Goal: Task Accomplishment & Management: Manage account settings

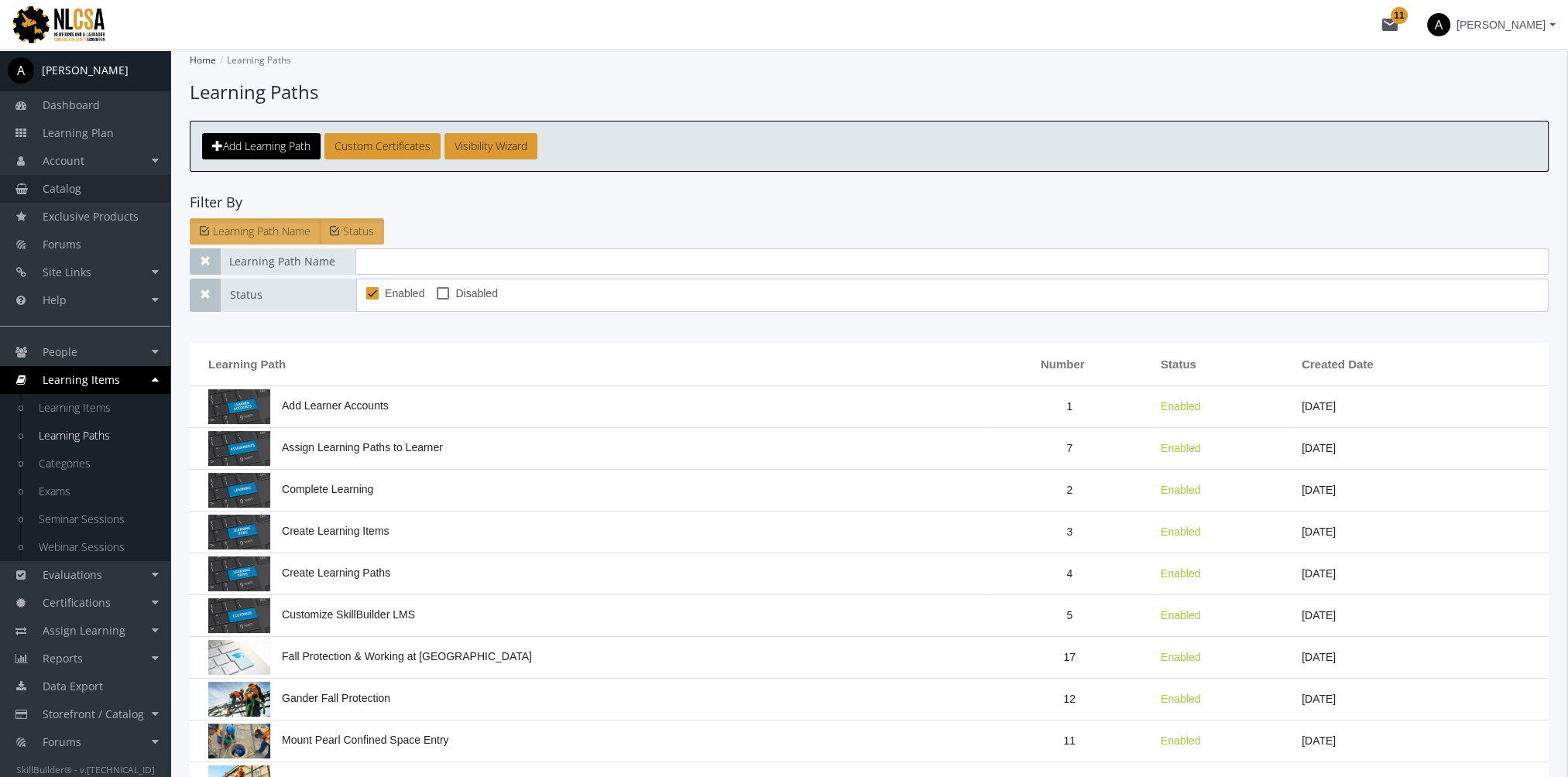
click at [86, 189] on link "Catalog" at bounding box center [85, 189] width 170 height 28
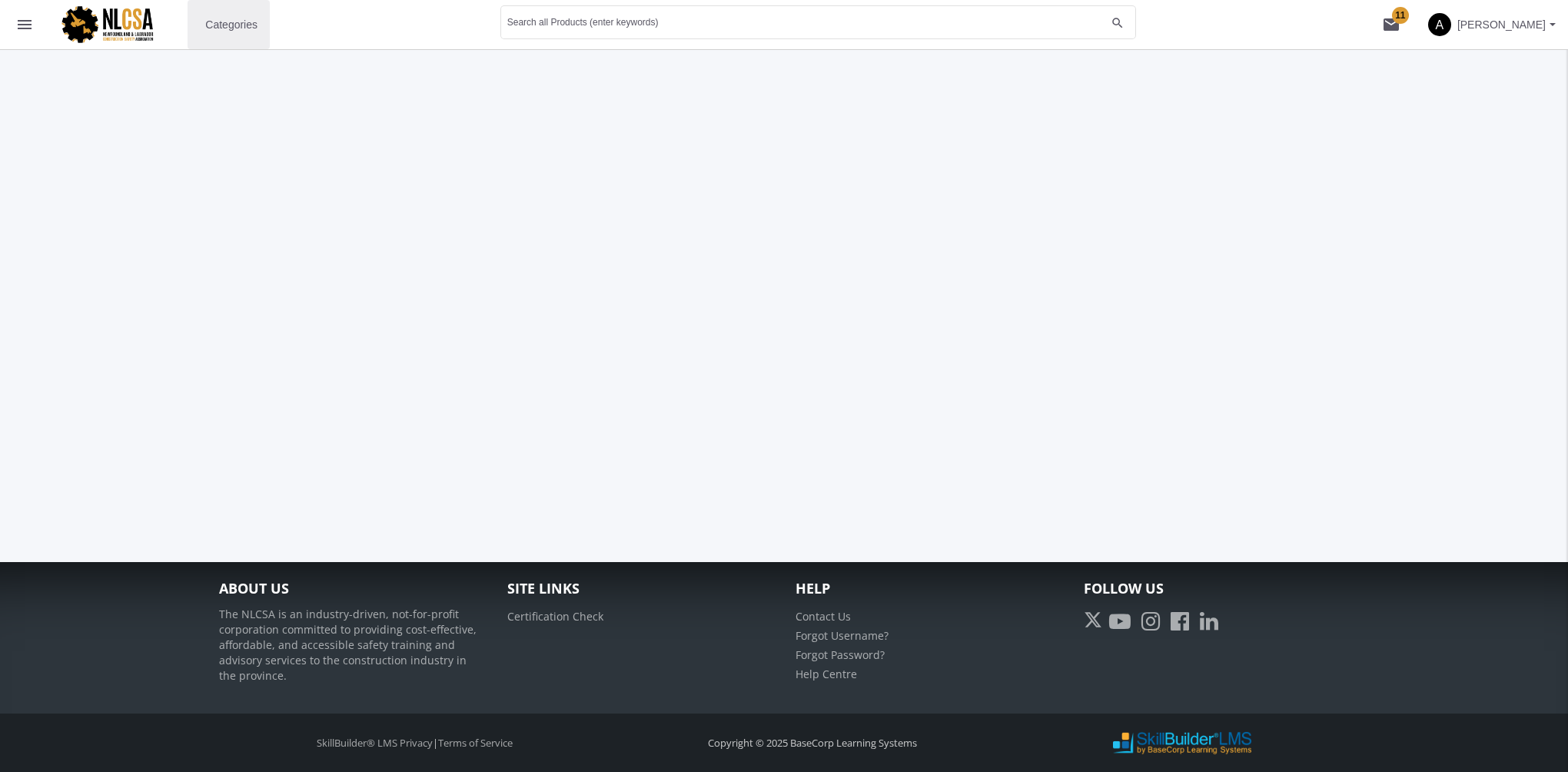
click at [231, 10] on button "Categories" at bounding box center [229, 24] width 82 height 49
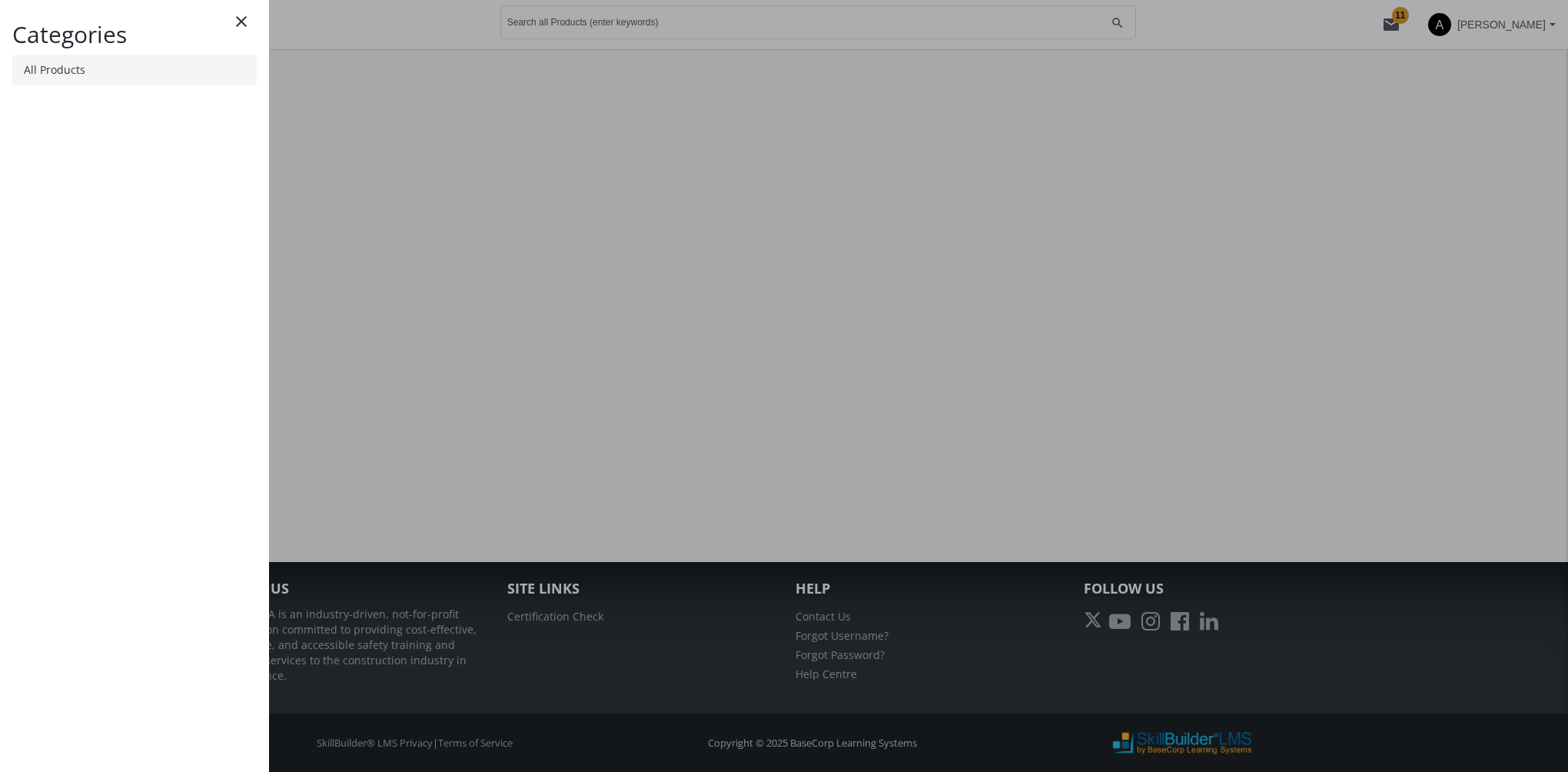
click at [146, 70] on link "All Products" at bounding box center [134, 69] width 244 height 30
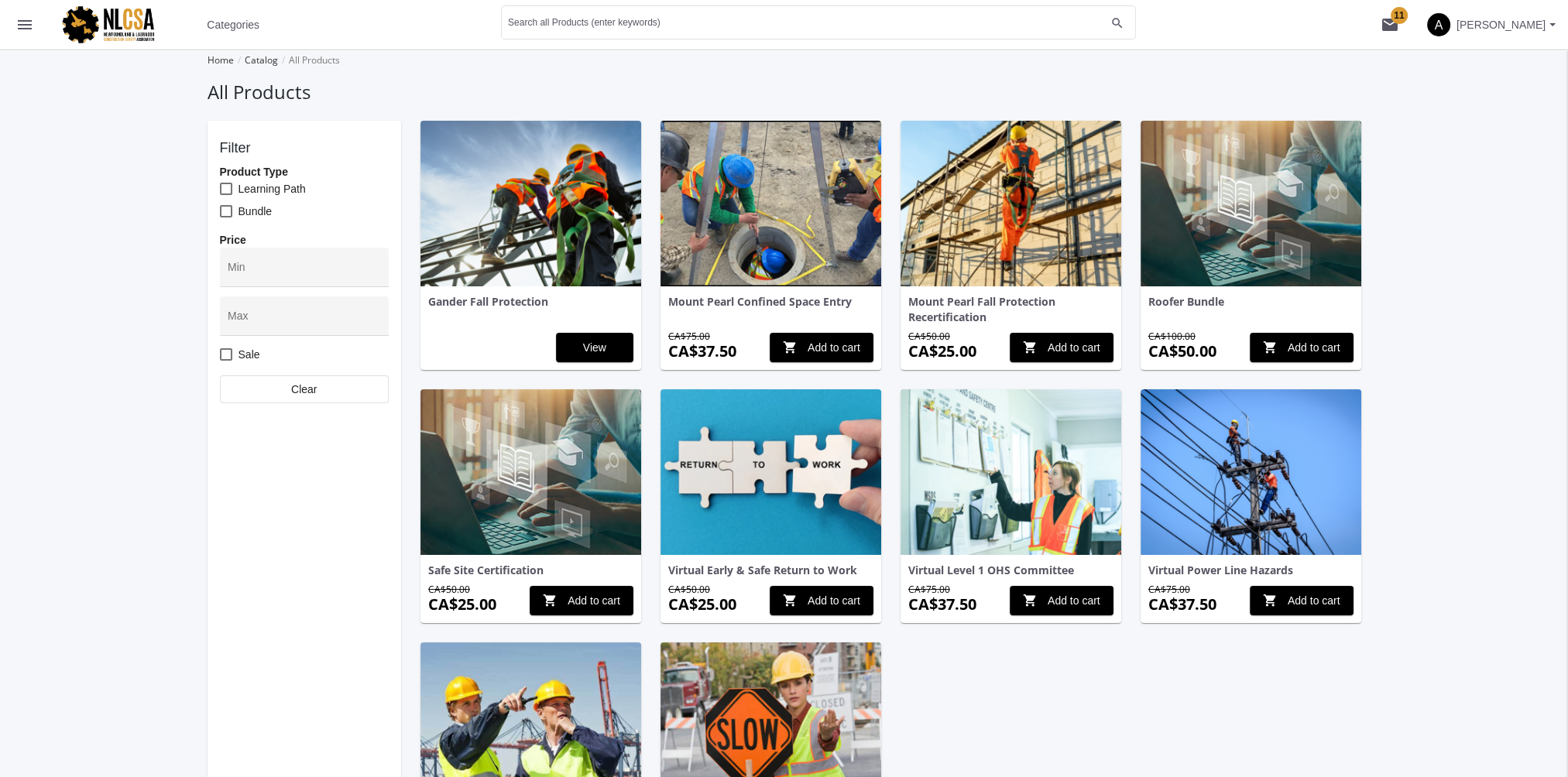
click at [1236, 230] on img at bounding box center [1250, 203] width 221 height 166
click at [548, 458] on img at bounding box center [531, 472] width 221 height 166
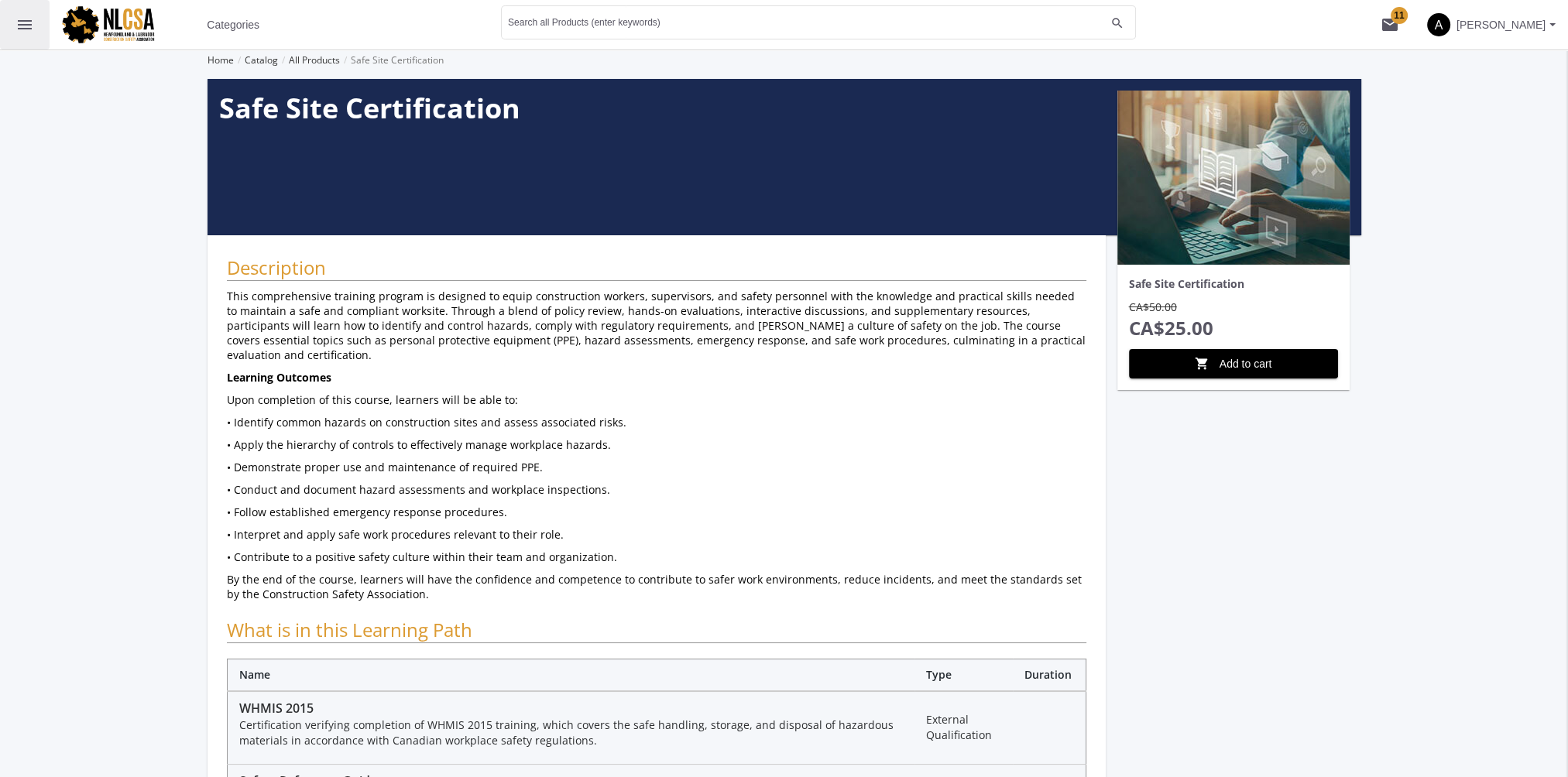
click at [26, 29] on mat-icon "menu" at bounding box center [24, 24] width 18 height 18
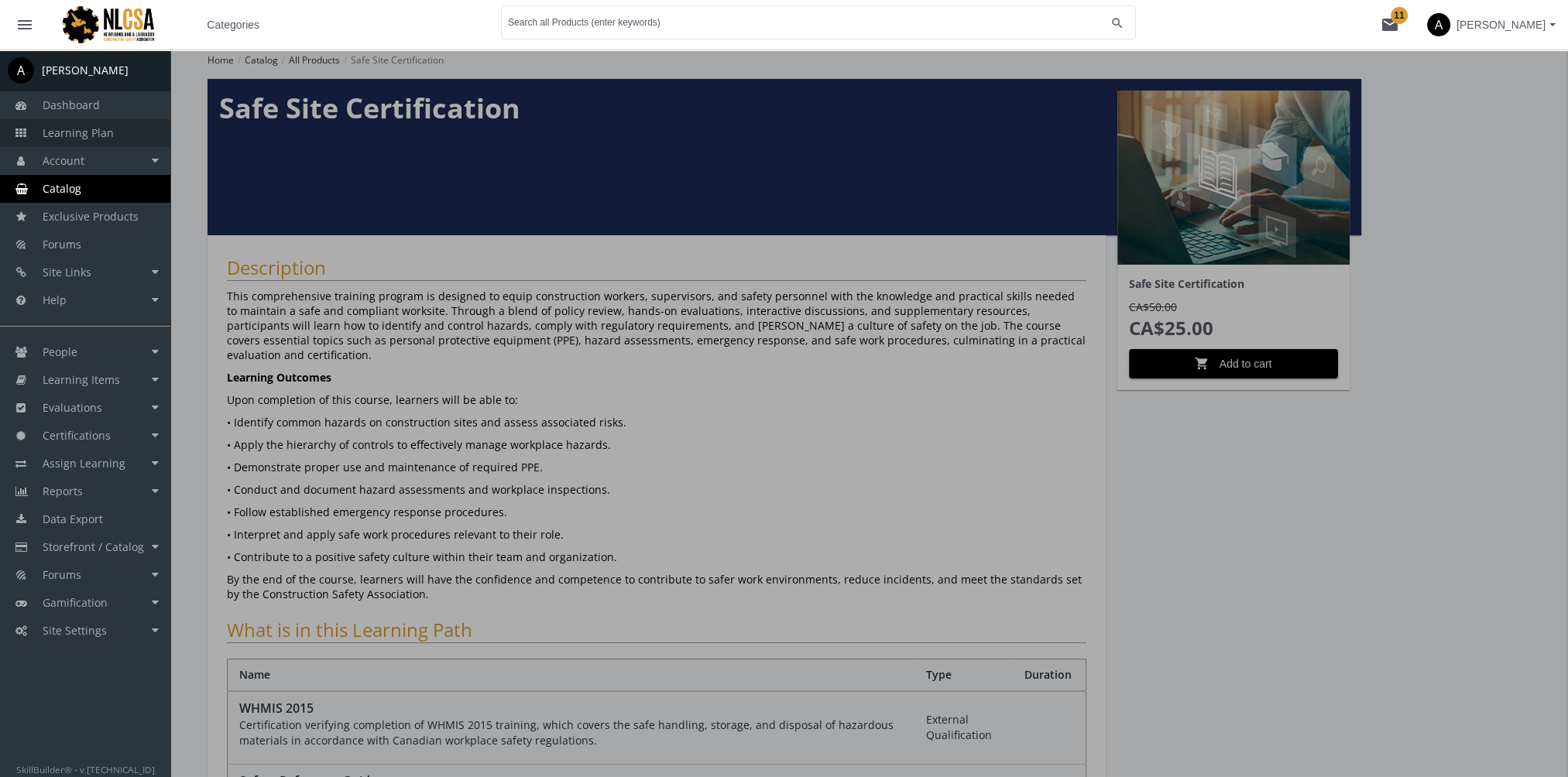
click at [95, 127] on span "Learning Plan" at bounding box center [79, 133] width 72 height 15
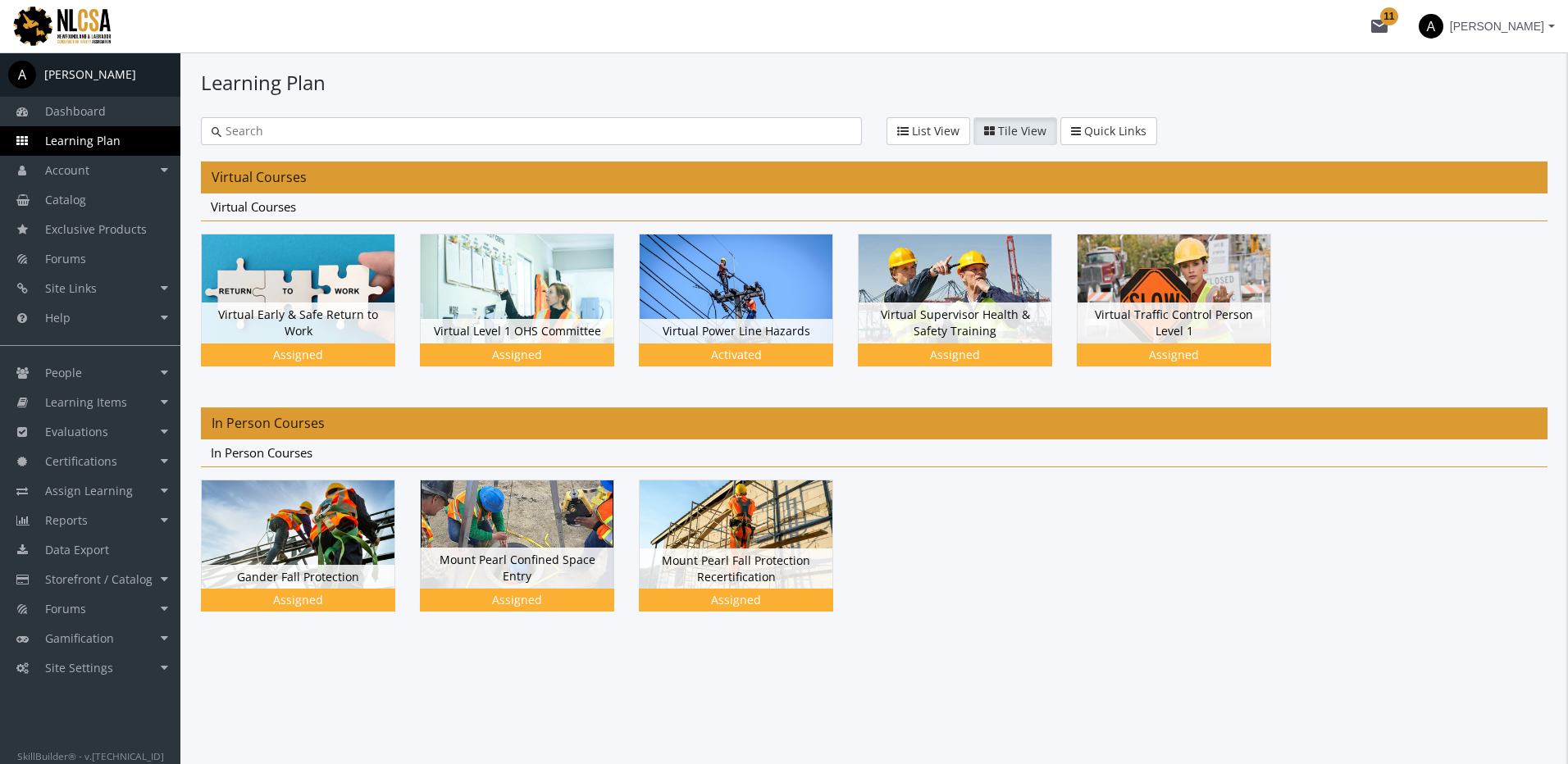
click at [1522, 21] on span "[PERSON_NAME]" at bounding box center [1497, 26] width 94 height 30
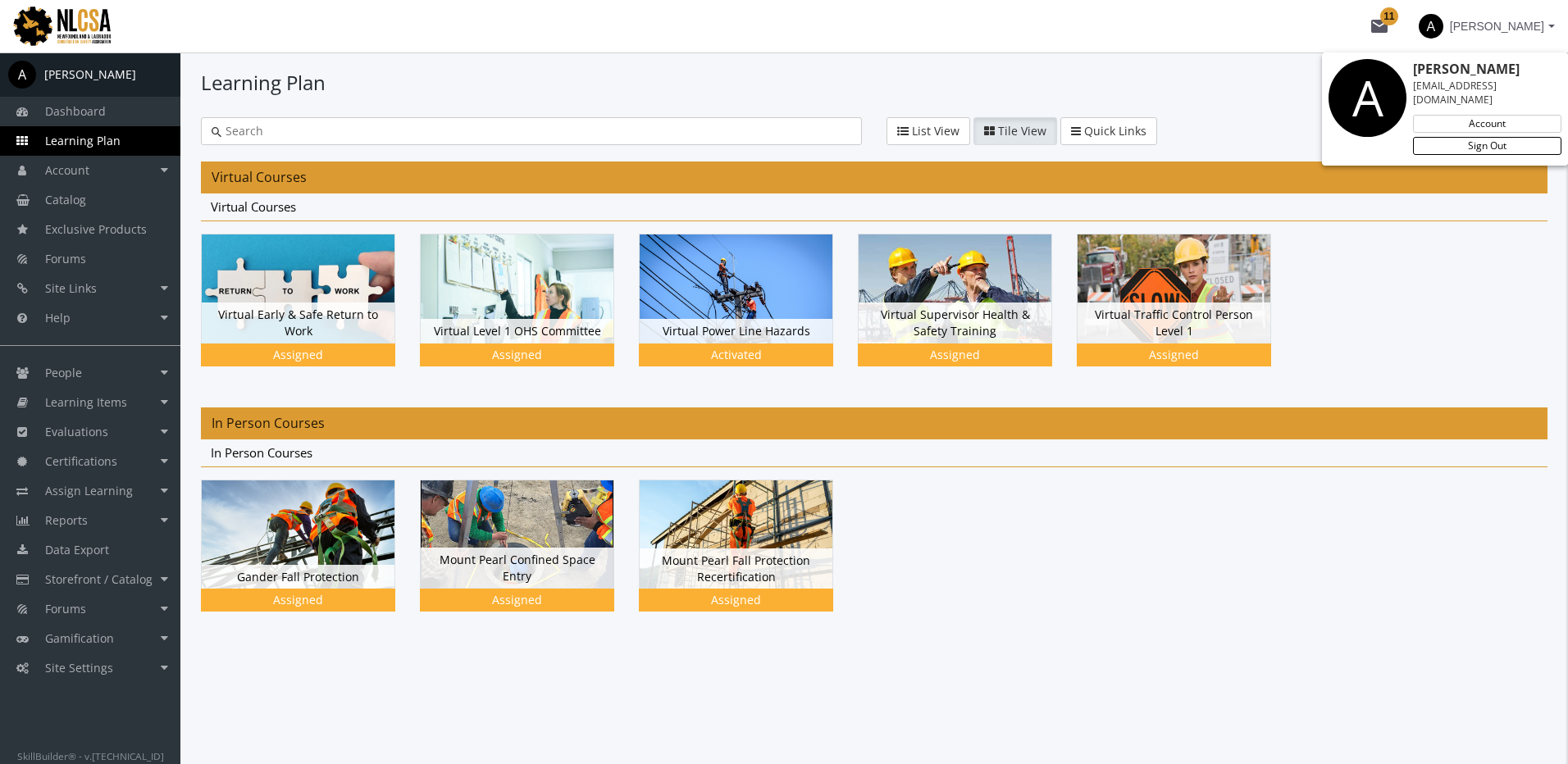
click at [1483, 137] on link "Sign Out" at bounding box center [1487, 146] width 149 height 18
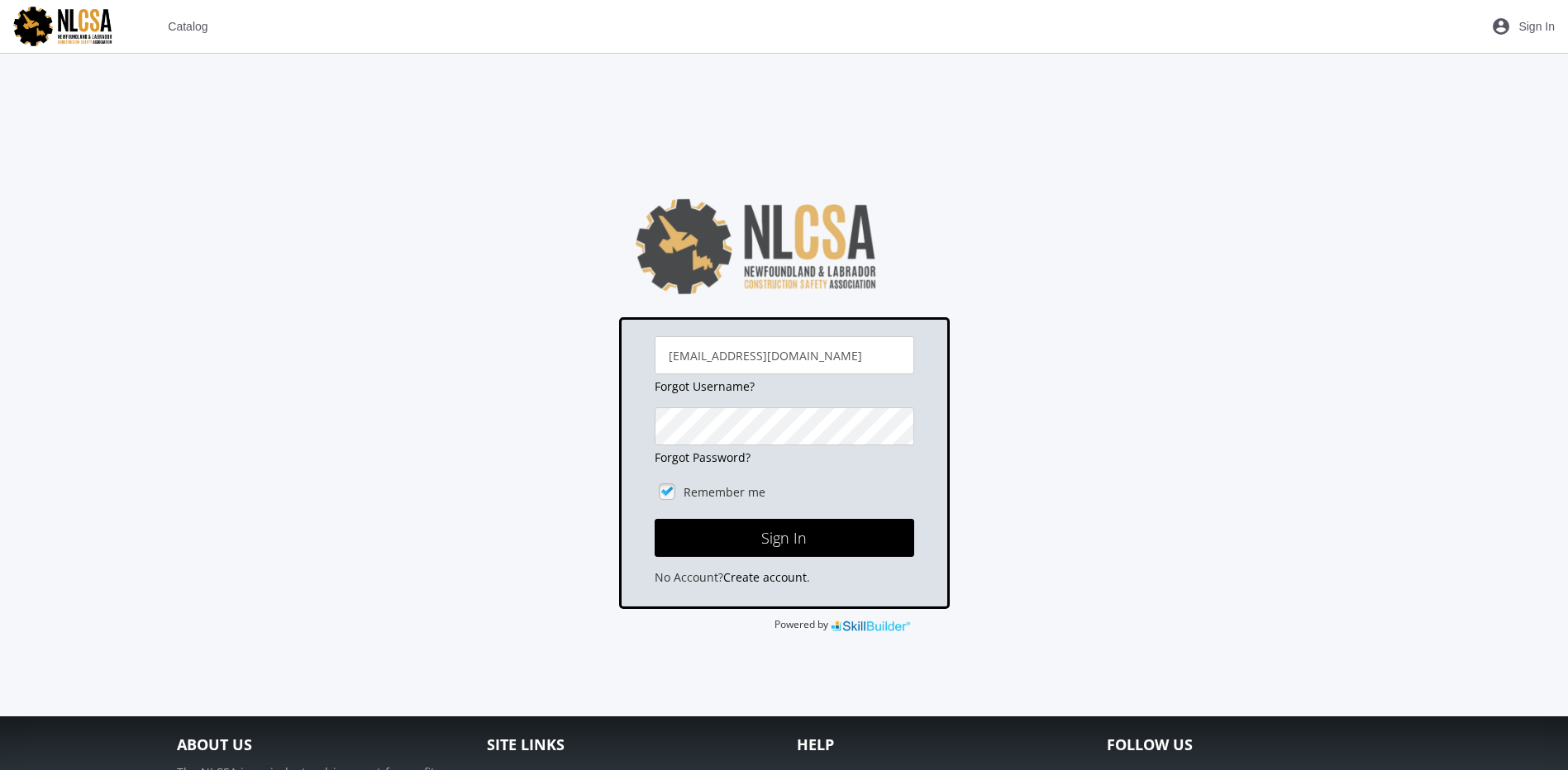
click at [201, 39] on span "Catalog" at bounding box center [187, 26] width 40 height 30
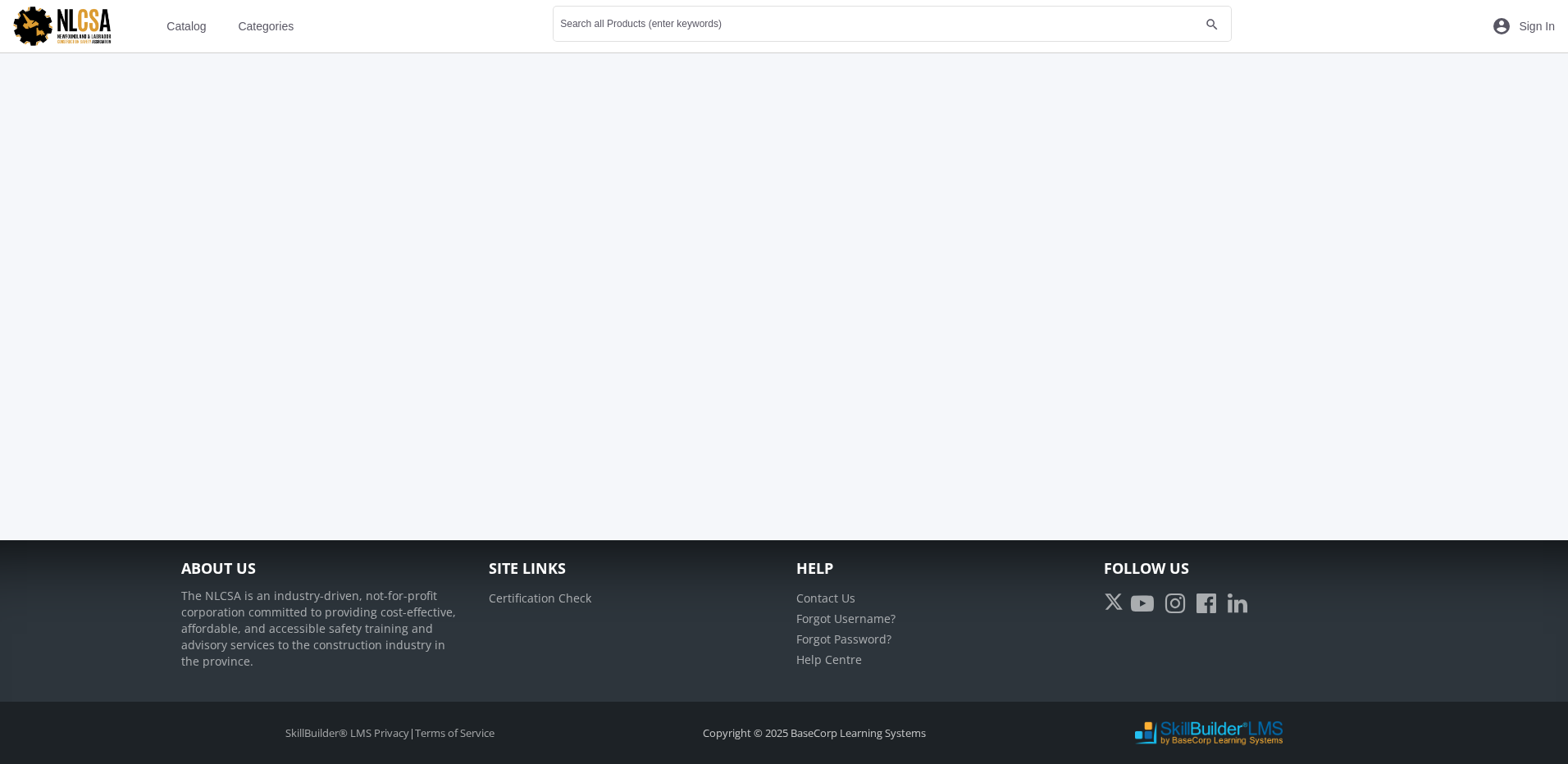
click at [267, 25] on span "Categories" at bounding box center [265, 26] width 55 height 30
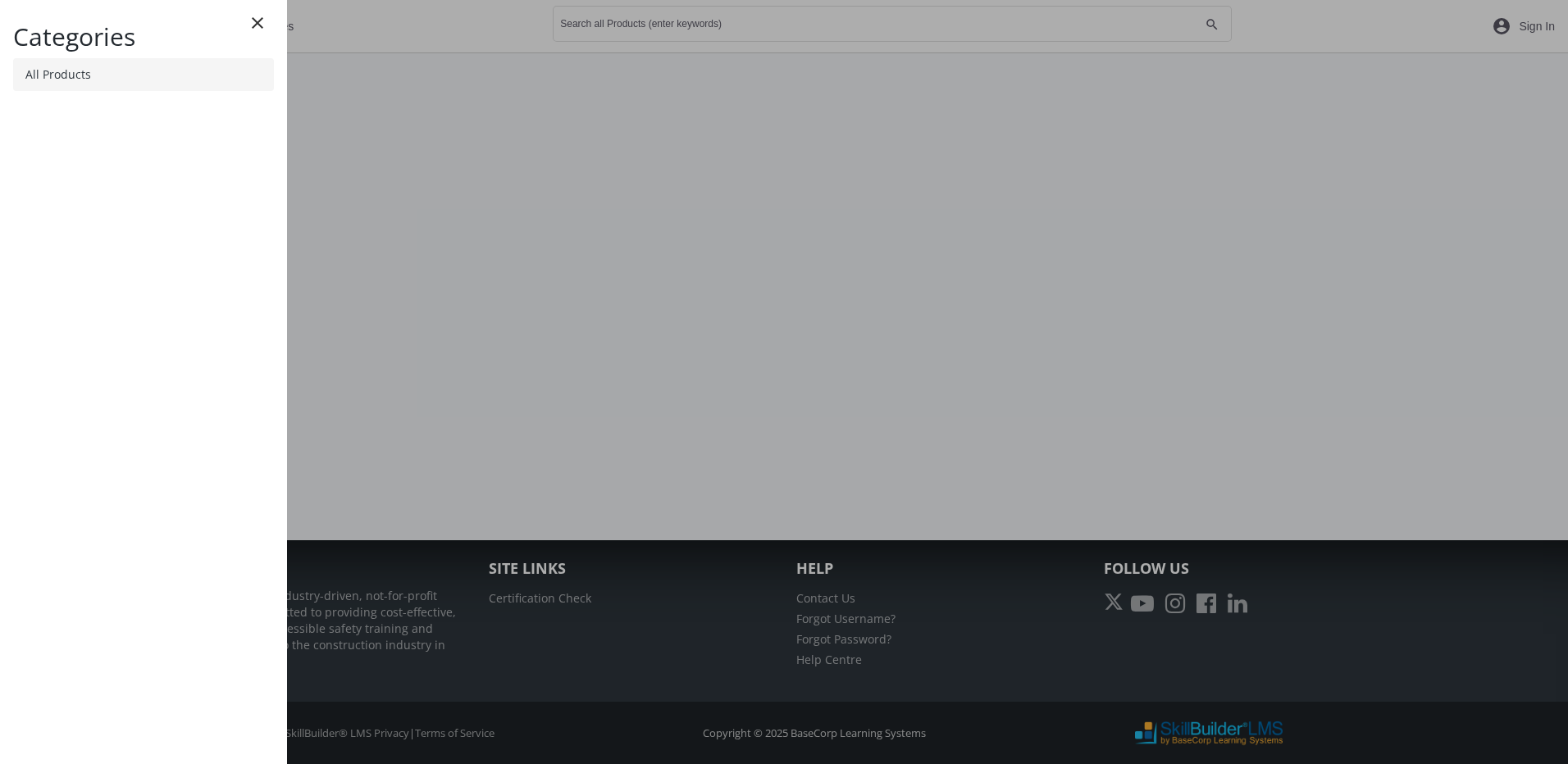
click at [190, 70] on link "All Products" at bounding box center [143, 74] width 261 height 32
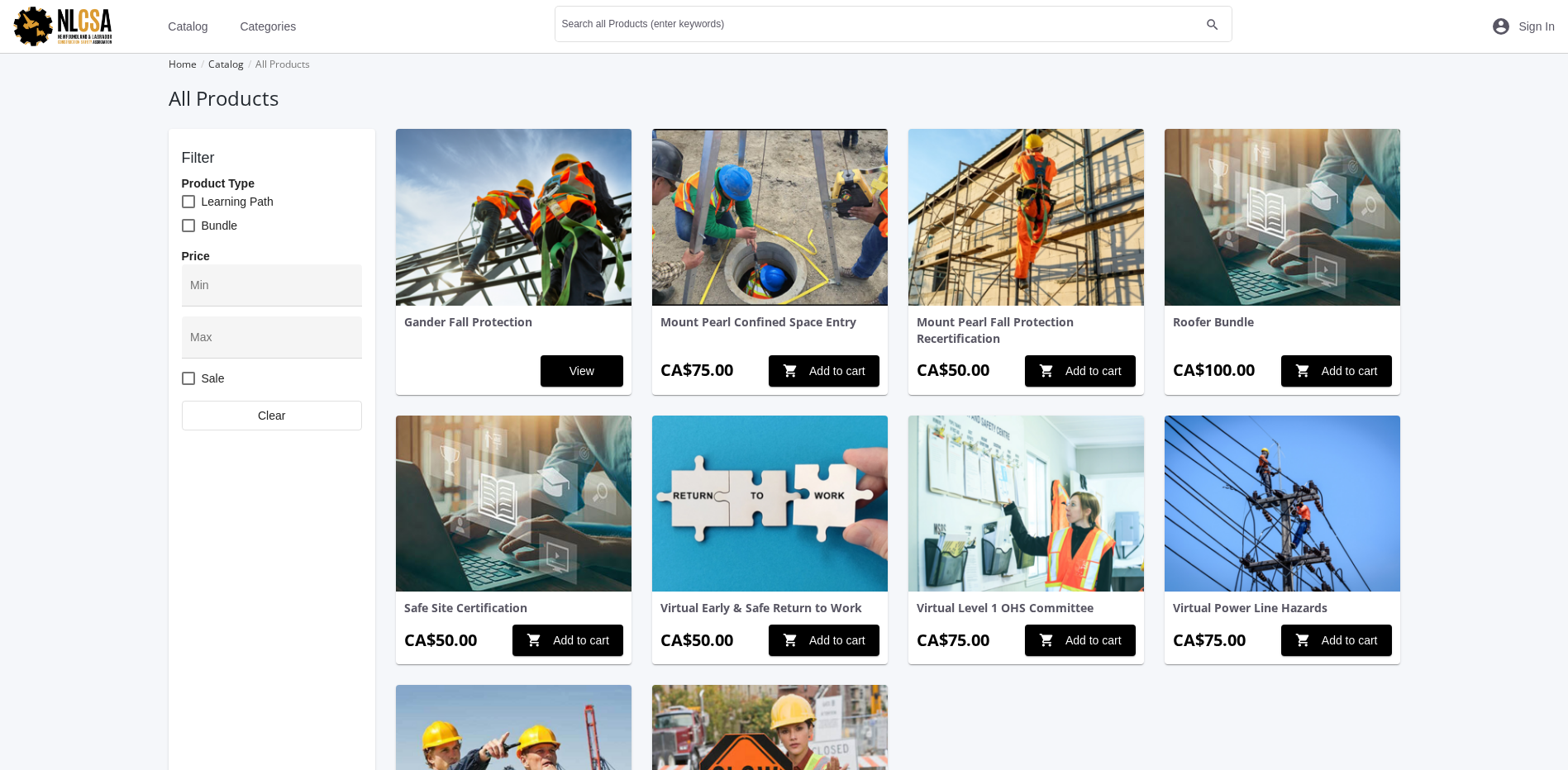
click at [442, 226] on img at bounding box center [513, 217] width 236 height 177
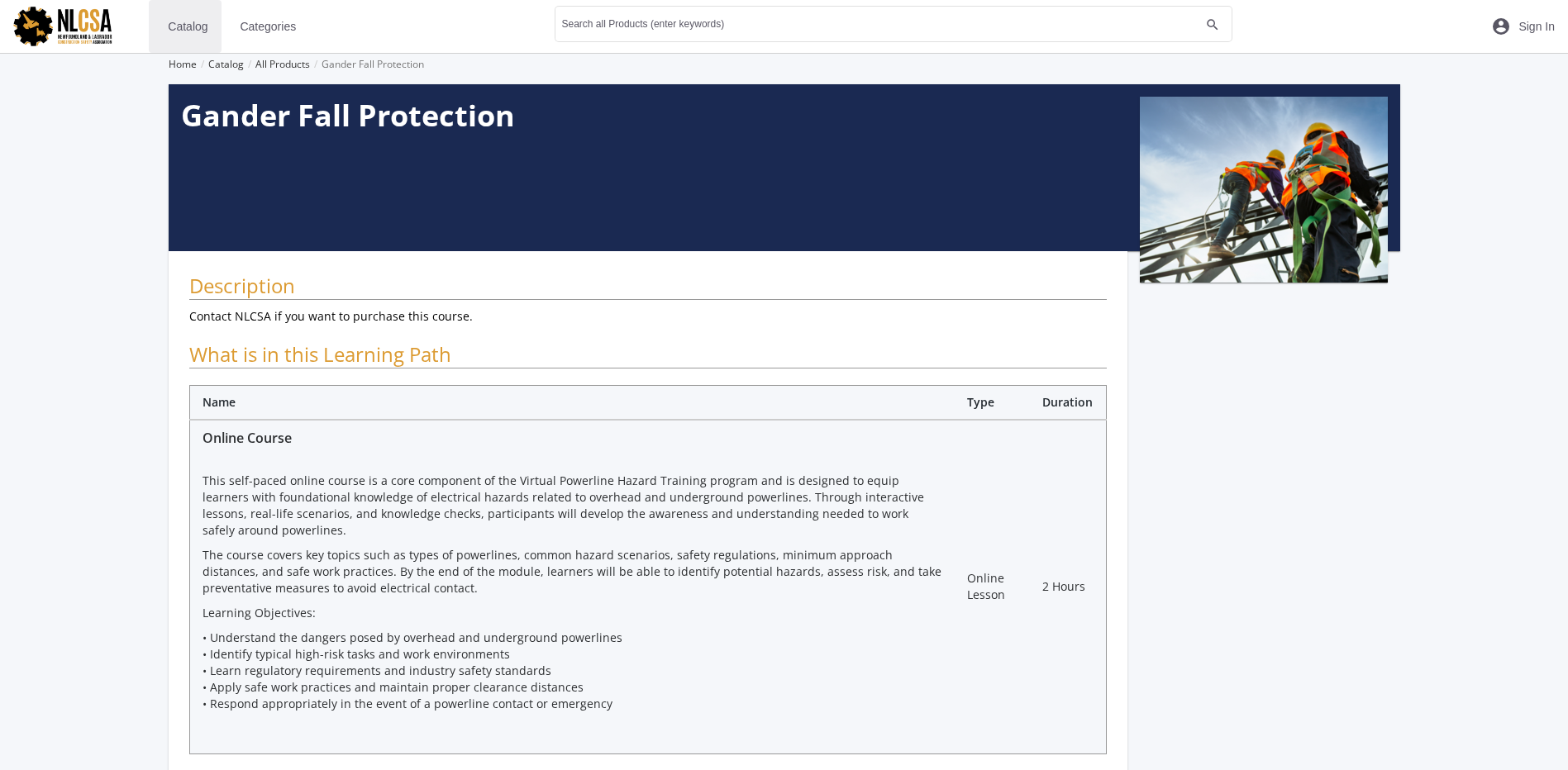
click at [194, 30] on span "Catalog" at bounding box center [187, 26] width 40 height 30
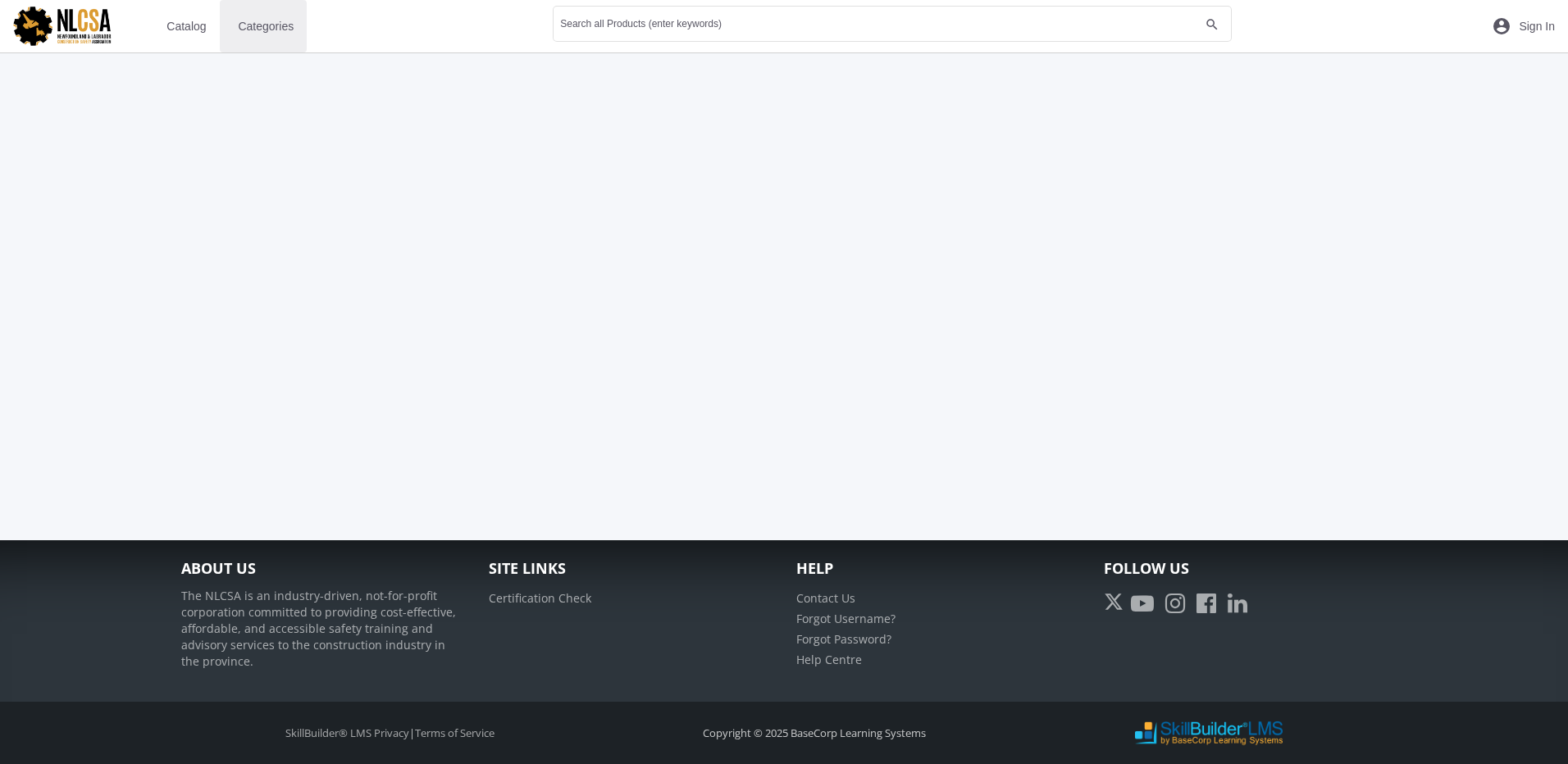
click at [261, 26] on span "Categories" at bounding box center [265, 26] width 55 height 30
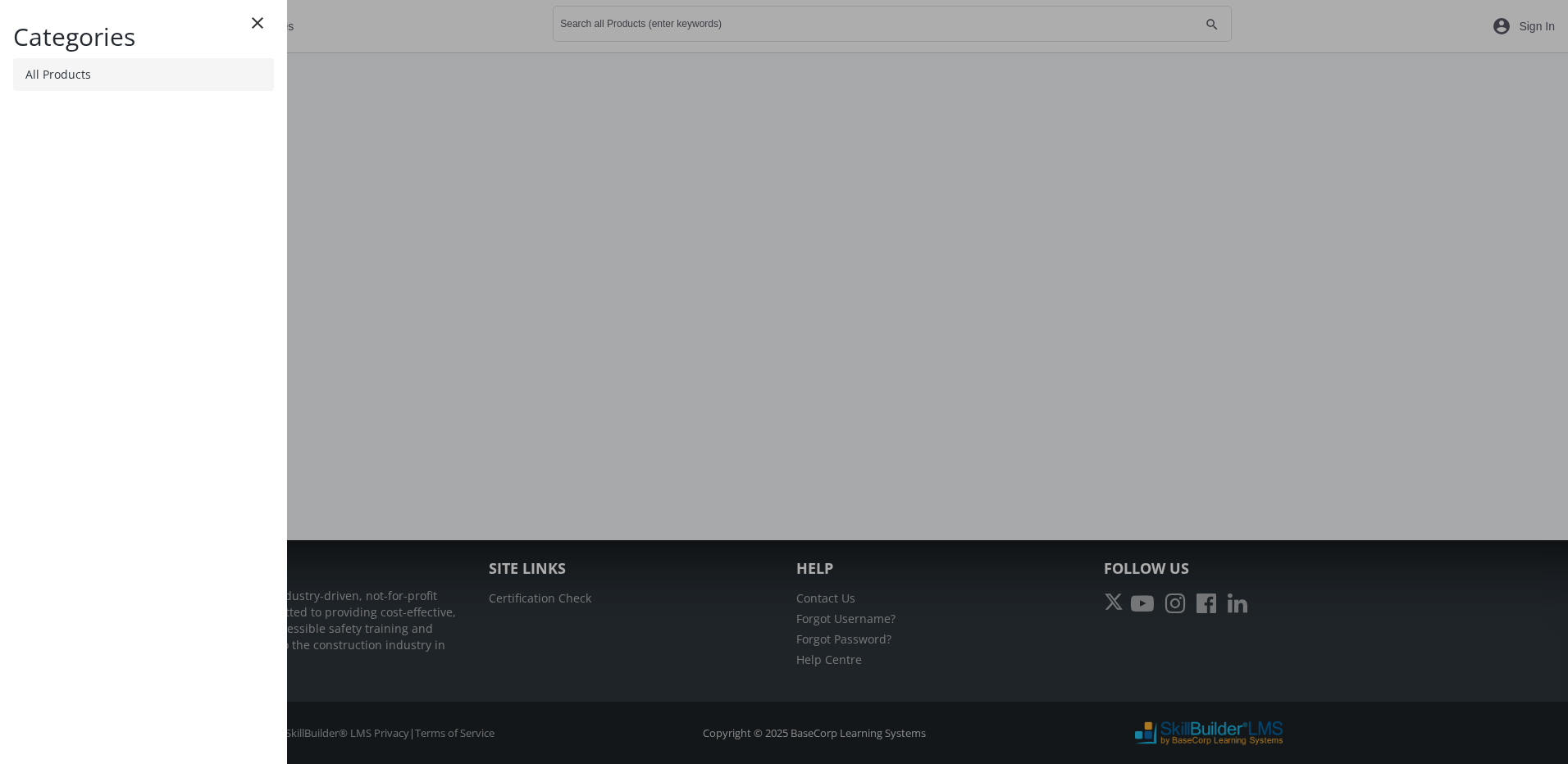
click at [109, 78] on link "All Products" at bounding box center [143, 74] width 261 height 32
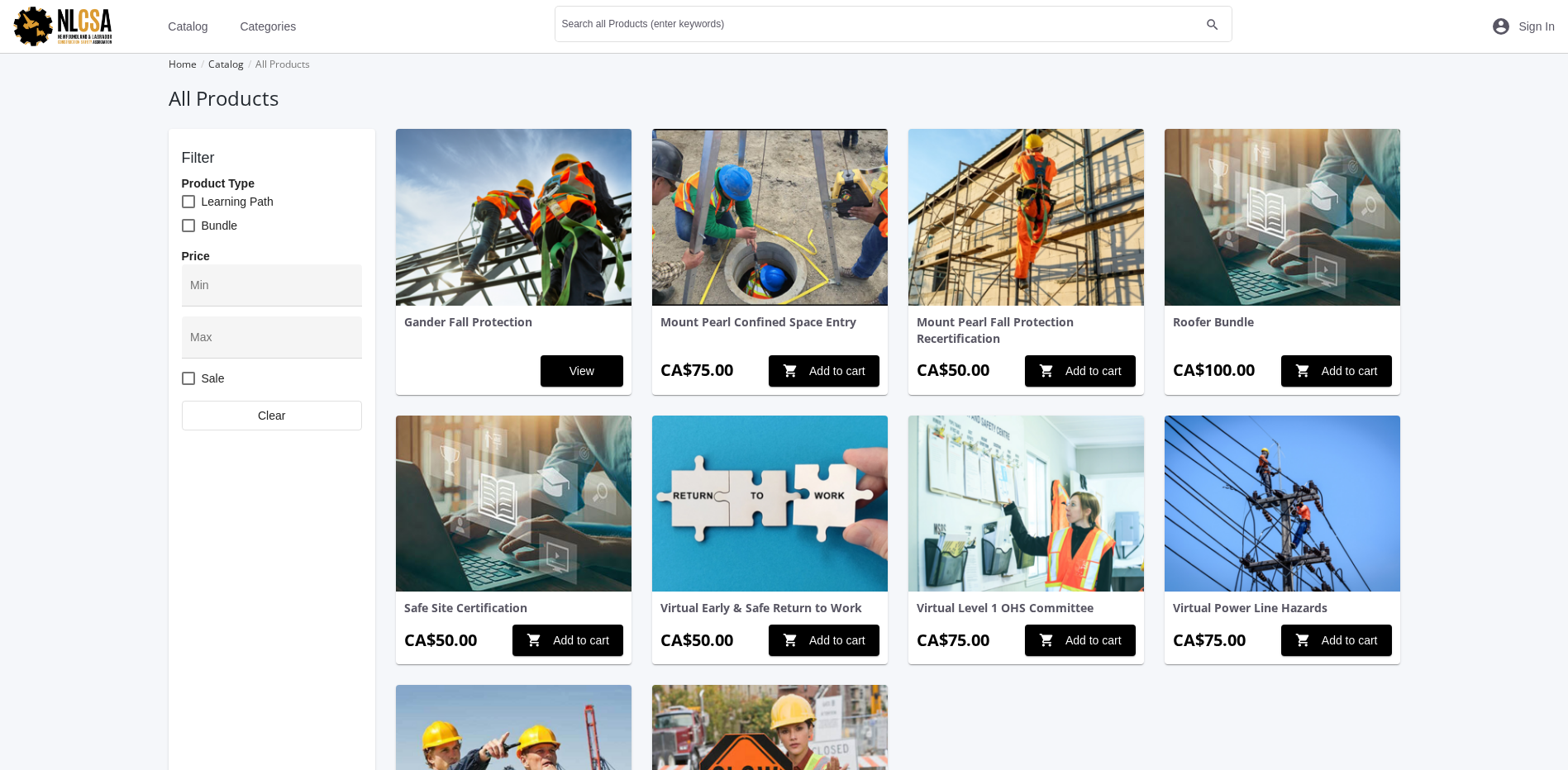
click at [576, 227] on img at bounding box center [513, 217] width 236 height 177
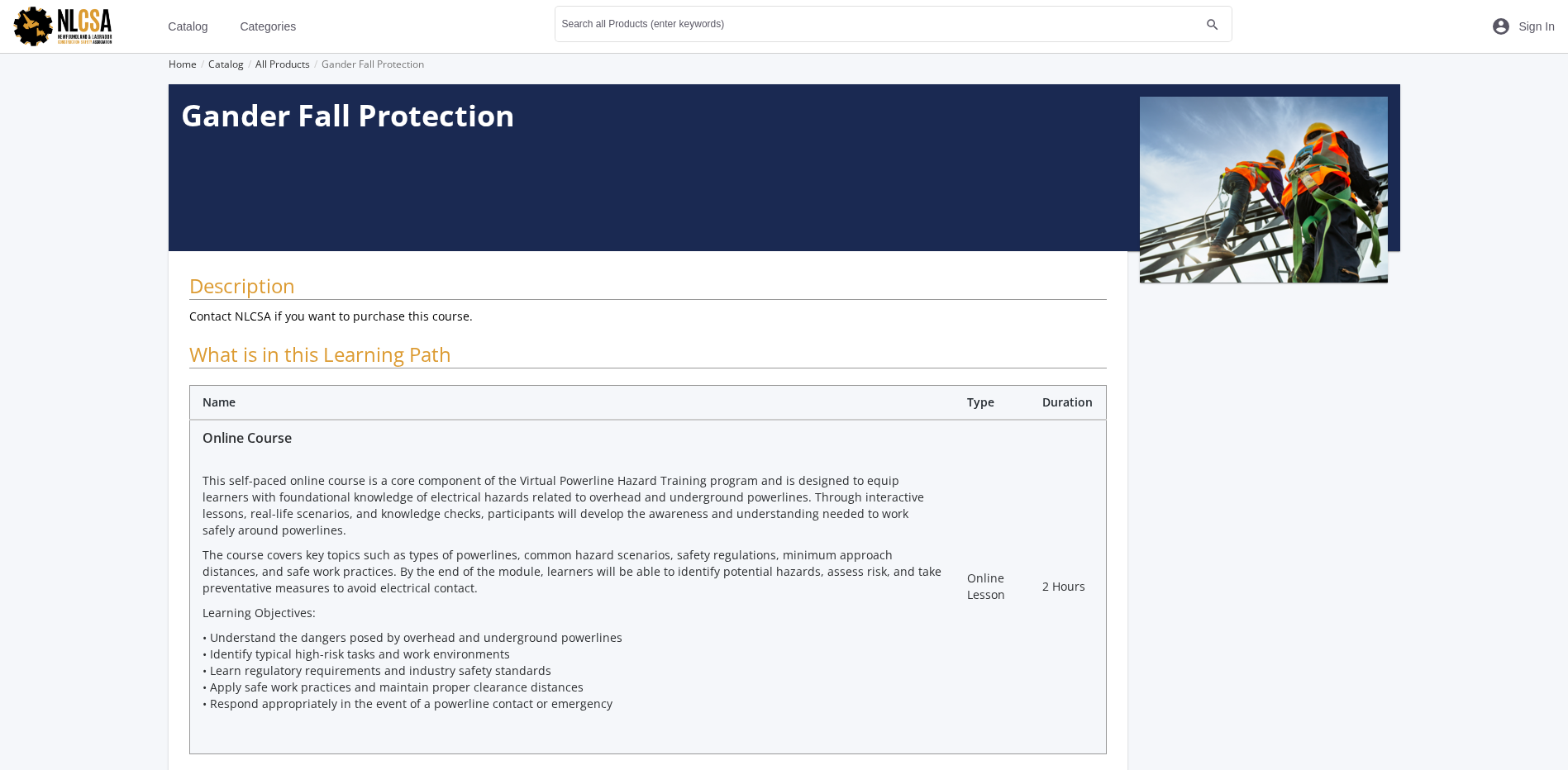
click at [85, 16] on img at bounding box center [75, 26] width 149 height 45
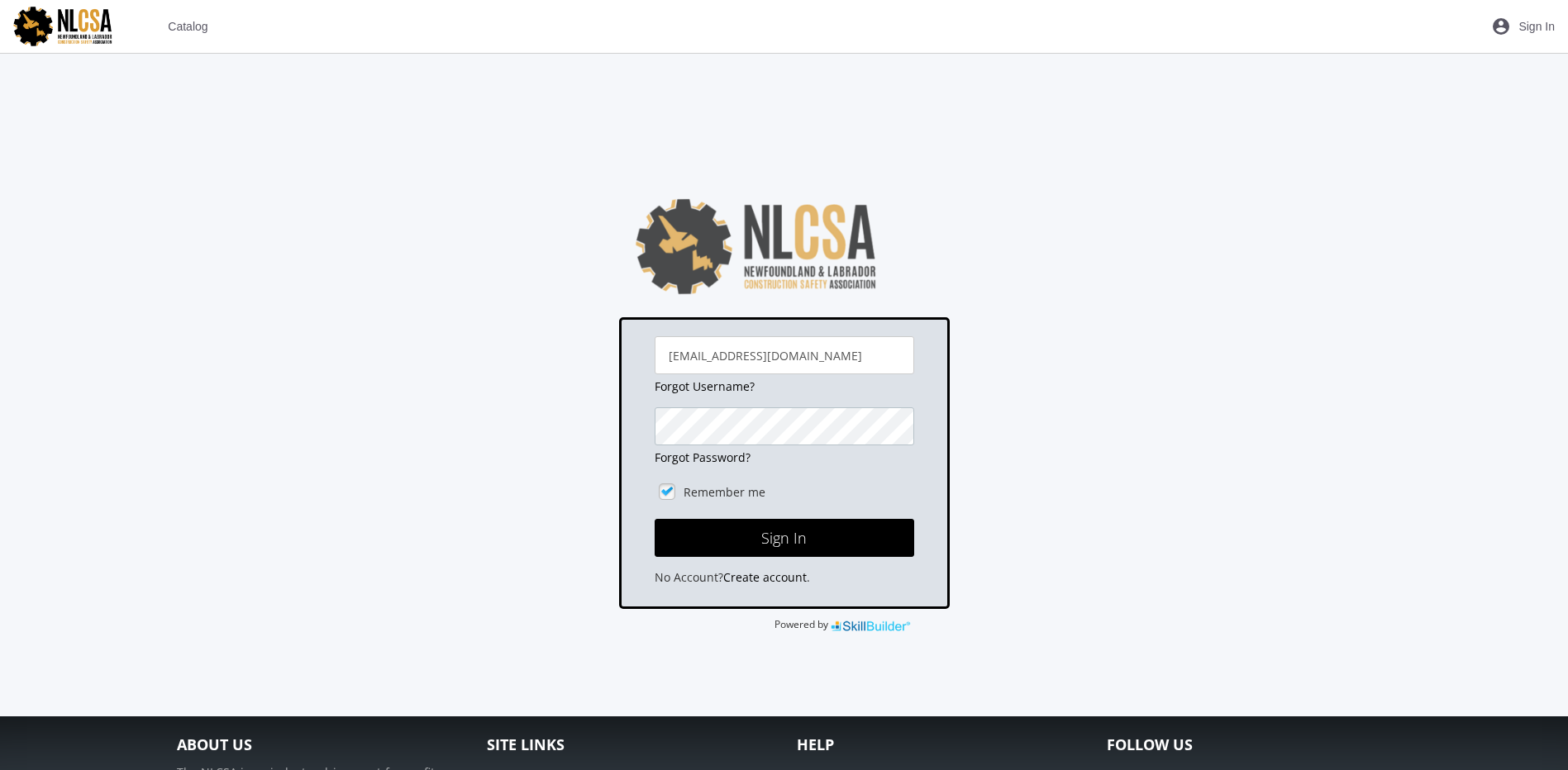
click at [655, 519] on button "Sign In" at bounding box center [784, 537] width 260 height 38
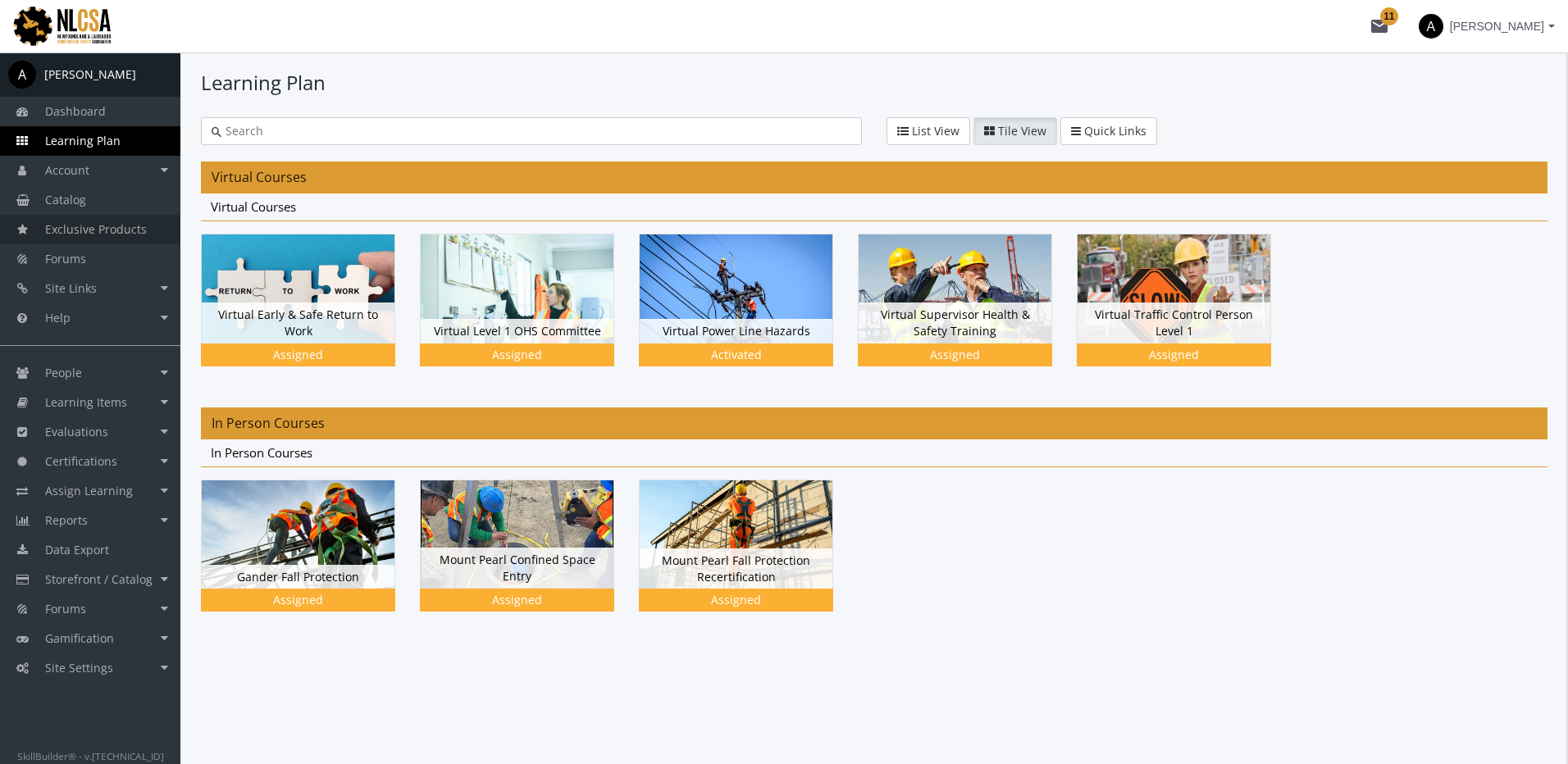
click at [142, 227] on span "Exclusive Products" at bounding box center [96, 229] width 102 height 16
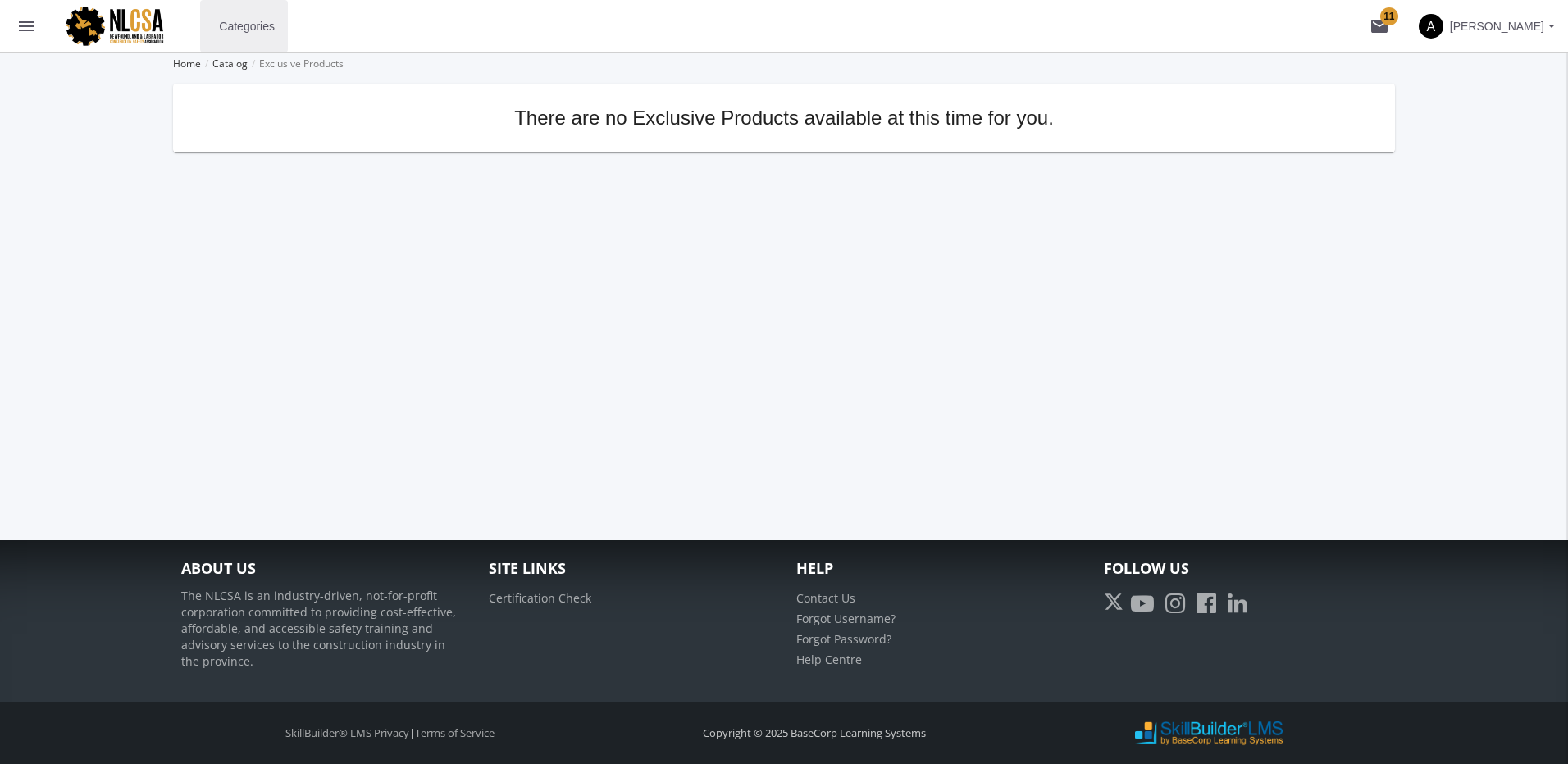
click at [255, 32] on span "Categories" at bounding box center [247, 26] width 55 height 30
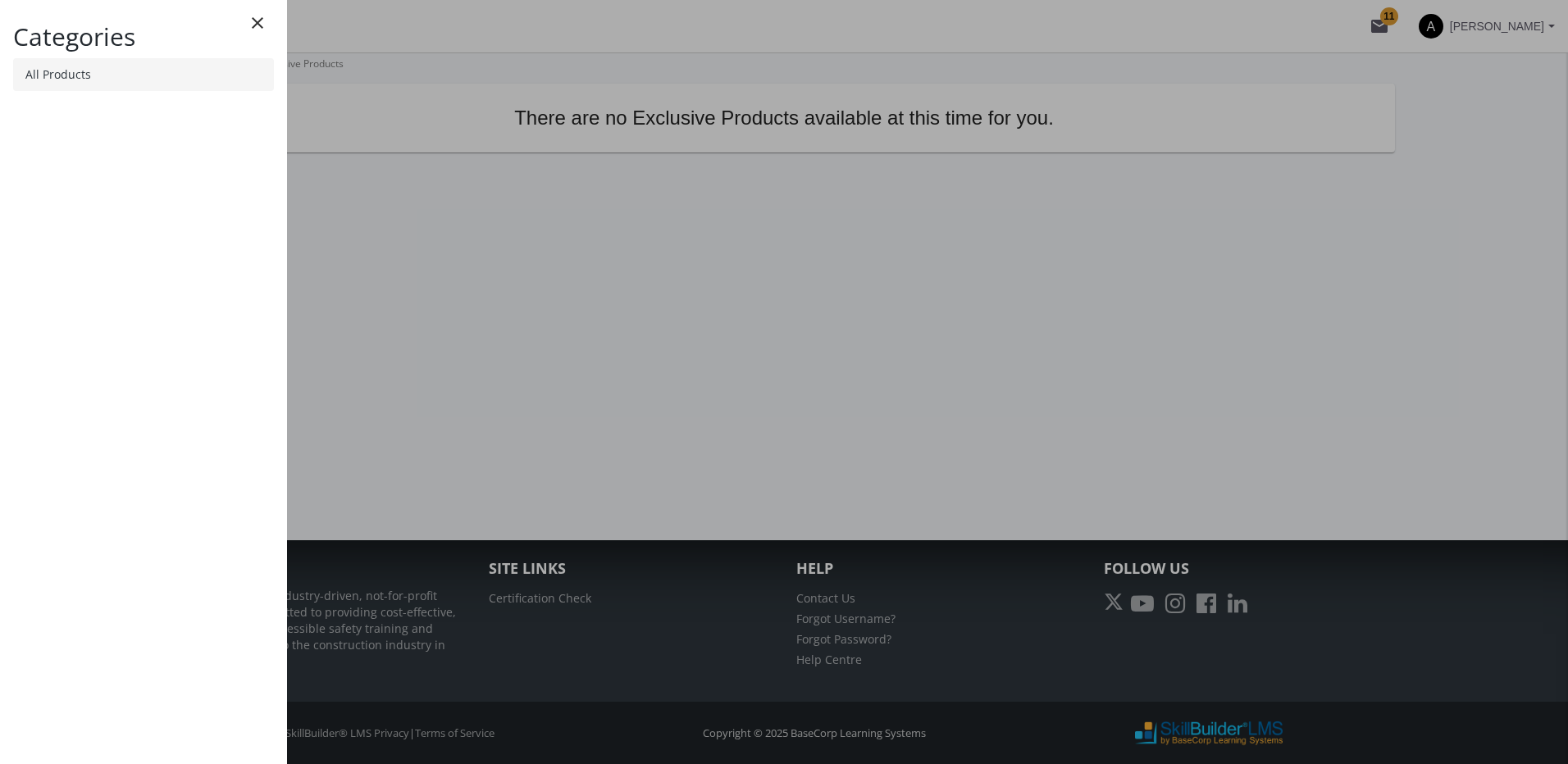
click at [122, 83] on link "All Products" at bounding box center [143, 74] width 261 height 32
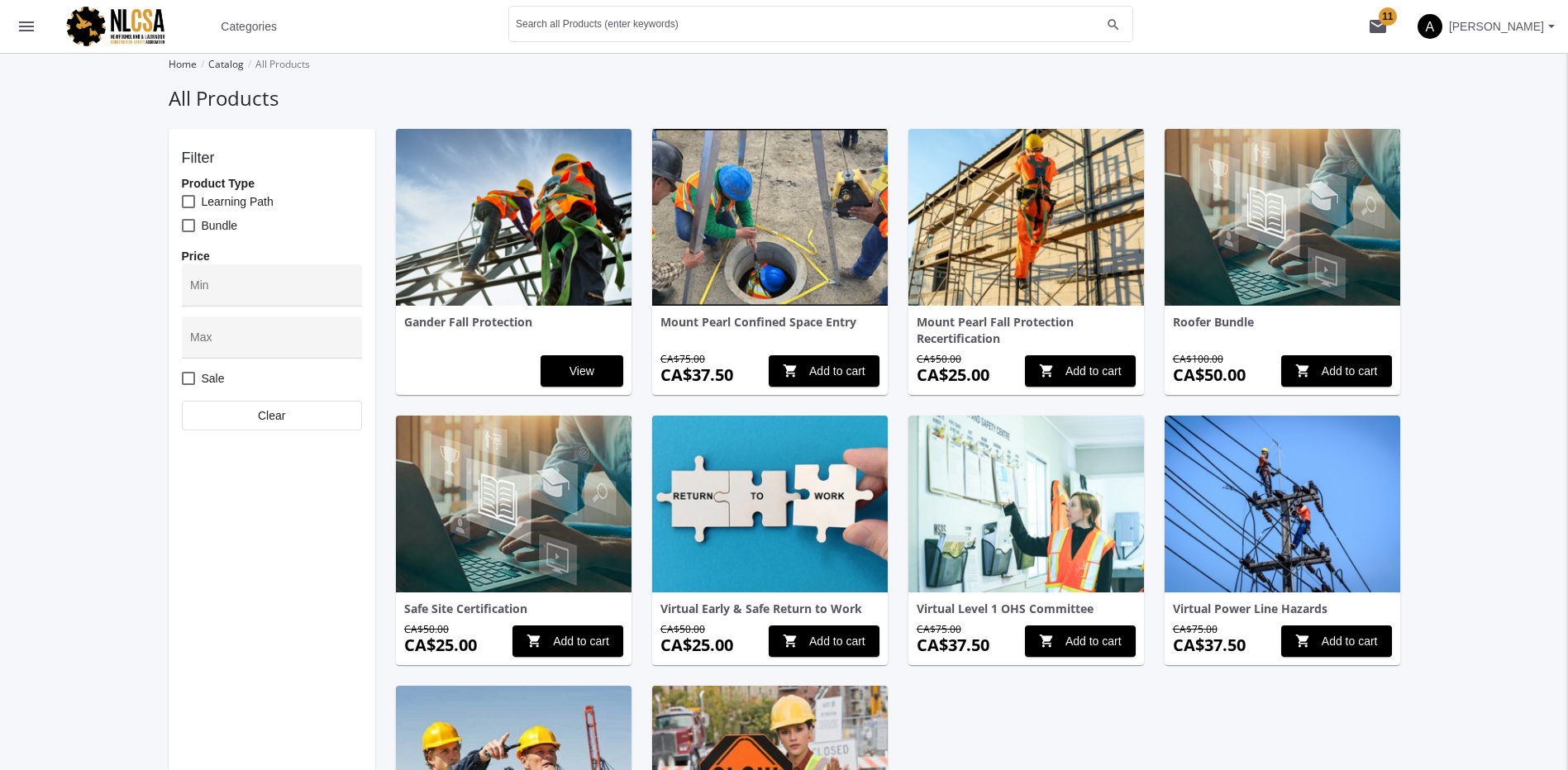
click at [478, 259] on img at bounding box center [513, 217] width 236 height 177
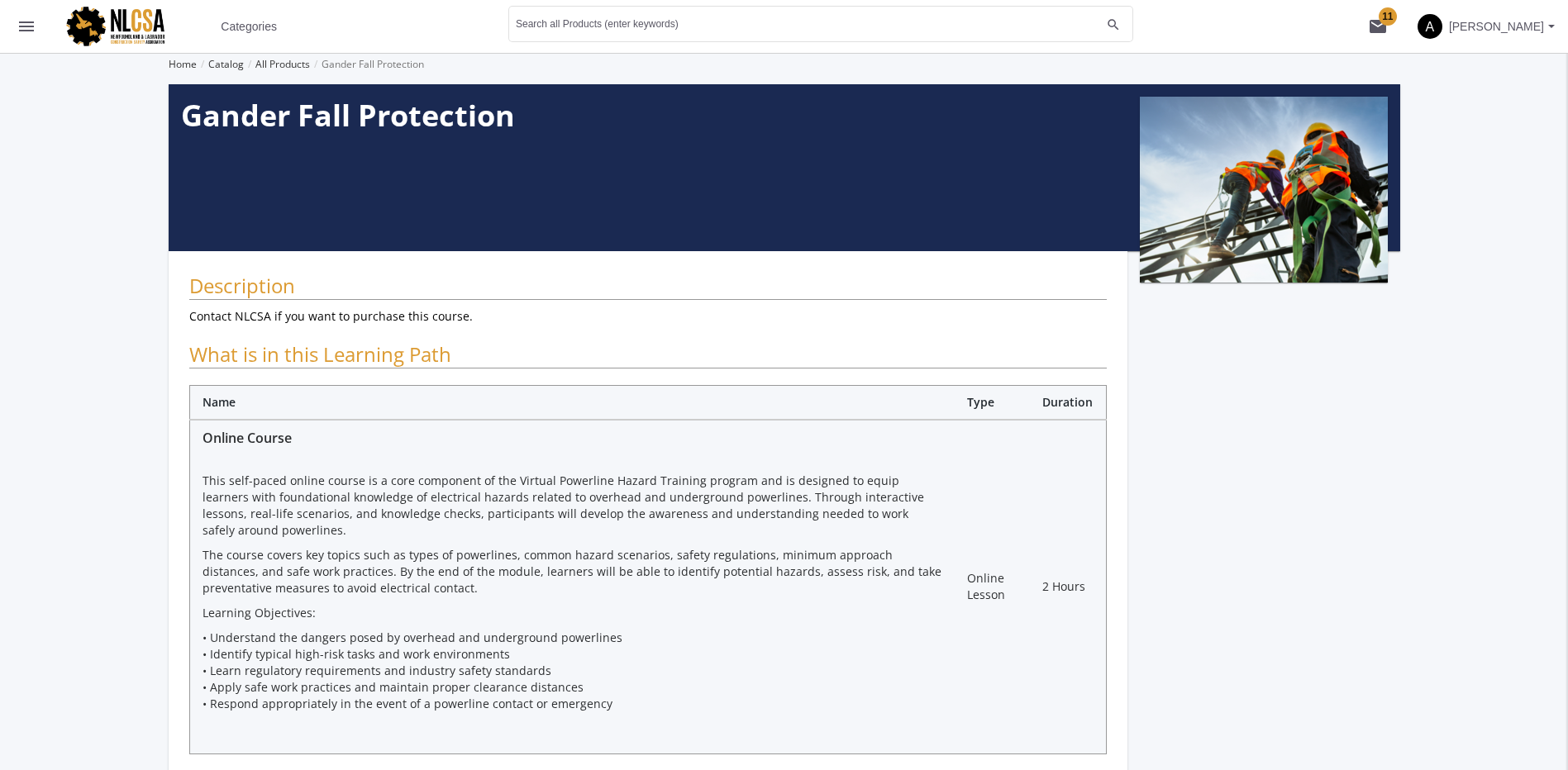
click at [23, 32] on mat-icon "menu" at bounding box center [26, 26] width 20 height 20
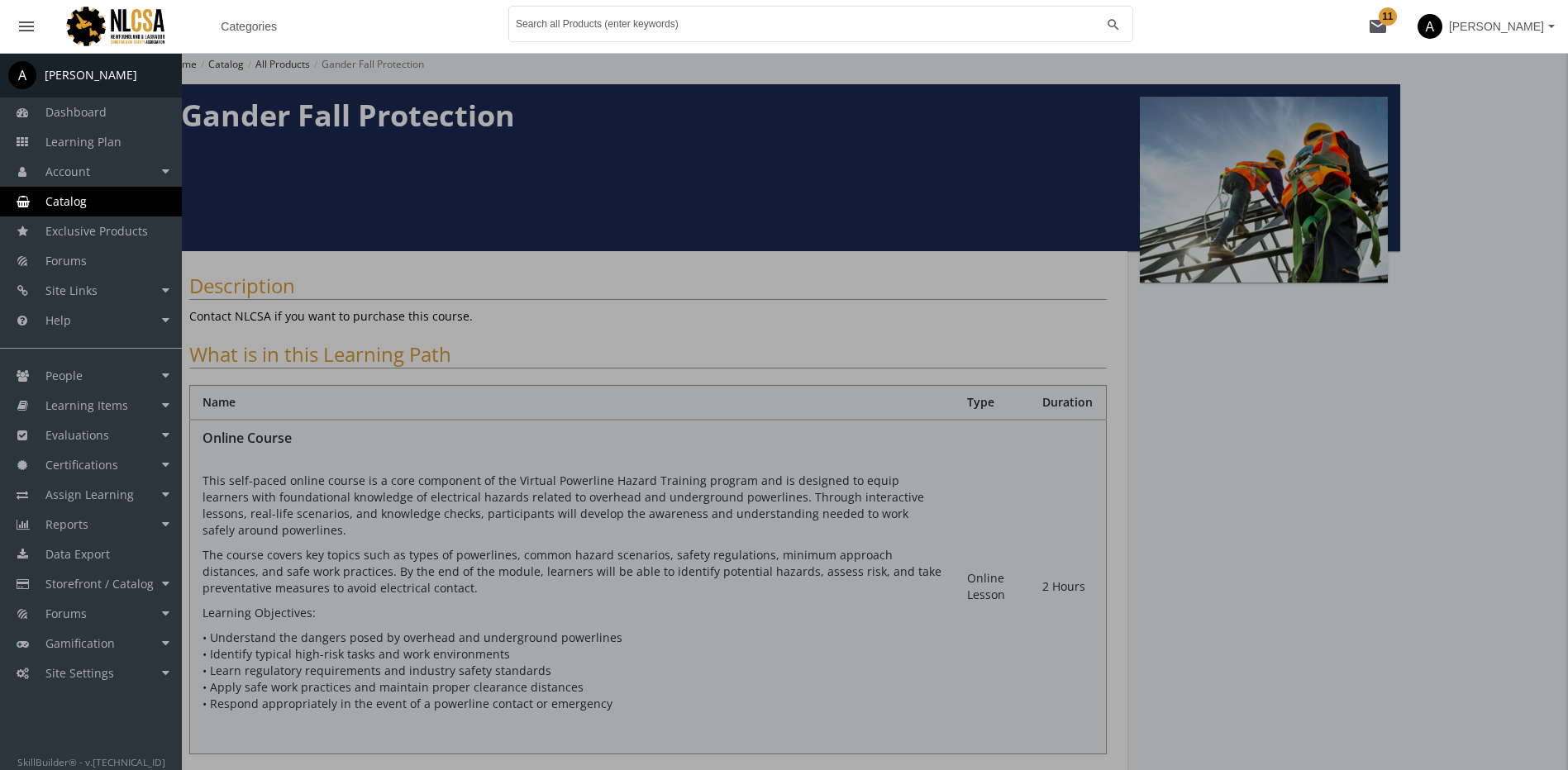
click at [85, 197] on span "Catalog" at bounding box center [66, 201] width 41 height 16
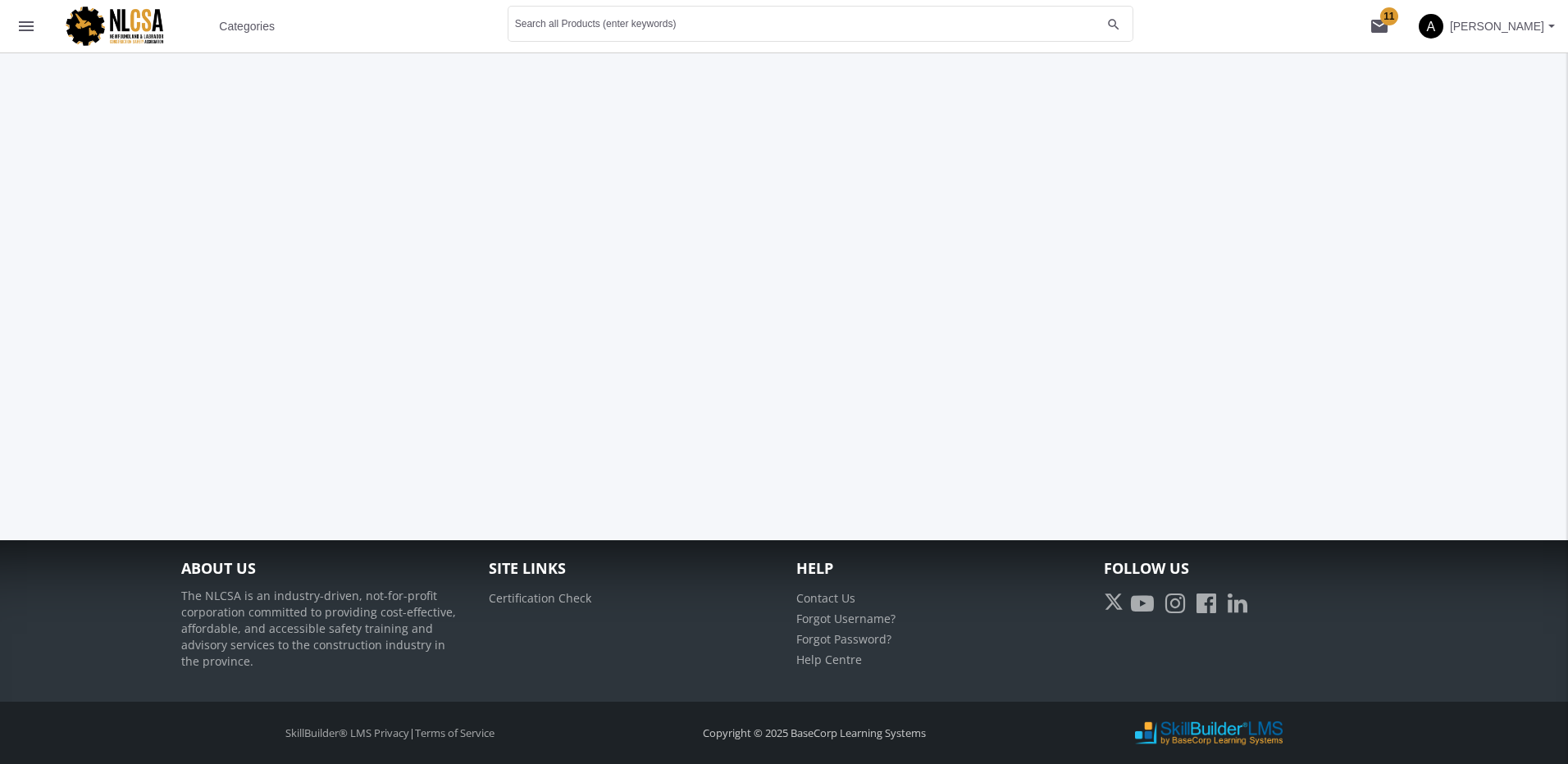
click at [243, 28] on span "Categories" at bounding box center [247, 26] width 55 height 30
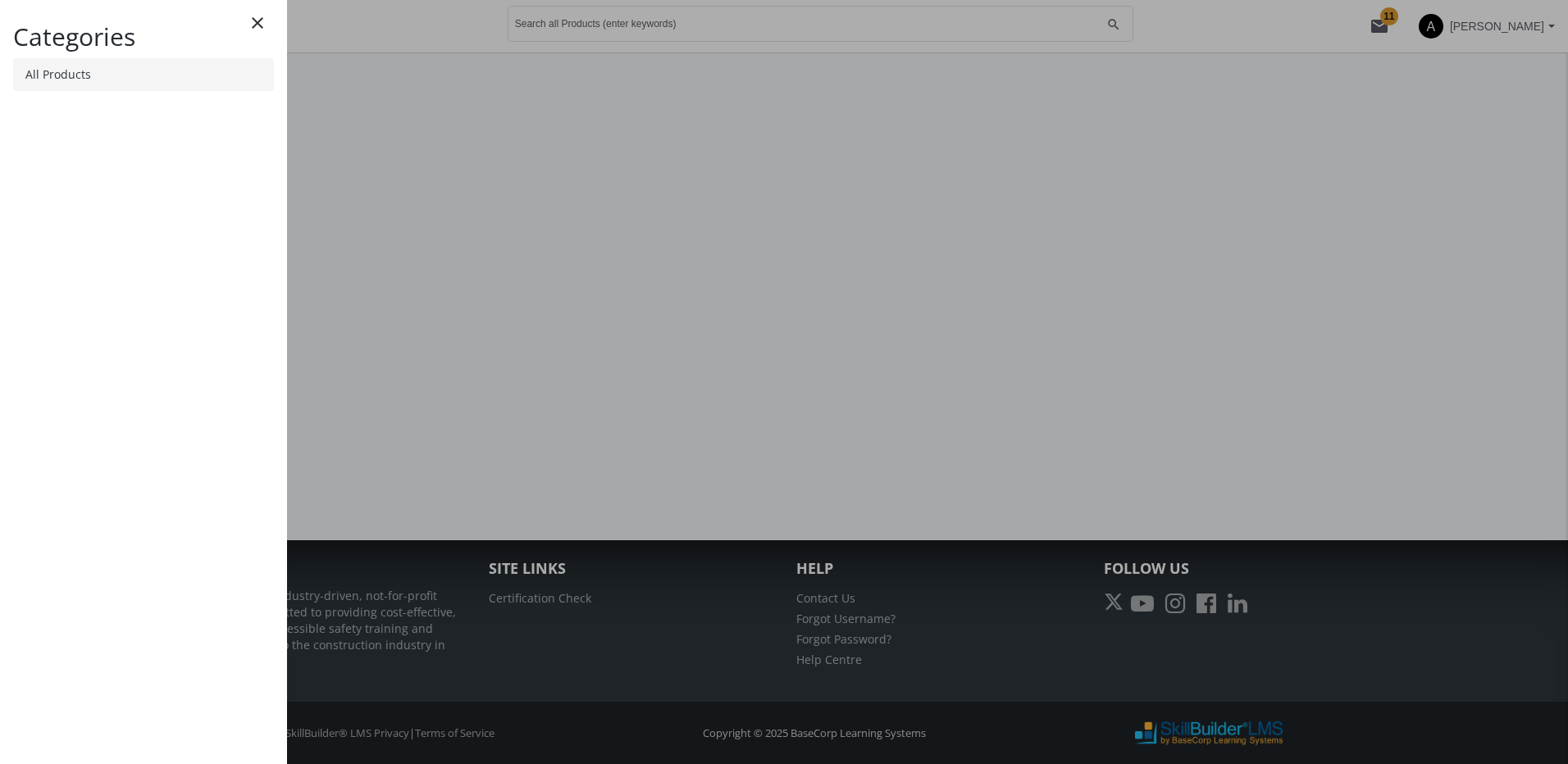
click at [94, 68] on link "All Products" at bounding box center [143, 74] width 261 height 32
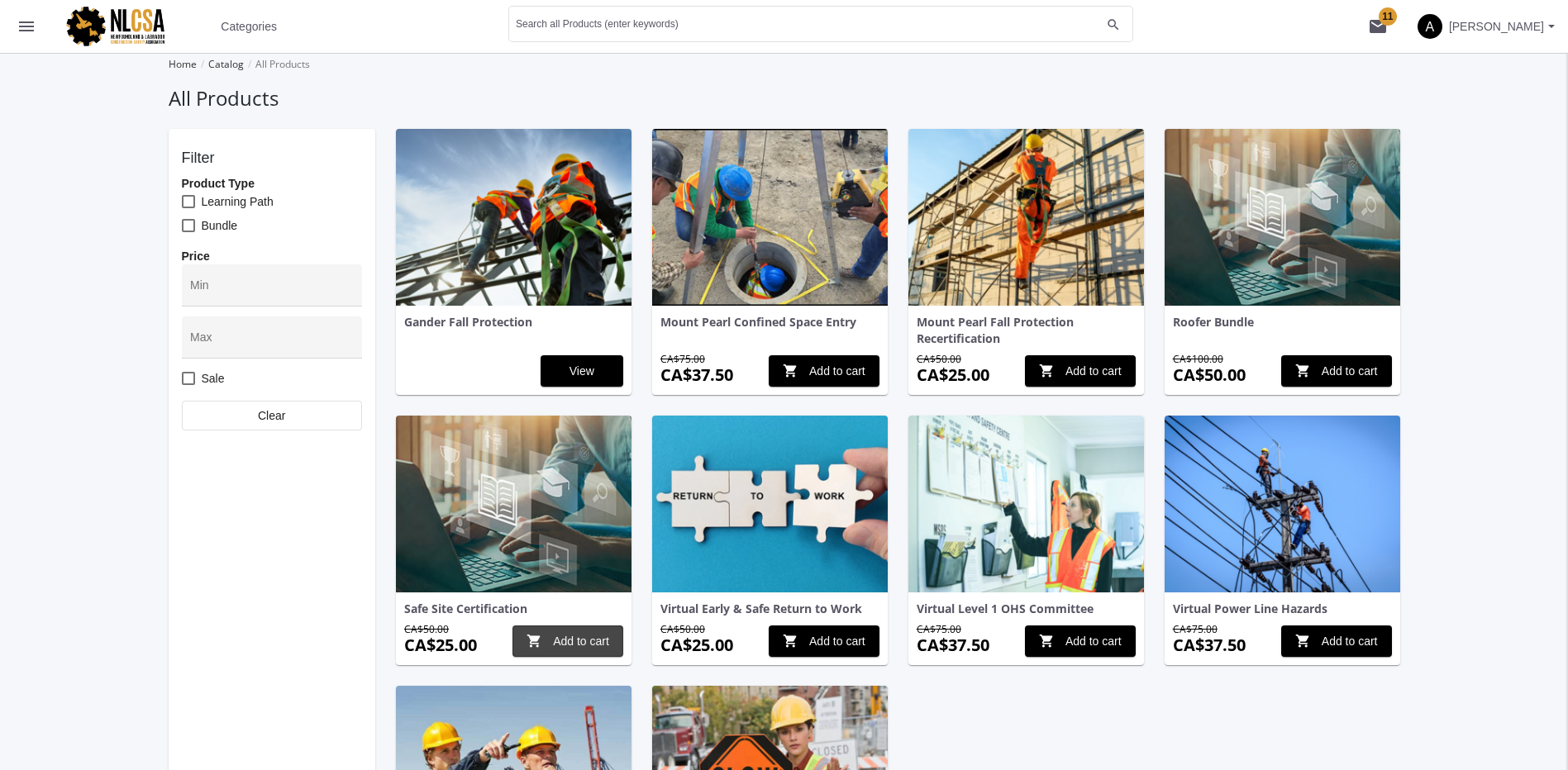
click at [572, 637] on span "shopping_cart Add to cart" at bounding box center [567, 642] width 83 height 30
click at [21, 26] on mat-icon "menu" at bounding box center [26, 26] width 20 height 20
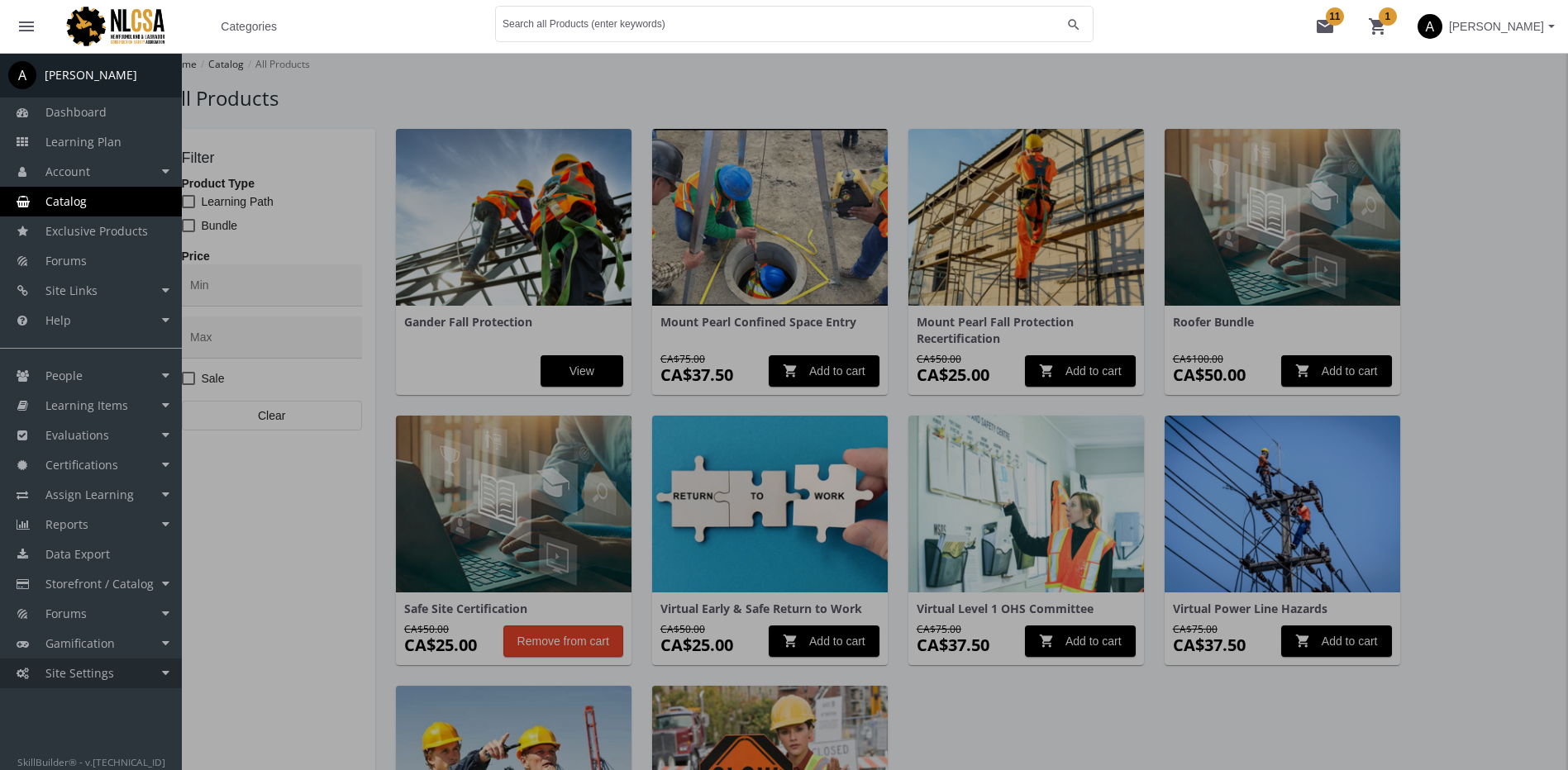
click at [135, 672] on link "Site Settings" at bounding box center [90, 673] width 182 height 30
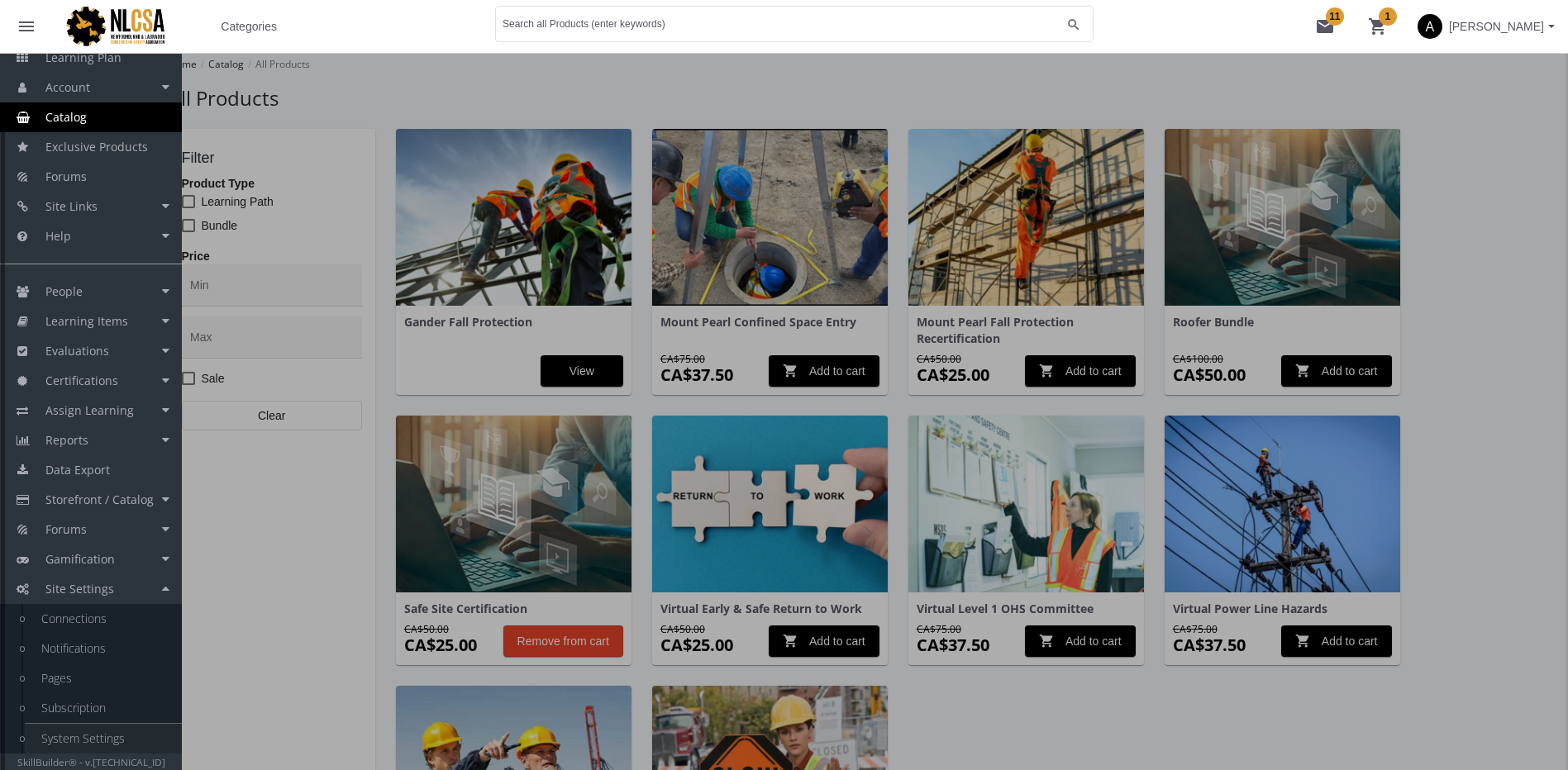
click at [116, 727] on link "System Settings" at bounding box center [103, 738] width 157 height 30
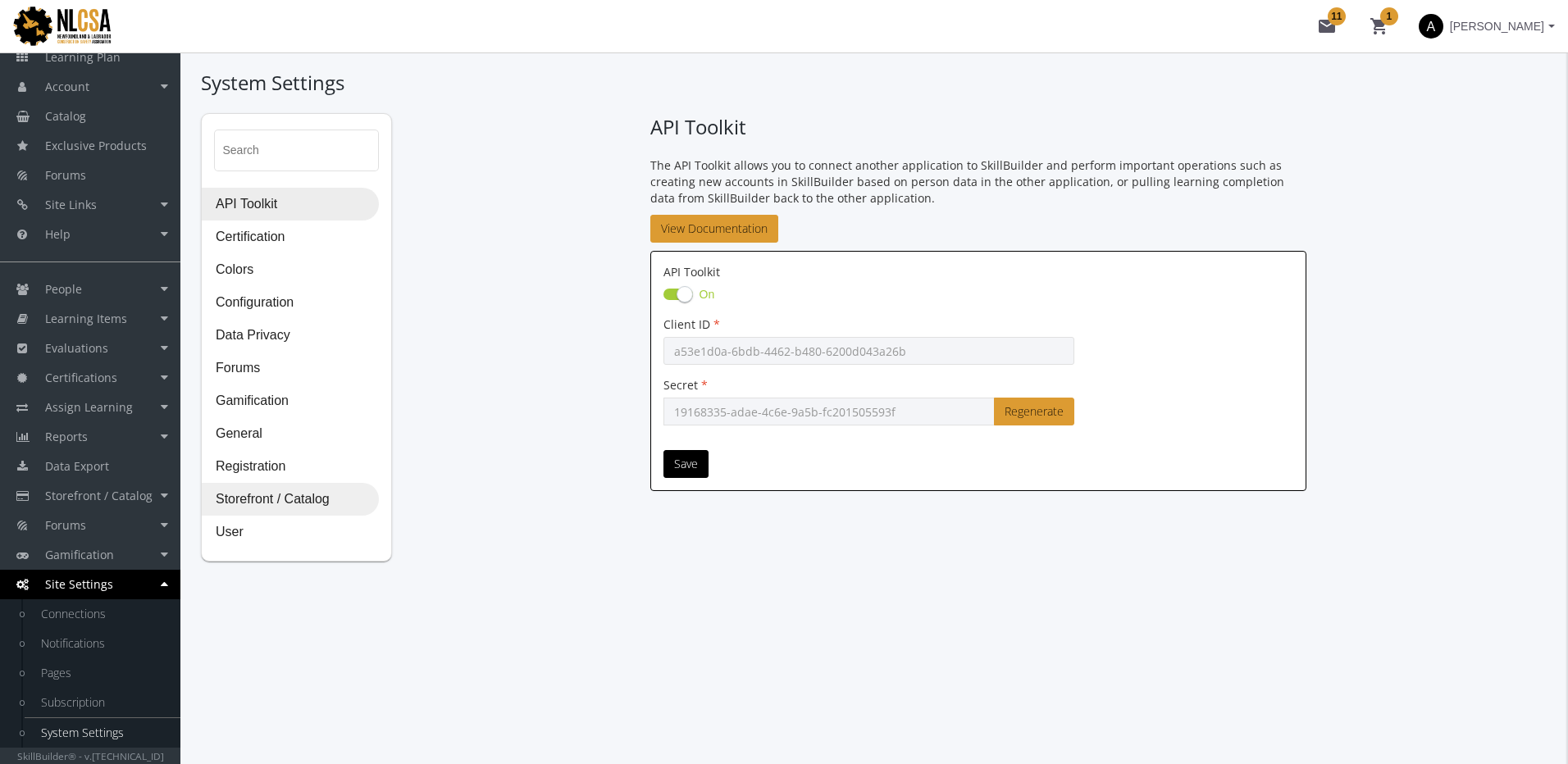
click at [302, 508] on span "Storefront / Catalog" at bounding box center [290, 500] width 176 height 32
select select "2: CAD"
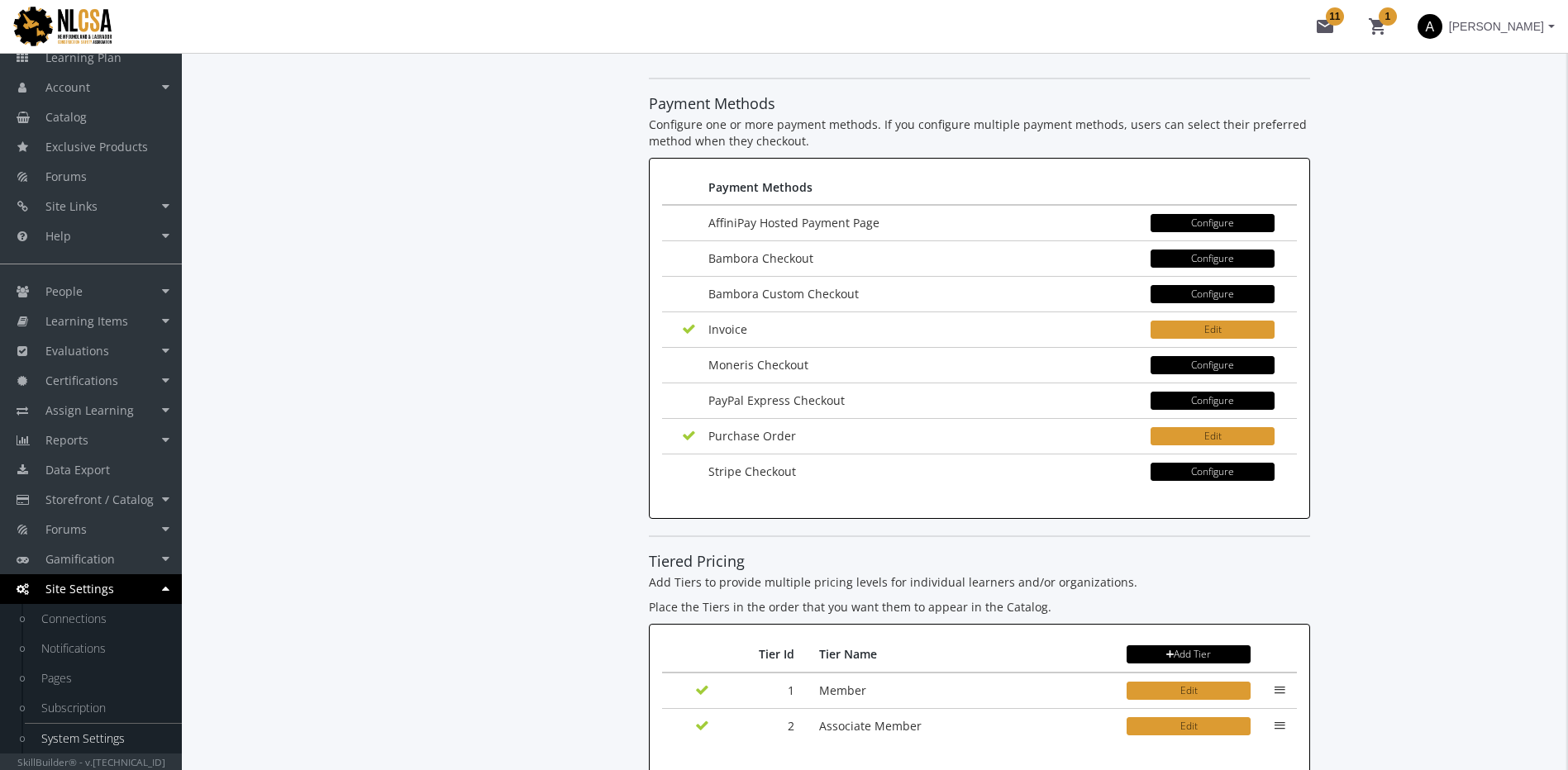
scroll to position [2452, 0]
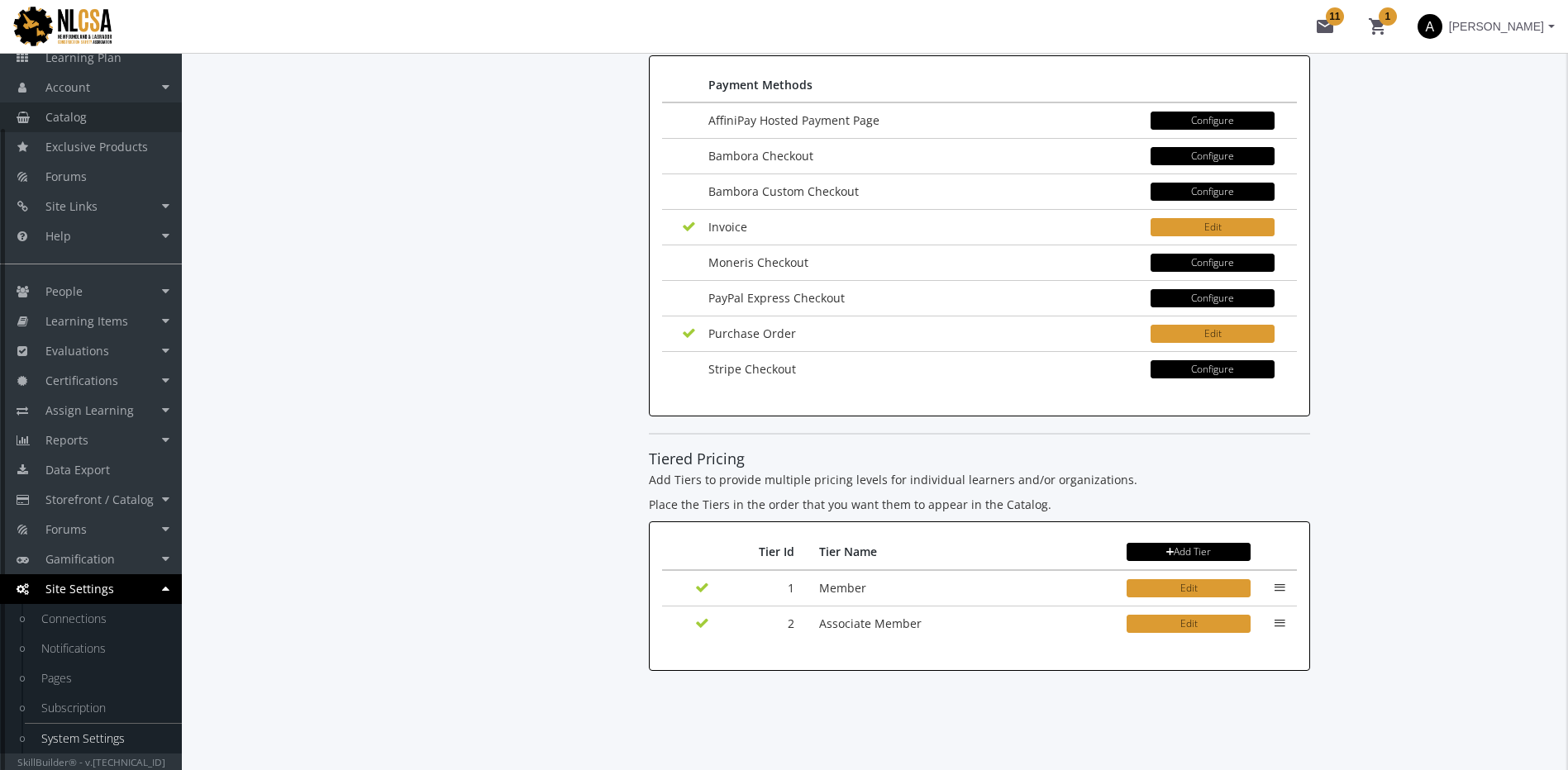
click at [54, 106] on link "Catalog" at bounding box center [90, 117] width 182 height 30
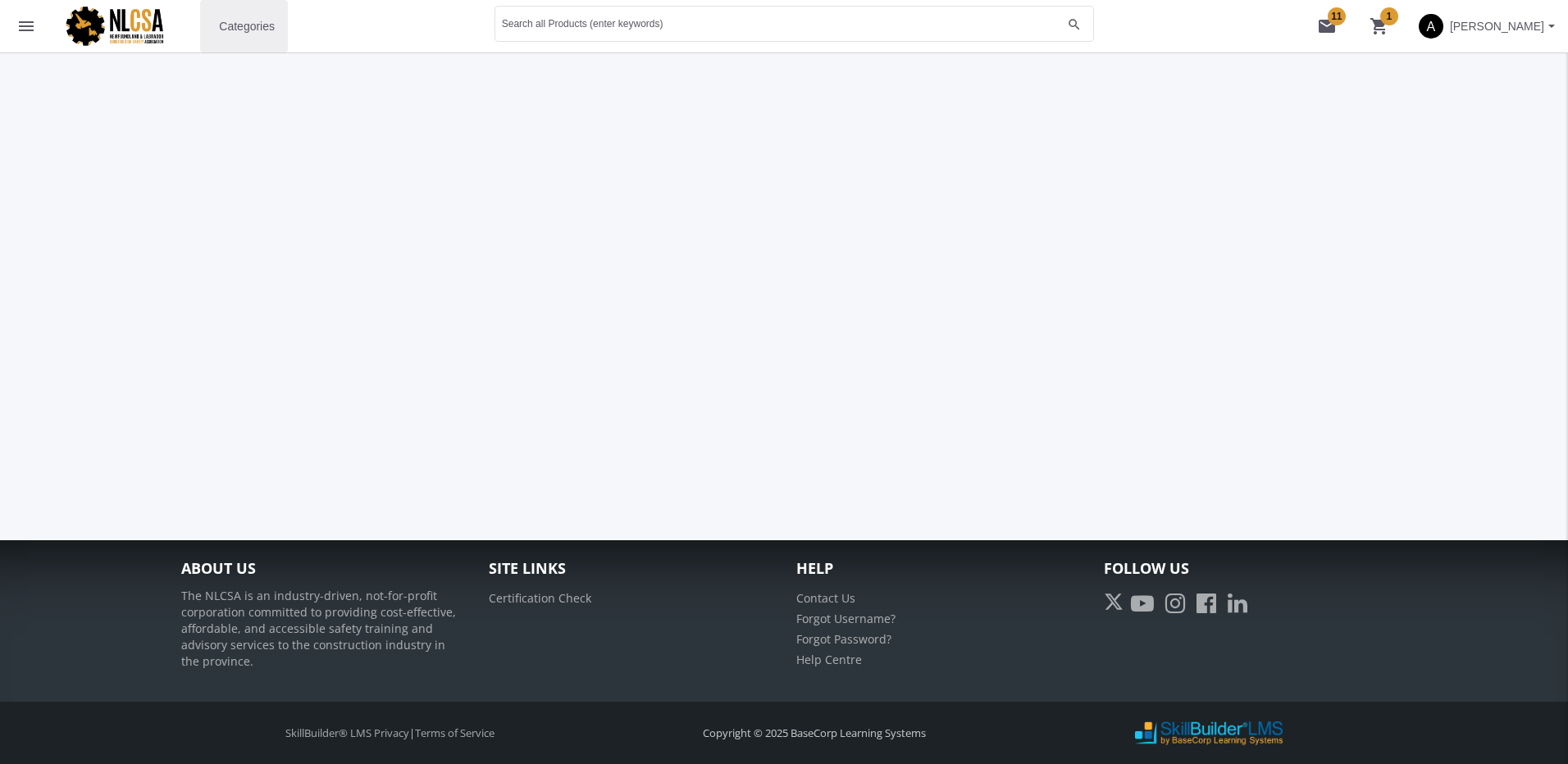
click at [255, 31] on span "Categories" at bounding box center [247, 26] width 55 height 30
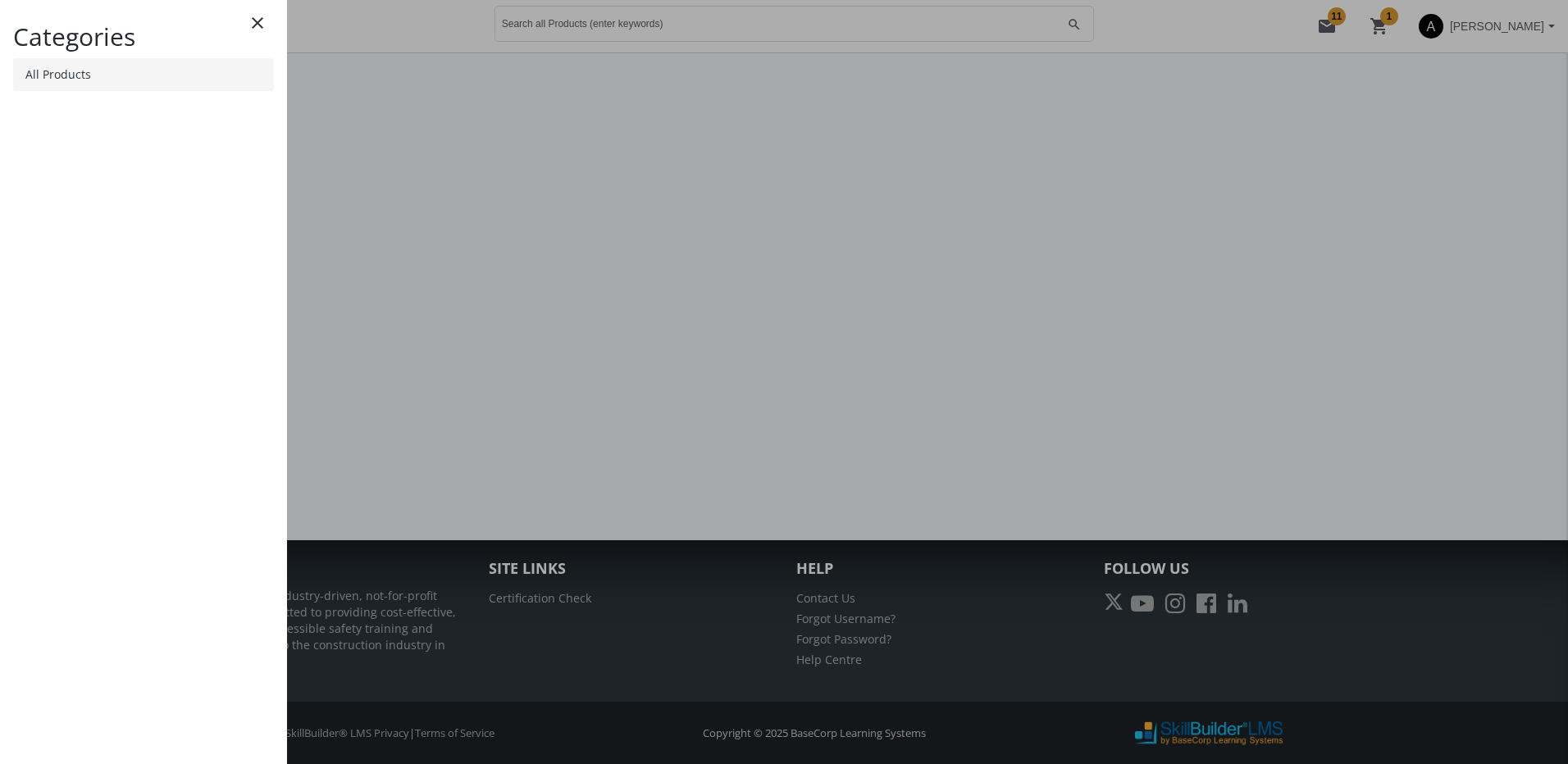
click at [150, 81] on link "All Products" at bounding box center [143, 74] width 261 height 32
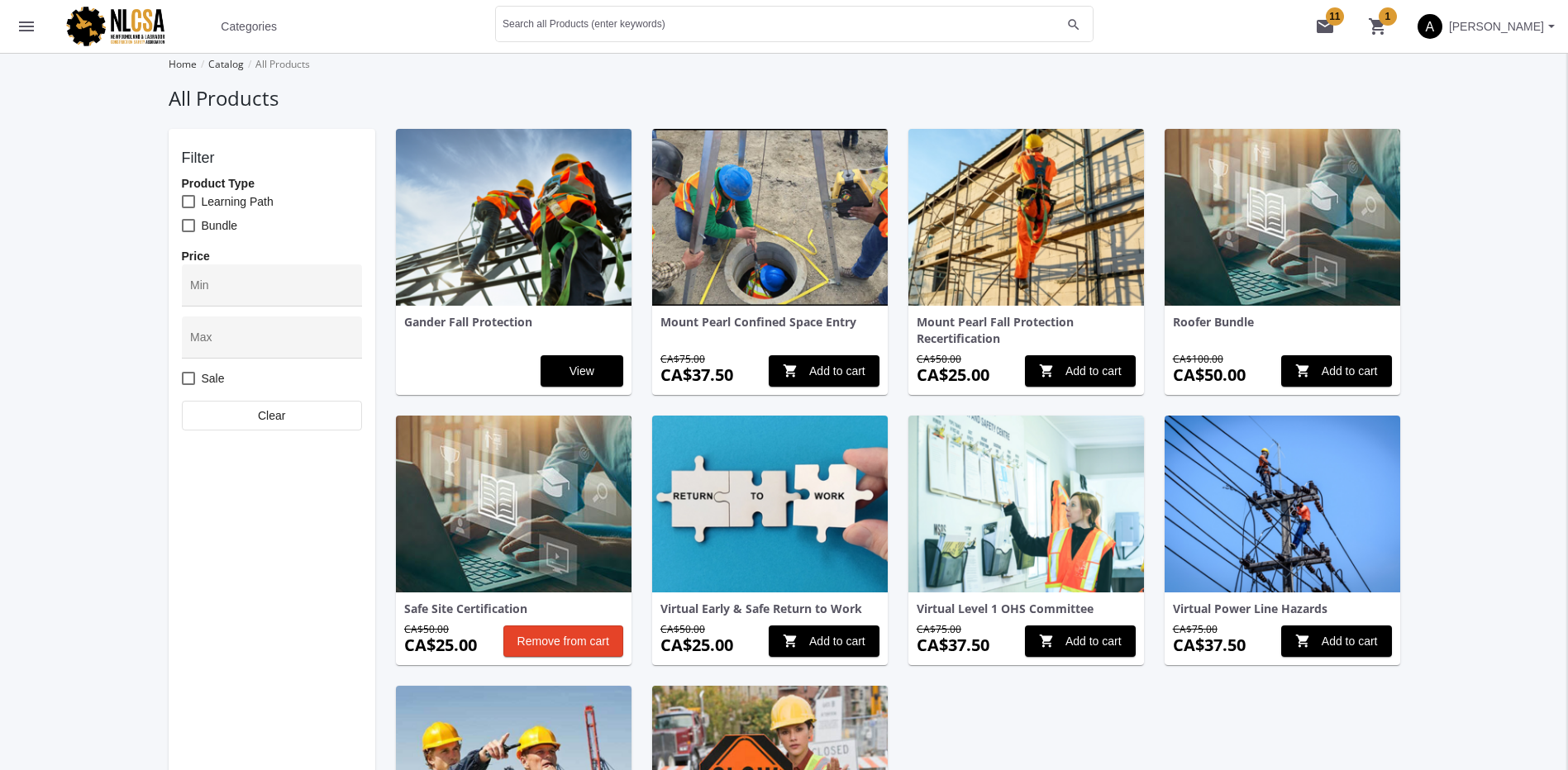
click at [480, 263] on img at bounding box center [513, 217] width 236 height 177
click at [1278, 228] on img at bounding box center [1282, 217] width 236 height 177
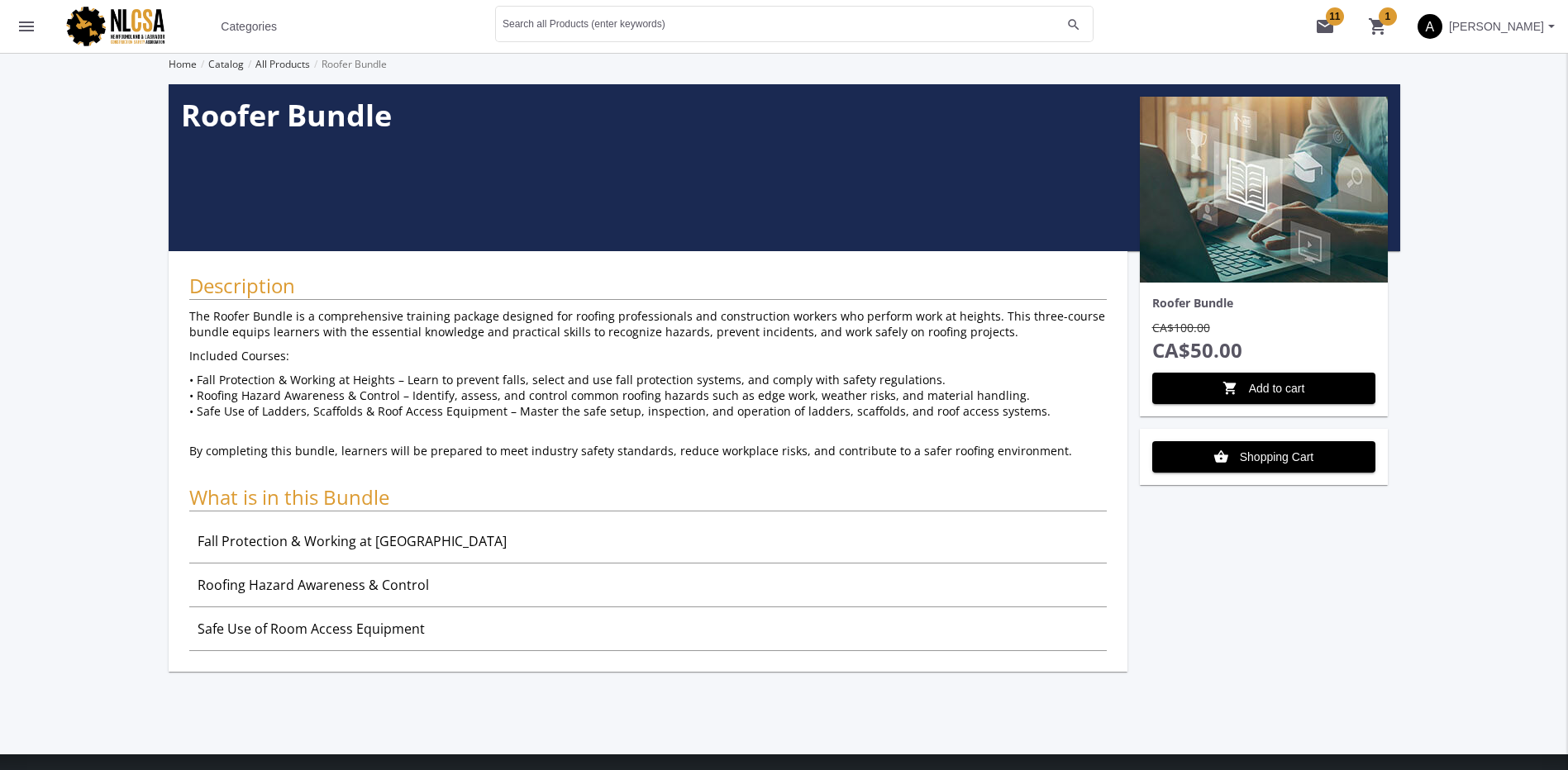
click at [246, 25] on span "Categories" at bounding box center [249, 26] width 56 height 30
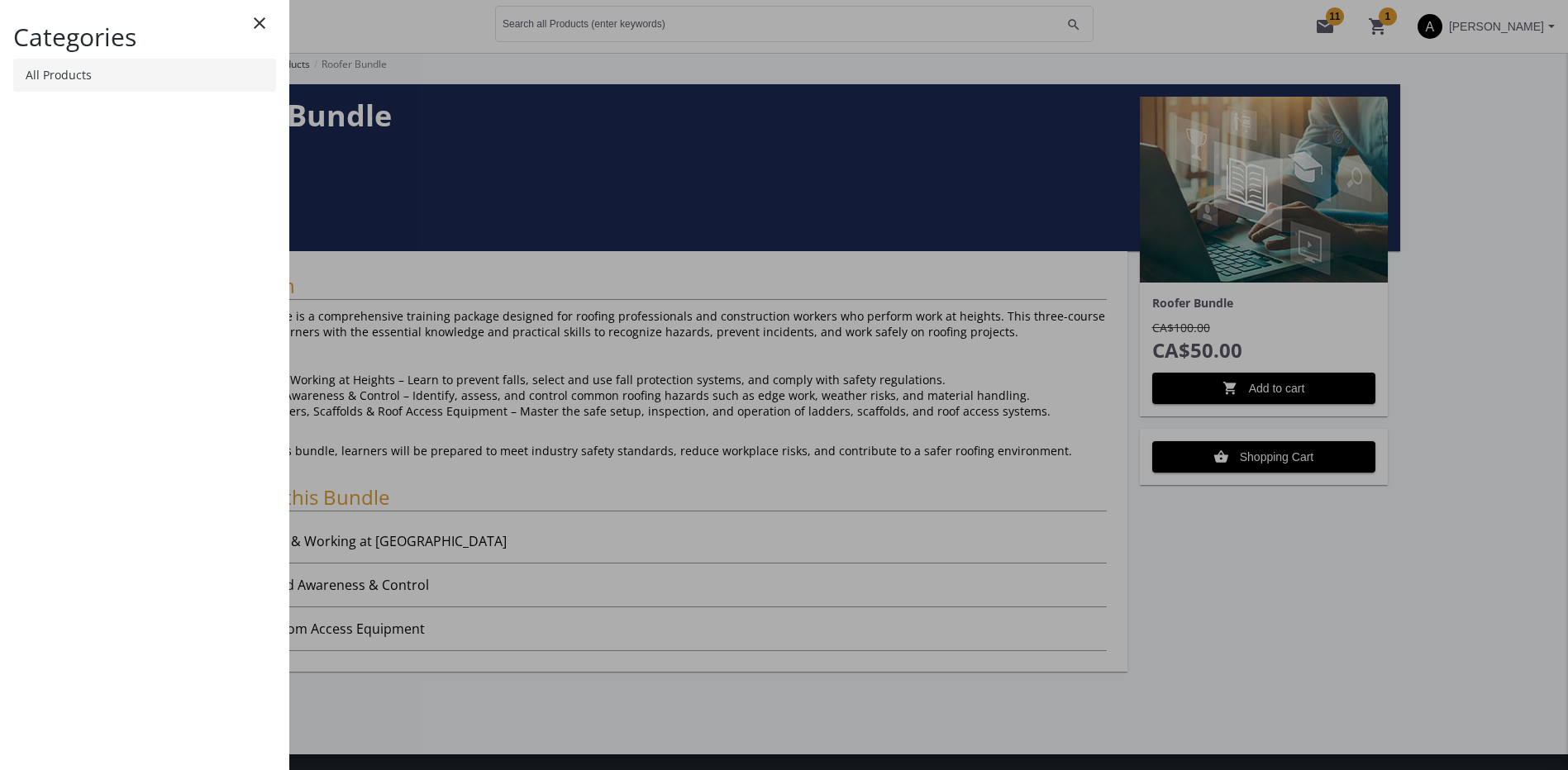
click at [124, 73] on link "All Products" at bounding box center [144, 74] width 263 height 33
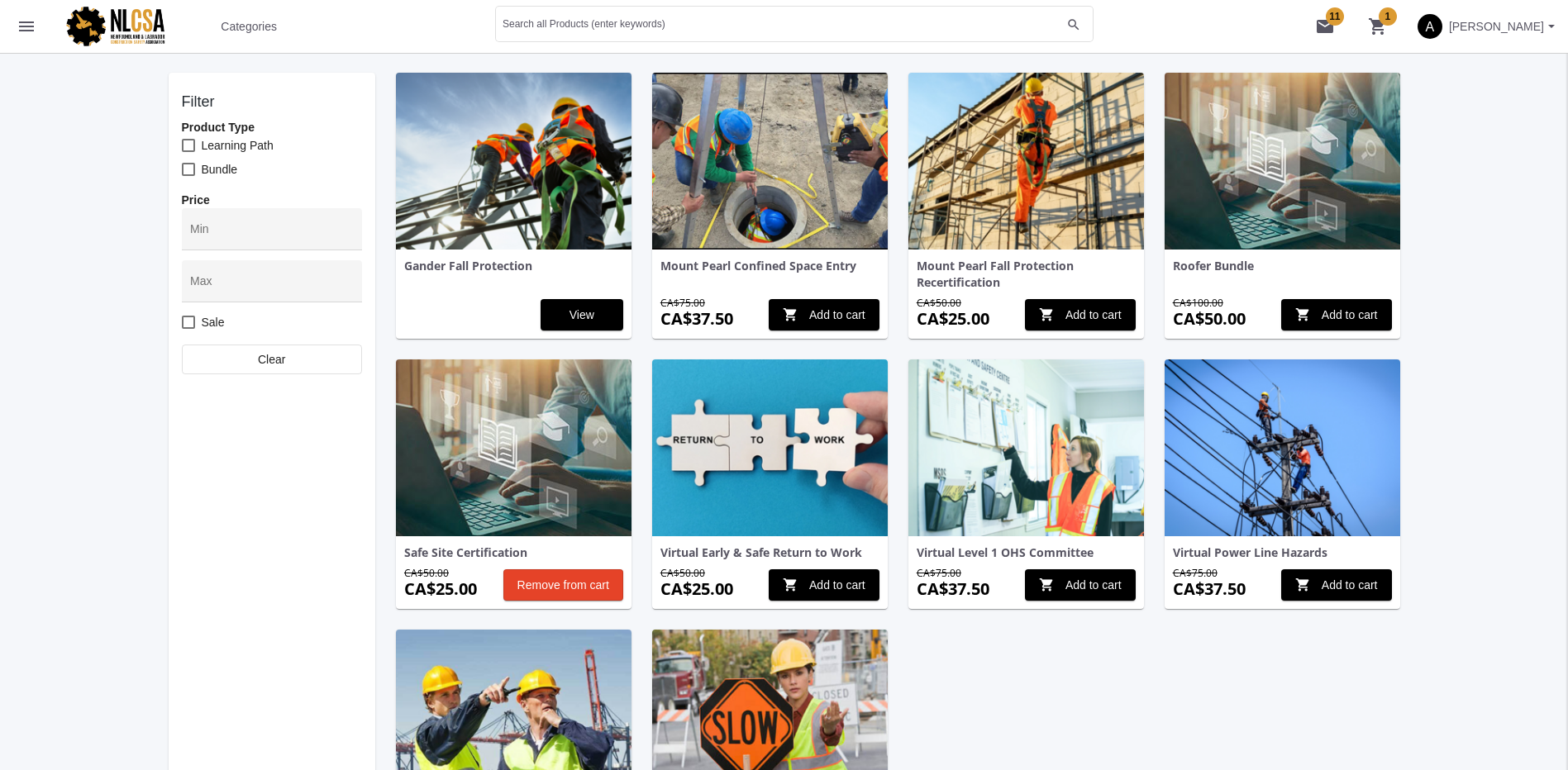
scroll to position [83, 0]
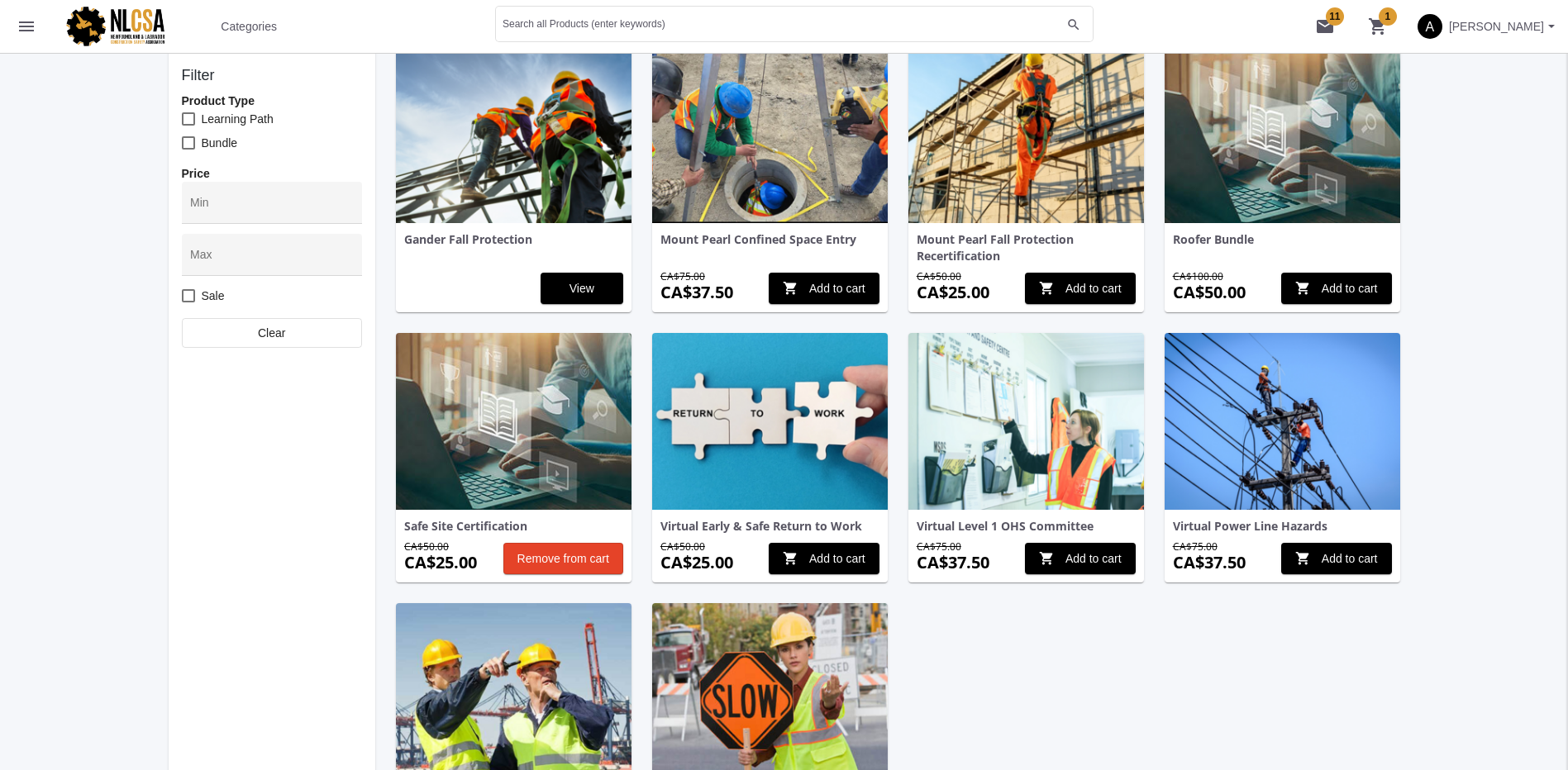
click at [526, 452] on img at bounding box center [513, 422] width 236 height 177
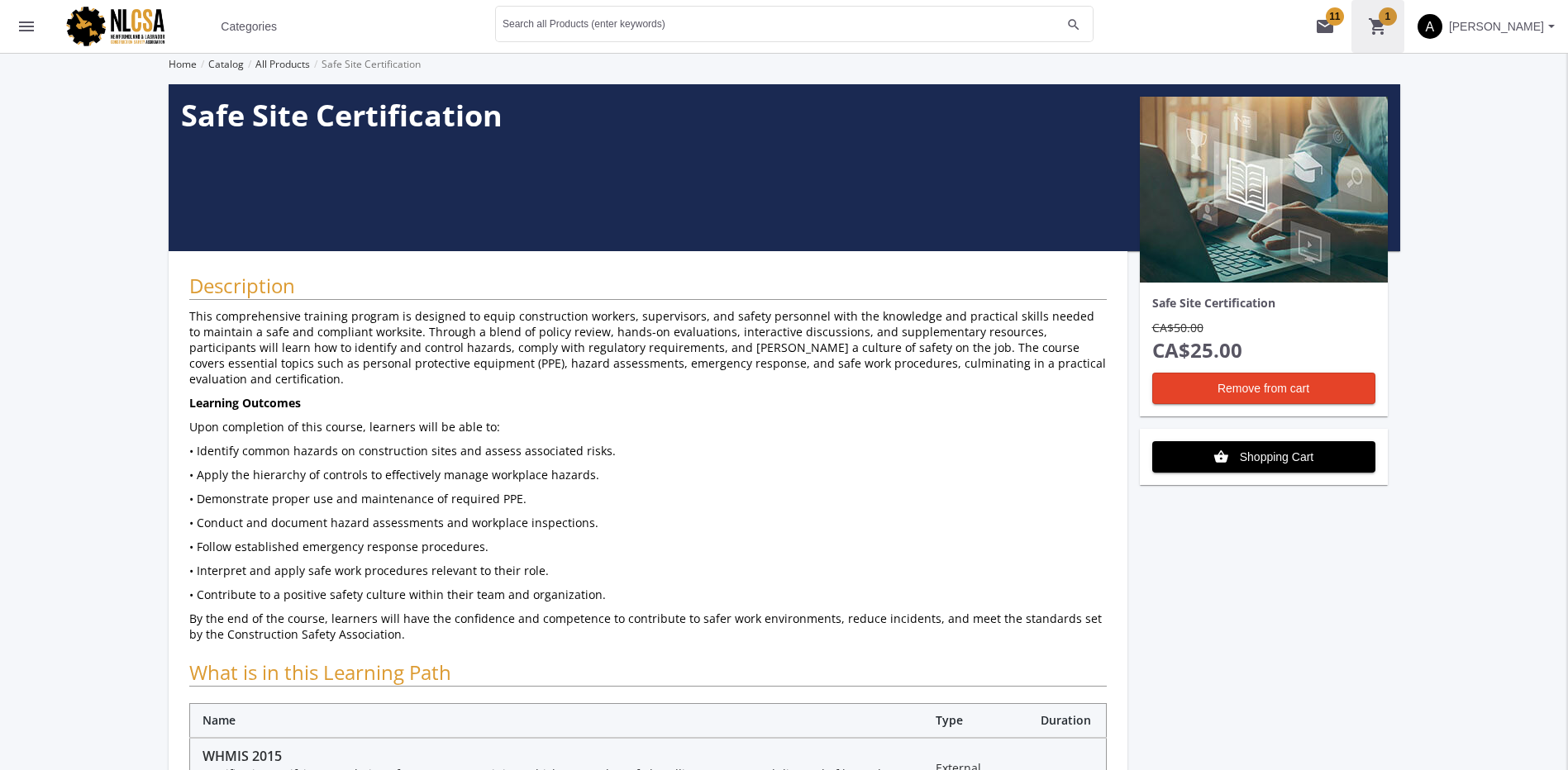
click at [1382, 22] on mat-icon "shopping_cart 1" at bounding box center [1377, 26] width 20 height 20
click at [1479, 28] on span "[PERSON_NAME]" at bounding box center [1496, 26] width 95 height 30
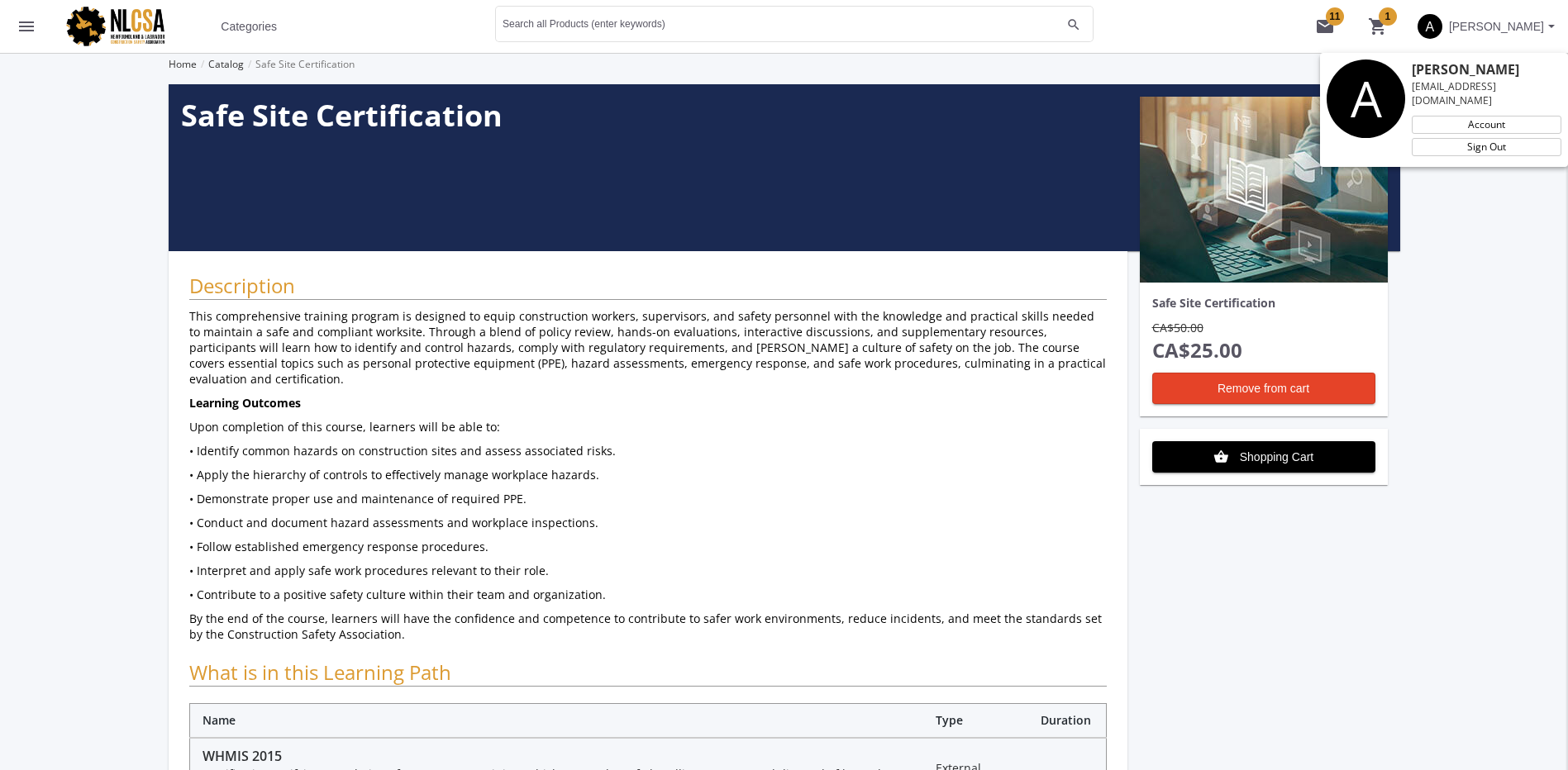
click at [267, 16] on div at bounding box center [784, 385] width 1568 height 770
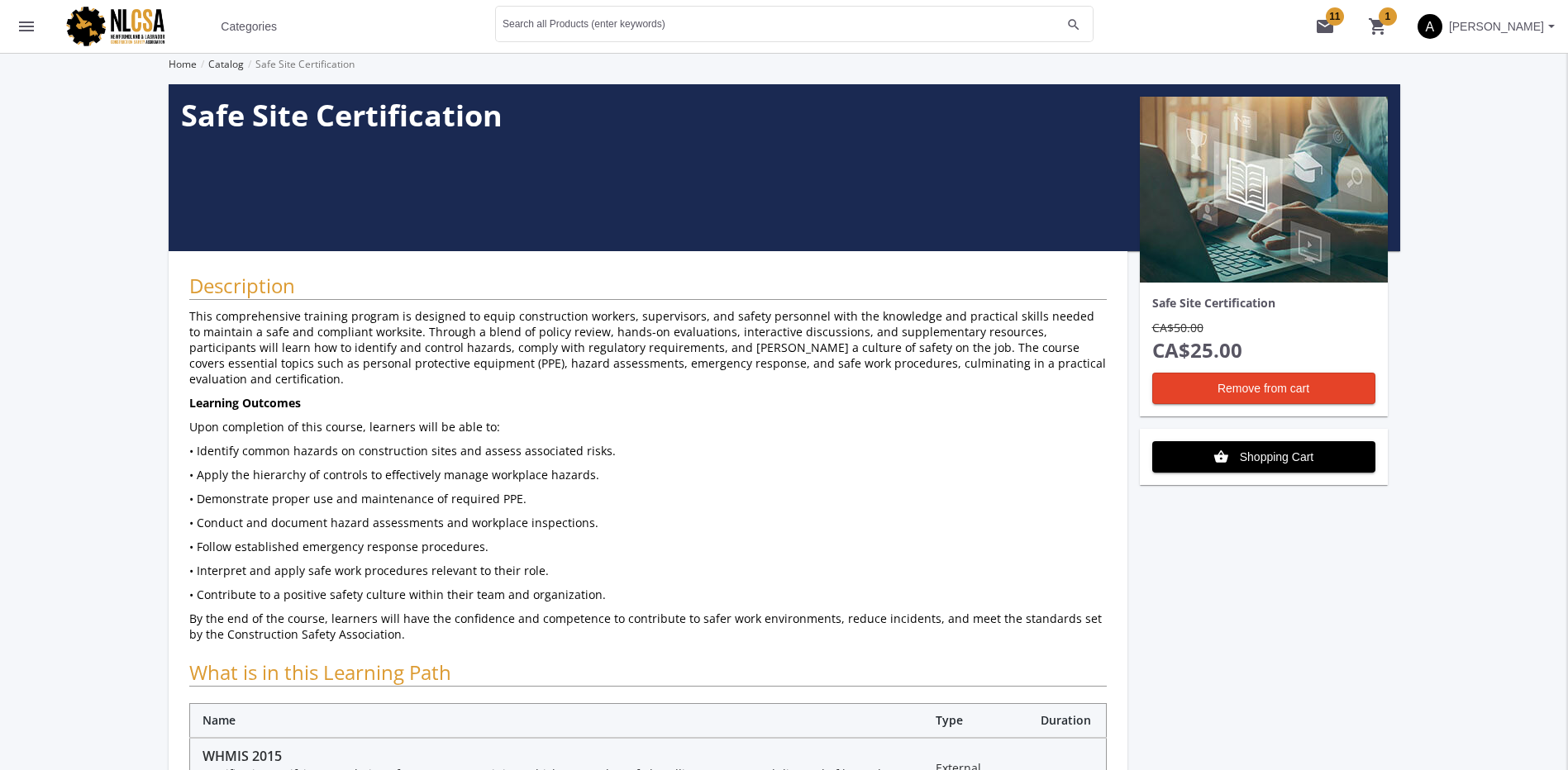
click at [245, 22] on span "Categories" at bounding box center [249, 26] width 56 height 30
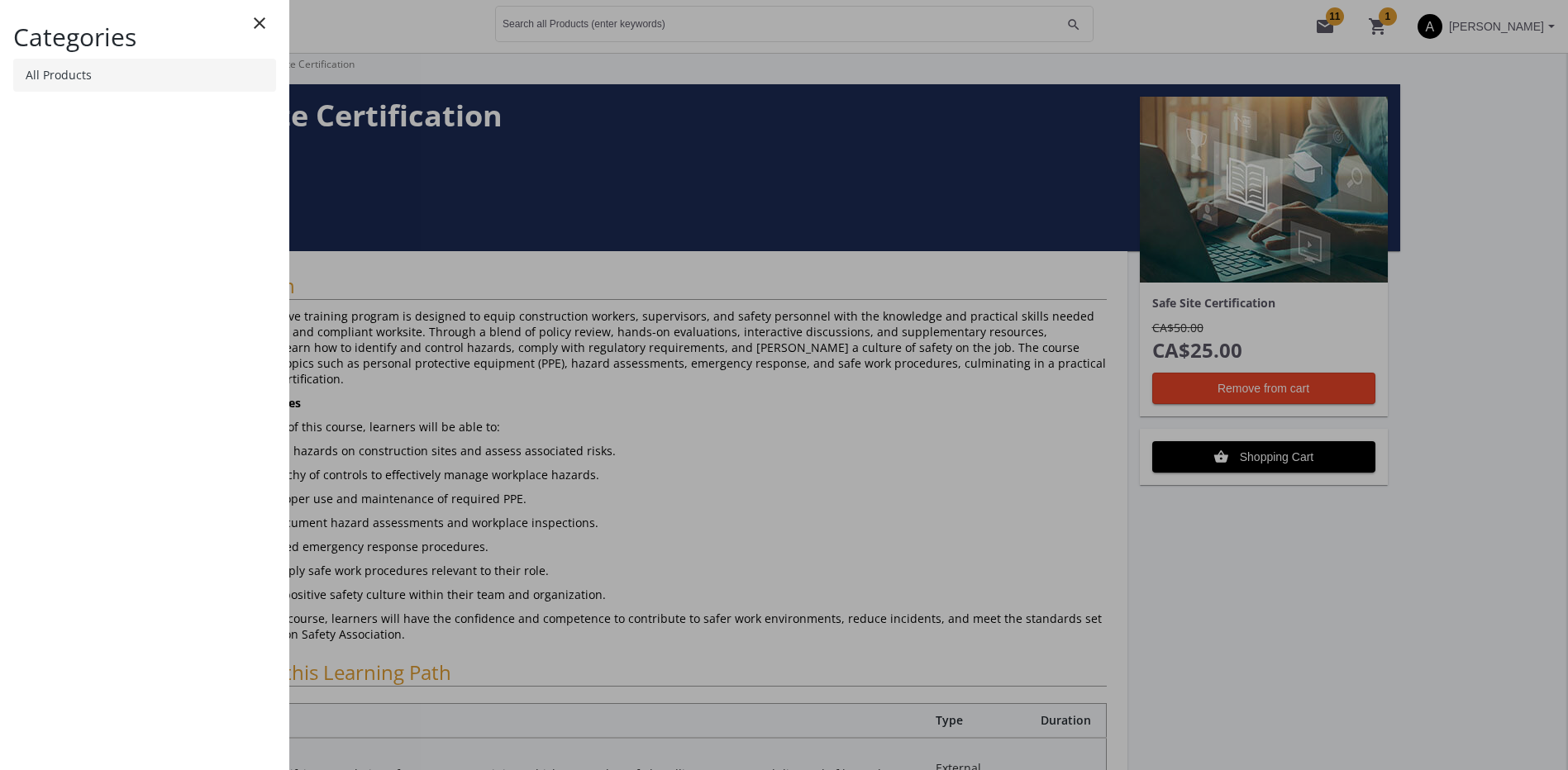
click at [144, 66] on link "All Products" at bounding box center [144, 74] width 263 height 33
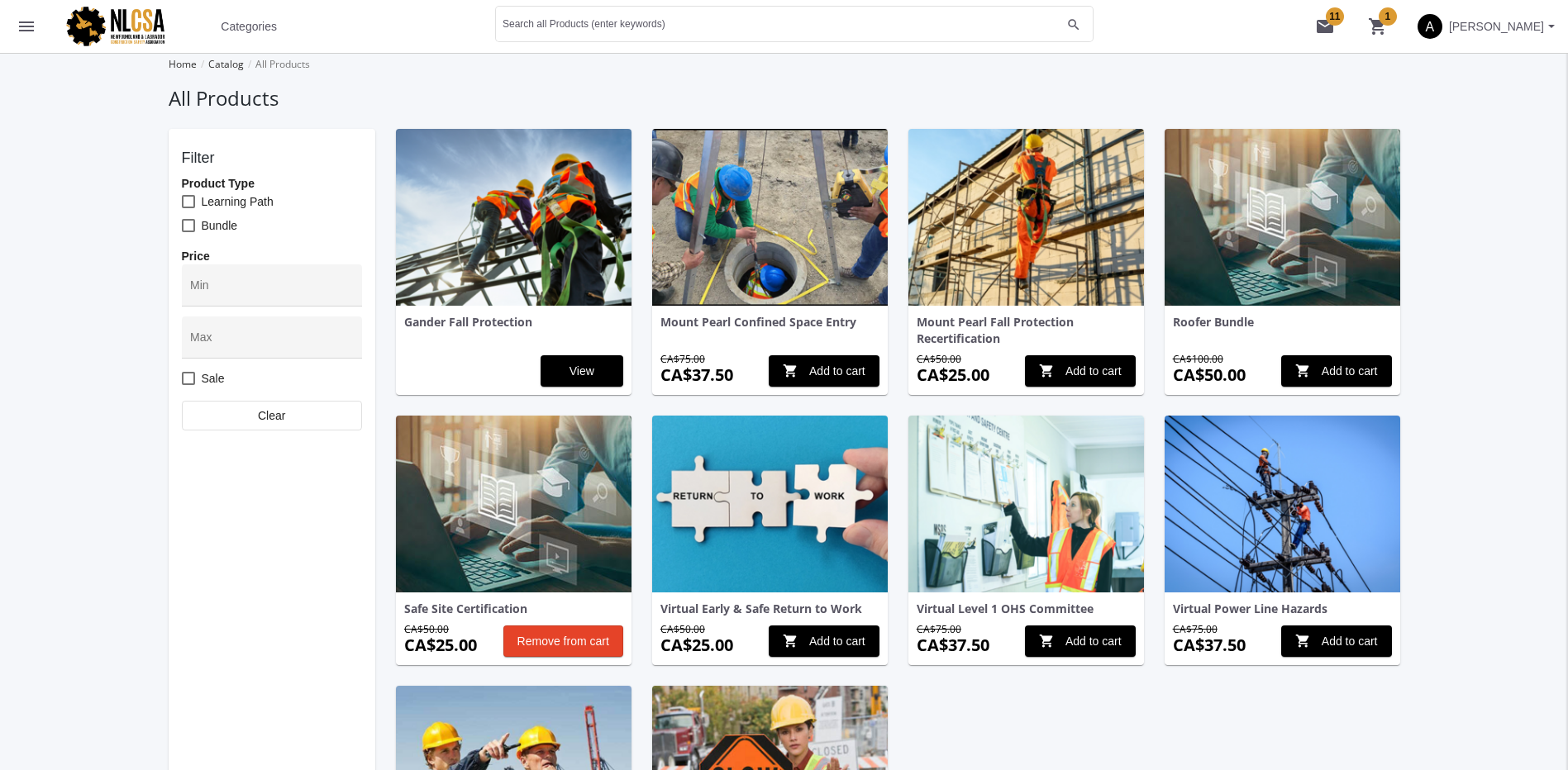
click at [26, 30] on mat-icon "menu" at bounding box center [26, 26] width 20 height 20
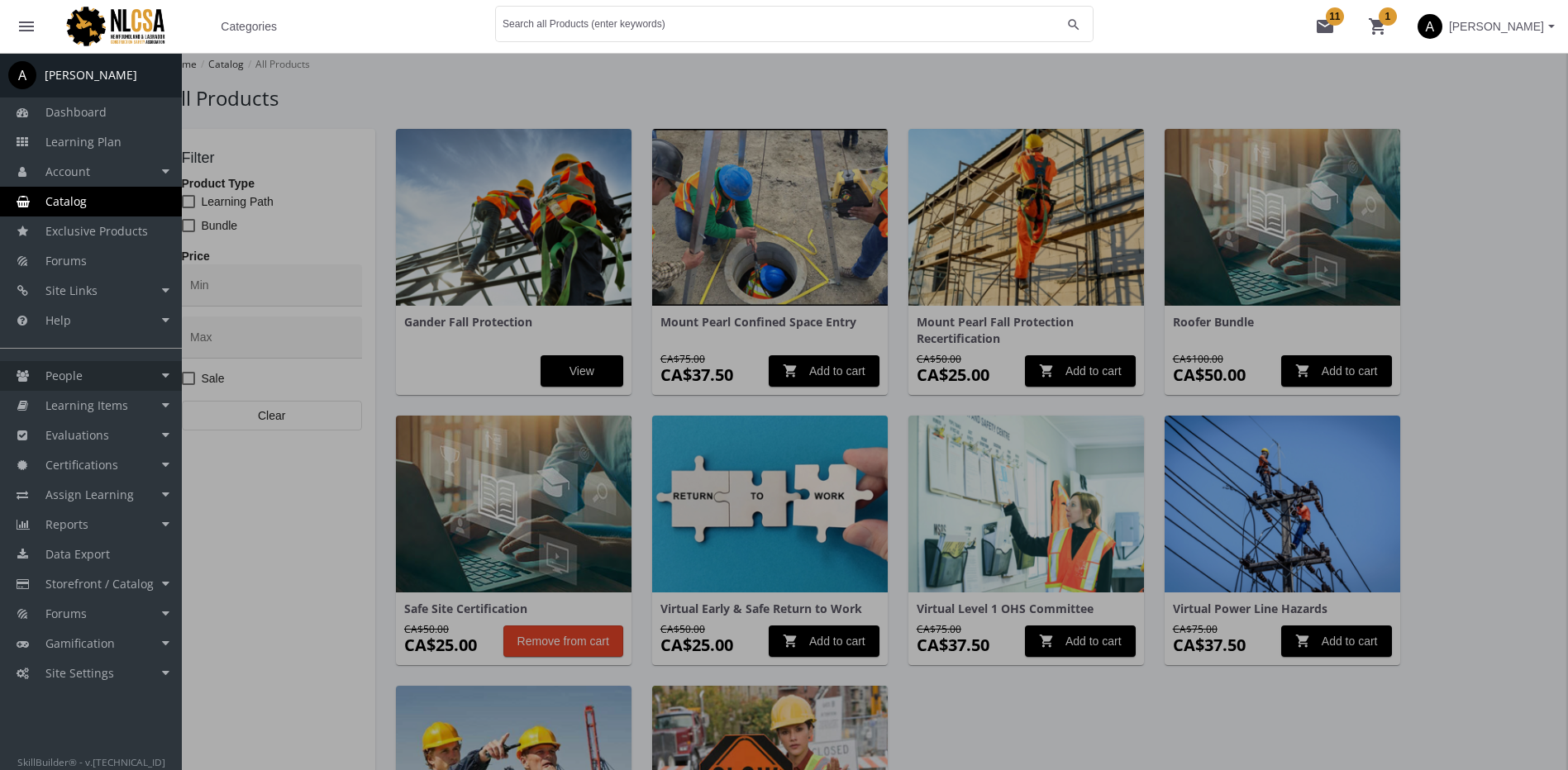
click at [100, 378] on link "People" at bounding box center [90, 376] width 182 height 30
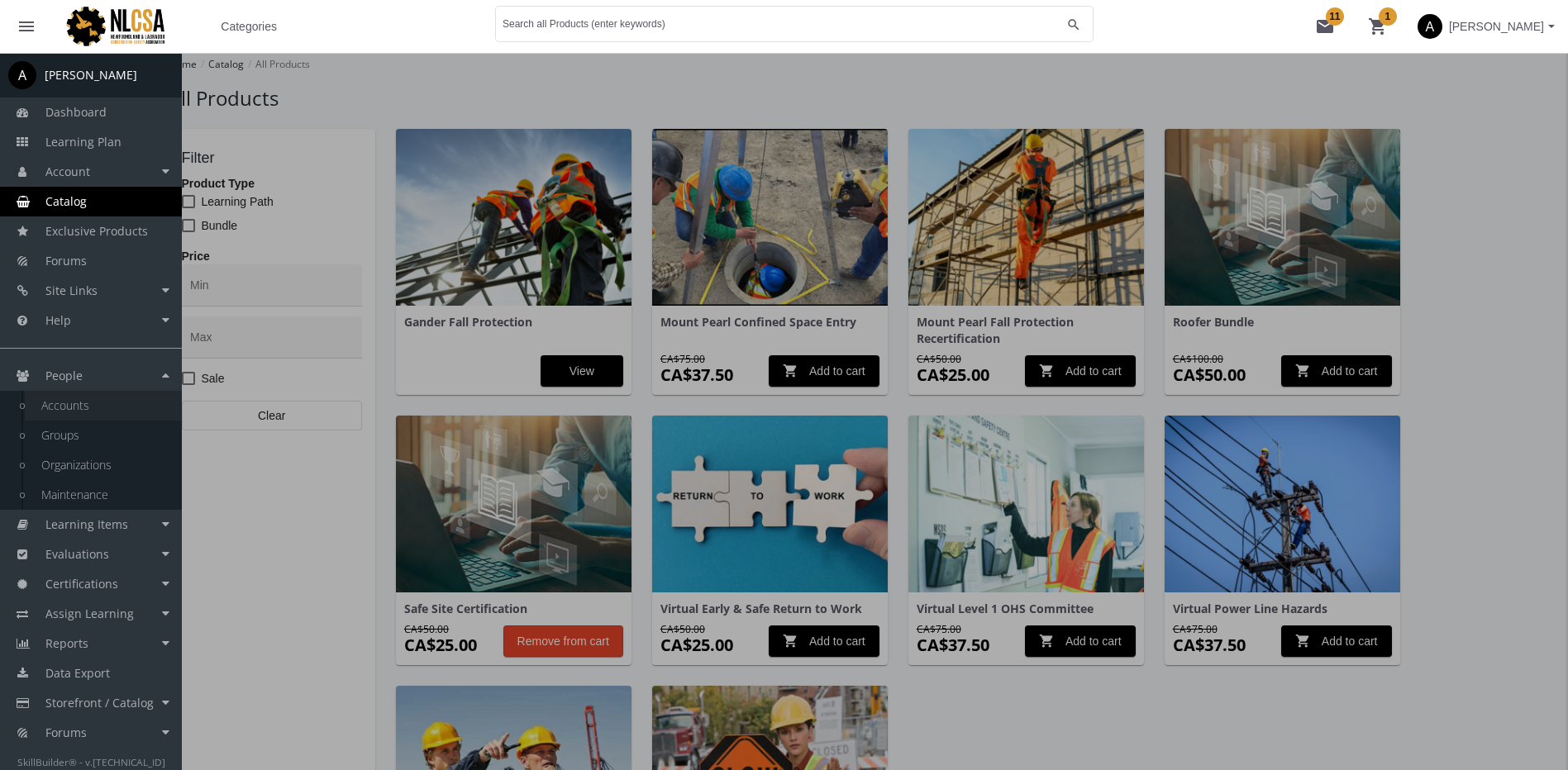
click at [106, 404] on link "Accounts" at bounding box center [103, 406] width 157 height 30
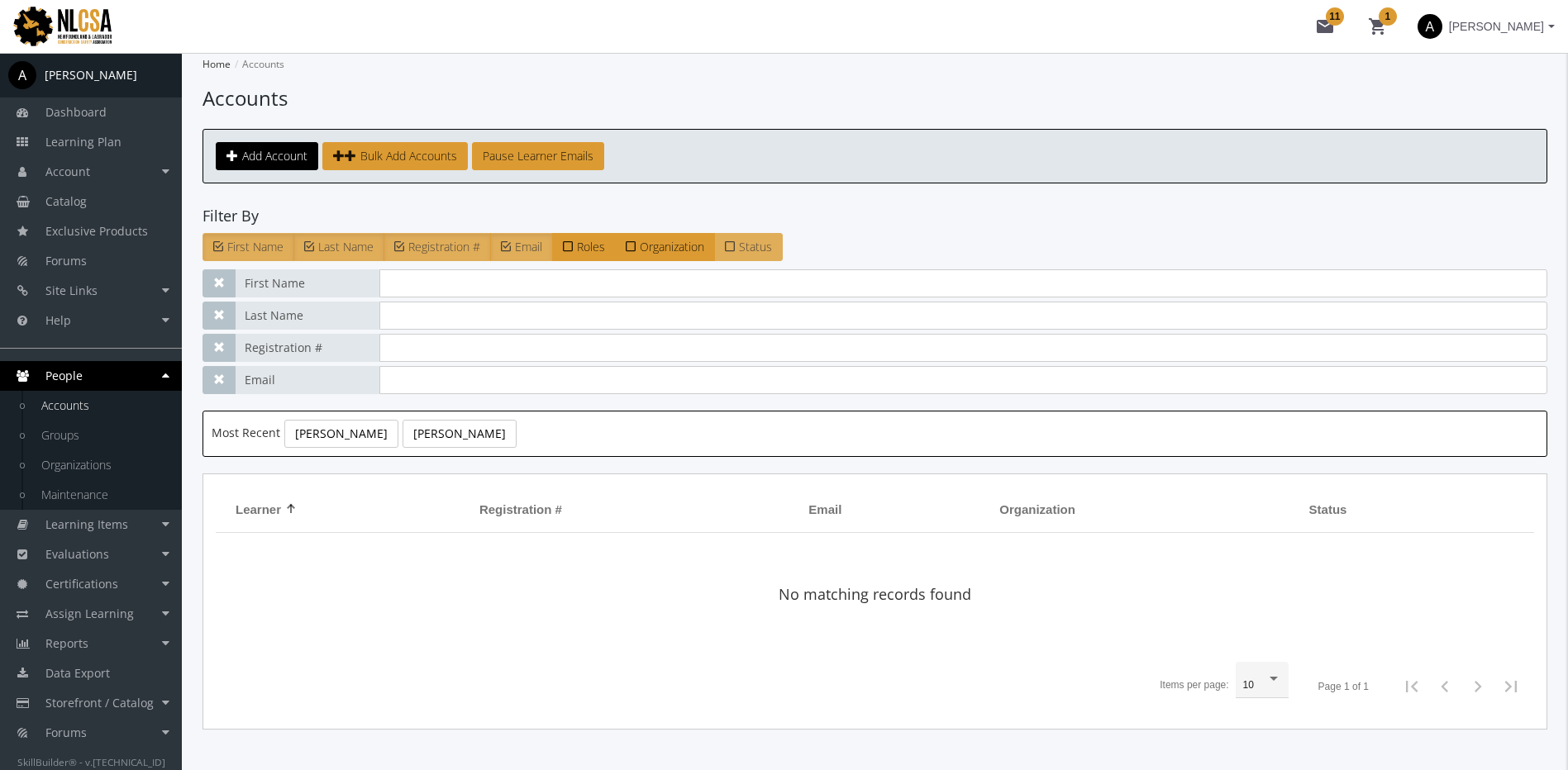
click at [753, 249] on span "Status" at bounding box center [755, 246] width 33 height 16
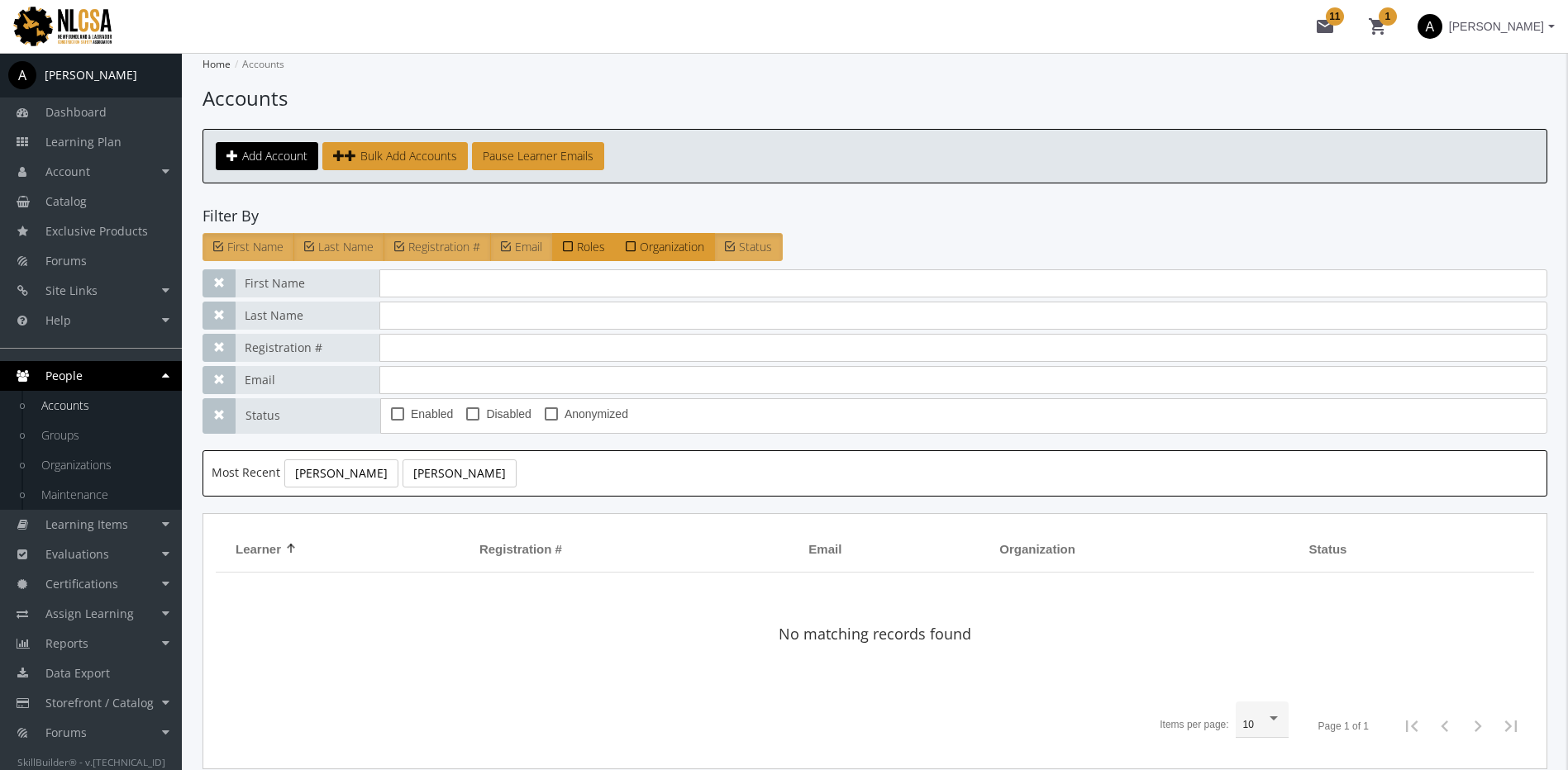
click at [435, 417] on span "Enabled" at bounding box center [431, 413] width 42 height 20
click at [392, 420] on input "Enabled" at bounding box center [391, 420] width 1 height 1
checkbox input "true"
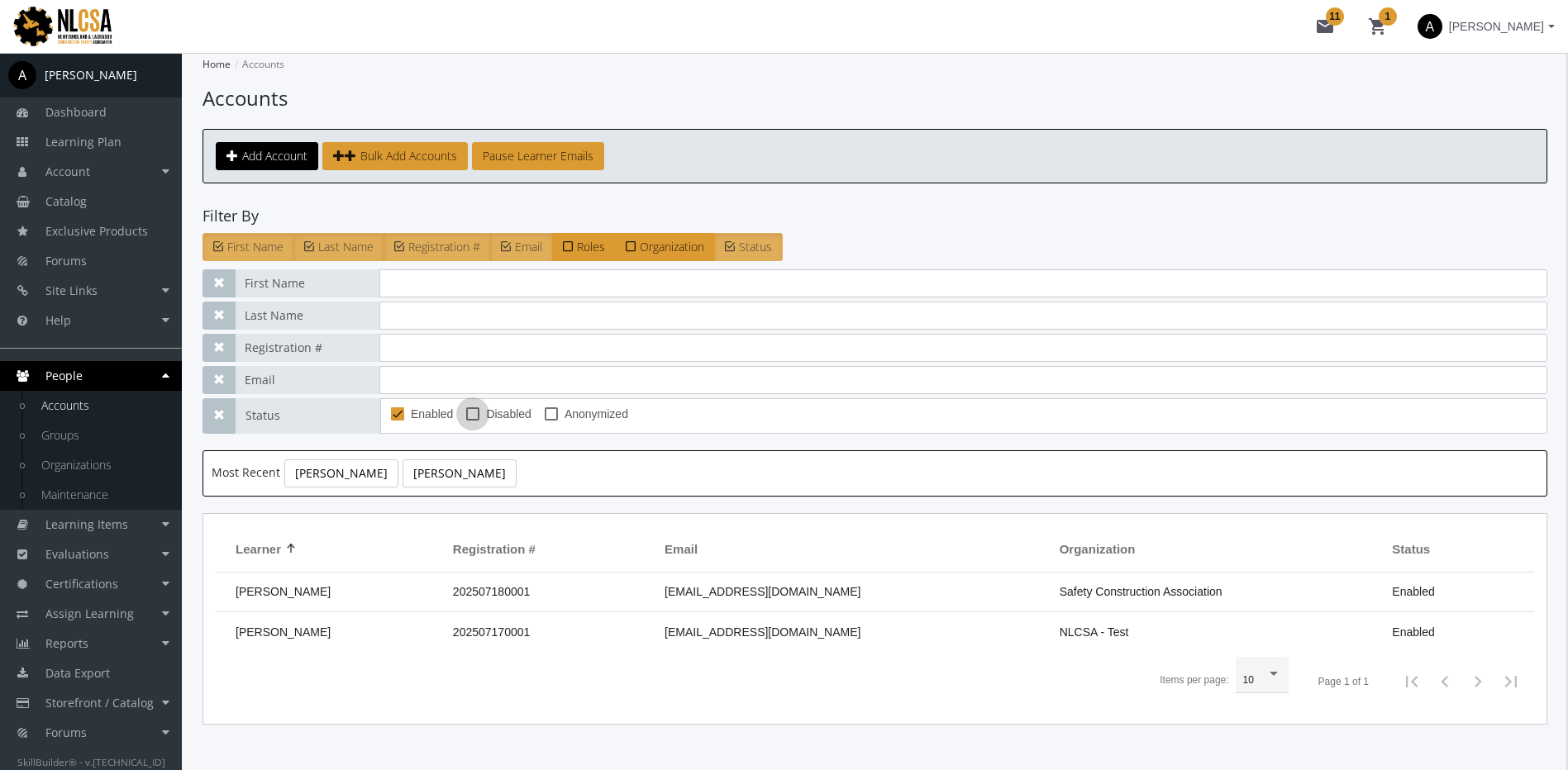
click at [486, 407] on span "Disabled" at bounding box center [509, 413] width 45 height 20
click at [467, 420] on input "Disabled" at bounding box center [466, 420] width 1 height 1
checkbox input "true"
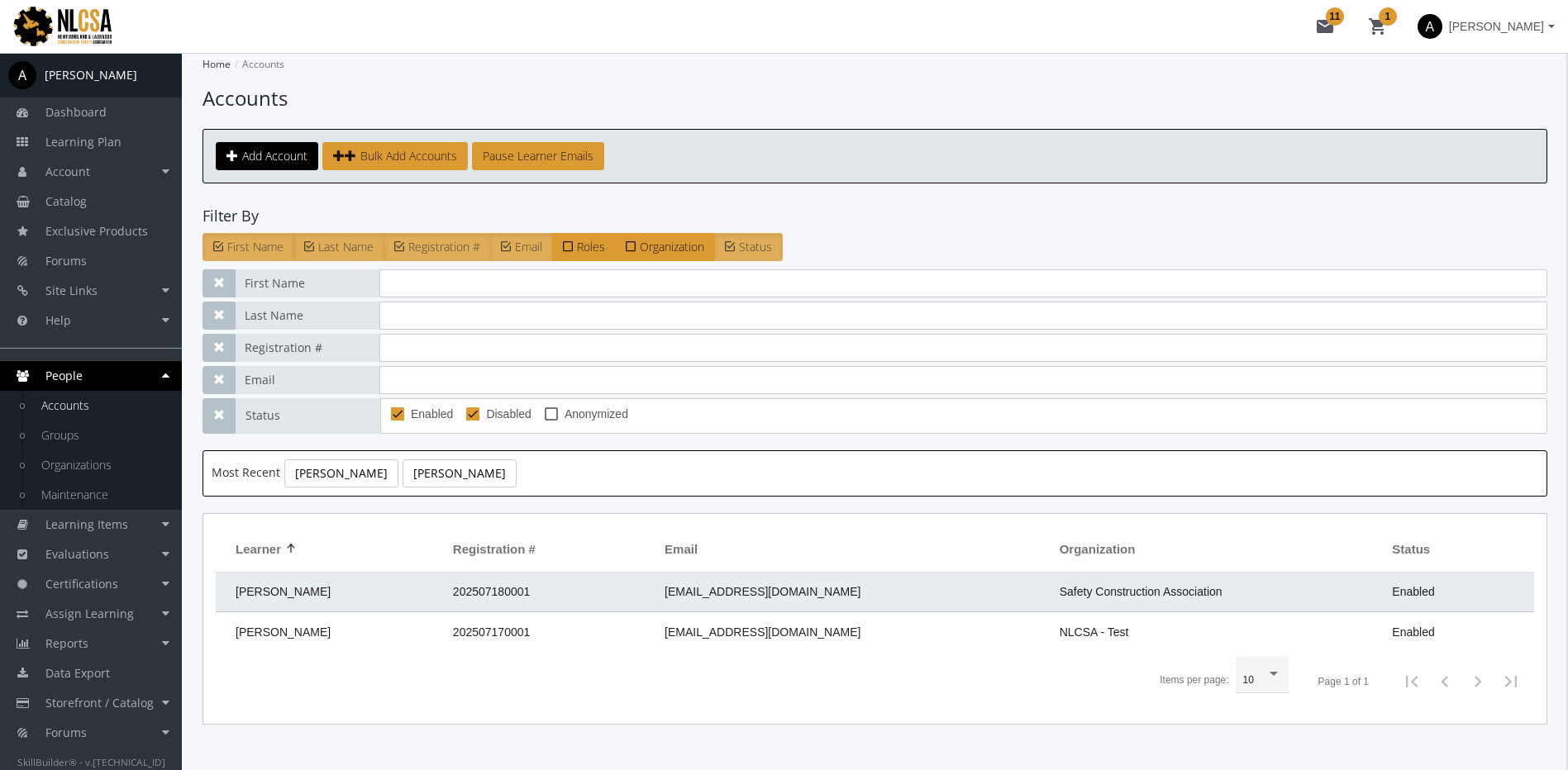
click at [368, 597] on td "[PERSON_NAME]" at bounding box center [331, 592] width 229 height 40
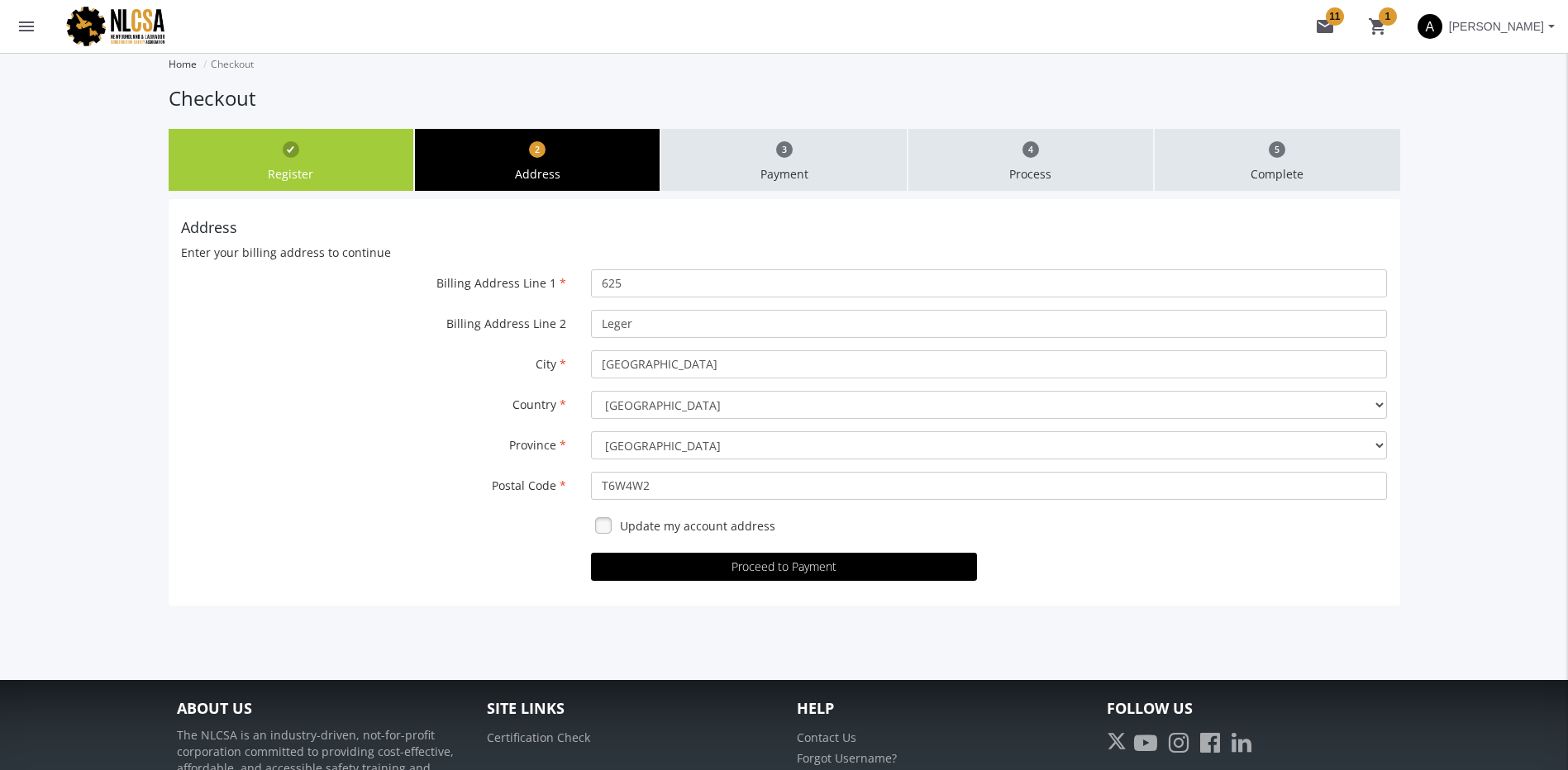
click at [1485, 26] on span "[PERSON_NAME]" at bounding box center [1496, 26] width 95 height 30
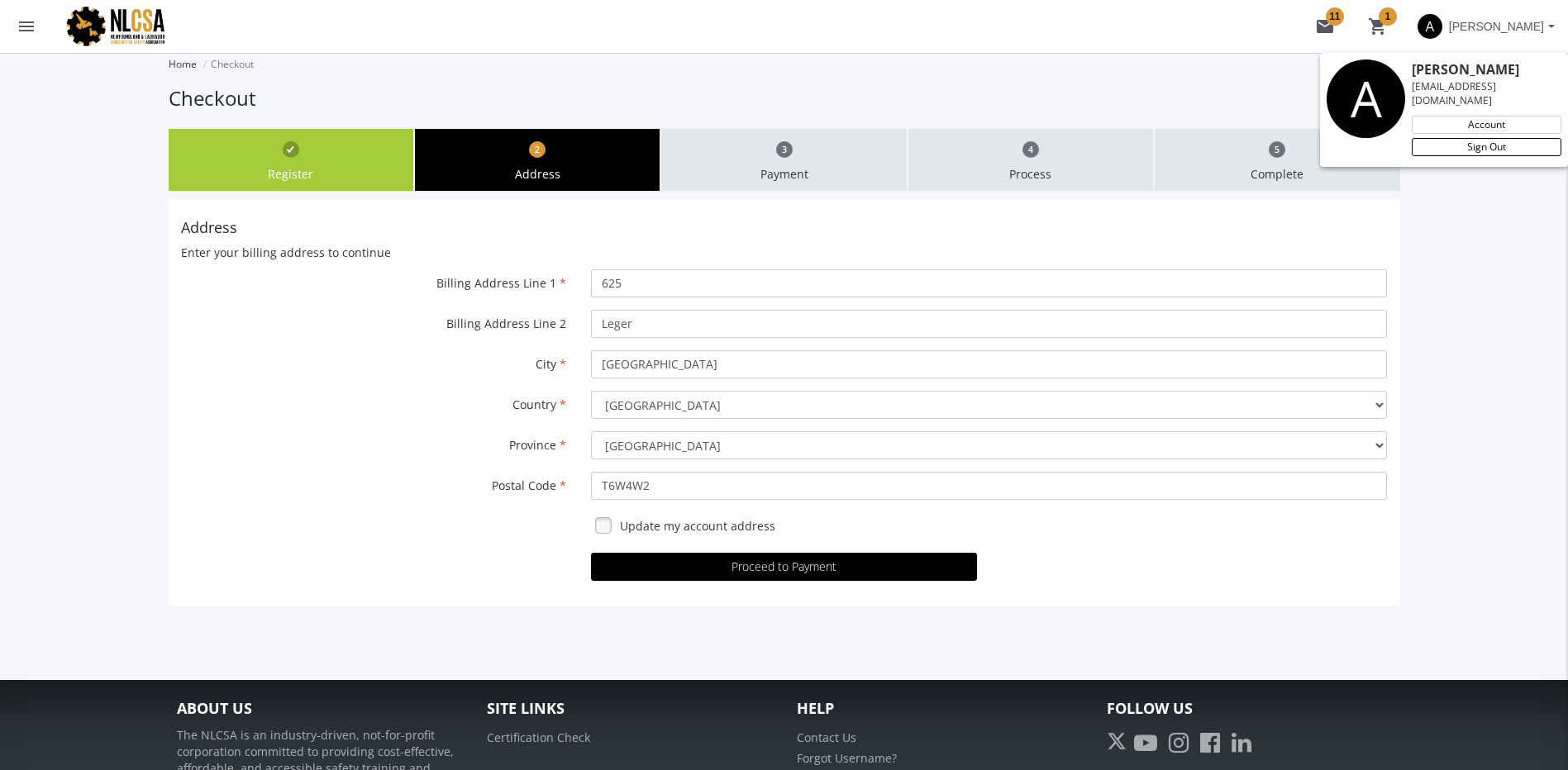
click at [1494, 138] on link "Sign Out" at bounding box center [1487, 147] width 150 height 19
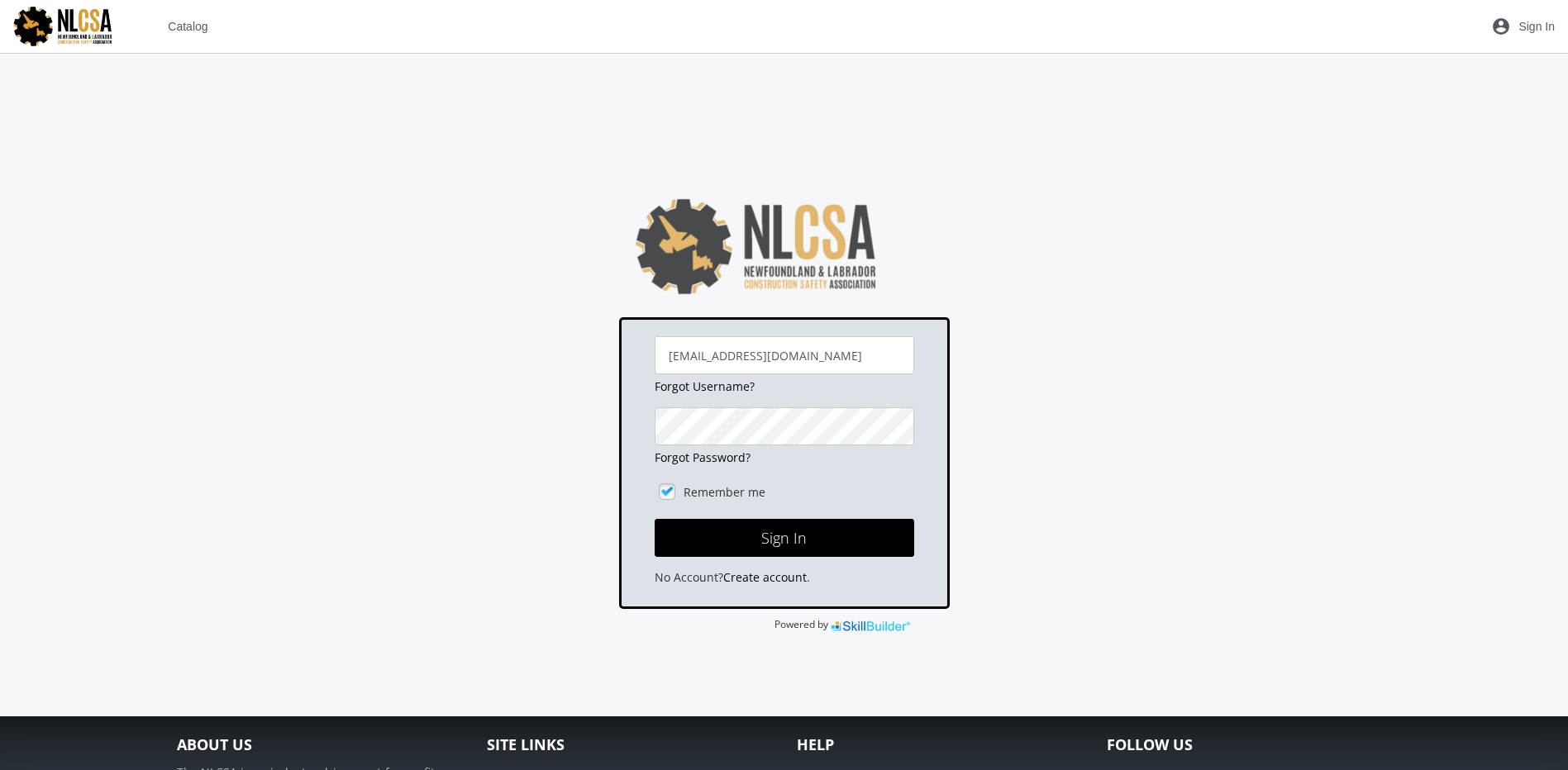
click at [197, 30] on span "Catalog" at bounding box center [187, 26] width 40 height 30
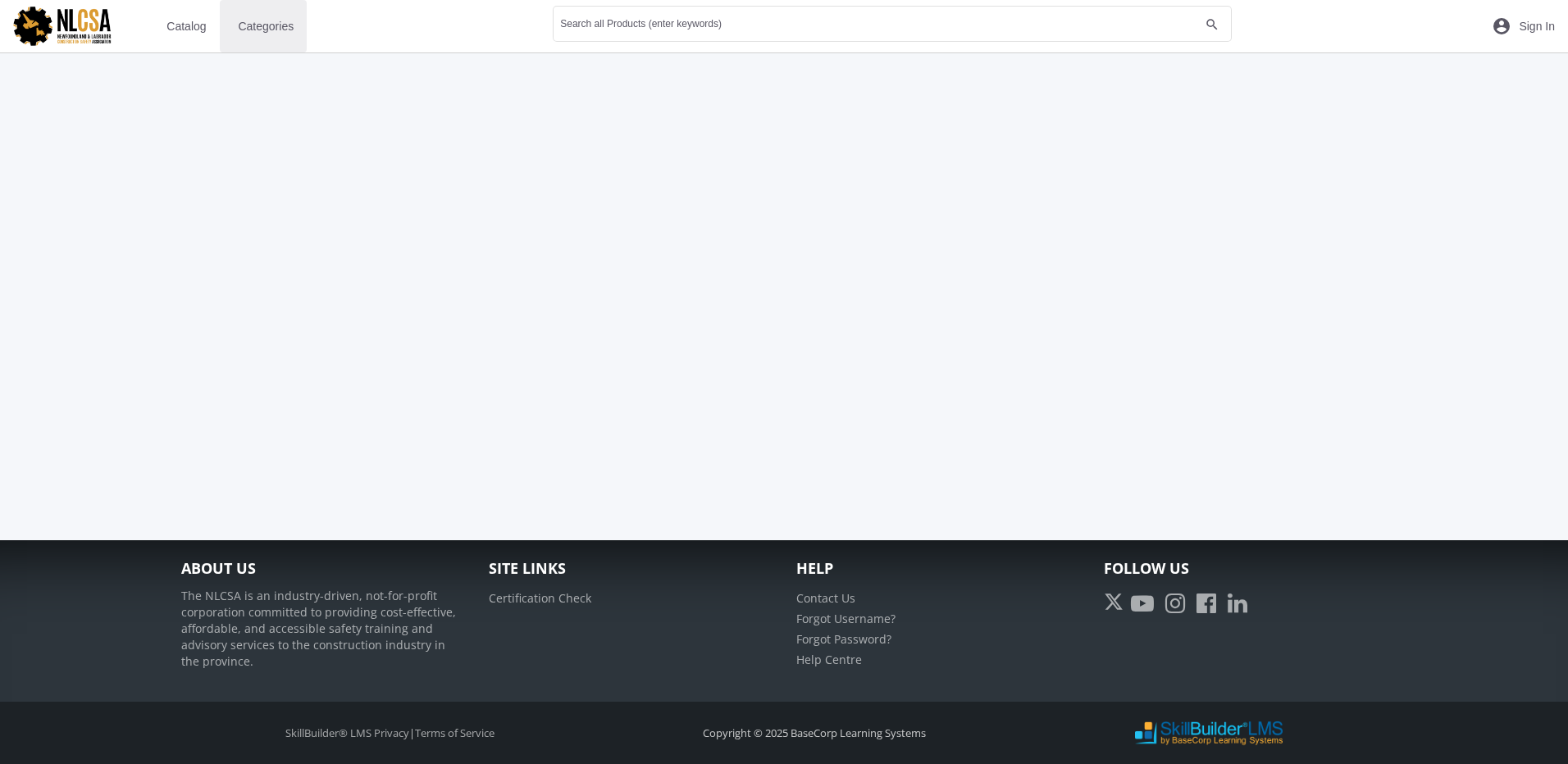
click at [273, 24] on span "Categories" at bounding box center [265, 26] width 55 height 30
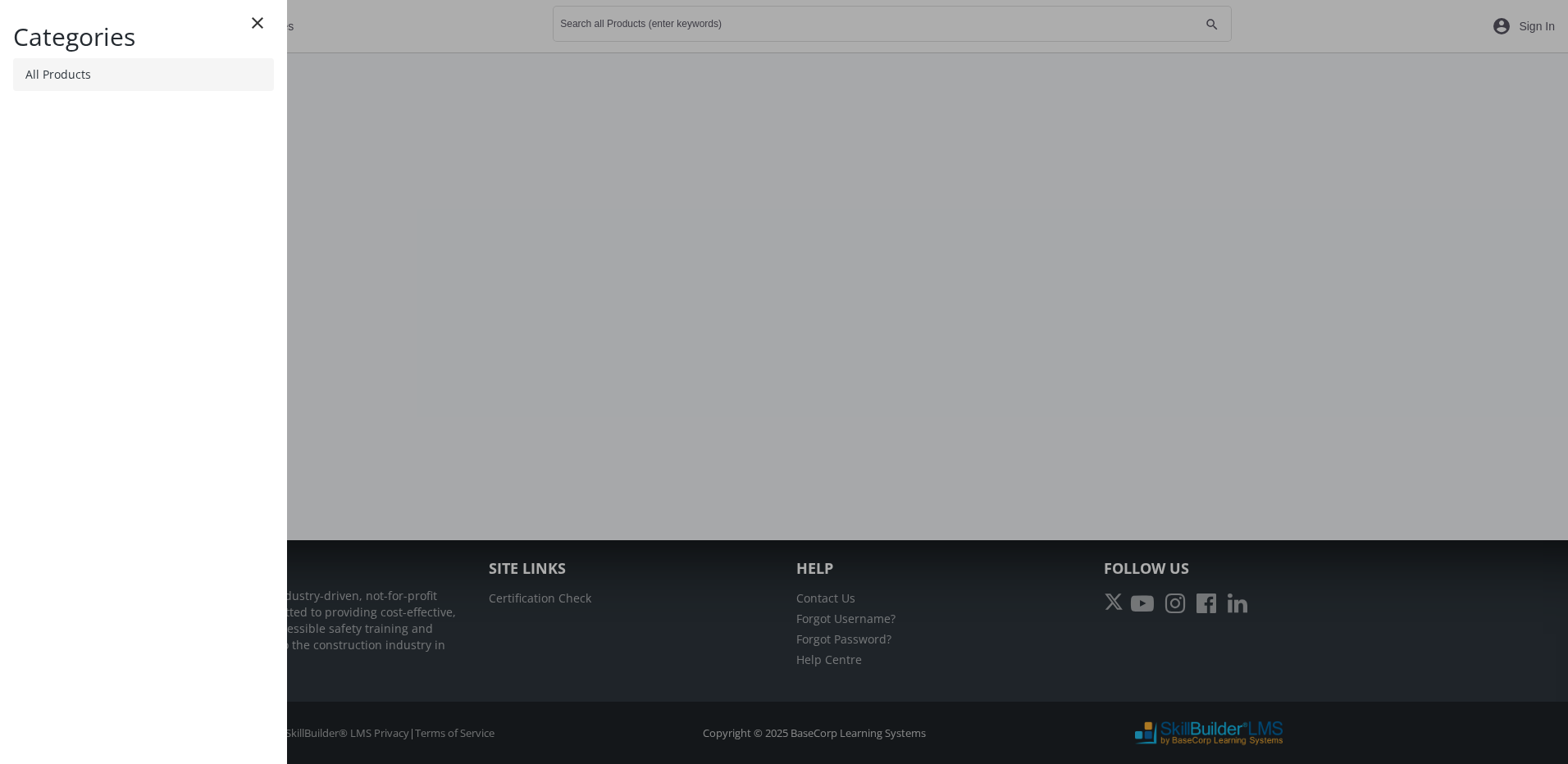
click at [149, 79] on link "All Products" at bounding box center [143, 74] width 261 height 32
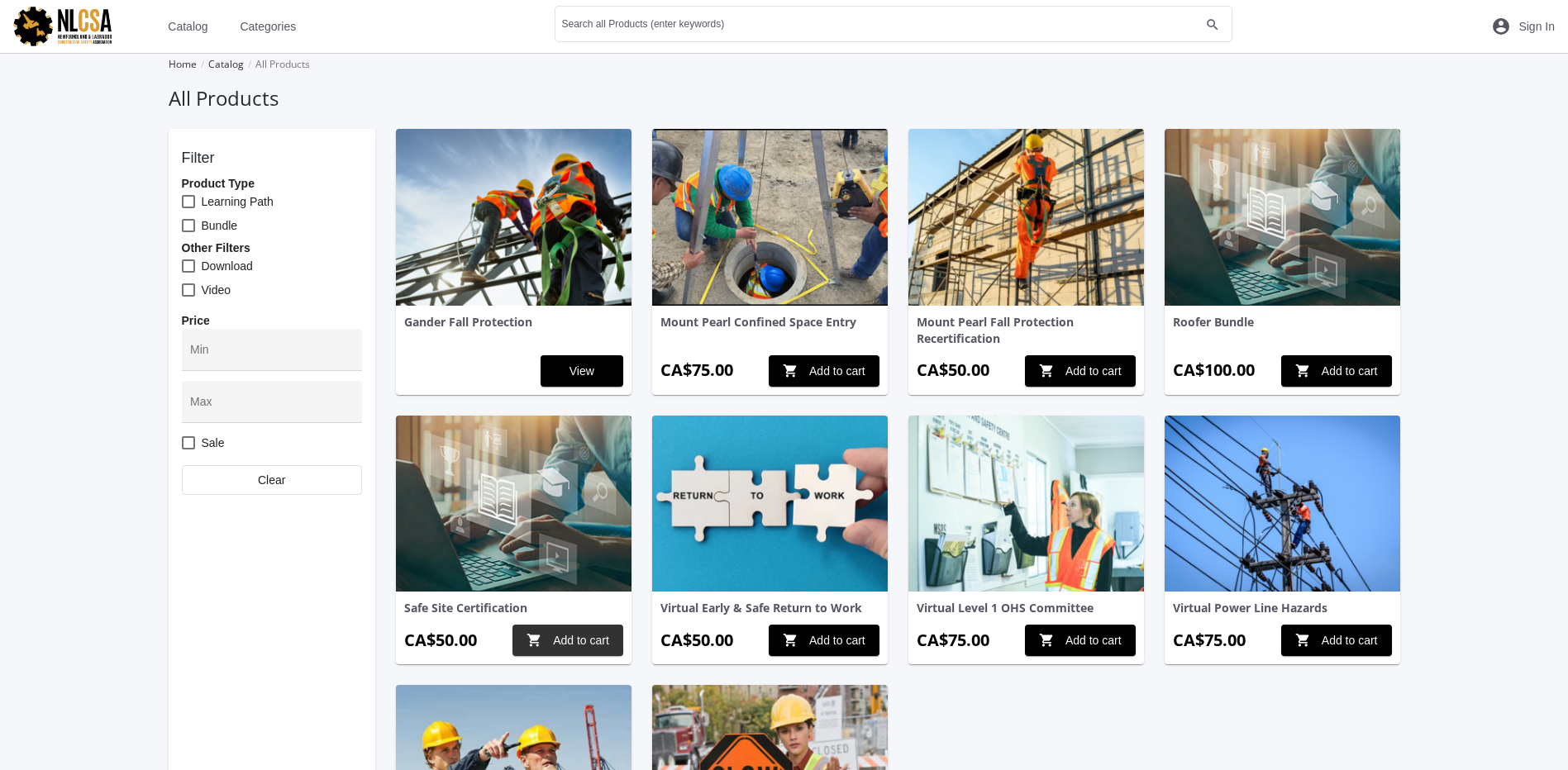
click at [554, 638] on span "shopping_cart Add to cart" at bounding box center [567, 641] width 83 height 30
click at [1452, 25] on mat-icon "shopping_cart 1" at bounding box center [1451, 26] width 20 height 20
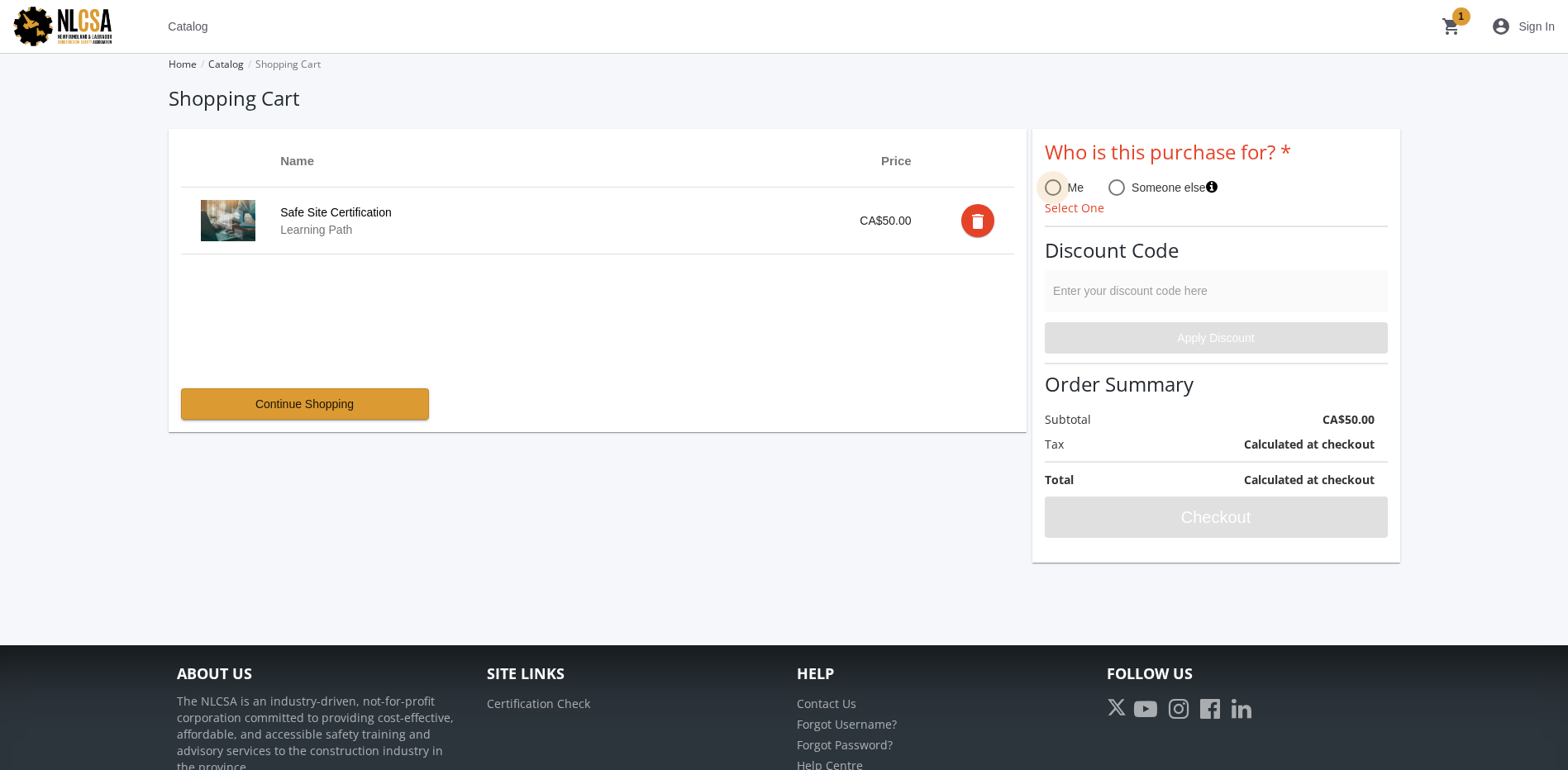
click at [1060, 187] on span at bounding box center [1054, 188] width 17 height 17
click at [1060, 187] on input "Me" at bounding box center [1054, 191] width 17 height 17
radio input "true"
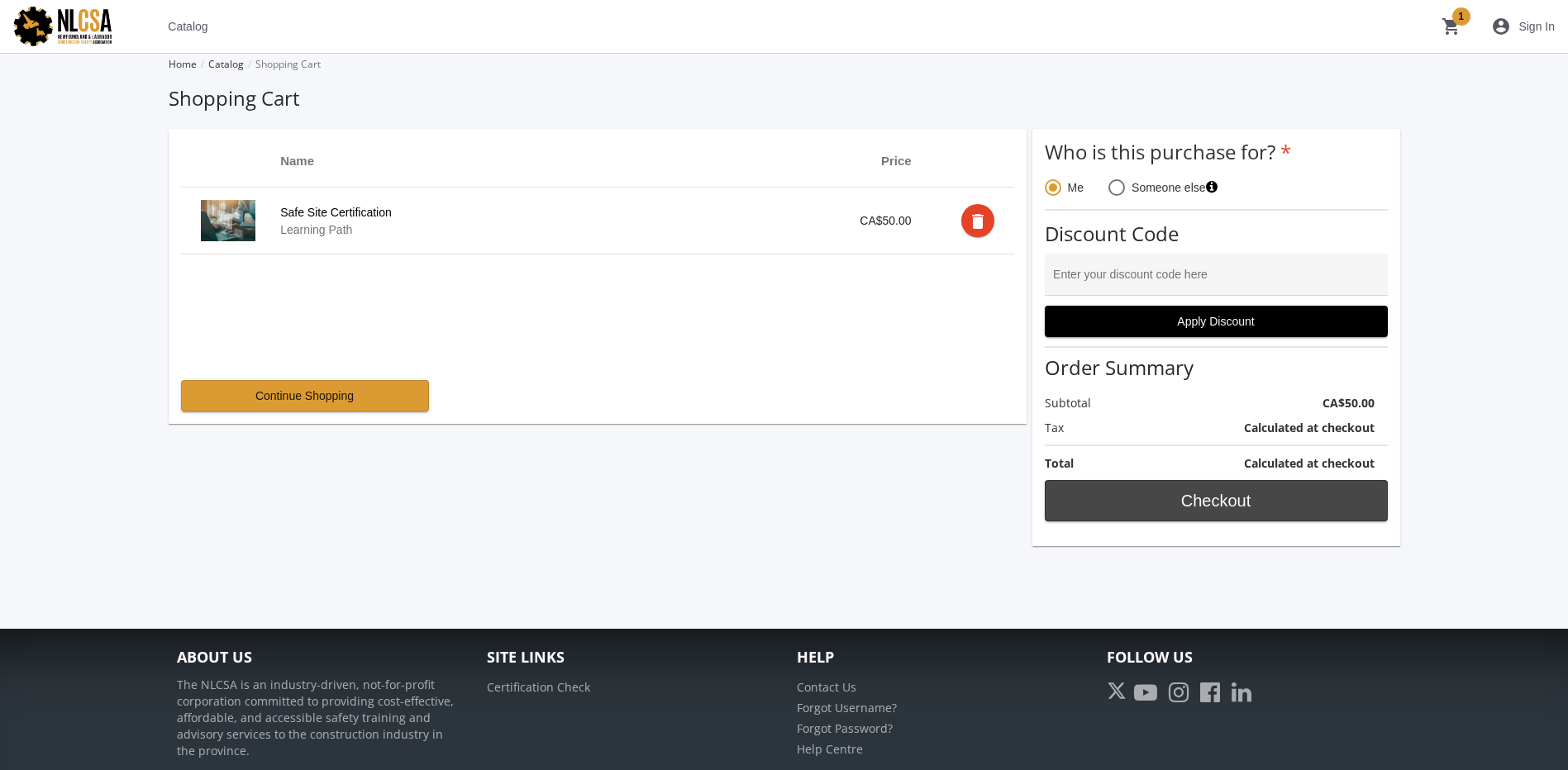
click at [1228, 495] on span "Checkout" at bounding box center [1217, 501] width 315 height 30
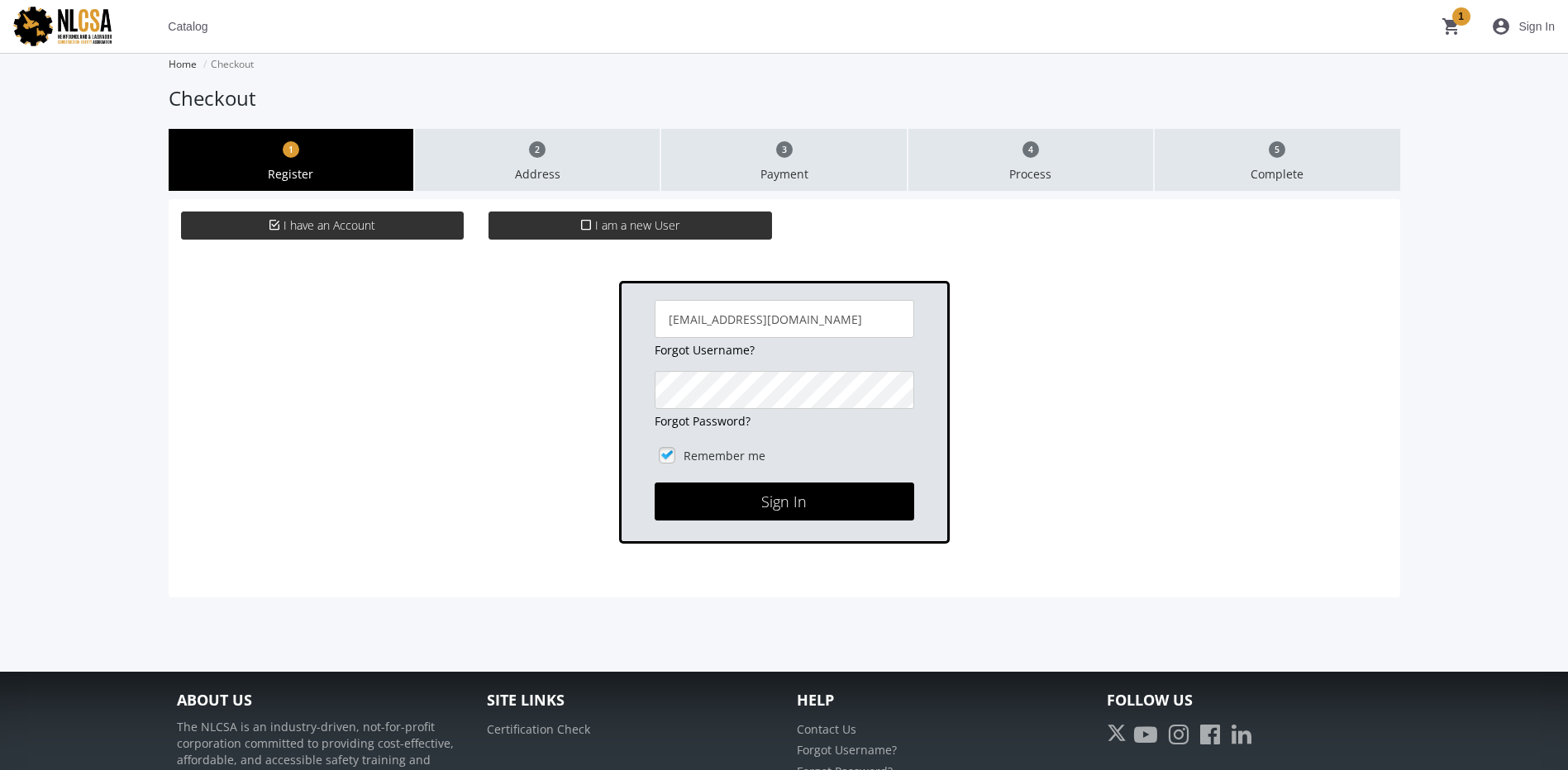
click at [593, 224] on span at bounding box center [588, 224] width 14 height 16
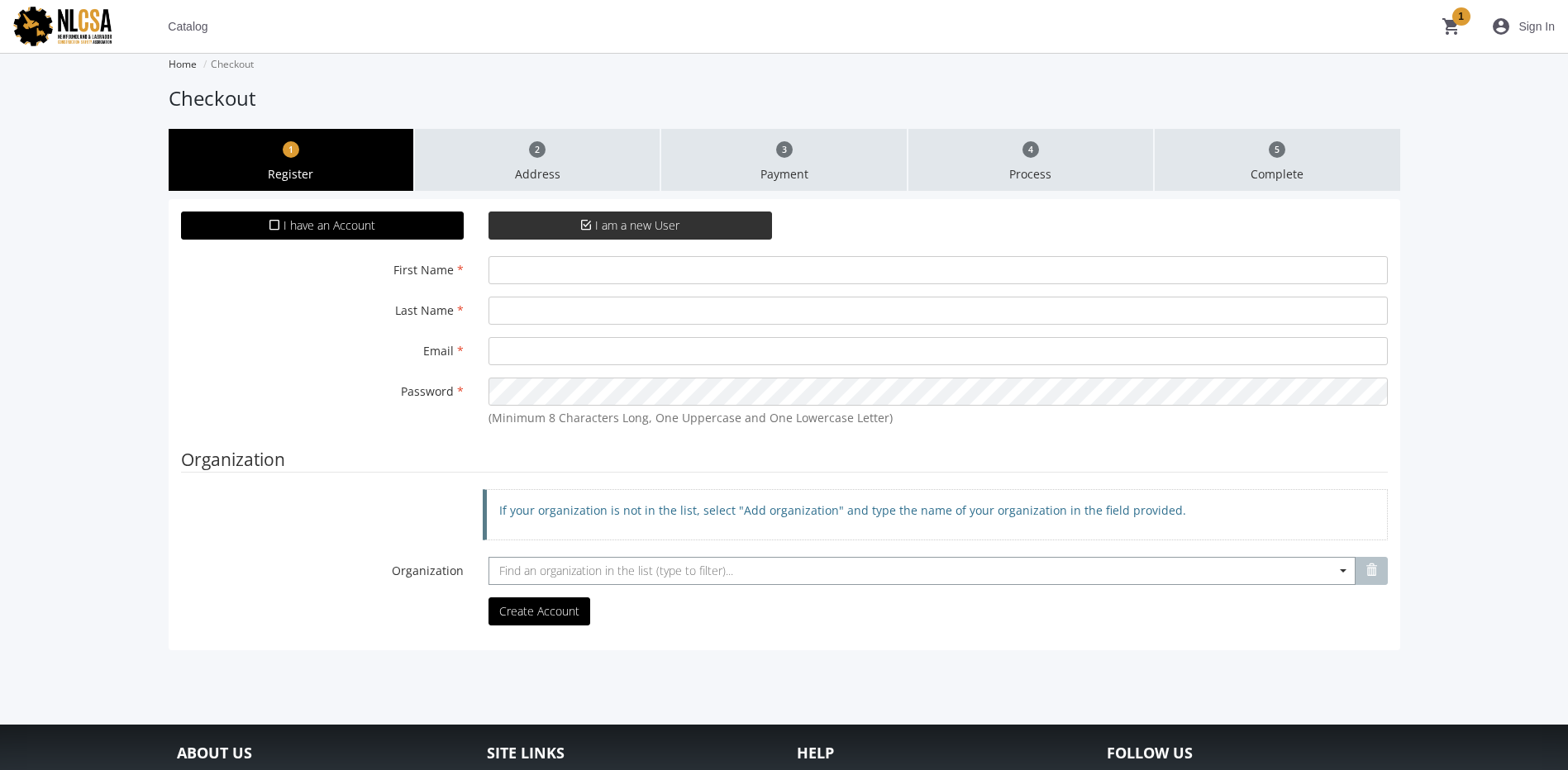
click at [539, 581] on span "Find an organization in the list (type to filter)..." at bounding box center [921, 571] width 867 height 28
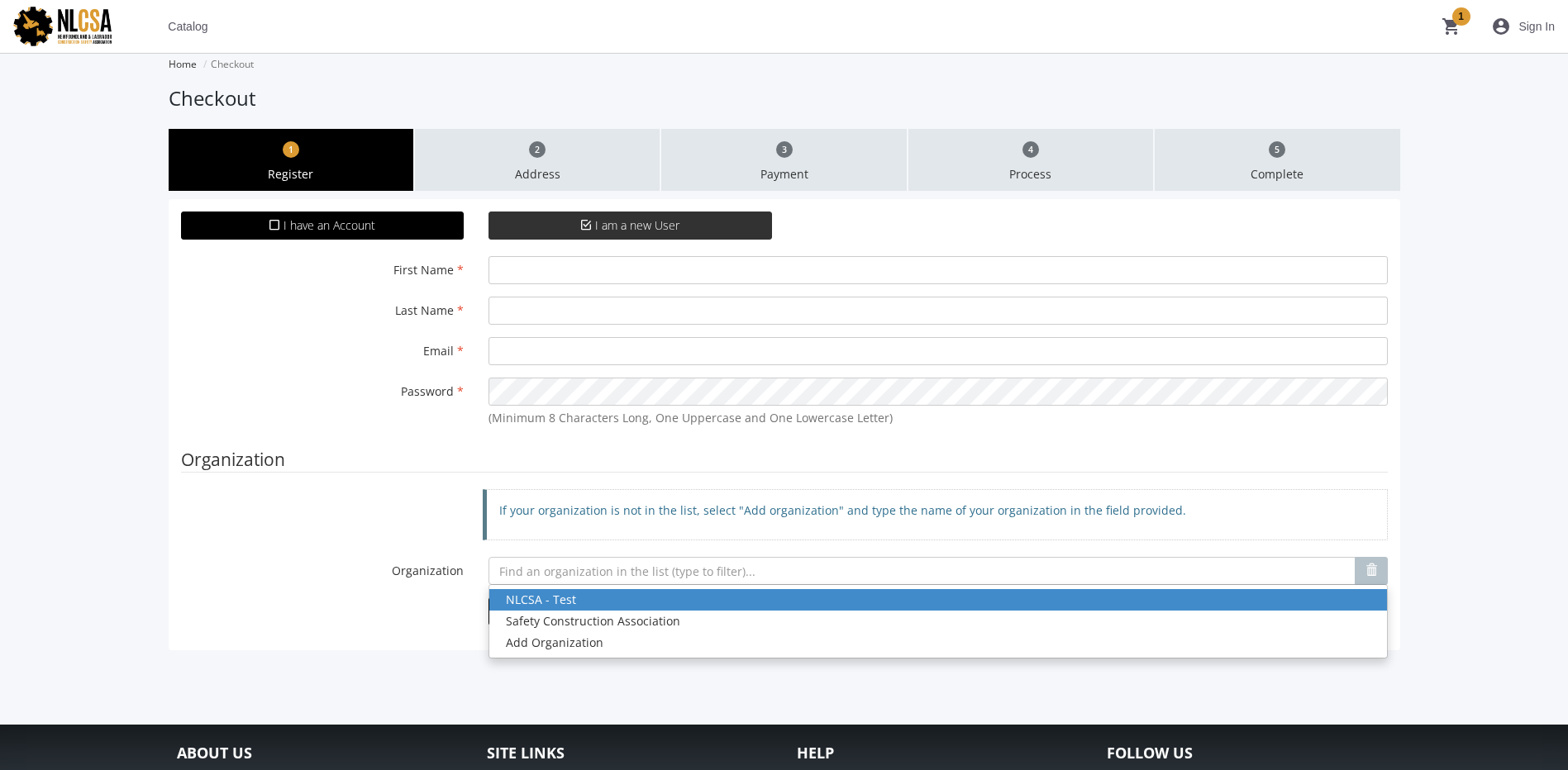
click at [368, 412] on div "Password (Minimum 8 Characters Long, One Uppercase and One Lowercase Letter)" at bounding box center [784, 405] width 1232 height 57
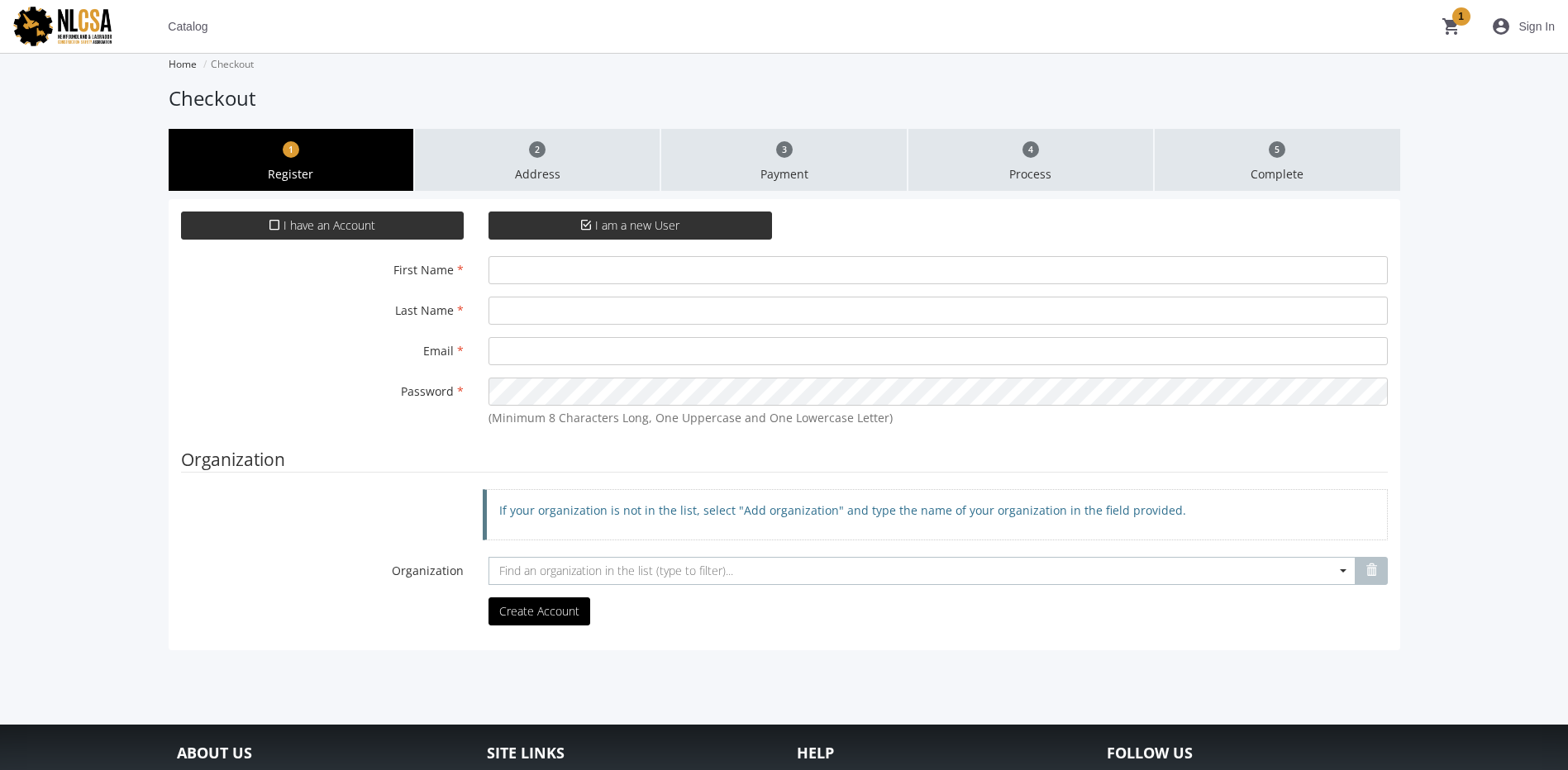
click at [320, 224] on span "I have an Account" at bounding box center [329, 224] width 91 height 16
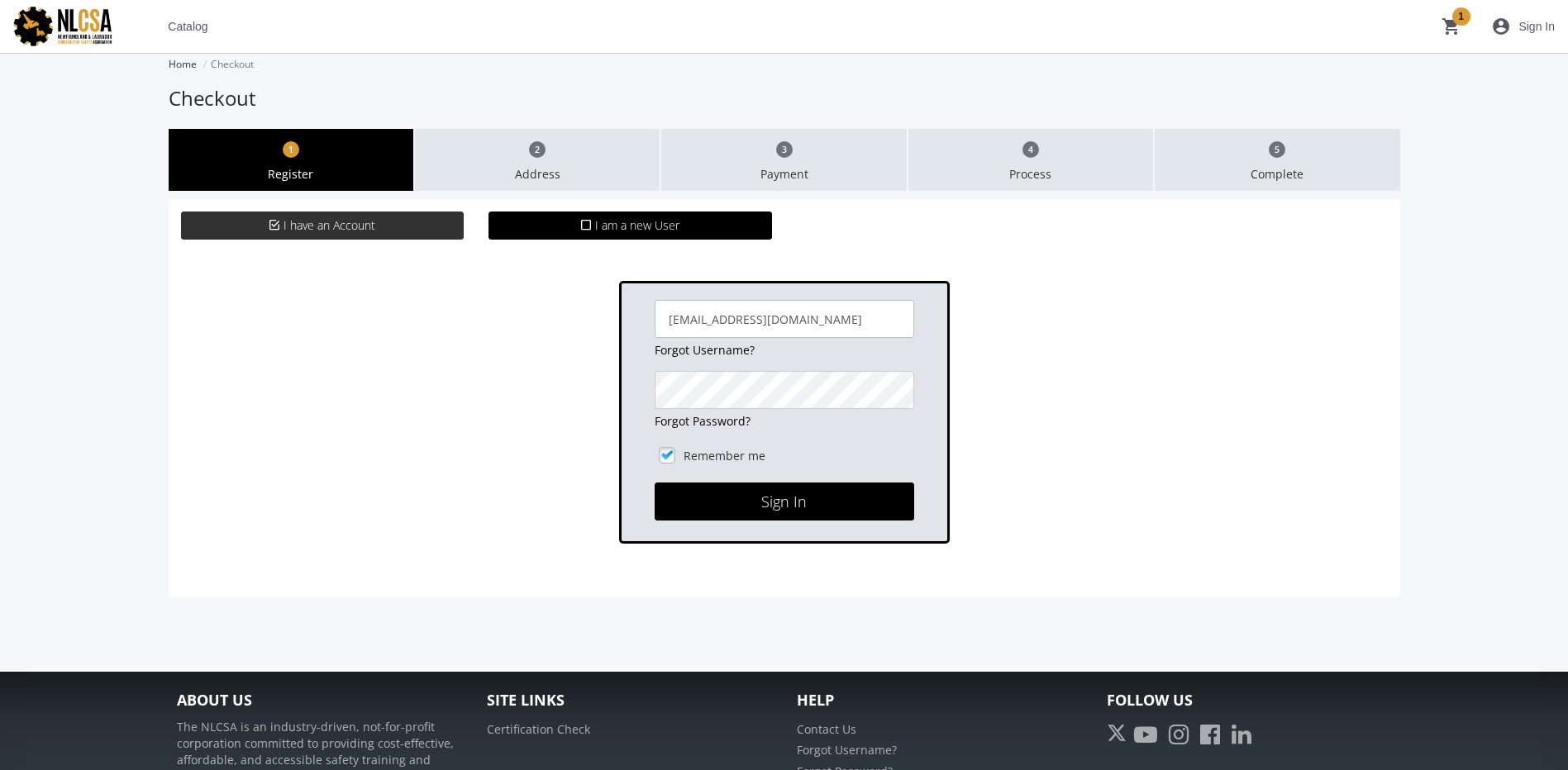
click at [851, 326] on input "[EMAIL_ADDRESS][DOMAIN_NAME]" at bounding box center [784, 318] width 260 height 38
click at [1038, 449] on div "aramchandani@basecorp.com Forgot Username? Forgot Password? Remember me Sign In" at bounding box center [784, 412] width 1207 height 263
click at [775, 496] on button "Sign In" at bounding box center [784, 501] width 260 height 38
click at [655, 482] on button "Sign In" at bounding box center [784, 501] width 260 height 38
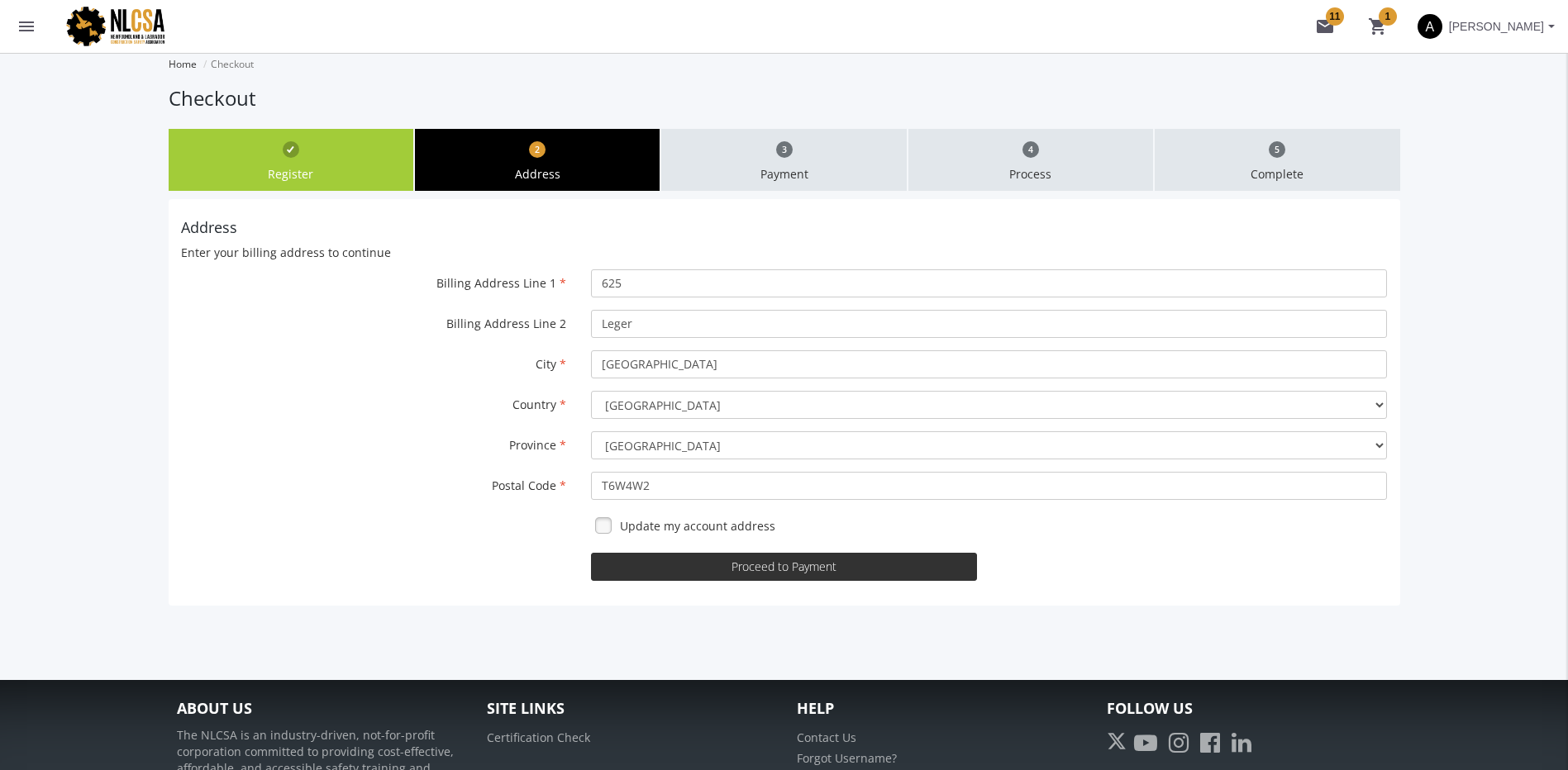
click at [773, 577] on button "Proceed to Payment" at bounding box center [784, 567] width 386 height 28
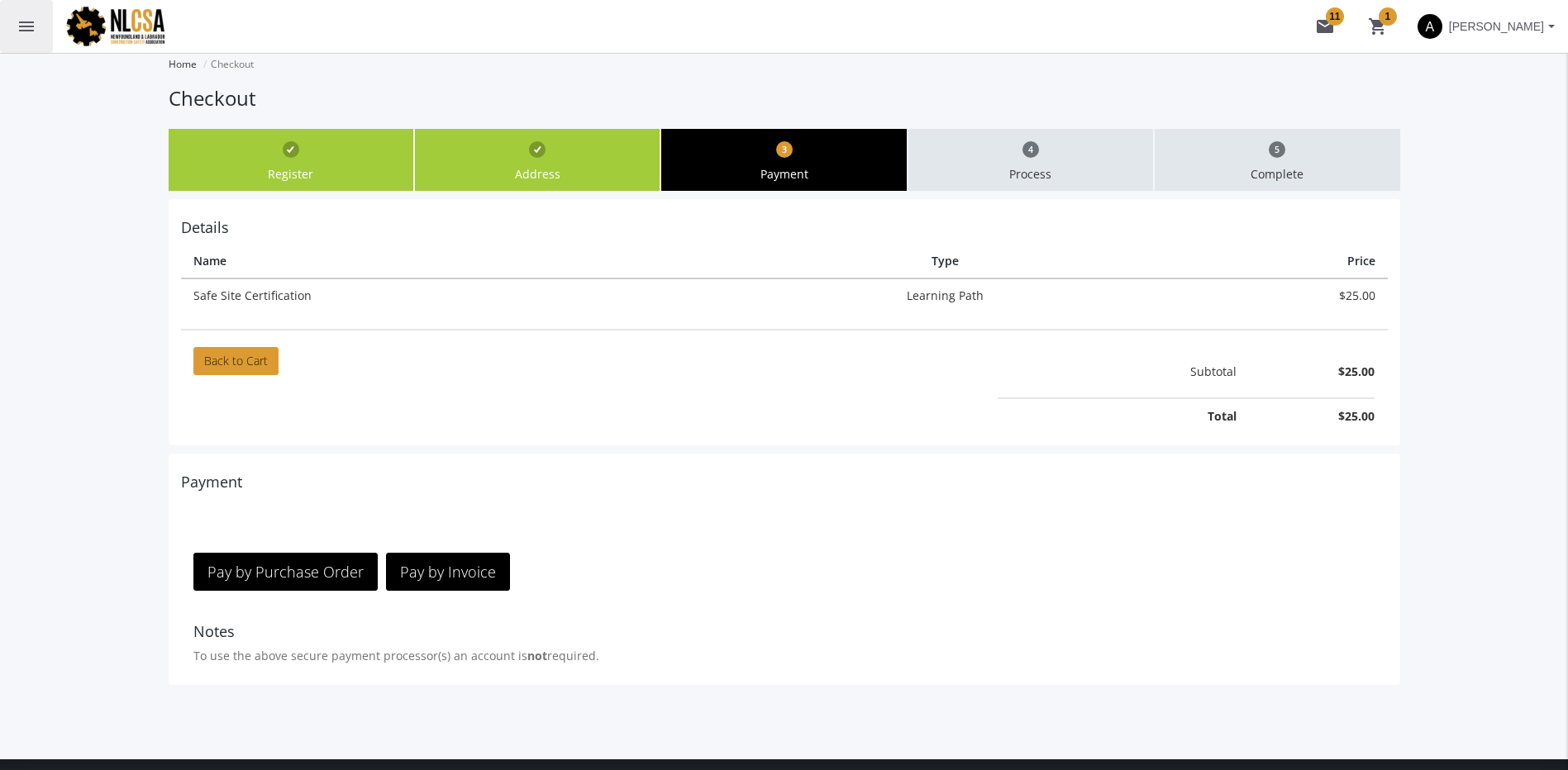
click at [27, 24] on mat-icon "menu" at bounding box center [26, 26] width 20 height 20
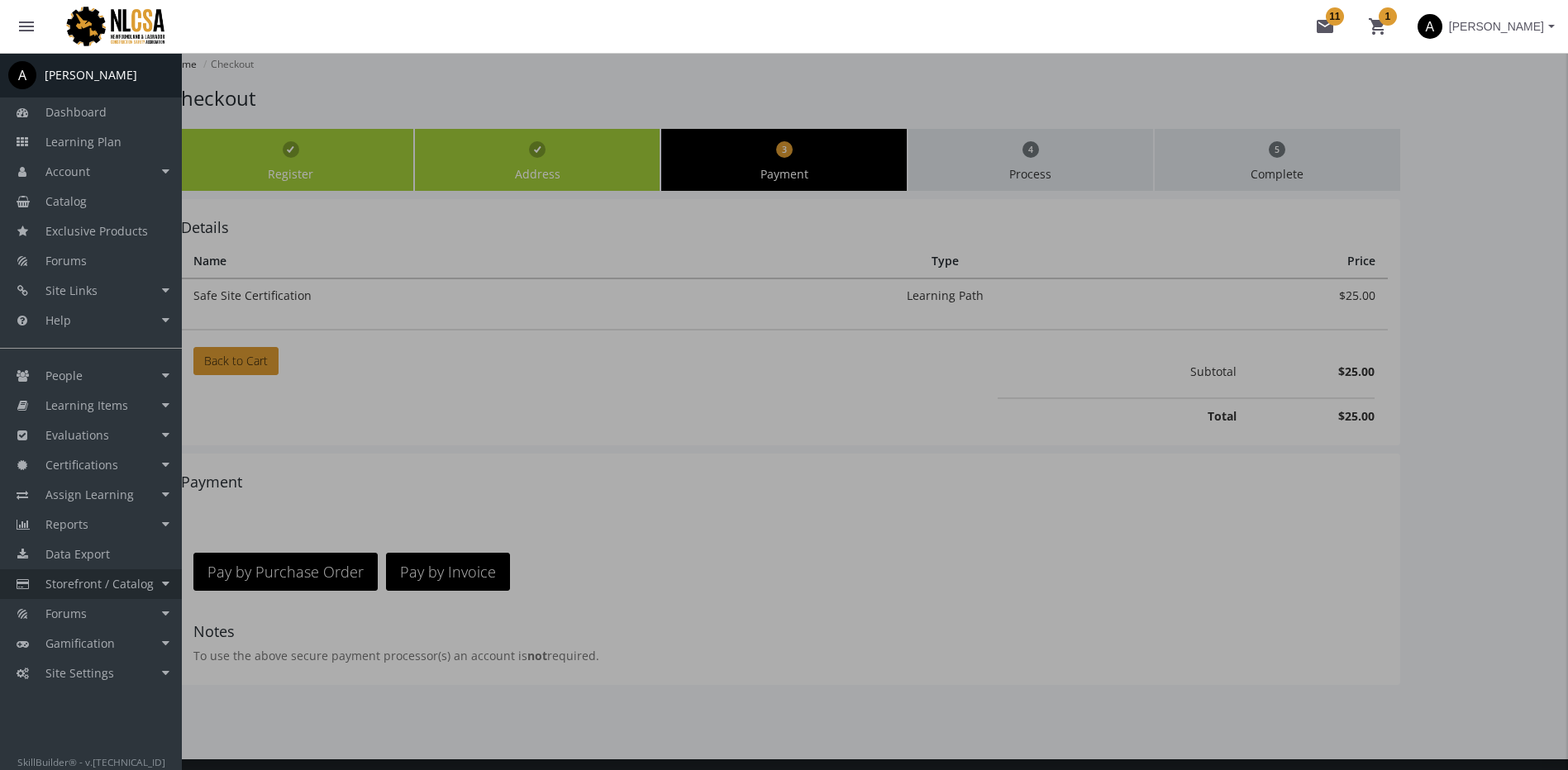
click at [139, 590] on span "Storefront / Catalog" at bounding box center [100, 583] width 108 height 16
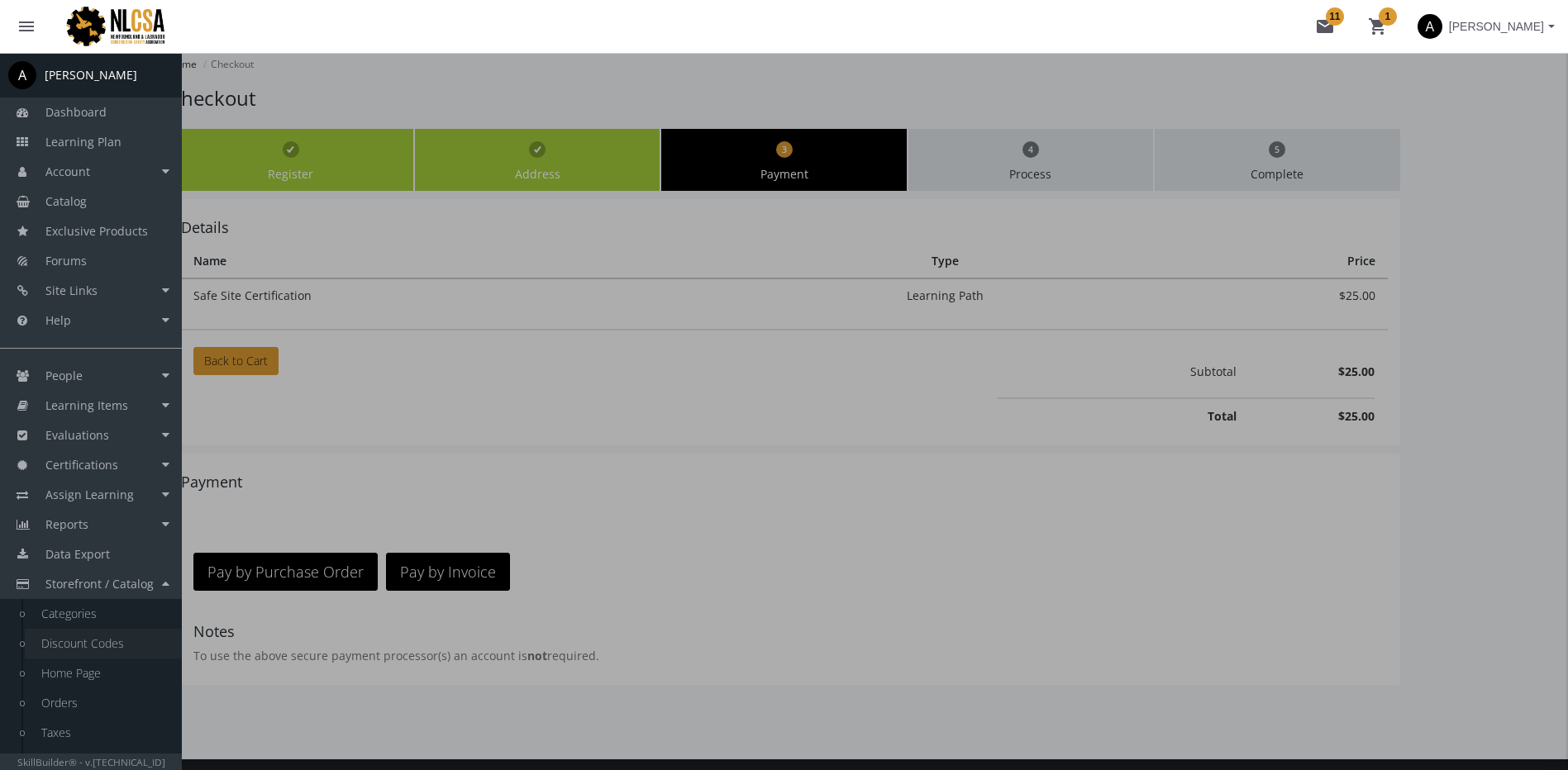
click at [134, 642] on link "Discount Codes" at bounding box center [103, 643] width 157 height 30
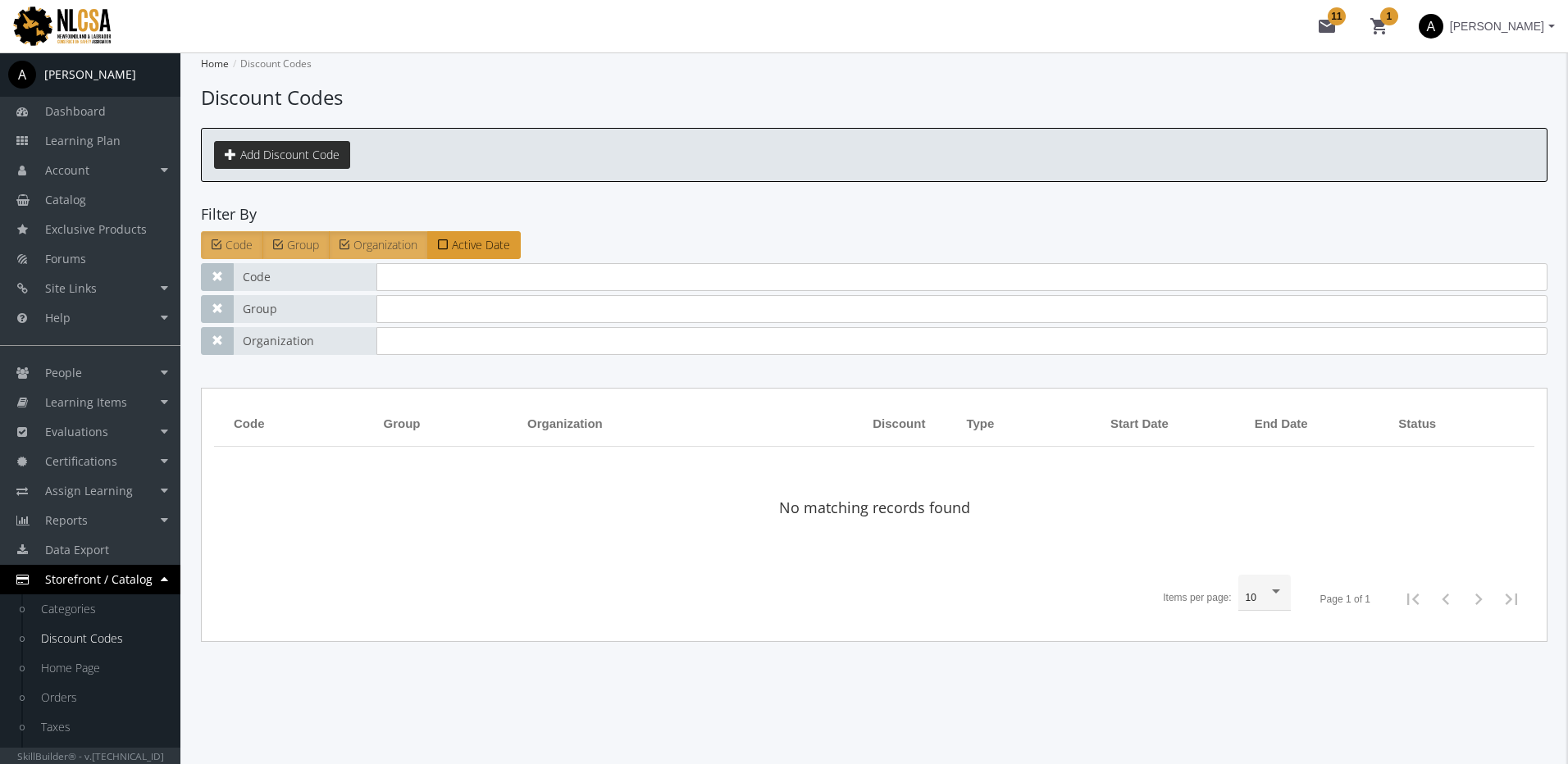
click at [286, 157] on link "Add Discount Code" at bounding box center [282, 155] width 136 height 28
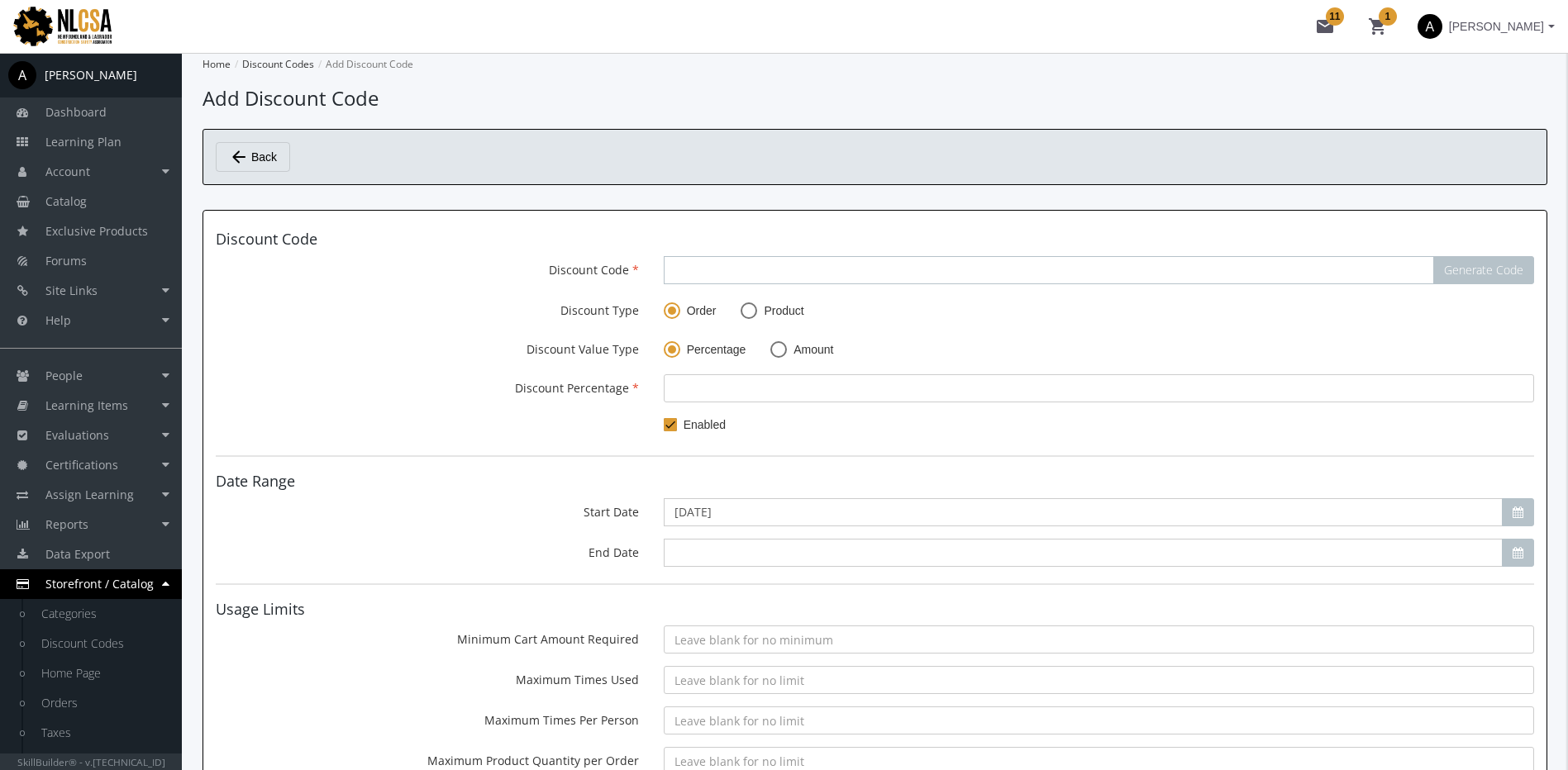
click at [728, 274] on input "Discount Code" at bounding box center [1049, 270] width 770 height 28
type input "PROMO50"
click at [705, 386] on input "number" at bounding box center [1099, 388] width 870 height 28
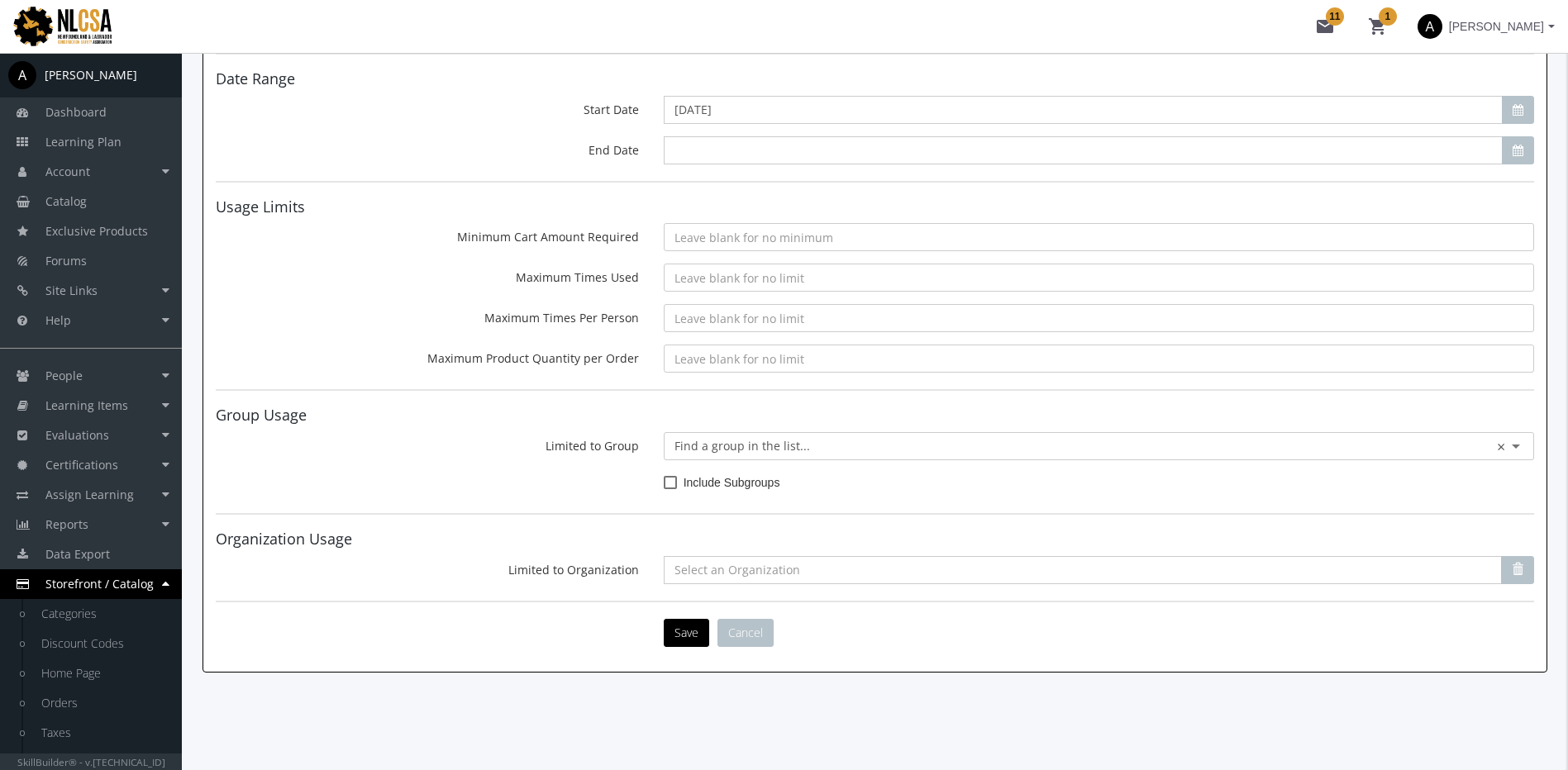
scroll to position [404, 0]
type input "50"
click at [693, 634] on button "Save" at bounding box center [687, 631] width 46 height 28
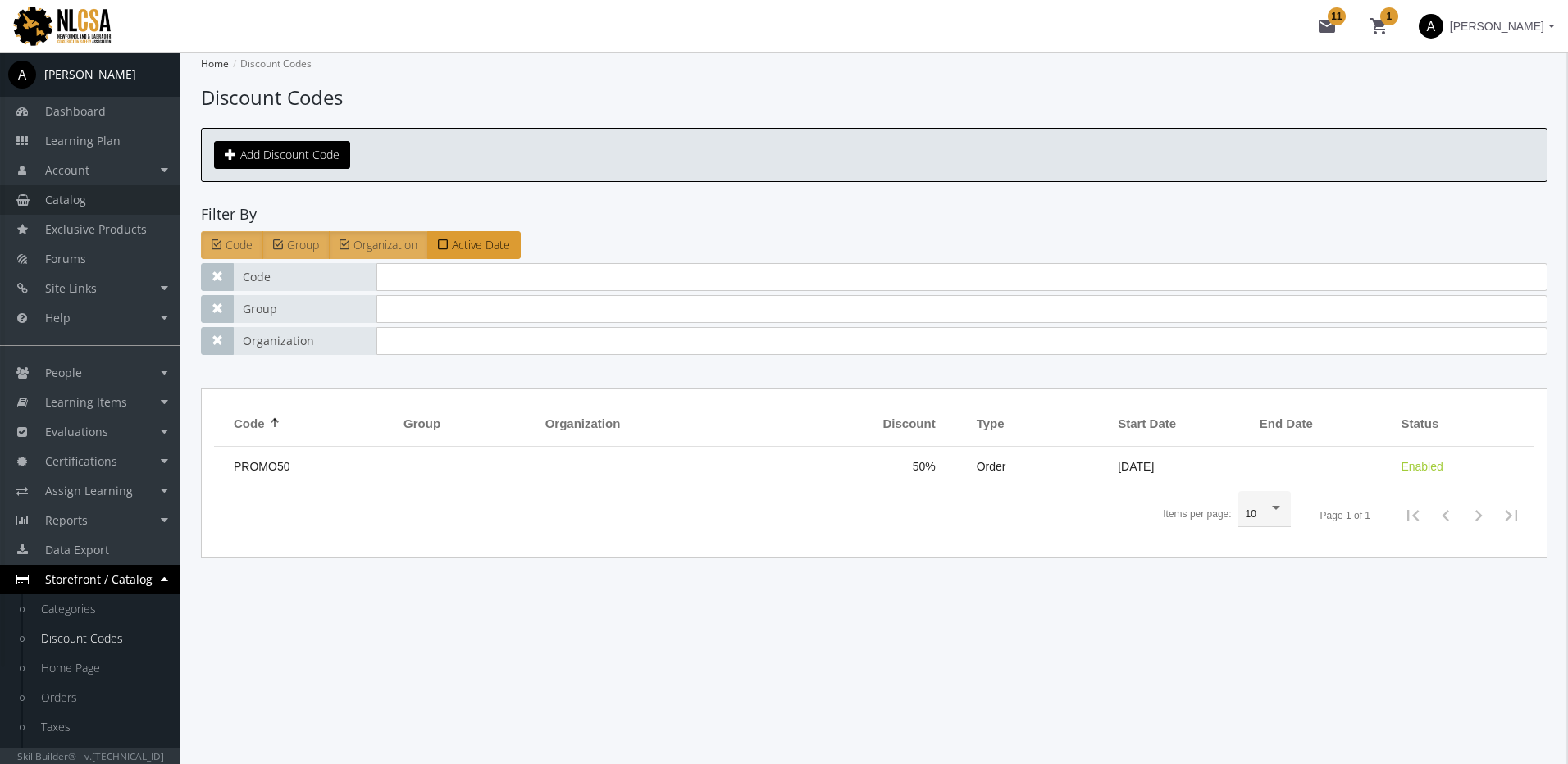
click at [90, 195] on link "Catalog" at bounding box center [90, 200] width 180 height 30
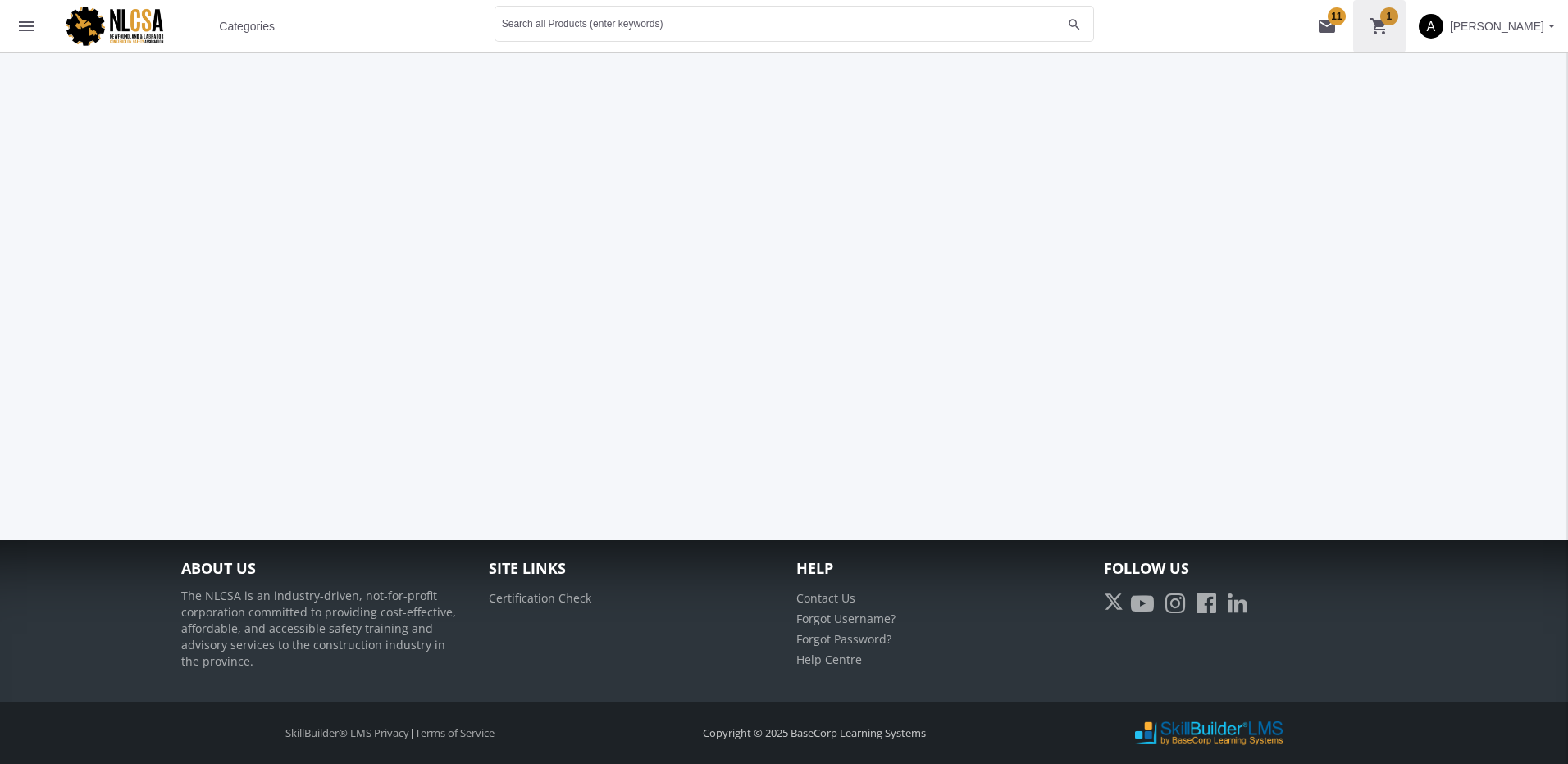
click at [1375, 26] on mat-icon "shopping_cart 1" at bounding box center [1379, 26] width 19 height 19
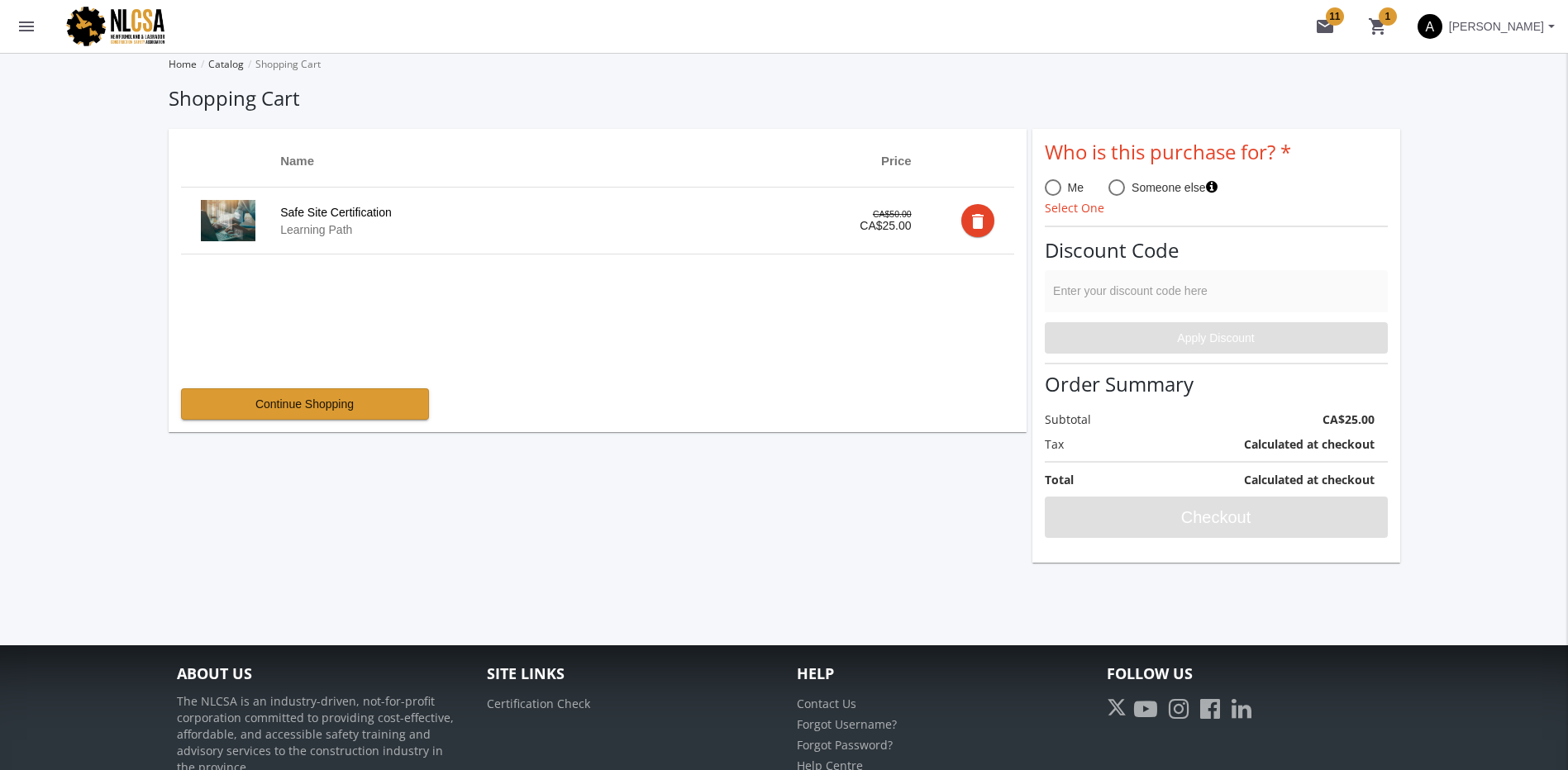
click at [1056, 187] on span at bounding box center [1054, 188] width 17 height 17
click at [1056, 187] on input "Me" at bounding box center [1054, 191] width 17 height 17
radio input "true"
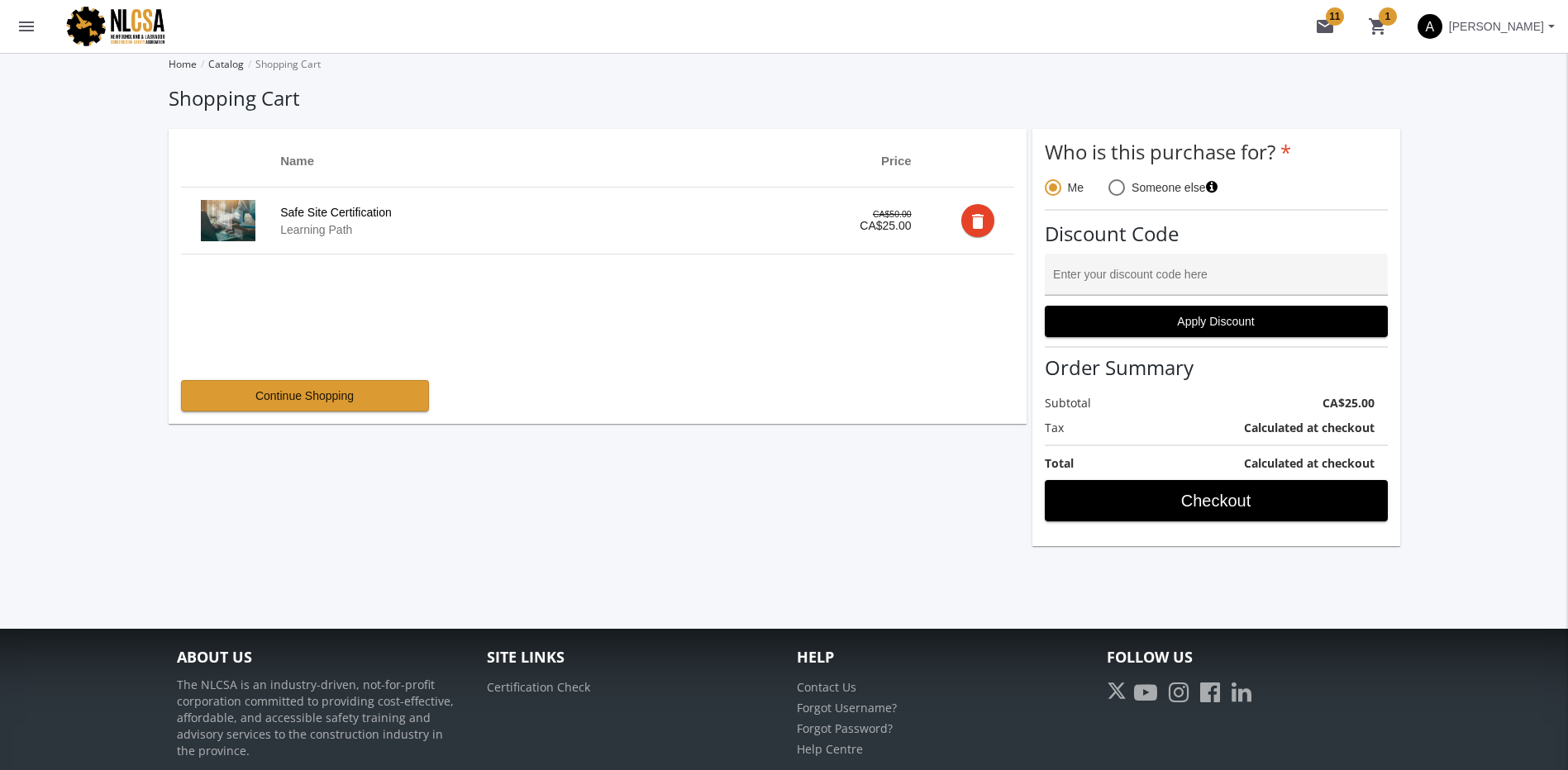
click at [1121, 272] on div "Enter your discount code here" at bounding box center [1216, 278] width 326 height 34
click at [1533, 27] on span "[PERSON_NAME]" at bounding box center [1496, 26] width 95 height 30
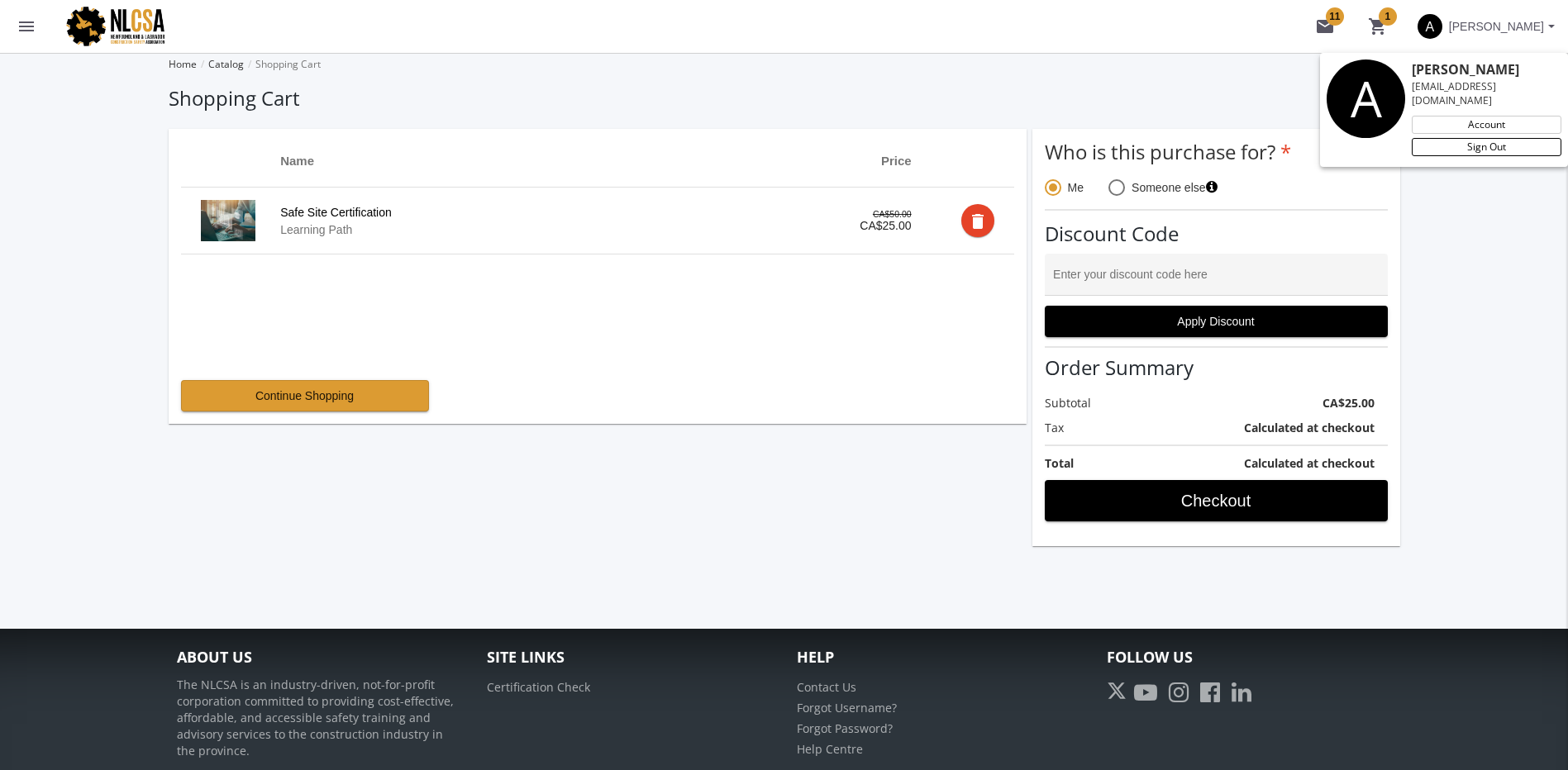
click at [1481, 138] on link "Sign Out" at bounding box center [1487, 147] width 150 height 19
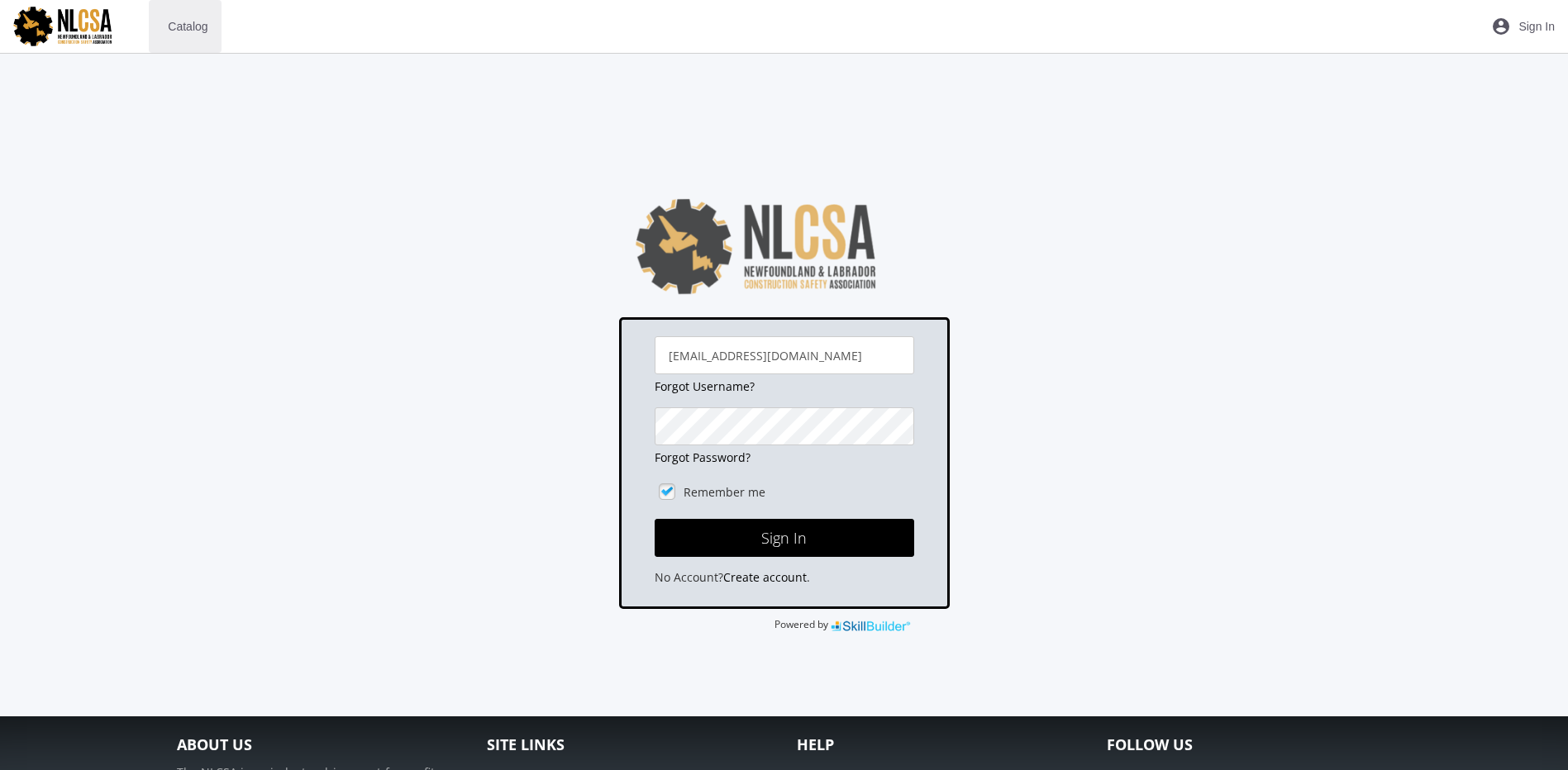
click at [180, 26] on span "Catalog" at bounding box center [187, 26] width 40 height 30
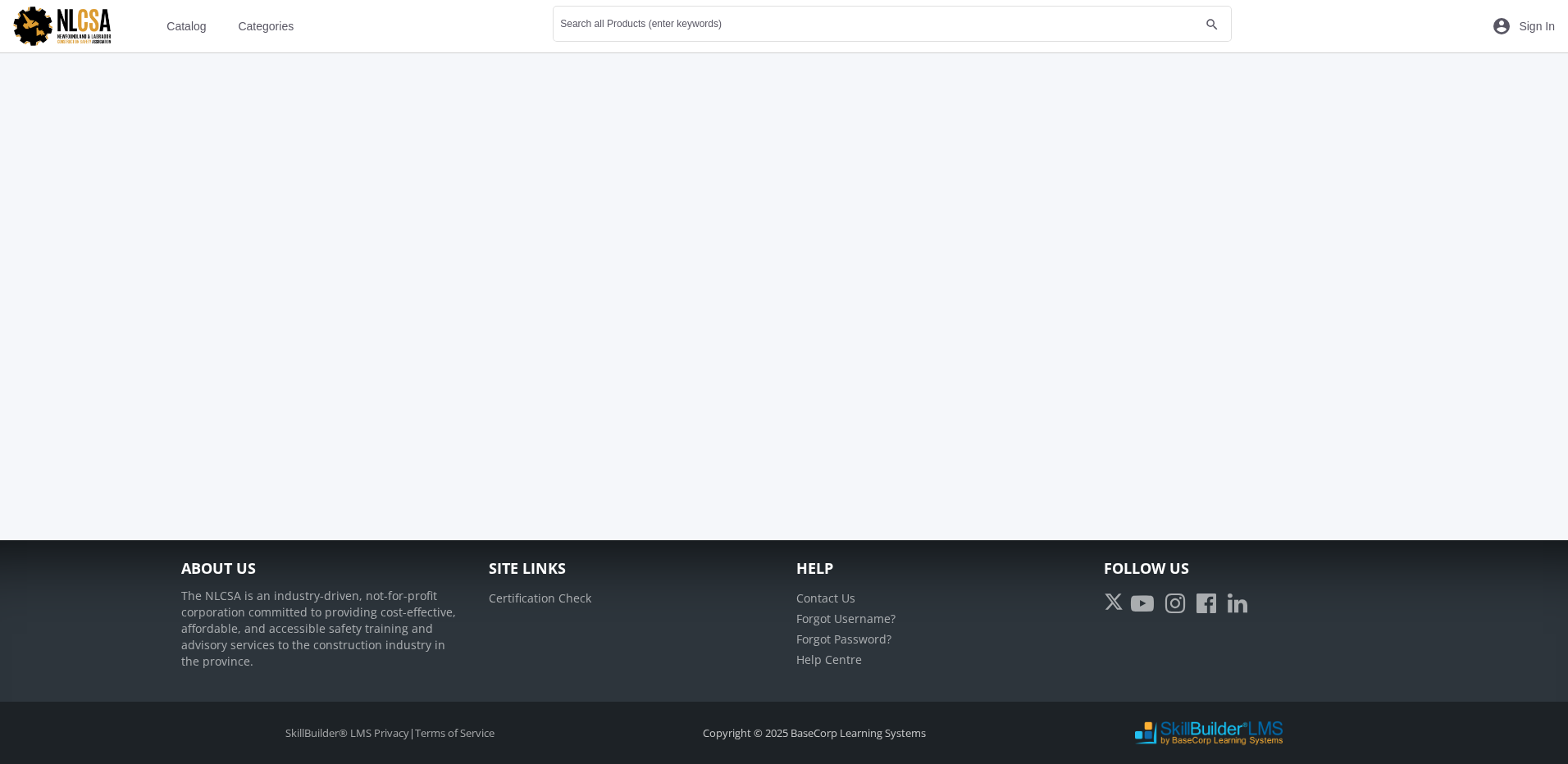
click at [251, 24] on span "Categories" at bounding box center [265, 26] width 55 height 30
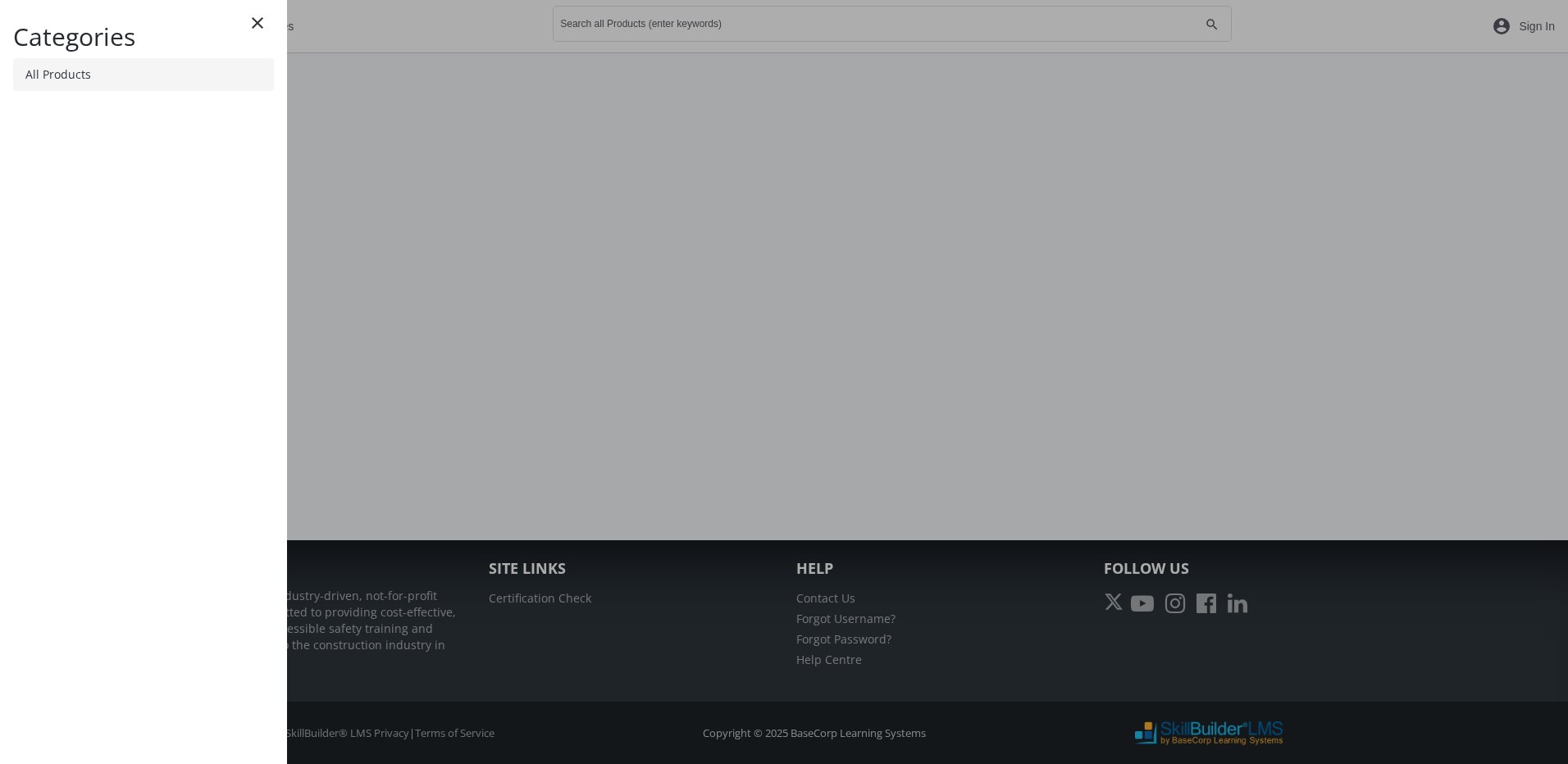
click at [127, 69] on link "All Products" at bounding box center [143, 74] width 261 height 32
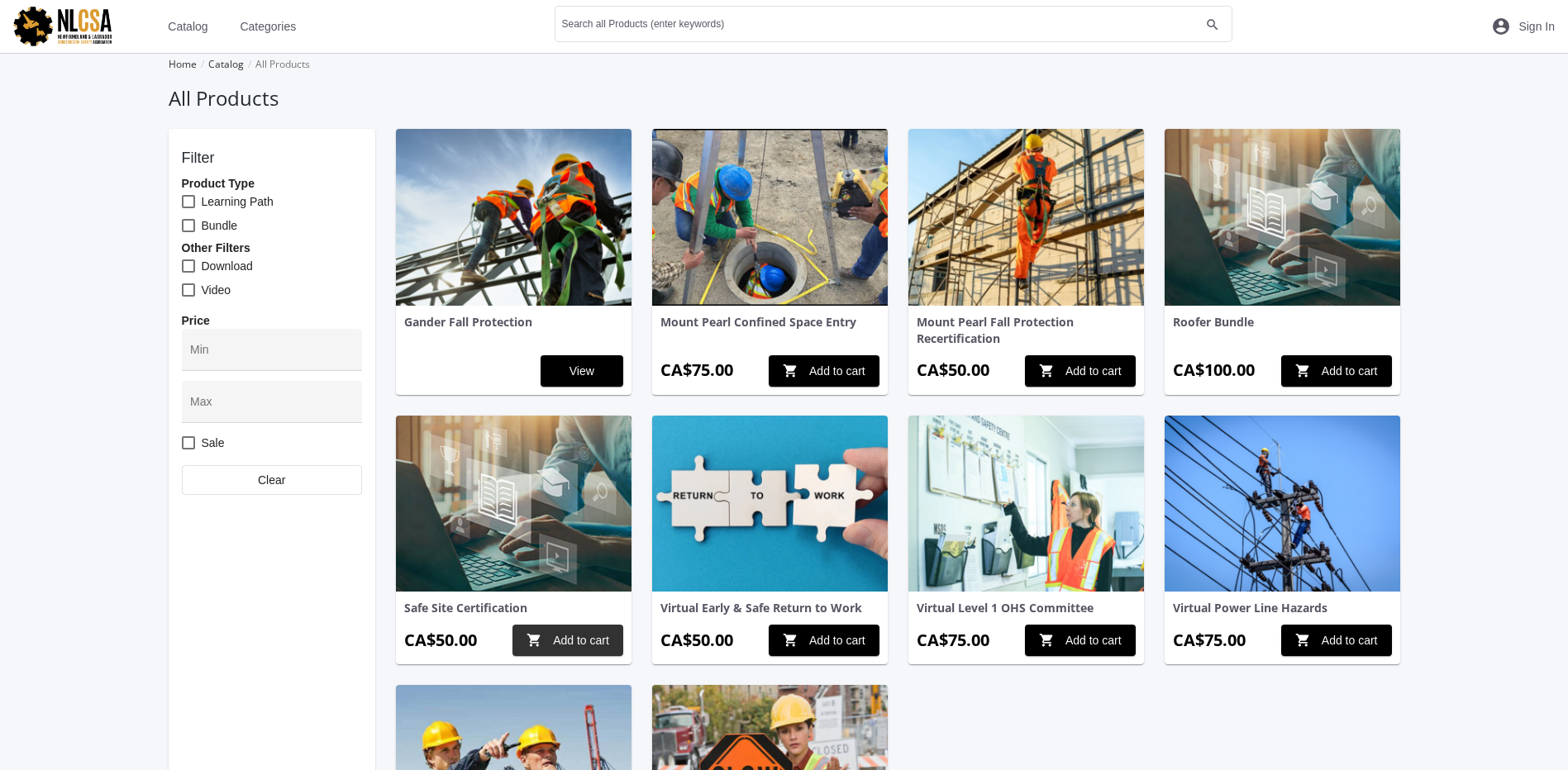
click at [562, 634] on span "shopping_cart Add to cart" at bounding box center [567, 641] width 83 height 30
click at [1449, 31] on mat-icon "shopping_cart 1" at bounding box center [1451, 26] width 20 height 20
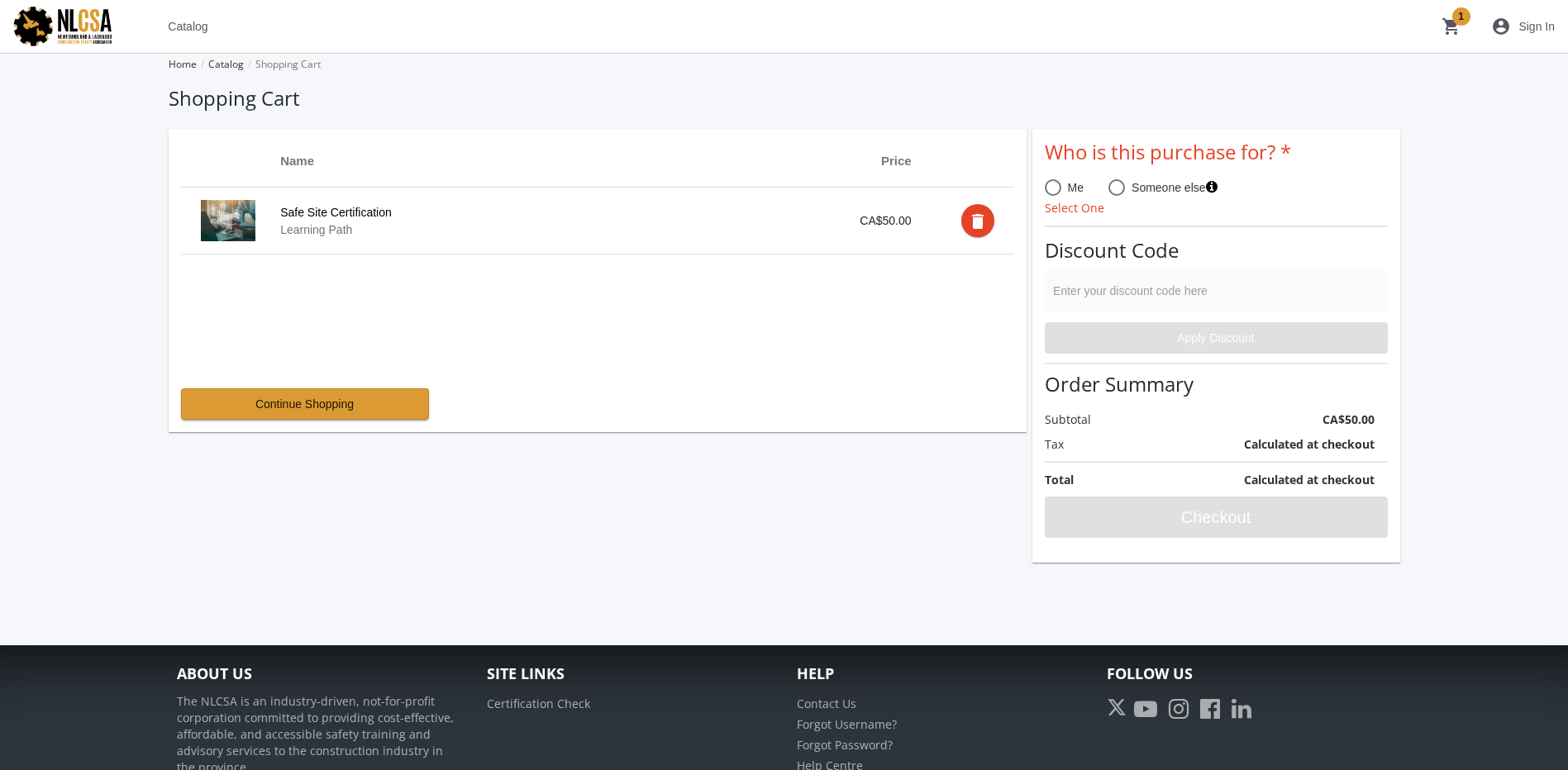
click at [1055, 183] on span at bounding box center [1054, 188] width 17 height 17
click at [1055, 183] on input "Me" at bounding box center [1054, 191] width 17 height 17
radio input "true"
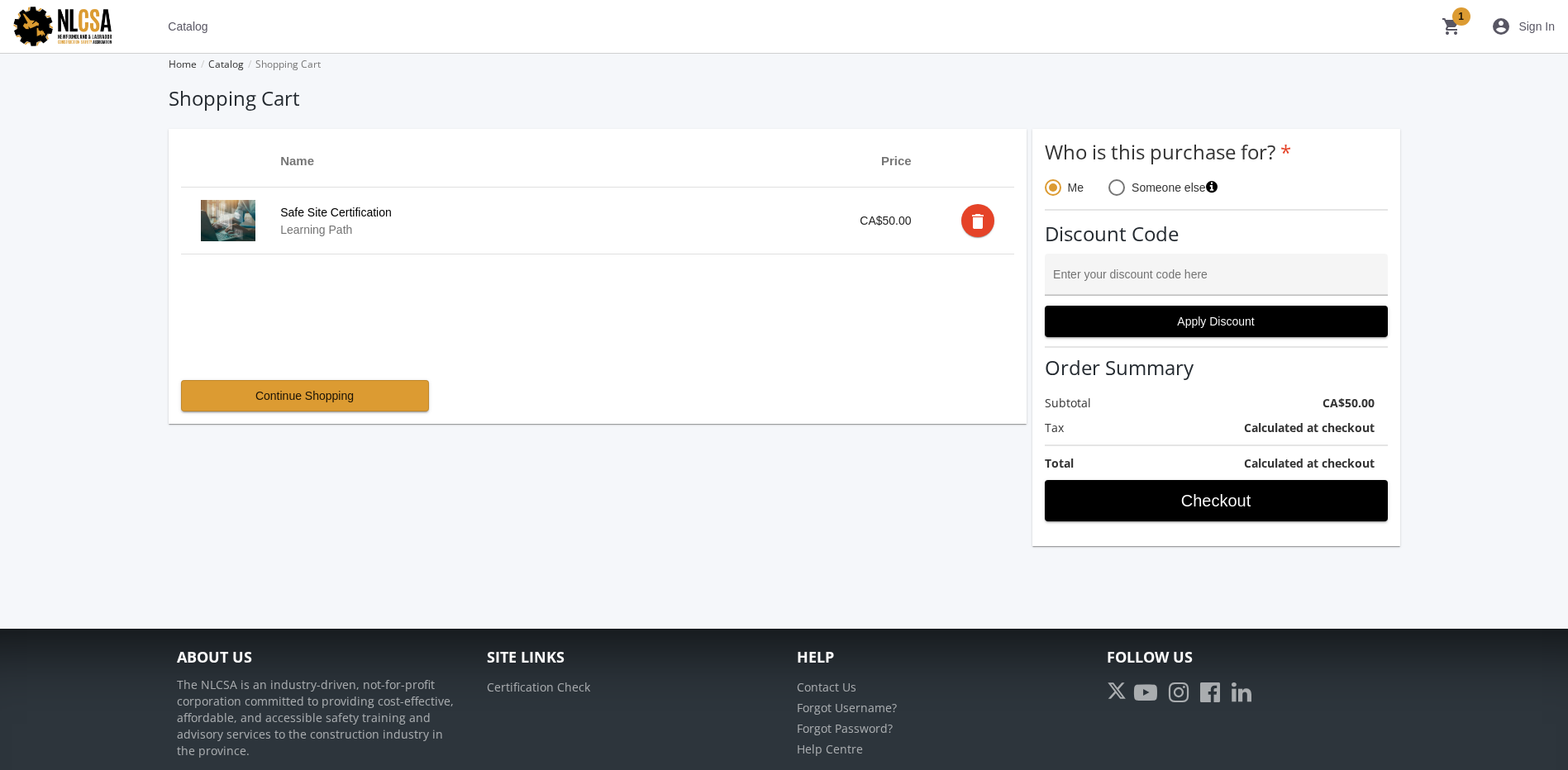
click at [1113, 281] on input "Enter your discount code here" at bounding box center [1216, 281] width 326 height 13
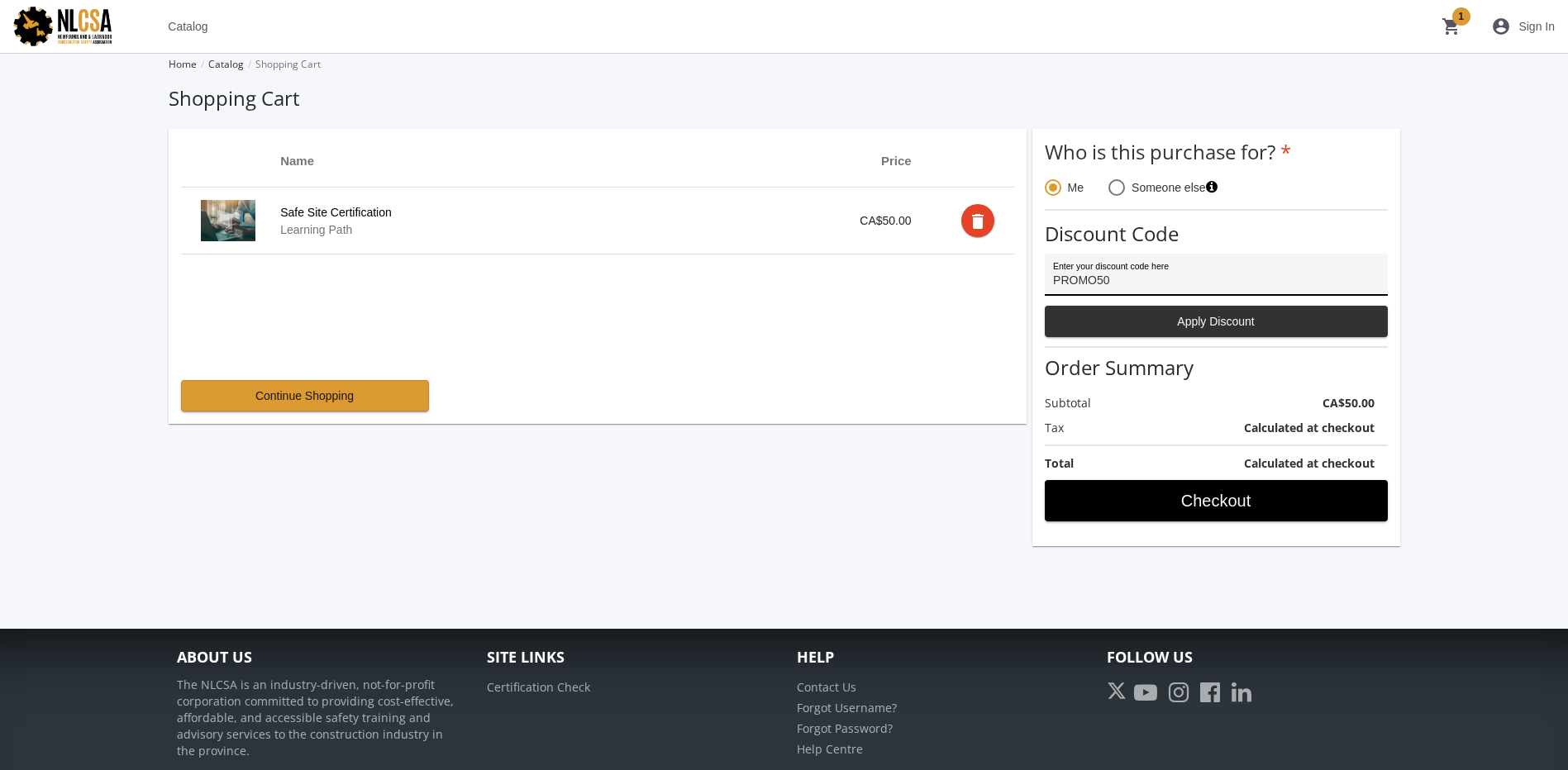
type input "PROMO50"
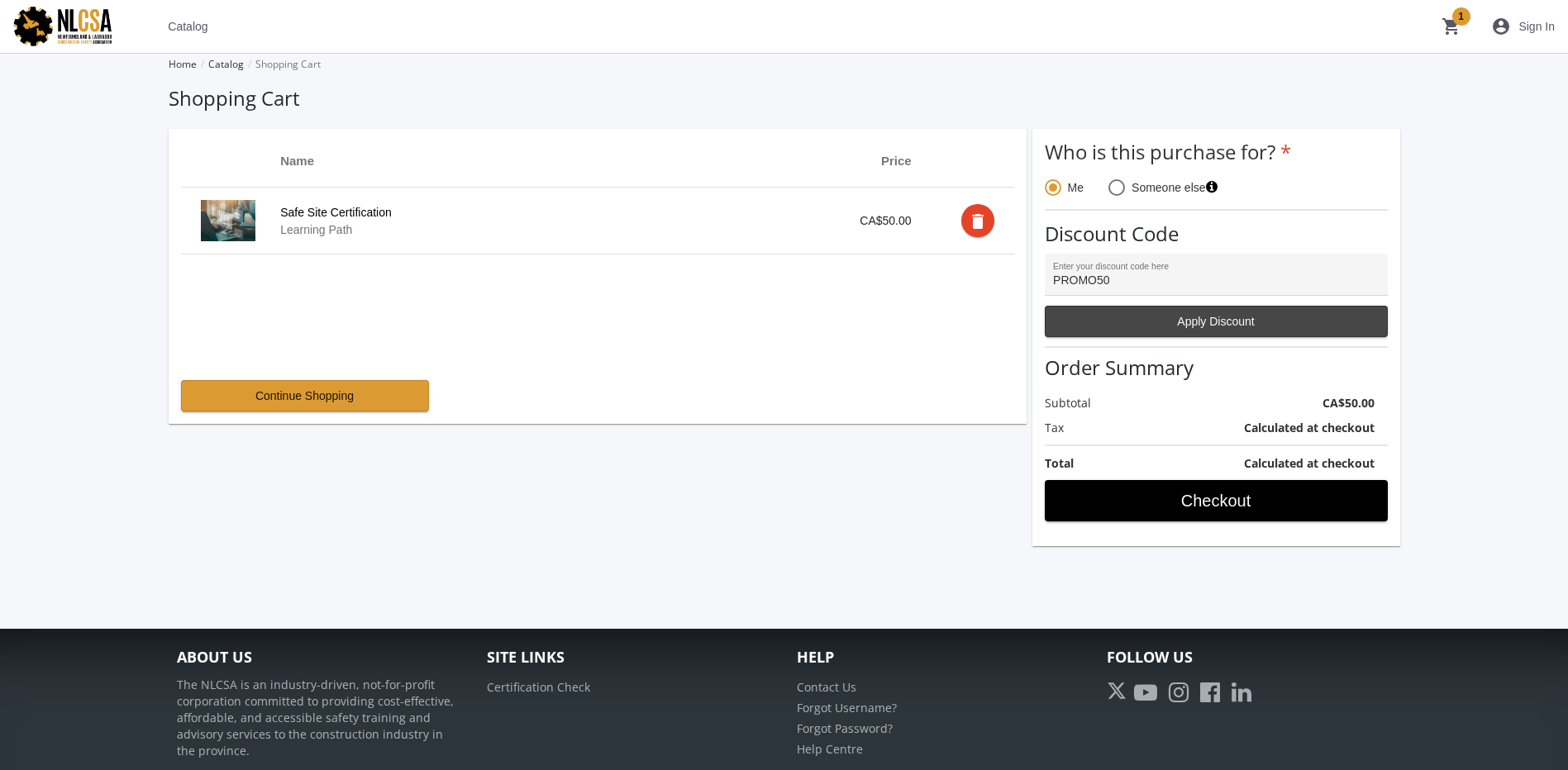
click at [1265, 315] on span "Apply Discount" at bounding box center [1217, 321] width 315 height 30
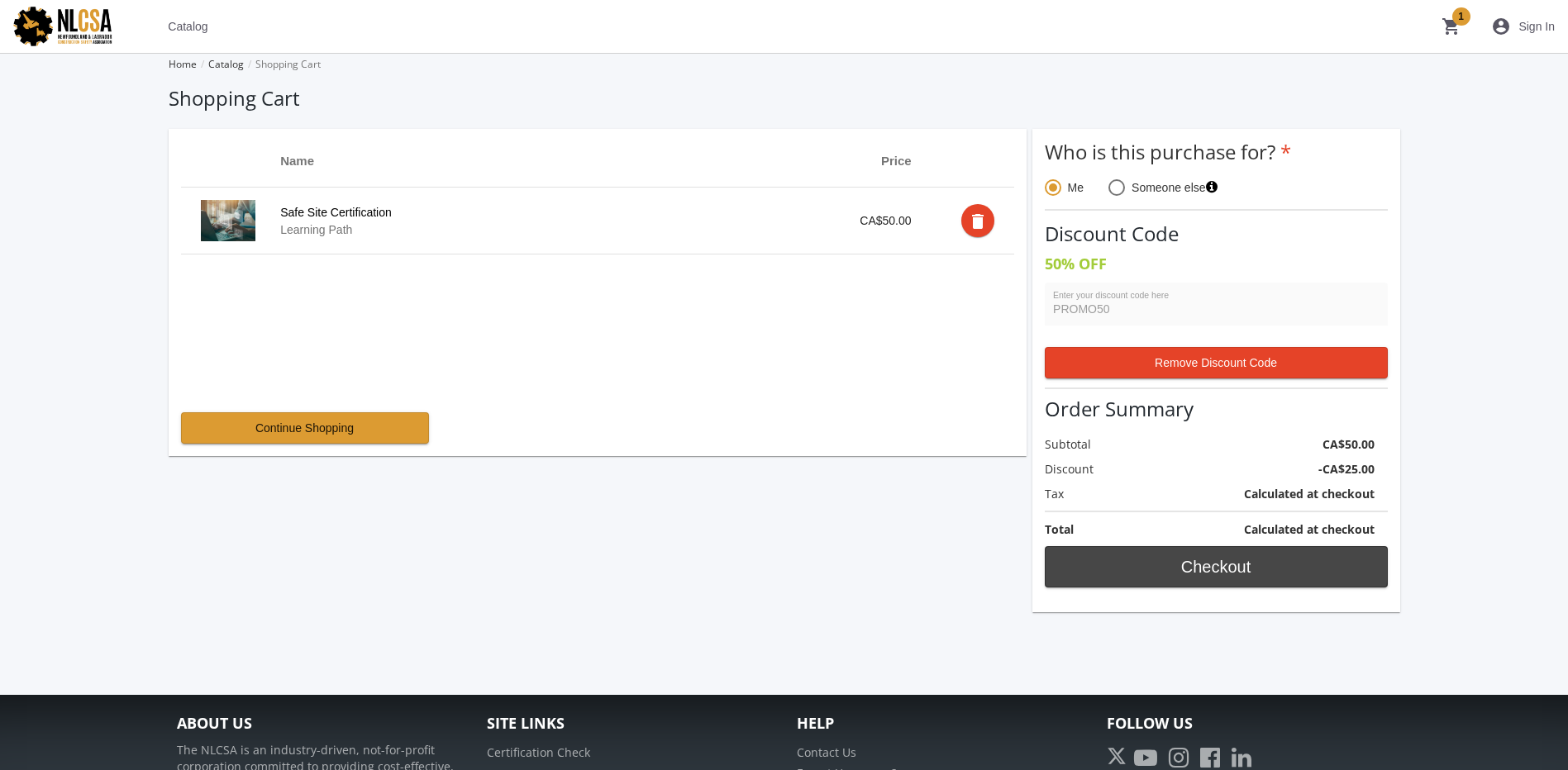
click at [1185, 563] on span "Checkout" at bounding box center [1217, 567] width 315 height 30
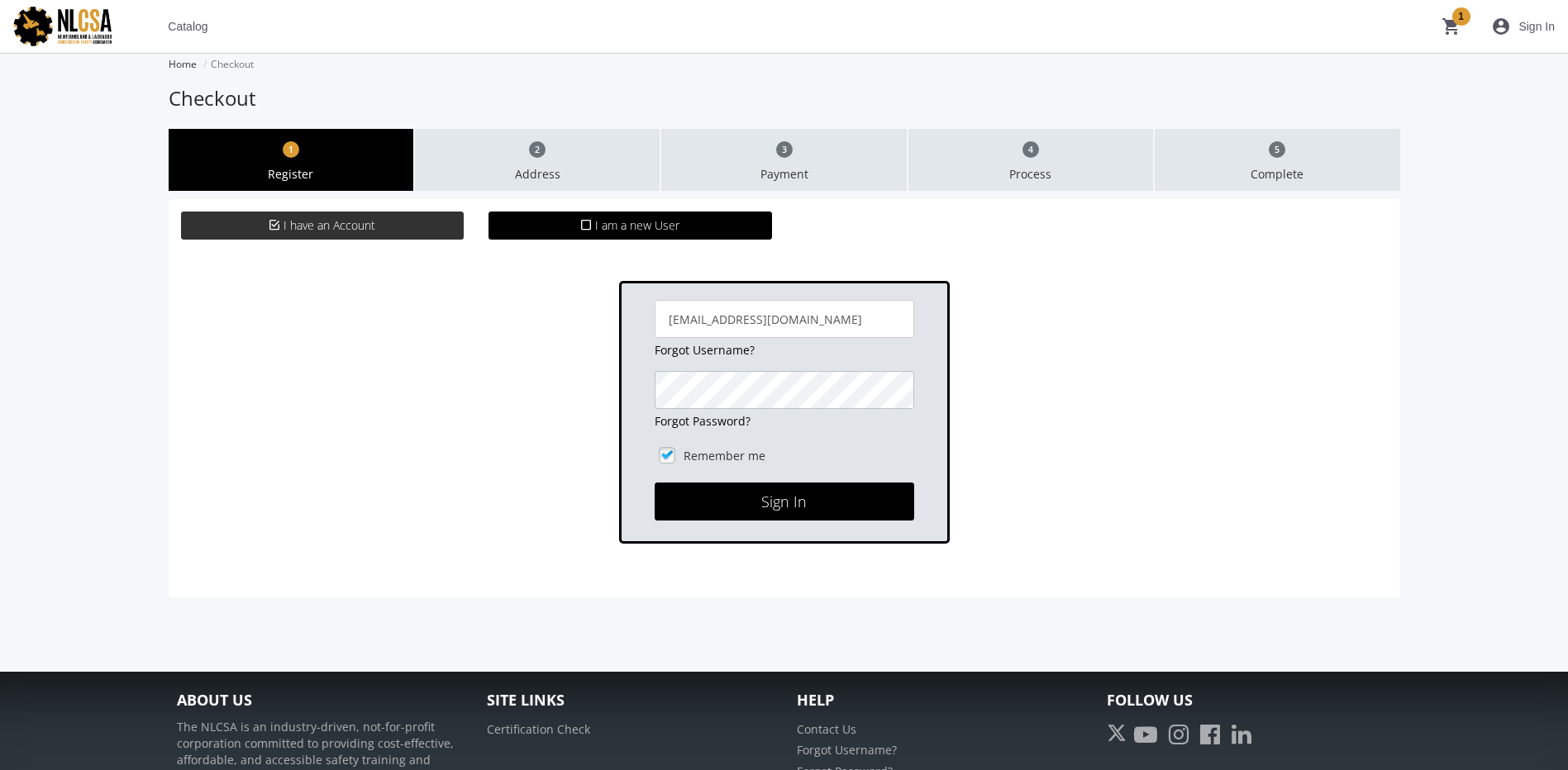
click at [655, 482] on button "Sign In" at bounding box center [784, 501] width 260 height 38
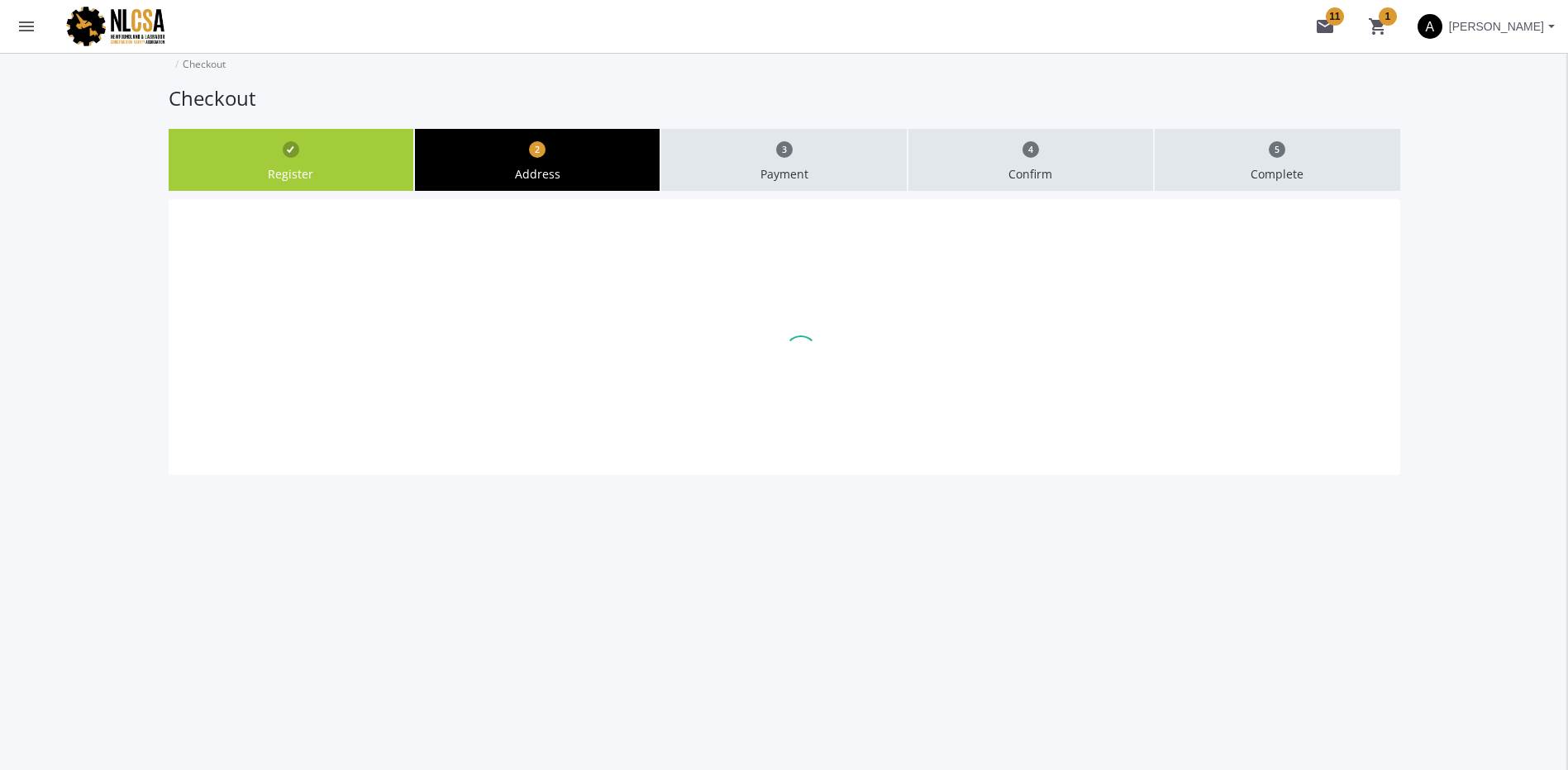
type input "625"
type input "Leger"
type input "Edmonton"
type input "T6W4W2"
select select "1"
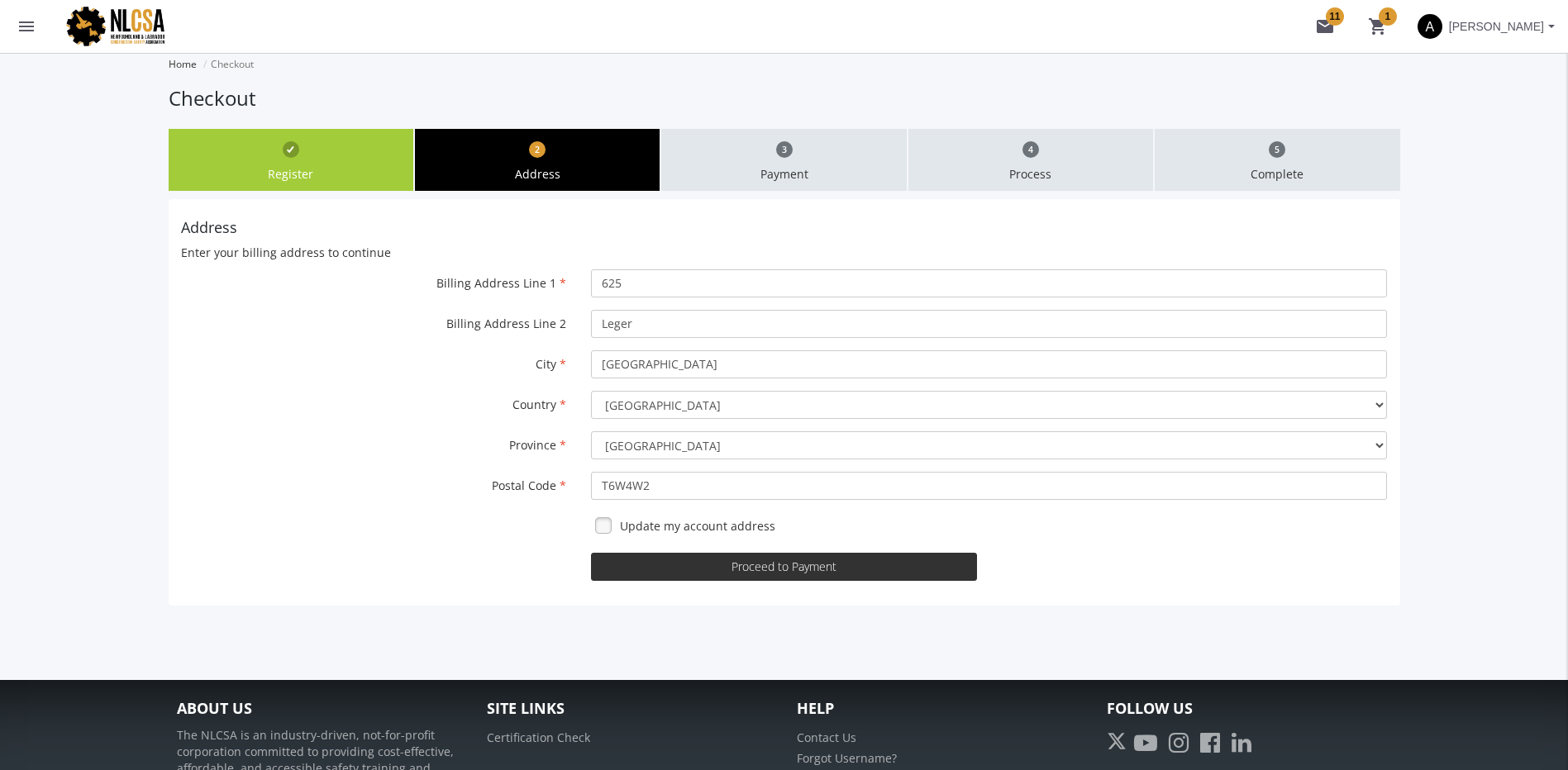
click at [738, 561] on button "Proceed to Payment" at bounding box center [784, 567] width 386 height 28
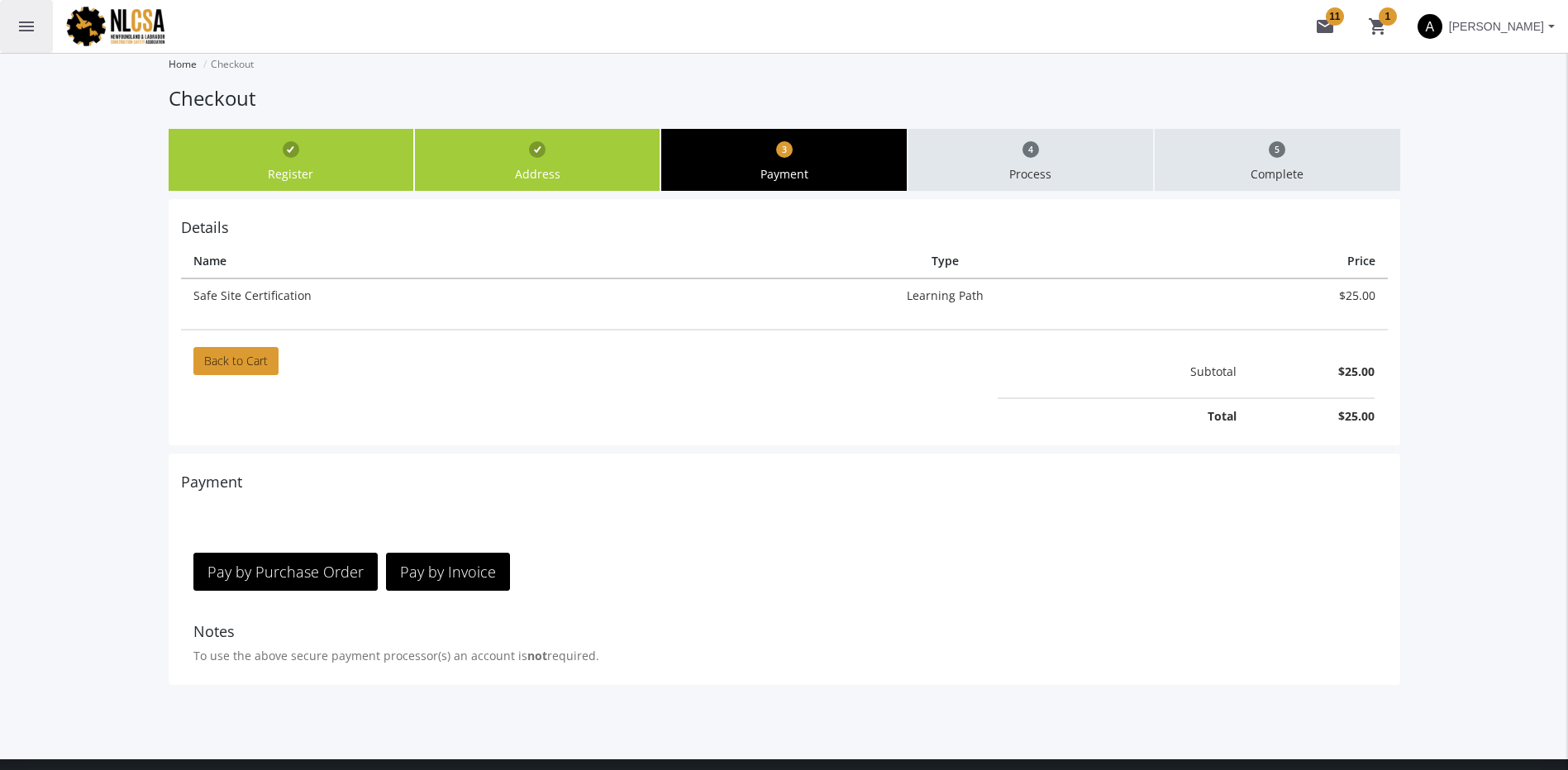
click at [26, 25] on mat-icon "menu" at bounding box center [26, 26] width 20 height 20
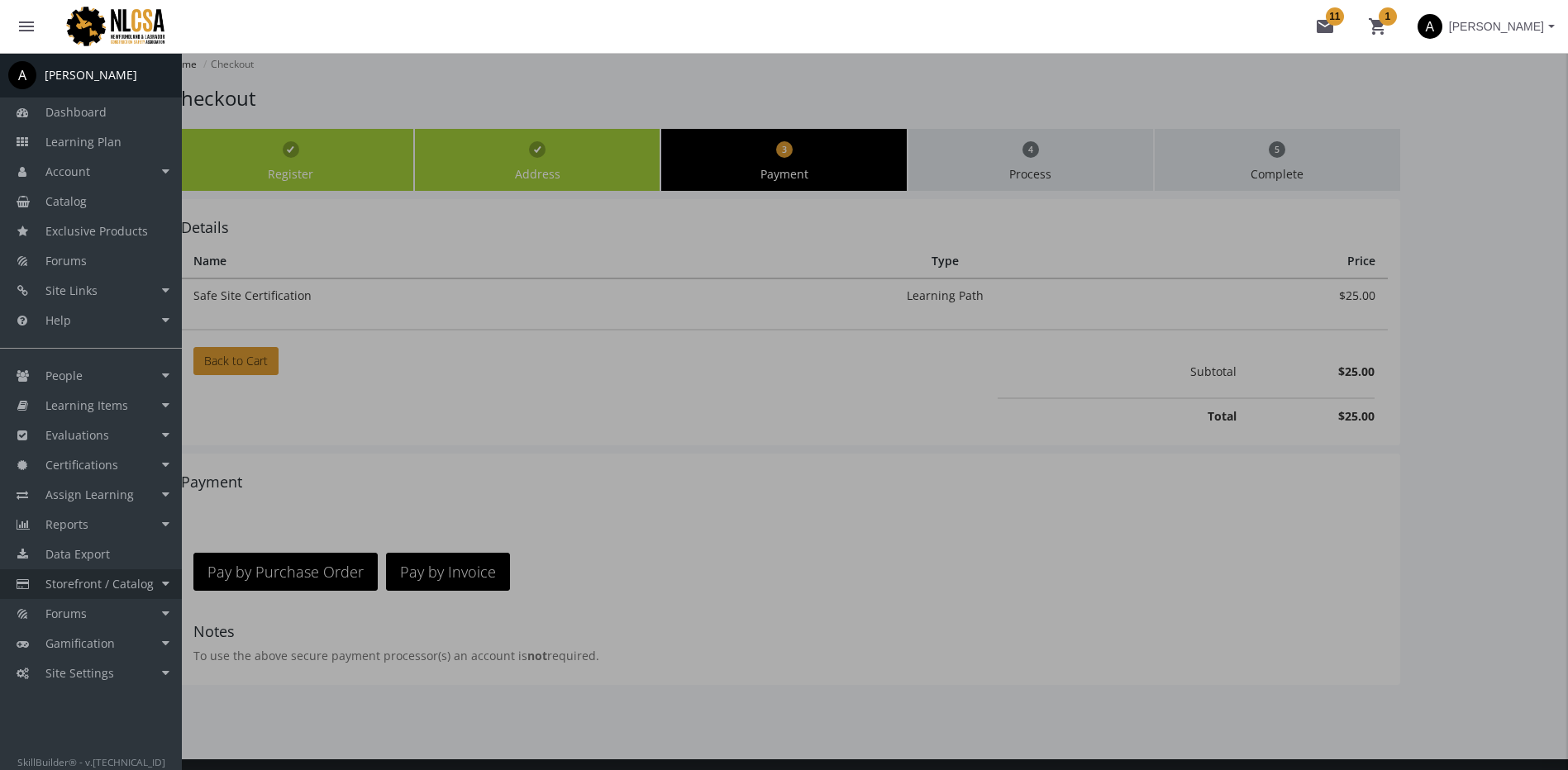
click at [131, 575] on span "Storefront / Catalog" at bounding box center [100, 583] width 108 height 16
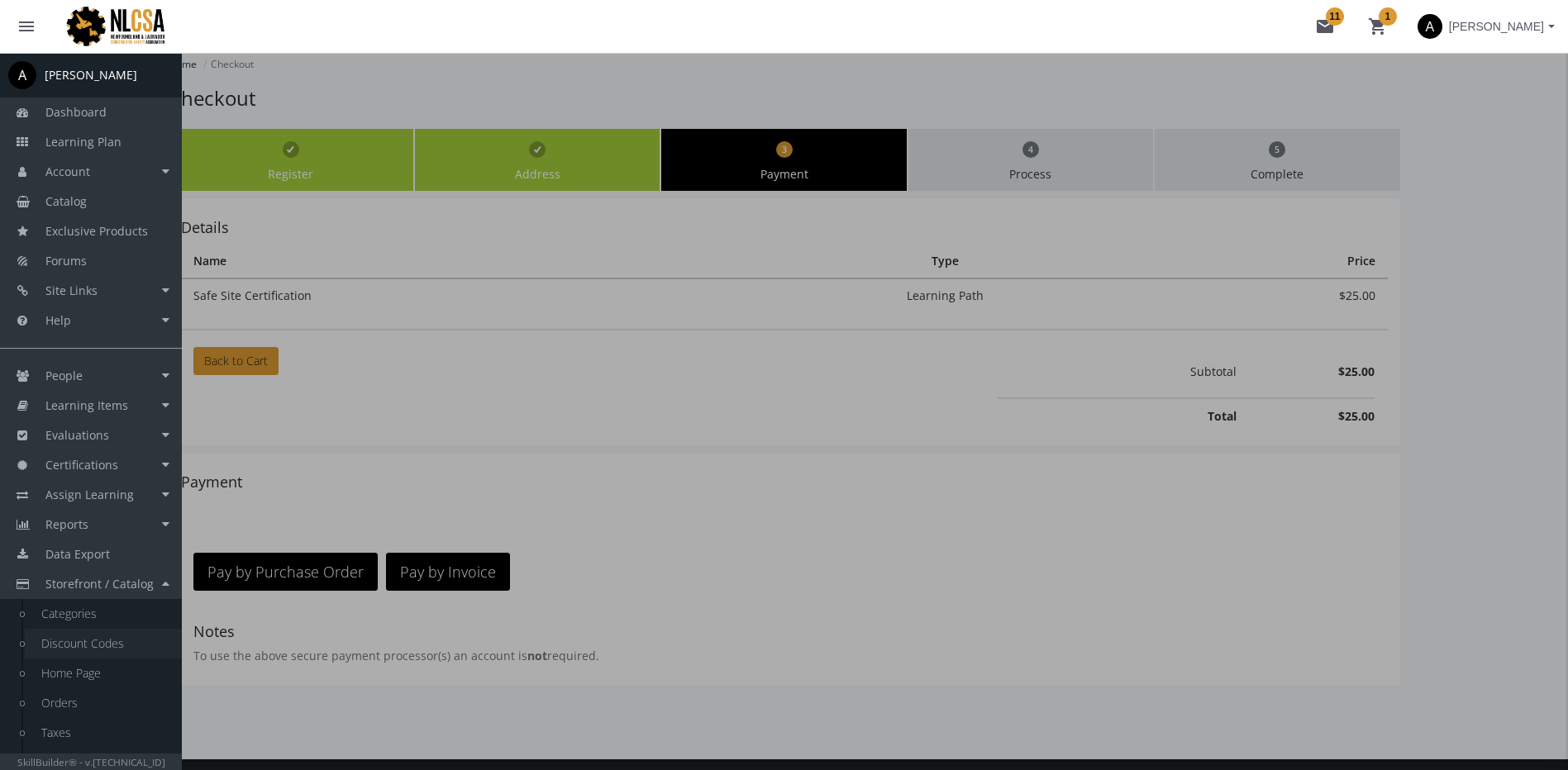
click at [119, 644] on link "Discount Codes" at bounding box center [103, 643] width 157 height 30
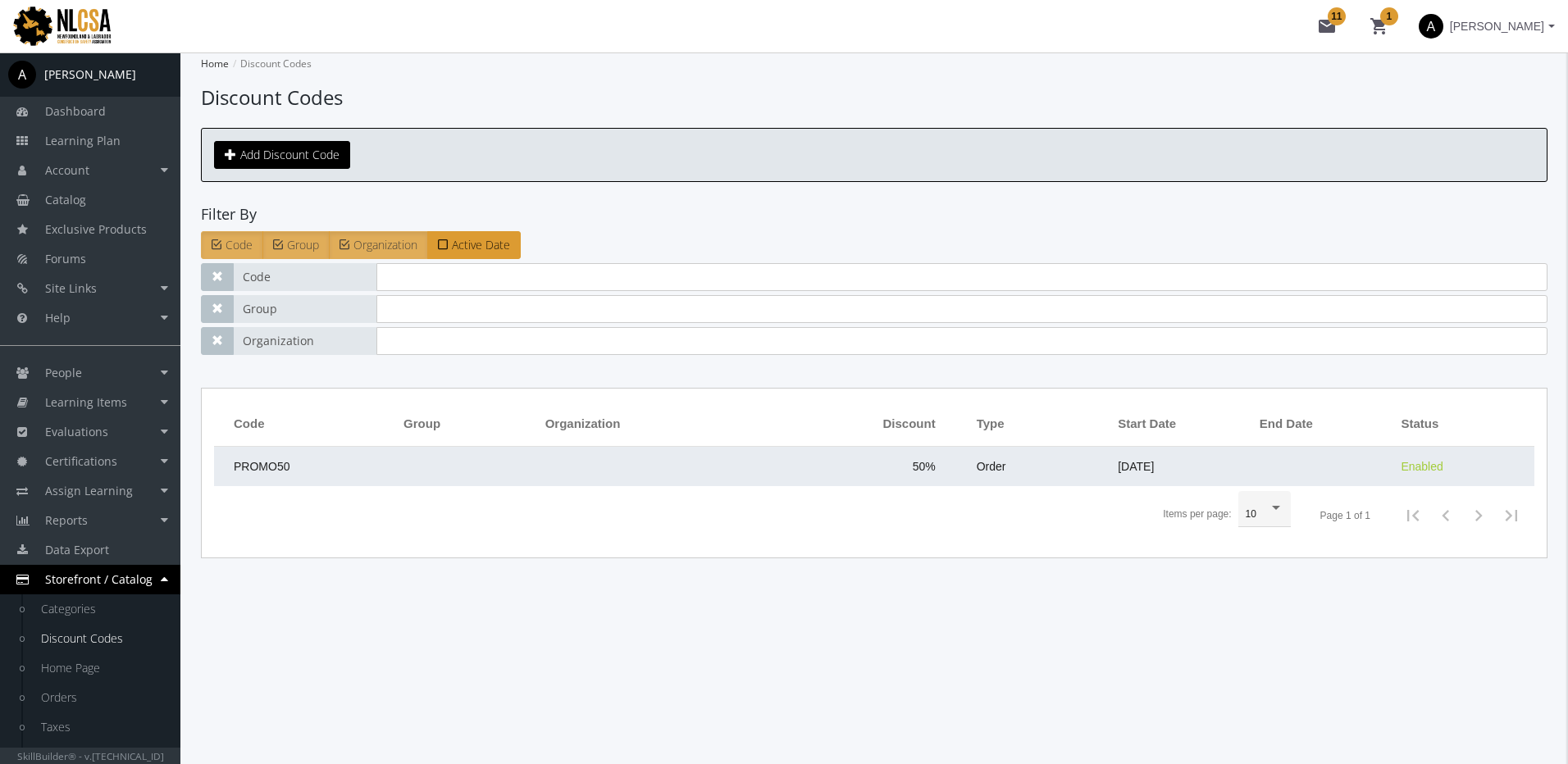
click at [824, 460] on td "50%" at bounding box center [851, 467] width 234 height 40
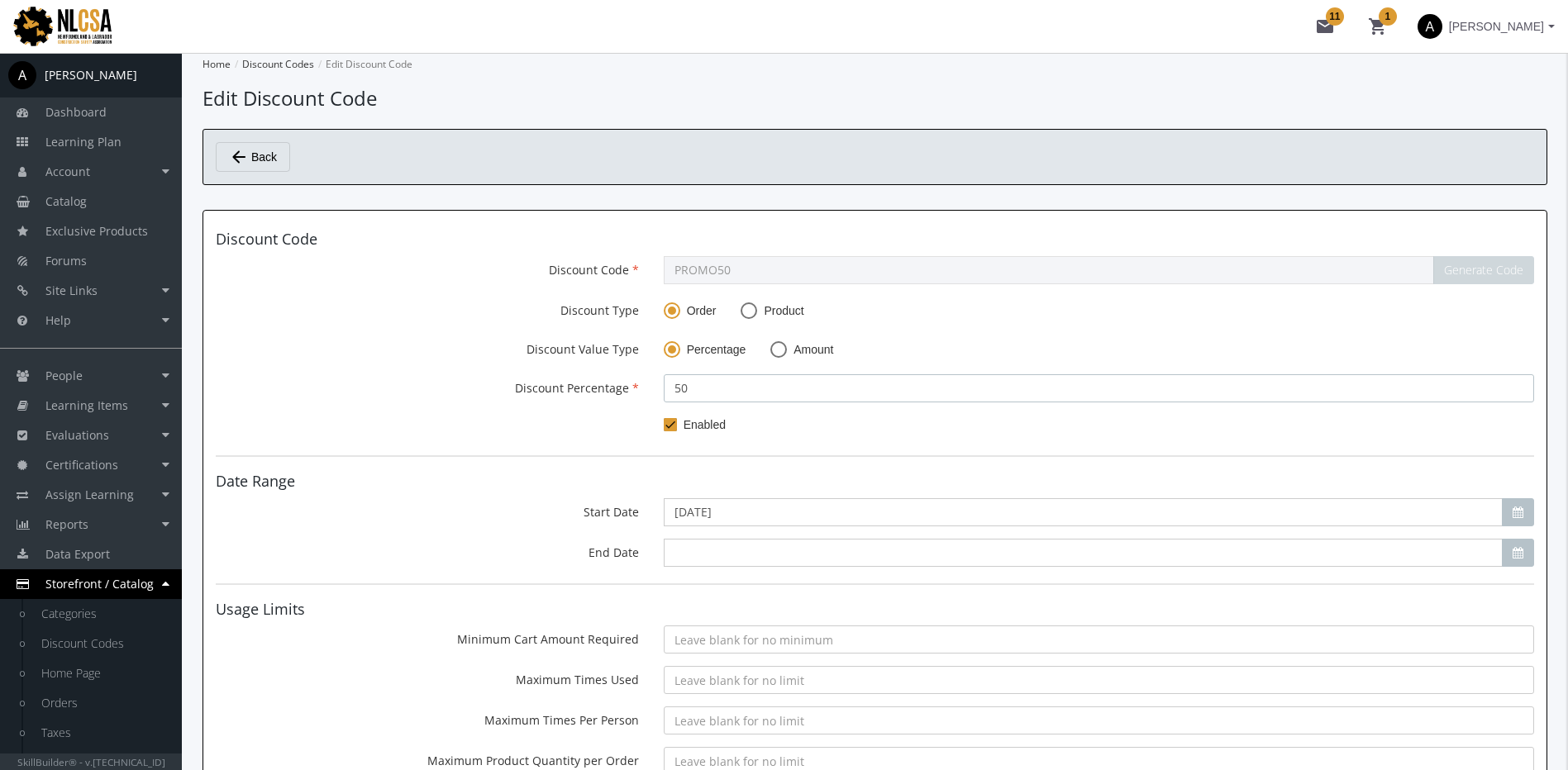
drag, startPoint x: 716, startPoint y: 392, endPoint x: 628, endPoint y: 391, distance: 88.0
click at [637, 391] on div "Discount Percentage 50" at bounding box center [875, 388] width 1343 height 28
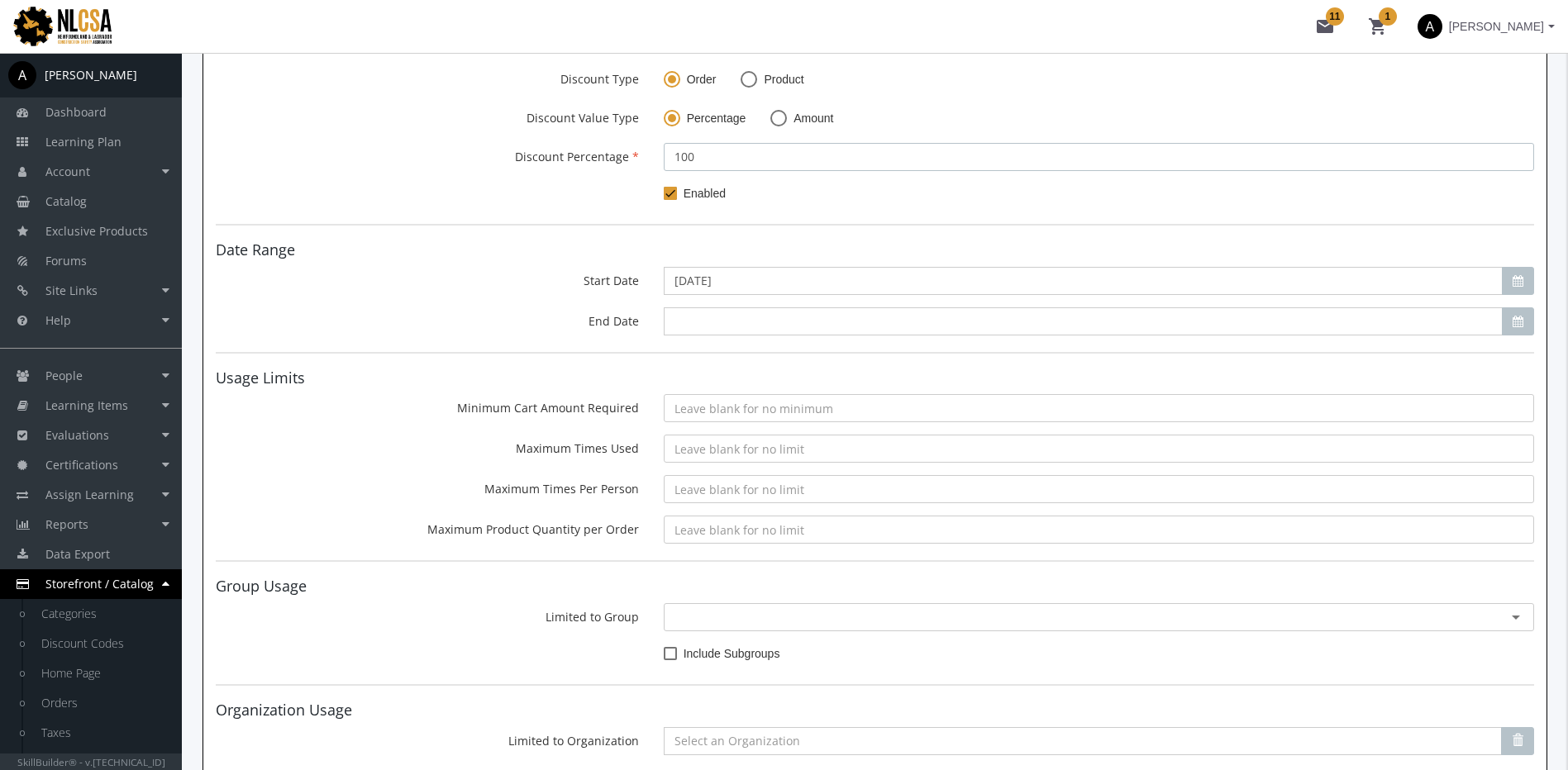
scroll to position [404, 0]
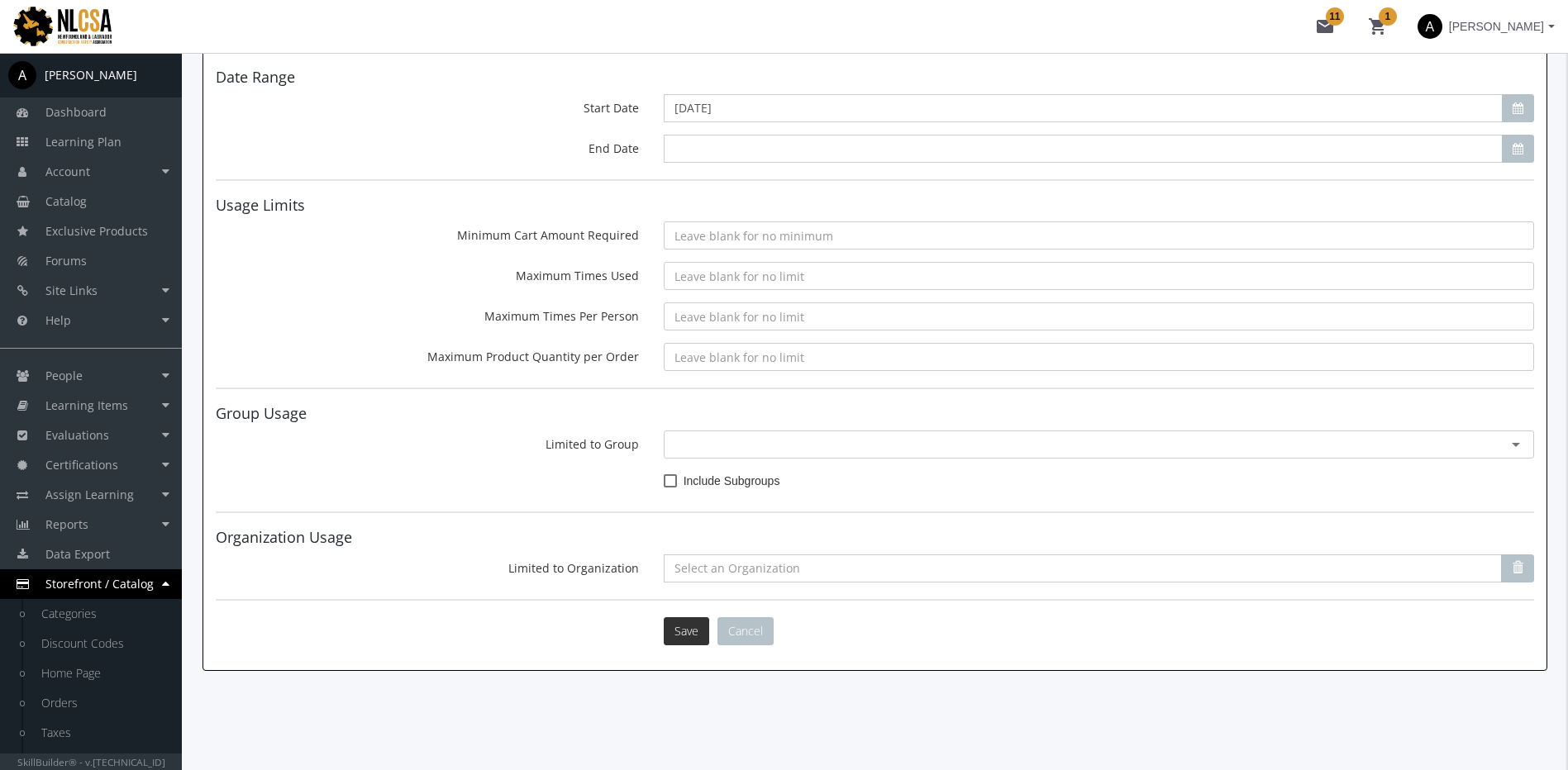
type input "100"
click at [692, 624] on button "Save" at bounding box center [687, 631] width 46 height 28
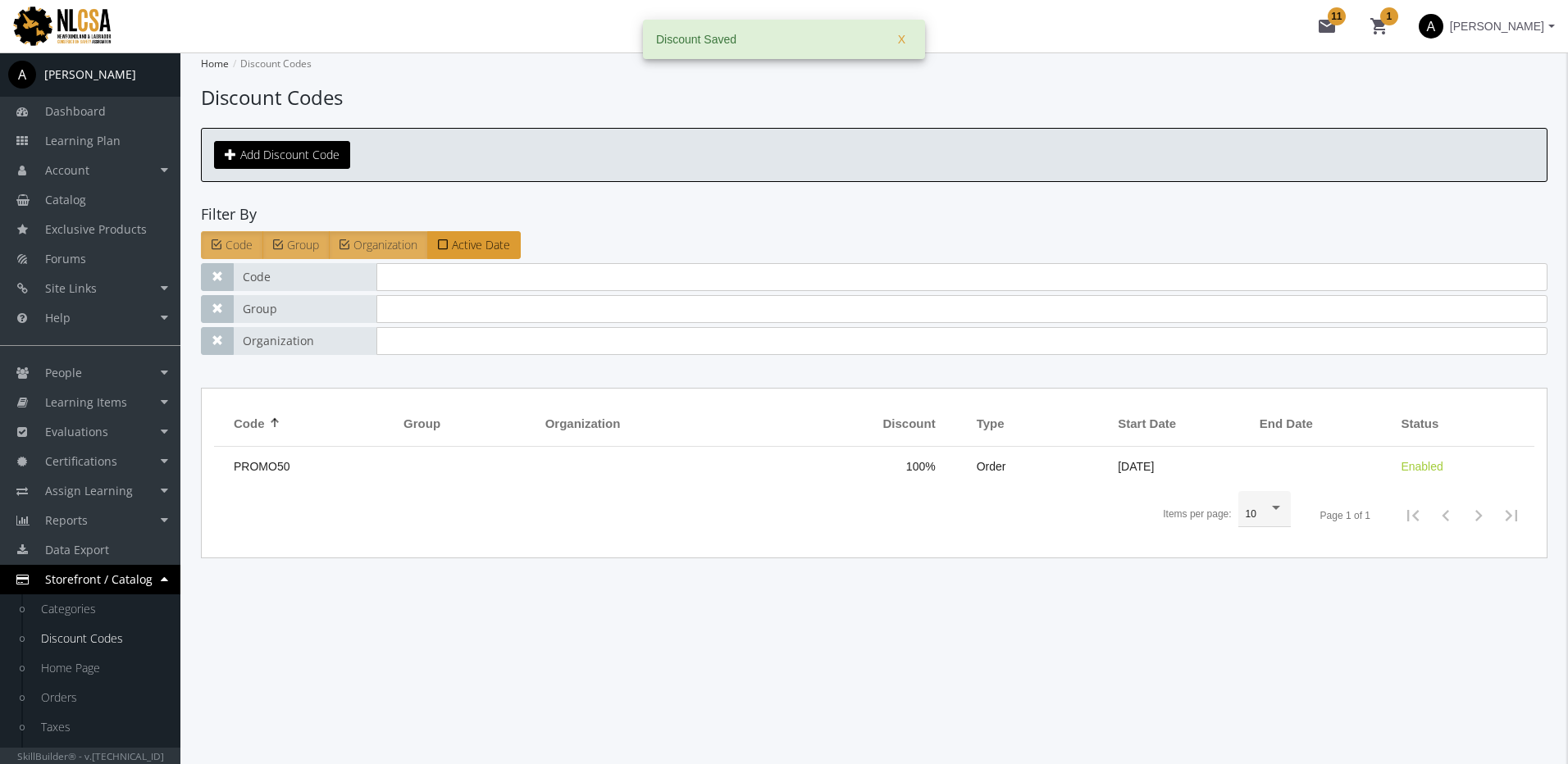
click at [1473, 18] on span "[PERSON_NAME]" at bounding box center [1497, 26] width 94 height 30
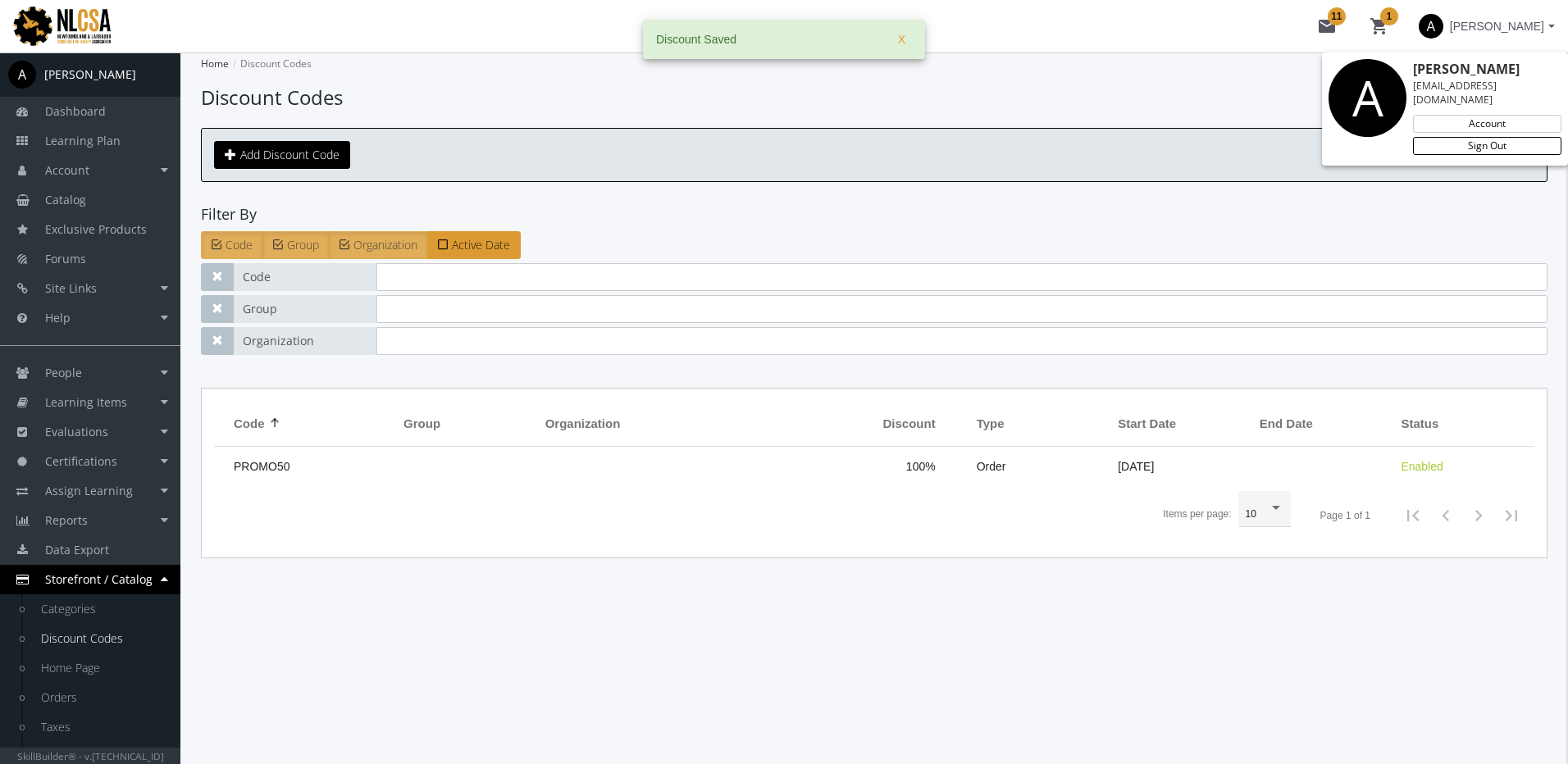
click at [1481, 137] on link "Sign Out" at bounding box center [1487, 146] width 149 height 18
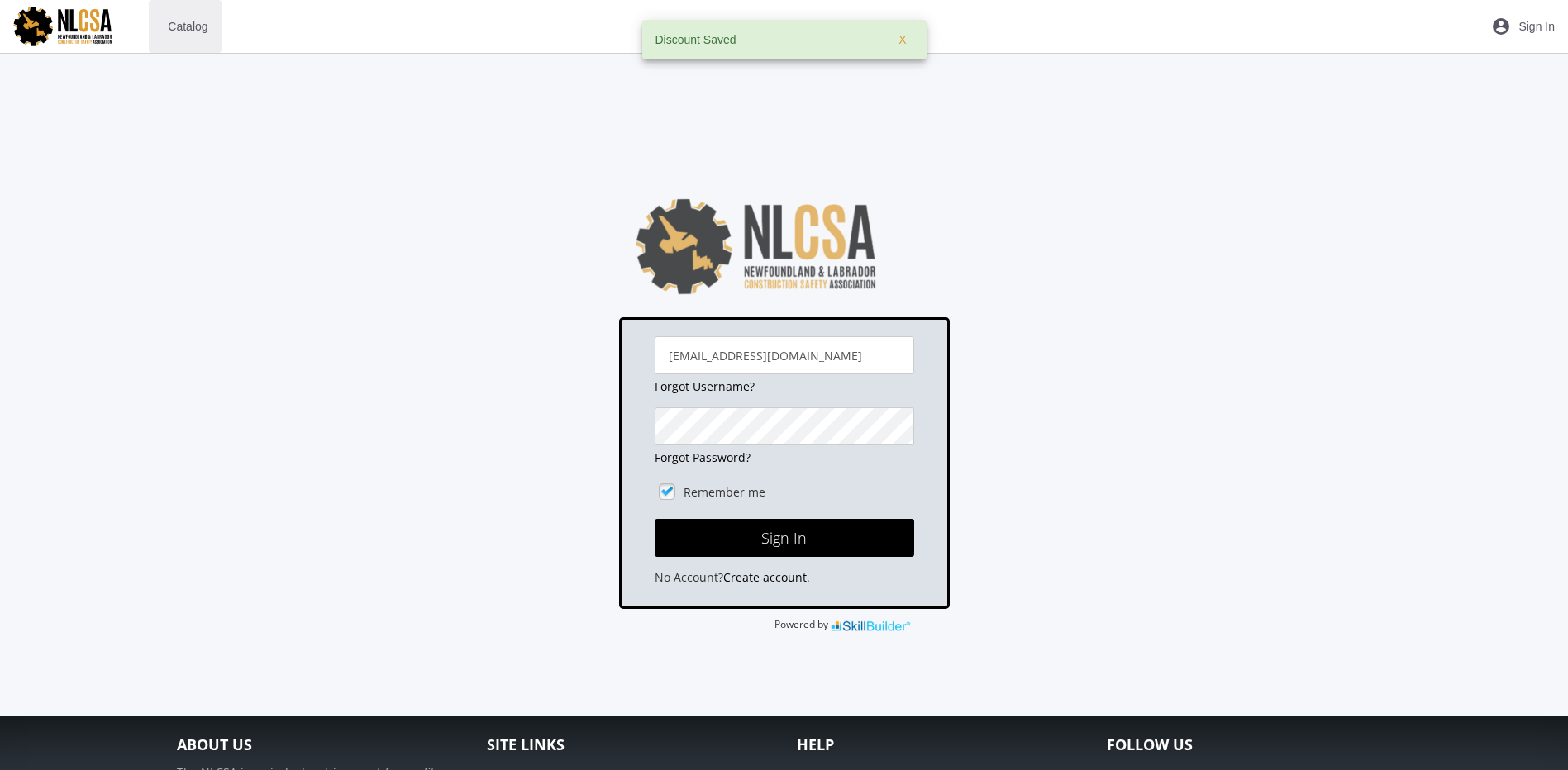
click at [194, 22] on span "Catalog" at bounding box center [187, 26] width 40 height 30
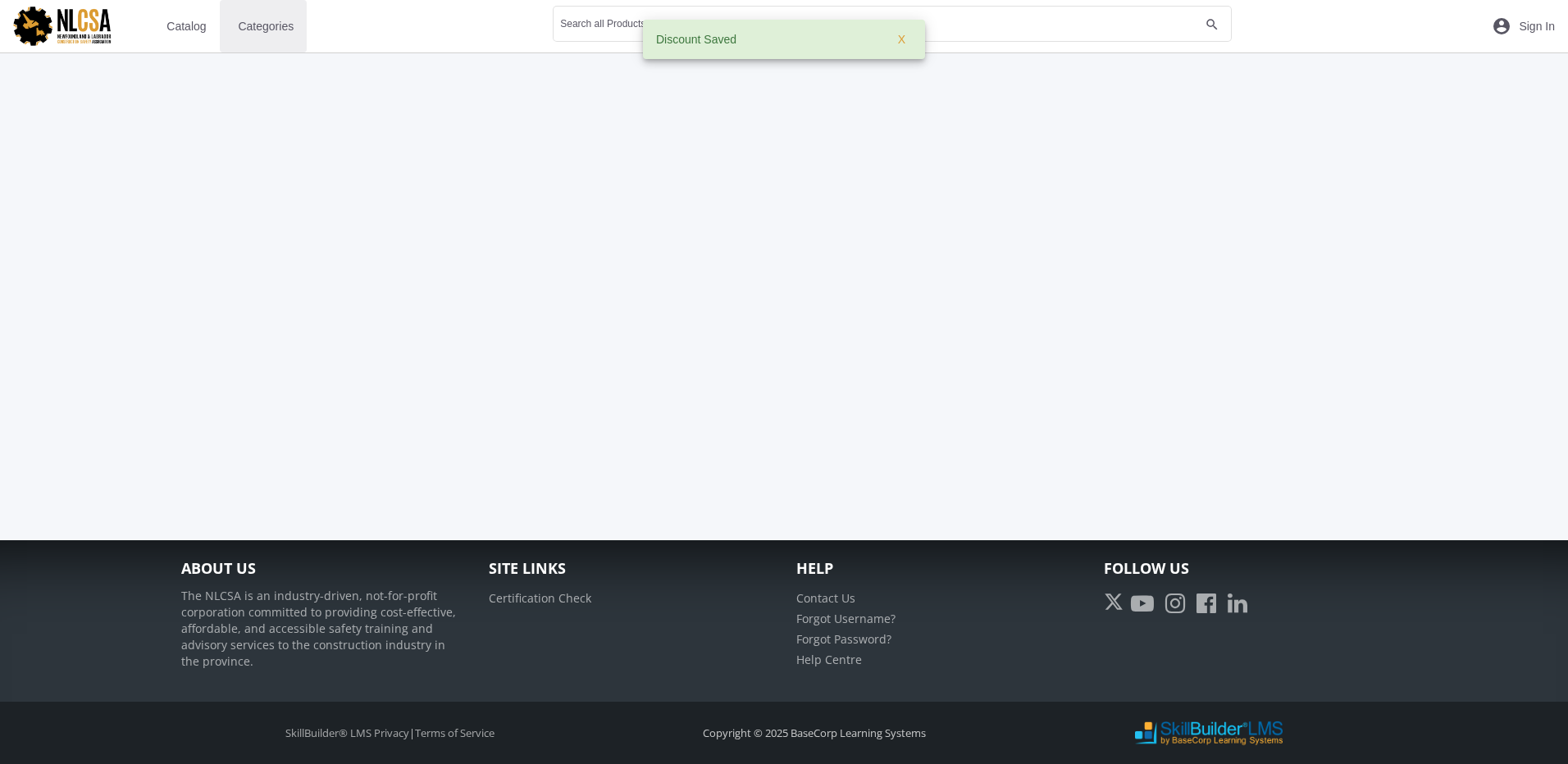
click at [274, 26] on span "Categories" at bounding box center [265, 26] width 55 height 30
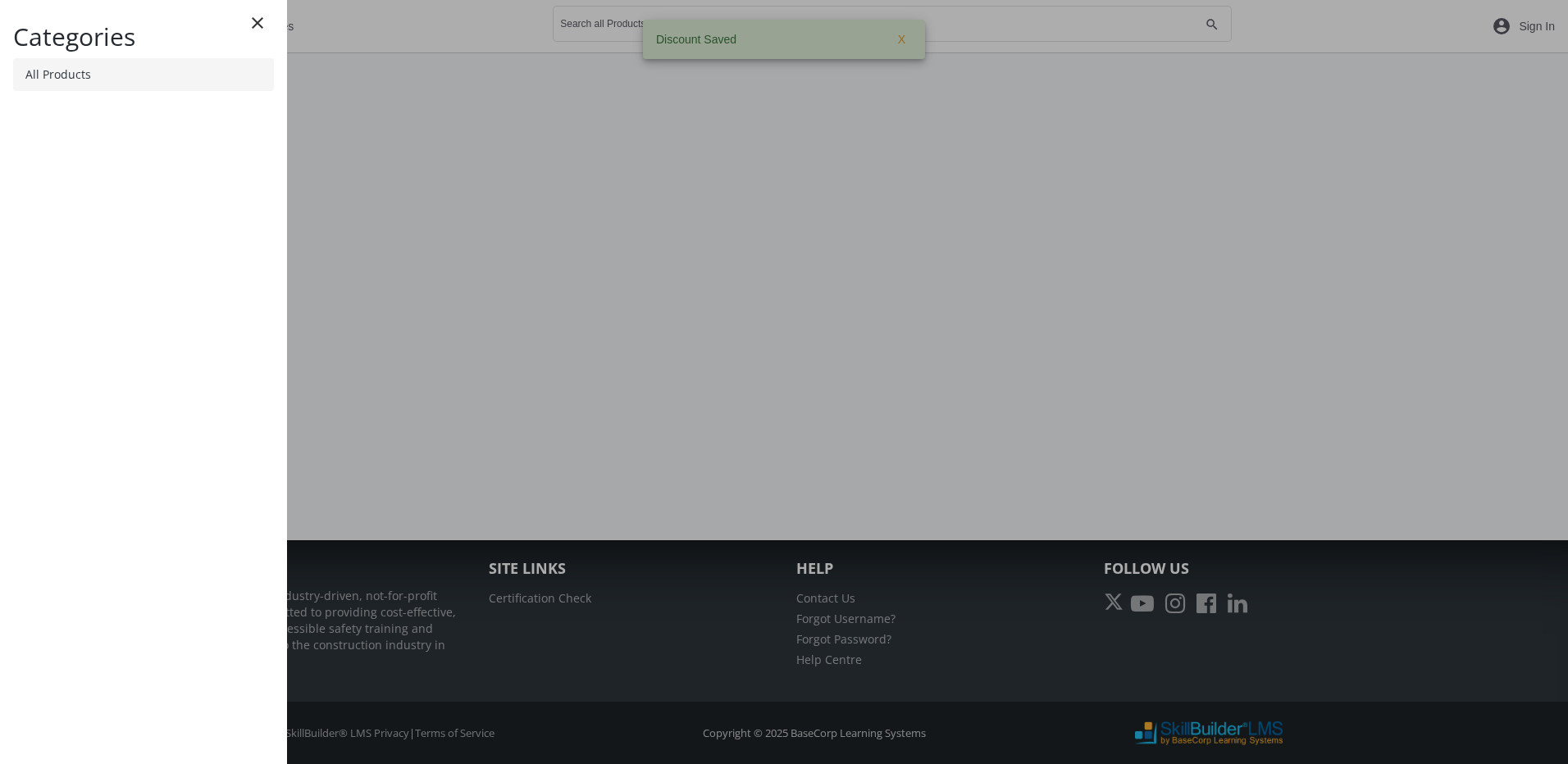
click at [160, 78] on link "All Products" at bounding box center [143, 74] width 261 height 32
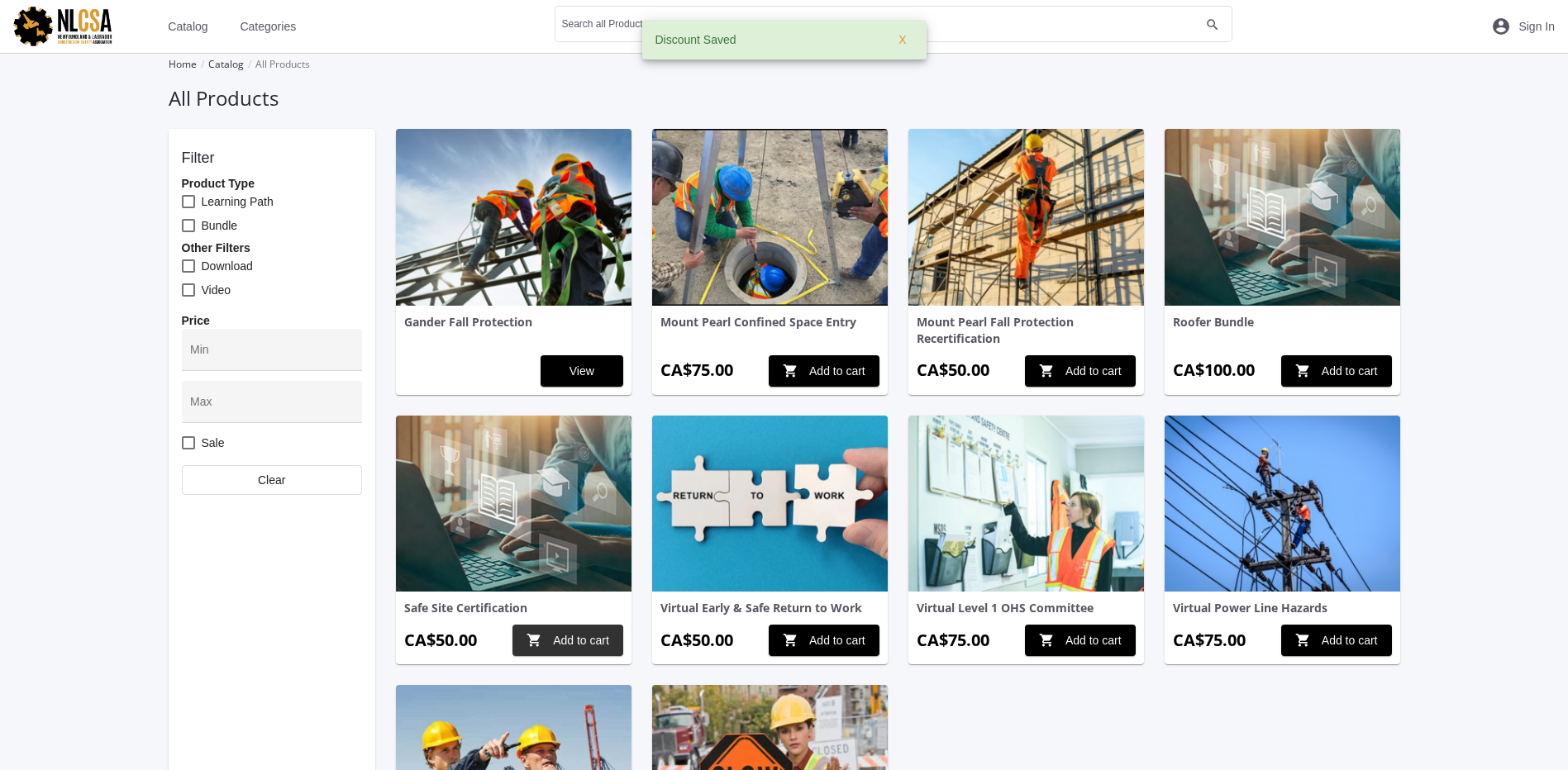
click at [553, 642] on span "shopping_cart Add to cart" at bounding box center [567, 641] width 83 height 30
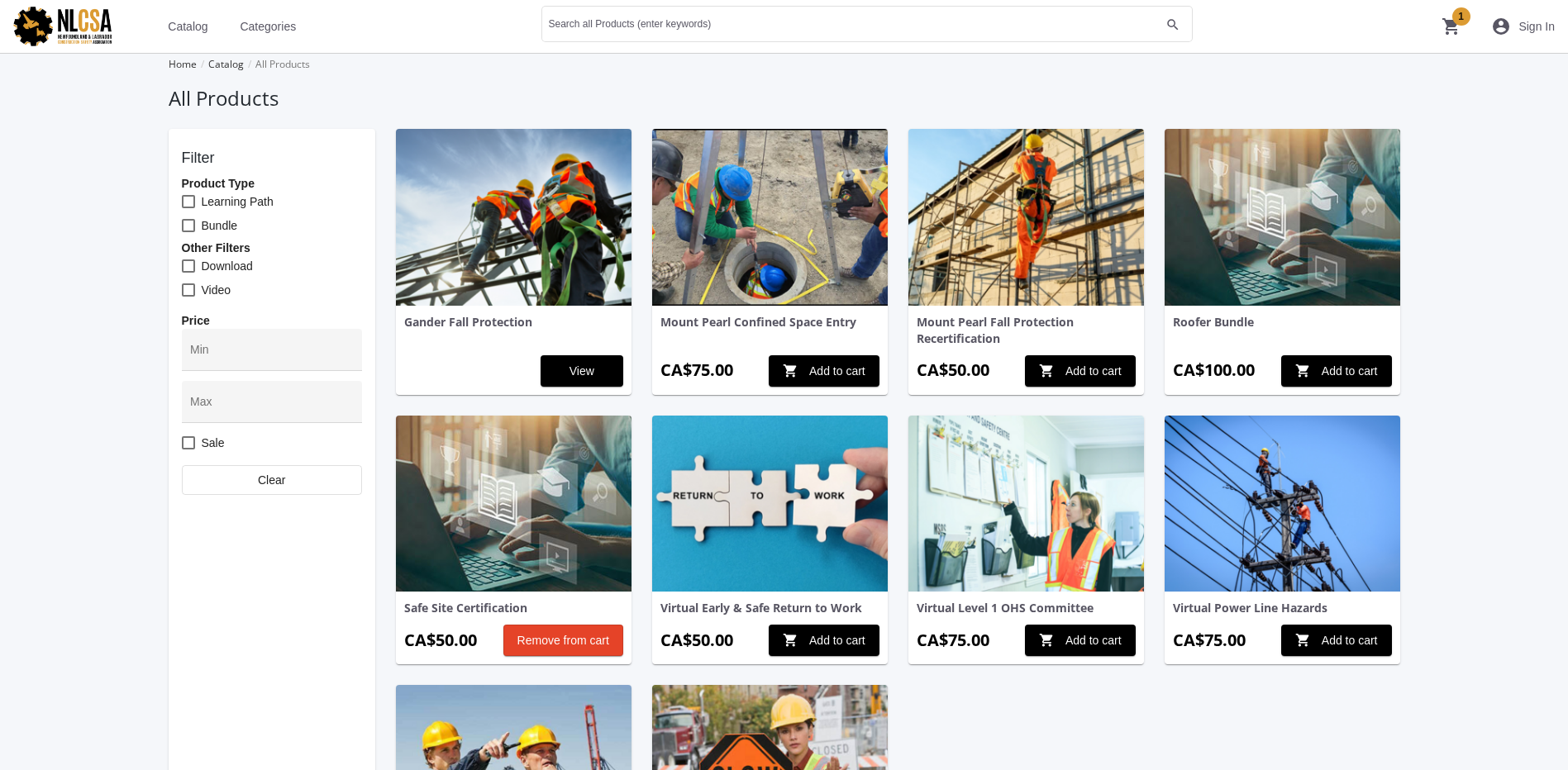
click at [1444, 29] on mat-icon "shopping_cart 1" at bounding box center [1451, 26] width 20 height 20
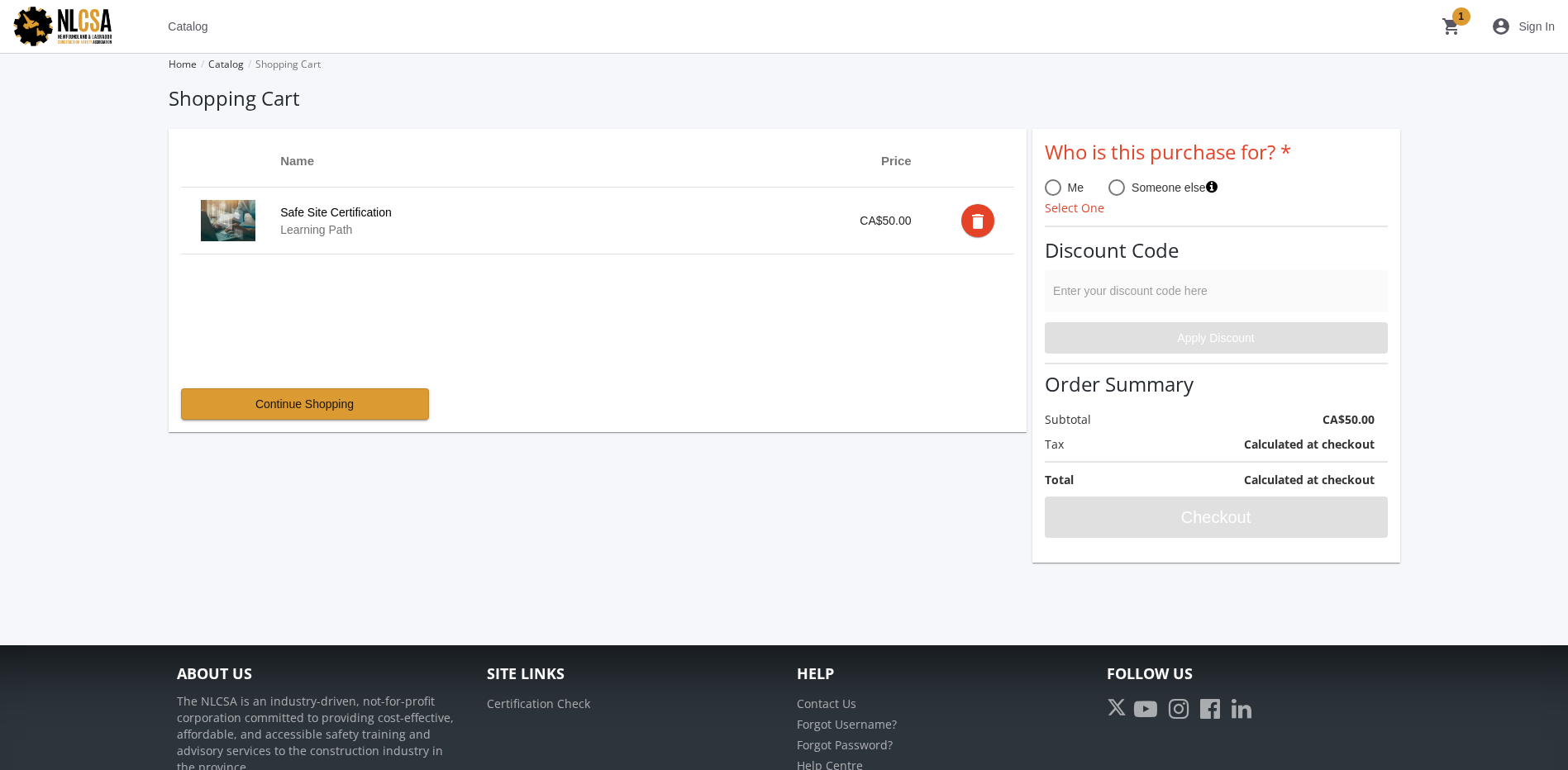
click at [1113, 289] on div "Enter your discount code here" at bounding box center [1216, 295] width 326 height 34
drag, startPoint x: 1059, startPoint y: 188, endPoint x: 1071, endPoint y: 214, distance: 28.6
click at [1058, 188] on span at bounding box center [1054, 188] width 17 height 17
click at [1058, 188] on input "Me" at bounding box center [1054, 191] width 17 height 17
radio input "true"
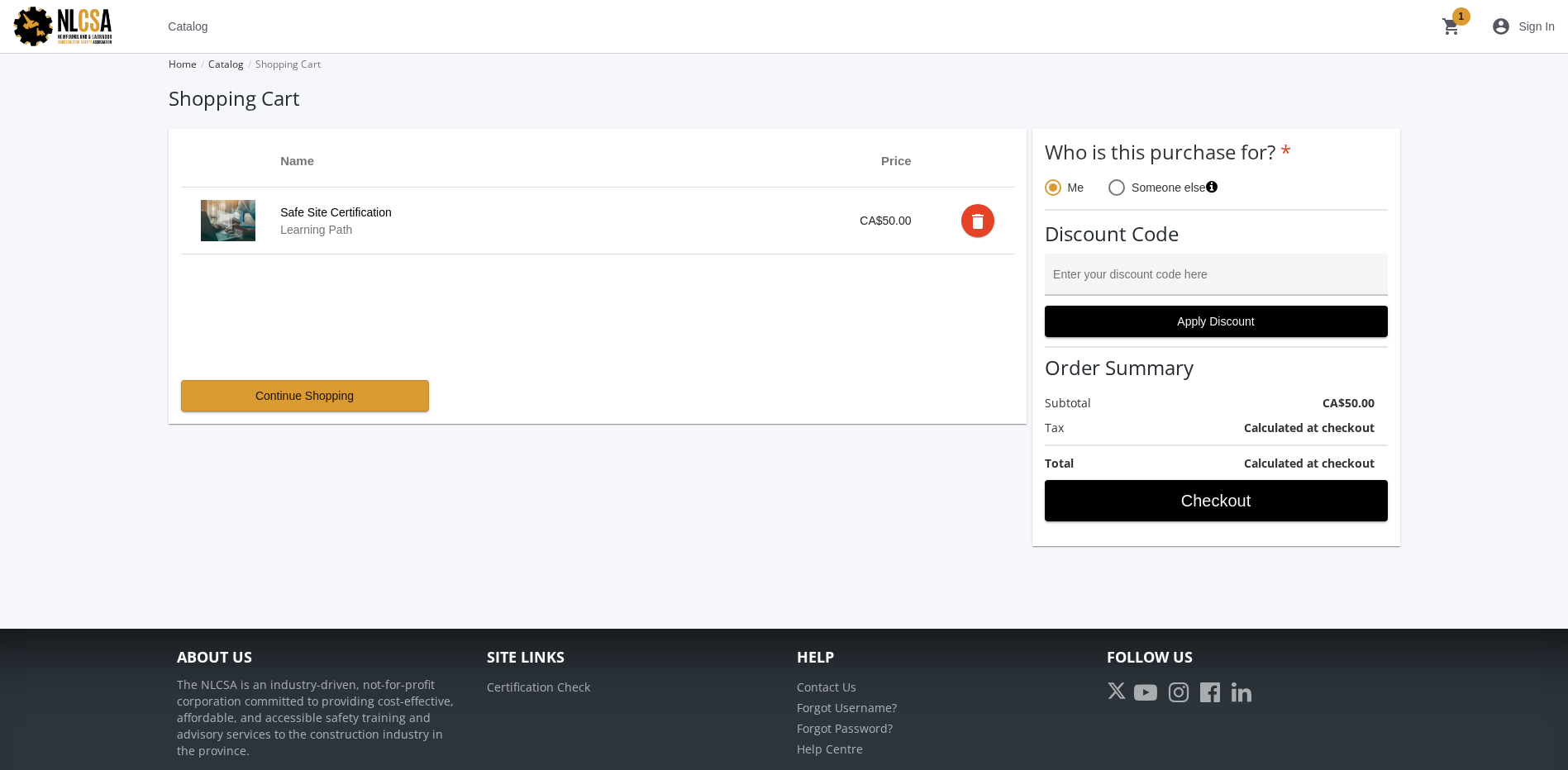
click at [1098, 262] on div "Enter your discount code here" at bounding box center [1216, 278] width 326 height 34
type input "PROMO100"
drag, startPoint x: 1137, startPoint y: 275, endPoint x: 909, endPoint y: 290, distance: 228.5
click at [913, 290] on div "Name Price Safe Site Certification Learning Path CA$50.00 delete Continue Shopp…" at bounding box center [784, 337] width 1232 height 417
click at [182, 33] on span "Catalog" at bounding box center [187, 26] width 40 height 30
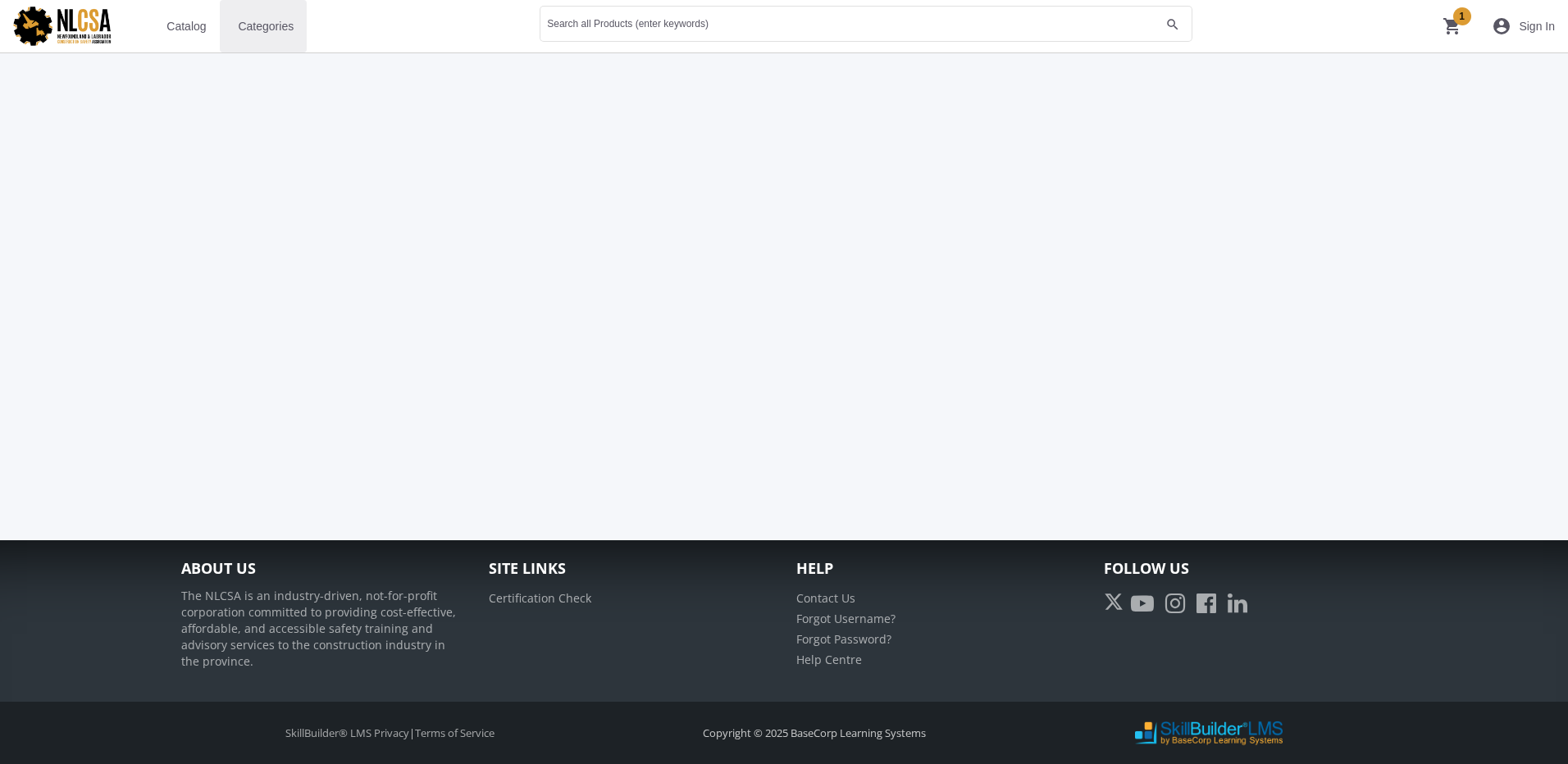
click at [279, 20] on span "Categories" at bounding box center [265, 26] width 55 height 30
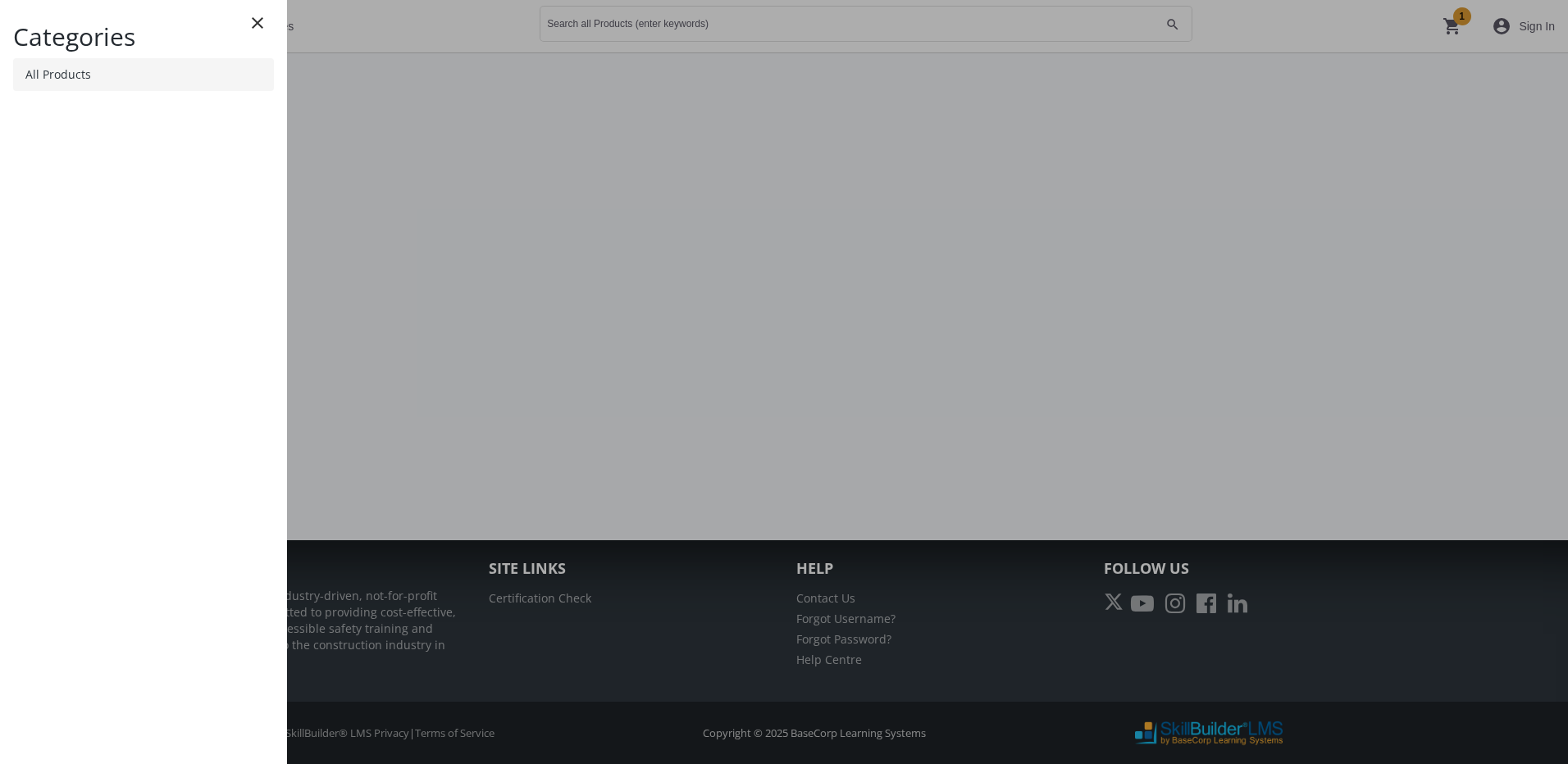
click at [139, 77] on link "All Products" at bounding box center [143, 74] width 261 height 32
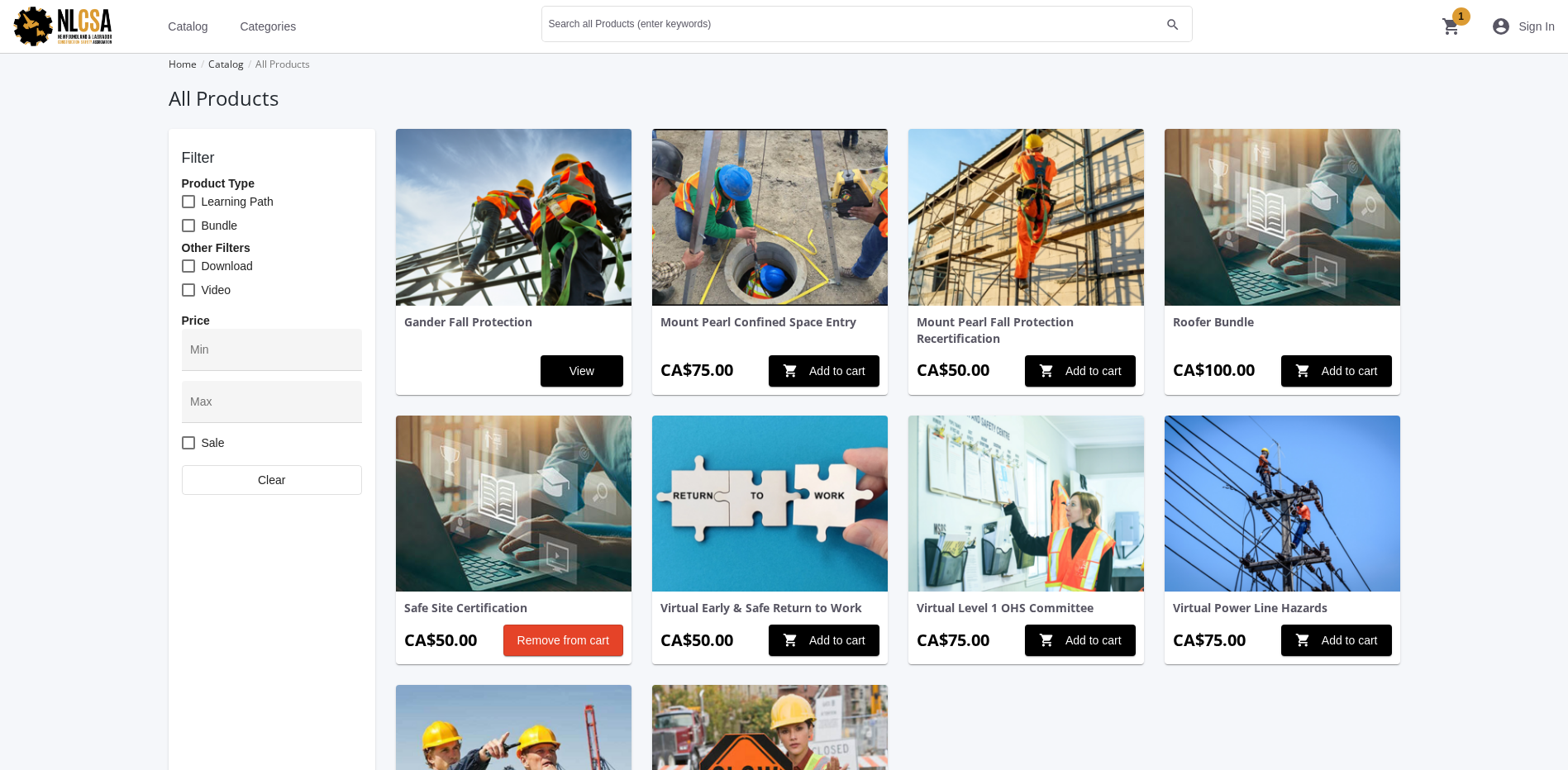
click at [854, 321] on div "Mount Pearl Confined Space Entry" at bounding box center [770, 322] width 219 height 17
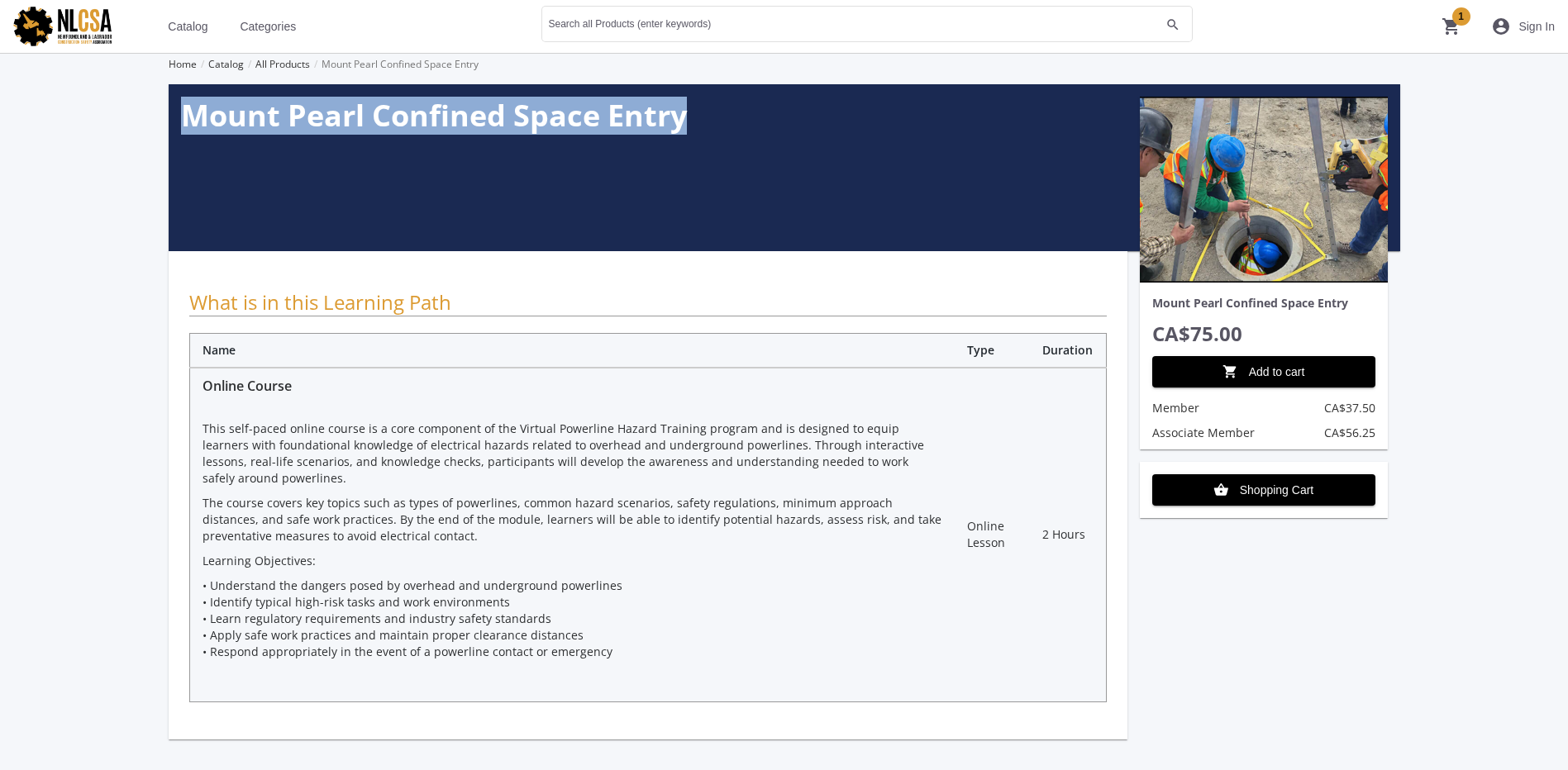
drag, startPoint x: 699, startPoint y: 117, endPoint x: 239, endPoint y: 115, distance: 460.0
click at [179, 117] on div "Mount Pearl Confined Space Entry" at bounding box center [784, 168] width 1232 height 167
copy h1 "Mount Pearl Confined Space Entry"
click at [1530, 20] on span "Sign In" at bounding box center [1536, 26] width 36 height 30
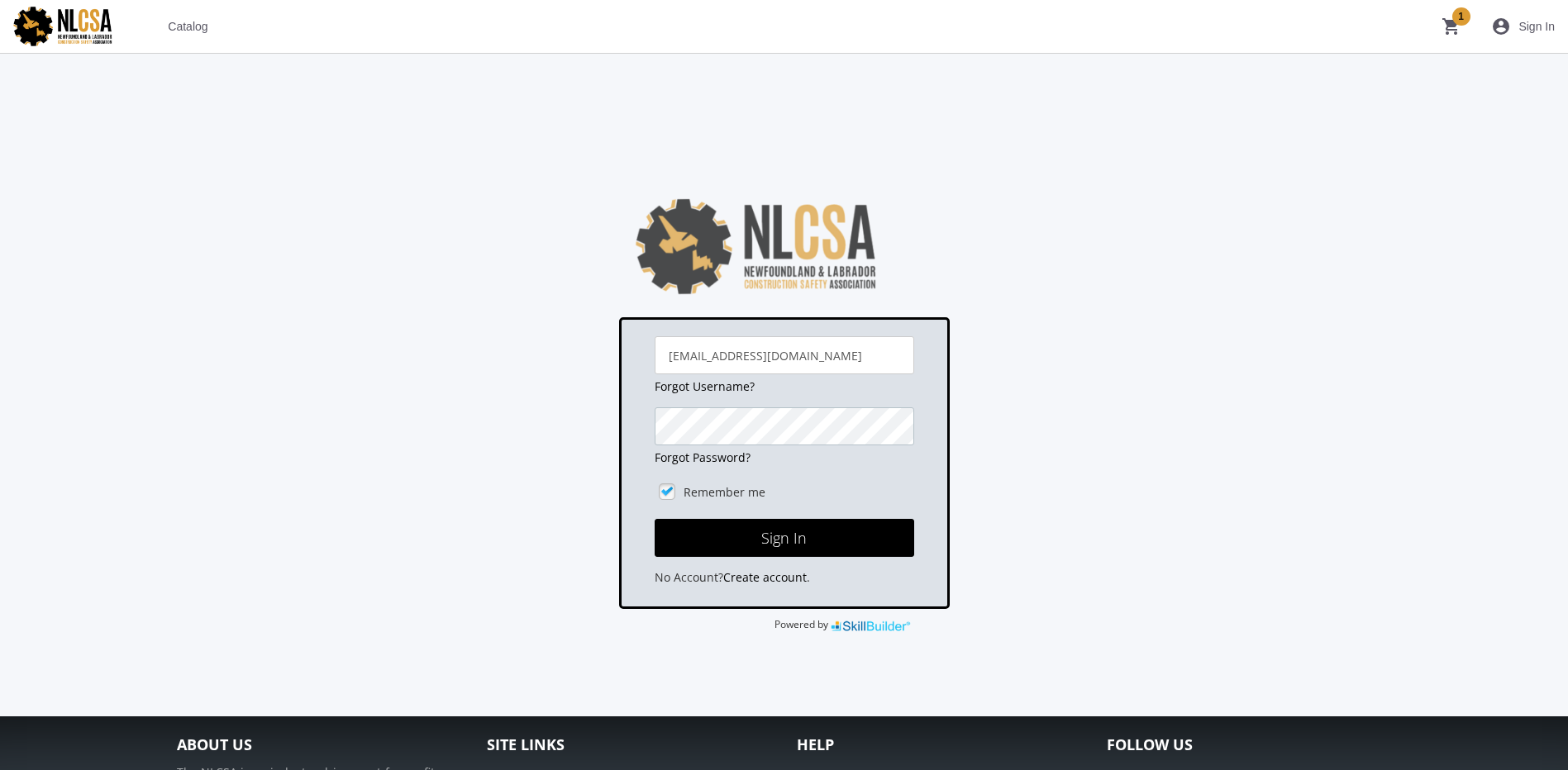
click at [655, 519] on button "Sign In" at bounding box center [784, 537] width 260 height 38
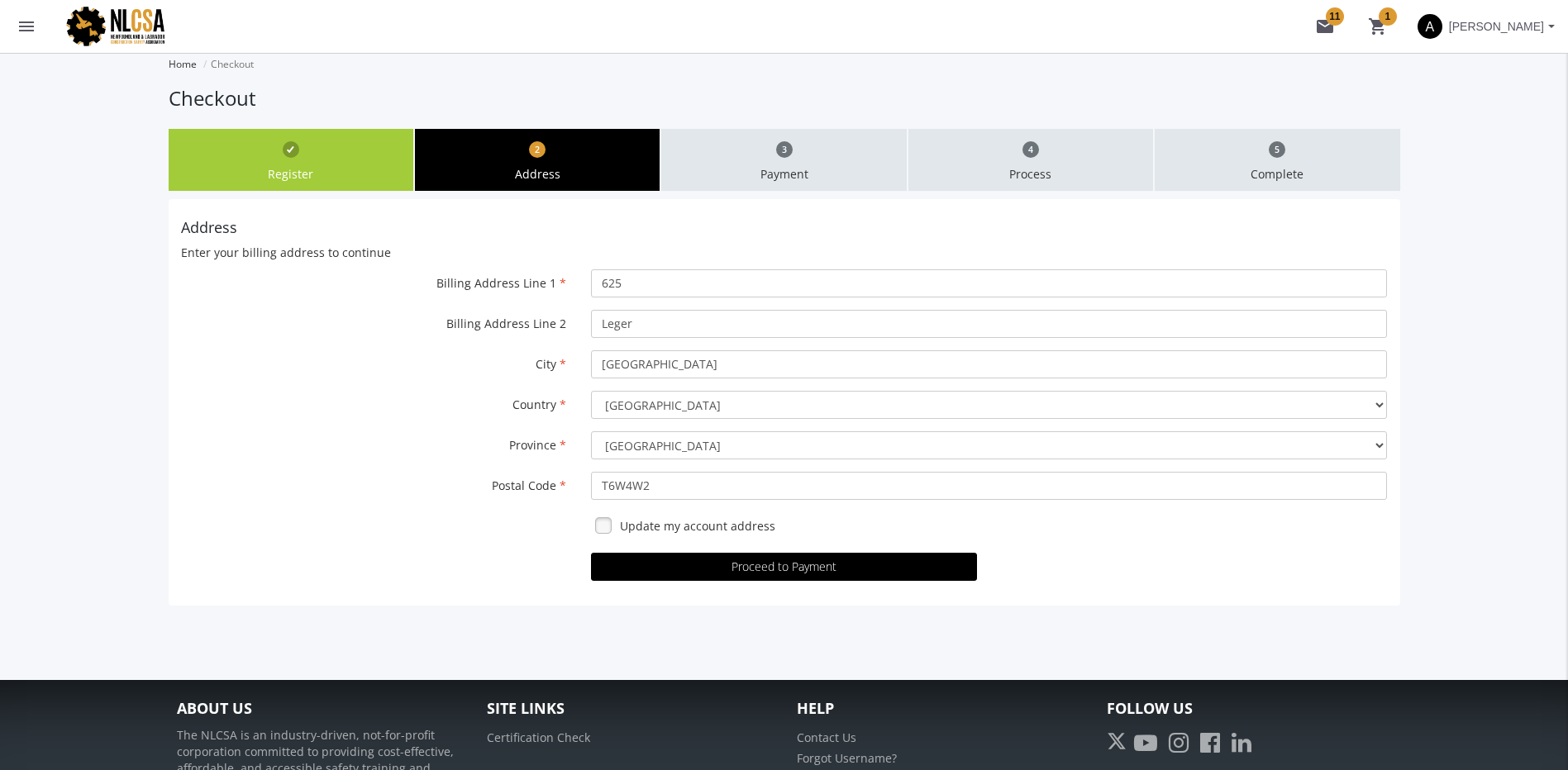
click at [34, 24] on mat-icon "menu" at bounding box center [26, 26] width 20 height 20
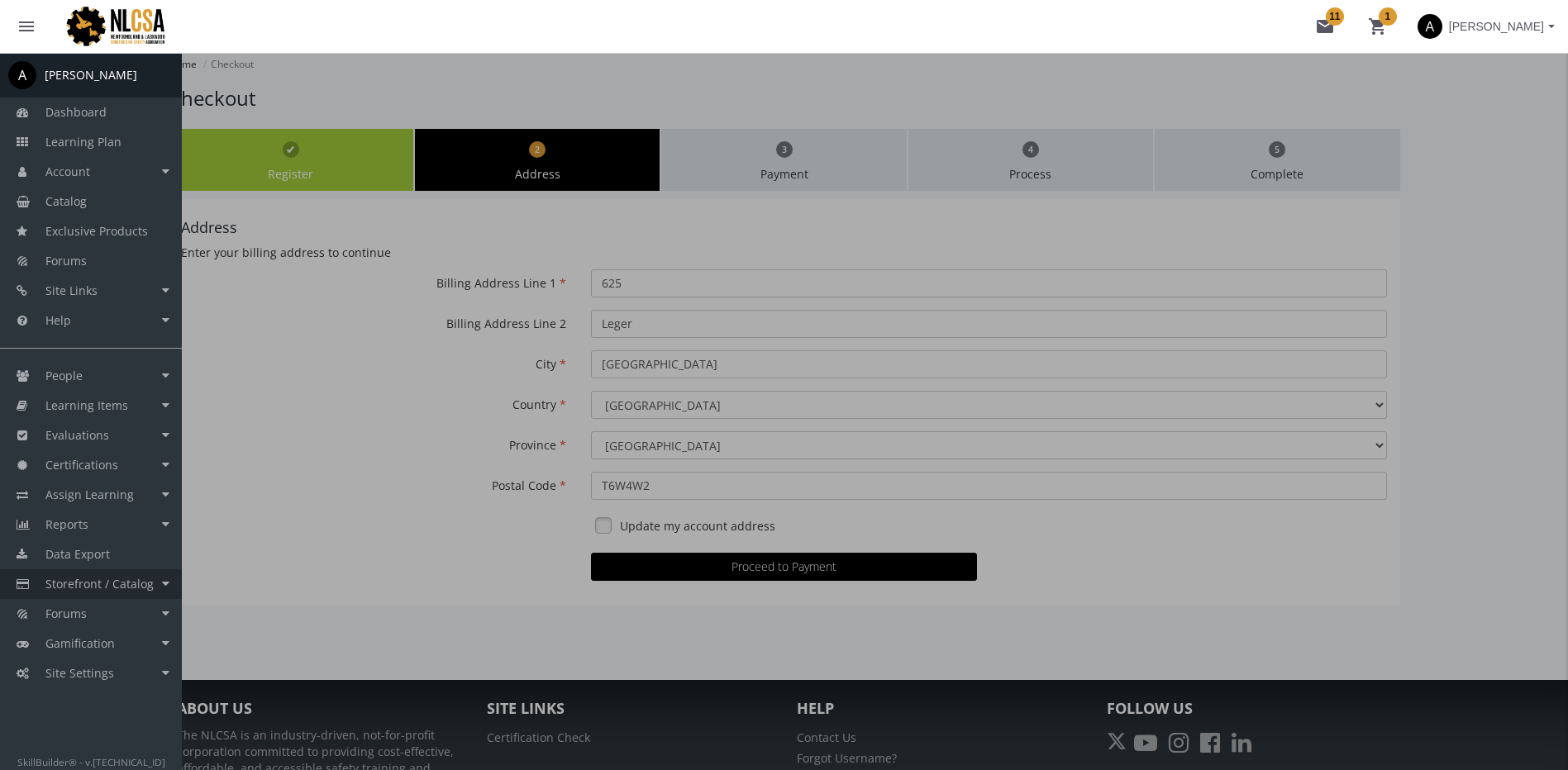
click at [128, 581] on span "Storefront / Catalog" at bounding box center [100, 583] width 108 height 16
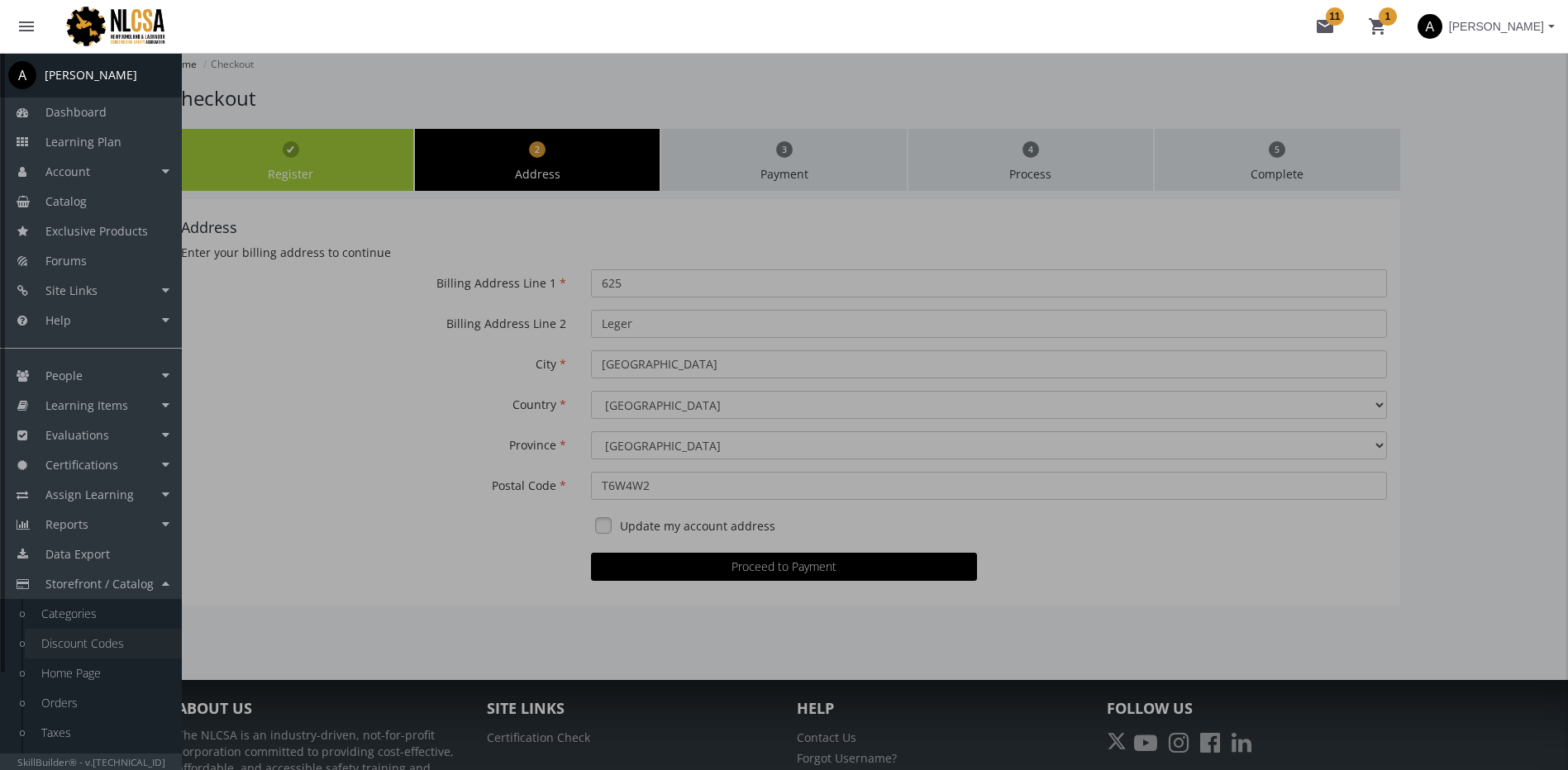
click at [121, 643] on link "Discount Codes" at bounding box center [103, 643] width 157 height 30
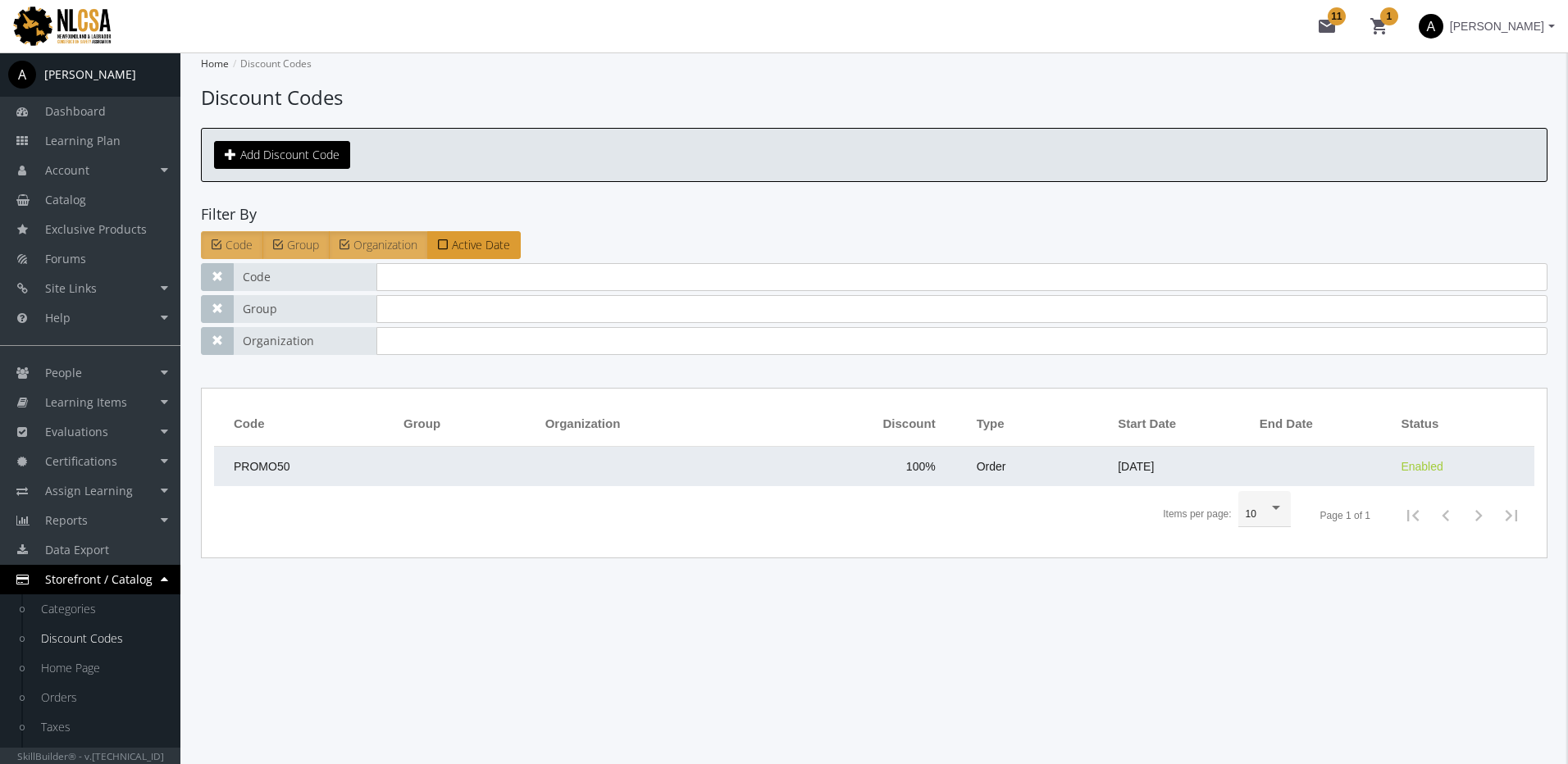
click at [444, 470] on td at bounding box center [467, 467] width 142 height 40
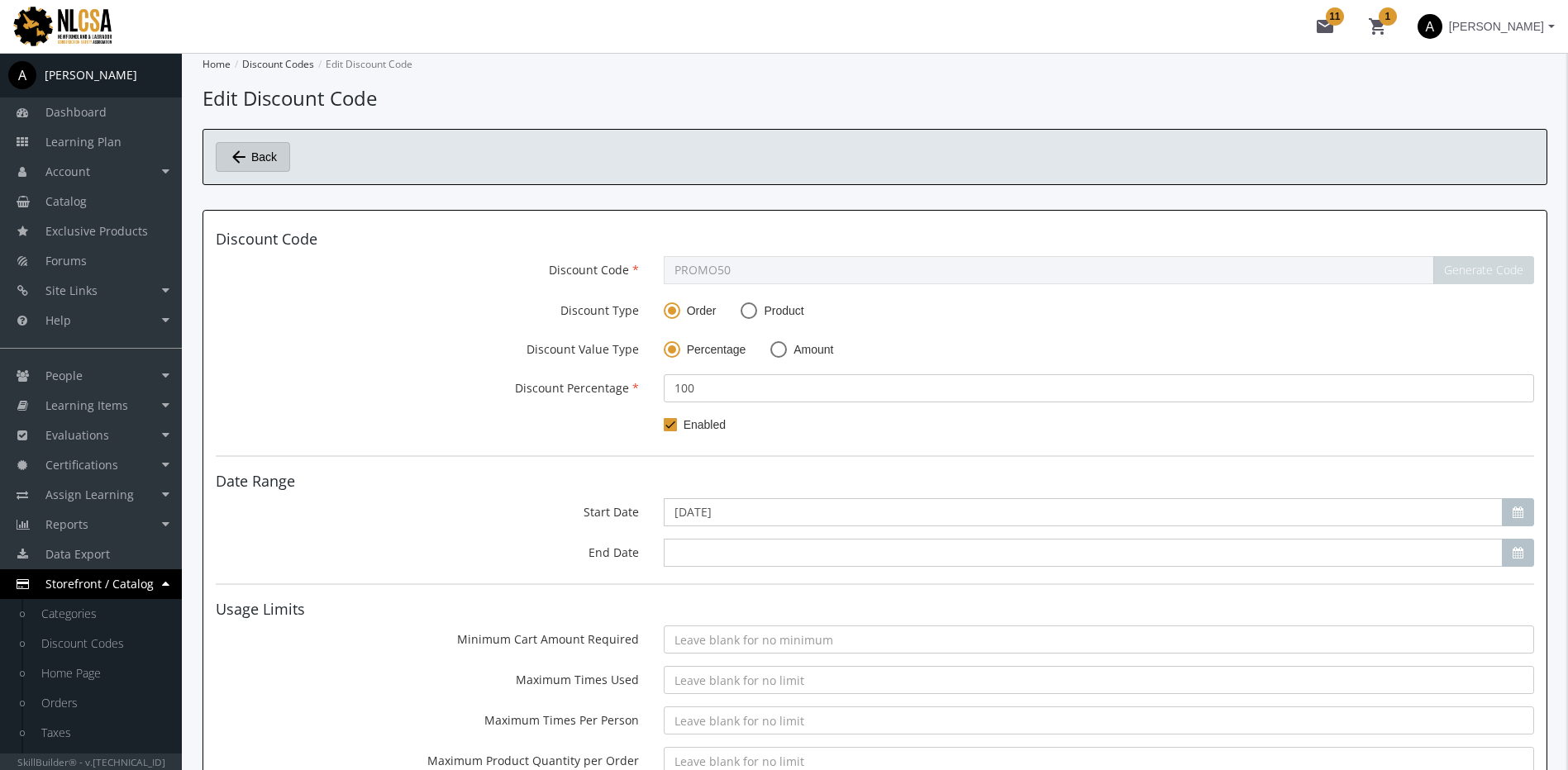
click at [268, 155] on span "Back" at bounding box center [265, 157] width 26 height 28
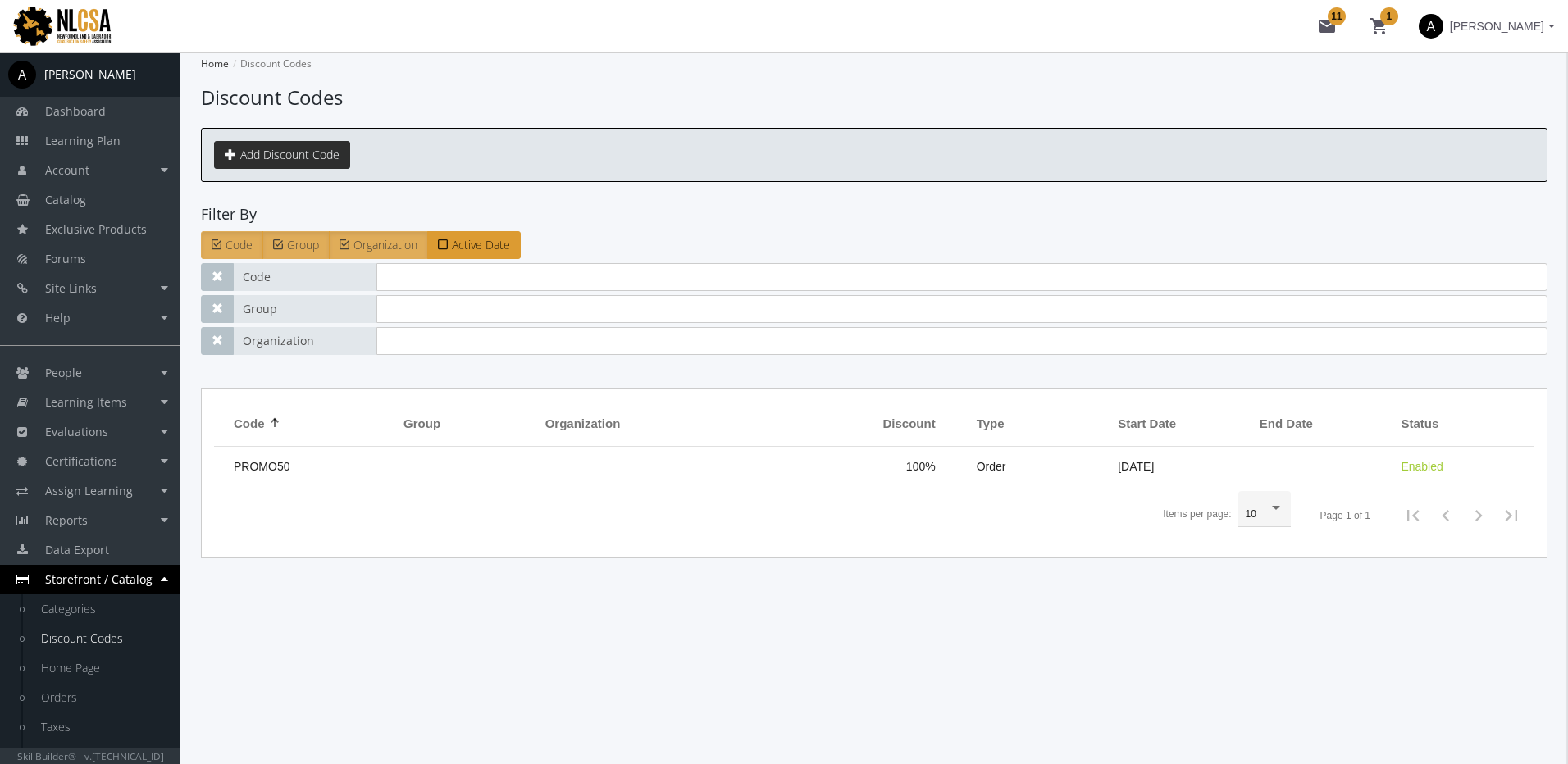
click at [298, 152] on link "Add Discount Code" at bounding box center [282, 155] width 136 height 28
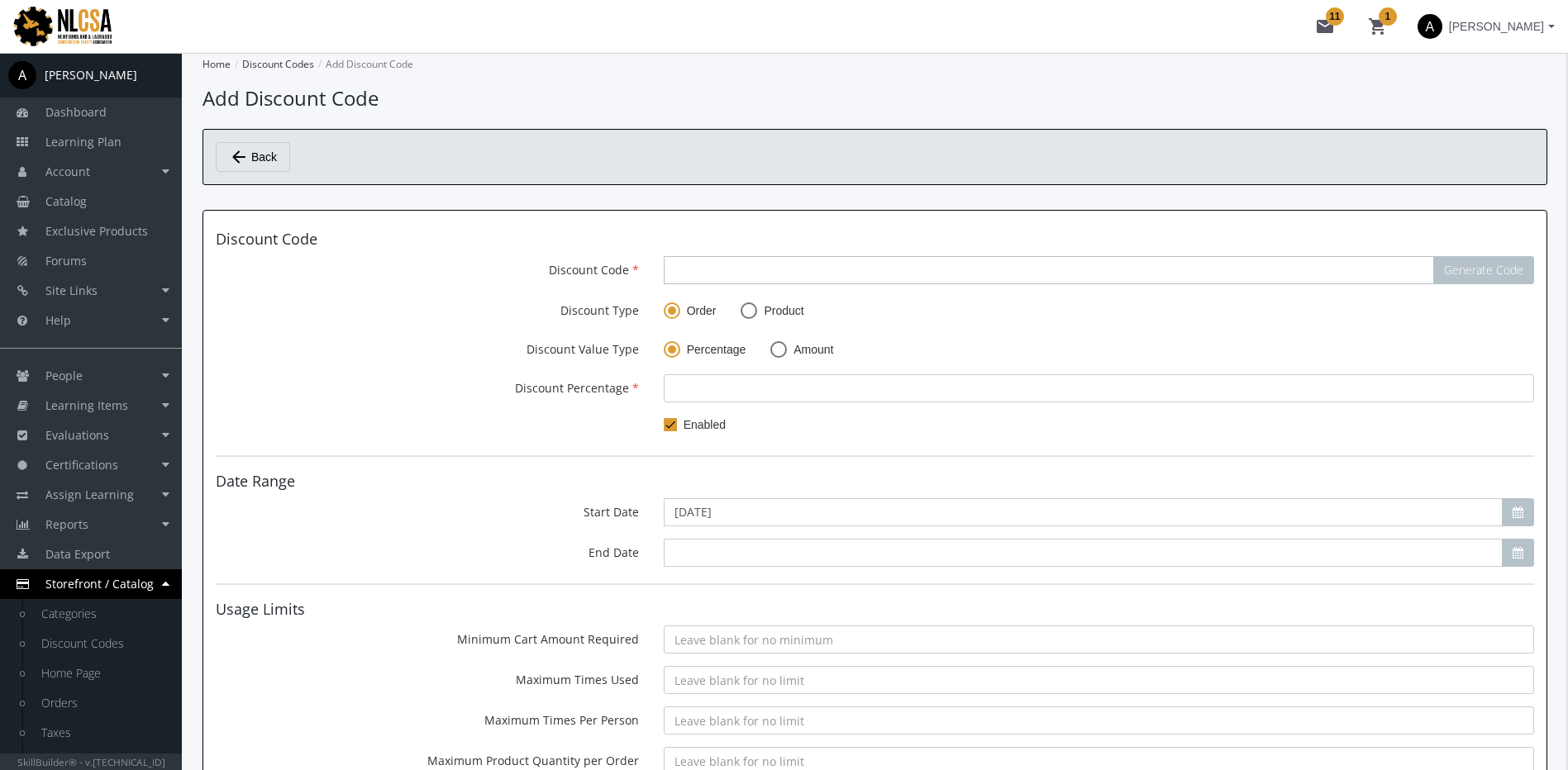
click at [717, 267] on input "Discount Code" at bounding box center [1049, 270] width 770 height 28
type input "PROMO100"
click at [744, 312] on span at bounding box center [749, 311] width 17 height 17
click at [744, 312] on input "Product" at bounding box center [749, 314] width 17 height 17
radio input "true"
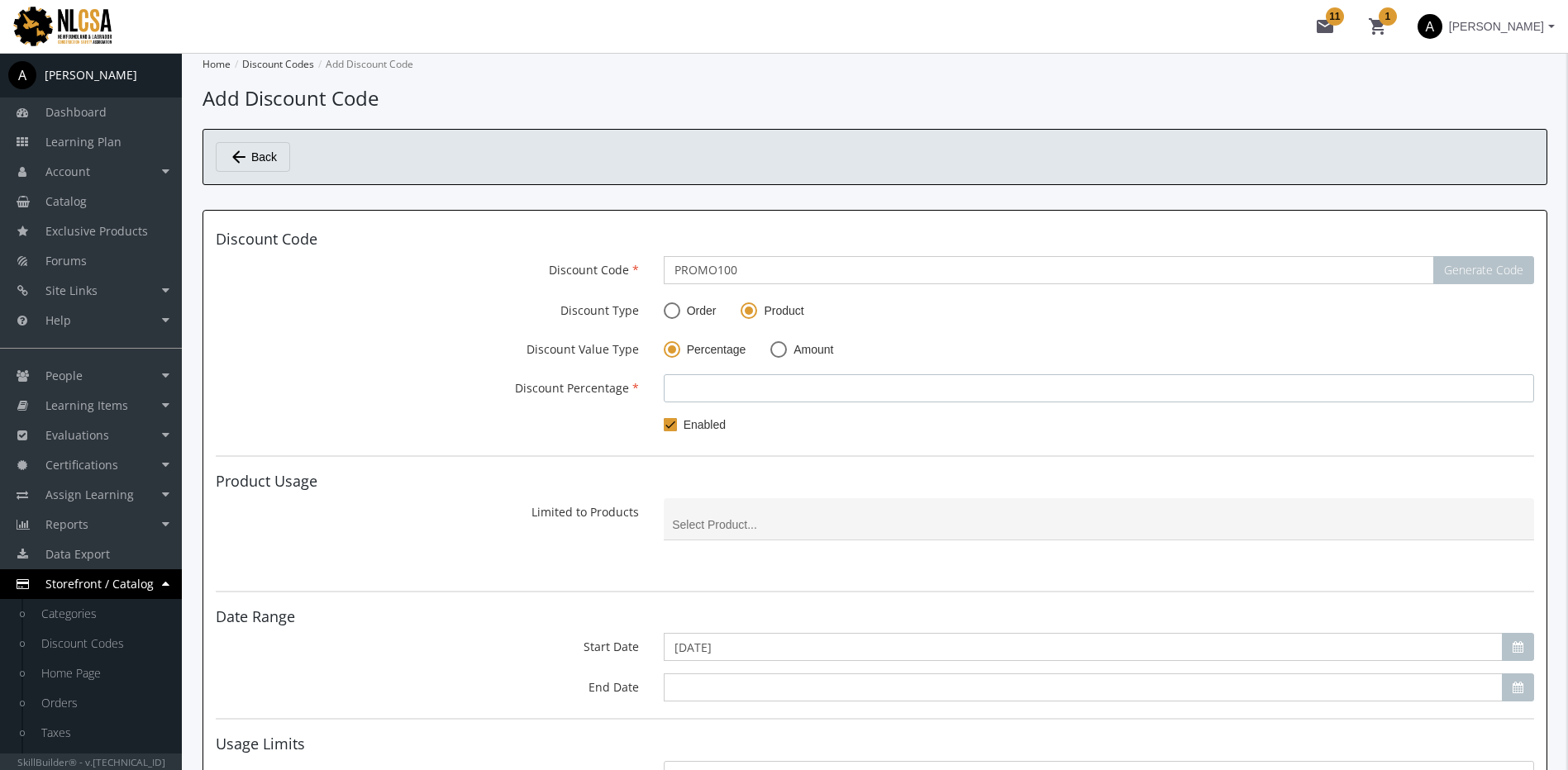
click at [703, 374] on input "number" at bounding box center [1099, 388] width 870 height 28
type input "100"
click at [726, 523] on input at bounding box center [1098, 525] width 853 height 13
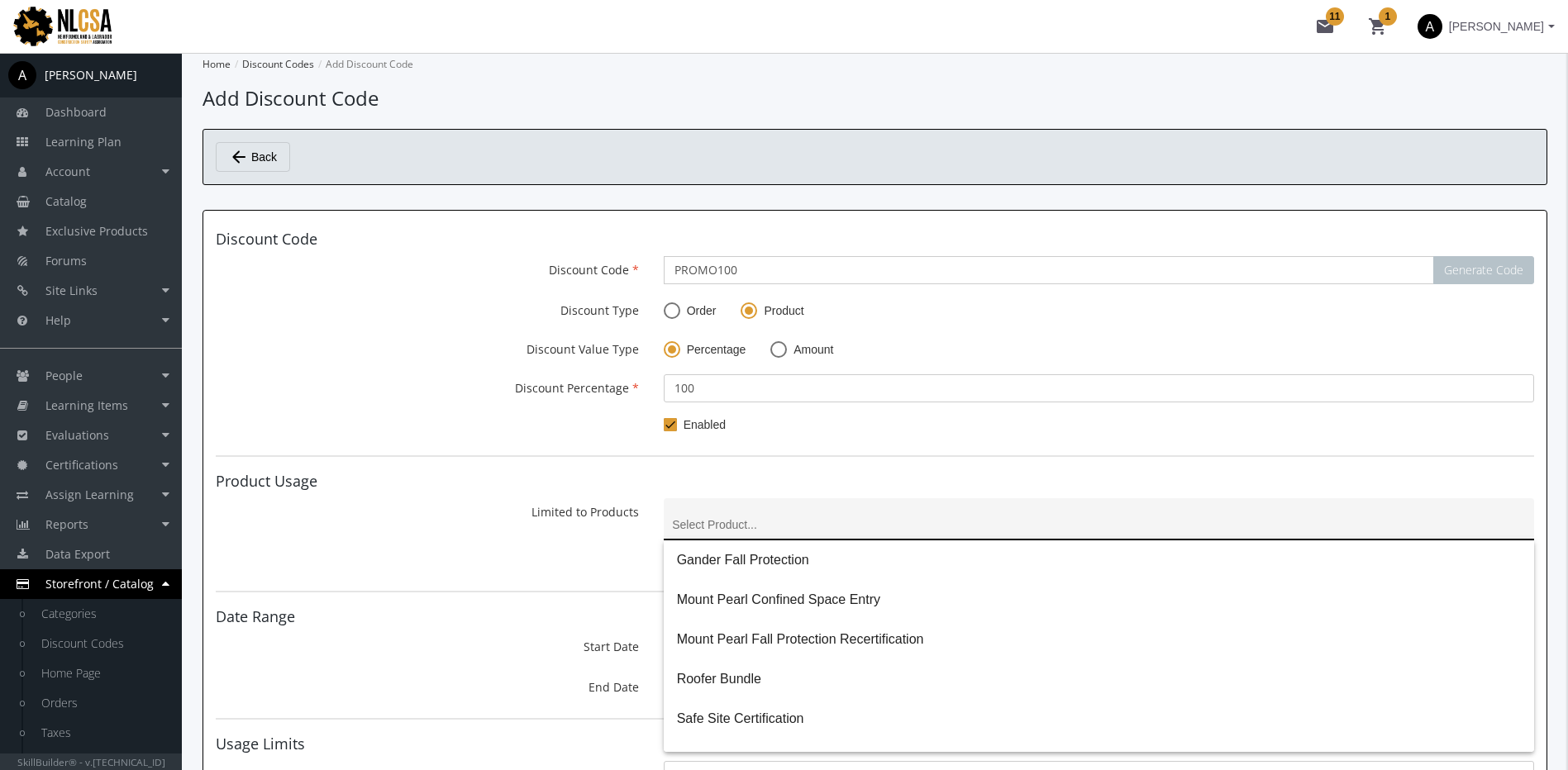
paste input "Mount Pearl Confined Space Entry"
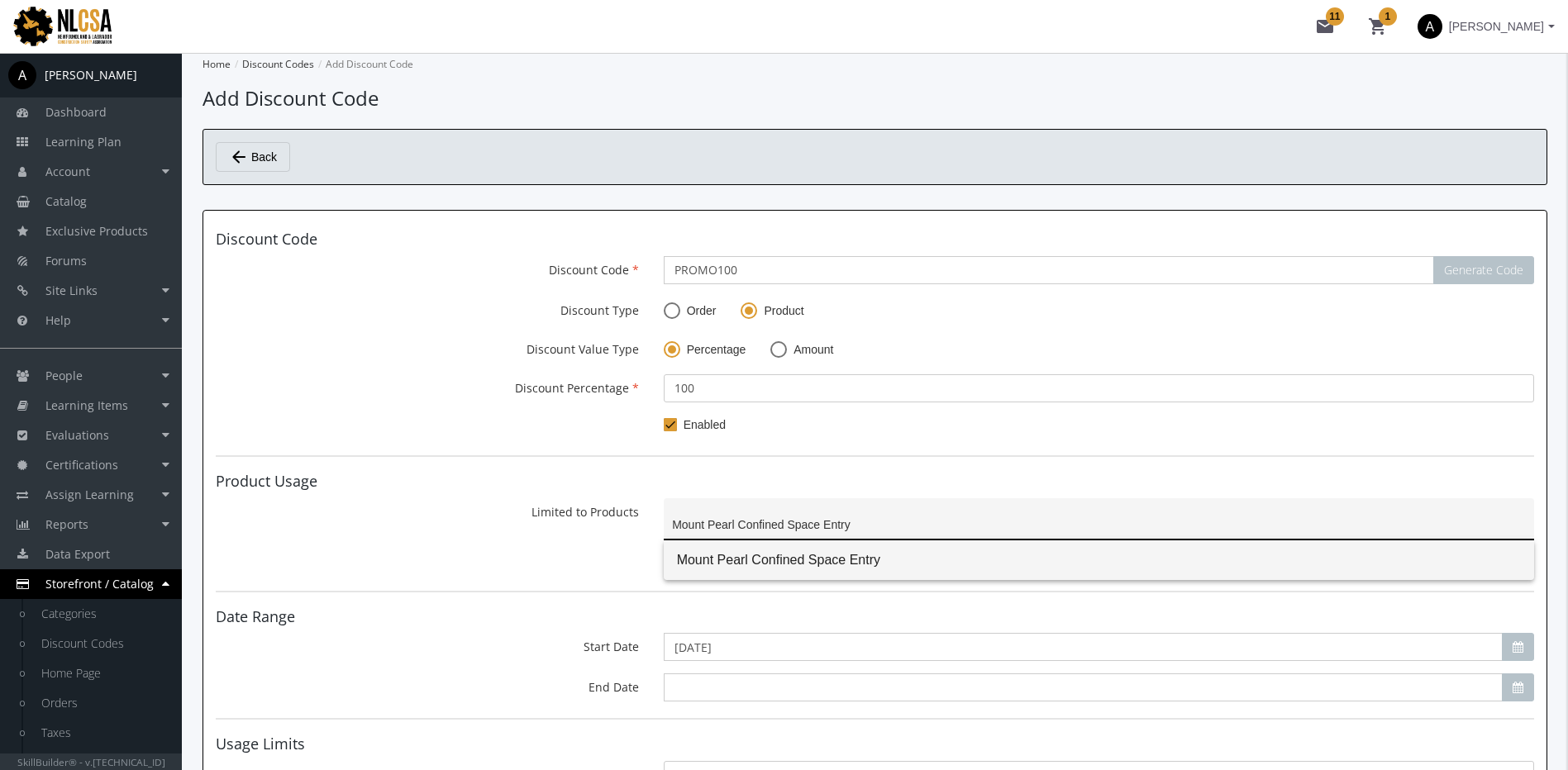
type input "Mount Pearl Confined Space Entry"
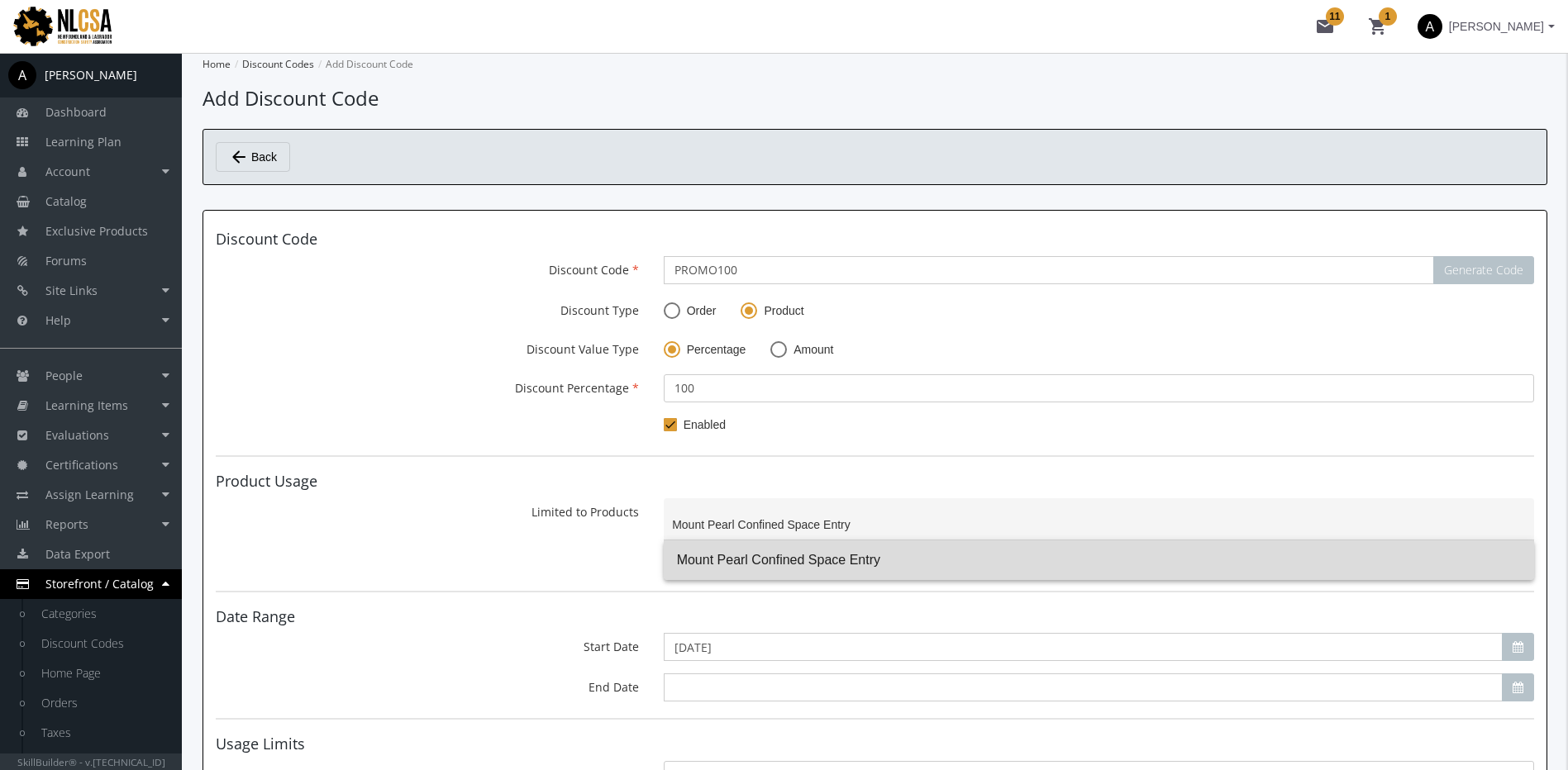
click at [851, 567] on span "Mount Pearl Confined Space Entry" at bounding box center [1099, 560] width 844 height 40
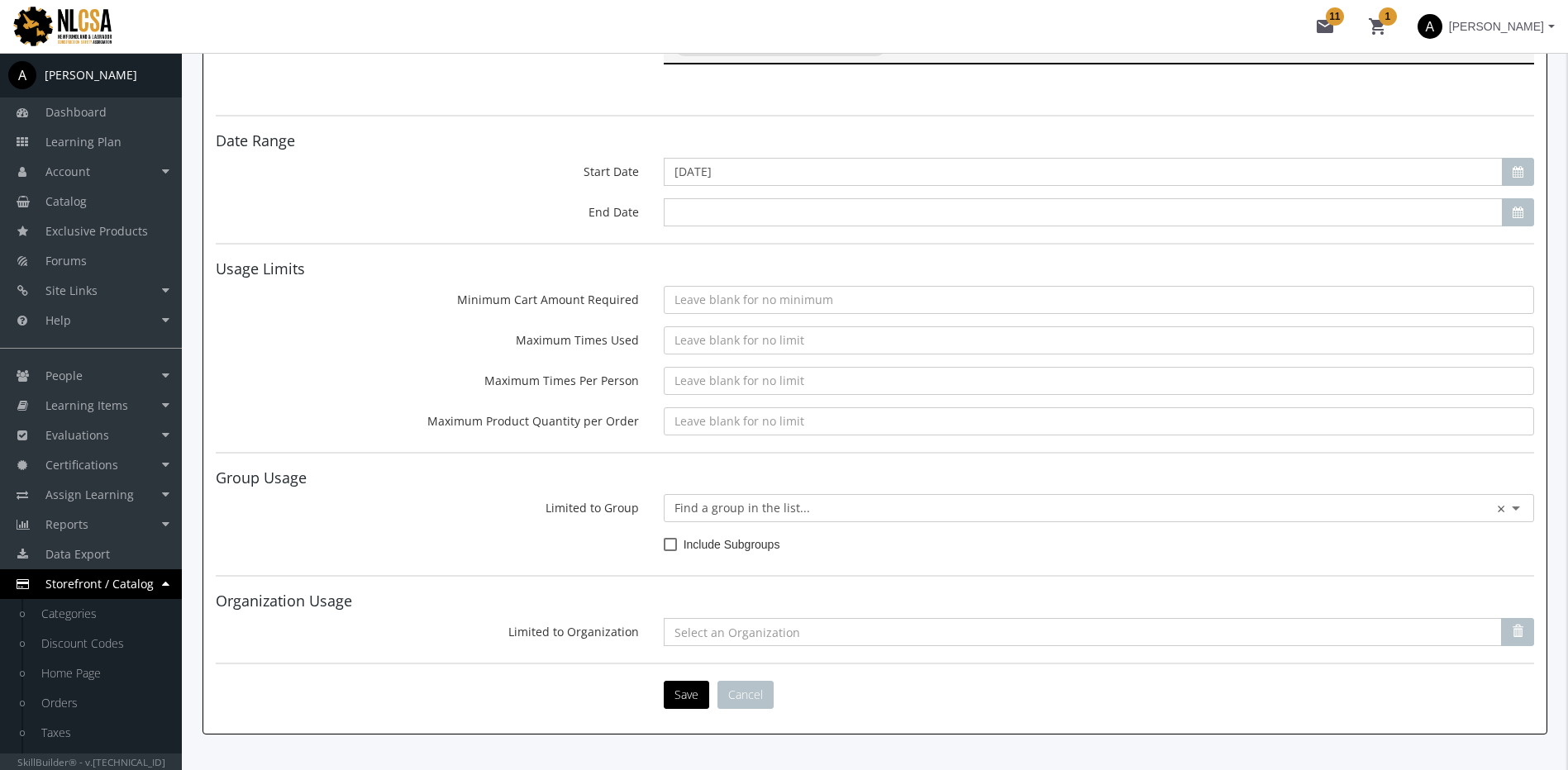
scroll to position [553, 0]
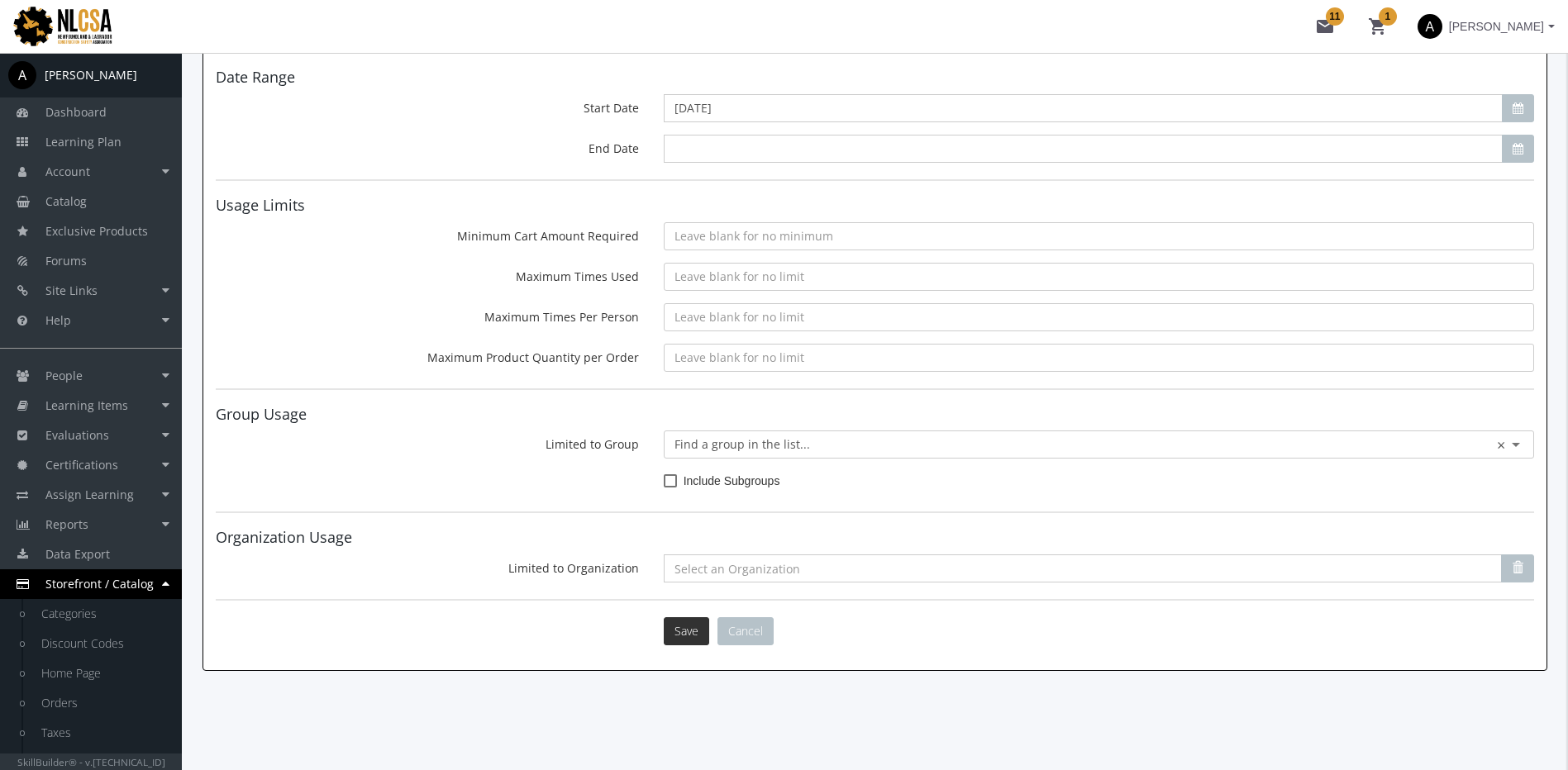
click at [693, 627] on button "Save" at bounding box center [687, 631] width 46 height 28
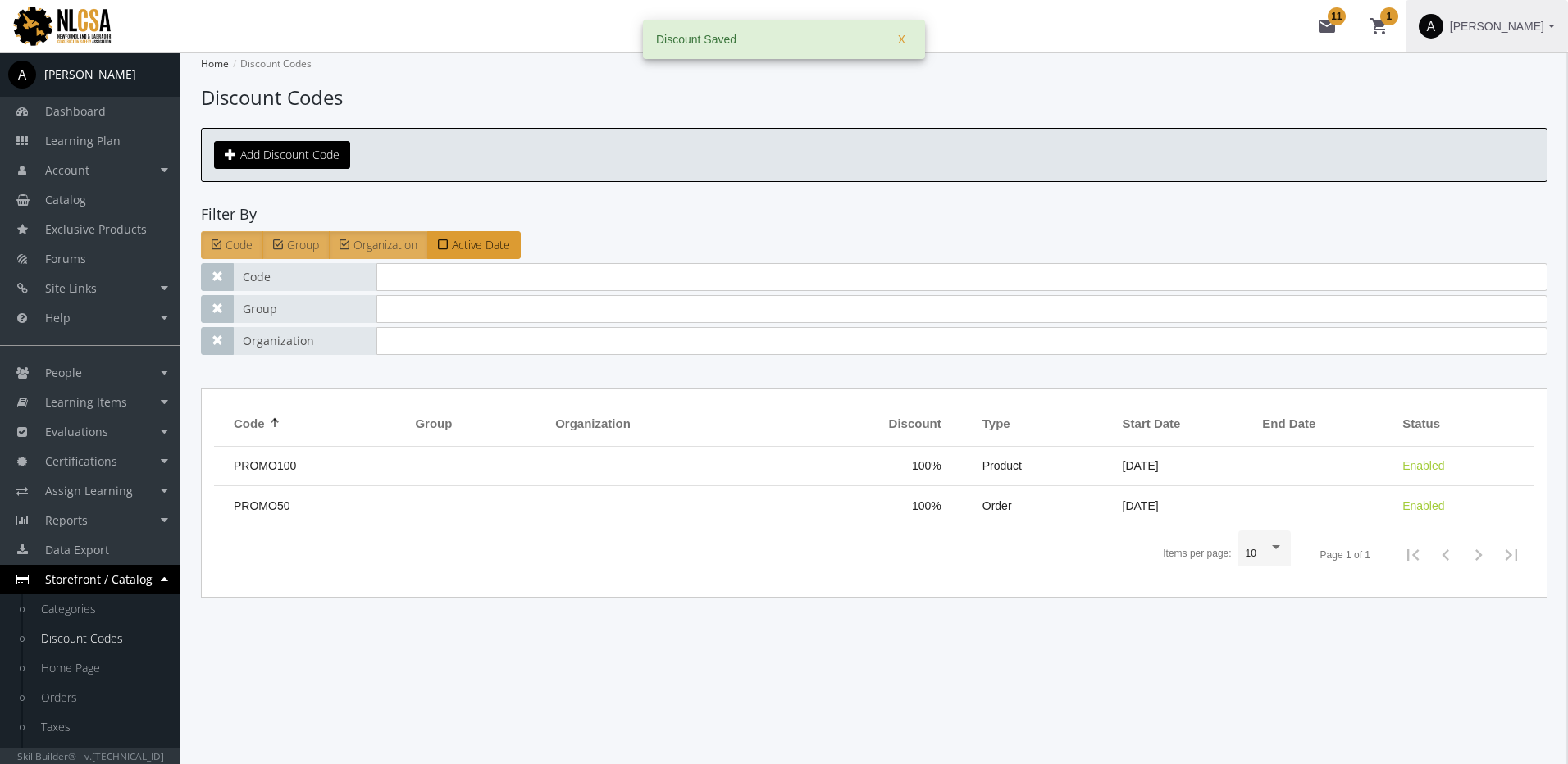
click at [1526, 27] on span "[PERSON_NAME]" at bounding box center [1497, 26] width 94 height 30
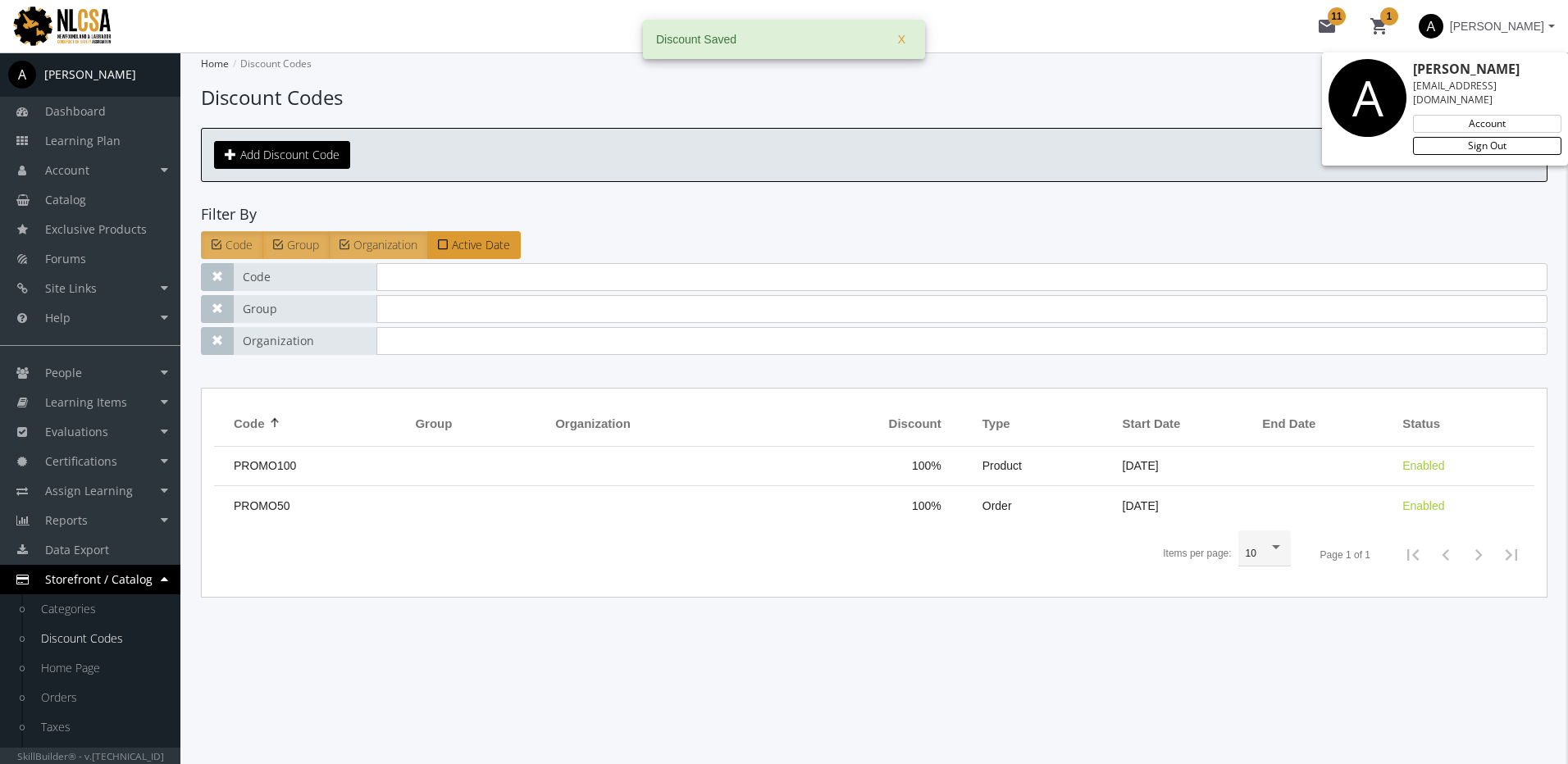
click at [1493, 137] on link "Sign Out" at bounding box center [1487, 146] width 149 height 18
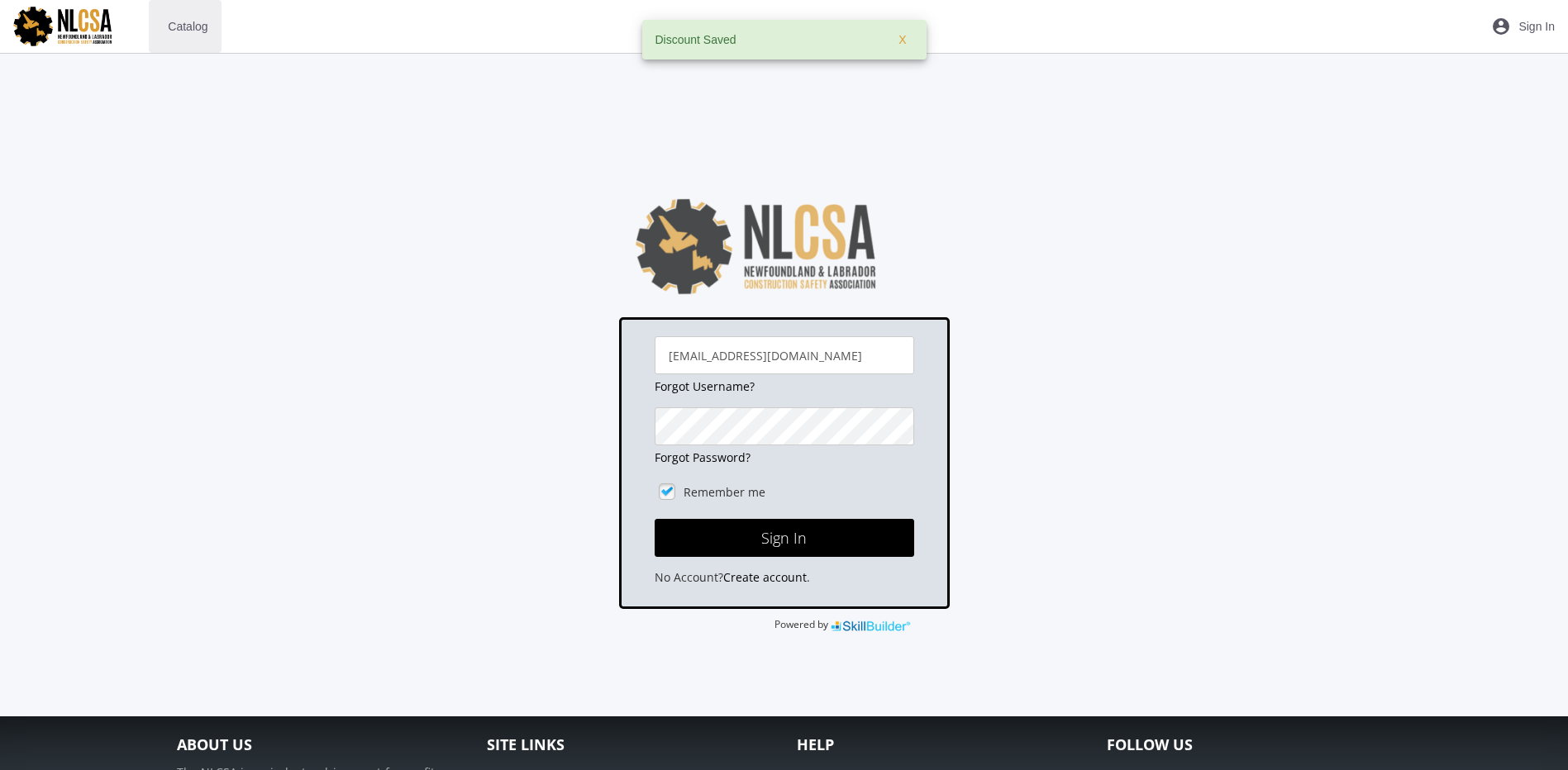
click at [199, 23] on span "Catalog" at bounding box center [187, 26] width 40 height 30
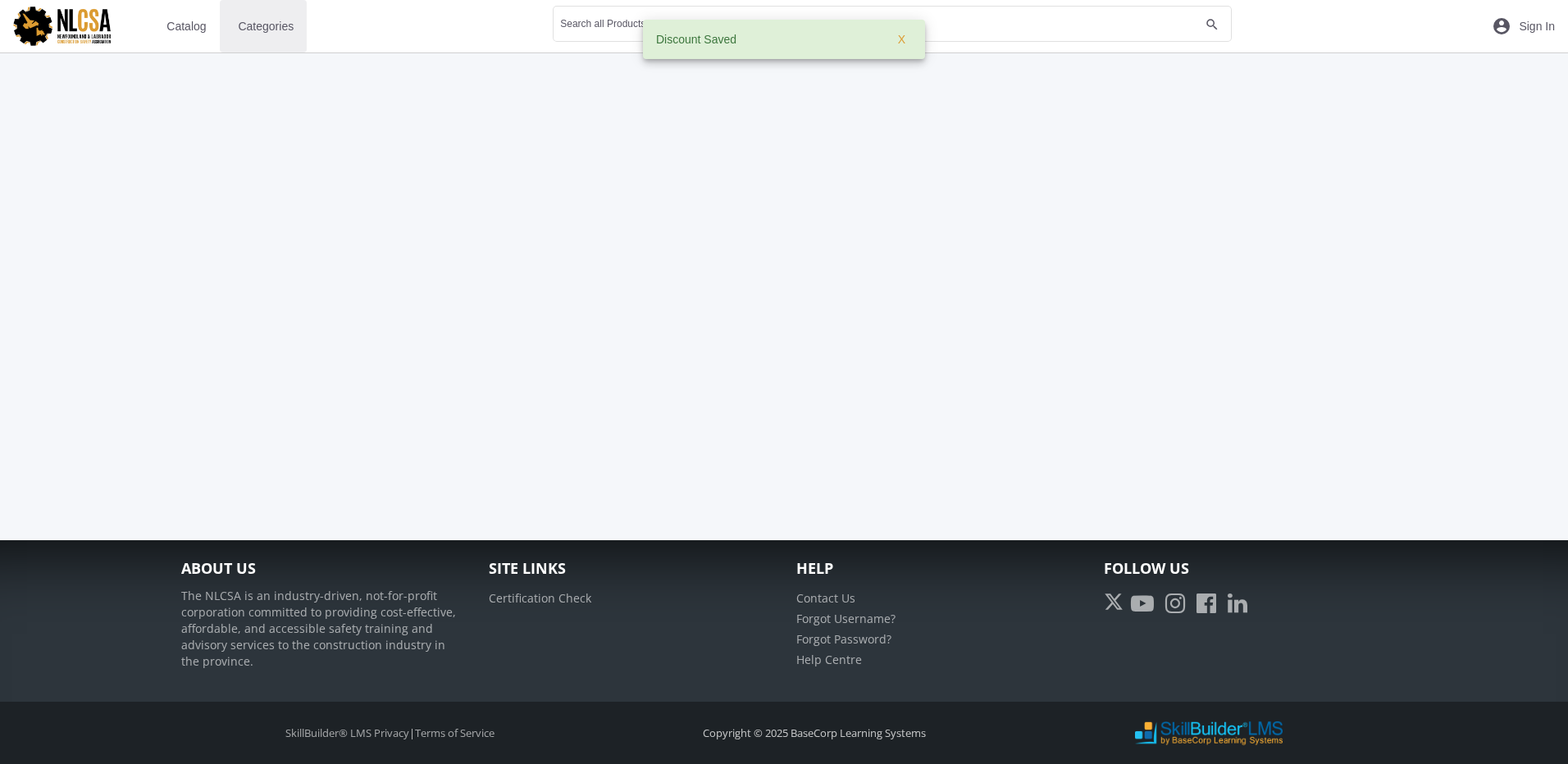
click at [285, 30] on span "Categories" at bounding box center [265, 26] width 55 height 30
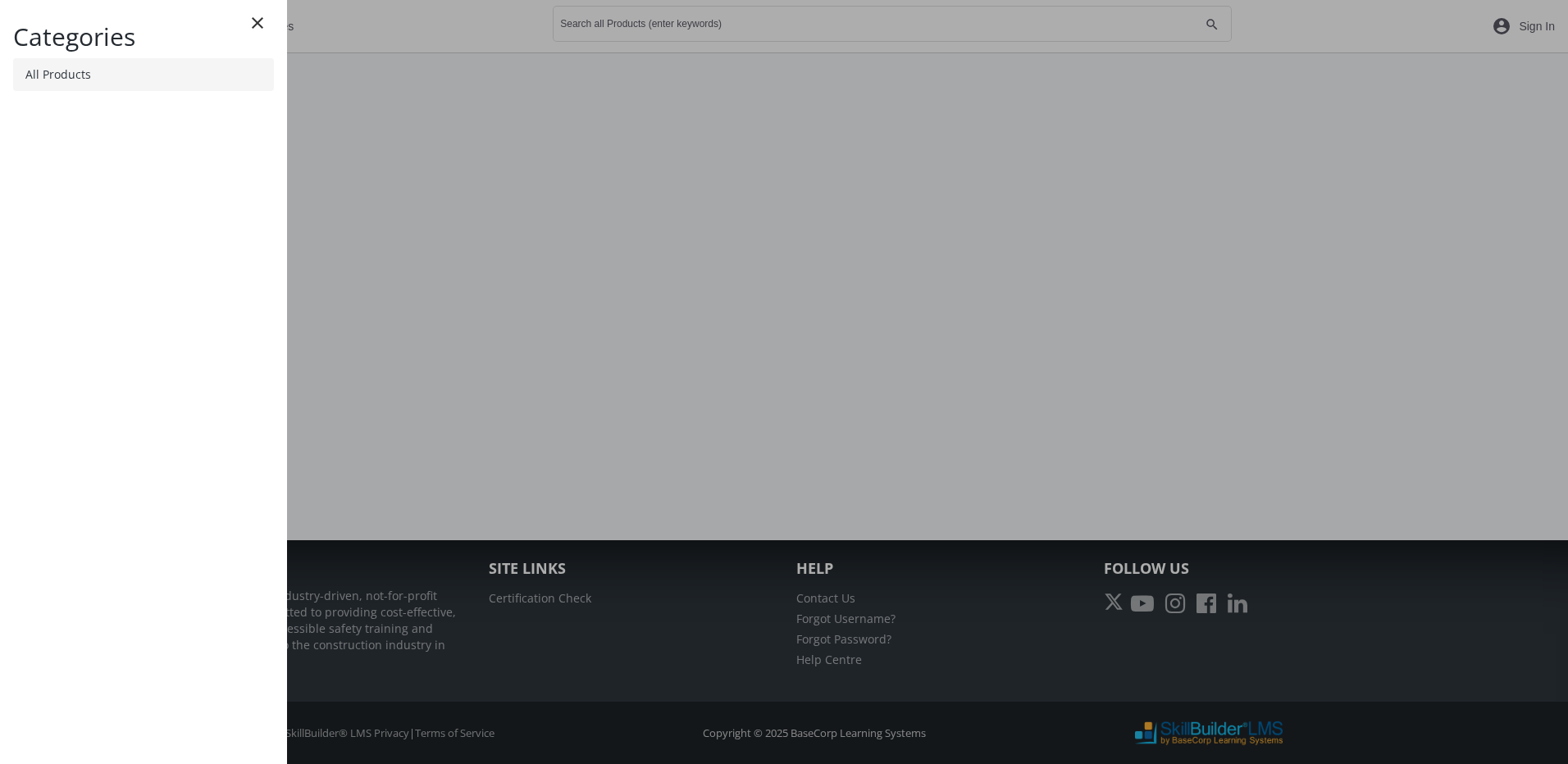
click at [115, 82] on link "All Products" at bounding box center [143, 74] width 261 height 32
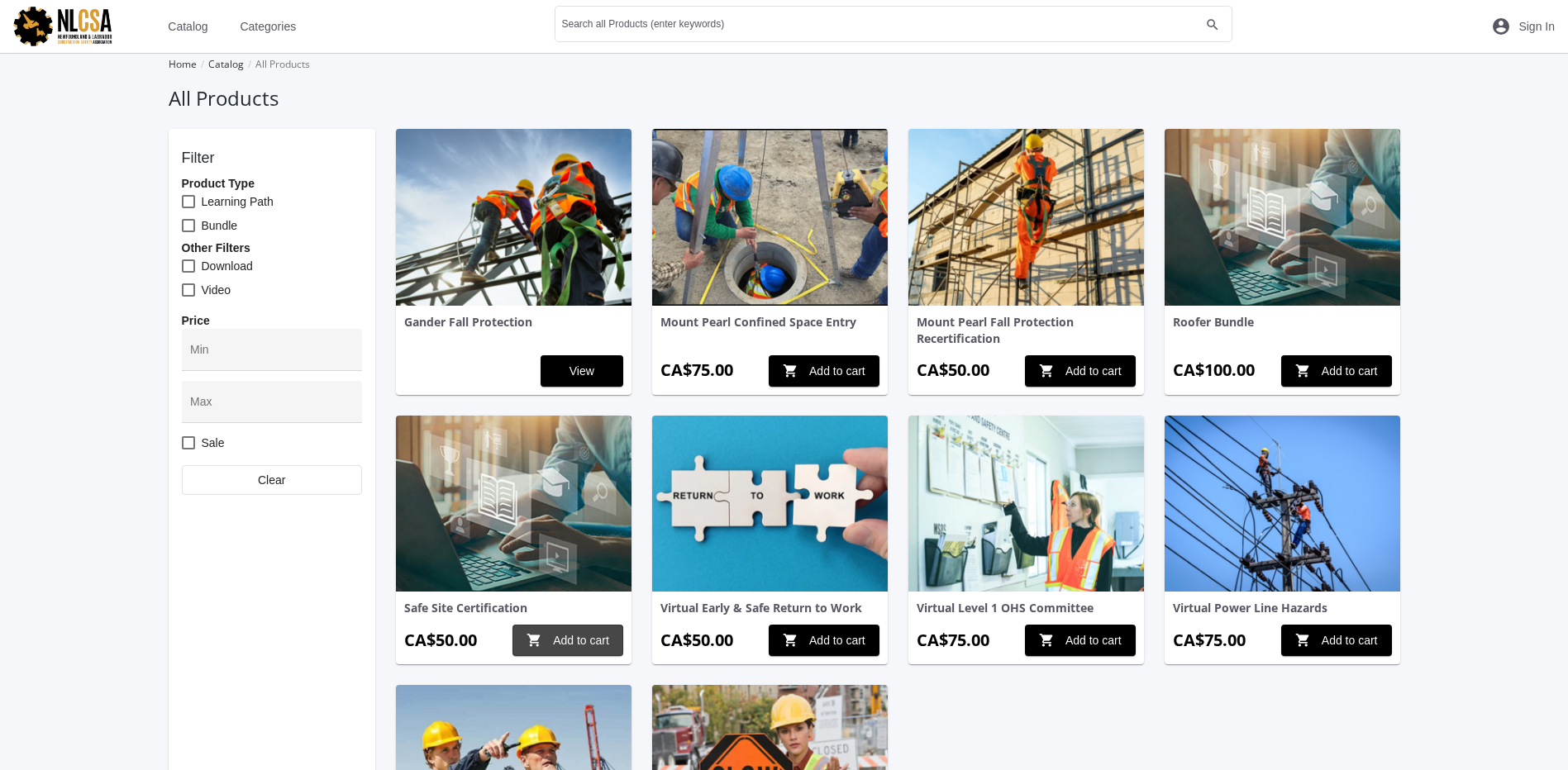
click at [568, 640] on span "shopping_cart Add to cart" at bounding box center [567, 641] width 83 height 30
click at [810, 378] on span "shopping_cart Add to cart" at bounding box center [824, 371] width 83 height 30
click at [1453, 26] on mat-icon "shopping_cart 2" at bounding box center [1451, 26] width 20 height 20
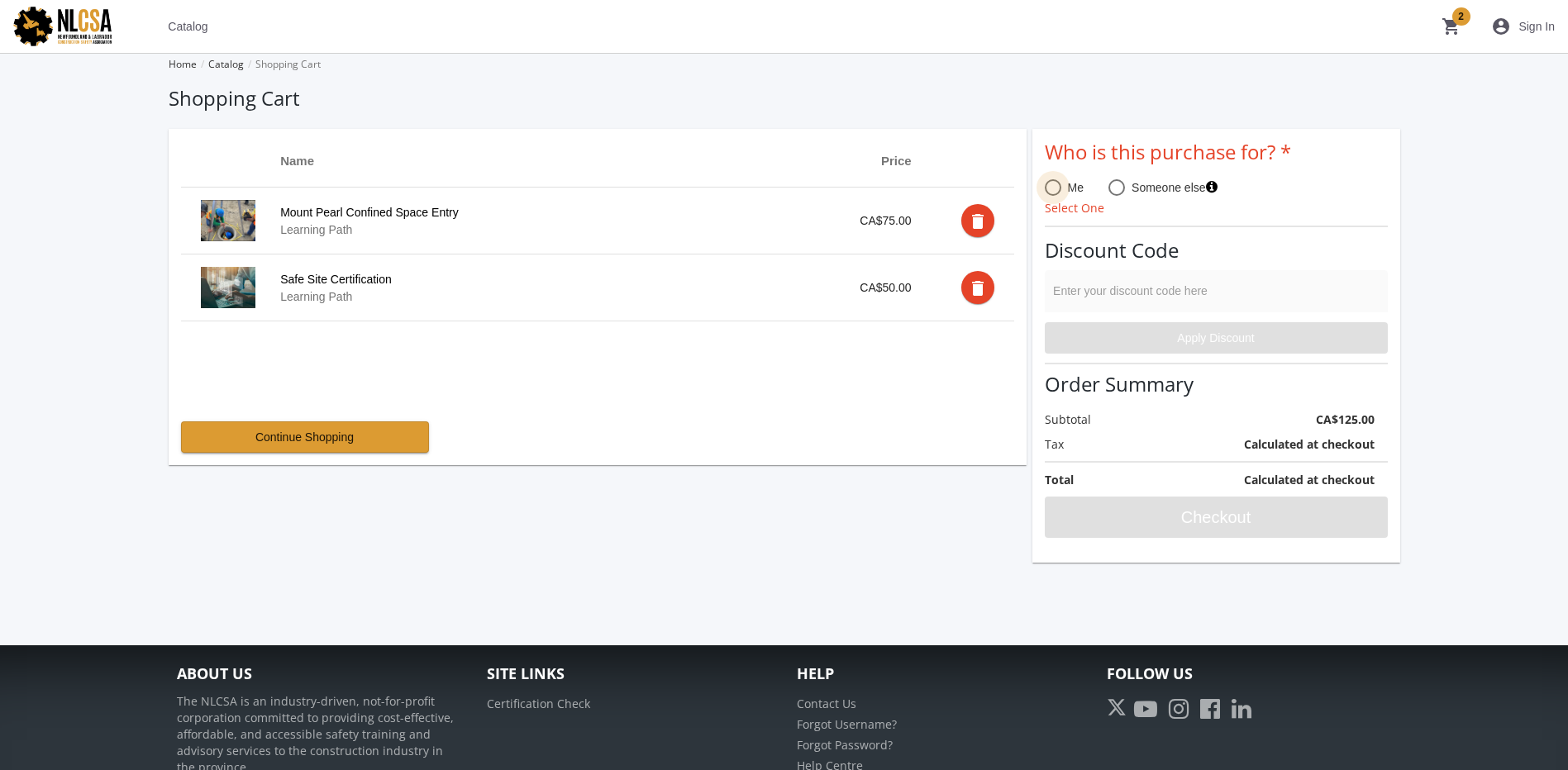
click at [1053, 188] on span at bounding box center [1054, 188] width 17 height 17
click at [1053, 188] on input "Me" at bounding box center [1054, 191] width 17 height 17
radio input "true"
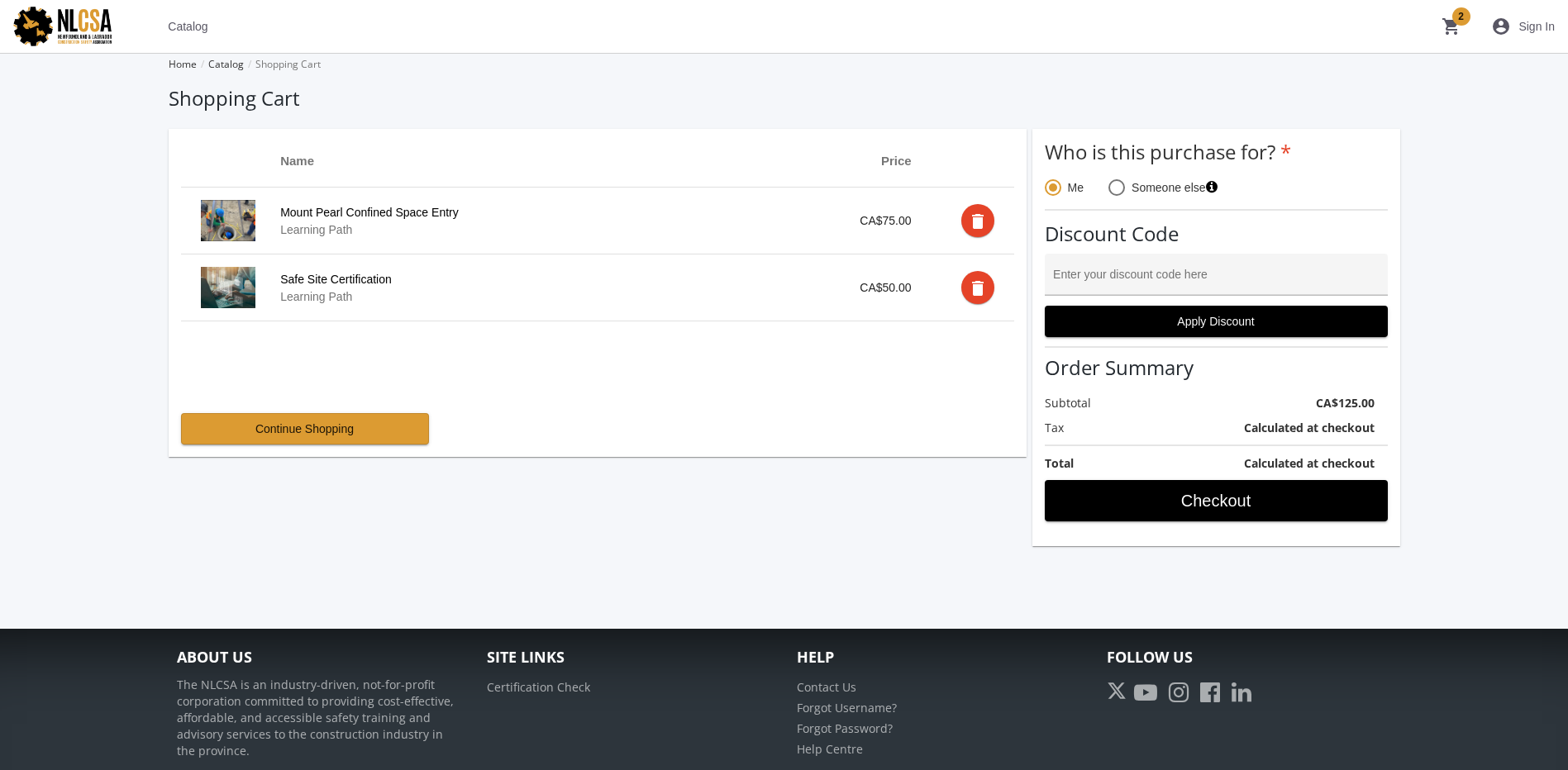
click at [1117, 277] on input "Enter your discount code here" at bounding box center [1216, 281] width 326 height 13
type input "PROMO100"
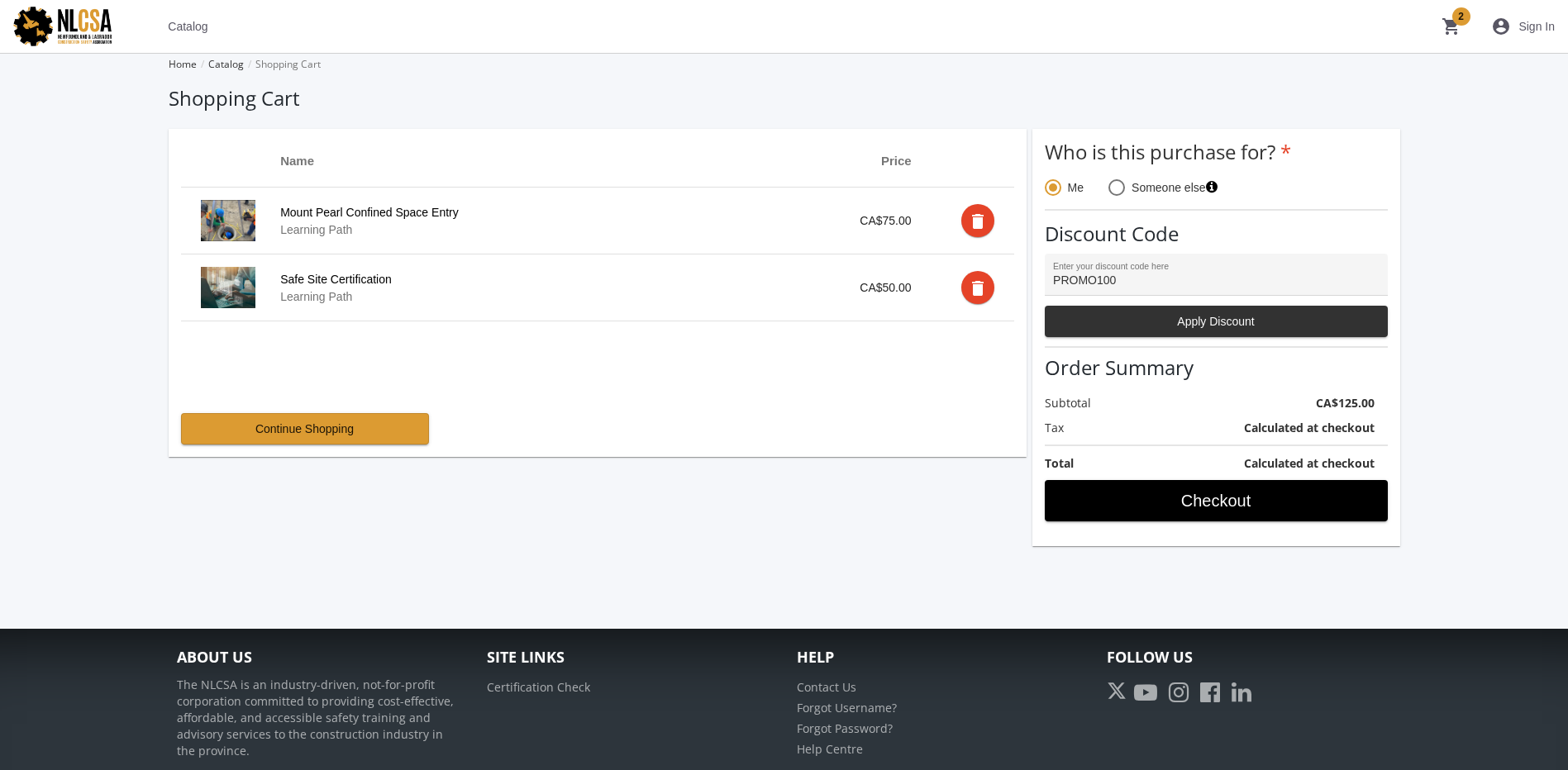
click at [1218, 317] on span "Apply Discount" at bounding box center [1217, 321] width 315 height 30
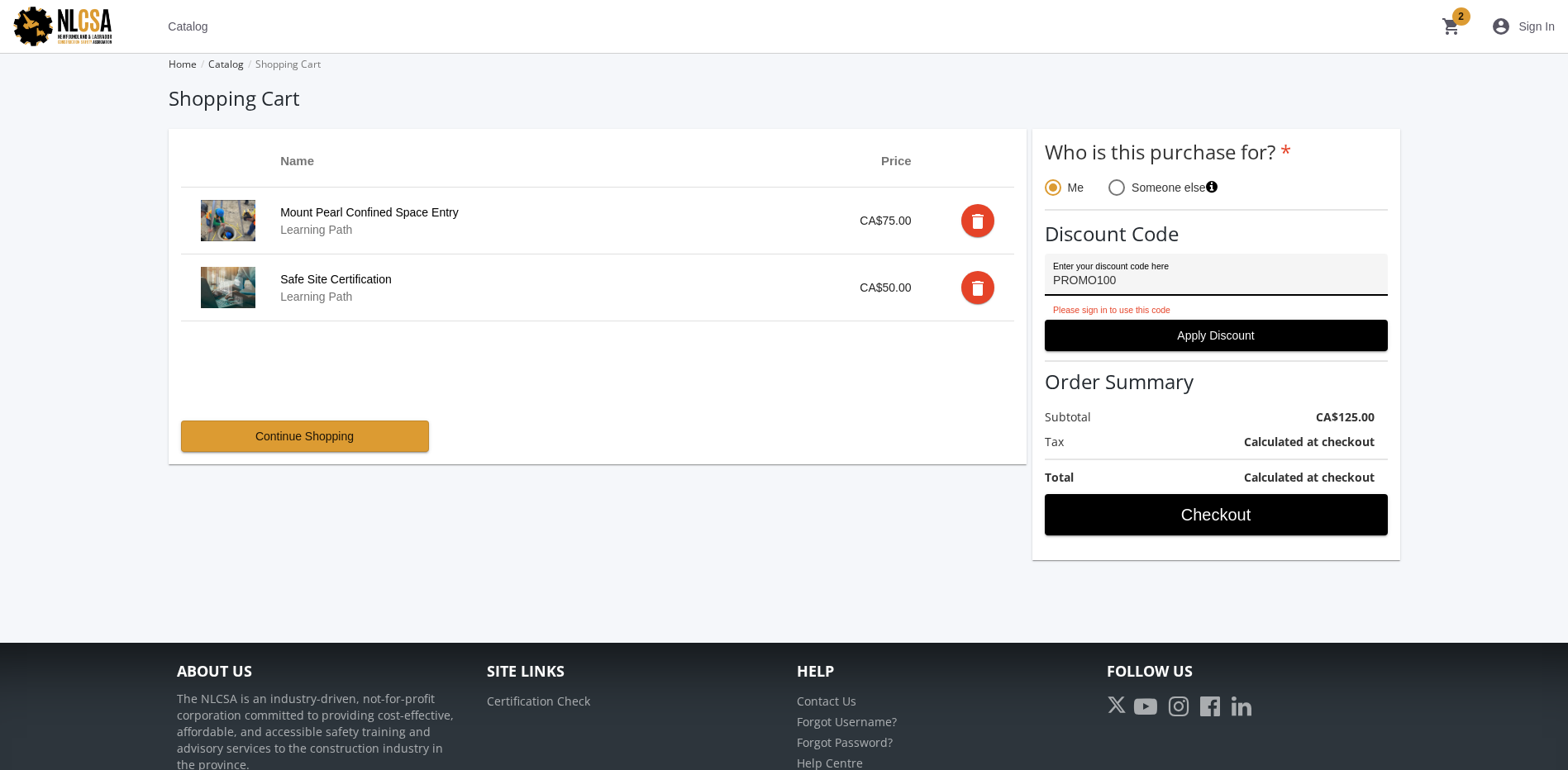
drag, startPoint x: 1140, startPoint y: 282, endPoint x: 975, endPoint y: 281, distance: 165.0
click at [975, 281] on div "Name Price Mount Pearl Confined Space Entry Learning Path CA$75.00 delete Safe …" at bounding box center [784, 344] width 1232 height 431
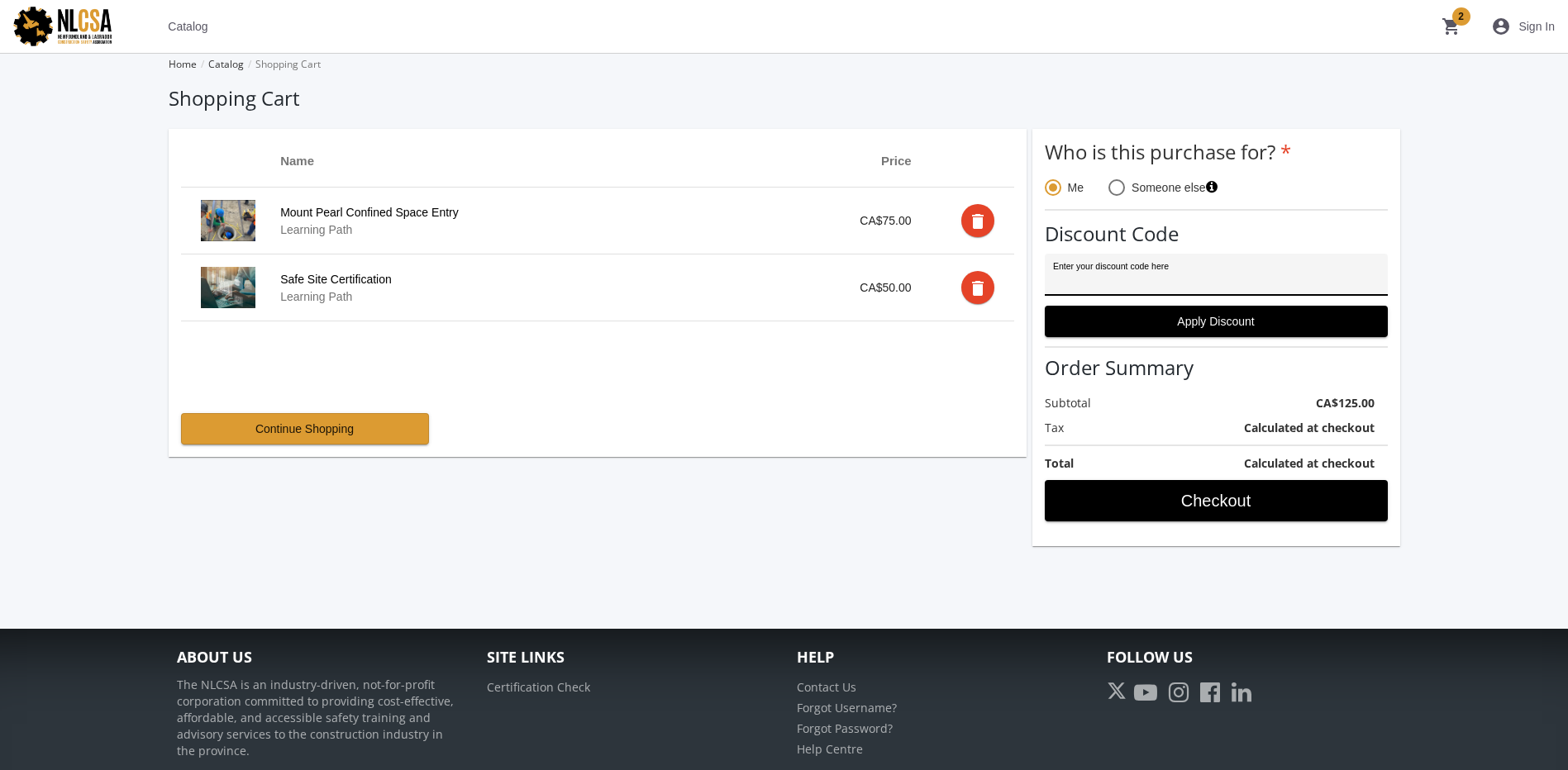
paste input "MOUNTPEARLCONFINED"
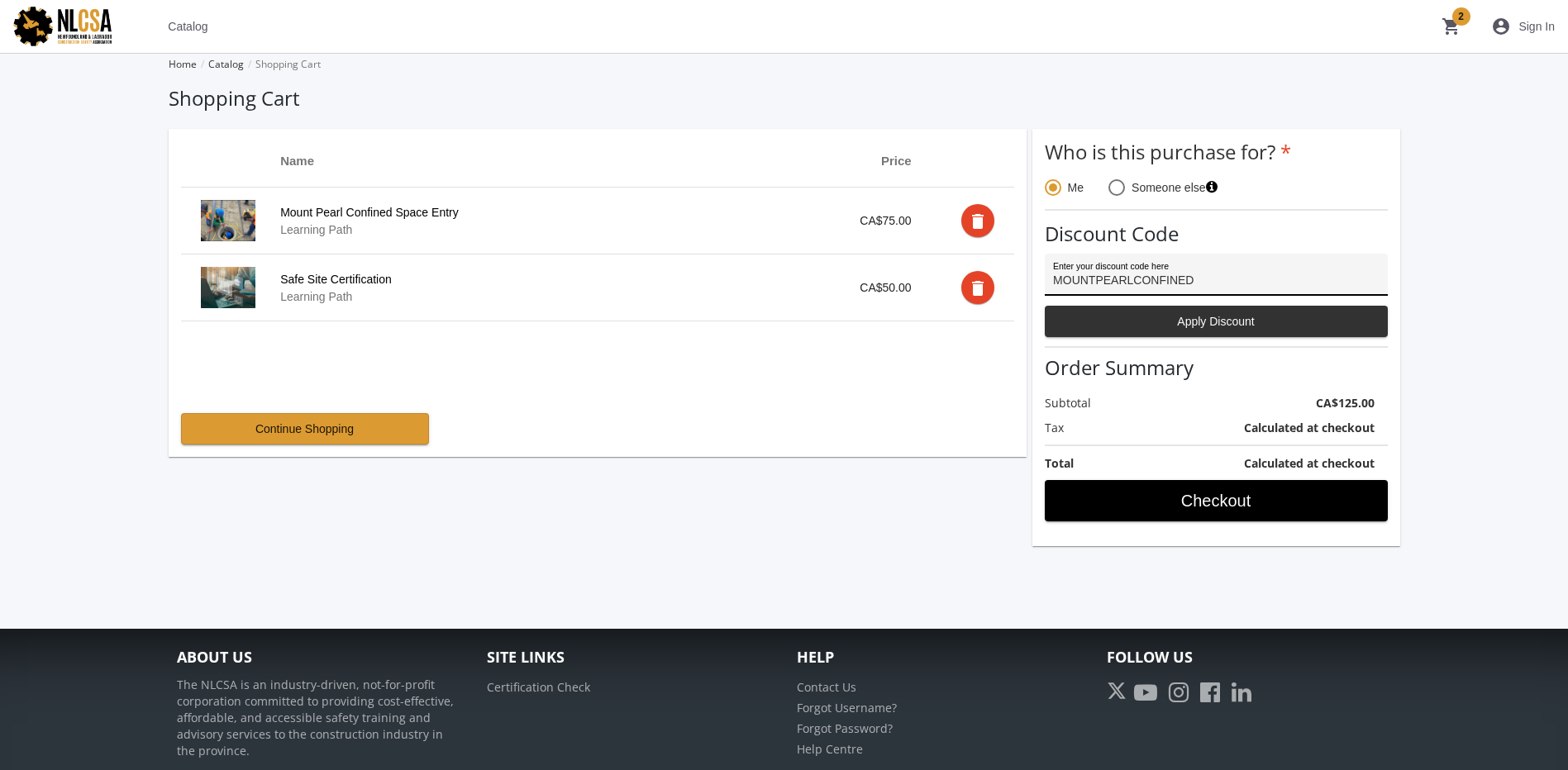
type input "MOUNTPEARLCONFINED"
click at [1144, 310] on span "Apply Discount" at bounding box center [1217, 321] width 315 height 30
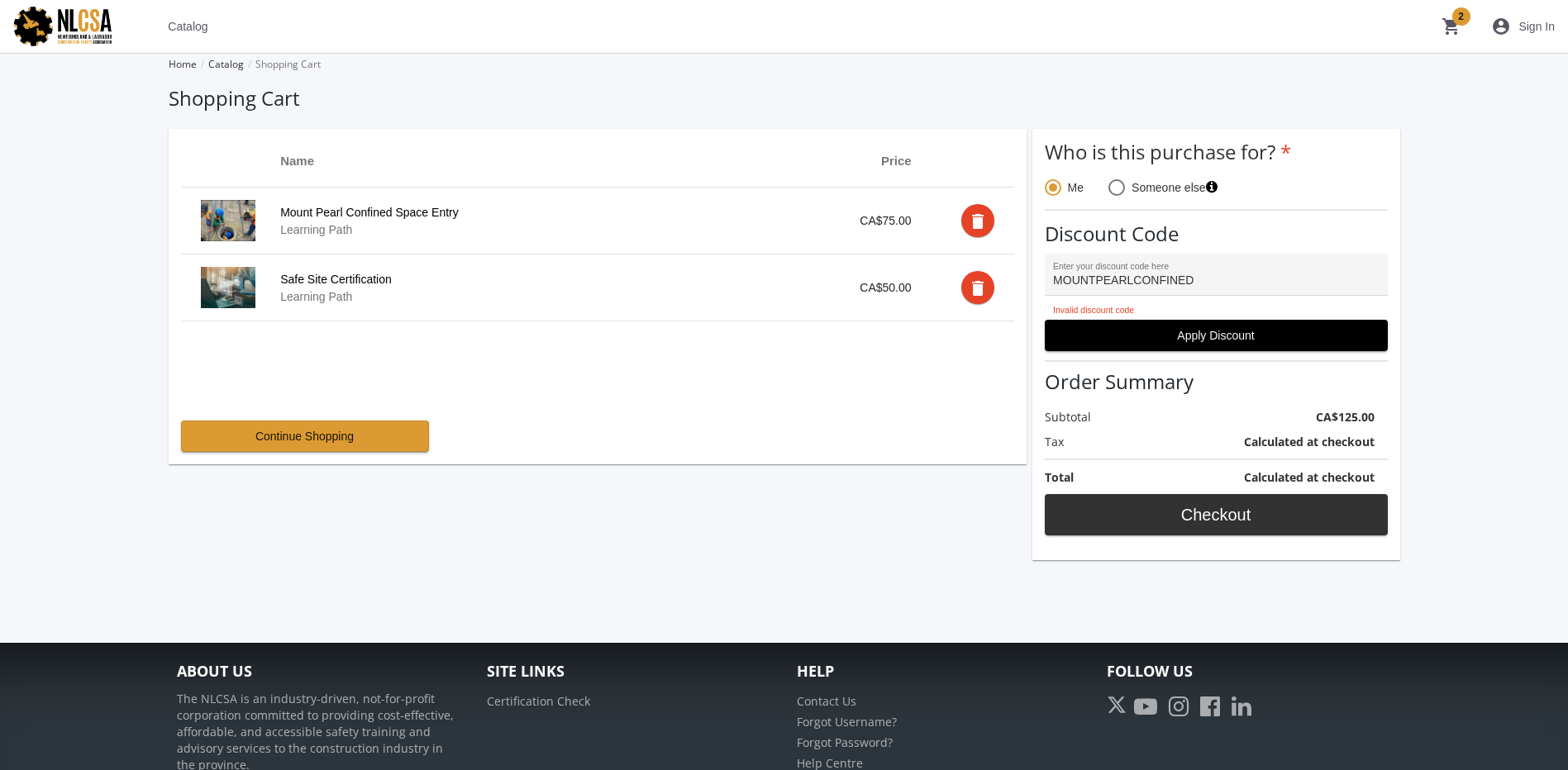
click at [1185, 508] on span "Checkout" at bounding box center [1217, 515] width 315 height 30
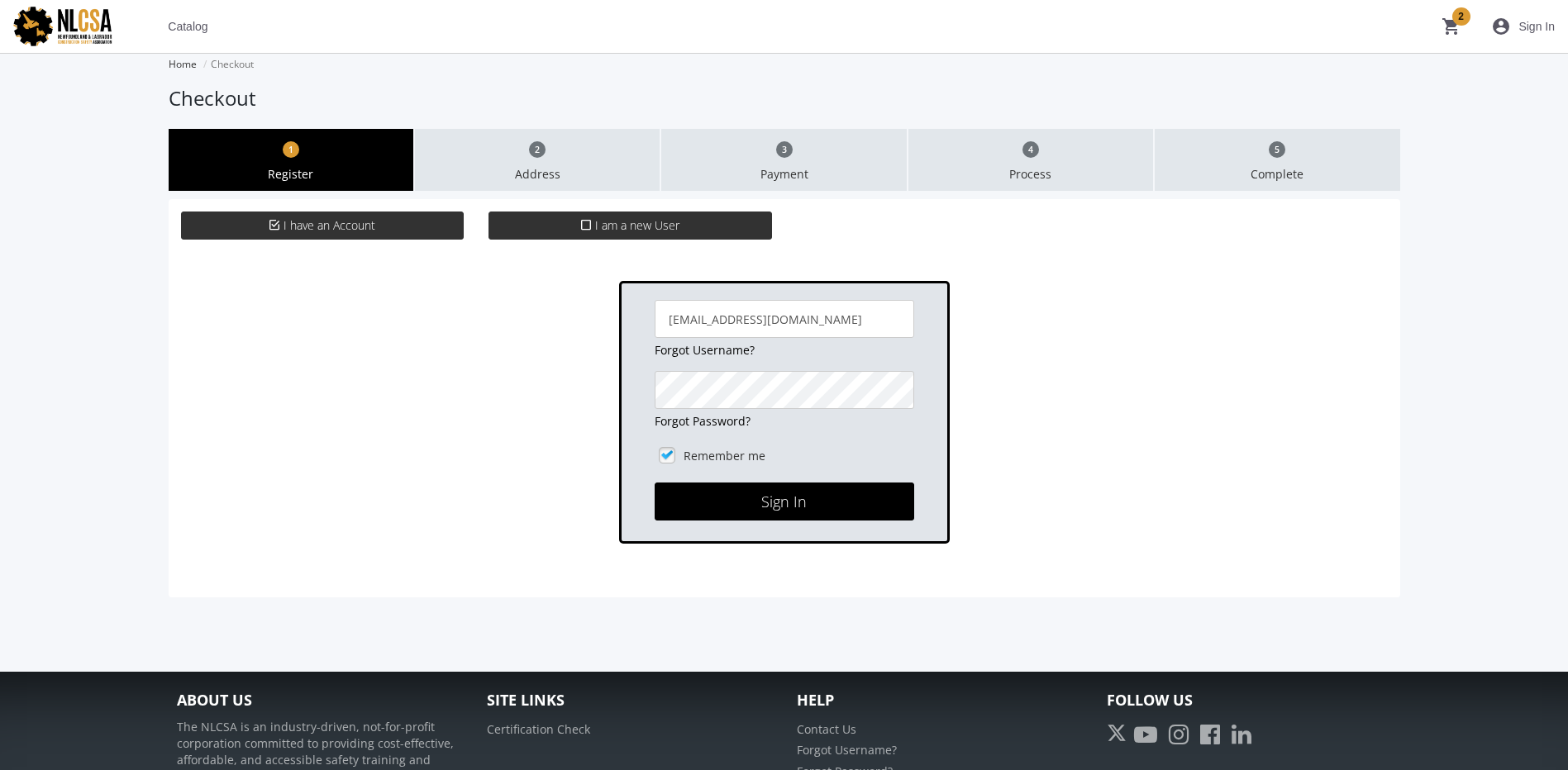
click at [616, 217] on span "I am a new User" at bounding box center [637, 224] width 85 height 16
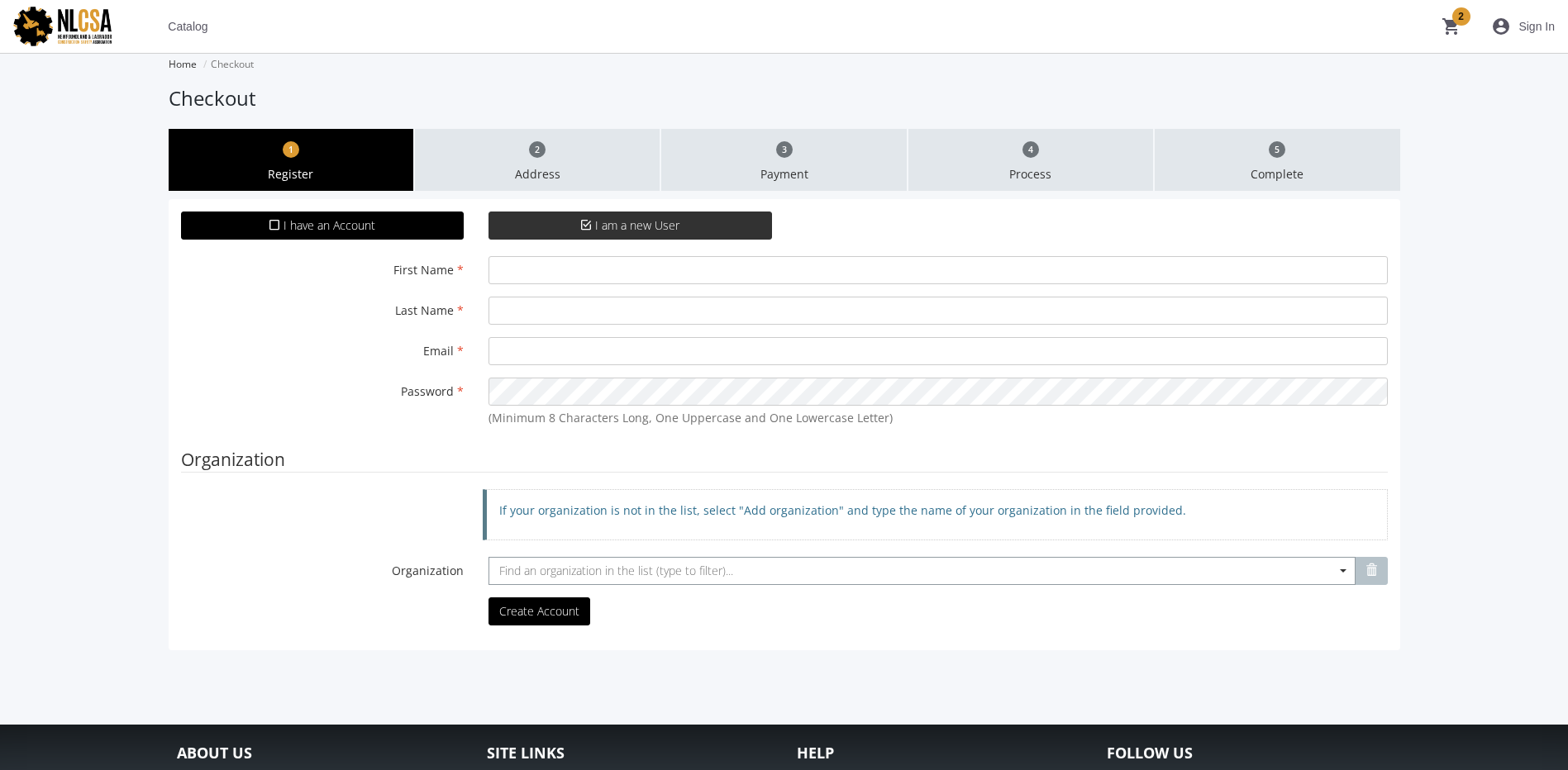
click at [555, 567] on span "Find an organization in the list (type to filter)..." at bounding box center [616, 570] width 234 height 16
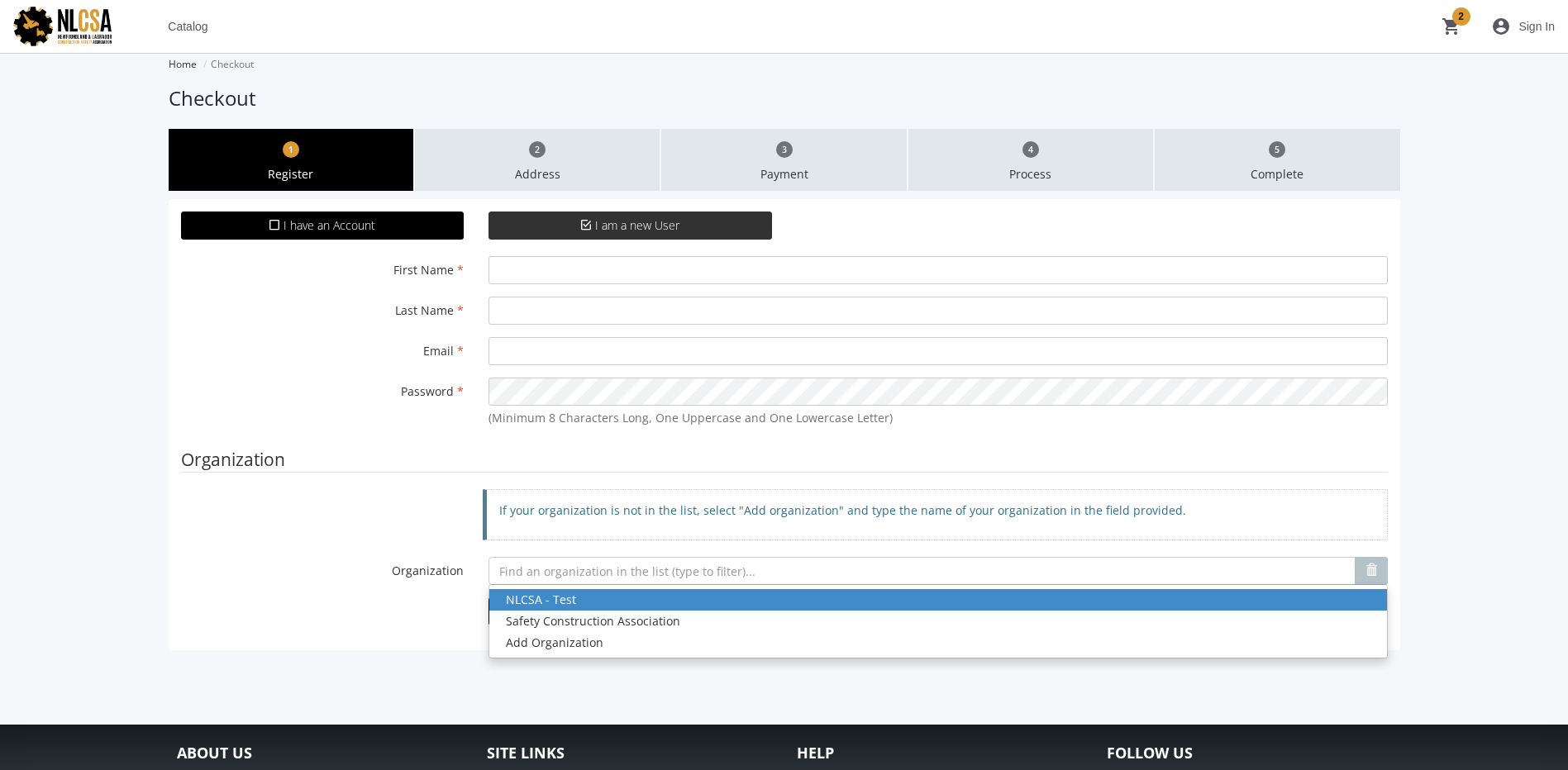
drag, startPoint x: 355, startPoint y: 339, endPoint x: 348, endPoint y: 326, distance: 14.8
click at [352, 335] on form "First Name Last Name Email Password (Minimum 8 Characters Long, One Uppercase a…" at bounding box center [784, 440] width 1207 height 370
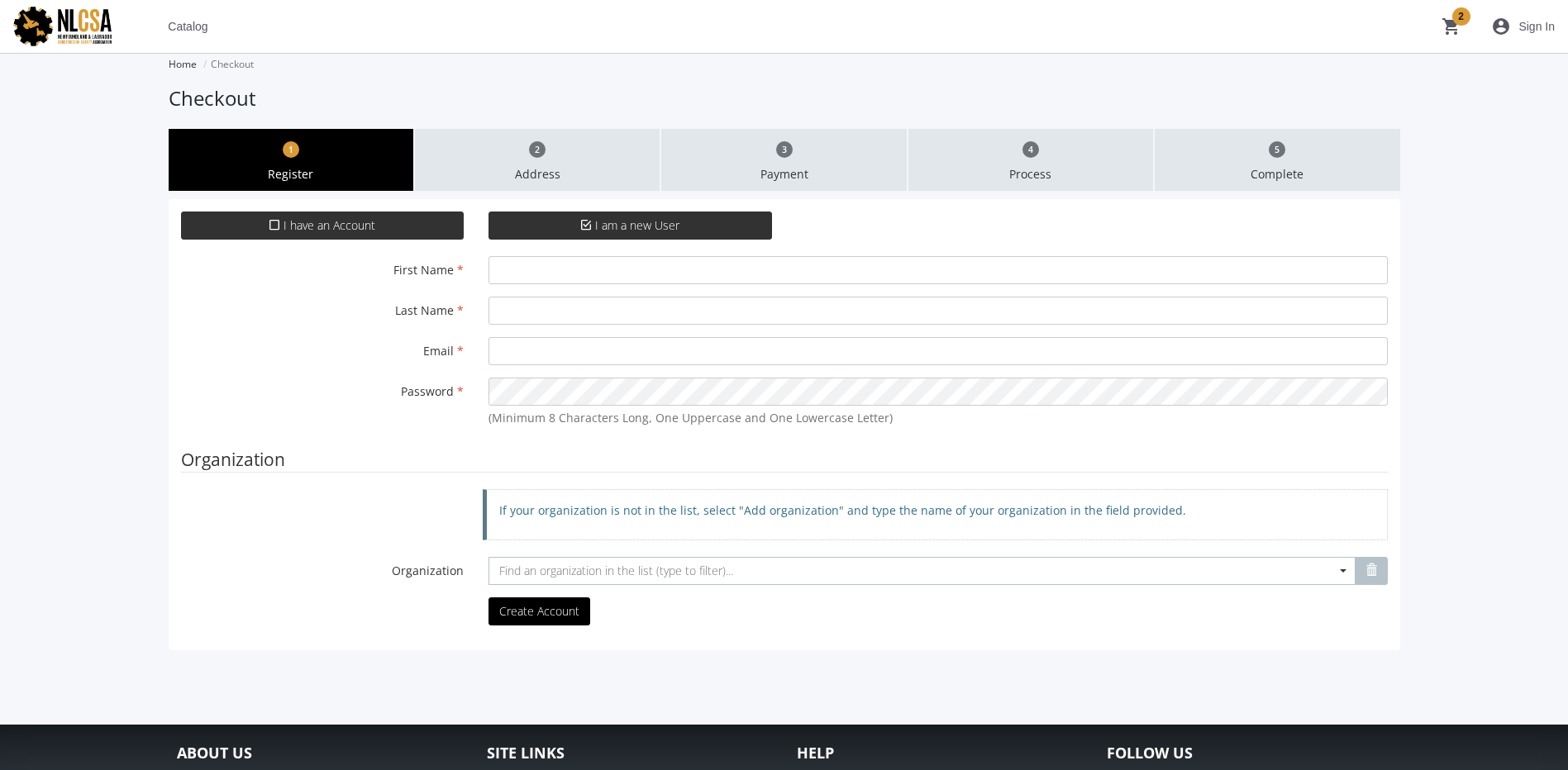
click at [326, 228] on span "I have an Account" at bounding box center [329, 224] width 91 height 16
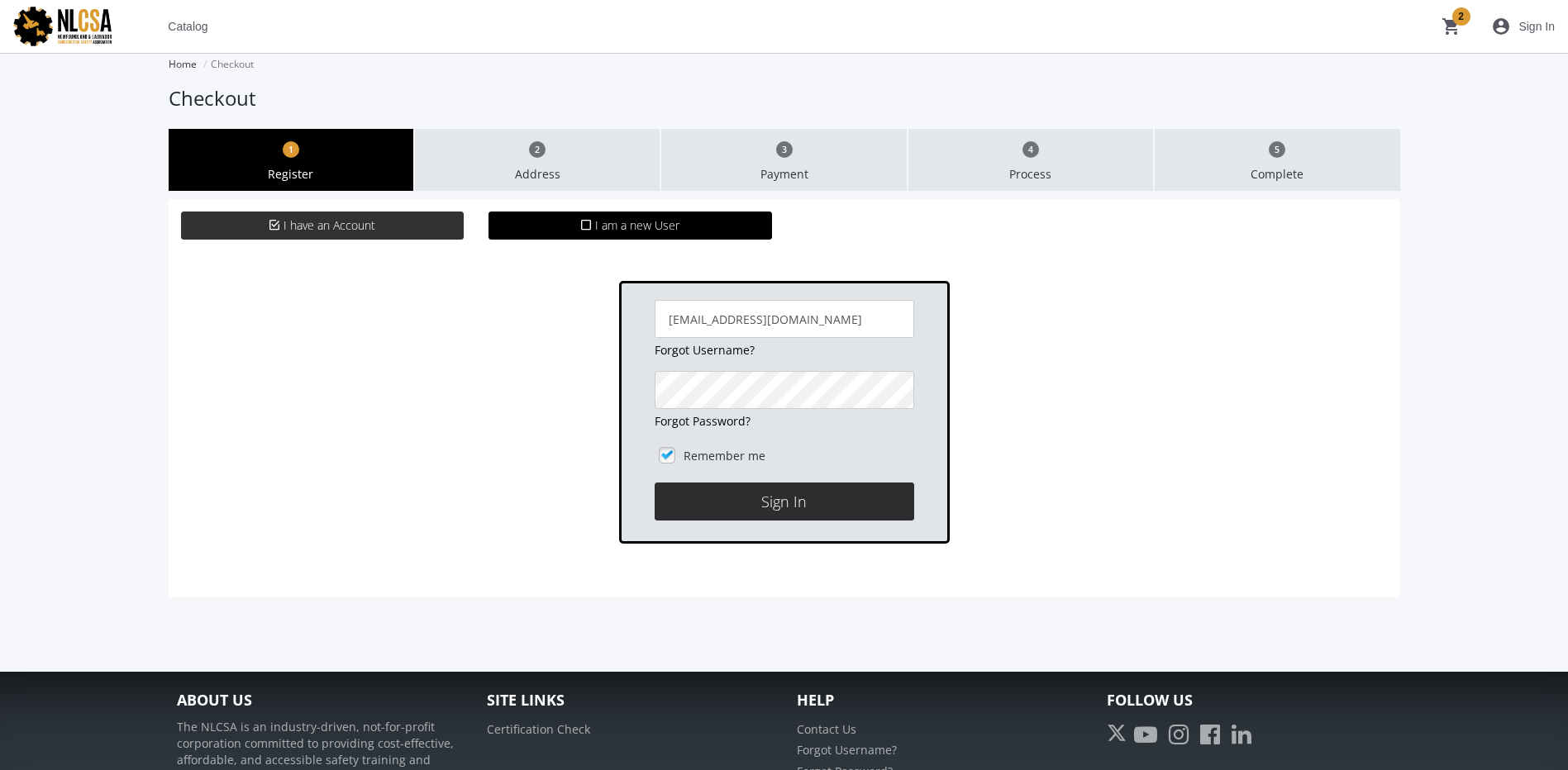
click at [756, 496] on button "Sign In" at bounding box center [784, 501] width 260 height 38
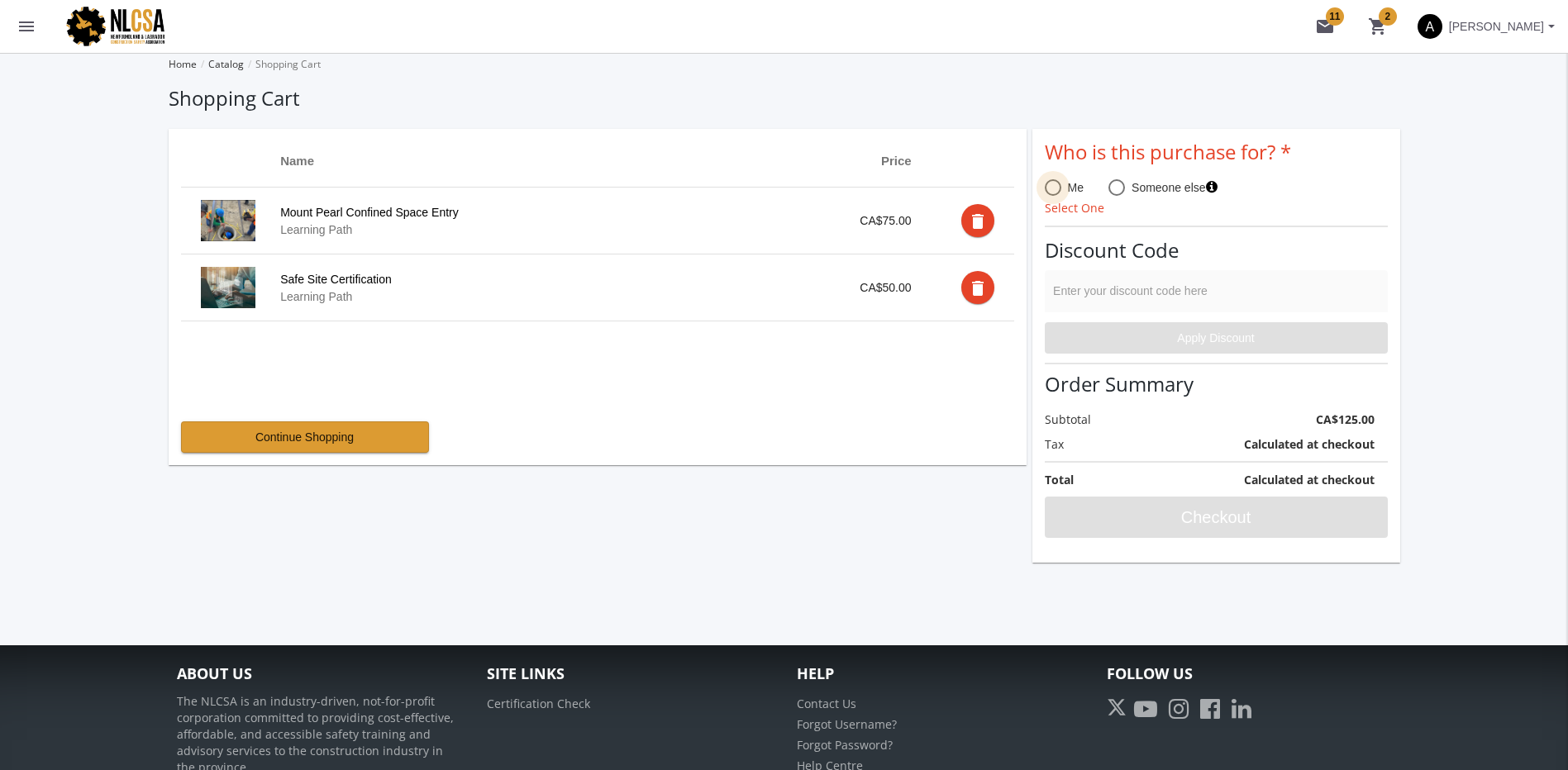
click at [1048, 195] on span at bounding box center [1054, 188] width 17 height 17
click at [1048, 195] on input "Me" at bounding box center [1054, 191] width 17 height 17
radio input "true"
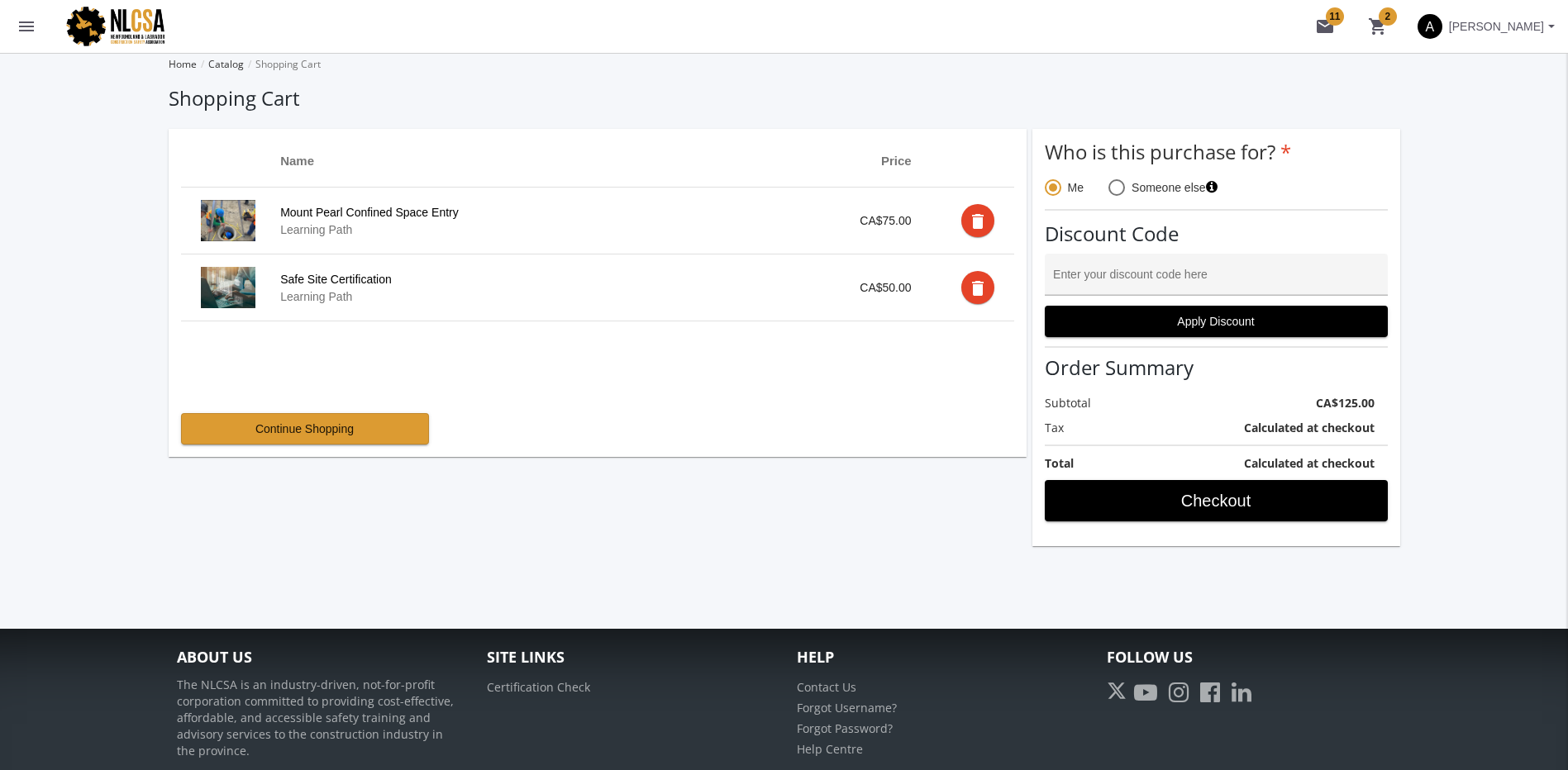
click at [1120, 269] on div "Enter your discount code here" at bounding box center [1216, 278] width 326 height 34
paste input "MOUNTPEARLCONFINED"
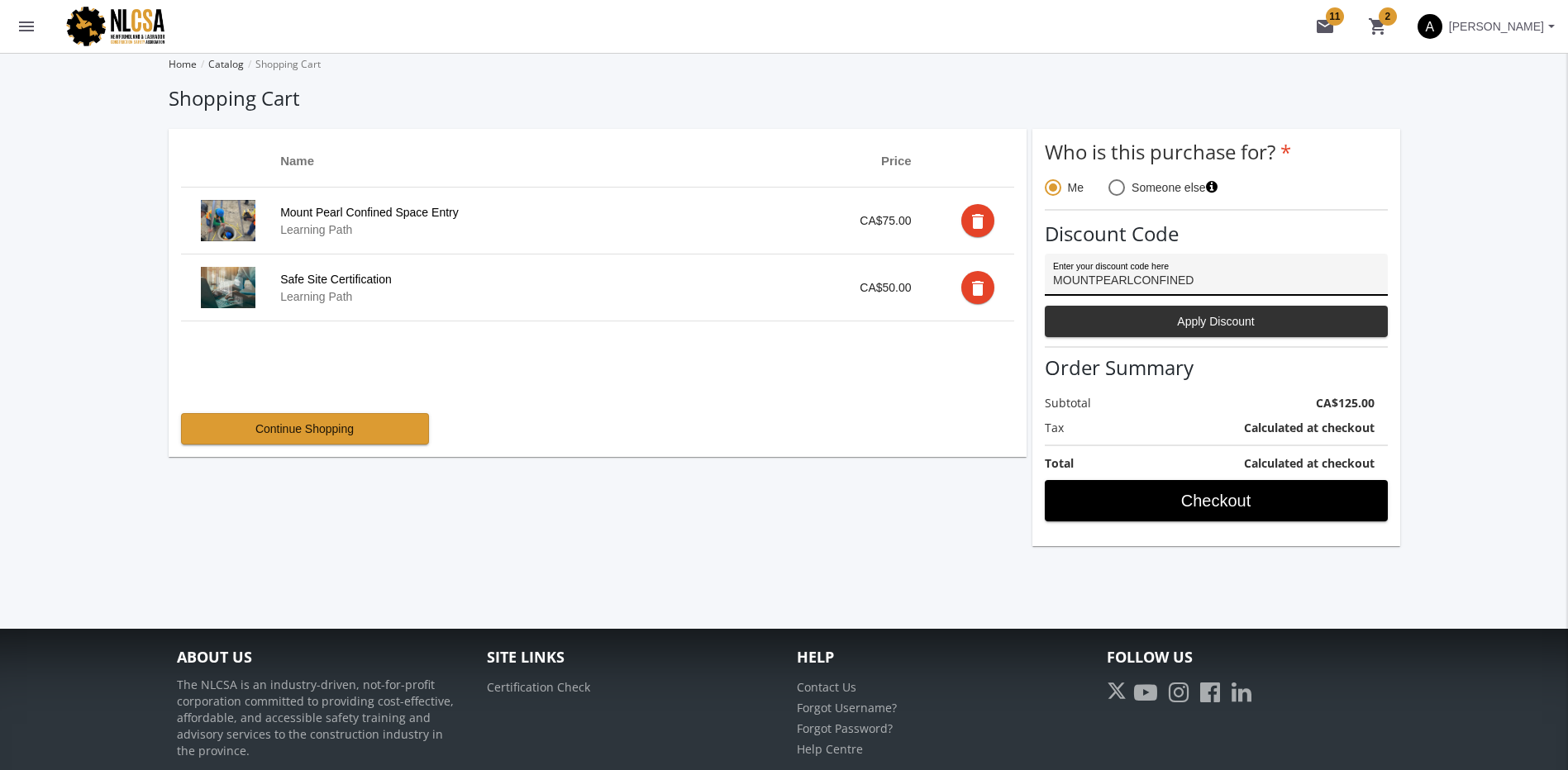
click at [1142, 319] on span "Apply Discount" at bounding box center [1217, 321] width 315 height 30
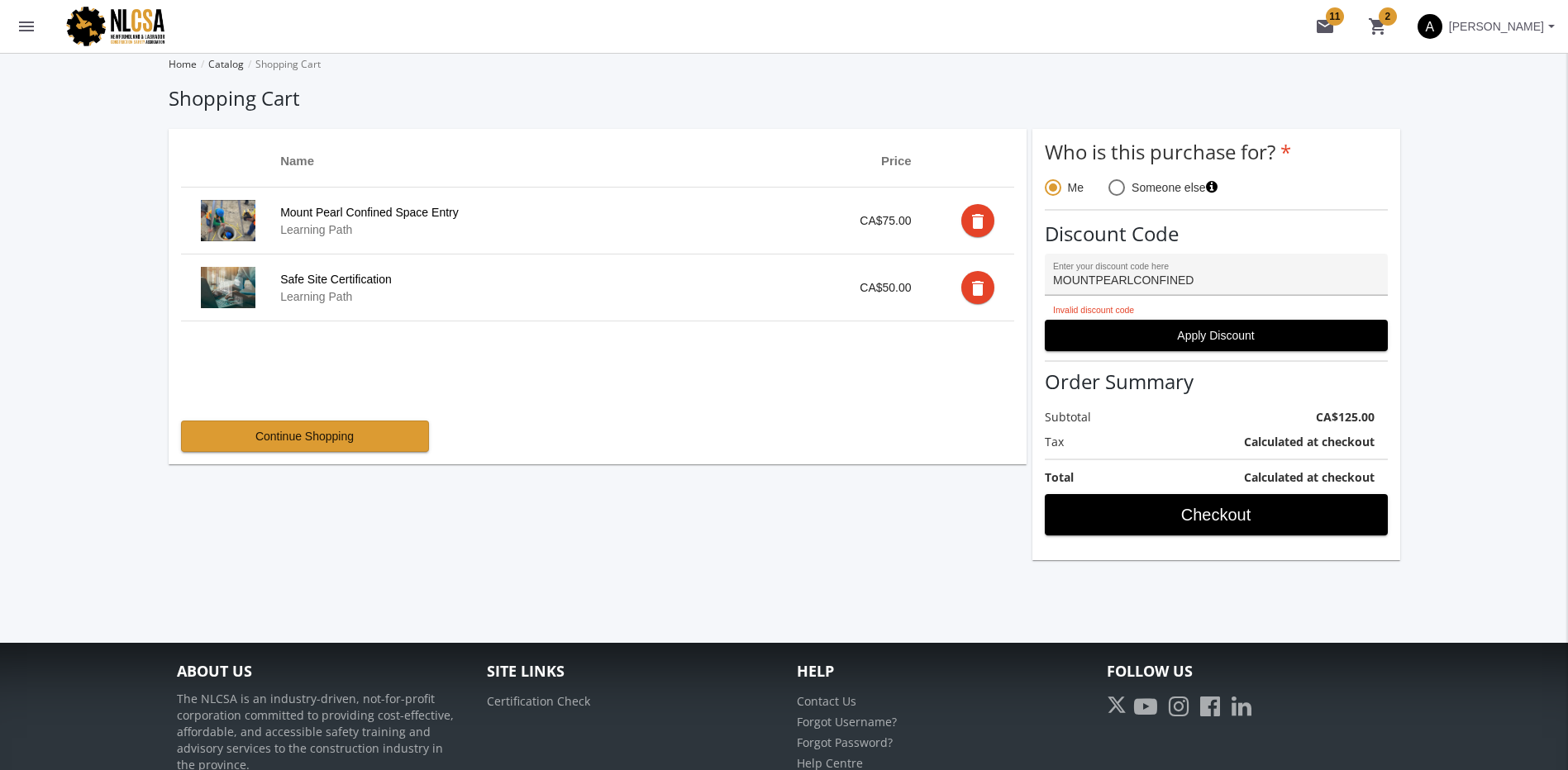
click at [1170, 276] on input "MOUNTPEARLCONFINED" at bounding box center [1216, 281] width 326 height 13
drag, startPoint x: 1185, startPoint y: 276, endPoint x: 1009, endPoint y: 276, distance: 176.0
click at [1009, 276] on div "Name Price Mount Pearl Confined Space Entry Learning Path CA$75.00 delete Safe …" at bounding box center [784, 344] width 1232 height 431
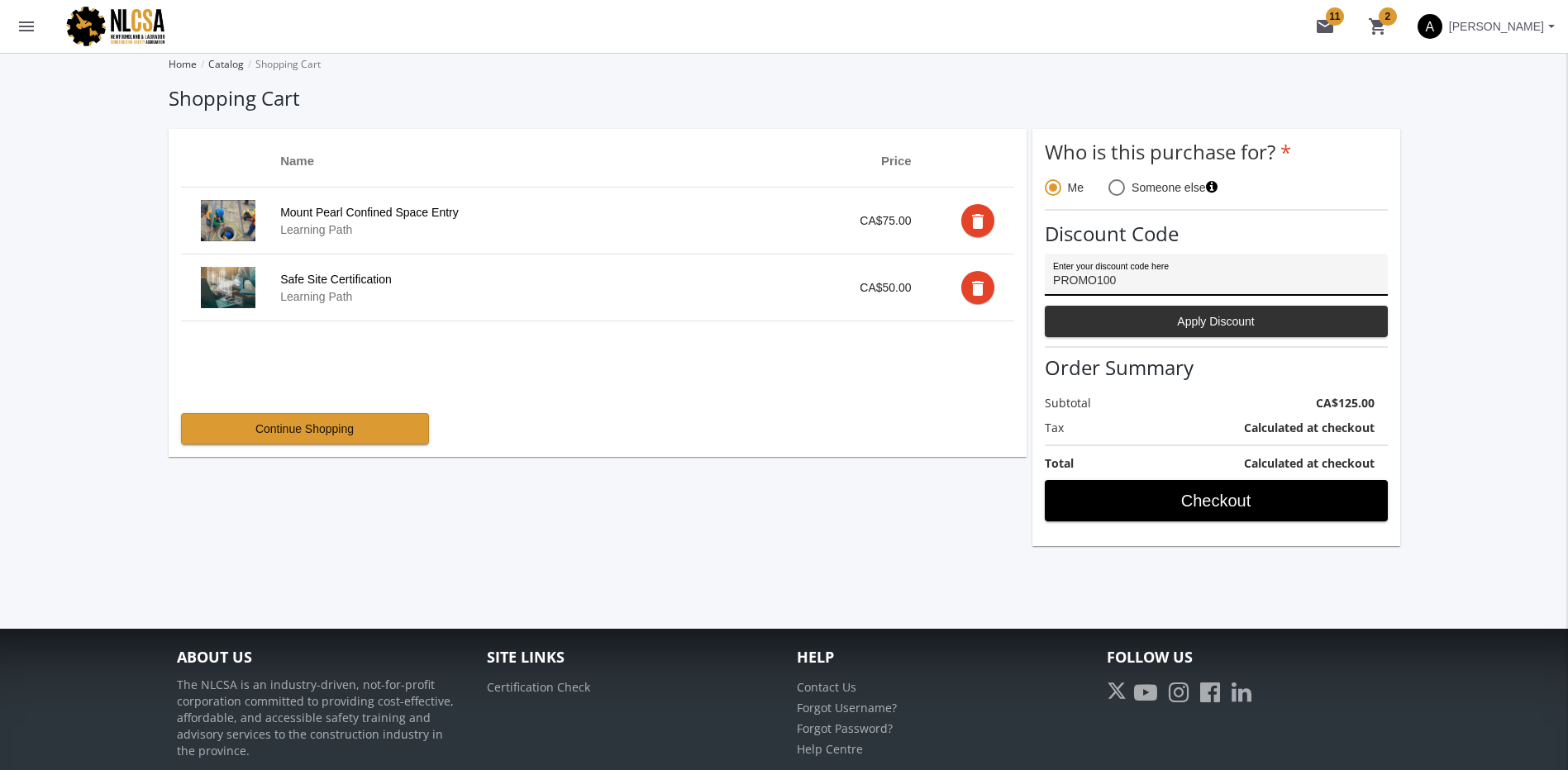
type input "PROMO100"
click at [1188, 327] on span "Apply Discount" at bounding box center [1217, 321] width 315 height 30
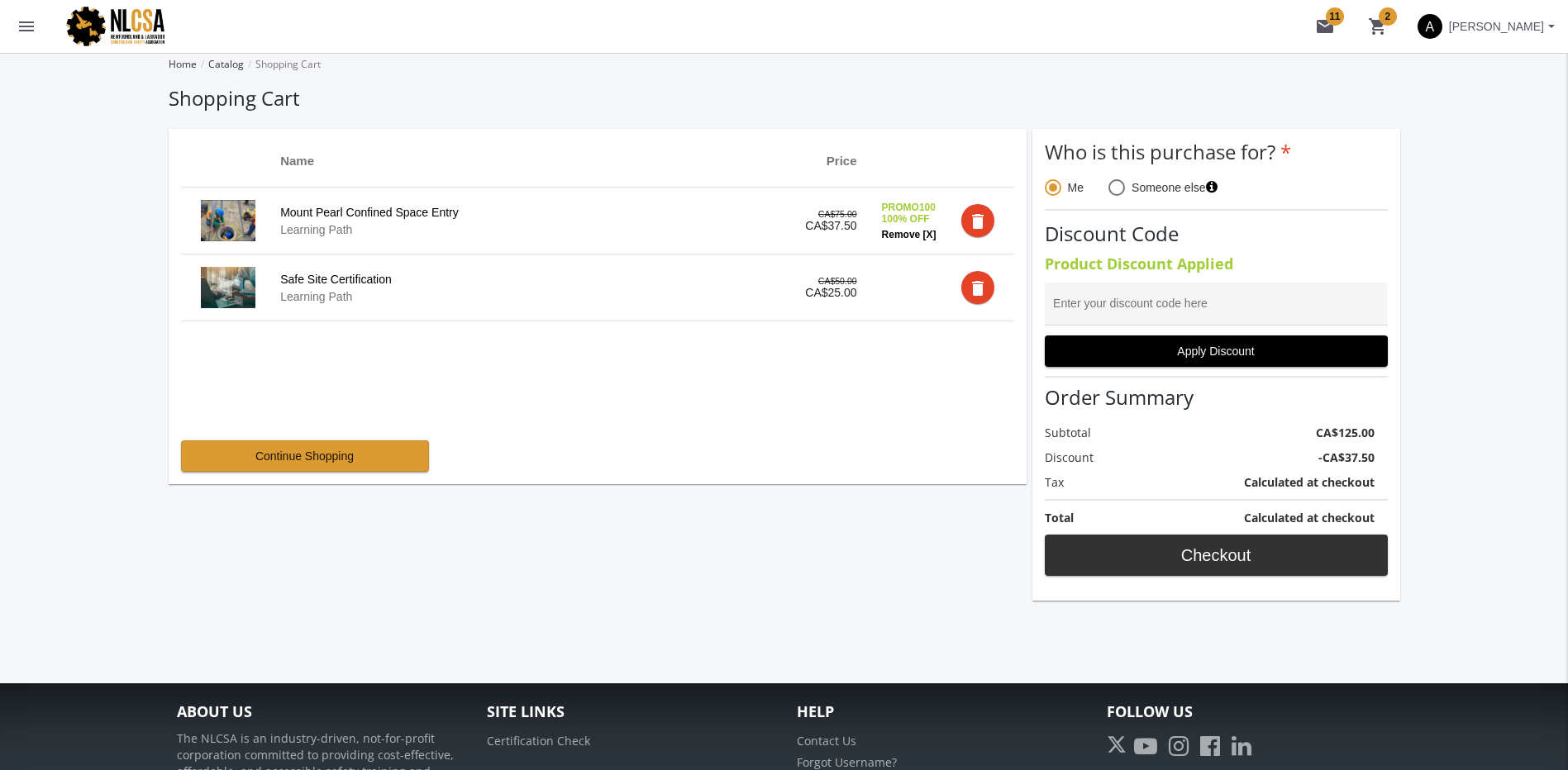
click at [1175, 550] on span "Checkout" at bounding box center [1217, 555] width 315 height 30
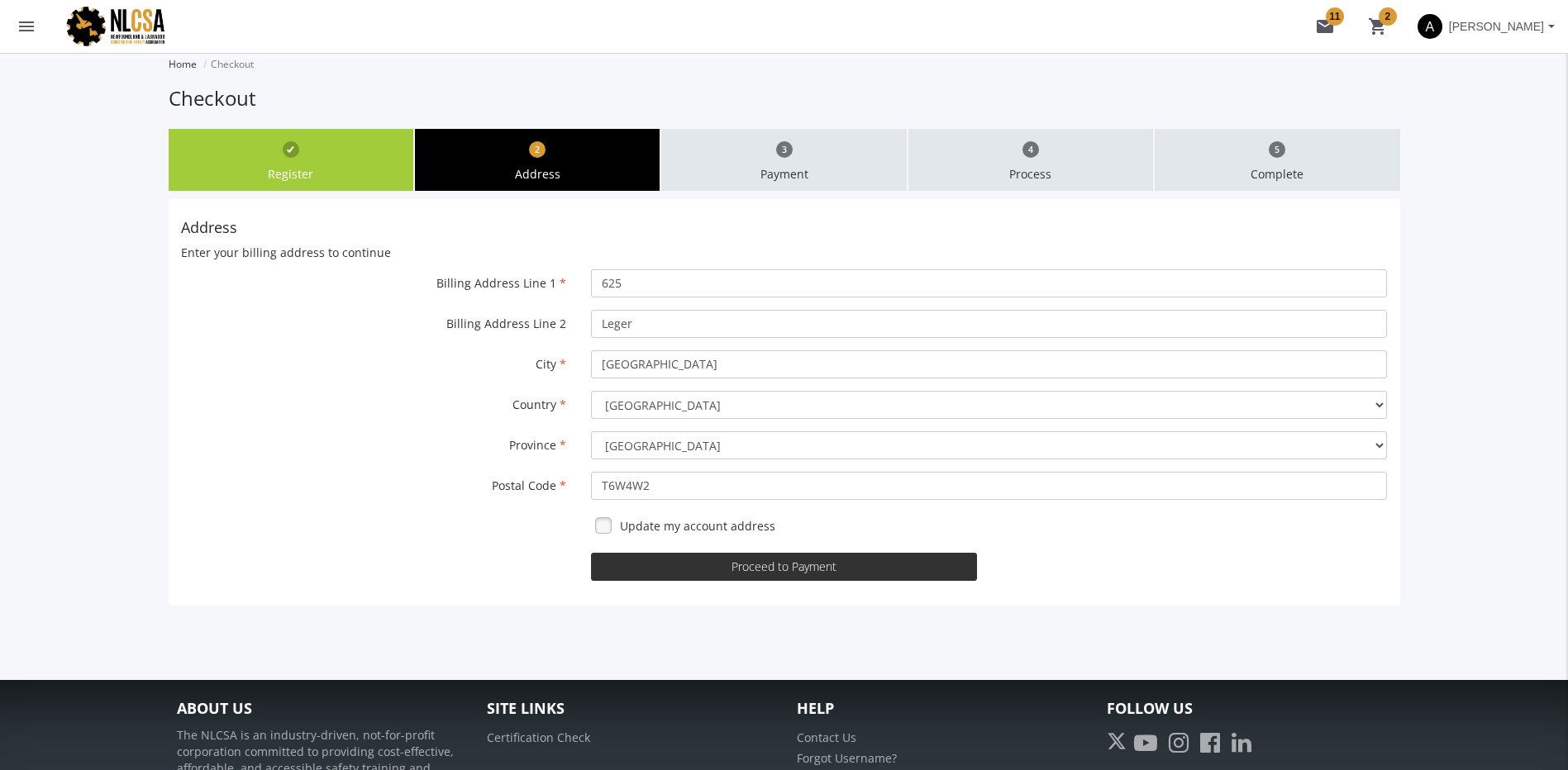
click at [776, 556] on button "Proceed to Payment" at bounding box center [784, 567] width 386 height 28
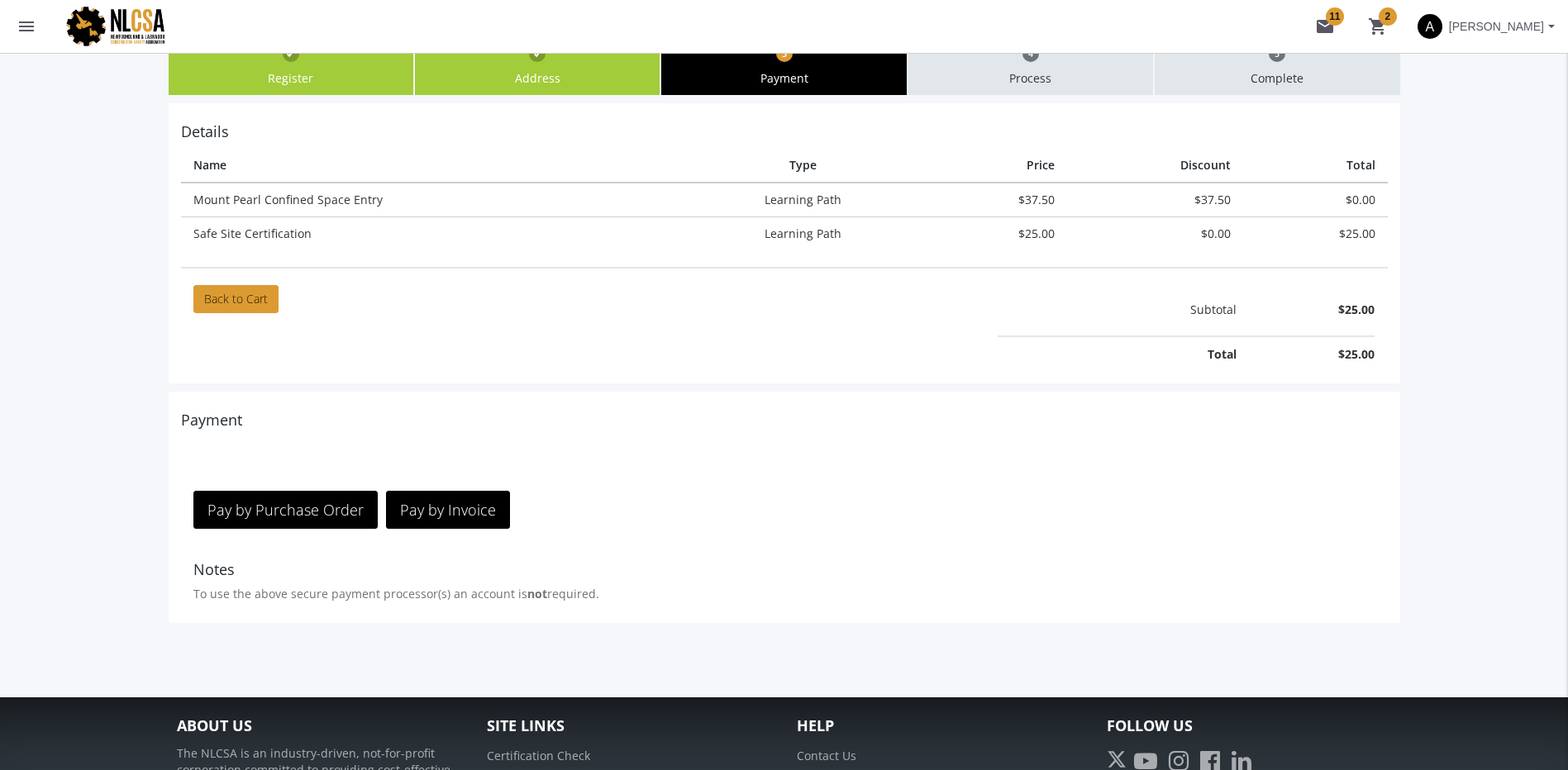
scroll to position [249, 0]
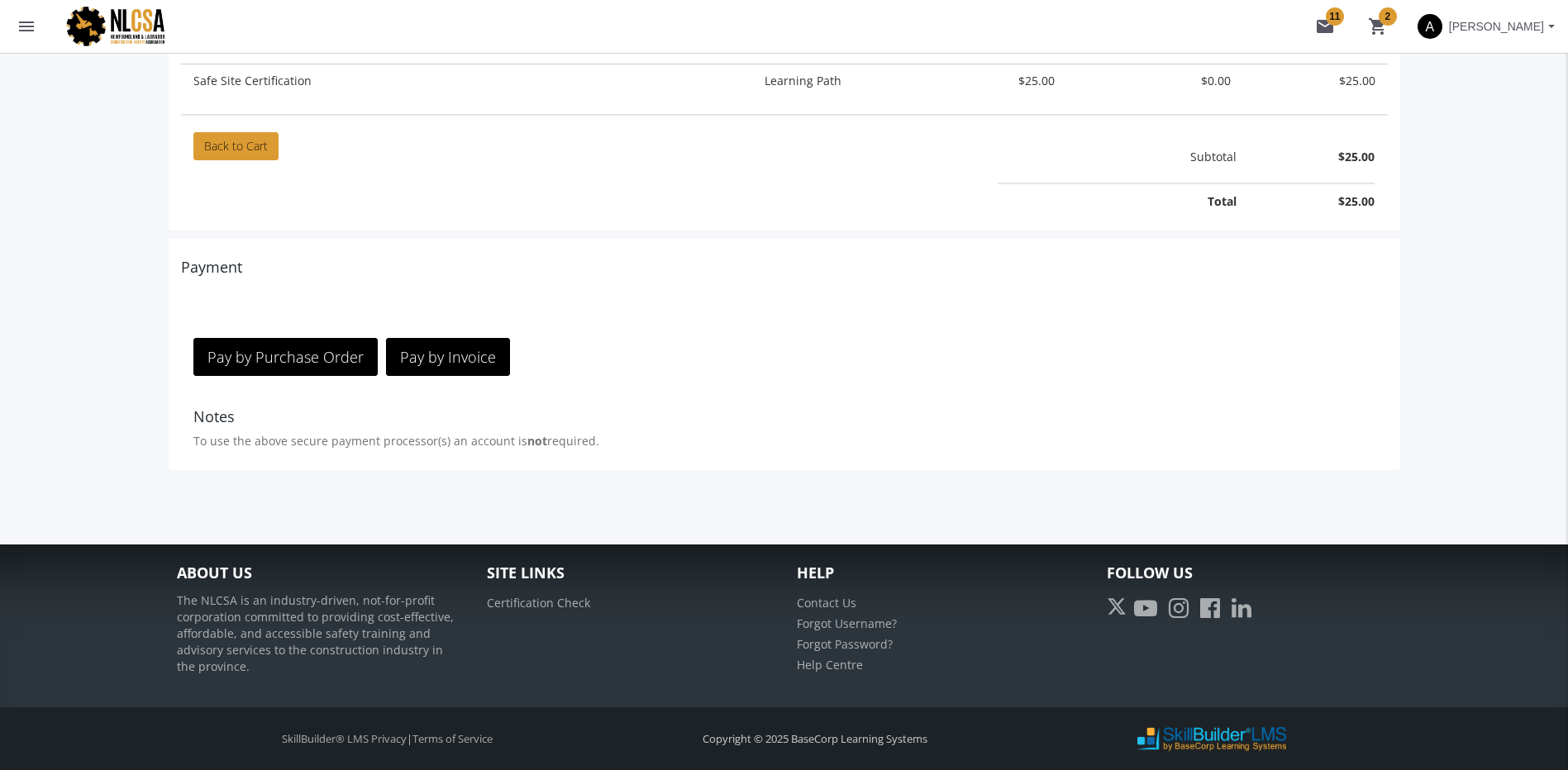
click at [283, 332] on div "Pay by Purchase Order" at bounding box center [286, 340] width 184 height 71
click at [294, 344] on button "Pay by Purchase Order" at bounding box center [286, 357] width 184 height 38
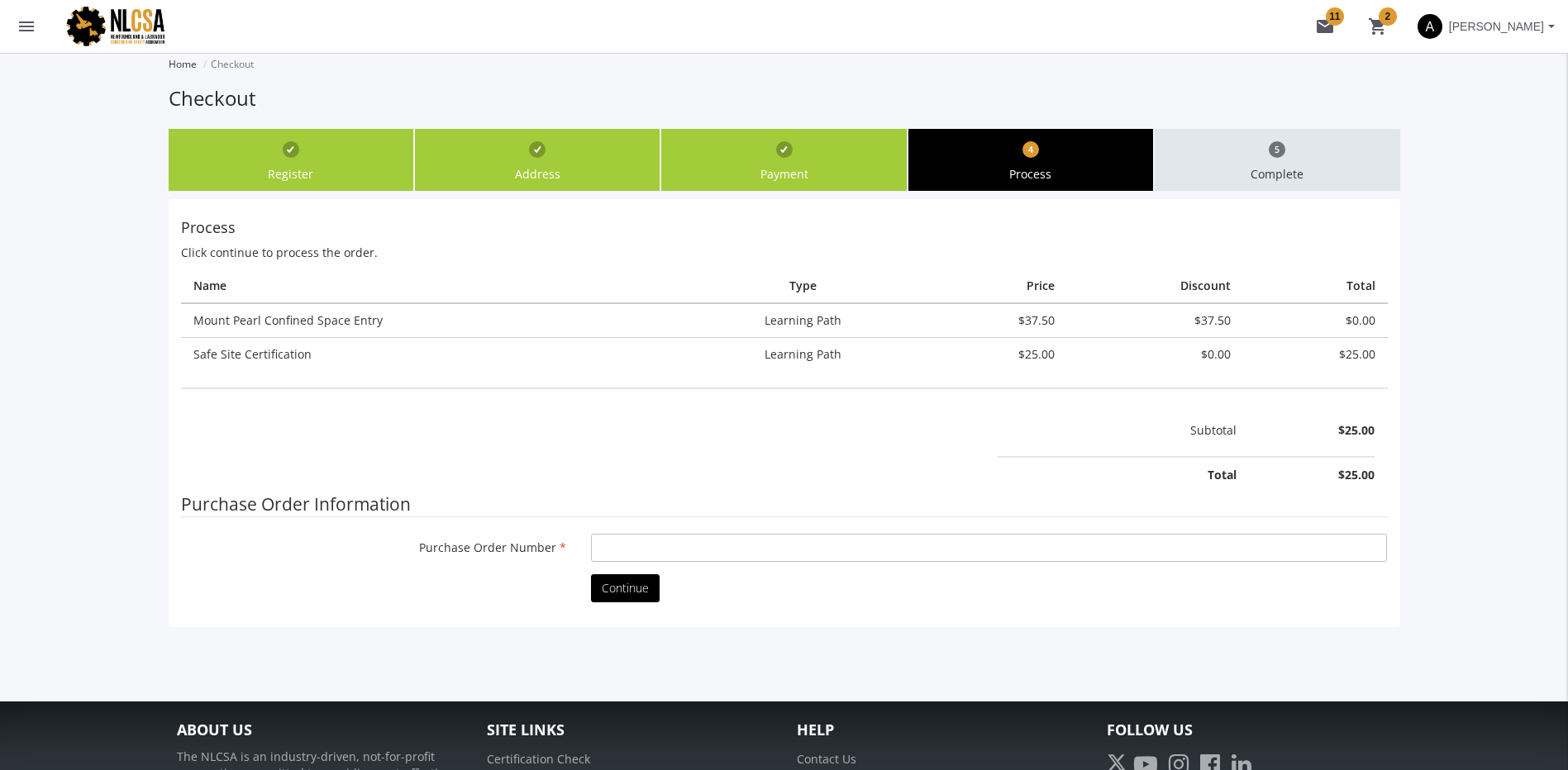
click at [647, 540] on input "Purchase Order Number" at bounding box center [989, 547] width 796 height 28
type input "fdfd"
click at [648, 593] on span "Continue" at bounding box center [625, 588] width 48 height 16
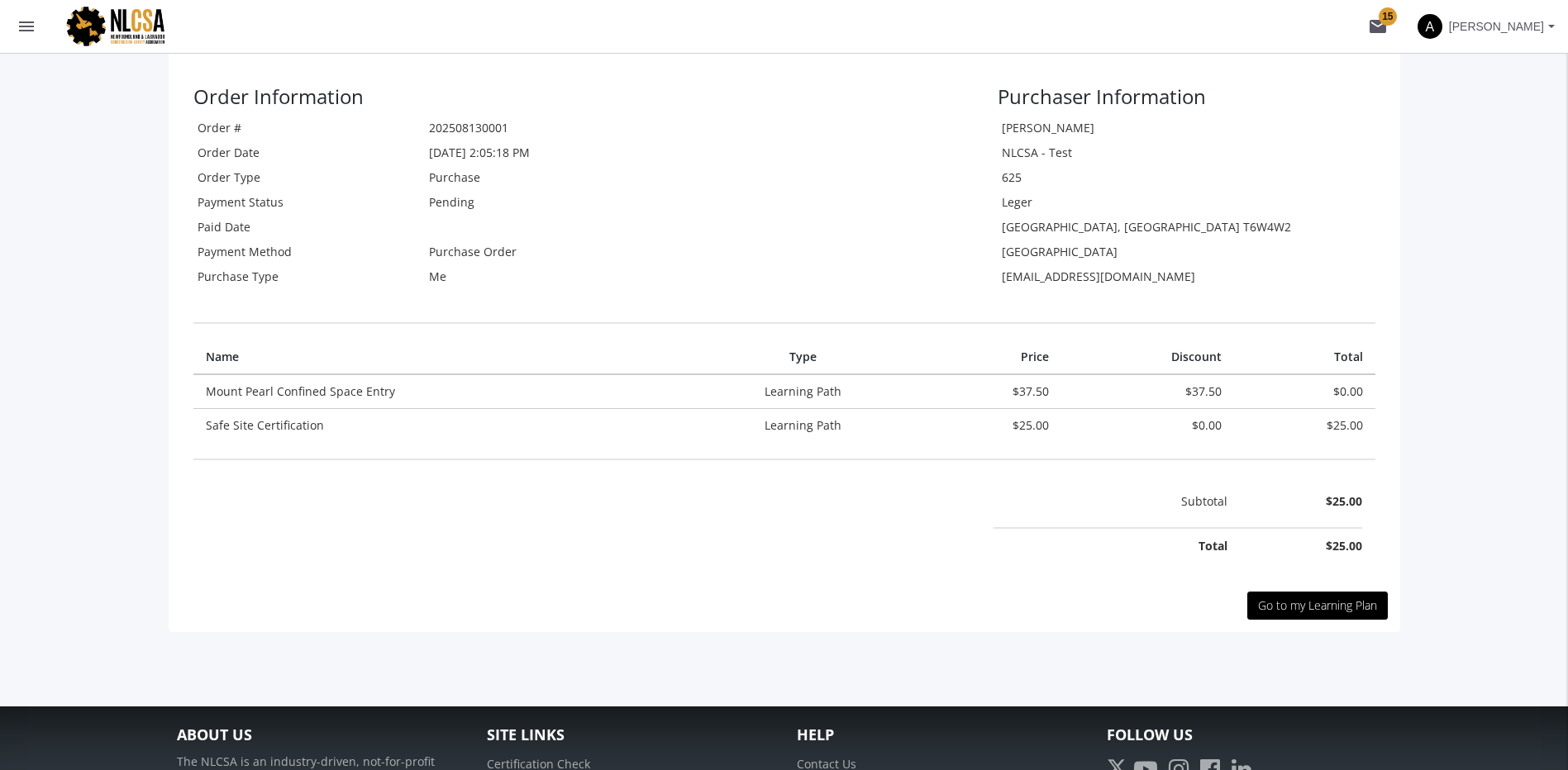
scroll to position [285, 0]
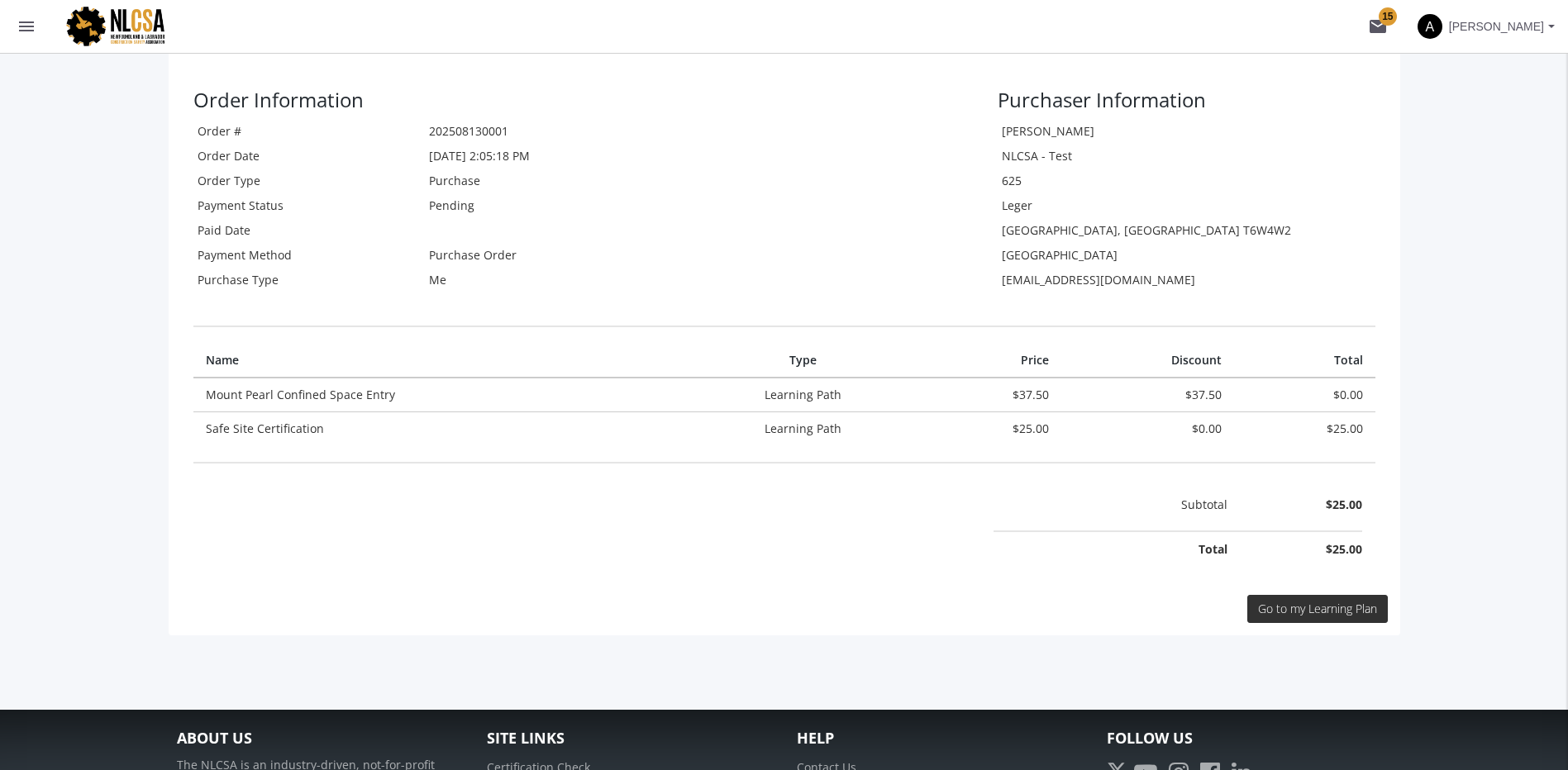
click at [1307, 619] on link "Go to my Learning Plan" at bounding box center [1317, 609] width 141 height 28
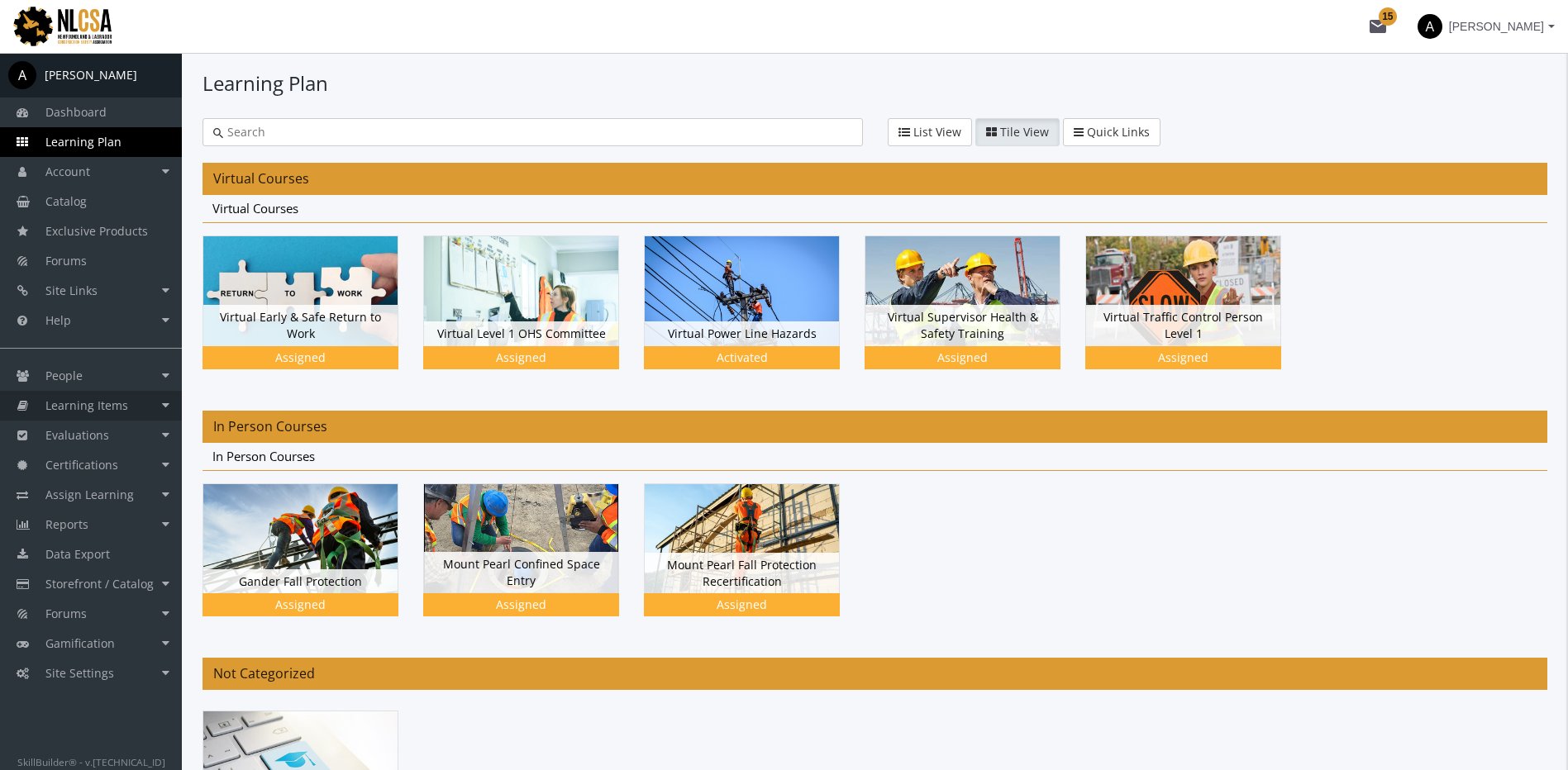
click at [133, 409] on link "Learning Items" at bounding box center [90, 406] width 182 height 30
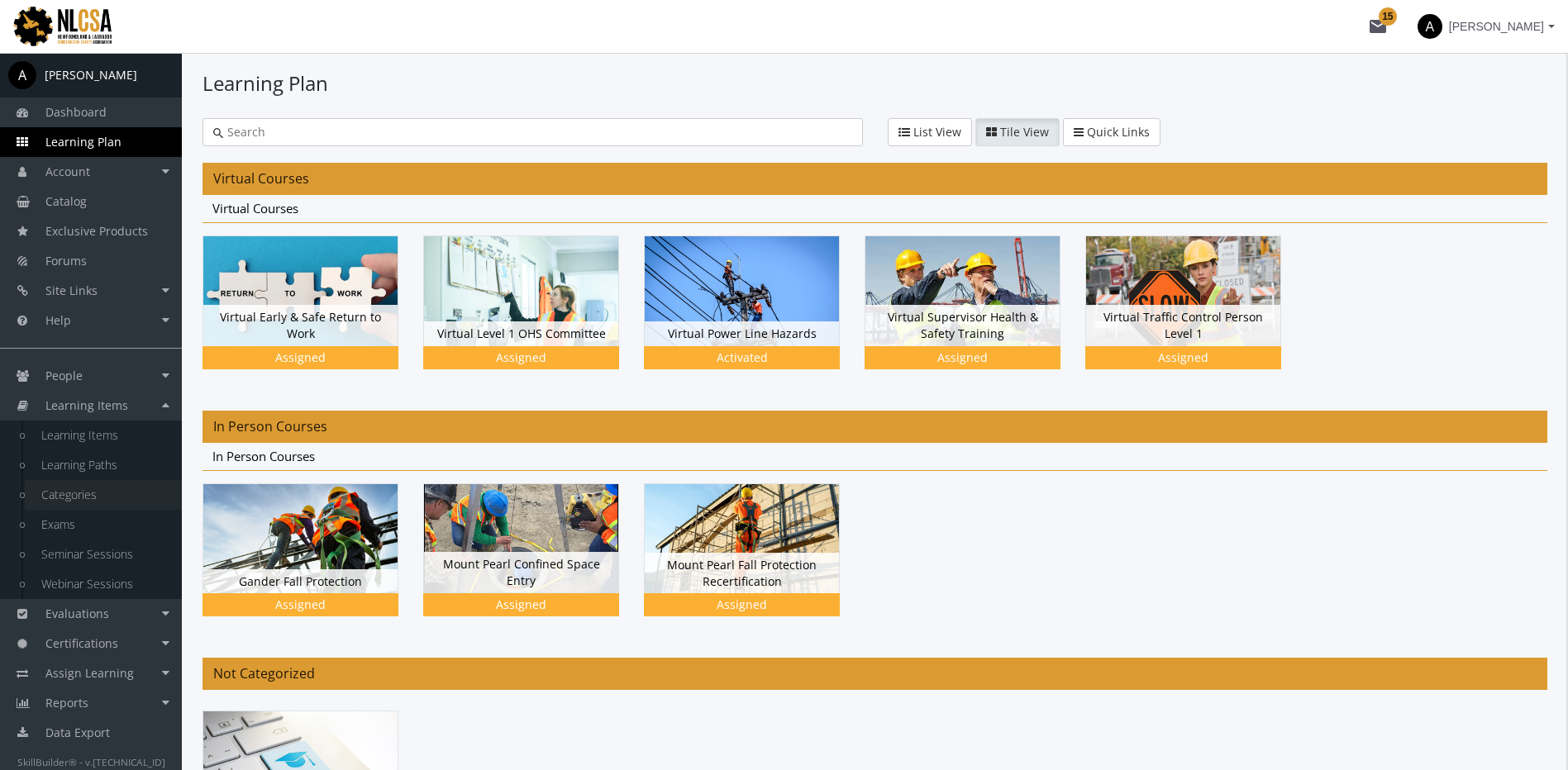
click at [113, 493] on link "Categories" at bounding box center [103, 495] width 157 height 30
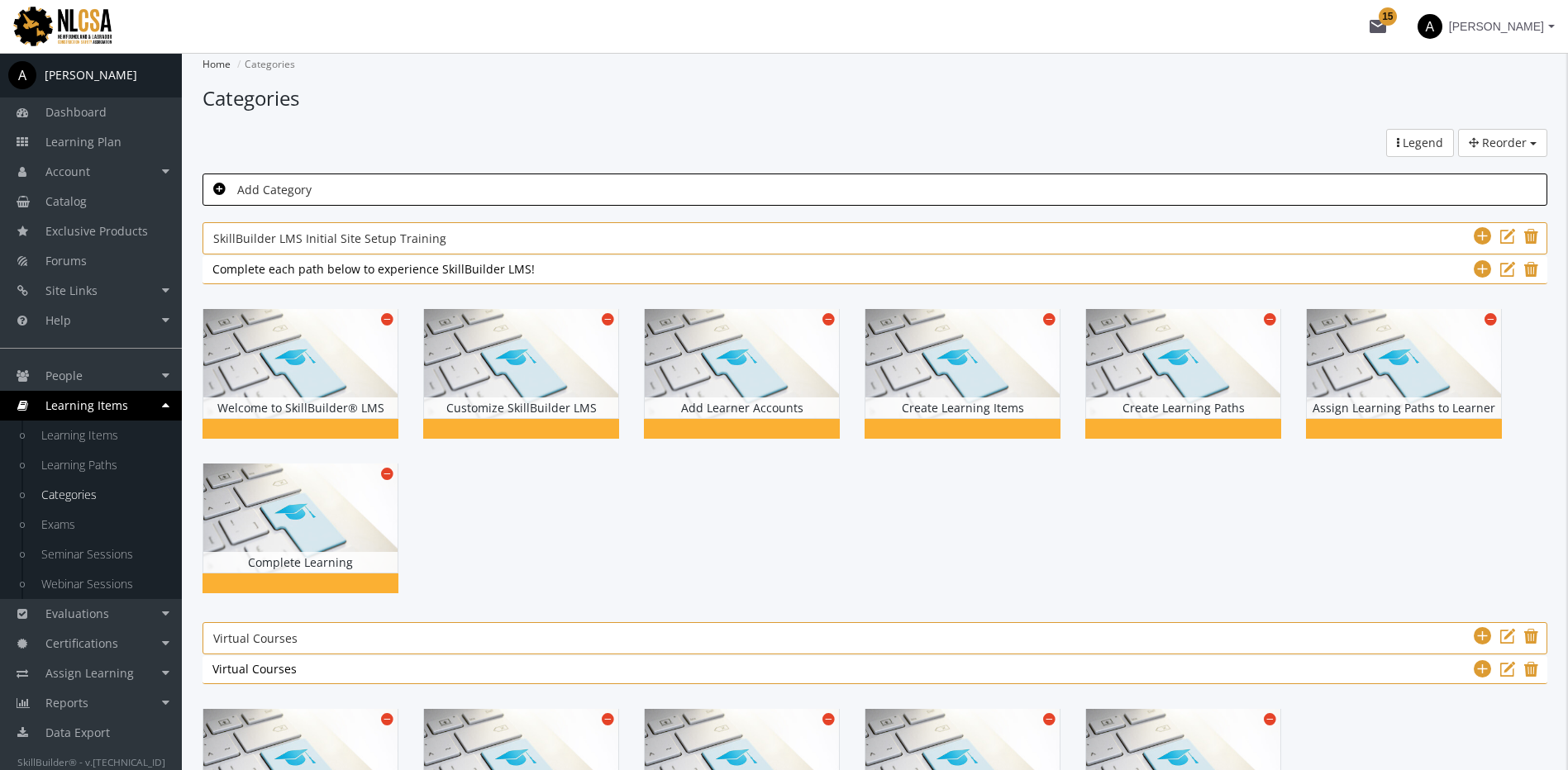
click at [306, 192] on span "Add Category" at bounding box center [275, 189] width 75 height 16
click at [306, 192] on input "text" at bounding box center [875, 190] width 1324 height 20
type input "Hybrid Courses"
click at [421, 140] on div "Reorder Categories Subcategories Learning Paths Legend" at bounding box center [875, 142] width 1370 height 28
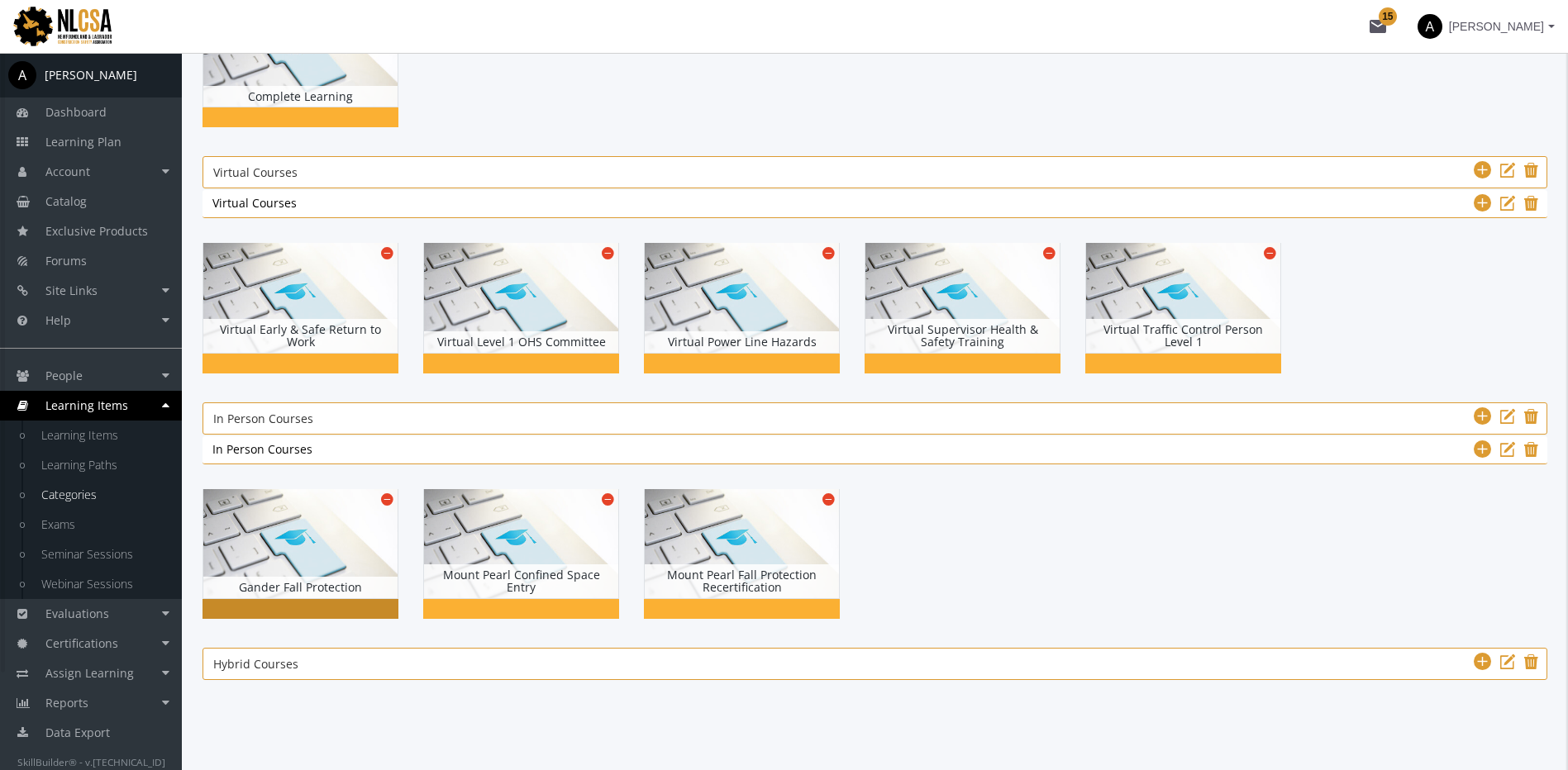
scroll to position [466, 0]
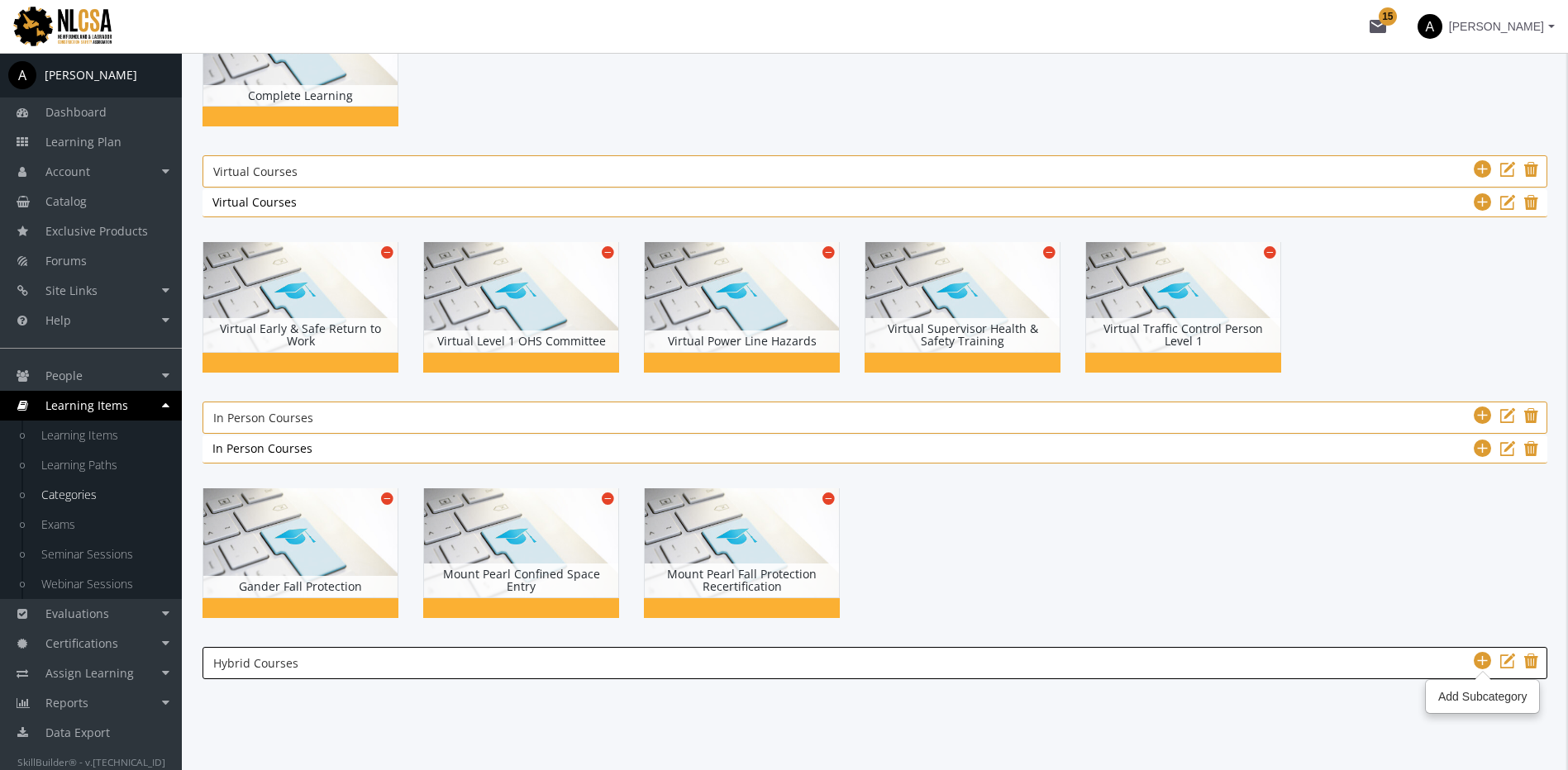
click at [1485, 659] on icon at bounding box center [1482, 660] width 18 height 20
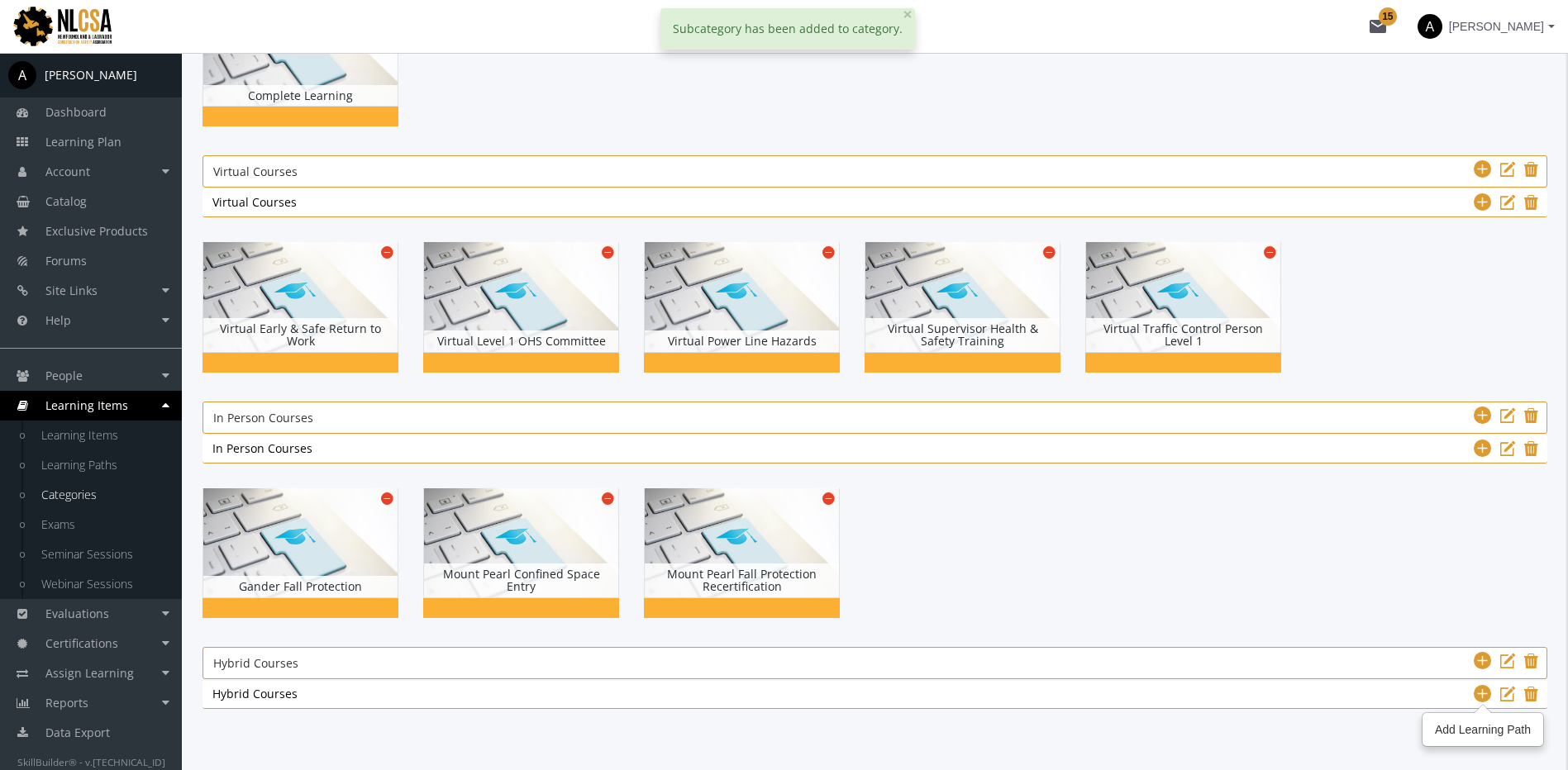
click at [1476, 696] on icon at bounding box center [1482, 694] width 18 height 20
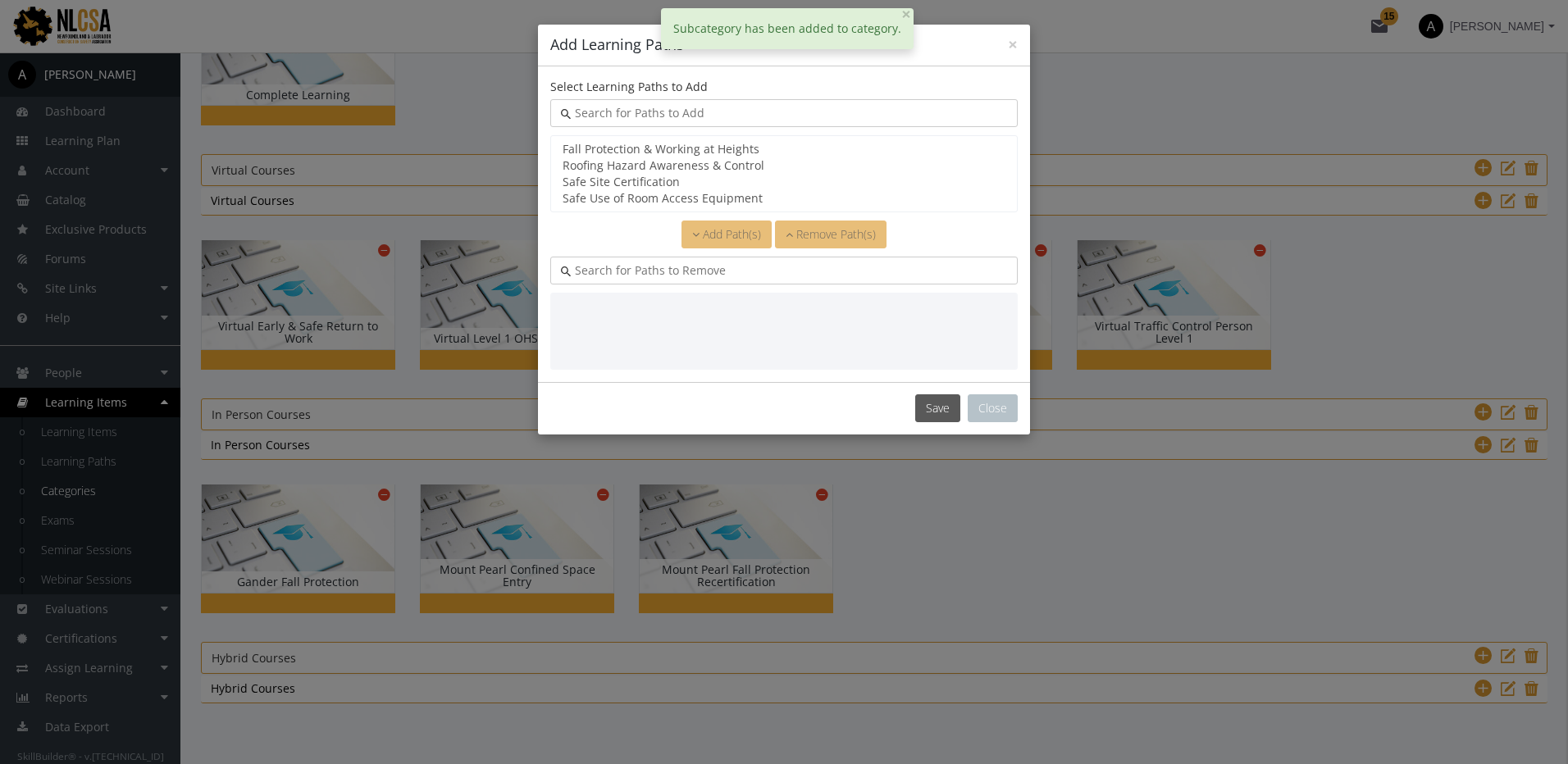
select select "object:5162"
click at [651, 181] on option "Safe Site Certification" at bounding box center [784, 182] width 446 height 17
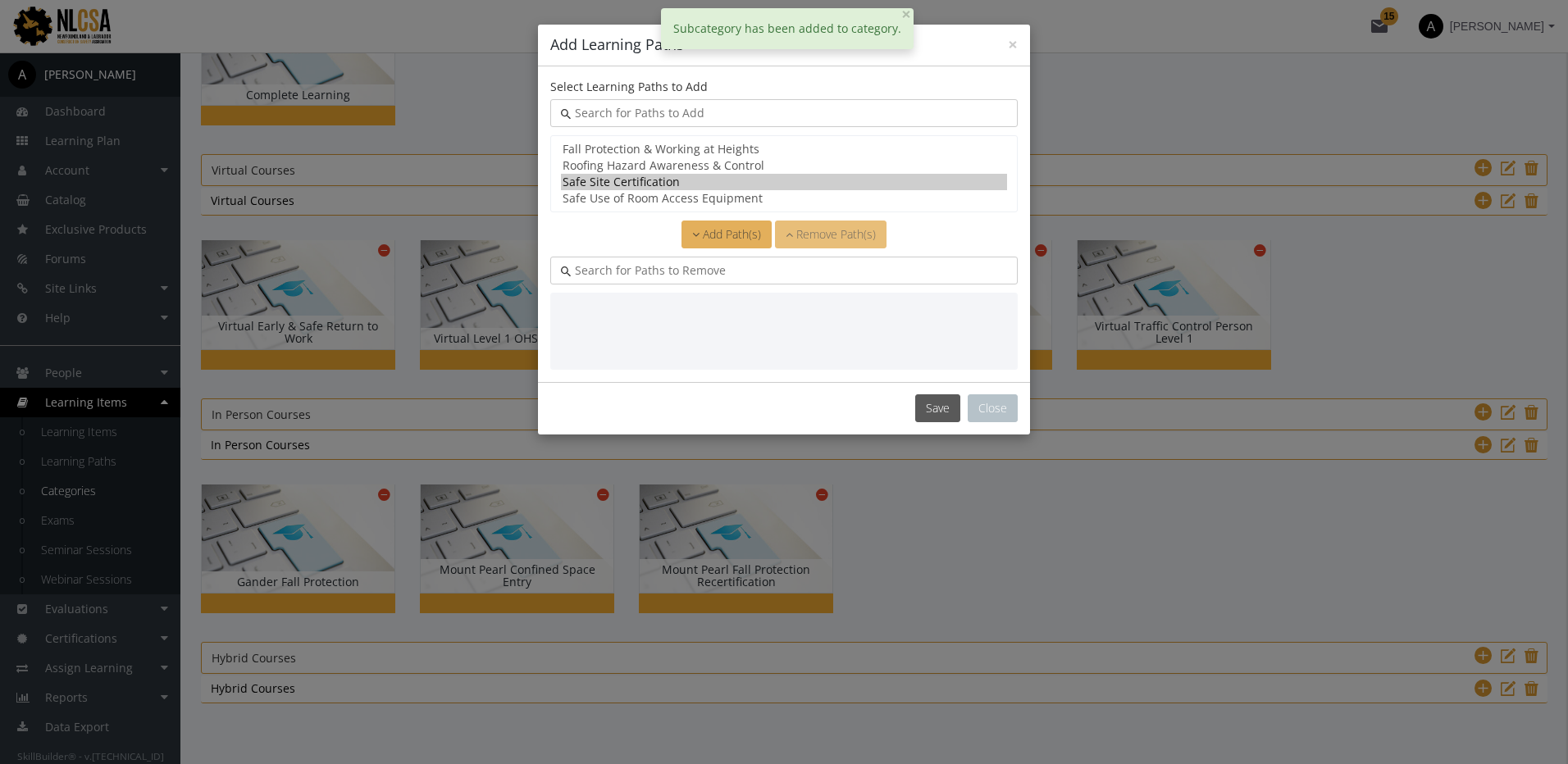
click at [738, 234] on span "Add Path(s)" at bounding box center [731, 234] width 58 height 16
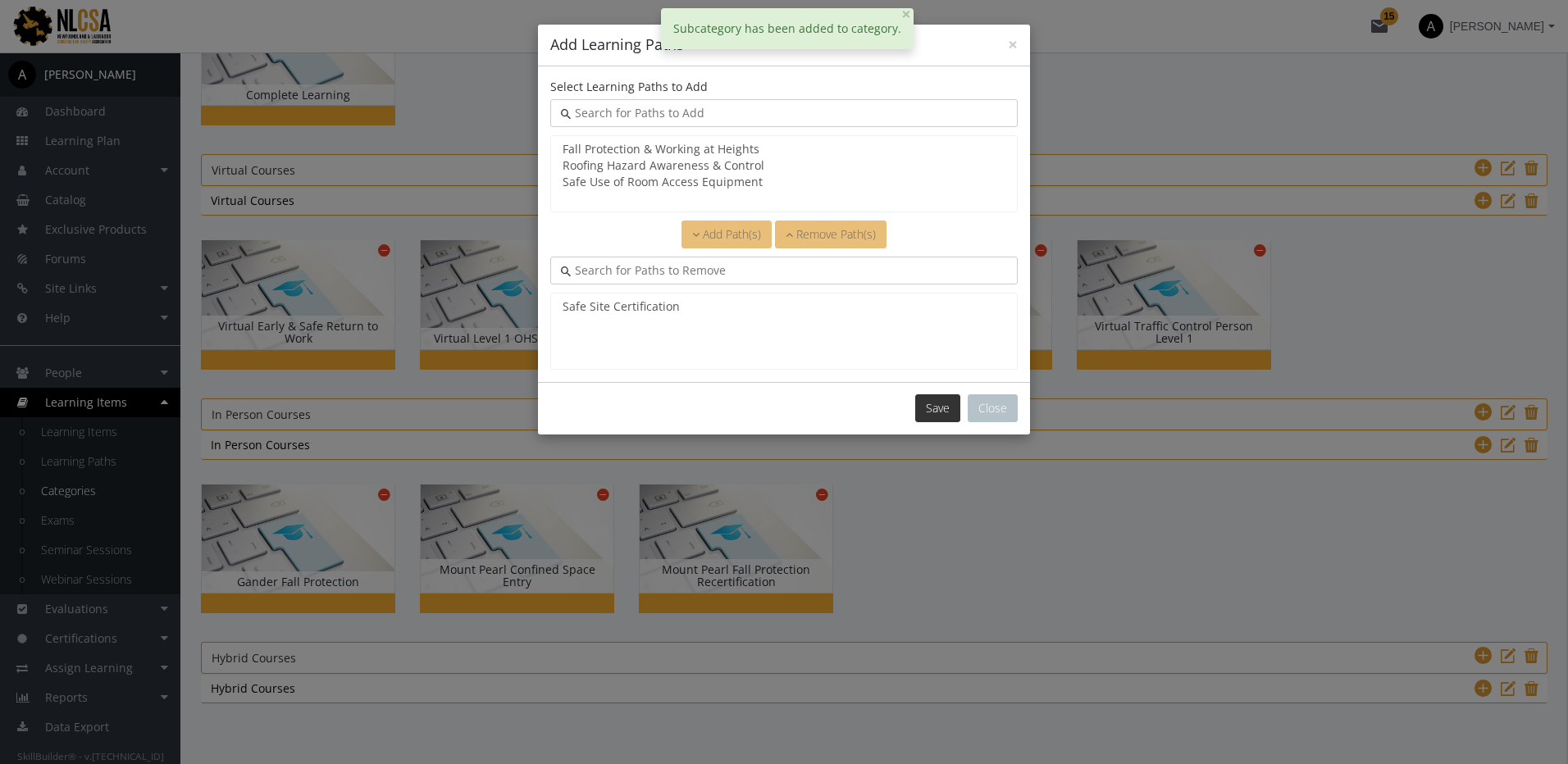
click at [935, 410] on button "Save" at bounding box center [937, 408] width 45 height 28
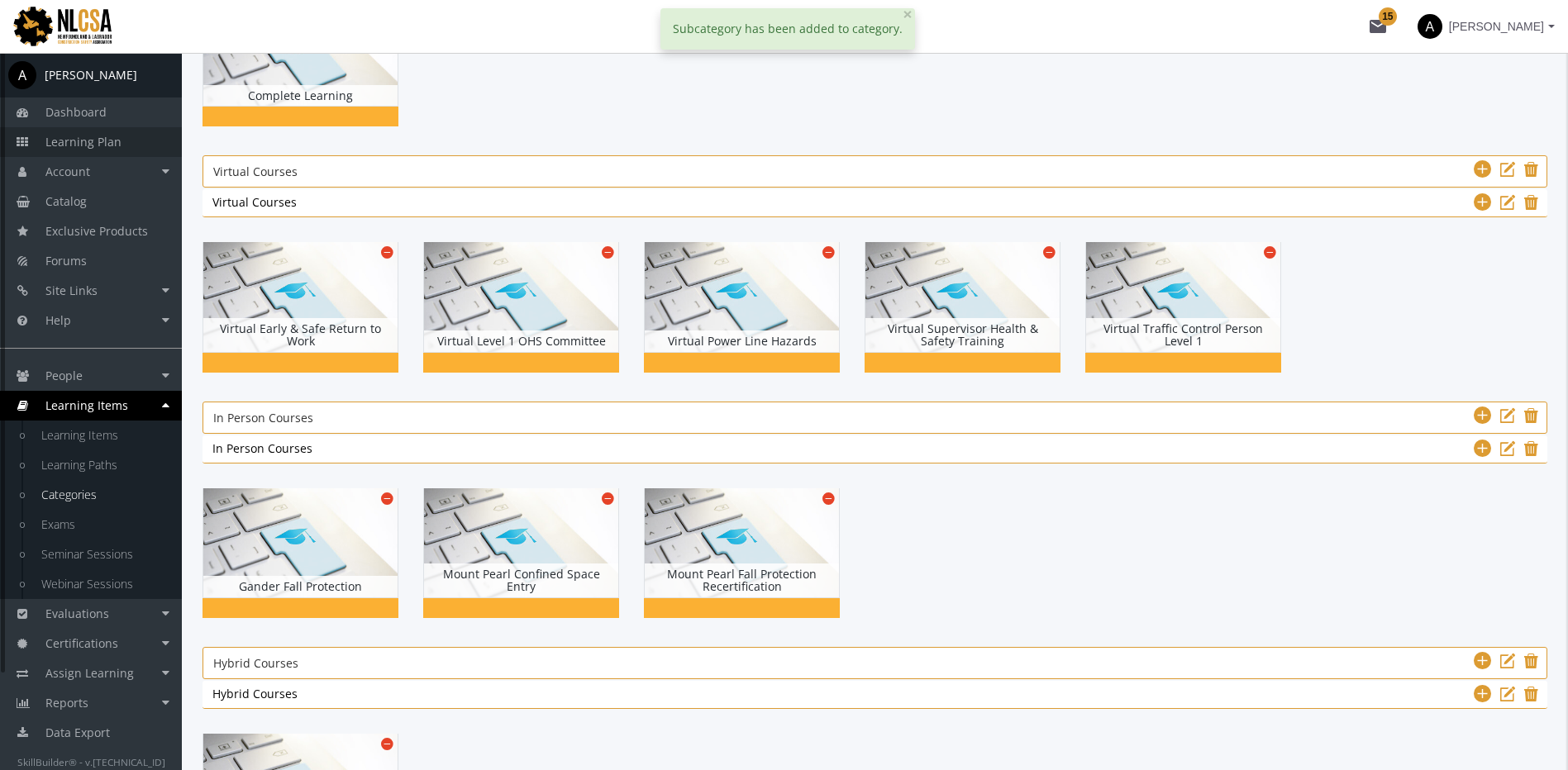
click at [77, 143] on span "Learning Plan" at bounding box center [84, 142] width 76 height 16
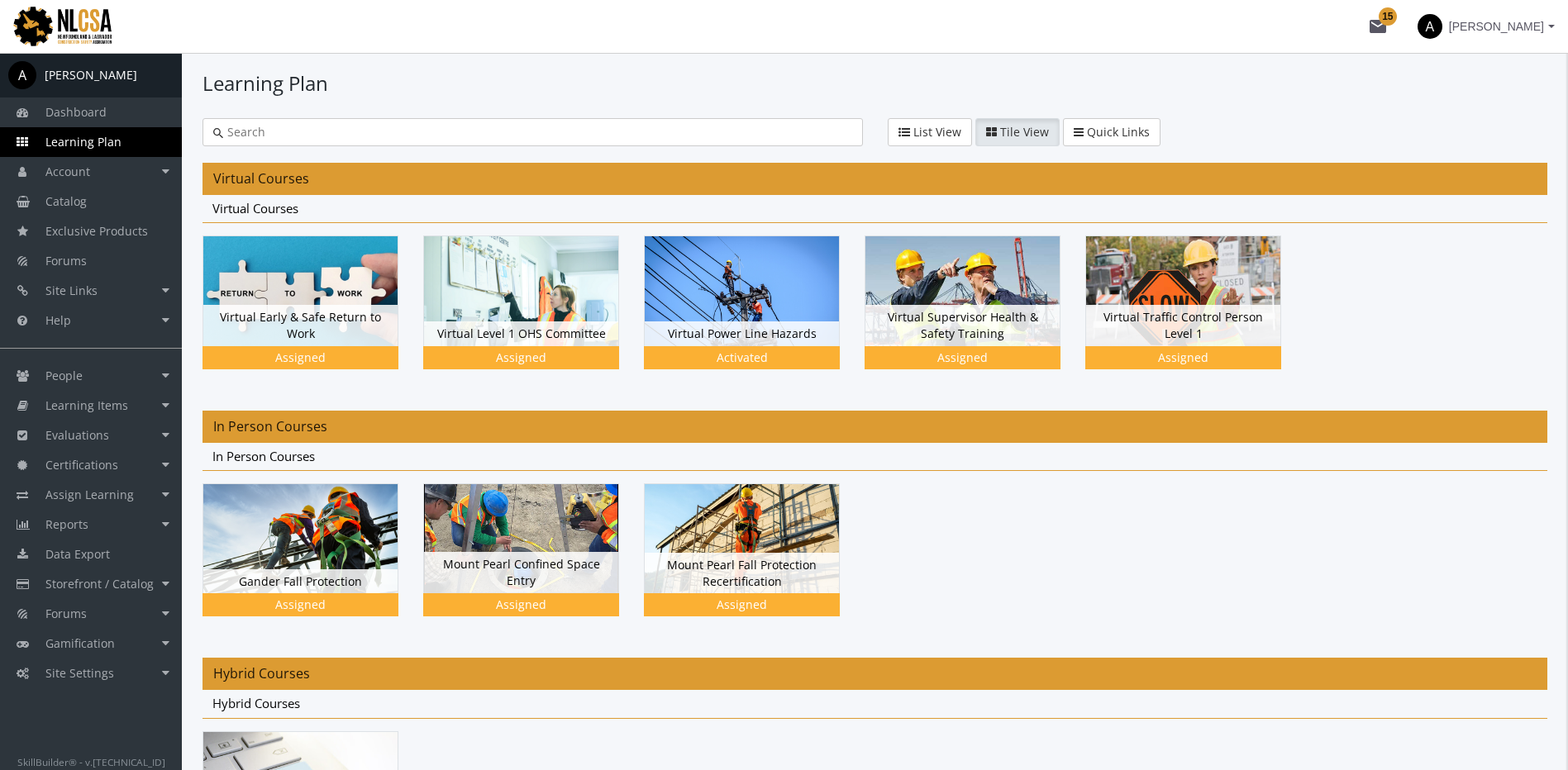
click at [1376, 25] on mat-icon "mail 15" at bounding box center [1377, 26] width 20 height 20
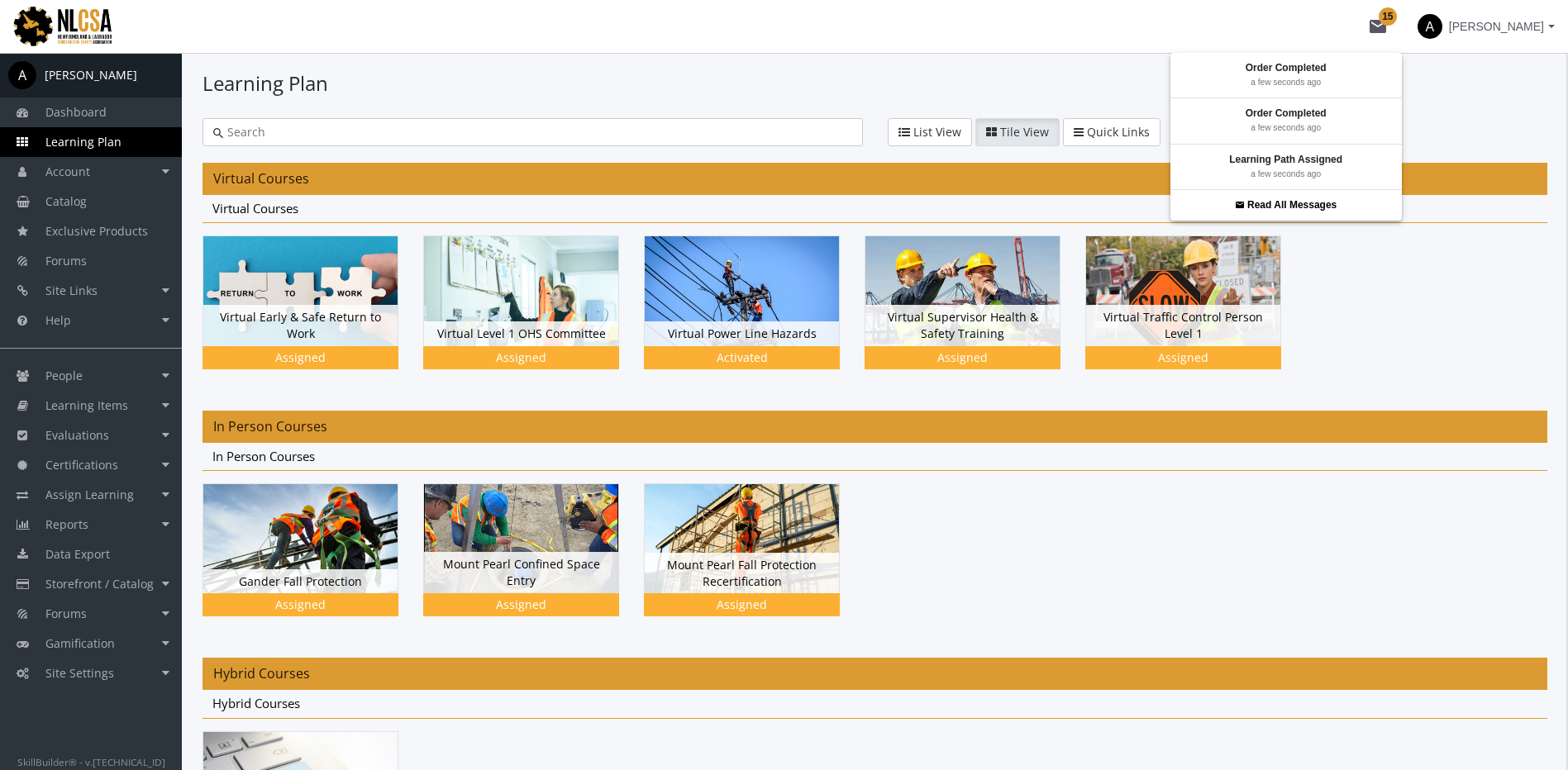
click at [595, 52] on div at bounding box center [784, 385] width 1568 height 770
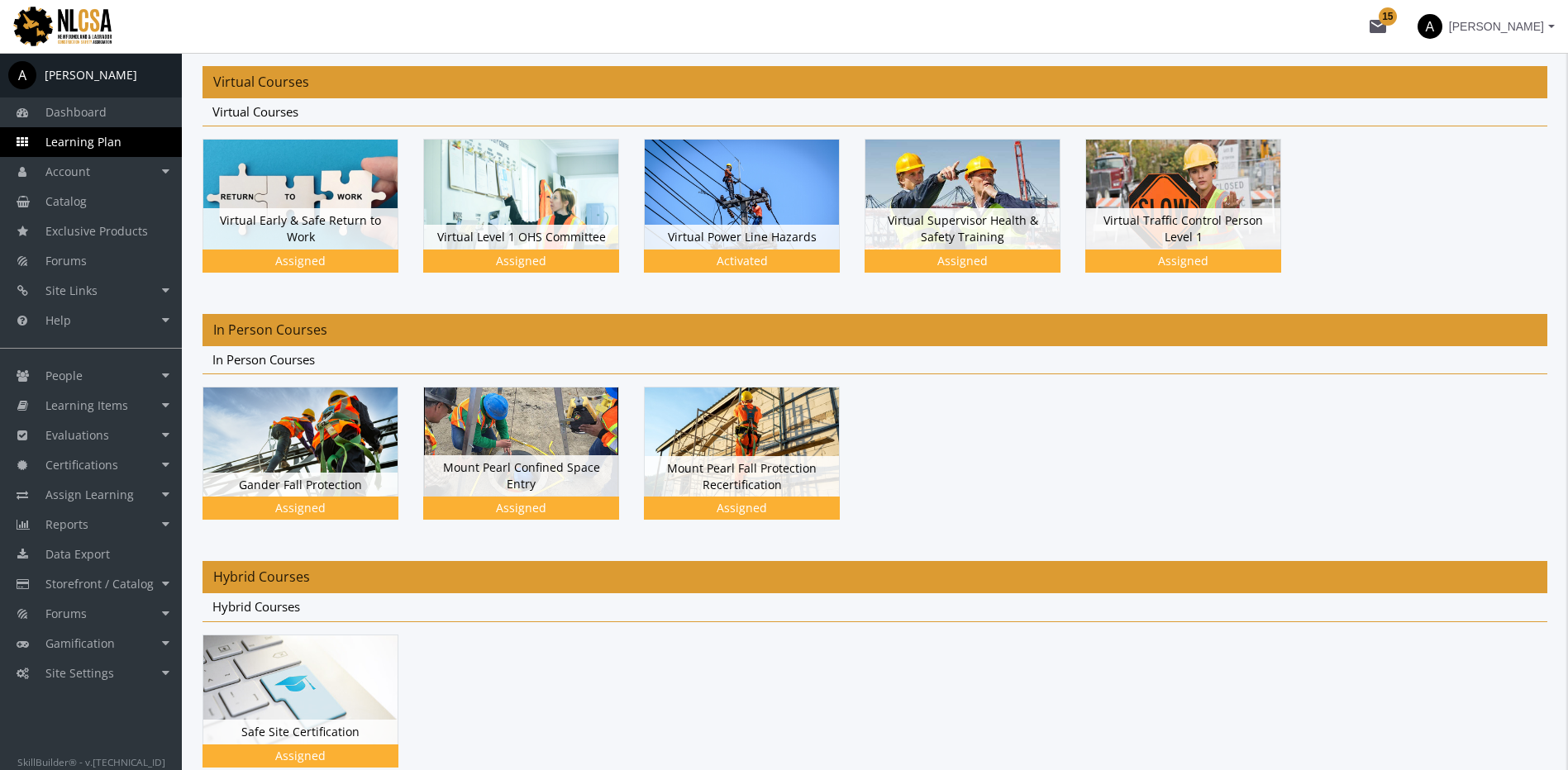
scroll to position [202, 0]
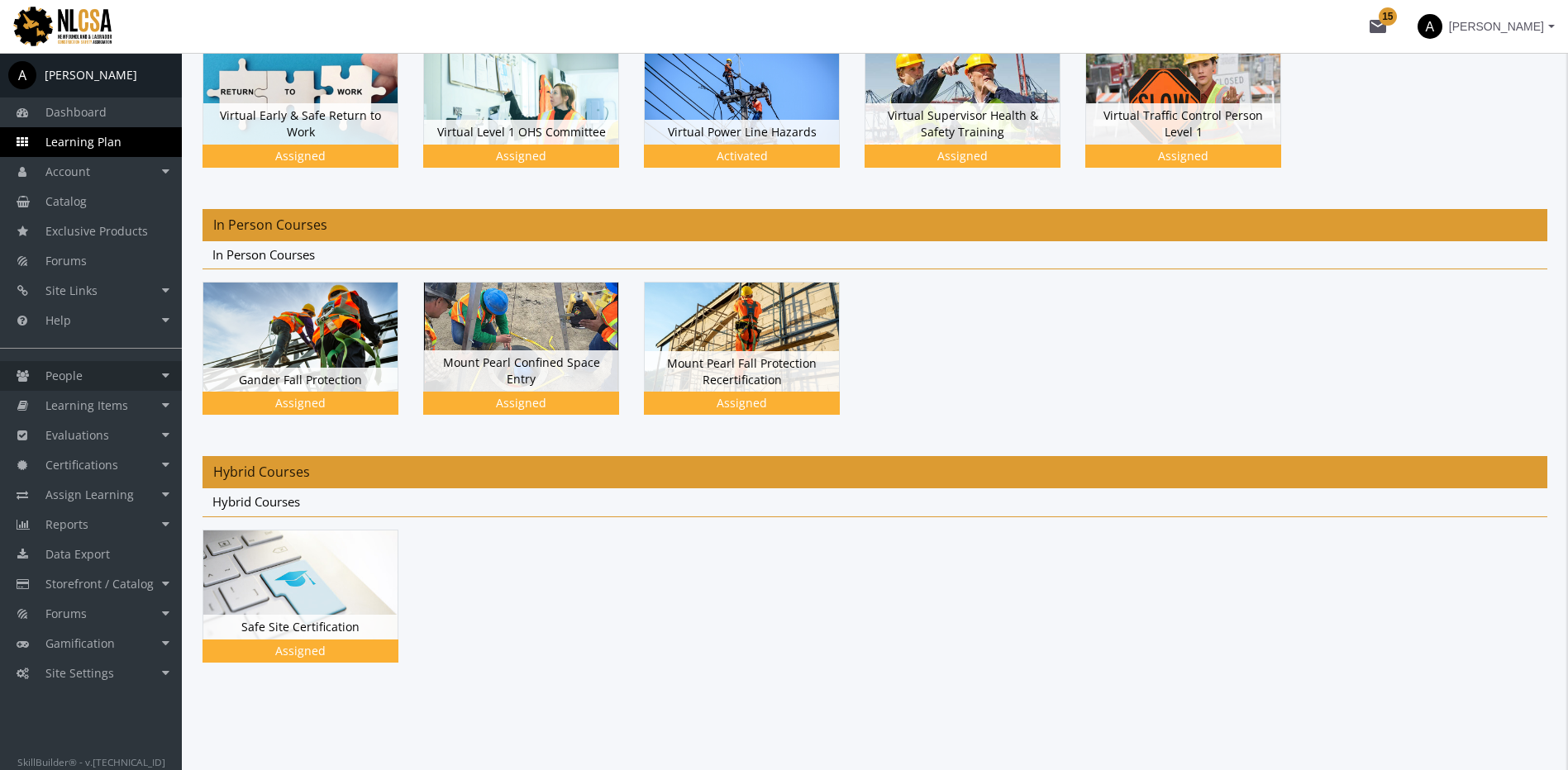
click at [121, 378] on link "People" at bounding box center [90, 376] width 182 height 30
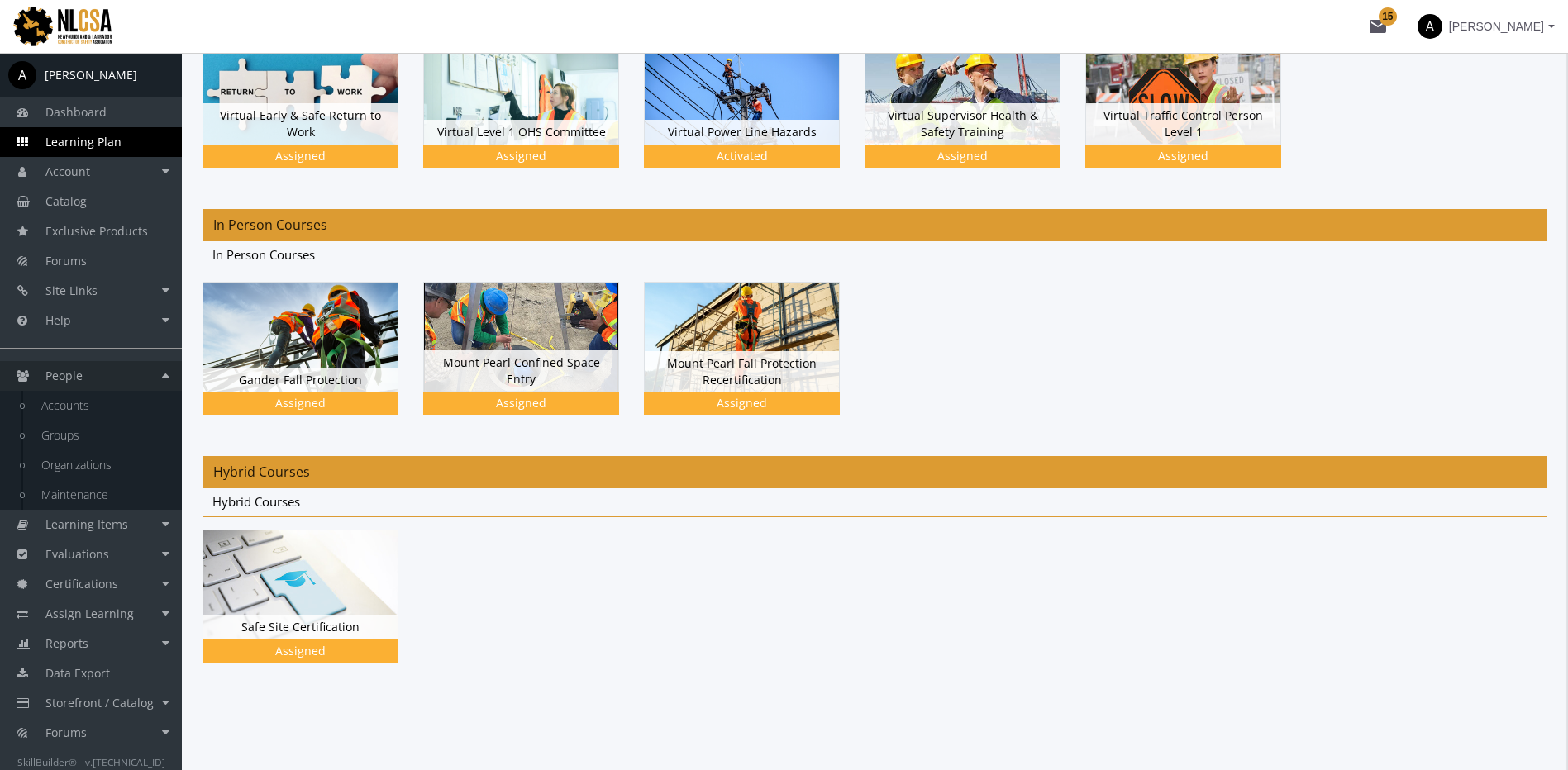
click at [133, 361] on link "People" at bounding box center [90, 376] width 182 height 30
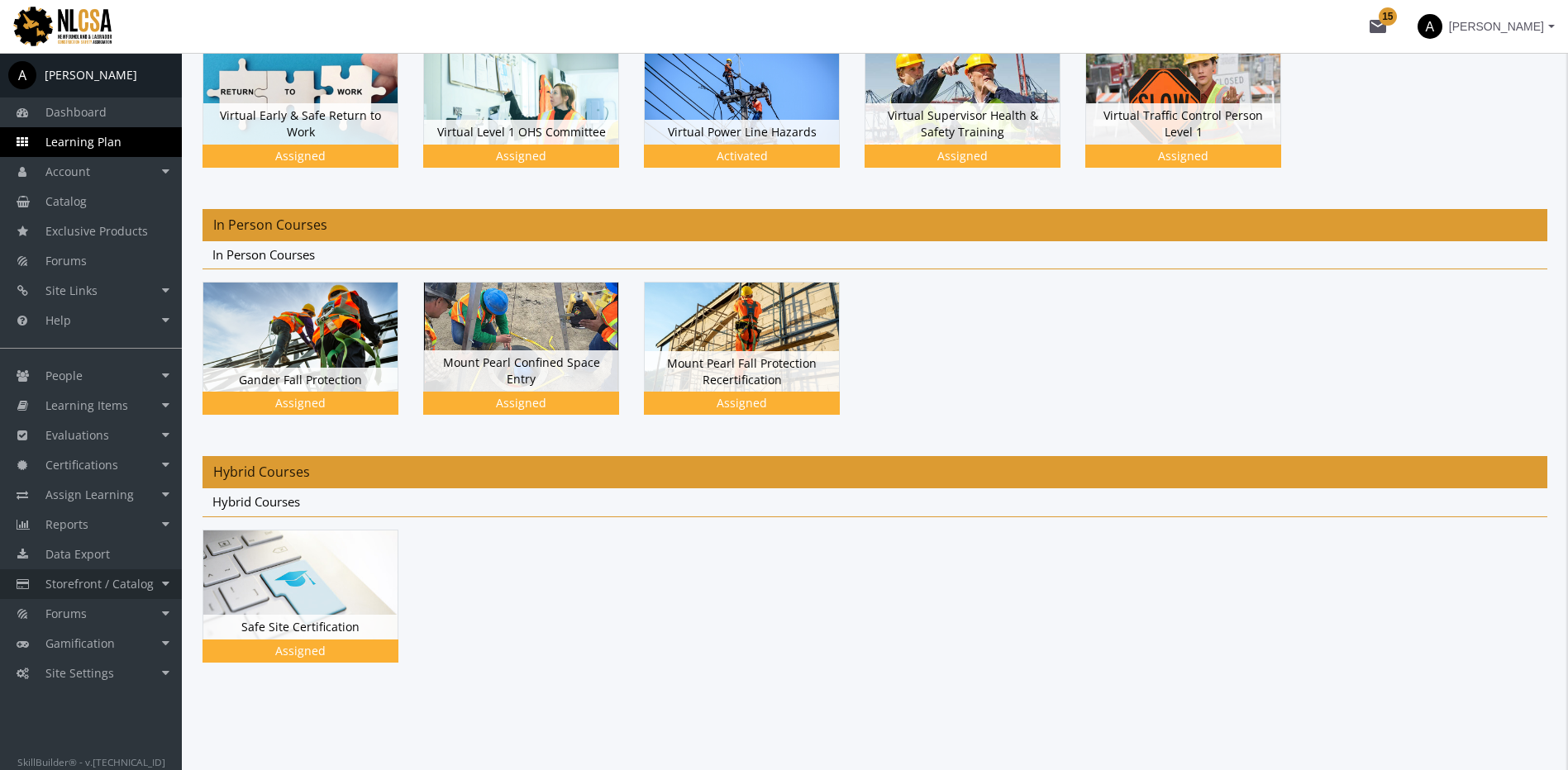
click at [134, 583] on span "Storefront / Catalog" at bounding box center [100, 583] width 108 height 16
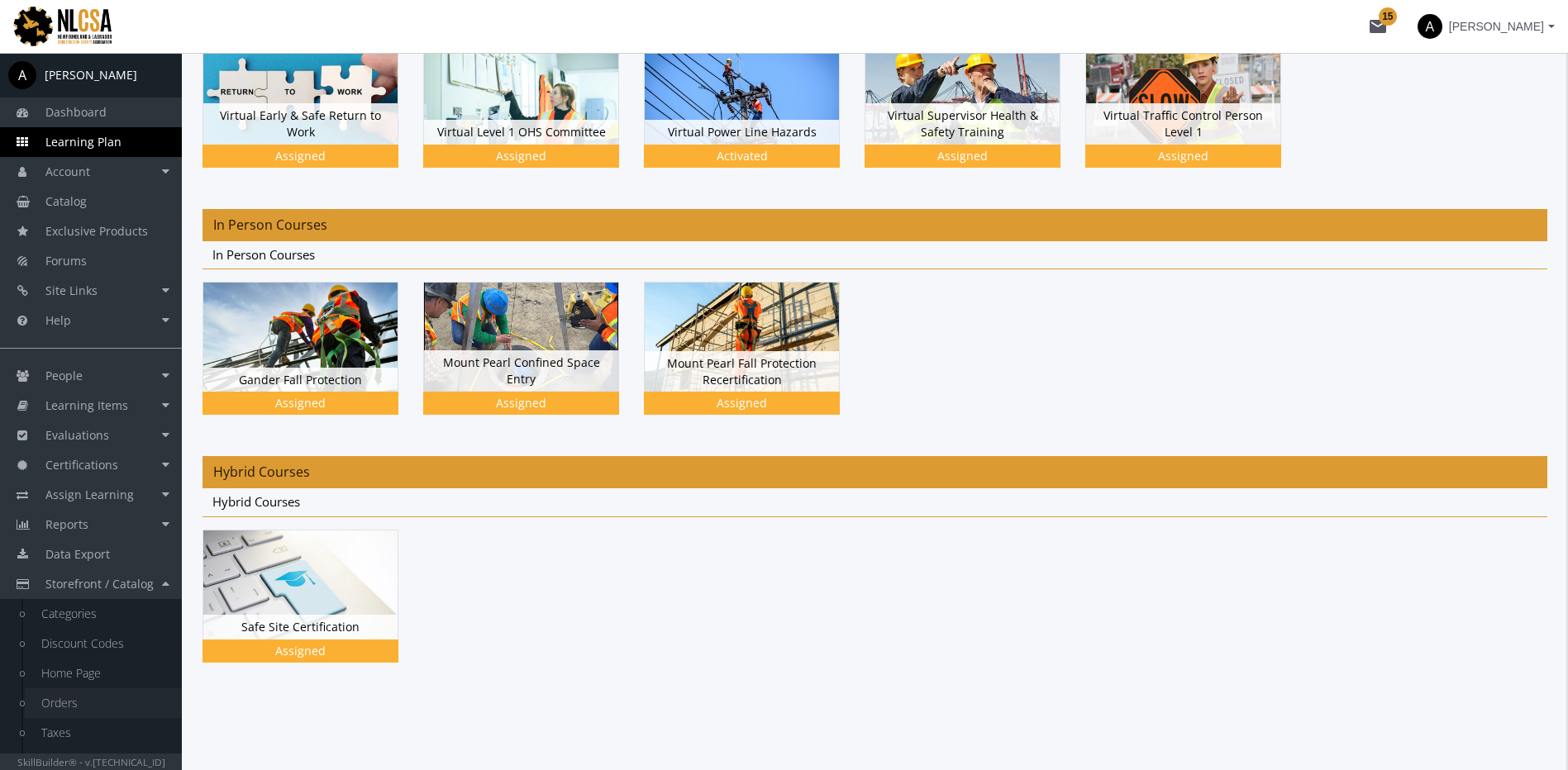
click at [79, 703] on link "Orders" at bounding box center [103, 703] width 157 height 30
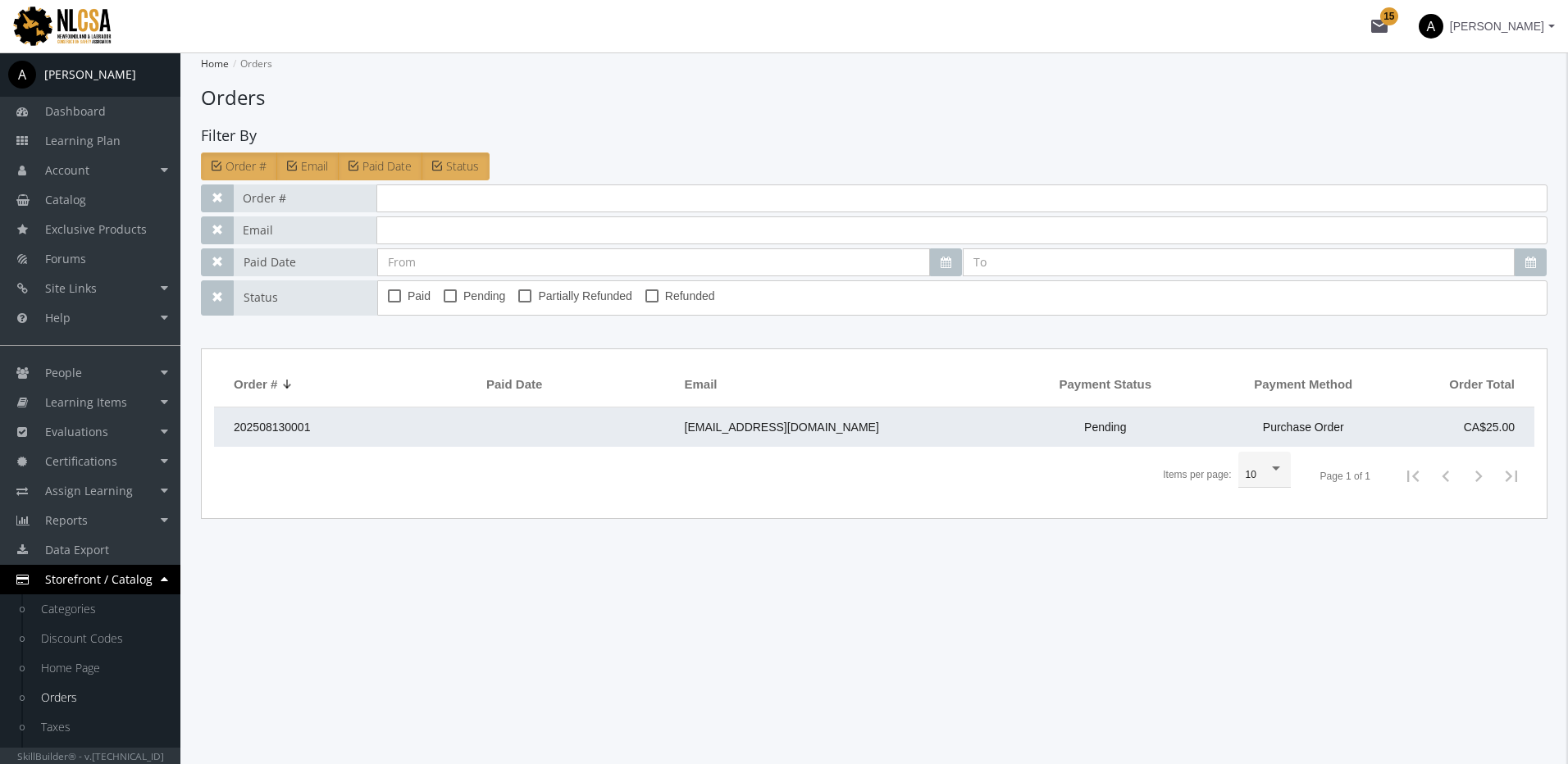
click at [687, 432] on span "[EMAIL_ADDRESS][DOMAIN_NAME]" at bounding box center [782, 427] width 194 height 13
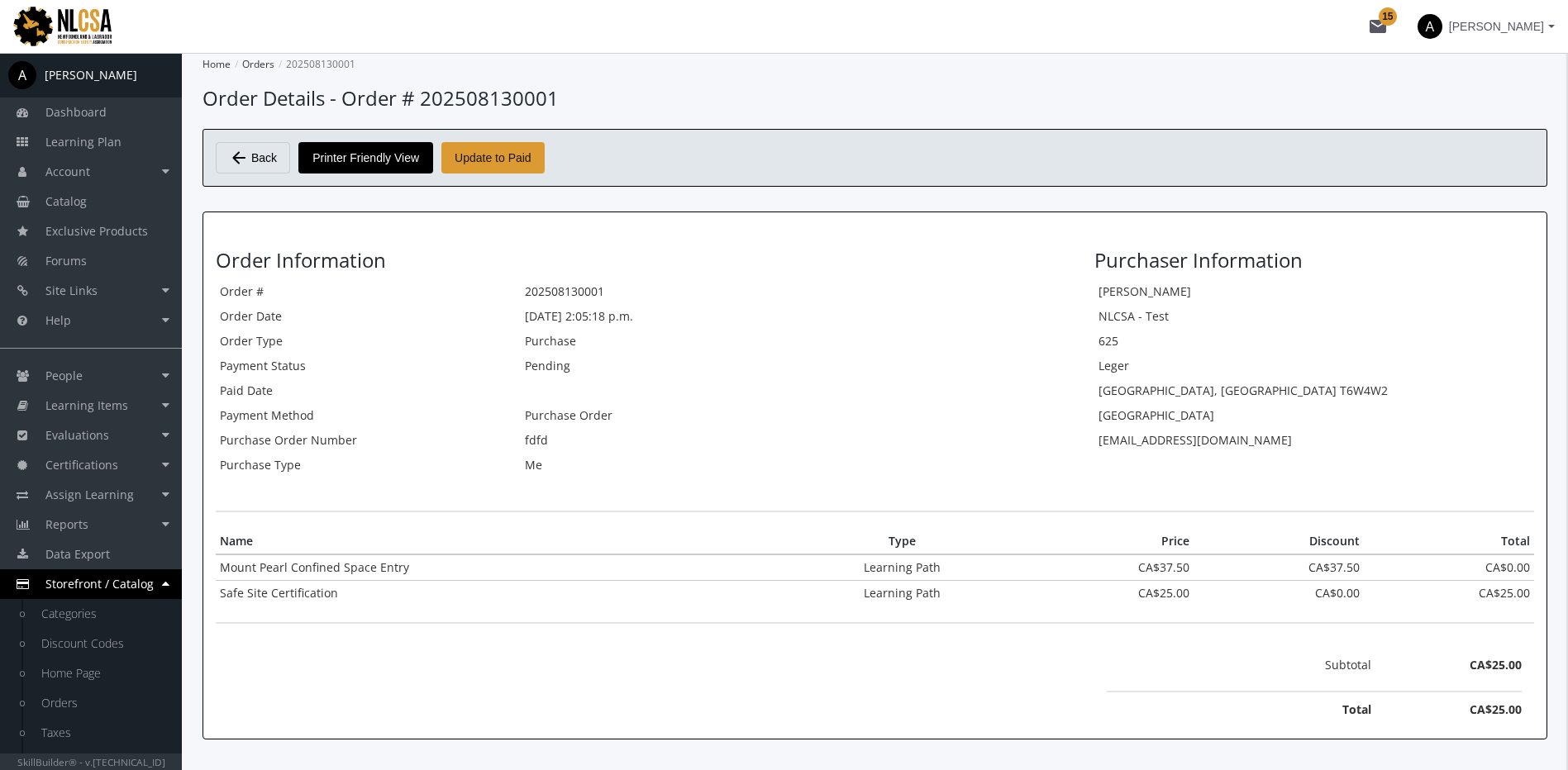
click at [511, 153] on span "Update to Paid" at bounding box center [493, 158] width 77 height 30
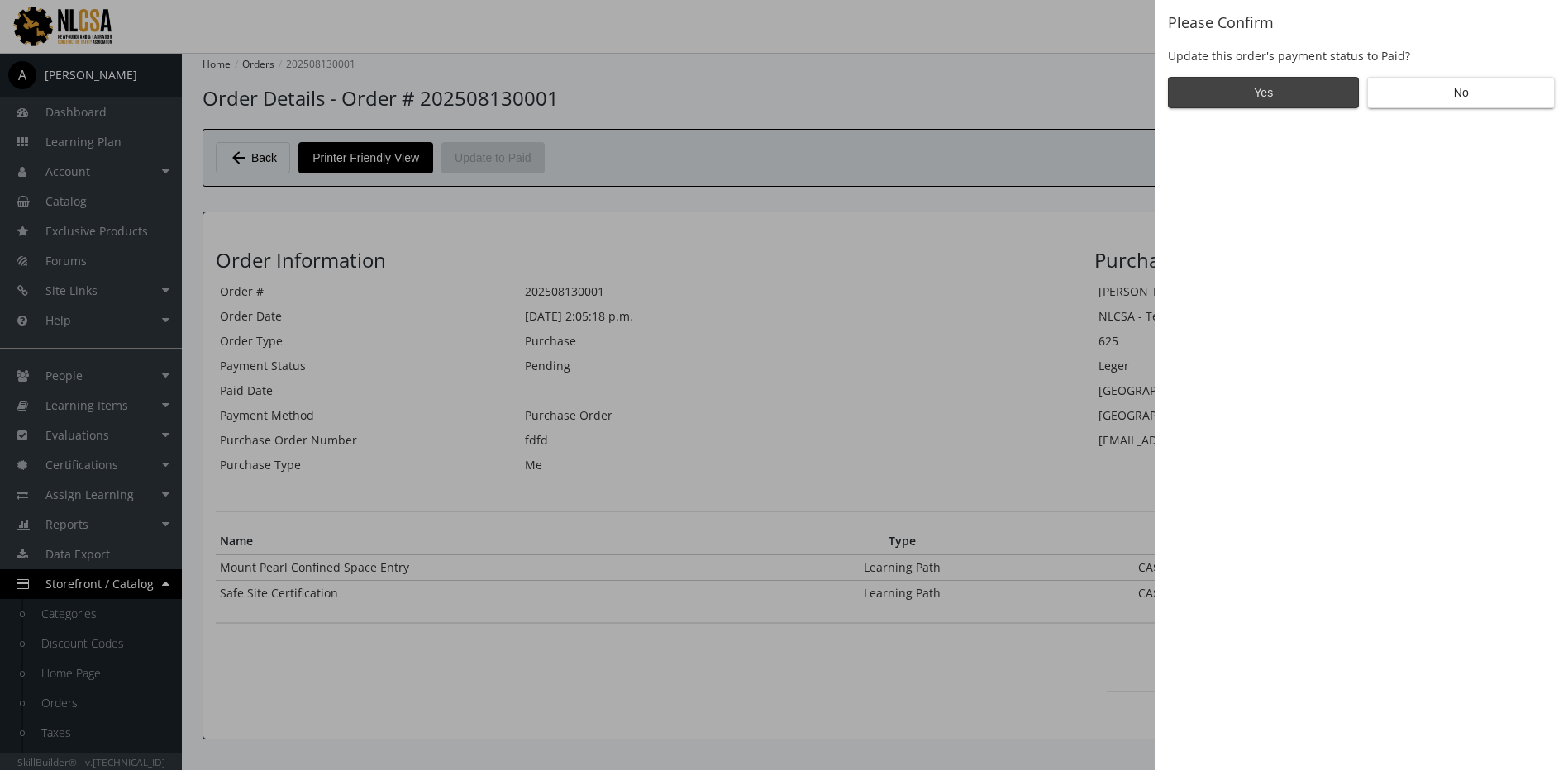
click at [1256, 94] on span "Yes" at bounding box center [1263, 92] width 163 height 30
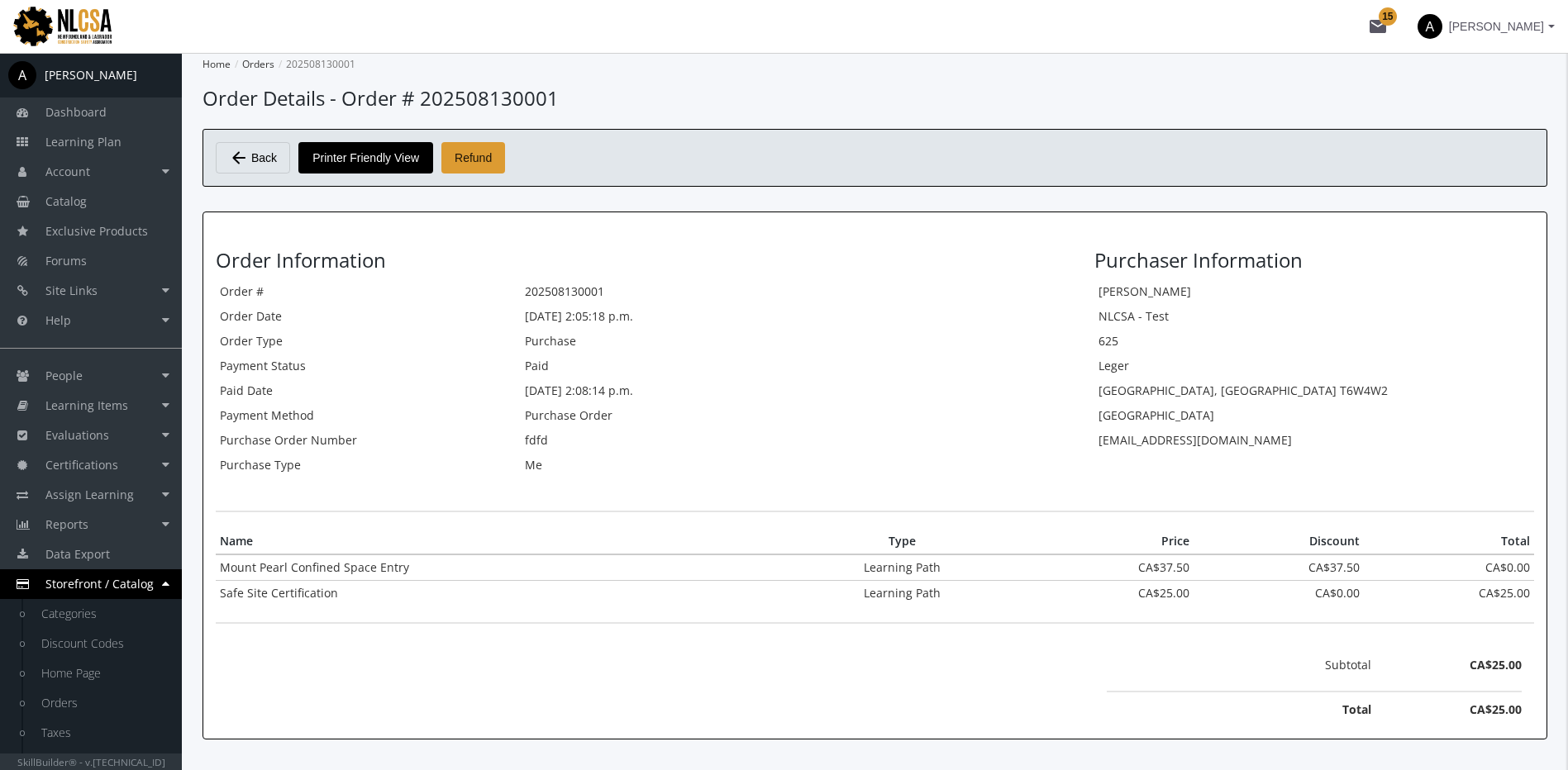
click at [481, 154] on span "Refund" at bounding box center [473, 158] width 37 height 30
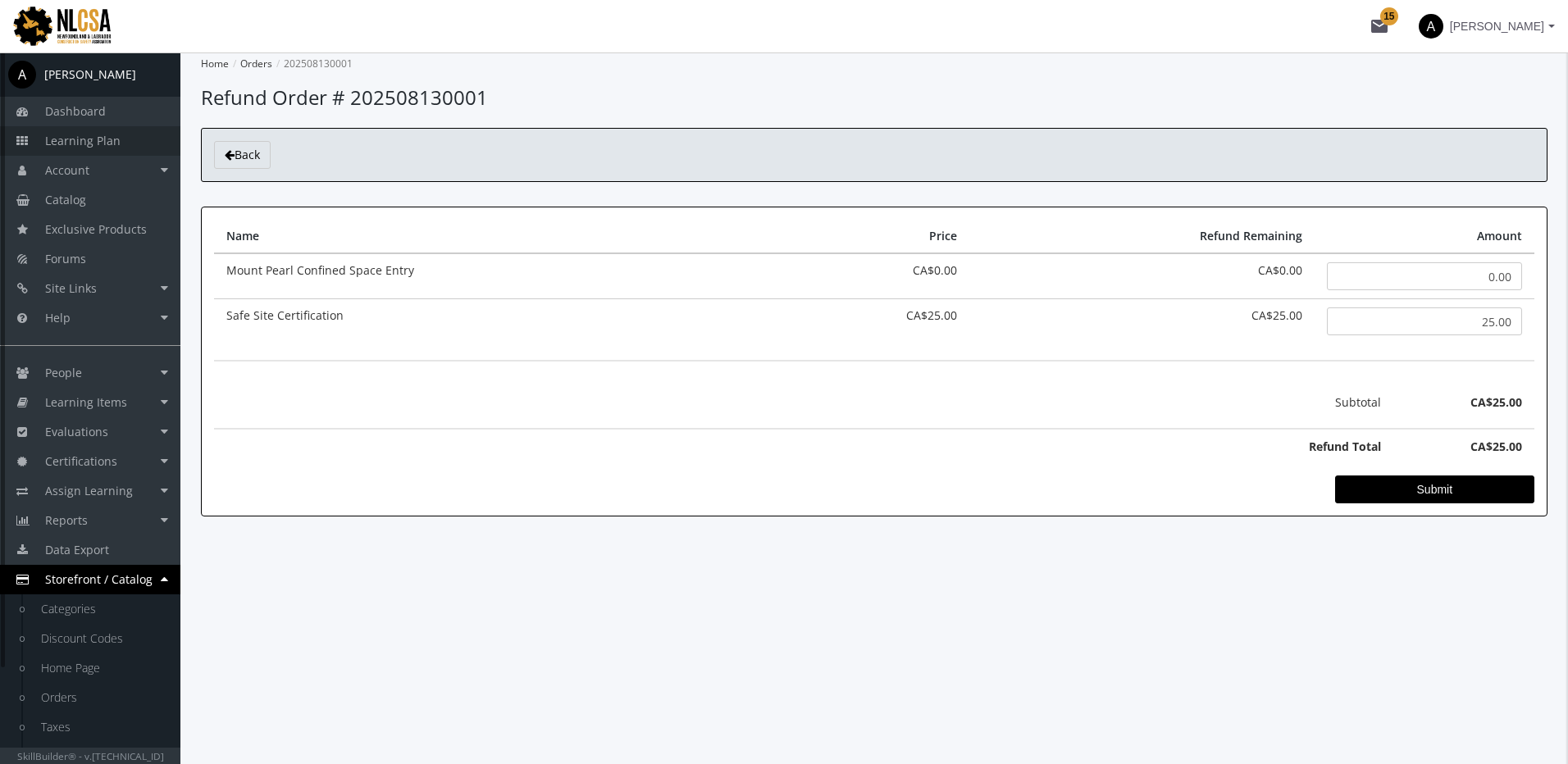
click at [113, 141] on span "Learning Plan" at bounding box center [83, 140] width 76 height 16
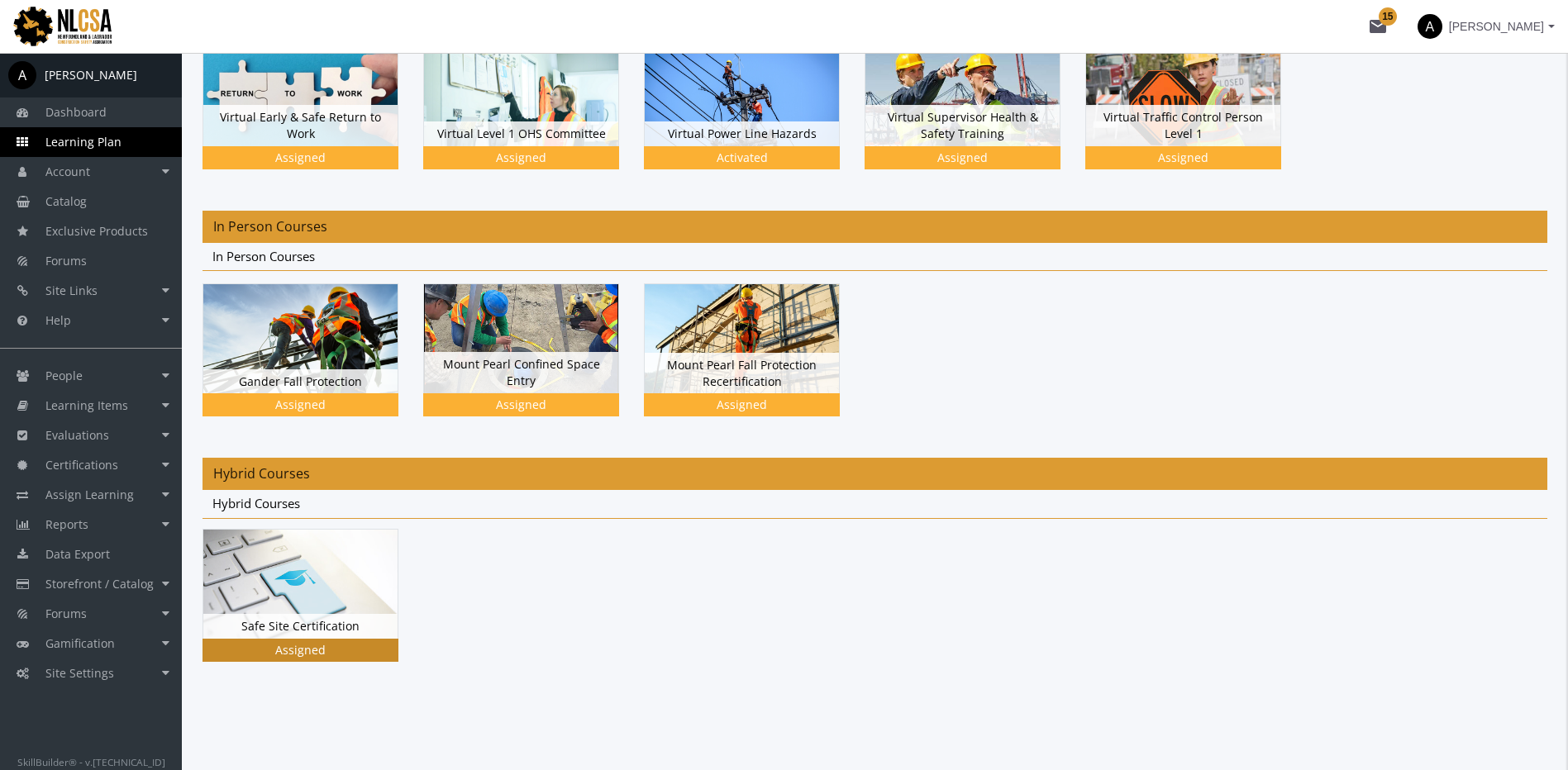
scroll to position [202, 0]
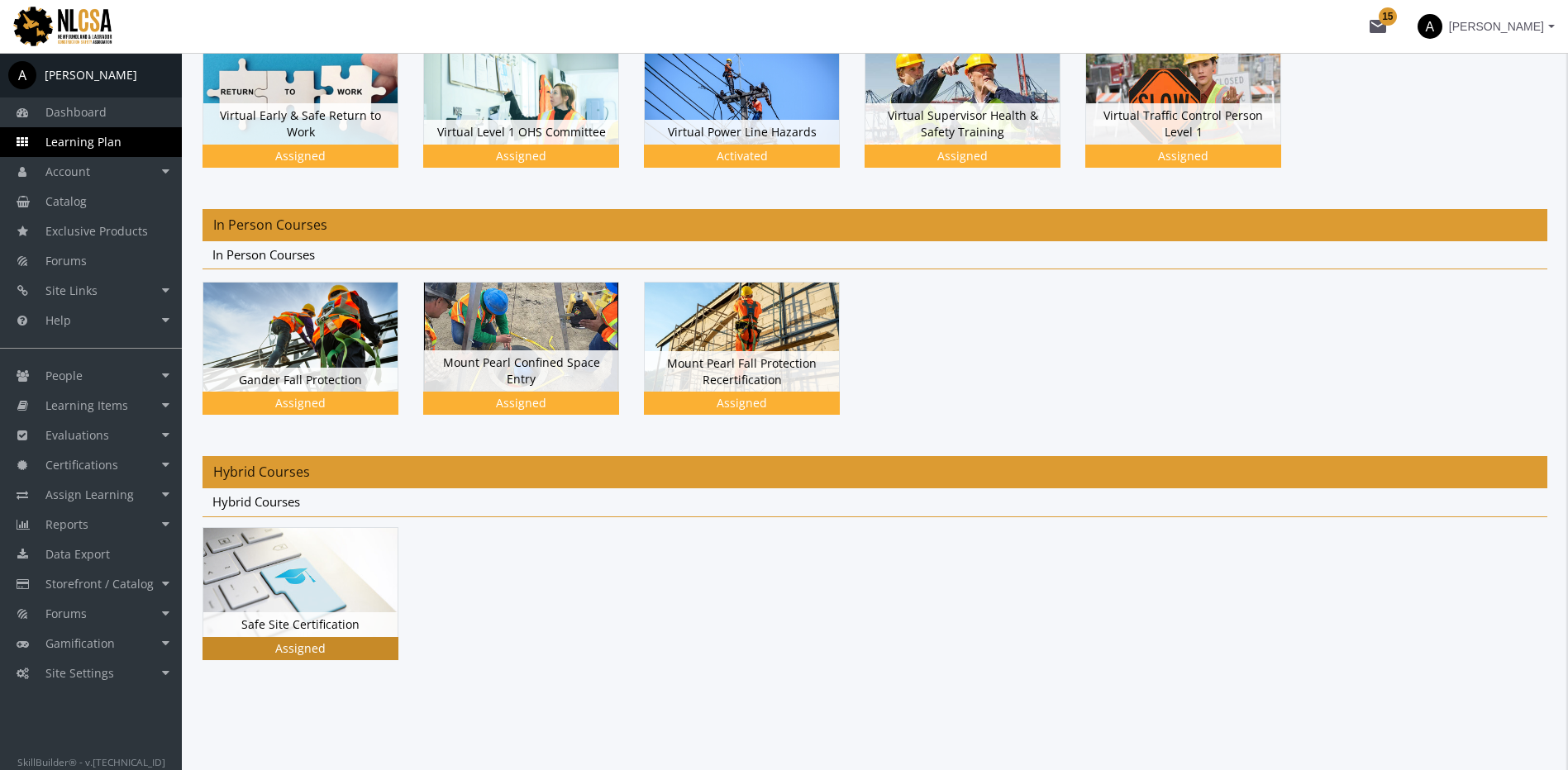
click at [318, 143] on img at bounding box center [300, 88] width 195 height 109
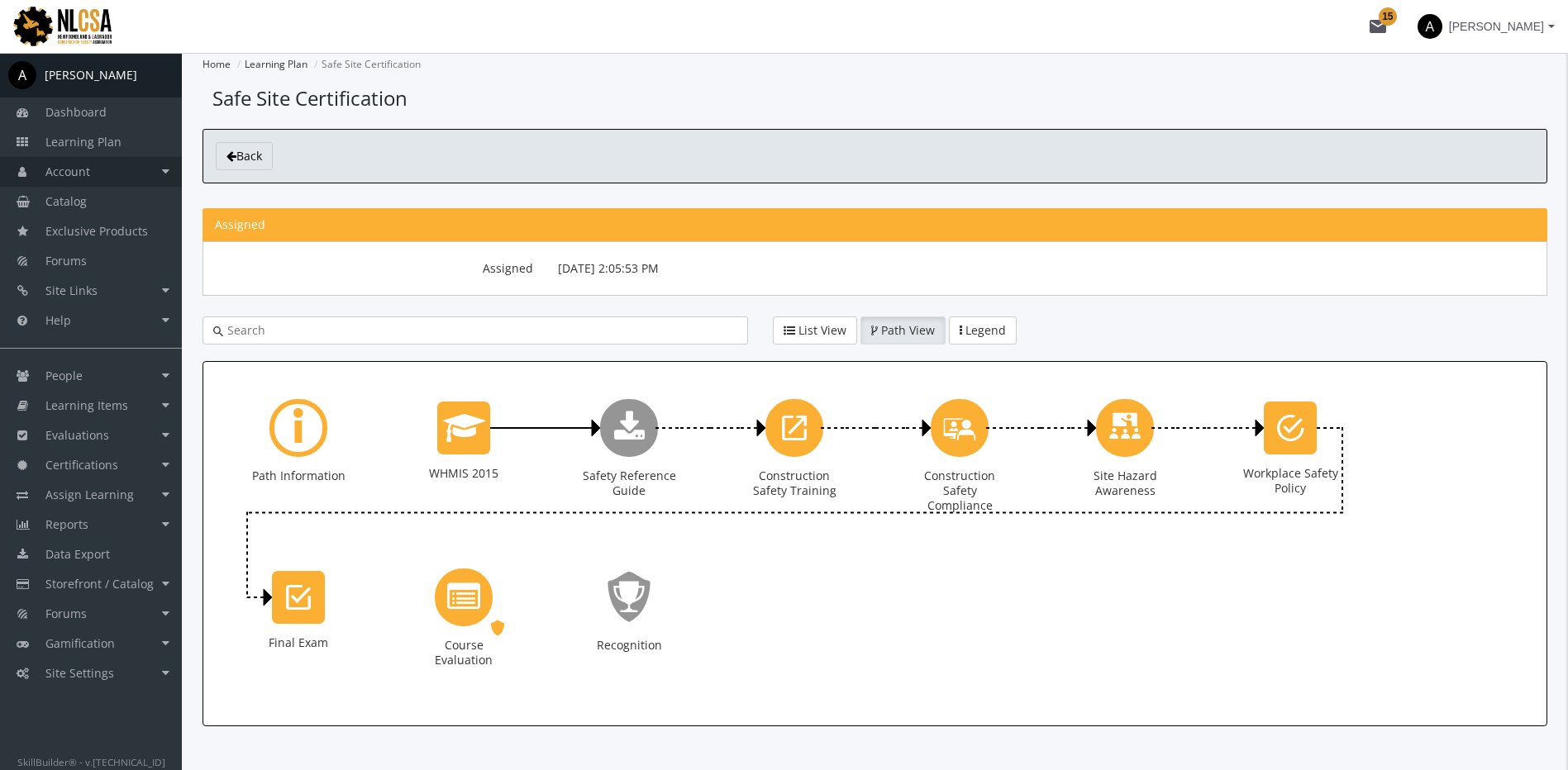
click at [106, 172] on link "Account" at bounding box center [90, 172] width 182 height 30
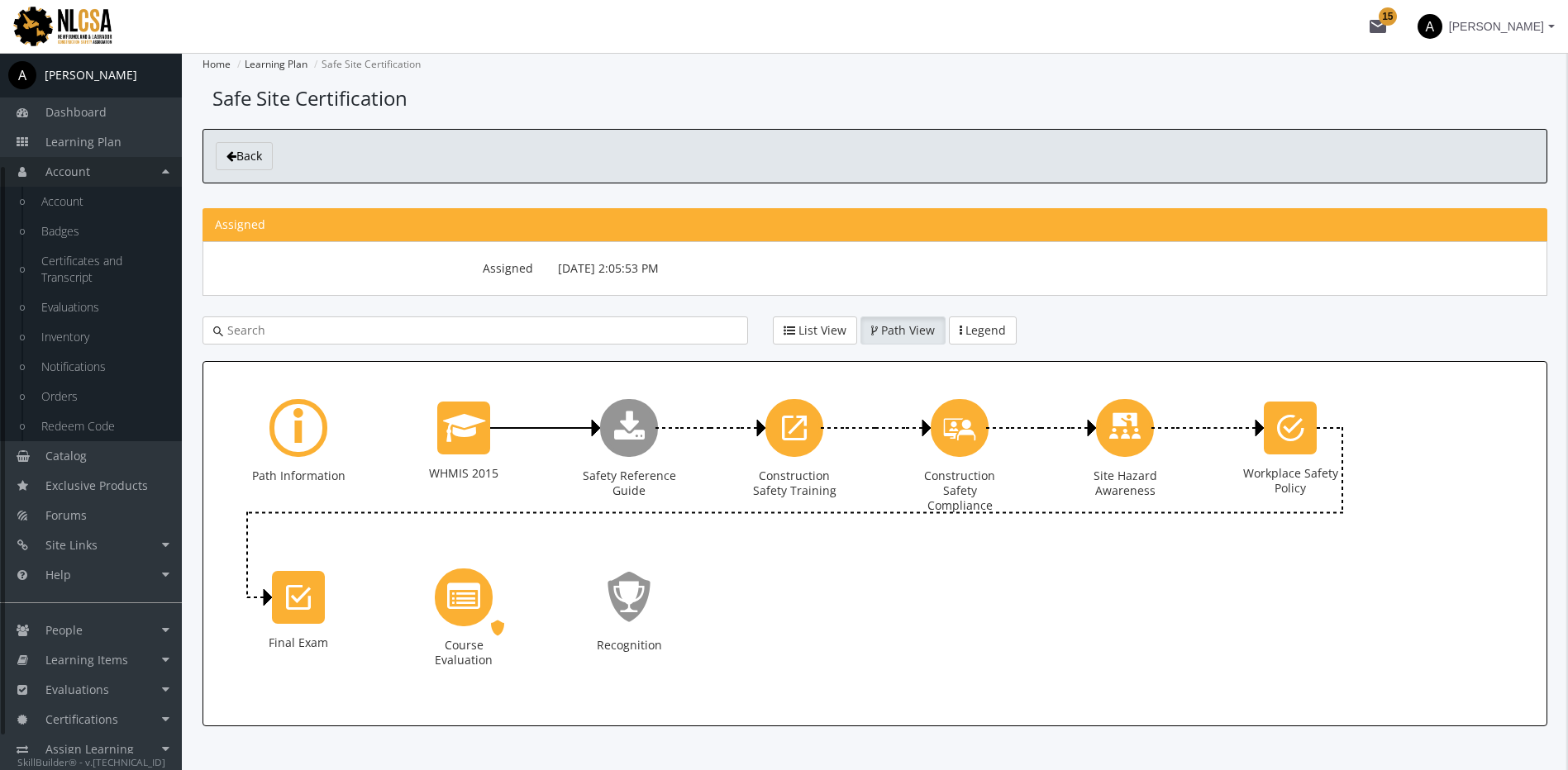
scroll to position [189, 0]
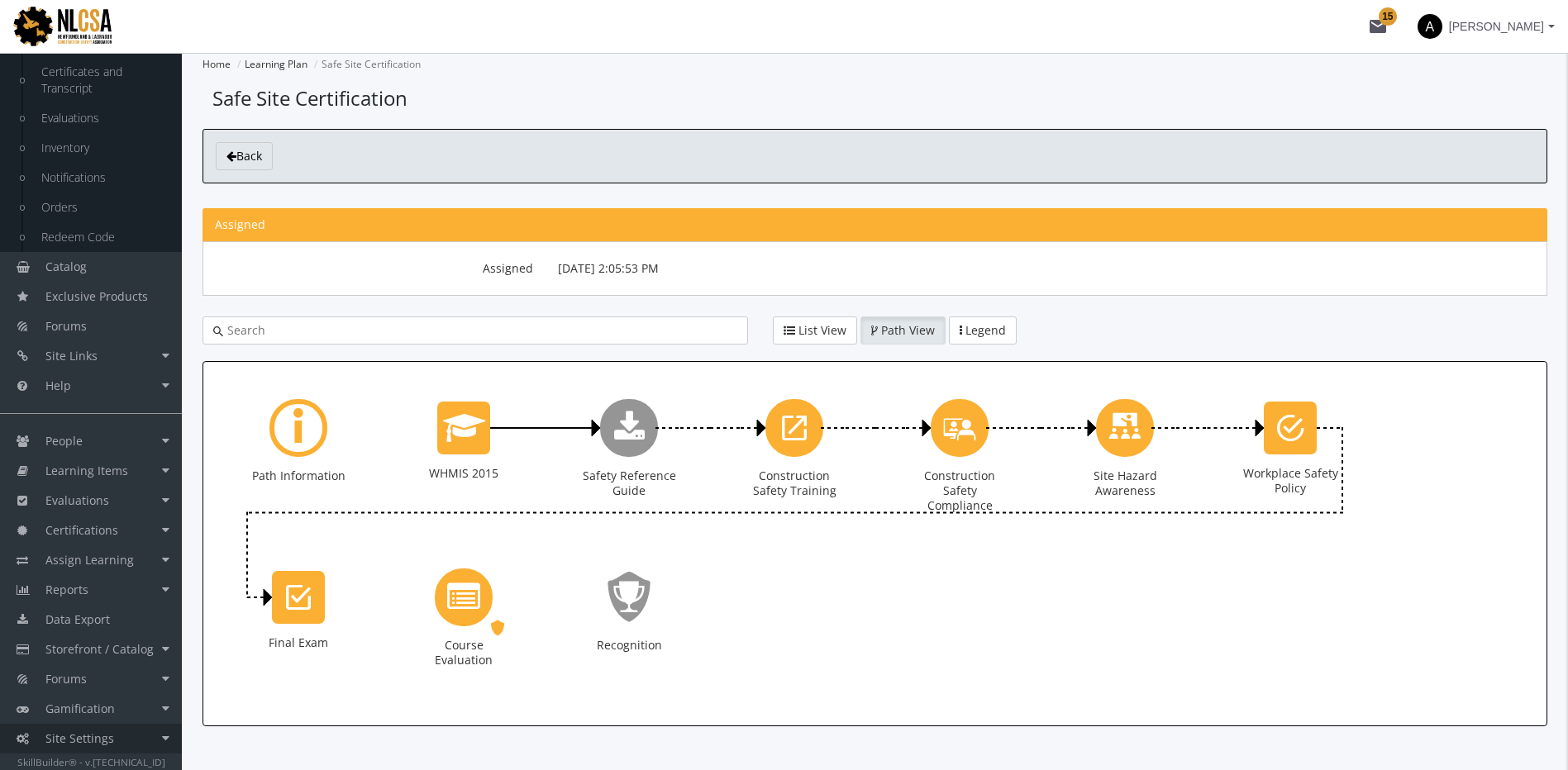
click at [140, 739] on link "Site Settings" at bounding box center [90, 738] width 182 height 30
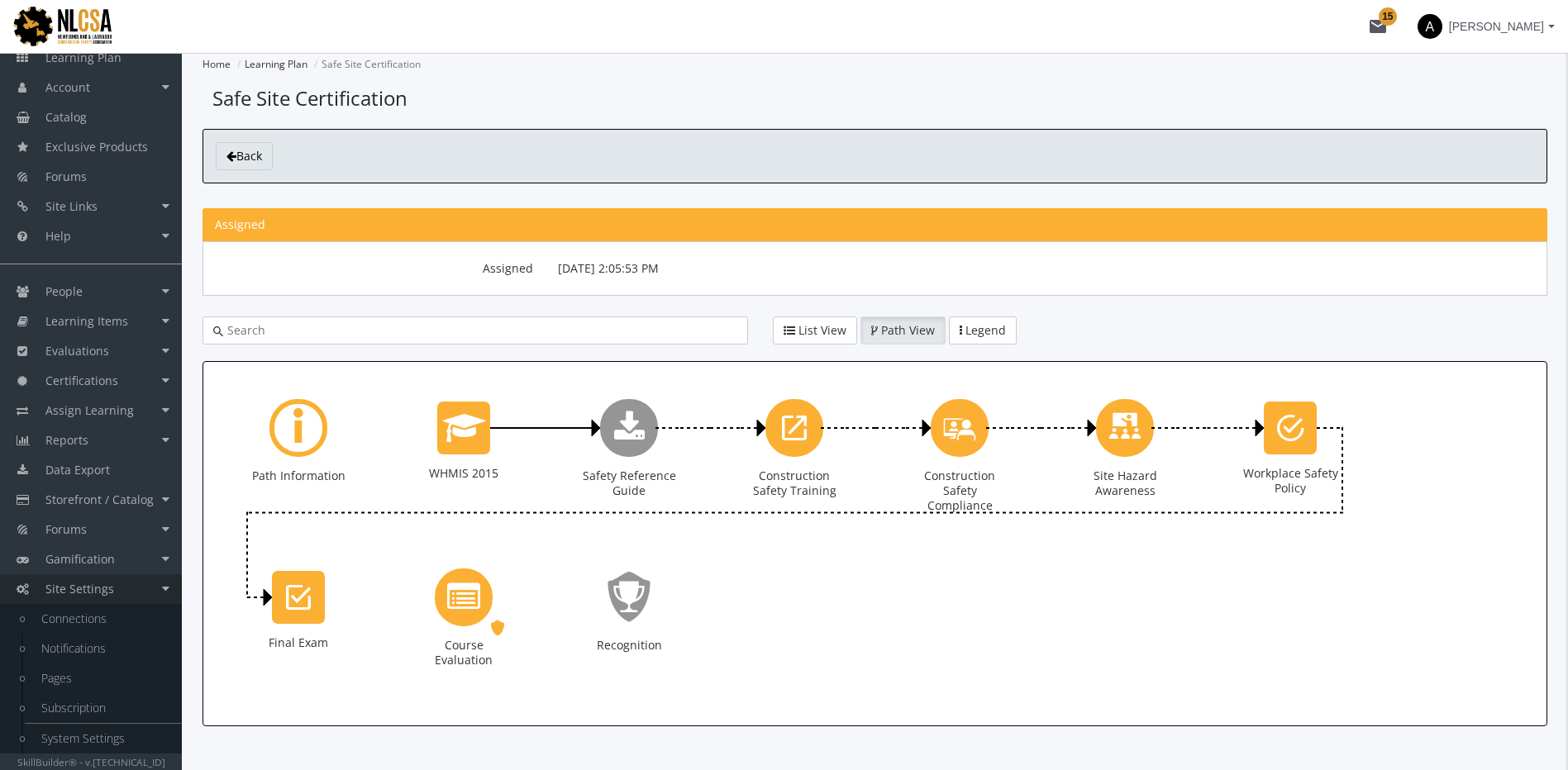
scroll to position [85, 0]
click at [134, 732] on link "System Settings" at bounding box center [103, 738] width 157 height 30
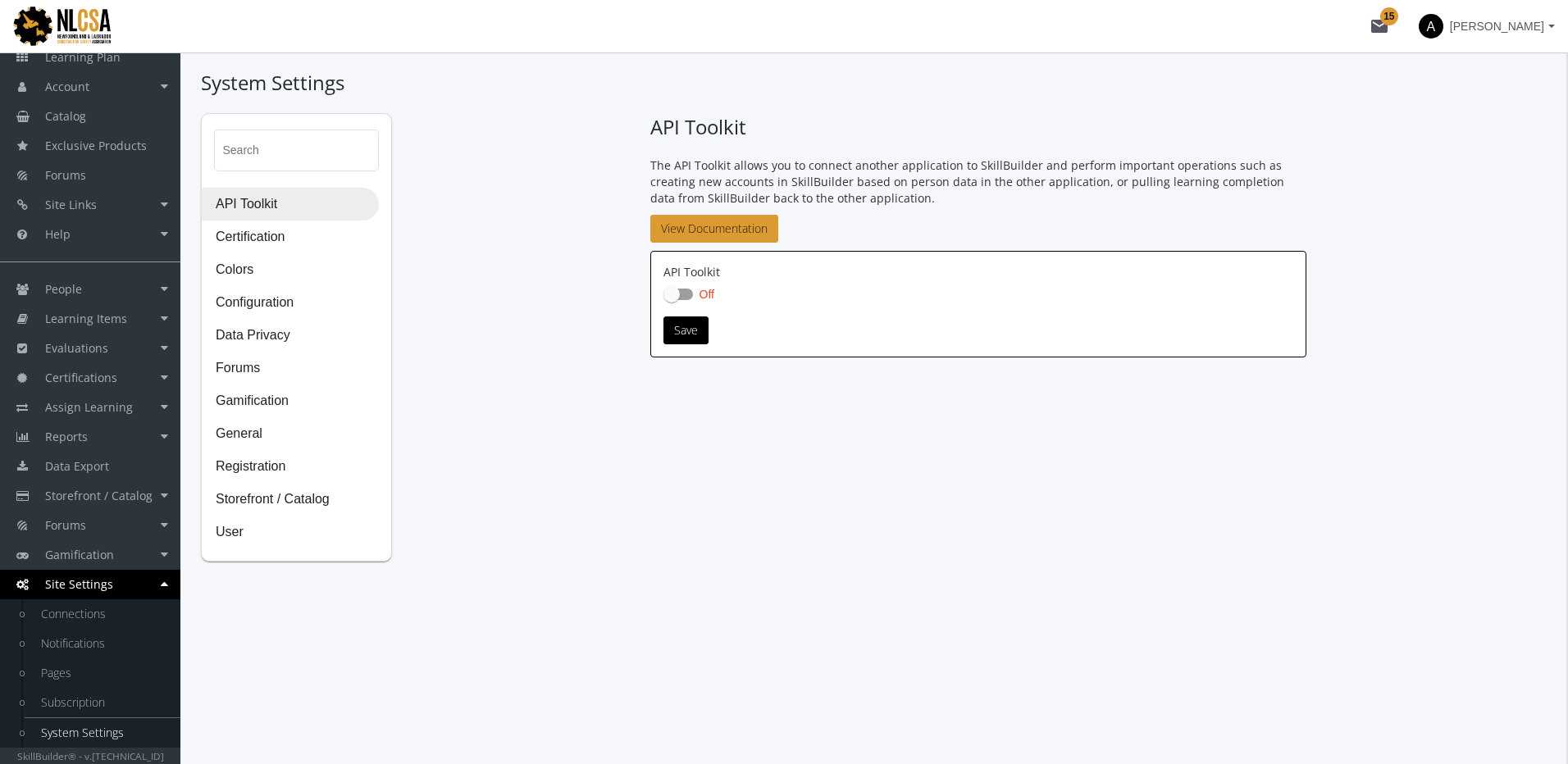
checkbox input "true"
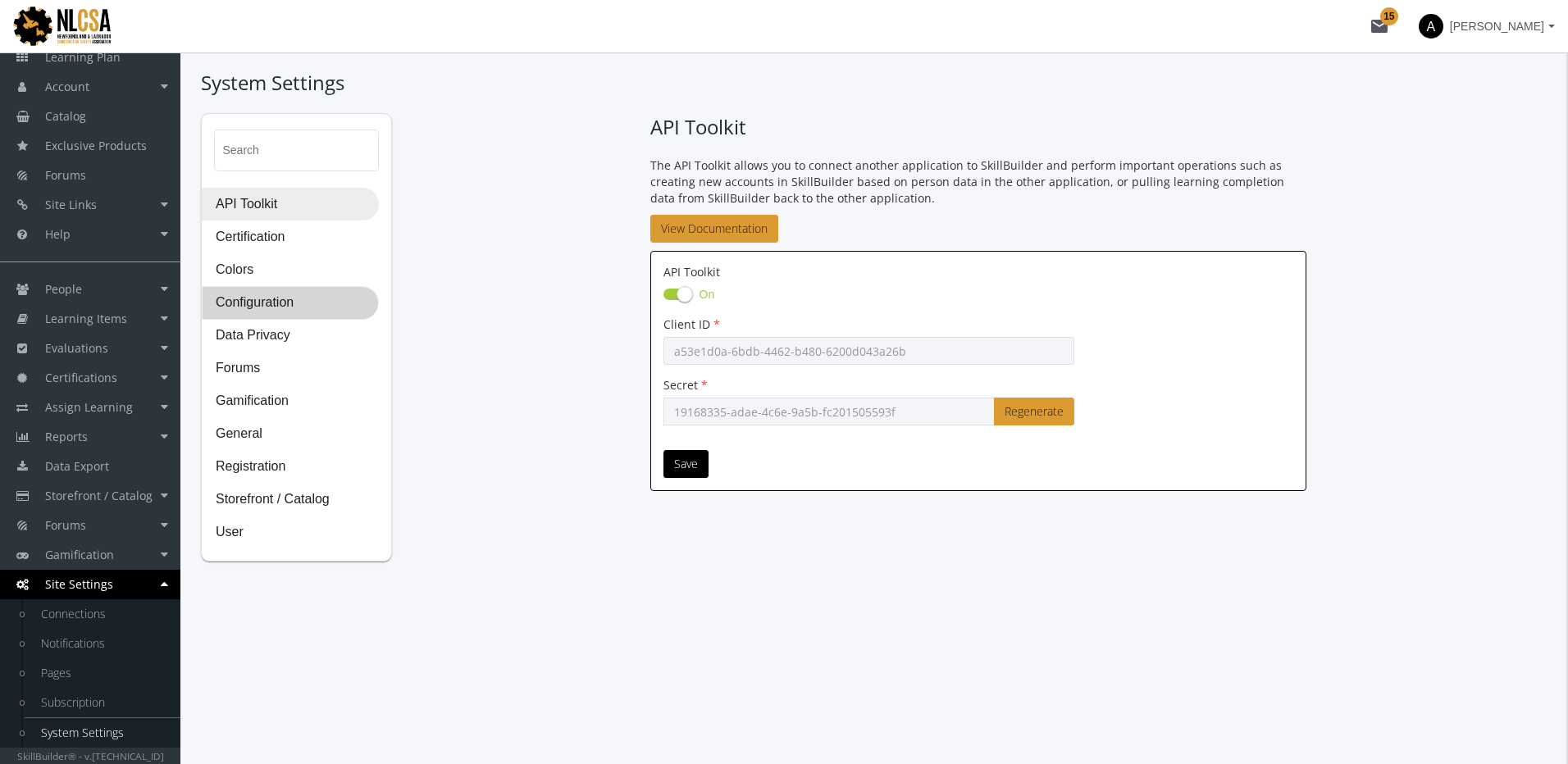
click at [277, 299] on span "Configuration" at bounding box center [290, 303] width 176 height 32
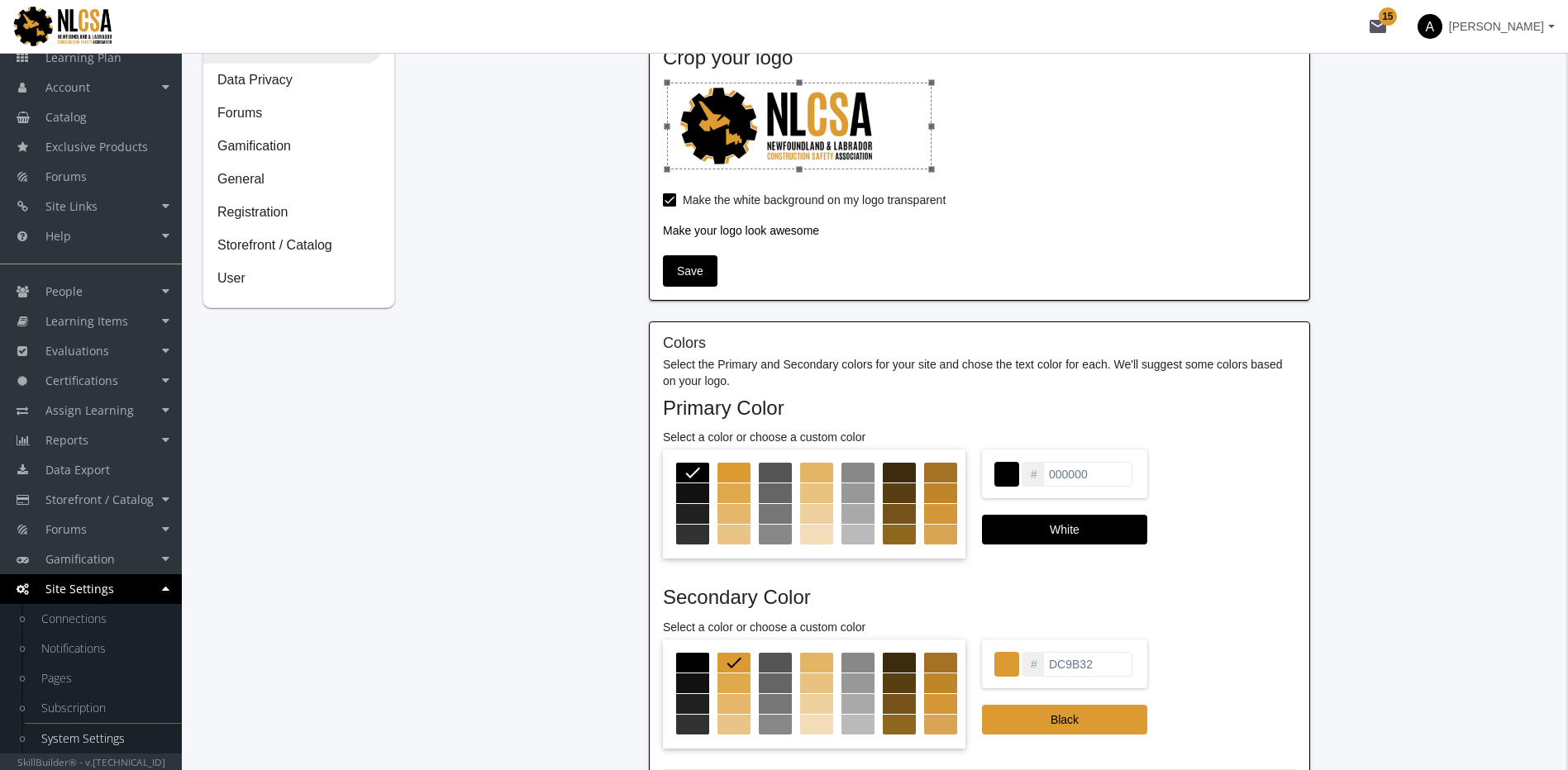
scroll to position [20, 0]
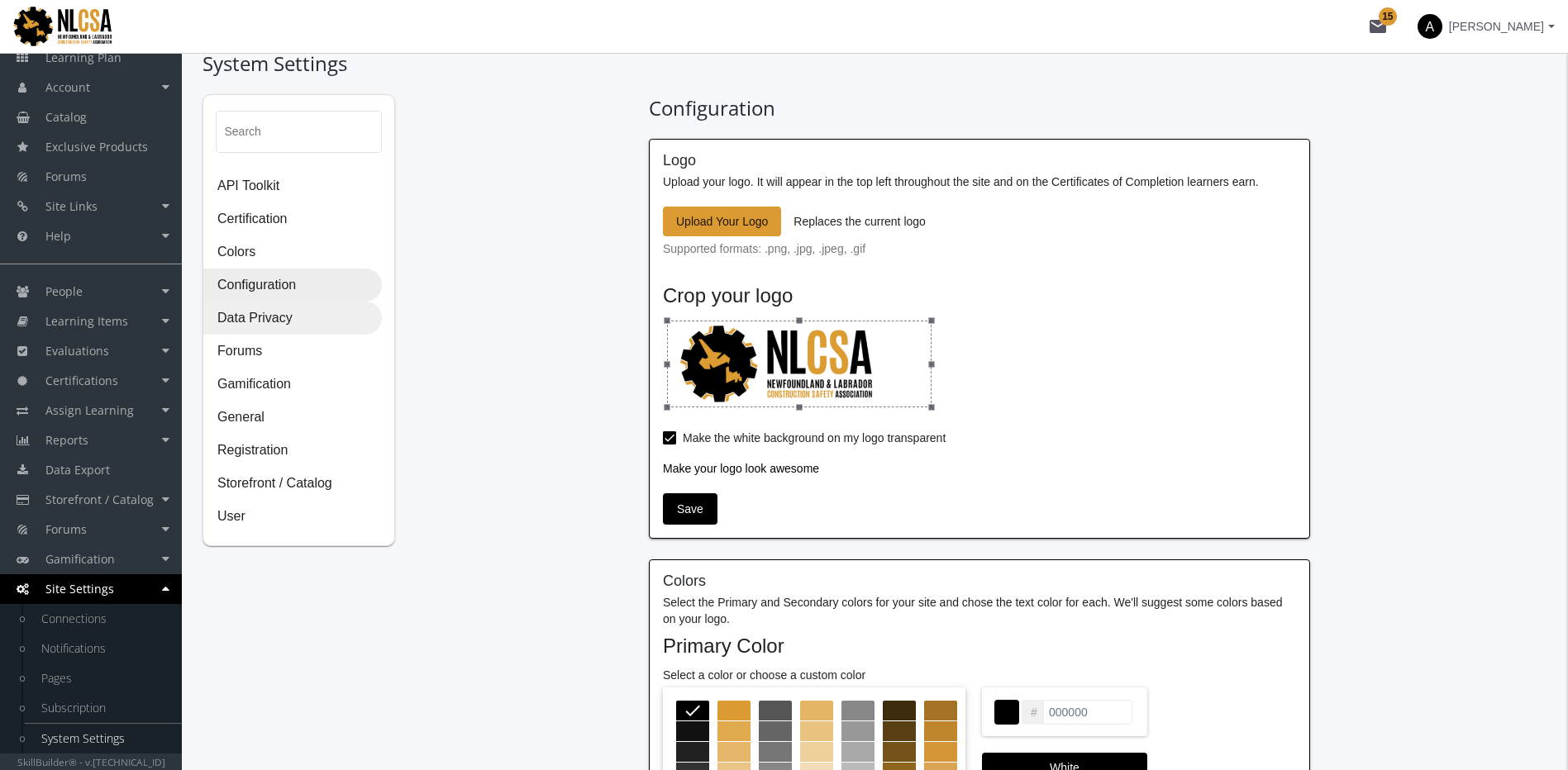
click at [257, 318] on span "Data Privacy" at bounding box center [293, 318] width 177 height 33
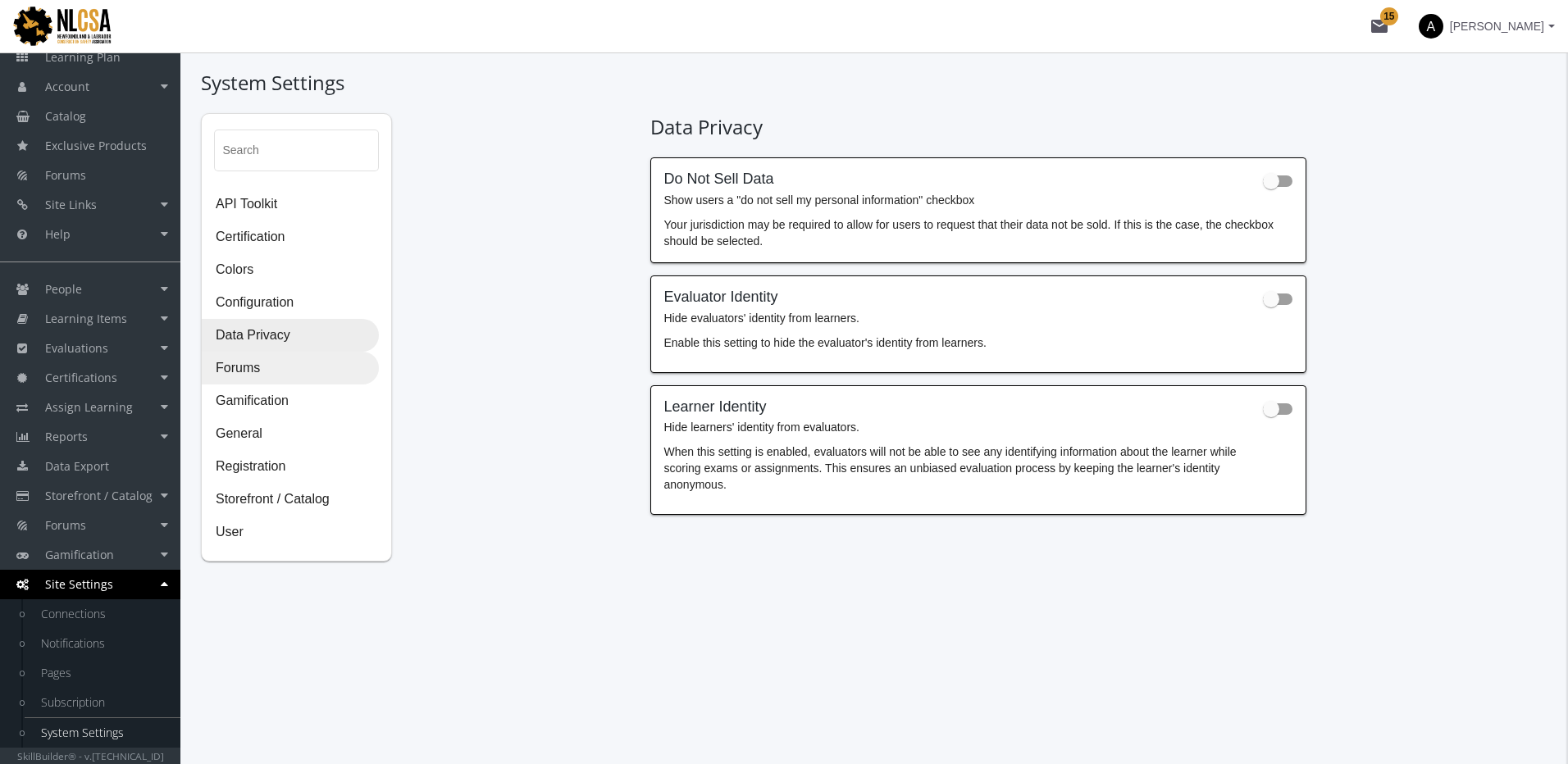
click at [248, 364] on span "Forums" at bounding box center [290, 369] width 176 height 32
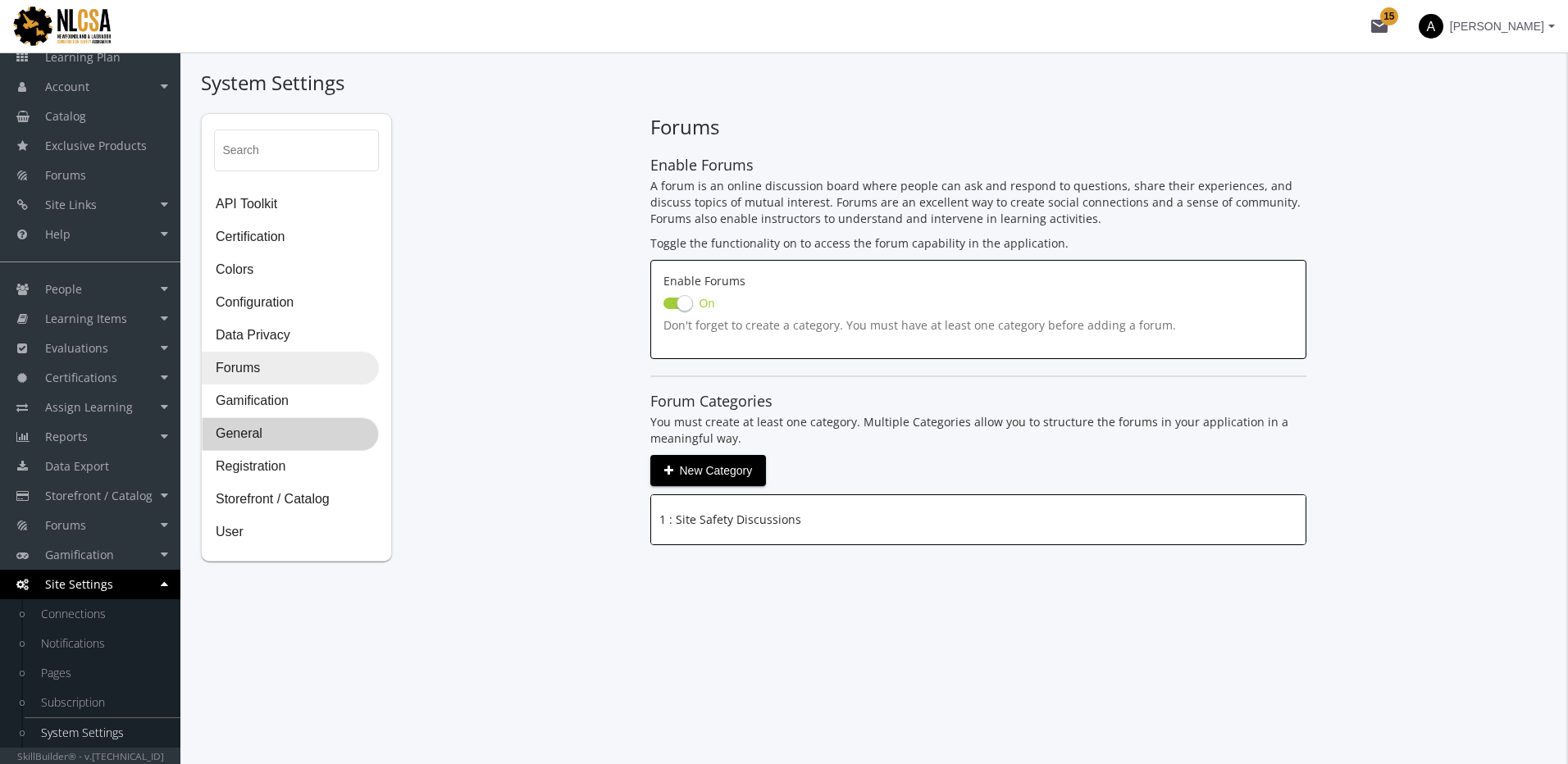
click at [259, 437] on span "General" at bounding box center [290, 434] width 176 height 32
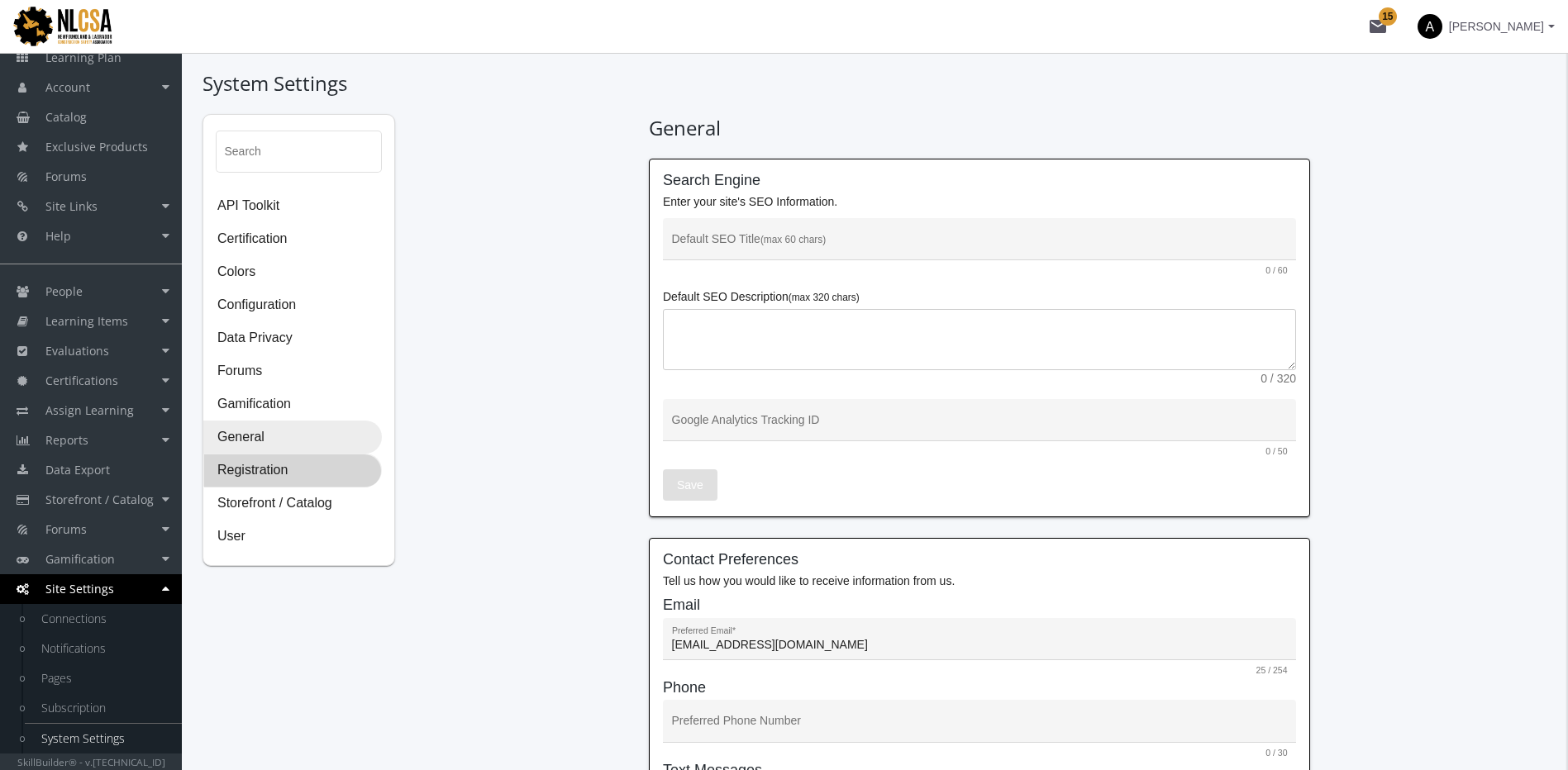
click at [266, 467] on span "Registration" at bounding box center [293, 470] width 177 height 33
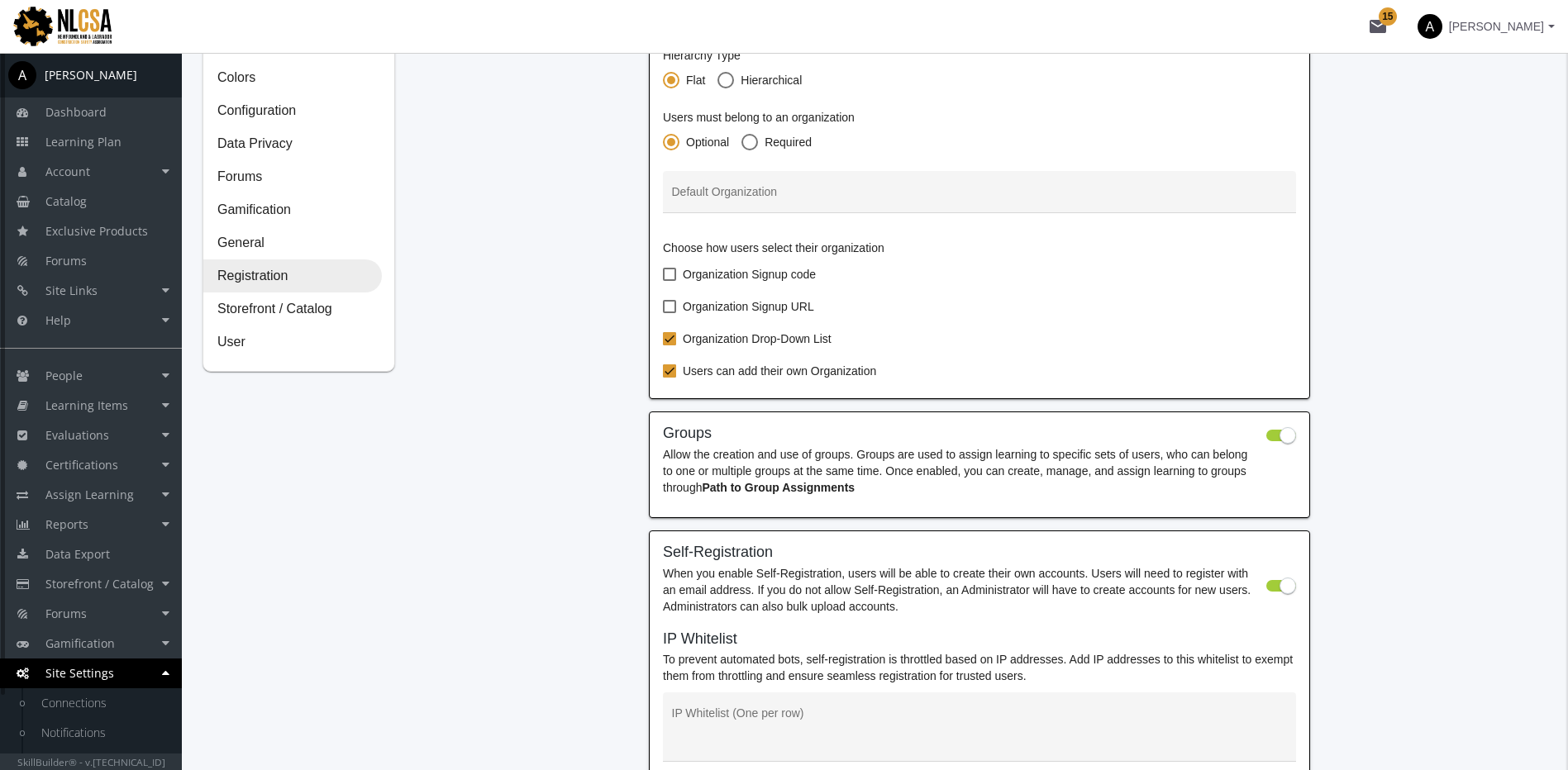
scroll to position [194, 0]
click at [247, 342] on span "User" at bounding box center [293, 343] width 177 height 33
select select "2: 3"
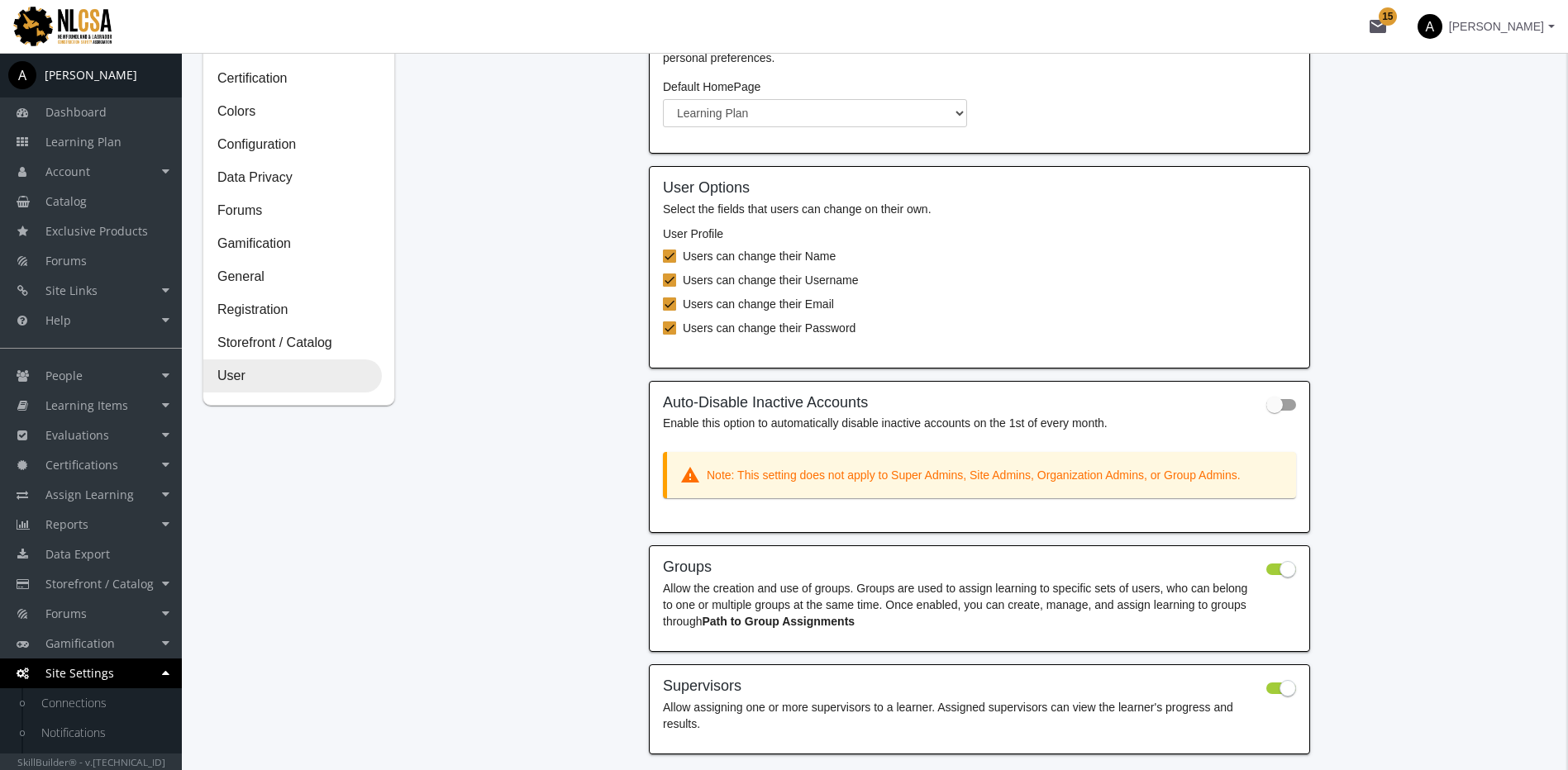
scroll to position [239, 0]
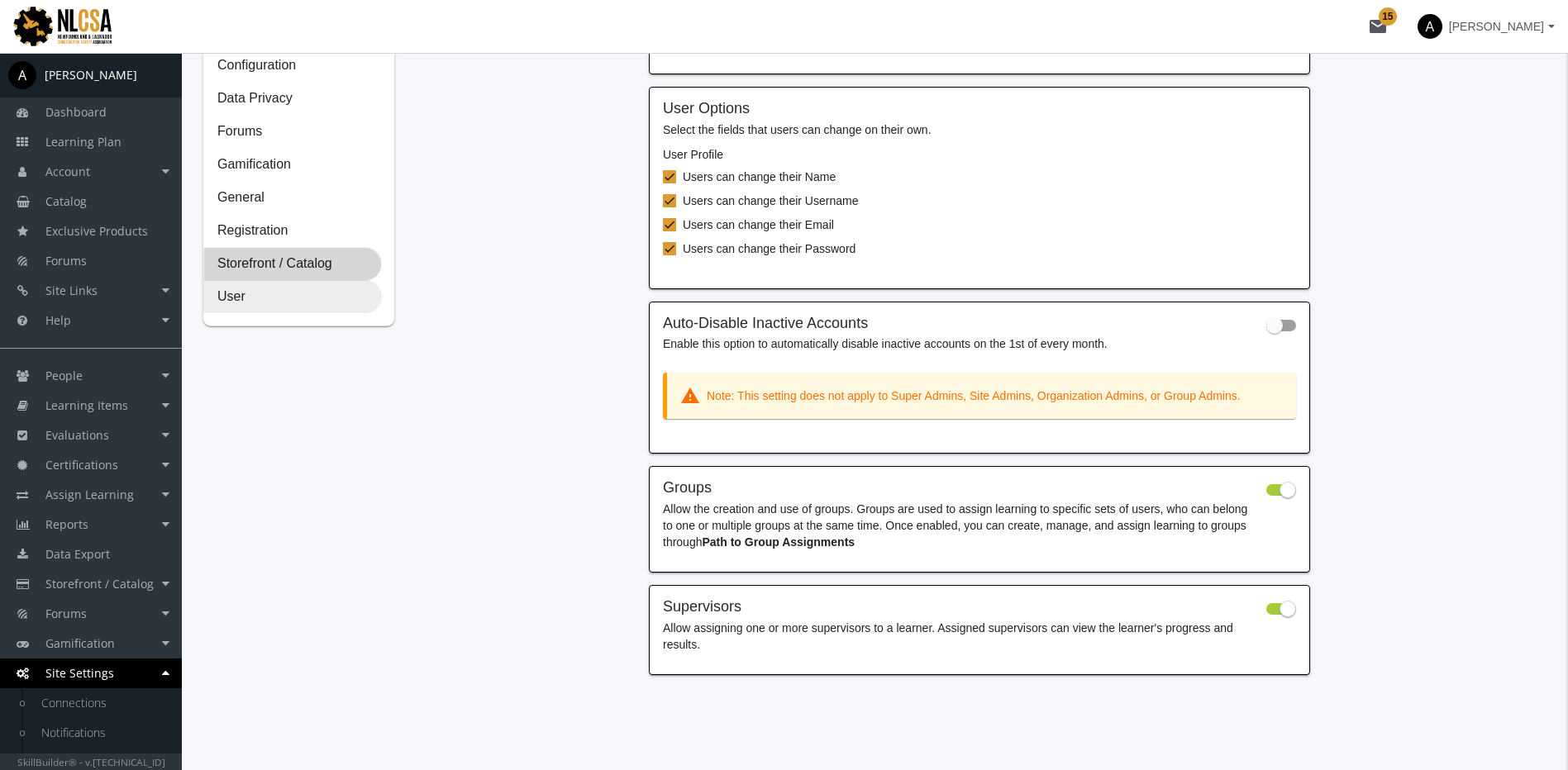
click at [307, 271] on span "Storefront / Catalog" at bounding box center [293, 263] width 177 height 33
select select "2: CAD"
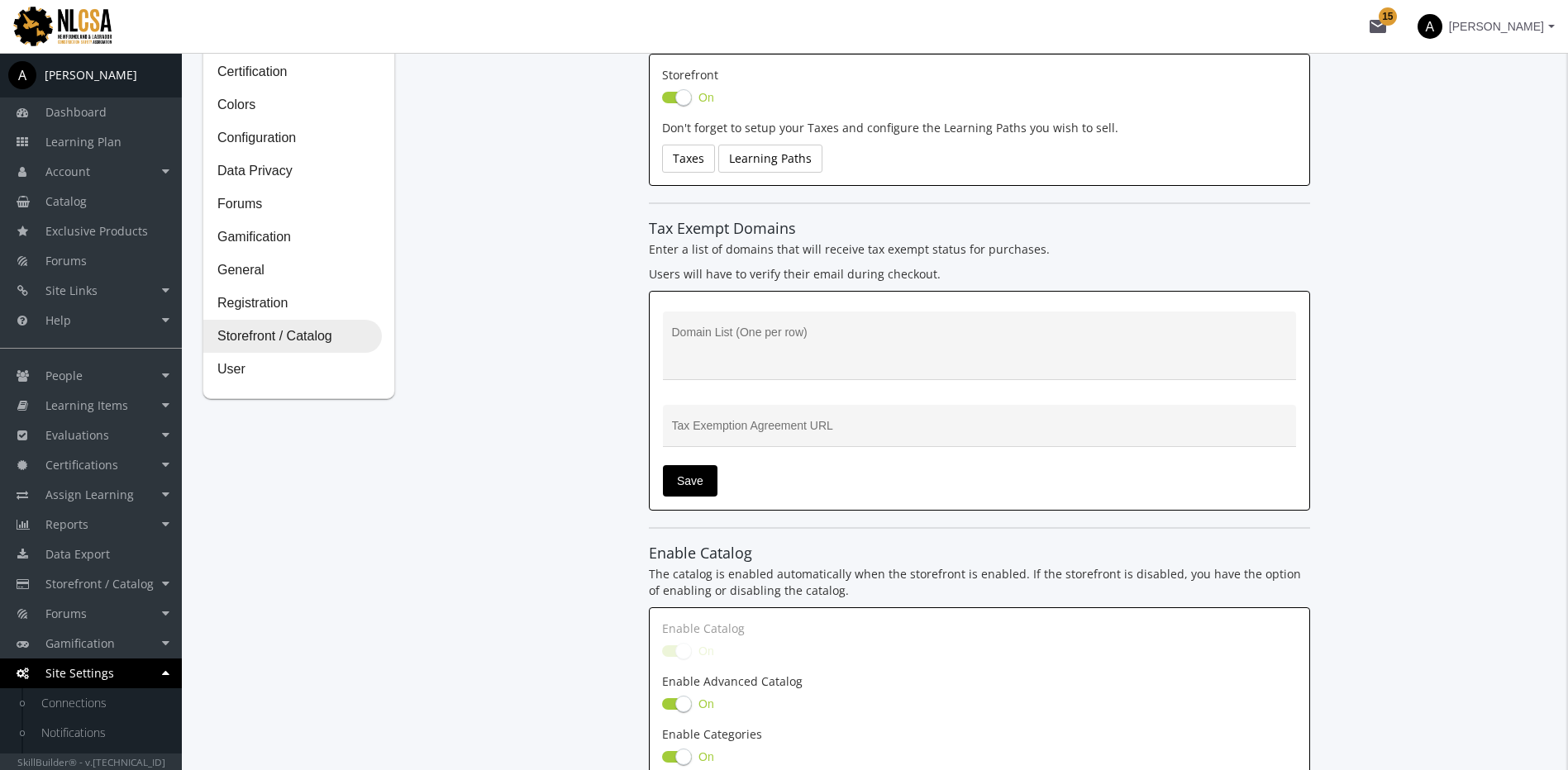
scroll to position [0, 0]
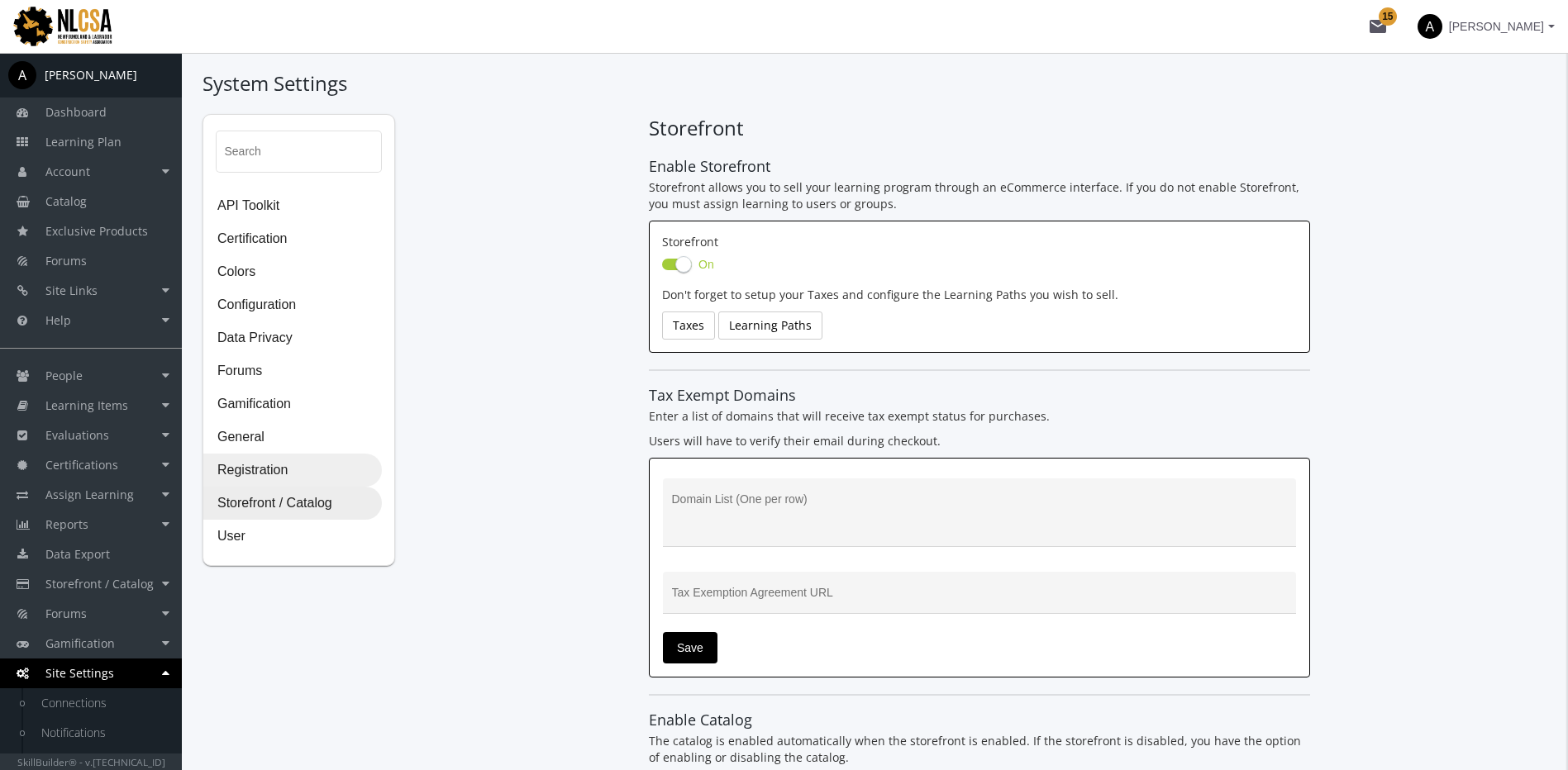
click at [281, 467] on span "Registration" at bounding box center [293, 470] width 177 height 33
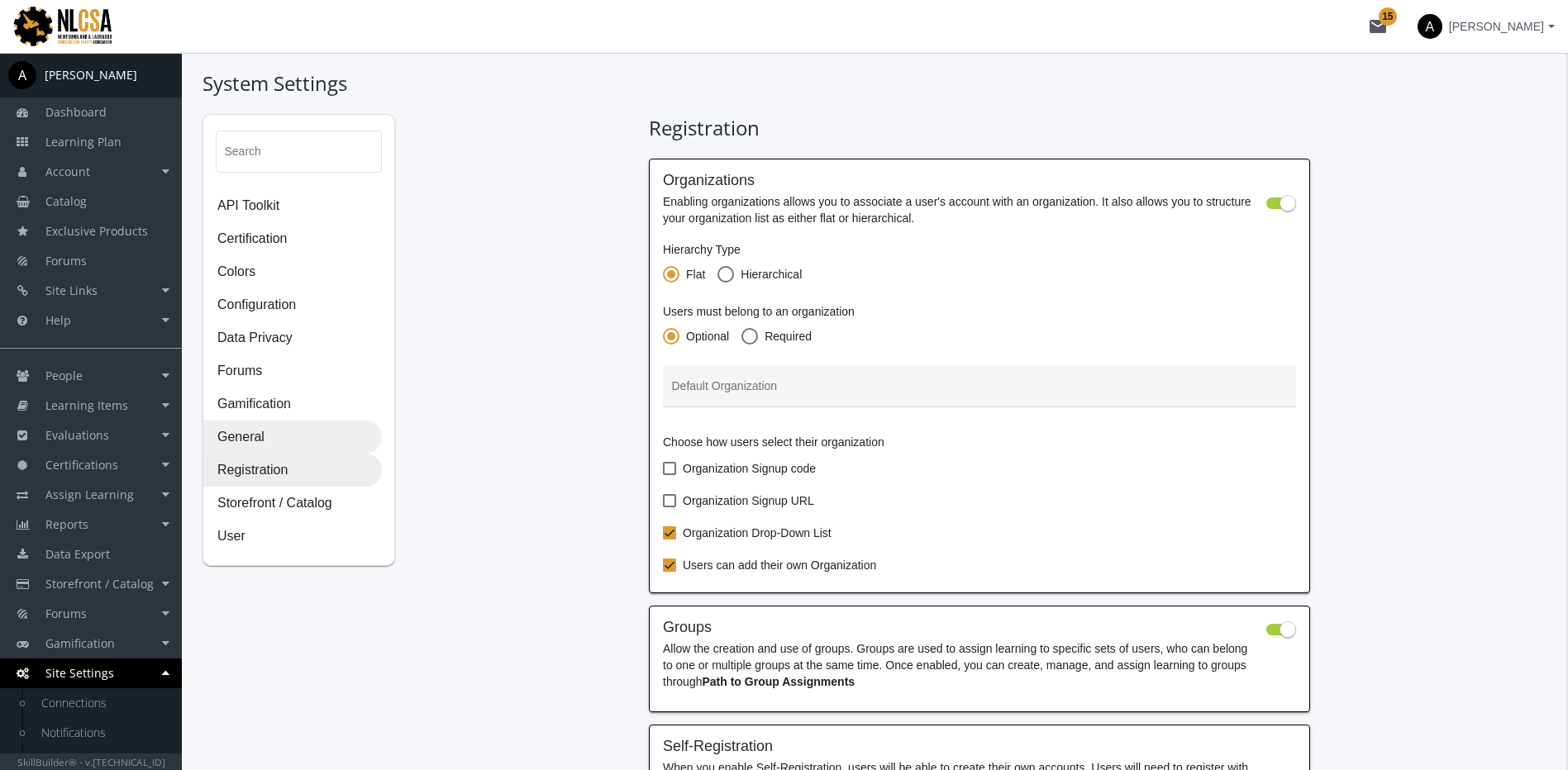
click at [255, 436] on span "General" at bounding box center [293, 438] width 177 height 33
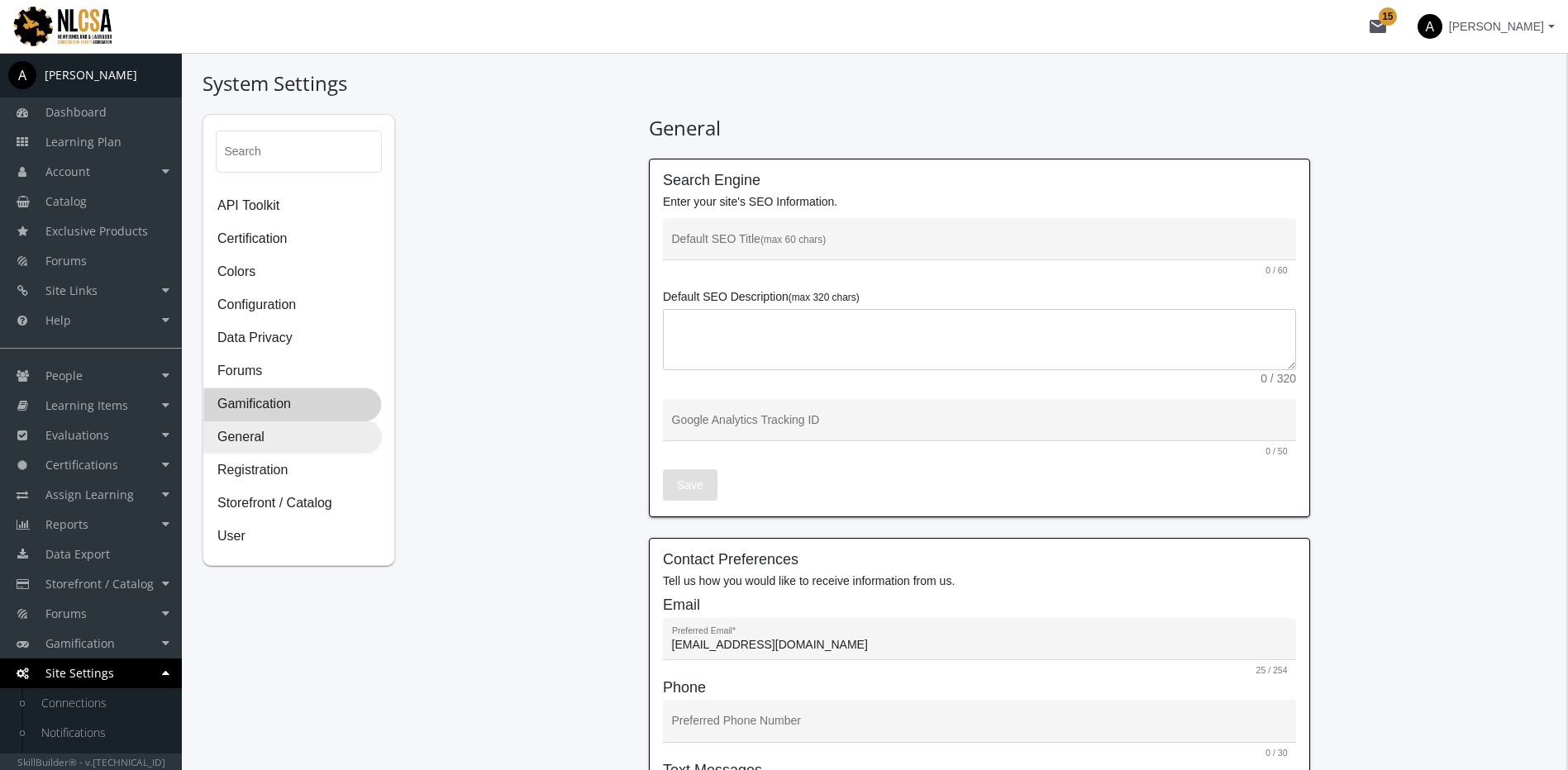
click at [274, 412] on span "Gamification" at bounding box center [293, 404] width 177 height 33
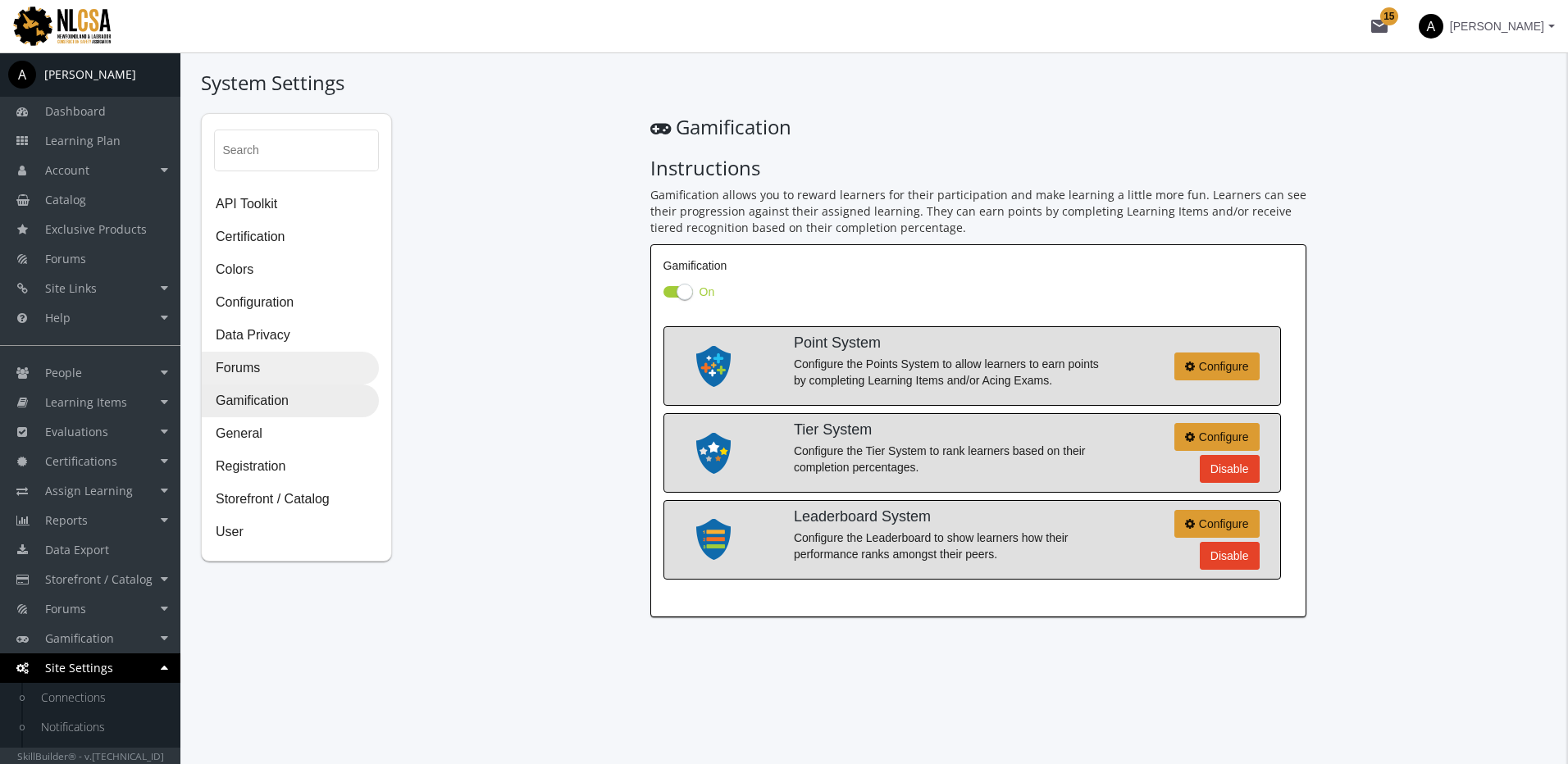
click at [252, 374] on span "Forums" at bounding box center [290, 369] width 176 height 32
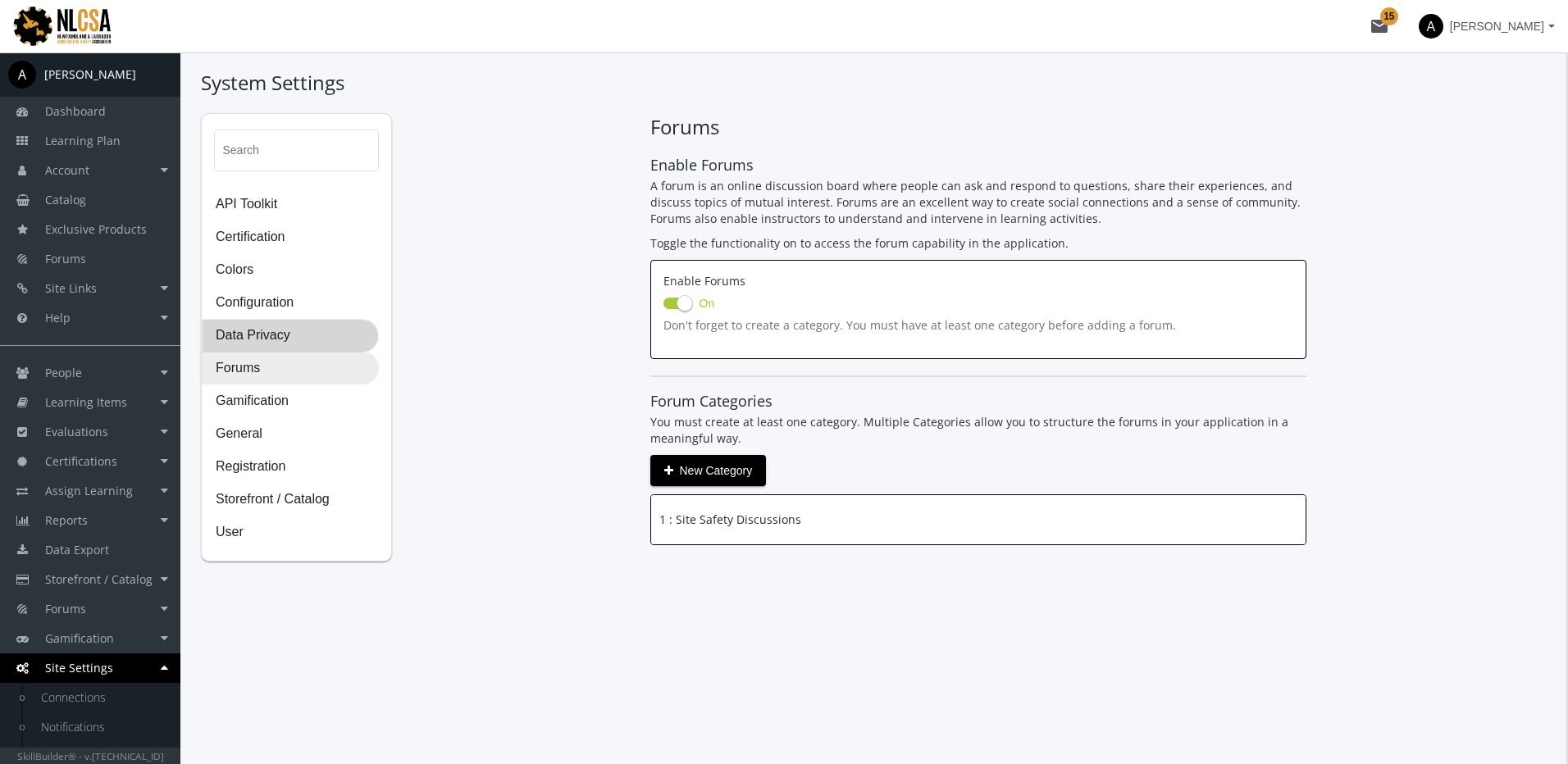
click at [259, 337] on span "Data Privacy" at bounding box center [290, 335] width 176 height 32
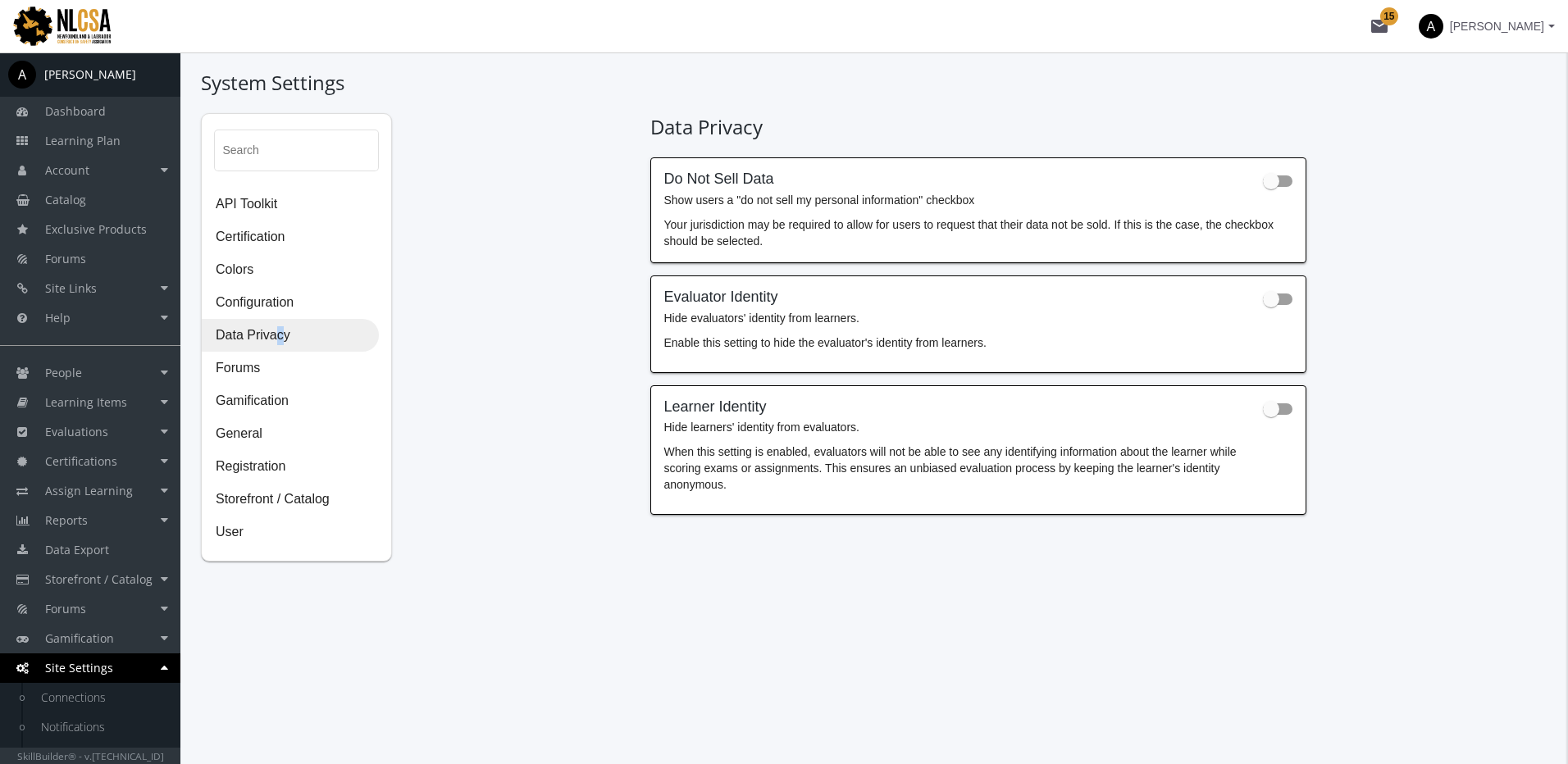
click at [272, 333] on span "Data Privacy" at bounding box center [290, 335] width 176 height 32
click at [273, 297] on span "Configuration" at bounding box center [290, 303] width 176 height 32
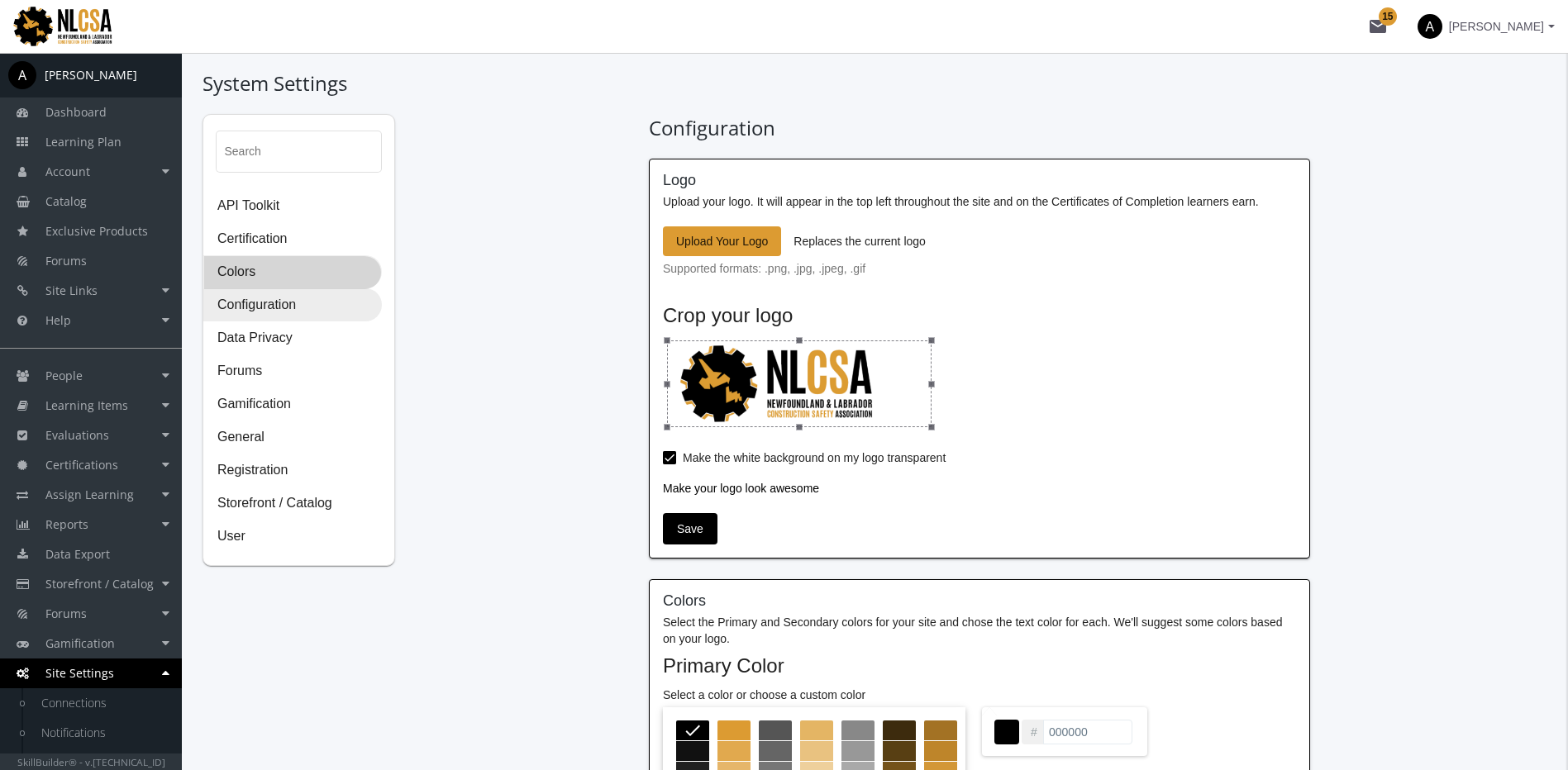
click at [240, 274] on span "Colors" at bounding box center [293, 272] width 177 height 33
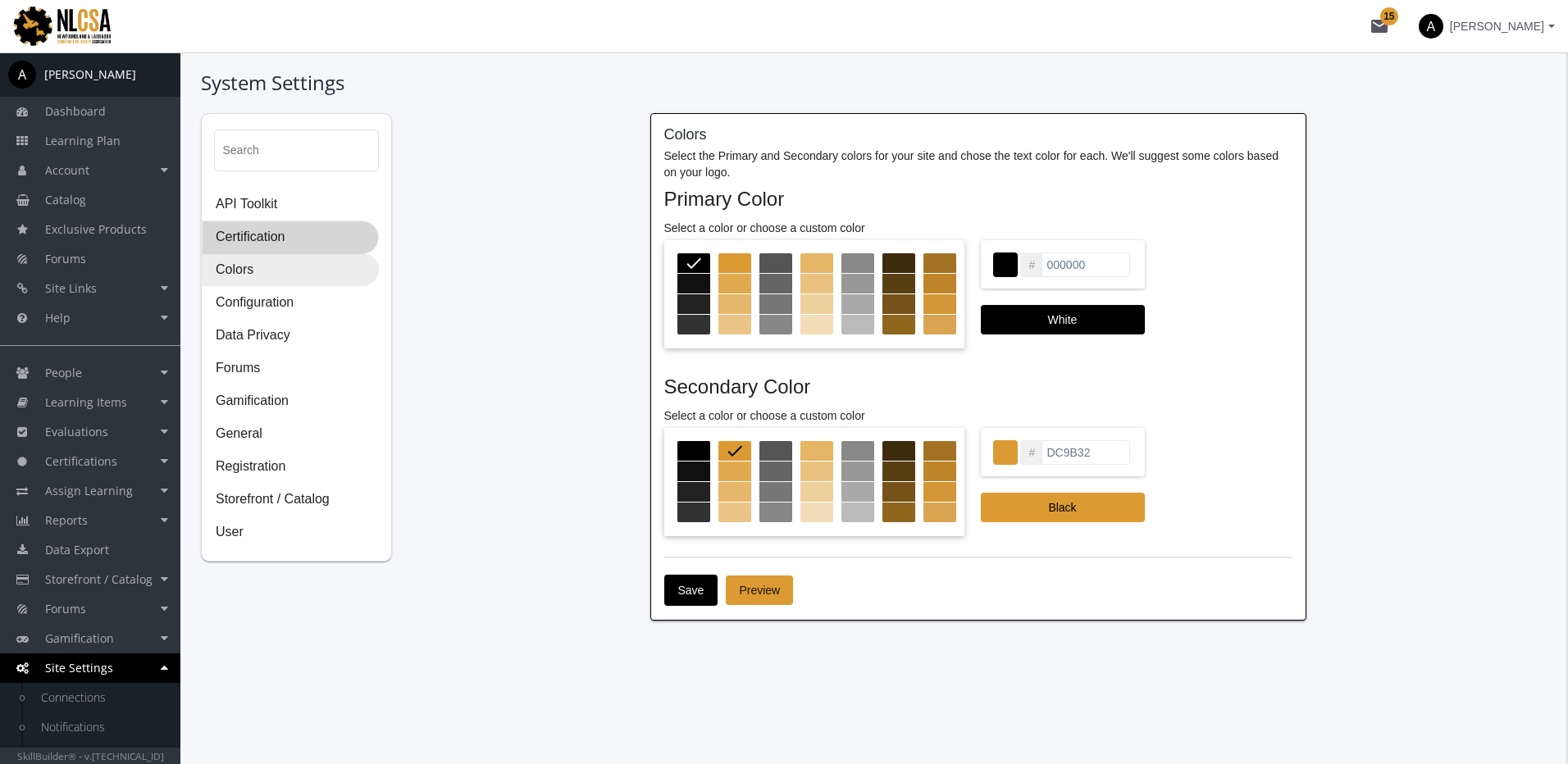
click at [259, 243] on span "Certification" at bounding box center [290, 237] width 176 height 32
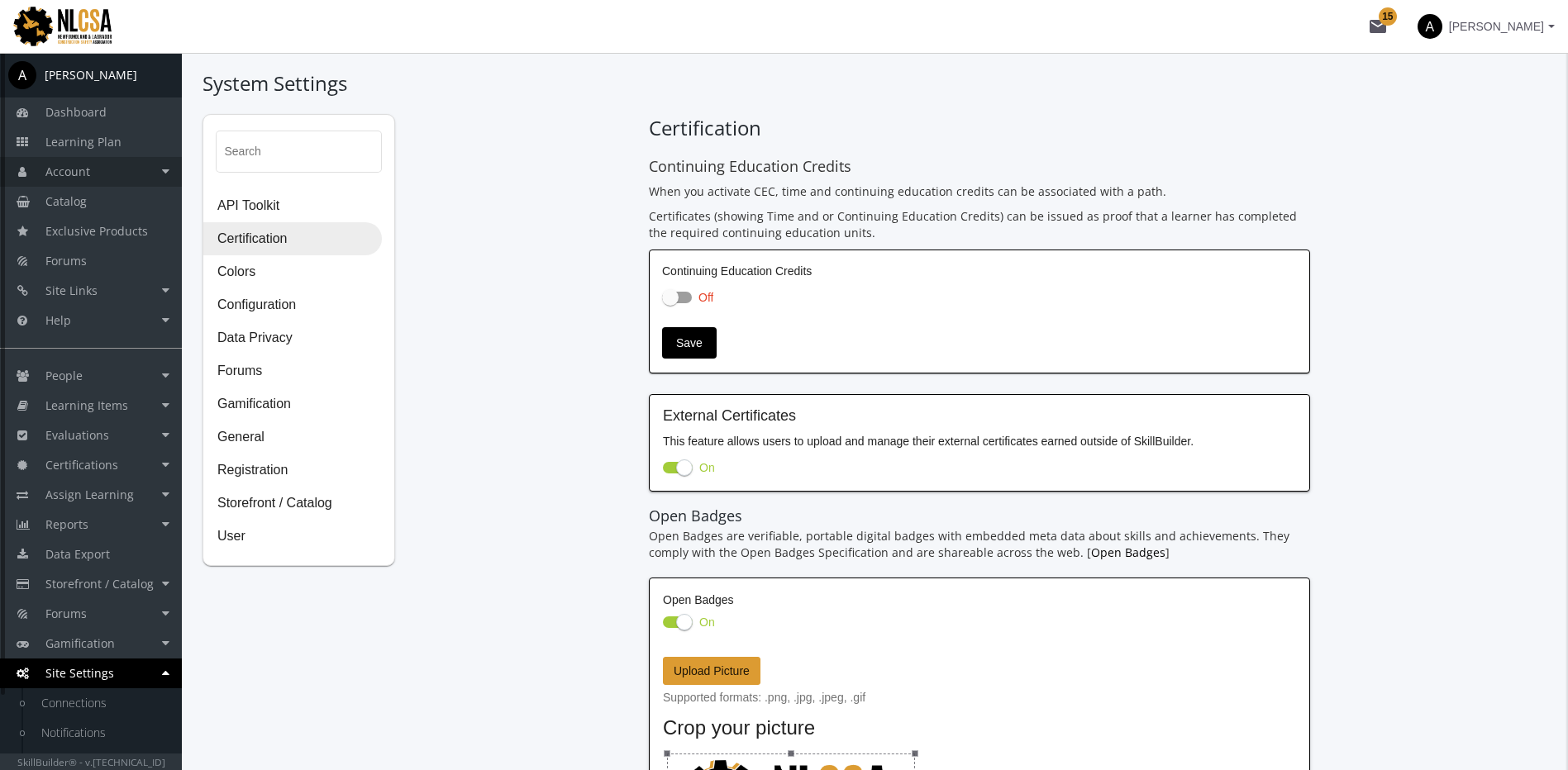
click at [132, 180] on link "Account" at bounding box center [90, 172] width 182 height 30
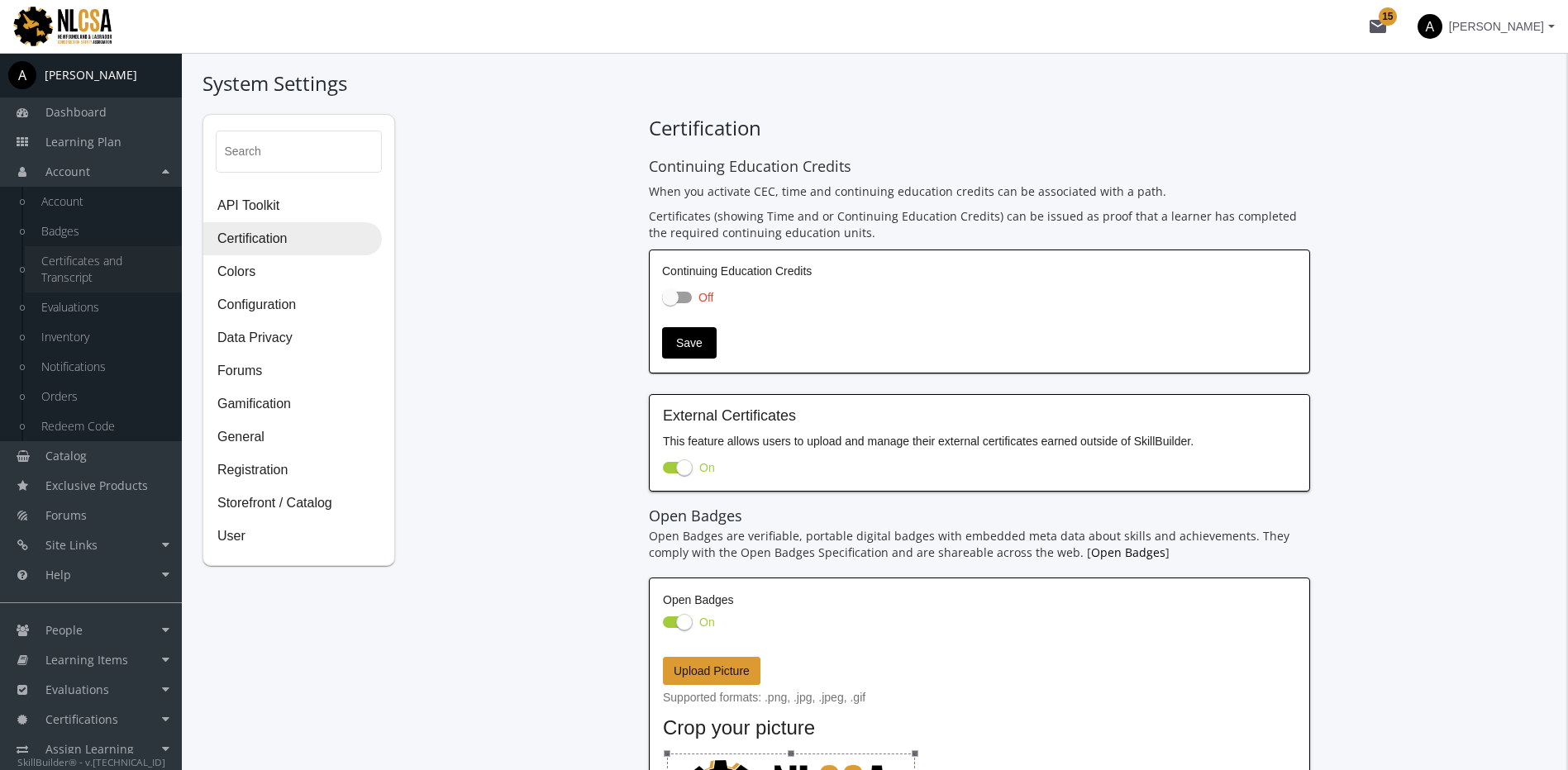
click at [114, 259] on link "Certificates and Transcript" at bounding box center [103, 269] width 157 height 47
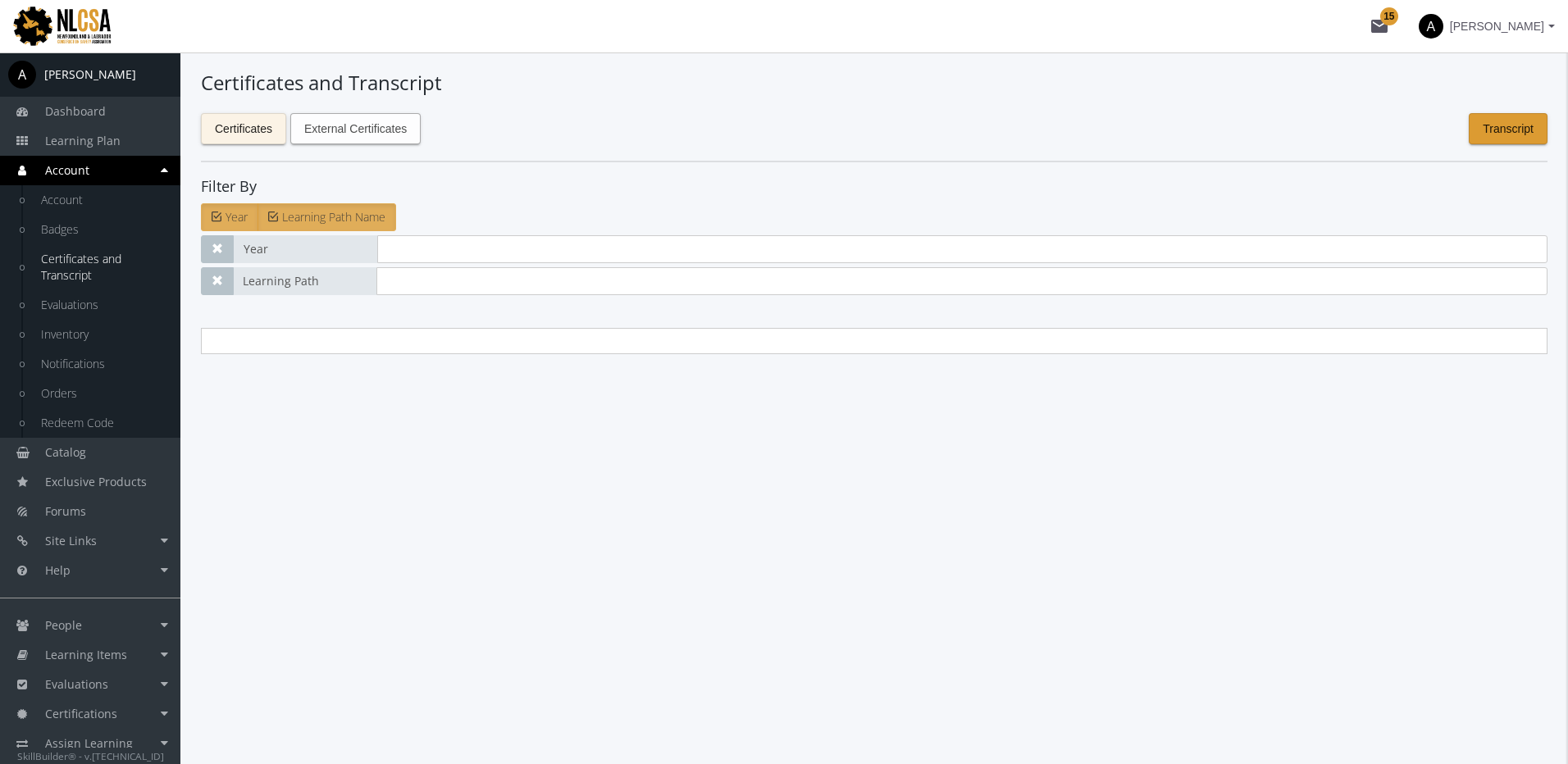
click at [358, 132] on span "External Certificates" at bounding box center [355, 128] width 103 height 30
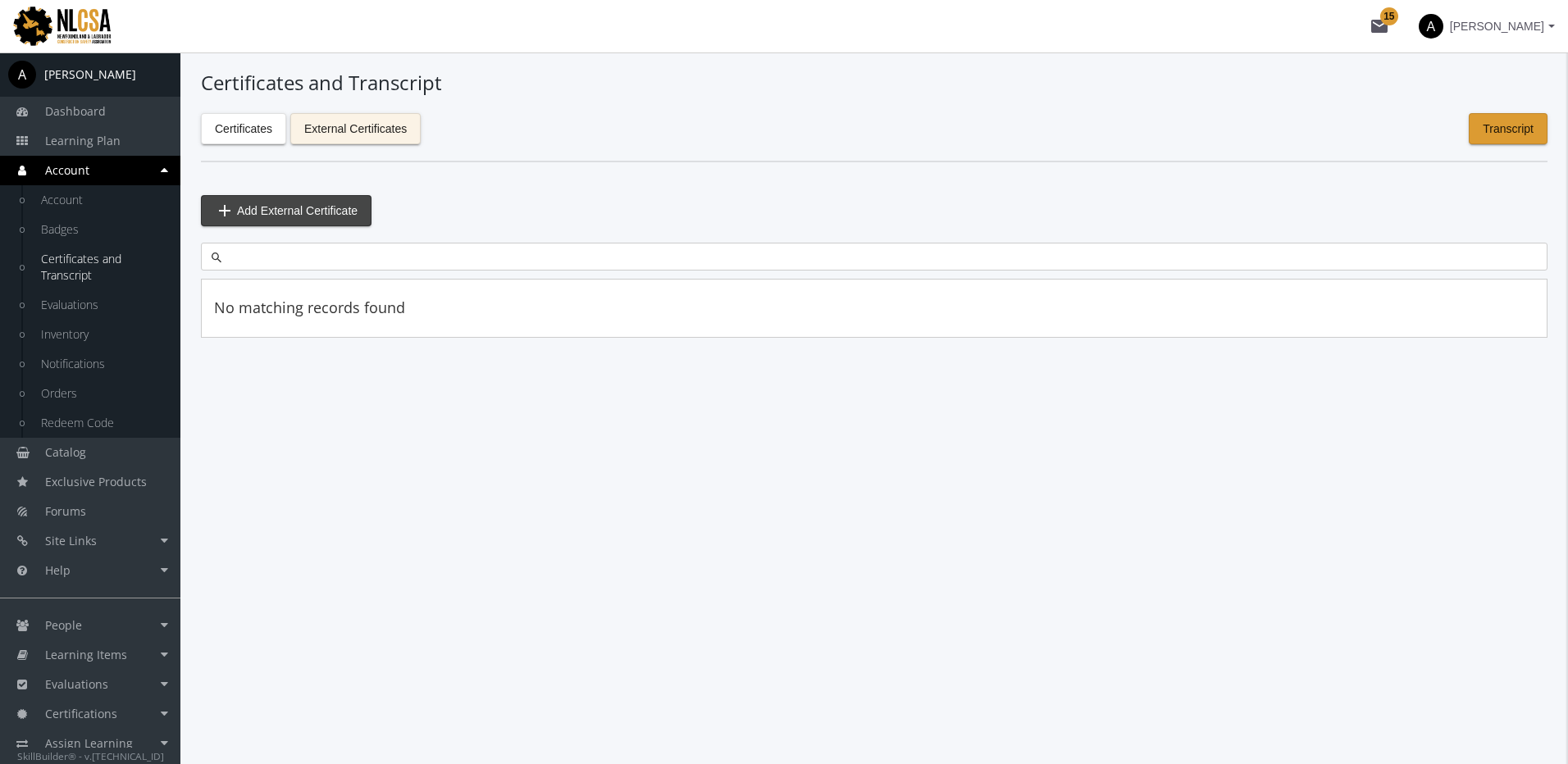
click at [359, 217] on button "add Add External Certificate" at bounding box center [286, 211] width 171 height 31
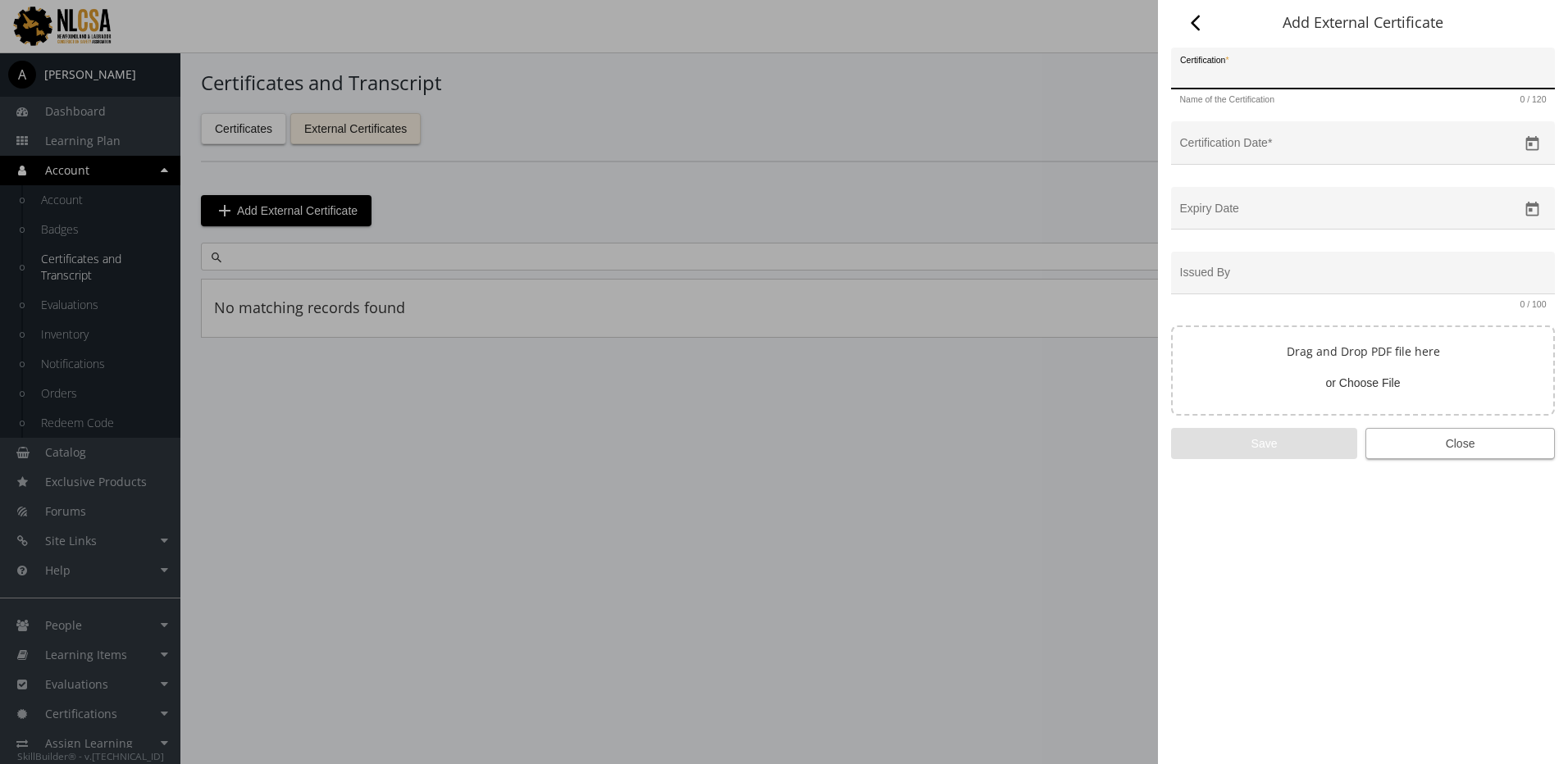
click at [1452, 442] on span "Close" at bounding box center [1459, 443] width 162 height 30
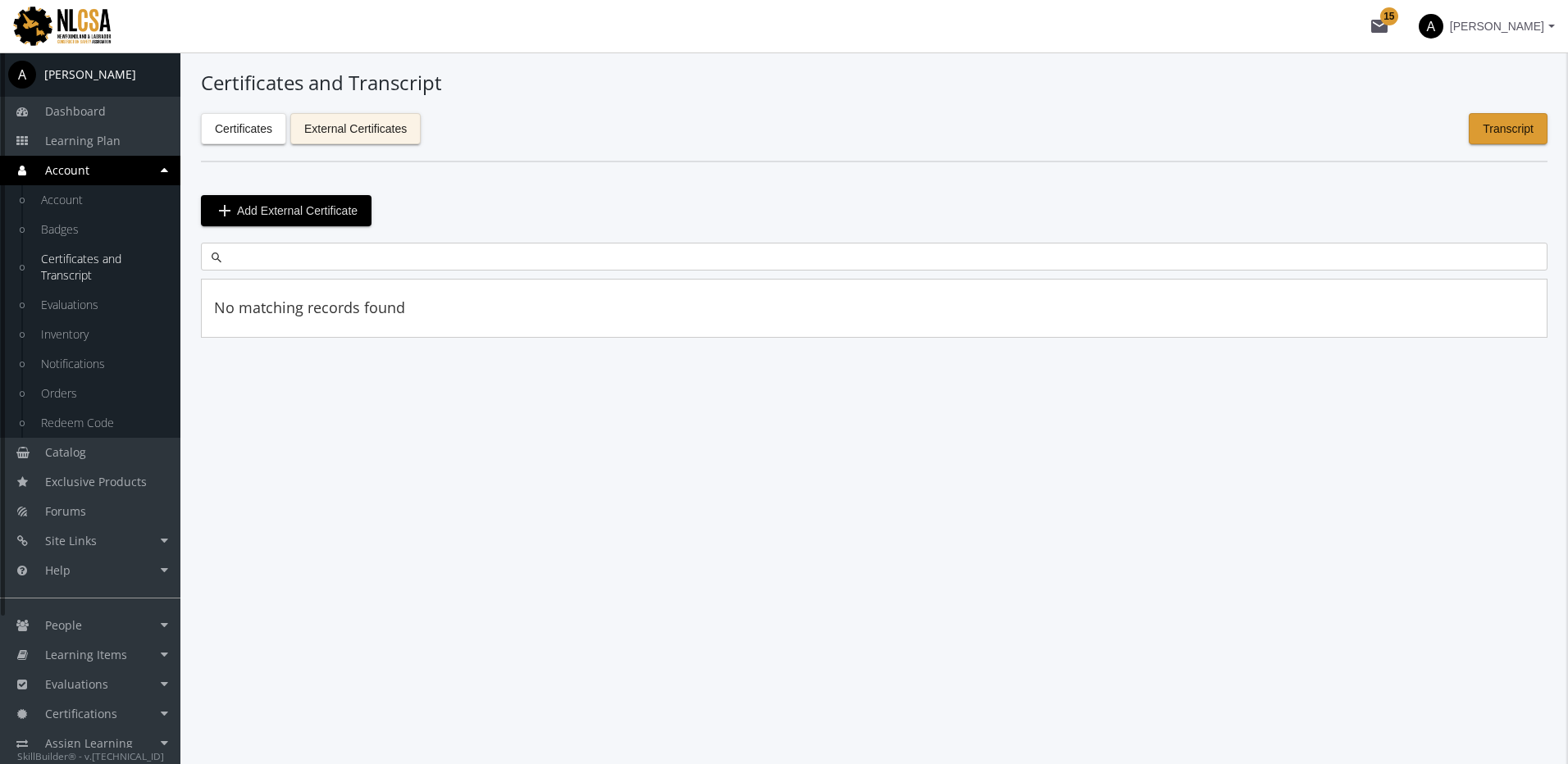
scroll to position [188, 0]
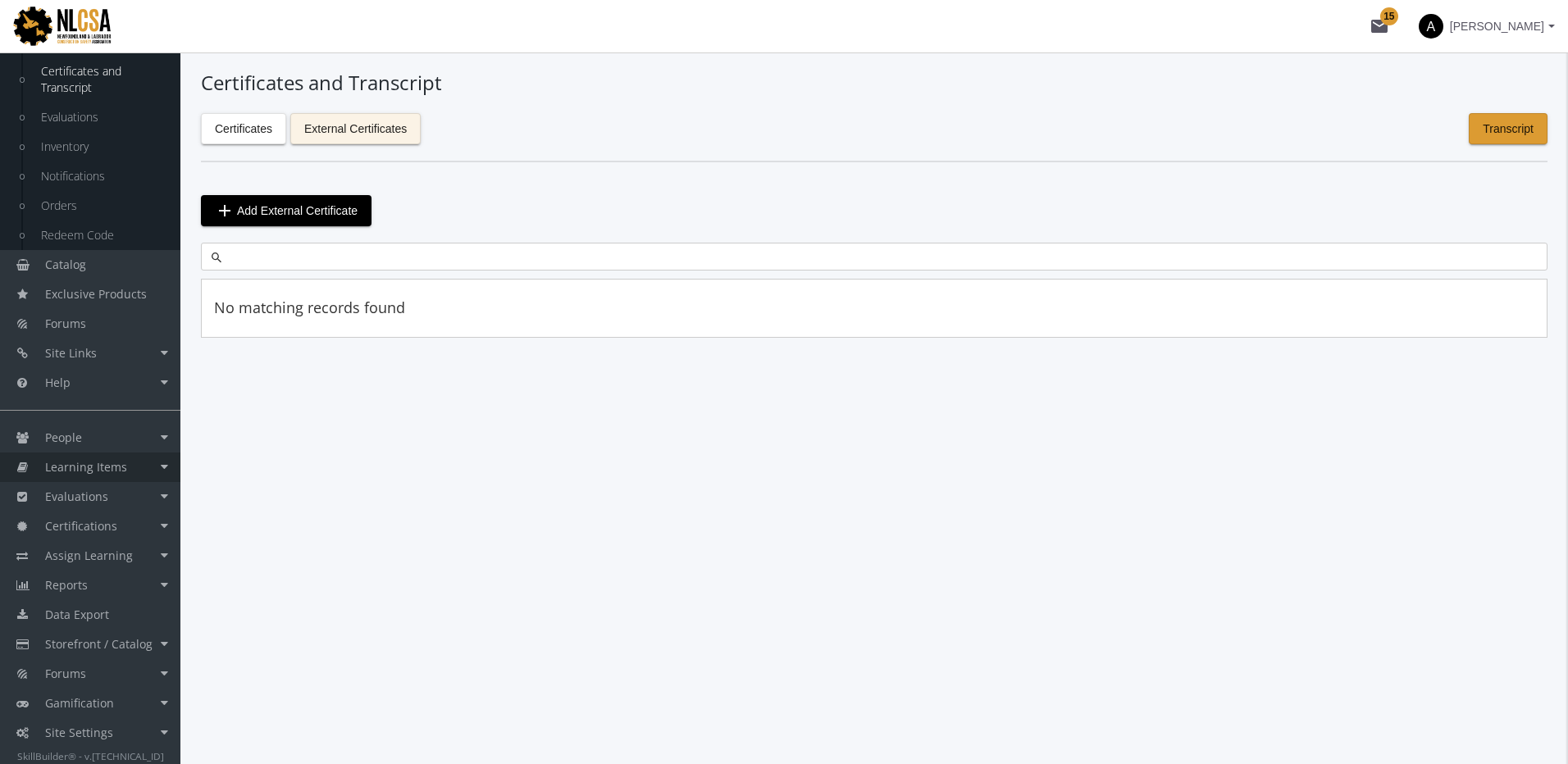
click at [134, 467] on link "Learning Items" at bounding box center [90, 467] width 180 height 30
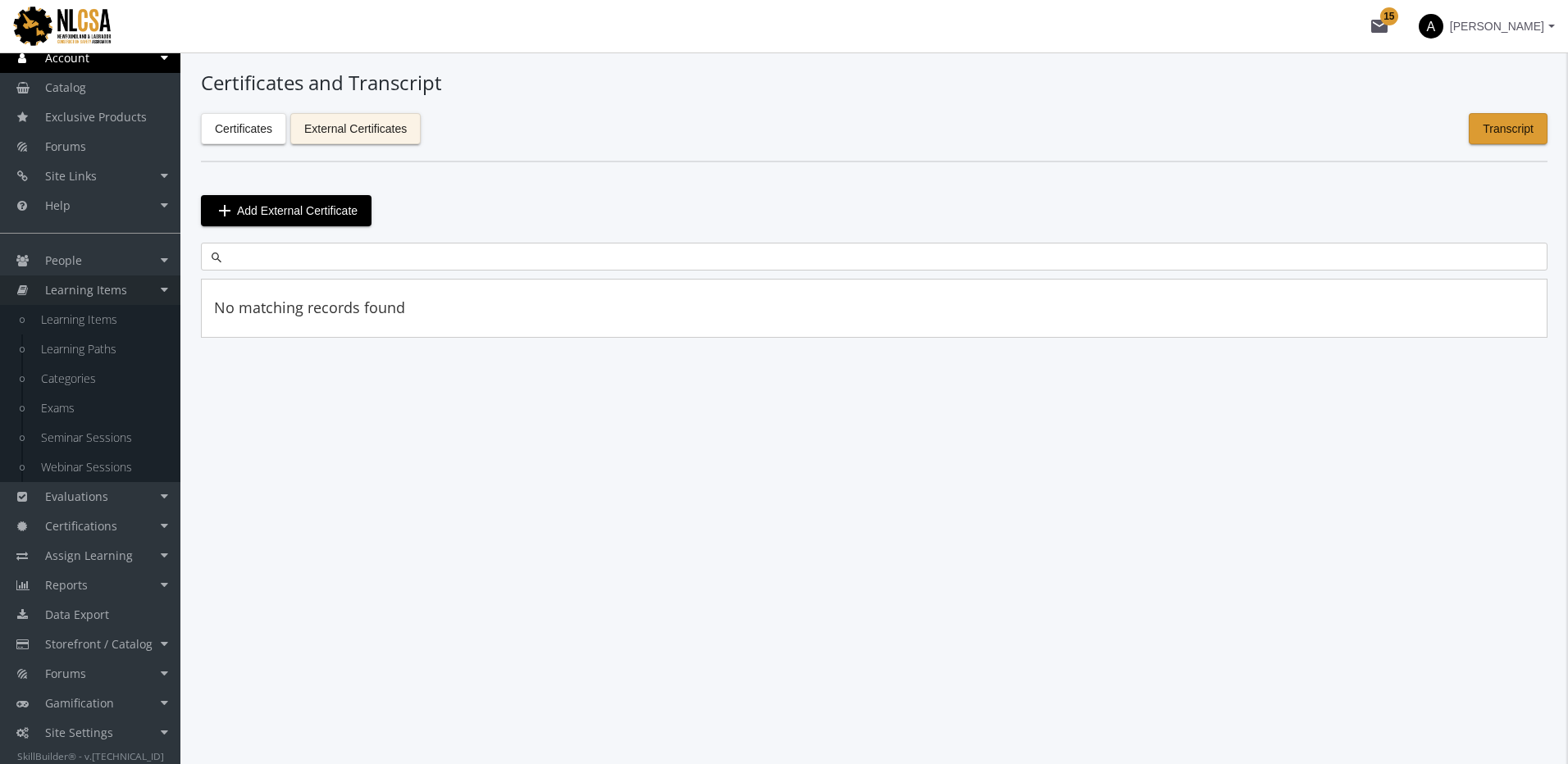
scroll to position [113, 0]
click at [134, 520] on link "Certifications" at bounding box center [90, 527] width 180 height 30
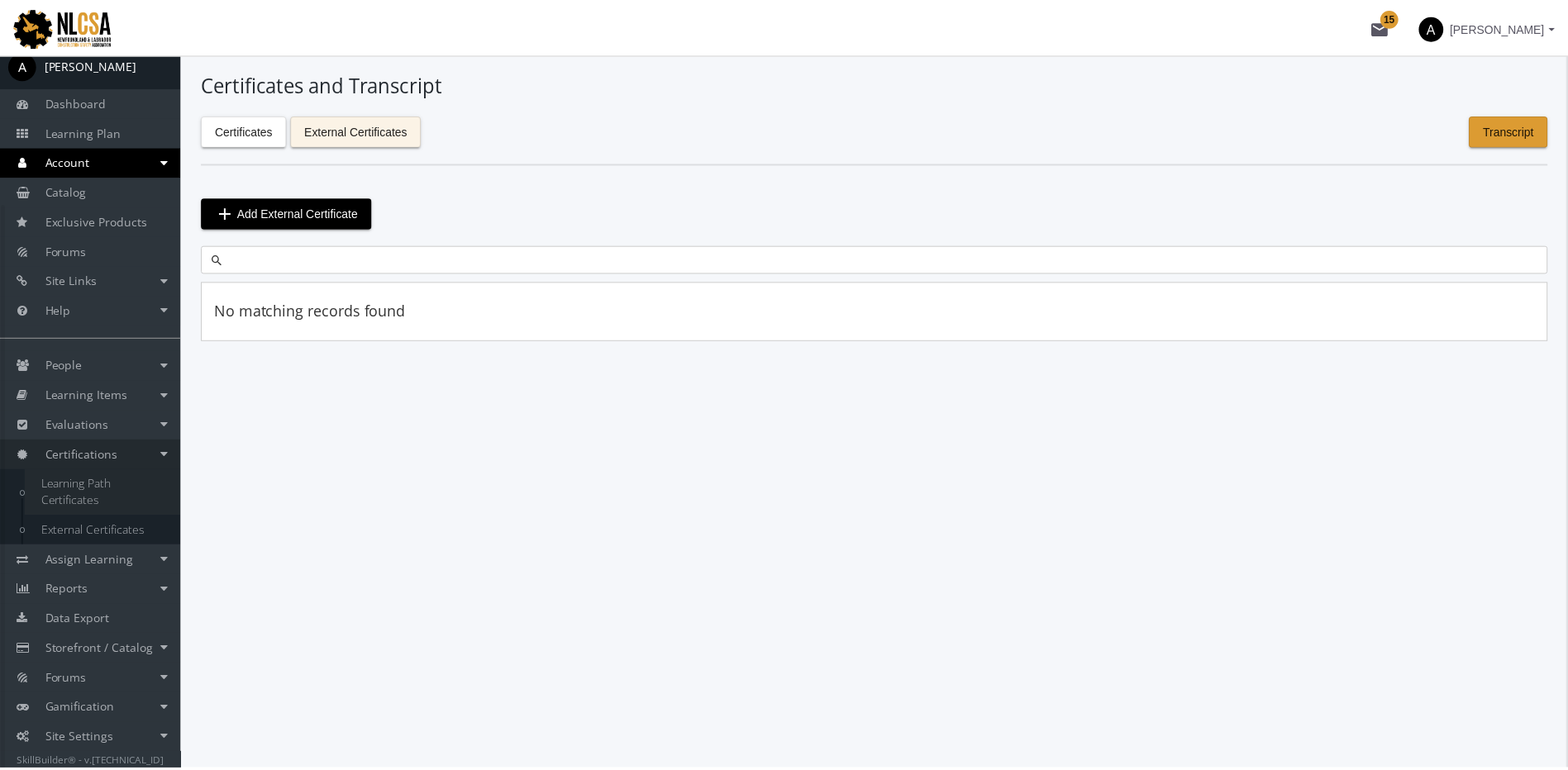
scroll to position [11, 0]
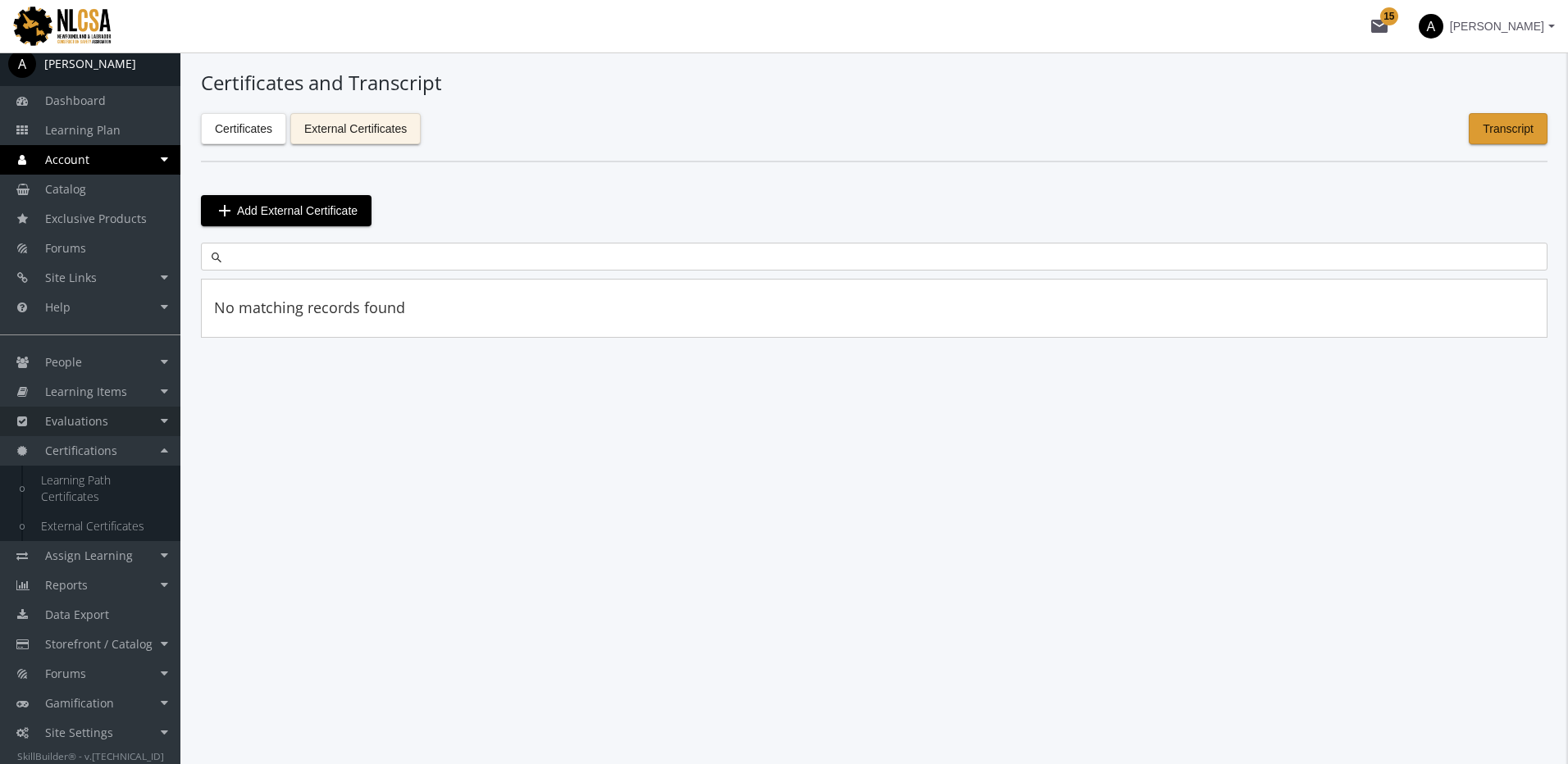
click at [114, 423] on link "Evaluations" at bounding box center [90, 421] width 180 height 30
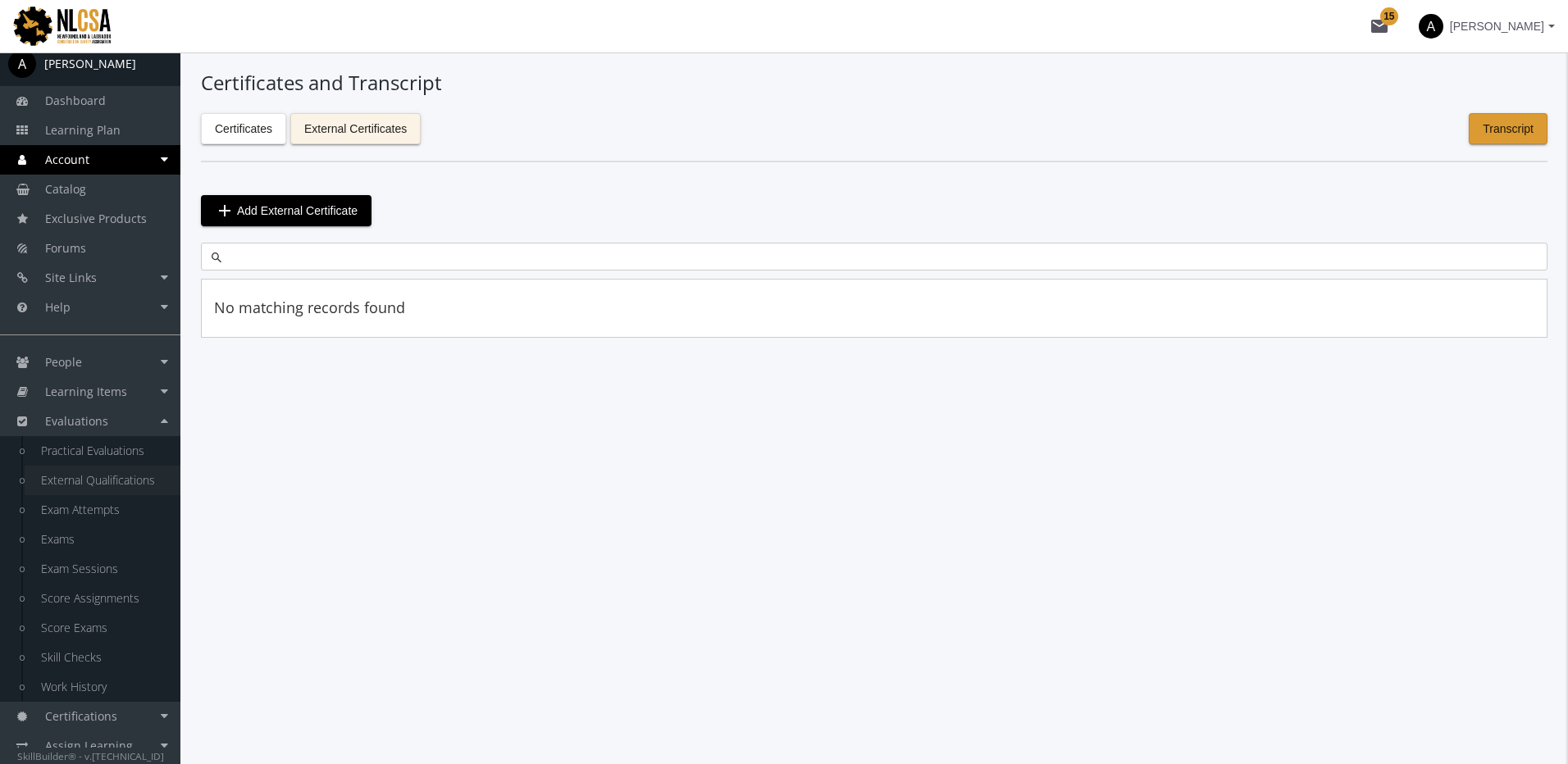
click at [146, 477] on link "External Qualifications" at bounding box center [103, 480] width 156 height 30
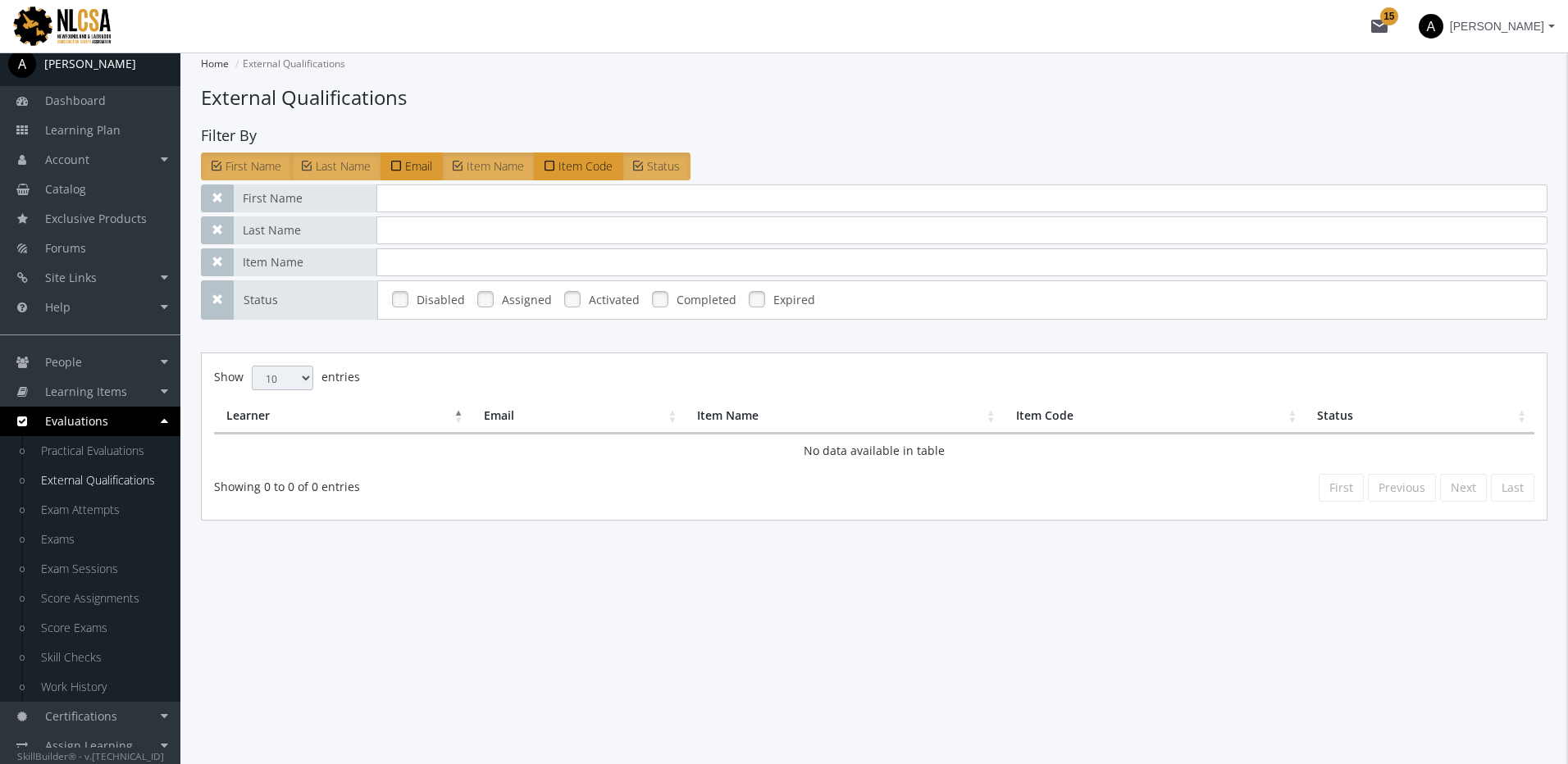
click at [473, 303] on link at bounding box center [485, 299] width 25 height 25
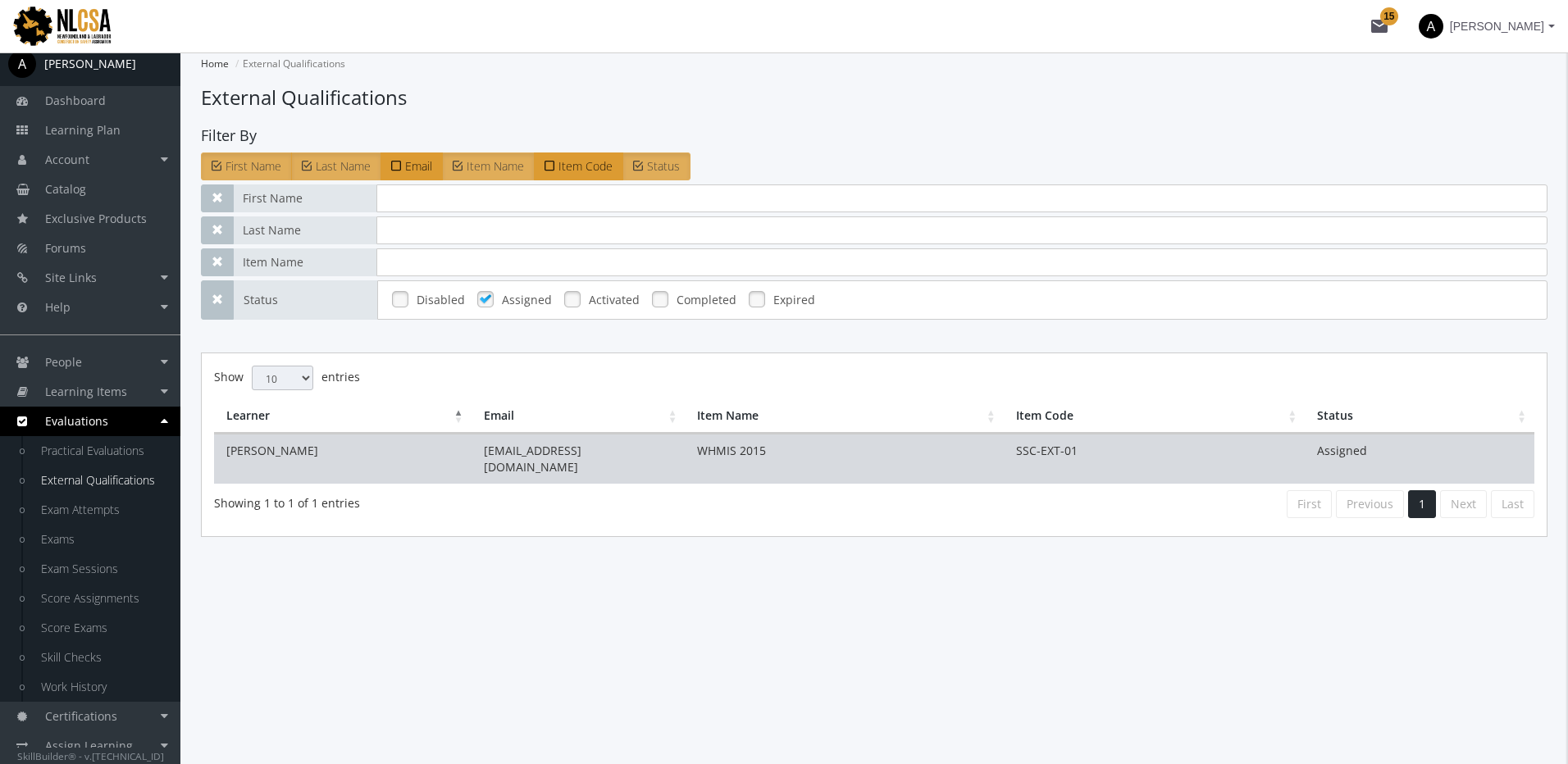
click at [448, 455] on td "Ramchandani, Amit" at bounding box center [343, 458] width 258 height 50
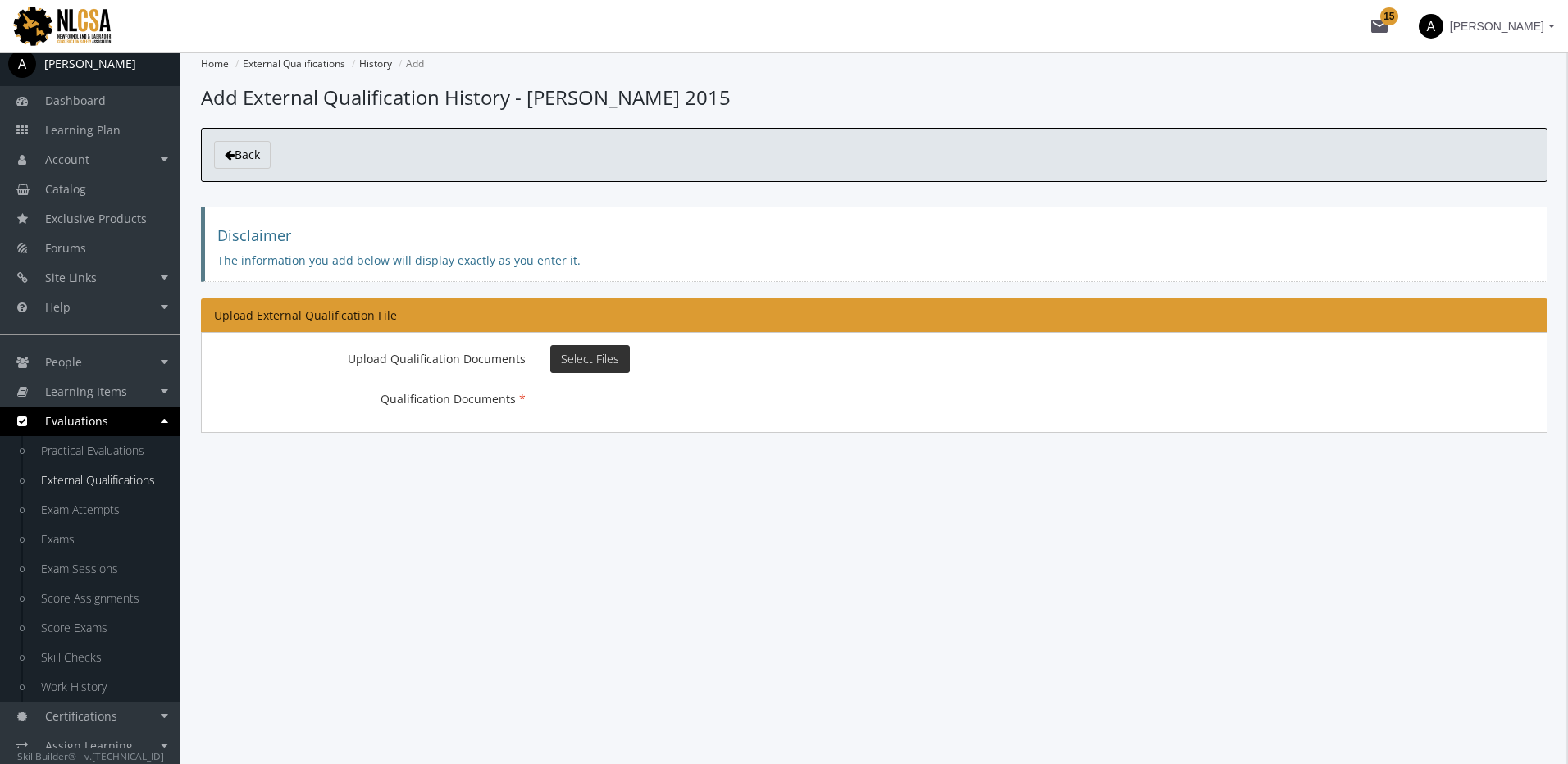
click at [586, 361] on span "Select Files" at bounding box center [590, 358] width 58 height 16
type input "C:\fakepath\FirstAidCertificate.pdf"
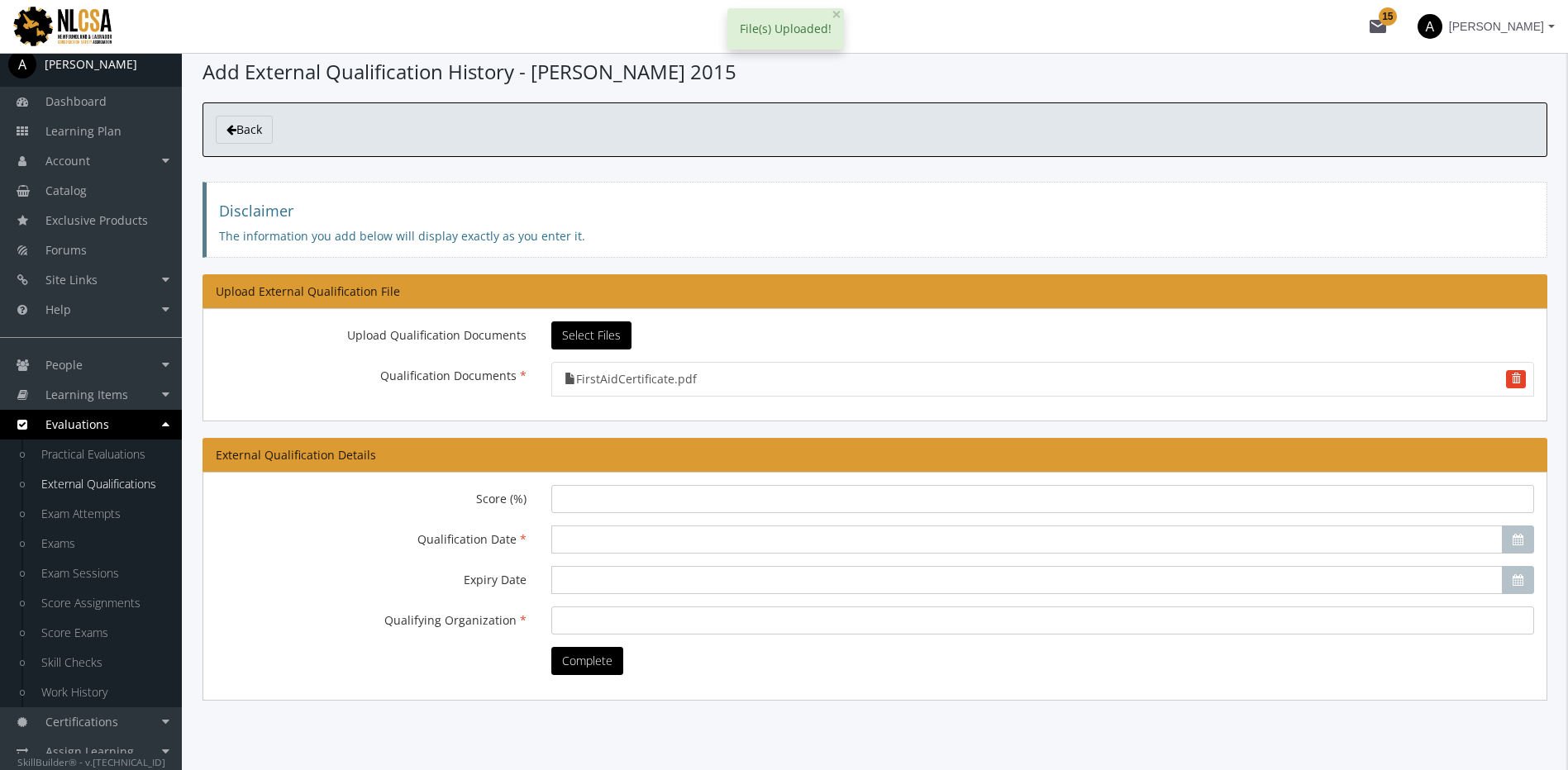
scroll to position [40, 0]
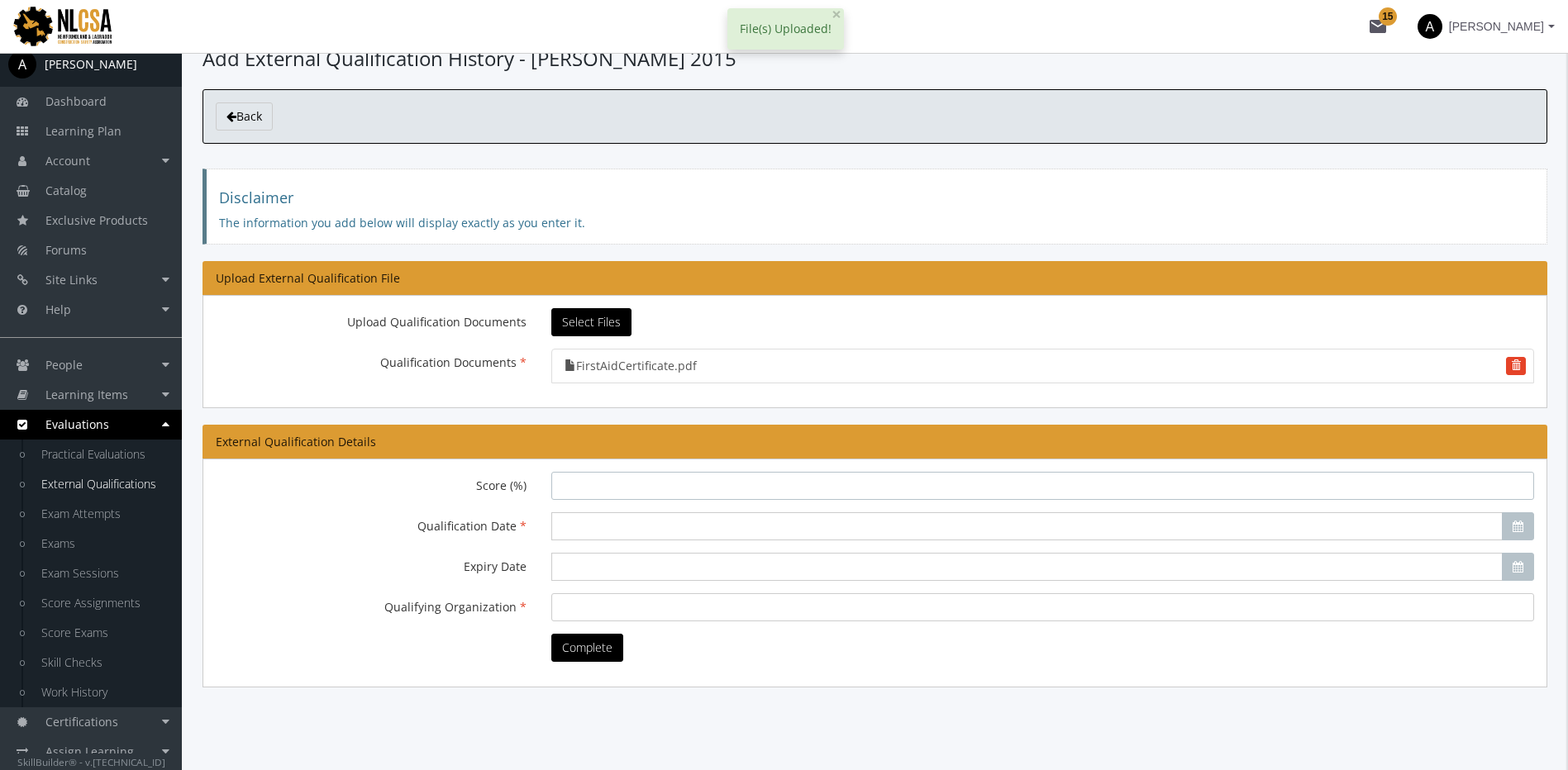
click at [637, 486] on input "Score (%)" at bounding box center [1043, 486] width 983 height 28
click at [612, 518] on input "Qualification Date" at bounding box center [1027, 526] width 951 height 28
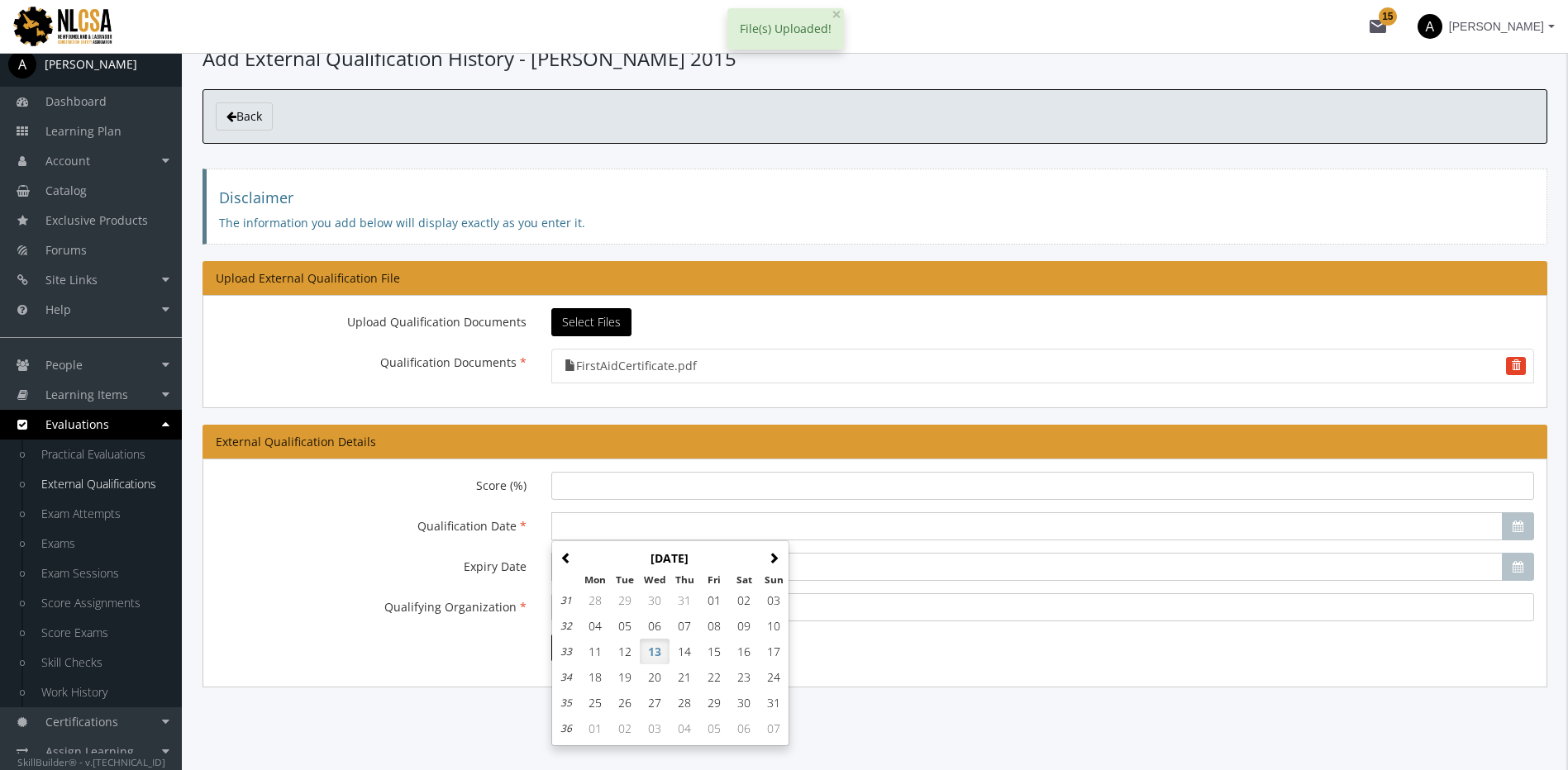
click at [653, 624] on span "06" at bounding box center [655, 626] width 13 height 16
type input "2025-08-06"
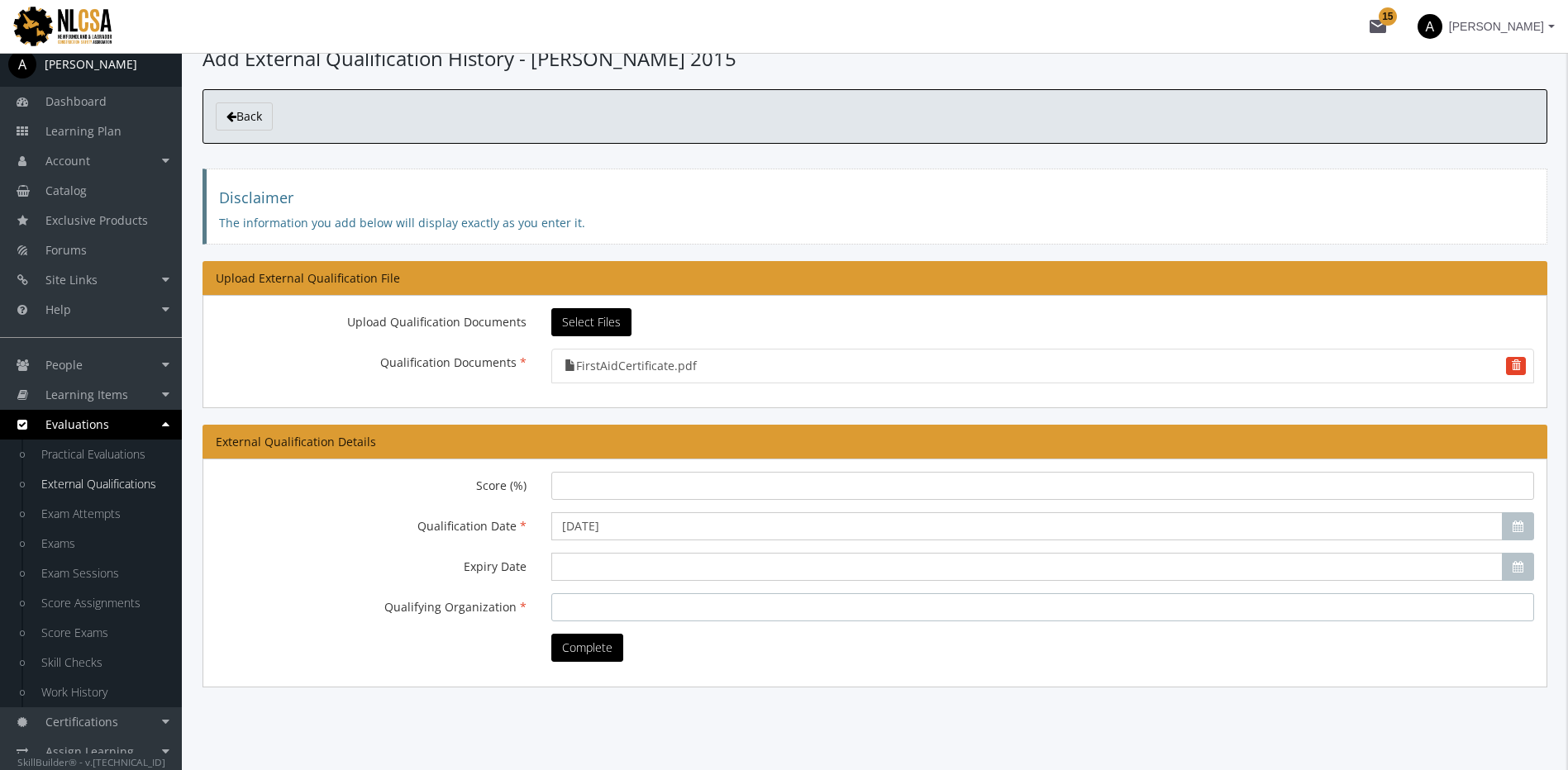
click at [593, 605] on input "Qualifying Organization" at bounding box center [1043, 607] width 983 height 28
type input "Basecorp"
click at [608, 649] on button "Complete" at bounding box center [587, 648] width 72 height 28
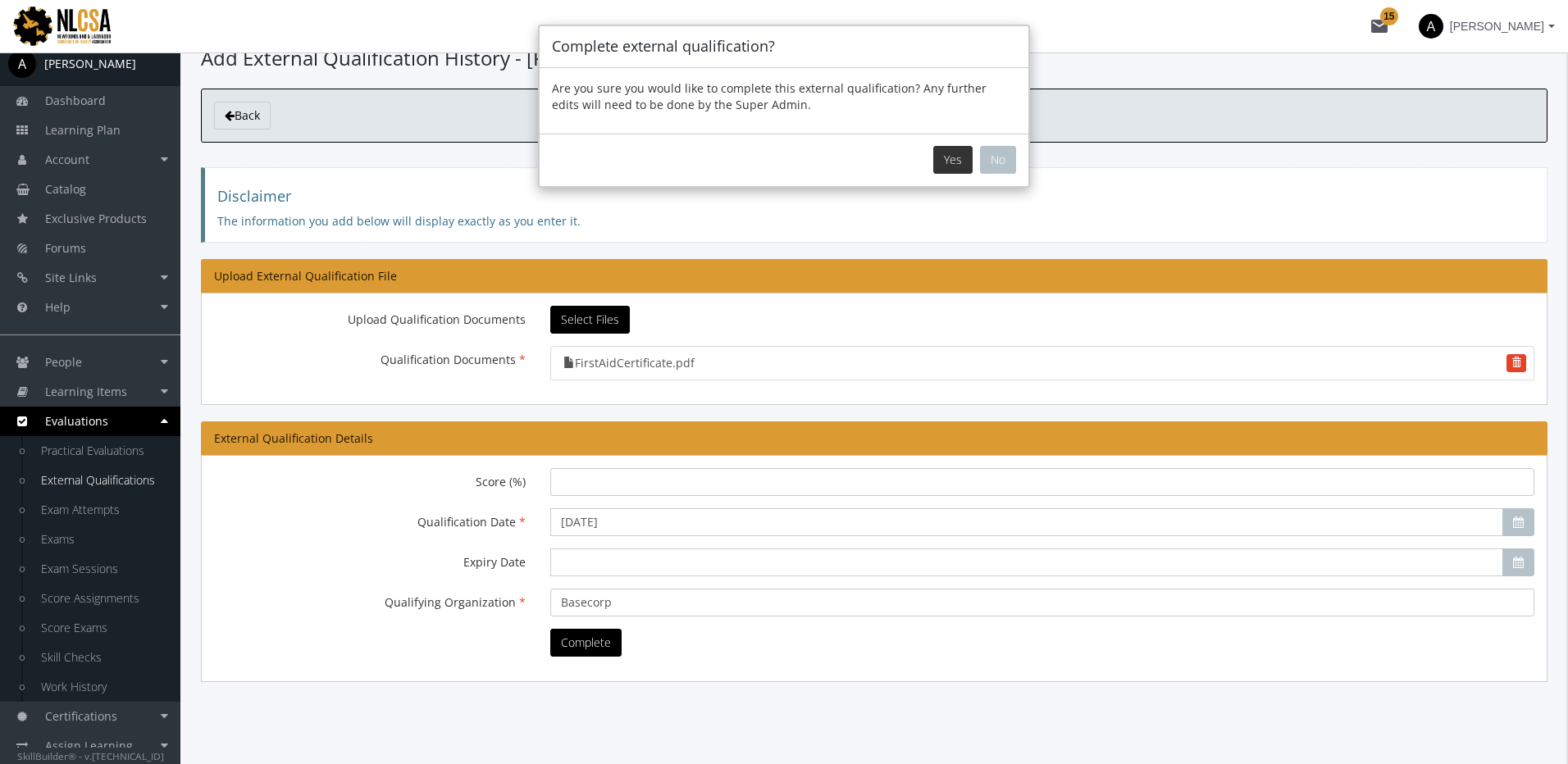
click at [952, 158] on button "Yes" at bounding box center [953, 160] width 40 height 28
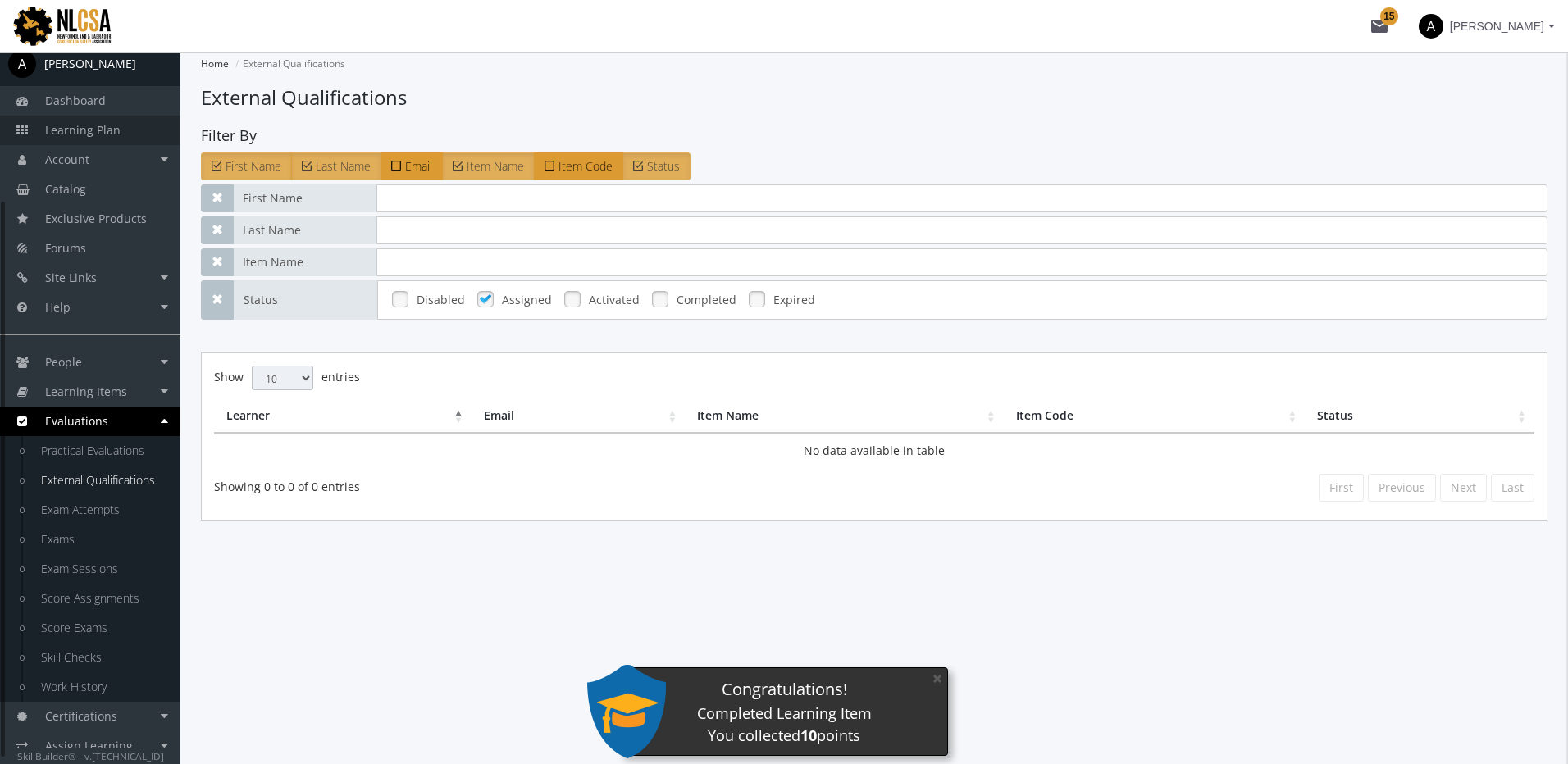
click at [100, 136] on span "Learning Plan" at bounding box center [83, 129] width 76 height 16
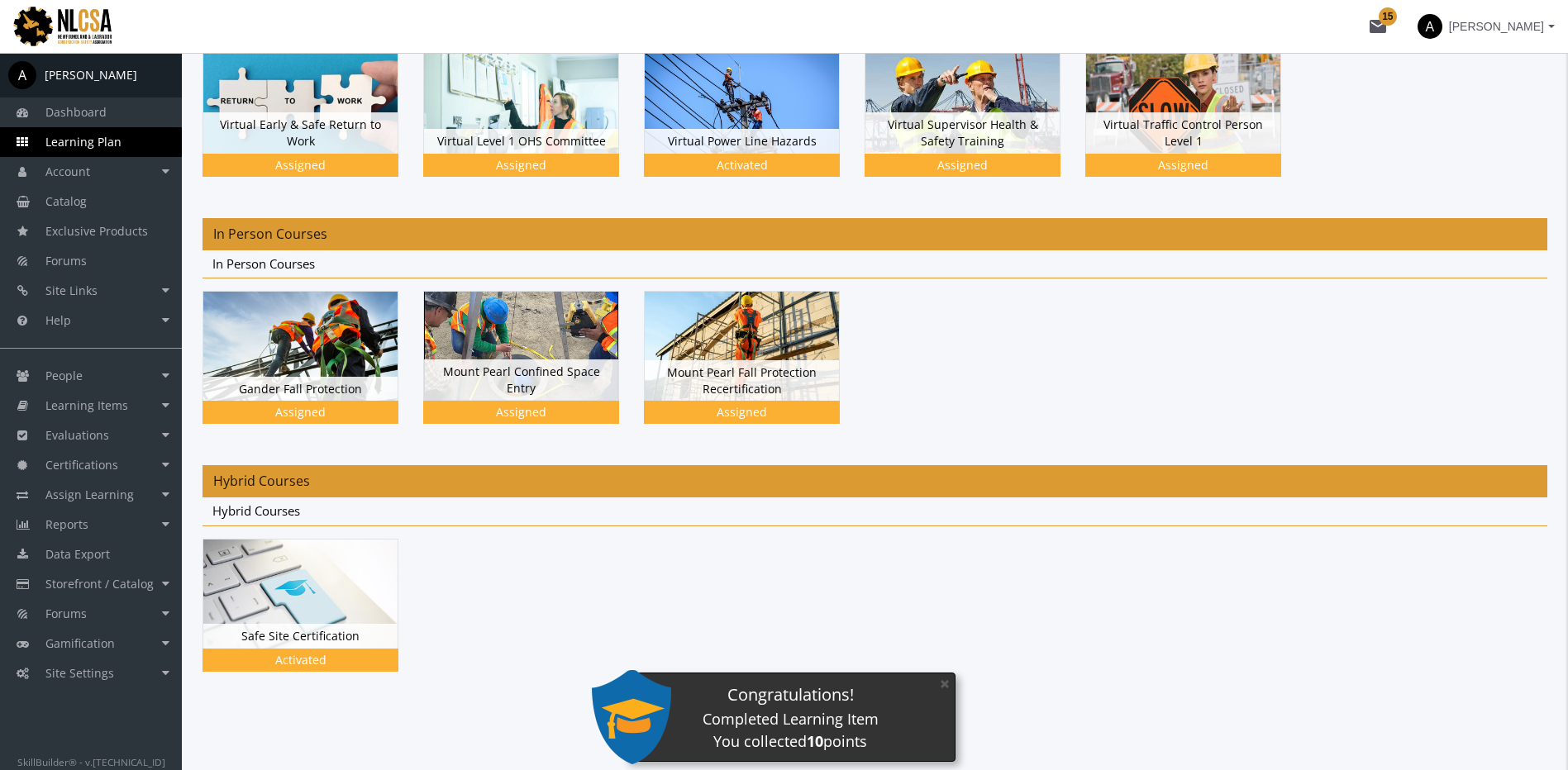
scroll to position [202, 0]
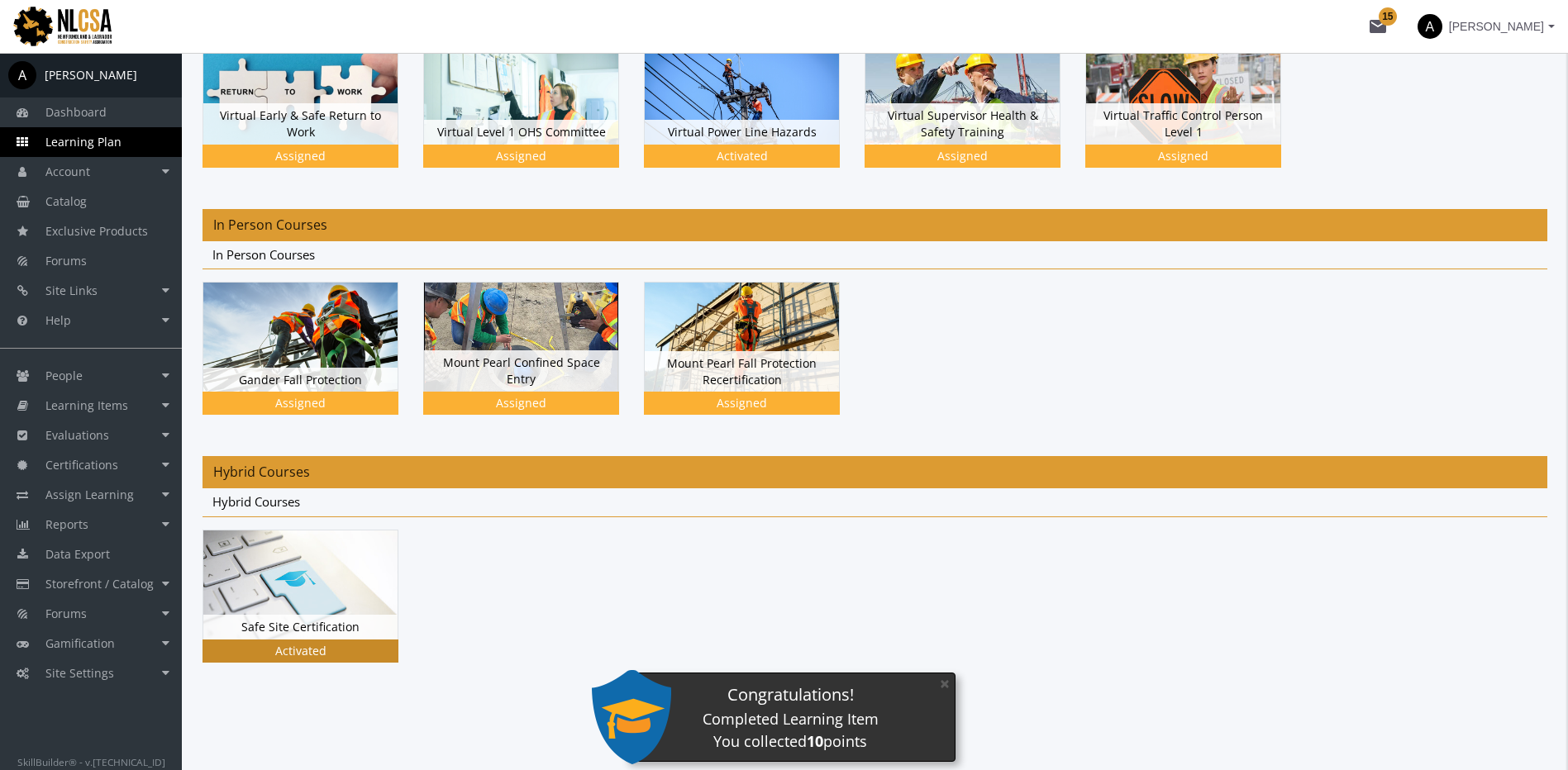
click at [364, 595] on img at bounding box center [300, 585] width 195 height 109
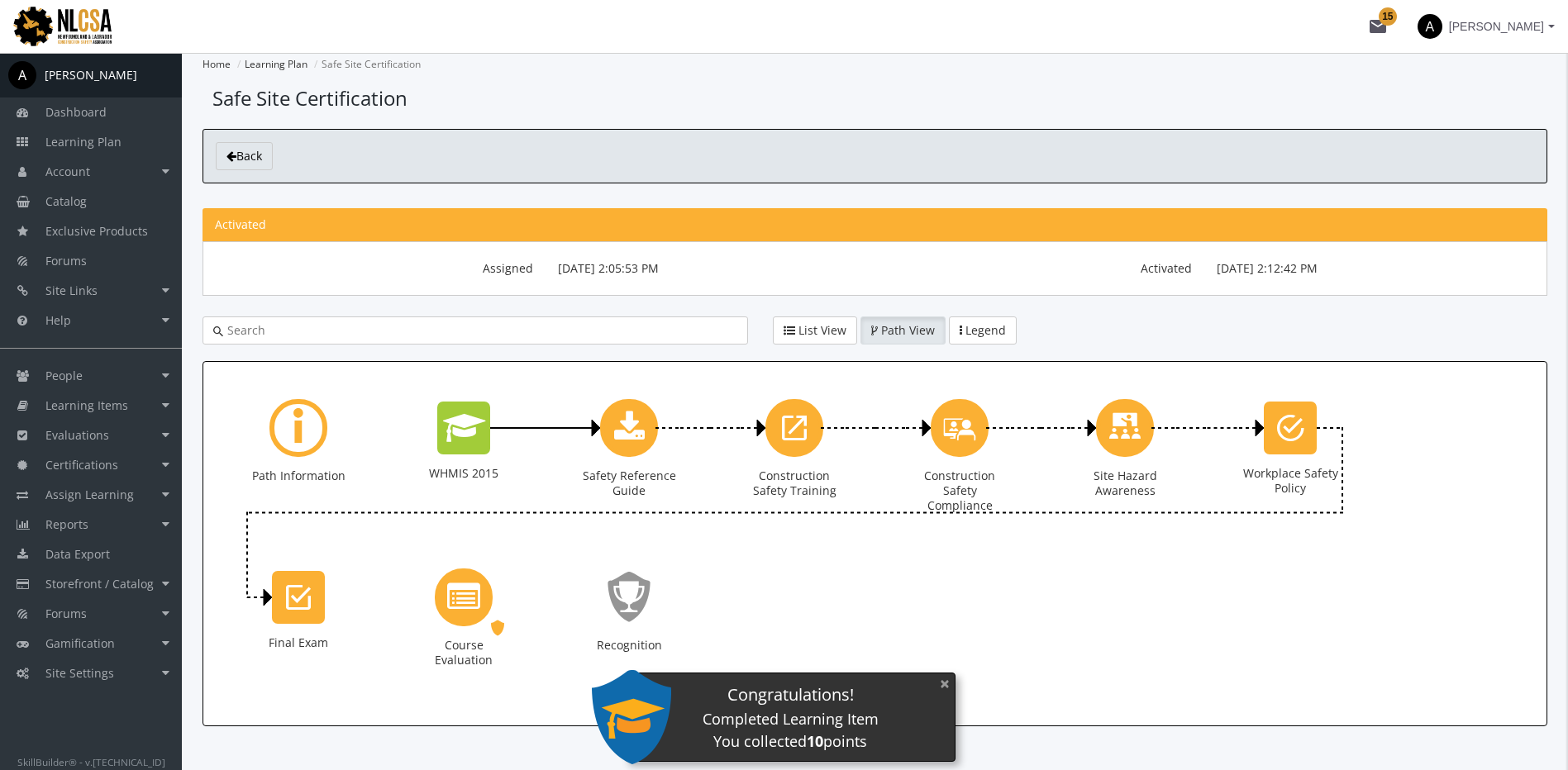
click at [949, 684] on button "×" at bounding box center [945, 683] width 26 height 34
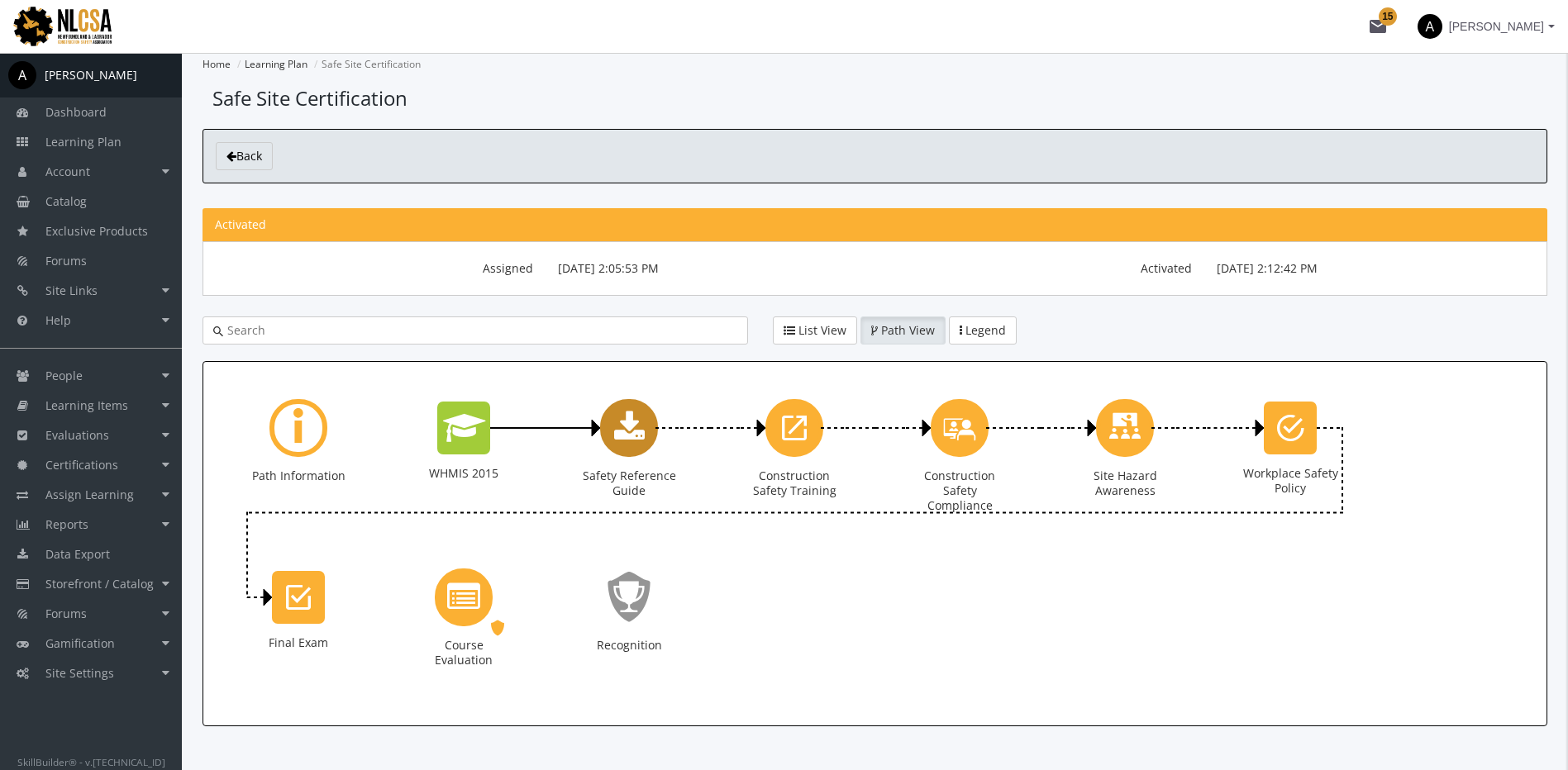
click at [634, 433] on icon "Safety Reference Guide" at bounding box center [629, 427] width 31 height 33
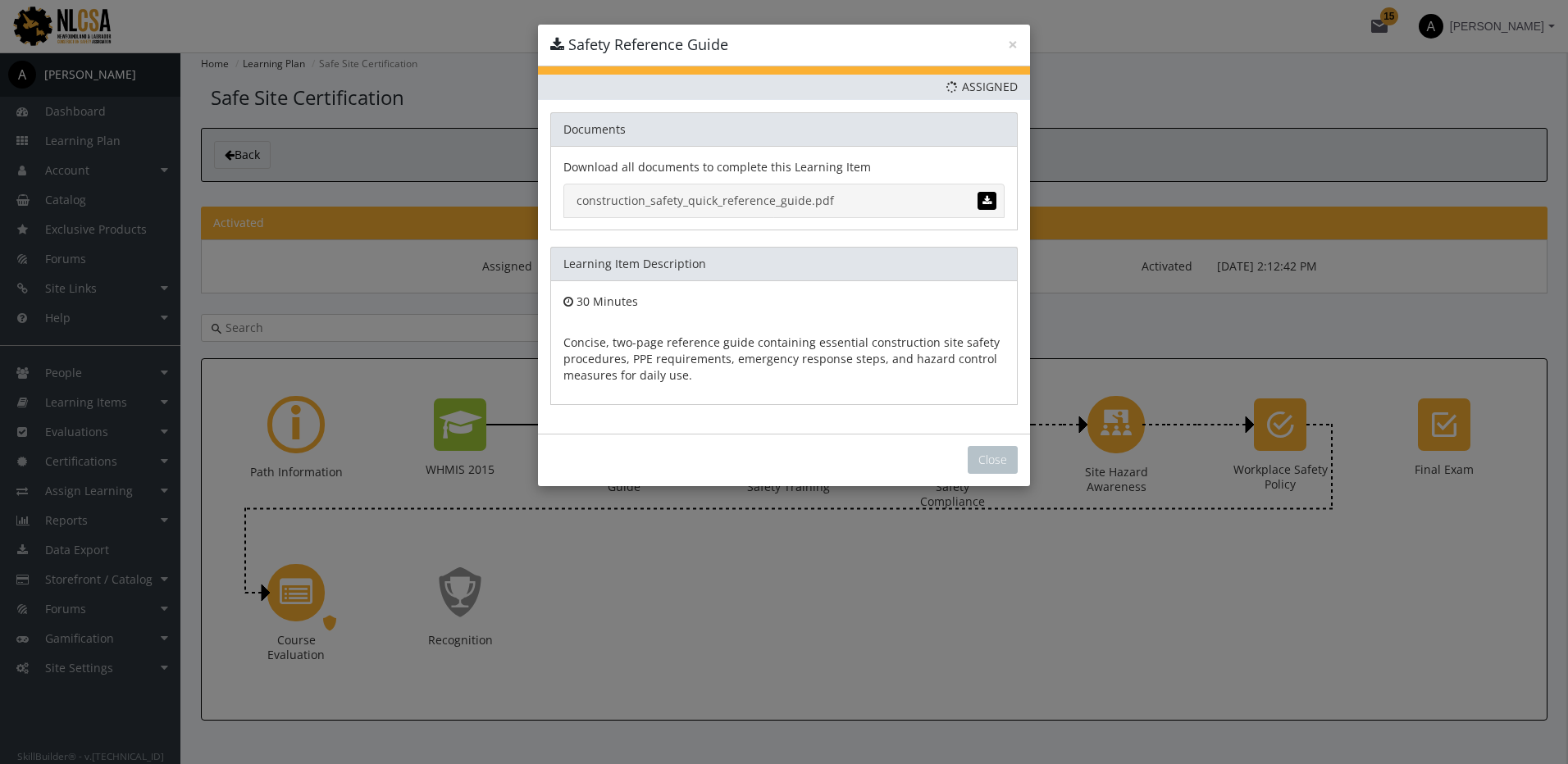
click at [753, 200] on link "construction_safety_quick_reference_guide.pdf" at bounding box center [784, 200] width 441 height 34
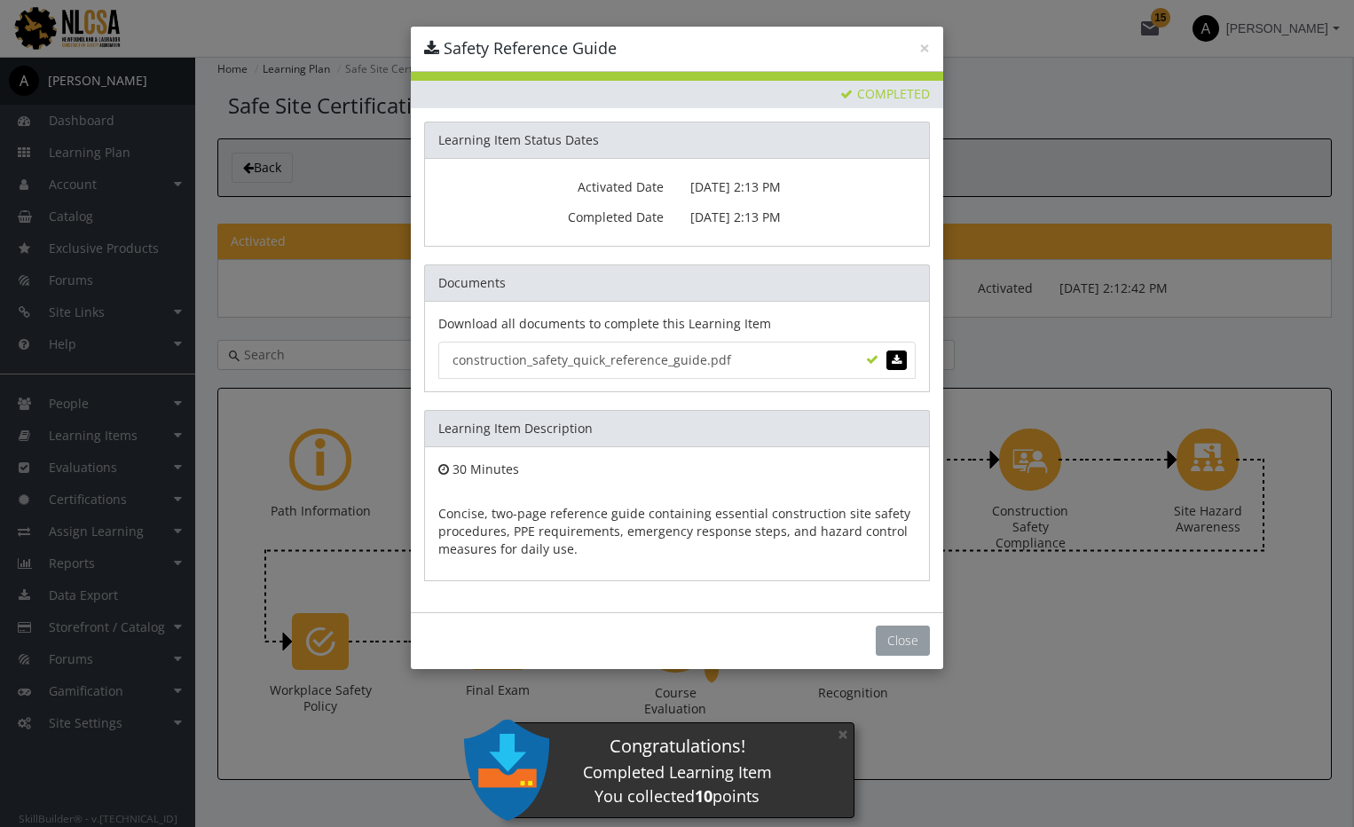
click at [908, 630] on button "Close" at bounding box center [903, 641] width 54 height 30
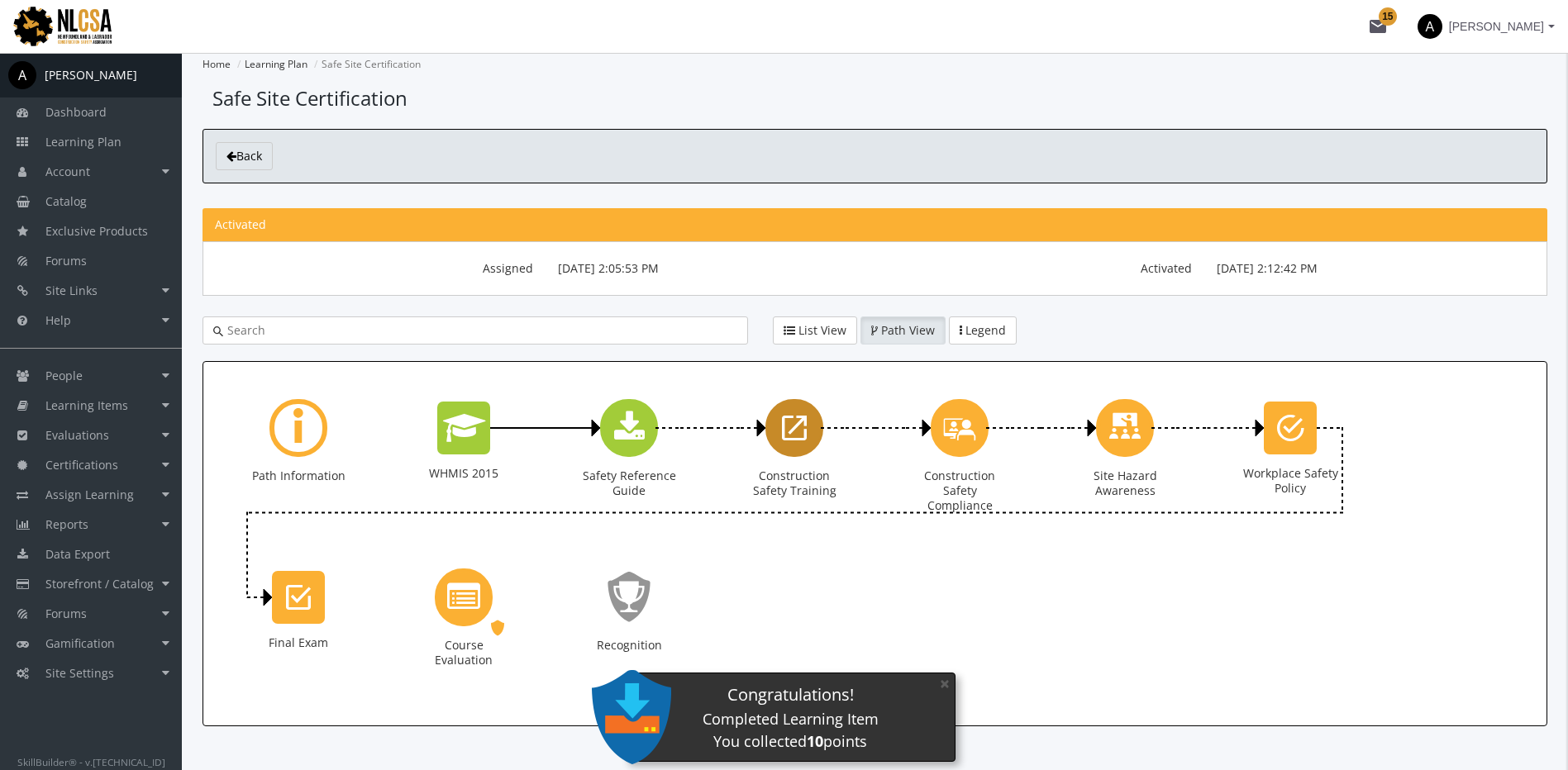
click at [793, 436] on icon "Construction Safety Training" at bounding box center [794, 427] width 25 height 33
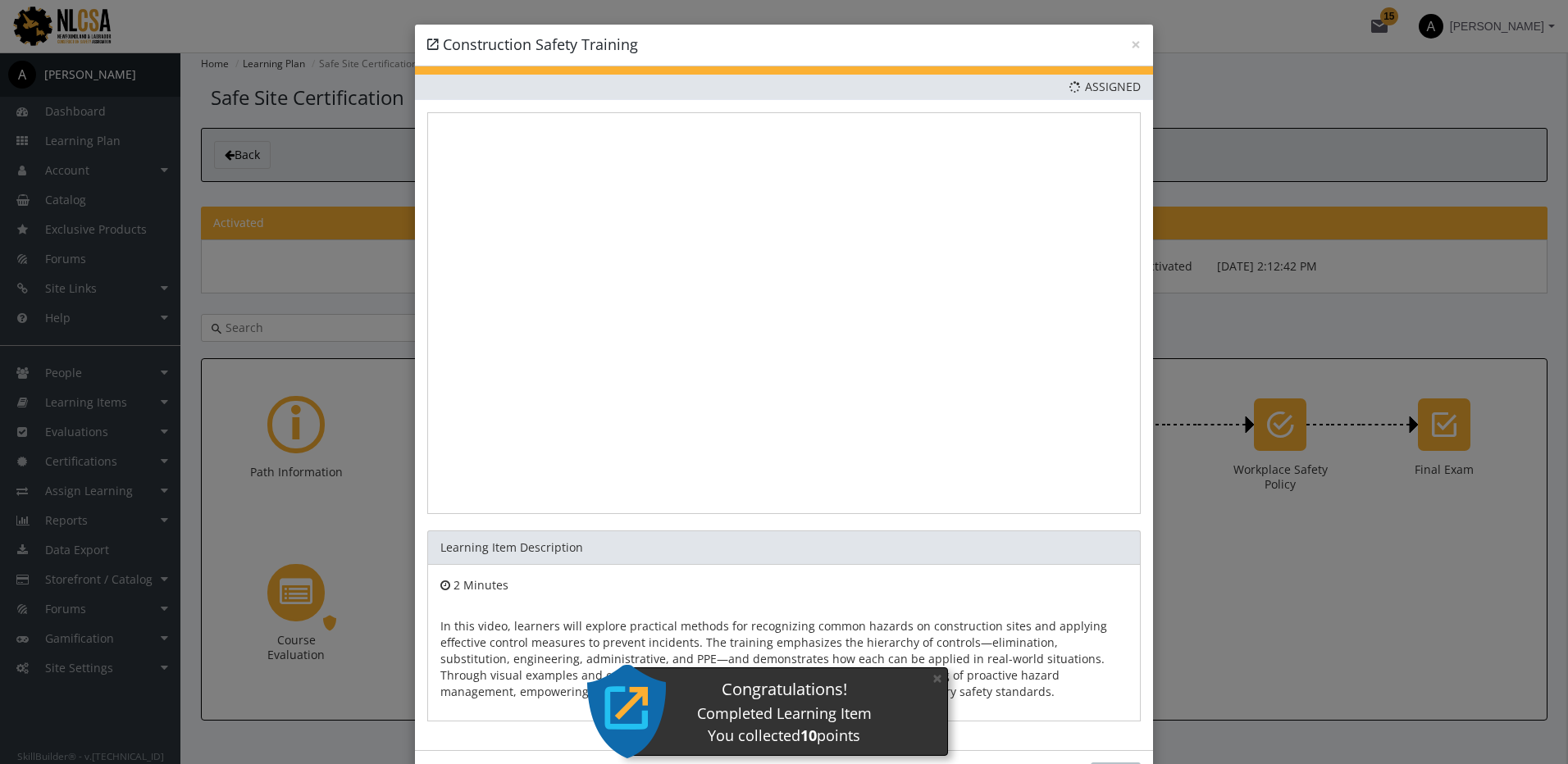
click at [932, 556] on button "×" at bounding box center [937, 565] width 26 height 33
click at [940, 684] on button "×" at bounding box center [937, 678] width 26 height 33
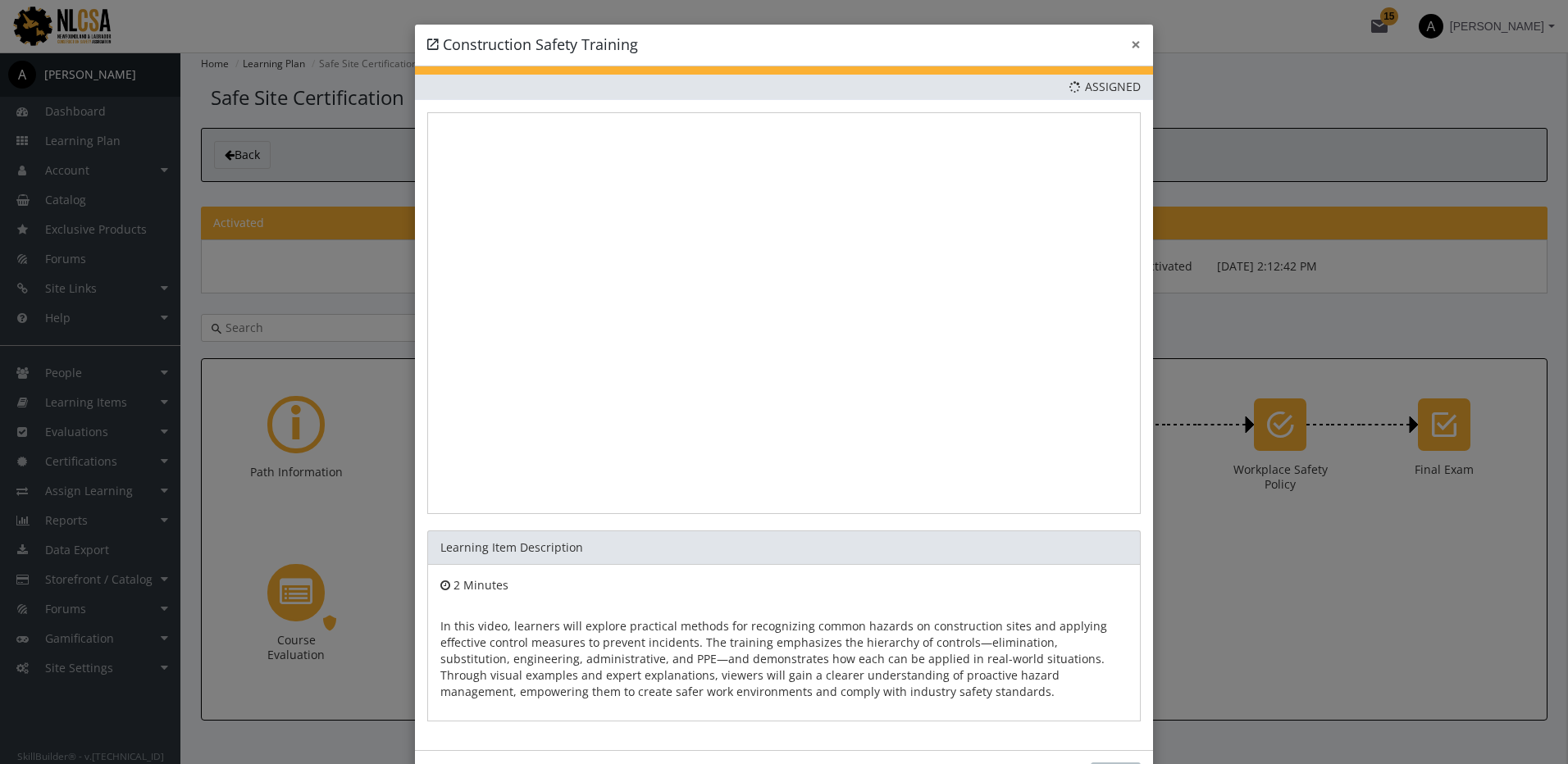
click at [1131, 52] on button "×" at bounding box center [1136, 44] width 10 height 18
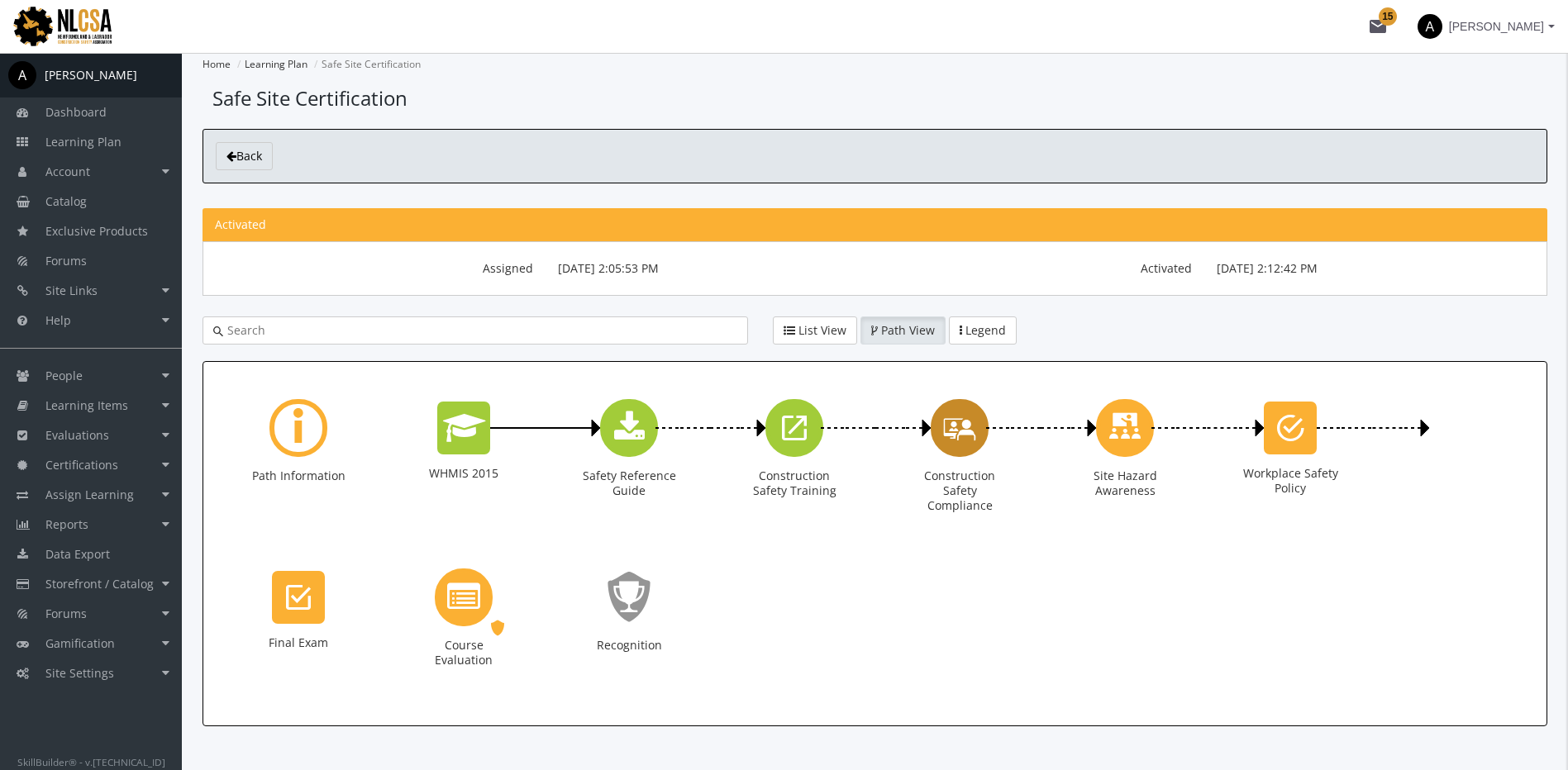
click at [971, 435] on icon "Construction Safety Compliance" at bounding box center [959, 427] width 33 height 47
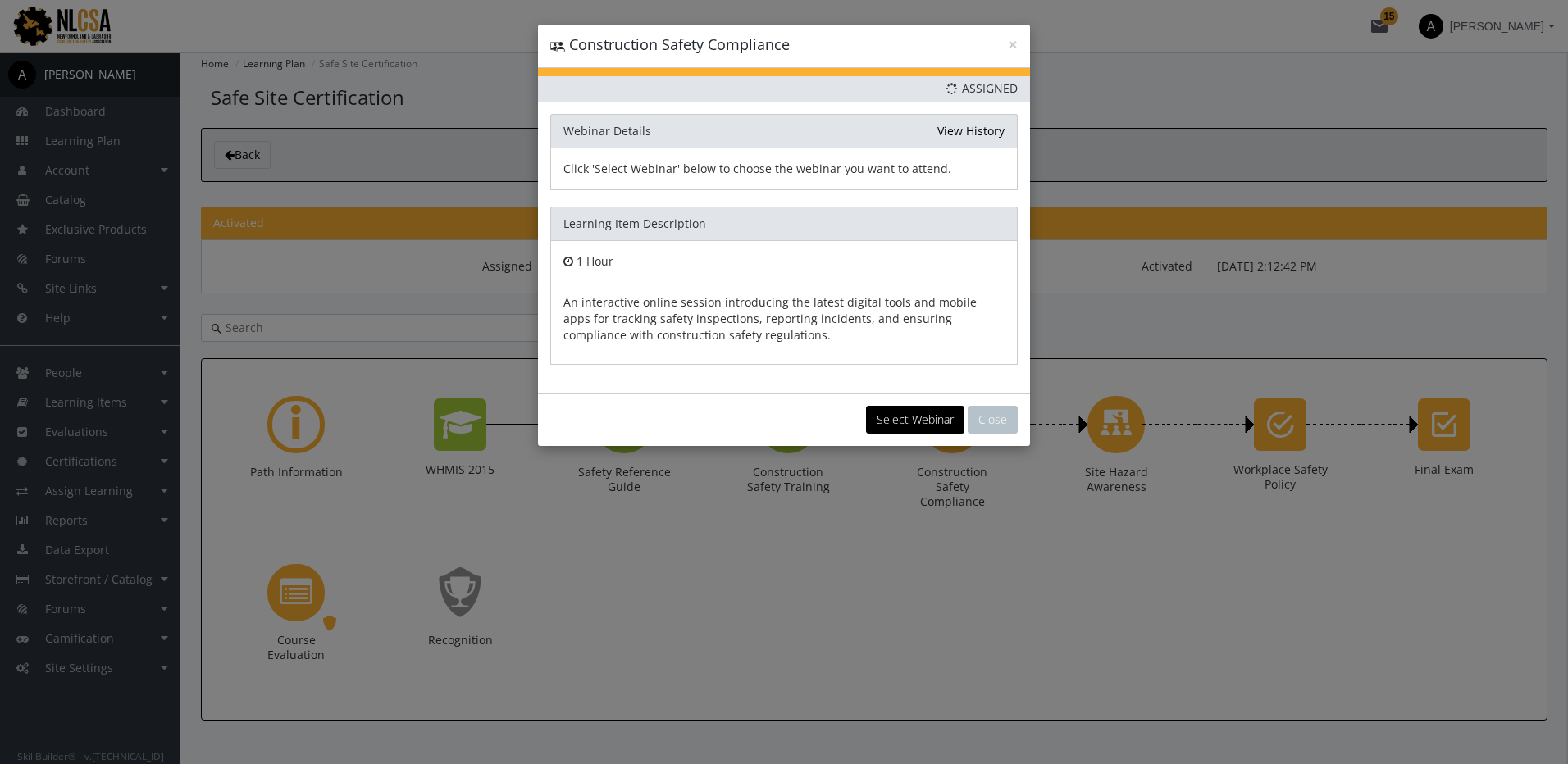
click at [893, 404] on div "Select Webinar Close" at bounding box center [784, 419] width 492 height 53
click at [903, 424] on button "Select Webinar" at bounding box center [915, 419] width 98 height 28
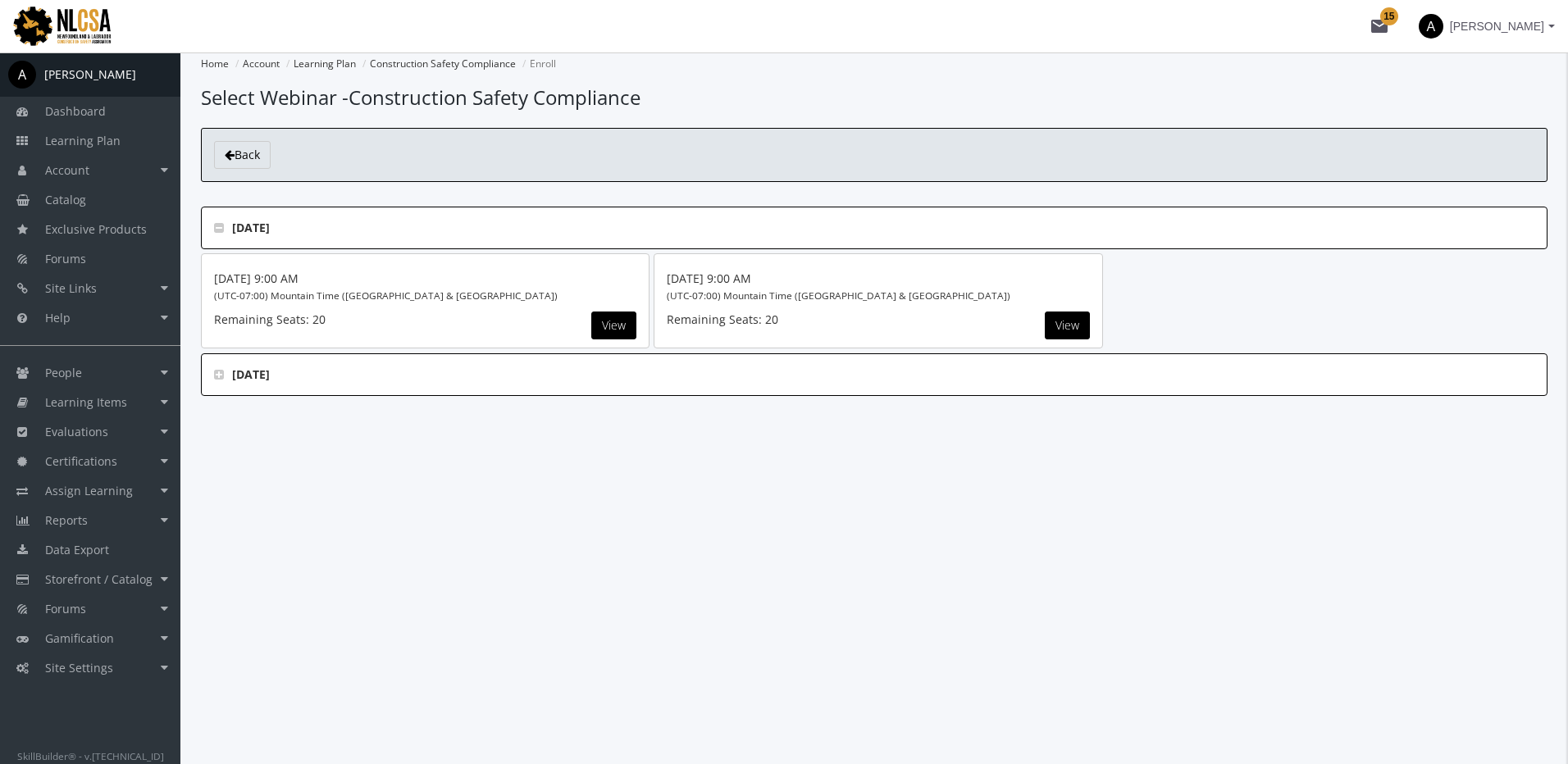
click at [224, 373] on span "September, 2025" at bounding box center [874, 375] width 1320 height 17
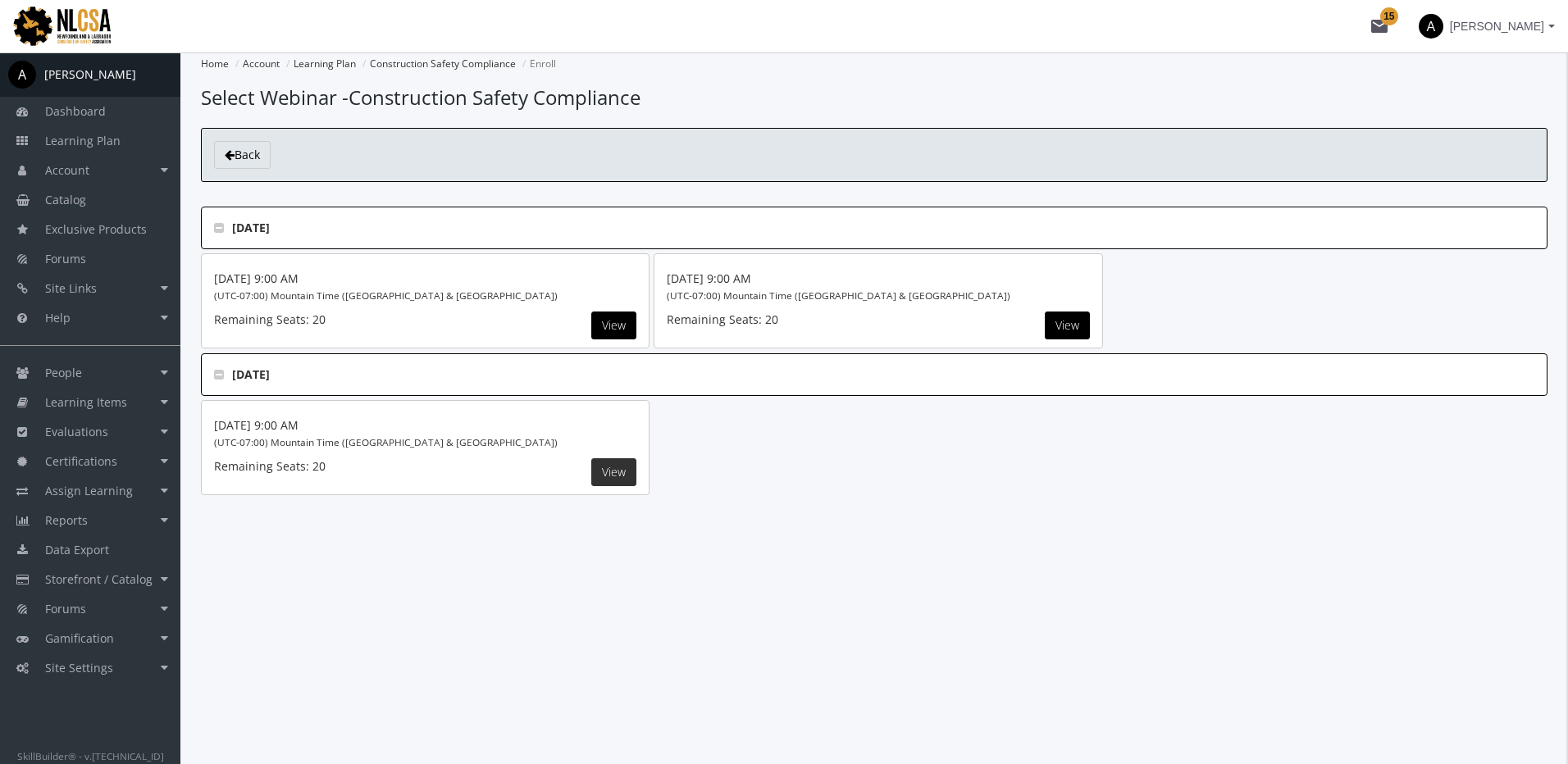
click at [608, 339] on button "View" at bounding box center [614, 325] width 45 height 28
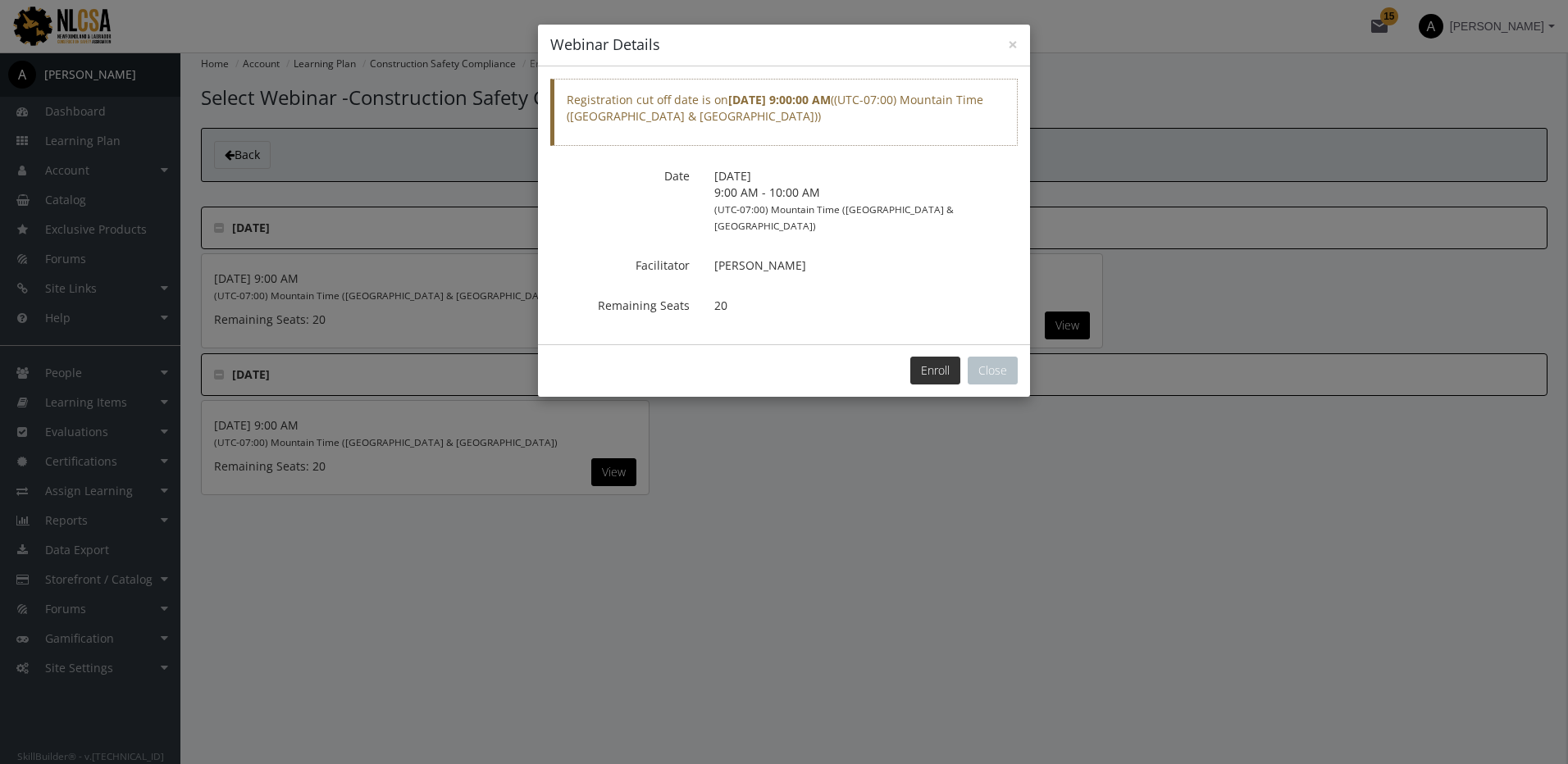
click at [932, 357] on button "Enroll" at bounding box center [935, 370] width 50 height 28
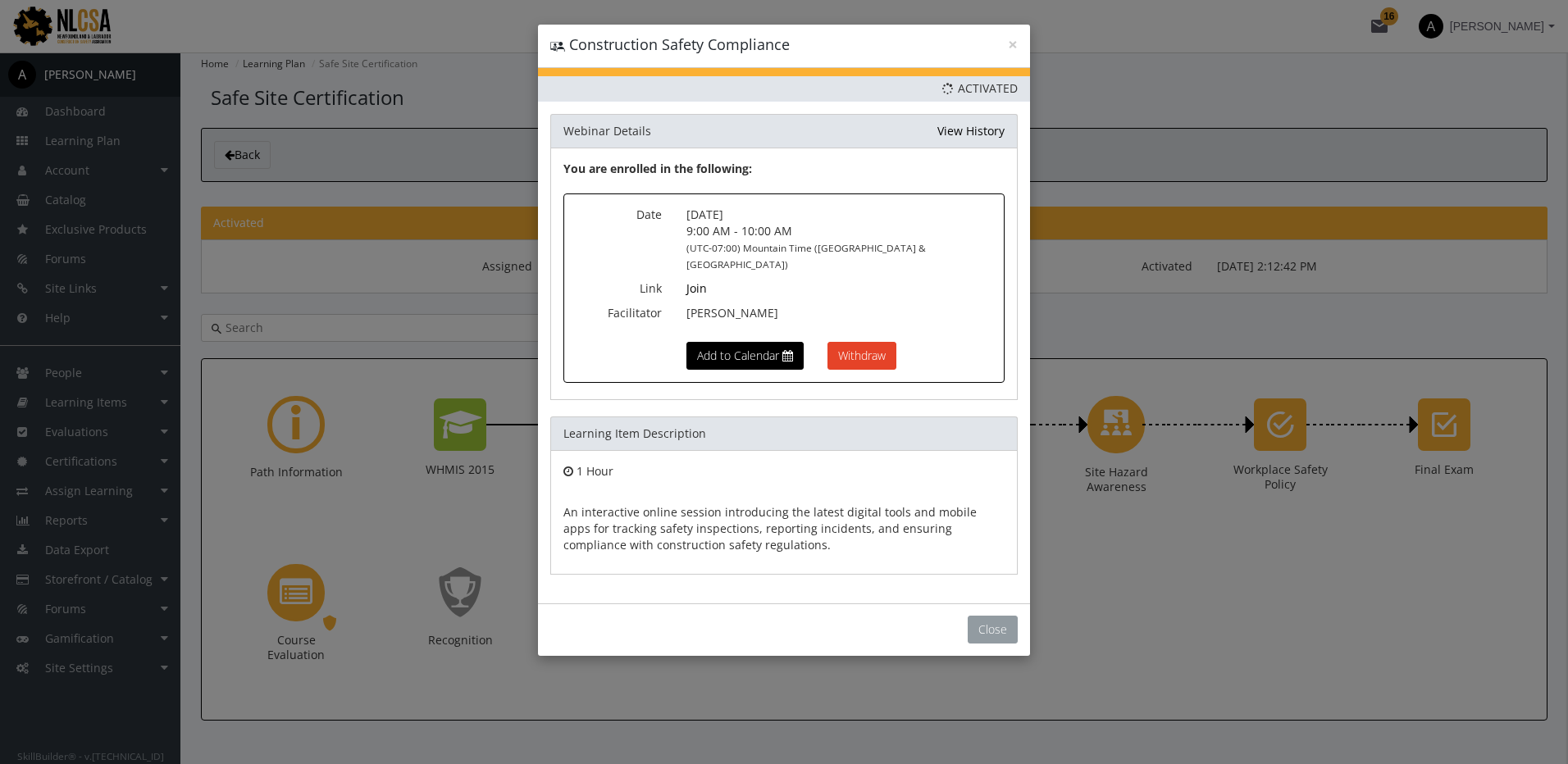
click at [984, 615] on button "Close" at bounding box center [992, 629] width 50 height 28
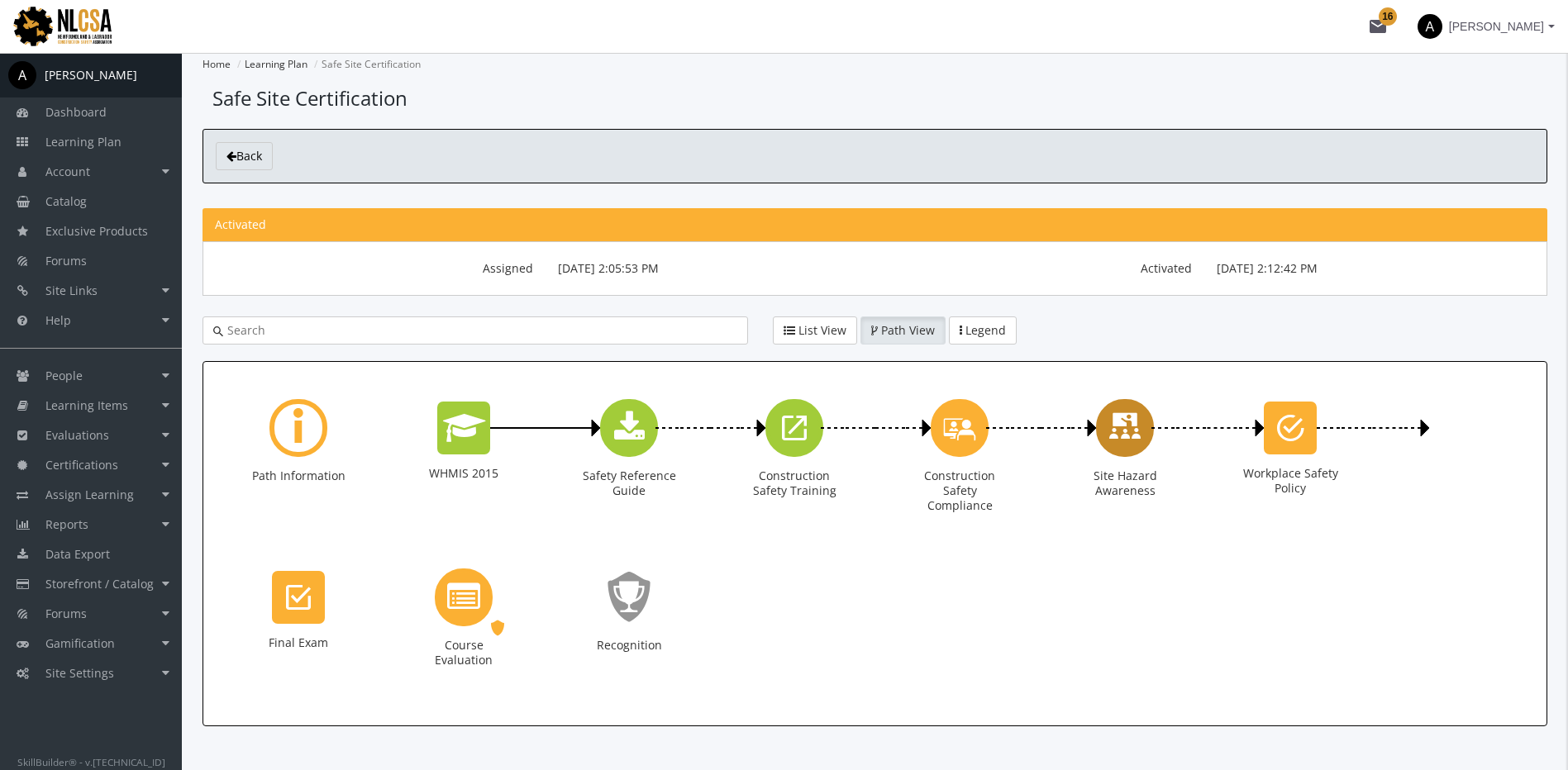
click at [1124, 436] on icon "Site Hazard Awareness" at bounding box center [1125, 427] width 33 height 47
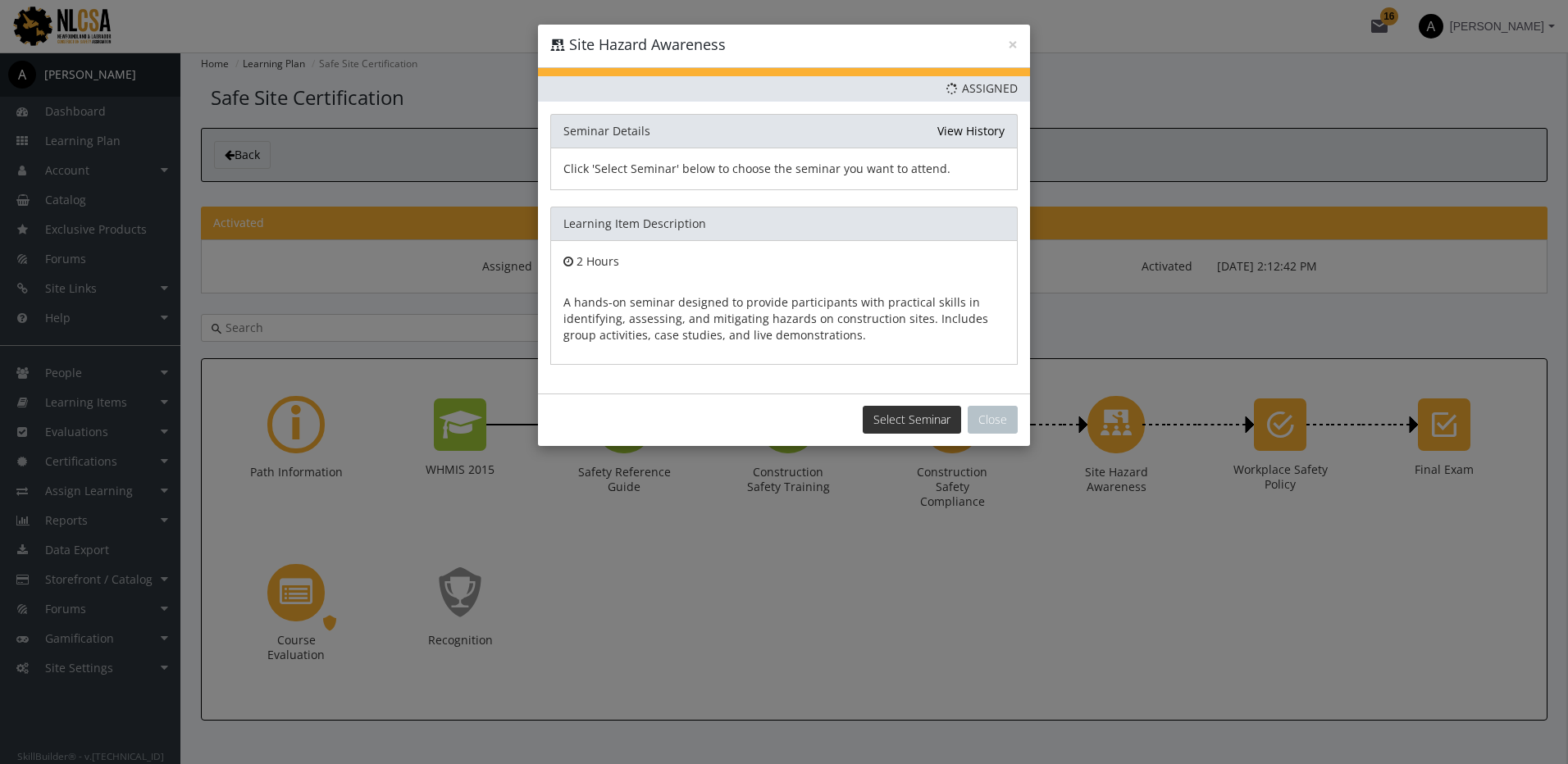
click at [895, 424] on button "Select Seminar" at bounding box center [911, 419] width 98 height 28
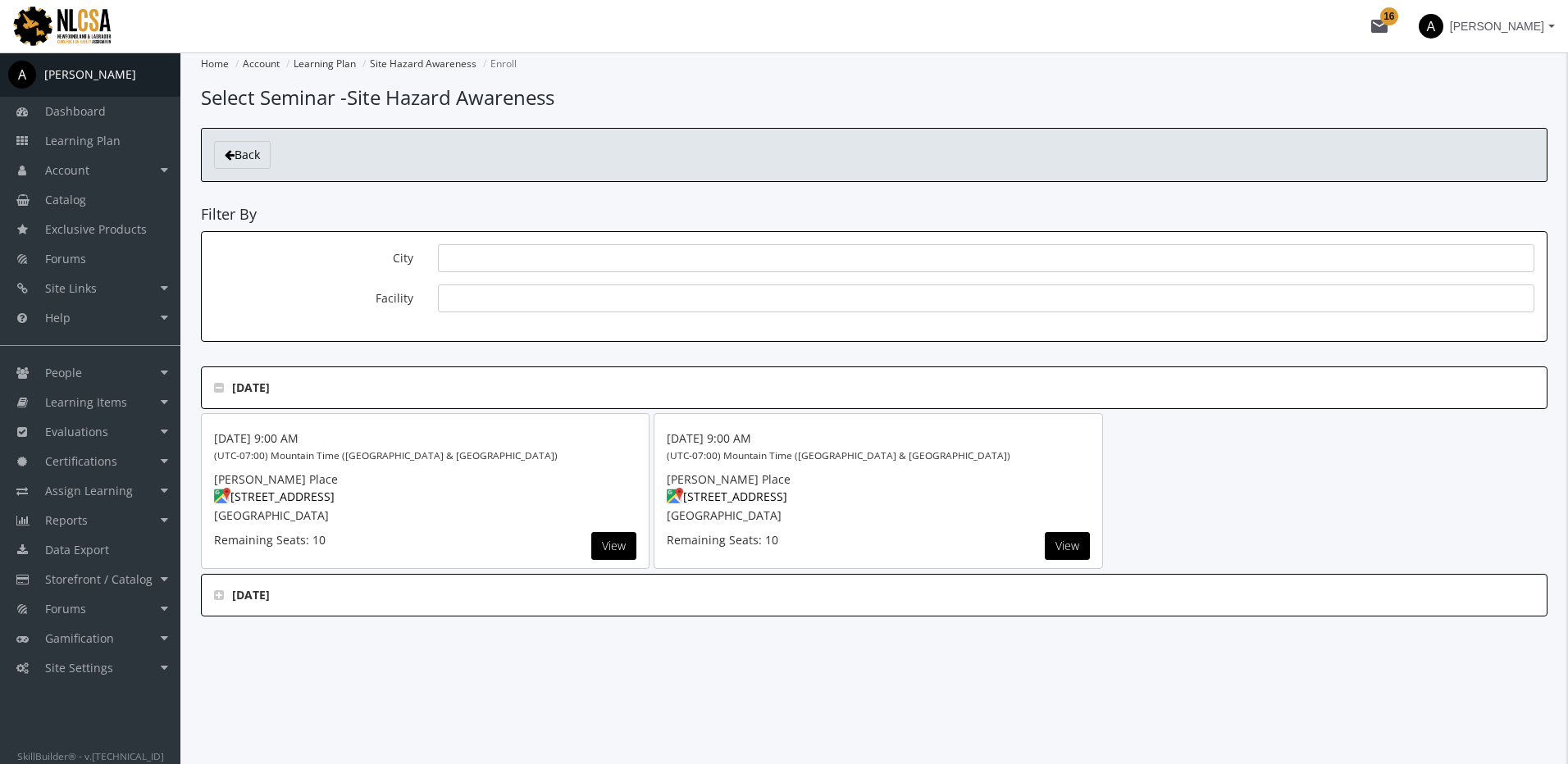
click at [234, 593] on strong "September, 2025" at bounding box center [250, 595] width 38 height 17
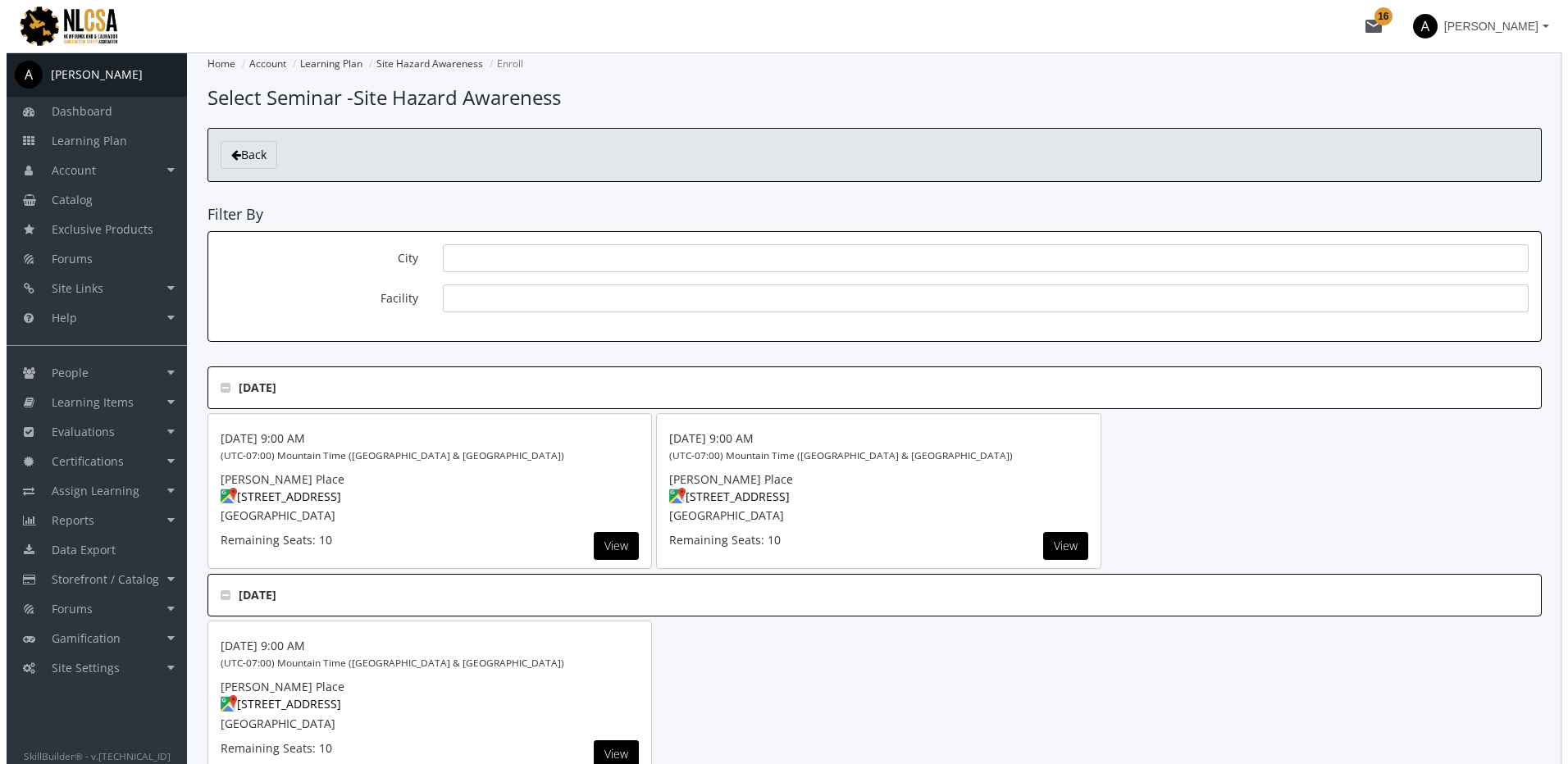
scroll to position [100, 0]
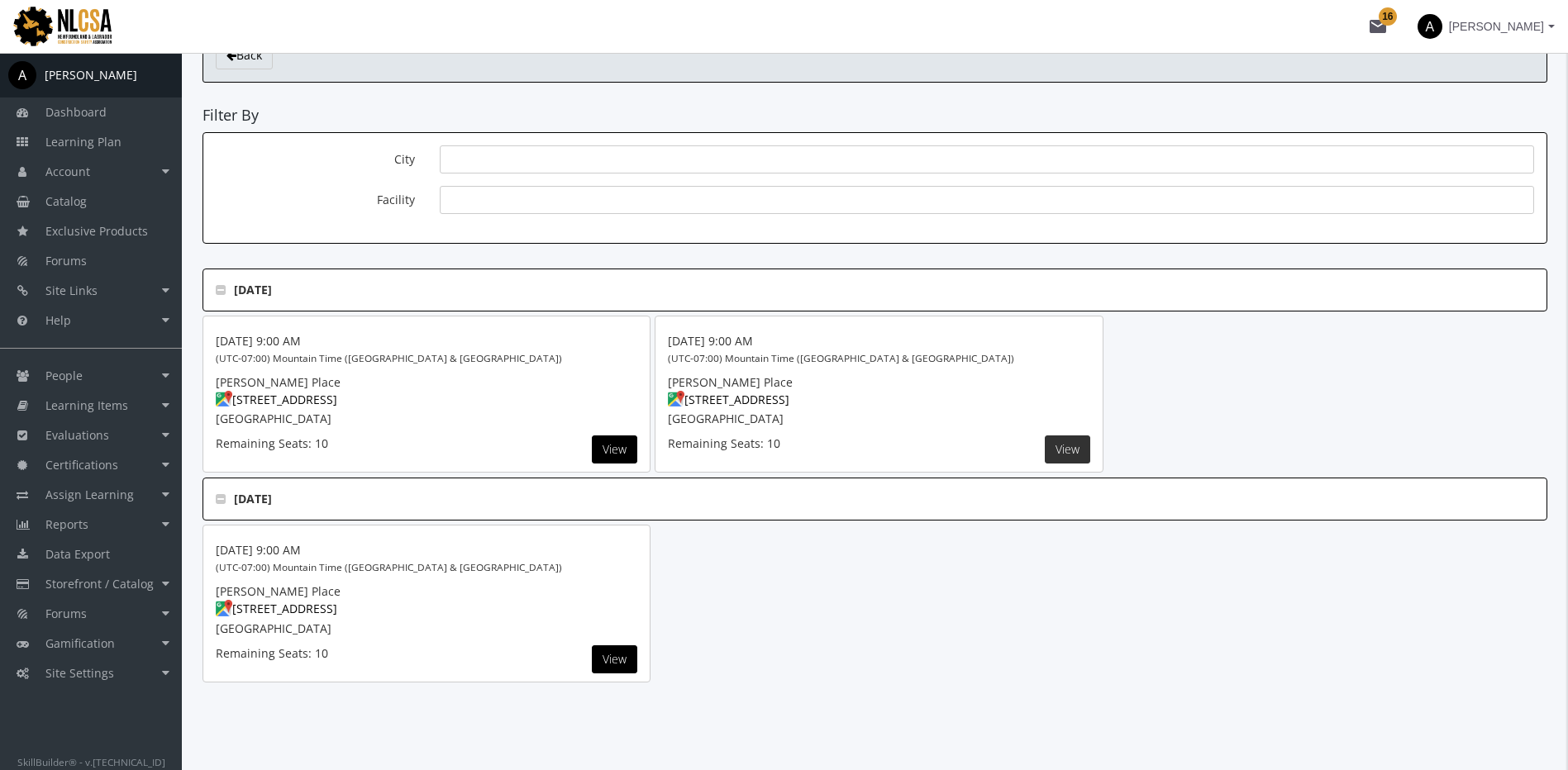
click at [1068, 443] on button "View" at bounding box center [1068, 450] width 46 height 28
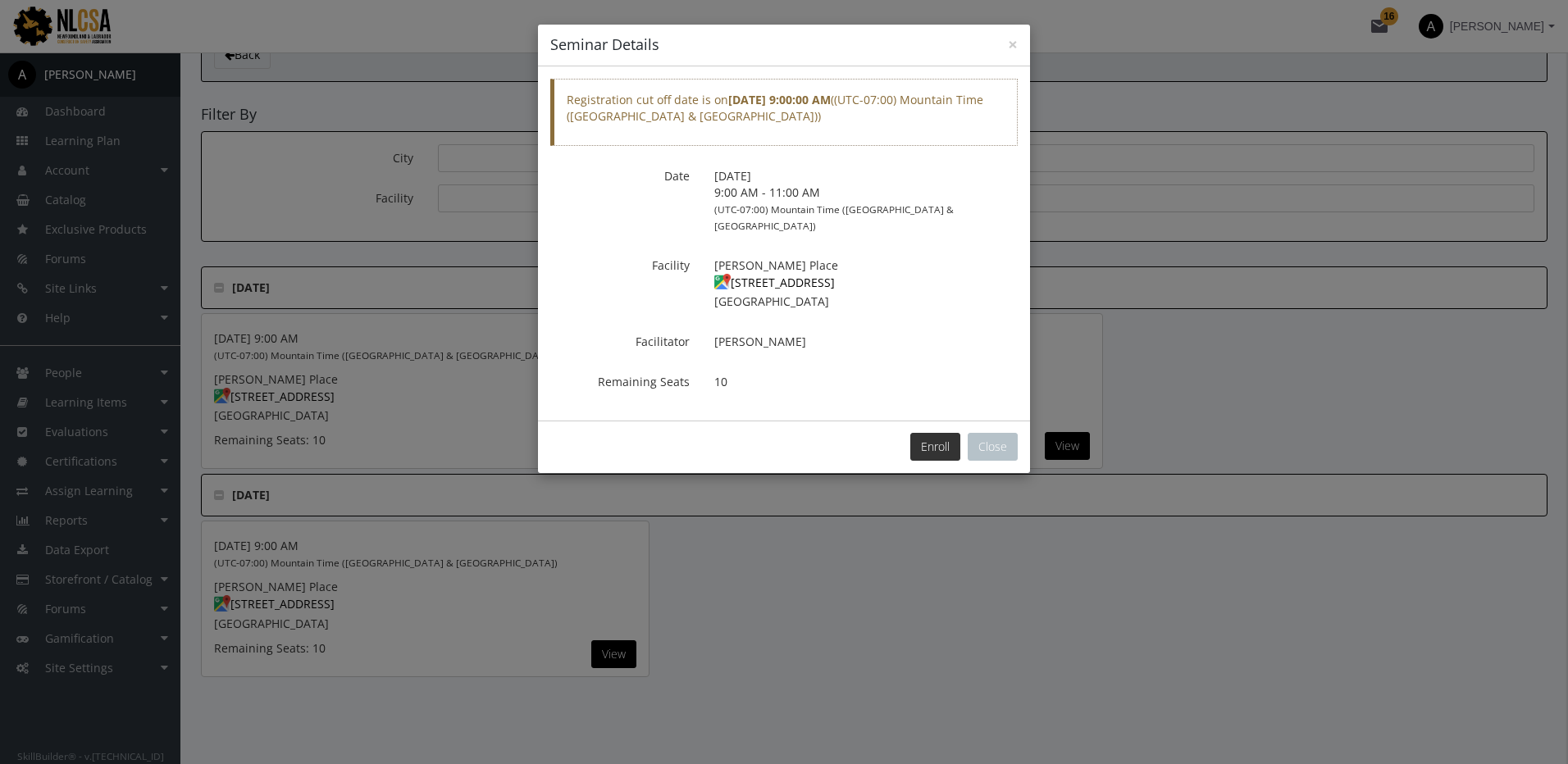
click at [936, 432] on button "Enroll" at bounding box center [935, 446] width 50 height 28
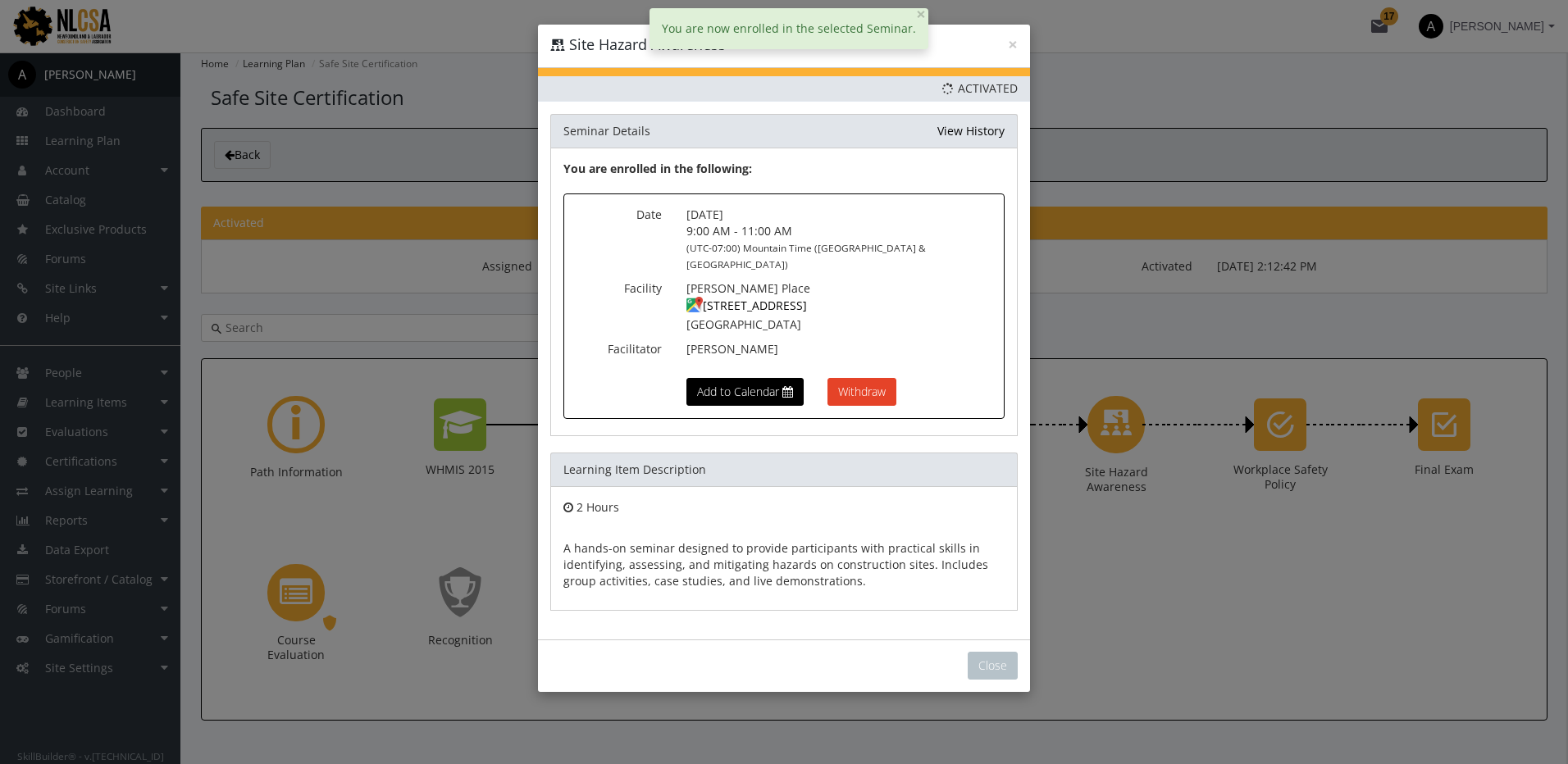
click at [1003, 639] on div "Close" at bounding box center [784, 665] width 492 height 53
click at [1011, 651] on button "Close" at bounding box center [992, 665] width 50 height 28
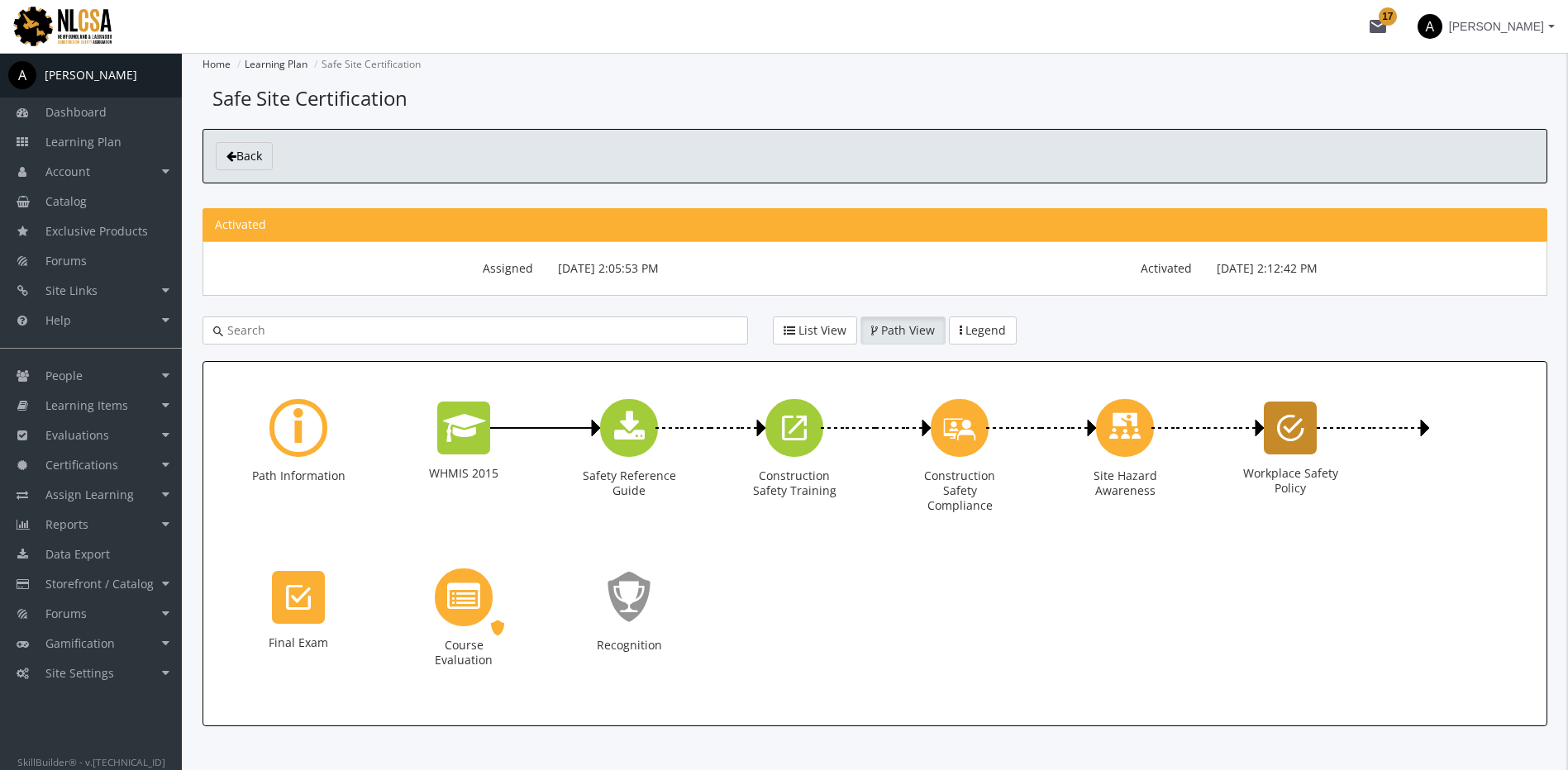
click at [1287, 431] on icon "Workplace Safety Policy" at bounding box center [1290, 427] width 27 height 33
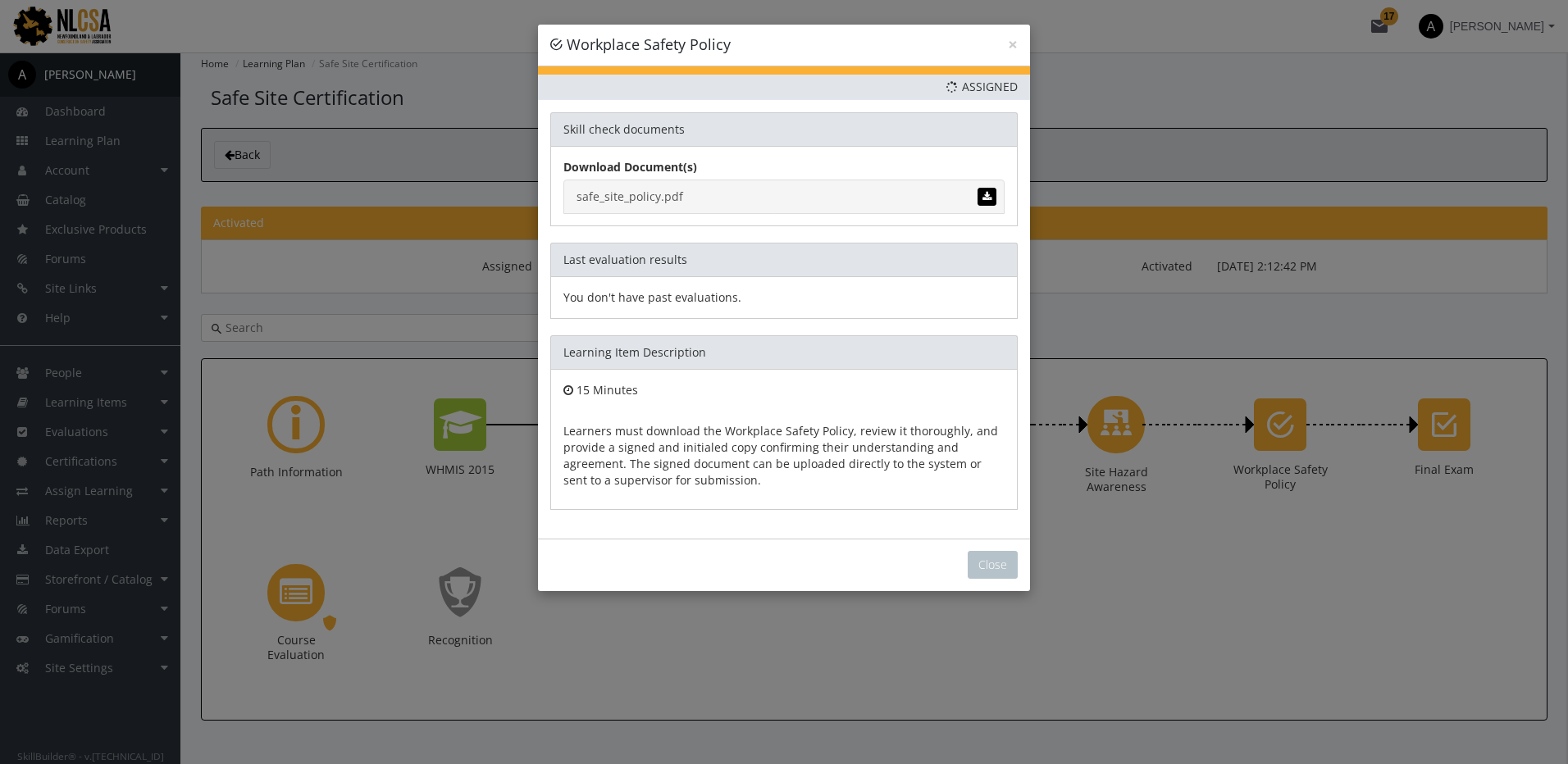
click at [644, 201] on link "safe_site_policy.pdf" at bounding box center [784, 196] width 441 height 34
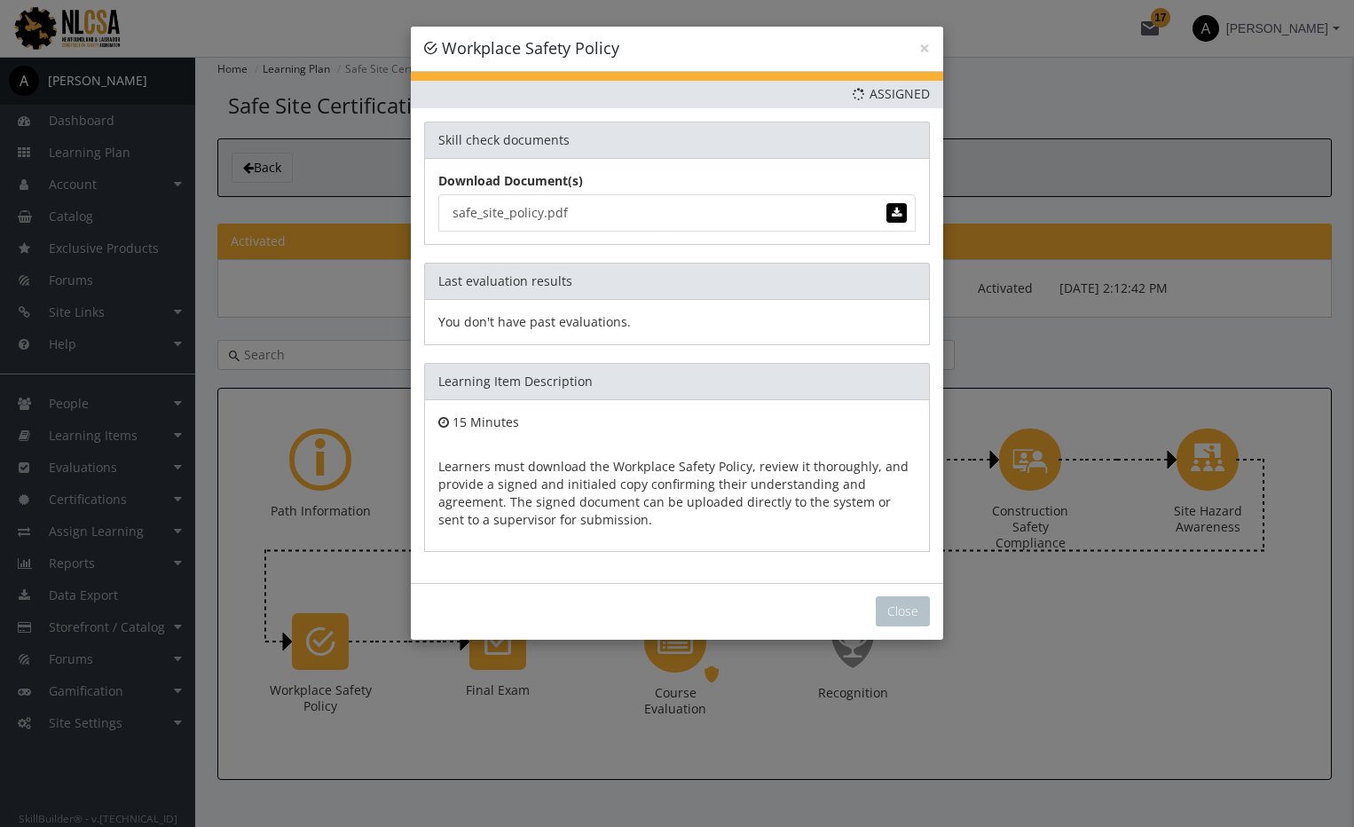
click at [890, 626] on div "Close" at bounding box center [677, 611] width 532 height 57
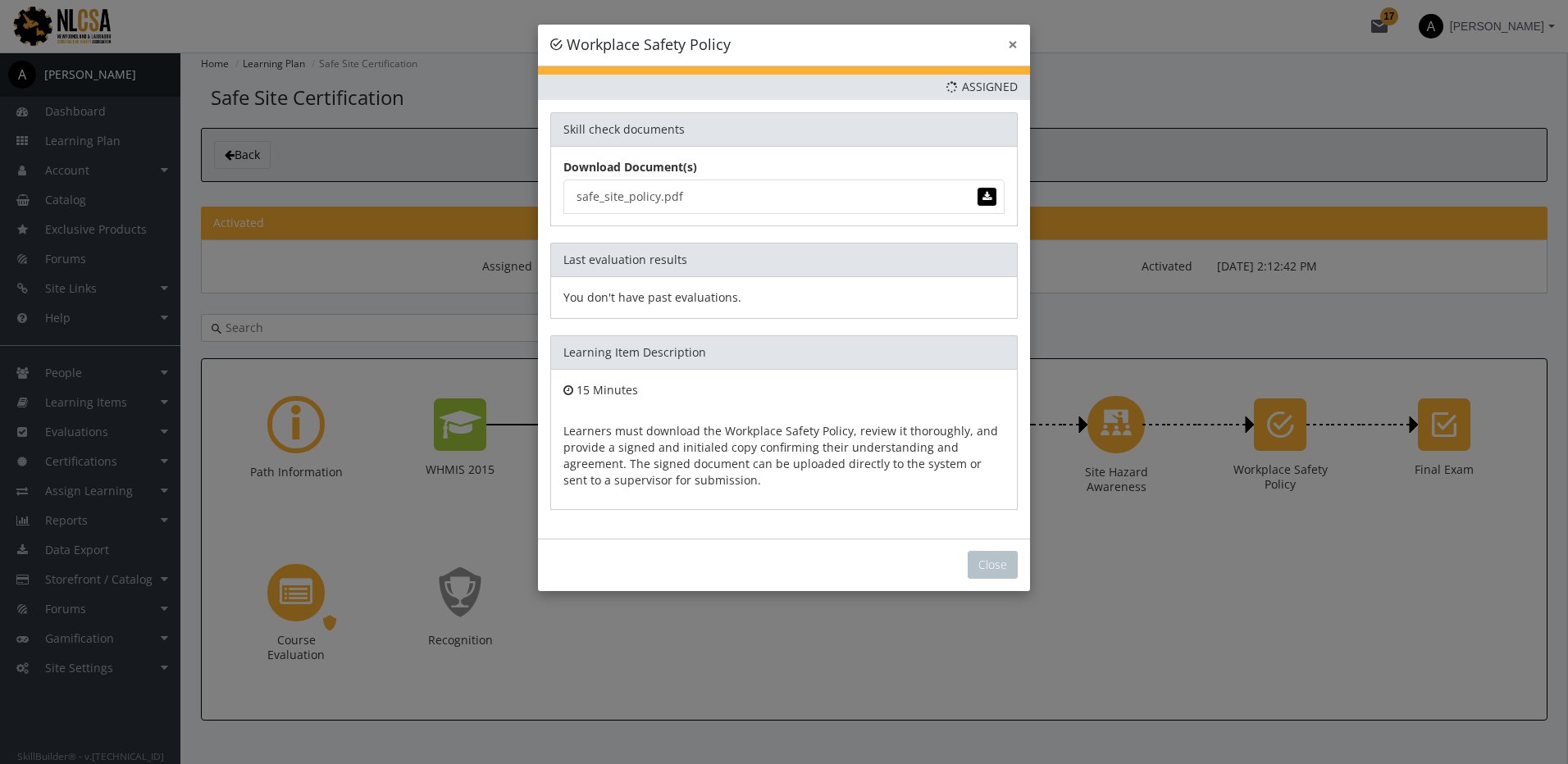
click at [1014, 43] on button "×" at bounding box center [1012, 44] width 10 height 18
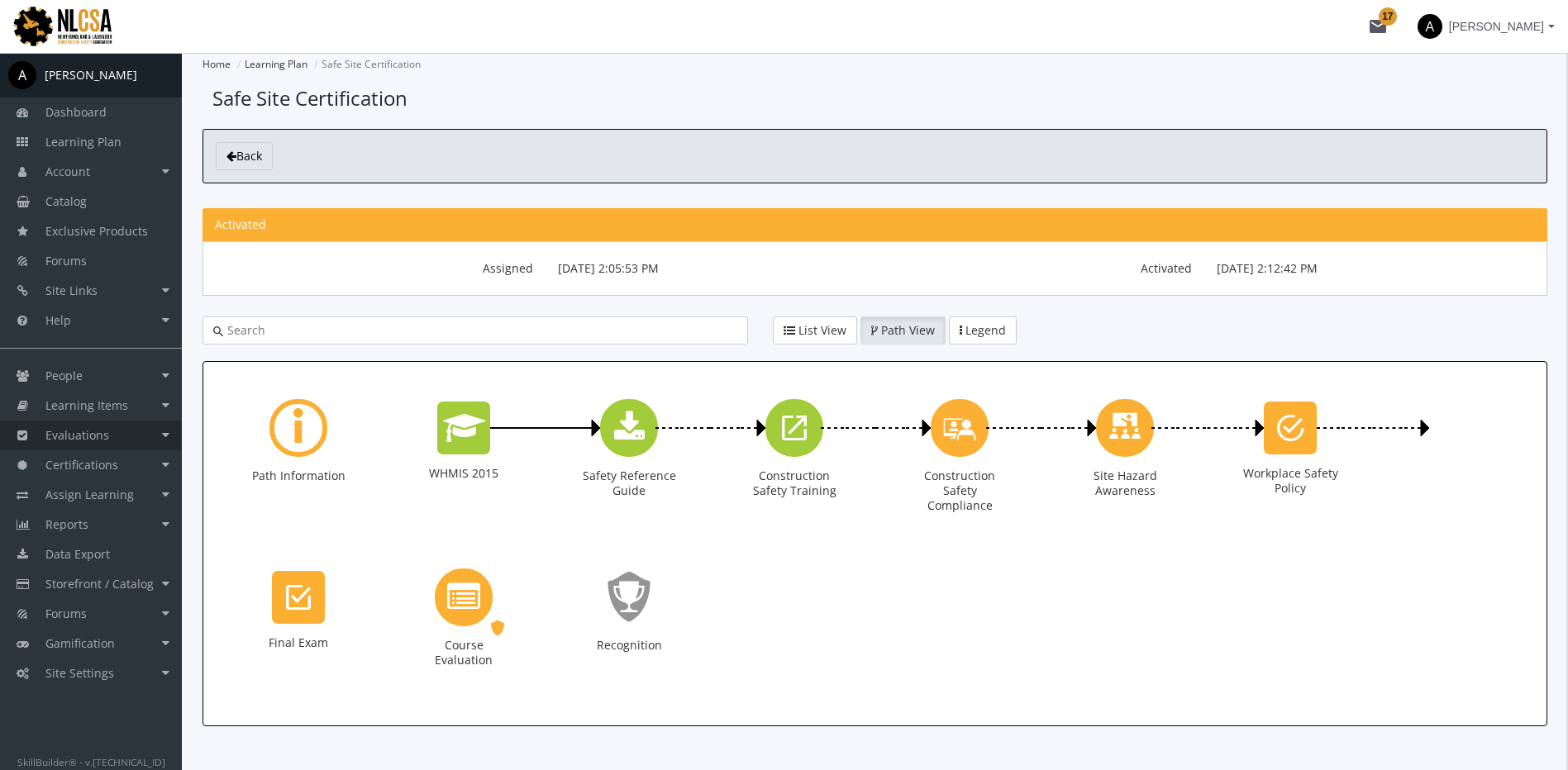
click at [127, 437] on link "Evaluations" at bounding box center [90, 436] width 182 height 30
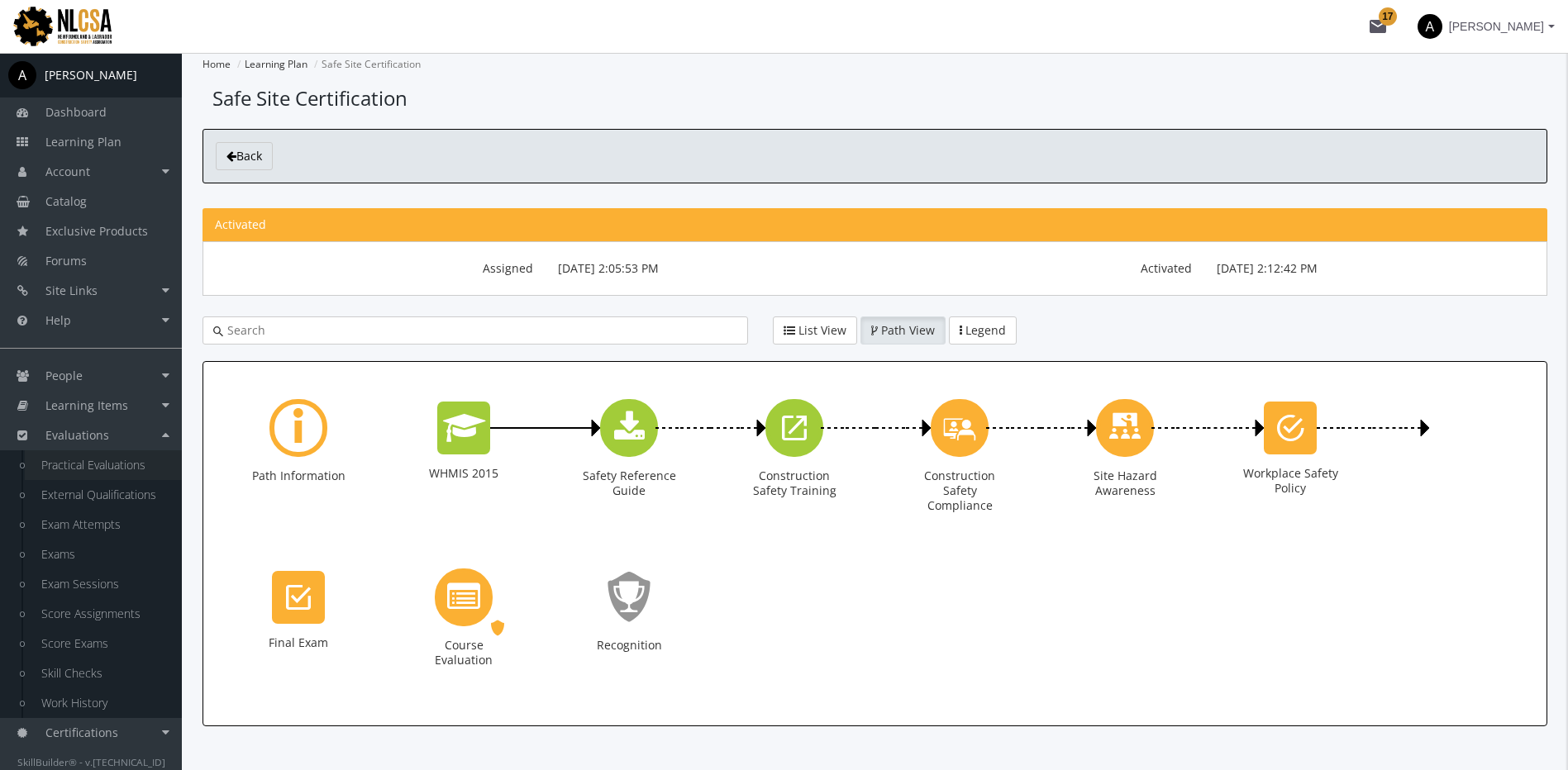
click at [134, 461] on link "Practical Evaluations" at bounding box center [103, 466] width 157 height 30
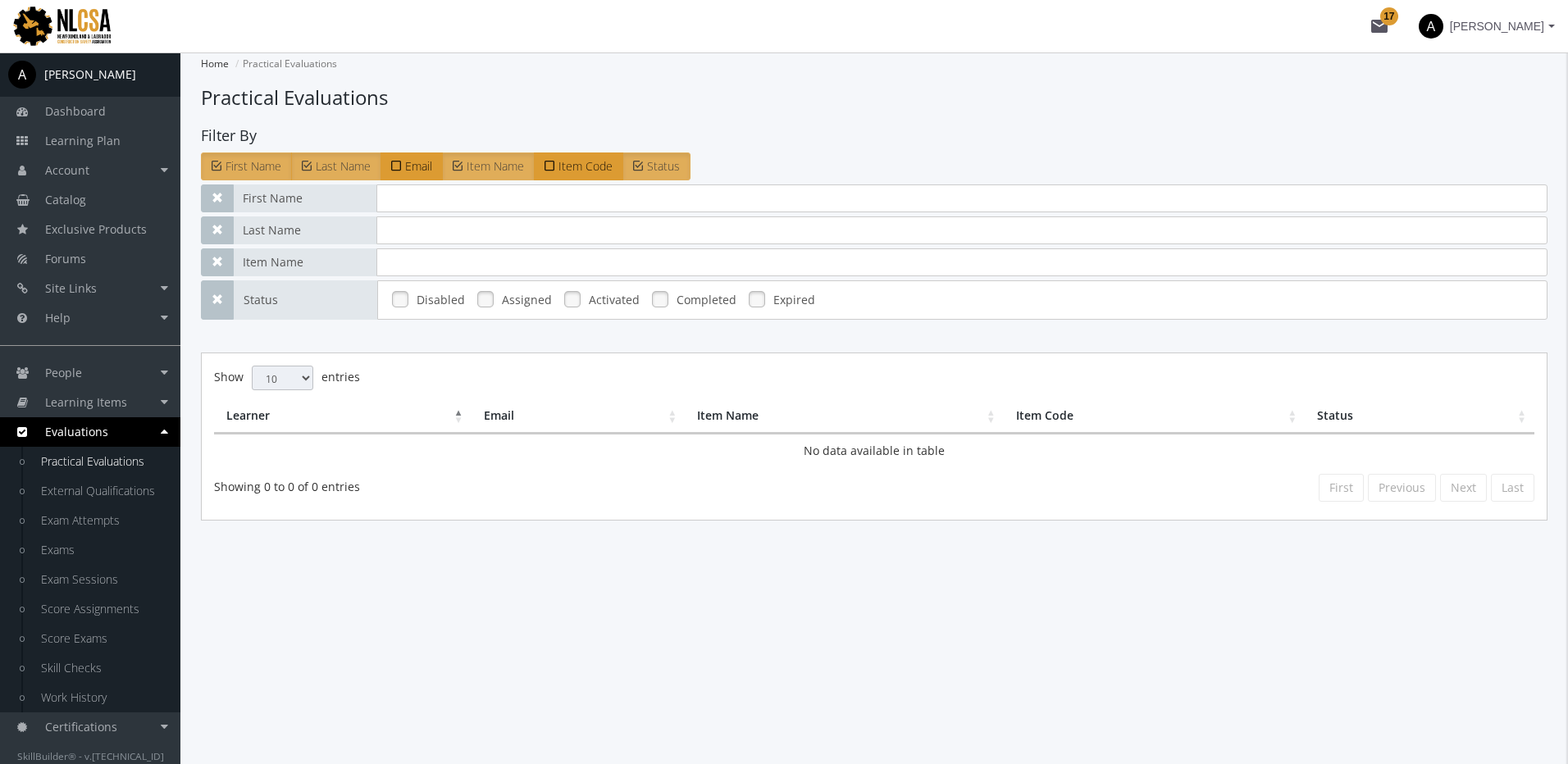
click at [477, 304] on link at bounding box center [485, 299] width 25 height 25
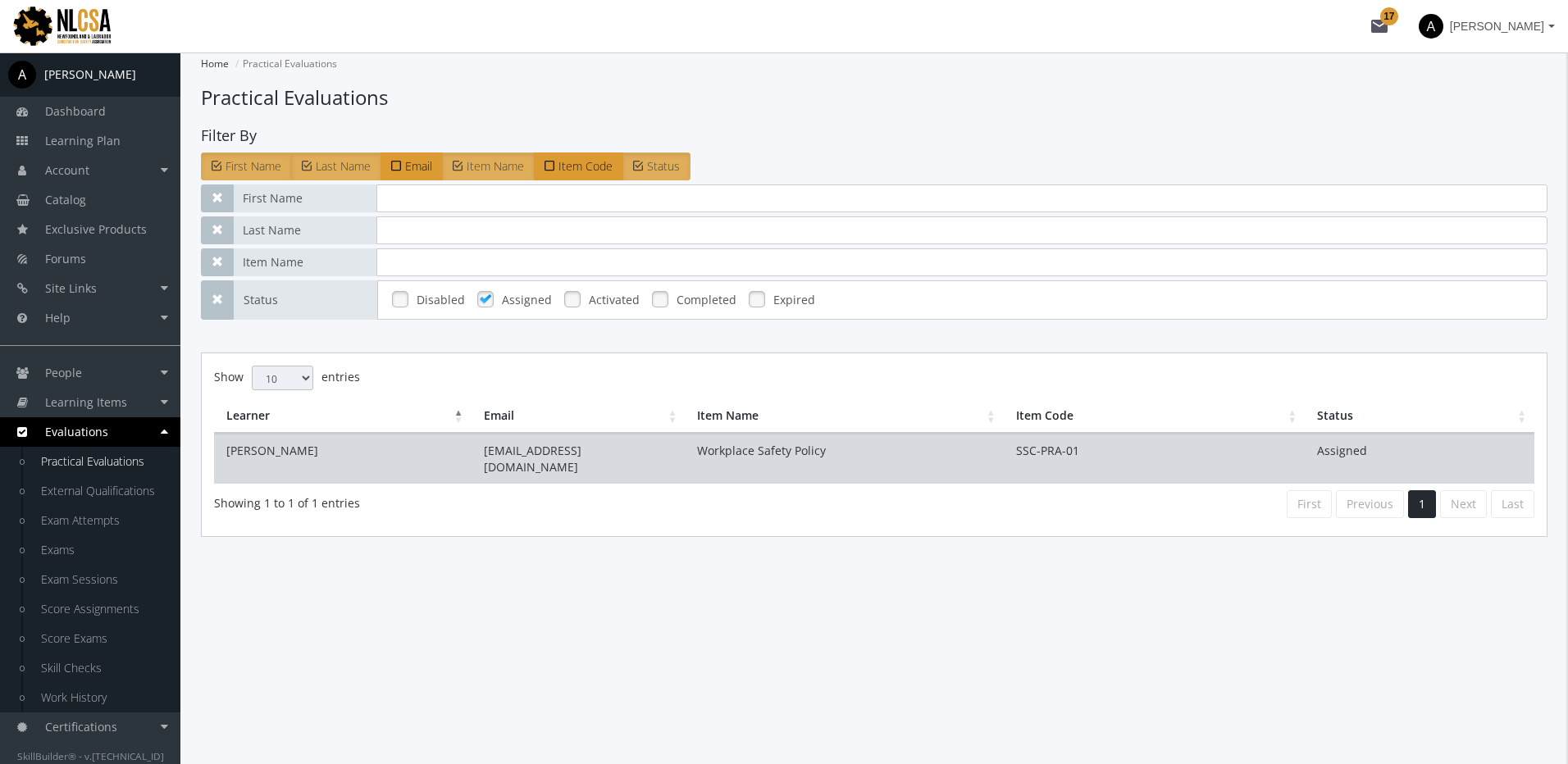
click at [819, 462] on td "Workplace Safety Policy" at bounding box center [844, 458] width 318 height 50
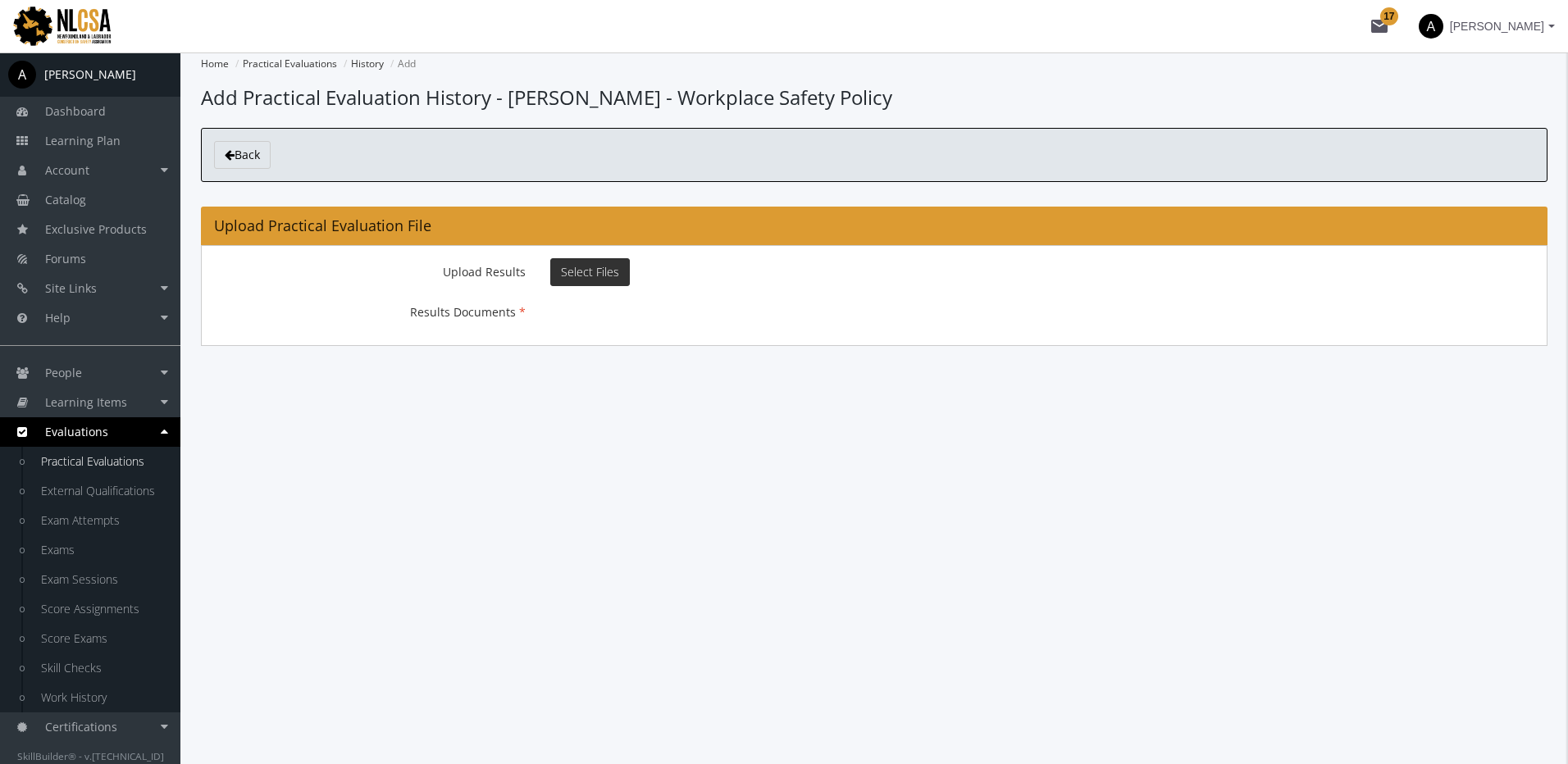
click at [581, 280] on button "Select Files" at bounding box center [590, 273] width 79 height 28
type input "C:\fakepath\Sample SkillBuilder Certificate.pdf"
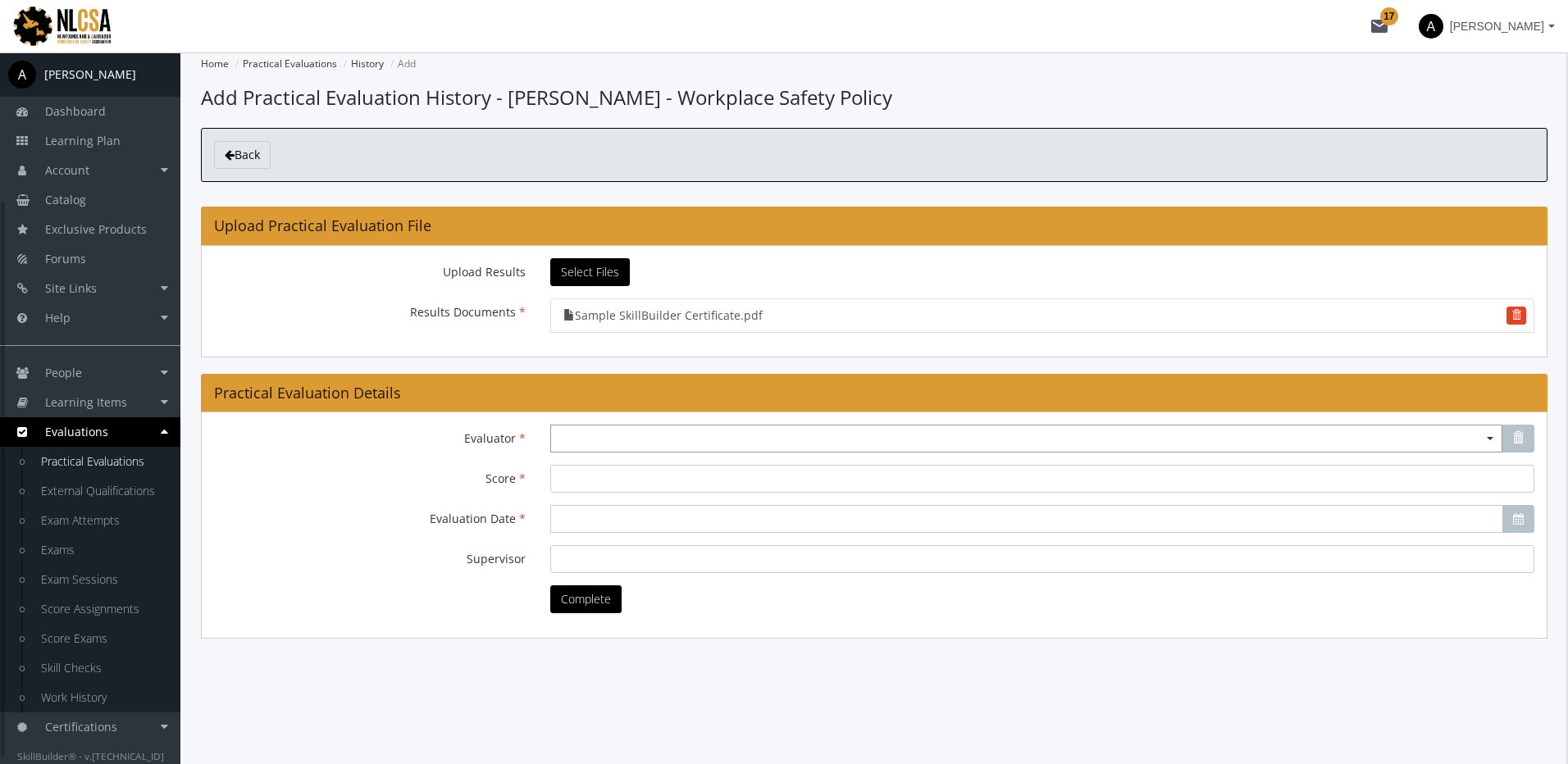
click at [607, 447] on span "Select box activate" at bounding box center [1026, 439] width 952 height 28
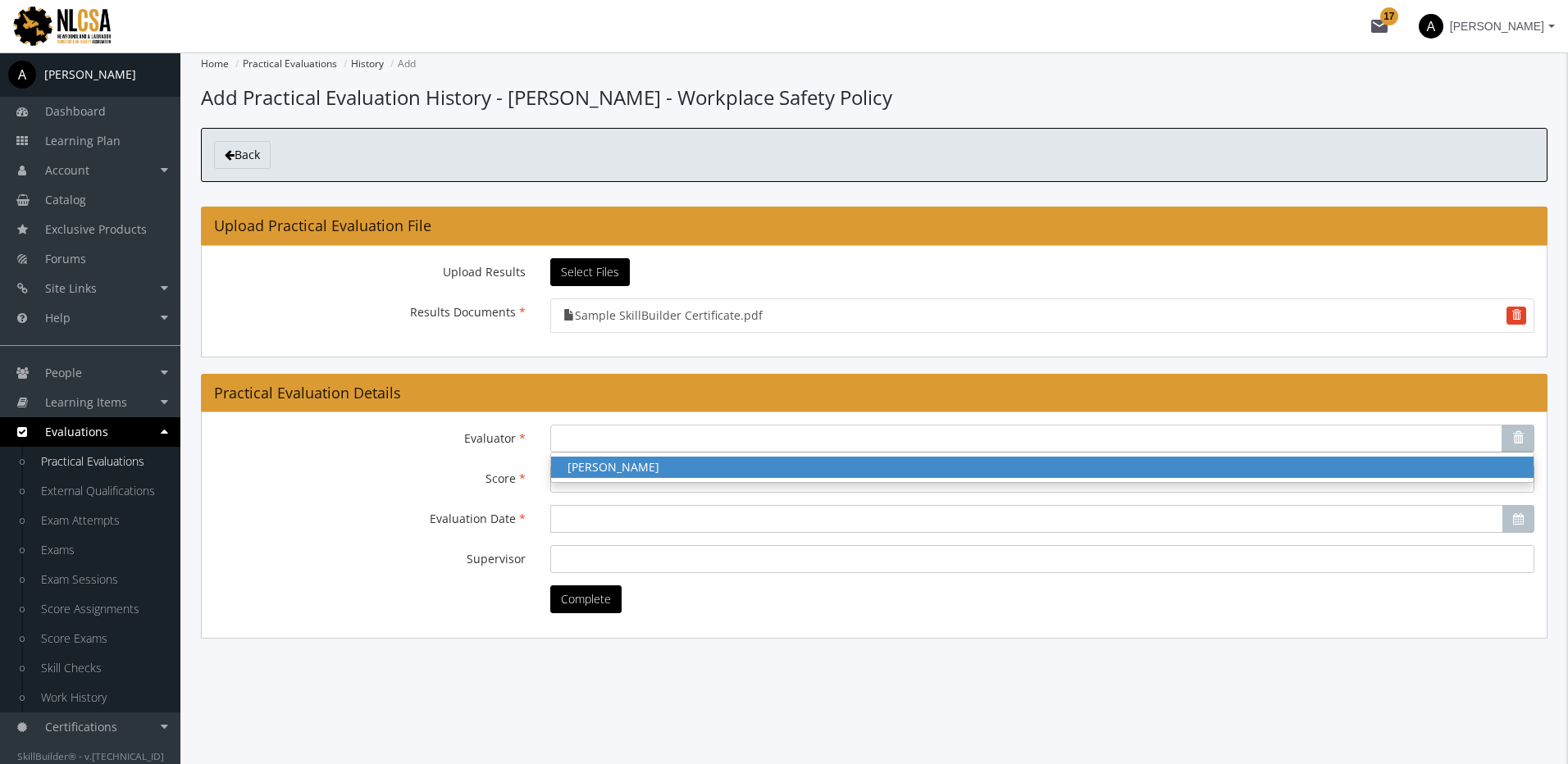
click at [638, 472] on span "[PERSON_NAME]" at bounding box center [613, 467] width 91 height 16
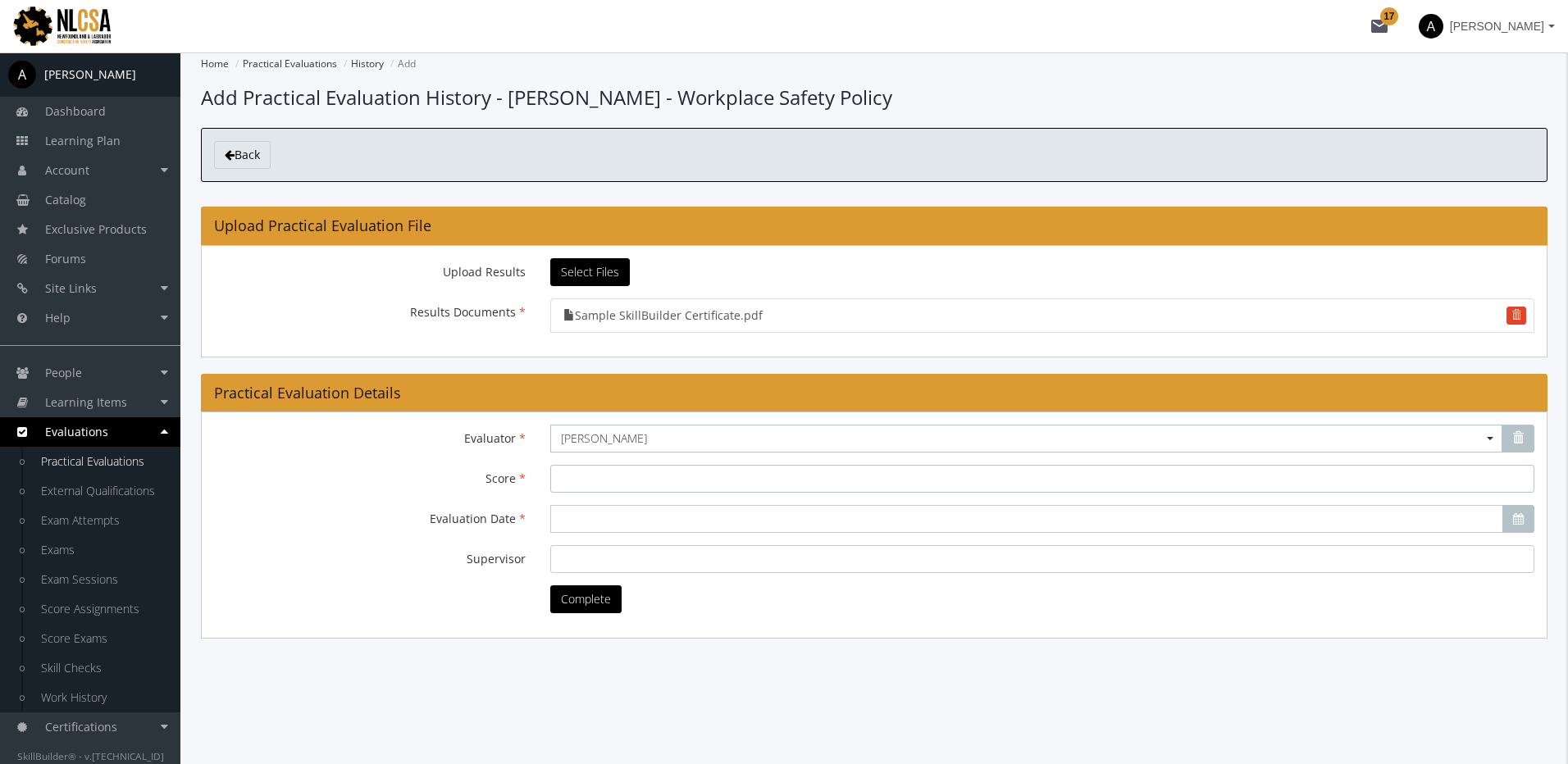
click at [623, 472] on input "Score" at bounding box center [1041, 479] width 984 height 28
type input "100"
click at [602, 528] on input "Evaluation Date" at bounding box center [1026, 519] width 953 height 28
click at [630, 588] on button "29" at bounding box center [623, 592] width 30 height 26
type input "2025-07-29"
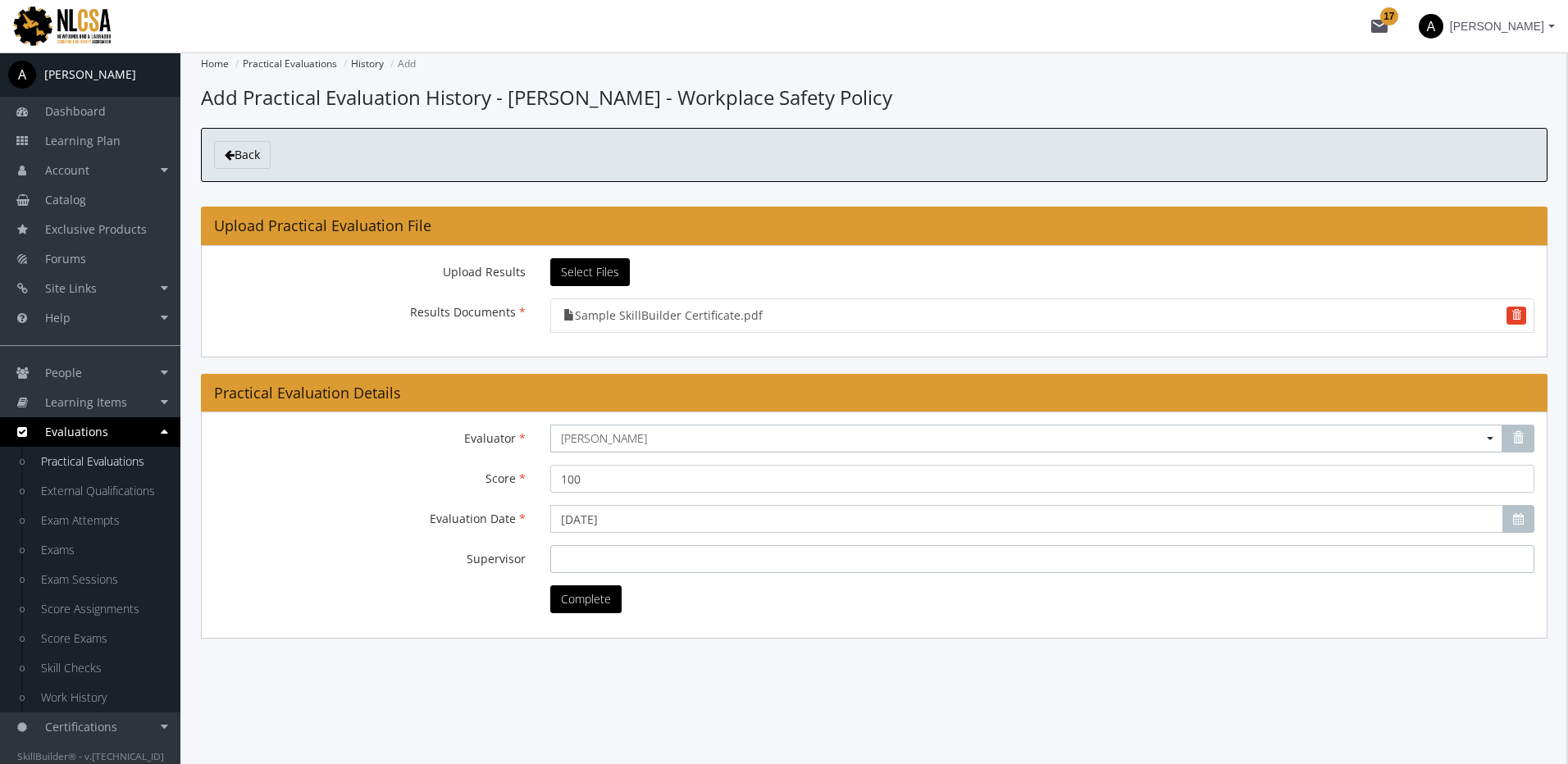
click at [614, 562] on input "Supervisor" at bounding box center [1041, 559] width 984 height 28
type input "Amit"
click at [611, 604] on button "Complete" at bounding box center [585, 600] width 71 height 28
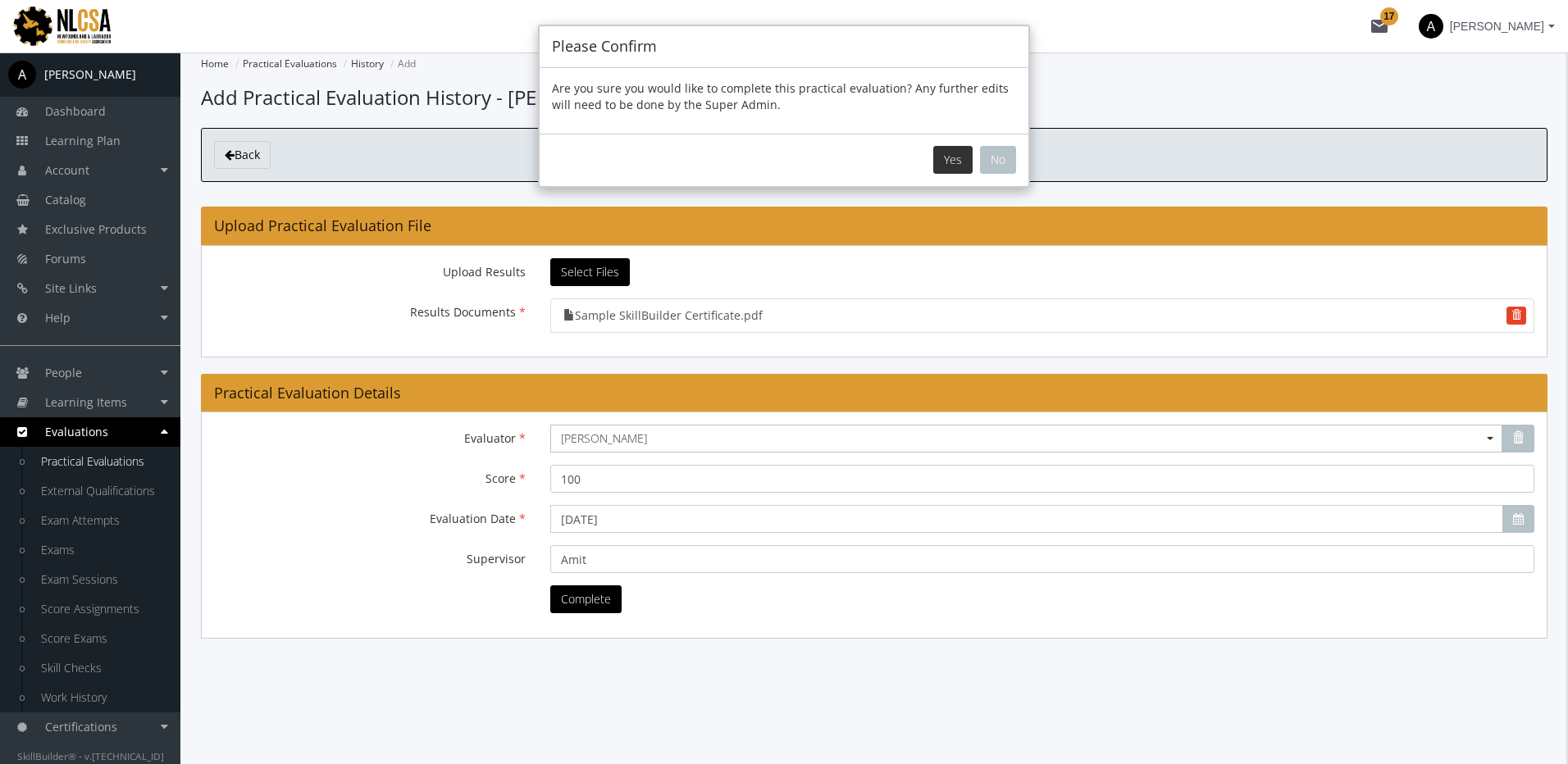
click at [960, 164] on button "Yes" at bounding box center [953, 160] width 40 height 28
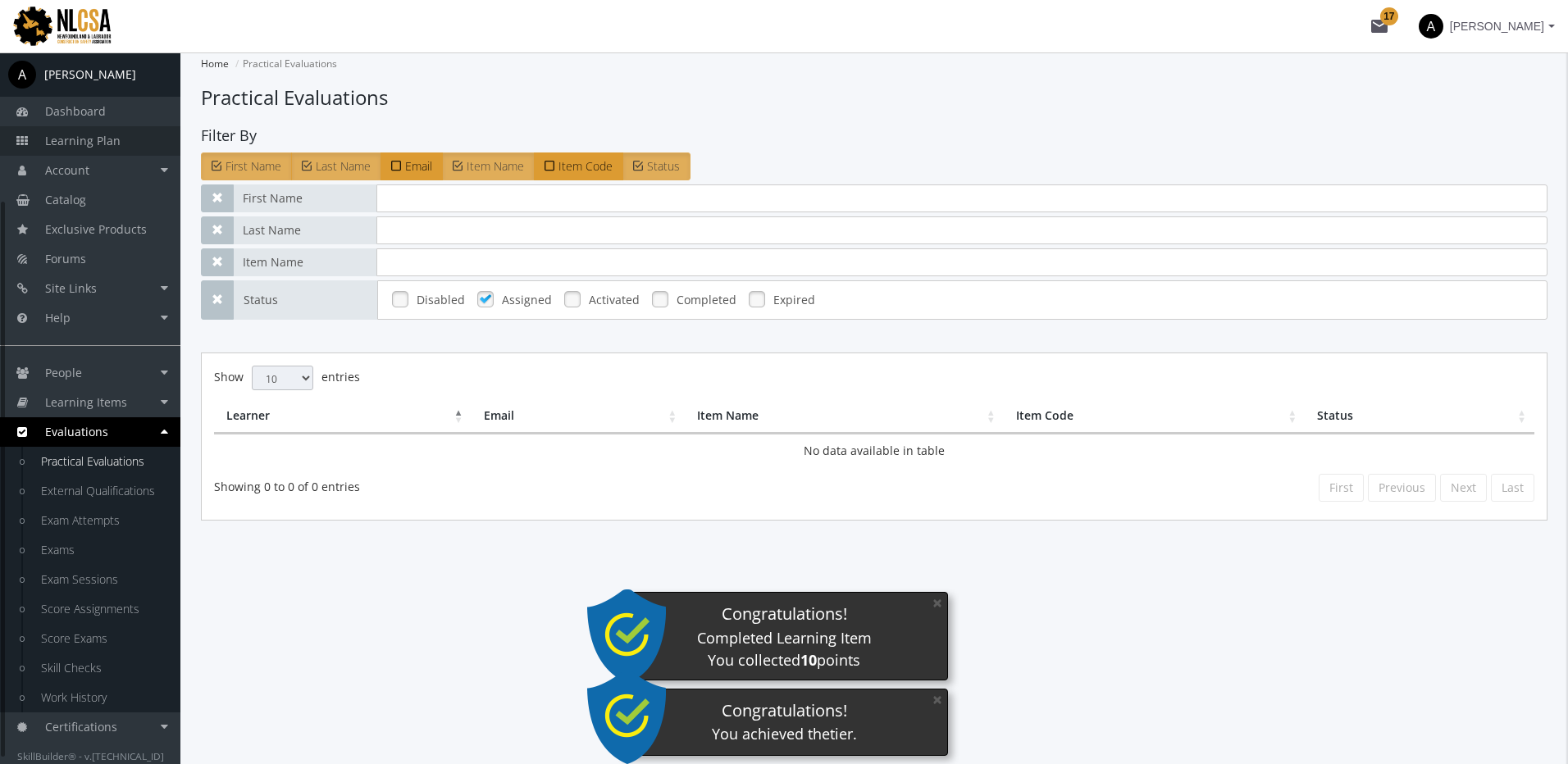
click at [107, 135] on span "Learning Plan" at bounding box center [83, 140] width 76 height 16
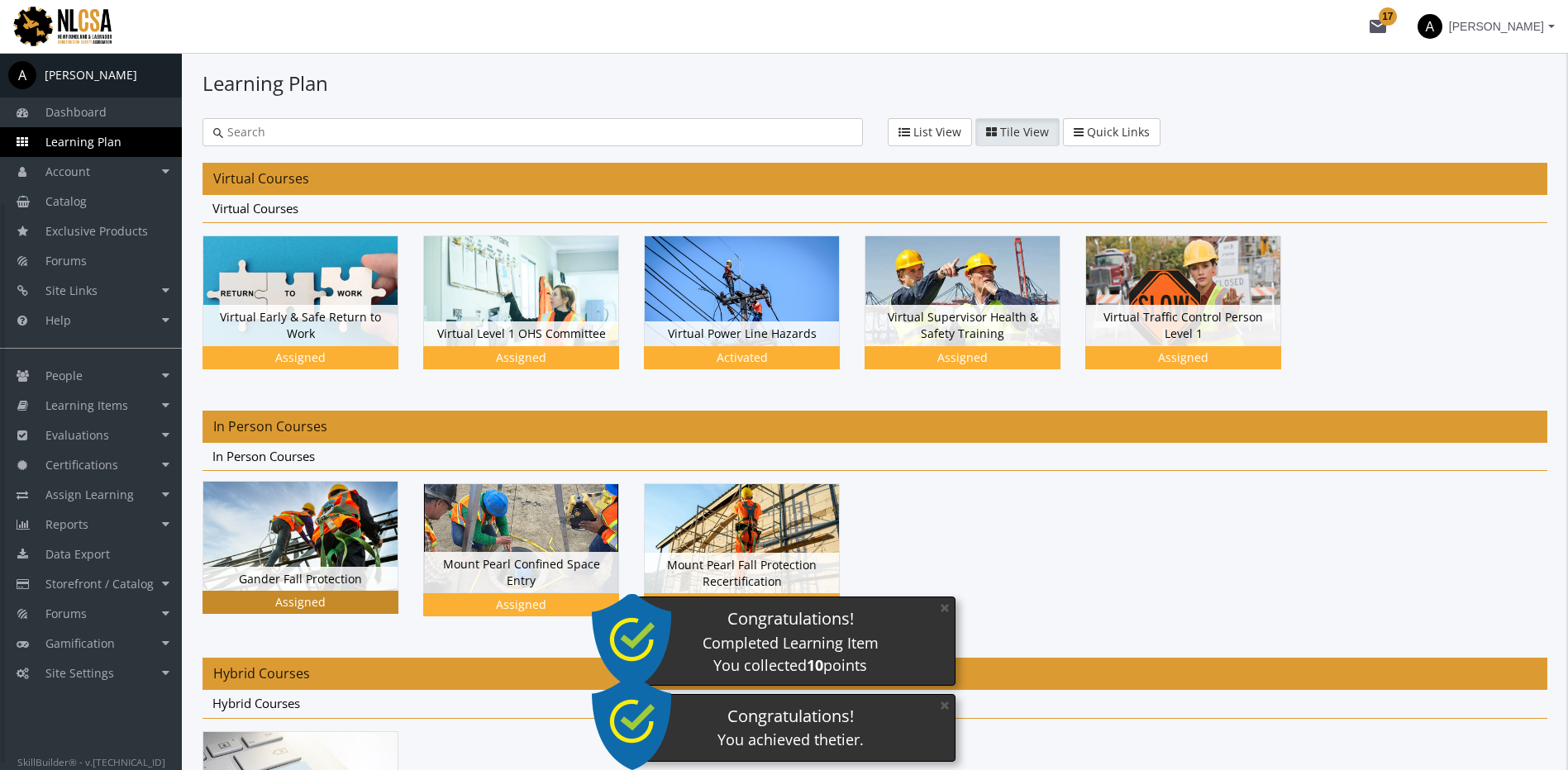
scroll to position [202, 0]
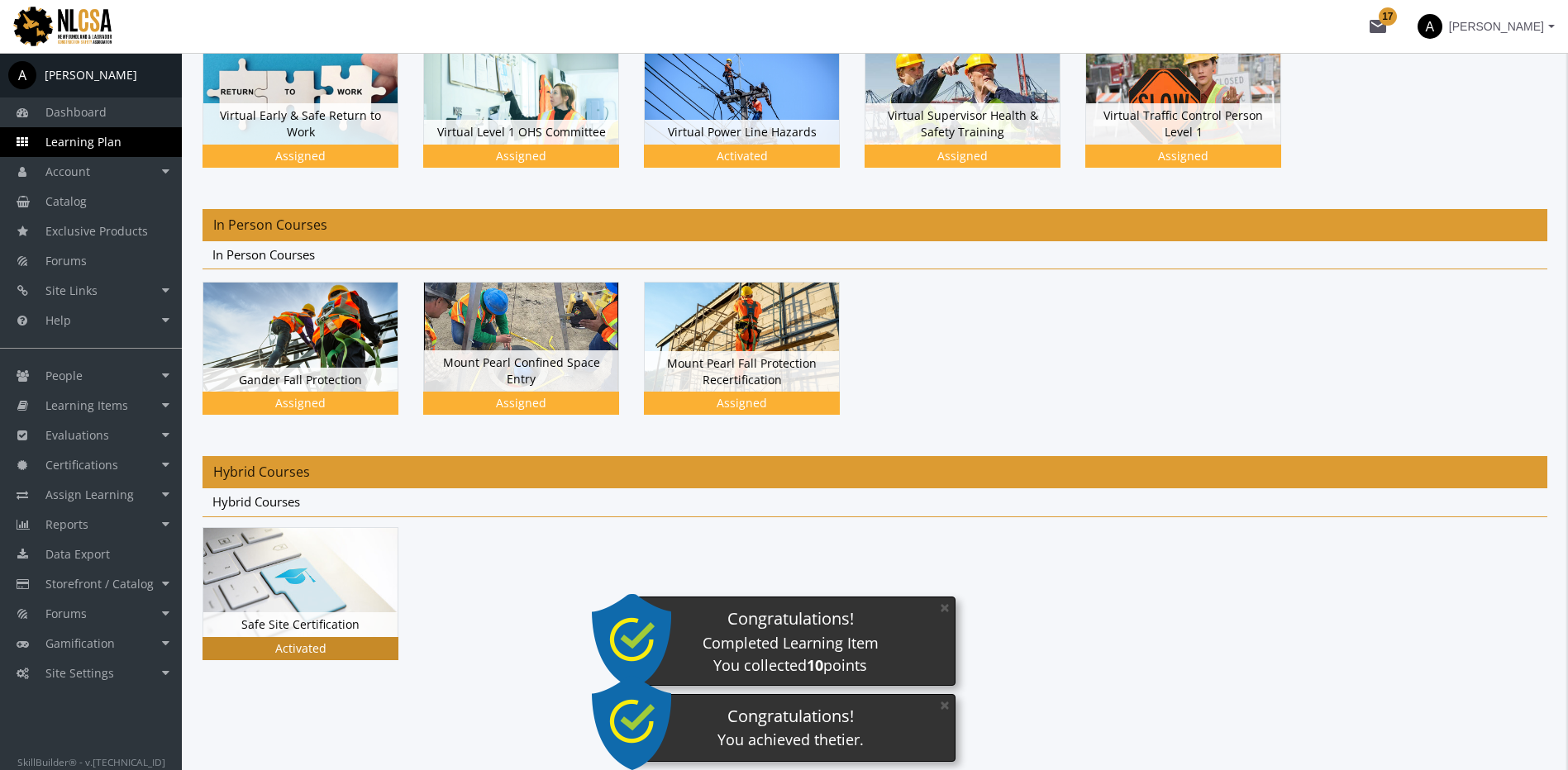
click at [305, 555] on img at bounding box center [300, 582] width 195 height 109
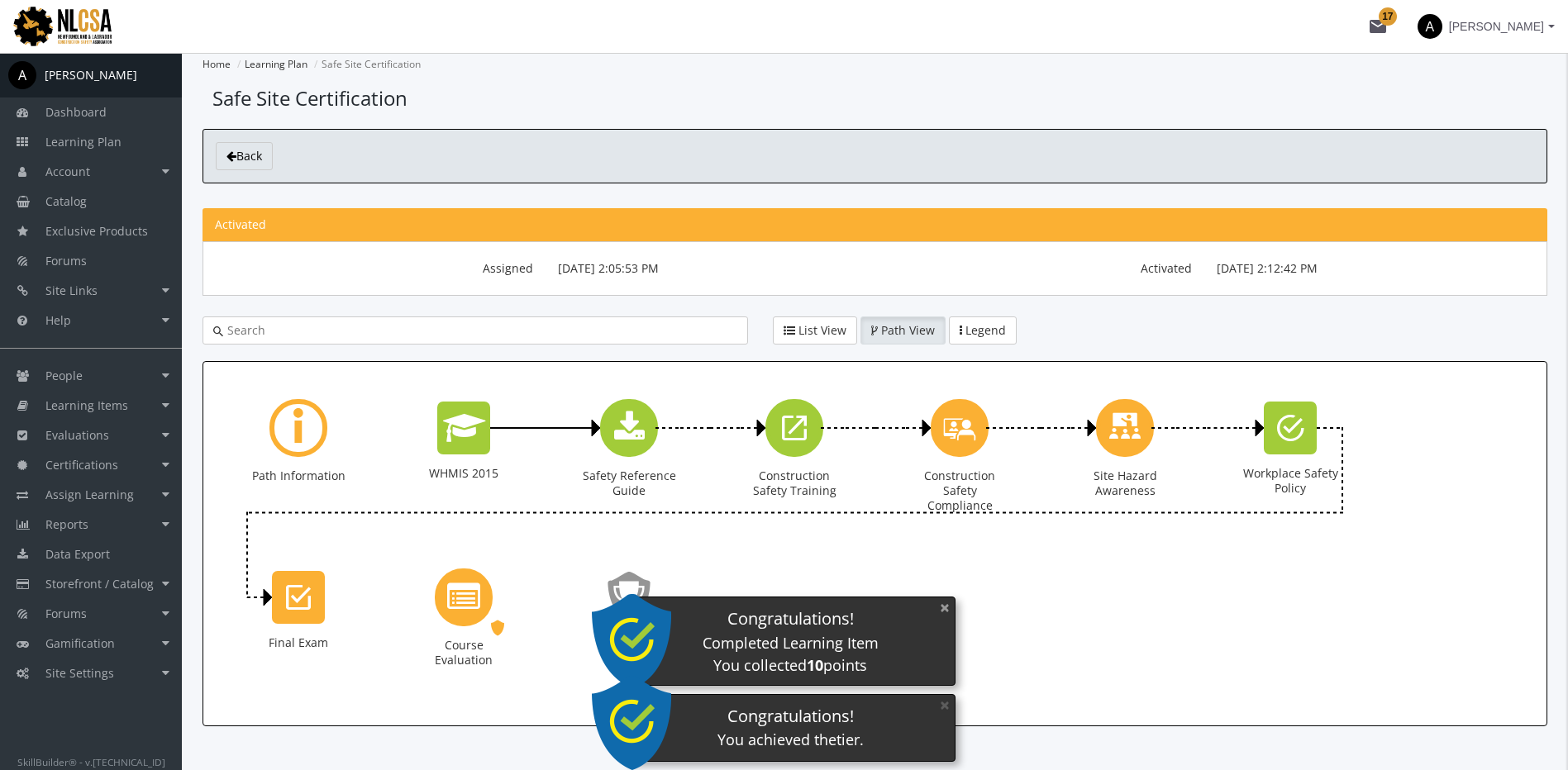
click at [937, 606] on button "×" at bounding box center [945, 607] width 26 height 34
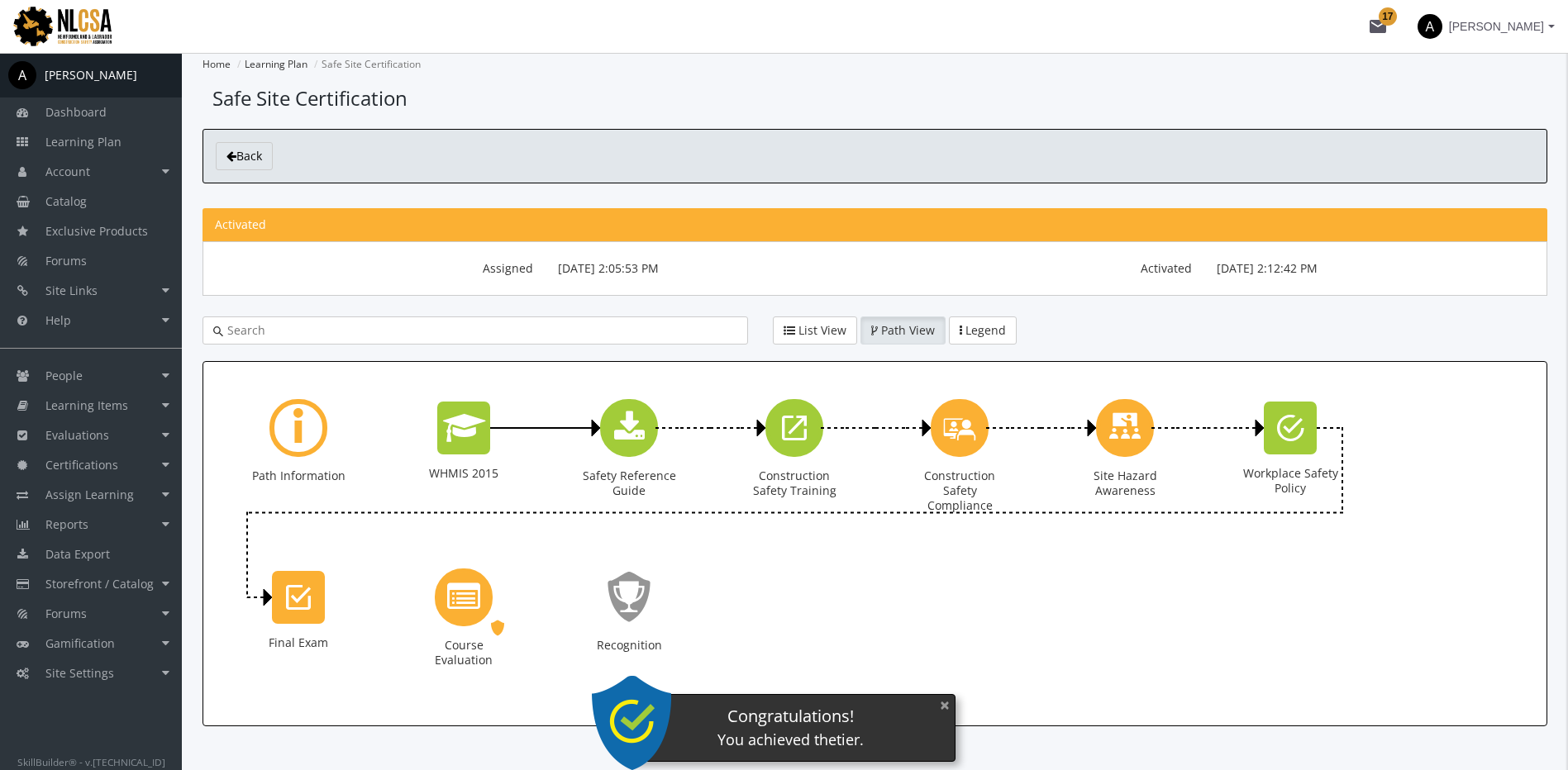
click at [944, 702] on button "×" at bounding box center [945, 705] width 26 height 34
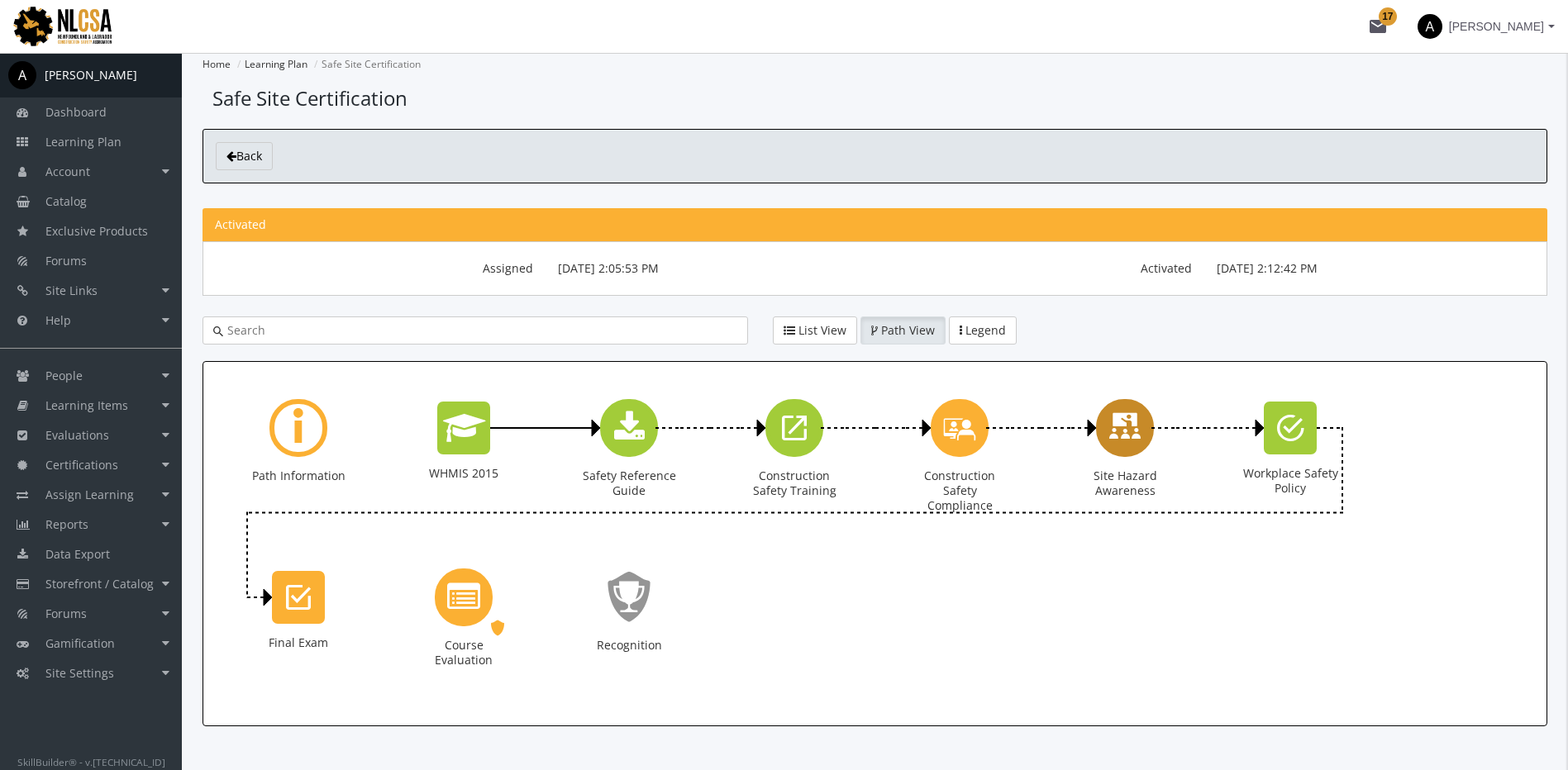
click at [1120, 437] on icon "Site Hazard Awareness" at bounding box center [1125, 427] width 33 height 47
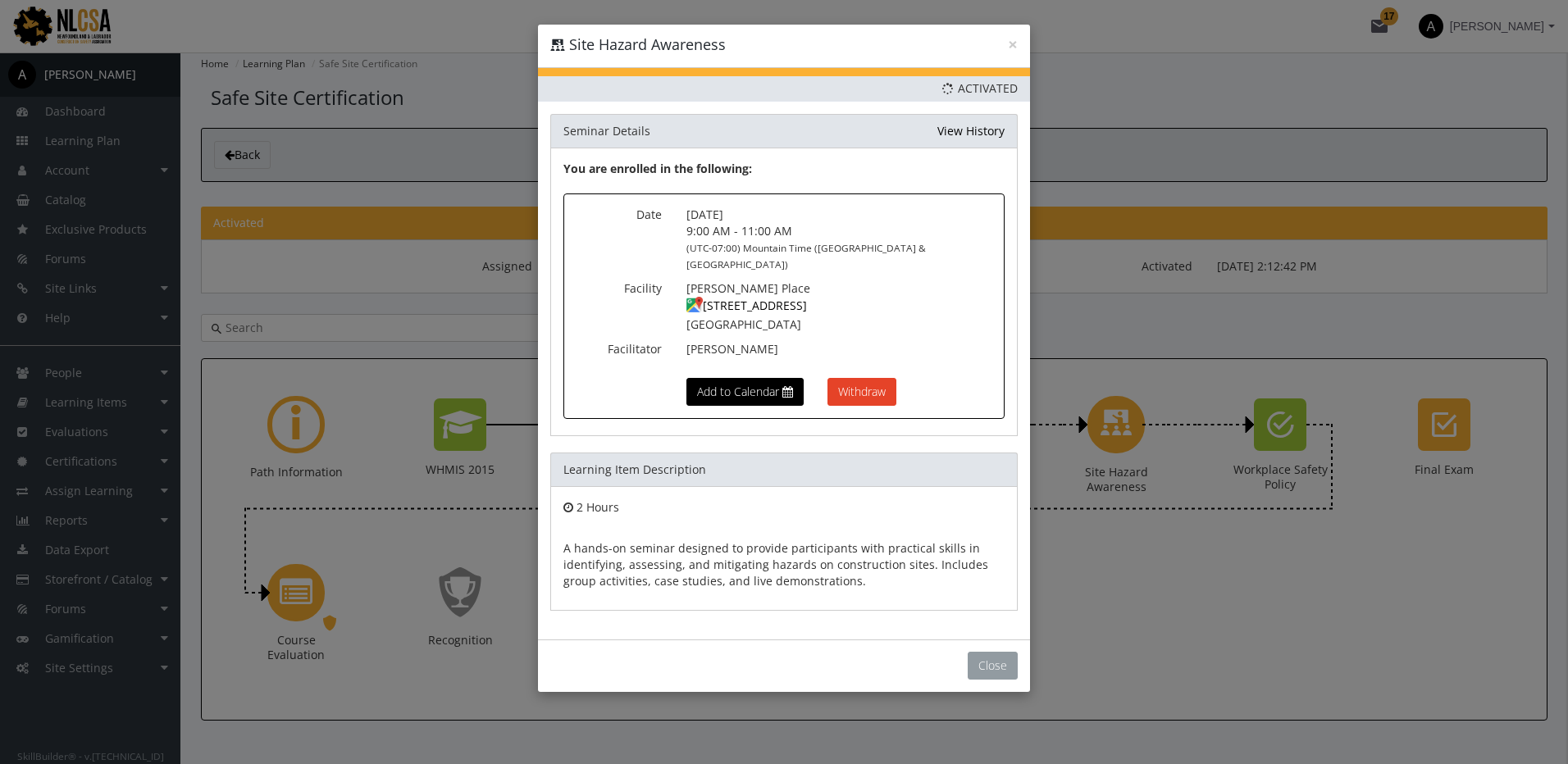
click at [986, 661] on button "Close" at bounding box center [992, 665] width 50 height 28
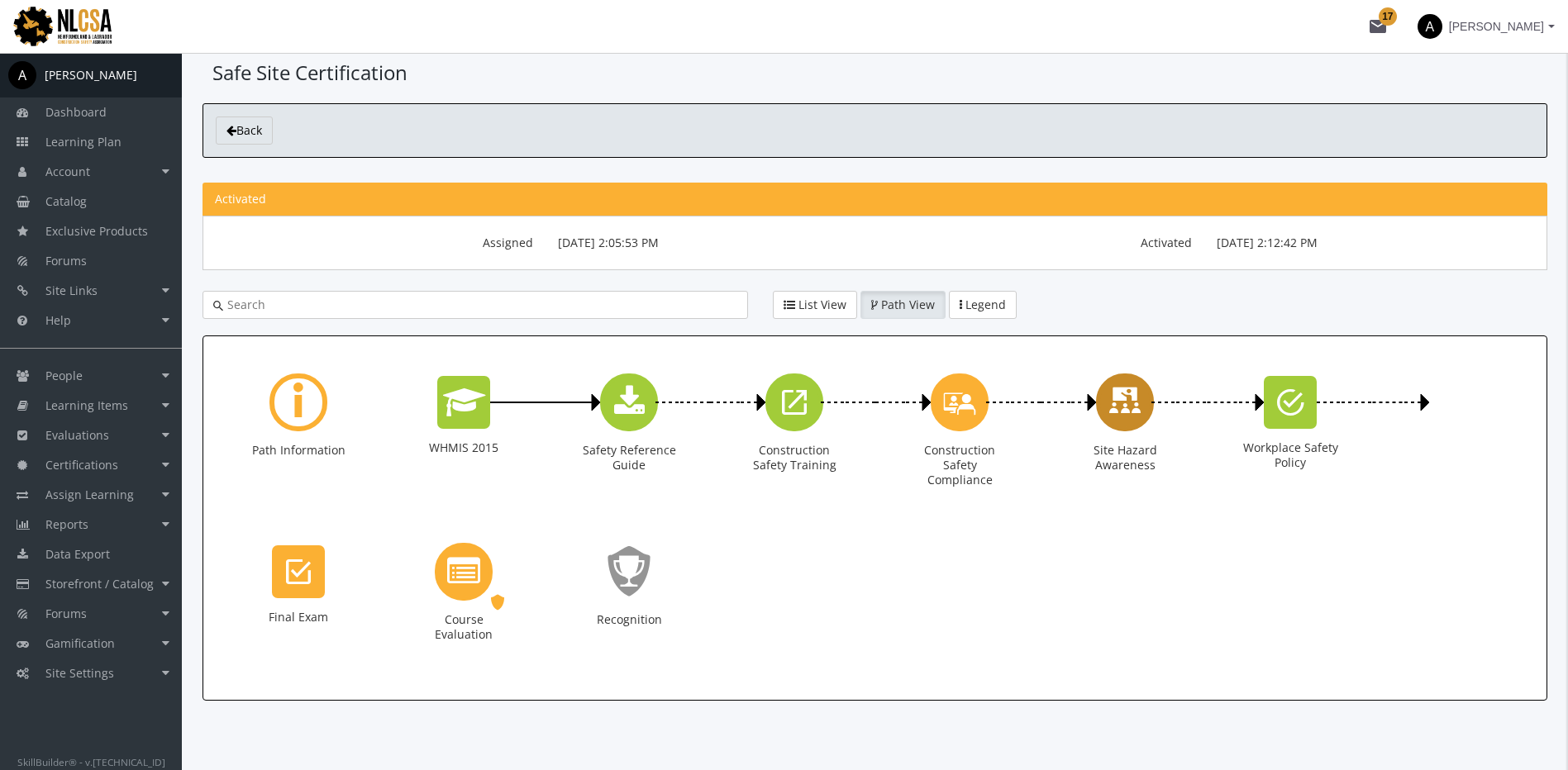
scroll to position [39, 0]
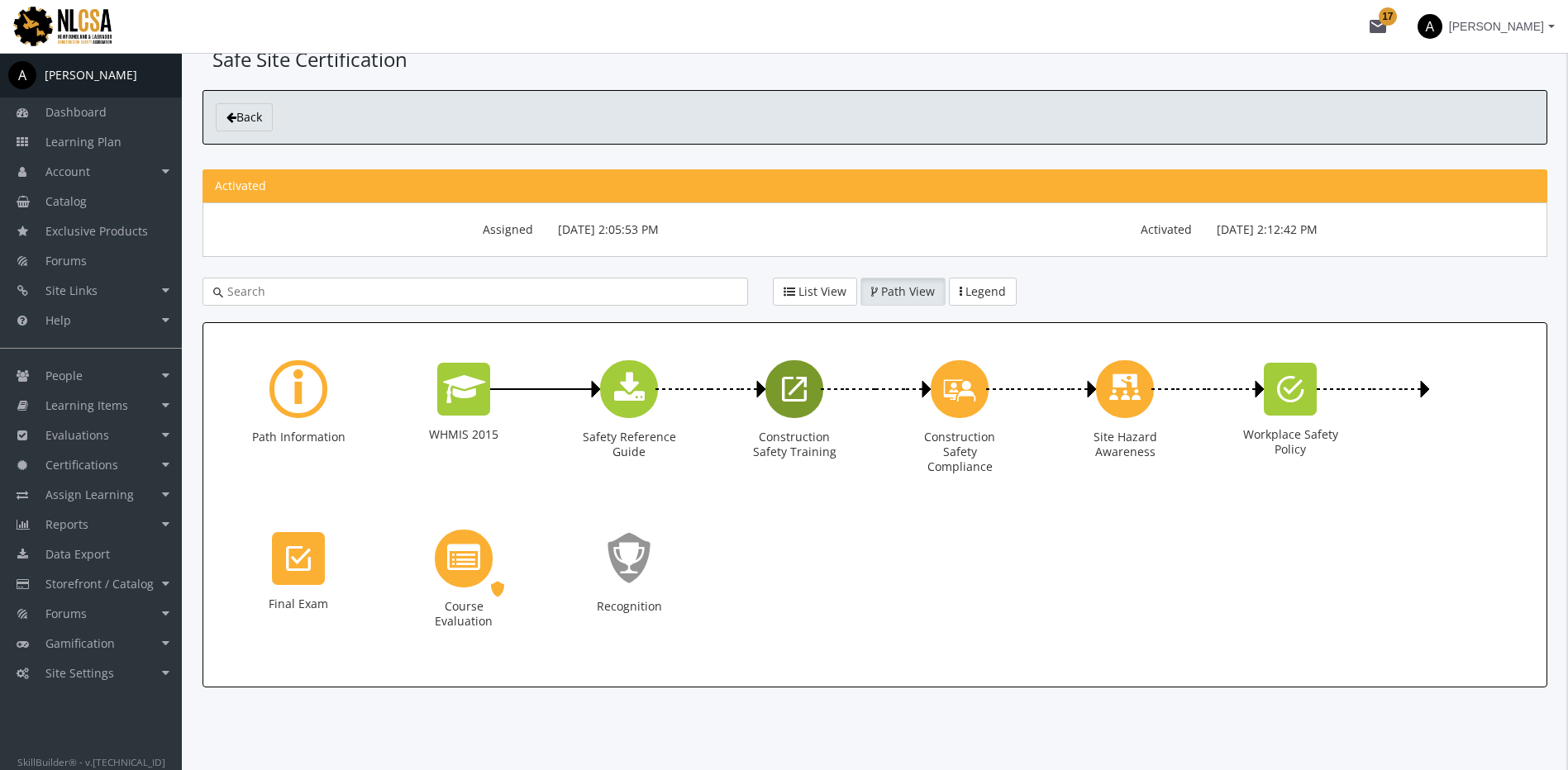
click at [808, 397] on div "Construction Safety Training" at bounding box center [795, 389] width 58 height 58
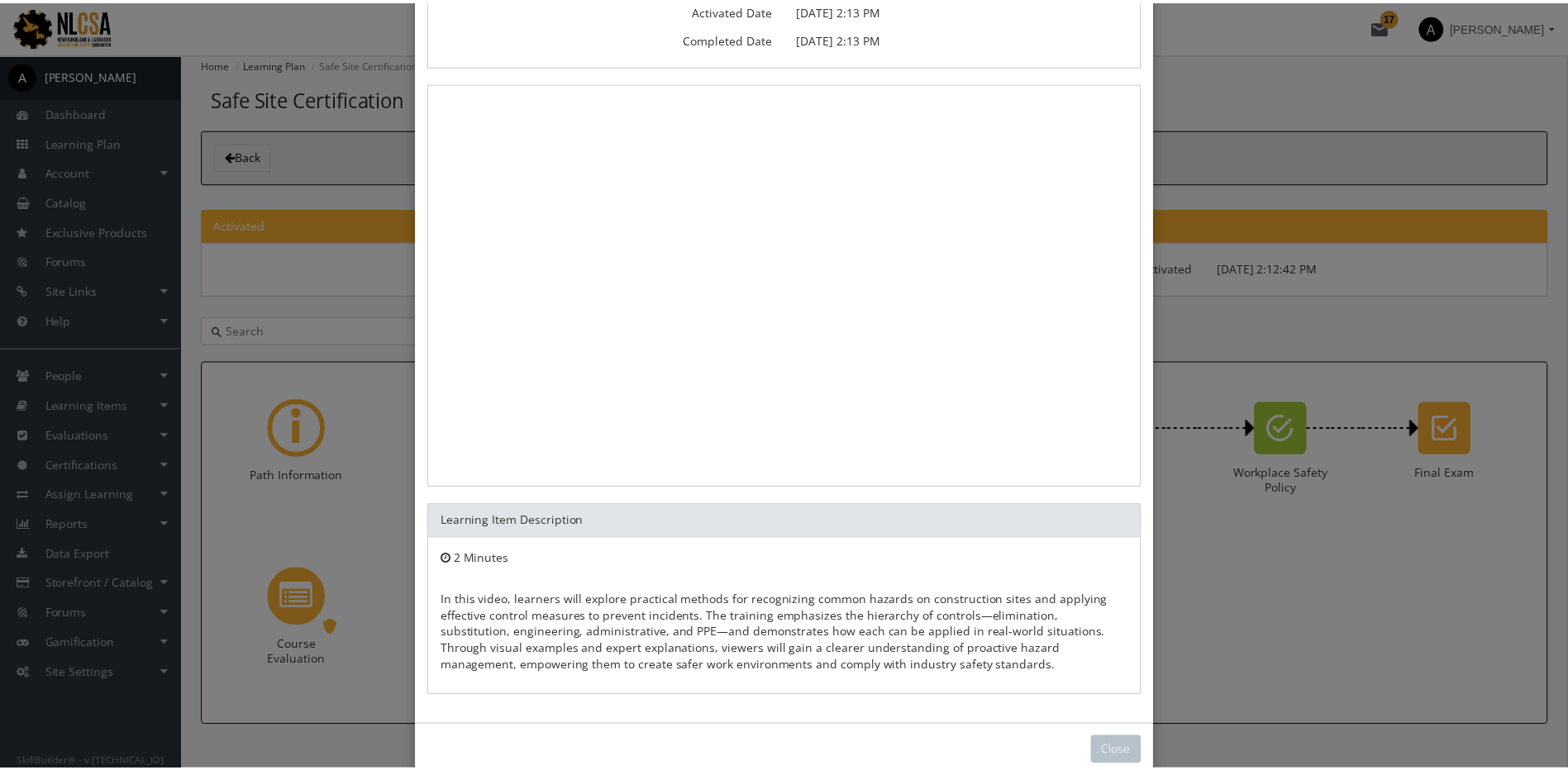
scroll to position [165, 0]
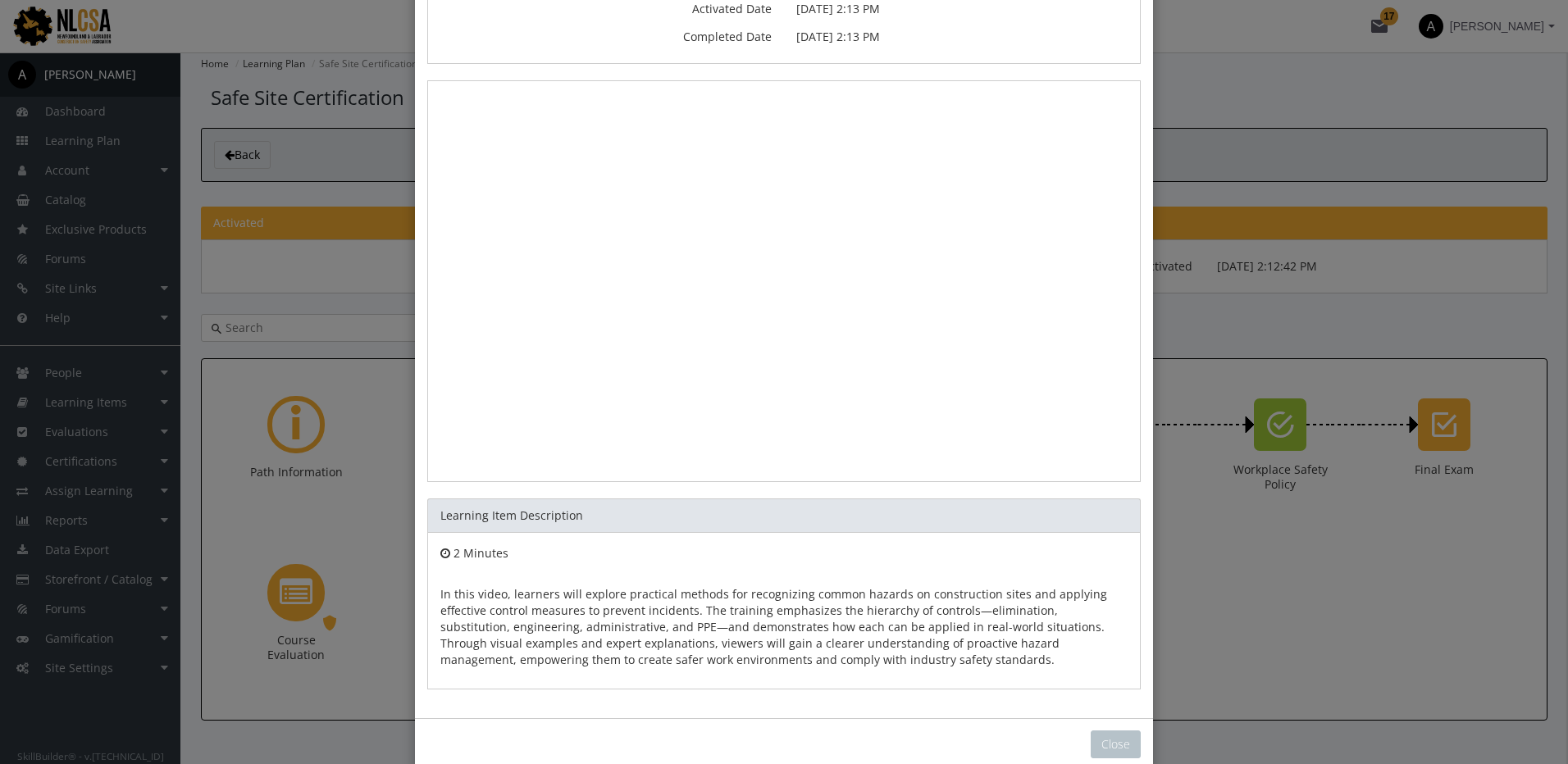
drag, startPoint x: 1269, startPoint y: 537, endPoint x: 1261, endPoint y: 591, distance: 54.6
click at [1270, 537] on div "× Construction Safety Training Priority This Learning Item has been designated …" at bounding box center [784, 382] width 1568 height 764
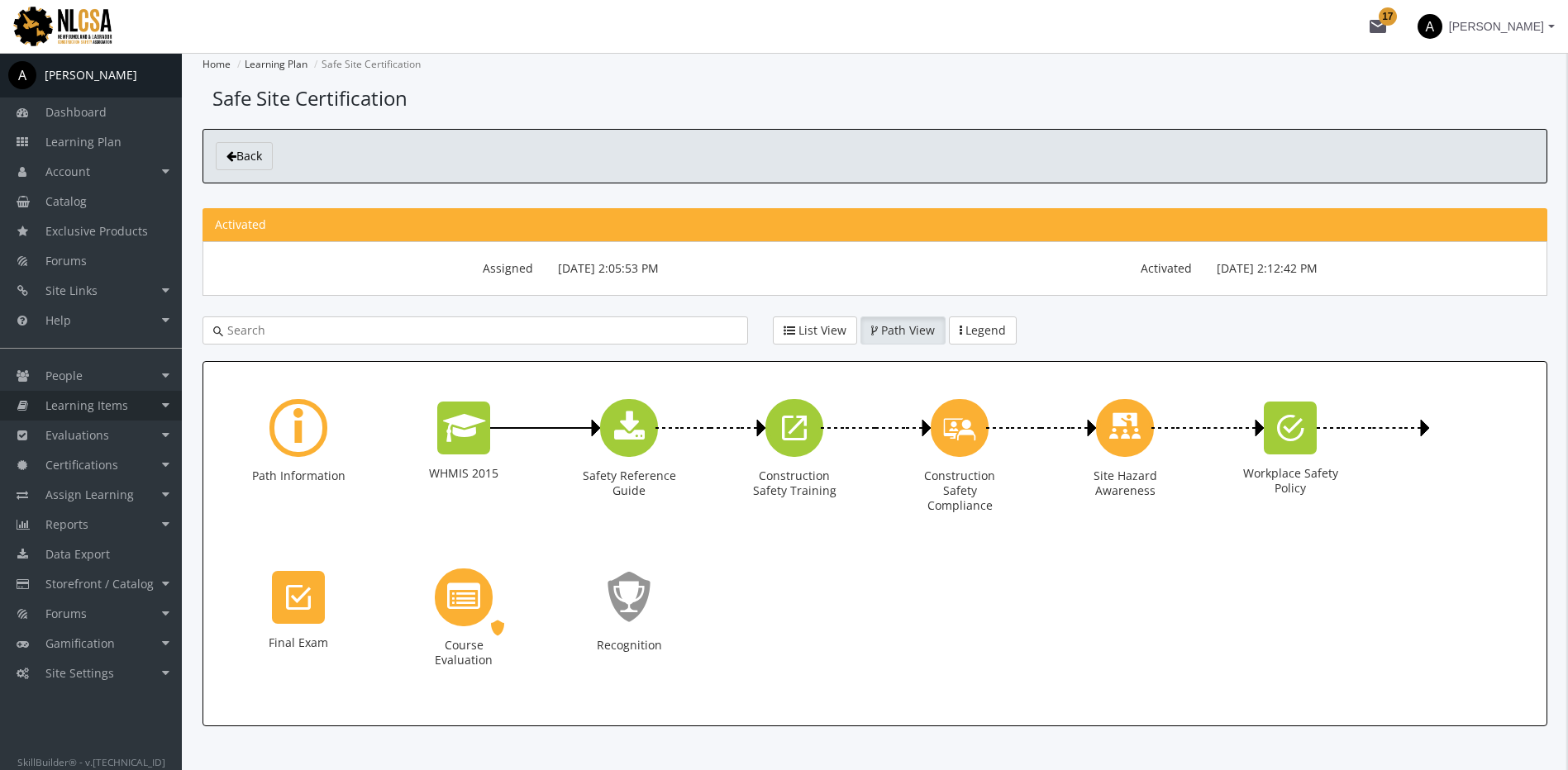
click at [117, 397] on link "Learning Items" at bounding box center [90, 406] width 182 height 30
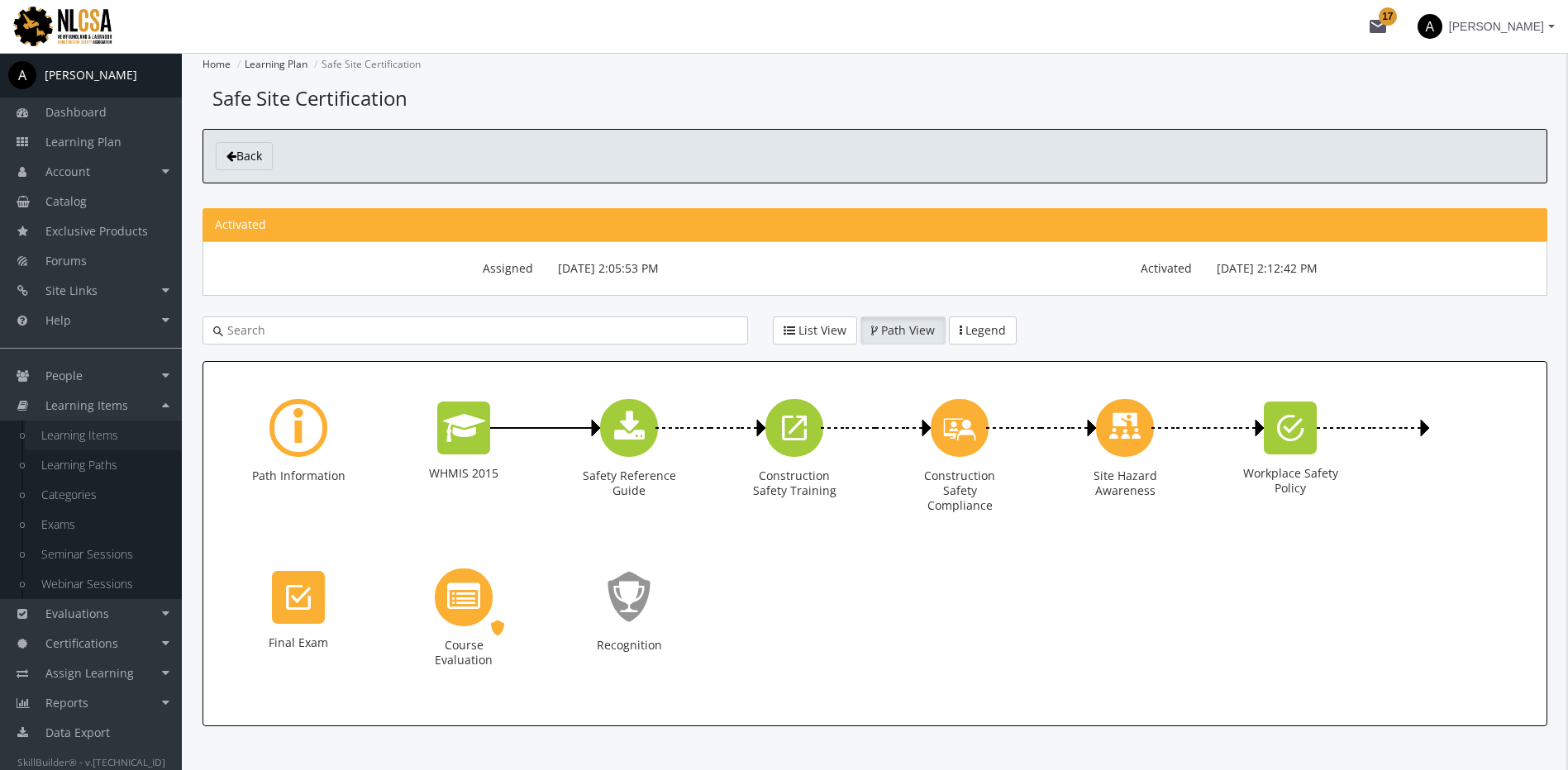
click at [94, 432] on link "Learning Items" at bounding box center [103, 436] width 157 height 30
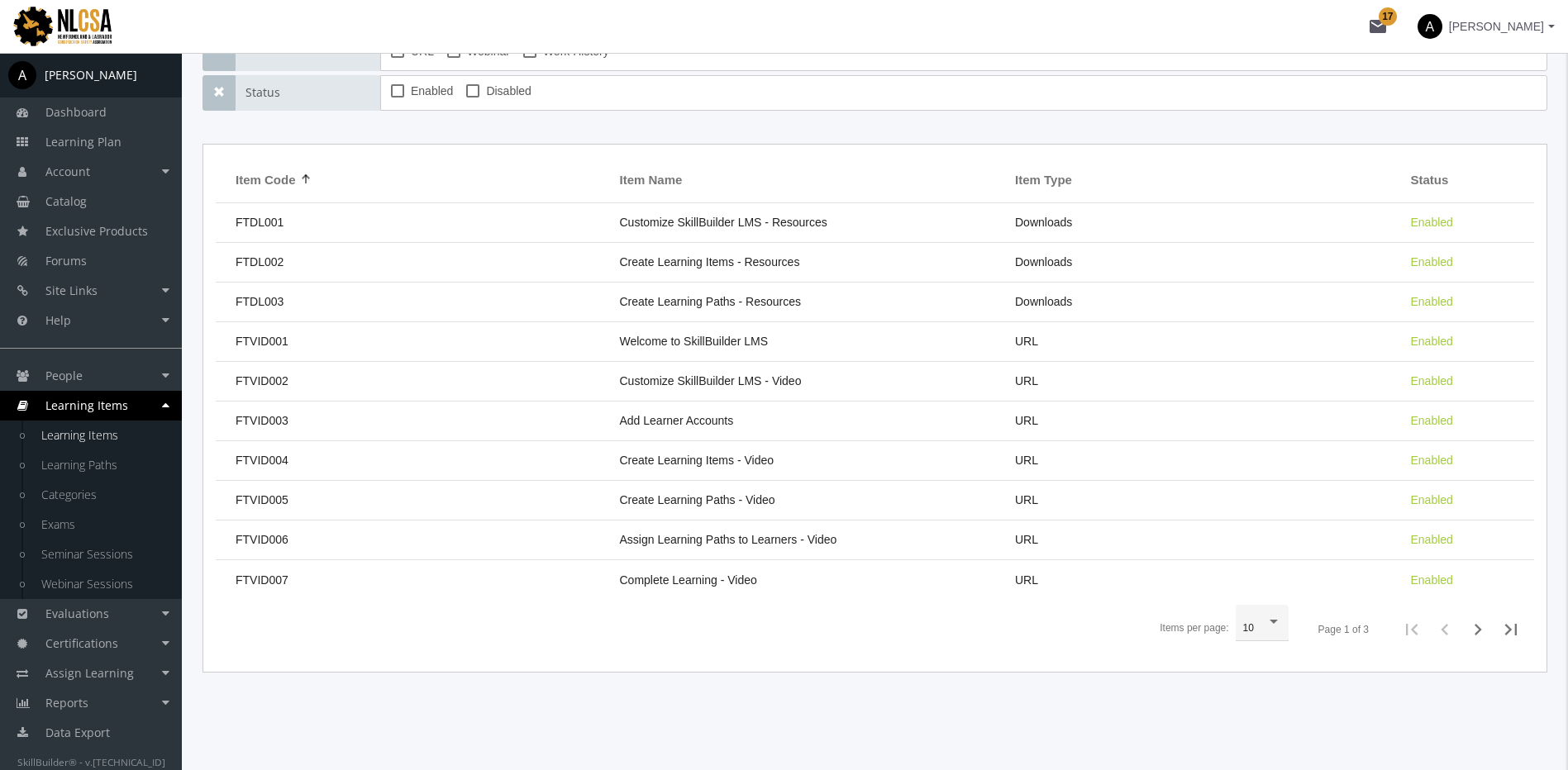
scroll to position [319, 0]
click at [1268, 629] on div "10" at bounding box center [1262, 627] width 38 height 11
click at [1265, 708] on span "100" at bounding box center [1265, 716] width 43 height 30
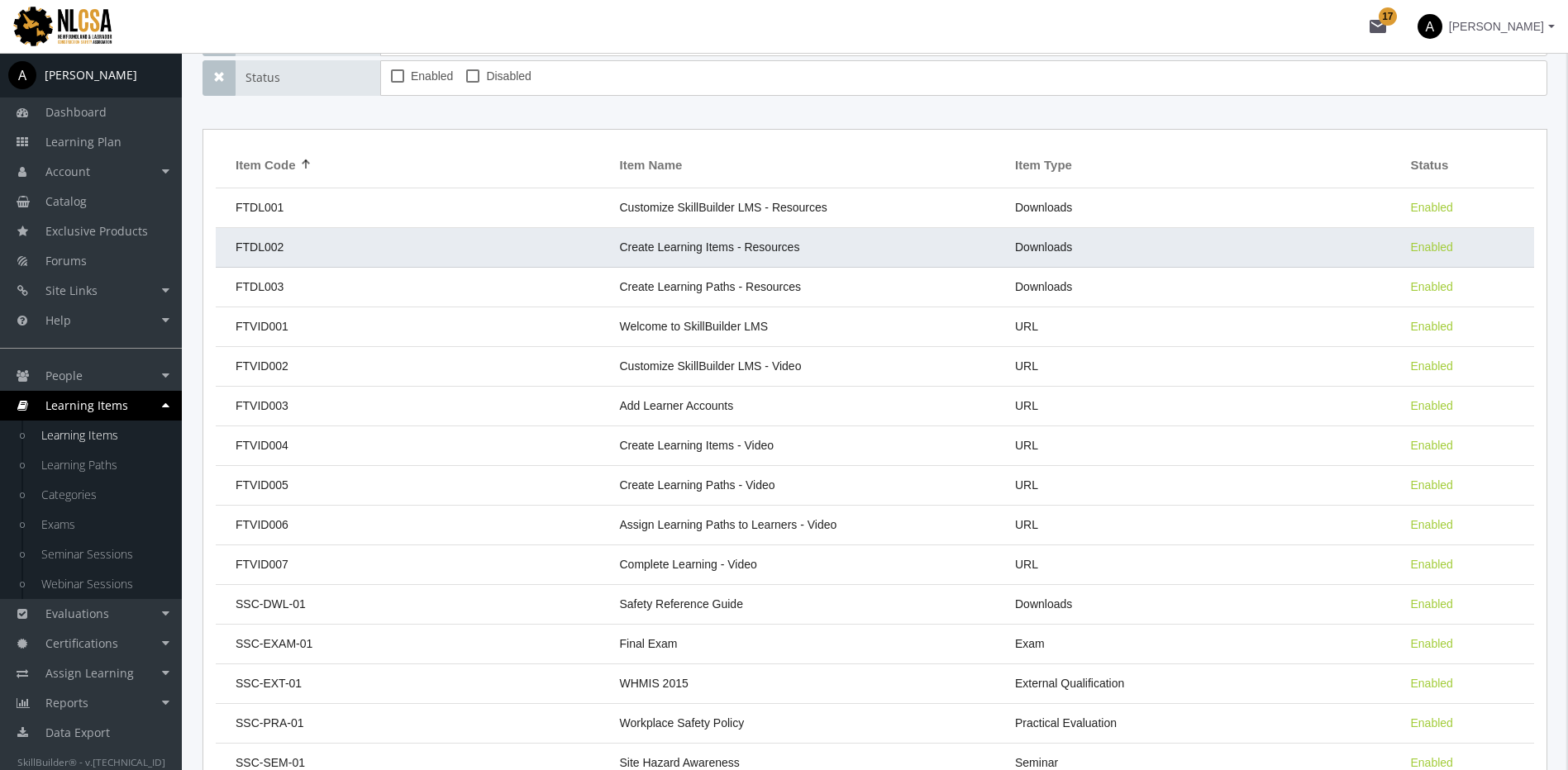
scroll to position [237, 0]
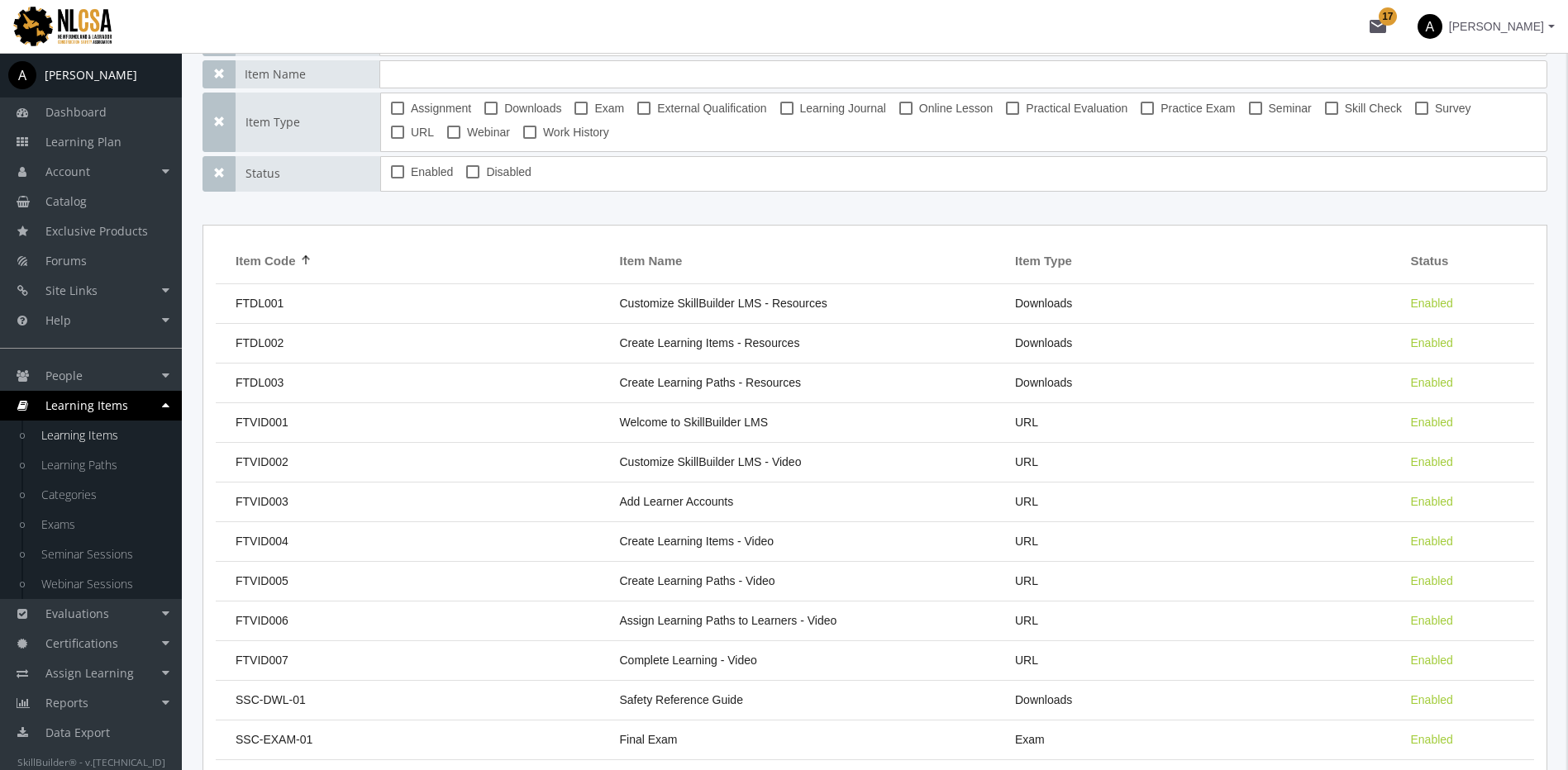
click at [283, 264] on span "Item Code" at bounding box center [266, 261] width 61 height 18
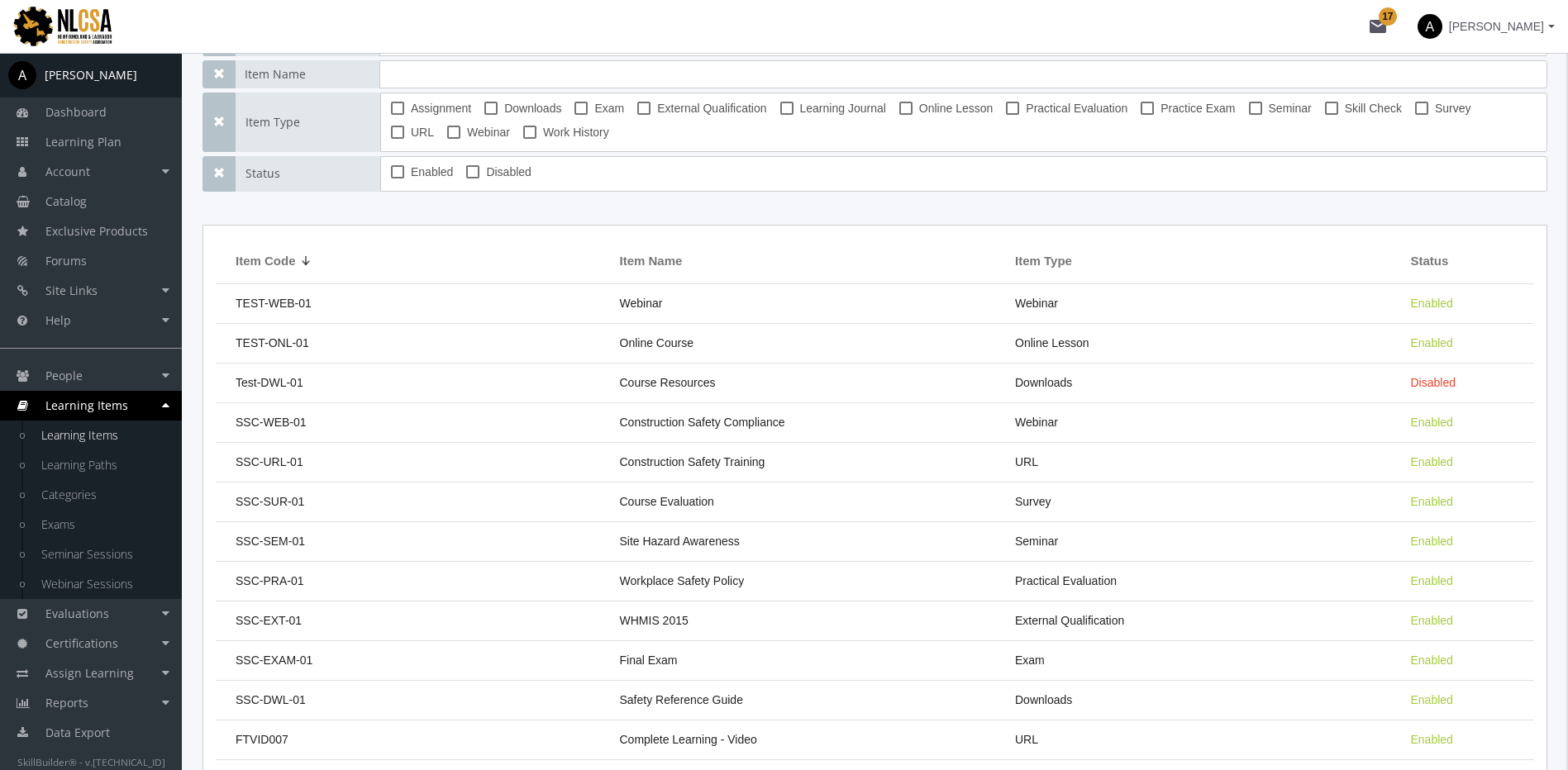
click at [283, 264] on span "Item Code" at bounding box center [266, 261] width 61 height 18
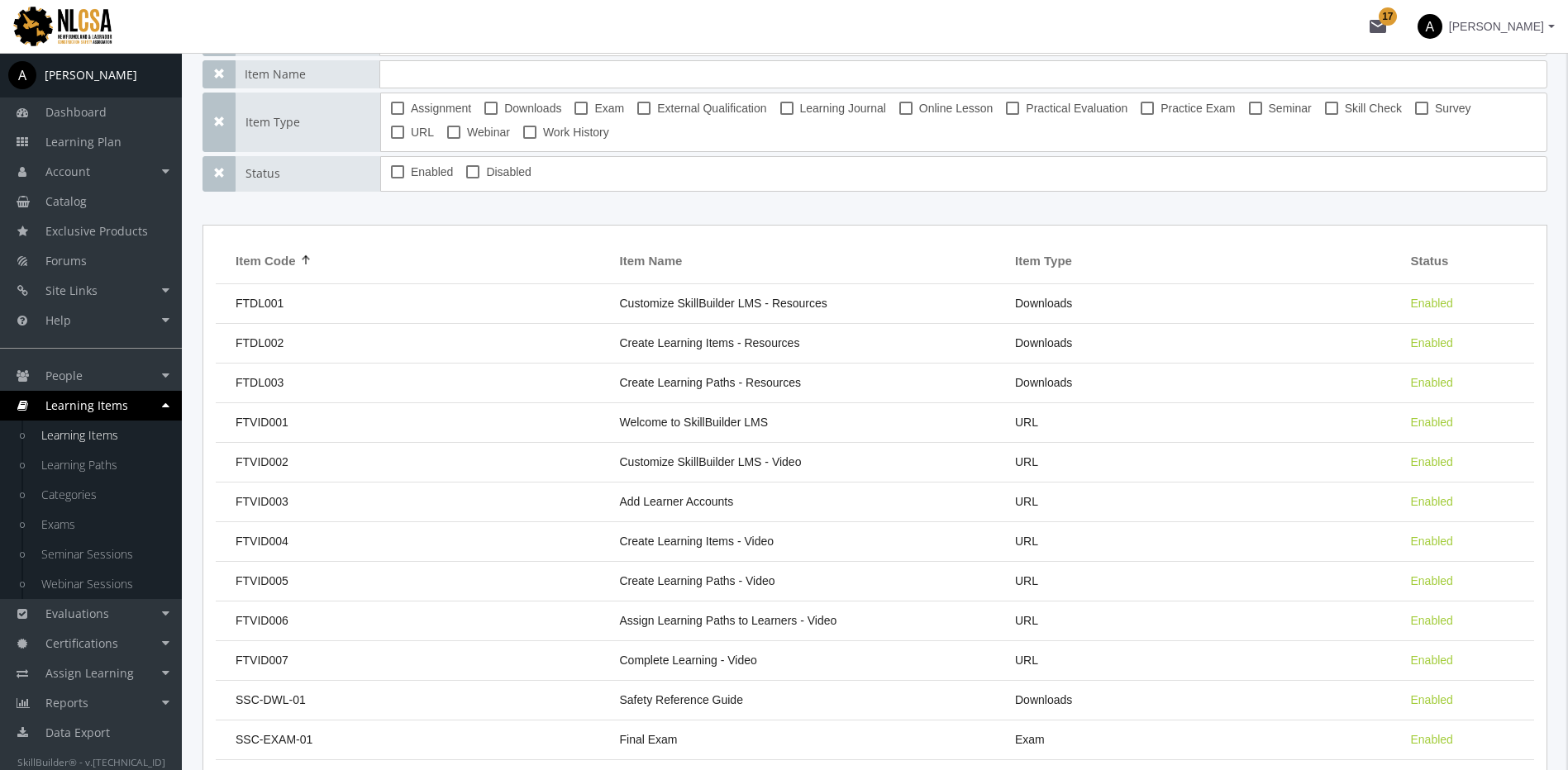
click at [286, 261] on span "Item Code" at bounding box center [266, 261] width 61 height 18
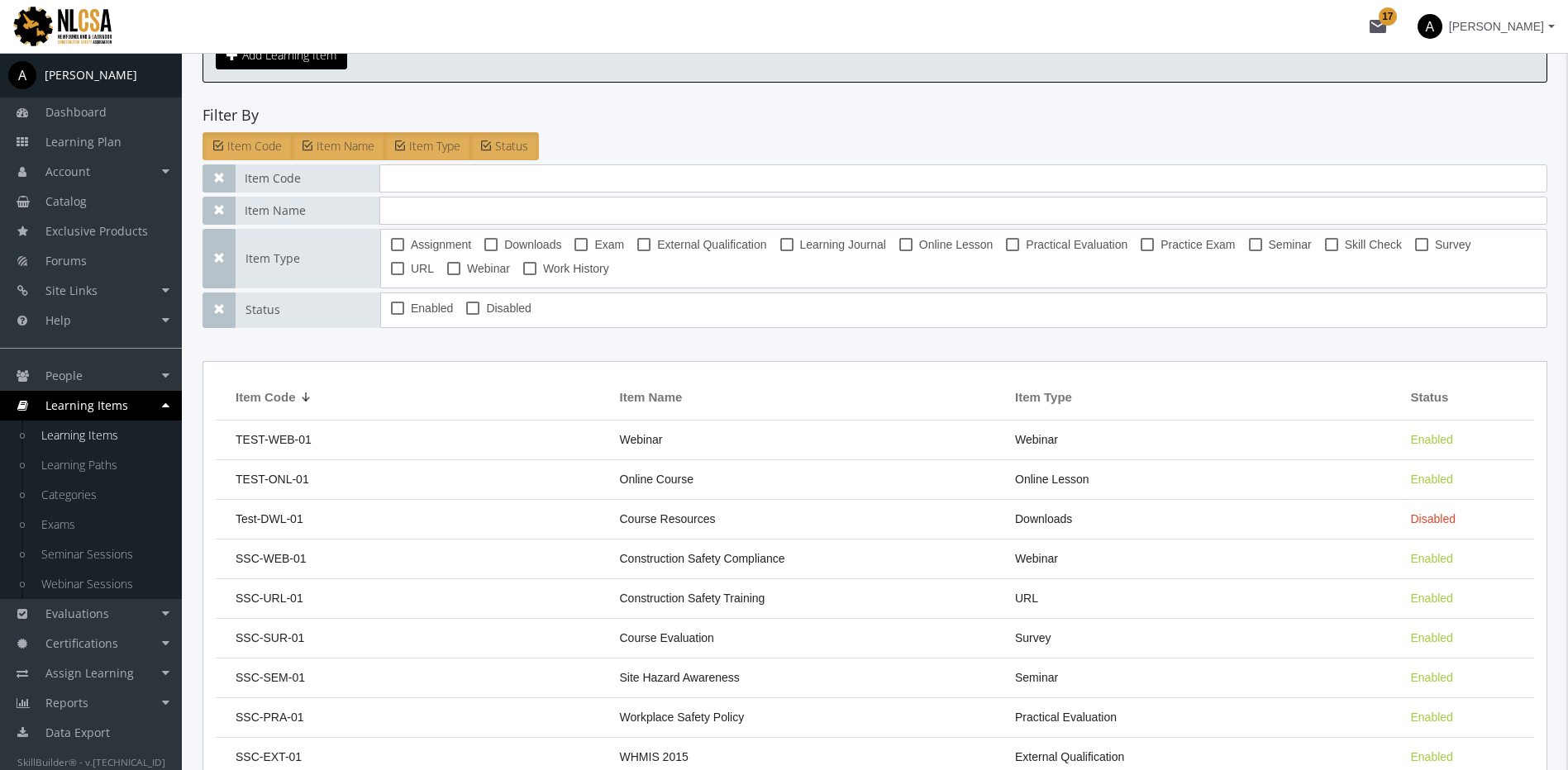
scroll to position [0, 0]
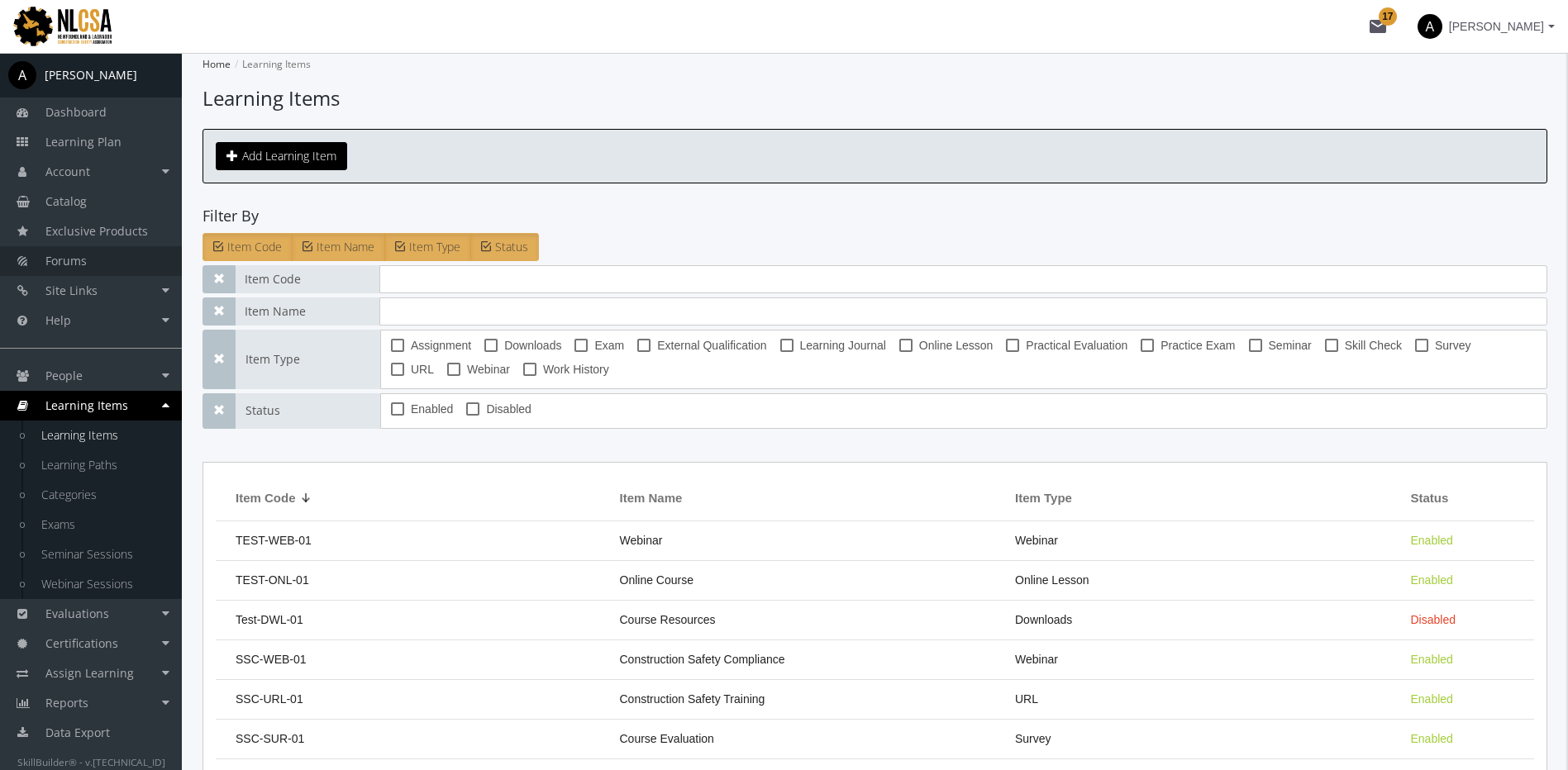
click at [102, 263] on link "Forums" at bounding box center [90, 261] width 182 height 30
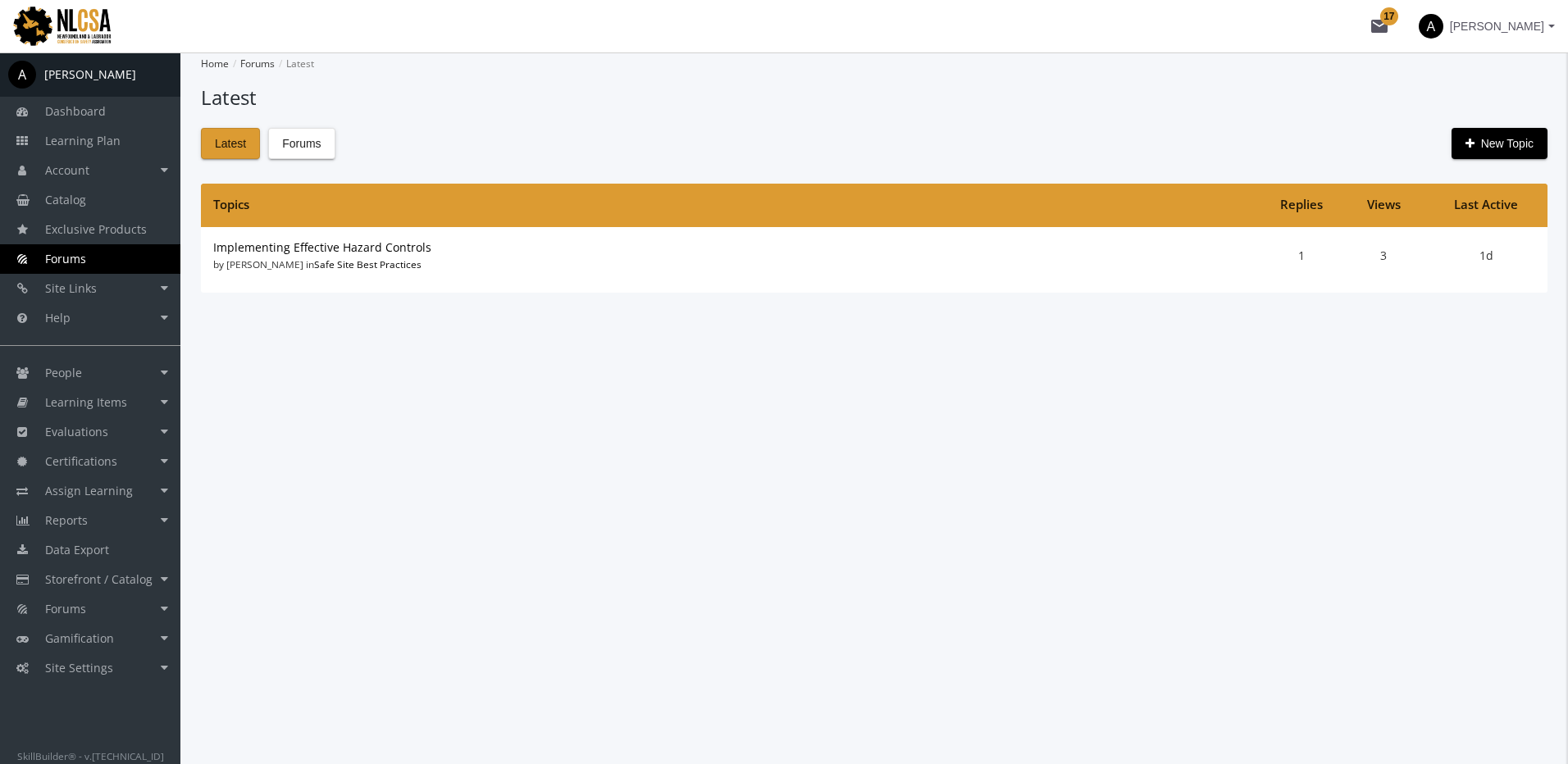
click at [302, 126] on app-forums-latest "Home Forums Latest Latest Latest Forums New Topic Topics Replies Views Last Act…" at bounding box center [873, 173] width 1346 height 240
click at [315, 135] on span "Forums" at bounding box center [301, 143] width 39 height 30
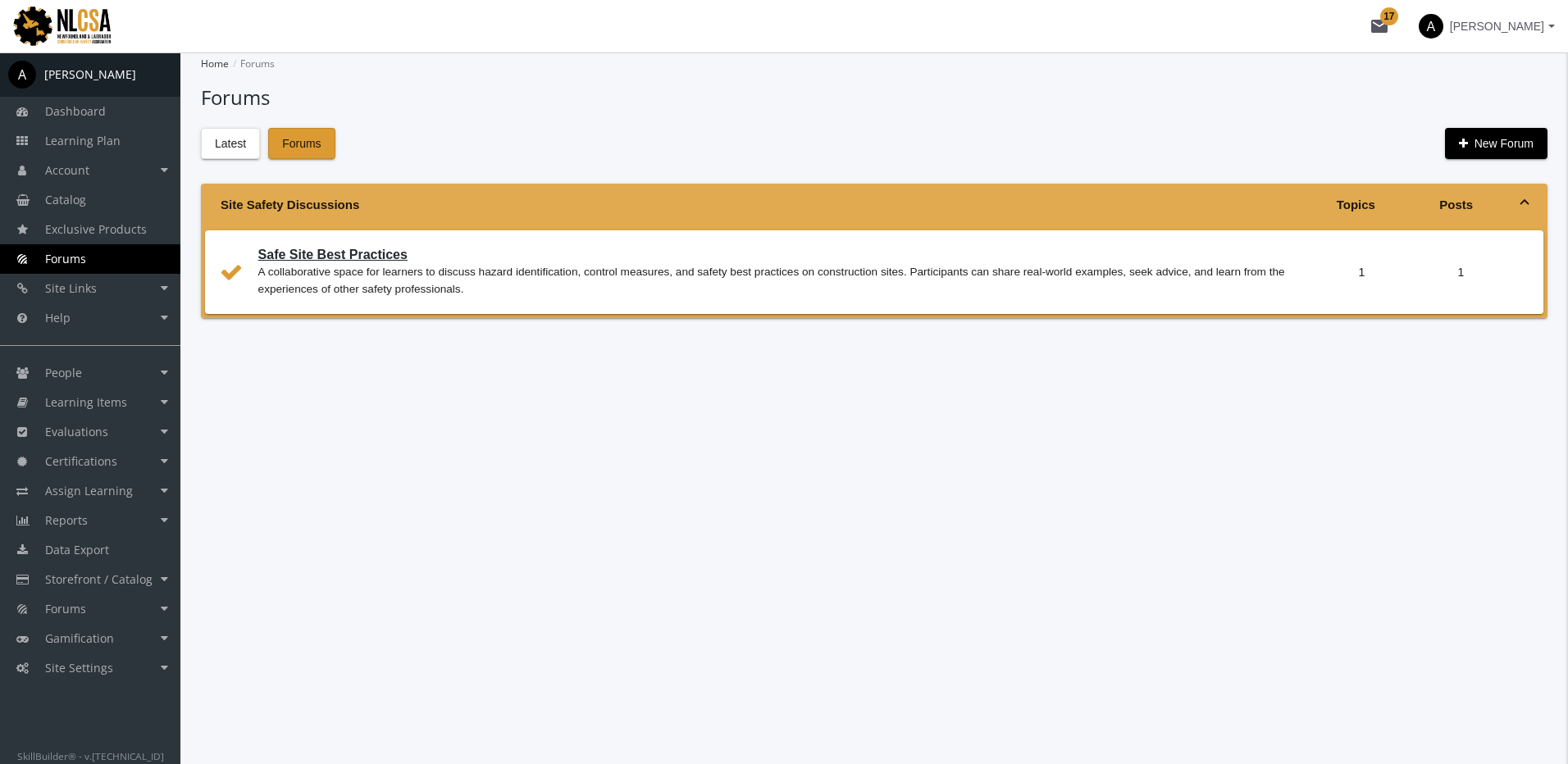
click at [357, 251] on link "Safe Site Best Practices" at bounding box center [333, 254] width 149 height 14
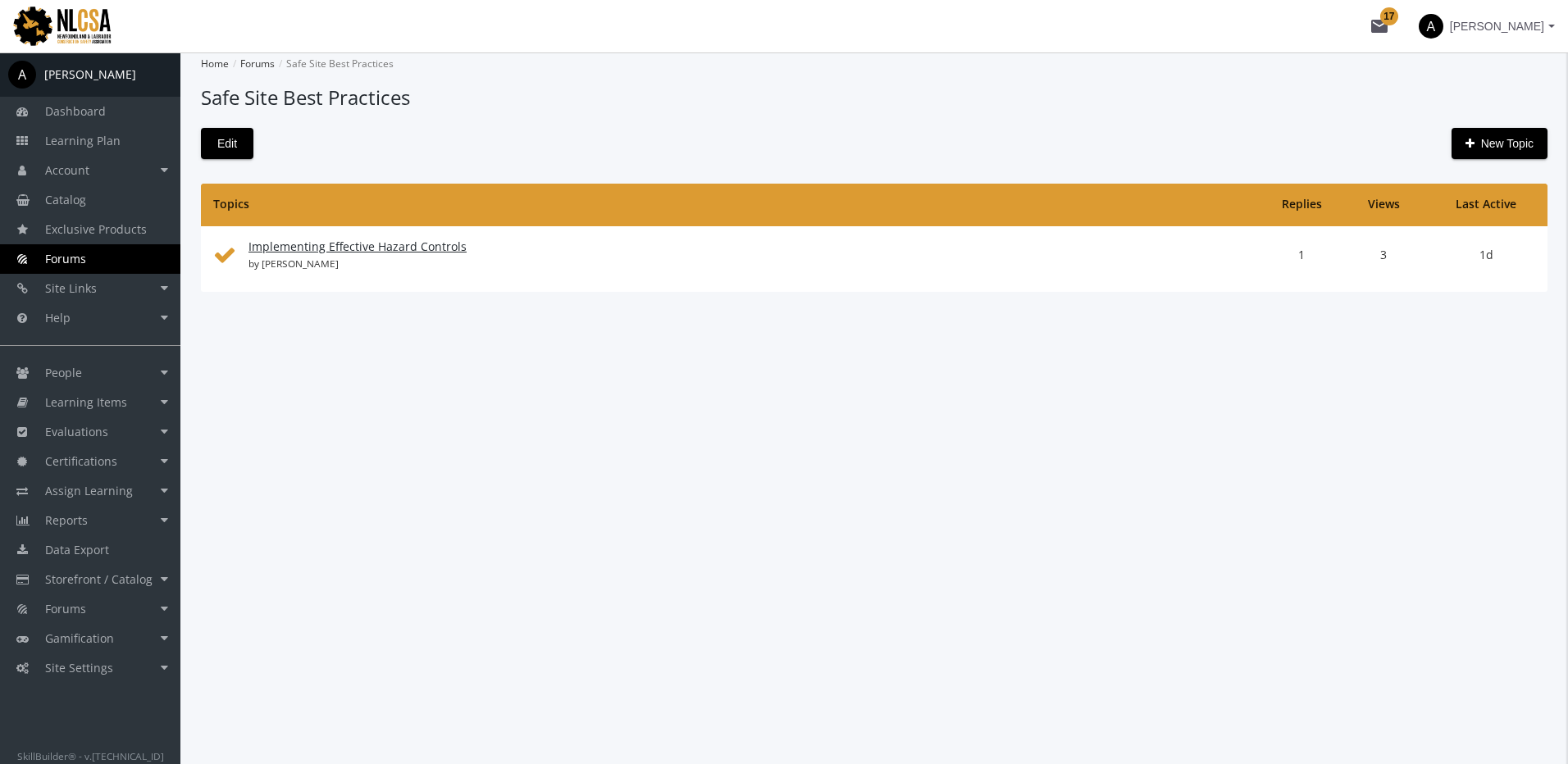
click at [357, 248] on link "Implementing Effective Hazard Controls" at bounding box center [358, 246] width 218 height 16
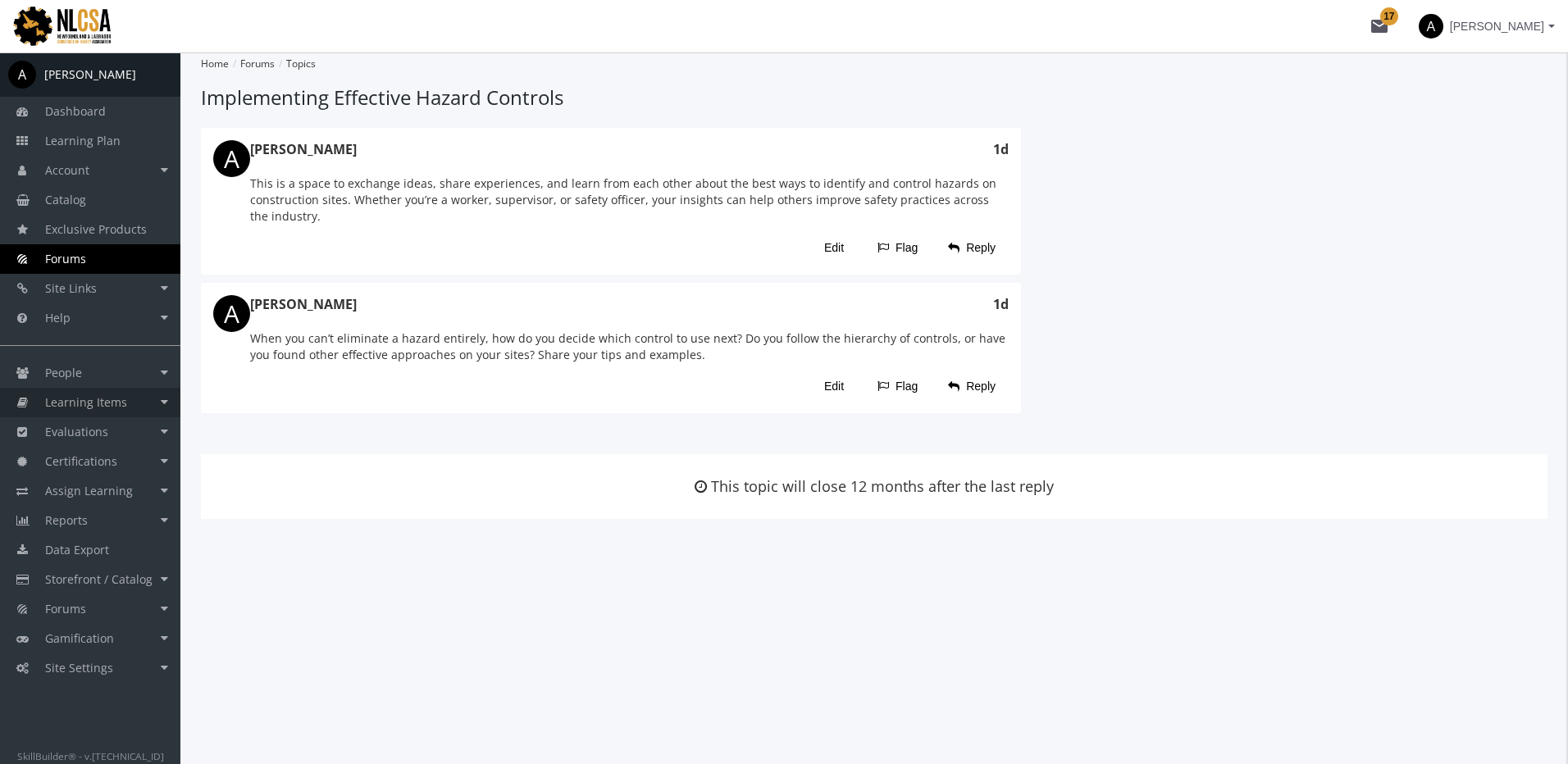
click at [108, 406] on span "Learning Items" at bounding box center [86, 402] width 82 height 16
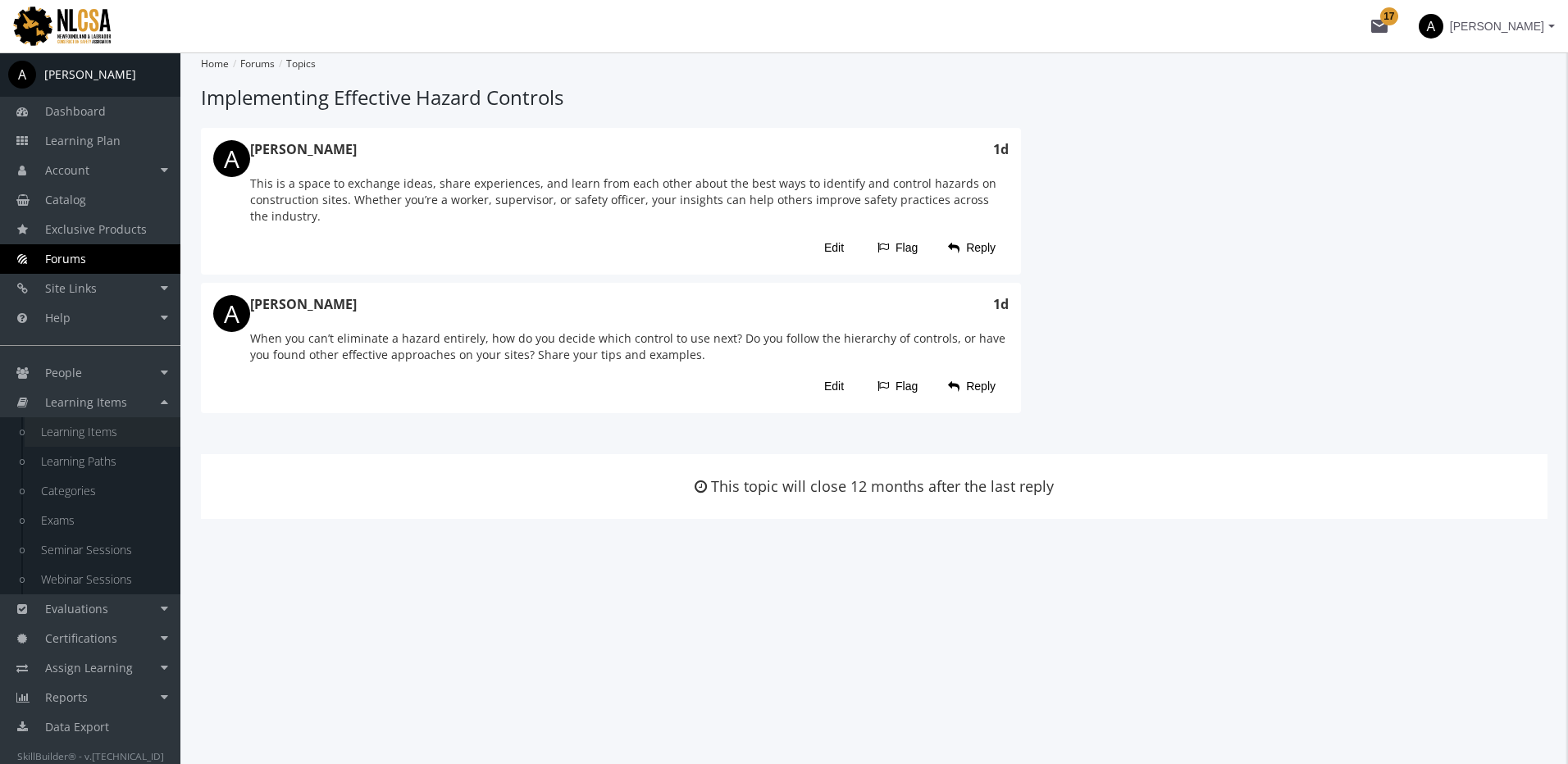
click at [106, 426] on link "Learning Items" at bounding box center [103, 432] width 156 height 30
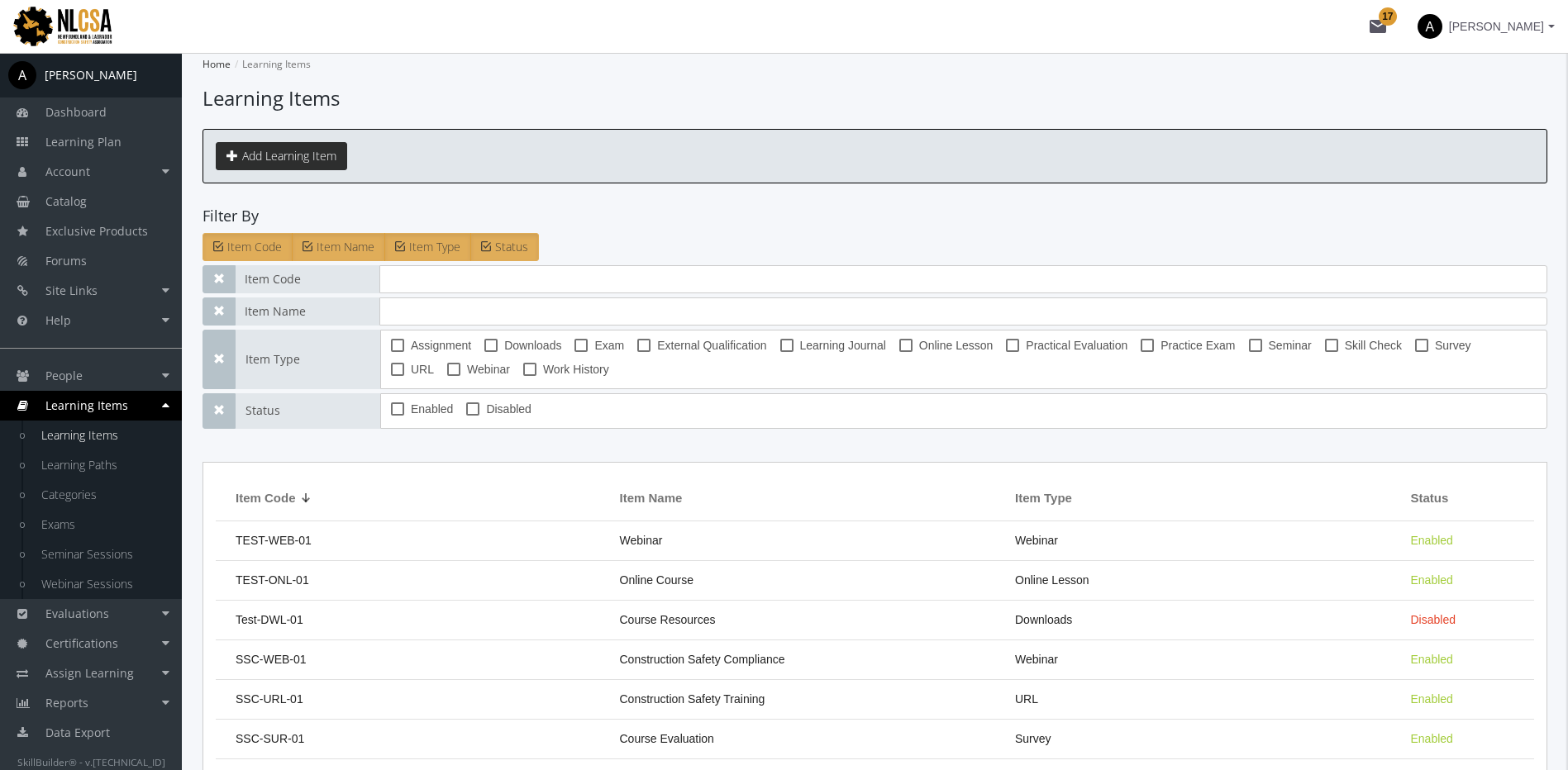
click at [240, 157] on button "Add Learning Item" at bounding box center [281, 156] width 131 height 28
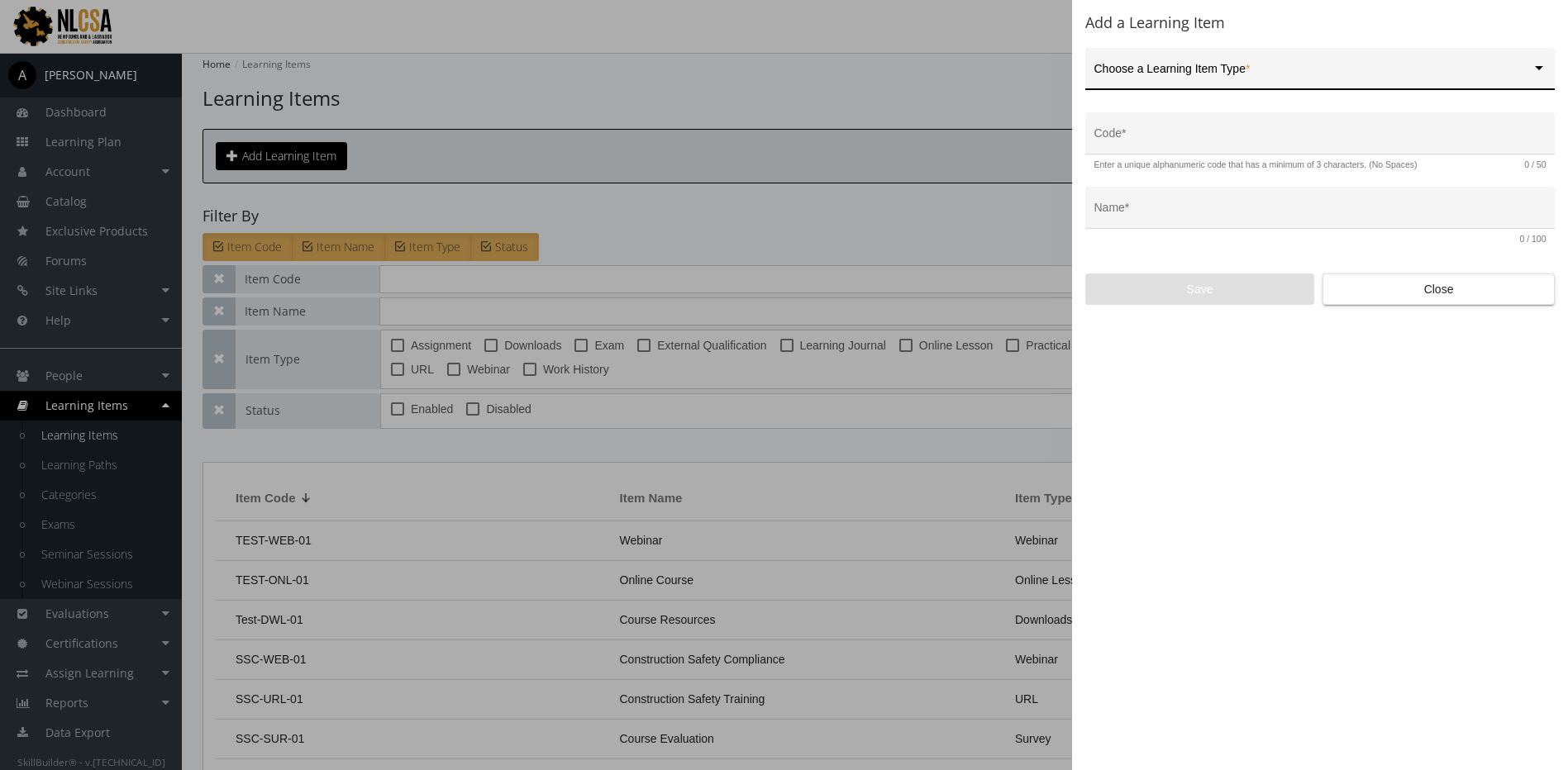
click at [1149, 74] on span at bounding box center [1313, 75] width 437 height 13
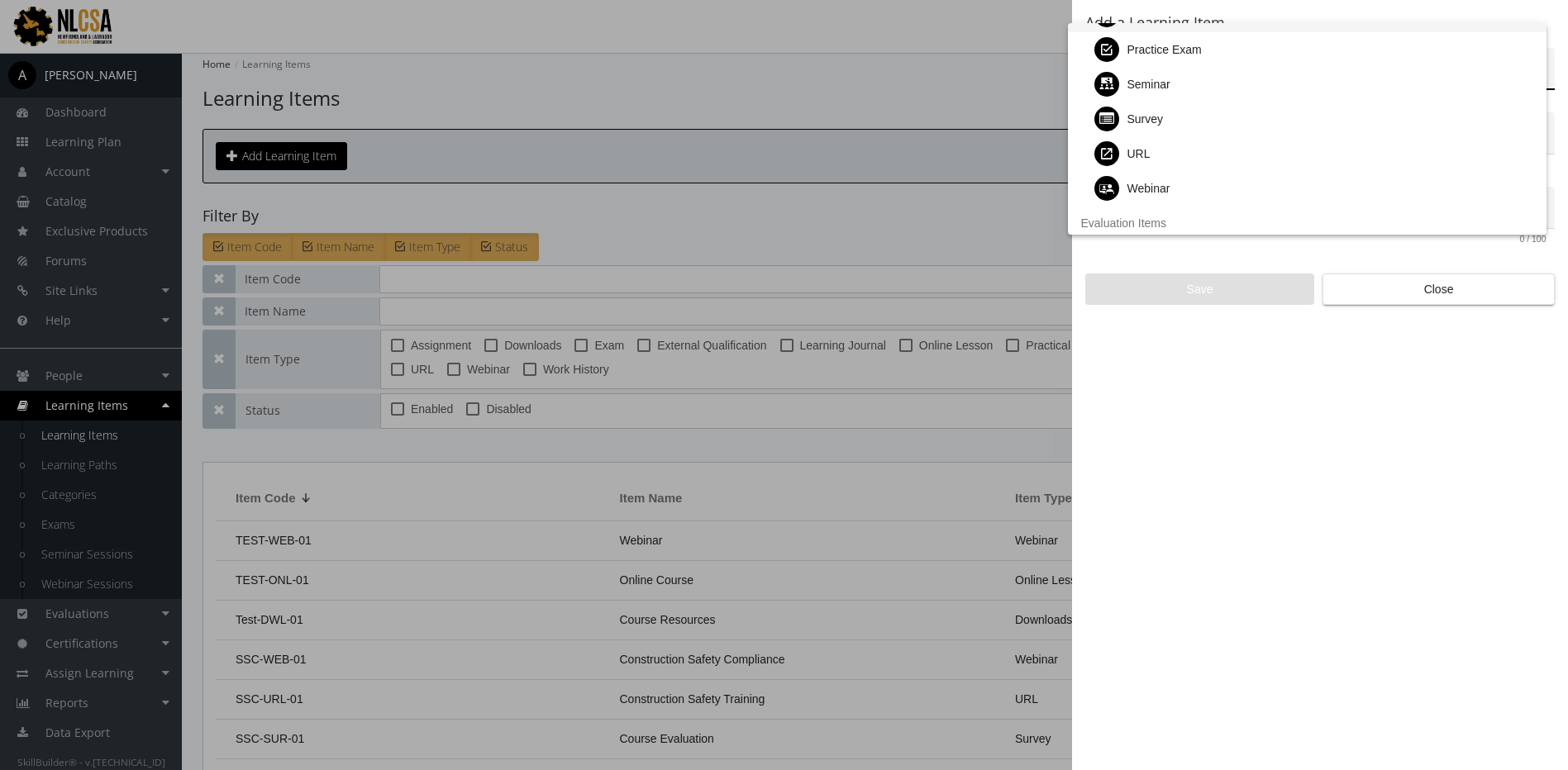
scroll to position [165, 0]
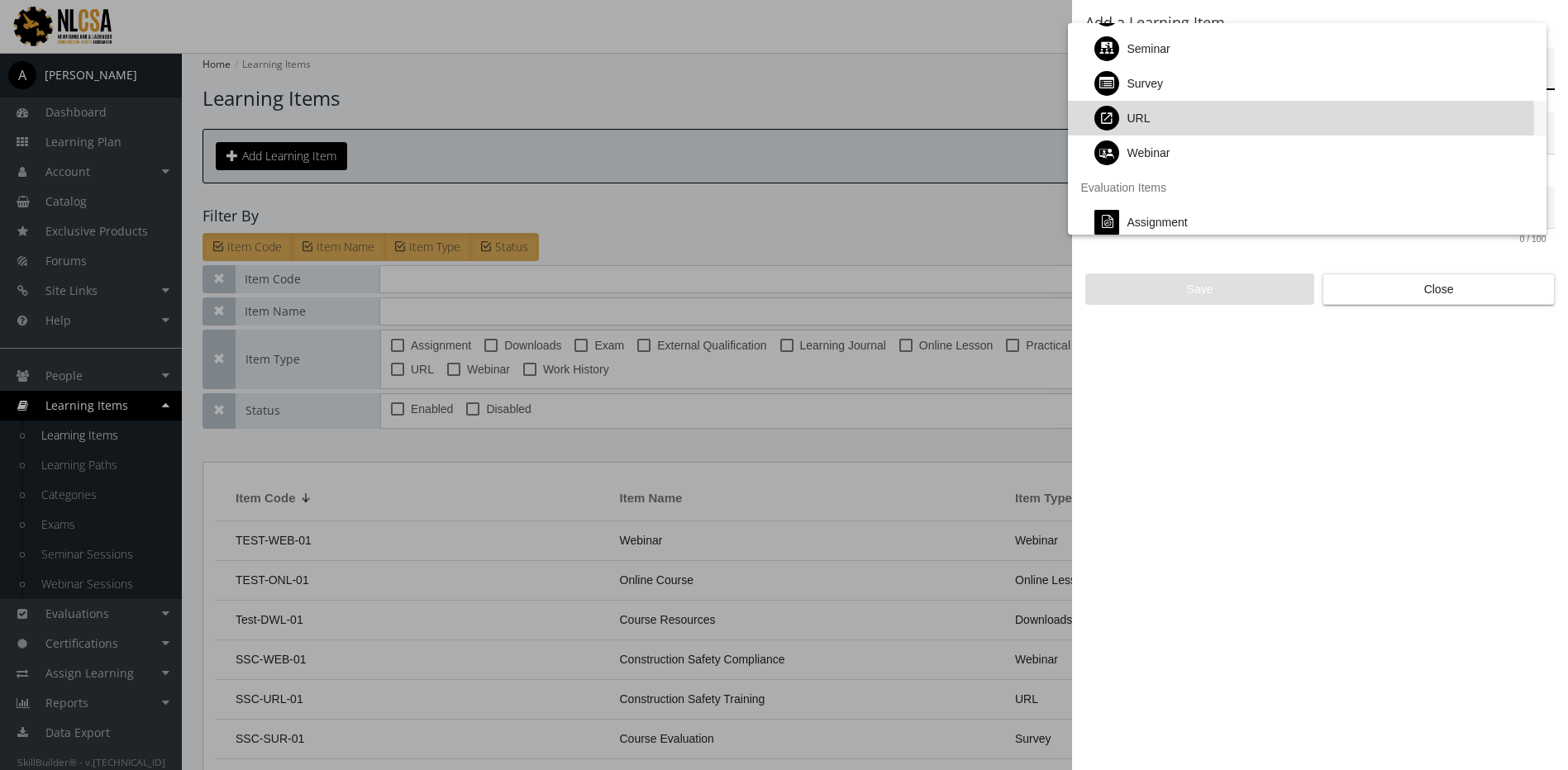
click at [1163, 121] on div "URL" at bounding box center [1314, 117] width 439 height 34
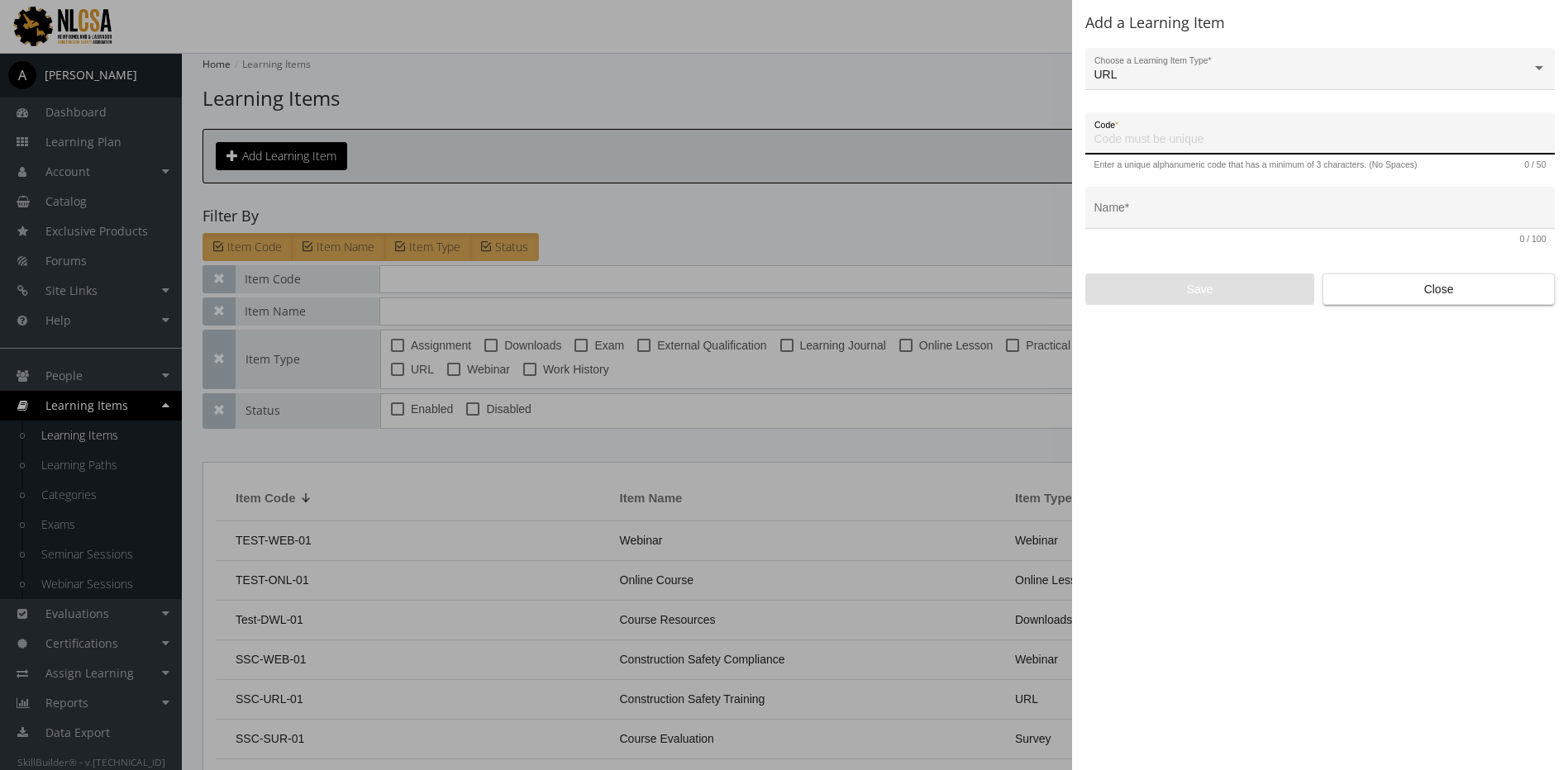
click at [1161, 141] on input "Code *" at bounding box center [1320, 140] width 452 height 13
type input "SSC-URL-02"
click at [1120, 216] on input "Name *" at bounding box center [1320, 214] width 452 height 13
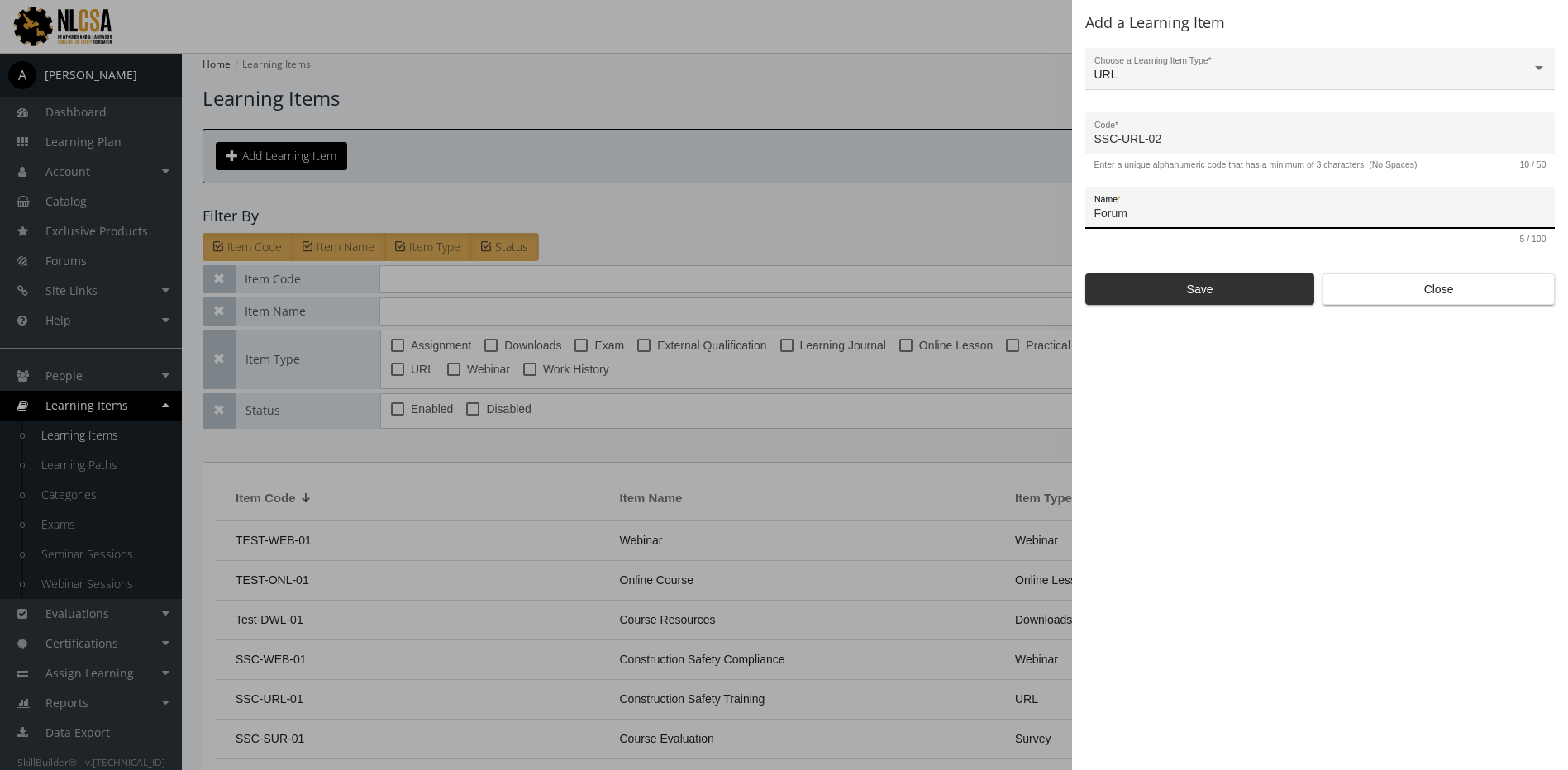
type input "Forum"
click at [1163, 297] on span "Save" at bounding box center [1200, 290] width 201 height 30
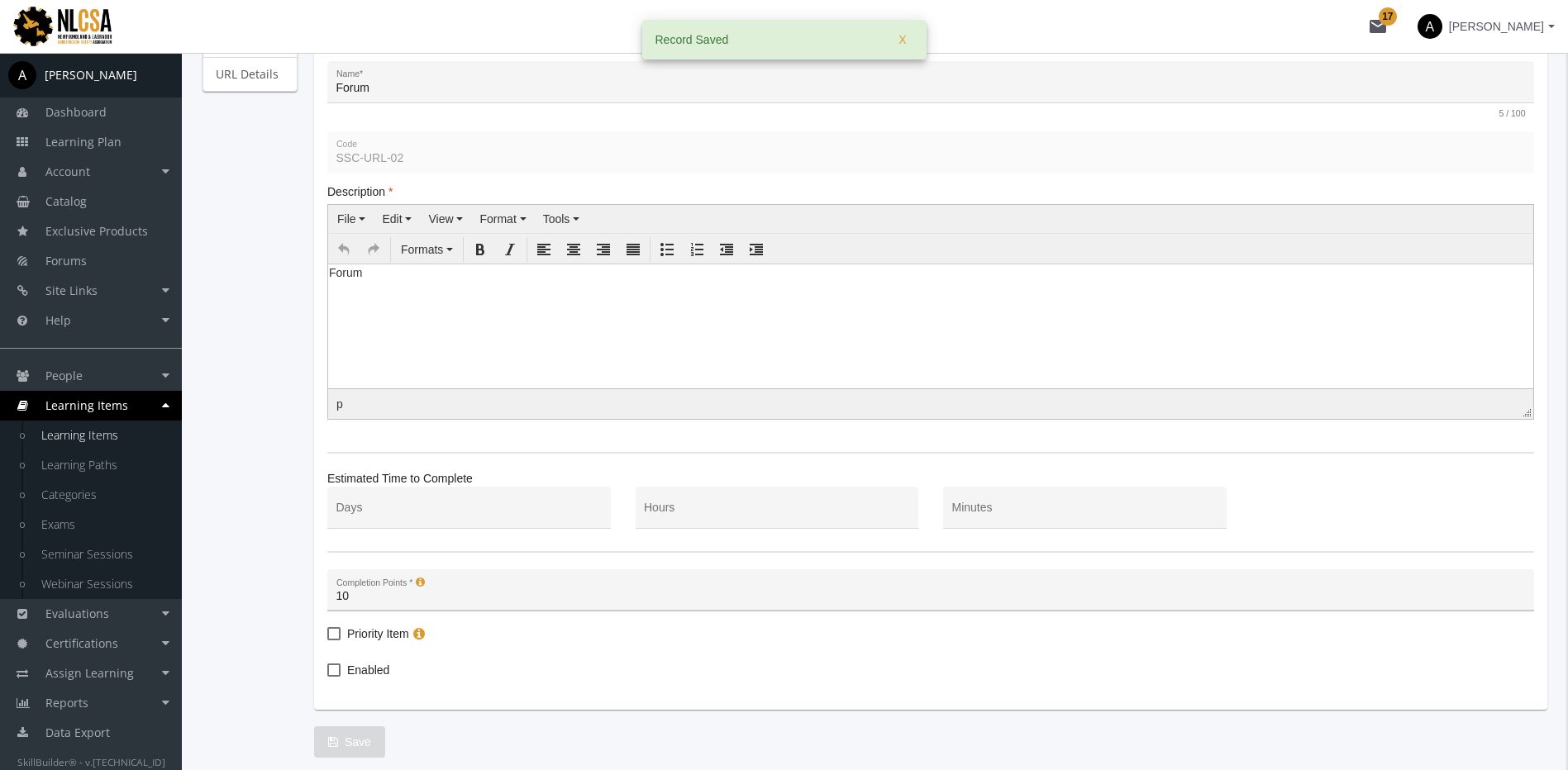
scroll to position [292, 0]
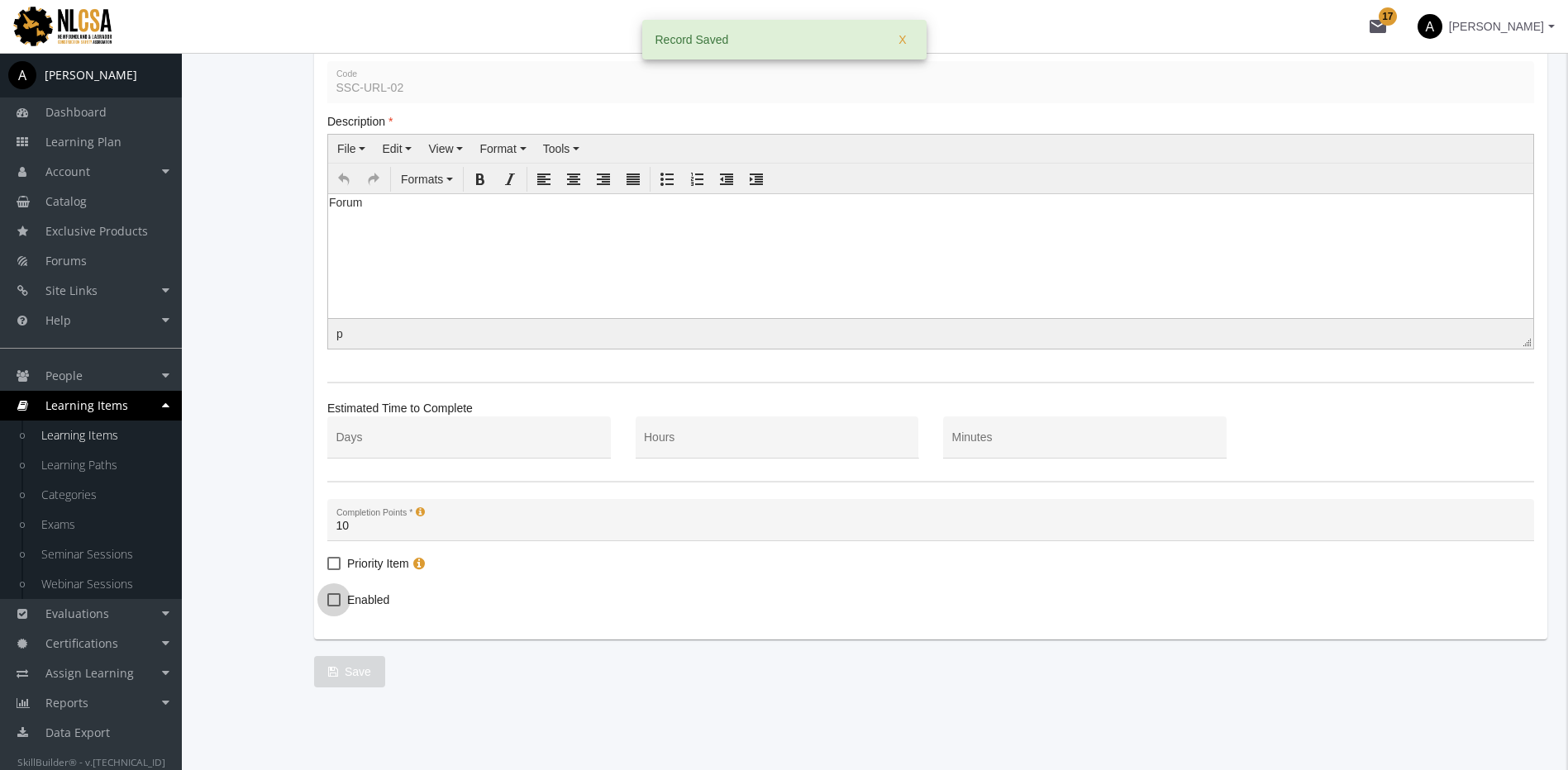
click at [378, 598] on span "Enabled" at bounding box center [368, 600] width 42 height 20
click at [328, 605] on input "Enabled" at bounding box center [327, 605] width 1 height 1
checkbox input "true"
click at [355, 680] on span "Save" at bounding box center [349, 671] width 43 height 30
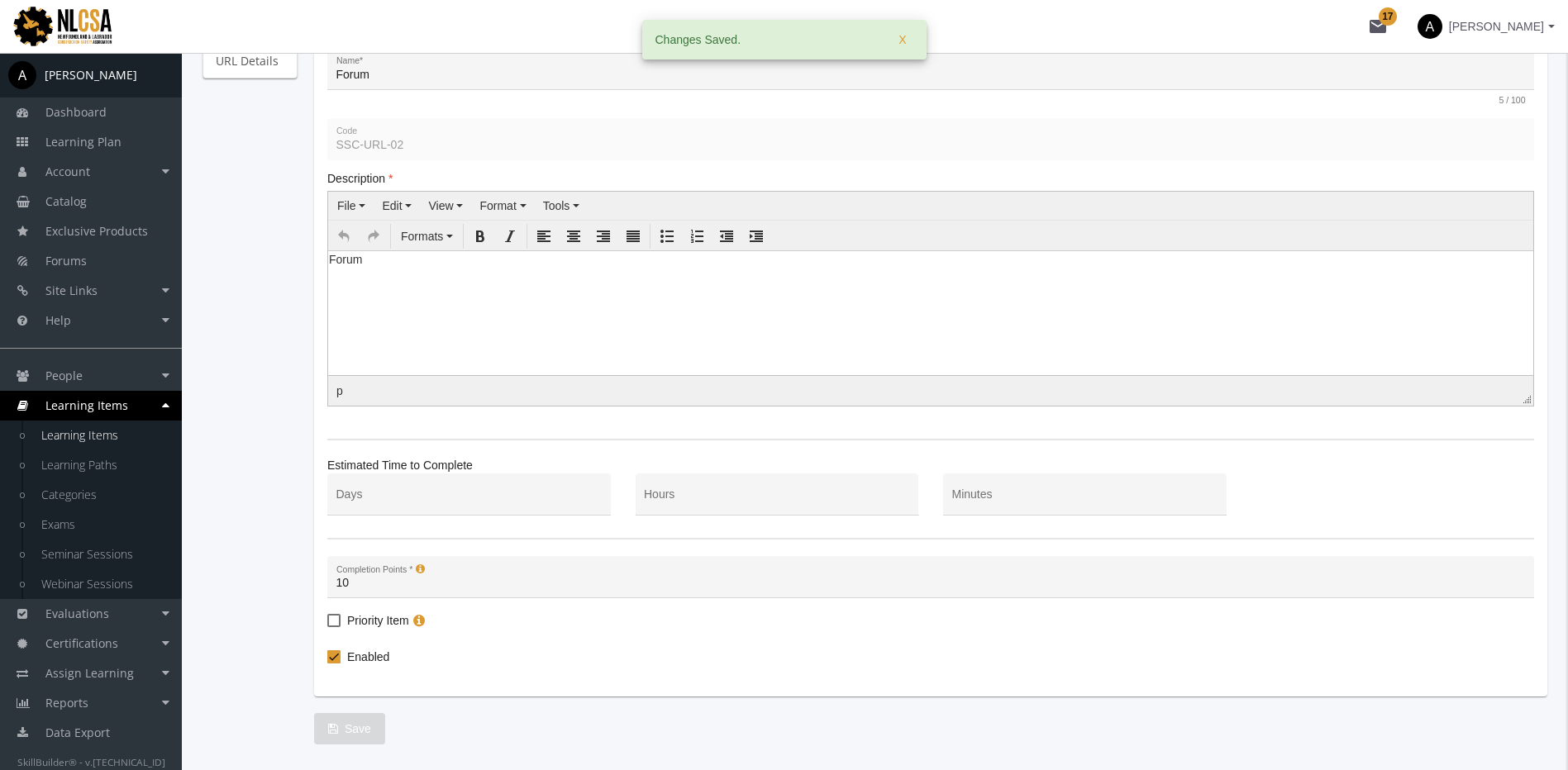
scroll to position [0, 0]
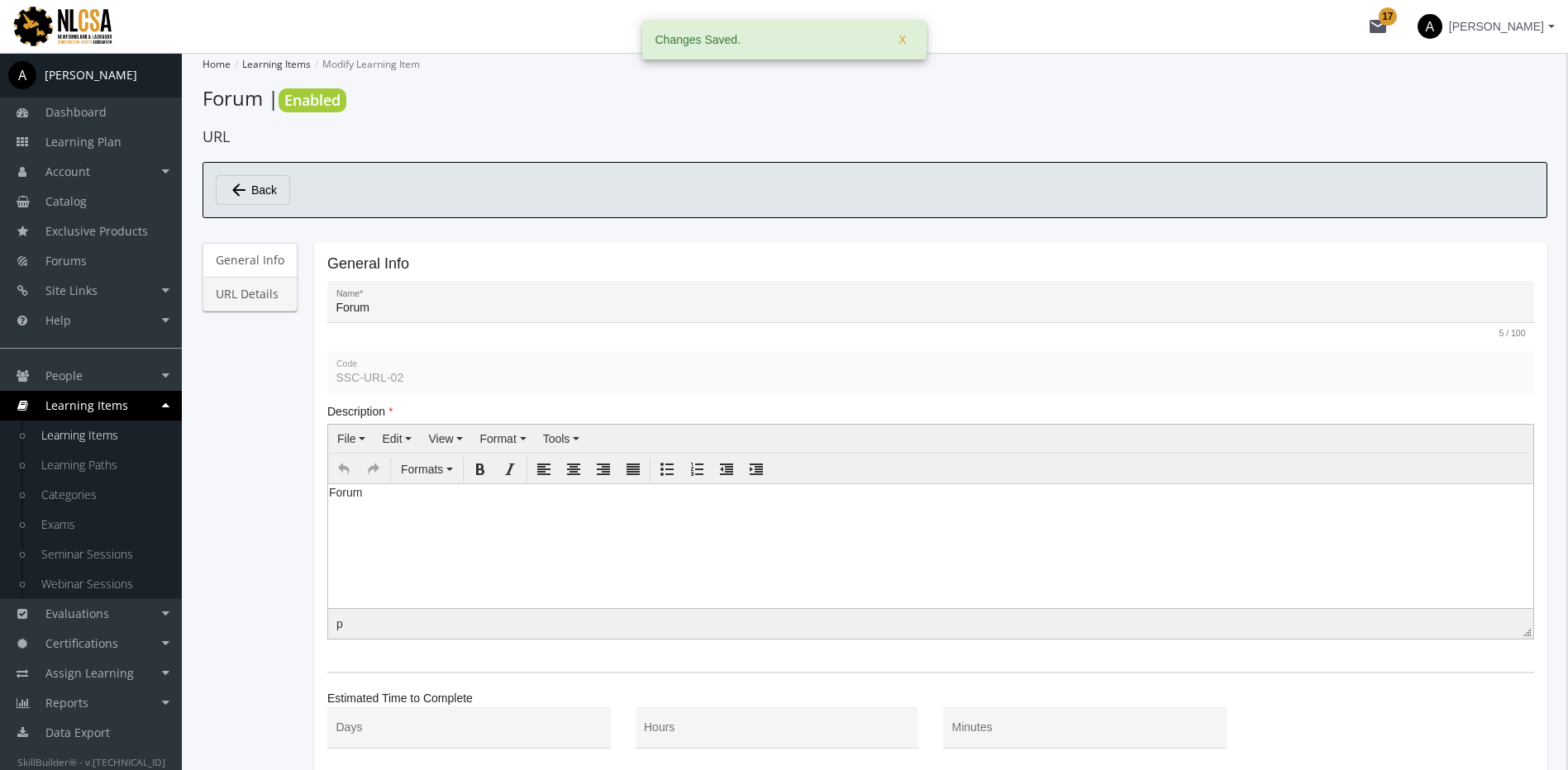
click at [283, 294] on link "URL Details" at bounding box center [250, 293] width 95 height 34
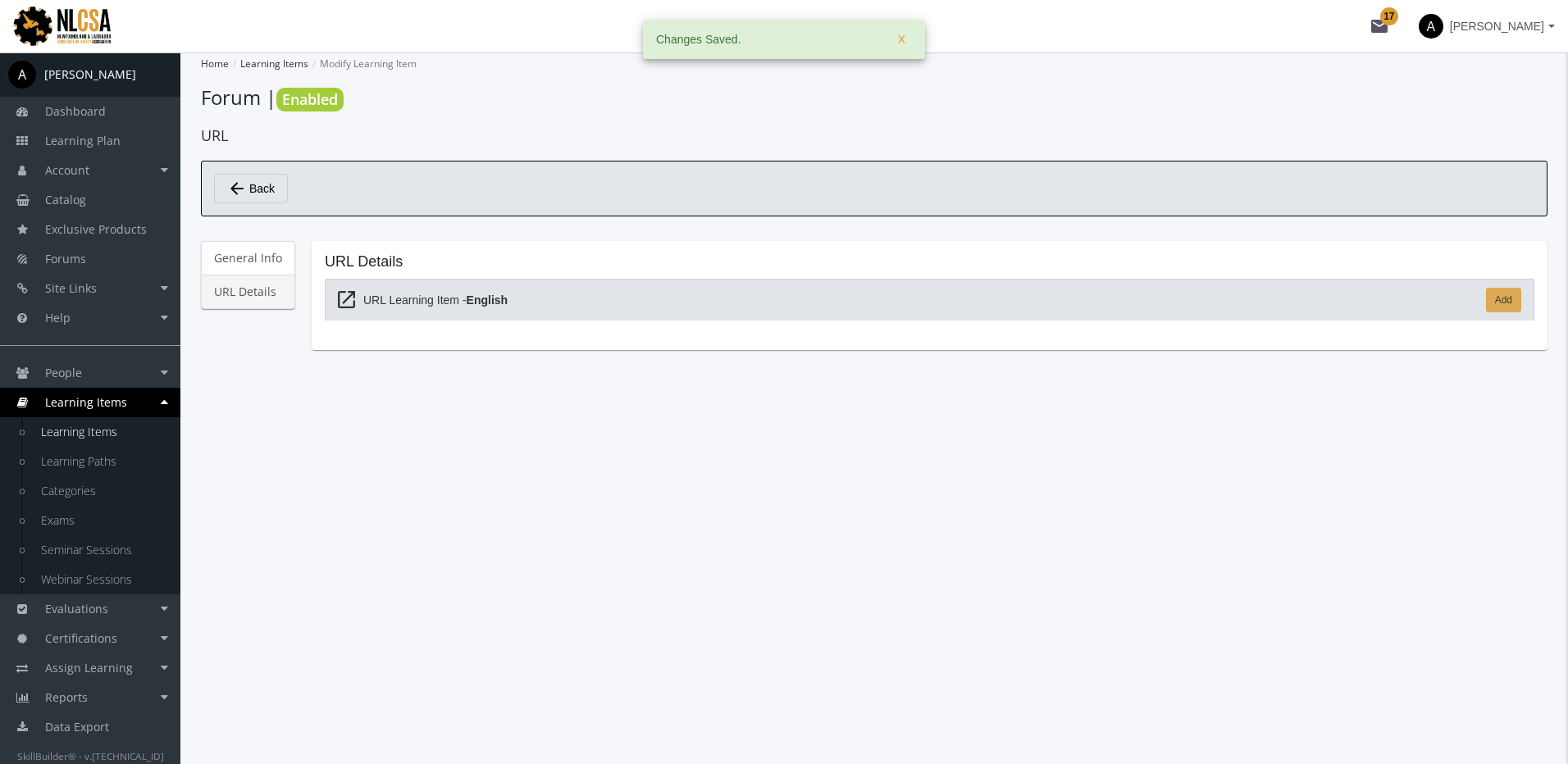
click at [1503, 298] on link "Add" at bounding box center [1503, 299] width 35 height 25
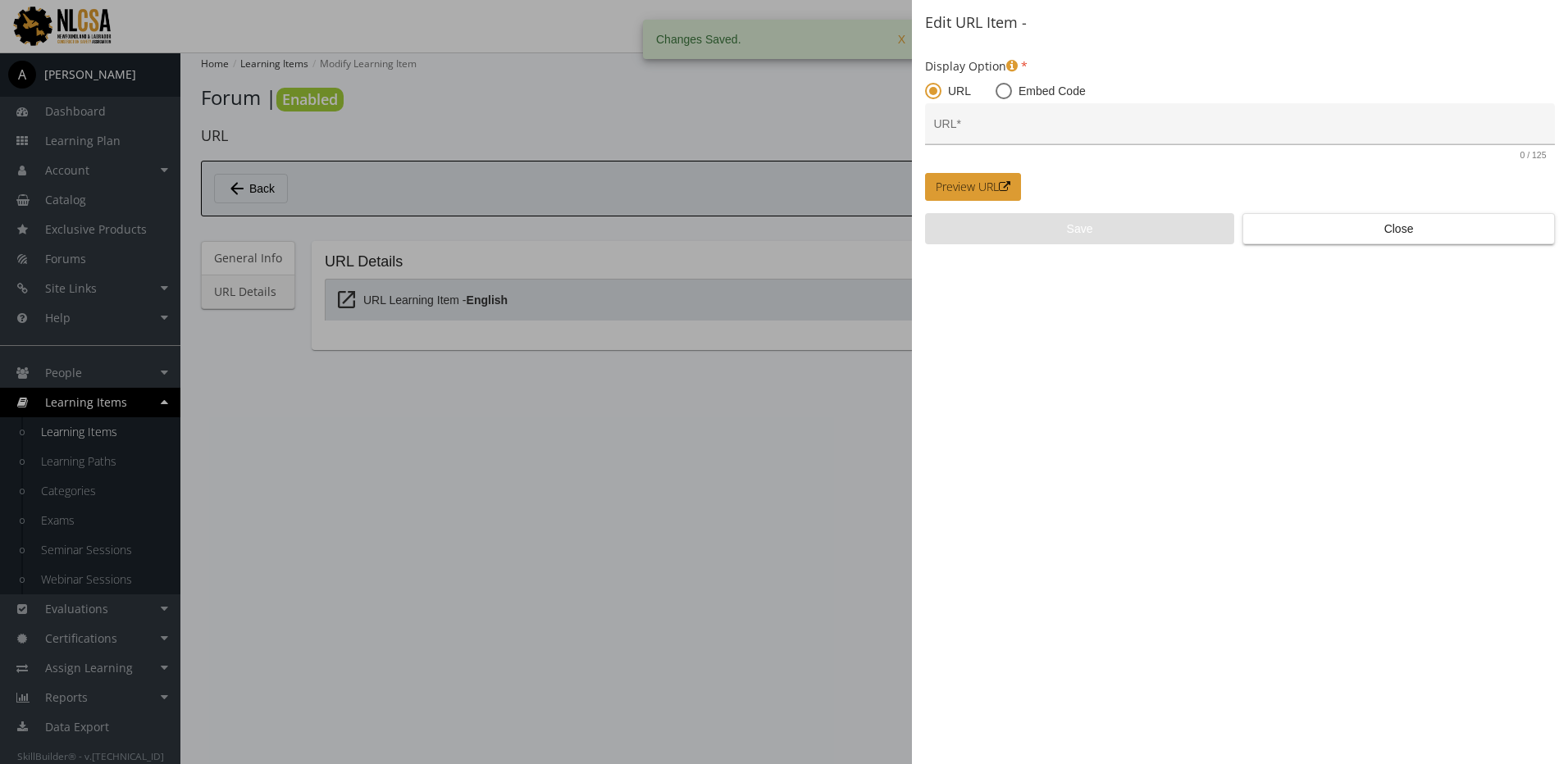
click at [972, 124] on input "URL *" at bounding box center [1240, 130] width 613 height 13
paste input "https://nlcsa-test.skillbuilder.co/forums/safe-site-best-practices/topics/imple…"
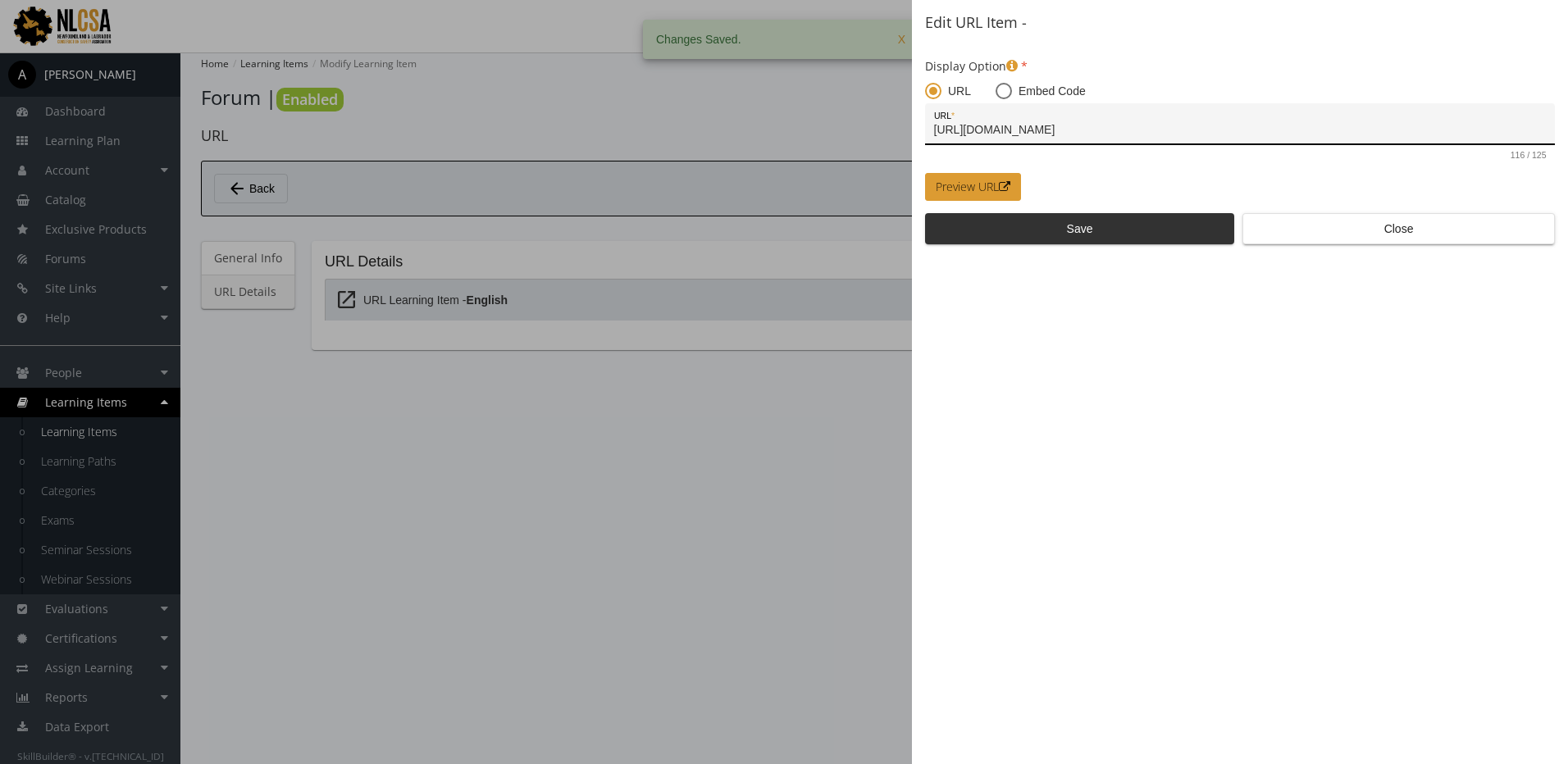
type input "https://nlcsa-test.skillbuilder.co/forums/safe-site-best-practices/topics/imple…"
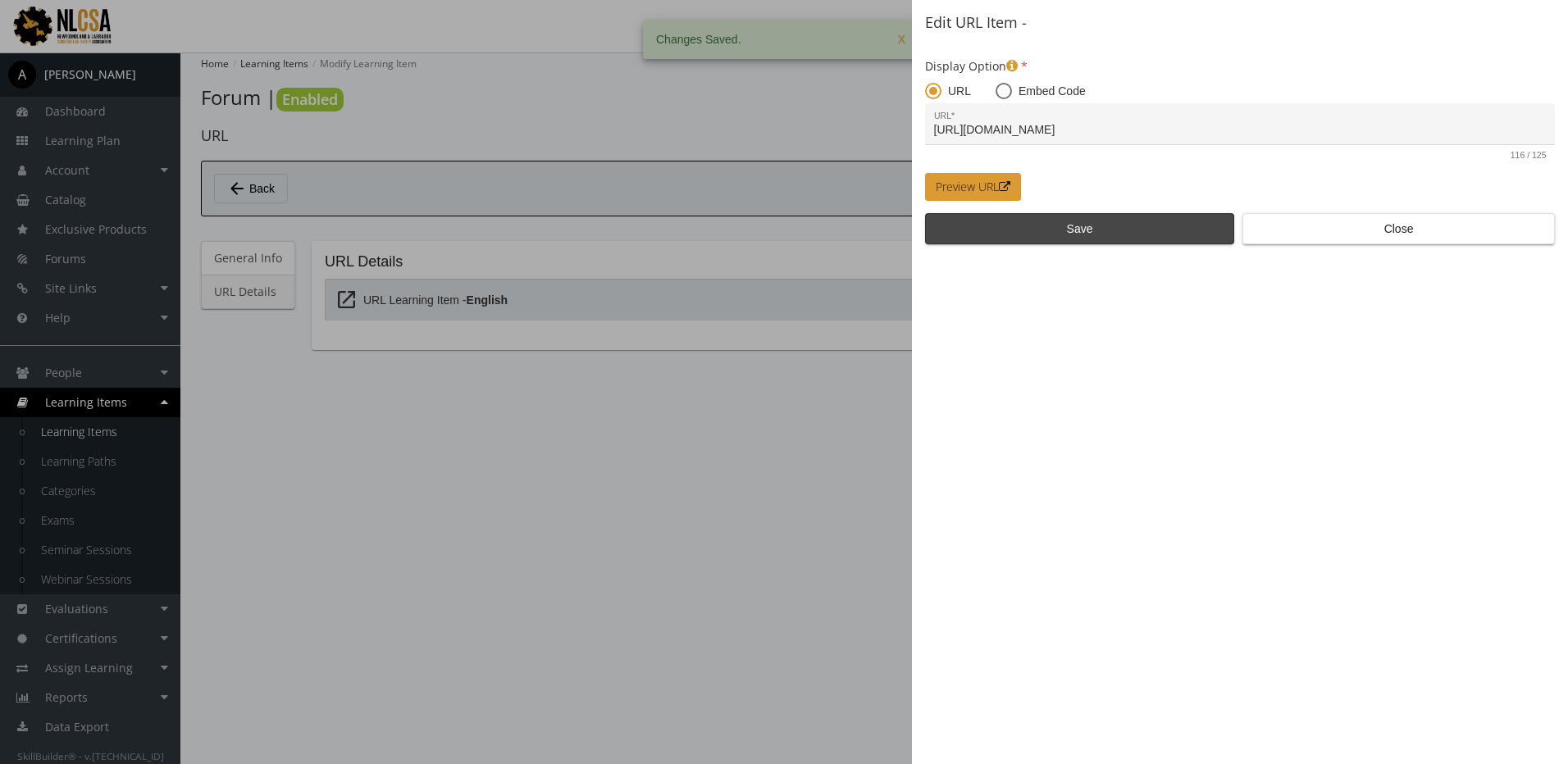
click at [1095, 229] on span "Save" at bounding box center [1079, 229] width 281 height 30
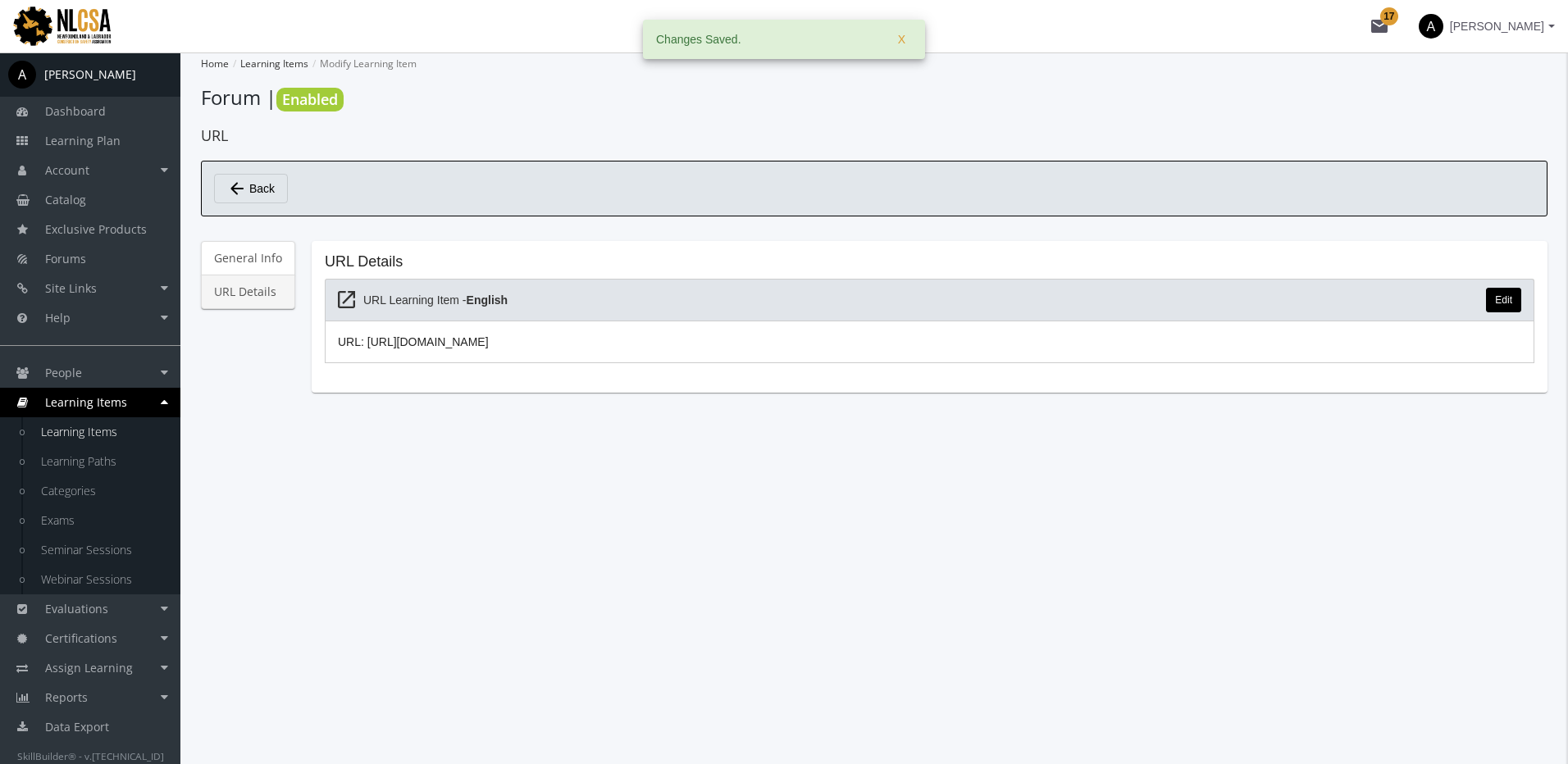
click at [242, 188] on mat-icon "arrow_back" at bounding box center [237, 188] width 19 height 19
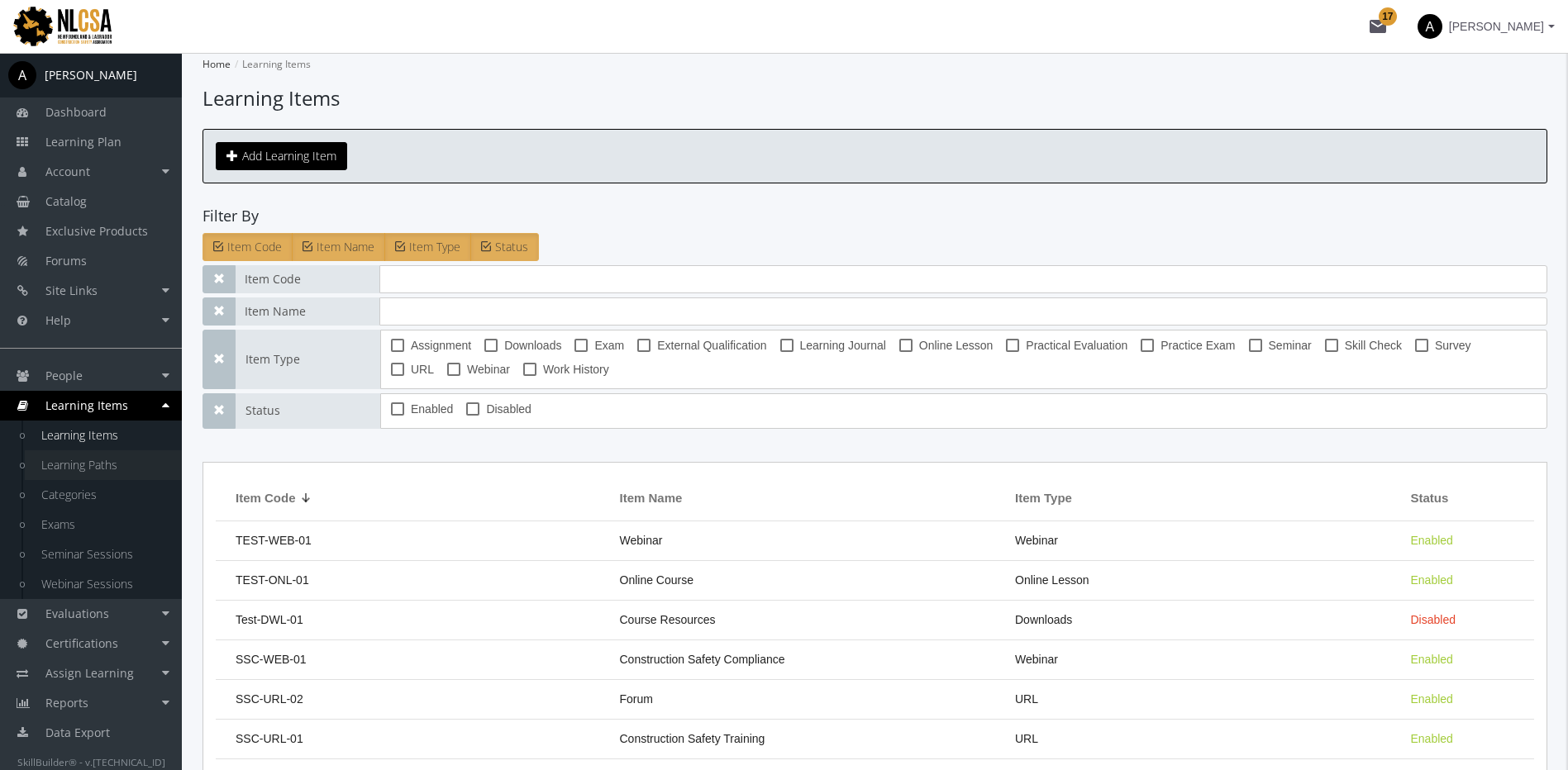
click at [95, 463] on link "Learning Paths" at bounding box center [103, 466] width 157 height 30
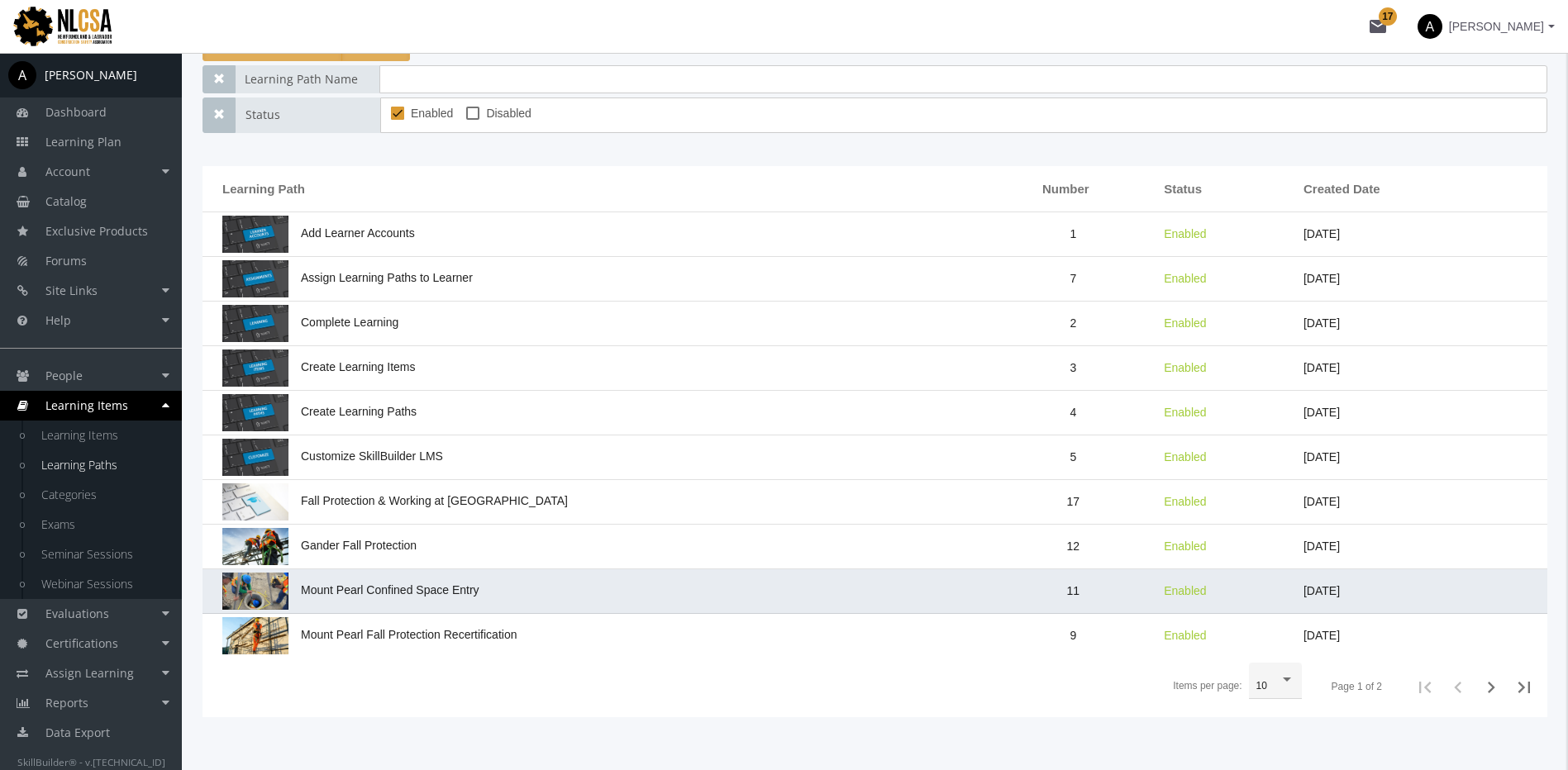
scroll to position [230, 0]
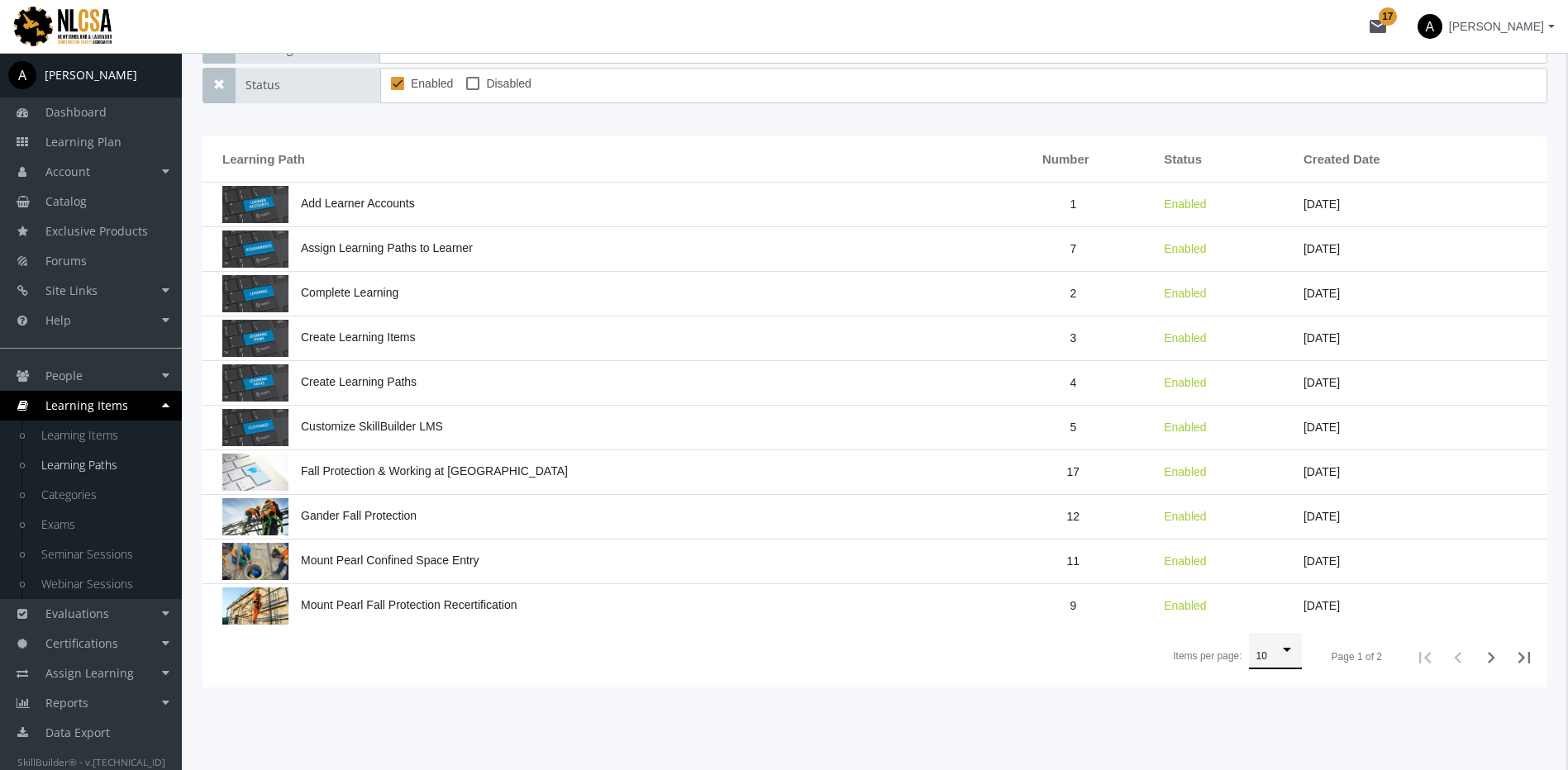
click at [1279, 653] on div "10" at bounding box center [1275, 656] width 38 height 11
click at [1274, 748] on span "100" at bounding box center [1278, 746] width 43 height 30
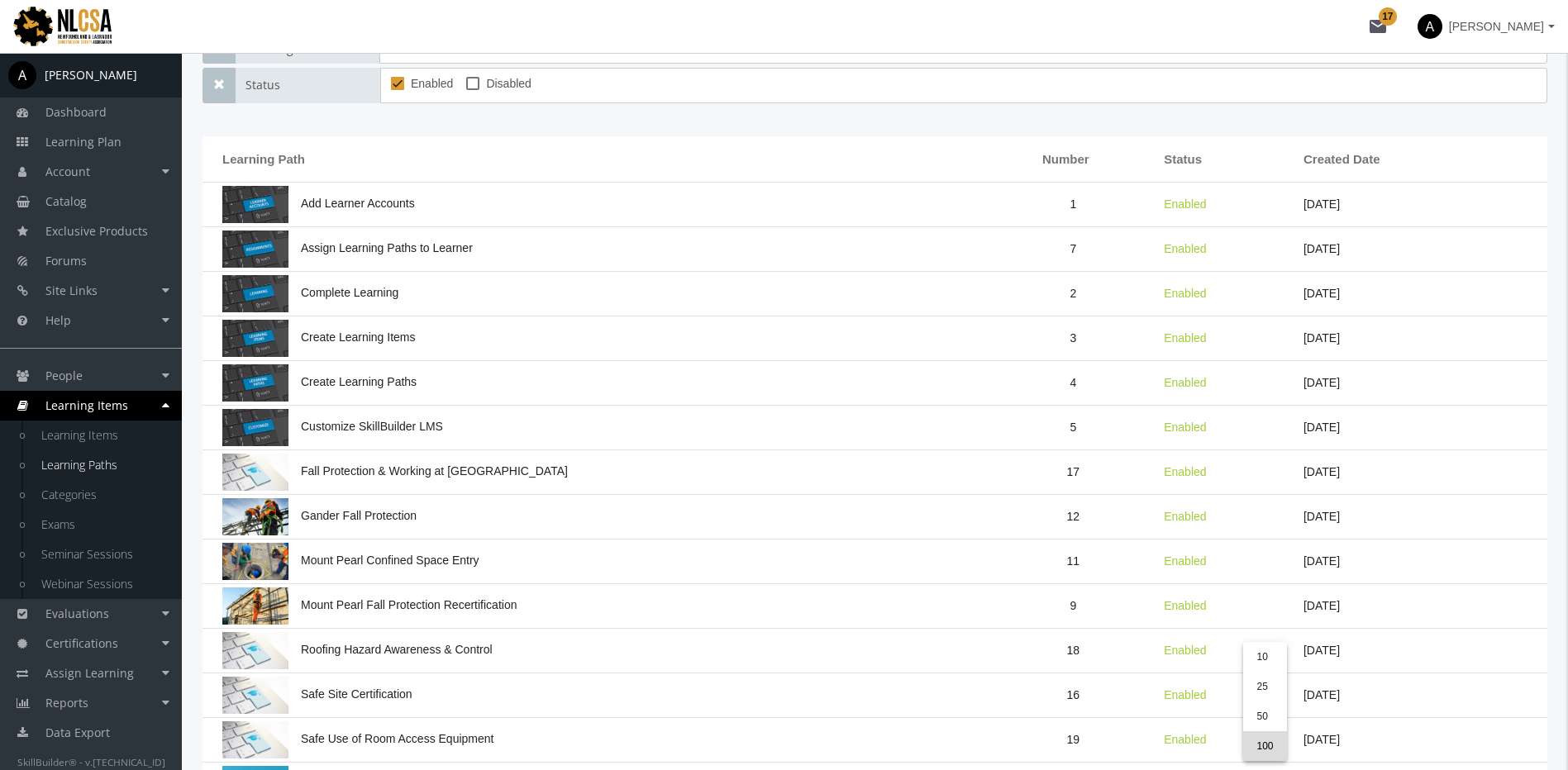
scroll to position [588, 0]
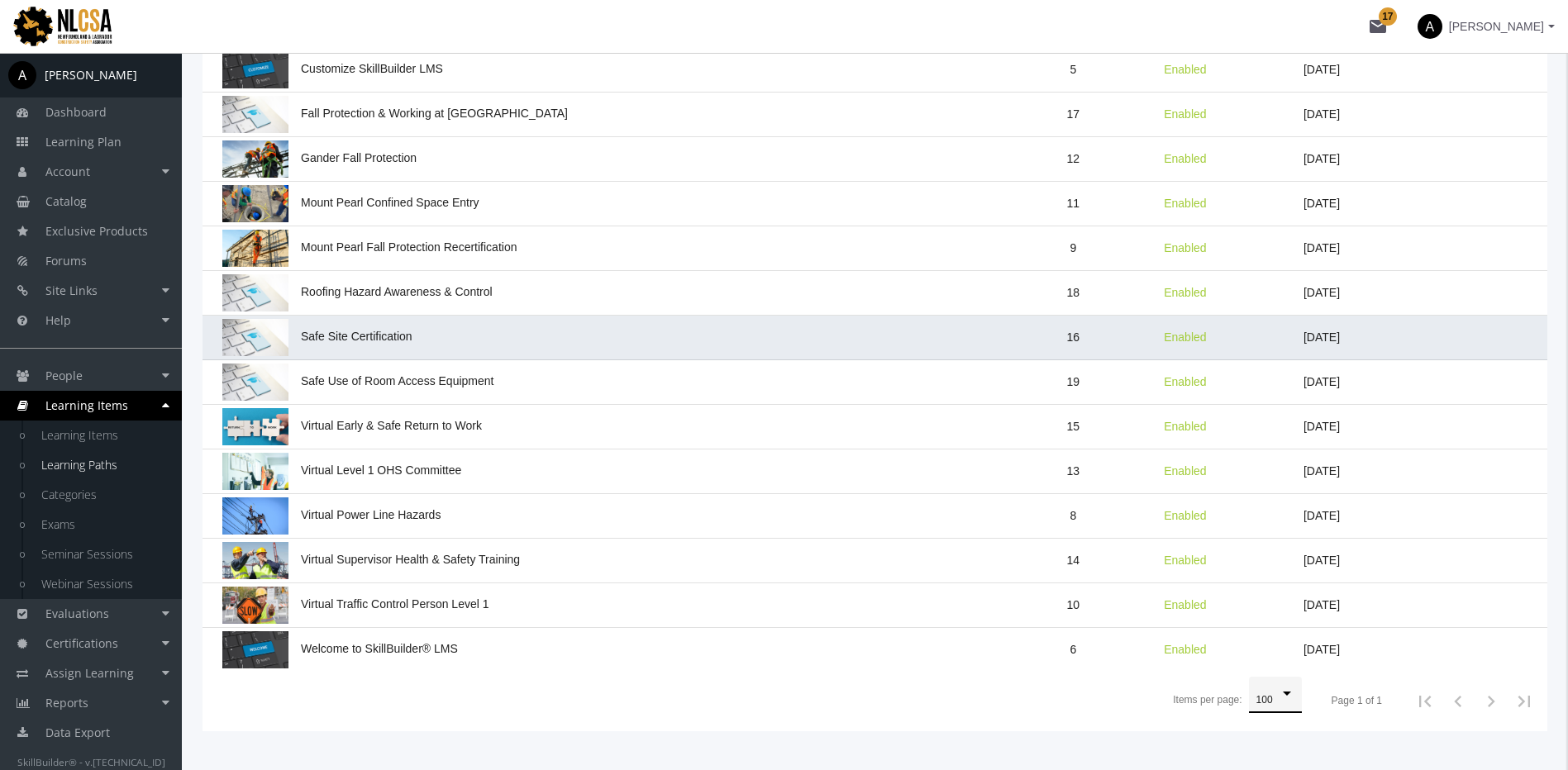
click at [388, 340] on span "Safe Site Certification" at bounding box center [318, 336] width 190 height 13
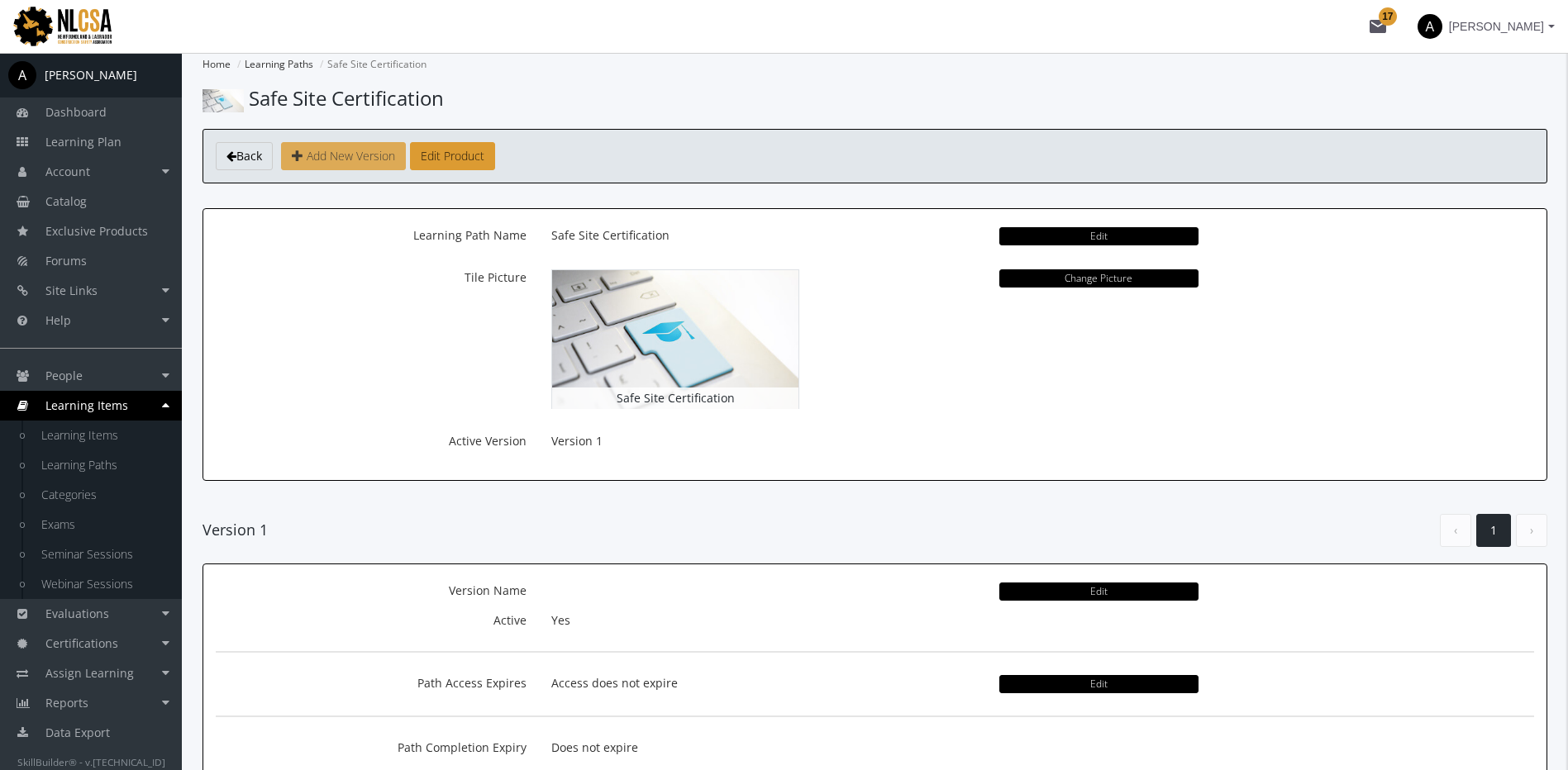
click at [360, 158] on span "Add New Version" at bounding box center [350, 155] width 89 height 16
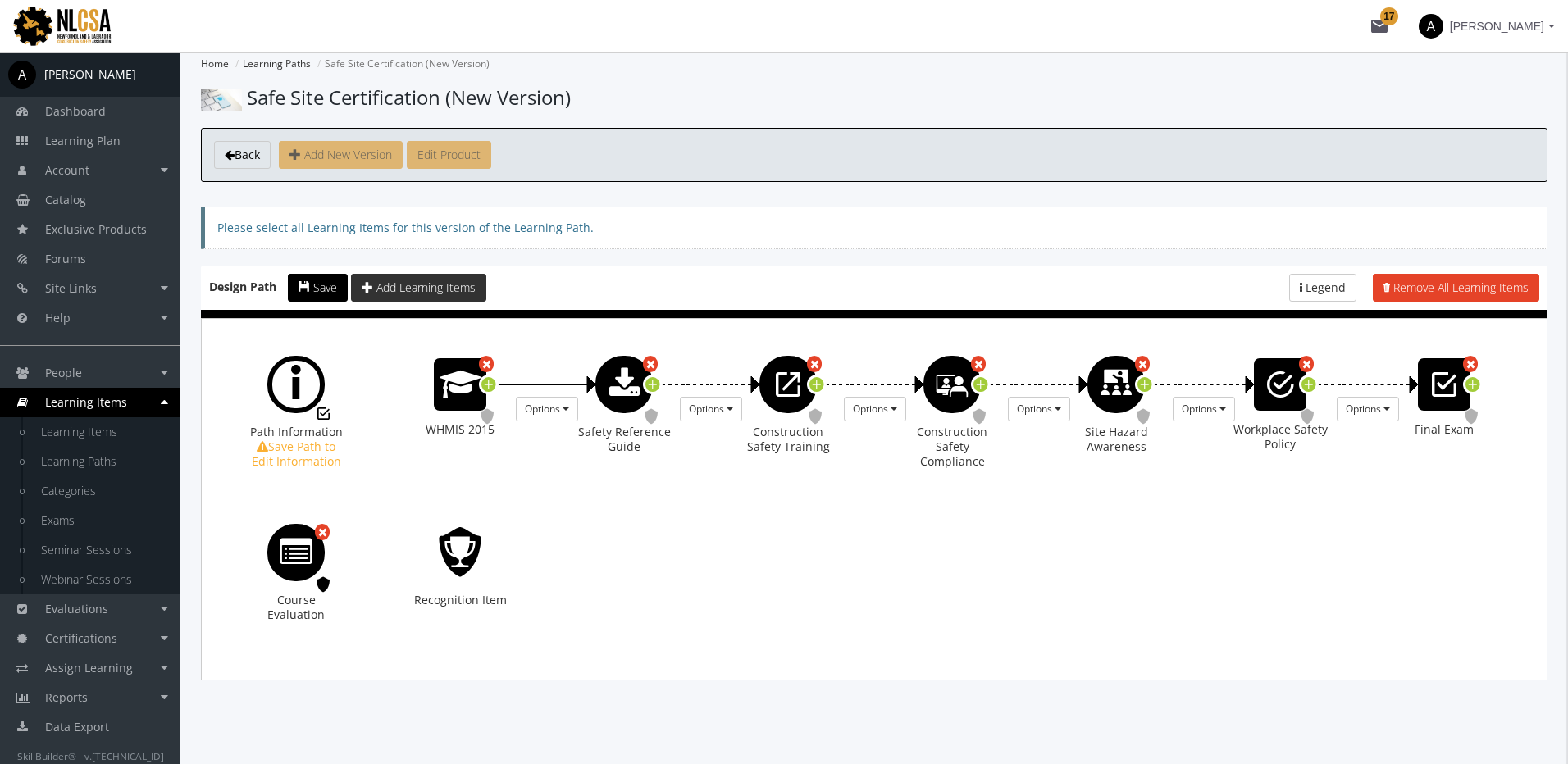
click at [449, 293] on span "Add Learning Items" at bounding box center [425, 287] width 99 height 16
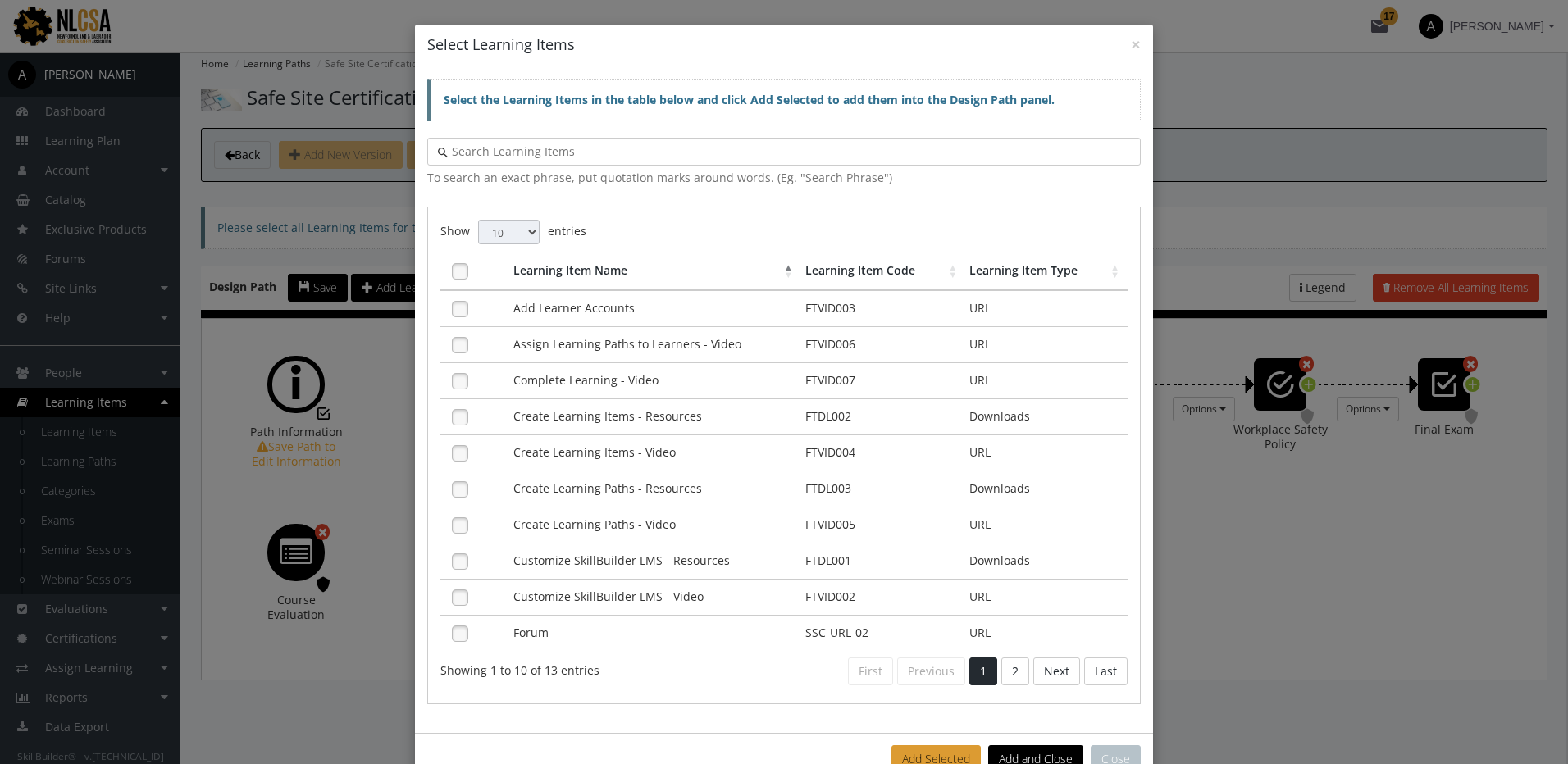
click at [507, 145] on input "text" at bounding box center [788, 152] width 682 height 17
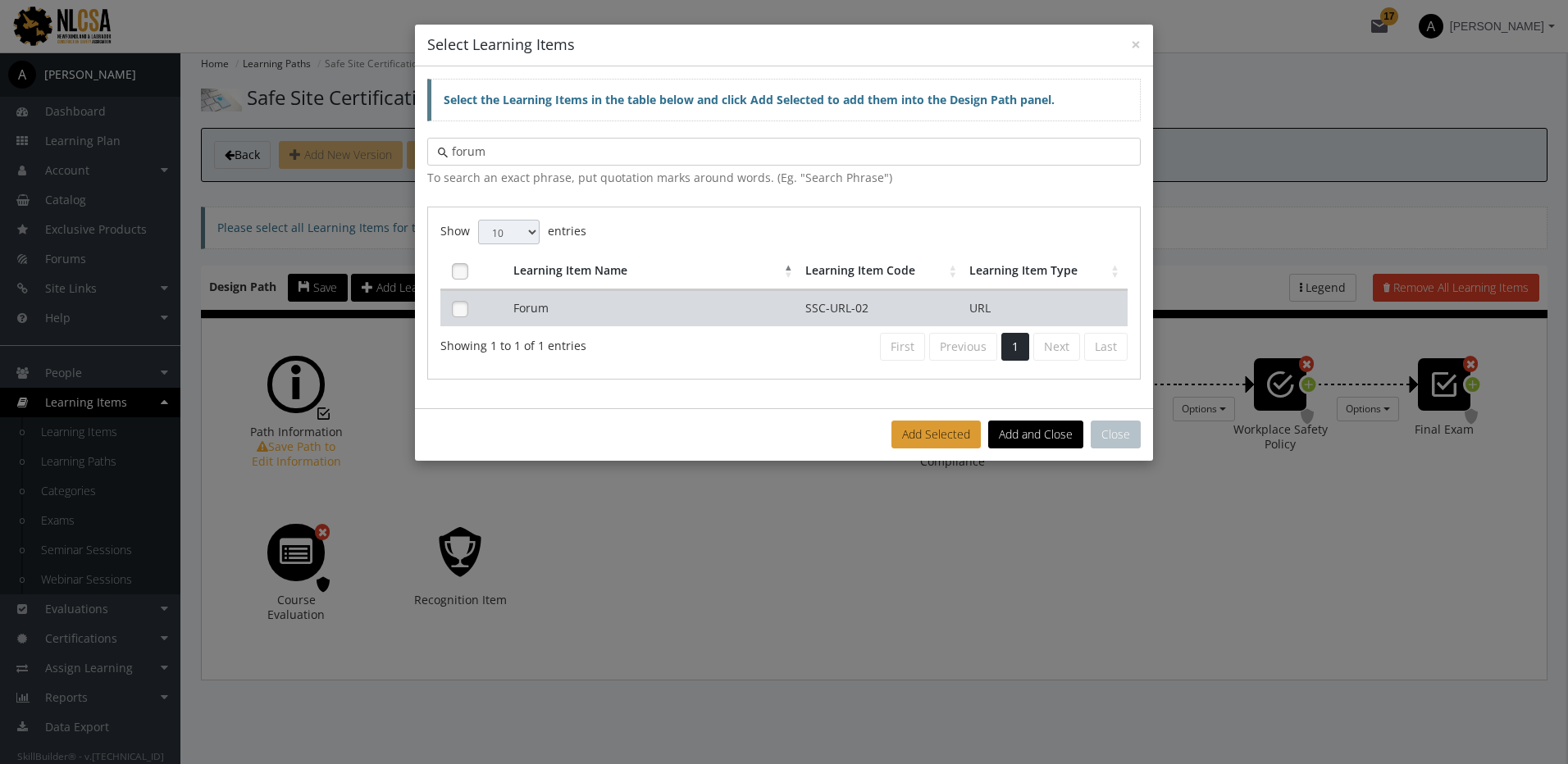
type input "forum"
click at [594, 304] on td "Forum" at bounding box center [655, 308] width 292 height 36
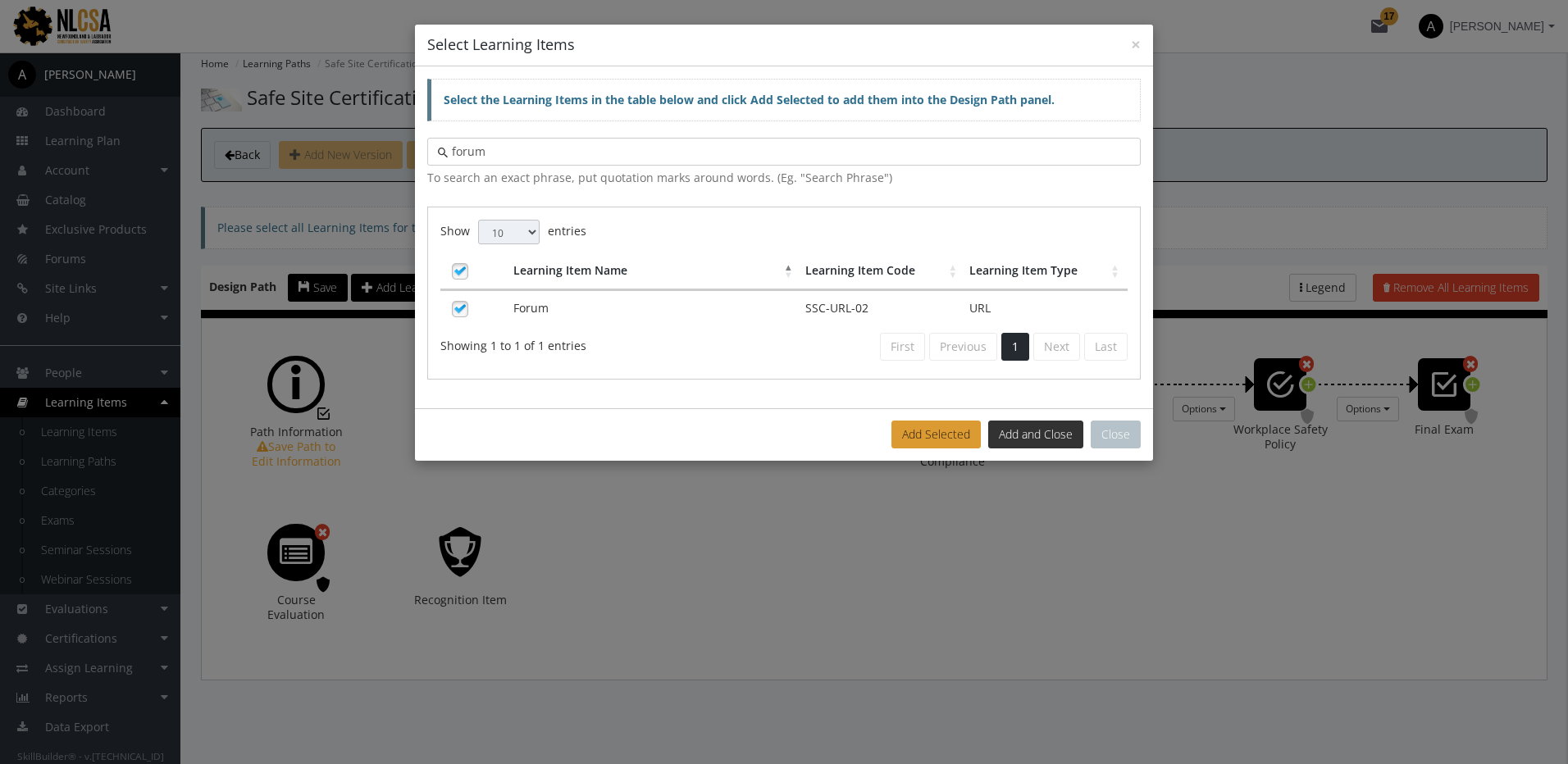
click at [1020, 431] on button "Add and Close" at bounding box center [1035, 434] width 95 height 28
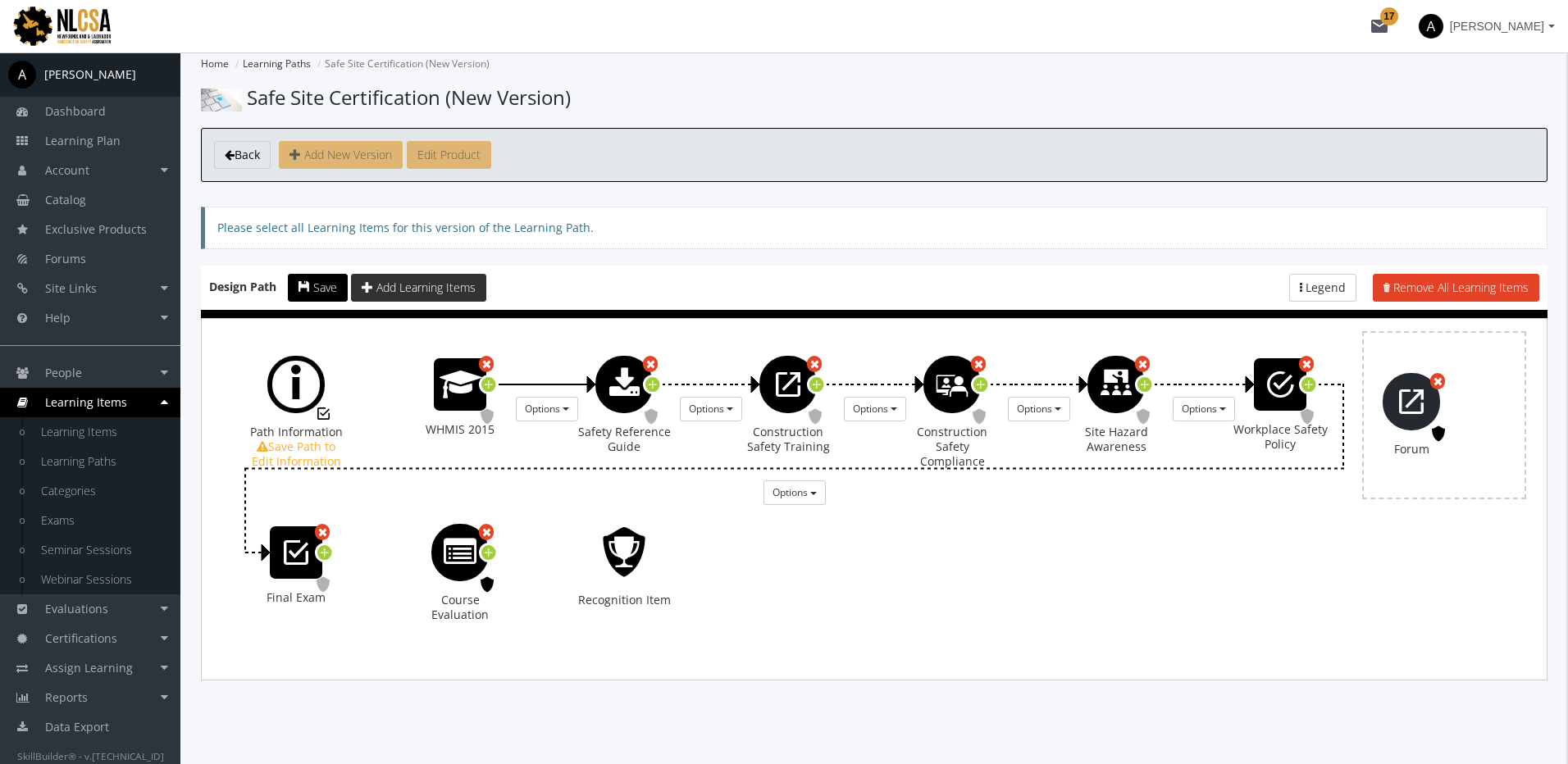
drag, startPoint x: 469, startPoint y: 555, endPoint x: 1421, endPoint y: 404, distance: 963.9
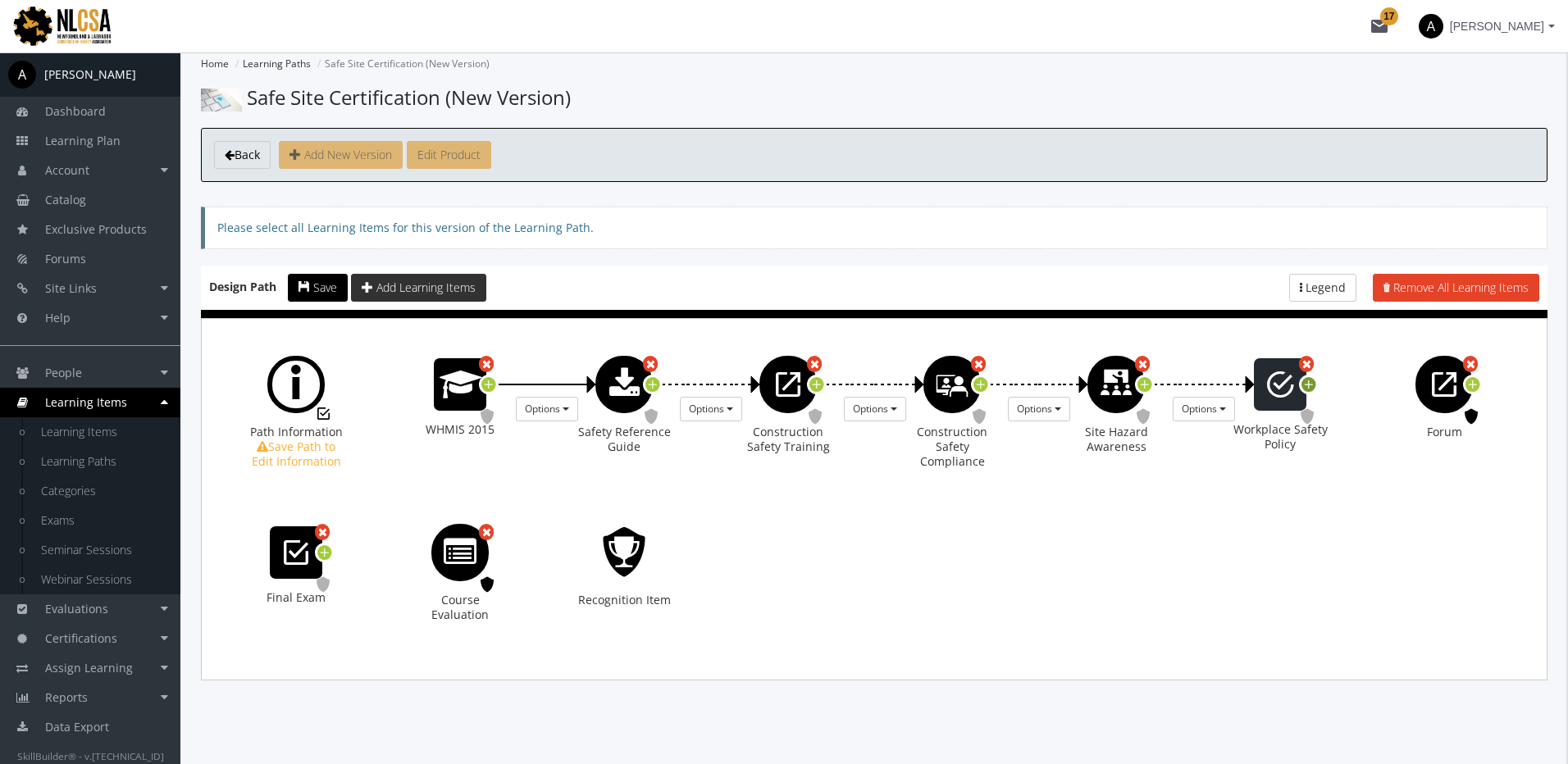
click at [1316, 385] on div at bounding box center [1307, 383] width 19 height 19
click at [1359, 409] on span "Options" at bounding box center [1362, 408] width 35 height 14
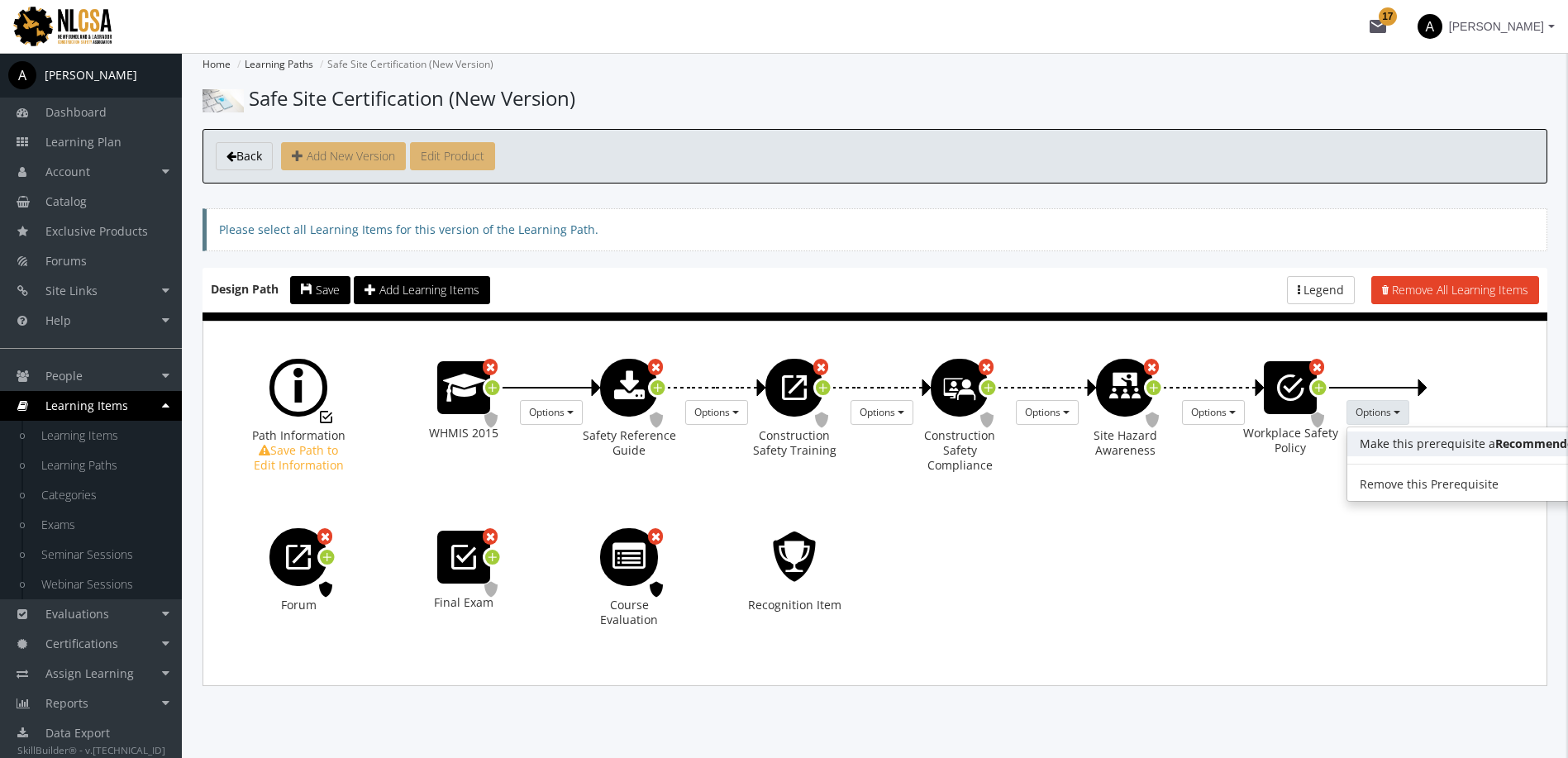
click at [1398, 443] on link "Make this prerequisite a Recommended Prerequisite" at bounding box center [1504, 443] width 314 height 25
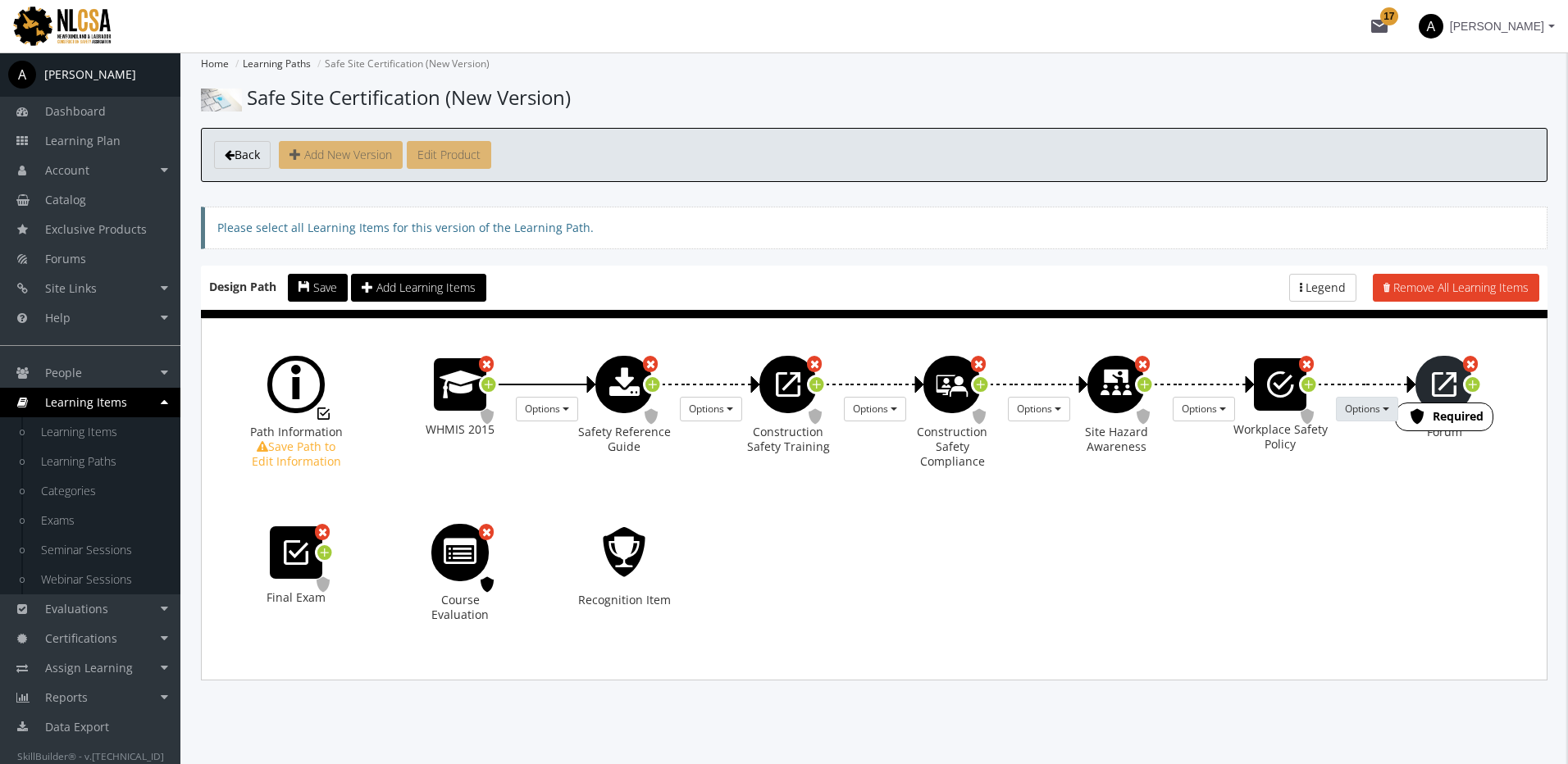
click at [1467, 418] on span "Required" at bounding box center [1457, 416] width 51 height 16
click at [335, 284] on span "Save" at bounding box center [325, 287] width 24 height 16
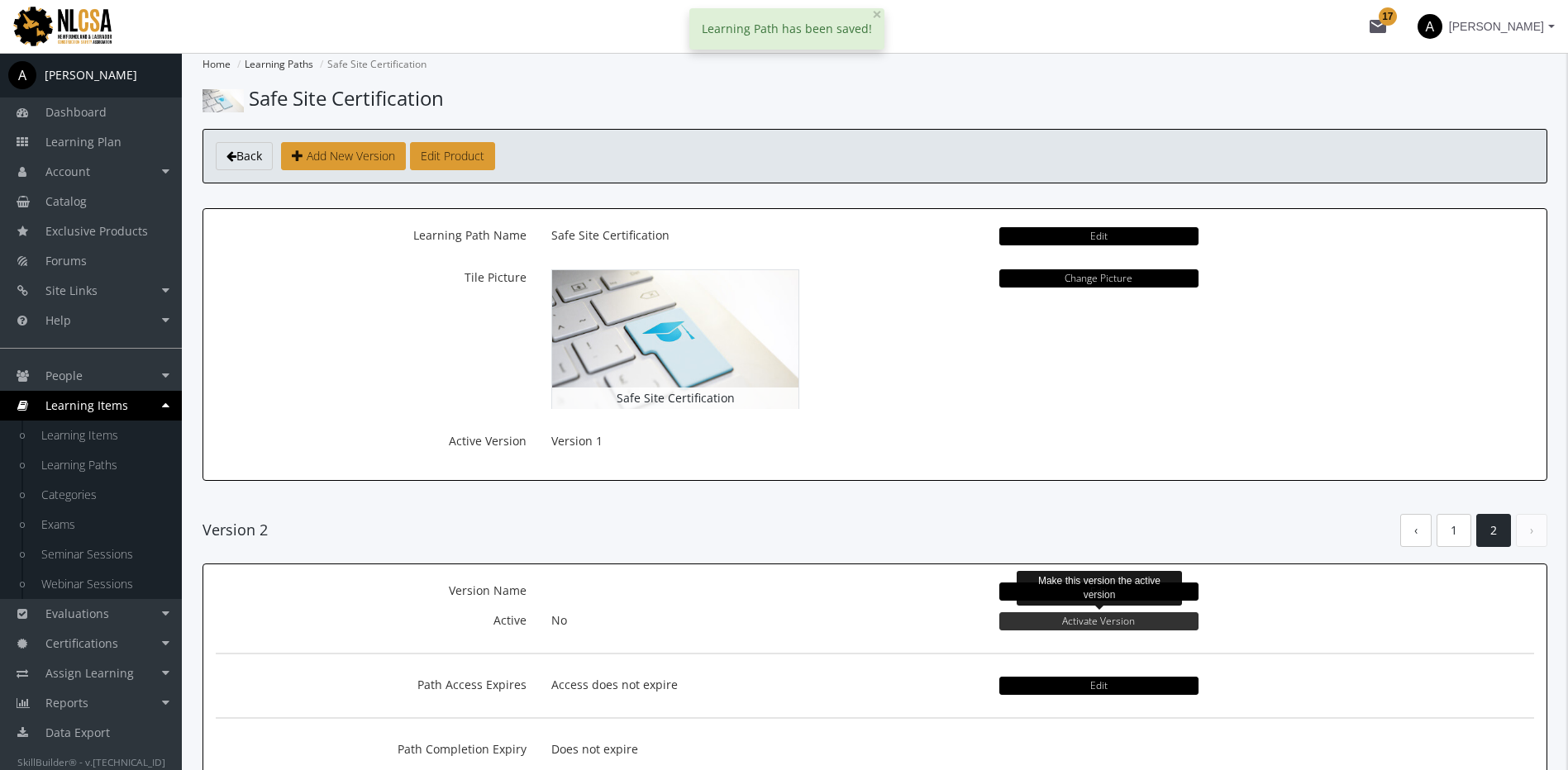
click at [1084, 627] on button "Activate Version" at bounding box center [1099, 621] width 199 height 19
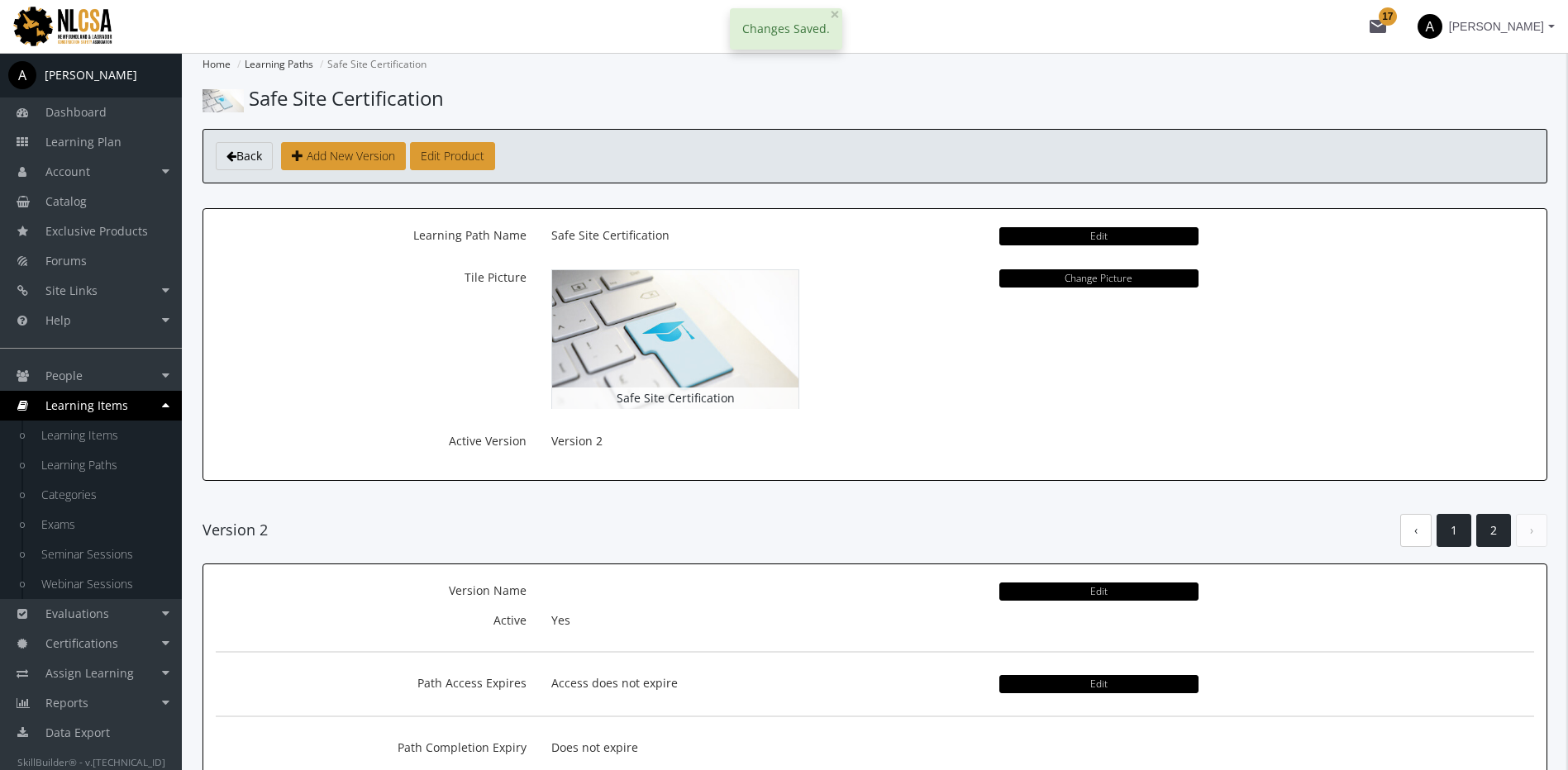
click at [1463, 532] on link "1" at bounding box center [1453, 531] width 34 height 34
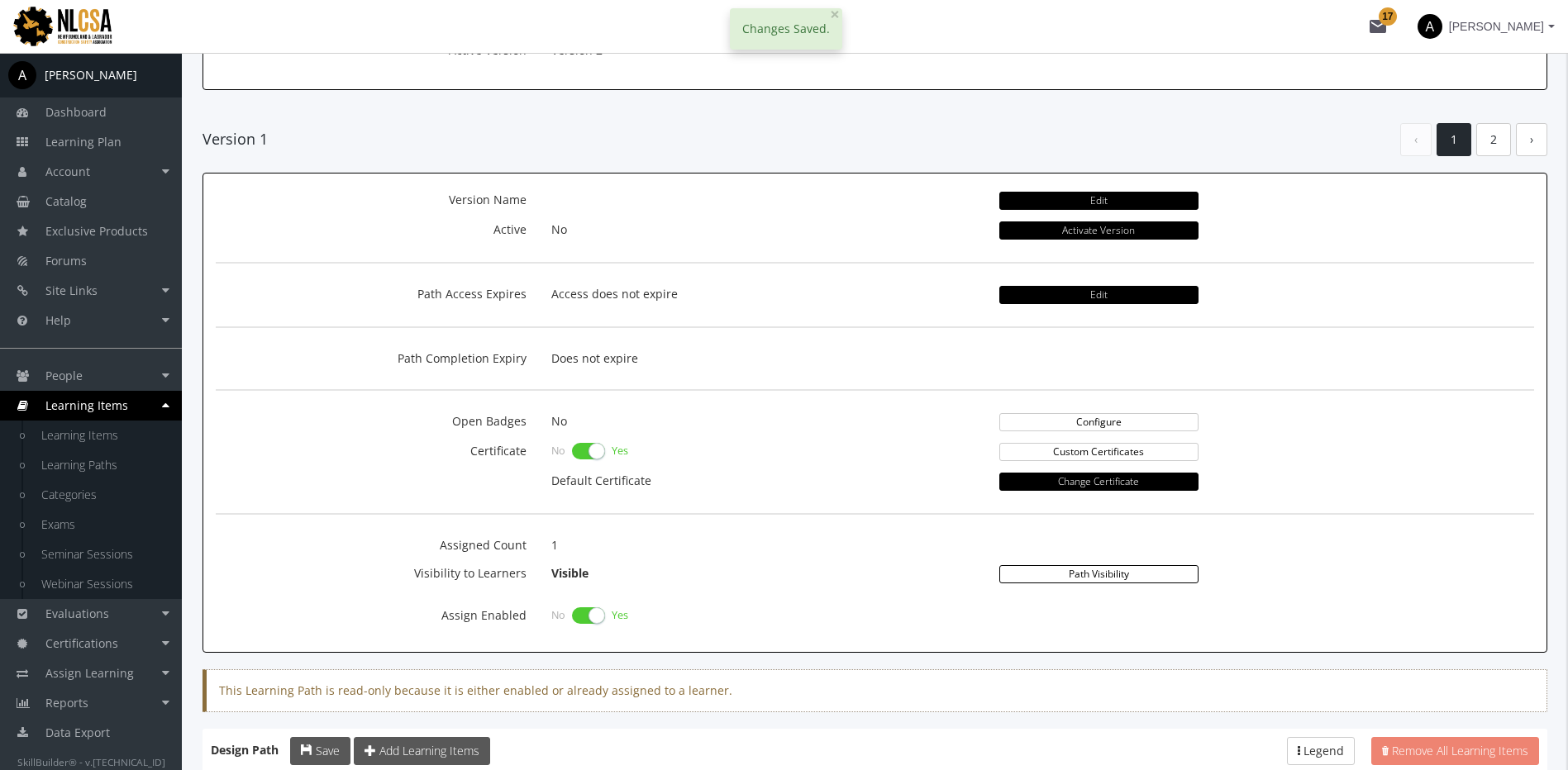
scroll to position [495, 0]
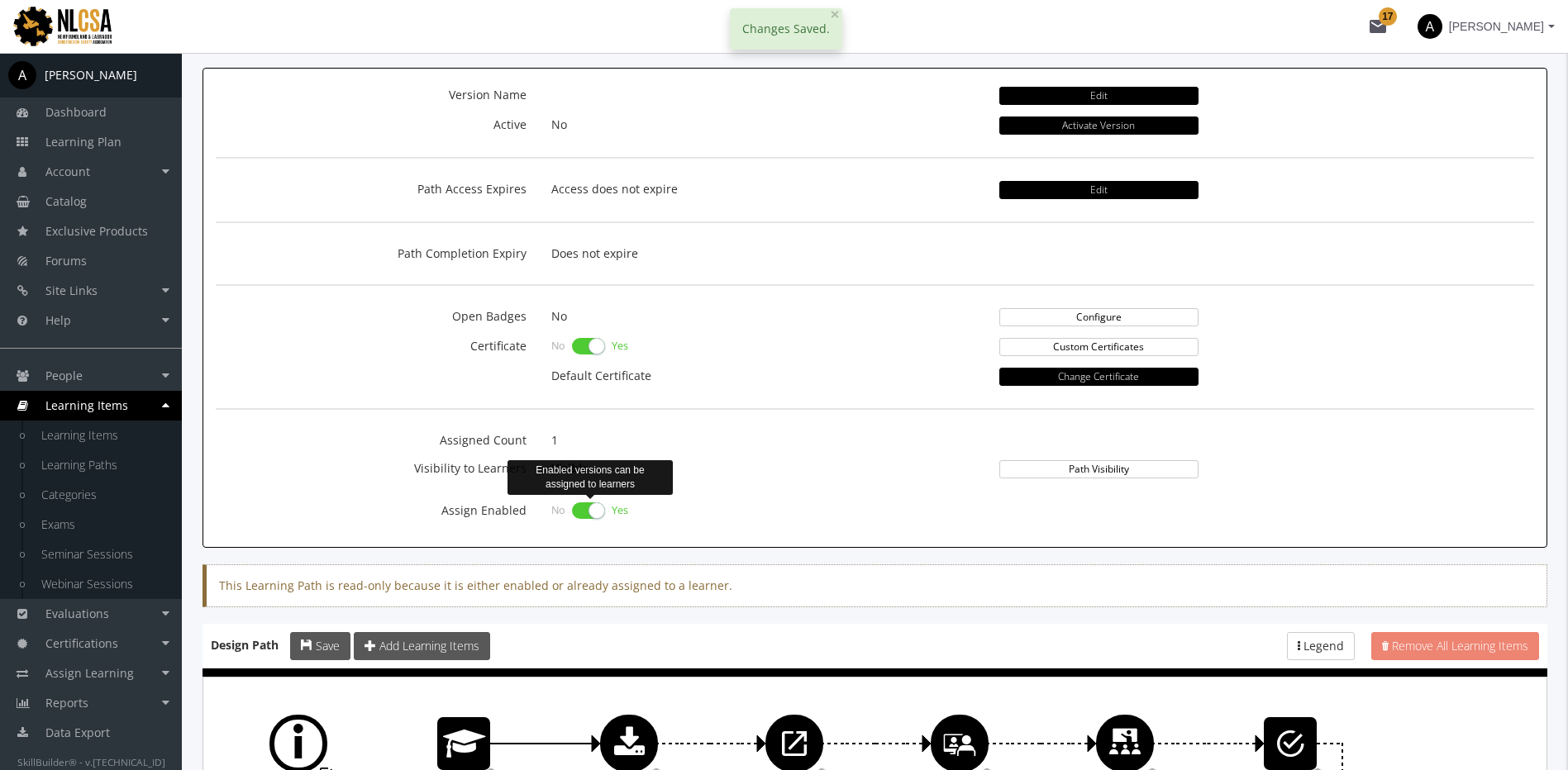
click at [597, 519] on label at bounding box center [588, 510] width 33 height 23
click at [0, 0] on input "checkbox" at bounding box center [0, 0] width 0 height 0
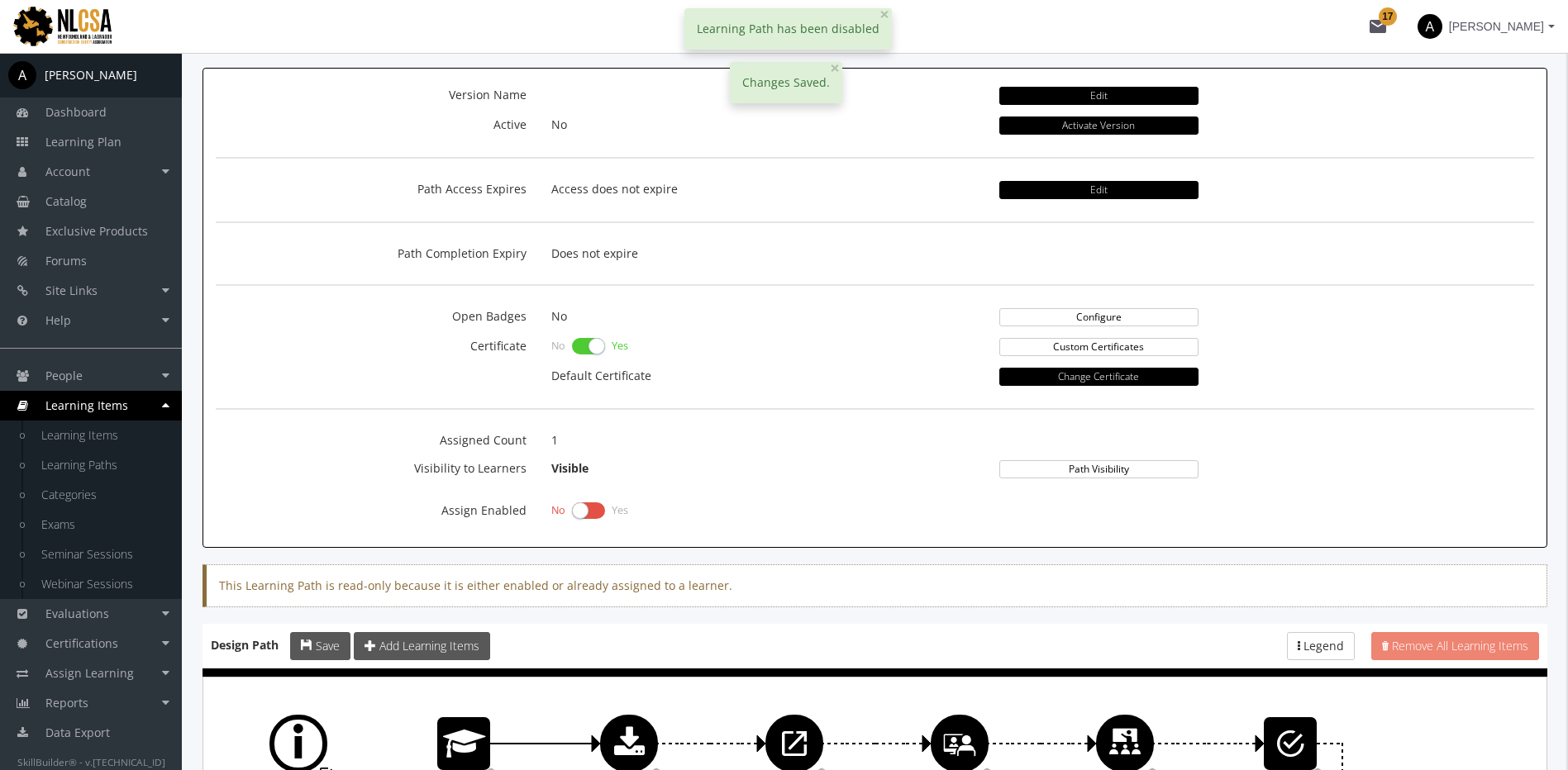
scroll to position [0, 0]
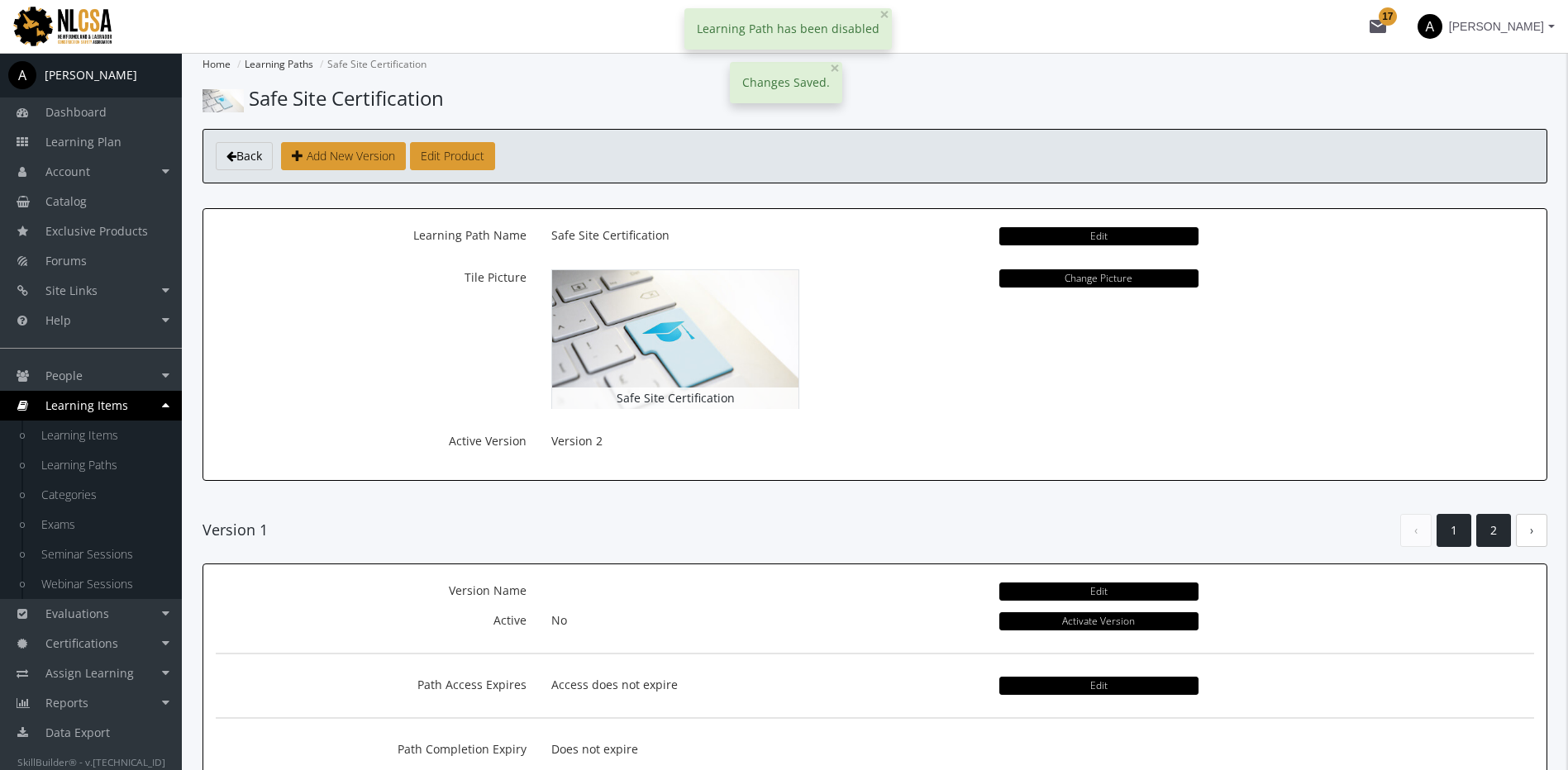
click at [1489, 529] on link "2" at bounding box center [1493, 531] width 34 height 34
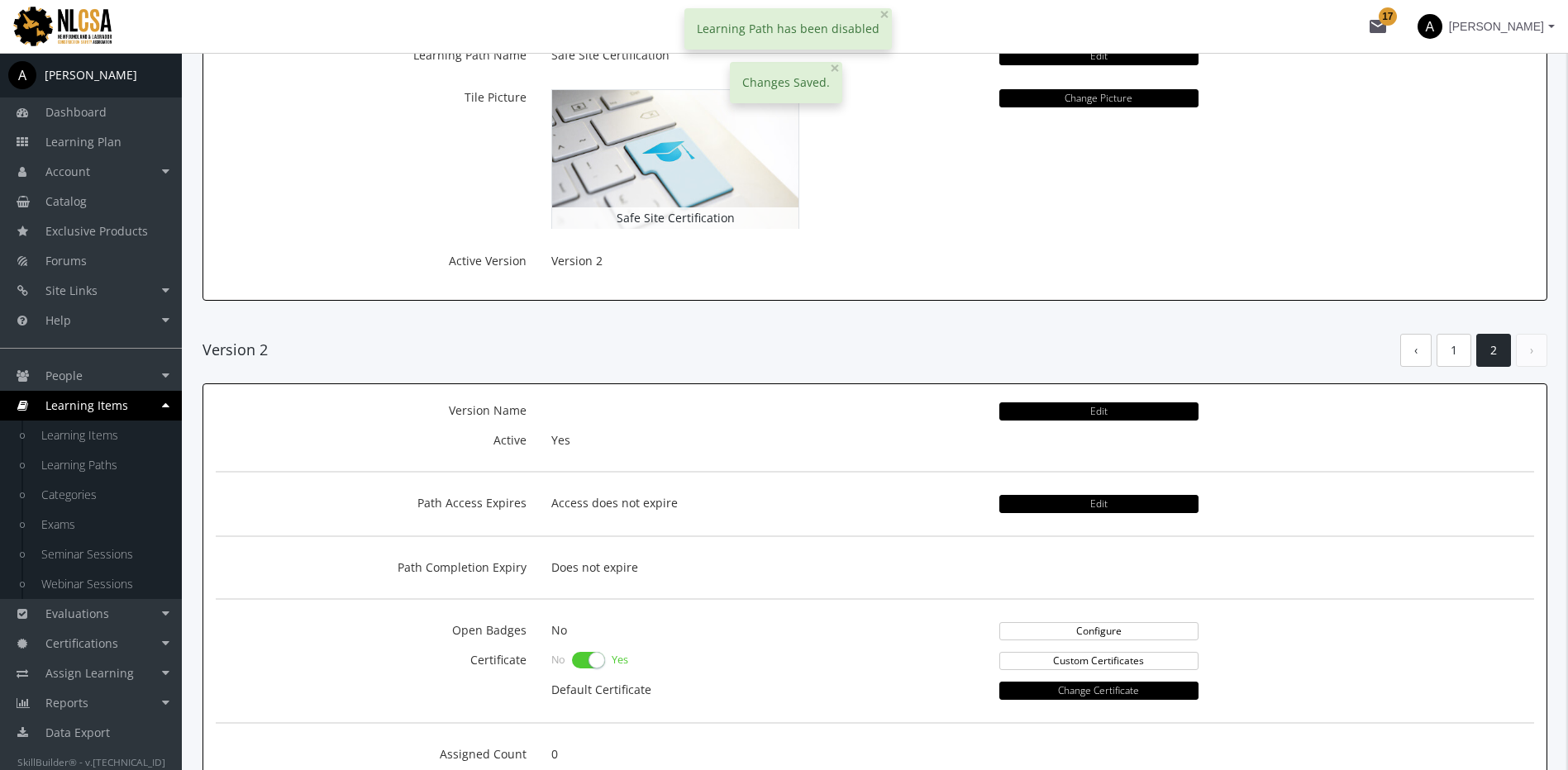
scroll to position [413, 0]
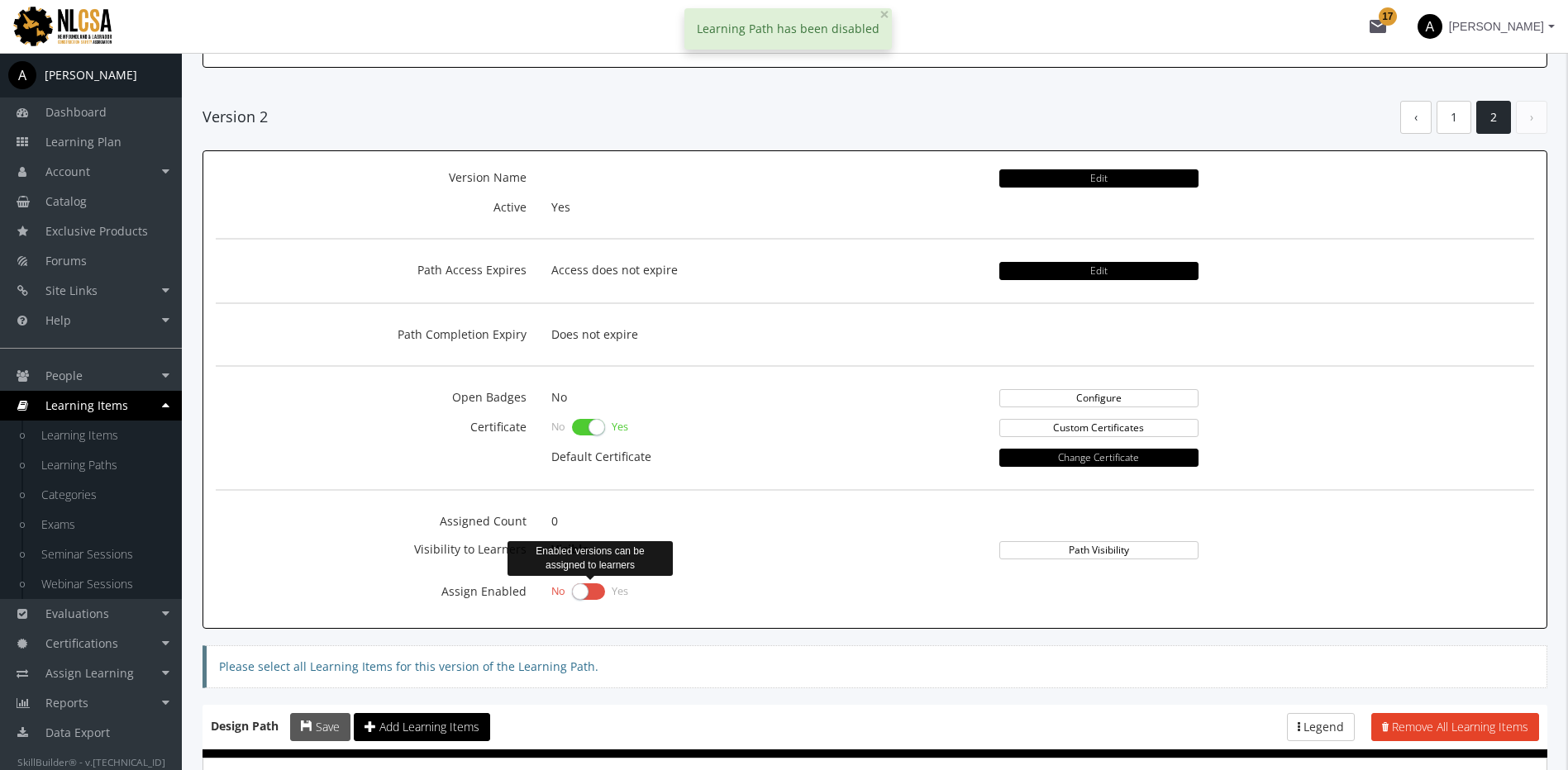
click at [591, 595] on label at bounding box center [588, 591] width 33 height 23
click at [0, 0] on input "checkbox" at bounding box center [0, 0] width 0 height 0
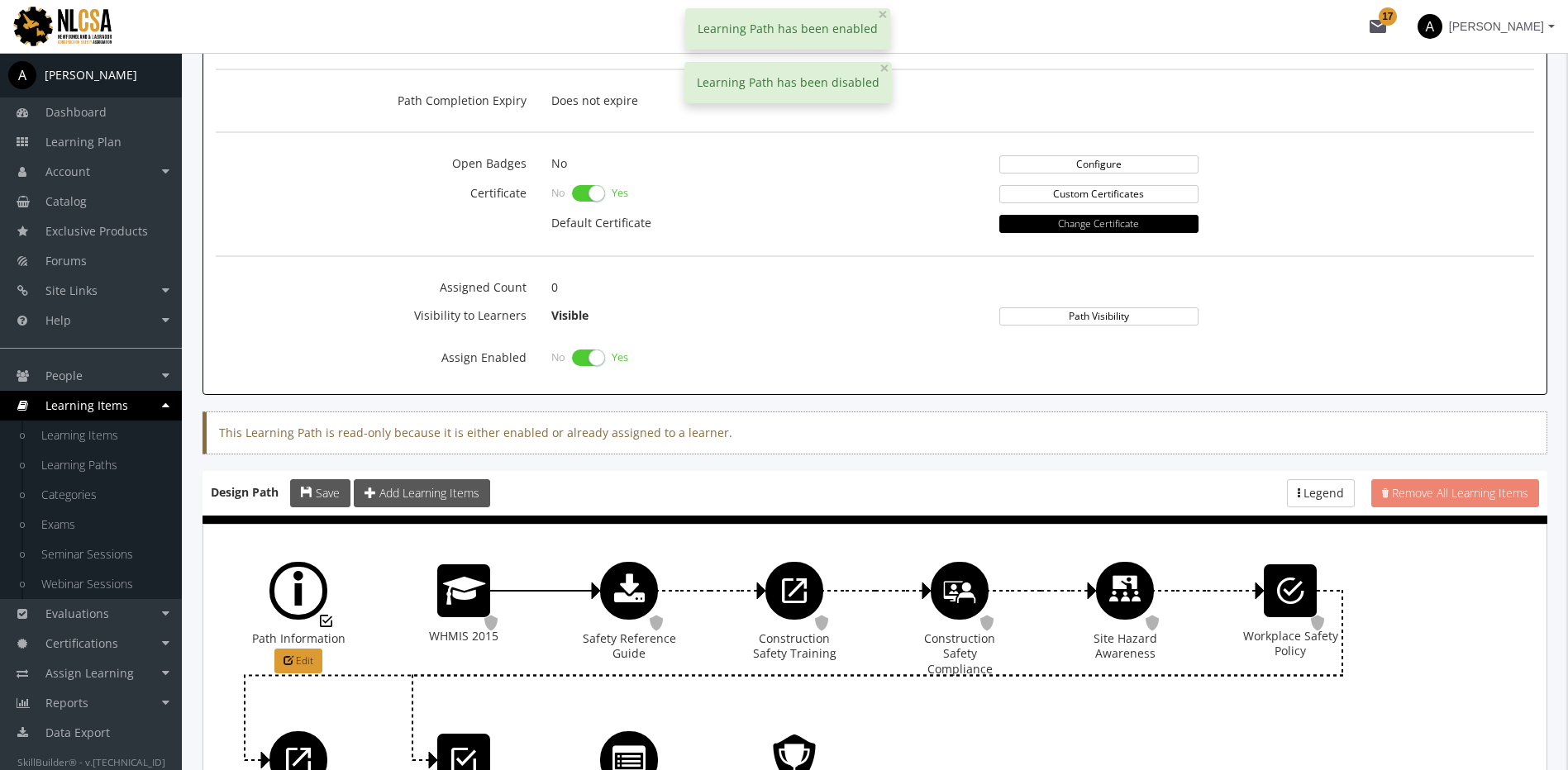
scroll to position [848, 0]
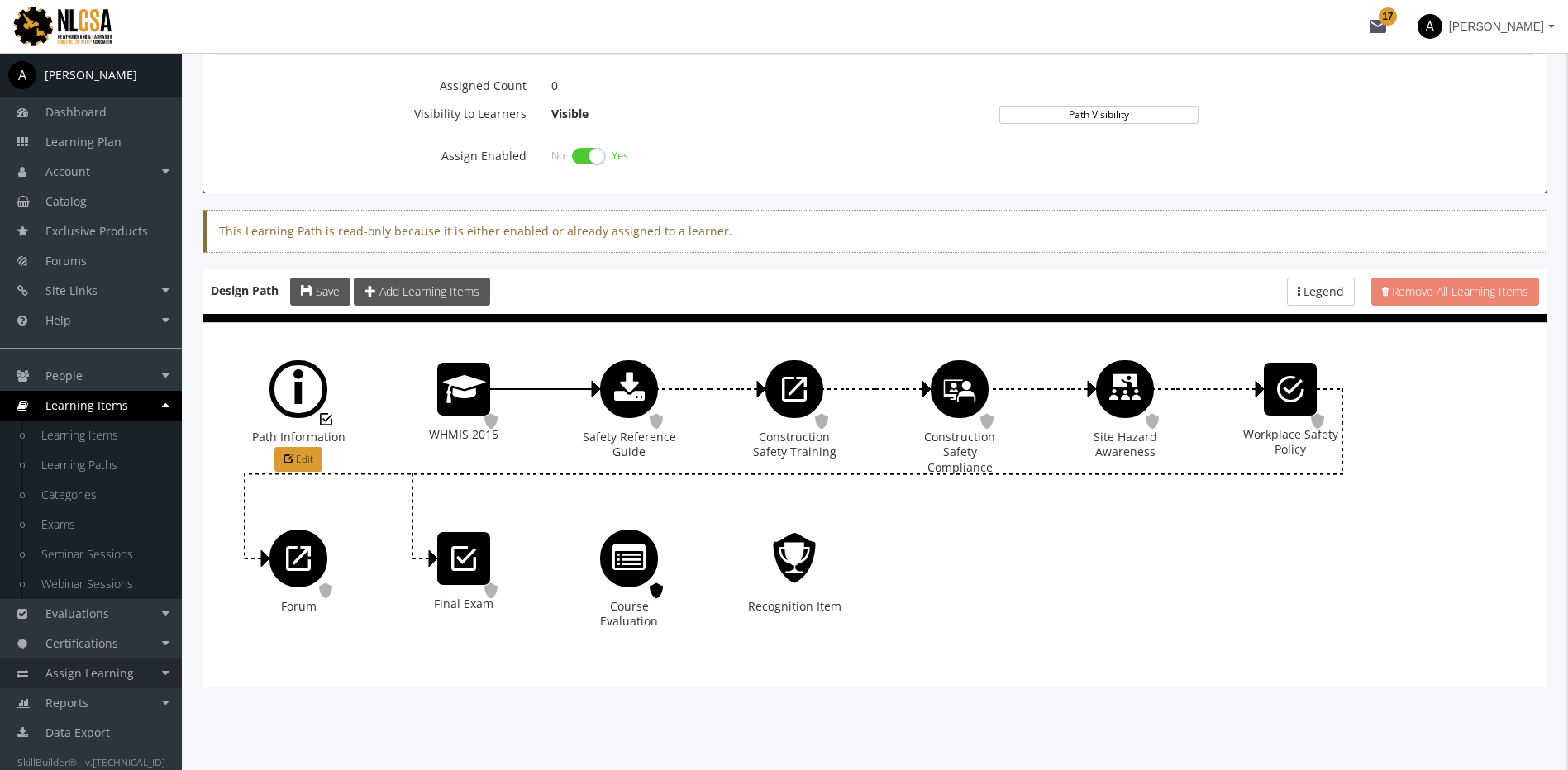
click at [129, 666] on span "Assign Learning" at bounding box center [89, 672] width 89 height 16
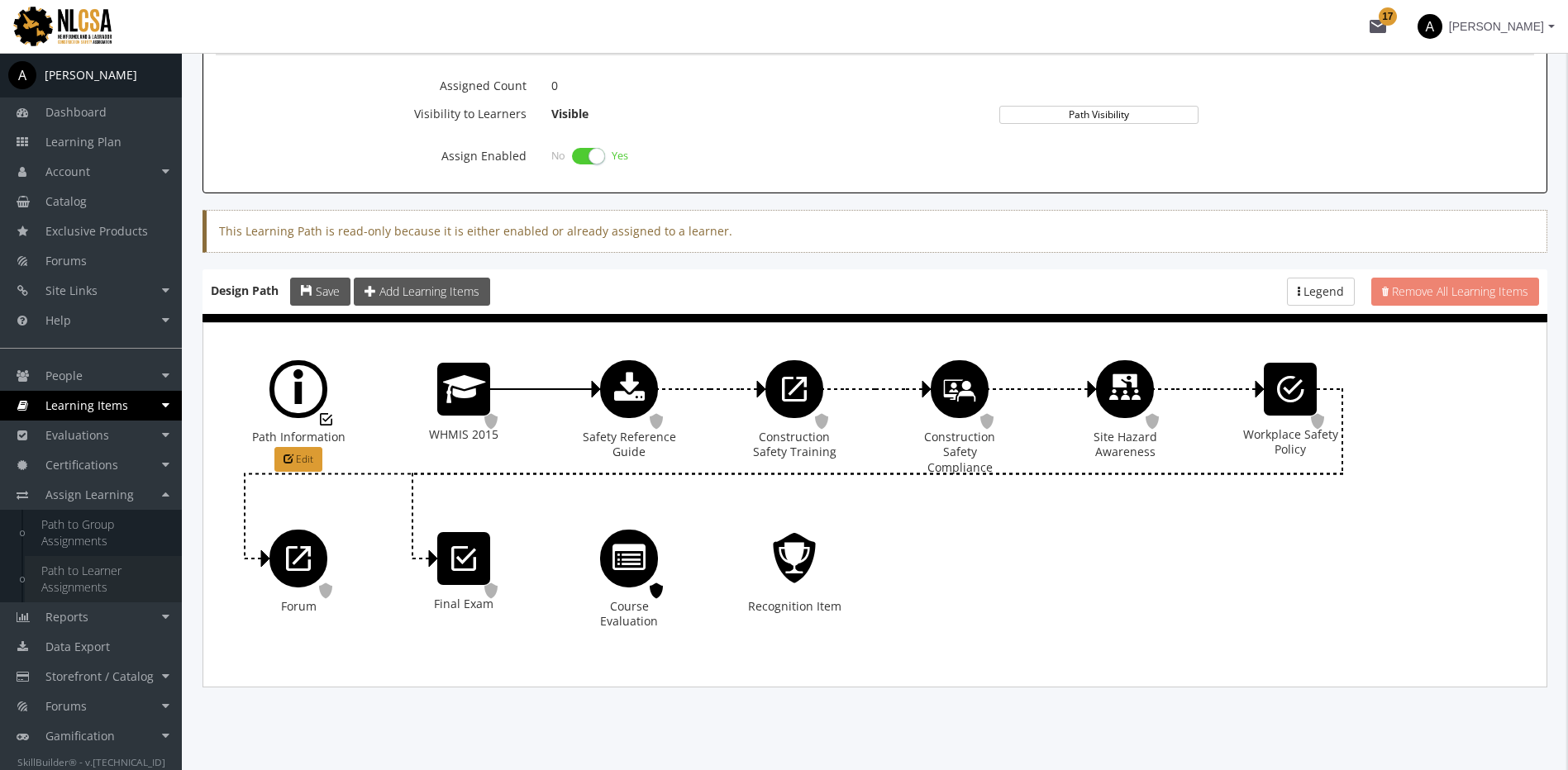
click at [115, 580] on link "Path to Learner Assignments" at bounding box center [103, 579] width 157 height 47
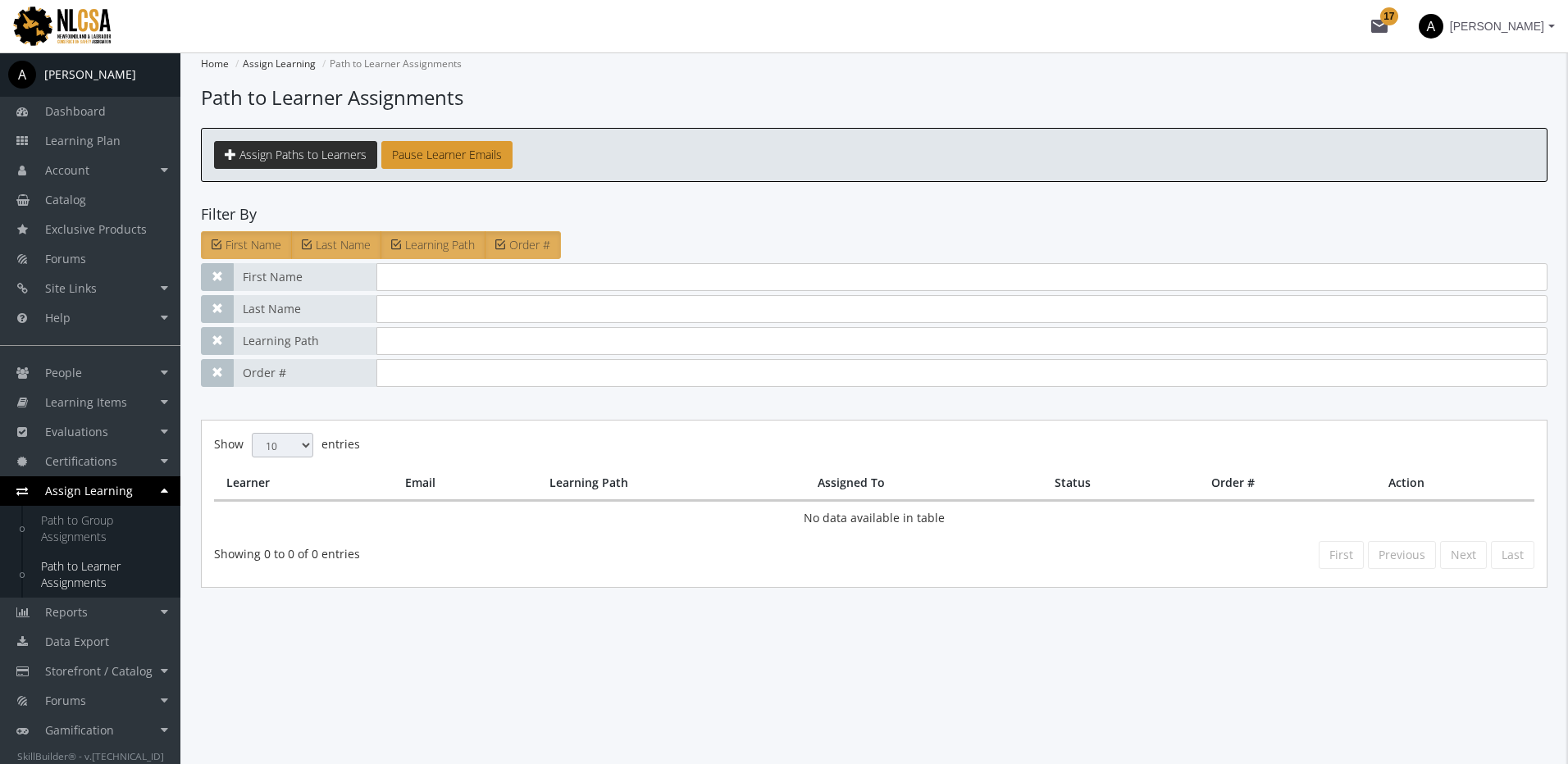
click at [305, 157] on span "Assign Paths to Learners" at bounding box center [303, 154] width 128 height 16
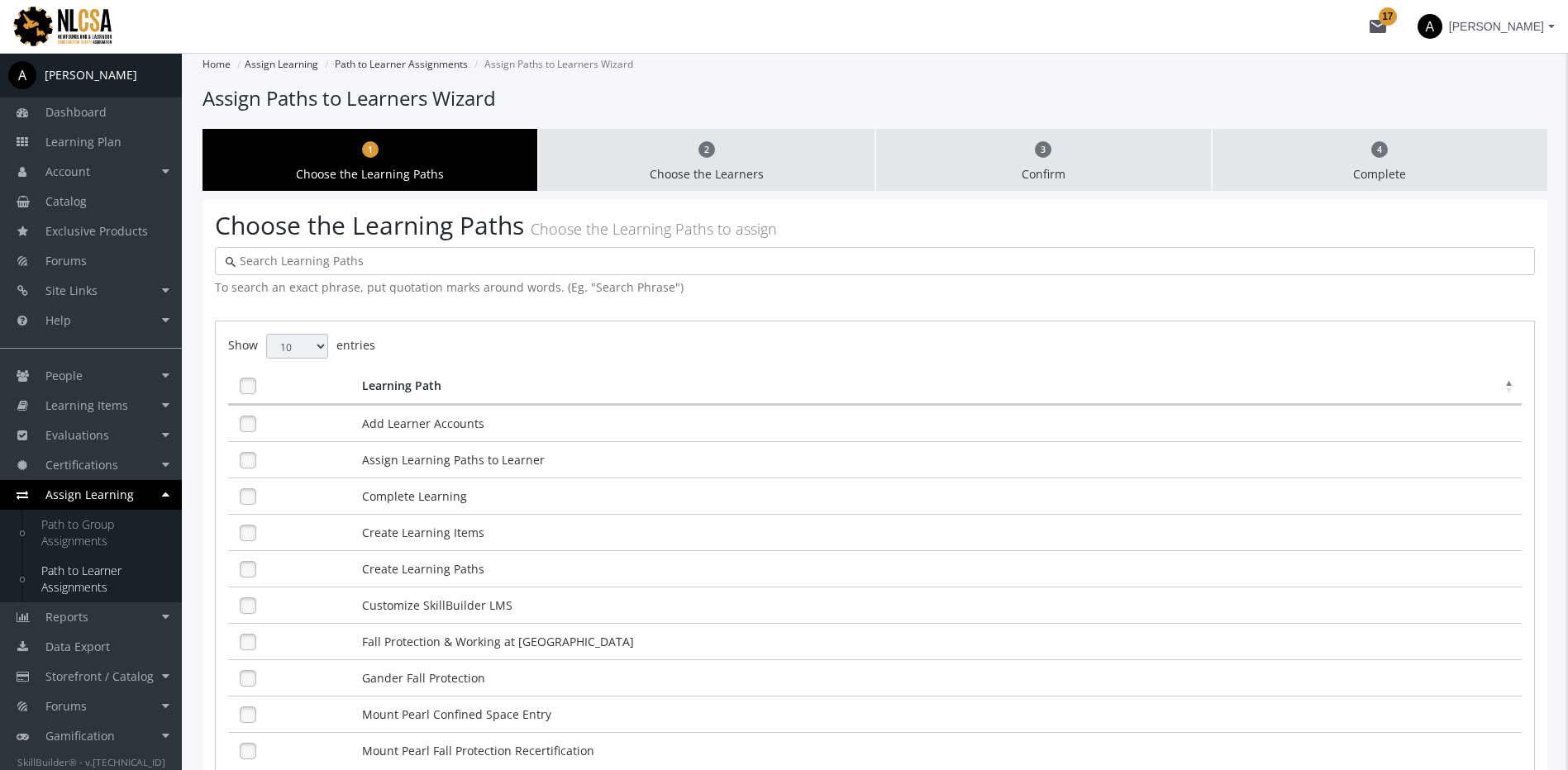
click at [304, 262] on input "text" at bounding box center [879, 262] width 1288 height 17
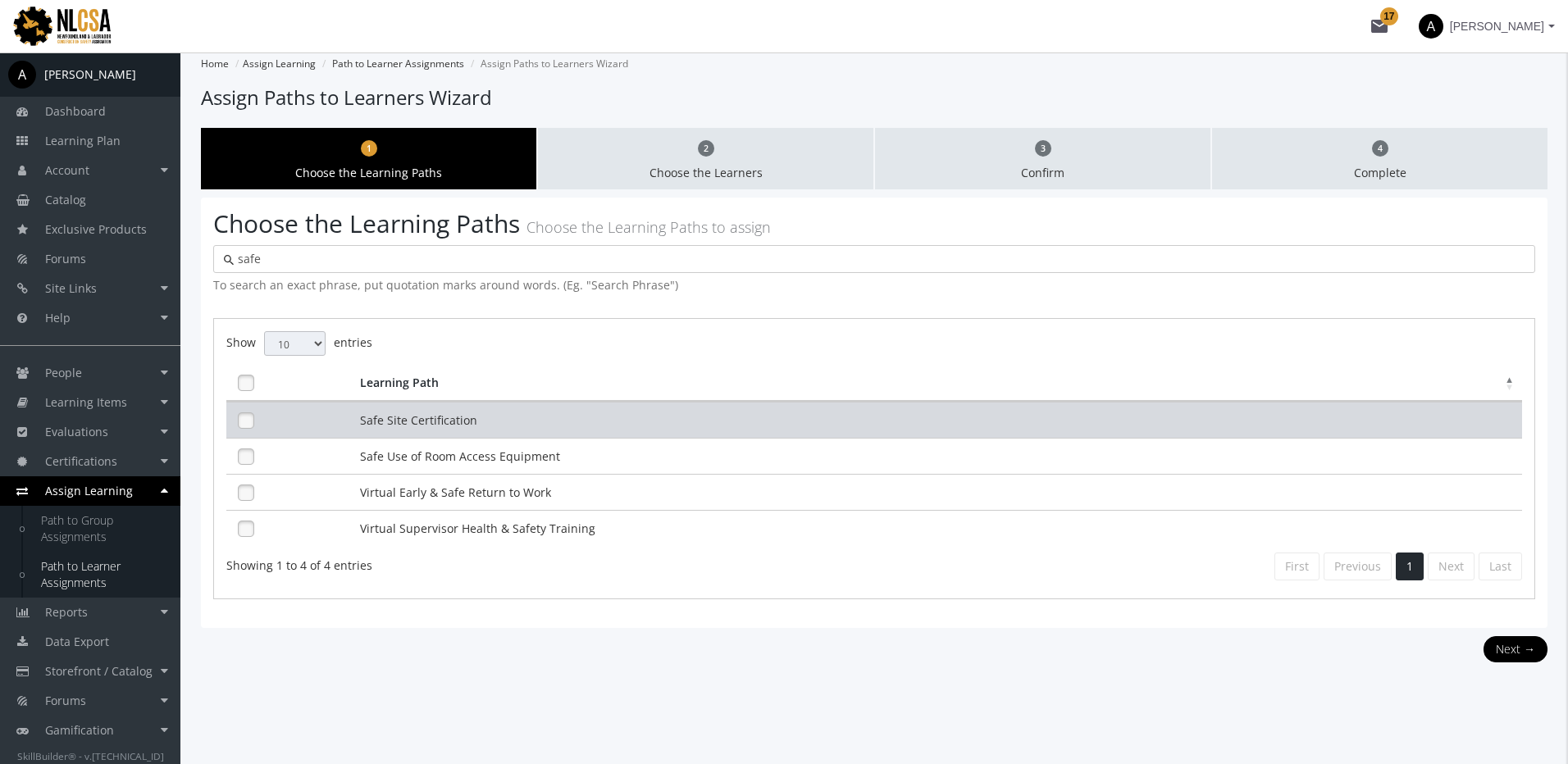
type input "safe"
click at [389, 419] on td "Safe Site Certification" at bounding box center [939, 419] width 1166 height 36
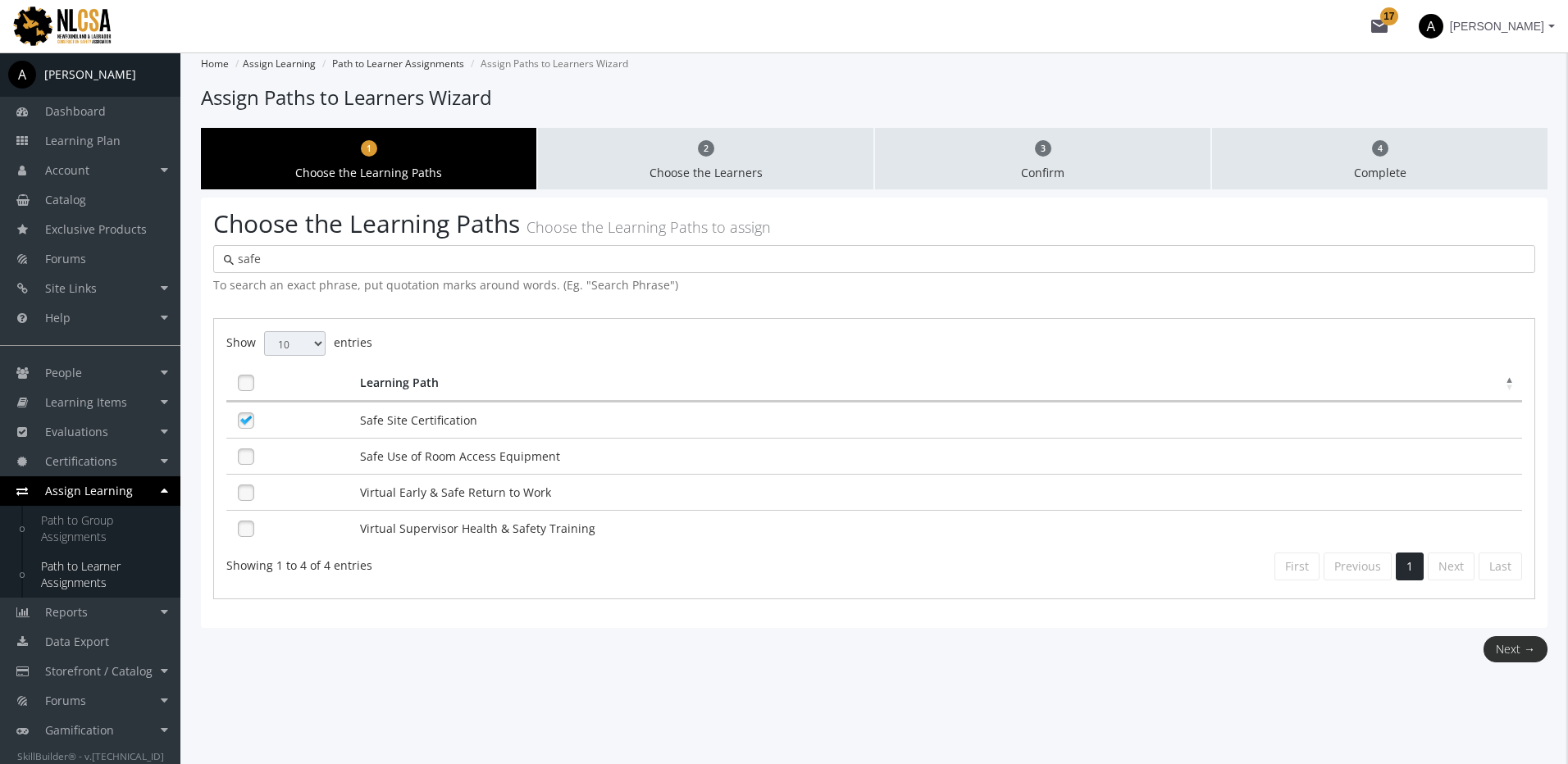
click at [1495, 653] on button "Next →" at bounding box center [1514, 649] width 64 height 26
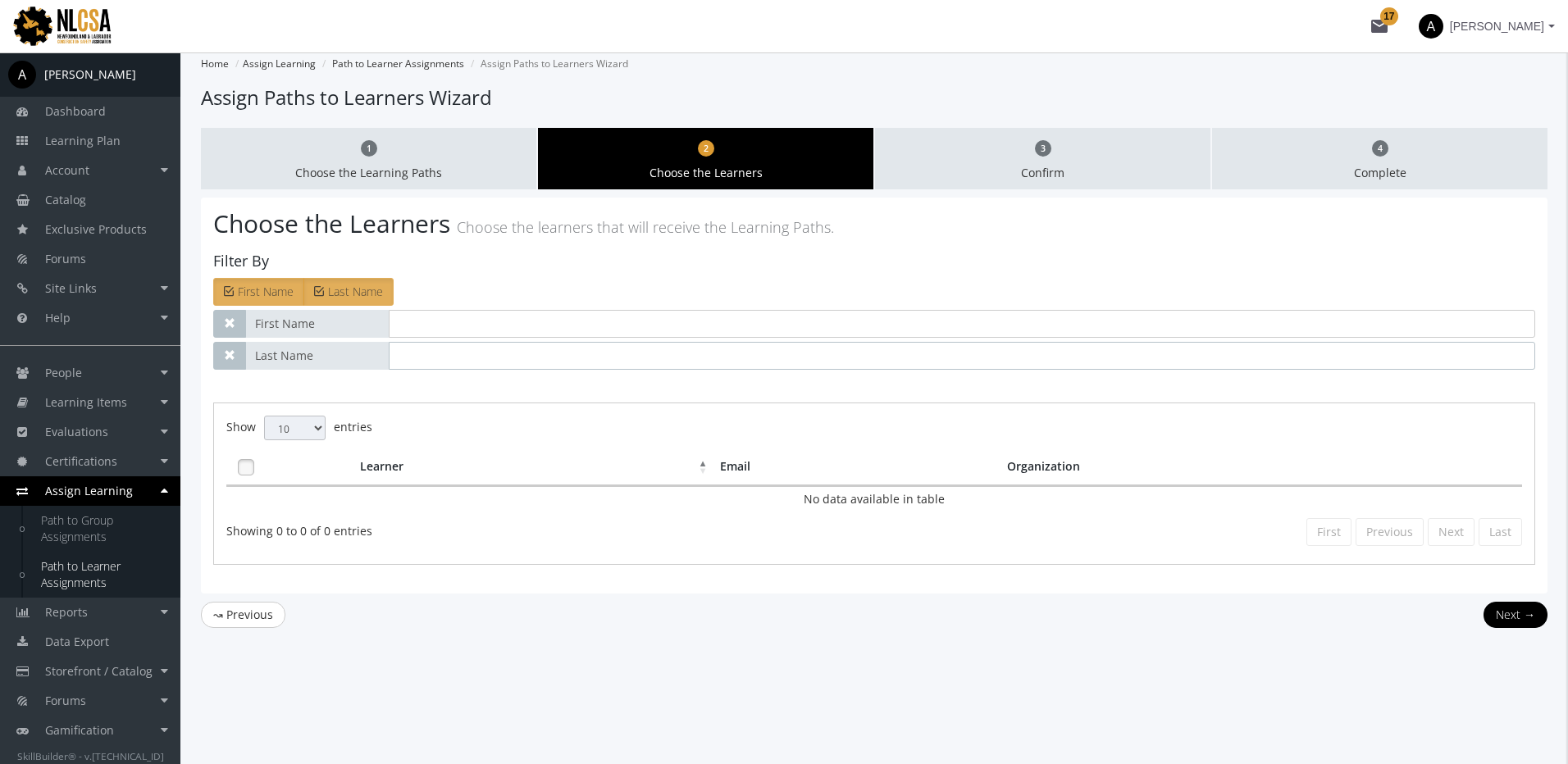
drag, startPoint x: 419, startPoint y: 353, endPoint x: 430, endPoint y: 338, distance: 18.6
click at [419, 353] on input "text" at bounding box center [962, 356] width 1146 height 28
click at [436, 330] on input "text" at bounding box center [962, 323] width 1146 height 28
drag, startPoint x: 508, startPoint y: 317, endPoint x: 258, endPoint y: 350, distance: 252.2
click at [258, 350] on div "First Name amit ramchandani Last Name Group(s)" at bounding box center [874, 339] width 1321 height 60
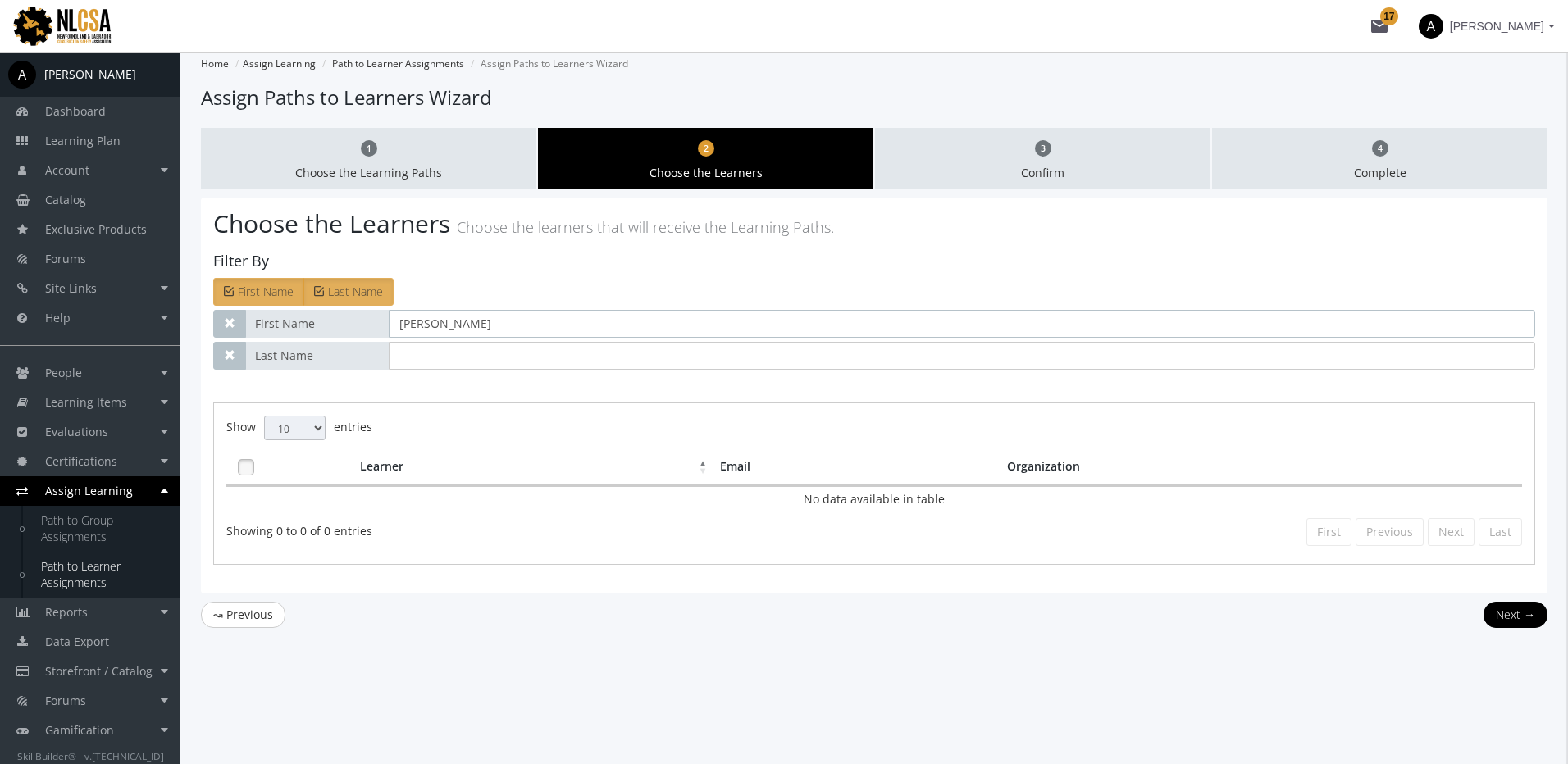
type input "amit"
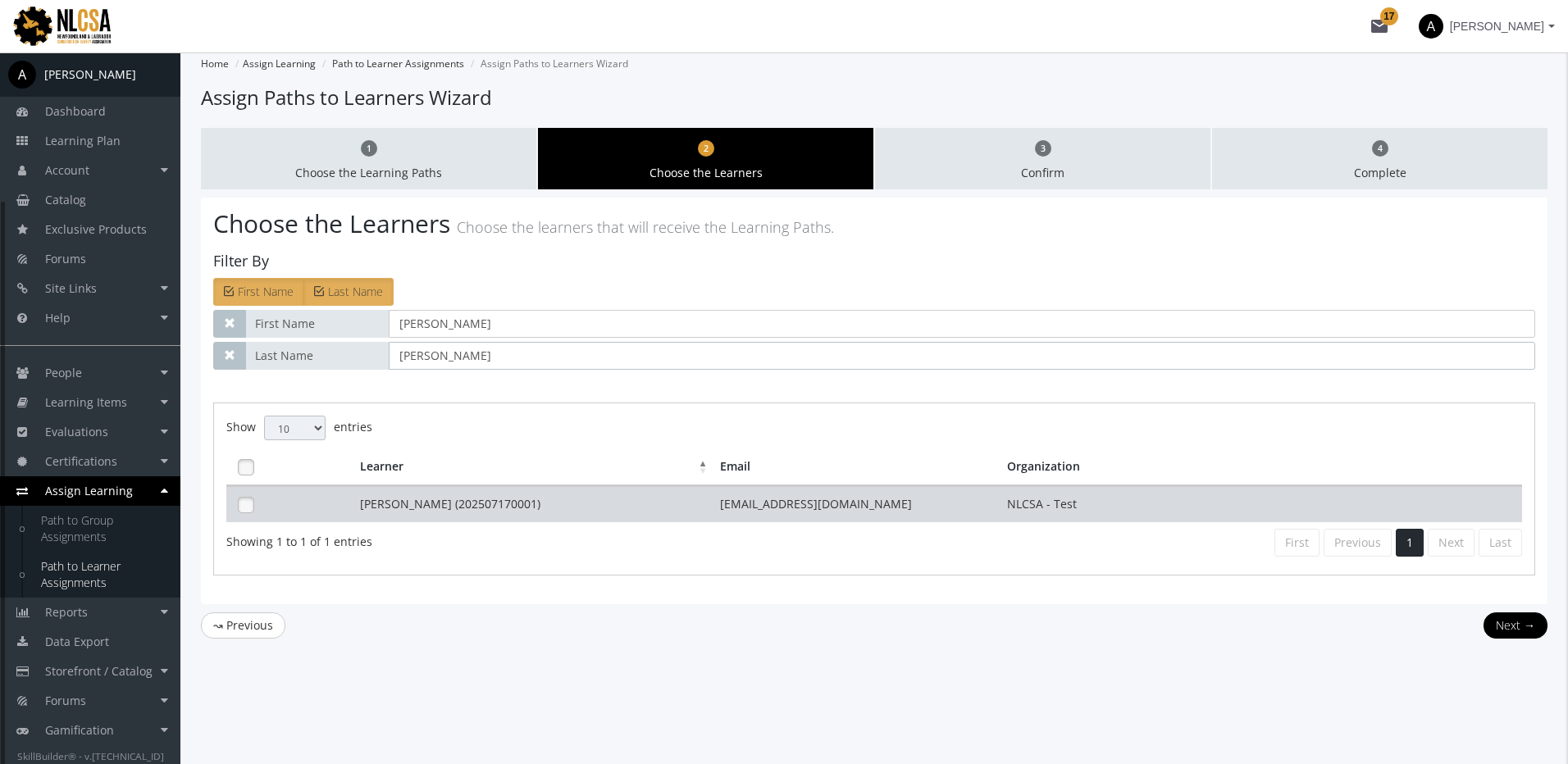
type input "ramchandani"
click at [493, 508] on td "[PERSON_NAME] (202507170001)" at bounding box center [536, 503] width 360 height 36
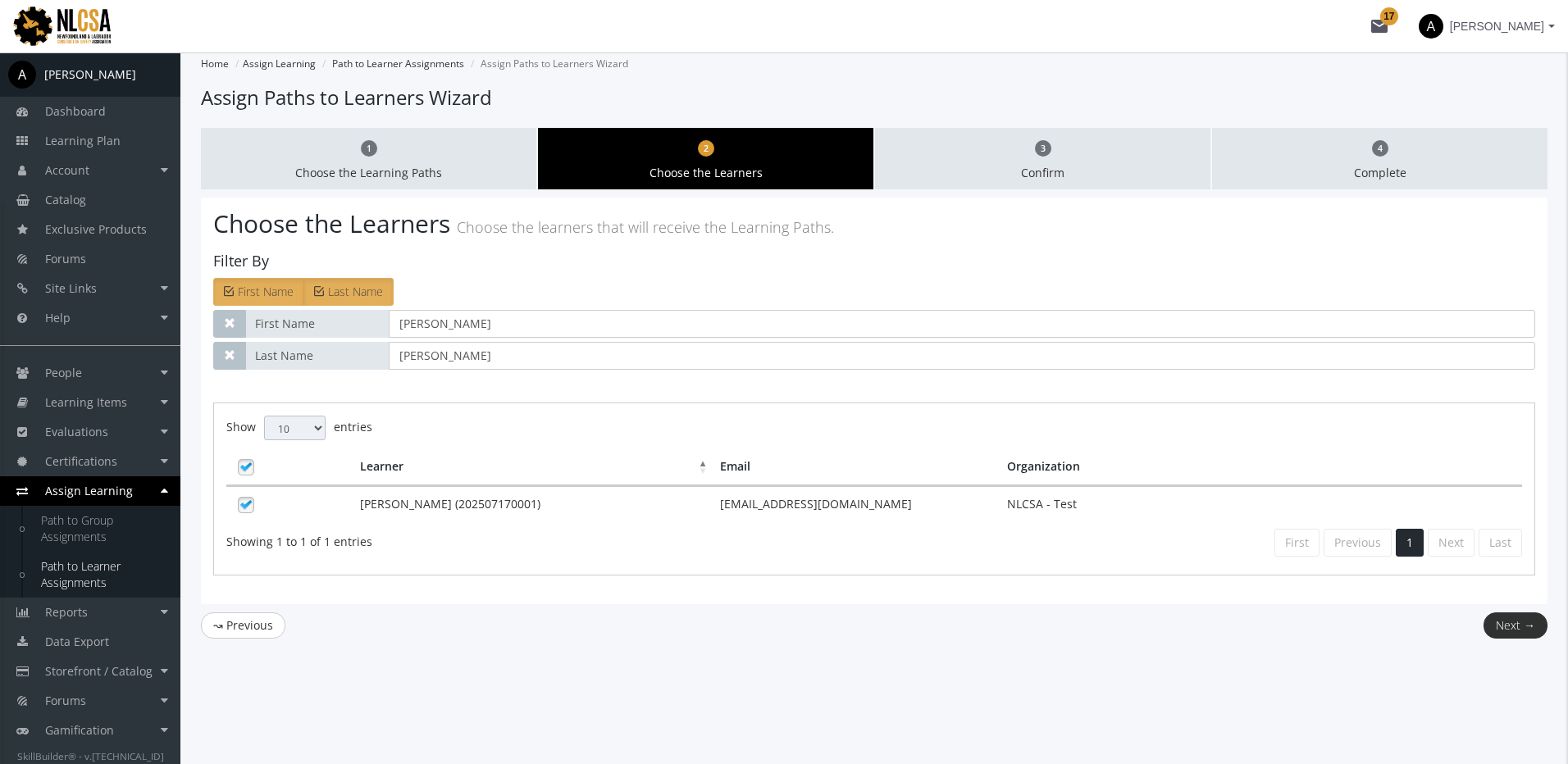
click at [1529, 627] on button "Next →" at bounding box center [1514, 625] width 64 height 26
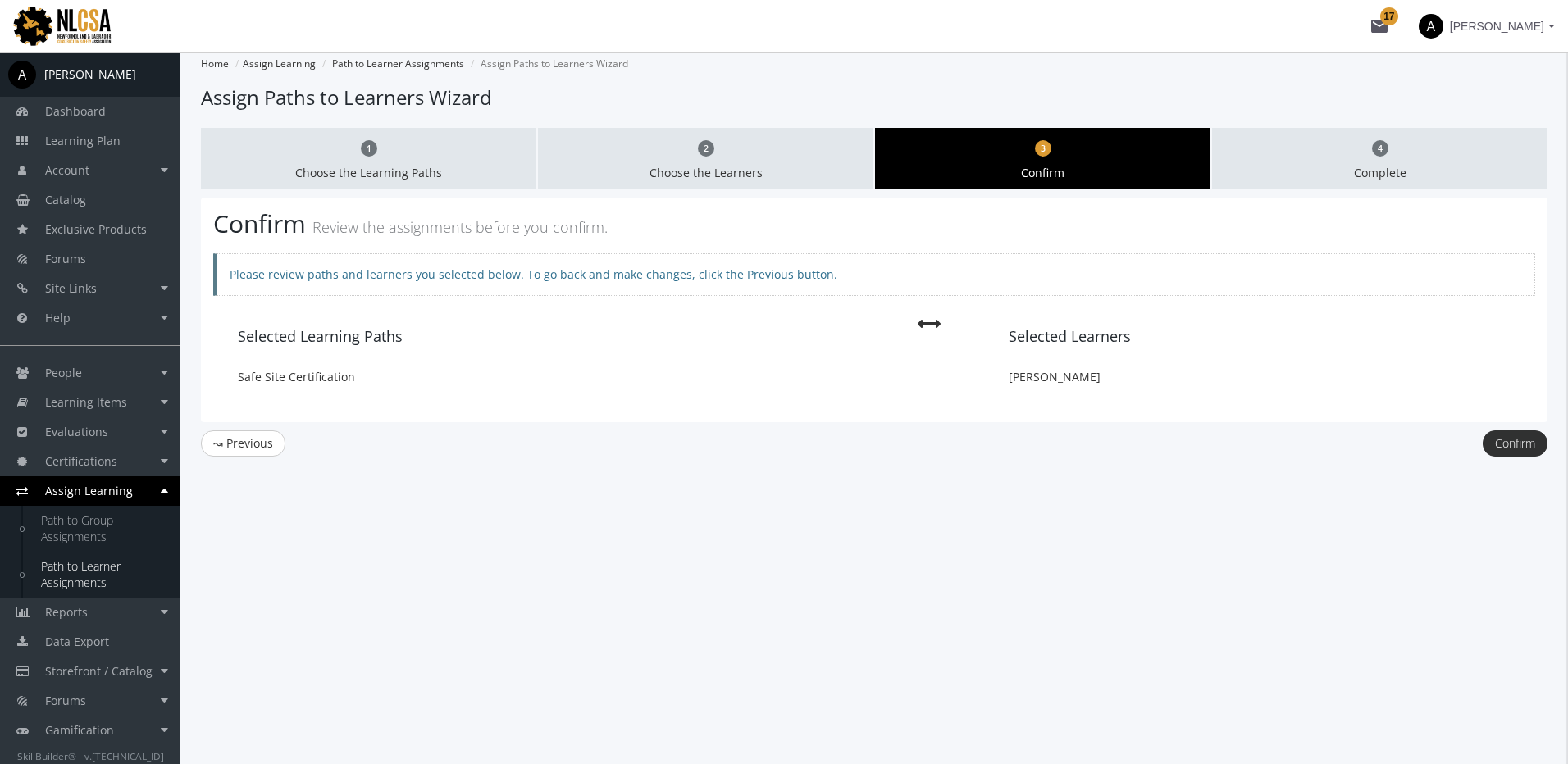
click at [1531, 432] on button "Confirm" at bounding box center [1514, 443] width 65 height 26
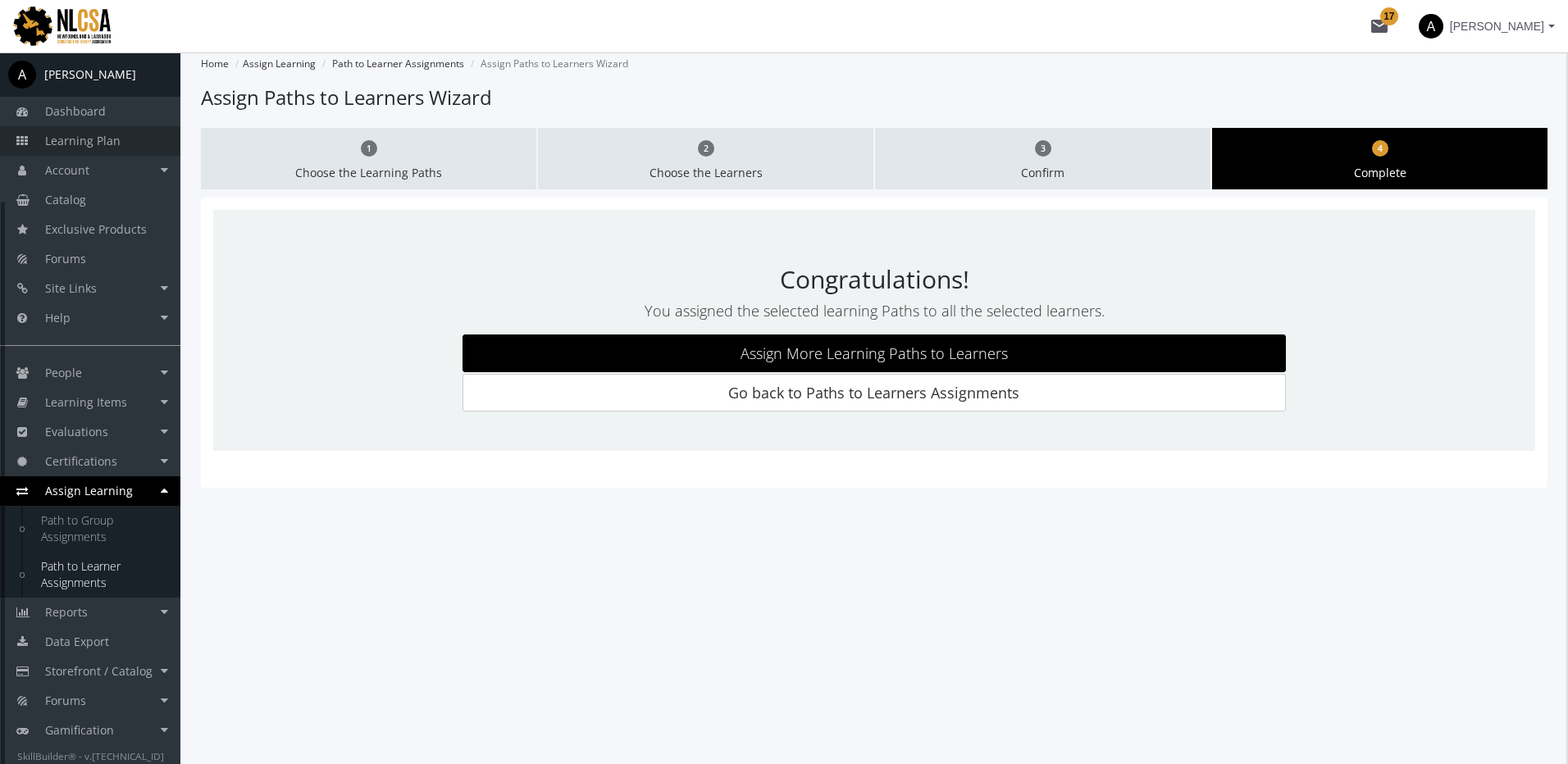
click at [95, 139] on span "Learning Plan" at bounding box center [83, 140] width 76 height 16
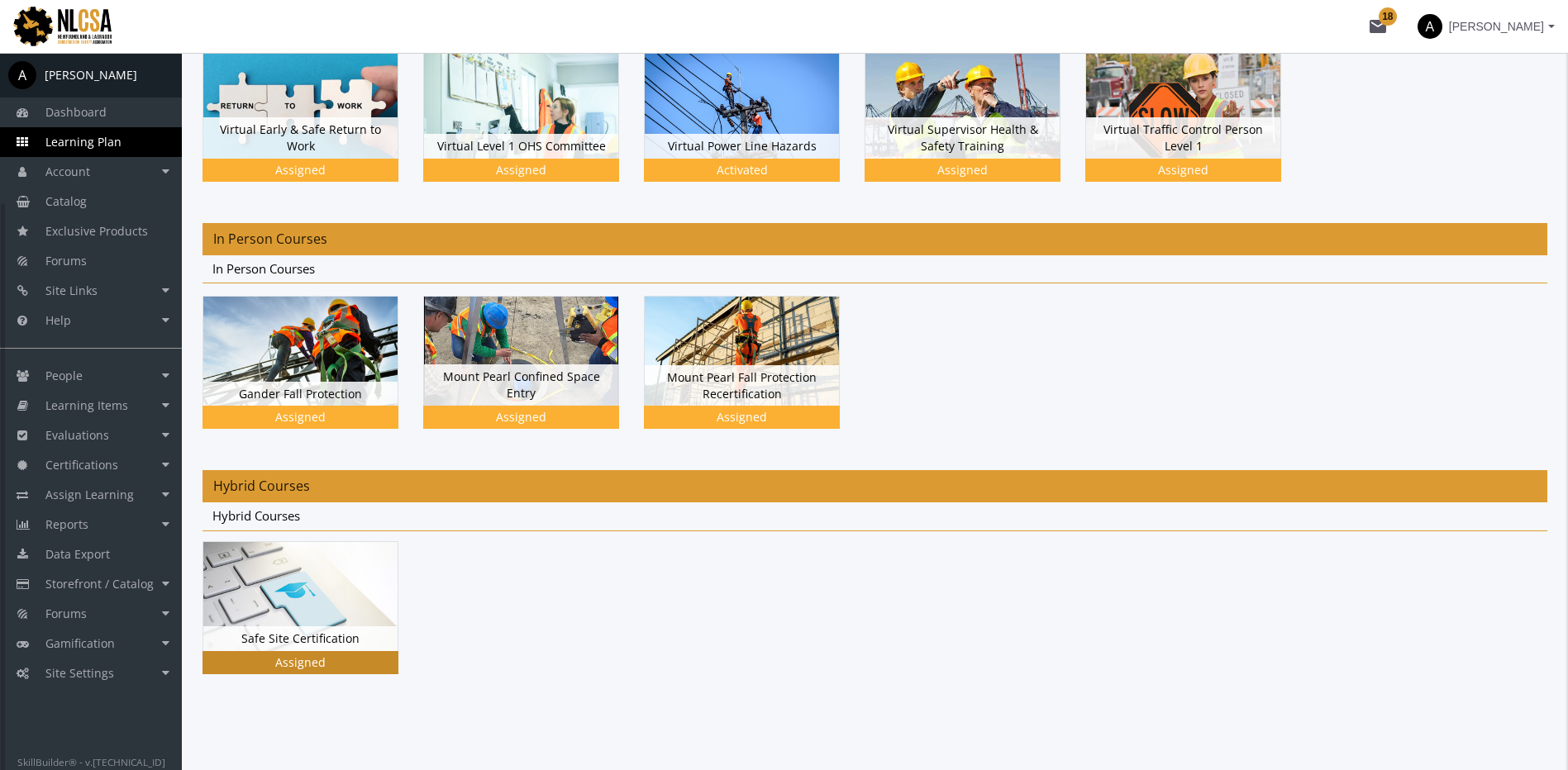
scroll to position [202, 0]
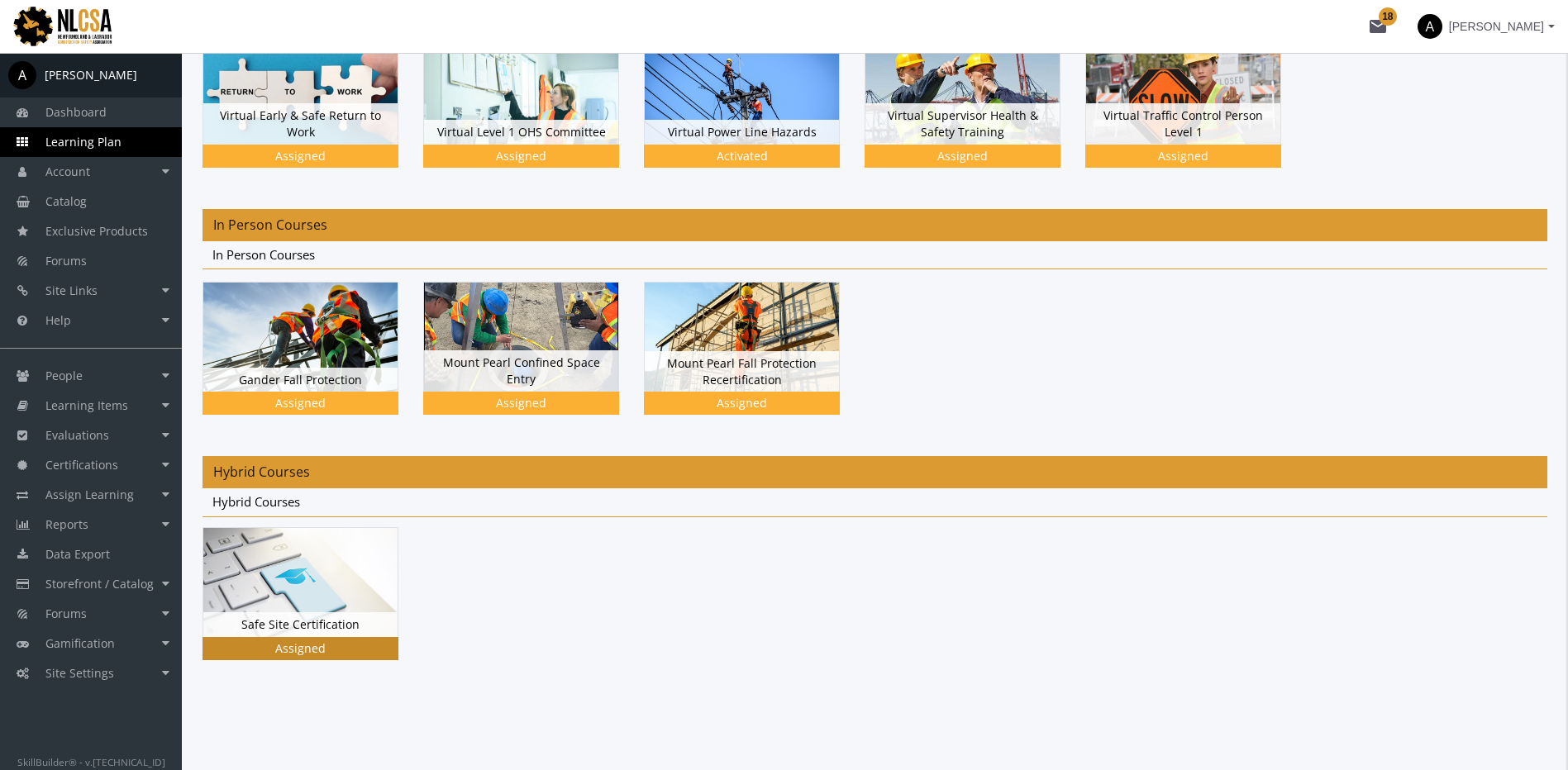
click at [320, 143] on img at bounding box center [300, 88] width 195 height 109
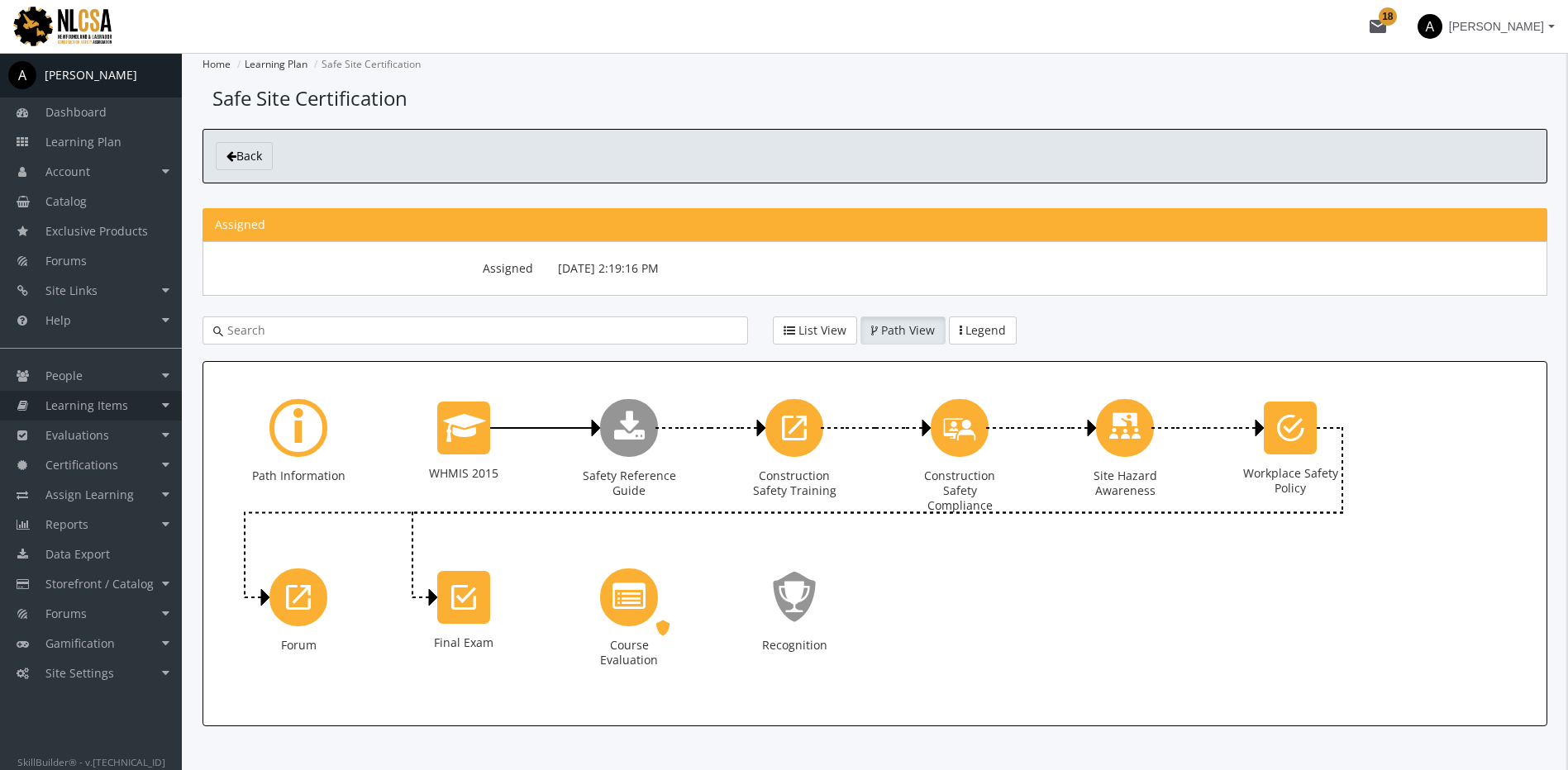
click at [126, 403] on span "Learning Items" at bounding box center [87, 405] width 83 height 16
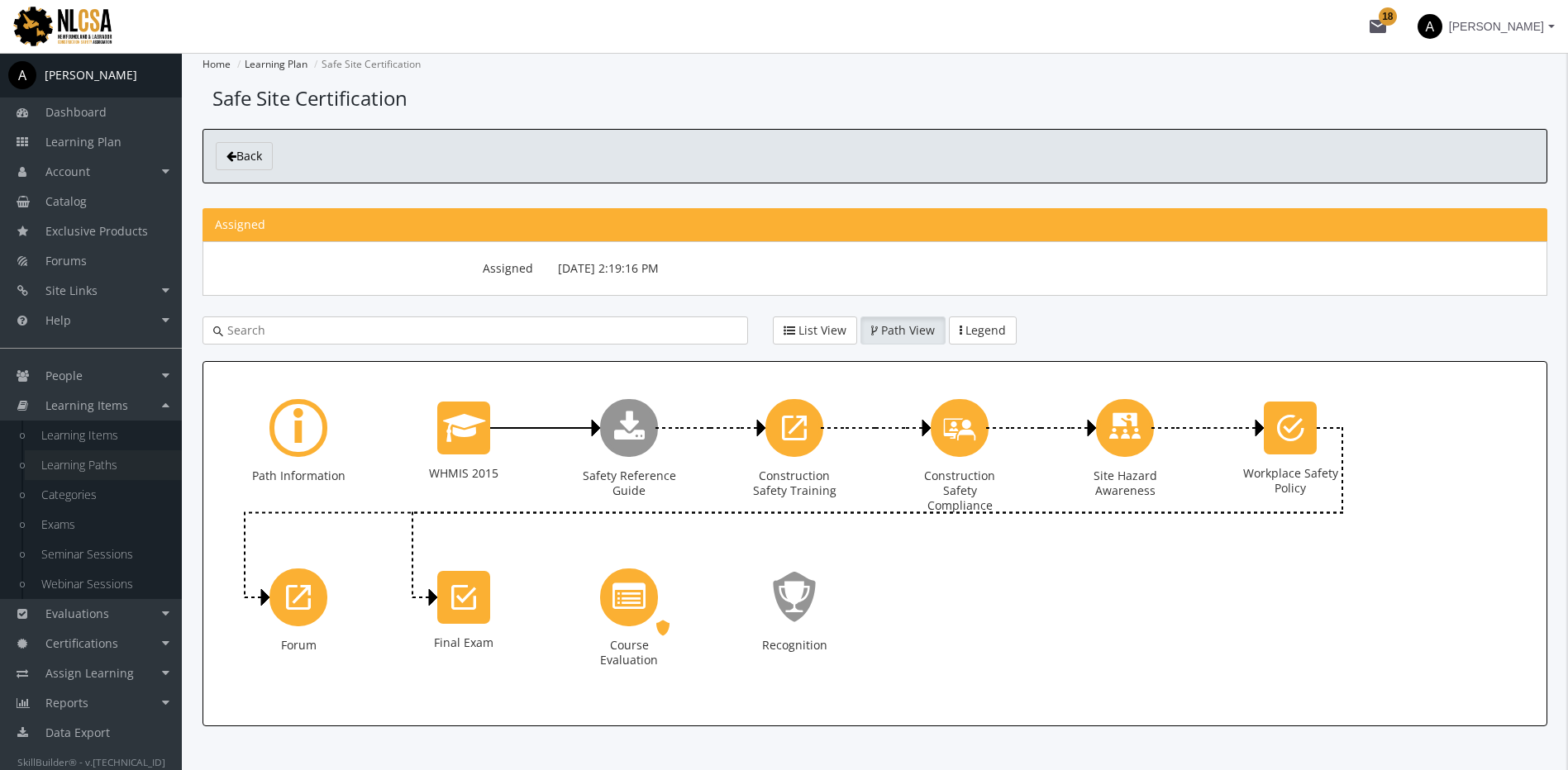
click at [123, 456] on link "Learning Paths" at bounding box center [103, 466] width 157 height 30
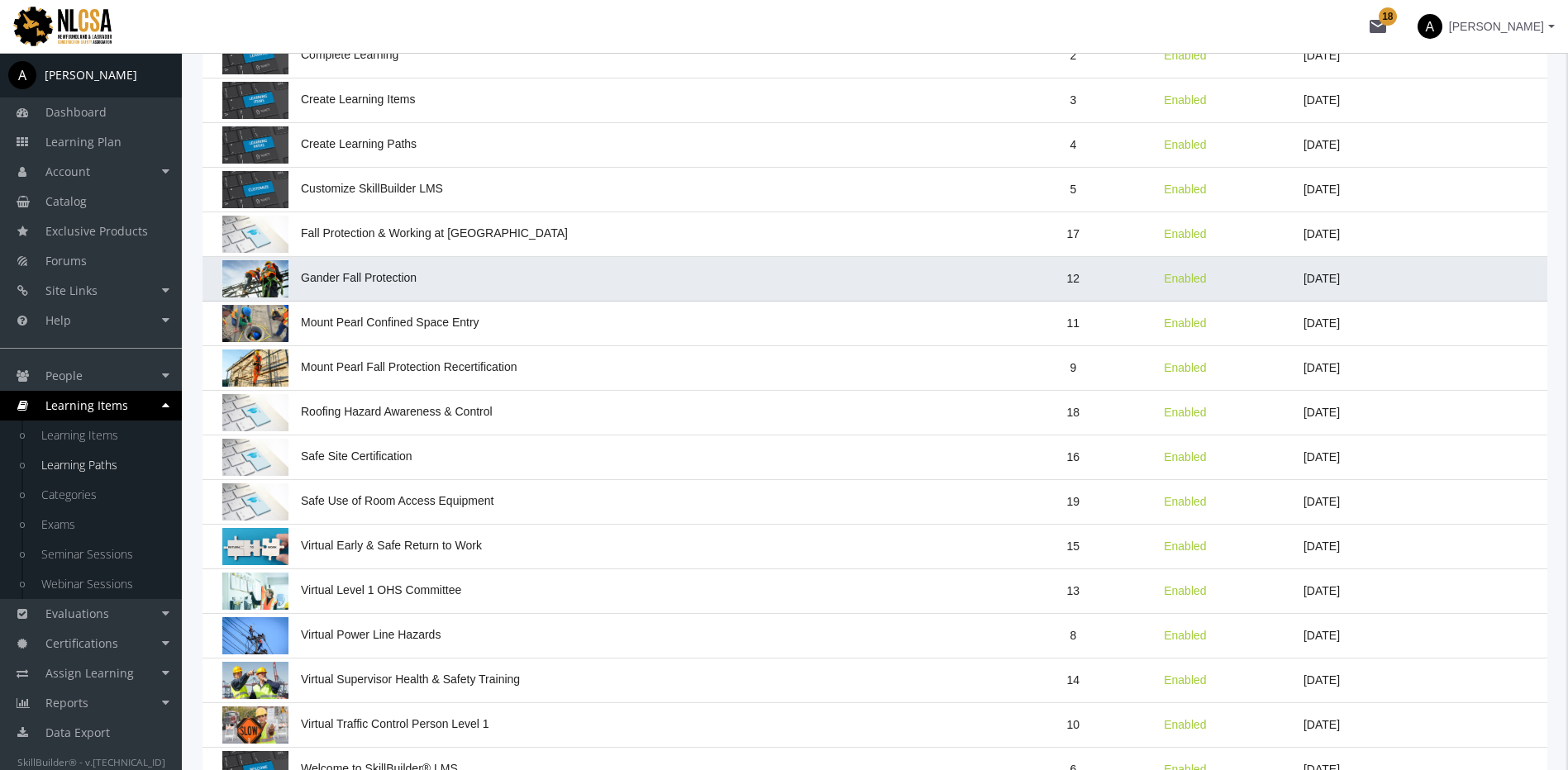
scroll to position [495, 0]
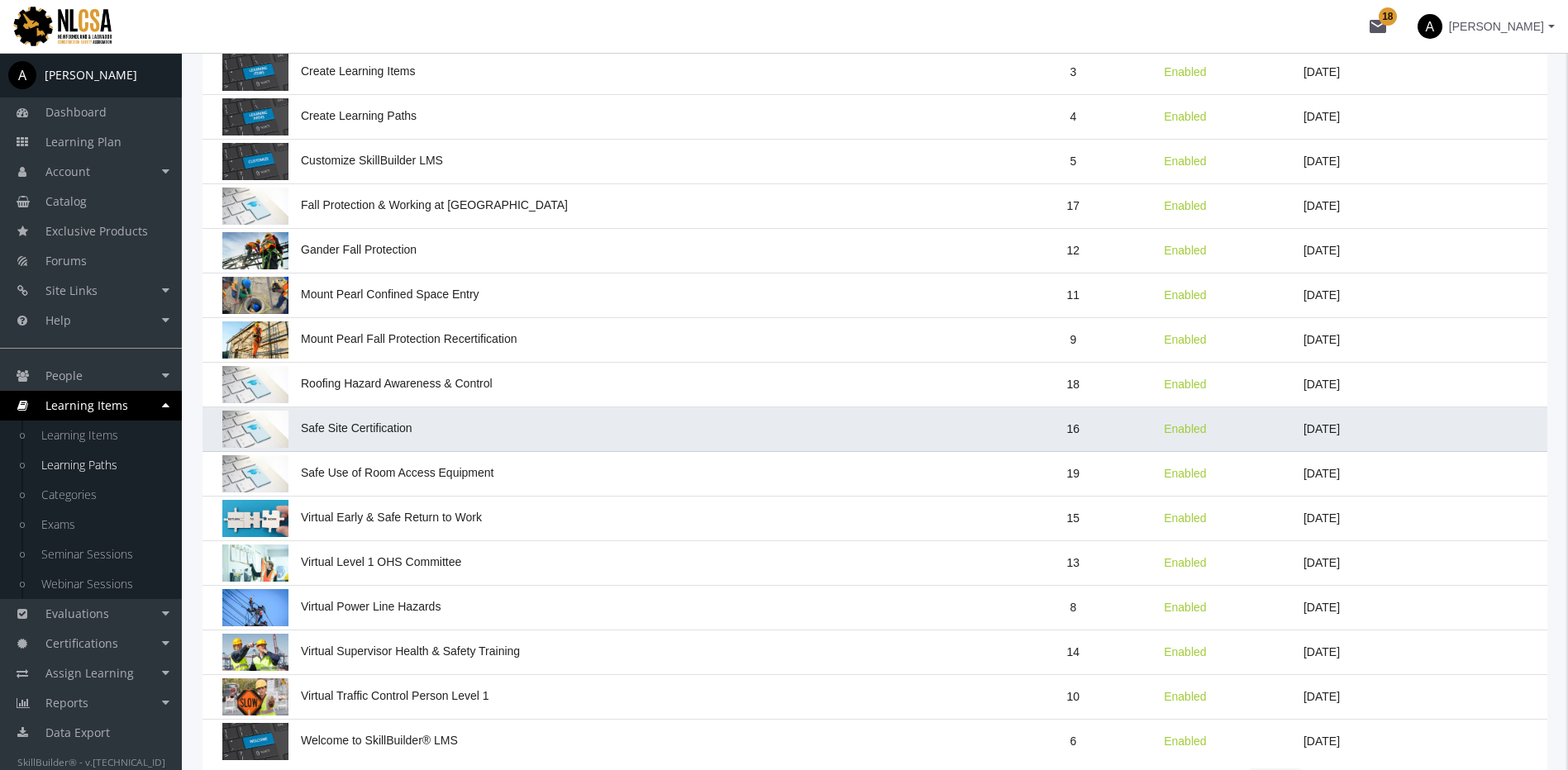
click at [379, 434] on span "Safe Site Certification" at bounding box center [318, 428] width 190 height 13
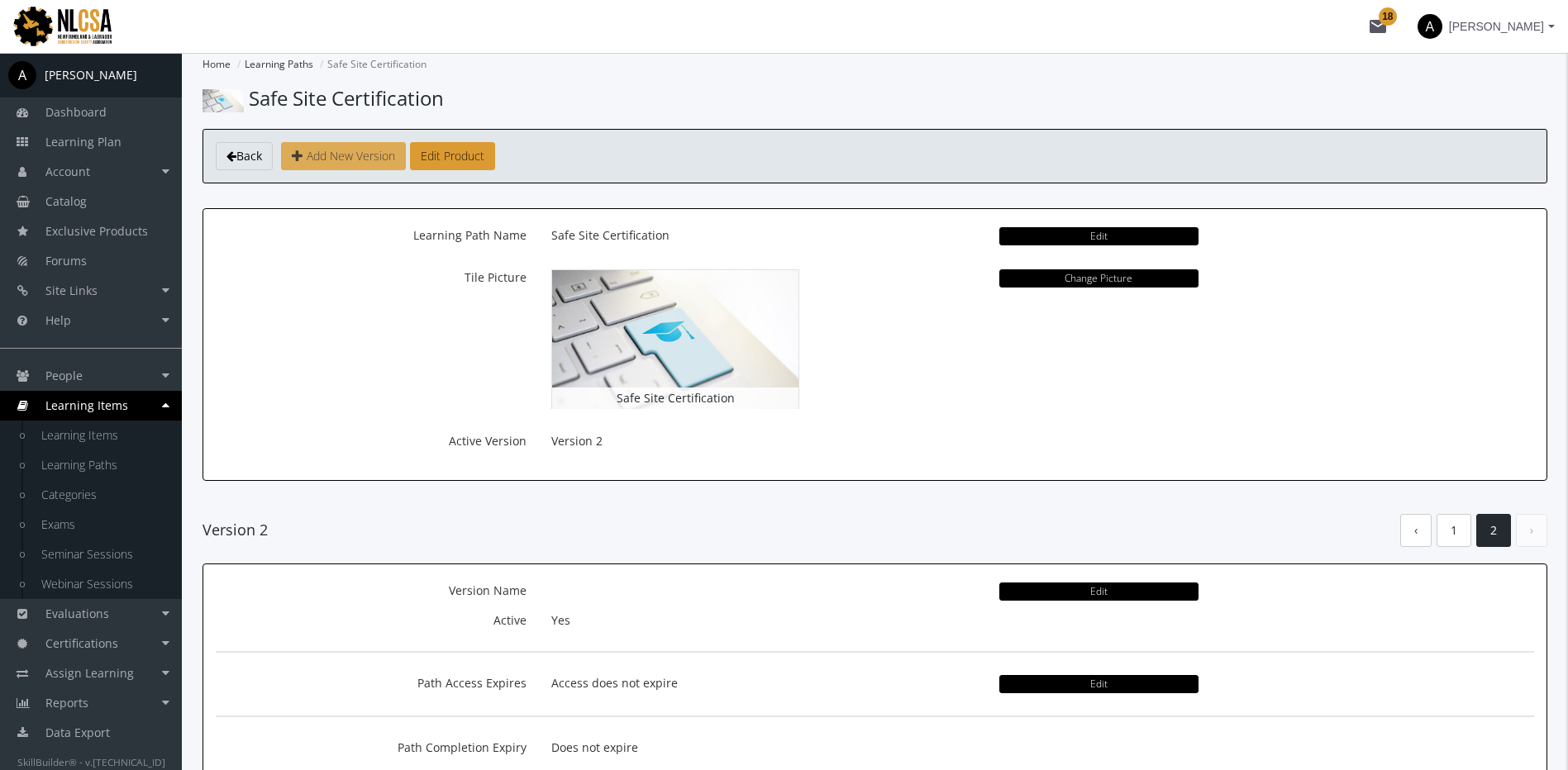
click at [367, 158] on span "Add New Version" at bounding box center [350, 155] width 89 height 16
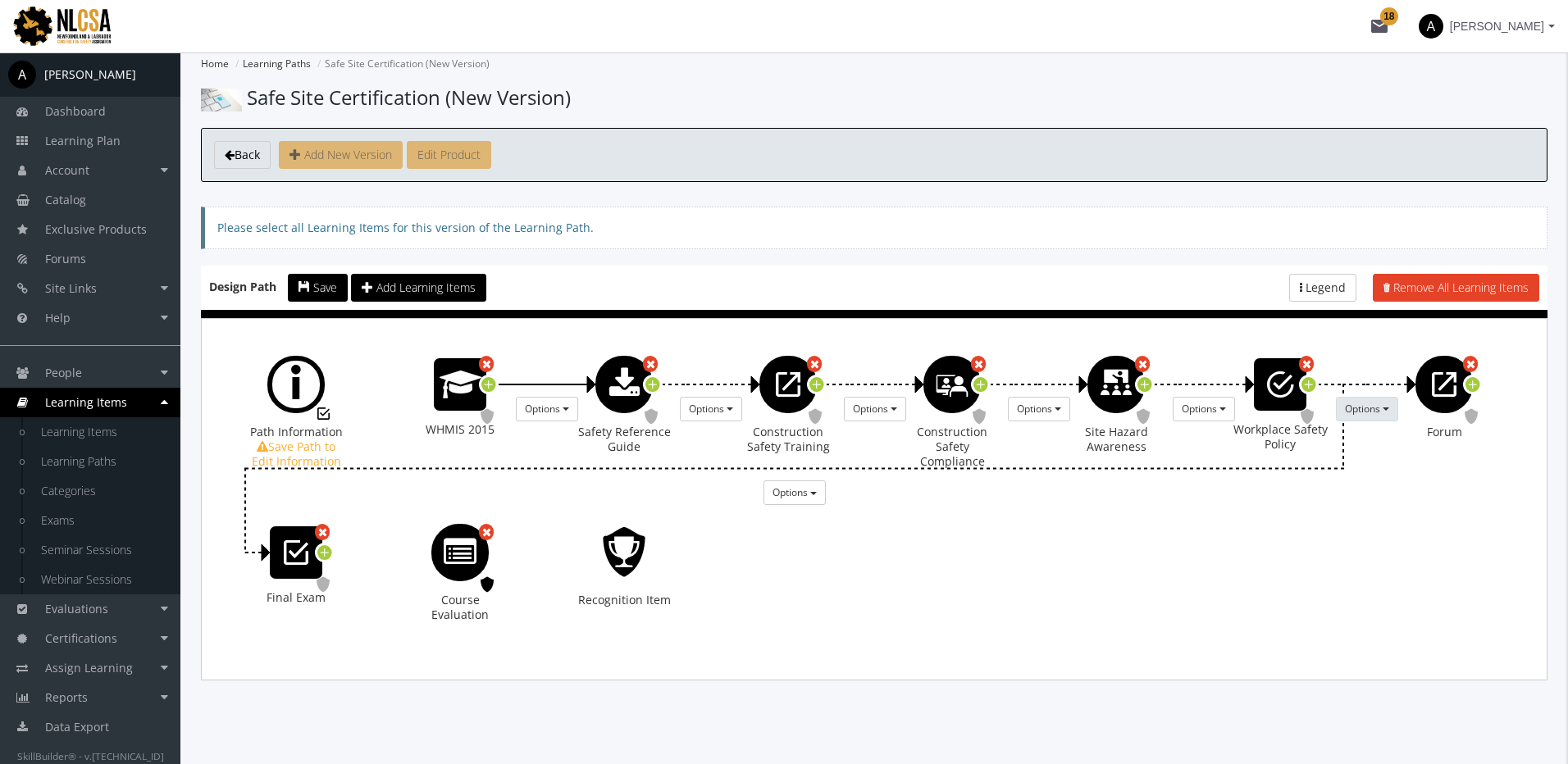
click at [1378, 406] on span "Options" at bounding box center [1362, 408] width 35 height 14
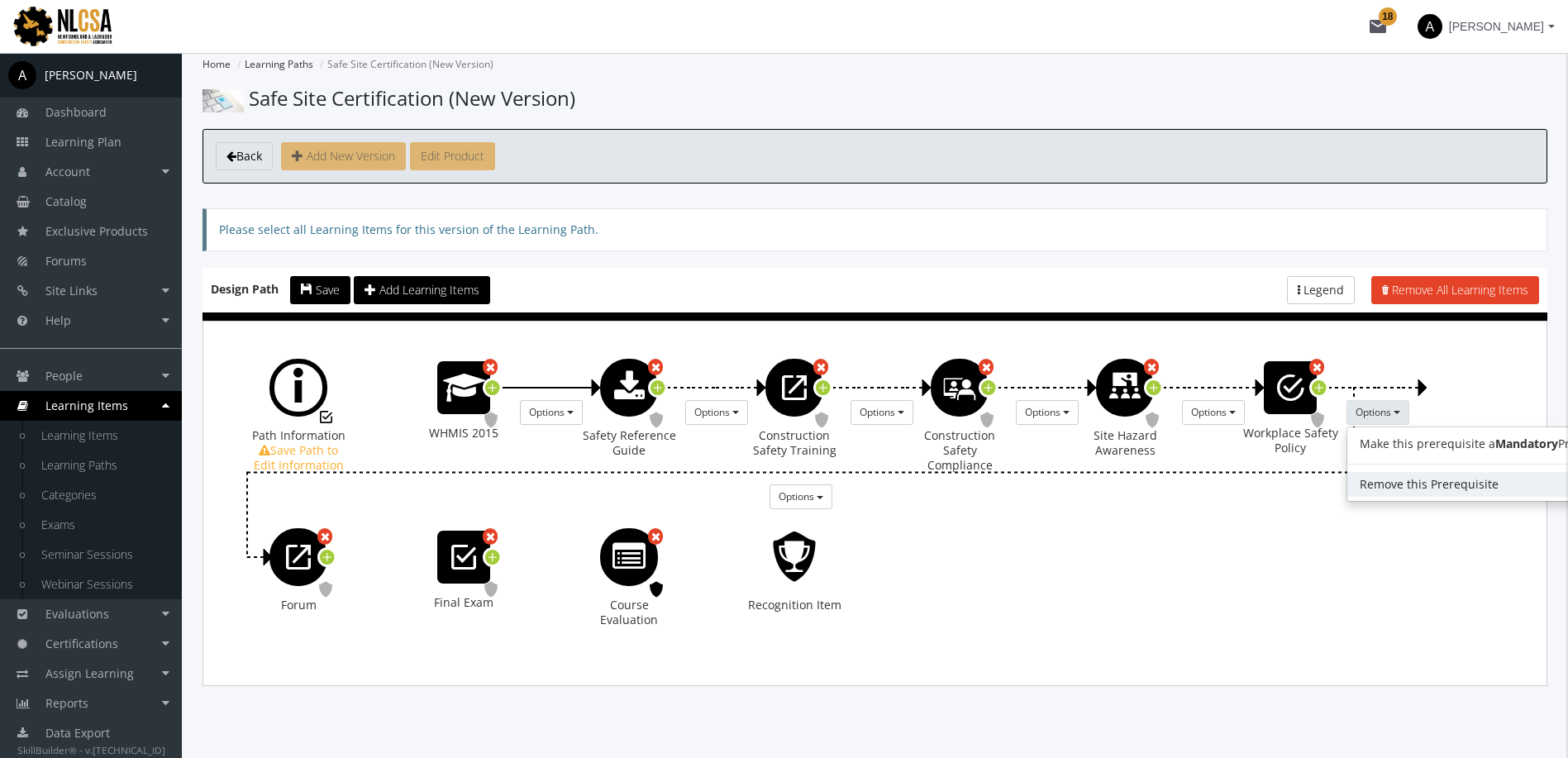
click at [1425, 479] on link "Remove this Prerequisite" at bounding box center [1493, 484] width 291 height 25
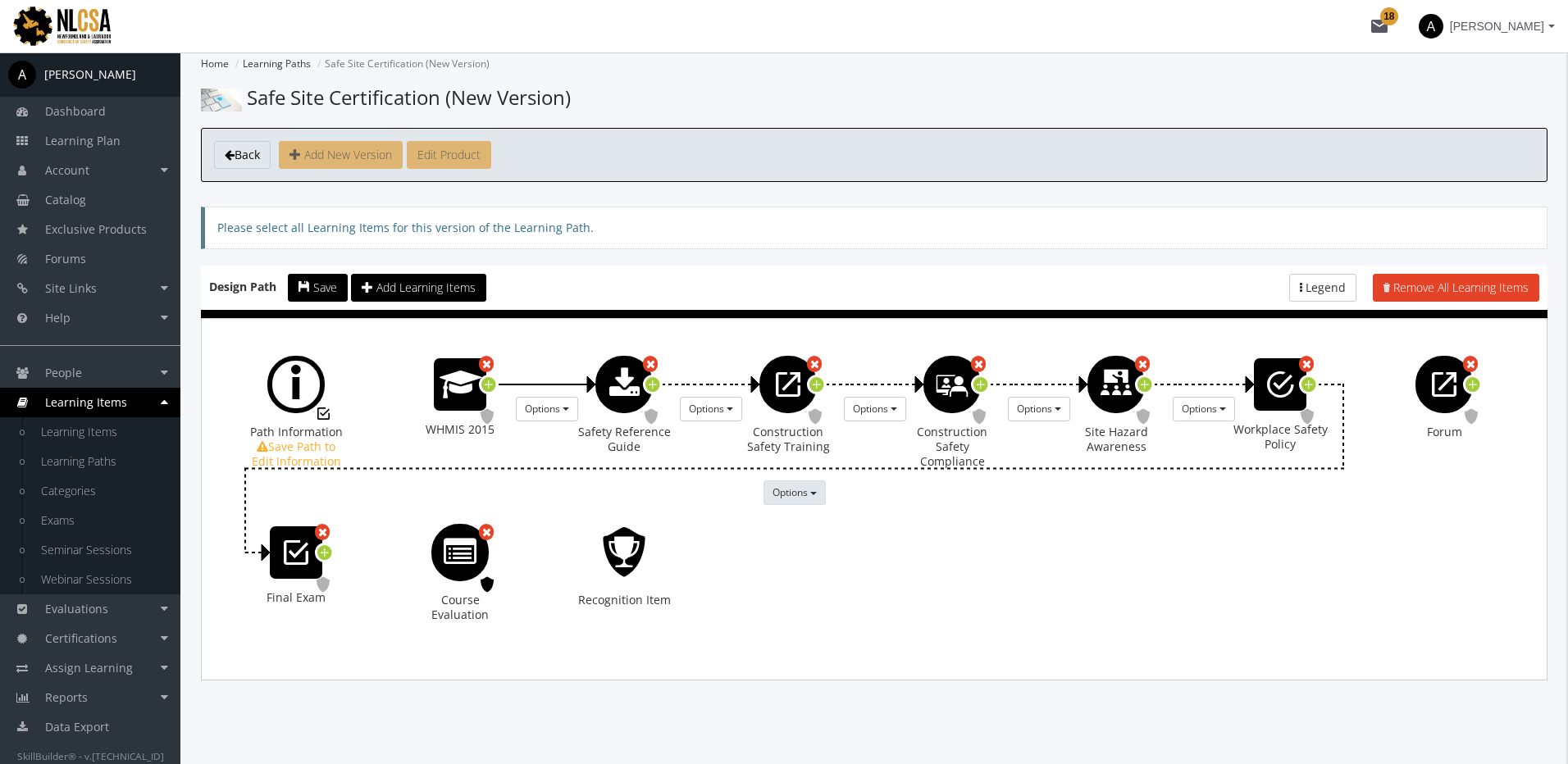
click at [797, 498] on span "Options" at bounding box center [790, 491] width 35 height 14
click at [840, 562] on link "Remove this Prerequisite" at bounding box center [908, 564] width 288 height 25
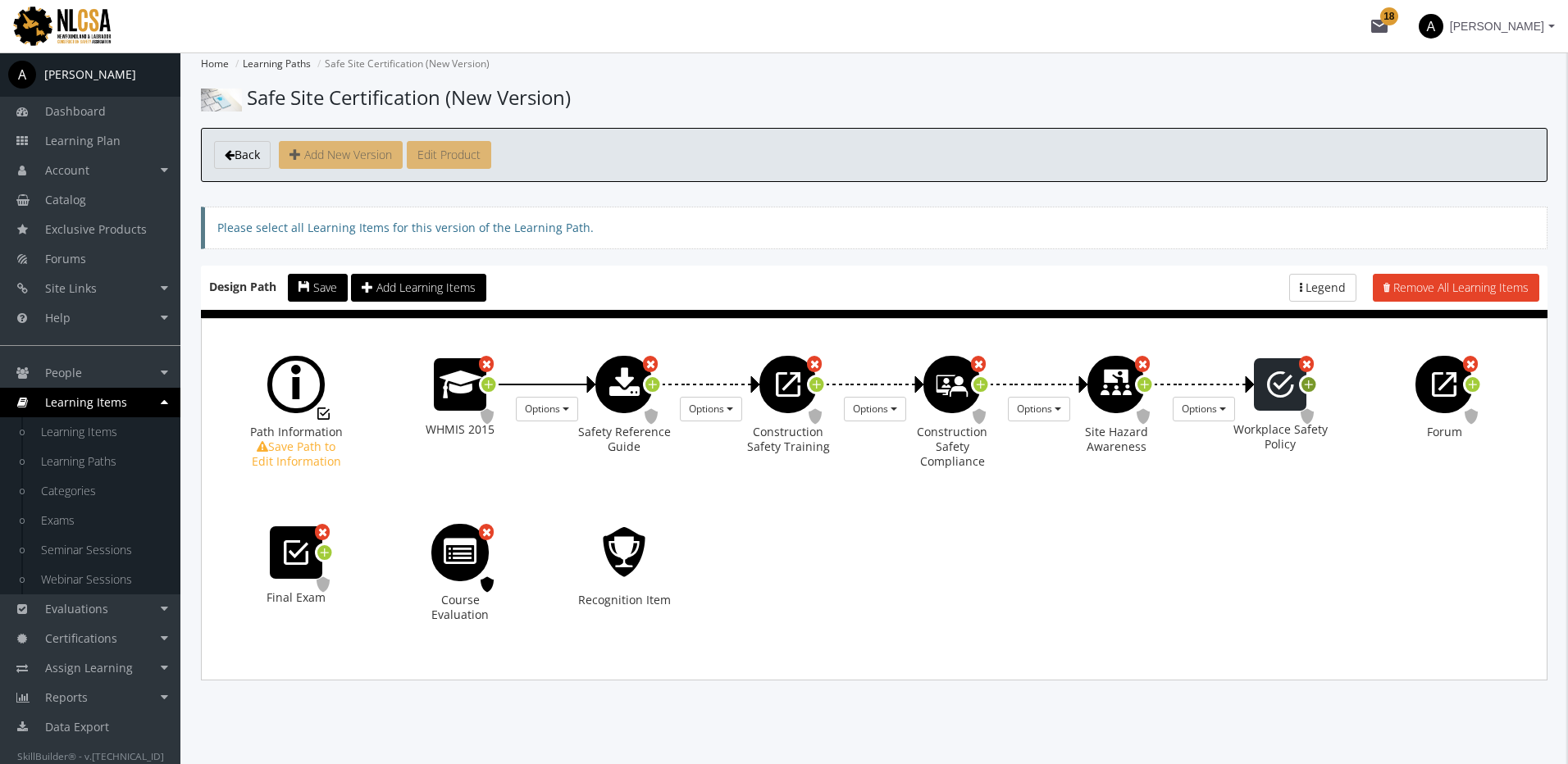
click at [1309, 386] on icon at bounding box center [1308, 385] width 15 height 22
click at [1367, 407] on span "Options" at bounding box center [1362, 408] width 35 height 14
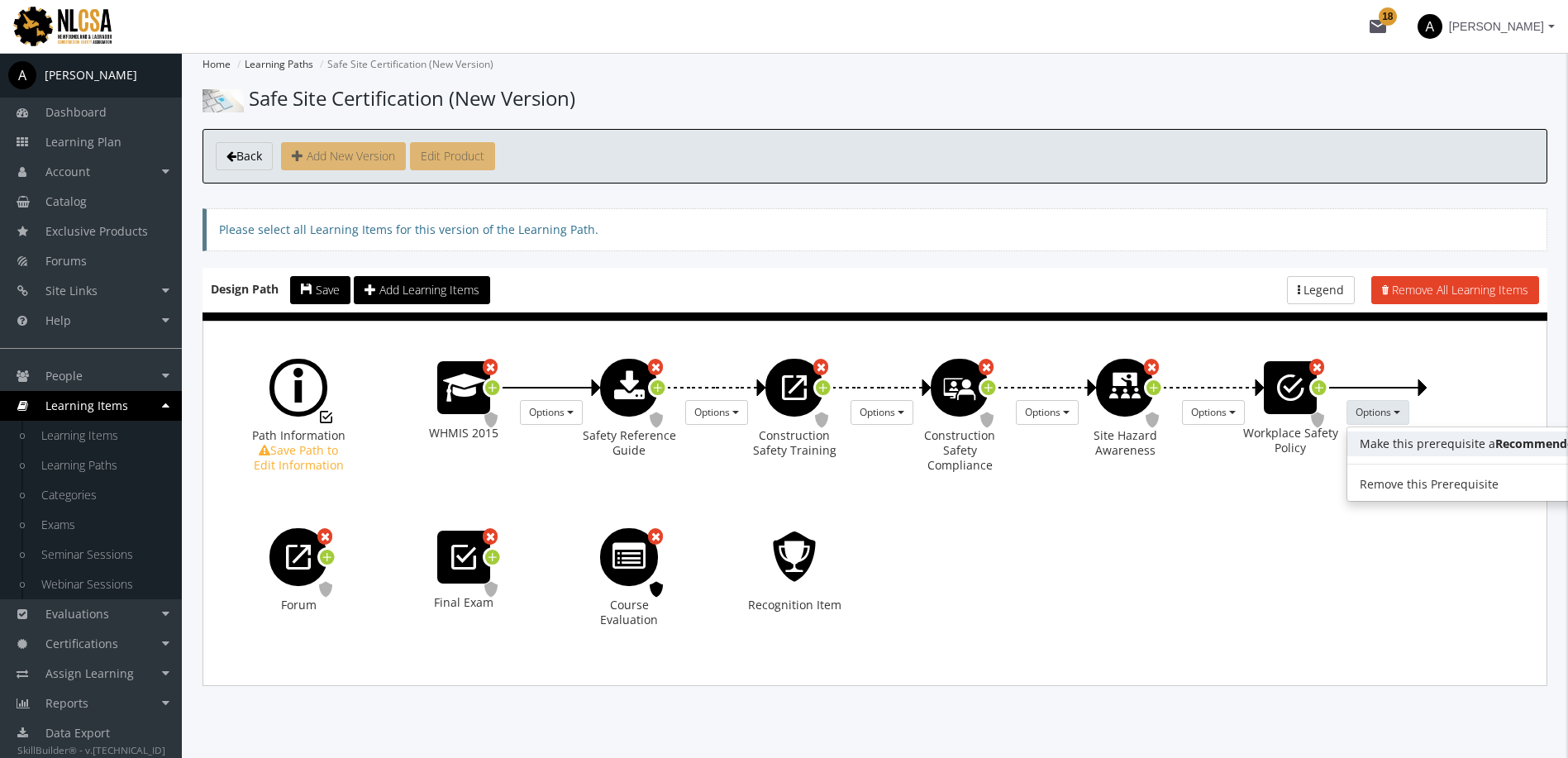
click at [1392, 451] on link "Make this prerequisite a Recommended Prerequisite" at bounding box center [1504, 443] width 314 height 25
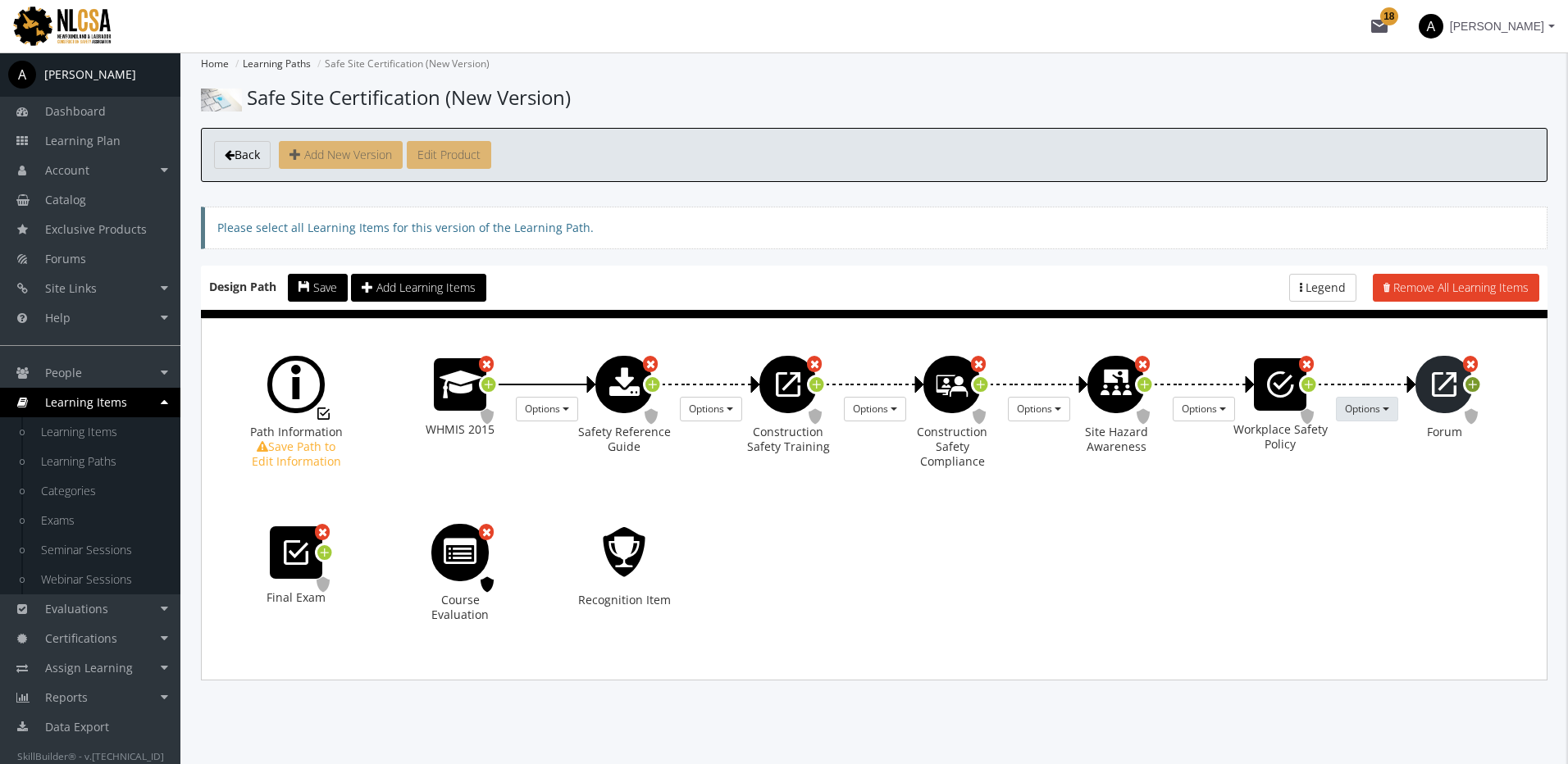
click at [1476, 384] on icon at bounding box center [1473, 385] width 15 height 22
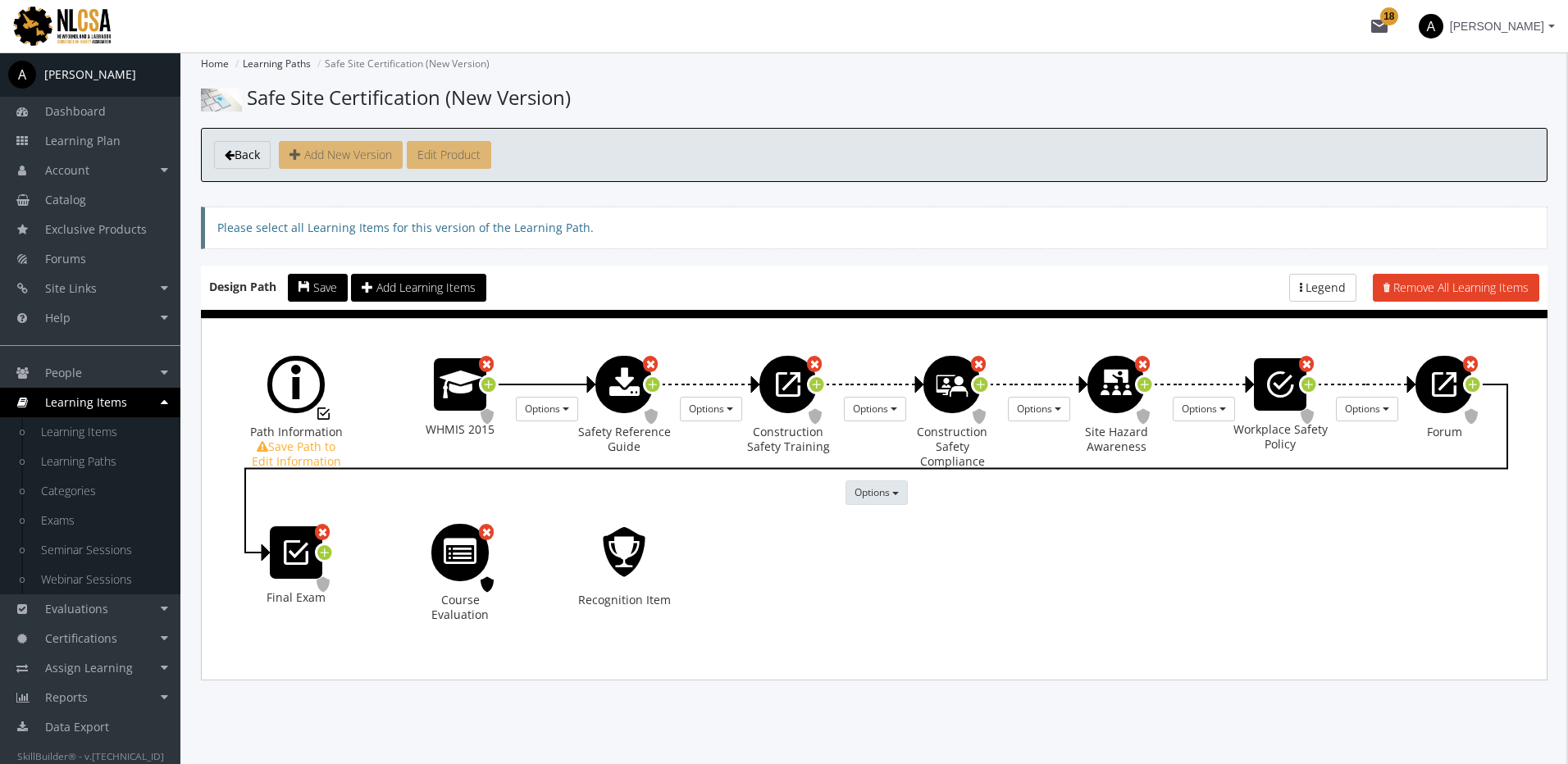
click at [891, 494] on button "Options" at bounding box center [876, 492] width 62 height 25
click at [904, 528] on link "Make this prerequisite a Recommended Prerequisite" at bounding box center [1002, 524] width 311 height 25
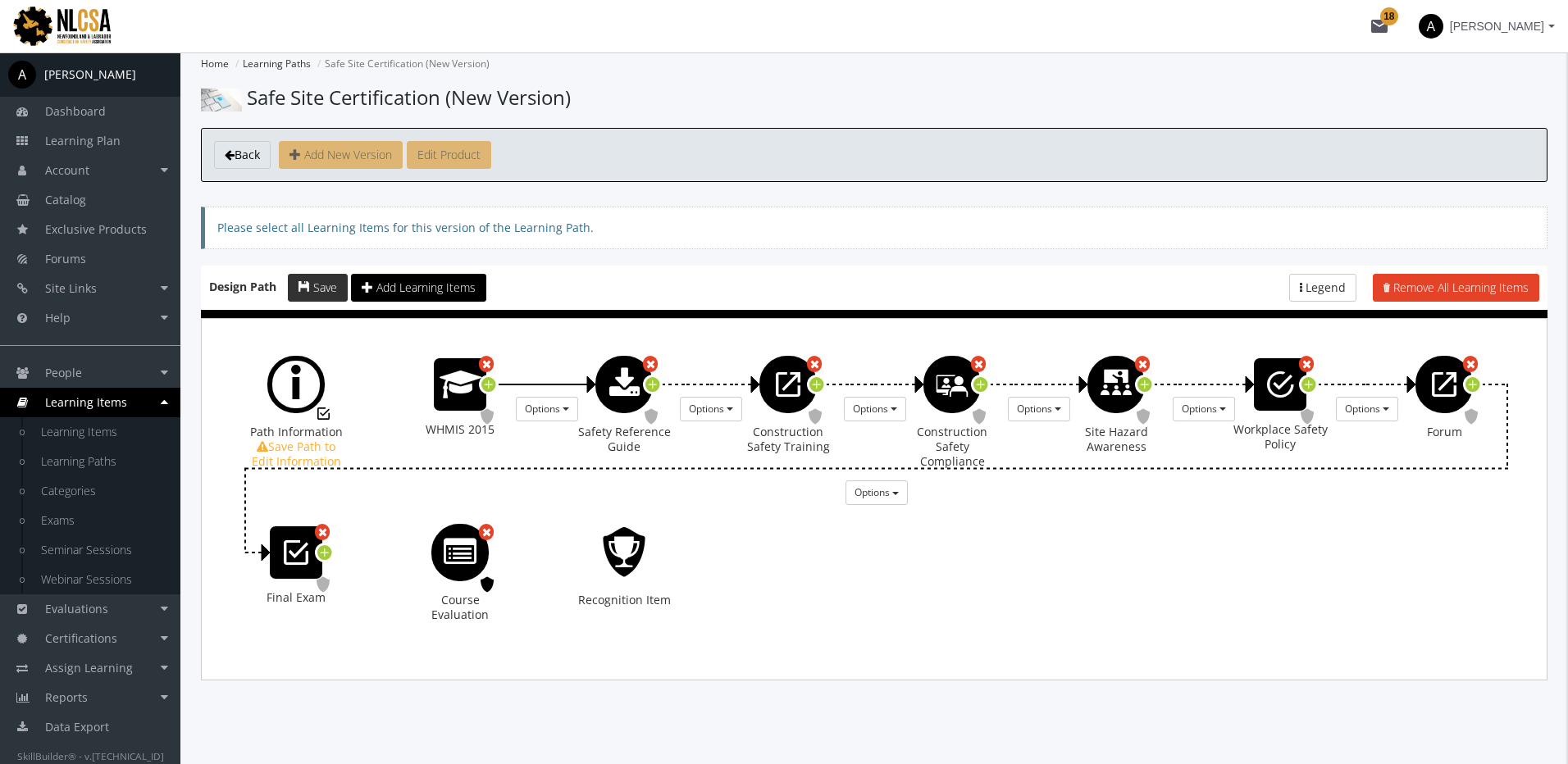
click at [322, 293] on span "Save" at bounding box center [325, 287] width 24 height 16
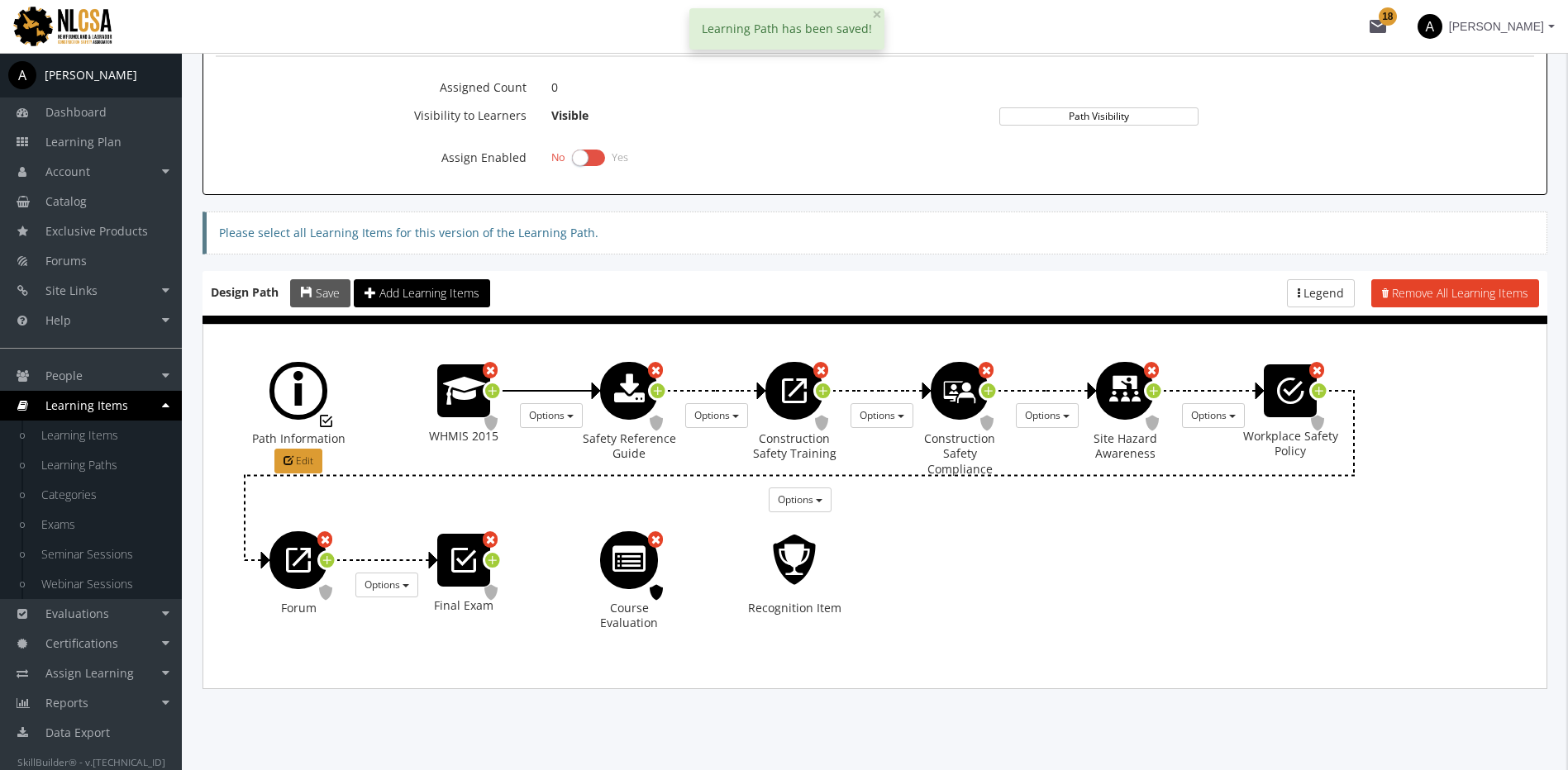
scroll to position [850, 0]
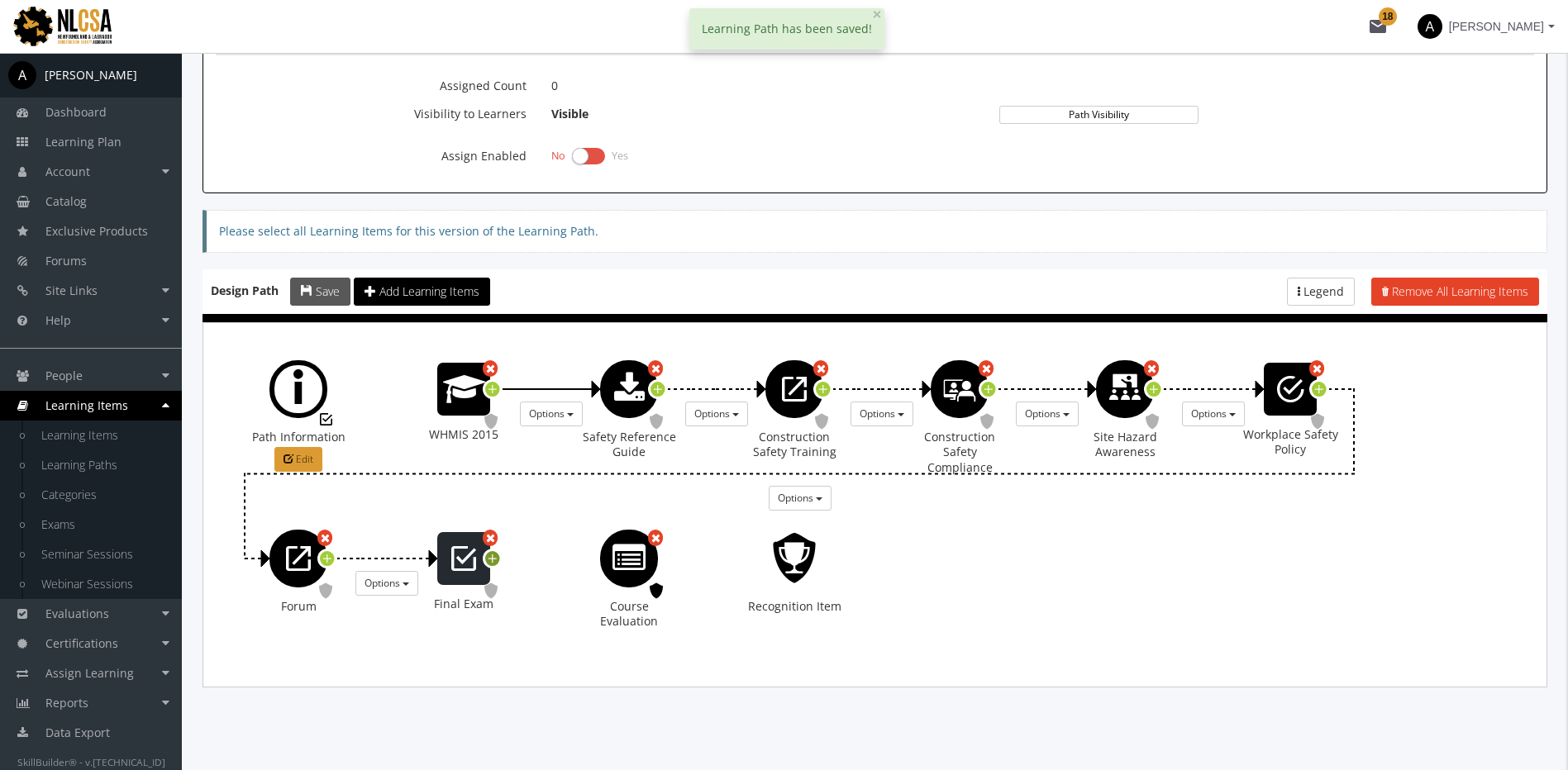
click at [495, 560] on icon at bounding box center [493, 559] width 15 height 22
click at [566, 588] on button "Options" at bounding box center [551, 583] width 62 height 25
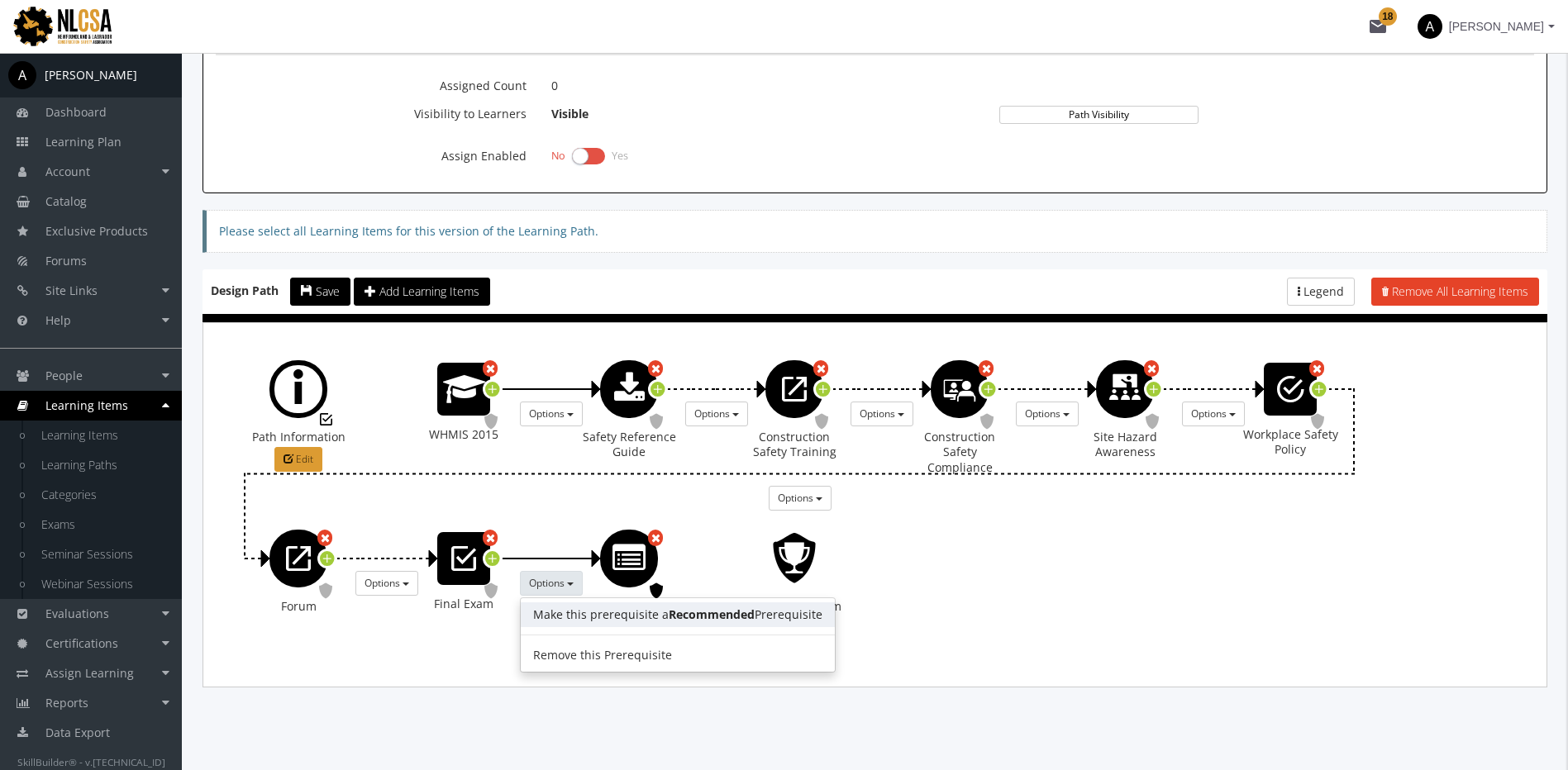
click at [592, 611] on link "Make this prerequisite a Recommended Prerequisite" at bounding box center [677, 615] width 314 height 25
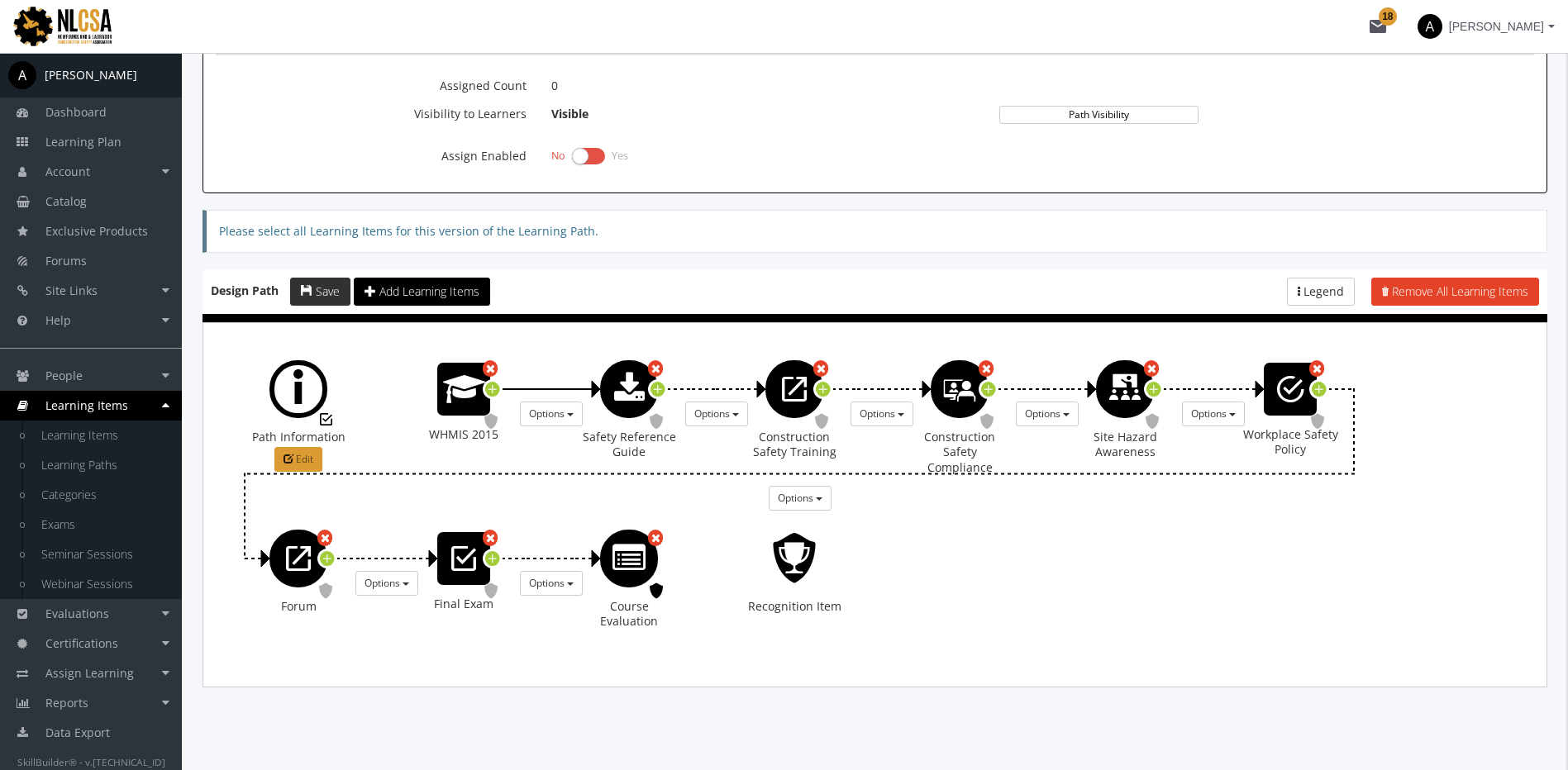
click at [328, 287] on span "Save" at bounding box center [328, 290] width 24 height 16
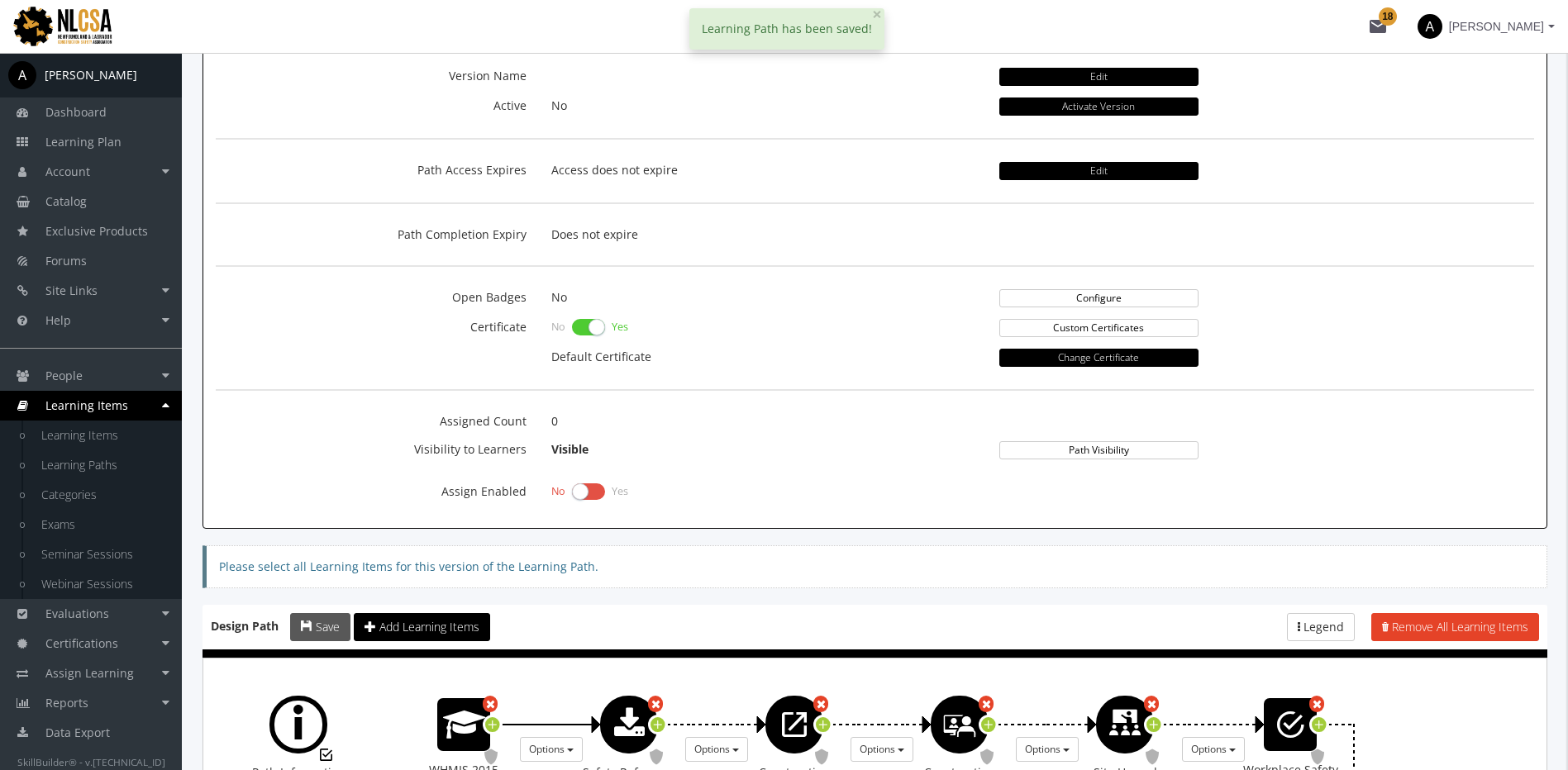
scroll to position [437, 0]
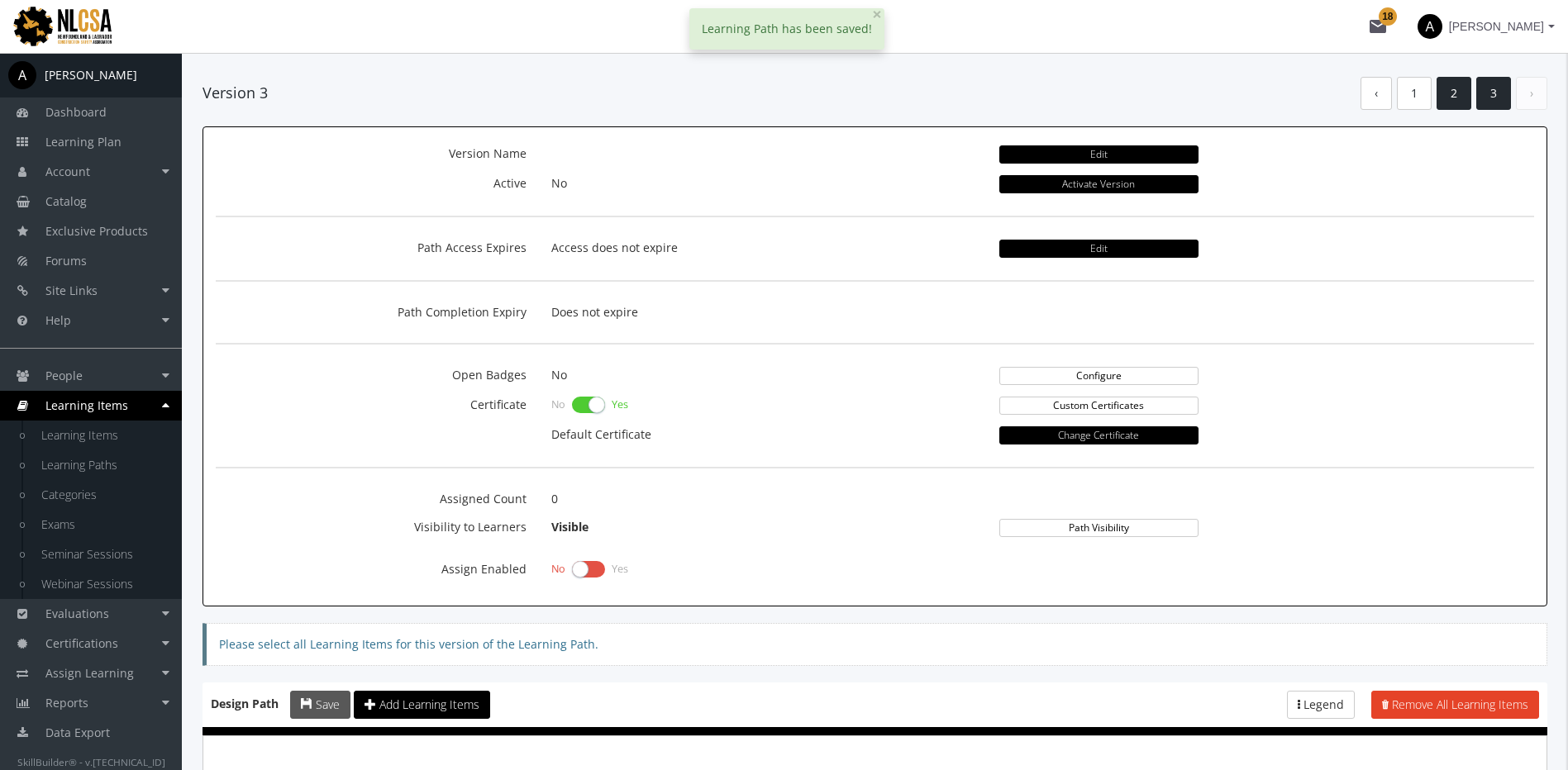
click at [1450, 98] on link "2" at bounding box center [1453, 94] width 34 height 34
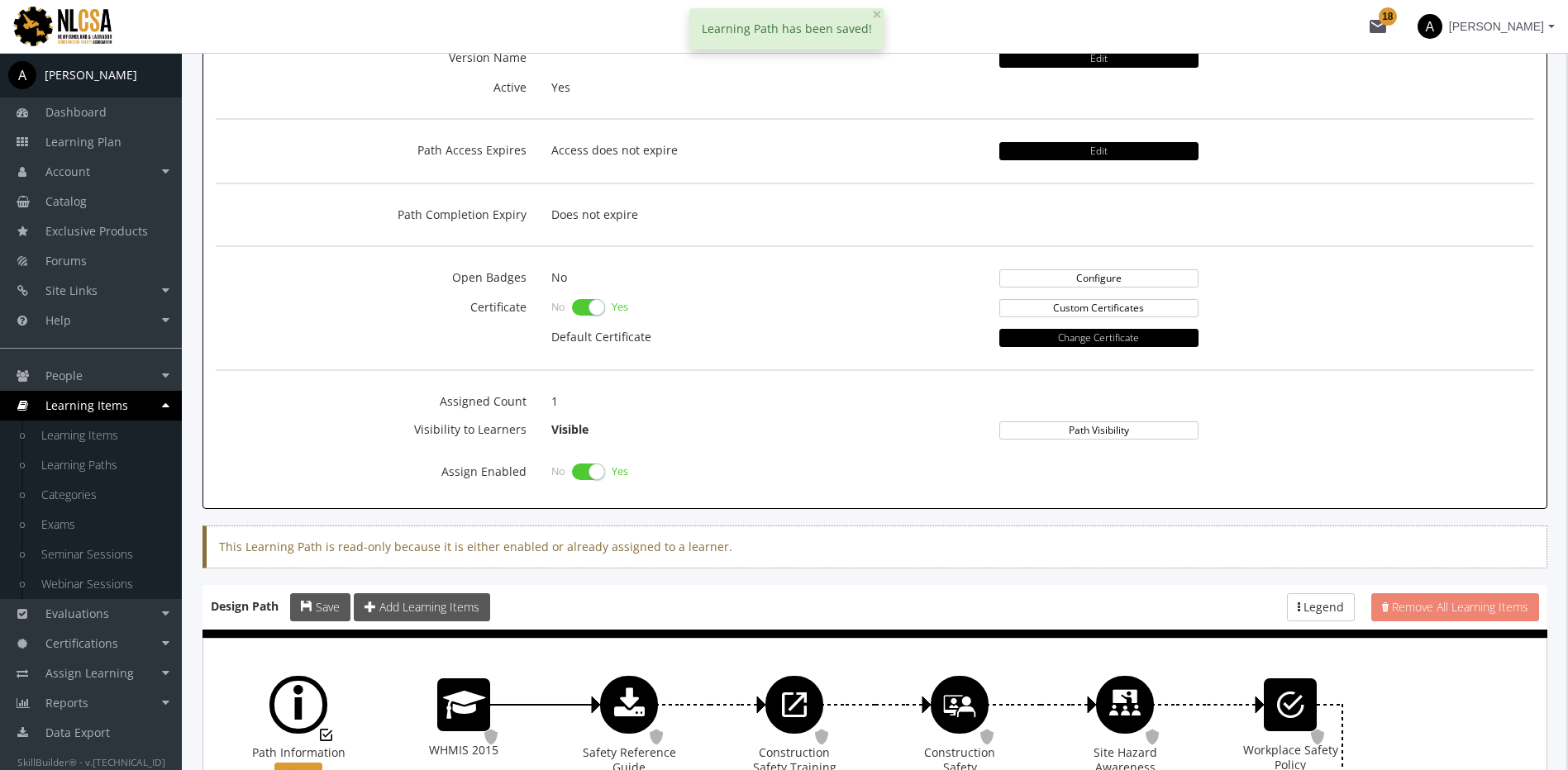
scroll to position [767, 0]
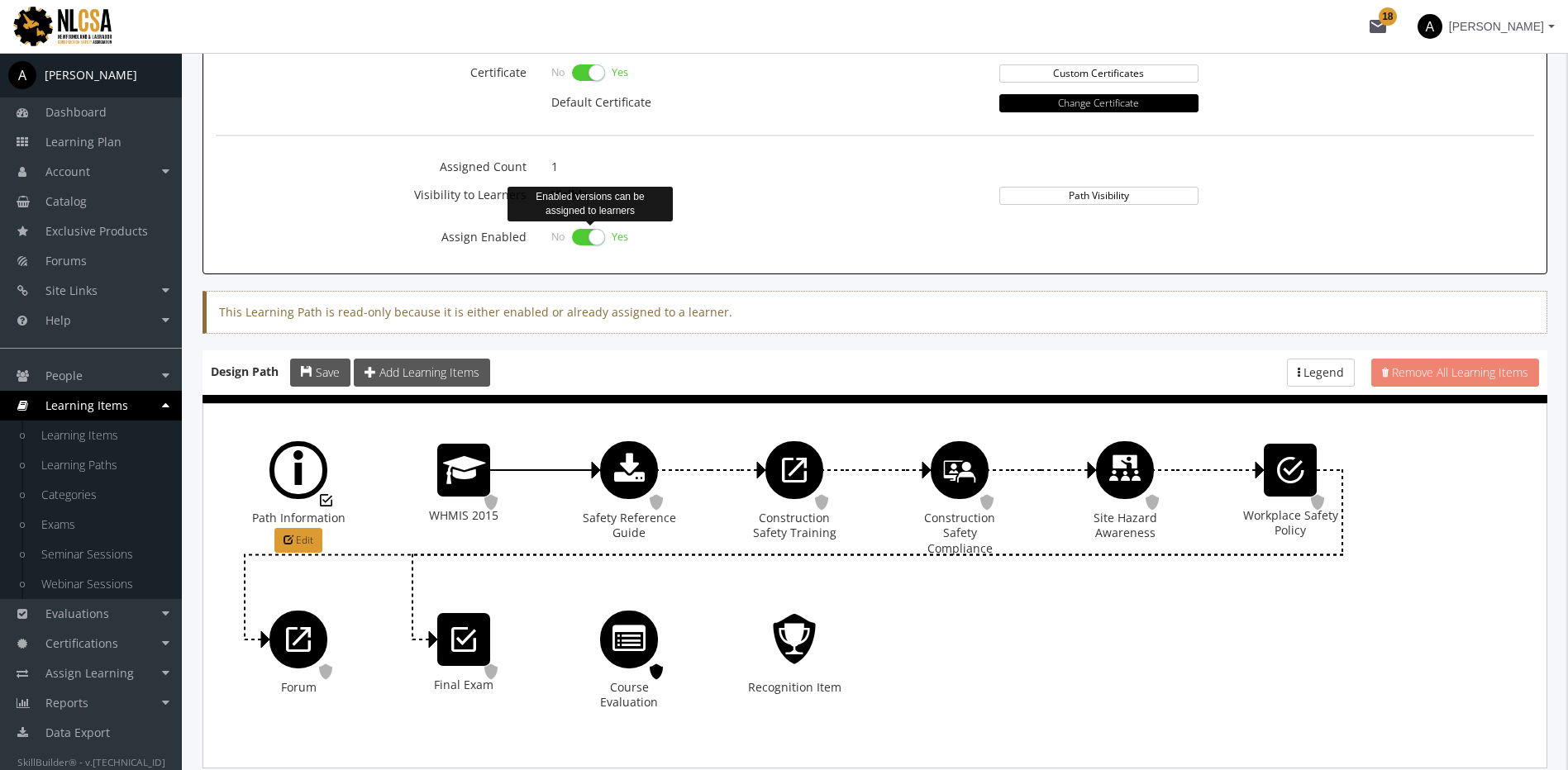
click at [581, 236] on label at bounding box center [588, 236] width 33 height 23
click at [0, 0] on input "checkbox" at bounding box center [0, 0] width 0 height 0
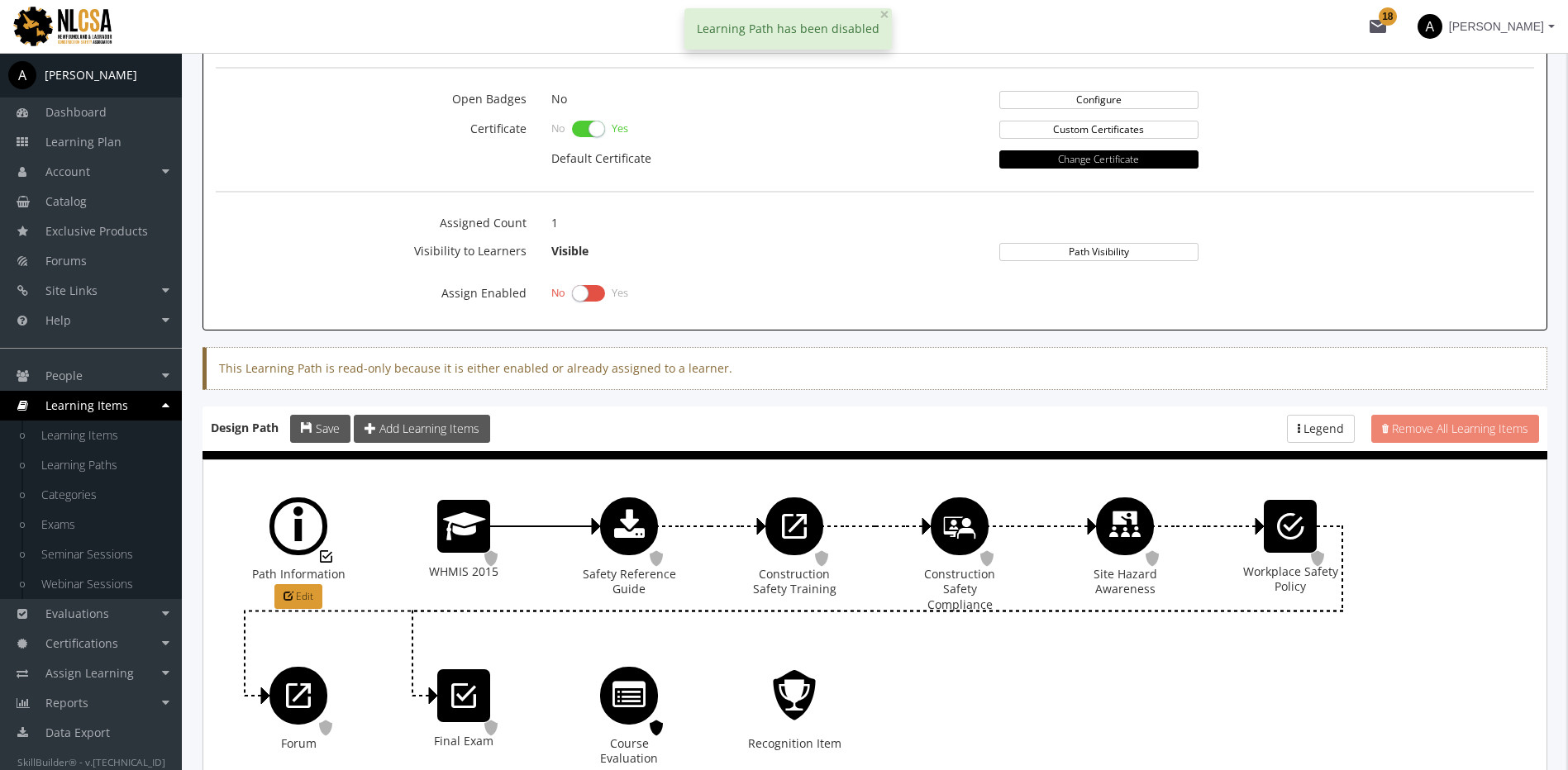
scroll to position [272, 0]
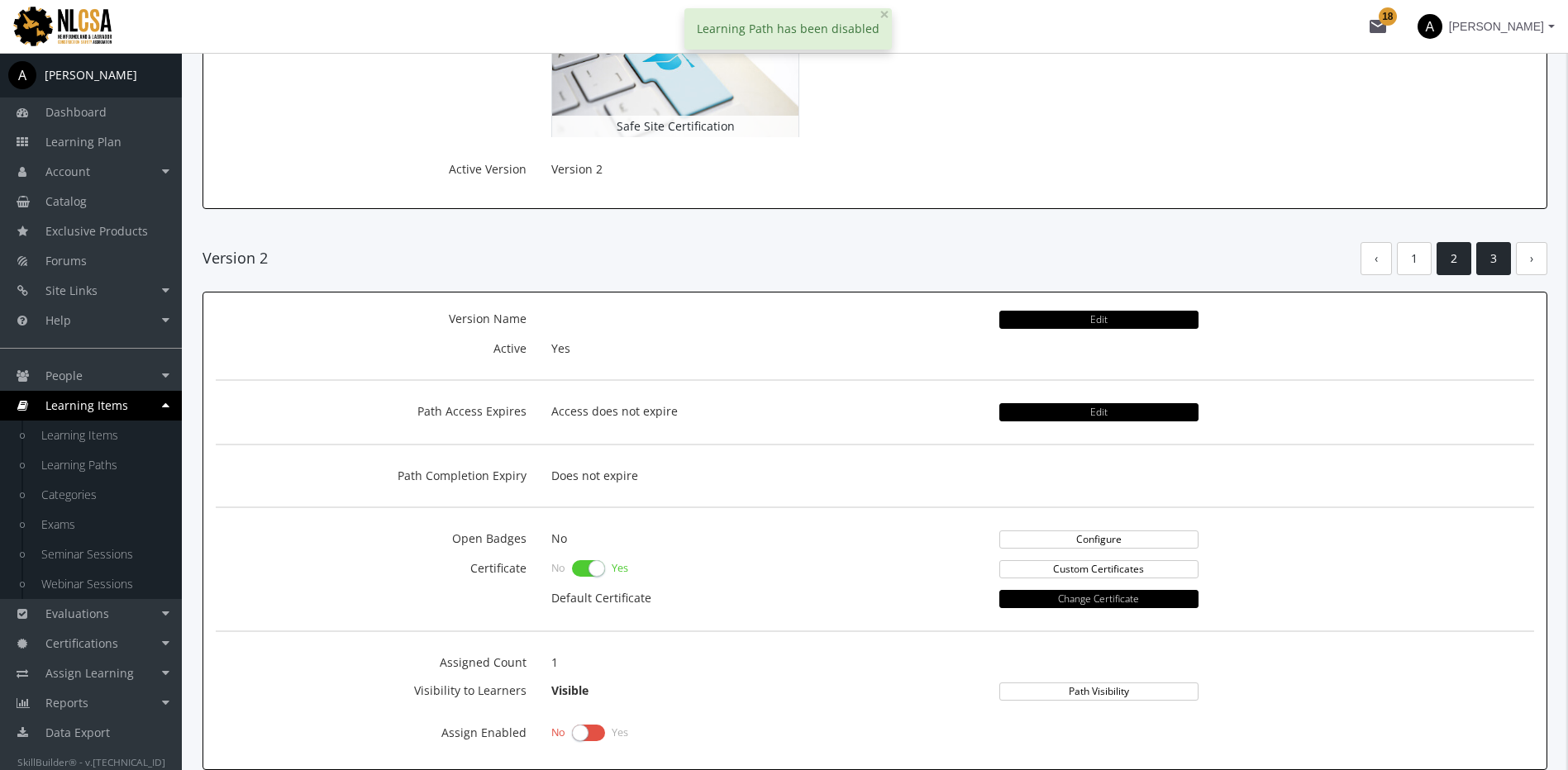
click at [1502, 255] on link "3" at bounding box center [1493, 259] width 34 height 34
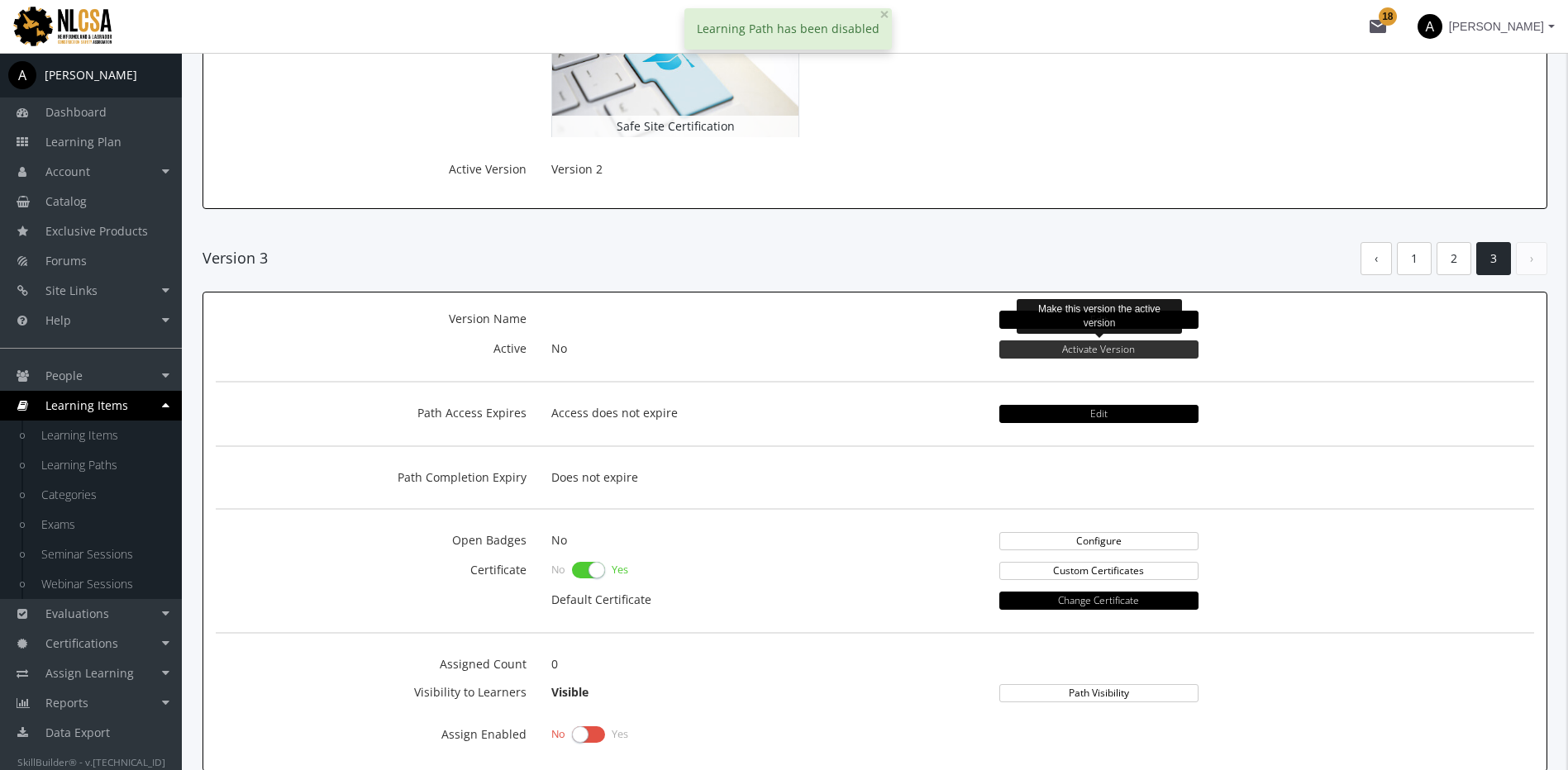
click at [1069, 352] on button "Activate Version" at bounding box center [1099, 350] width 199 height 19
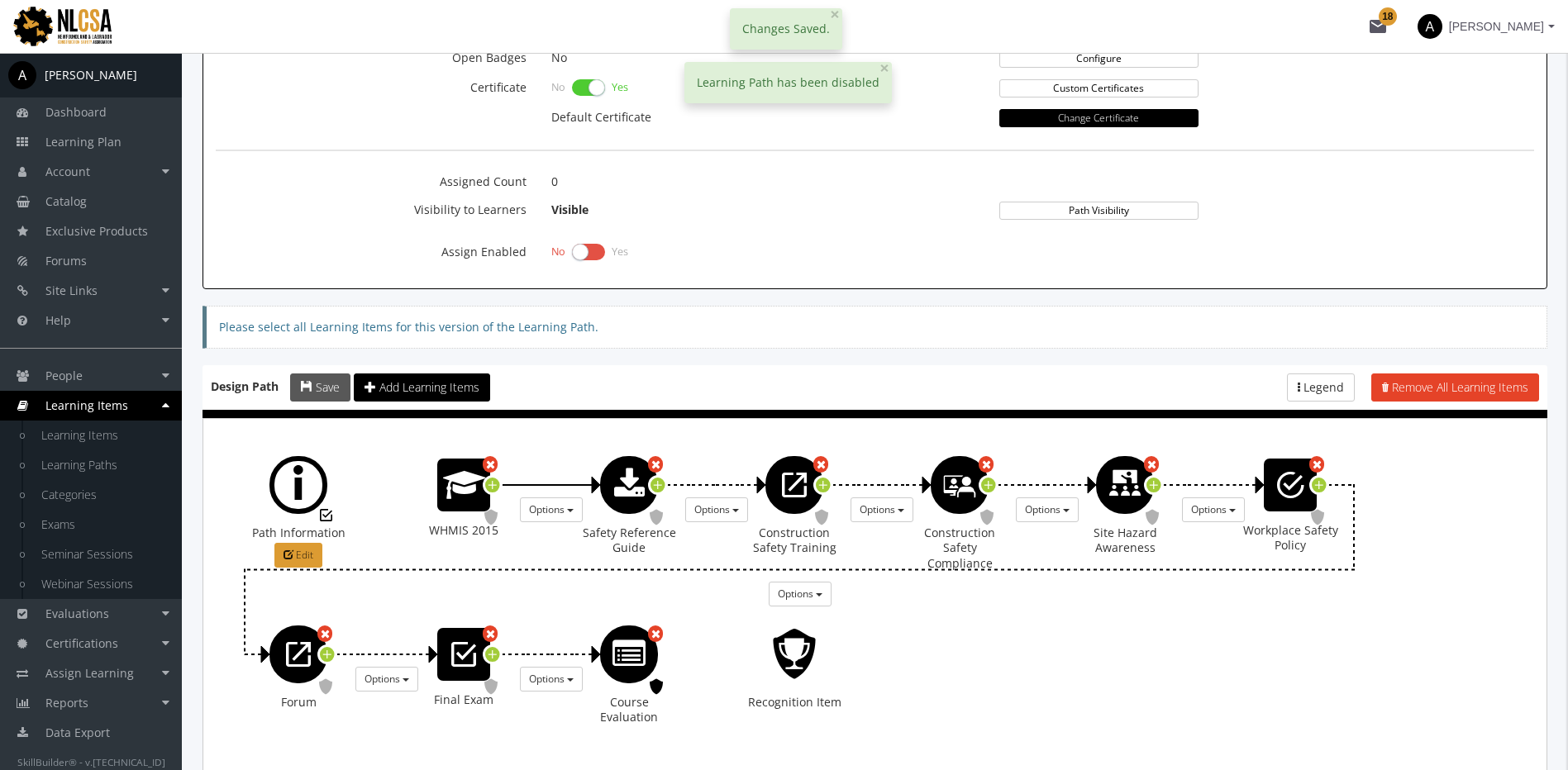
scroll to position [767, 0]
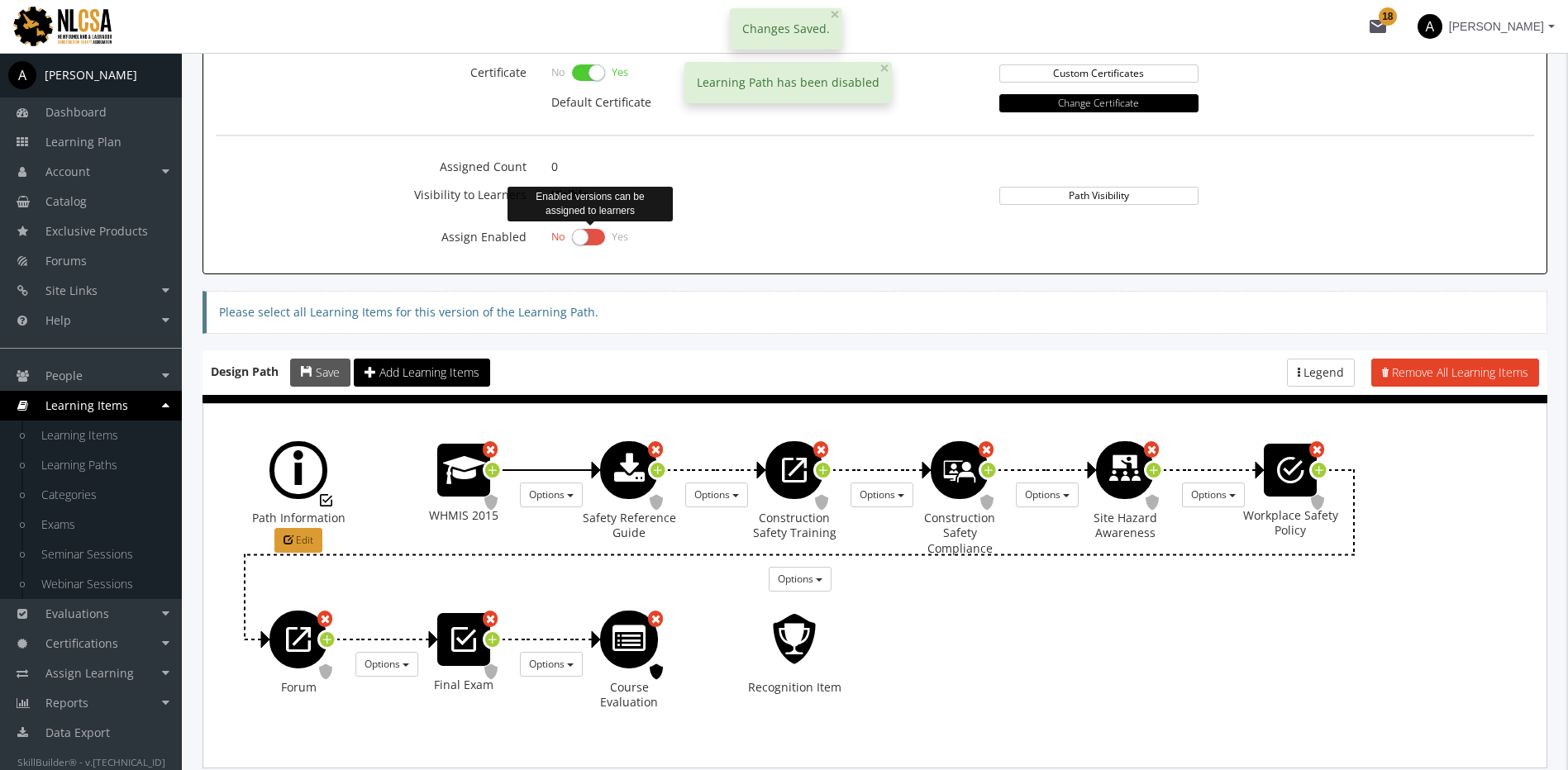
click at [586, 239] on label at bounding box center [588, 236] width 33 height 23
click at [0, 0] on input "checkbox" at bounding box center [0, 0] width 0 height 0
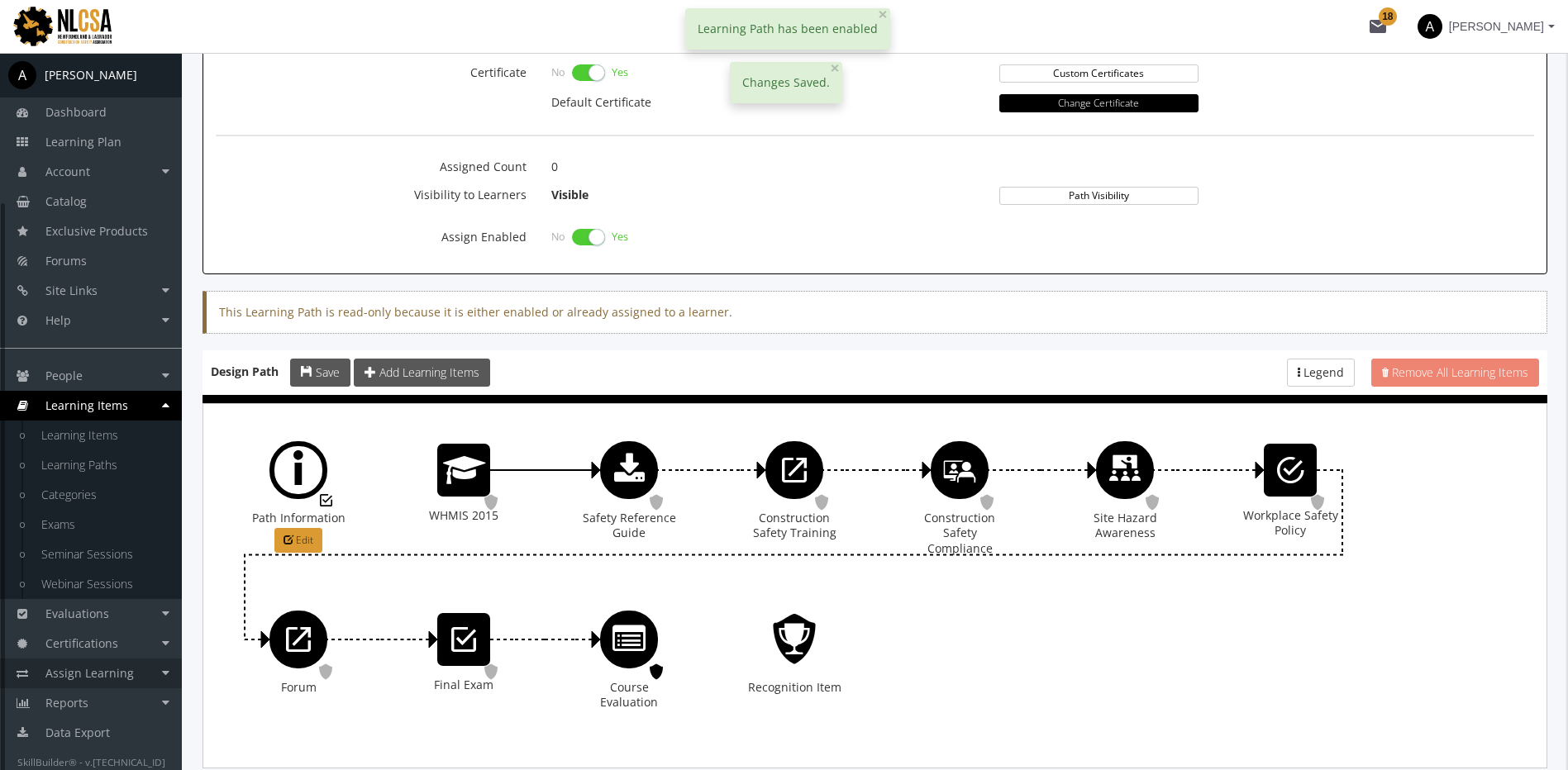
click at [130, 666] on span "Assign Learning" at bounding box center [89, 672] width 89 height 16
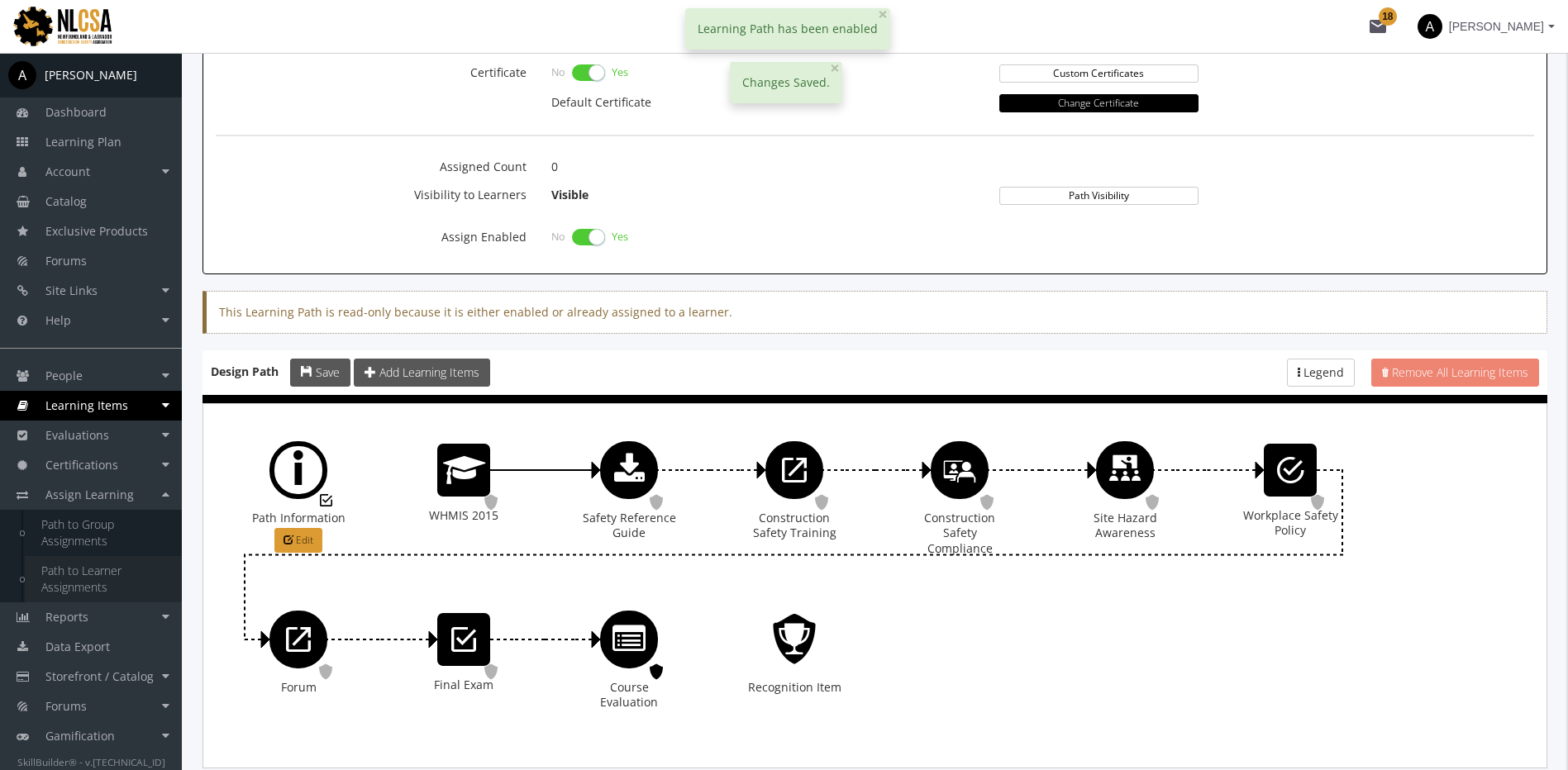
click at [114, 588] on link "Path to Learner Assignments" at bounding box center [103, 579] width 157 height 47
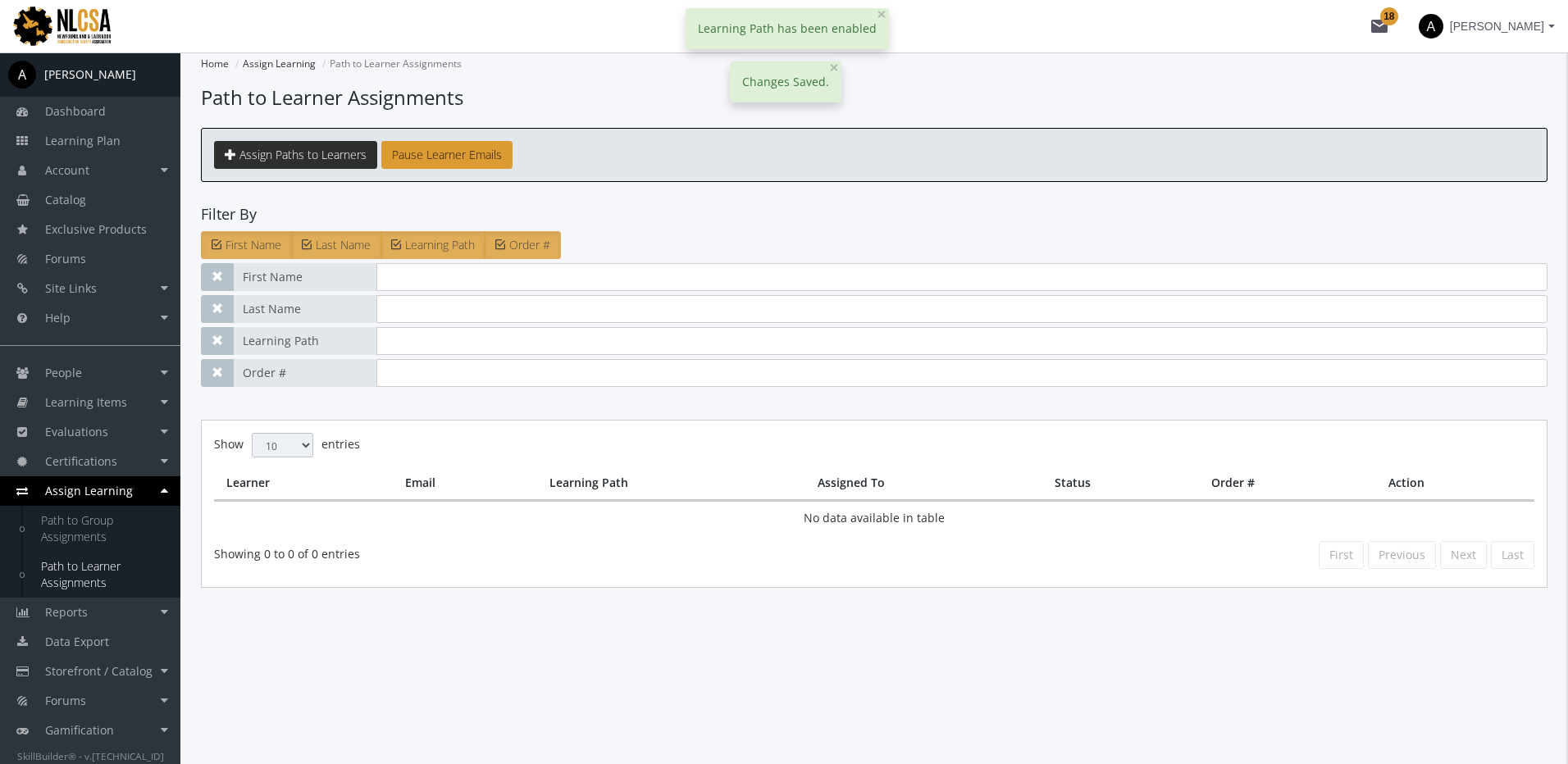
click at [326, 153] on span "Assign Paths to Learners" at bounding box center [303, 154] width 128 height 16
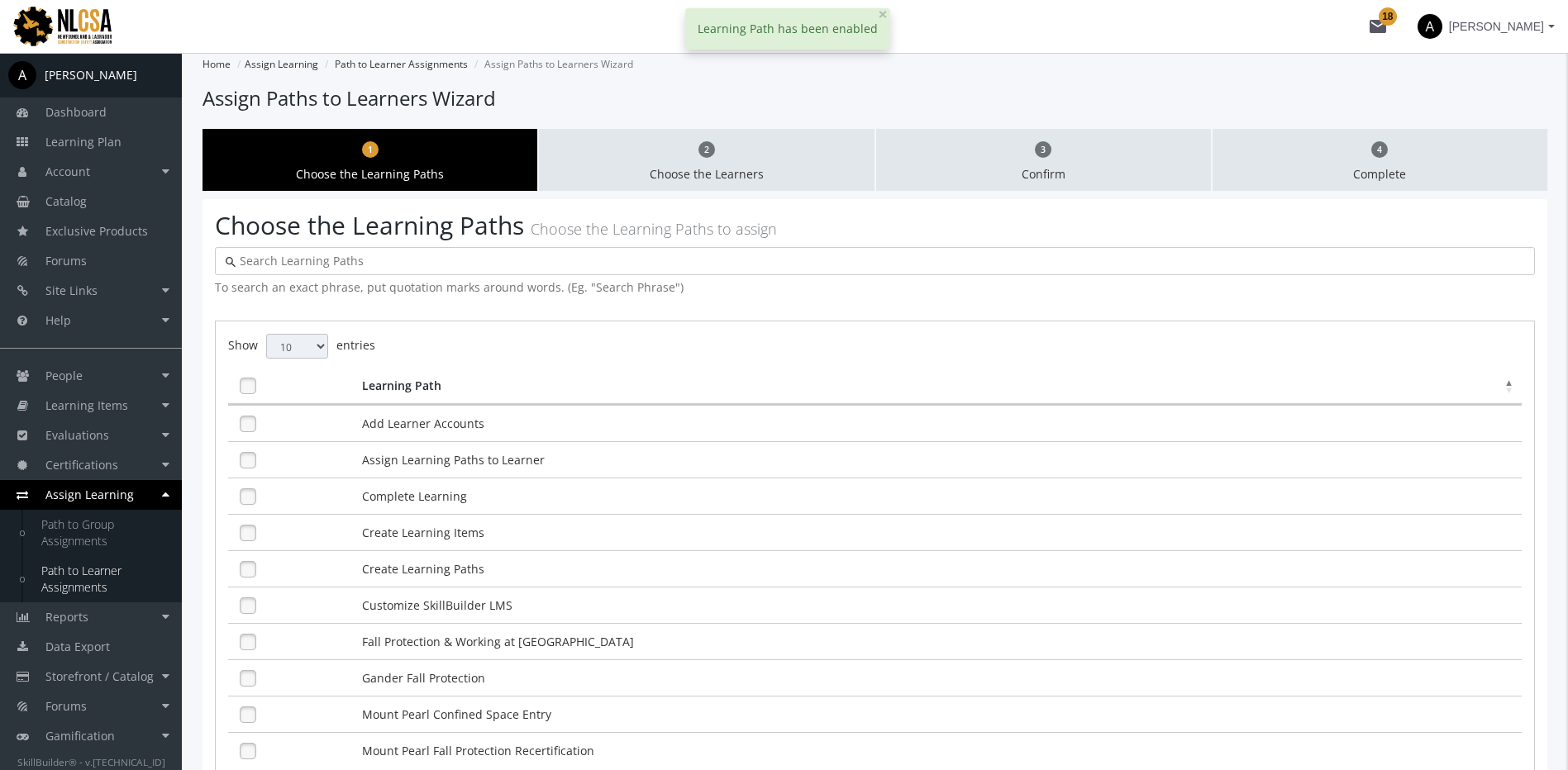
click at [332, 261] on input "text" at bounding box center [879, 262] width 1288 height 17
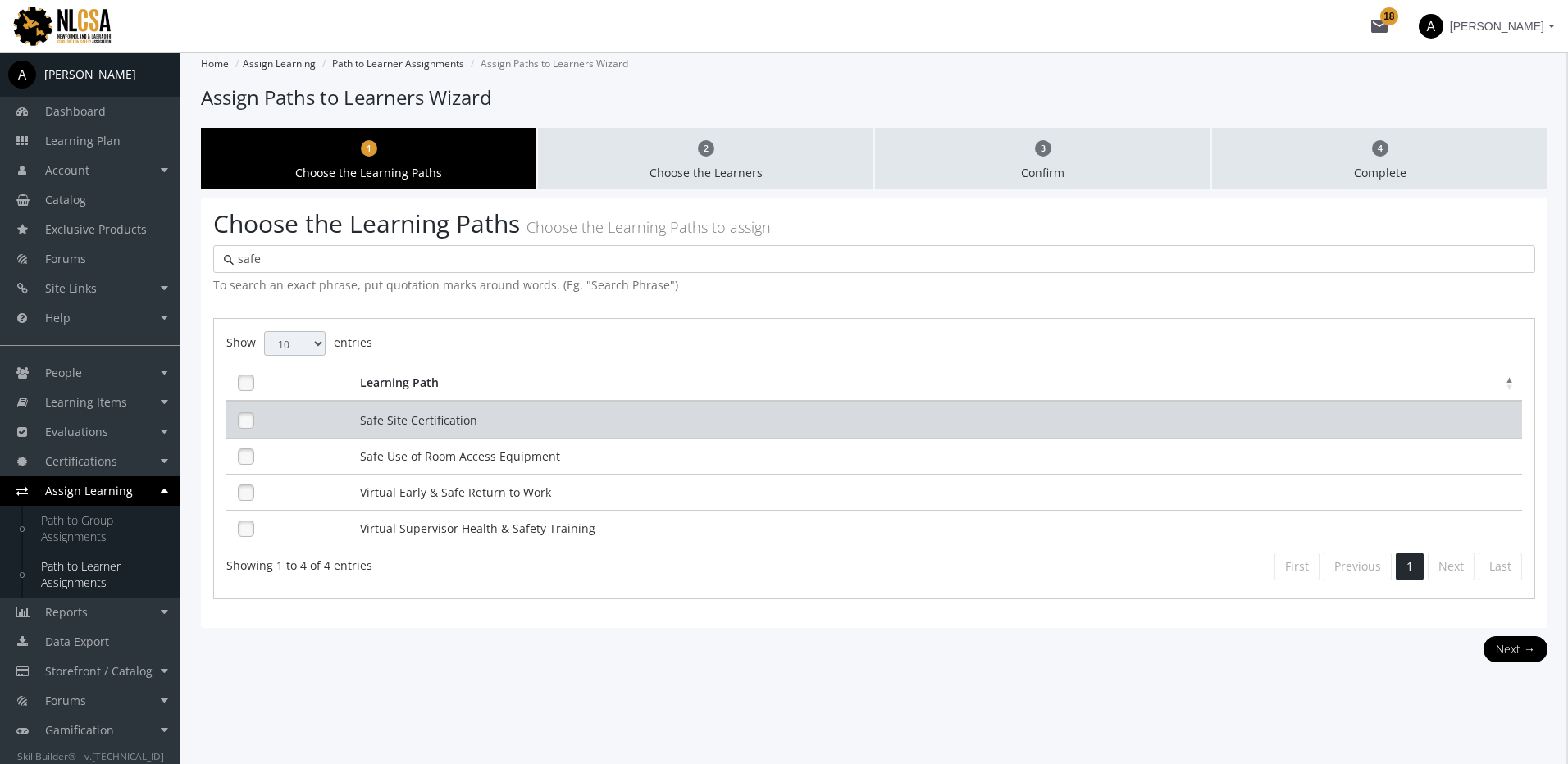
type input "safe"
click at [434, 428] on td "Safe Site Certification" at bounding box center [939, 419] width 1166 height 36
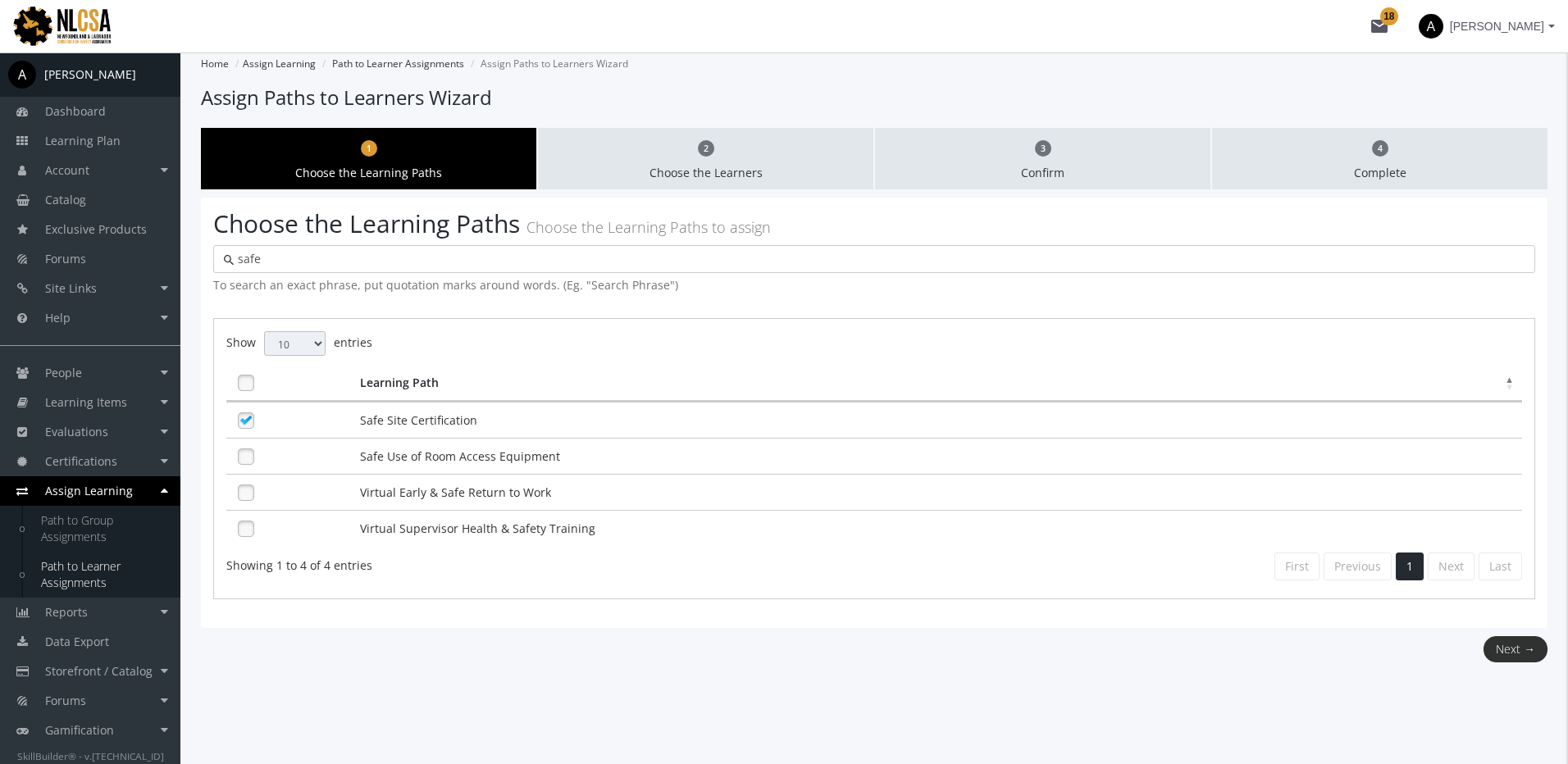
click at [1514, 649] on button "Next →" at bounding box center [1514, 649] width 64 height 26
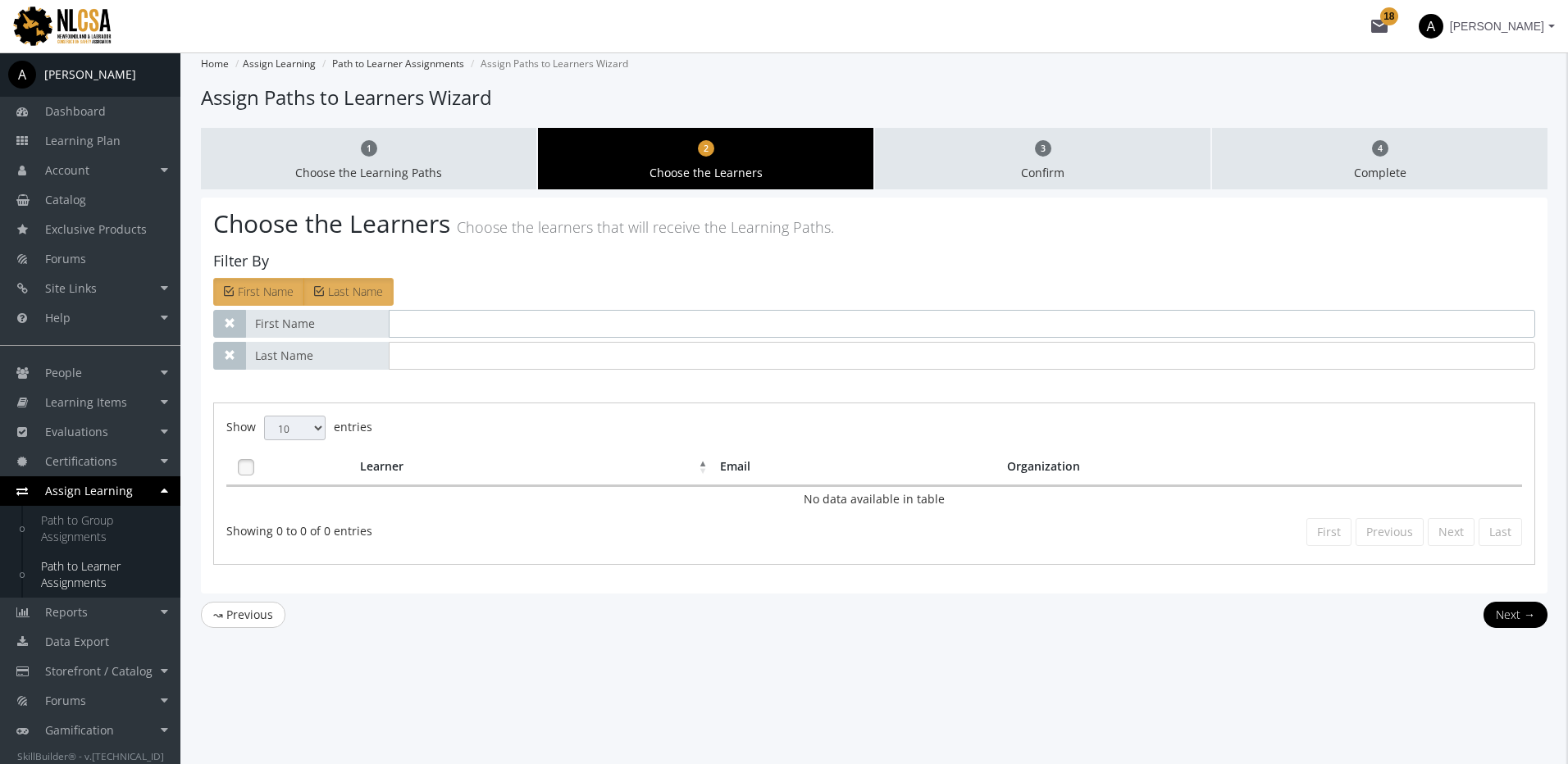
click at [456, 324] on input "text" at bounding box center [962, 323] width 1146 height 28
type input "amit"
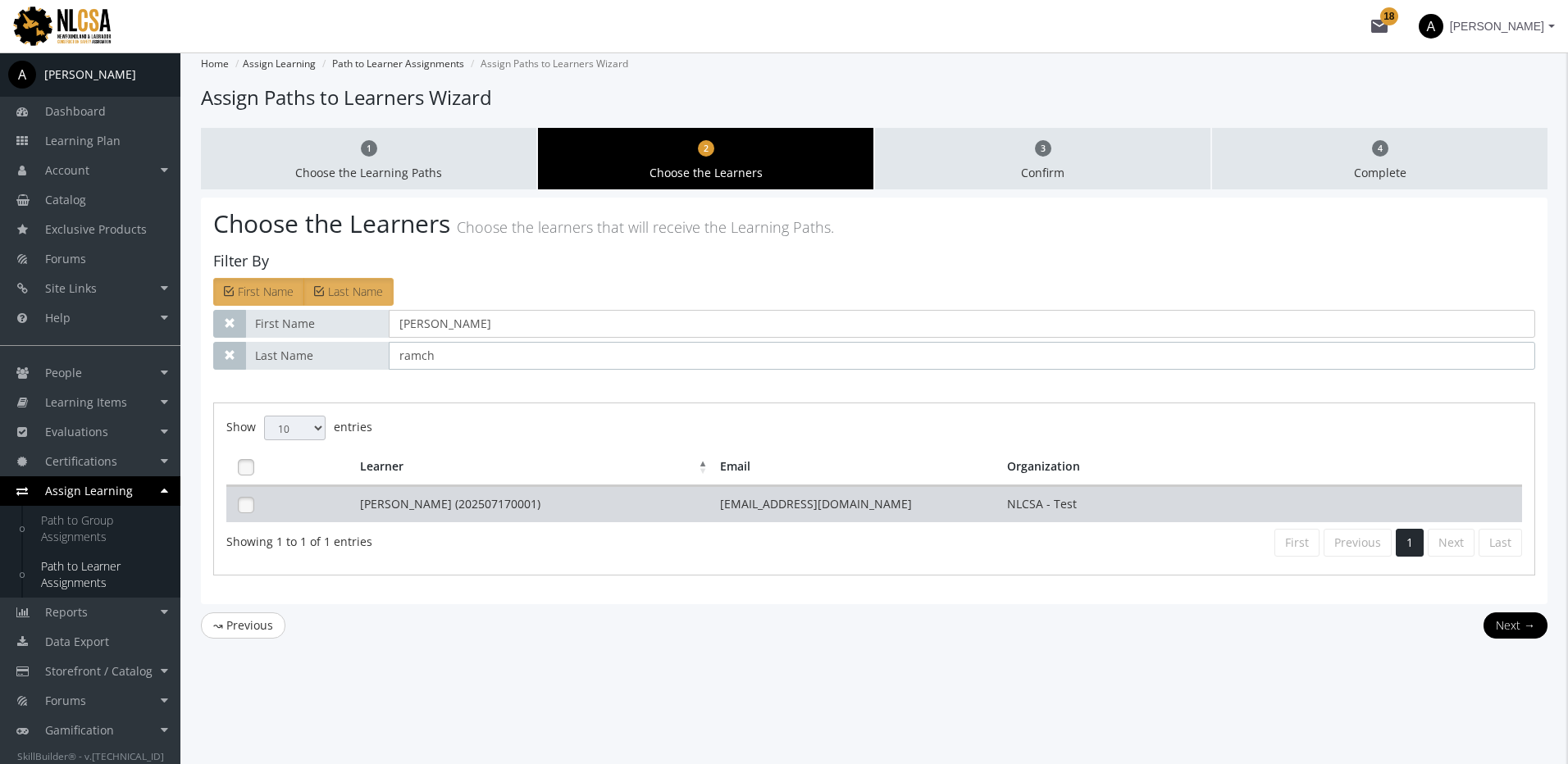
type input "ramch"
click at [380, 492] on td "[PERSON_NAME] (202507170001)" at bounding box center [536, 503] width 360 height 36
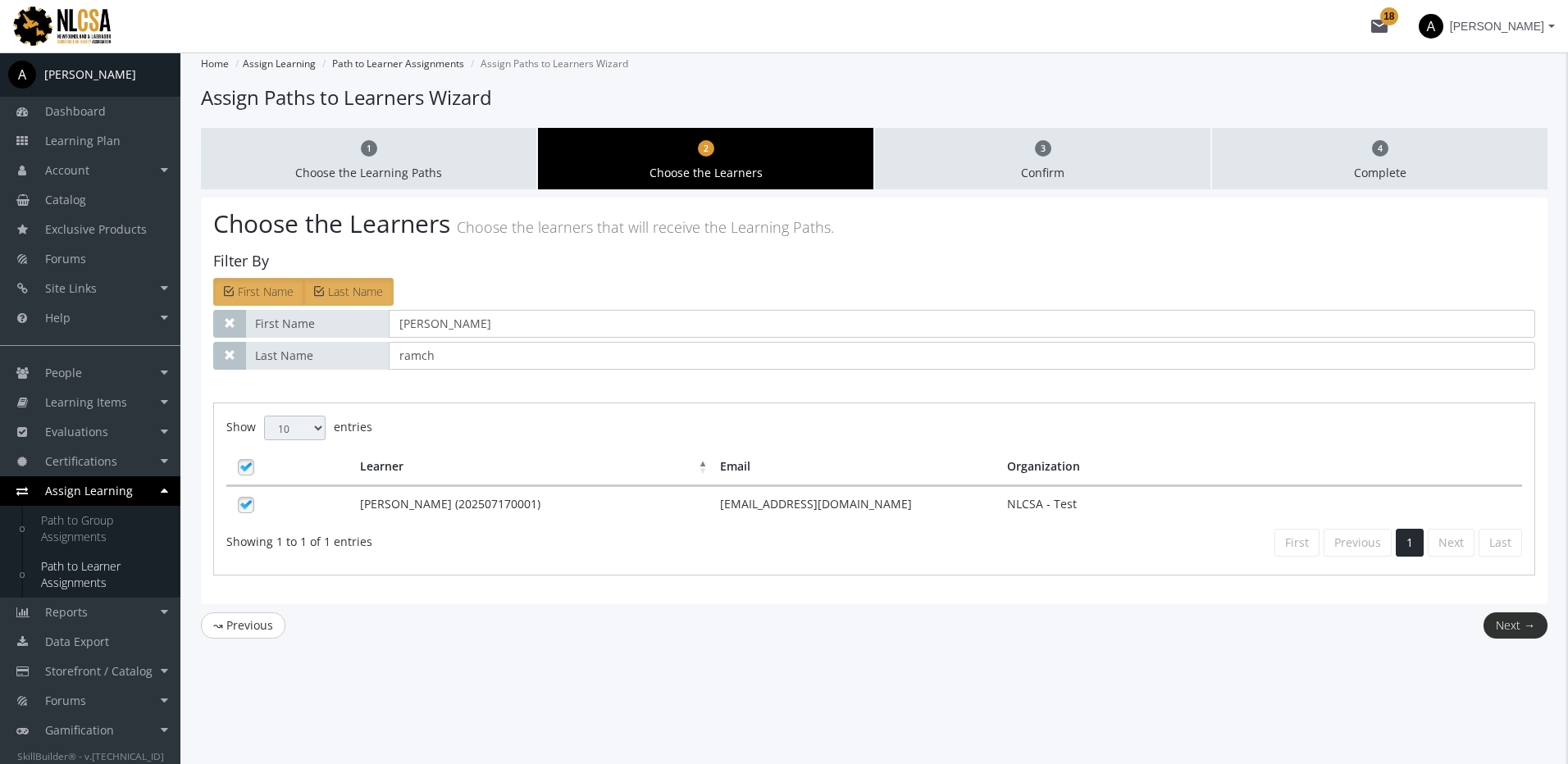
click at [1512, 632] on button "Next →" at bounding box center [1514, 625] width 64 height 26
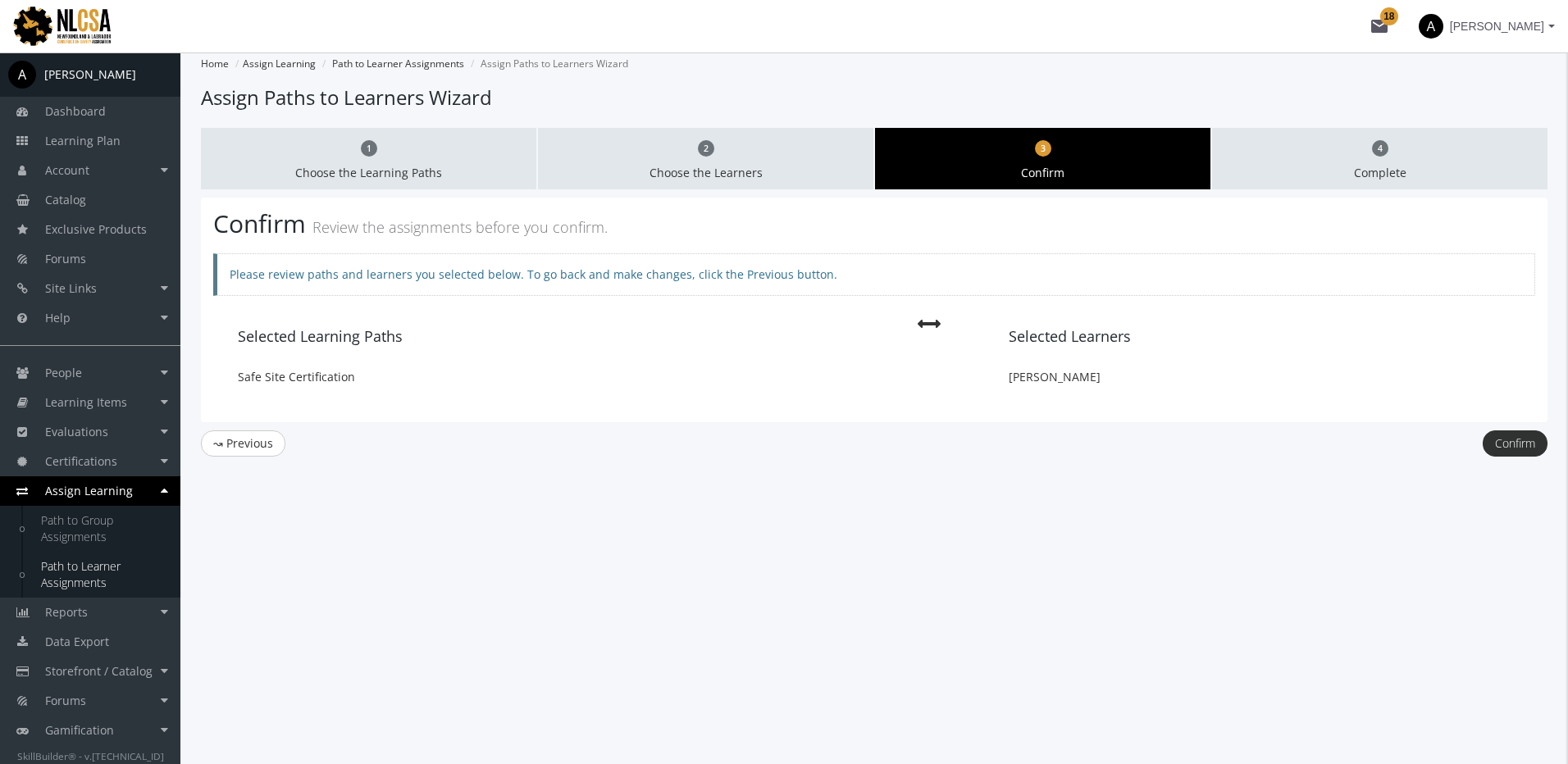
drag, startPoint x: 1529, startPoint y: 442, endPoint x: 1521, endPoint y: 441, distance: 8.1
click at [1530, 442] on button "Confirm" at bounding box center [1514, 443] width 65 height 26
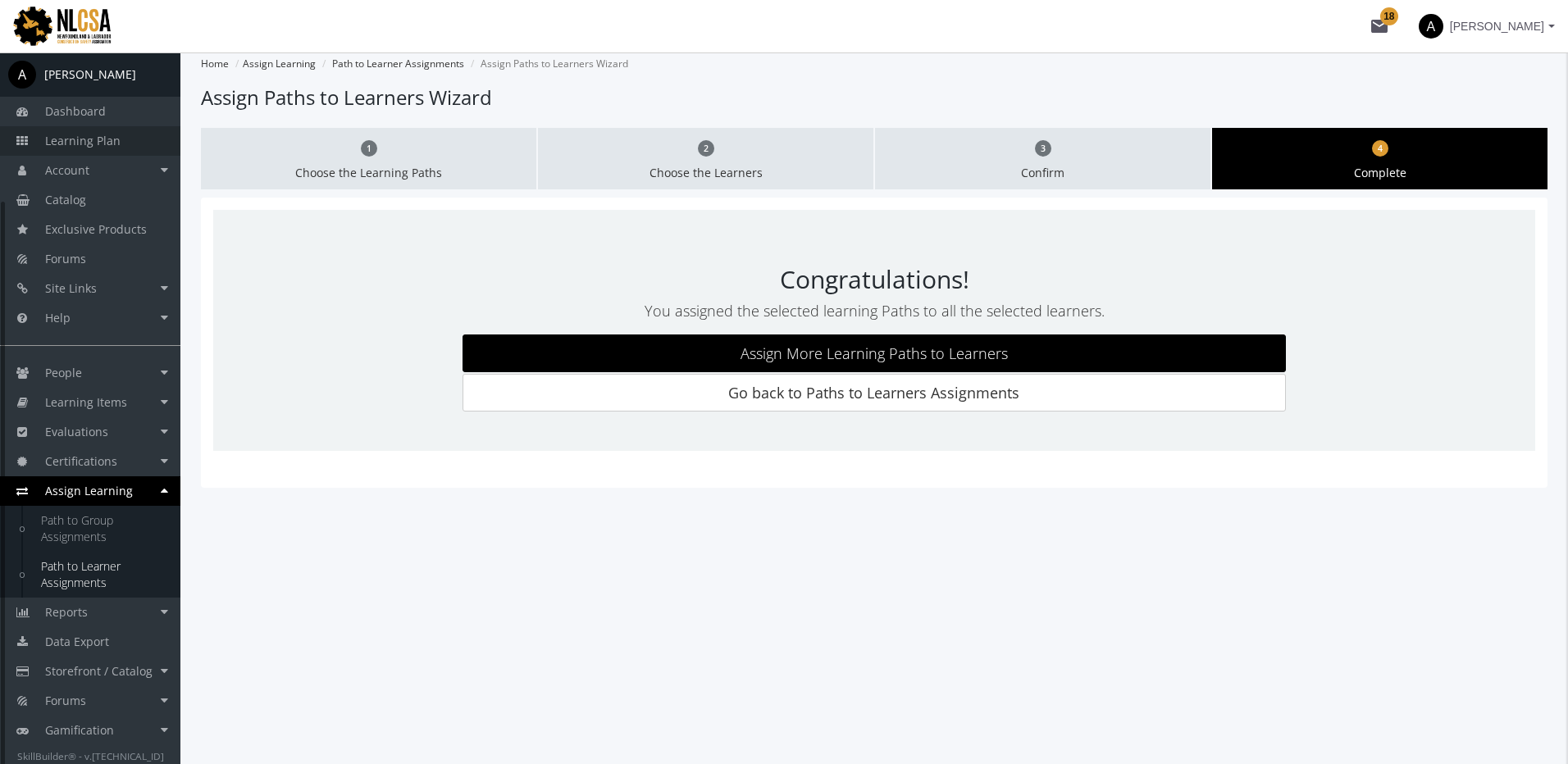
click at [135, 142] on link "Learning Plan" at bounding box center [90, 141] width 180 height 30
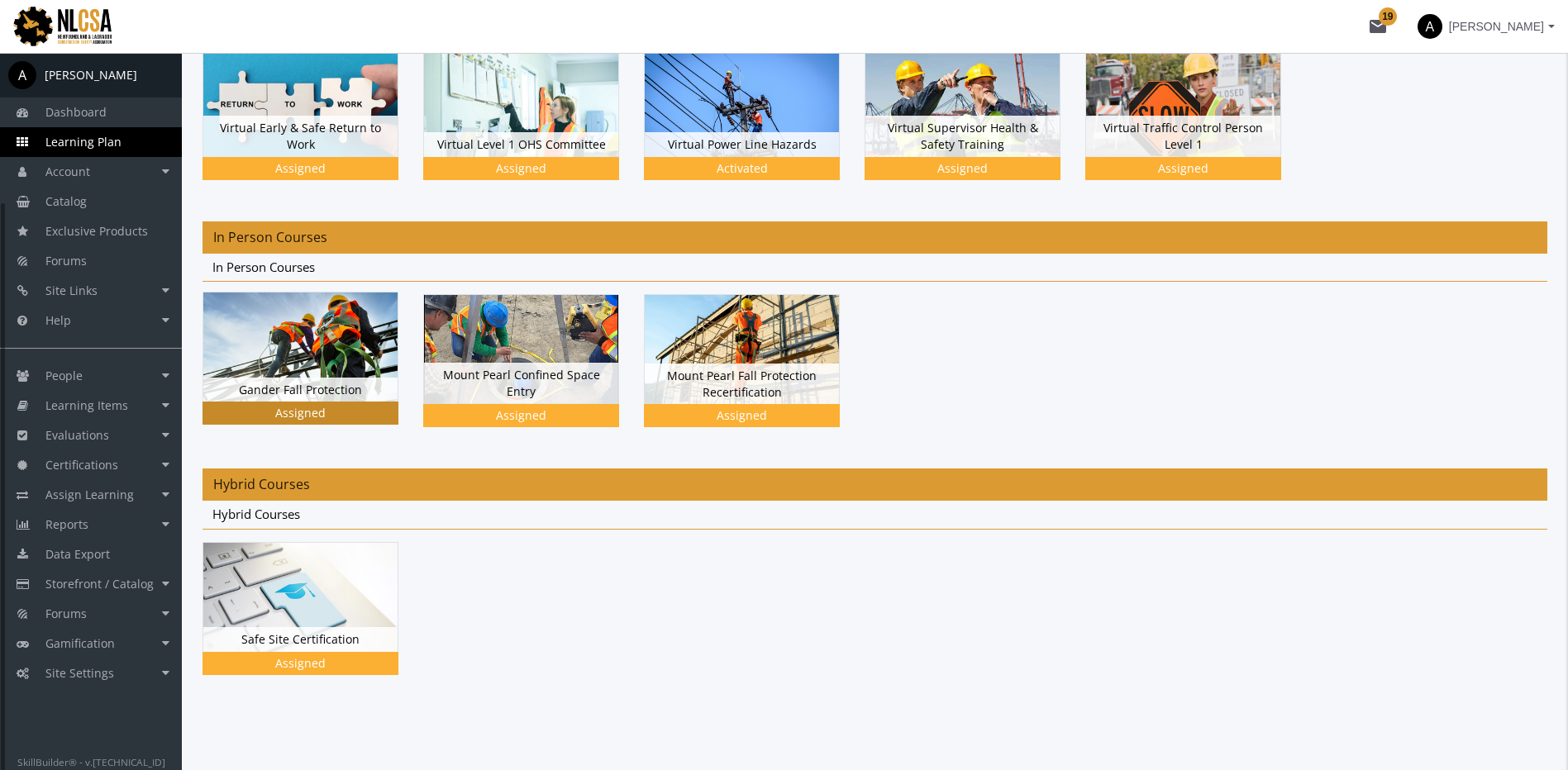
scroll to position [202, 0]
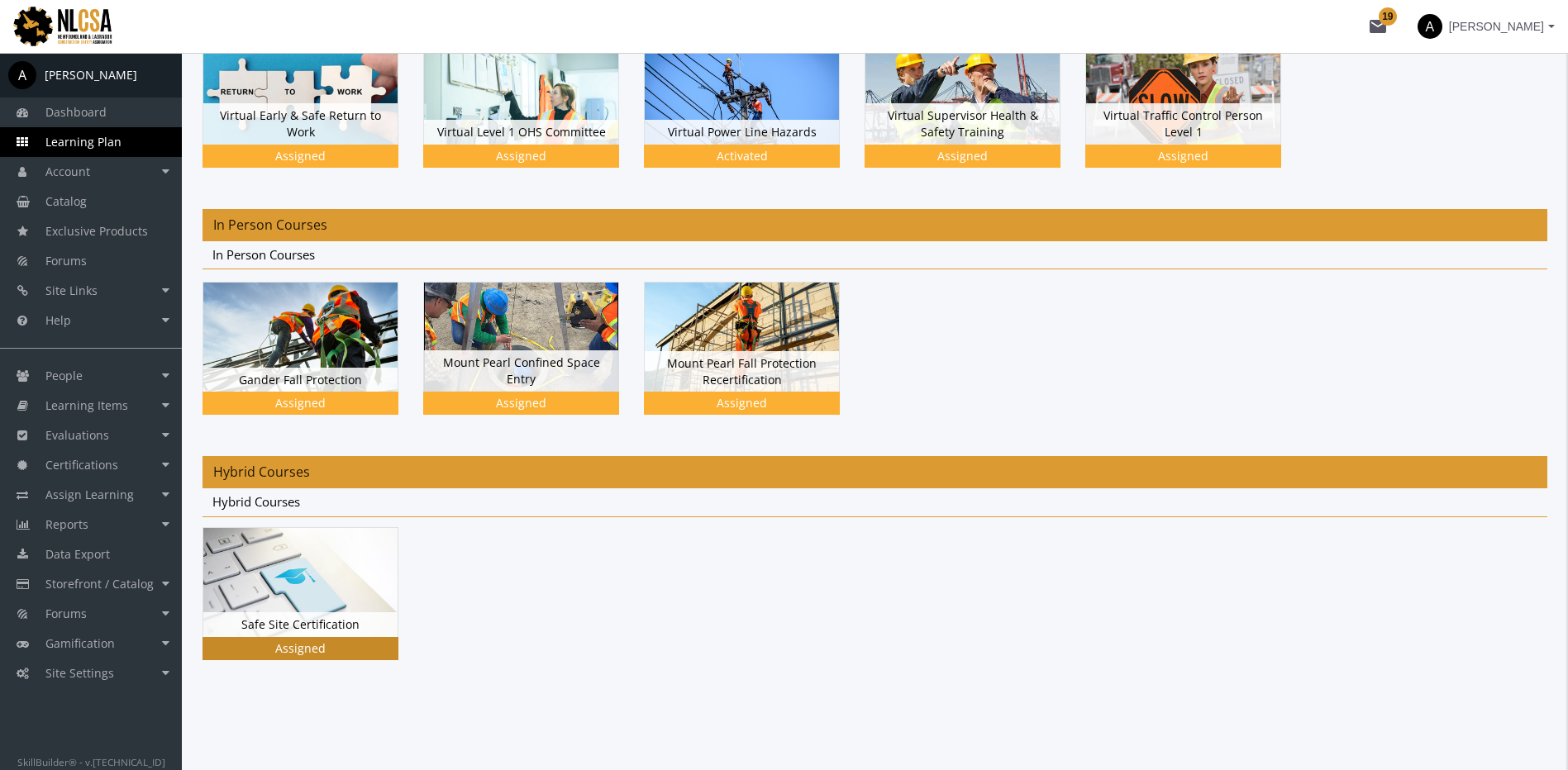
click at [336, 143] on img at bounding box center [300, 88] width 195 height 109
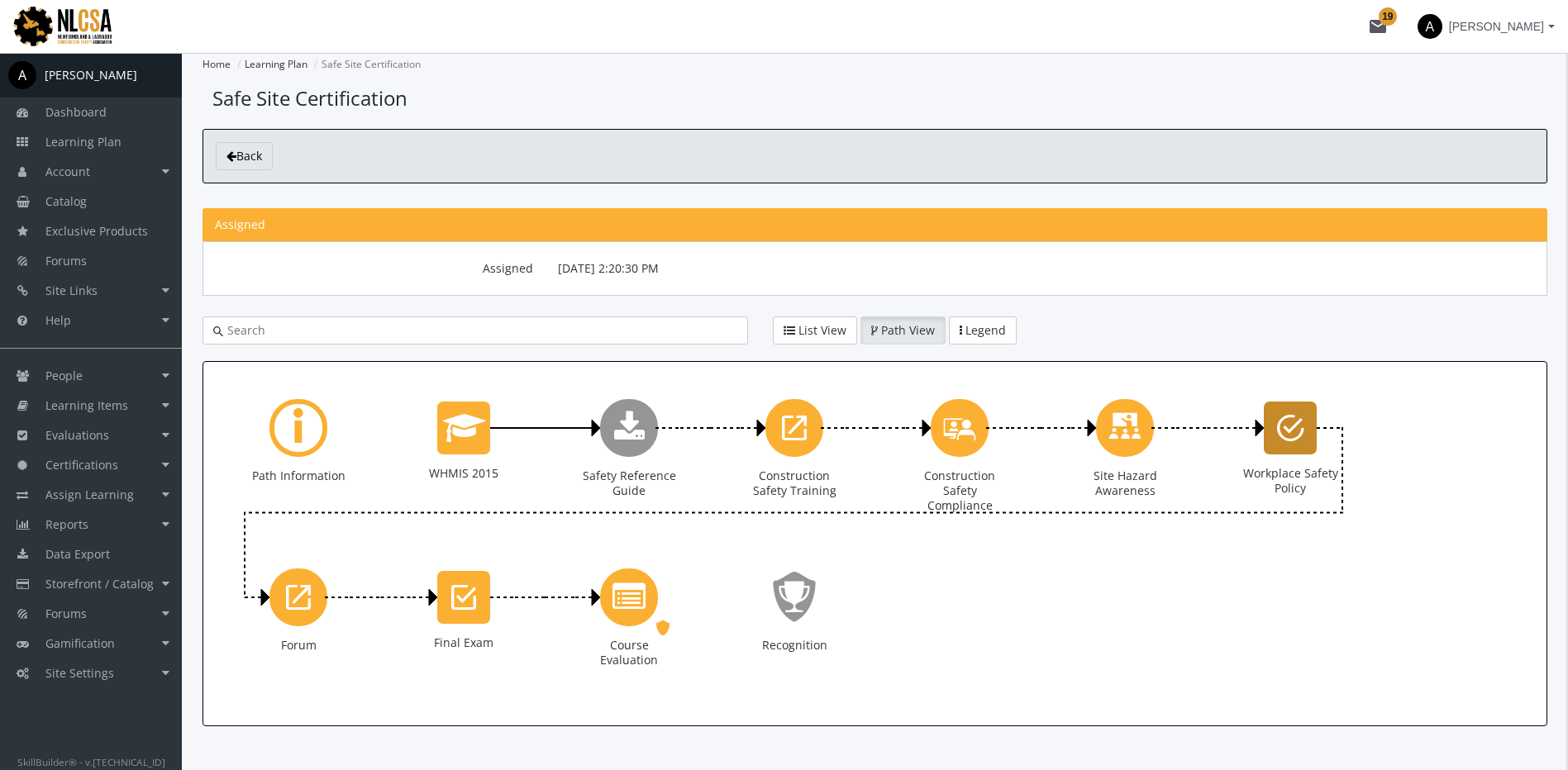
click at [1288, 447] on div "Workplace Safety Policy" at bounding box center [1290, 427] width 53 height 53
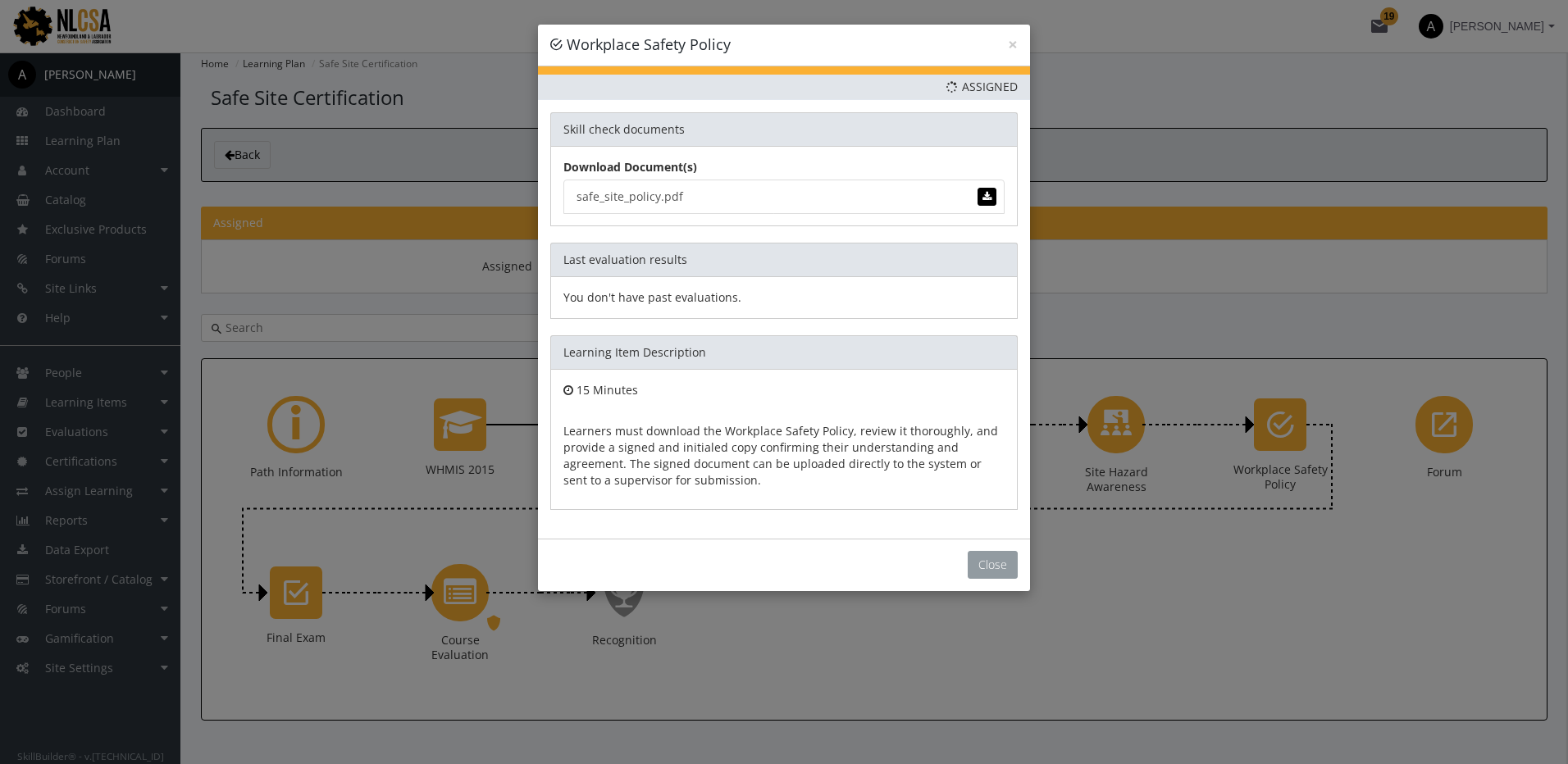
drag, startPoint x: 984, startPoint y: 565, endPoint x: 1117, endPoint y: 540, distance: 135.3
click at [985, 564] on button "Close" at bounding box center [992, 564] width 50 height 28
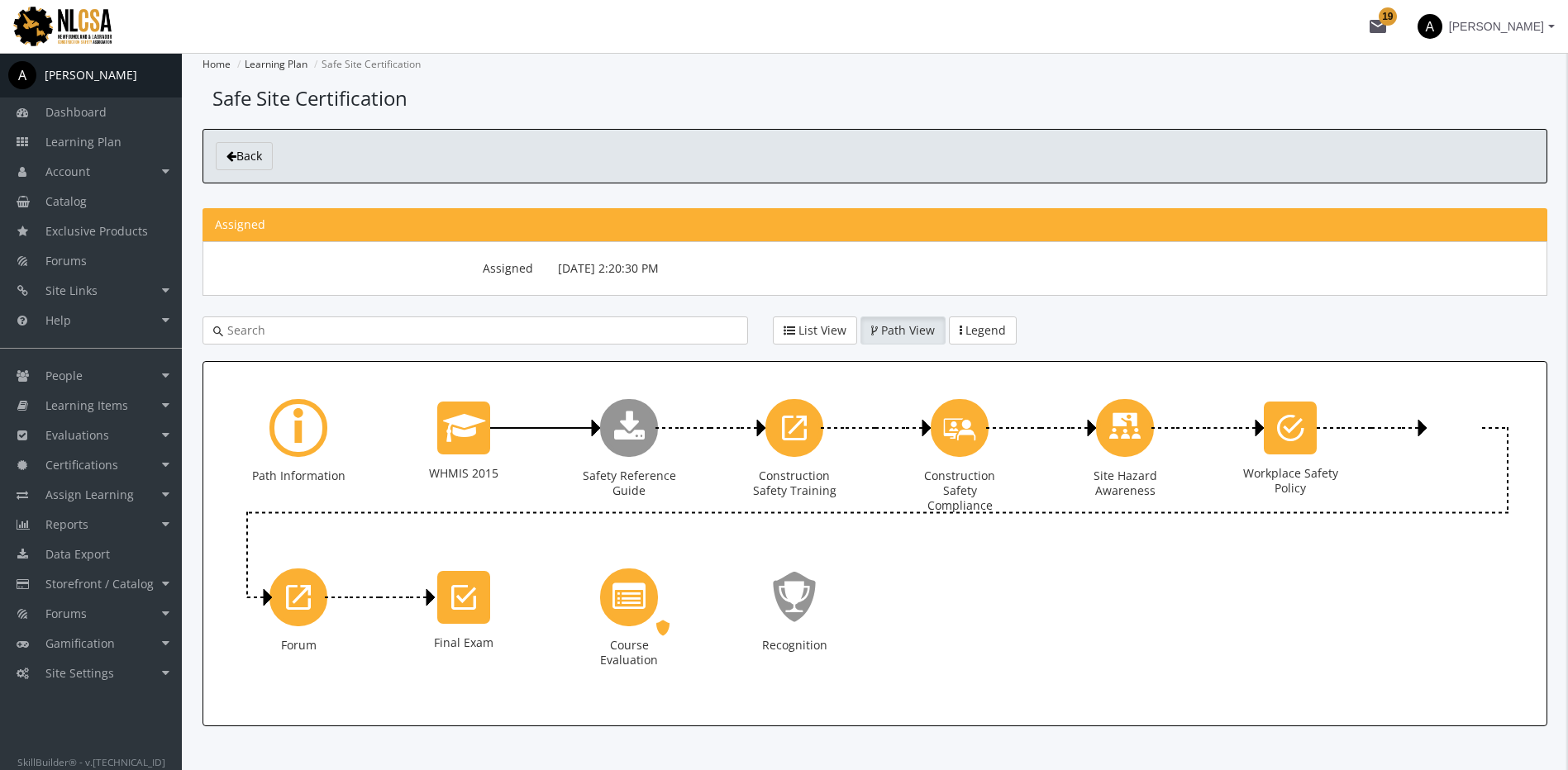
click at [1344, 595] on div "Path Information WHMIS 2015 External Qualification. Status: Assigned. Safety Re…" at bounding box center [875, 544] width 1318 height 339
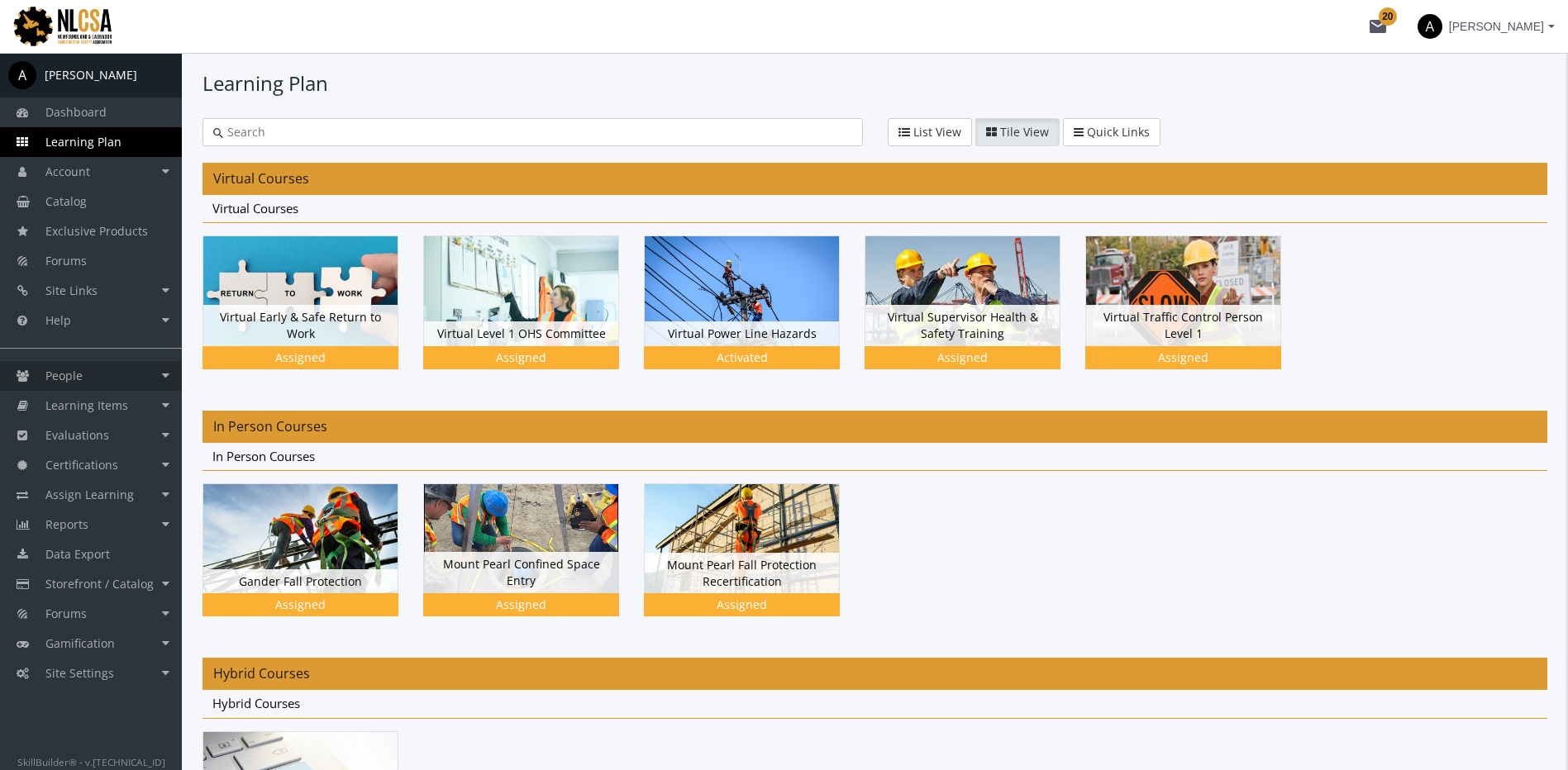
click at [99, 375] on link "People" at bounding box center [90, 376] width 182 height 30
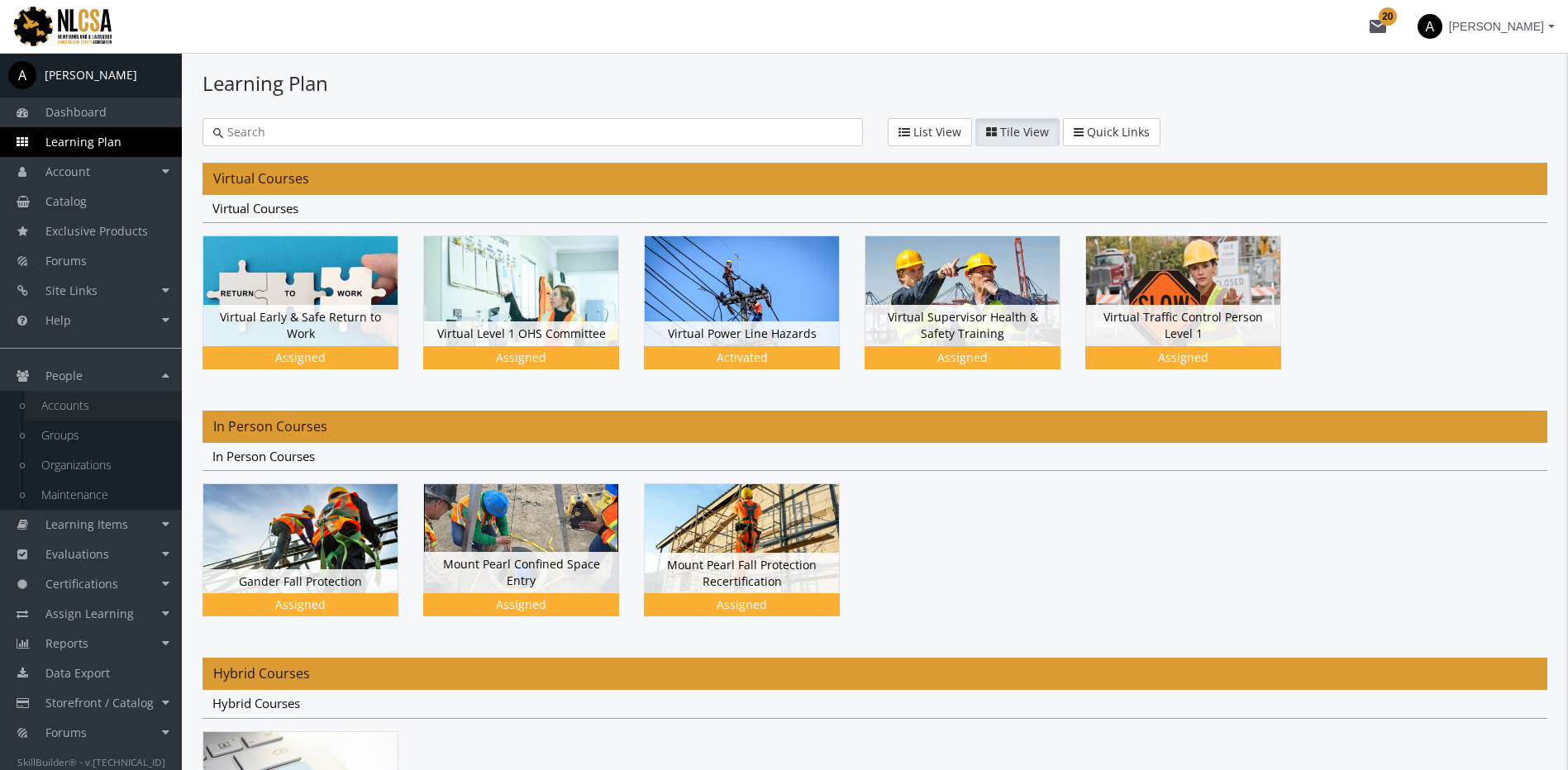
click at [114, 406] on link "Accounts" at bounding box center [103, 406] width 157 height 30
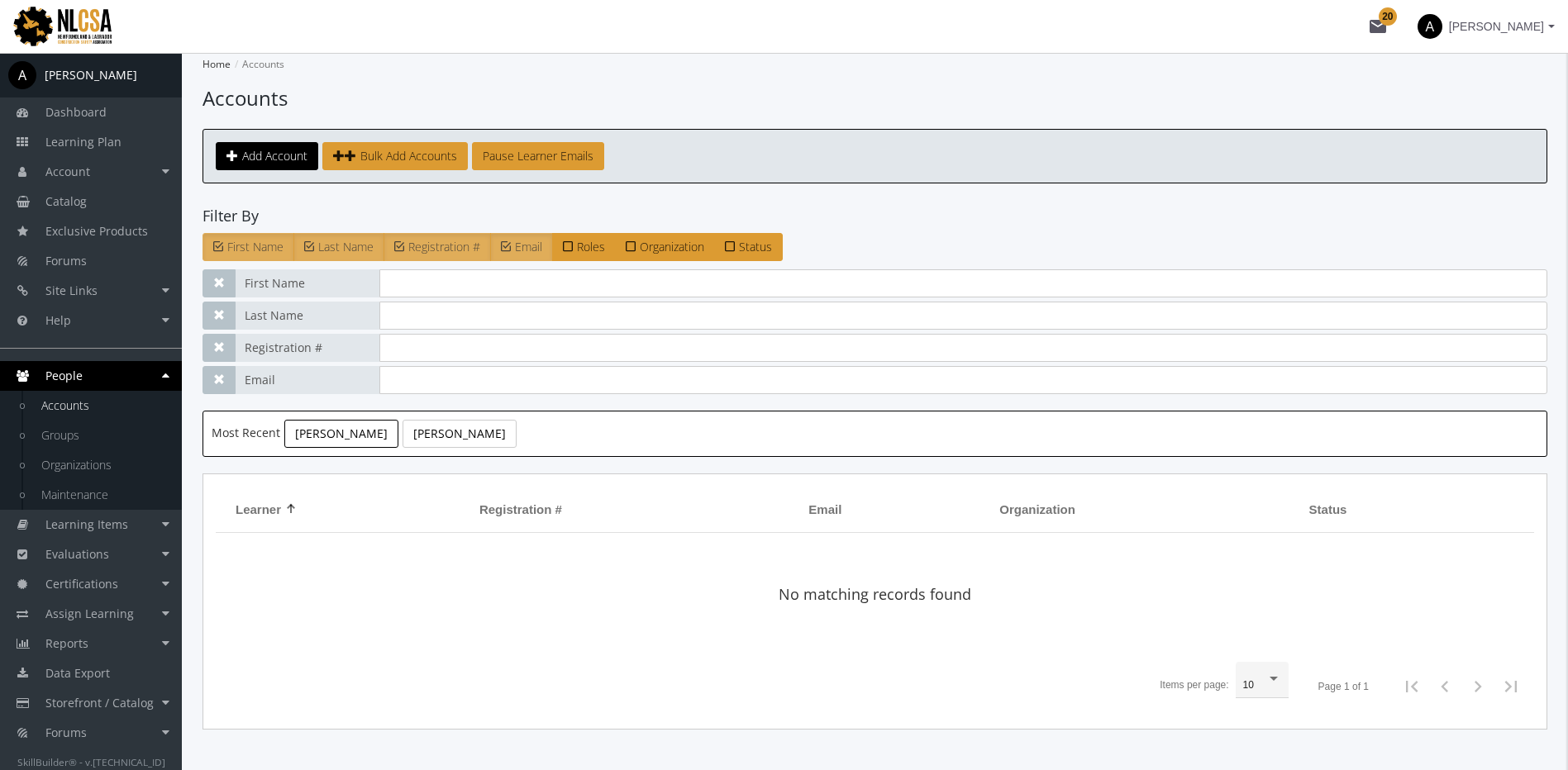
click at [330, 439] on link "Flesher, Ken" at bounding box center [341, 434] width 114 height 28
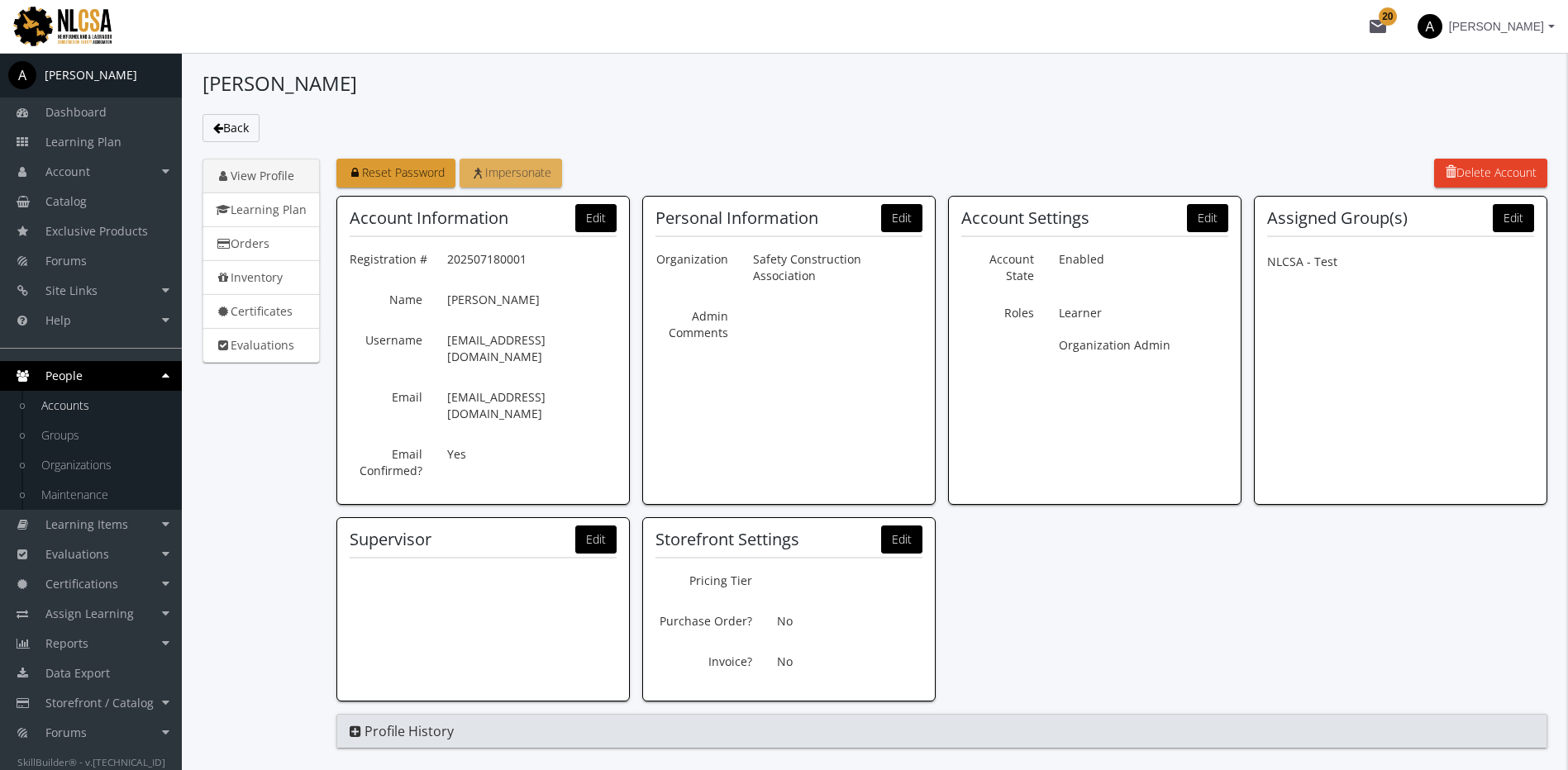
click at [550, 182] on link "Impersonate" at bounding box center [511, 172] width 102 height 29
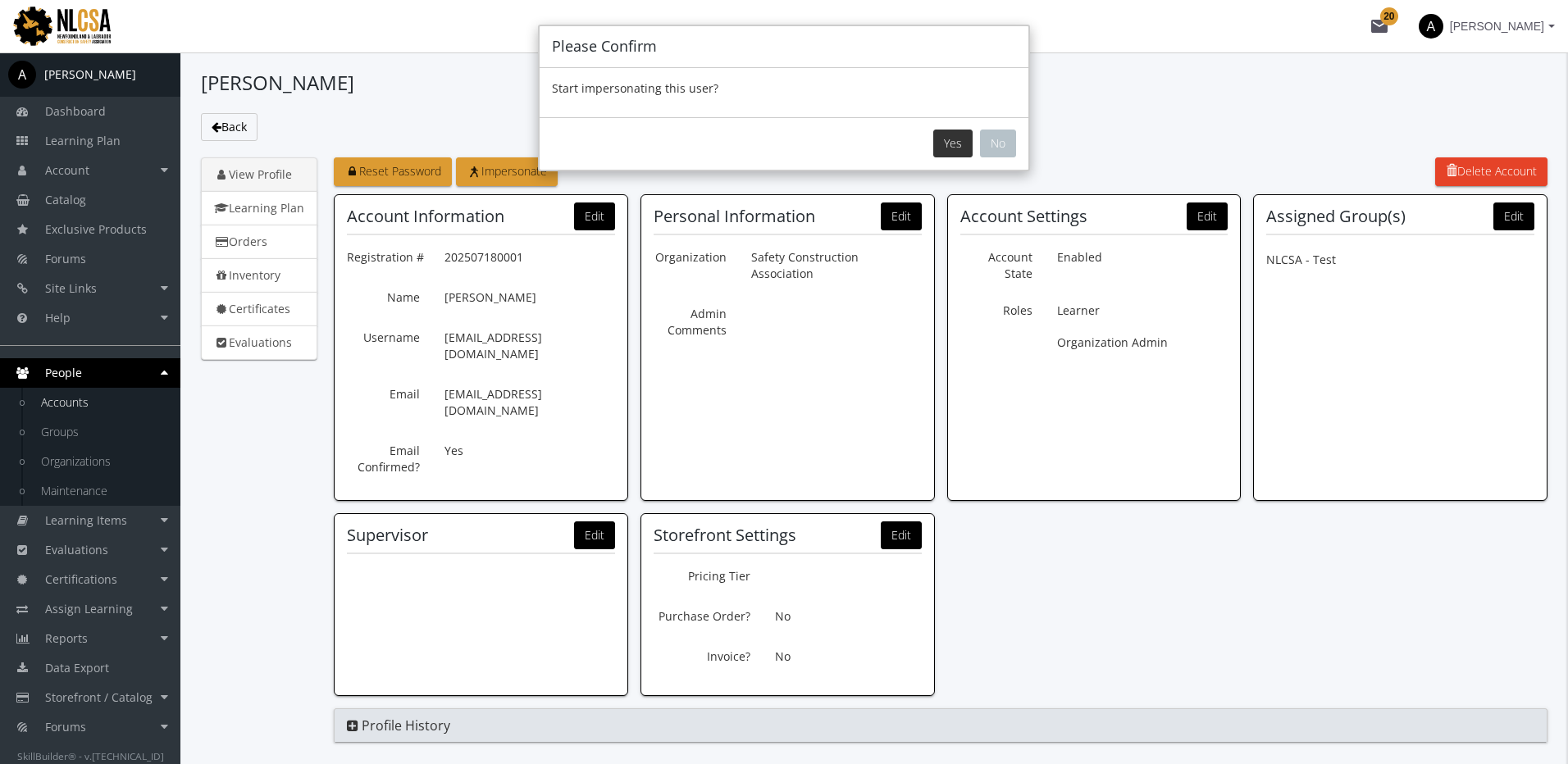
click at [958, 147] on button "Yes" at bounding box center [953, 143] width 40 height 28
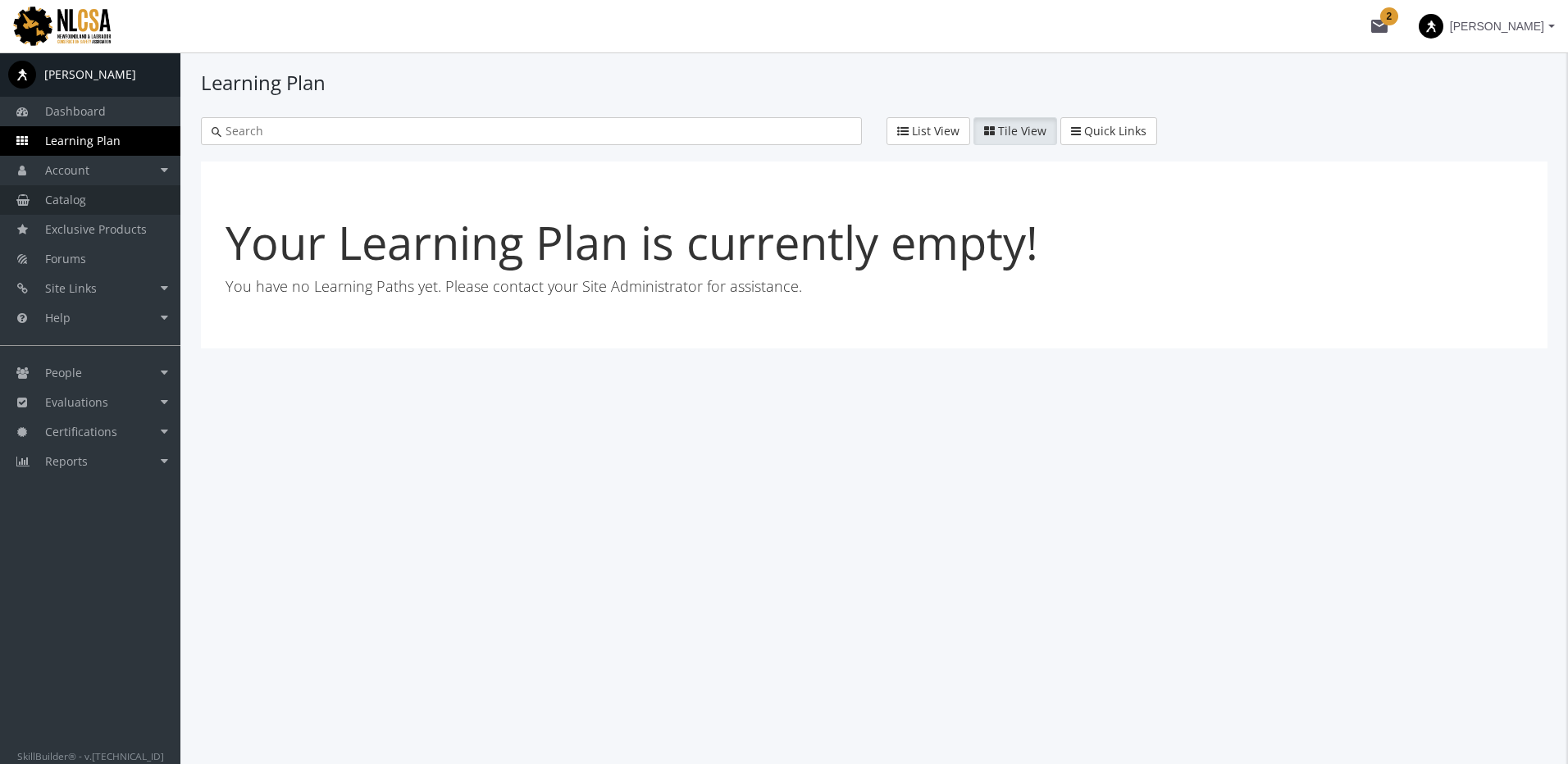
click at [84, 199] on span "Catalog" at bounding box center [66, 200] width 41 height 16
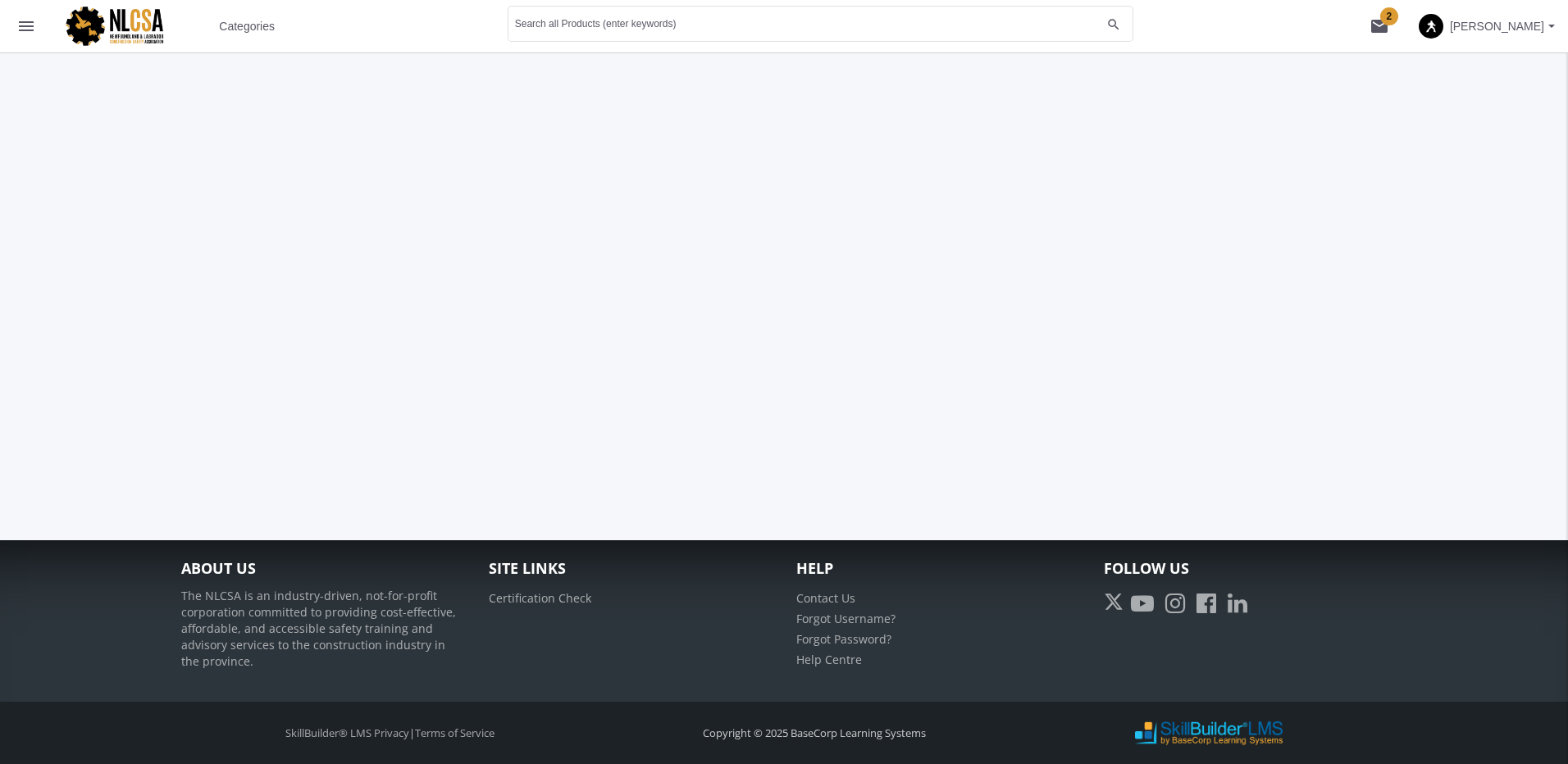
click at [247, 26] on span "Categories" at bounding box center [247, 26] width 55 height 30
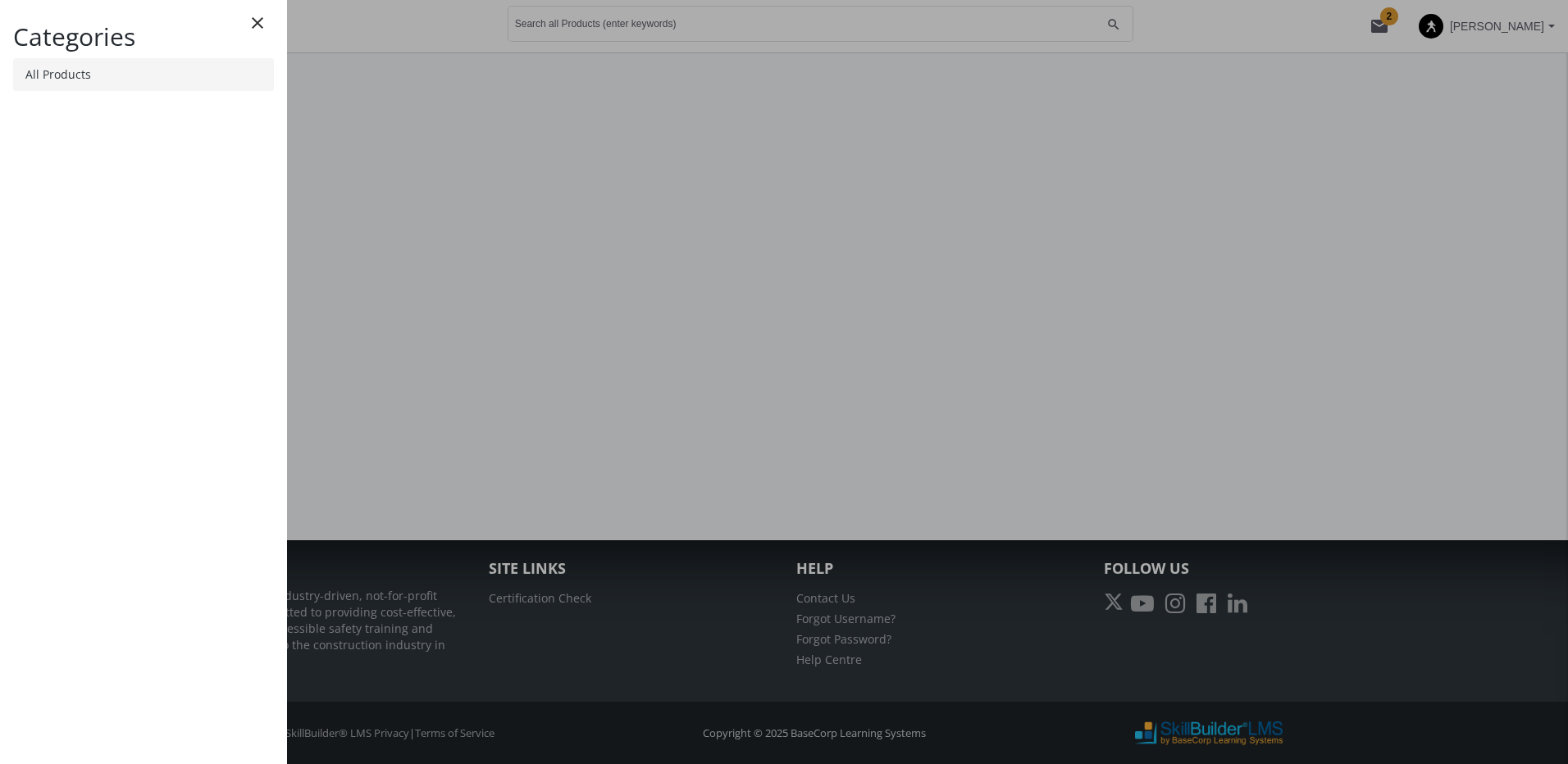
click at [132, 69] on link "All Products" at bounding box center [143, 74] width 261 height 32
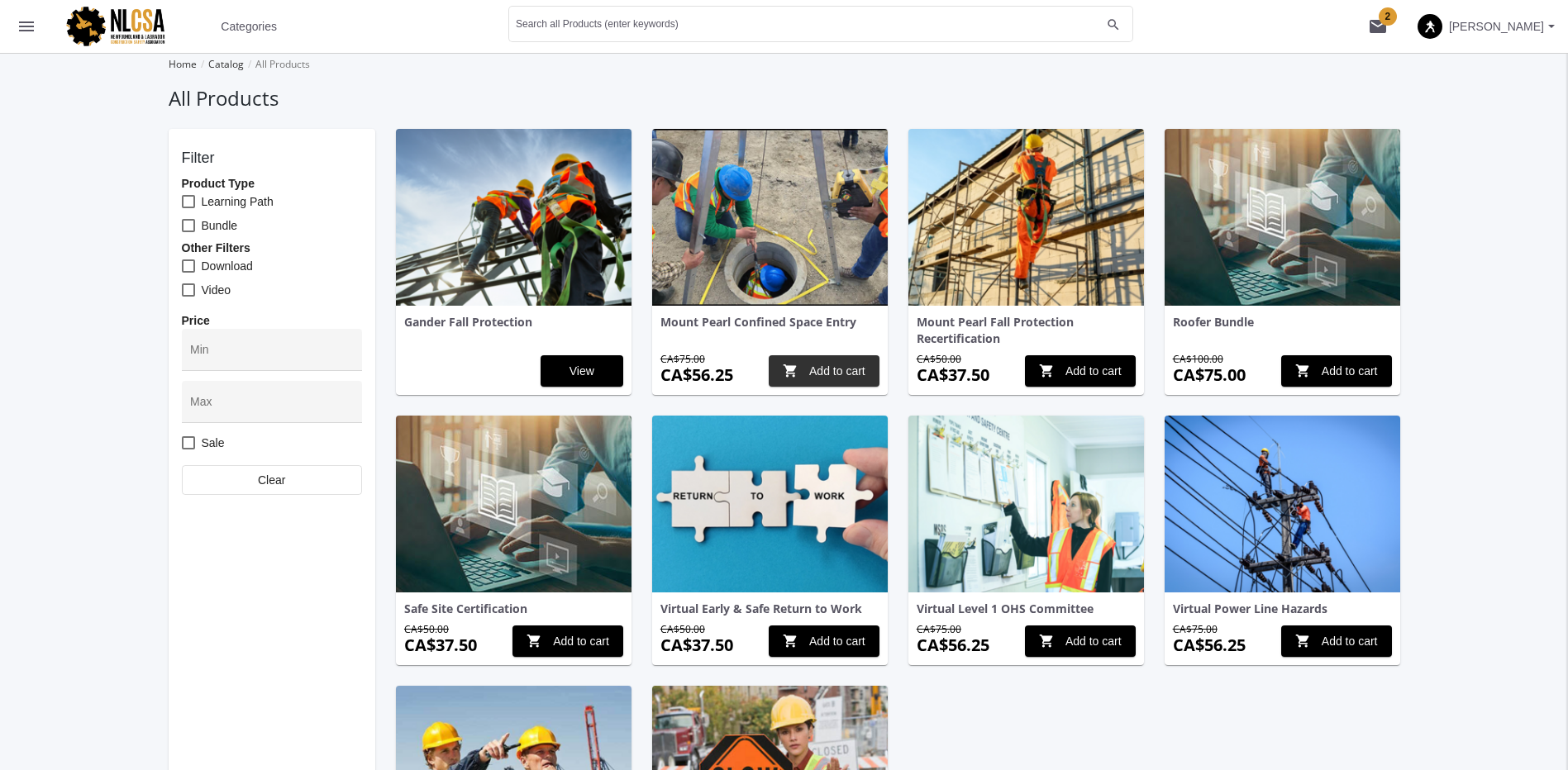
click at [826, 376] on span "shopping_cart Add to cart" at bounding box center [824, 371] width 83 height 30
click at [1079, 372] on span "shopping_cart Add to cart" at bounding box center [1080, 371] width 83 height 30
click at [1388, 29] on mat-icon "shopping_cart 2" at bounding box center [1377, 26] width 20 height 20
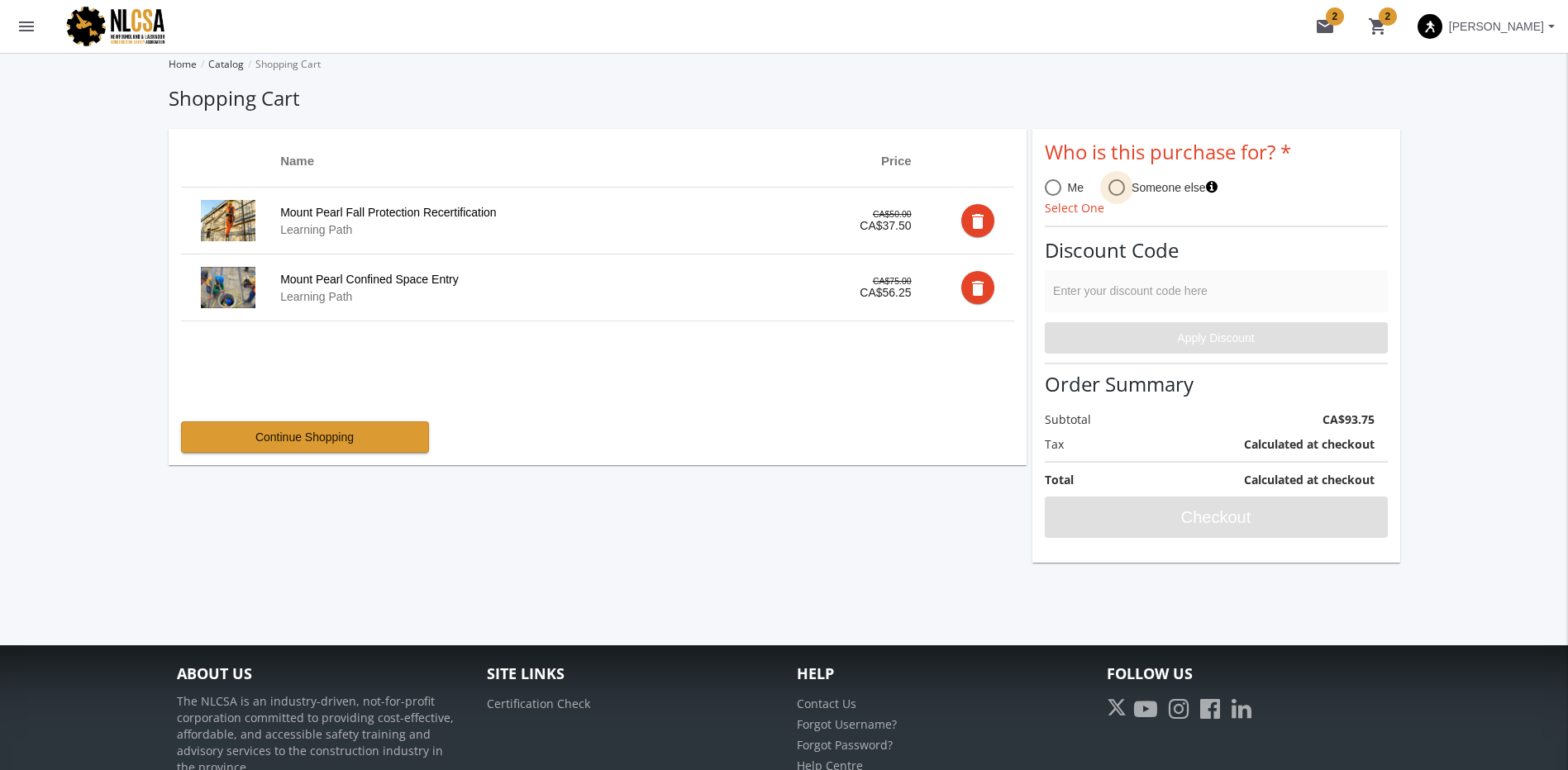
click at [1127, 189] on span "Someone else" at bounding box center [1171, 188] width 92 height 17
click at [1125, 189] on input "Someone else" at bounding box center [1117, 191] width 17 height 17
radio input "true"
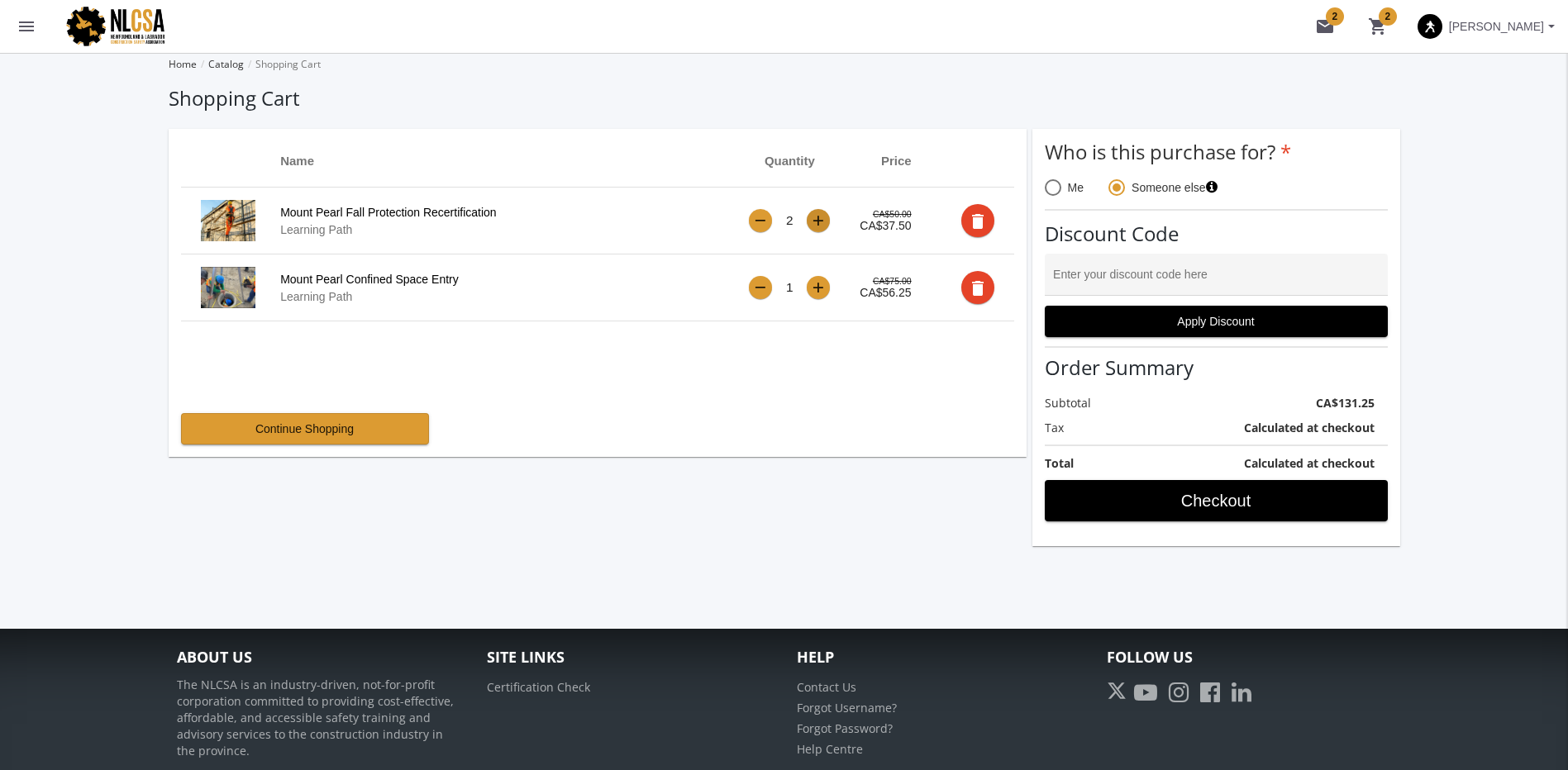
click at [825, 220] on button "+" at bounding box center [818, 220] width 23 height 23
drag, startPoint x: 821, startPoint y: 226, endPoint x: 823, endPoint y: 256, distance: 30.1
click at [821, 224] on div "+" at bounding box center [818, 221] width 11 height 14
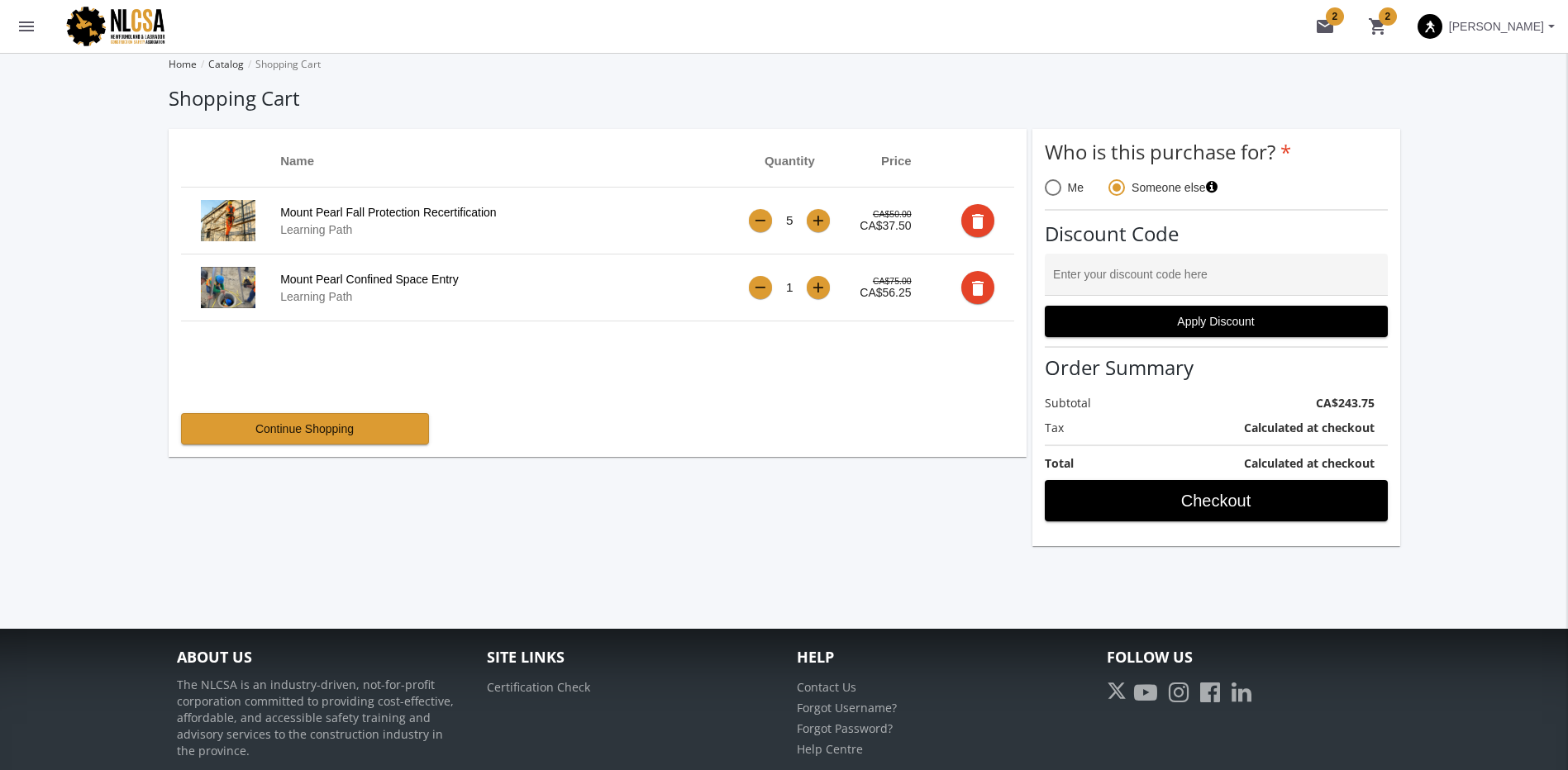
click at [823, 295] on div "+" at bounding box center [818, 288] width 11 height 14
click at [1207, 494] on span "Checkout" at bounding box center [1217, 501] width 315 height 30
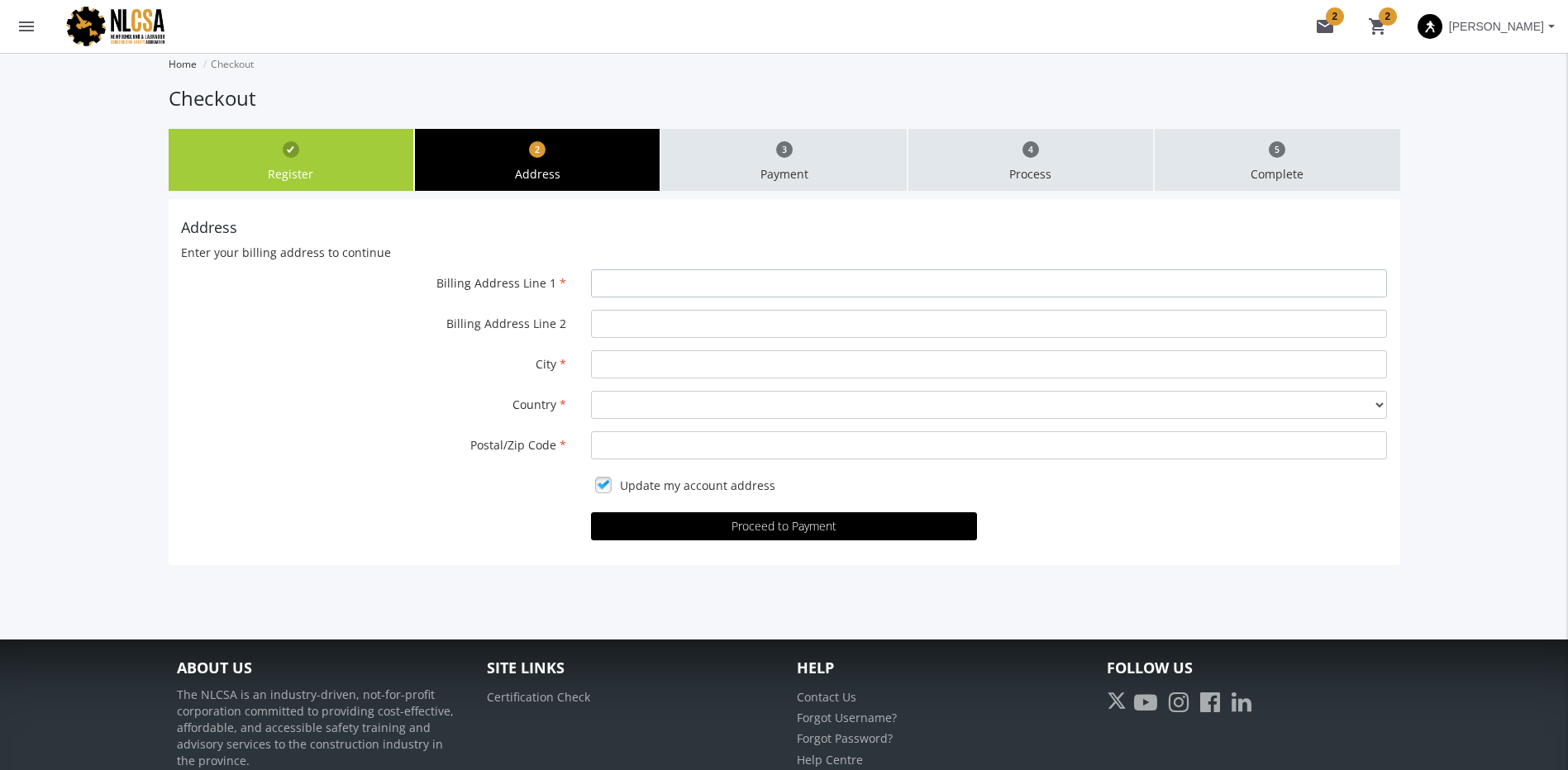
click at [645, 288] on input "Billing Address Line 1" at bounding box center [989, 283] width 796 height 28
type input "625 Leger Way"
type input "[GEOGRAPHIC_DATA]"
click at [696, 411] on select "-- Please select -- Canada United States of America Mexico Brazil Argentina Chi…" at bounding box center [989, 405] width 796 height 28
select select "1"
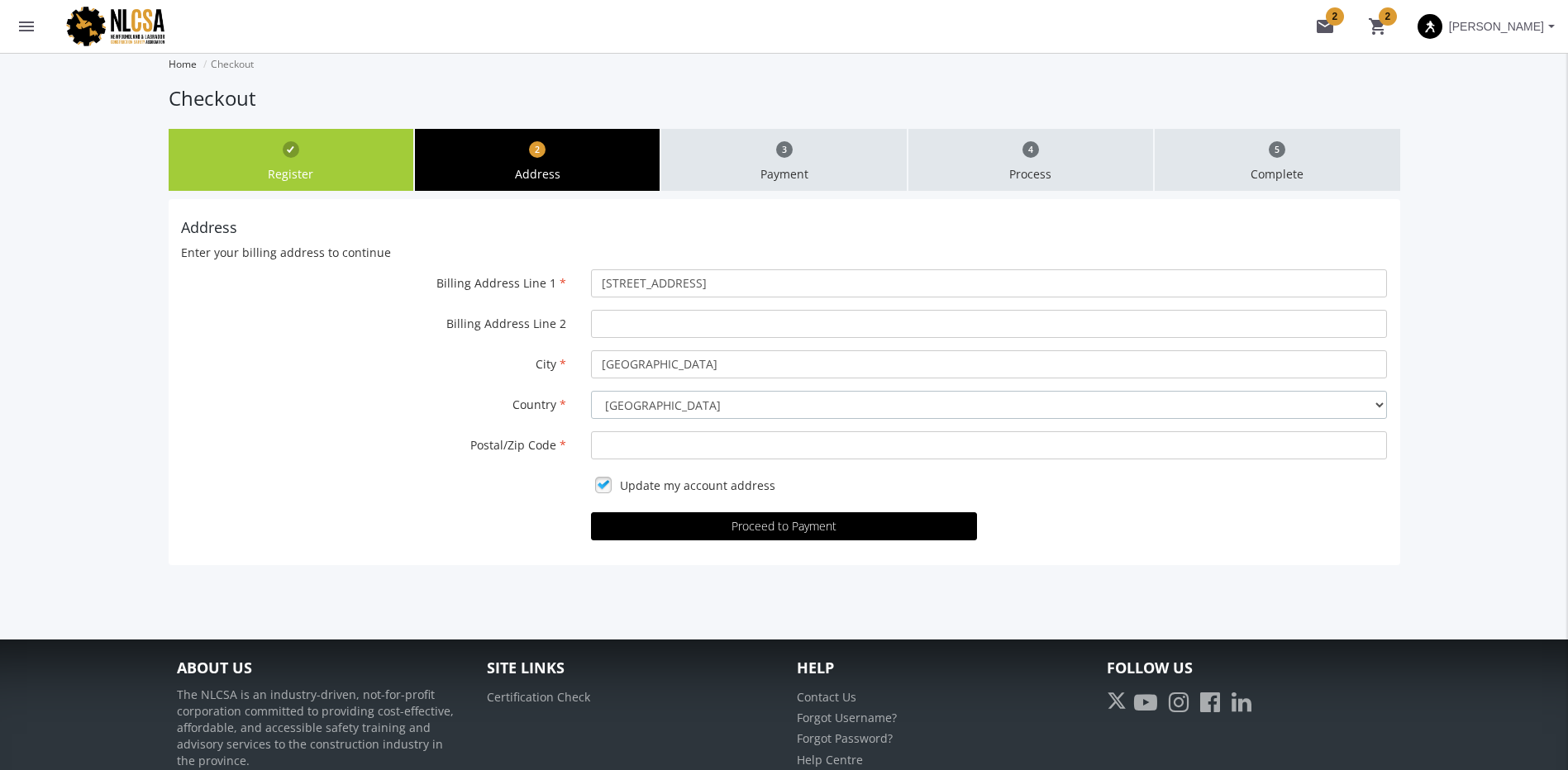
click at [591, 391] on select "-- Please select -- Canada United States of America Mexico Brazil Argentina Chi…" at bounding box center [989, 405] width 796 height 28
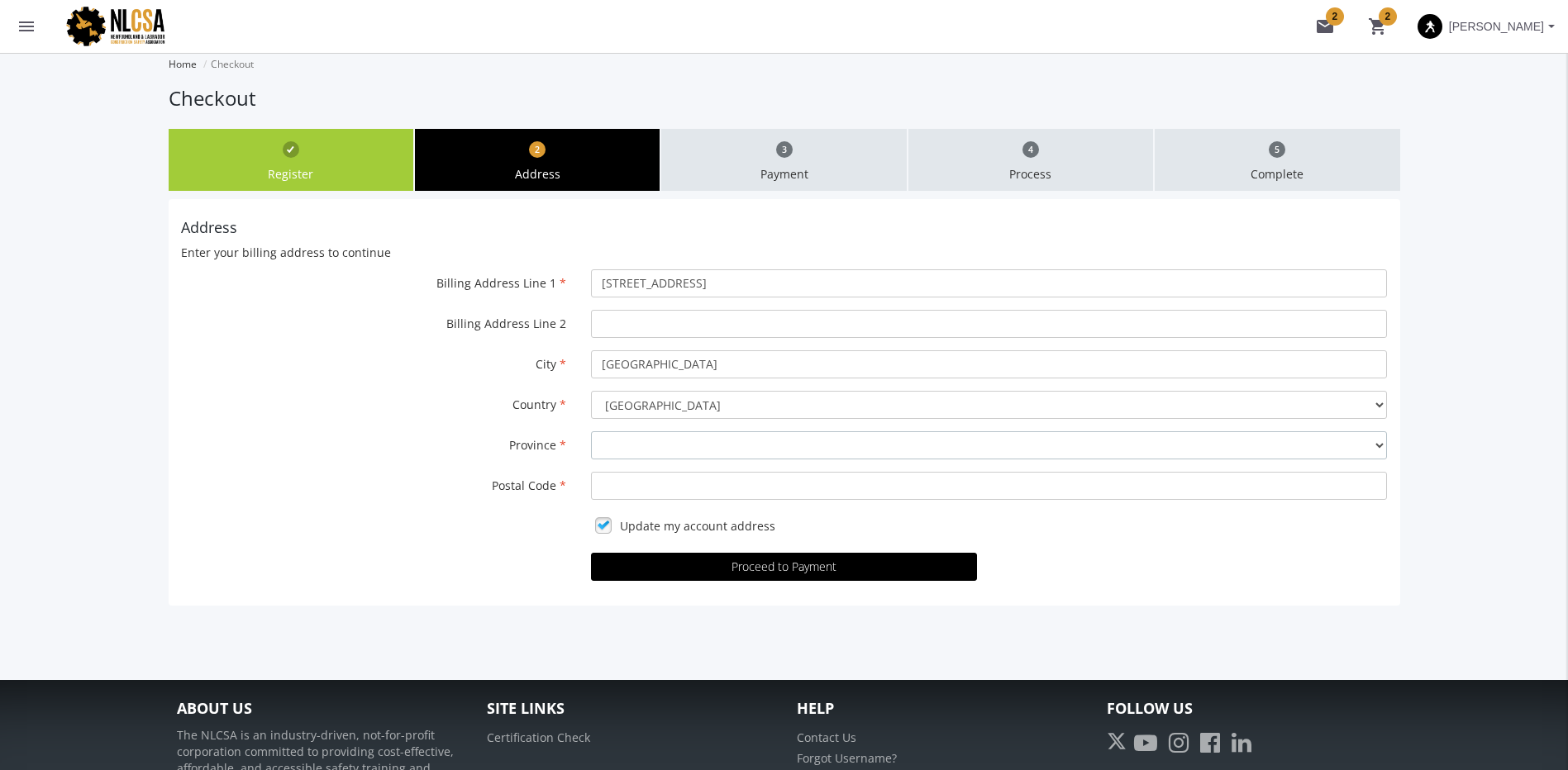
click at [636, 451] on select "-- Please select -- Alberta British Columbia Manitoba New Brunswick Newfoundlan…" at bounding box center [989, 445] width 796 height 28
select select "1"
click at [591, 431] on select "-- Please select -- Alberta British Columbia Manitoba New Brunswick Newfoundlan…" at bounding box center [989, 445] width 796 height 28
click at [648, 482] on input "Postal Code" at bounding box center [989, 486] width 796 height 28
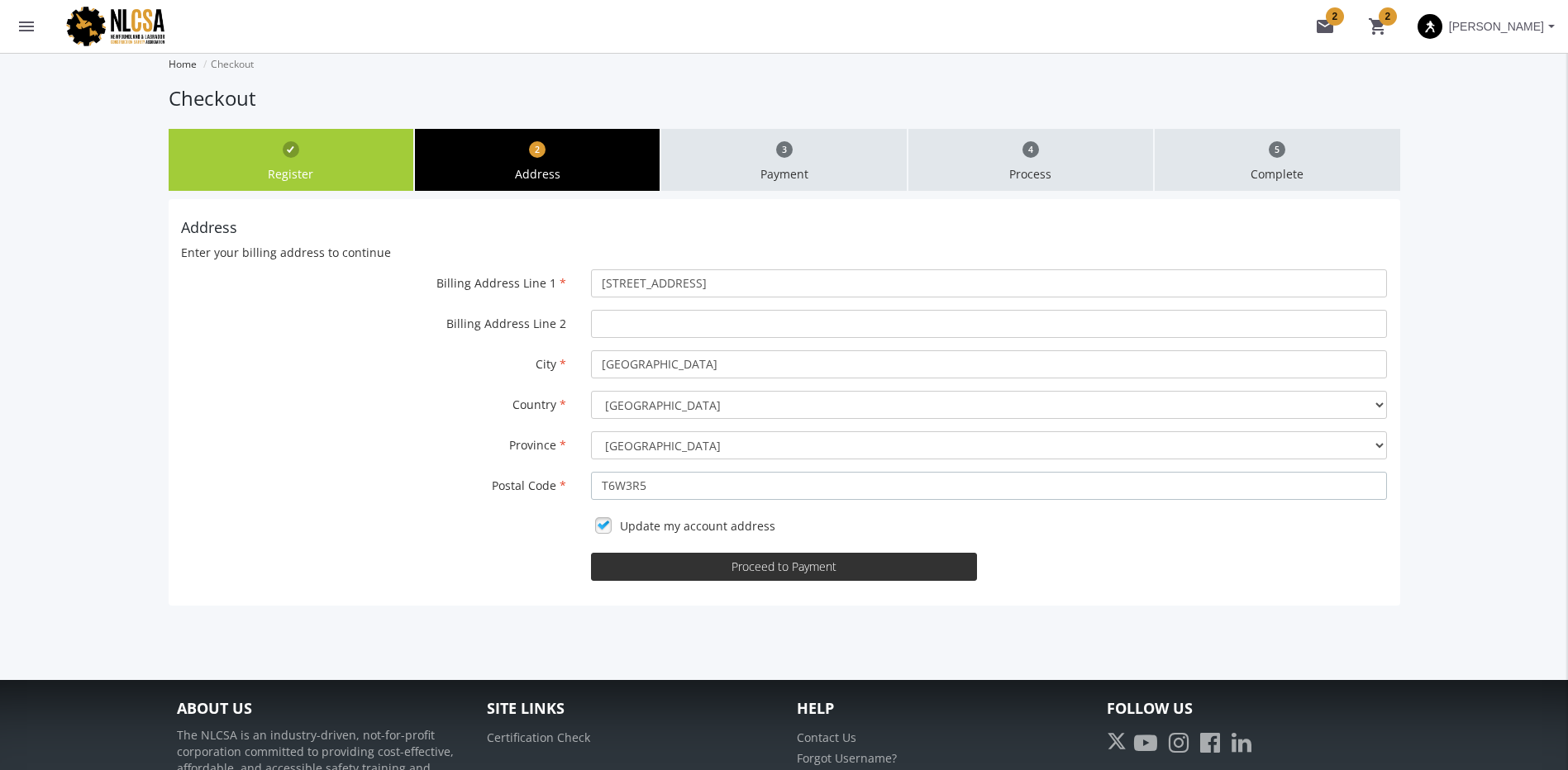
type input "T6W3R5"
click at [905, 575] on button "Proceed to Payment" at bounding box center [784, 567] width 386 height 28
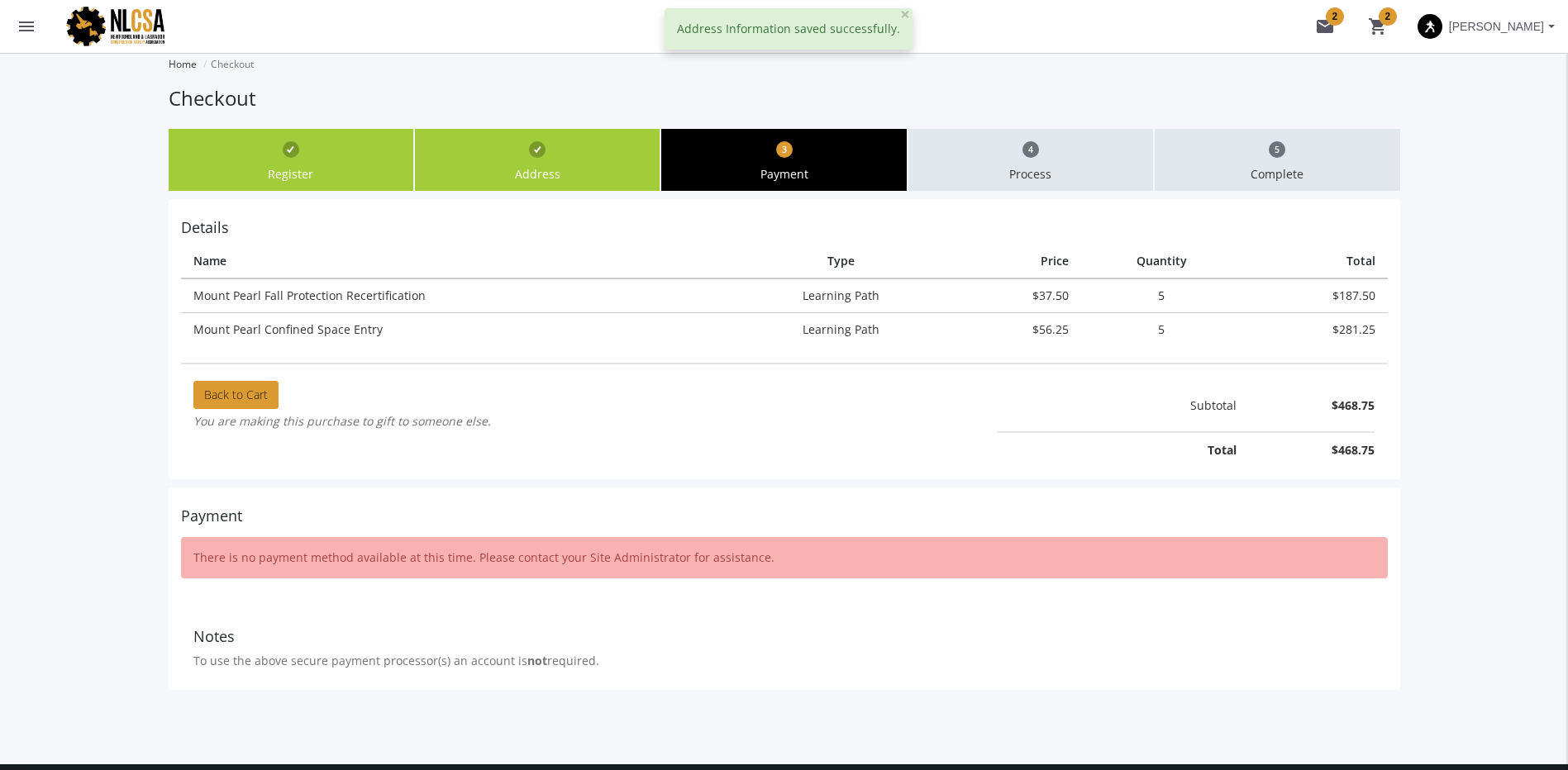
click at [23, 31] on mat-icon "menu" at bounding box center [26, 26] width 20 height 20
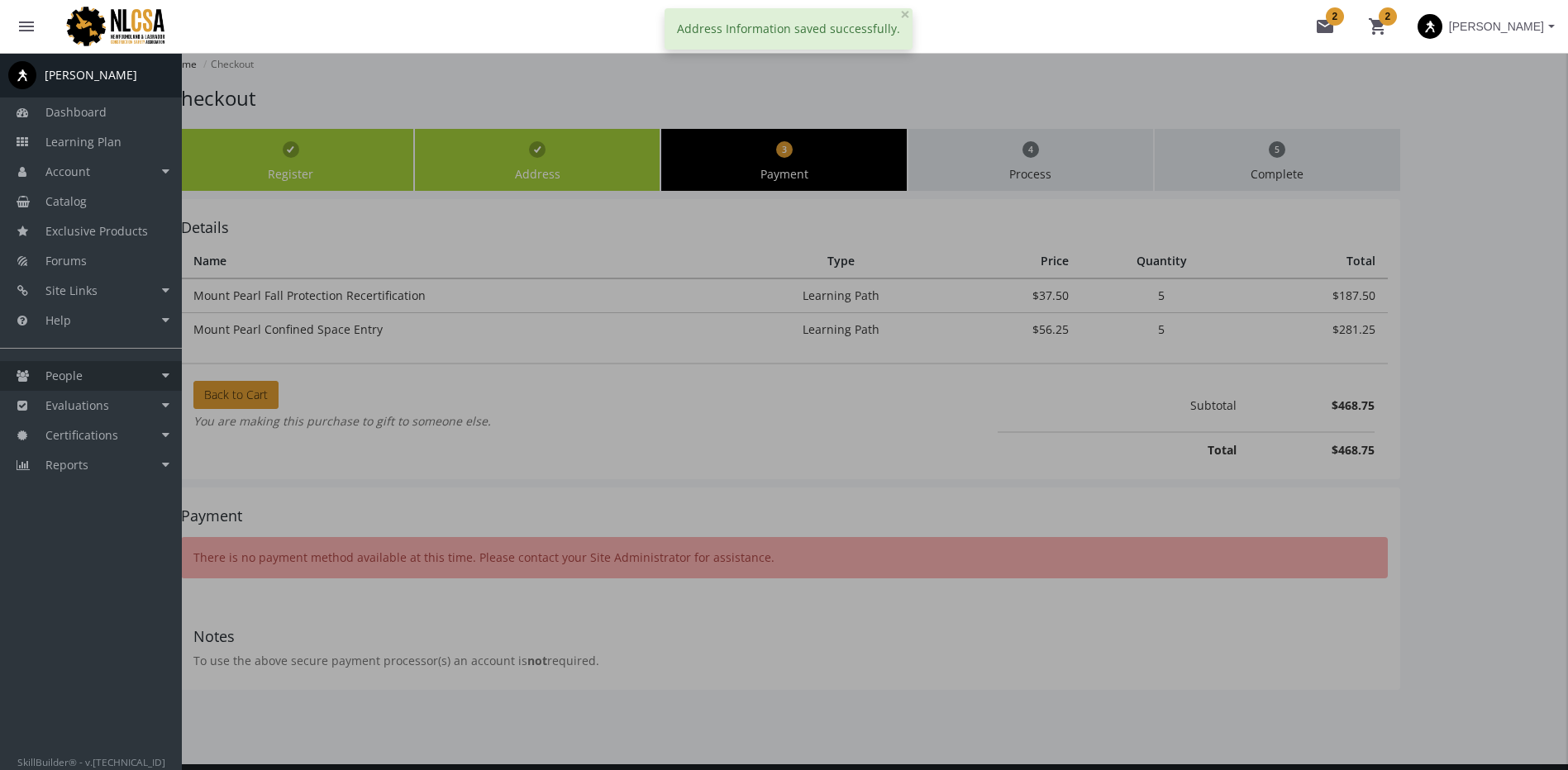
click at [97, 382] on link "People" at bounding box center [90, 376] width 182 height 30
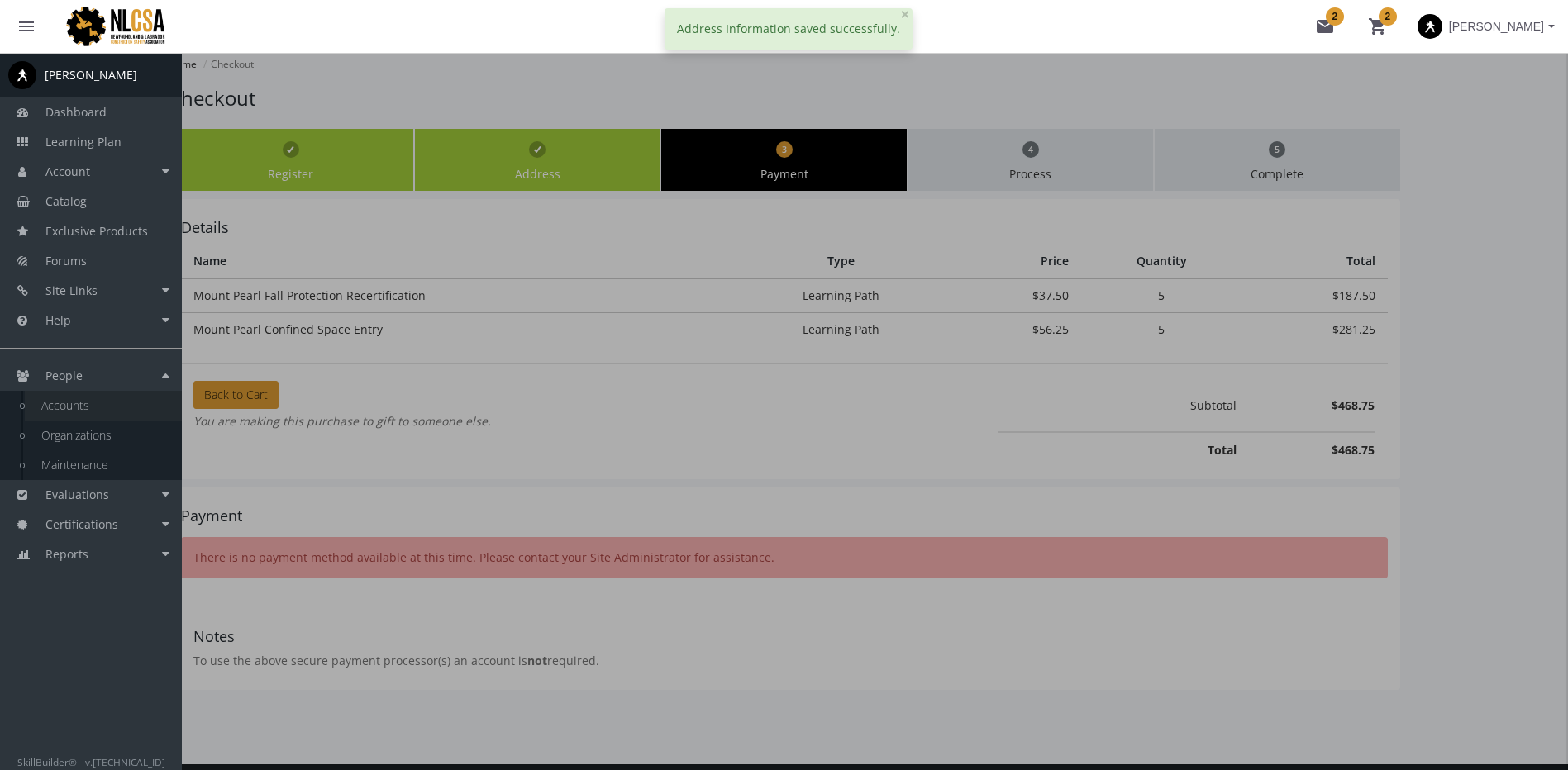
click at [100, 406] on link "Accounts" at bounding box center [103, 406] width 157 height 30
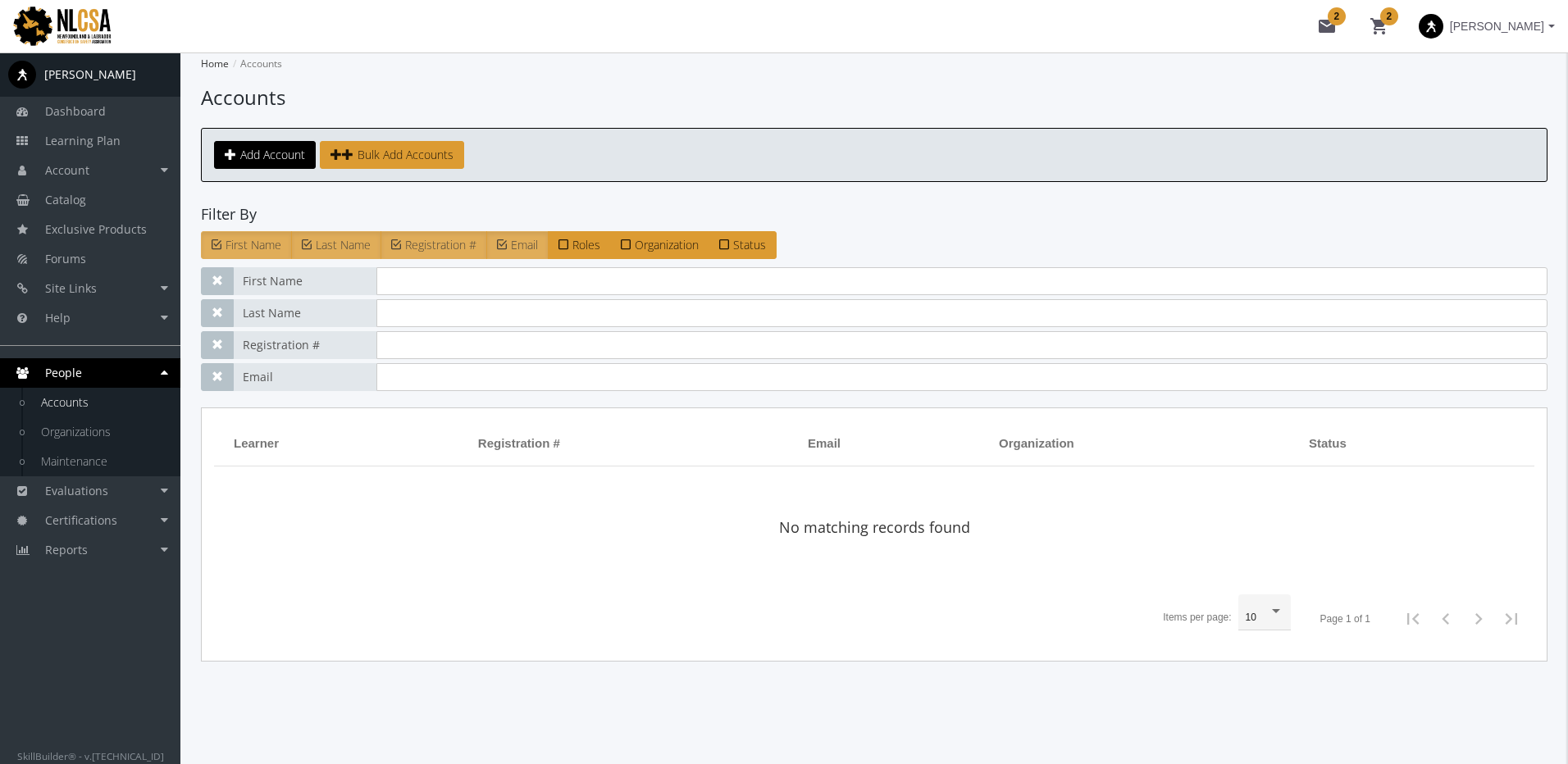
click at [1443, 27] on span at bounding box center [1430, 26] width 25 height 25
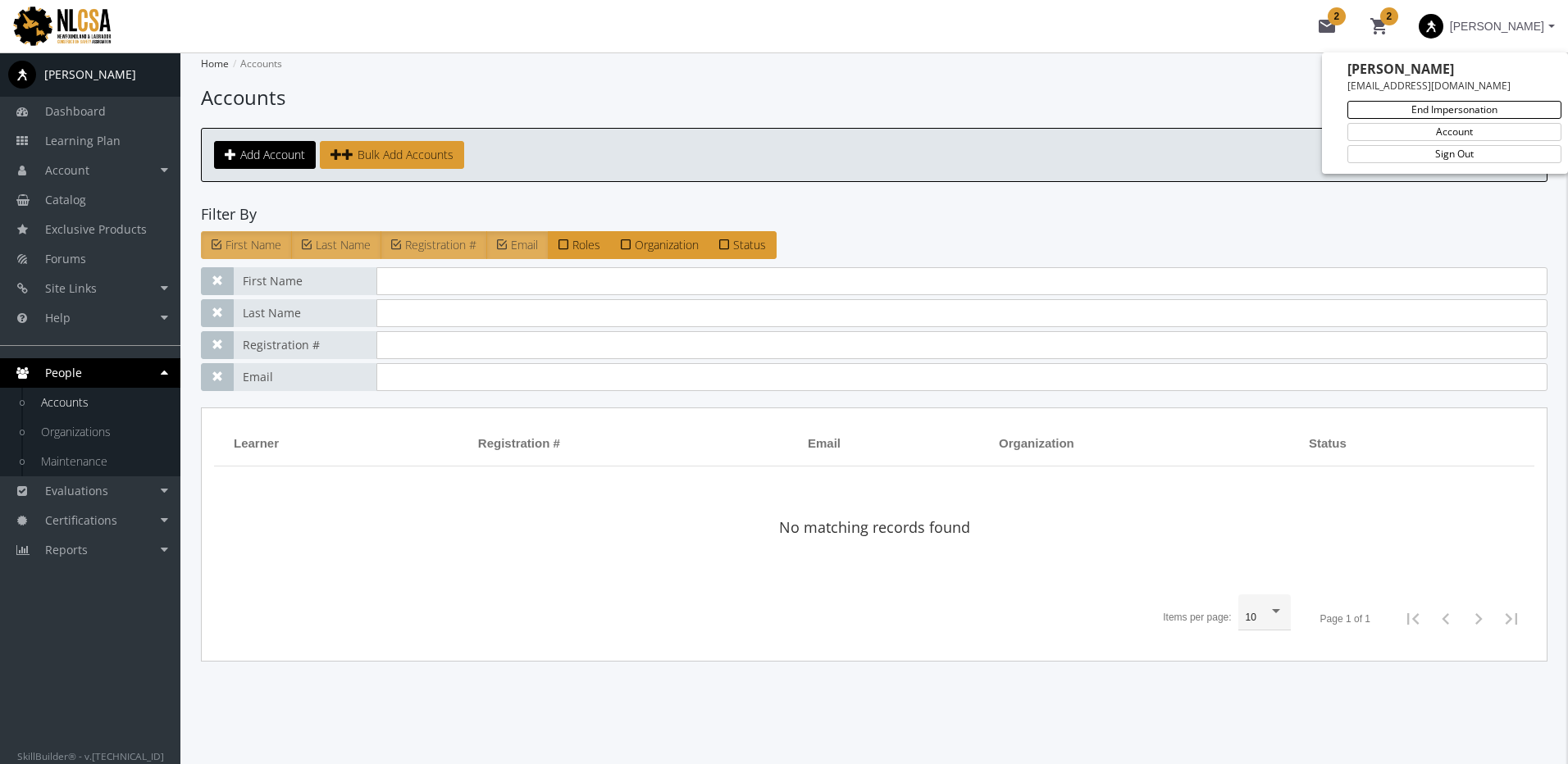
click at [1446, 115] on link "End Impersonation" at bounding box center [1454, 110] width 214 height 18
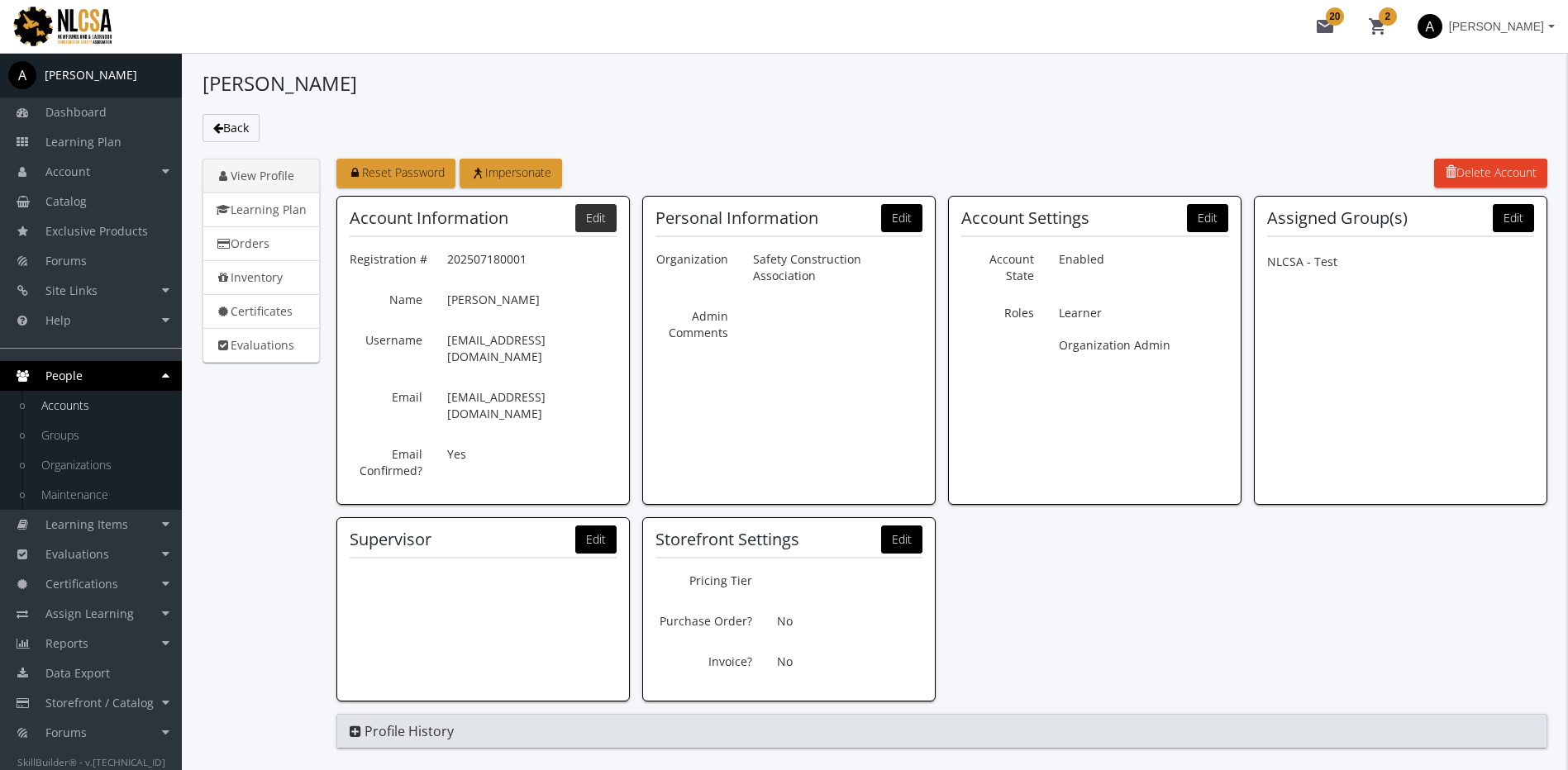
click at [605, 223] on button "Edit" at bounding box center [596, 218] width 41 height 28
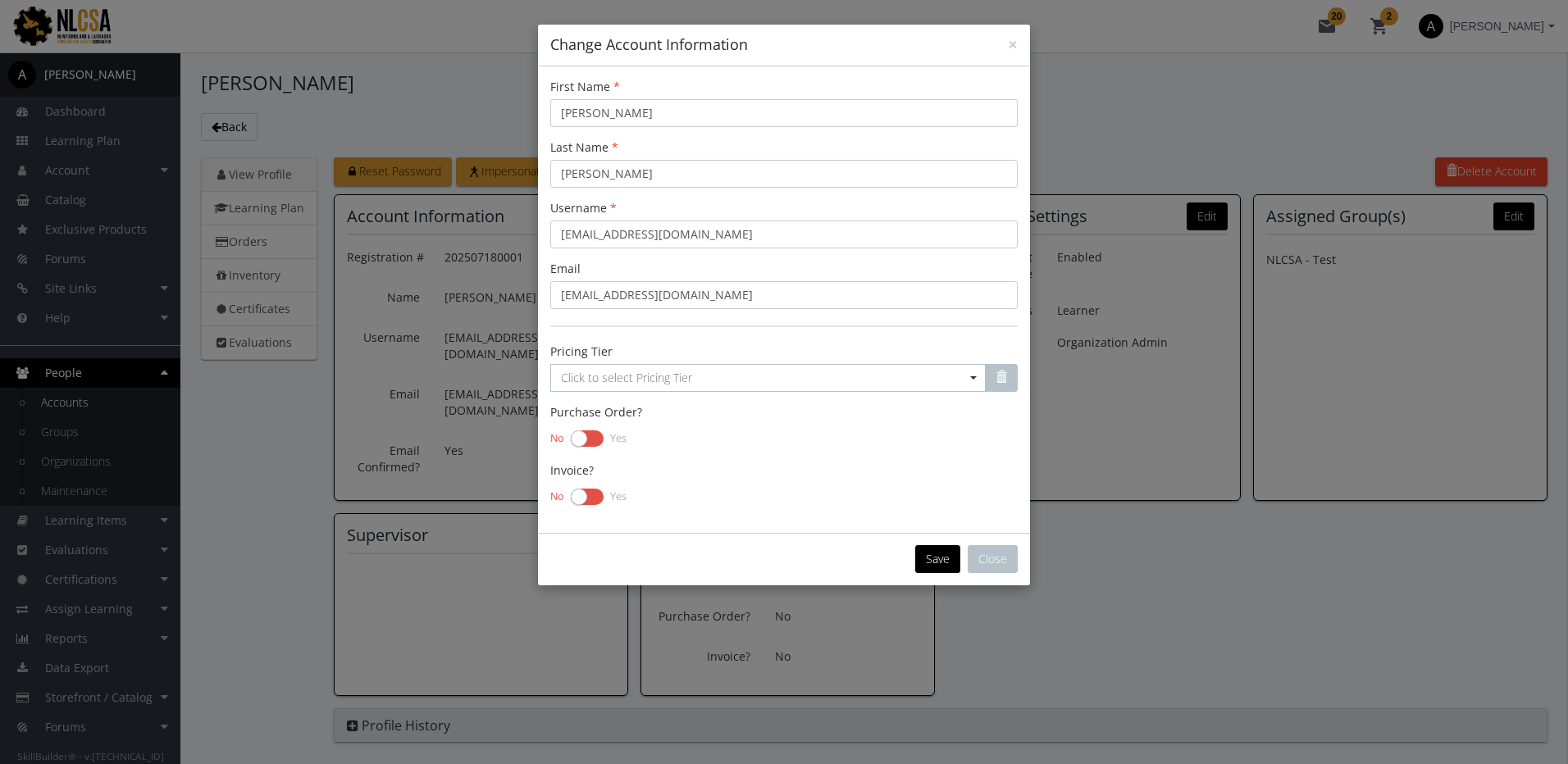
click at [590, 434] on label at bounding box center [587, 438] width 32 height 23
click at [0, 0] on input "checkbox" at bounding box center [0, 0] width 0 height 0
click at [586, 496] on label at bounding box center [587, 496] width 32 height 23
click at [0, 0] on input "checkbox" at bounding box center [0, 0] width 0 height 0
click at [941, 556] on button "Save" at bounding box center [937, 559] width 45 height 28
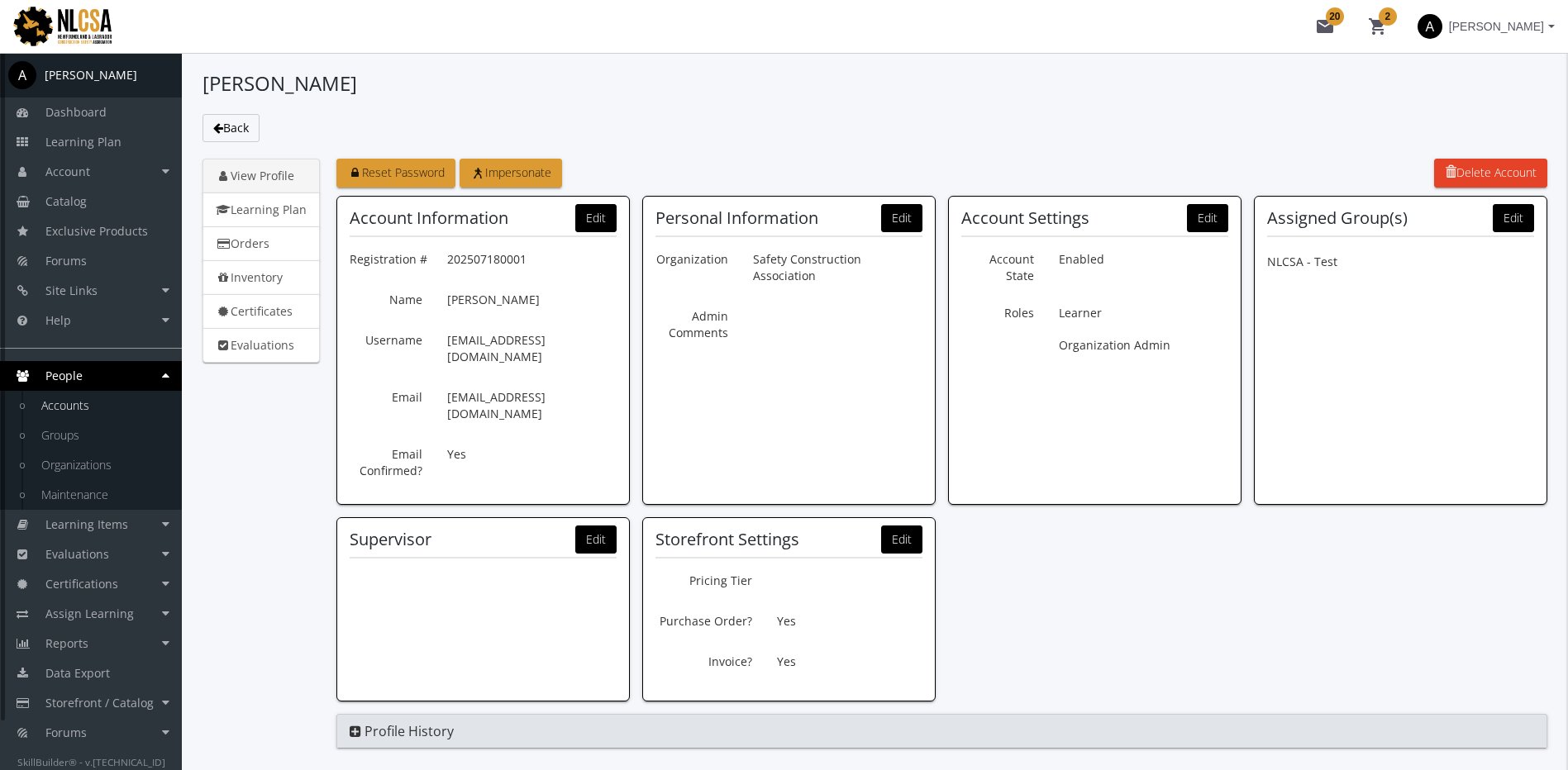
click at [101, 414] on link "Accounts" at bounding box center [103, 406] width 157 height 30
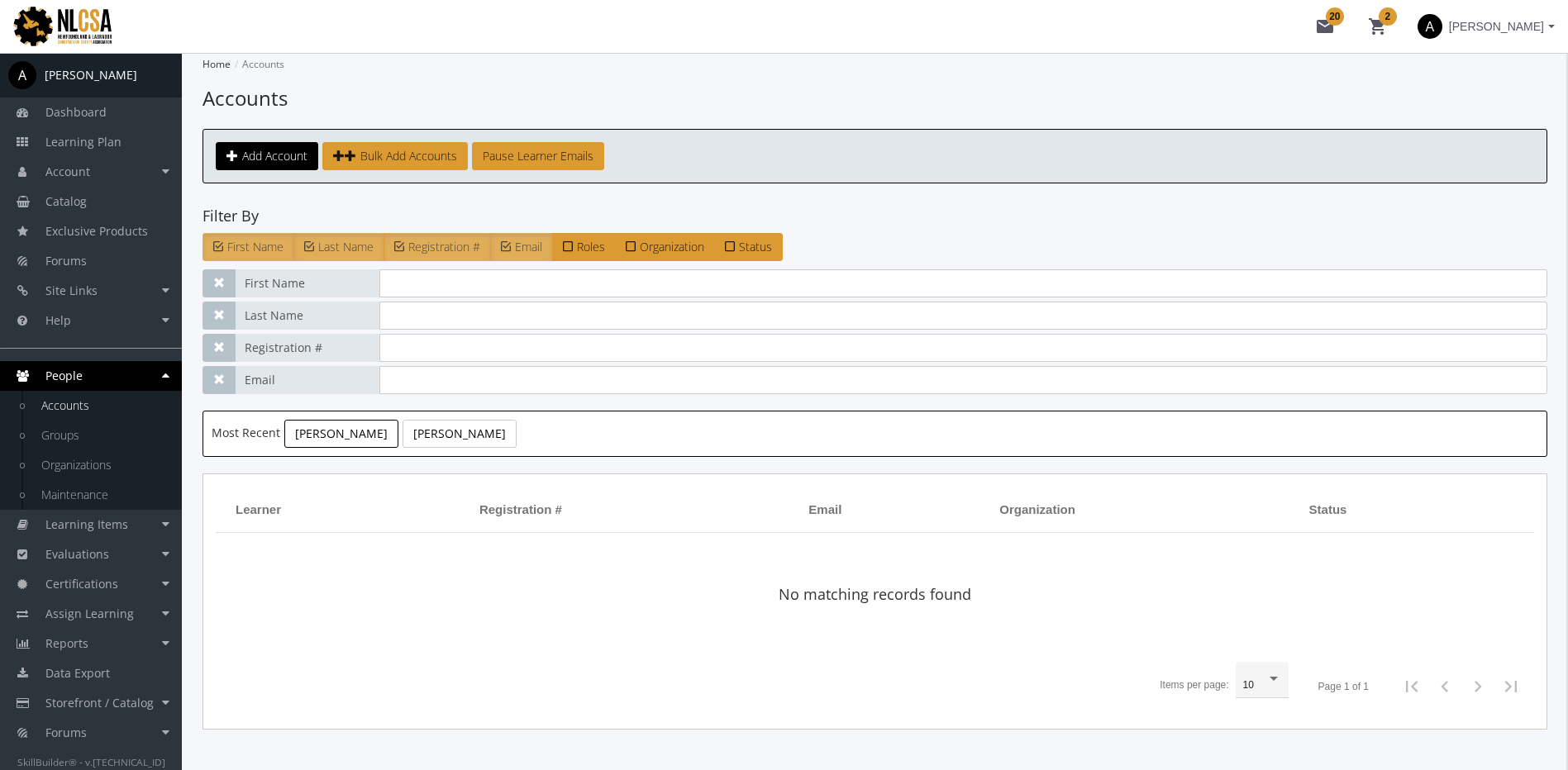
click at [312, 429] on link "[PERSON_NAME]" at bounding box center [341, 434] width 114 height 28
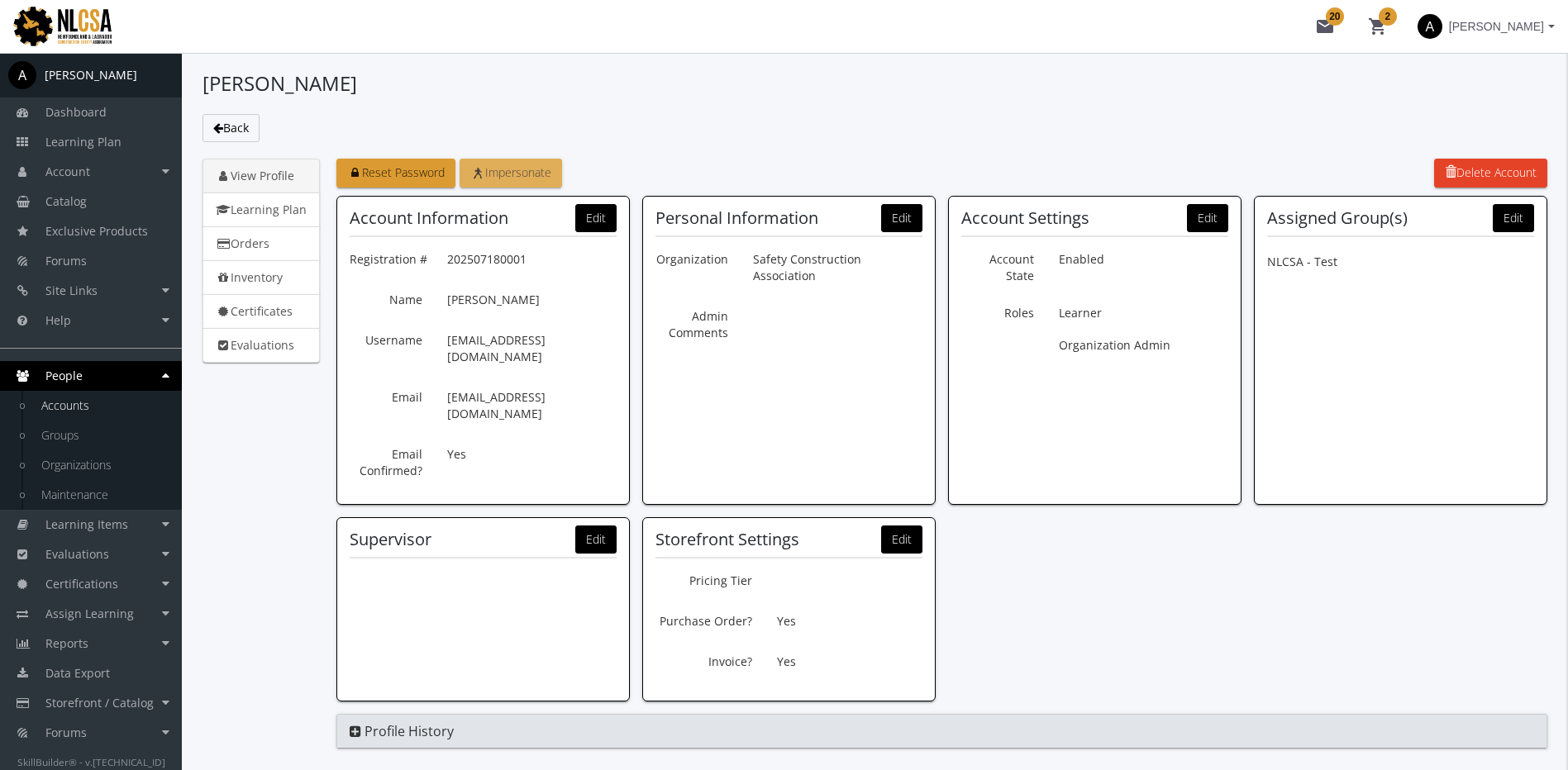
click at [532, 172] on span "Impersonate" at bounding box center [511, 172] width 81 height 16
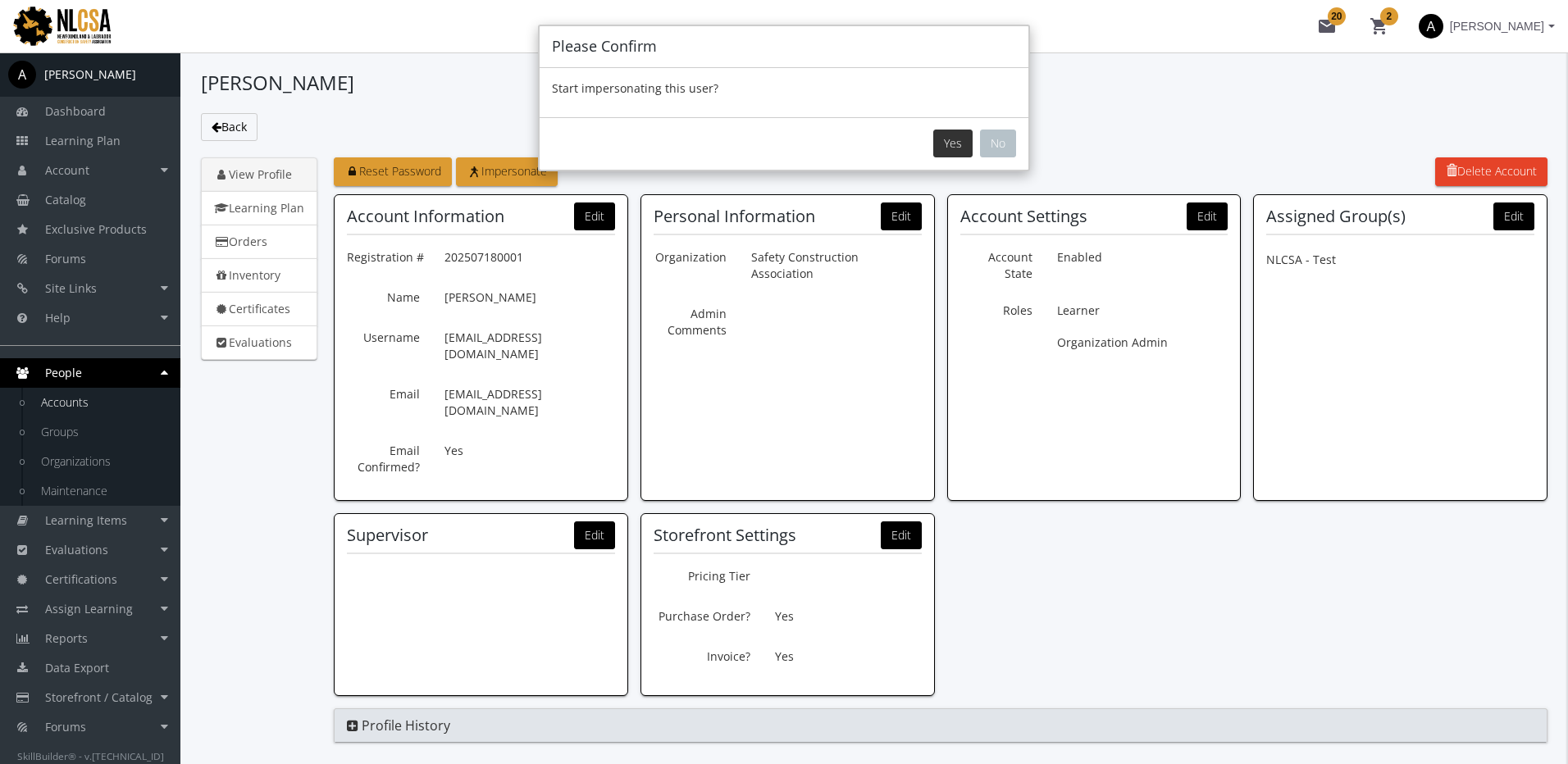
click at [962, 142] on button "Yes" at bounding box center [953, 143] width 40 height 28
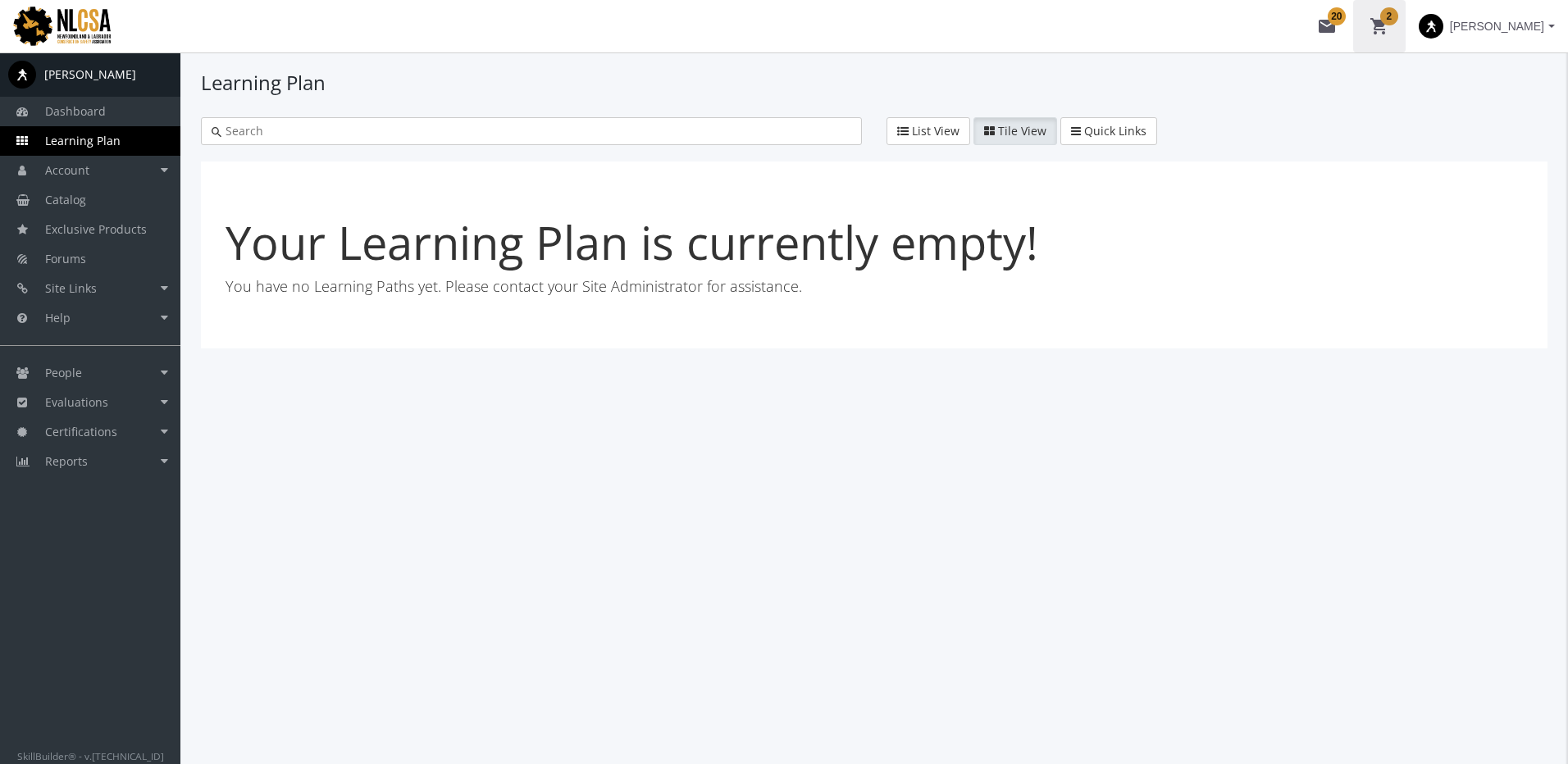
click at [1405, 14] on button "shopping_cart 2" at bounding box center [1379, 26] width 53 height 53
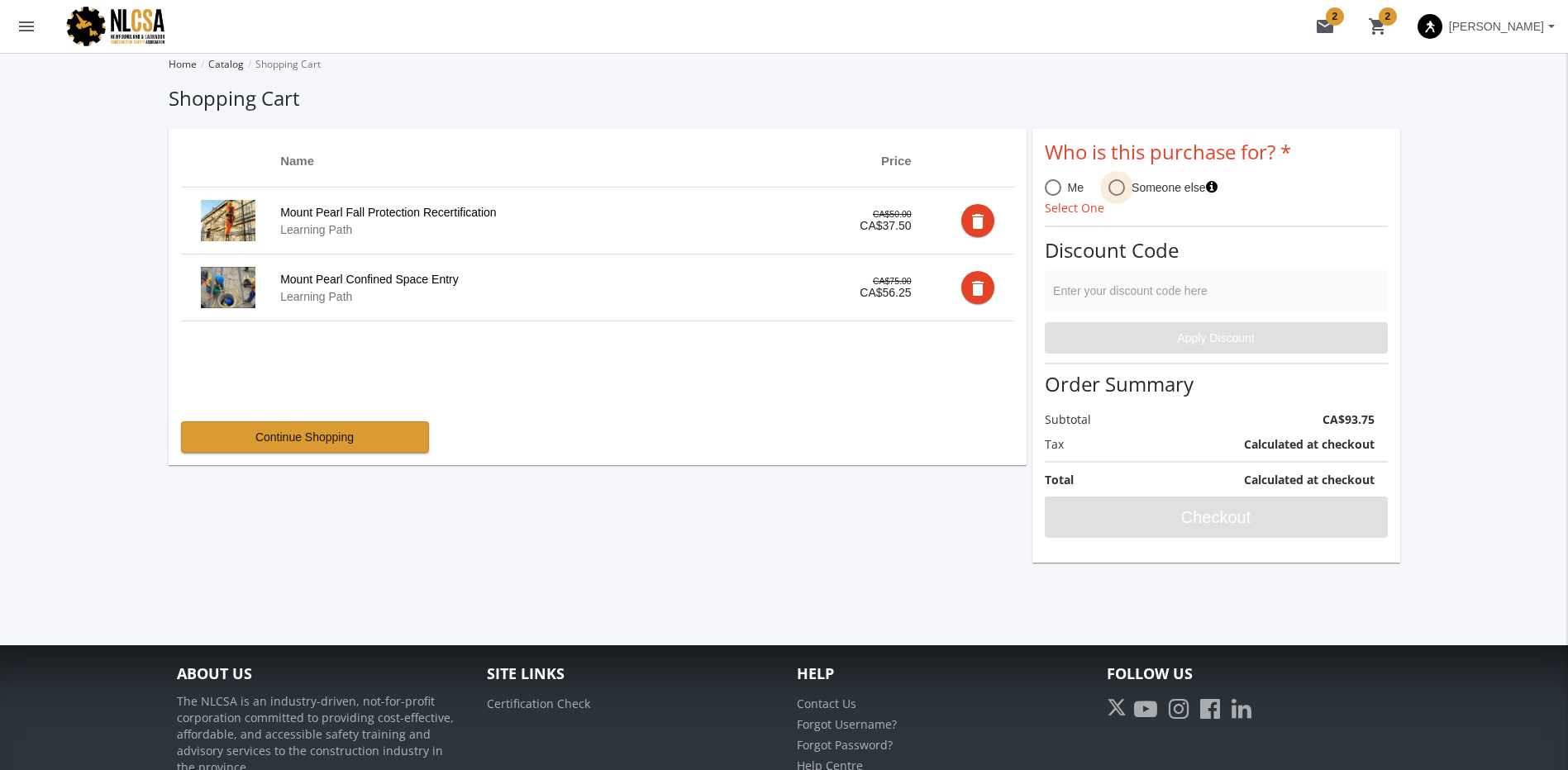
click at [1114, 190] on span at bounding box center [1117, 188] width 17 height 17
click at [1114, 190] on input "Someone else" at bounding box center [1117, 191] width 17 height 17
radio input "true"
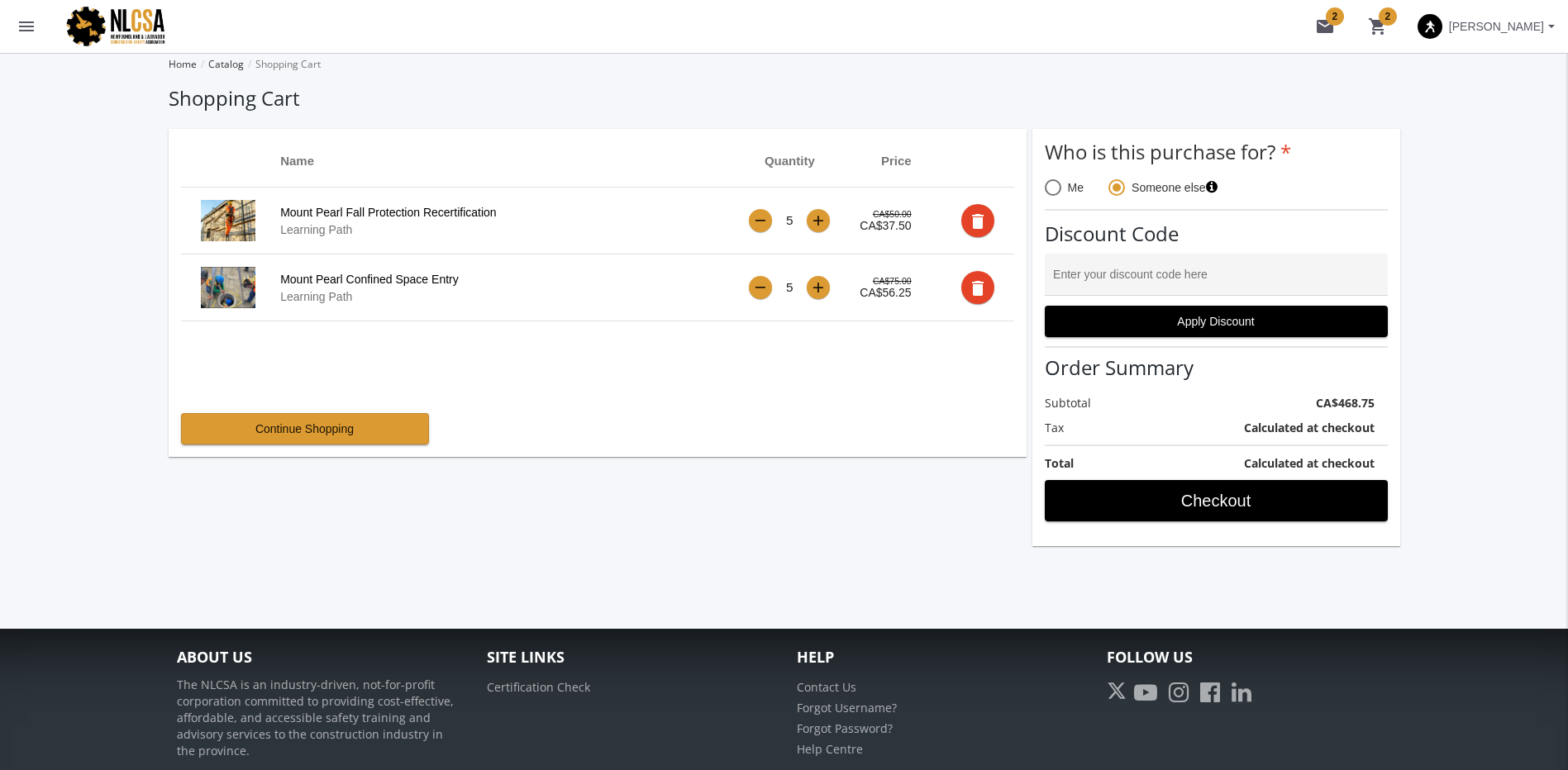
click at [1166, 478] on div "Calculated at checkout" at bounding box center [1259, 467] width 257 height 25
click at [1179, 497] on span "Checkout" at bounding box center [1217, 501] width 315 height 30
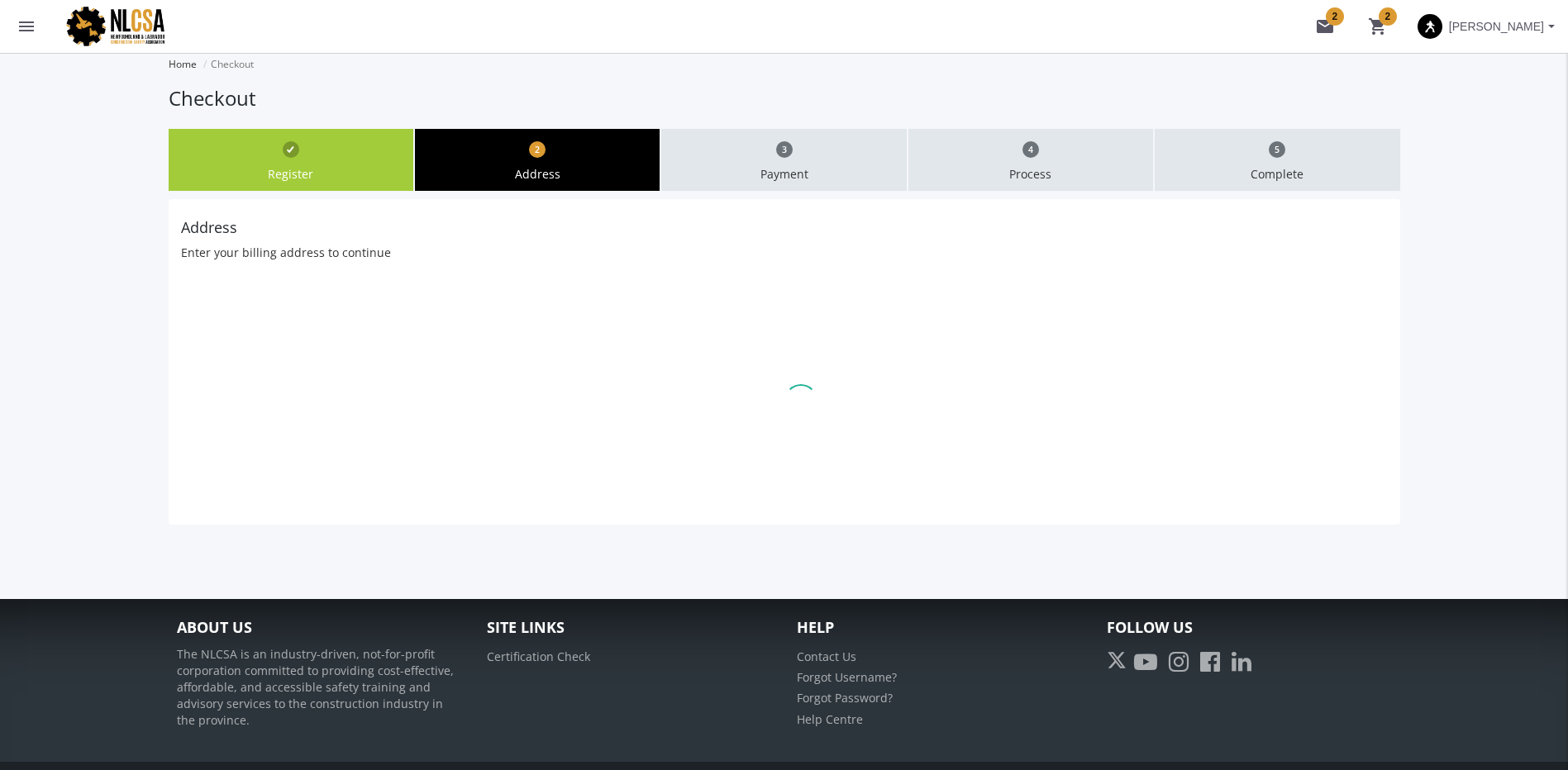
type input "[STREET_ADDRESS]"
type input "[GEOGRAPHIC_DATA]"
type input "T6W3R5"
select select "1"
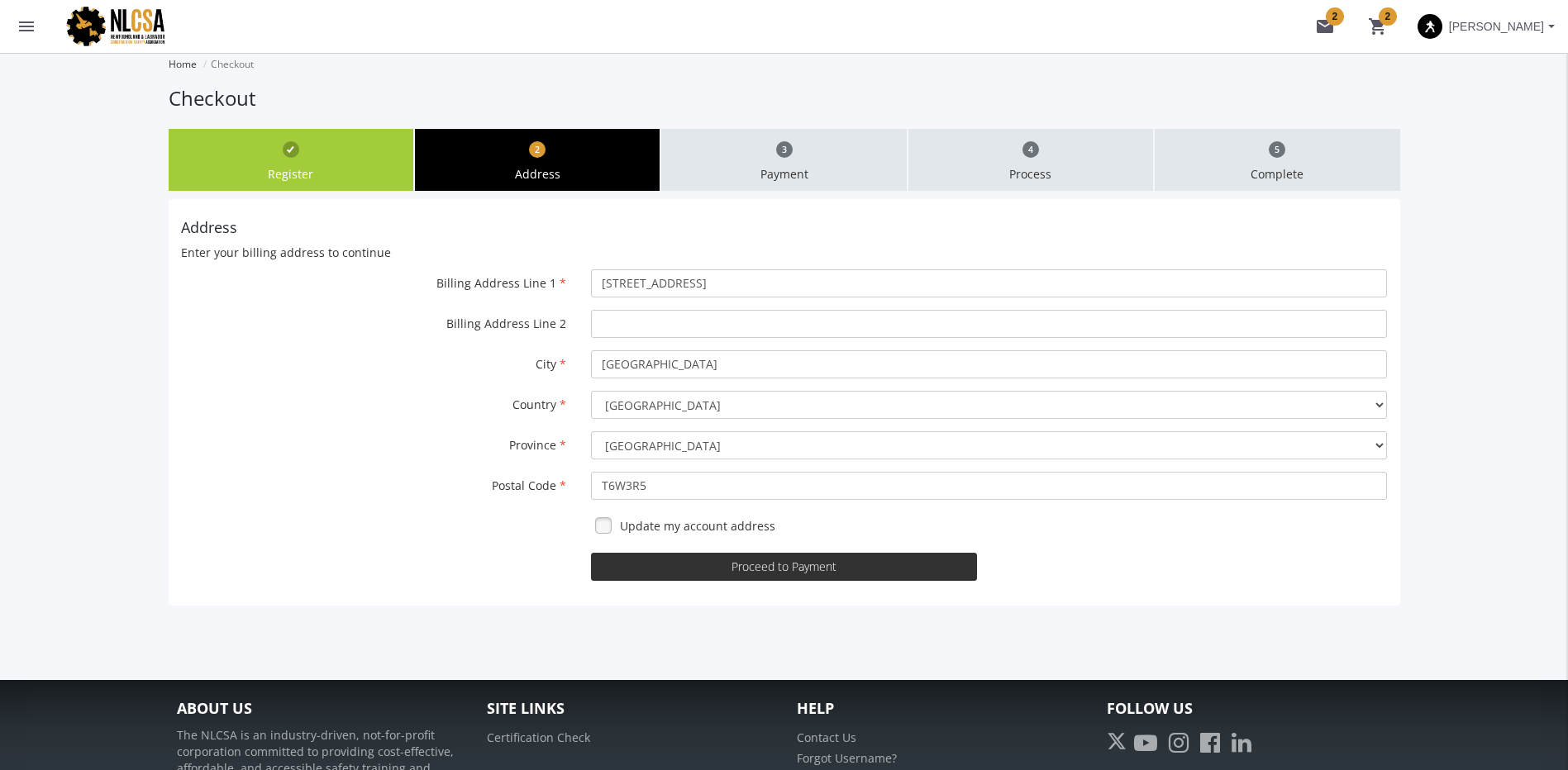
click at [785, 573] on button "Proceed to Payment" at bounding box center [784, 567] width 386 height 28
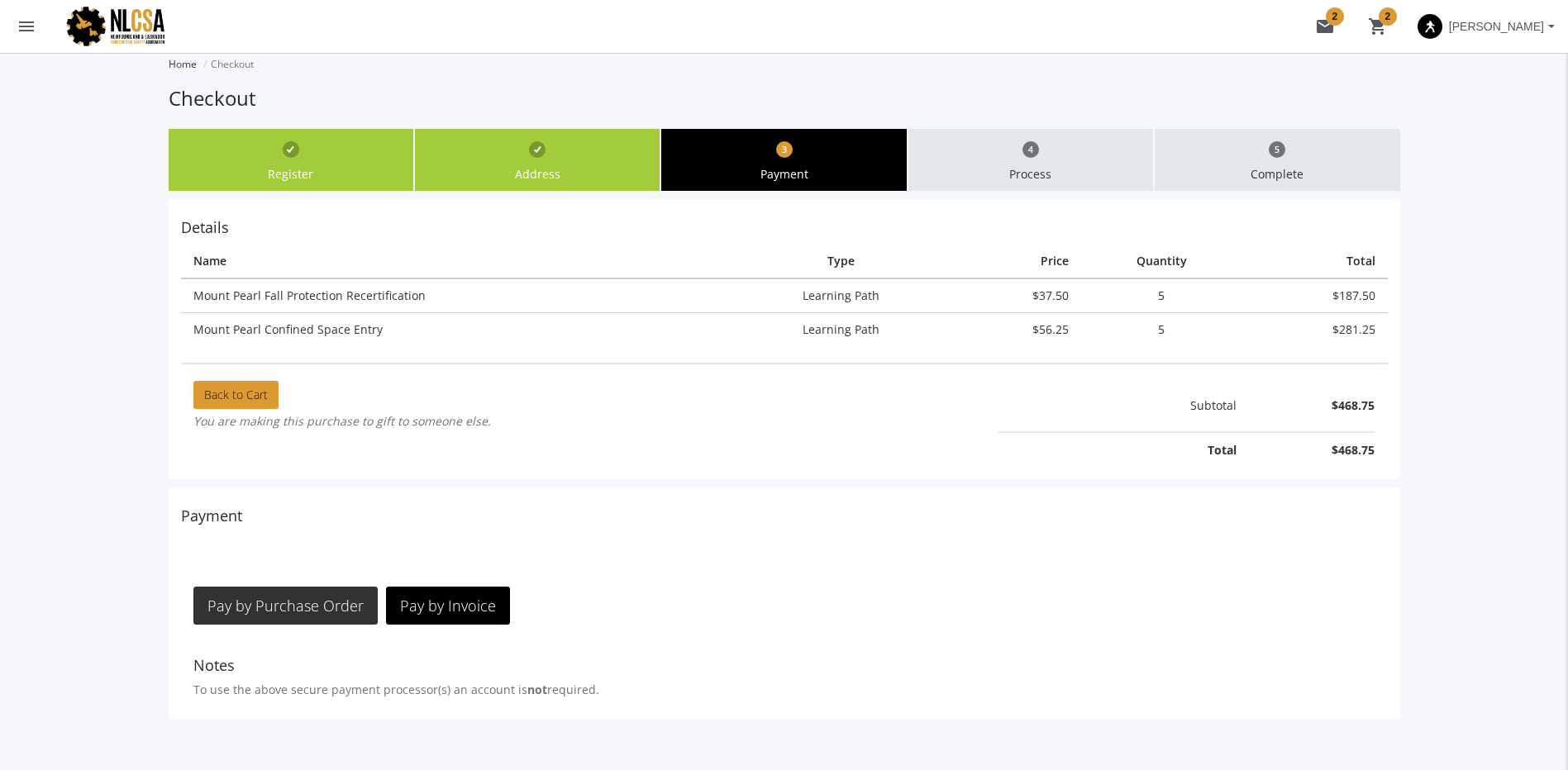
click at [328, 604] on span "Pay by Purchase Order" at bounding box center [286, 605] width 157 height 20
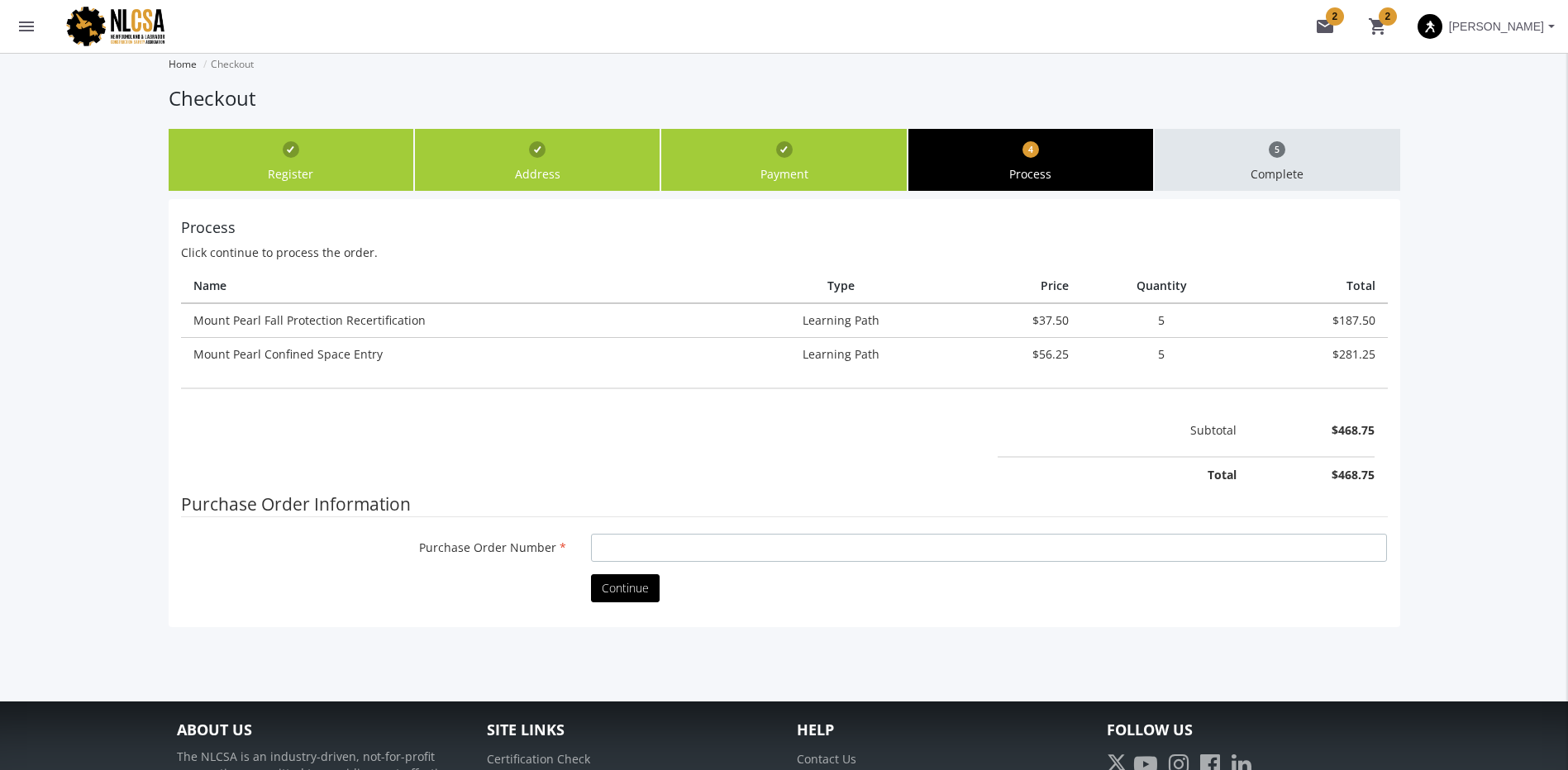
click at [650, 547] on input "Purchase Order Number" at bounding box center [989, 547] width 796 height 28
type input "P454"
click at [608, 606] on div "Continue" at bounding box center [784, 594] width 1232 height 40
click at [617, 600] on button "Continue" at bounding box center [625, 588] width 69 height 28
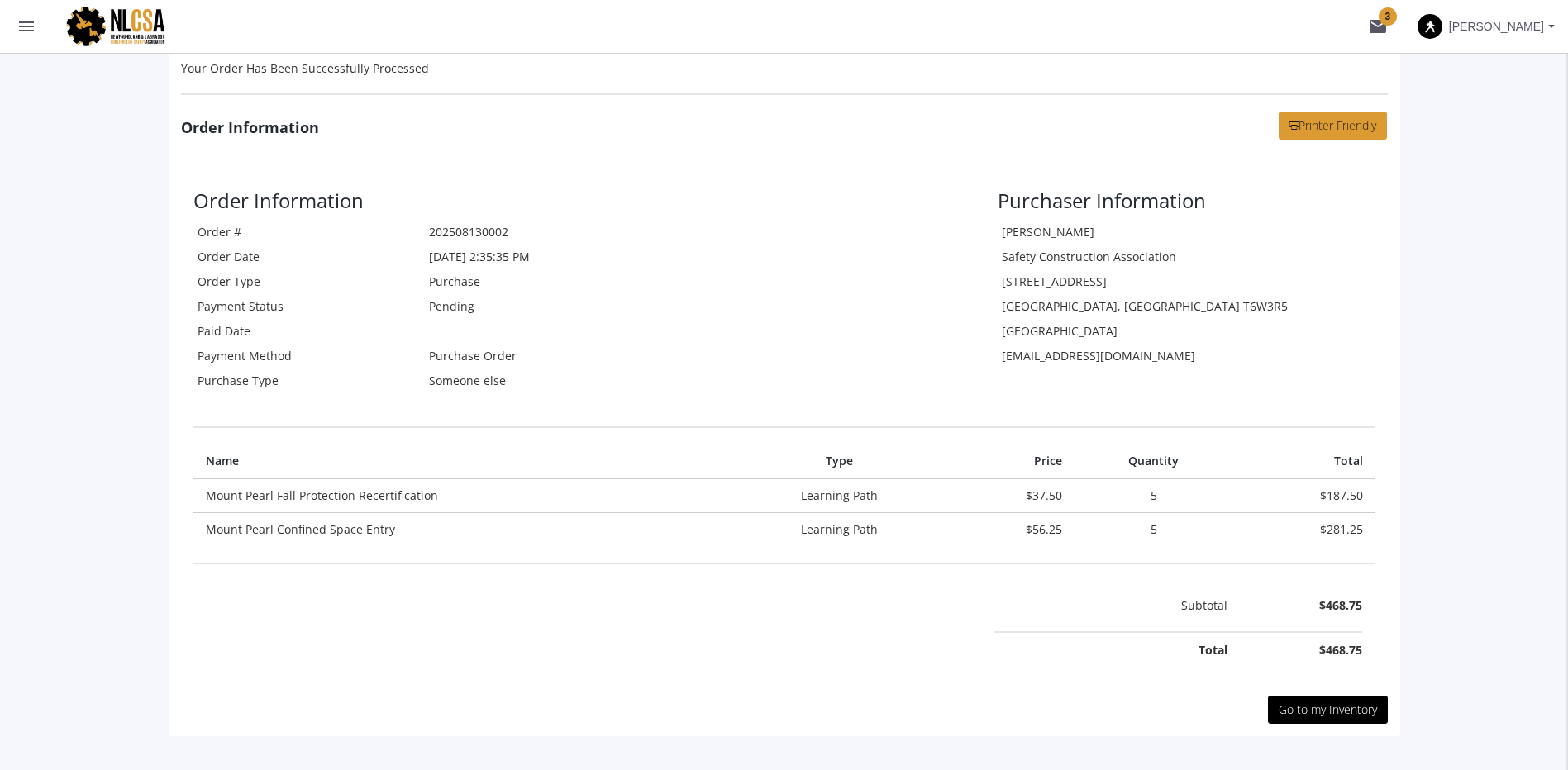
scroll to position [331, 0]
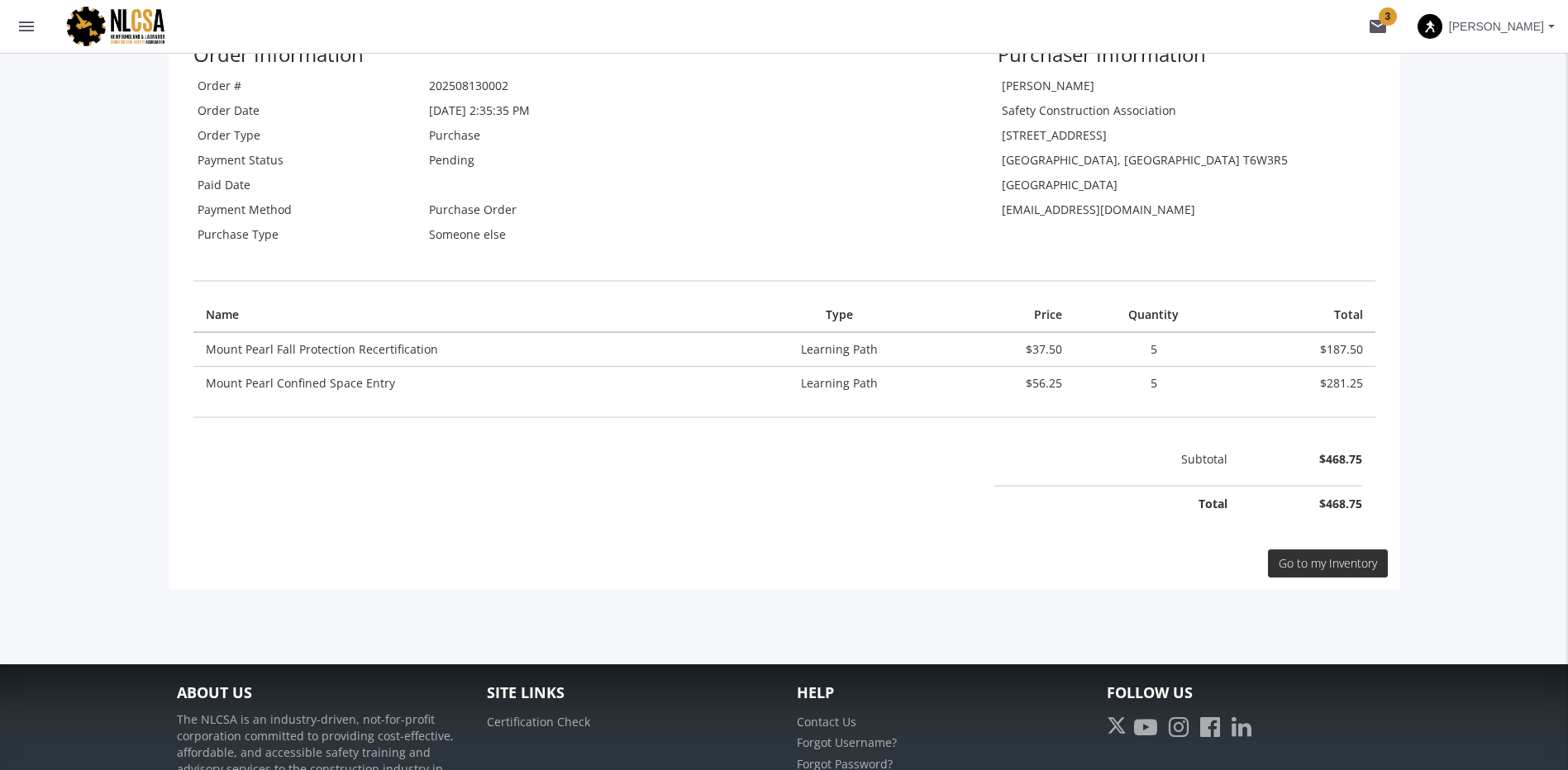
click at [1297, 567] on span "Go to my Inventory" at bounding box center [1329, 562] width 99 height 16
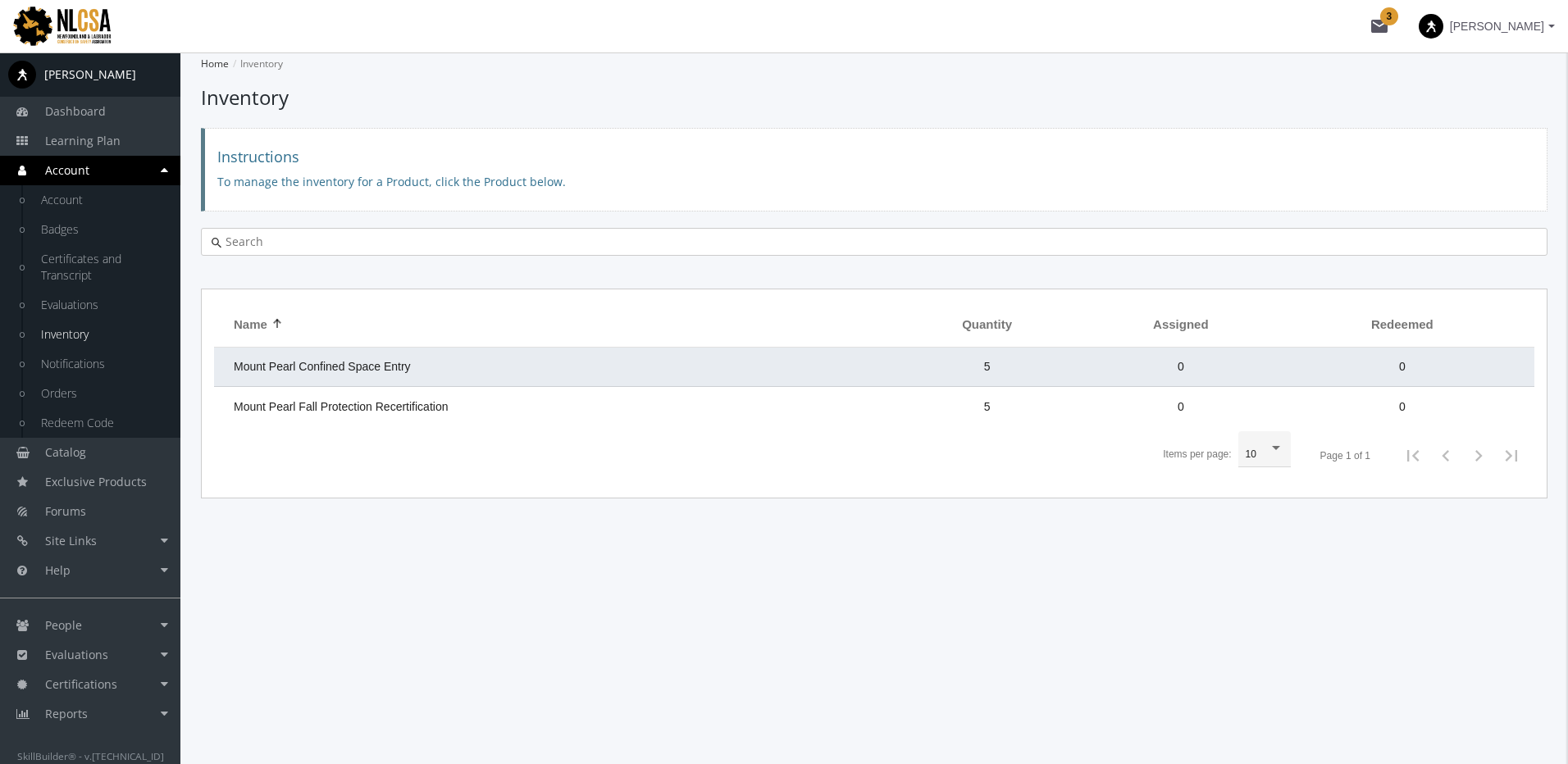
click at [376, 357] on td "Mount Pearl Confined Space Entry" at bounding box center [554, 367] width 680 height 40
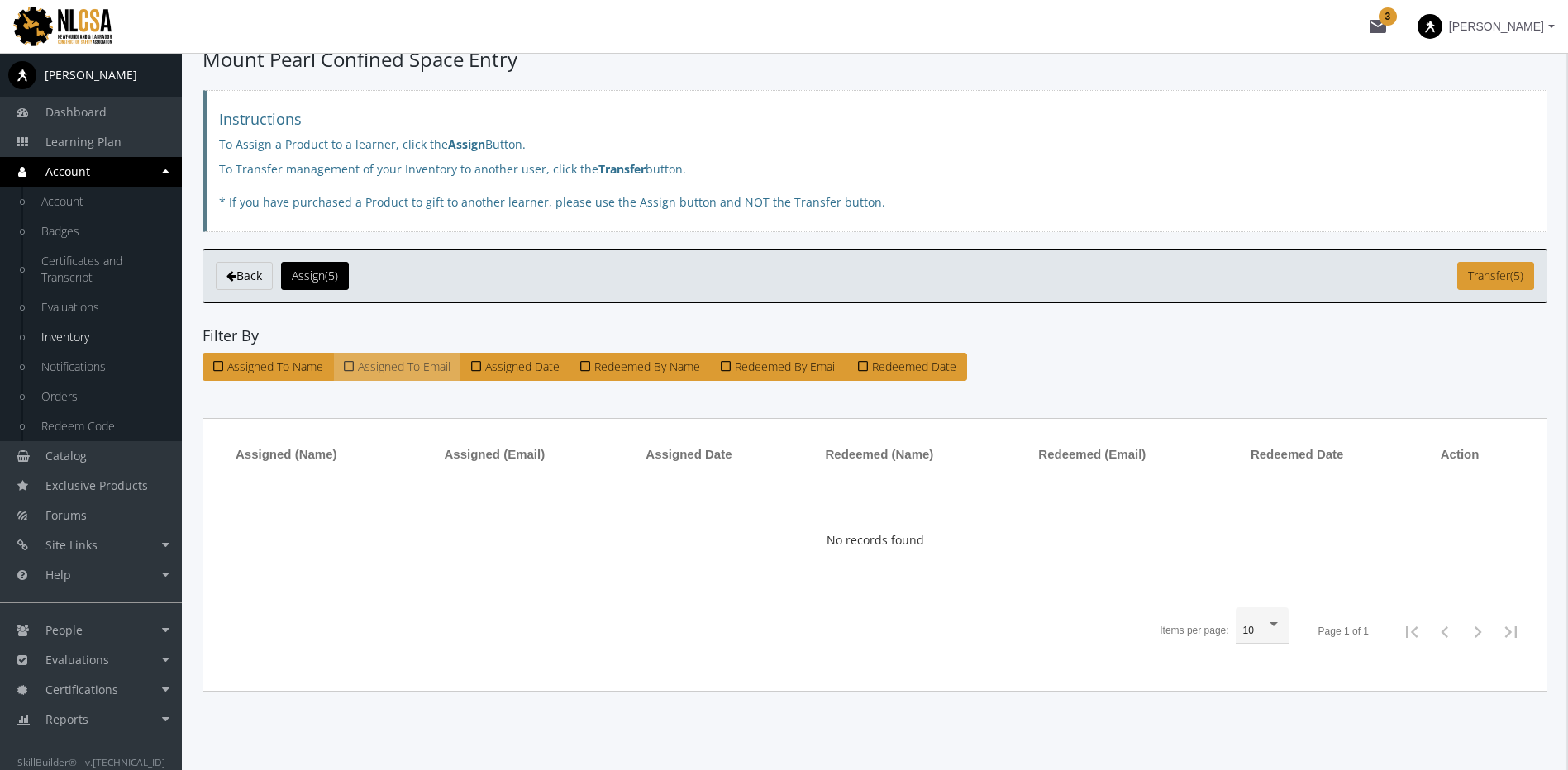
scroll to position [60, 0]
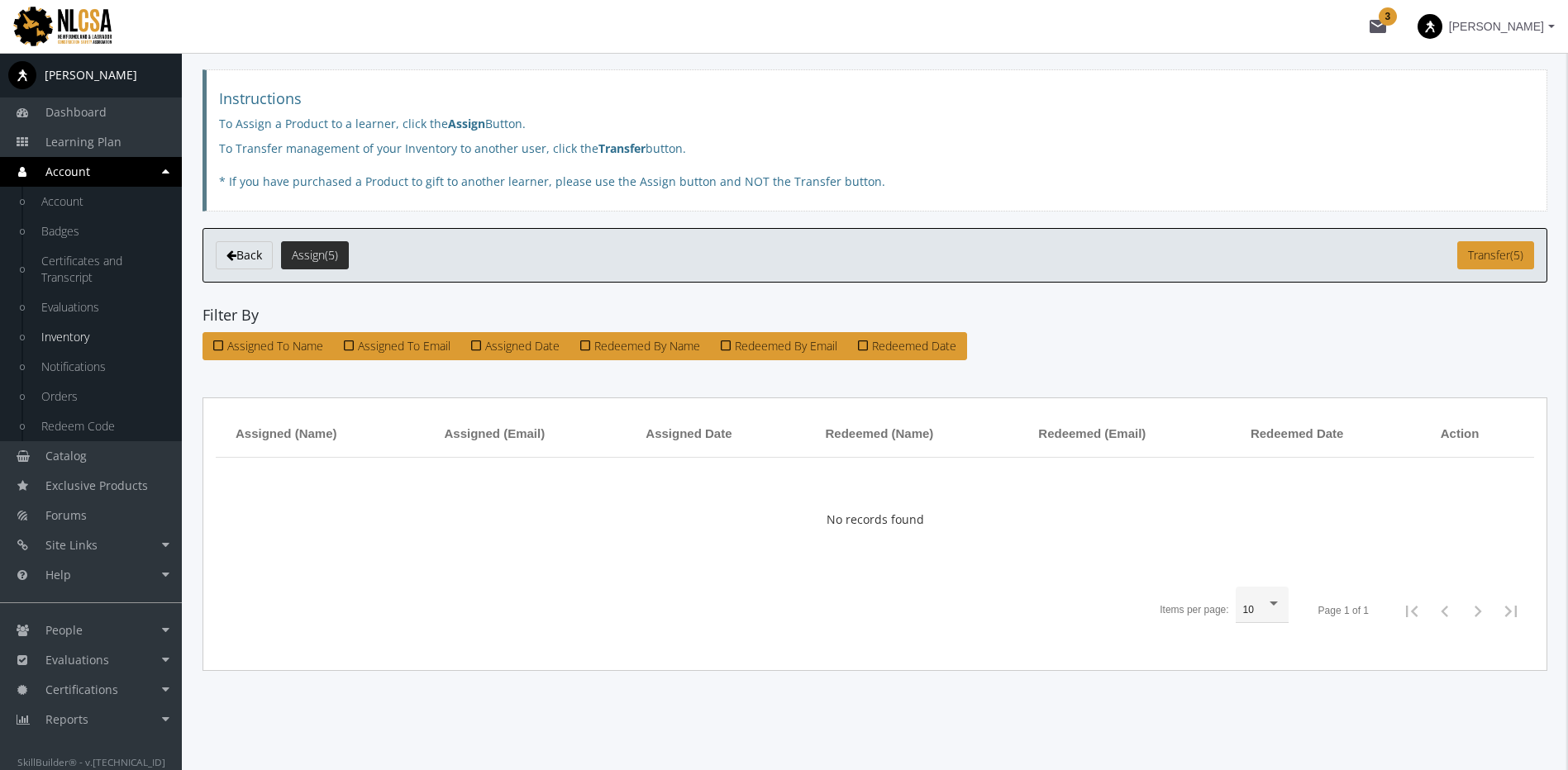
click at [337, 253] on button "Assign (5)" at bounding box center [315, 255] width 68 height 28
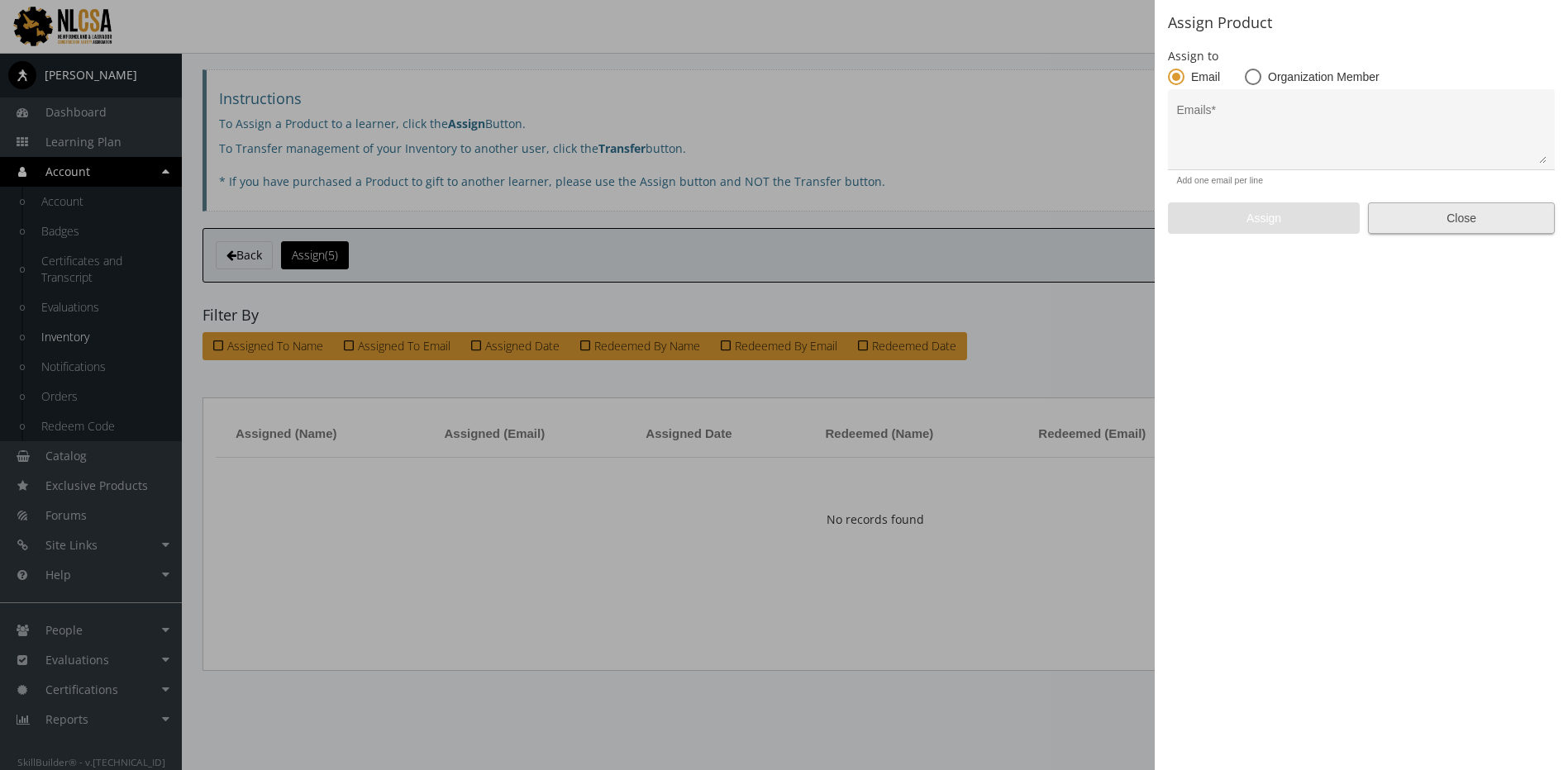
click at [1426, 222] on span "Close" at bounding box center [1462, 218] width 158 height 30
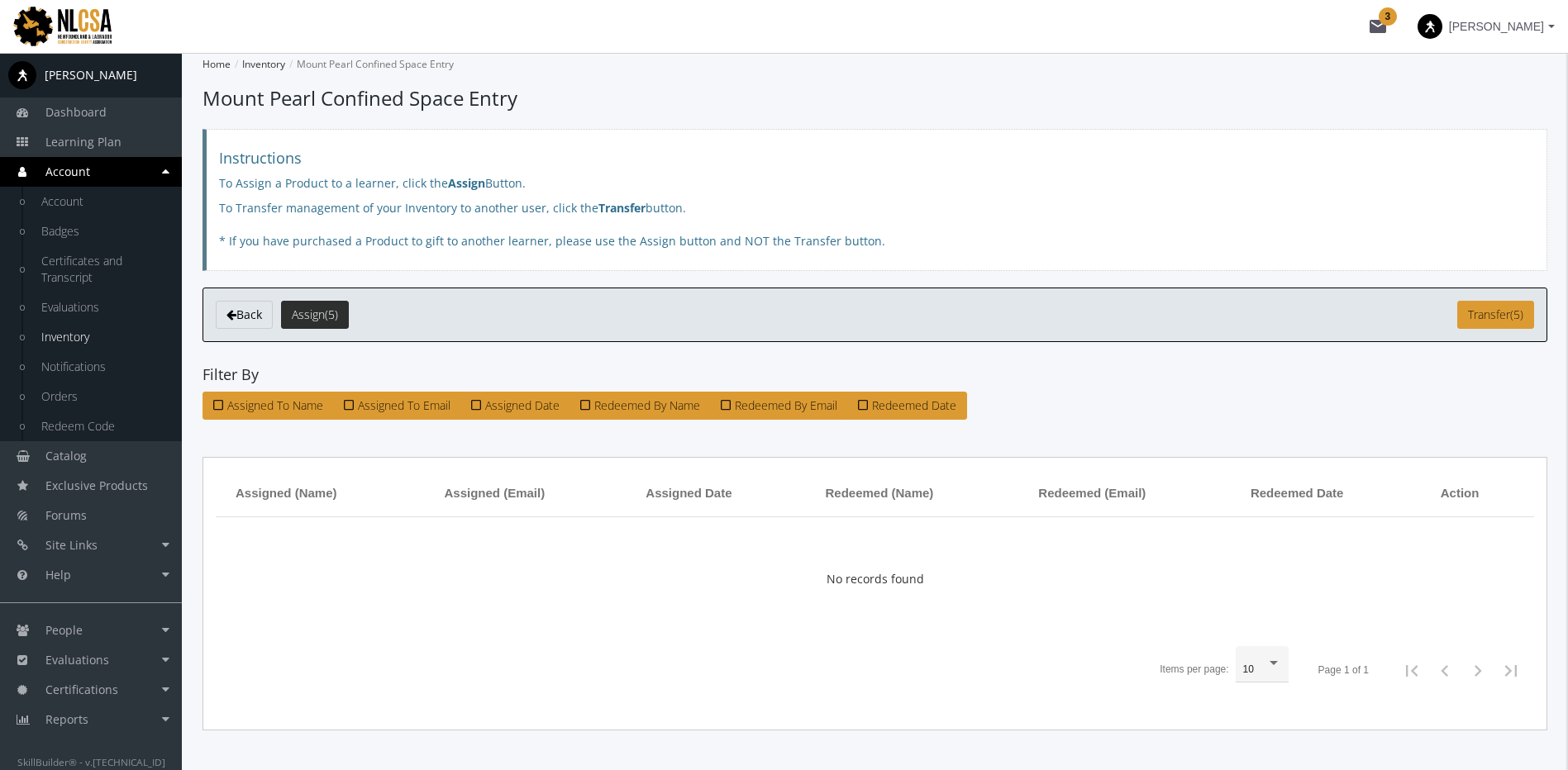
scroll to position [60, 0]
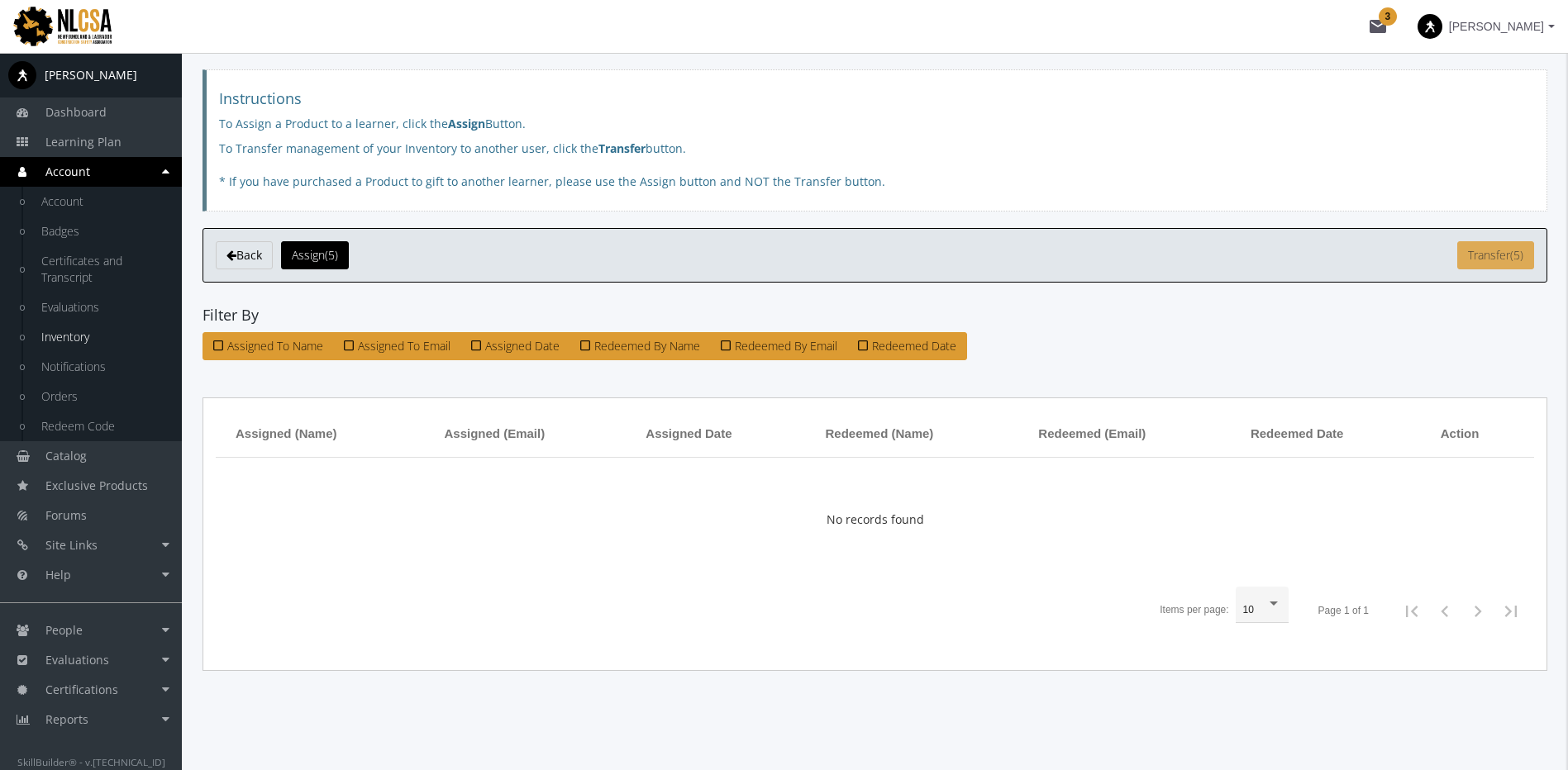
click at [1495, 260] on span "Transfer" at bounding box center [1489, 254] width 42 height 16
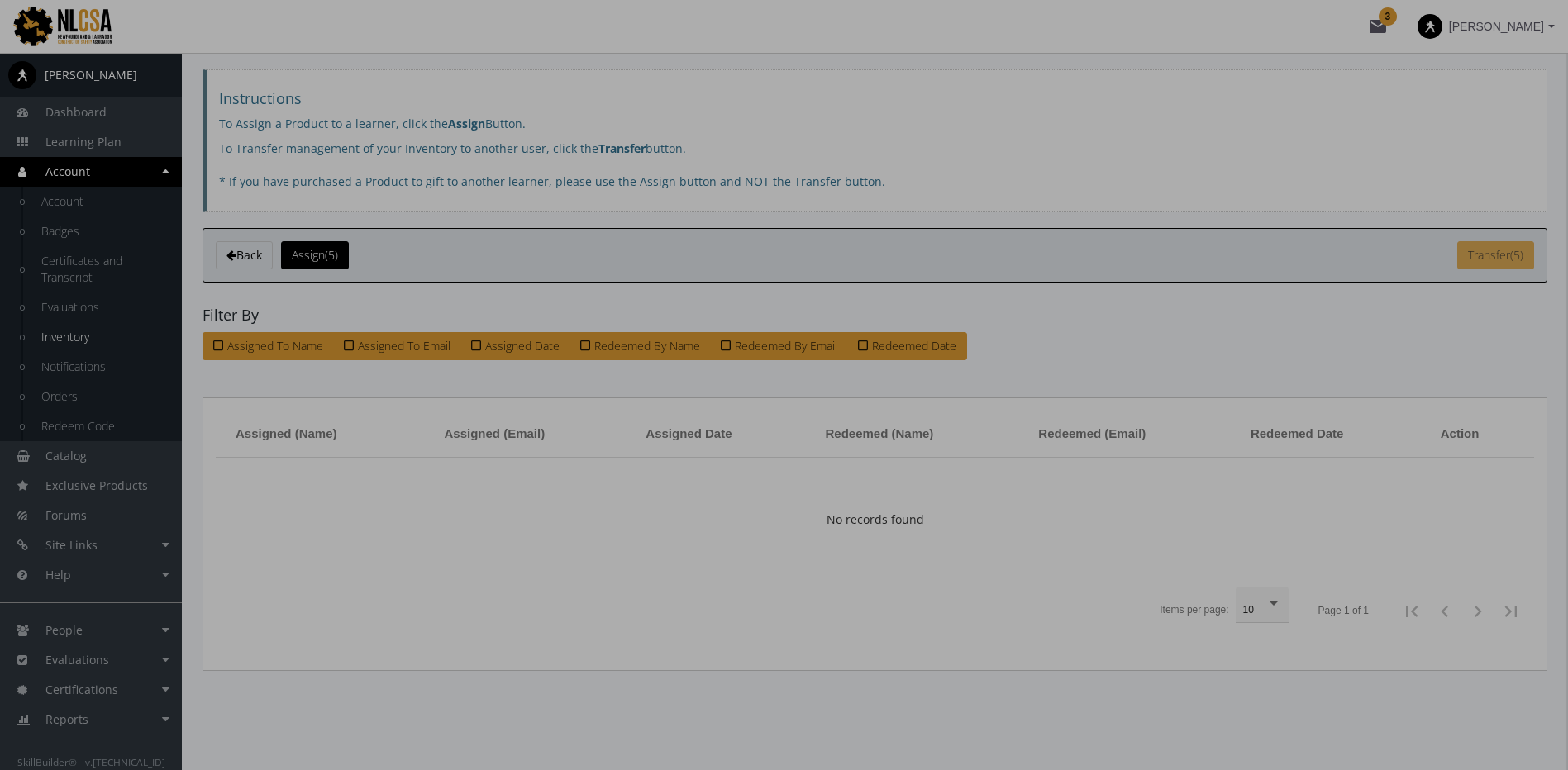
scroll to position [0, 0]
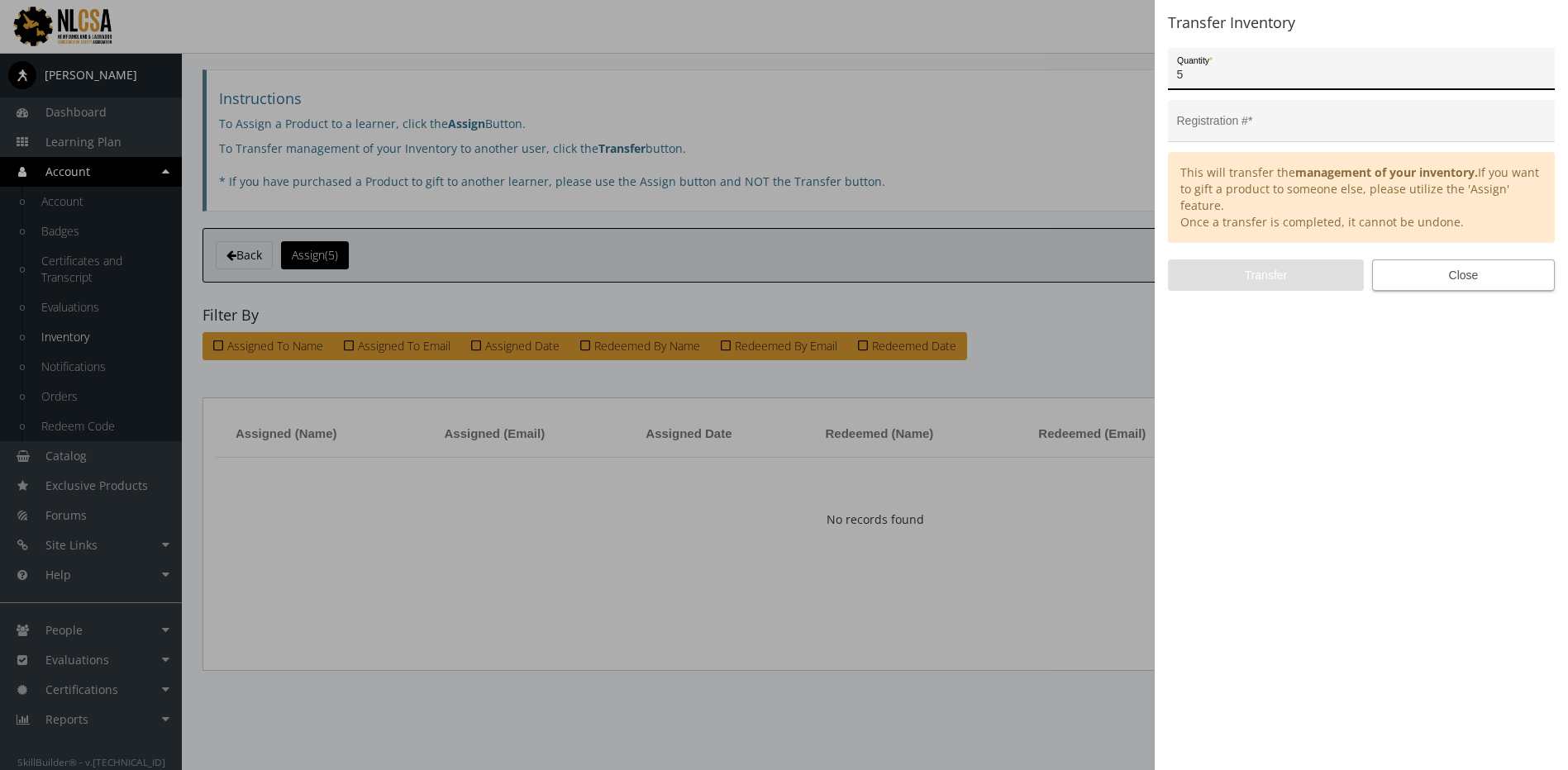
click at [1486, 275] on span "Close" at bounding box center [1464, 276] width 155 height 30
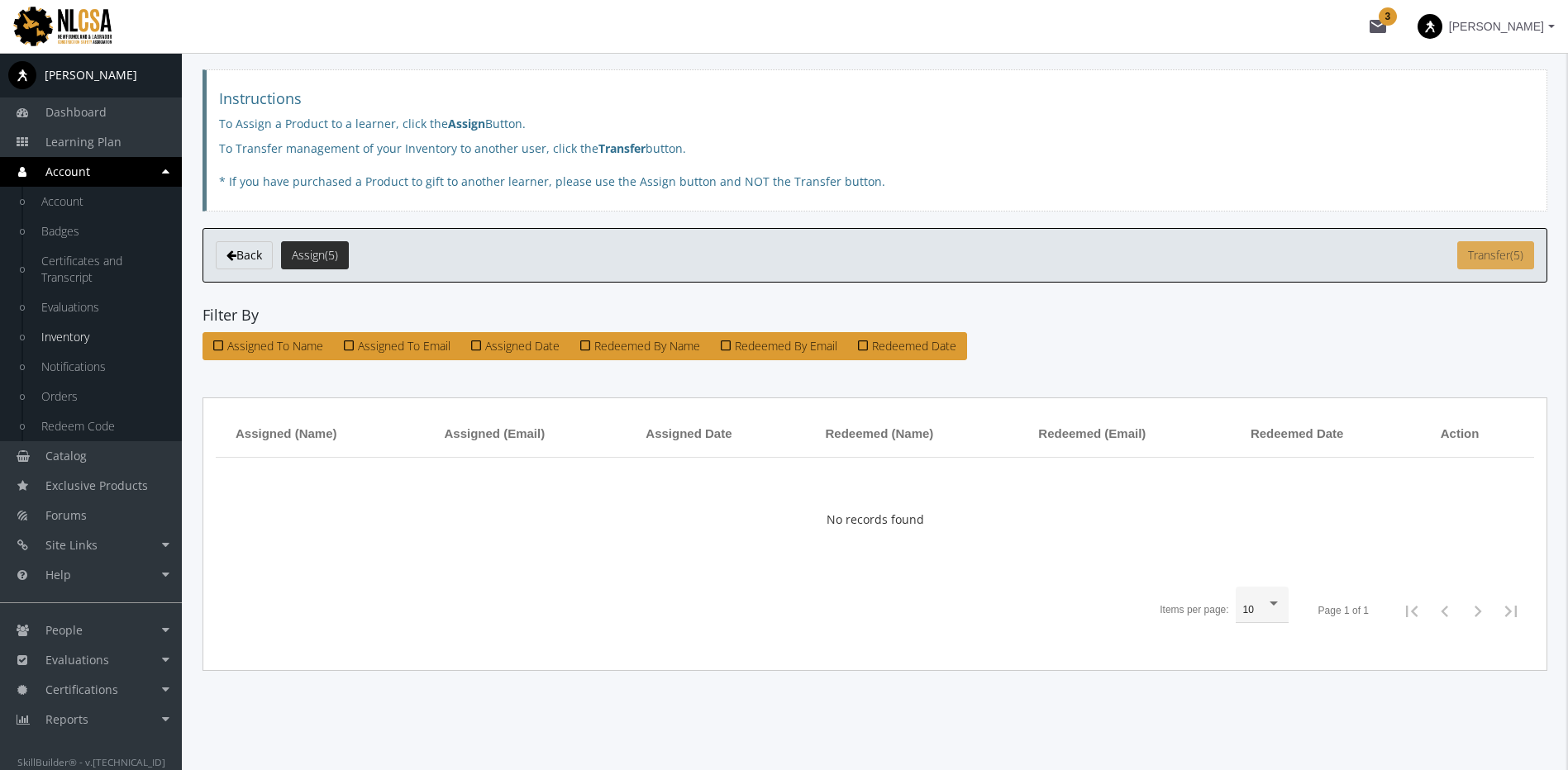
scroll to position [60, 0]
click at [112, 723] on link "Reports" at bounding box center [90, 720] width 182 height 30
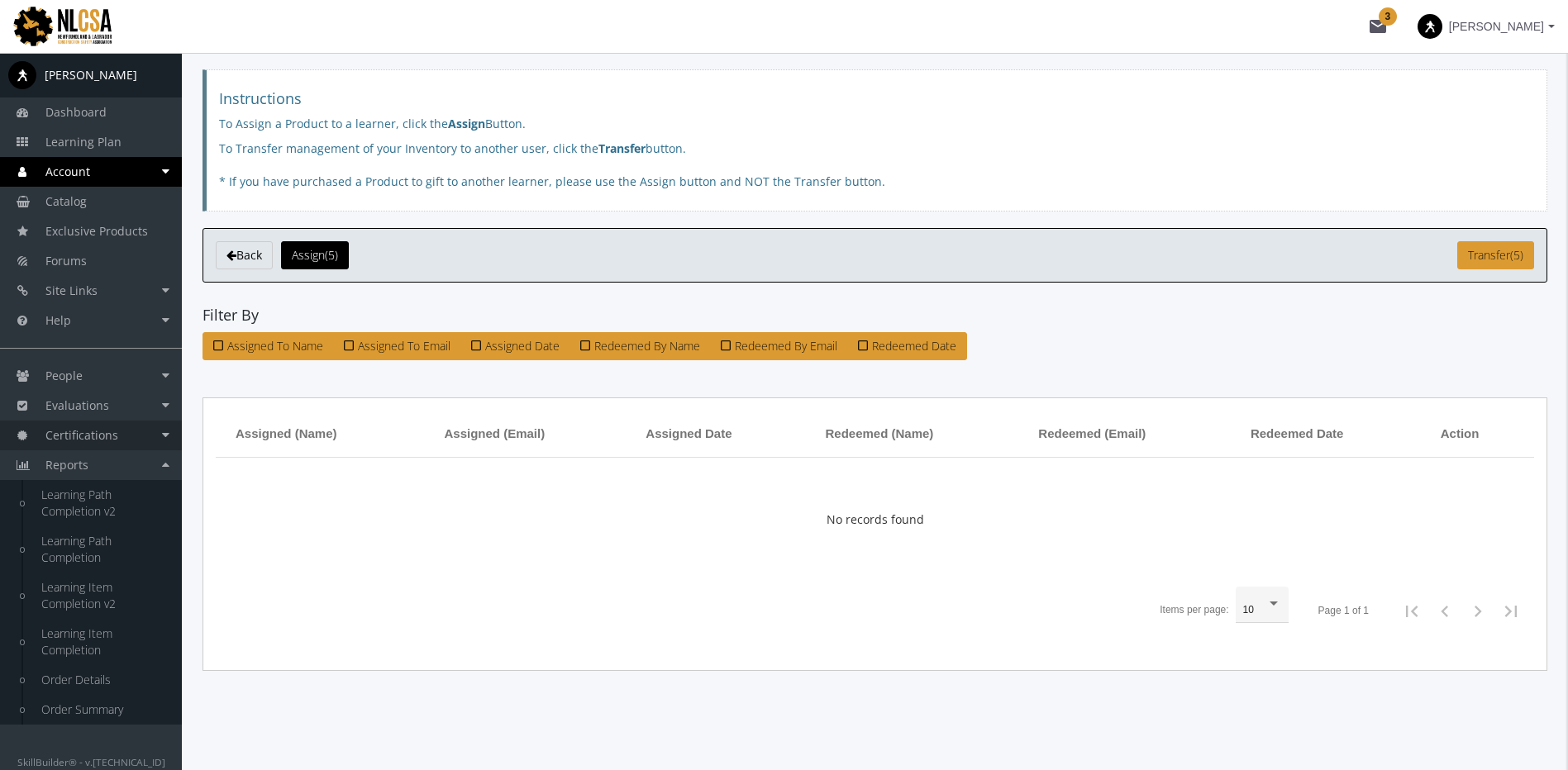
click at [121, 431] on link "Certifications" at bounding box center [90, 436] width 182 height 30
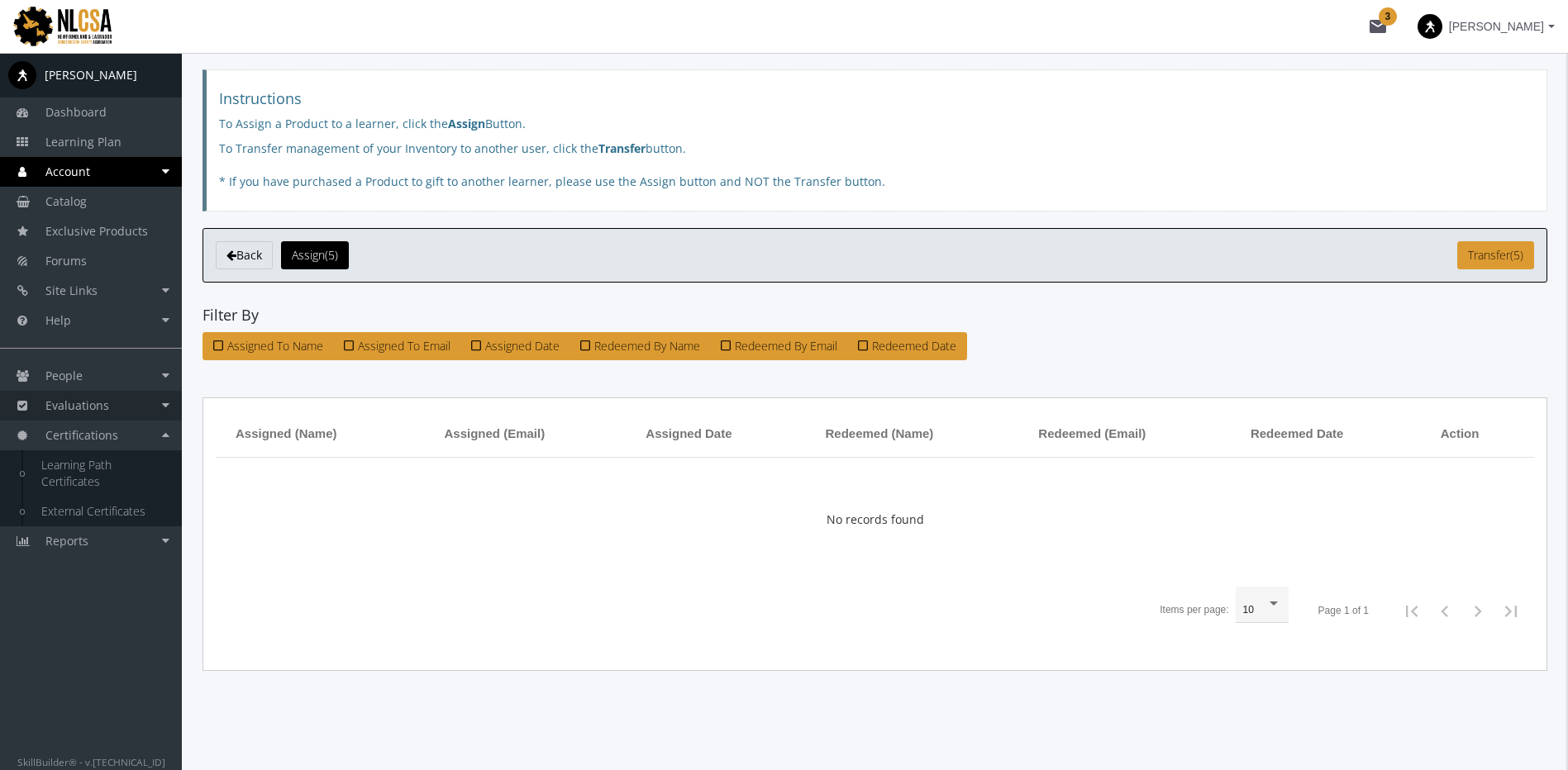
click at [121, 406] on link "Evaluations" at bounding box center [90, 406] width 182 height 30
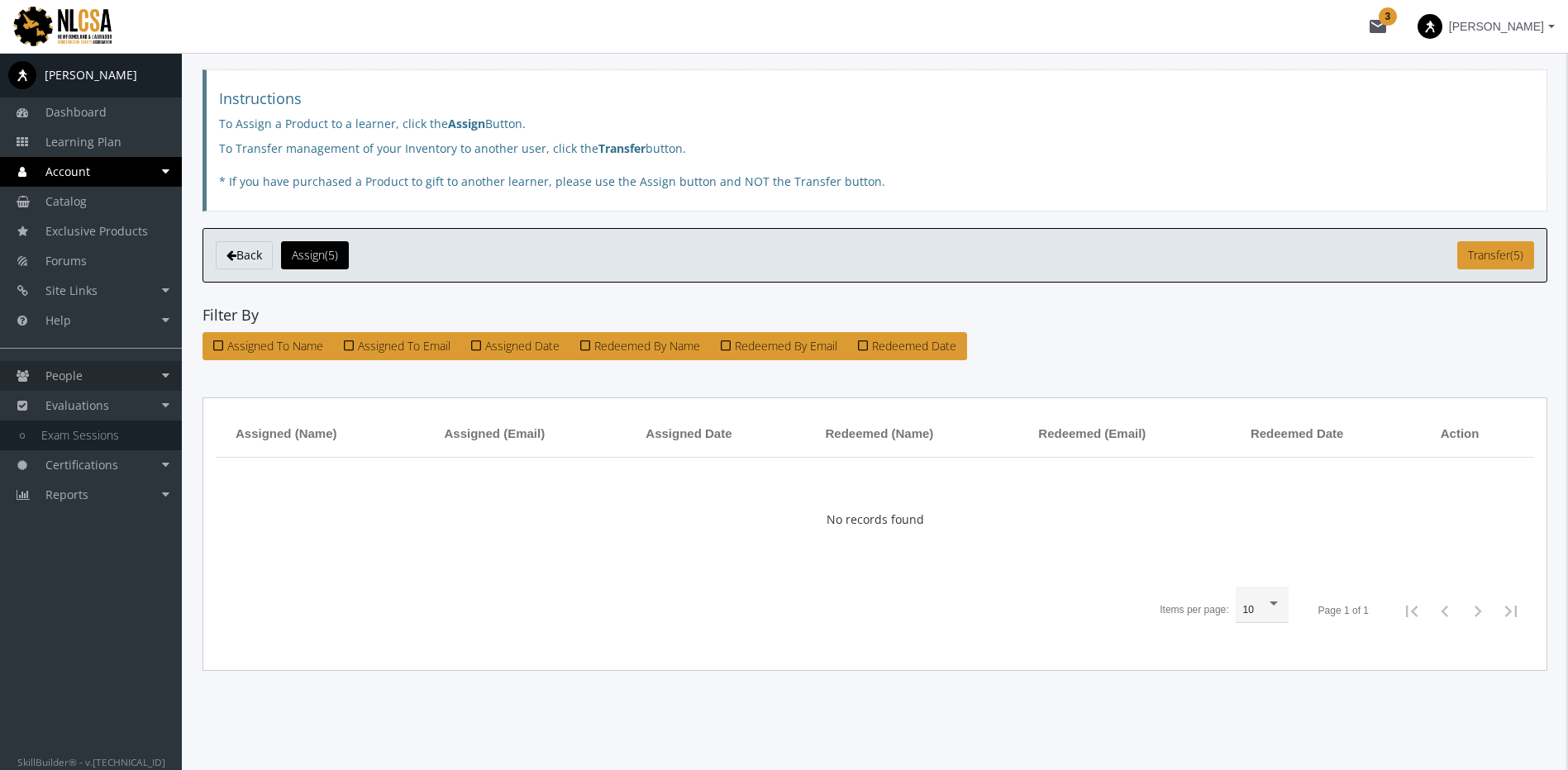
click at [113, 375] on link "People" at bounding box center [90, 376] width 182 height 30
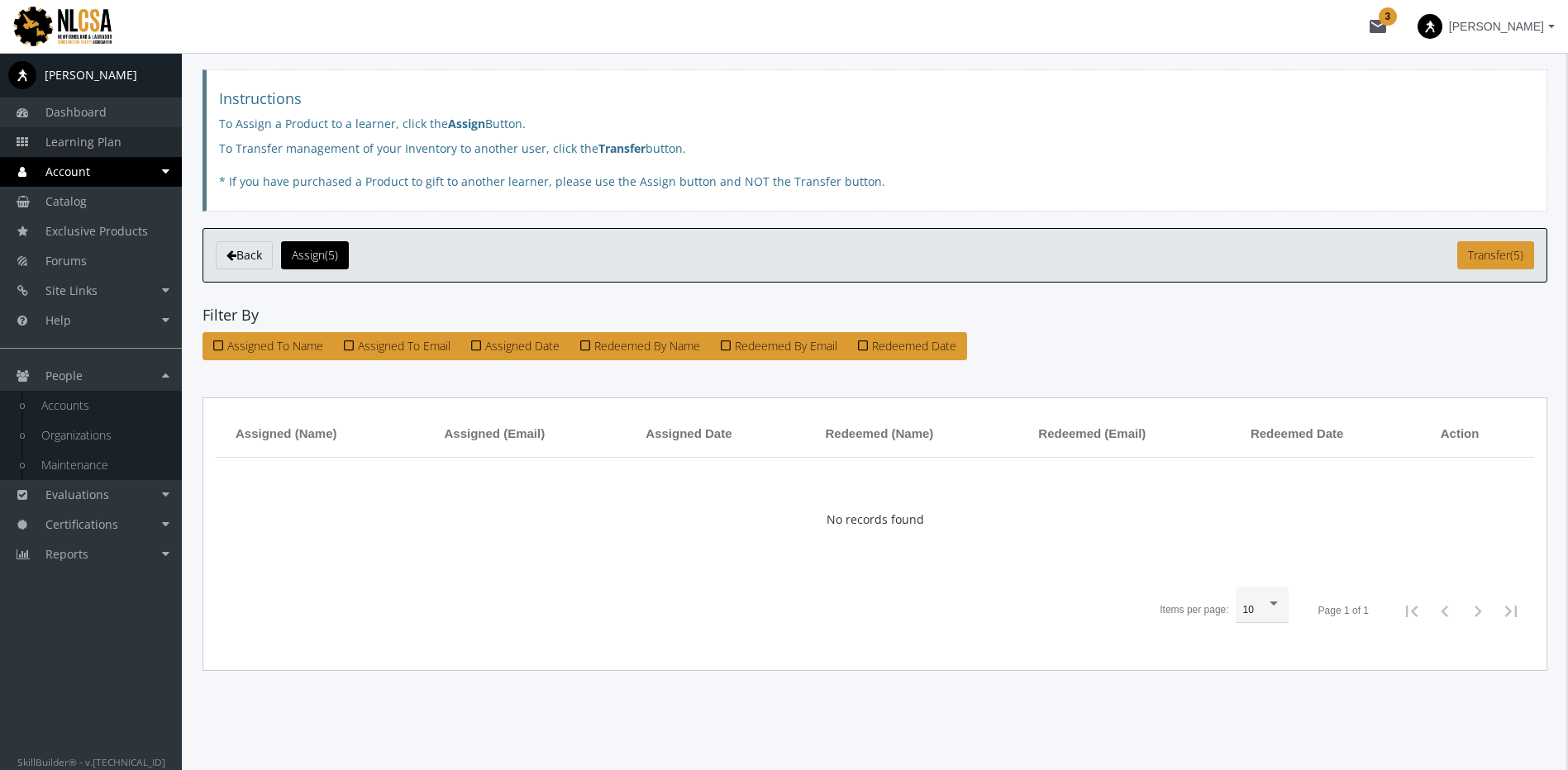
click at [126, 142] on link "Learning Plan" at bounding box center [90, 142] width 182 height 30
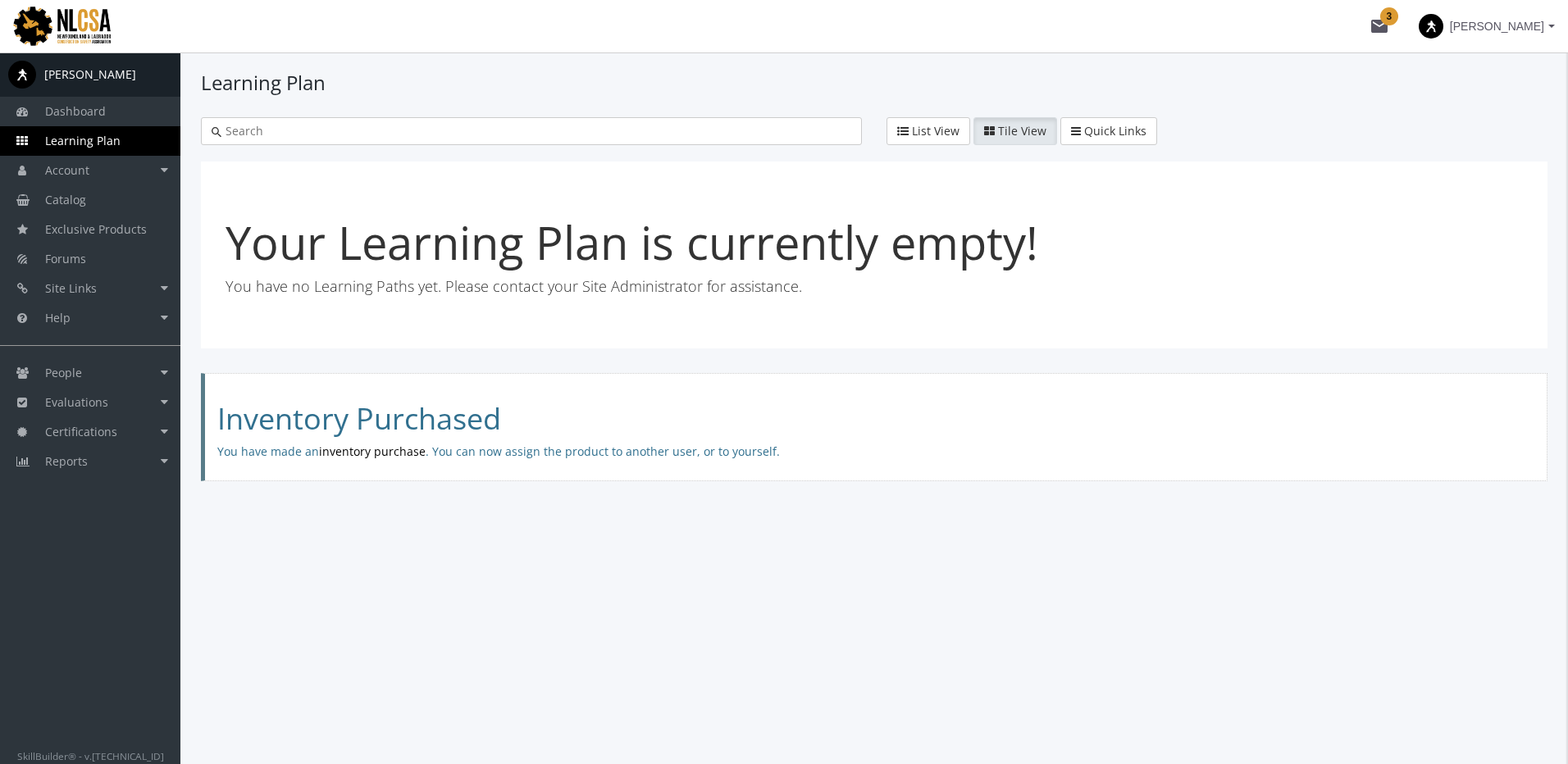
click at [1531, 26] on span "[PERSON_NAME]" at bounding box center [1497, 26] width 94 height 30
drag, startPoint x: 1465, startPoint y: 115, endPoint x: 1433, endPoint y: 112, distance: 32.1
click at [1465, 114] on link "End Impersonation" at bounding box center [1454, 110] width 214 height 18
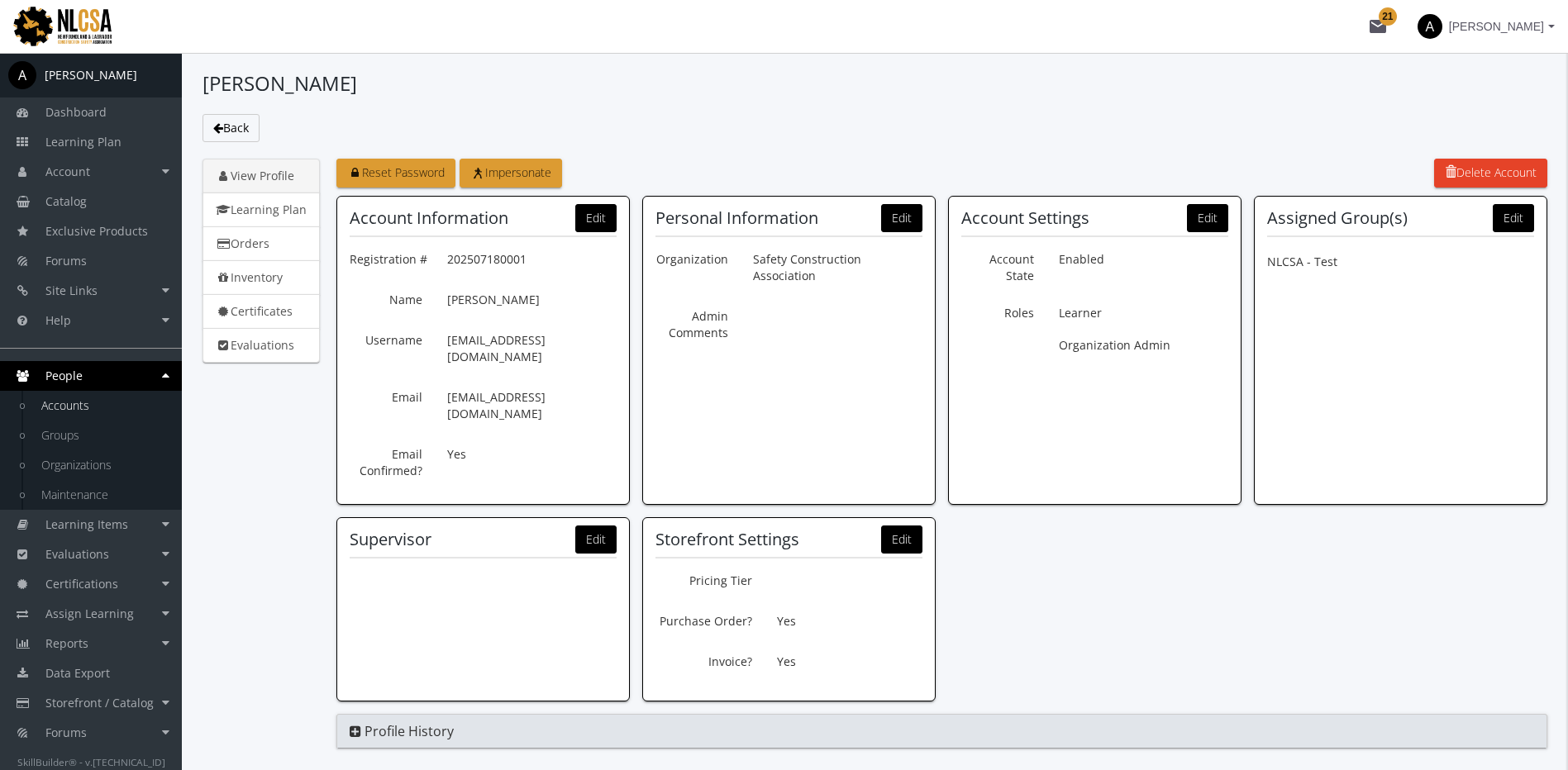
click at [1519, 20] on span "[PERSON_NAME]" at bounding box center [1496, 26] width 95 height 30
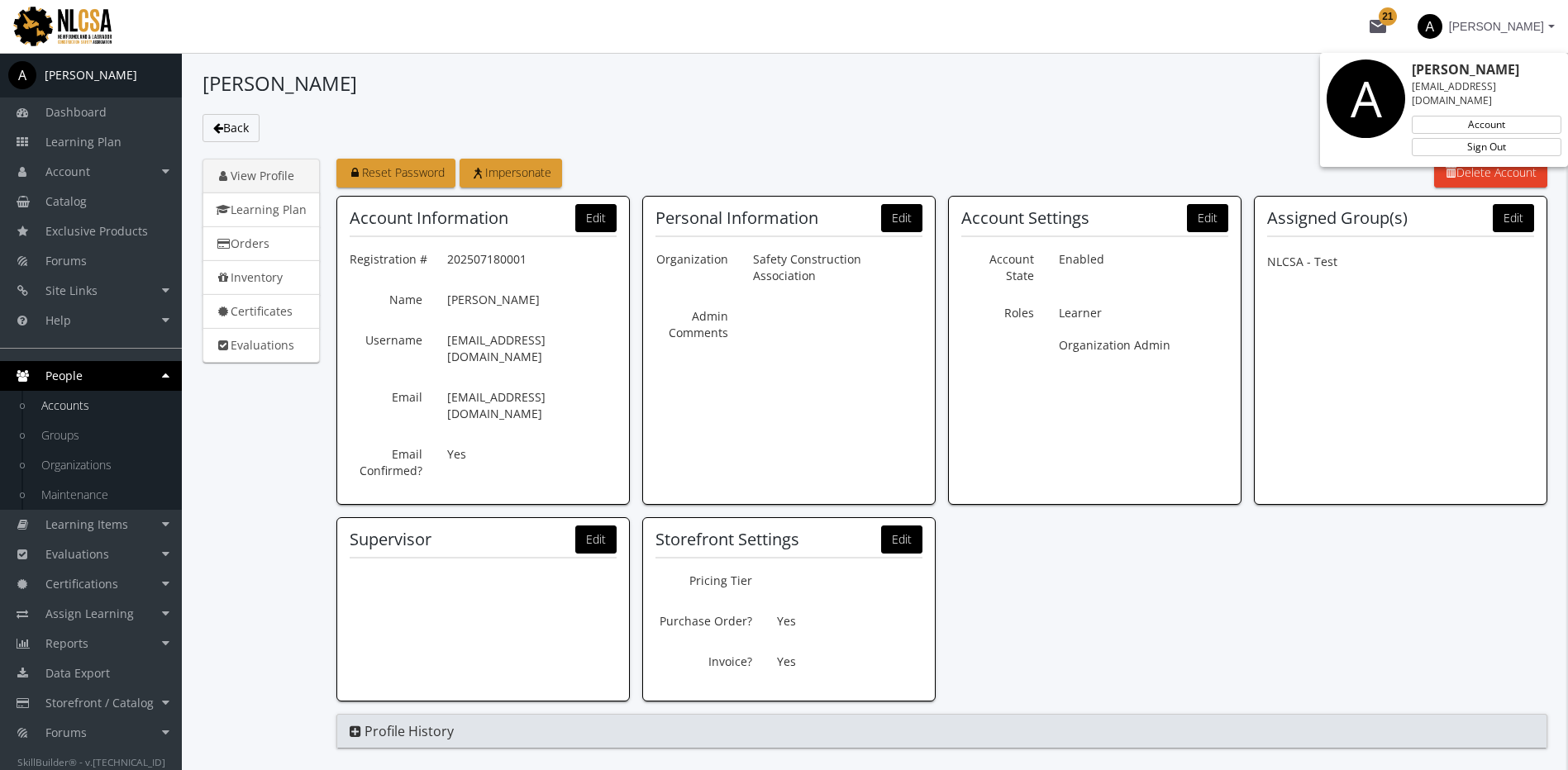
click at [85, 158] on div at bounding box center [784, 385] width 1568 height 770
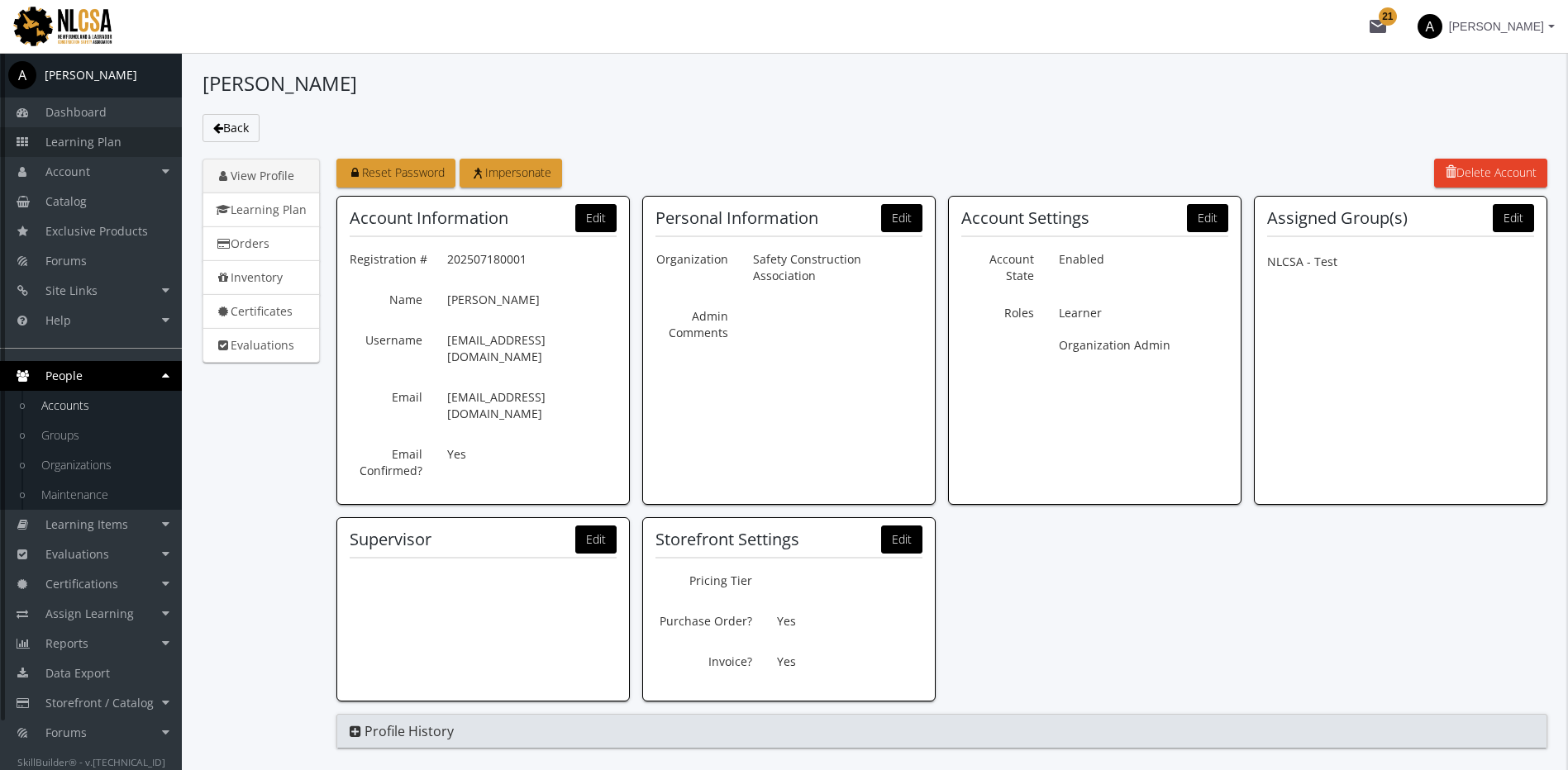
click at [86, 150] on link "Learning Plan" at bounding box center [90, 142] width 182 height 30
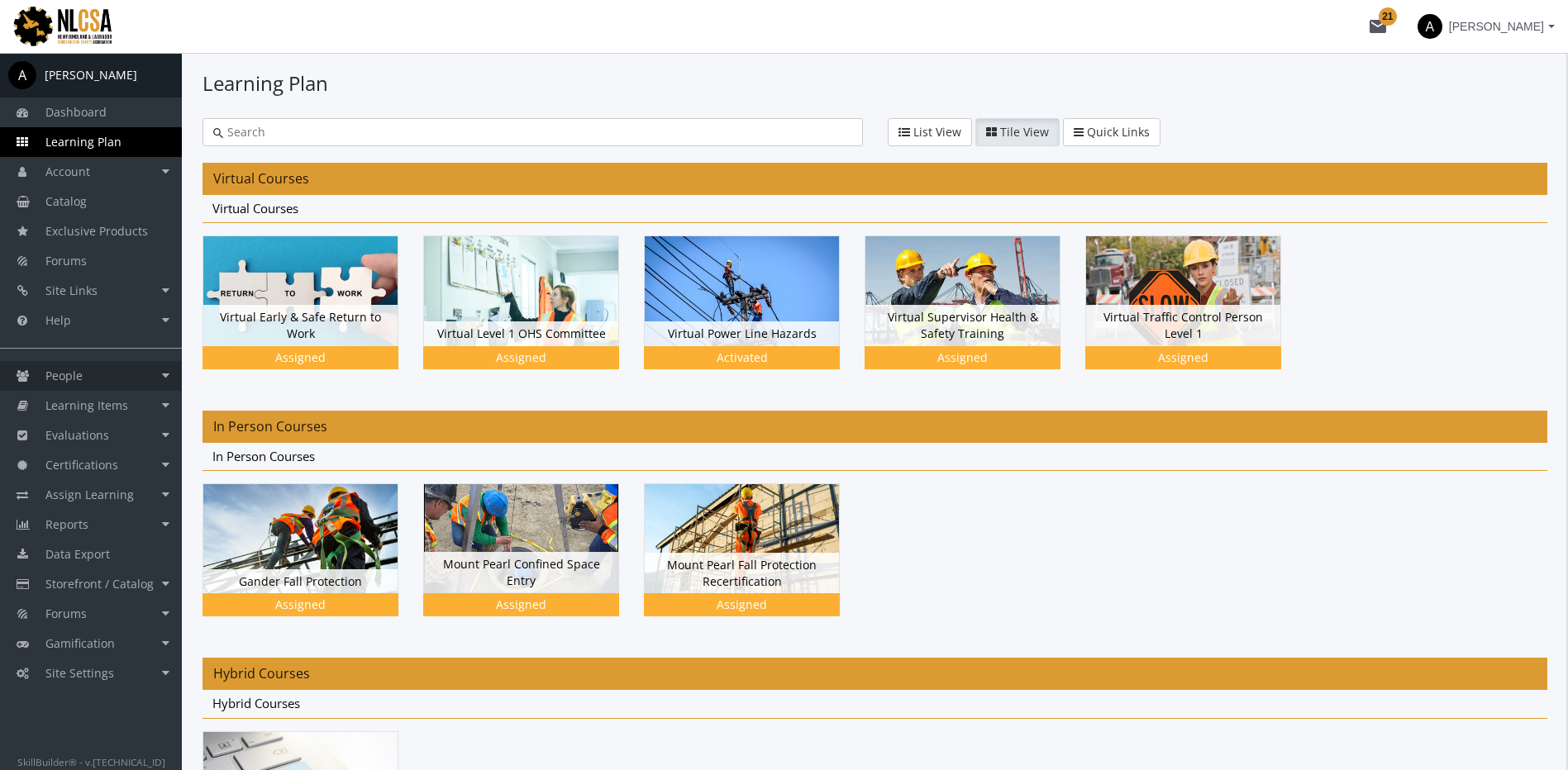
click at [125, 371] on link "People" at bounding box center [90, 376] width 182 height 30
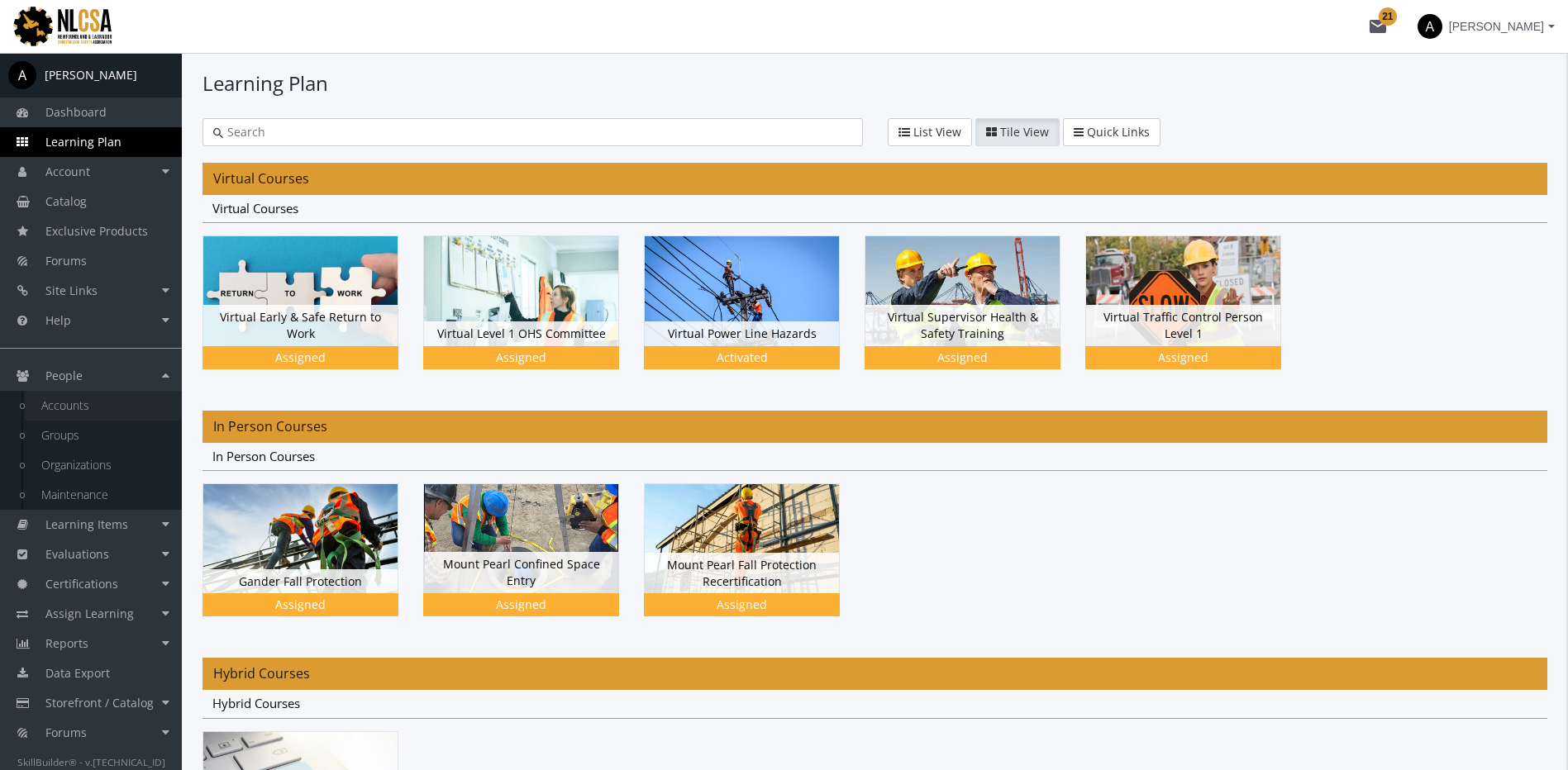
click at [99, 399] on link "Accounts" at bounding box center [103, 406] width 157 height 30
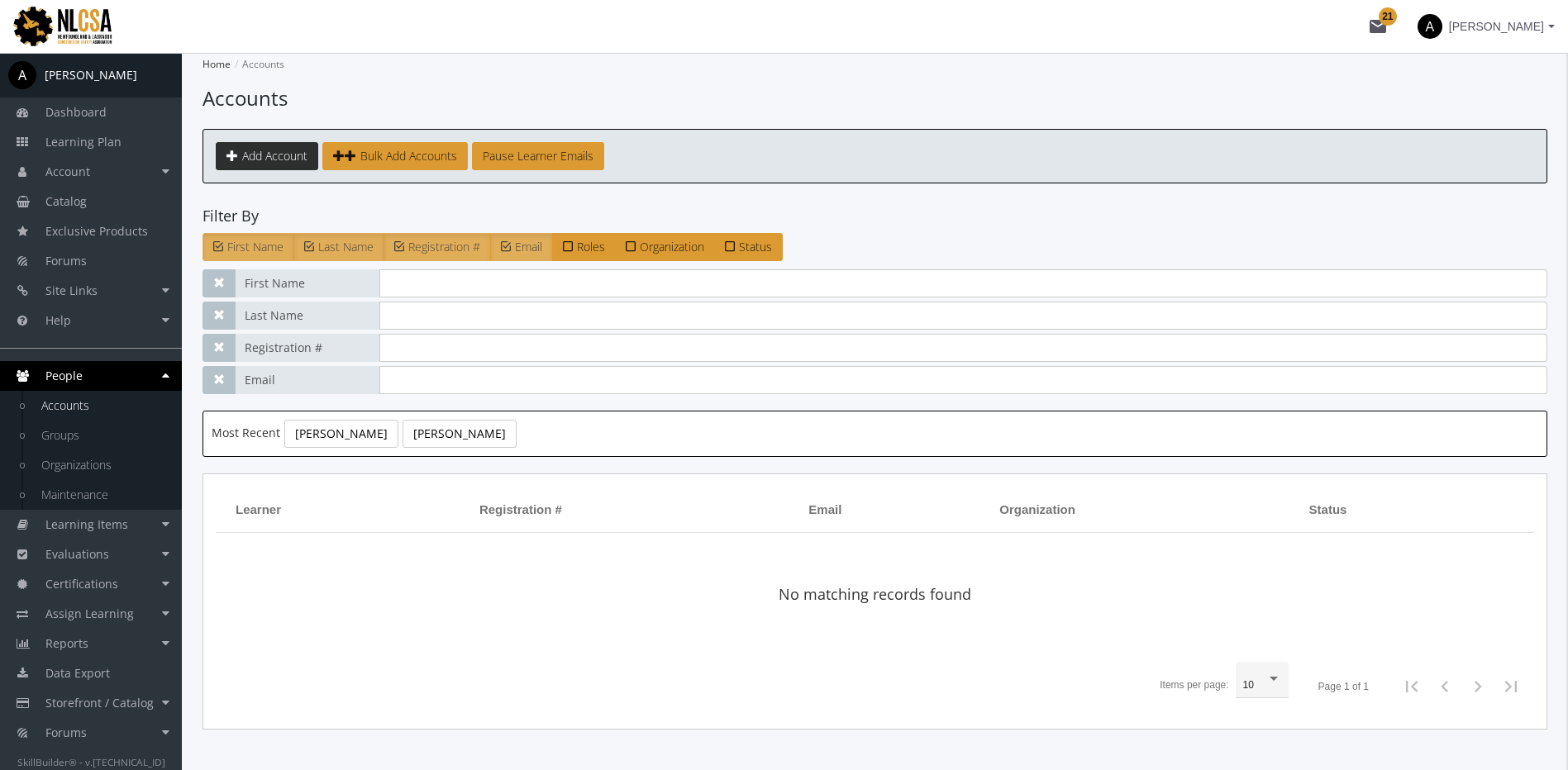
click at [261, 161] on span "Add Account" at bounding box center [275, 155] width 65 height 16
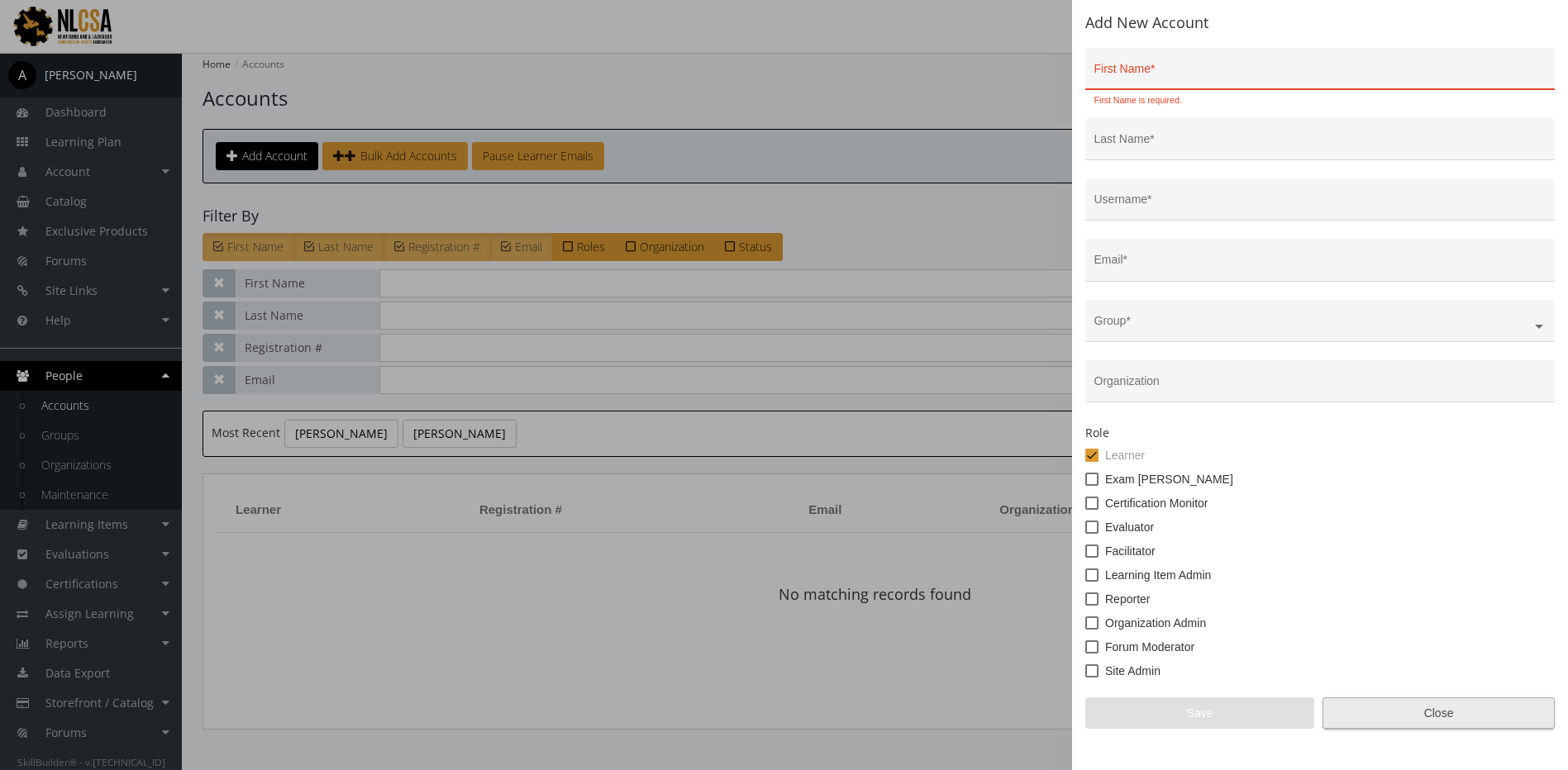
click at [1438, 709] on span "Close" at bounding box center [1438, 713] width 204 height 30
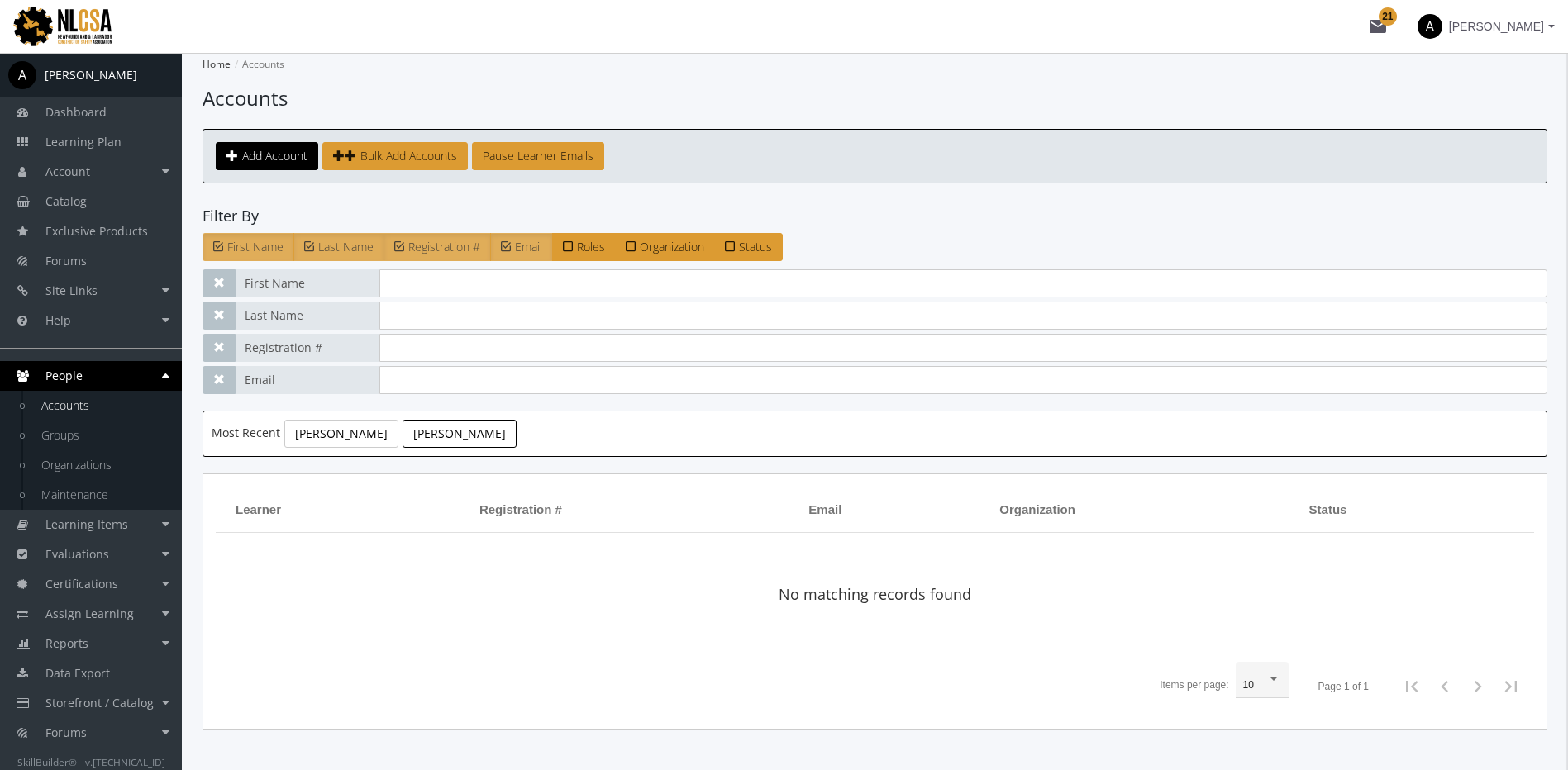
click at [414, 439] on link "[PERSON_NAME]" at bounding box center [459, 434] width 114 height 28
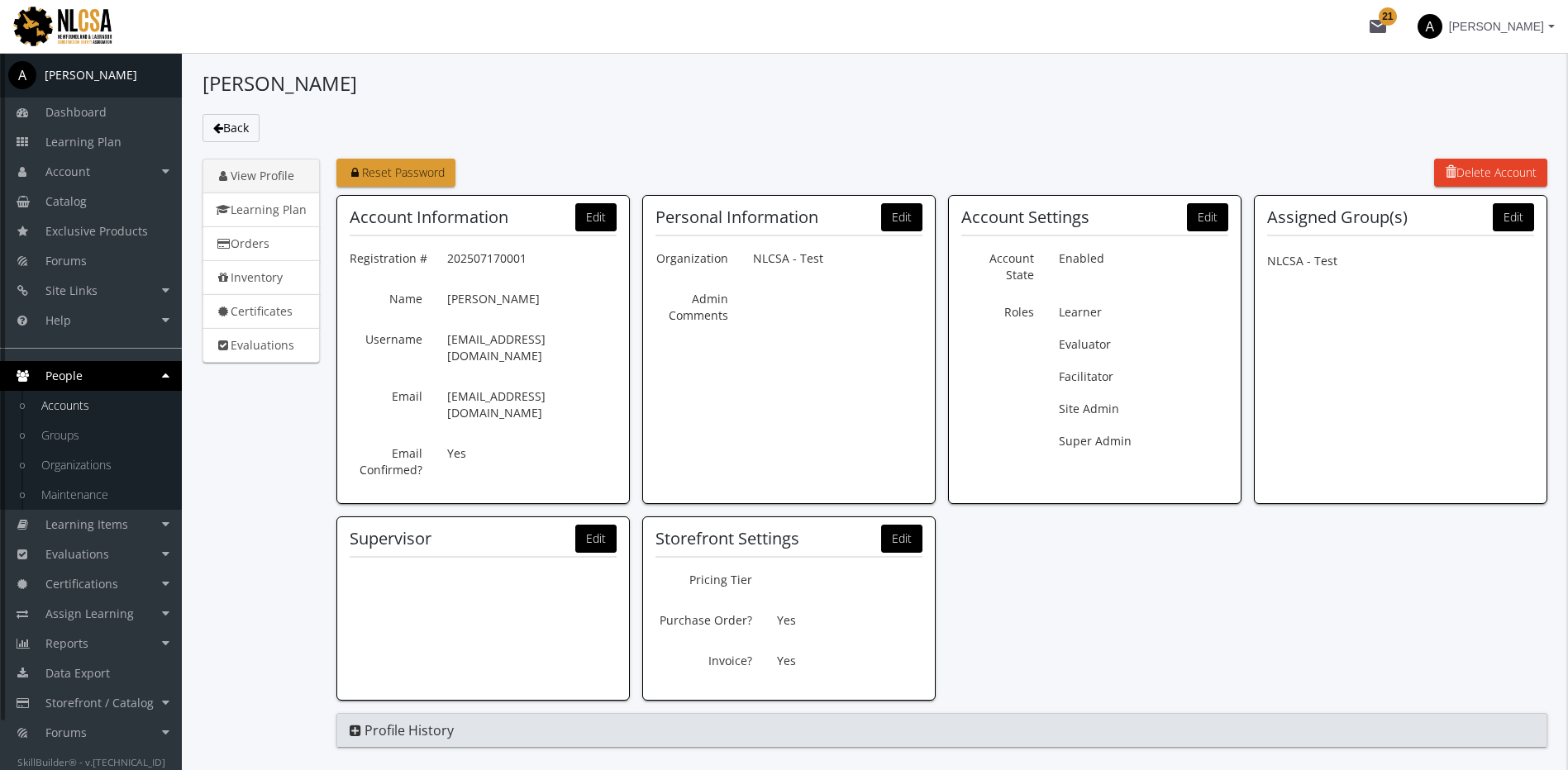
click at [90, 412] on link "Accounts" at bounding box center [103, 406] width 157 height 30
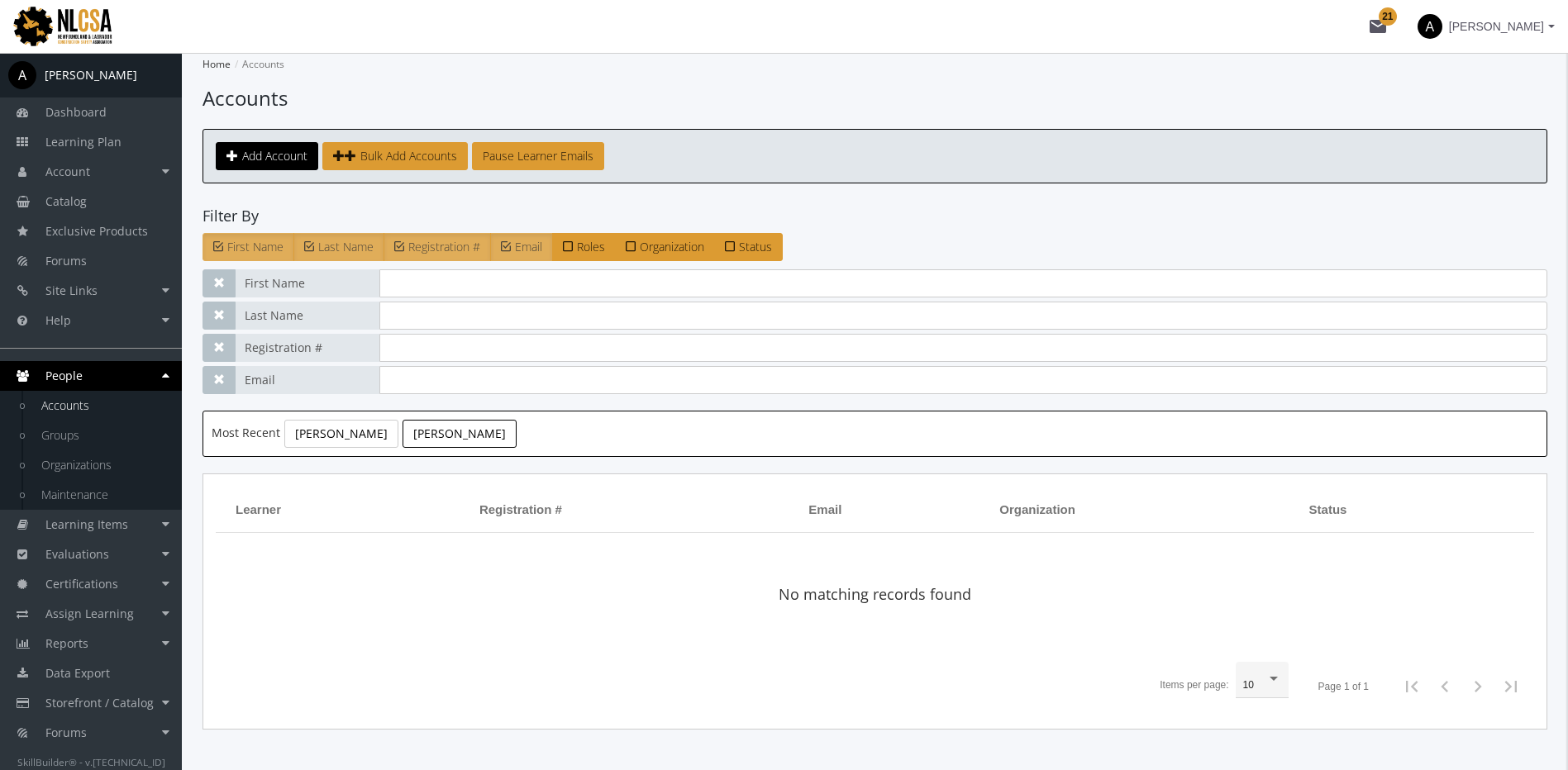
click at [457, 435] on link "[PERSON_NAME]" at bounding box center [459, 434] width 114 height 28
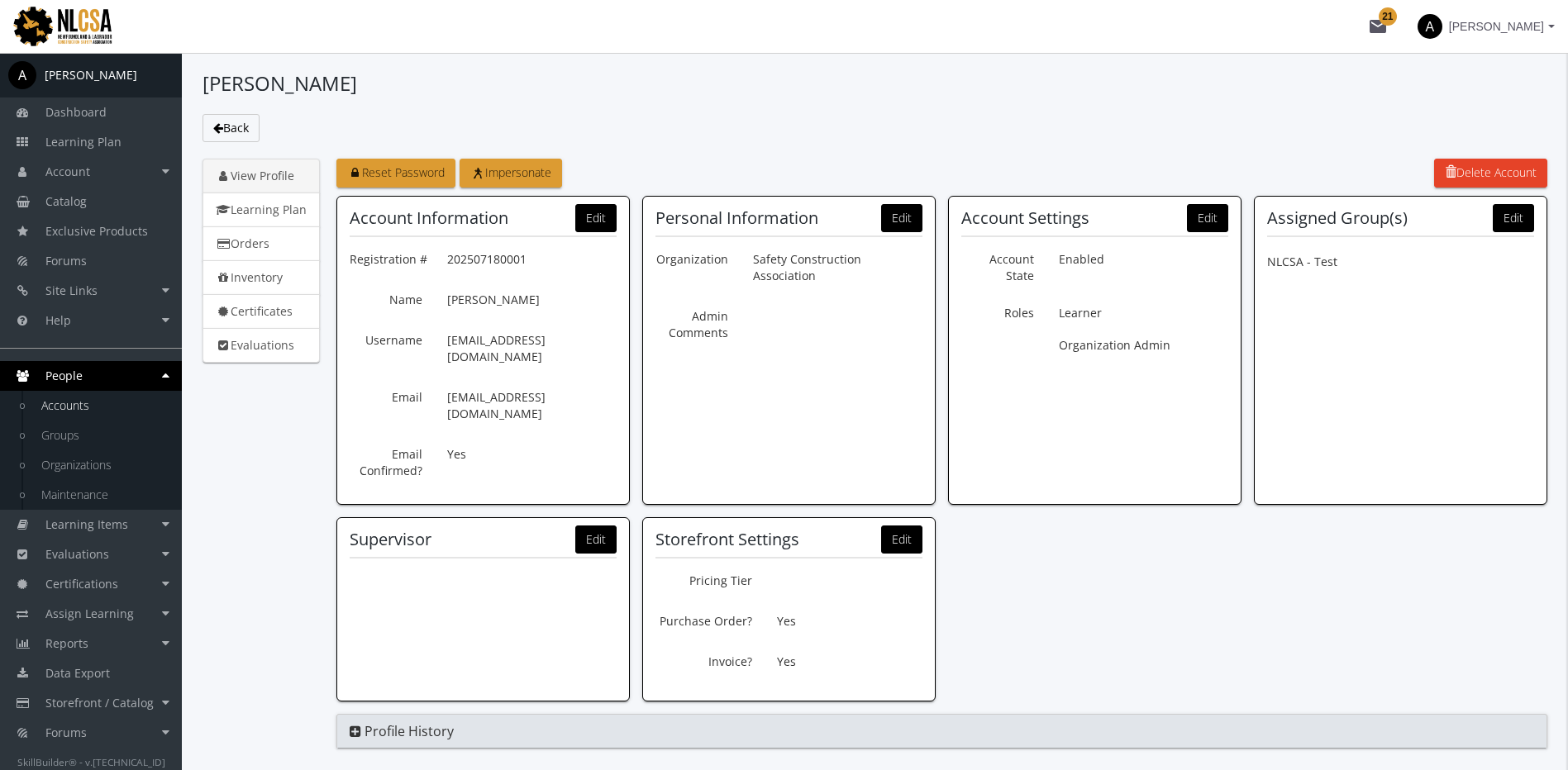
click at [261, 180] on link "View Profile" at bounding box center [261, 175] width 117 height 34
click at [268, 213] on link "Learning Plan" at bounding box center [261, 209] width 117 height 34
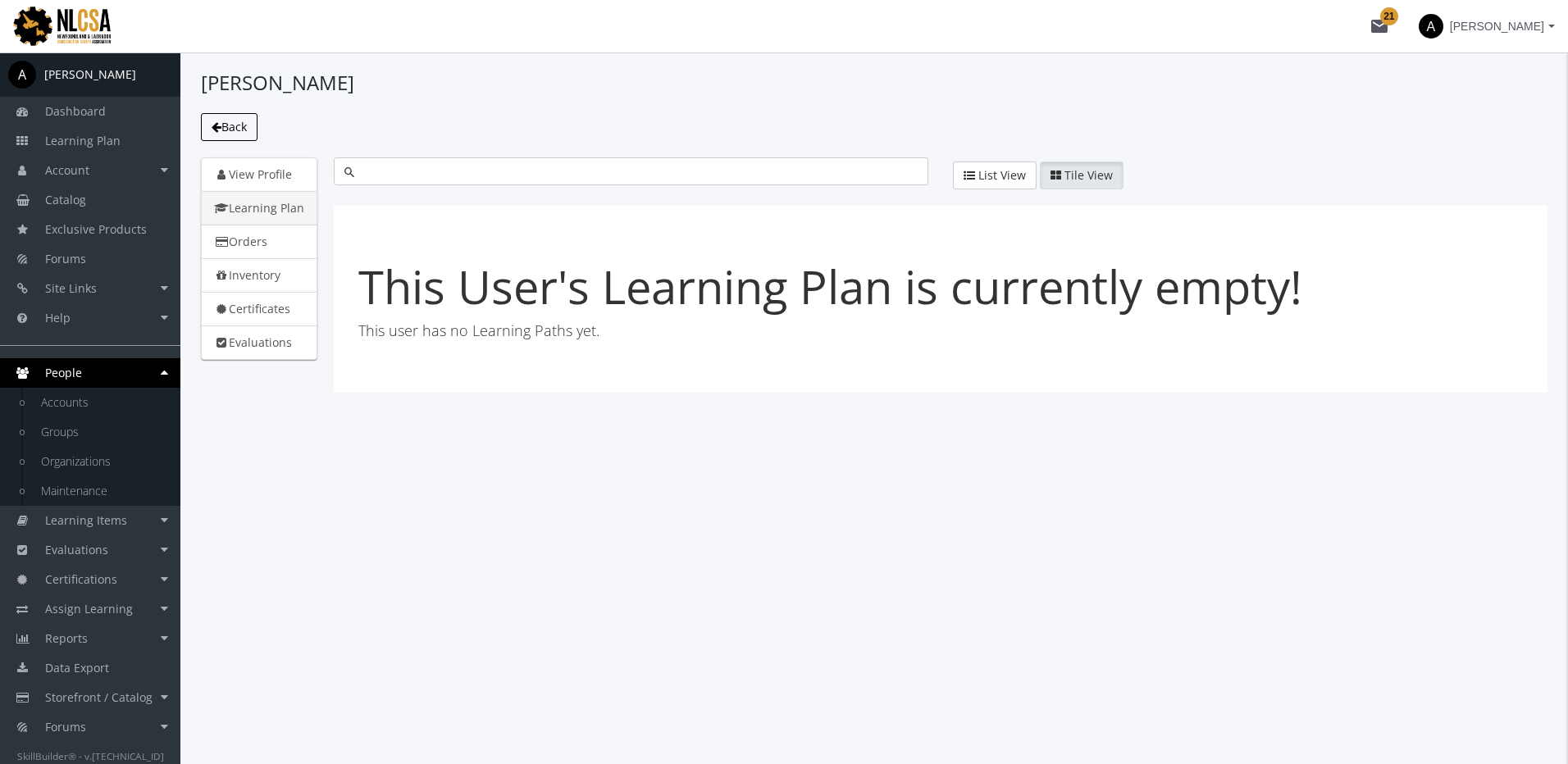
click at [236, 132] on span "Back" at bounding box center [235, 127] width 26 height 16
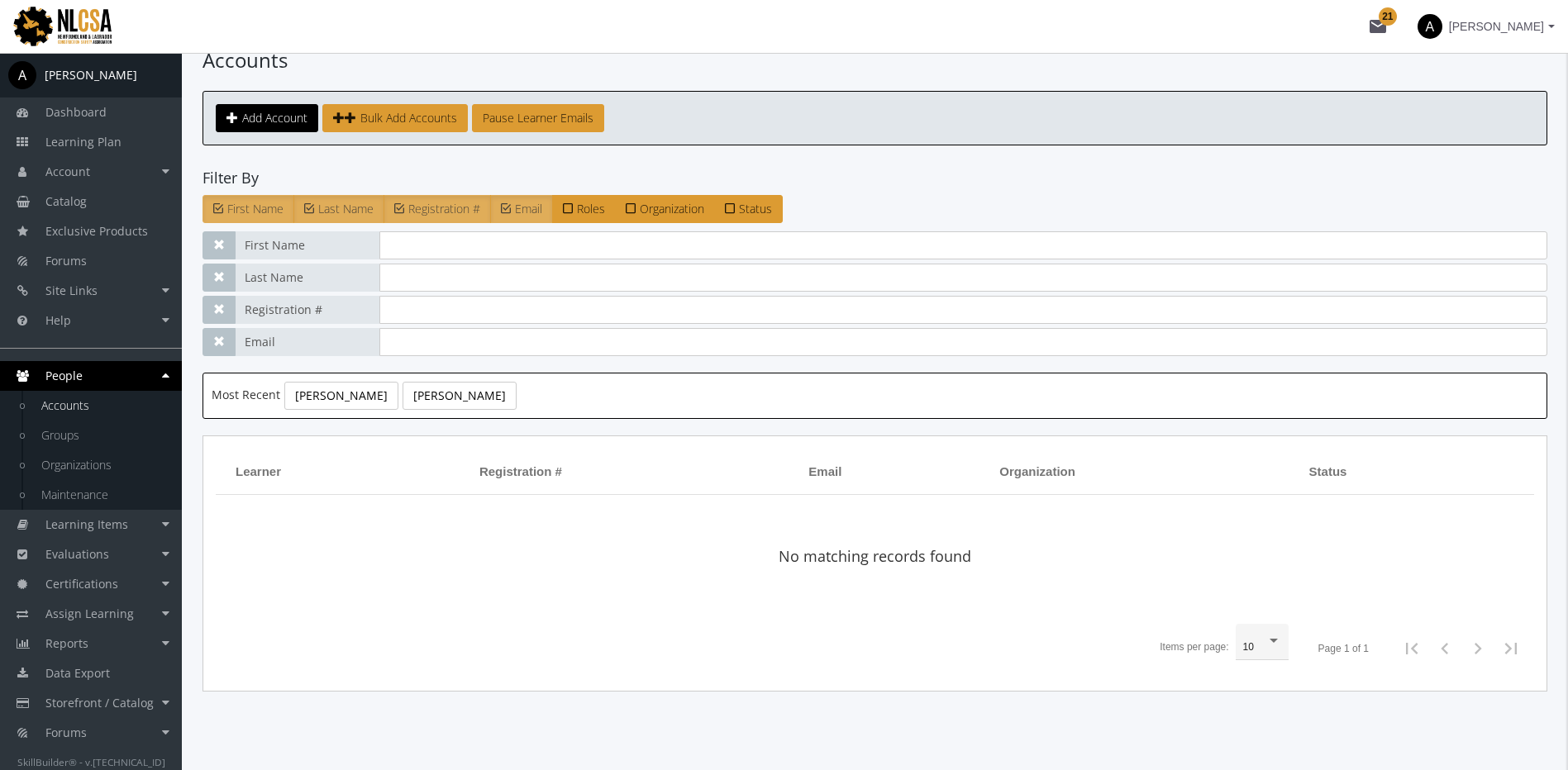
scroll to position [59, 0]
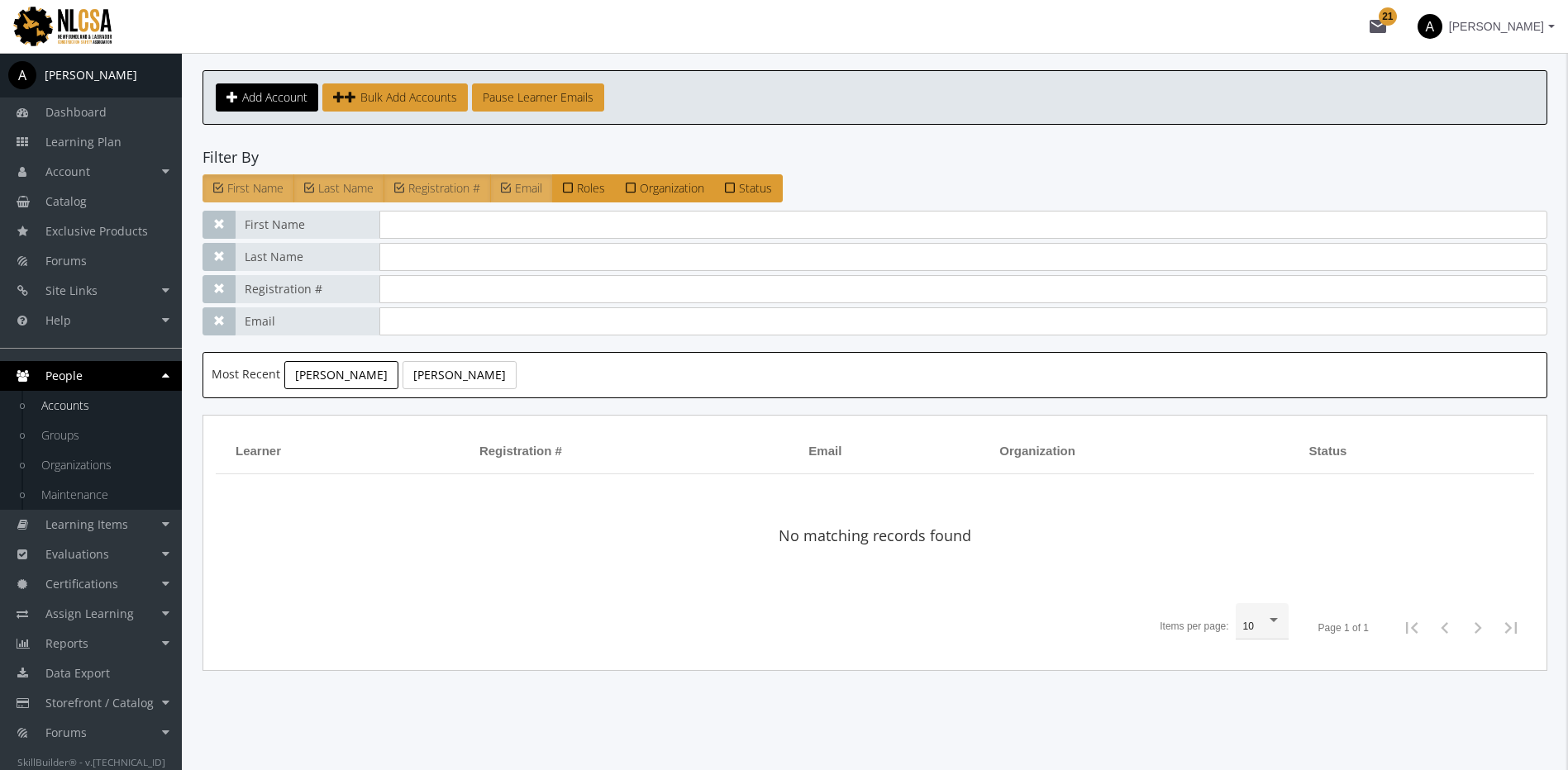
click at [311, 374] on link "[PERSON_NAME]" at bounding box center [341, 375] width 114 height 28
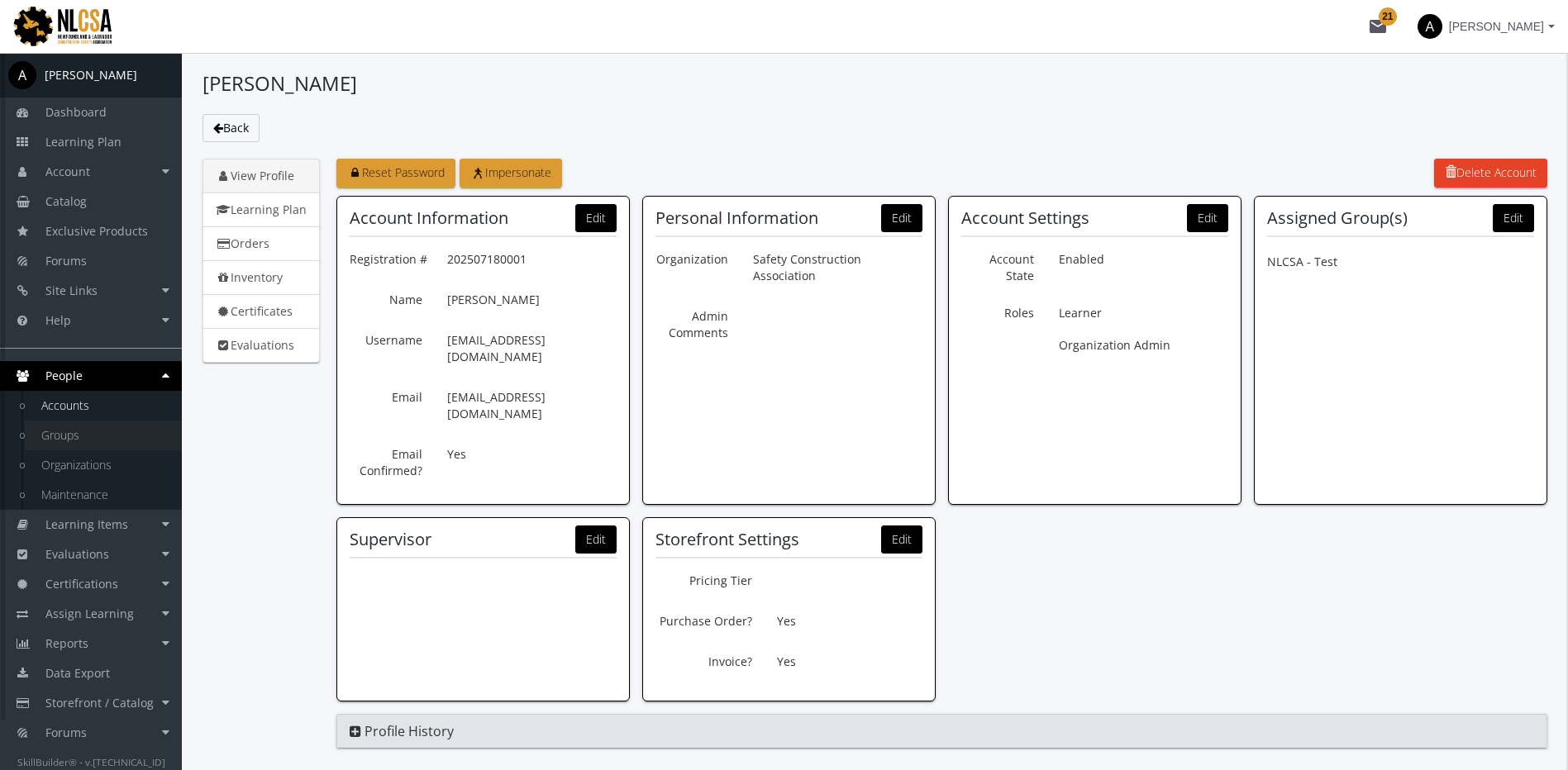
click at [95, 434] on link "Groups" at bounding box center [103, 436] width 157 height 30
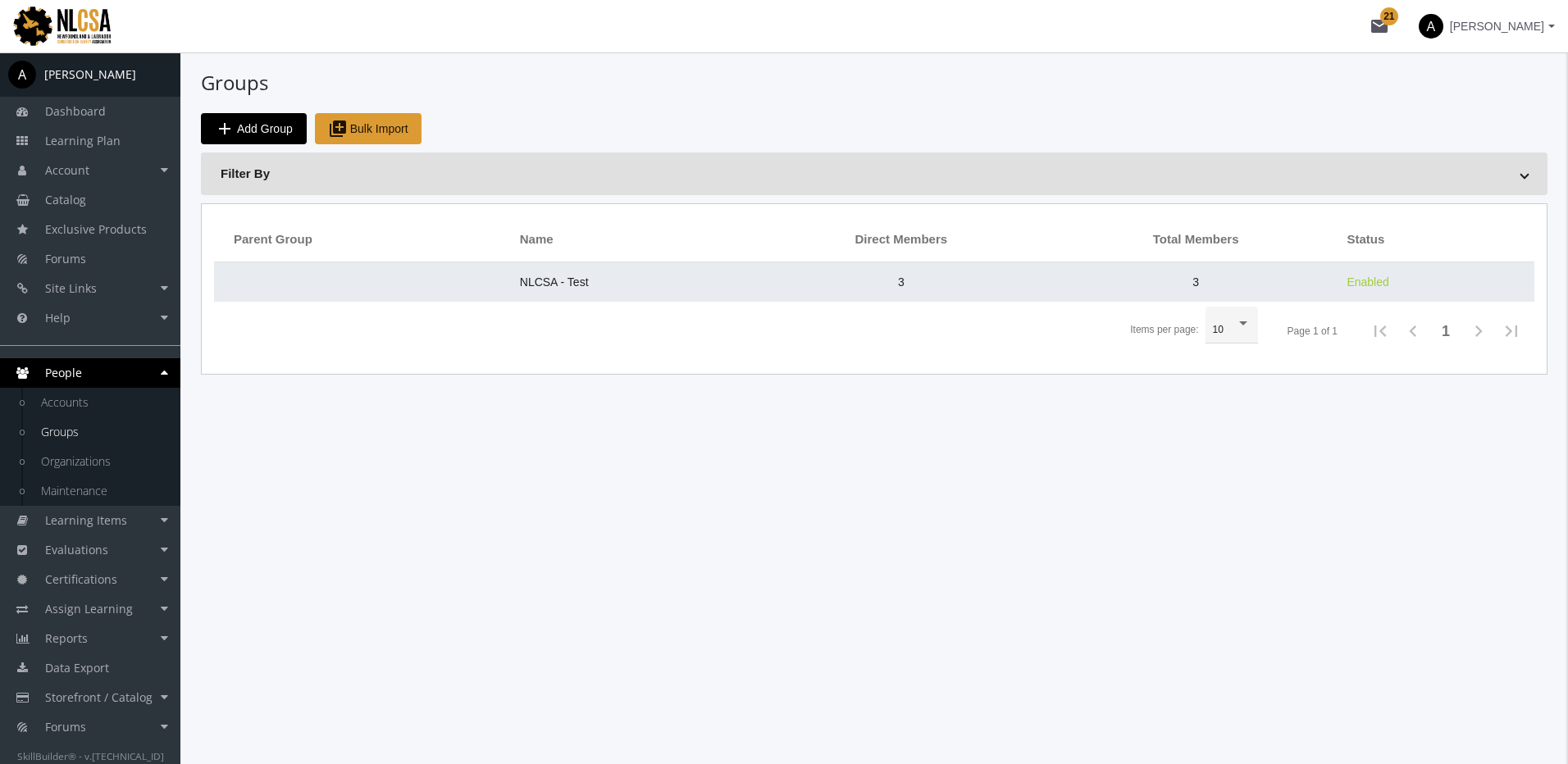
click at [526, 284] on span "NLCSA - Test" at bounding box center [554, 282] width 69 height 13
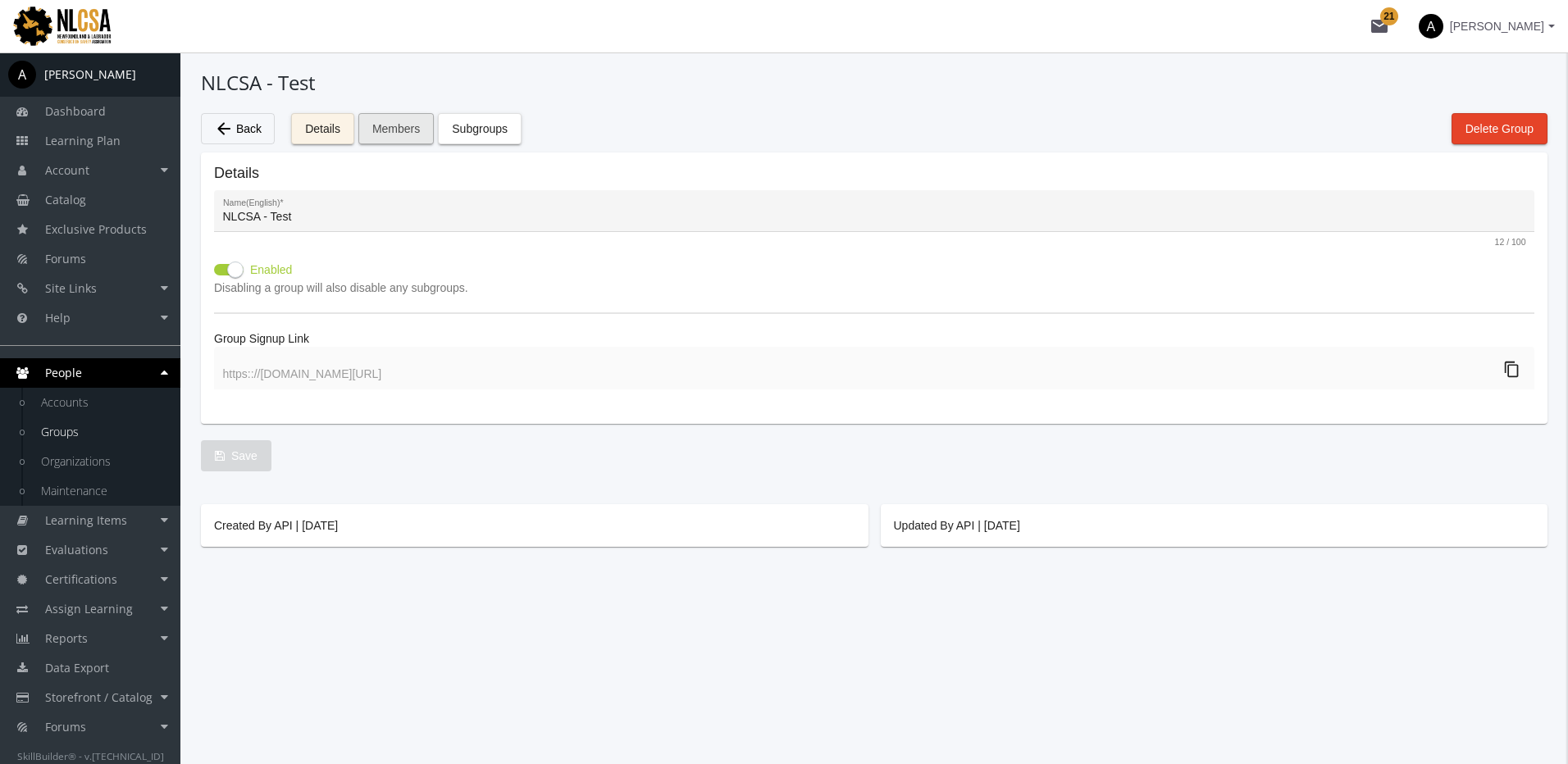
click at [381, 135] on span "Members" at bounding box center [395, 128] width 47 height 30
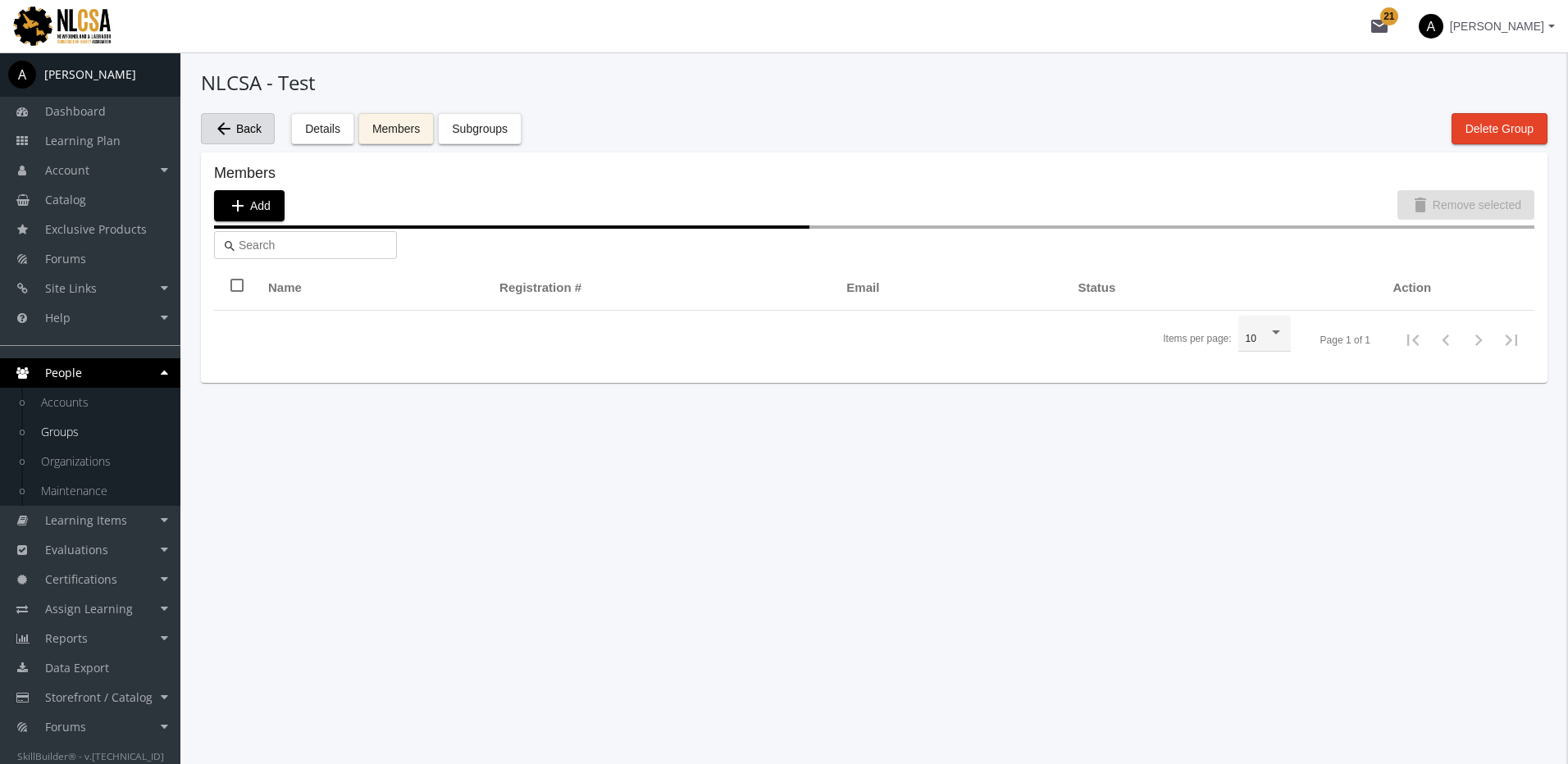
click at [237, 135] on span "arrow_back Back" at bounding box center [237, 128] width 47 height 28
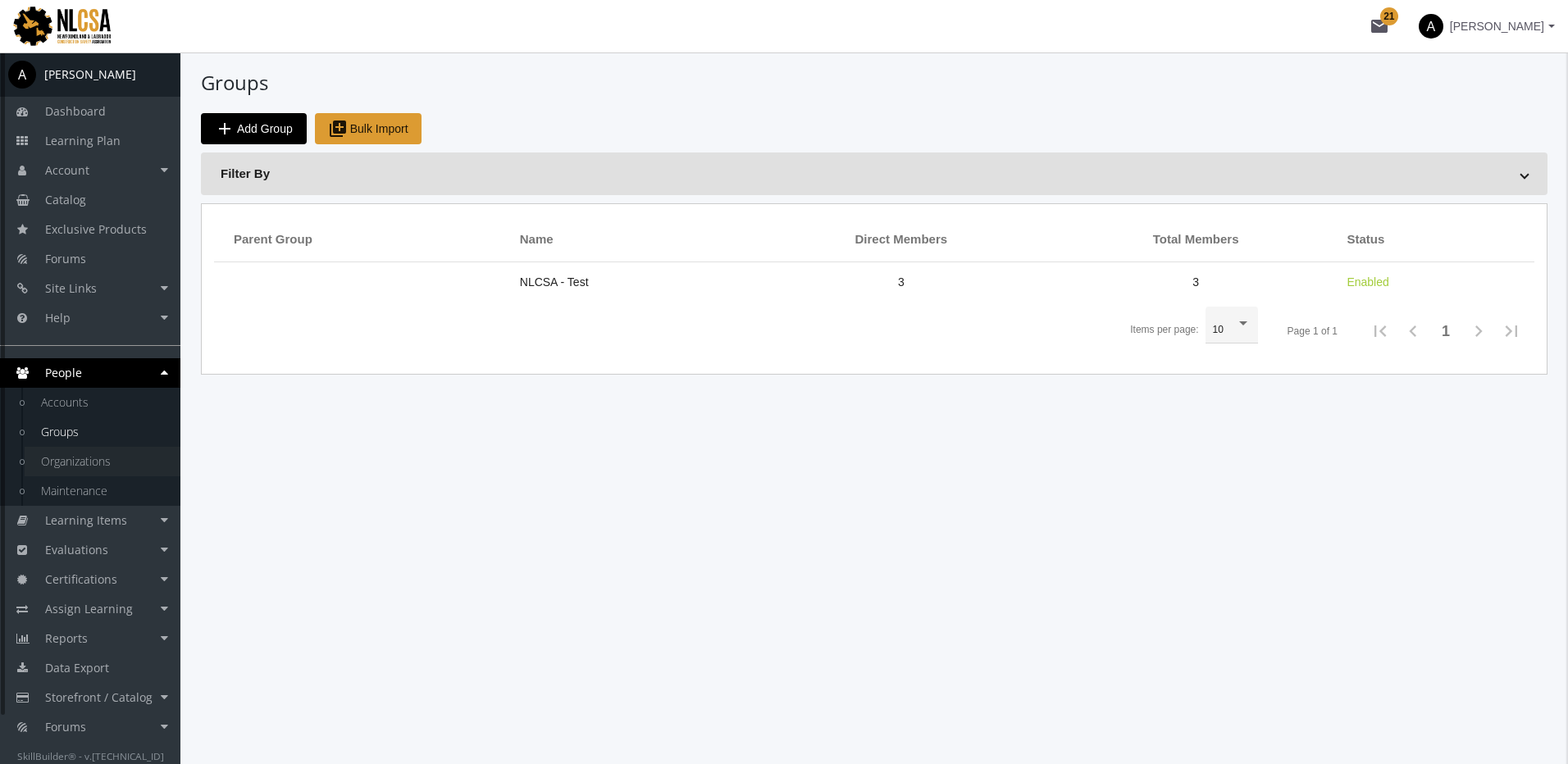
click at [85, 462] on link "Organizations" at bounding box center [103, 462] width 156 height 30
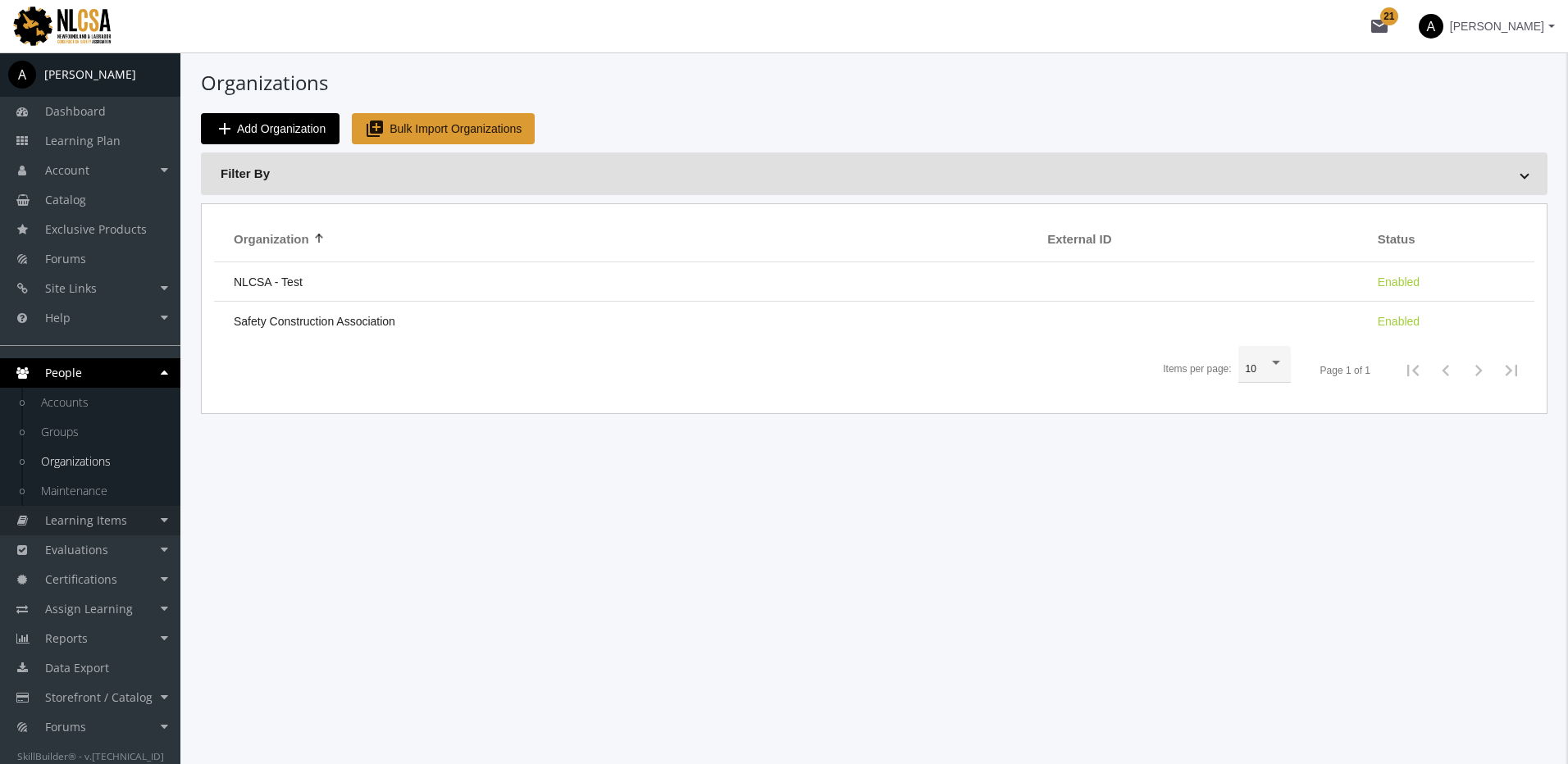
click at [124, 524] on span "Learning Items" at bounding box center [86, 520] width 82 height 16
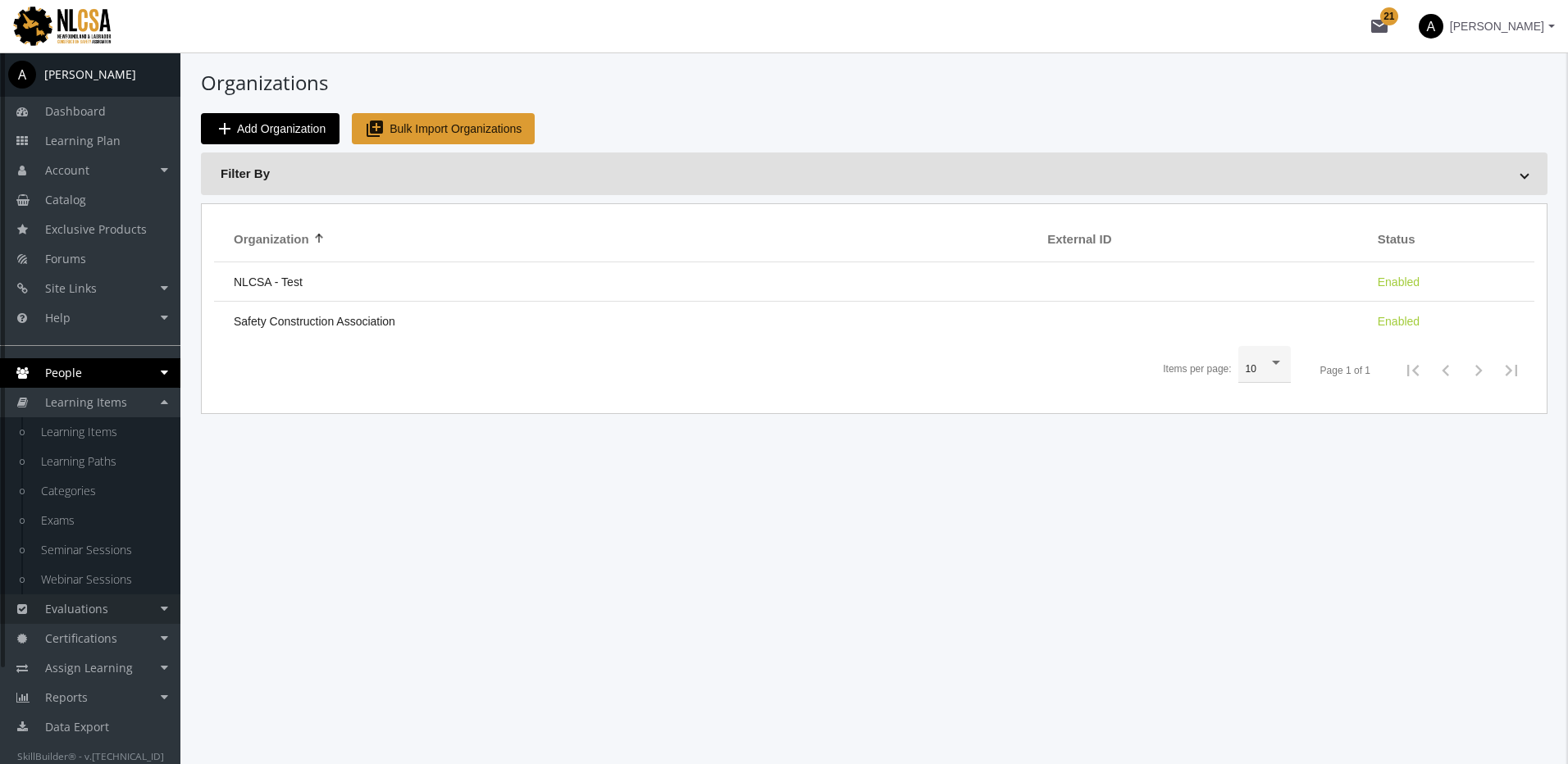
click at [114, 600] on link "Evaluations" at bounding box center [90, 609] width 180 height 30
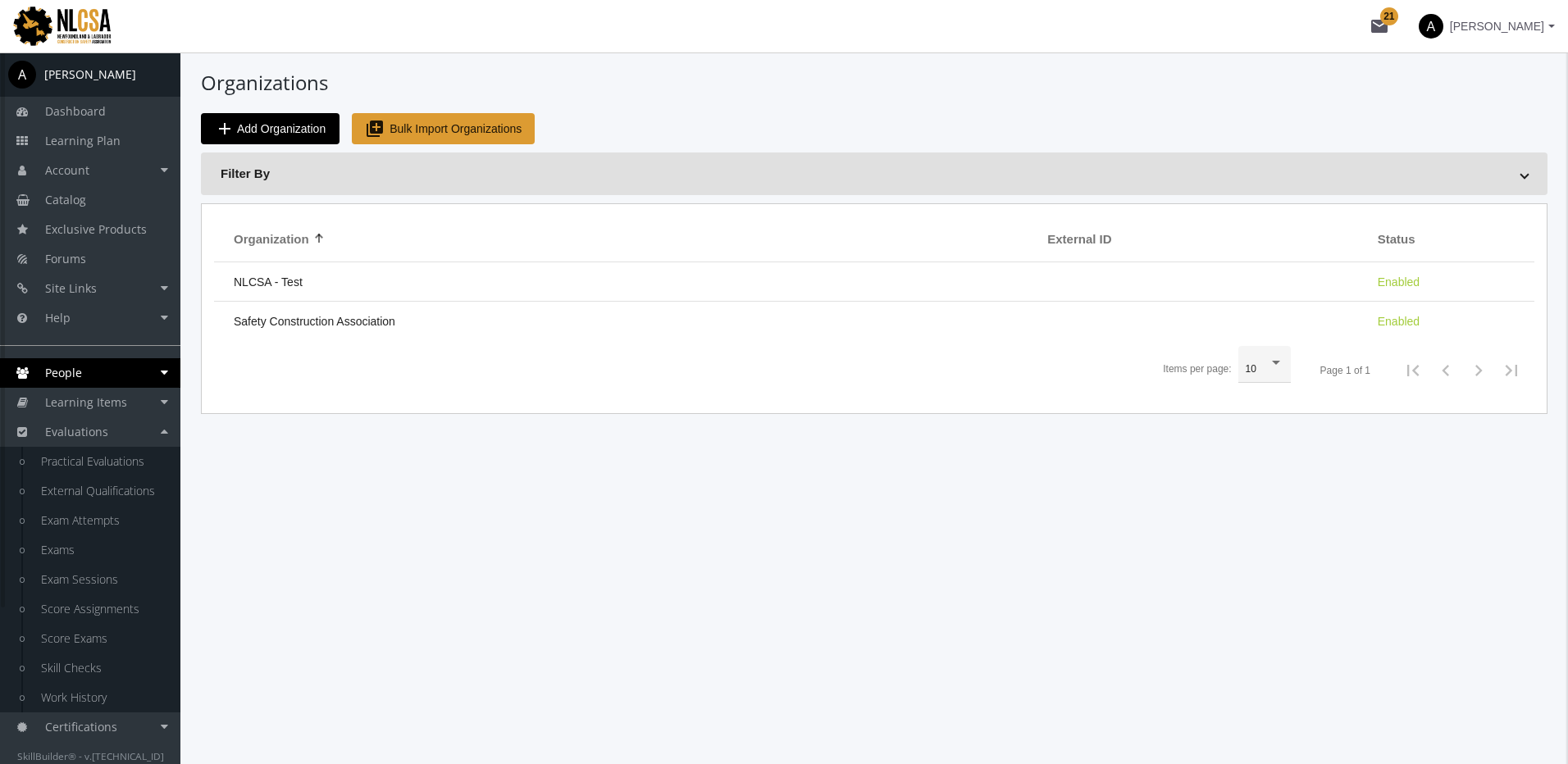
click at [118, 384] on link "People" at bounding box center [90, 373] width 180 height 30
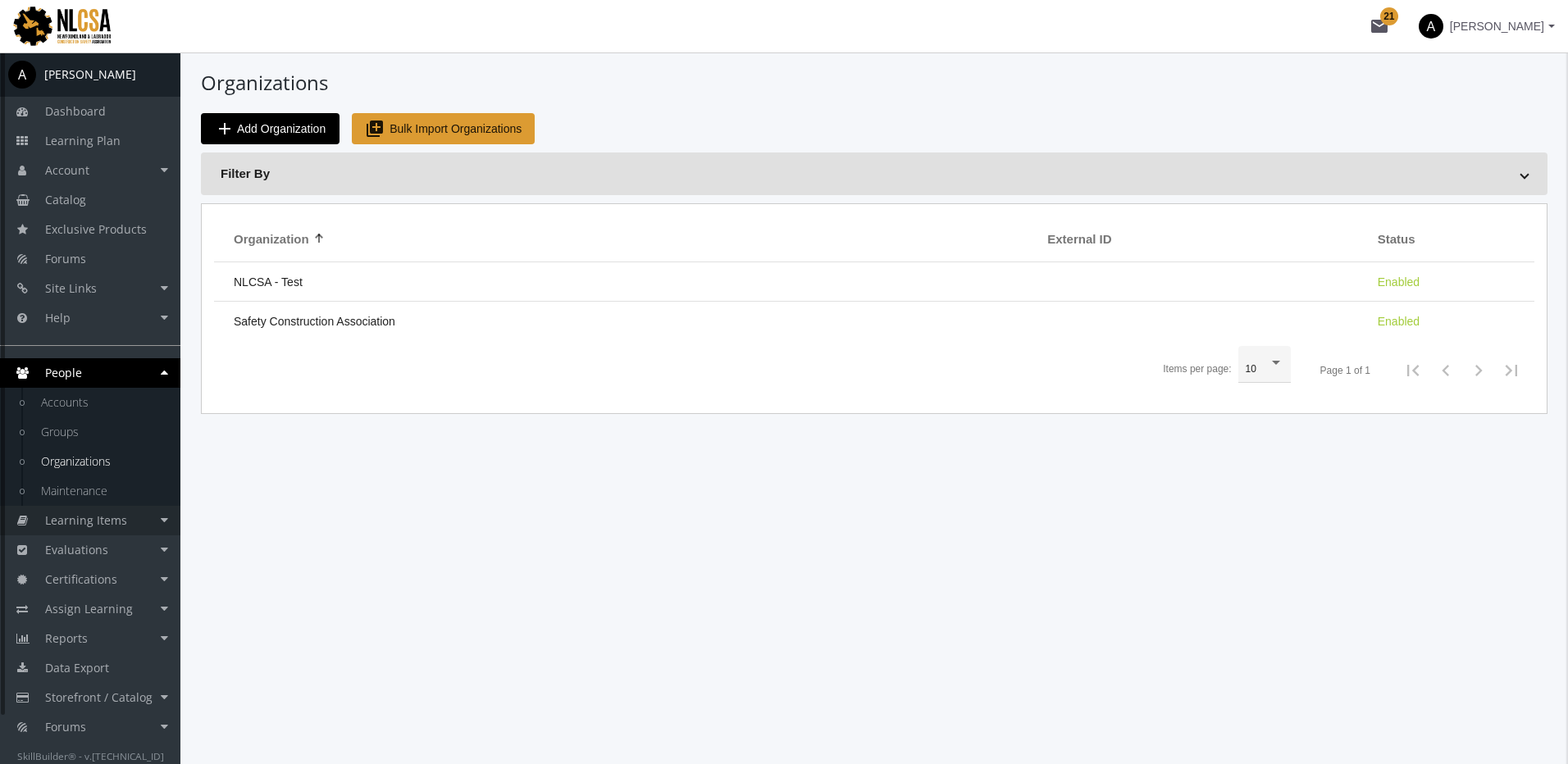
click at [112, 524] on span "Learning Items" at bounding box center [86, 520] width 82 height 16
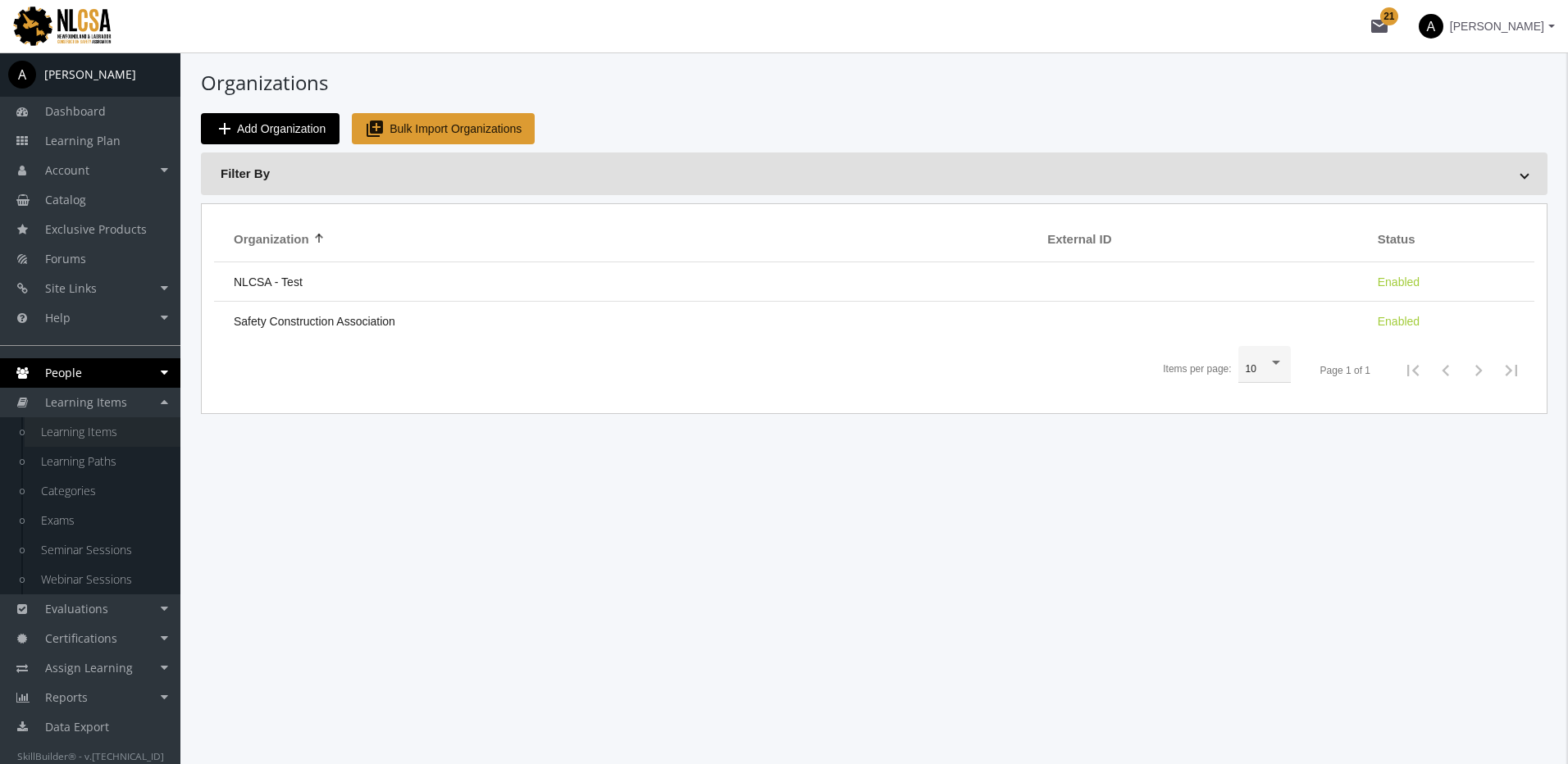
click at [97, 436] on link "Learning Items" at bounding box center [103, 432] width 156 height 30
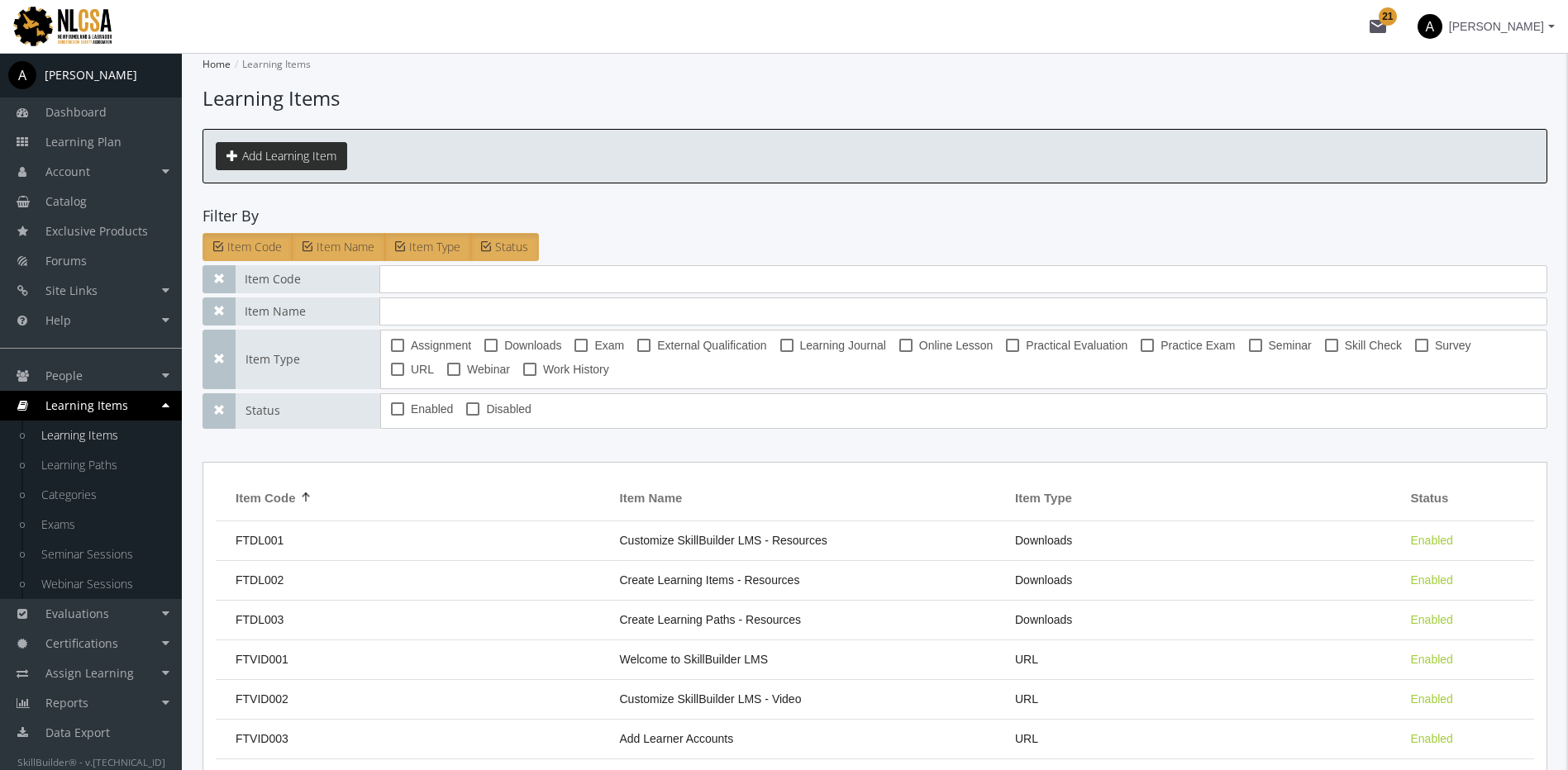
click at [299, 165] on button "Add Learning Item" at bounding box center [281, 156] width 131 height 28
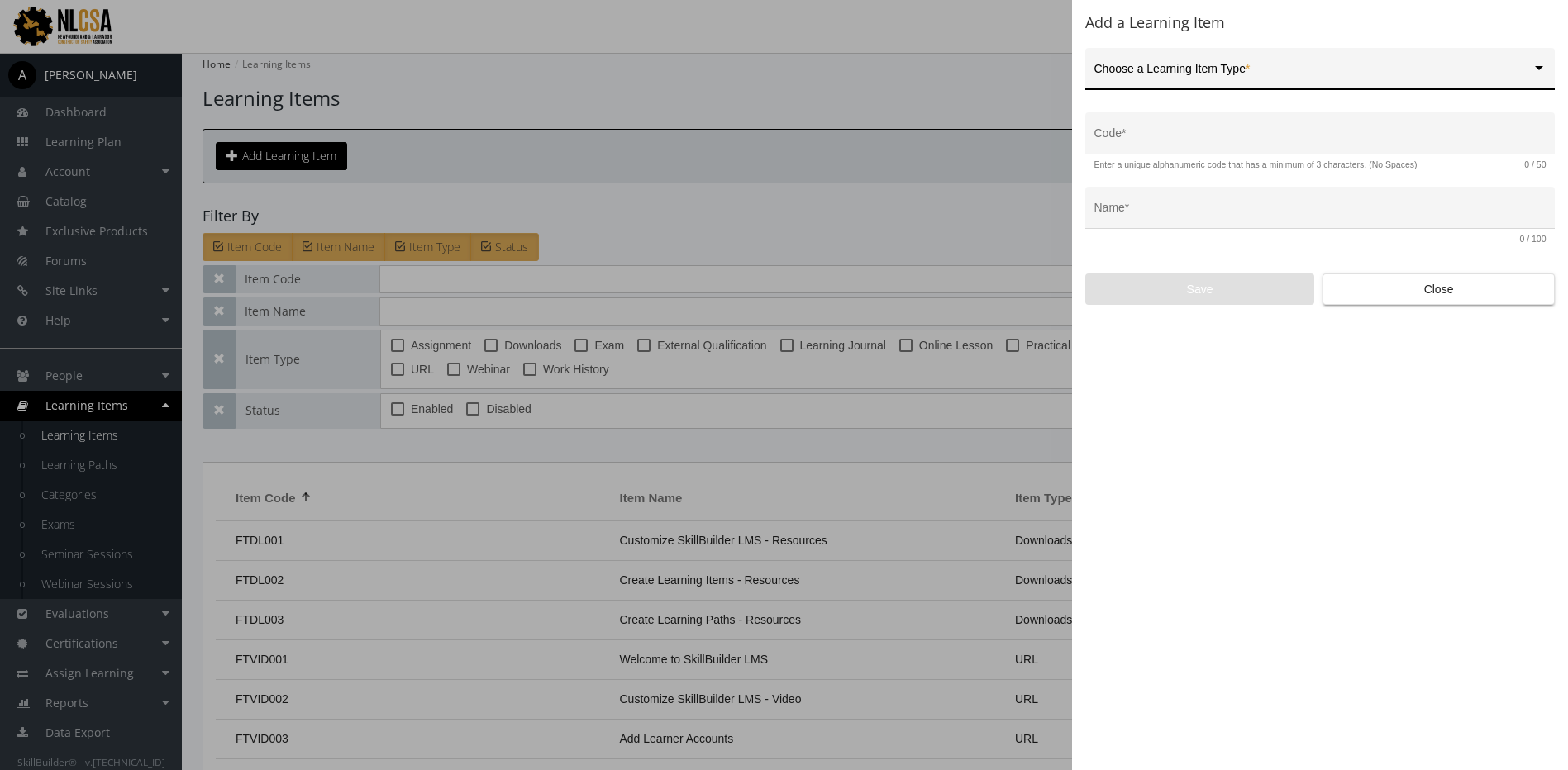
click at [1245, 69] on span at bounding box center [1313, 75] width 437 height 13
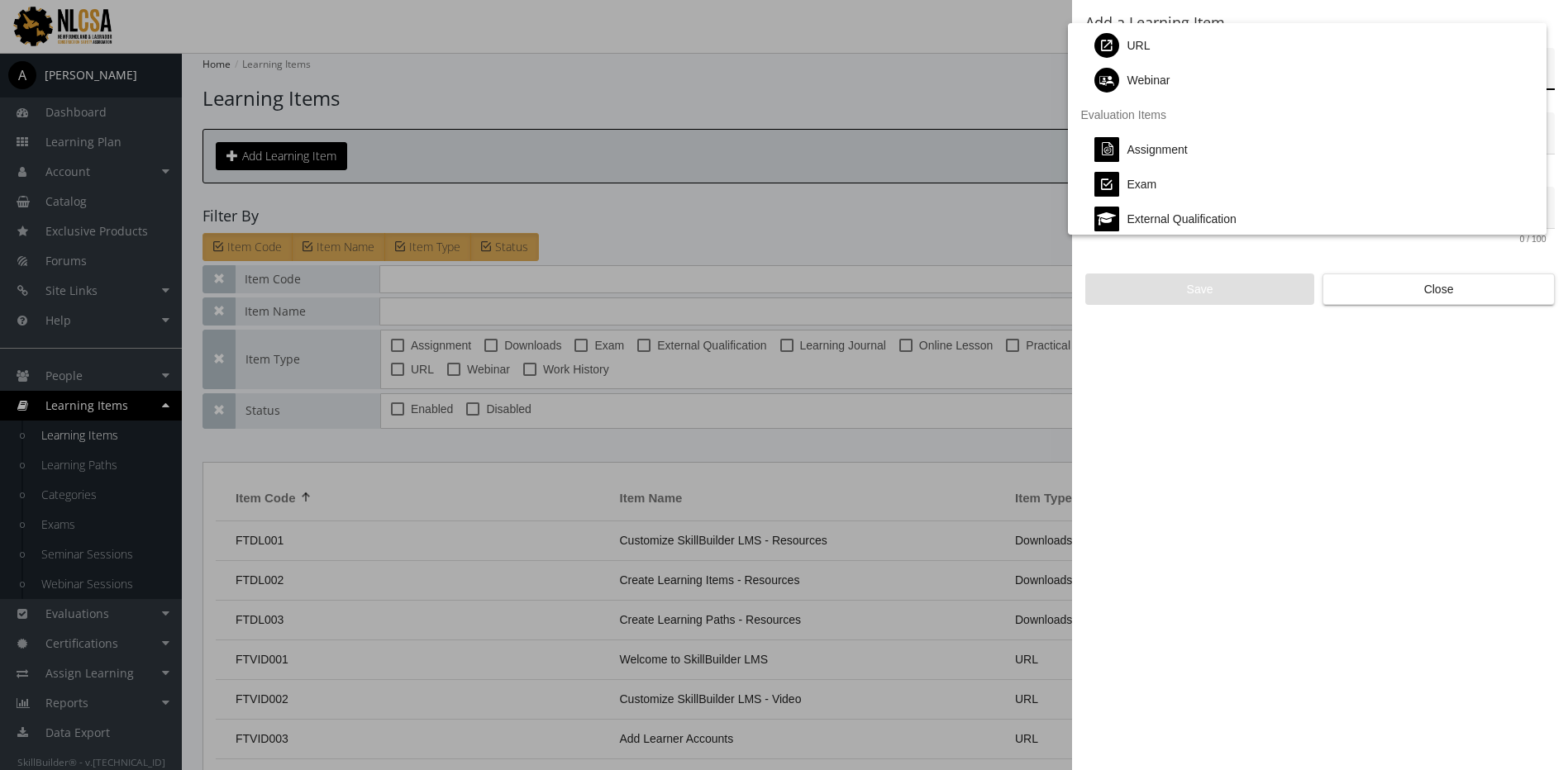
scroll to position [248, 0]
click at [746, 204] on div at bounding box center [784, 385] width 1568 height 770
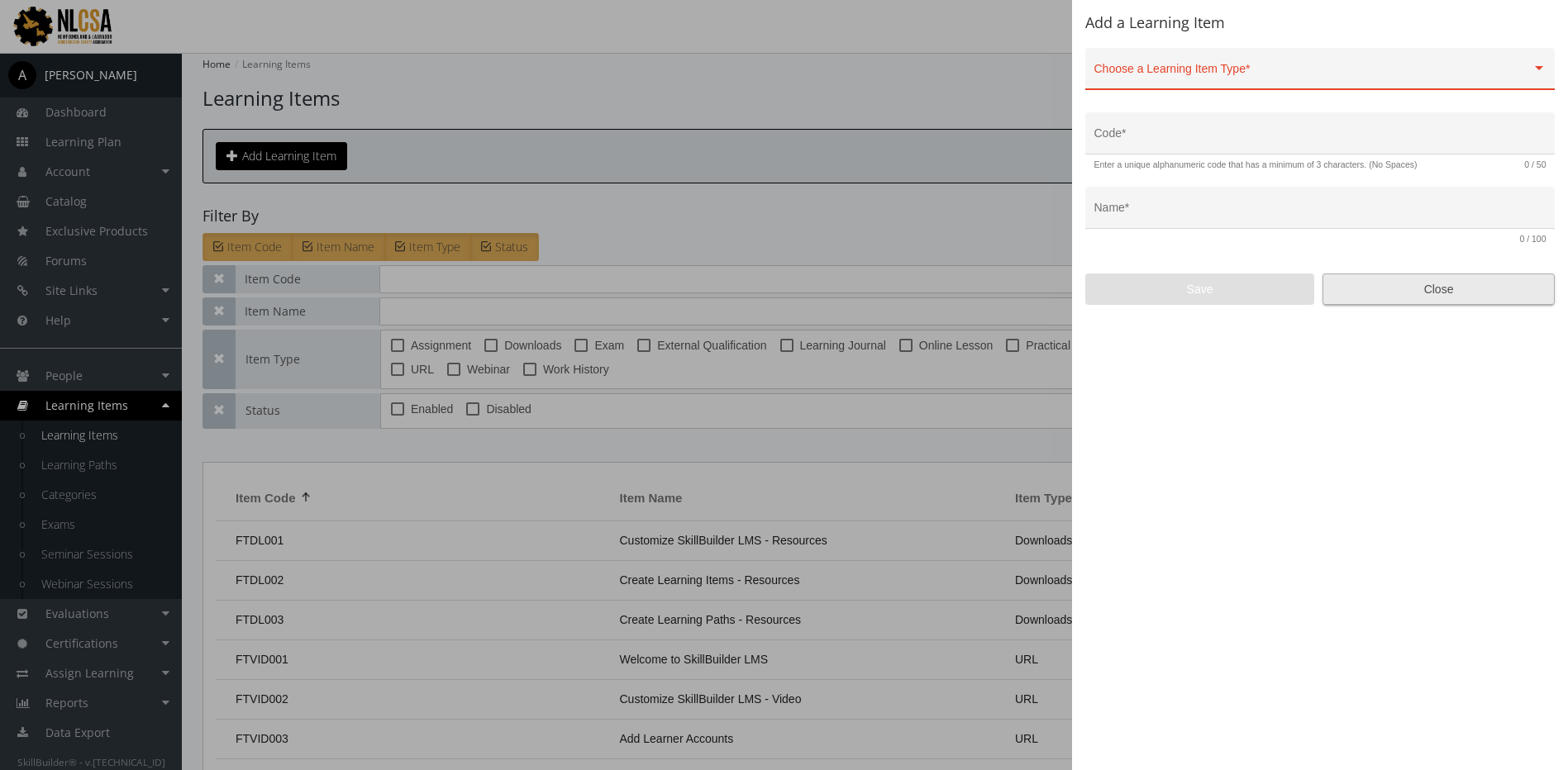
click at [1519, 300] on span "Close" at bounding box center [1438, 290] width 204 height 30
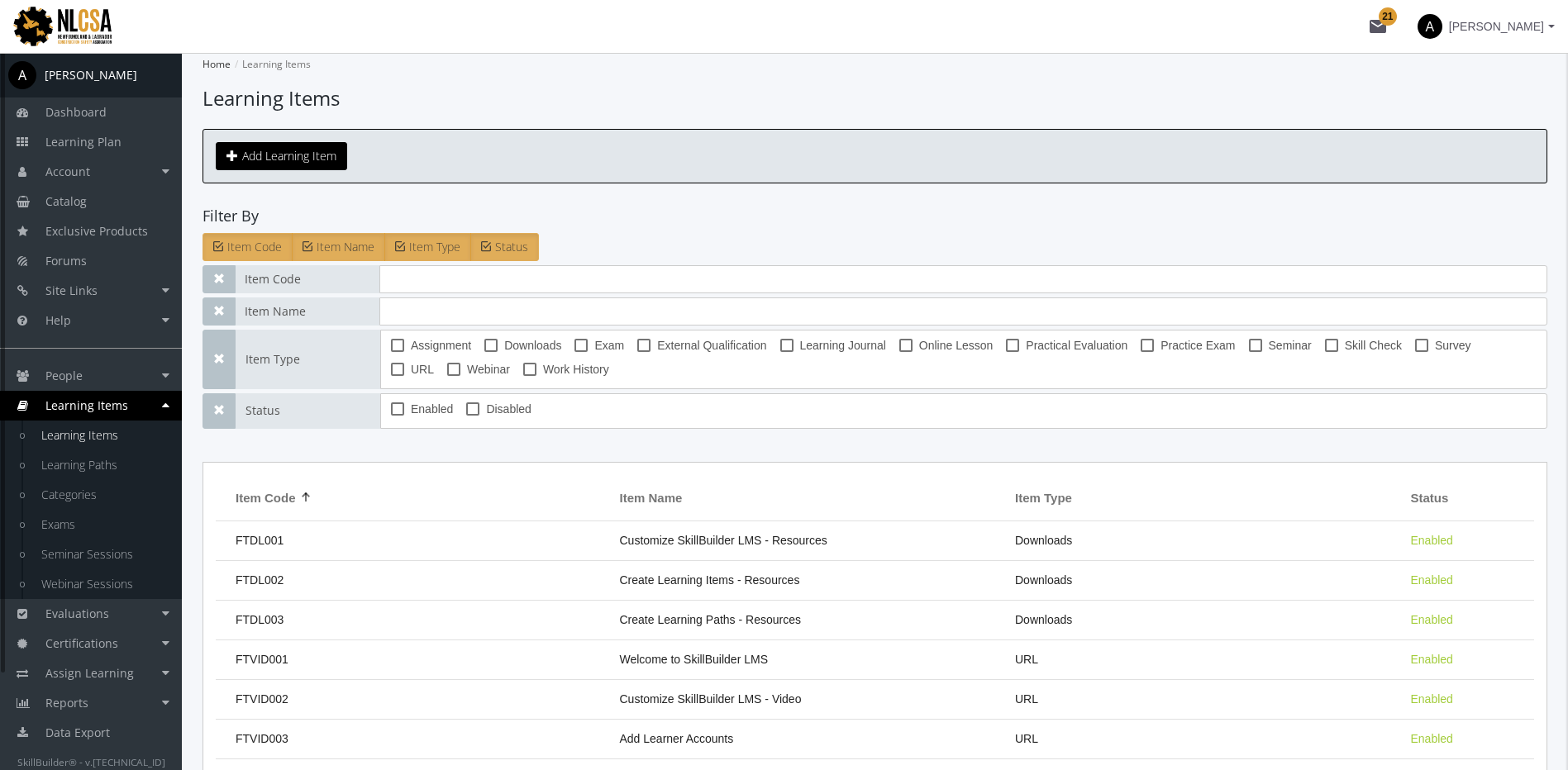
click at [114, 442] on link "Learning Items" at bounding box center [103, 436] width 157 height 30
click at [114, 440] on link "Learning Items" at bounding box center [103, 436] width 157 height 30
click at [68, 517] on link "Exams" at bounding box center [103, 524] width 157 height 30
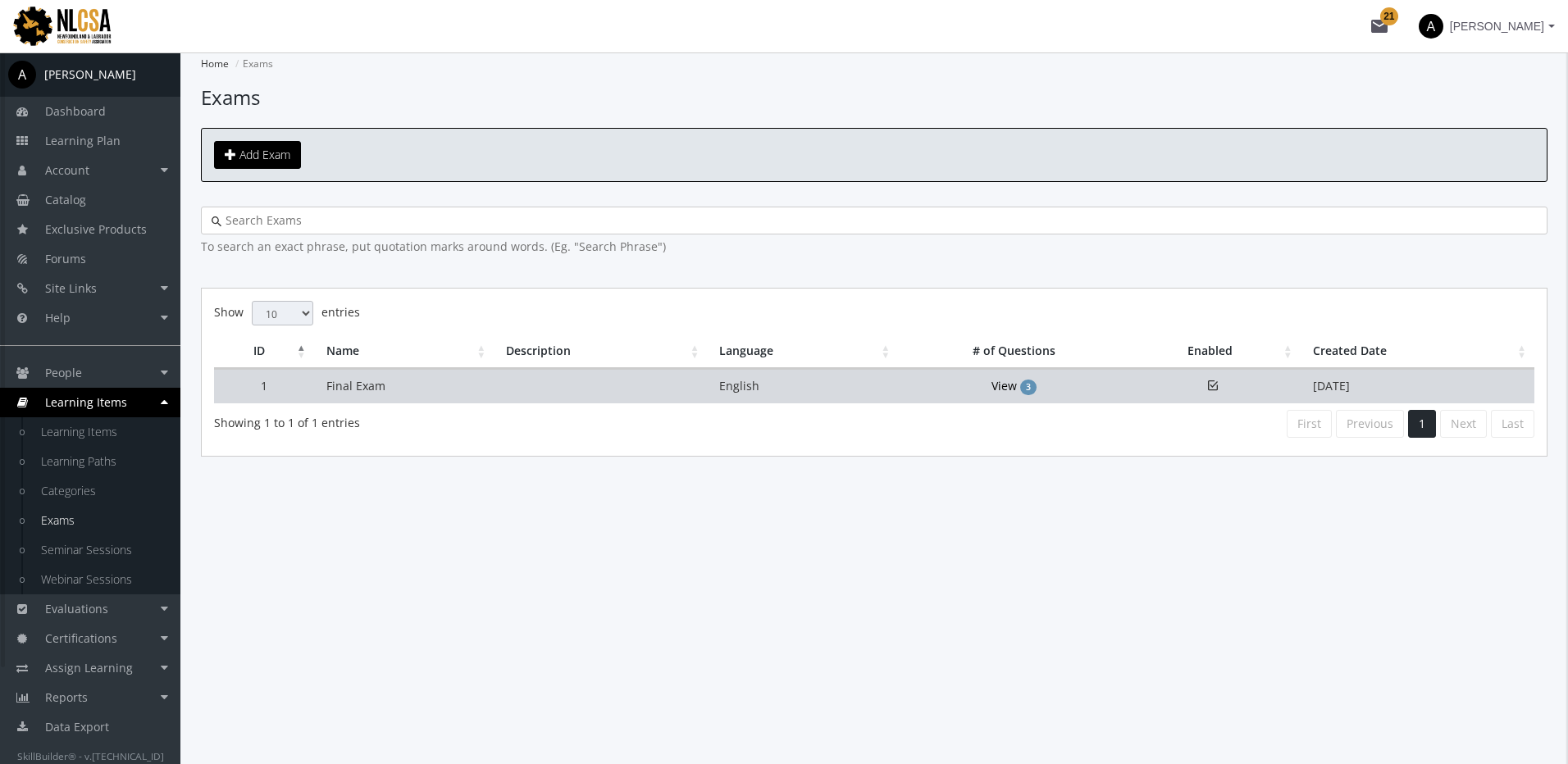
click at [370, 387] on td "Final Exam" at bounding box center [404, 385] width 180 height 34
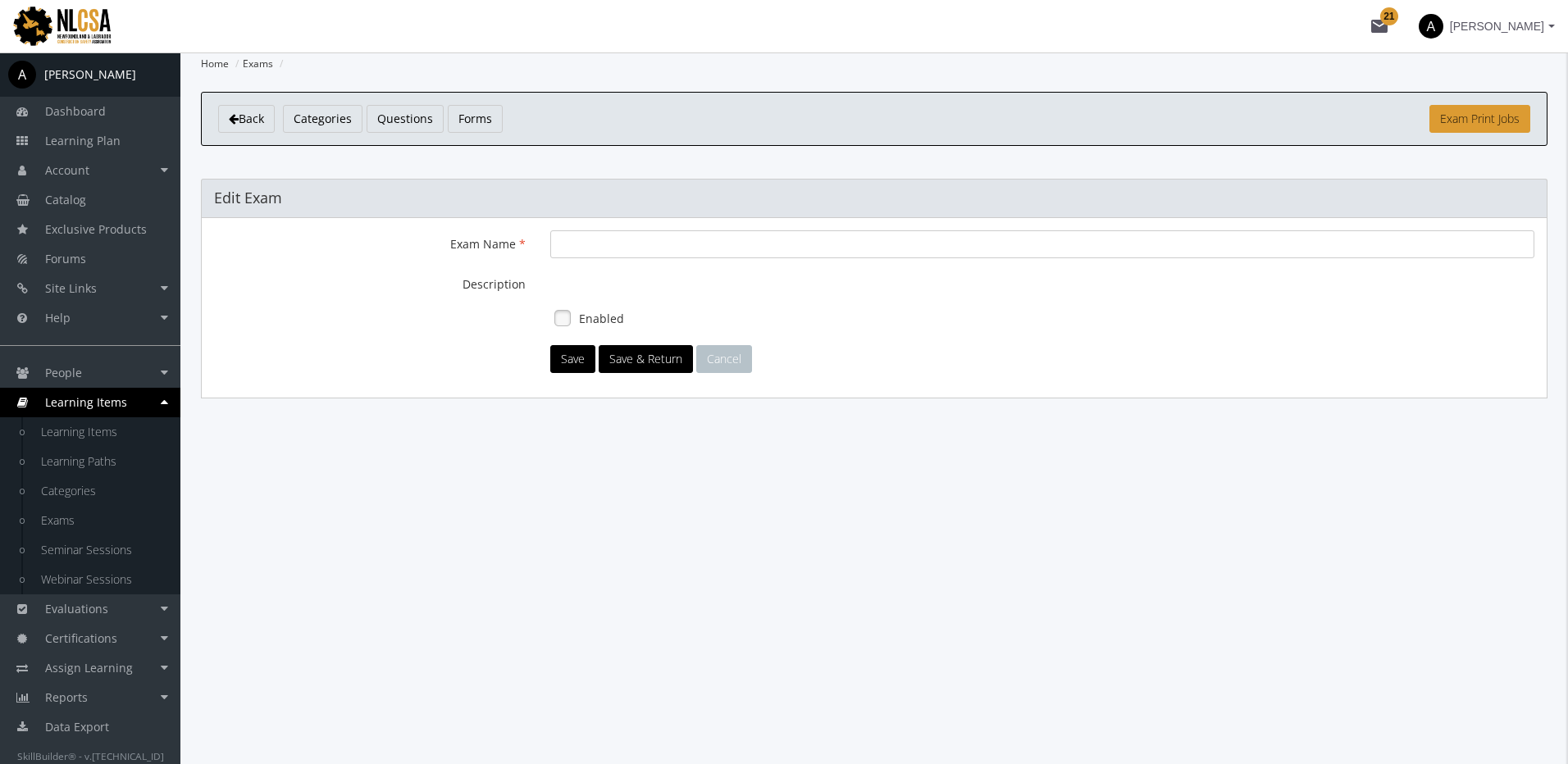
type input "Final Exam"
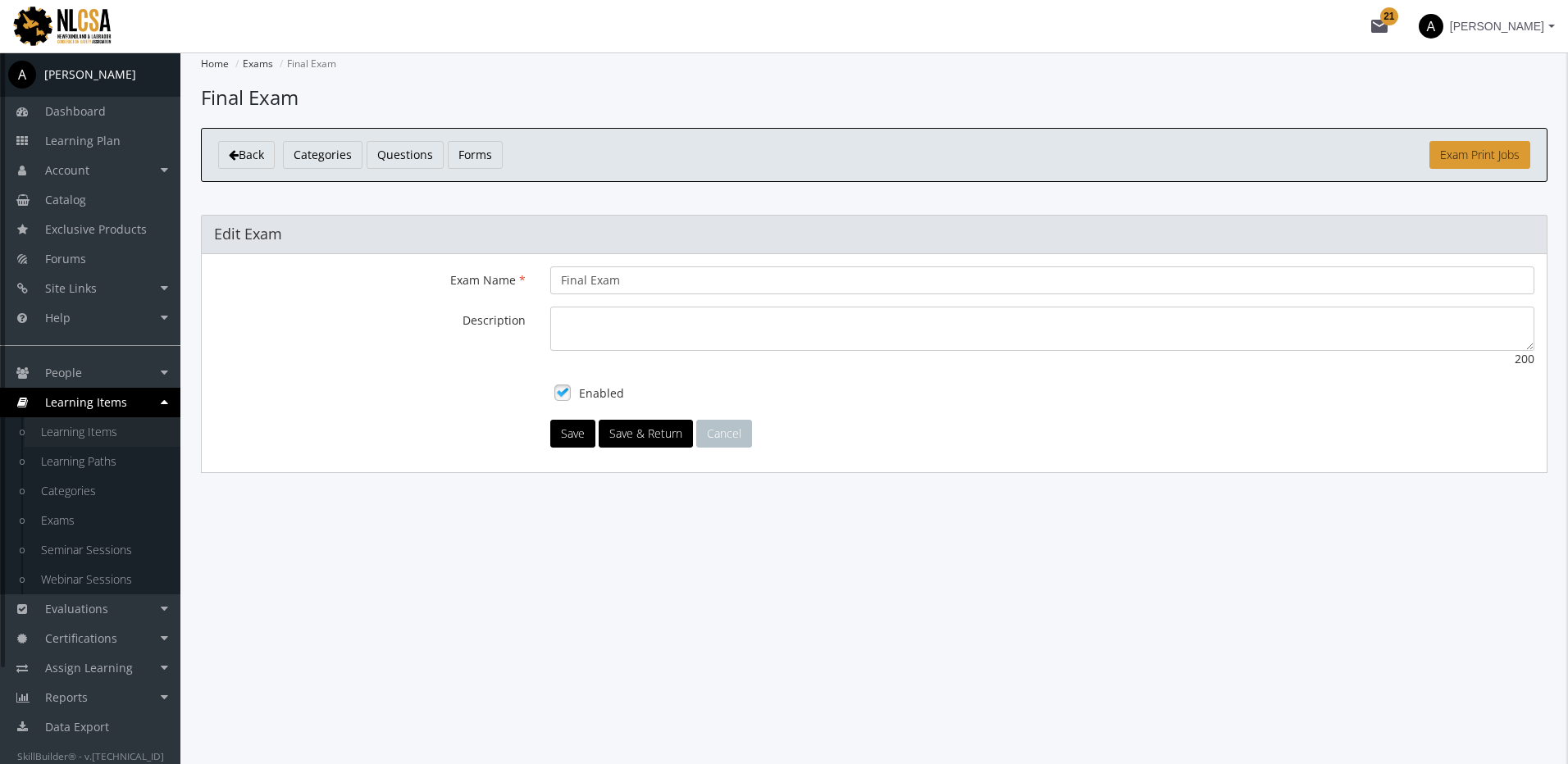
click at [120, 427] on link "Learning Items" at bounding box center [103, 432] width 156 height 30
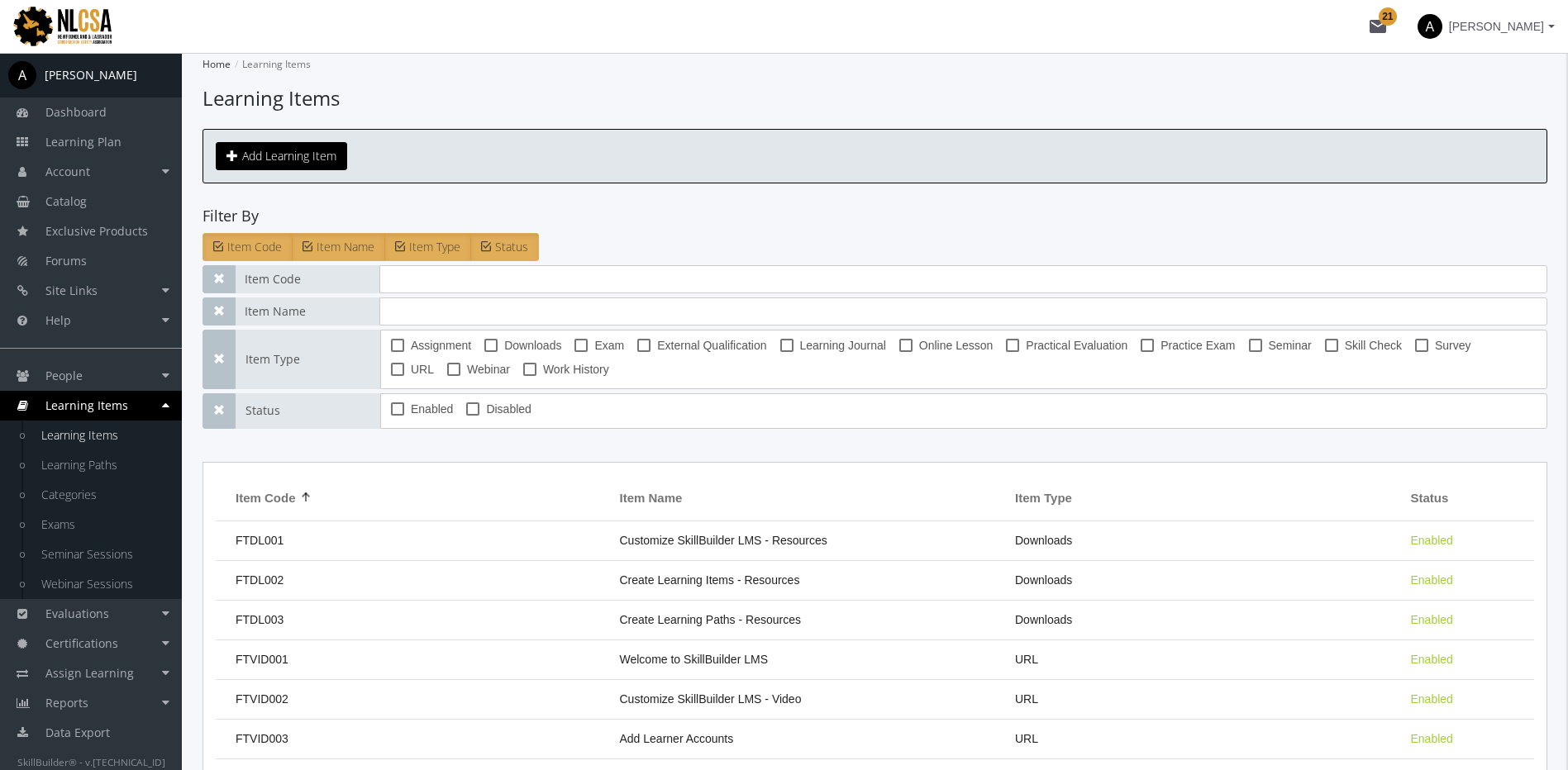
click at [583, 346] on span at bounding box center [581, 345] width 13 height 13
click at [576, 351] on input "Exam" at bounding box center [575, 351] width 1 height 1
checkbox input "true"
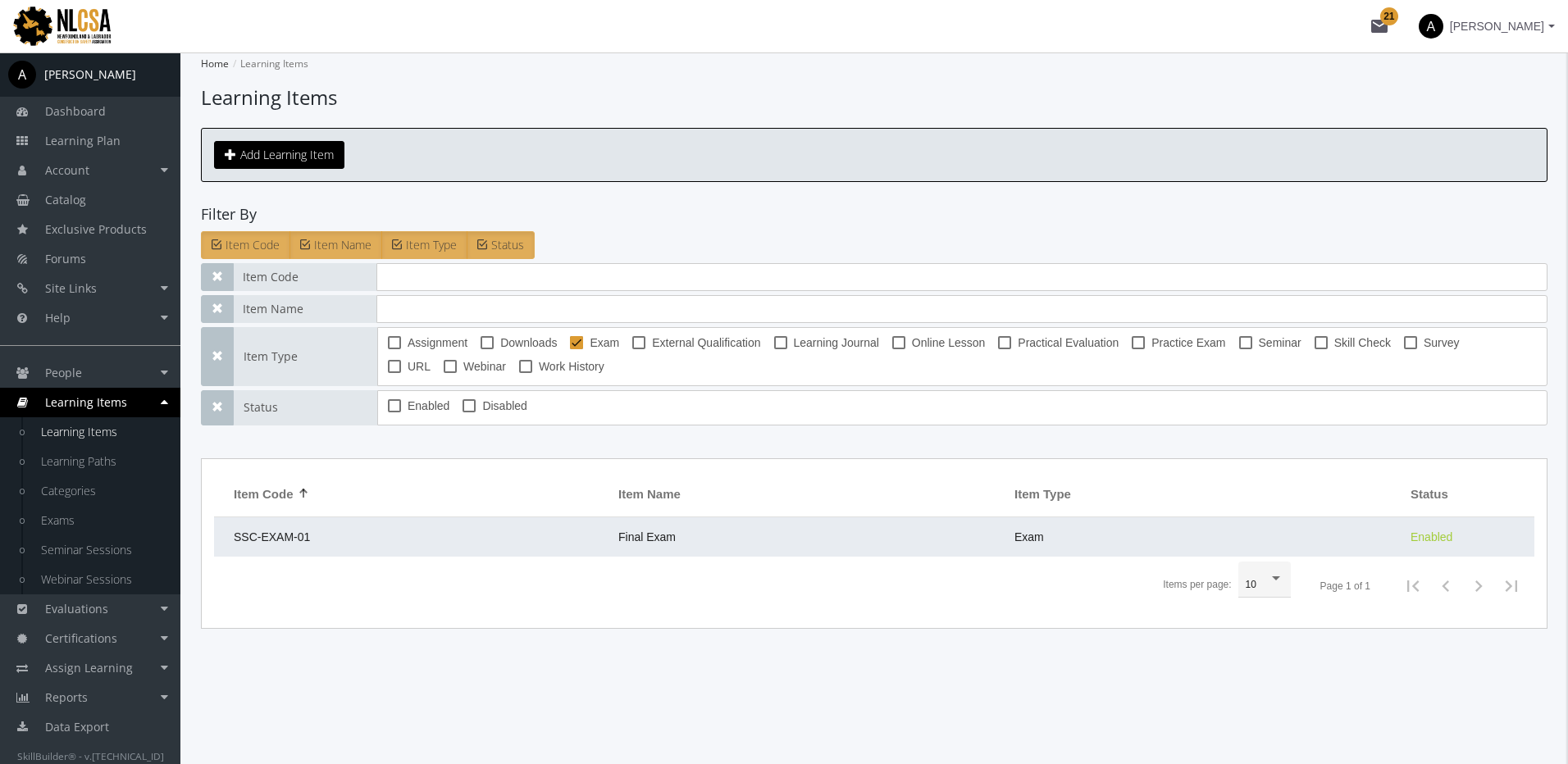
click at [621, 542] on span "Final Exam" at bounding box center [647, 537] width 57 height 13
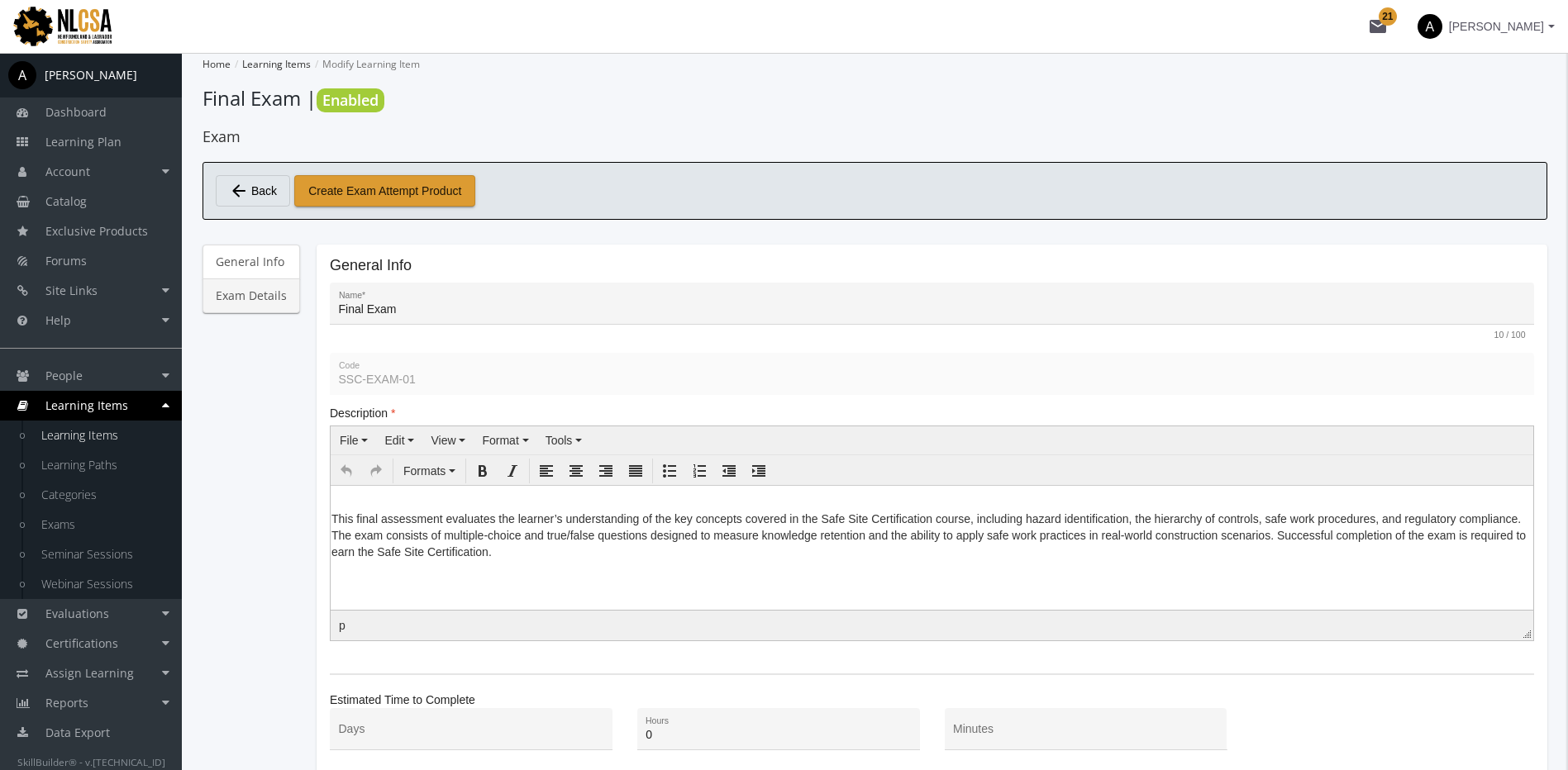
click at [256, 299] on link "Exam Details" at bounding box center [251, 295] width 98 height 34
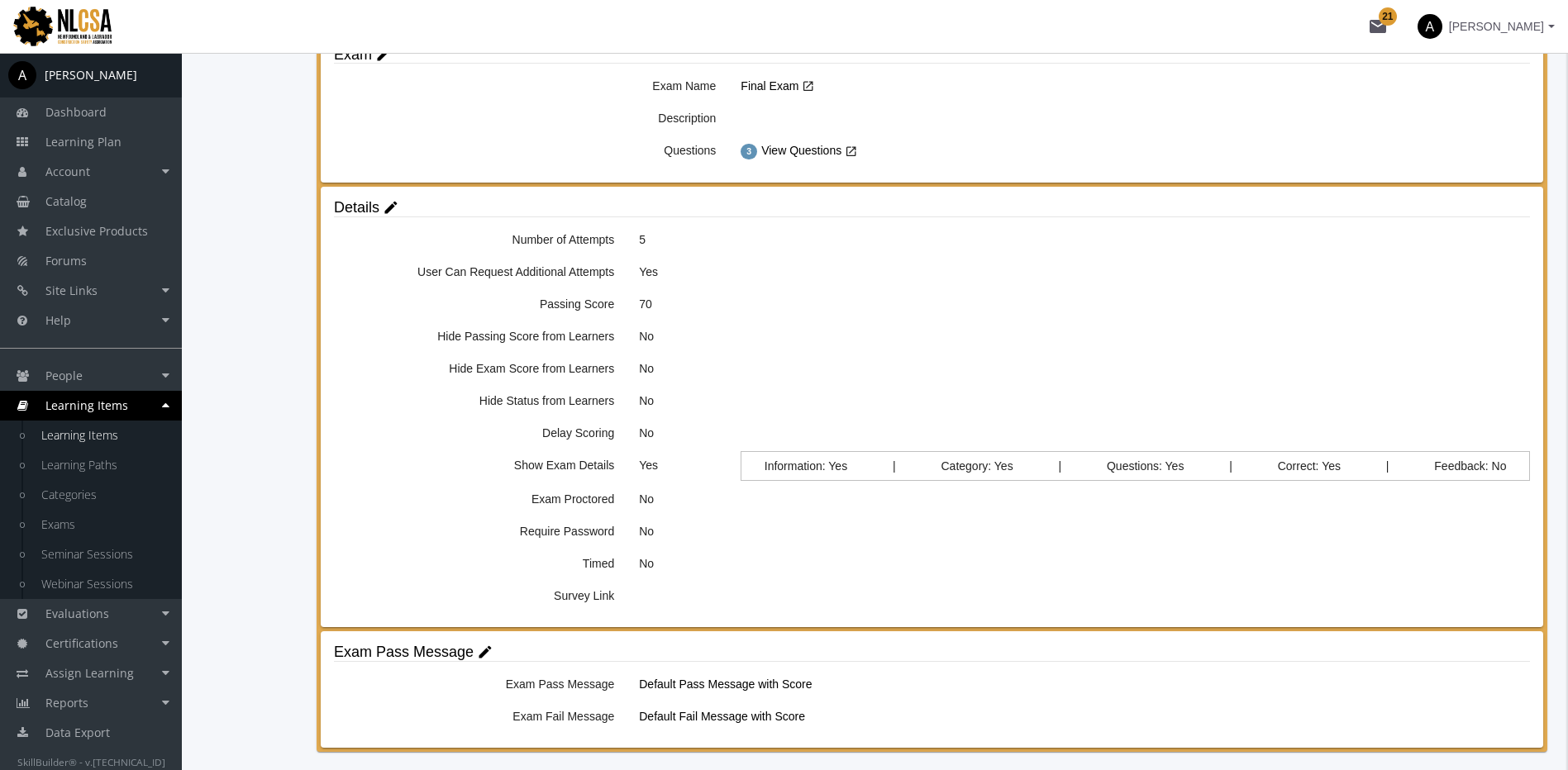
scroll to position [331, 0]
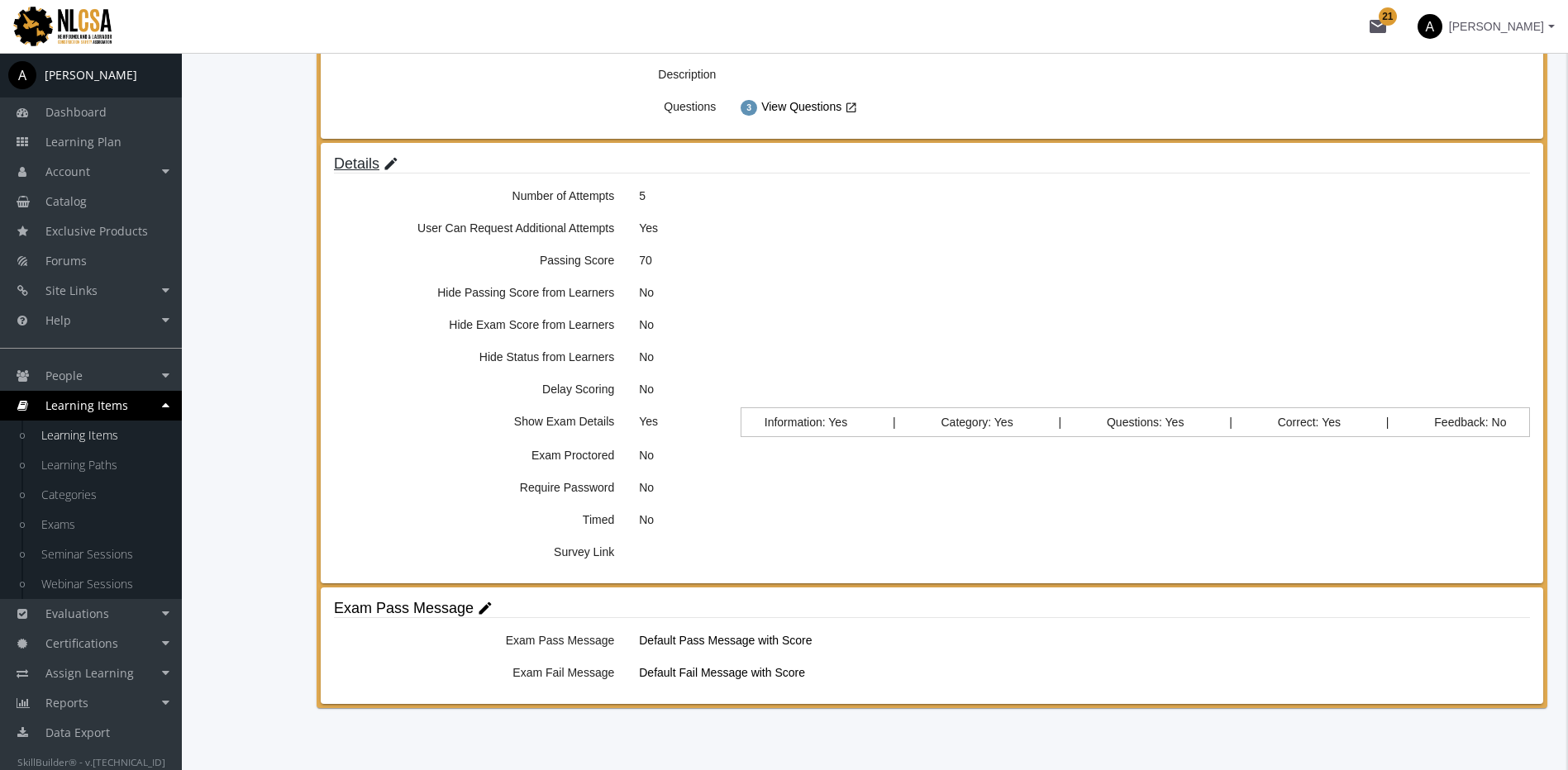
click at [389, 158] on mat-icon "edit" at bounding box center [391, 165] width 17 height 19
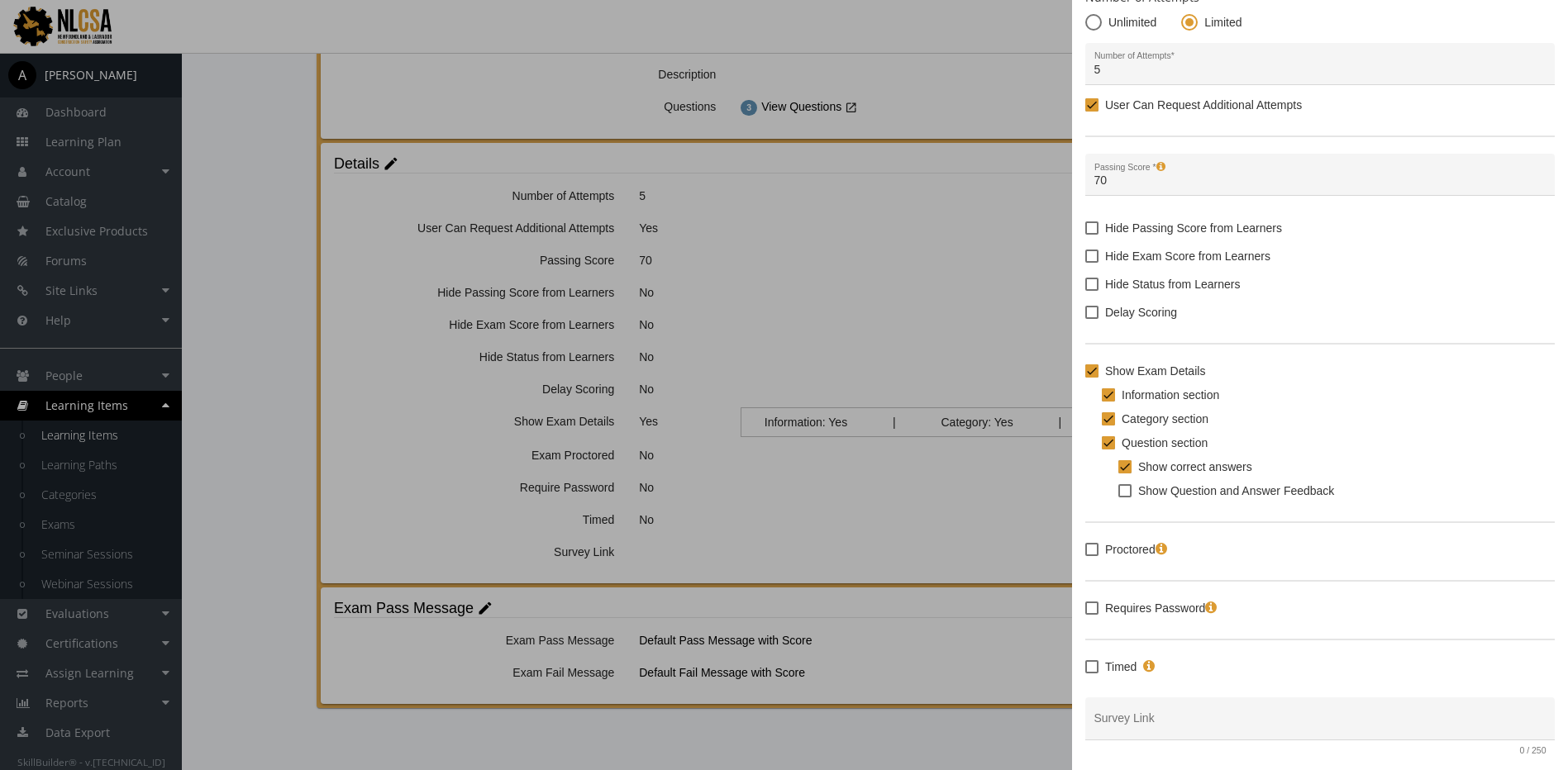
scroll to position [116, 0]
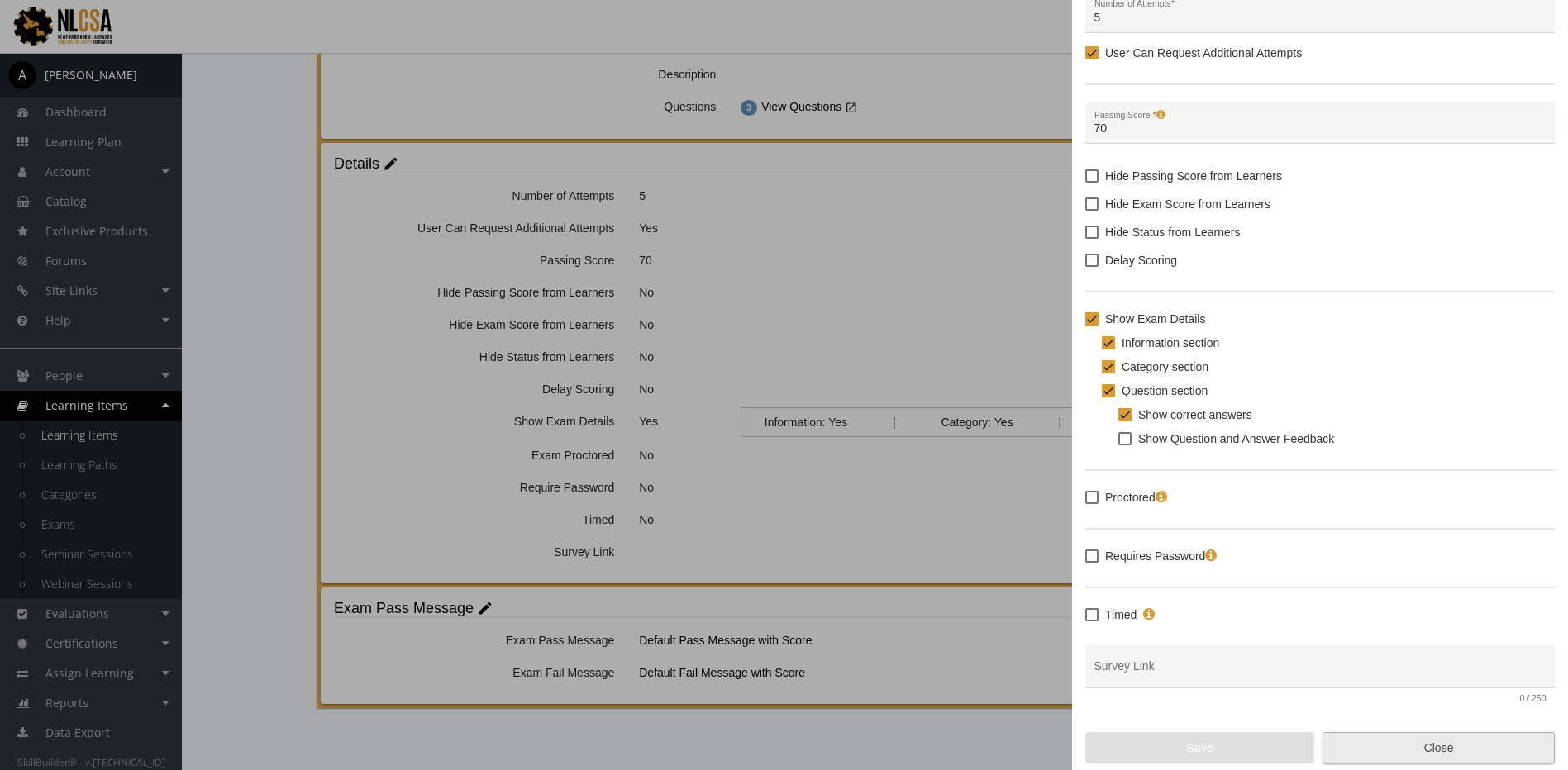
click at [1468, 750] on span "Close" at bounding box center [1438, 748] width 204 height 30
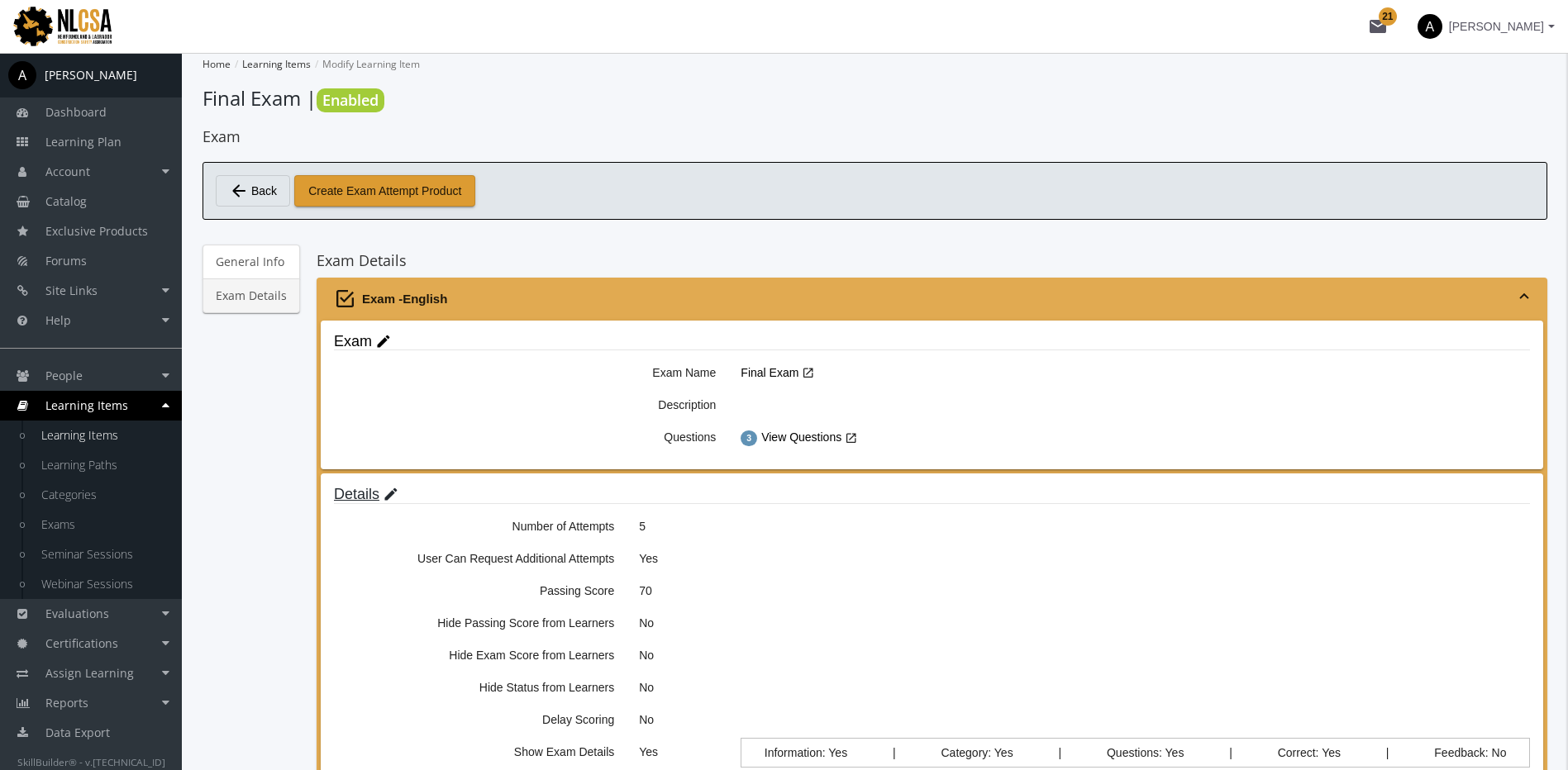
scroll to position [331, 0]
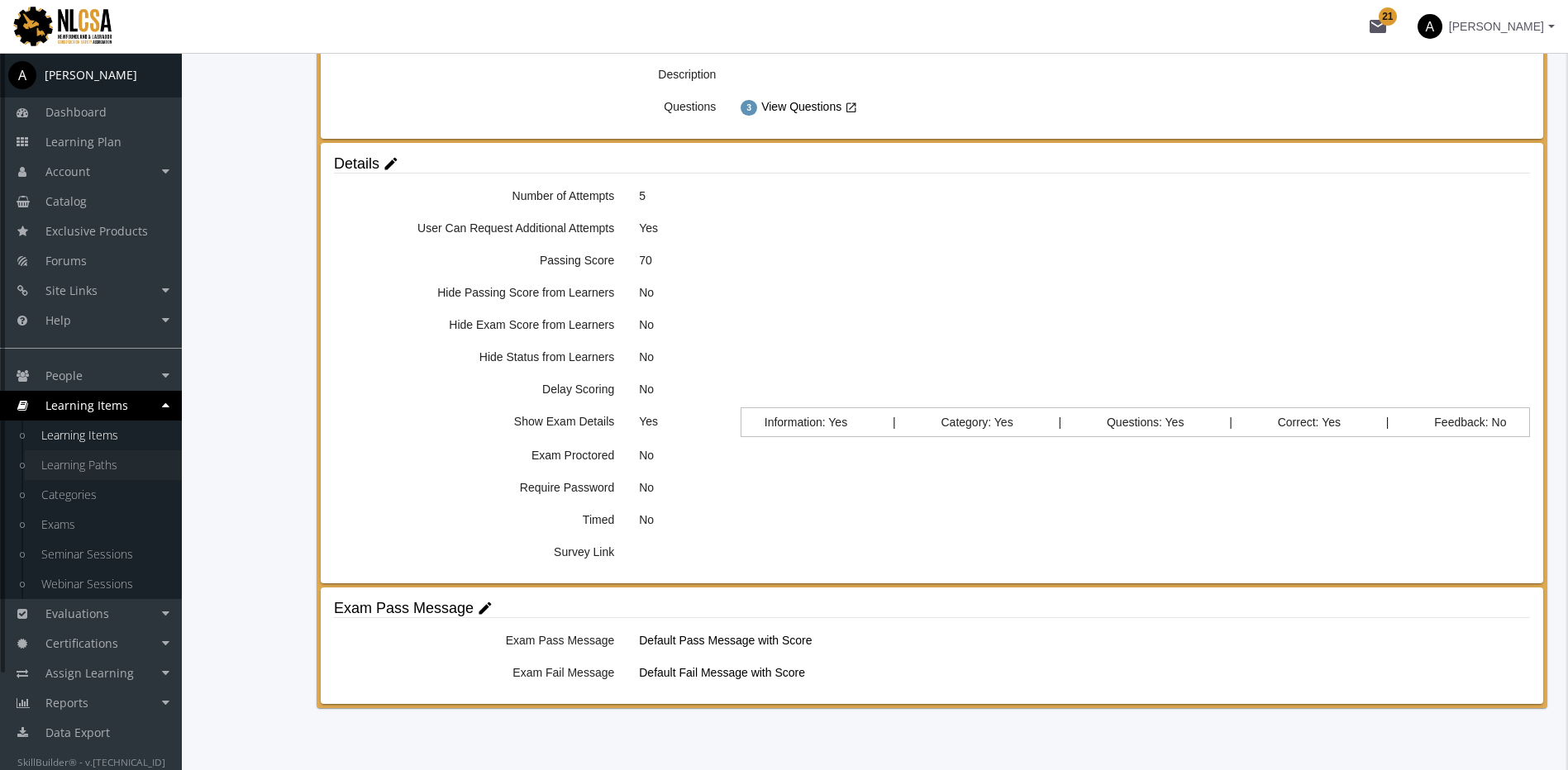
click at [101, 473] on link "Learning Paths" at bounding box center [103, 466] width 157 height 30
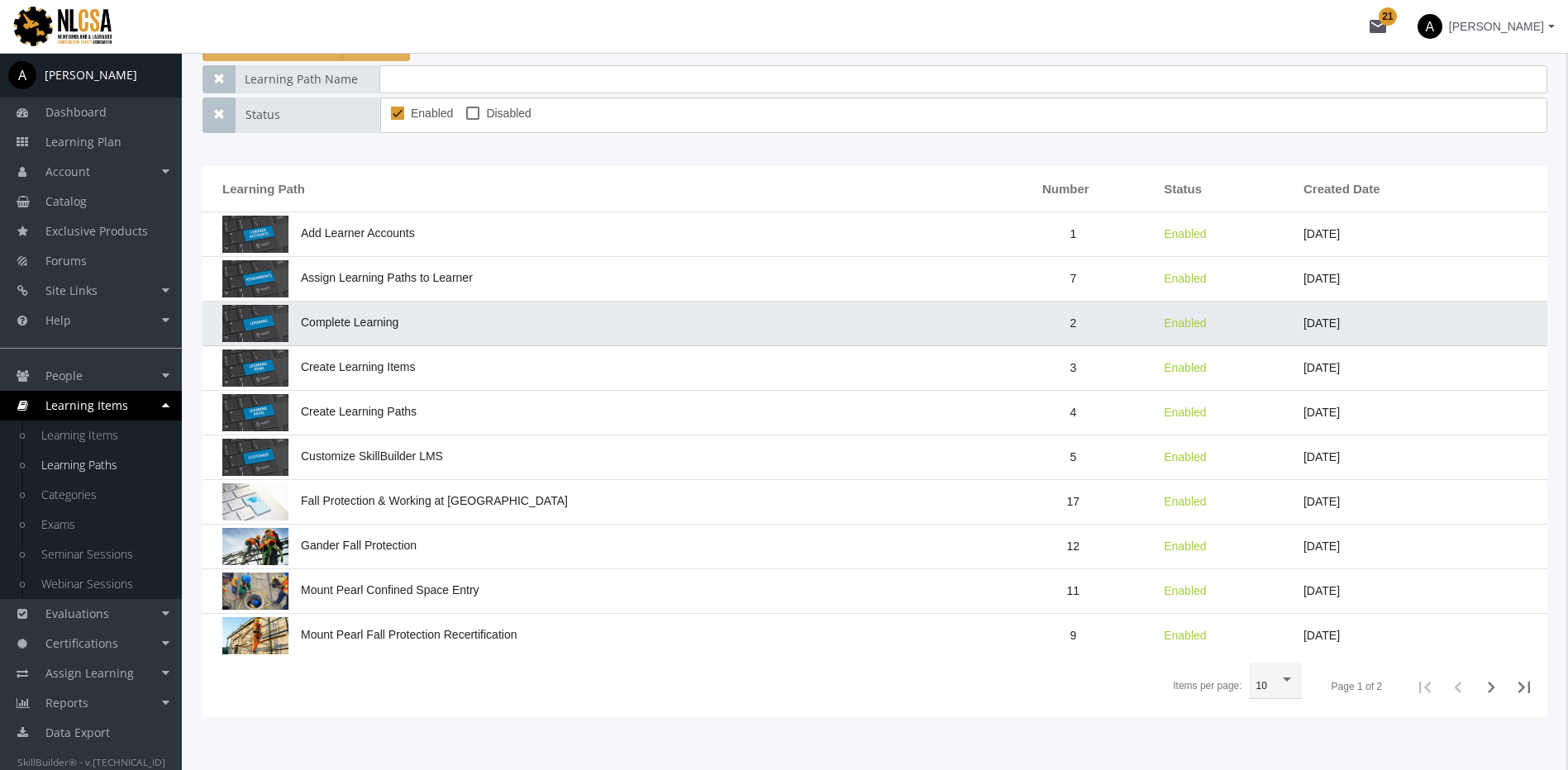
scroll to position [230, 0]
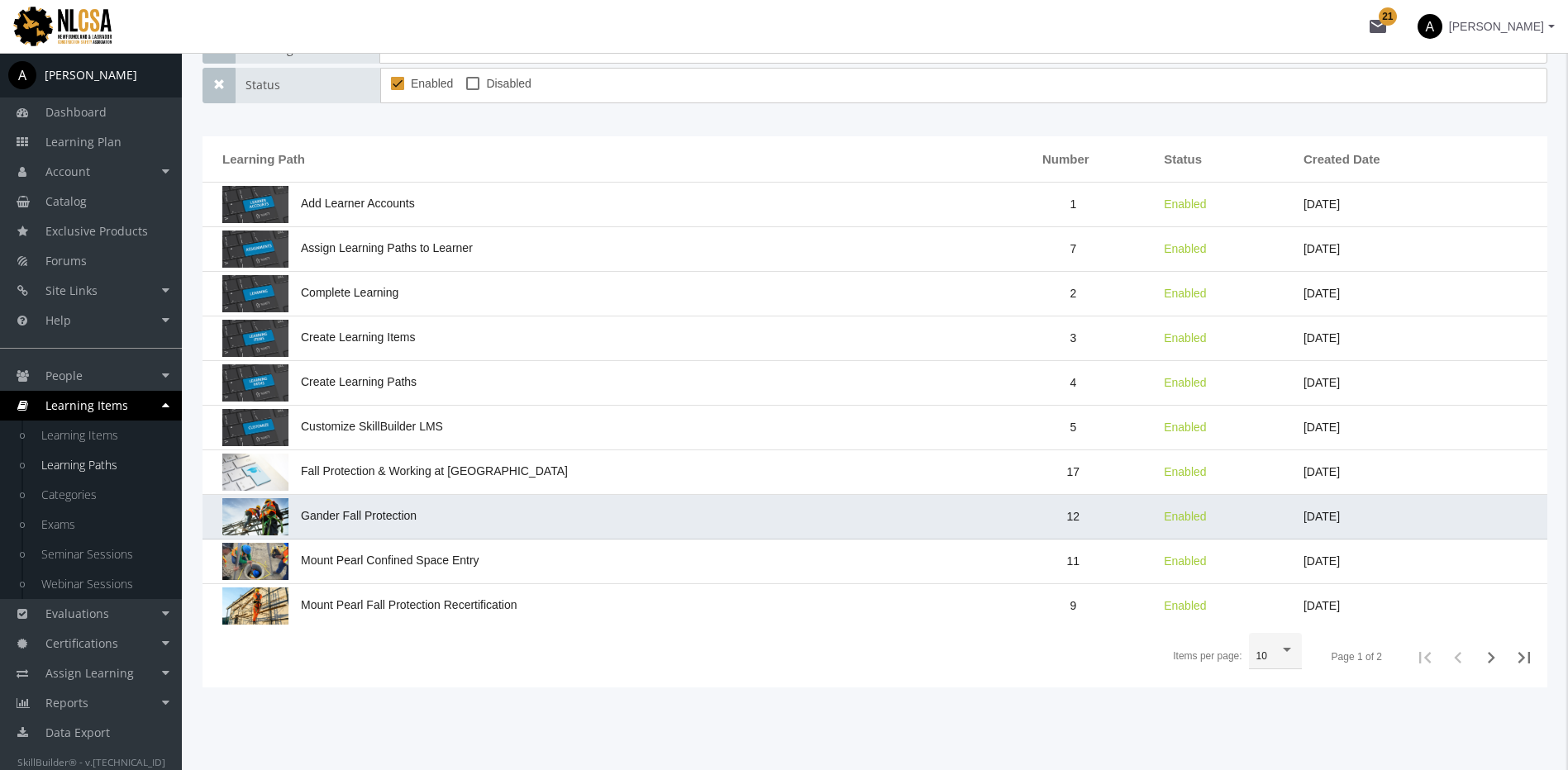
click at [374, 513] on span "Gander Fall Protection" at bounding box center [320, 516] width 195 height 13
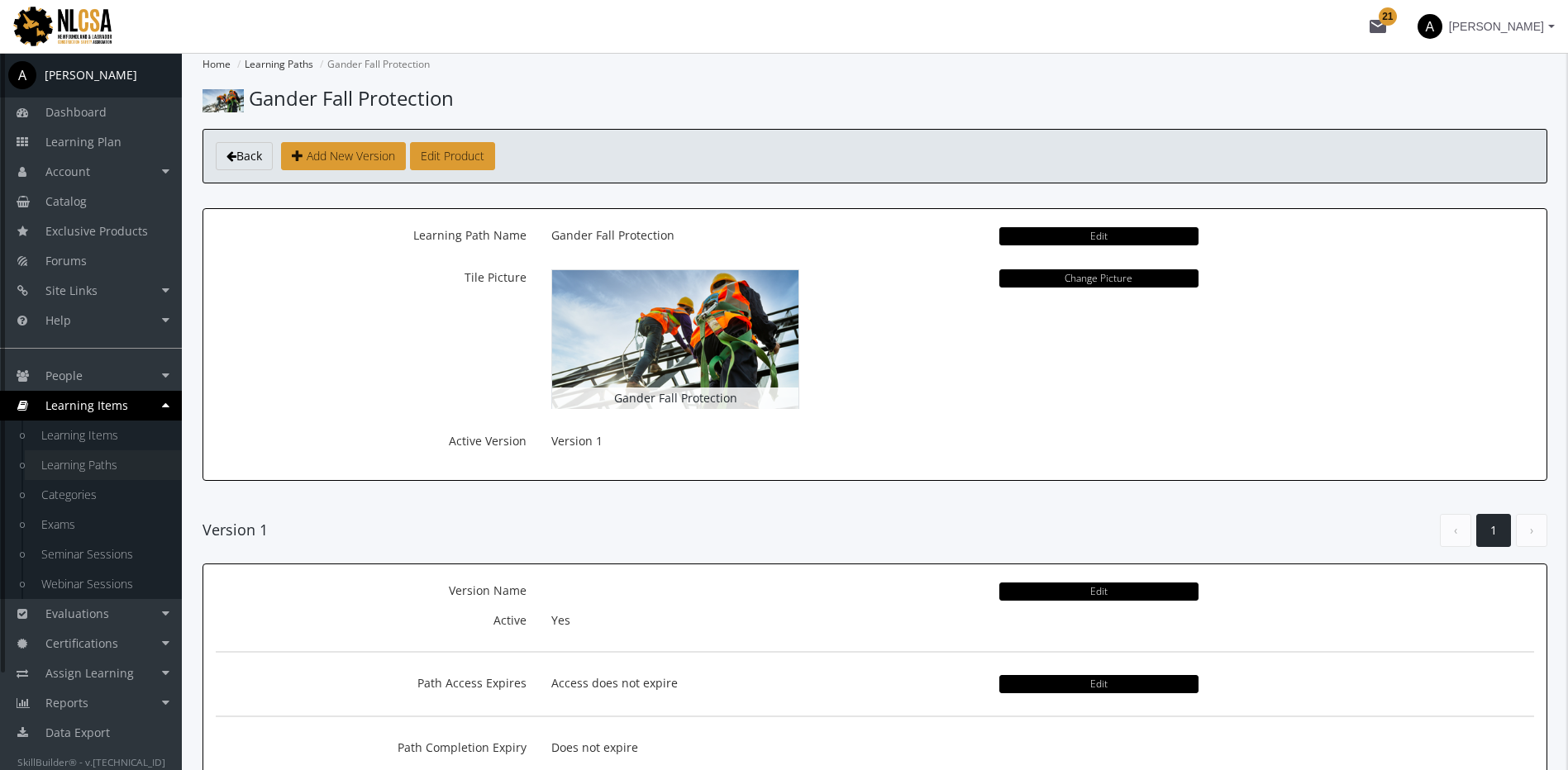
click at [88, 457] on link "Learning Paths" at bounding box center [103, 466] width 157 height 30
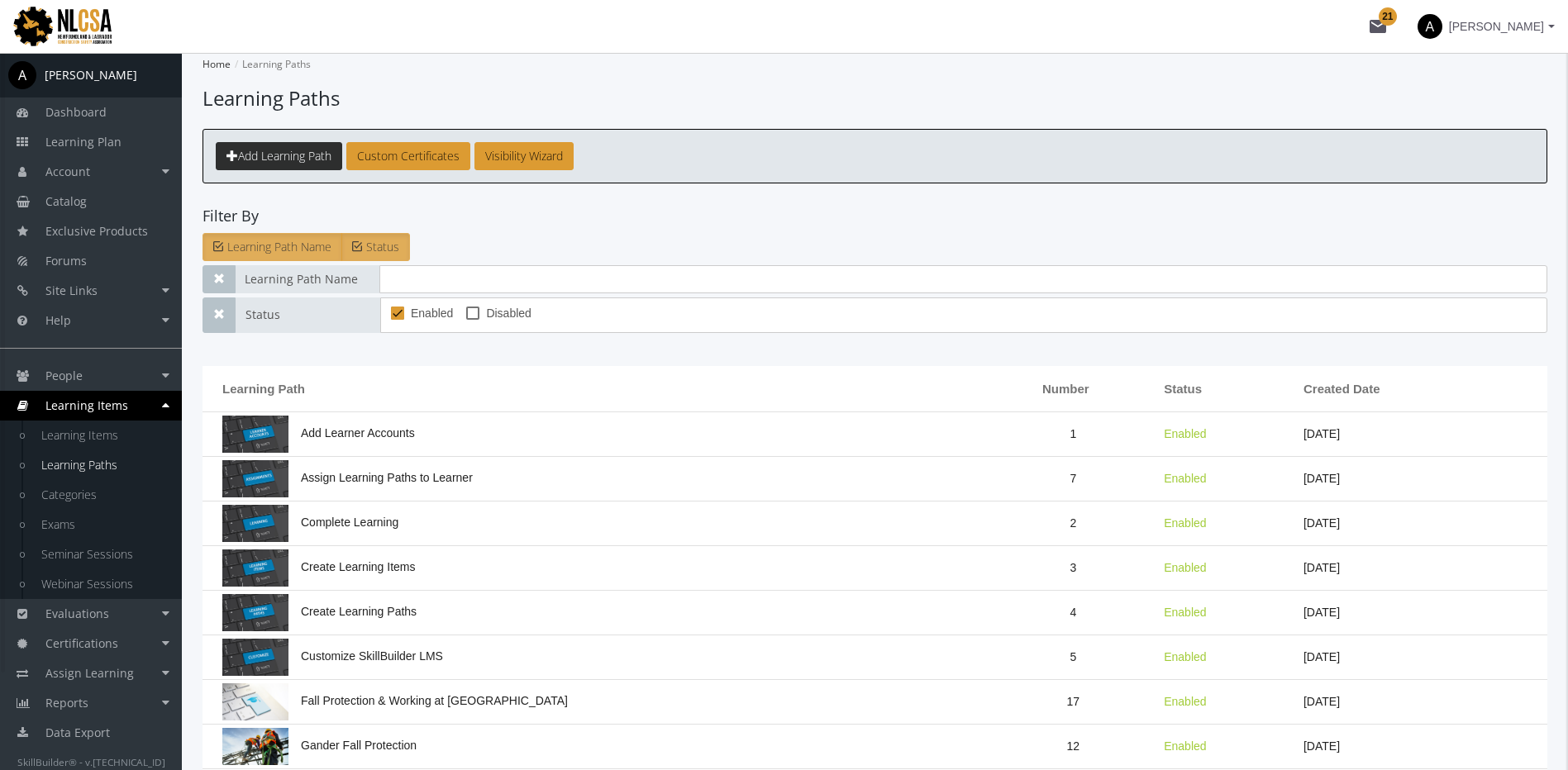
click at [297, 161] on span "Add Learning Path" at bounding box center [285, 155] width 93 height 16
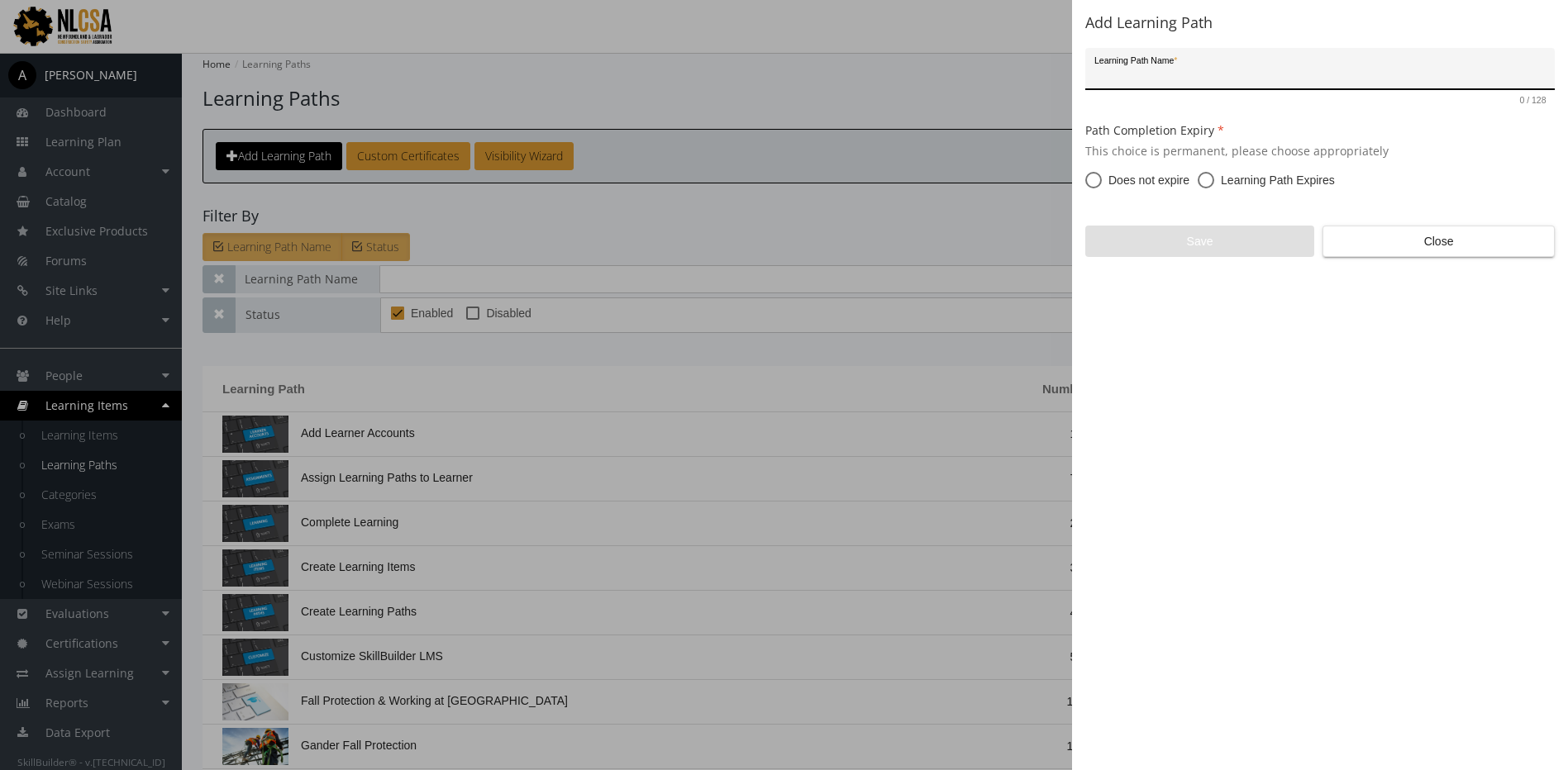
click at [1205, 178] on span at bounding box center [1207, 181] width 17 height 17
click at [1205, 178] on input "Learning Path Expires" at bounding box center [1207, 183] width 17 height 17
radio input "true"
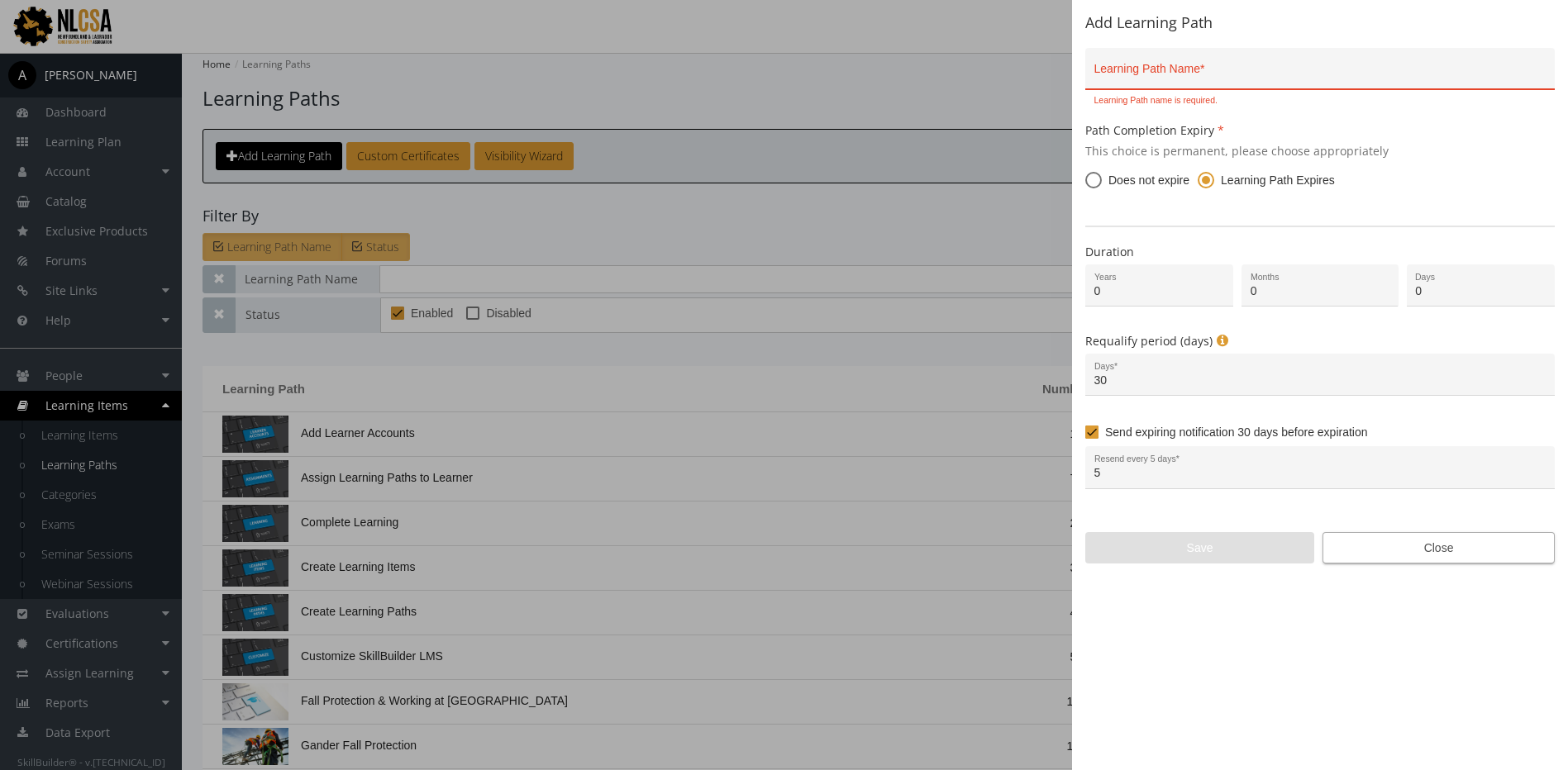
click at [1448, 550] on span "Close" at bounding box center [1438, 547] width 204 height 30
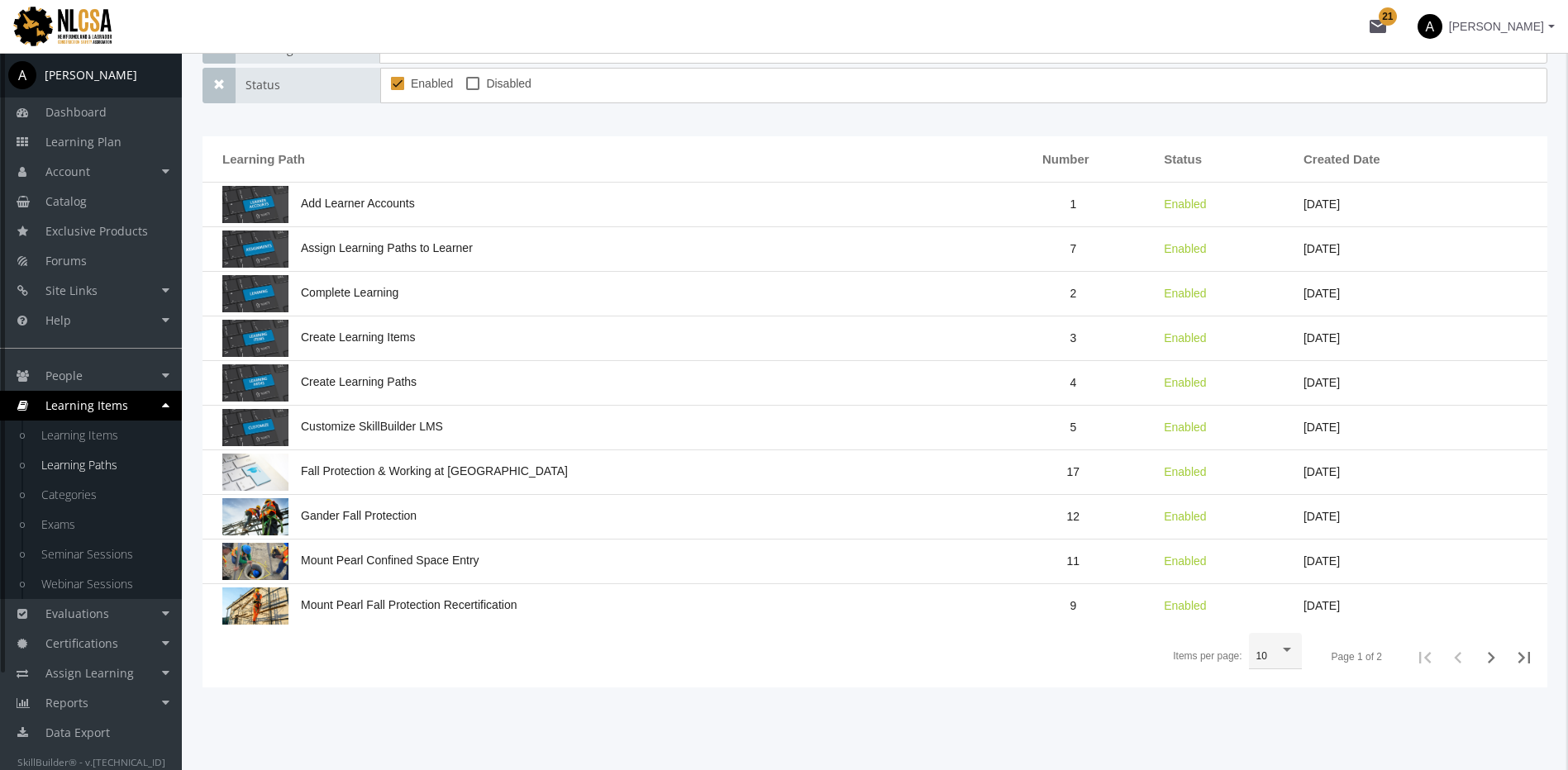
scroll to position [114, 0]
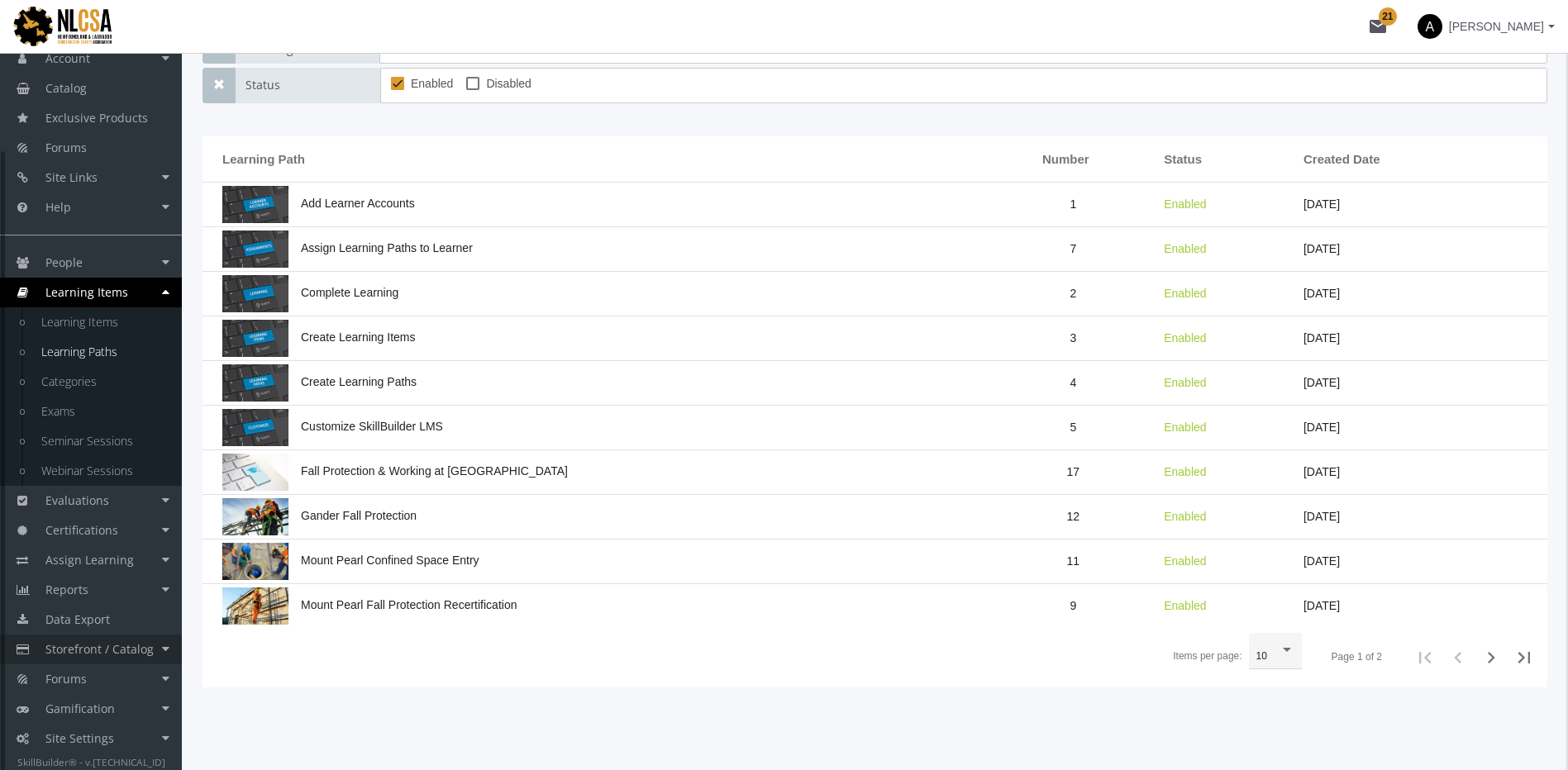
click at [124, 649] on span "Storefront / Catalog" at bounding box center [100, 649] width 108 height 16
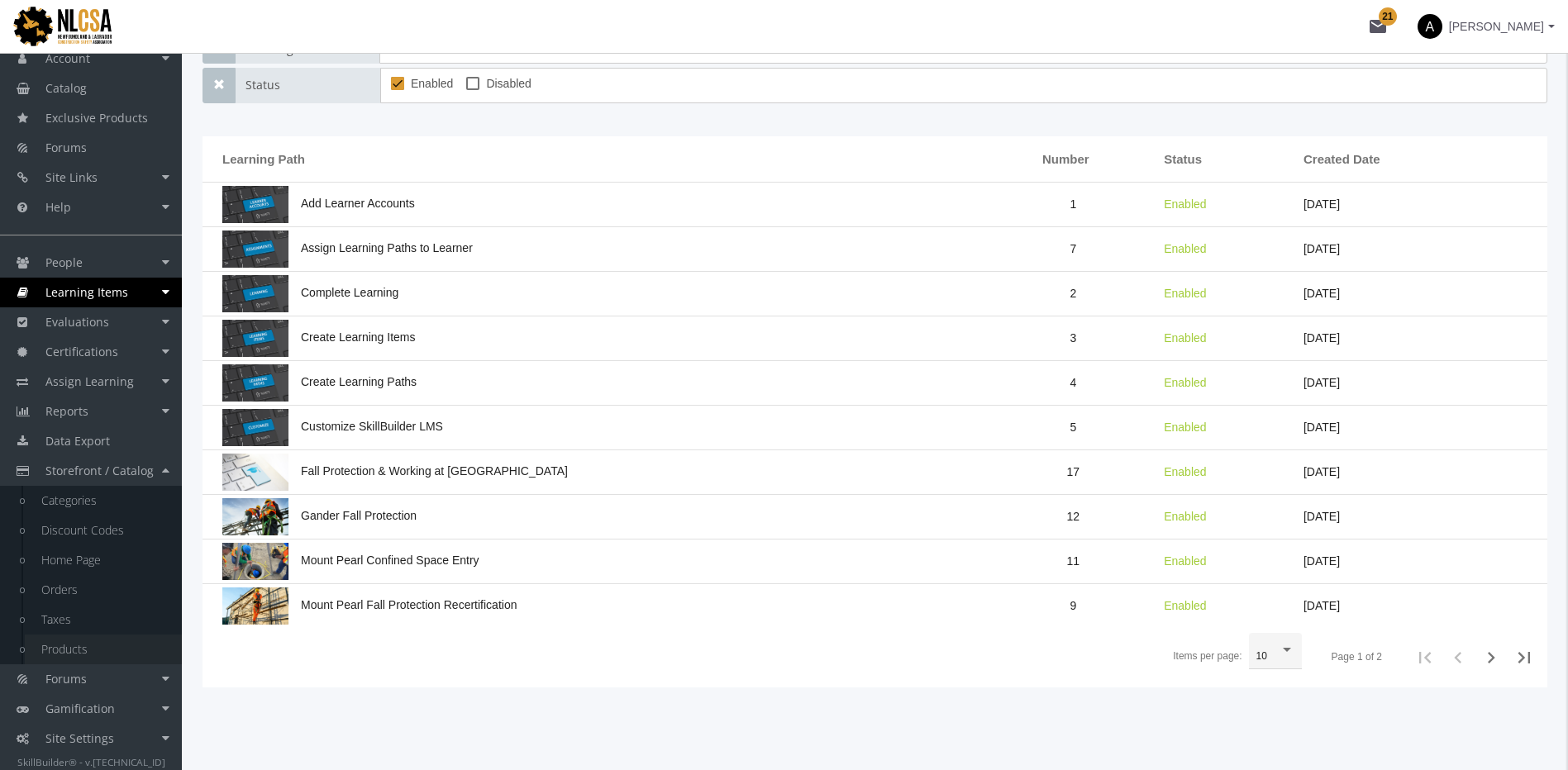
click at [101, 650] on link "Products" at bounding box center [103, 649] width 157 height 30
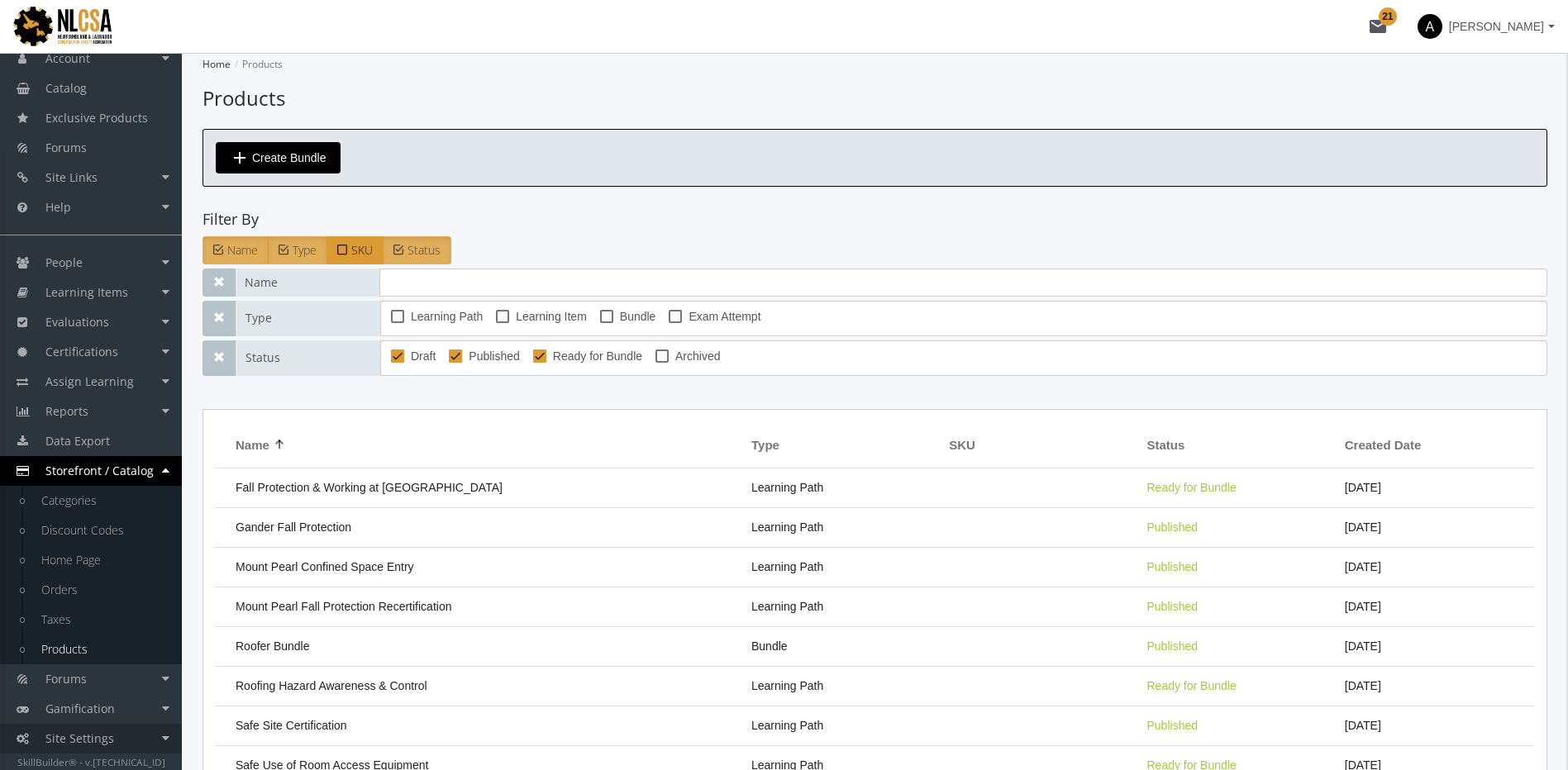
click at [145, 727] on link "Site Settings" at bounding box center [90, 738] width 182 height 30
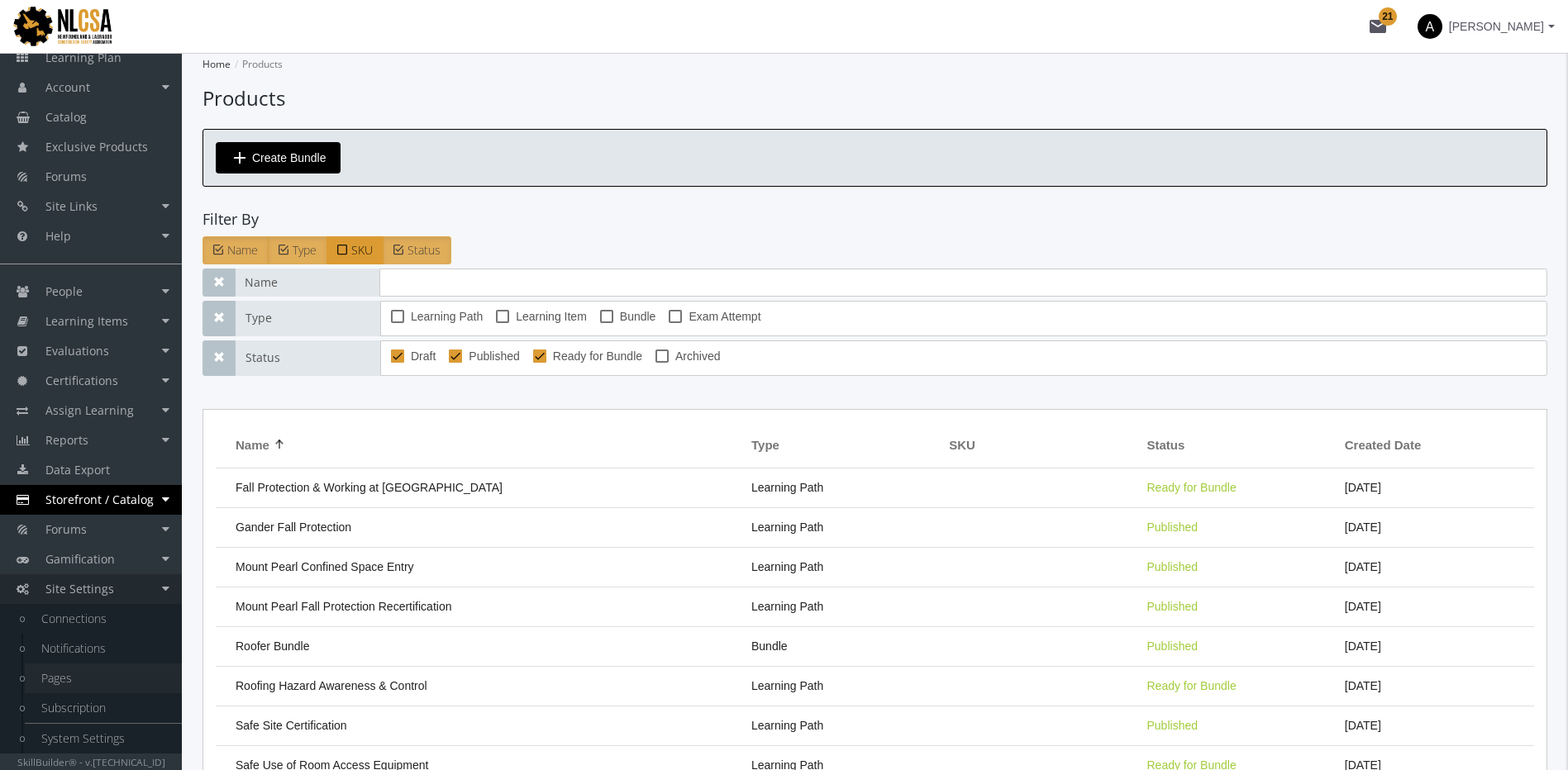
scroll to position [85, 0]
click at [98, 649] on link "Notifications" at bounding box center [103, 649] width 157 height 30
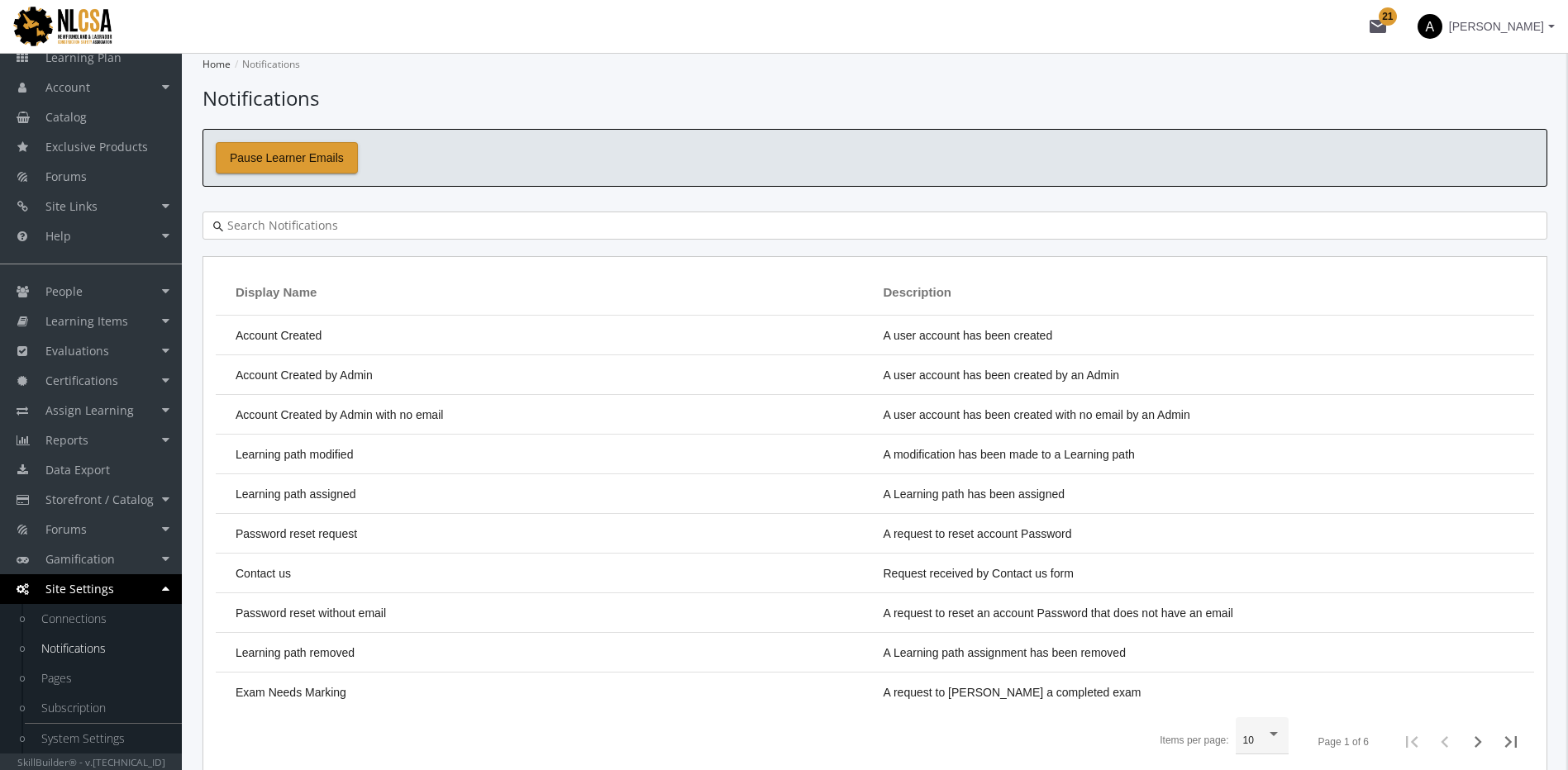
click at [380, 223] on input "text" at bounding box center [880, 225] width 1314 height 17
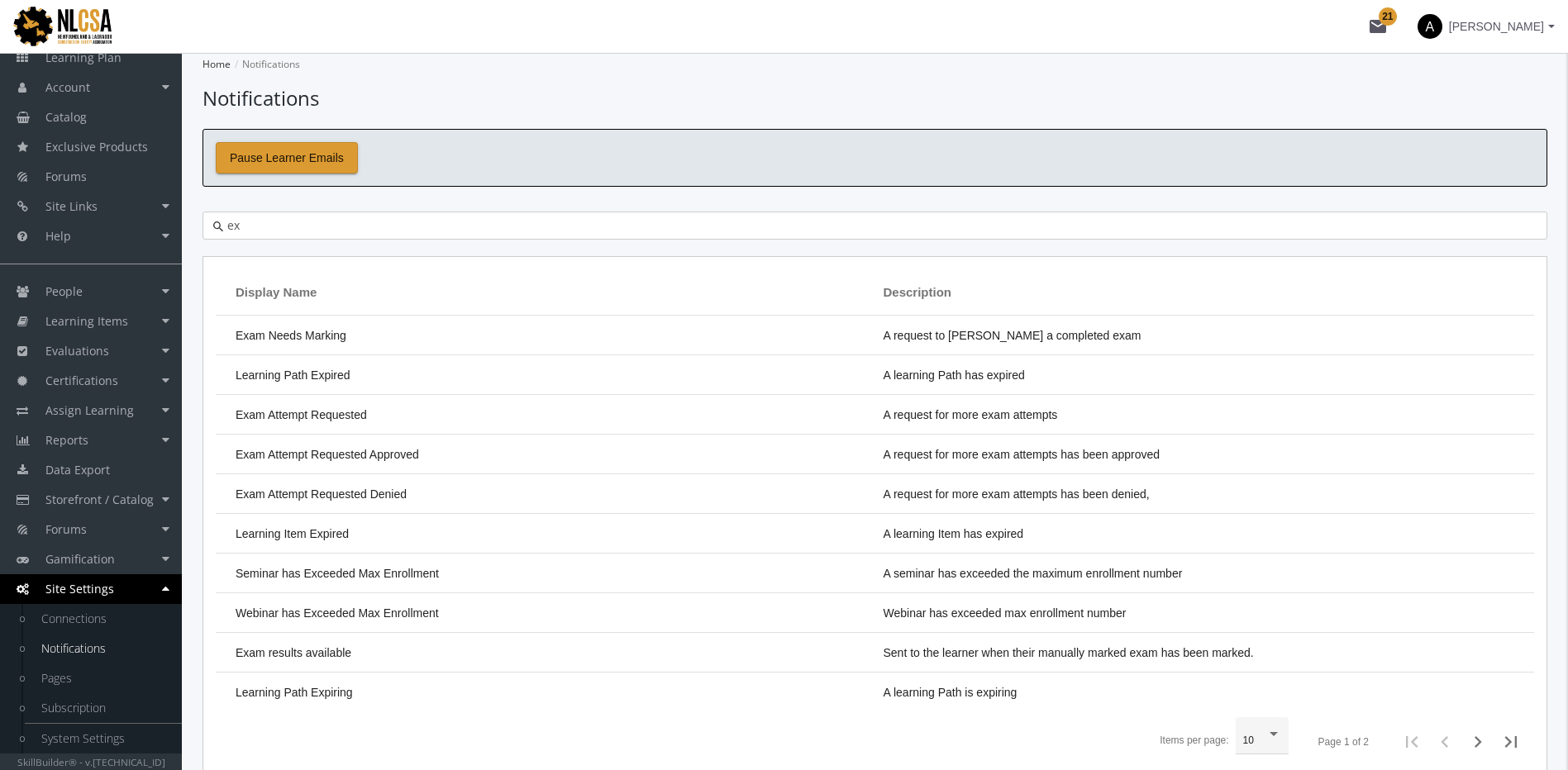
click at [338, 219] on input "ex" at bounding box center [880, 225] width 1314 height 17
type input "e"
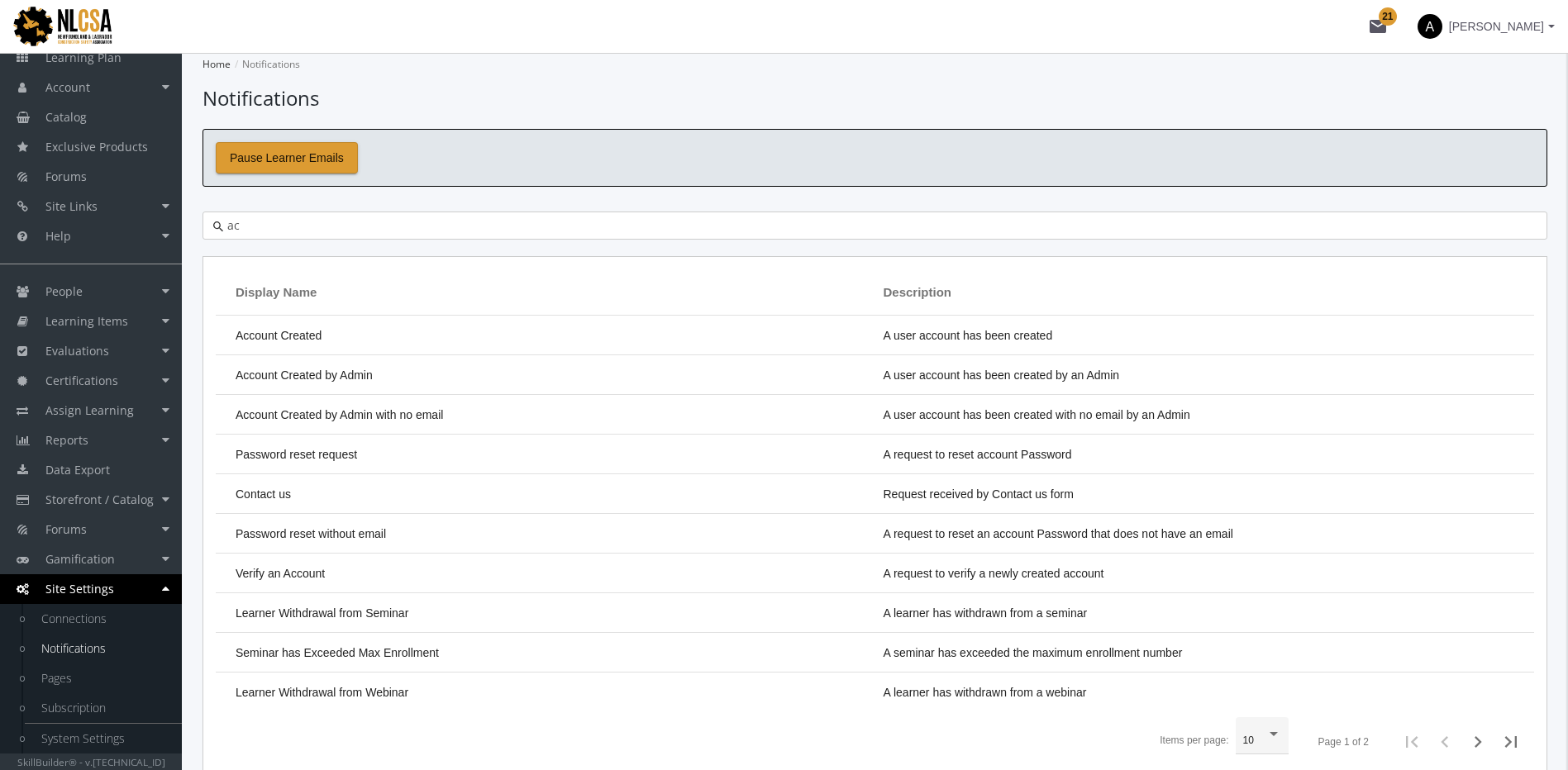
type input "a"
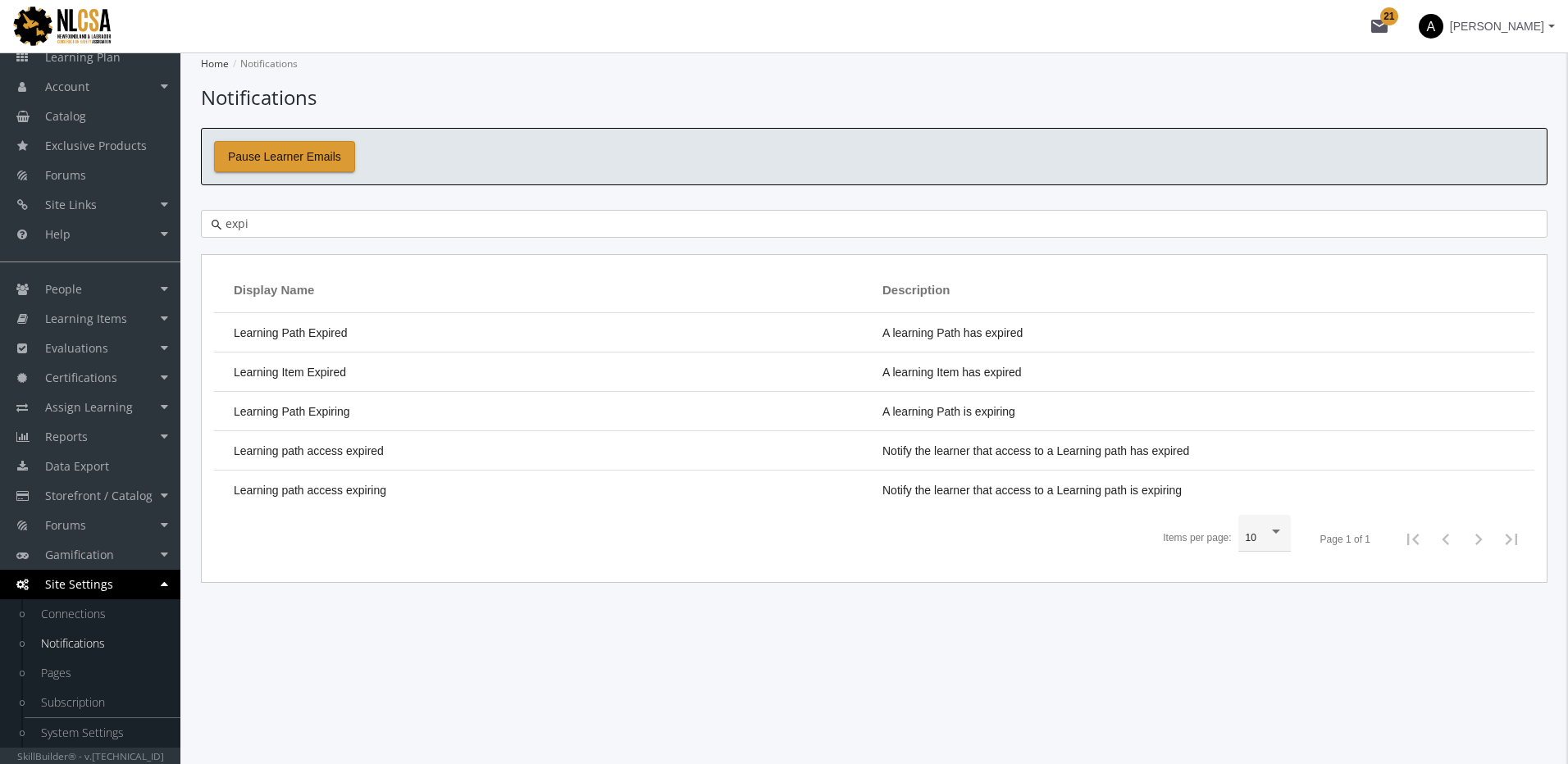
drag, startPoint x: 203, startPoint y: 228, endPoint x: 170, endPoint y: 228, distance: 33.0
click at [170, 228] on div "A Amit Ramchandani Dashboard Learning Plan Account Account Badges Certificates …" at bounding box center [784, 408] width 1568 height 711
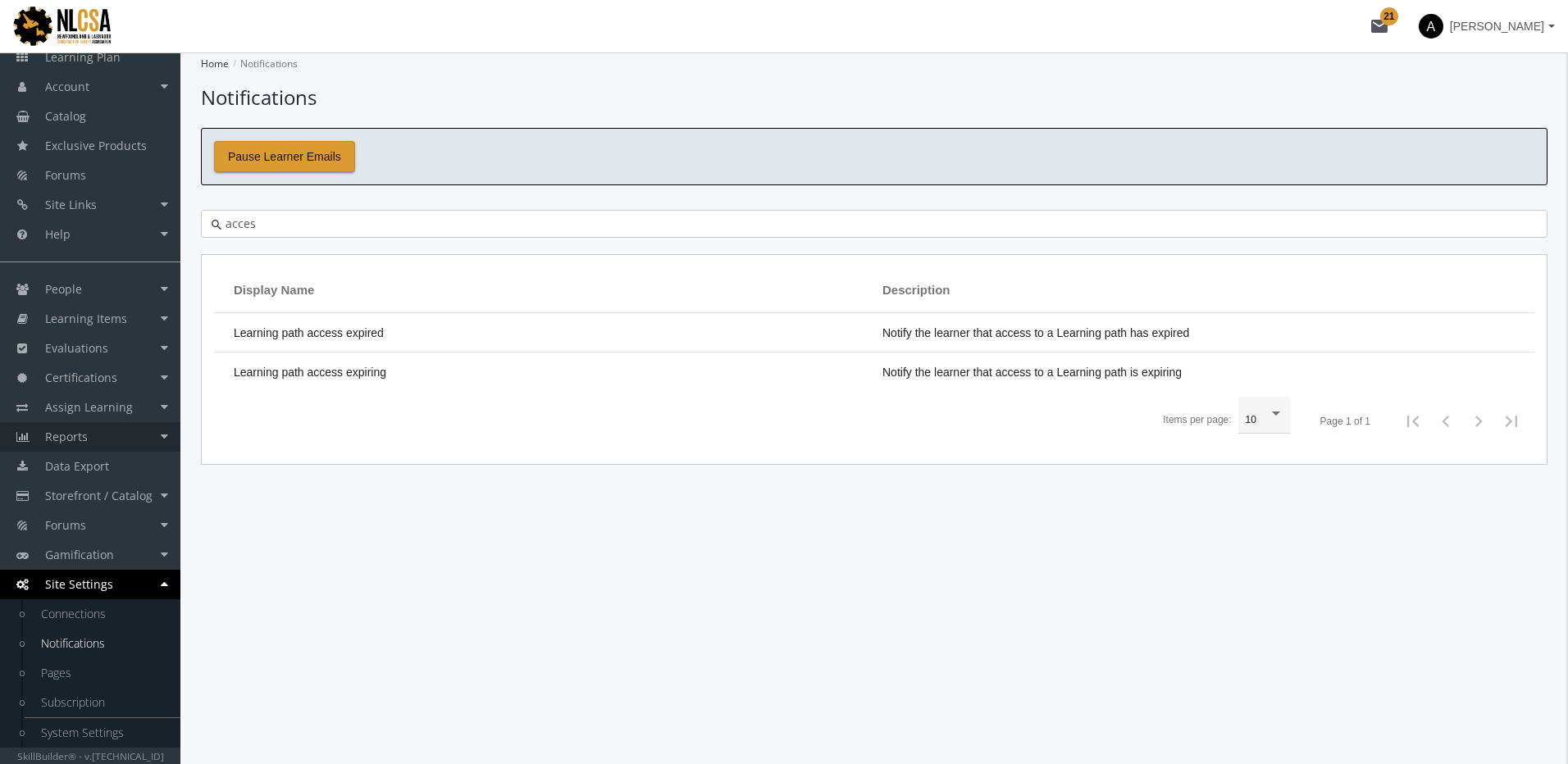
type input "acces"
click at [107, 439] on link "Reports" at bounding box center [90, 437] width 180 height 30
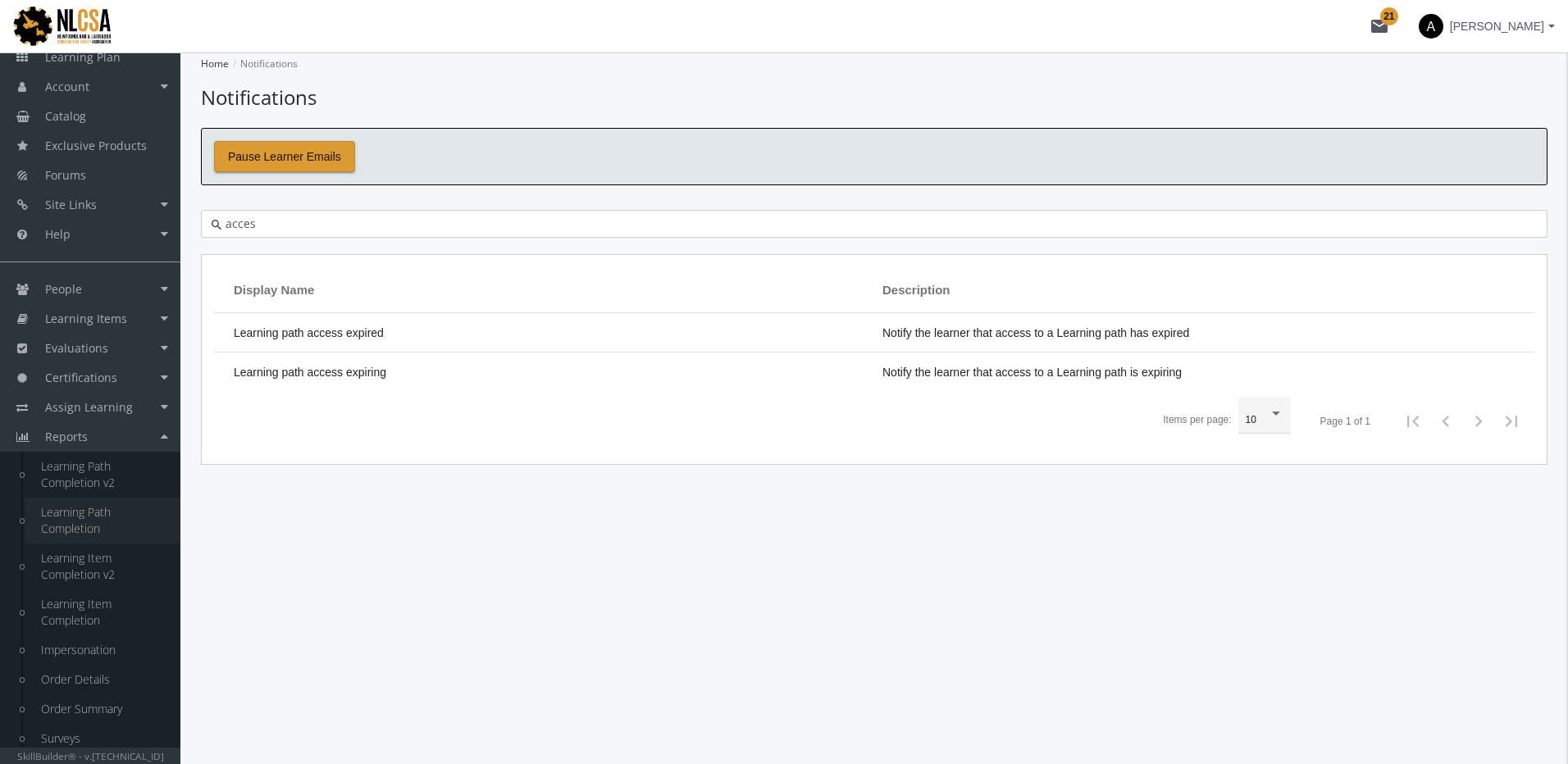
click at [108, 528] on link "Learning Path Completion" at bounding box center [103, 521] width 156 height 46
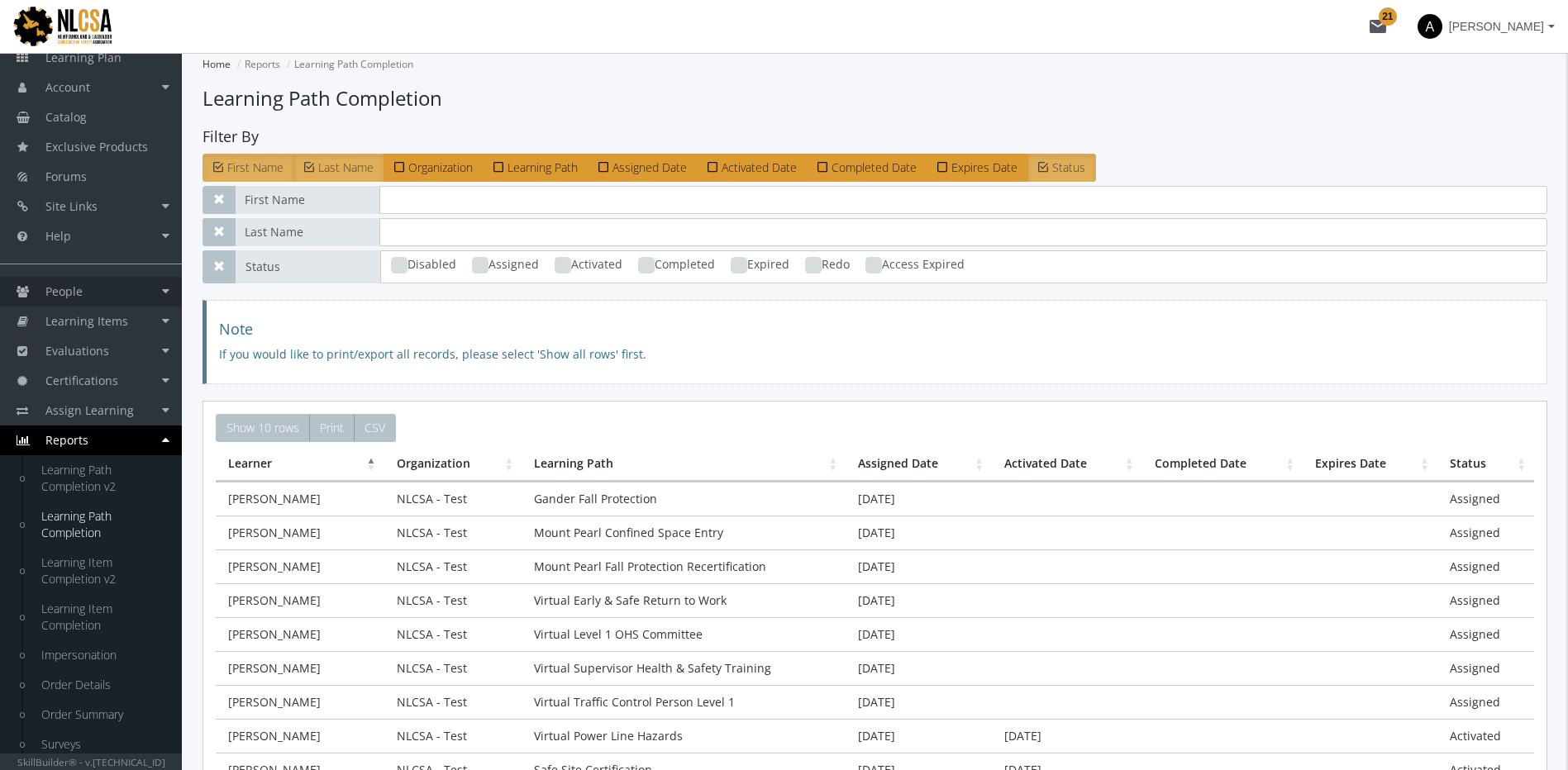
click at [97, 302] on link "People" at bounding box center [90, 291] width 182 height 30
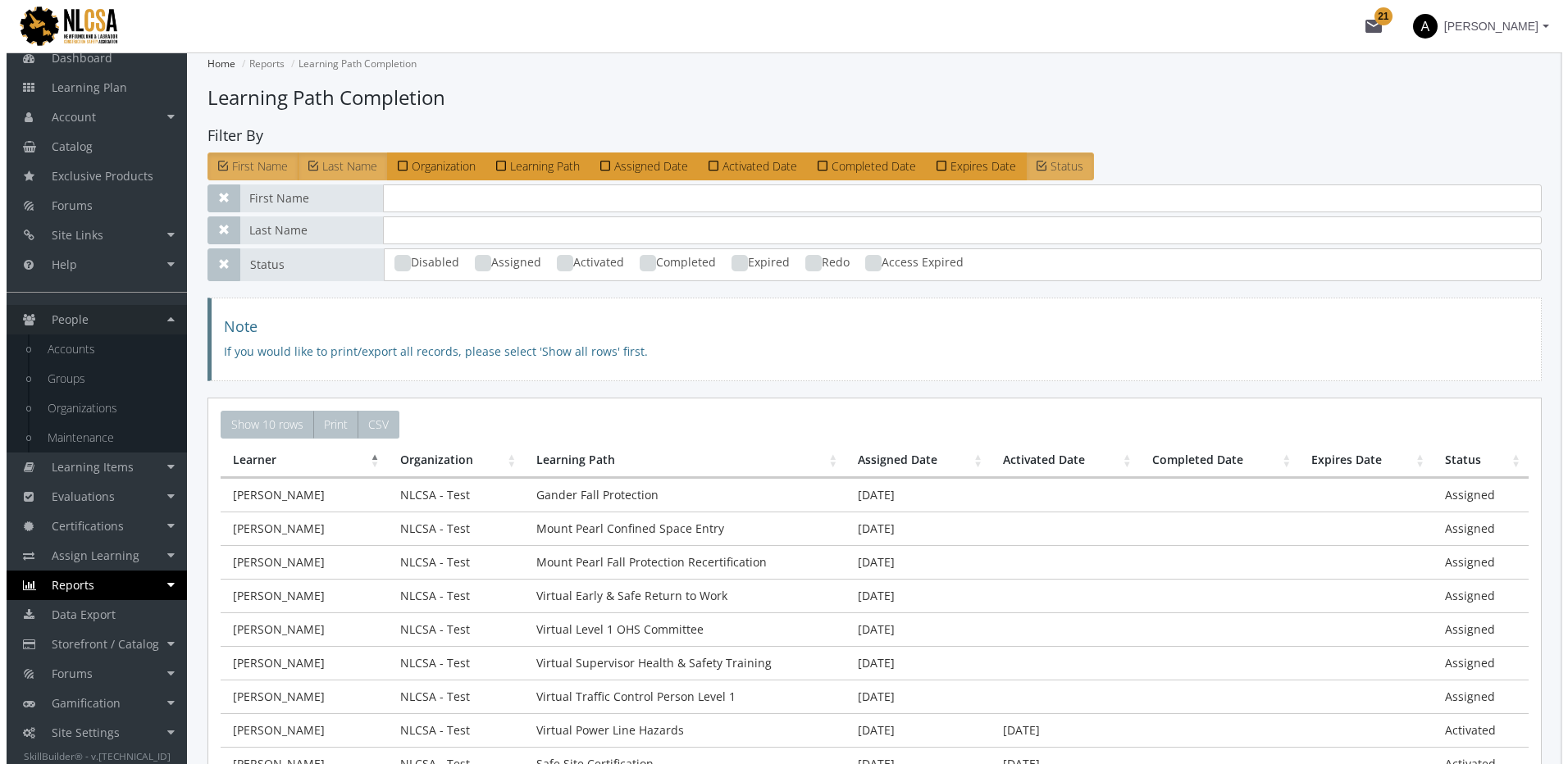
scroll to position [54, 0]
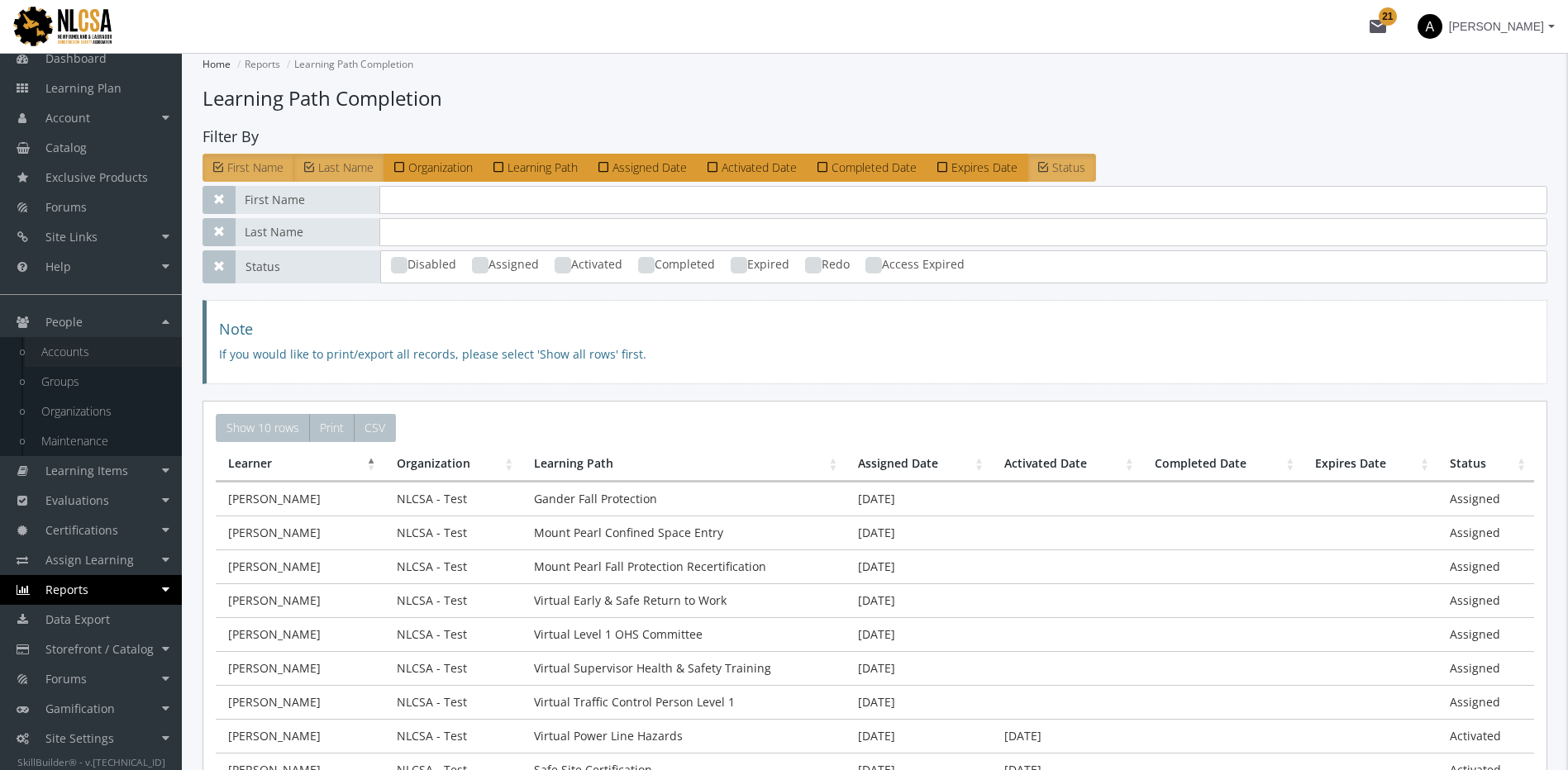
click at [97, 351] on link "Accounts" at bounding box center [103, 352] width 157 height 30
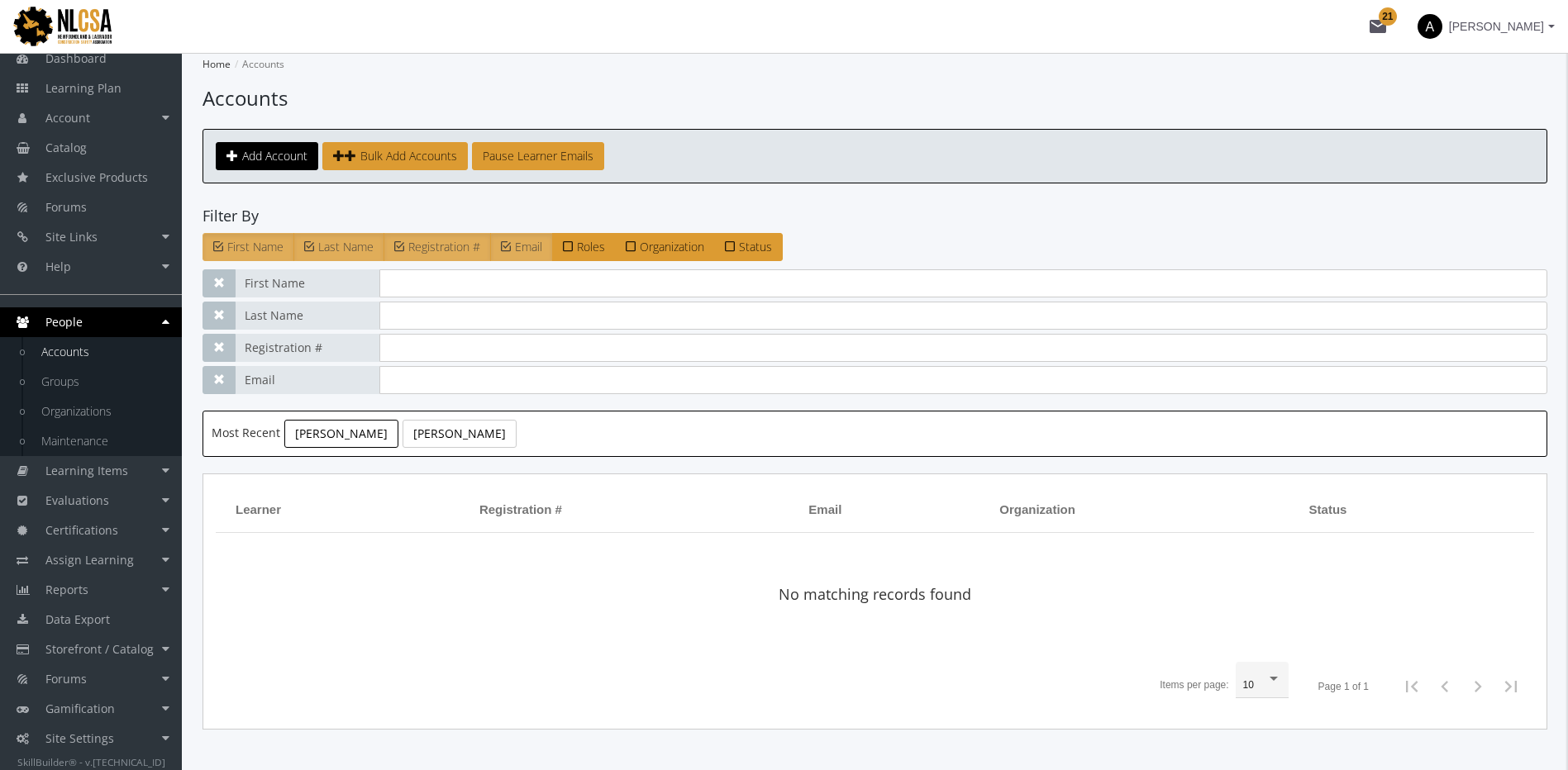
click at [344, 432] on link "Flesher, Ken" at bounding box center [341, 434] width 114 height 28
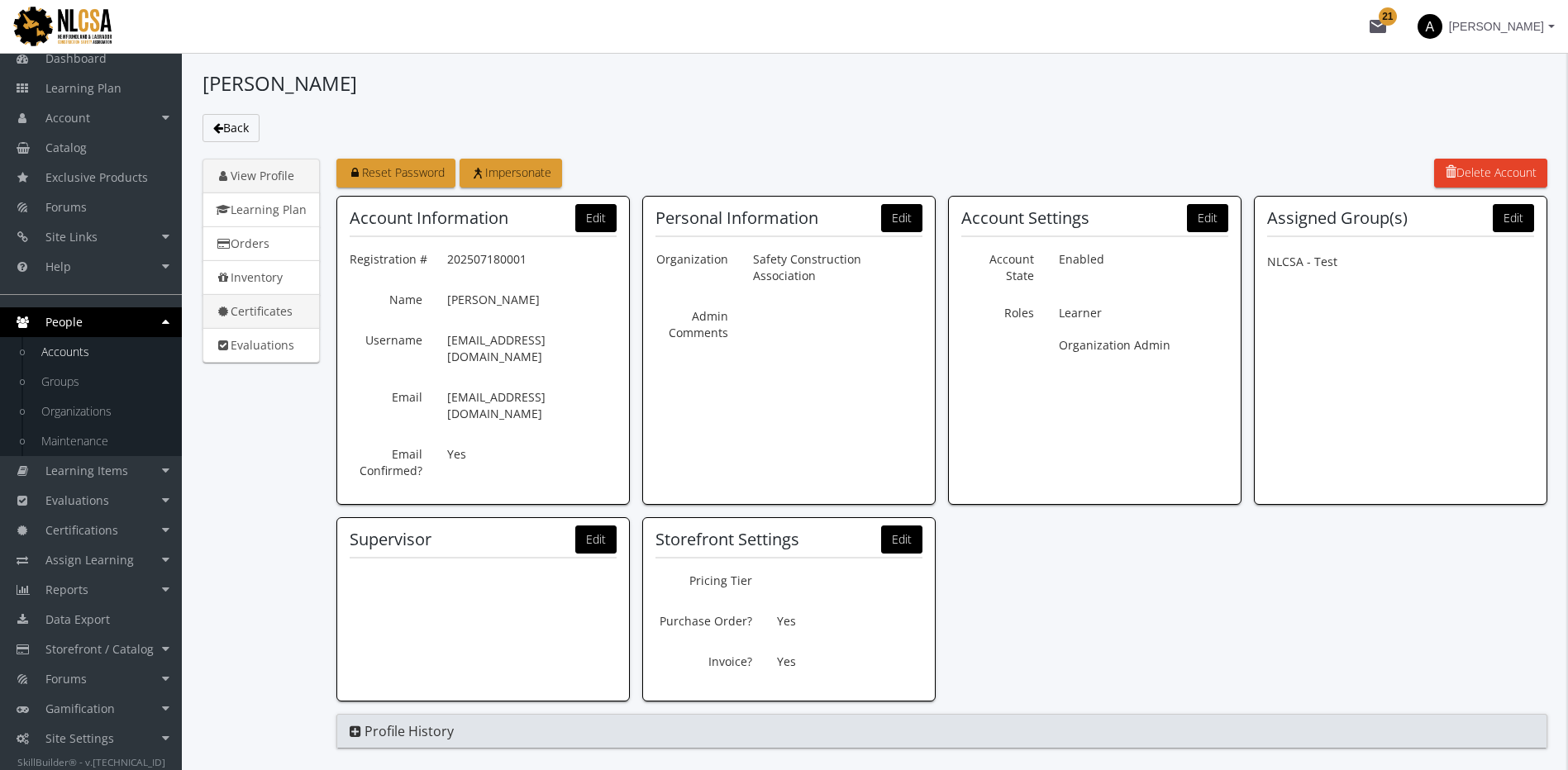
click at [279, 308] on link "Certificates" at bounding box center [261, 311] width 117 height 34
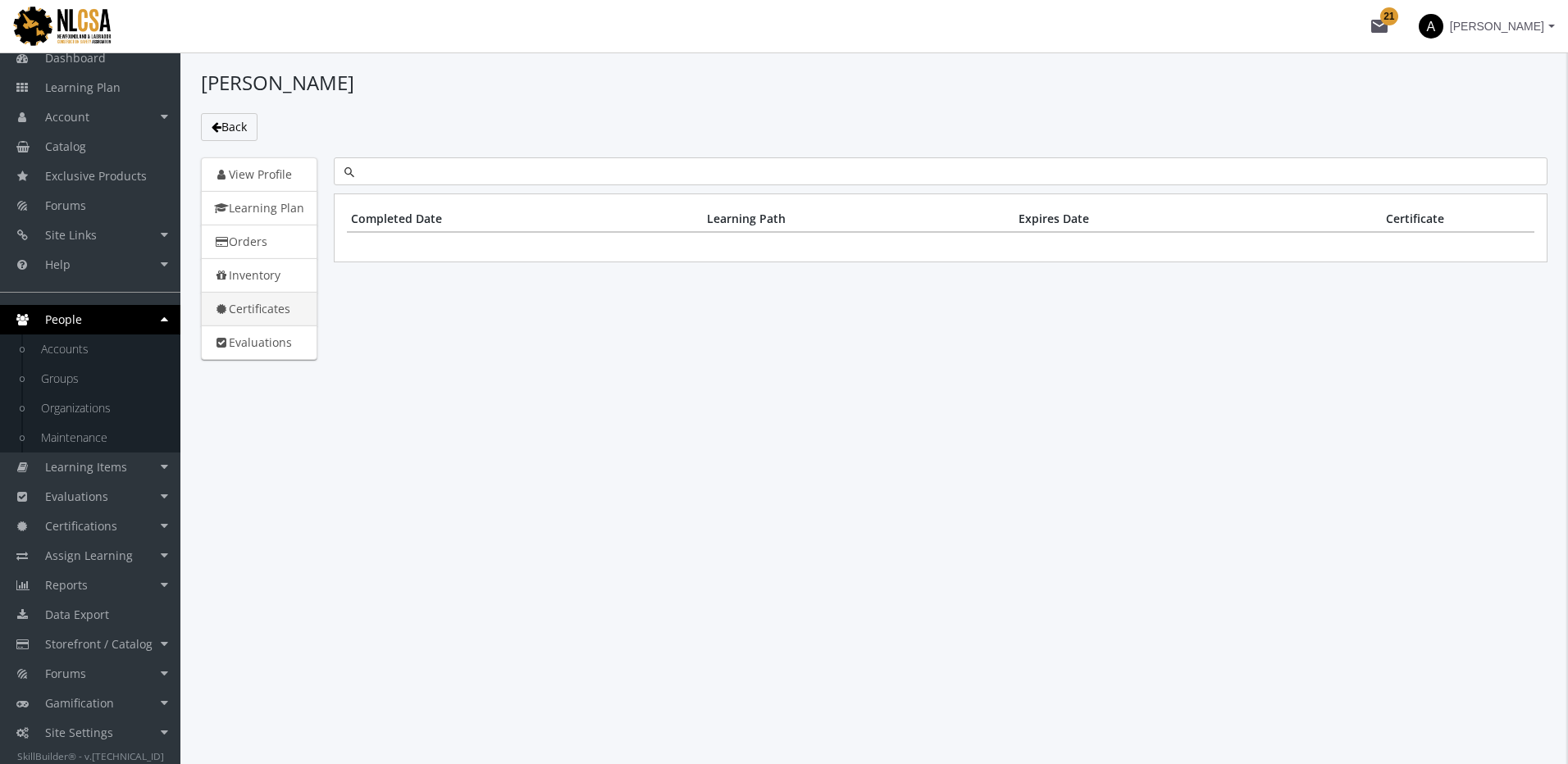
click at [261, 310] on link "Certificates" at bounding box center [259, 309] width 116 height 34
click at [111, 354] on link "Accounts" at bounding box center [103, 349] width 156 height 30
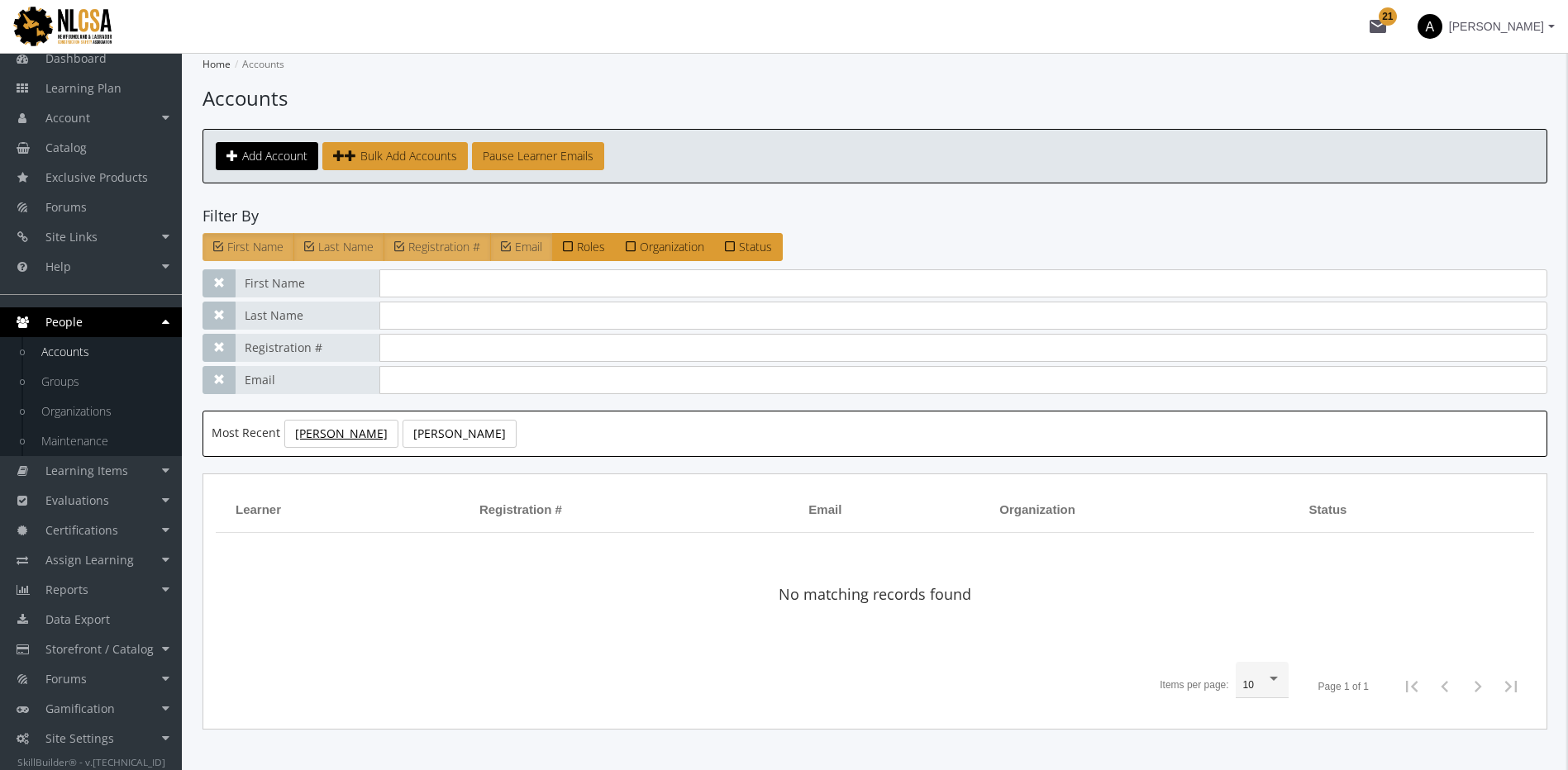
click at [322, 430] on link "Flesher, Ken" at bounding box center [341, 434] width 114 height 28
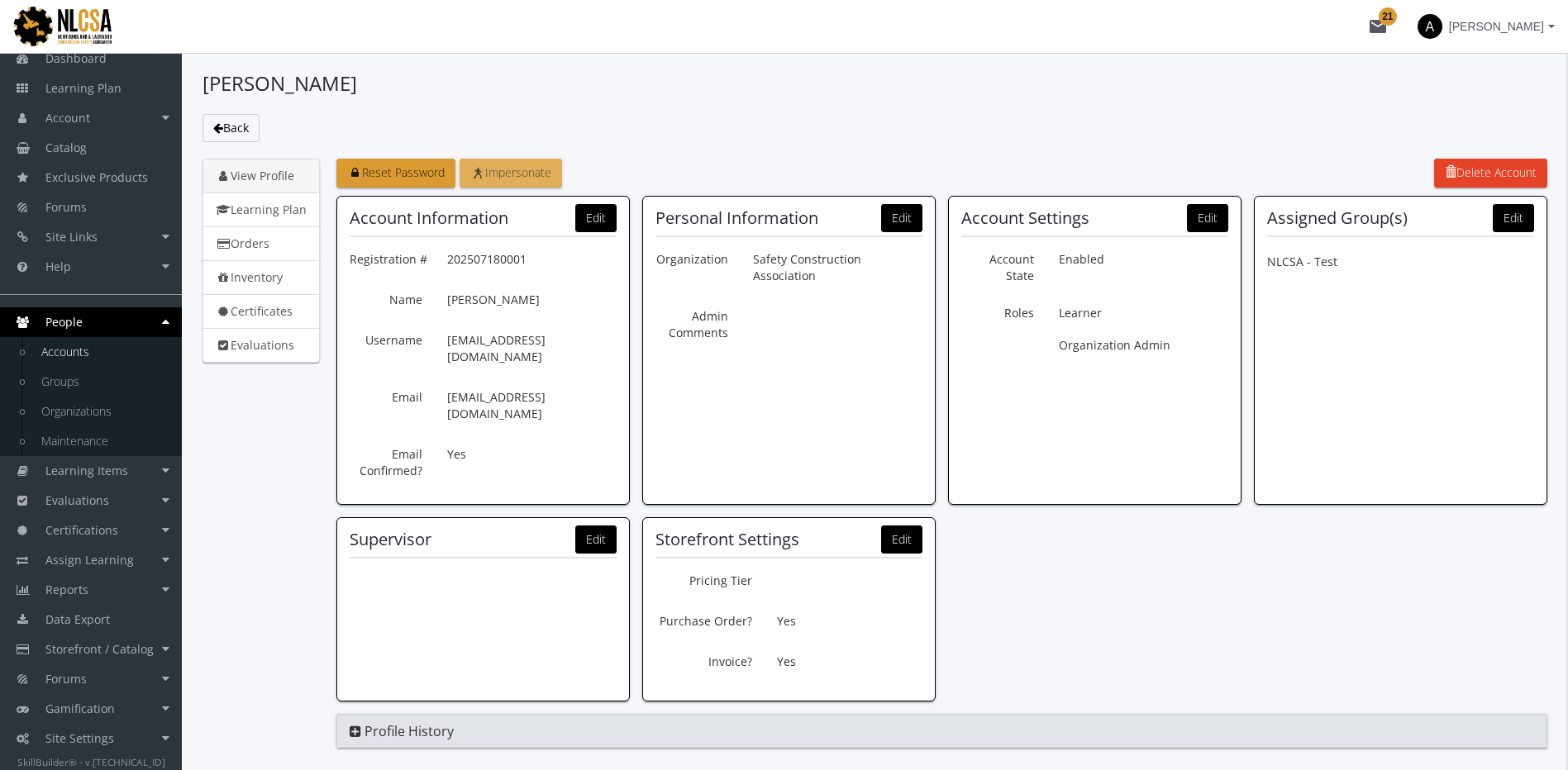
click at [526, 171] on span "Impersonate" at bounding box center [511, 172] width 81 height 16
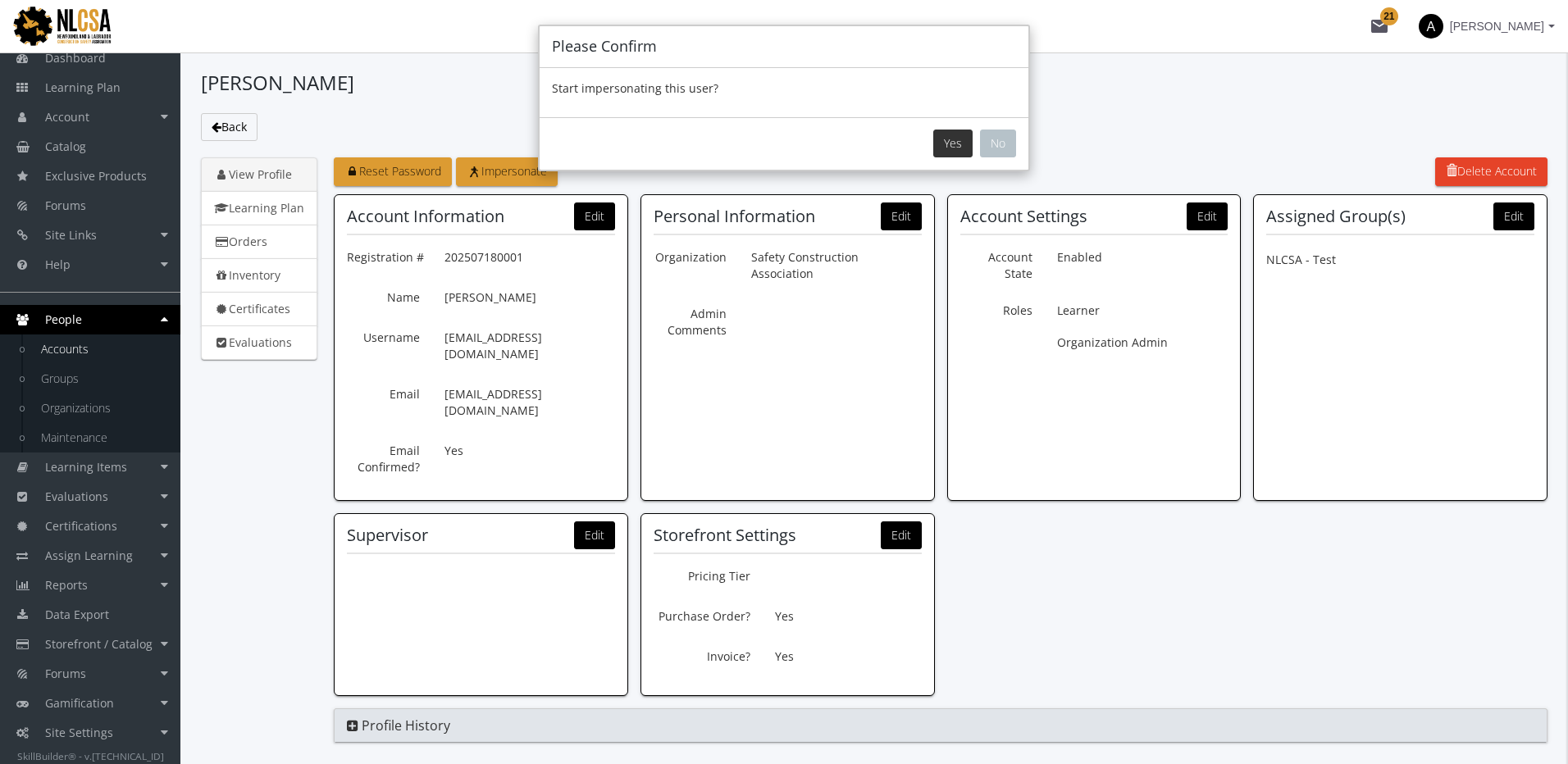
click at [955, 144] on button "Yes" at bounding box center [953, 143] width 40 height 28
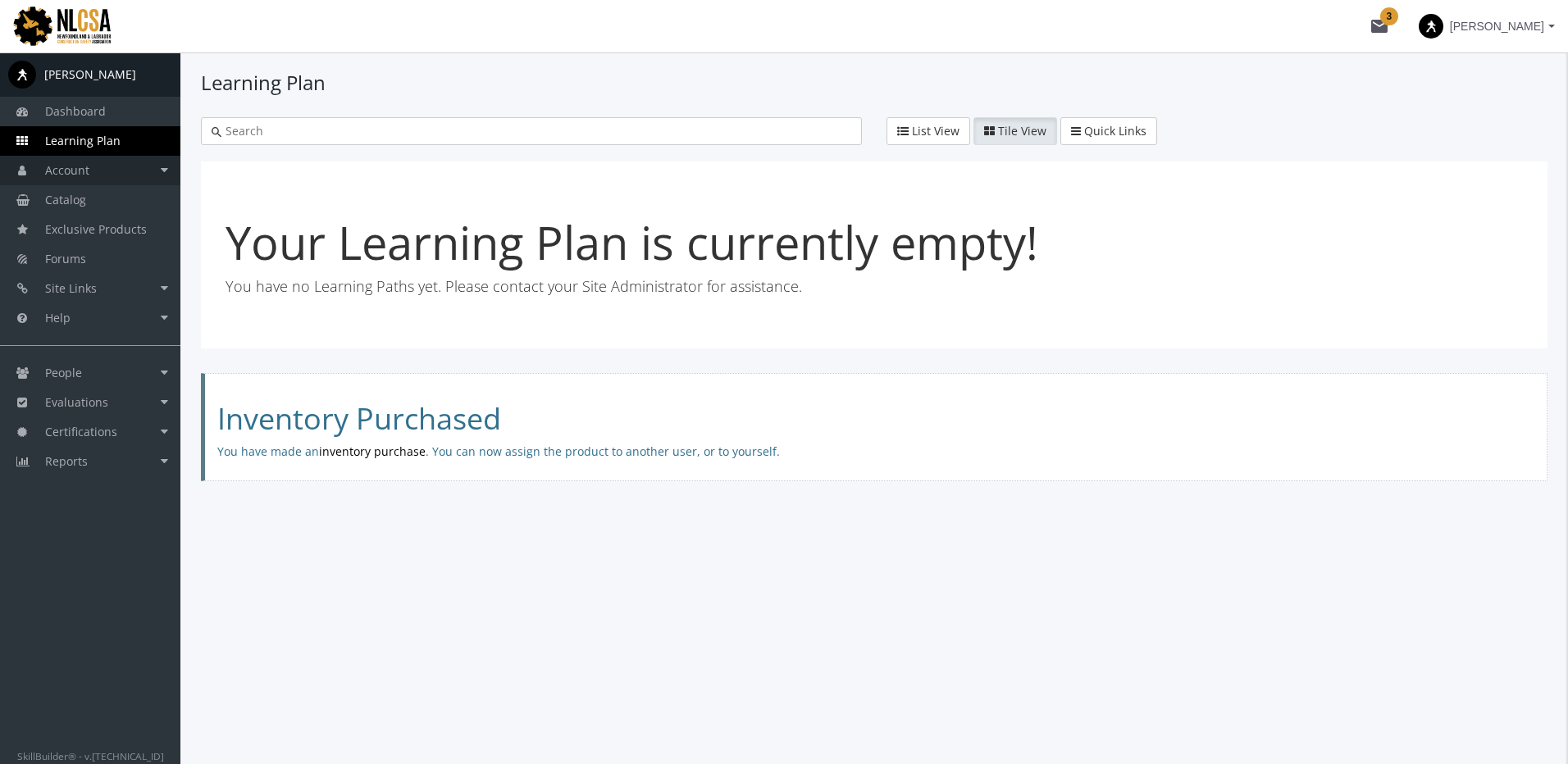
click at [140, 176] on link "Account" at bounding box center [90, 171] width 180 height 30
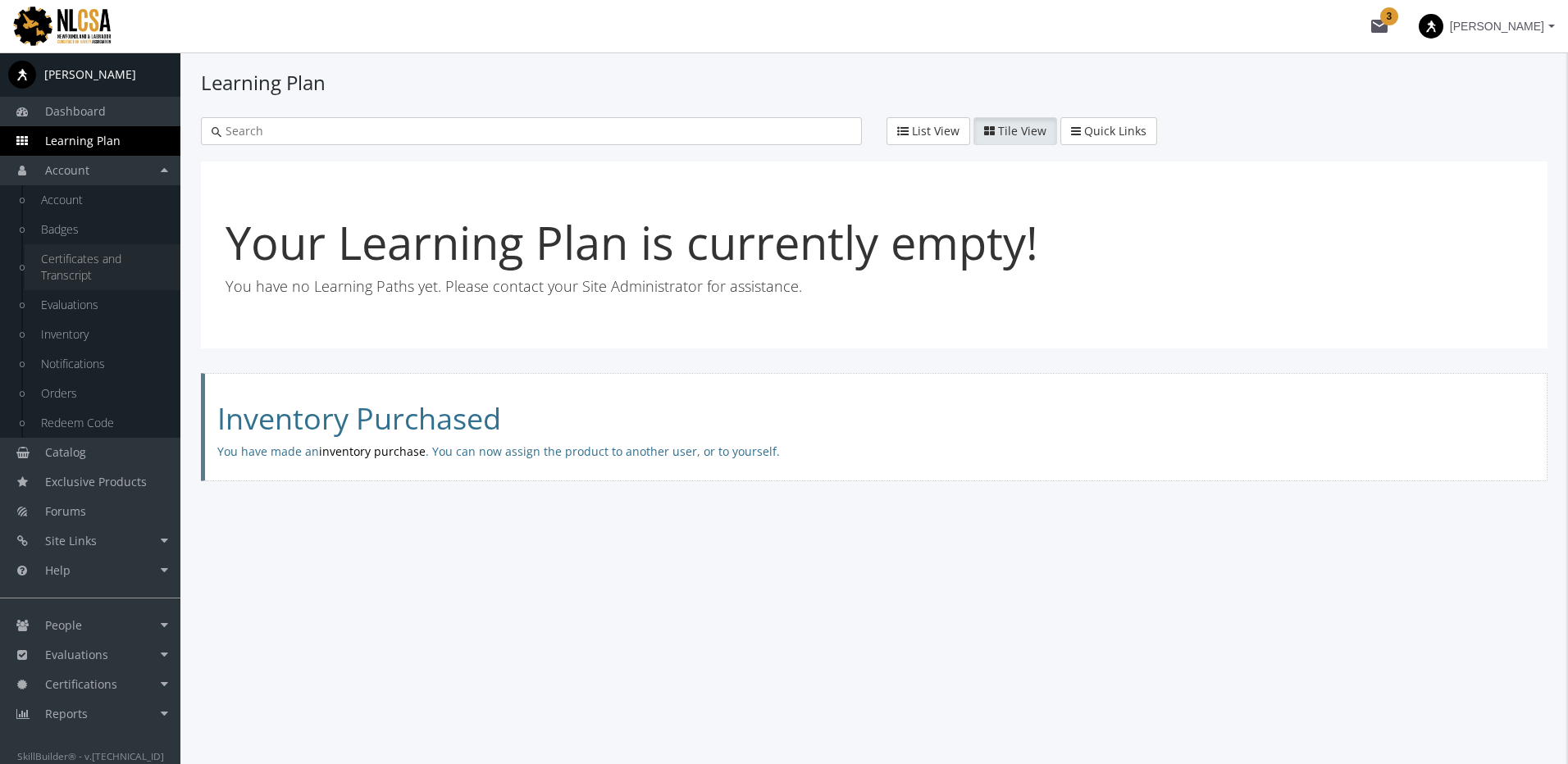
click at [107, 265] on link "Certificates and Transcript" at bounding box center [103, 267] width 156 height 46
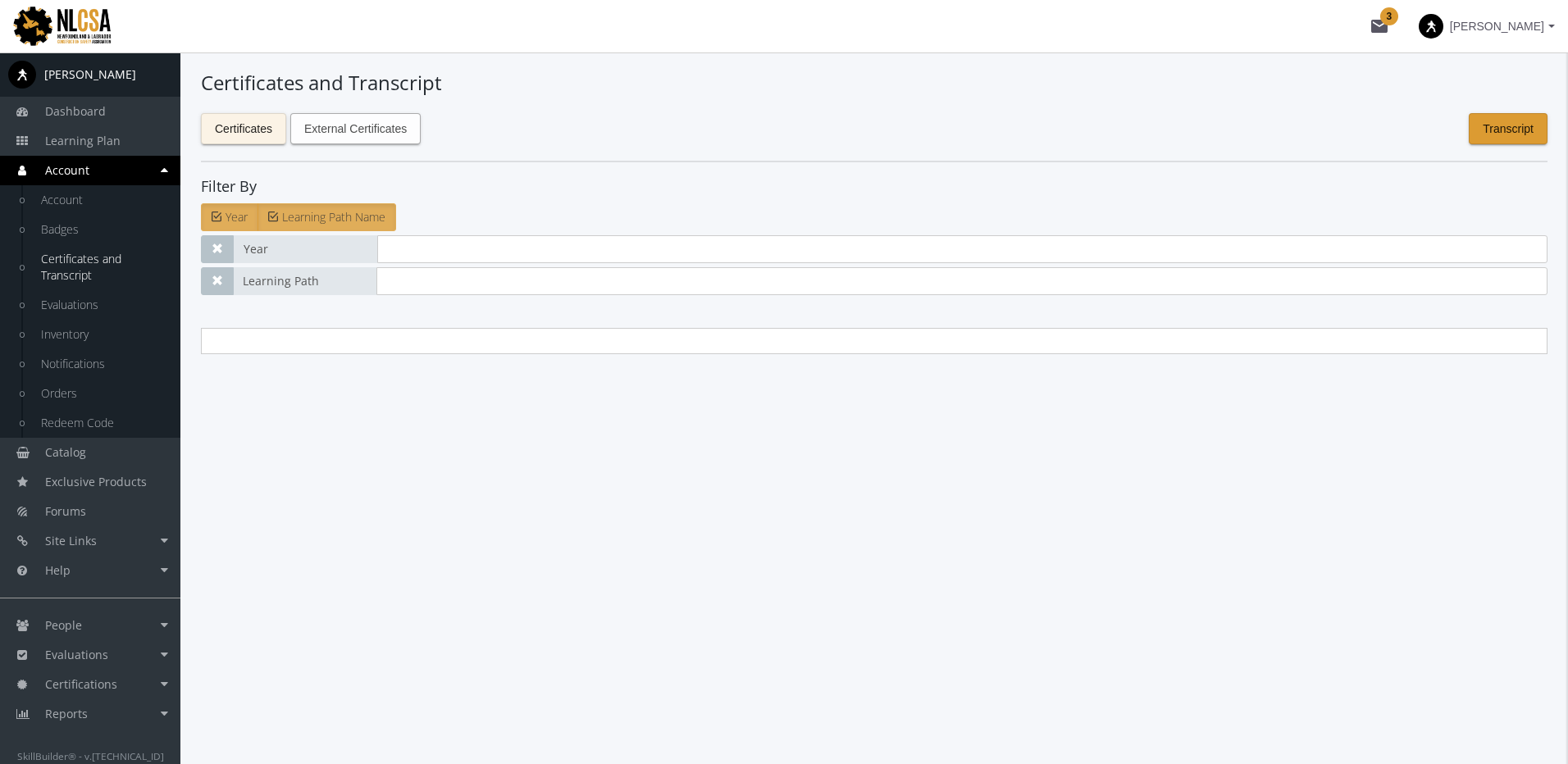
click at [335, 135] on span "External Certificates" at bounding box center [355, 128] width 103 height 30
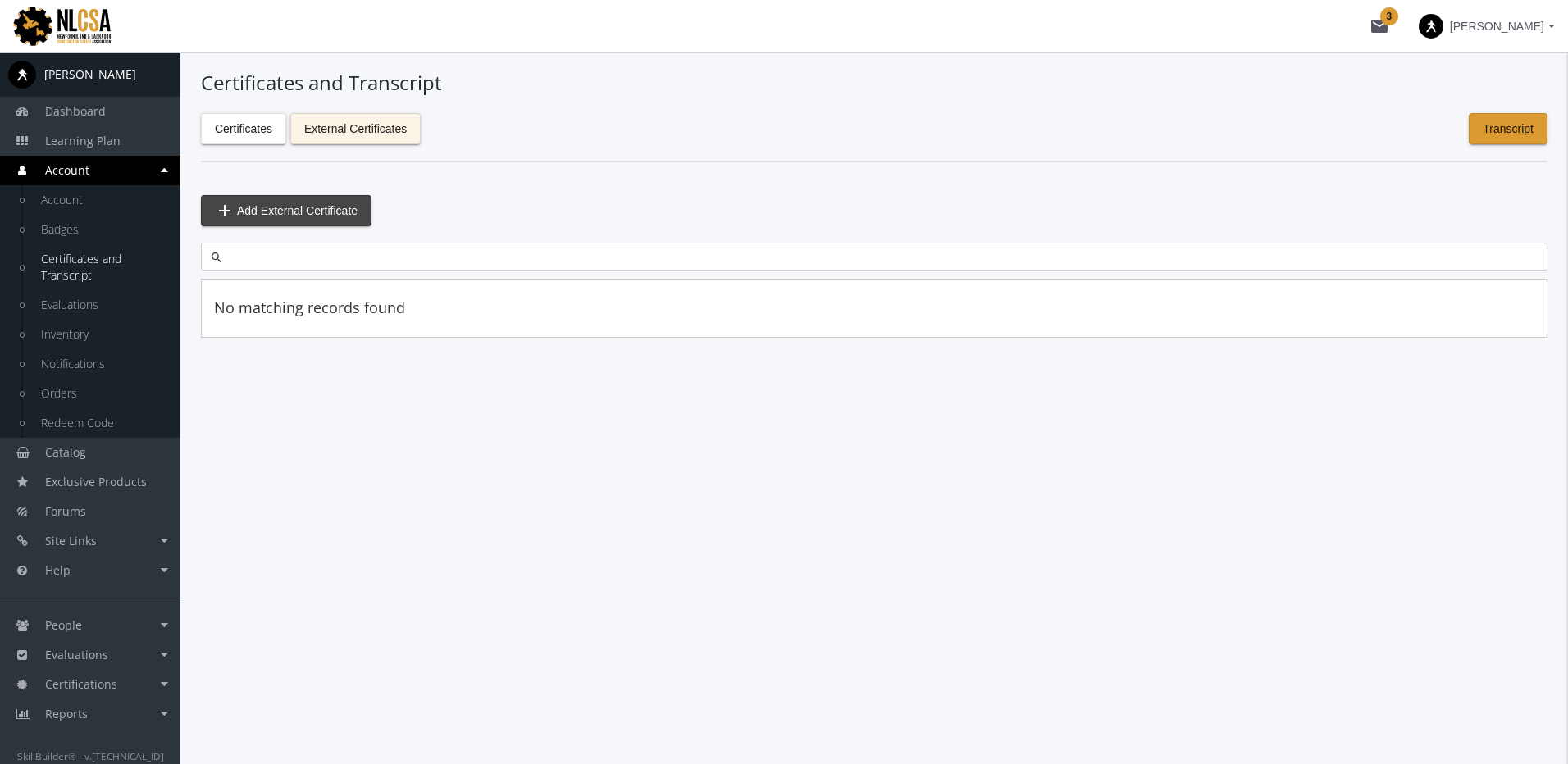
click at [303, 204] on span "Add External Certificate" at bounding box center [297, 211] width 120 height 30
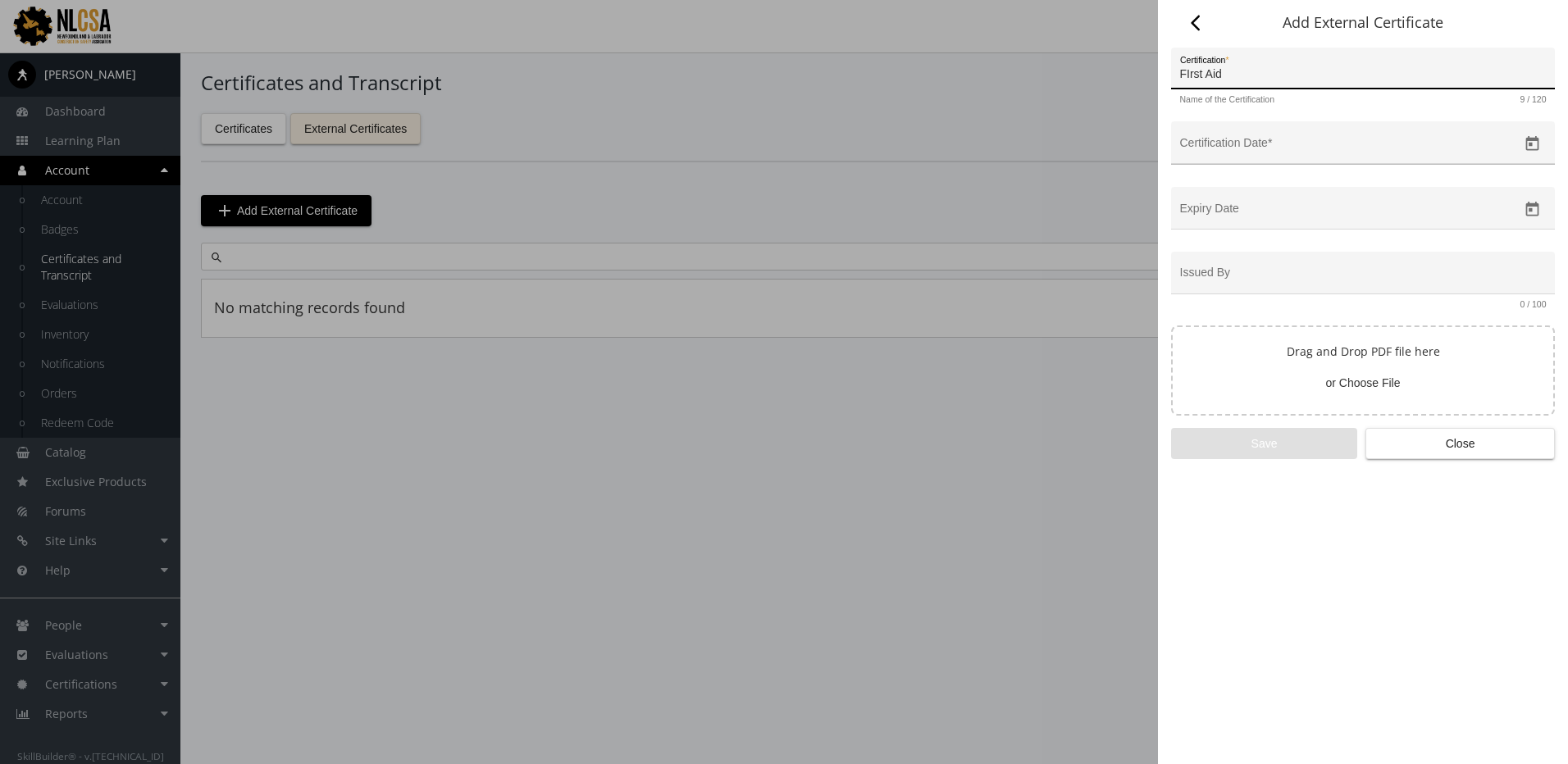
type input "FIrst Aid"
click at [1299, 152] on input "Certification Date *" at bounding box center [1349, 149] width 338 height 13
click at [1536, 142] on icon "Open calendar" at bounding box center [1532, 143] width 18 height 18
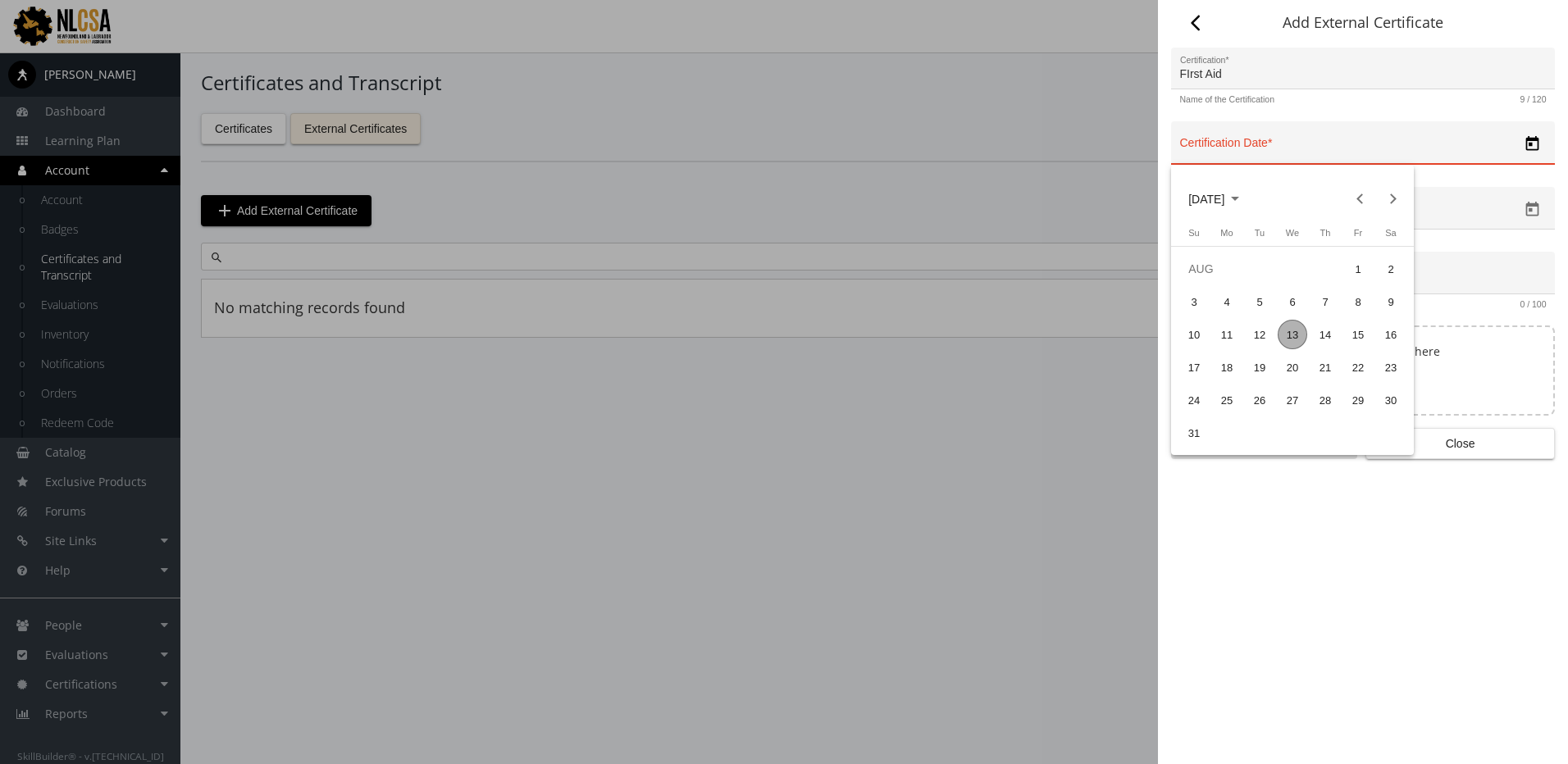
click at [1298, 339] on div "13" at bounding box center [1292, 334] width 30 height 30
type input "08/13/2025"
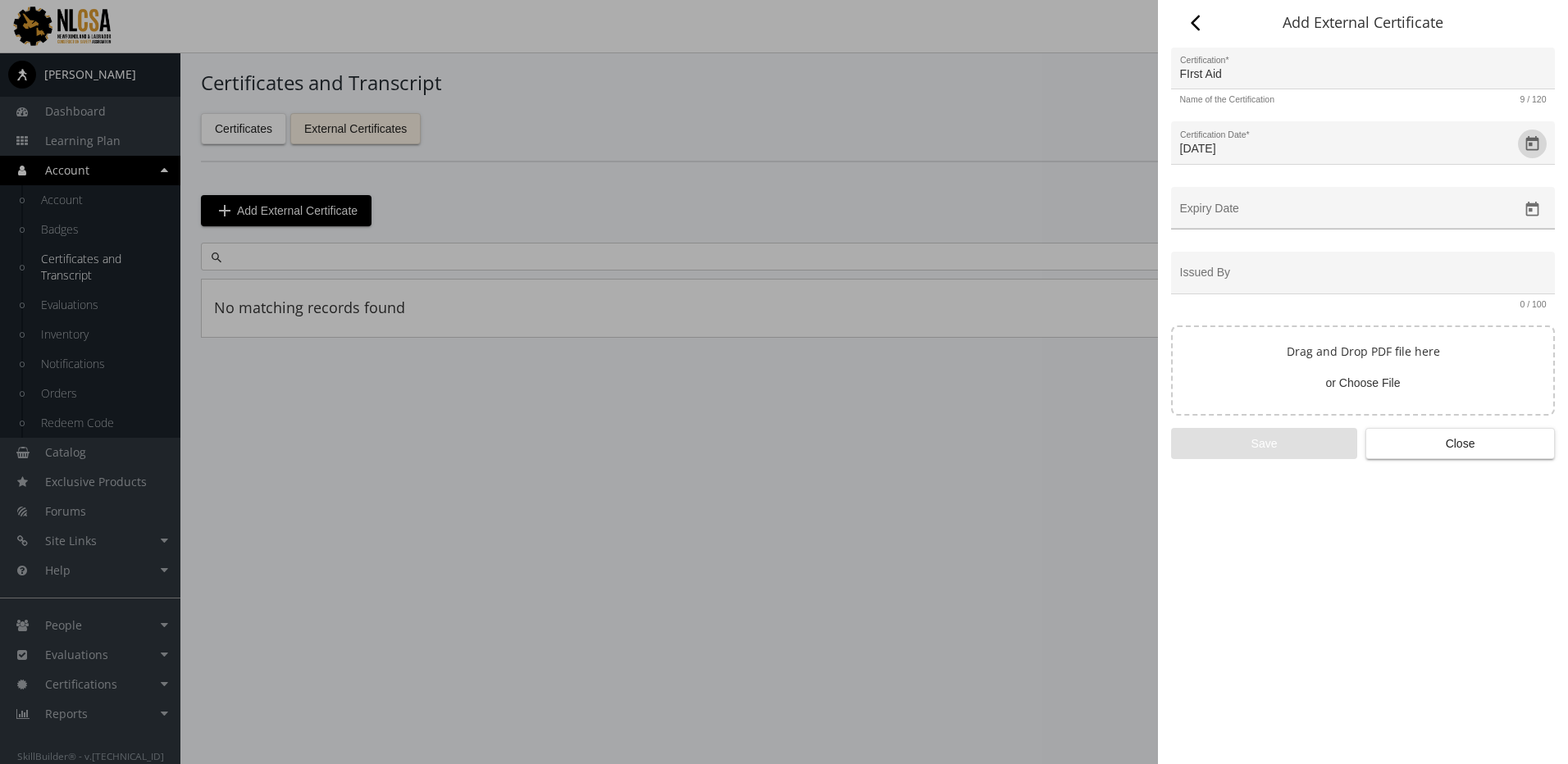
click at [1535, 209] on icon "Open calendar" at bounding box center [1532, 209] width 18 height 18
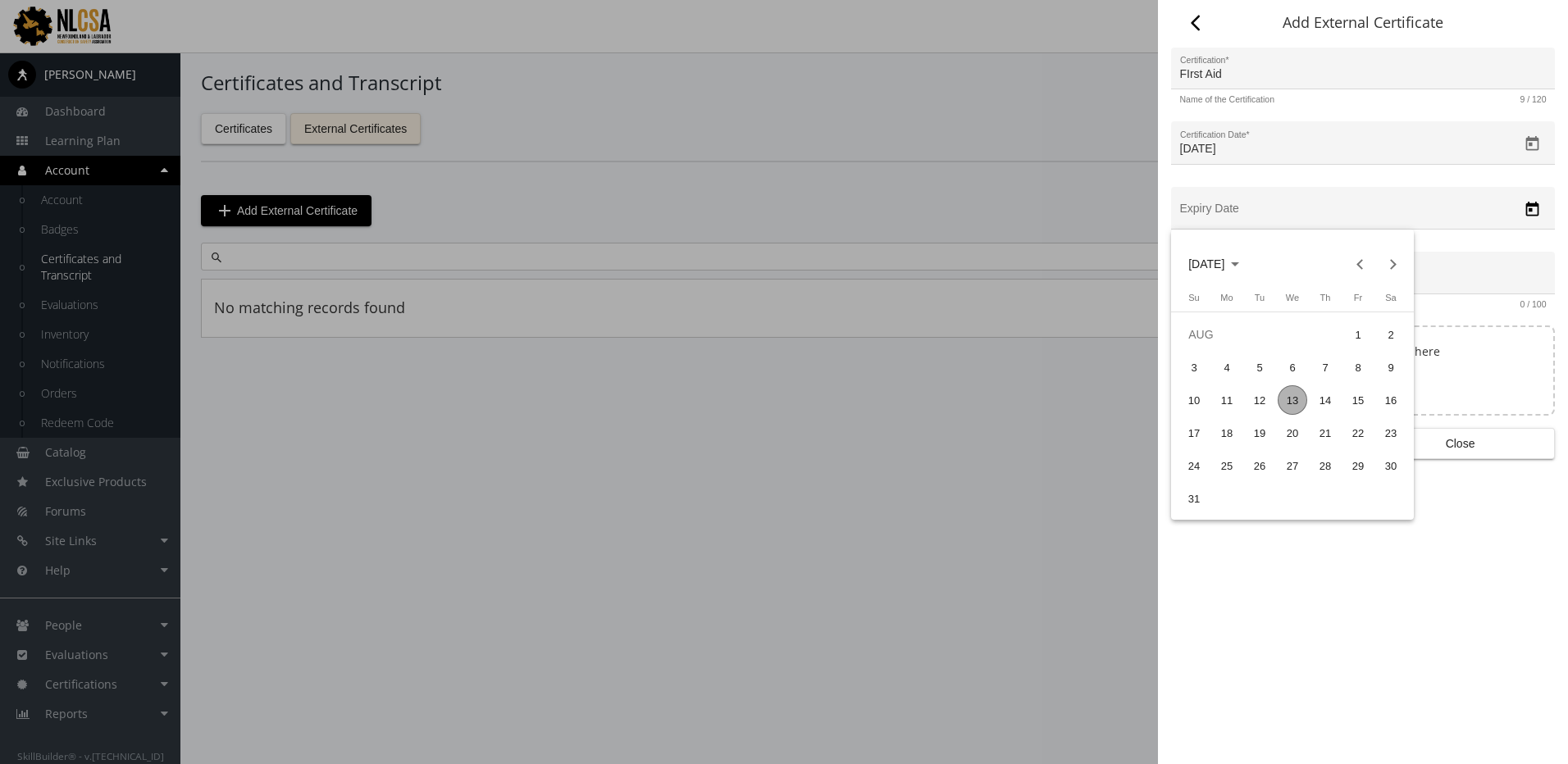
click at [1239, 259] on span "AUG 2025" at bounding box center [1213, 264] width 51 height 30
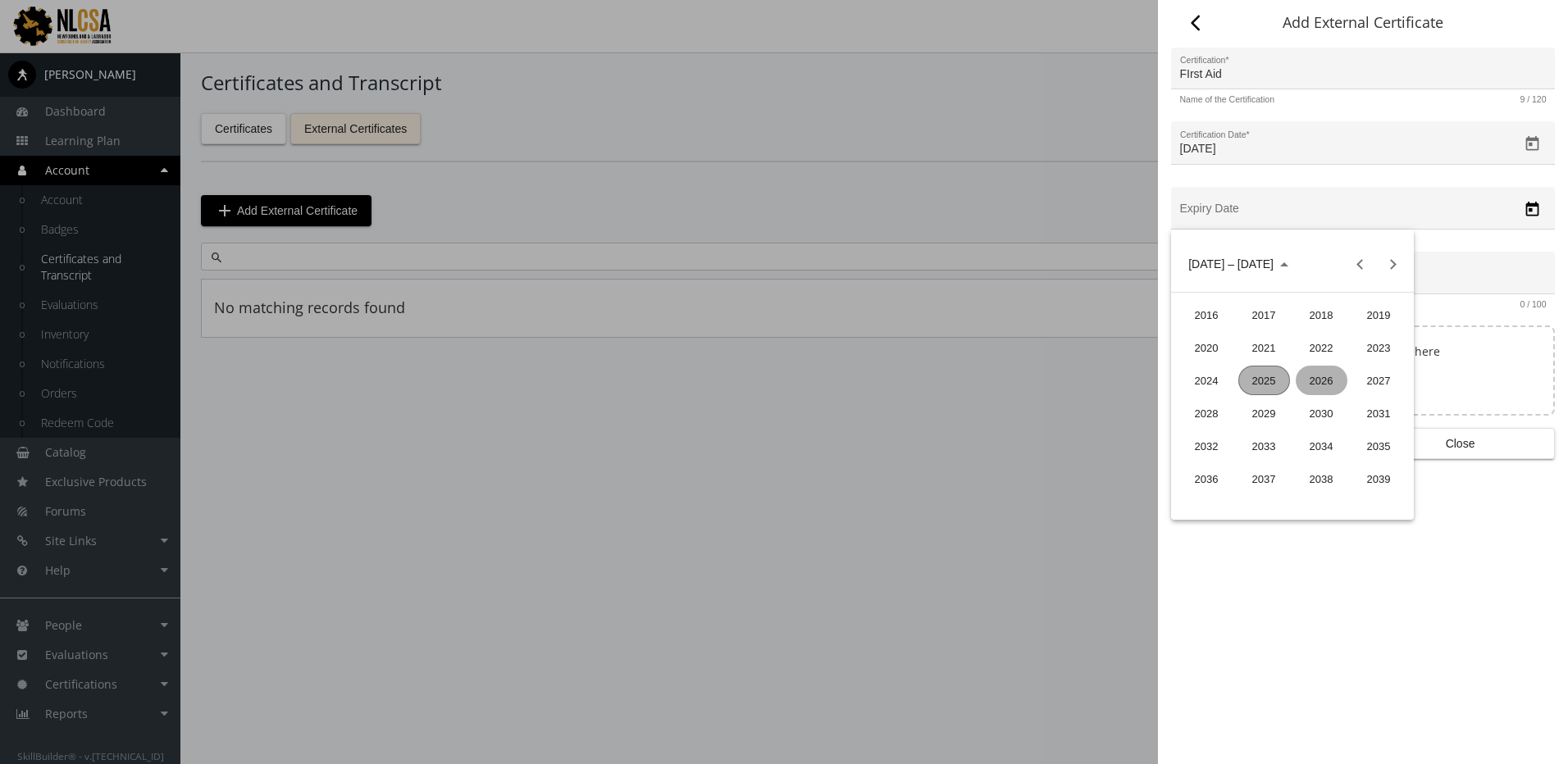
click at [1314, 382] on div "2026" at bounding box center [1321, 381] width 52 height 30
click at [1370, 380] on div "AUG" at bounding box center [1379, 381] width 52 height 30
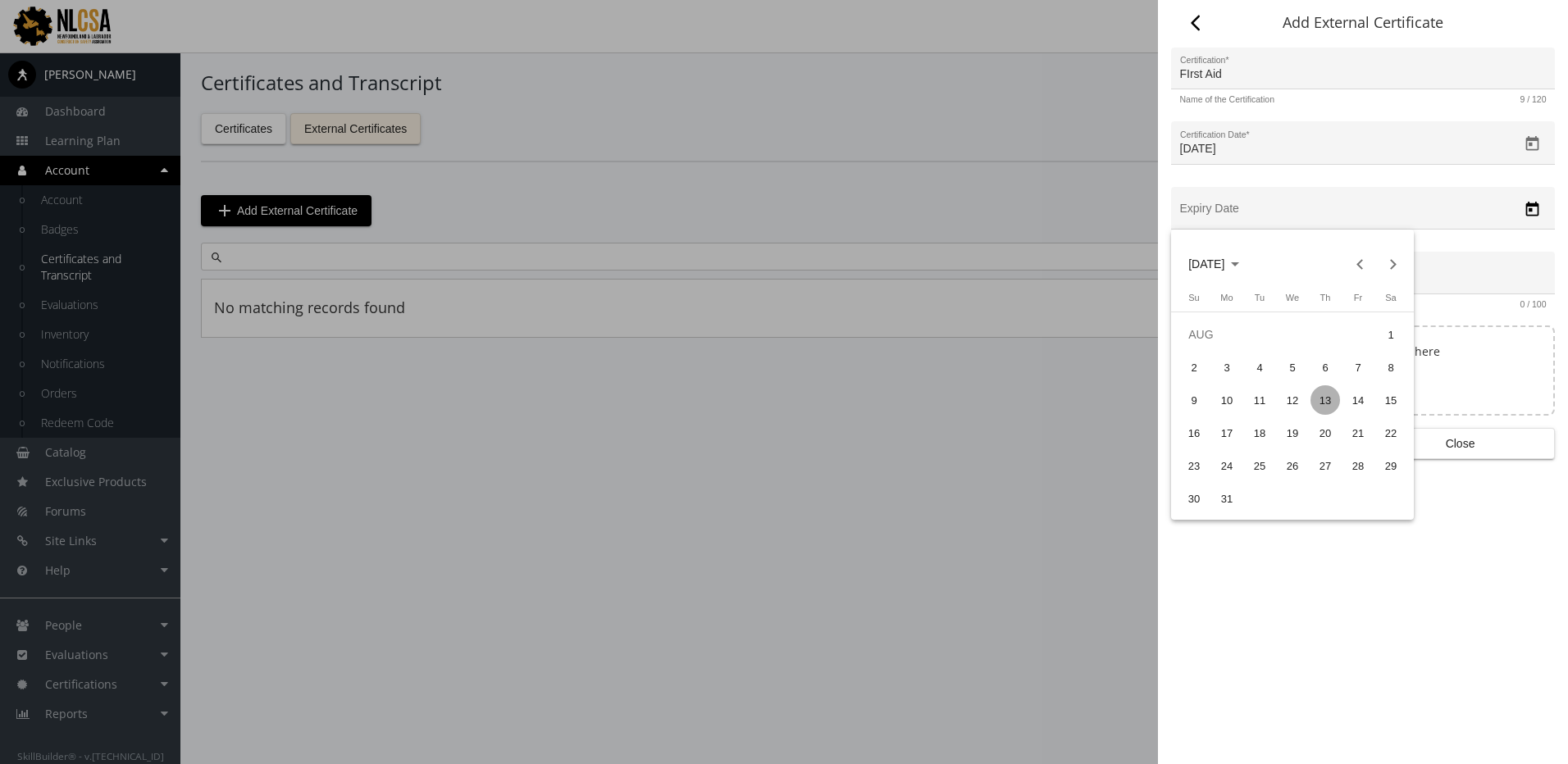
click at [1327, 405] on div "13" at bounding box center [1325, 400] width 30 height 30
type input "08/13/2026"
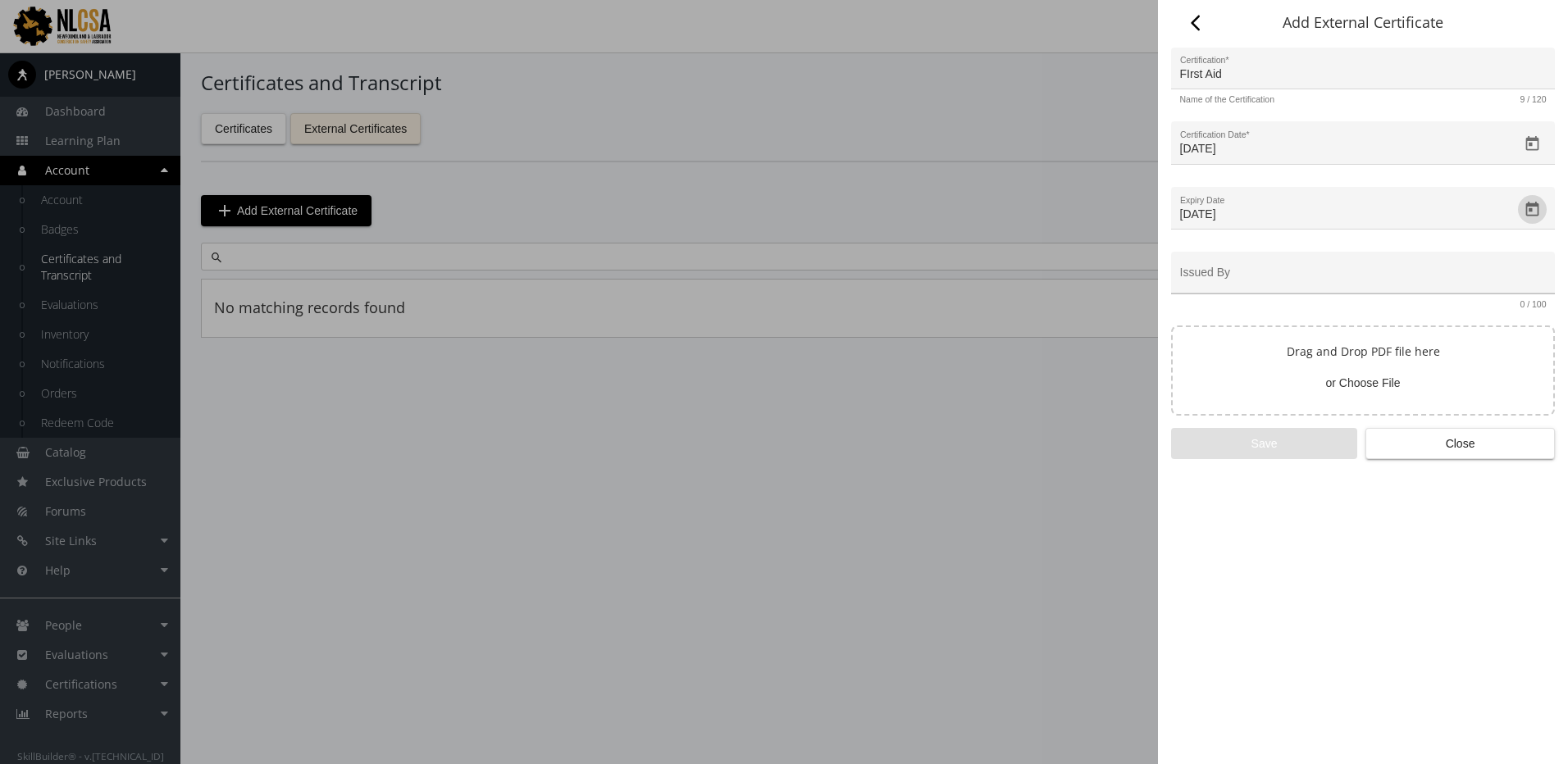
click at [1303, 282] on input "Issued By" at bounding box center [1363, 279] width 367 height 13
type input "A"
type input "First Aid Organization"
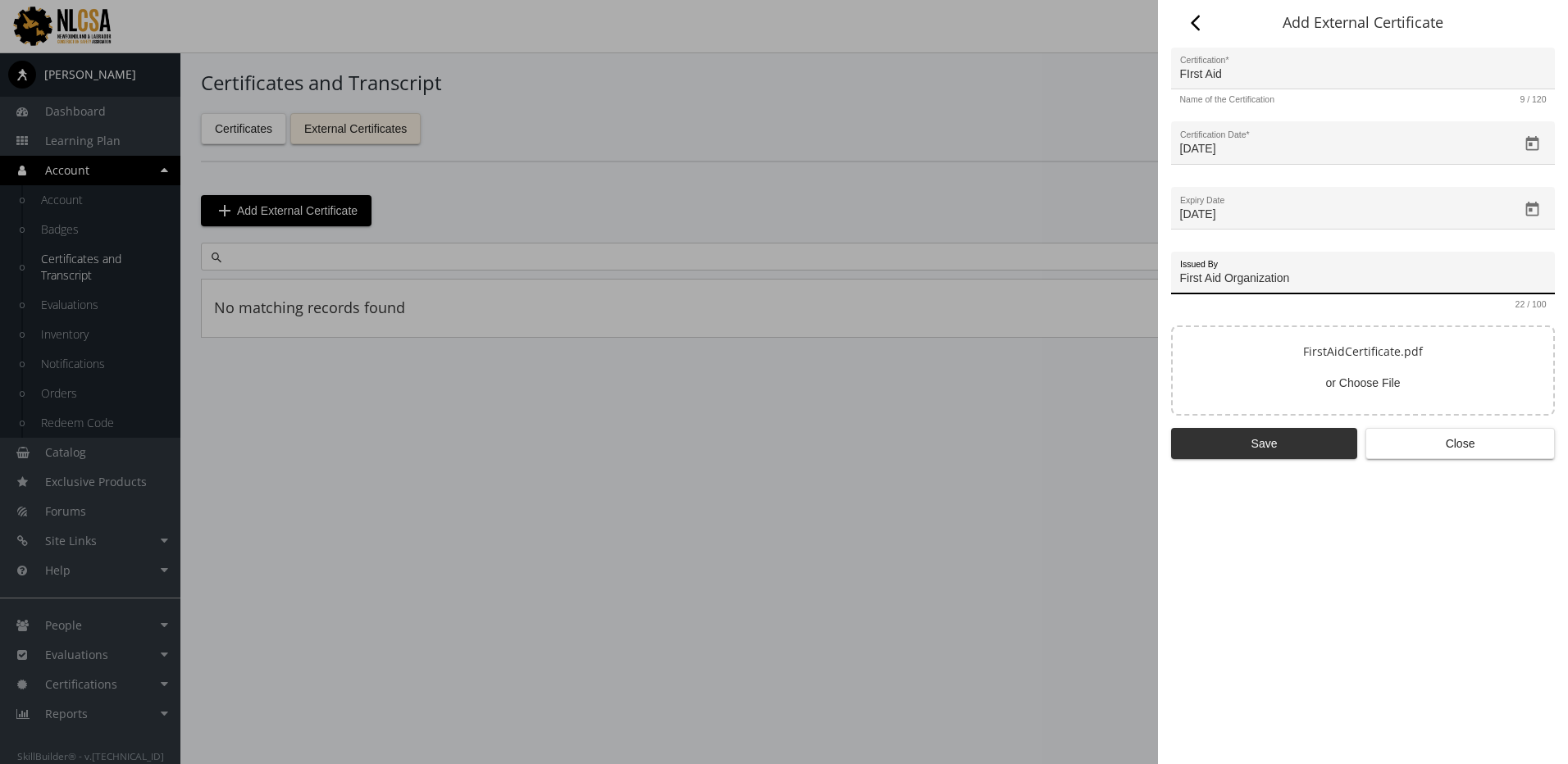
click at [1281, 441] on span "Save" at bounding box center [1263, 443] width 158 height 30
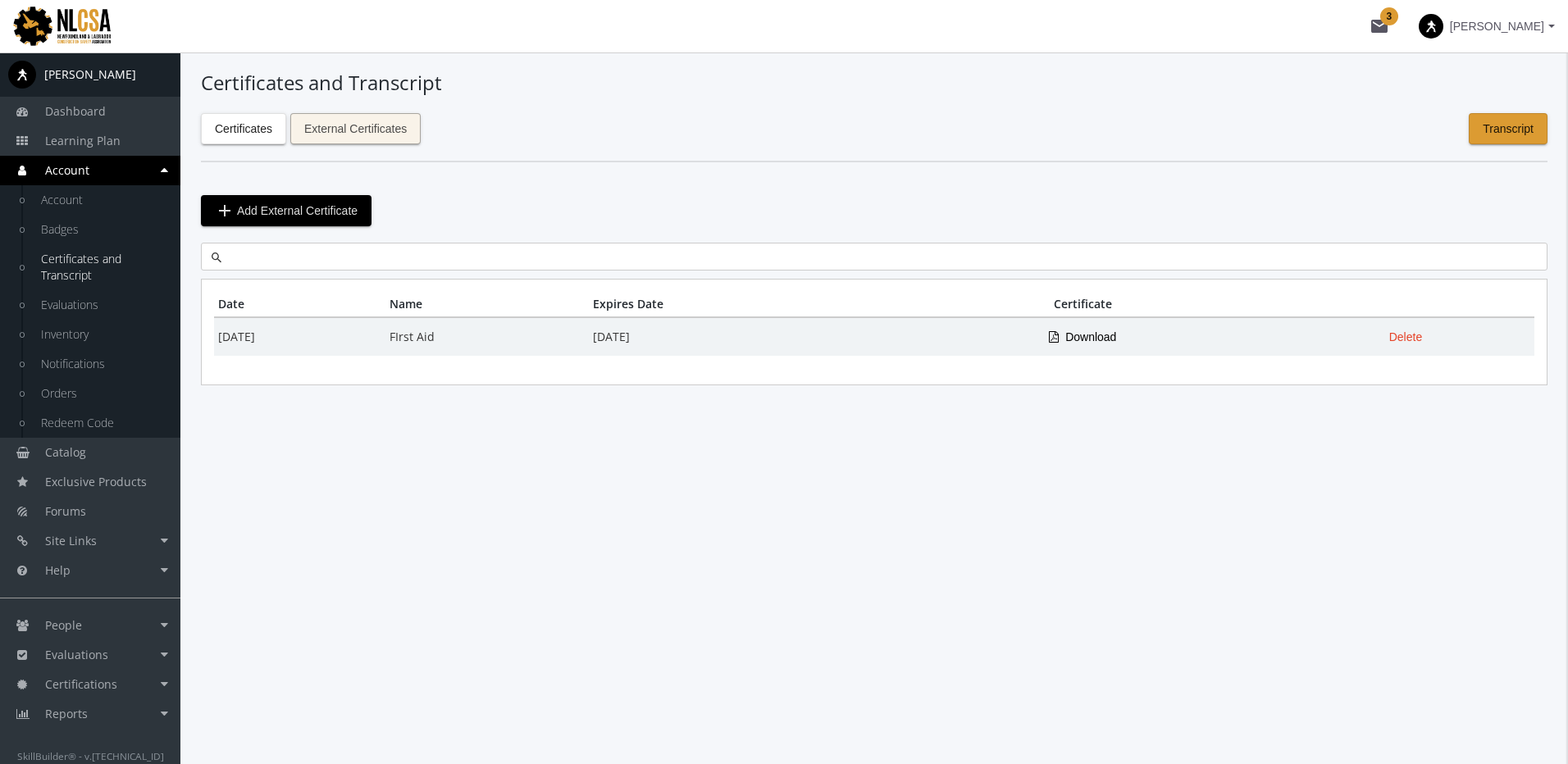
click at [337, 132] on span "External Certificates" at bounding box center [355, 128] width 103 height 30
click at [1443, 33] on span at bounding box center [1430, 26] width 25 height 25
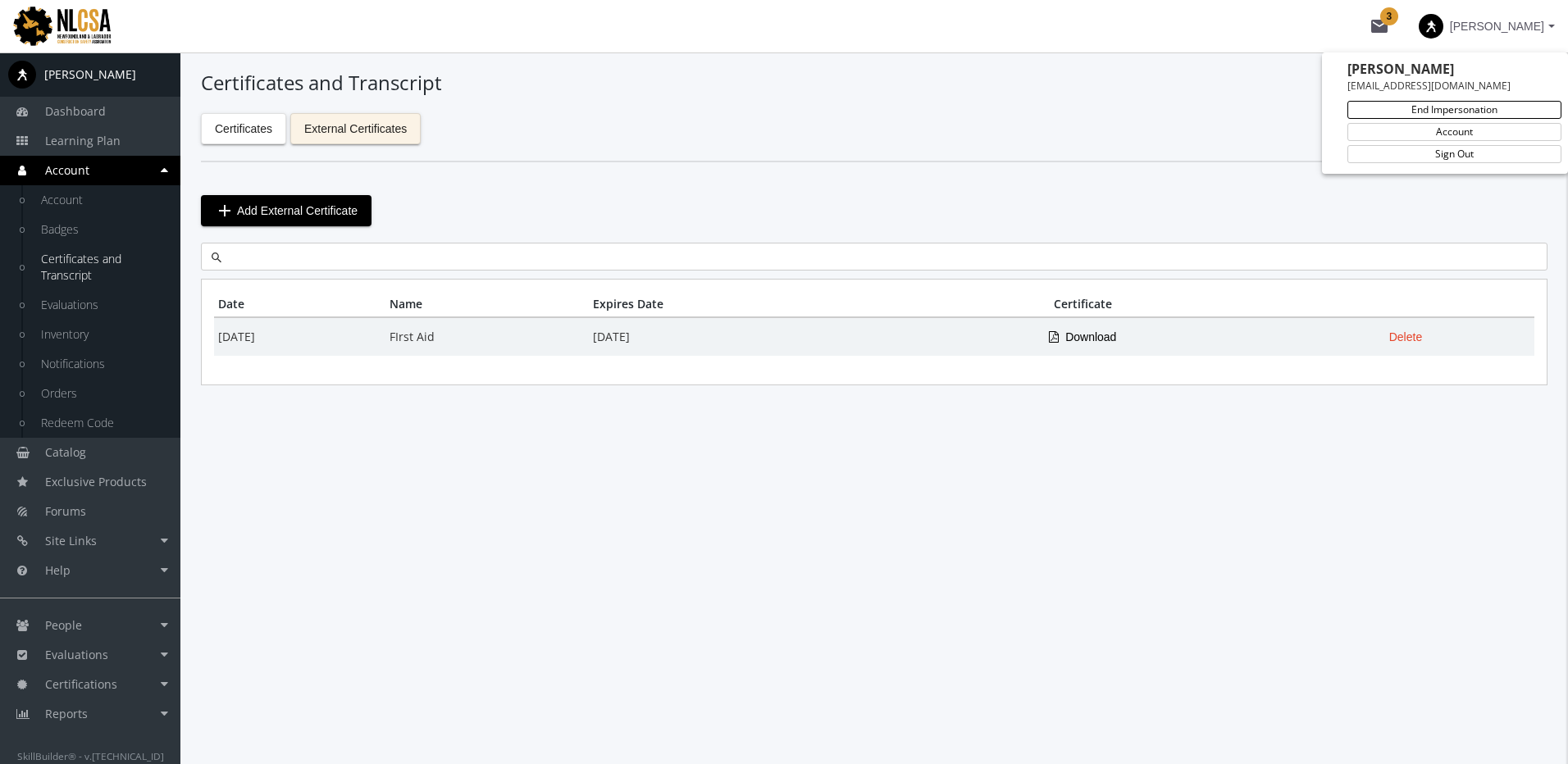
click at [1466, 115] on link "End Impersonation" at bounding box center [1454, 110] width 214 height 18
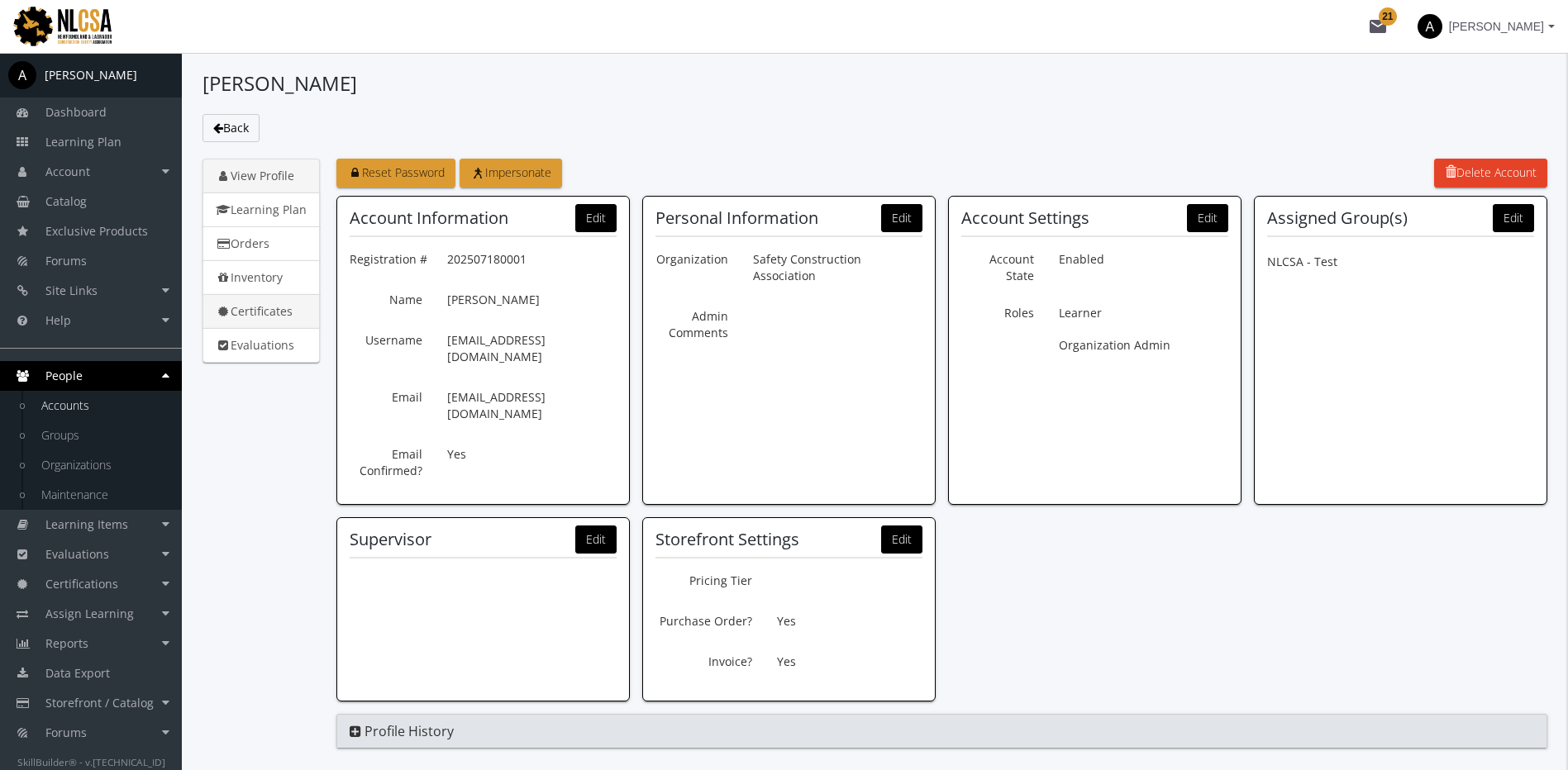
click at [279, 317] on link "Certificates" at bounding box center [261, 311] width 117 height 34
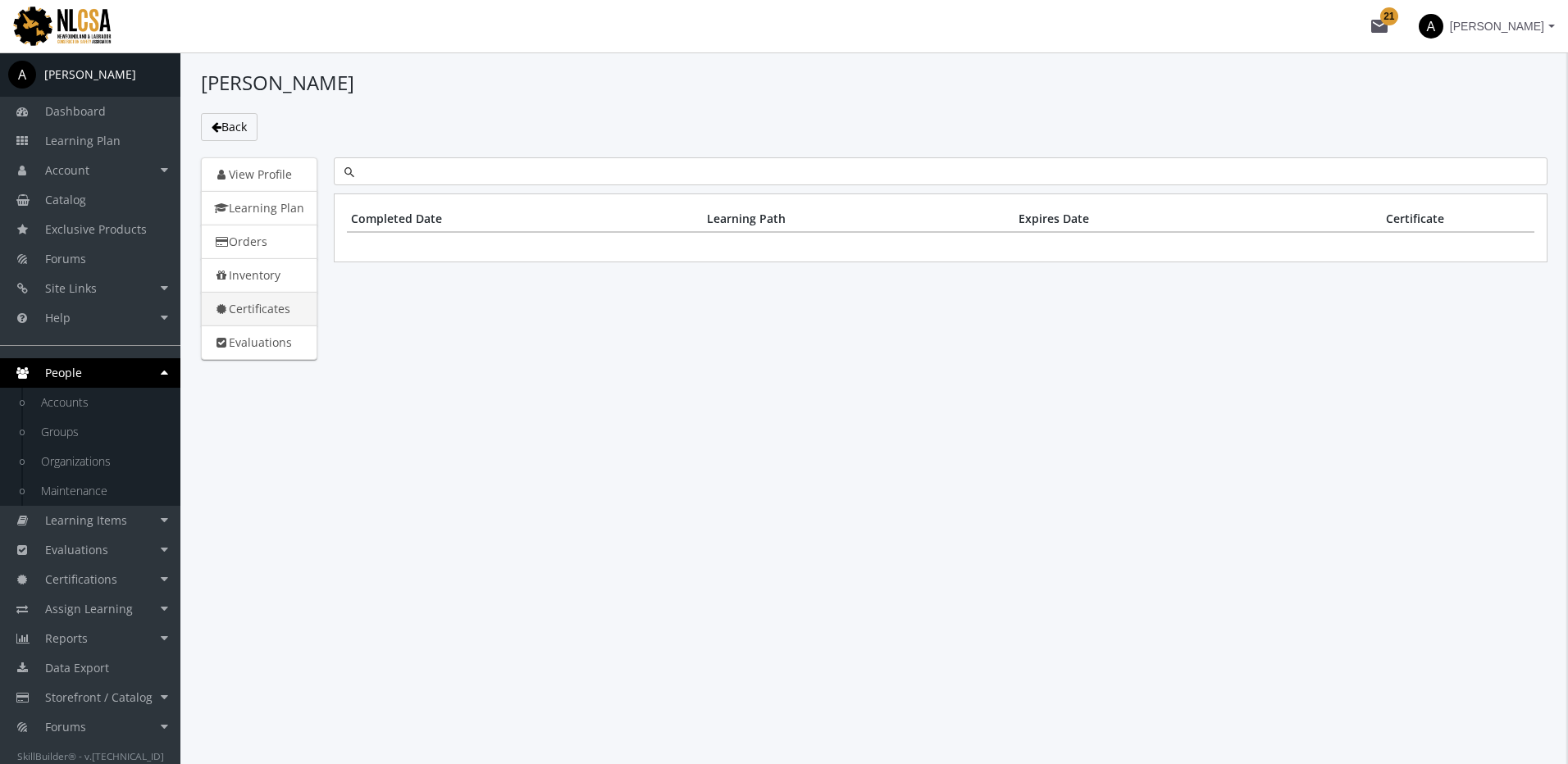
click at [259, 309] on link "Certificates" at bounding box center [259, 309] width 116 height 34
click at [285, 311] on link "Certificates" at bounding box center [259, 309] width 116 height 34
click at [122, 637] on link "Reports" at bounding box center [90, 638] width 180 height 30
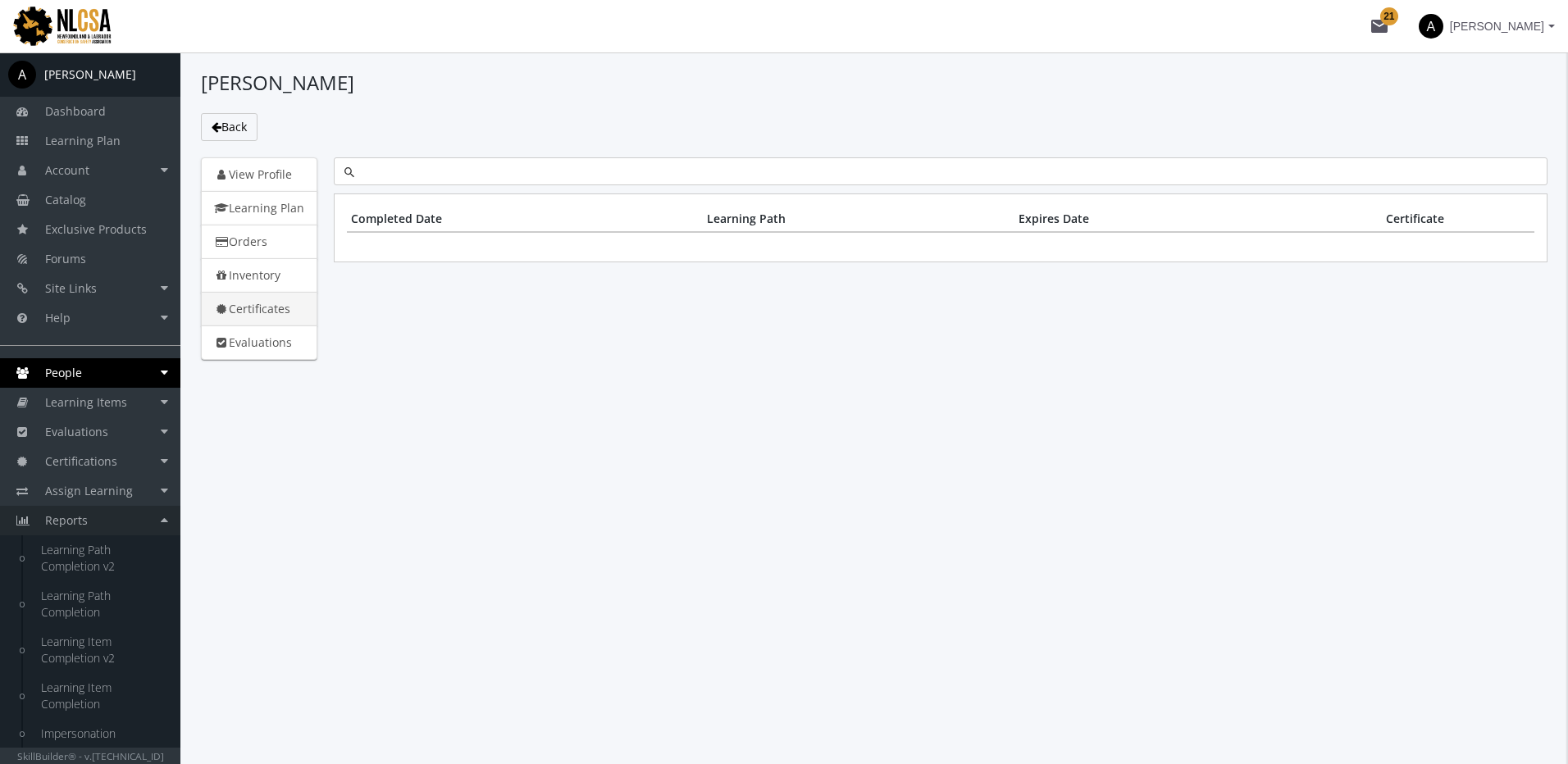
scroll to position [296, 0]
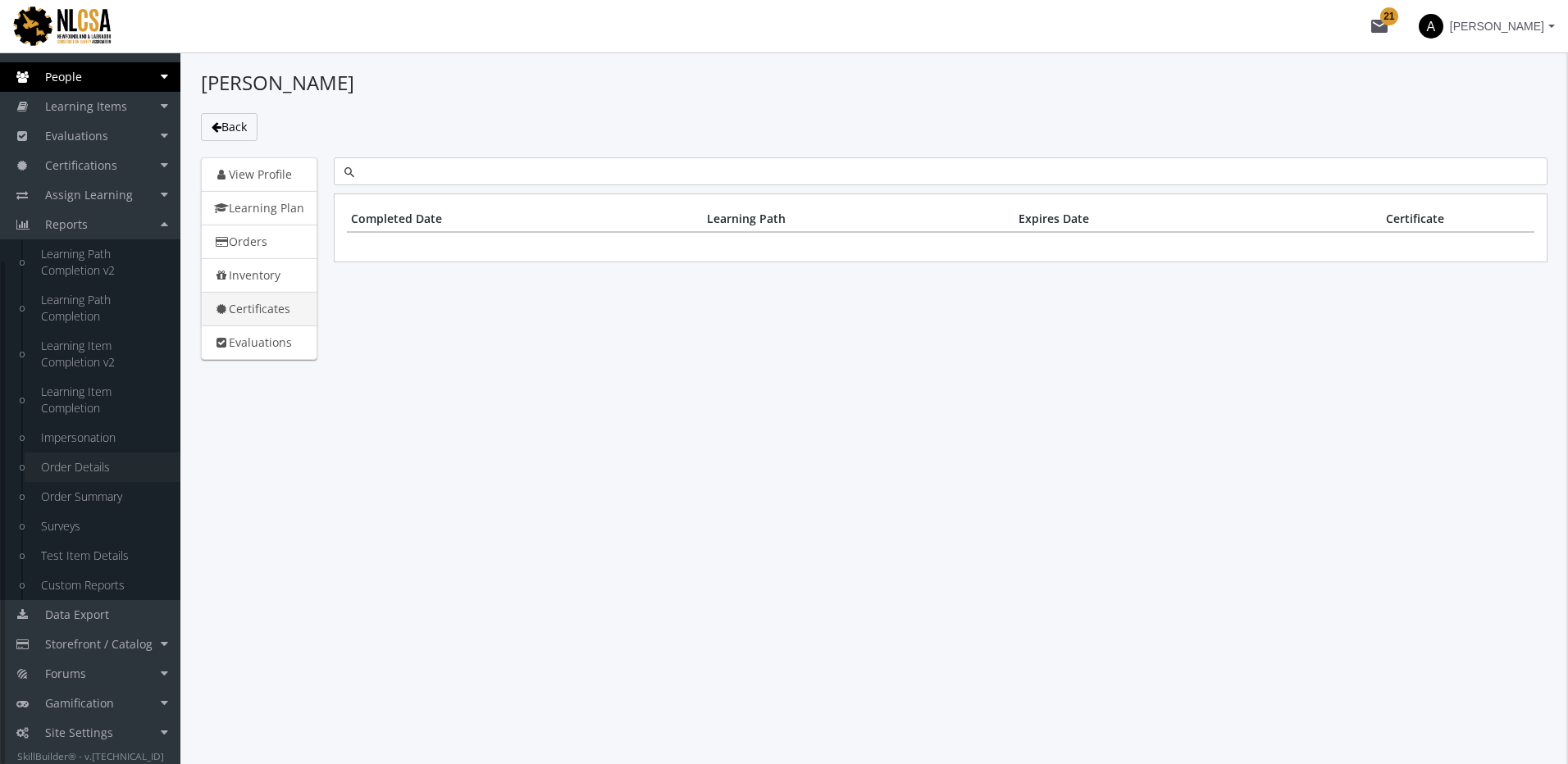
click at [115, 460] on link "Order Details" at bounding box center [103, 467] width 156 height 30
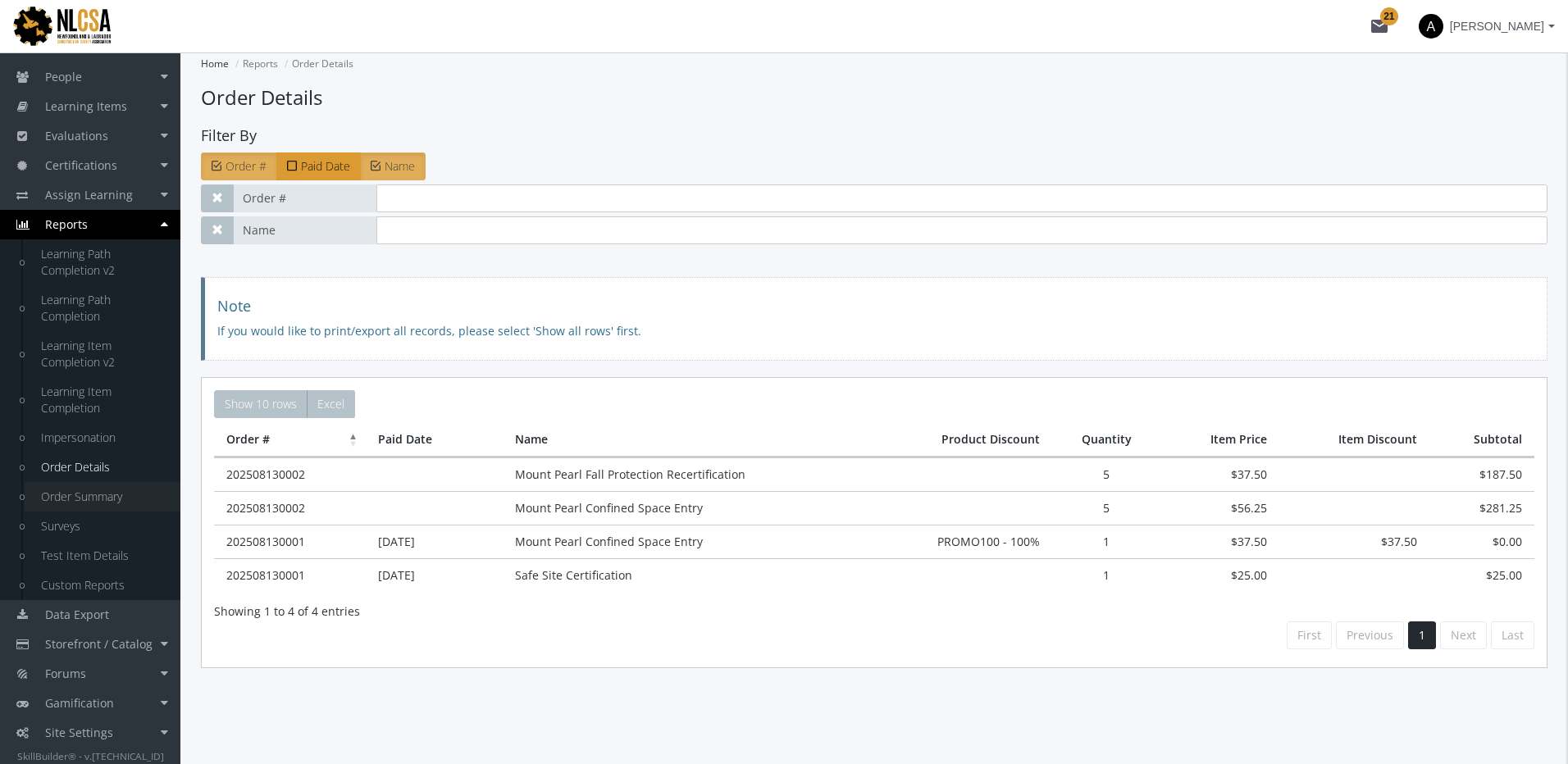
click at [127, 492] on link "Order Summary" at bounding box center [103, 497] width 156 height 30
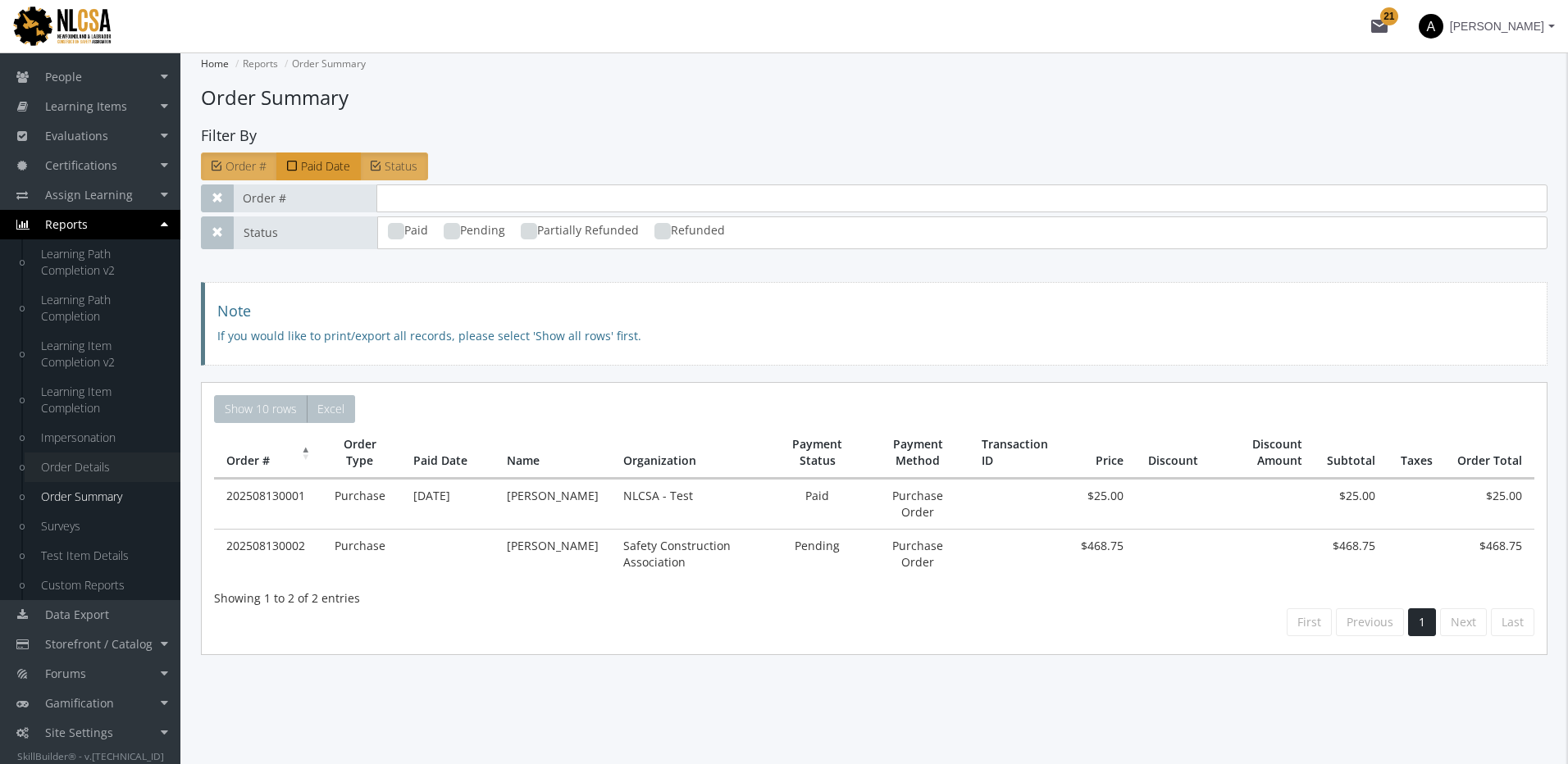
click at [128, 475] on link "Order Details" at bounding box center [103, 467] width 156 height 30
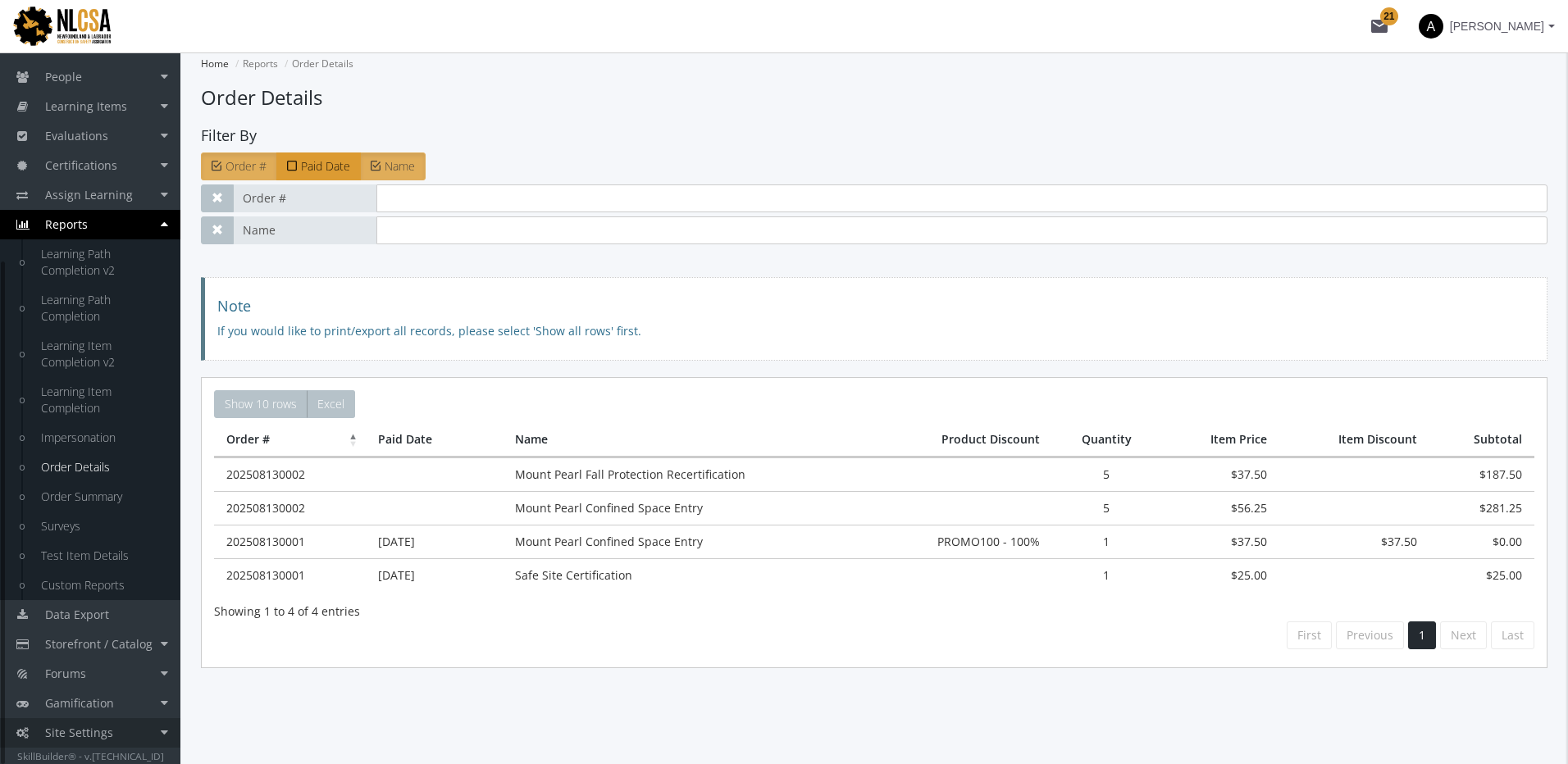
click at [124, 724] on link "Site Settings" at bounding box center [90, 733] width 180 height 30
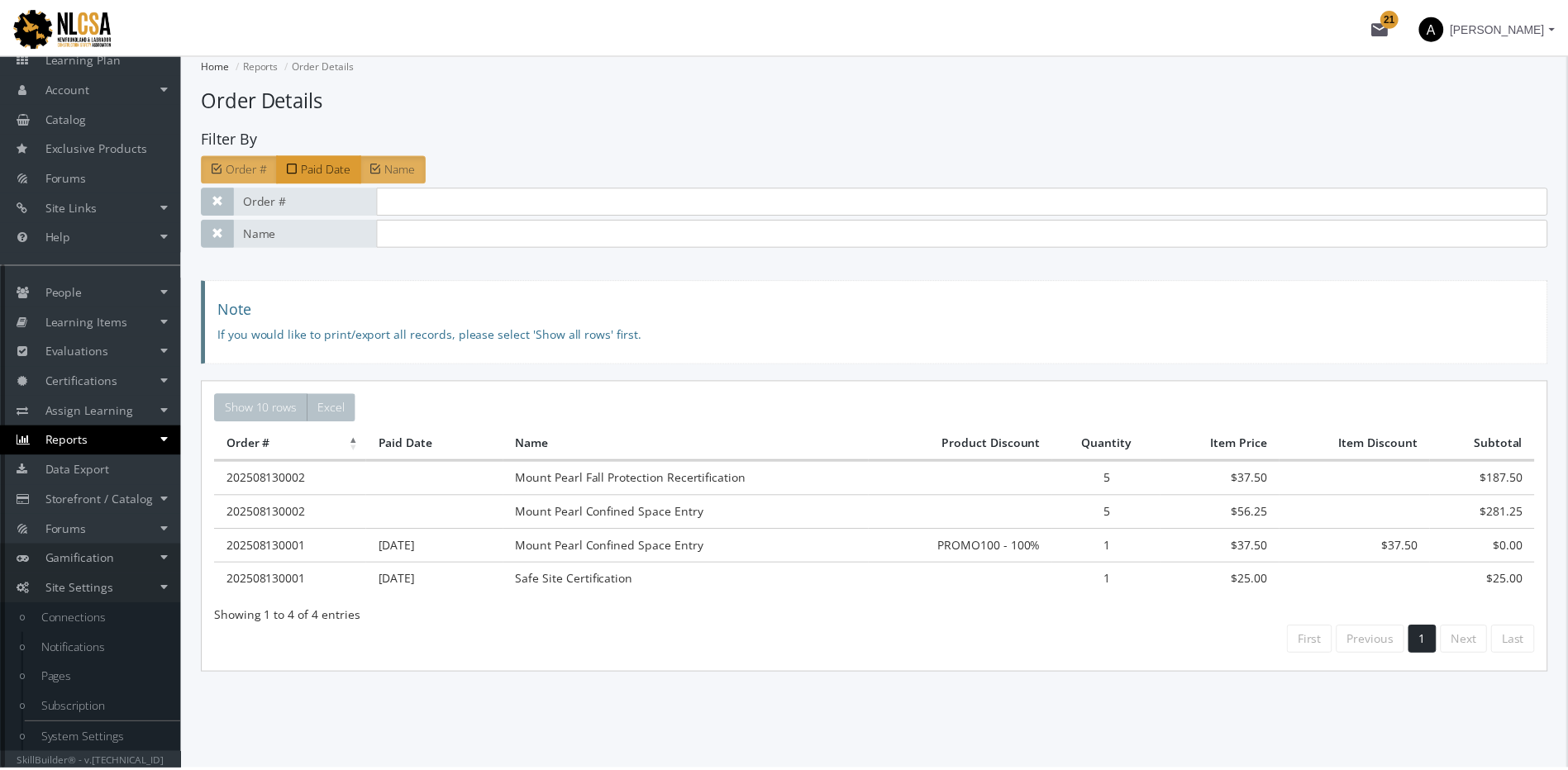
scroll to position [85, 0]
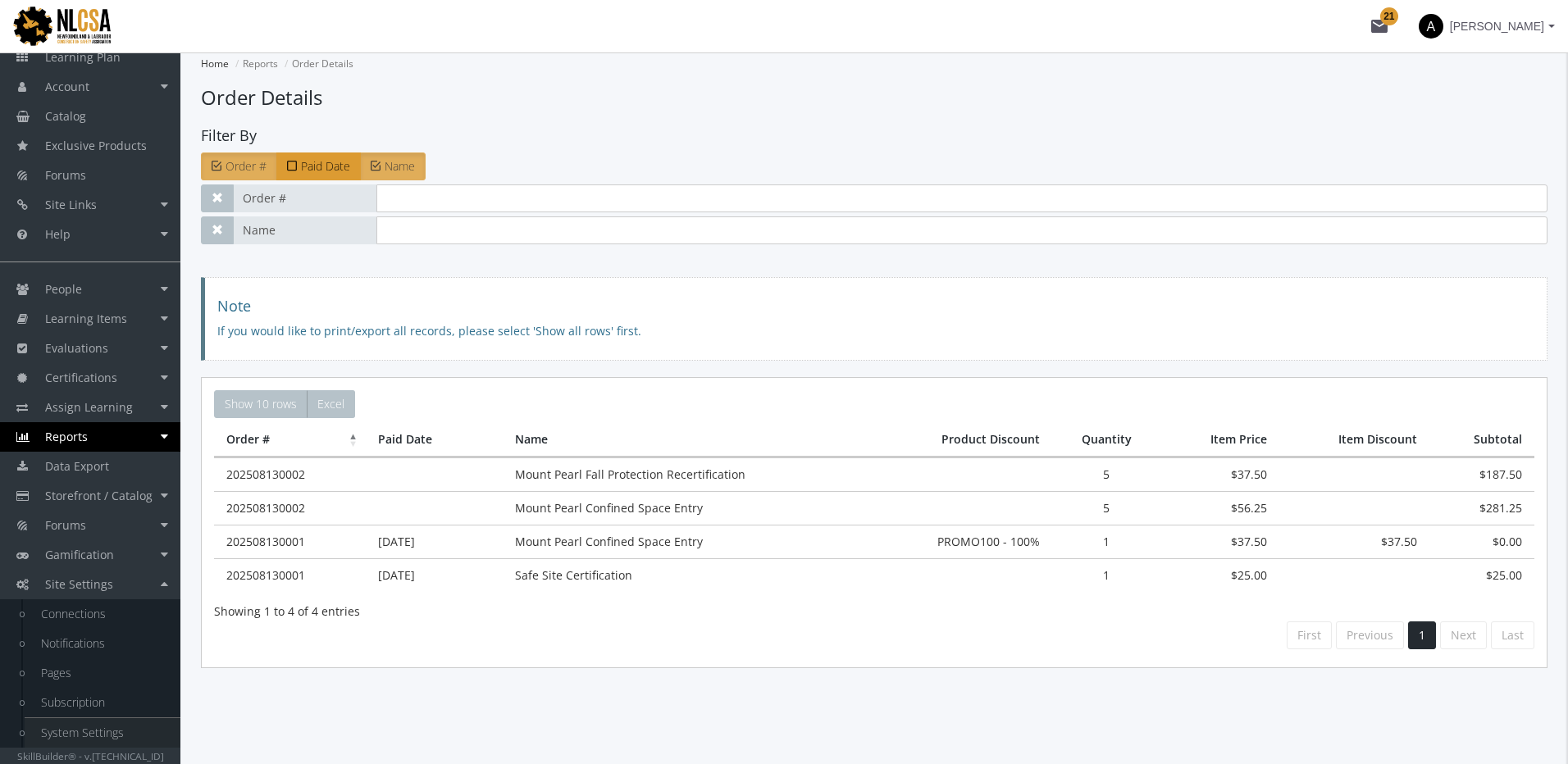
click at [109, 735] on link "System Settings" at bounding box center [103, 733] width 156 height 30
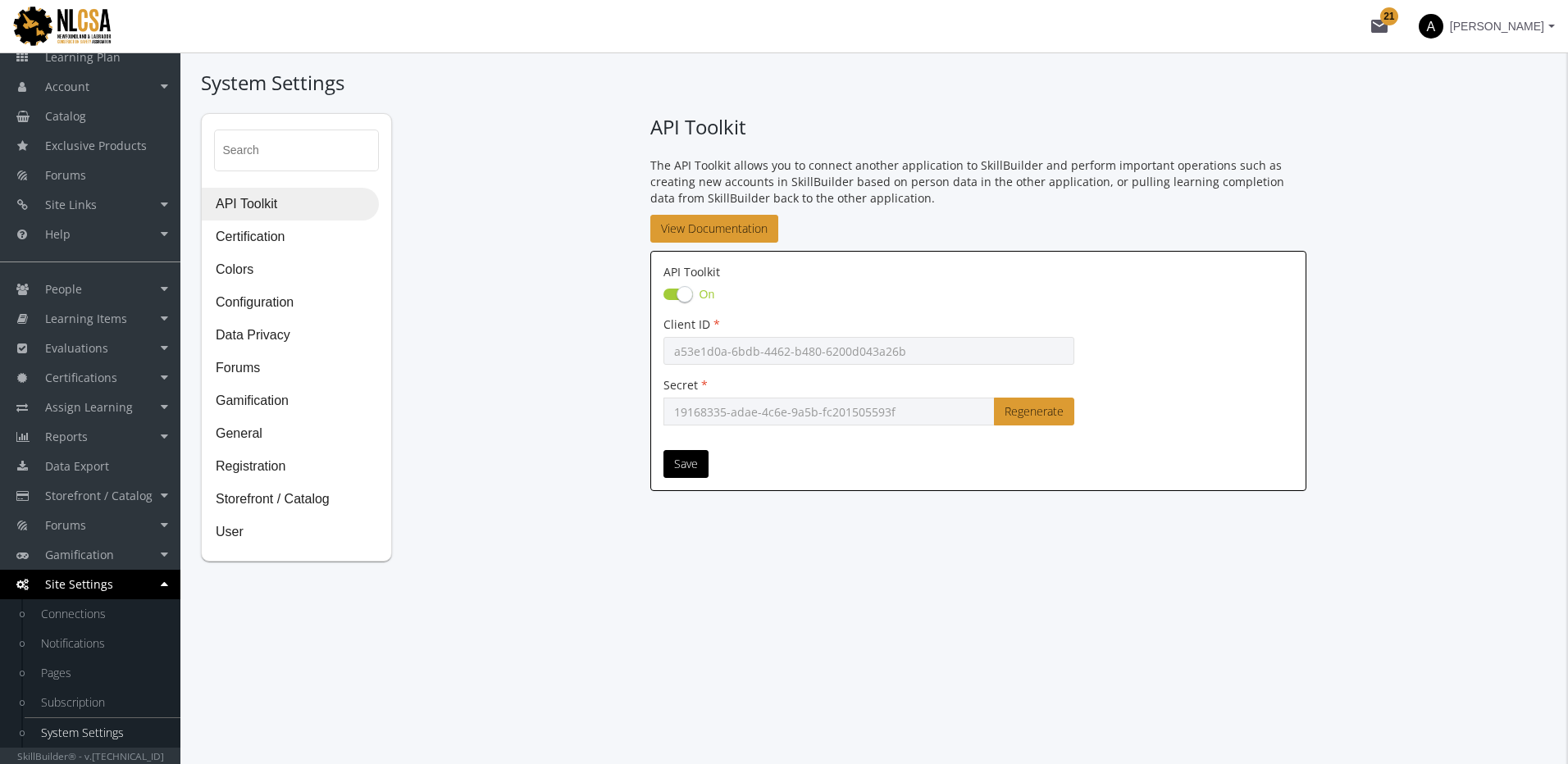
click at [317, 201] on span "API Toolkit" at bounding box center [290, 204] width 176 height 32
click at [106, 731] on link "System Settings" at bounding box center [103, 733] width 156 height 30
click at [295, 507] on span "Storefront / Catalog" at bounding box center [290, 500] width 176 height 32
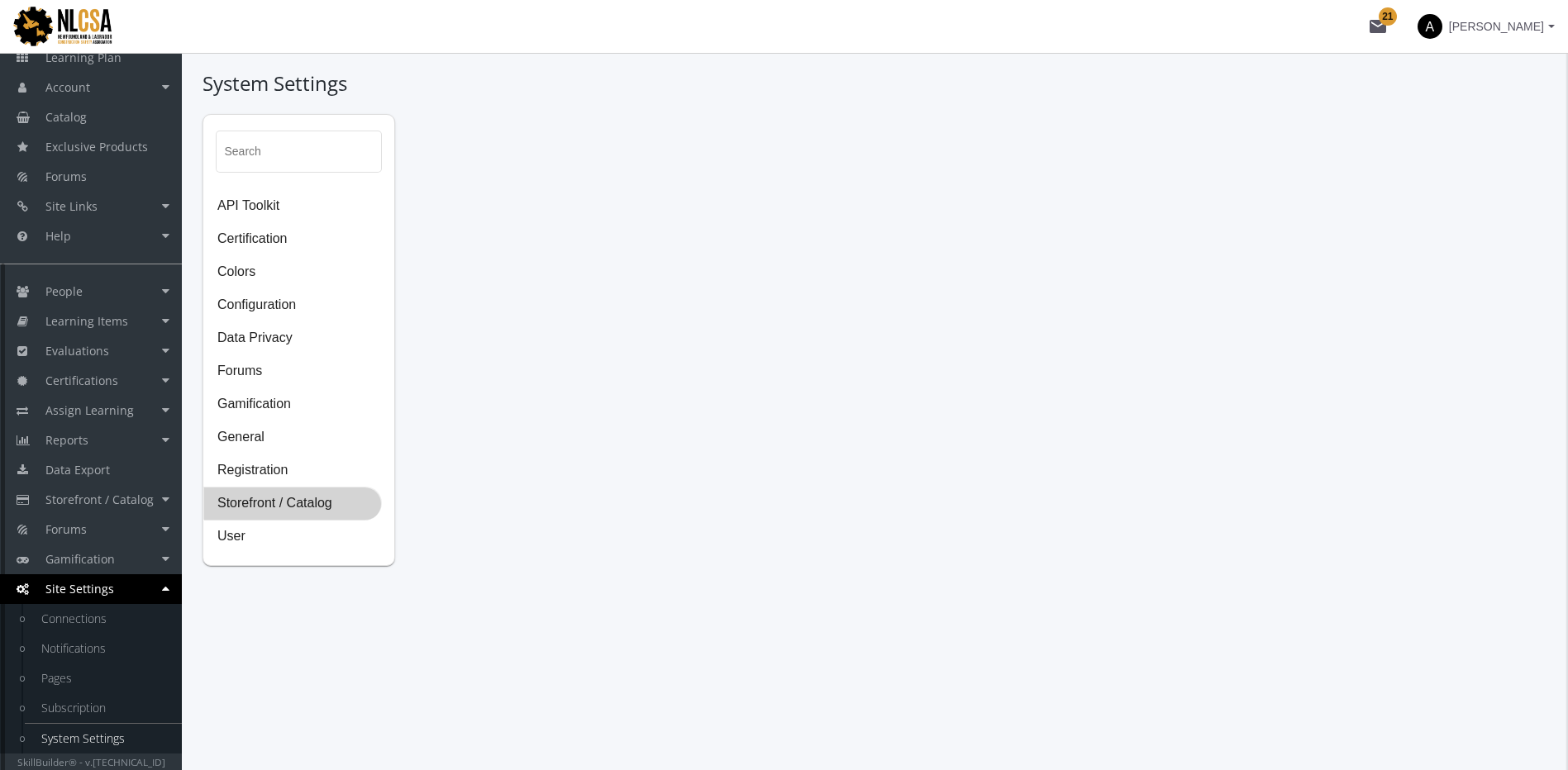
select select "2: CAD"
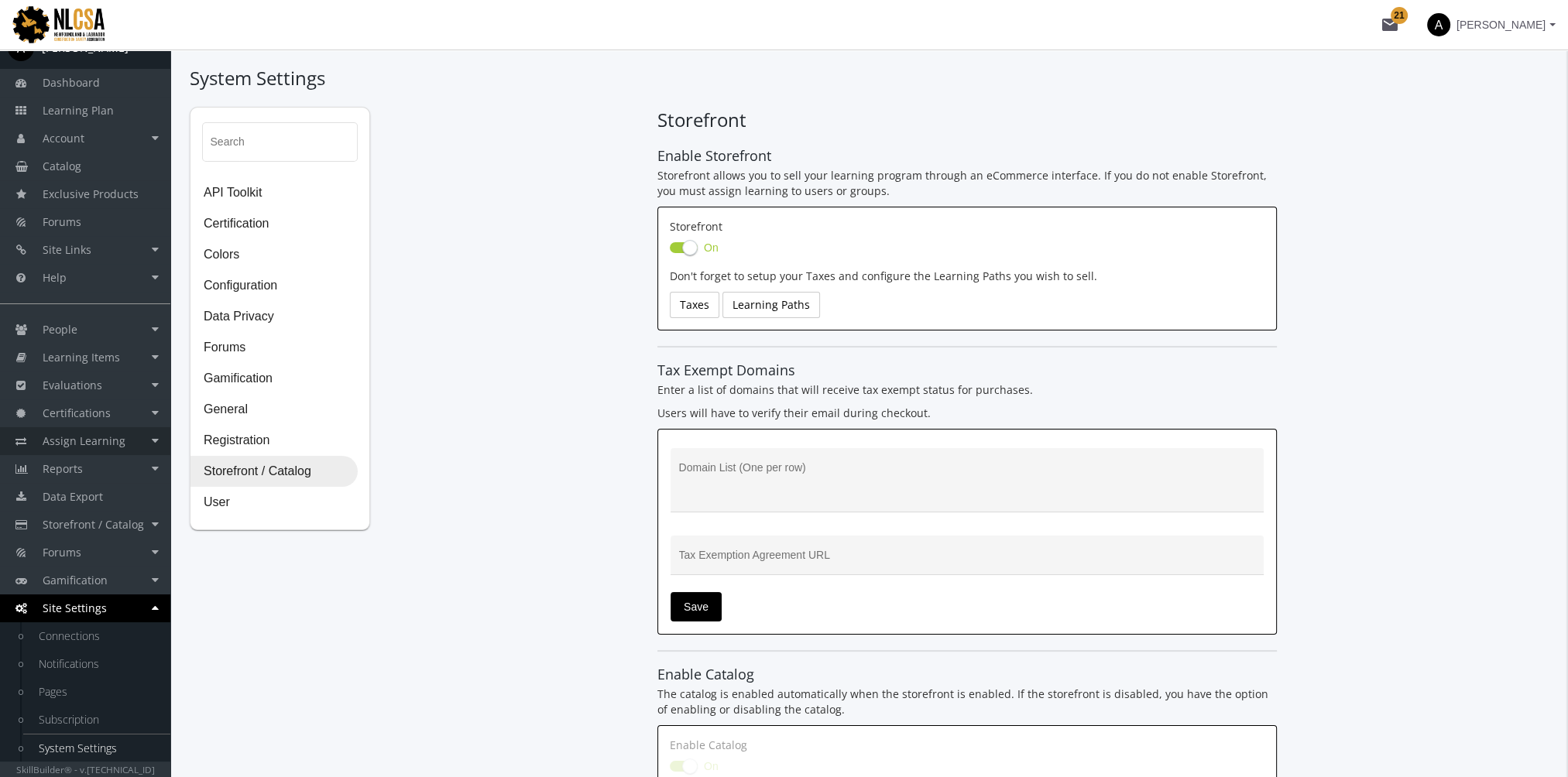
click at [72, 434] on span "Assign Learning" at bounding box center [84, 440] width 83 height 15
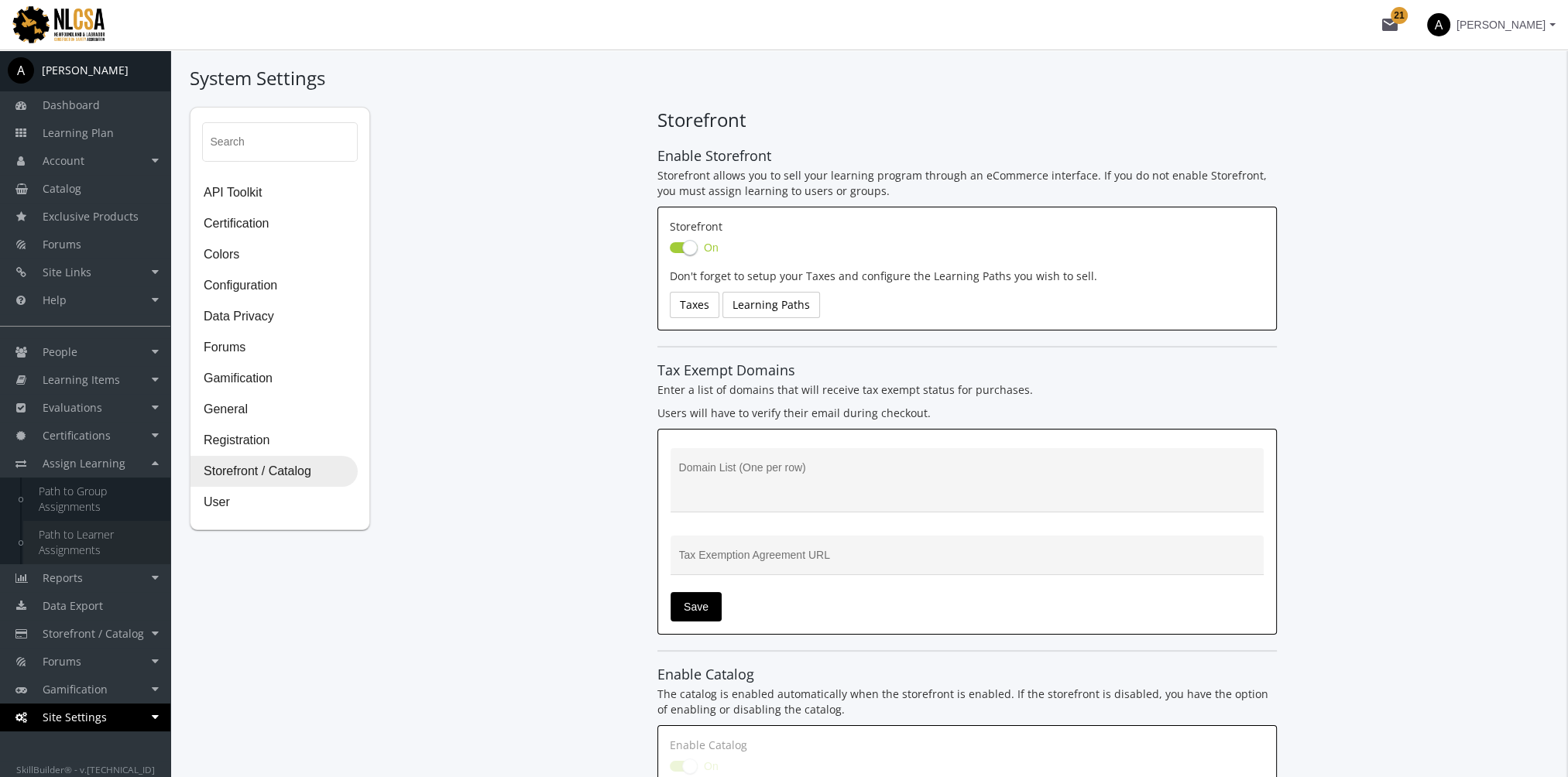
click at [96, 546] on link "Path to Learner Assignments" at bounding box center [97, 542] width 147 height 44
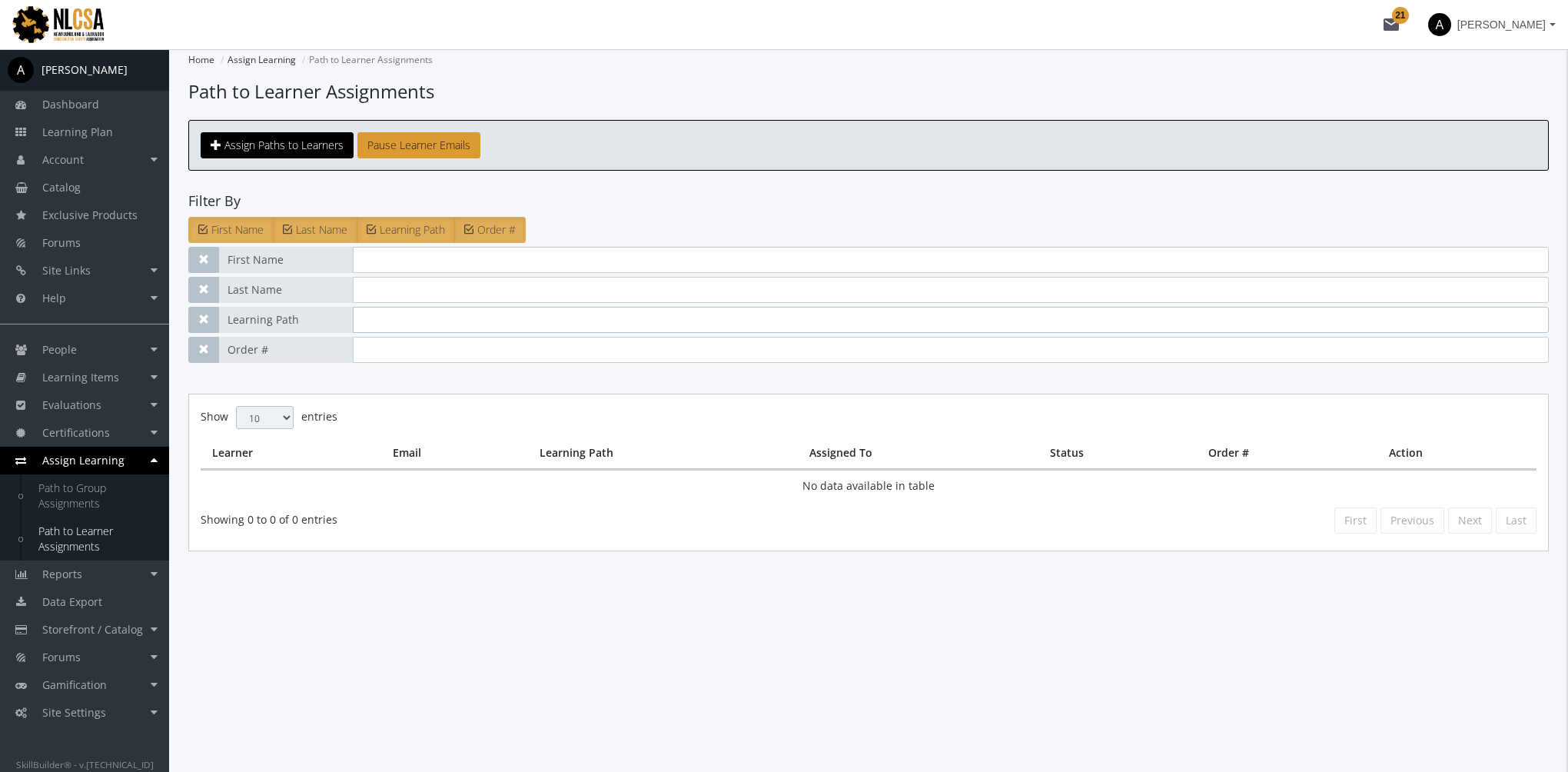
click at [398, 322] on input "text" at bounding box center [950, 320] width 1196 height 26
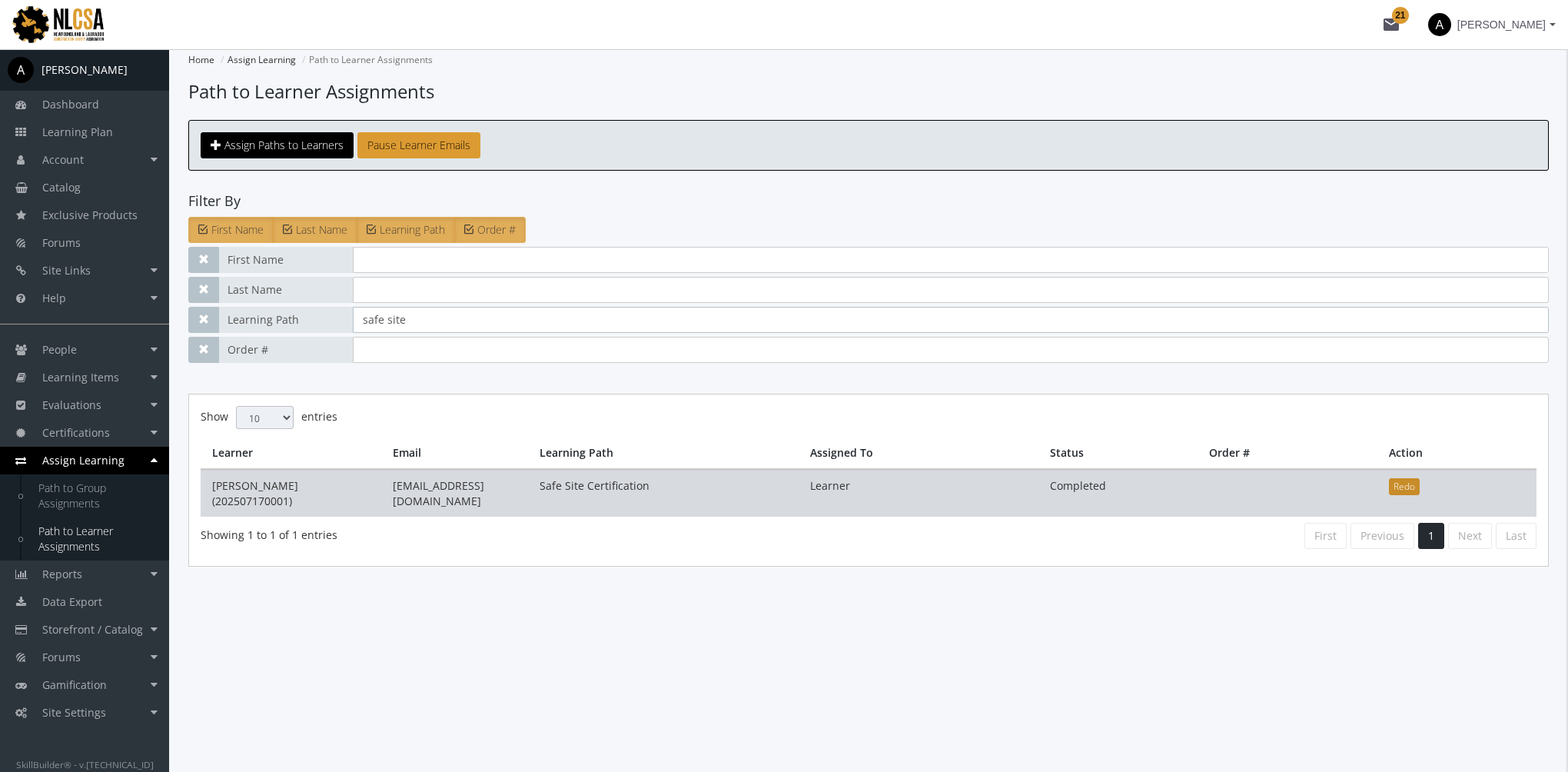
type input "safe site"
click at [1415, 486] on button "Redo" at bounding box center [1403, 487] width 30 height 17
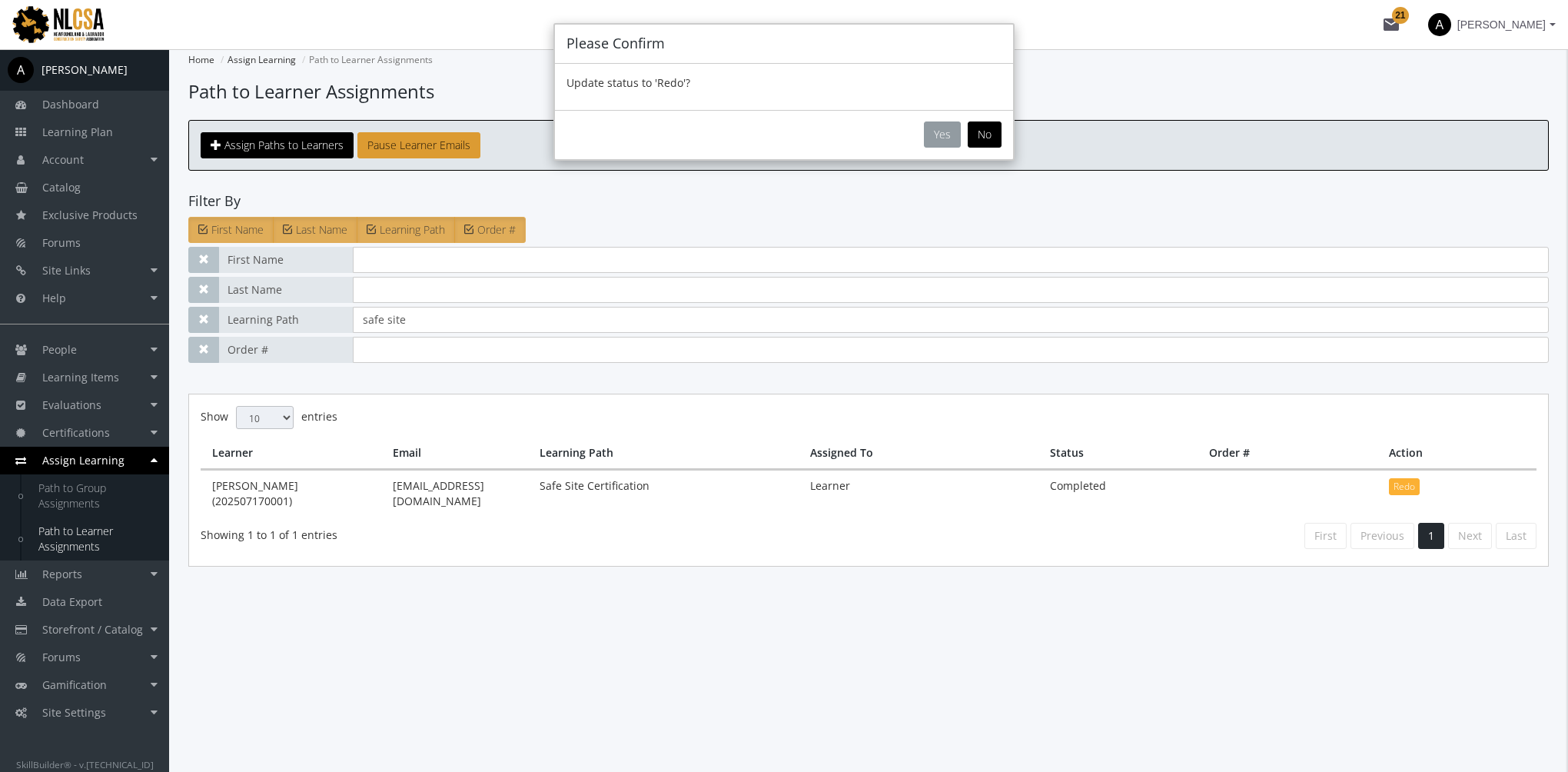
click at [950, 141] on button "Yes" at bounding box center [943, 134] width 37 height 26
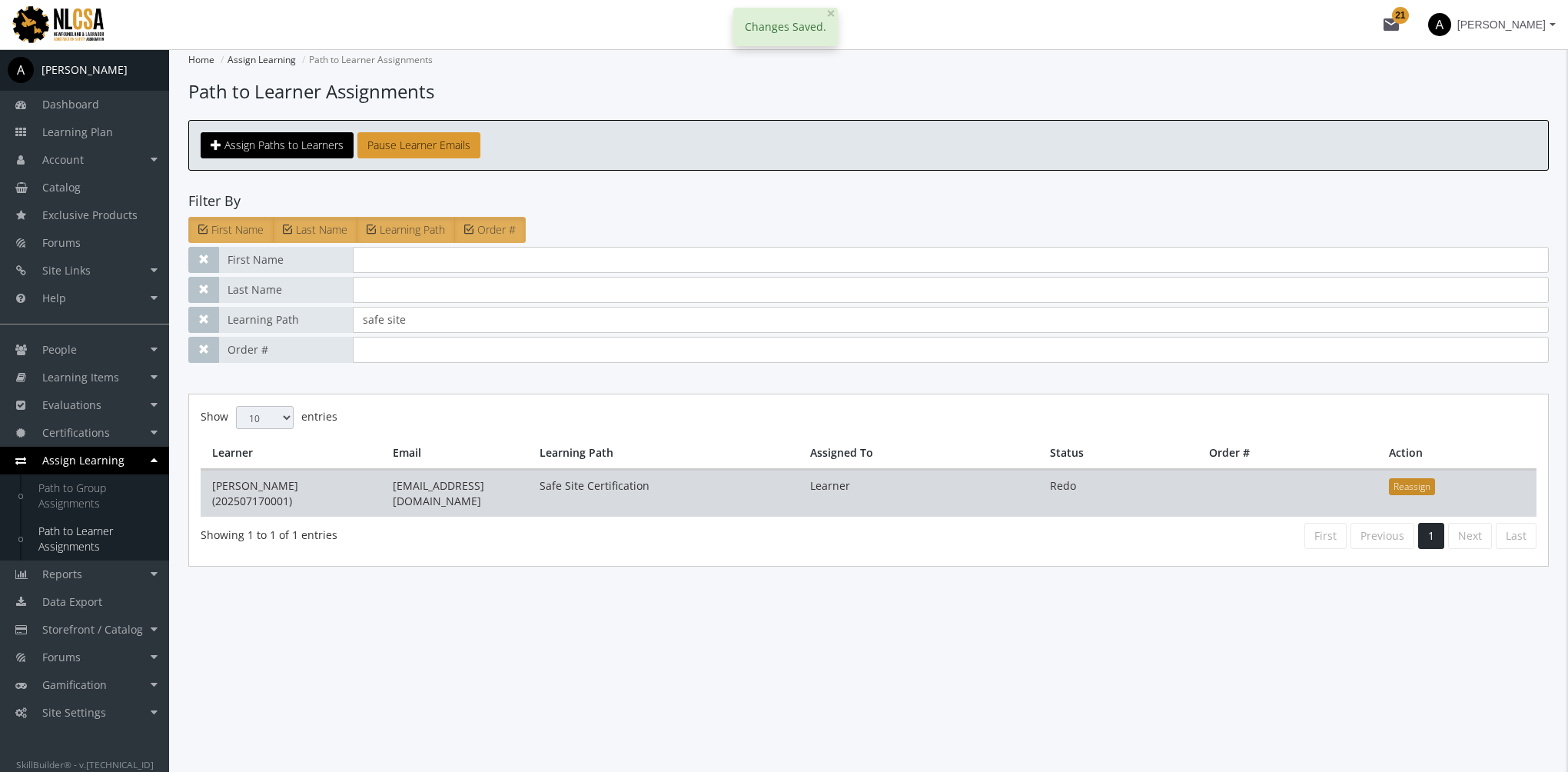
click at [1407, 481] on button "Reassign" at bounding box center [1411, 487] width 46 height 17
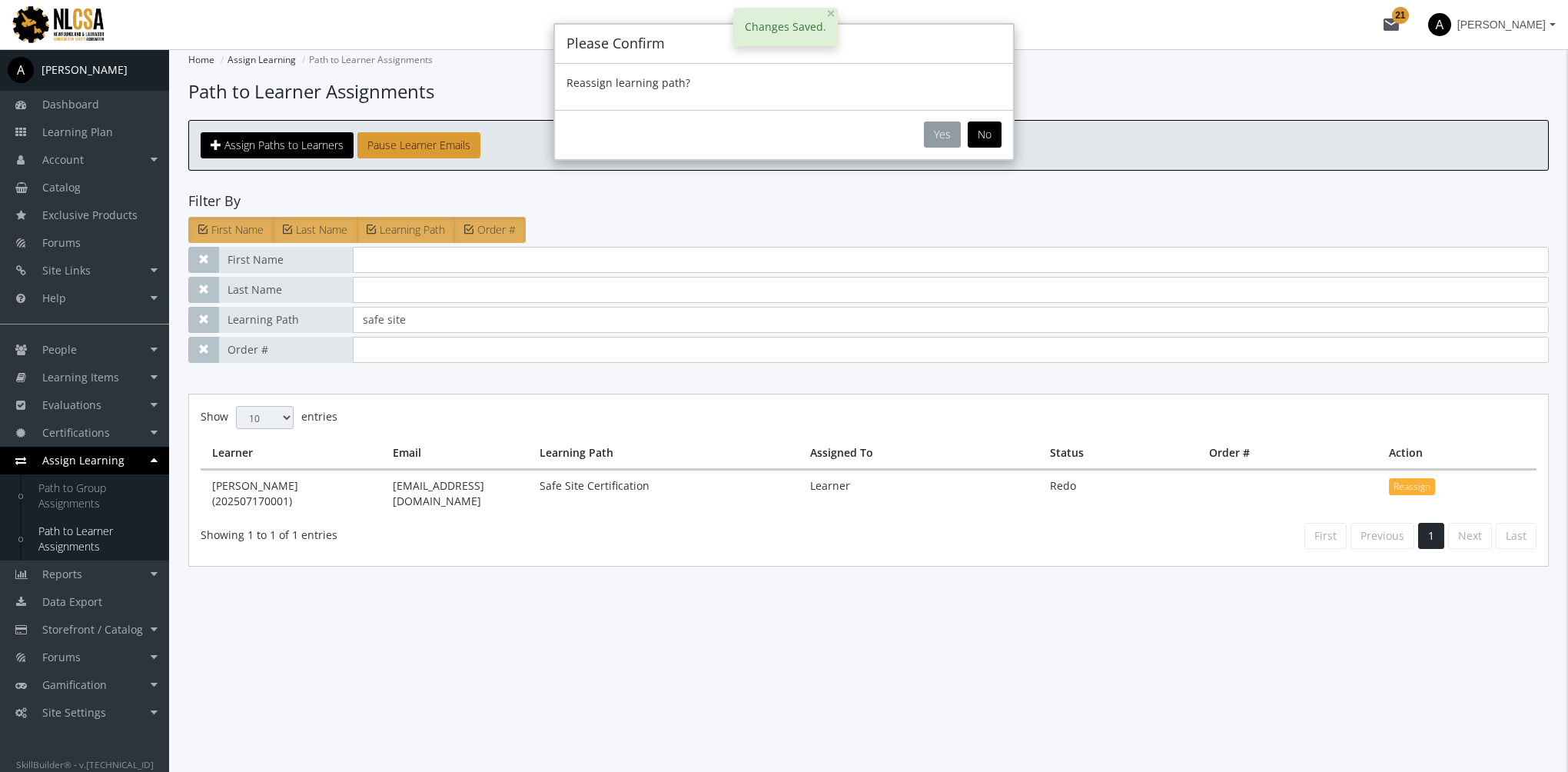
click at [941, 131] on button "Yes" at bounding box center [943, 134] width 37 height 26
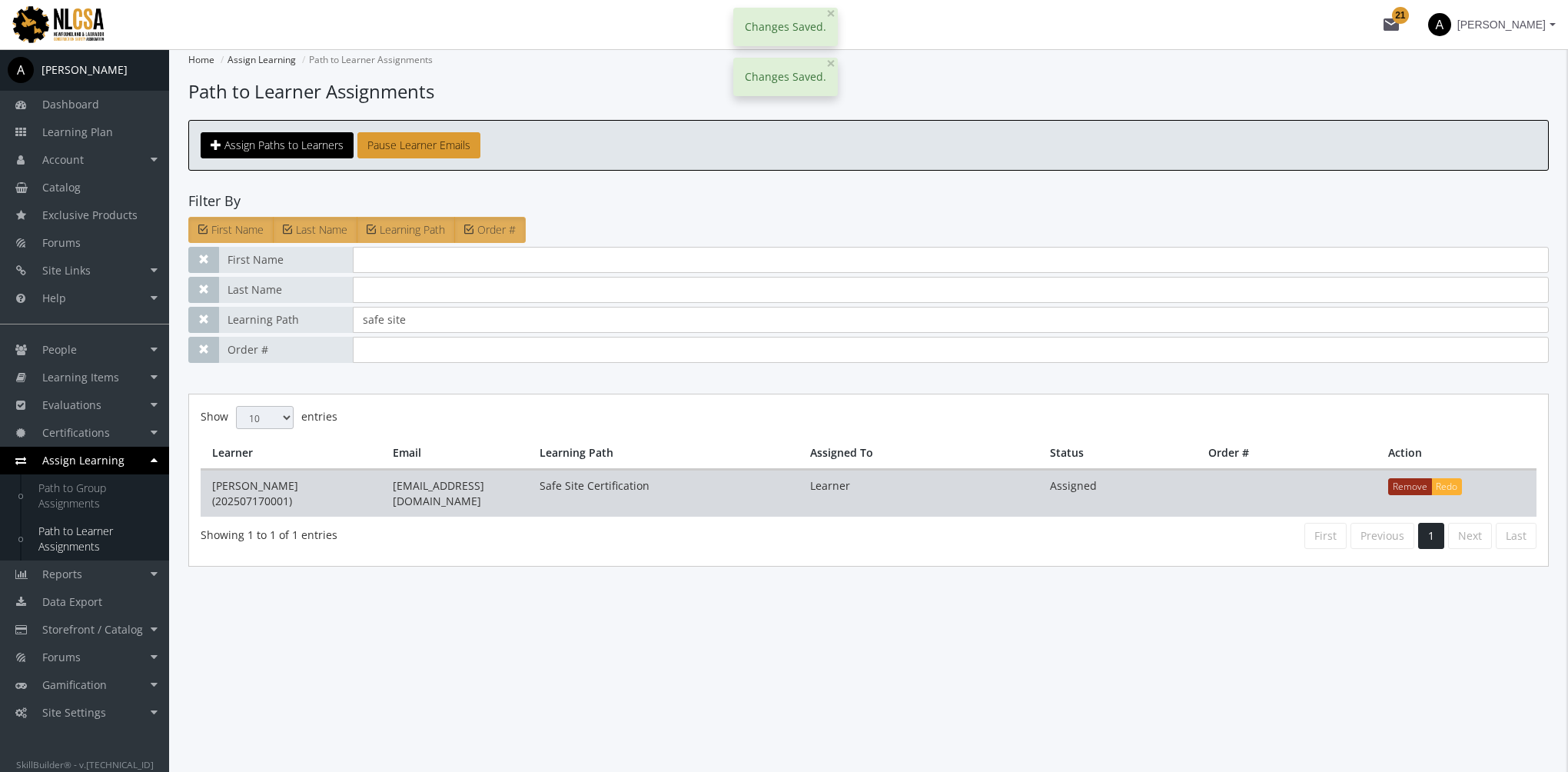
click at [1404, 483] on button "Remove" at bounding box center [1409, 487] width 44 height 17
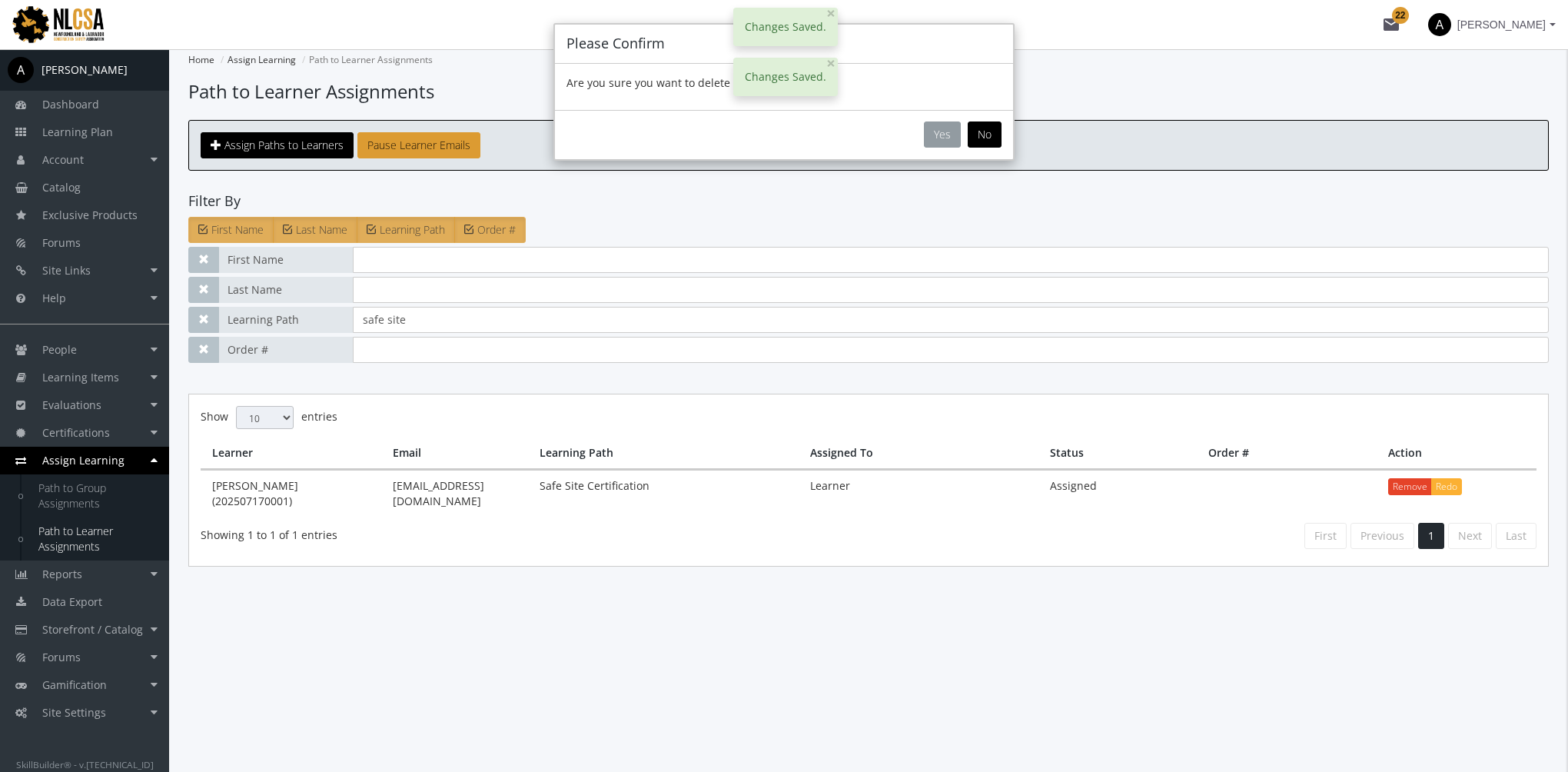
click at [949, 140] on button "Yes" at bounding box center [943, 134] width 37 height 26
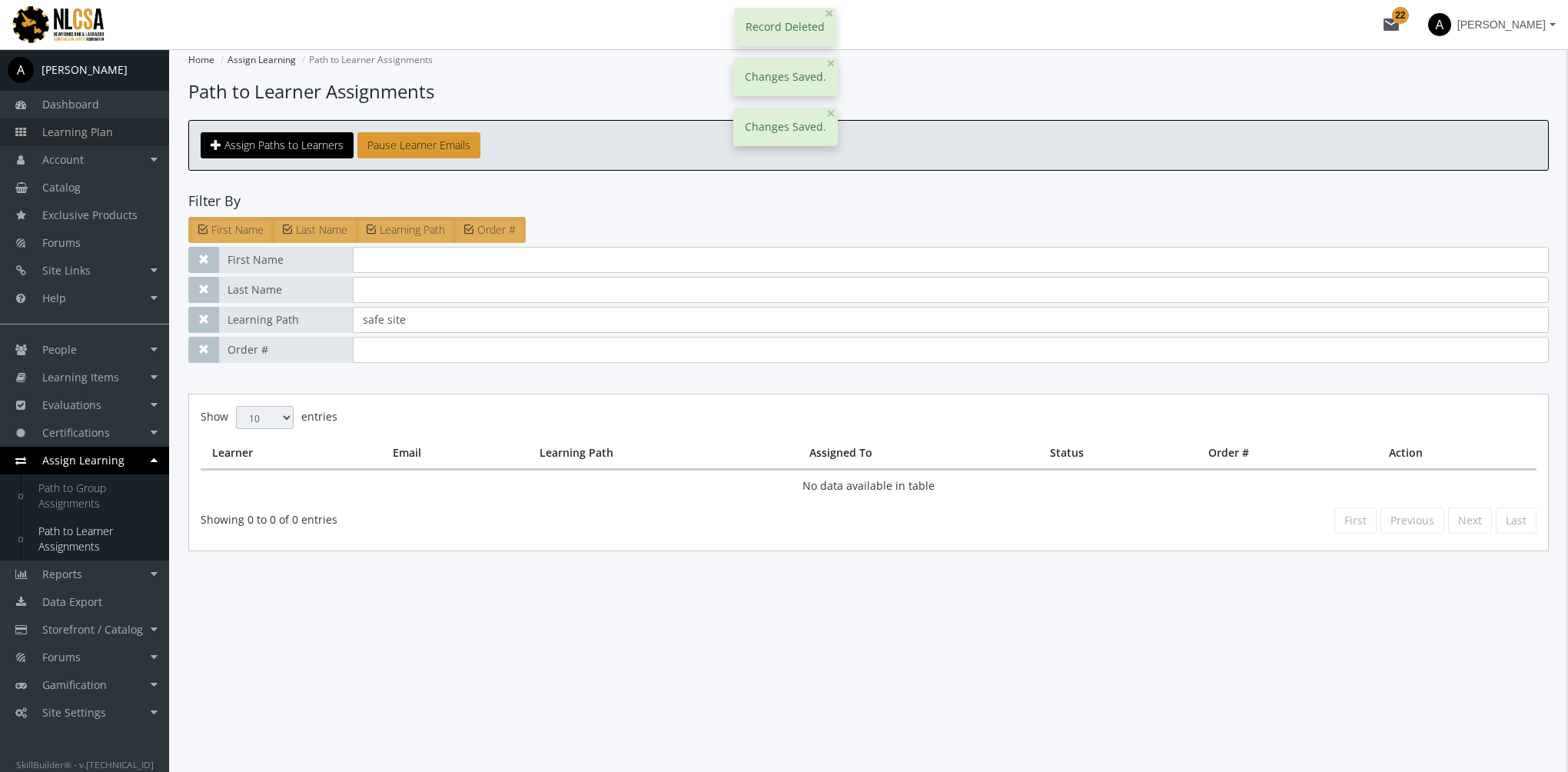
click at [100, 140] on link "Learning Plan" at bounding box center [84, 133] width 169 height 28
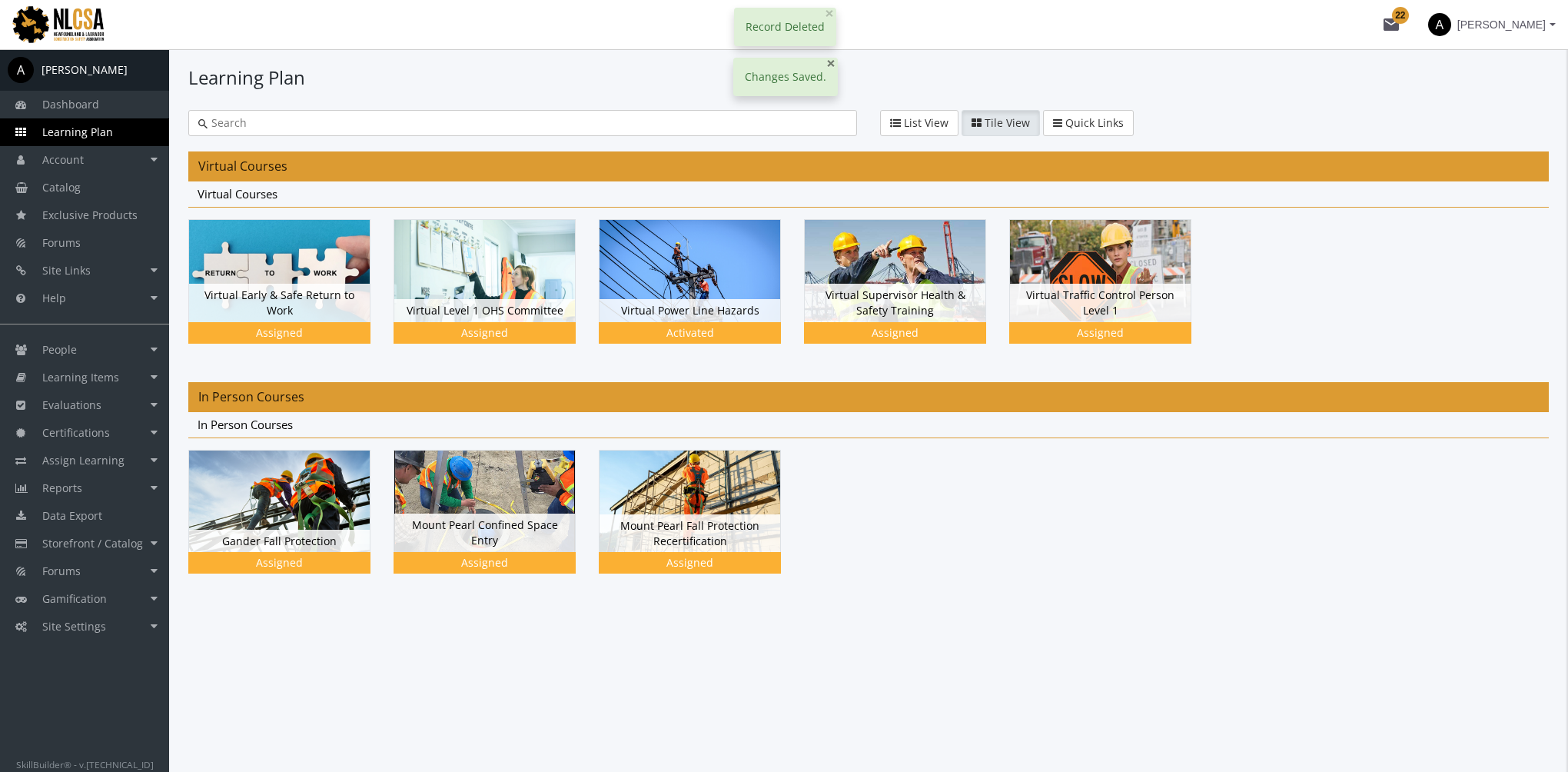
click at [827, 68] on span "×" at bounding box center [831, 62] width 10 height 22
click at [825, 22] on span "×" at bounding box center [829, 13] width 10 height 22
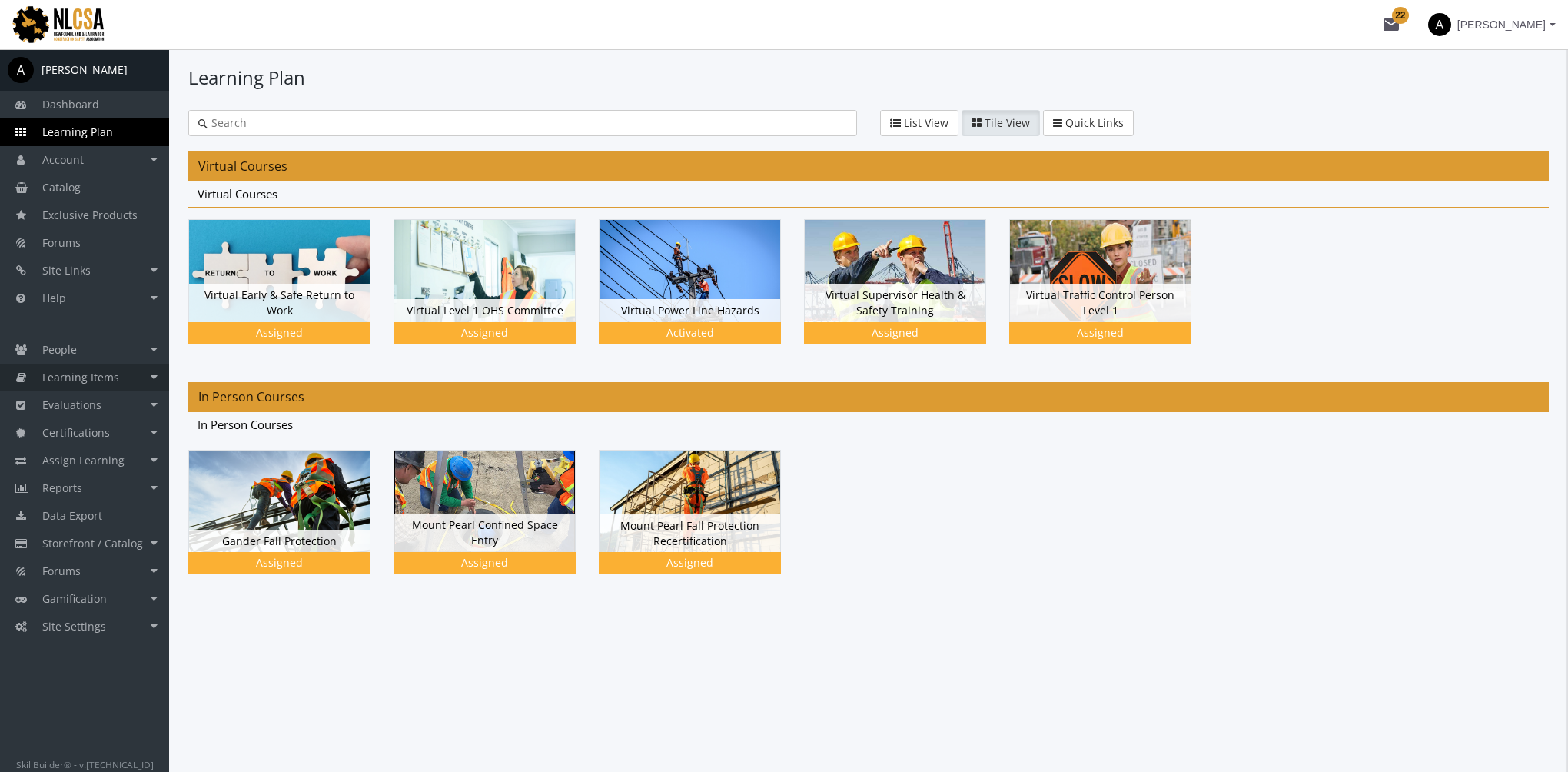
click at [100, 380] on span "Learning Items" at bounding box center [81, 377] width 77 height 15
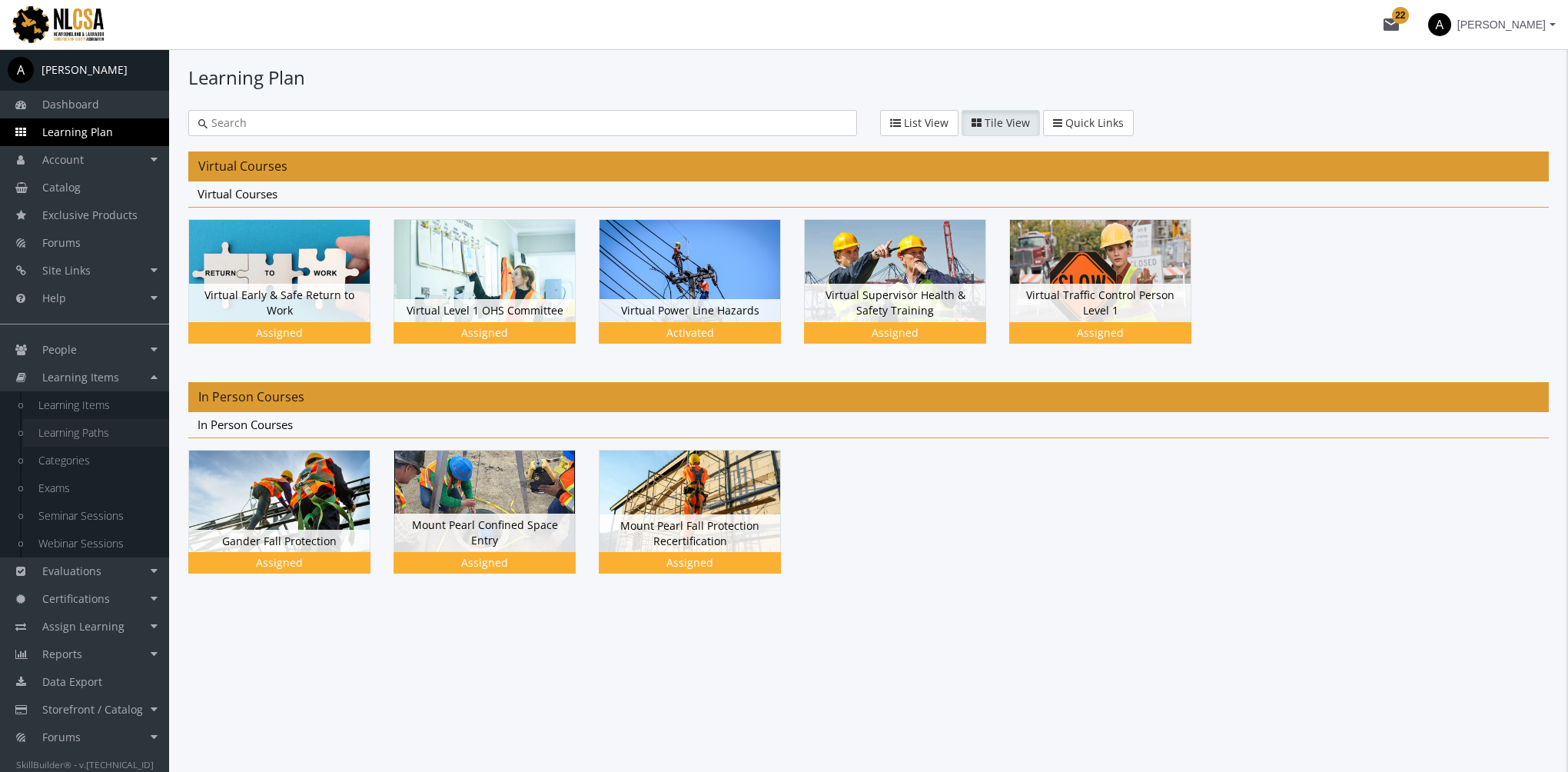
click at [109, 444] on link "Learning Paths" at bounding box center [96, 433] width 146 height 28
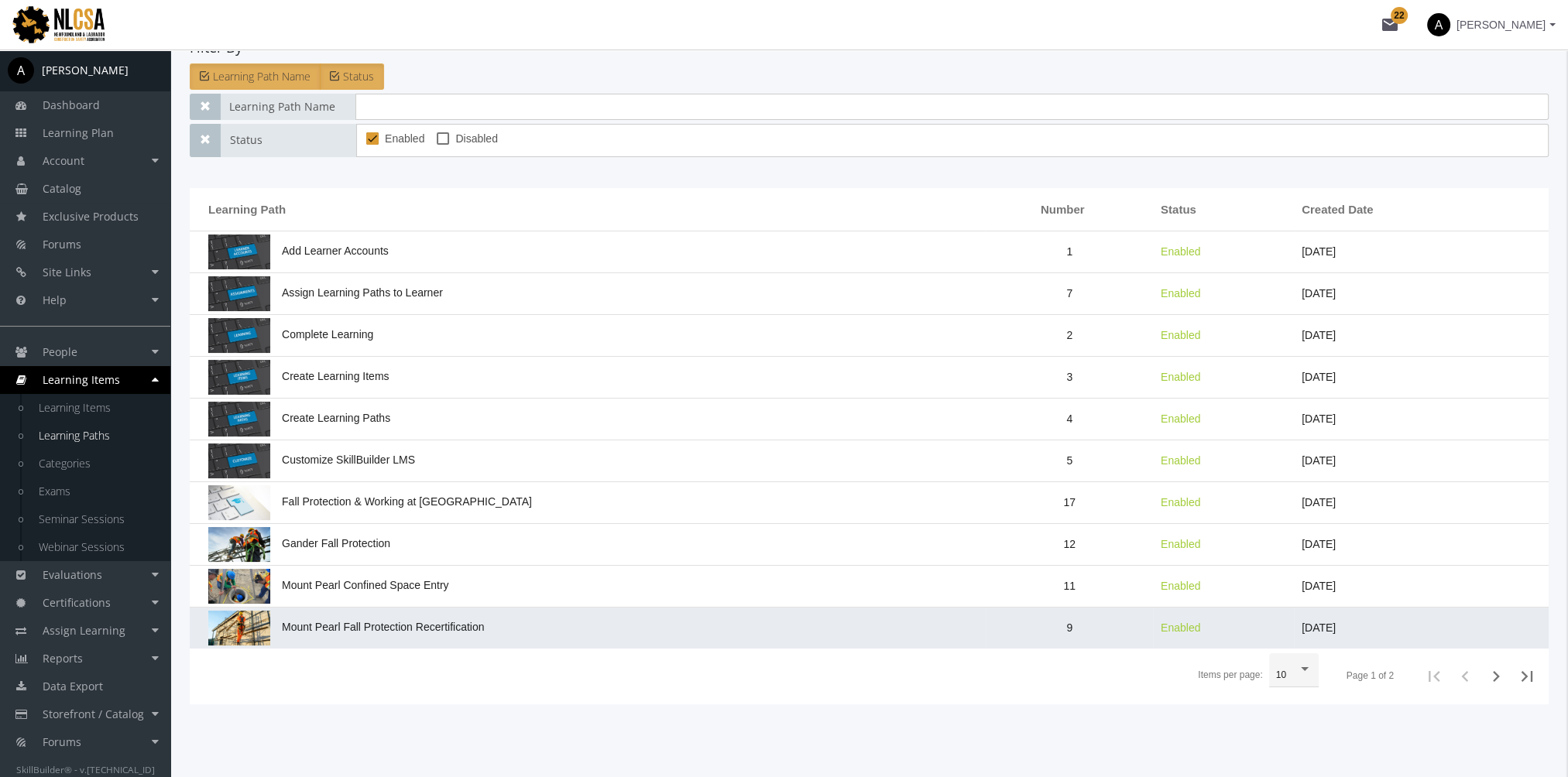
scroll to position [156, 0]
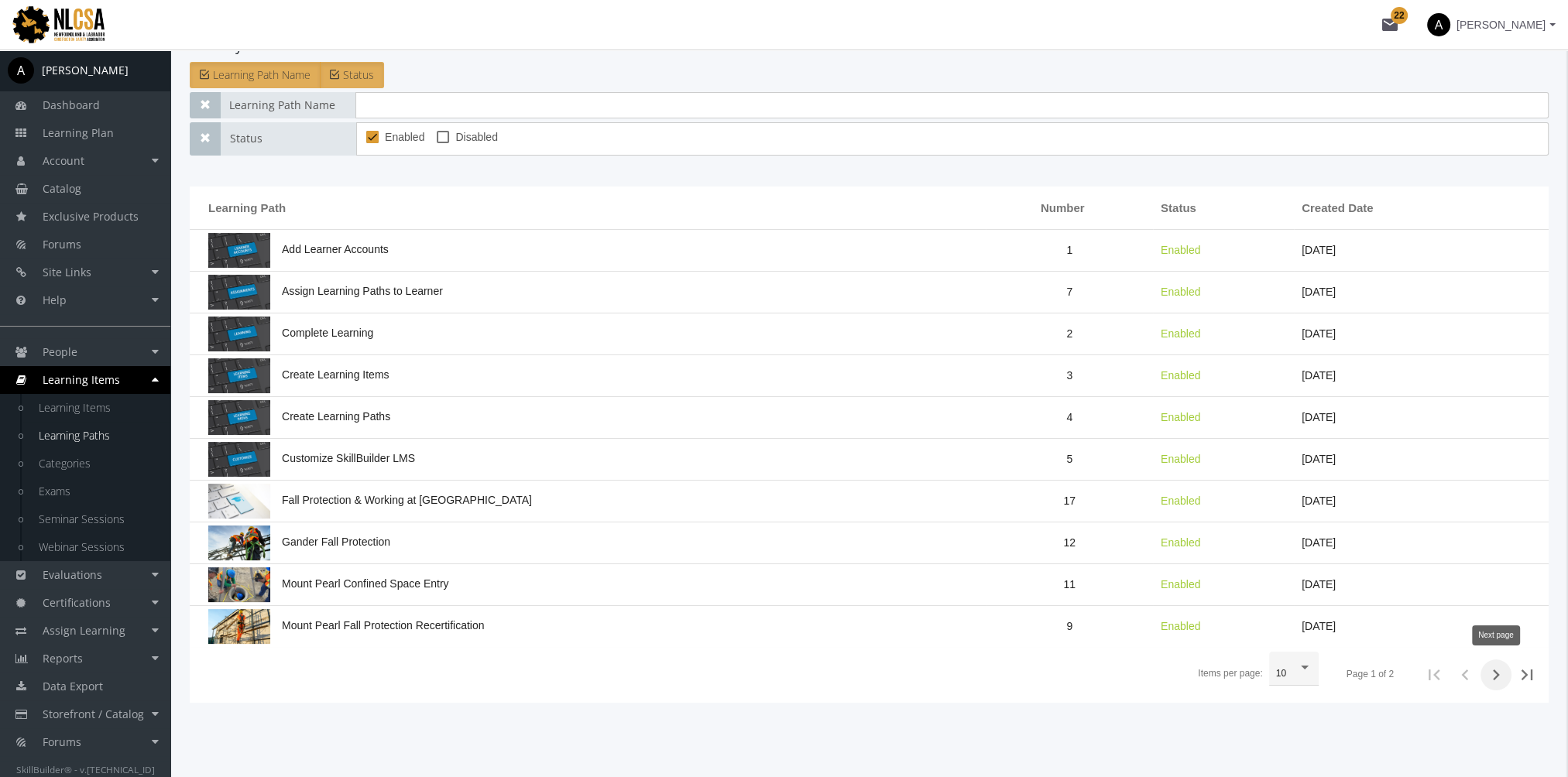
click at [1480, 672] on icon "Next page" at bounding box center [1496, 675] width 7 height 10
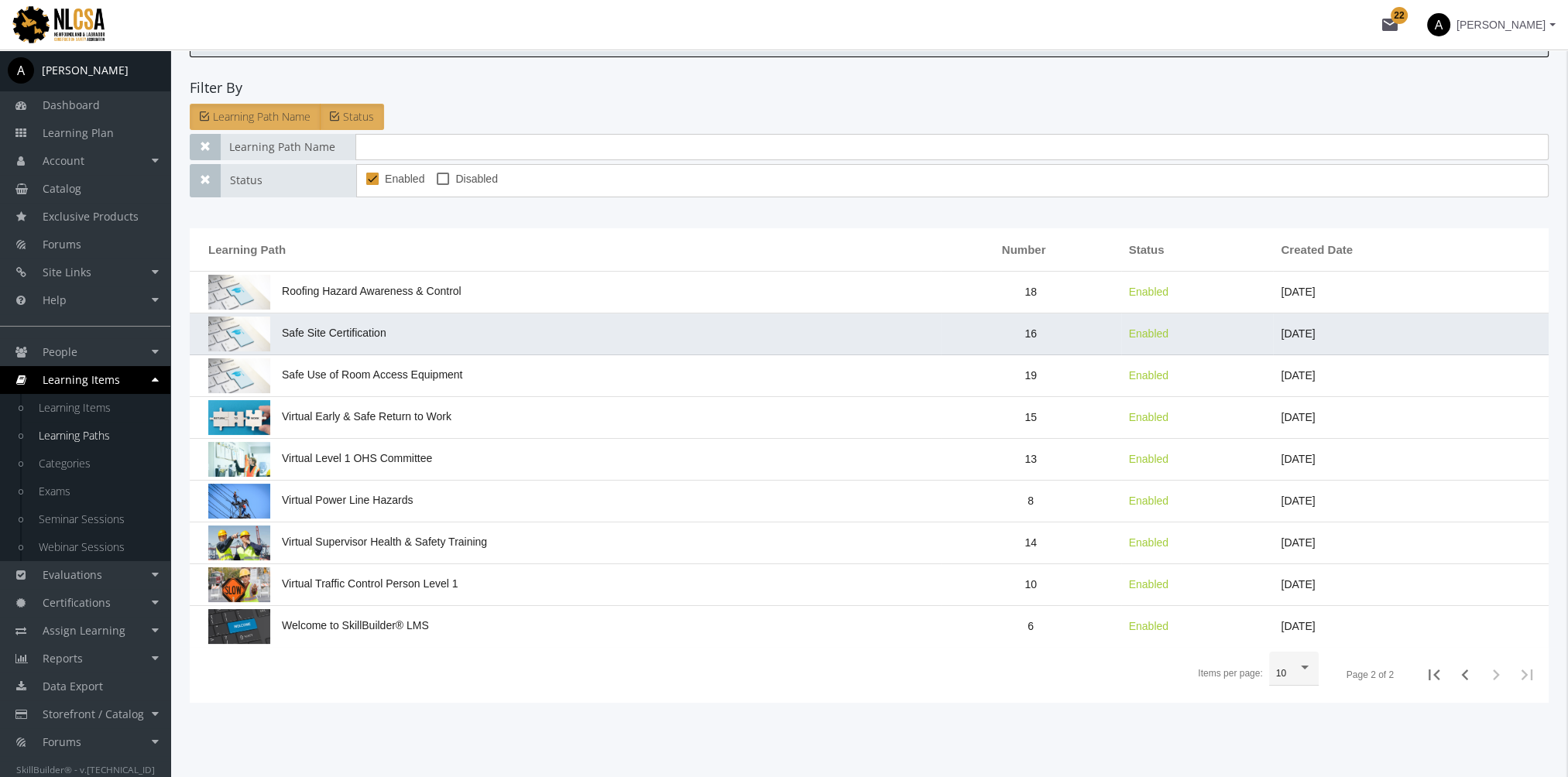
click at [400, 341] on td "Safe Site Certification" at bounding box center [565, 334] width 751 height 42
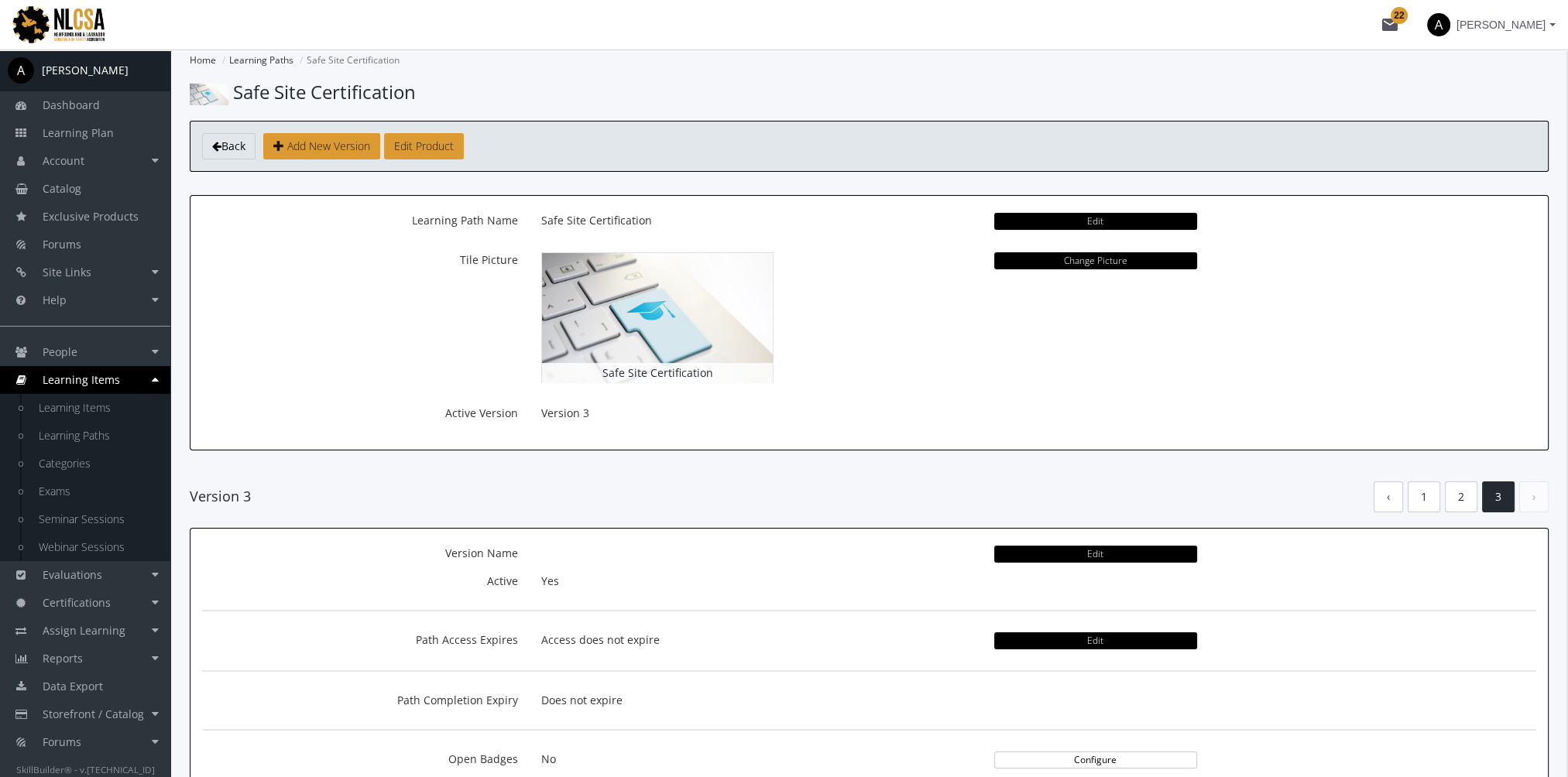
click at [1050, 248] on p "Change Picture" at bounding box center [1095, 261] width 202 height 28
click at [1051, 260] on button "Change Picture" at bounding box center [1095, 261] width 202 height 17
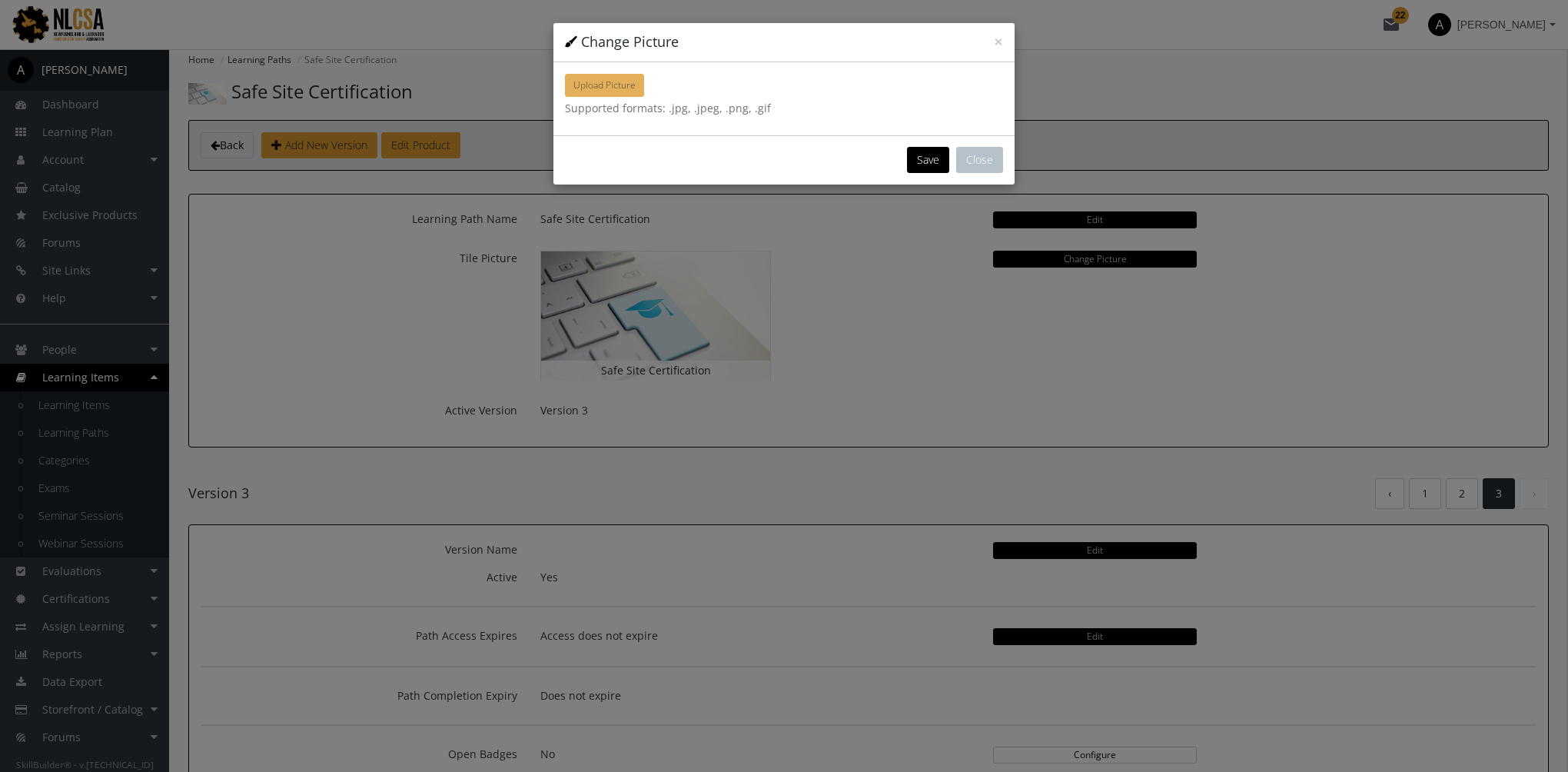
click at [634, 79] on button "Upload Picture" at bounding box center [604, 85] width 79 height 23
type input "C:\fakepath\images.jpg"
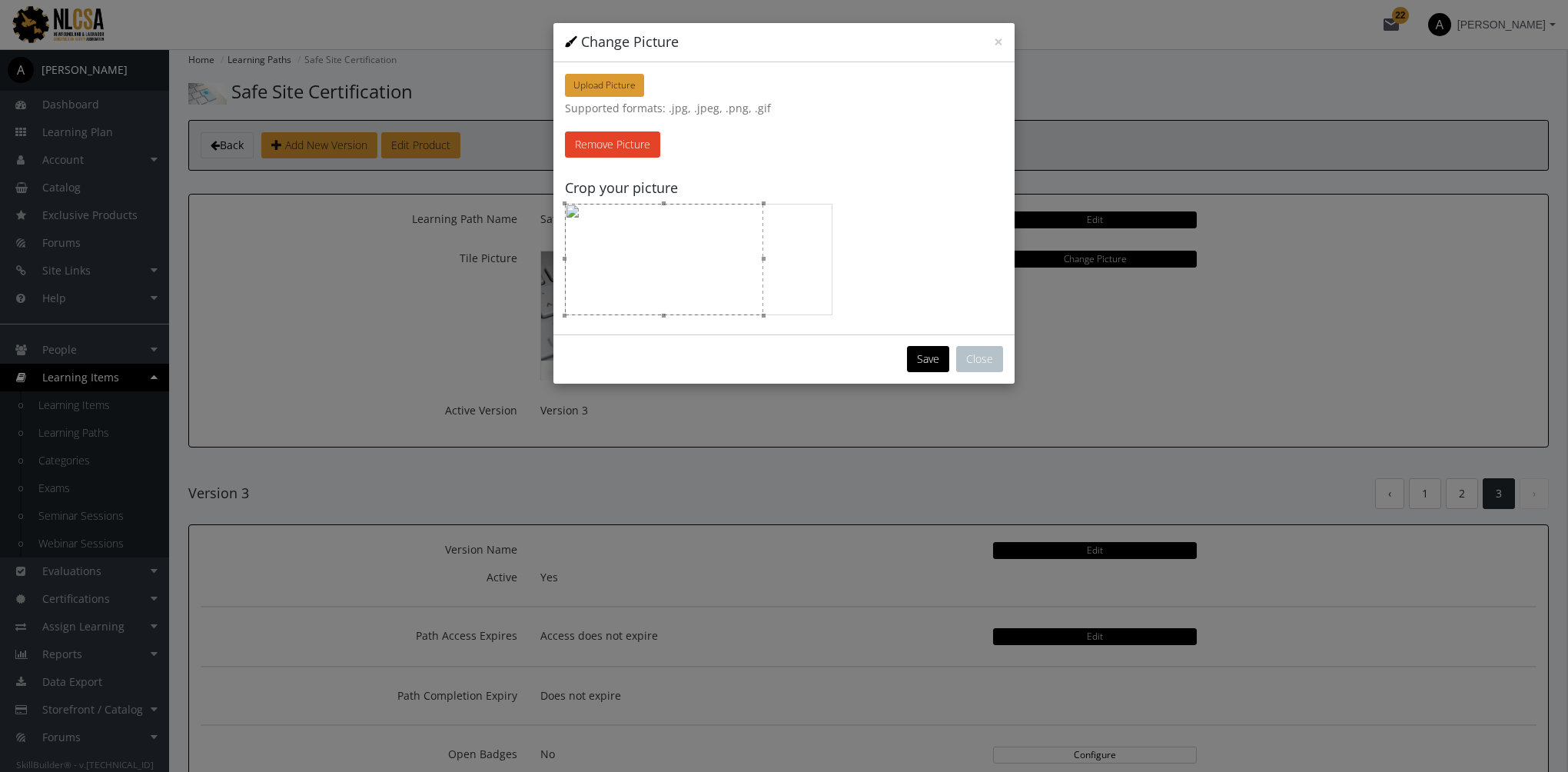
drag, startPoint x: 742, startPoint y: 240, endPoint x: 729, endPoint y: 241, distance: 13.0
click at [729, 241] on div at bounding box center [664, 259] width 198 height 112
click at [920, 361] on button "Save" at bounding box center [928, 359] width 42 height 26
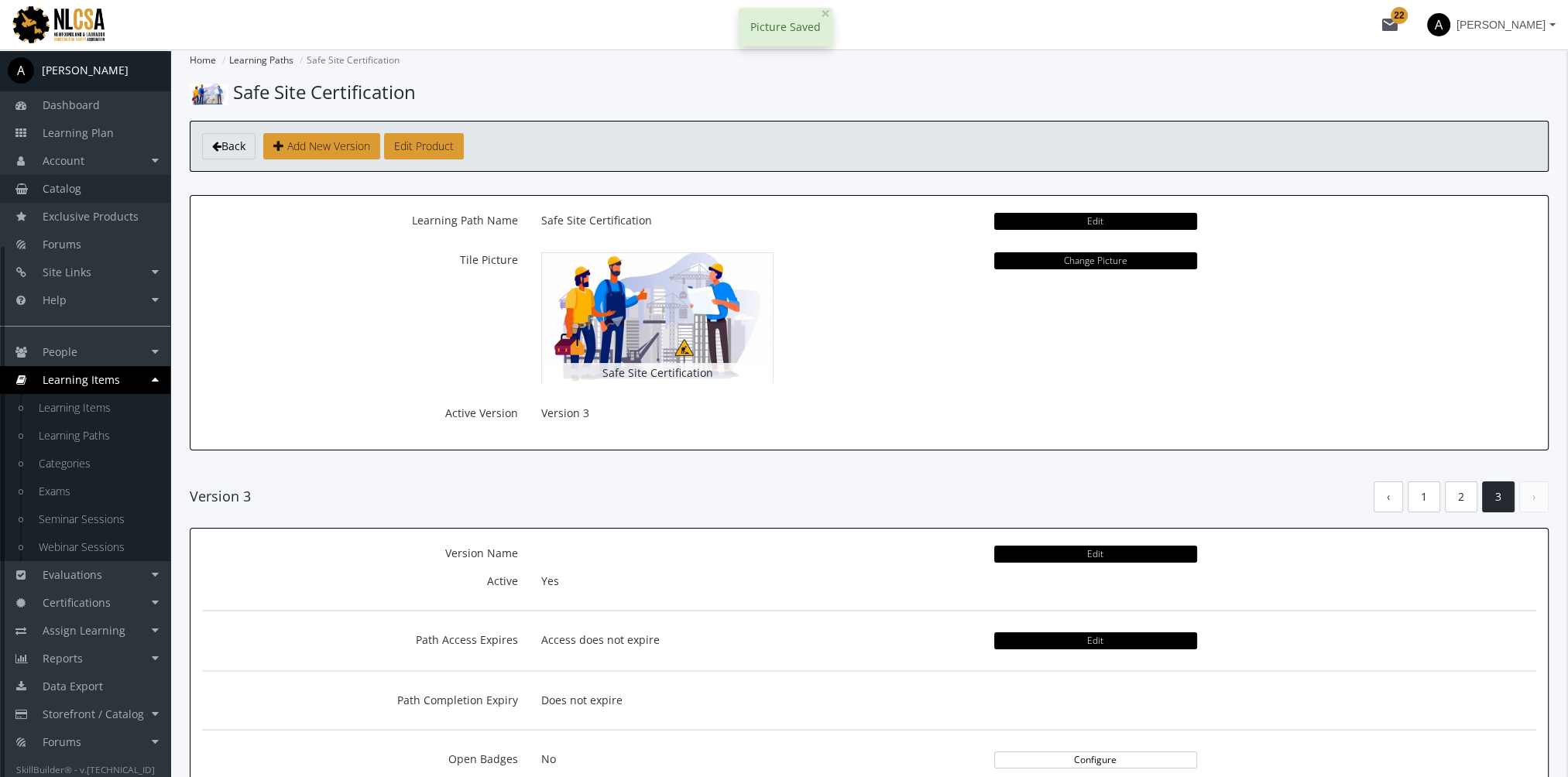
click at [121, 180] on link "Catalog" at bounding box center [85, 189] width 170 height 28
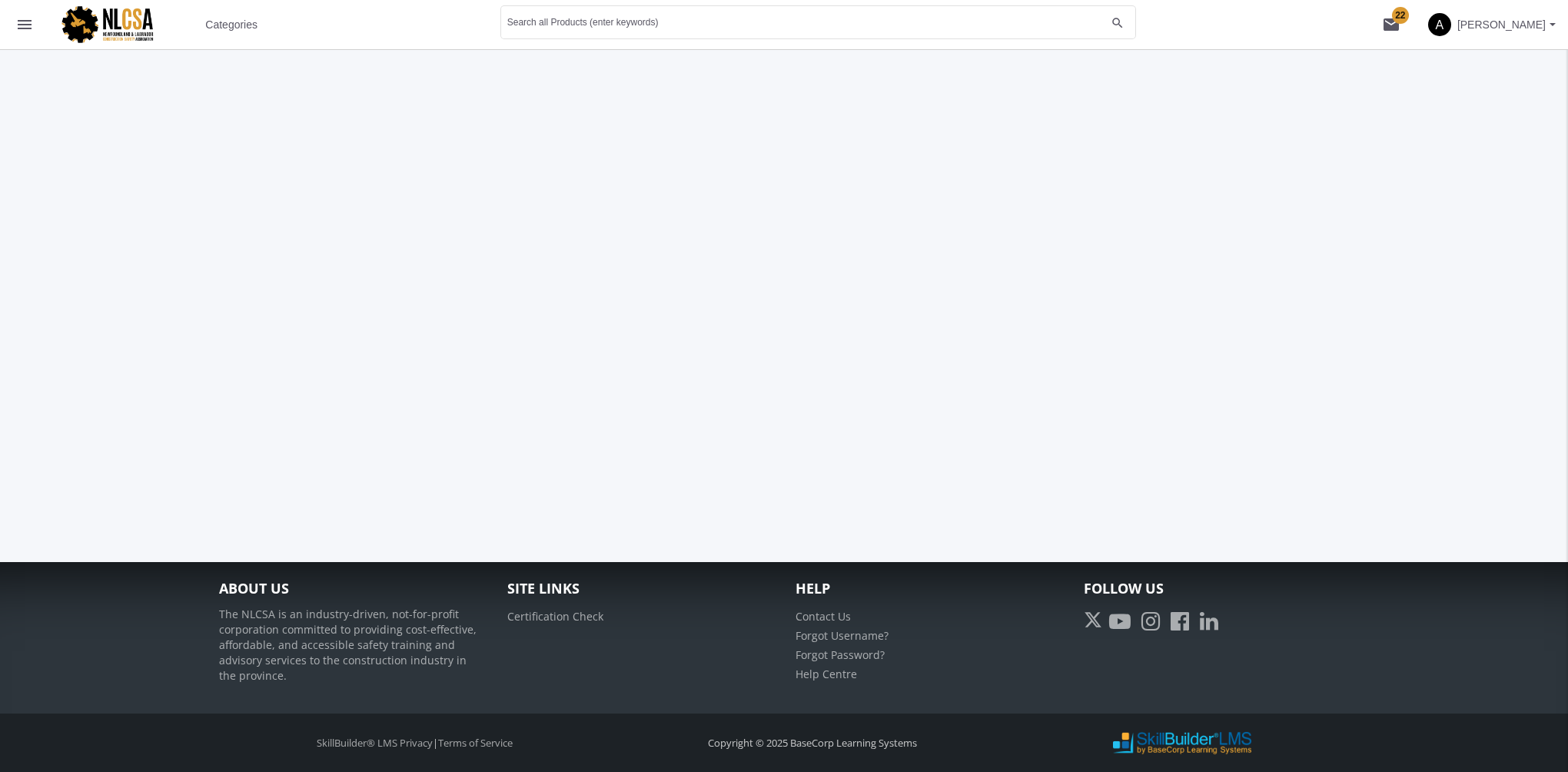
click at [217, 28] on span "Categories" at bounding box center [231, 24] width 52 height 28
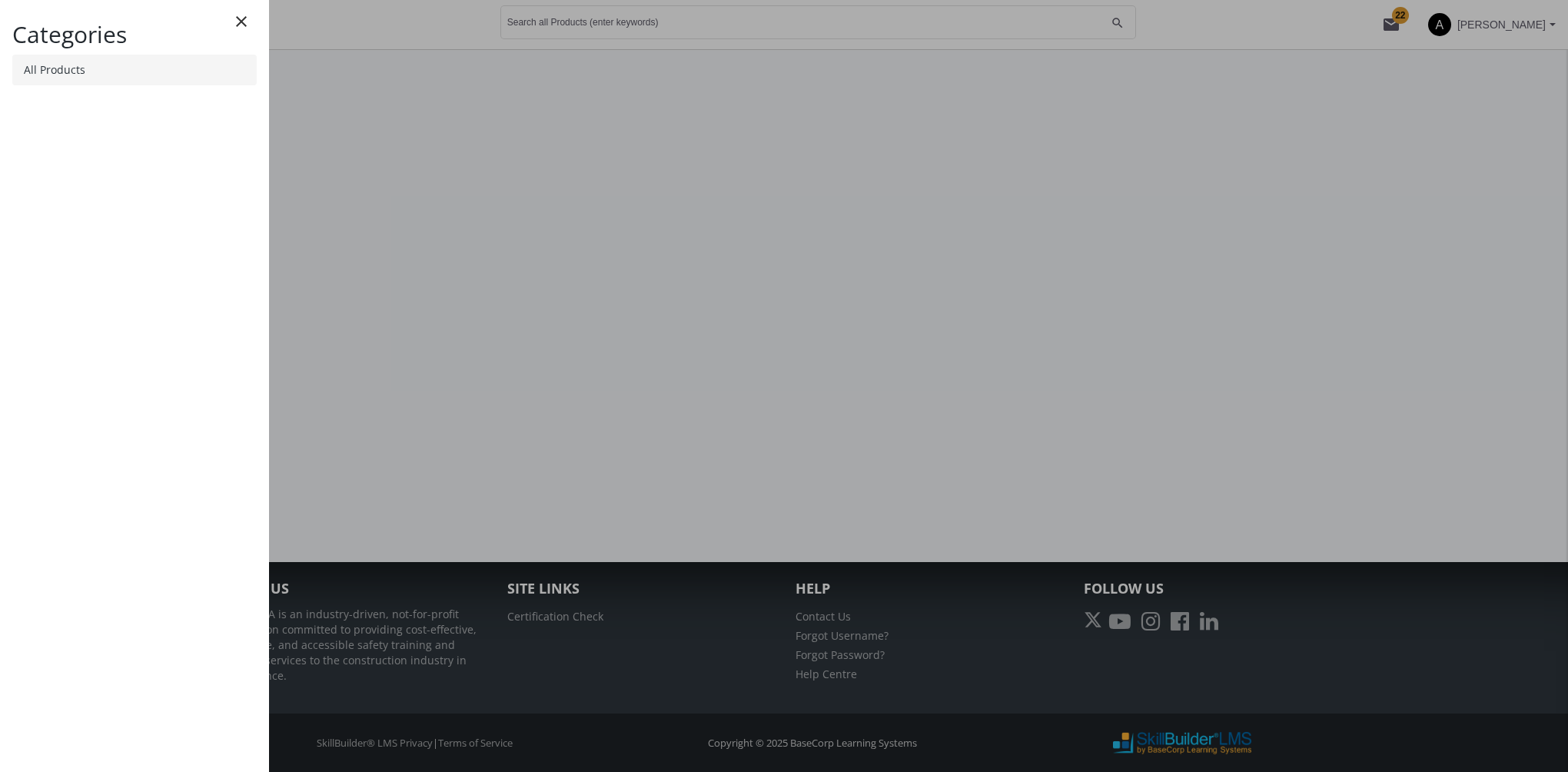
click at [107, 74] on link "All Products" at bounding box center [134, 69] width 244 height 30
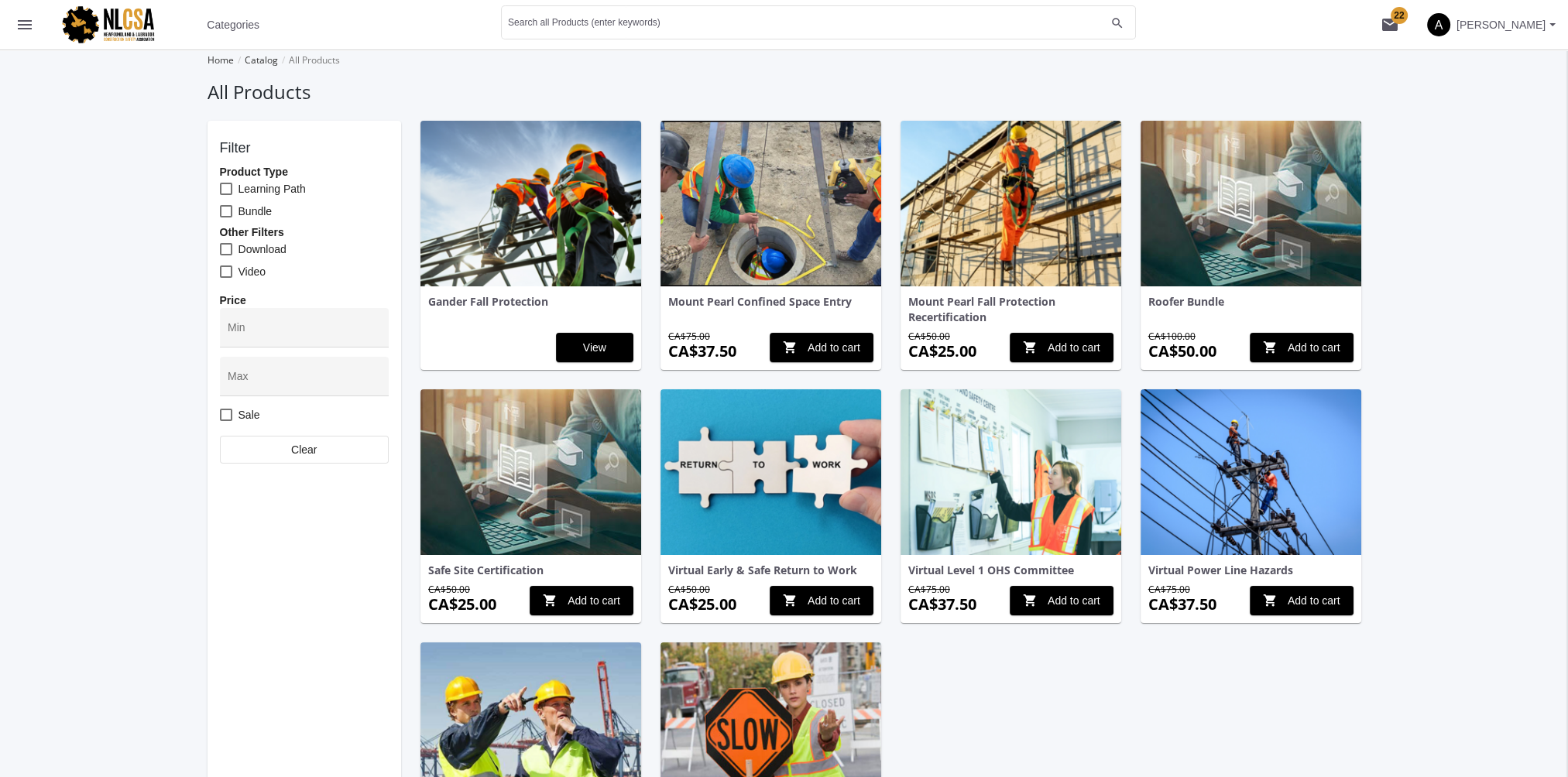
click at [34, 31] on button "menu" at bounding box center [24, 24] width 50 height 50
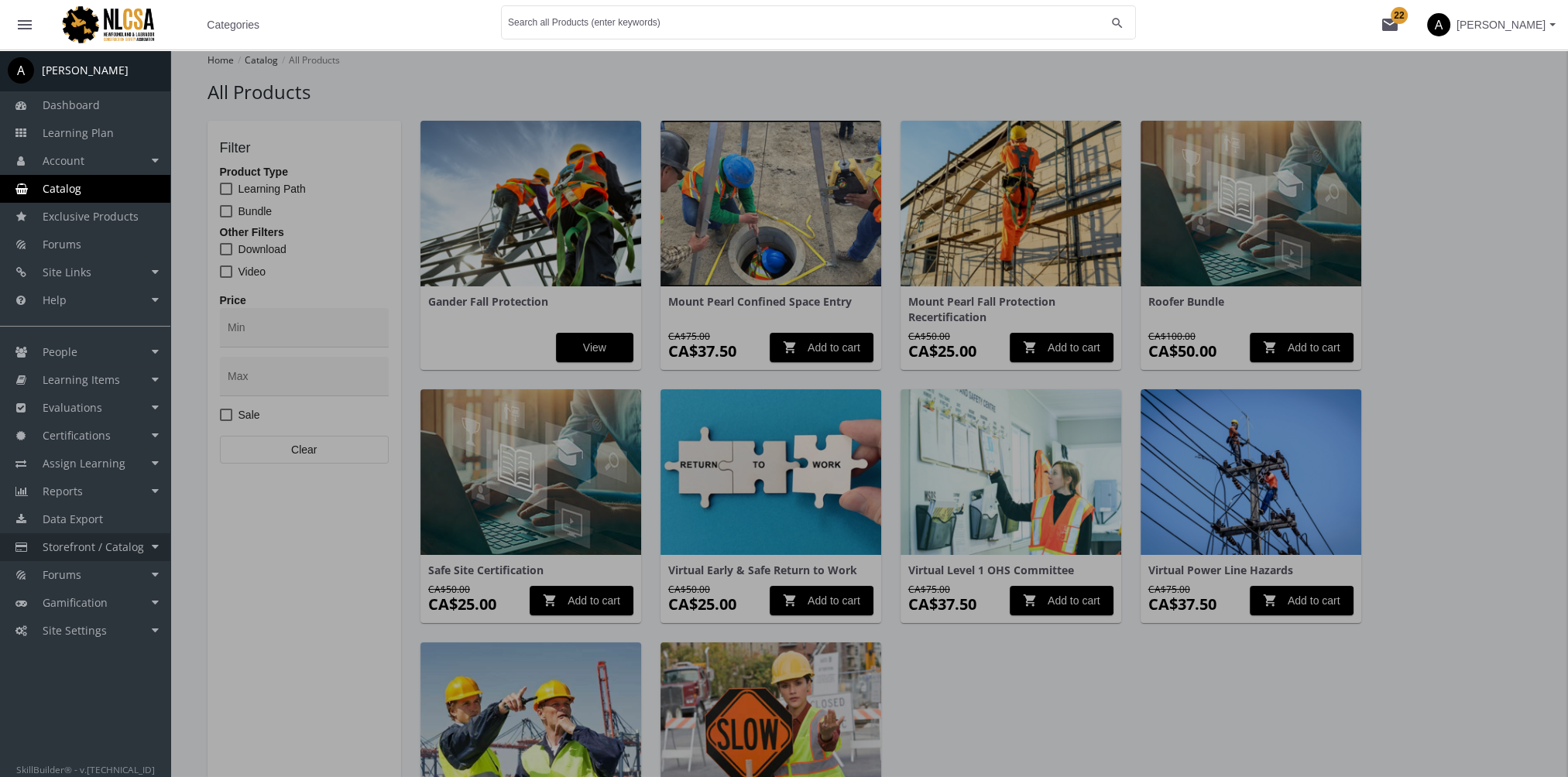
click at [133, 547] on span "Storefront / Catalog" at bounding box center [93, 546] width 101 height 15
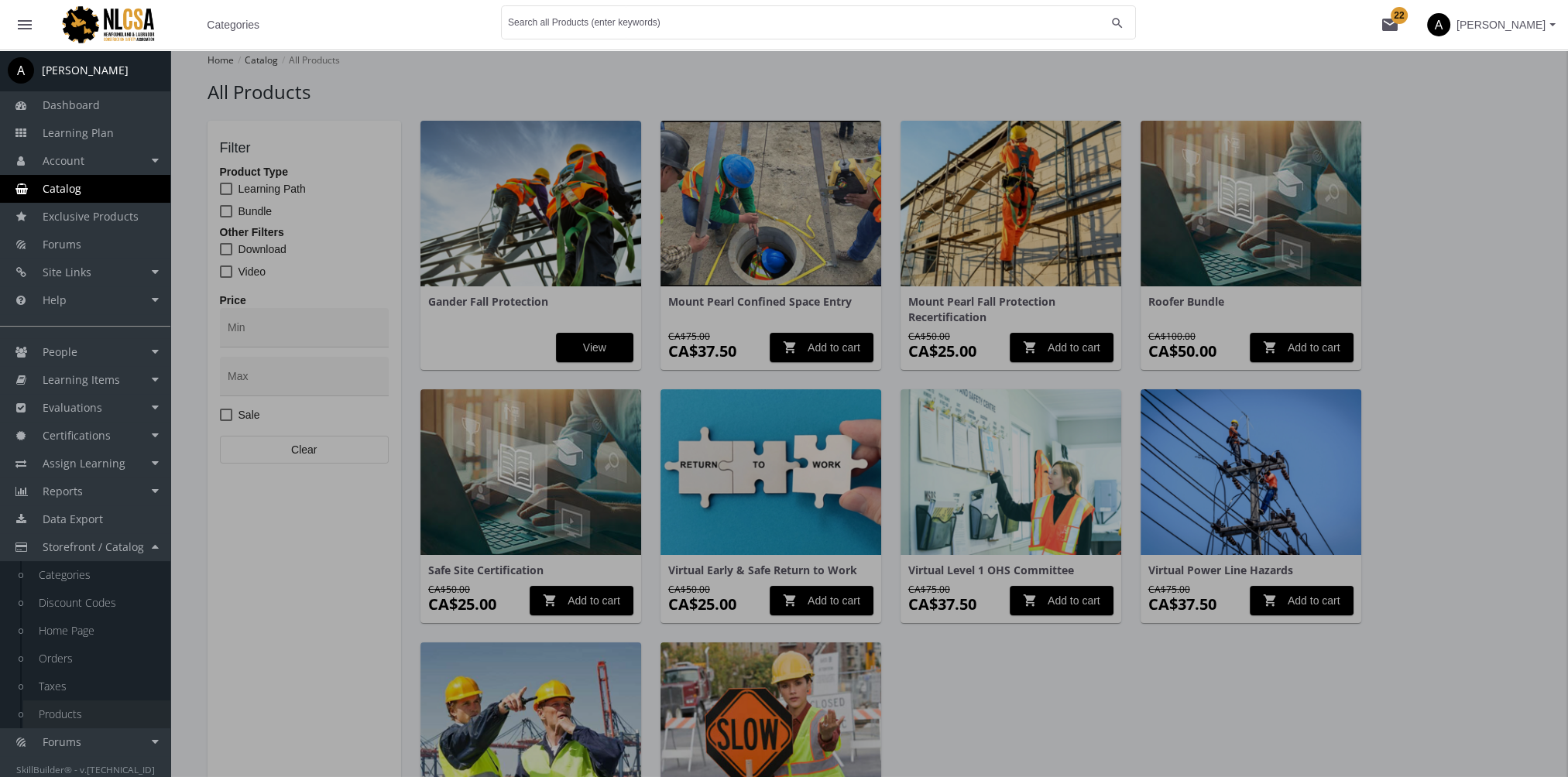
click at [90, 709] on link "Products" at bounding box center [97, 714] width 147 height 28
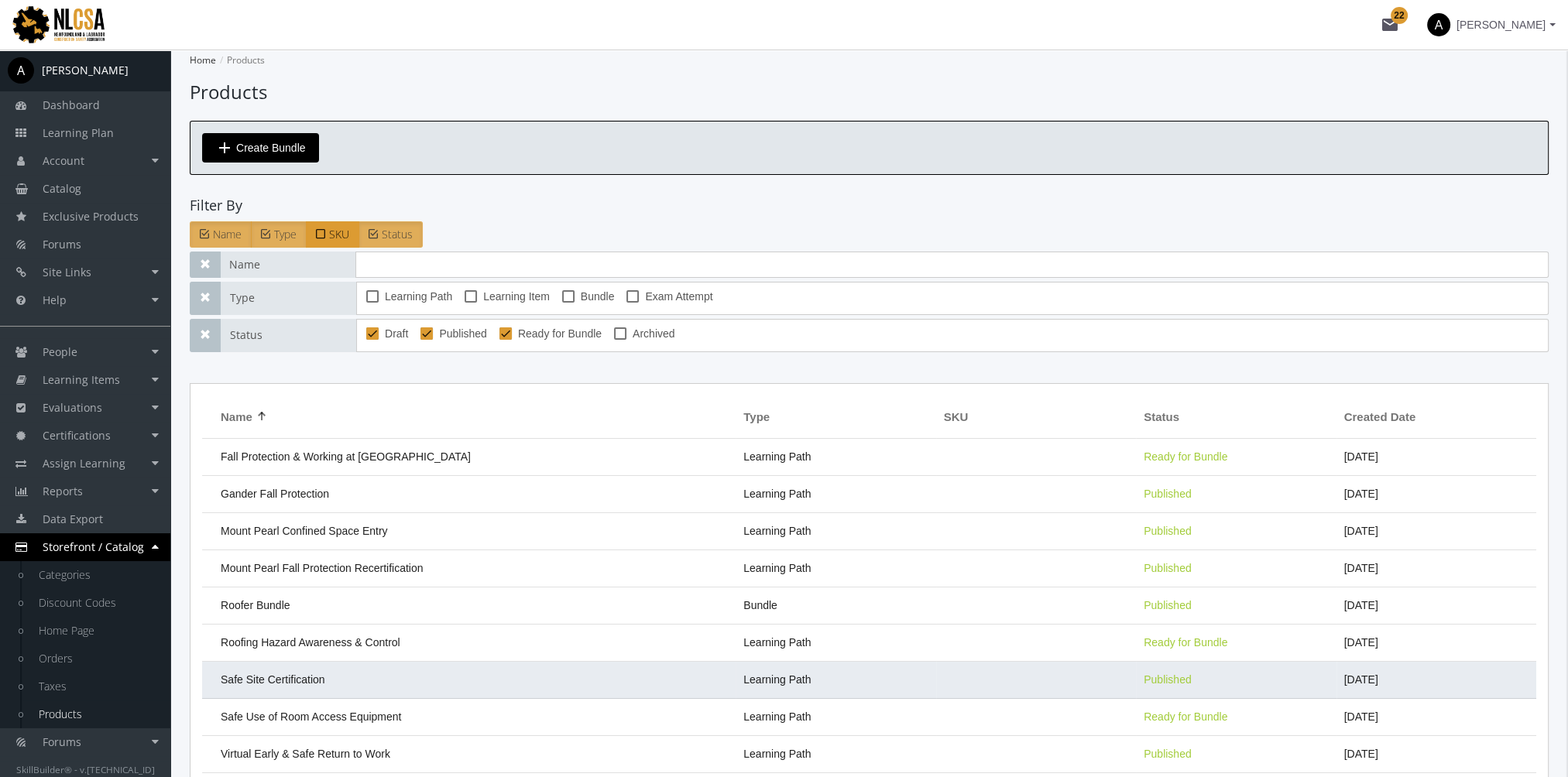
click at [340, 675] on td "Safe Site Certification" at bounding box center [469, 680] width 533 height 37
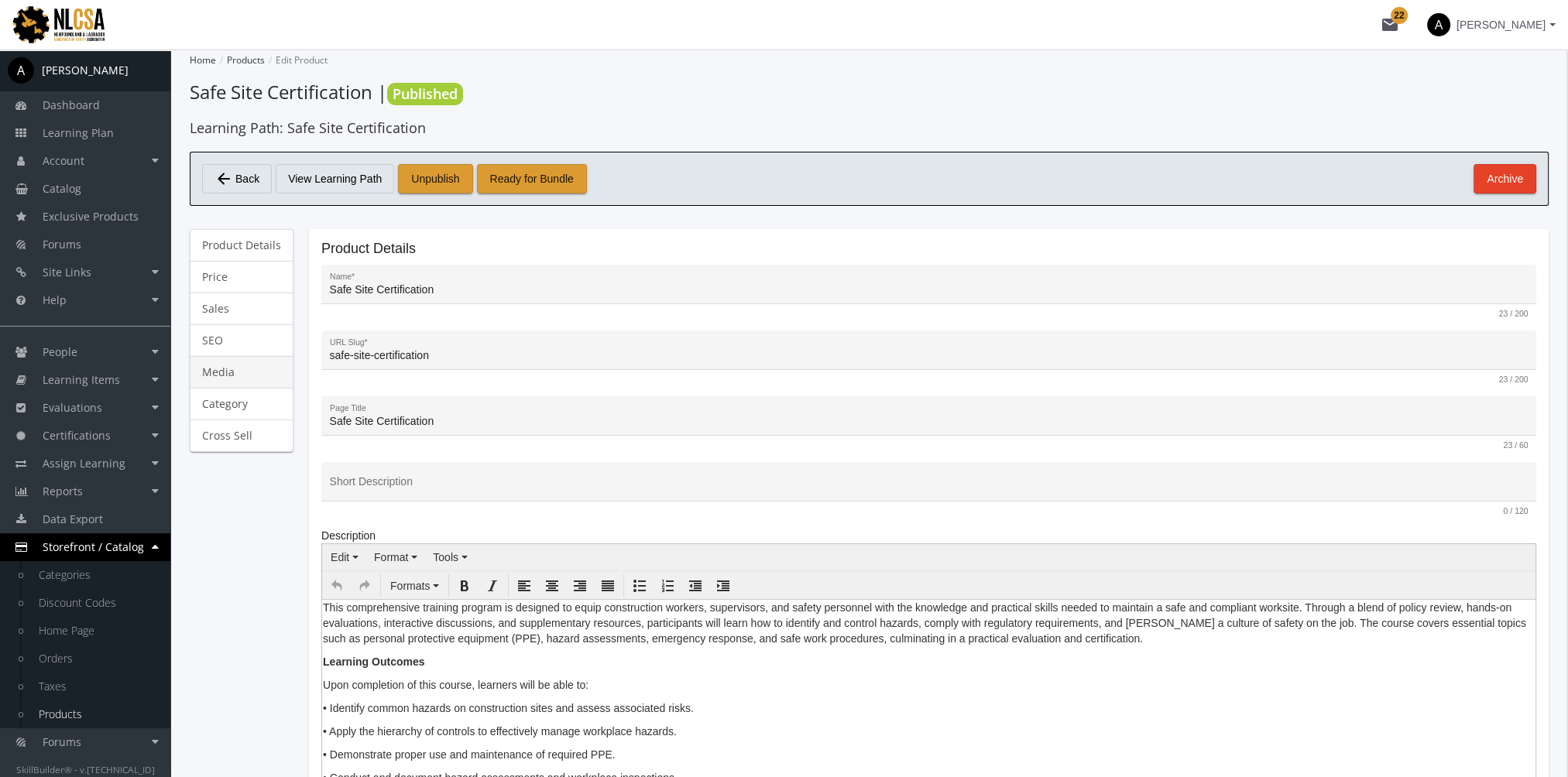
click at [223, 369] on link "Media" at bounding box center [241, 371] width 104 height 32
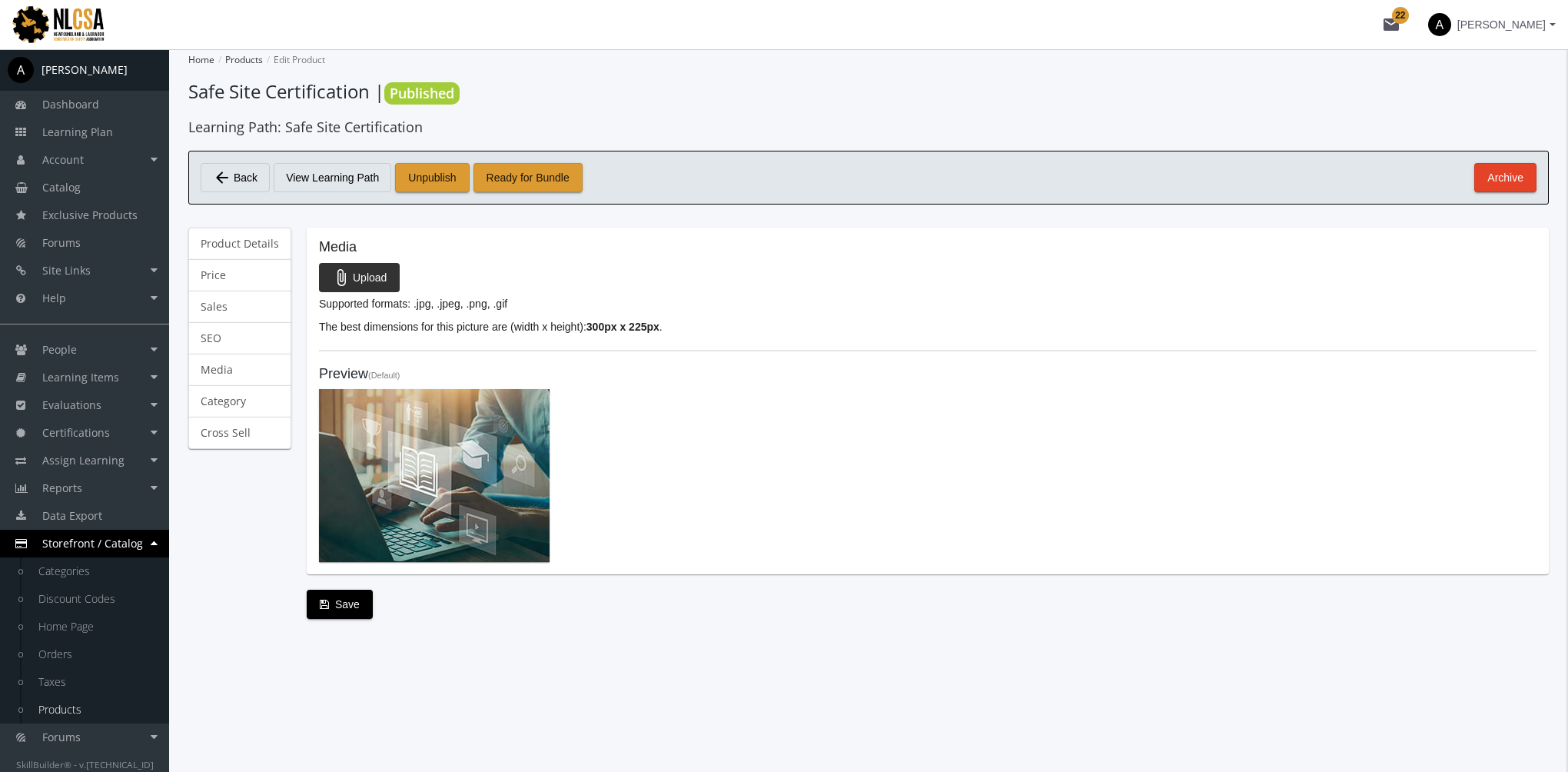
click at [364, 283] on span "attach_file Upload" at bounding box center [359, 277] width 55 height 28
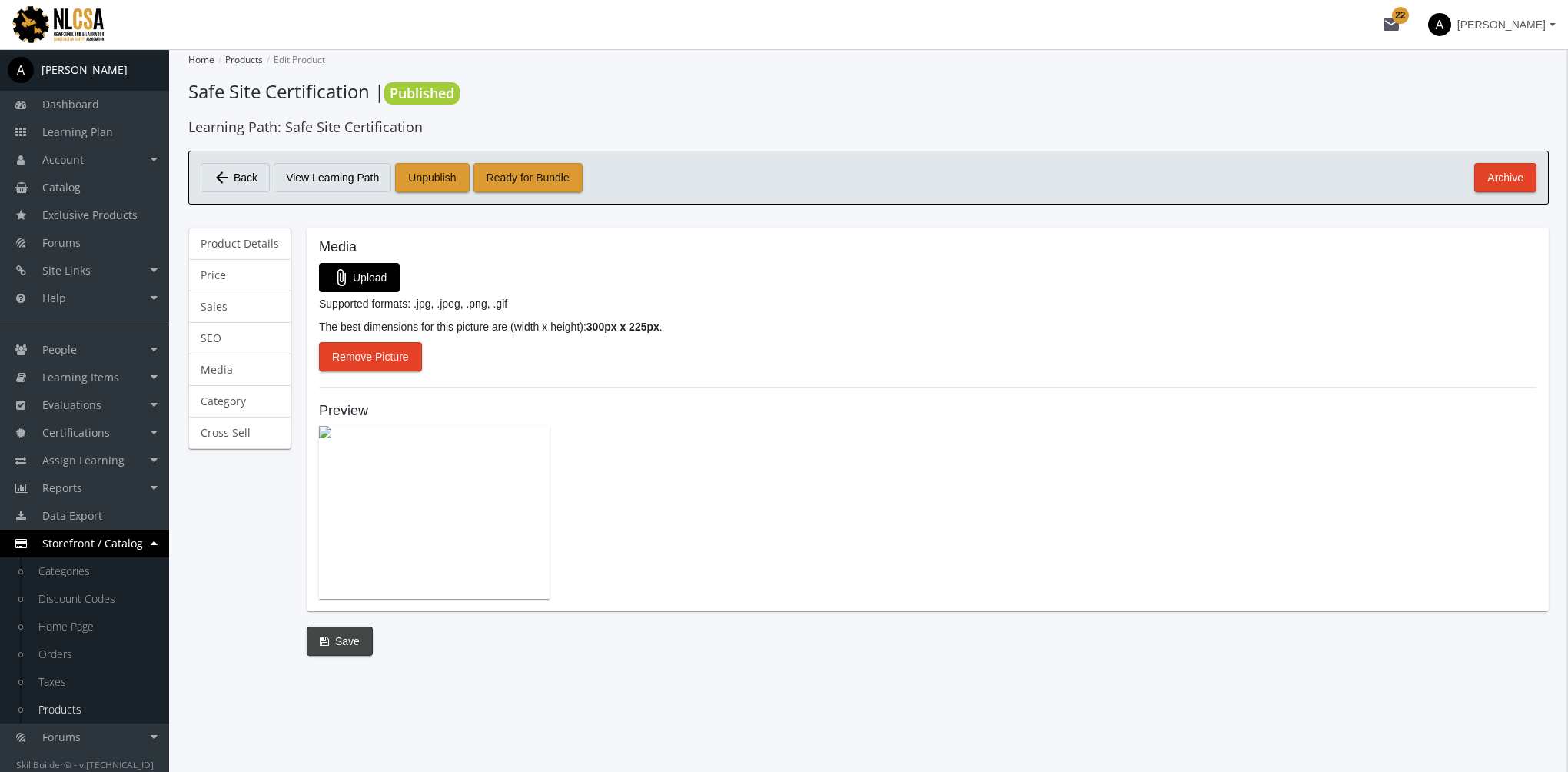
click at [341, 643] on span "Save" at bounding box center [340, 641] width 40 height 28
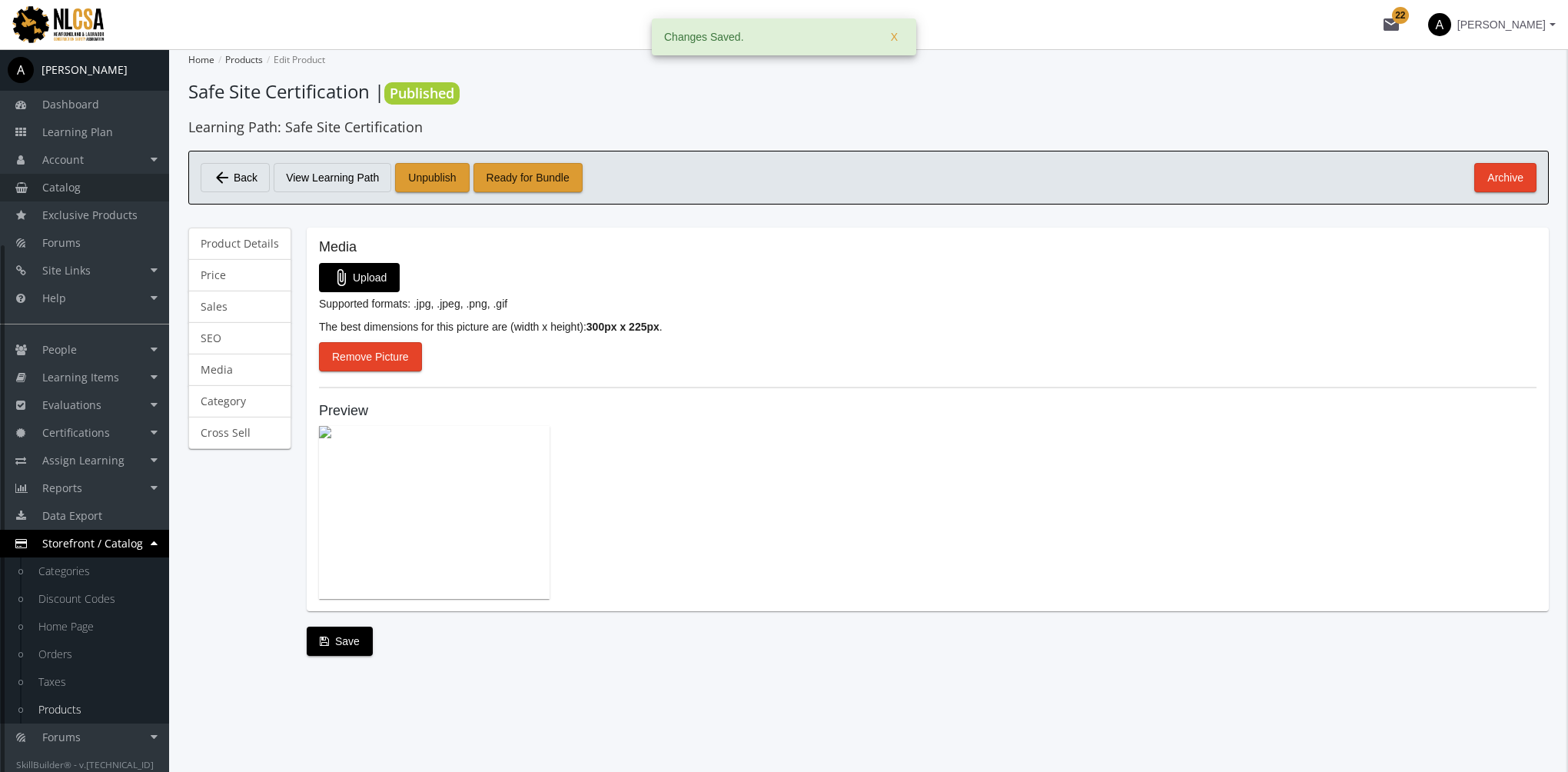
click at [84, 188] on link "Catalog" at bounding box center [84, 188] width 169 height 28
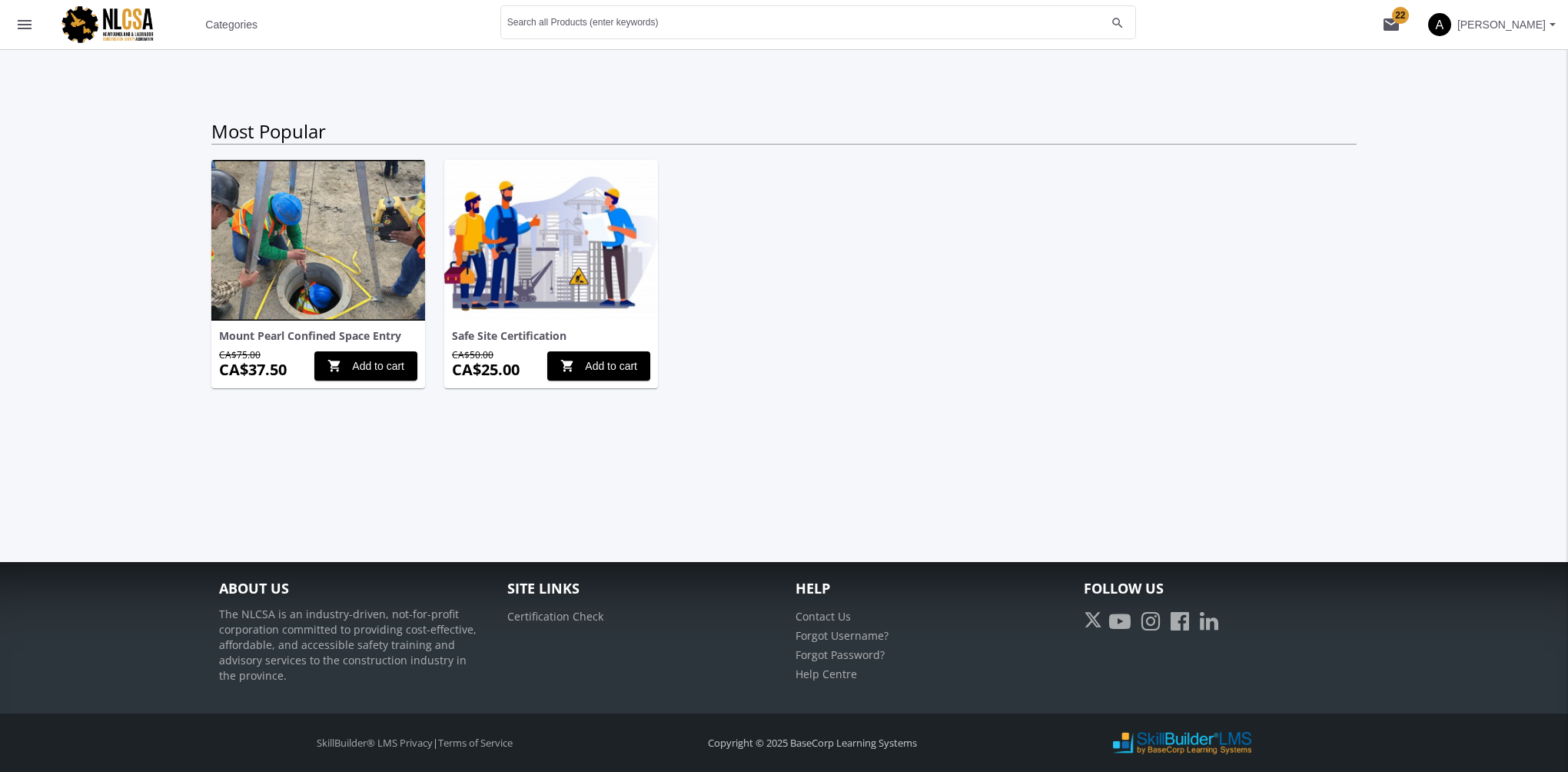
click at [218, 31] on span "Categories" at bounding box center [231, 24] width 52 height 28
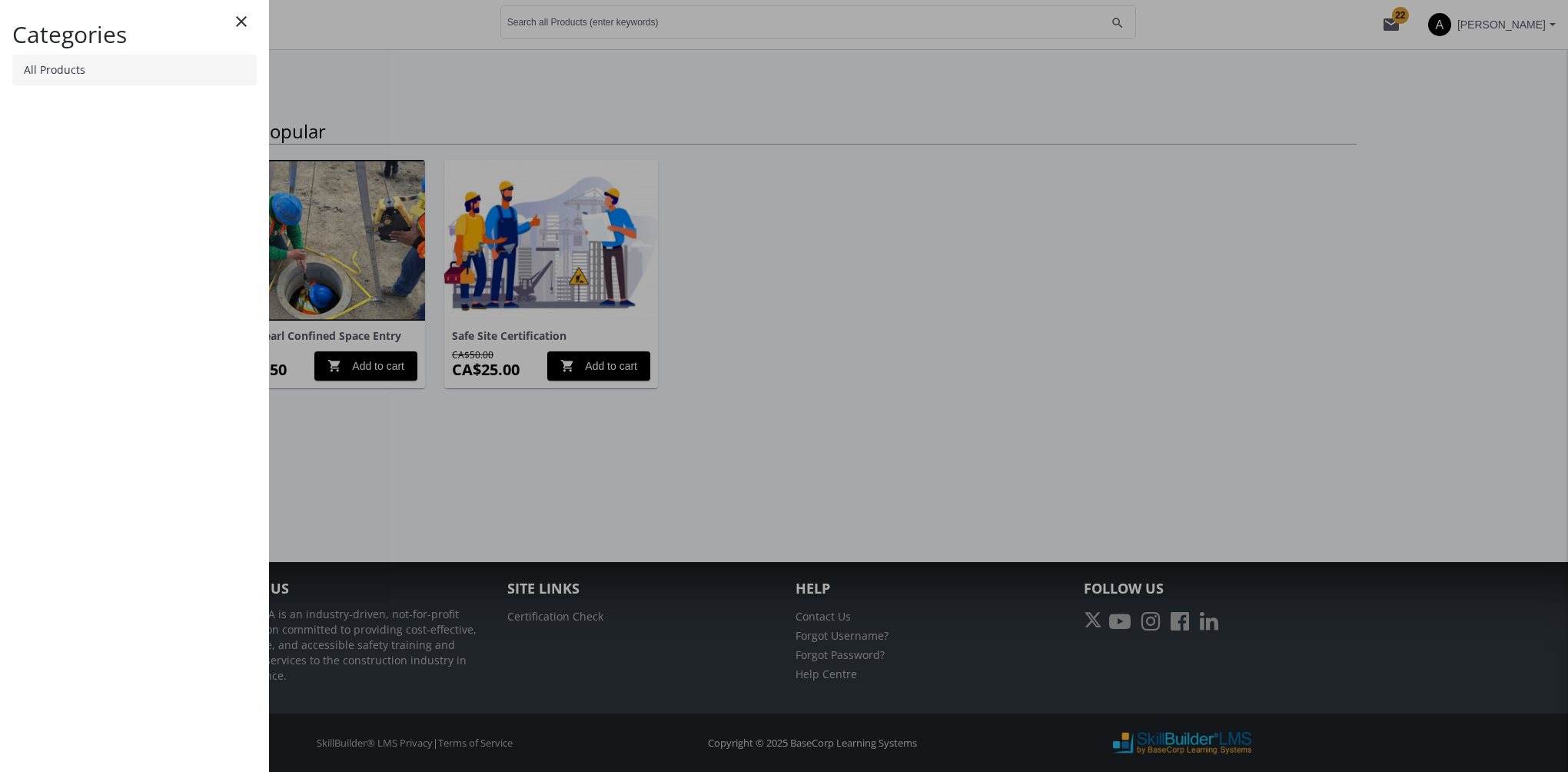
click at [62, 73] on link "All Products" at bounding box center [134, 69] width 244 height 30
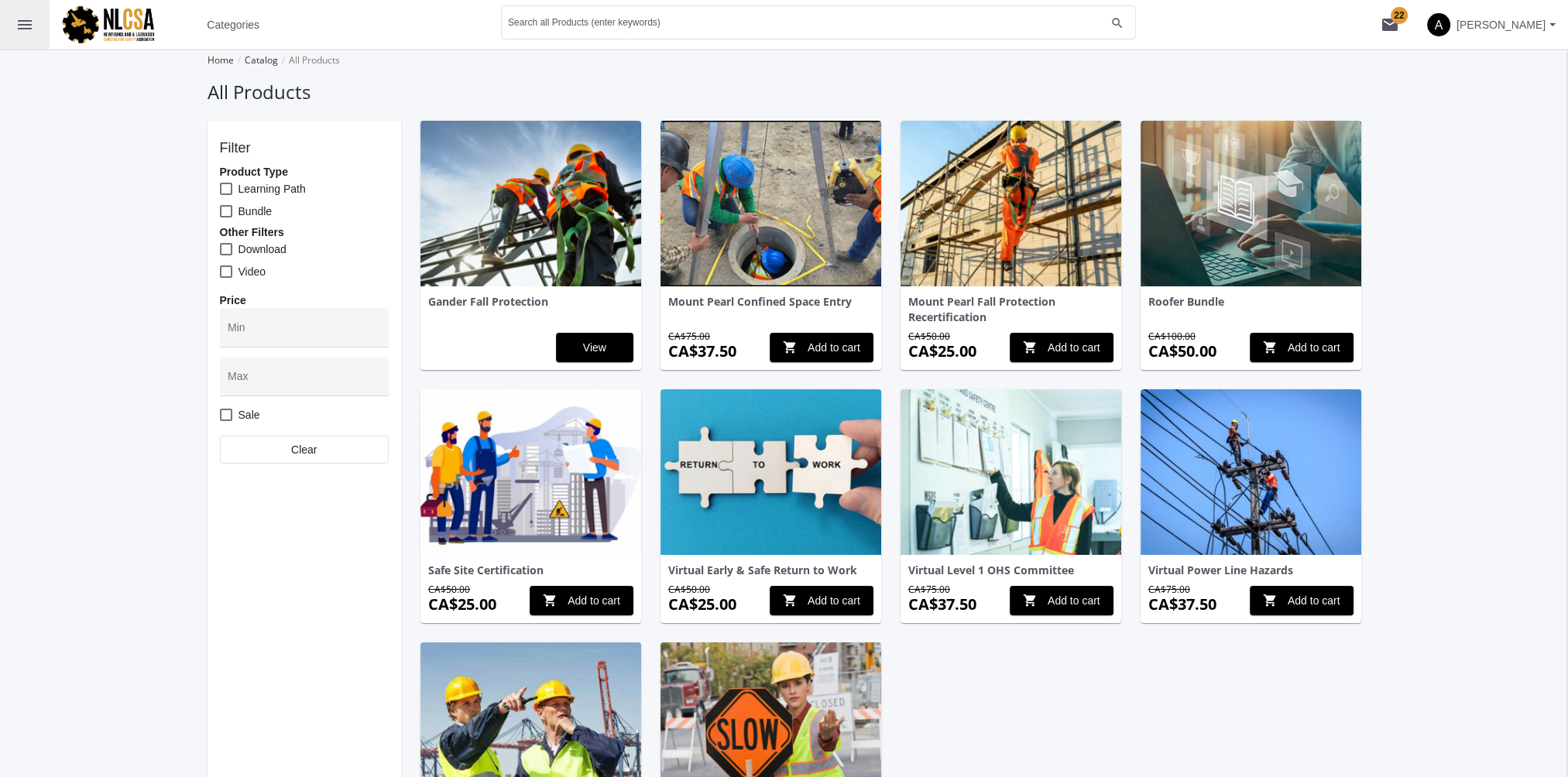
click at [38, 22] on button "menu" at bounding box center [24, 24] width 50 height 50
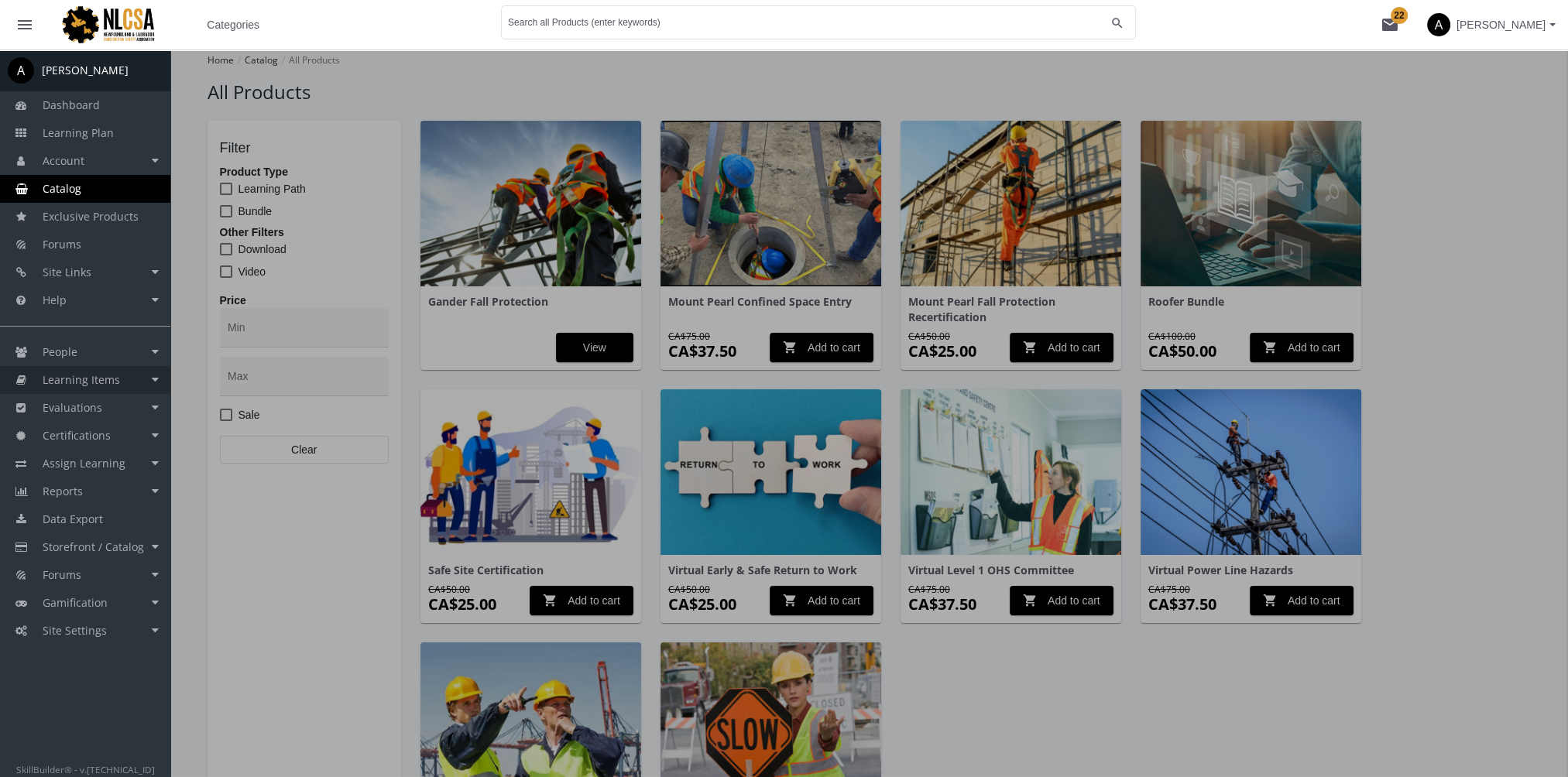
click at [127, 385] on link "Learning Items" at bounding box center [85, 380] width 170 height 28
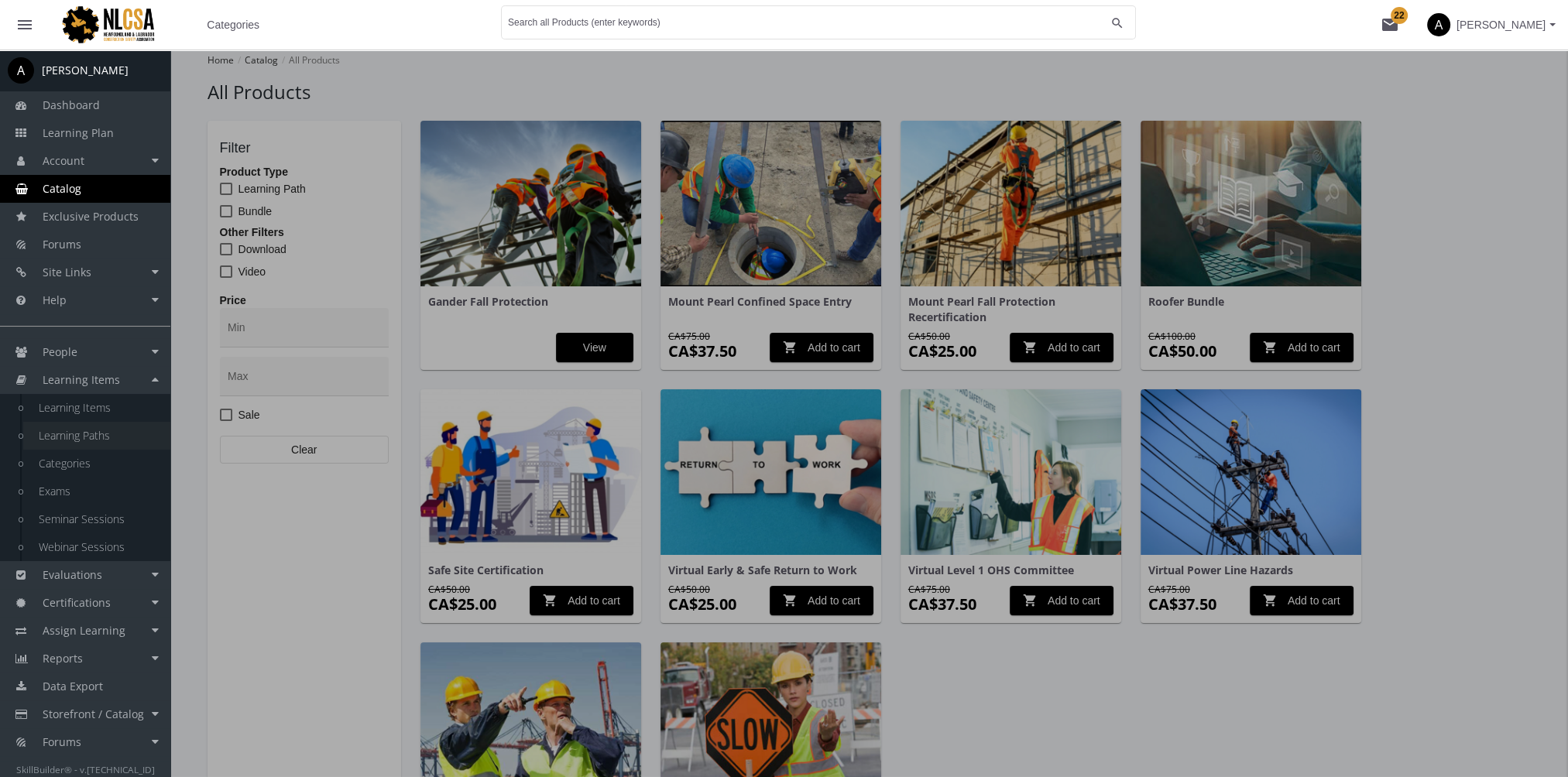
click at [113, 440] on link "Learning Paths" at bounding box center [97, 436] width 147 height 28
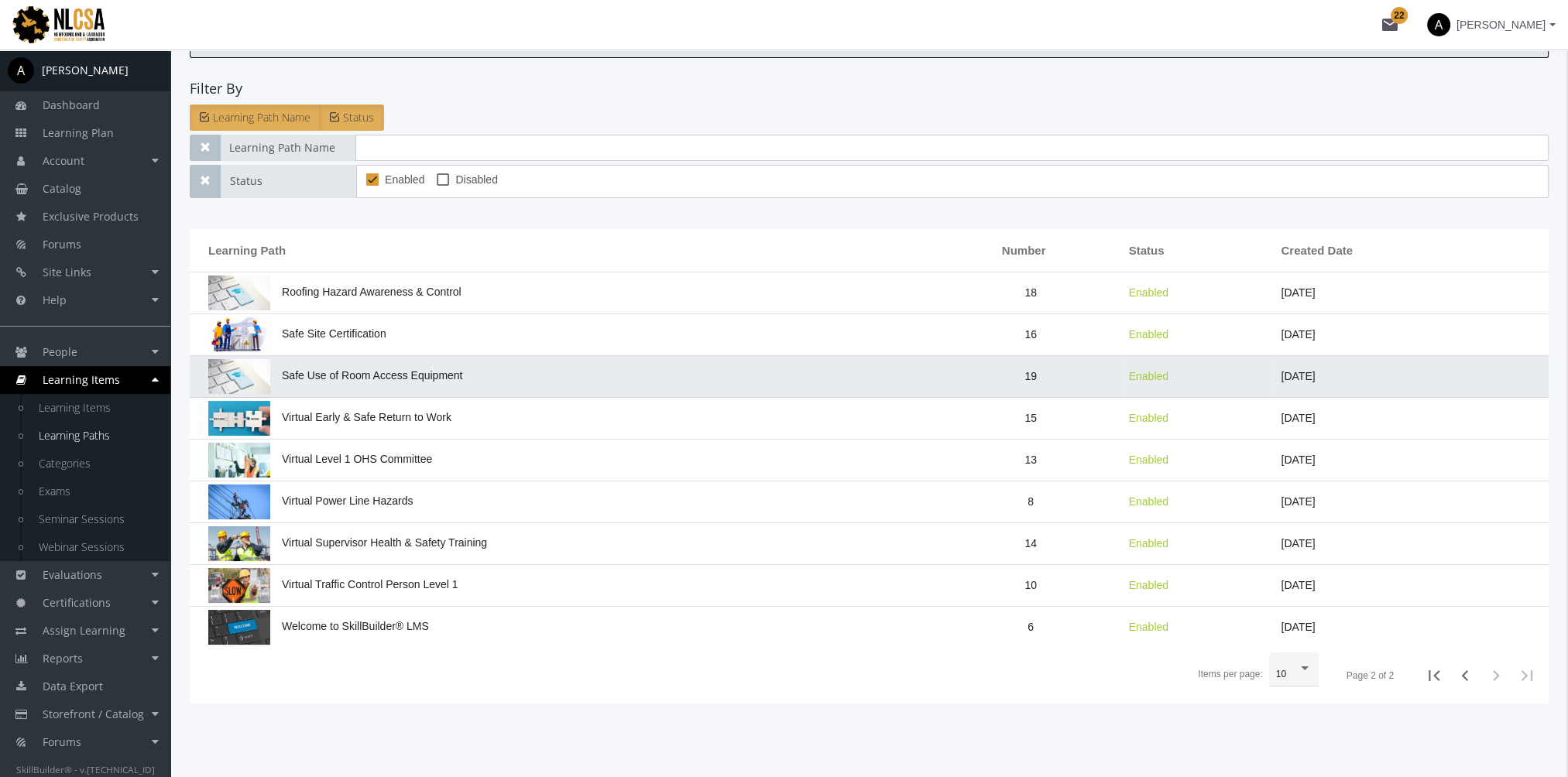
scroll to position [114, 0]
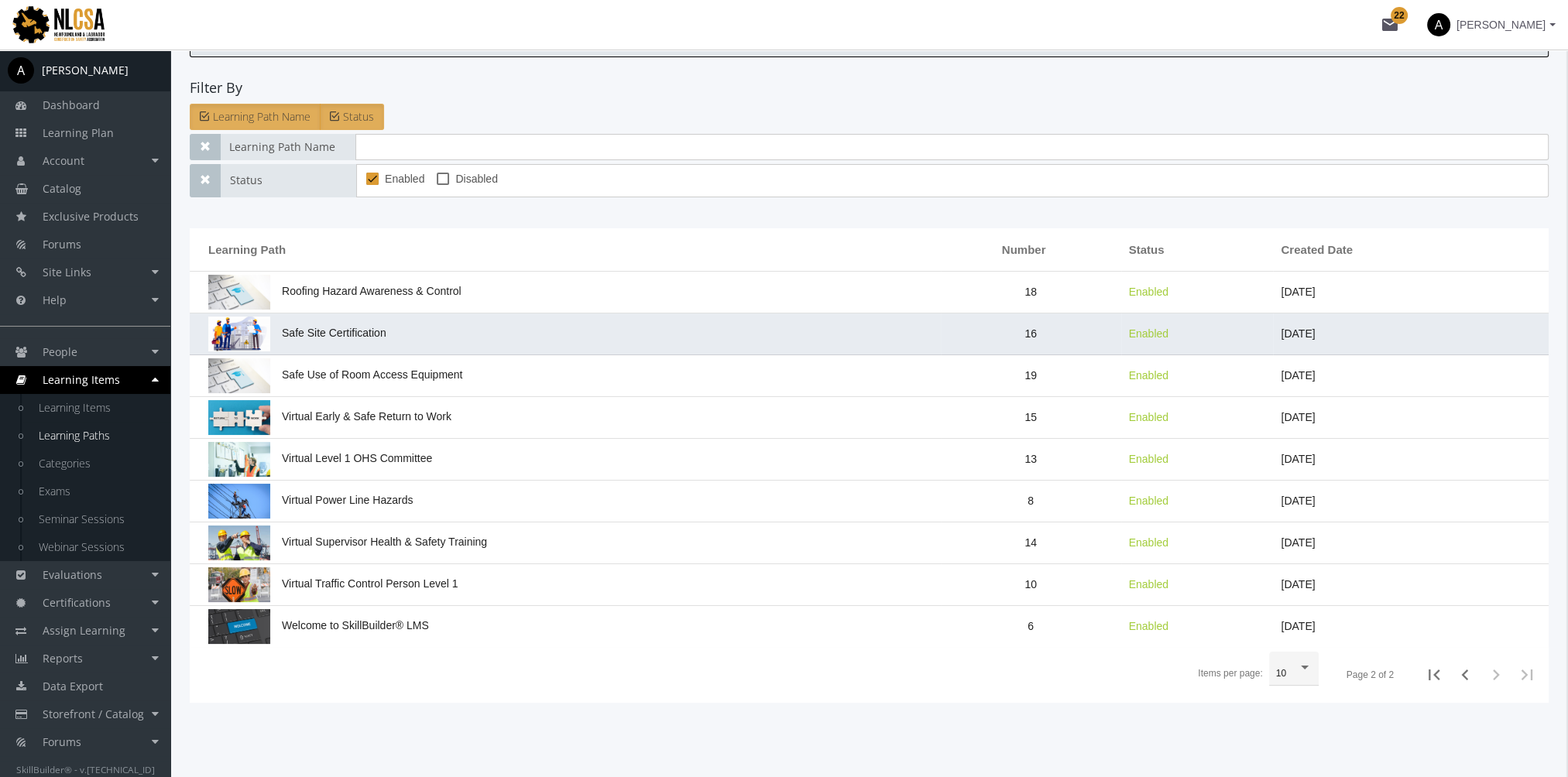
click at [331, 332] on span "Safe Site Certification" at bounding box center [298, 332] width 178 height 12
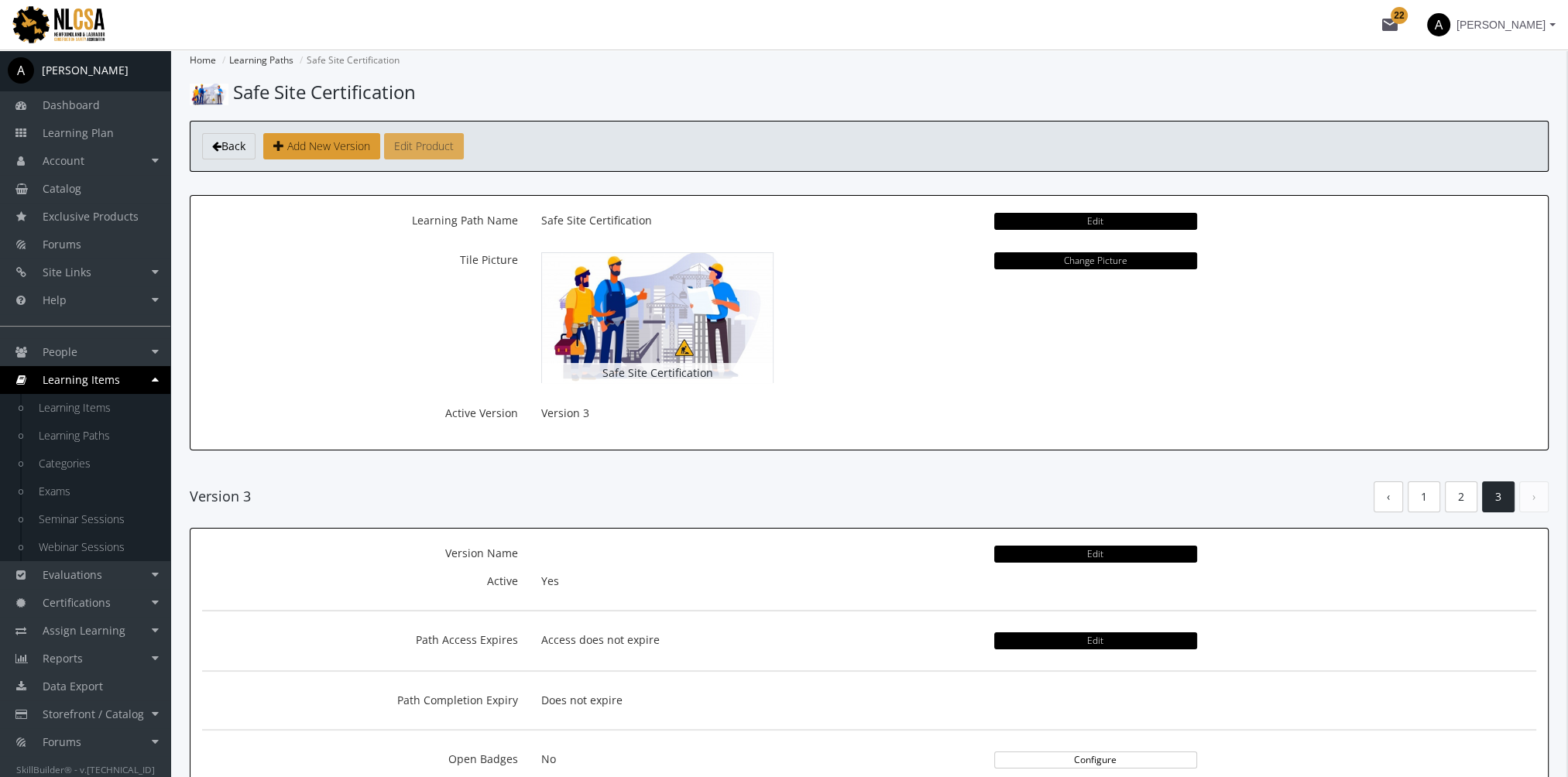
click at [431, 146] on button "Edit Product" at bounding box center [423, 147] width 79 height 26
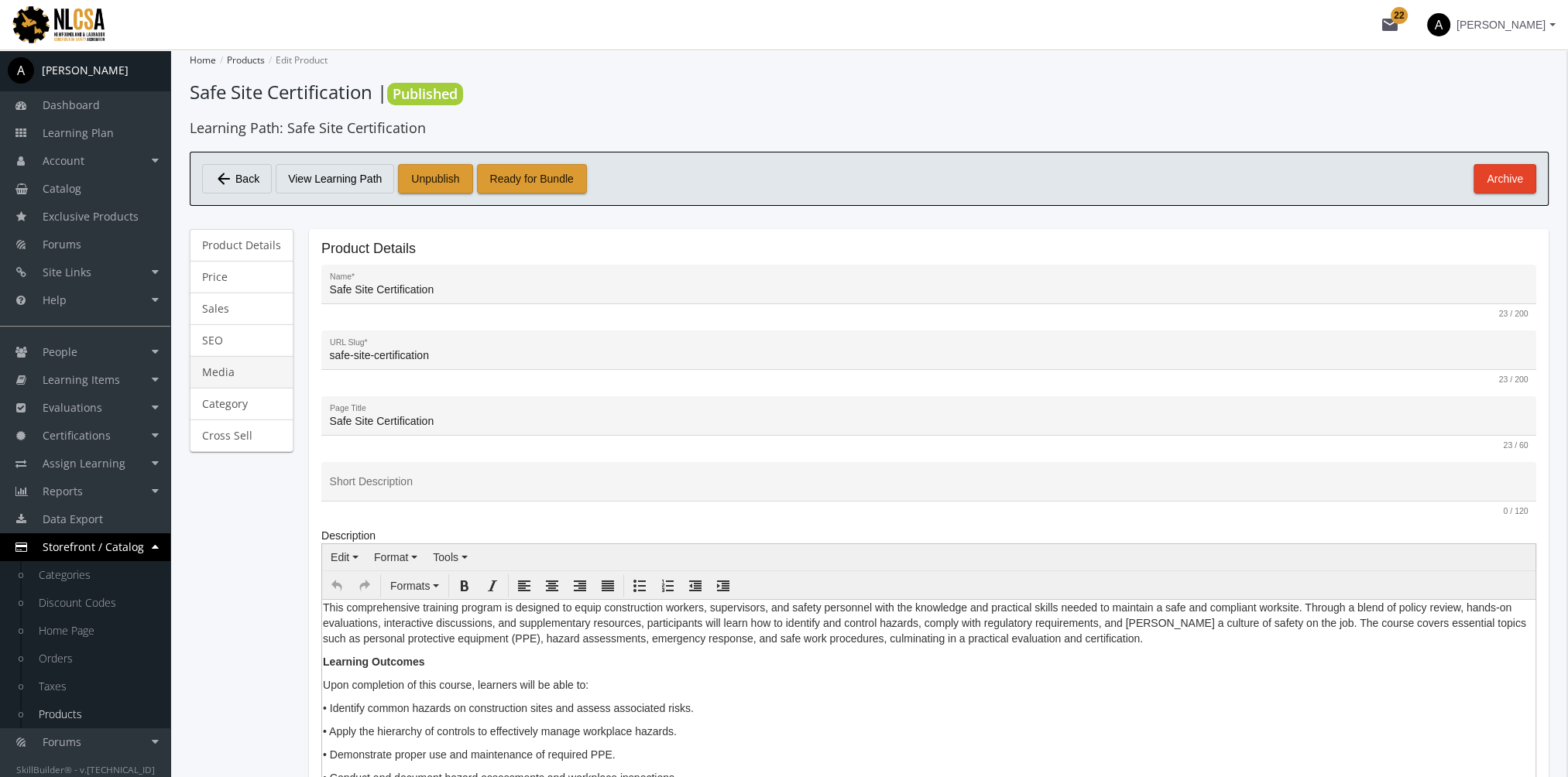
click at [246, 378] on link "Media" at bounding box center [241, 371] width 104 height 32
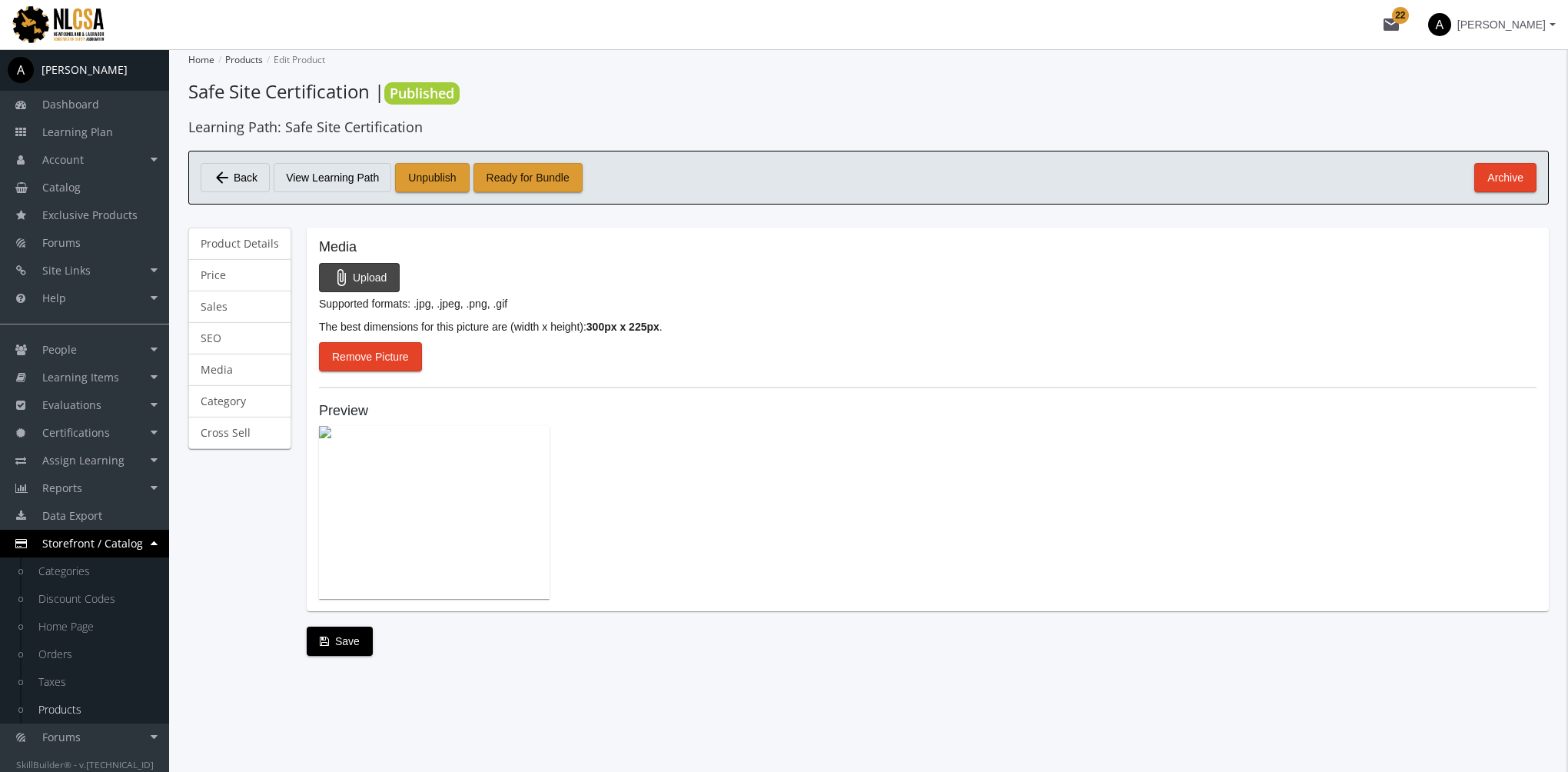
click at [353, 277] on span "attach_file Upload" at bounding box center [359, 277] width 55 height 28
click at [367, 360] on span "Remove Picture" at bounding box center [370, 357] width 77 height 28
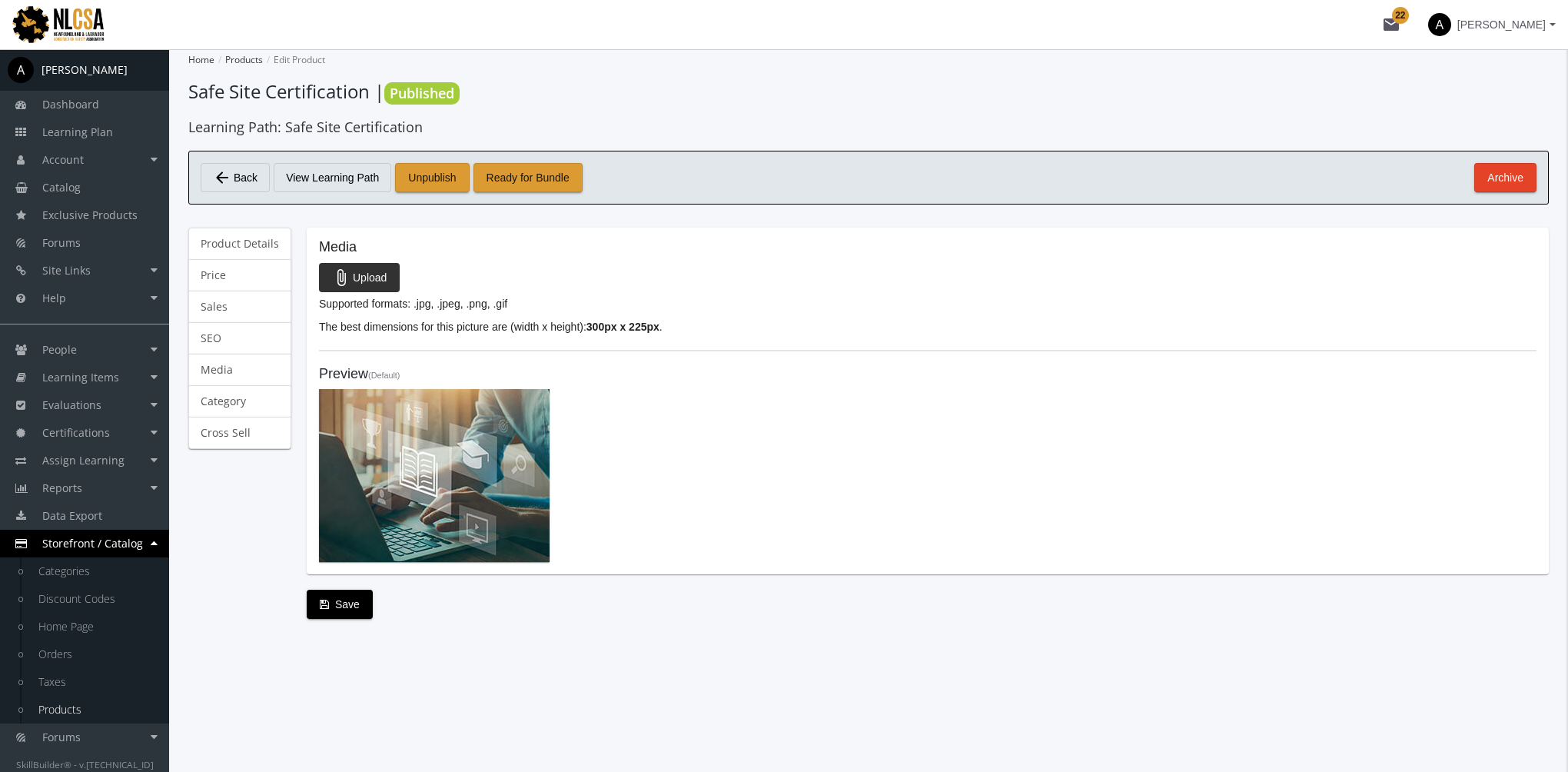
click at [378, 280] on span "attach_file Upload" at bounding box center [359, 277] width 55 height 28
click at [372, 279] on span "attach_file Upload" at bounding box center [359, 277] width 55 height 28
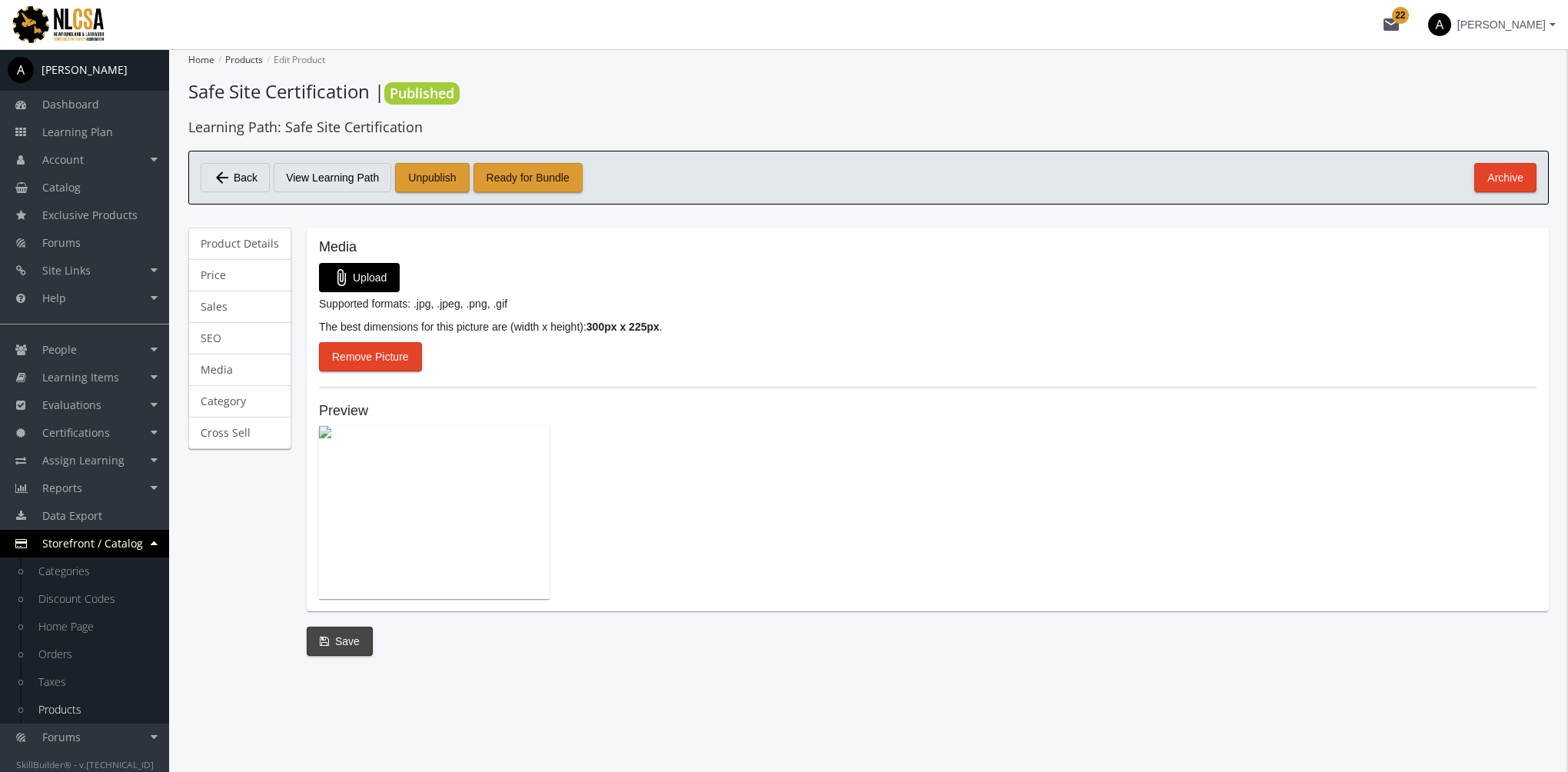
click at [349, 646] on span "Save" at bounding box center [340, 641] width 40 height 28
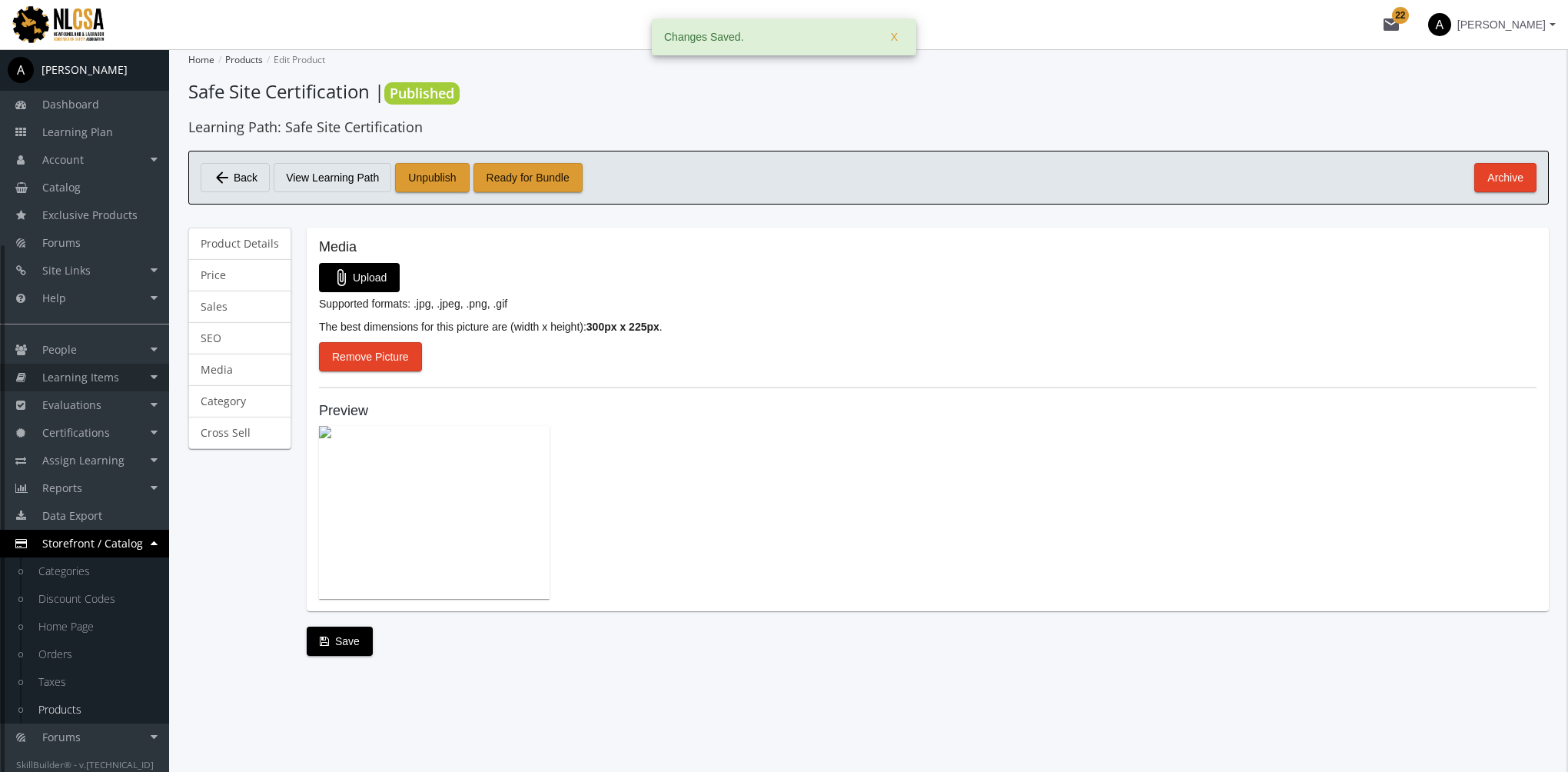
click at [101, 383] on span "Learning Items" at bounding box center [81, 377] width 77 height 15
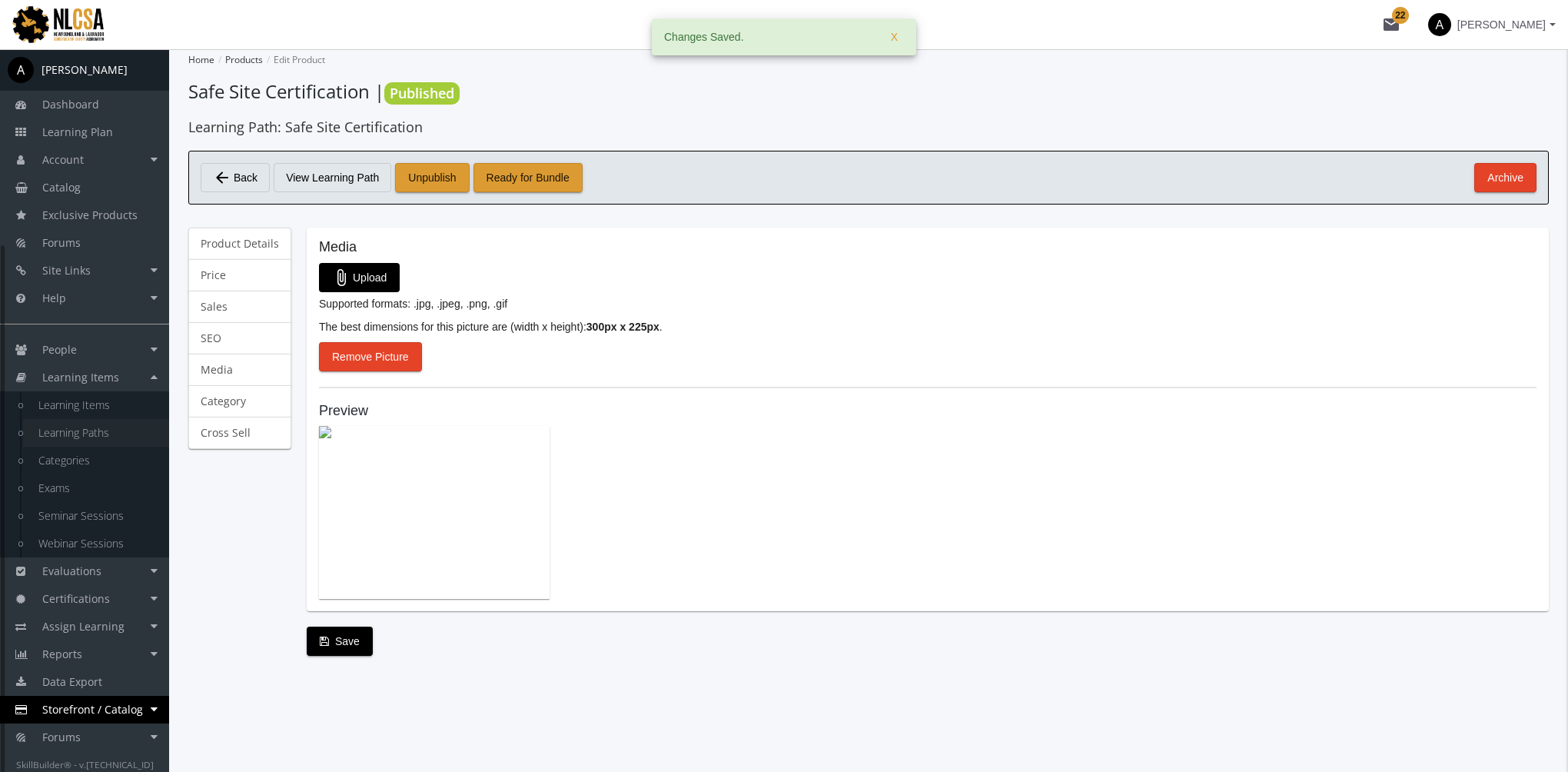
click at [105, 436] on link "Learning Paths" at bounding box center [96, 433] width 146 height 28
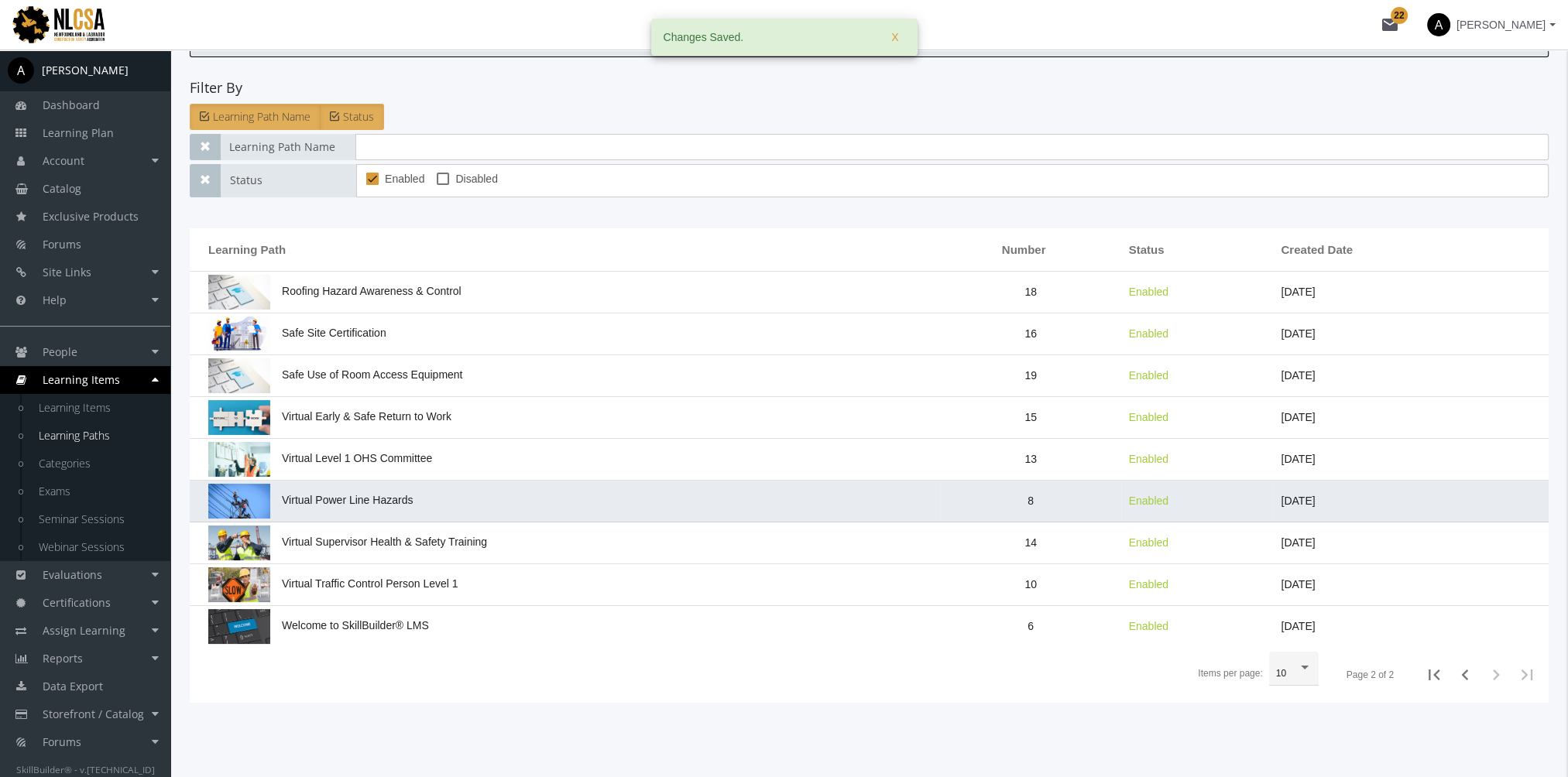
scroll to position [114, 0]
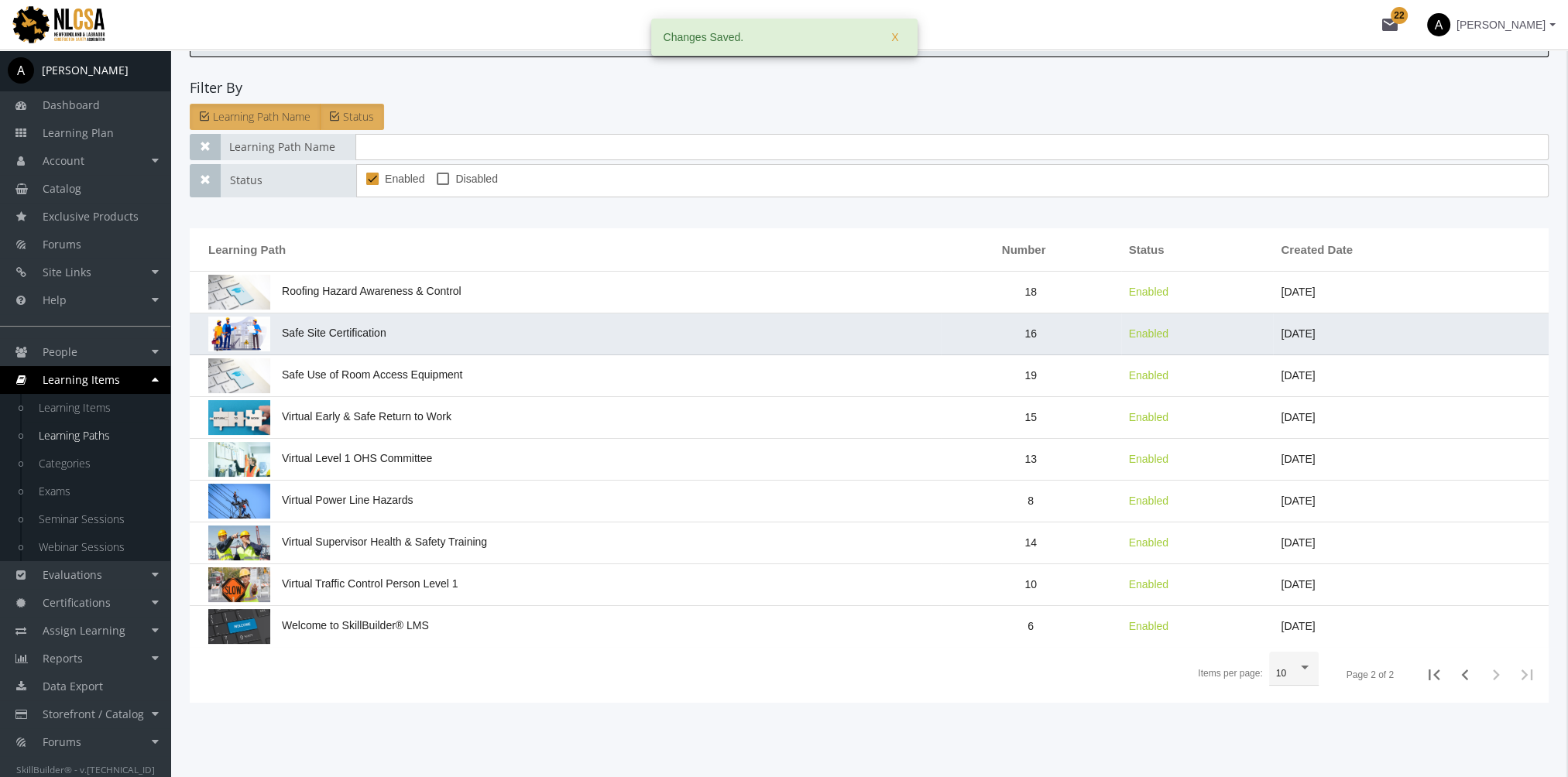
click at [337, 337] on td "Safe Site Certification" at bounding box center [565, 334] width 751 height 42
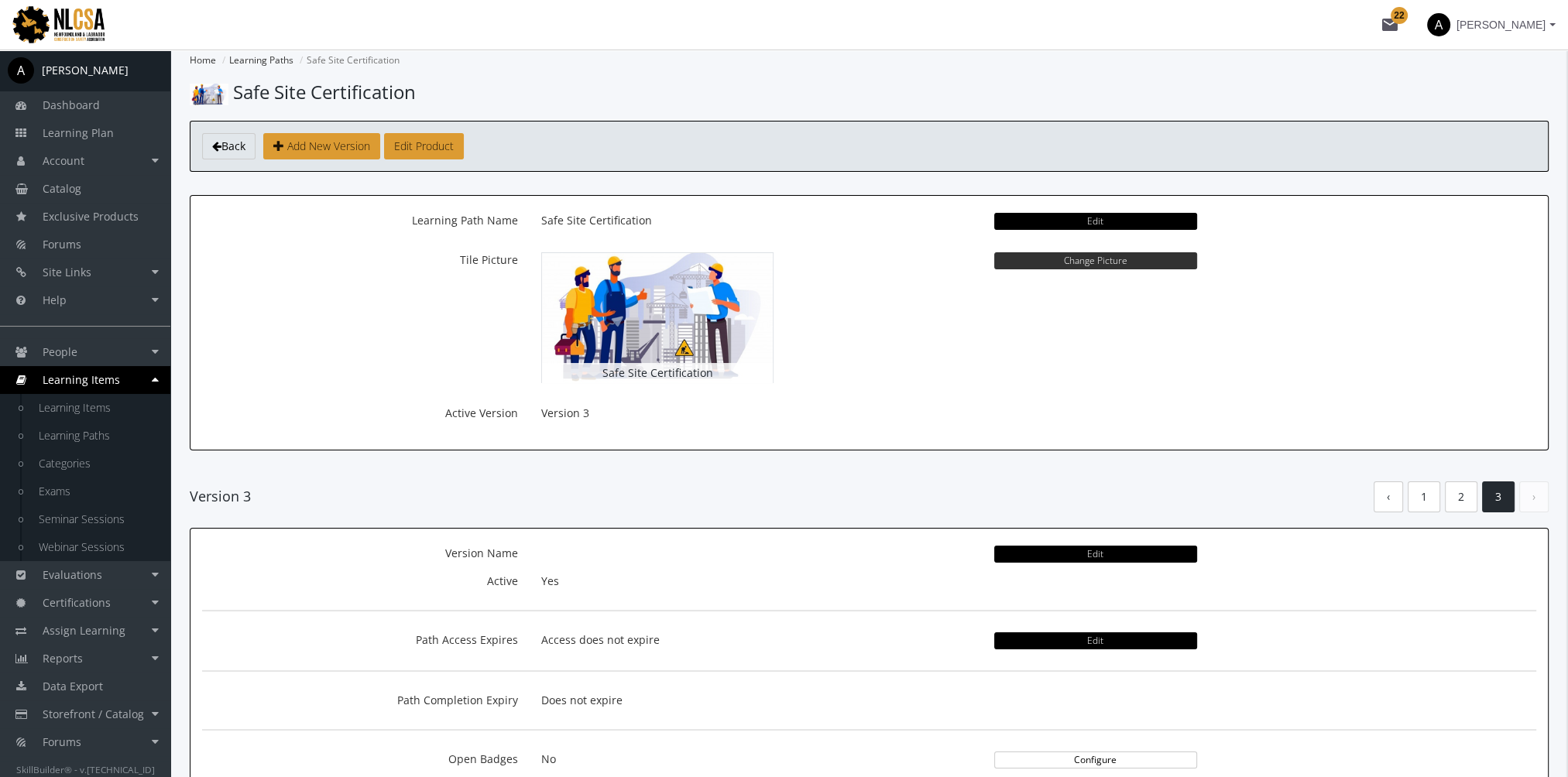
click at [1012, 252] on button "Change Picture" at bounding box center [1095, 261] width 202 height 17
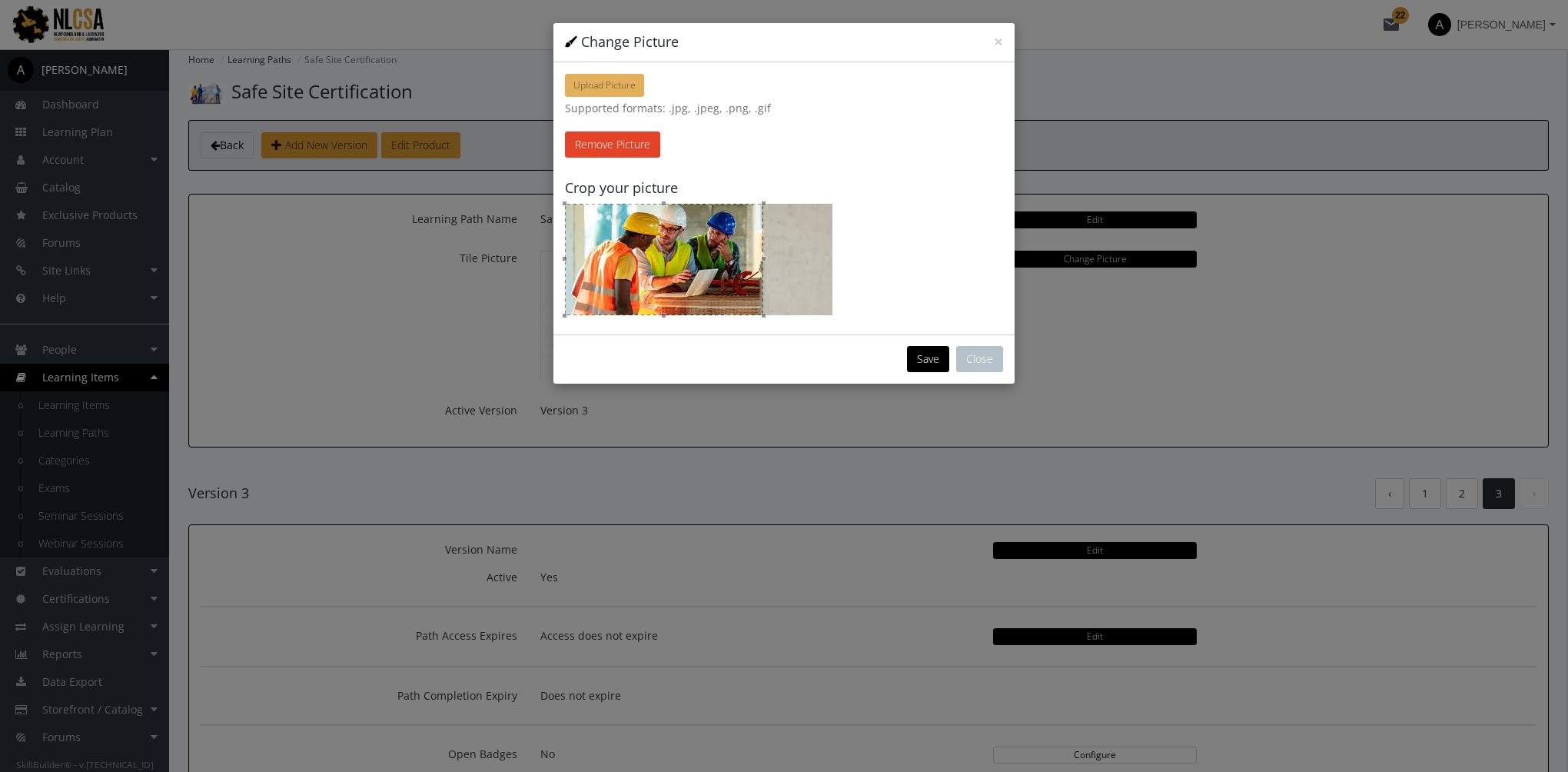
click at [616, 86] on span "Upload Picture" at bounding box center [605, 85] width 62 height 13
type input "C:\fakepath\engineers-team-discussing-issues-construction-site_74855-4786.jpeg"
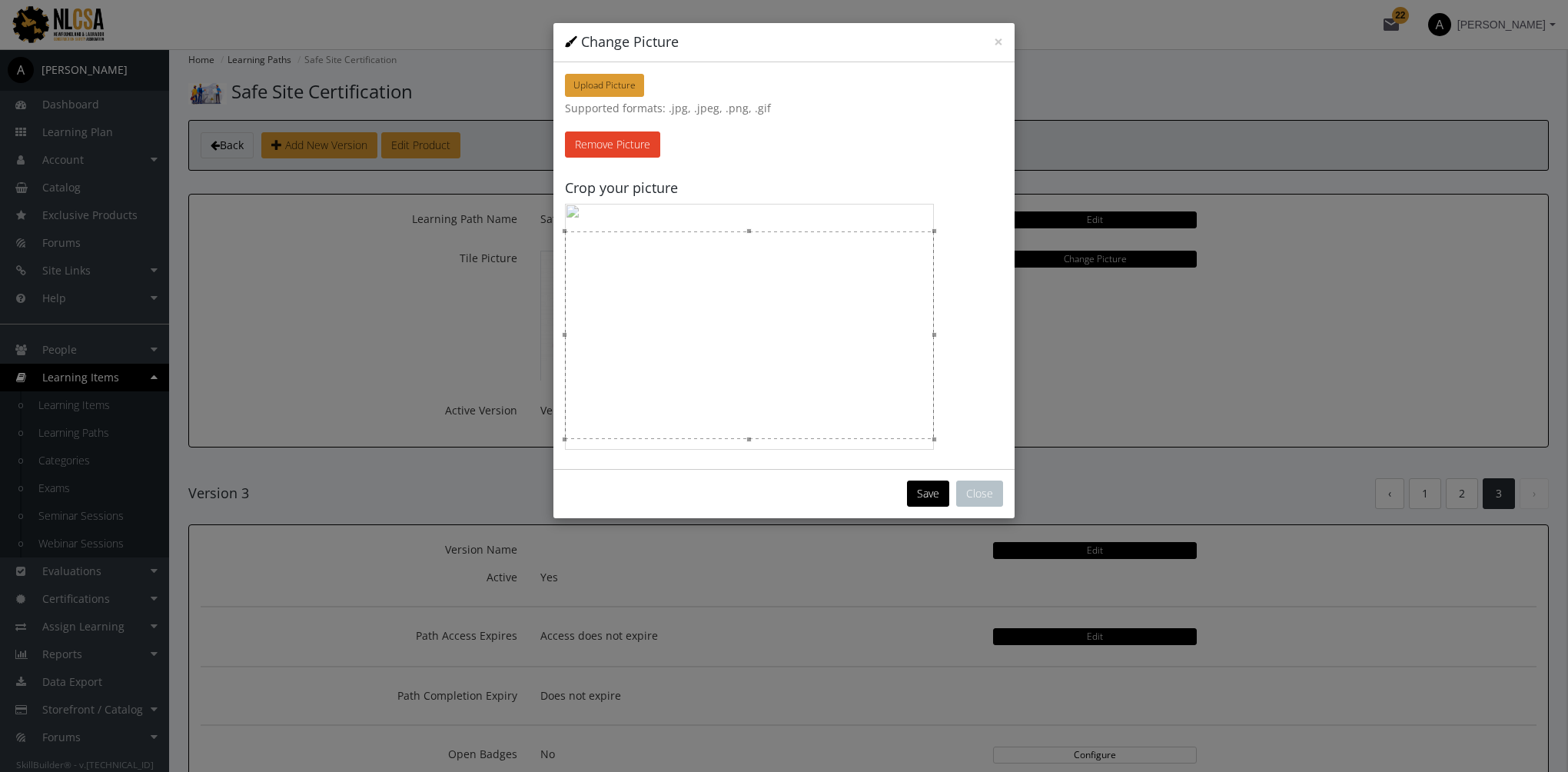
drag, startPoint x: 834, startPoint y: 372, endPoint x: 830, endPoint y: 399, distance: 27.3
click at [830, 399] on div at bounding box center [749, 335] width 369 height 208
click at [916, 486] on button "Save" at bounding box center [928, 494] width 42 height 26
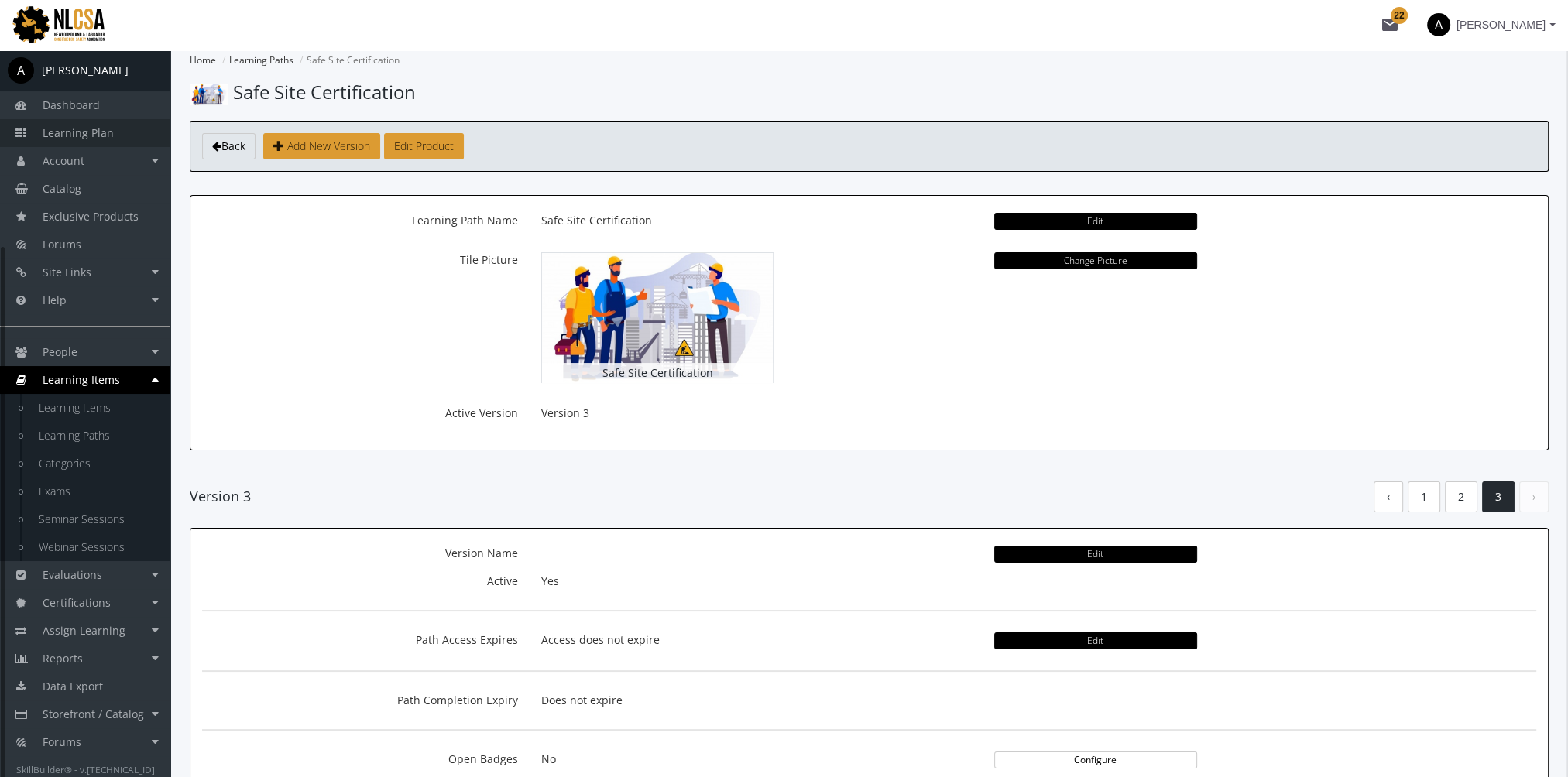
click at [106, 130] on span "Learning Plan" at bounding box center [79, 133] width 72 height 15
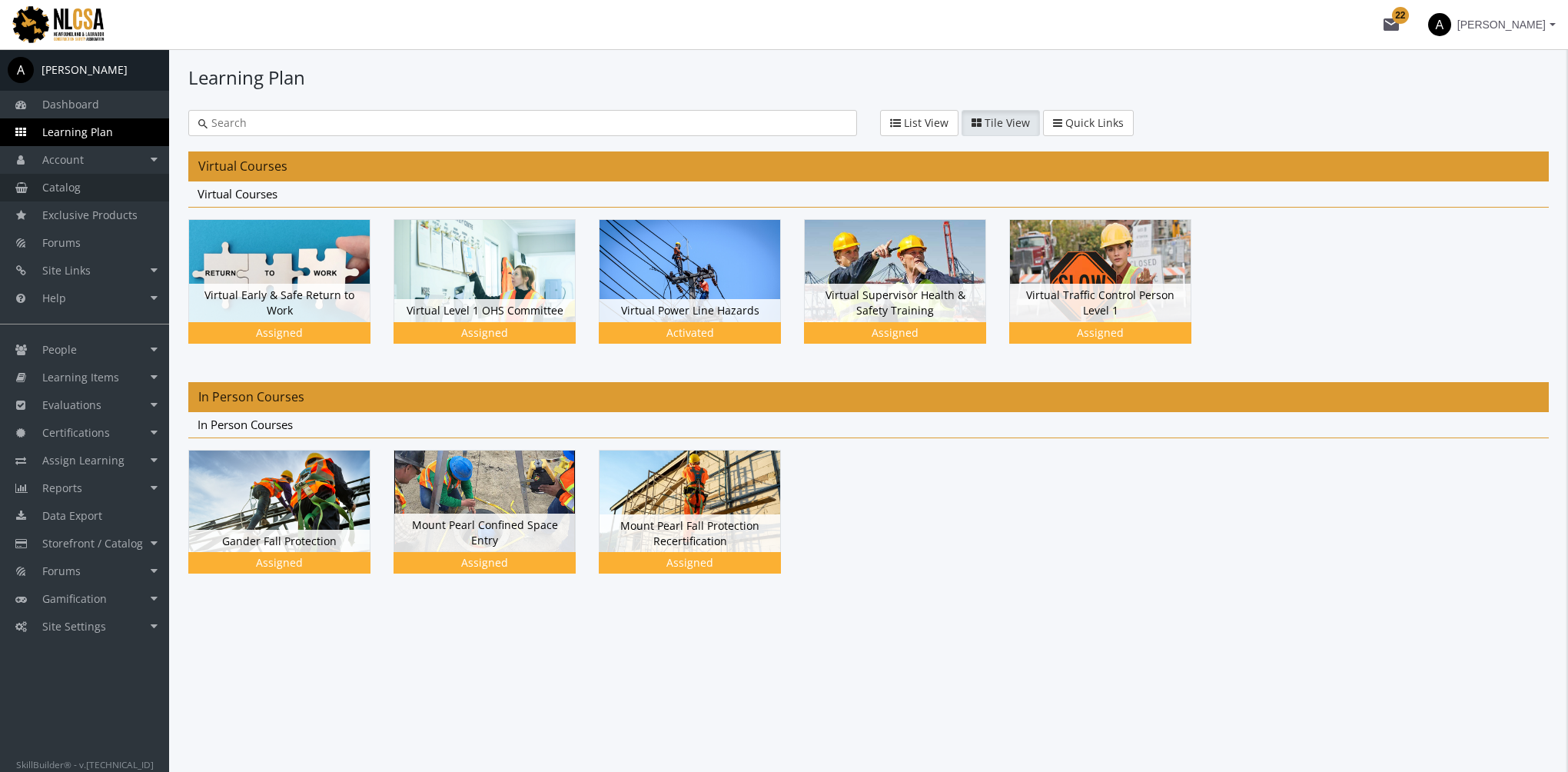
click at [92, 188] on link "Catalog" at bounding box center [84, 188] width 169 height 28
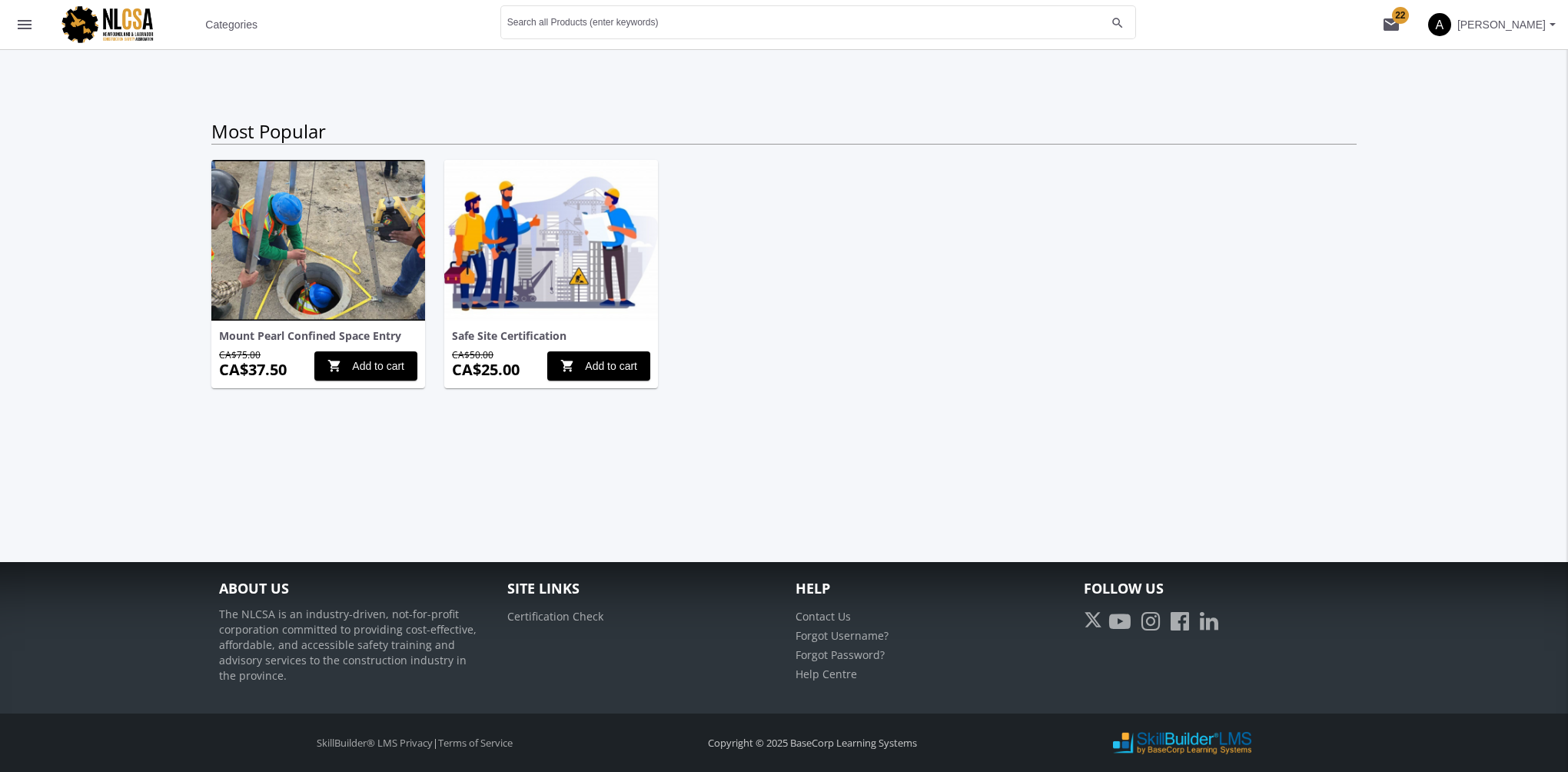
click at [538, 288] on img at bounding box center [551, 240] width 214 height 160
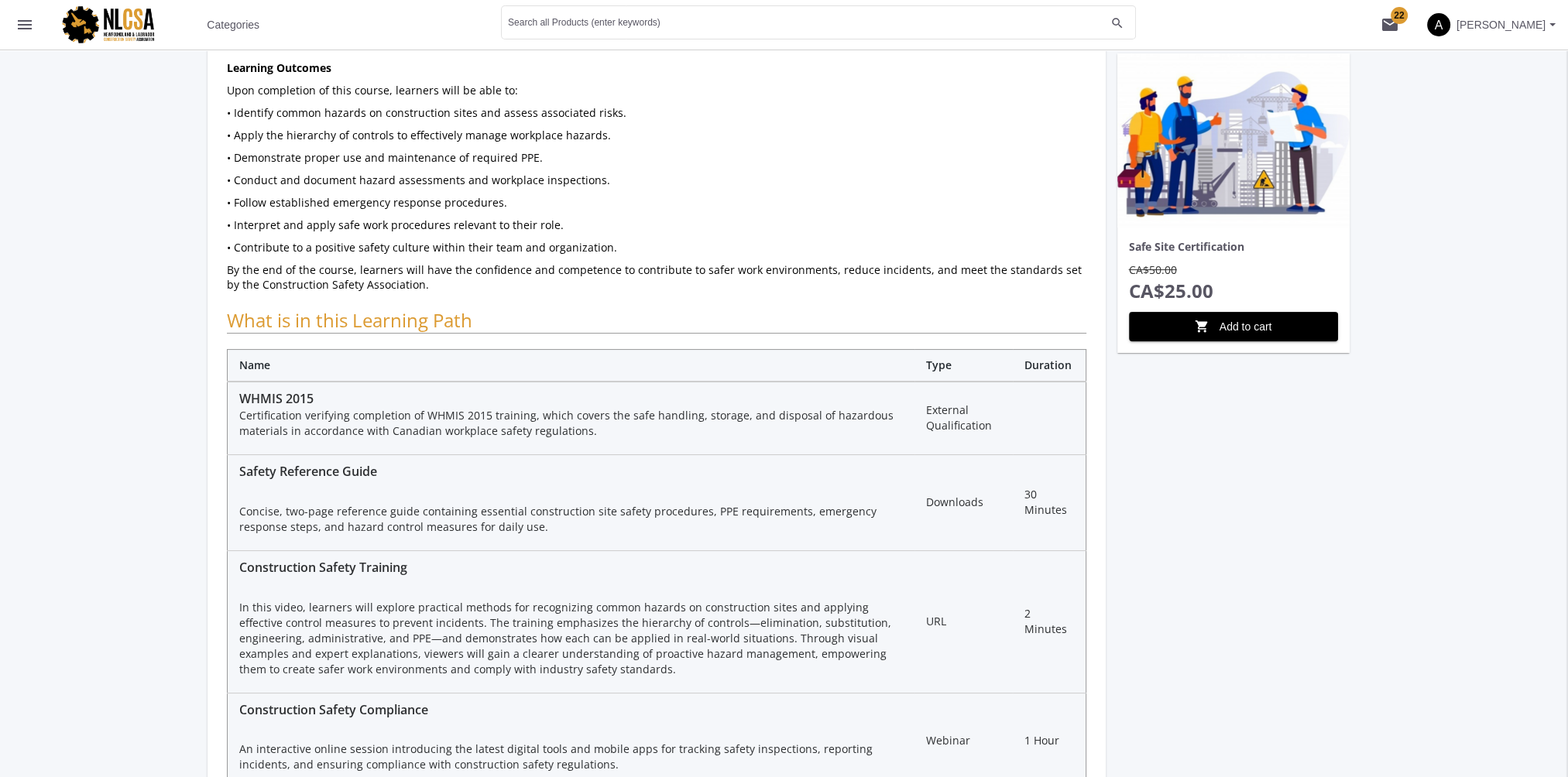
scroll to position [310, 0]
click at [29, 23] on mat-icon "menu" at bounding box center [24, 24] width 18 height 18
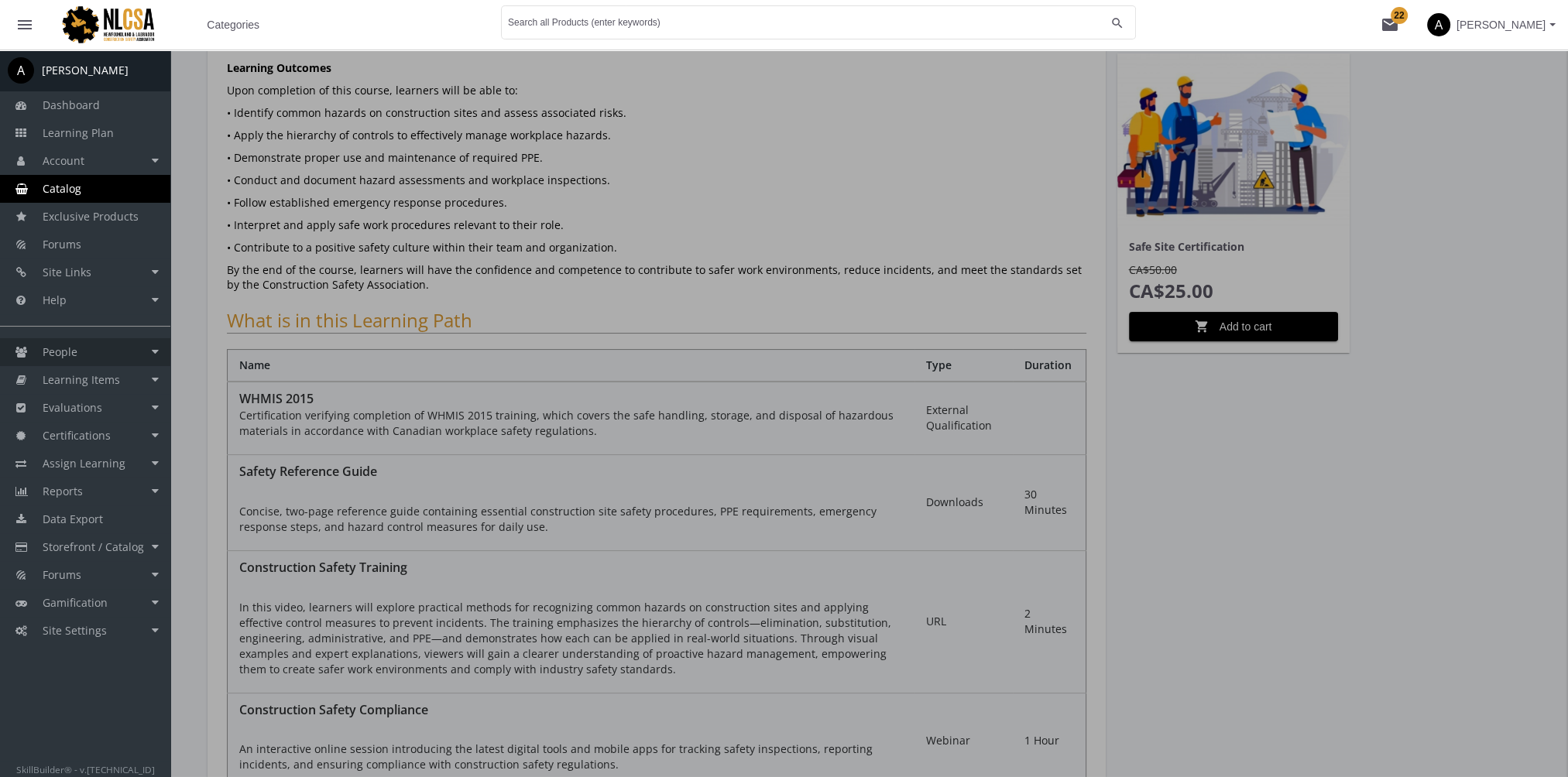
click at [136, 365] on link "People" at bounding box center [85, 352] width 170 height 28
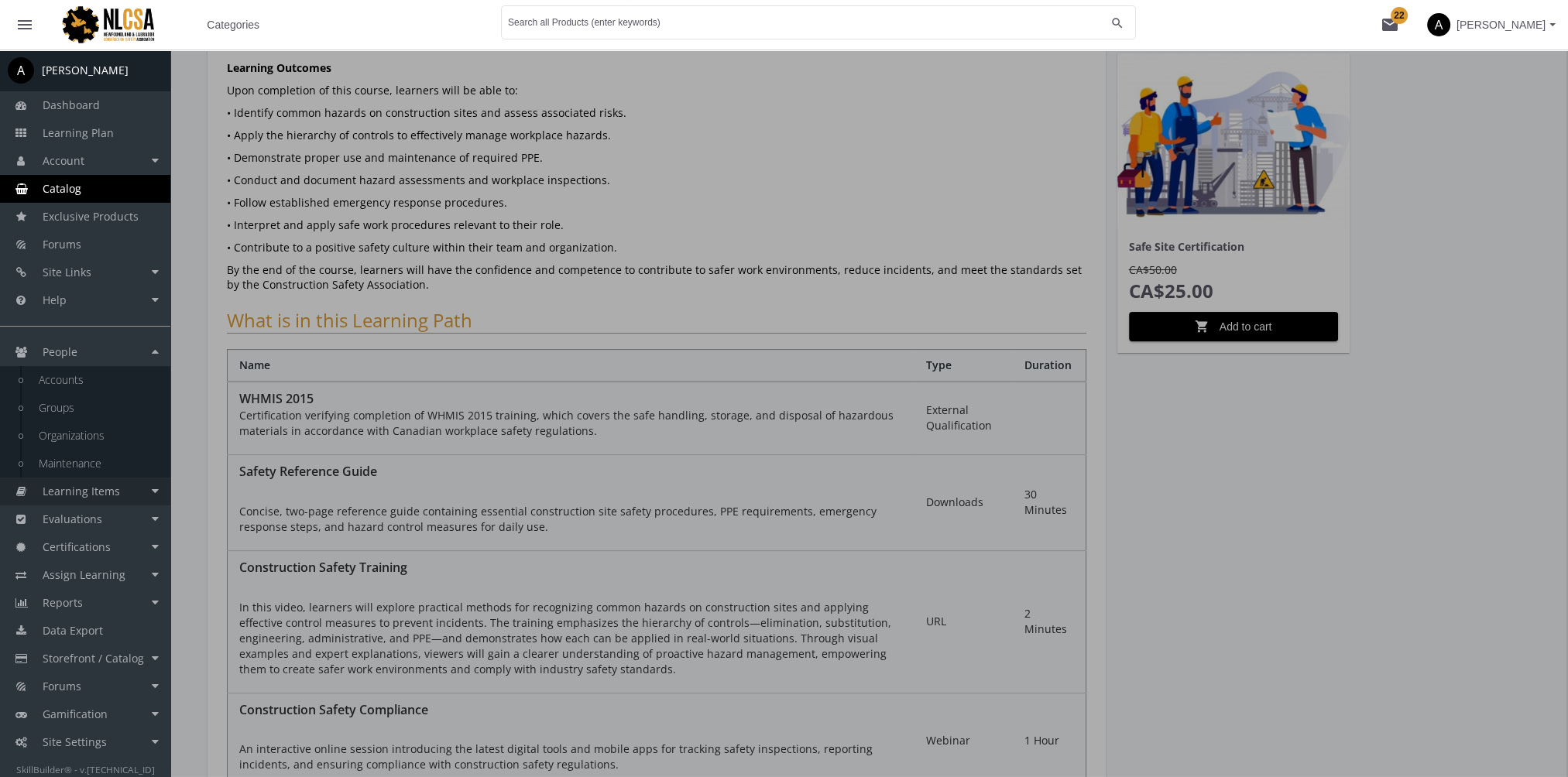
click at [112, 492] on span "Learning Items" at bounding box center [81, 491] width 78 height 15
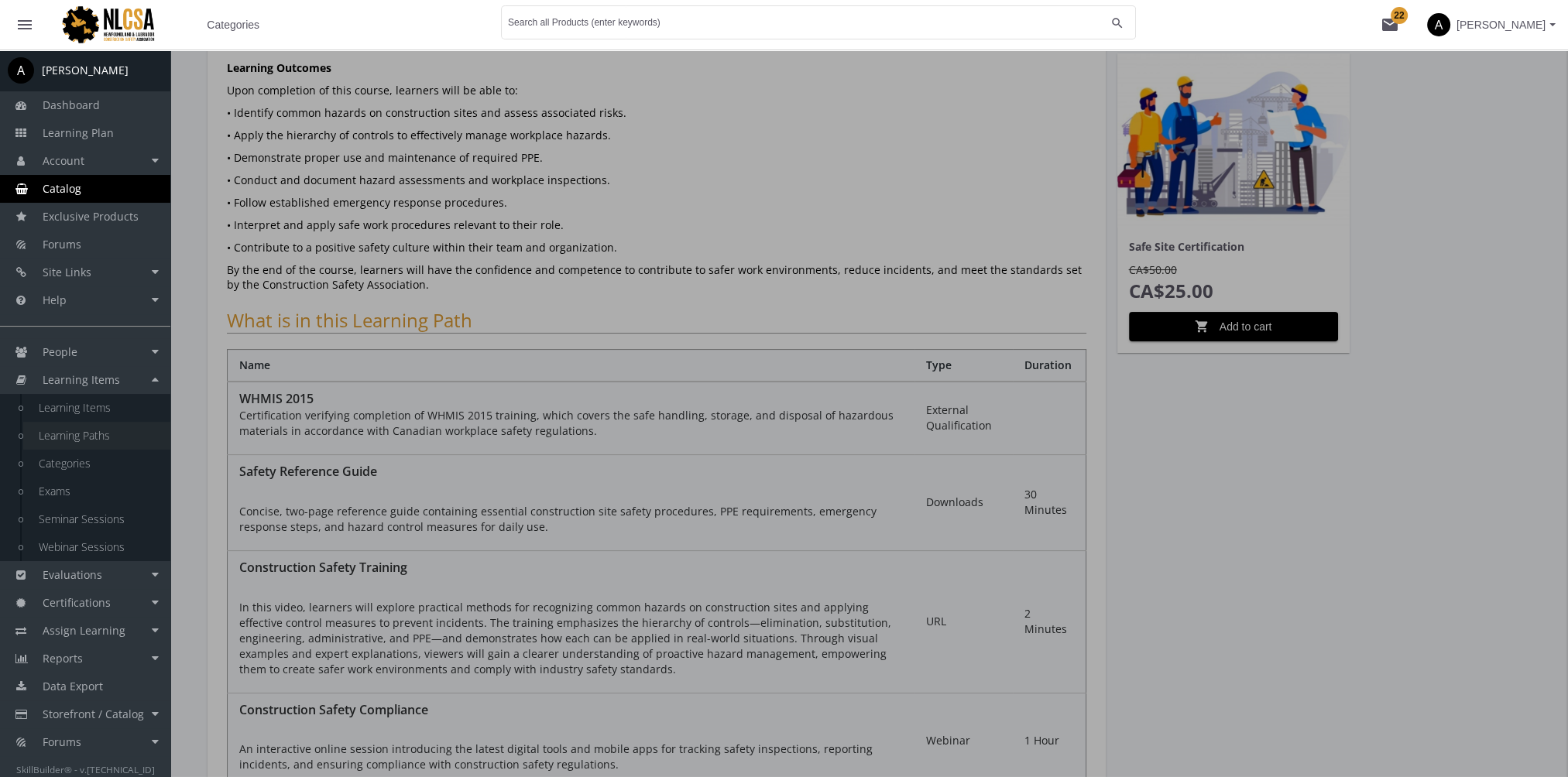
click at [106, 442] on link "Learning Paths" at bounding box center [97, 436] width 147 height 28
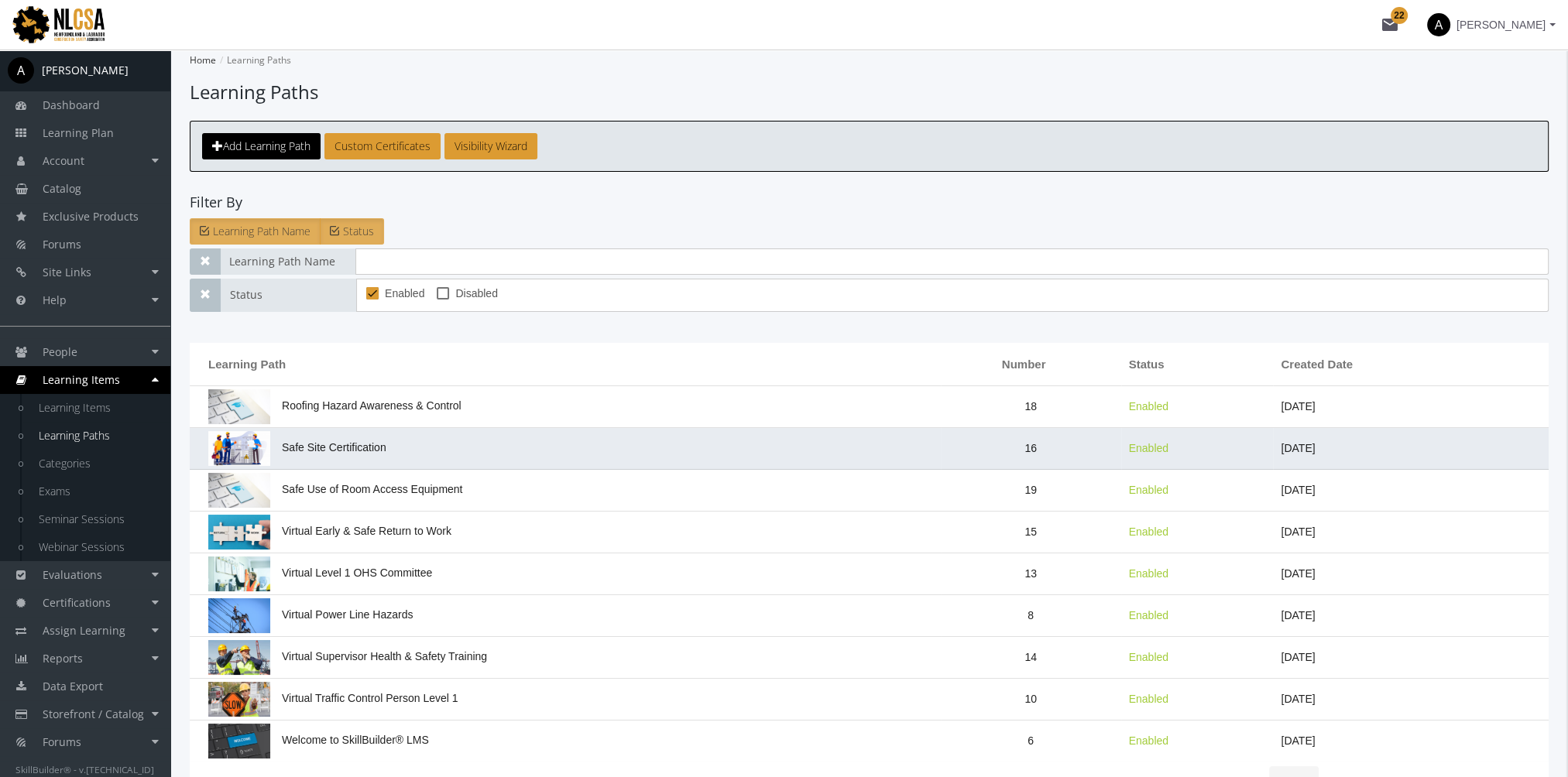
click at [330, 449] on span "Safe Site Certification" at bounding box center [298, 447] width 178 height 12
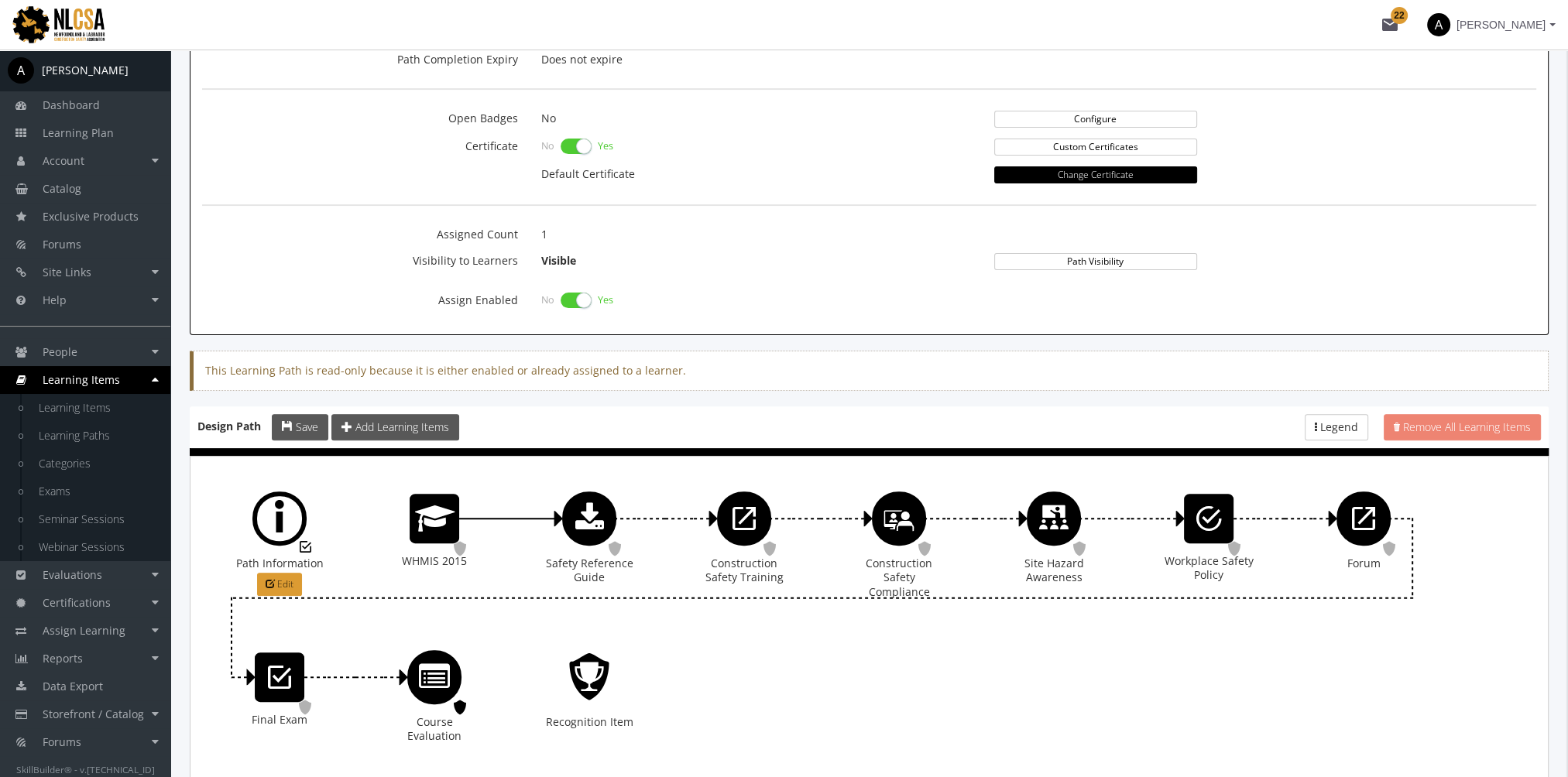
scroll to position [733, 0]
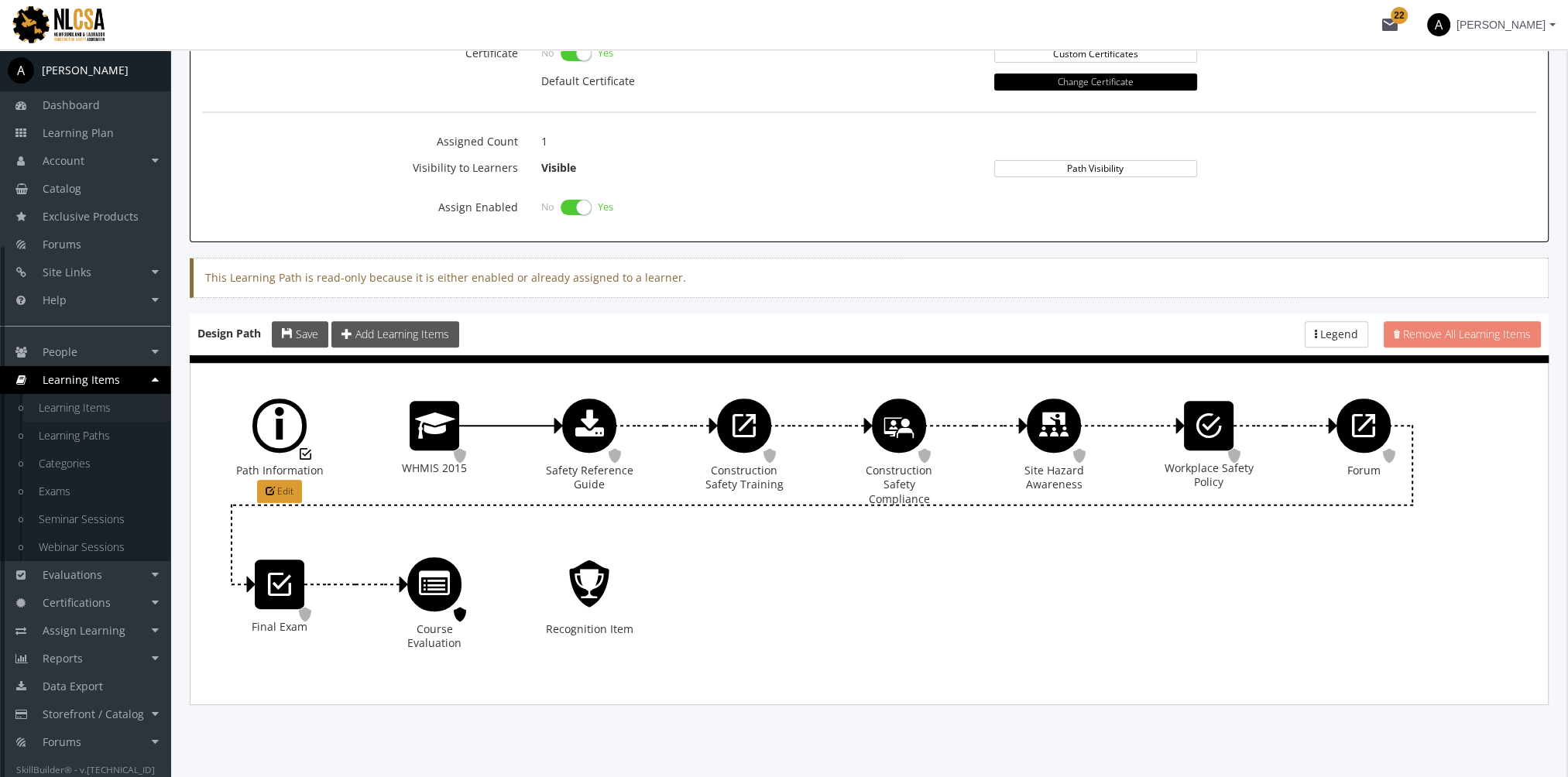
click at [106, 415] on link "Learning Items" at bounding box center [97, 408] width 147 height 28
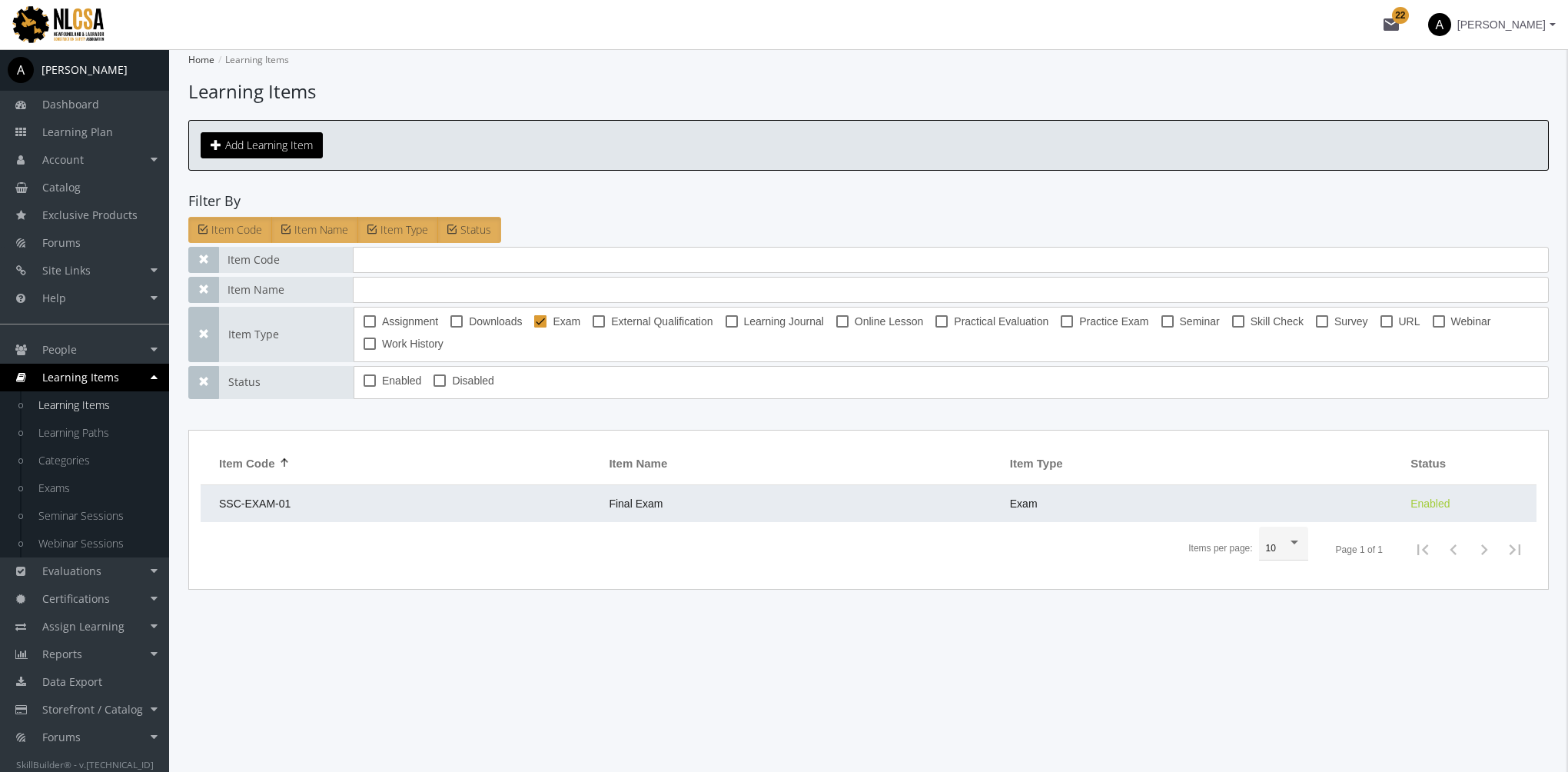
click at [320, 499] on td "SSC-EXAM-01" at bounding box center [401, 503] width 400 height 37
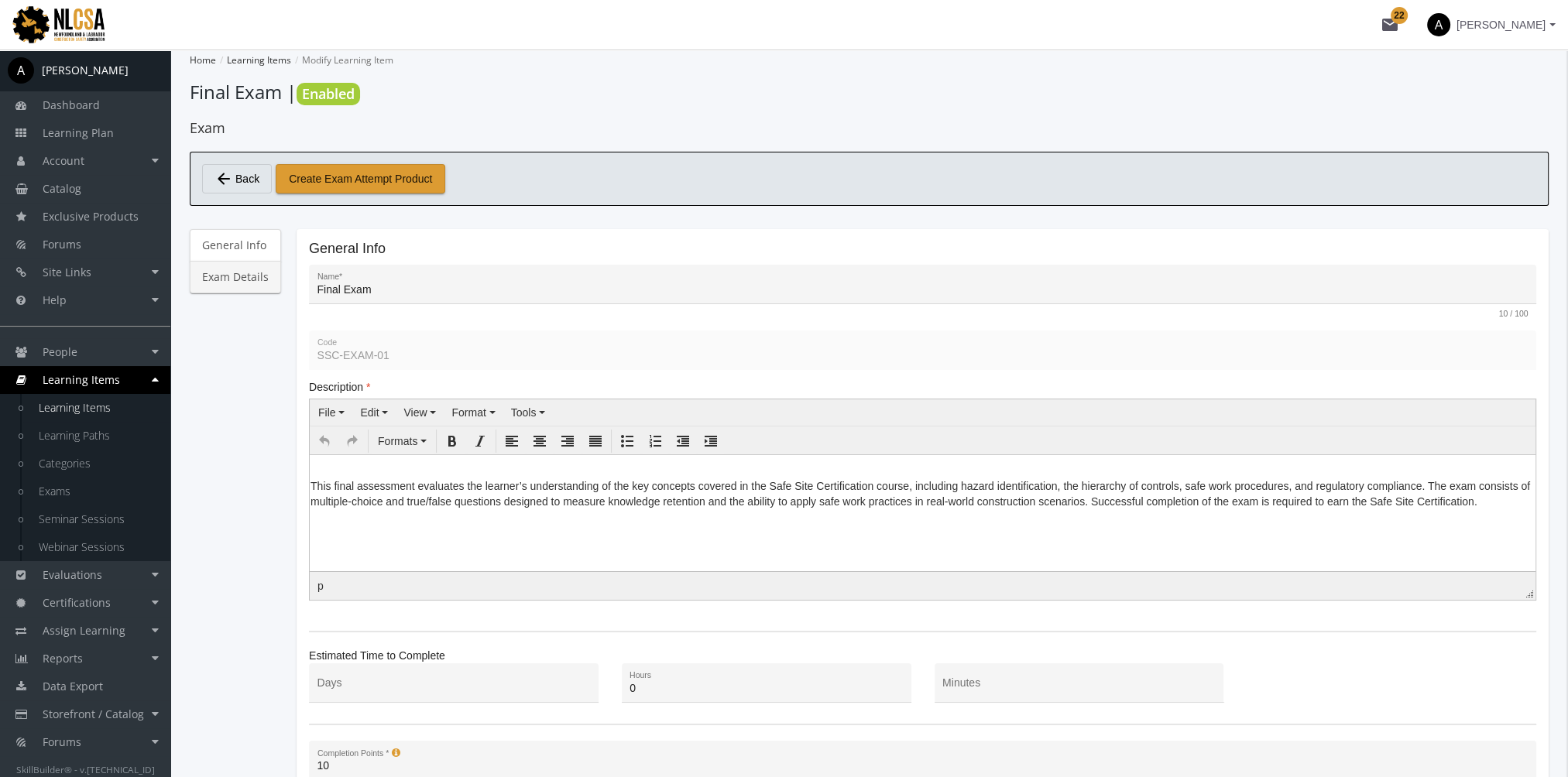
click at [250, 283] on link "Exam Details" at bounding box center [235, 276] width 92 height 32
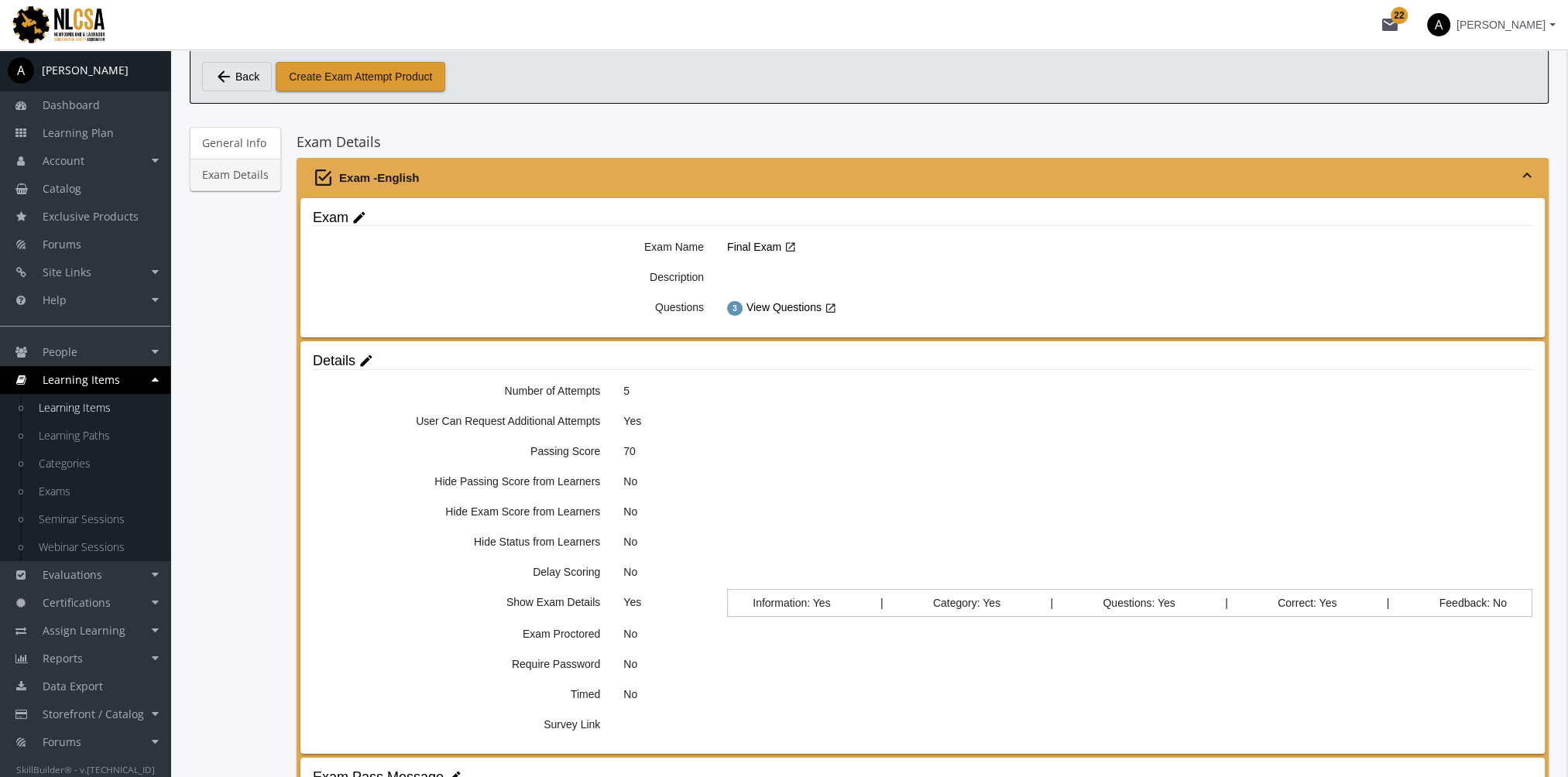
scroll to position [47, 0]
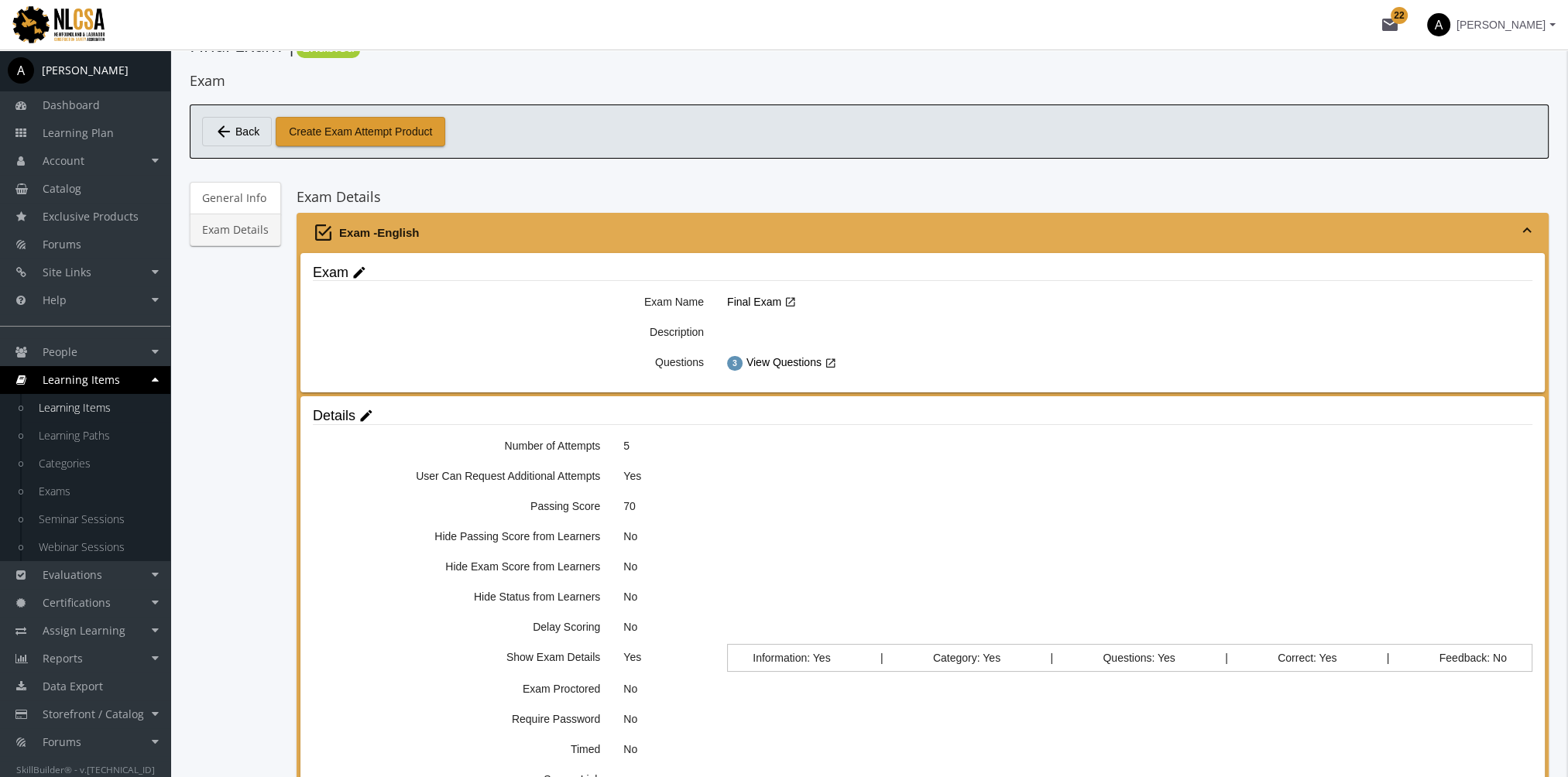
click at [251, 228] on link "Exam Details" at bounding box center [235, 229] width 92 height 32
click at [96, 414] on link "Learning Items" at bounding box center [97, 408] width 147 height 28
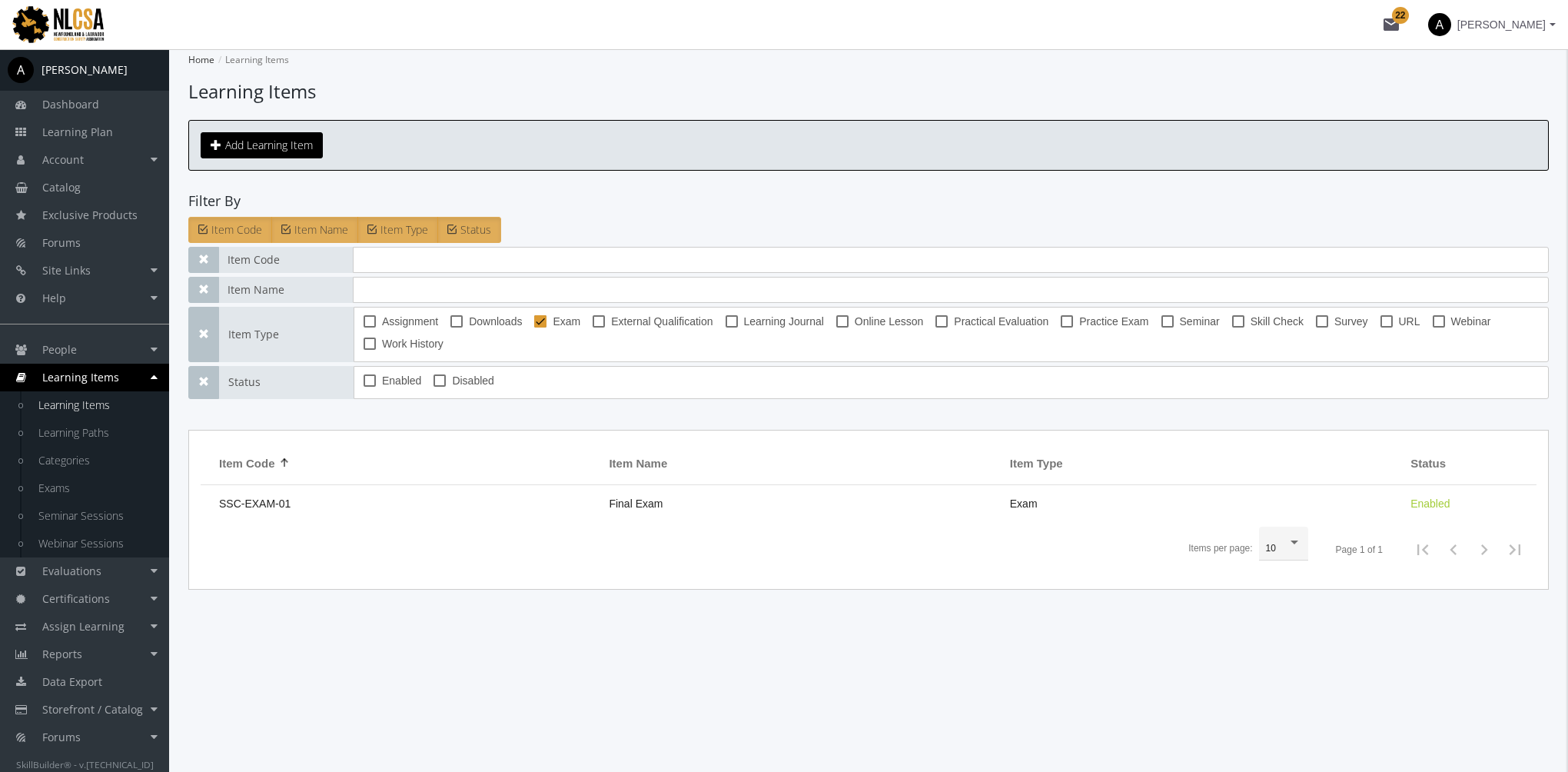
click at [546, 318] on span at bounding box center [541, 321] width 12 height 12
click at [535, 327] on input "Exam" at bounding box center [535, 327] width 1 height 1
checkbox input "false"
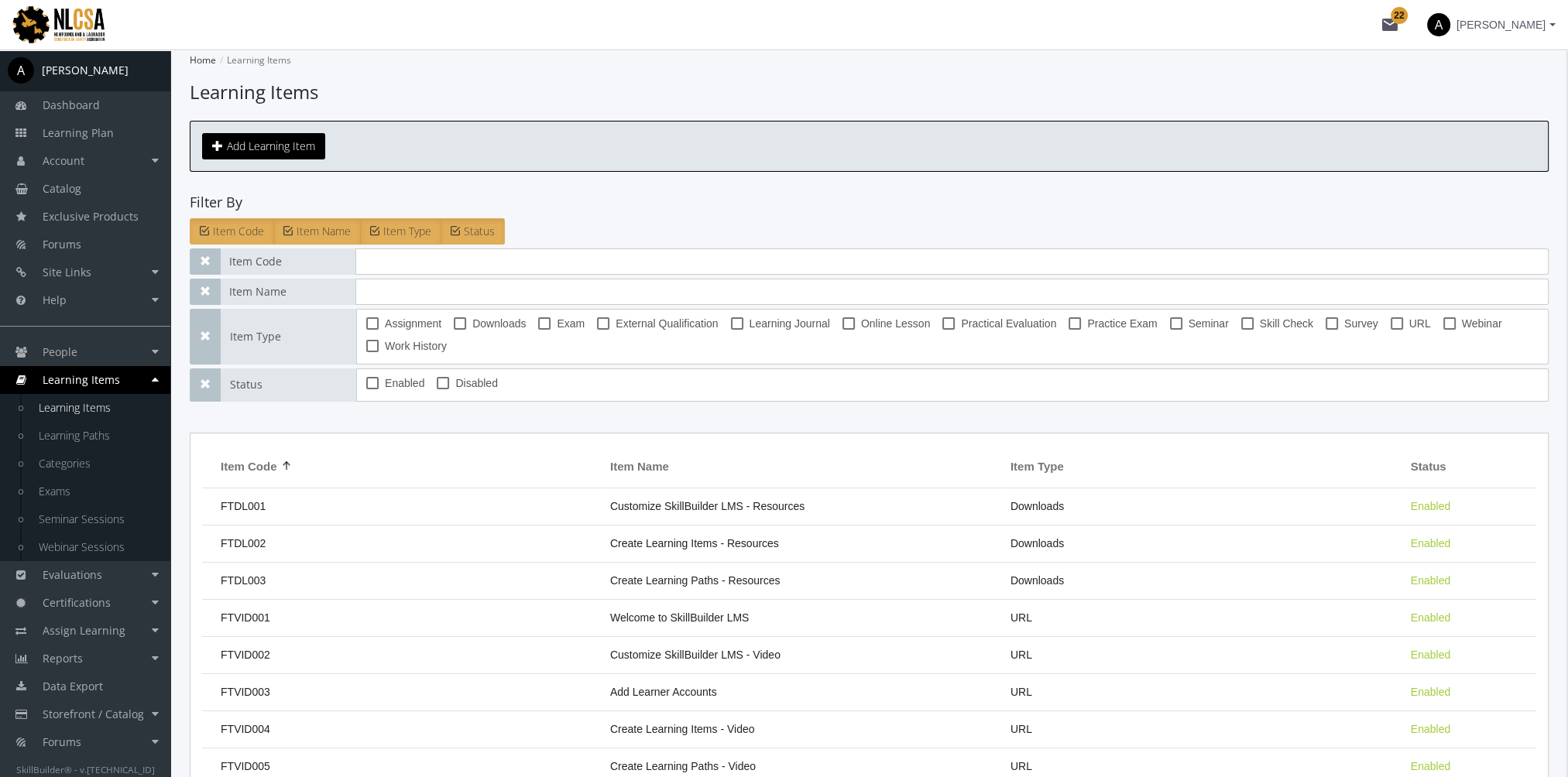
click at [949, 318] on span at bounding box center [948, 324] width 12 height 12
click at [943, 329] on input "Practical Evaluation" at bounding box center [942, 329] width 1 height 1
checkbox input "true"
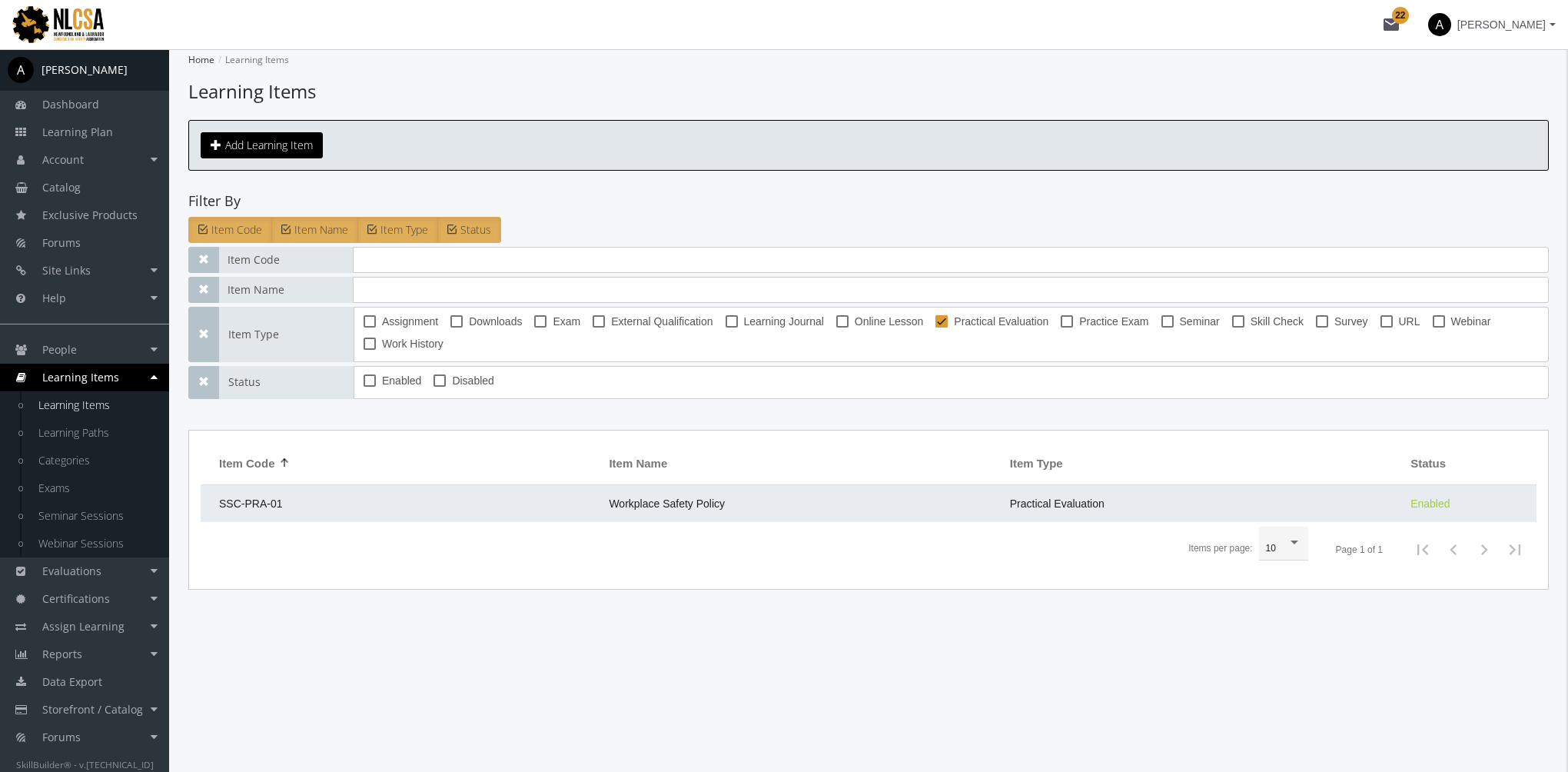
click at [581, 495] on td "SSC-PRA-01" at bounding box center [401, 503] width 400 height 37
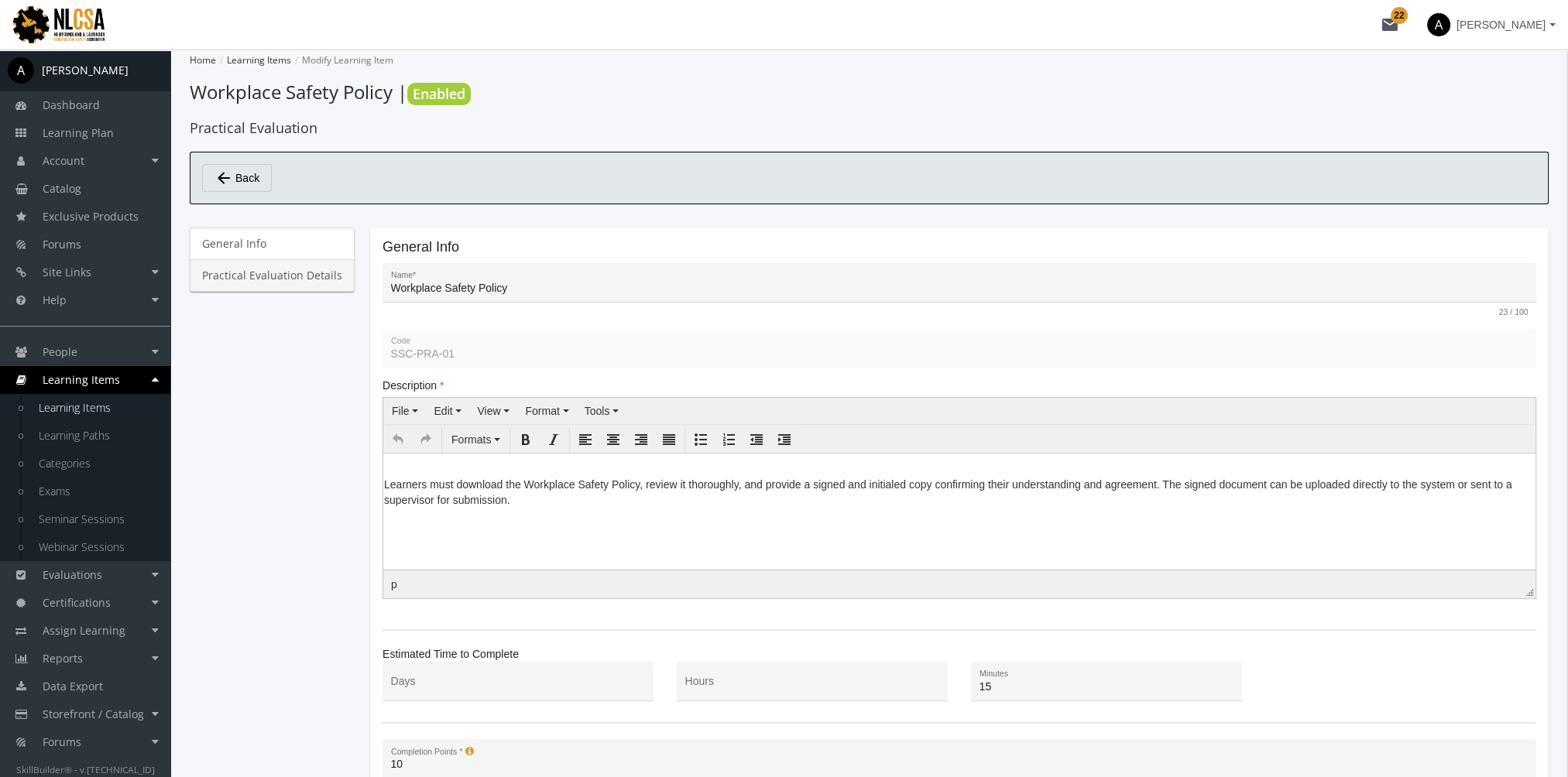
click at [268, 269] on link "Practical Evaluation Details" at bounding box center [271, 275] width 165 height 32
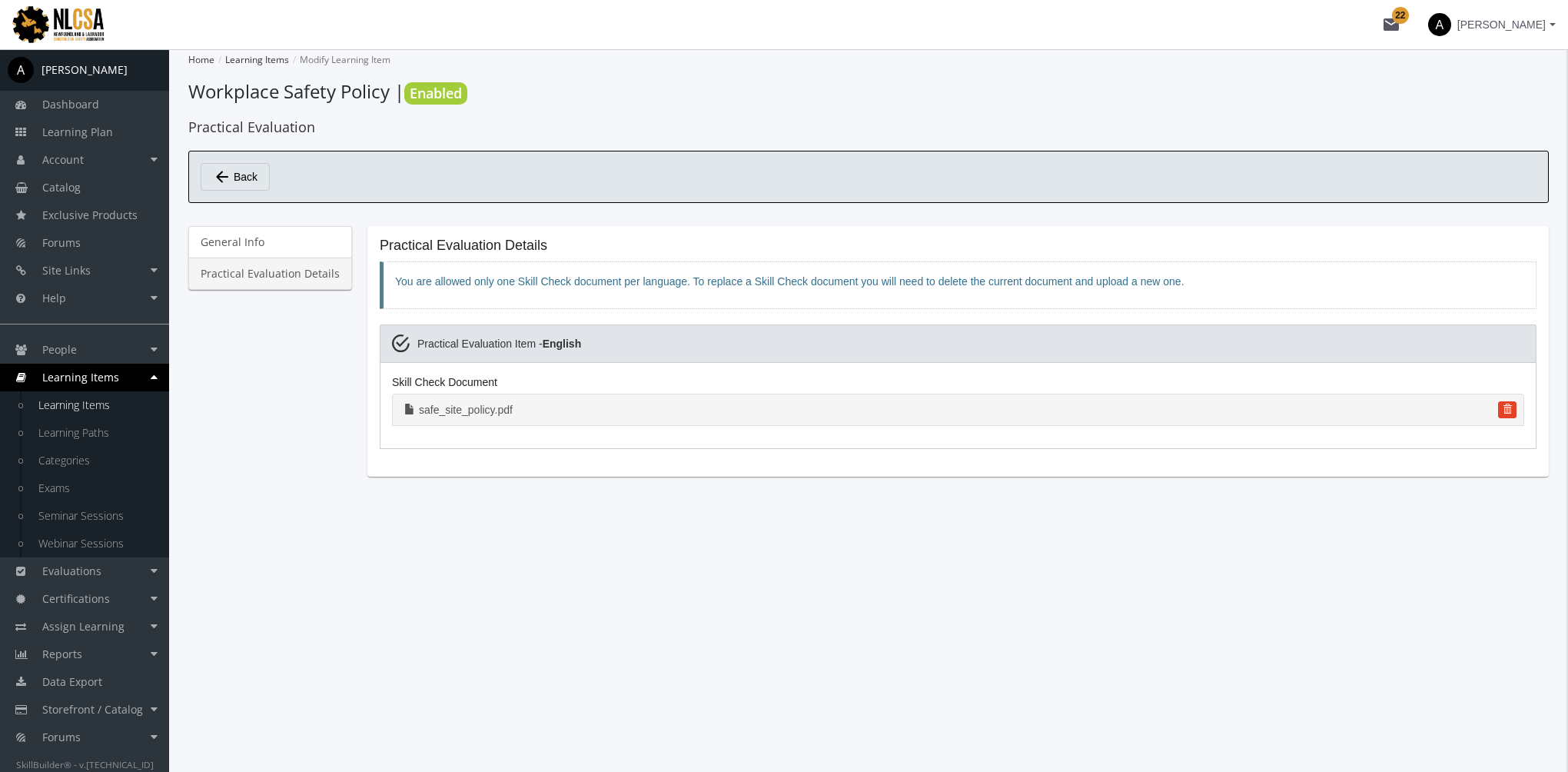
click at [483, 406] on link "safe_site_policy.pdf" at bounding box center [958, 409] width 1132 height 32
click at [112, 427] on link "Learning Paths" at bounding box center [96, 433] width 146 height 28
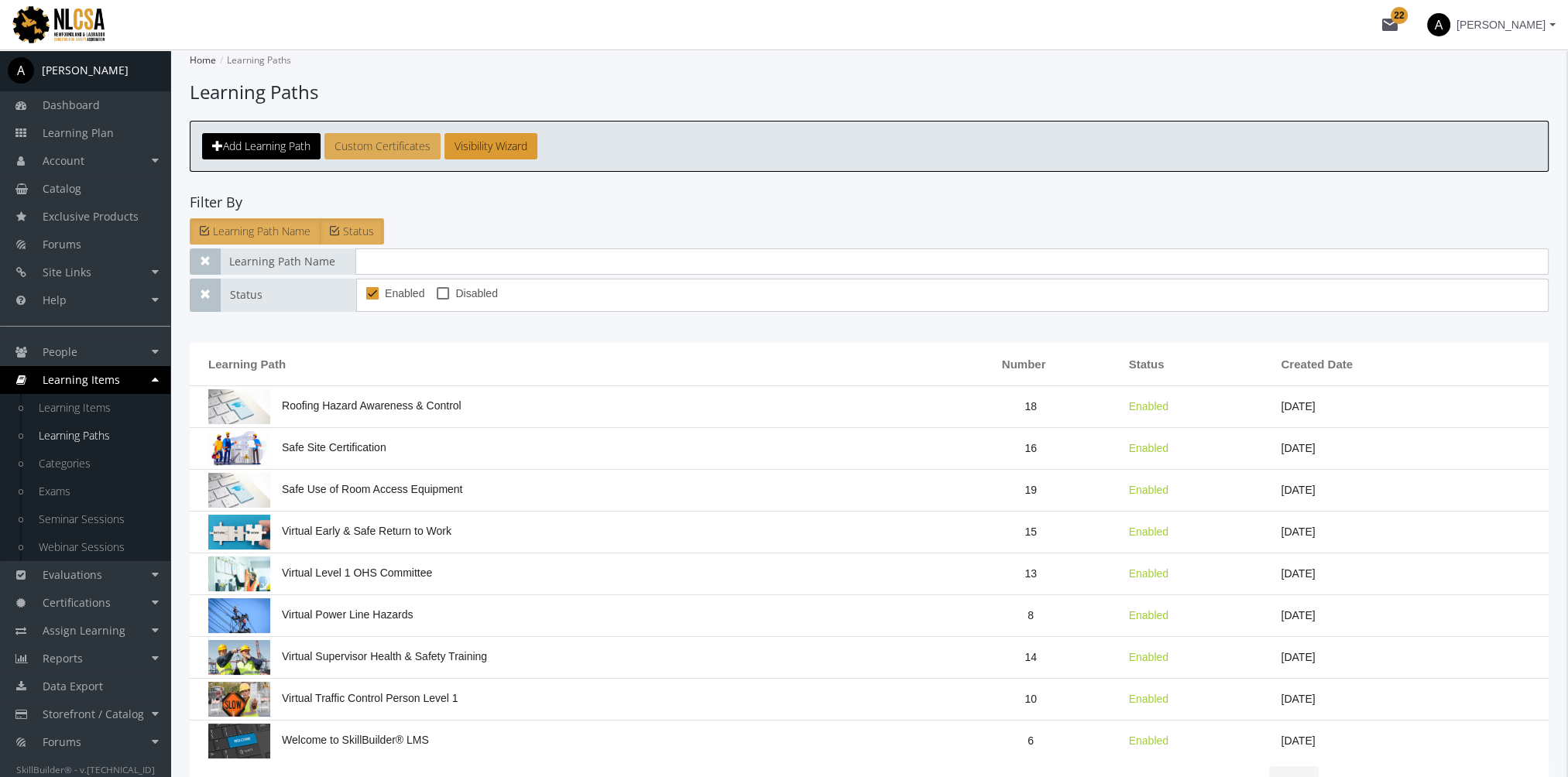
click at [395, 152] on link "Custom Certificates" at bounding box center [382, 147] width 116 height 26
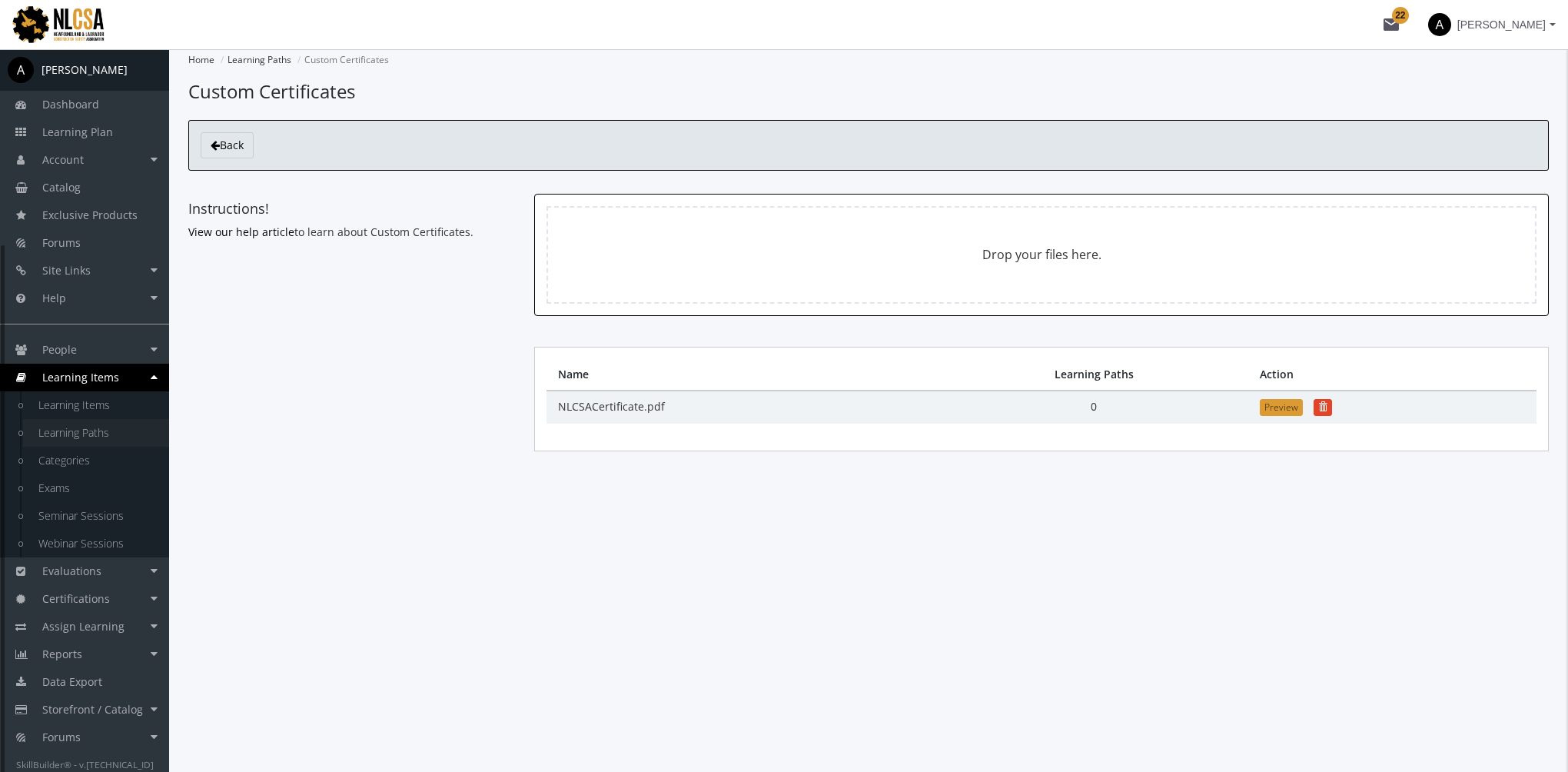
click at [89, 431] on link "Learning Paths" at bounding box center [96, 433] width 146 height 28
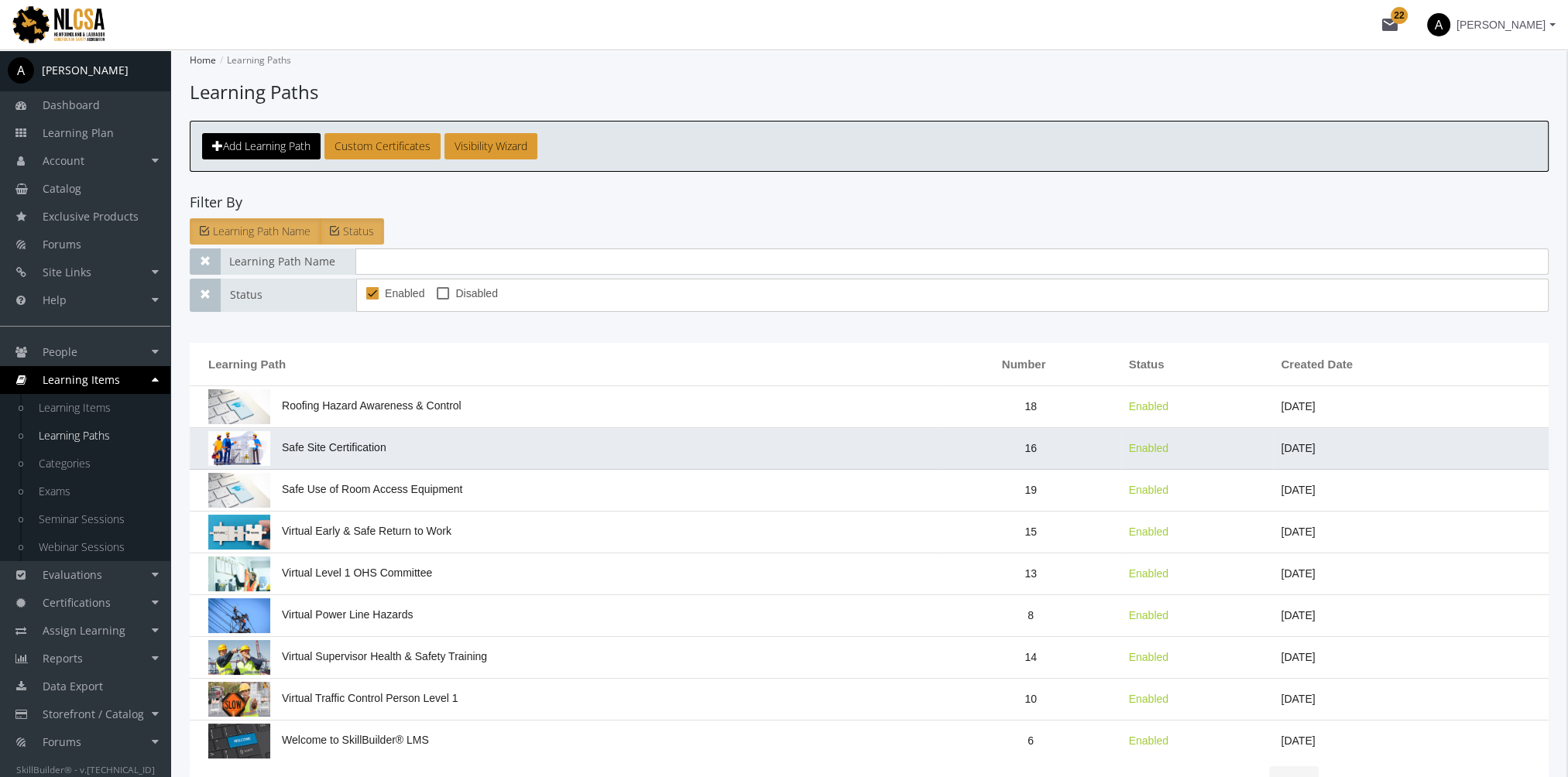
click at [367, 449] on span "Safe Site Certification" at bounding box center [298, 447] width 178 height 12
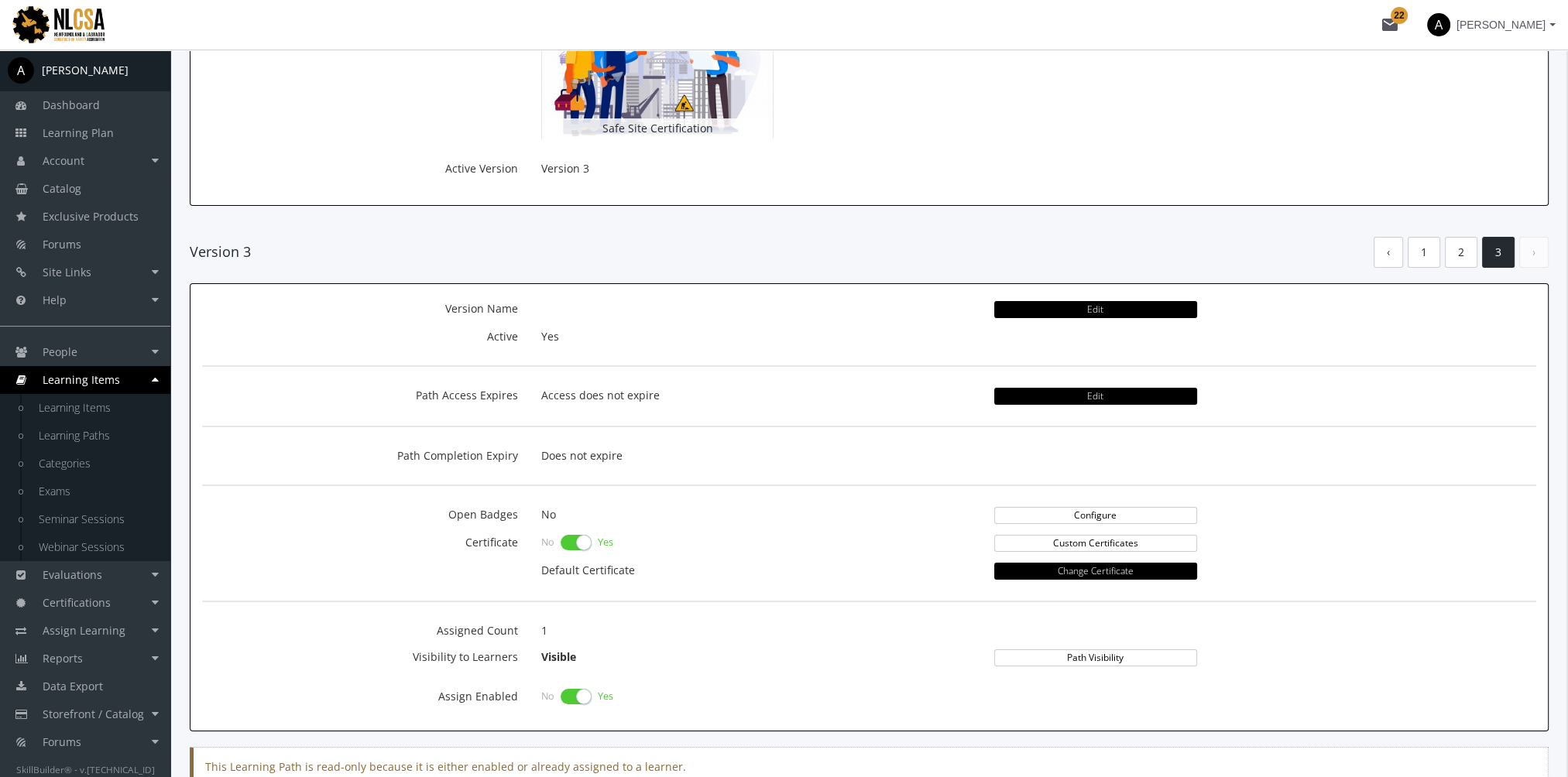
scroll to position [310, 0]
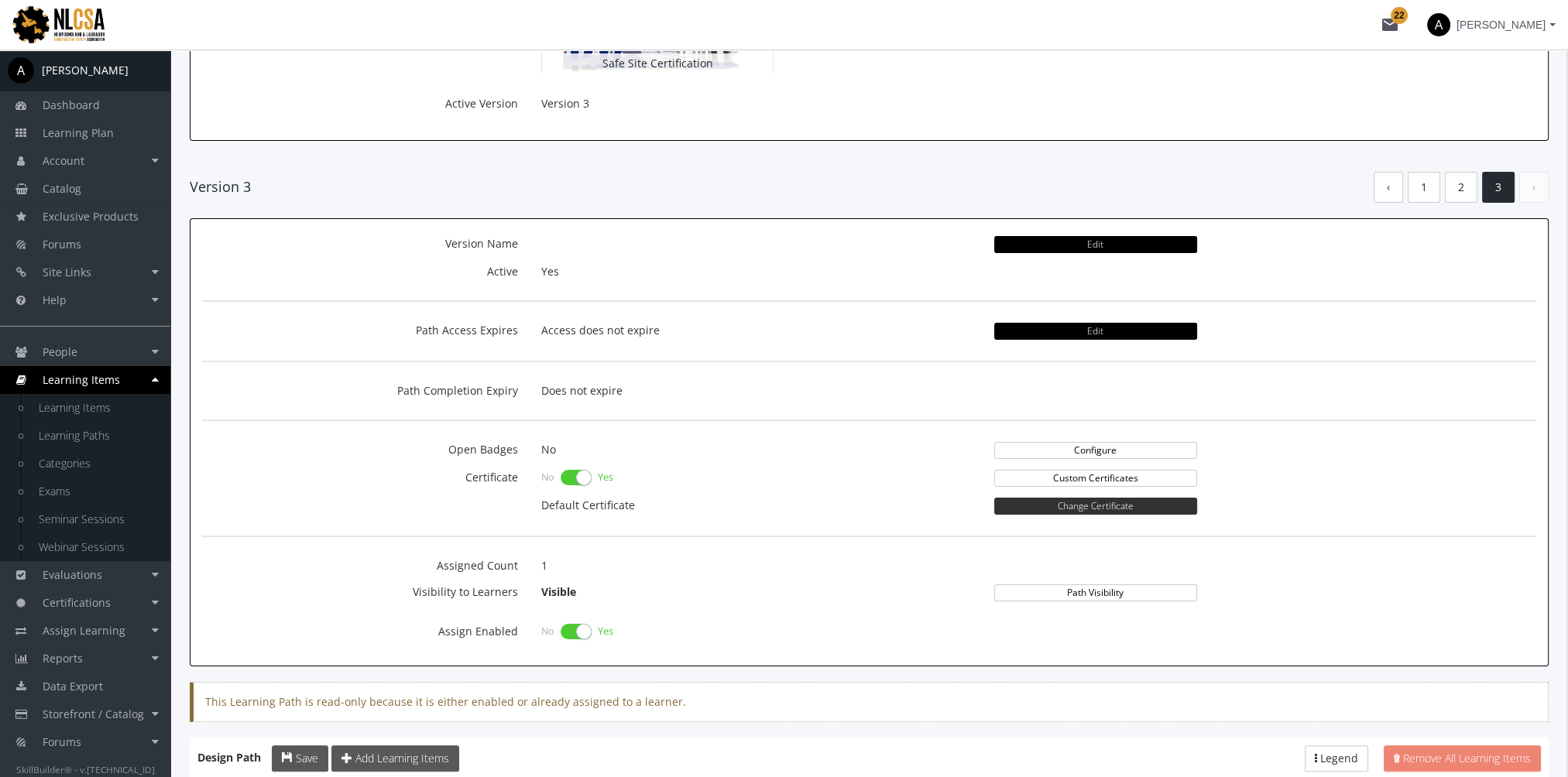
click at [1093, 505] on button "Change Certificate" at bounding box center [1095, 507] width 202 height 17
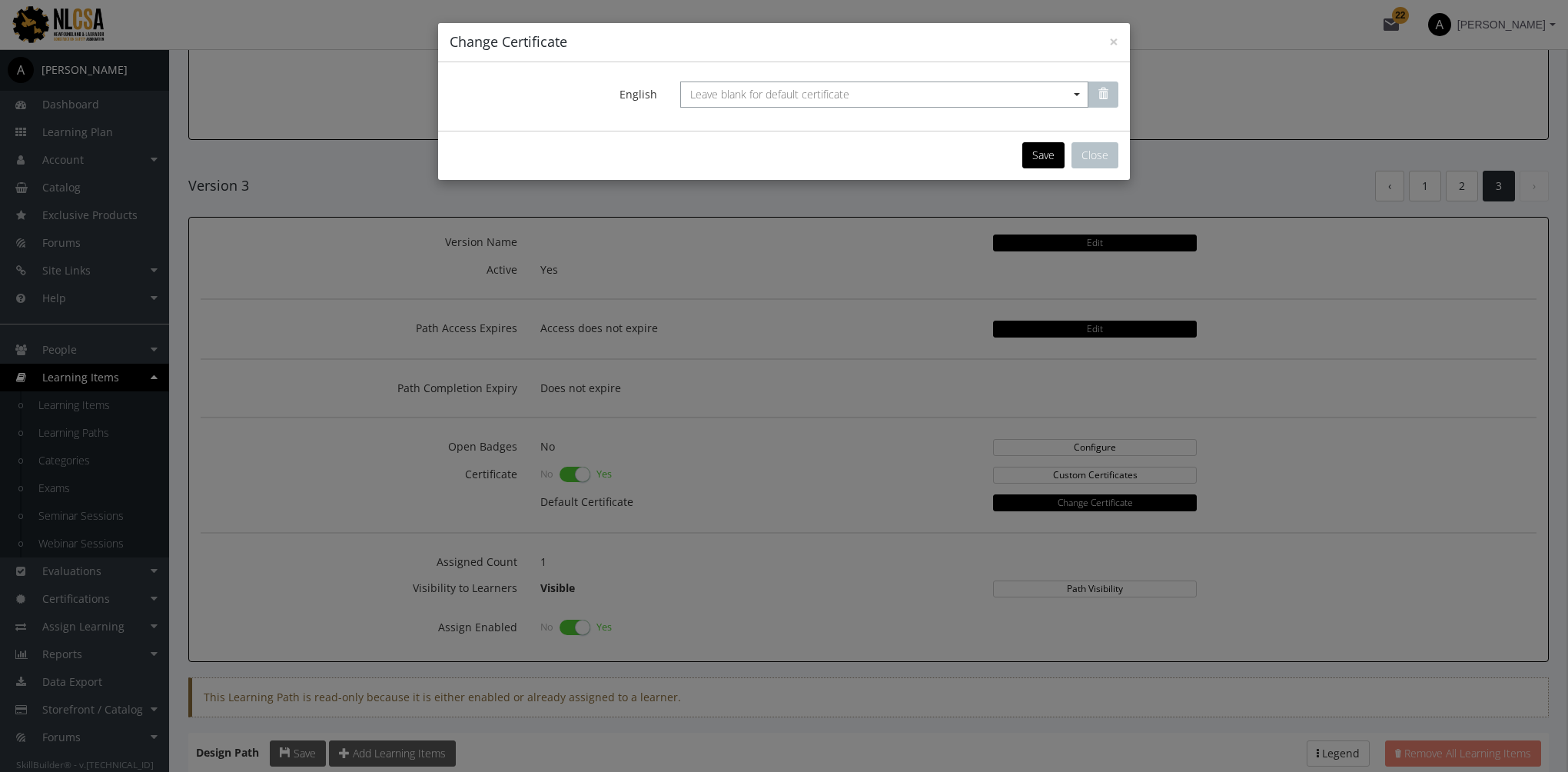
click at [735, 96] on span "Leave blank for default certificate" at bounding box center [770, 94] width 159 height 15
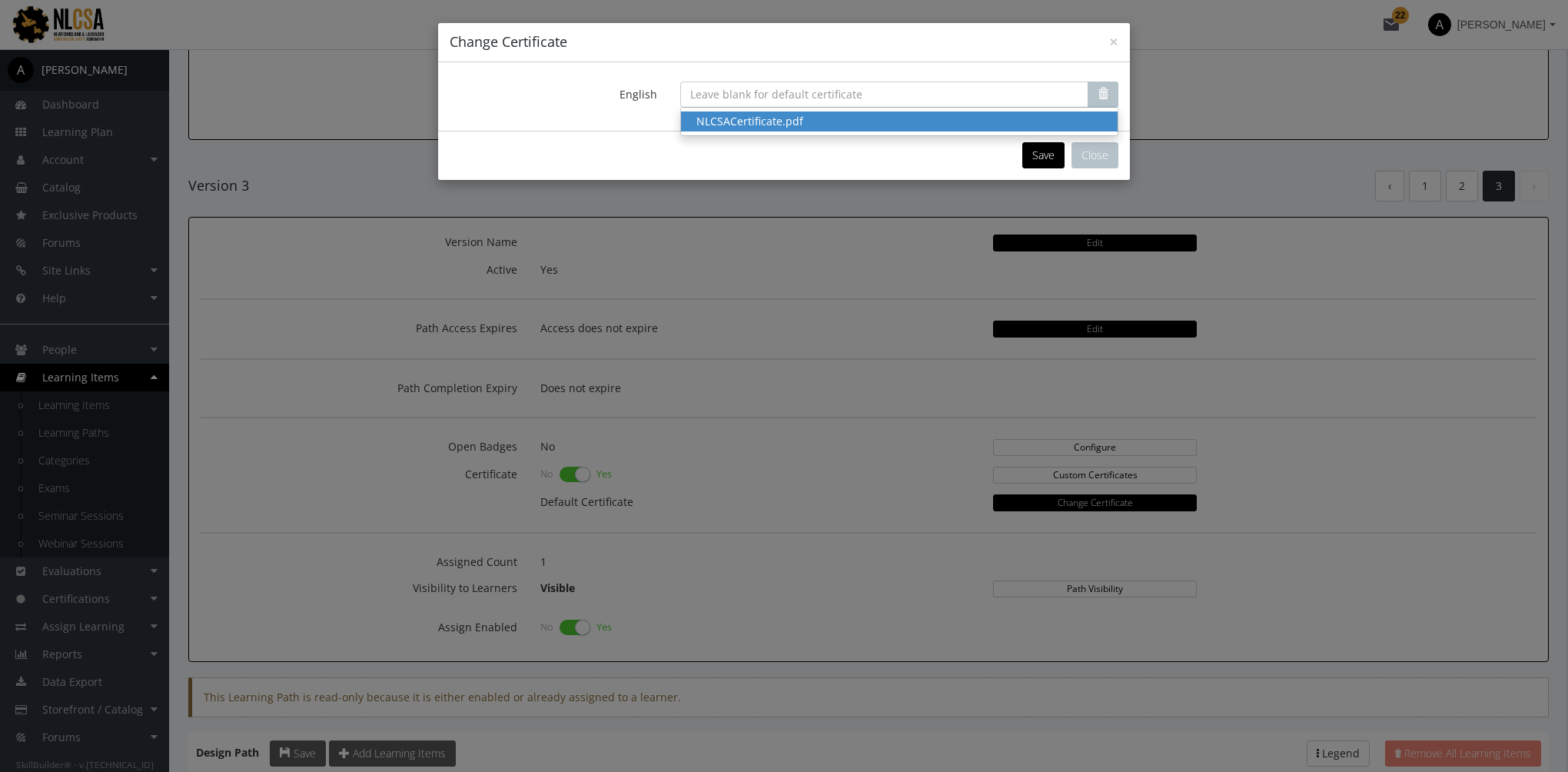
click at [760, 124] on div "NLCSACertificate.pdf" at bounding box center [899, 121] width 405 height 16
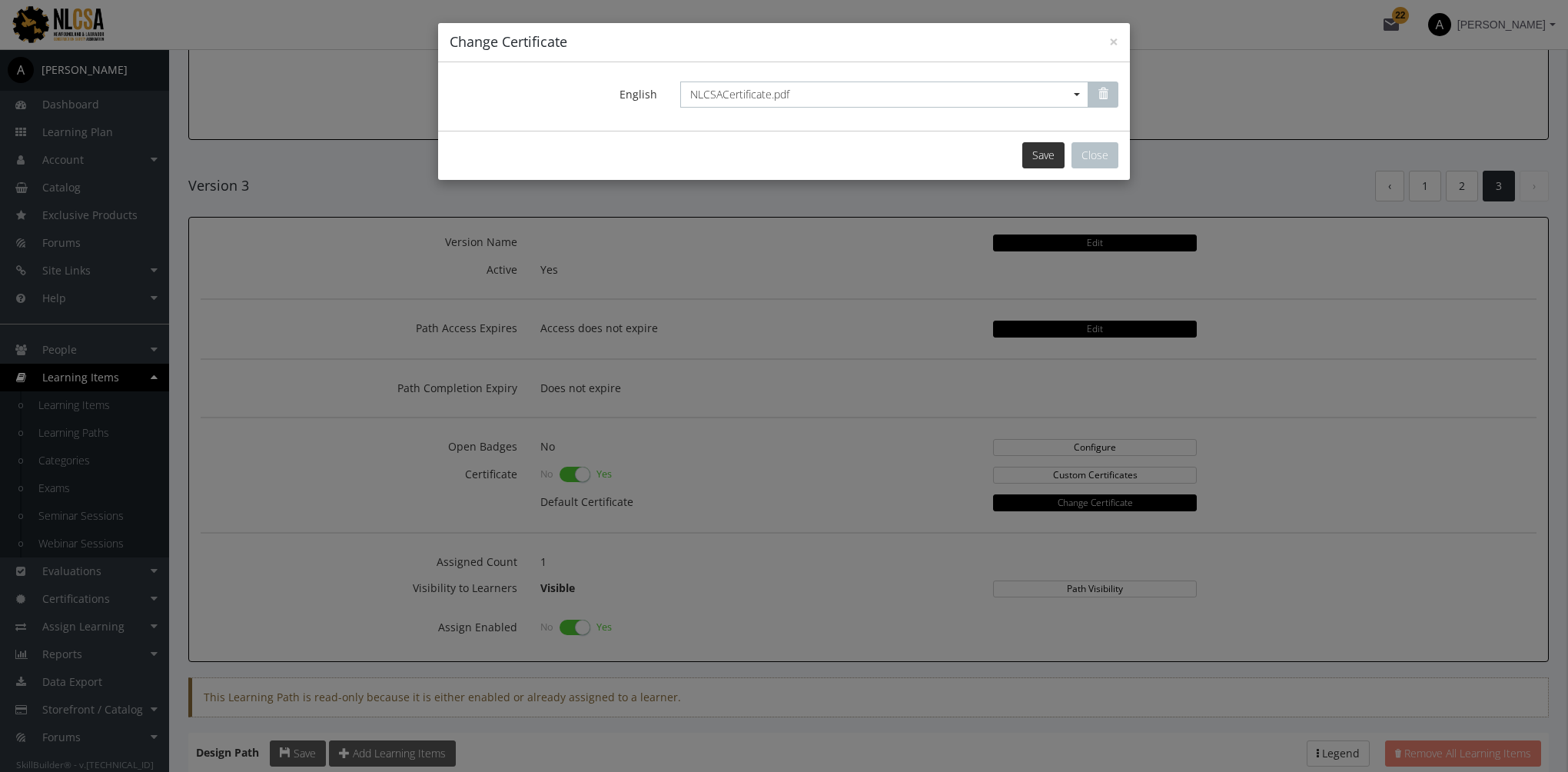
click at [1030, 160] on button "Save" at bounding box center [1043, 155] width 42 height 26
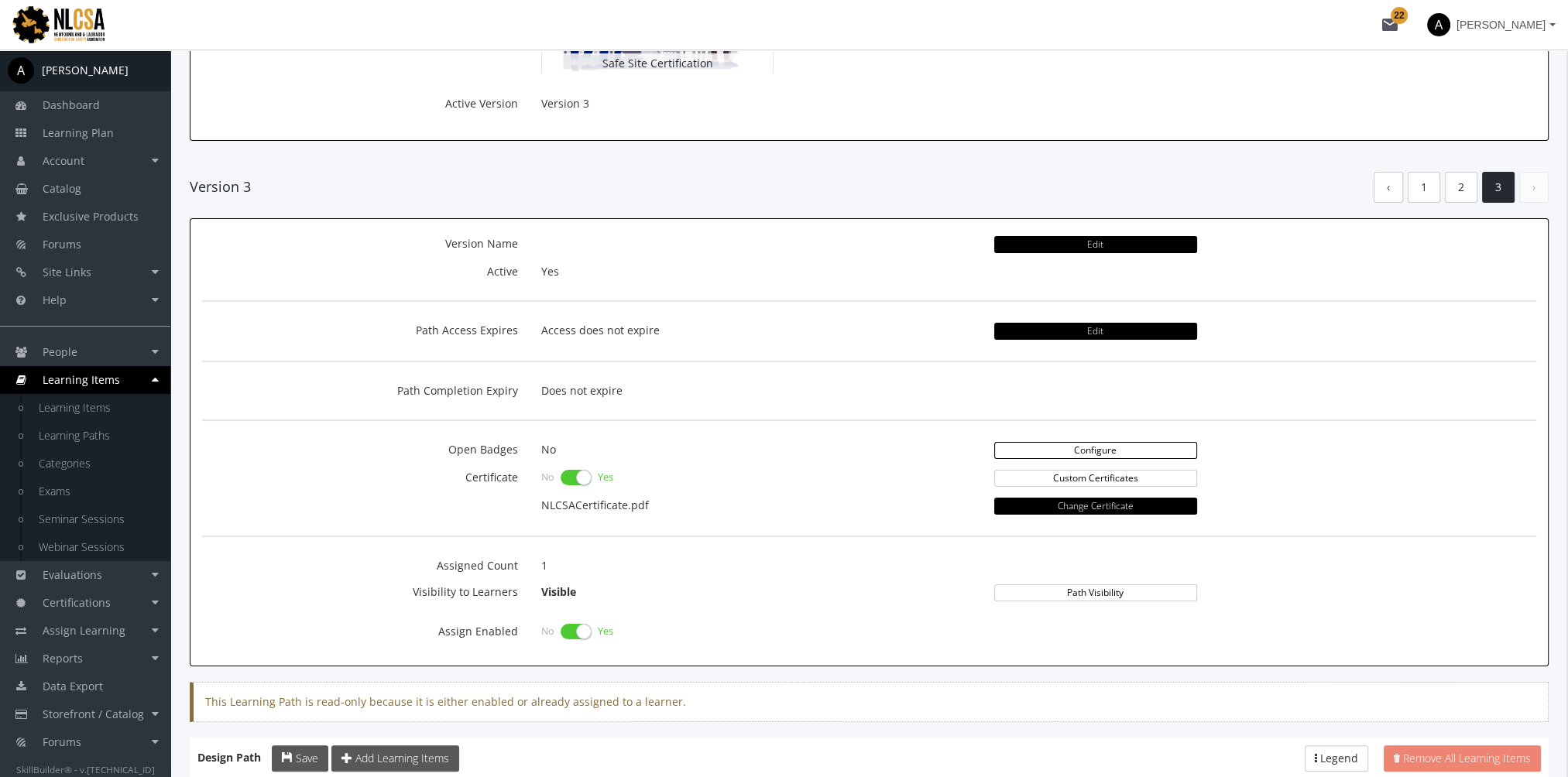
click at [1070, 448] on link "Configure" at bounding box center [1095, 451] width 202 height 17
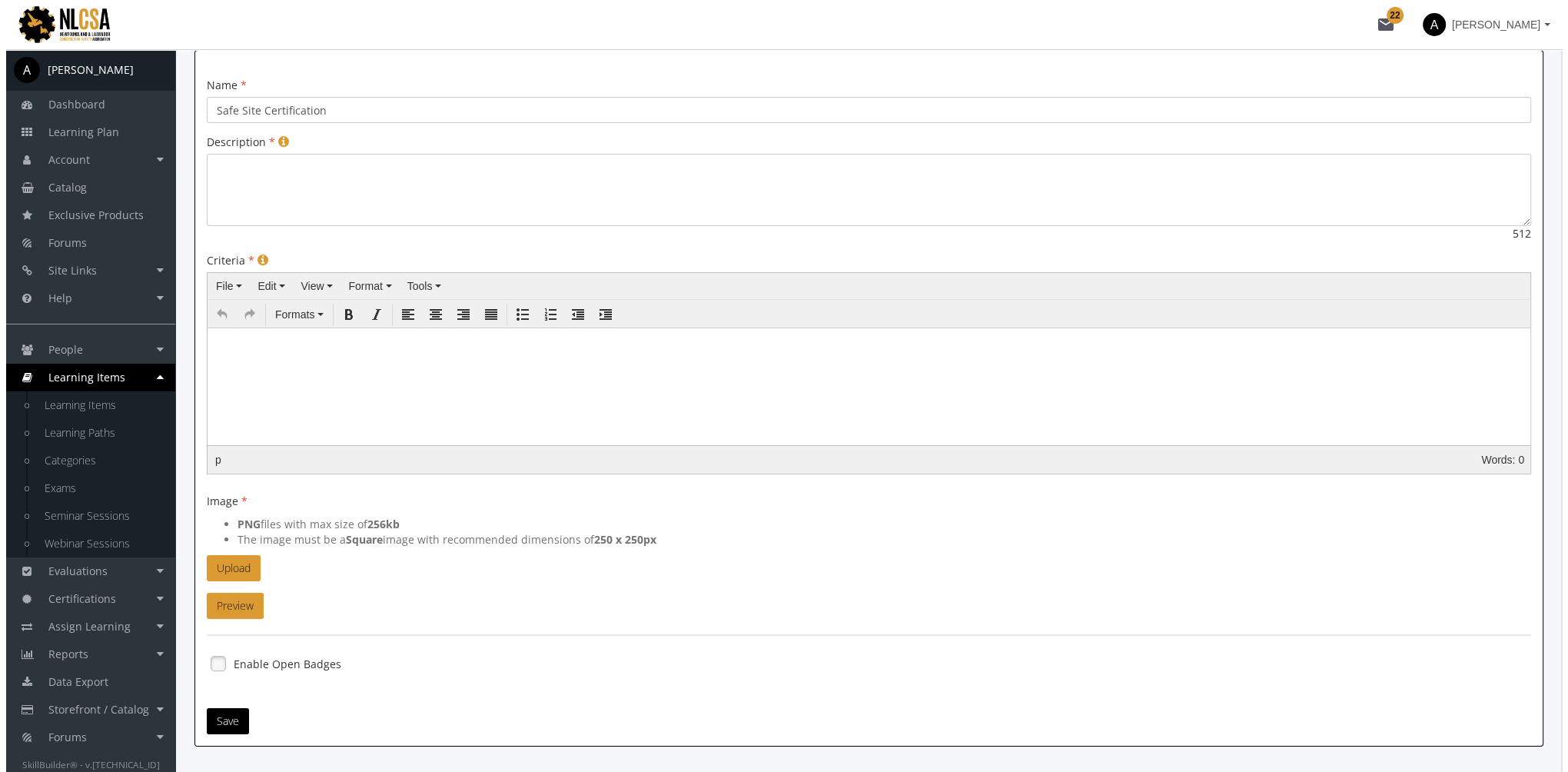
scroll to position [191, 0]
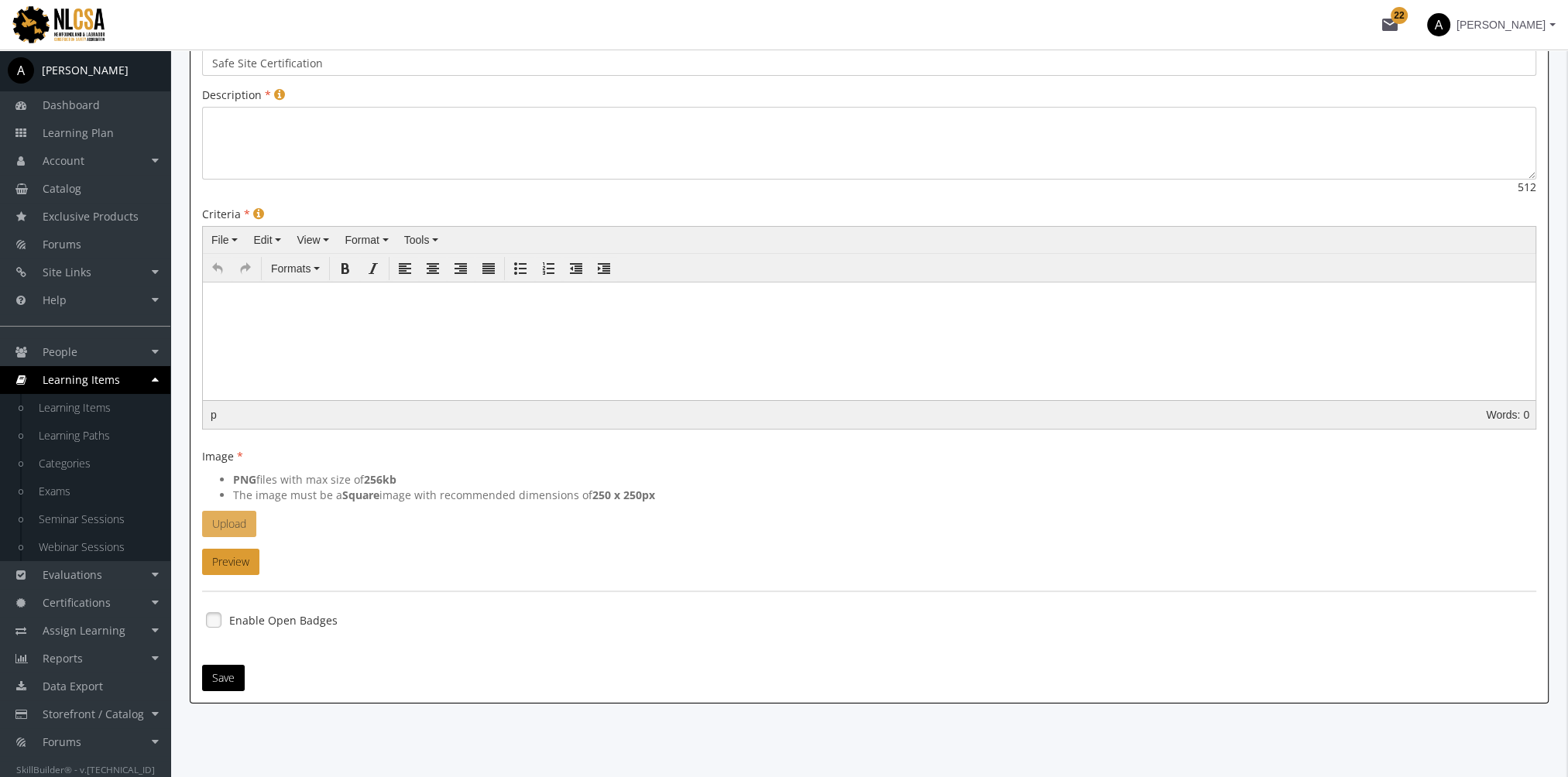
click at [235, 521] on button "Upload" at bounding box center [229, 524] width 54 height 26
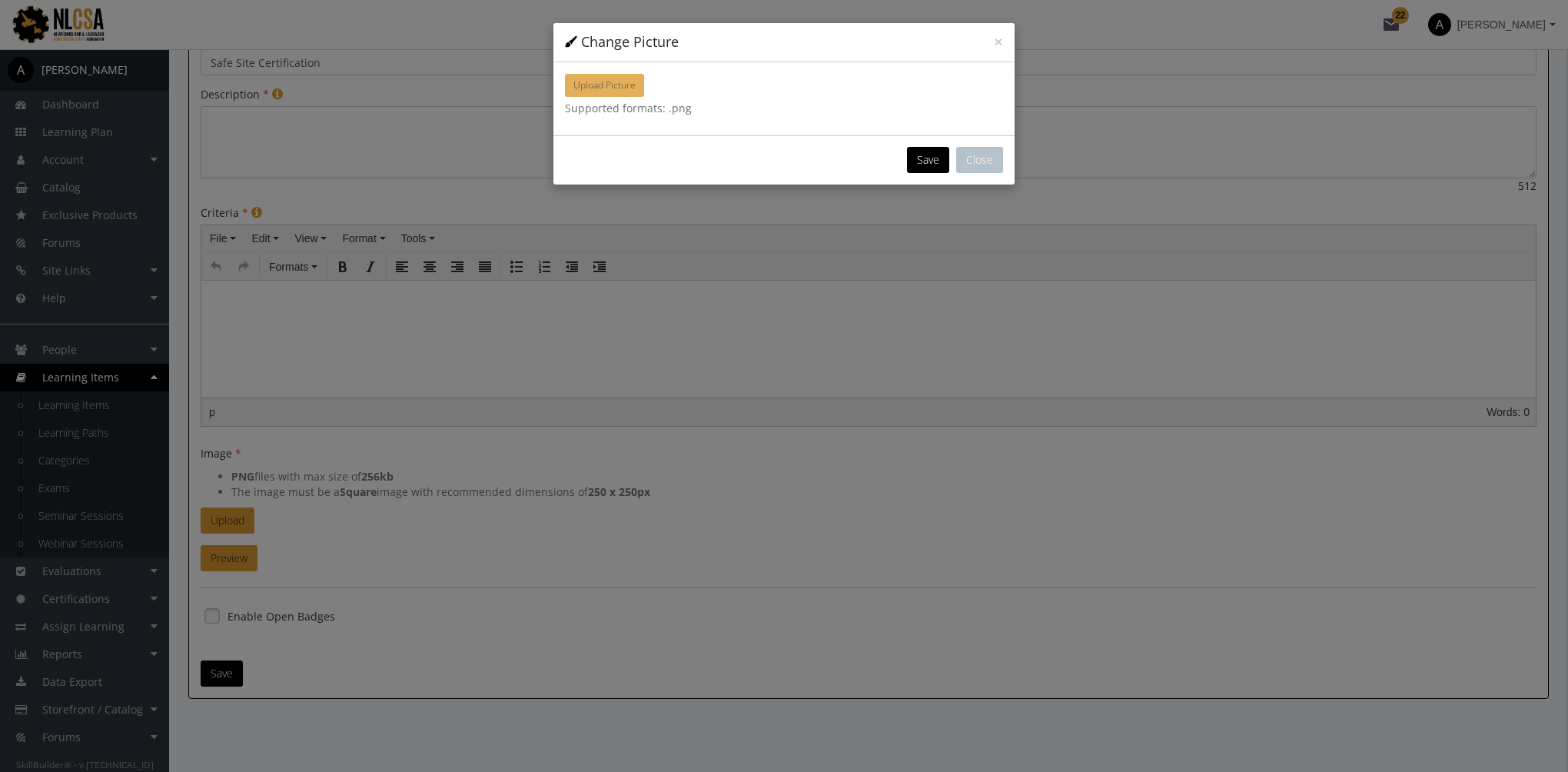
click at [599, 92] on button "Upload Picture" at bounding box center [604, 85] width 79 height 23
type input "C:\fakepath\nlcsa-badge-safe-site.png"
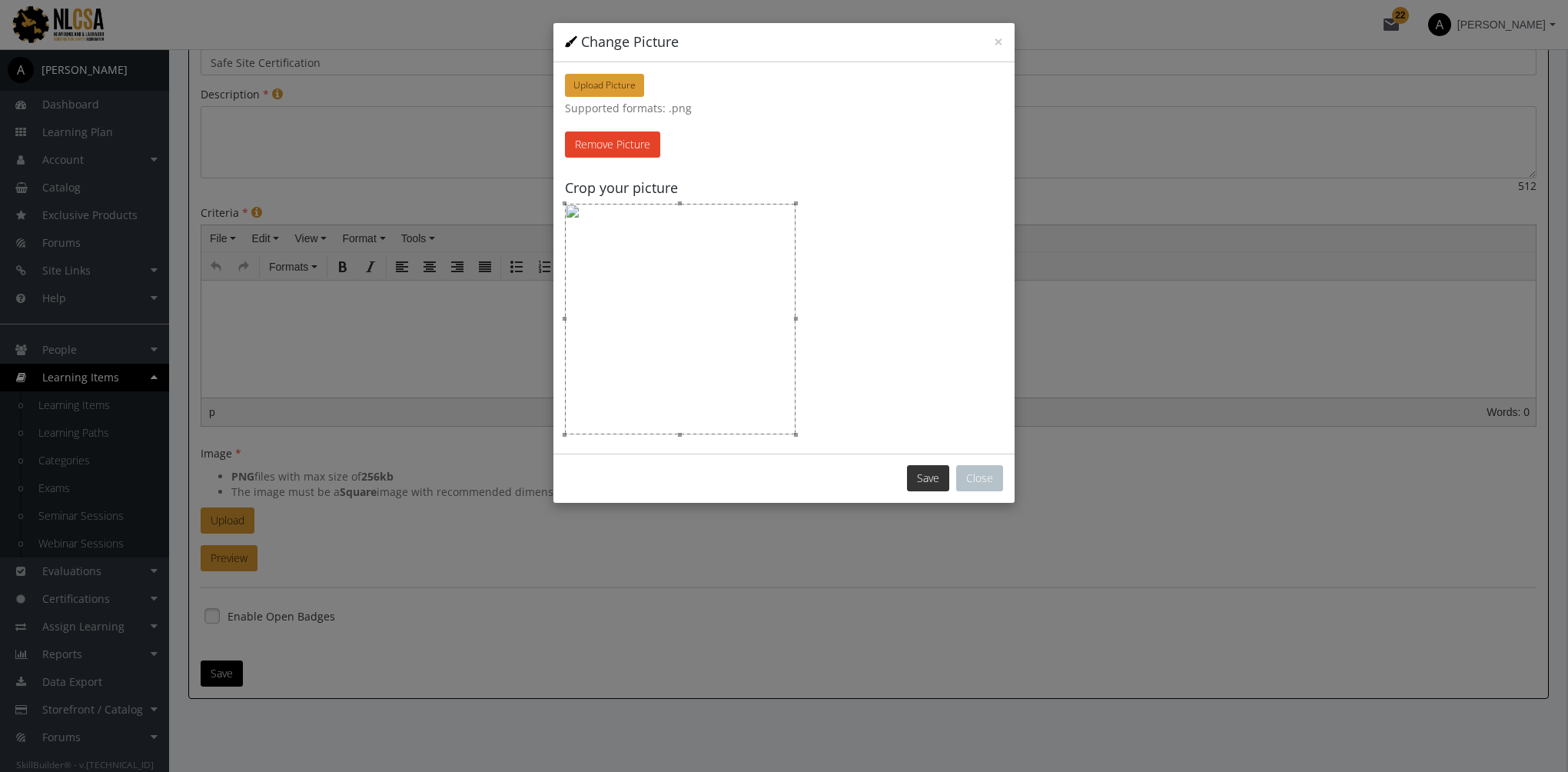
click at [919, 474] on button "Save" at bounding box center [928, 478] width 42 height 26
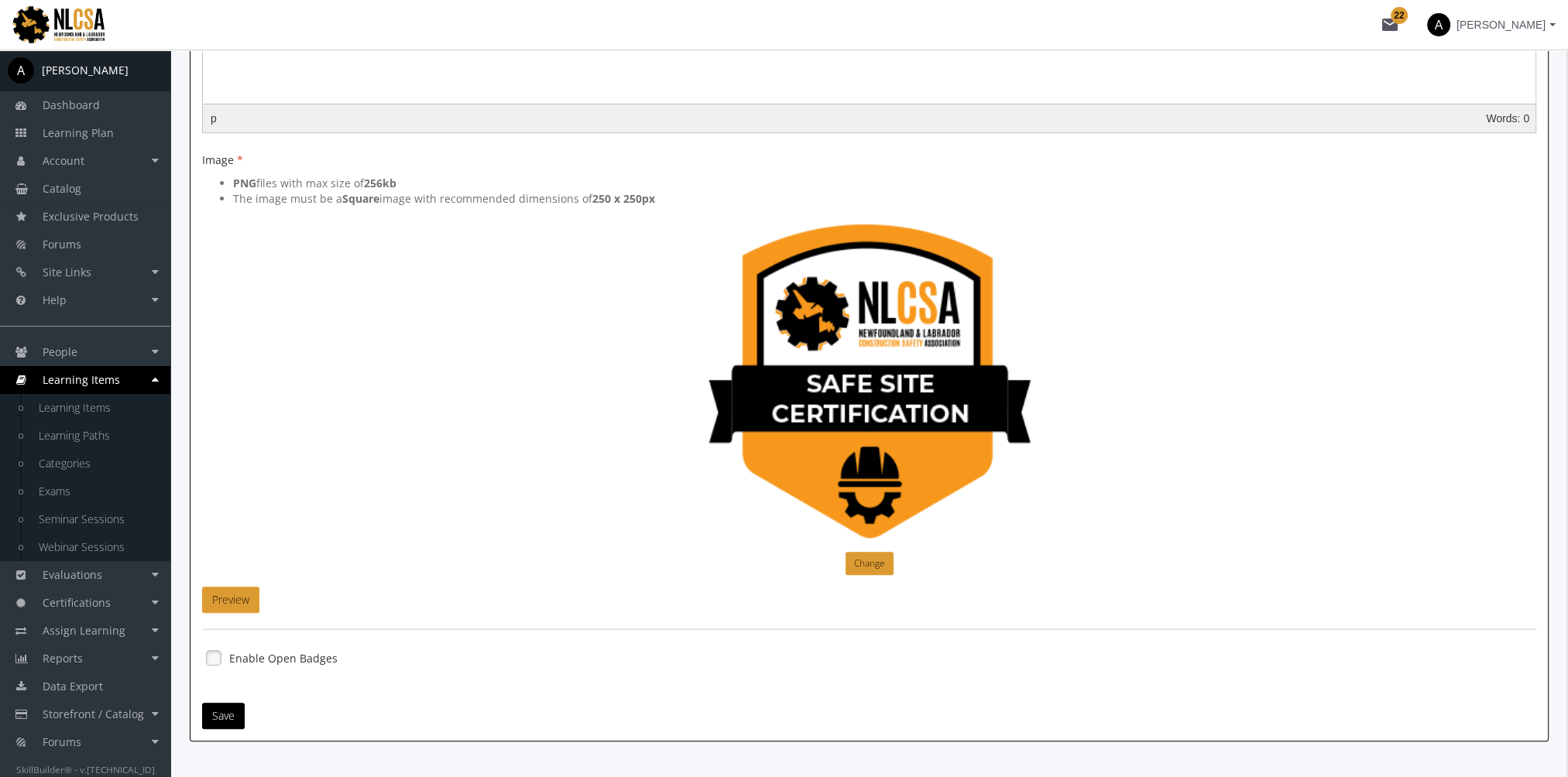
scroll to position [527, 0]
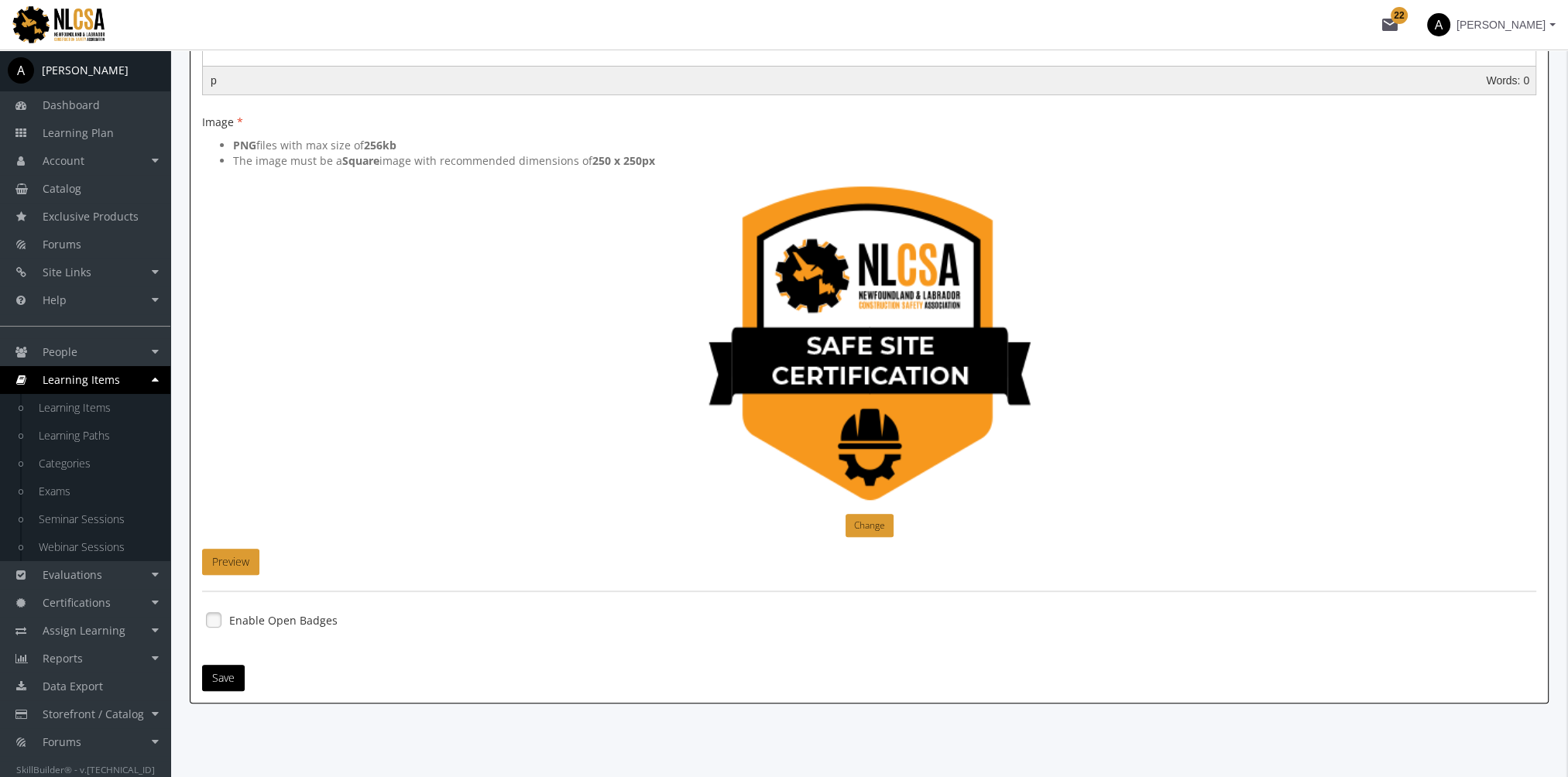
click at [234, 619] on label "Enable Open Badges" at bounding box center [284, 621] width 108 height 16
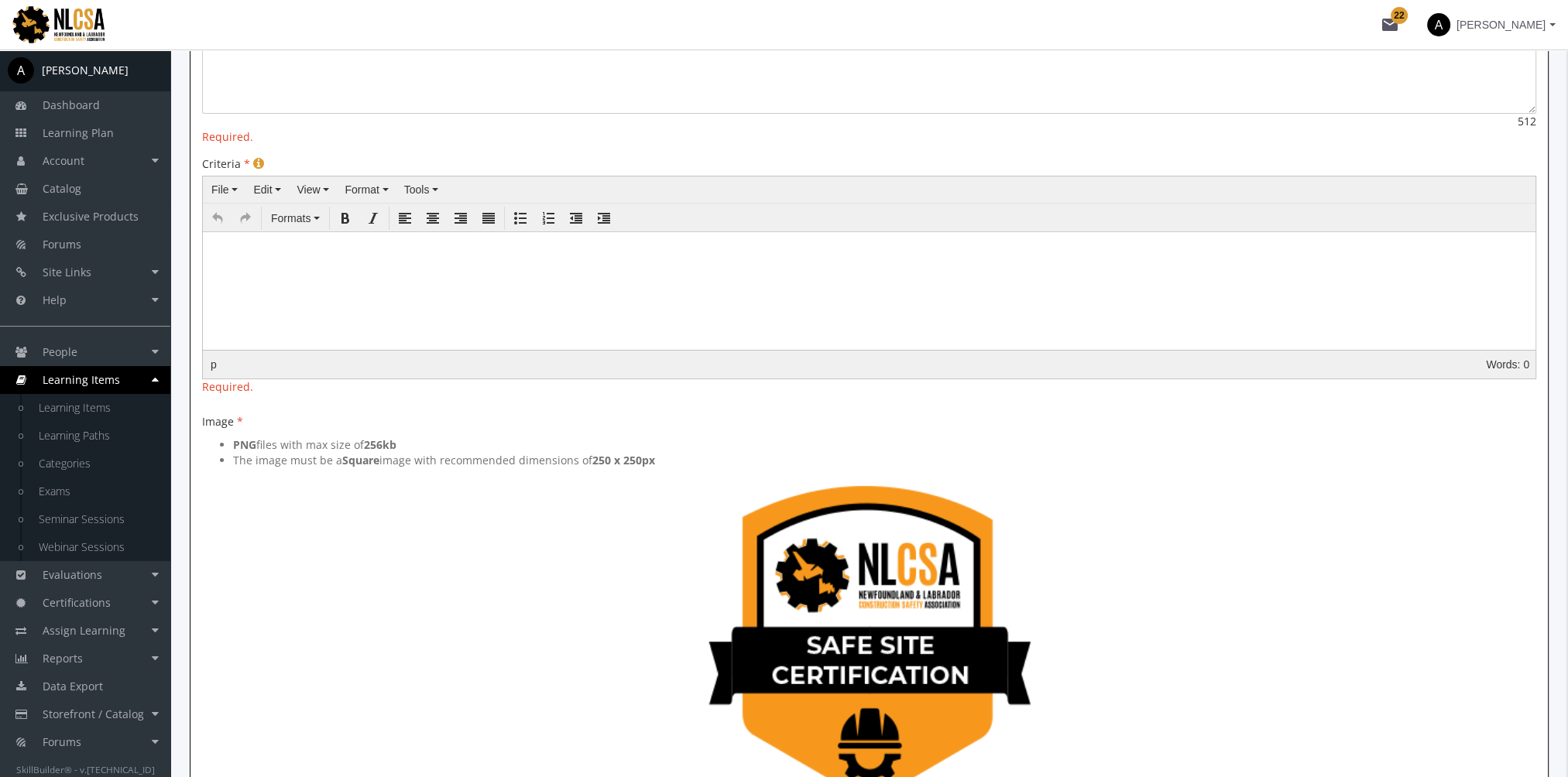
scroll to position [140, 0]
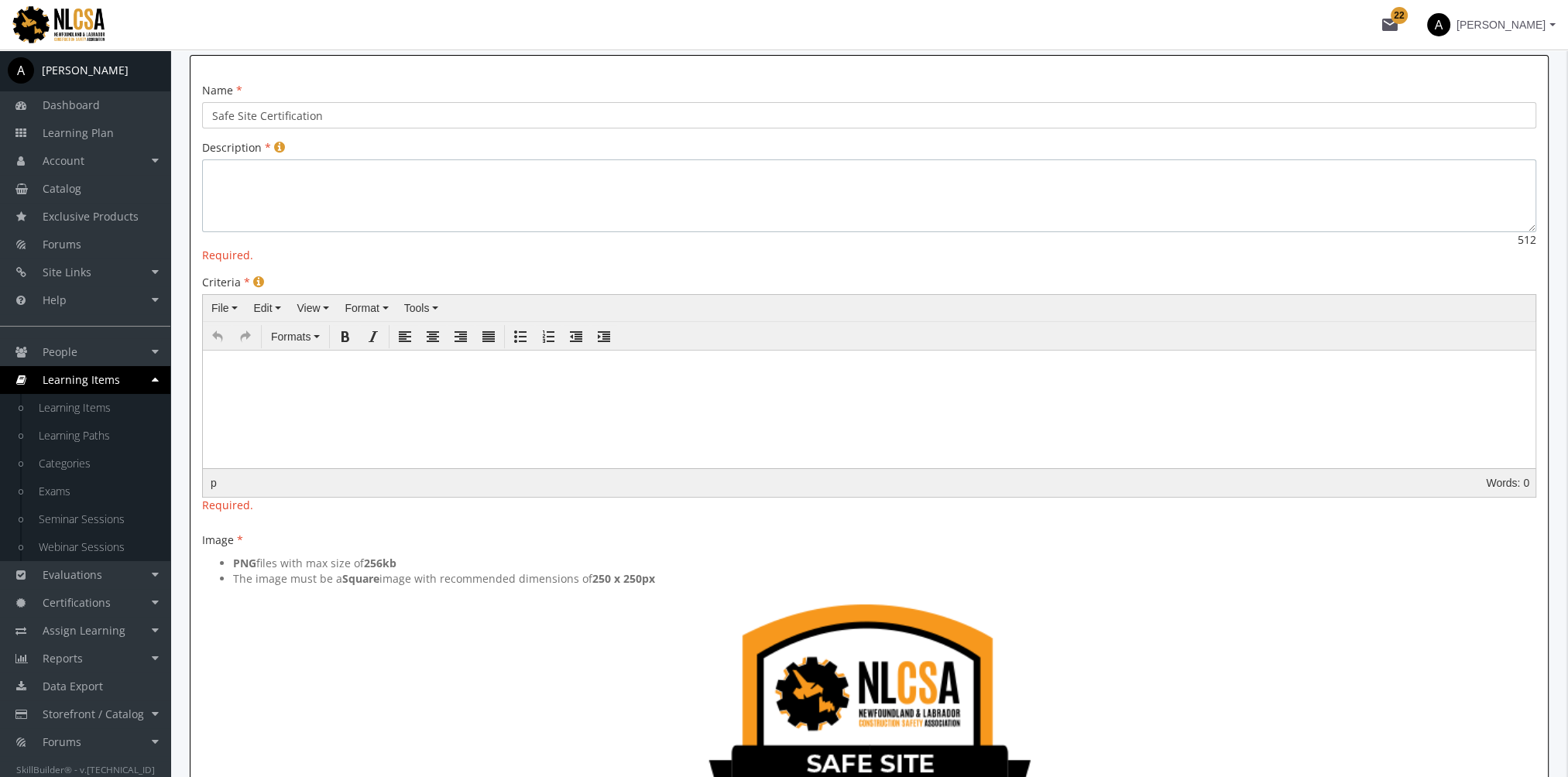
click at [257, 171] on textarea at bounding box center [869, 195] width 1334 height 72
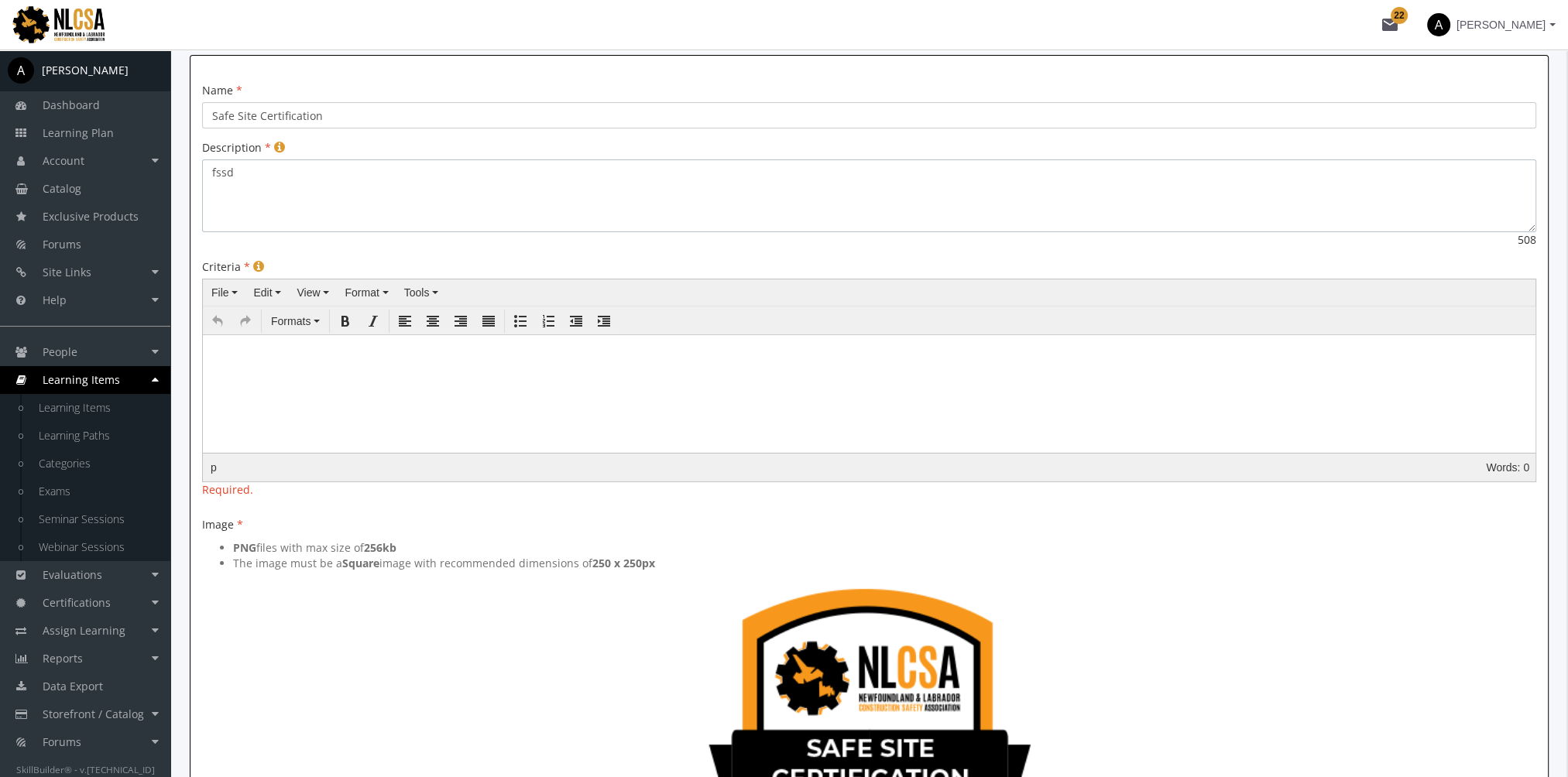
type textarea "fssd"
click at [298, 368] on body at bounding box center [869, 373] width 1320 height 65
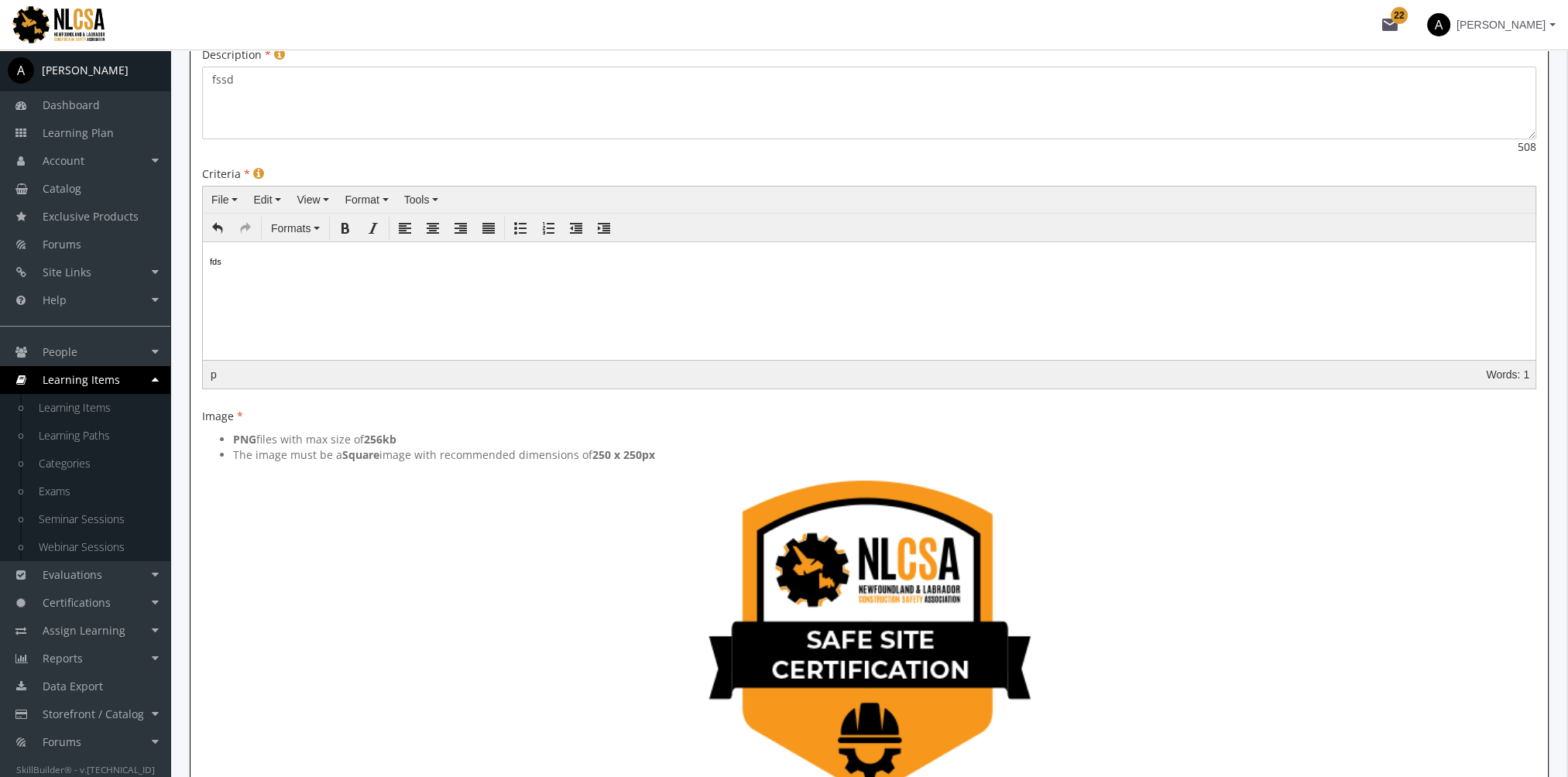
scroll to position [527, 0]
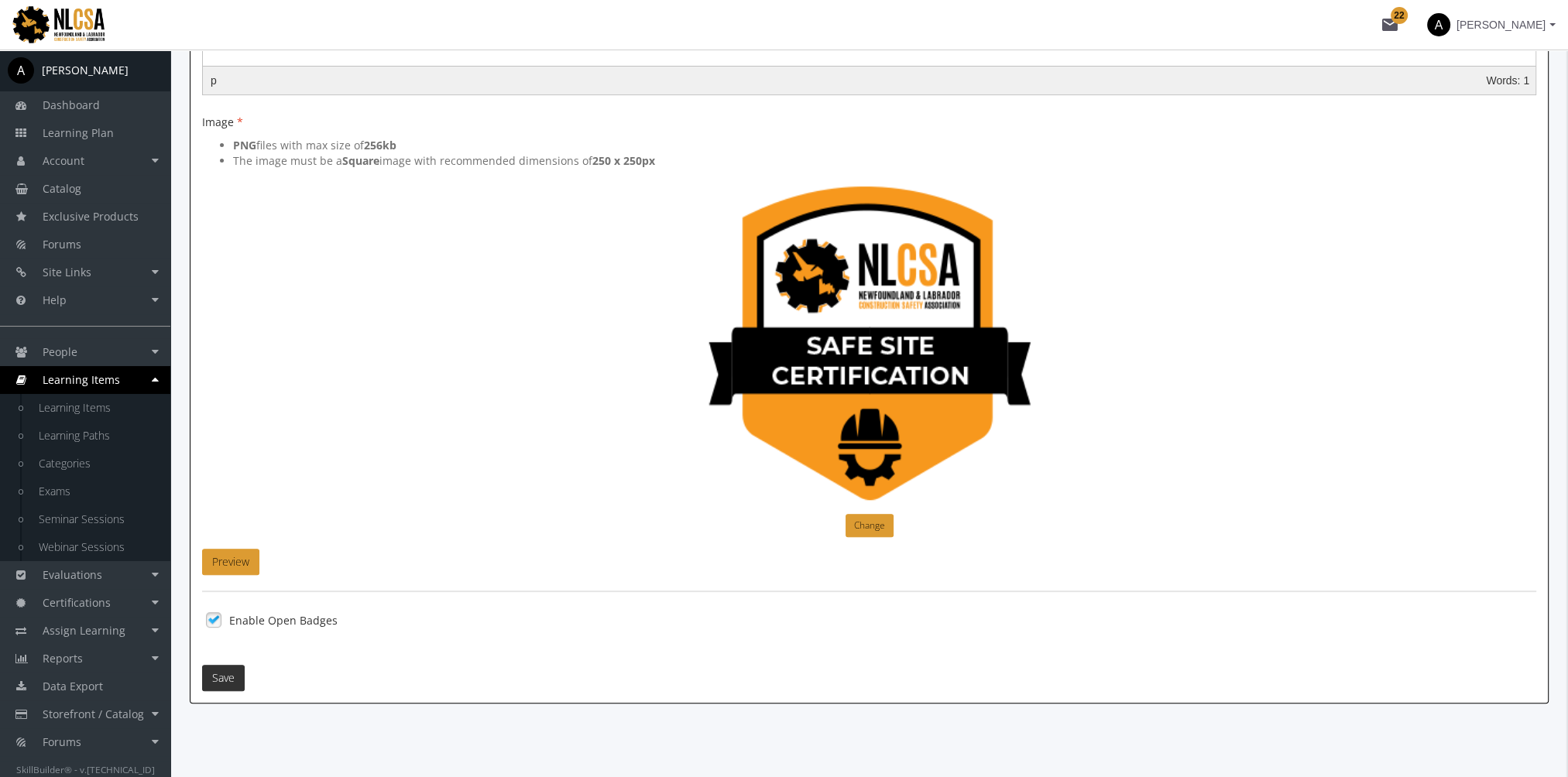
click at [230, 671] on button "Save" at bounding box center [223, 678] width 43 height 26
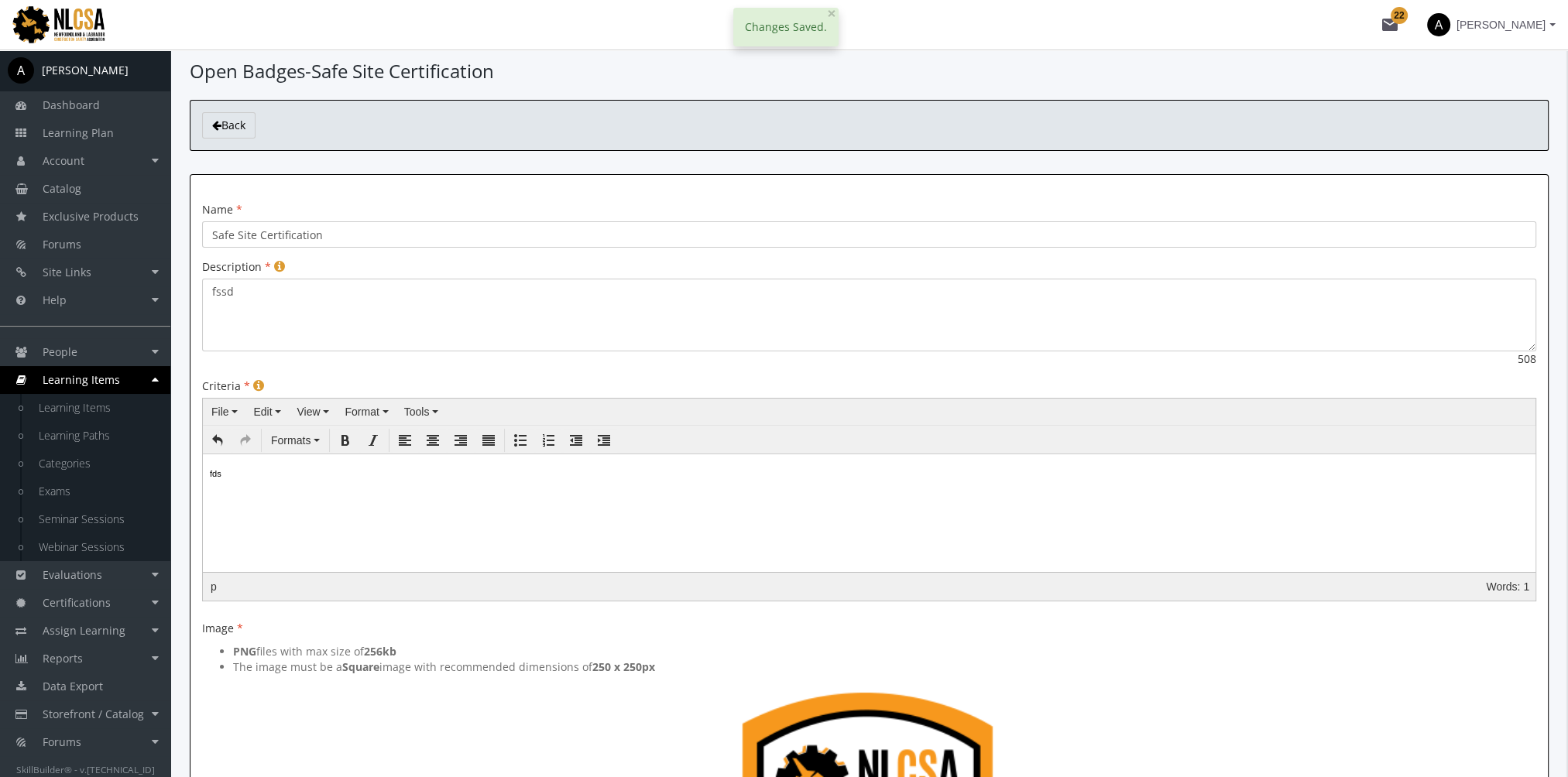
scroll to position [0, 0]
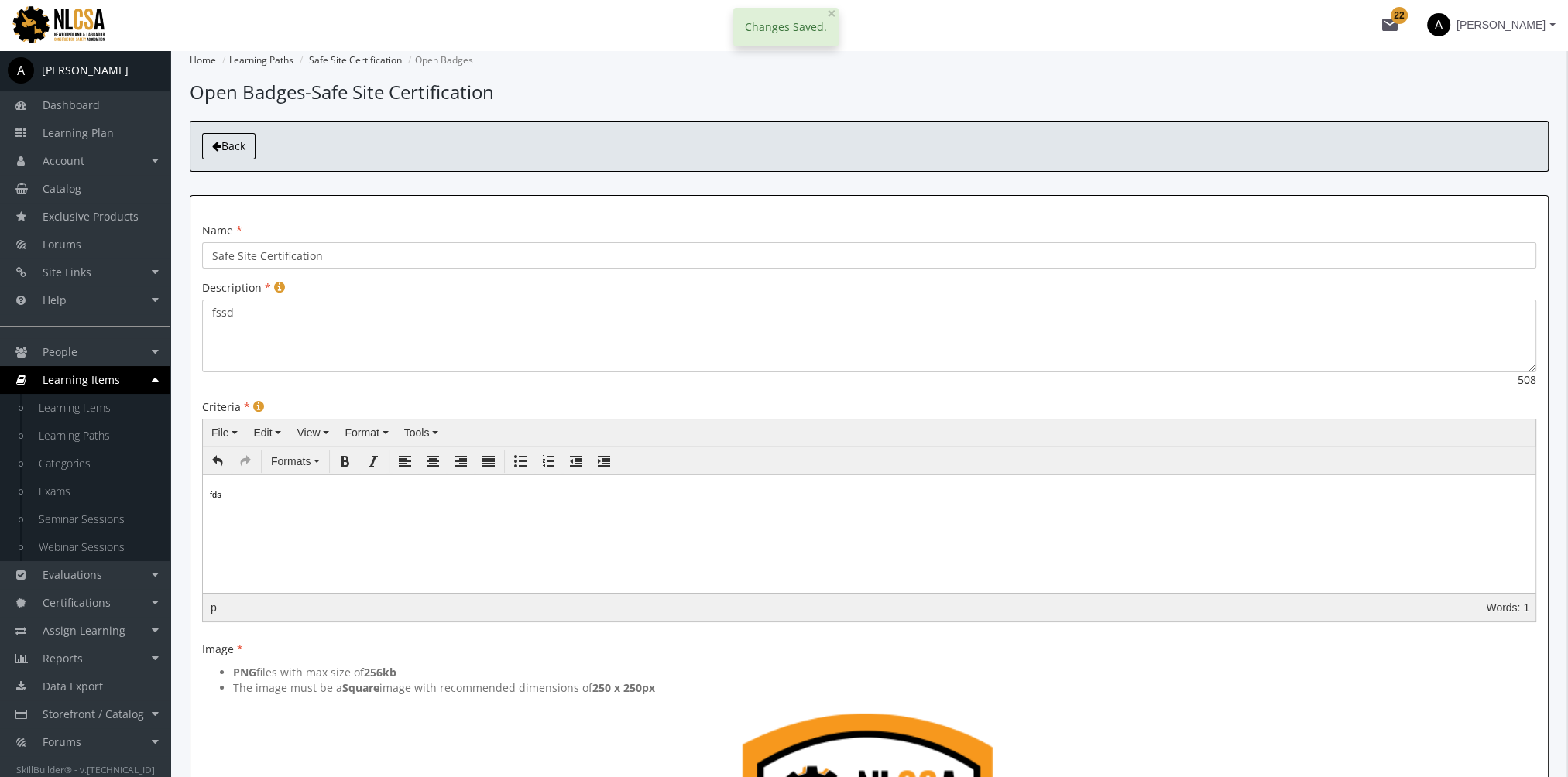
click at [240, 140] on span "Back" at bounding box center [234, 146] width 24 height 15
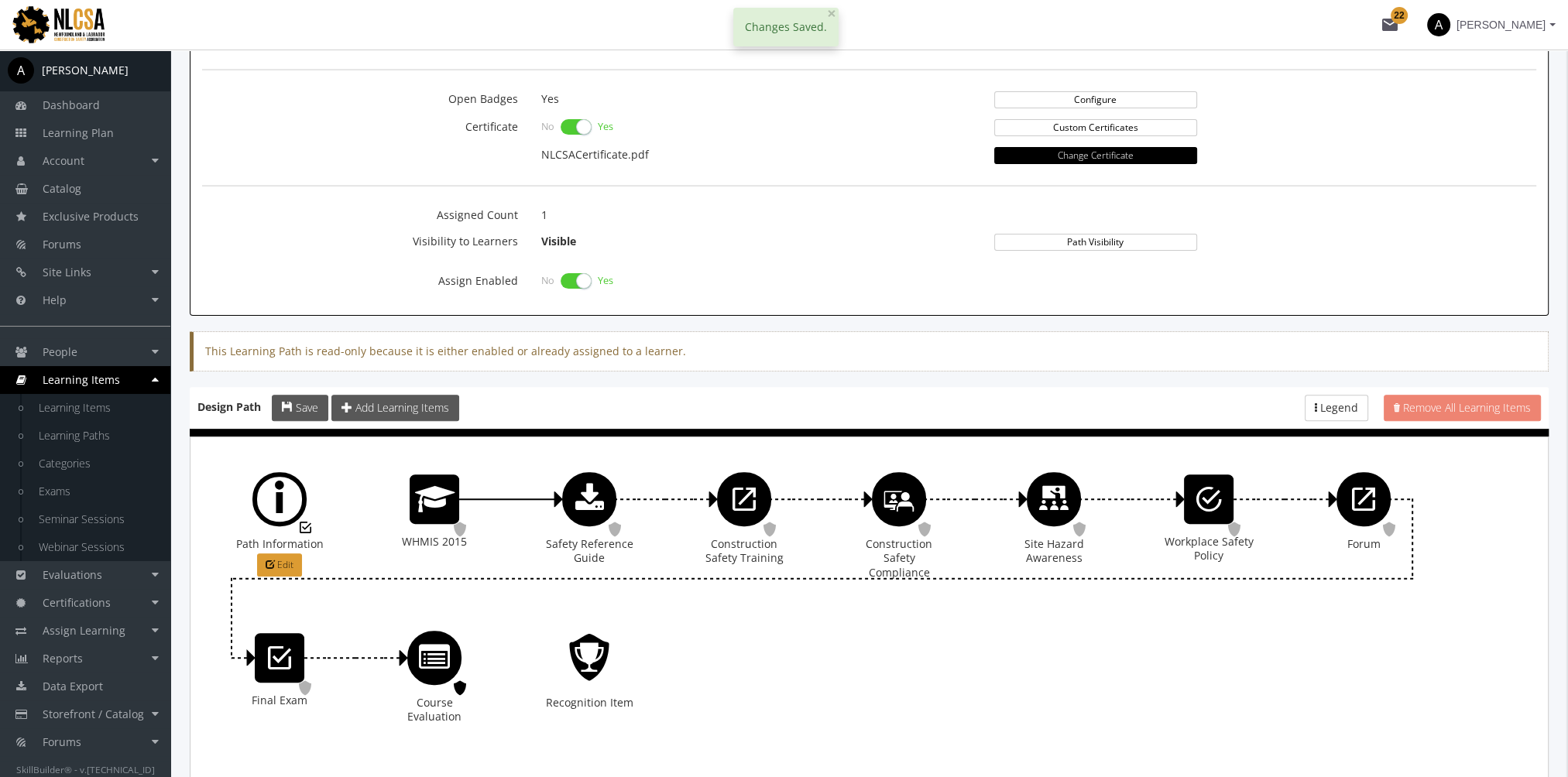
scroll to position [733, 0]
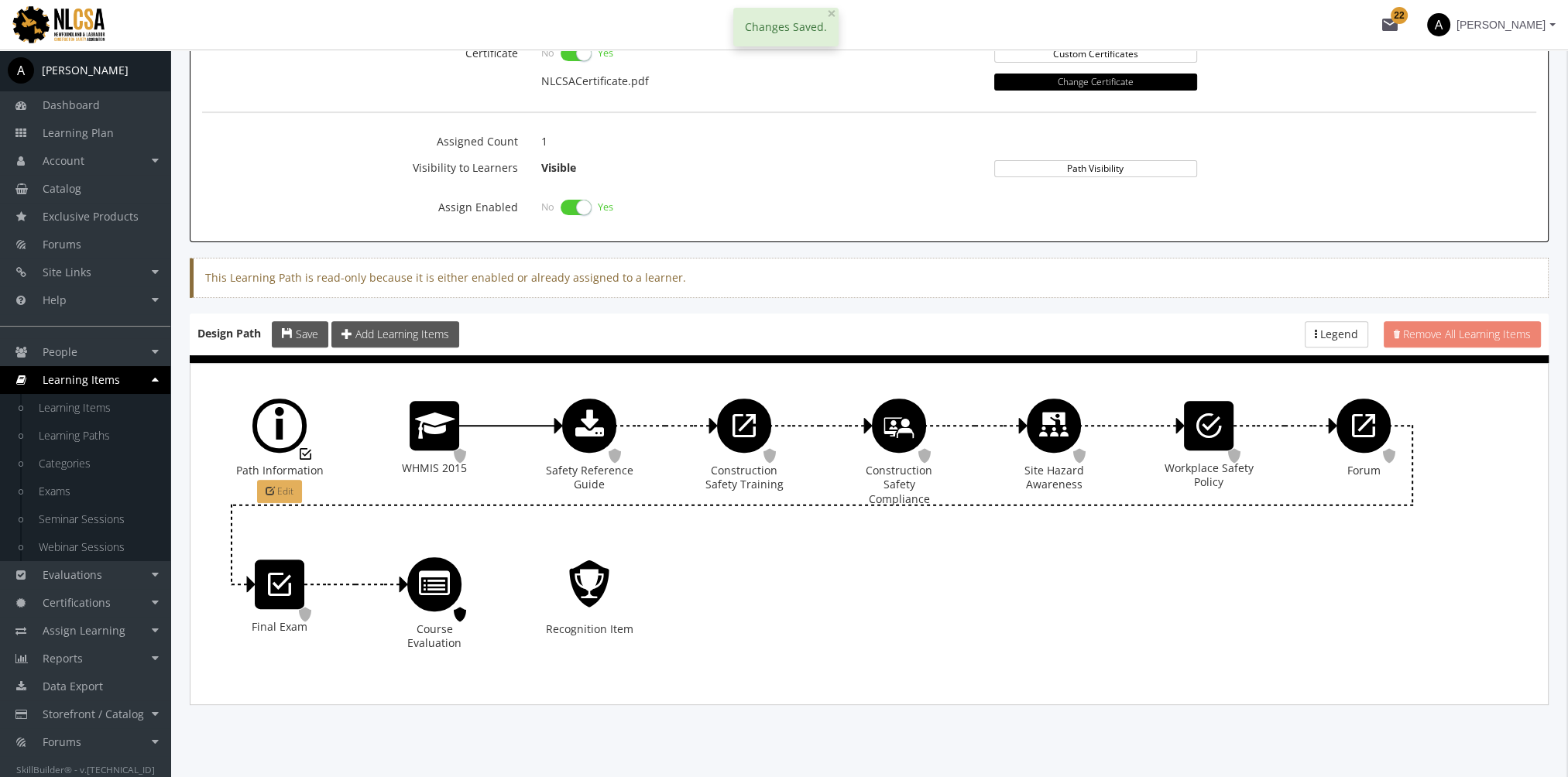
click at [283, 484] on span "Edit" at bounding box center [285, 490] width 17 height 13
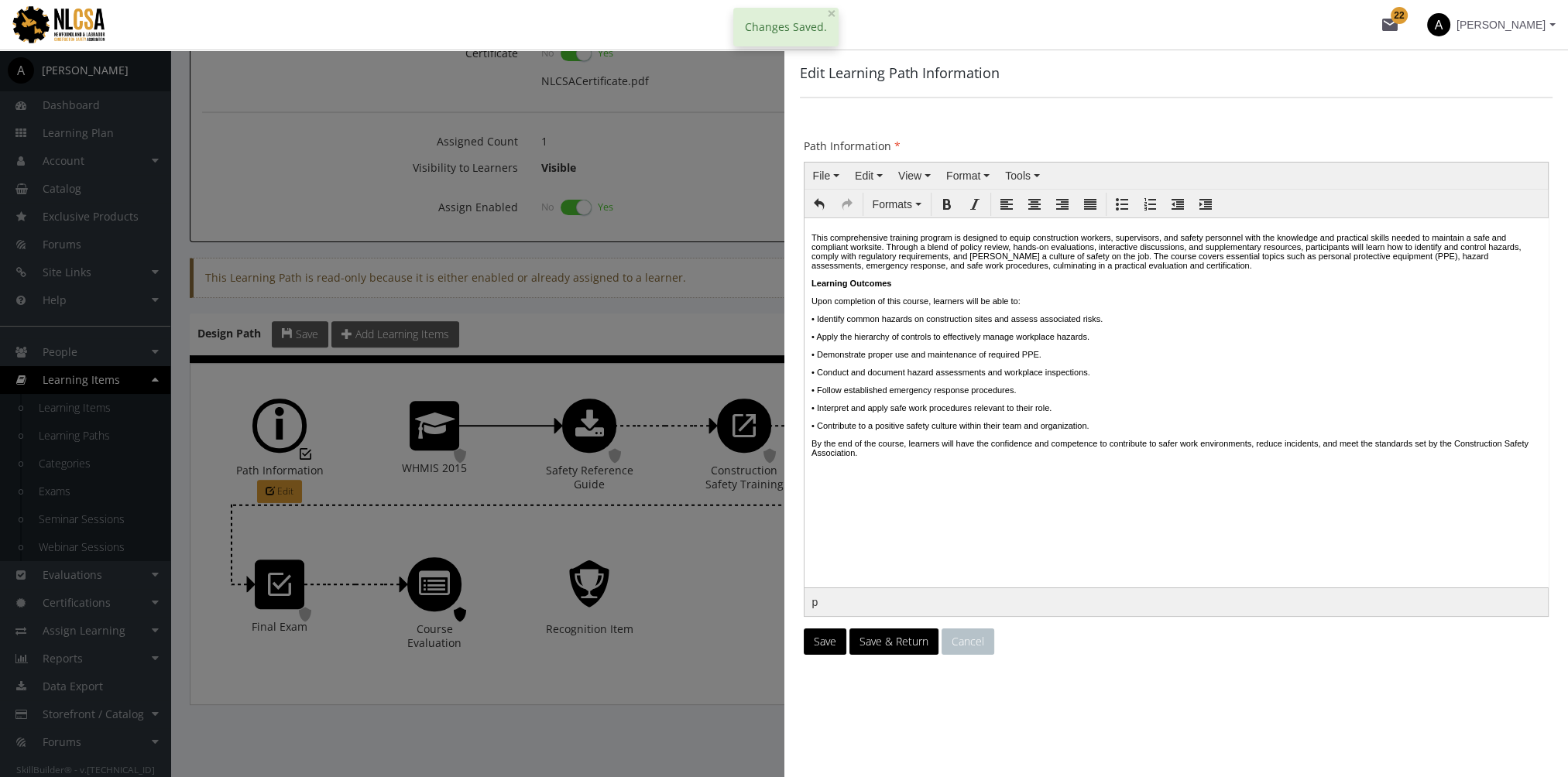
click at [987, 255] on p "This comprehensive training program is designed to equip construction workers, …" at bounding box center [1175, 250] width 730 height 37
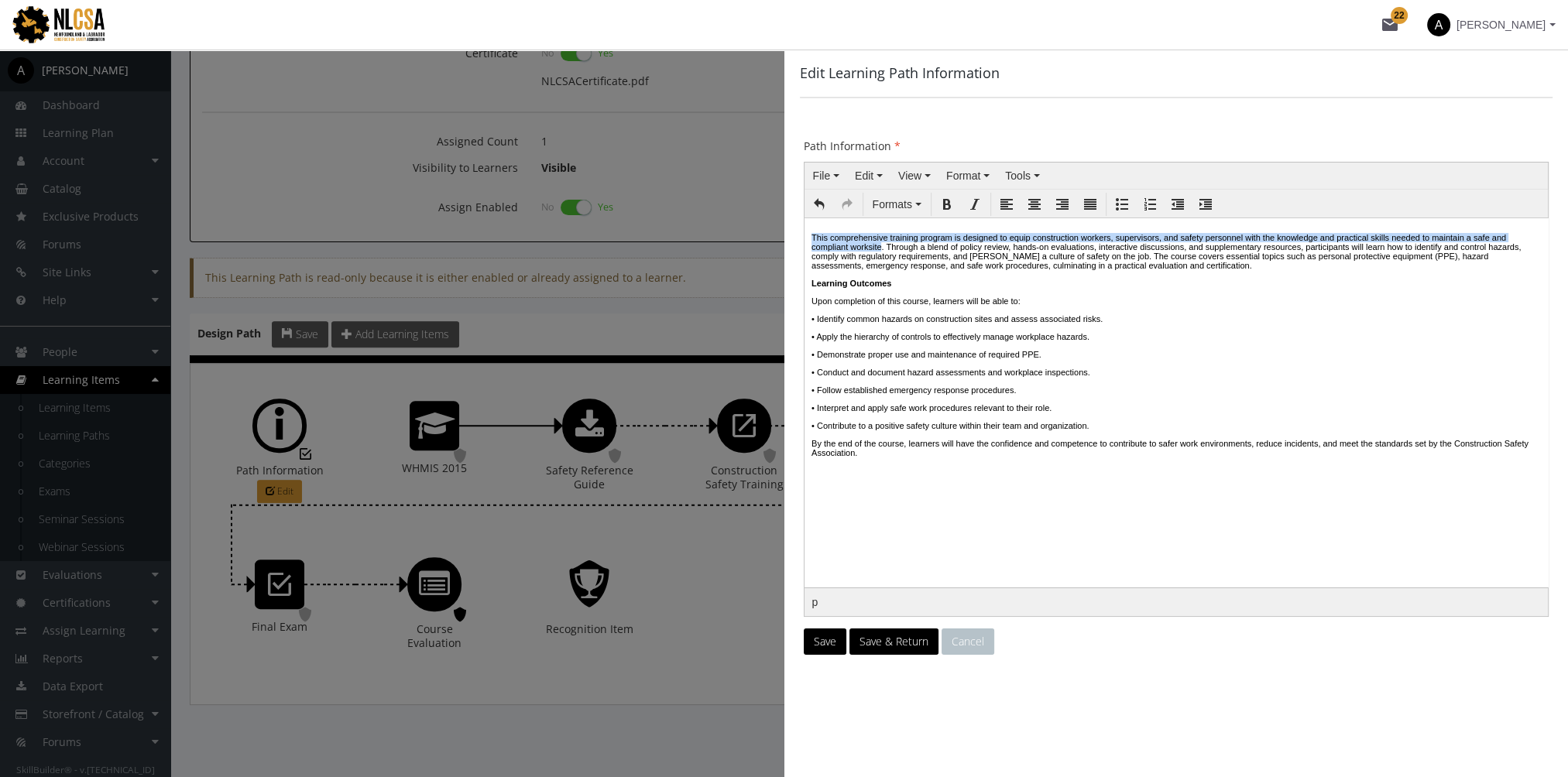
drag, startPoint x: 979, startPoint y: 248, endPoint x: 1605, endPoint y: 456, distance: 659.7
click at [804, 239] on html "This comprehensive training program is designed to equip construction workers, …" at bounding box center [1175, 372] width 744 height 310
copy p "This comprehensive training program is designed to equip construction workers, …"
click at [959, 637] on button "Cancel" at bounding box center [968, 641] width 52 height 26
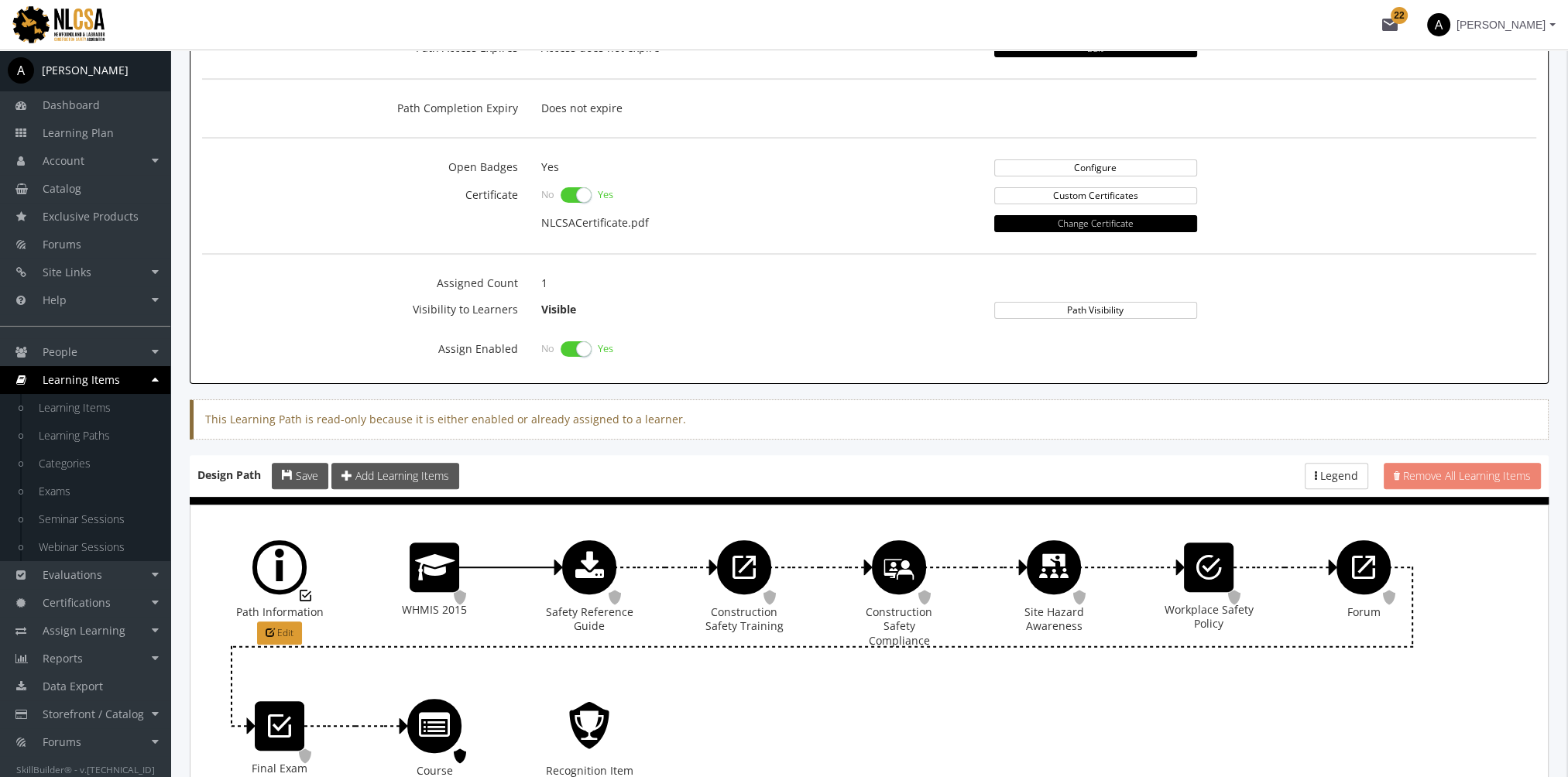
scroll to position [424, 0]
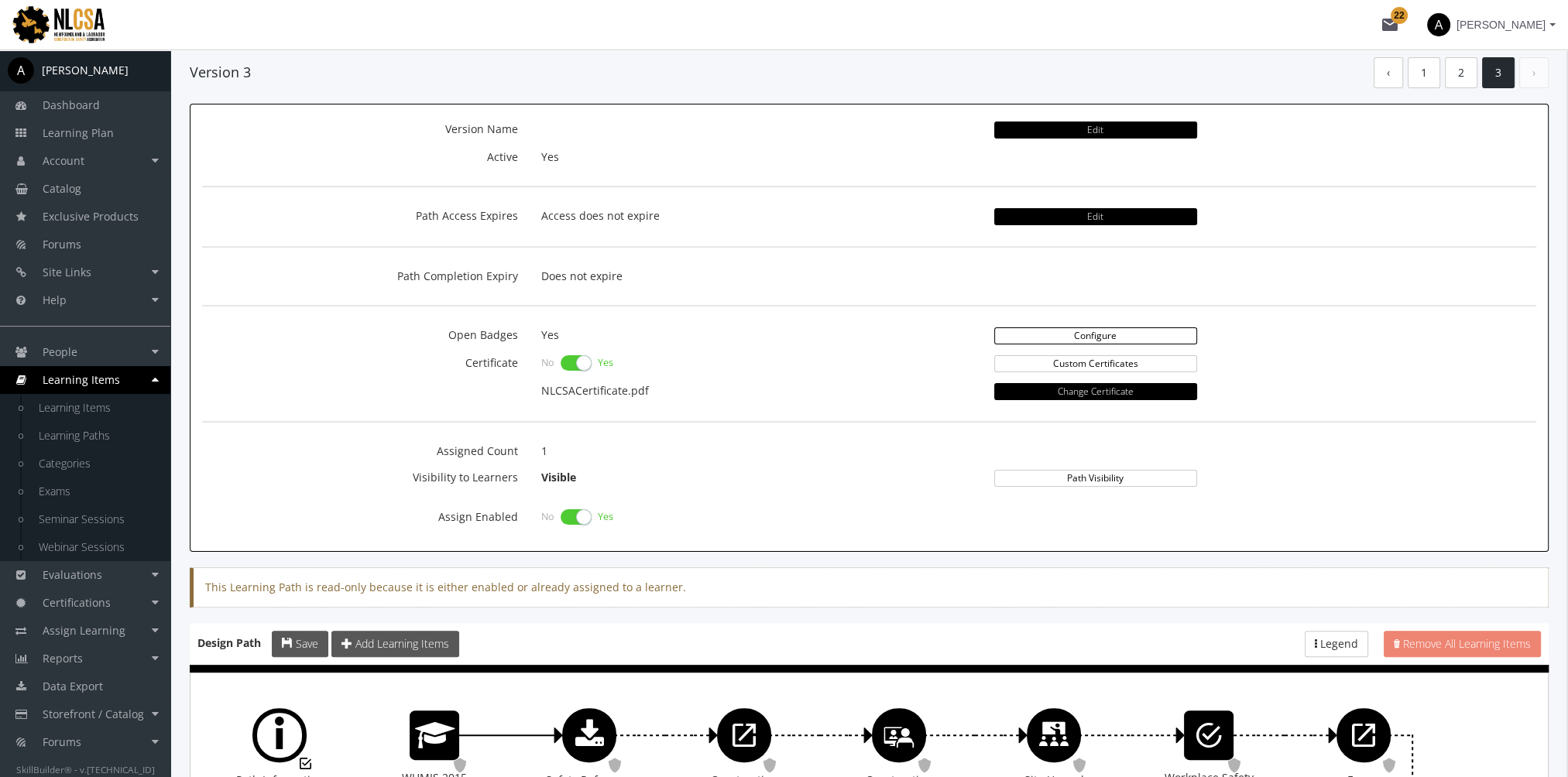
click at [1042, 328] on link "Configure" at bounding box center [1095, 336] width 202 height 17
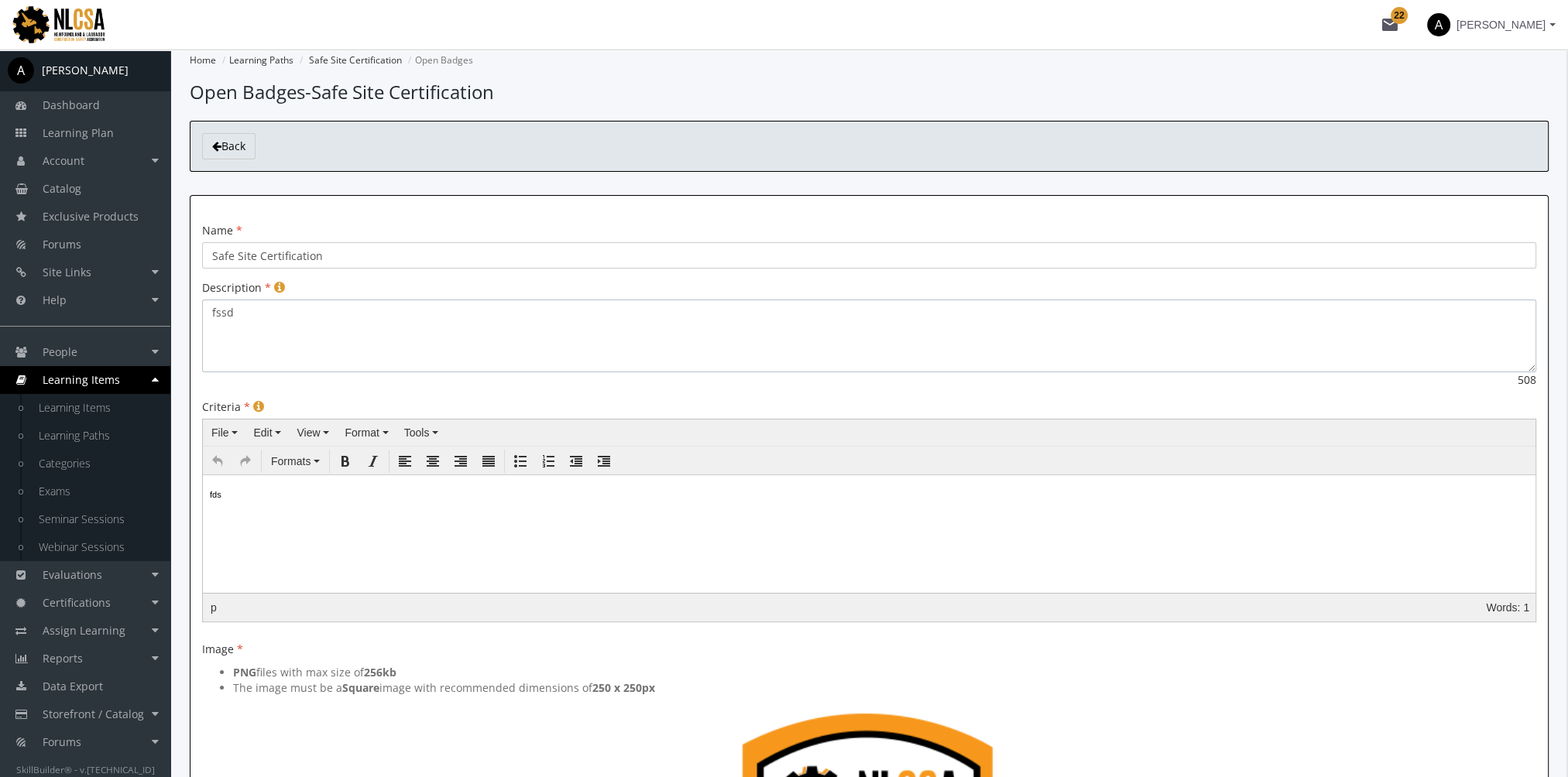
click at [270, 321] on textarea "fssd" at bounding box center [869, 335] width 1334 height 72
drag, startPoint x: 271, startPoint y: 313, endPoint x: 168, endPoint y: 310, distance: 103.0
click at [170, 311] on div "Home Learning Paths Safe Site Certification Open Badges Open Badges - Safe Site…" at bounding box center [869, 678] width 1398 height 1258
paste textarea "This comprehensive training program is designed to equip construction workers, …"
type textarea "This comprehensive training program is designed to equip construction workers, …"
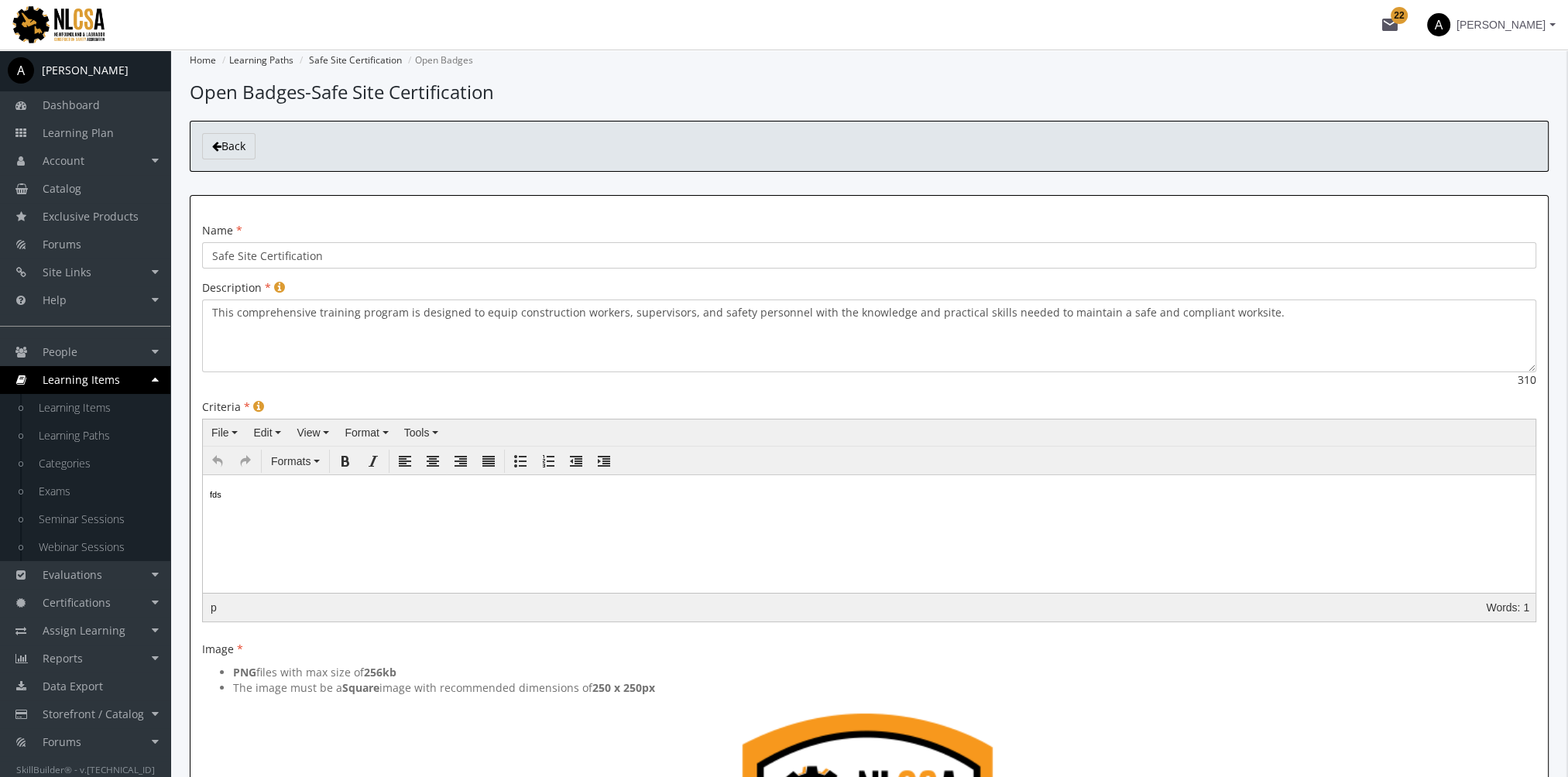
click at [305, 510] on body "fds" at bounding box center [869, 514] width 1320 height 65
click at [202, 497] on html "fds" at bounding box center [868, 514] width 1332 height 78
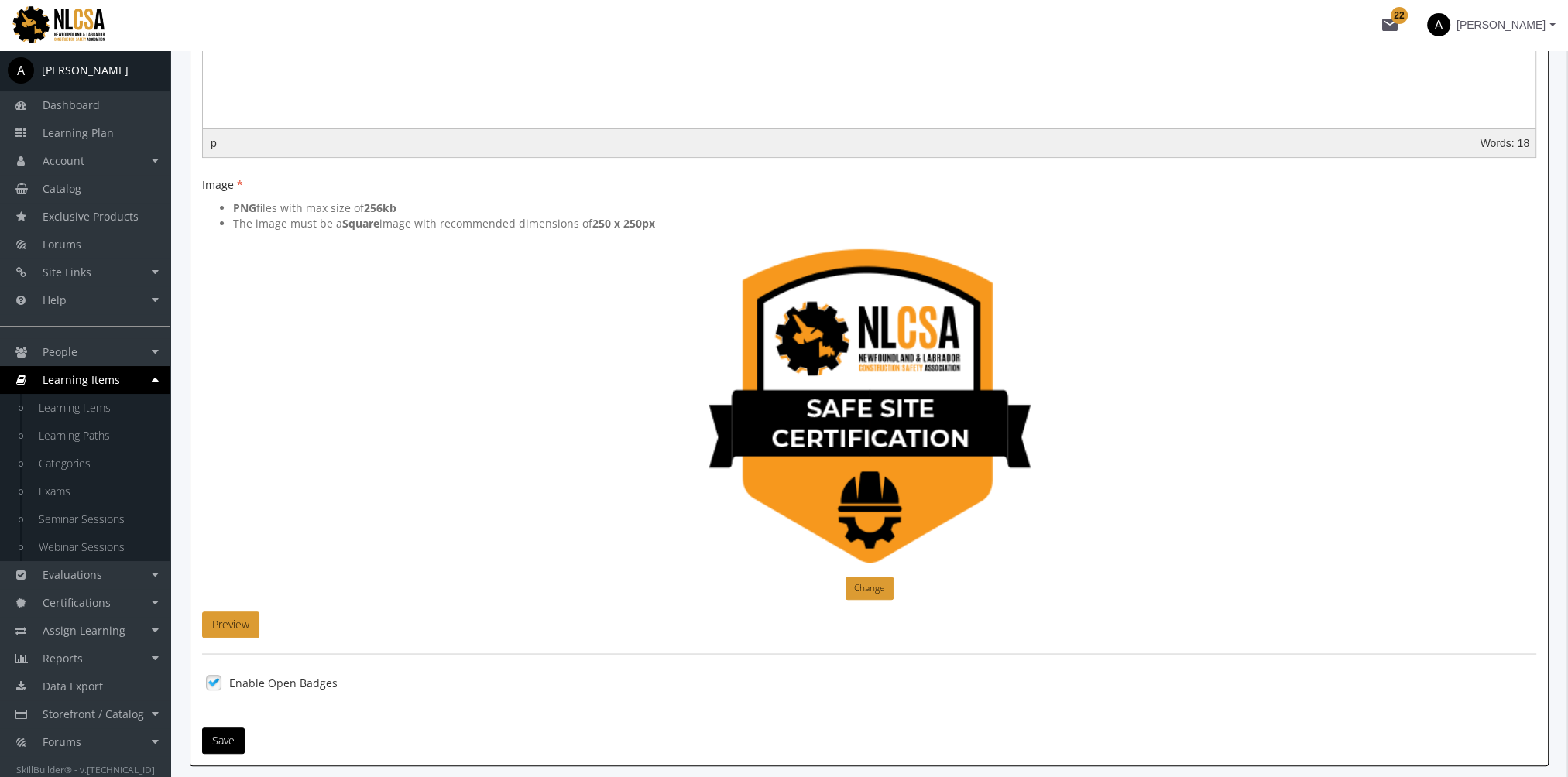
scroll to position [527, 0]
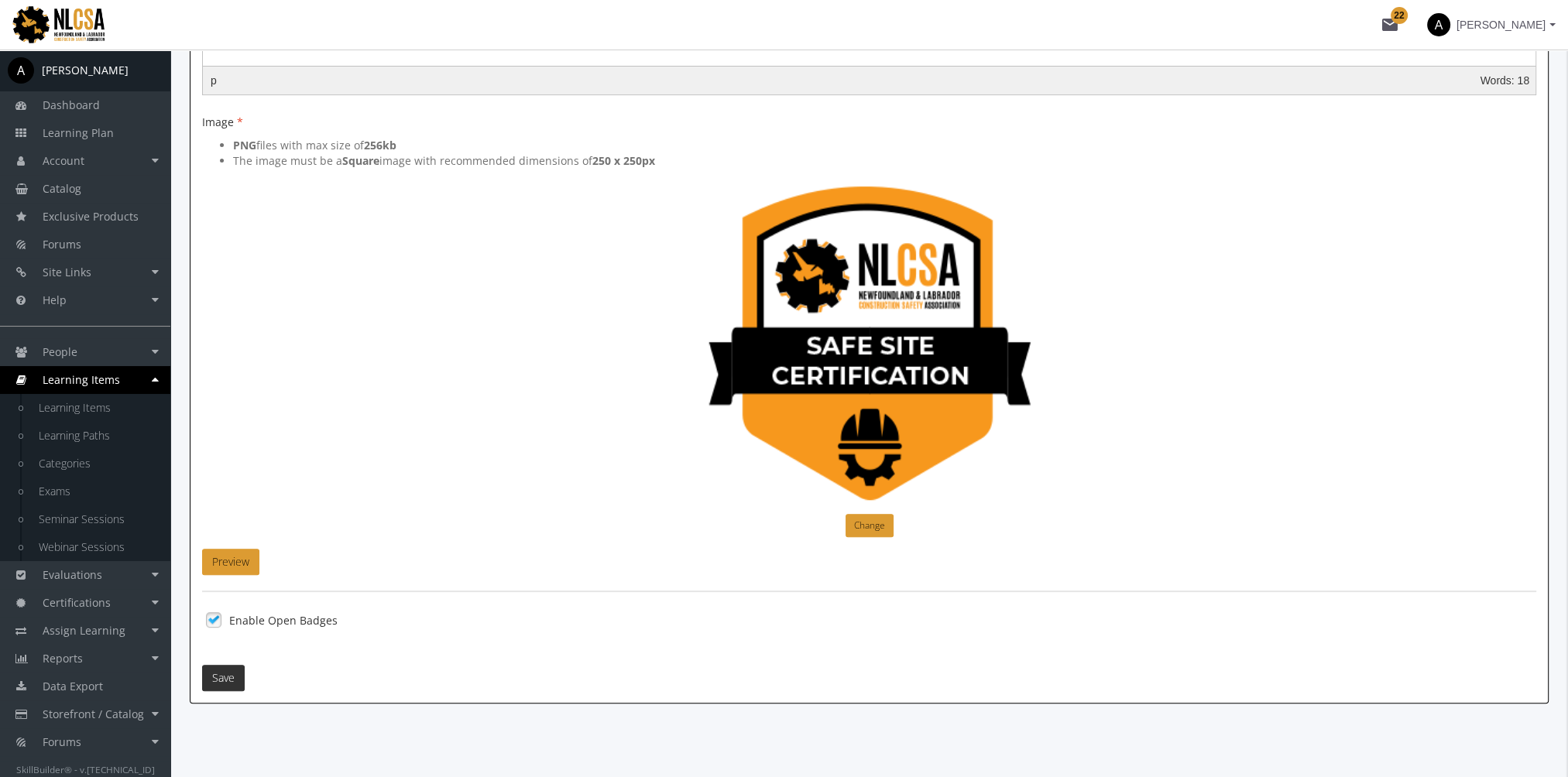
click at [228, 675] on button "Save" at bounding box center [223, 678] width 43 height 26
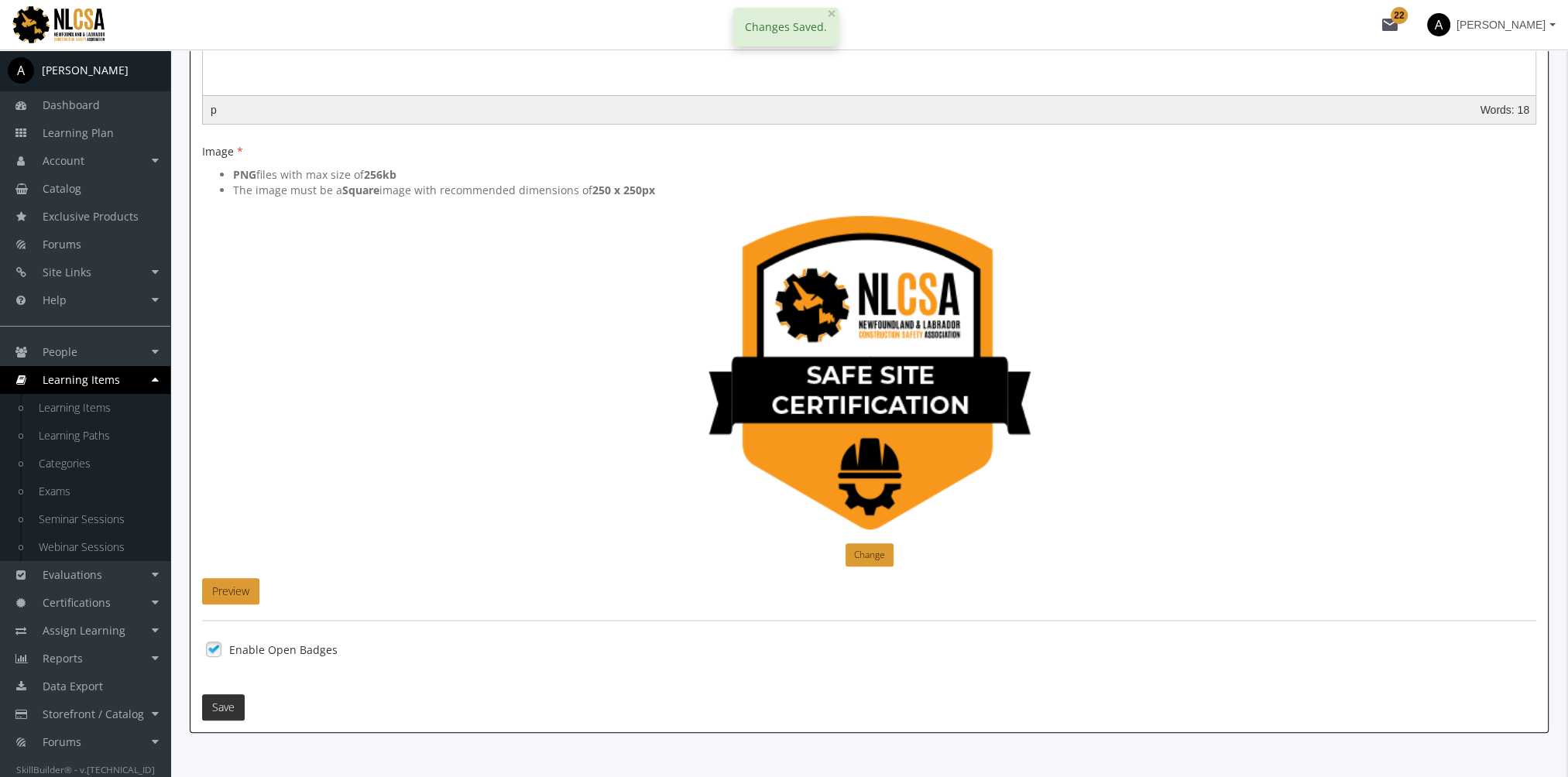
scroll to position [0, 0]
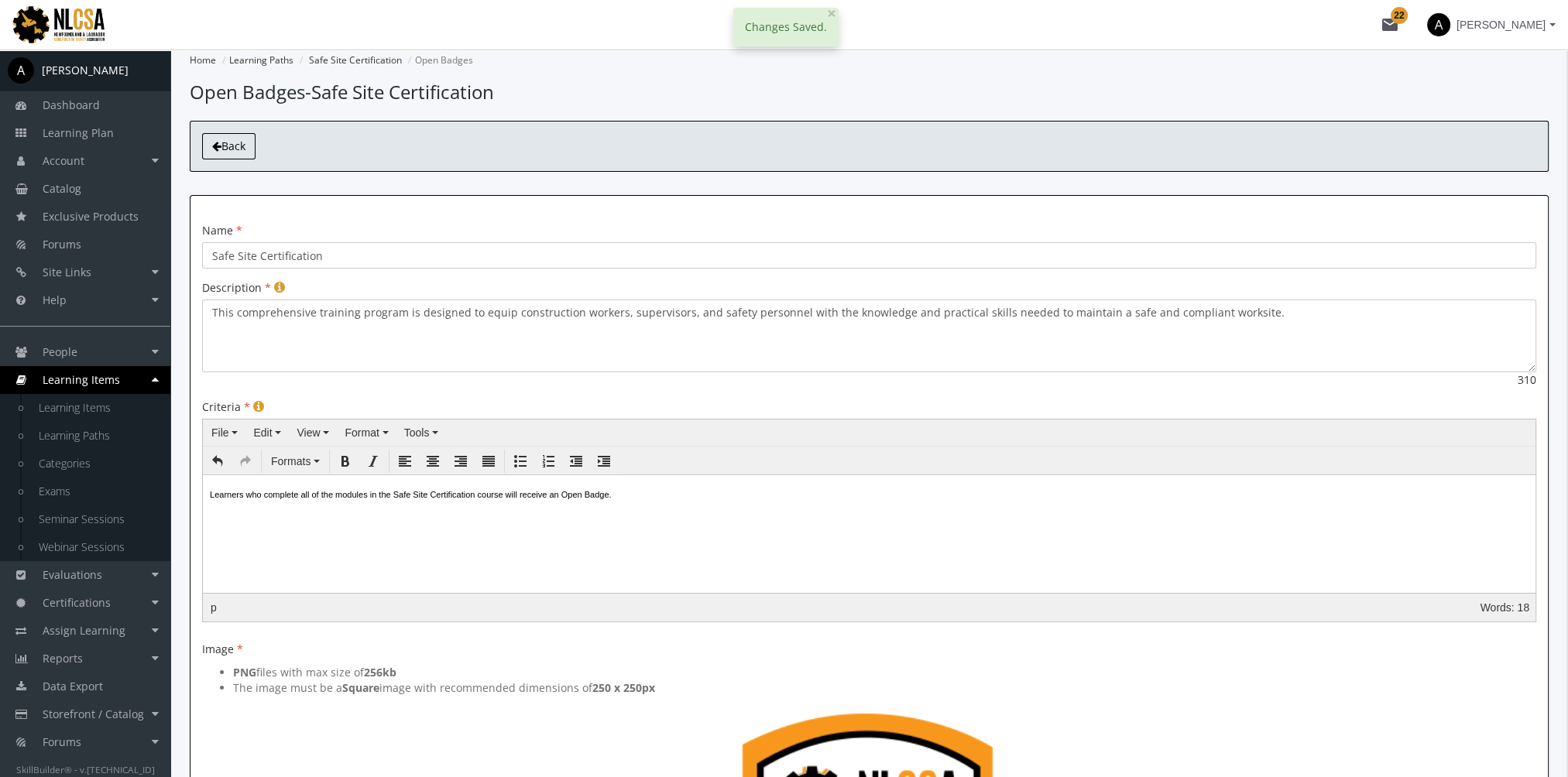
click at [223, 148] on span "Back" at bounding box center [234, 146] width 24 height 15
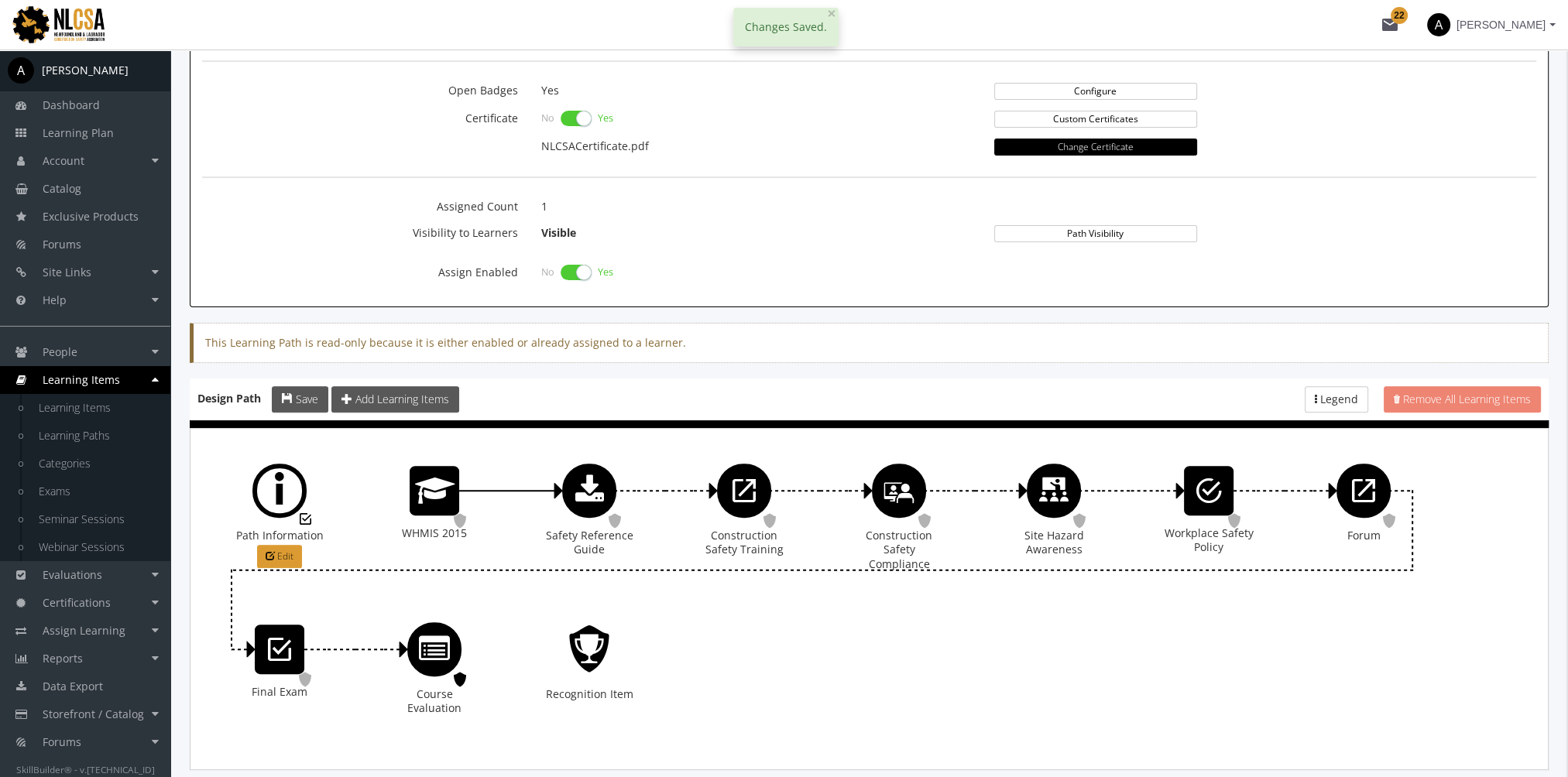
scroll to position [733, 0]
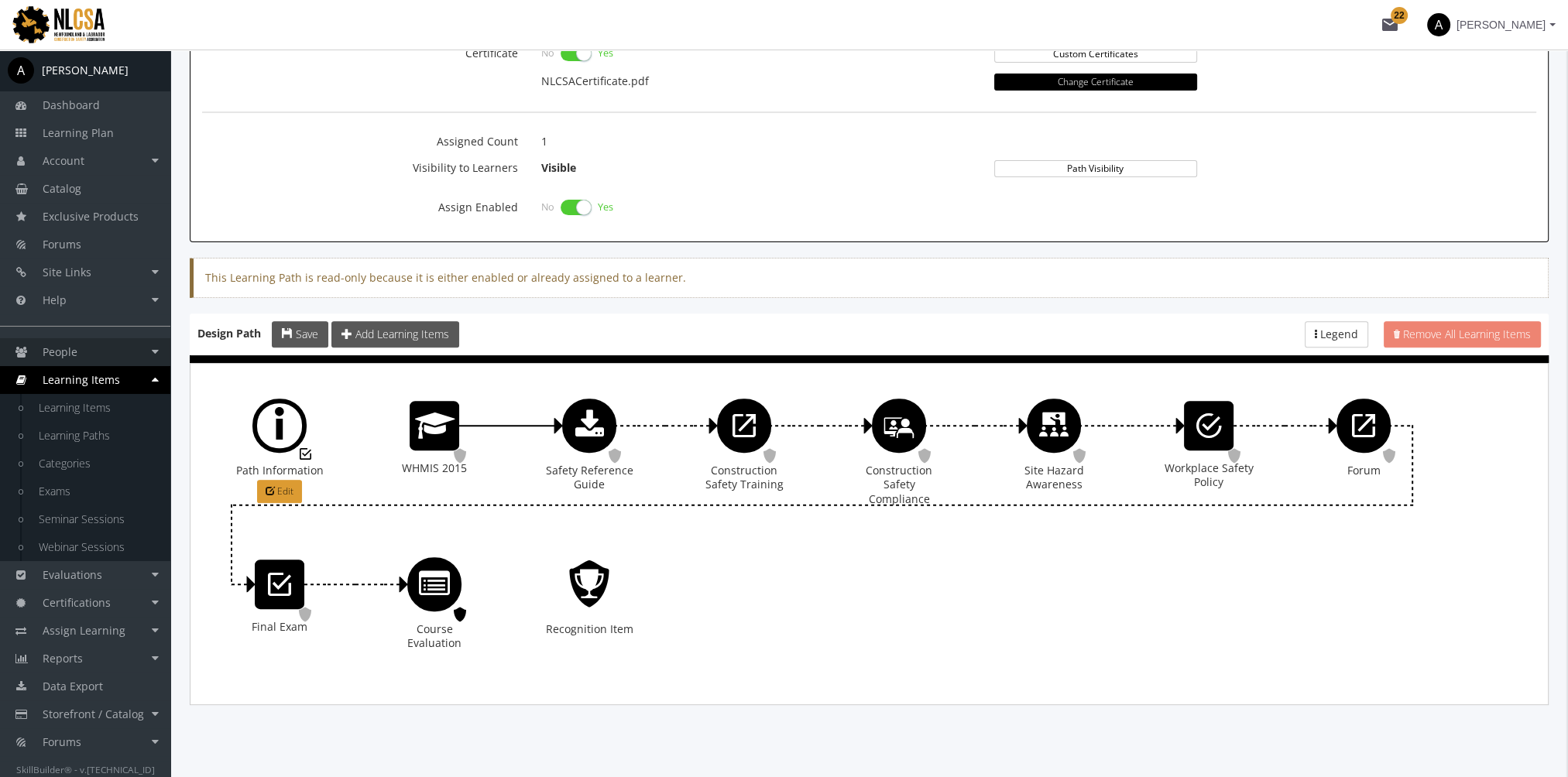
click at [134, 356] on link "People" at bounding box center [85, 352] width 170 height 28
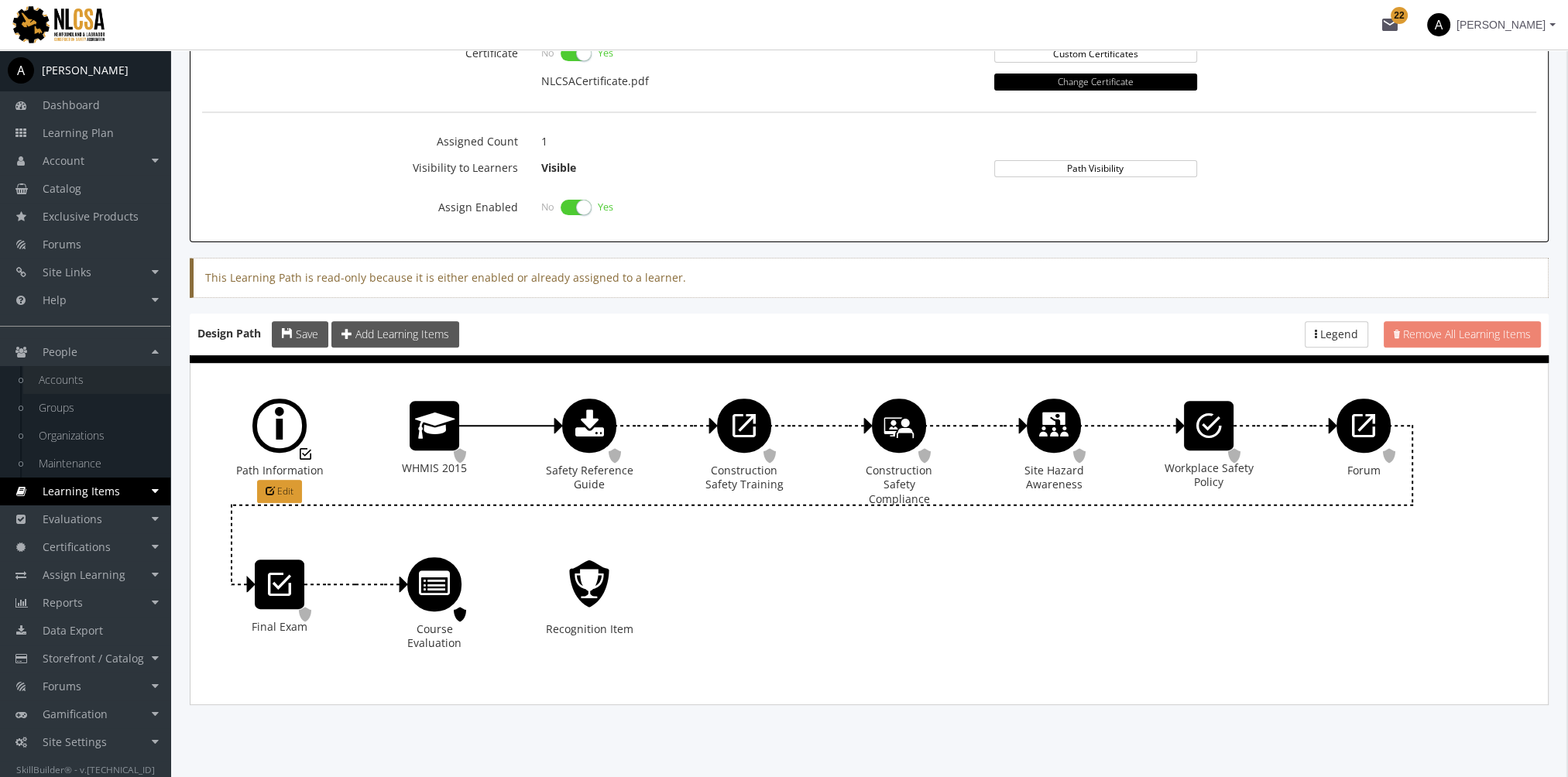
click at [86, 378] on link "Accounts" at bounding box center [97, 380] width 147 height 28
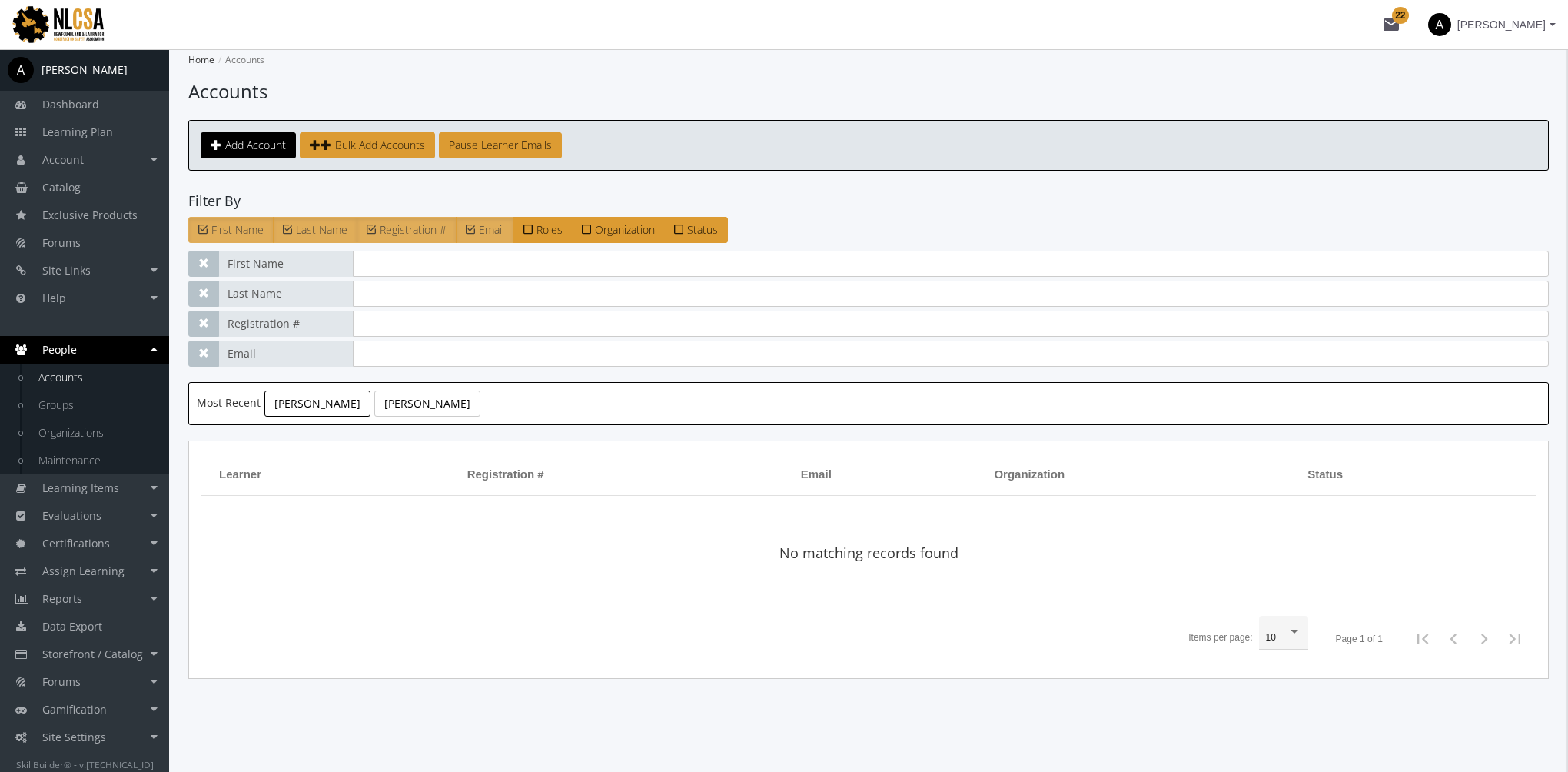
click at [307, 403] on link "Flesher, Ken" at bounding box center [317, 404] width 106 height 26
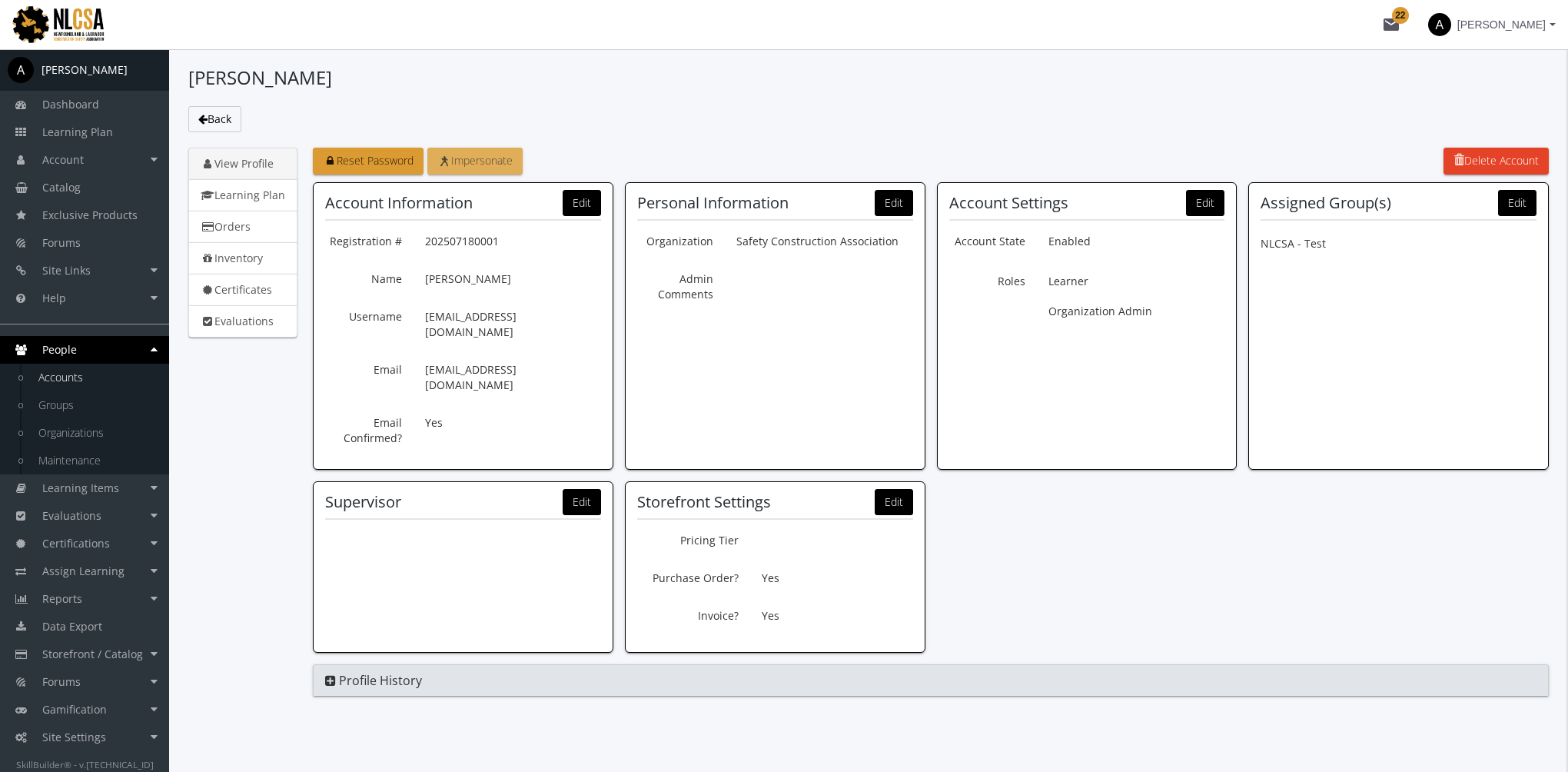
click at [483, 153] on span "Impersonate" at bounding box center [475, 160] width 75 height 15
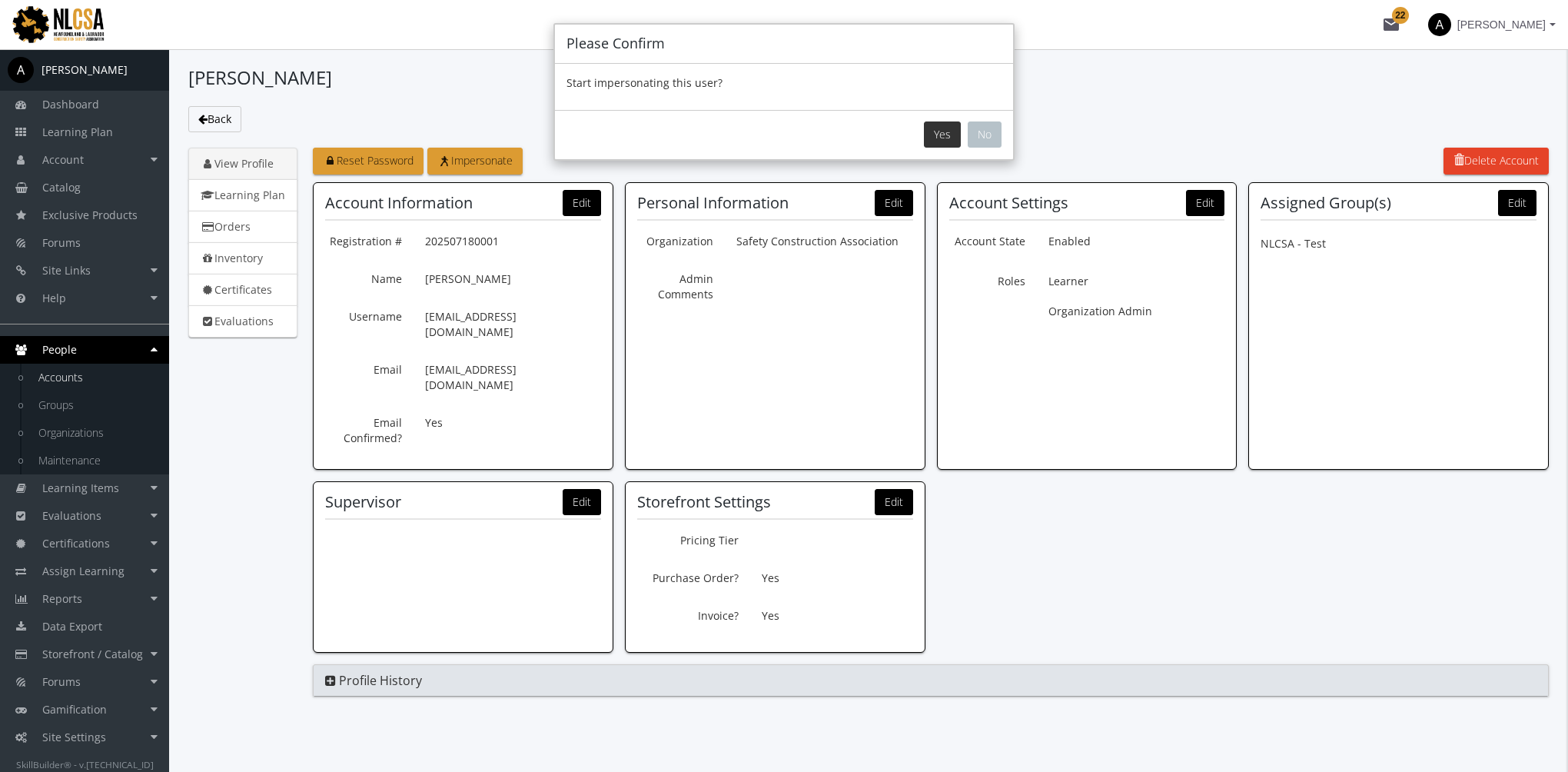
click at [939, 128] on button "Yes" at bounding box center [943, 134] width 37 height 26
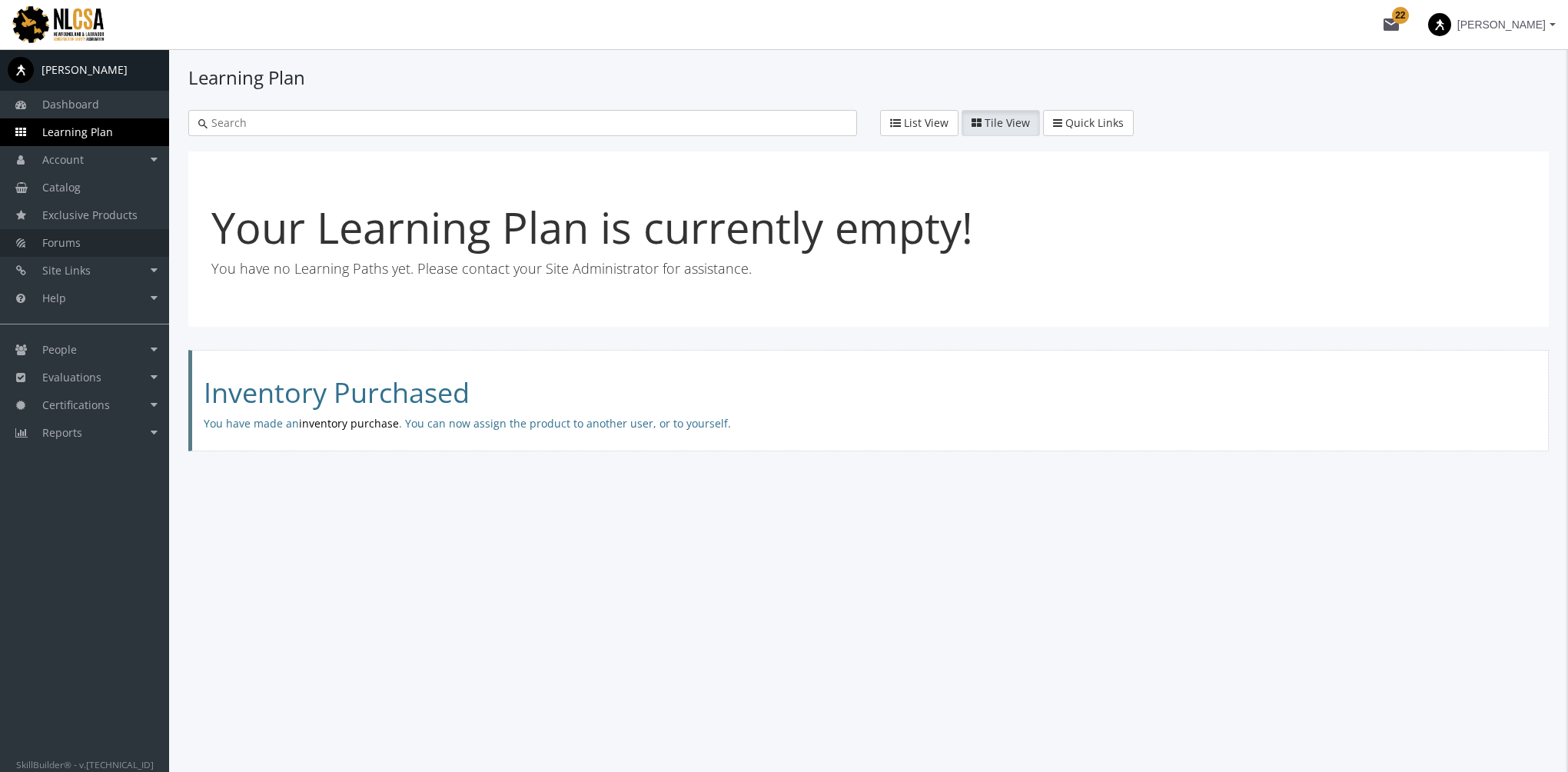
click at [82, 237] on link "Forums" at bounding box center [84, 243] width 169 height 28
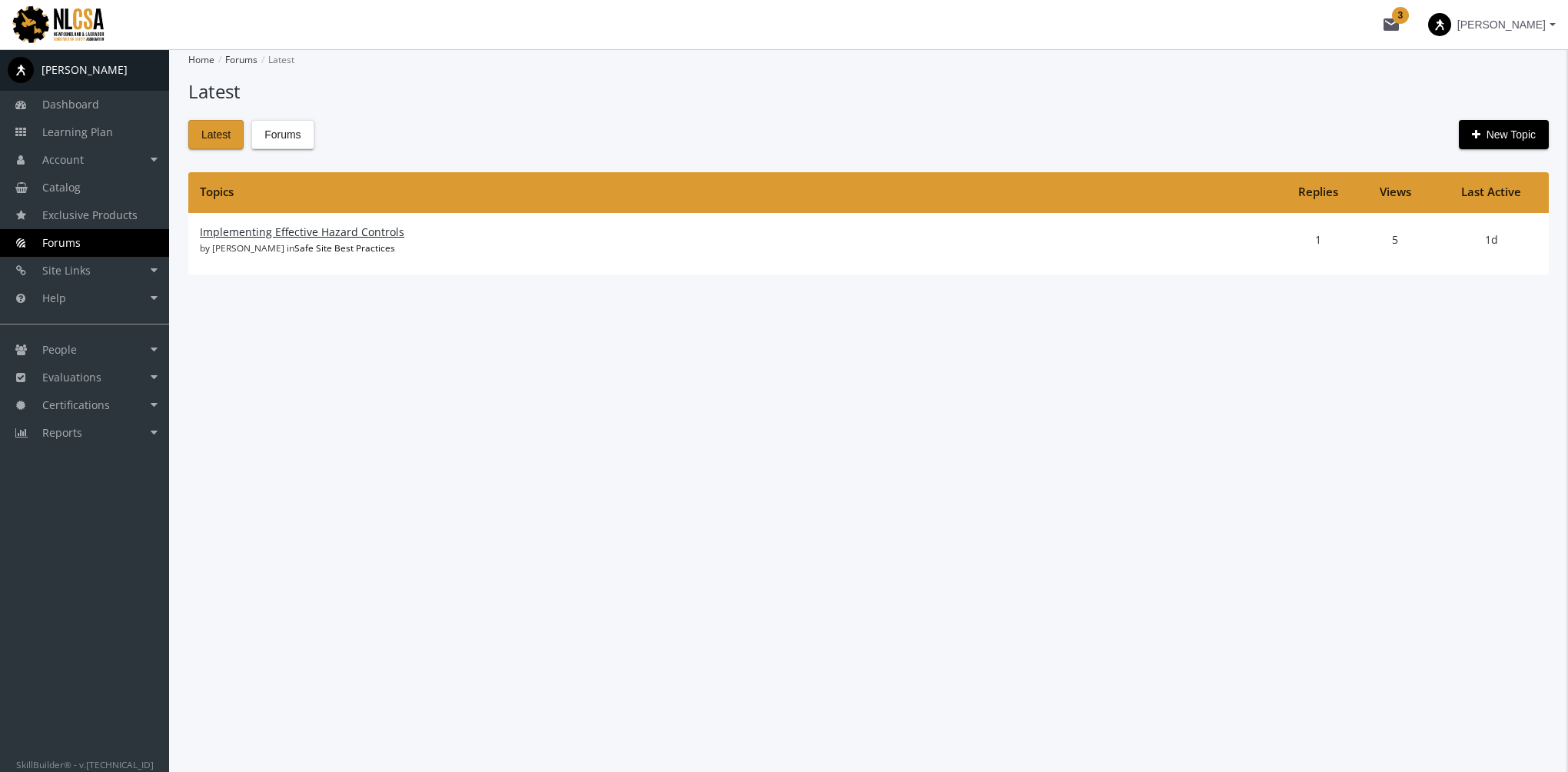
click at [290, 234] on link "Implementing Effective Hazard Controls" at bounding box center [302, 231] width 204 height 15
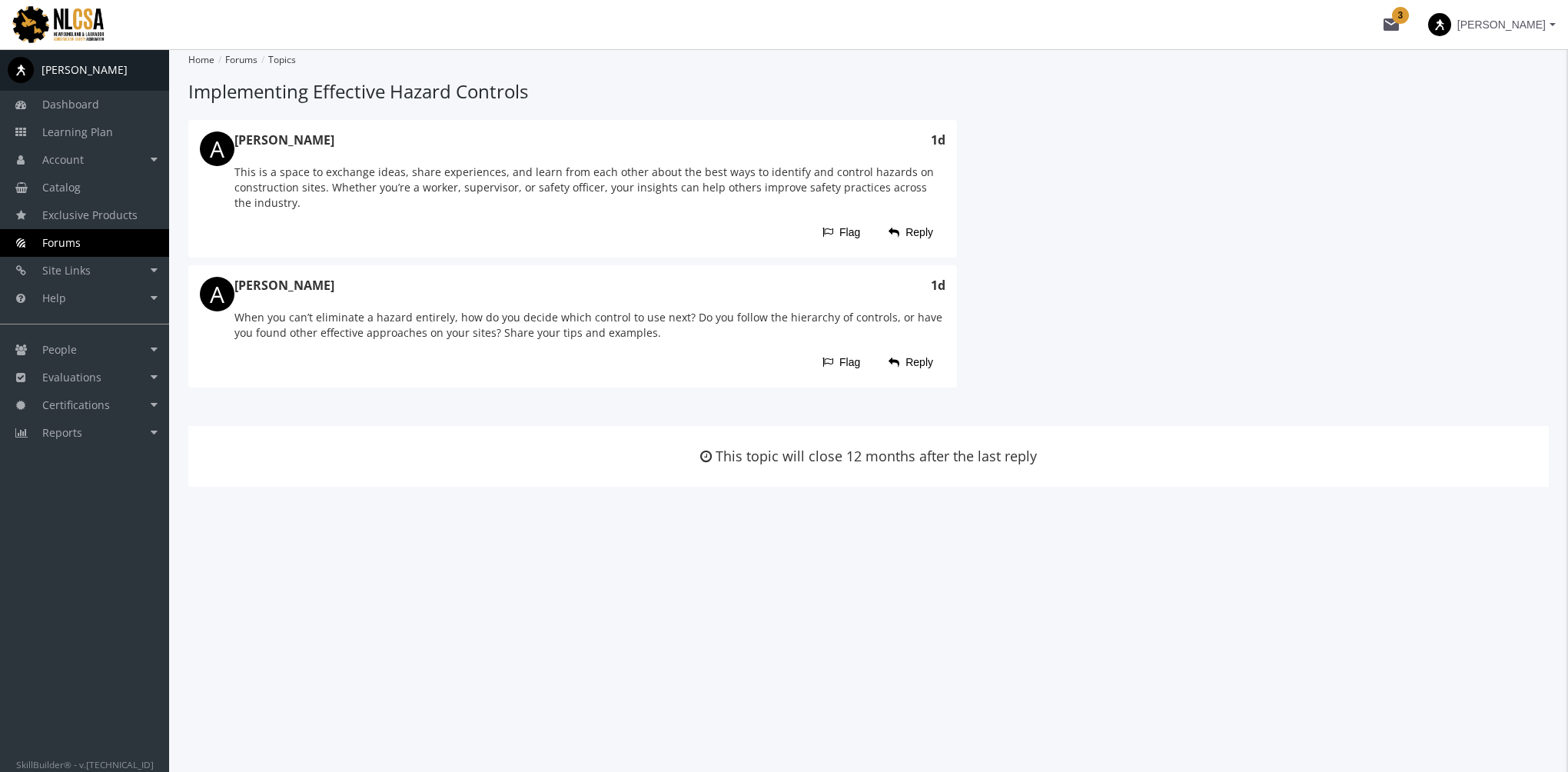
click at [923, 362] on span "Reply" at bounding box center [910, 362] width 44 height 28
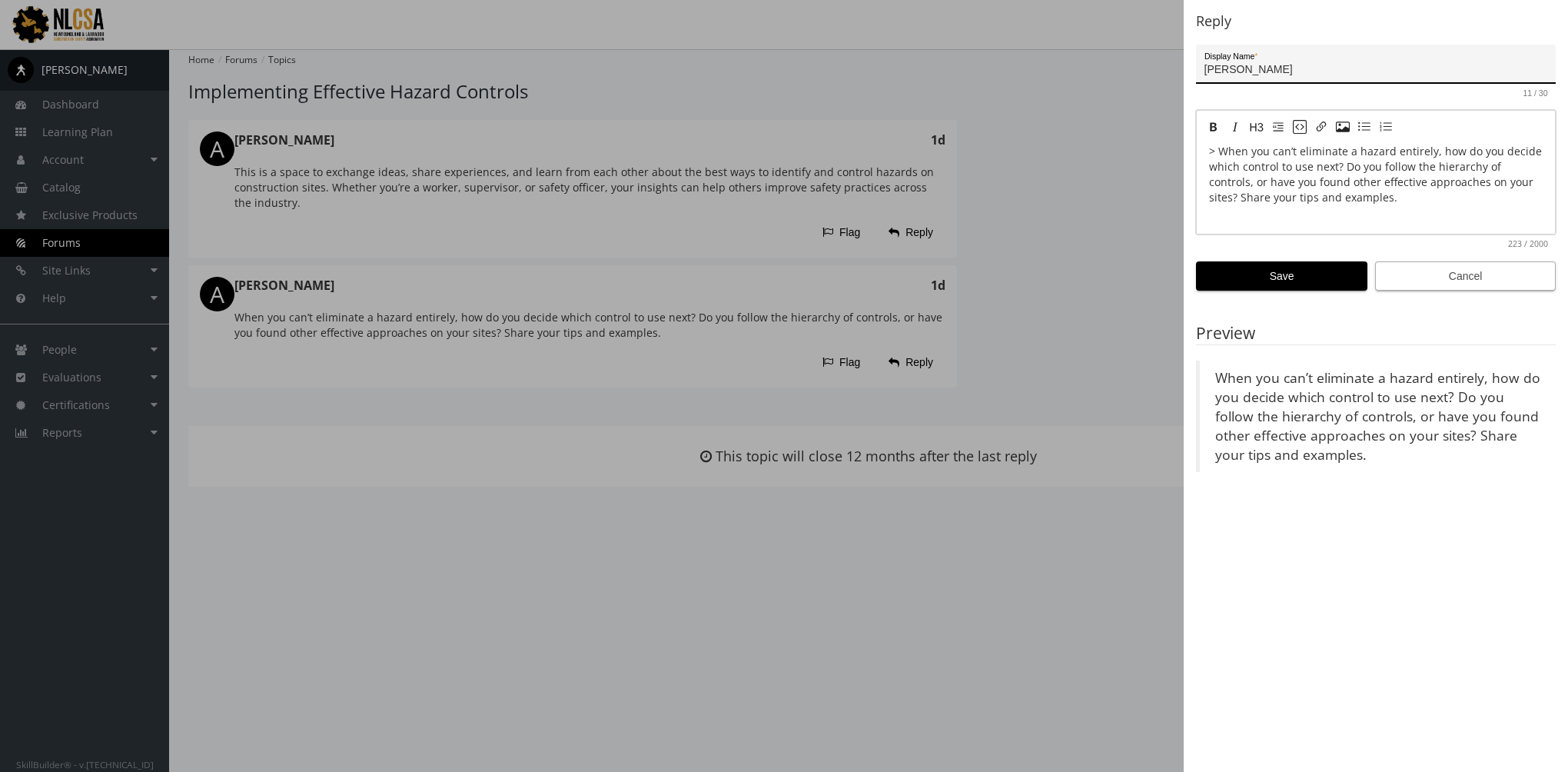
click at [1445, 276] on span "Cancel" at bounding box center [1465, 276] width 154 height 28
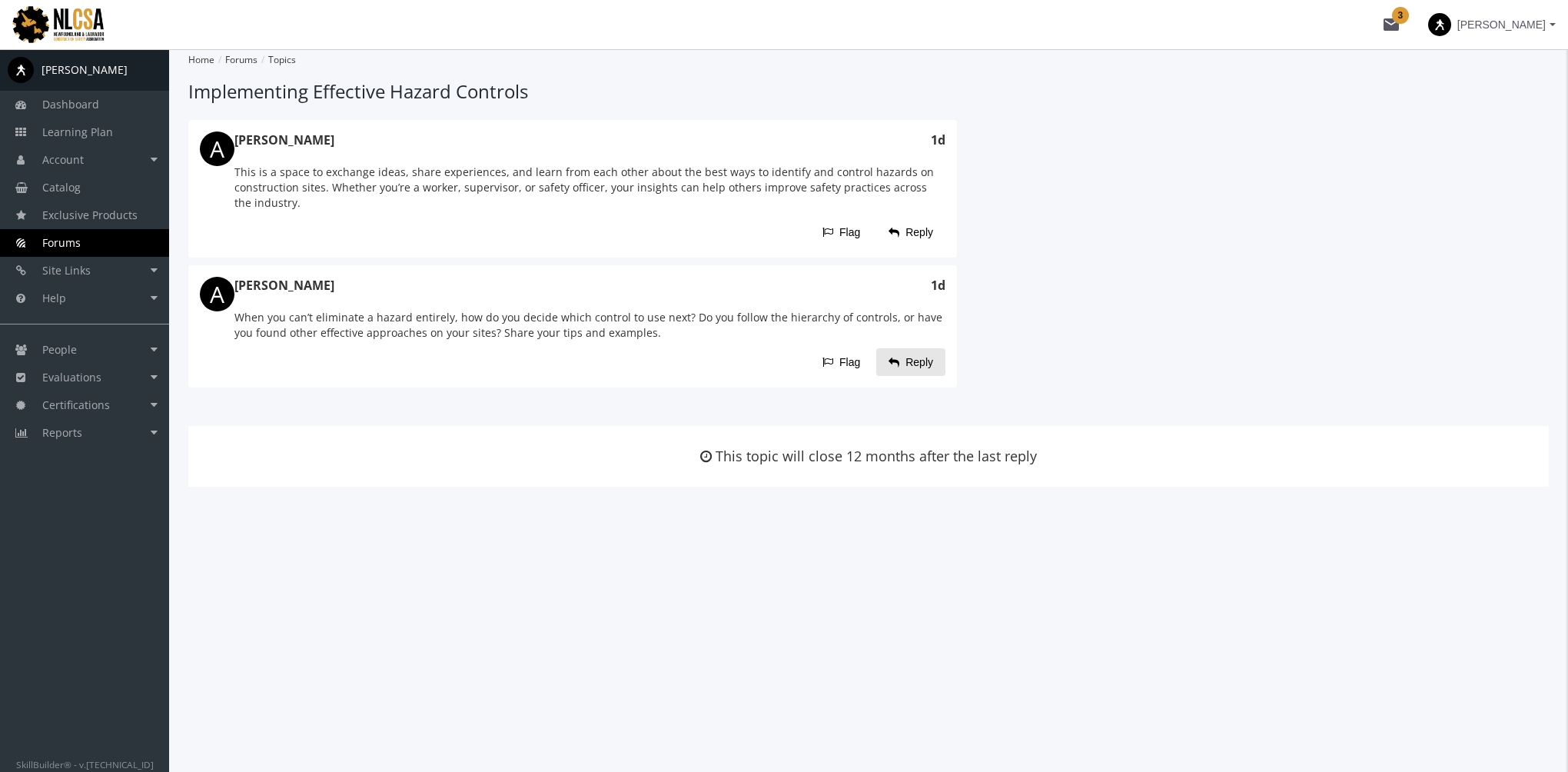
click at [920, 362] on span "Reply" at bounding box center [910, 362] width 44 height 28
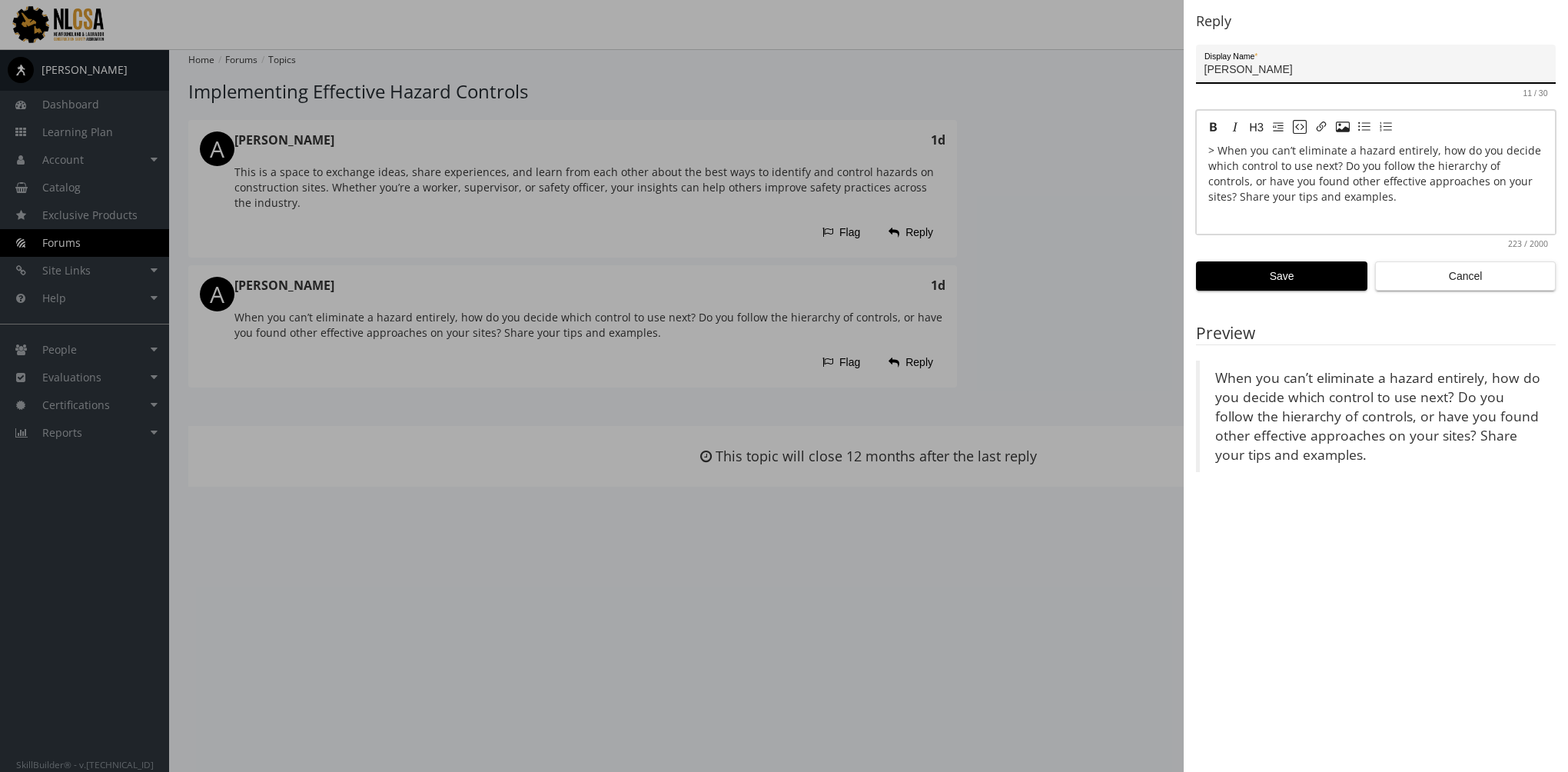
click at [1300, 219] on textarea "> When you can’t eliminate a hazard entirely, how do you decide which control t…" at bounding box center [1376, 187] width 358 height 92
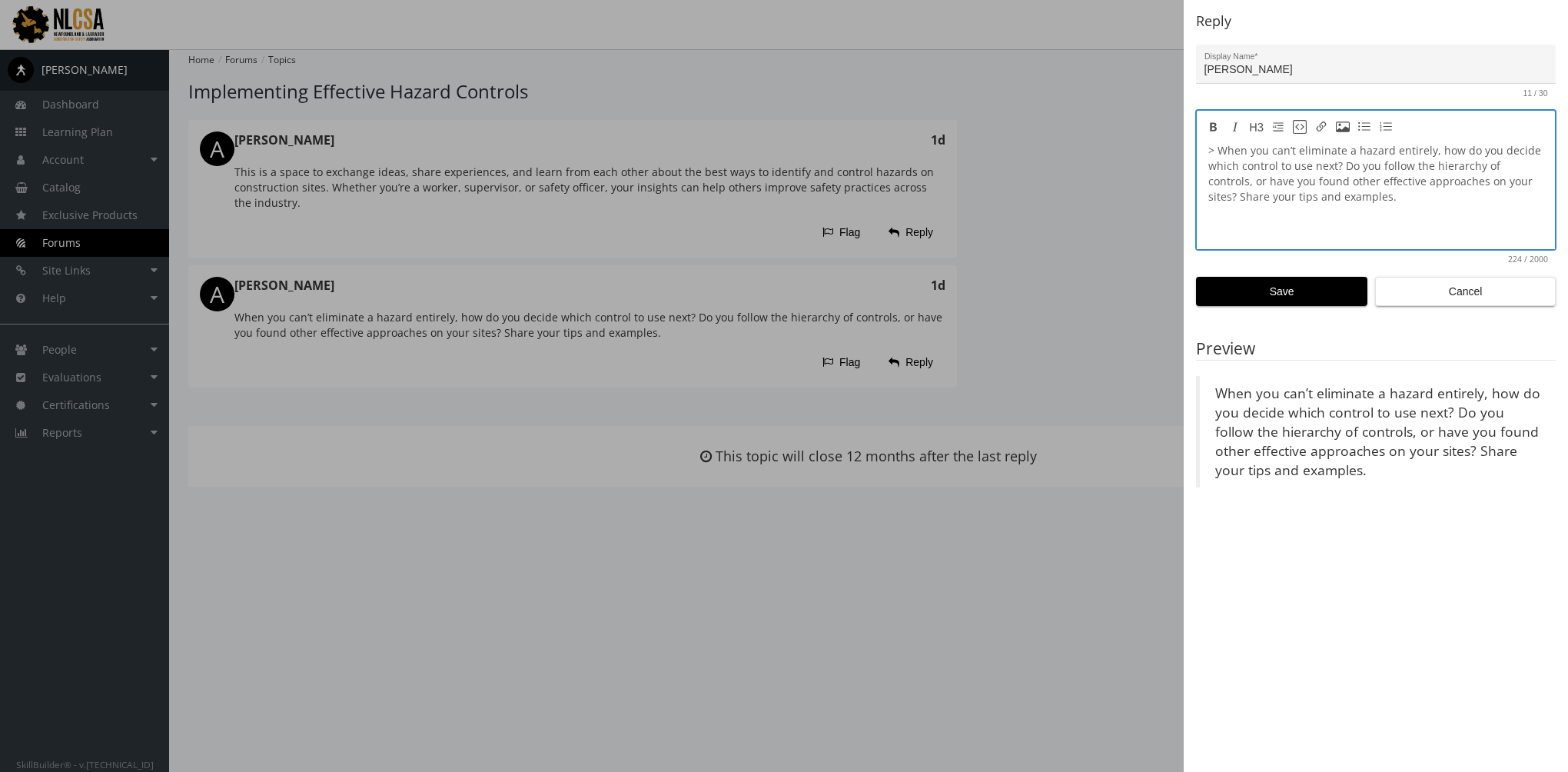
paste textarea "In my experience, a layered approach works best. I start with engineering contr…"
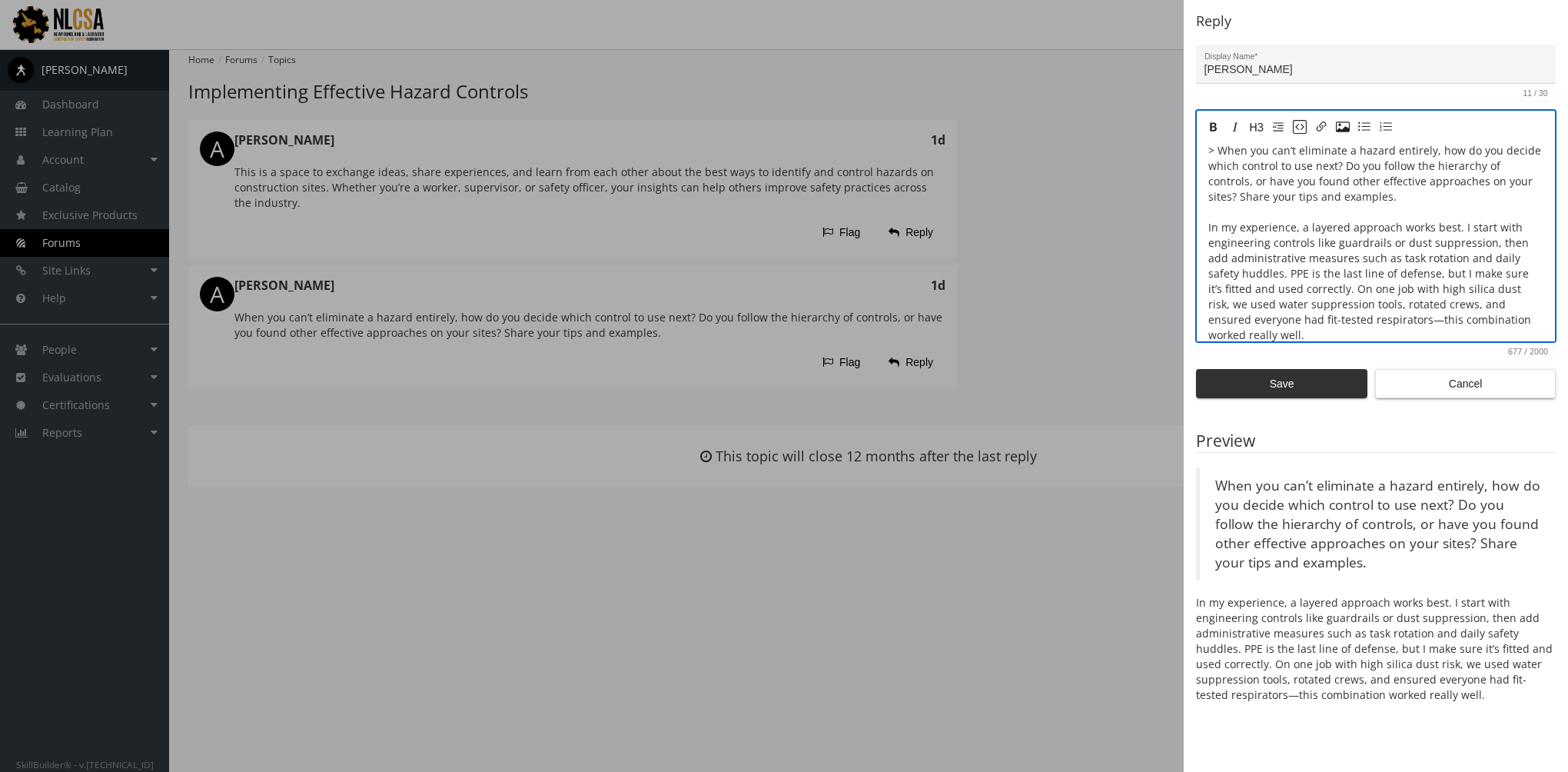
type textarea "> When you can’t eliminate a hazard entirely, how do you decide which control t…"
click at [1273, 375] on span "Save" at bounding box center [1282, 384] width 146 height 28
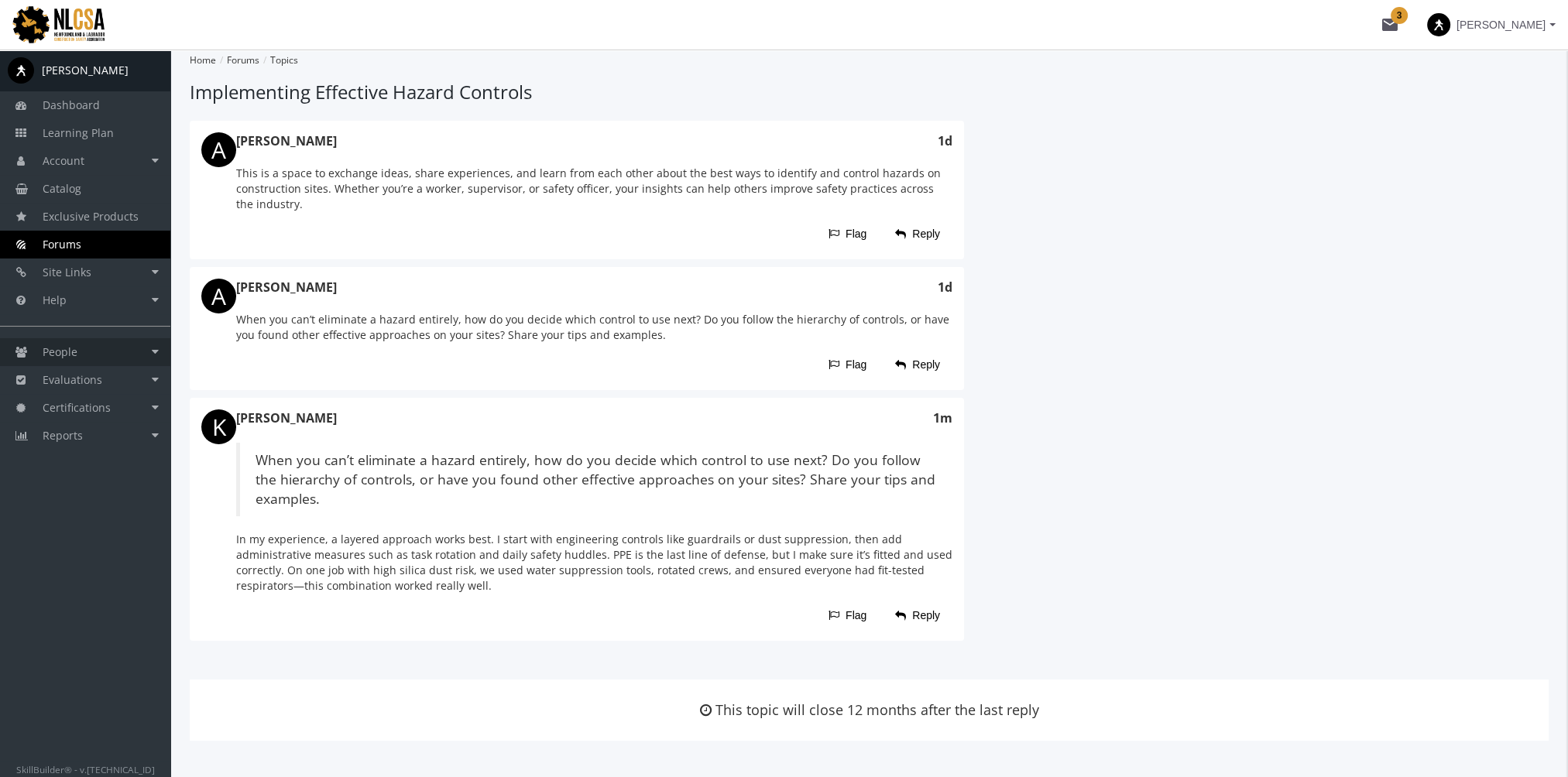
click at [112, 354] on link "People" at bounding box center [85, 352] width 170 height 28
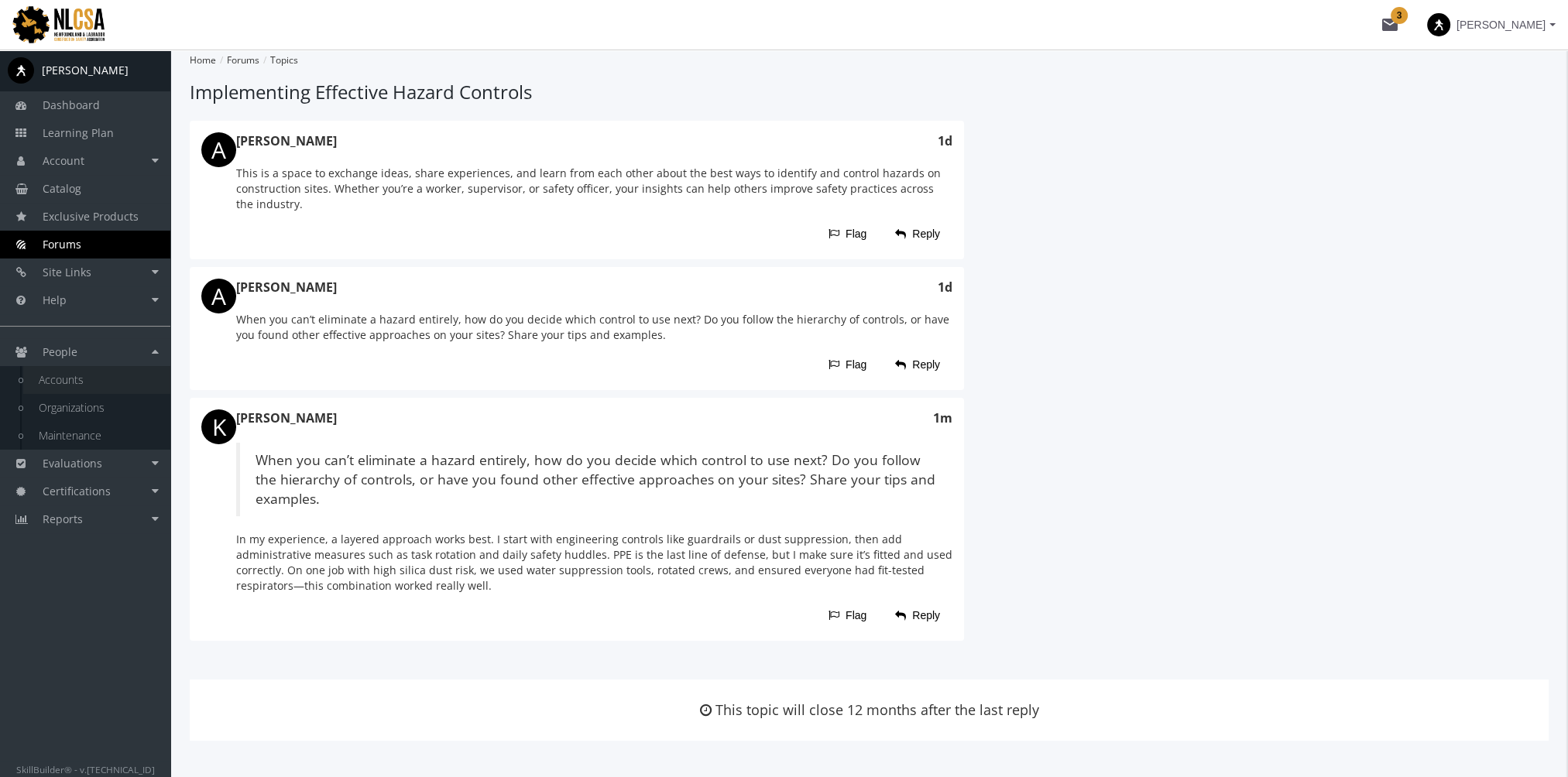
click at [93, 384] on link "Accounts" at bounding box center [97, 380] width 147 height 28
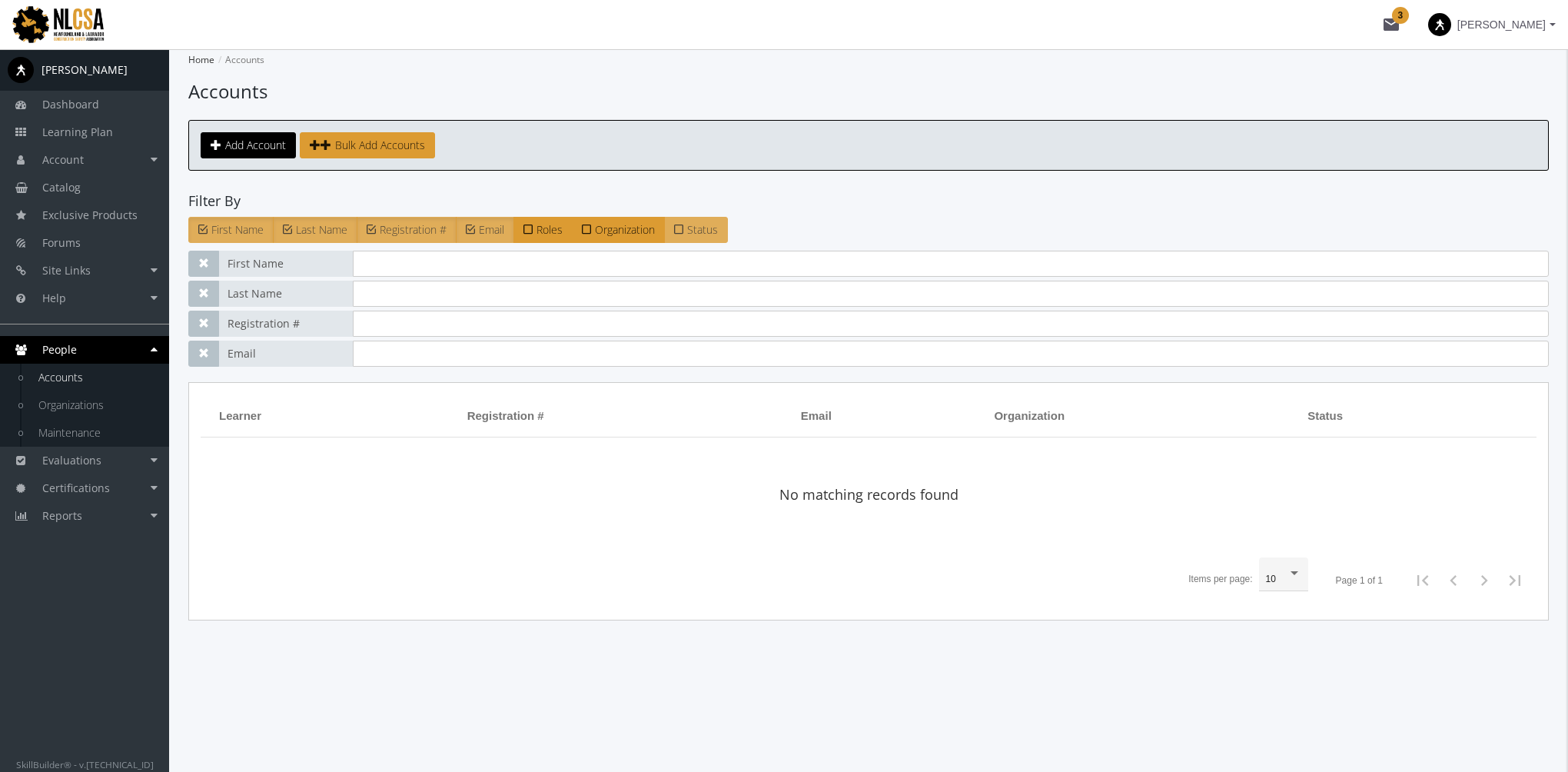
click at [695, 233] on span "Status" at bounding box center [702, 229] width 30 height 15
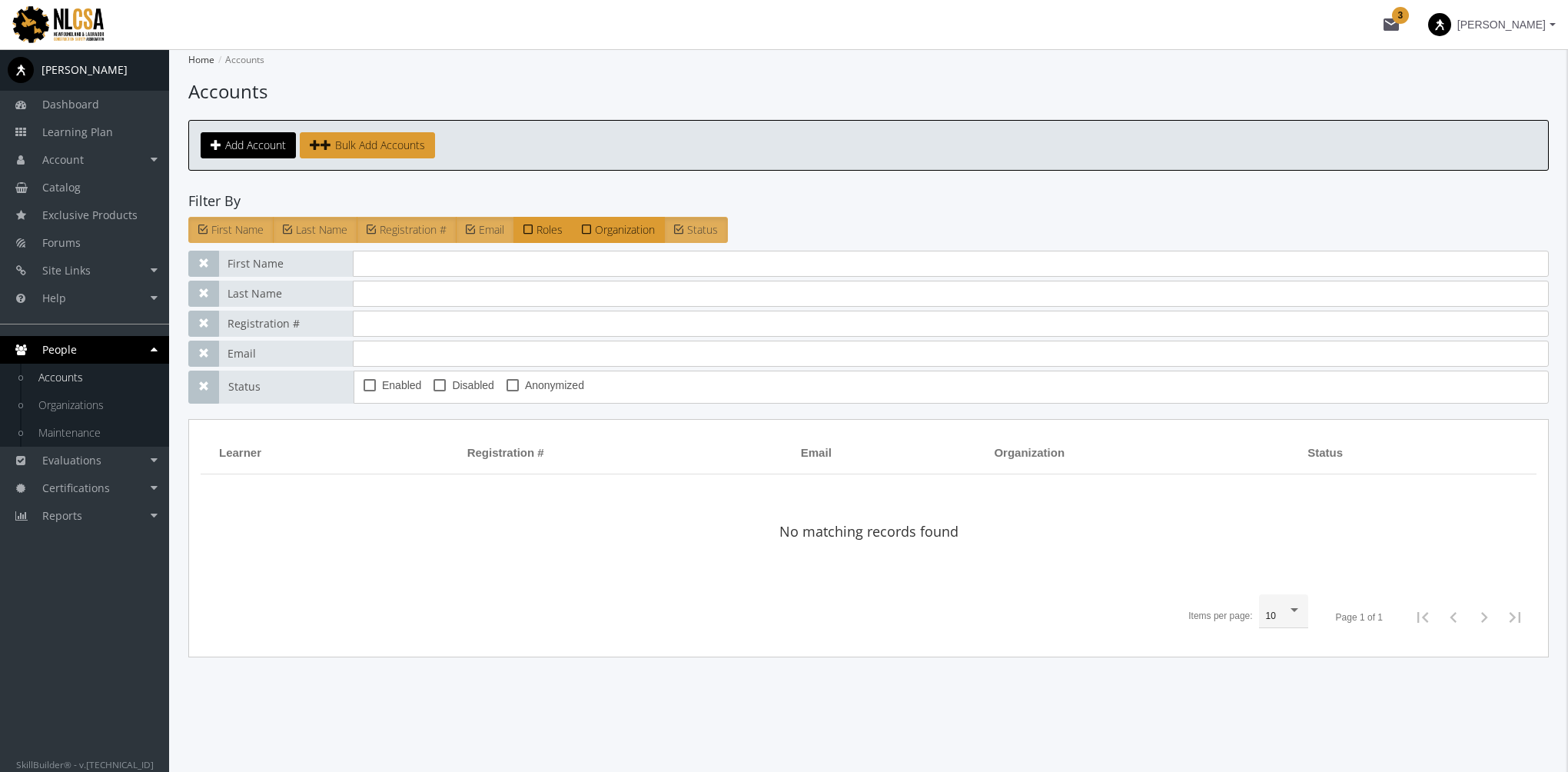
click at [392, 386] on span "Enabled" at bounding box center [401, 385] width 39 height 18
click at [365, 391] on input "Enabled" at bounding box center [364, 391] width 1 height 1
checkbox input "true"
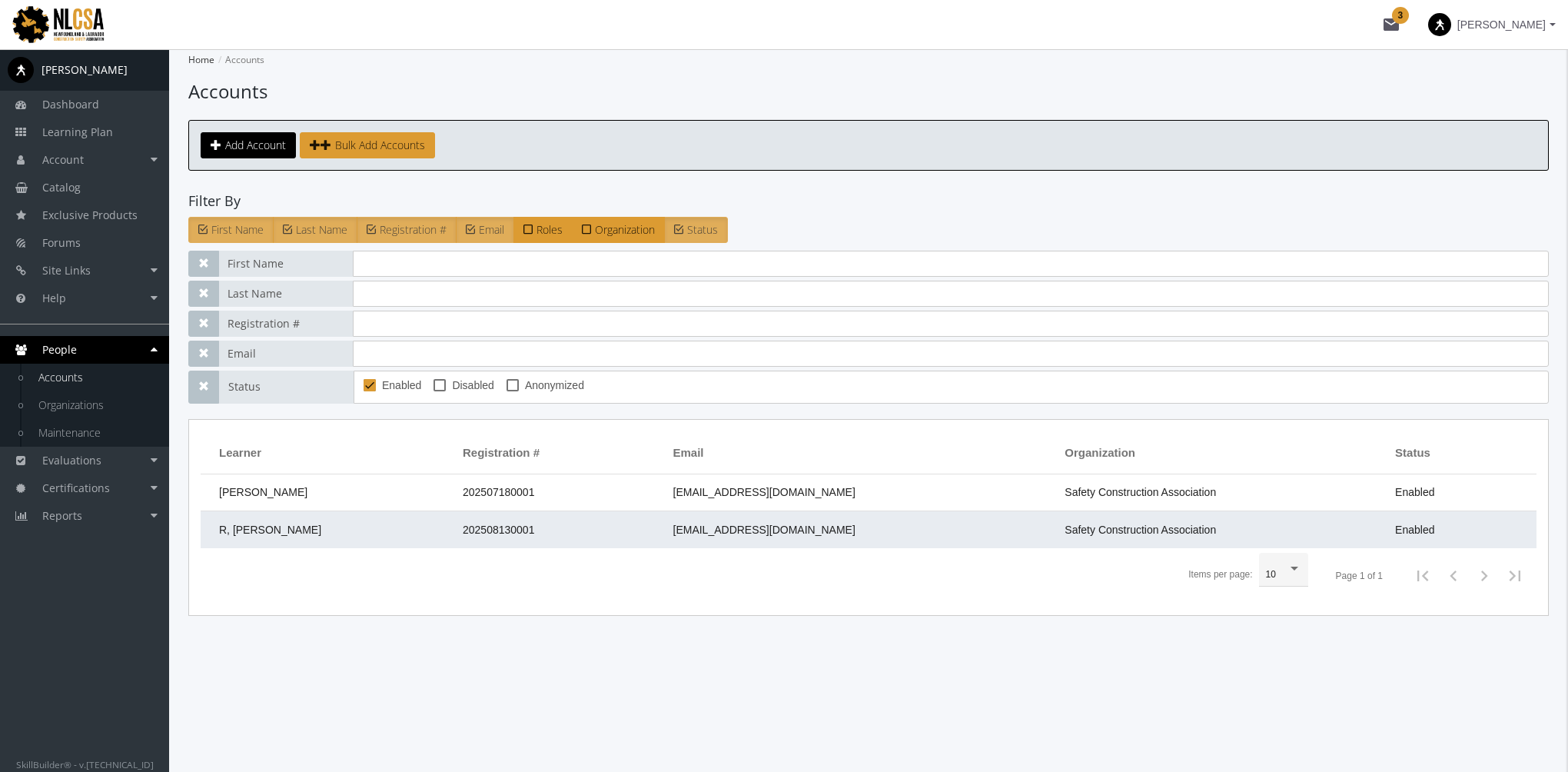
click at [463, 531] on span "202508130001" at bounding box center [498, 529] width 72 height 12
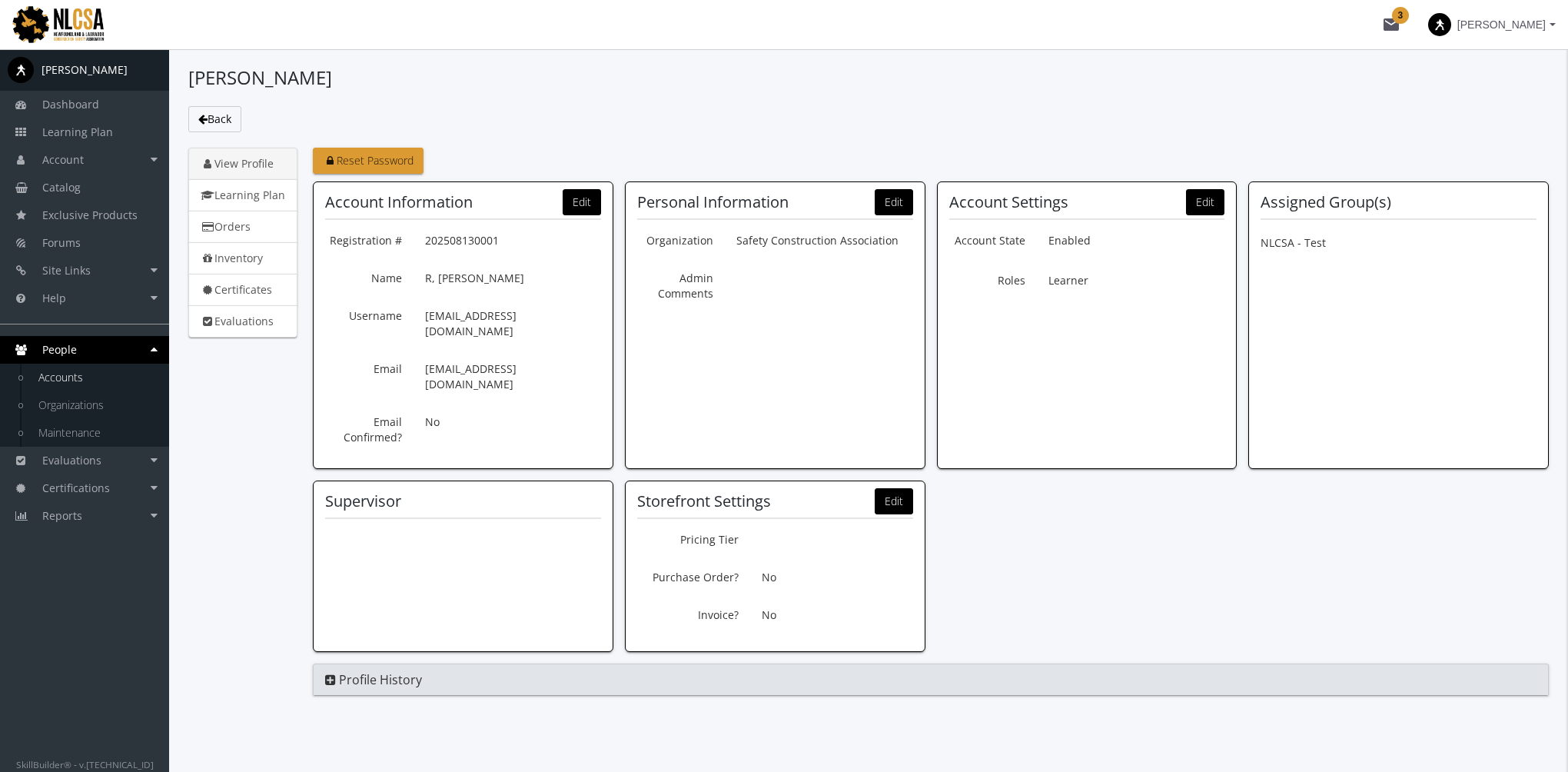
click at [100, 372] on link "Accounts" at bounding box center [96, 378] width 146 height 28
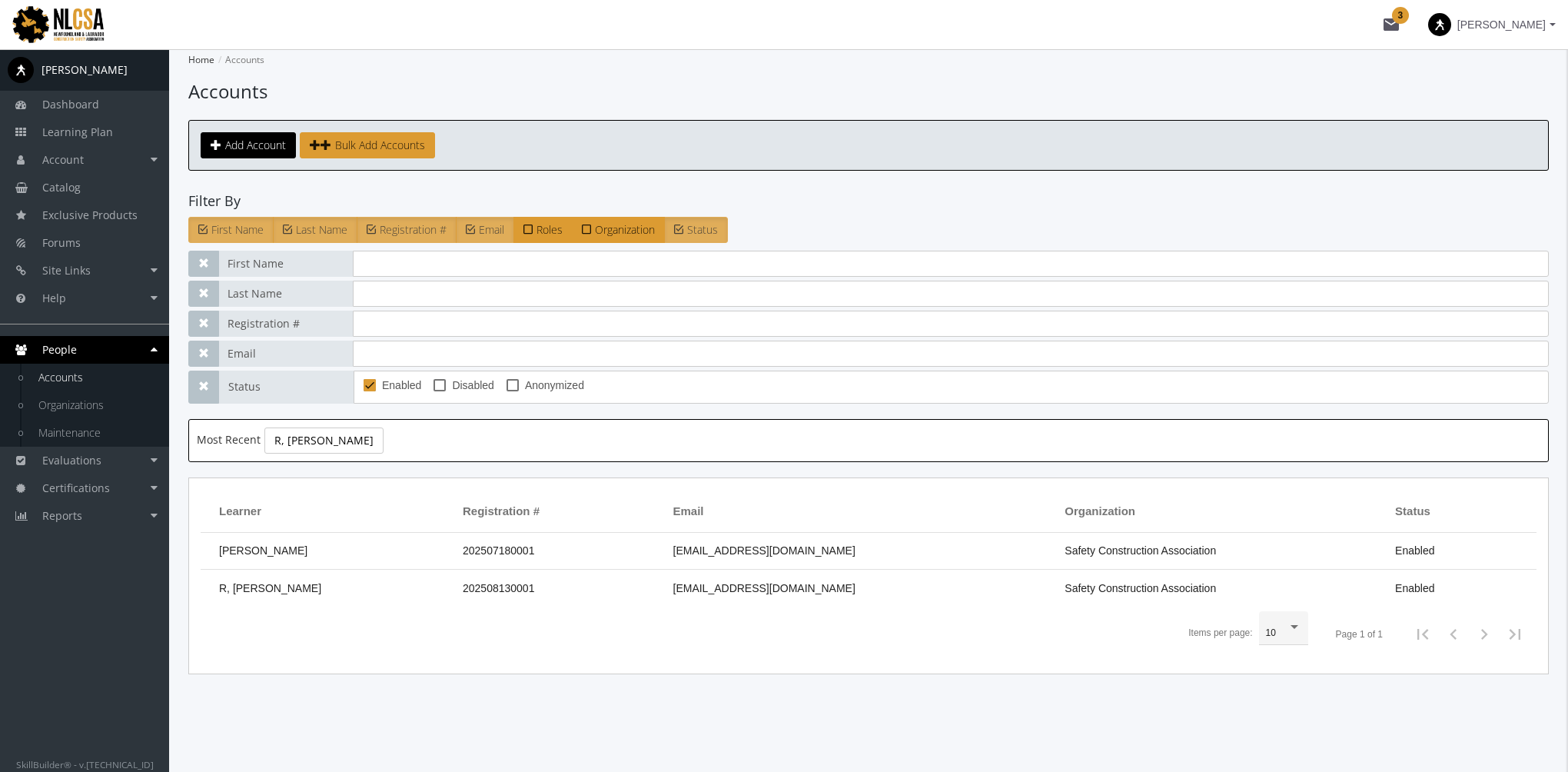
click at [100, 373] on link "Accounts" at bounding box center [96, 378] width 146 height 28
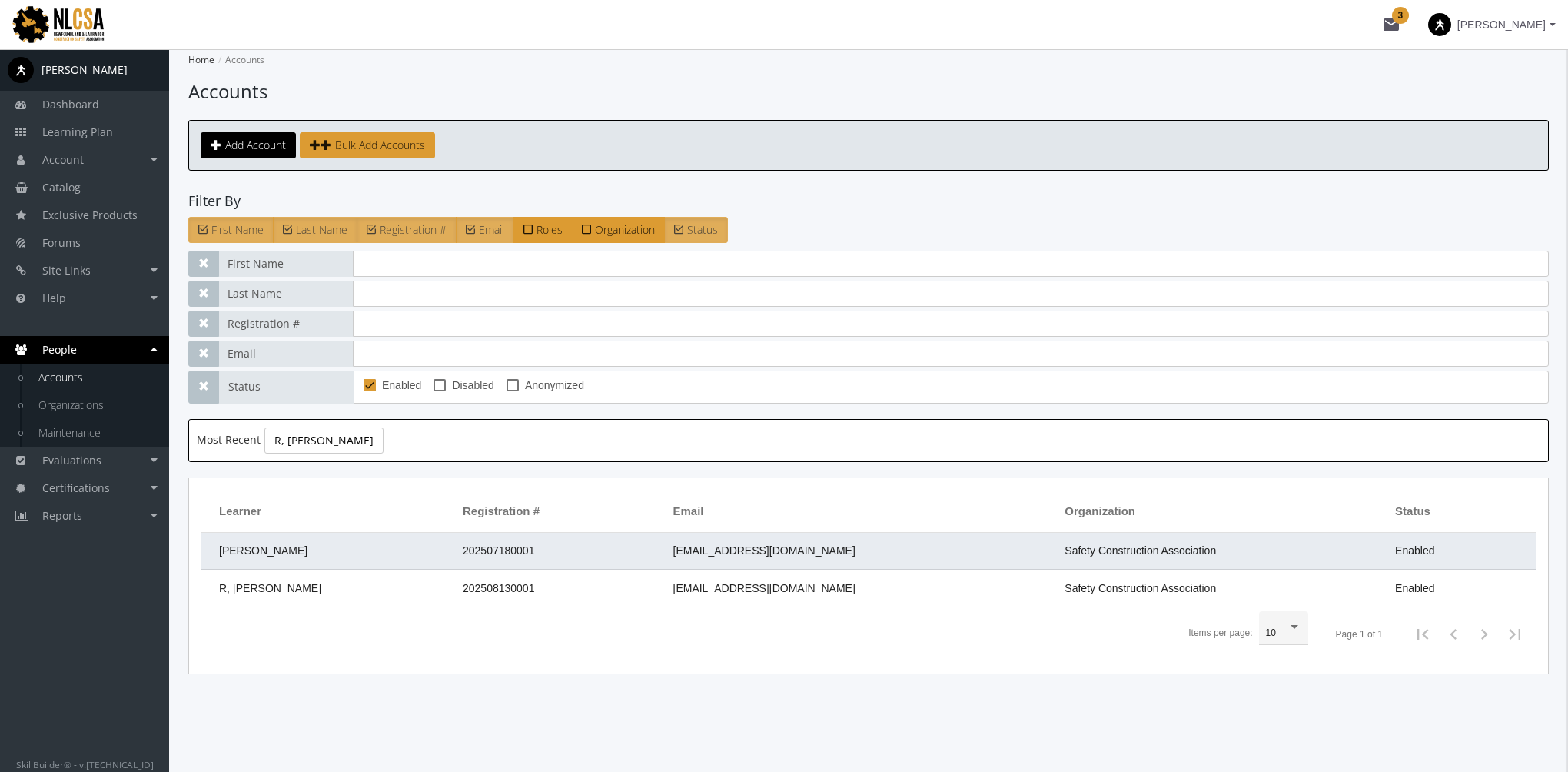
click at [303, 542] on td "Flesher, Ken" at bounding box center [328, 551] width 255 height 37
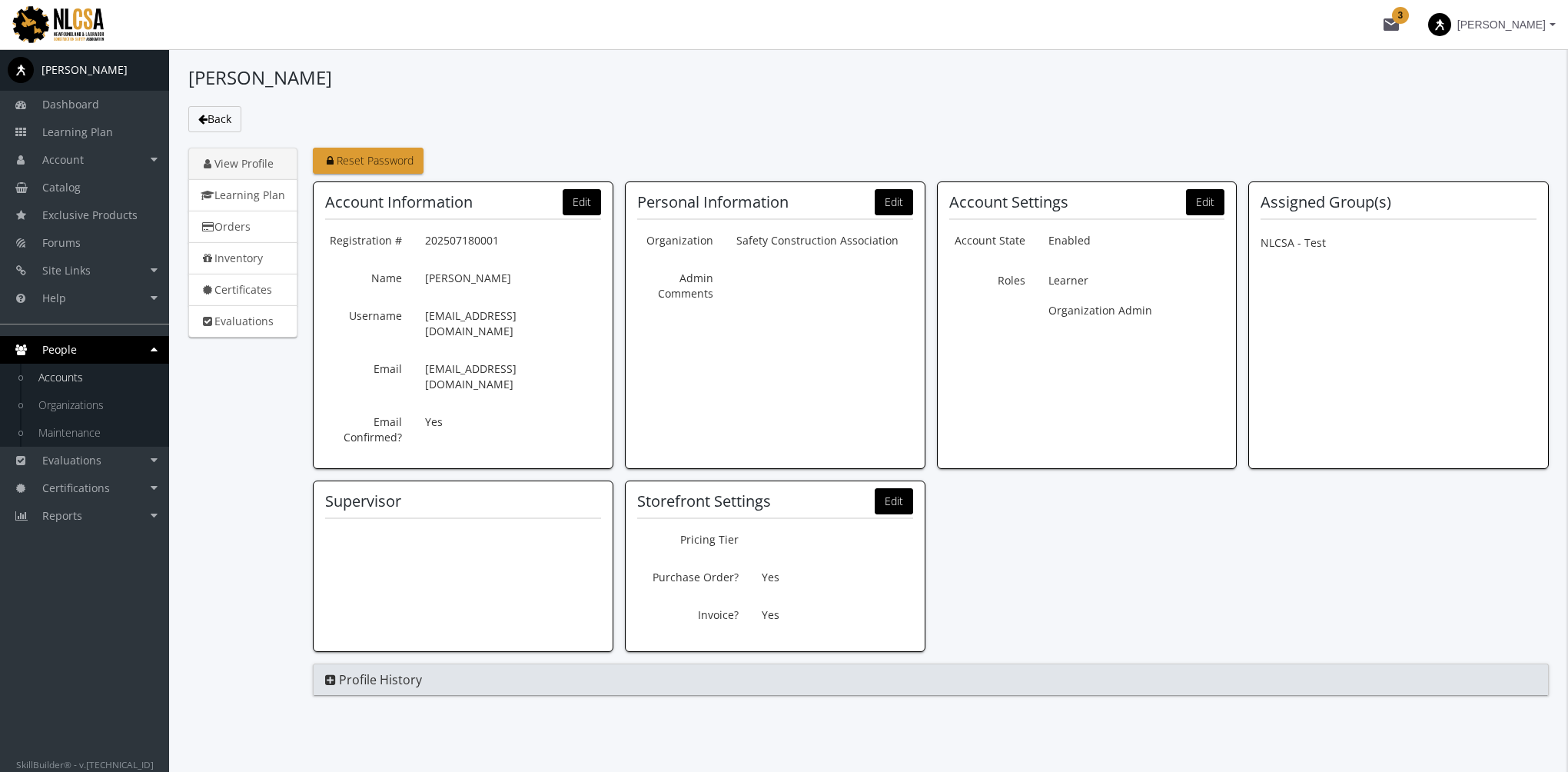
click at [1451, 21] on span at bounding box center [1440, 24] width 23 height 23
click at [1469, 101] on link "End Impersonation" at bounding box center [1461, 103] width 201 height 17
click at [123, 373] on link "Accounts" at bounding box center [96, 378] width 146 height 28
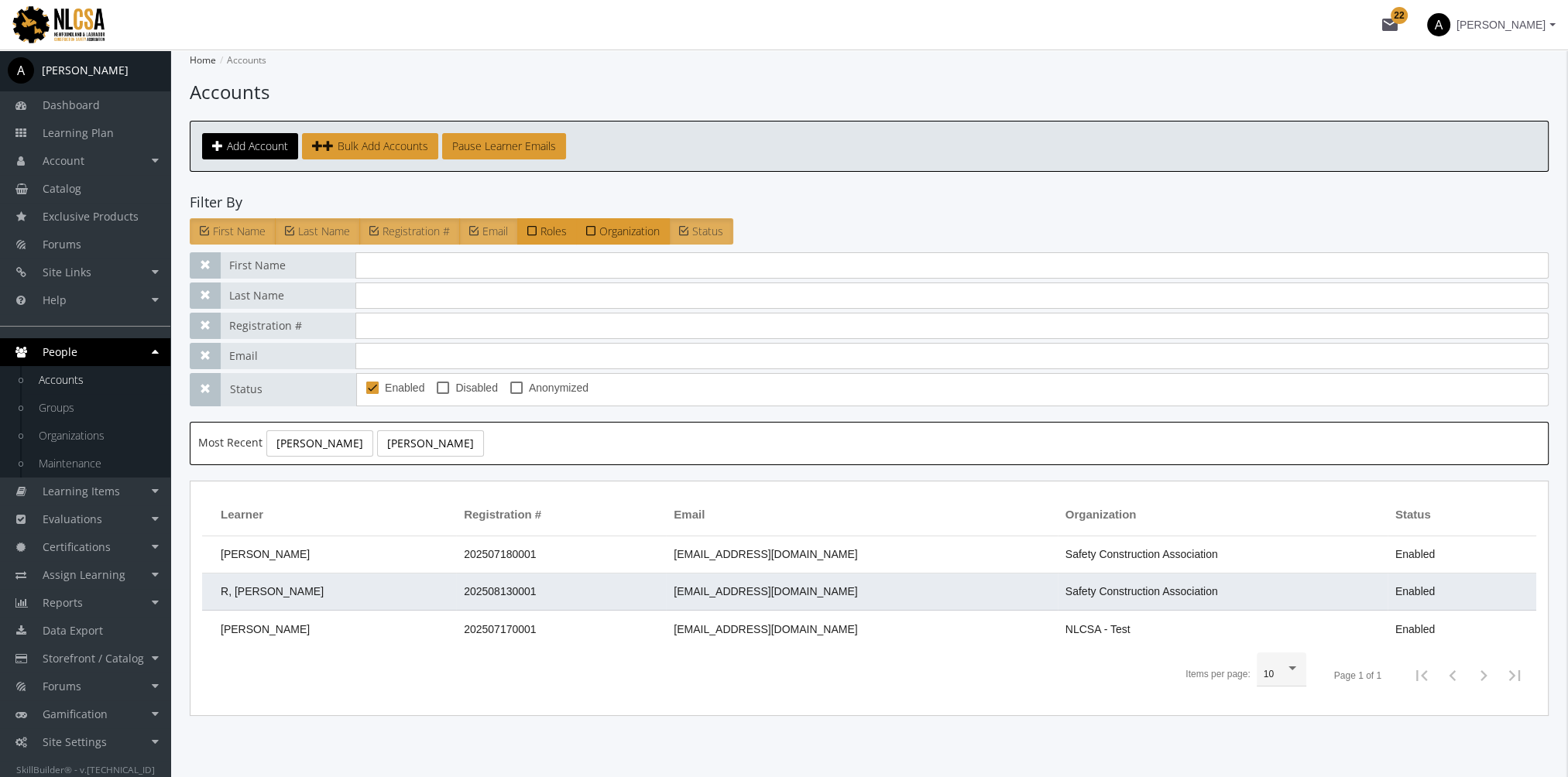
click at [298, 593] on td "R, Harry" at bounding box center [329, 591] width 254 height 37
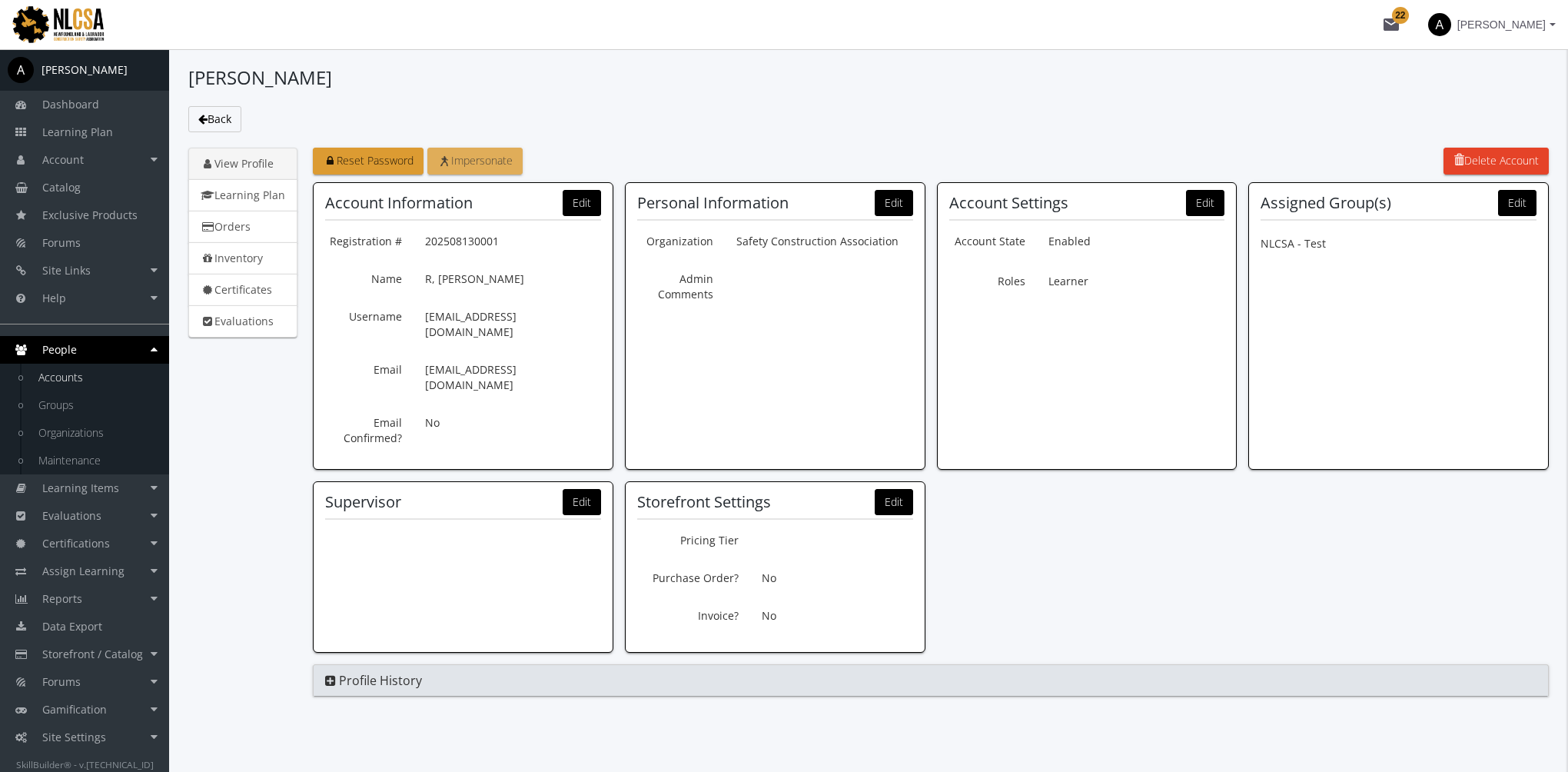
click at [498, 167] on link "Impersonate" at bounding box center [475, 160] width 95 height 27
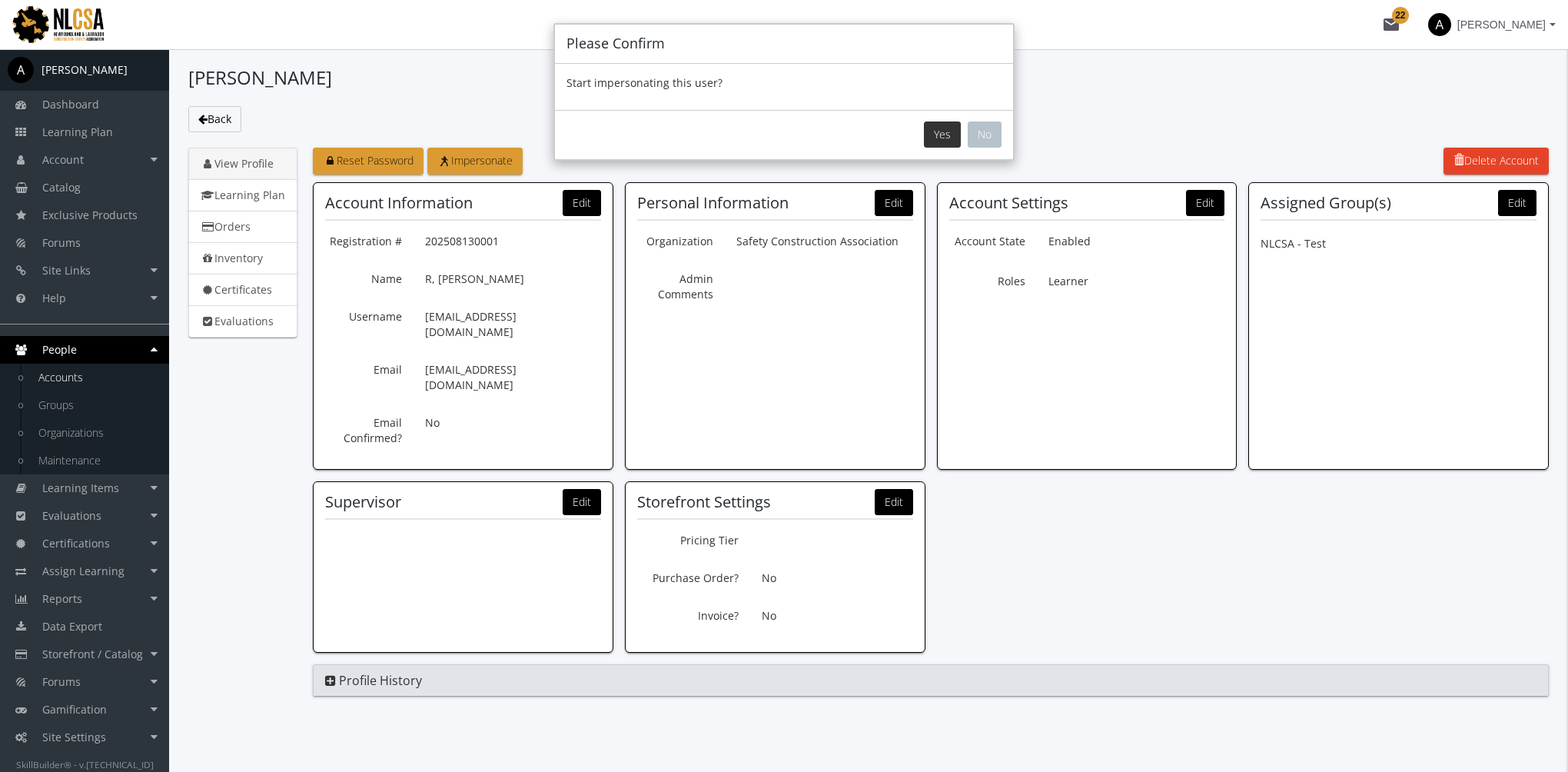
click at [943, 138] on button "Yes" at bounding box center [943, 134] width 37 height 26
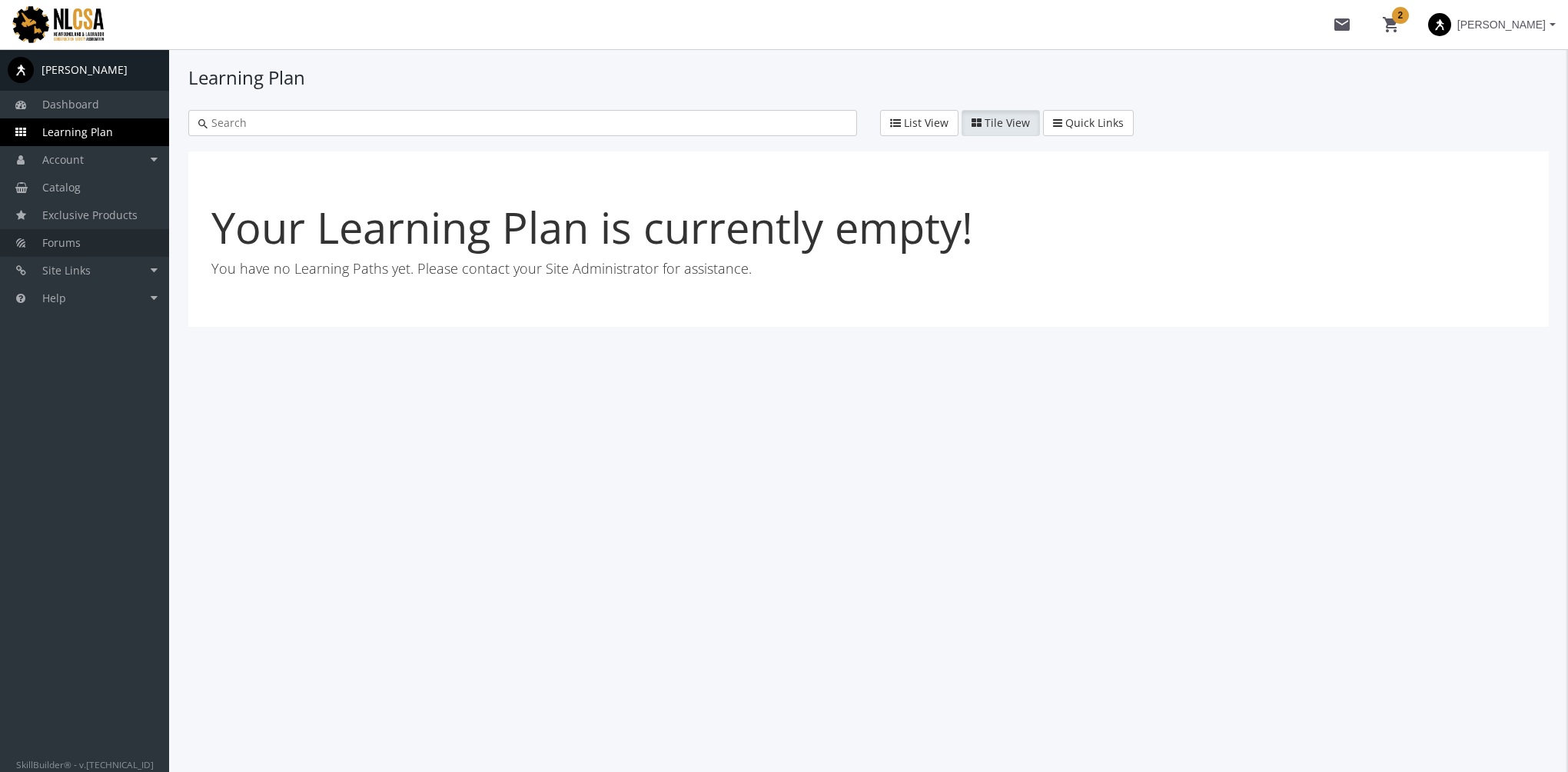
click at [92, 247] on link "Forums" at bounding box center [84, 243] width 169 height 28
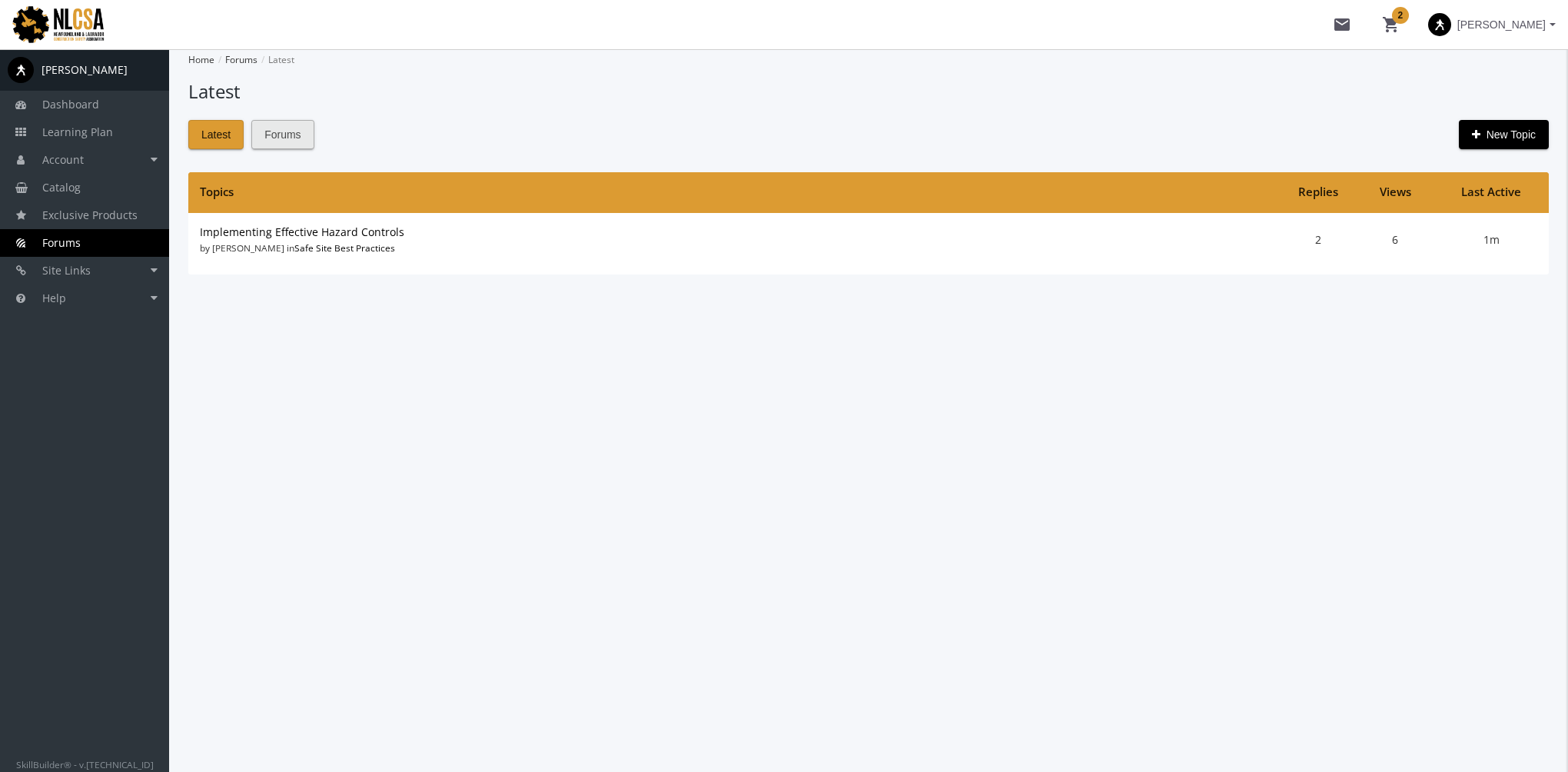
click at [276, 128] on span "Forums" at bounding box center [282, 134] width 36 height 28
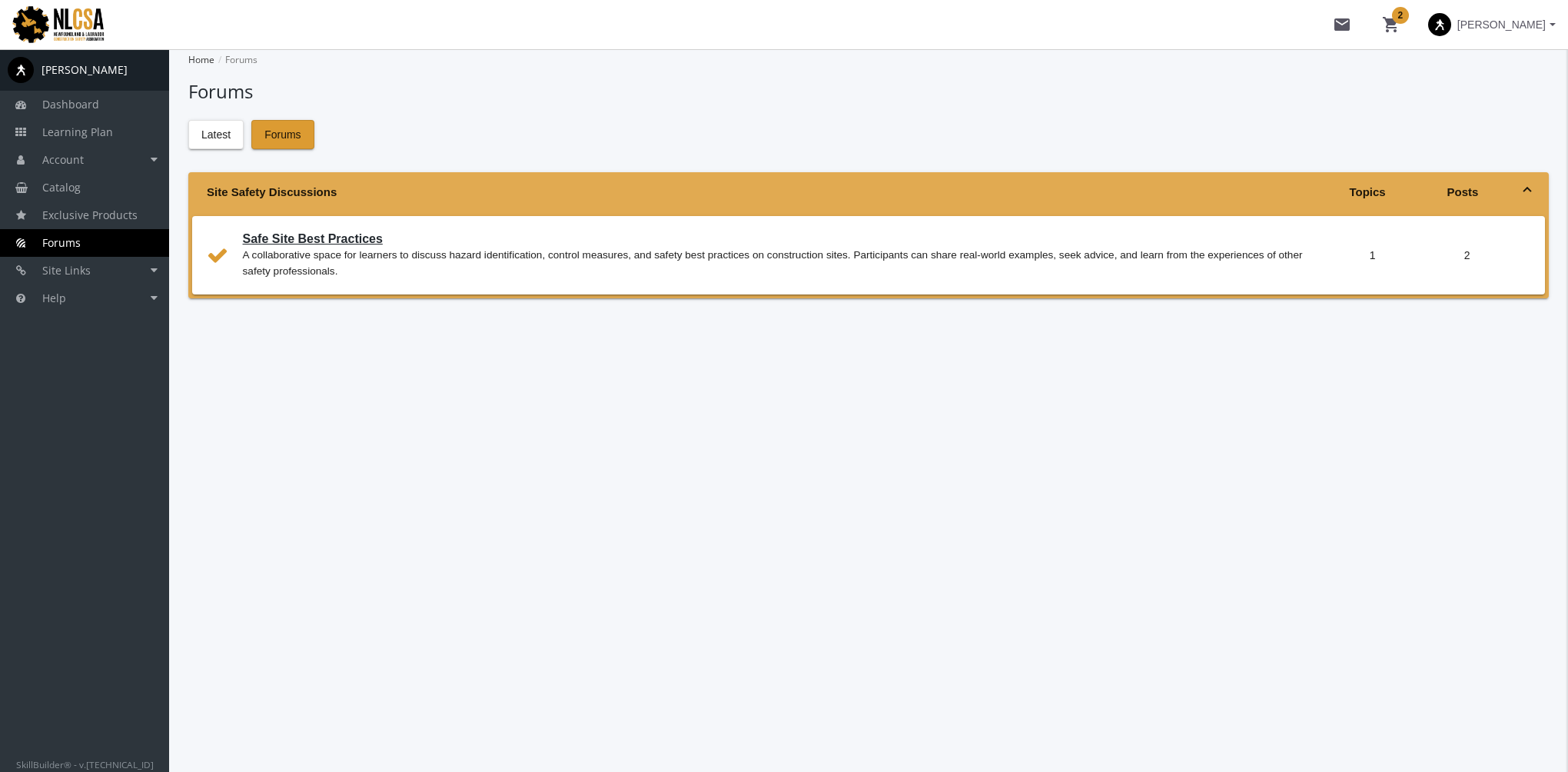
click at [336, 242] on link "Safe Site Best Practices" at bounding box center [312, 238] width 139 height 13
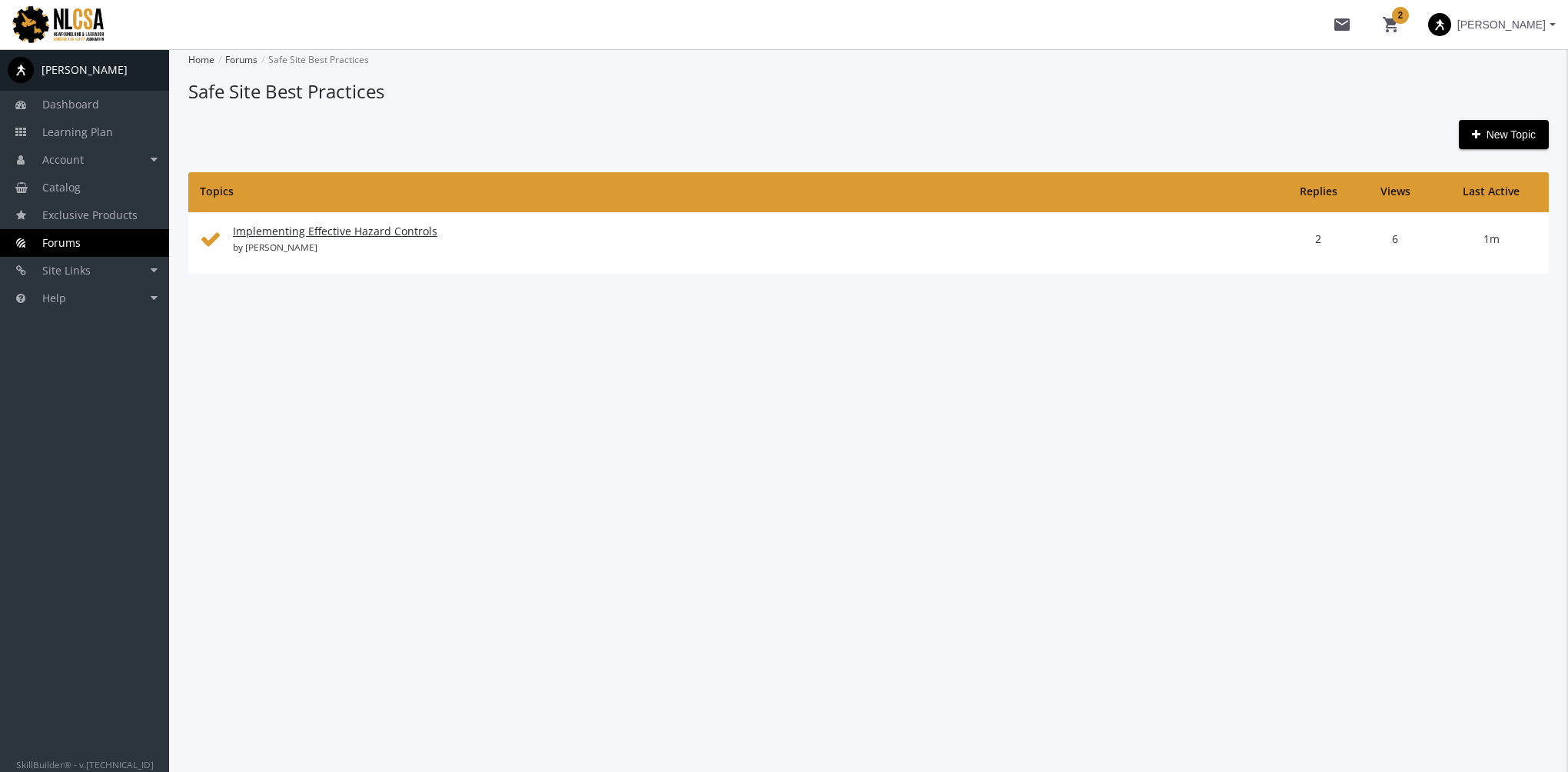
click at [334, 230] on link "Implementing Effective Hazard Controls" at bounding box center [335, 230] width 204 height 15
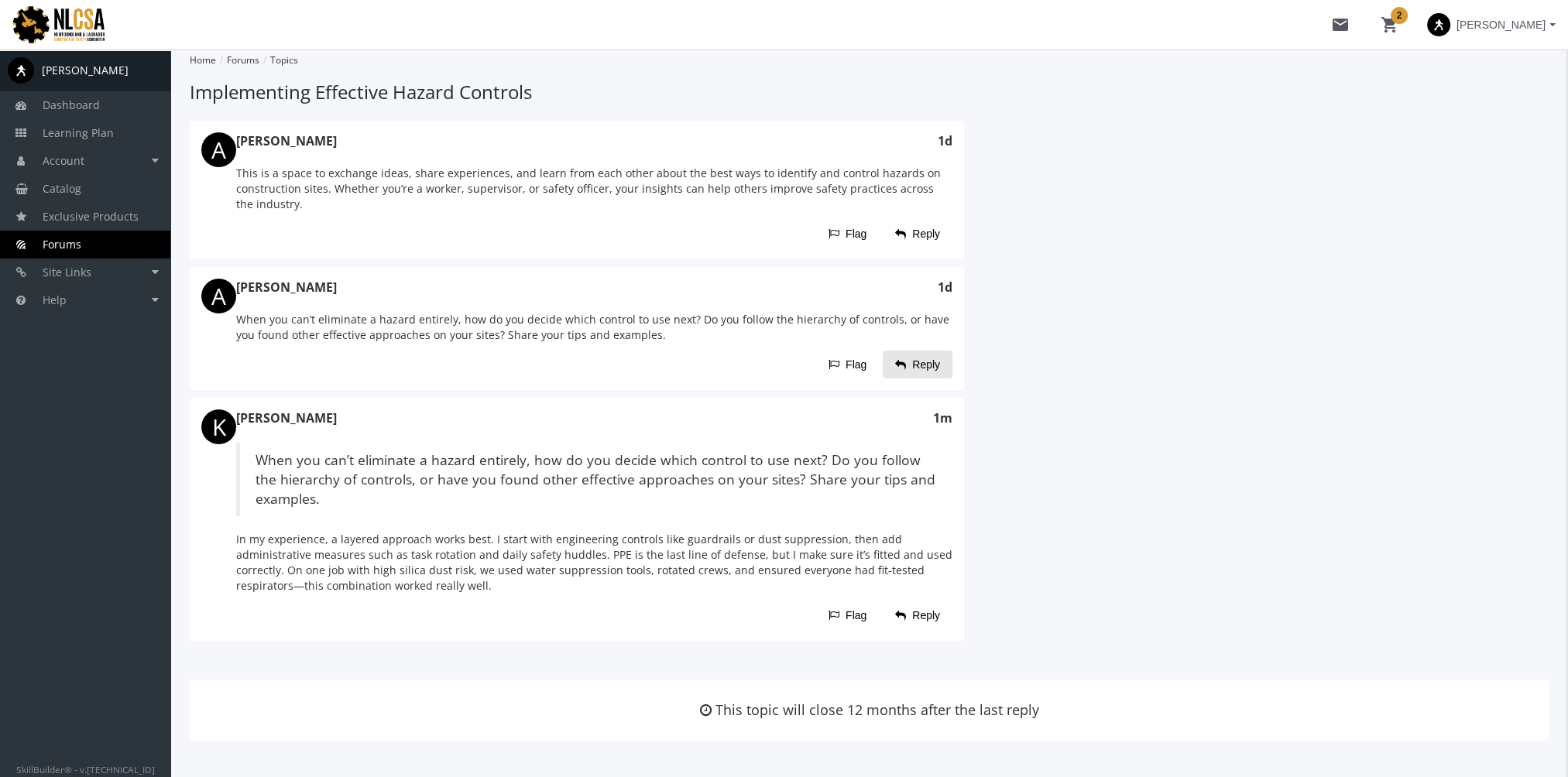
click at [935, 368] on span "Reply" at bounding box center [917, 365] width 45 height 28
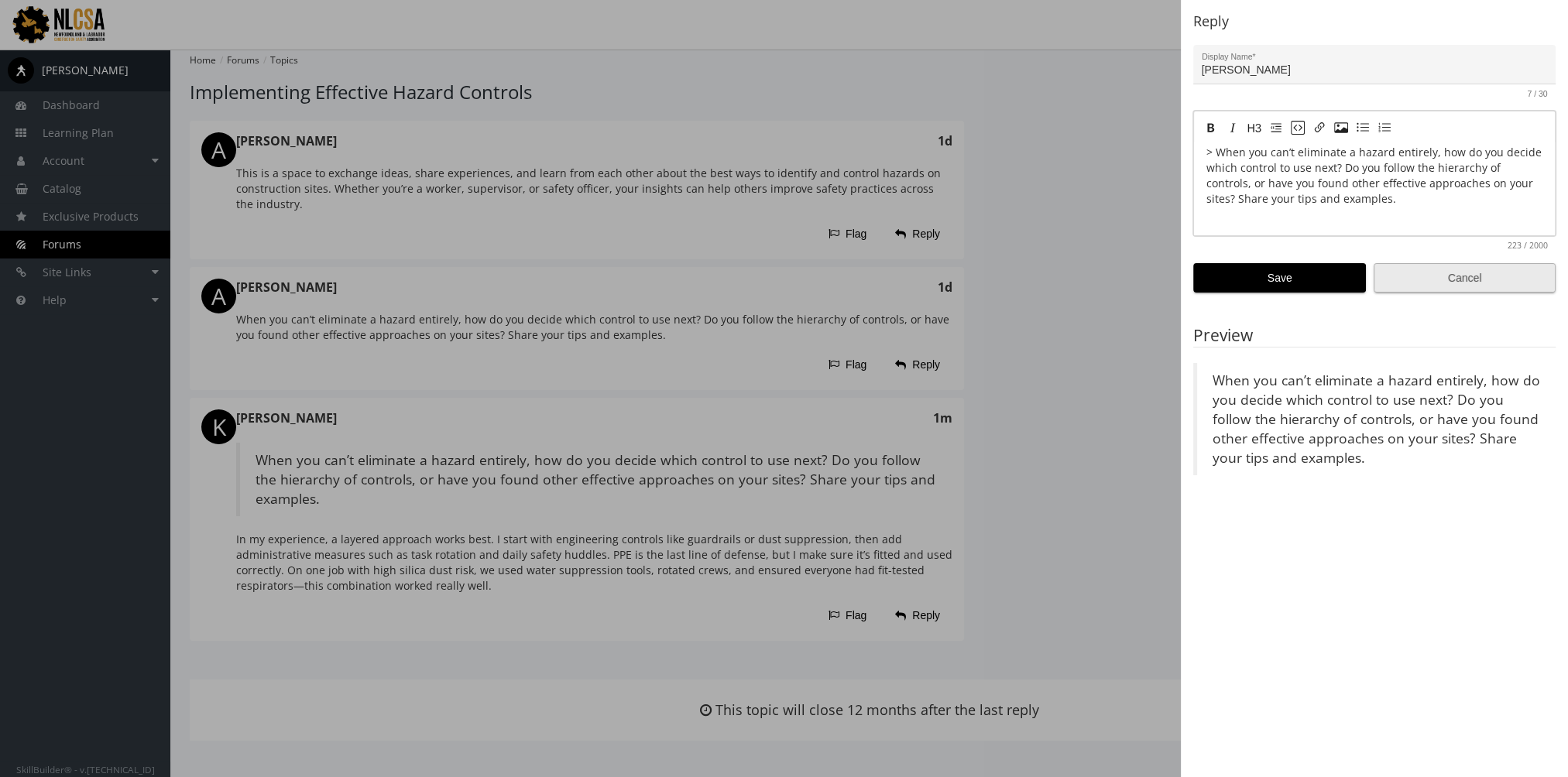
click at [1453, 276] on span "Cancel" at bounding box center [1464, 278] width 155 height 28
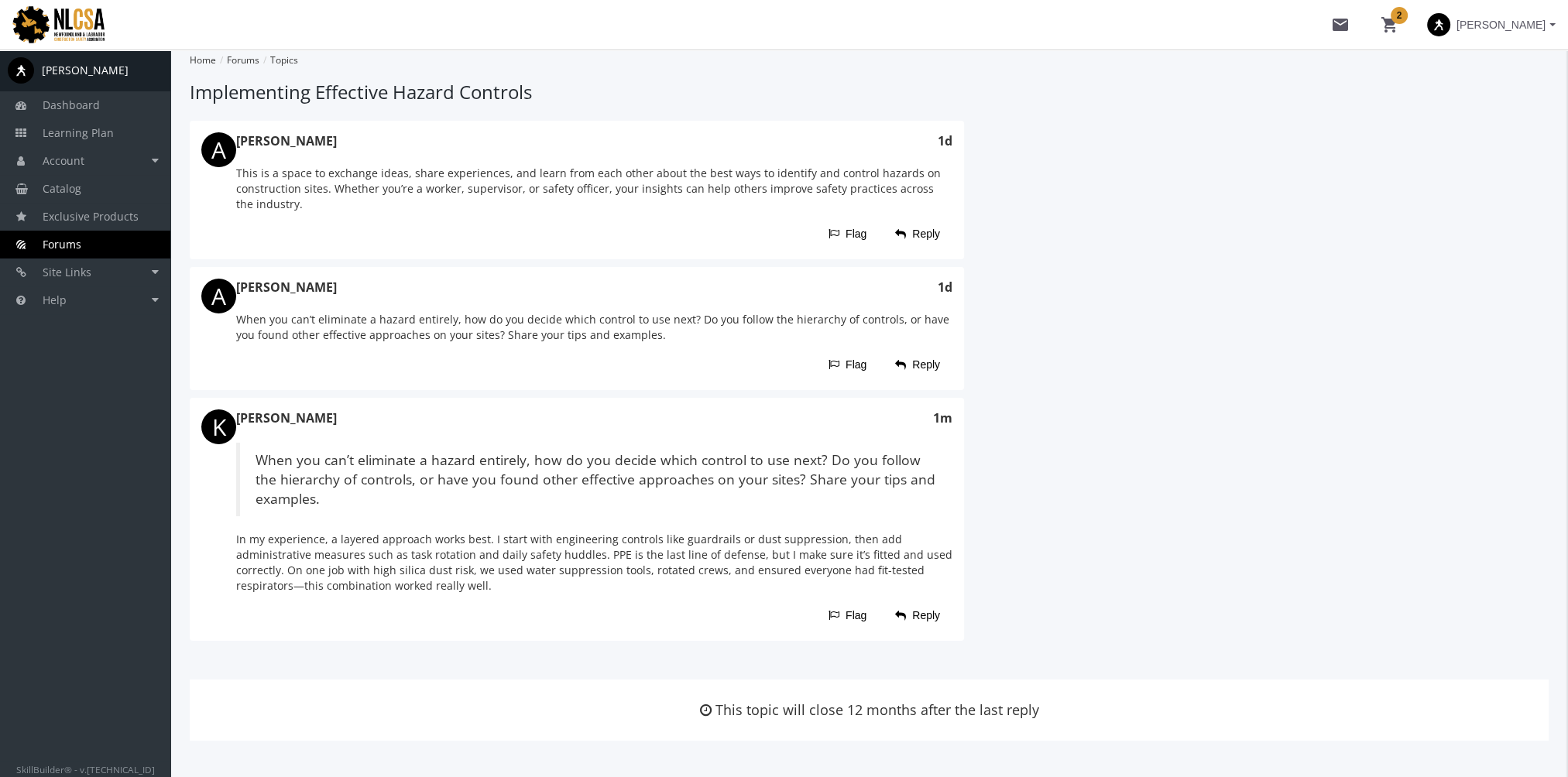
click at [934, 366] on span "Reply" at bounding box center [917, 365] width 45 height 28
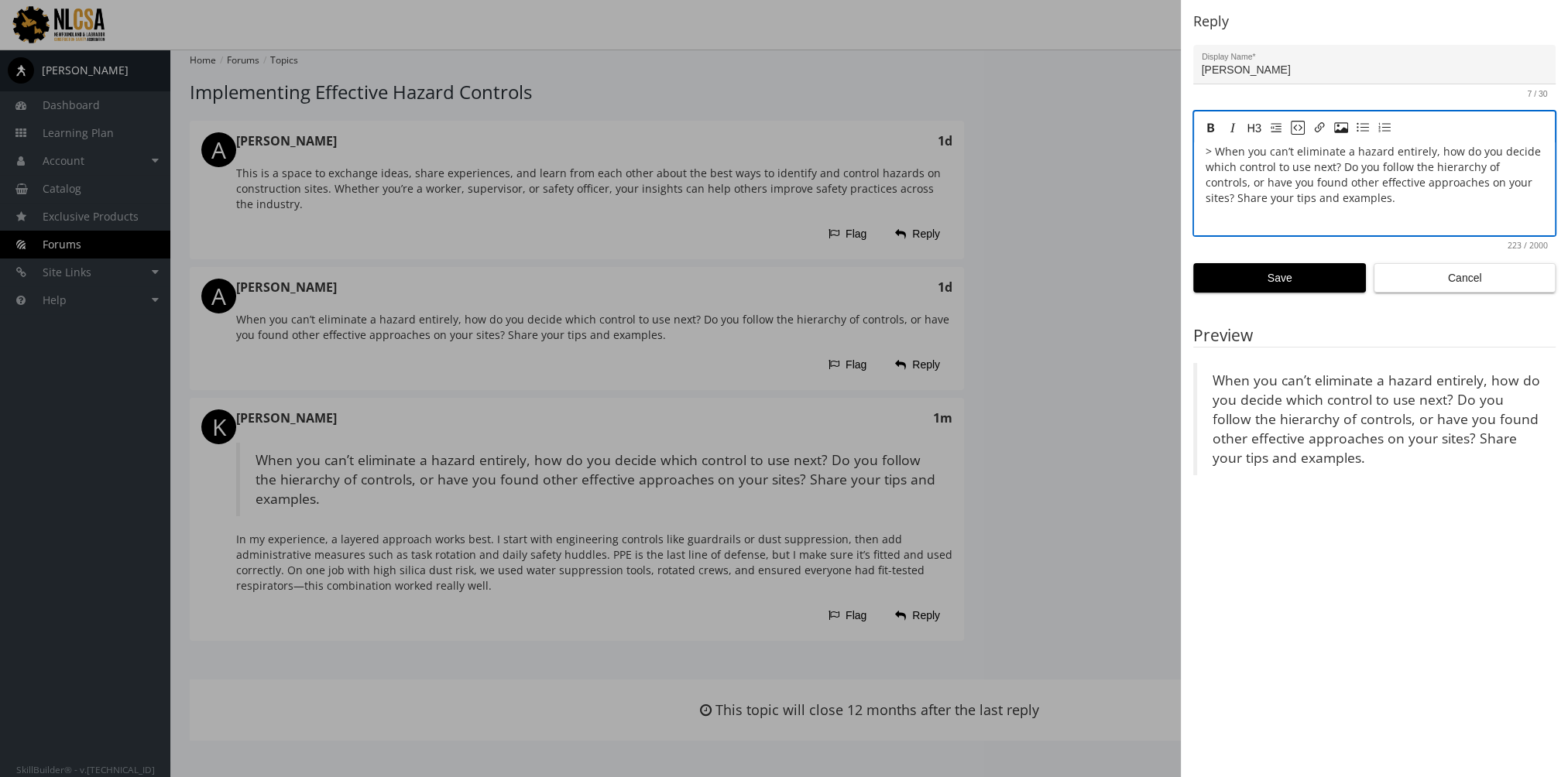
drag, startPoint x: 1361, startPoint y: 210, endPoint x: 1112, endPoint y: 138, distance: 259.2
click at [1112, 138] on div "Reply Harry R Display Name * 7 / 30 > When you can’t eliminate a hazard entirel…" at bounding box center [784, 388] width 1568 height 777
paste textarea "One tip I’ve found useful is to always involve the crew in hazard control decis…"
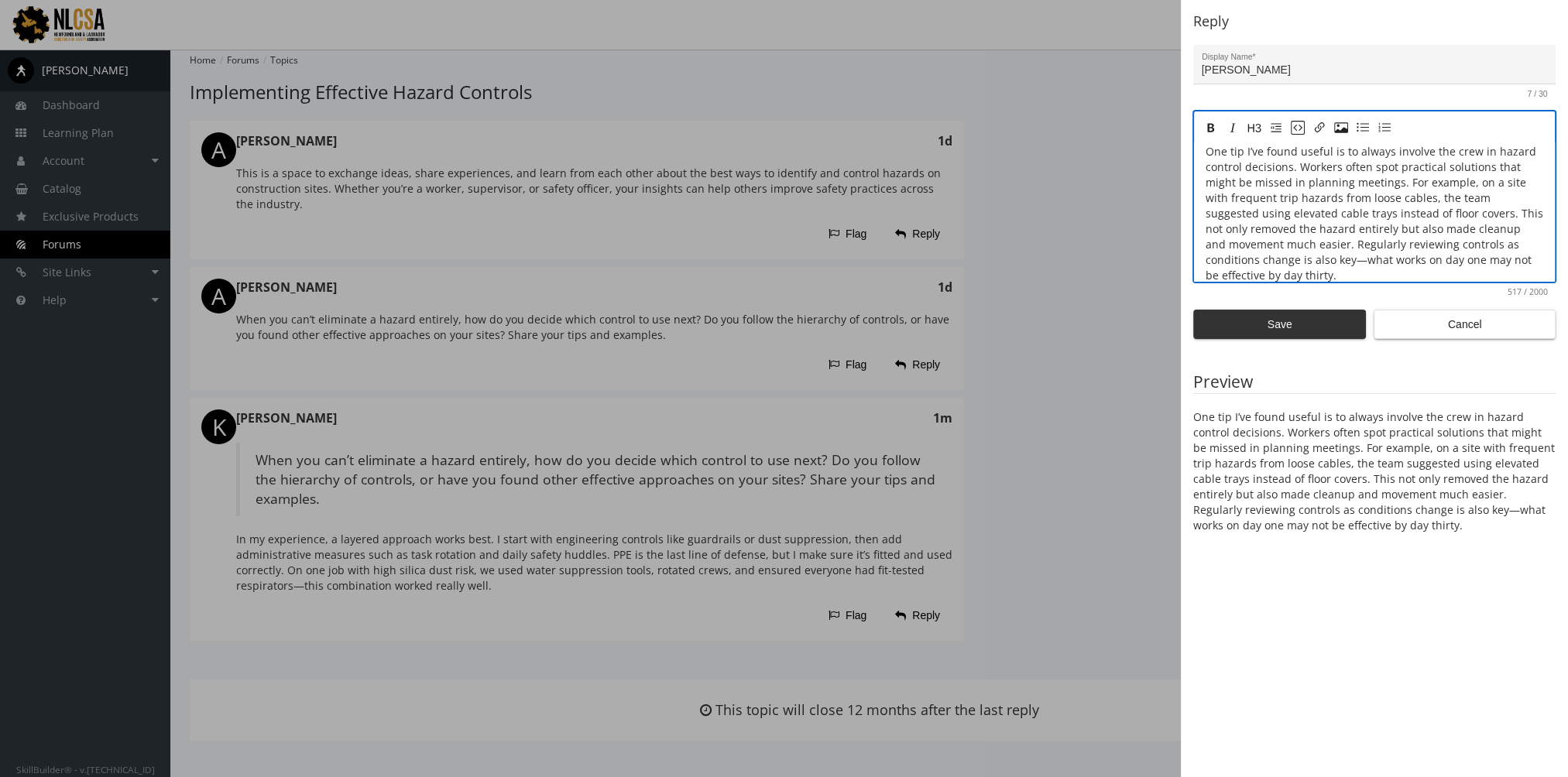
type textarea "One tip I’ve found useful is to always involve the crew in hazard control decis…"
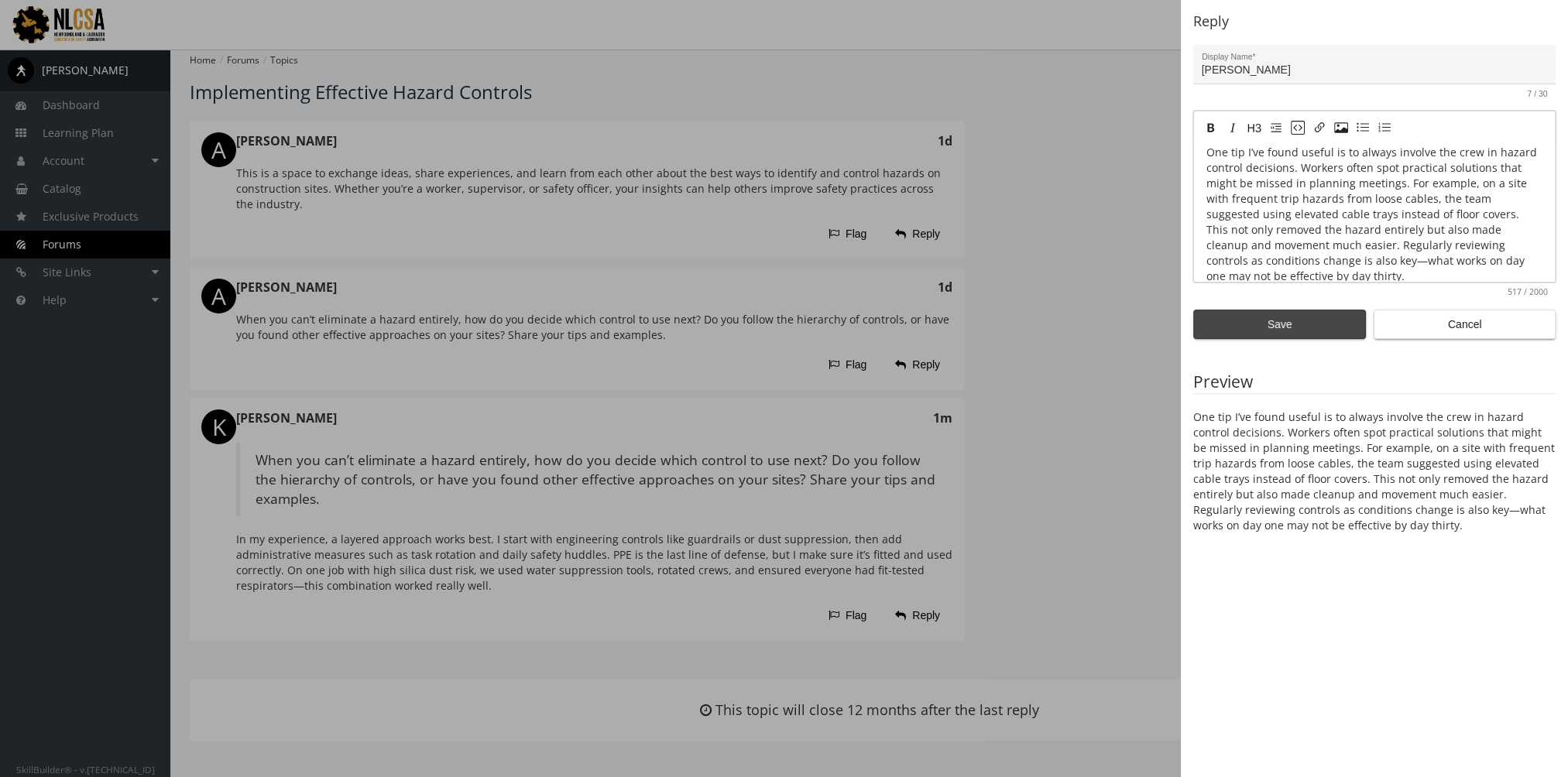
click at [1260, 322] on span "Save" at bounding box center [1279, 324] width 147 height 28
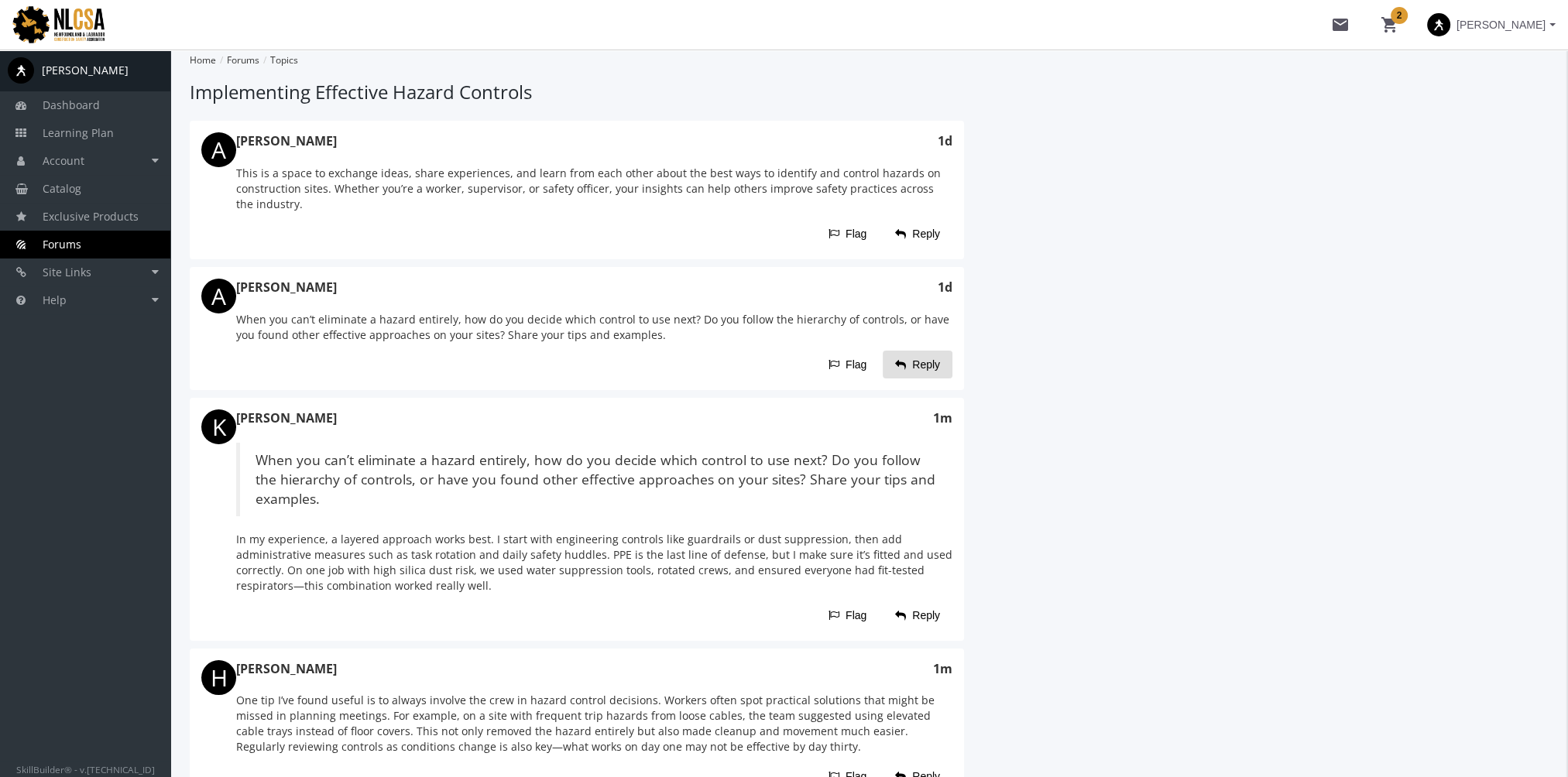
click at [1450, 26] on span at bounding box center [1438, 24] width 24 height 24
click at [1475, 102] on link "End Impersonation" at bounding box center [1461, 104] width 202 height 17
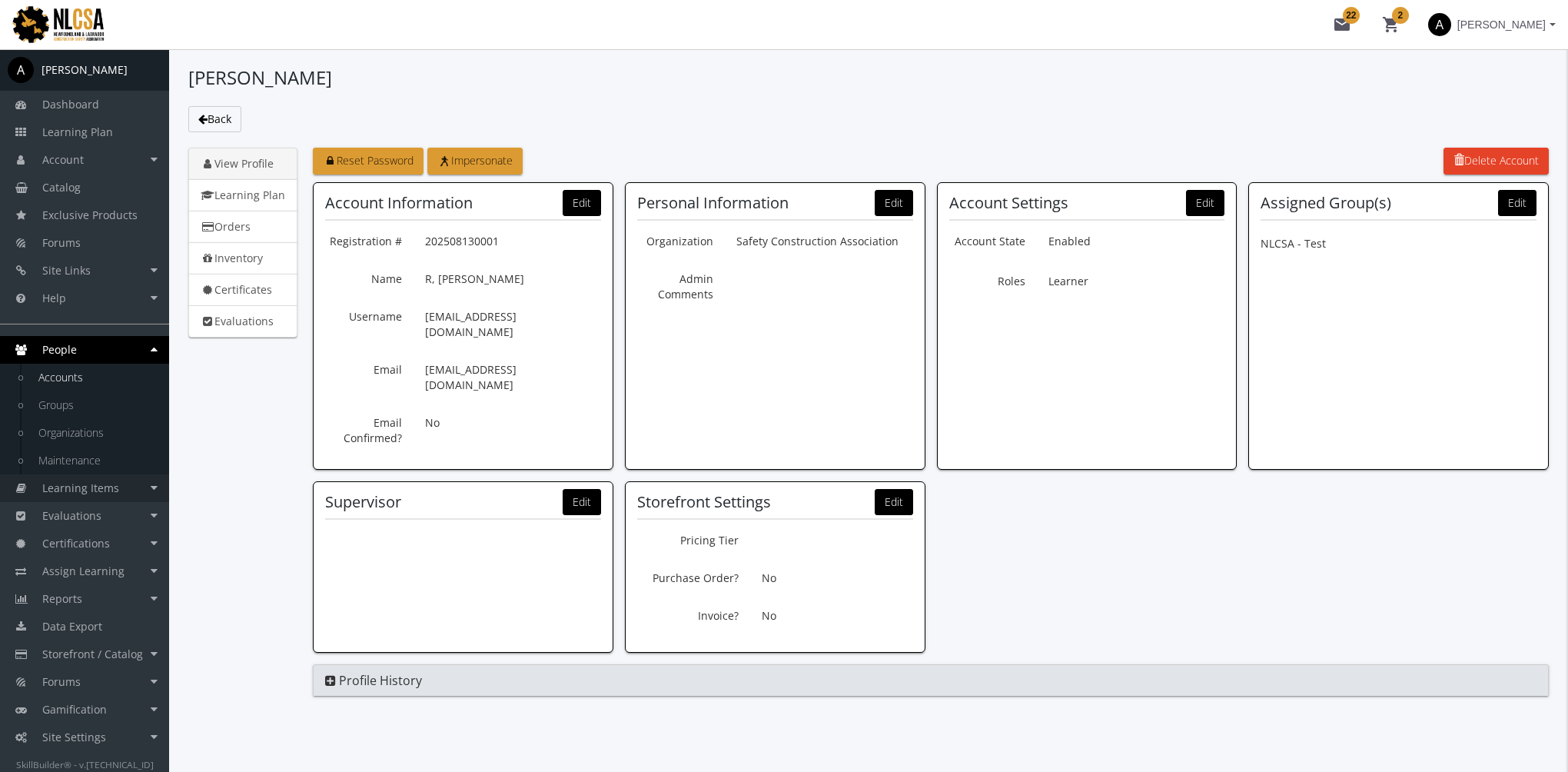
click at [111, 492] on span "Learning Items" at bounding box center [81, 488] width 77 height 15
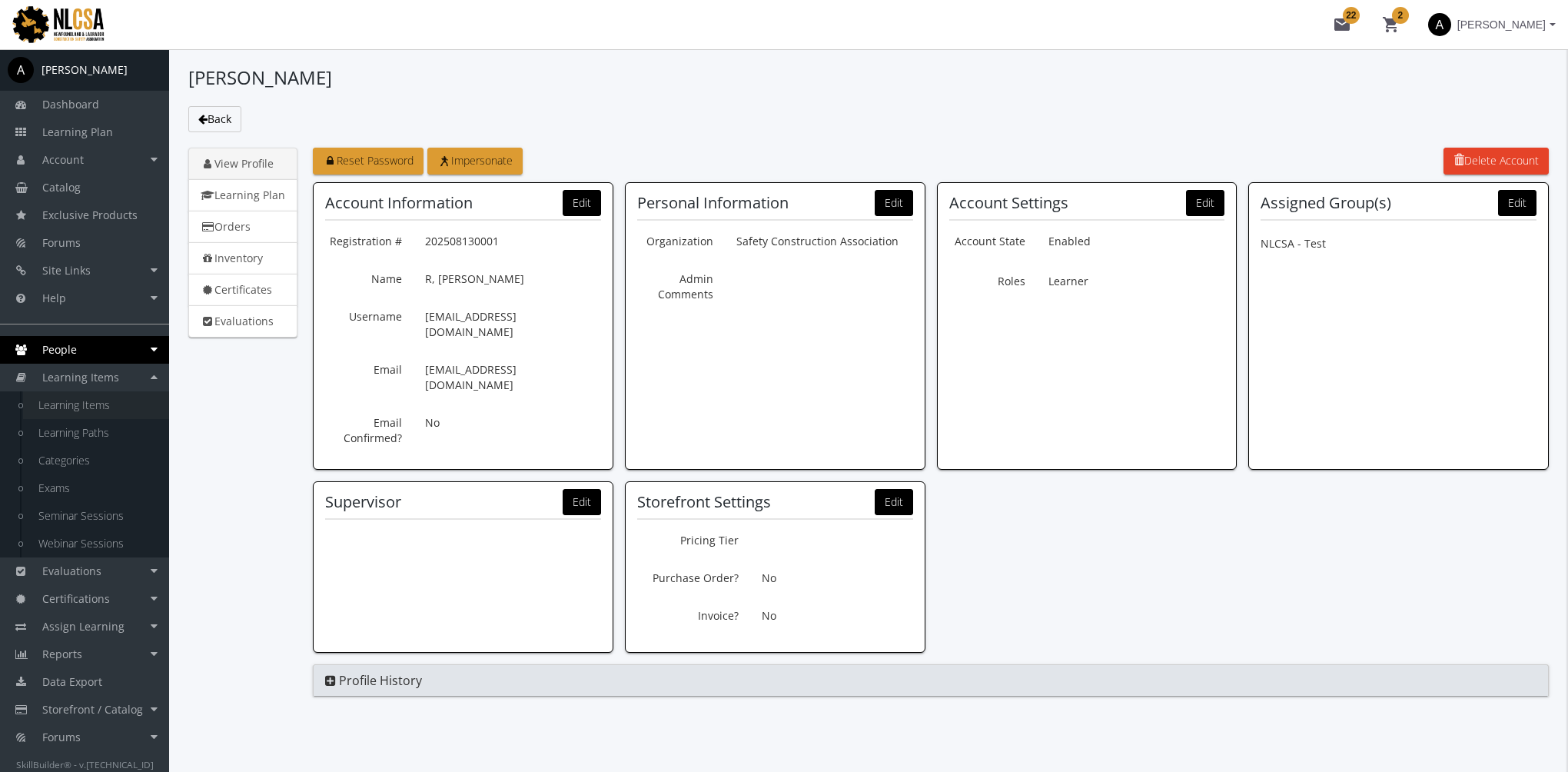
click at [77, 408] on link "Learning Items" at bounding box center [96, 405] width 146 height 28
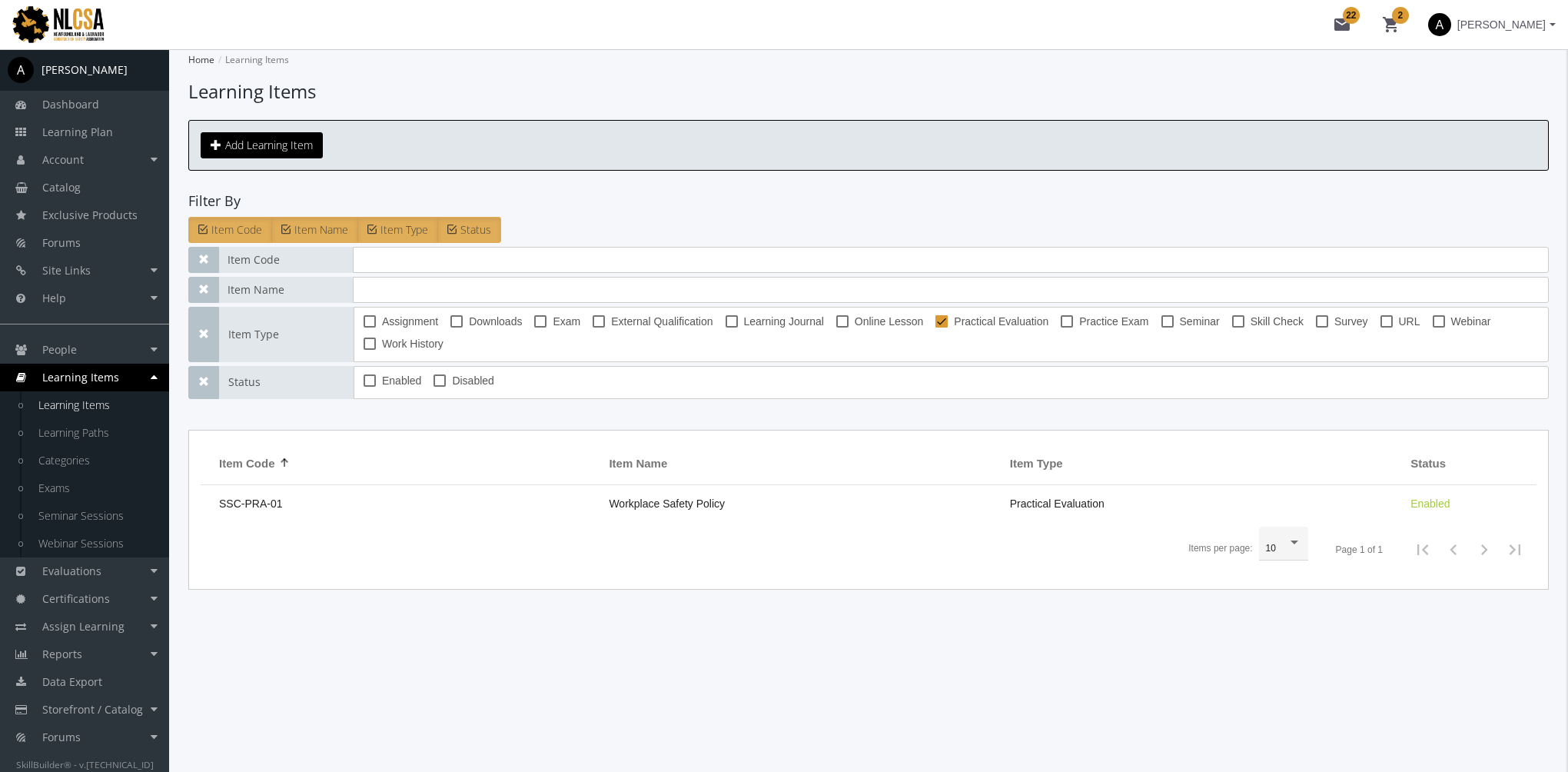
click at [937, 321] on span at bounding box center [942, 321] width 12 height 12
click at [936, 327] on input "Practical Evaluation" at bounding box center [936, 327] width 1 height 1
checkbox input "false"
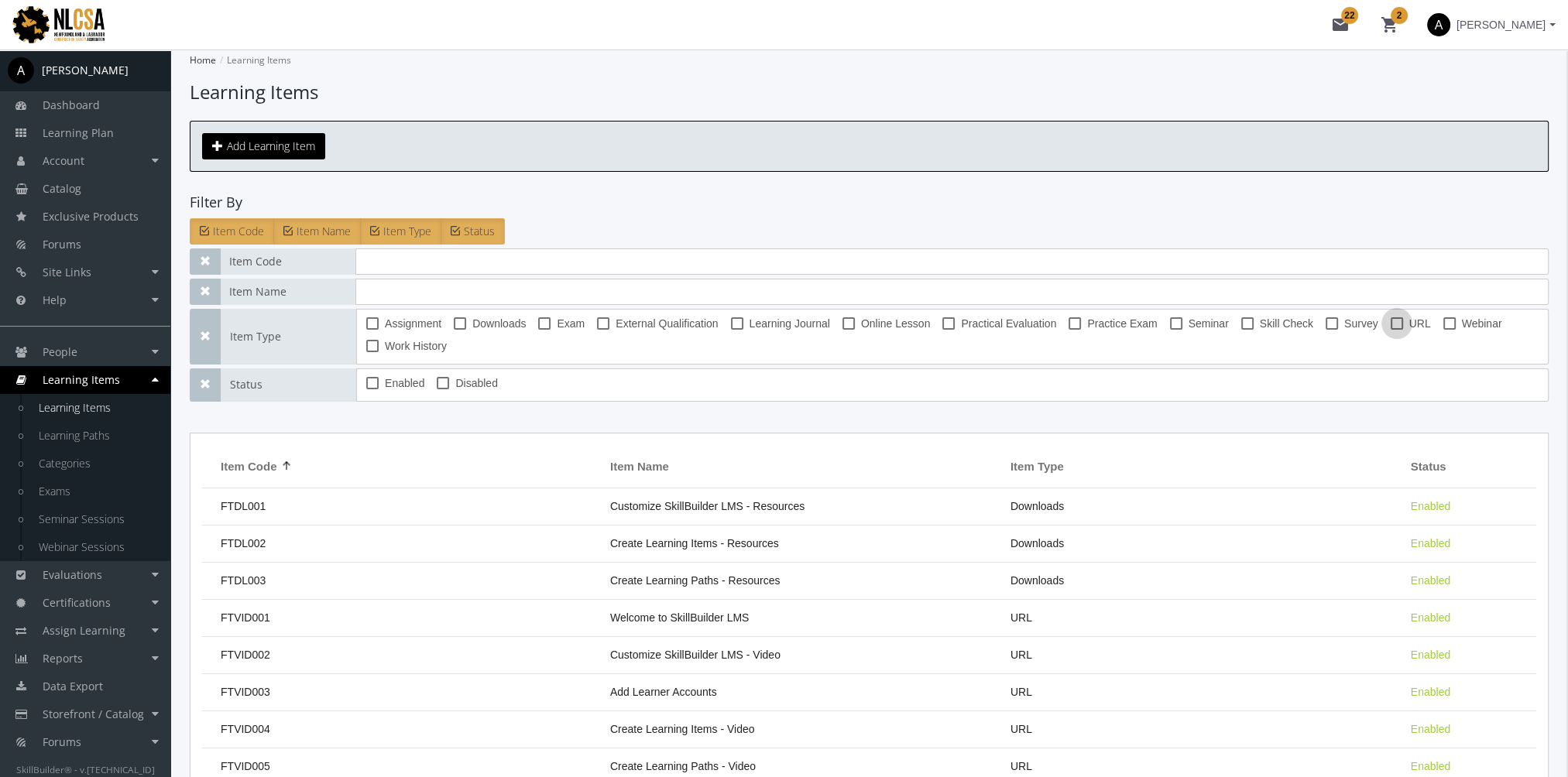
click at [1392, 321] on span at bounding box center [1397, 324] width 12 height 12
click at [1391, 329] on input "URL" at bounding box center [1391, 329] width 1 height 1
checkbox input "true"
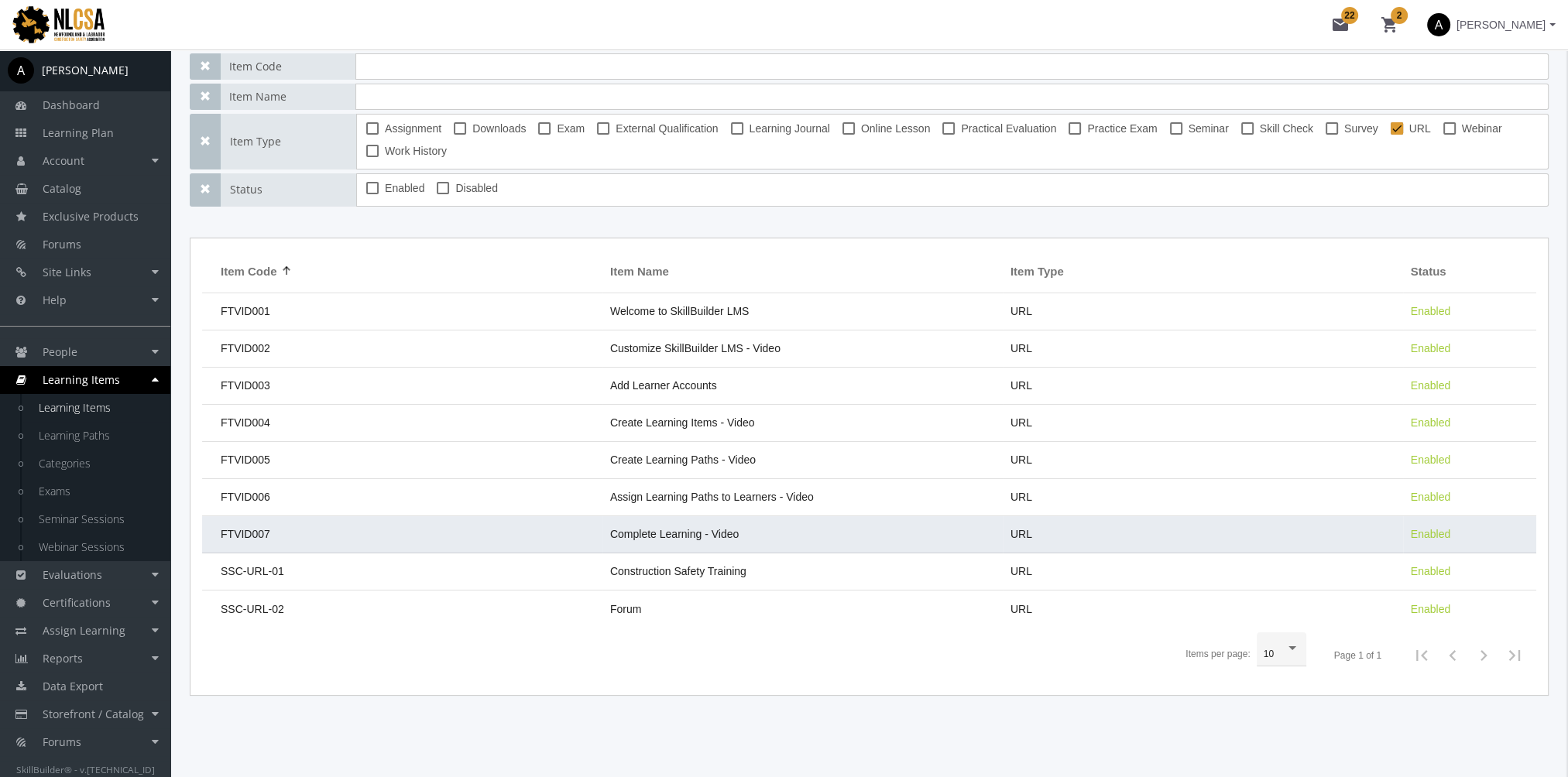
scroll to position [204, 0]
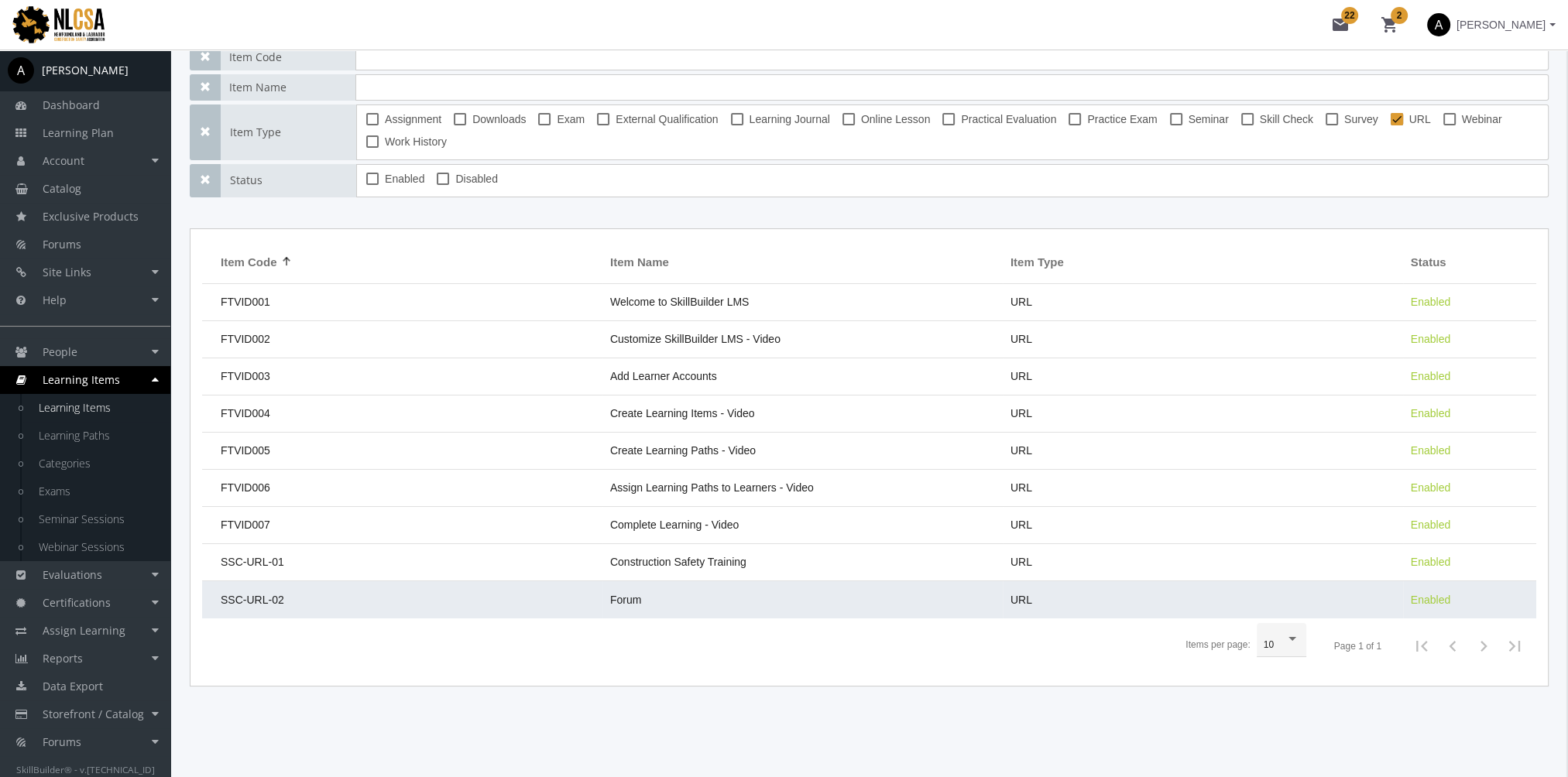
click at [663, 593] on td "Forum" at bounding box center [802, 599] width 401 height 37
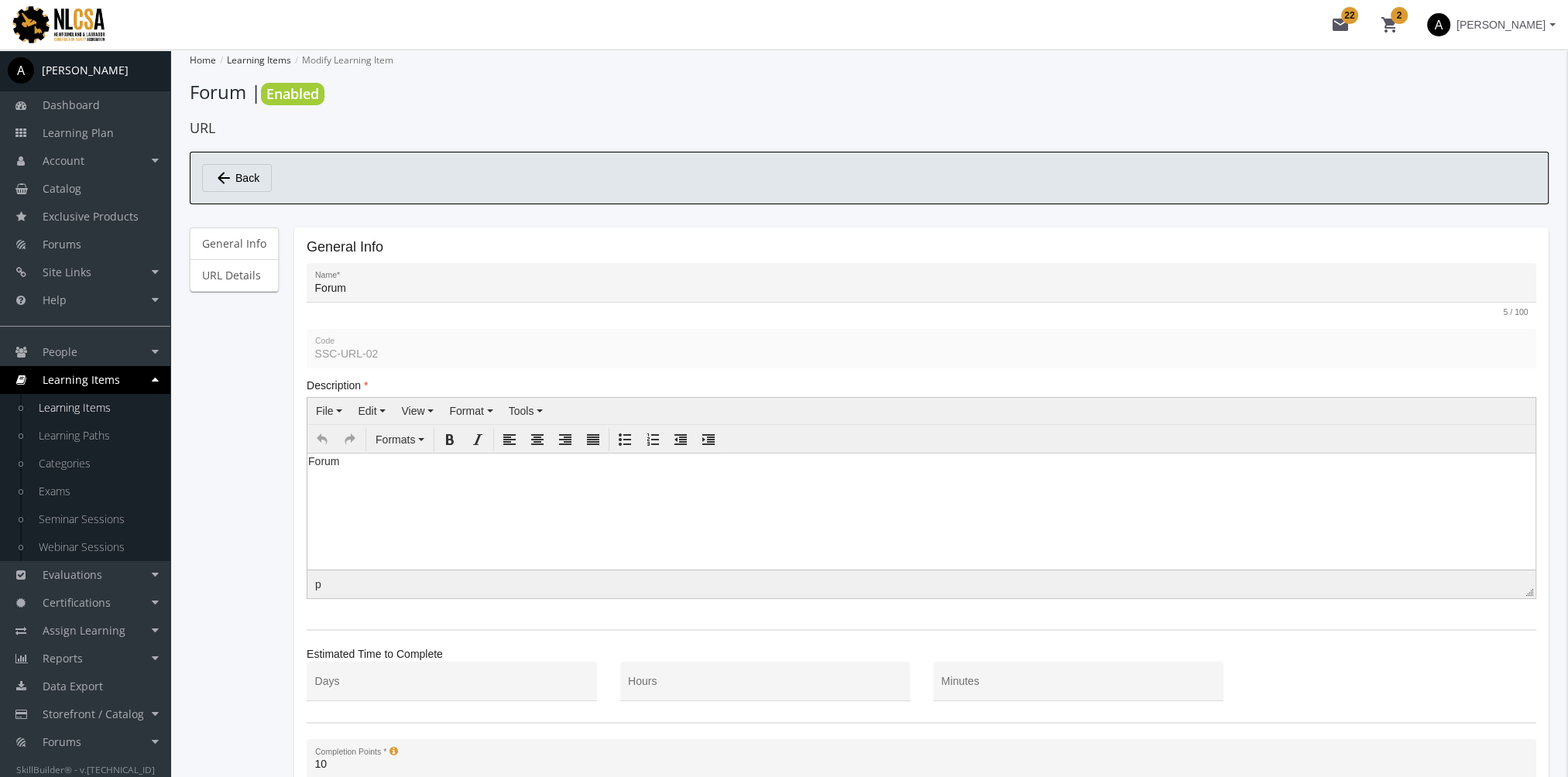
click at [525, 476] on html "Forum" at bounding box center [921, 464] width 1228 height 24
click at [398, 476] on html "Forum" at bounding box center [921, 464] width 1228 height 24
drag, startPoint x: 387, startPoint y: 468, endPoint x: 229, endPoint y: 457, distance: 158.4
click at [307, 457] on html "Forum" at bounding box center [921, 464] width 1228 height 24
paste body
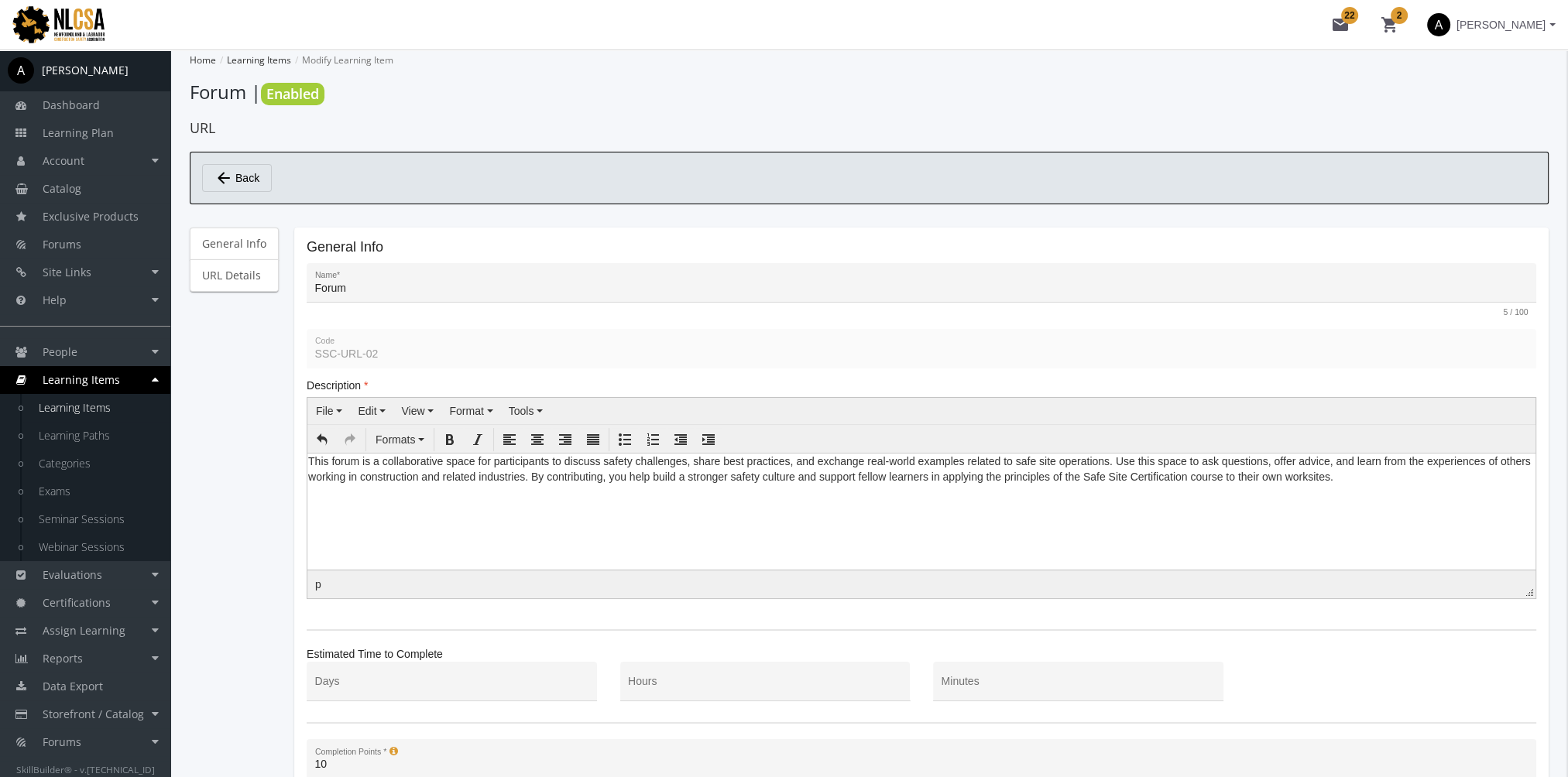
click at [308, 463] on p "This forum is a collaborative space for participants to discuss safety challeng…" at bounding box center [921, 467] width 1226 height 31
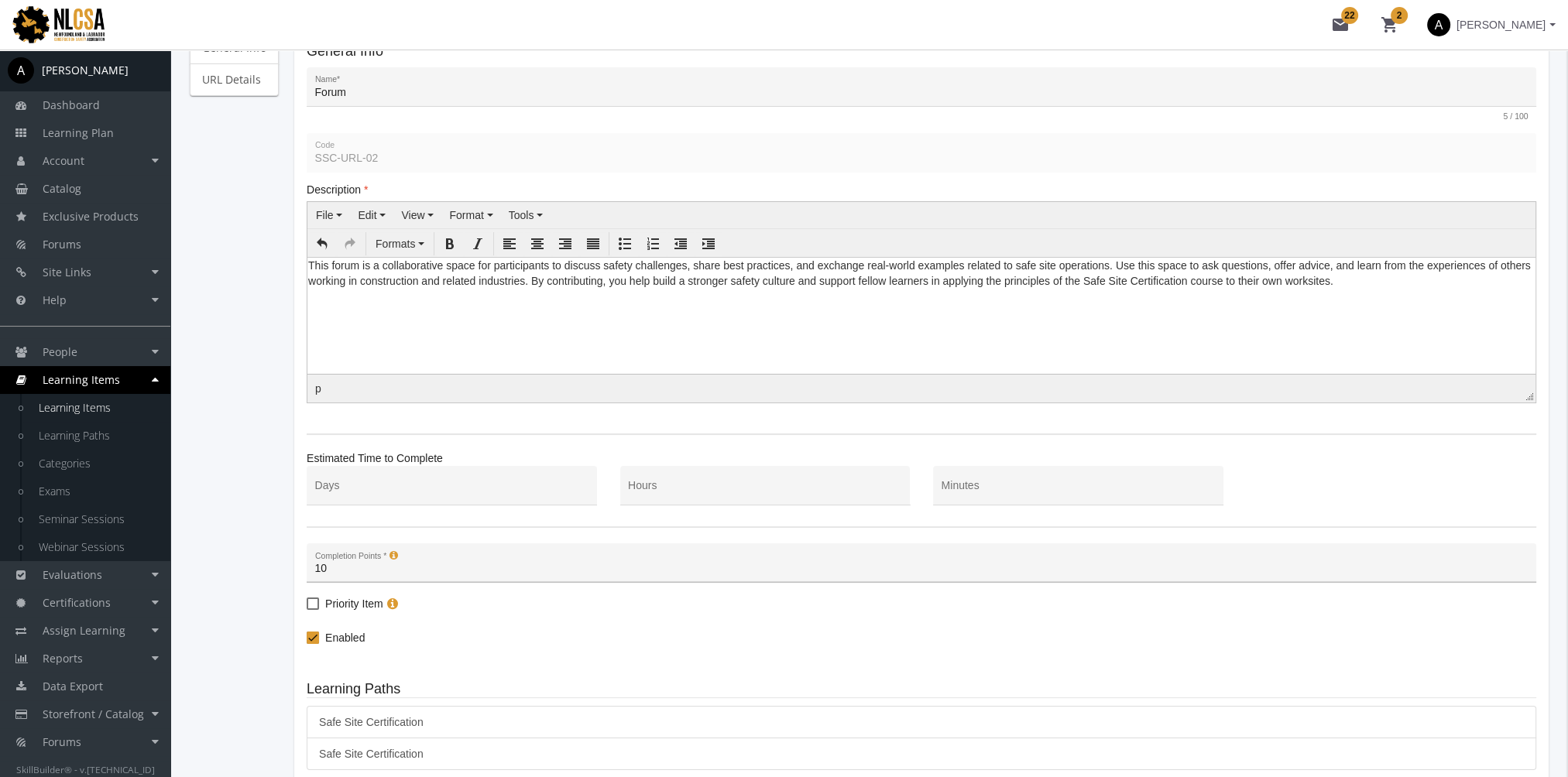
scroll to position [336, 0]
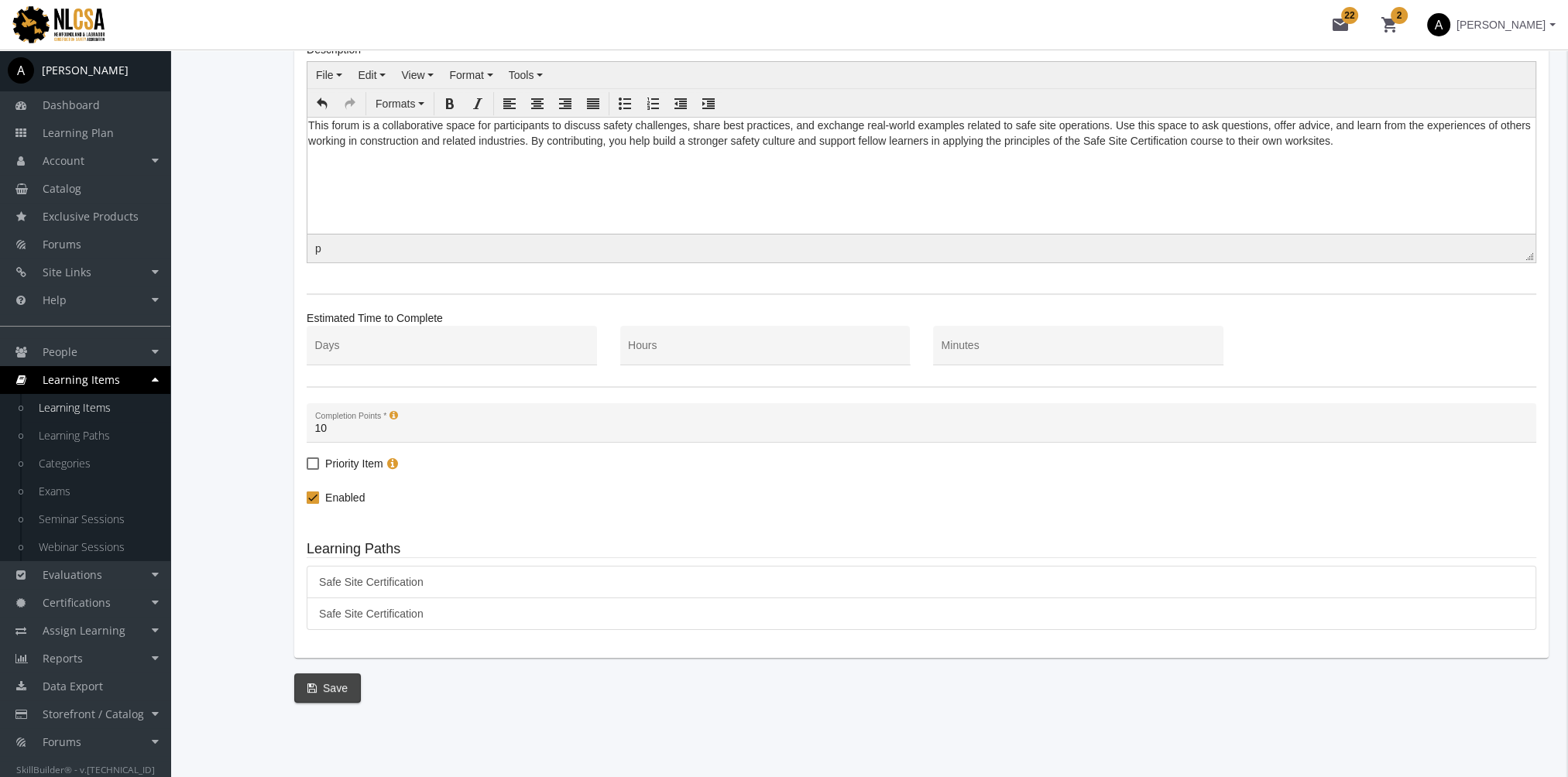
click at [341, 683] on span "Save" at bounding box center [327, 688] width 40 height 28
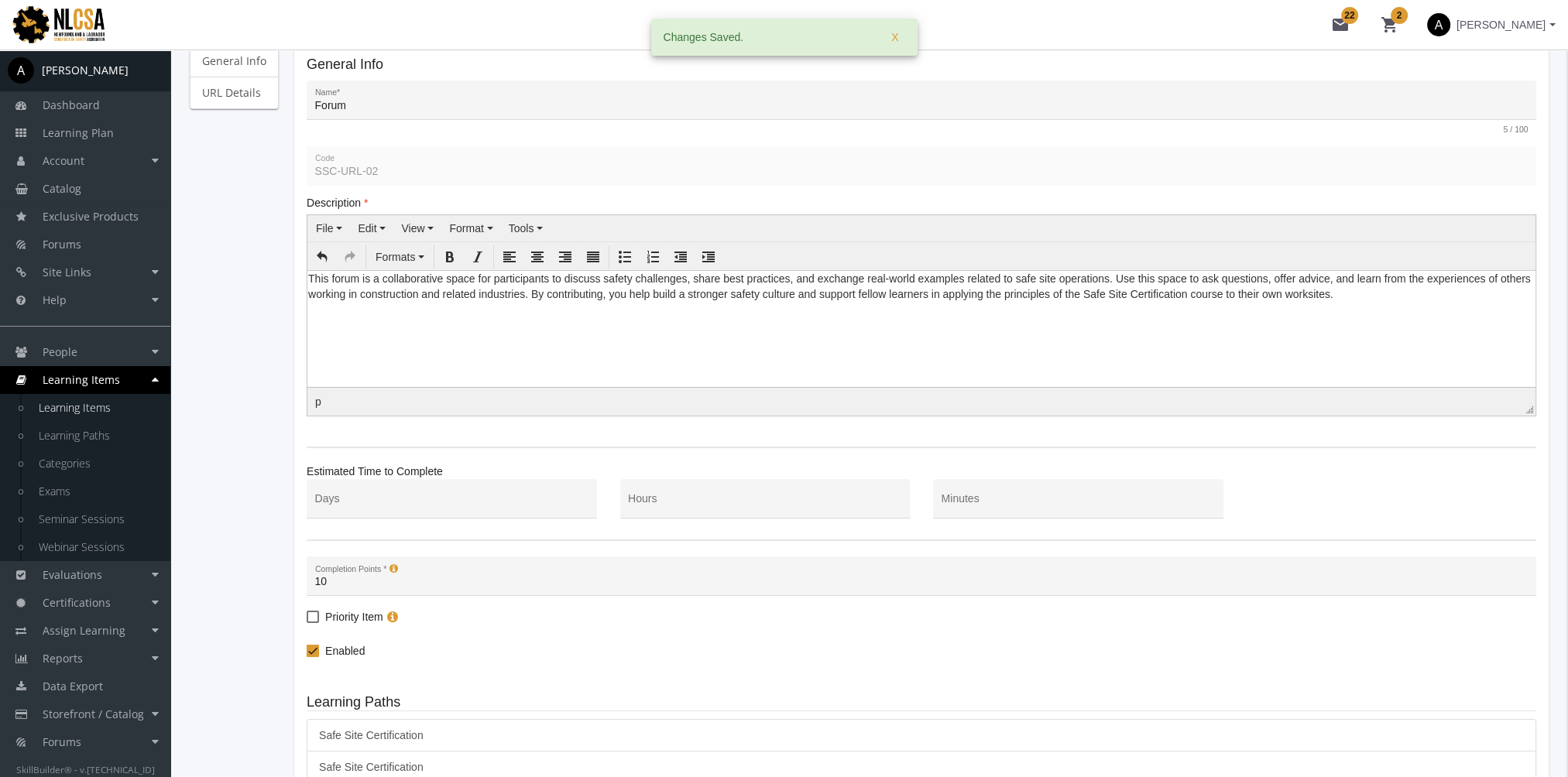
scroll to position [0, 0]
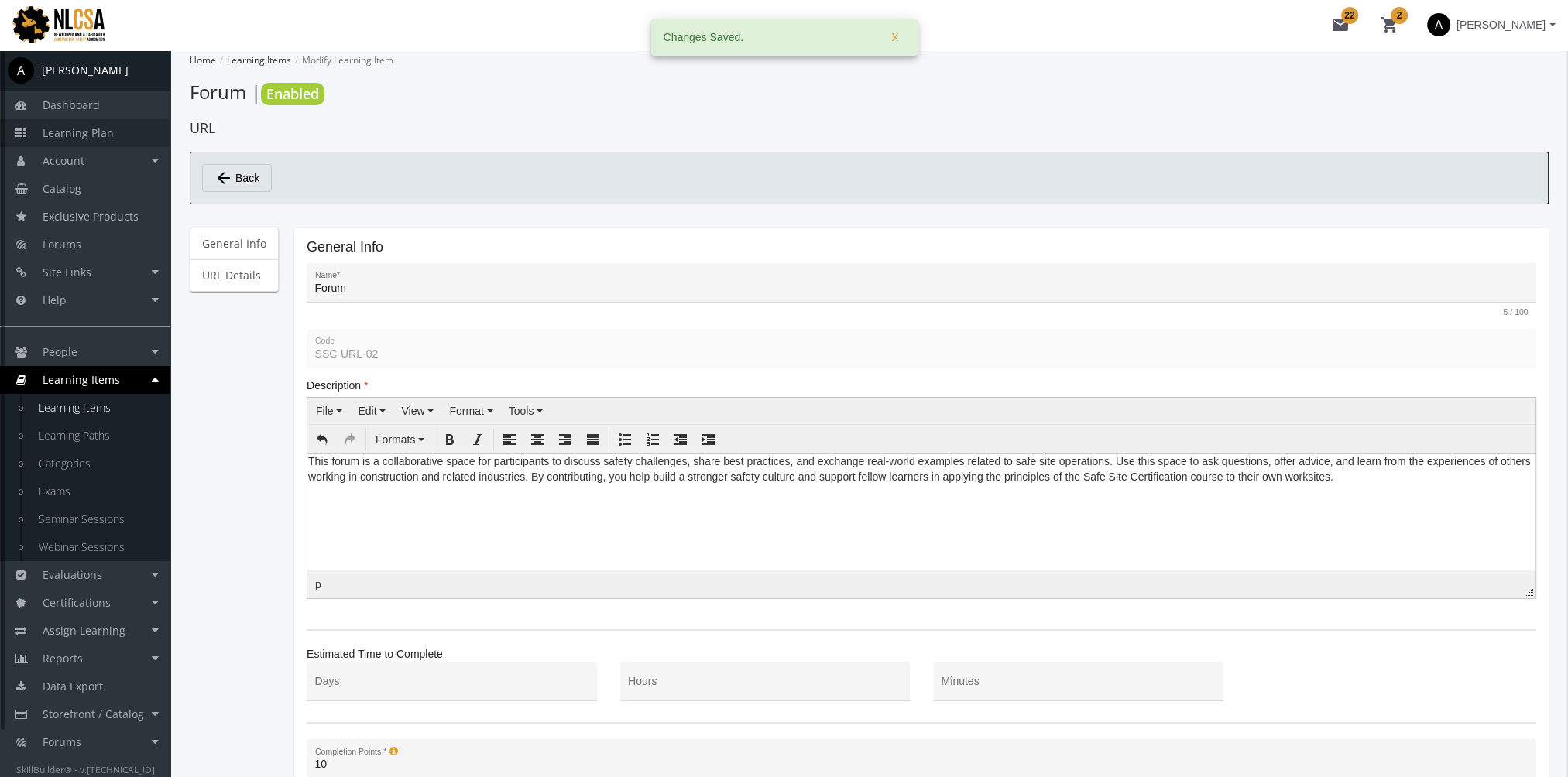
click at [105, 128] on span "Learning Plan" at bounding box center [79, 133] width 72 height 15
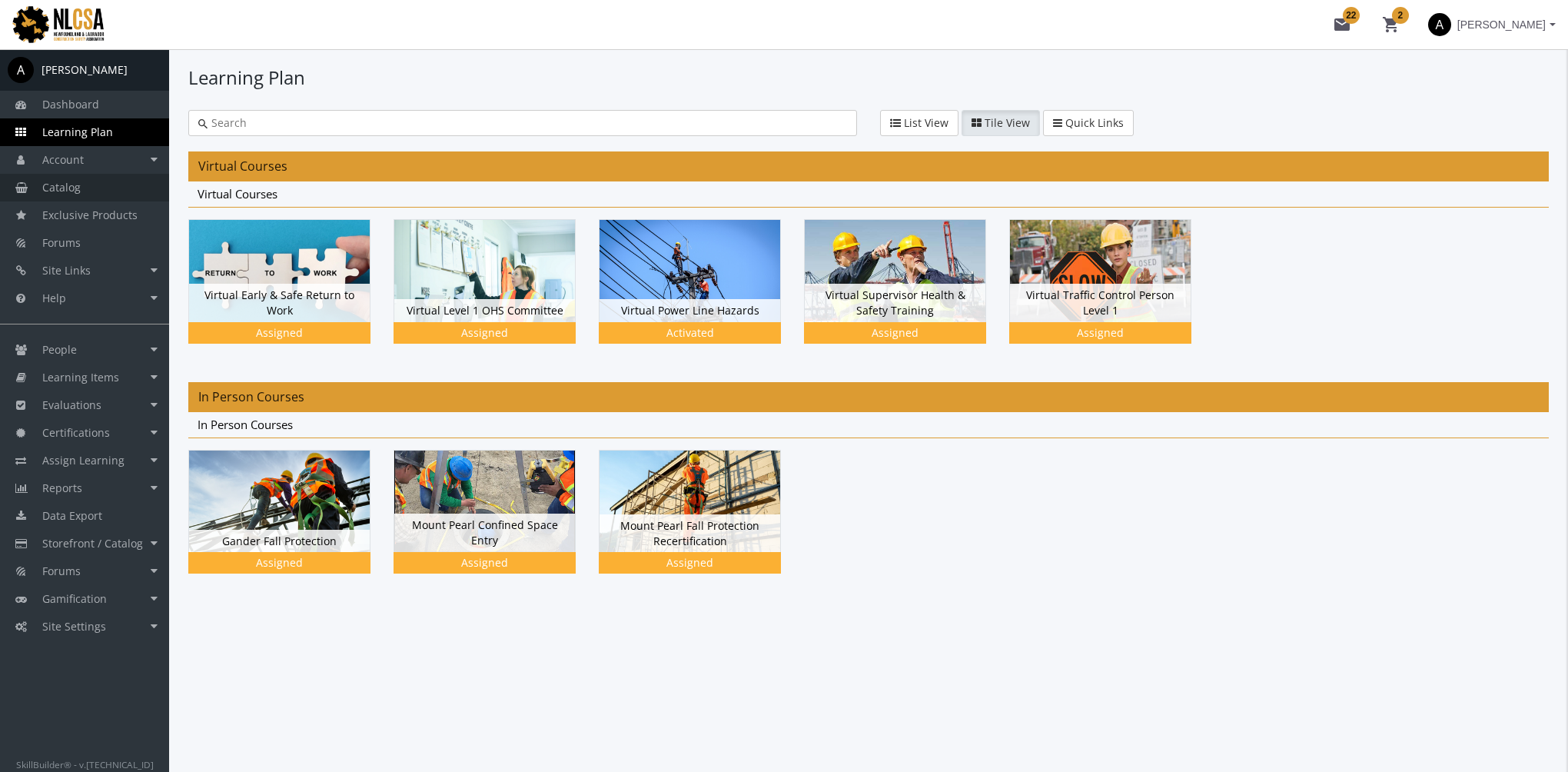
click at [80, 185] on link "Catalog" at bounding box center [84, 188] width 169 height 28
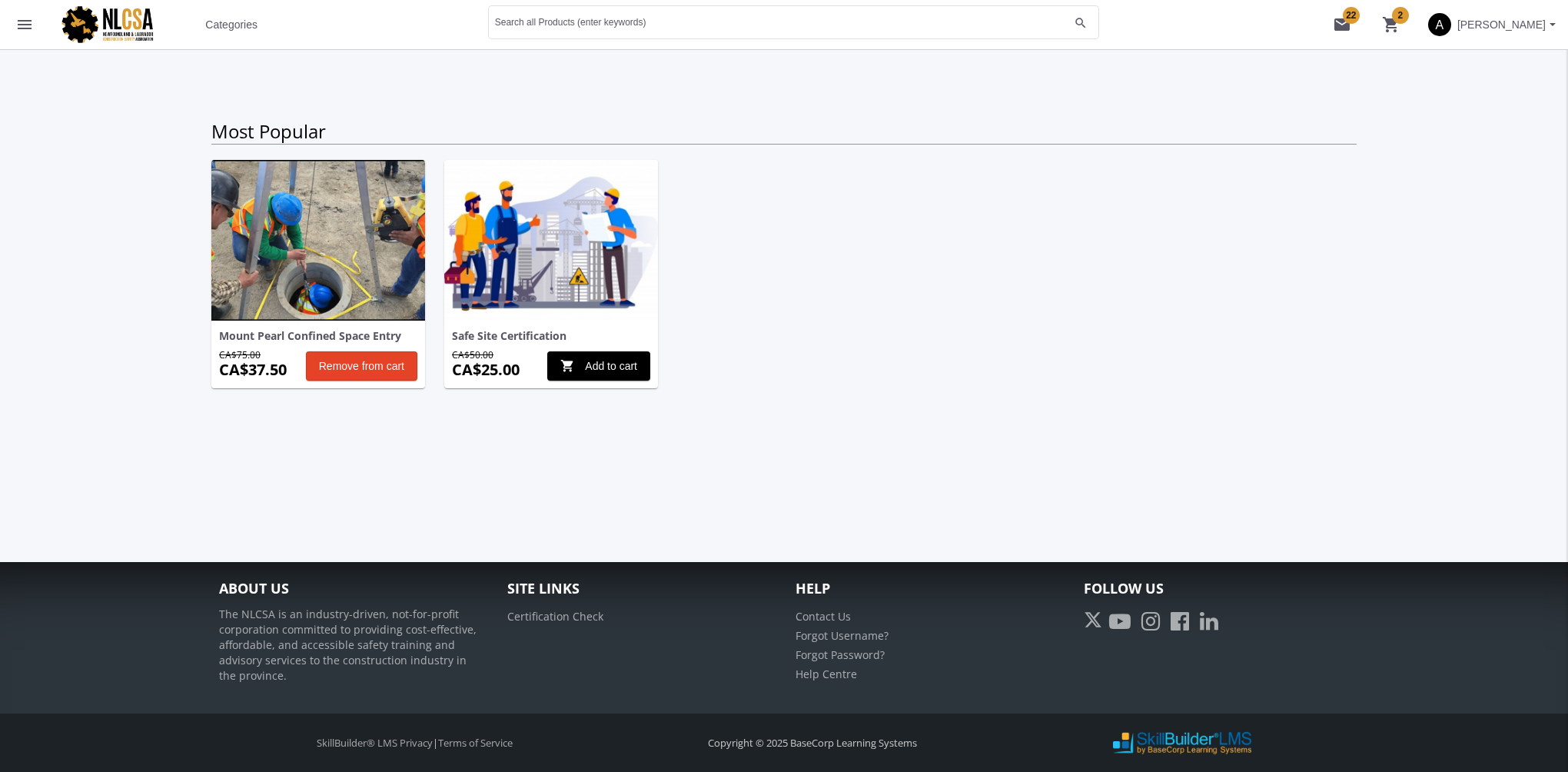
click at [553, 278] on img at bounding box center [551, 240] width 214 height 160
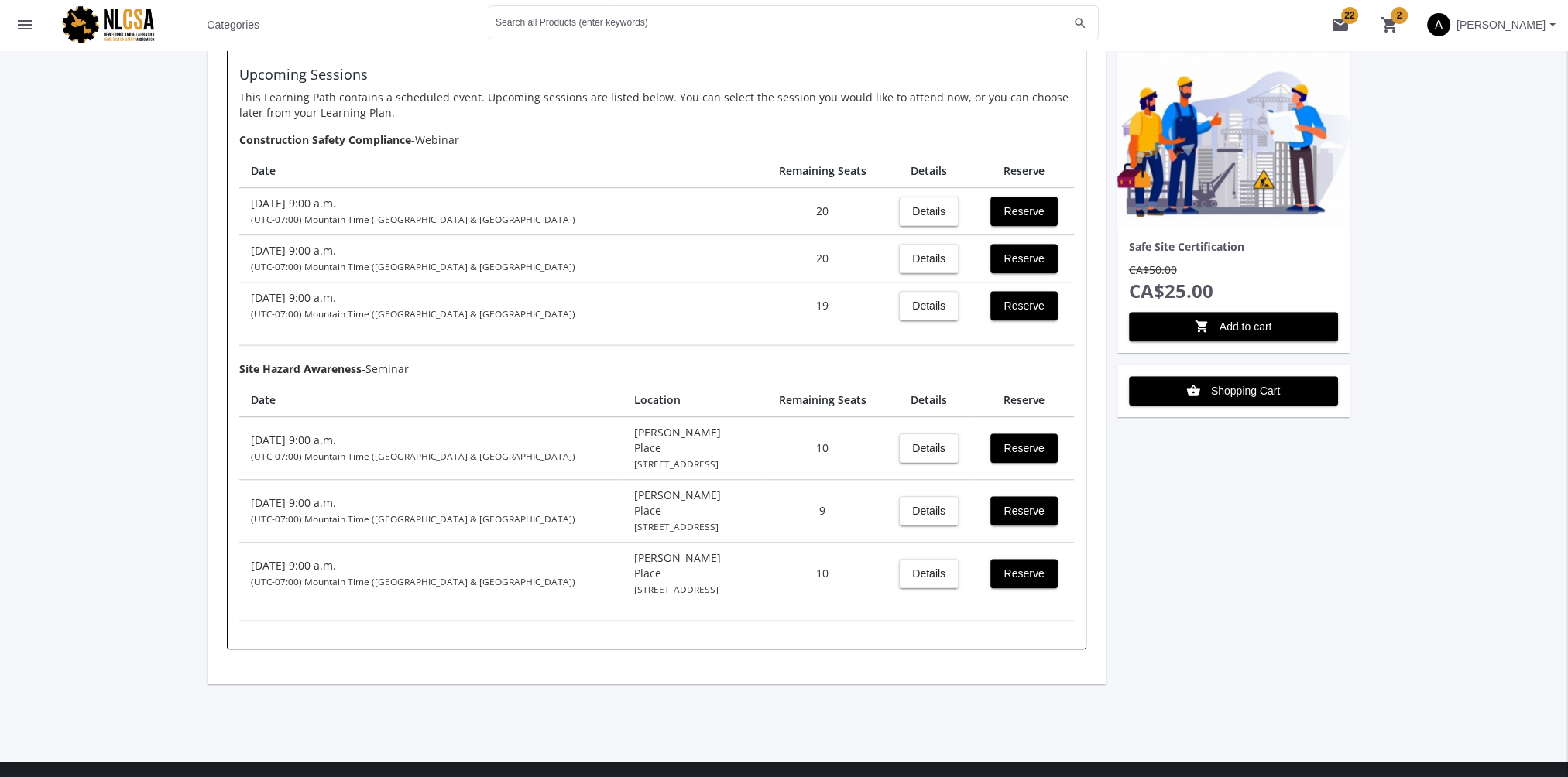
scroll to position [1547, 0]
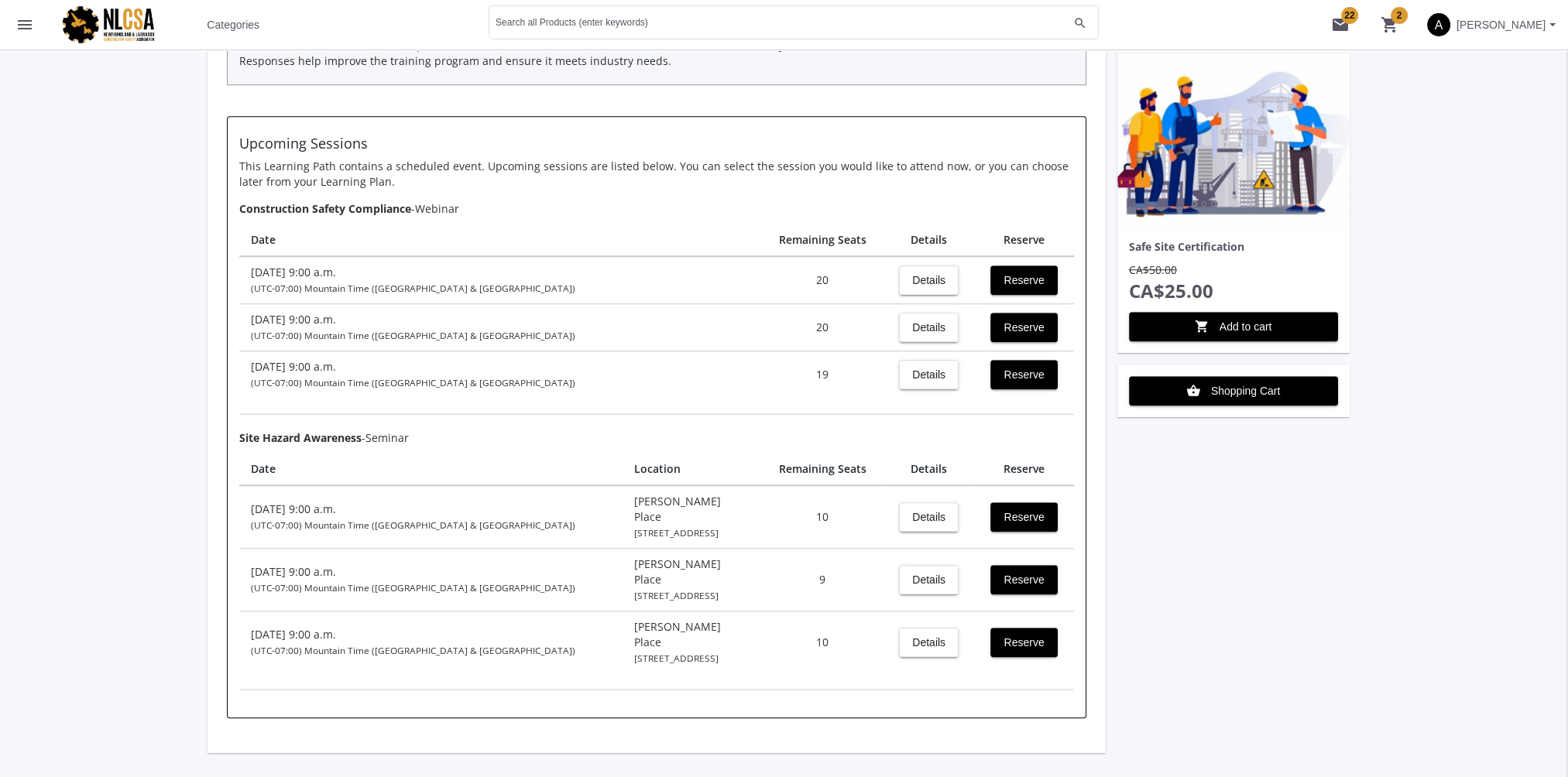
click at [19, 22] on mat-icon "menu" at bounding box center [24, 24] width 18 height 18
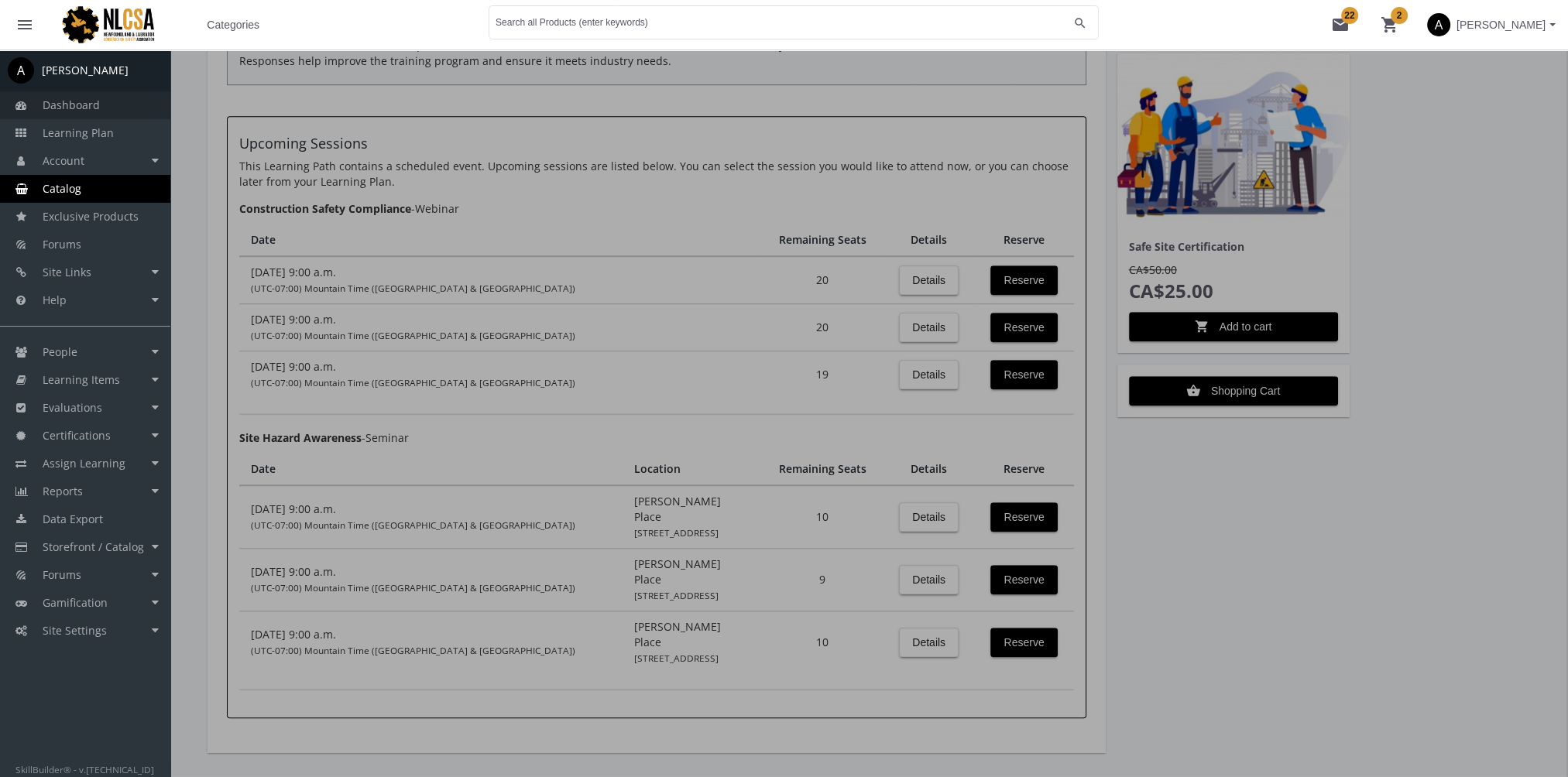
click at [87, 109] on span "Dashboard" at bounding box center [72, 105] width 58 height 15
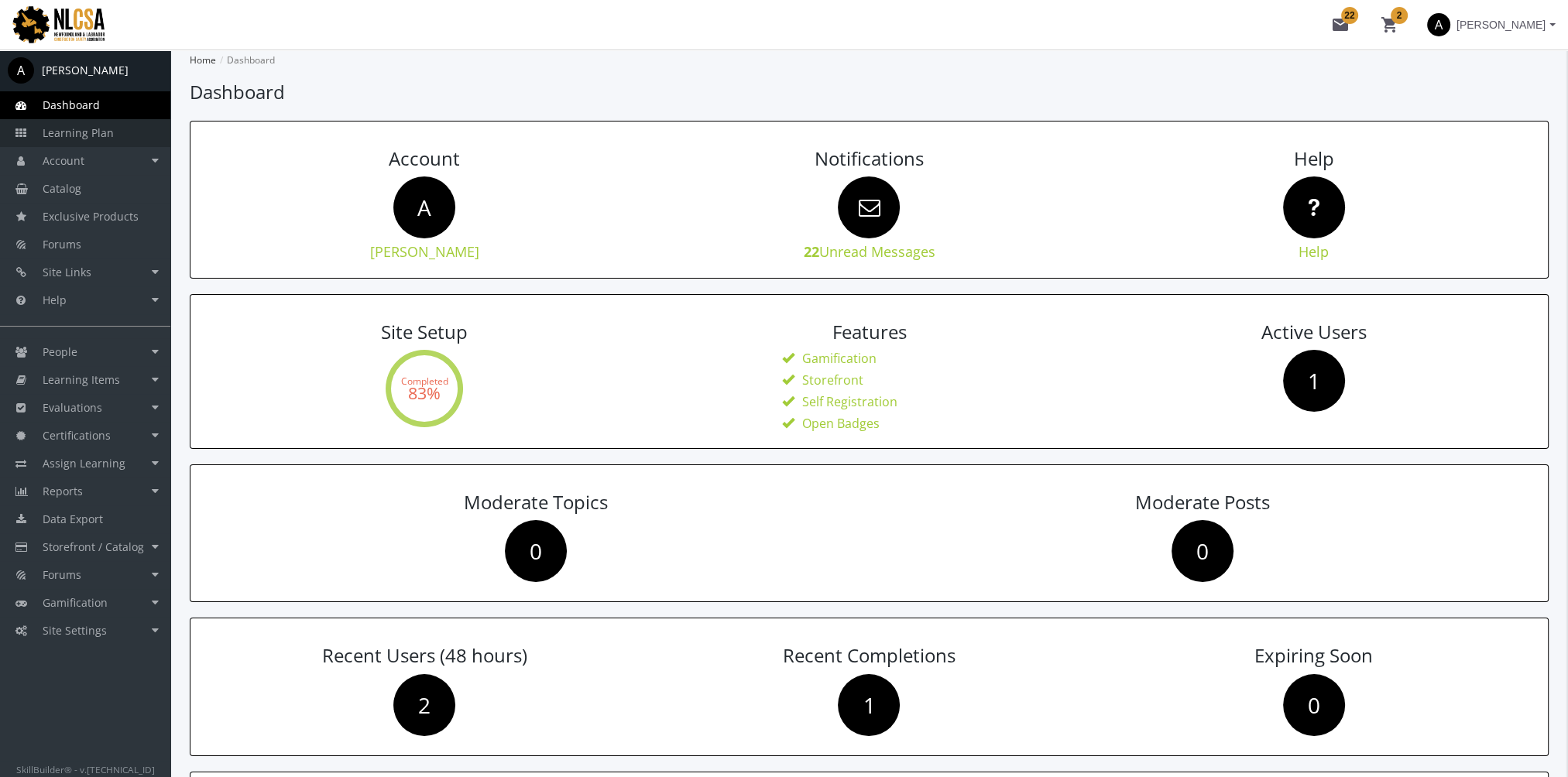
click at [108, 135] on span "Learning Plan" at bounding box center [79, 133] width 72 height 15
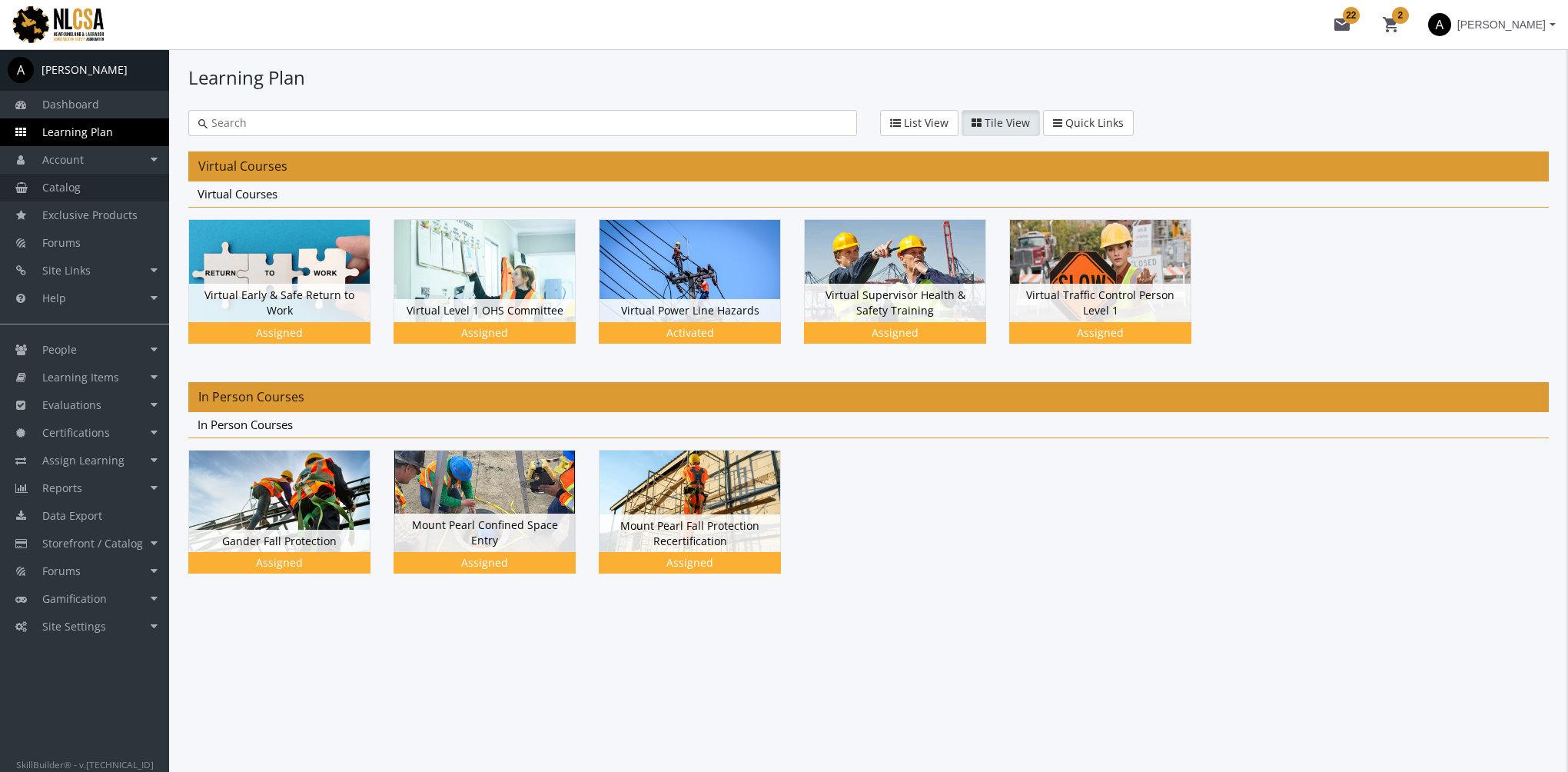
click at [91, 189] on link "Catalog" at bounding box center [84, 188] width 169 height 28
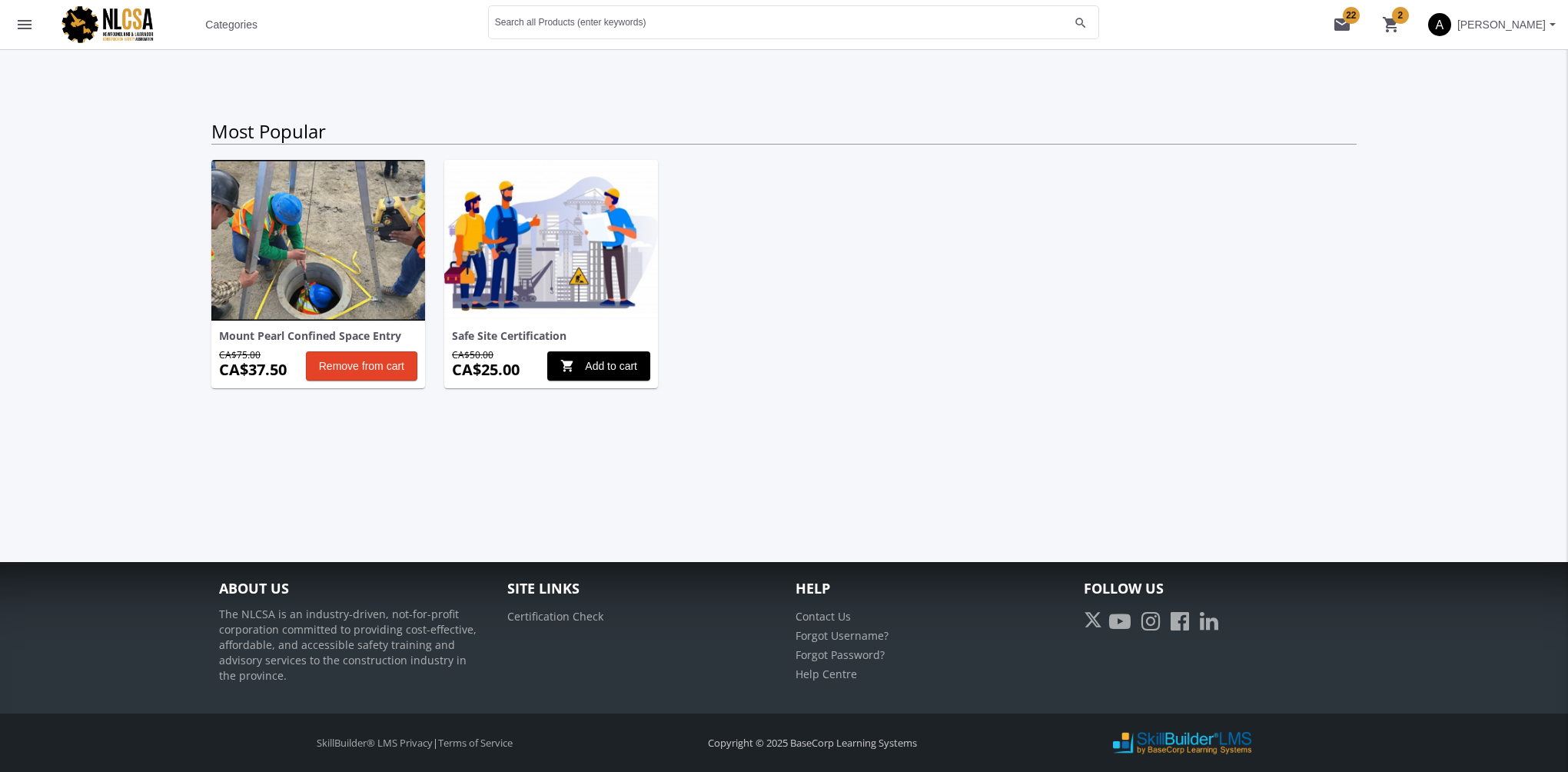
click at [22, 23] on mat-icon "menu" at bounding box center [24, 24] width 18 height 18
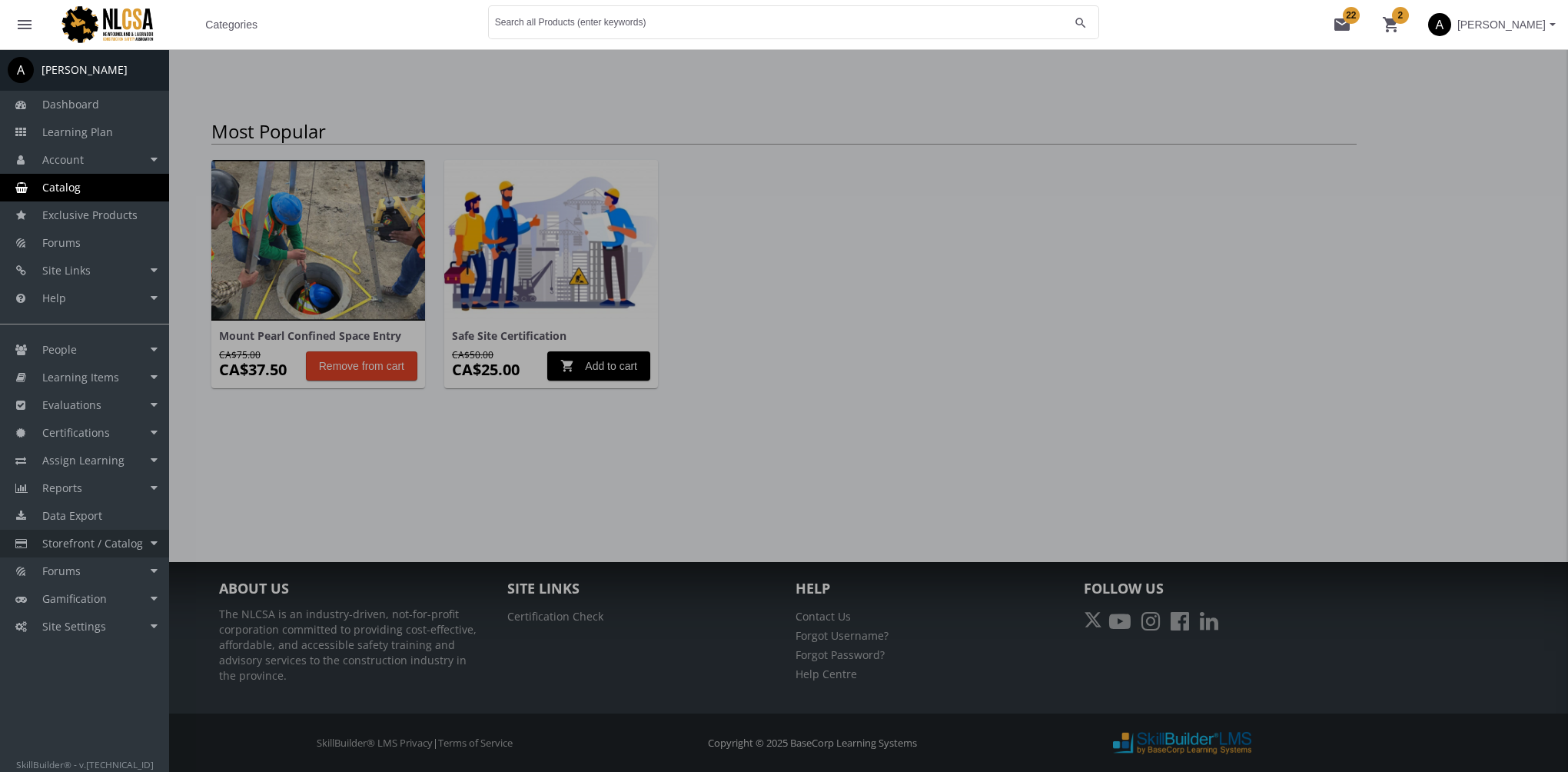
click at [115, 542] on span "Storefront / Catalog" at bounding box center [93, 542] width 100 height 15
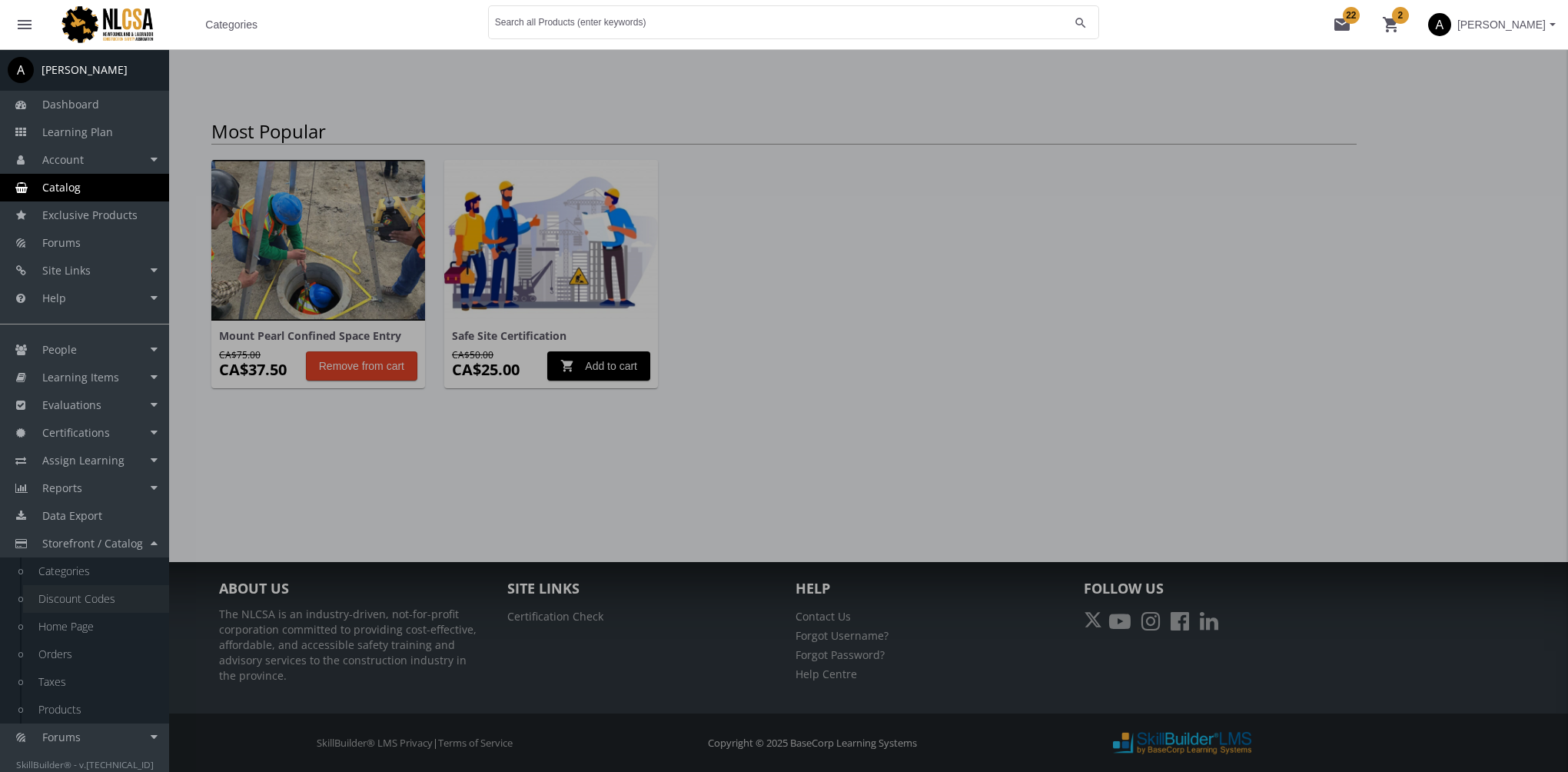
click at [97, 605] on link "Discount Codes" at bounding box center [96, 599] width 146 height 28
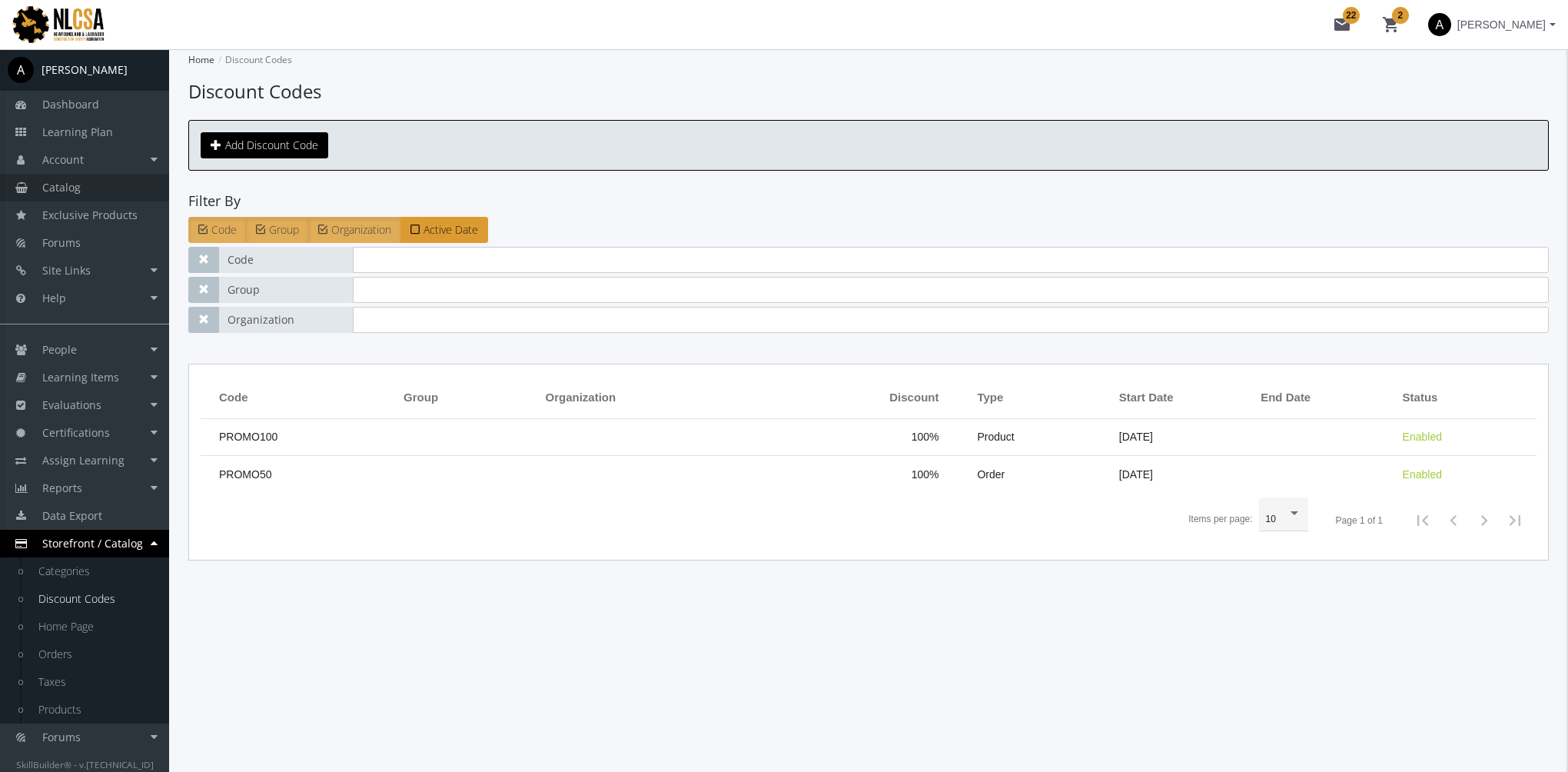
click at [87, 191] on link "Catalog" at bounding box center [84, 188] width 169 height 28
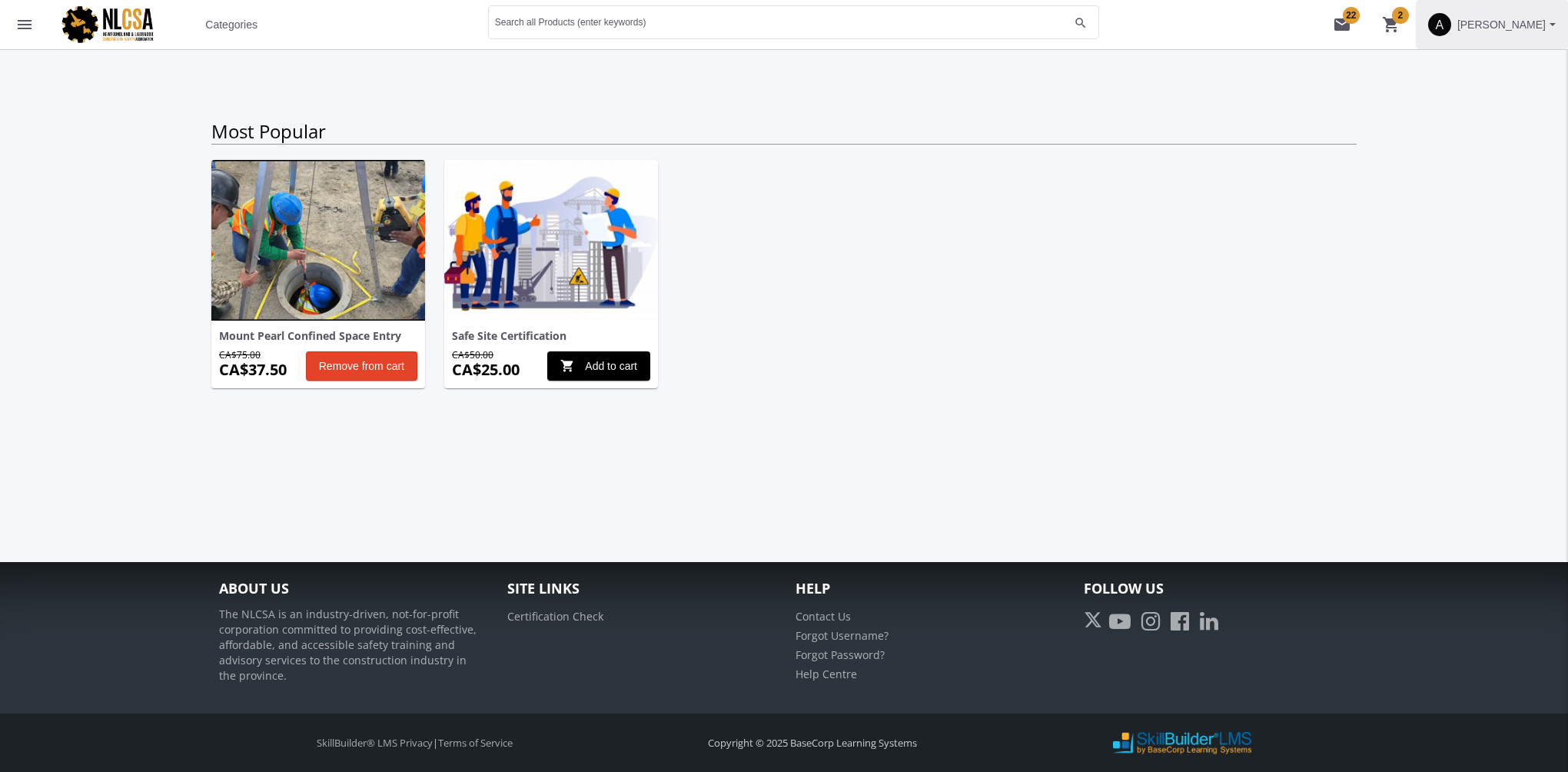
click at [1469, 22] on span "[PERSON_NAME]" at bounding box center [1501, 24] width 88 height 28
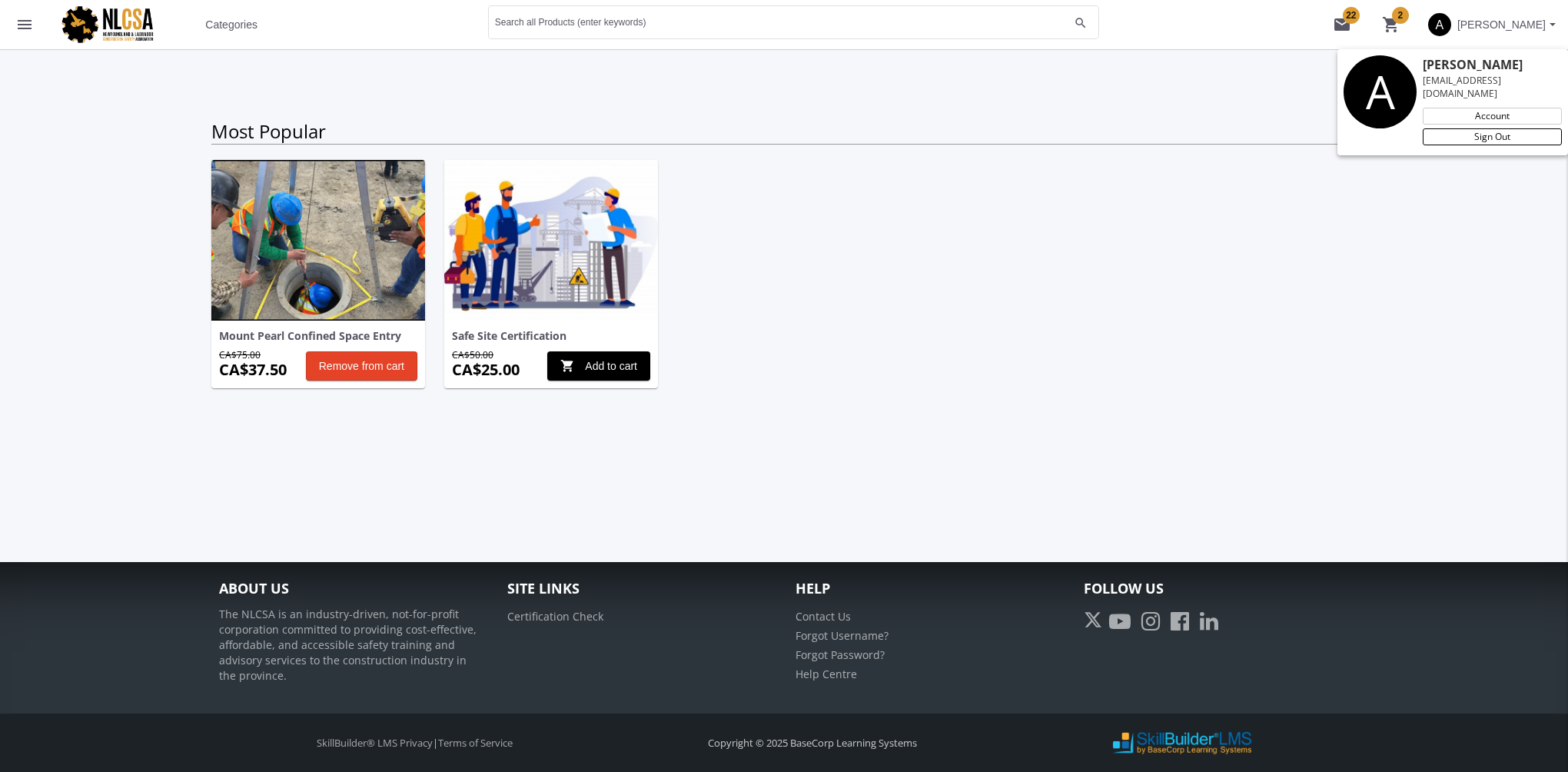
click at [1469, 128] on link "Sign Out" at bounding box center [1492, 137] width 139 height 17
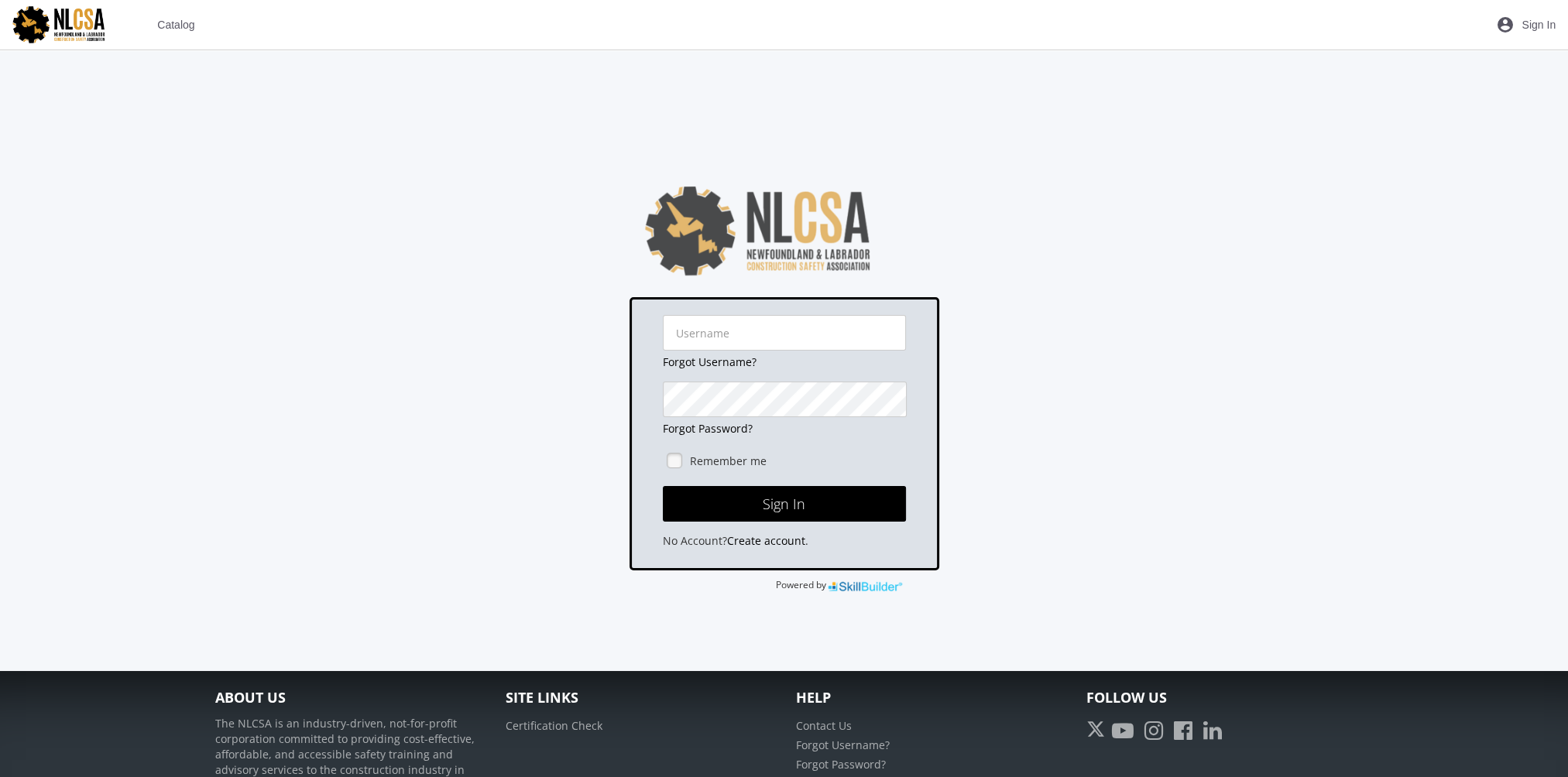
click at [186, 24] on span "Catalog" at bounding box center [175, 24] width 38 height 28
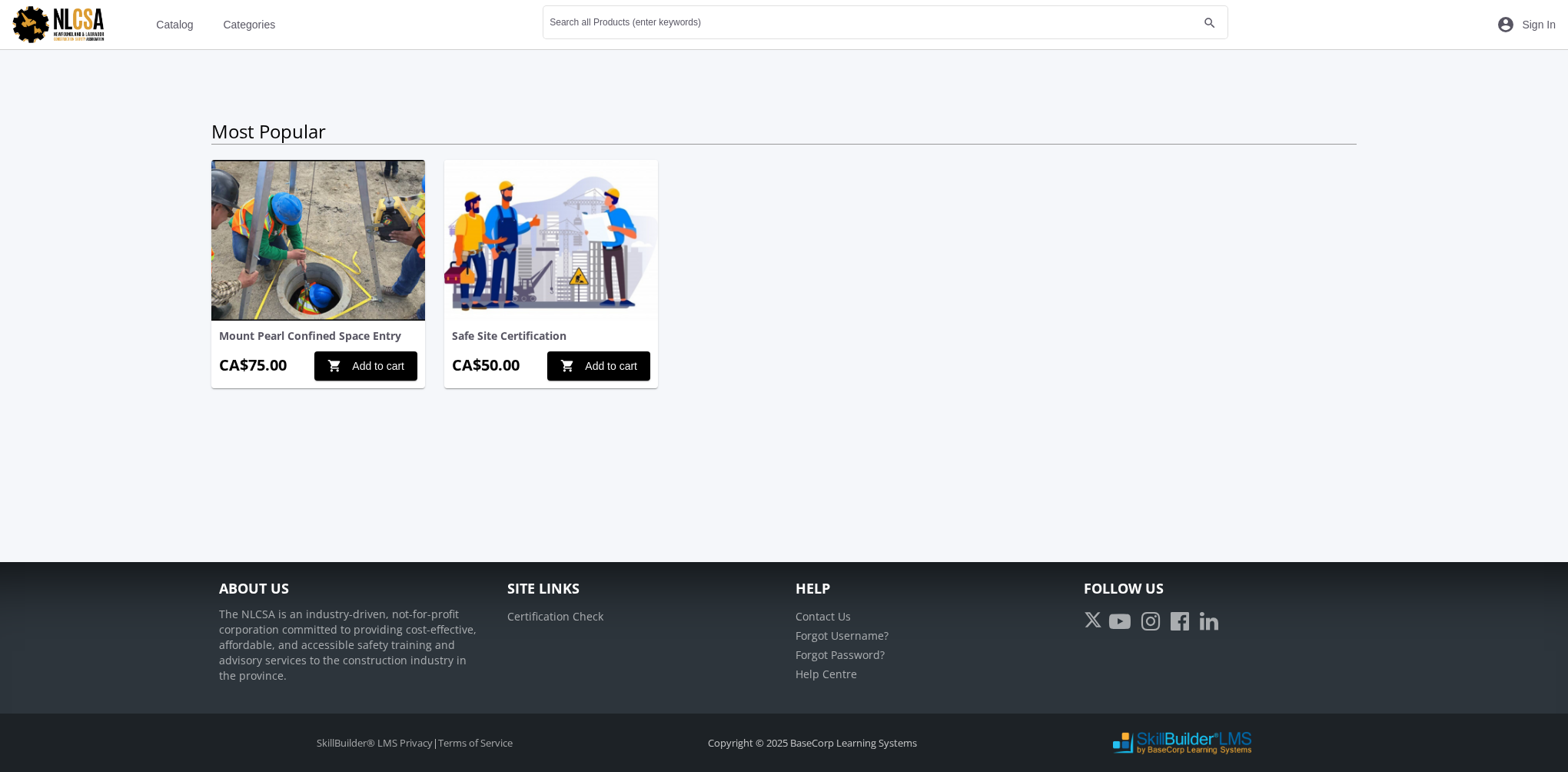
click at [252, 24] on span "Categories" at bounding box center [249, 24] width 52 height 28
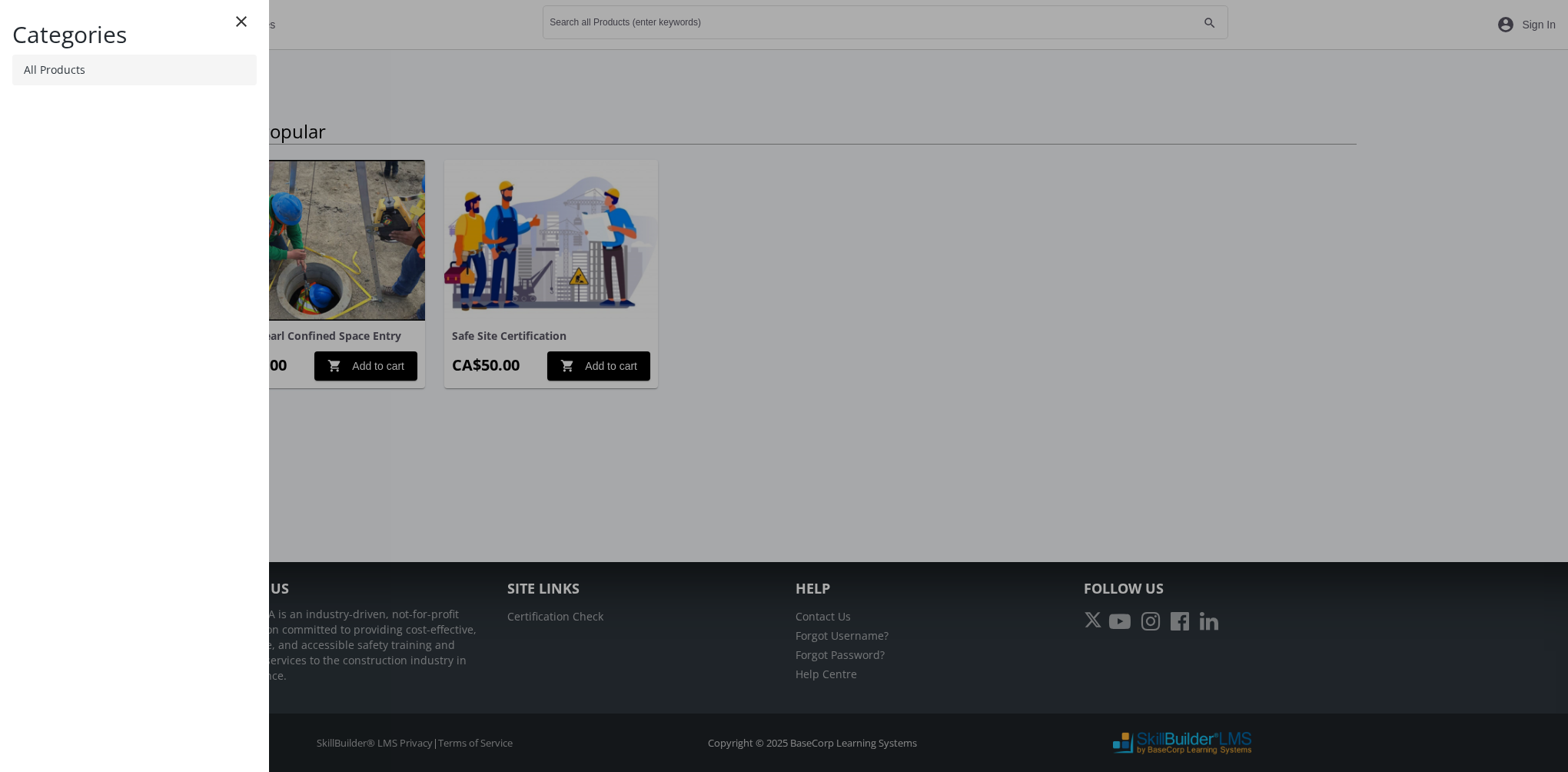
click at [144, 80] on link "All Products" at bounding box center [134, 69] width 244 height 30
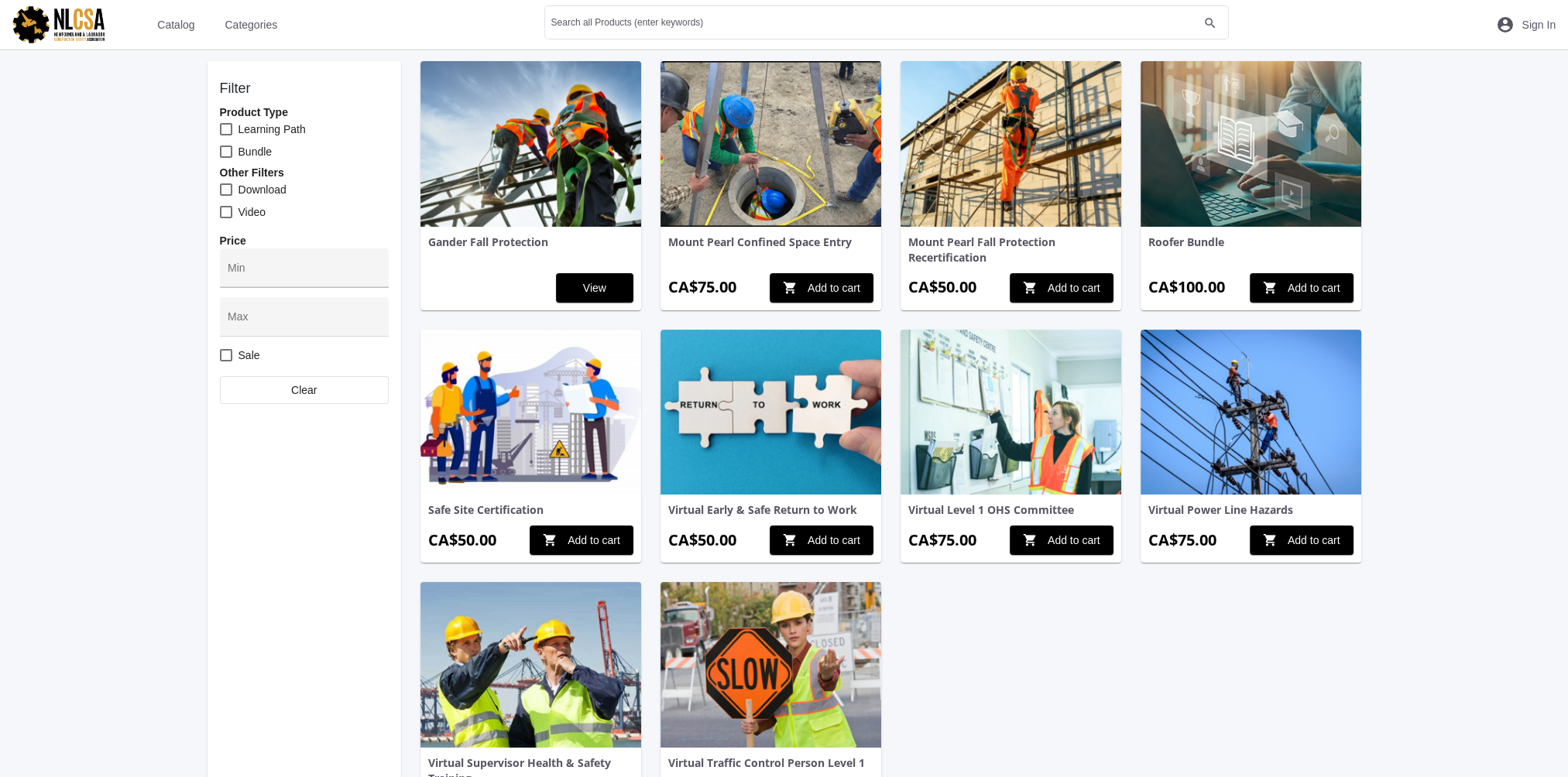
scroll to position [78, 0]
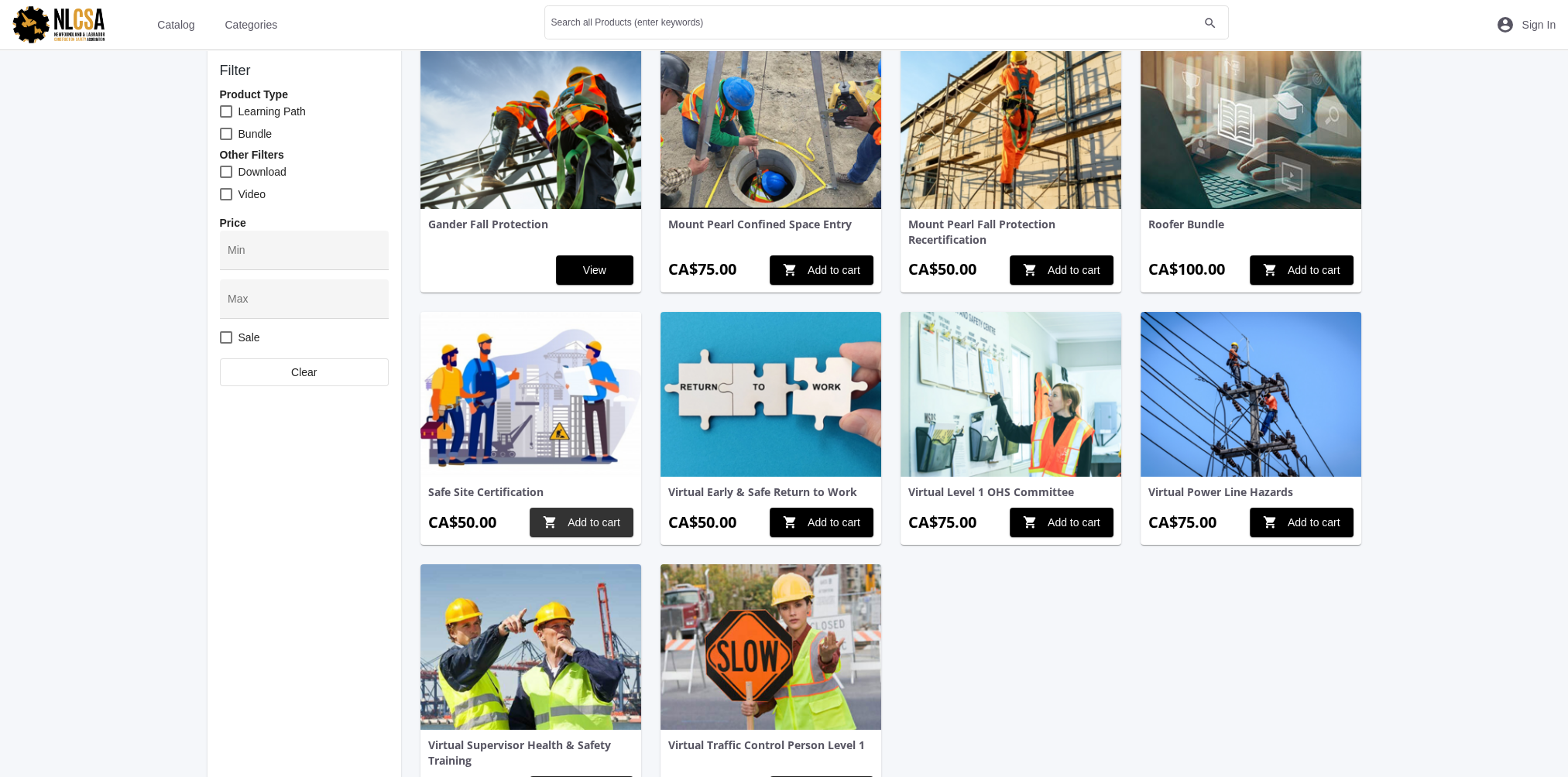
click at [575, 518] on span "shopping_cart Add to cart" at bounding box center [581, 522] width 78 height 28
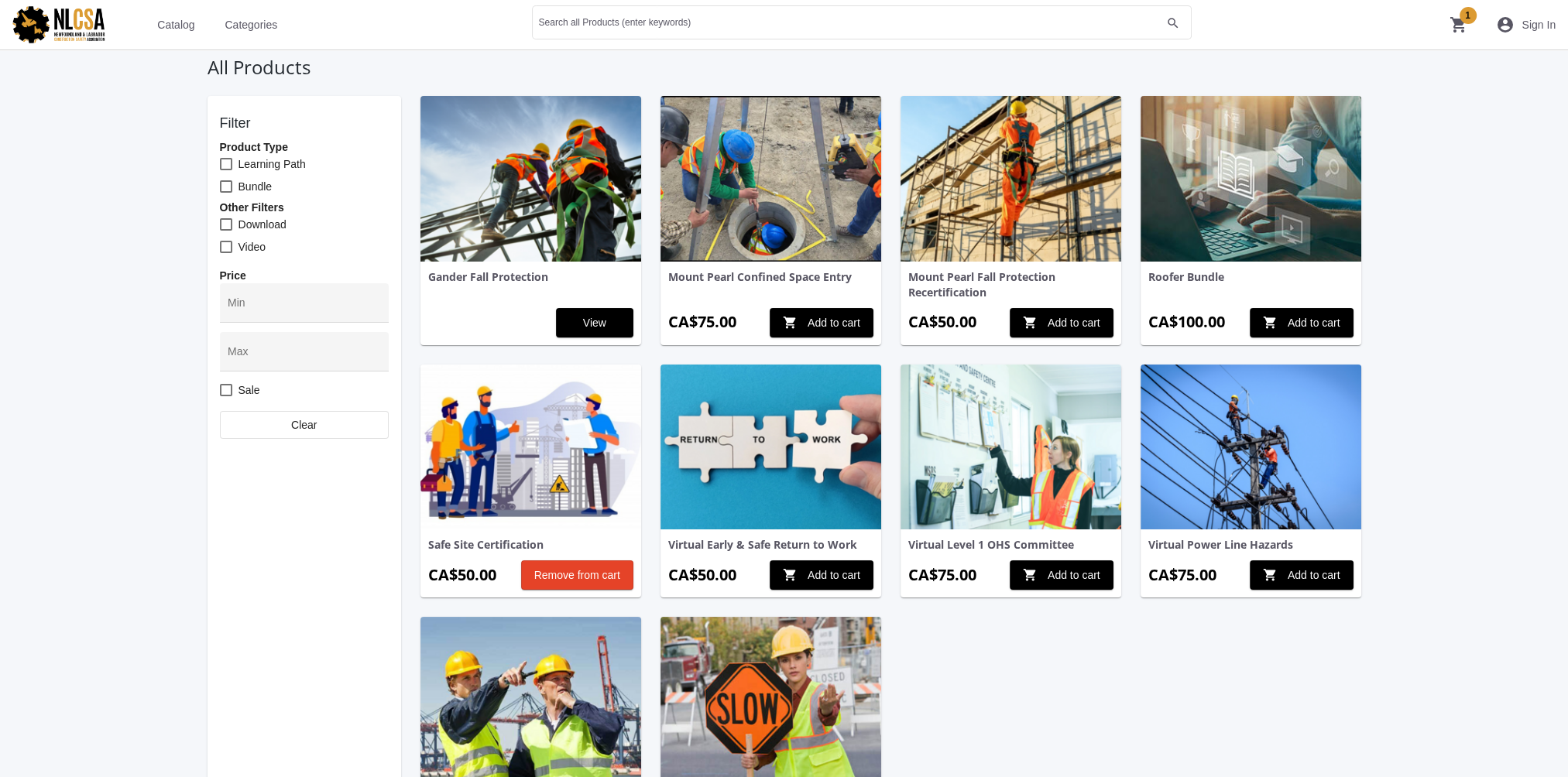
scroll to position [0, 0]
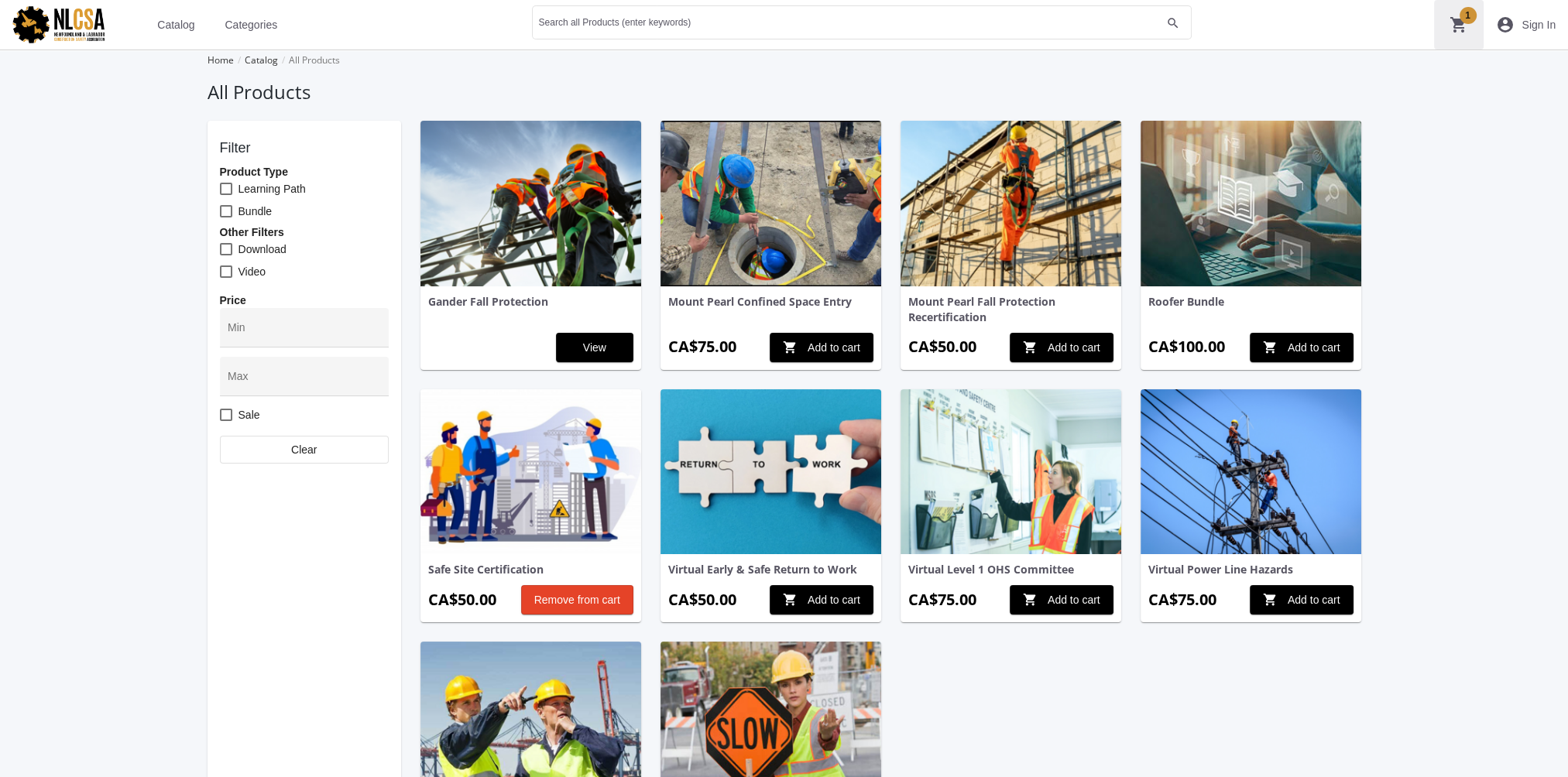
click at [1460, 24] on mat-icon "shopping_cart 1" at bounding box center [1458, 24] width 18 height 18
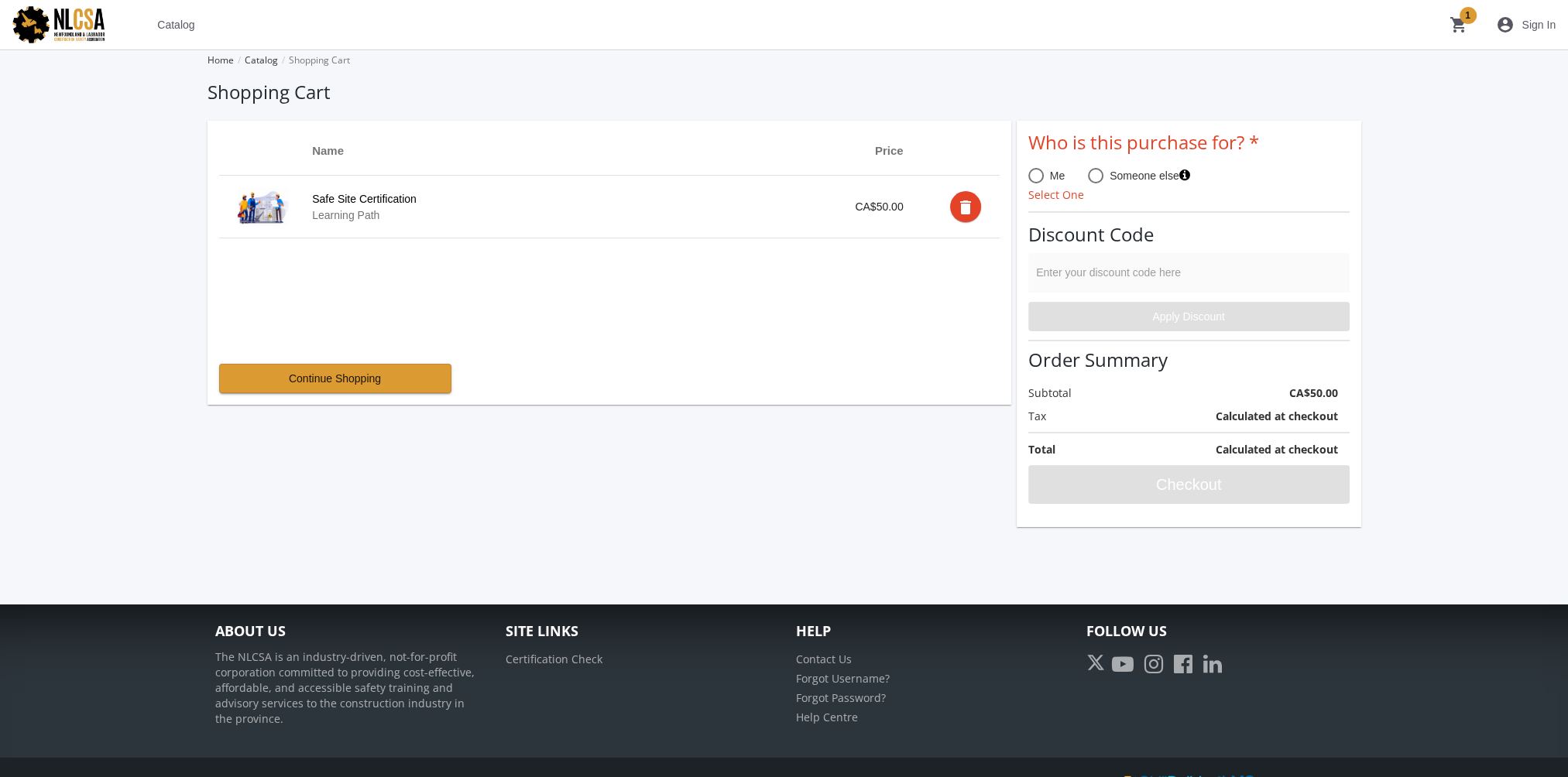
click at [1034, 179] on span at bounding box center [1036, 176] width 16 height 16
click at [1034, 179] on input "Me" at bounding box center [1036, 179] width 16 height 16
radio input "true"
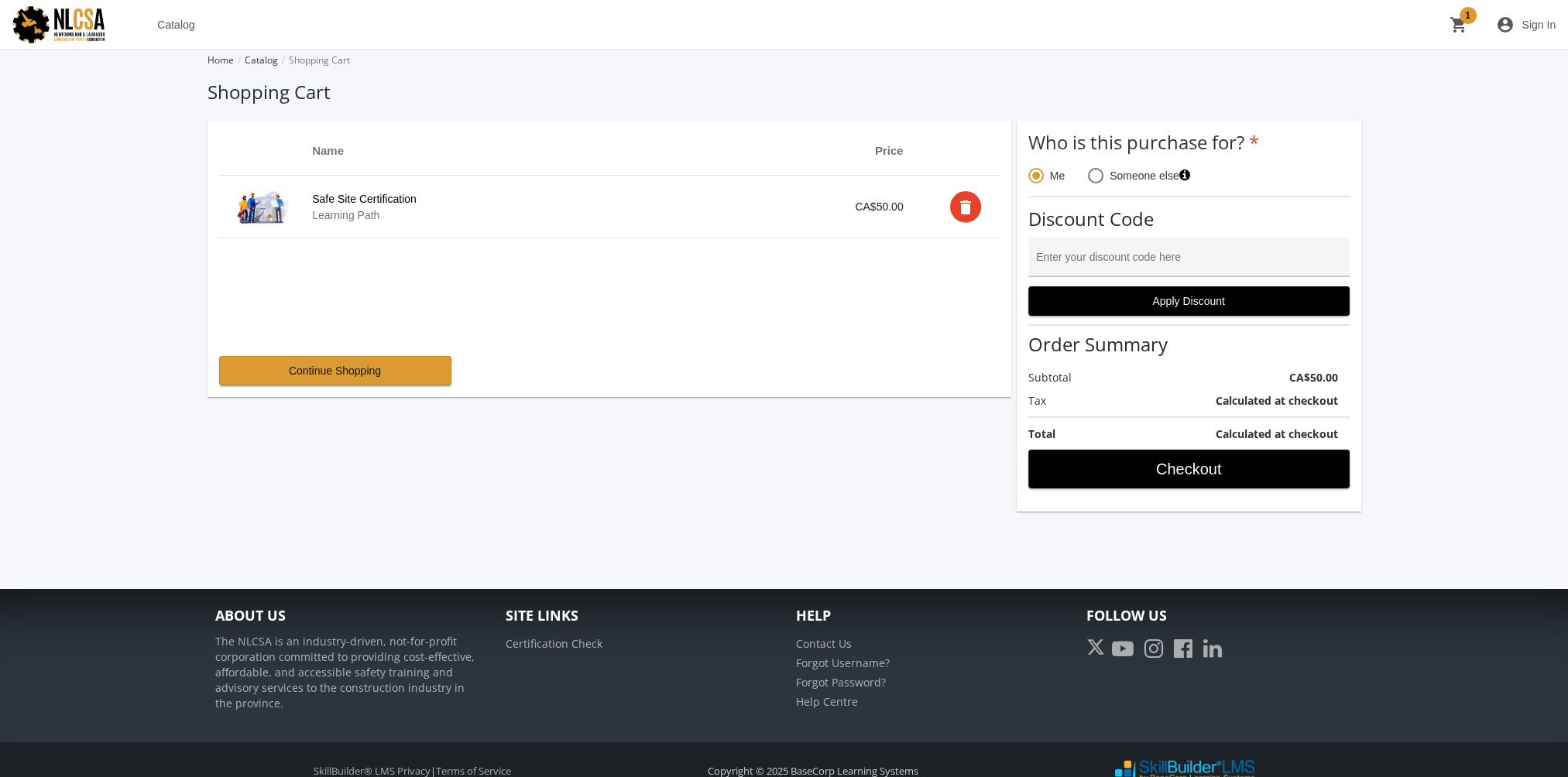
click at [1084, 261] on input "Enter your discount code here" at bounding box center [1188, 263] width 305 height 12
paste input "THISFORUMISACOLL"
type input "THISFORUMISACOLL"
drag, startPoint x: 1144, startPoint y: 263, endPoint x: 906, endPoint y: 275, distance: 238.3
click at [906, 275] on div "Name Price Safe Site Certification Learning Path CA$50.00 delete Continue Shopp…" at bounding box center [784, 316] width 1154 height 391
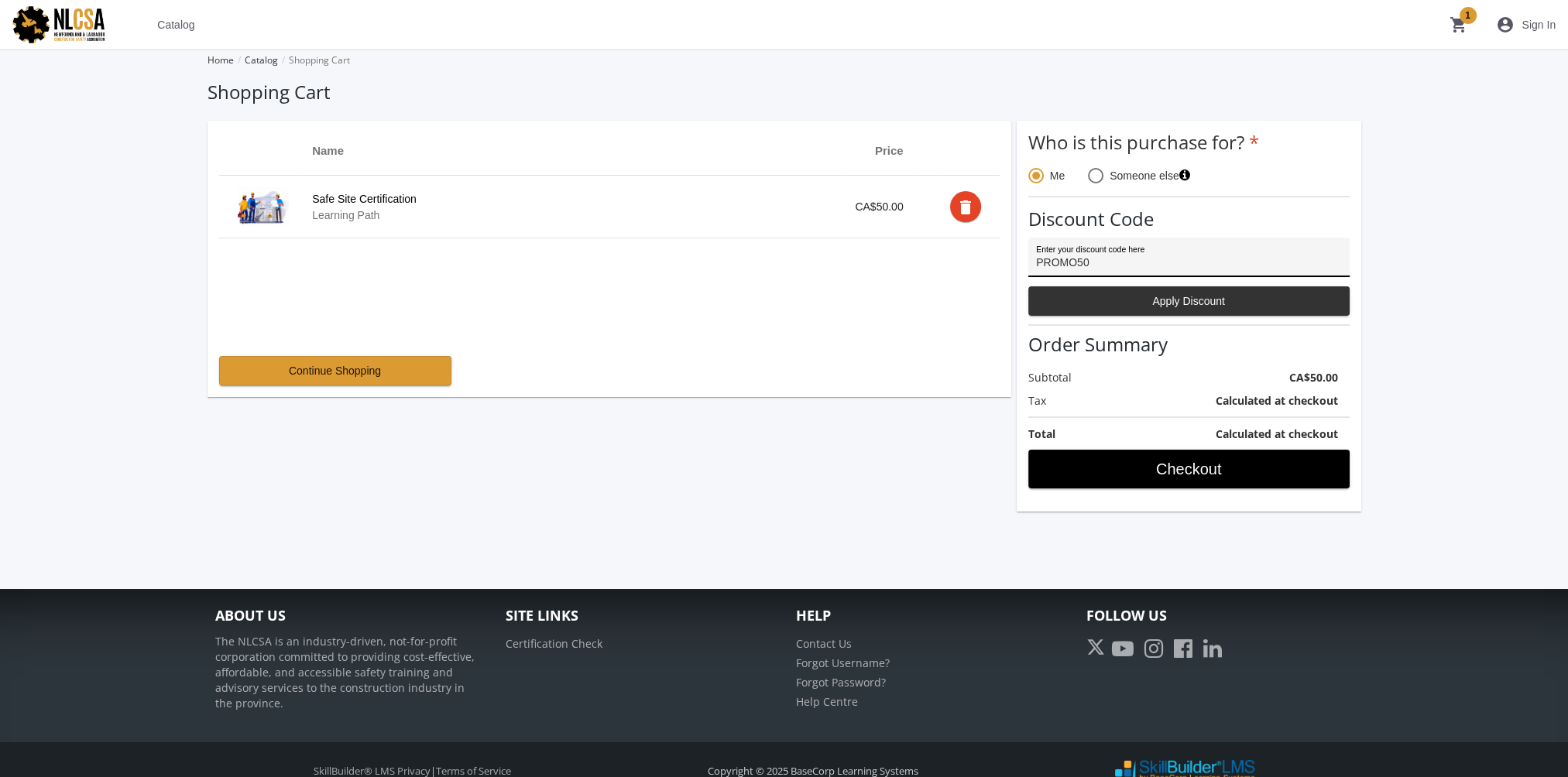
type input "PROMO50"
click at [1065, 298] on span "Apply Discount" at bounding box center [1188, 301] width 295 height 28
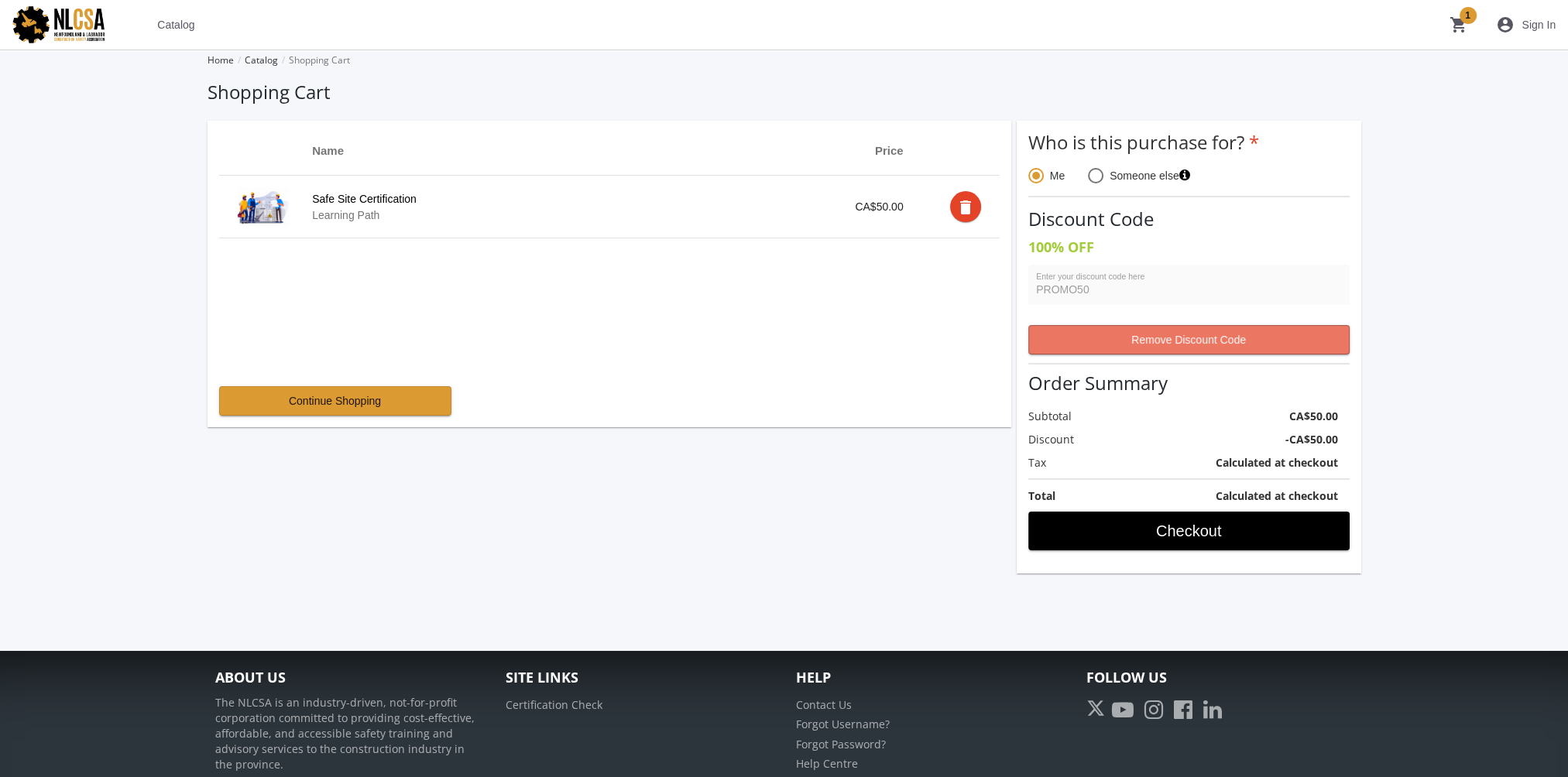
click at [1221, 331] on span "Remove Discount Code" at bounding box center [1188, 340] width 295 height 28
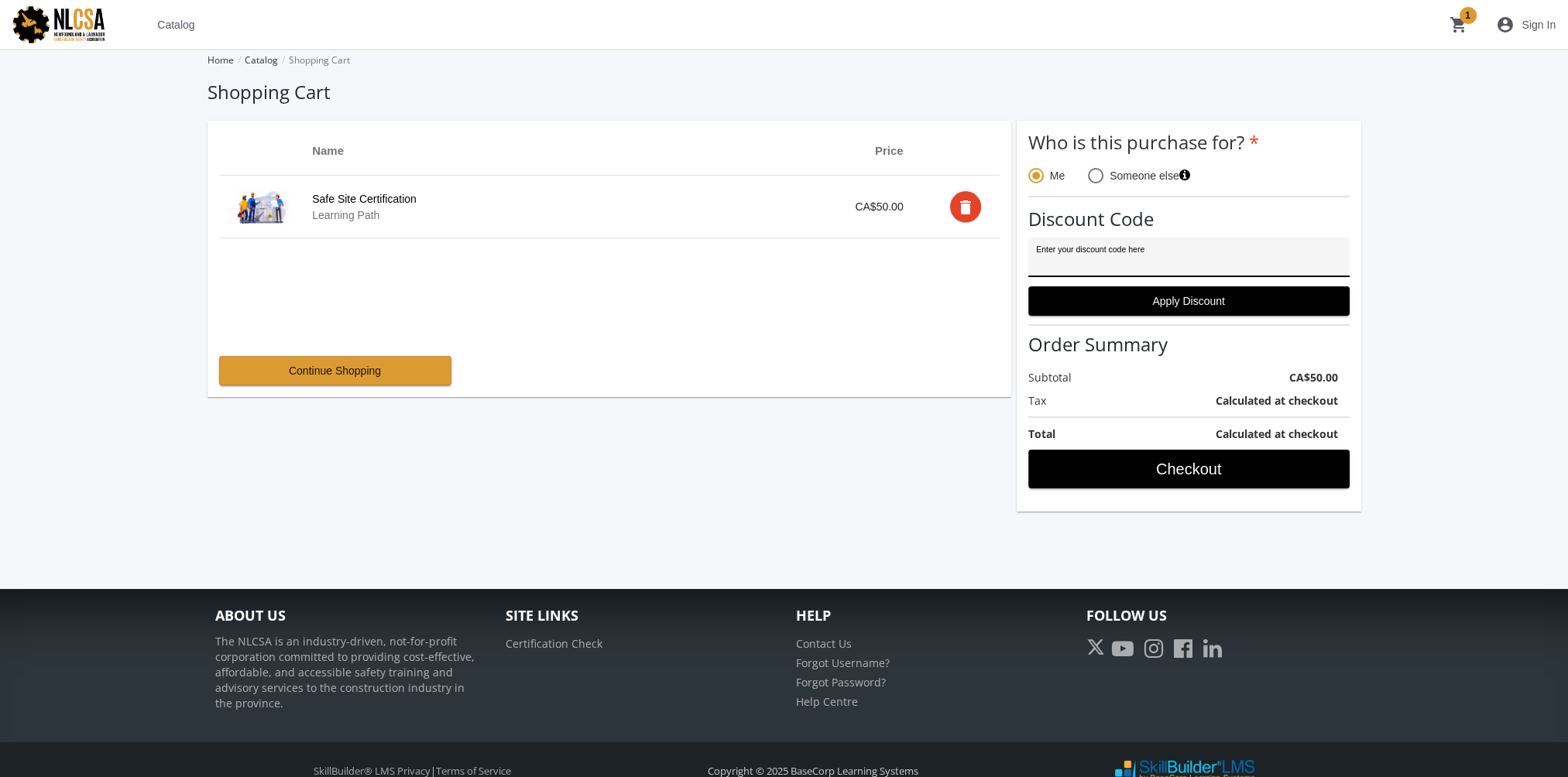
click at [1120, 263] on input "Enter your discount code here" at bounding box center [1188, 263] width 305 height 12
paste input "THISFORUMISACOLL"
drag, startPoint x: 1137, startPoint y: 256, endPoint x: 928, endPoint y: 256, distance: 209.0
click at [929, 256] on div "Name Price Safe Site Certification Learning Path CA$50.00 delete Continue Shopp…" at bounding box center [784, 316] width 1154 height 391
type input "PROMO50"
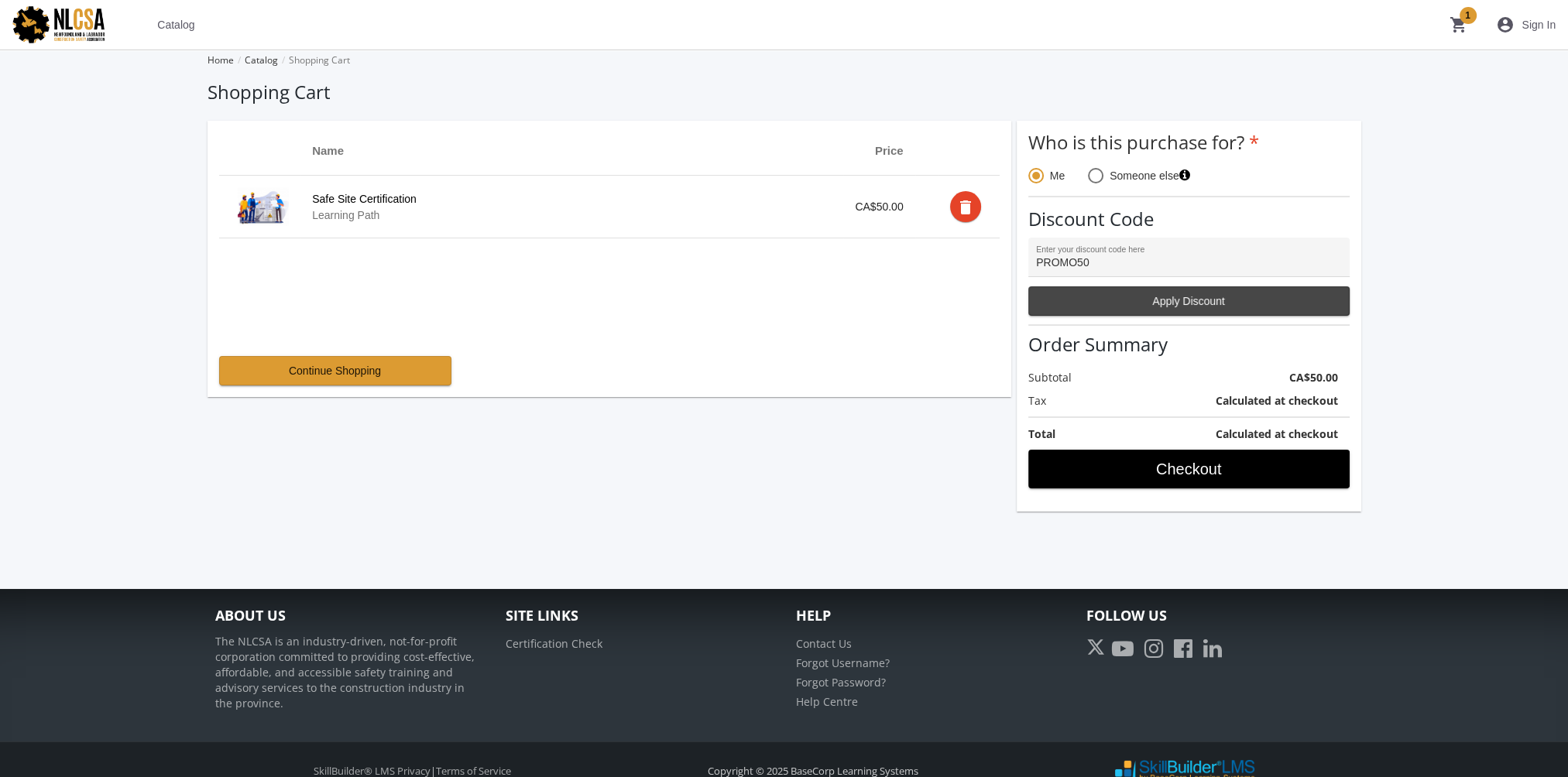
click at [1156, 304] on span "Apply Discount" at bounding box center [1188, 301] width 295 height 28
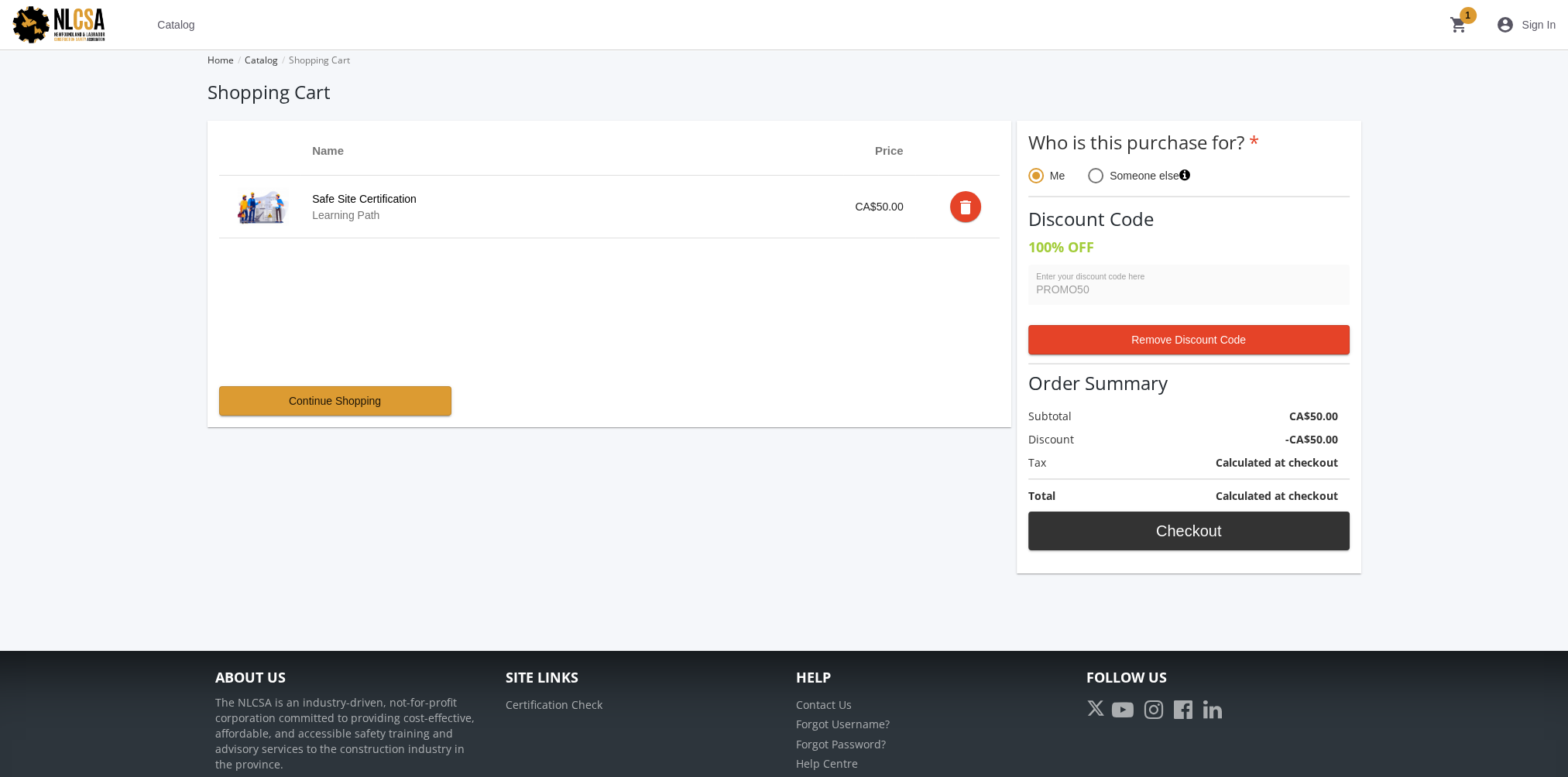
click at [1251, 533] on span "Checkout" at bounding box center [1188, 531] width 295 height 28
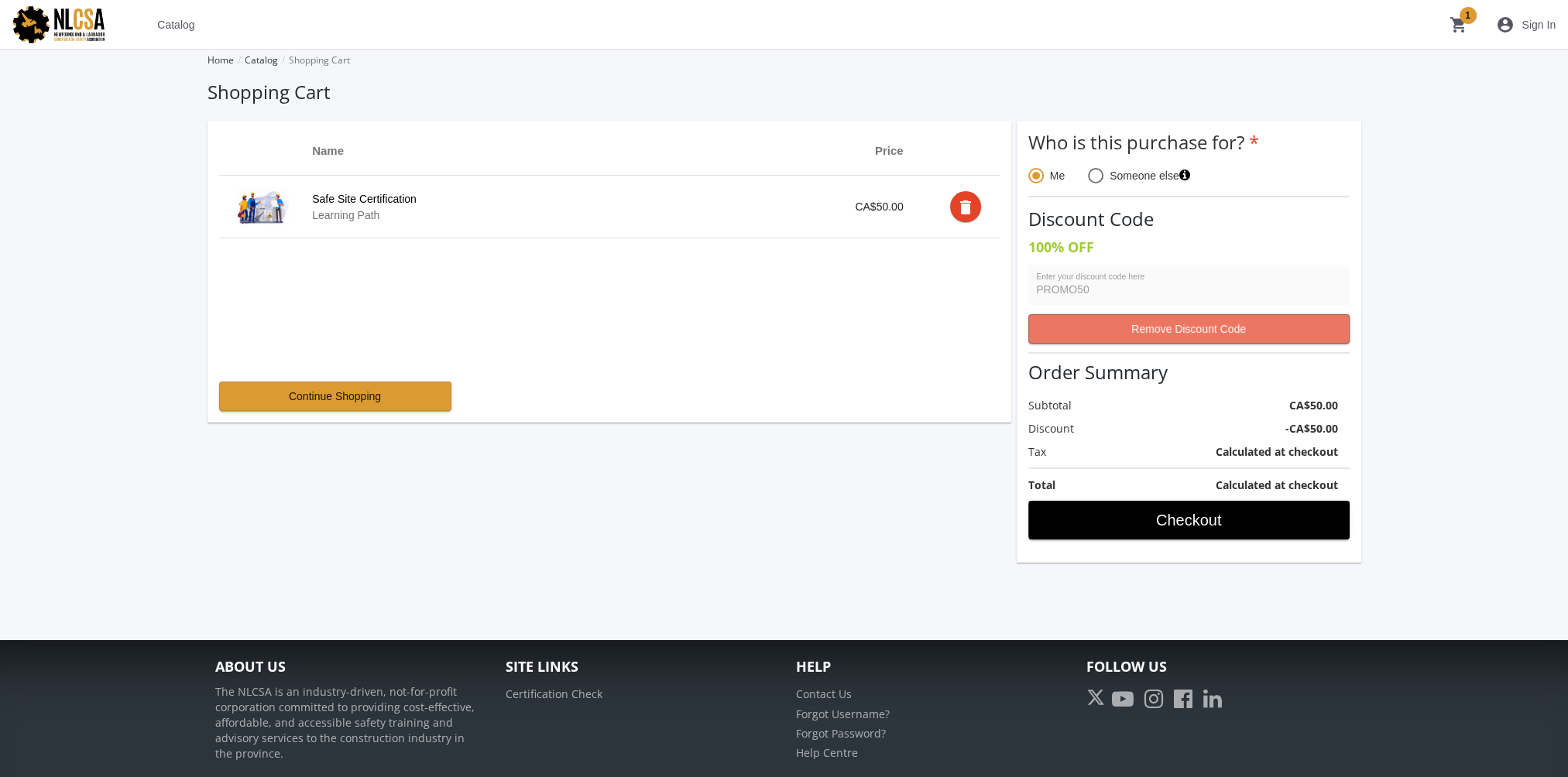
click at [1171, 331] on span "Remove Discount Code" at bounding box center [1188, 329] width 295 height 28
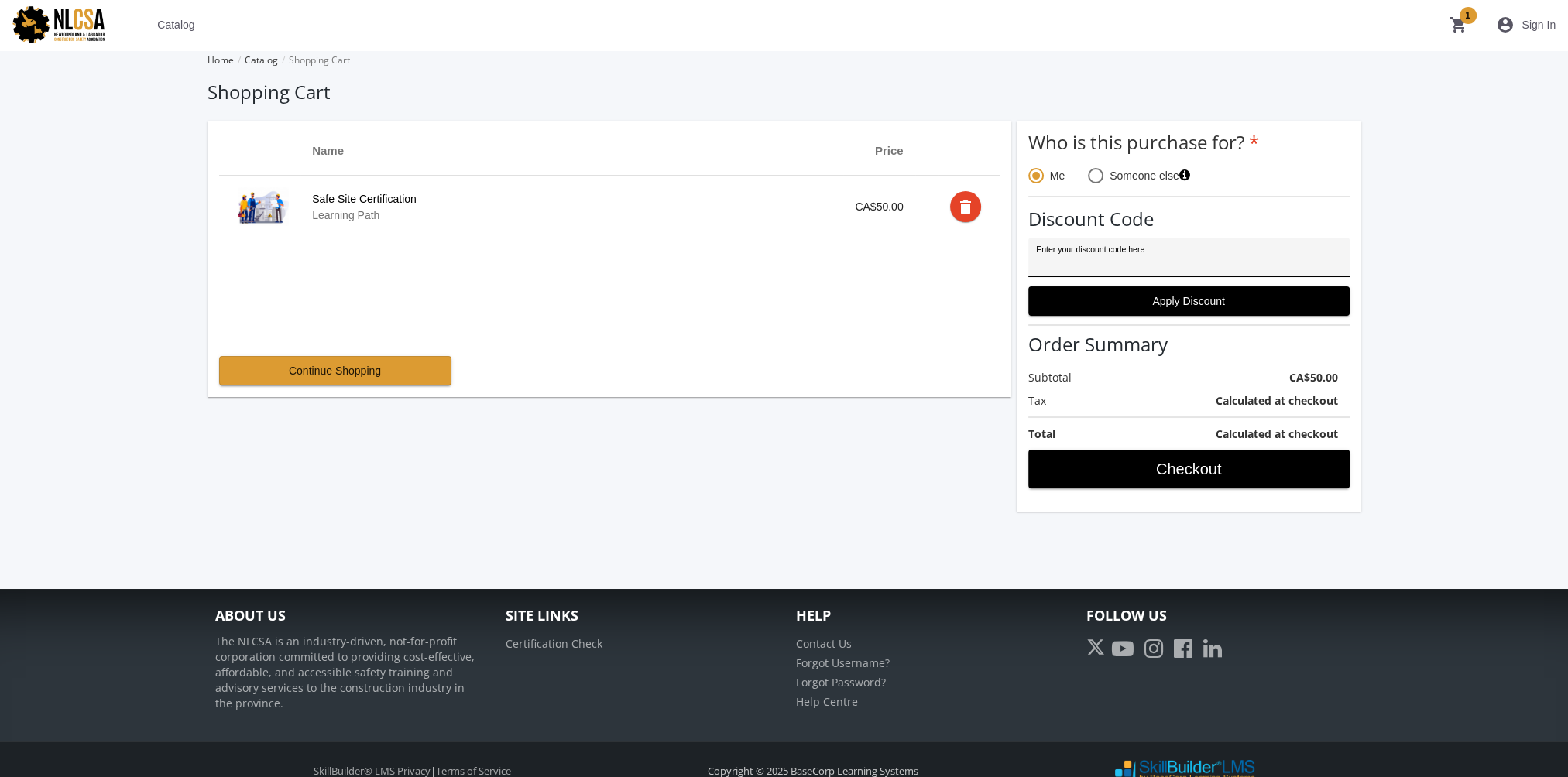
click at [1116, 263] on input "Enter your discount code here" at bounding box center [1188, 263] width 305 height 12
type input "PROMO50"
click at [1114, 300] on span "Apply Discount" at bounding box center [1188, 301] width 295 height 28
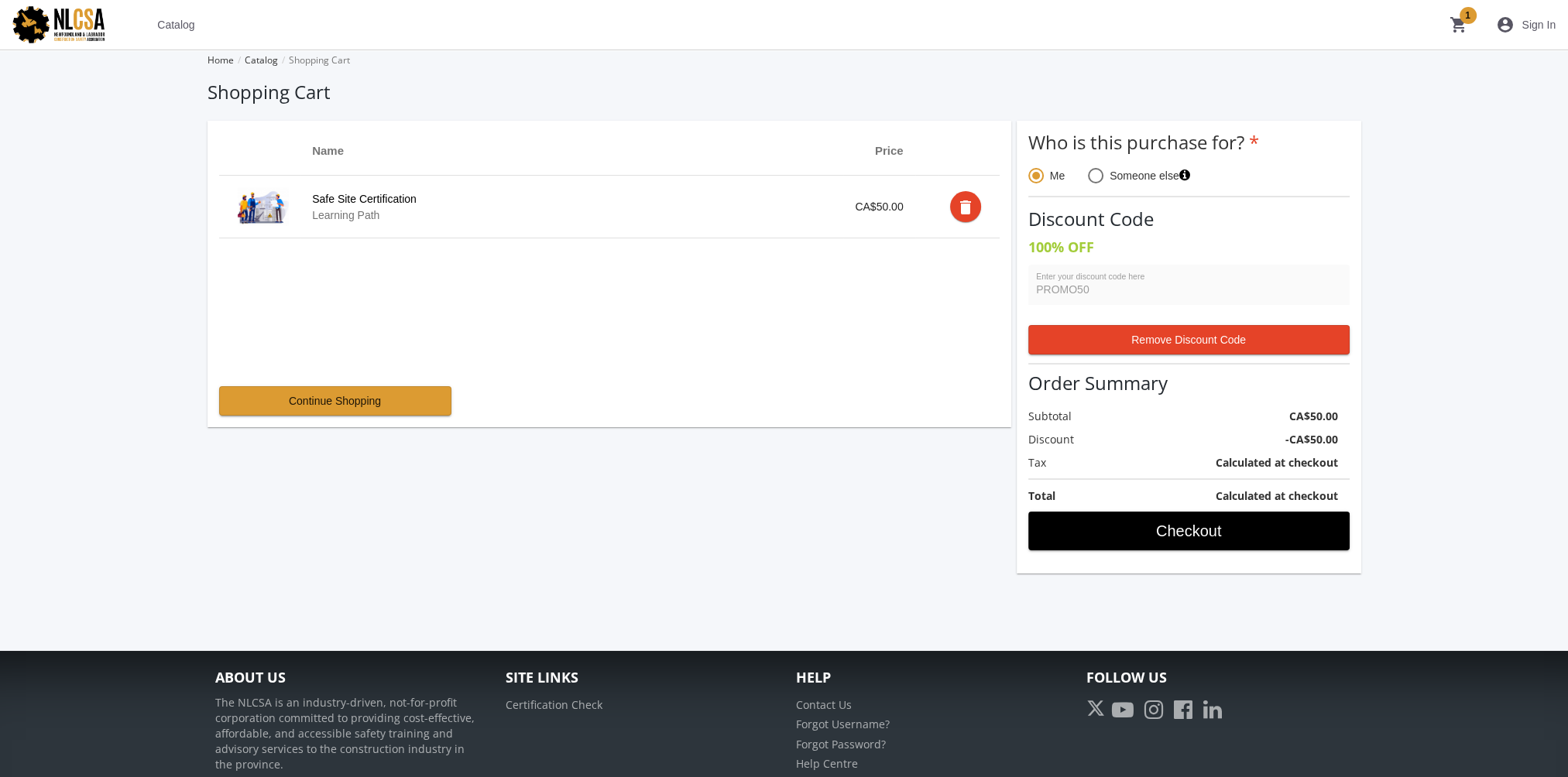
click at [1480, 25] on span "account_circle Sign In" at bounding box center [1525, 24] width 59 height 28
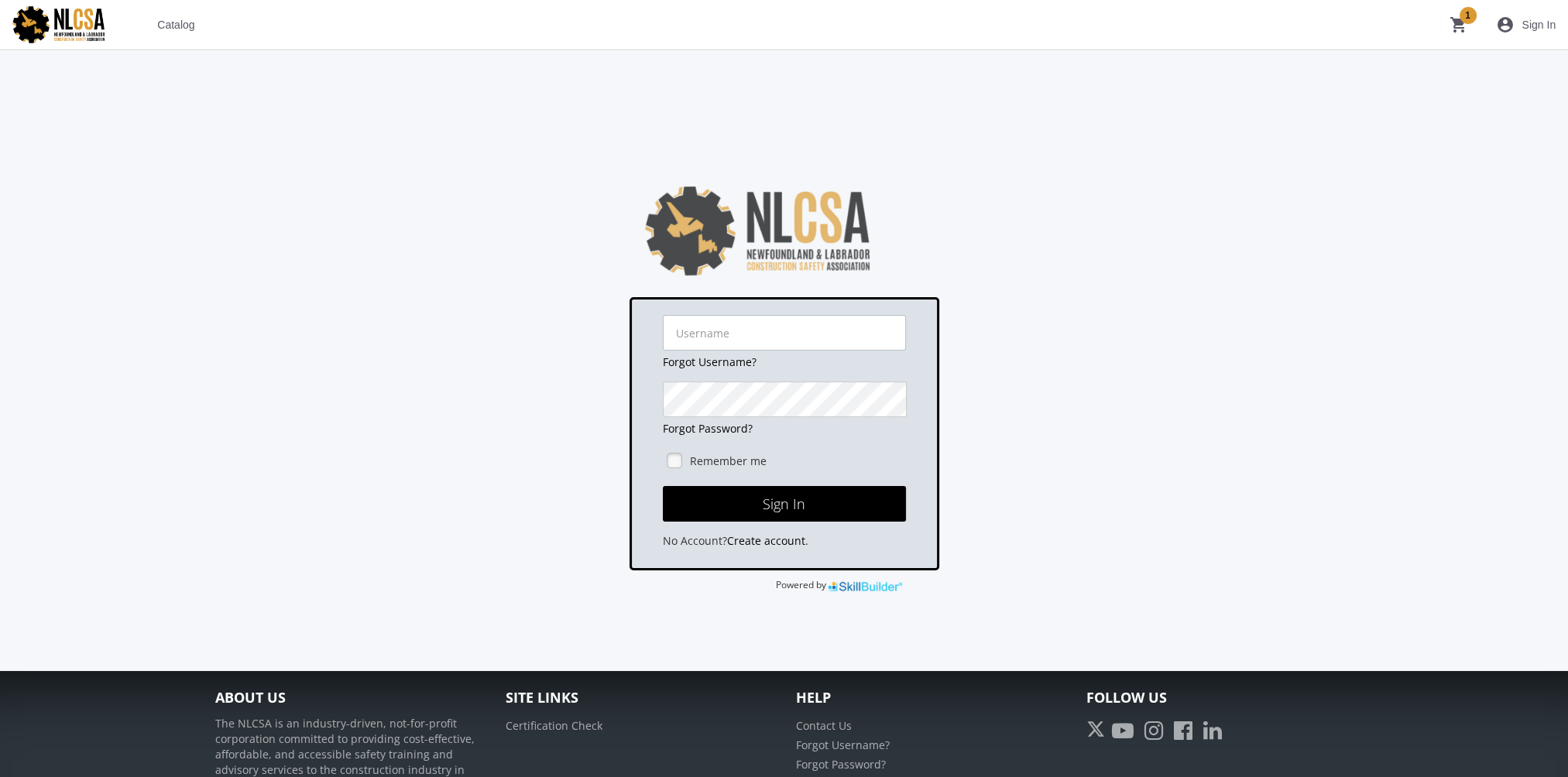
click at [704, 328] on input "text" at bounding box center [784, 332] width 243 height 36
type input "[EMAIL_ADDRESS][DOMAIN_NAME]"
click at [663, 486] on button "Sign In" at bounding box center [784, 503] width 243 height 36
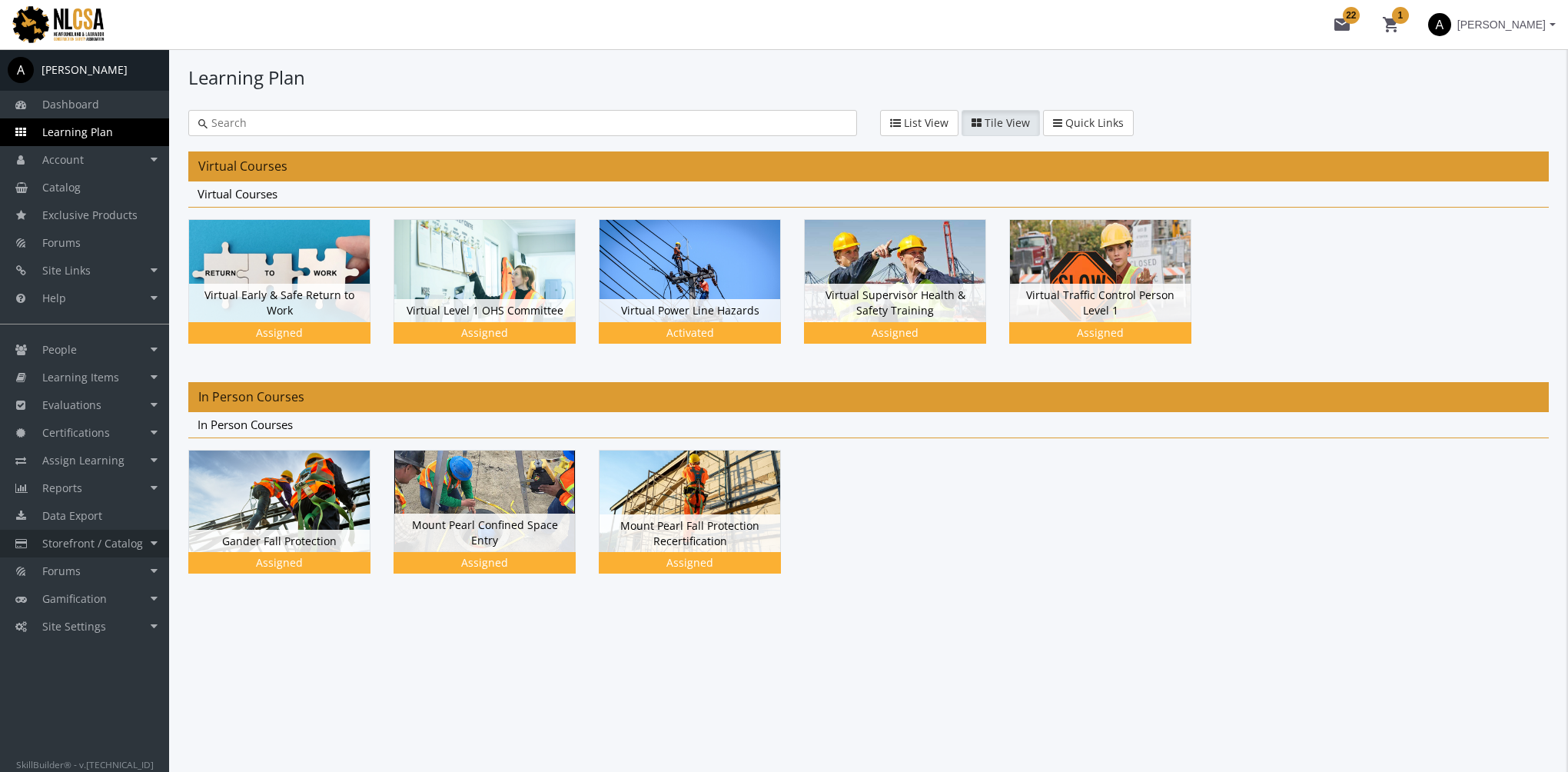
click at [133, 544] on span "Storefront / Catalog" at bounding box center [93, 542] width 100 height 15
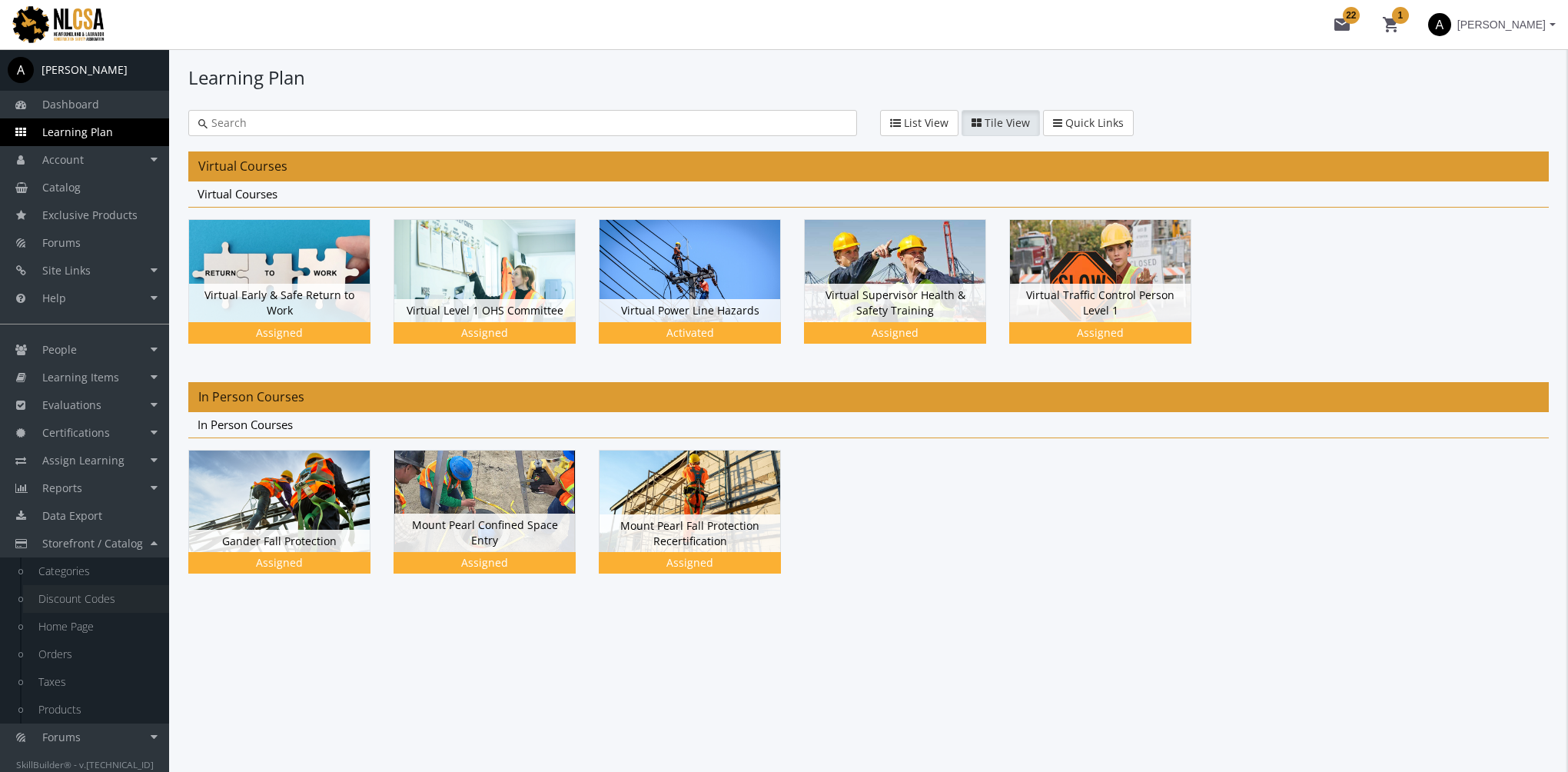
click at [83, 601] on link "Discount Codes" at bounding box center [96, 599] width 146 height 28
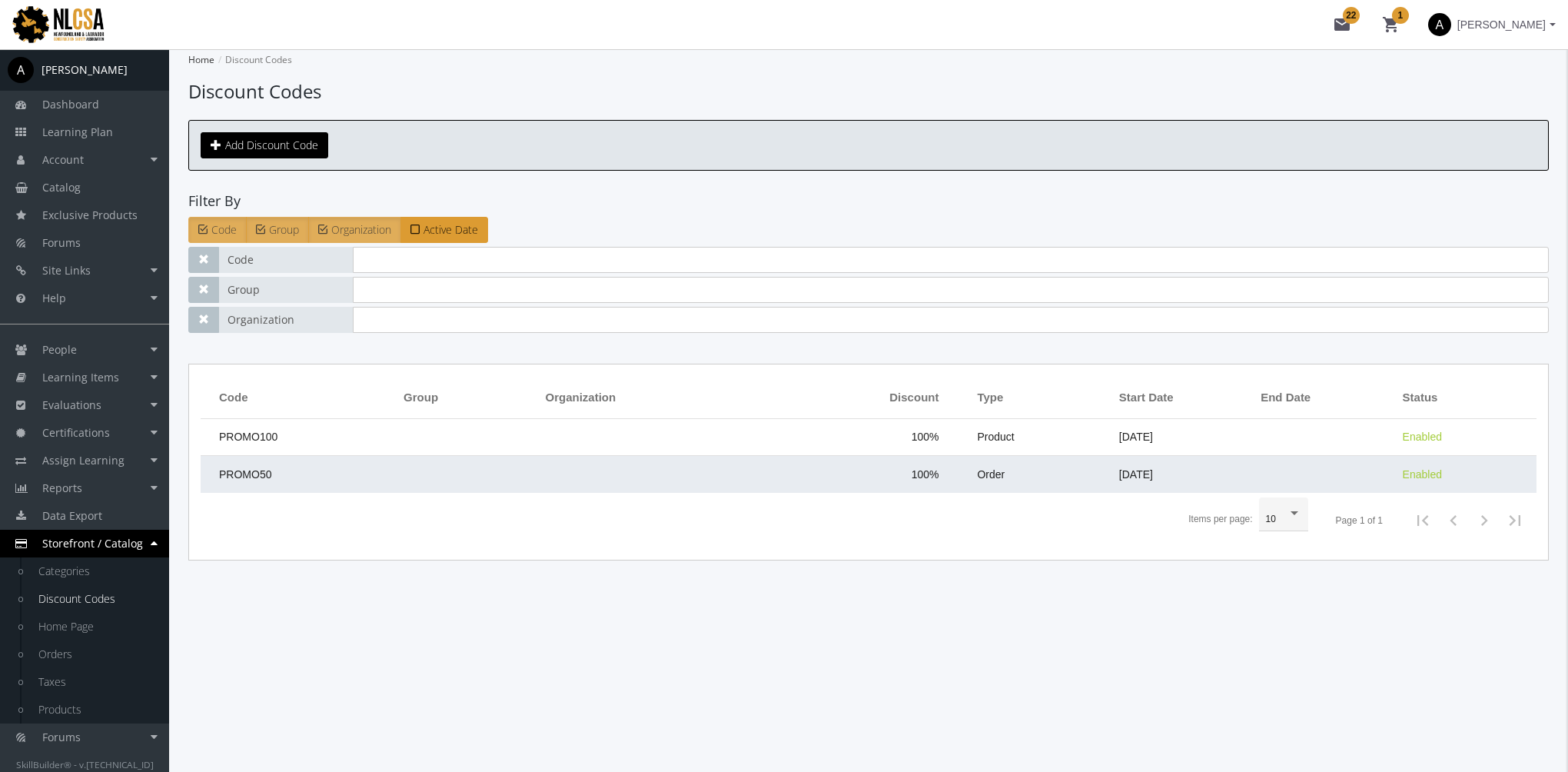
click at [352, 472] on td "PROMO50" at bounding box center [298, 474] width 195 height 37
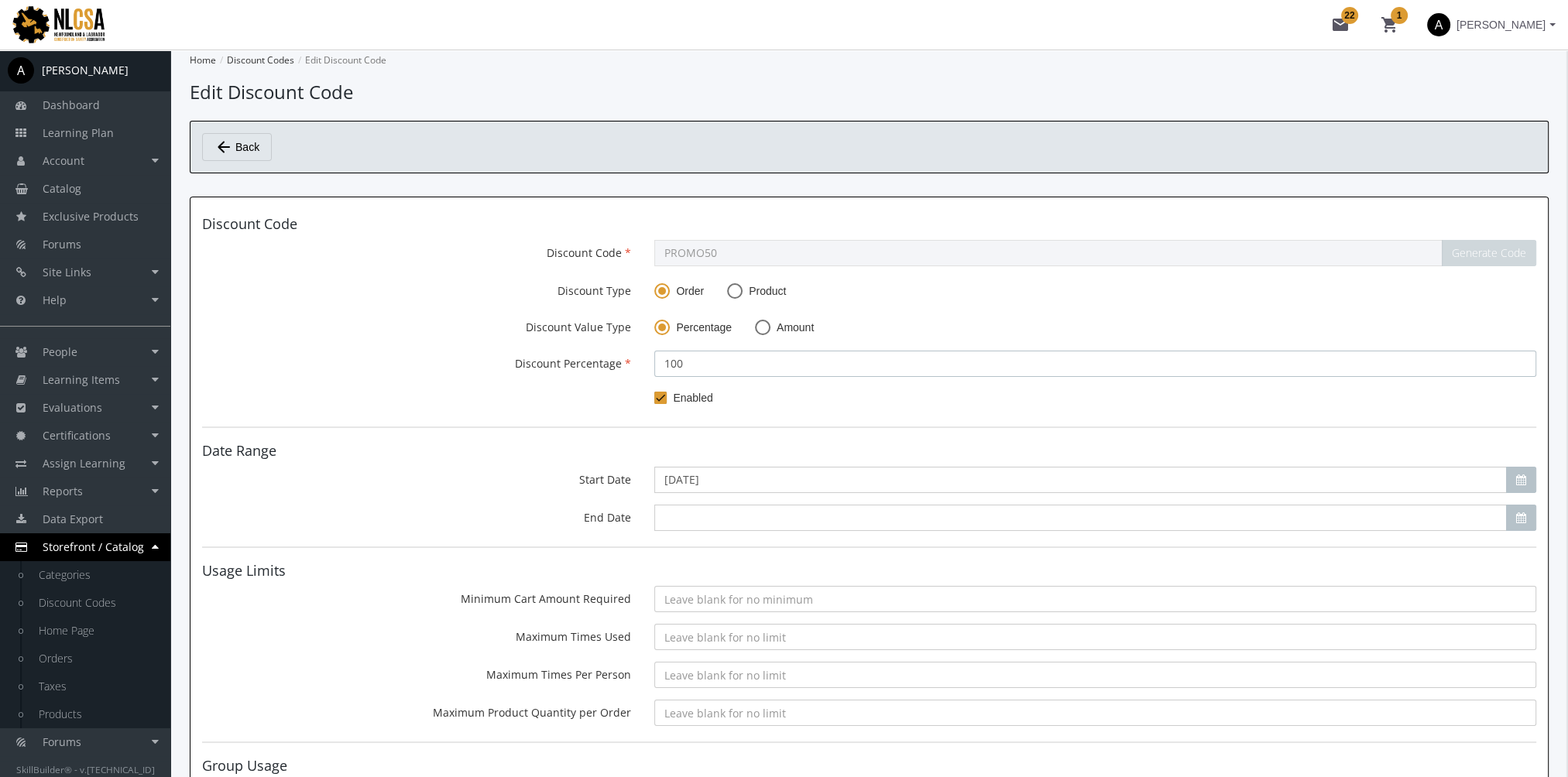
drag, startPoint x: 711, startPoint y: 365, endPoint x: 478, endPoint y: 376, distance: 233.3
click at [478, 376] on form "Discount Code Discount Code PROMO50 Generate Code Discount Type Order Product D…" at bounding box center [869, 599] width 1334 height 766
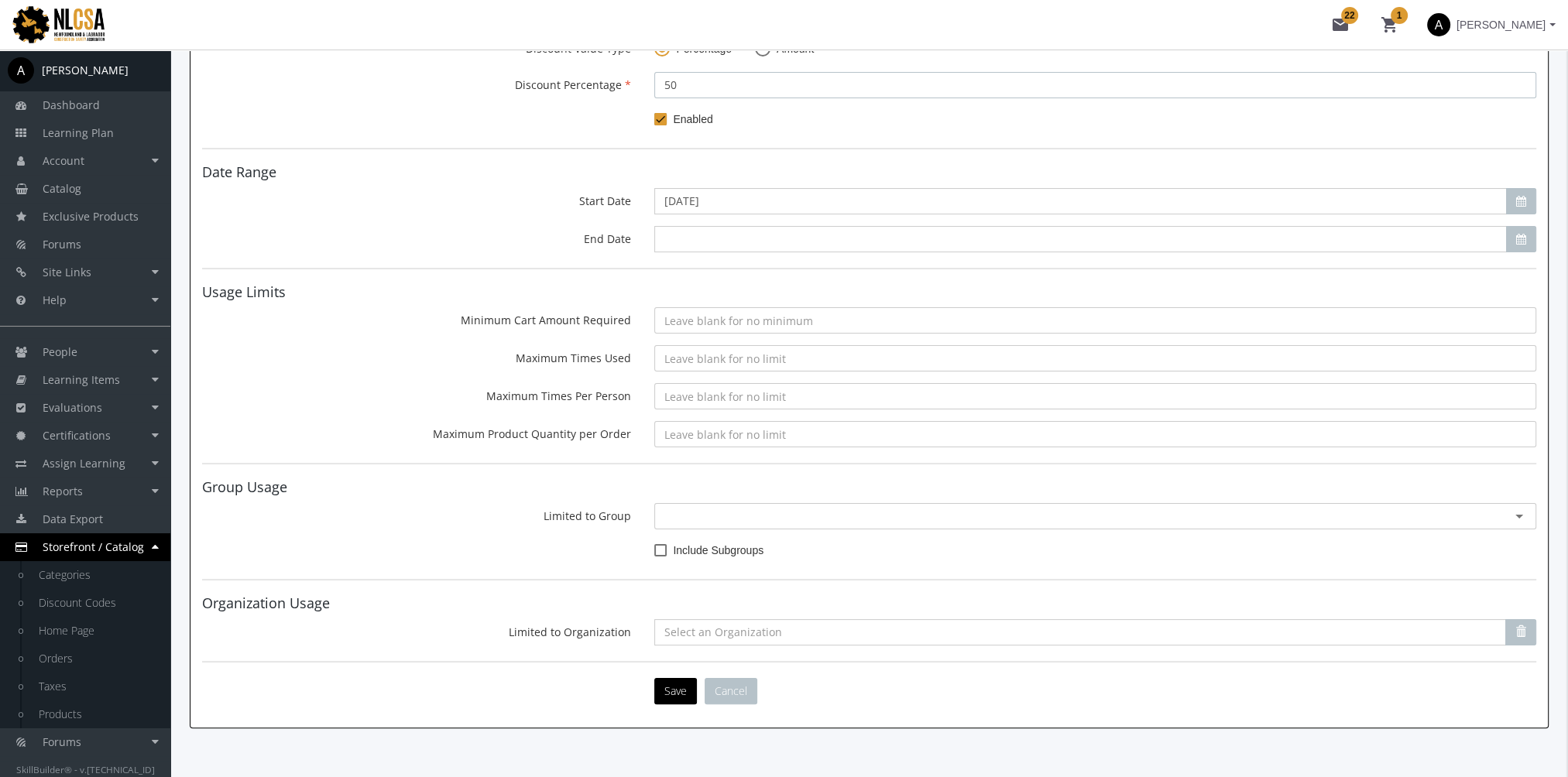
scroll to position [319, 0]
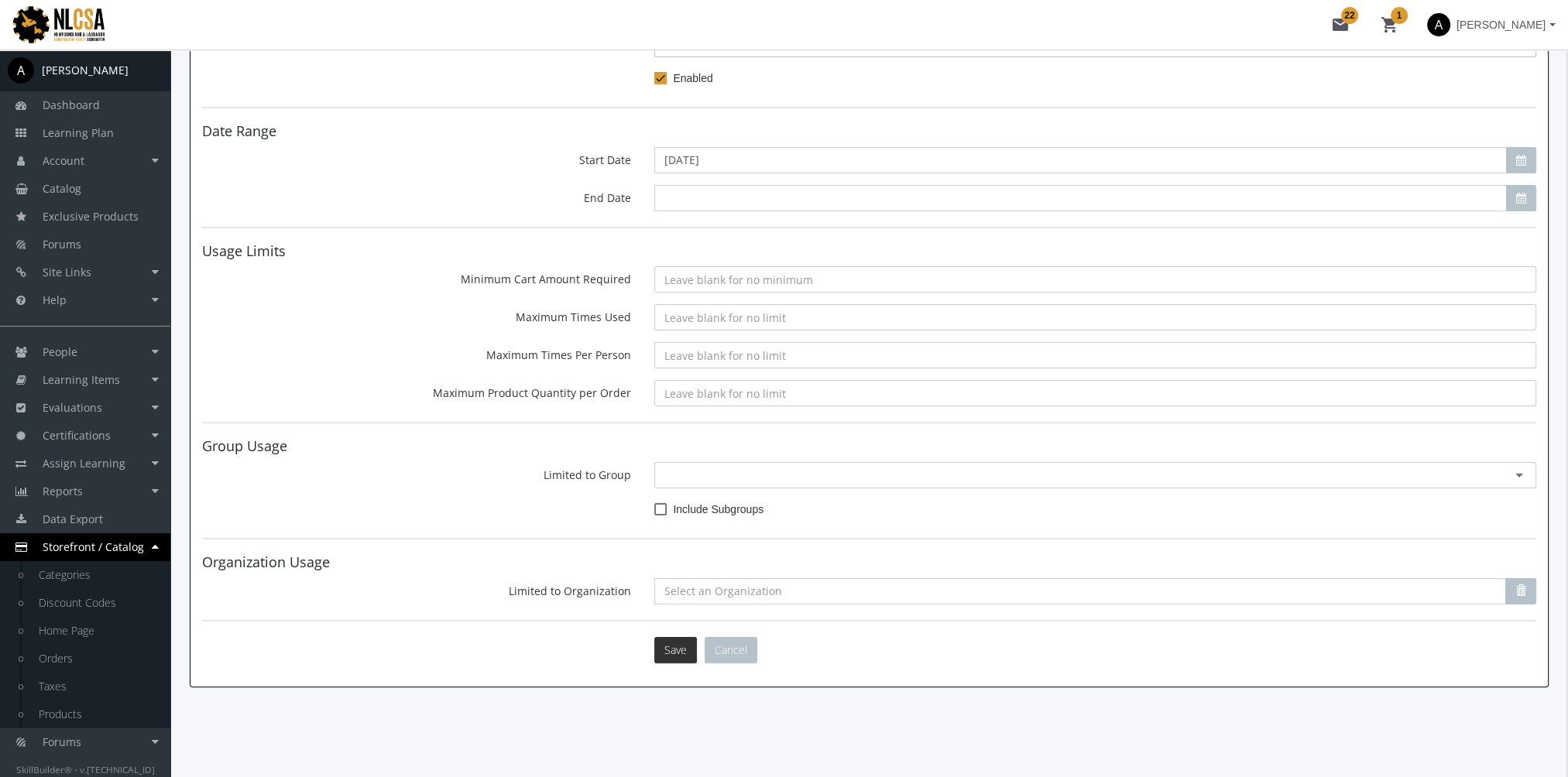
type input "50"
click at [681, 651] on button "Save" at bounding box center [675, 650] width 43 height 26
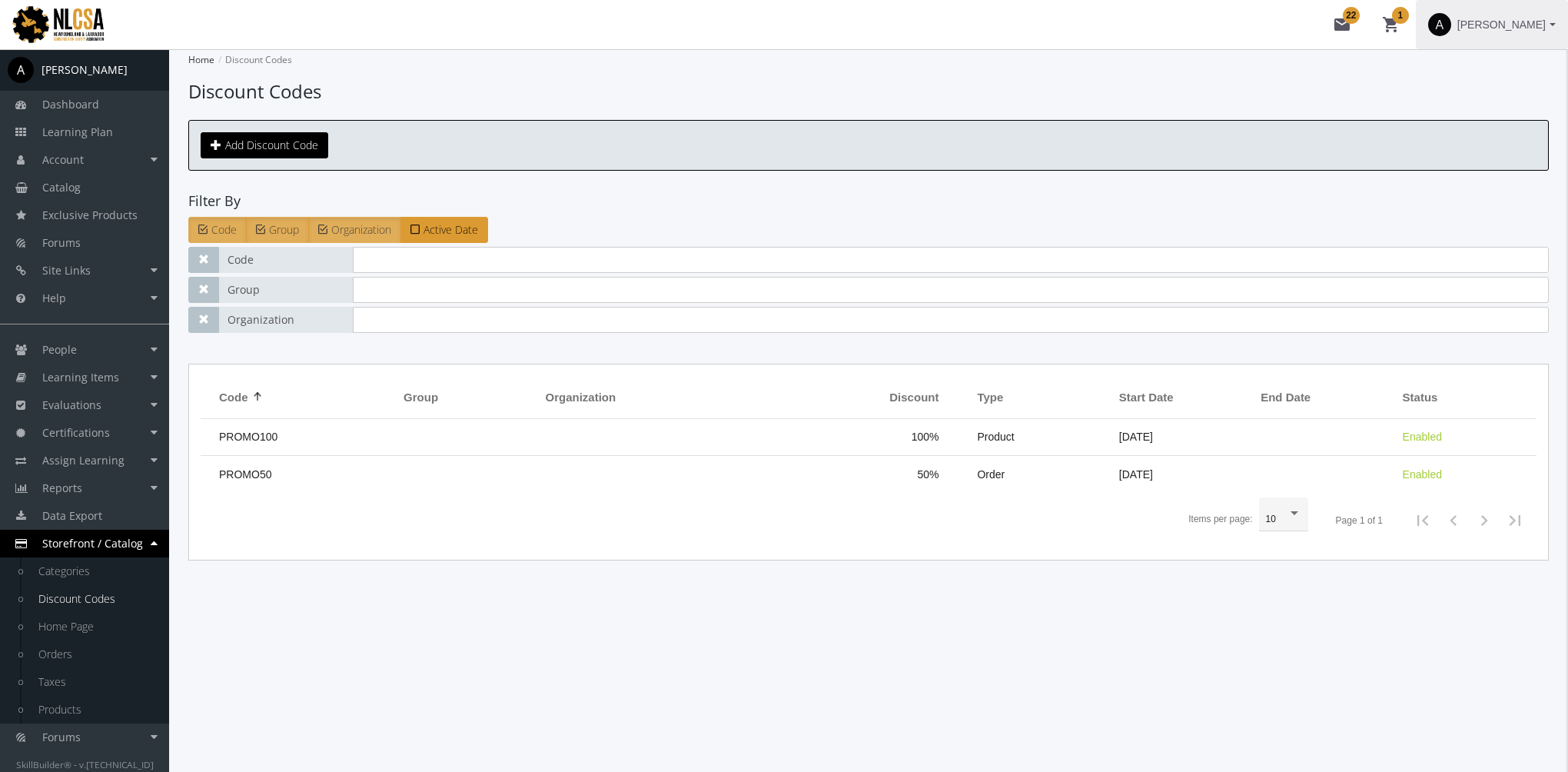
click at [1469, 29] on span "[PERSON_NAME]" at bounding box center [1501, 24] width 88 height 28
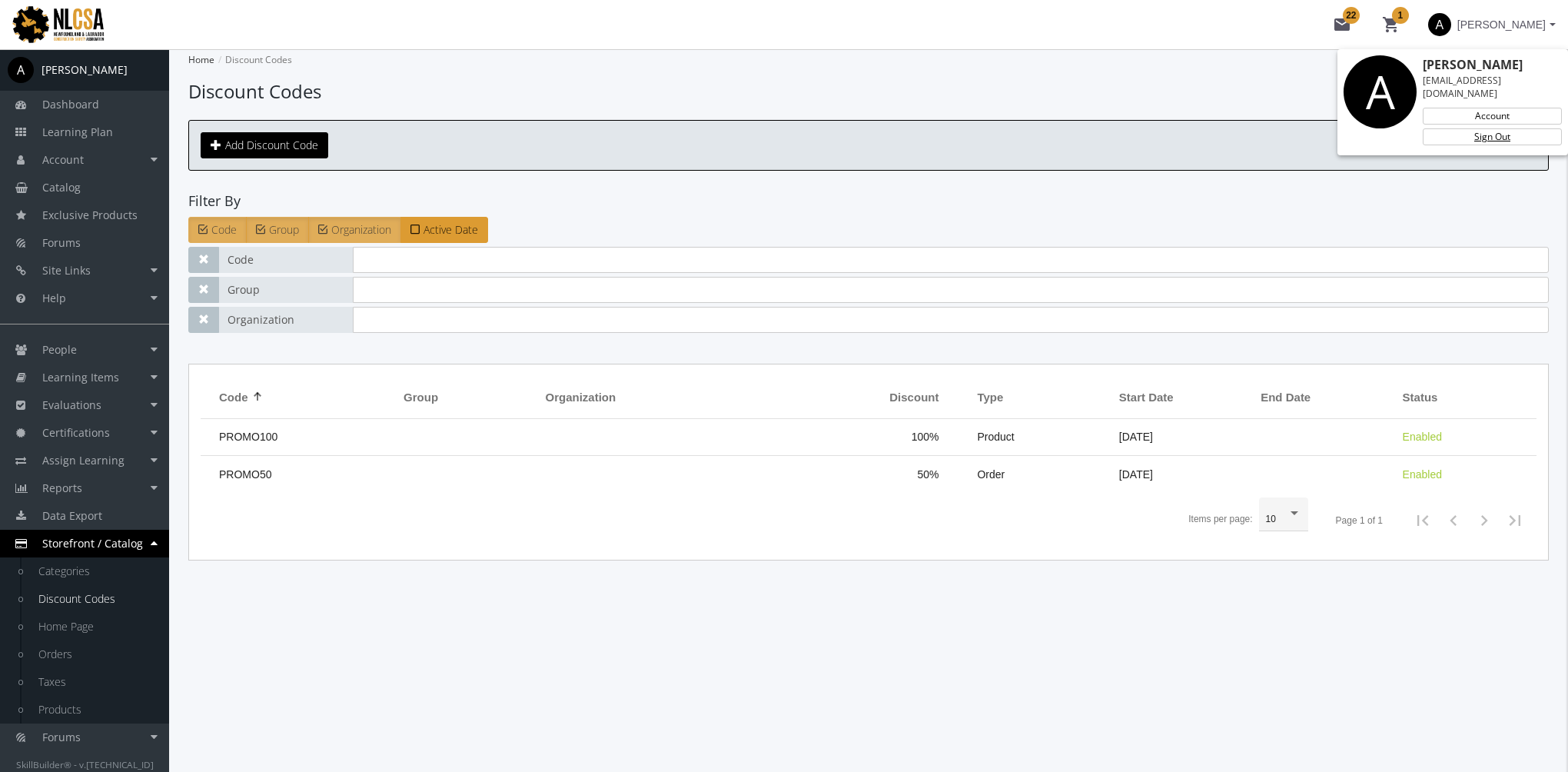
click at [1469, 128] on link "Sign Out" at bounding box center [1492, 137] width 139 height 17
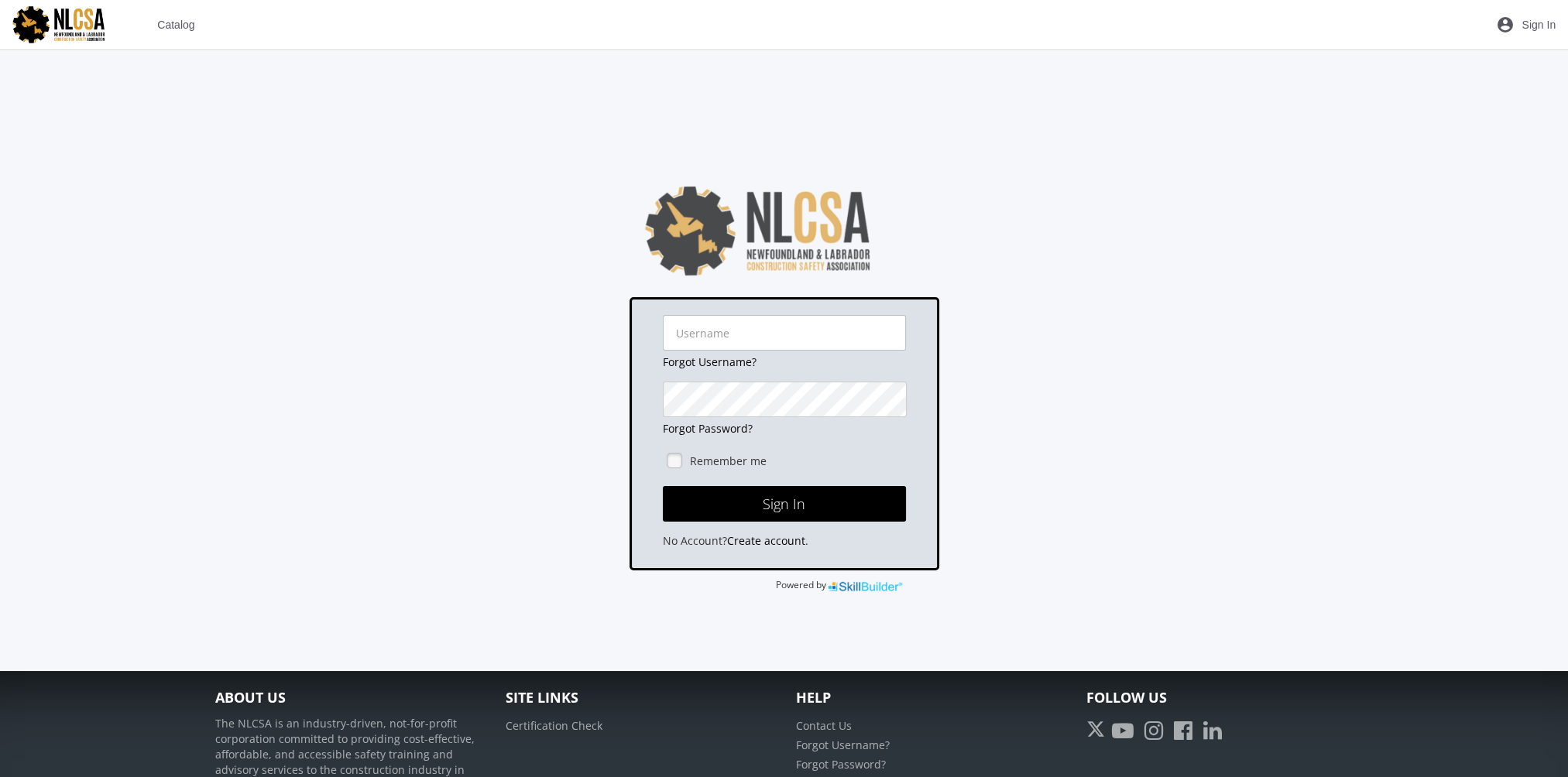
click at [745, 339] on input "text" at bounding box center [784, 332] width 243 height 36
type input "a"
click at [187, 28] on span "Catalog" at bounding box center [175, 24] width 38 height 28
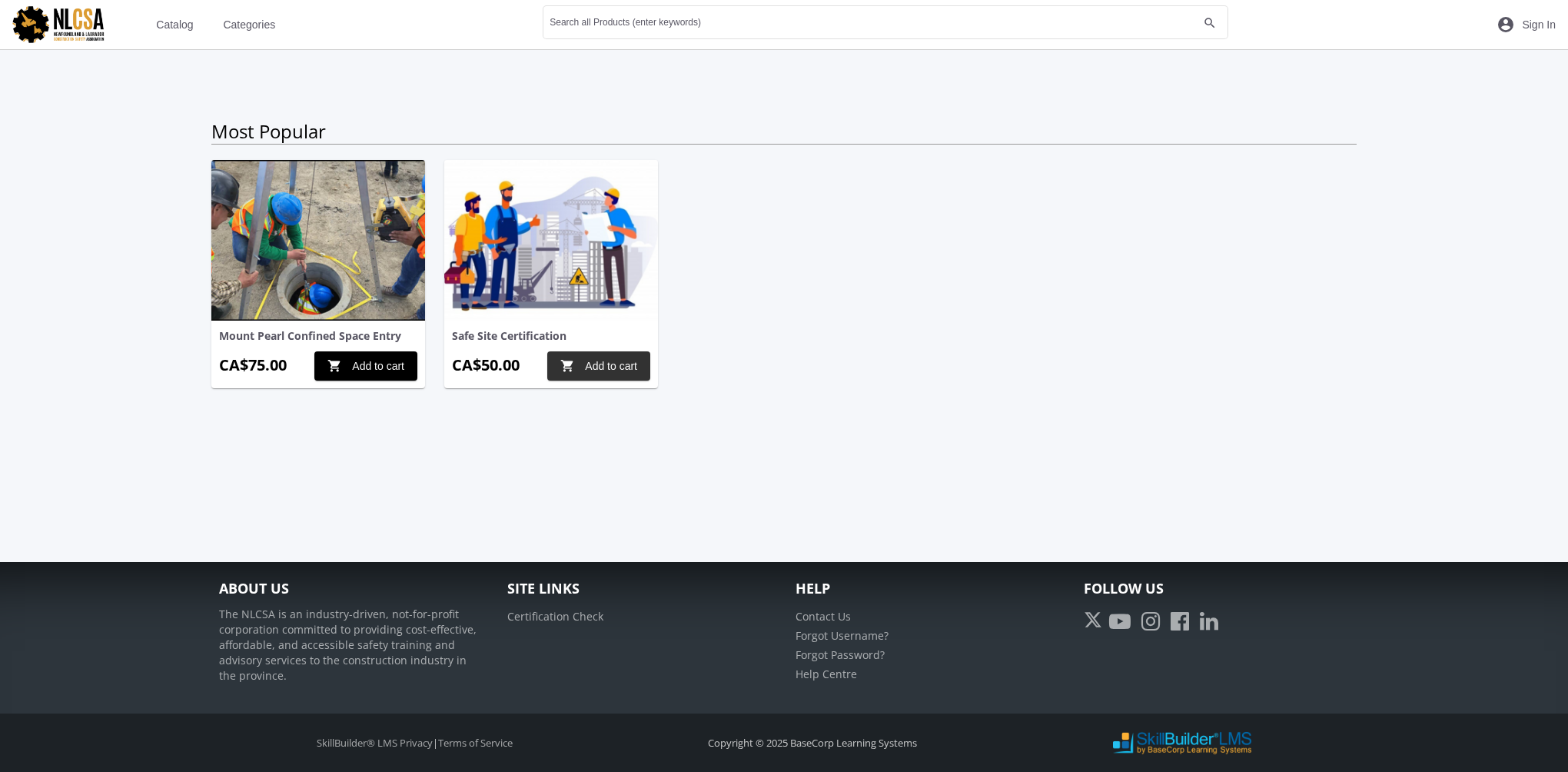
click at [605, 368] on span "shopping_cart Add to cart" at bounding box center [599, 366] width 77 height 28
click at [1461, 29] on mat-icon "shopping_cart 1" at bounding box center [1459, 24] width 18 height 18
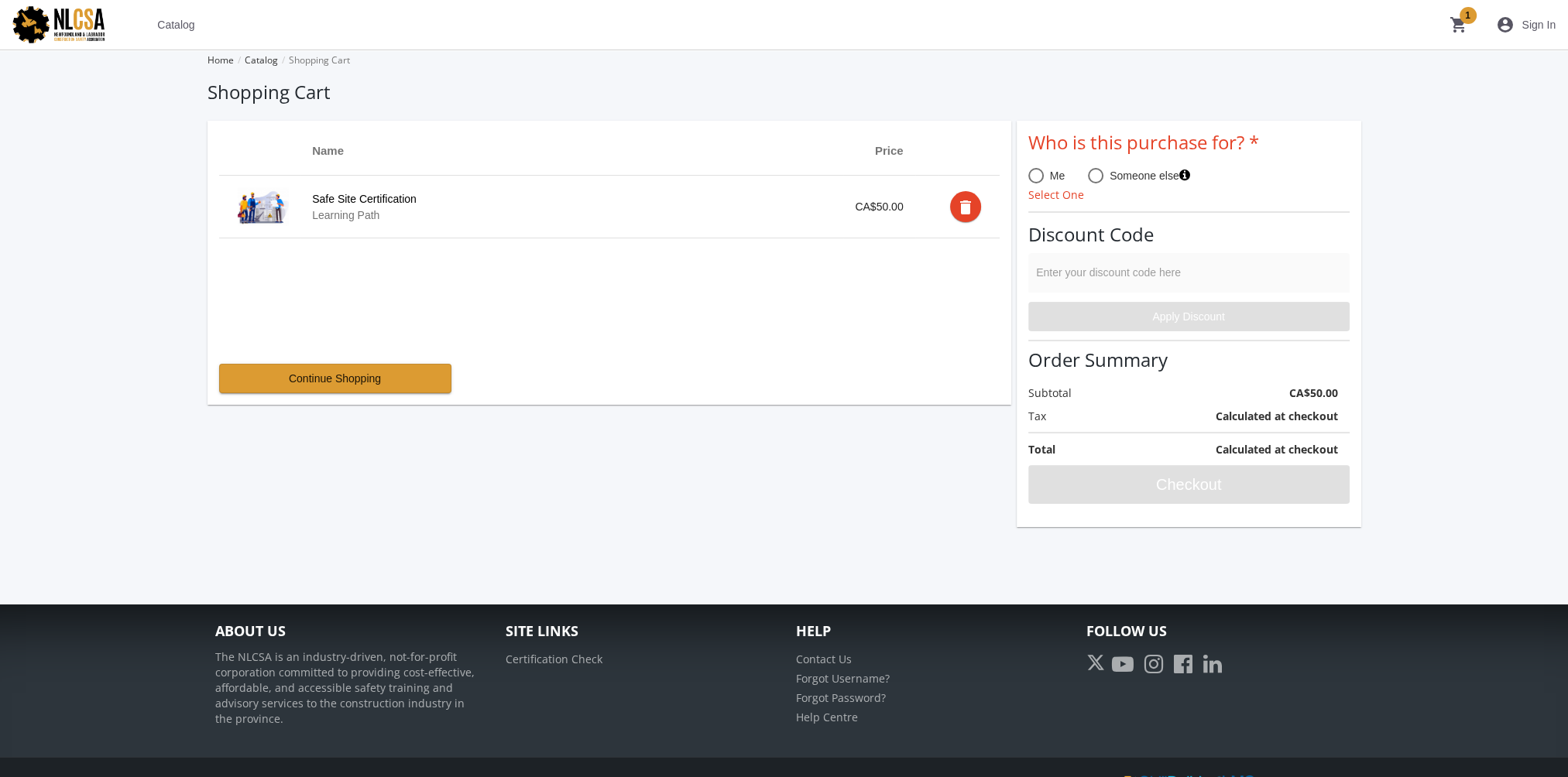
click at [1037, 179] on span at bounding box center [1036, 176] width 16 height 16
click at [1037, 179] on input "Me" at bounding box center [1036, 179] width 16 height 16
radio input "true"
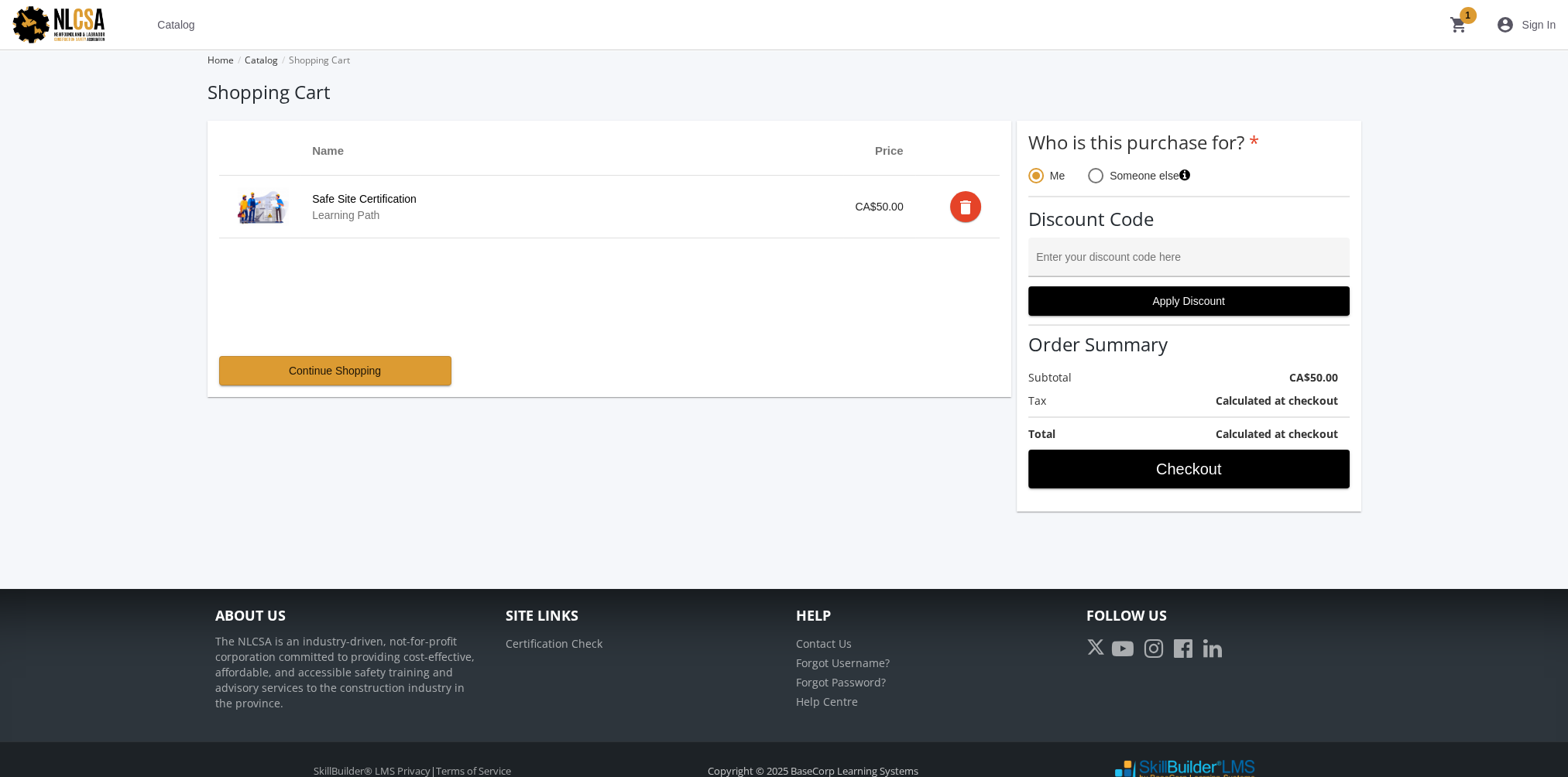
click at [1083, 262] on input "Enter your discount code here" at bounding box center [1188, 263] width 305 height 12
type input "PROMO50"
click at [1124, 296] on span "Apply Discount" at bounding box center [1188, 301] width 295 height 28
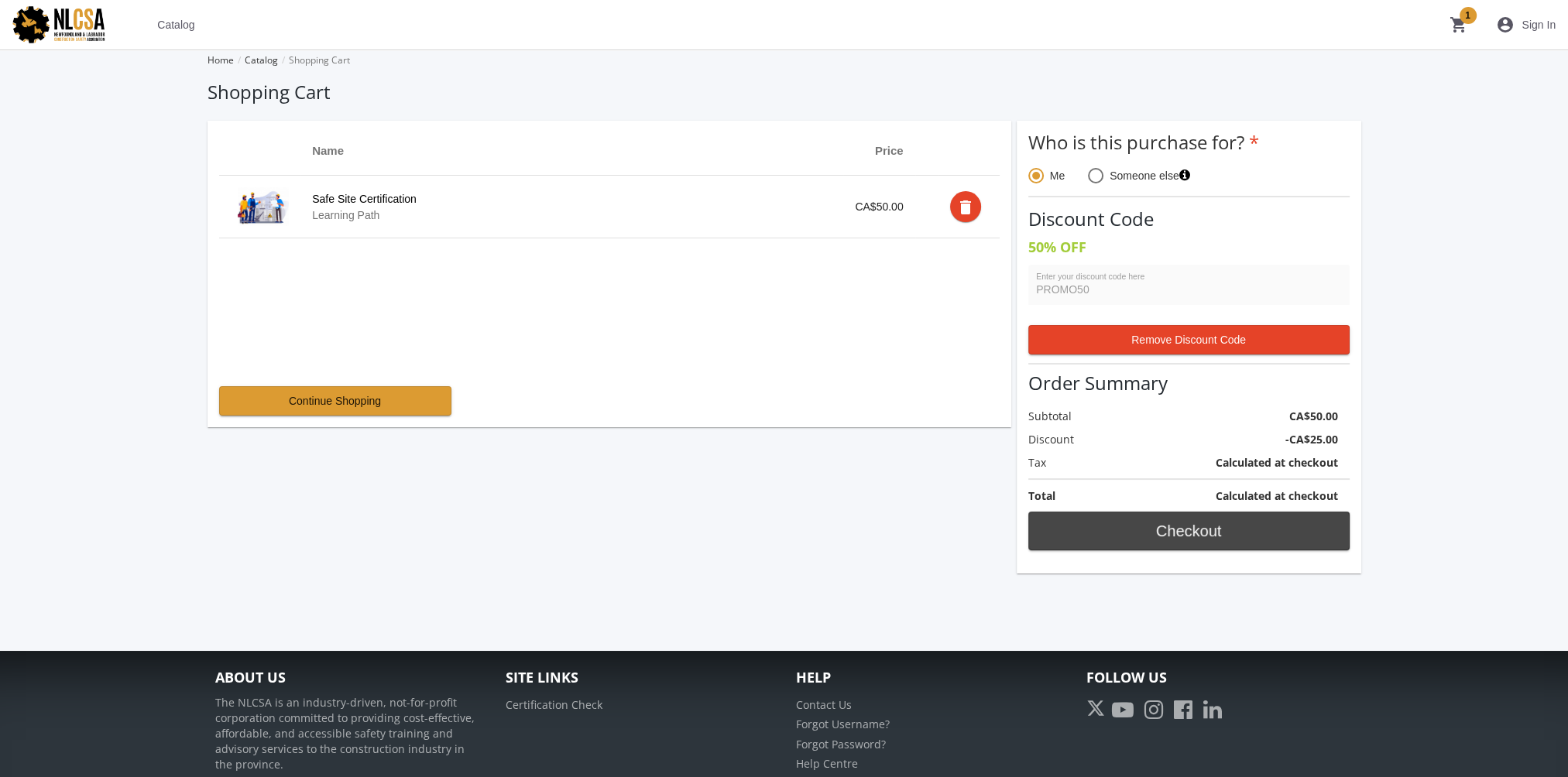
click at [1167, 538] on span "Checkout" at bounding box center [1188, 531] width 295 height 28
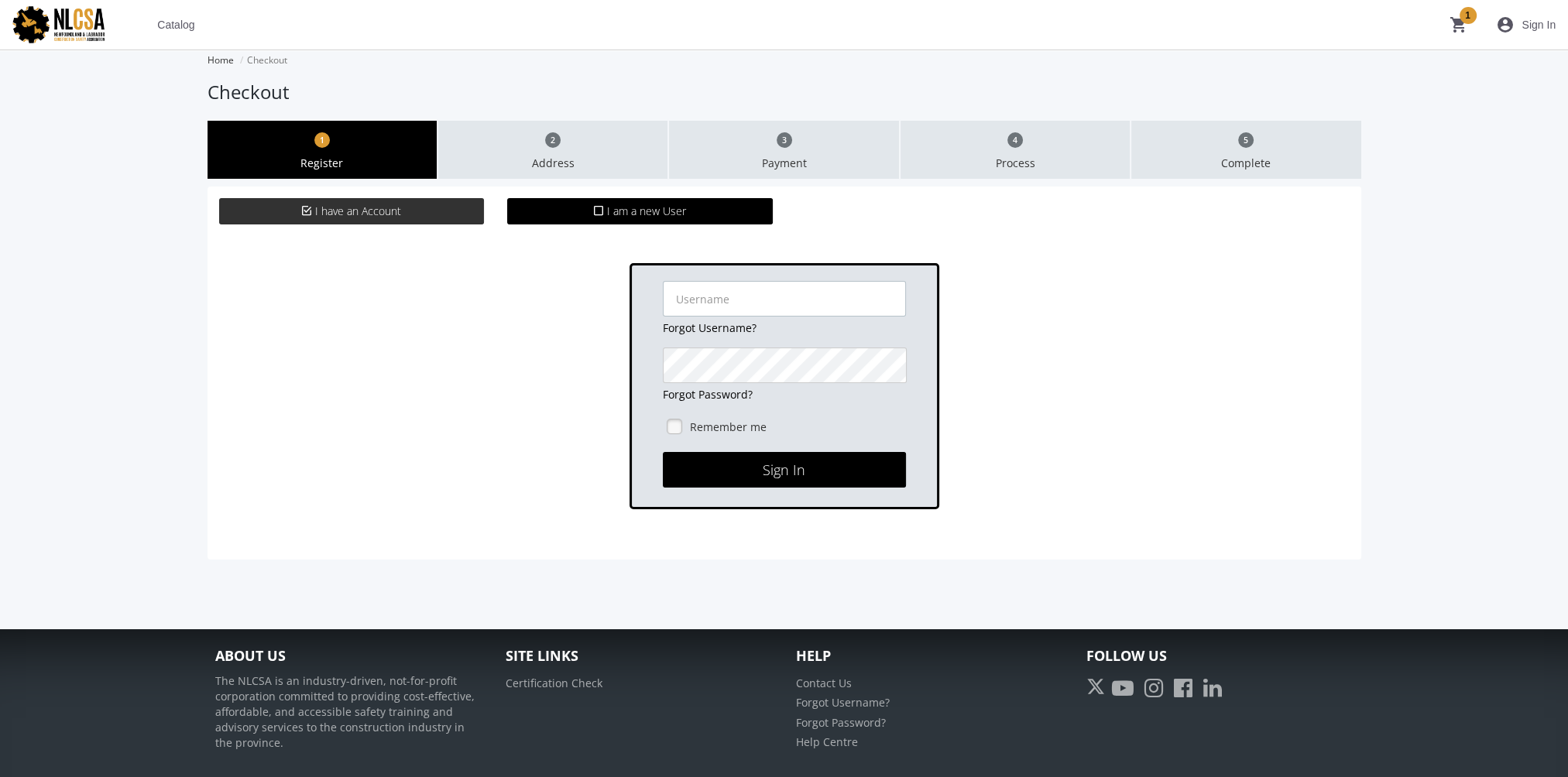
click at [727, 308] on input "text" at bounding box center [784, 298] width 243 height 36
type input "[EMAIL_ADDRESS][DOMAIN_NAME]"
click at [663, 452] on button "Sign In" at bounding box center [784, 469] width 243 height 36
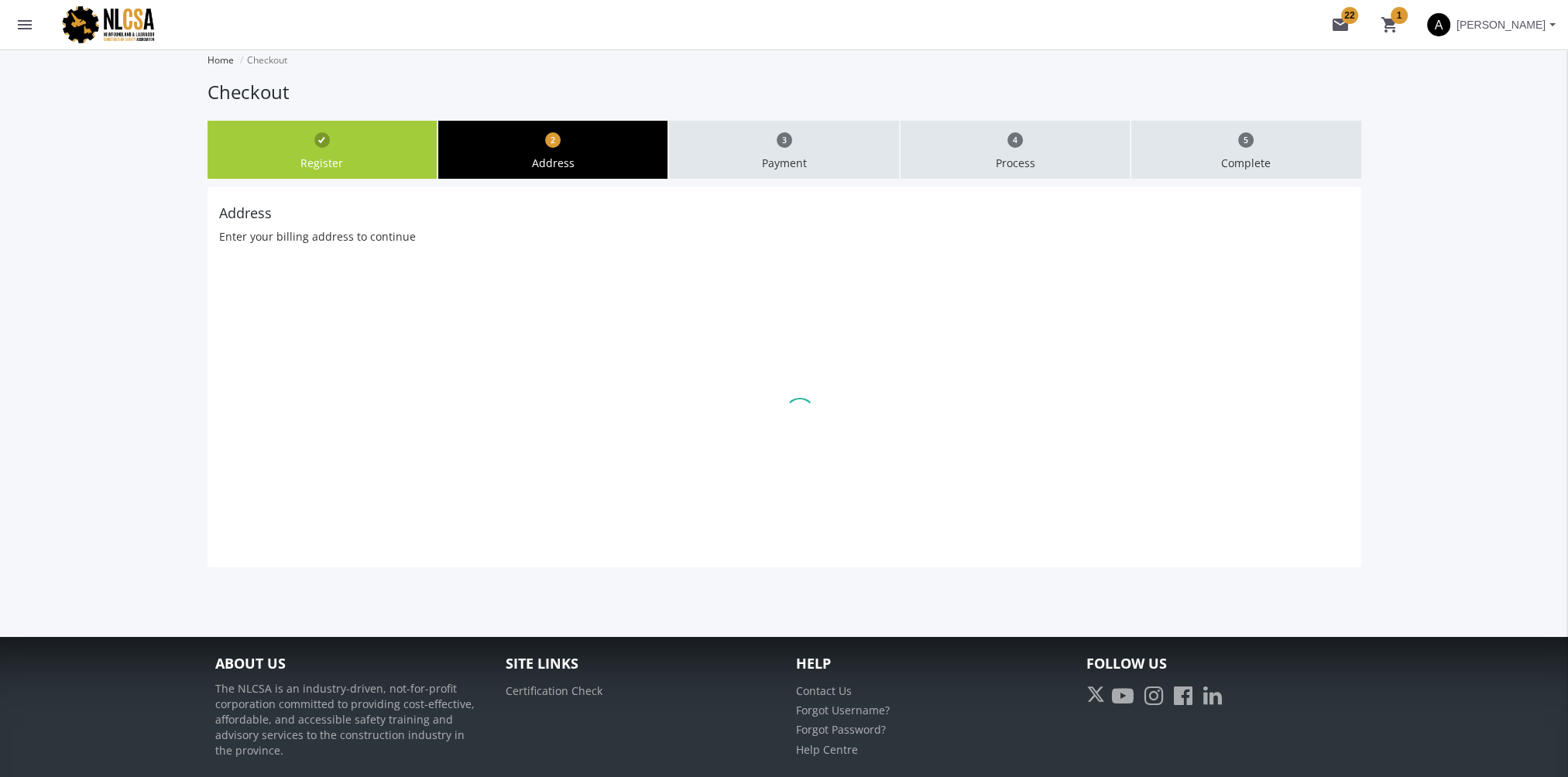
type input "625"
type input "Leger"
type input "Edmonton"
select select "1"
type input "T6W4W2"
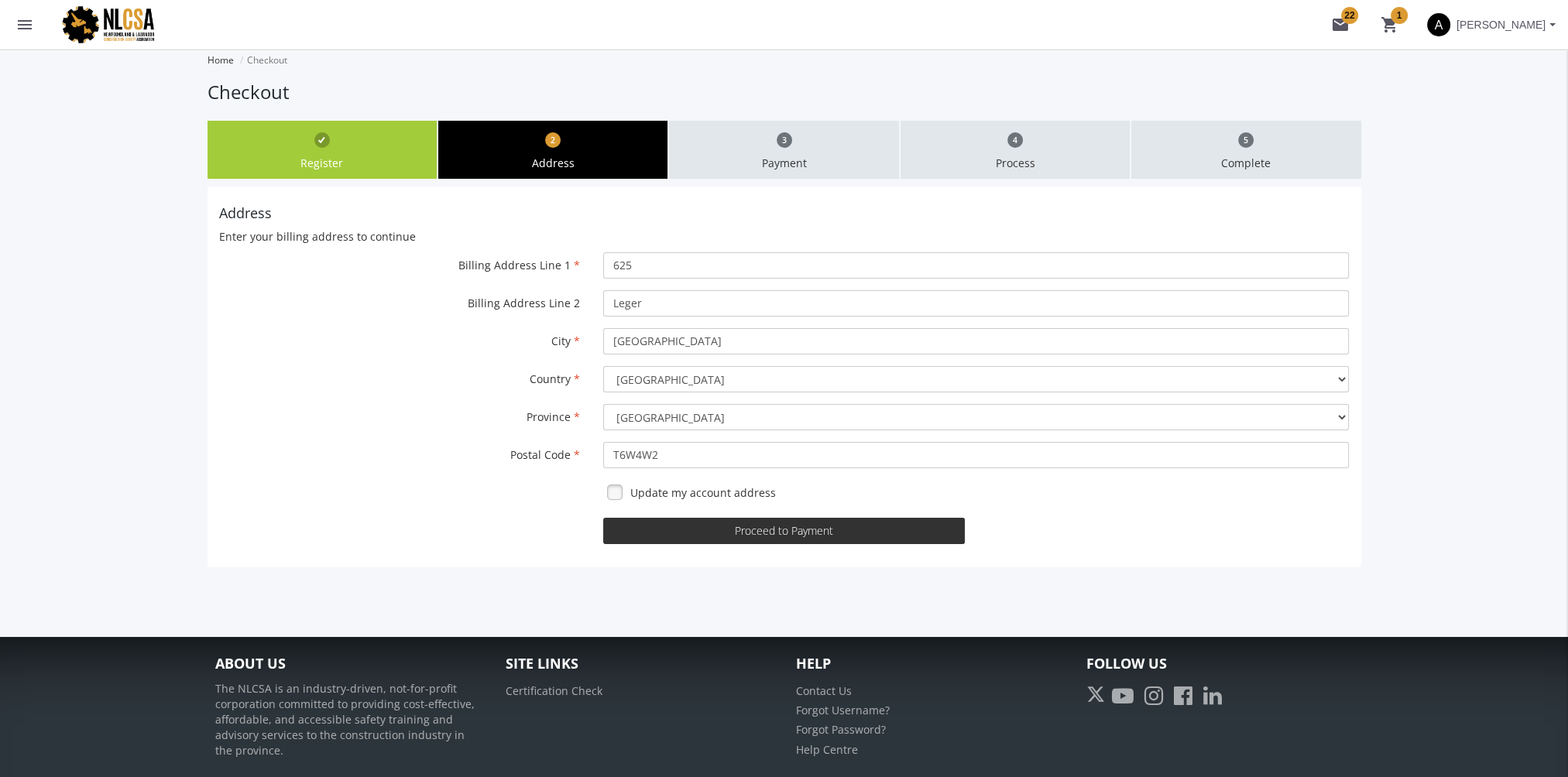
click at [809, 536] on button "Proceed to Payment" at bounding box center [784, 531] width 361 height 26
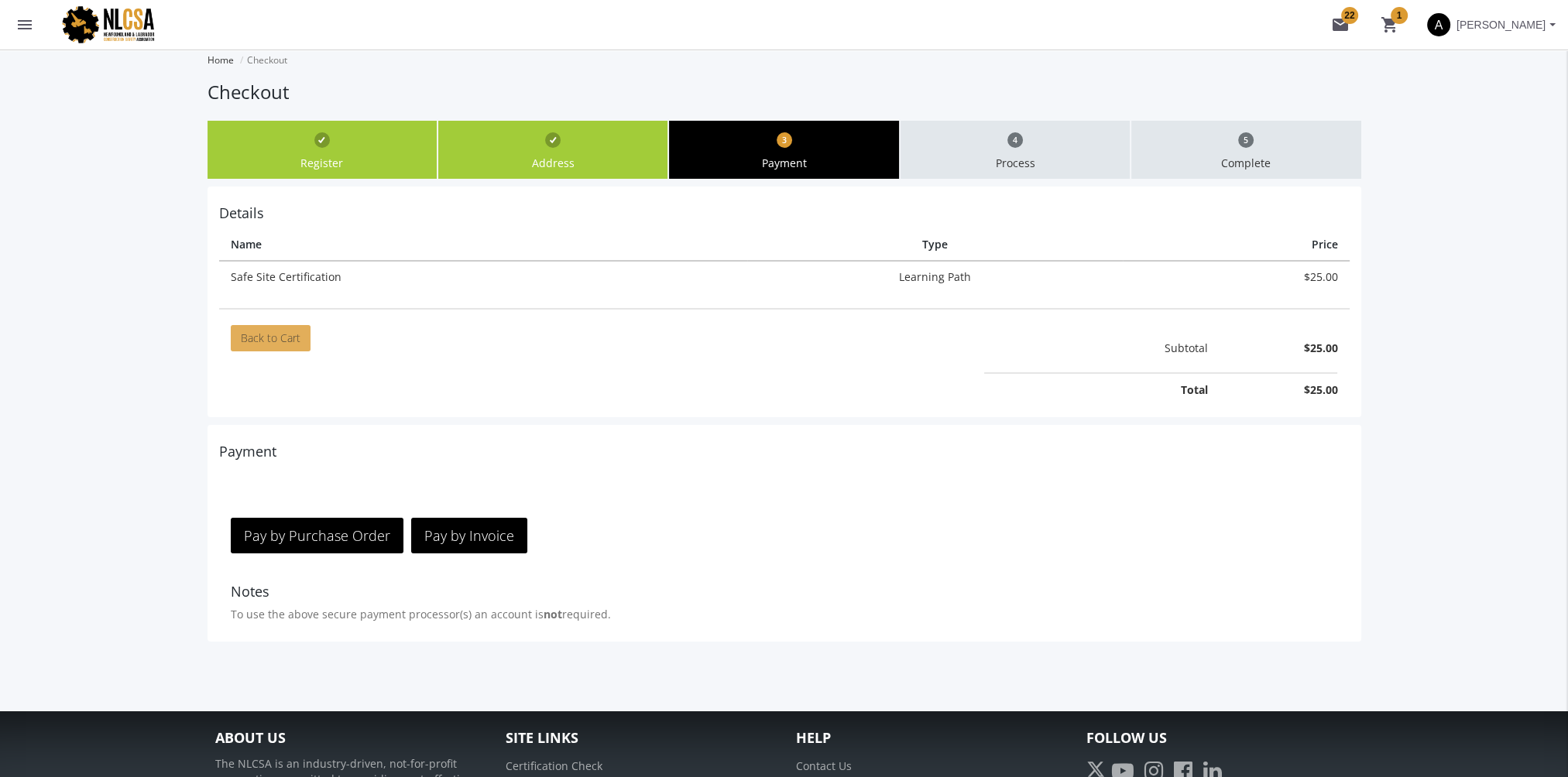
click at [264, 336] on link "Back to Cart" at bounding box center [270, 338] width 79 height 26
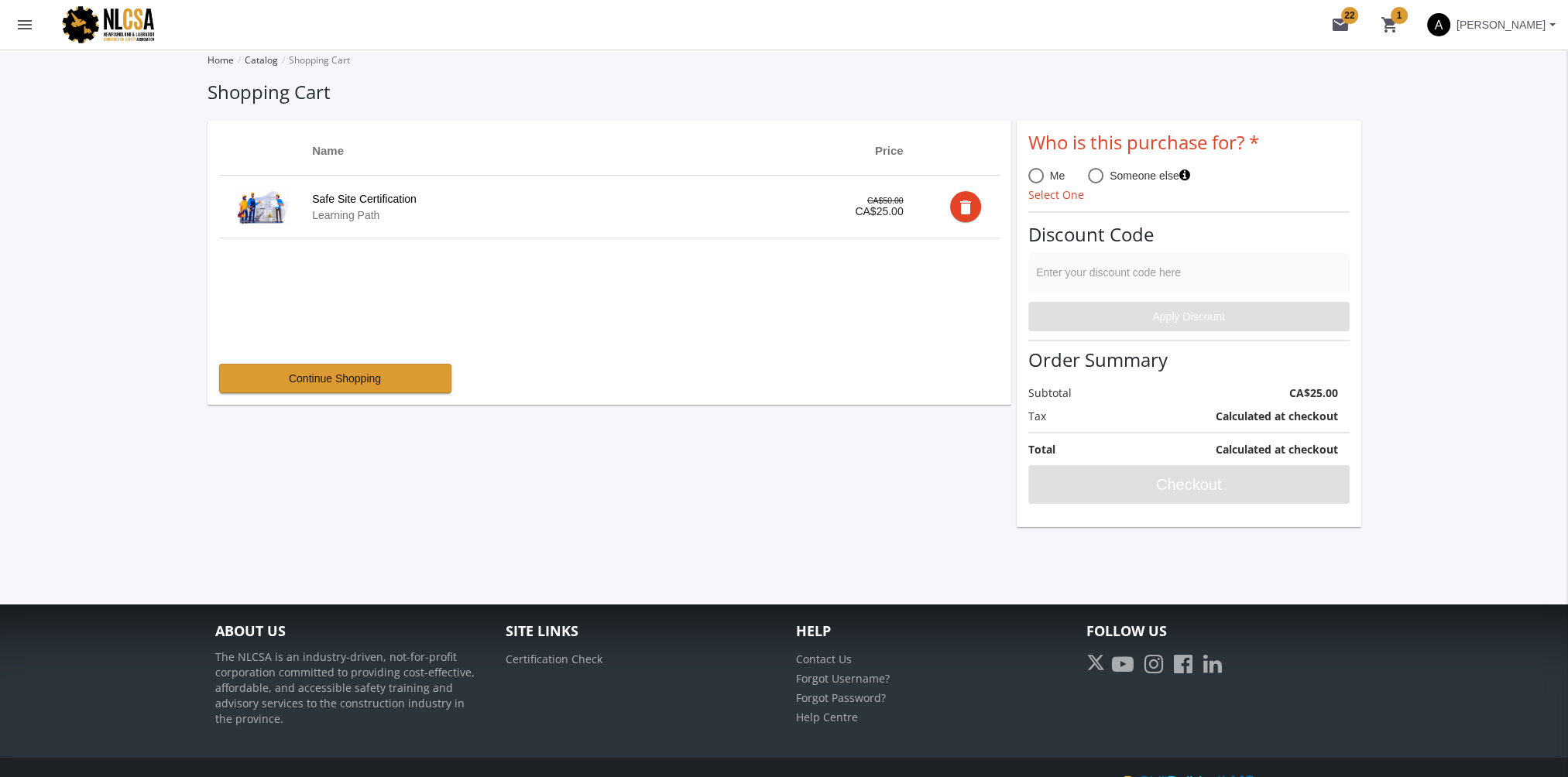
click at [1037, 187] on mat-radio-button "Me" at bounding box center [1046, 178] width 37 height 19
click at [1034, 174] on span at bounding box center [1036, 176] width 16 height 16
click at [1034, 174] on input "Me" at bounding box center [1036, 179] width 16 height 16
radio input "true"
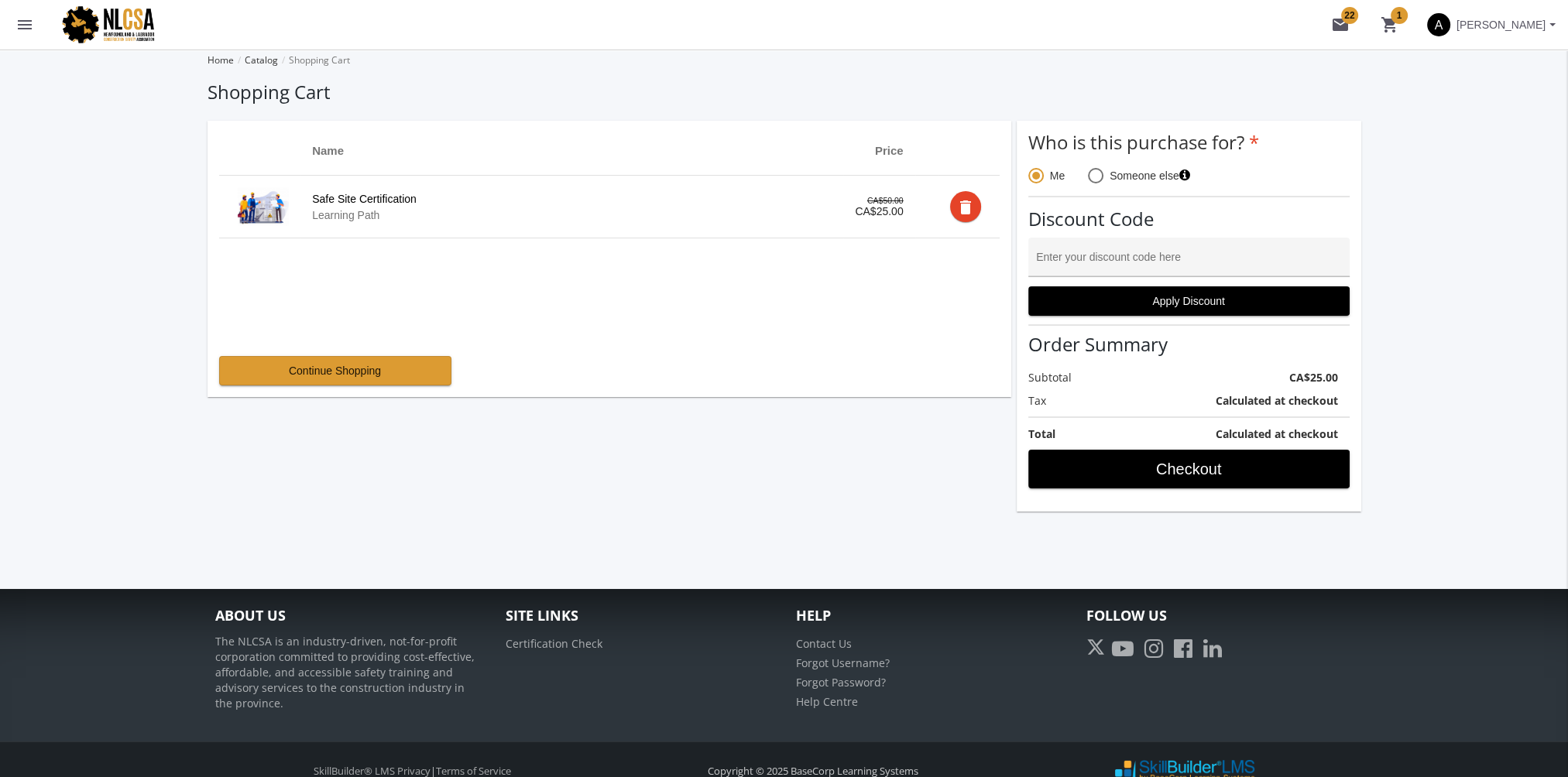
click at [1076, 258] on input "Enter your discount code here" at bounding box center [1188, 263] width 305 height 12
type input "PROMO50"
click at [1204, 311] on span "Apply Discount" at bounding box center [1188, 301] width 295 height 28
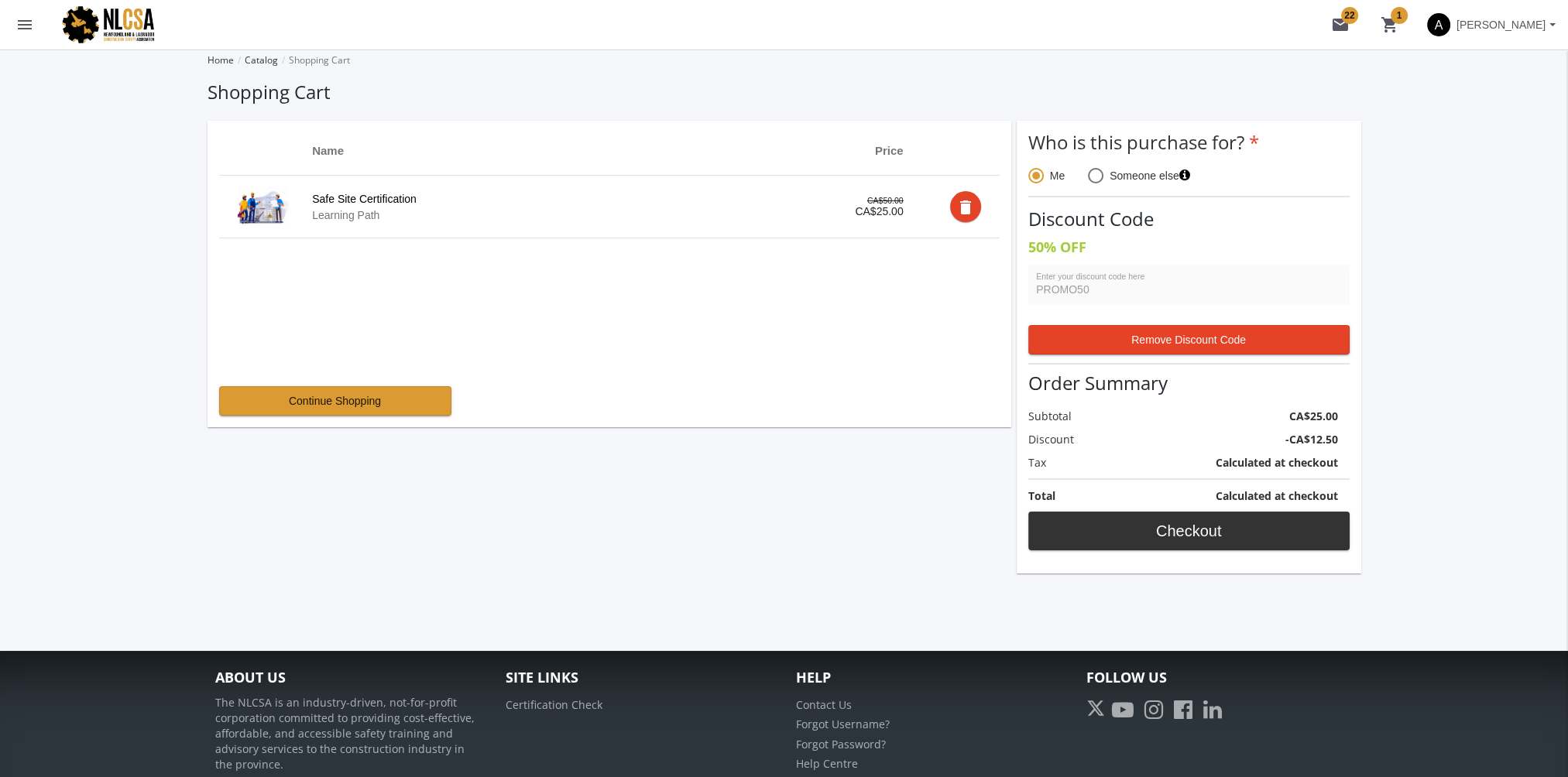
click at [1161, 526] on span "Checkout" at bounding box center [1188, 531] width 295 height 28
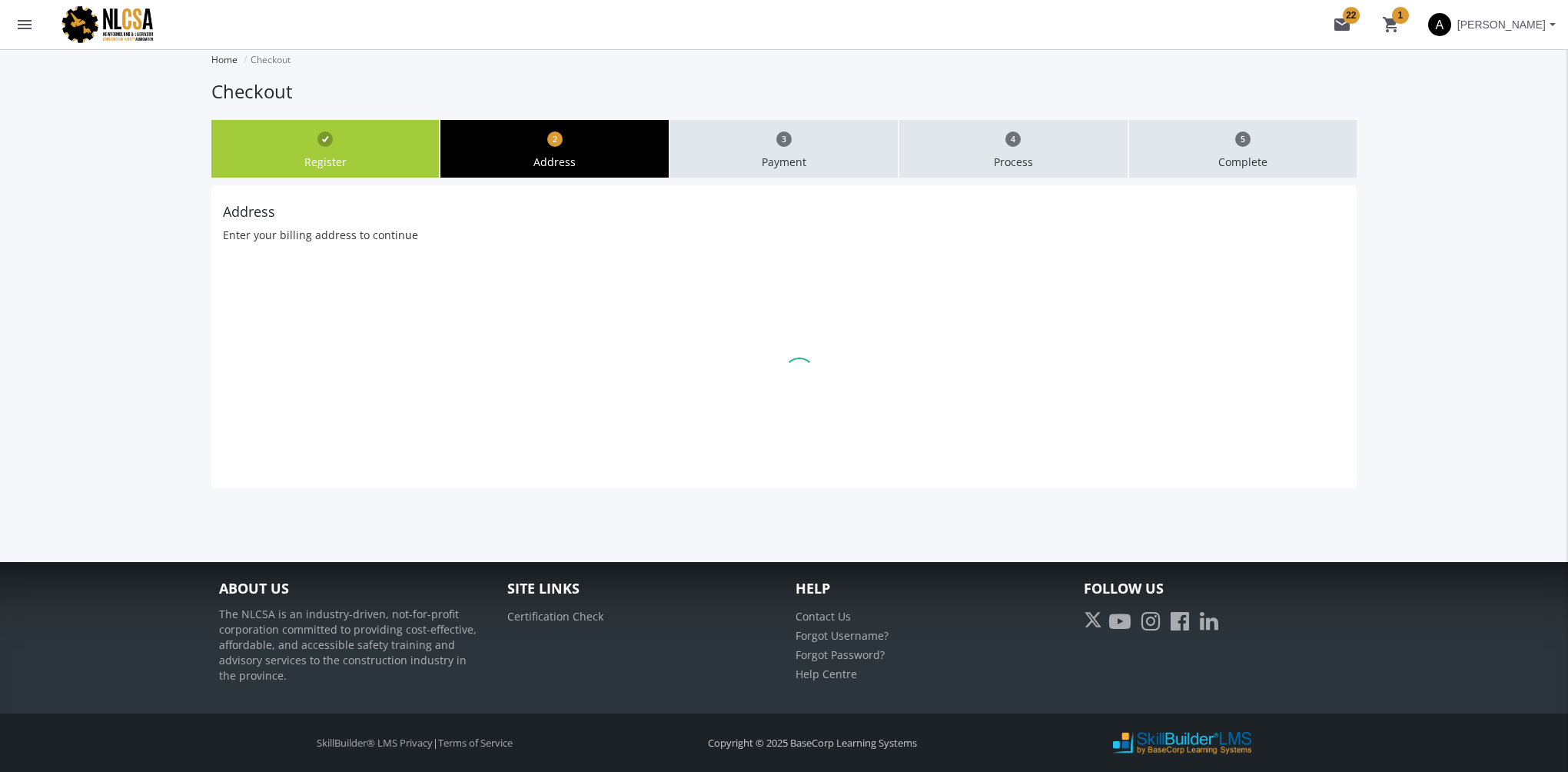
type input "625"
type input "Leger"
type input "Edmonton"
type input "T6W4W2"
select select "1"
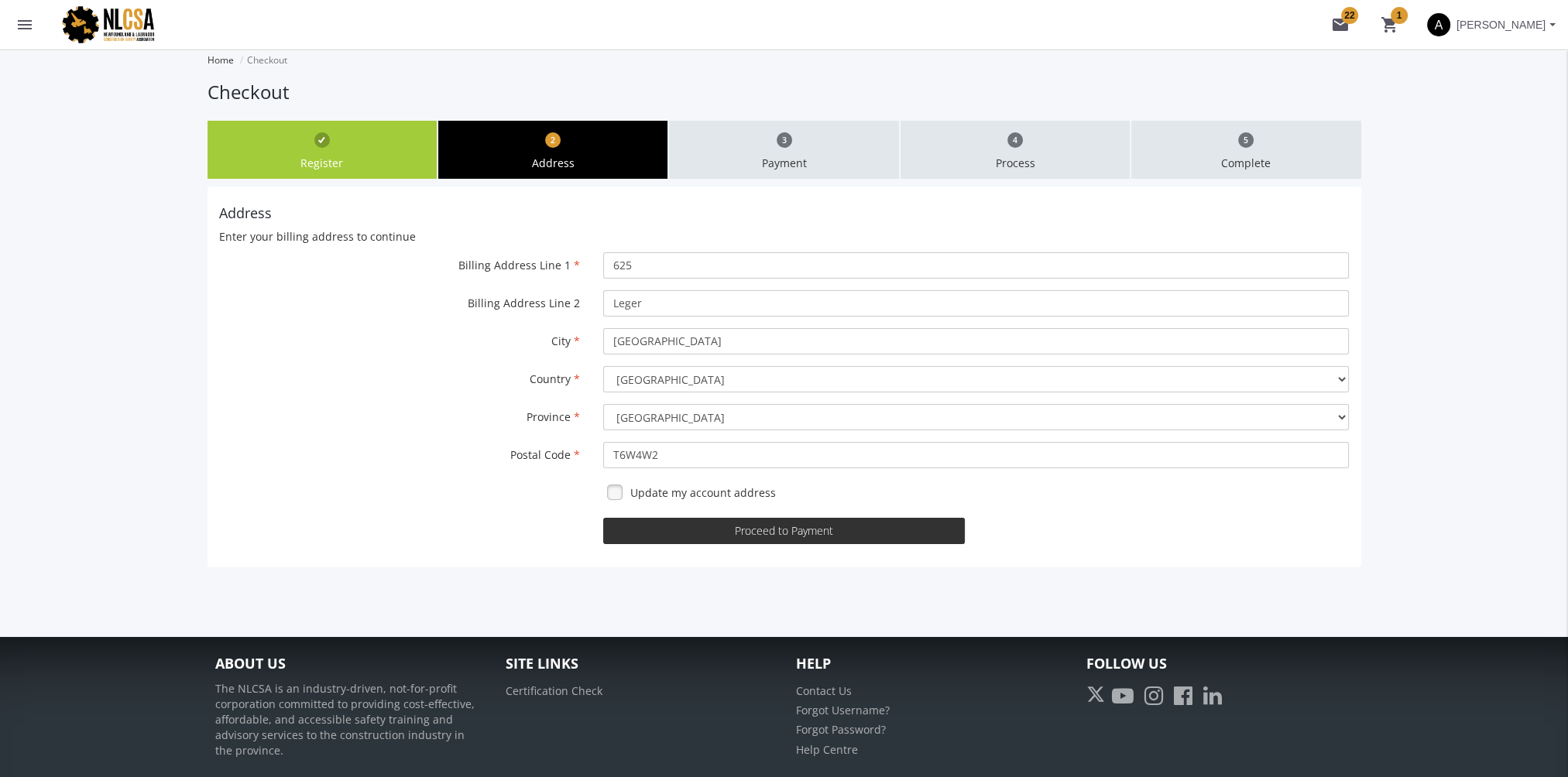
click at [923, 526] on button "Proceed to Payment" at bounding box center [784, 531] width 361 height 26
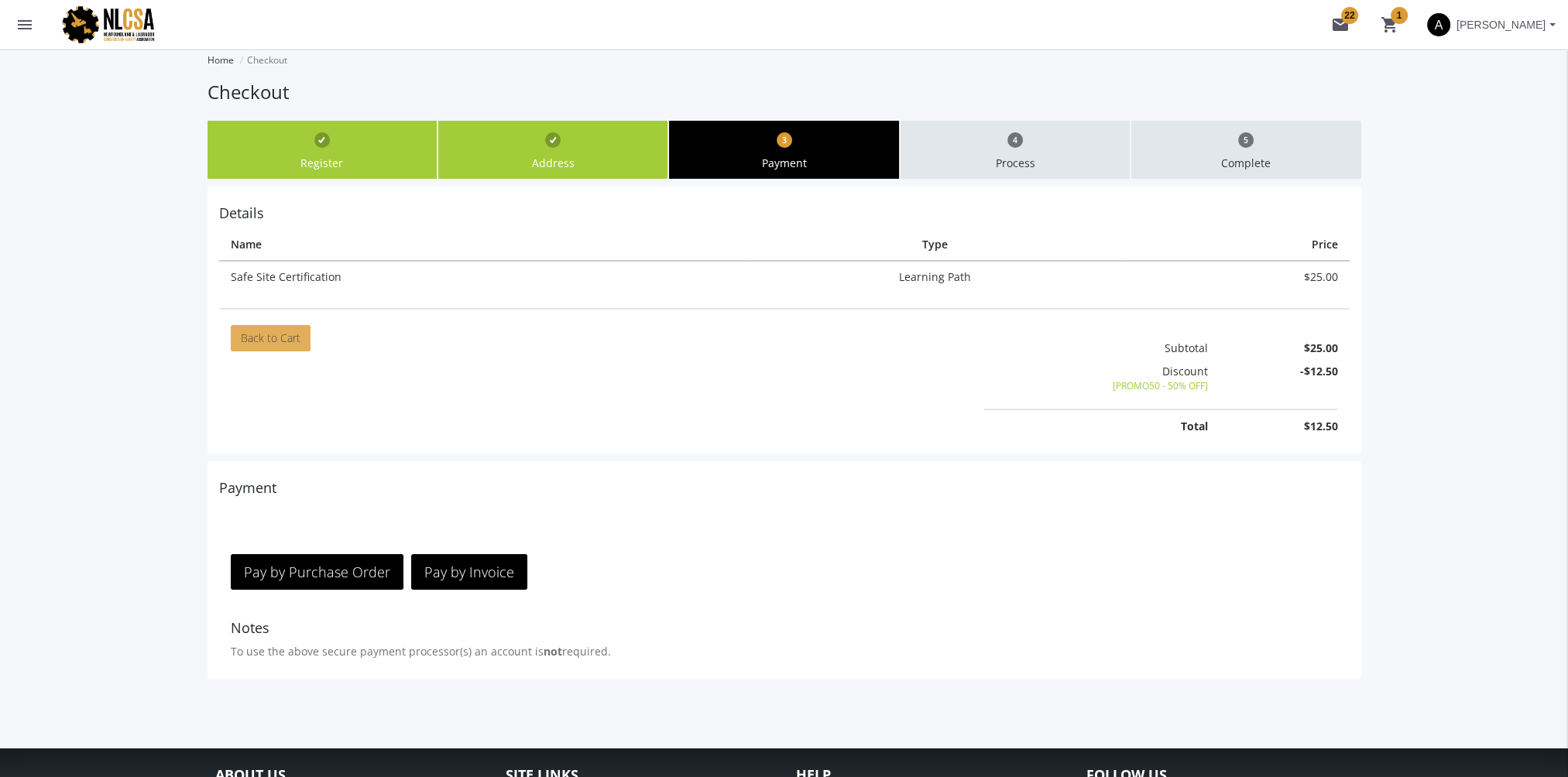
click at [282, 328] on link "Back to Cart" at bounding box center [270, 338] width 79 height 26
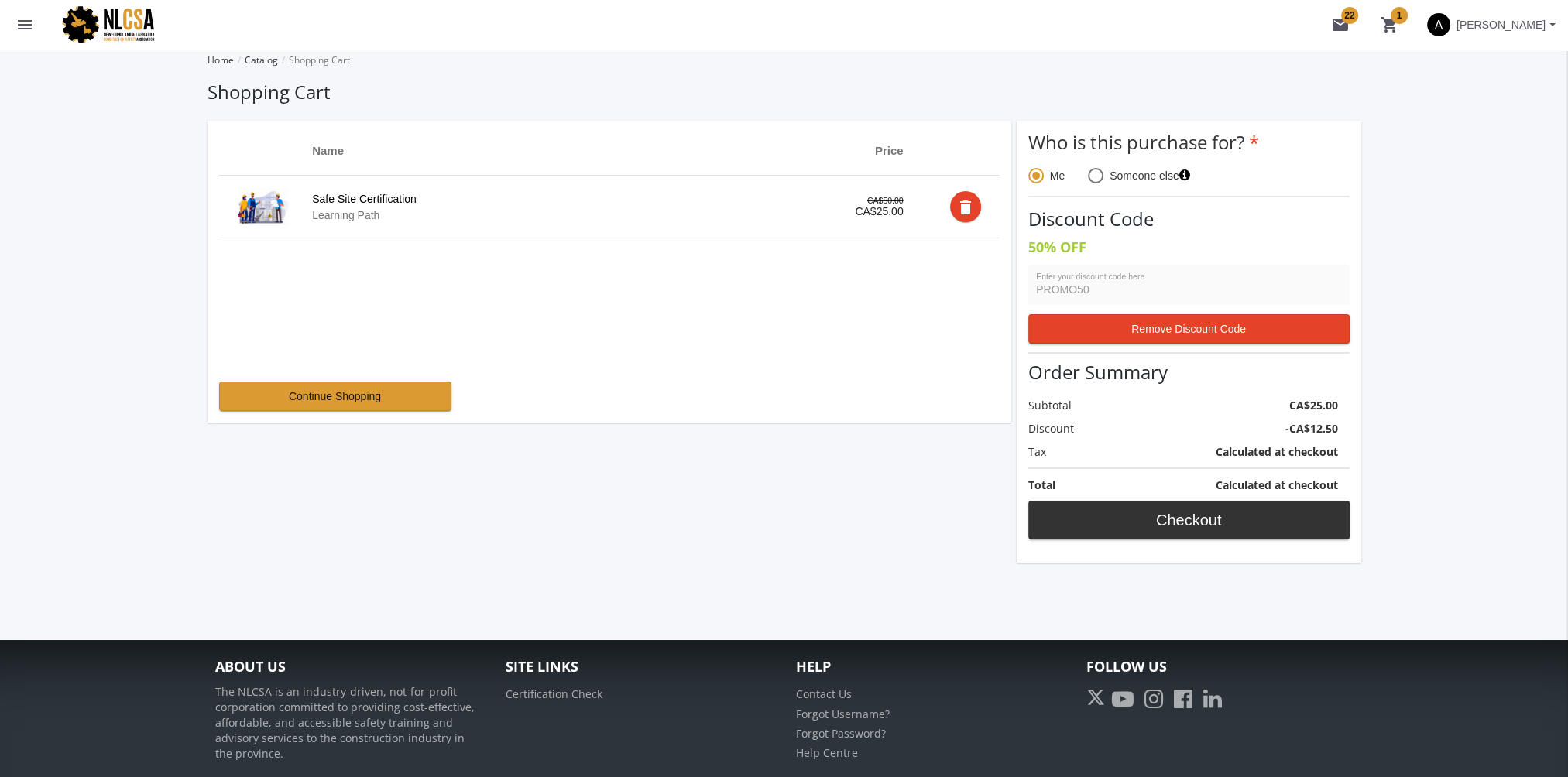
click at [1194, 521] on span "Checkout" at bounding box center [1188, 520] width 295 height 28
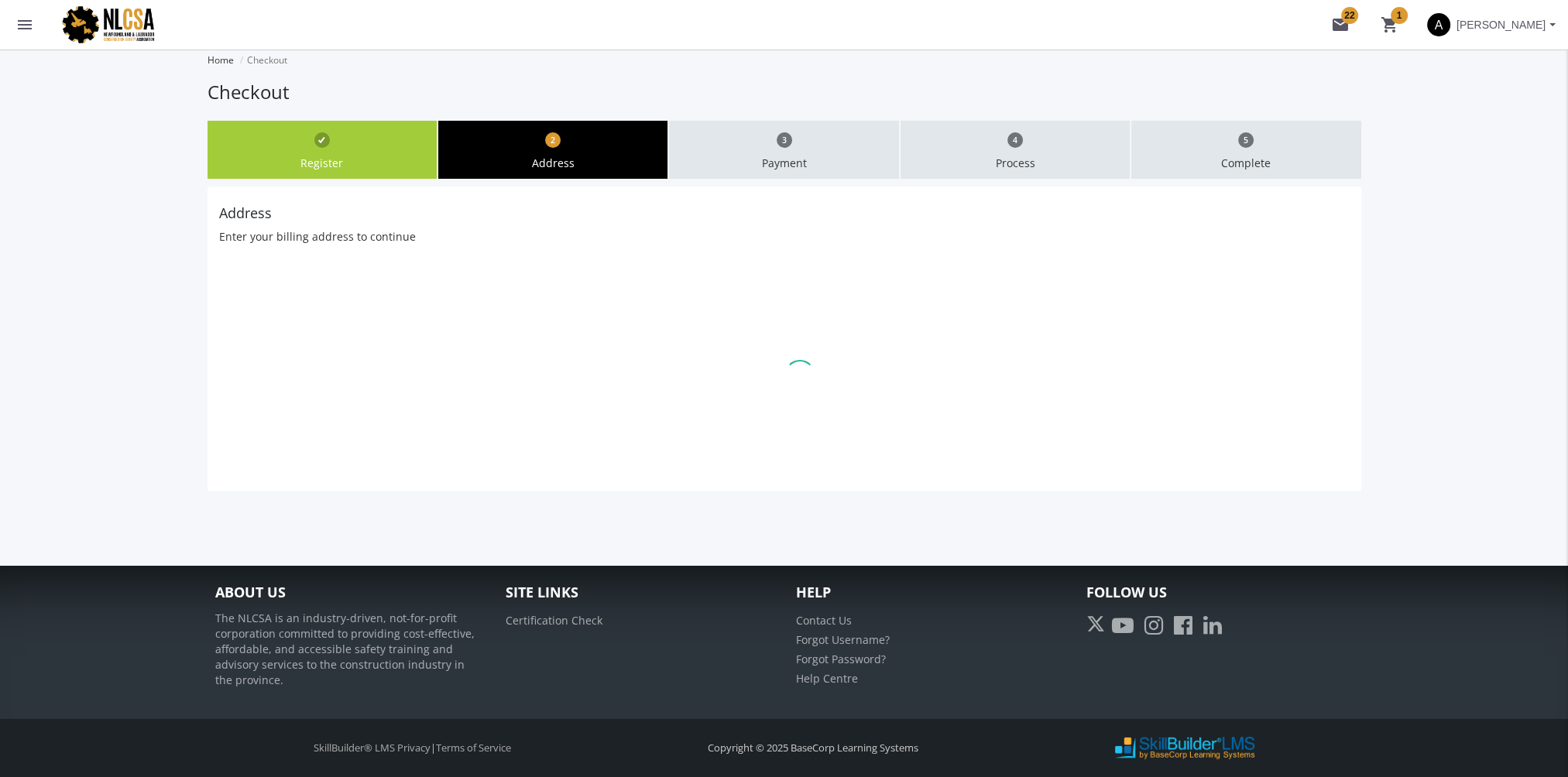
type input "625"
type input "Leger"
type input "Edmonton"
type input "T6W4W2"
select select "1"
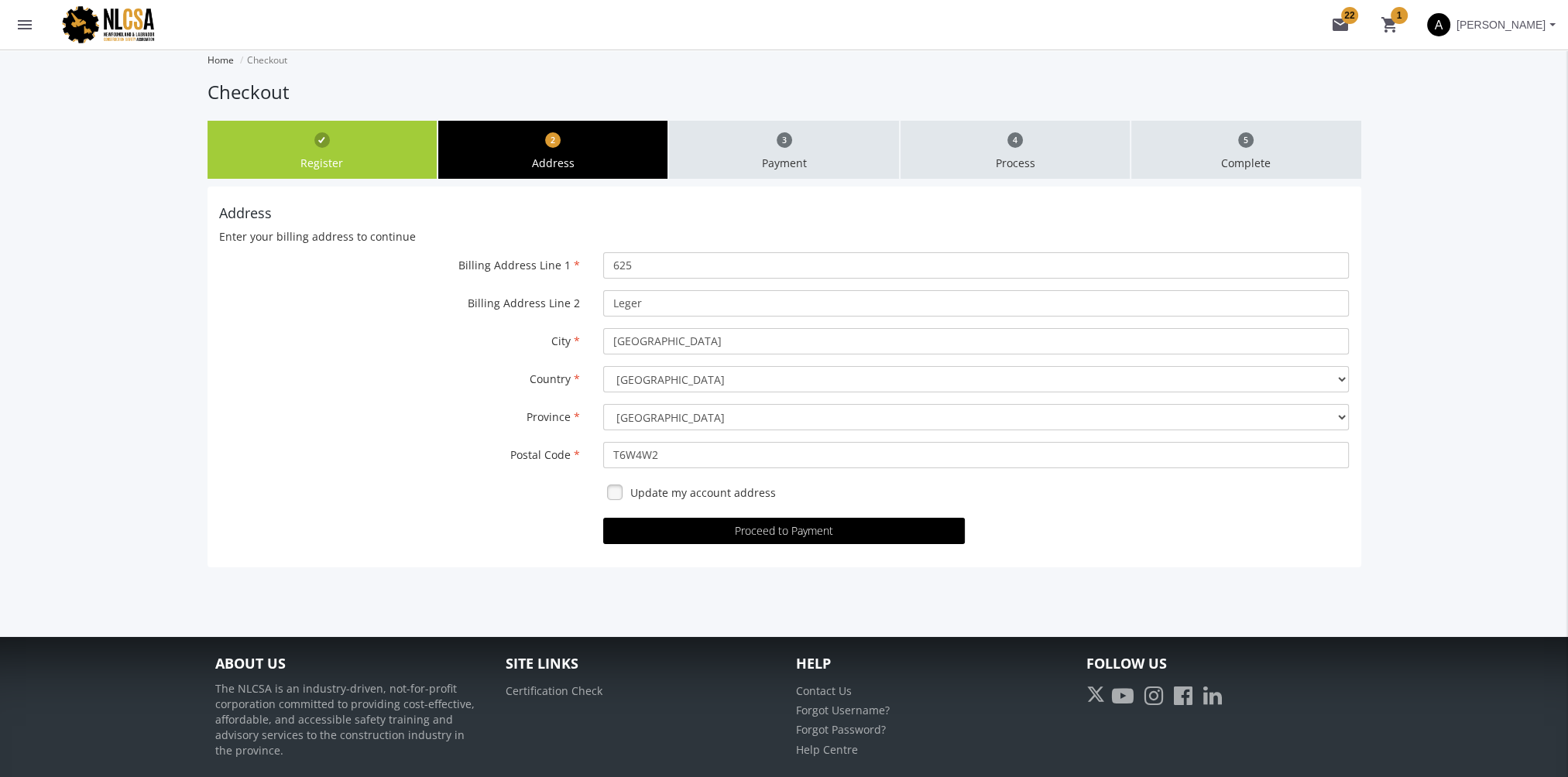
click at [20, 19] on mat-icon "menu" at bounding box center [24, 24] width 18 height 18
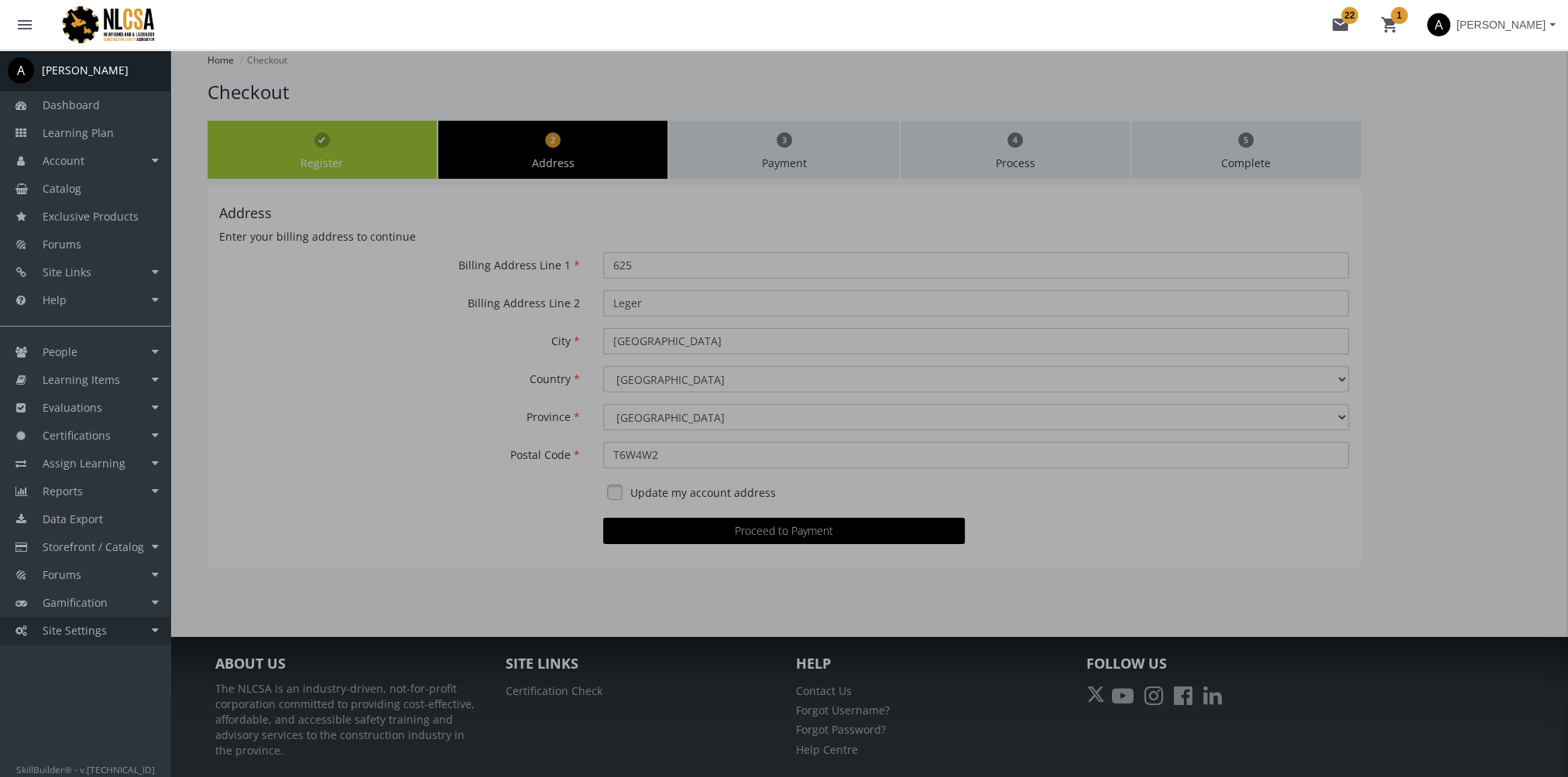
click at [121, 622] on link "Site Settings" at bounding box center [85, 630] width 170 height 28
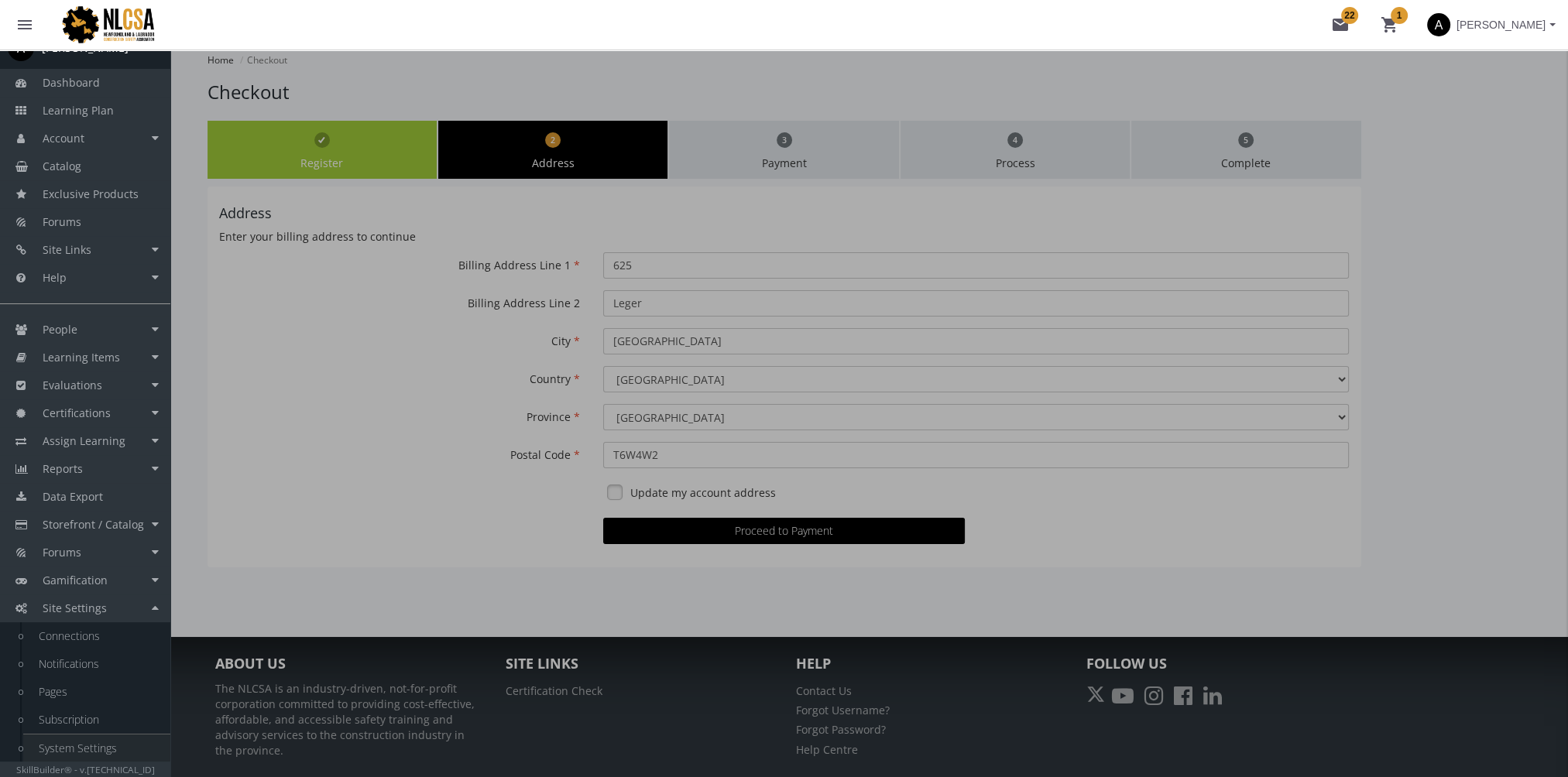
click at [119, 720] on link "System Settings" at bounding box center [97, 748] width 147 height 28
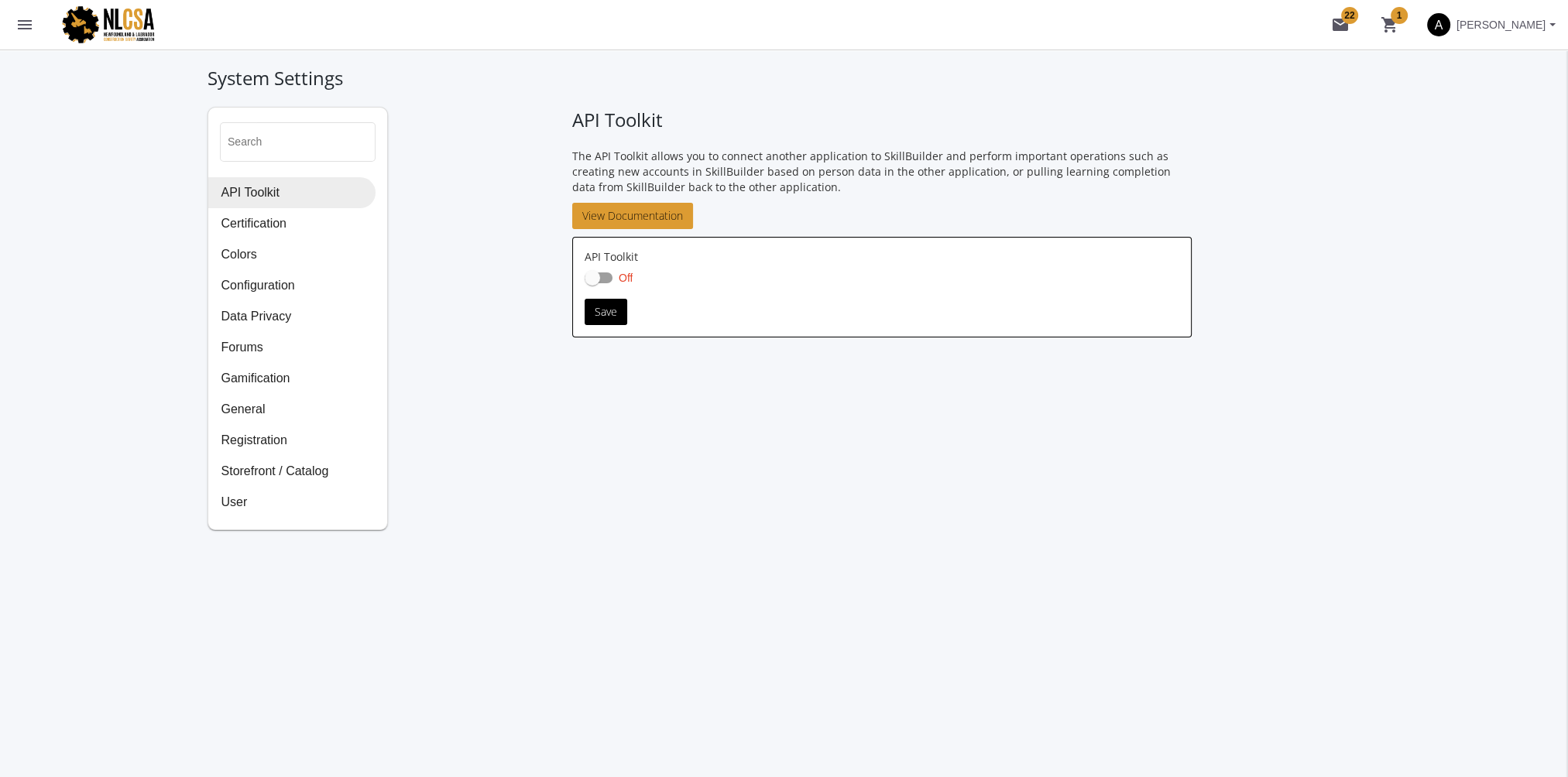
checkbox input "true"
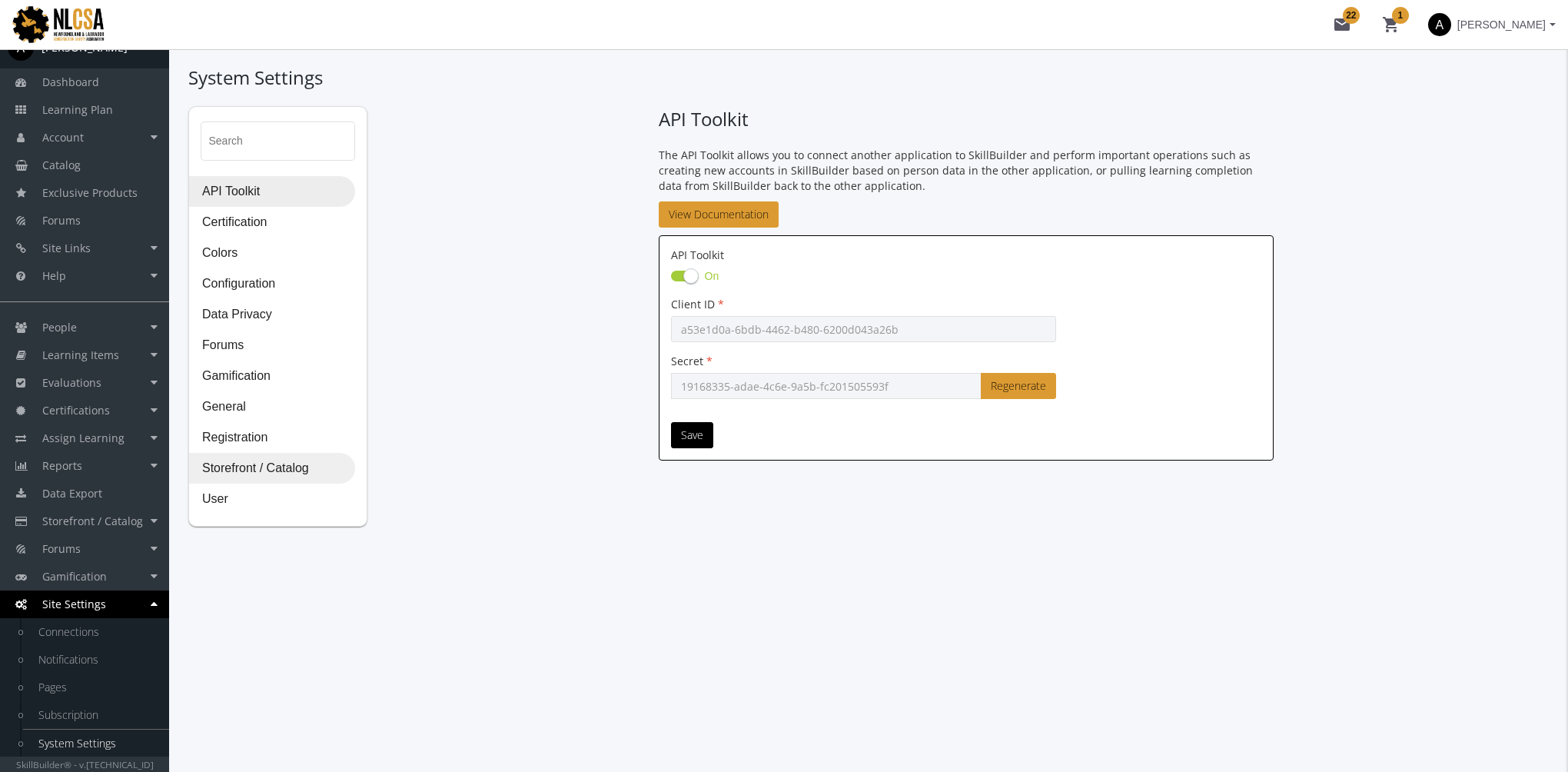
click at [262, 469] on span "Storefront / Catalog" at bounding box center [272, 469] width 165 height 30
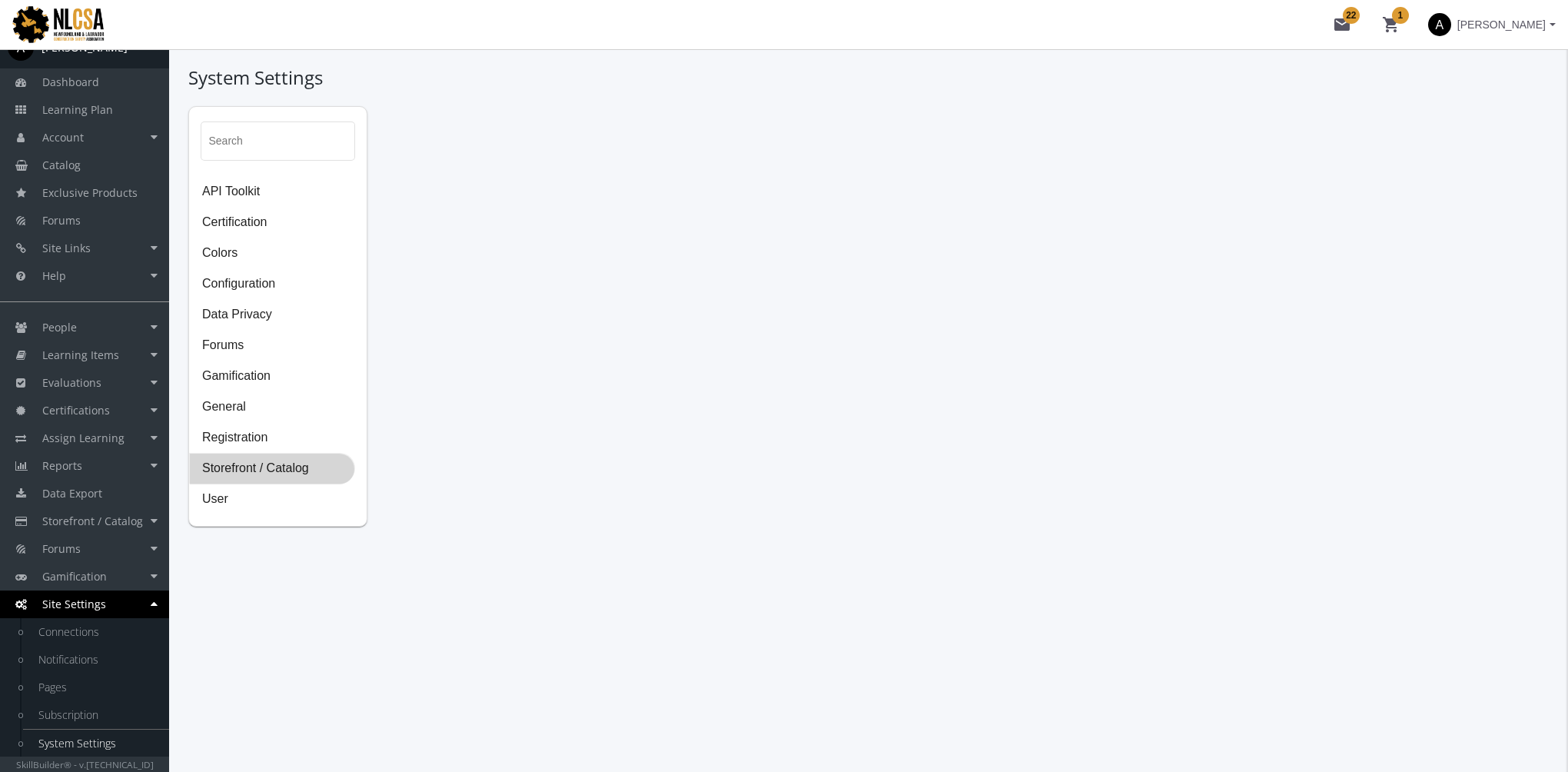
select select "2: CAD"
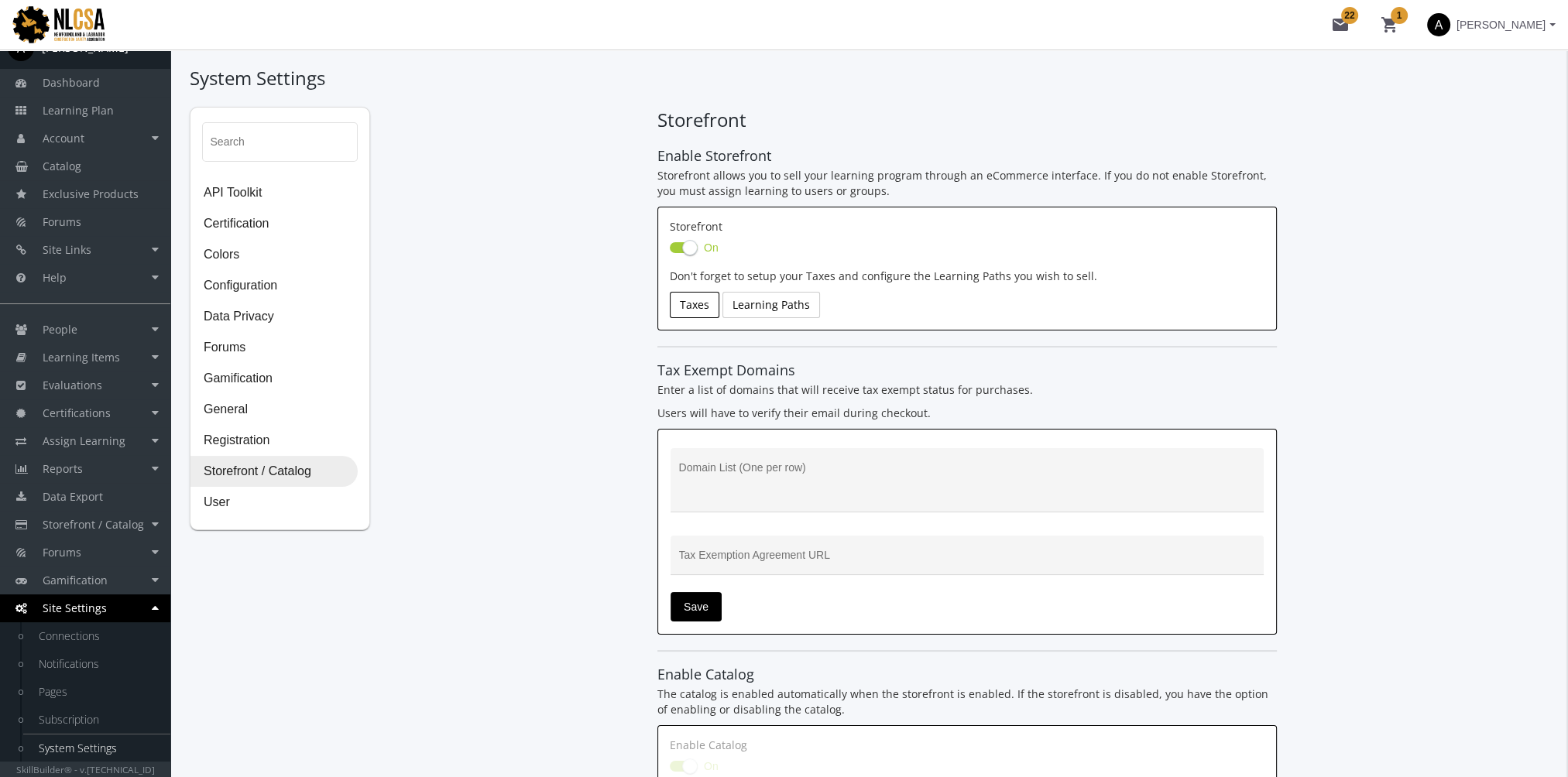
click at [703, 310] on link "Taxes" at bounding box center [695, 305] width 50 height 26
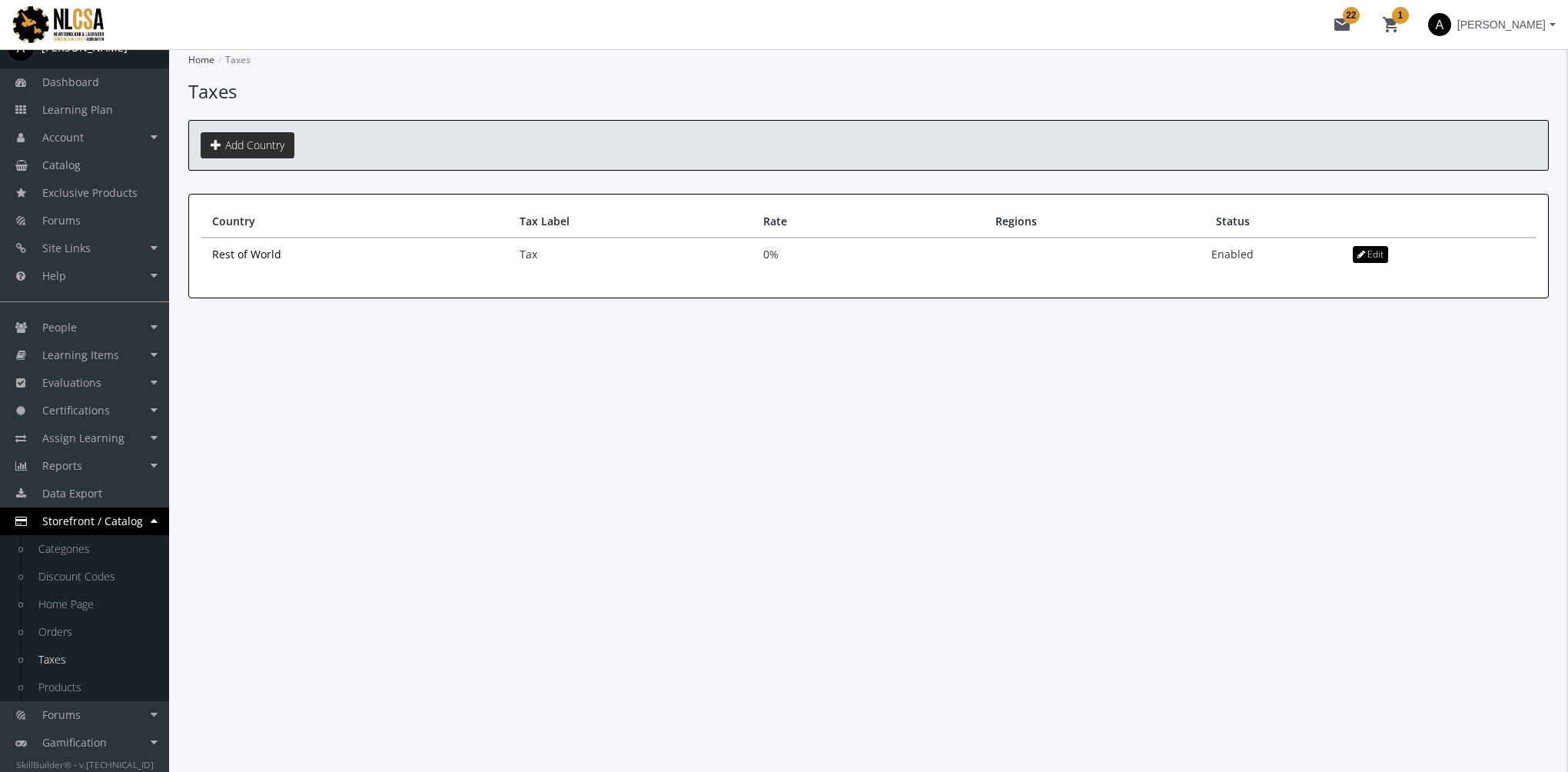
click at [246, 156] on link "Add Country" at bounding box center [248, 146] width 94 height 26
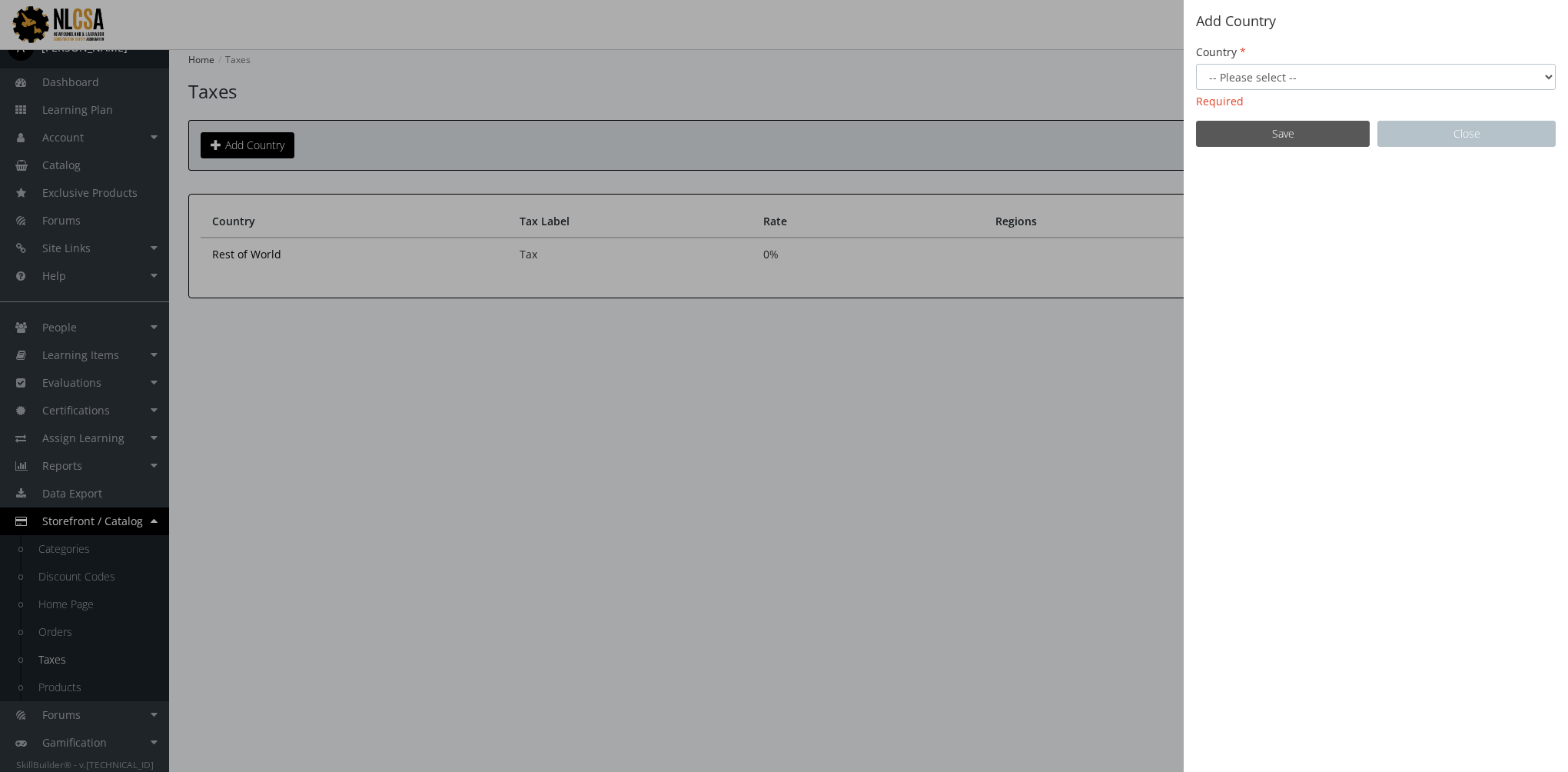
click at [1274, 79] on select "-- Please select -- Afghanistan Albania Algeria Andorra Angola Argentina Armeni…" at bounding box center [1376, 77] width 360 height 26
select select "27: Object"
click at [1196, 64] on select "-- Please select -- Afghanistan Albania Algeria Andorra Angola Argentina Armeni…" at bounding box center [1376, 77] width 360 height 26
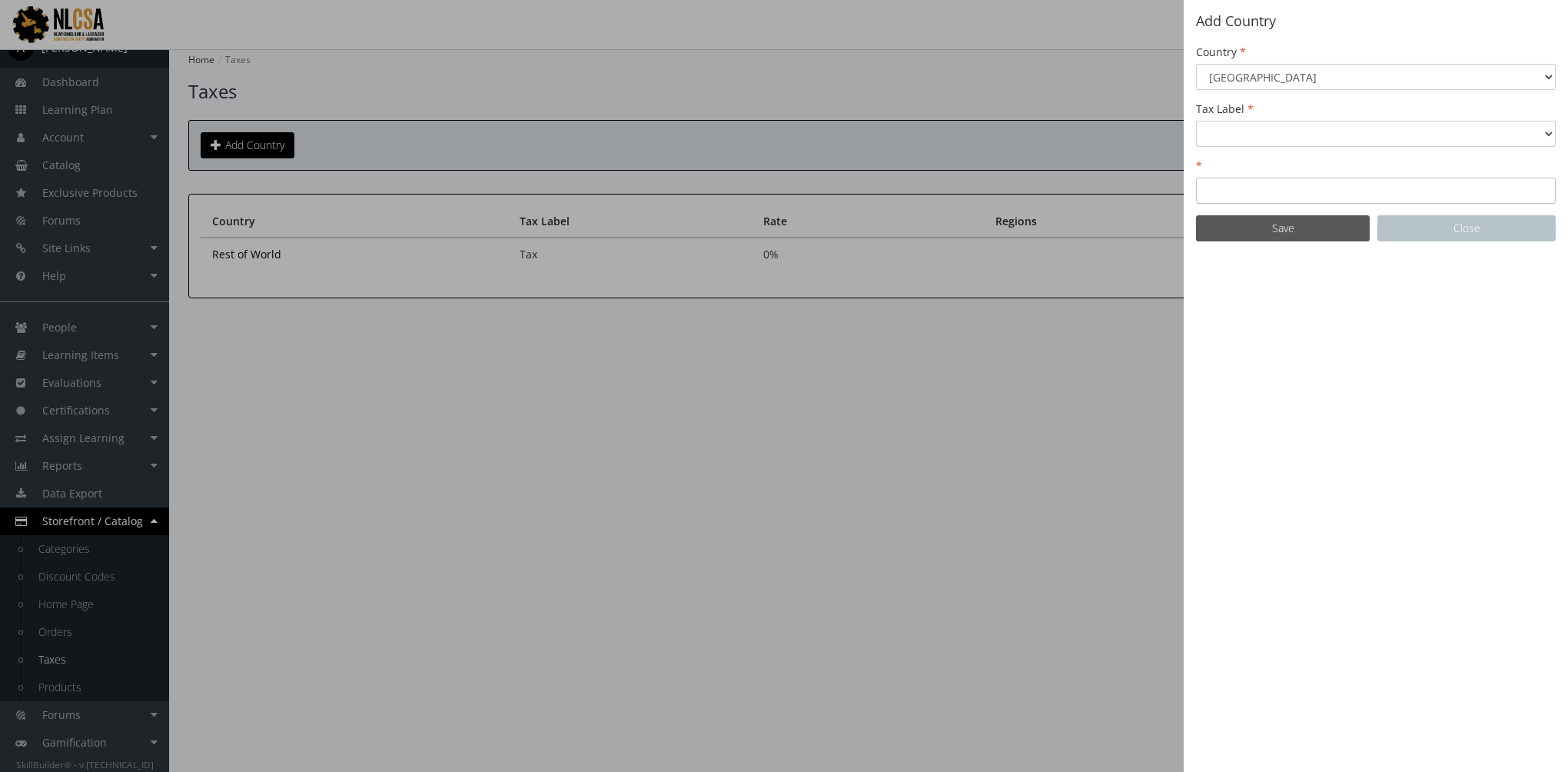
click at [1233, 188] on input "text" at bounding box center [1376, 191] width 360 height 26
click at [1279, 135] on select "GST Sales Tax Tax Taxes VAT" at bounding box center [1376, 133] width 360 height 26
select select "0: GST"
click at [1196, 120] on select "GST Sales Tax Tax Taxes VAT" at bounding box center [1376, 133] width 360 height 26
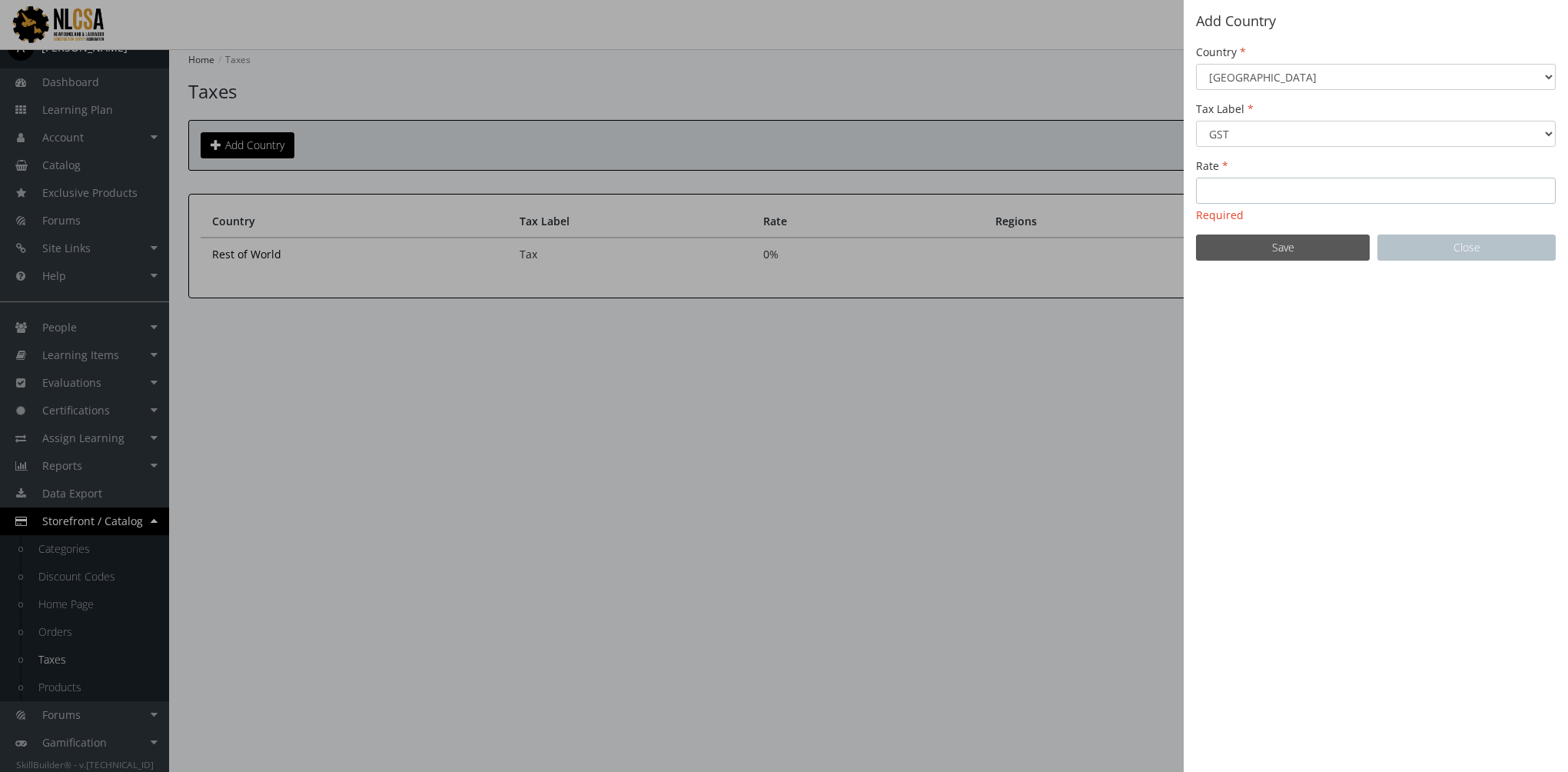
click at [1240, 188] on input "Rate" at bounding box center [1376, 191] width 360 height 26
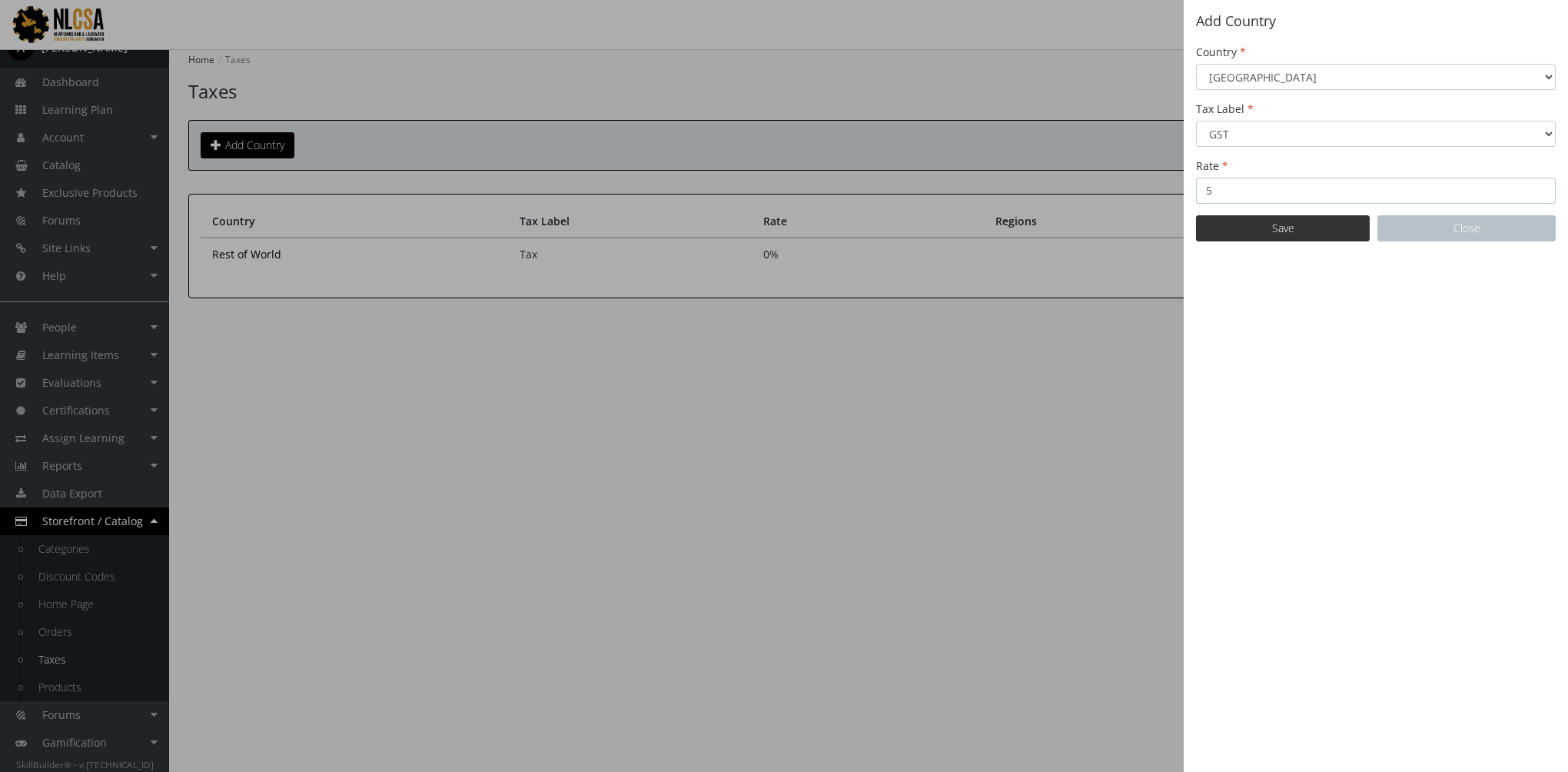
type input "5"
click at [1270, 229] on button "Save" at bounding box center [1283, 228] width 174 height 26
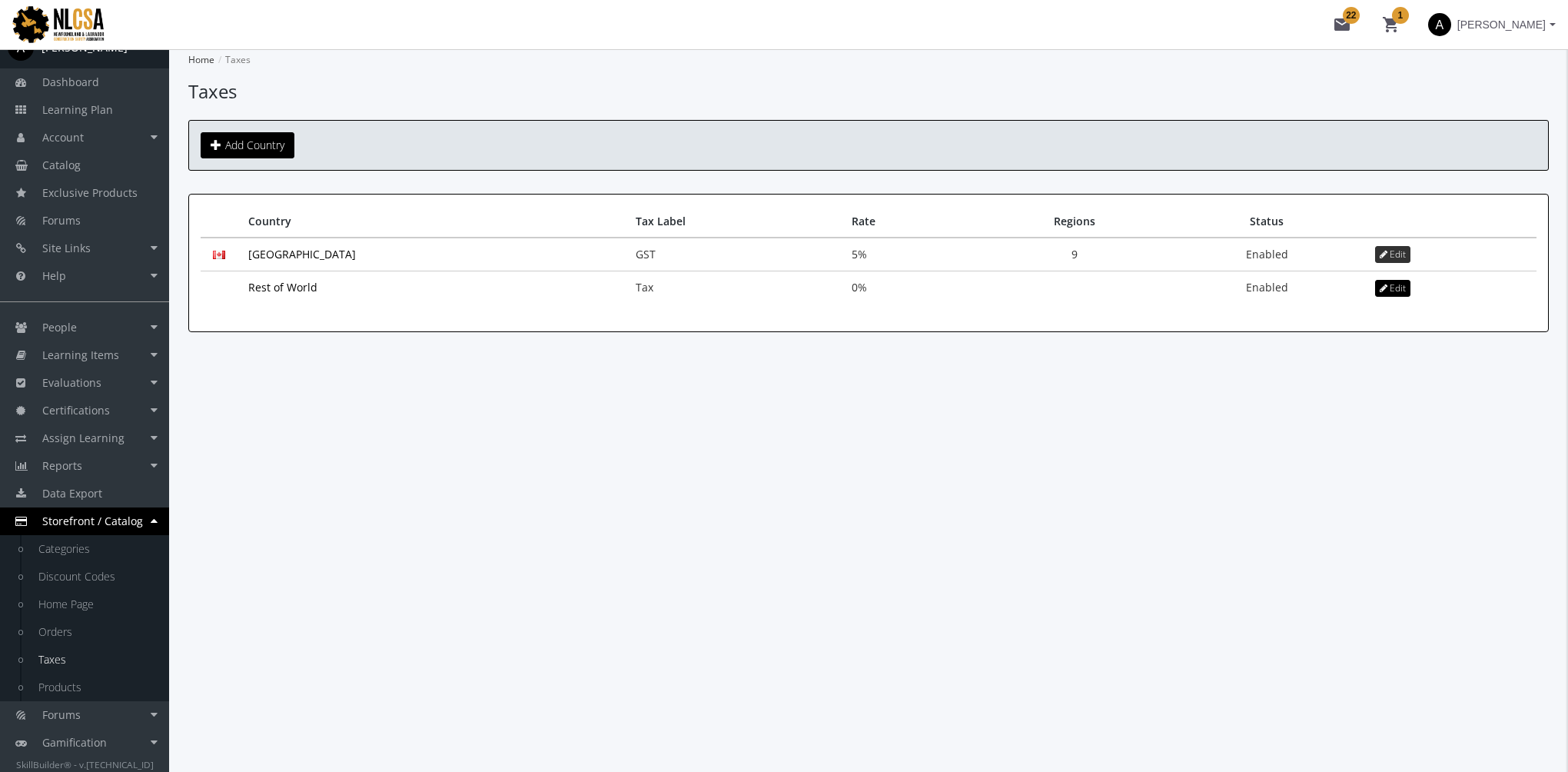
click at [1380, 250] on icon at bounding box center [1383, 254] width 8 height 10
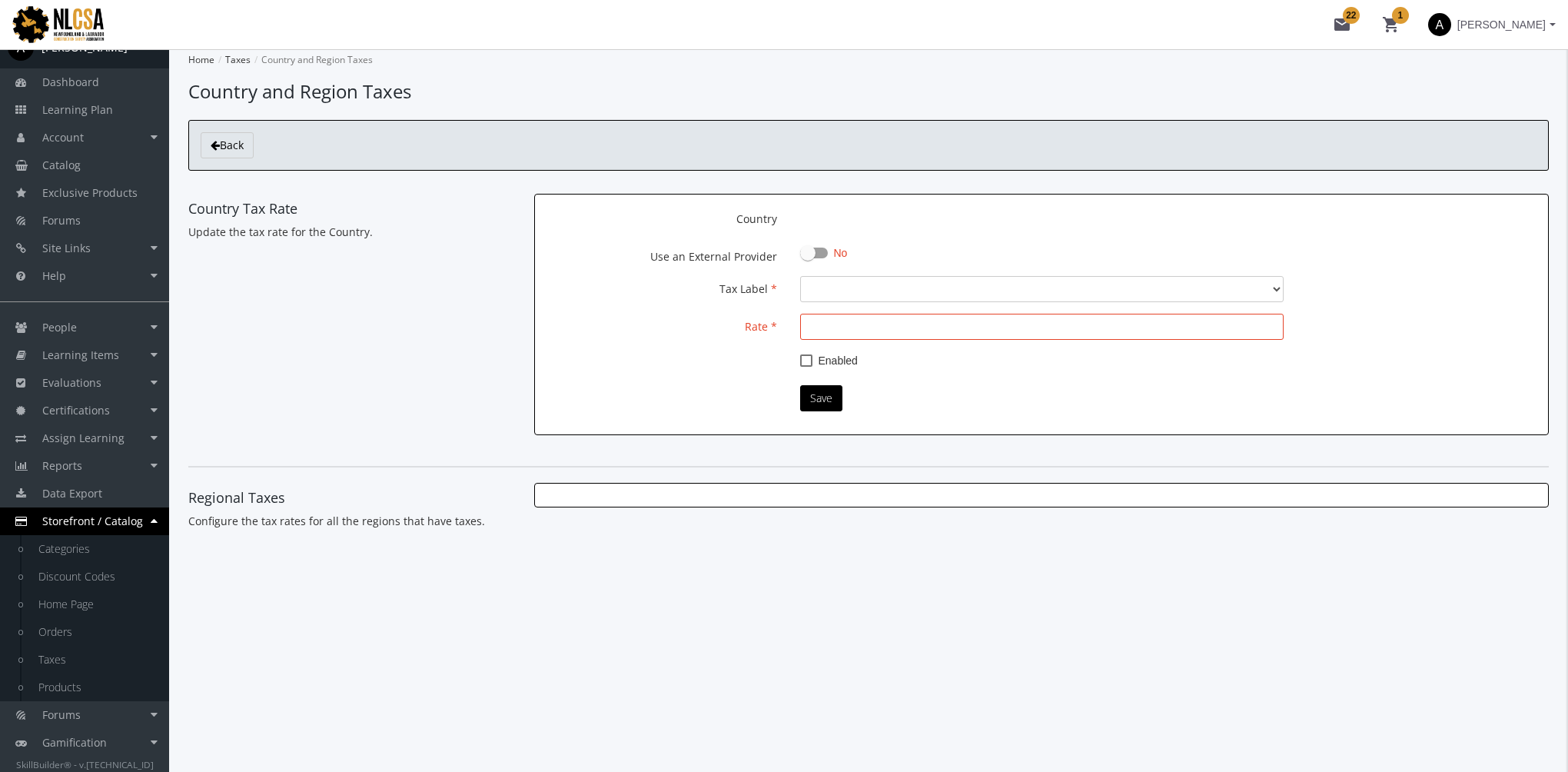
select select "0: GST"
type input "5"
checkbox input "true"
select select "1: PST"
select select "1: Added"
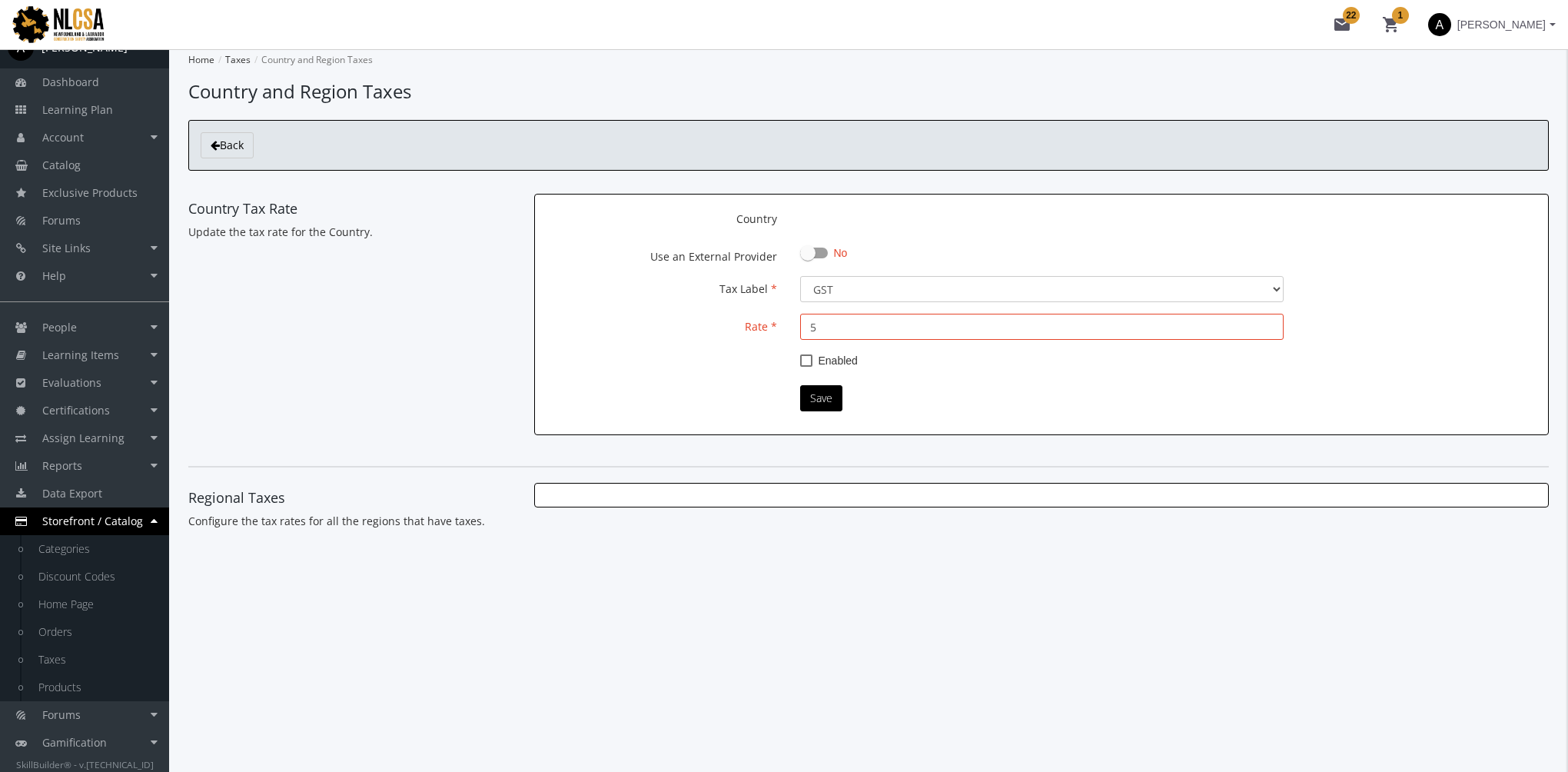
select select "1: PST"
select select "1: Added"
select select "2: QST"
select select "1: Added"
select select "1: PST"
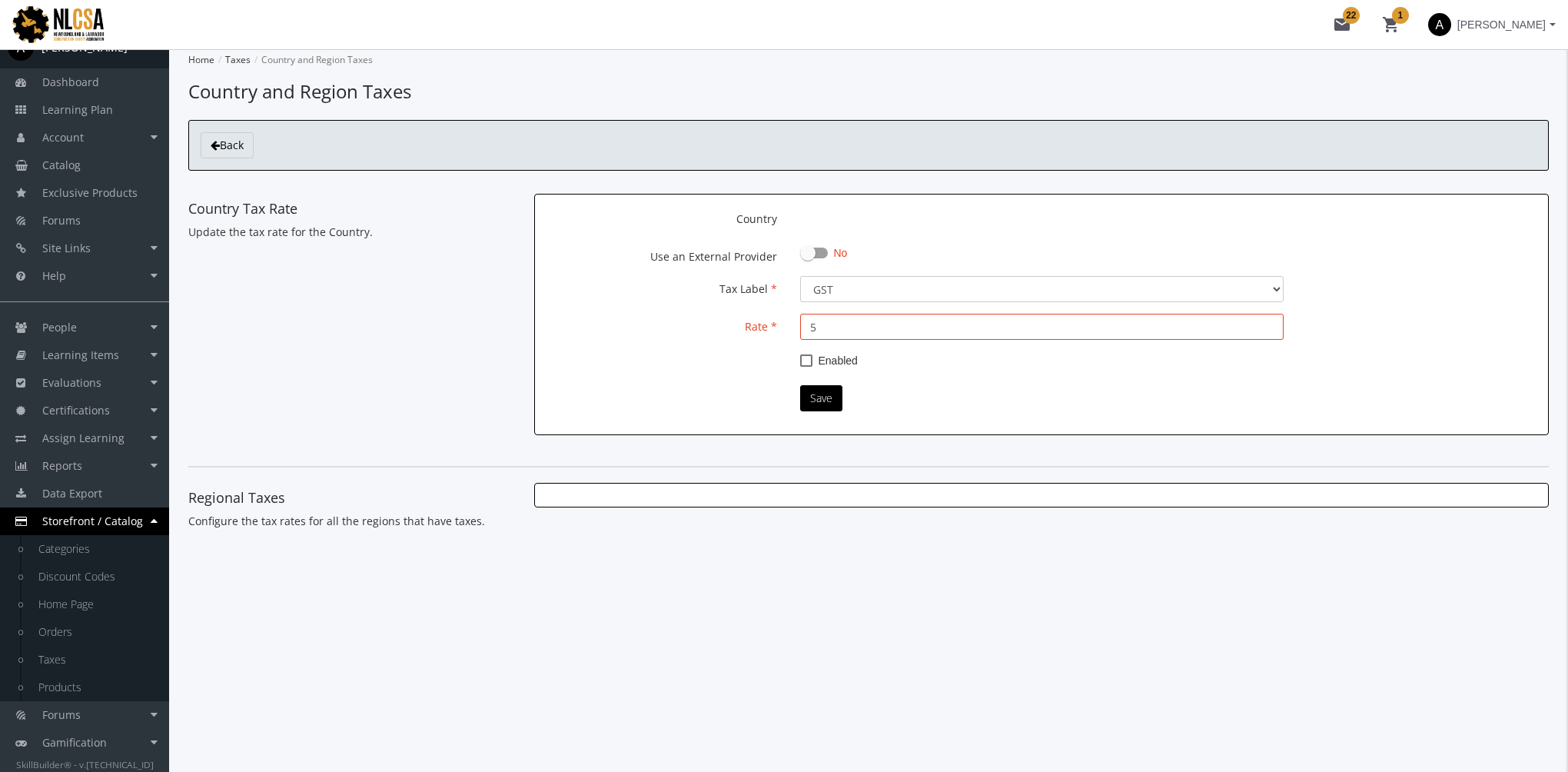
select select "1: Added"
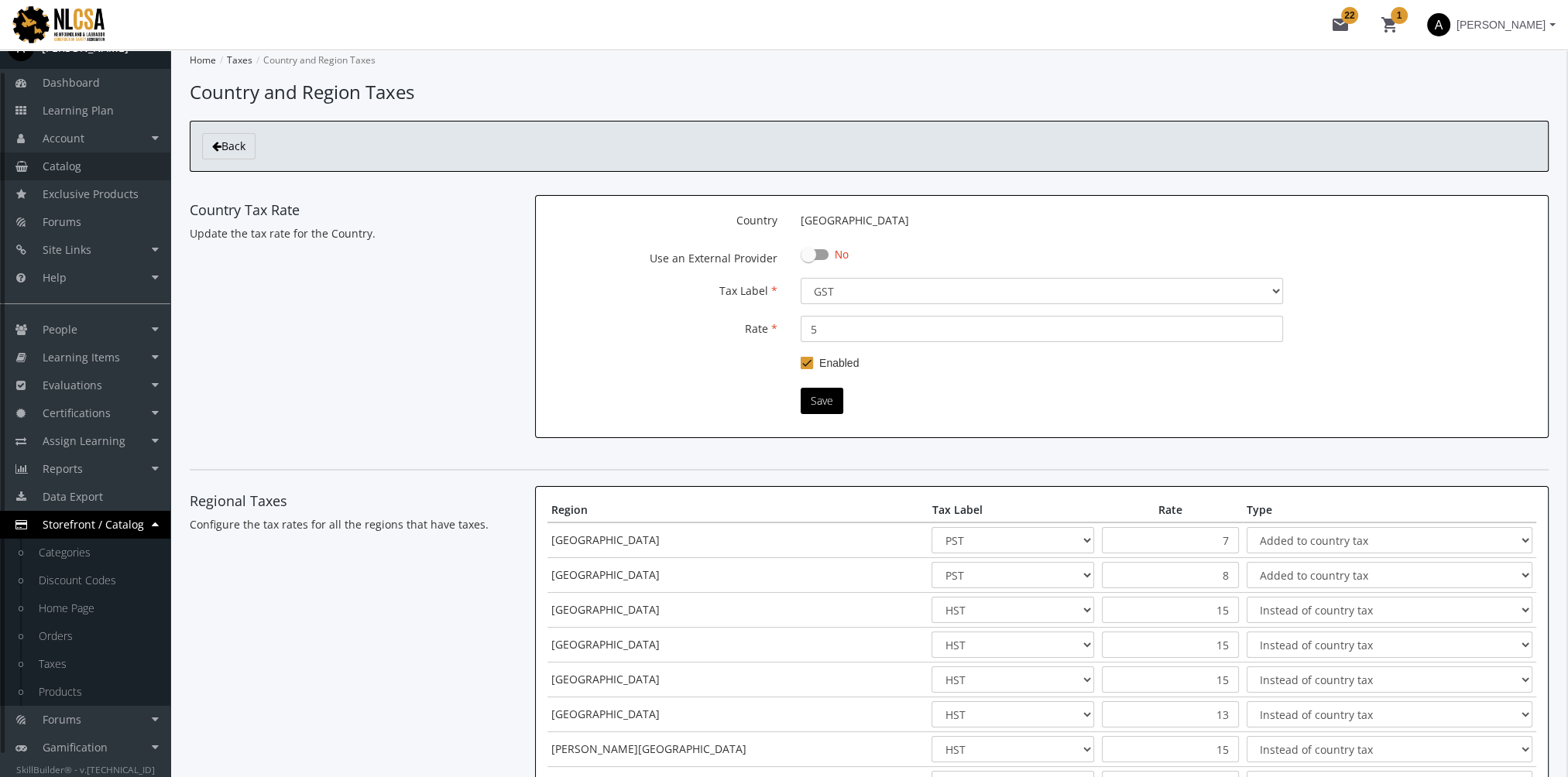
click at [84, 162] on link "Catalog" at bounding box center [85, 167] width 170 height 28
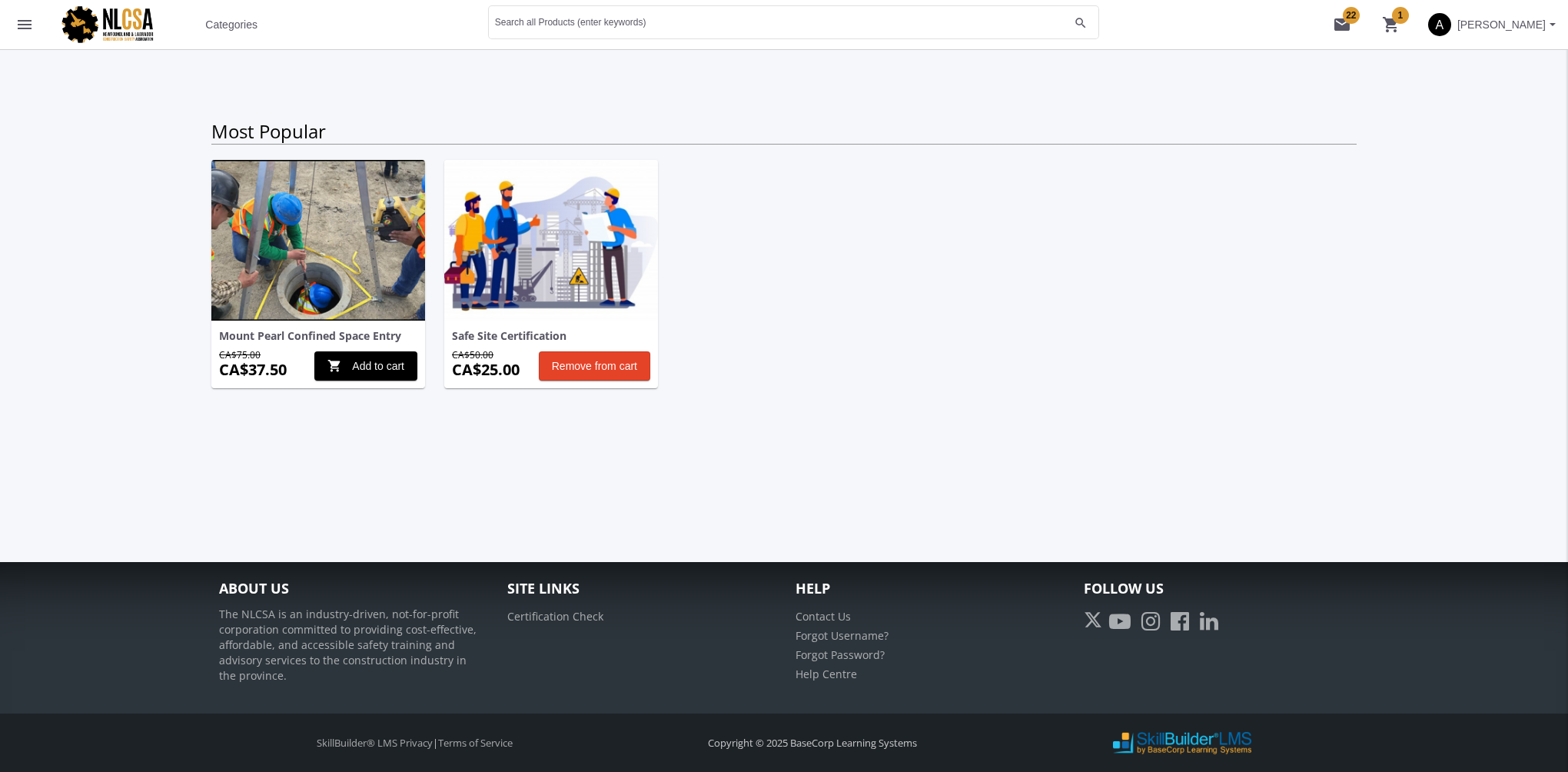
click at [1469, 36] on span "[PERSON_NAME]" at bounding box center [1501, 24] width 88 height 28
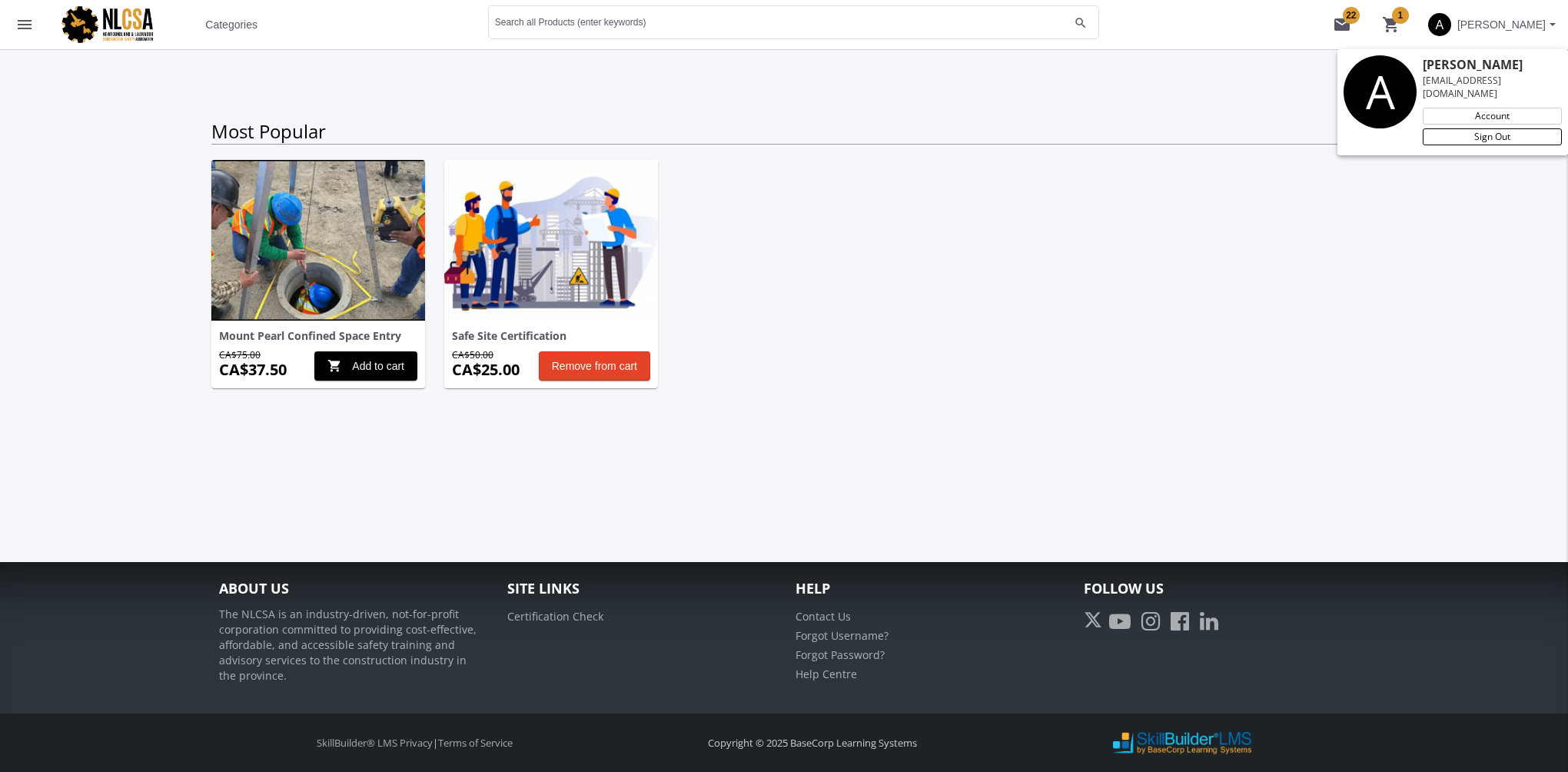
click at [1469, 128] on link "Sign Out" at bounding box center [1492, 137] width 139 height 17
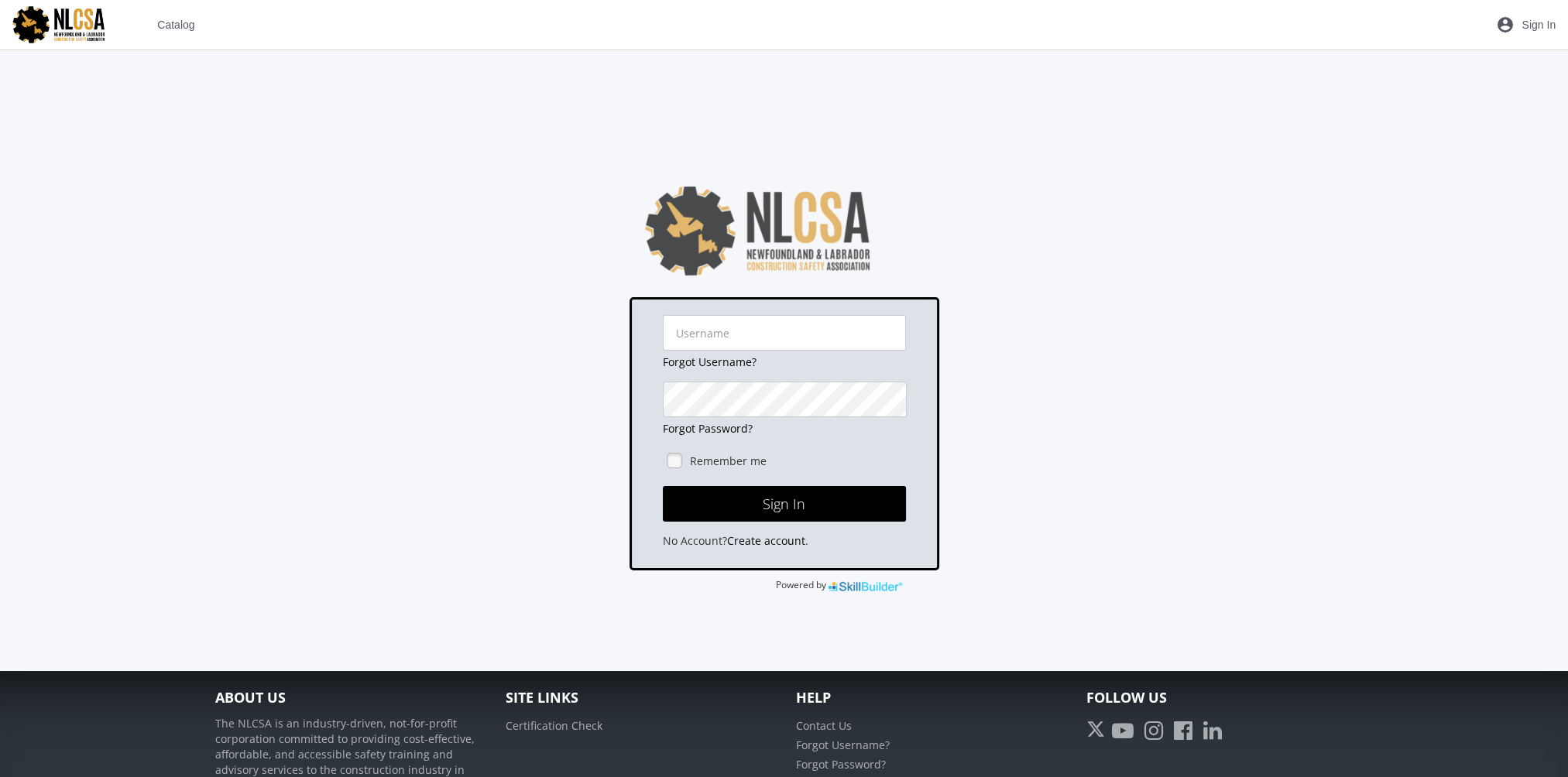
click at [183, 24] on span "Catalog" at bounding box center [175, 24] width 38 height 28
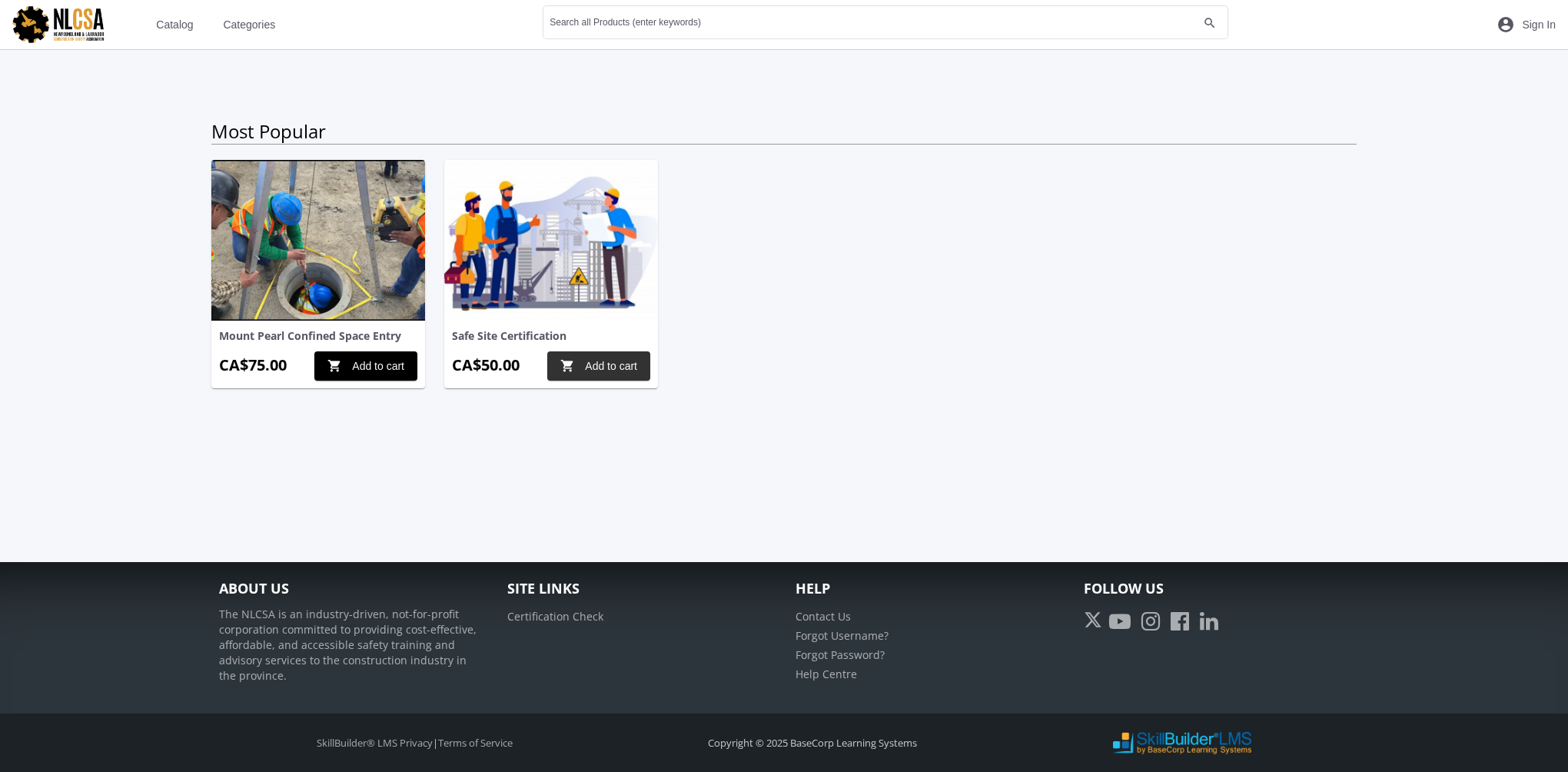
click at [604, 367] on span "shopping_cart Add to cart" at bounding box center [599, 366] width 77 height 28
click at [1463, 29] on mat-icon "shopping_cart 1" at bounding box center [1459, 24] width 18 height 18
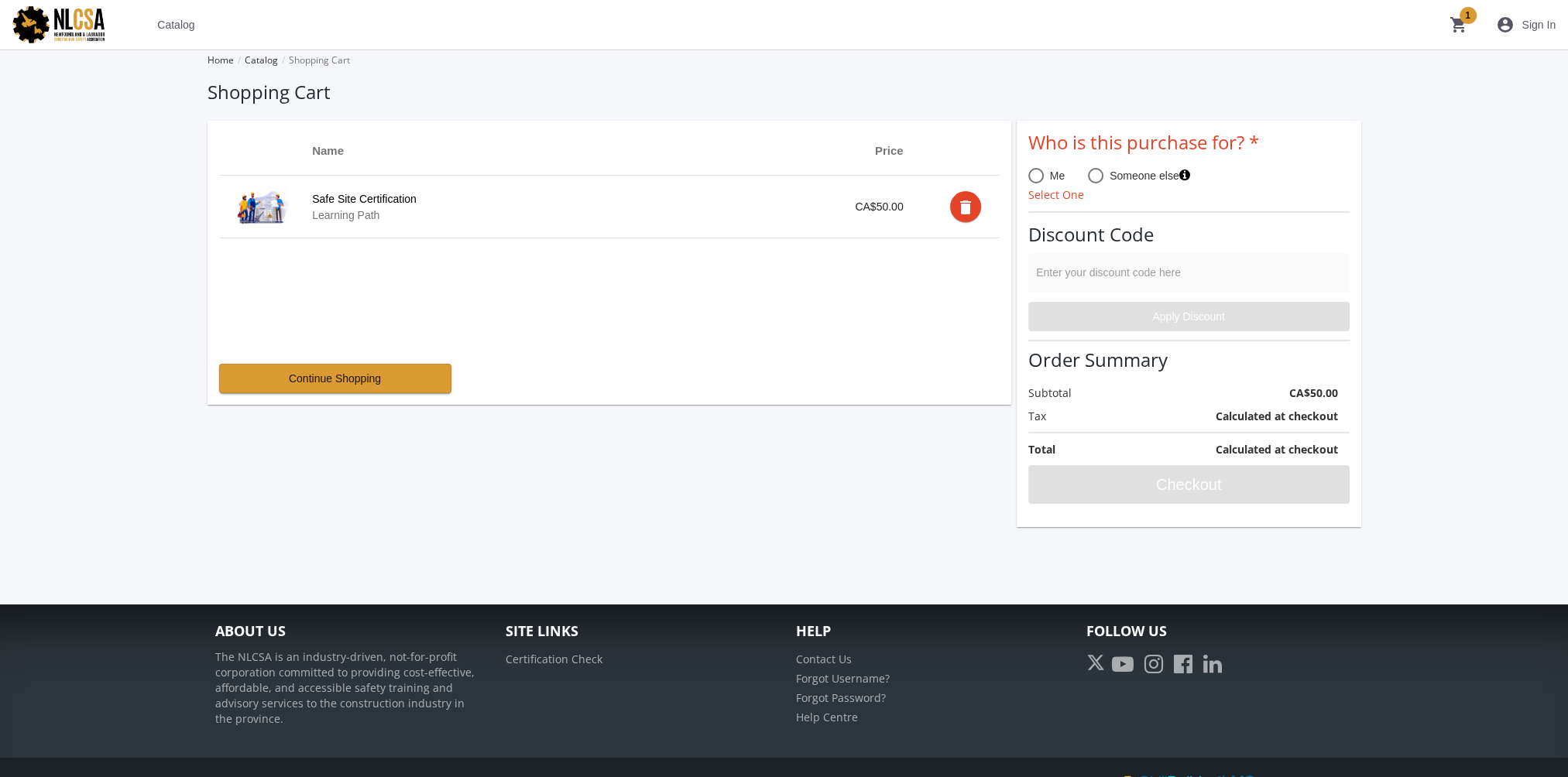
click at [1041, 177] on span at bounding box center [1036, 176] width 16 height 16
click at [1041, 177] on input "Me" at bounding box center [1036, 179] width 16 height 16
radio input "true"
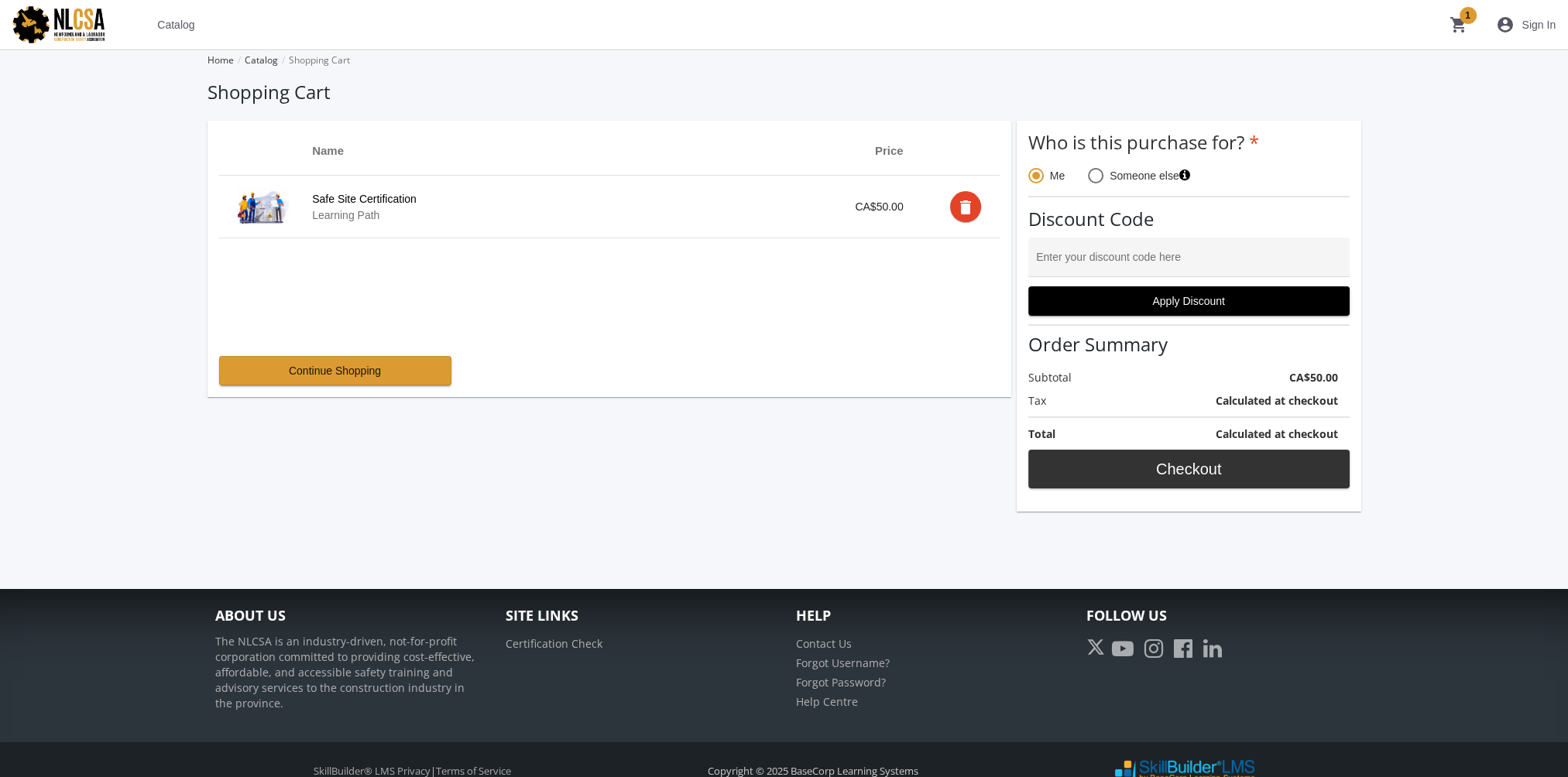
click at [1168, 479] on span "Checkout" at bounding box center [1188, 469] width 295 height 28
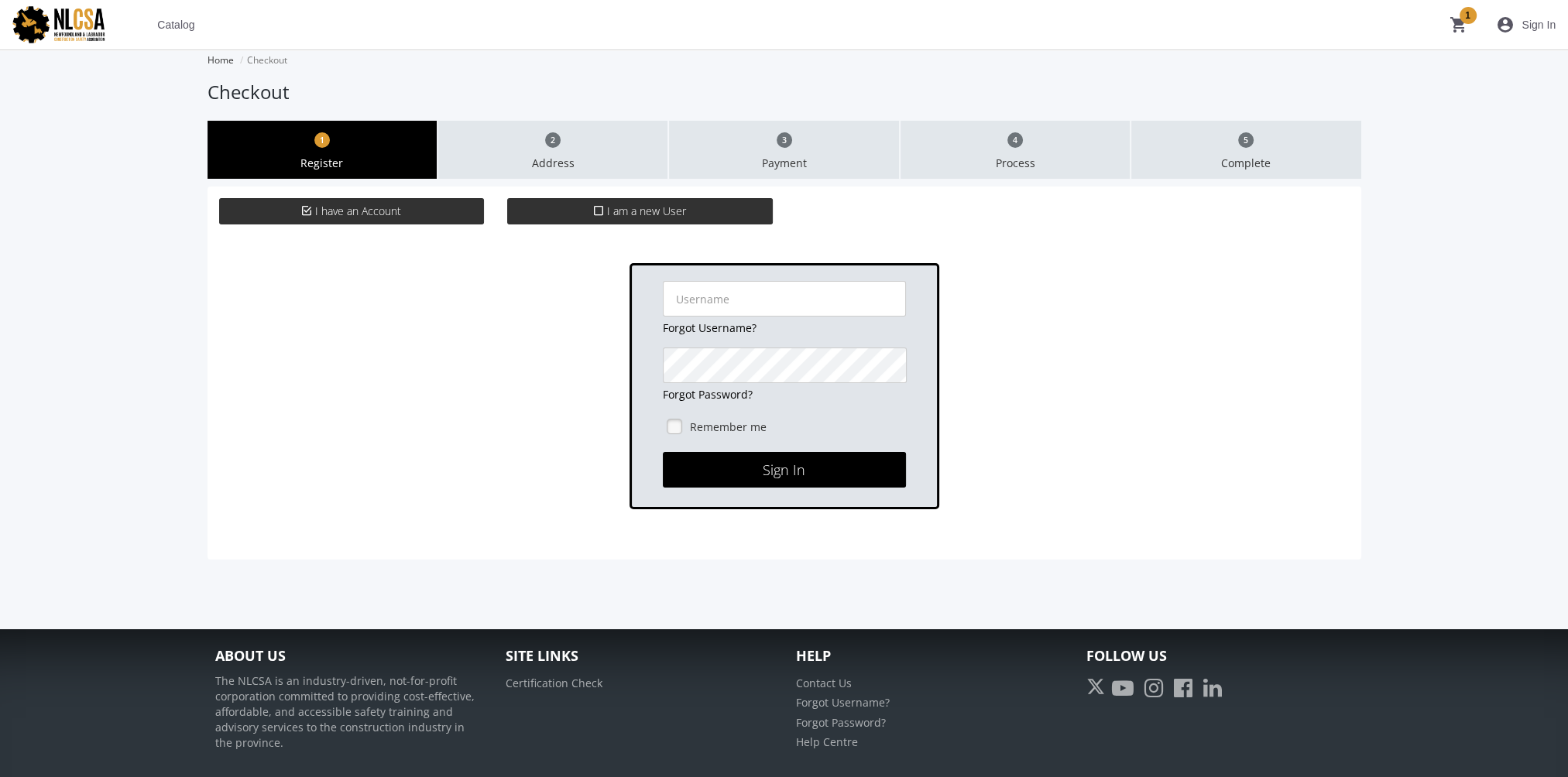
click at [622, 211] on span "I am a new User" at bounding box center [647, 210] width 79 height 15
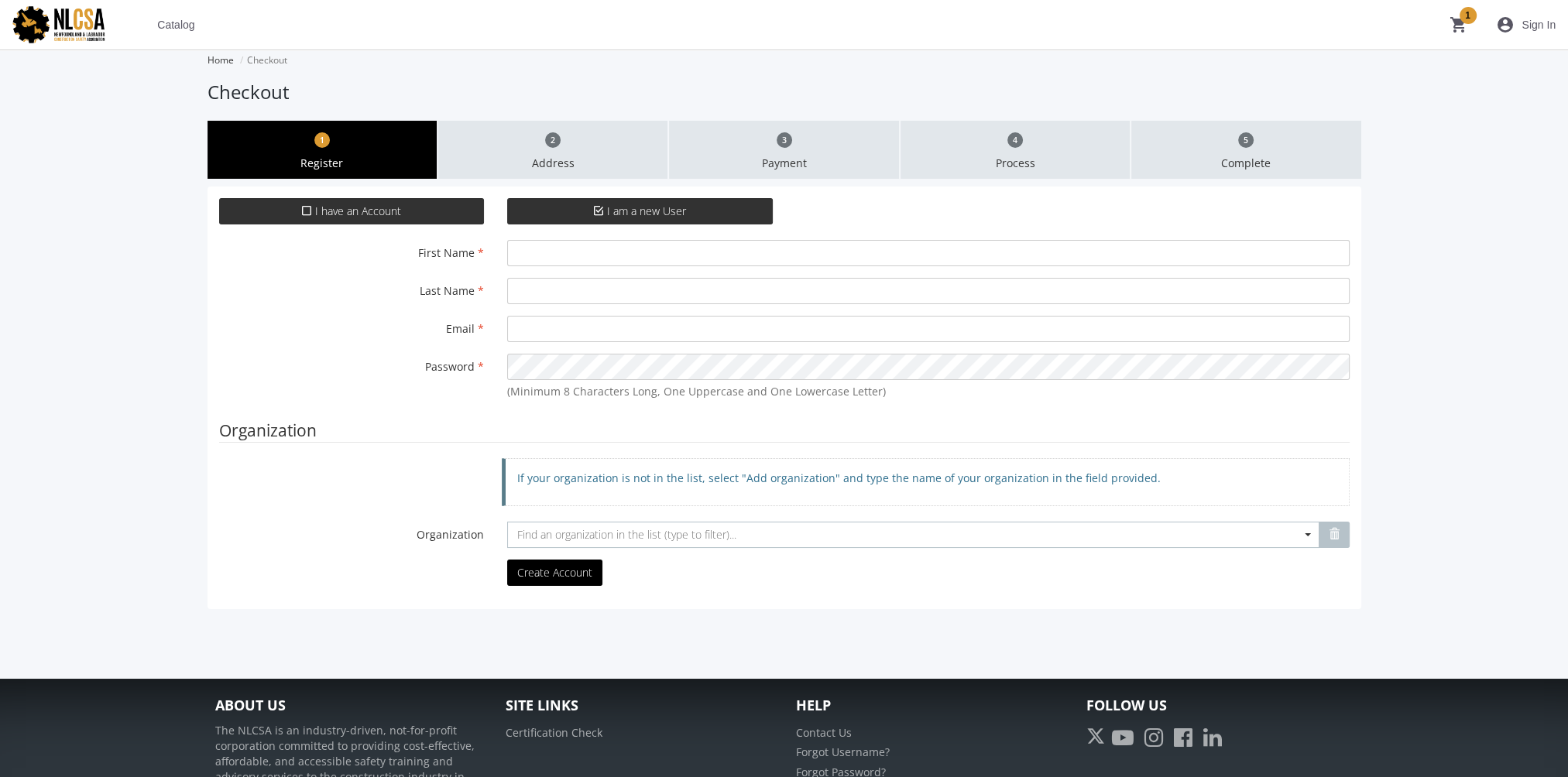
click at [374, 205] on span "I have an Account" at bounding box center [358, 210] width 86 height 15
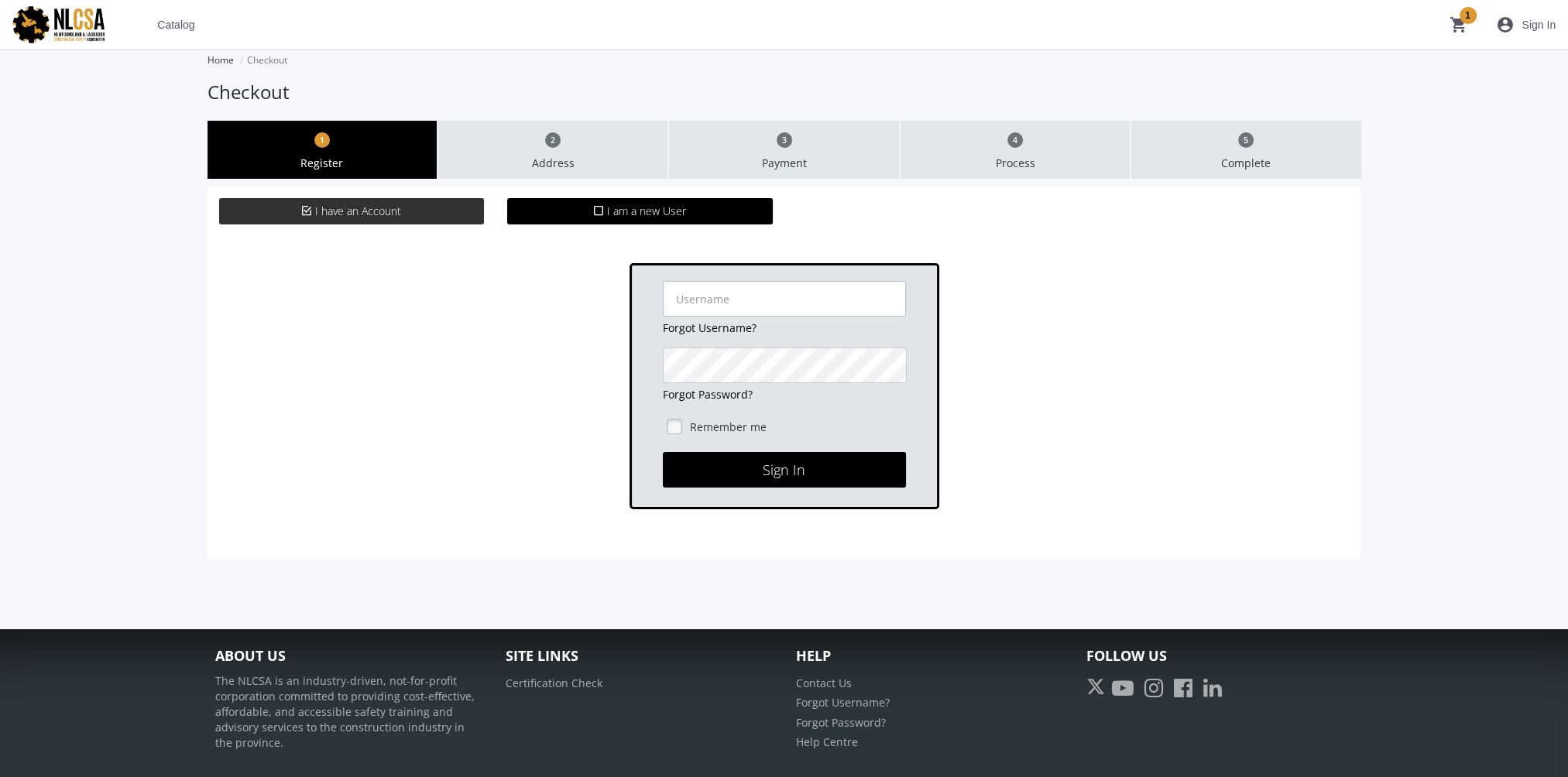
click at [697, 297] on input "text" at bounding box center [784, 298] width 243 height 36
type input "[EMAIL_ADDRESS][DOMAIN_NAME]"
click at [797, 466] on button "Sign In" at bounding box center [784, 469] width 243 height 36
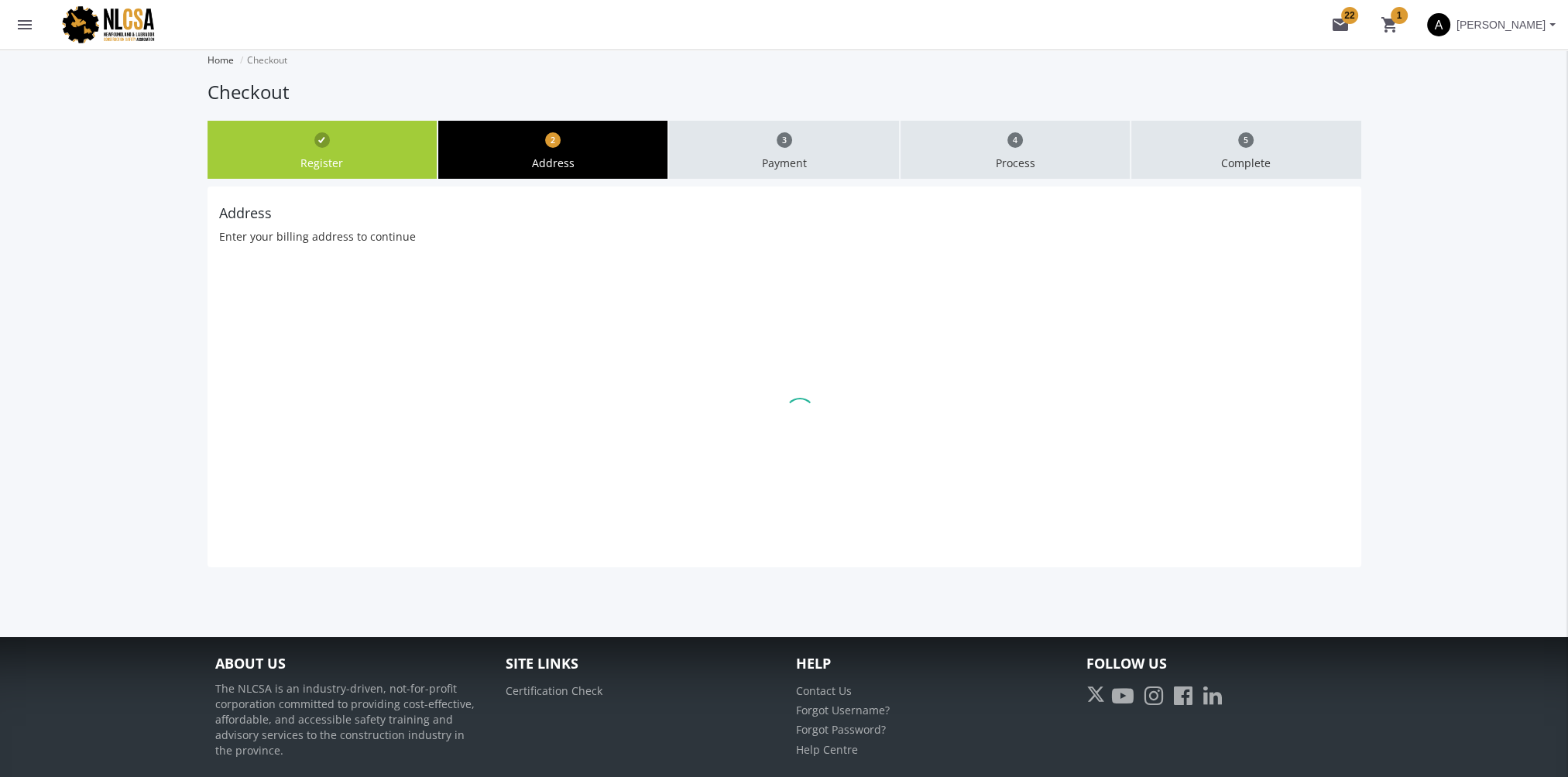
type input "625"
type input "Leger"
type input "Edmonton"
select select "1"
type input "T6W4W2"
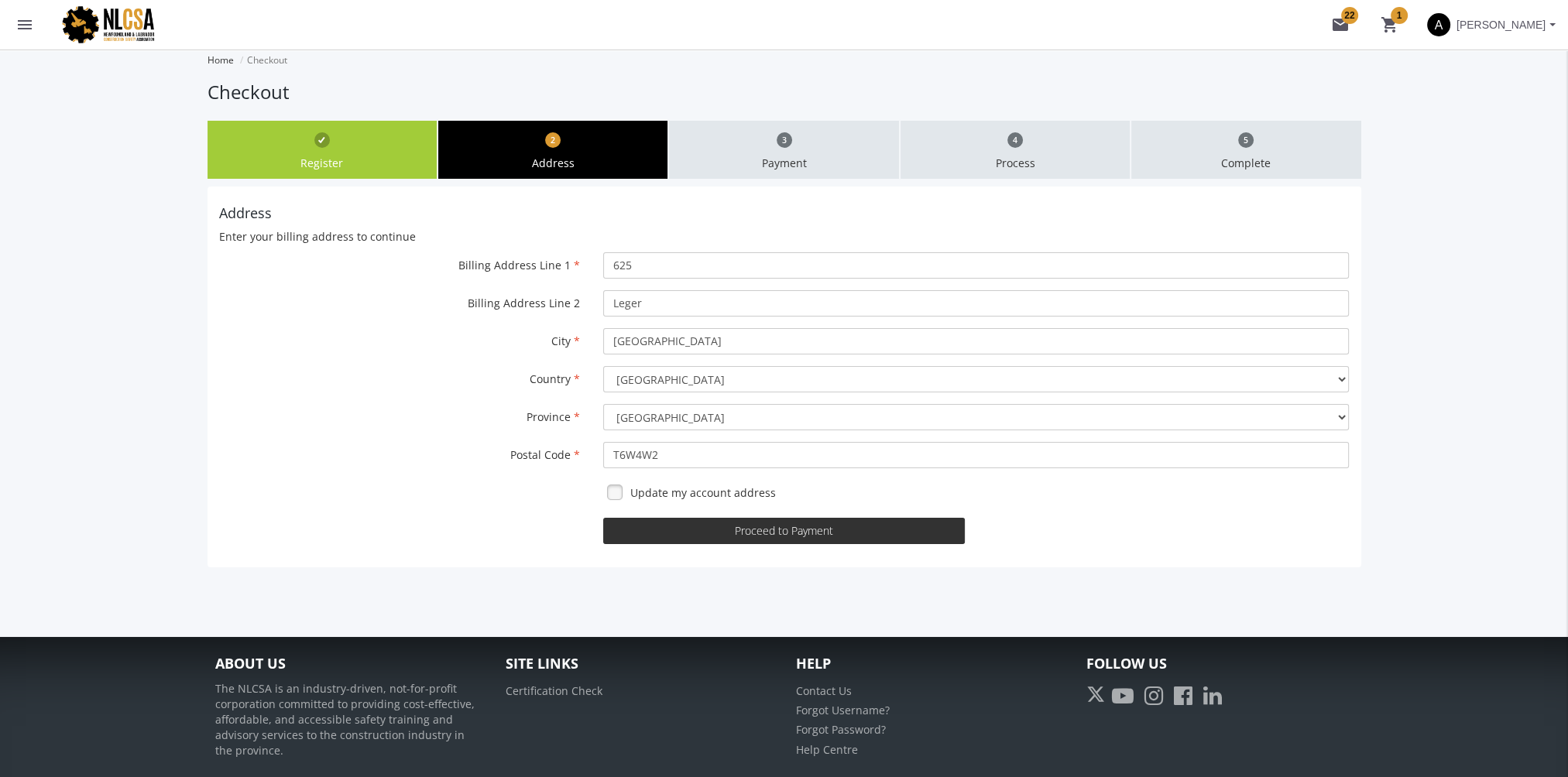
click at [784, 535] on button "Proceed to Payment" at bounding box center [784, 531] width 361 height 26
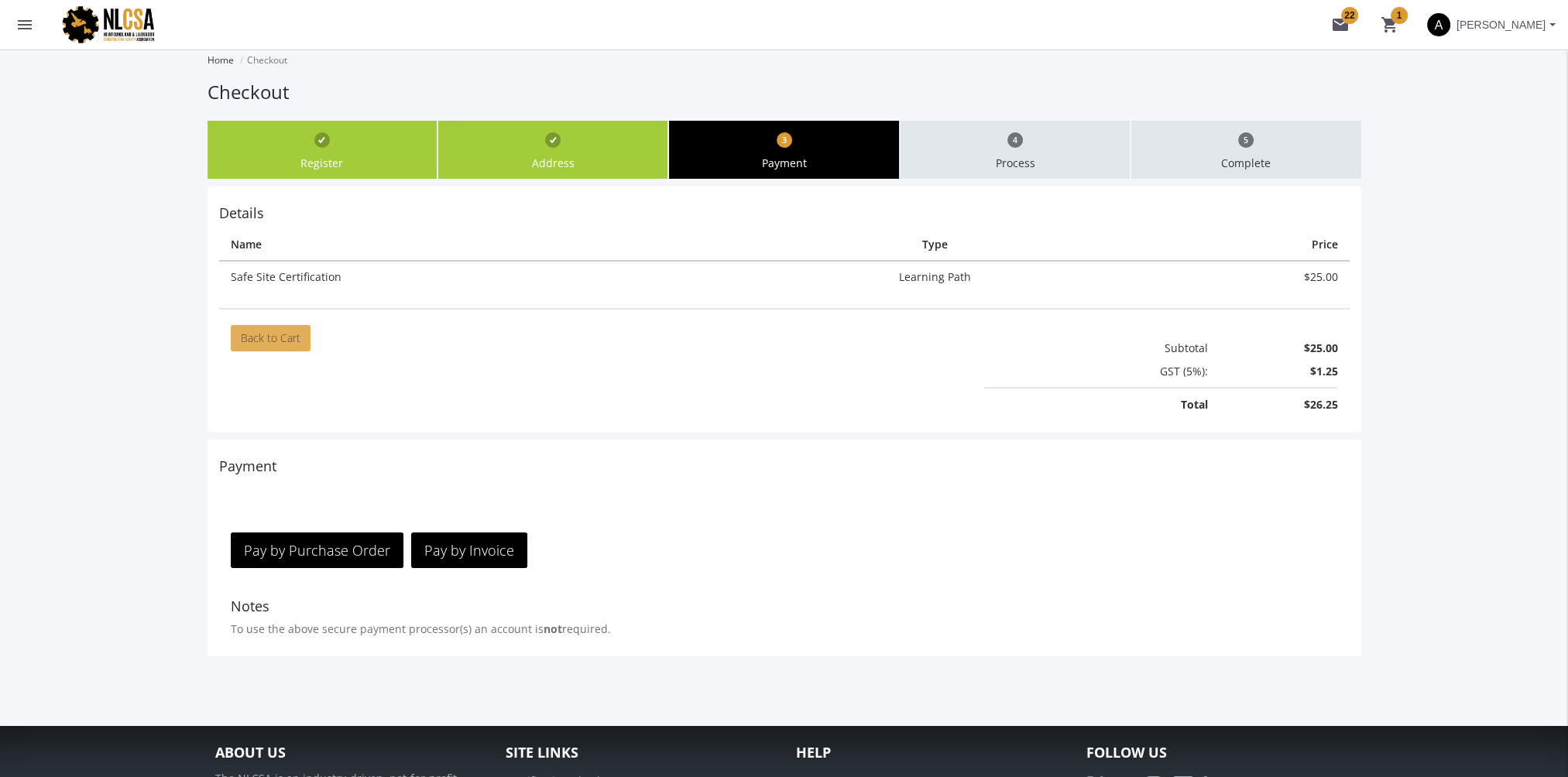
click at [294, 340] on link "Back to Cart" at bounding box center [270, 338] width 79 height 26
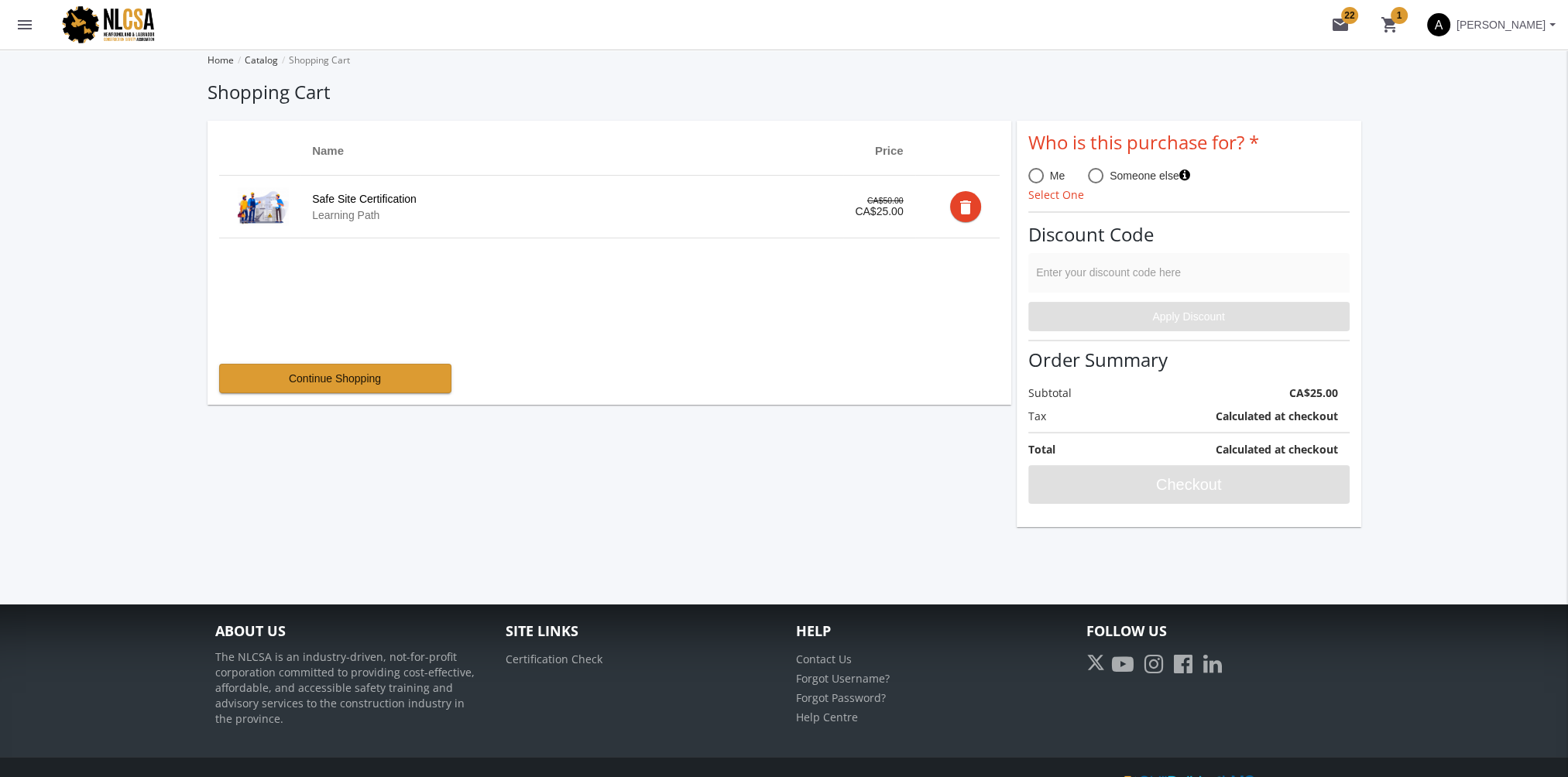
click at [1105, 265] on div "Enter your discount code here" at bounding box center [1188, 276] width 305 height 31
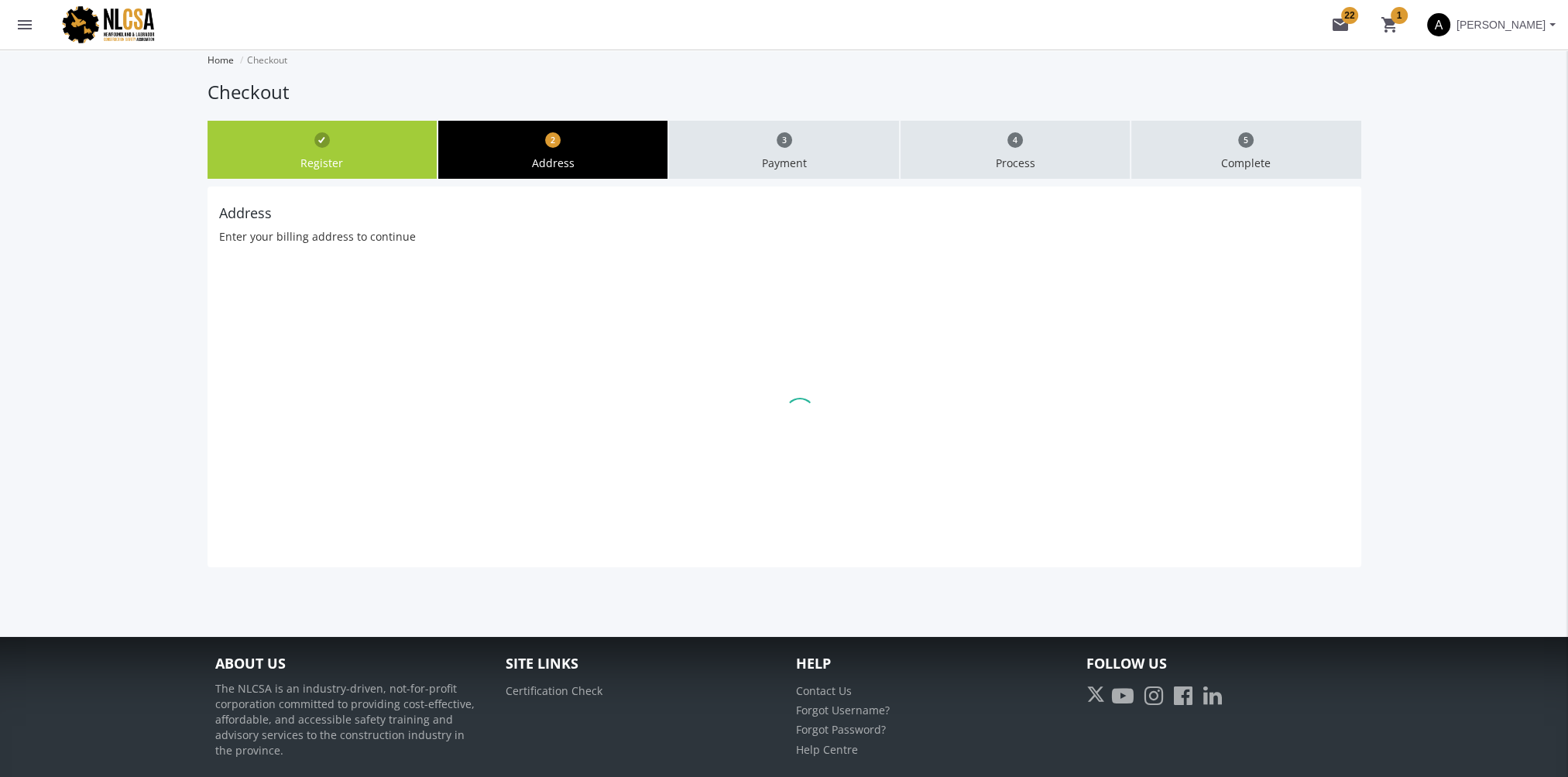
type input "625"
type input "Leger"
type input "Edmonton"
select select "1"
type input "T6W4W2"
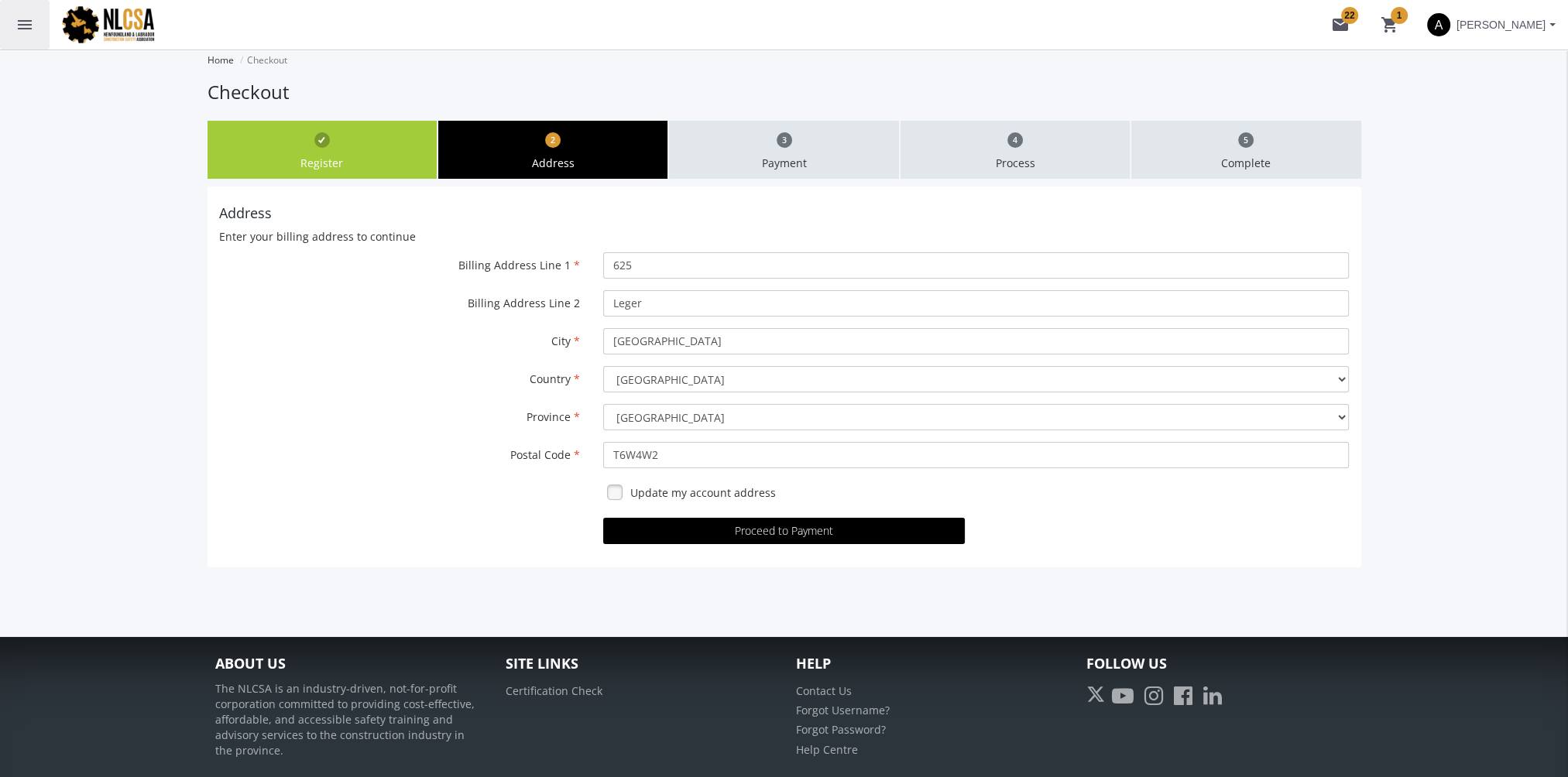
click at [27, 29] on mat-icon "menu" at bounding box center [24, 24] width 18 height 18
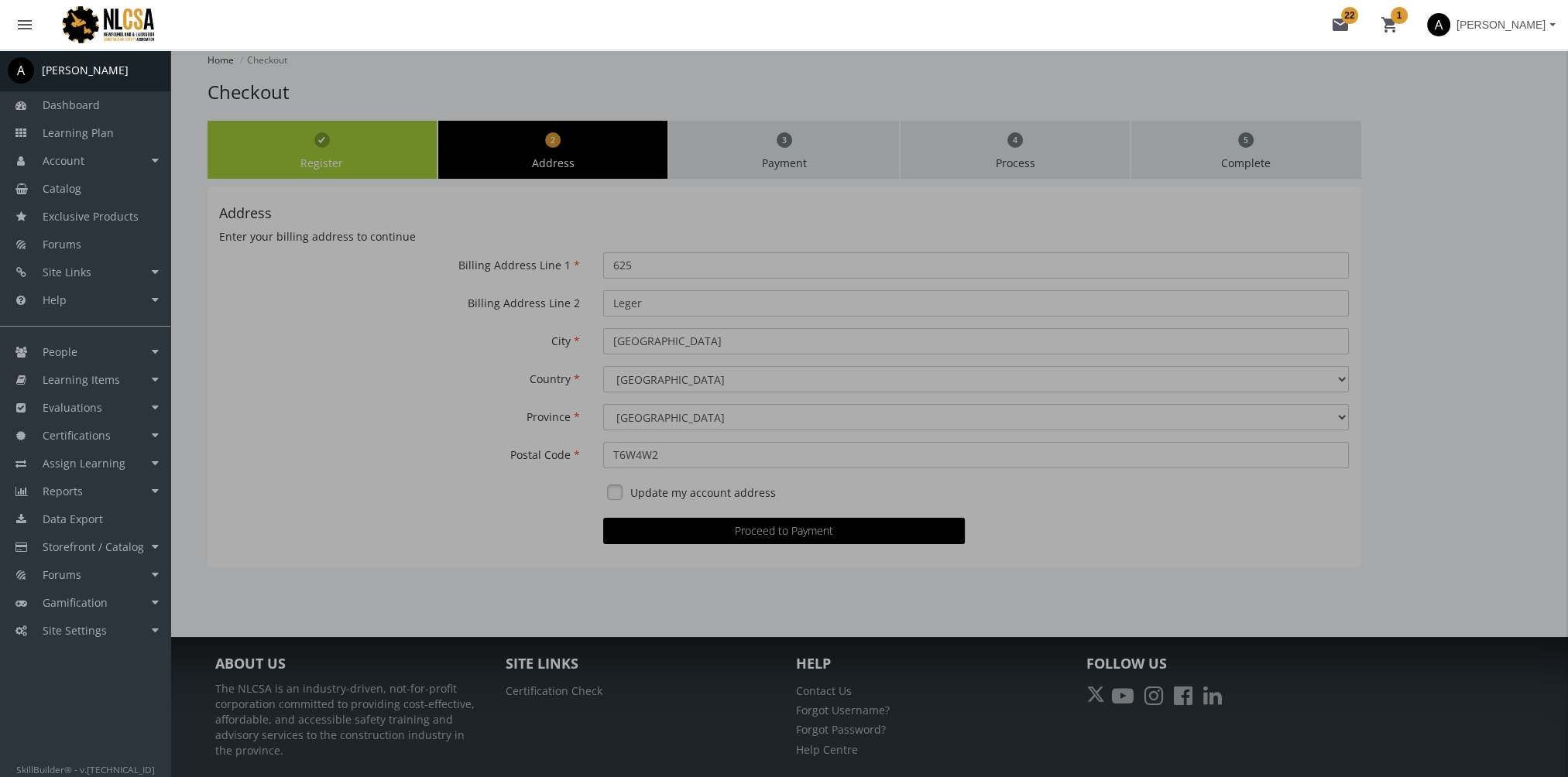
click at [1480, 44] on button "A [PERSON_NAME]" at bounding box center [1491, 24] width 154 height 50
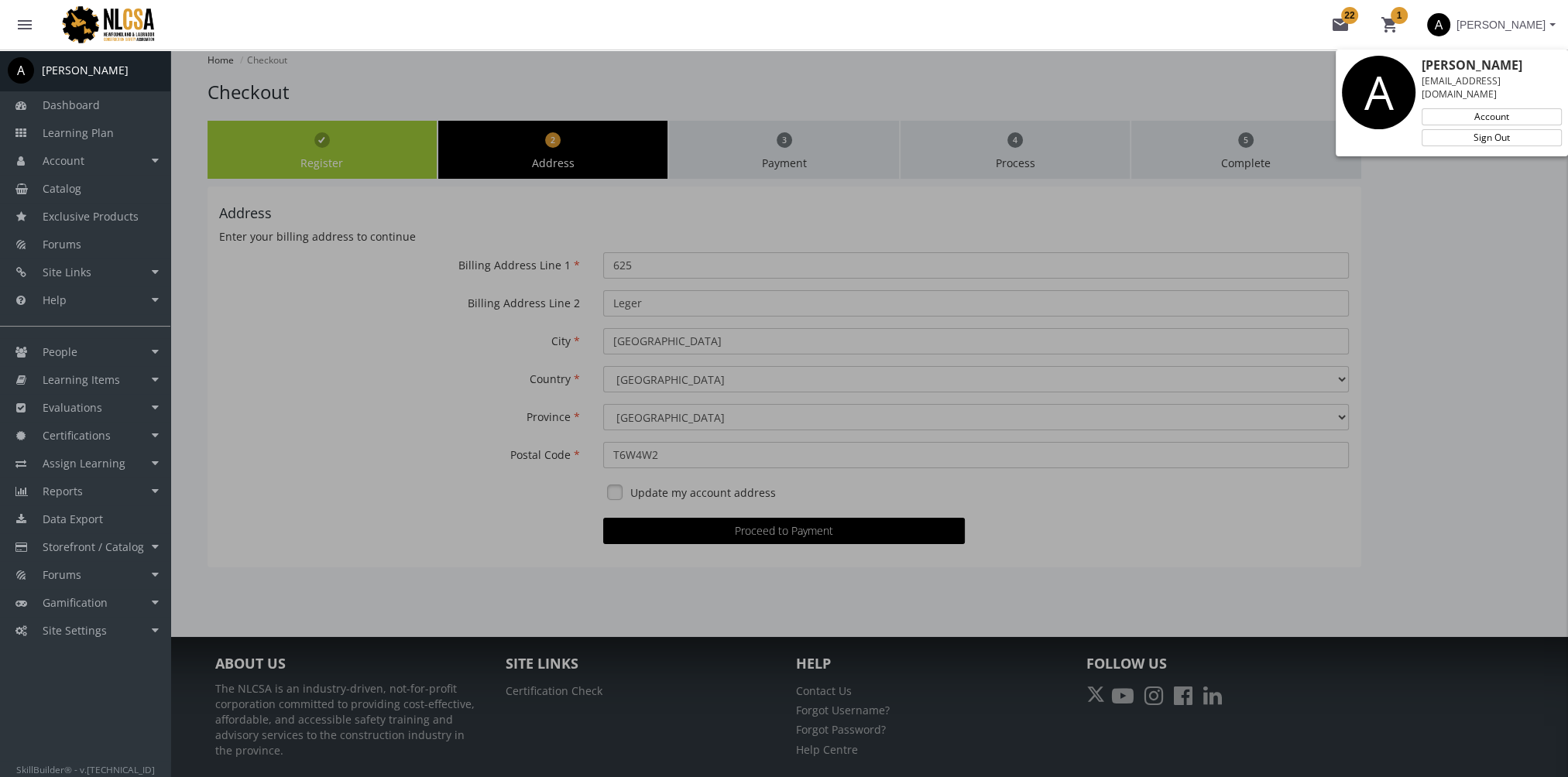
click at [1475, 133] on div "Amit Ramchandani aramchandani@basecorp.com Account Sign Out" at bounding box center [1495, 103] width 147 height 94
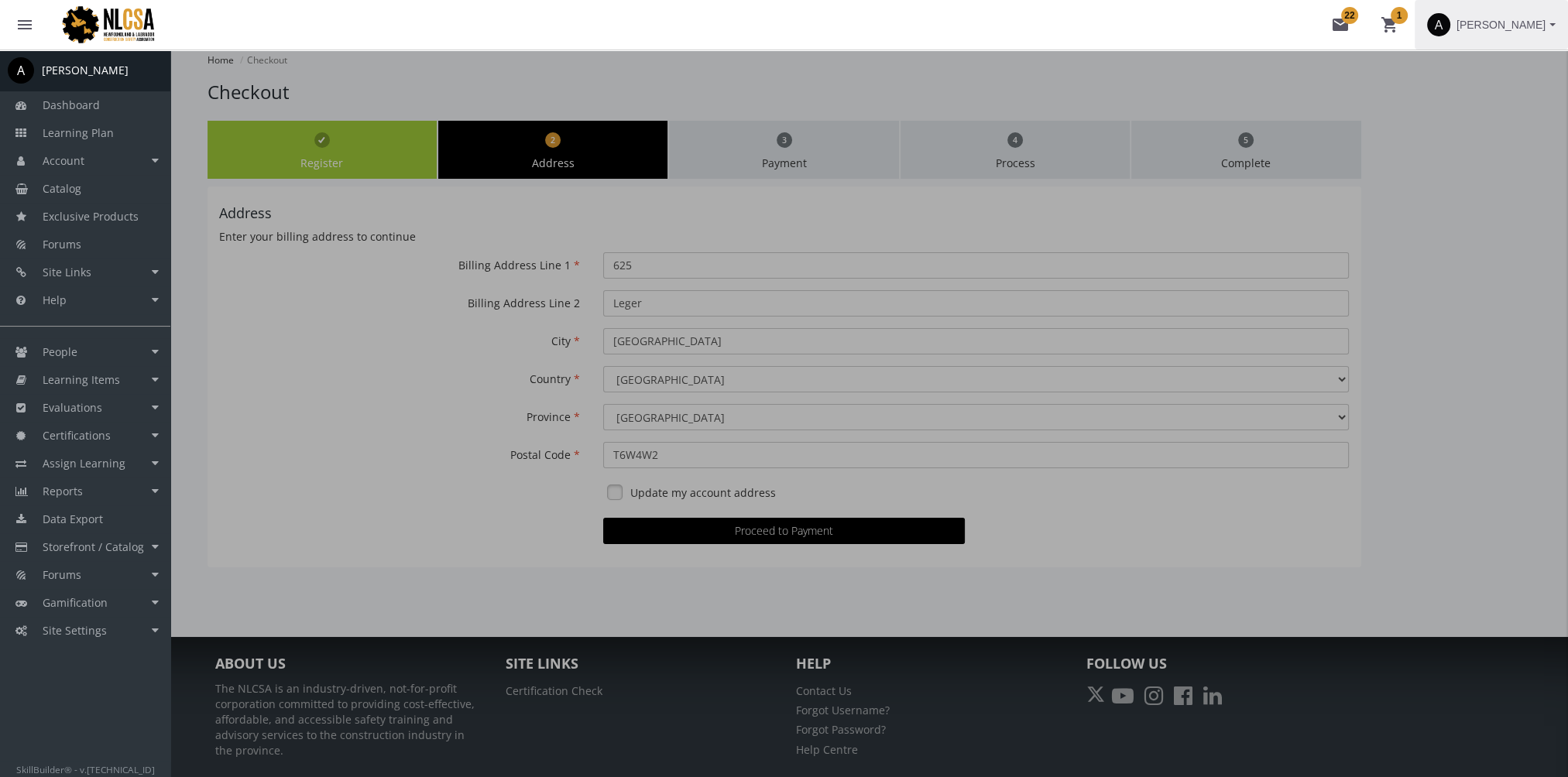
click at [1480, 23] on span "[PERSON_NAME]" at bounding box center [1501, 24] width 89 height 28
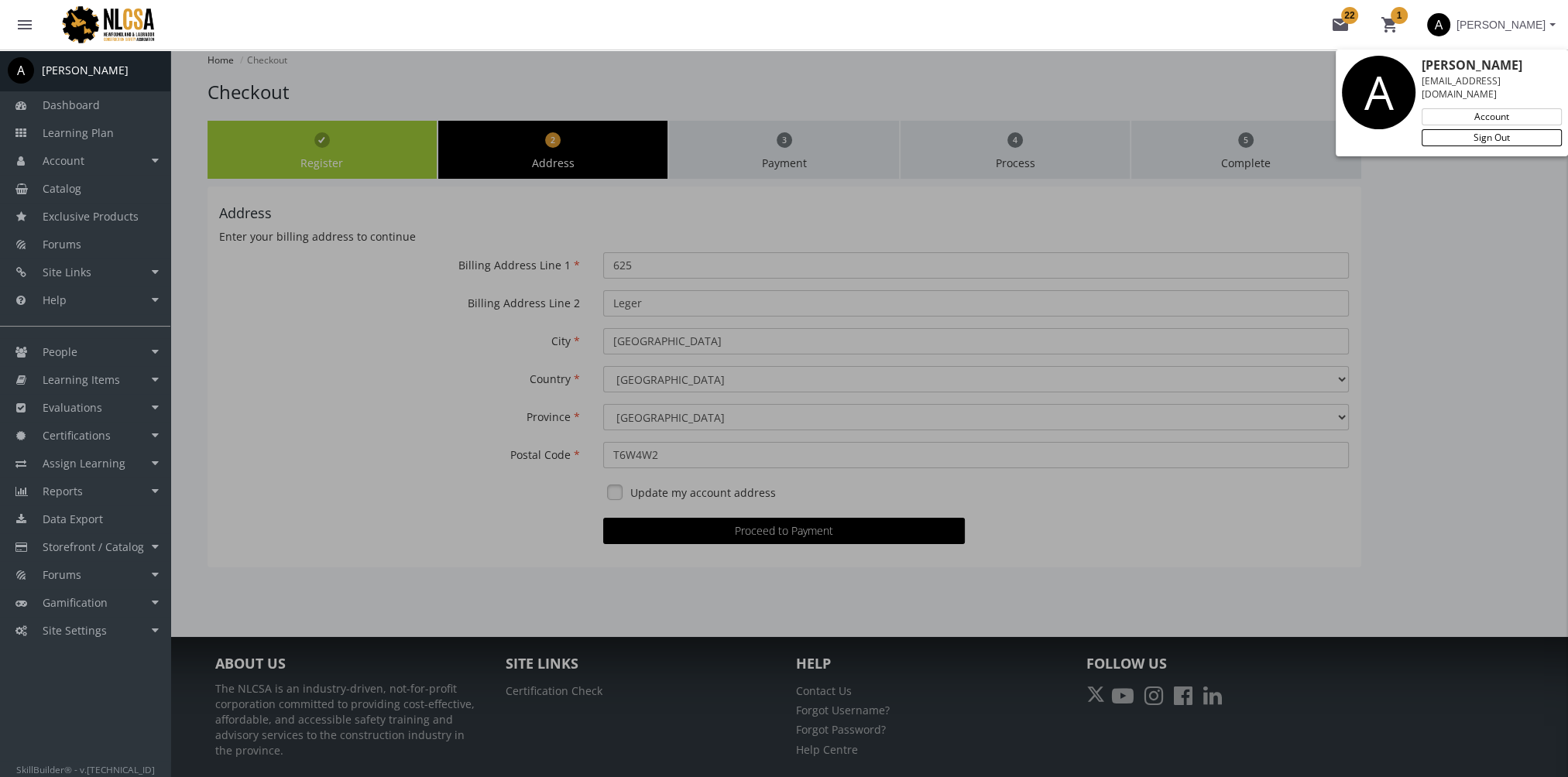
click at [1480, 129] on link "Sign Out" at bounding box center [1491, 138] width 140 height 17
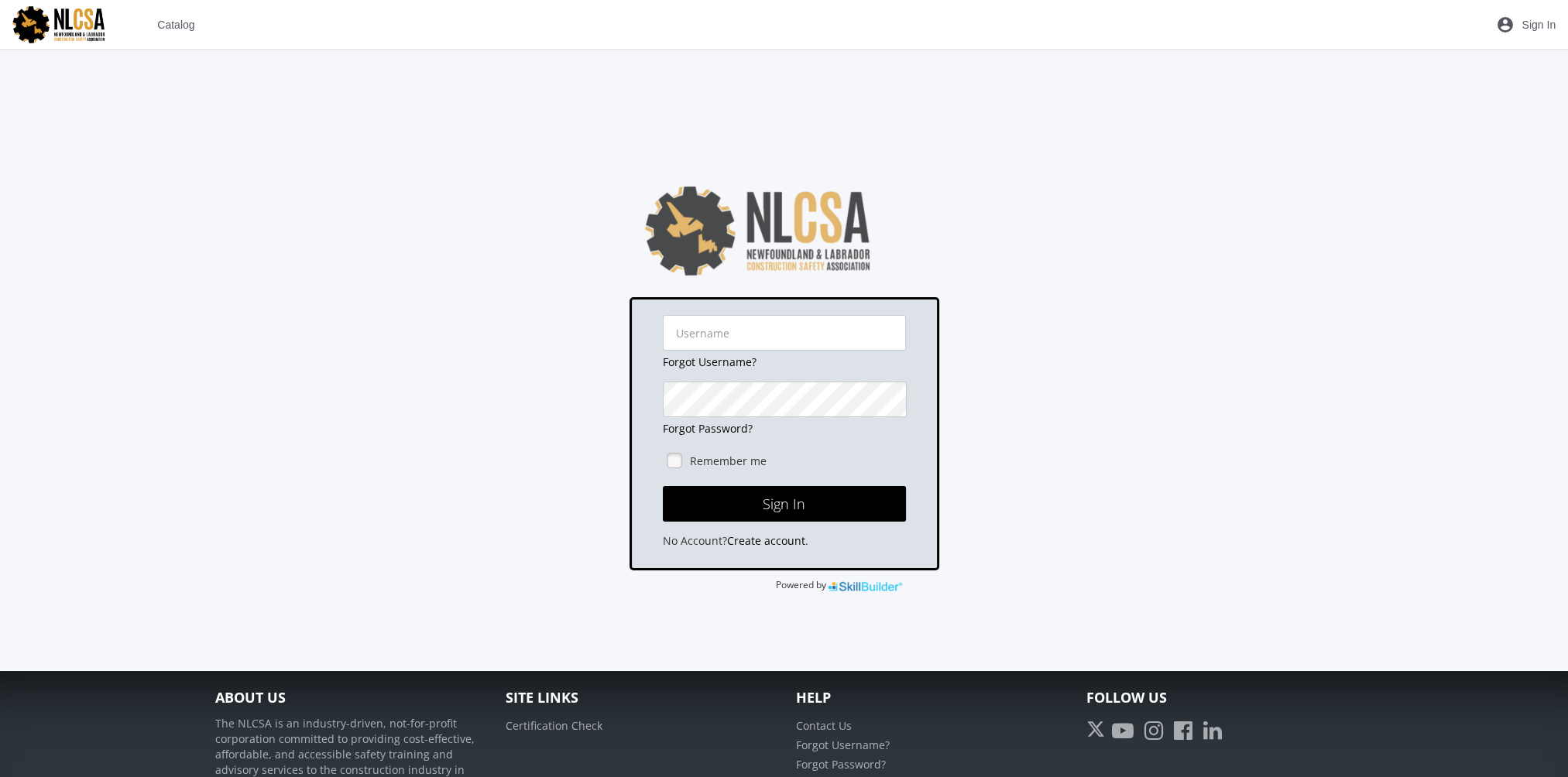
click at [1480, 11] on span "Sign In" at bounding box center [1538, 24] width 34 height 28
click at [1480, 18] on span "Sign In" at bounding box center [1538, 24] width 34 height 28
click at [758, 333] on input "text" at bounding box center [784, 332] width 243 height 36
type input "[EMAIL_ADDRESS][DOMAIN_NAME]"
click at [168, 24] on span "Catalog" at bounding box center [175, 24] width 38 height 28
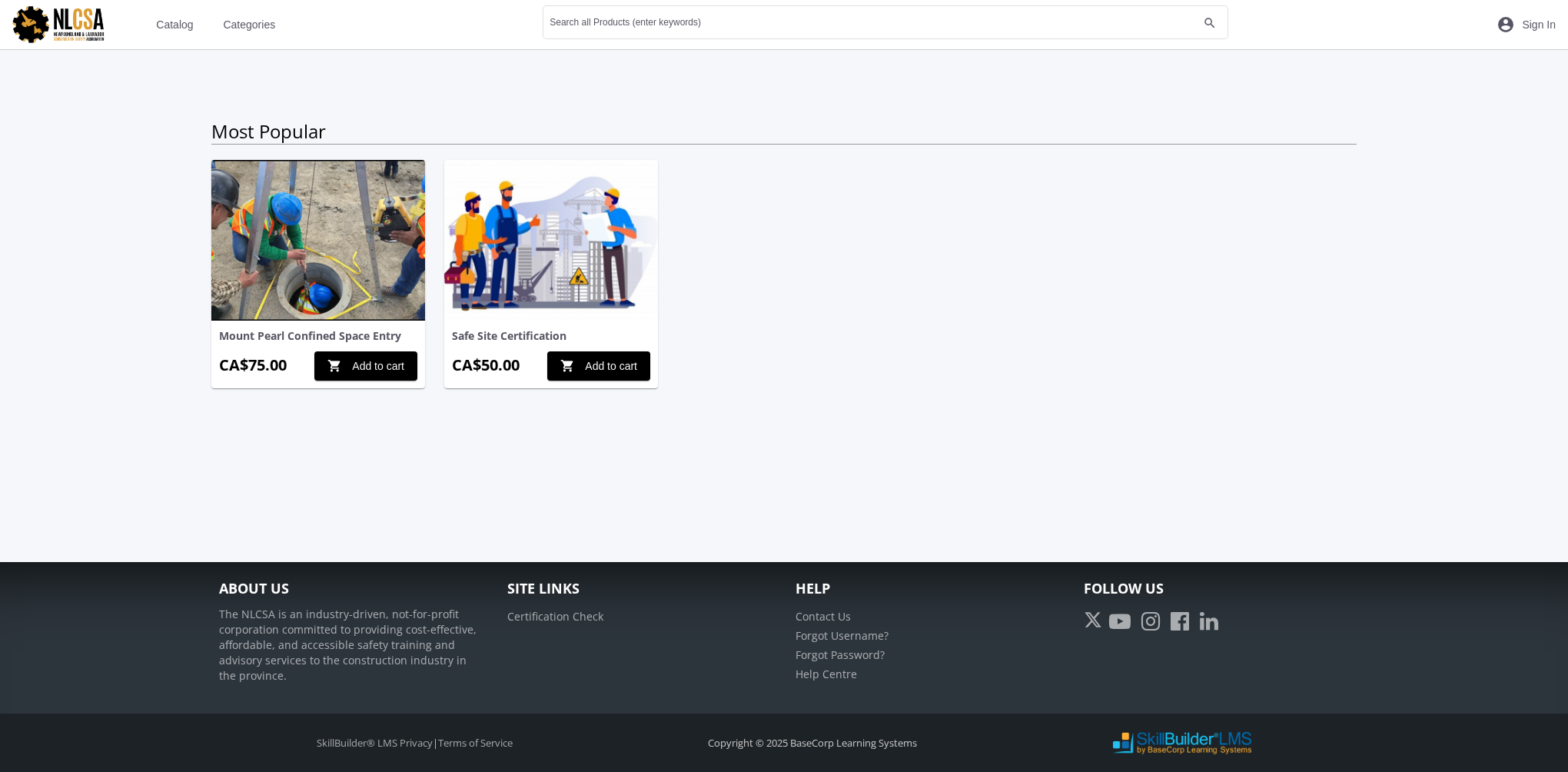
click at [237, 24] on span "Categories" at bounding box center [249, 24] width 52 height 28
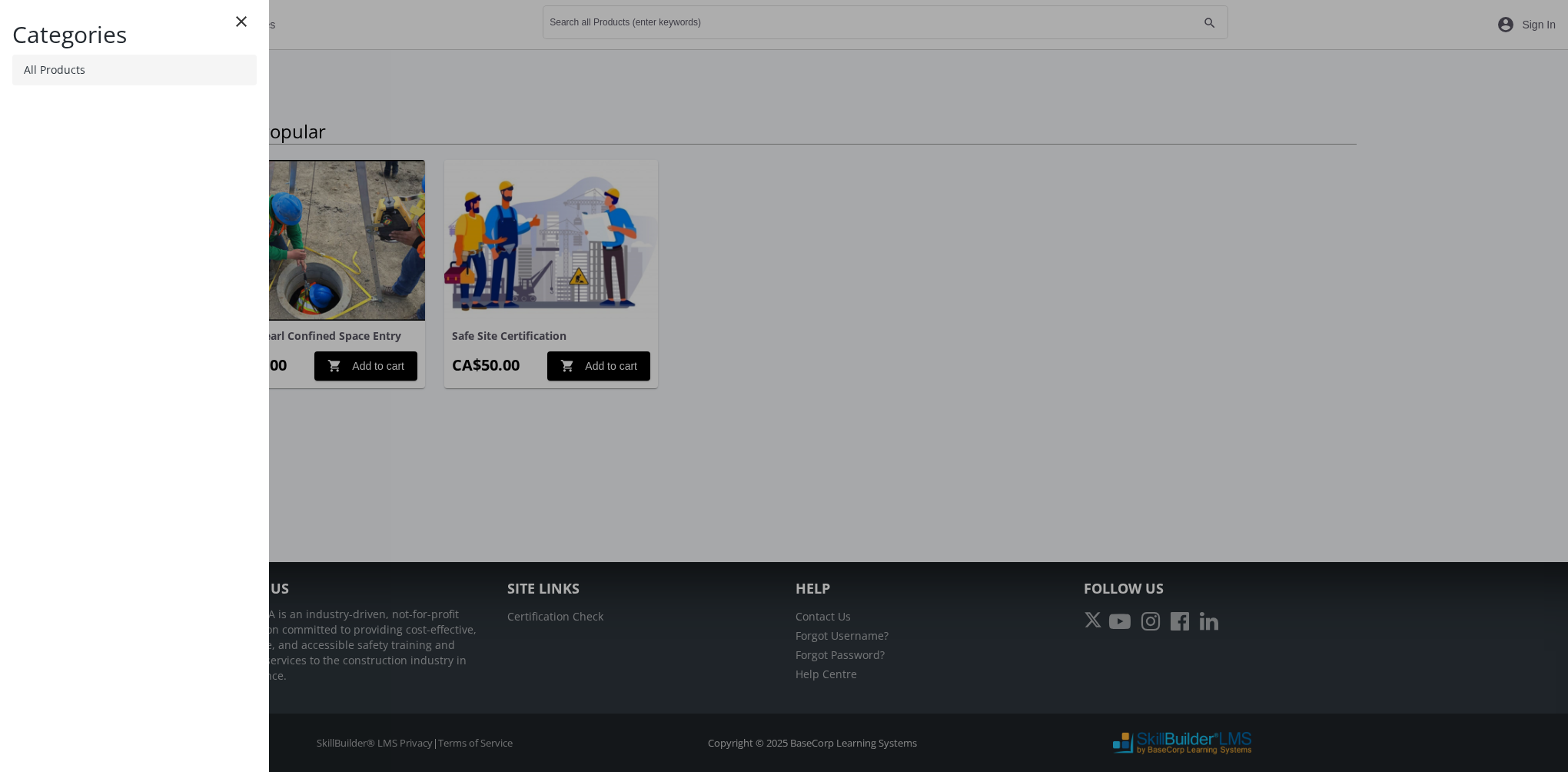
click at [129, 70] on link "All Products" at bounding box center [134, 69] width 244 height 30
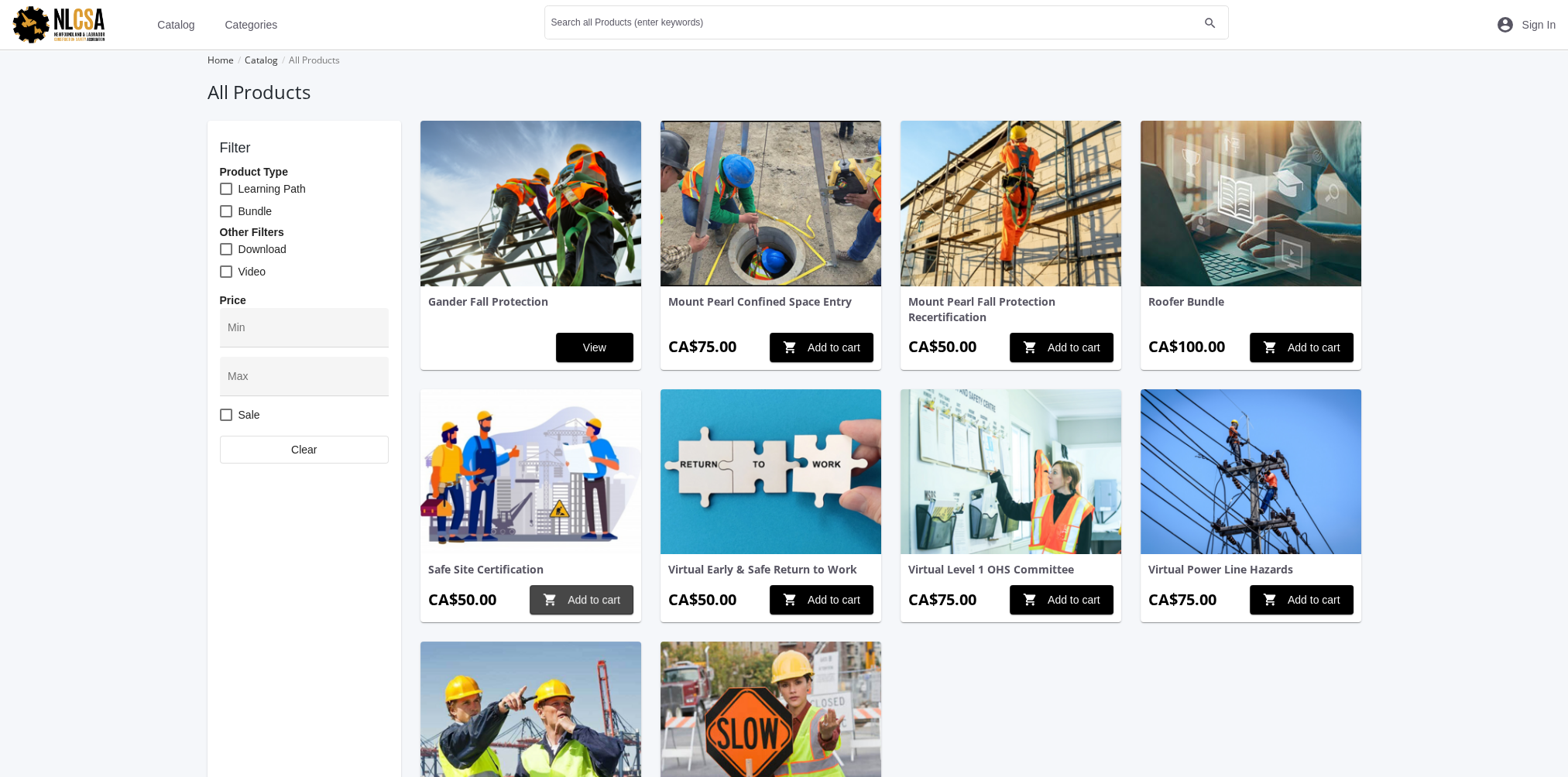
click at [573, 596] on span "shopping_cart Add to cart" at bounding box center [581, 600] width 78 height 28
click at [1462, 28] on mat-icon "shopping_cart 1" at bounding box center [1458, 24] width 18 height 18
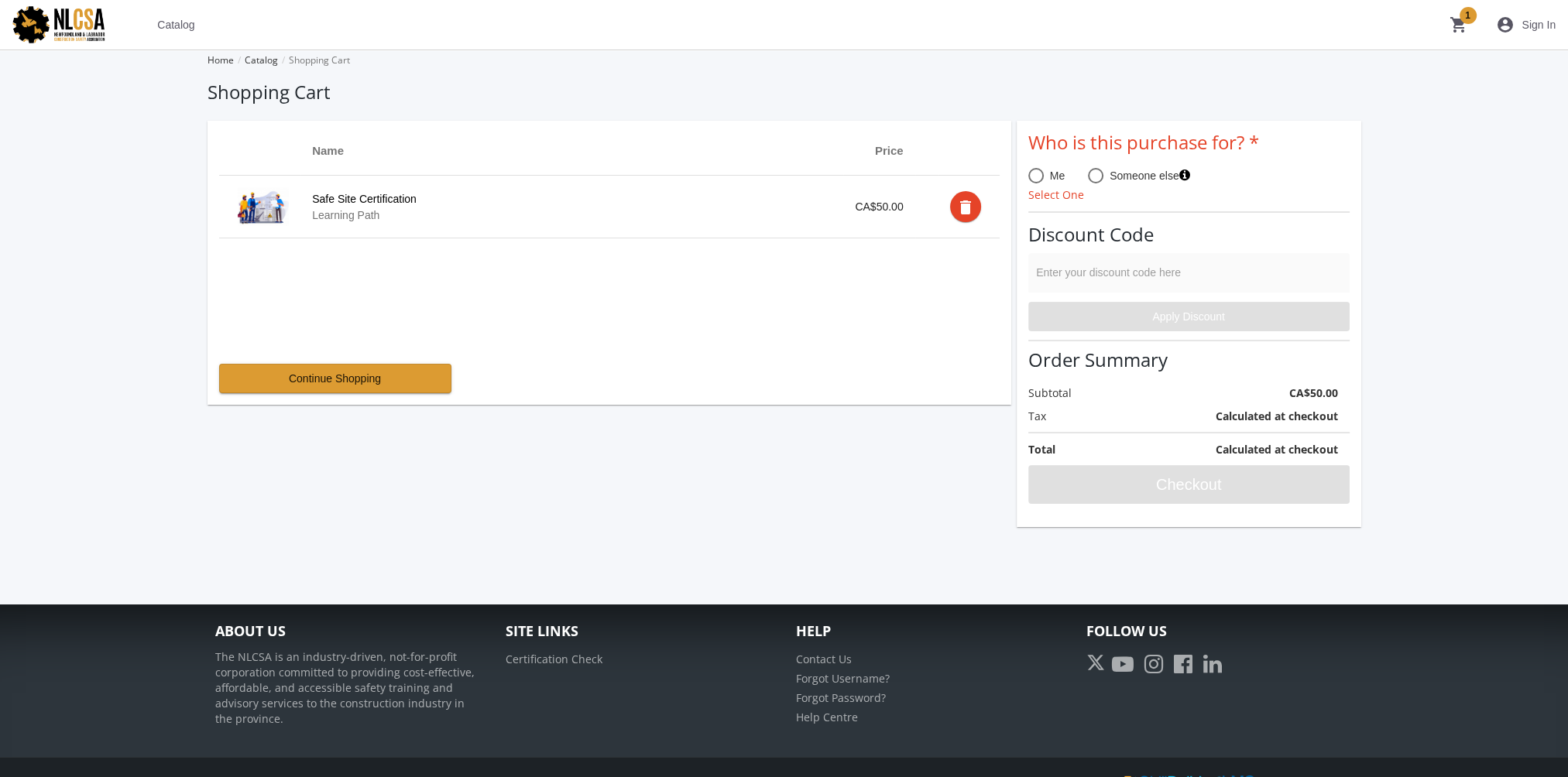
click at [1040, 182] on span at bounding box center [1036, 176] width 16 height 16
click at [1040, 182] on input "Me" at bounding box center [1036, 179] width 16 height 16
radio input "true"
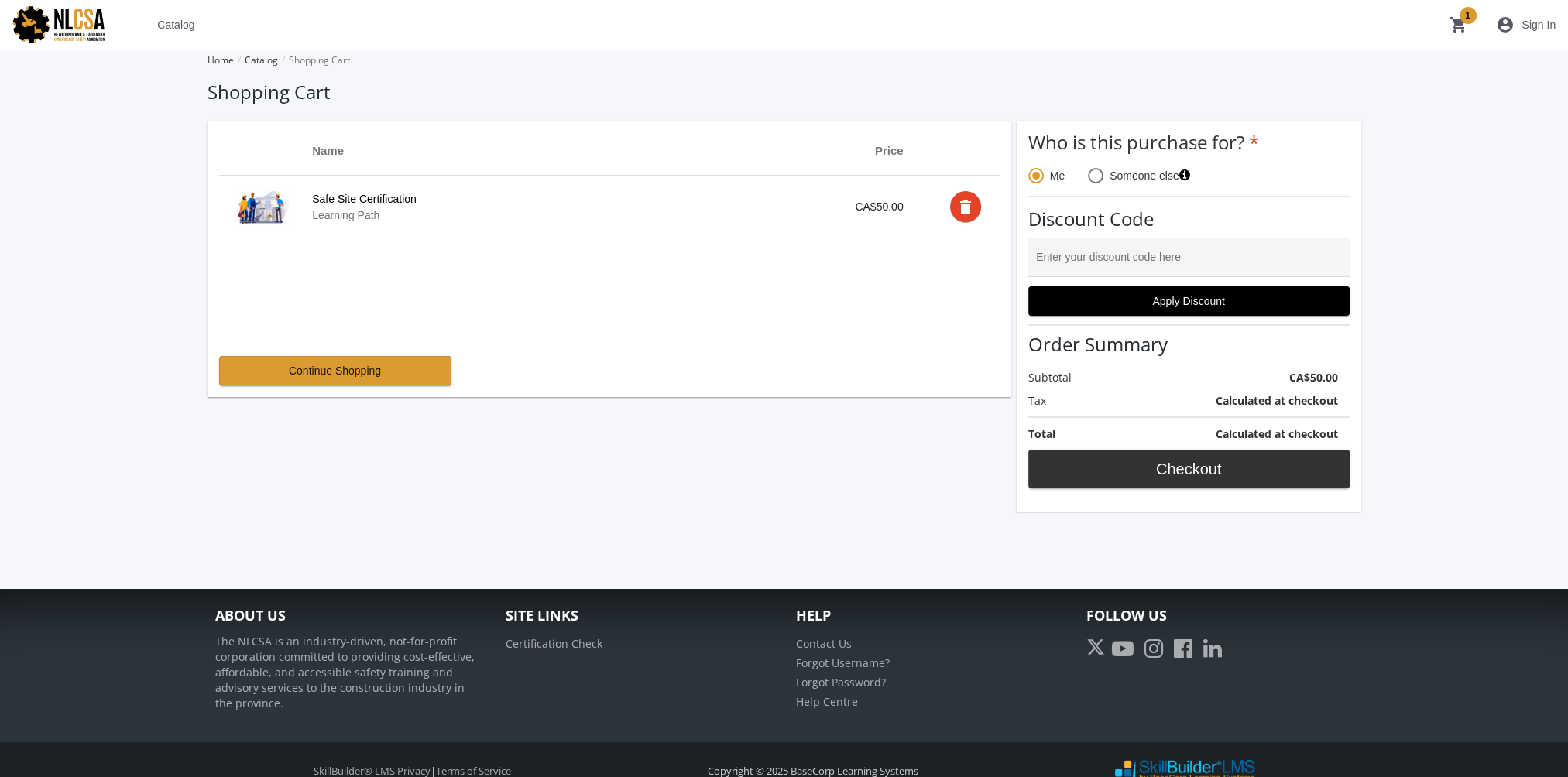
click at [1195, 470] on span "Checkout" at bounding box center [1188, 469] width 295 height 28
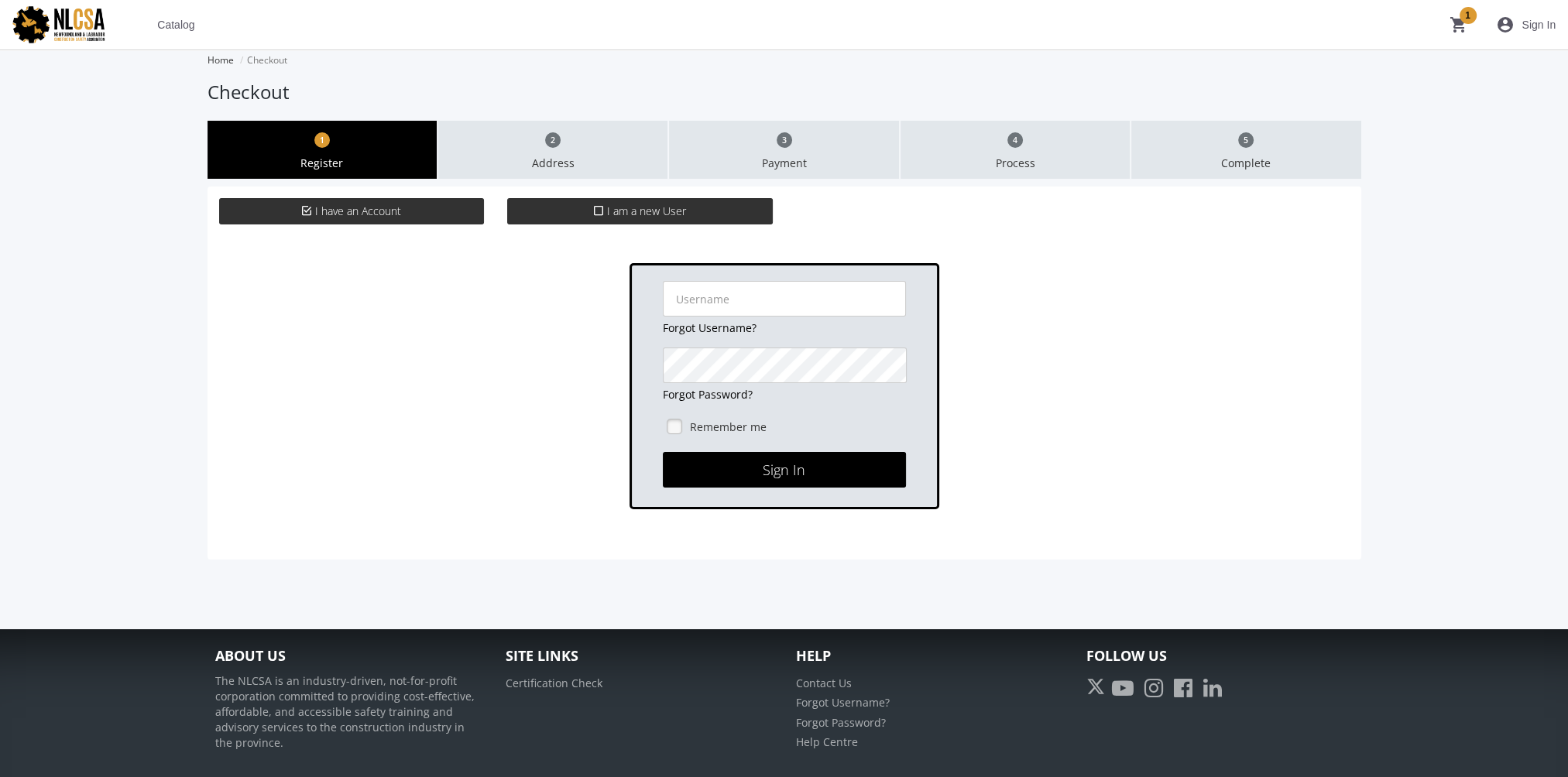
click at [604, 217] on span at bounding box center [600, 210] width 13 height 15
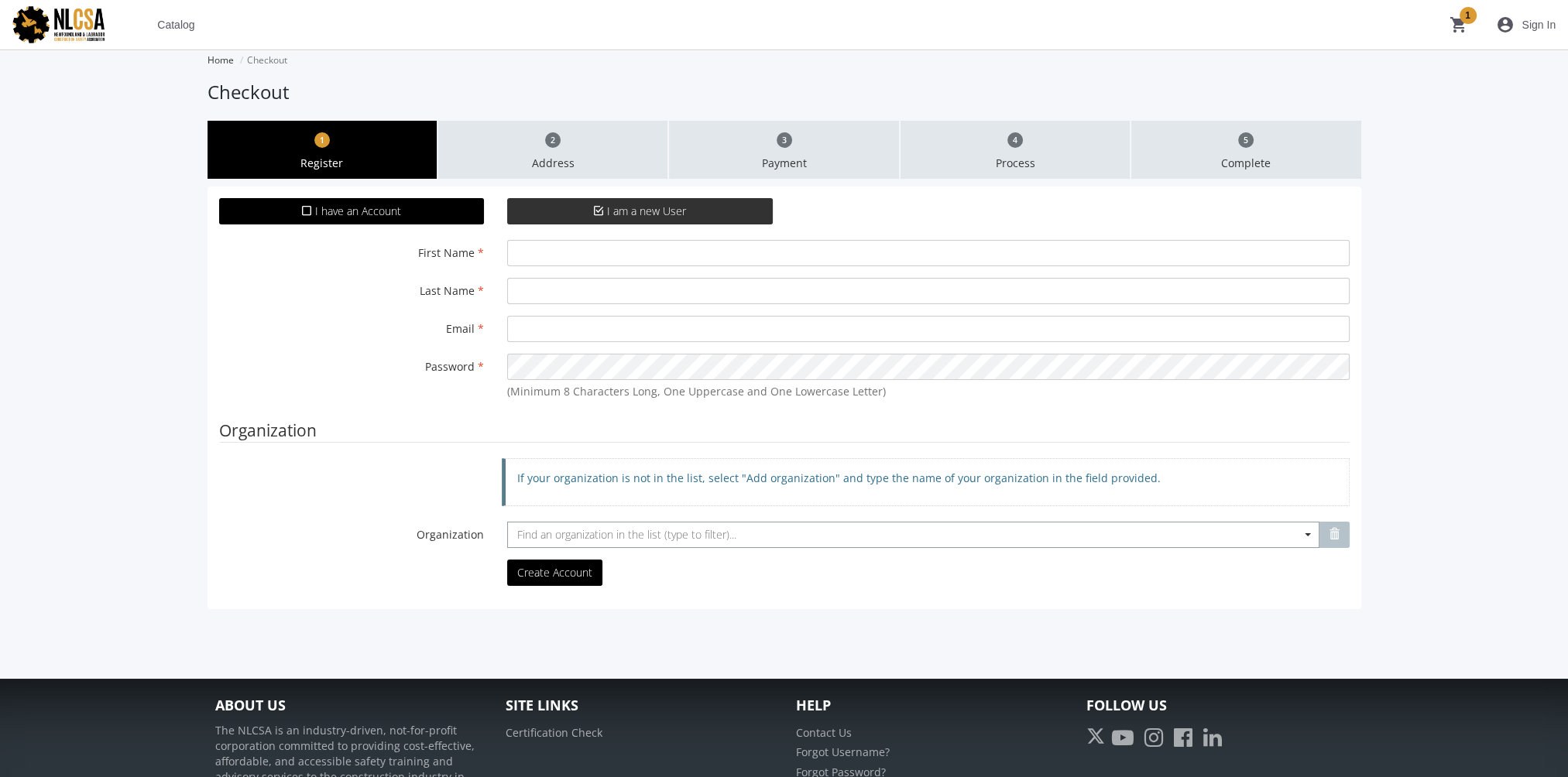
click at [532, 533] on span "Find an organization in the list (type to filter)..." at bounding box center [627, 534] width 219 height 15
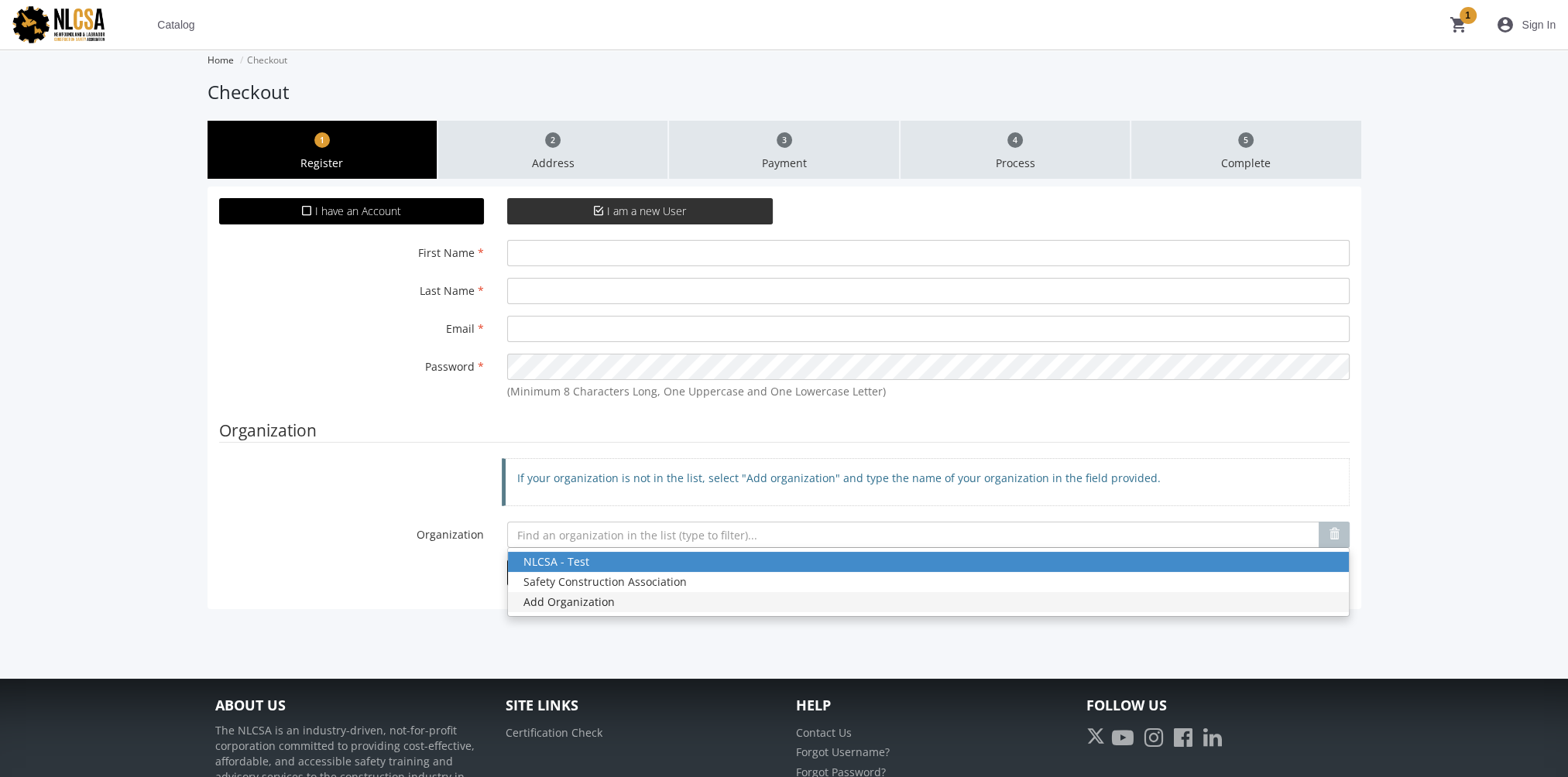
click at [576, 604] on div "Add Organization" at bounding box center [928, 602] width 810 height 16
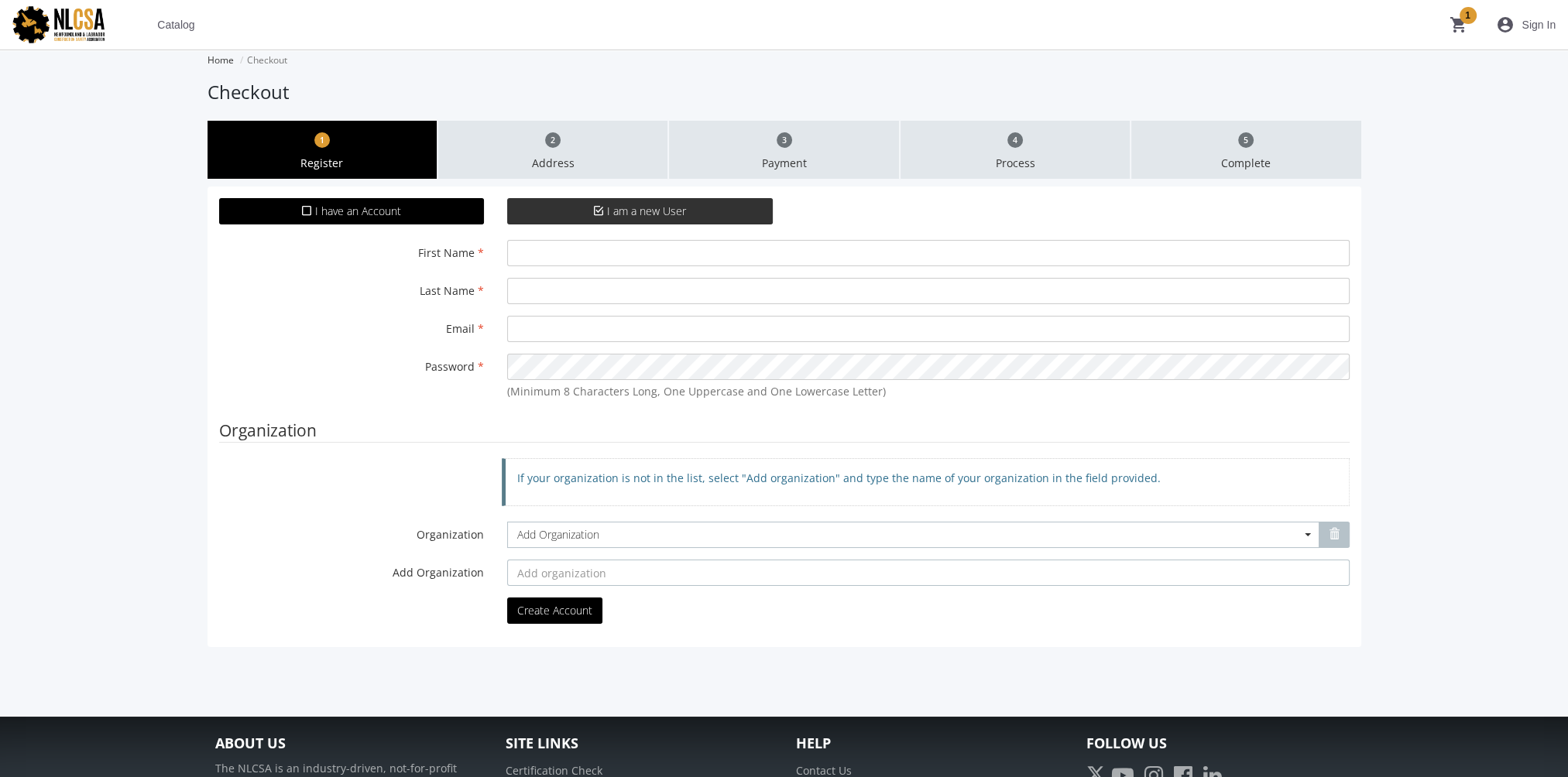
click at [558, 579] on input "text" at bounding box center [928, 573] width 842 height 26
click at [402, 215] on label "I have an Account" at bounding box center [352, 211] width 265 height 26
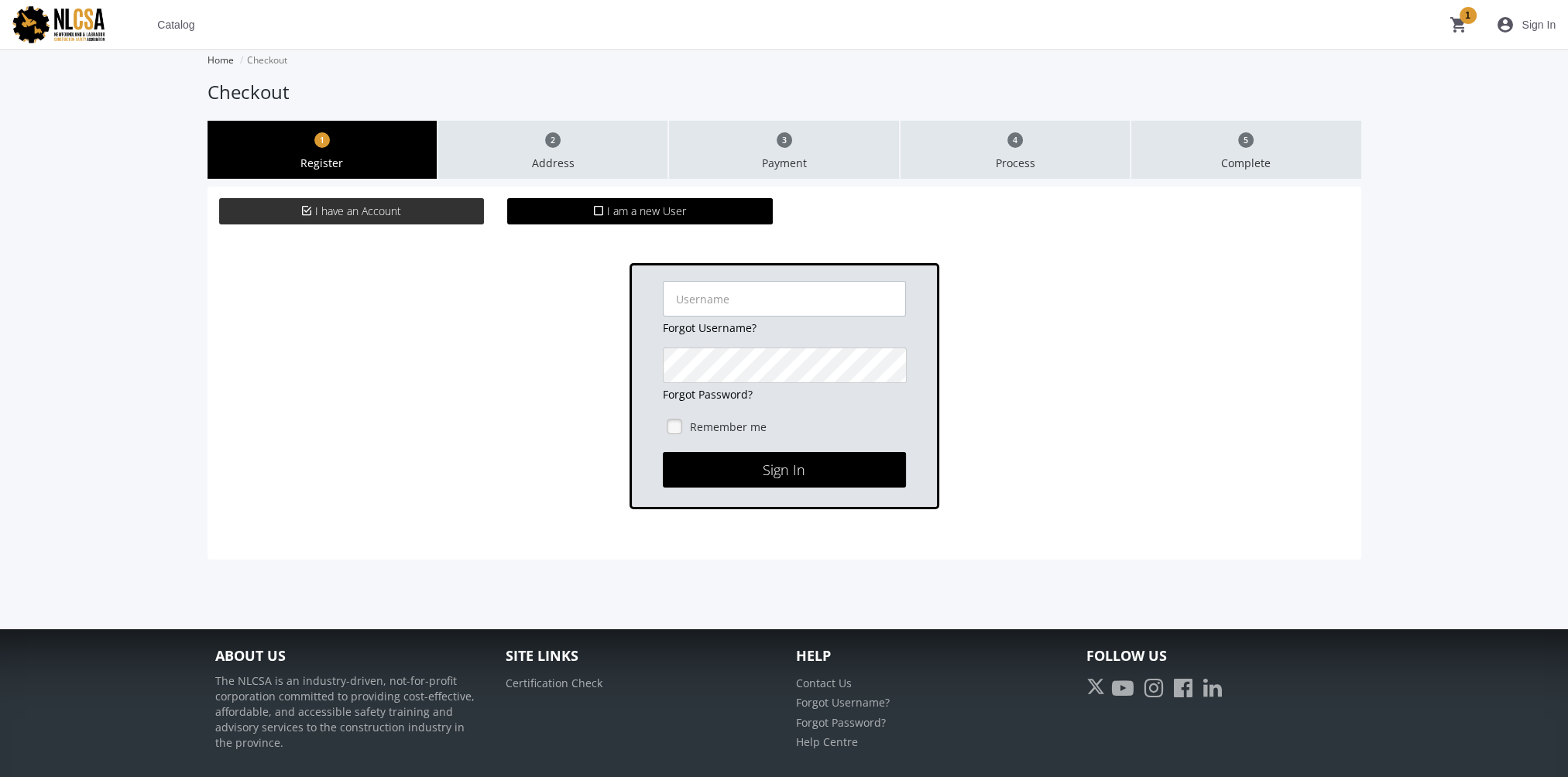
click at [716, 303] on input "text" at bounding box center [784, 298] width 243 height 36
type input "aramchandani"
drag, startPoint x: 154, startPoint y: 12, endPoint x: 161, endPoint y: 18, distance: 9.2
click at [154, 12] on span "Catalog" at bounding box center [173, 24] width 43 height 28
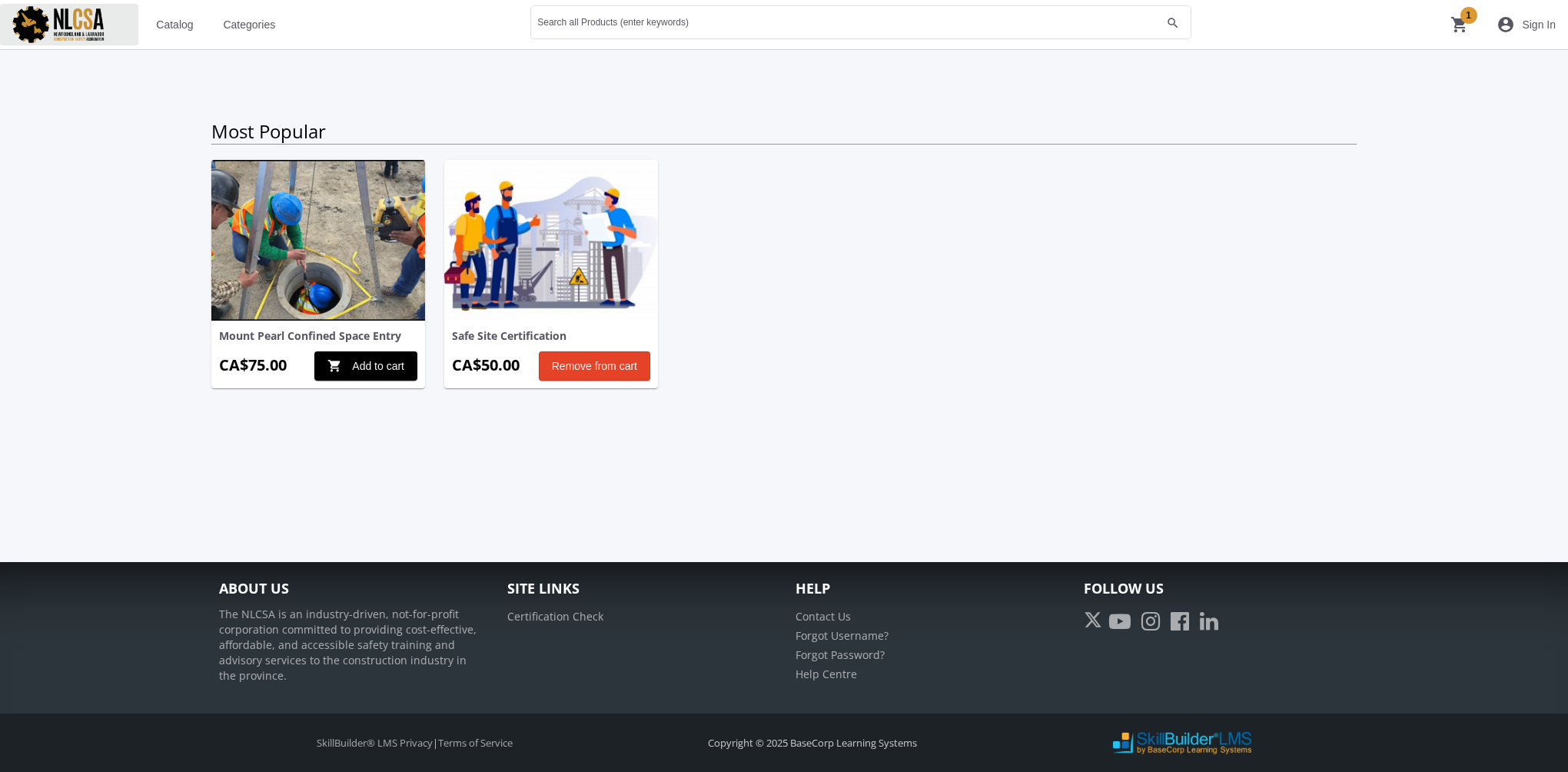
click at [95, 25] on img at bounding box center [69, 24] width 139 height 42
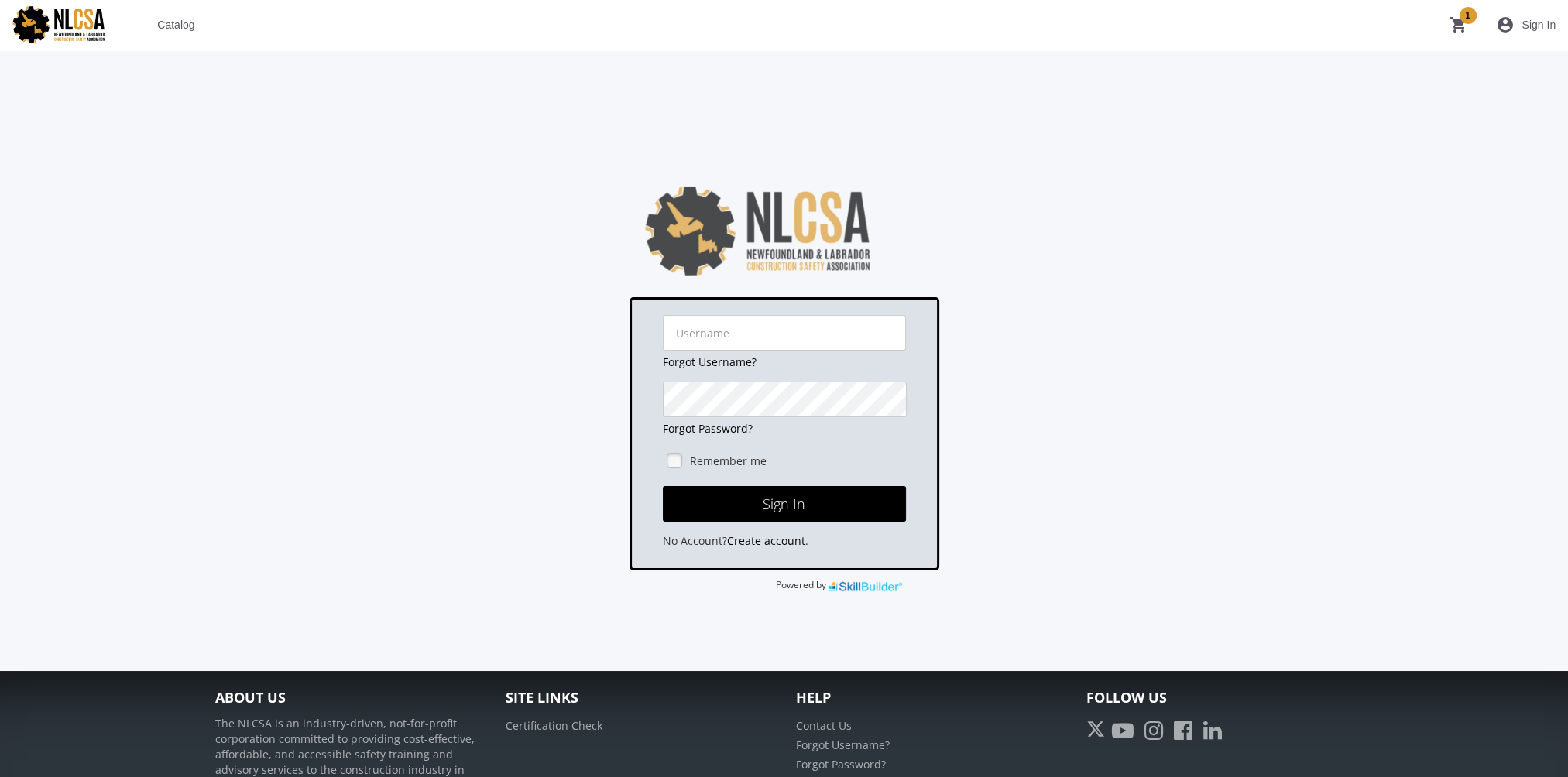
click at [1480, 28] on span "Sign In" at bounding box center [1538, 24] width 34 height 28
click at [717, 340] on input "text" at bounding box center [784, 332] width 243 height 36
type input "[EMAIL_ADDRESS][DOMAIN_NAME]"
click at [663, 486] on button "Sign In" at bounding box center [784, 503] width 243 height 36
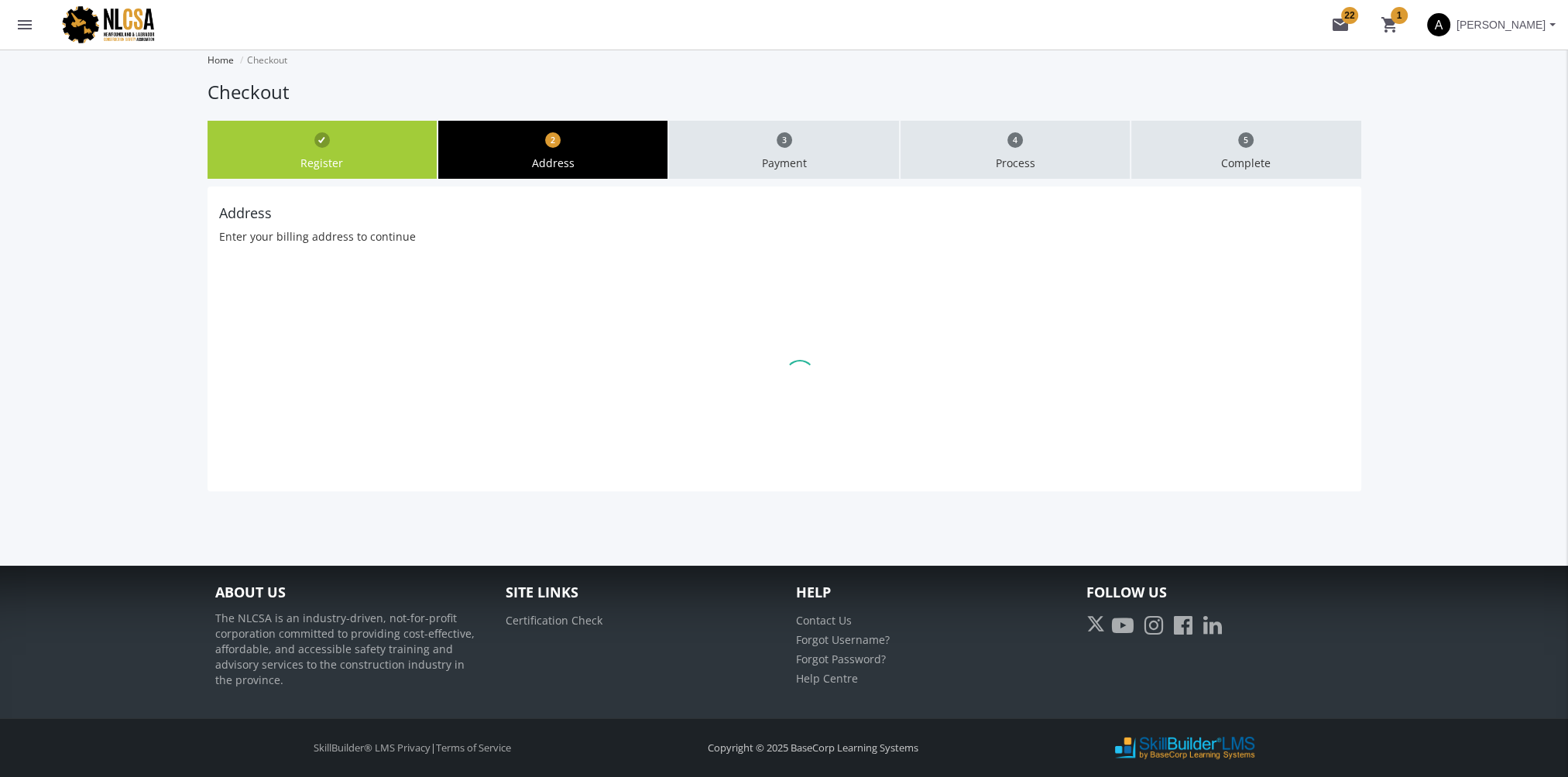
type input "625"
type input "Leger"
type input "Edmonton"
type input "T6W4W2"
select select "1"
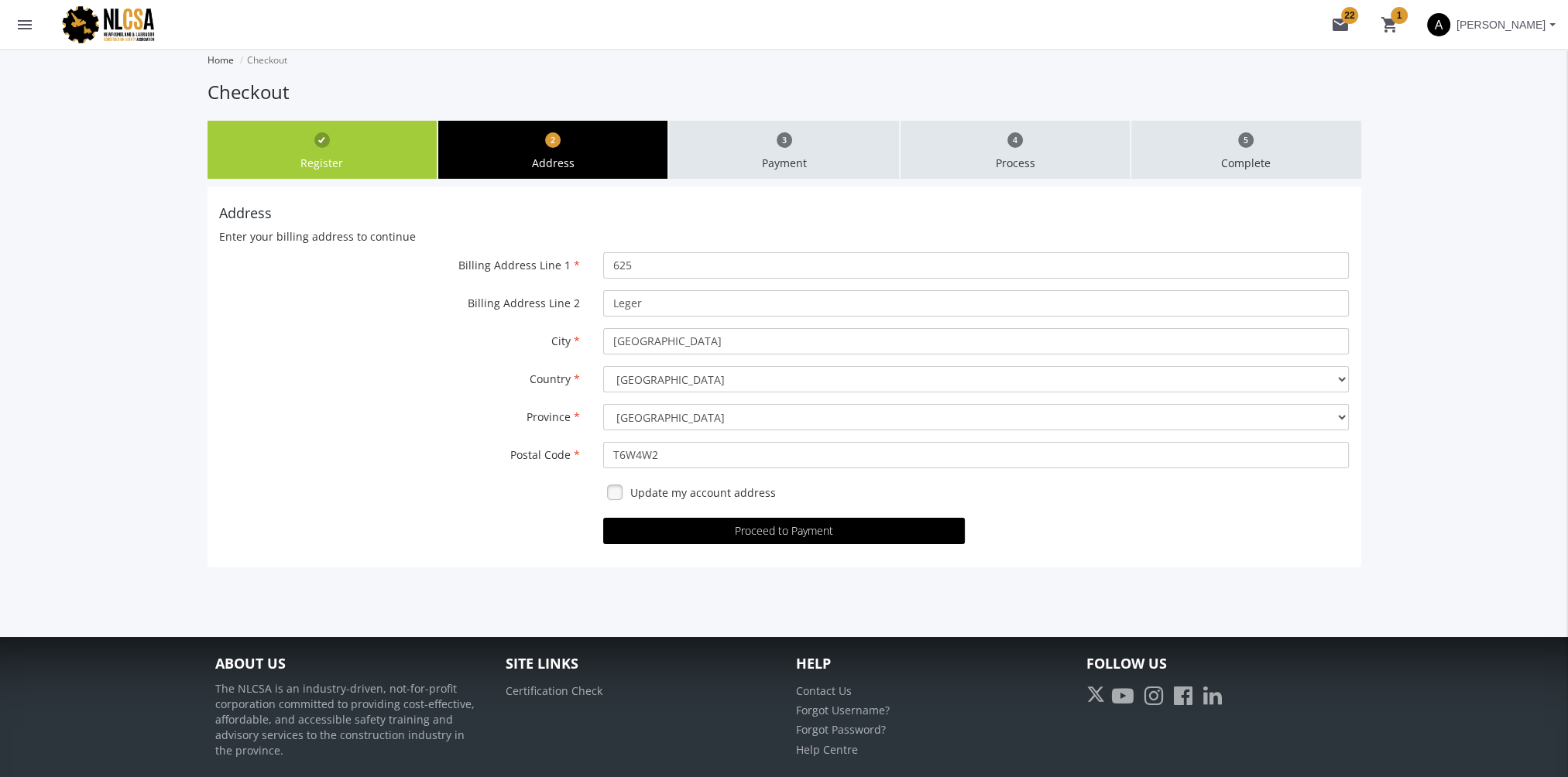
click at [13, 30] on button "menu" at bounding box center [24, 24] width 50 height 50
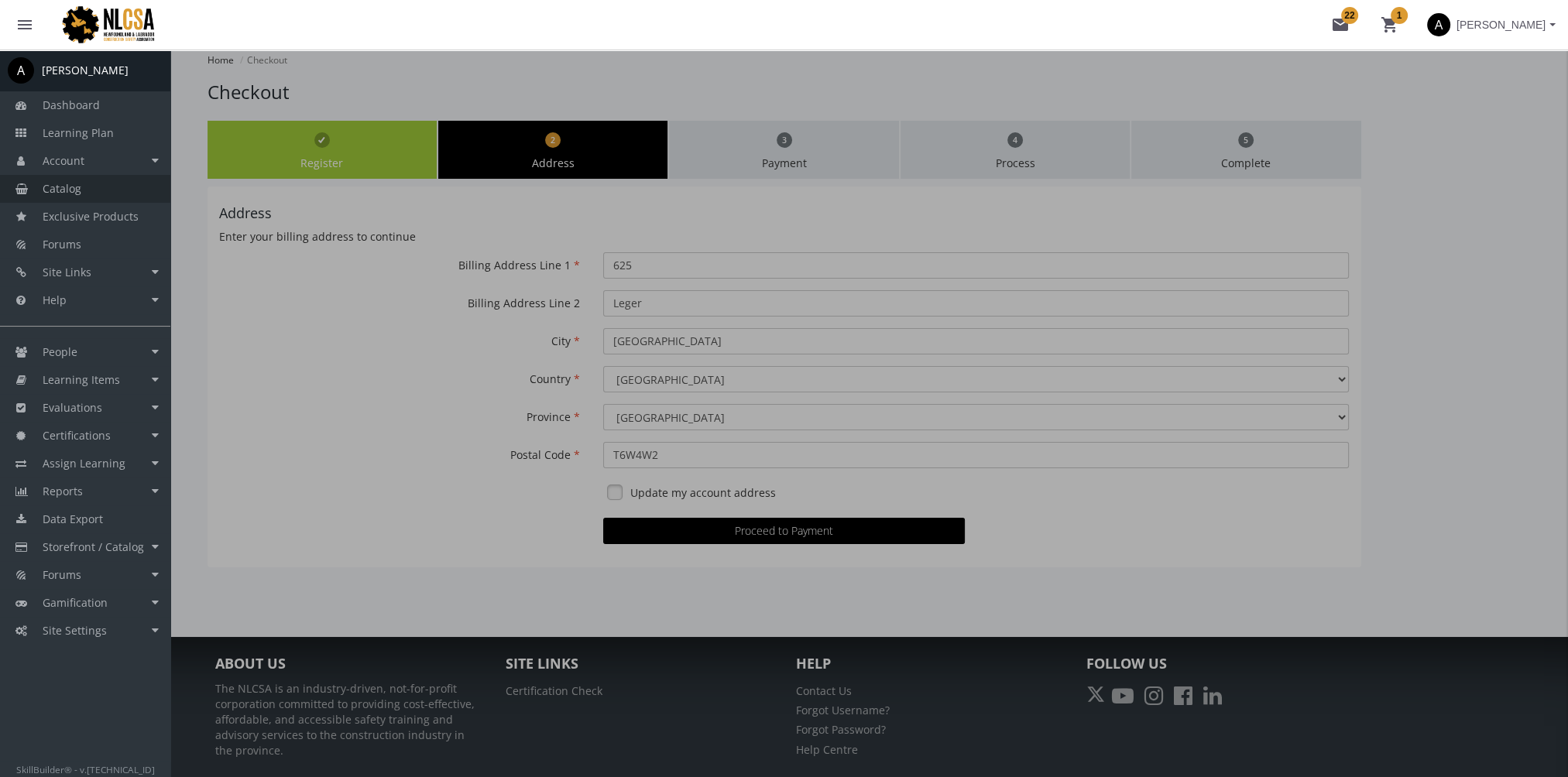
click at [94, 189] on link "Catalog" at bounding box center [85, 189] width 170 height 28
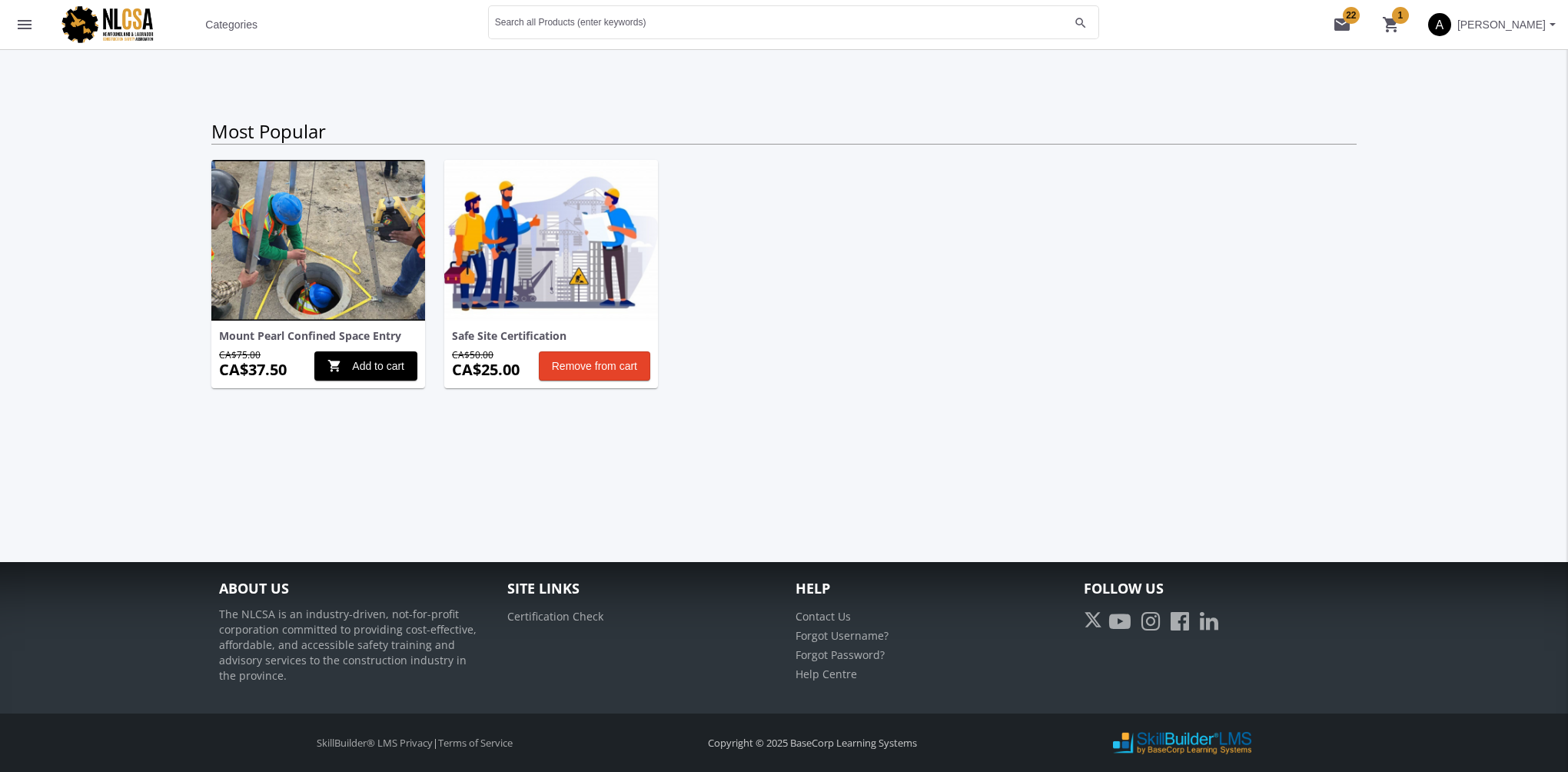
click at [1469, 30] on span "[PERSON_NAME]" at bounding box center [1501, 24] width 88 height 28
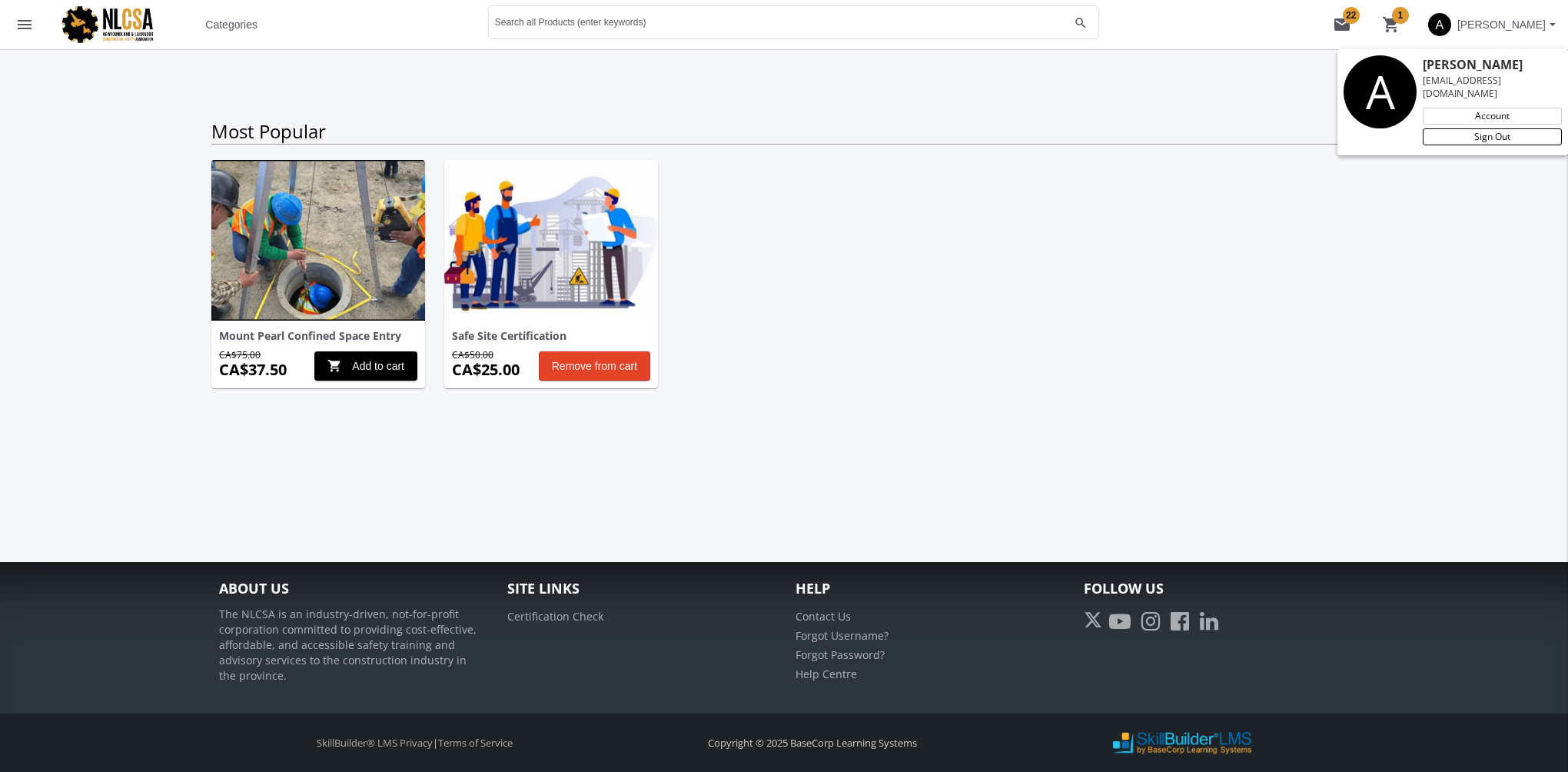
click at [1469, 128] on link "Sign Out" at bounding box center [1492, 137] width 139 height 17
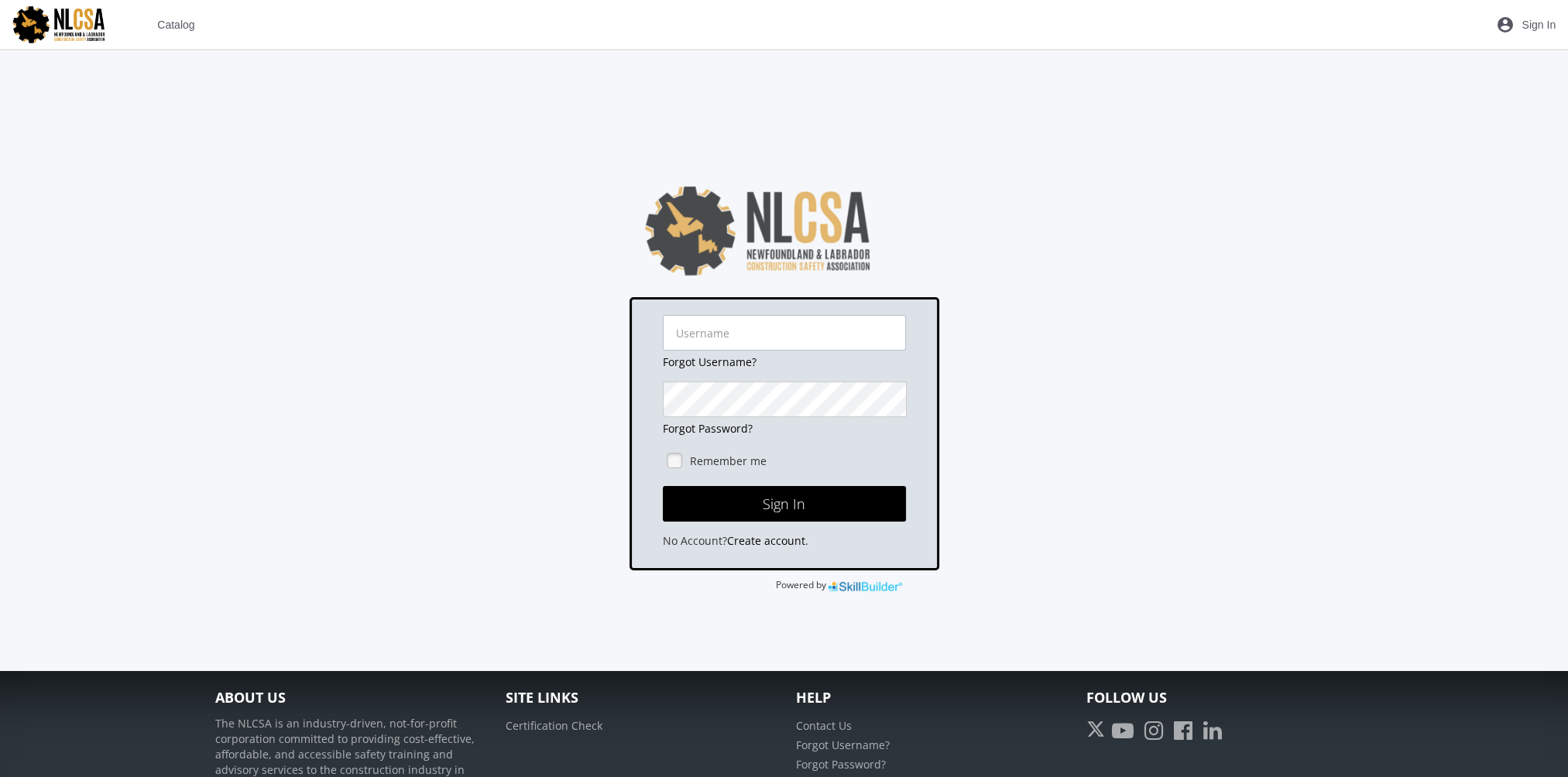
click at [757, 341] on input "text" at bounding box center [784, 332] width 243 height 36
click at [181, 31] on span "Catalog" at bounding box center [175, 24] width 38 height 28
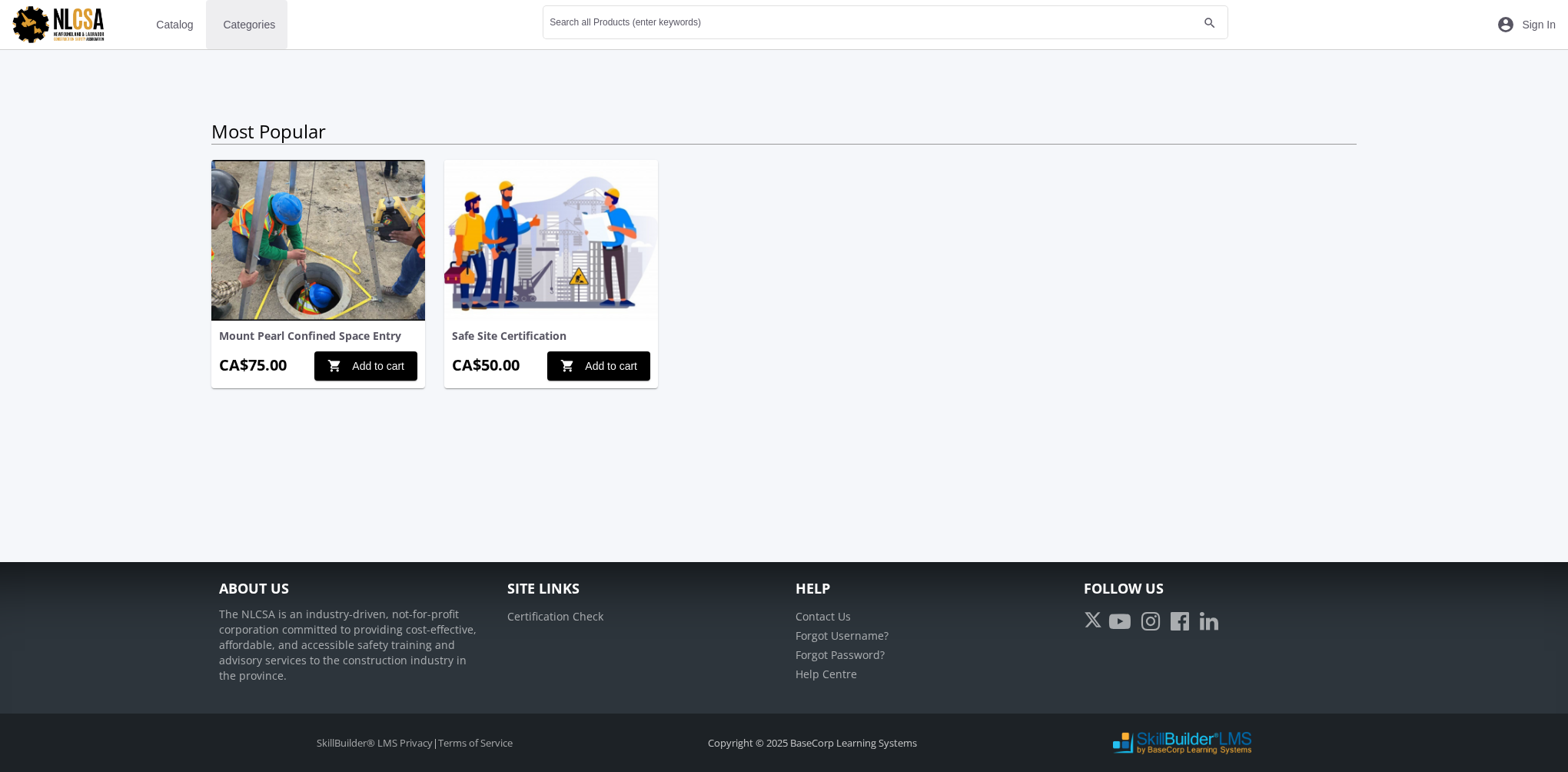
click at [237, 25] on span "Categories" at bounding box center [249, 24] width 52 height 28
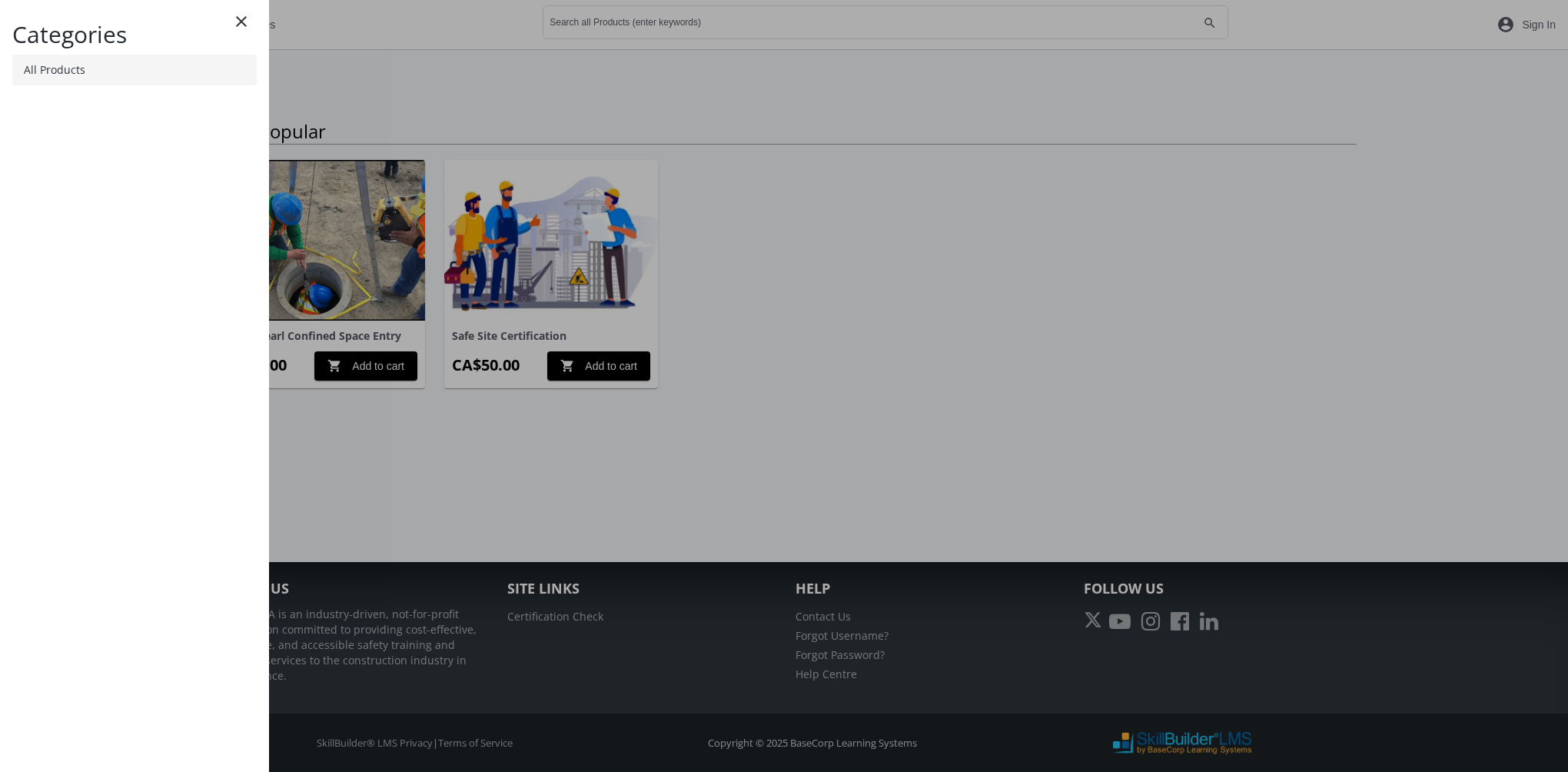
click at [117, 79] on link "All Products" at bounding box center [134, 69] width 244 height 30
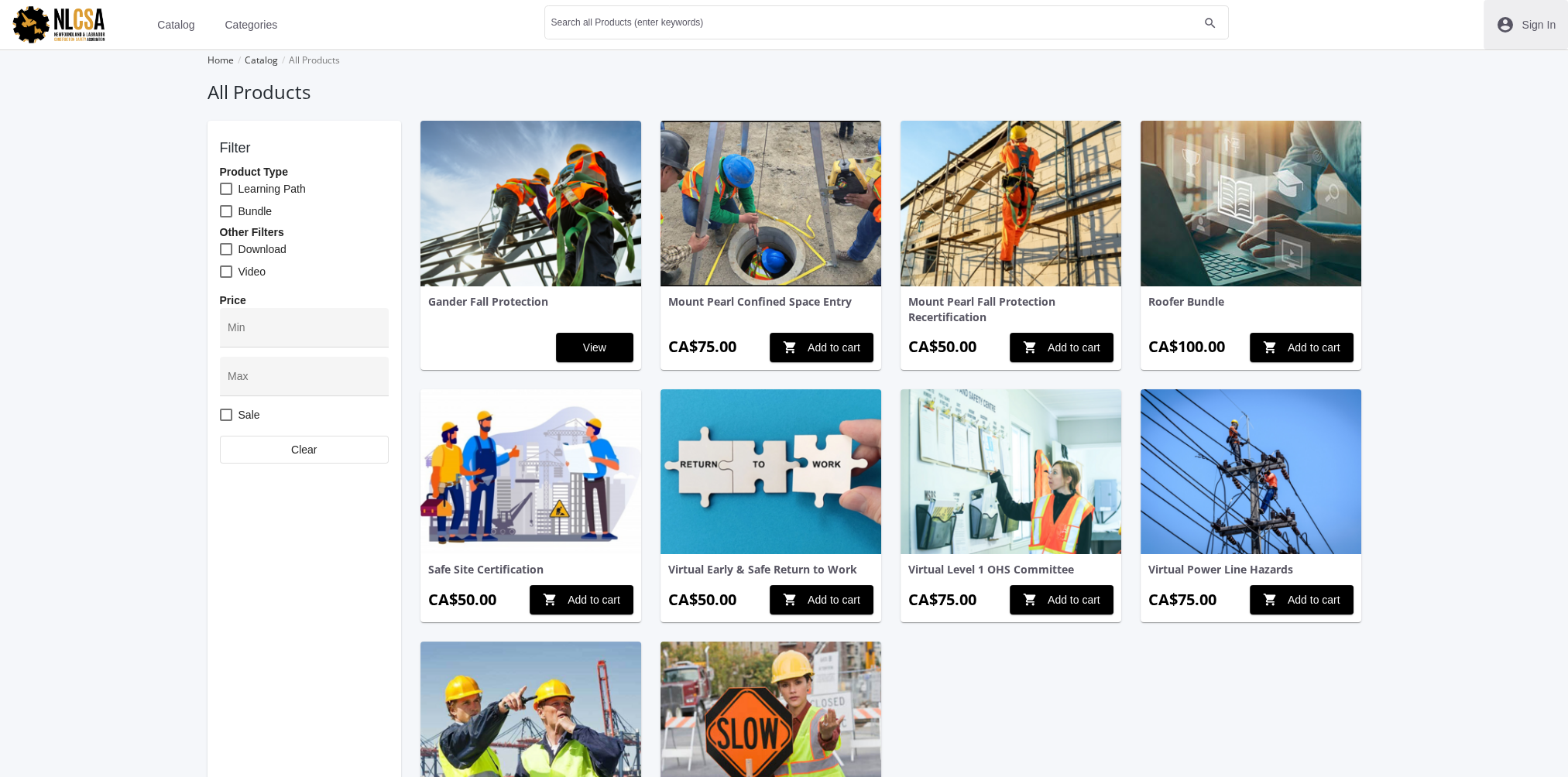
drag, startPoint x: 1539, startPoint y: 27, endPoint x: 1522, endPoint y: 29, distance: 17.1
click at [1480, 26] on span "Sign In" at bounding box center [1538, 24] width 34 height 28
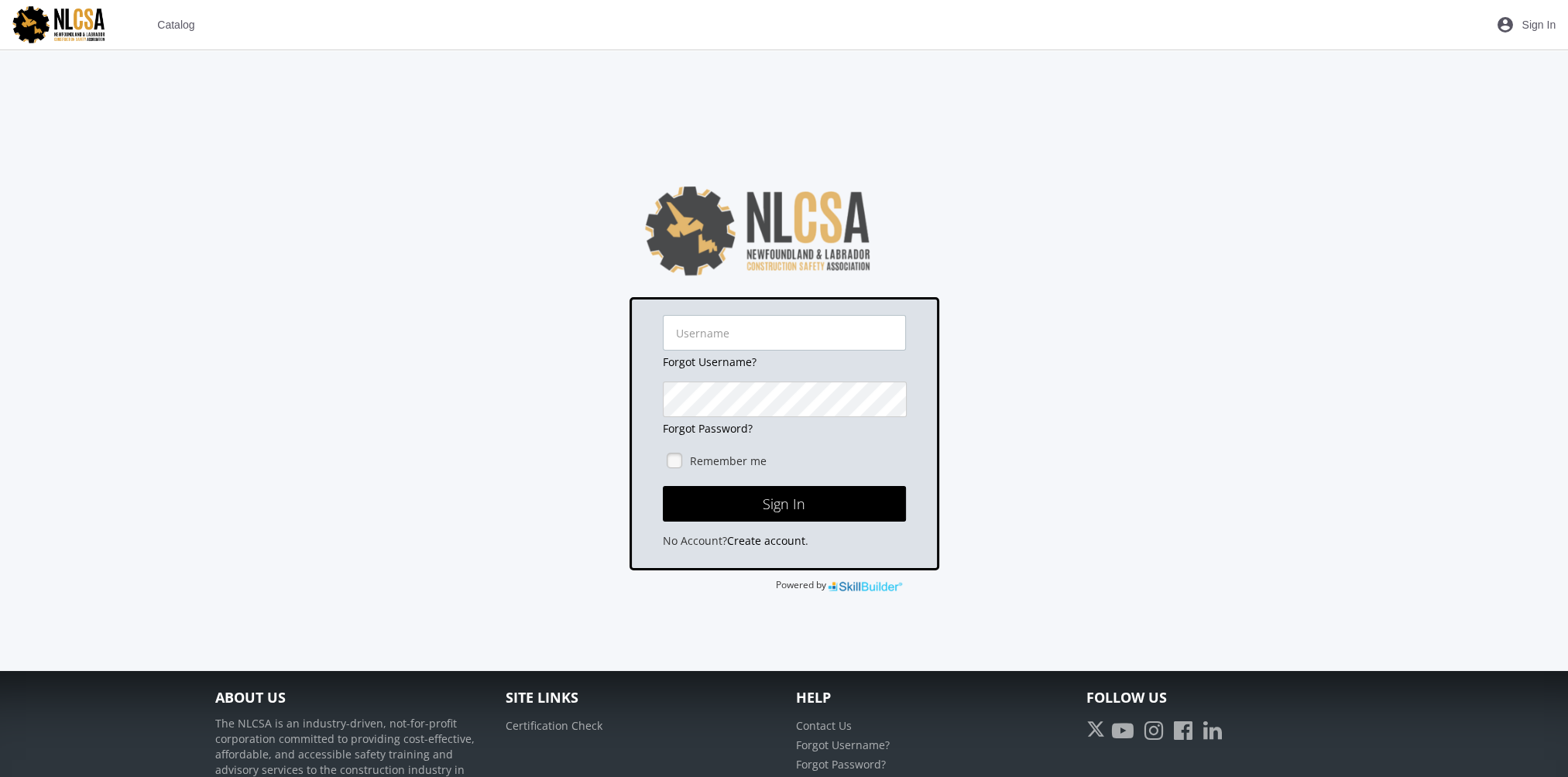
click at [757, 334] on input "text" at bounding box center [784, 332] width 243 height 36
type input "[EMAIL_ADDRESS][DOMAIN_NAME]"
click at [748, 458] on label "Remember me" at bounding box center [729, 461] width 77 height 16
click at [772, 508] on button "Sign In" at bounding box center [784, 503] width 243 height 36
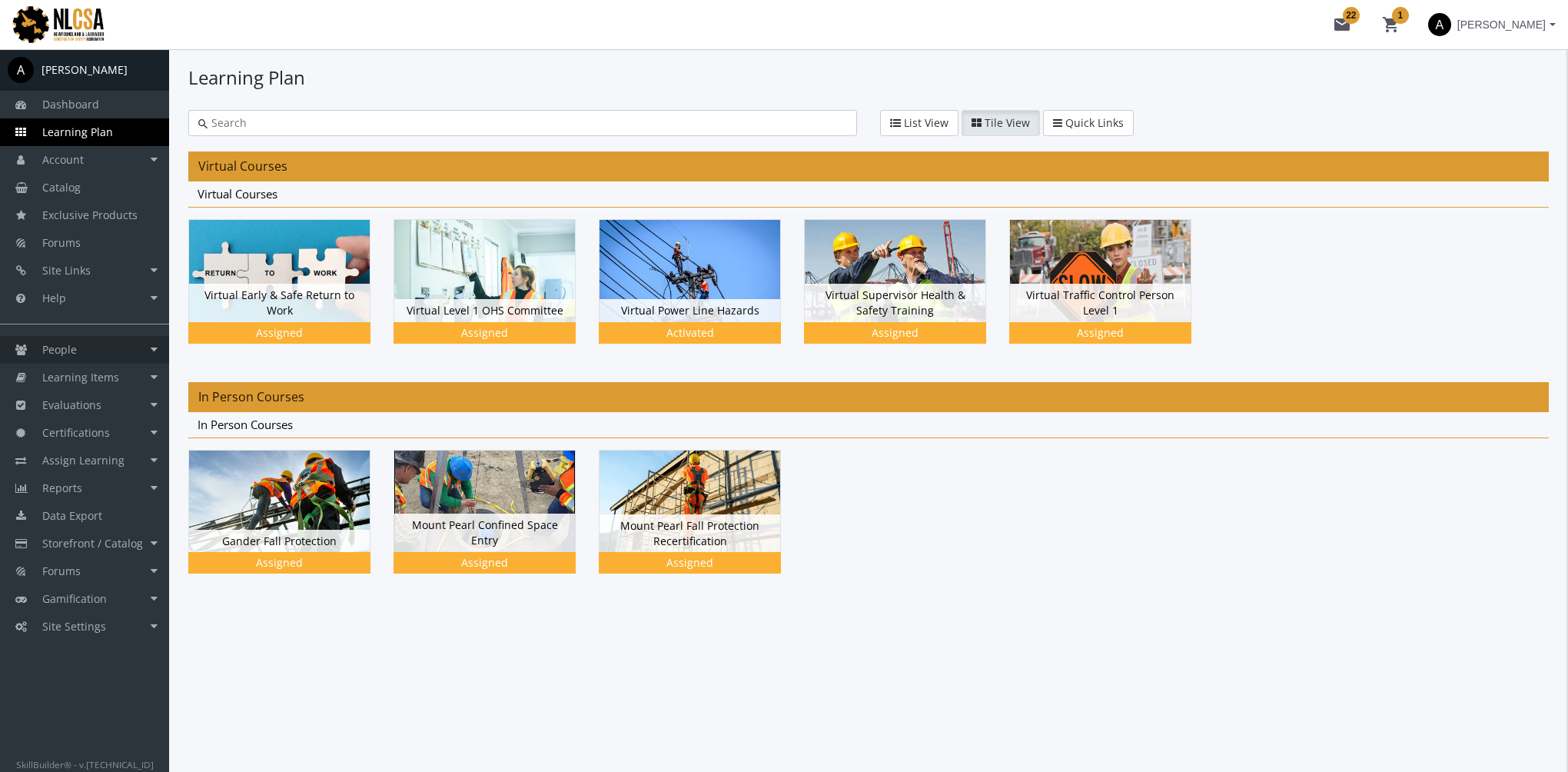
click at [81, 358] on link "People" at bounding box center [84, 350] width 169 height 28
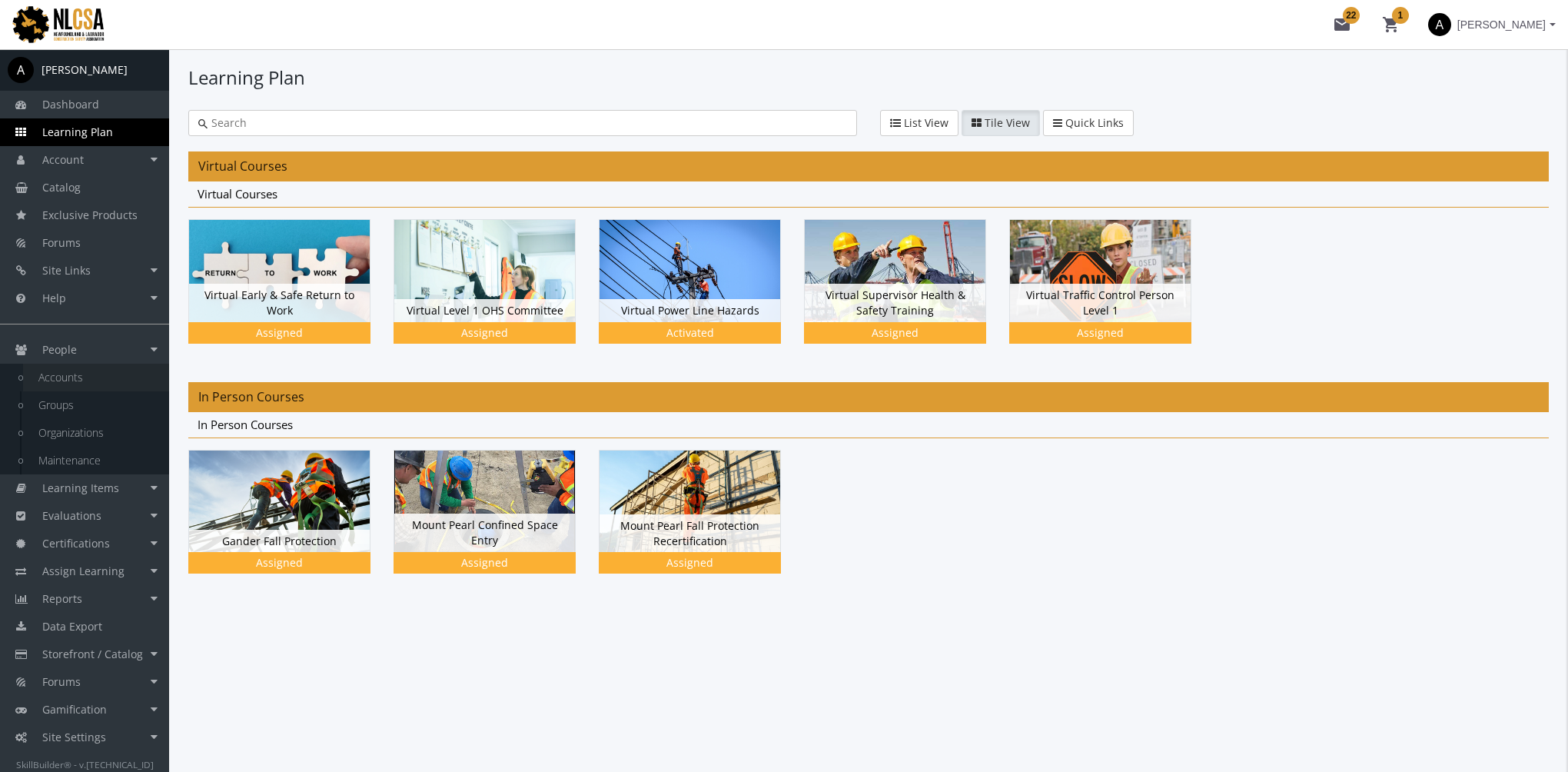
click at [97, 379] on link "Accounts" at bounding box center [96, 378] width 146 height 28
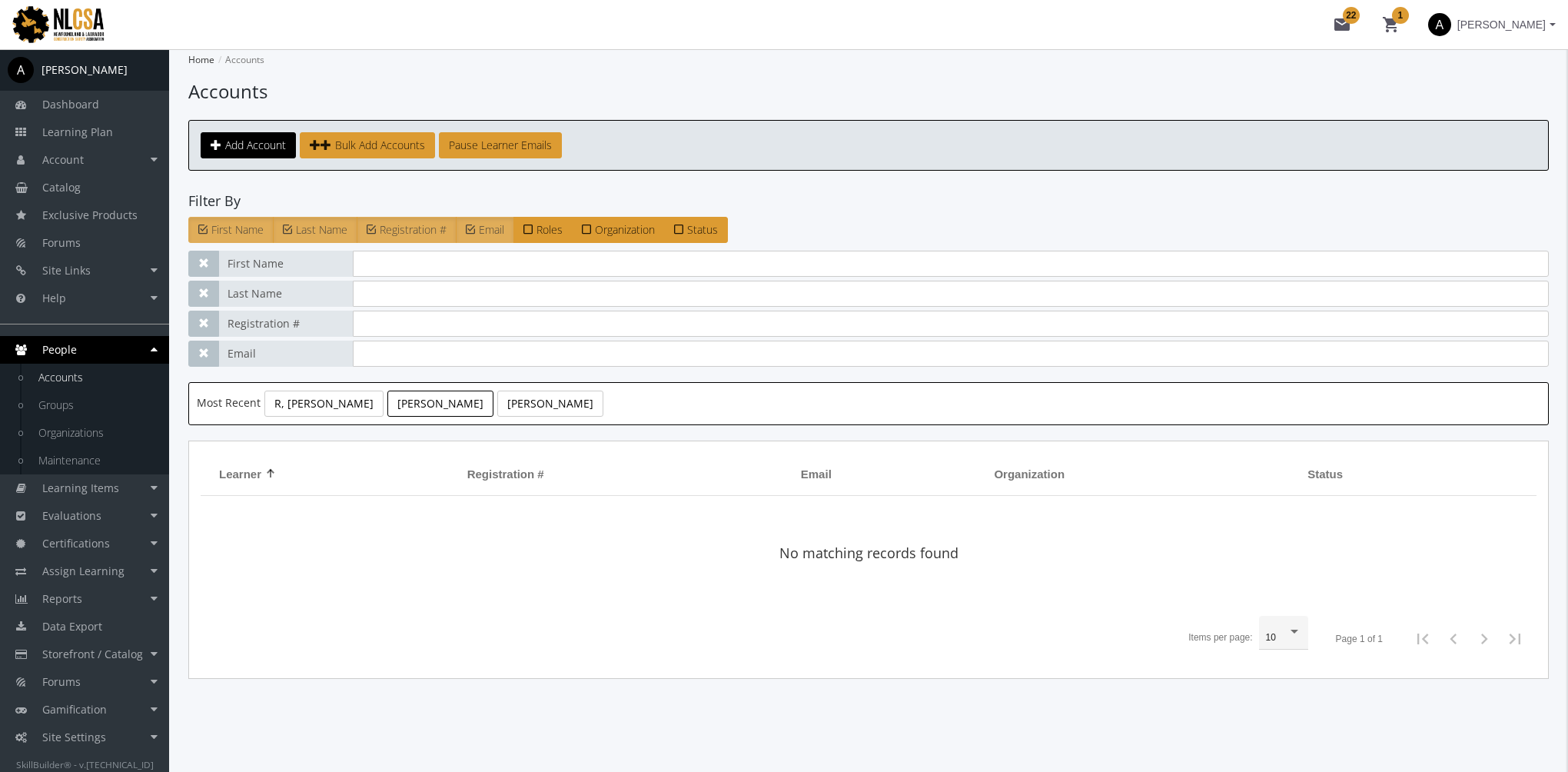
click at [387, 407] on link "Flesher, Ken" at bounding box center [440, 404] width 106 height 26
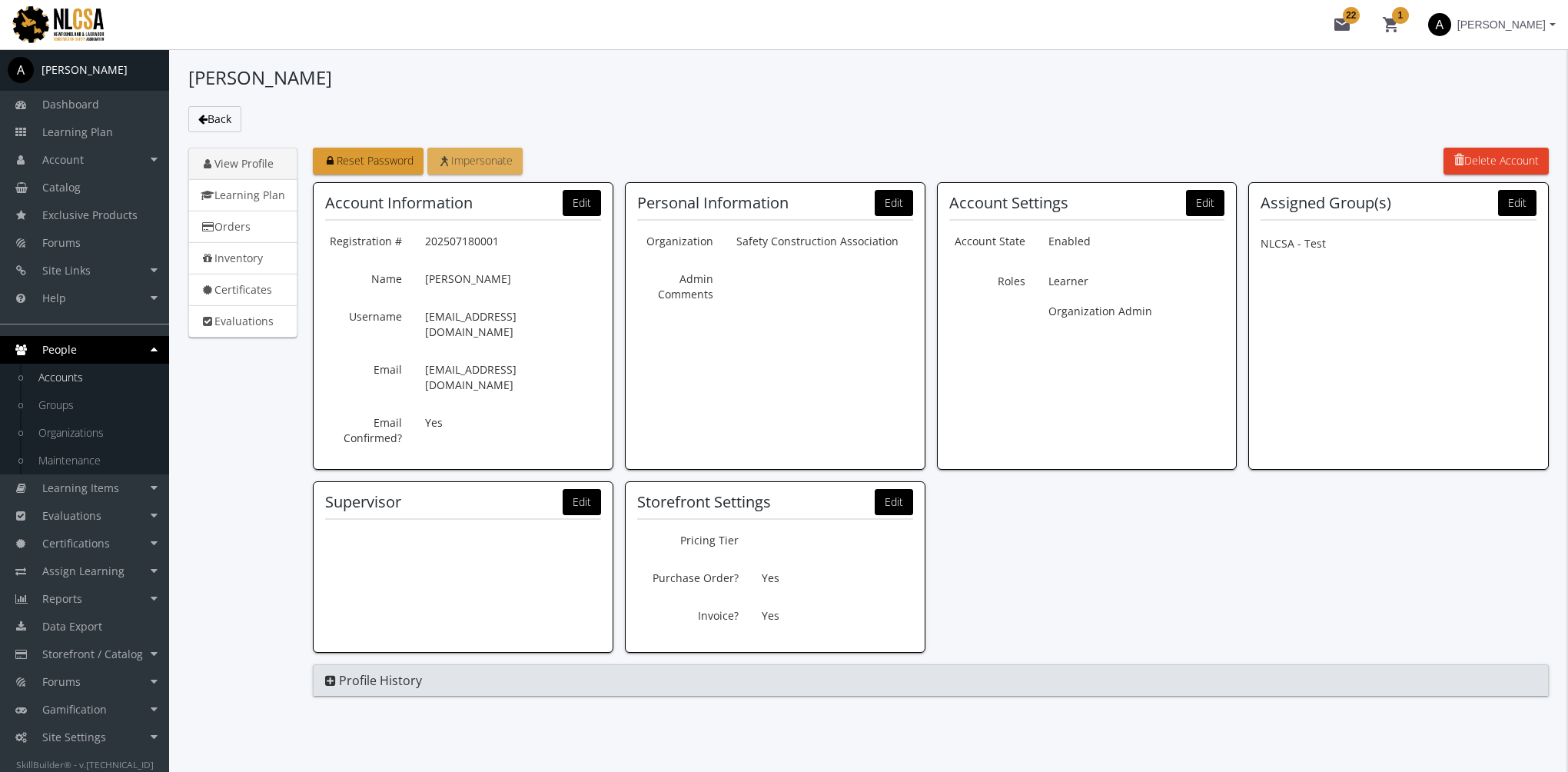
click at [513, 160] on span "Impersonate" at bounding box center [475, 160] width 75 height 15
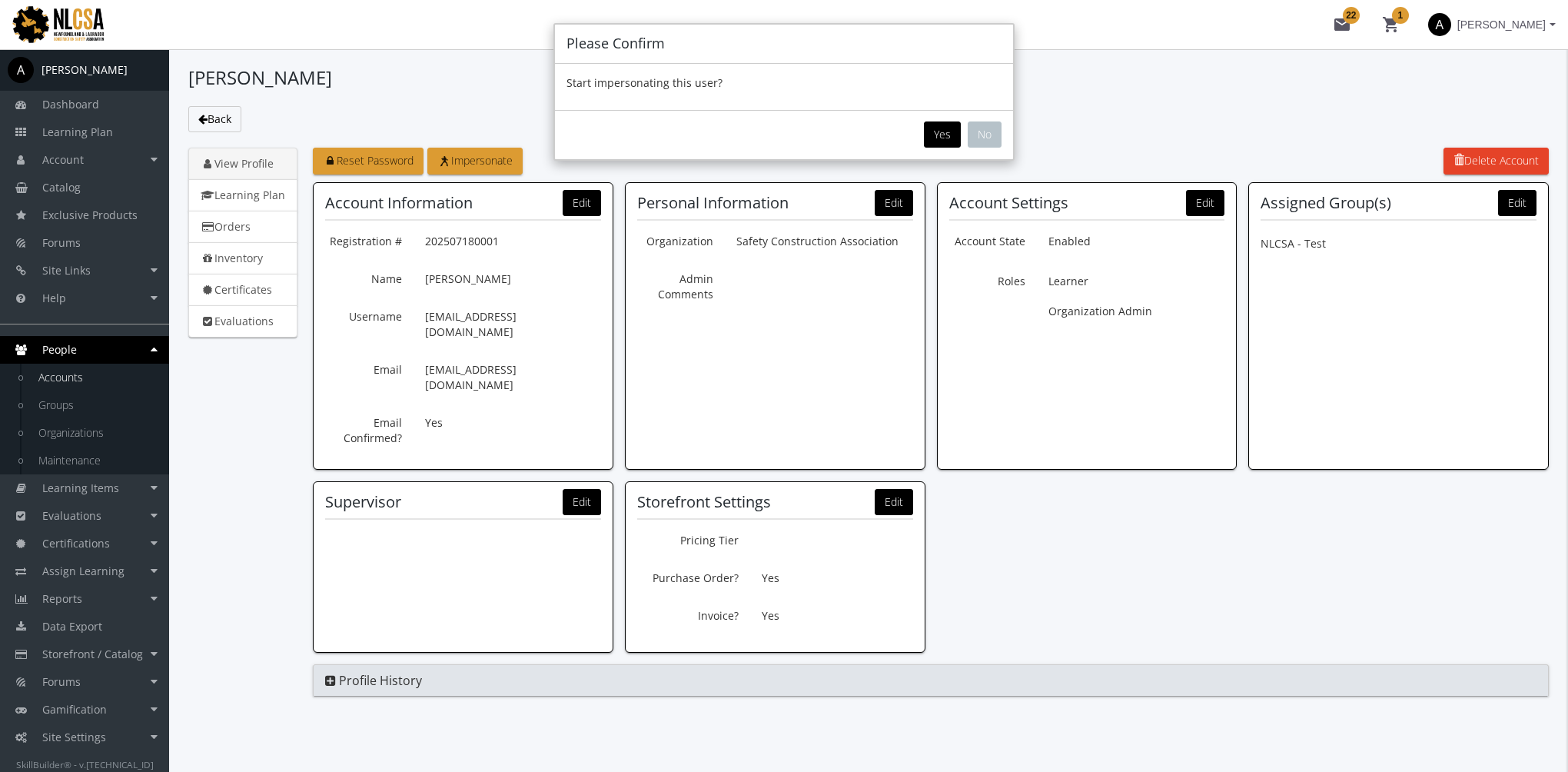
click at [938, 138] on button "Yes" at bounding box center [943, 134] width 37 height 26
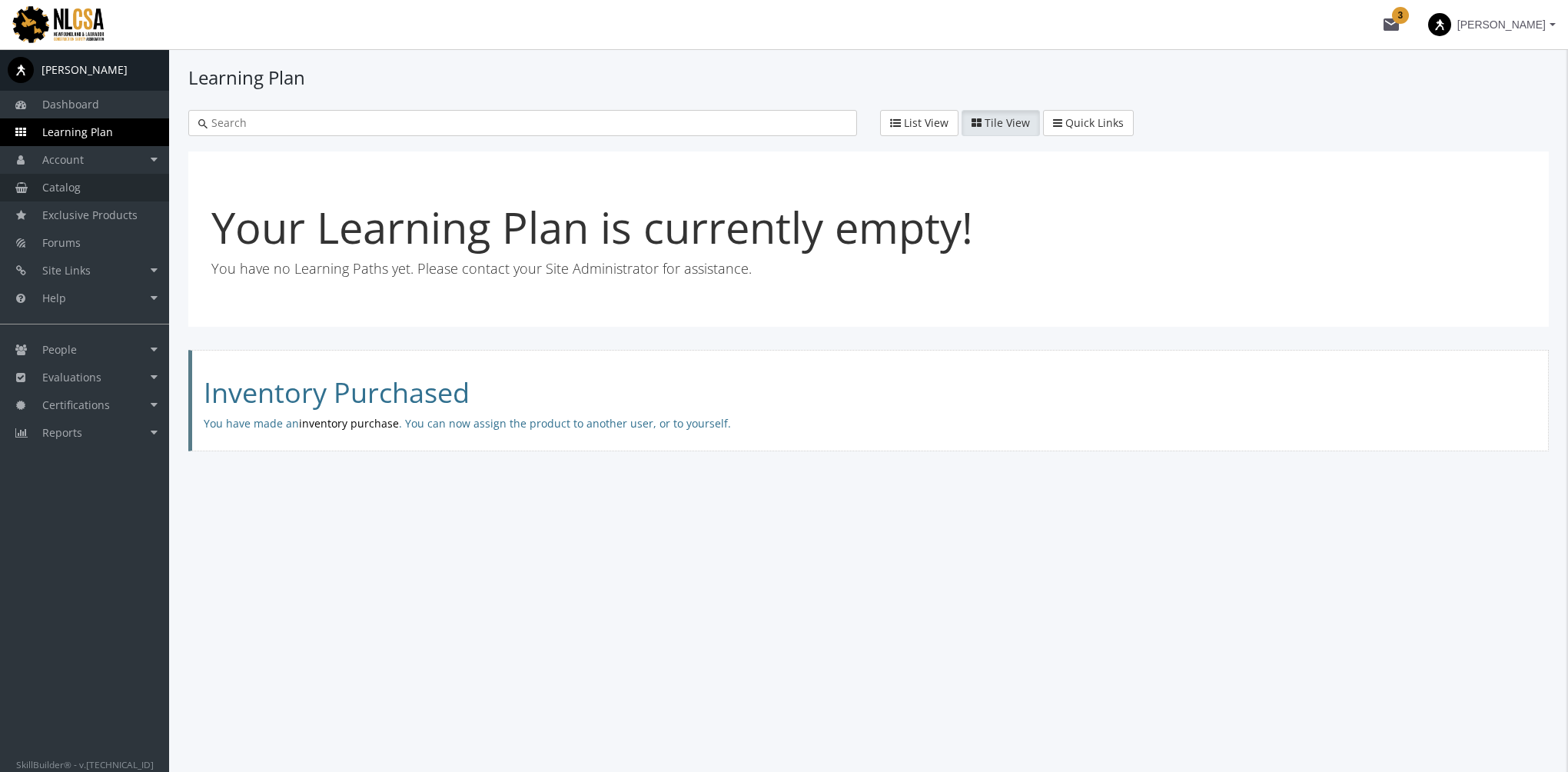
click at [99, 185] on link "Catalog" at bounding box center [84, 188] width 169 height 28
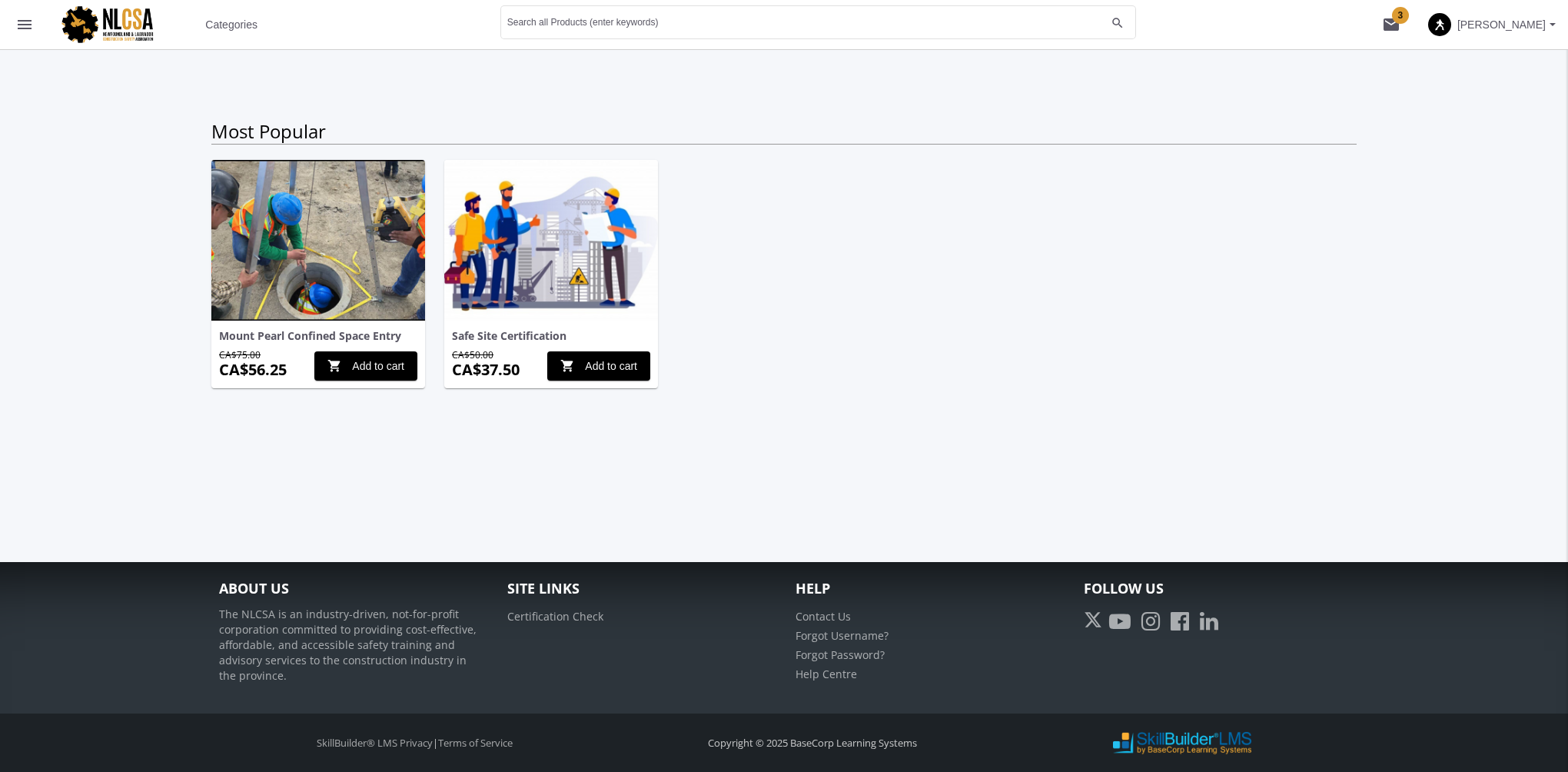
click at [243, 22] on span "Categories" at bounding box center [231, 24] width 52 height 28
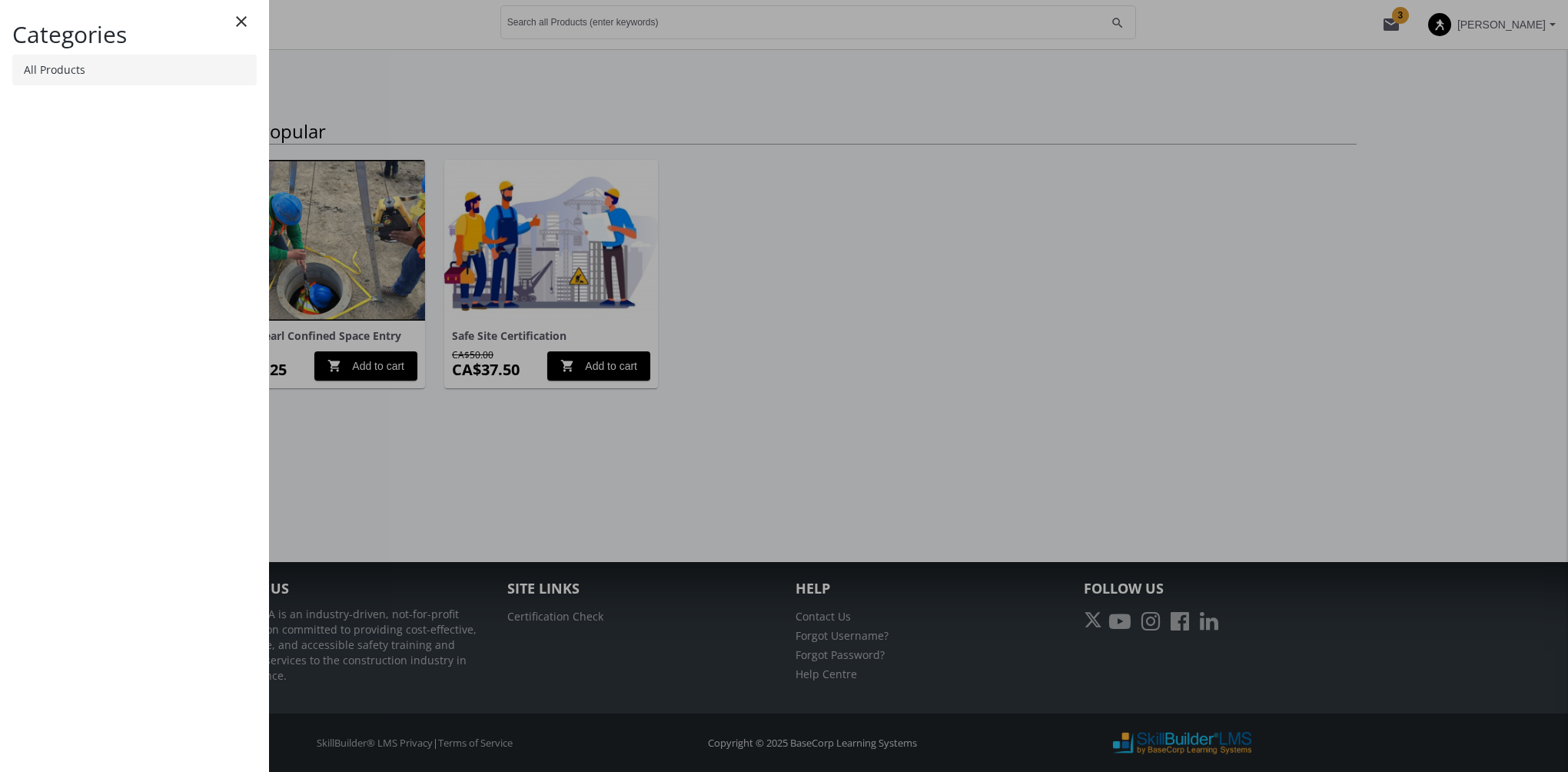
click at [157, 68] on link "All Products" at bounding box center [134, 69] width 244 height 30
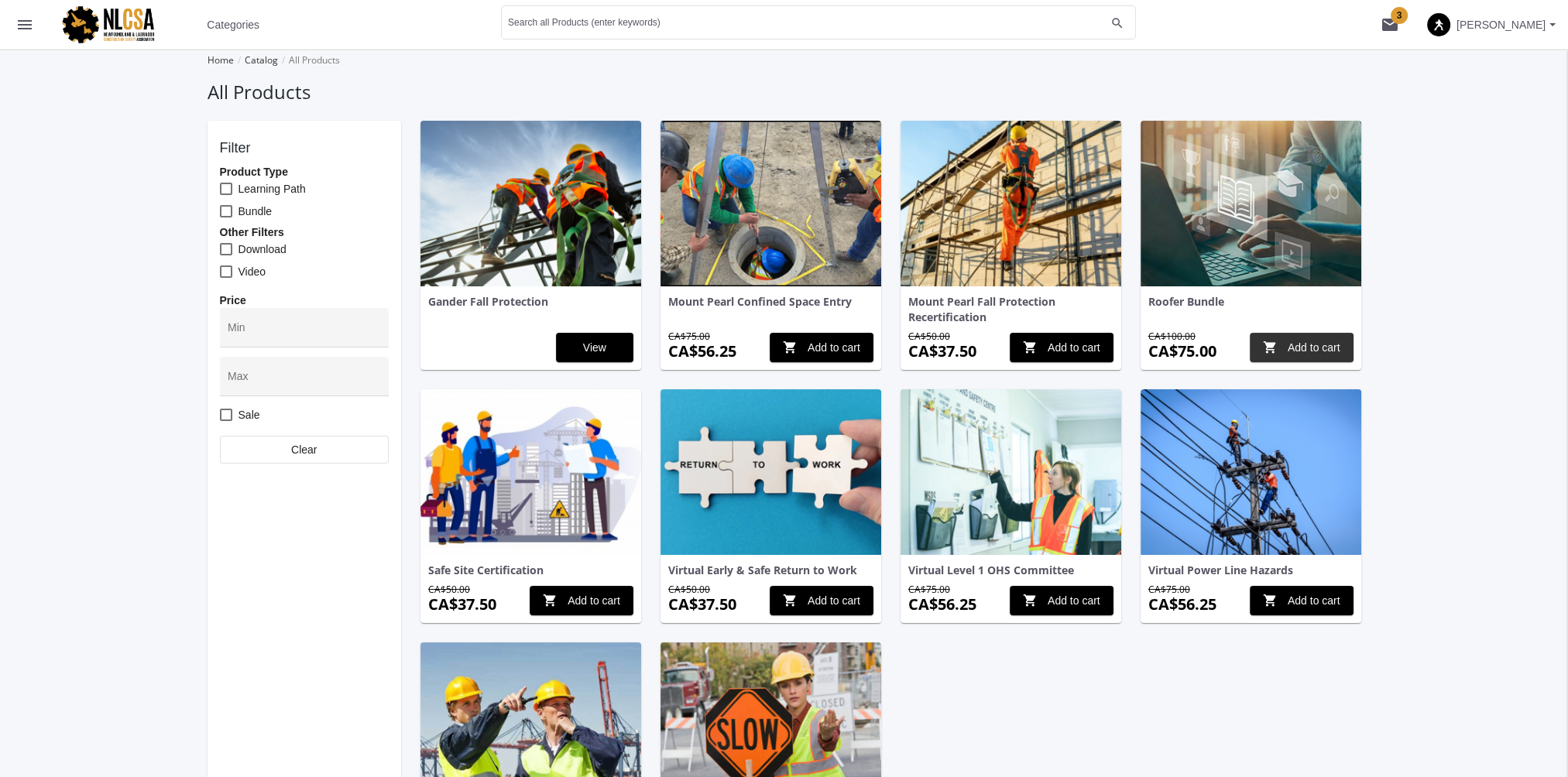
click at [1318, 350] on span "shopping_cart Add to cart" at bounding box center [1301, 347] width 78 height 28
click at [1068, 344] on span "shopping_cart Add to cart" at bounding box center [1061, 347] width 78 height 28
click at [1399, 24] on mat-icon "shopping_cart 2" at bounding box center [1389, 24] width 18 height 18
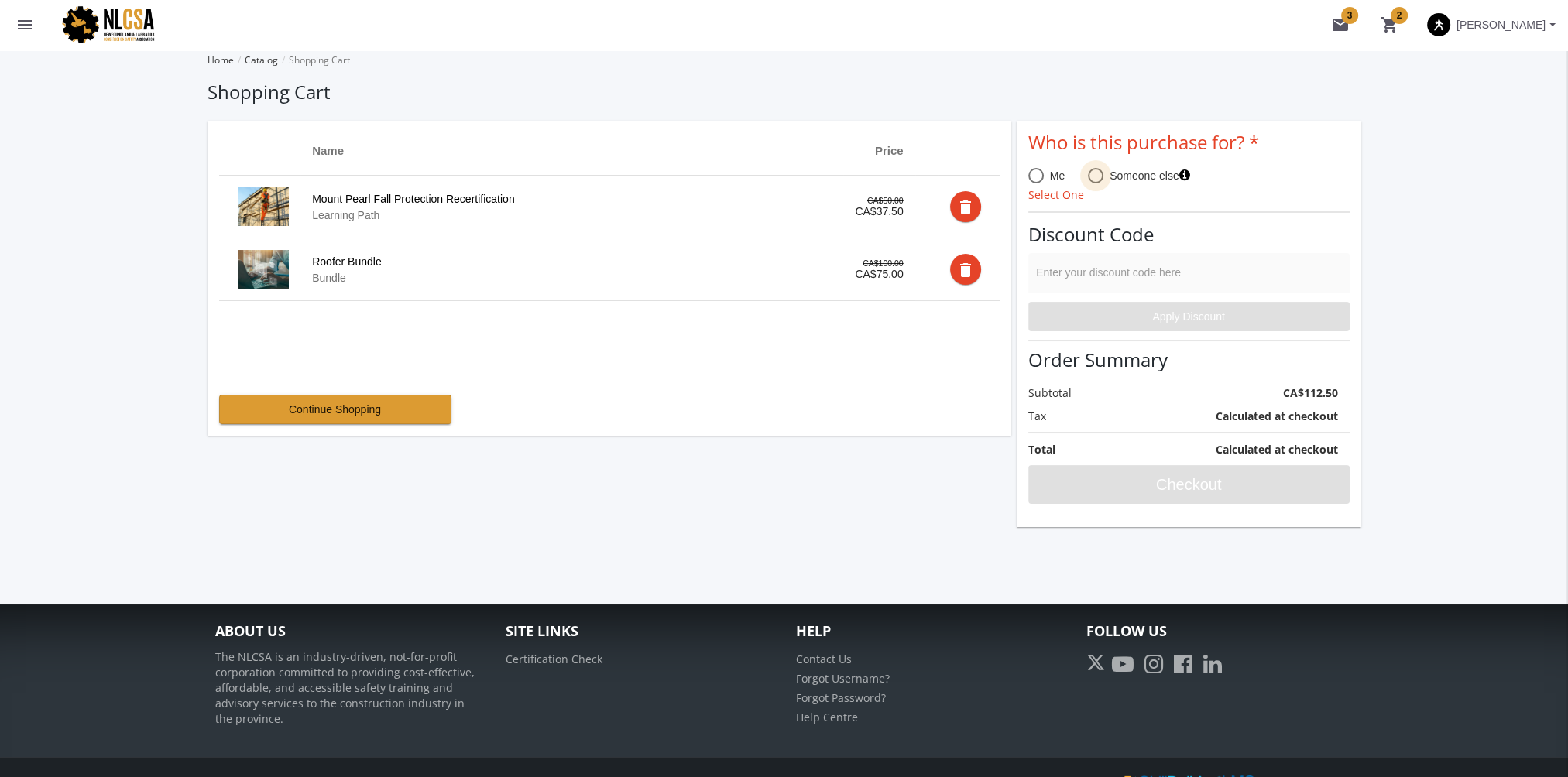
click at [1093, 175] on span at bounding box center [1096, 176] width 16 height 16
click at [1093, 175] on input "Someone else" at bounding box center [1096, 179] width 16 height 16
radio input "true"
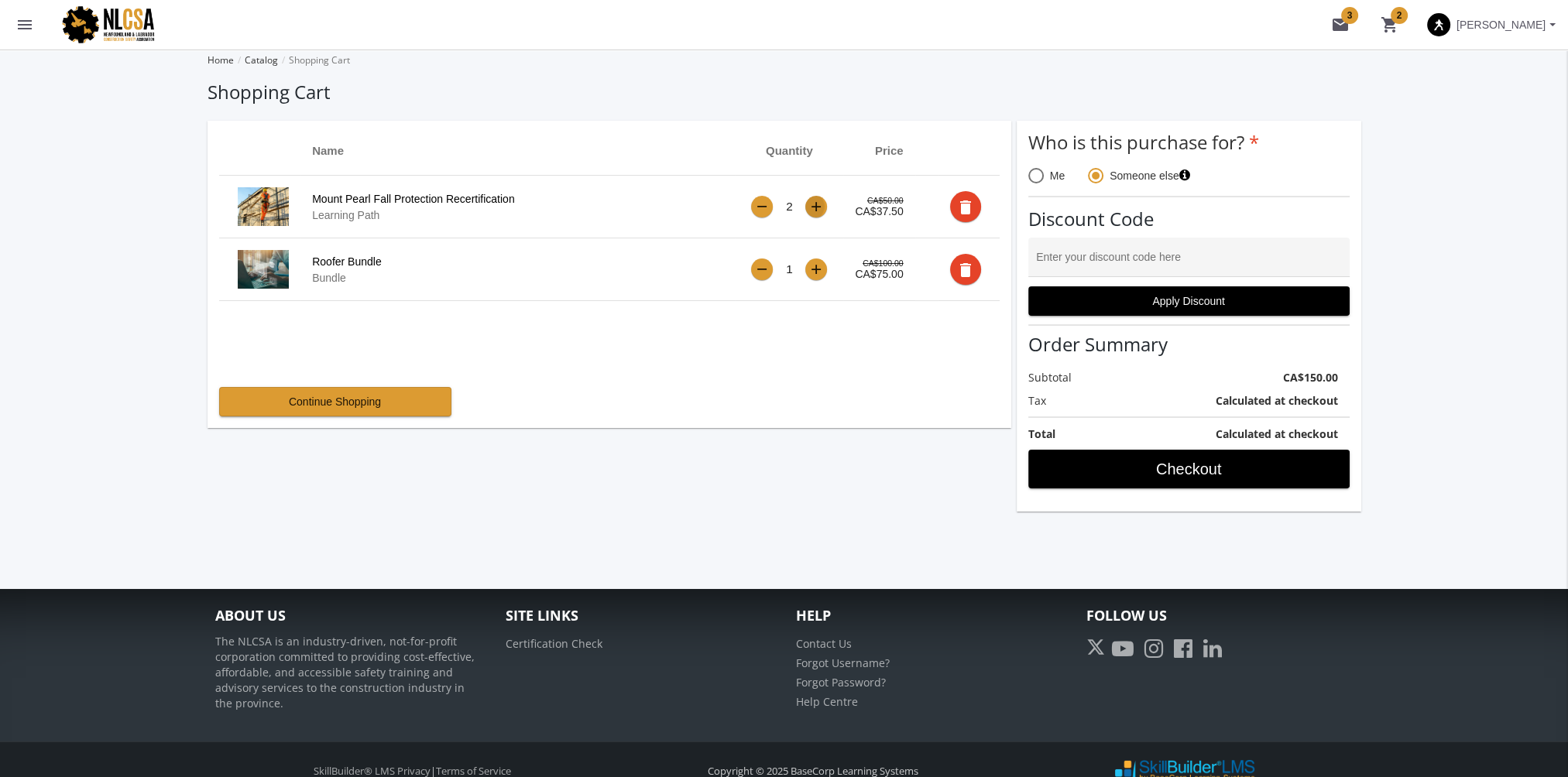
click at [811, 210] on div "+" at bounding box center [816, 207] width 10 height 13
click at [814, 209] on div "+" at bounding box center [816, 207] width 10 height 13
click at [820, 268] on div "+" at bounding box center [816, 269] width 10 height 13
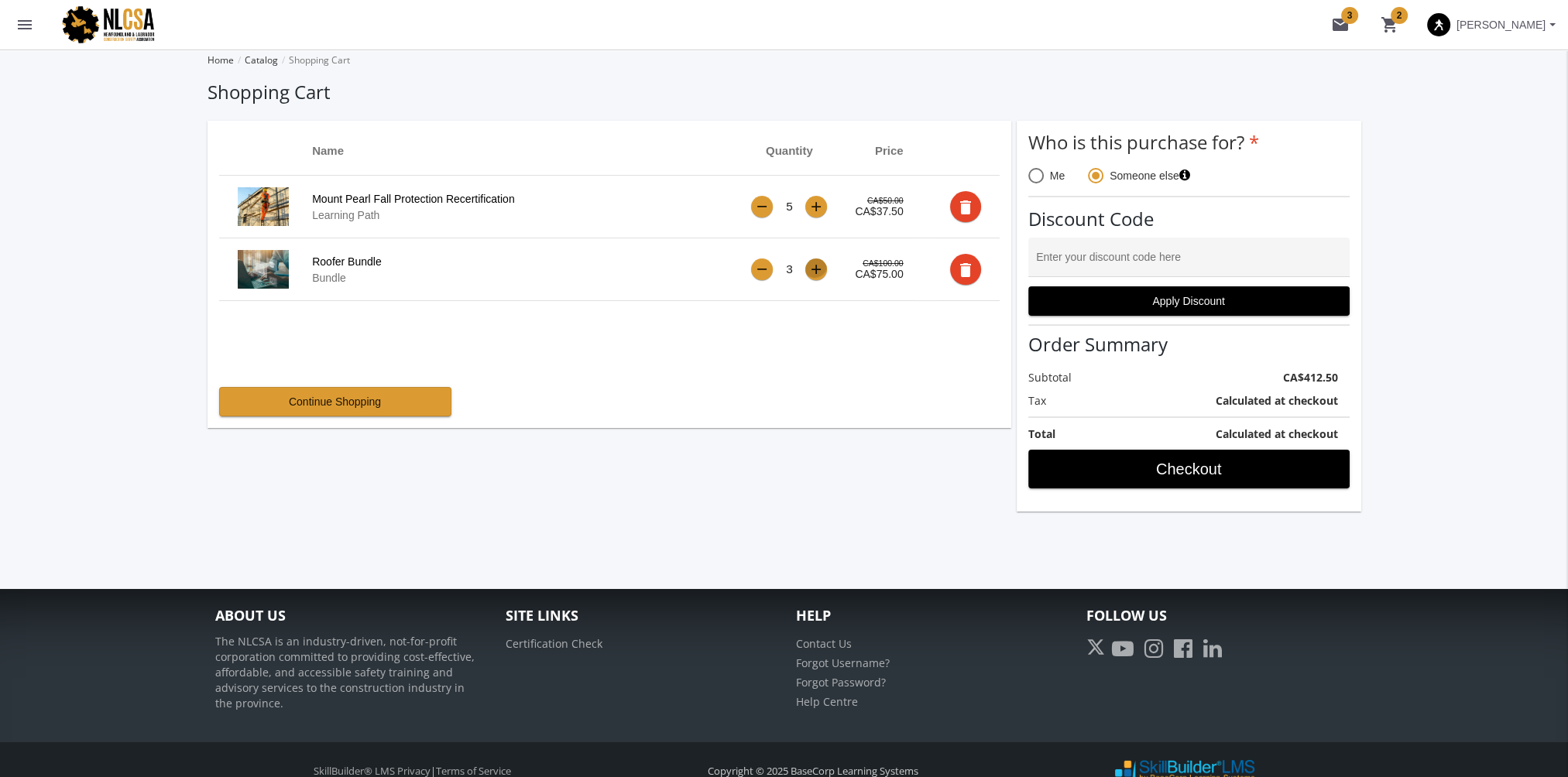
click at [820, 268] on div "+" at bounding box center [816, 269] width 10 height 13
click at [1180, 261] on input "Enter your discount code here" at bounding box center [1188, 263] width 305 height 12
type input "PROMO50"
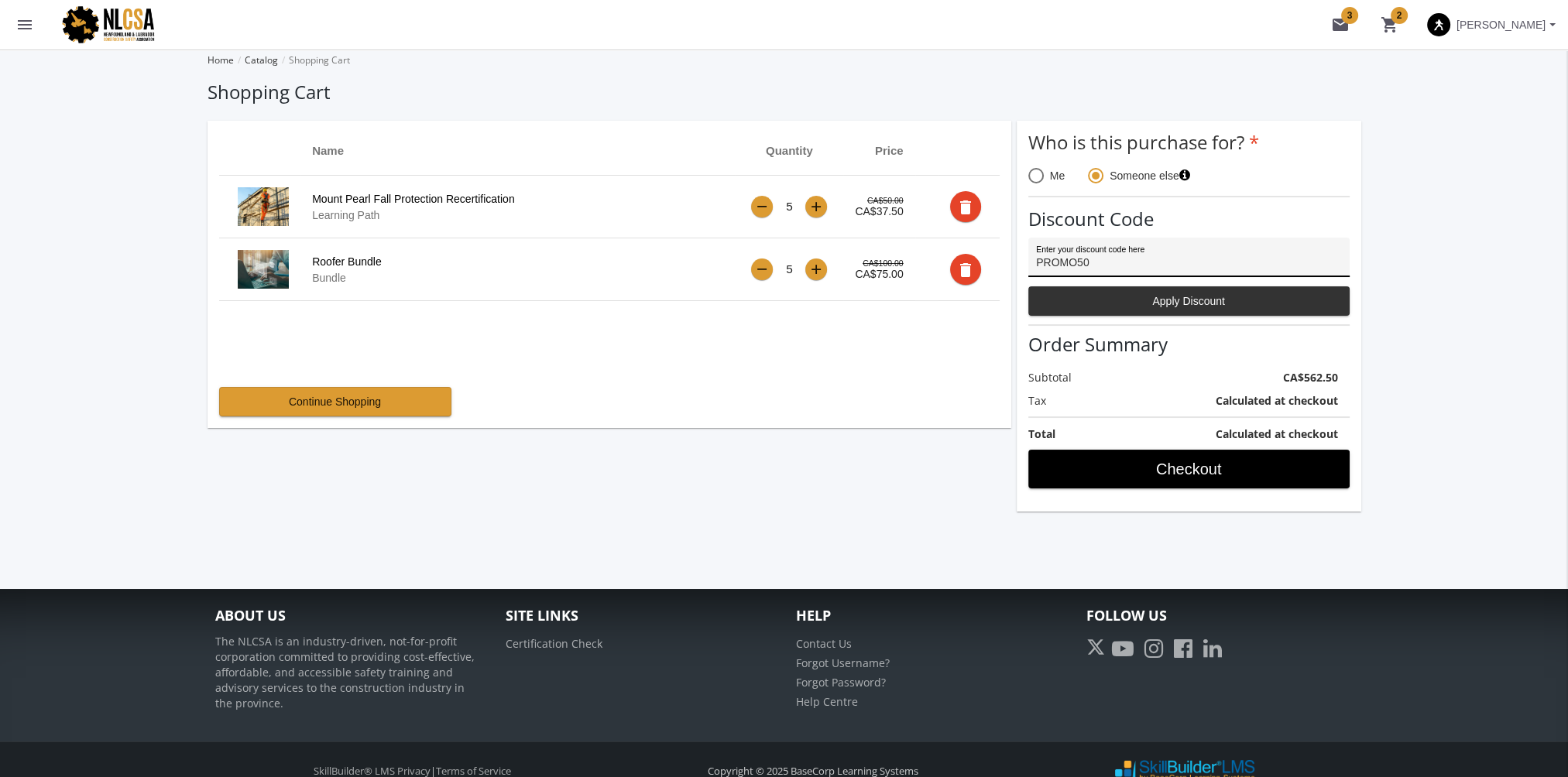
click at [1176, 293] on span "Apply Discount" at bounding box center [1188, 301] width 295 height 28
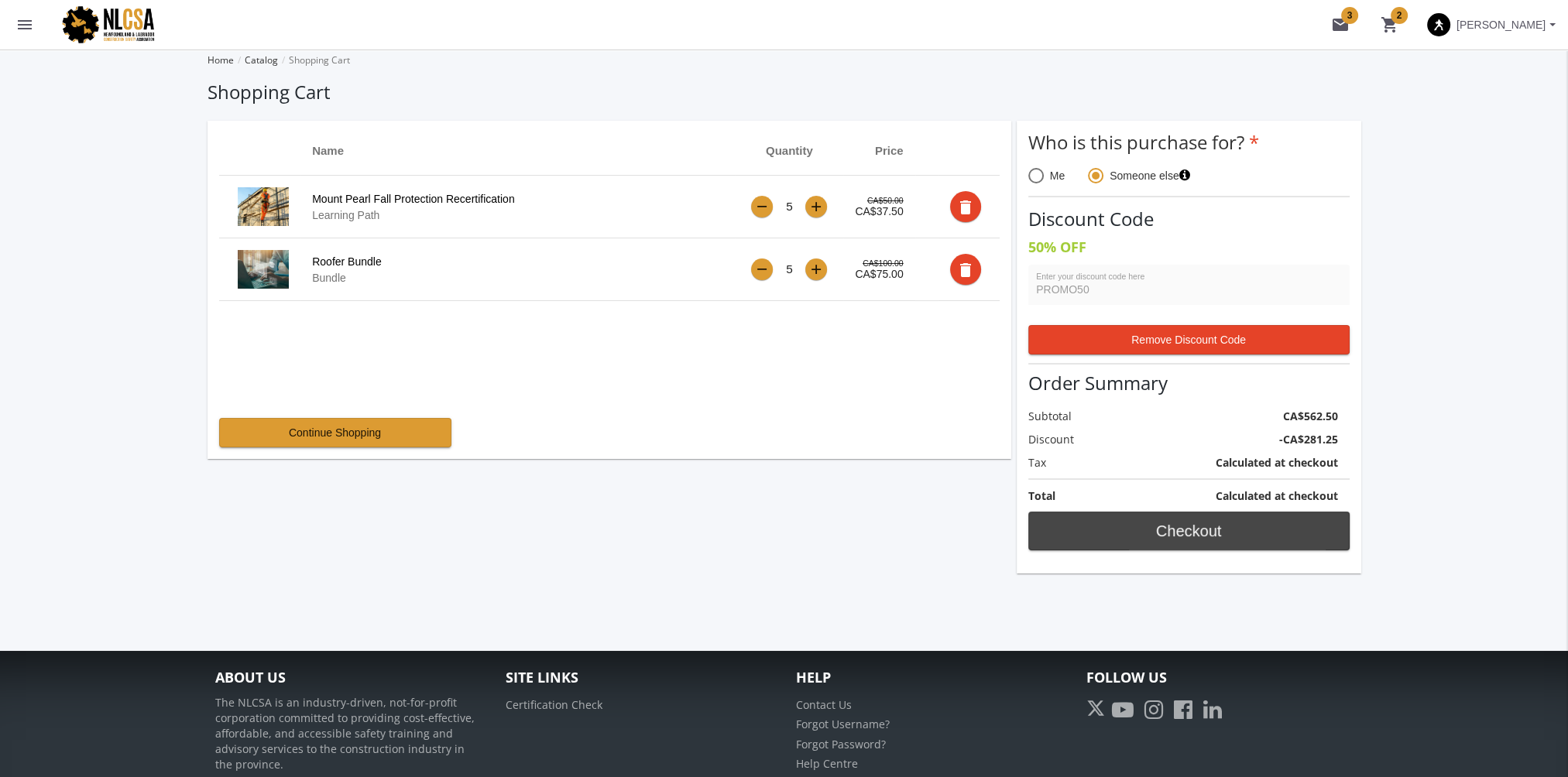
drag, startPoint x: 1140, startPoint y: 531, endPoint x: 1147, endPoint y: 526, distance: 8.6
click at [1146, 527] on span "Checkout" at bounding box center [1188, 531] width 295 height 28
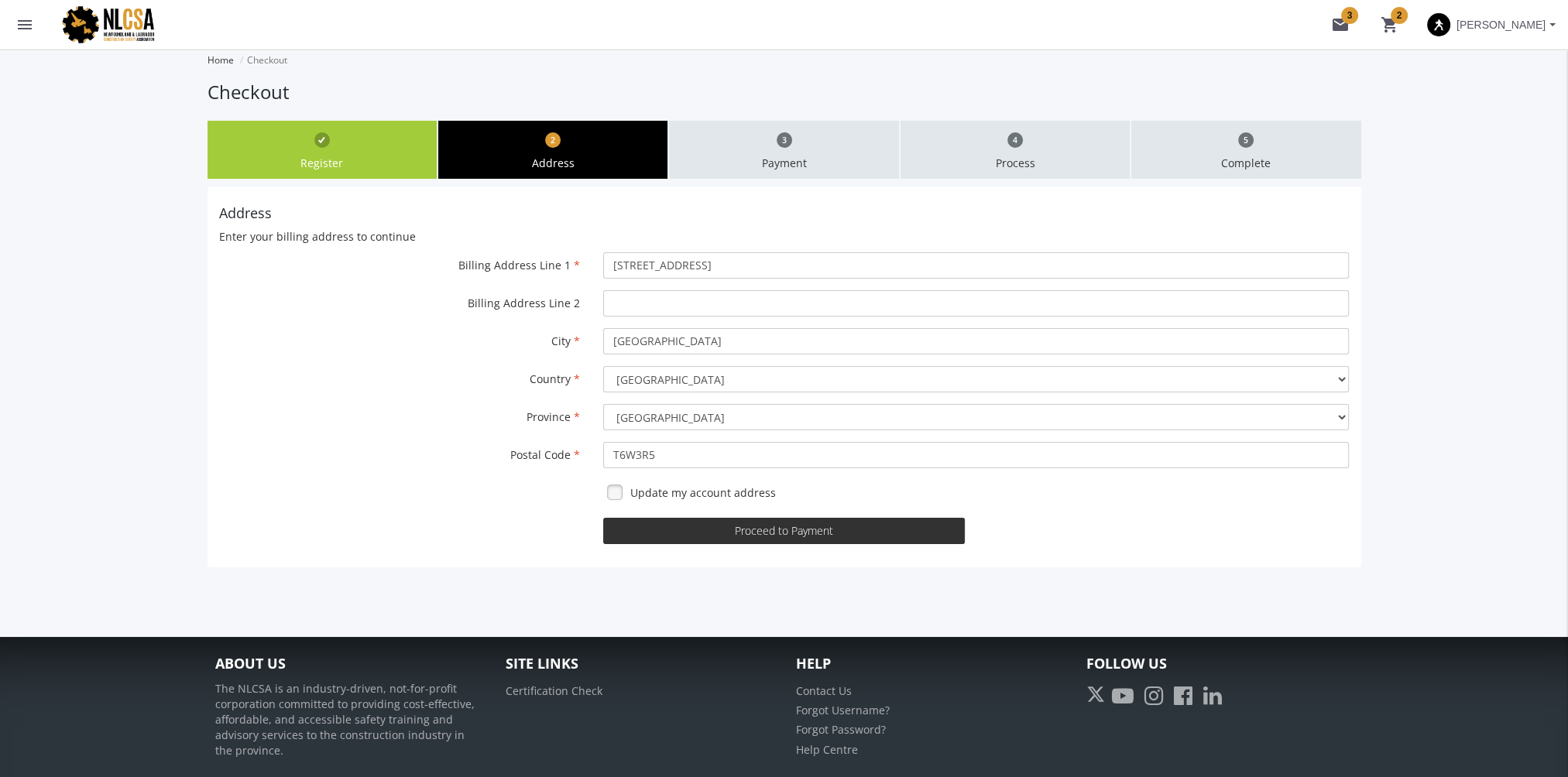
click at [770, 532] on button "Proceed to Payment" at bounding box center [784, 531] width 361 height 26
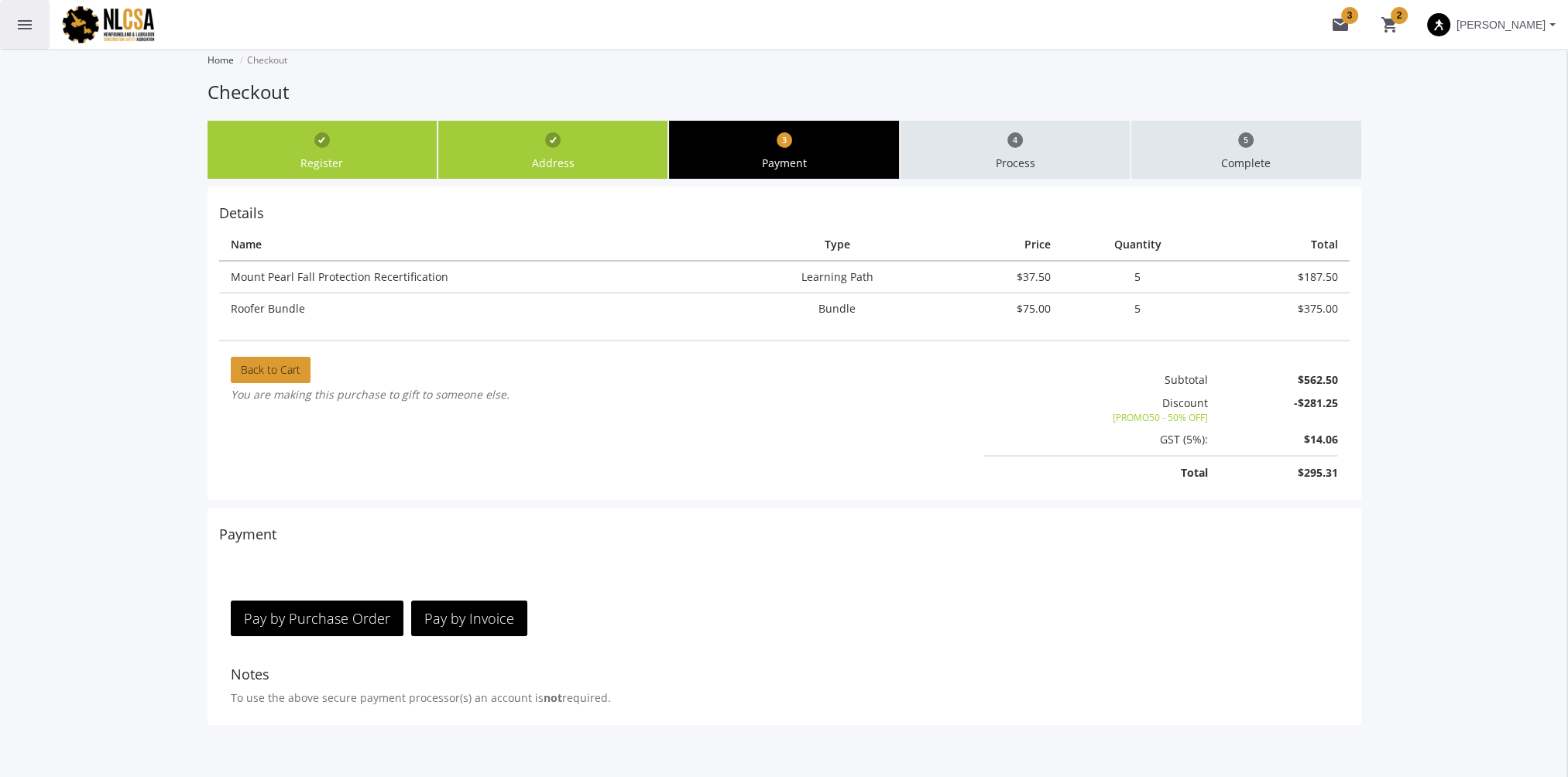
click at [28, 37] on button "menu" at bounding box center [24, 24] width 50 height 50
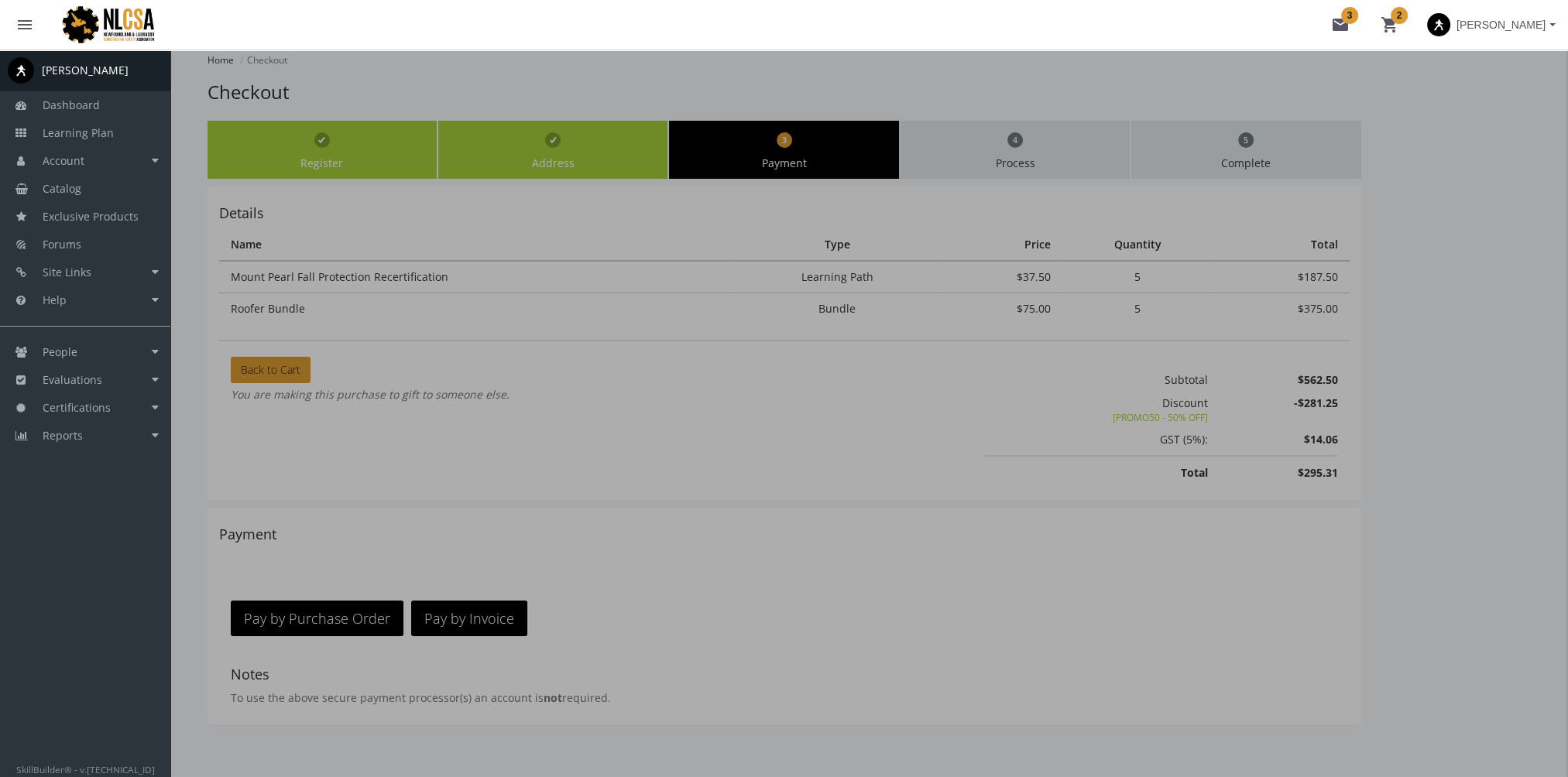
click at [1480, 28] on span "Ken Flesher" at bounding box center [1501, 24] width 89 height 28
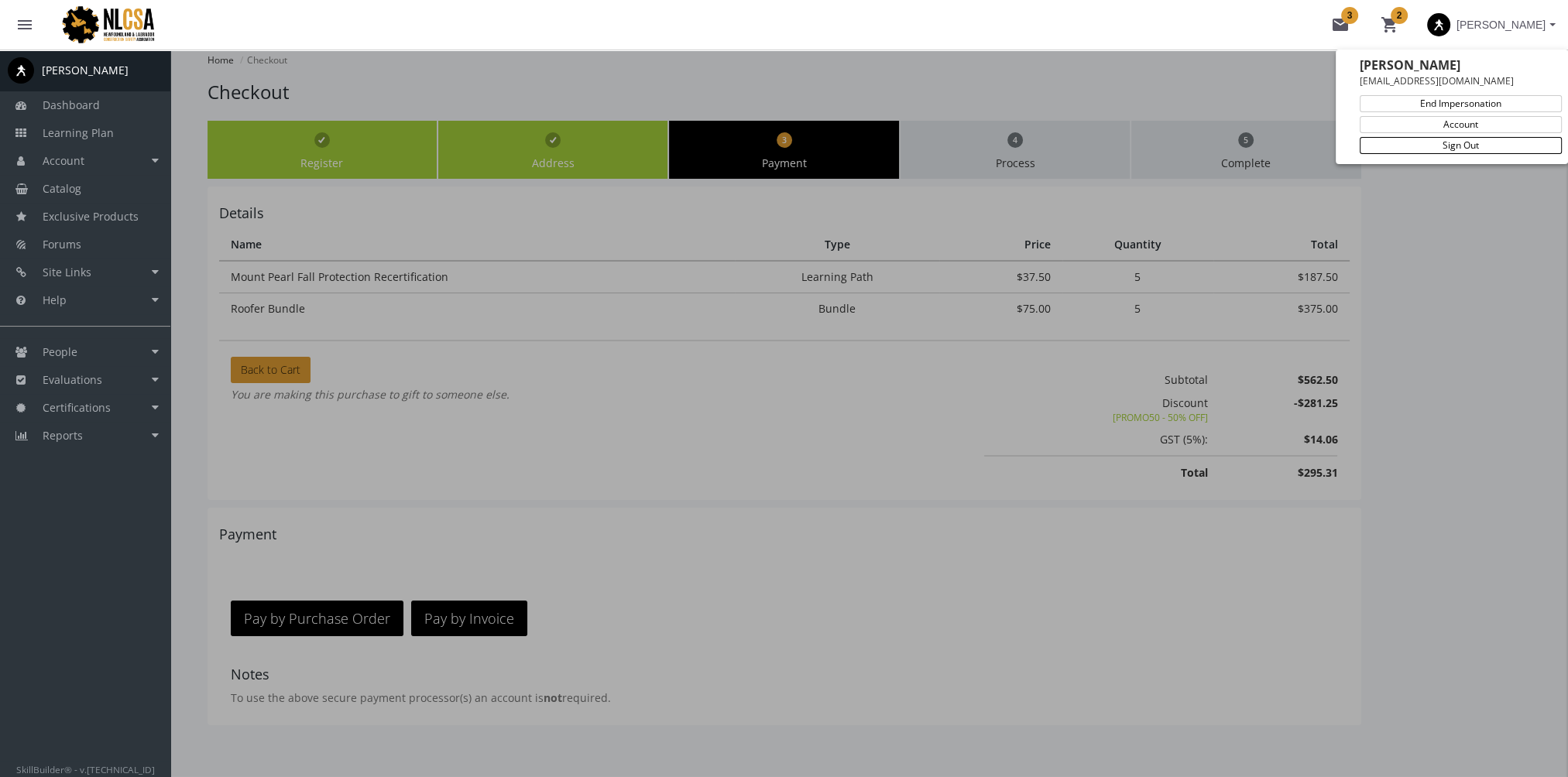
click at [1480, 144] on link "Sign Out" at bounding box center [1461, 146] width 202 height 17
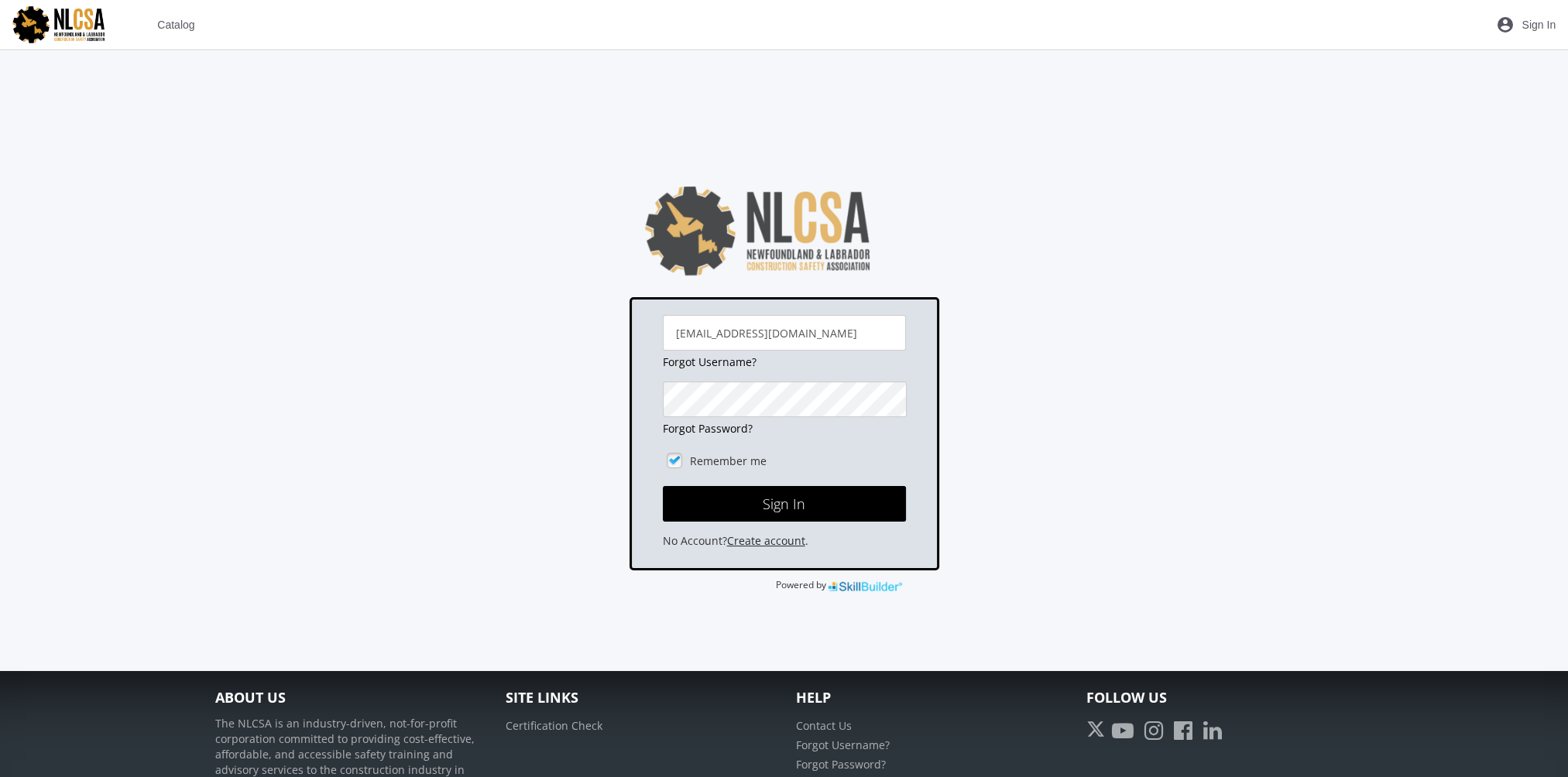
click at [770, 540] on link "Create account" at bounding box center [766, 540] width 79 height 15
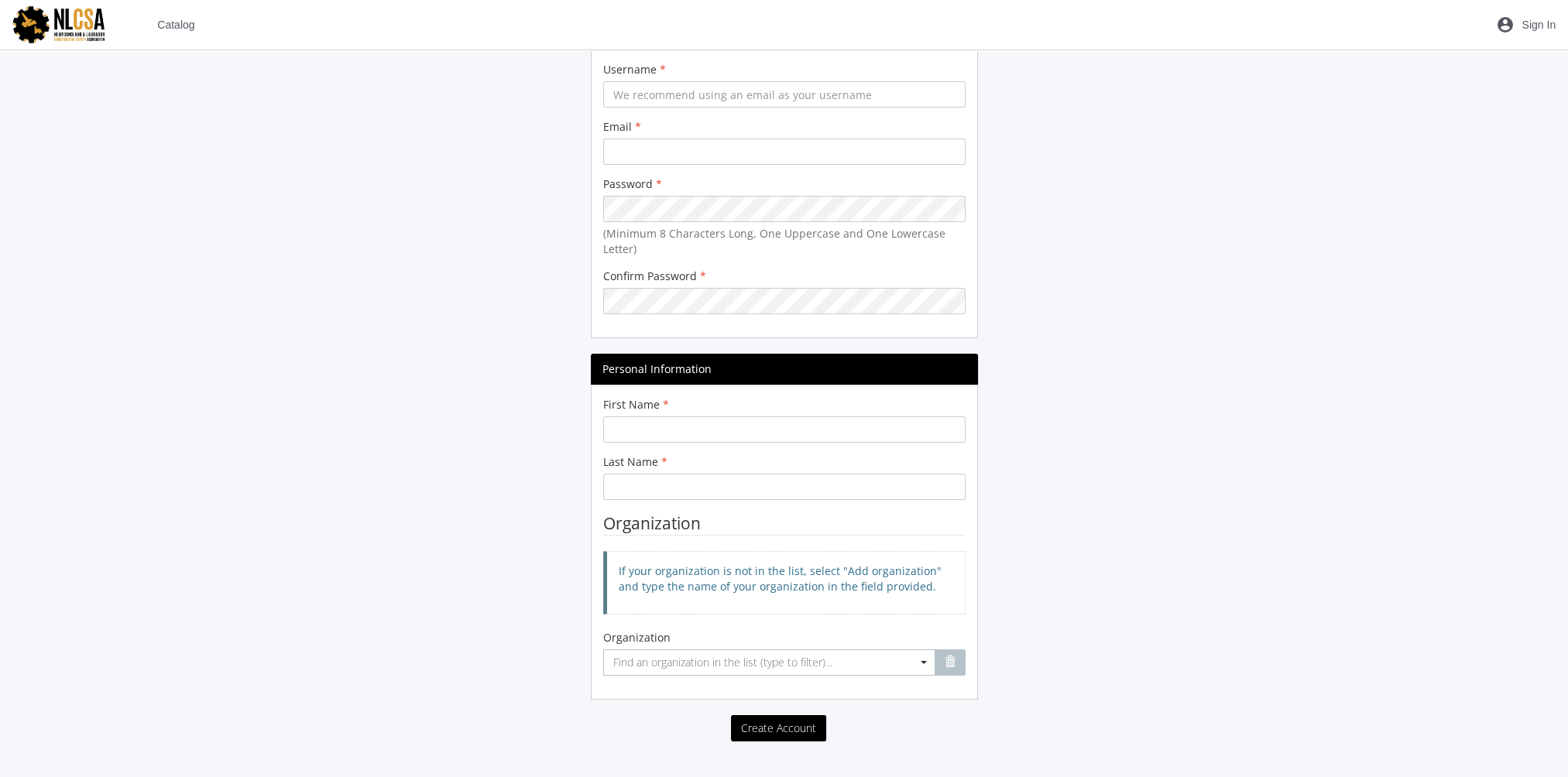
scroll to position [78, 0]
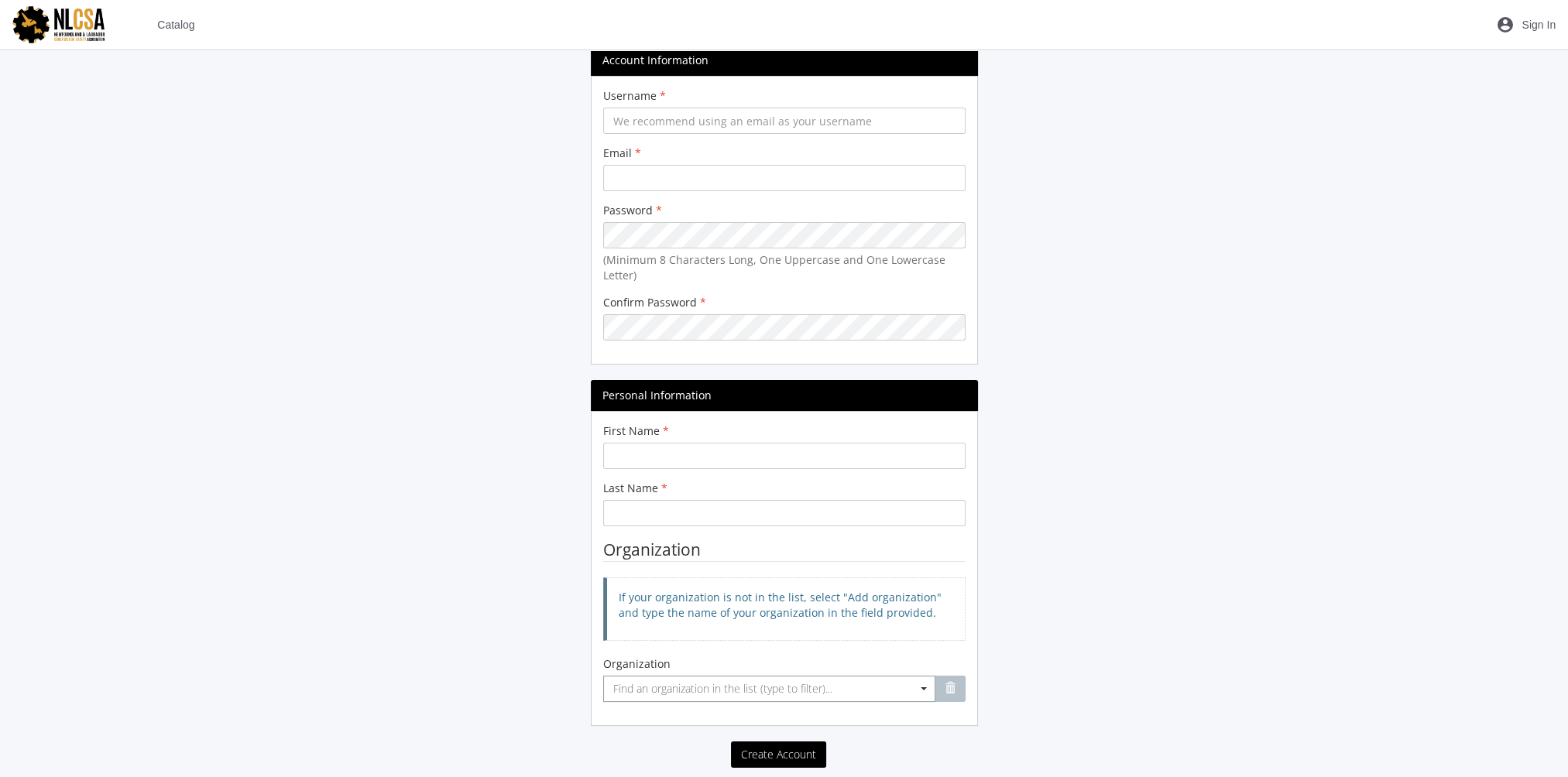
click at [656, 685] on span "Find an organization in the list (type to filter)..." at bounding box center [722, 688] width 219 height 15
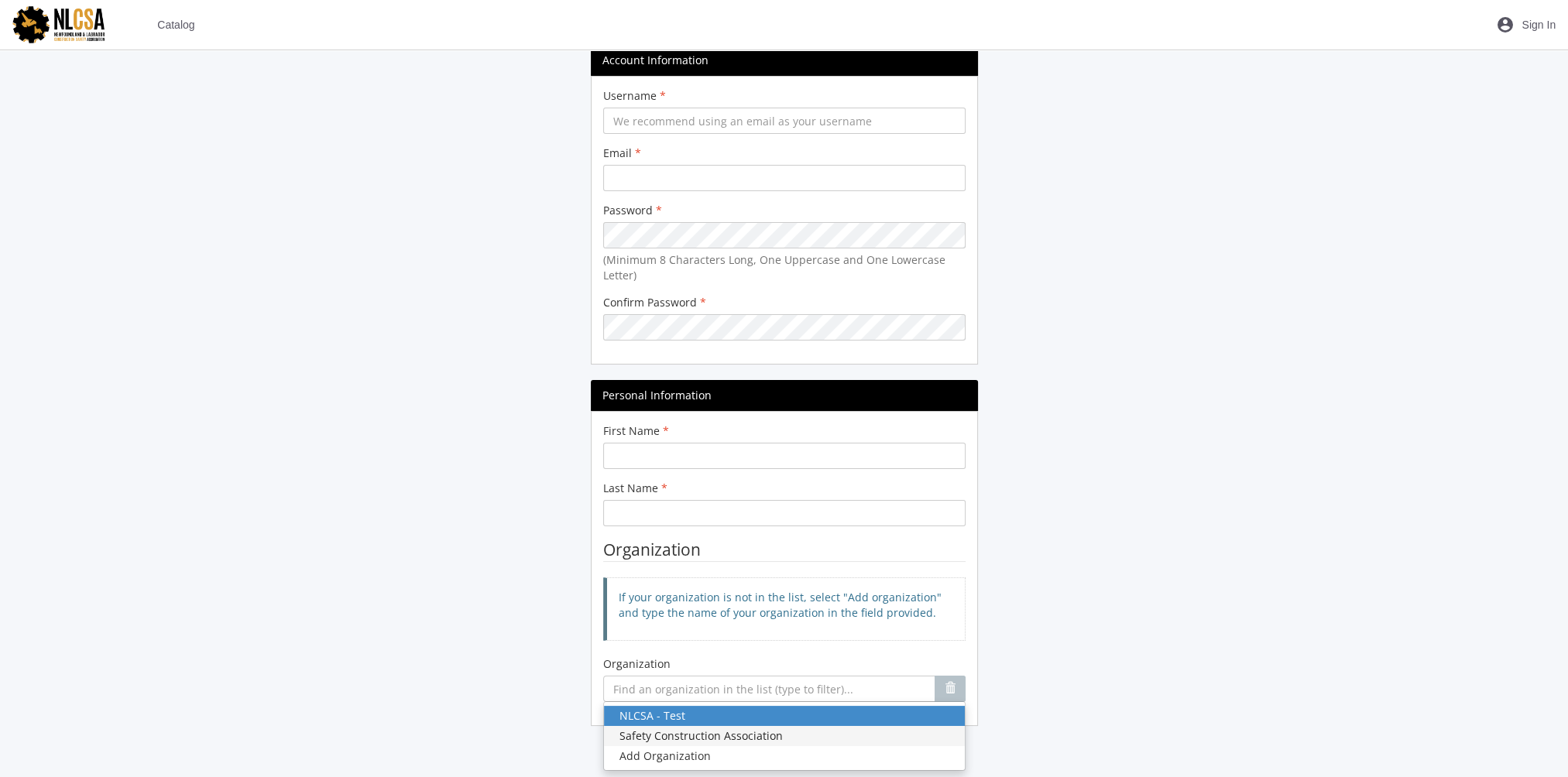
click at [739, 720] on div "Safety Construction Association" at bounding box center [784, 736] width 330 height 16
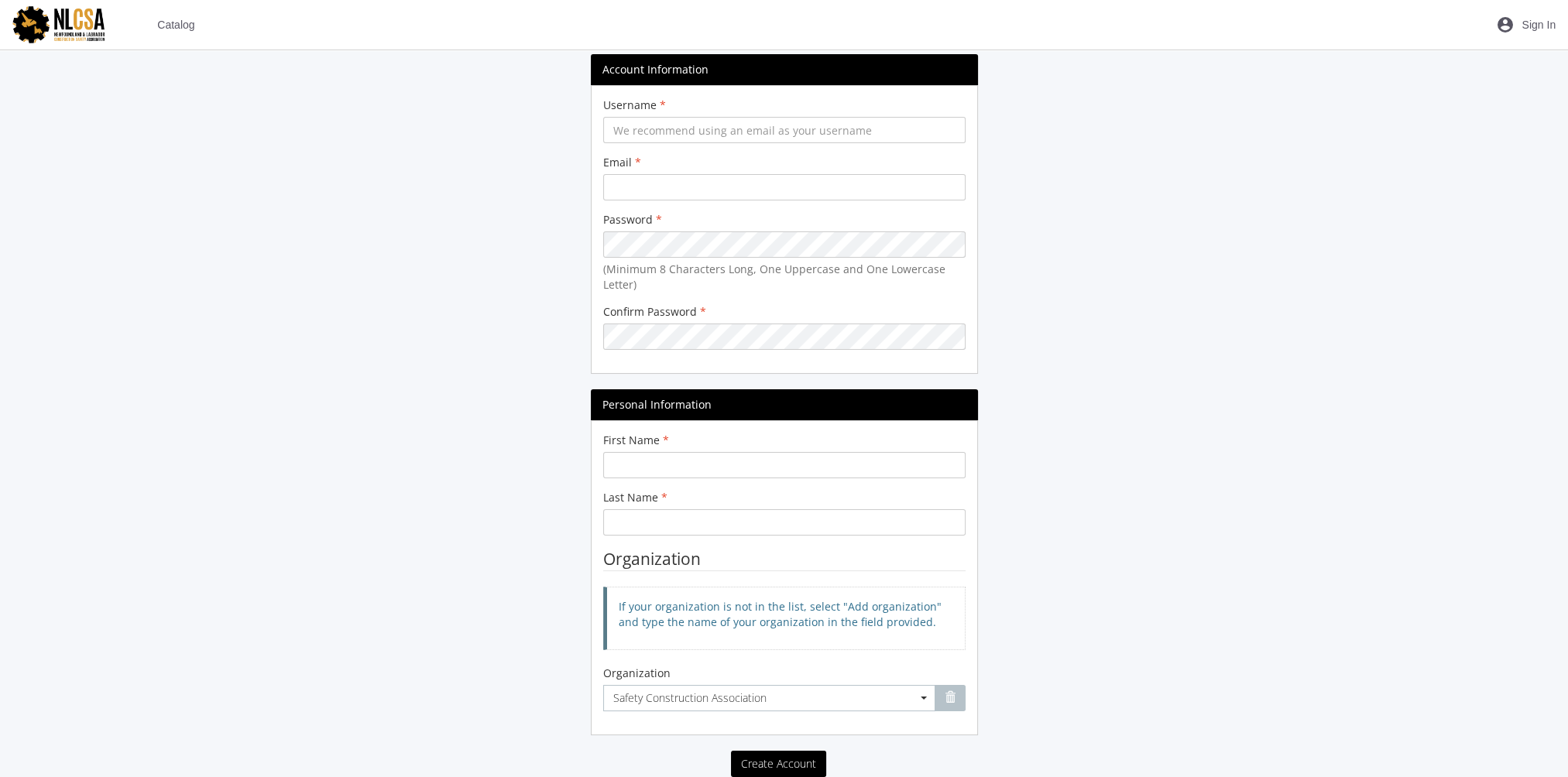
scroll to position [0, 0]
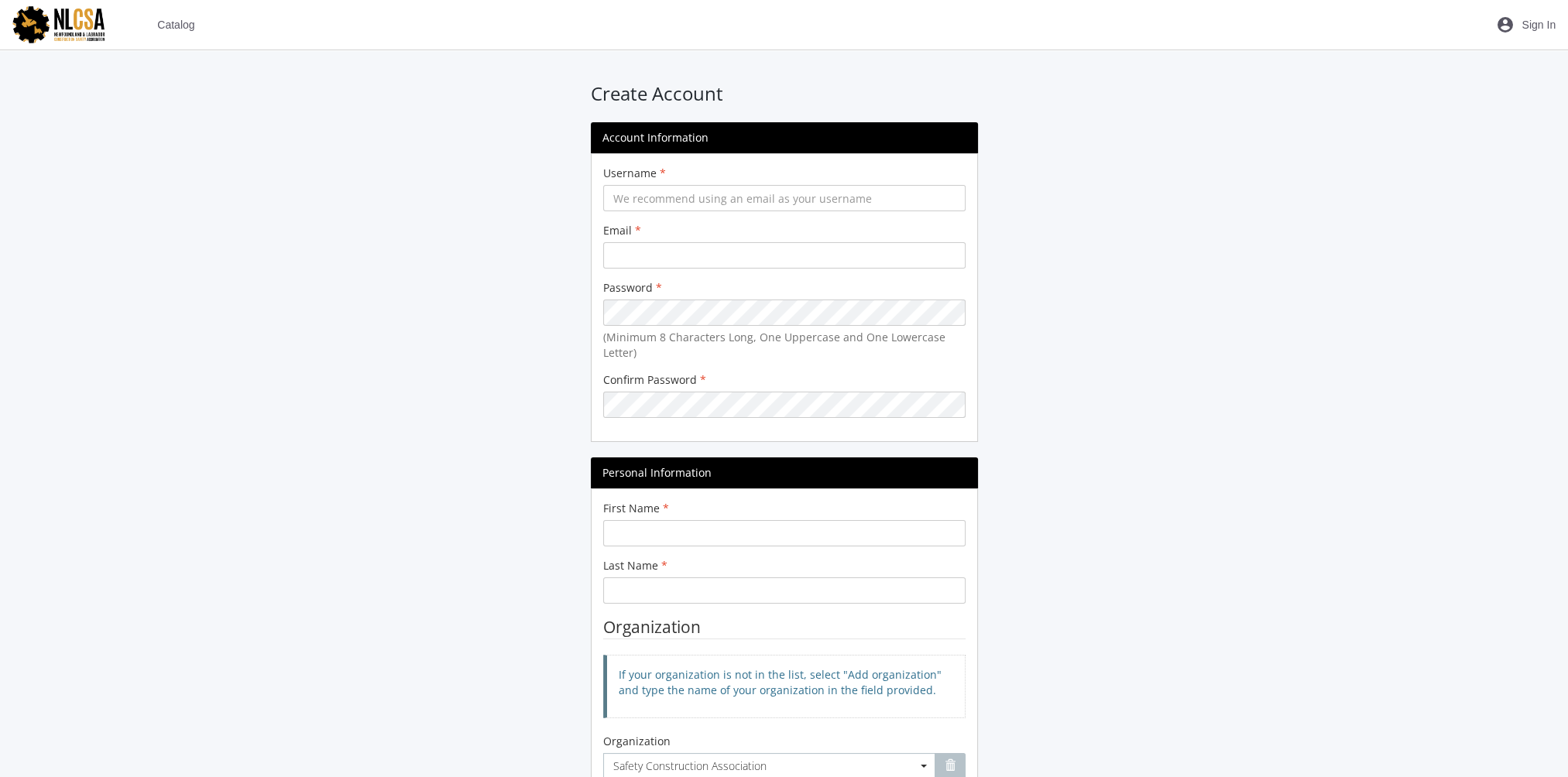
click at [176, 27] on span "Catalog" at bounding box center [175, 24] width 38 height 28
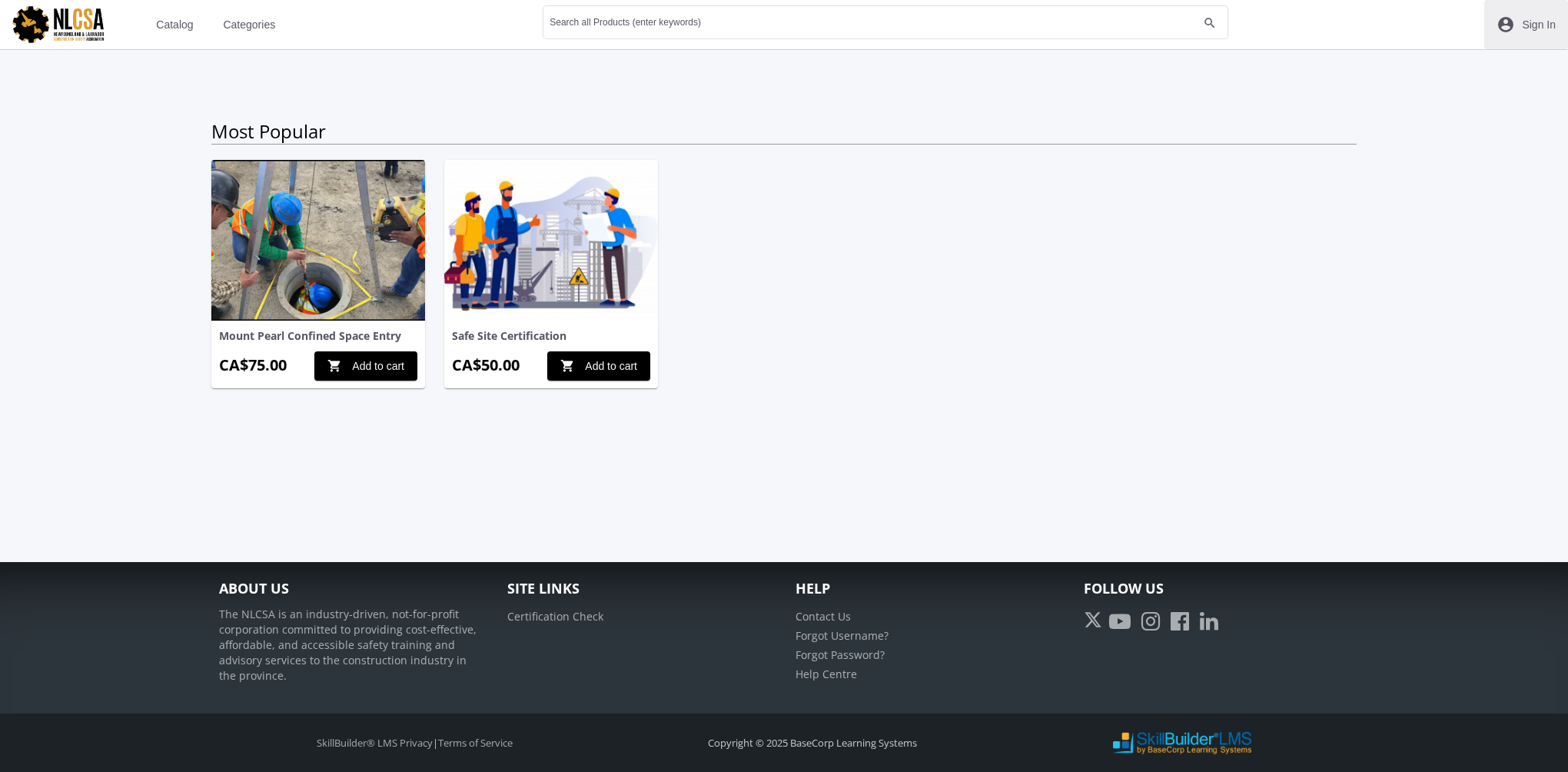
click at [1469, 29] on span "Sign In" at bounding box center [1539, 24] width 34 height 28
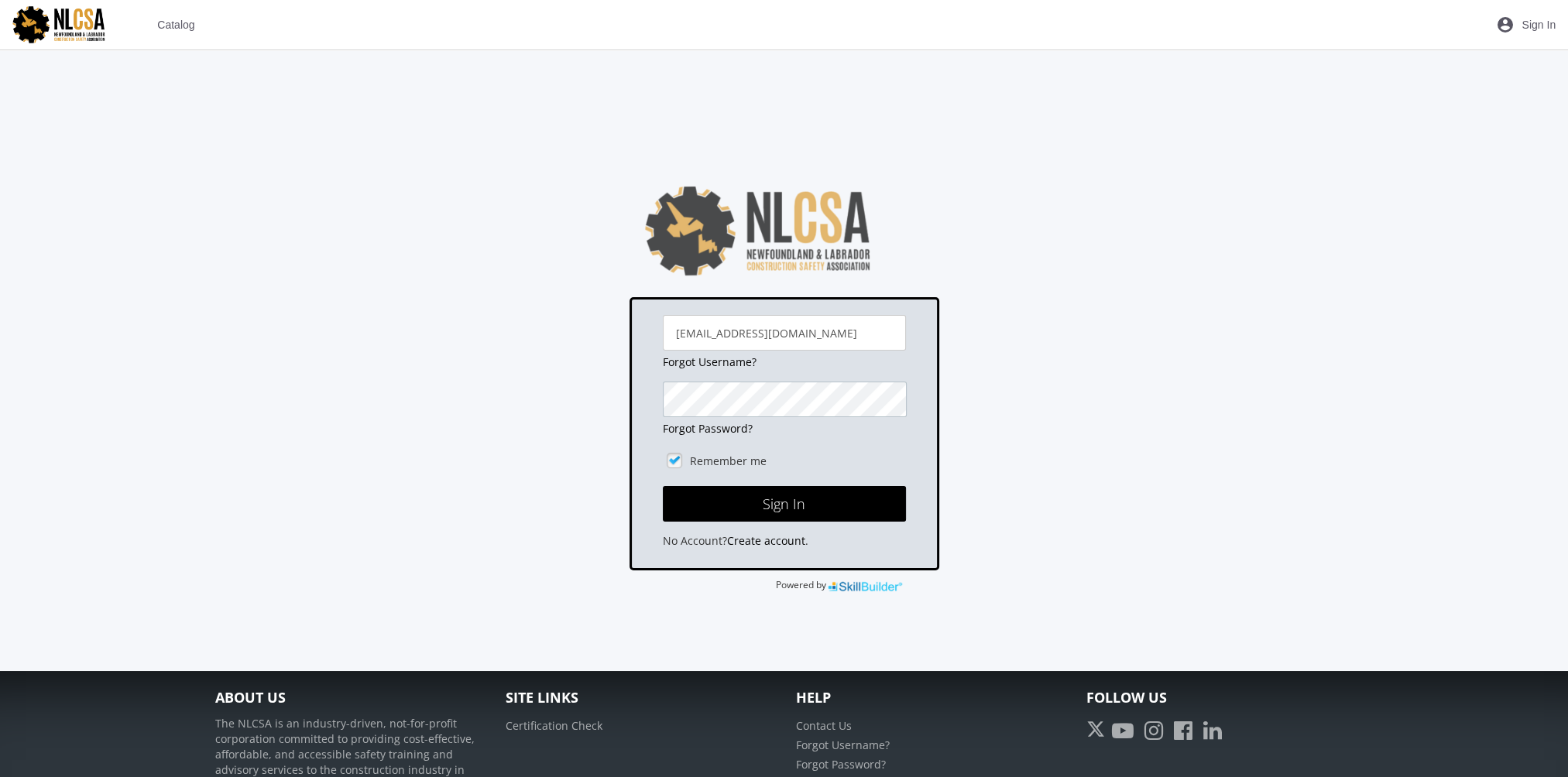
click at [663, 486] on button "Sign In" at bounding box center [784, 503] width 243 height 36
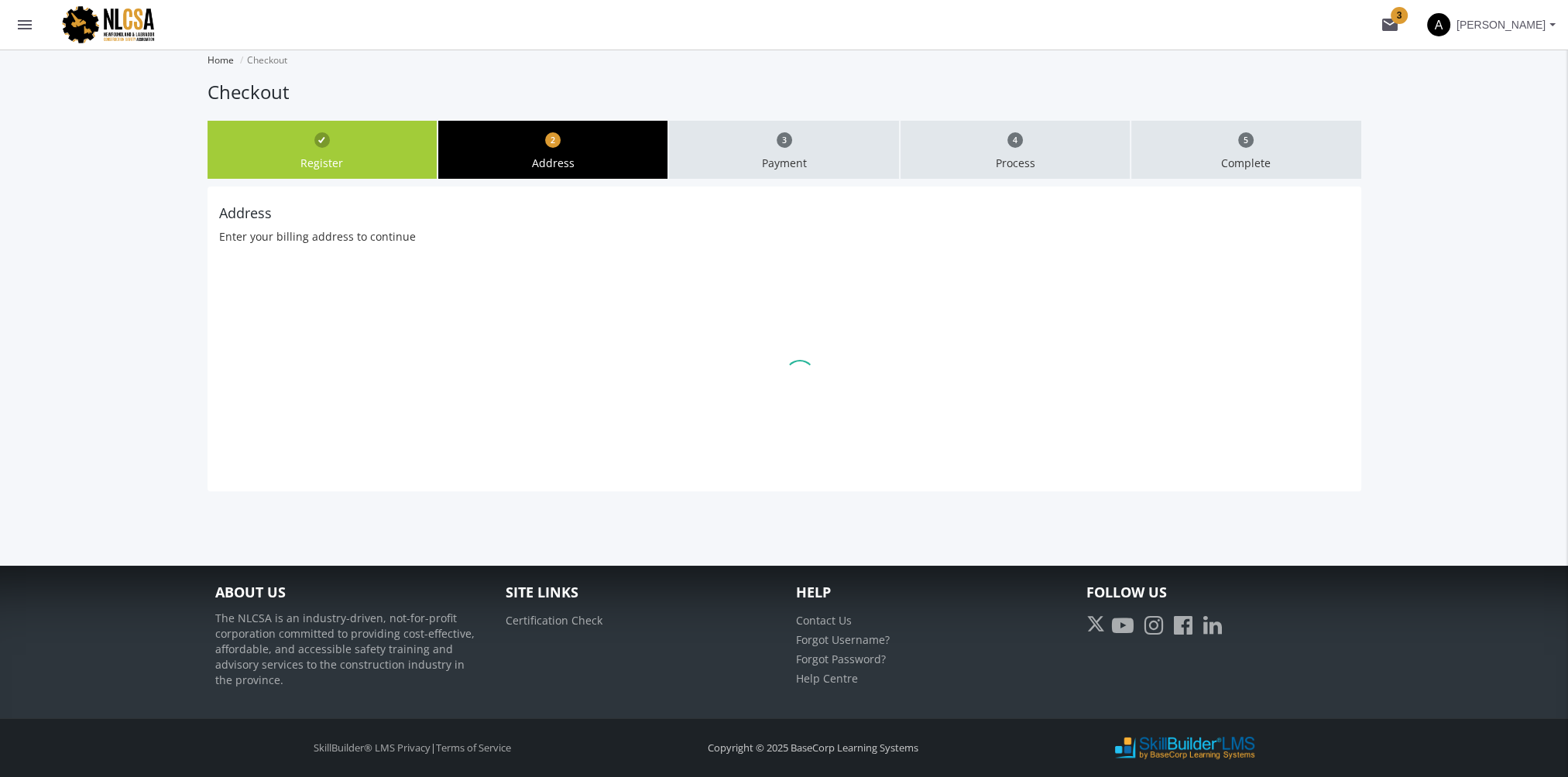
type input "625"
type input "Leger"
type input "Edmonton"
type input "T6W4W2"
select select "1"
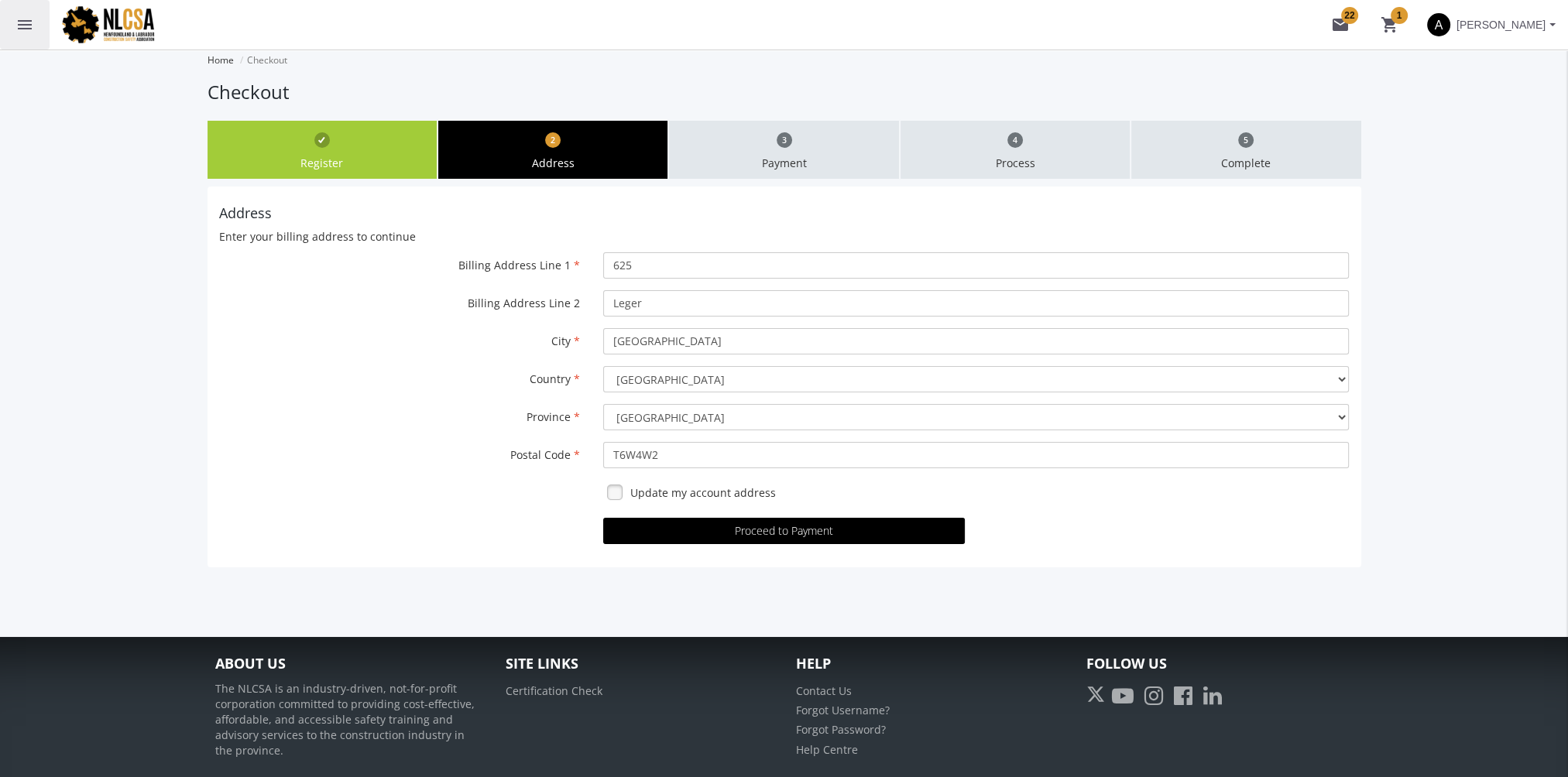
click at [11, 24] on button "menu" at bounding box center [24, 24] width 50 height 50
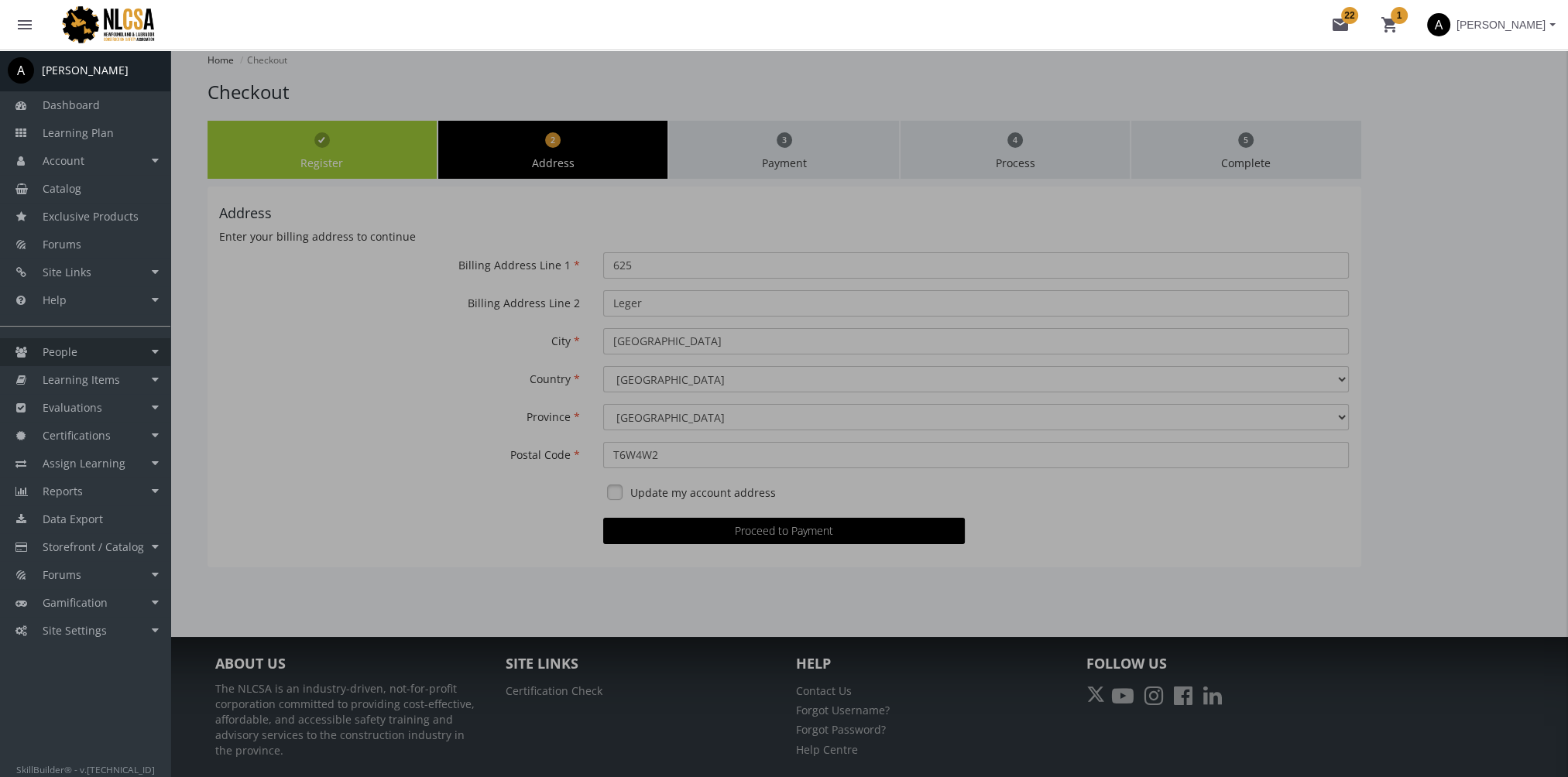
click at [99, 350] on link "People" at bounding box center [85, 352] width 170 height 28
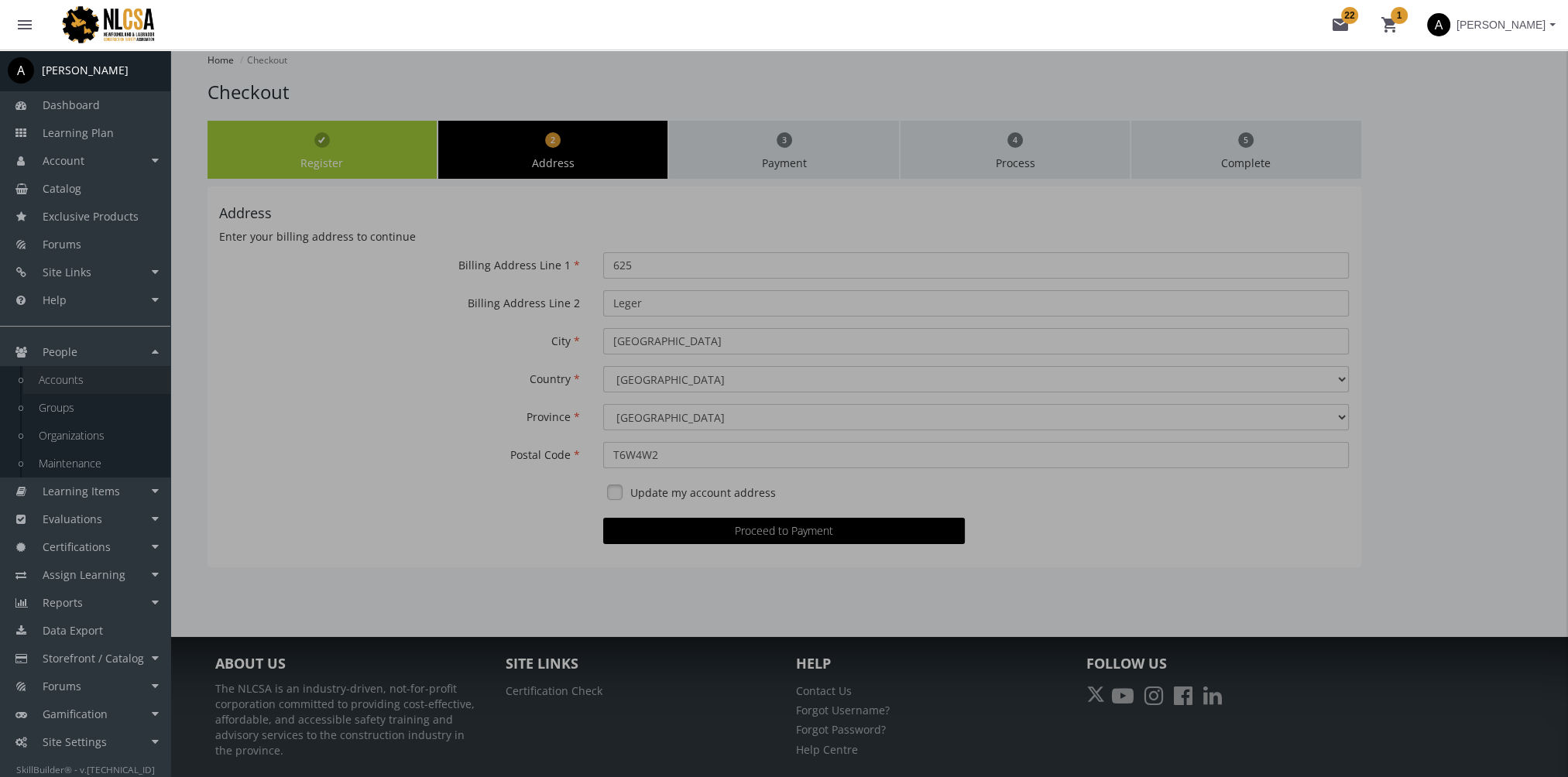
click at [101, 383] on link "Accounts" at bounding box center [97, 380] width 147 height 28
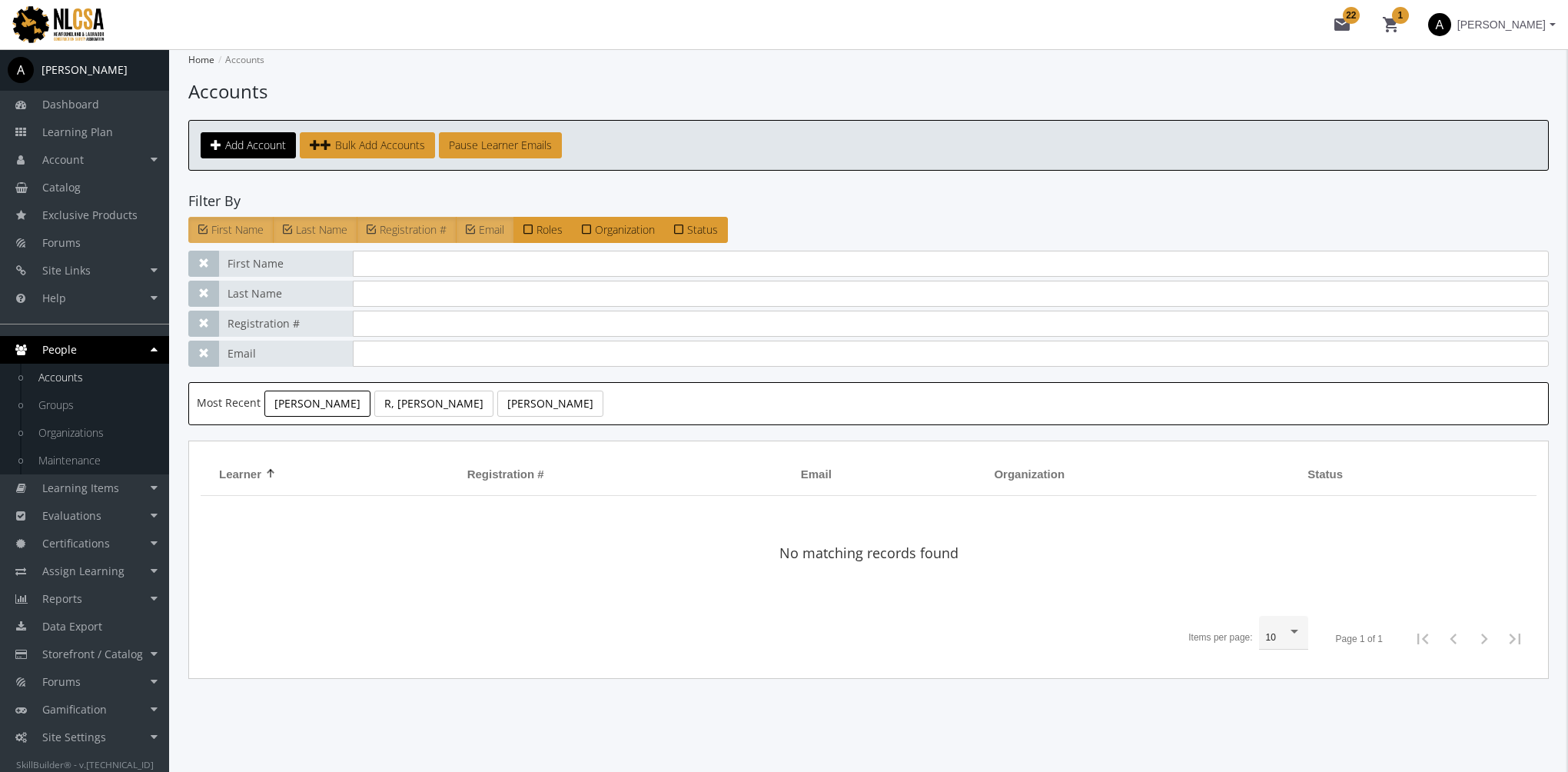
click at [276, 412] on link "Flesher, Ken" at bounding box center [317, 404] width 106 height 26
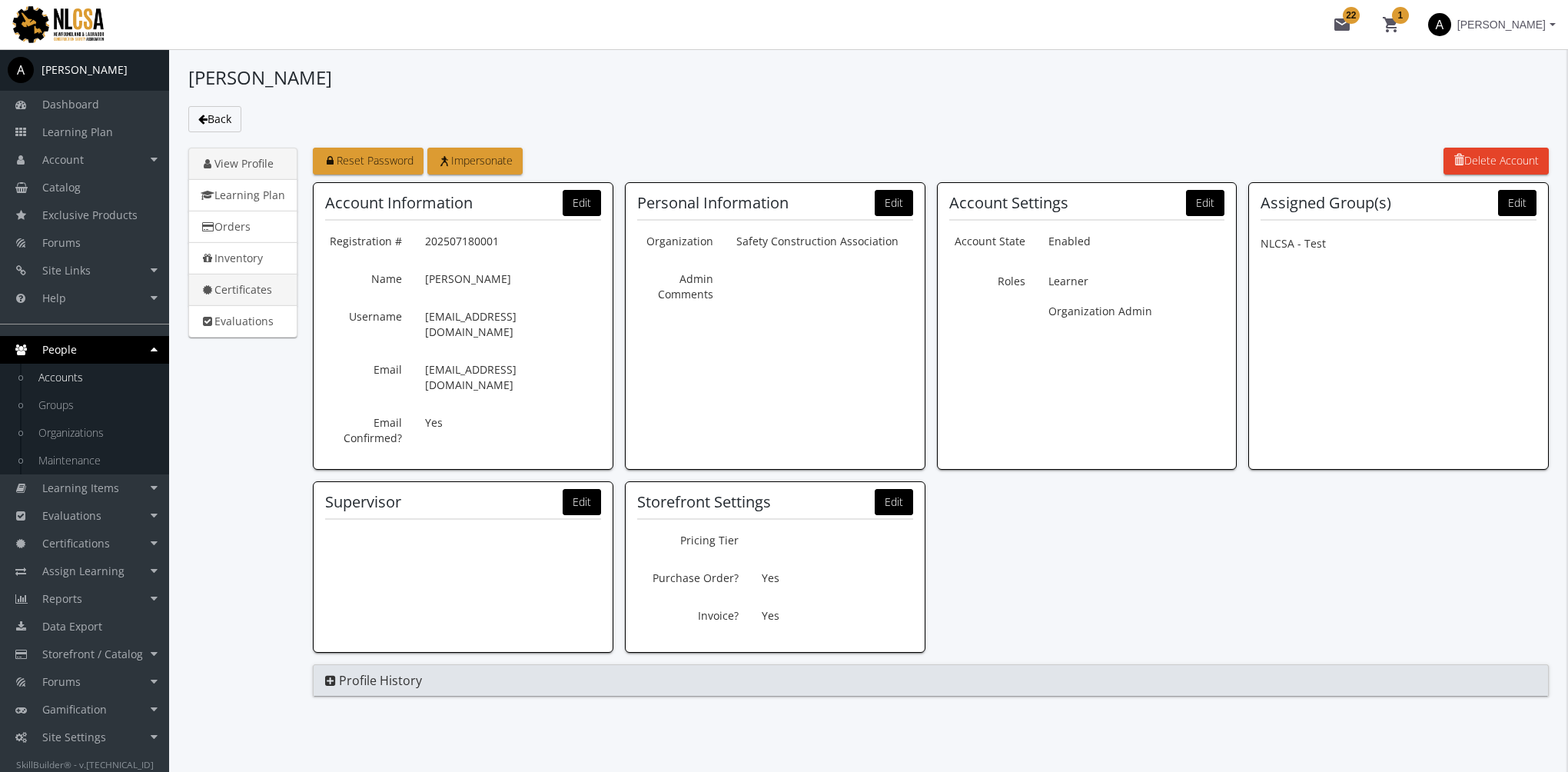
click at [256, 292] on link "Certificates" at bounding box center [243, 289] width 109 height 32
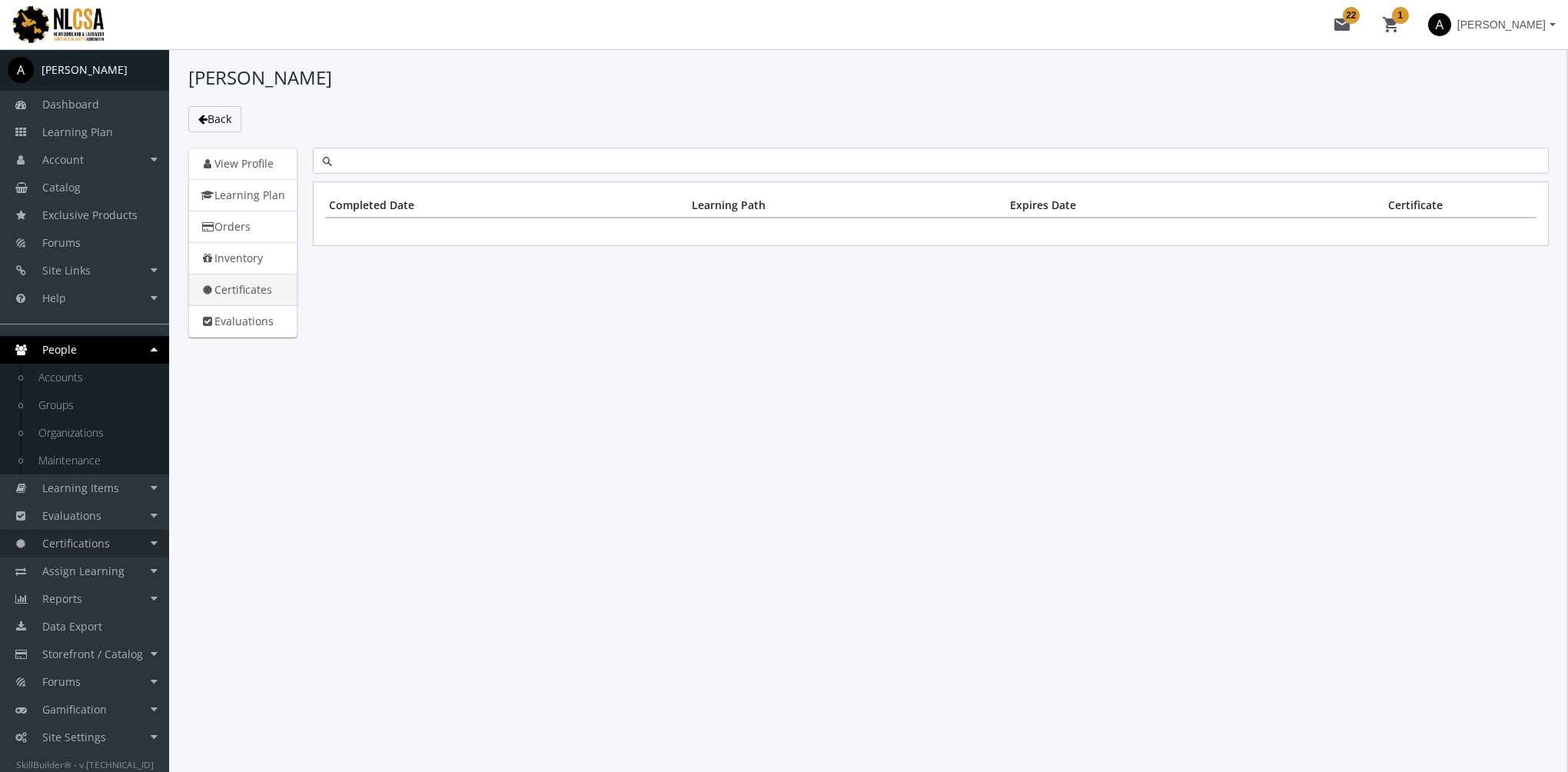
click at [135, 540] on link "Certifications" at bounding box center [84, 543] width 169 height 28
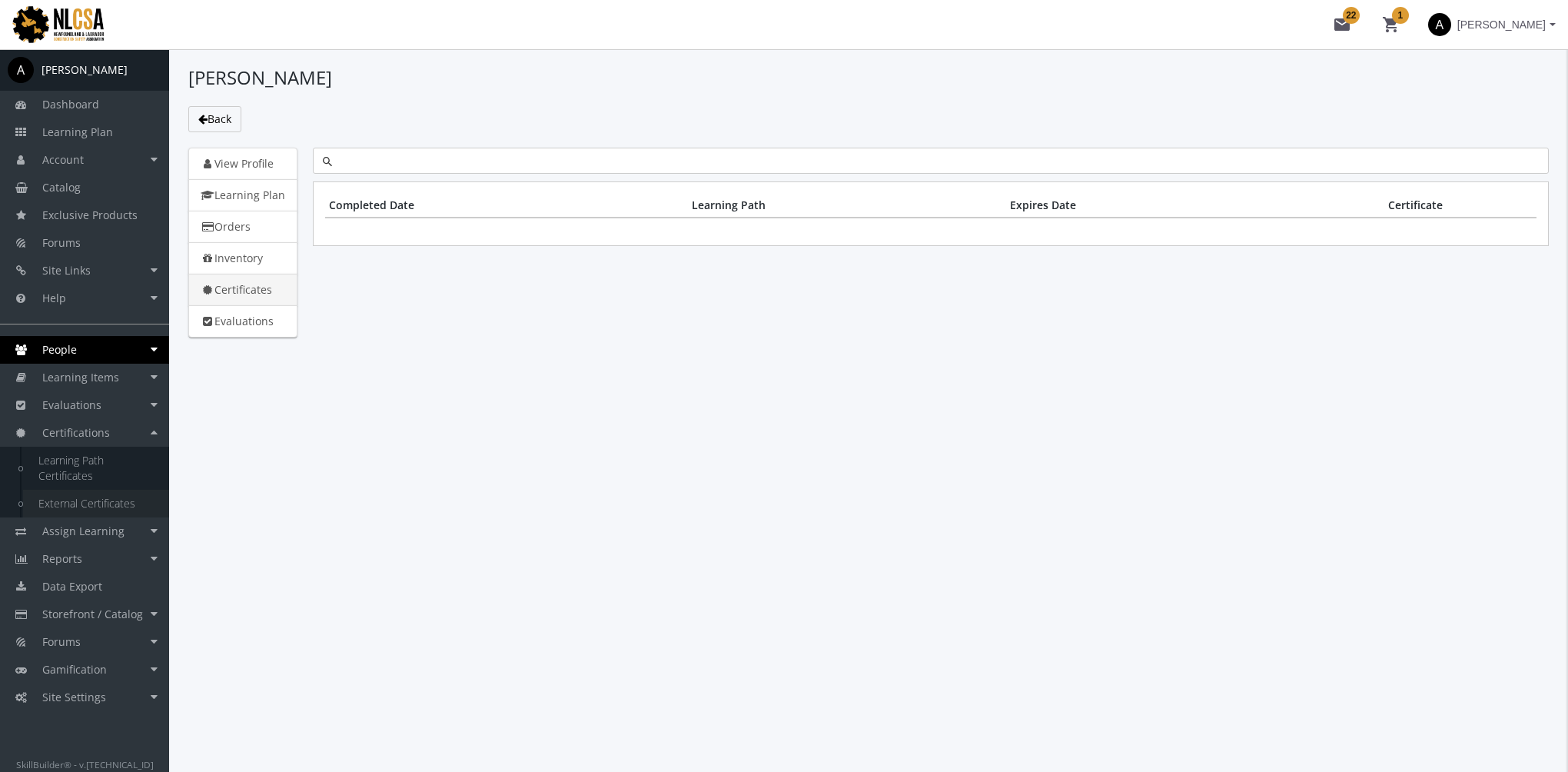
click at [106, 509] on link "External Certificates" at bounding box center [96, 503] width 146 height 28
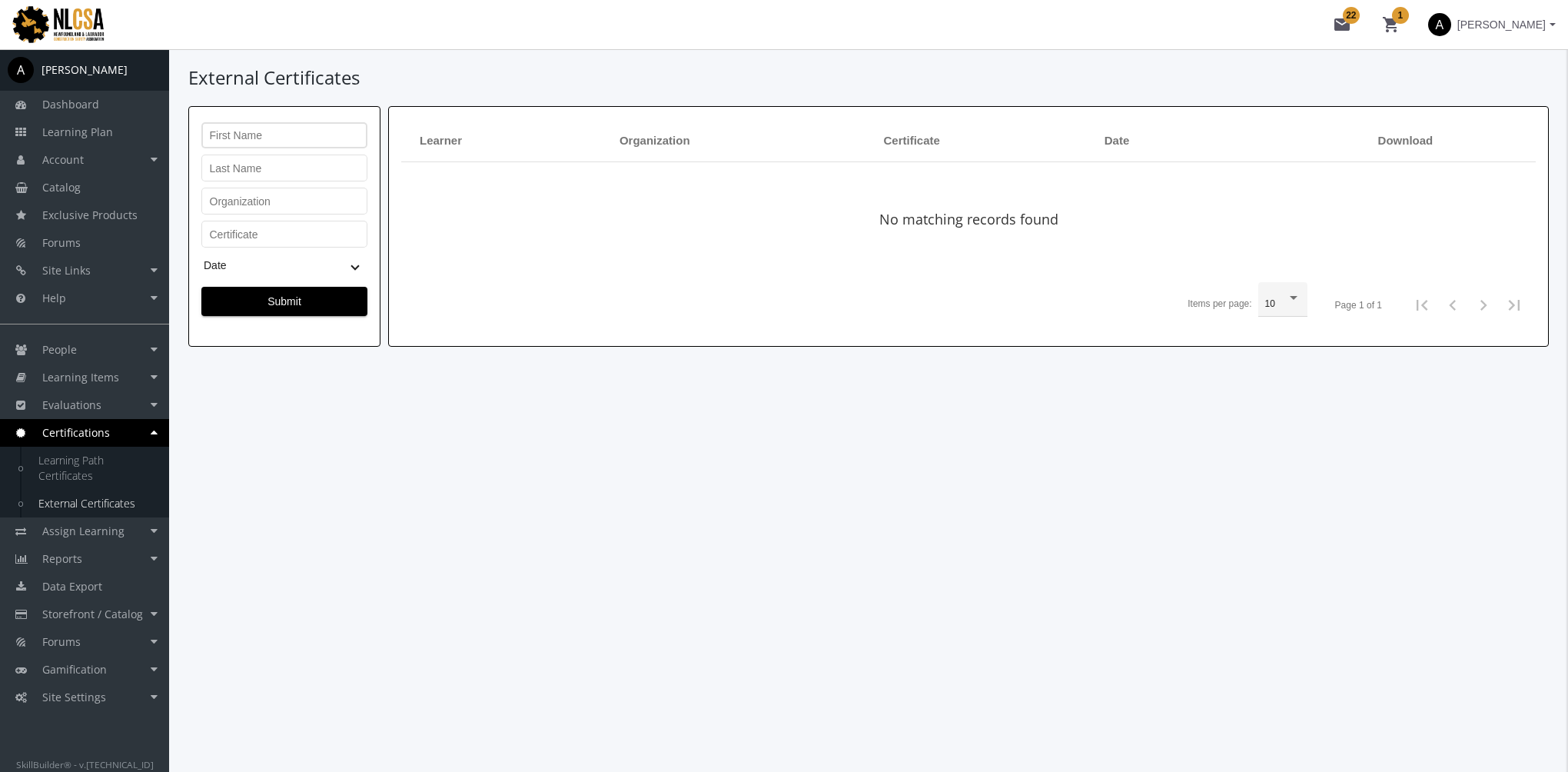
click at [269, 139] on input "First Name" at bounding box center [284, 139] width 150 height 12
click at [291, 139] on input "First Name" at bounding box center [284, 139] width 150 height 12
type input "Ken"
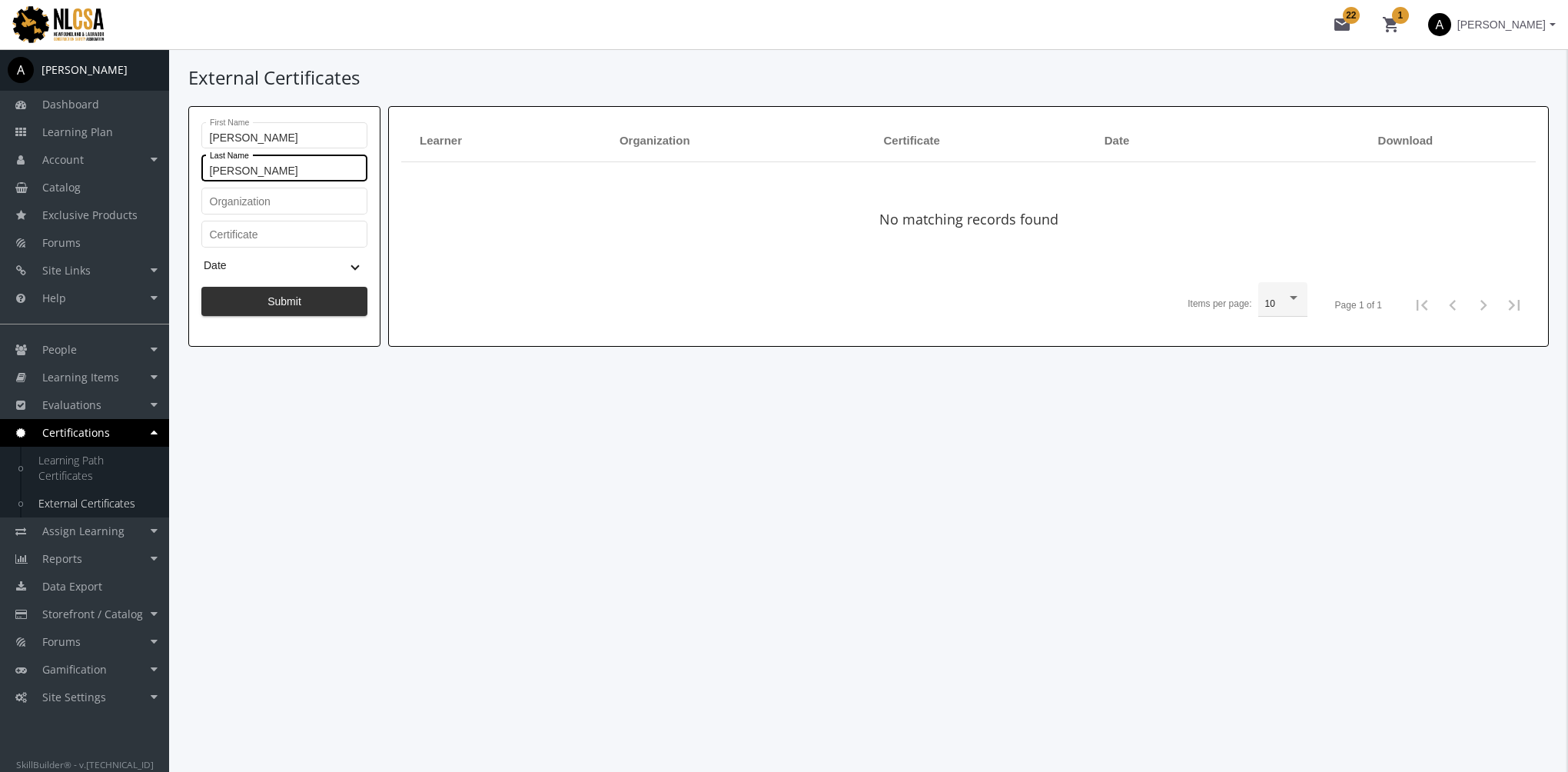
type input "Flesher"
click at [276, 303] on span "Submit" at bounding box center [284, 302] width 139 height 28
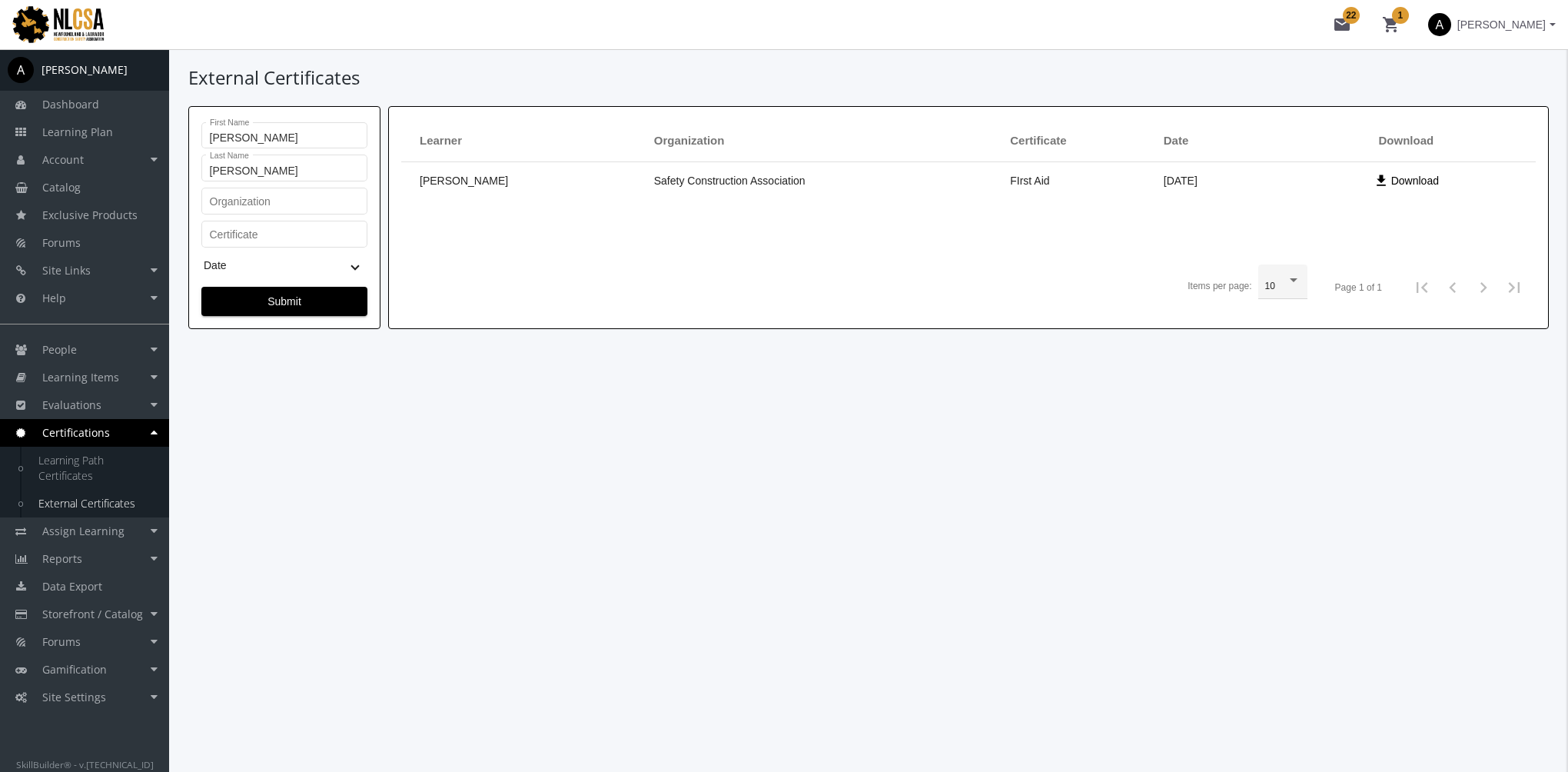
click at [1421, 175] on span "Download" at bounding box center [1415, 181] width 48 height 28
click at [1053, 498] on div "External Certificates Ken First Name Flesher Last Name Organization Certificate…" at bounding box center [868, 411] width 1399 height 723
click at [92, 354] on link "People" at bounding box center [84, 350] width 169 height 28
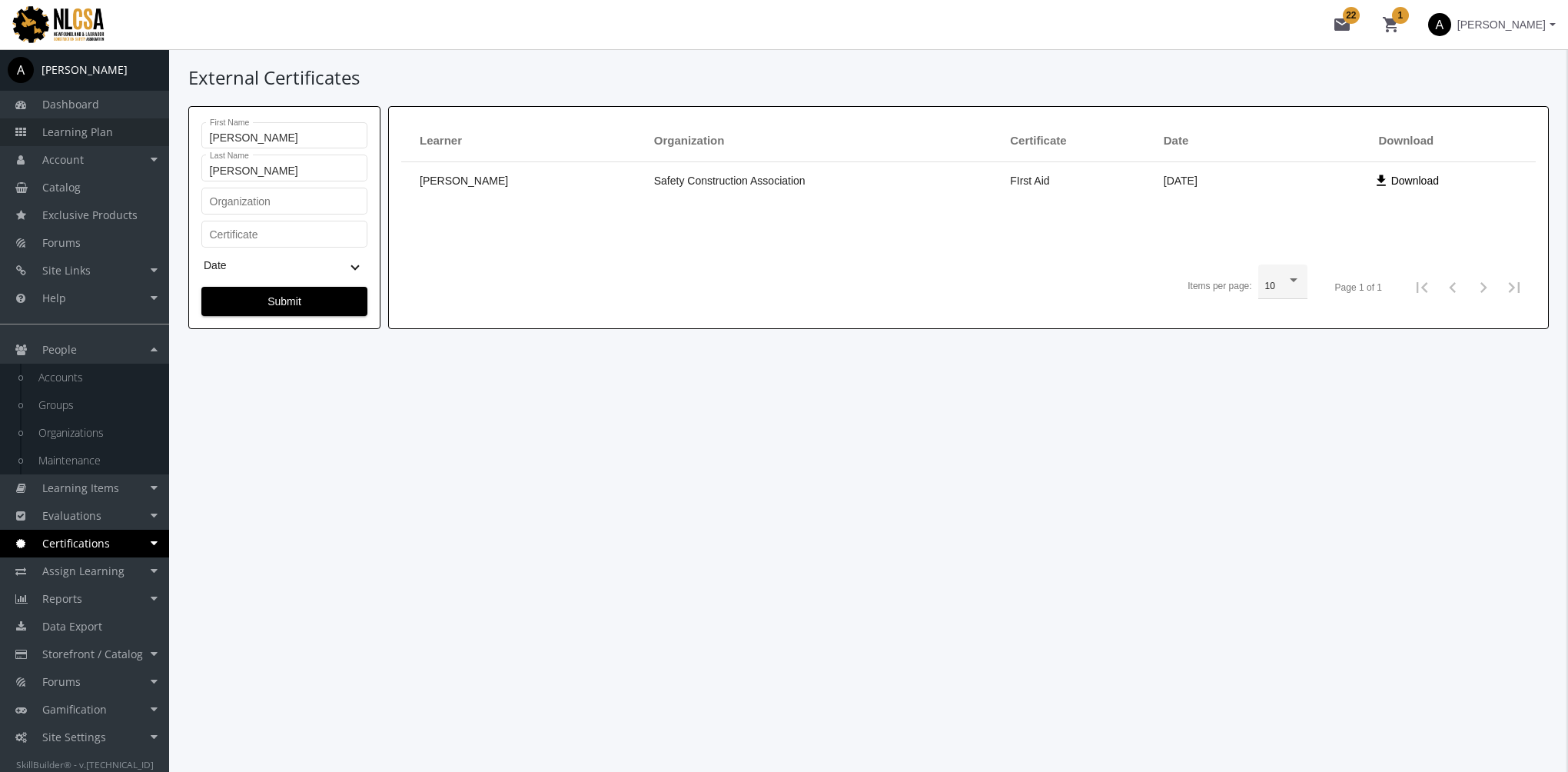
click at [83, 133] on span "Learning Plan" at bounding box center [78, 132] width 71 height 15
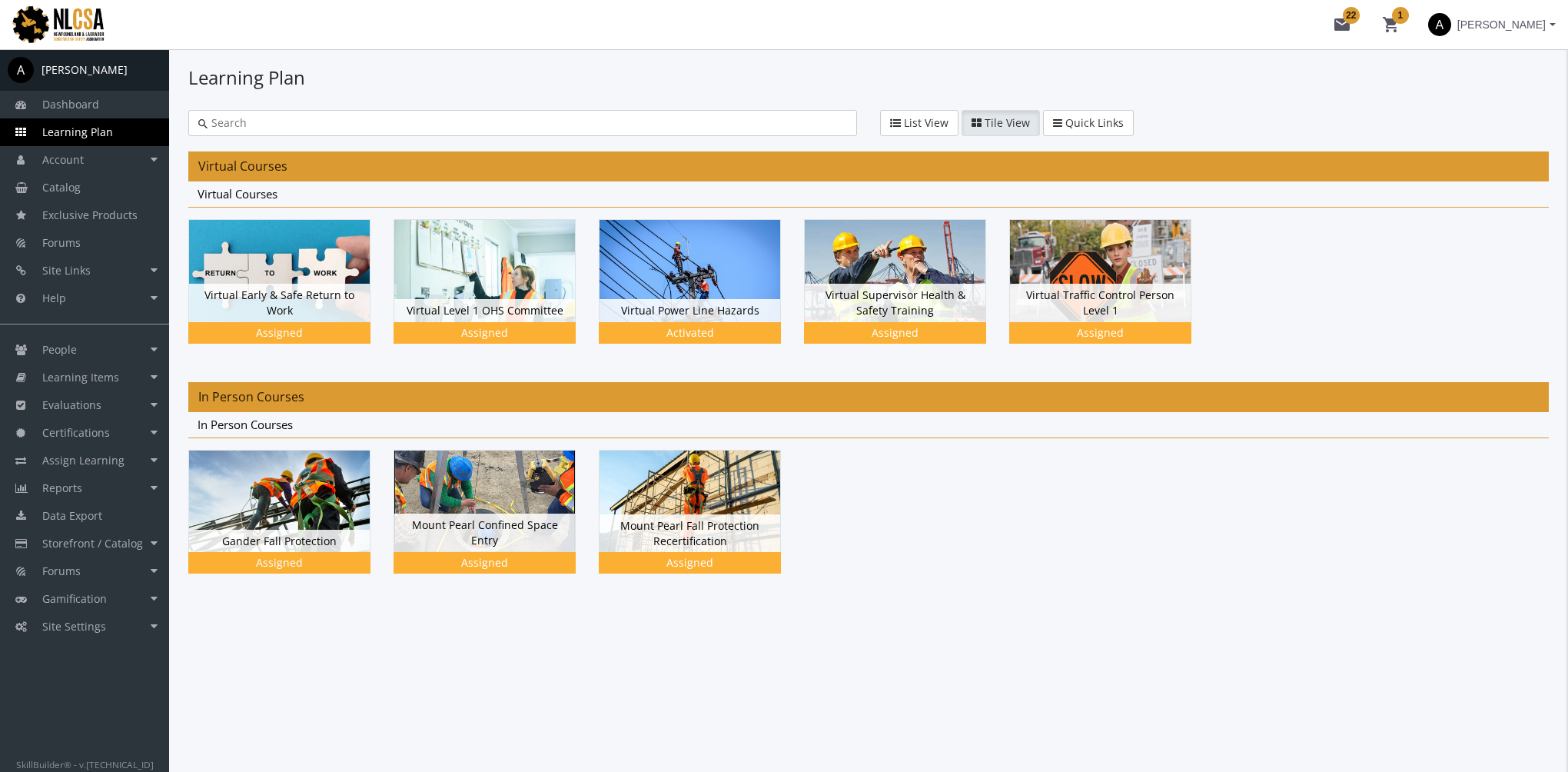
click at [1469, 30] on span "[PERSON_NAME]" at bounding box center [1501, 24] width 88 height 28
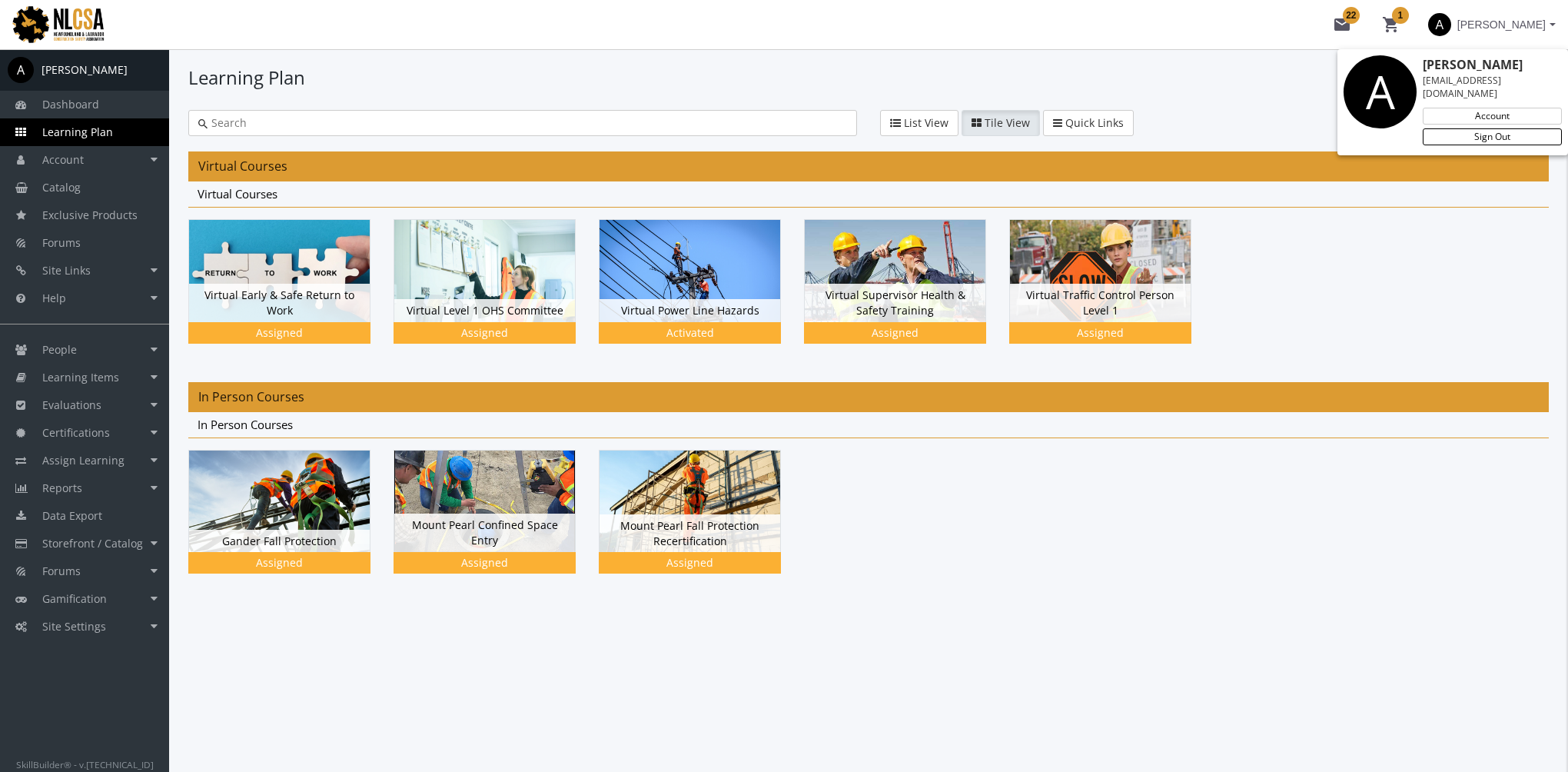
click at [1469, 128] on link "Sign Out" at bounding box center [1492, 137] width 139 height 17
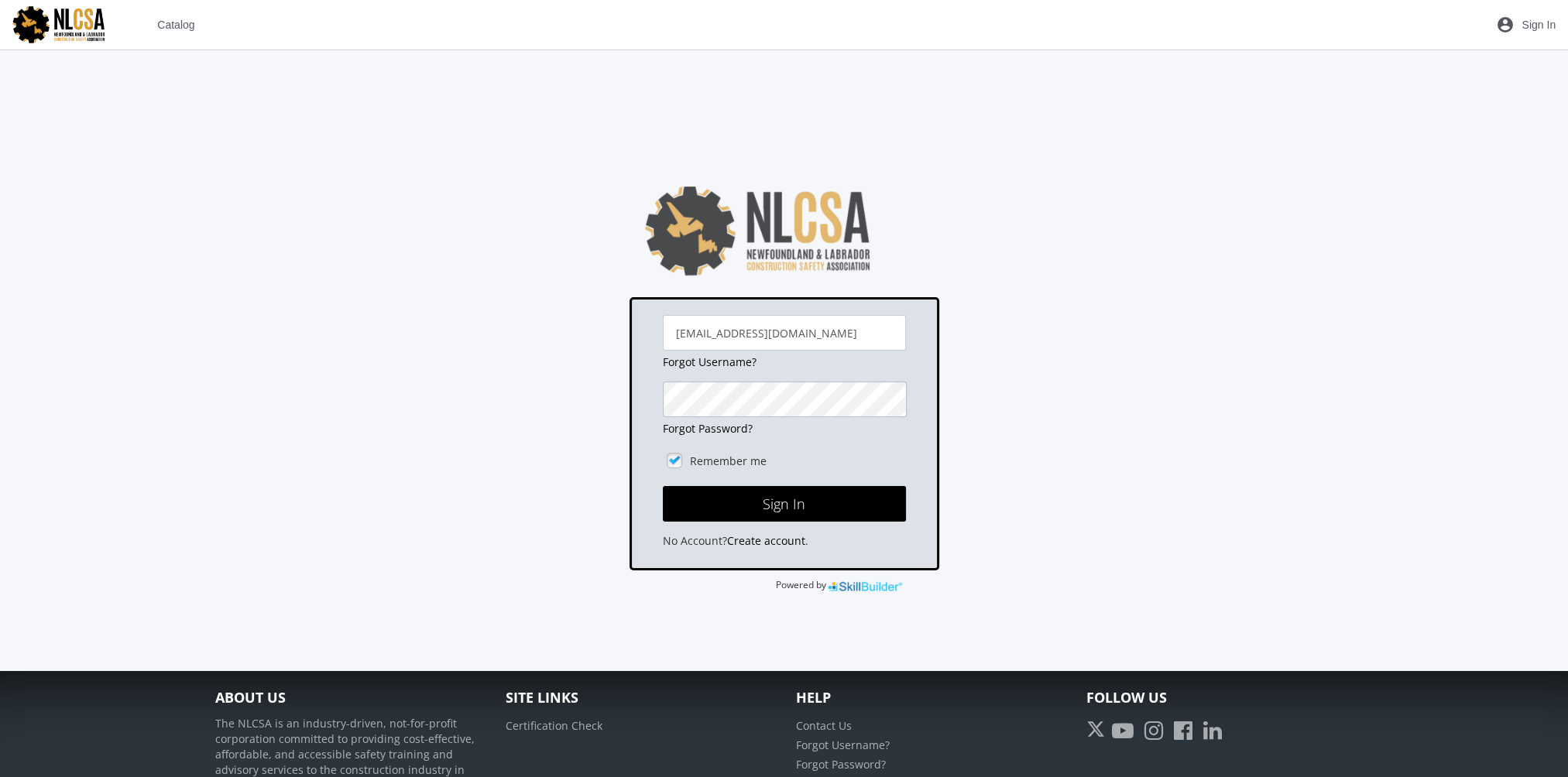
click at [663, 486] on button "Sign In" at bounding box center [784, 503] width 243 height 36
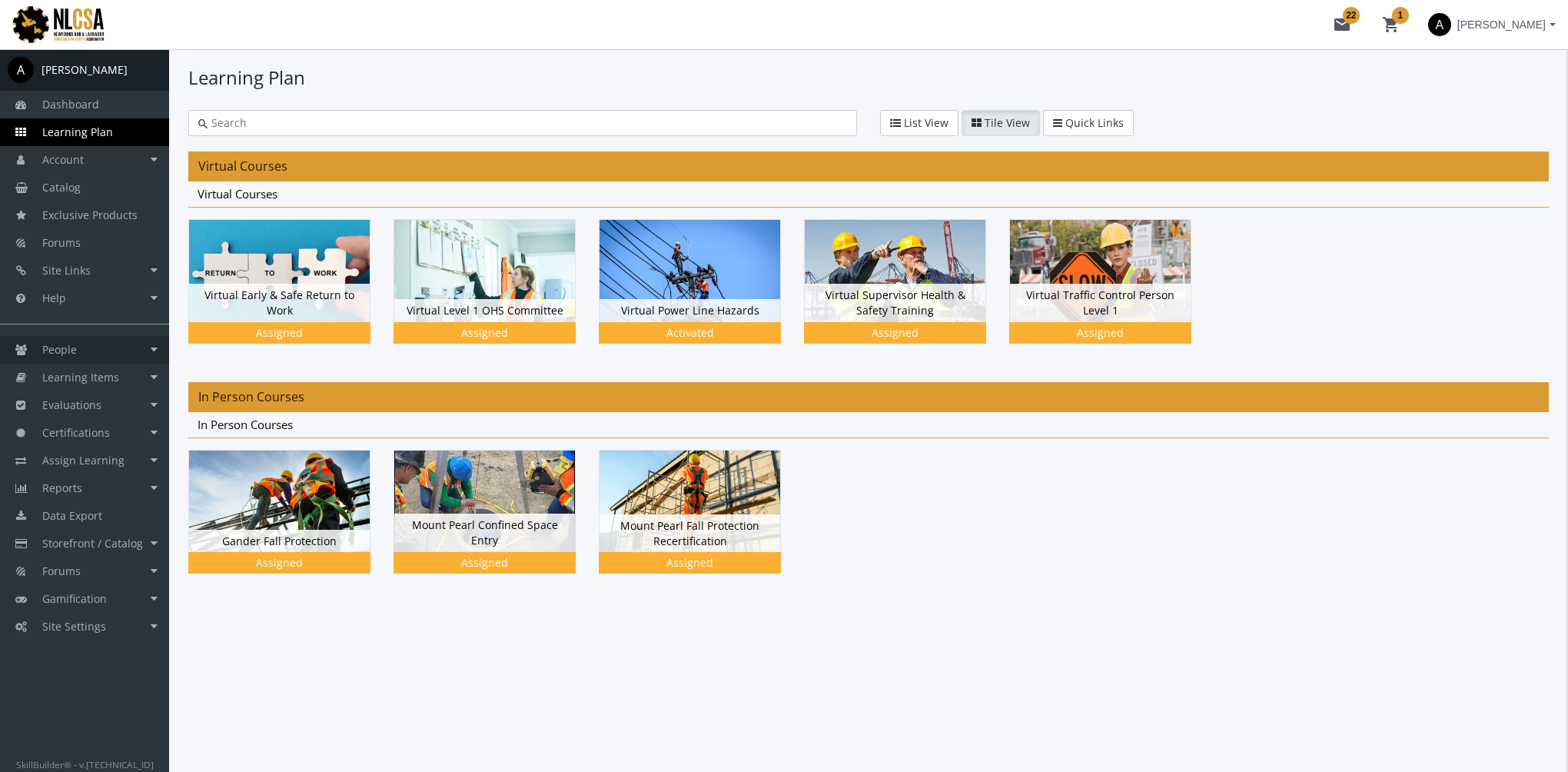
click at [133, 350] on link "People" at bounding box center [84, 350] width 169 height 28
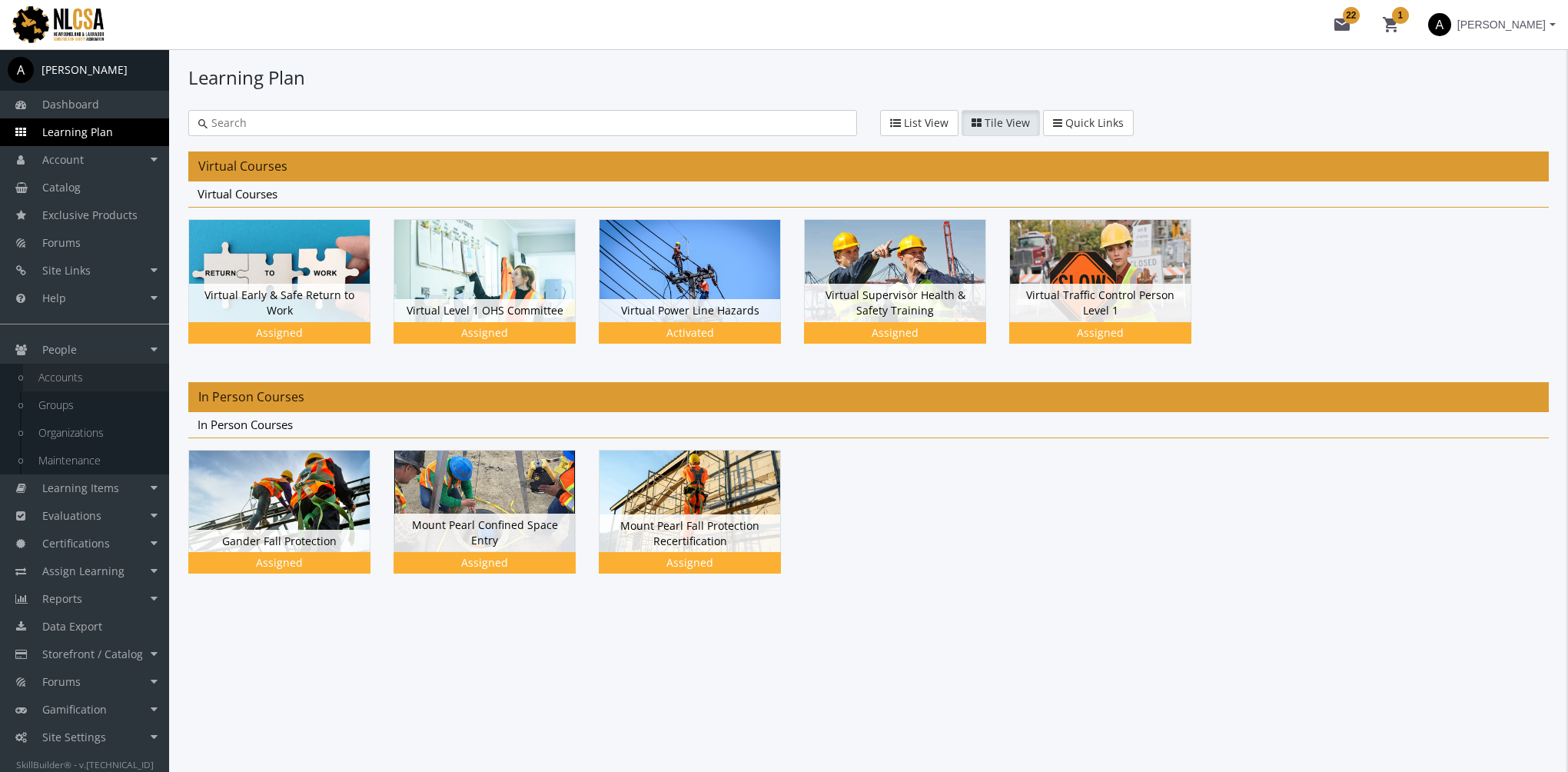
click at [116, 375] on link "Accounts" at bounding box center [96, 378] width 146 height 28
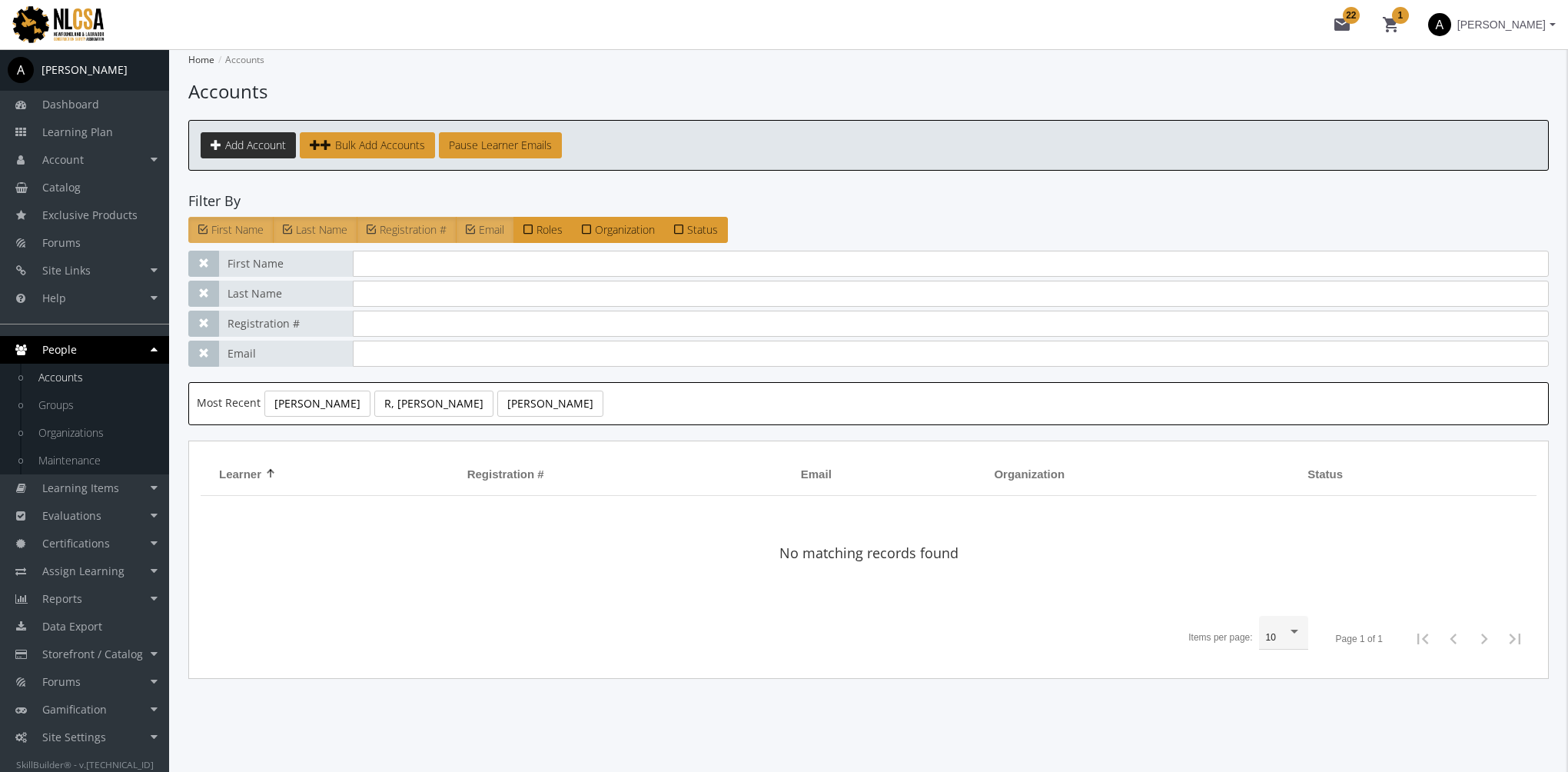
click at [256, 146] on span "Add Account" at bounding box center [256, 145] width 61 height 15
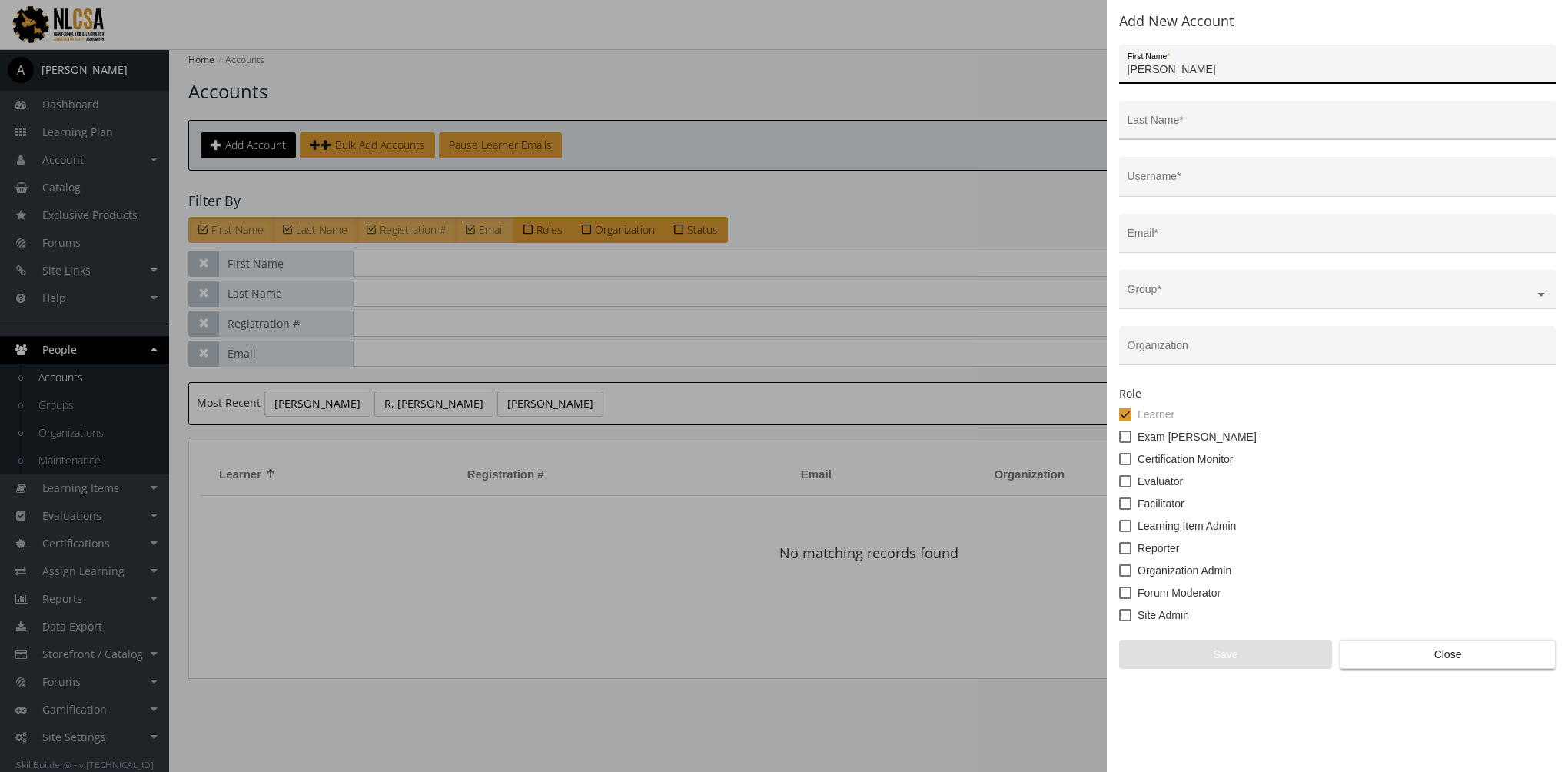
type input "Rebeca"
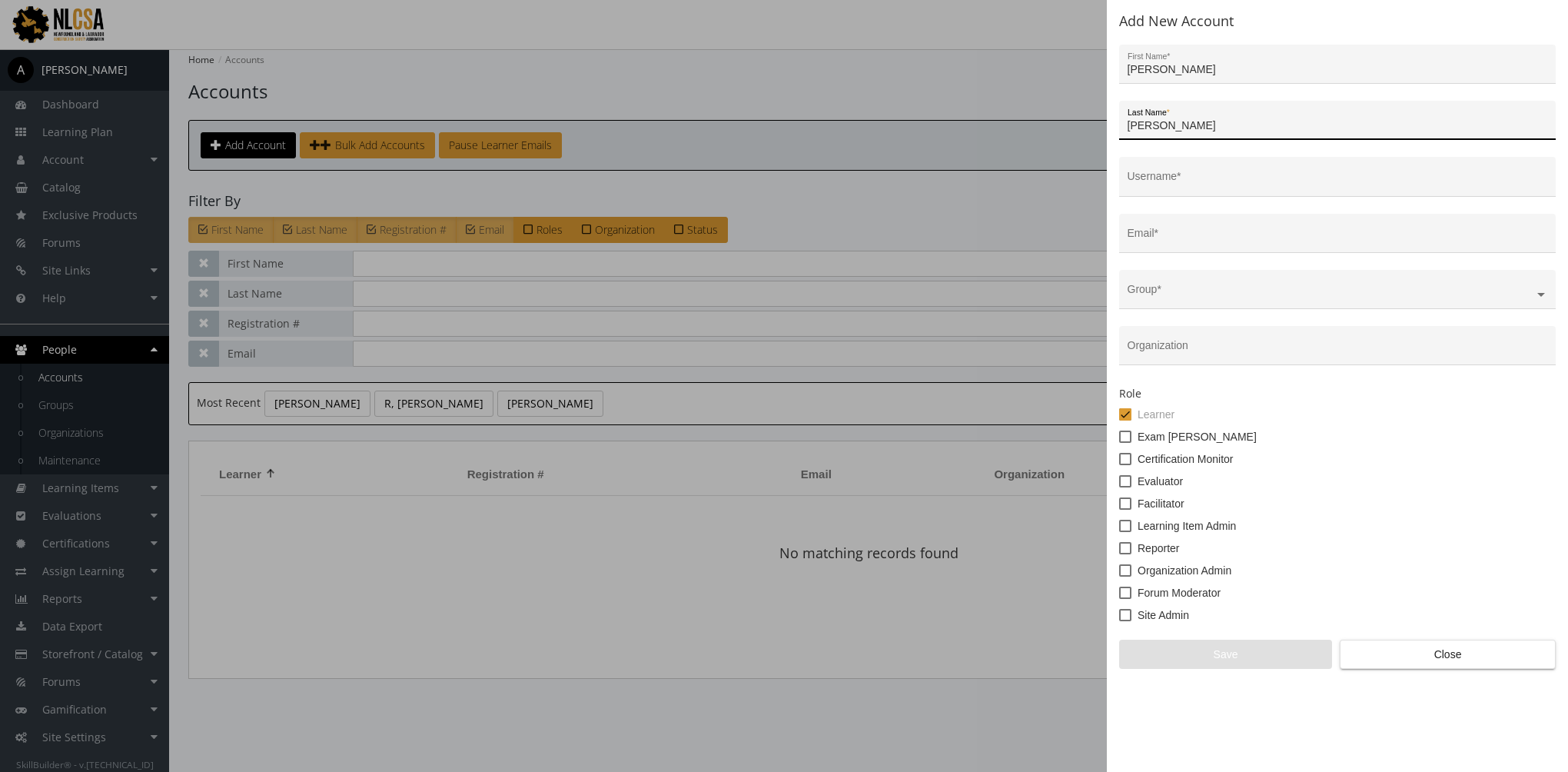
type input "Leal"
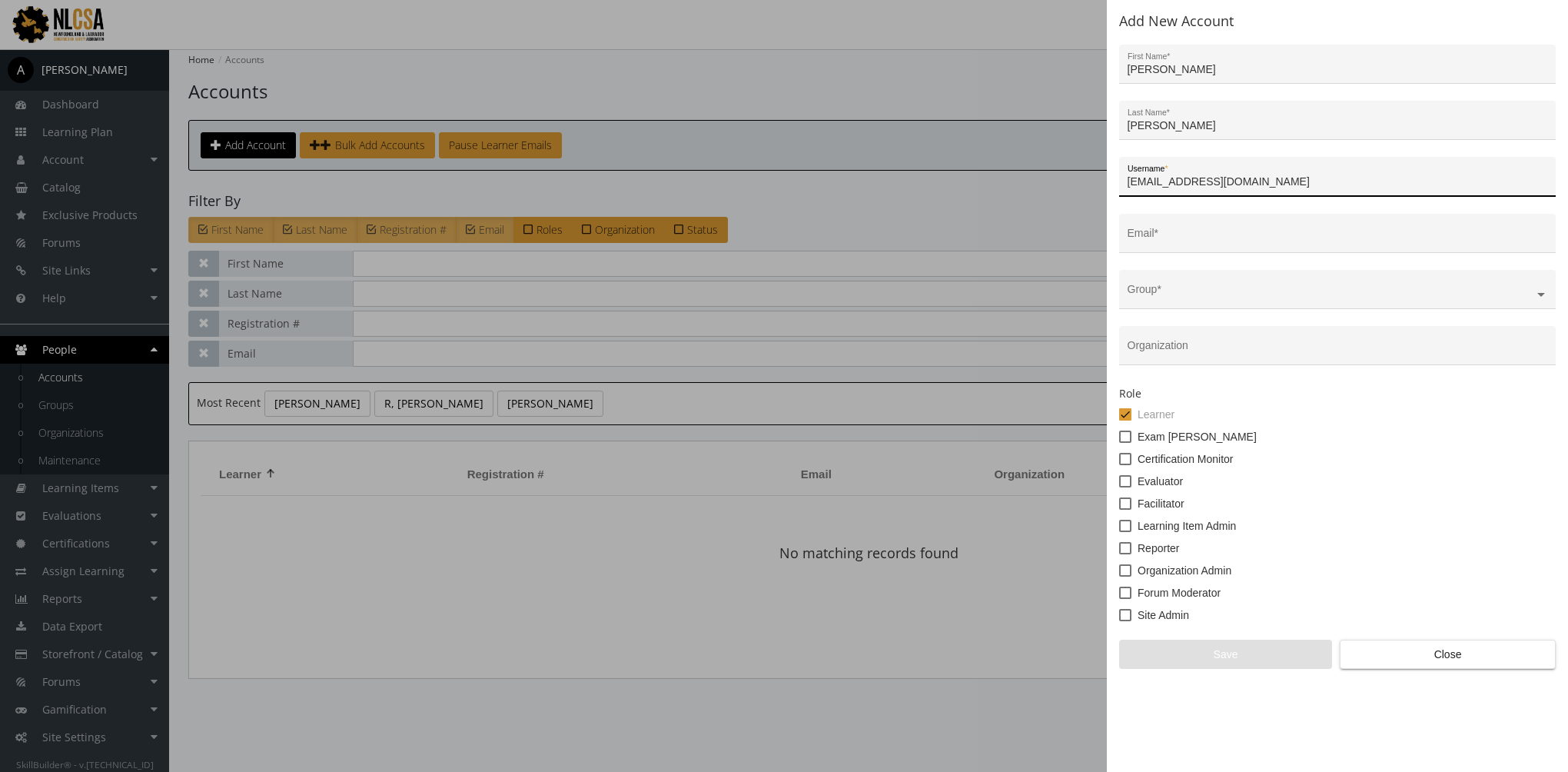
drag, startPoint x: 1217, startPoint y: 178, endPoint x: 1137, endPoint y: 184, distance: 80.2
click at [1097, 184] on div "Add New Account Rebeca First Name * Leal Last Name * rleal@basecorp.com Usernam…" at bounding box center [784, 386] width 1568 height 772
type input "rleal@basecorp.com"
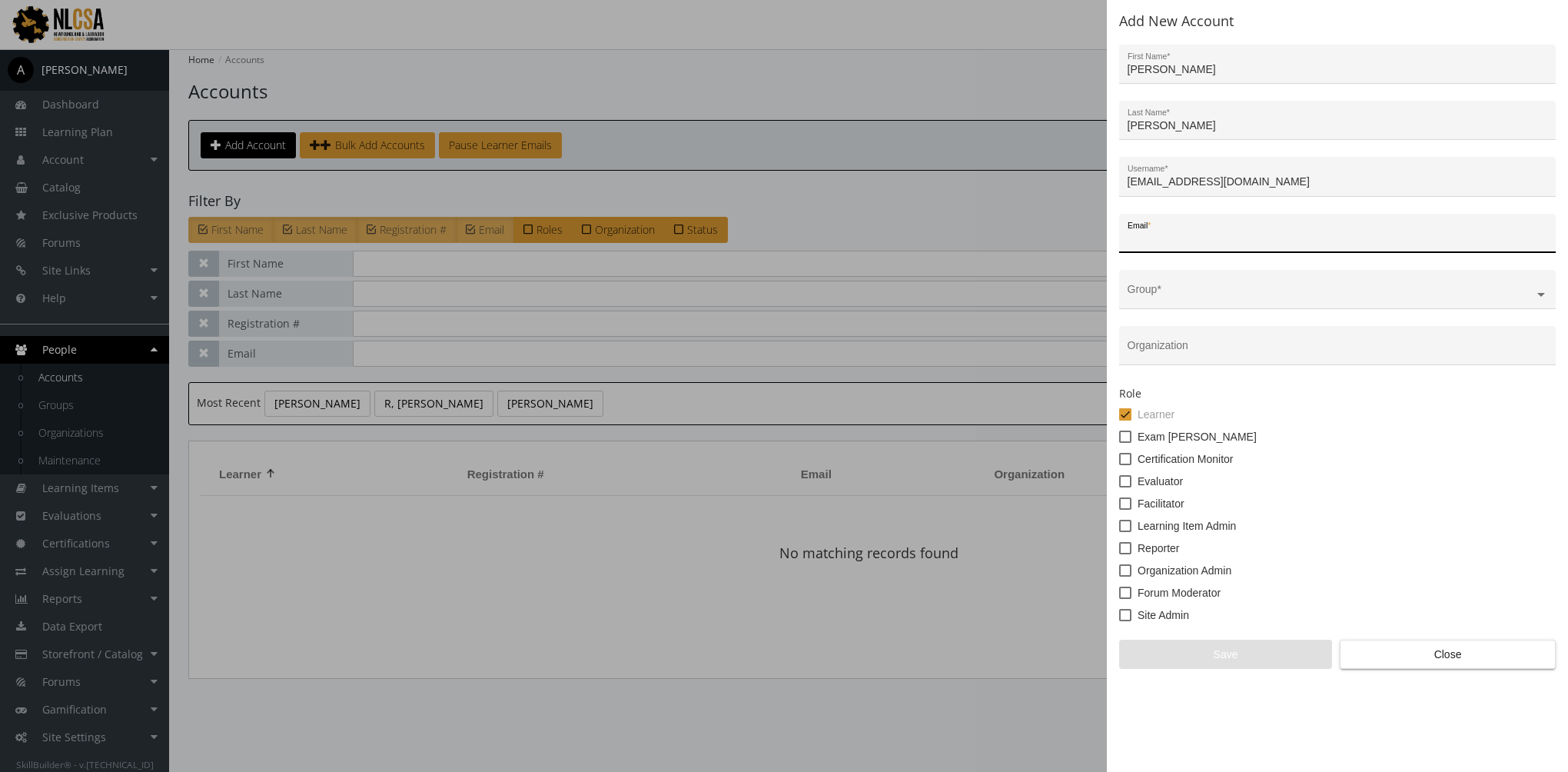
click at [1169, 238] on input "Email *" at bounding box center [1338, 239] width 420 height 12
paste input "rleal@basecorp.com"
type input "rleal@basecorp.com"
click at [1169, 293] on input "text" at bounding box center [1338, 295] width 420 height 12
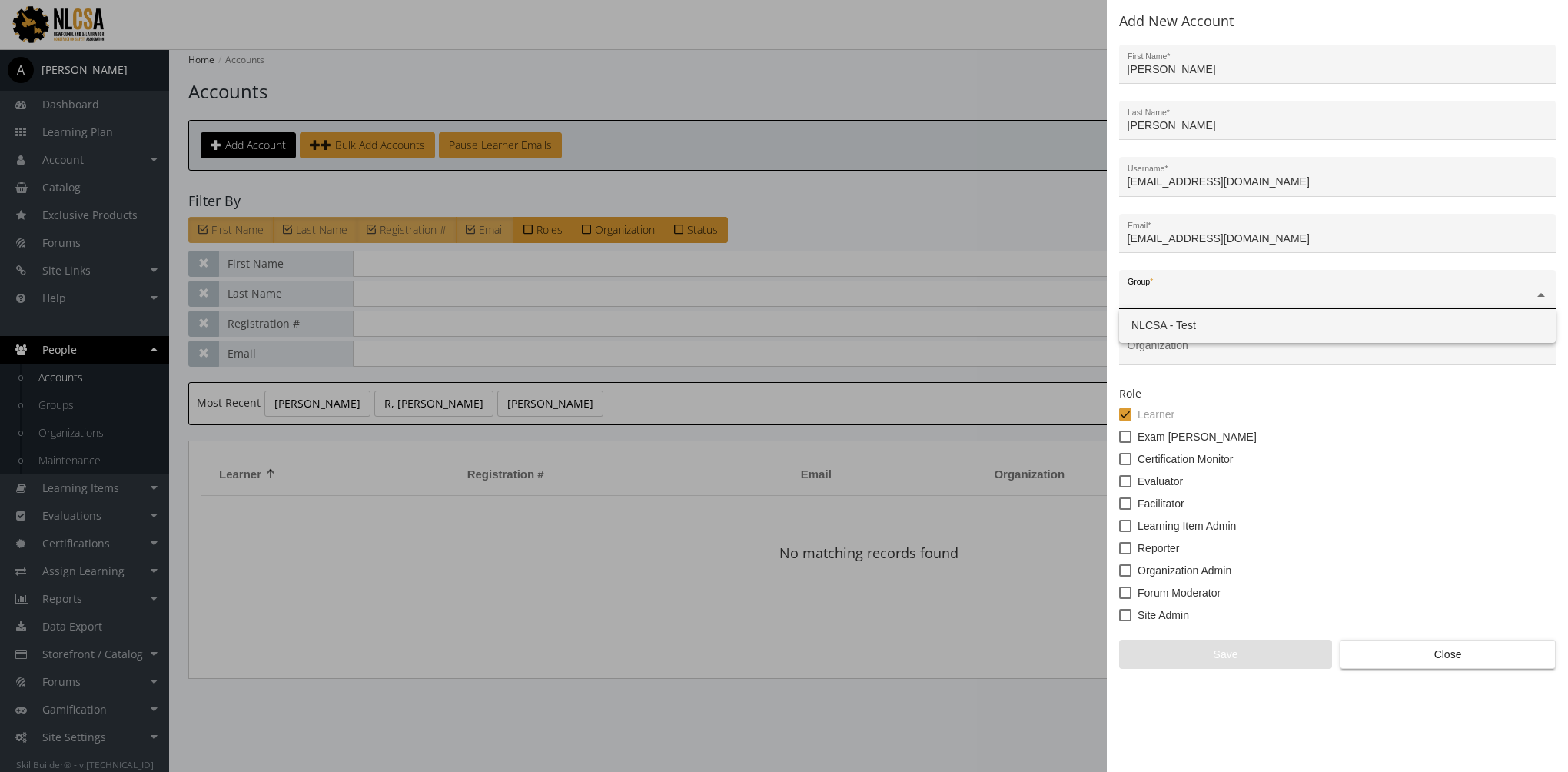
click at [1178, 327] on span "NLCSA - Test" at bounding box center [1163, 325] width 65 height 12
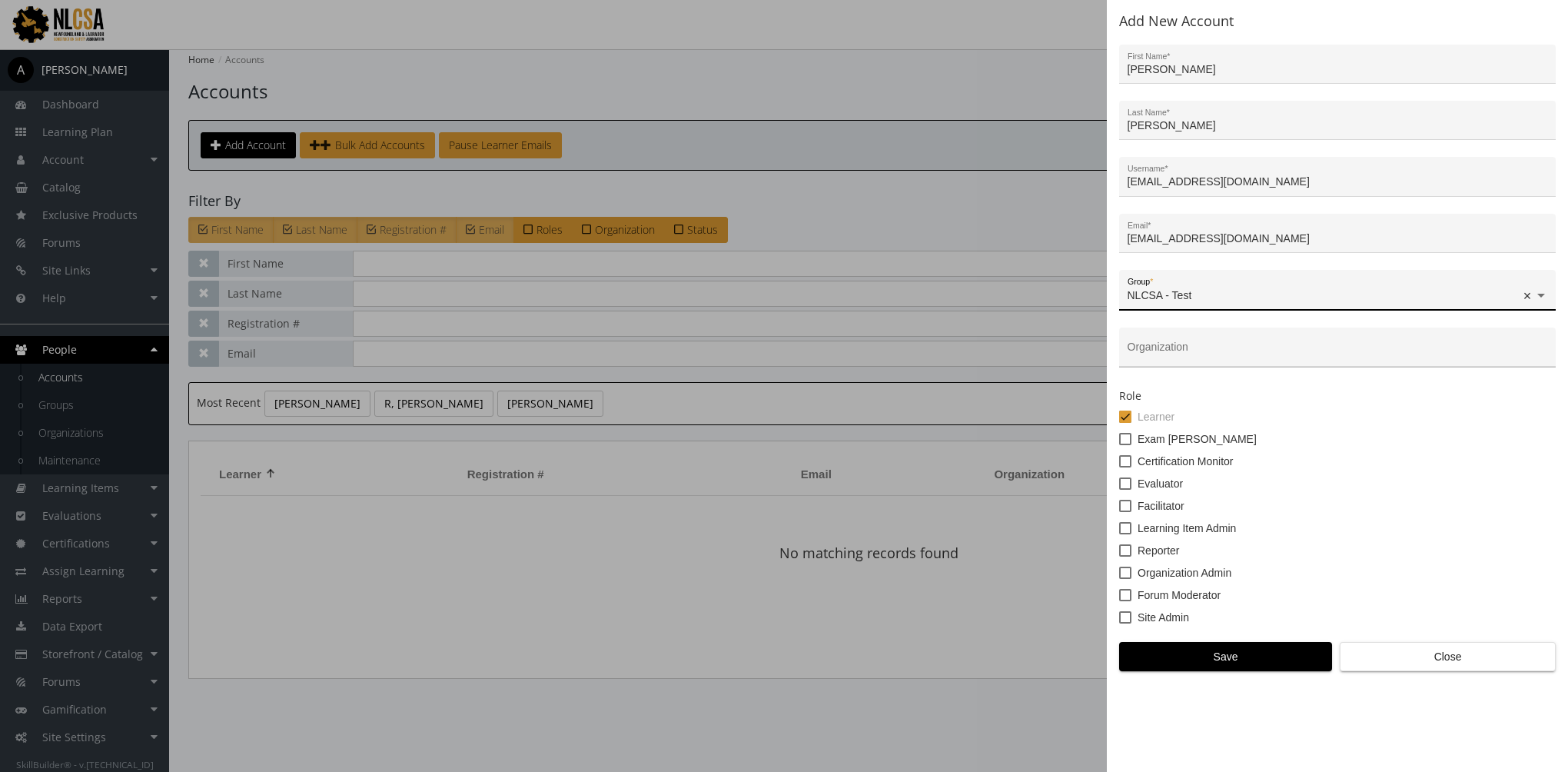
click at [1171, 352] on input "Organization" at bounding box center [1338, 353] width 420 height 12
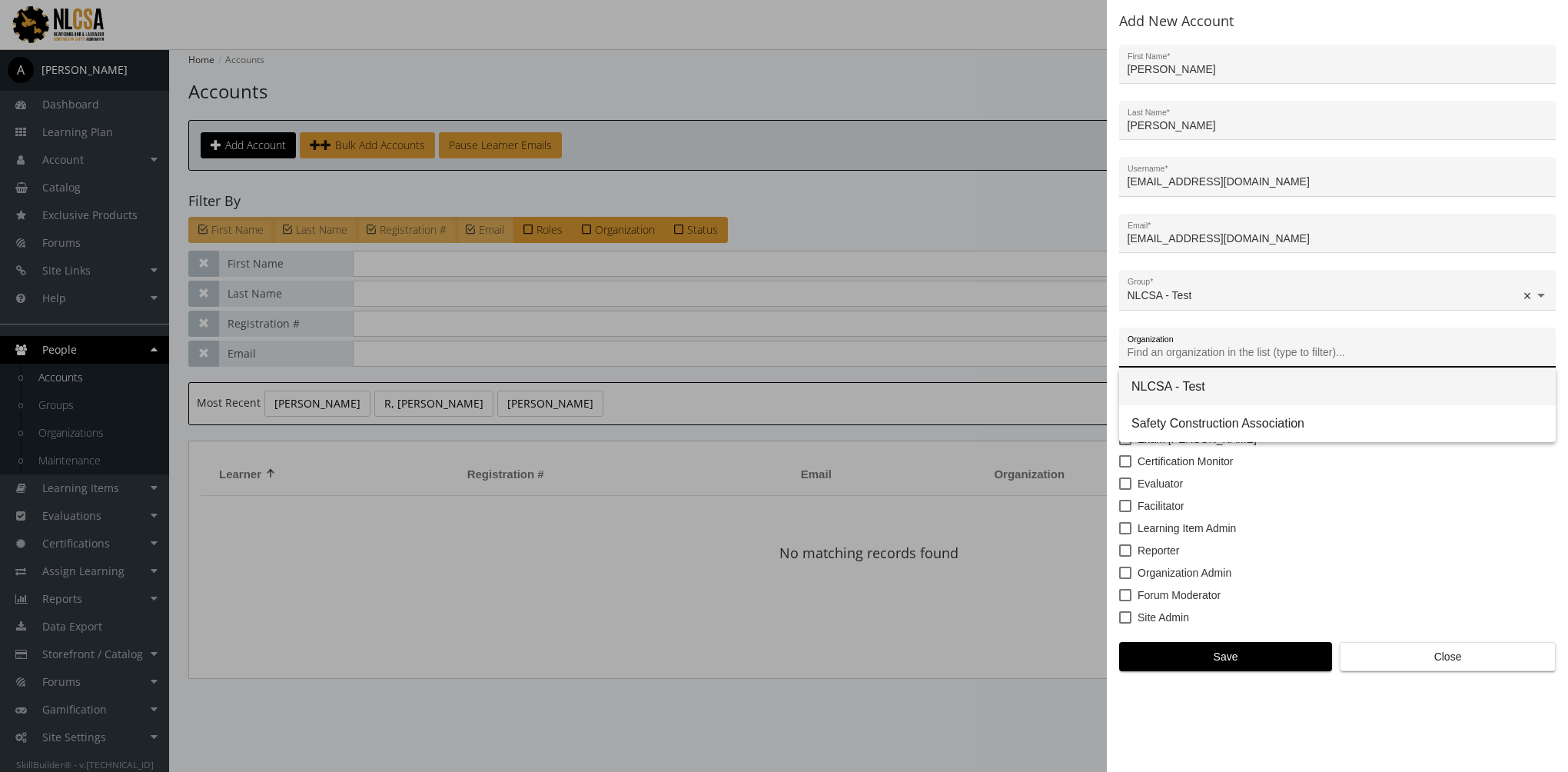
click at [1181, 384] on span "NLCSA - Test" at bounding box center [1338, 386] width 412 height 37
type input "NLCSA - Test"
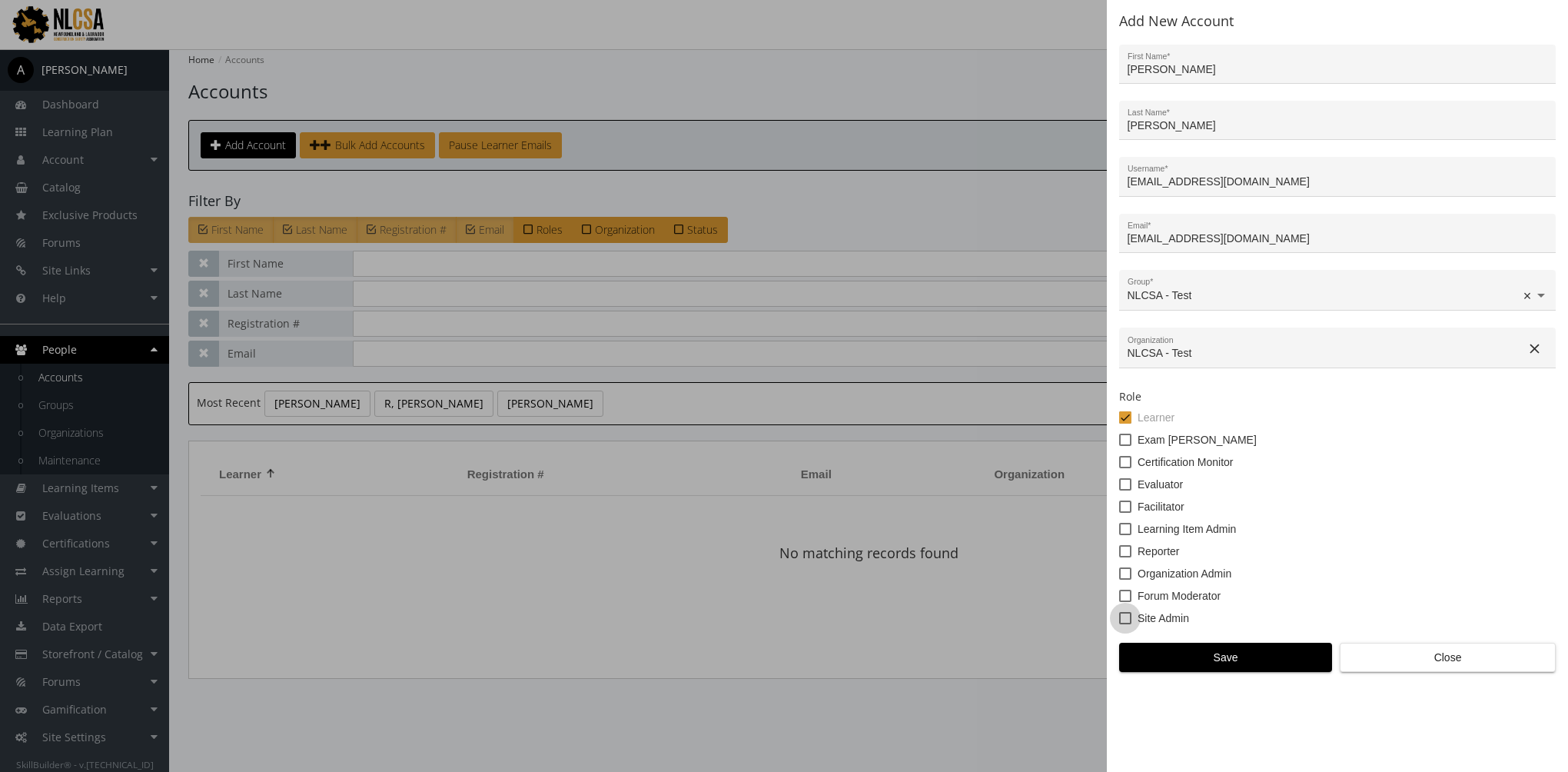
click at [1125, 618] on span at bounding box center [1125, 618] width 12 height 12
click at [1120, 624] on input "Site Admin" at bounding box center [1119, 624] width 1 height 1
click at [1125, 618] on span at bounding box center [1125, 618] width 12 height 12
click at [1120, 624] on input "Site Admin" at bounding box center [1119, 624] width 1 height 1
checkbox input "false"
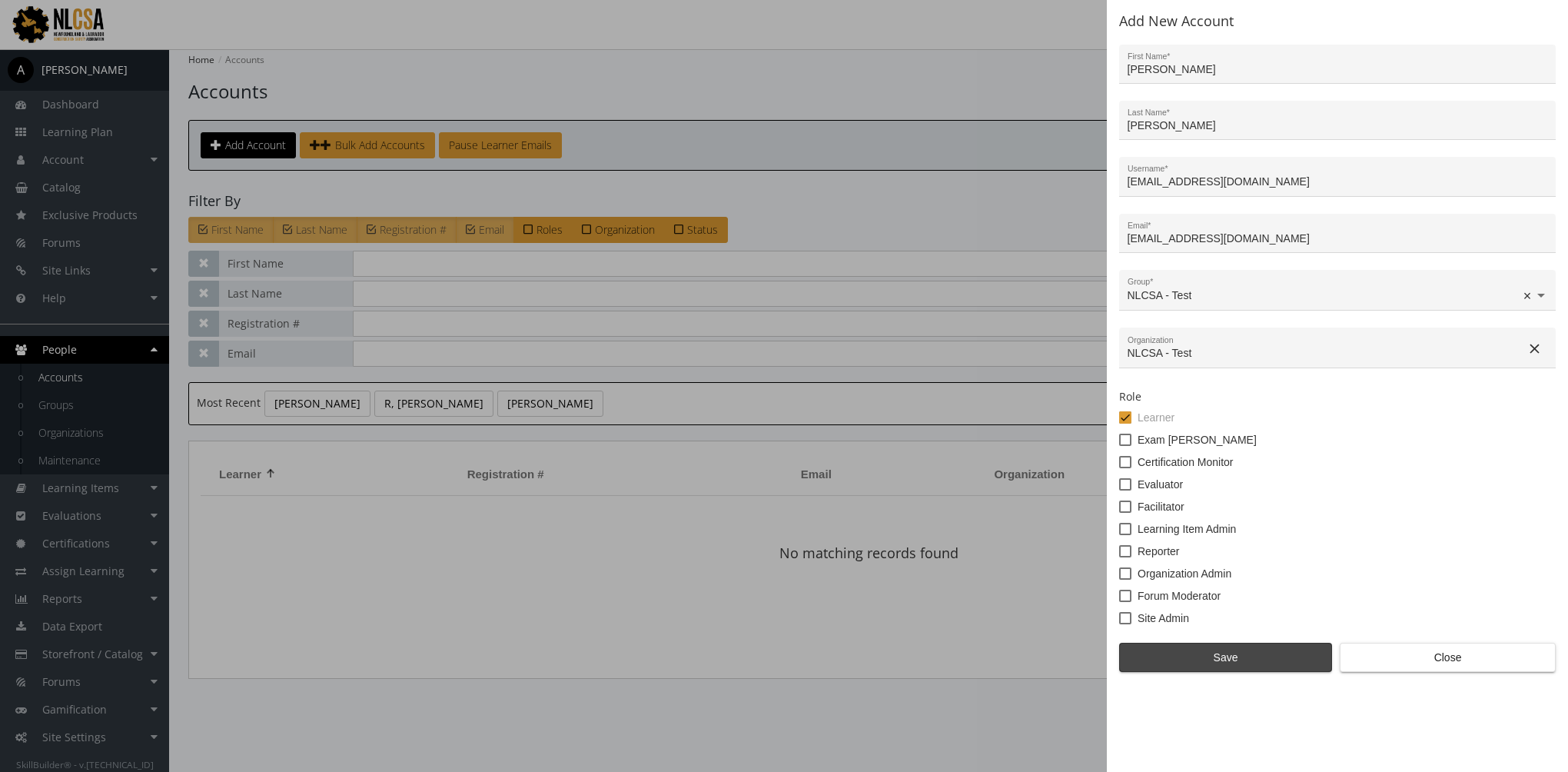
click at [1189, 652] on span "Save" at bounding box center [1226, 658] width 187 height 28
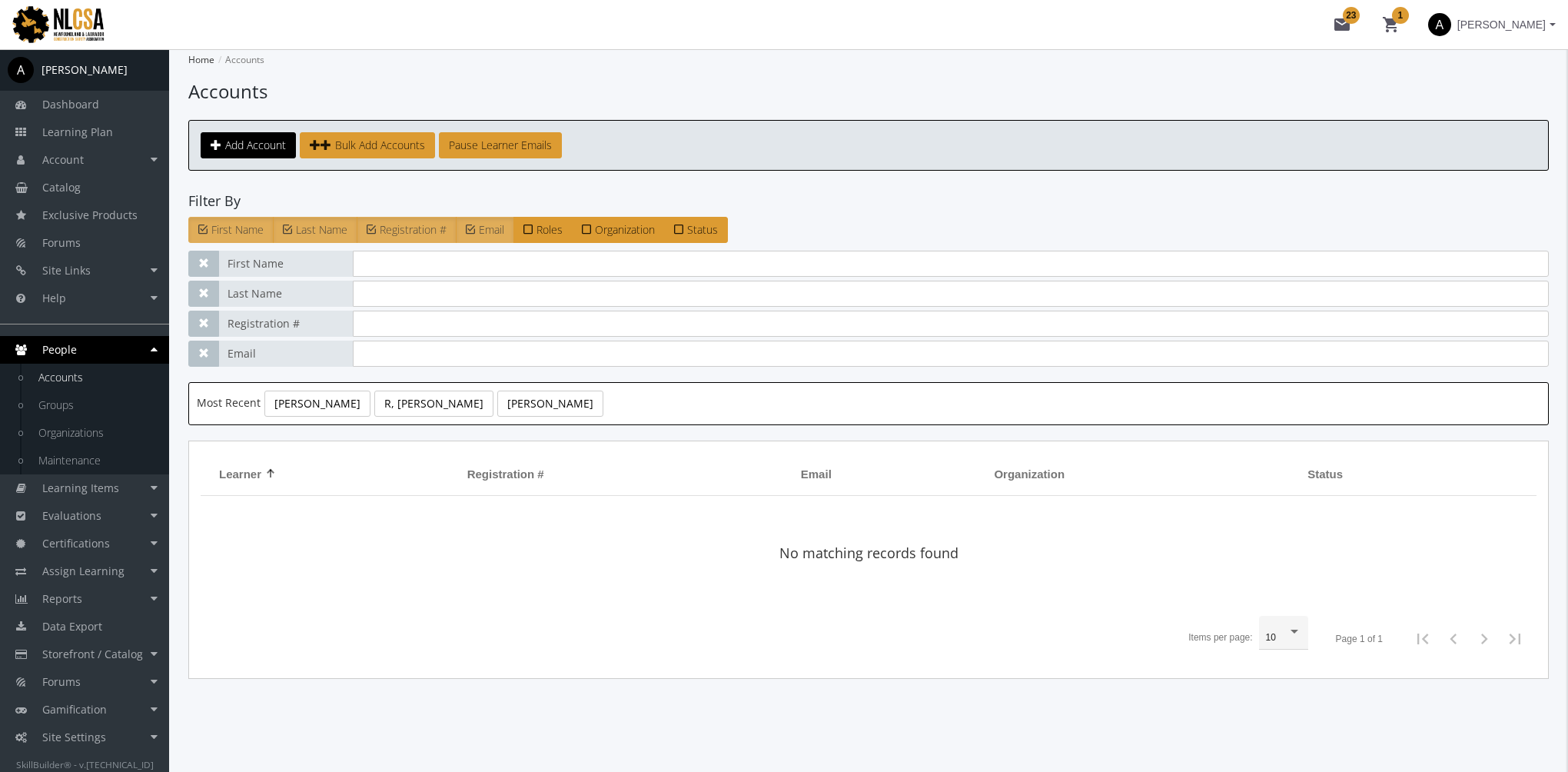
click at [1469, 15] on span "[PERSON_NAME]" at bounding box center [1501, 24] width 88 height 28
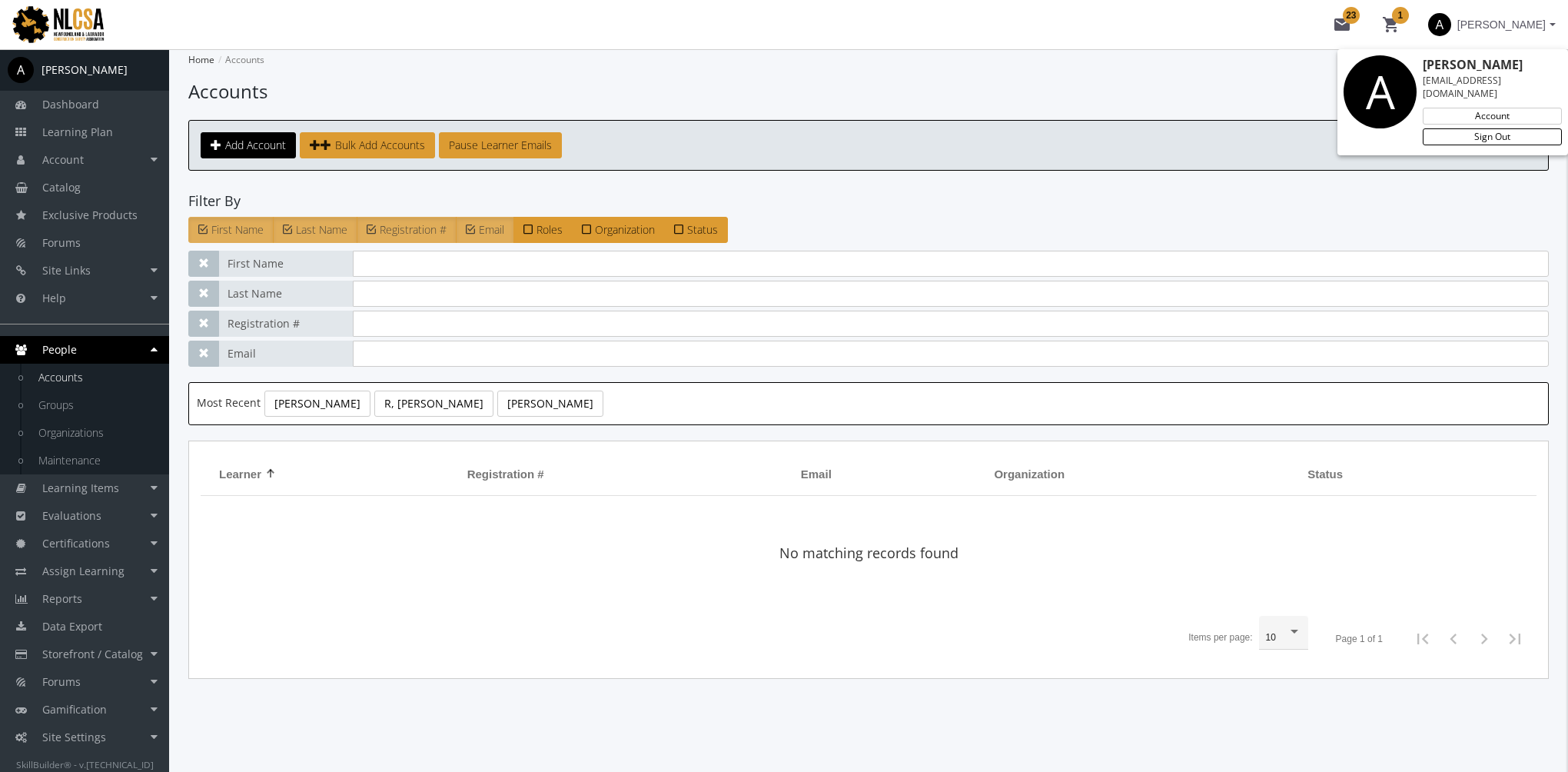
click at [1469, 128] on link "Sign Out" at bounding box center [1492, 137] width 139 height 17
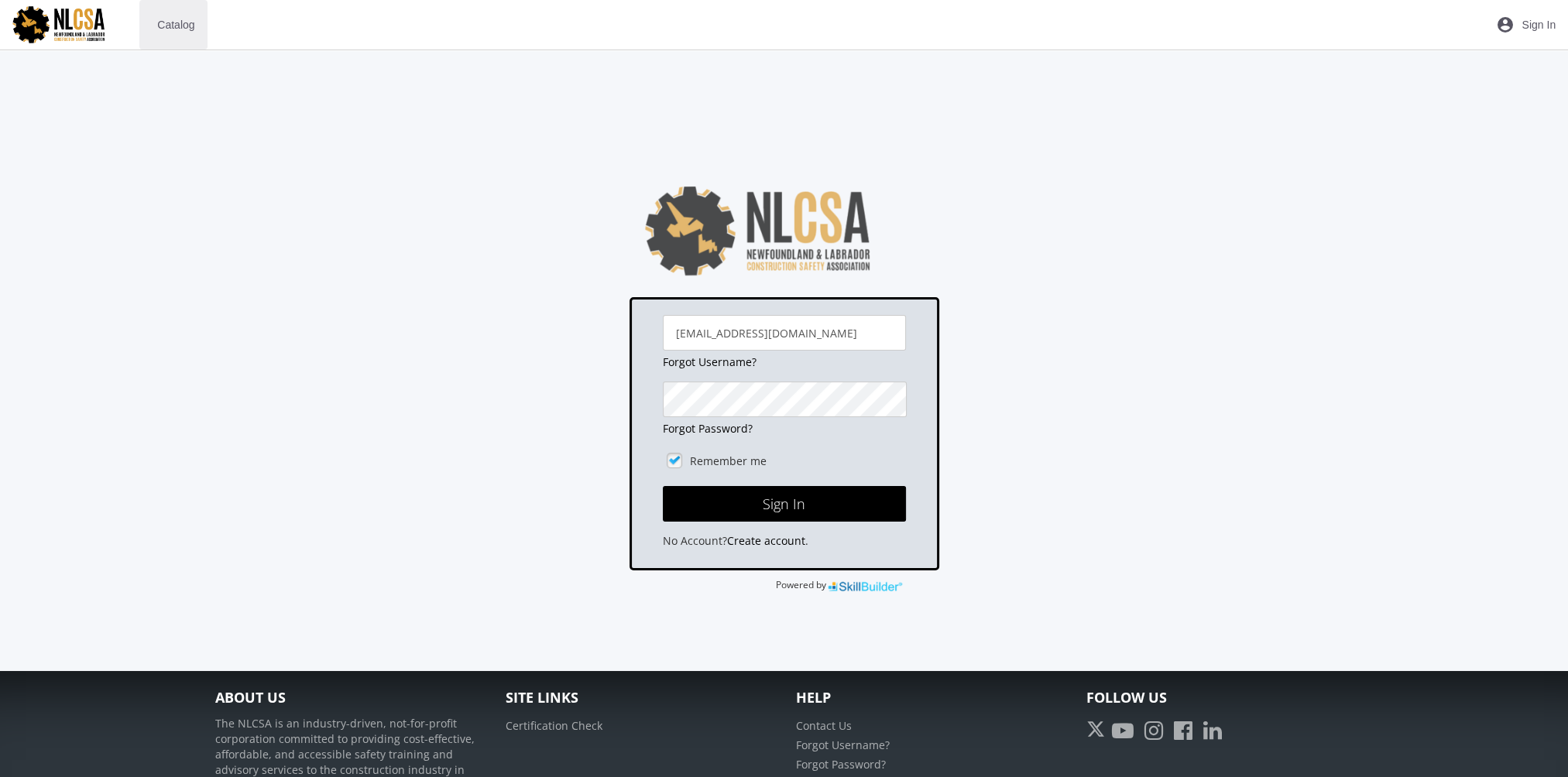
click at [182, 24] on span "Catalog" at bounding box center [175, 24] width 38 height 28
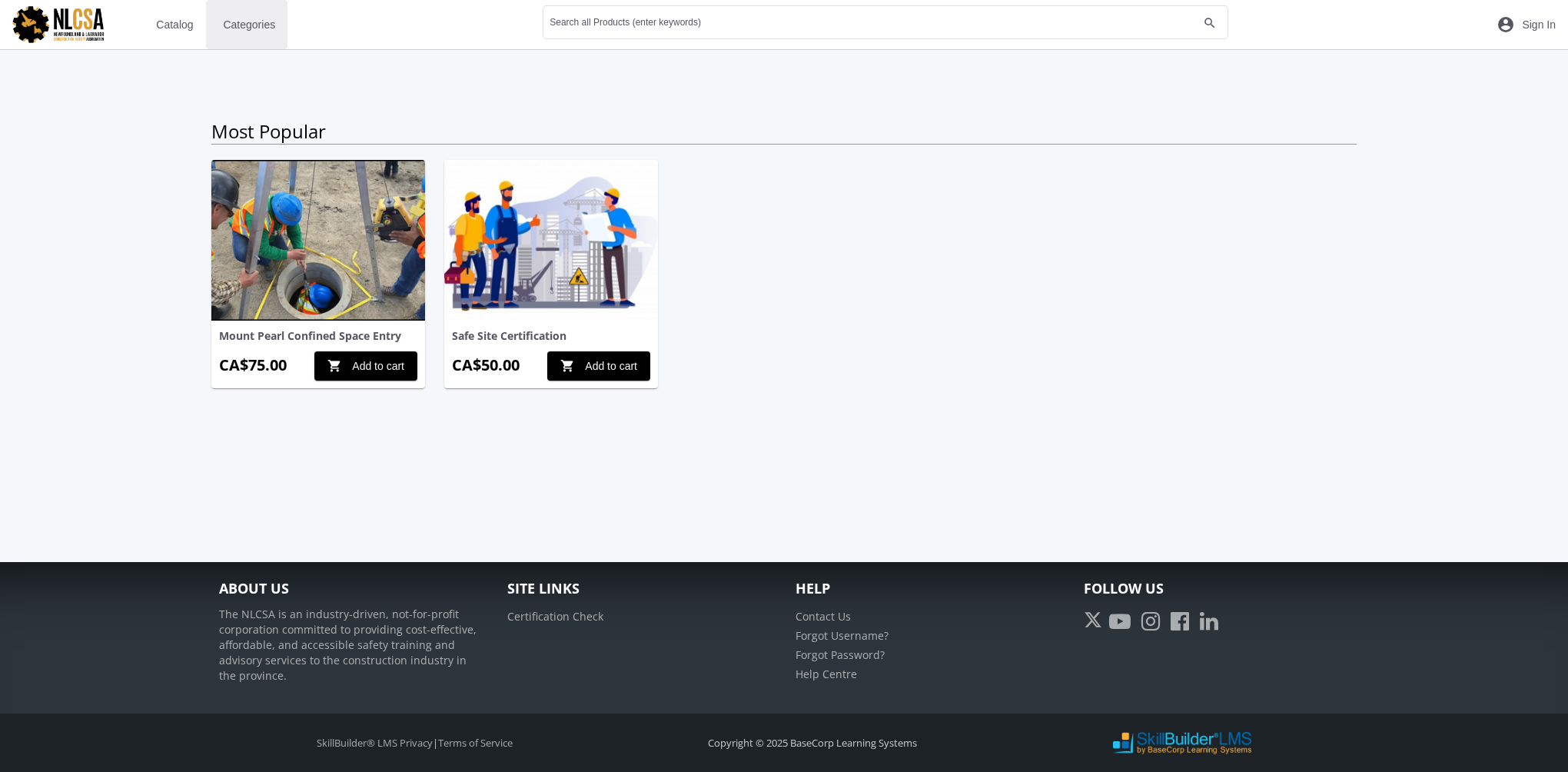
click at [236, 24] on span "Categories" at bounding box center [249, 24] width 52 height 28
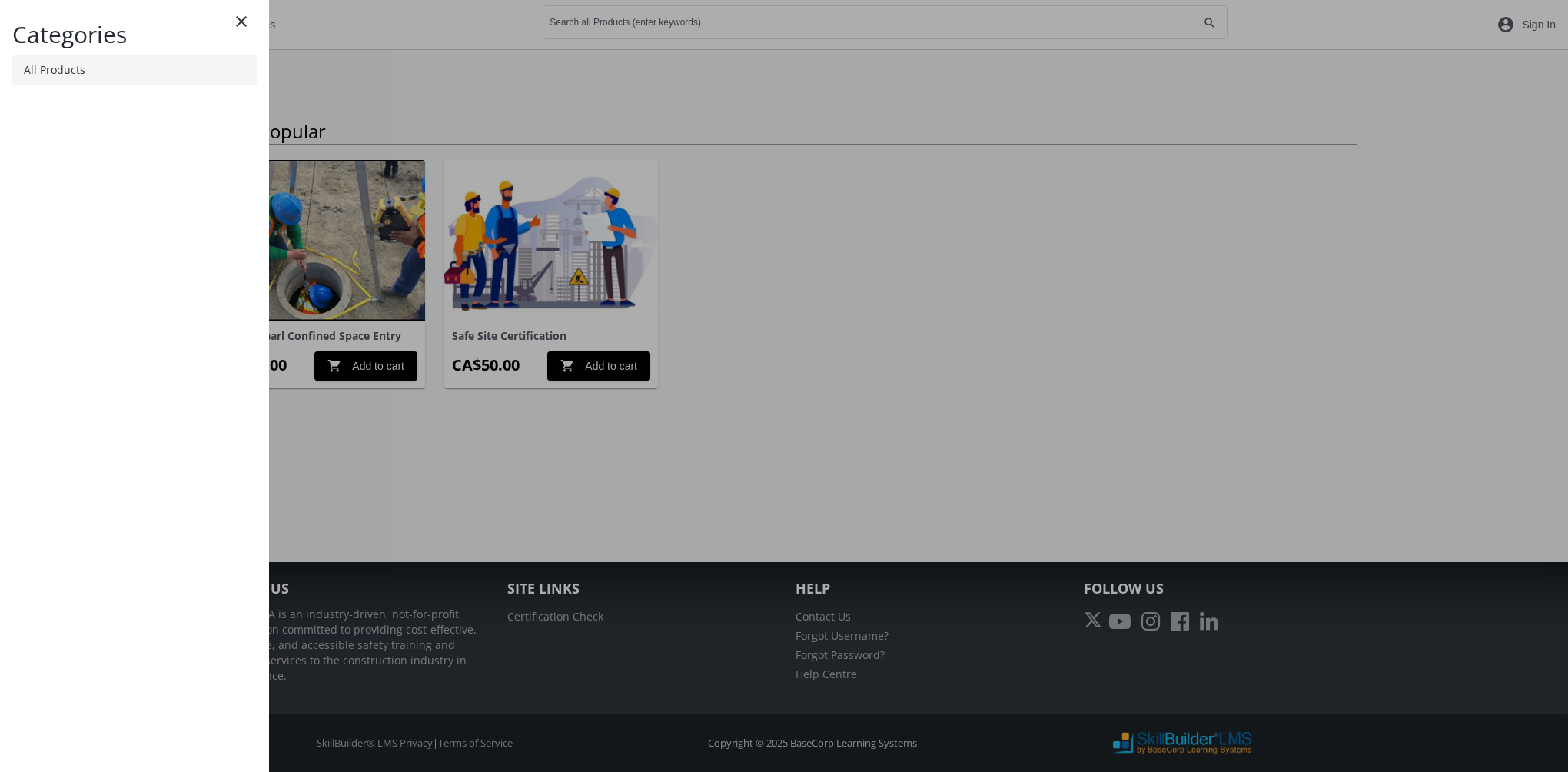
click at [135, 68] on link "All Products" at bounding box center [134, 69] width 244 height 30
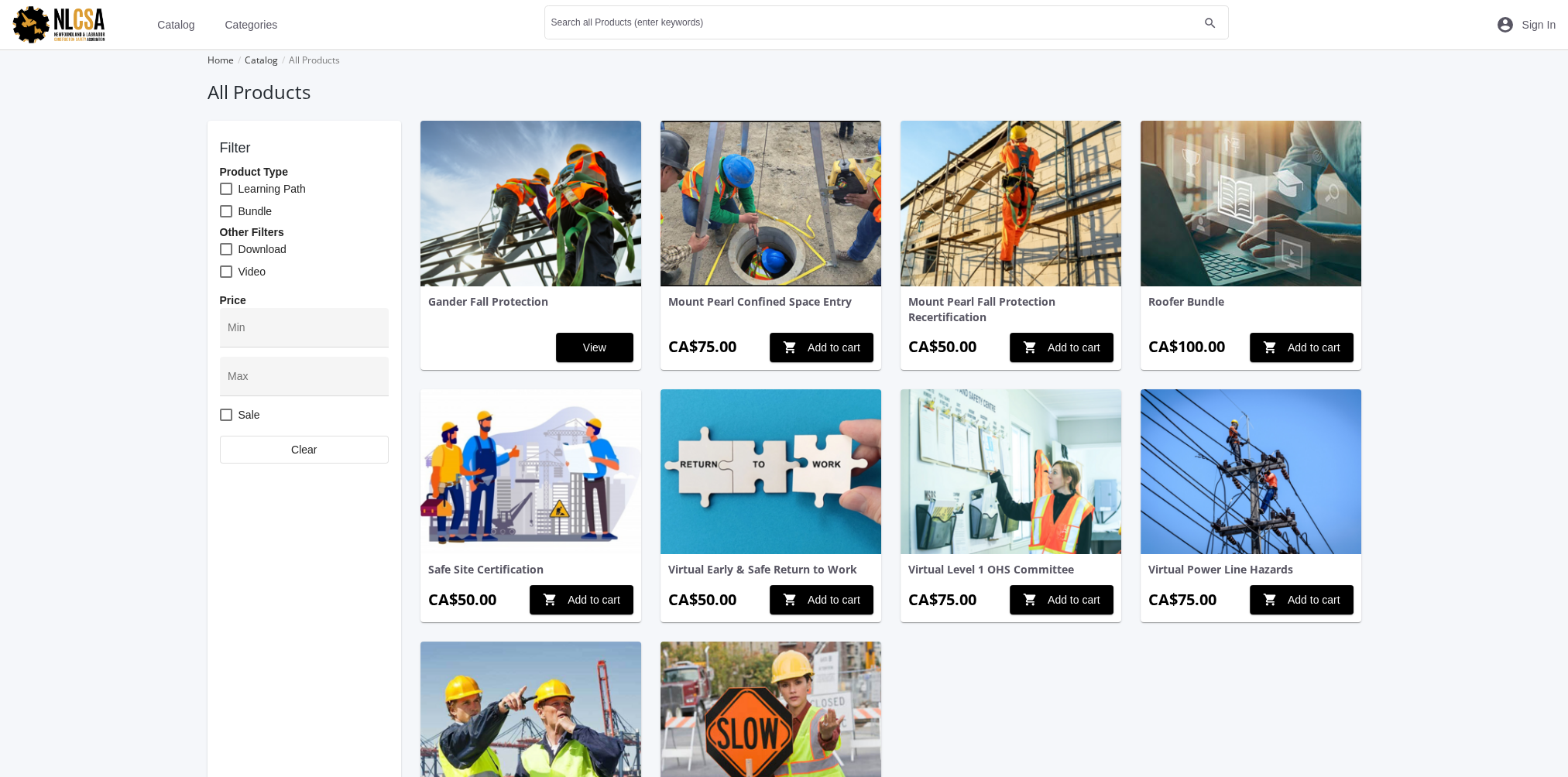
click at [552, 220] on img at bounding box center [531, 203] width 221 height 166
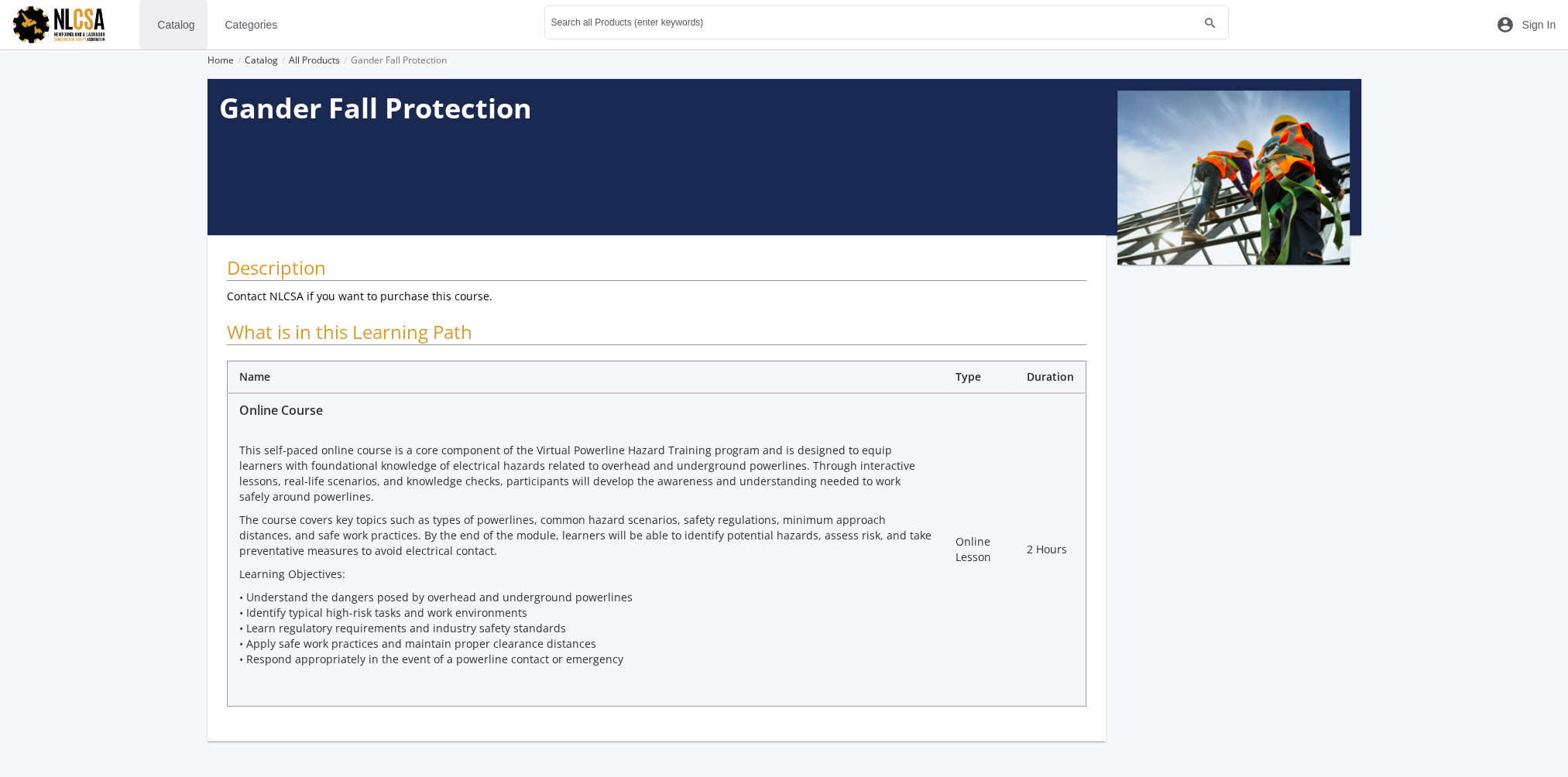
click at [195, 26] on button "Catalog" at bounding box center [173, 24] width 67 height 50
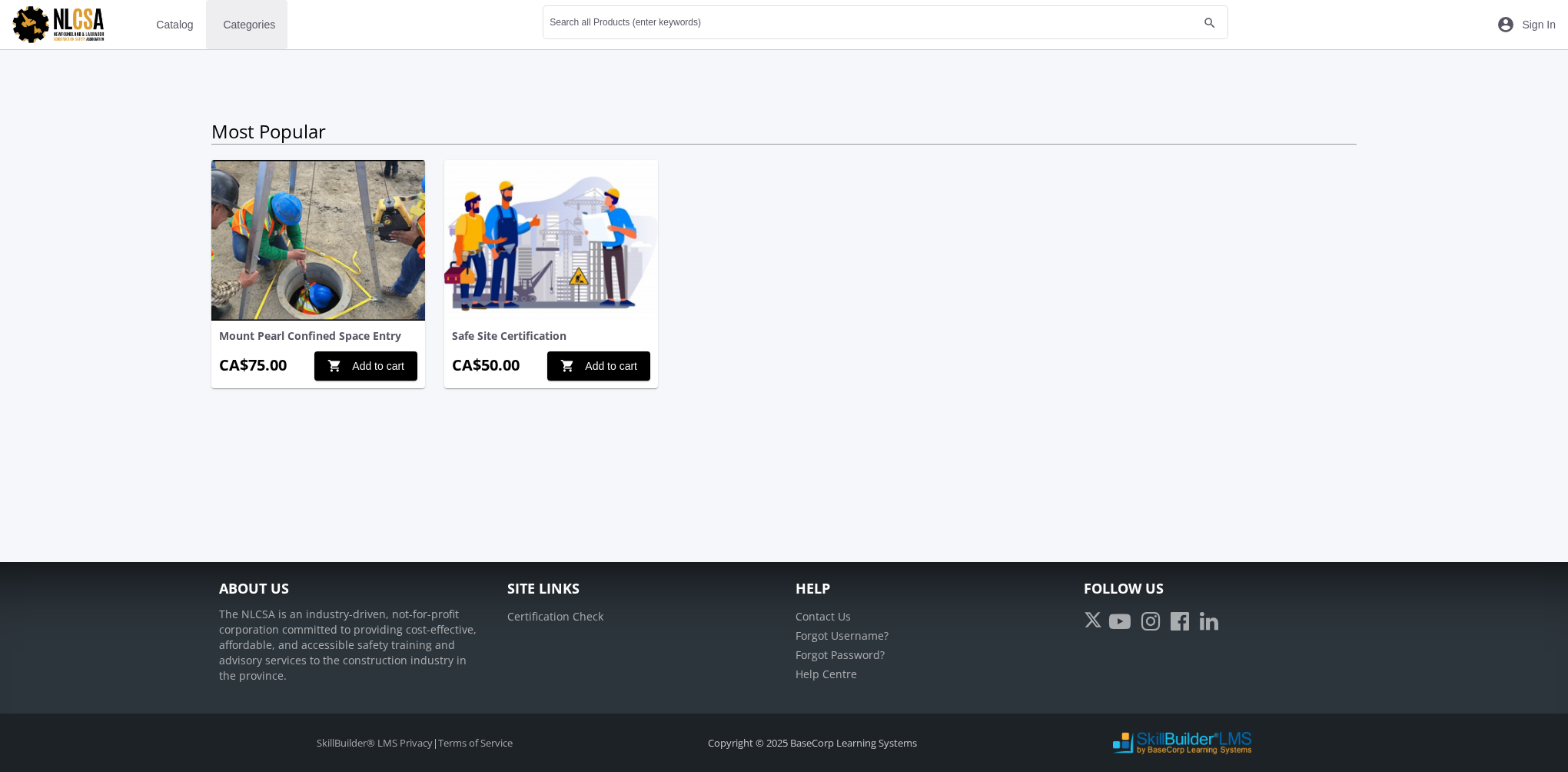
click at [240, 25] on span "Categories" at bounding box center [249, 24] width 52 height 28
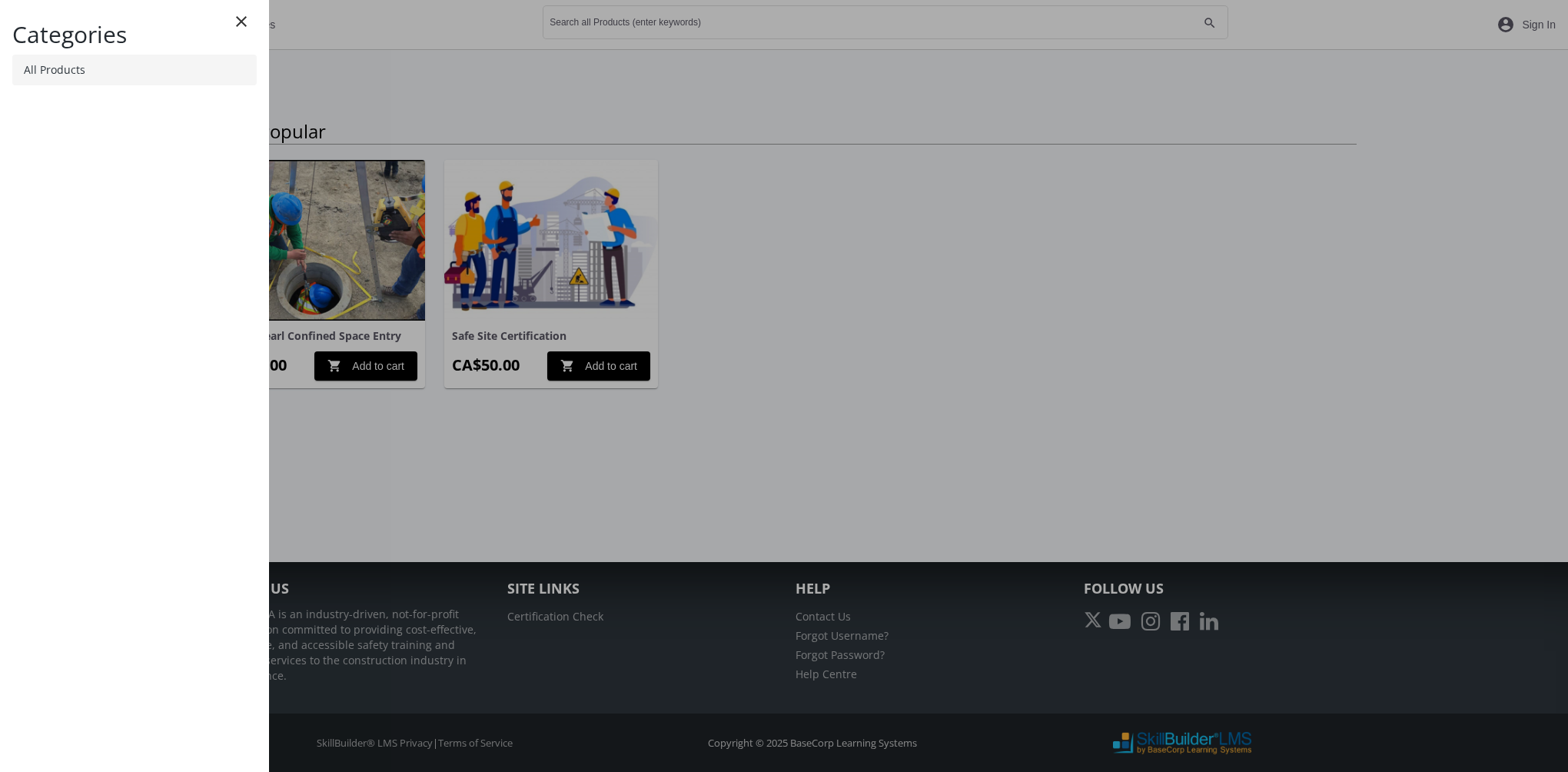
click at [132, 67] on link "All Products" at bounding box center [134, 69] width 244 height 30
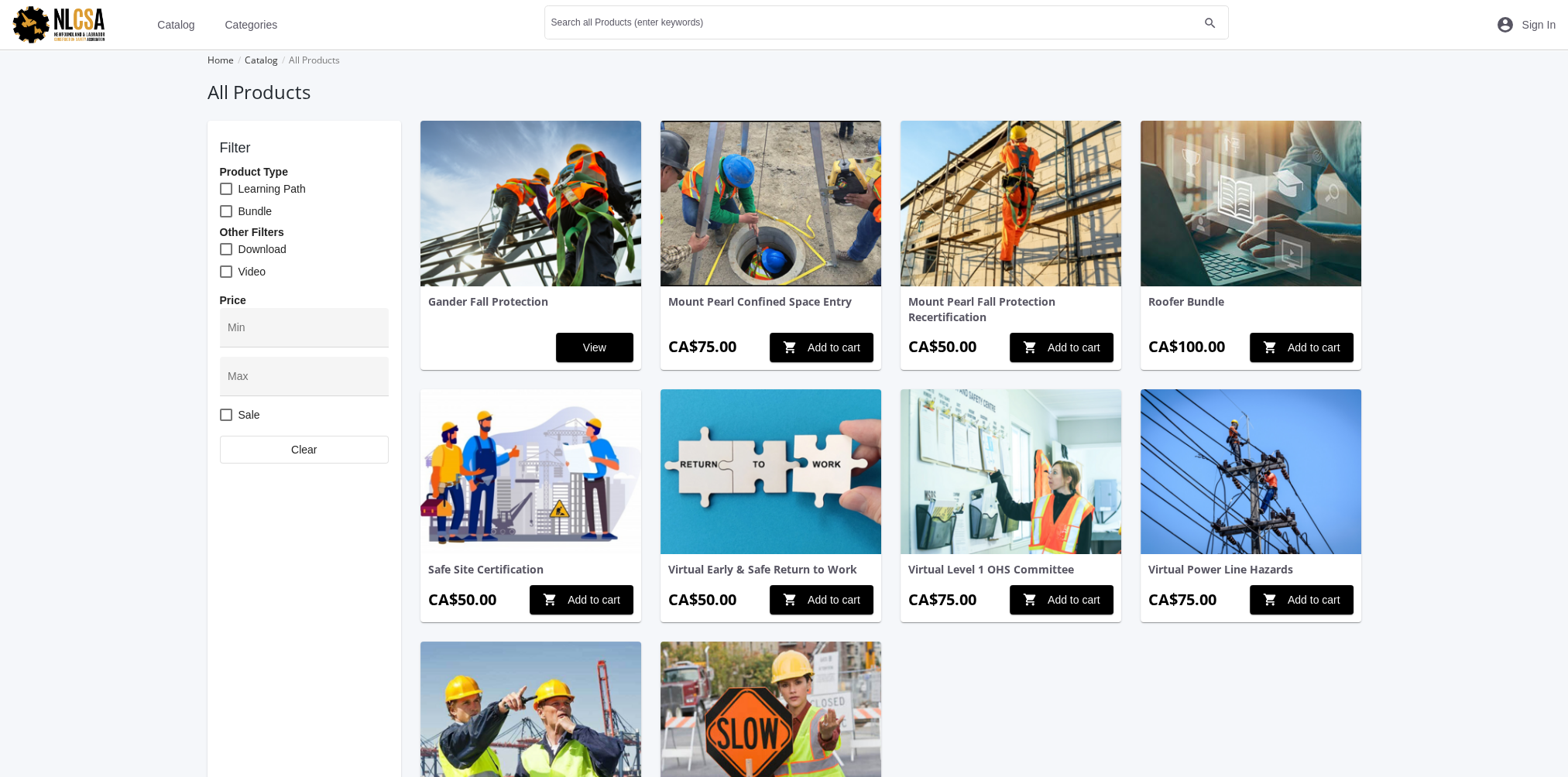
click at [524, 474] on img at bounding box center [531, 472] width 221 height 166
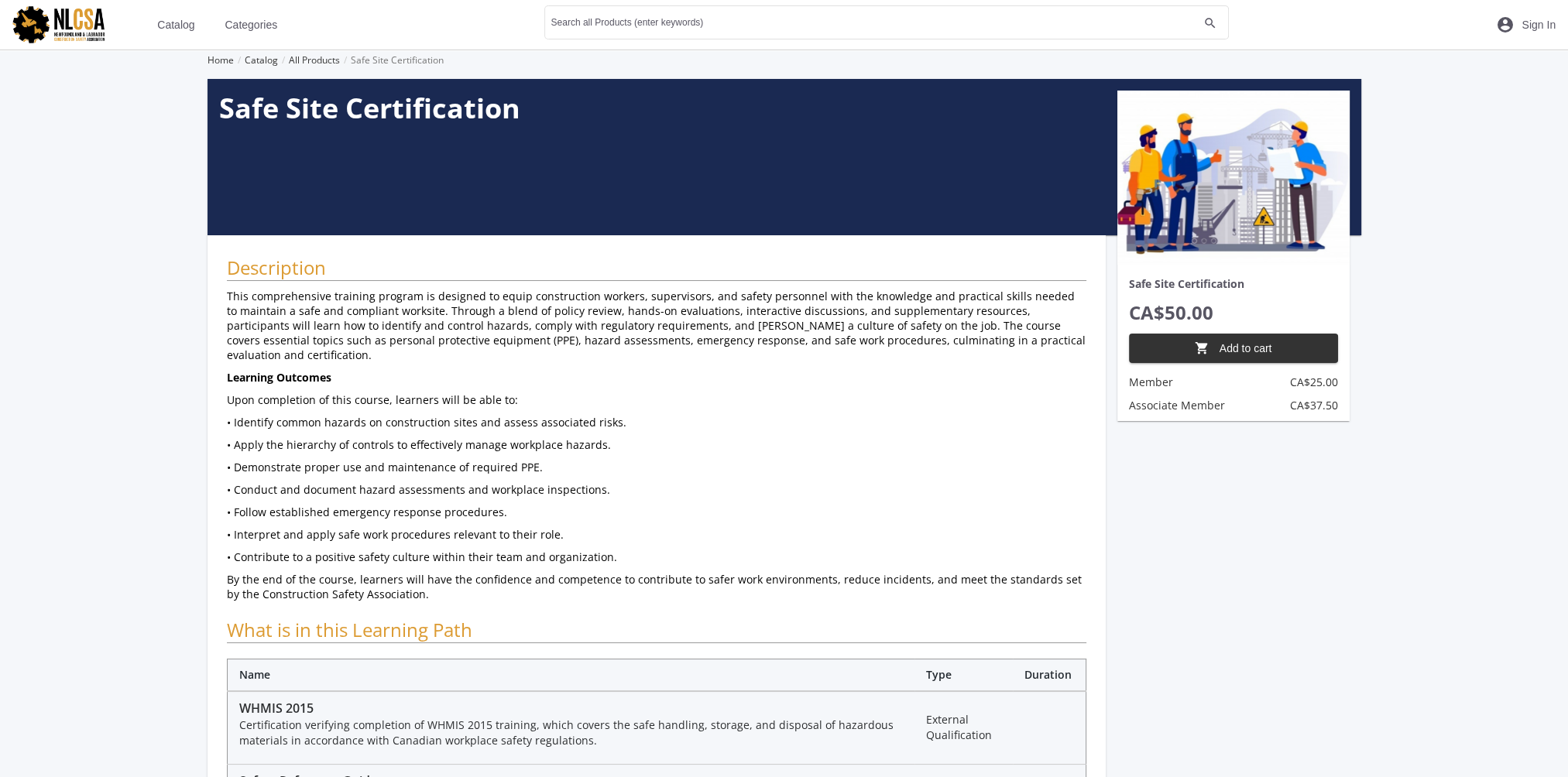
click at [1246, 352] on span "shopping_cart Add to cart" at bounding box center [1233, 348] width 182 height 28
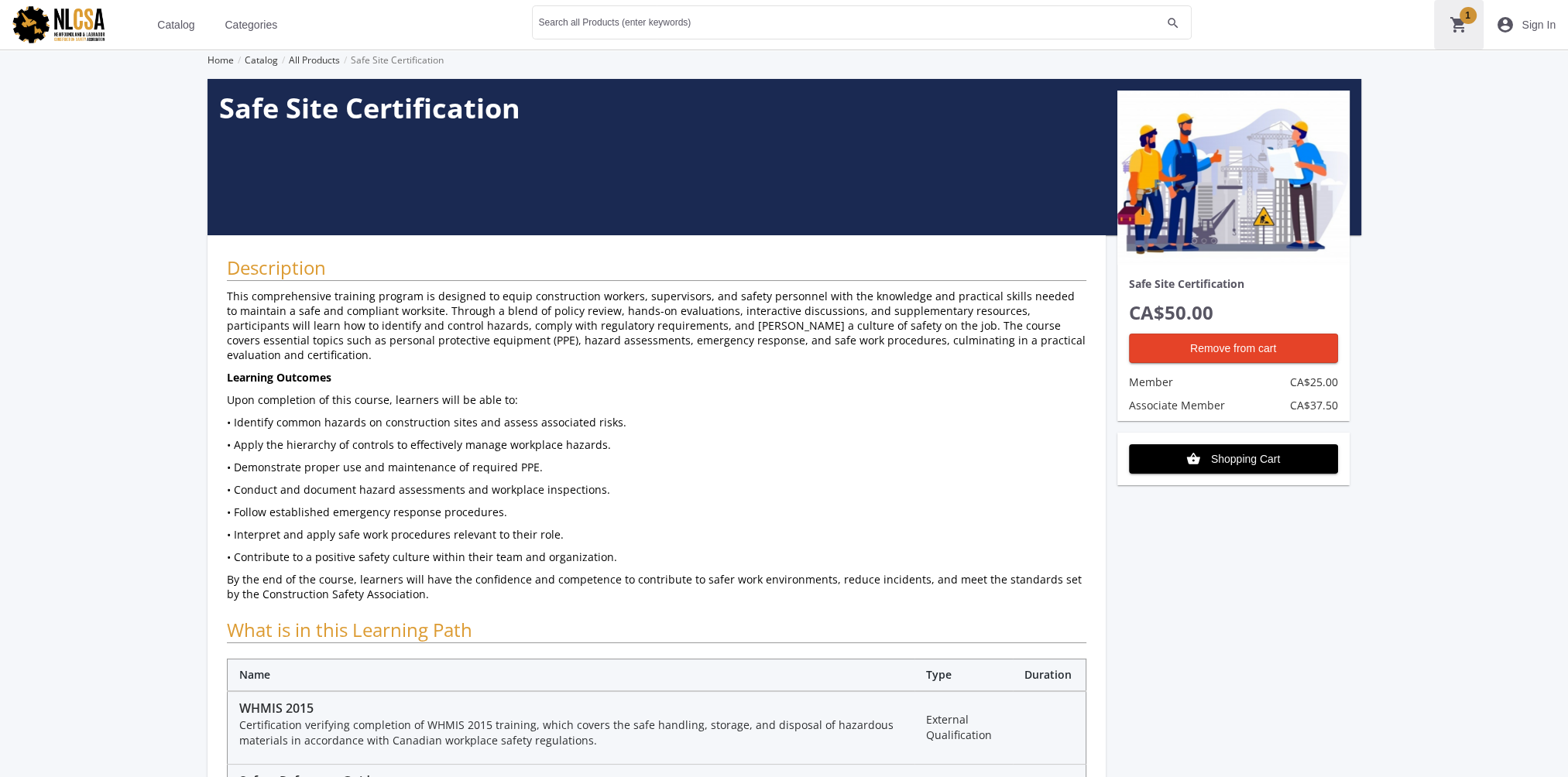
click at [1458, 28] on mat-icon "shopping_cart 1" at bounding box center [1458, 24] width 18 height 18
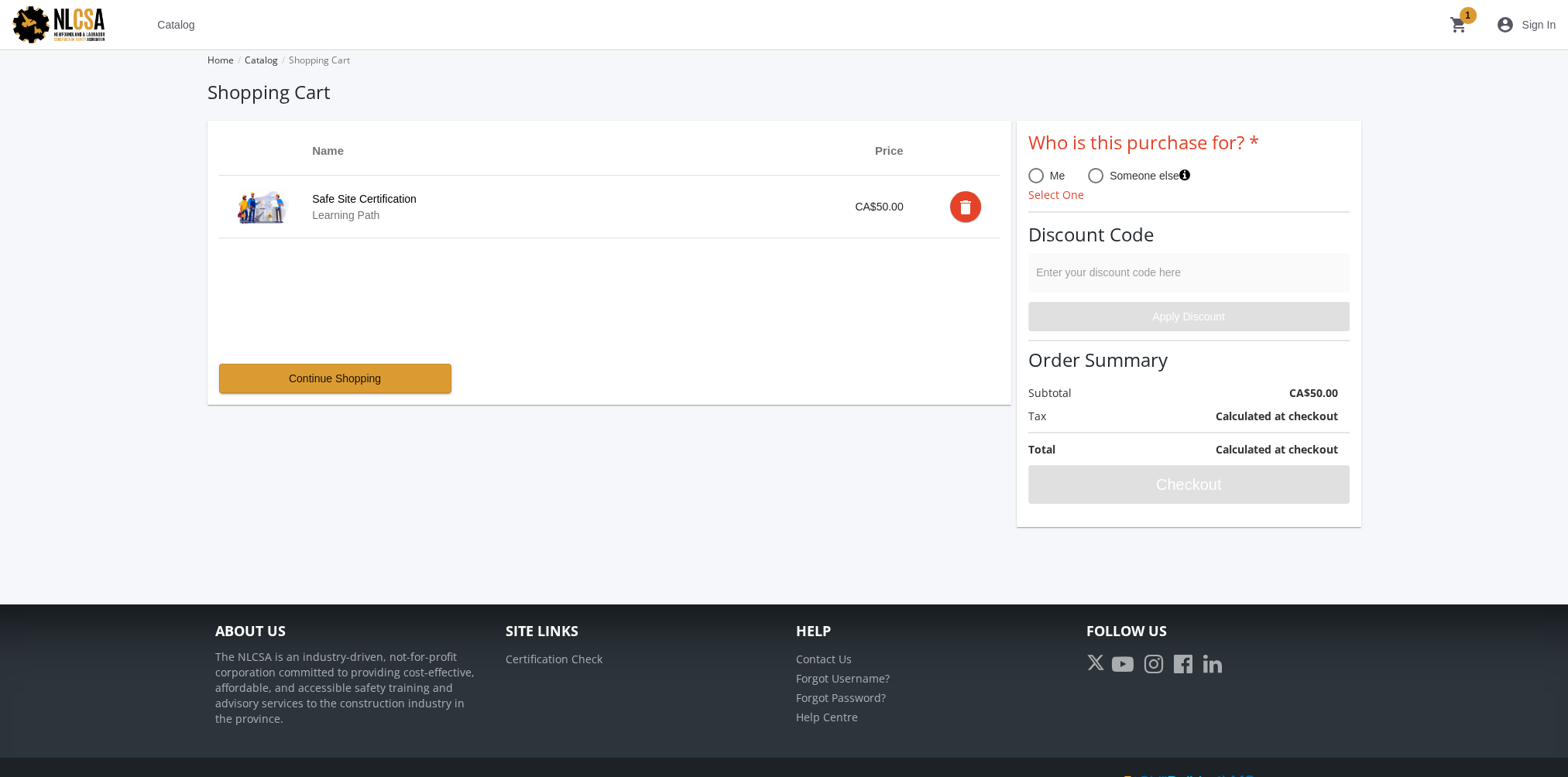
click at [1032, 179] on span at bounding box center [1036, 176] width 16 height 16
click at [1032, 179] on input "Me" at bounding box center [1036, 179] width 16 height 16
radio input "true"
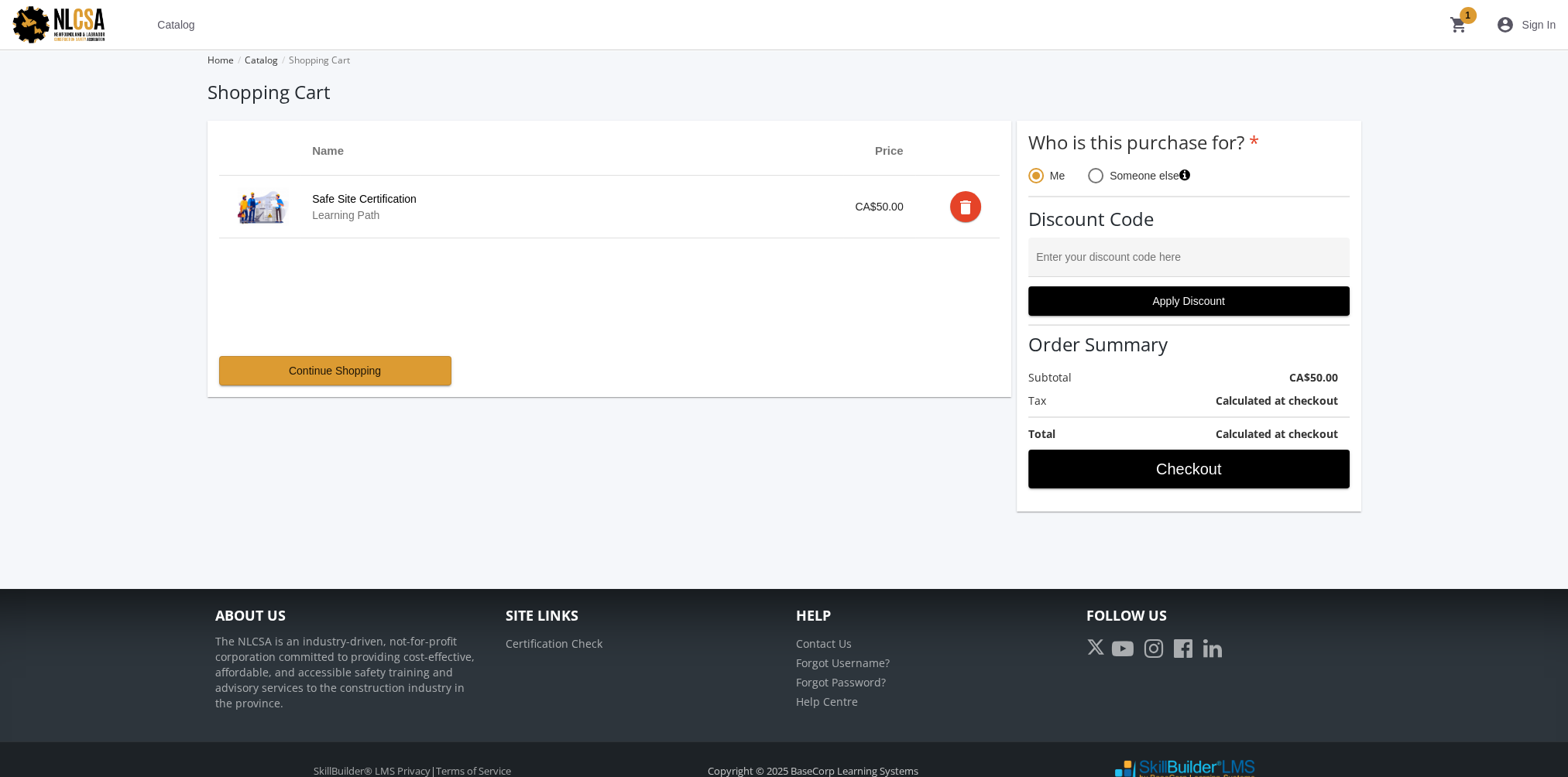
click at [1089, 174] on span at bounding box center [1096, 176] width 16 height 16
click at [1089, 174] on input "Someone else" at bounding box center [1096, 179] width 16 height 16
radio input "true"
click at [1036, 174] on span at bounding box center [1036, 176] width 16 height 16
click at [1036, 174] on input "Me" at bounding box center [1036, 179] width 16 height 16
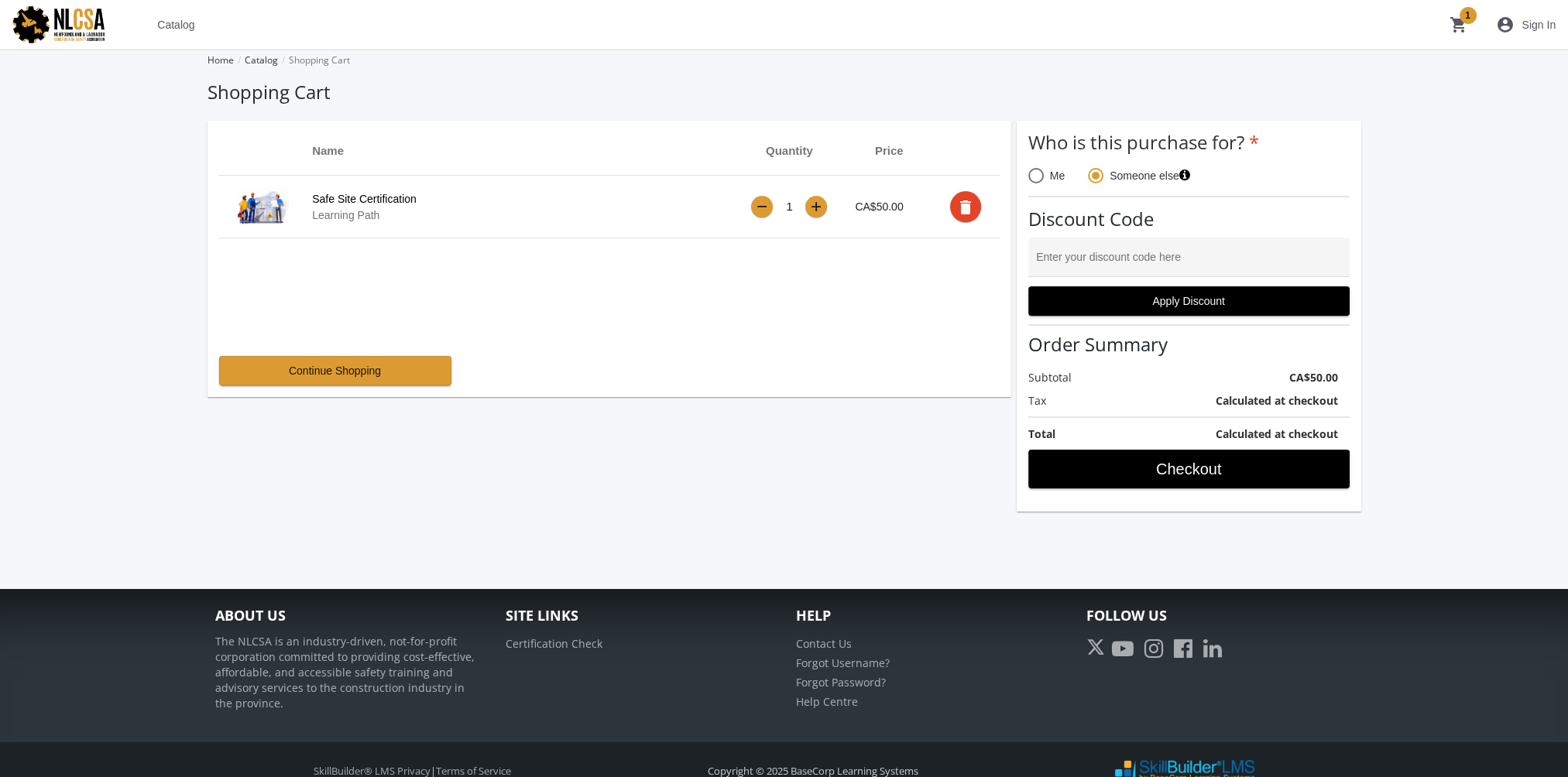
radio input "true"
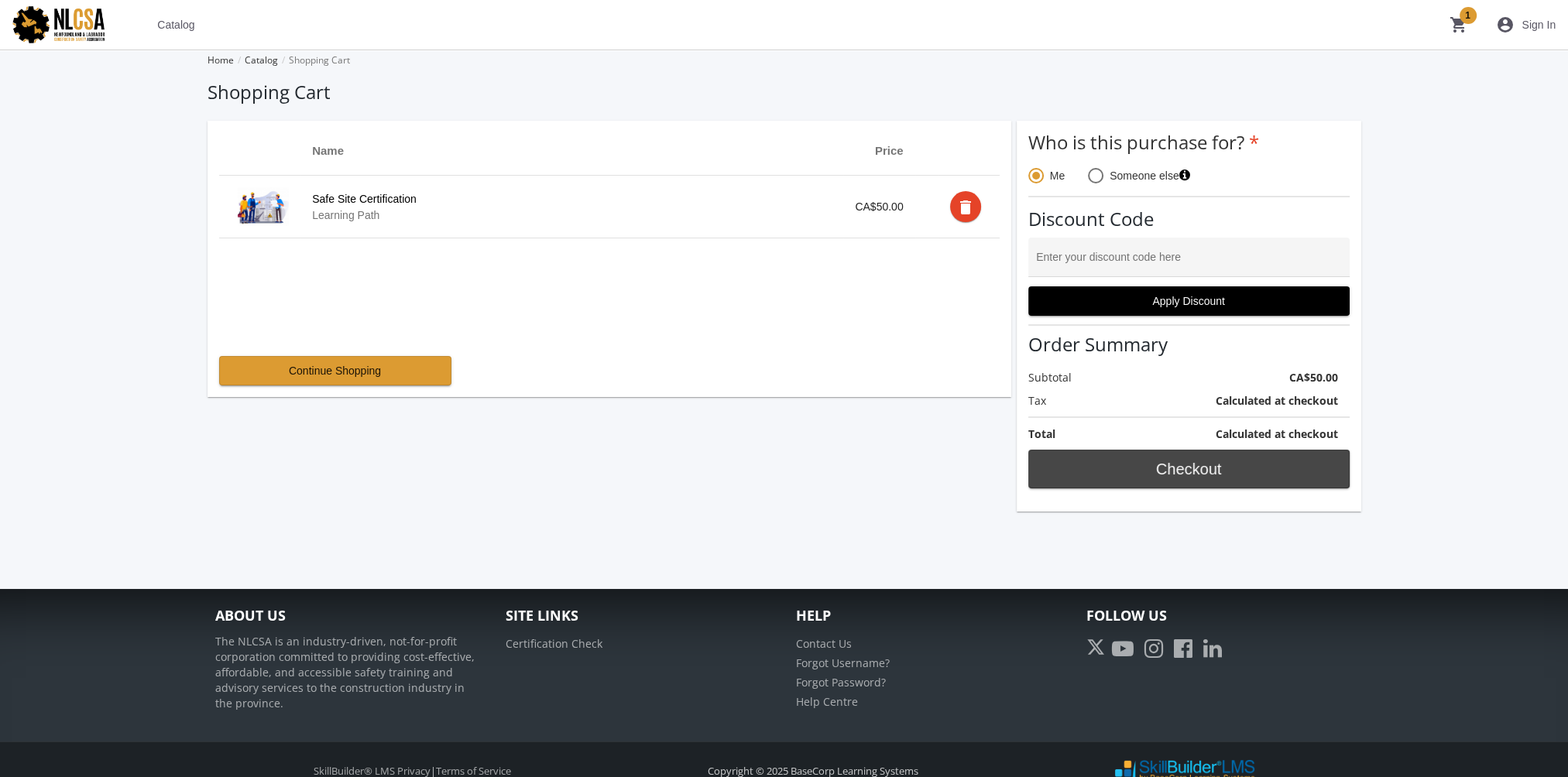
click at [1189, 468] on span "Checkout" at bounding box center [1188, 469] width 295 height 28
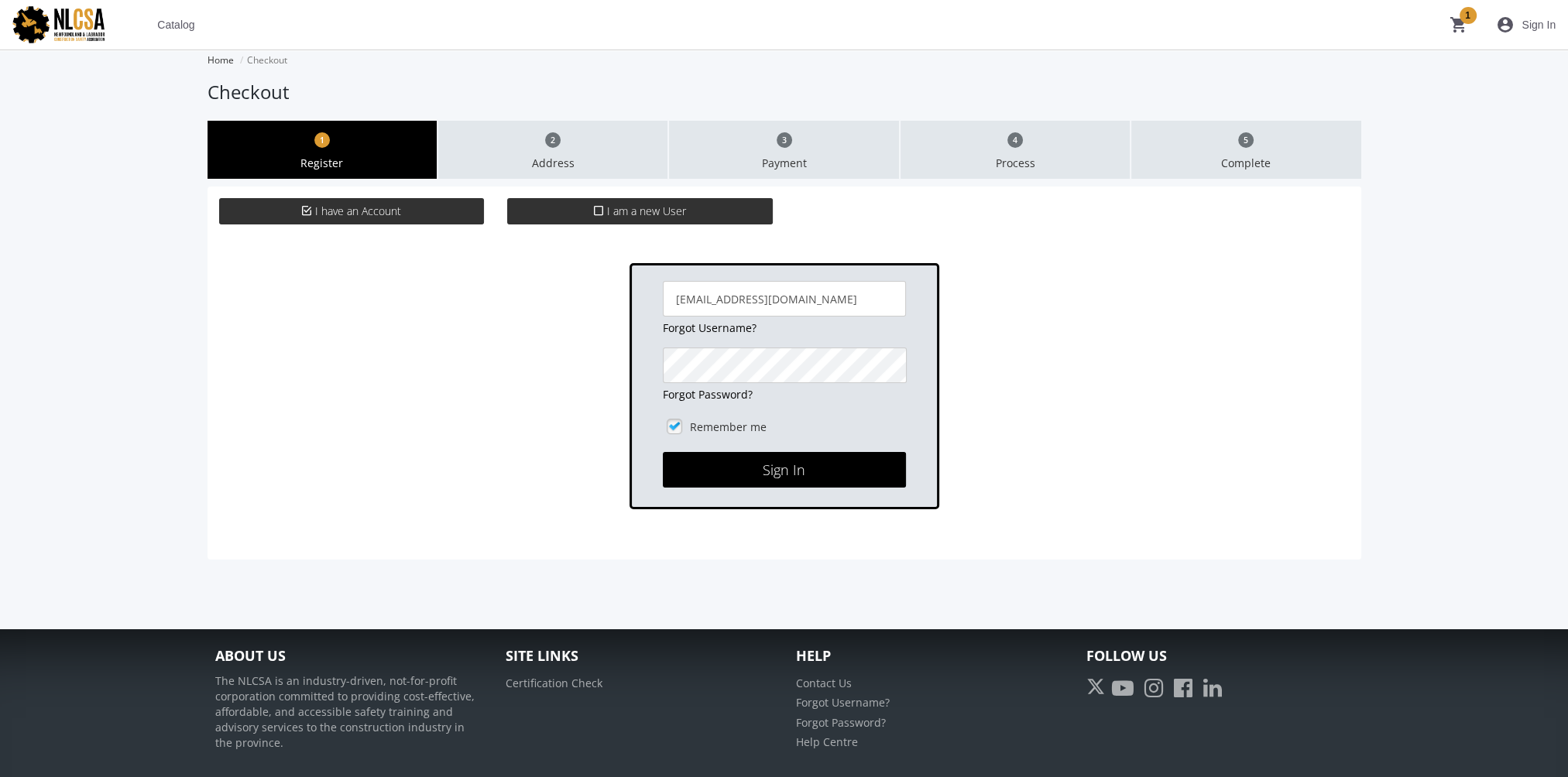
click at [533, 212] on label "I am a new User" at bounding box center [640, 211] width 265 height 26
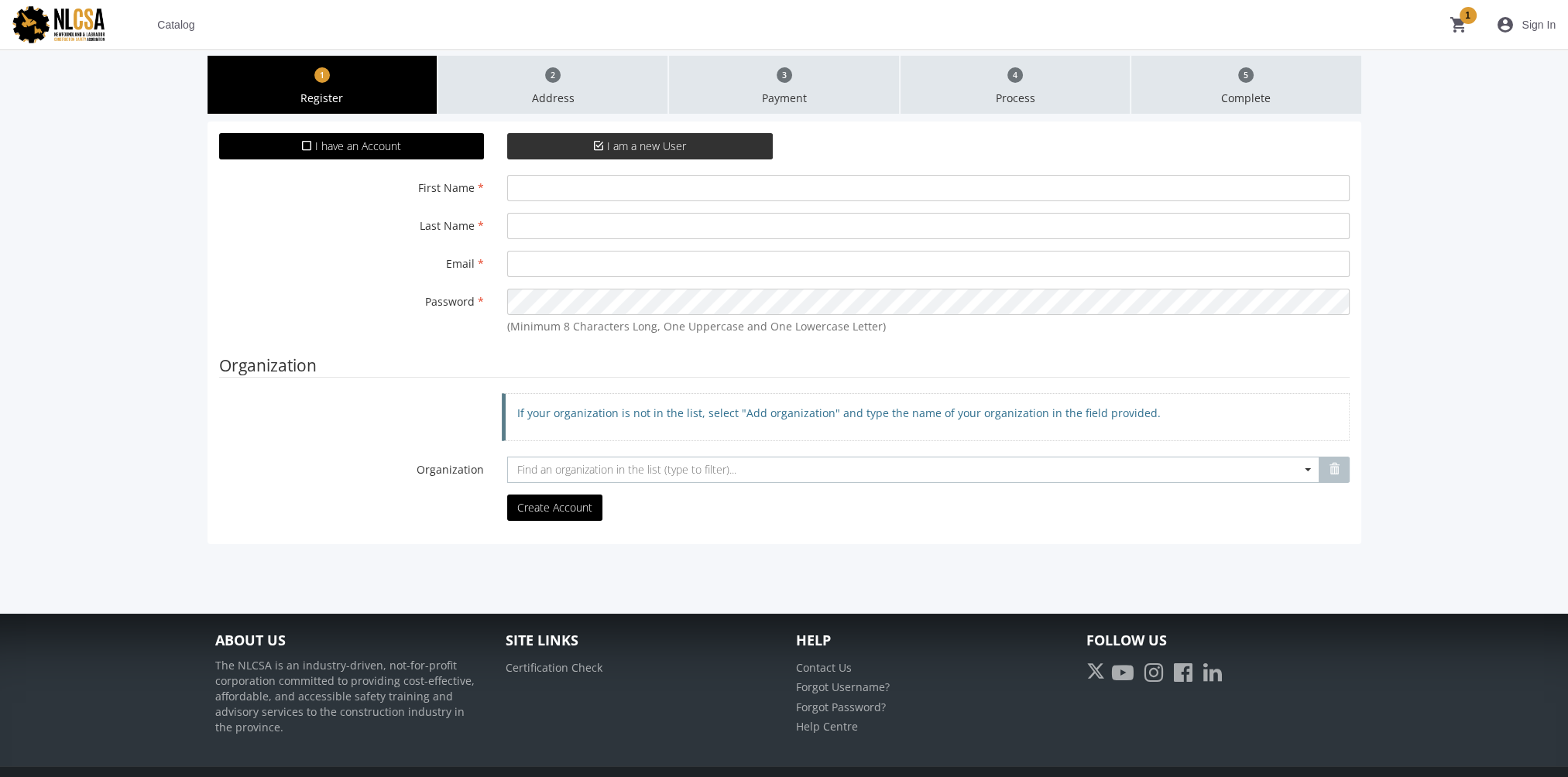
scroll to position [112, 0]
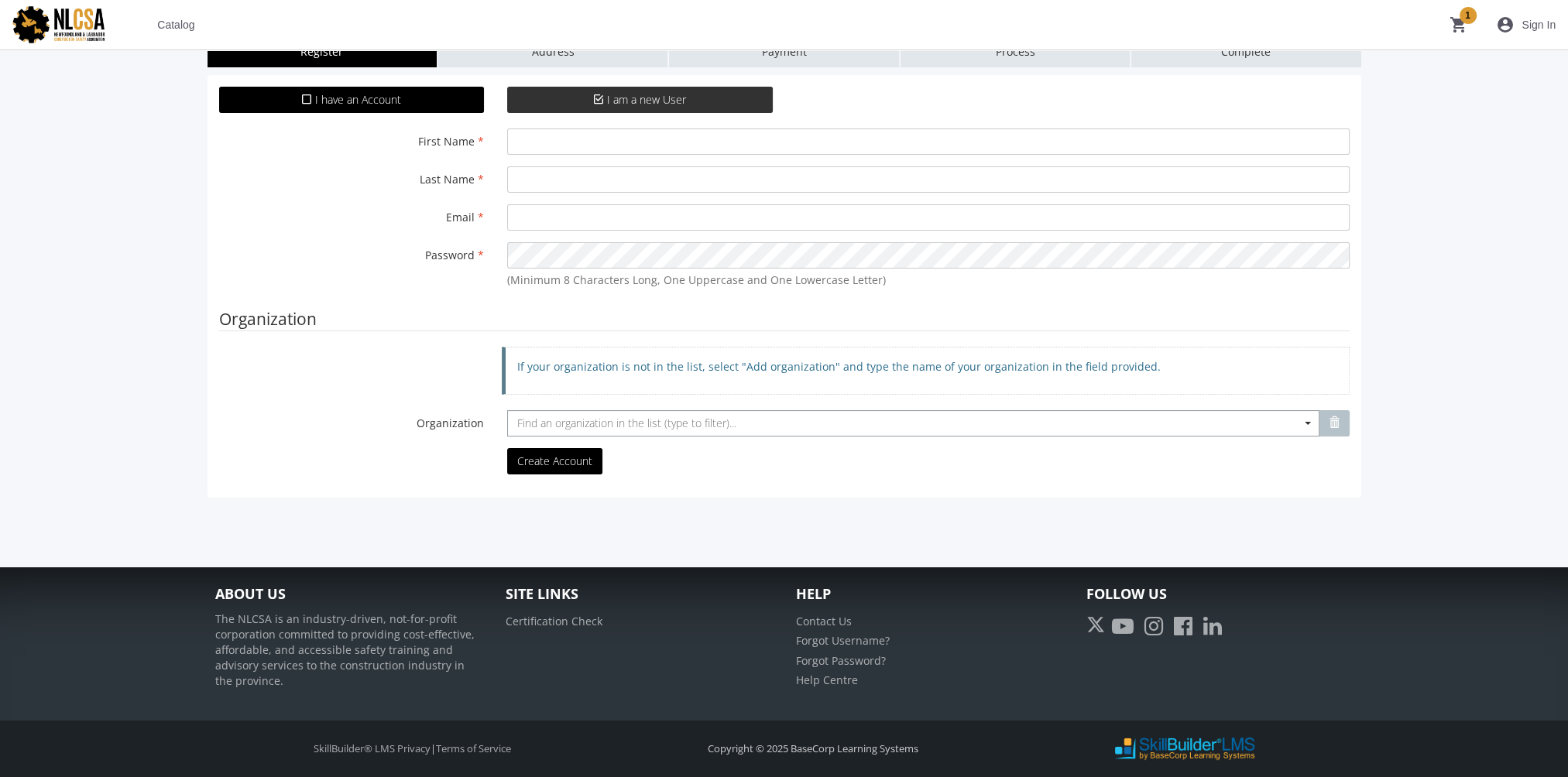
click at [542, 424] on span "Find an organization in the list (type to filter)..." at bounding box center [627, 422] width 219 height 15
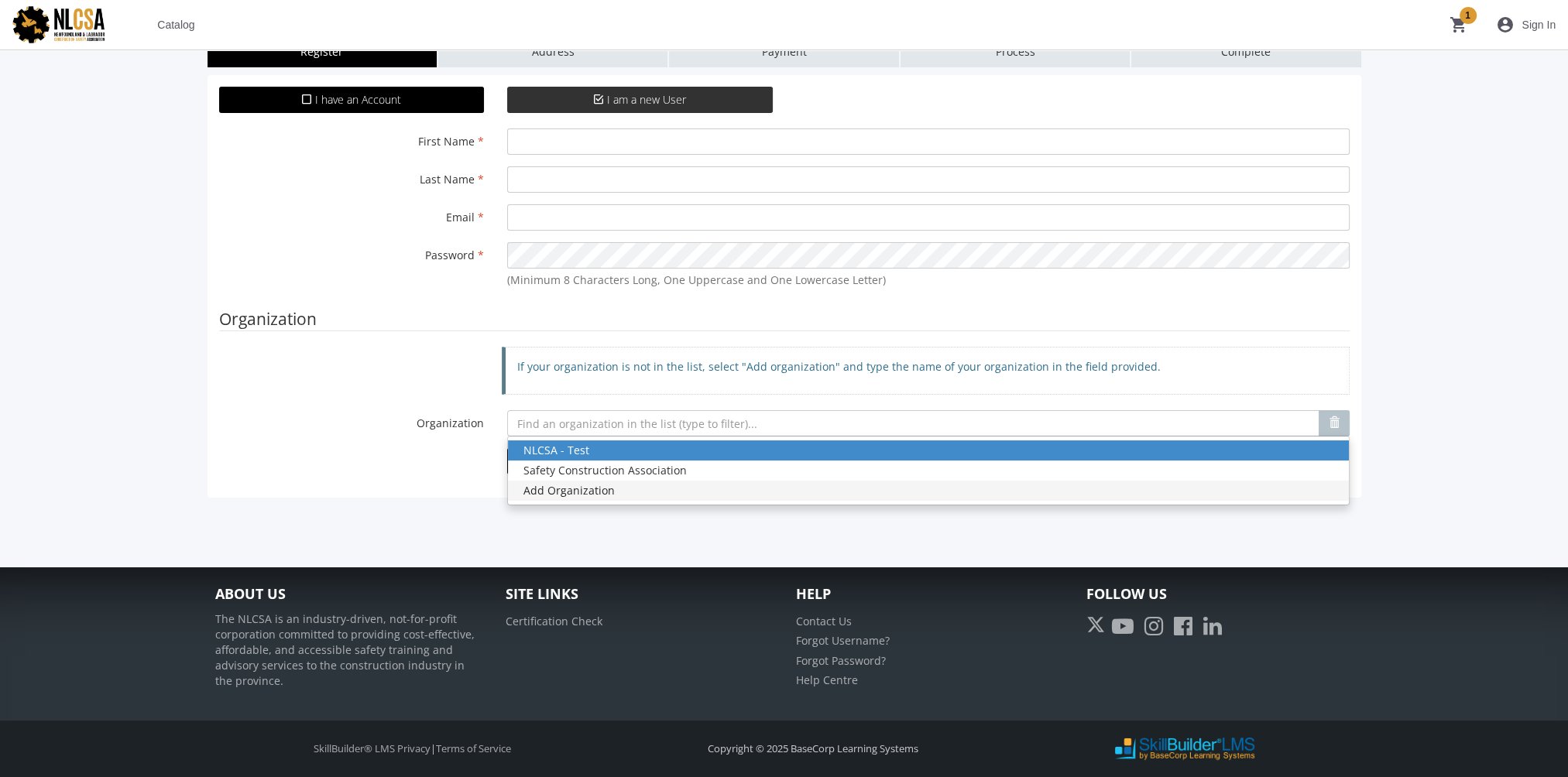
click at [559, 483] on div "Add Organization" at bounding box center [928, 491] width 810 height 16
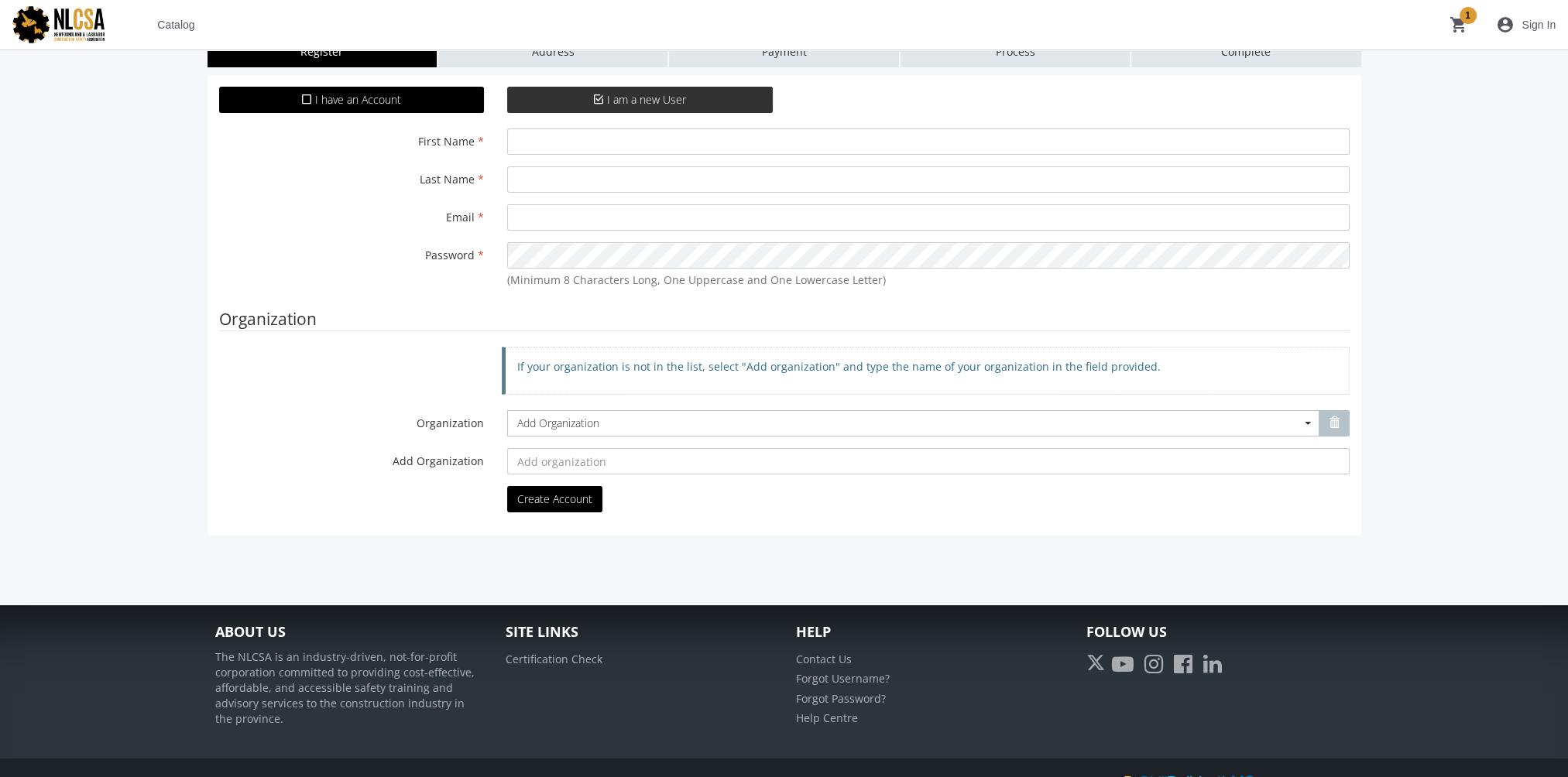
scroll to position [0, 0]
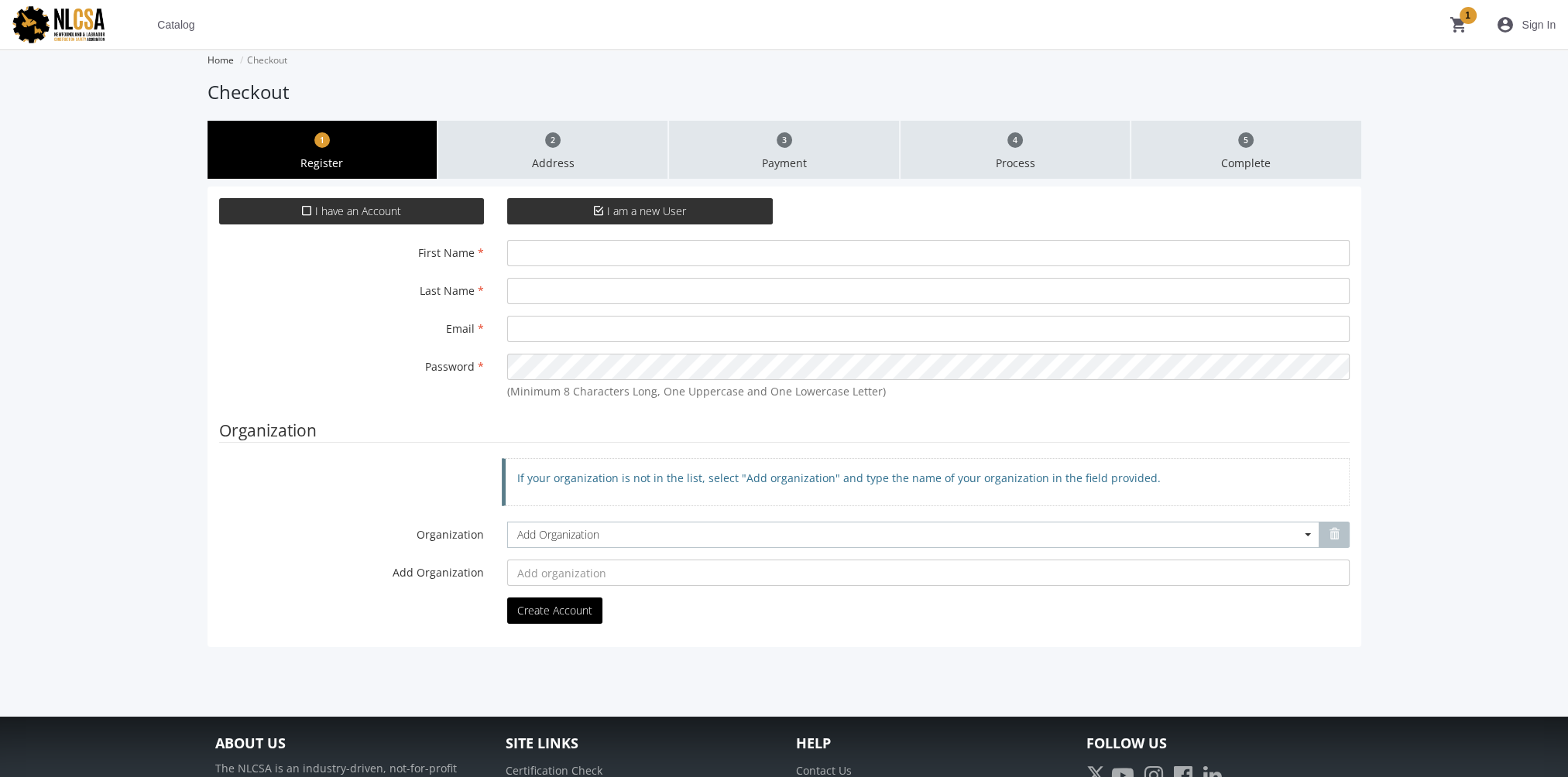
click at [434, 218] on label "I have an Account" at bounding box center [352, 211] width 265 height 26
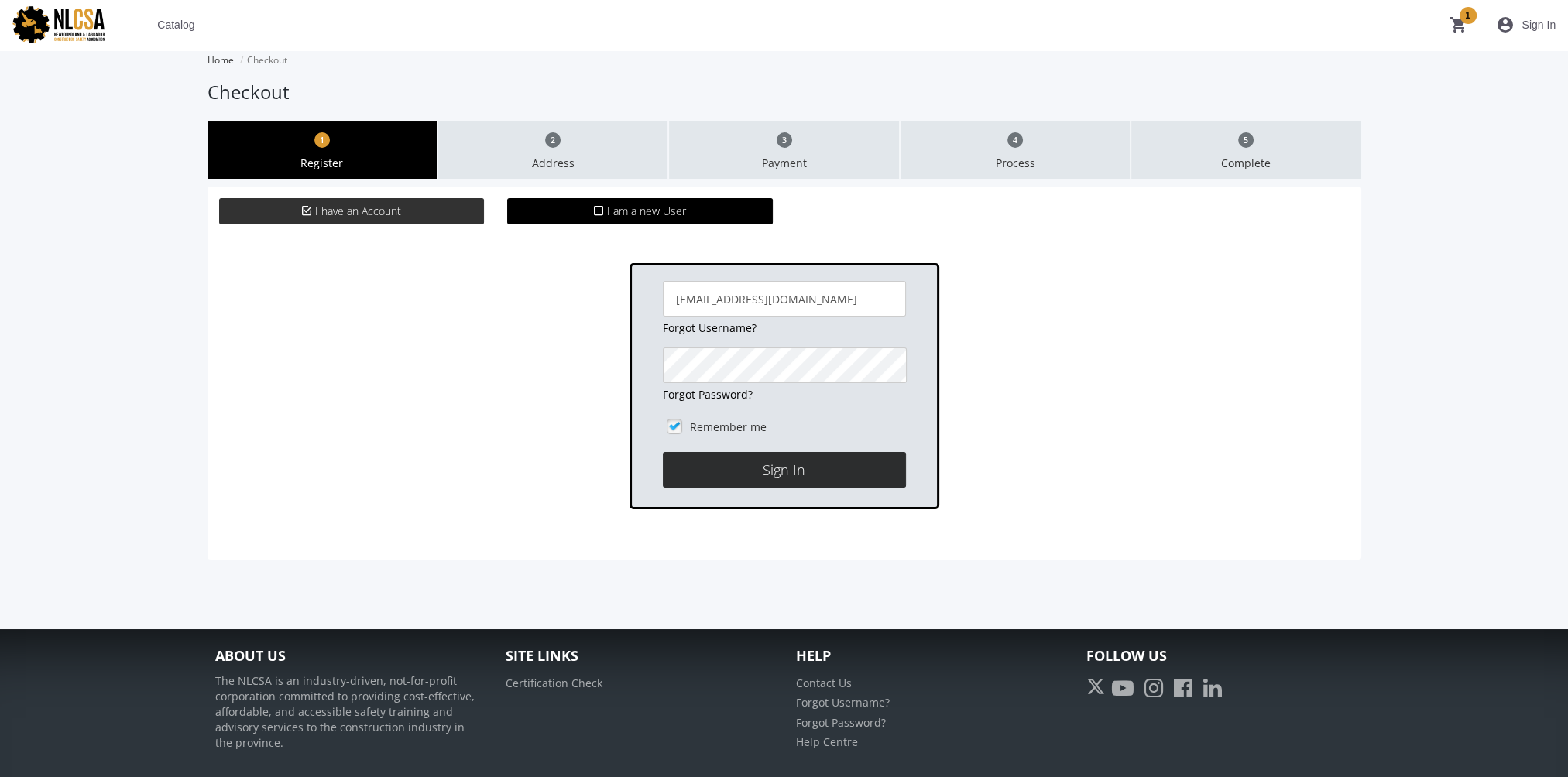
click at [752, 480] on button "Sign In" at bounding box center [784, 469] width 243 height 36
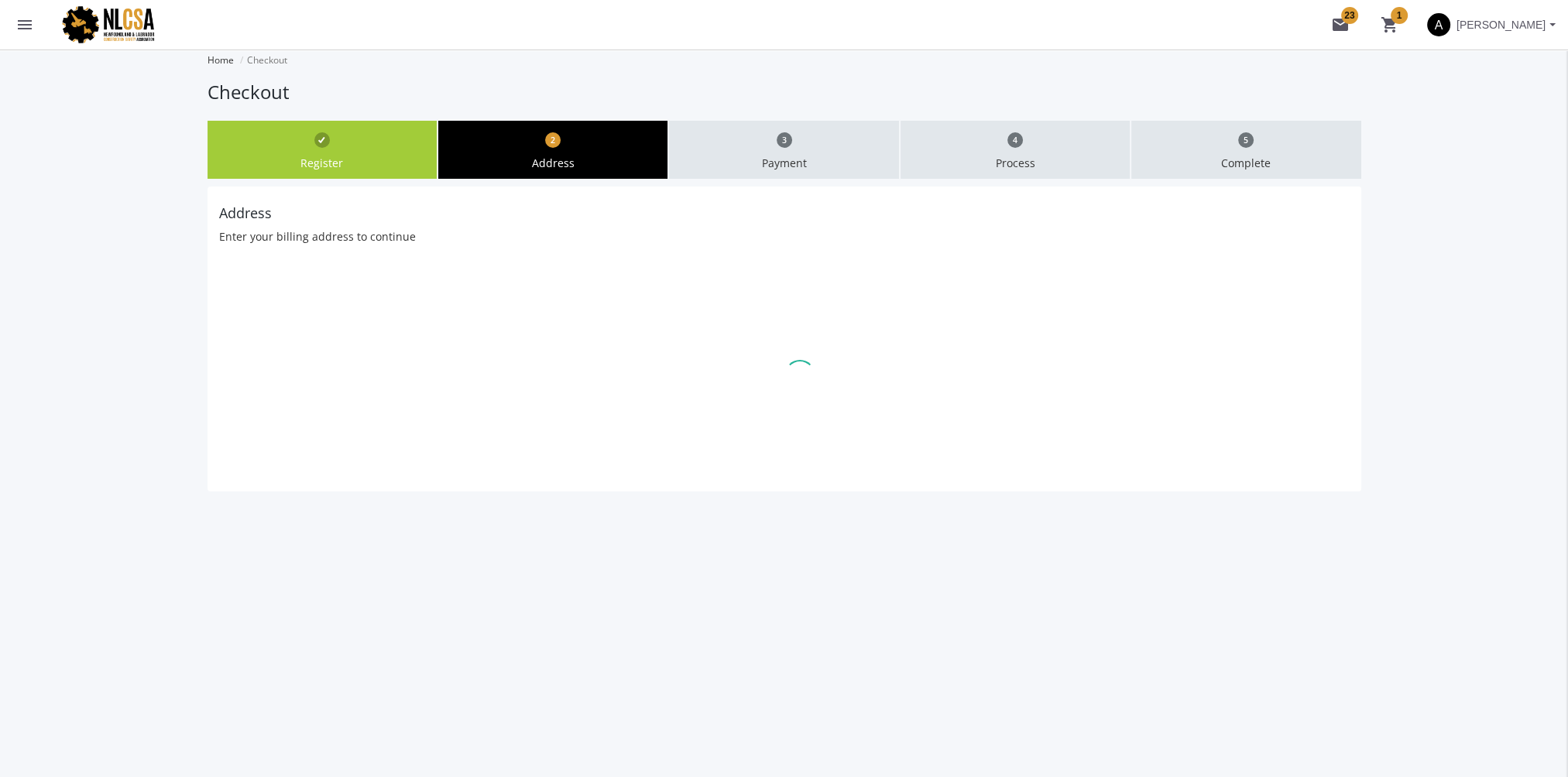
type input "625"
type input "Leger"
type input "Edmonton"
type input "T6W4W2"
select select "1"
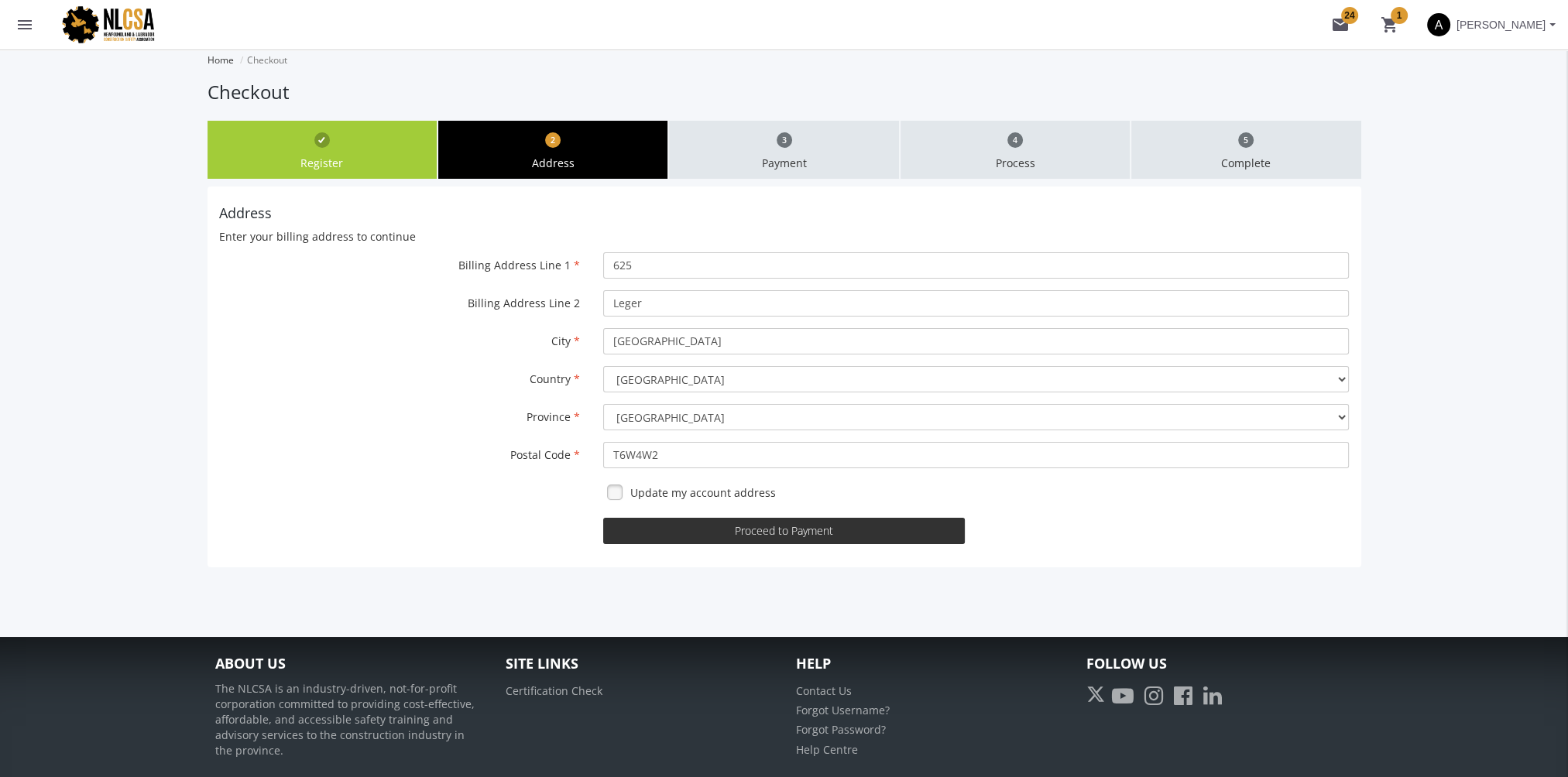
click at [706, 525] on button "Proceed to Payment" at bounding box center [784, 531] width 361 height 26
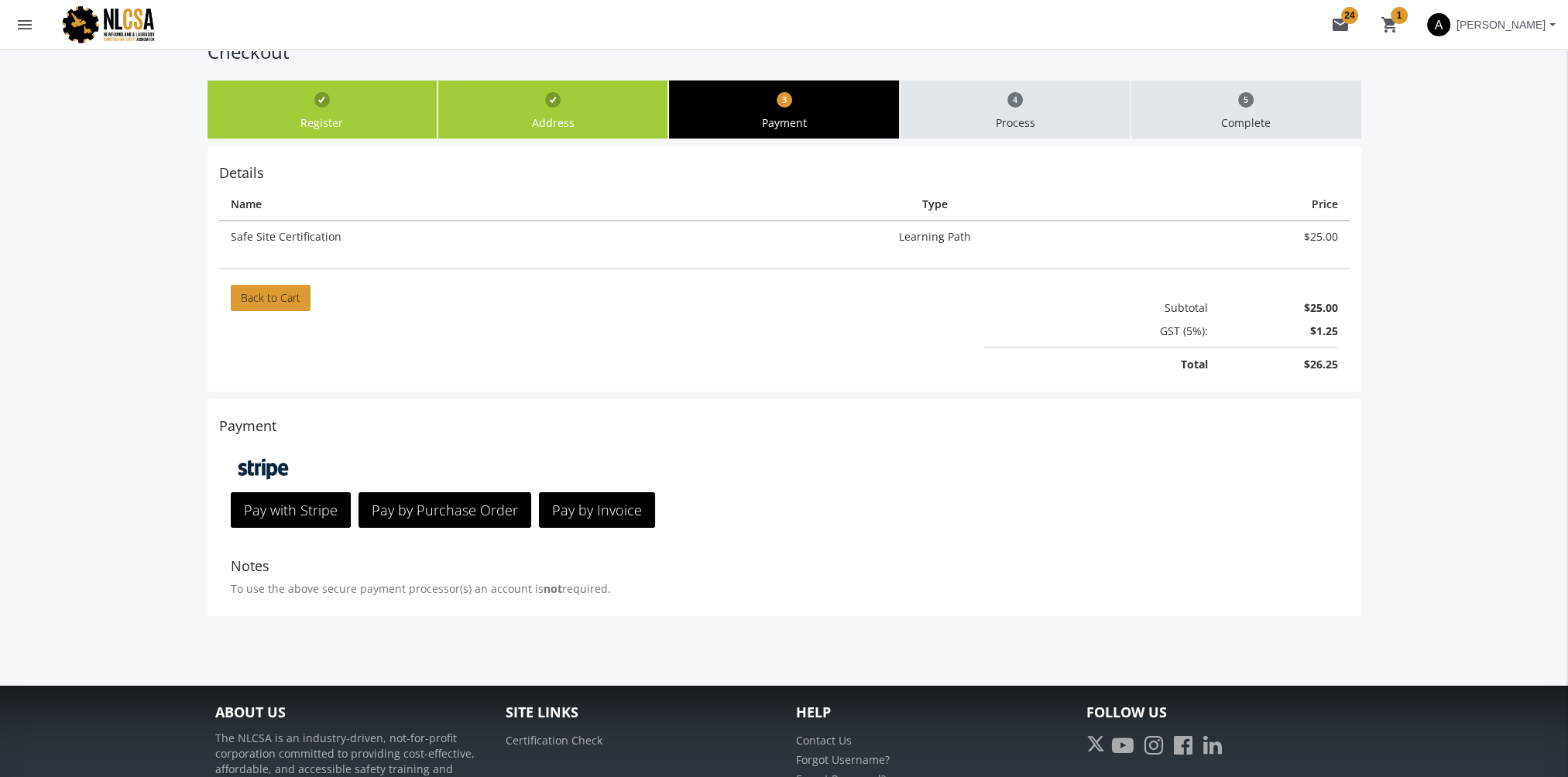
scroll to position [78, 0]
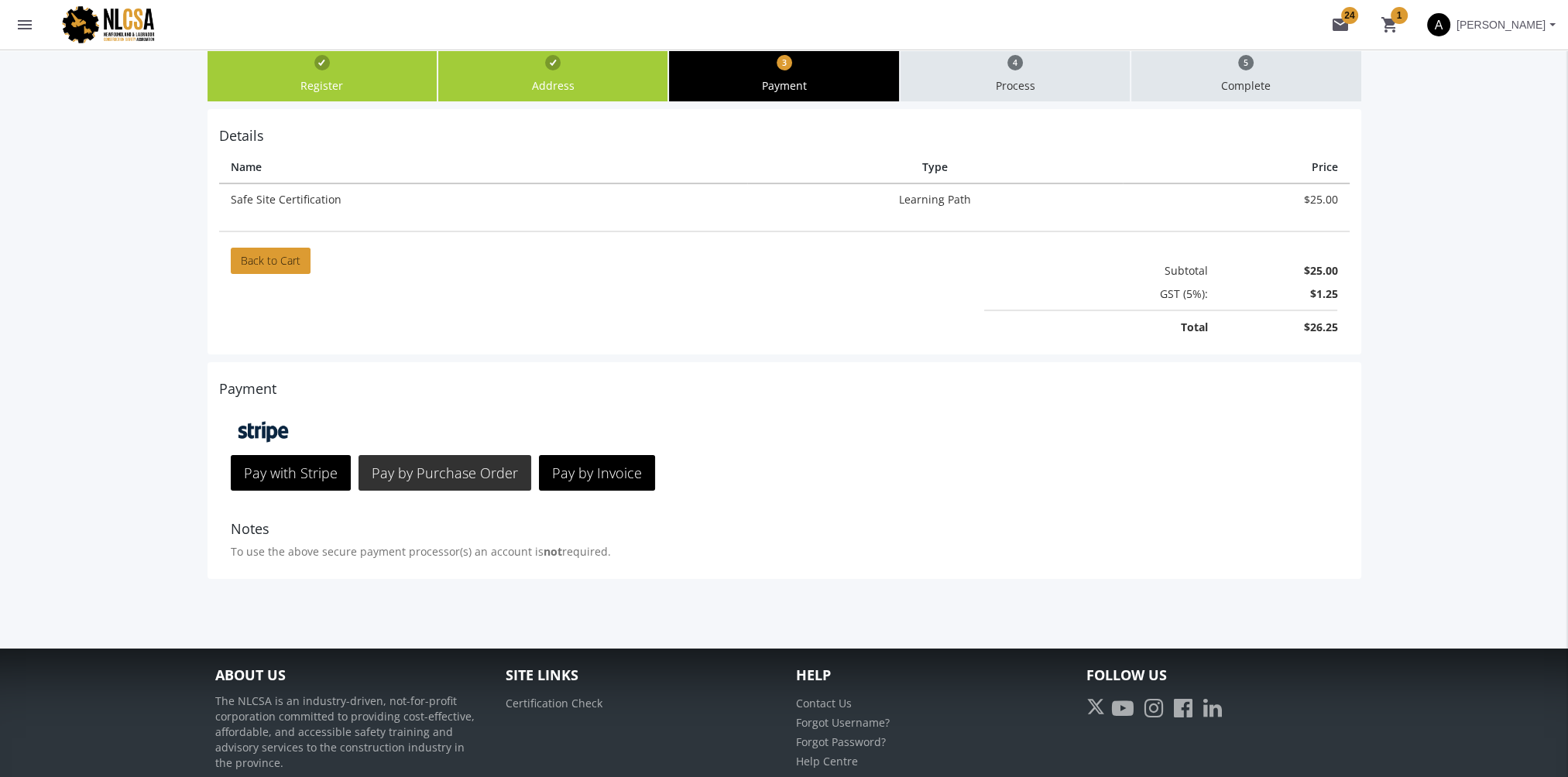
click at [419, 474] on span "Pay by Purchase Order" at bounding box center [445, 472] width 147 height 18
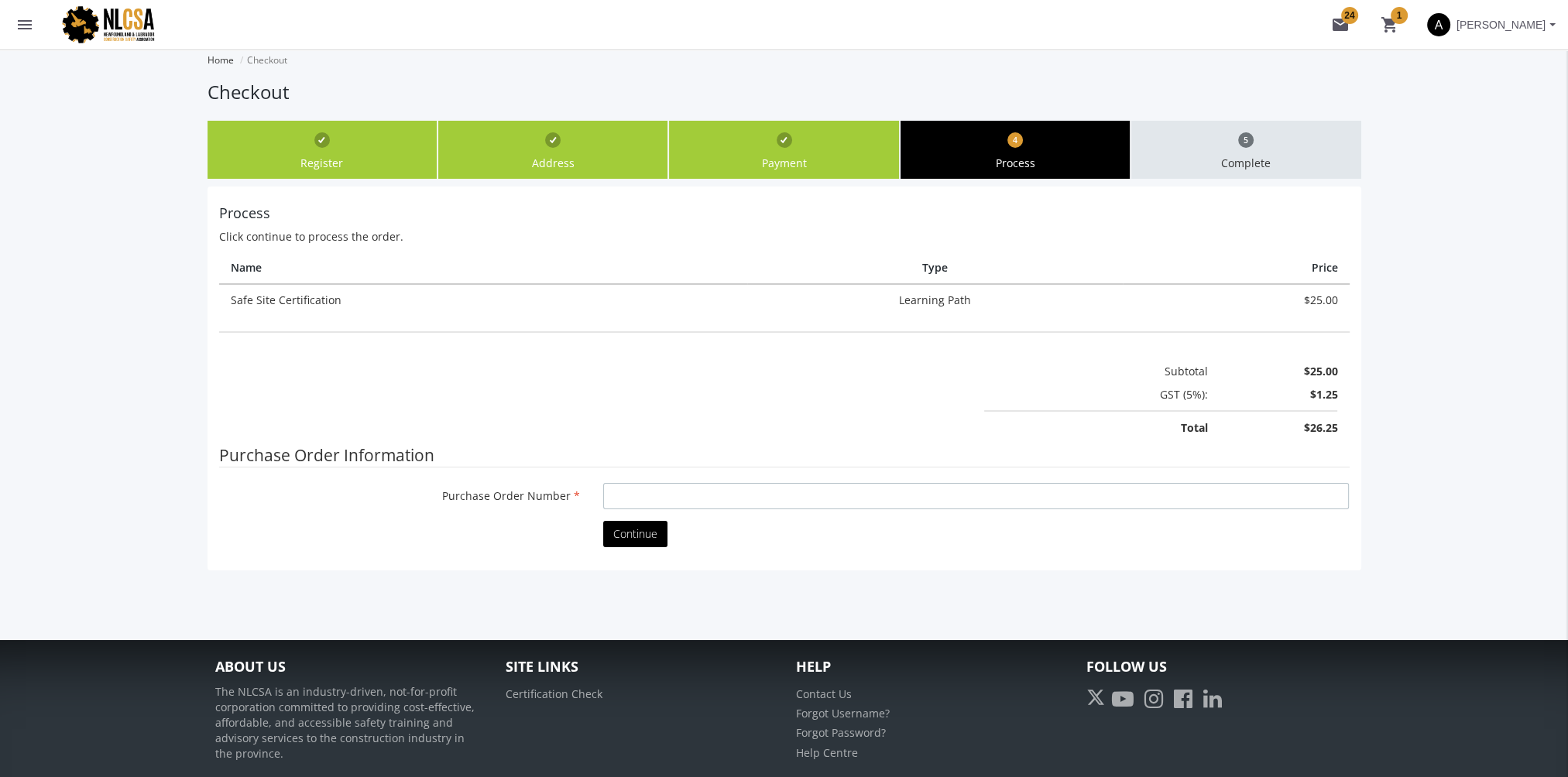
click at [716, 483] on input "Purchase Order Number" at bounding box center [976, 496] width 745 height 26
type input "sdfs"
click at [632, 532] on span "Continue" at bounding box center [635, 533] width 45 height 15
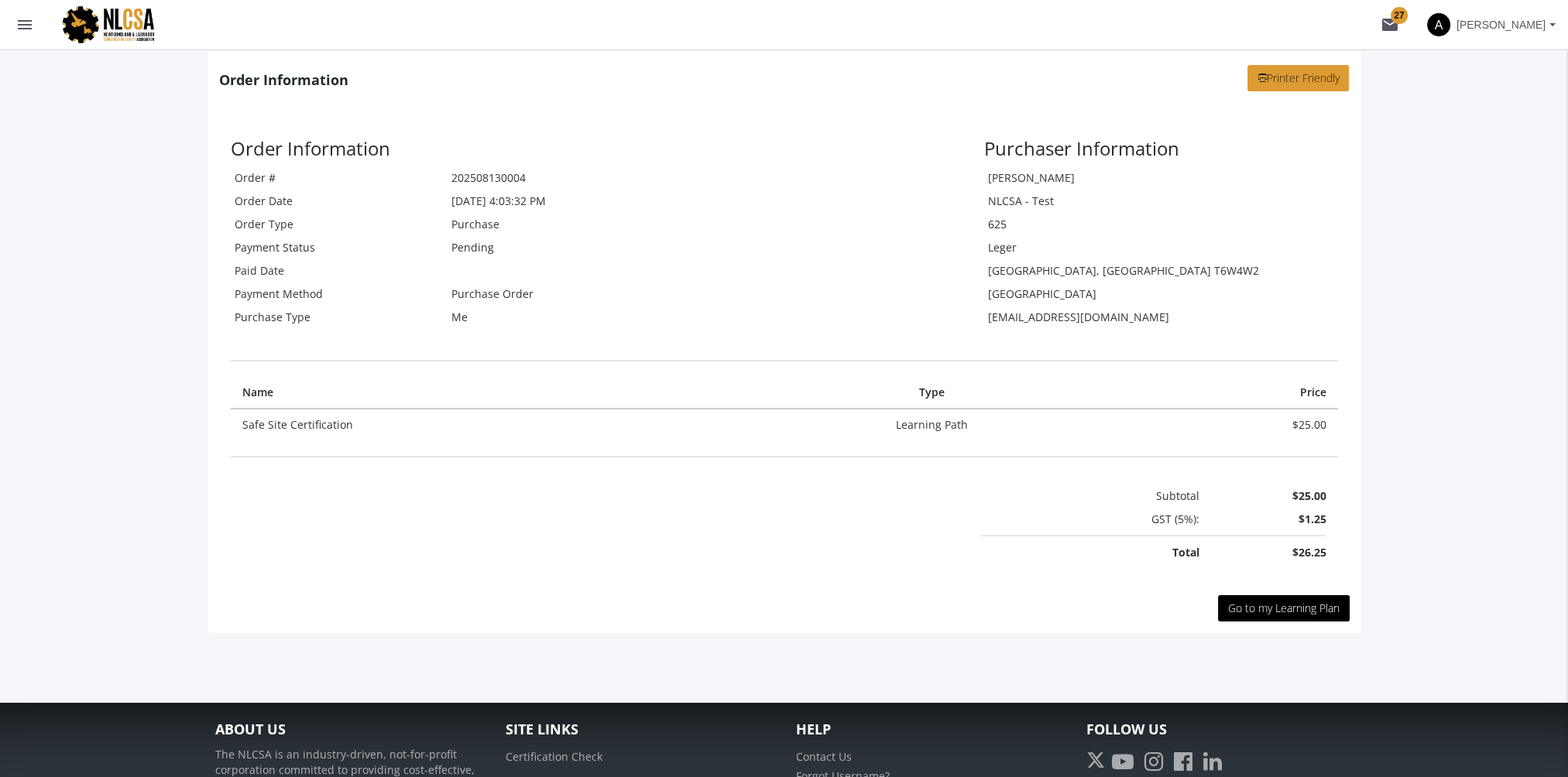
scroll to position [347, 0]
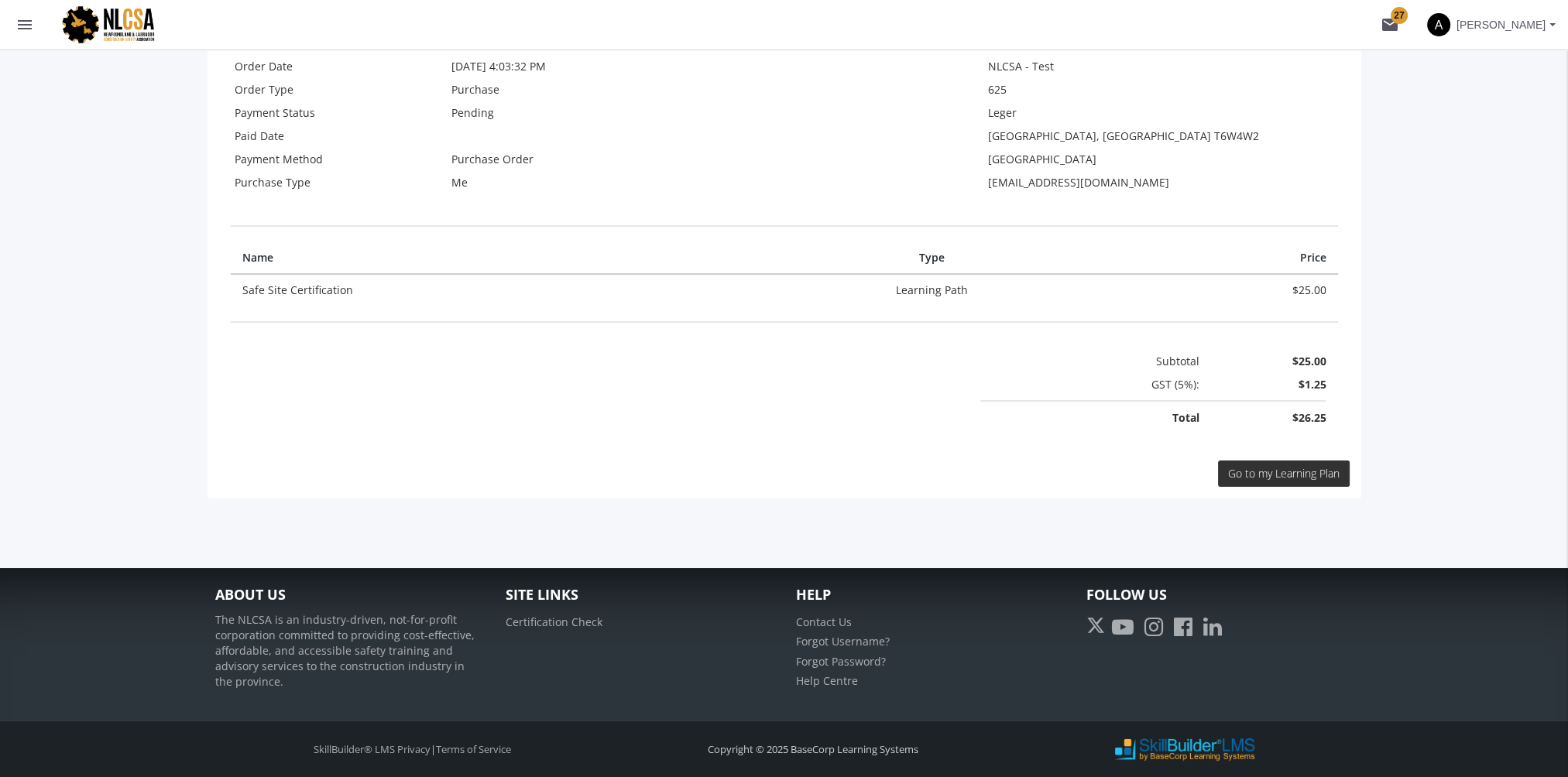
click at [1303, 479] on link "Go to my Learning Plan" at bounding box center [1284, 474] width 132 height 26
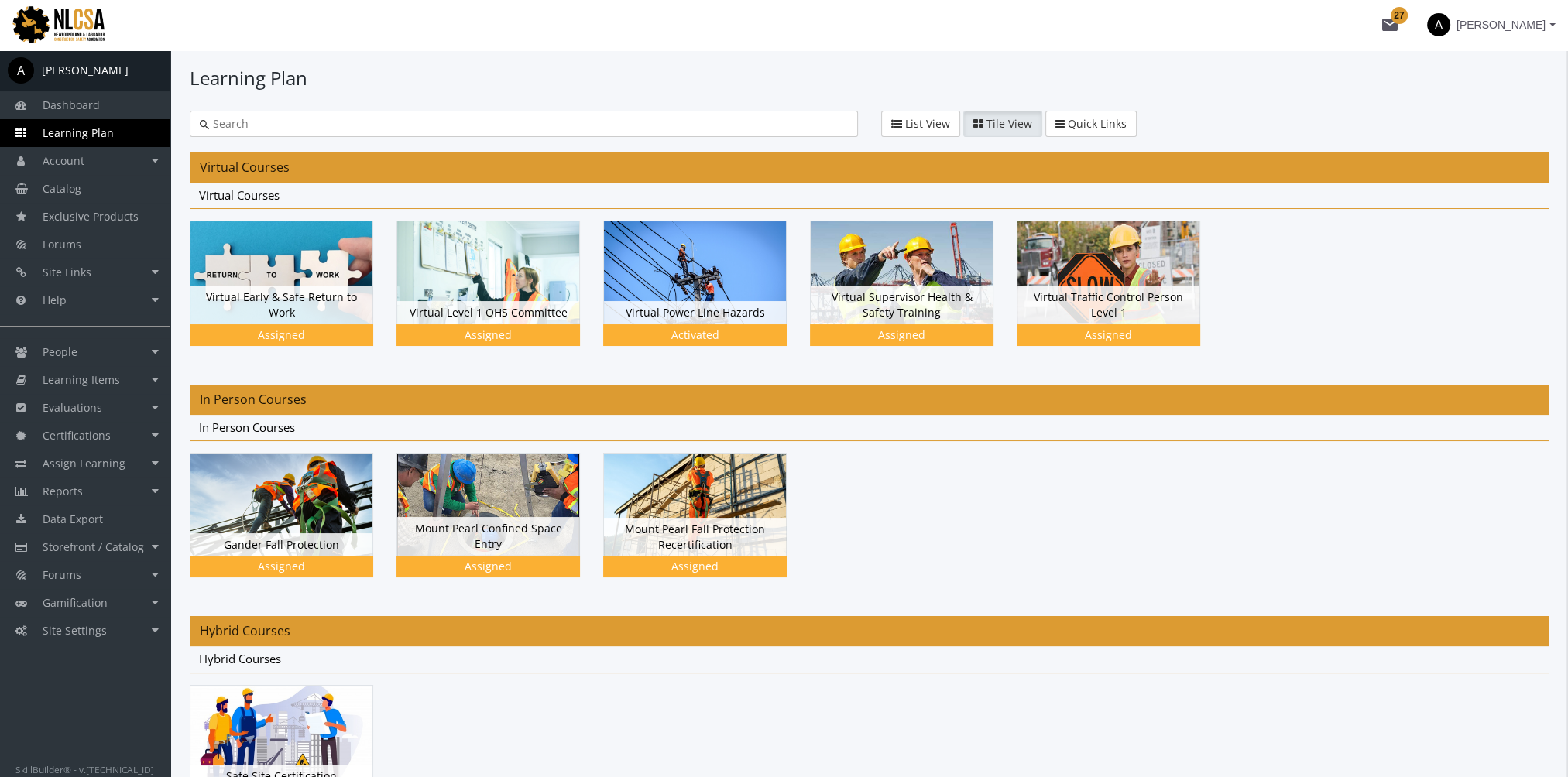
click at [1387, 24] on mat-icon "mail 27" at bounding box center [1389, 24] width 18 height 18
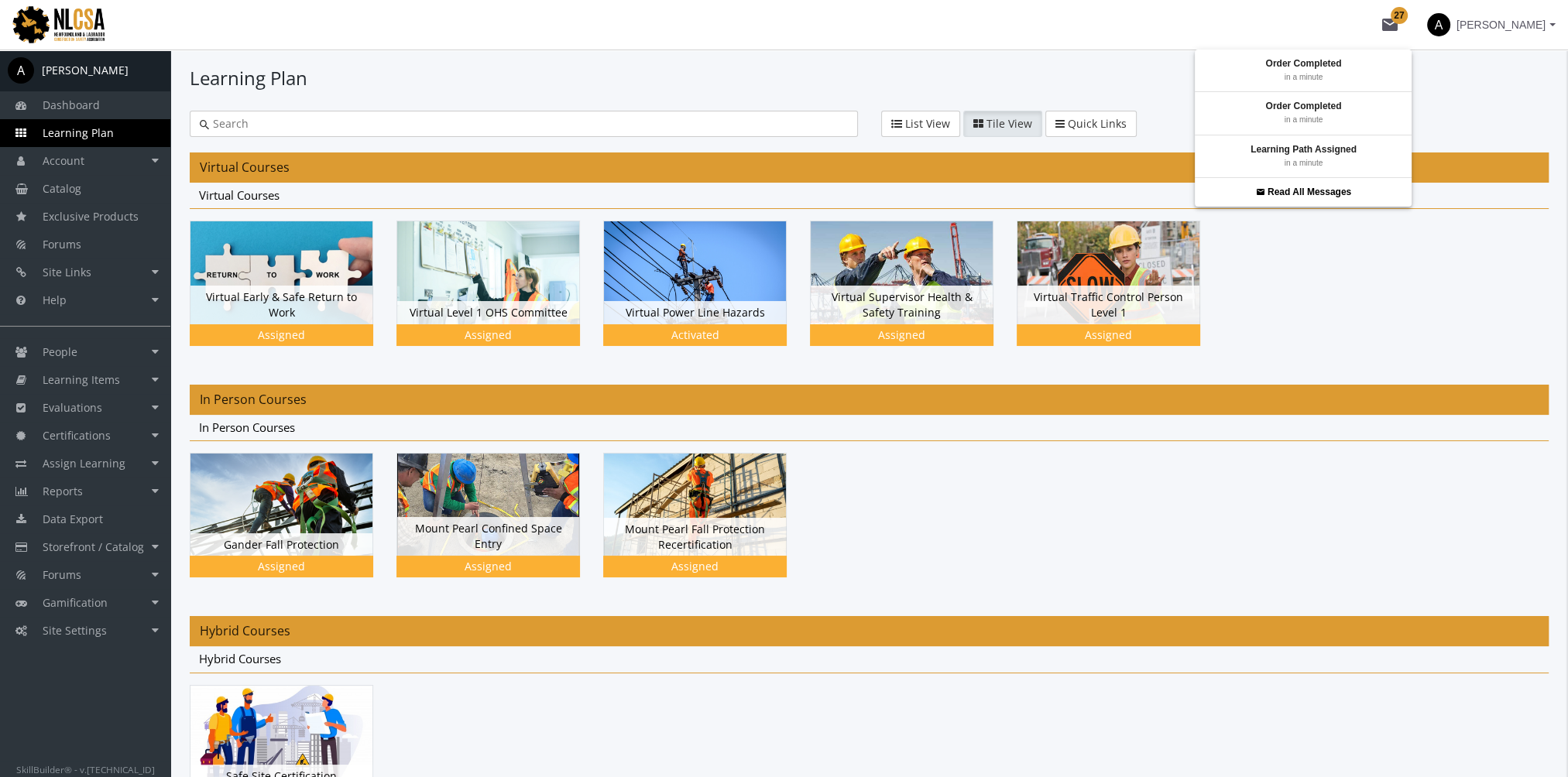
click at [1224, 473] on div at bounding box center [784, 388] width 1568 height 777
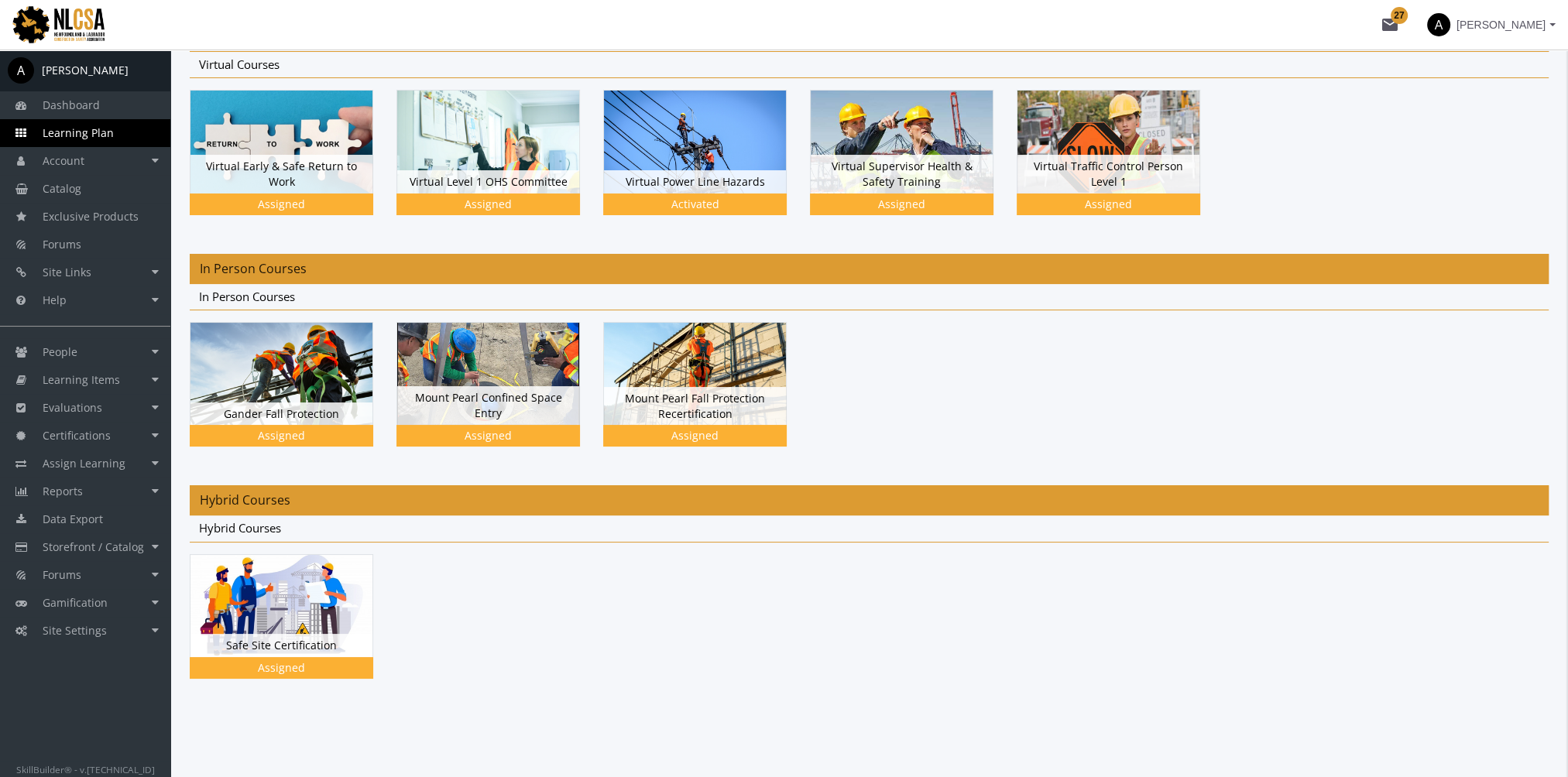
scroll to position [132, 0]
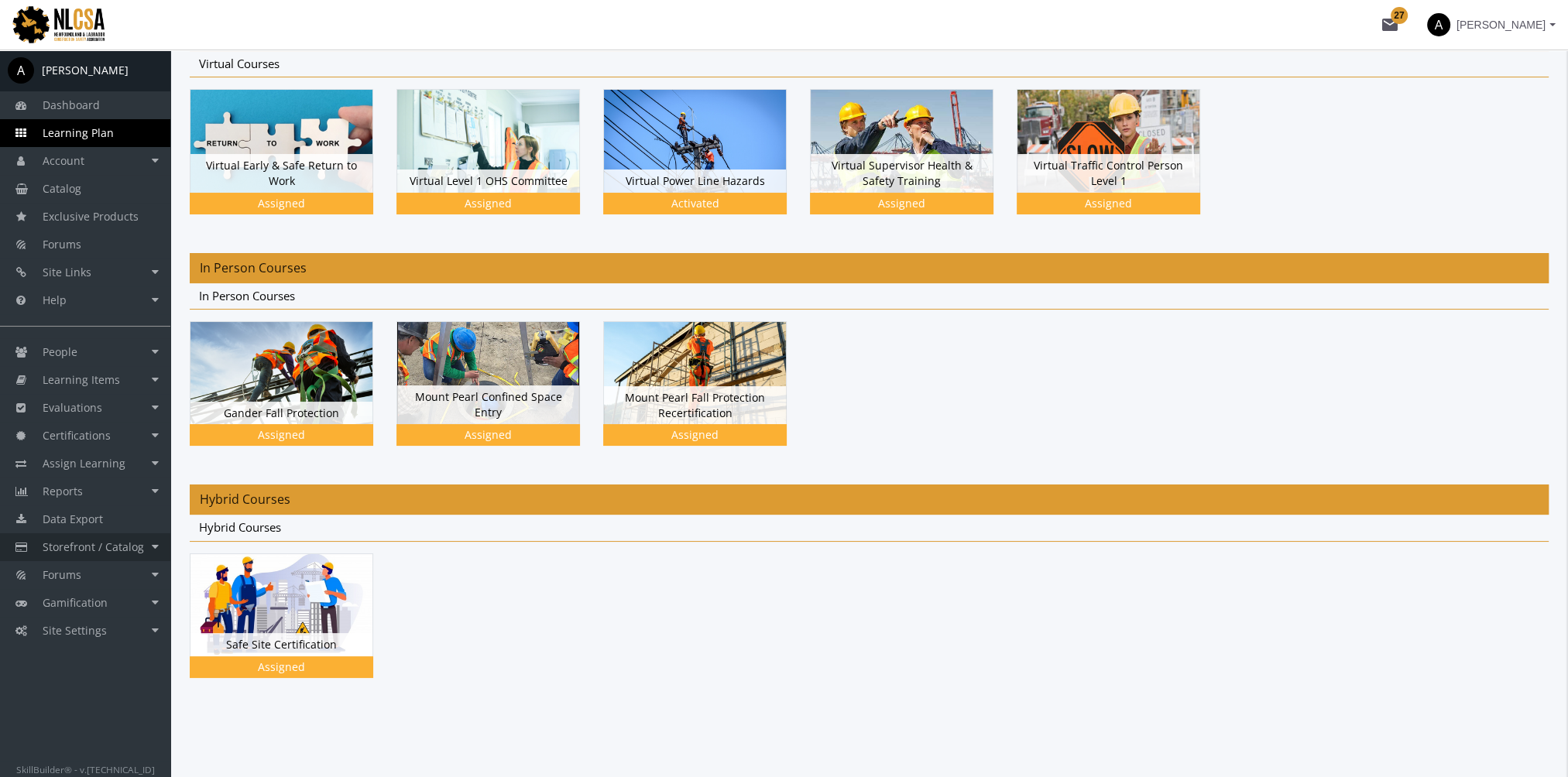
click at [127, 543] on span "Storefront / Catalog" at bounding box center [93, 546] width 101 height 15
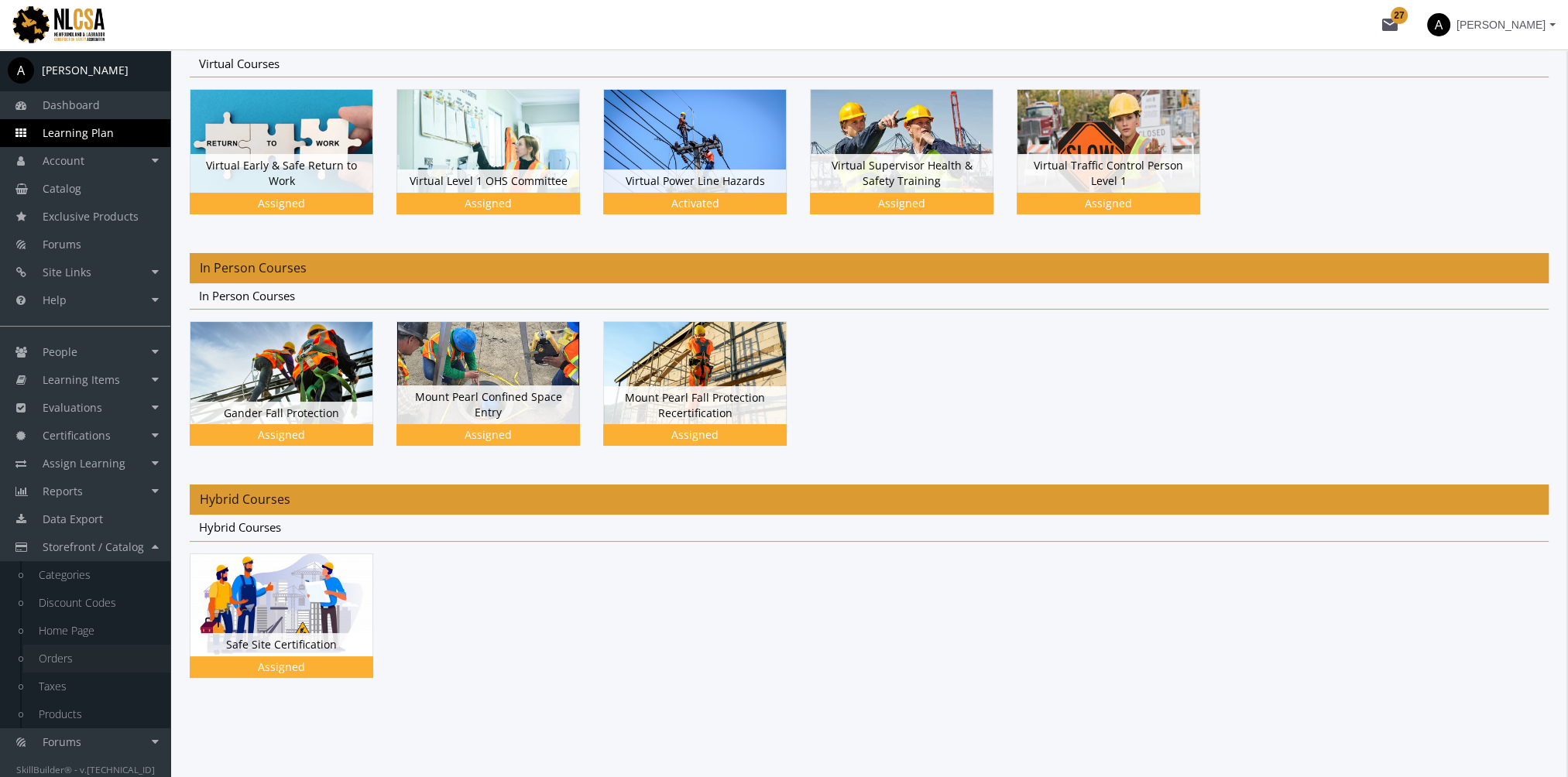
click at [65, 663] on link "Orders" at bounding box center [97, 658] width 147 height 28
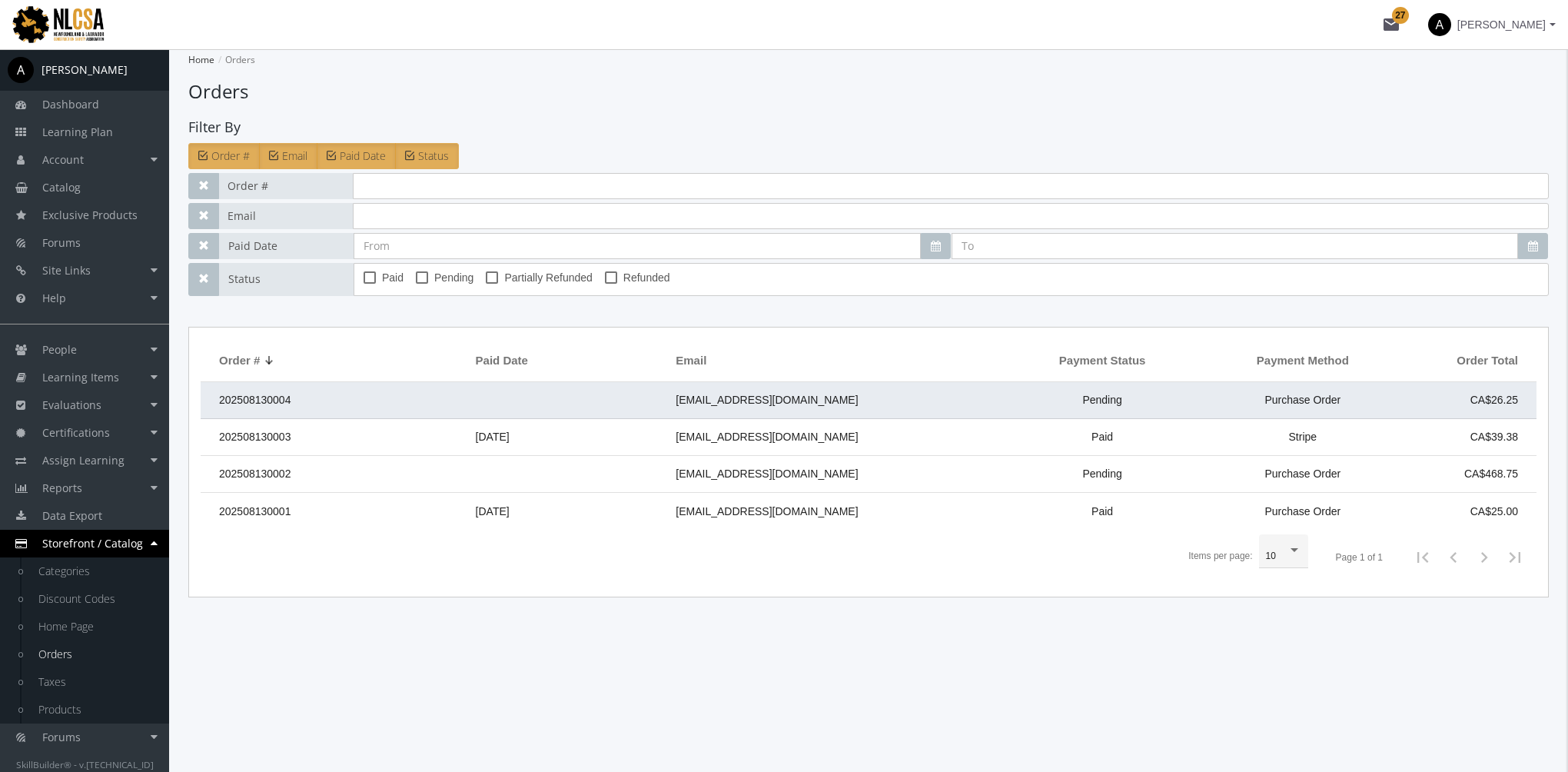
click at [535, 407] on td at bounding box center [568, 400] width 201 height 37
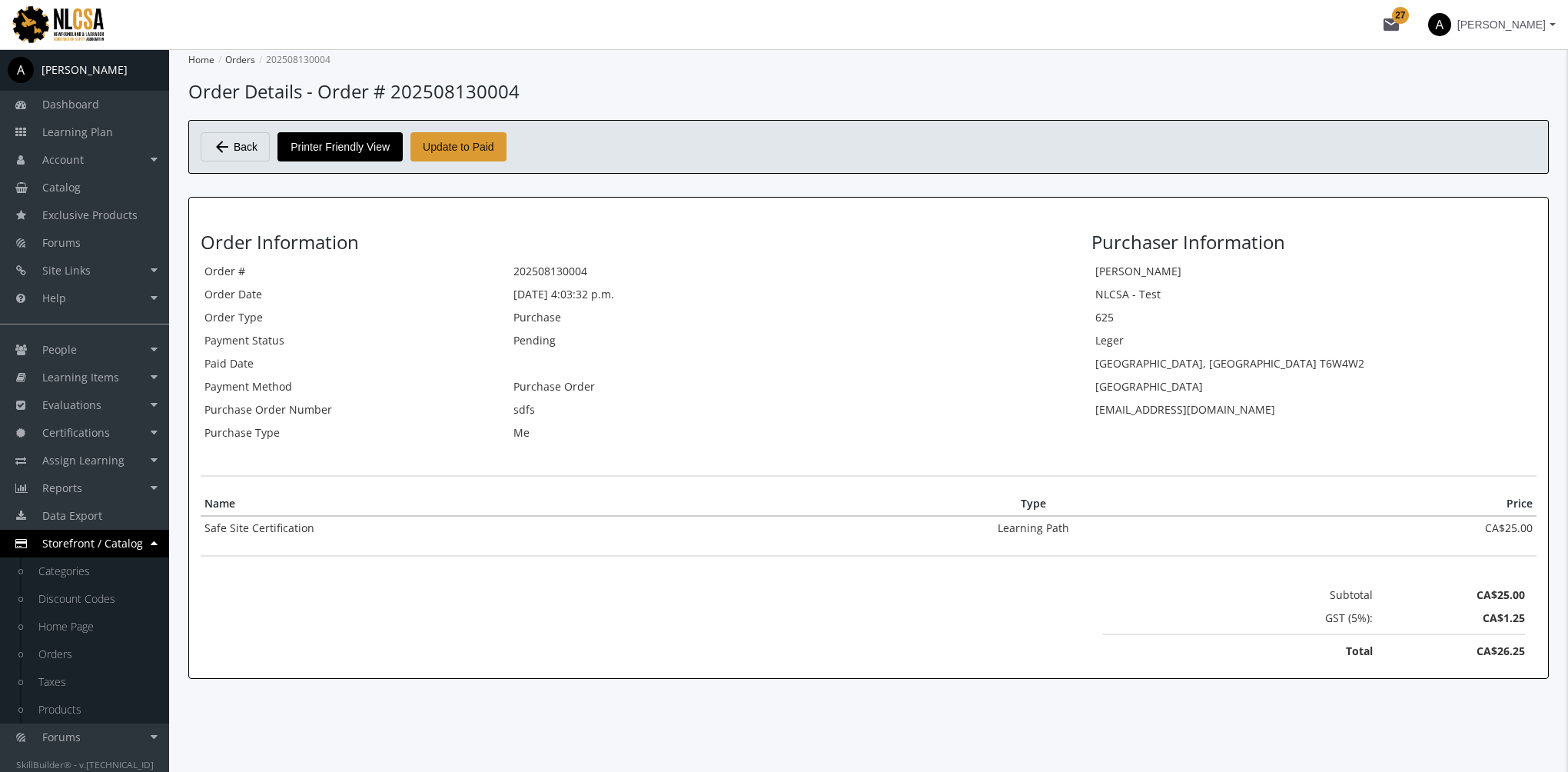
click at [470, 145] on span "Update to Paid" at bounding box center [458, 147] width 72 height 28
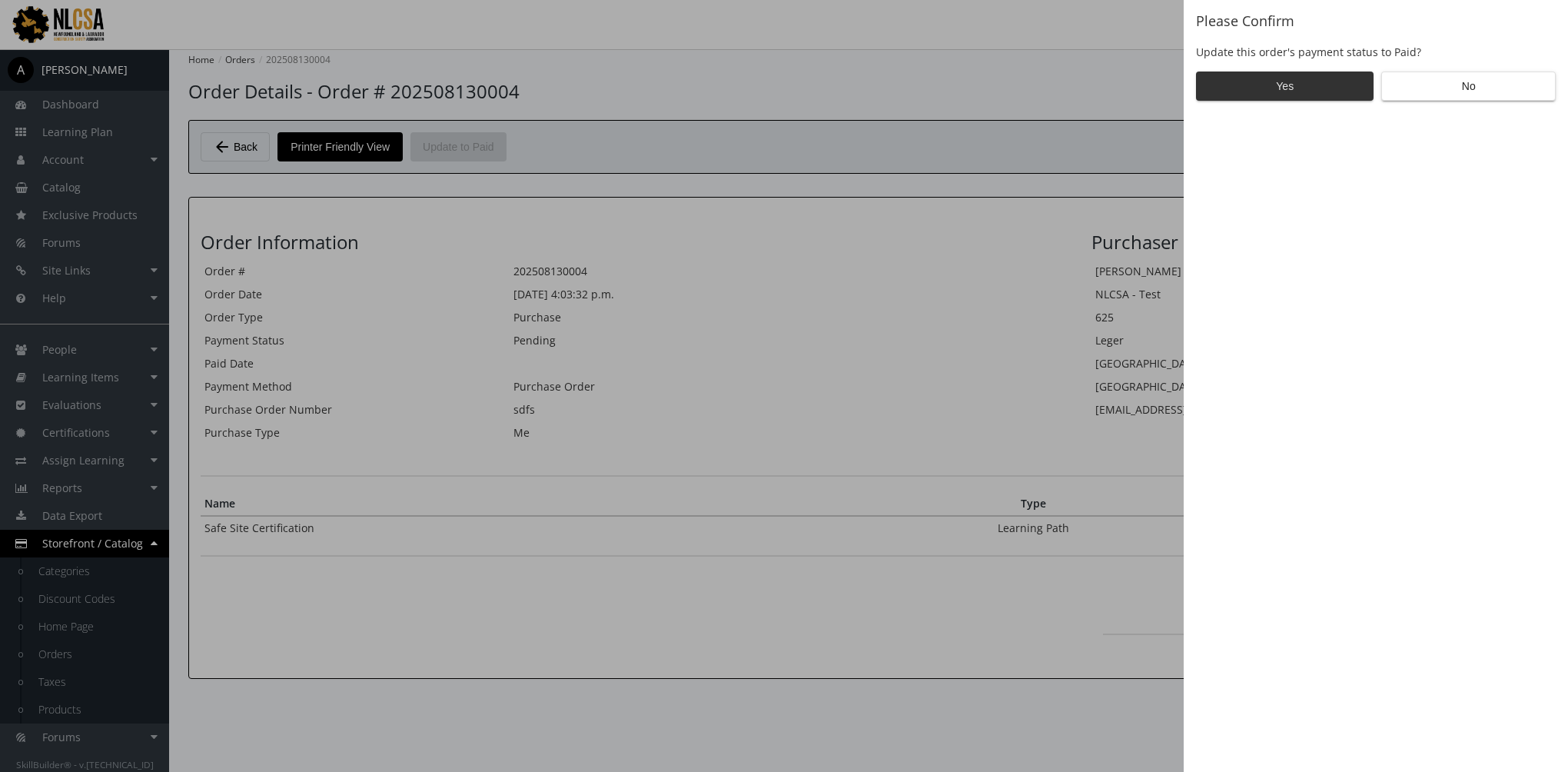
click at [1260, 92] on span "Yes" at bounding box center [1285, 86] width 152 height 28
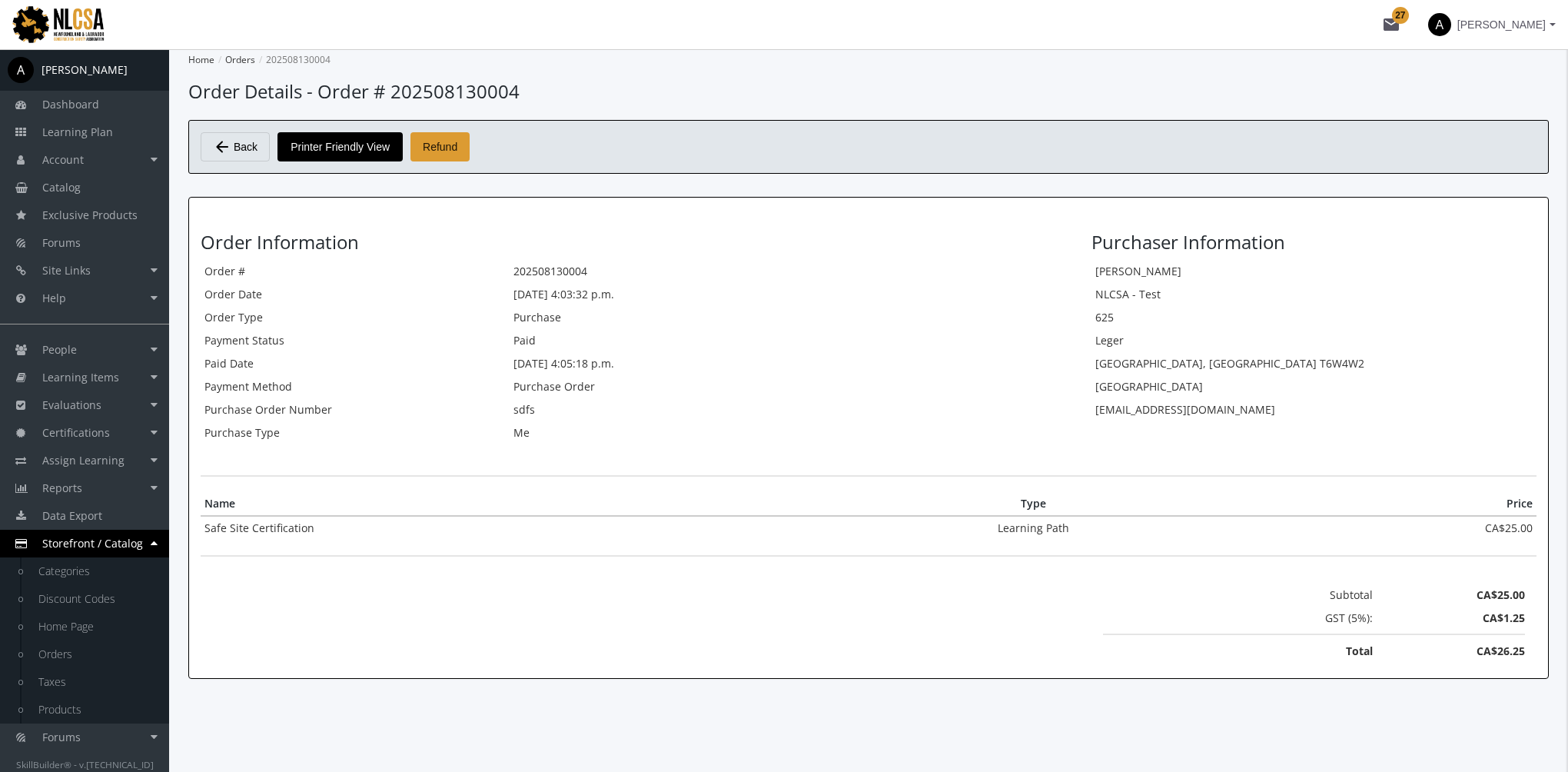
click at [438, 150] on span "Refund" at bounding box center [440, 147] width 35 height 28
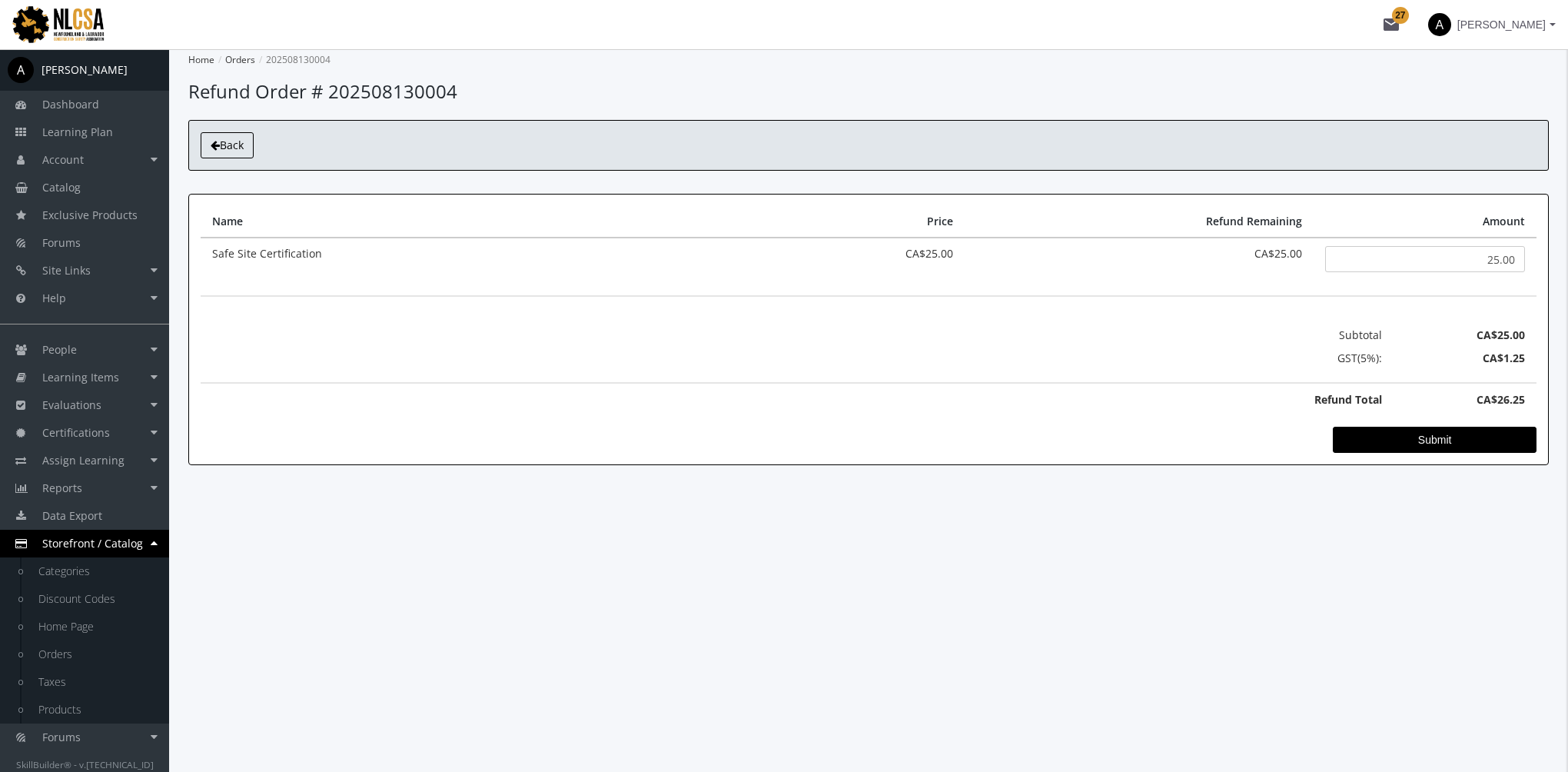
click at [220, 151] on span "Back" at bounding box center [232, 145] width 24 height 15
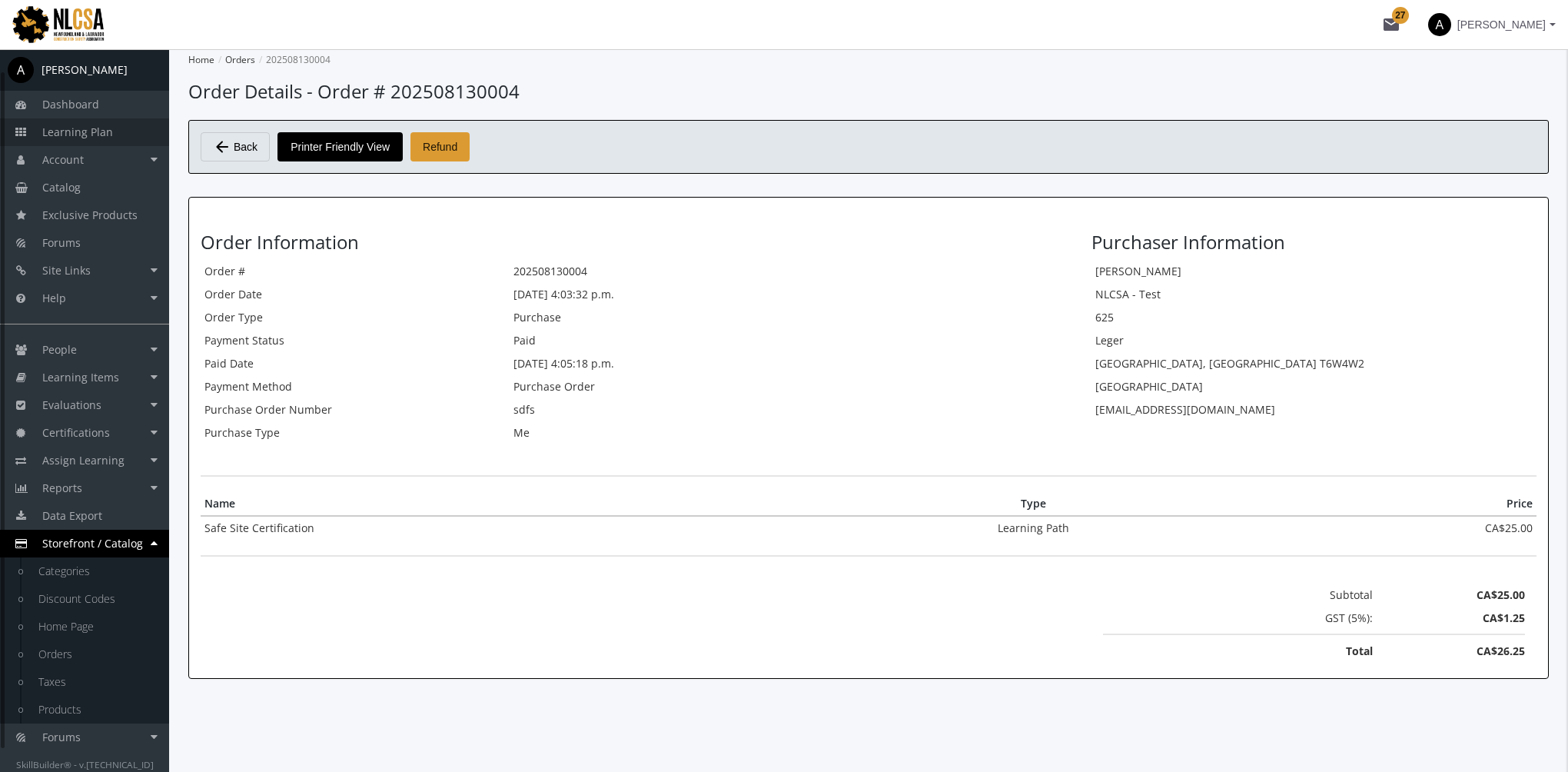
click at [100, 136] on span "Learning Plan" at bounding box center [78, 132] width 71 height 15
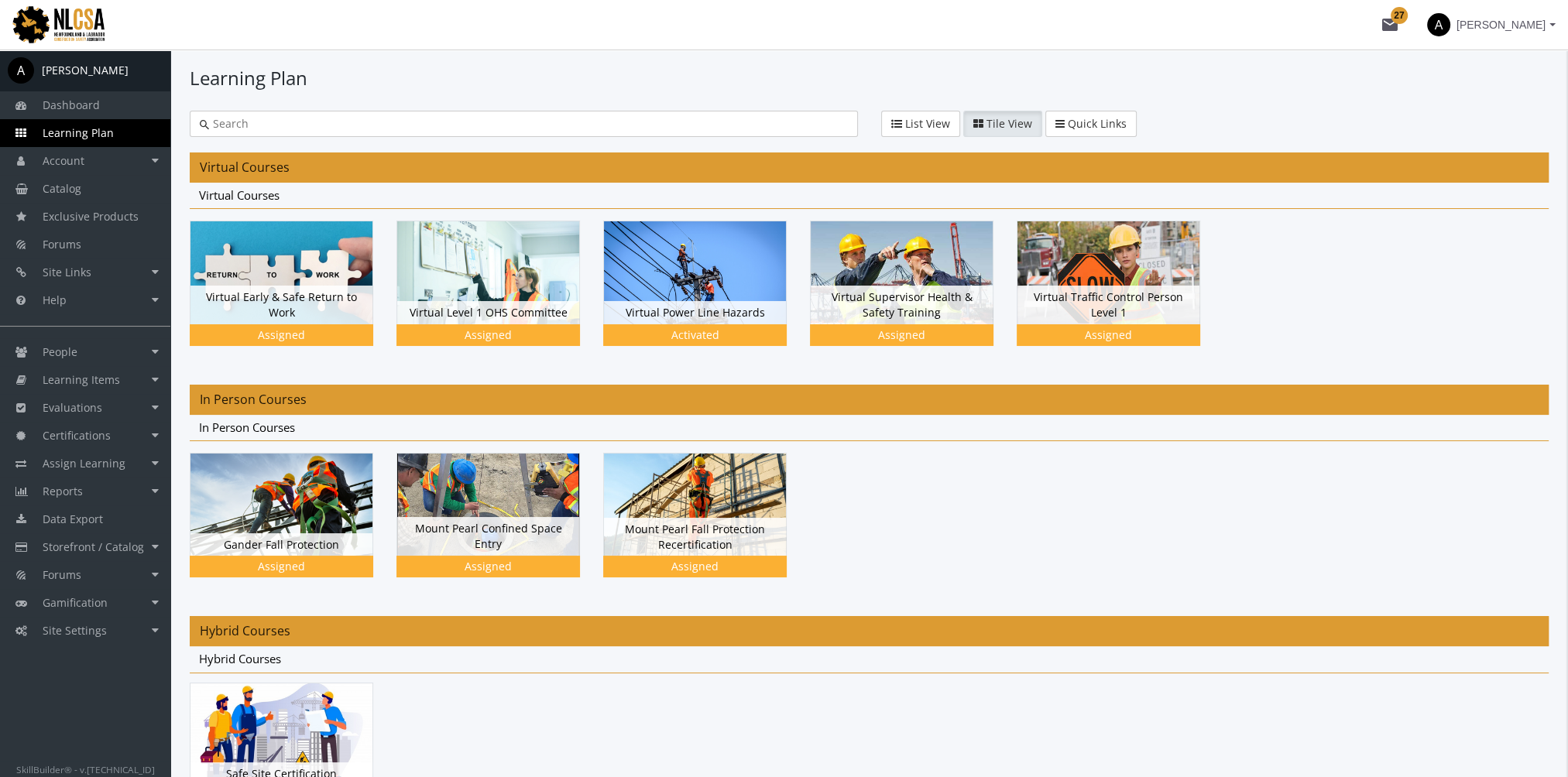
click at [294, 324] on img at bounding box center [281, 272] width 182 height 102
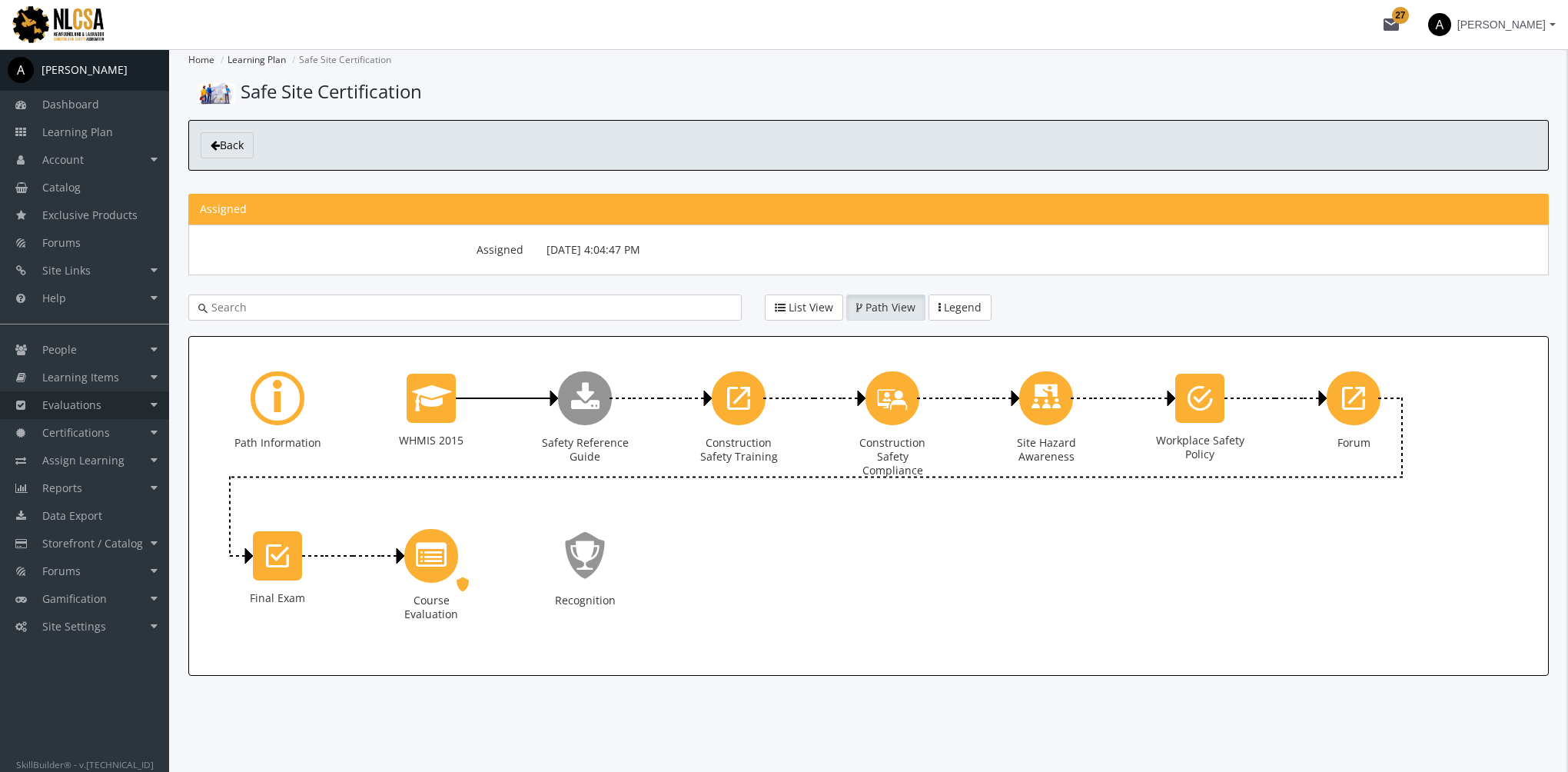
click at [126, 406] on link "Evaluations" at bounding box center [84, 405] width 169 height 28
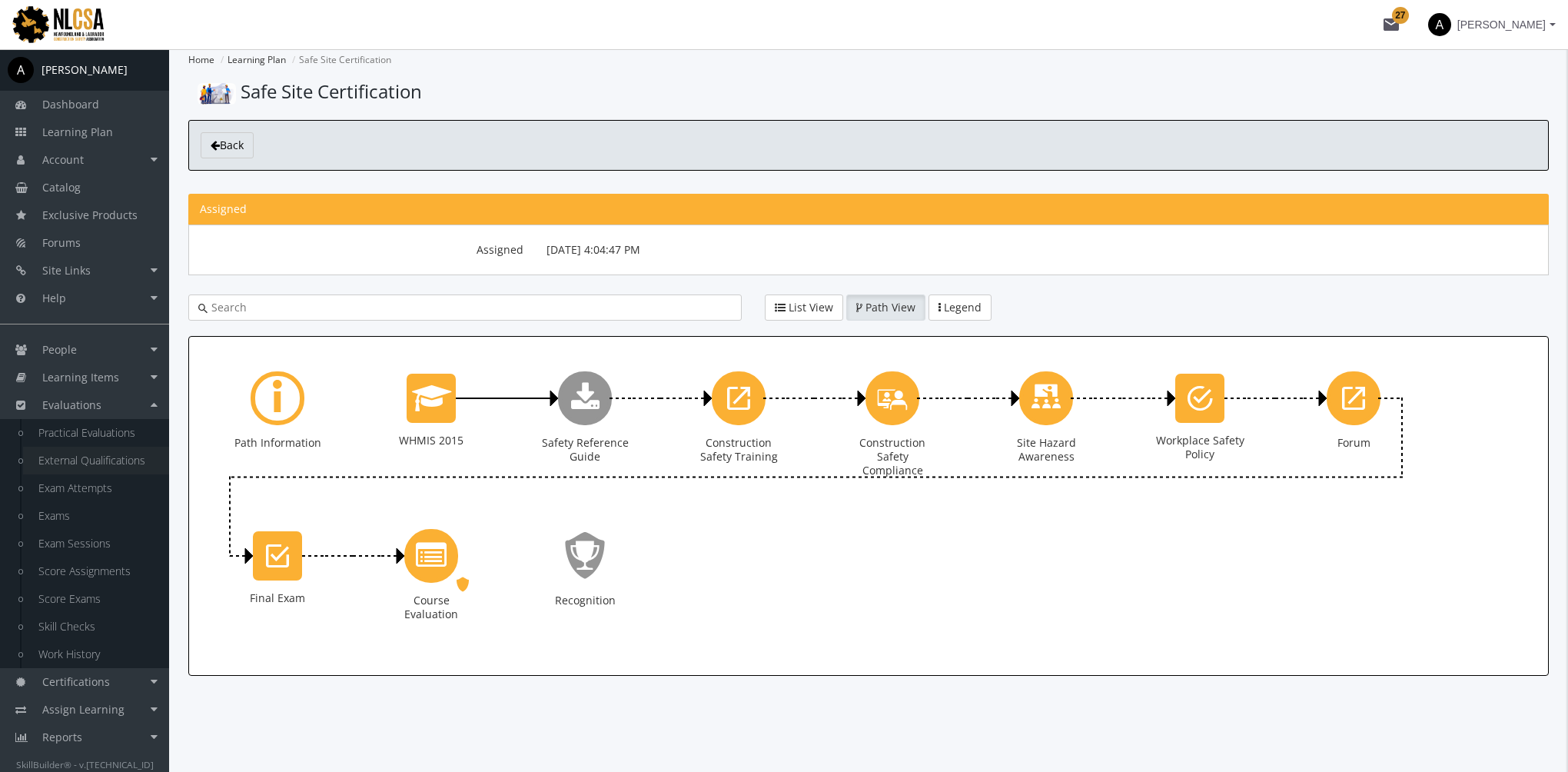
click at [113, 460] on link "External Qualifications" at bounding box center [96, 461] width 146 height 28
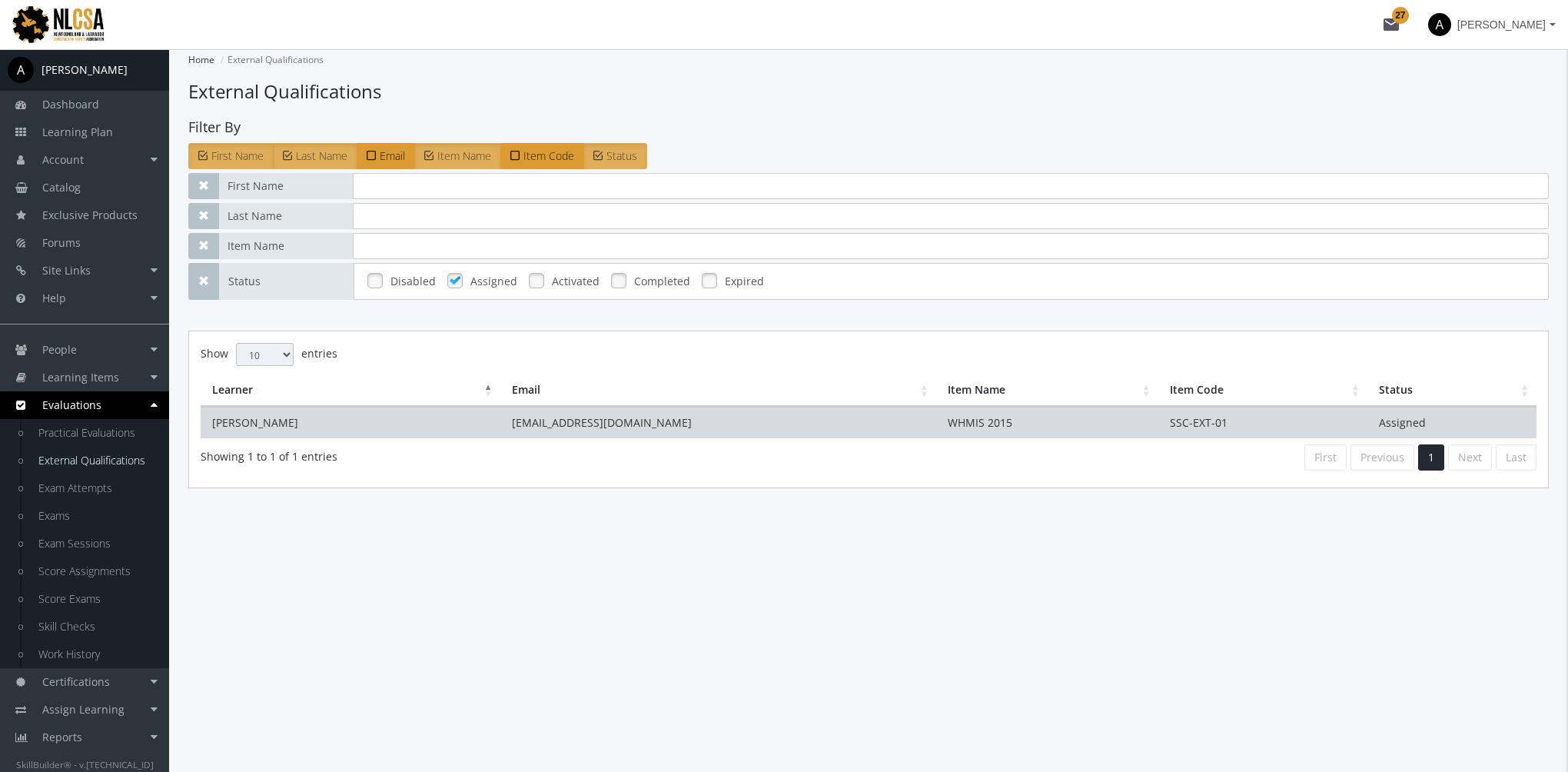
click at [393, 428] on td "Ramchandani, Amit" at bounding box center [351, 422] width 300 height 31
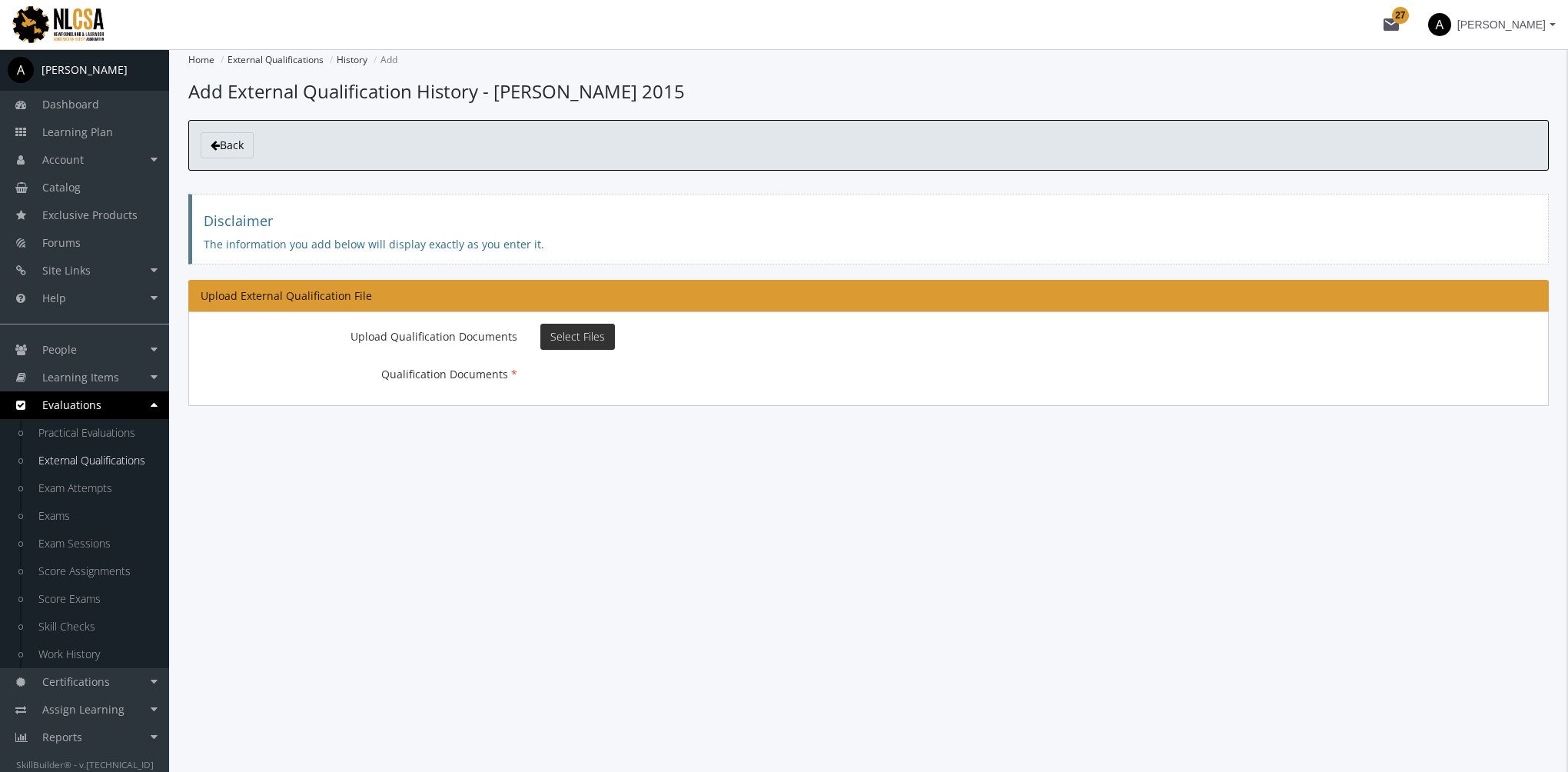
click at [576, 338] on span "Select Files" at bounding box center [577, 336] width 55 height 15
type input "C:\fakepath\WHMIS_2015_Certificate_Amit_Ramchandani_Professional.pdf"
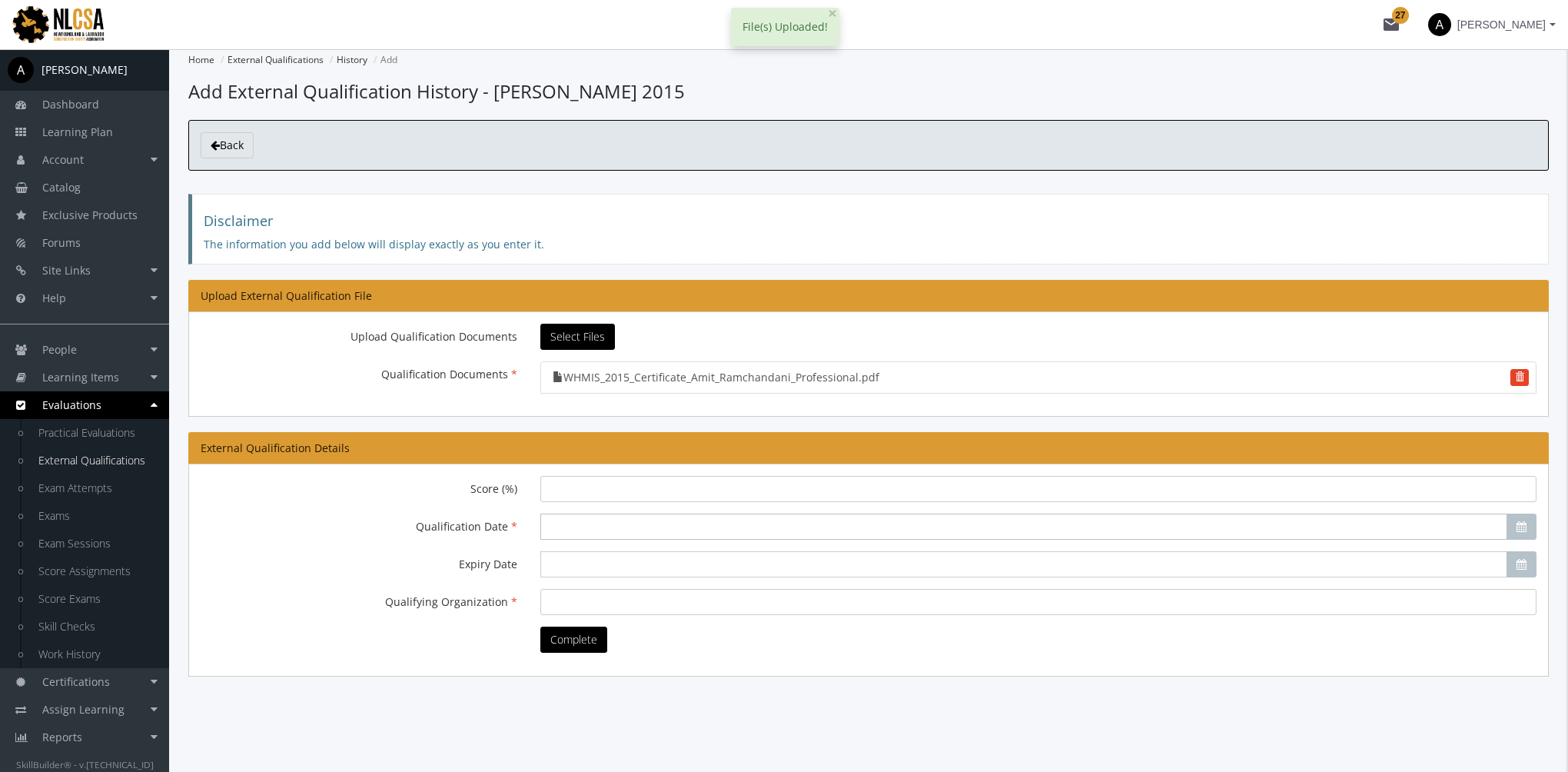
click at [578, 527] on input "Qualification Date" at bounding box center [1024, 527] width 967 height 26
click at [640, 648] on button "13" at bounding box center [637, 643] width 28 height 24
type input "2025-08-13"
click at [575, 596] on input "Qualifying Organization" at bounding box center [1039, 602] width 996 height 26
type input "Safety Company"
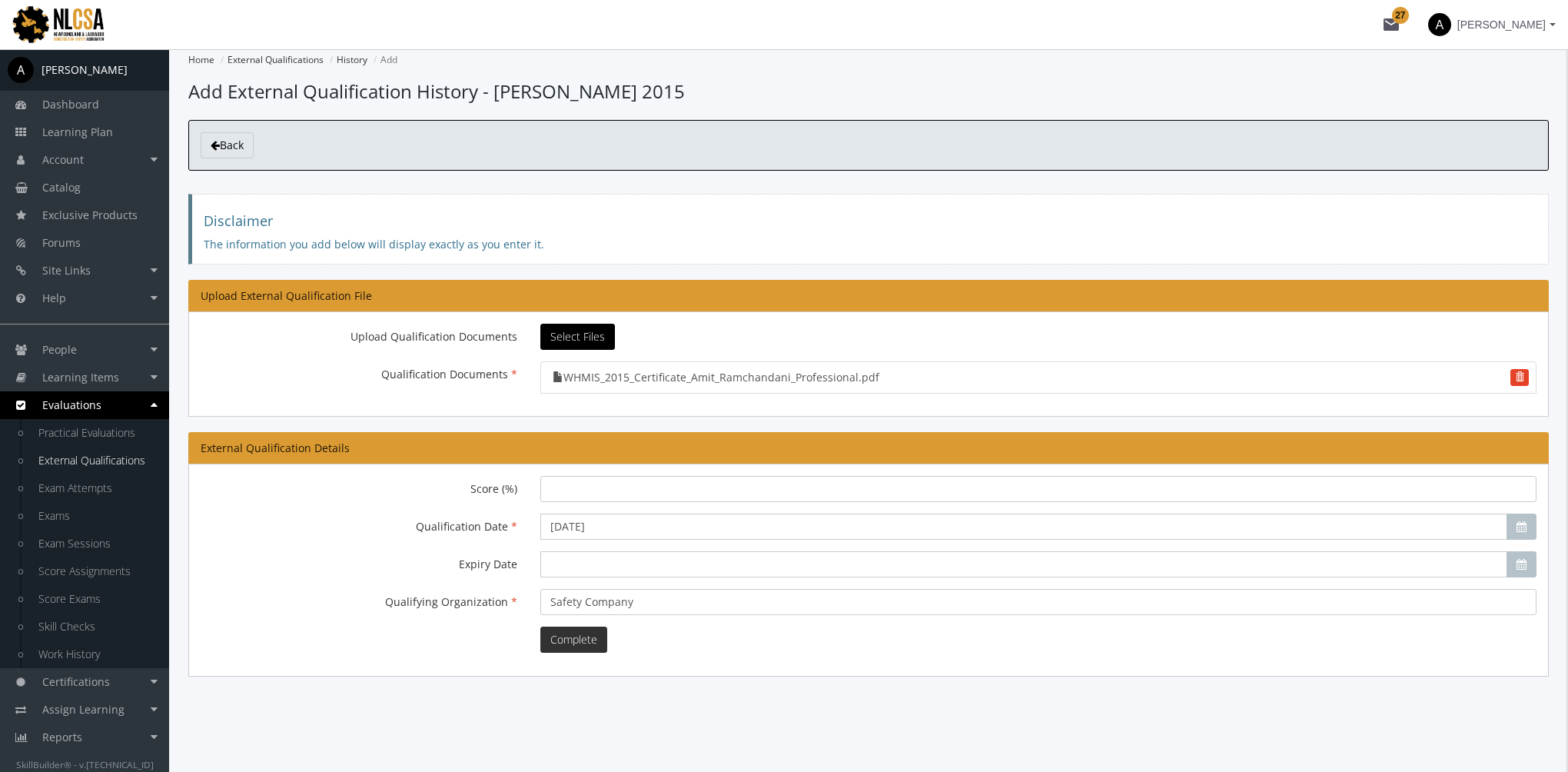
click at [586, 637] on button "Complete" at bounding box center [573, 639] width 67 height 26
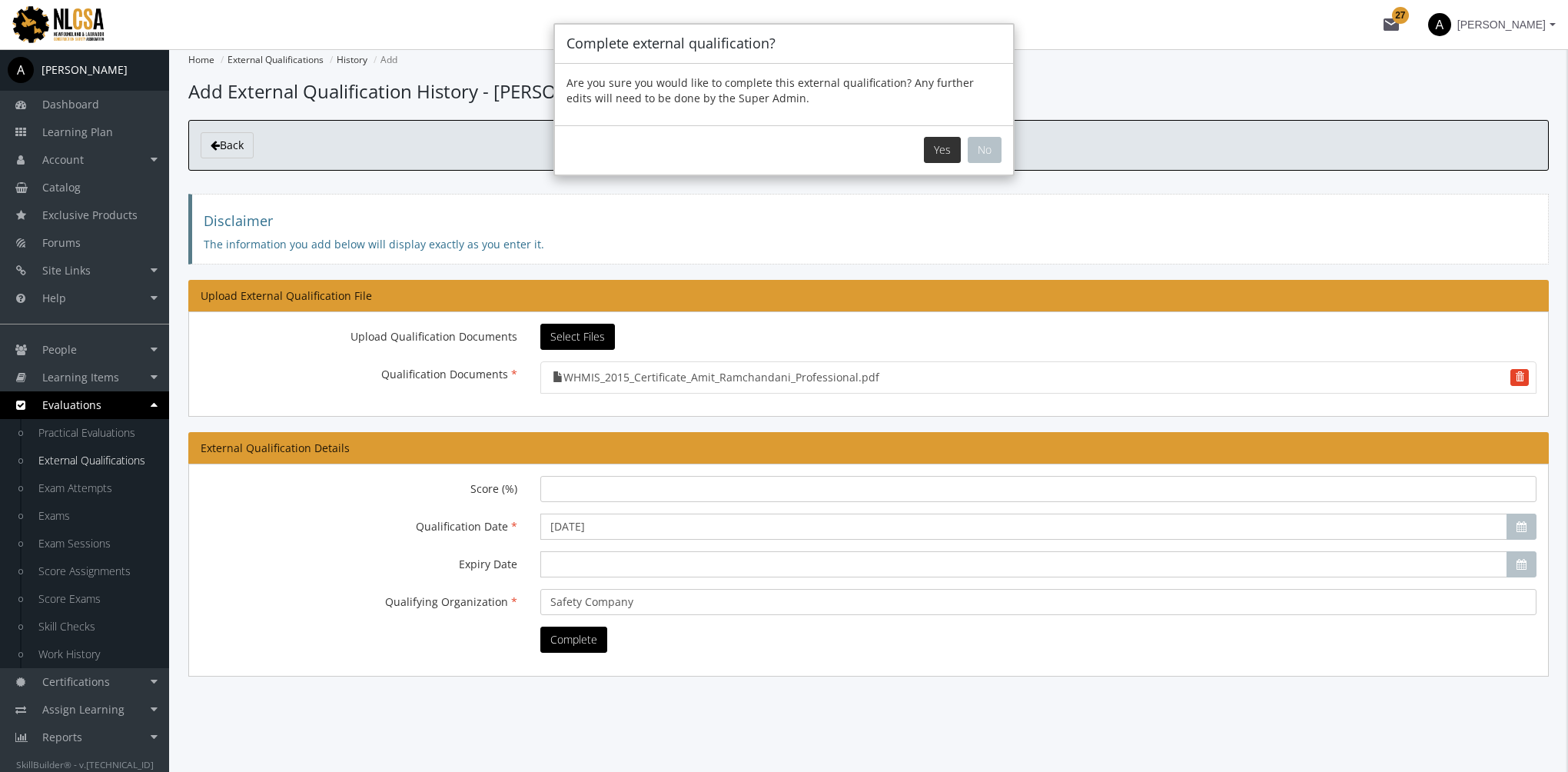
click at [940, 138] on button "Yes" at bounding box center [943, 150] width 37 height 26
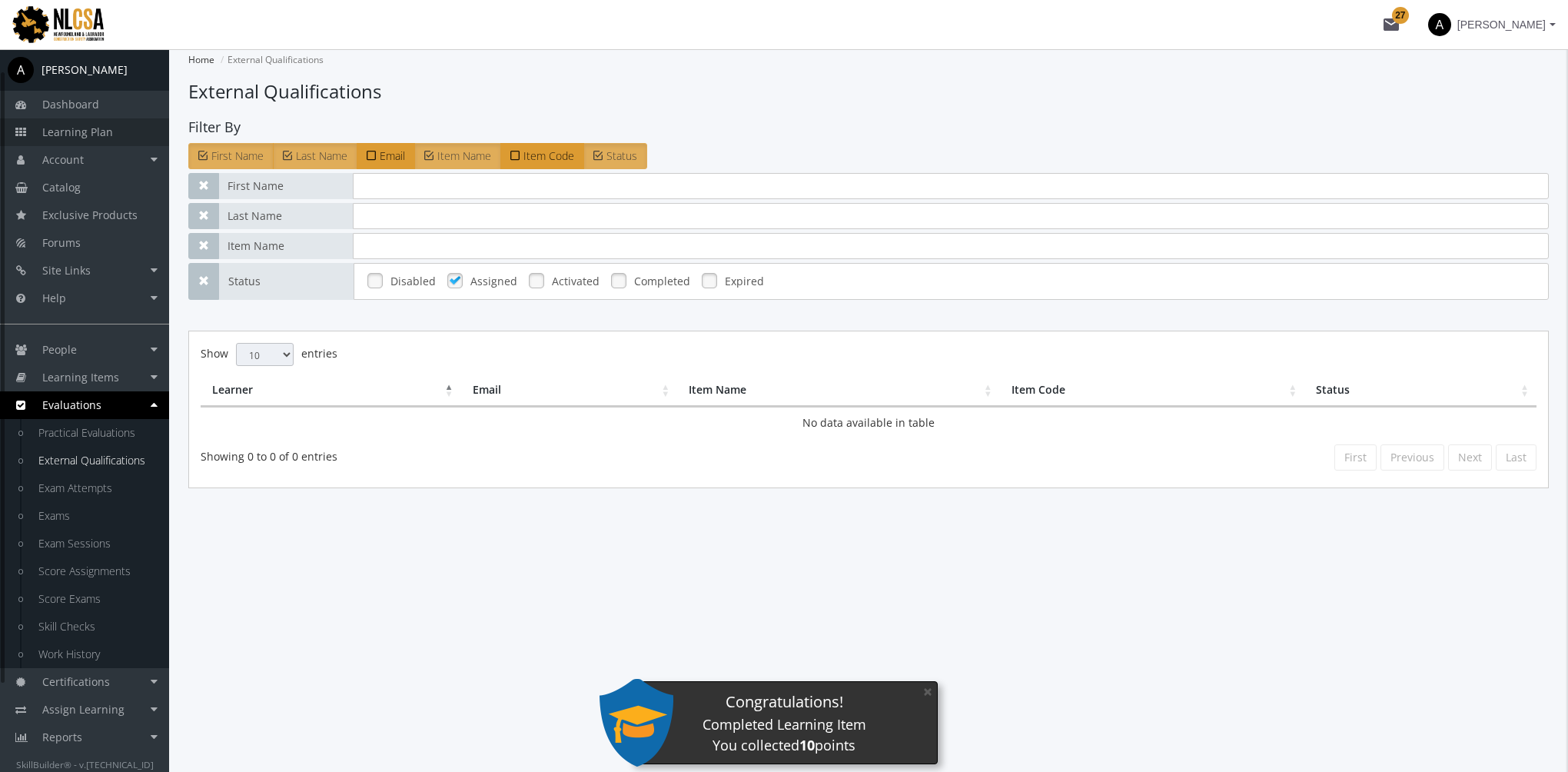
click at [68, 135] on span "Learning Plan" at bounding box center [78, 132] width 71 height 15
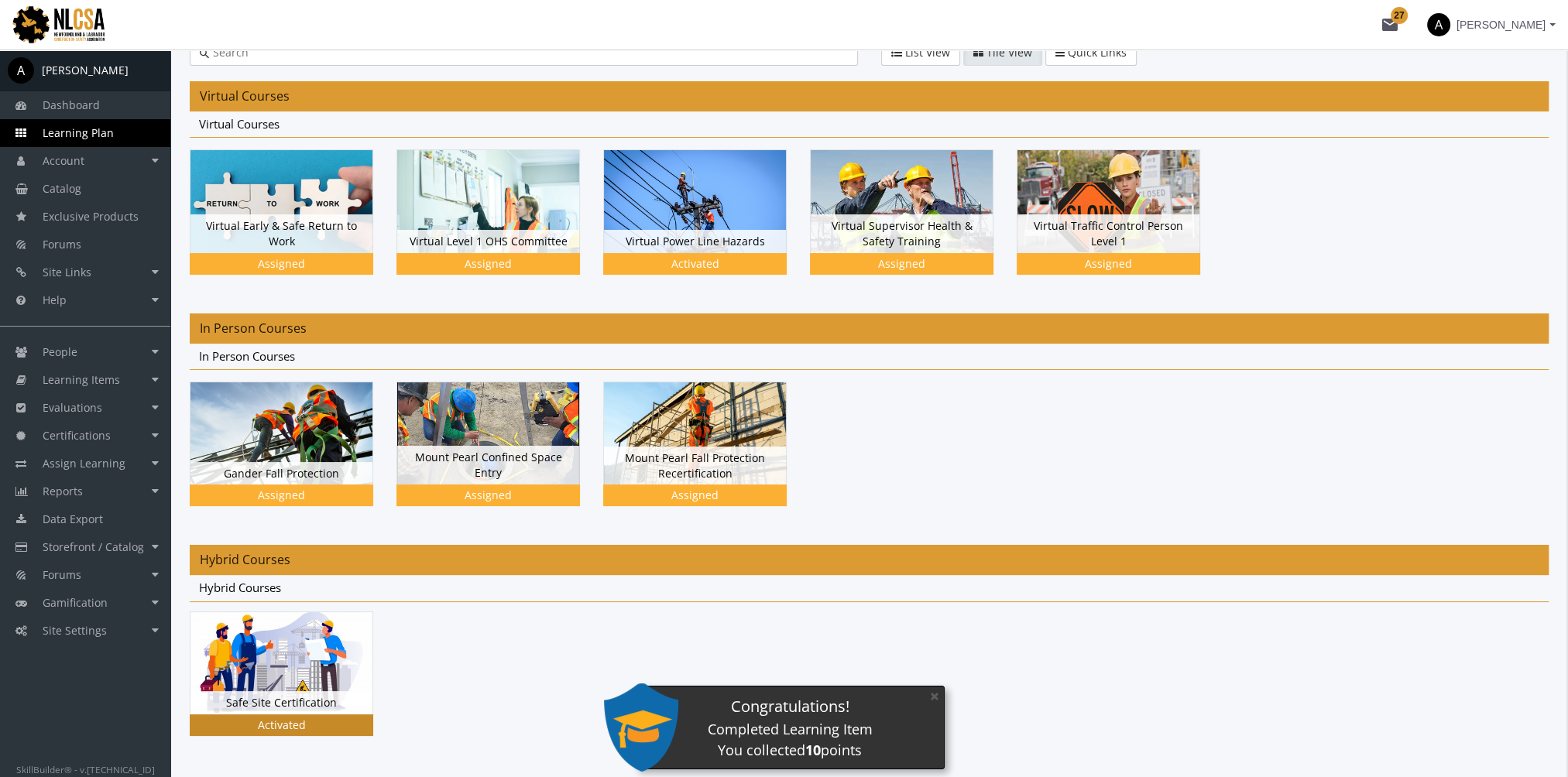
scroll to position [132, 0]
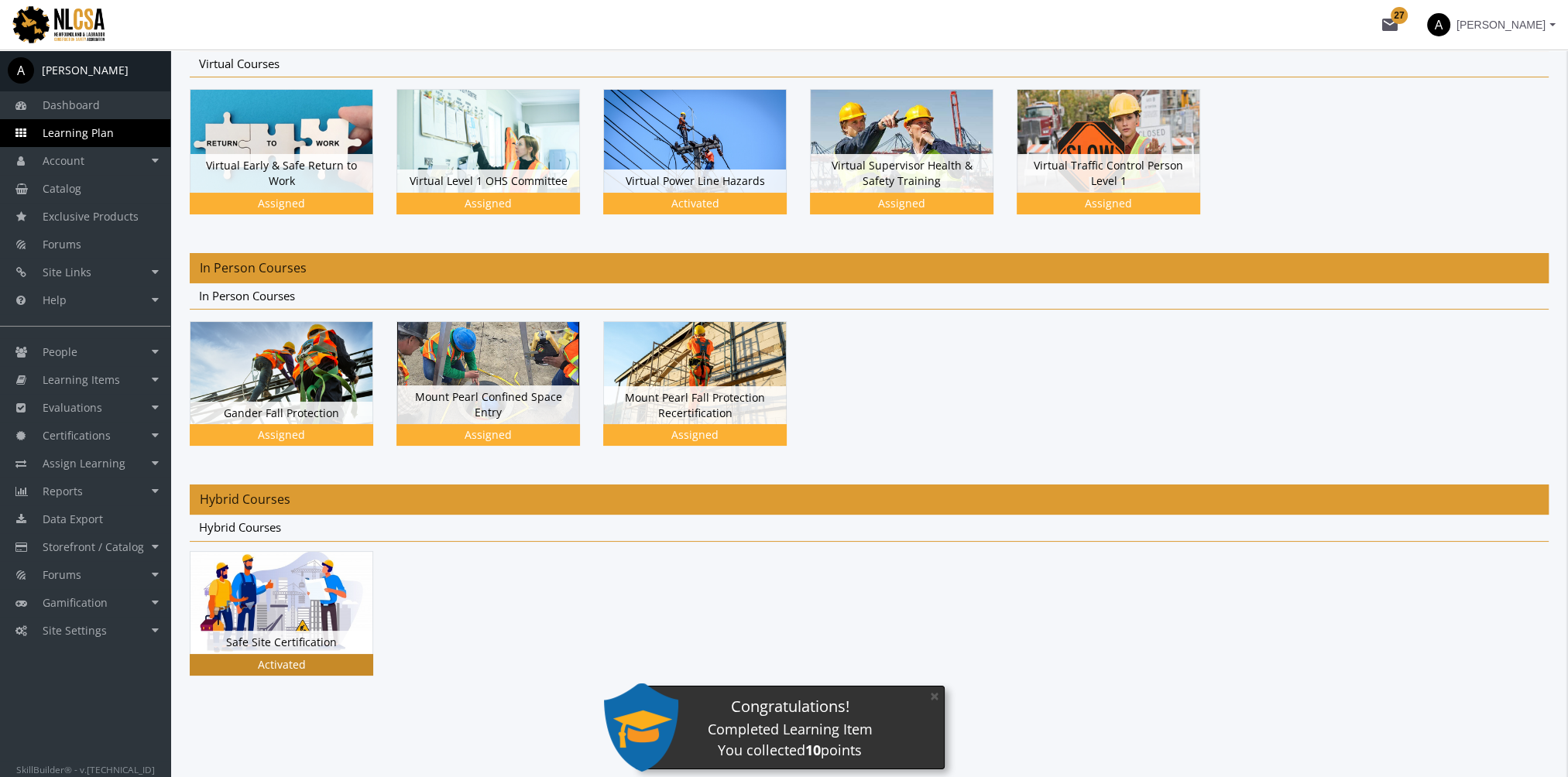
click at [288, 594] on img at bounding box center [281, 603] width 182 height 102
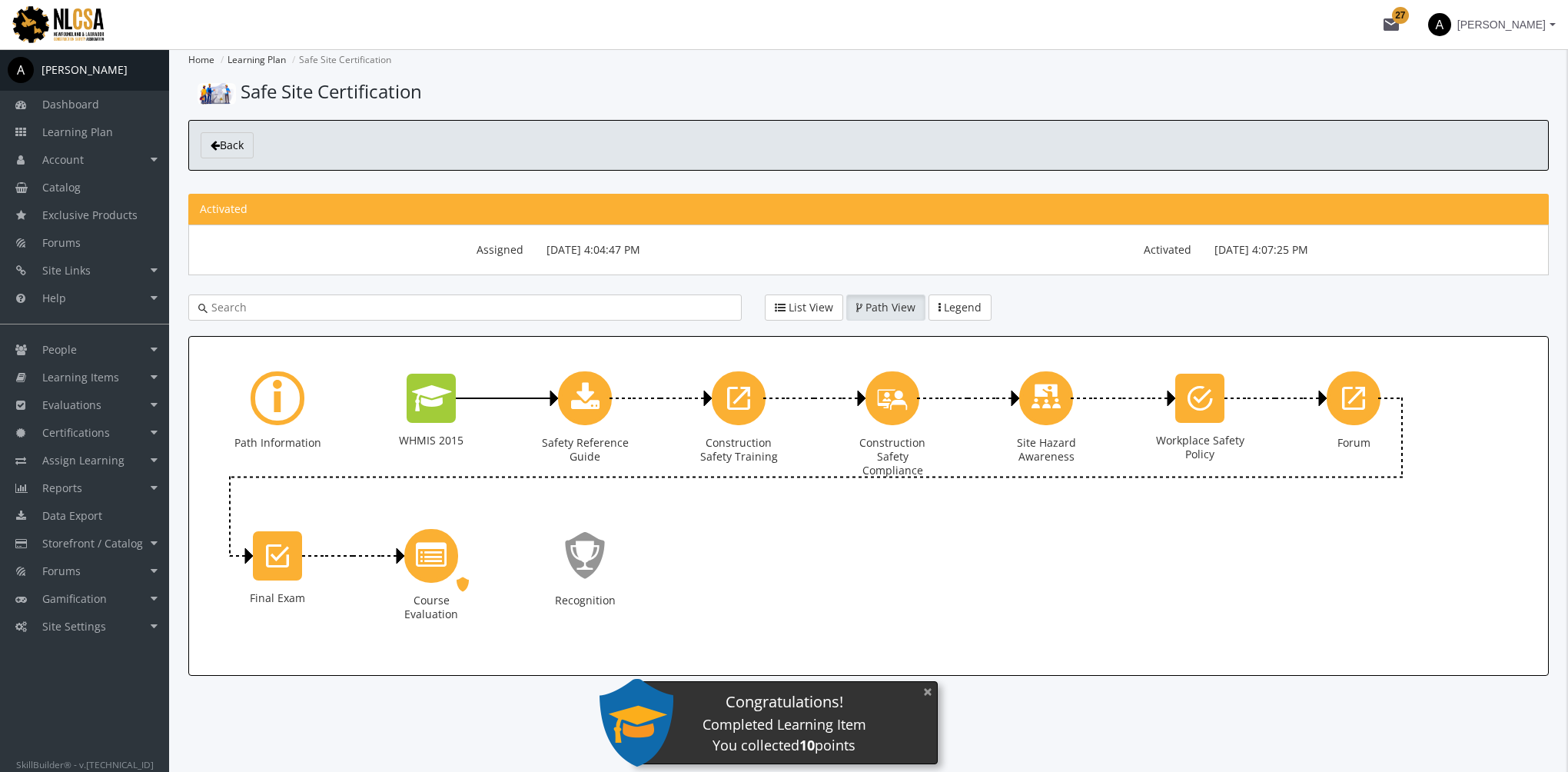
click at [927, 694] on button "×" at bounding box center [928, 691] width 24 height 31
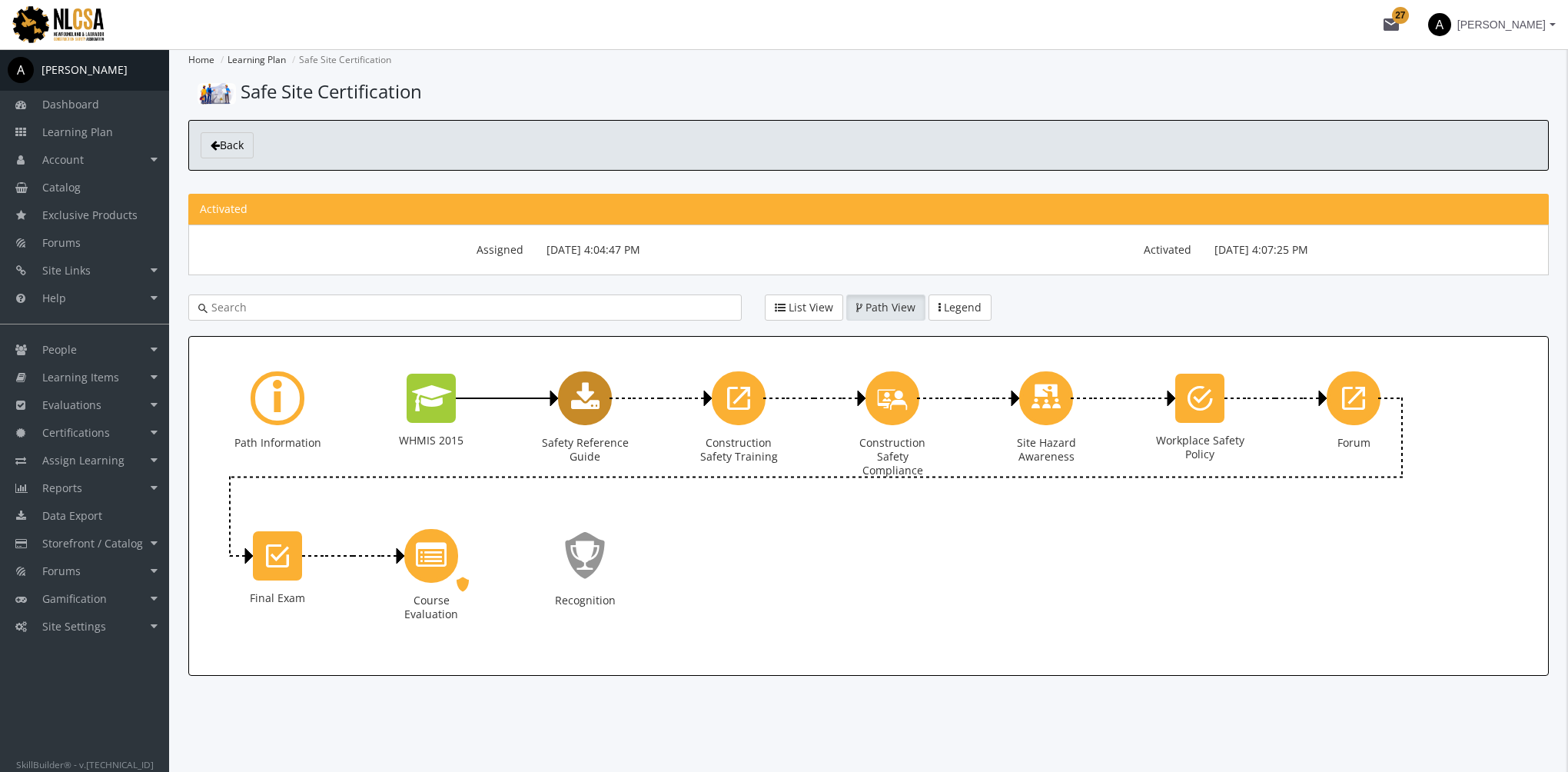
click at [600, 405] on div "Safety Reference Guide" at bounding box center [585, 399] width 54 height 54
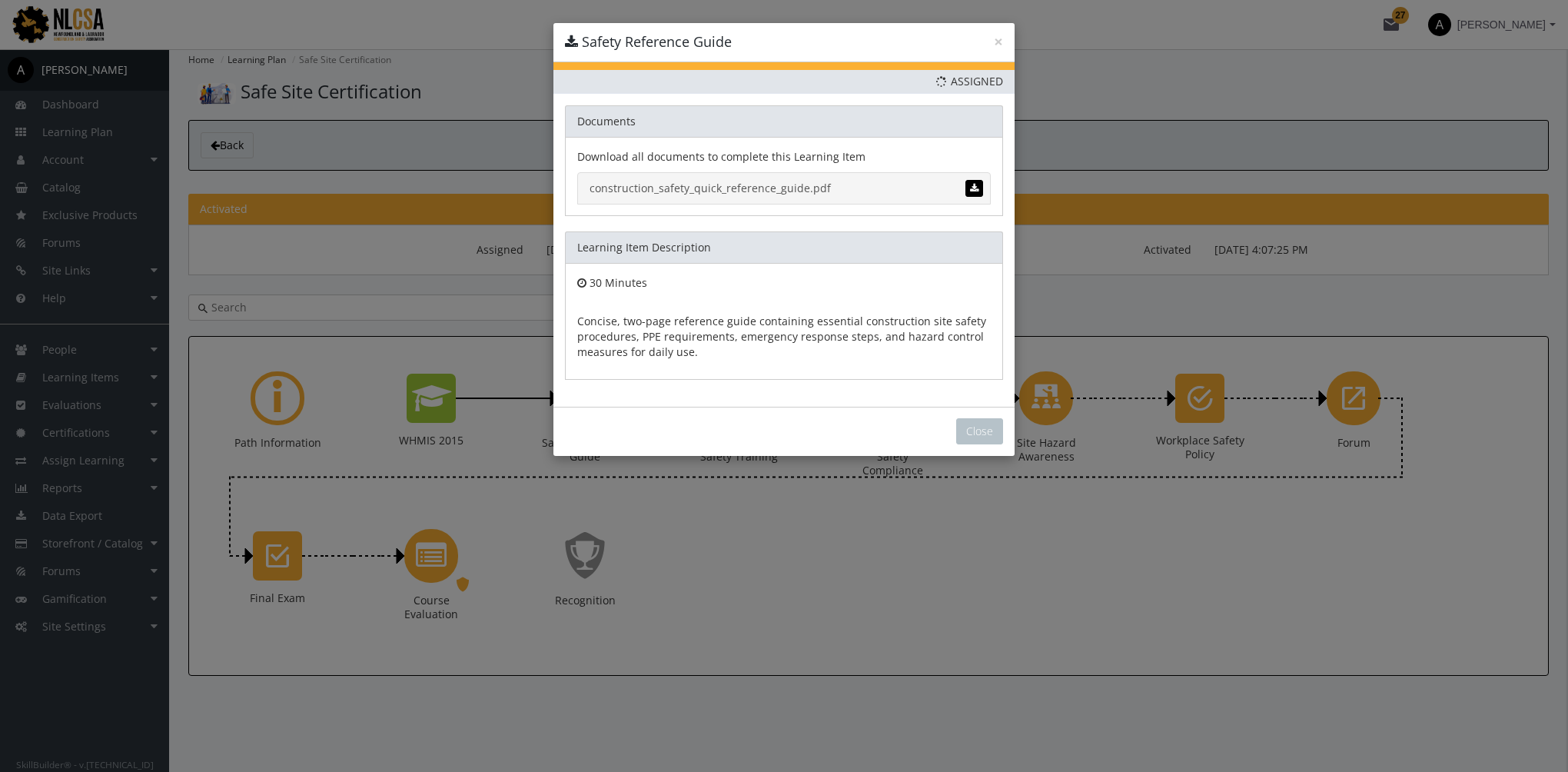
click at [726, 187] on link "construction_safety_quick_reference_guide.pdf" at bounding box center [783, 188] width 413 height 32
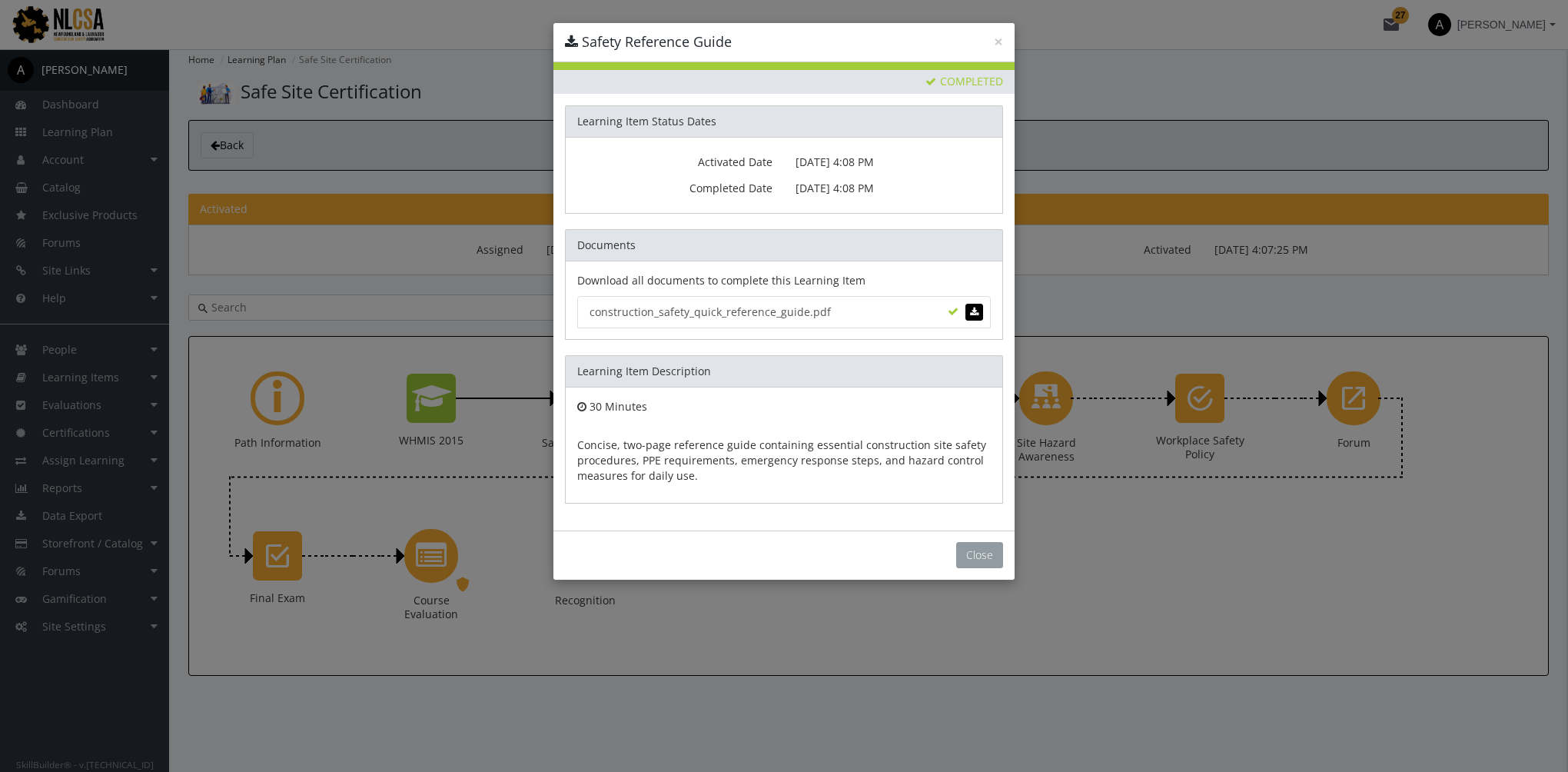
click at [974, 547] on button "Close" at bounding box center [980, 555] width 47 height 26
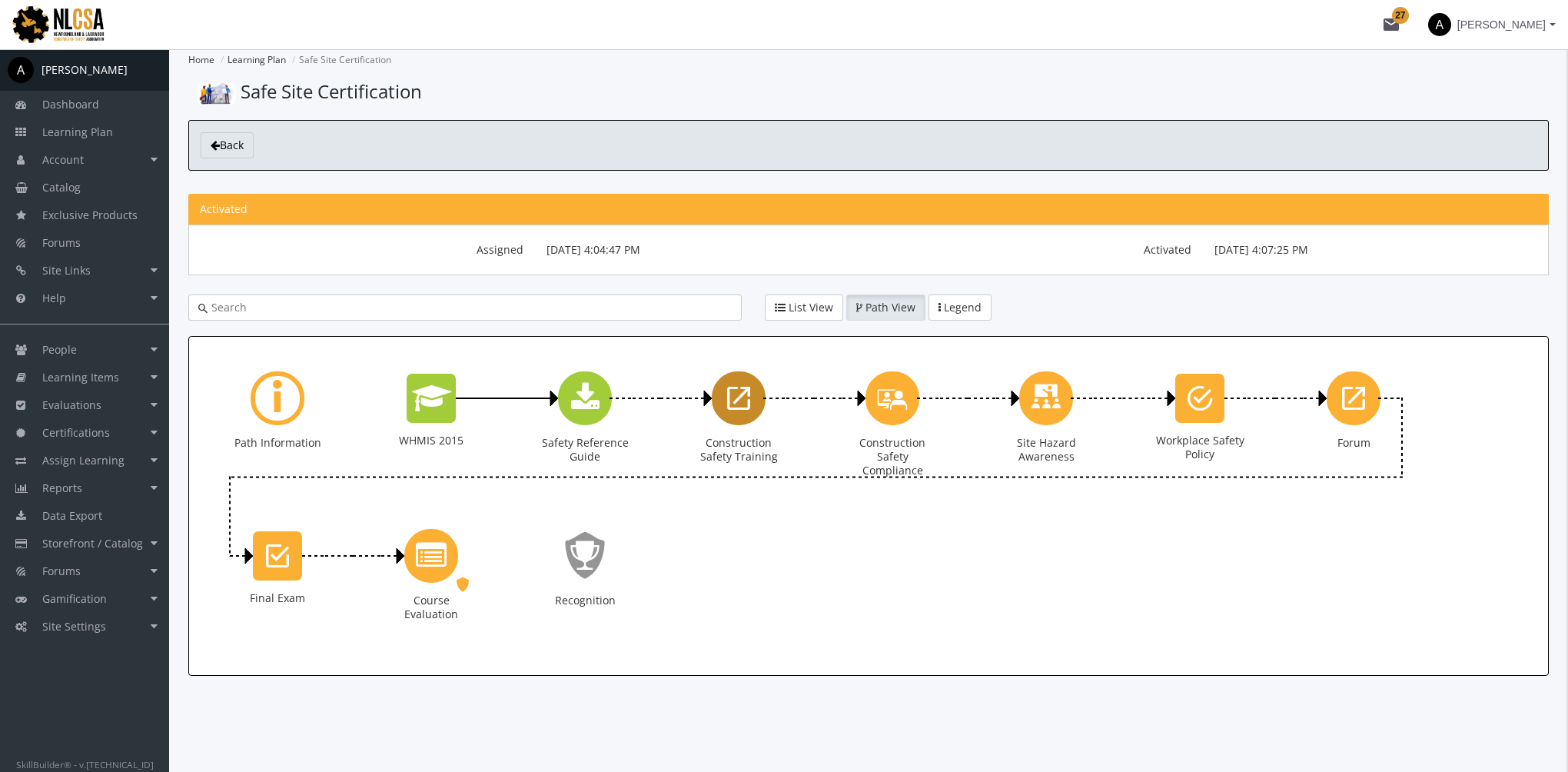
click at [740, 405] on icon "Construction Safety Training" at bounding box center [738, 398] width 23 height 30
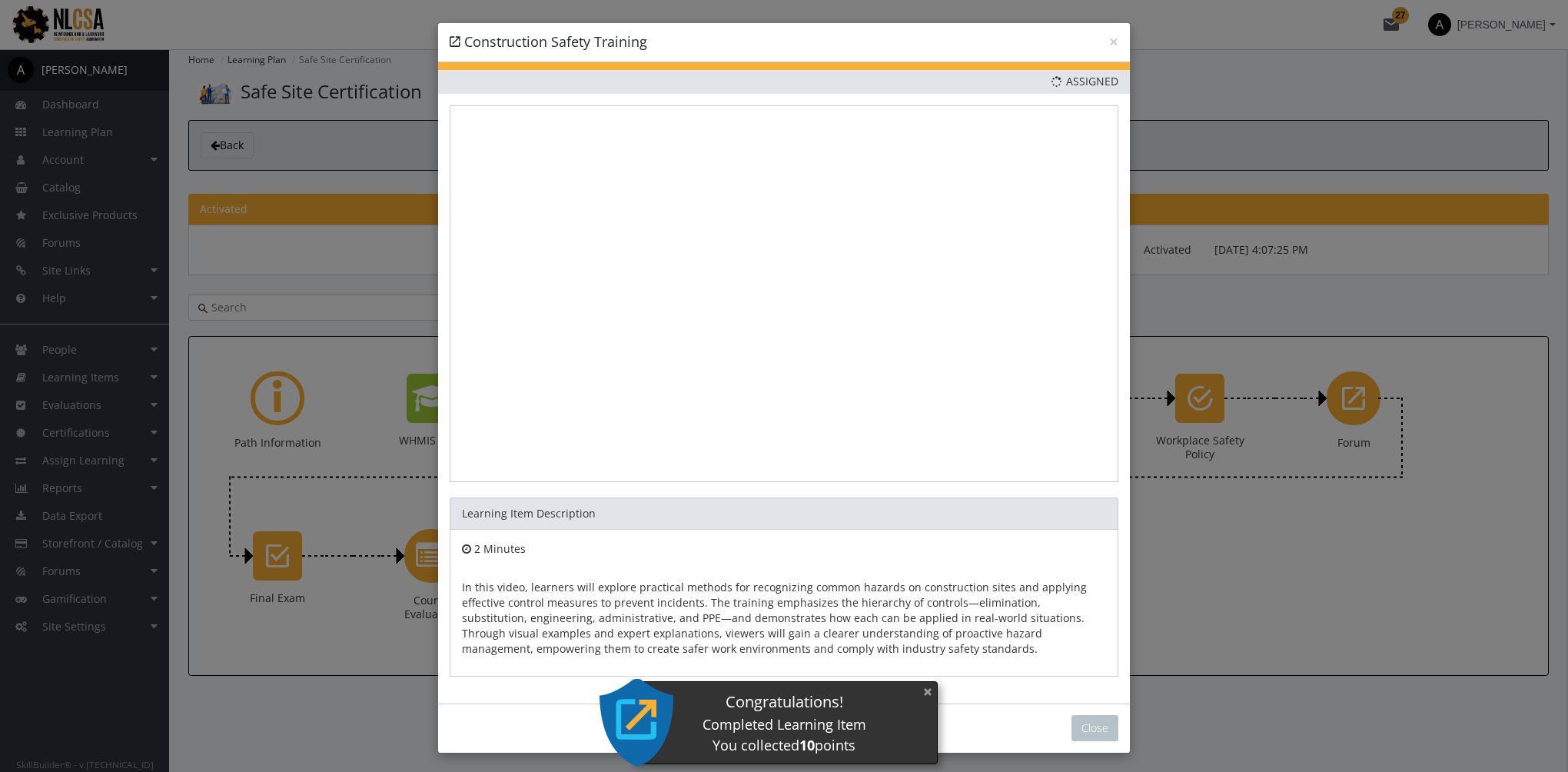
click at [926, 692] on button "×" at bounding box center [928, 691] width 24 height 31
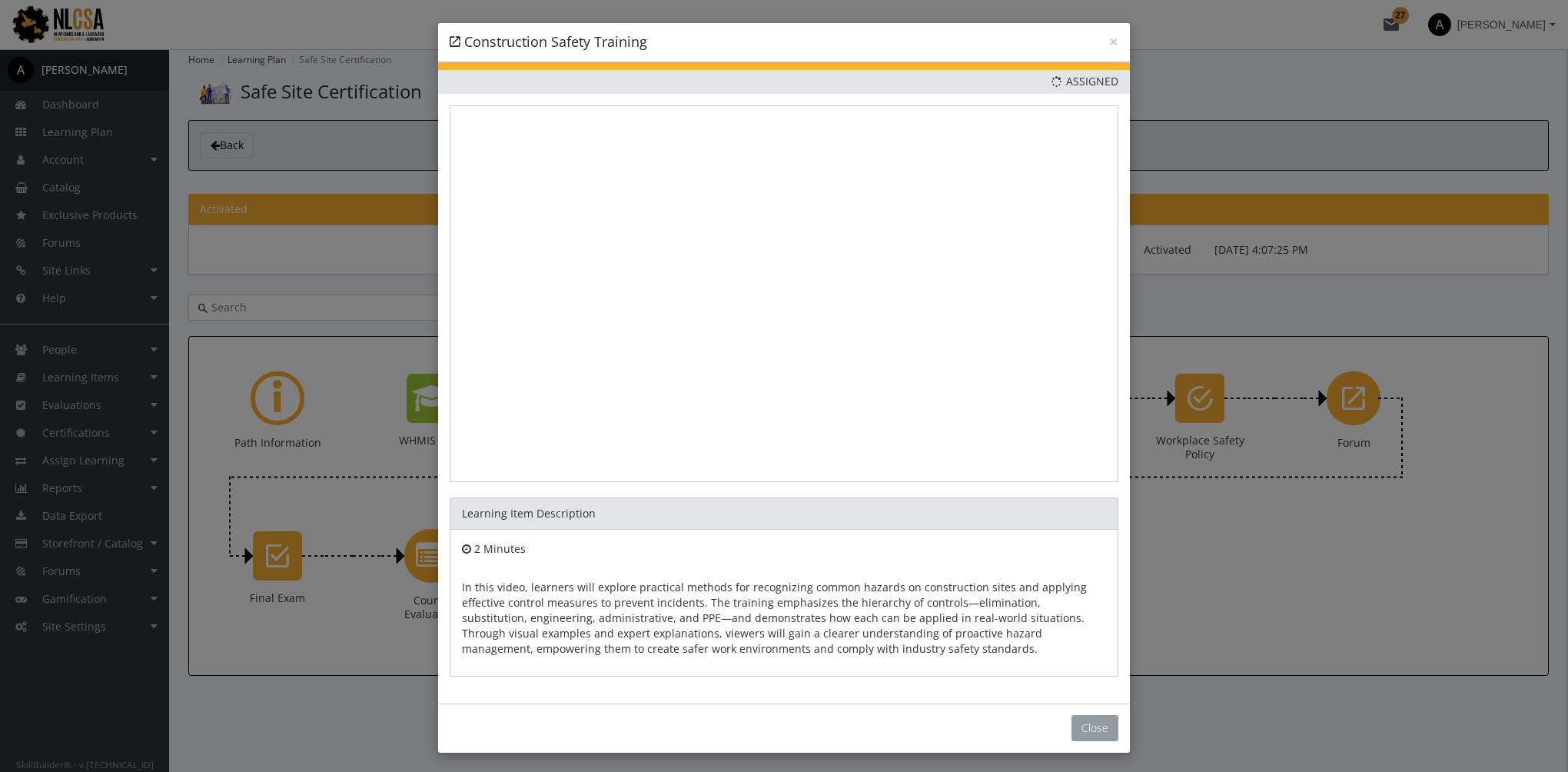
click at [1087, 716] on button "Close" at bounding box center [1095, 728] width 47 height 26
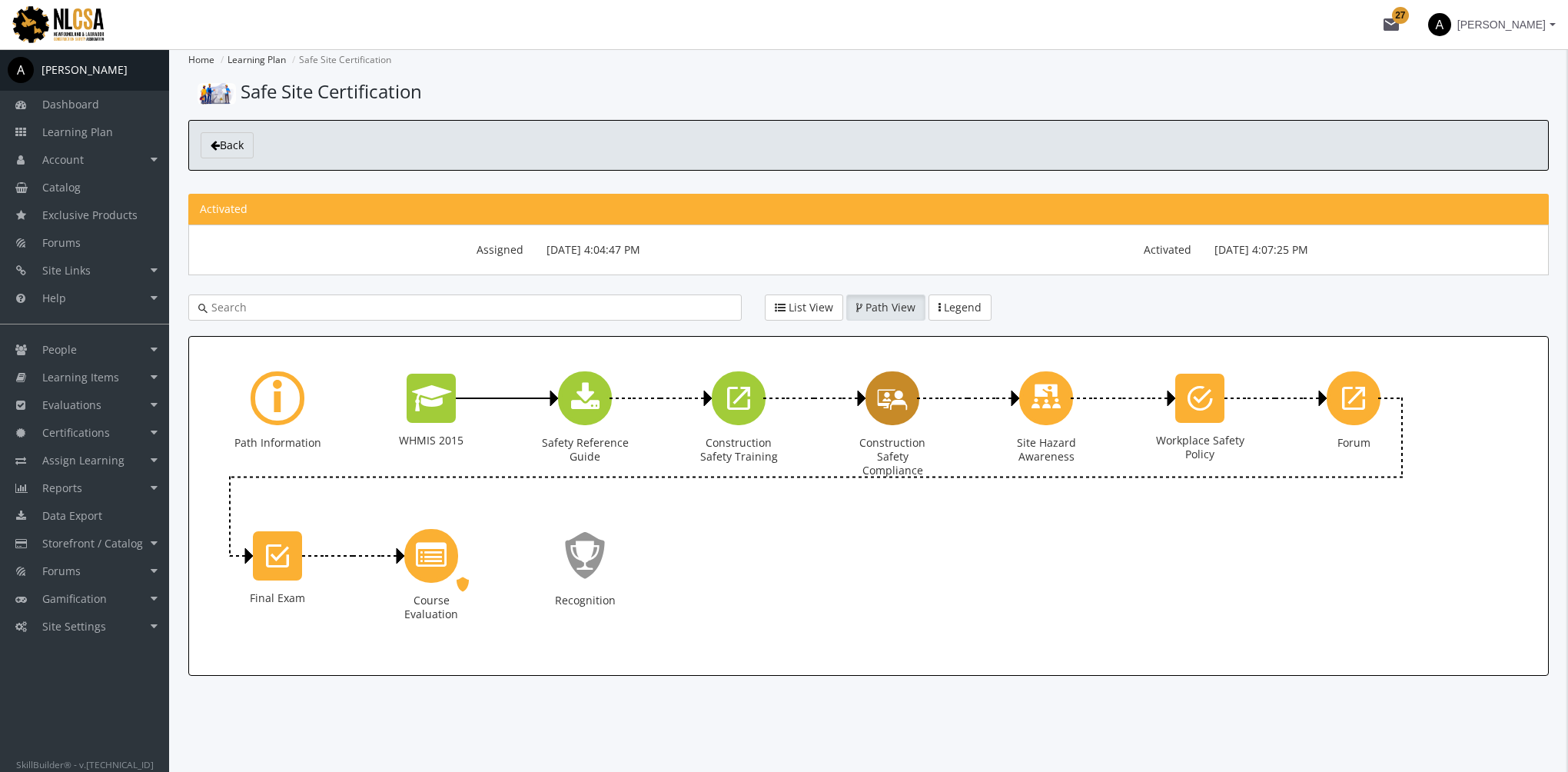
click at [897, 404] on icon "Construction Safety Compliance" at bounding box center [891, 398] width 30 height 44
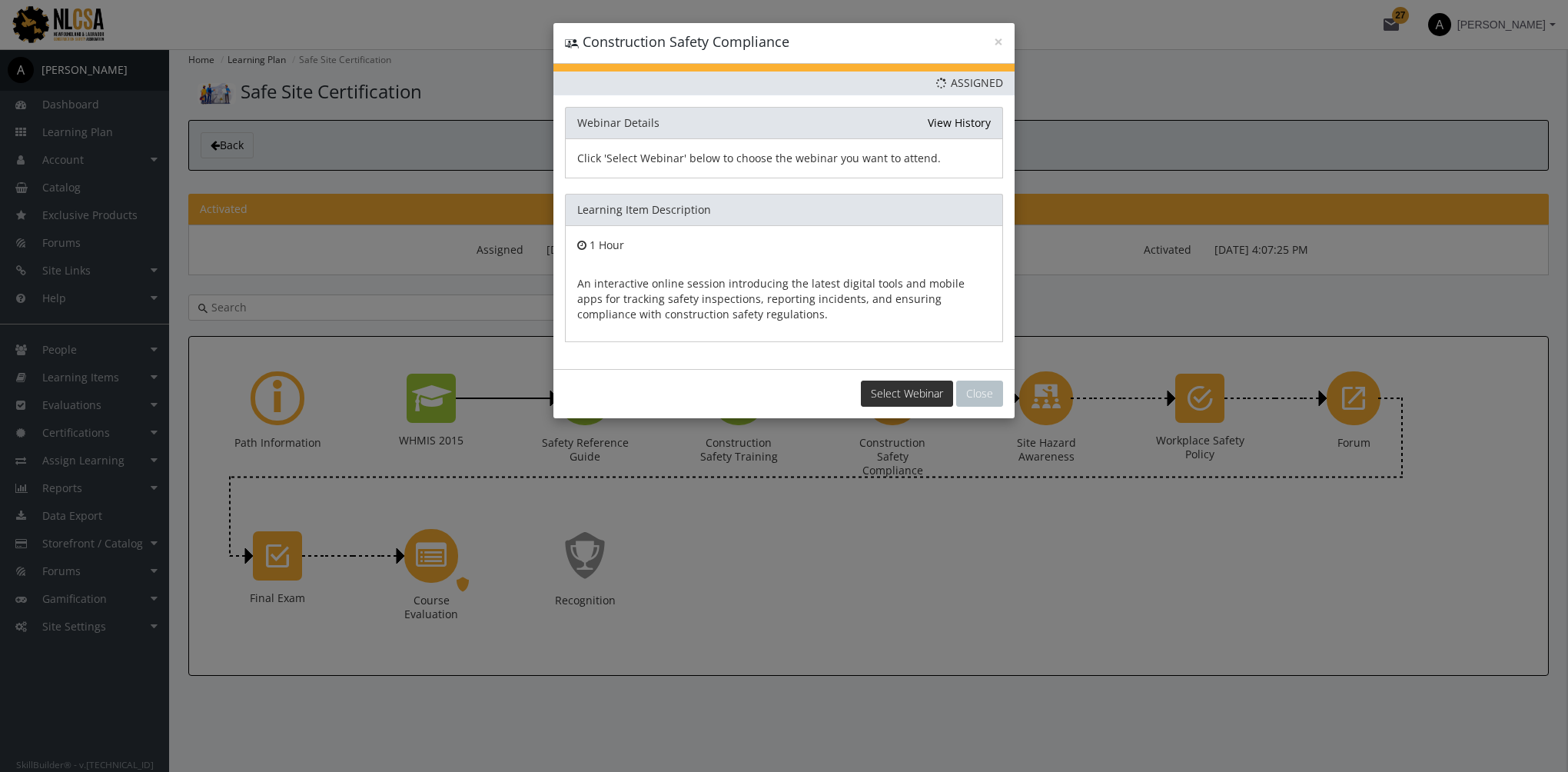
click at [898, 397] on button "Select Webinar" at bounding box center [907, 393] width 92 height 26
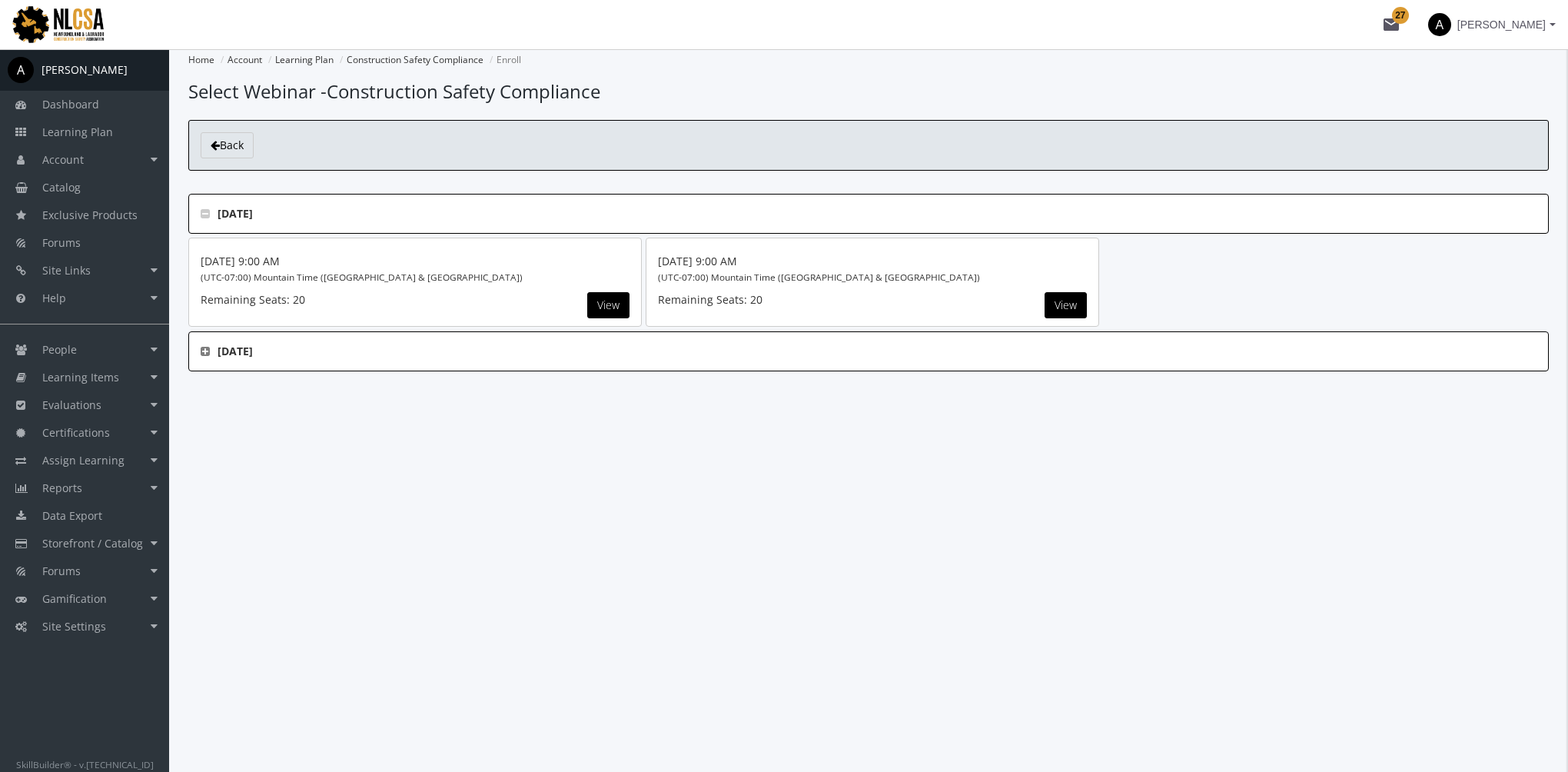
click at [209, 354] on icon at bounding box center [205, 351] width 10 height 10
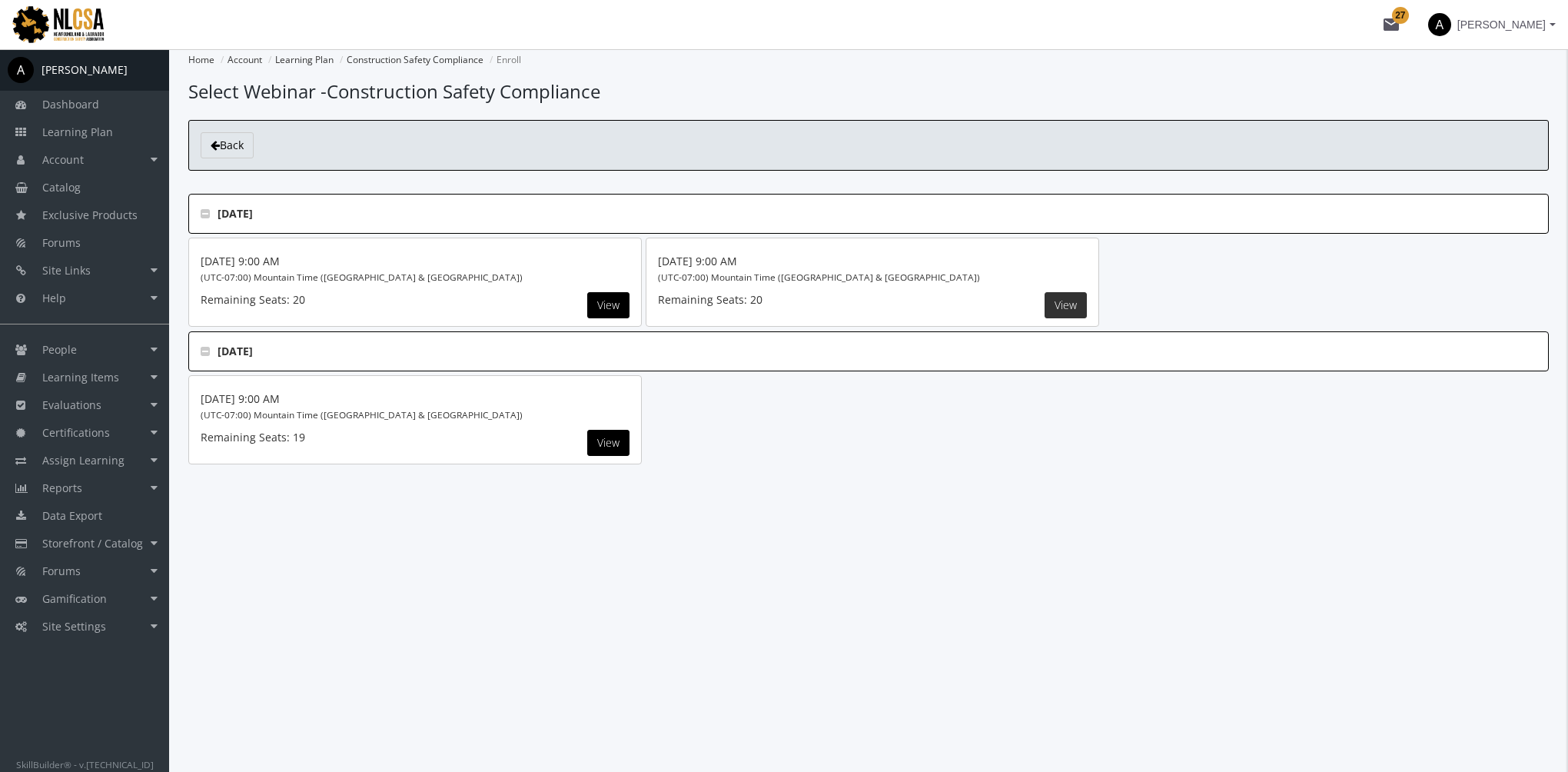
click at [1074, 305] on button "View" at bounding box center [1066, 305] width 42 height 26
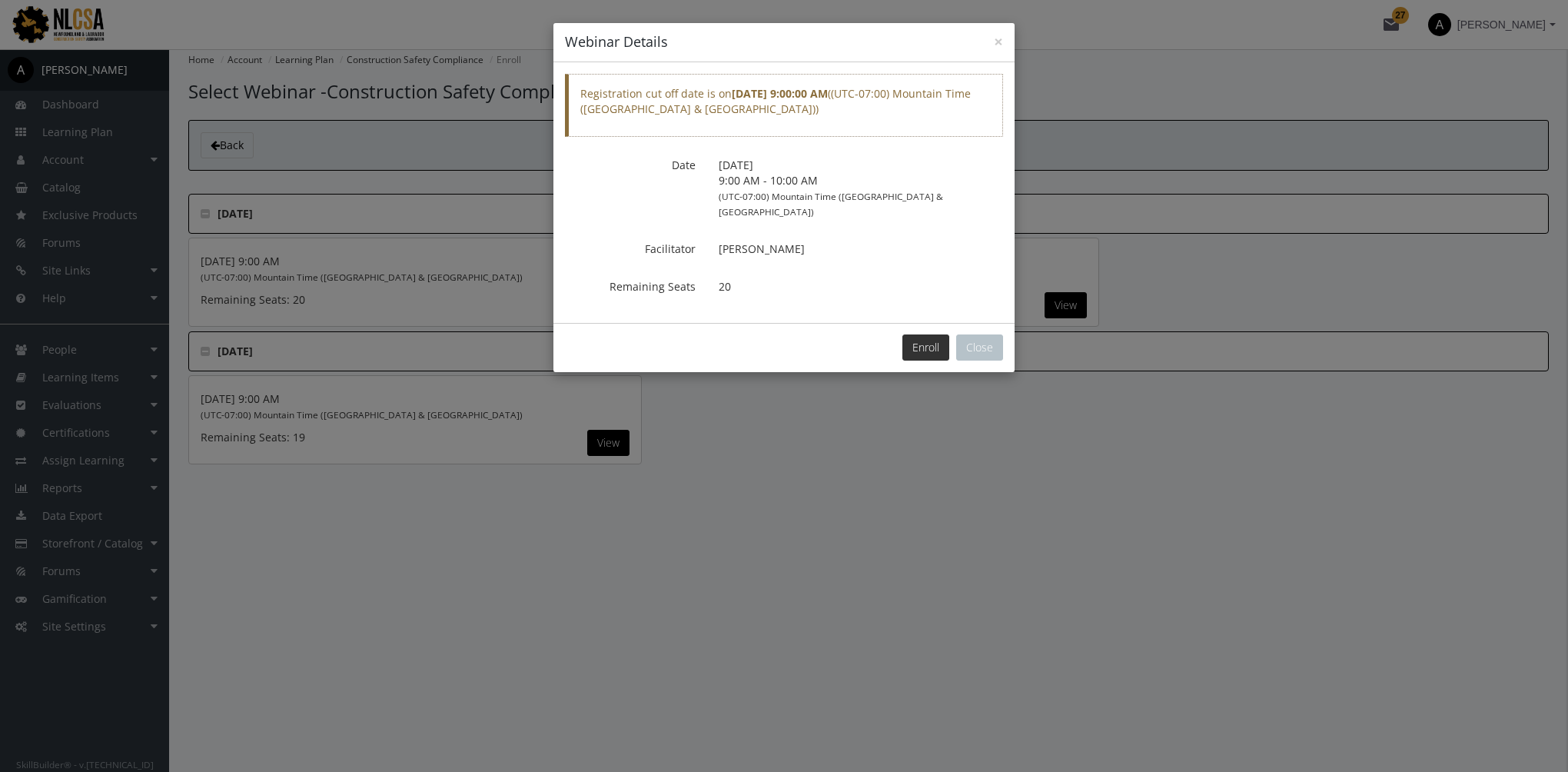
click at [929, 334] on button "Enroll" at bounding box center [926, 347] width 47 height 26
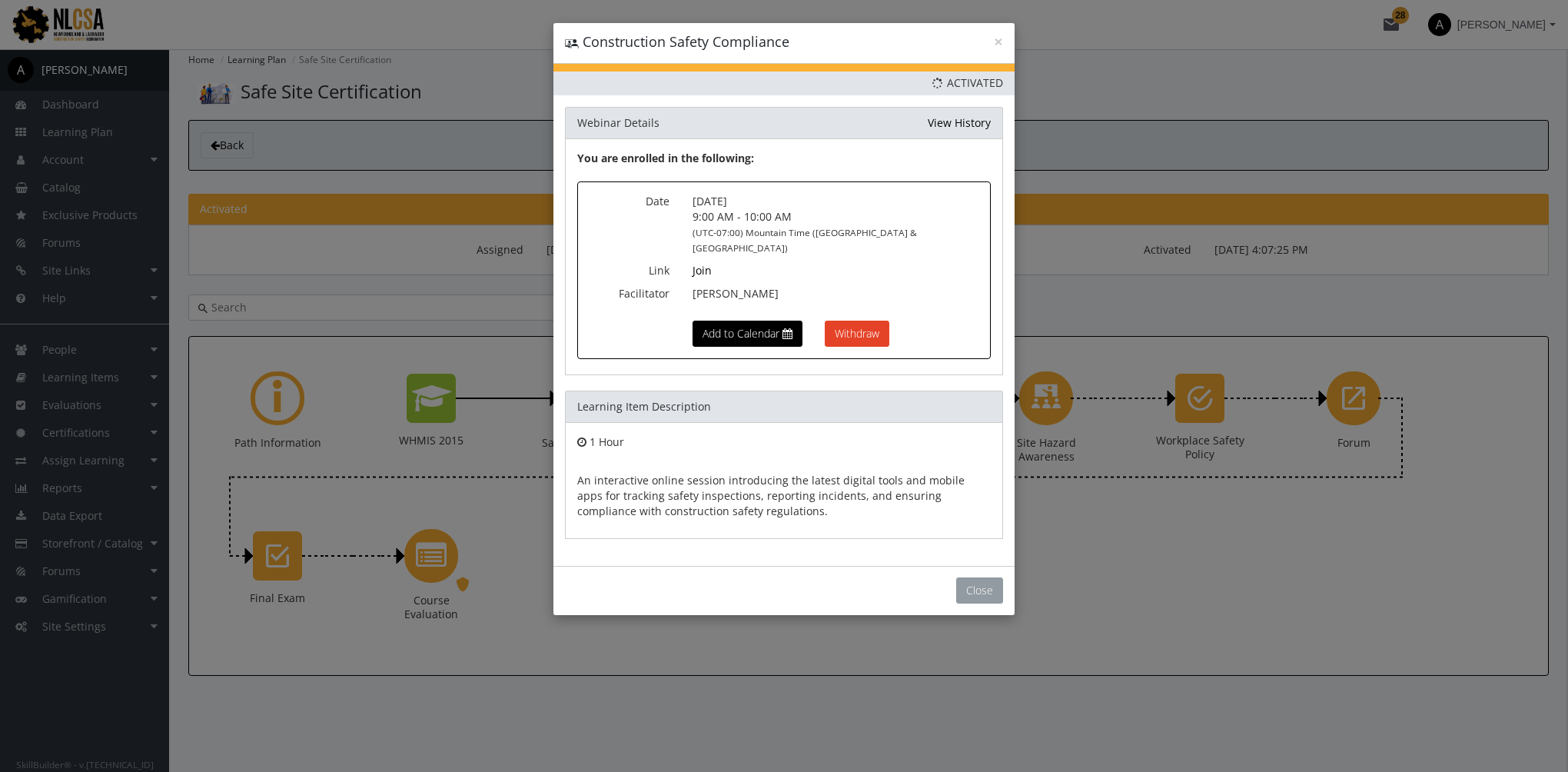
click at [973, 577] on button "Close" at bounding box center [980, 590] width 47 height 26
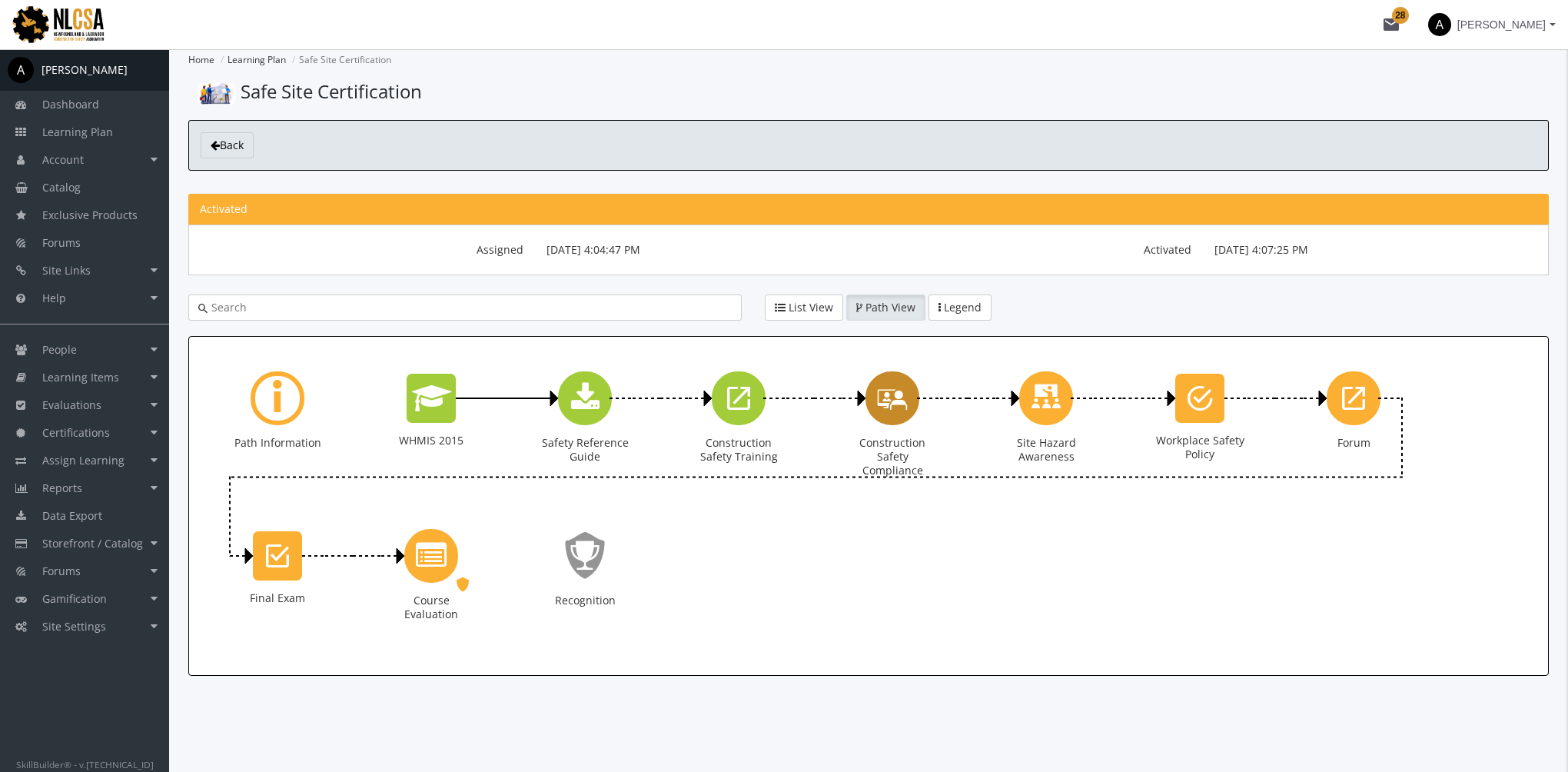
click at [895, 405] on icon "Construction Safety Compliance" at bounding box center [891, 398] width 30 height 44
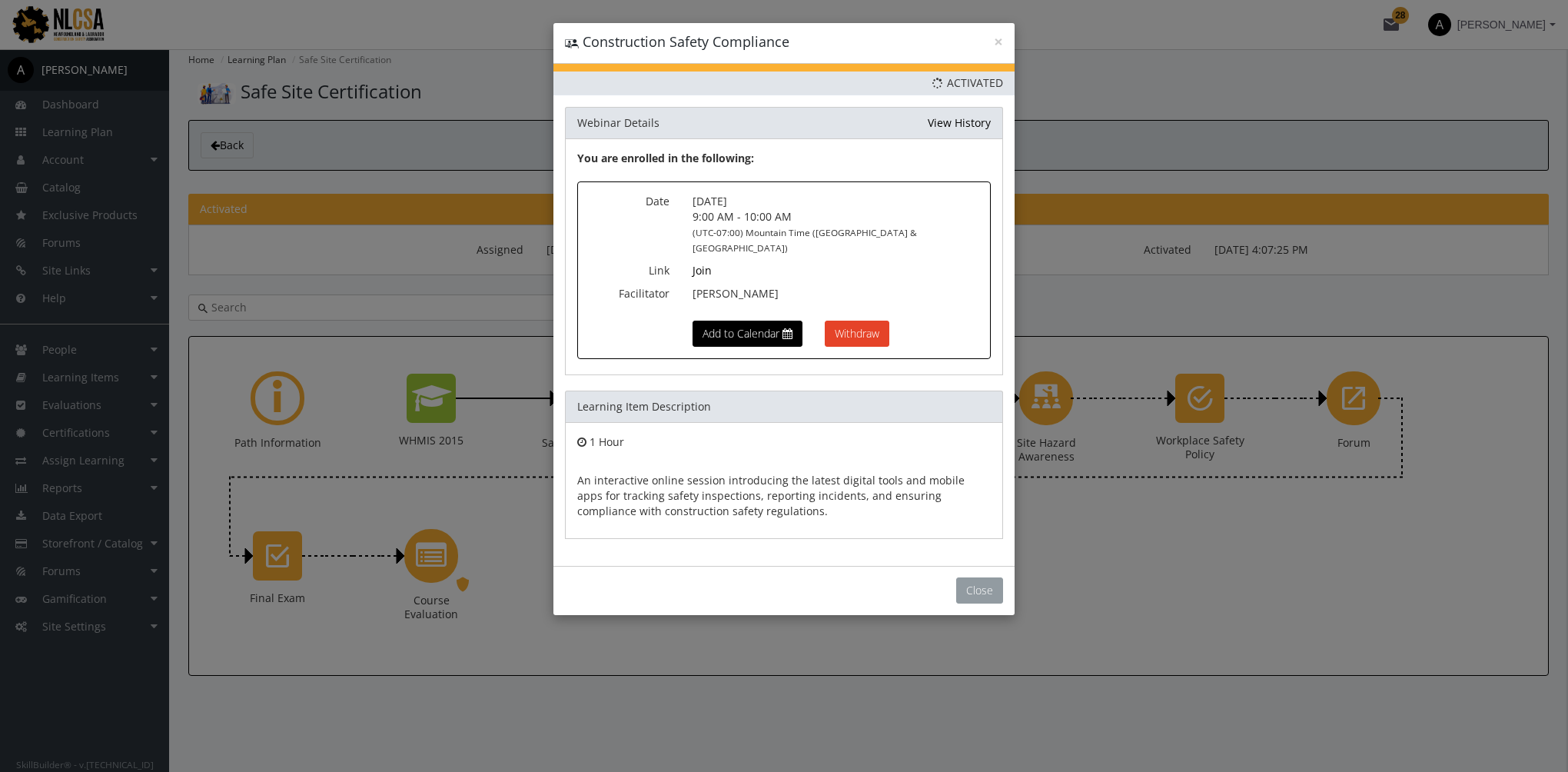
click at [984, 577] on button "Close" at bounding box center [980, 590] width 47 height 26
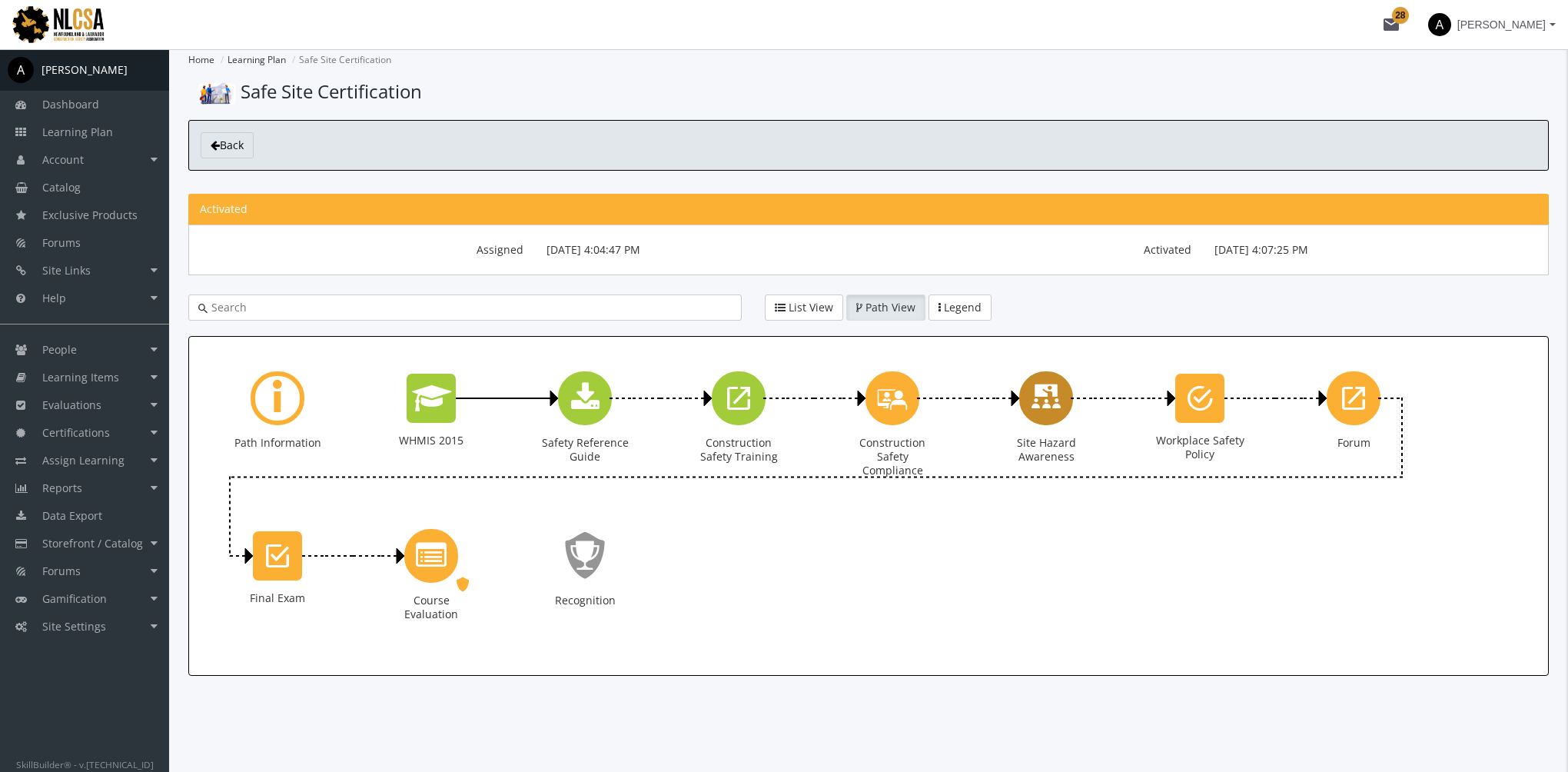
click at [1059, 403] on icon "Site Hazard Awareness" at bounding box center [1046, 398] width 30 height 44
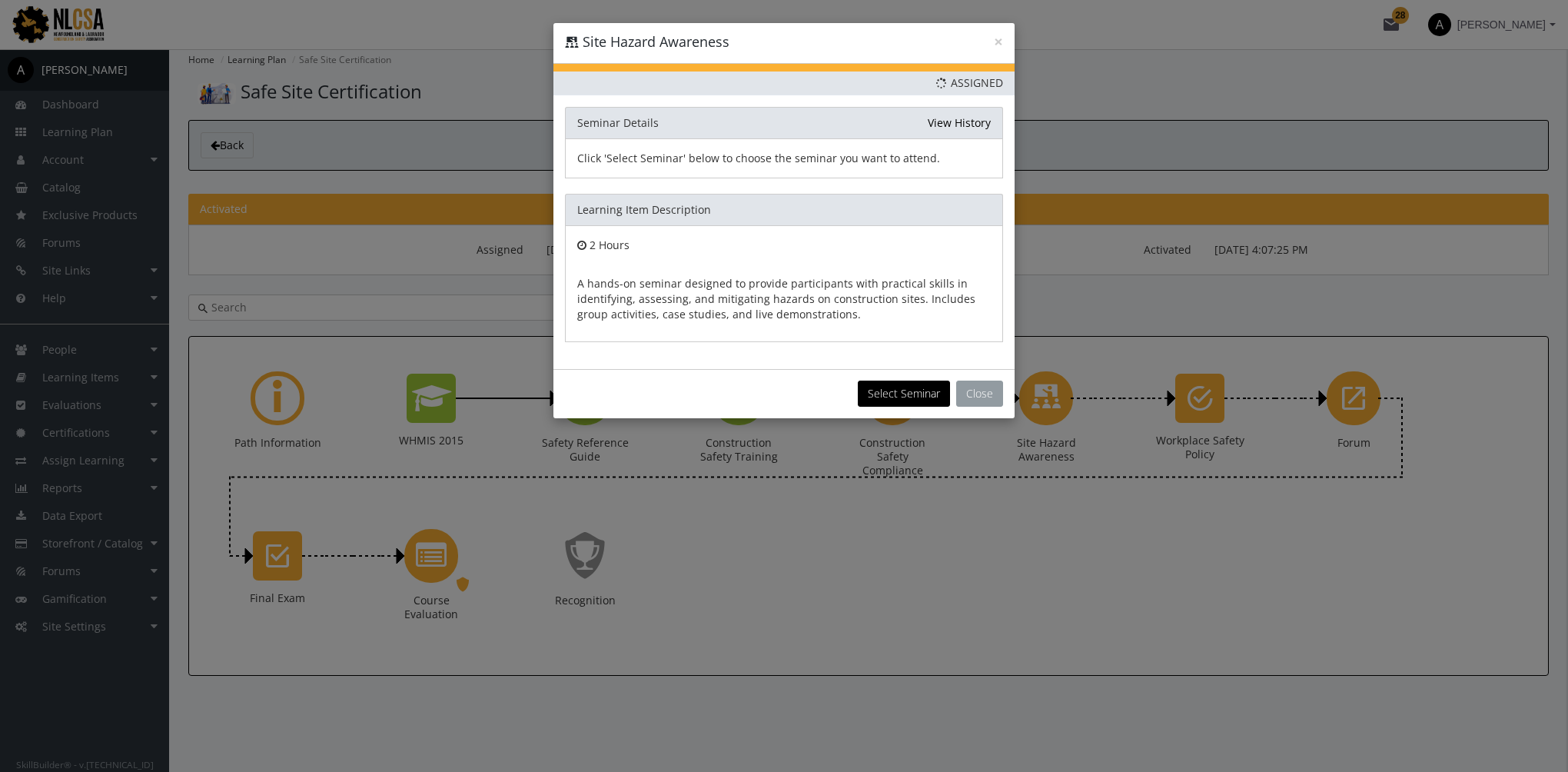
click at [985, 385] on button "Close" at bounding box center [980, 393] width 47 height 26
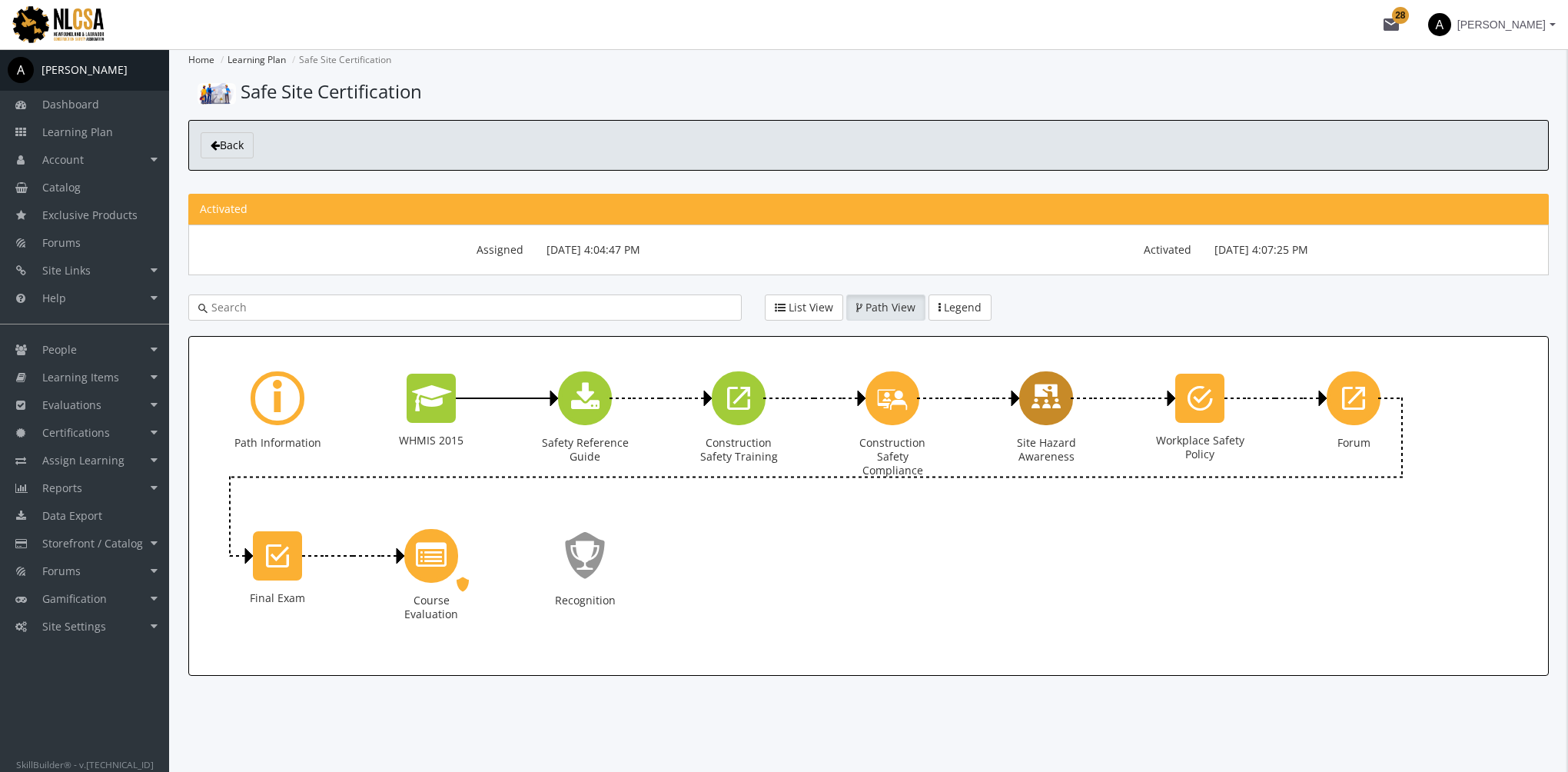
click at [1049, 419] on div "Site Hazard Awareness" at bounding box center [1046, 399] width 54 height 54
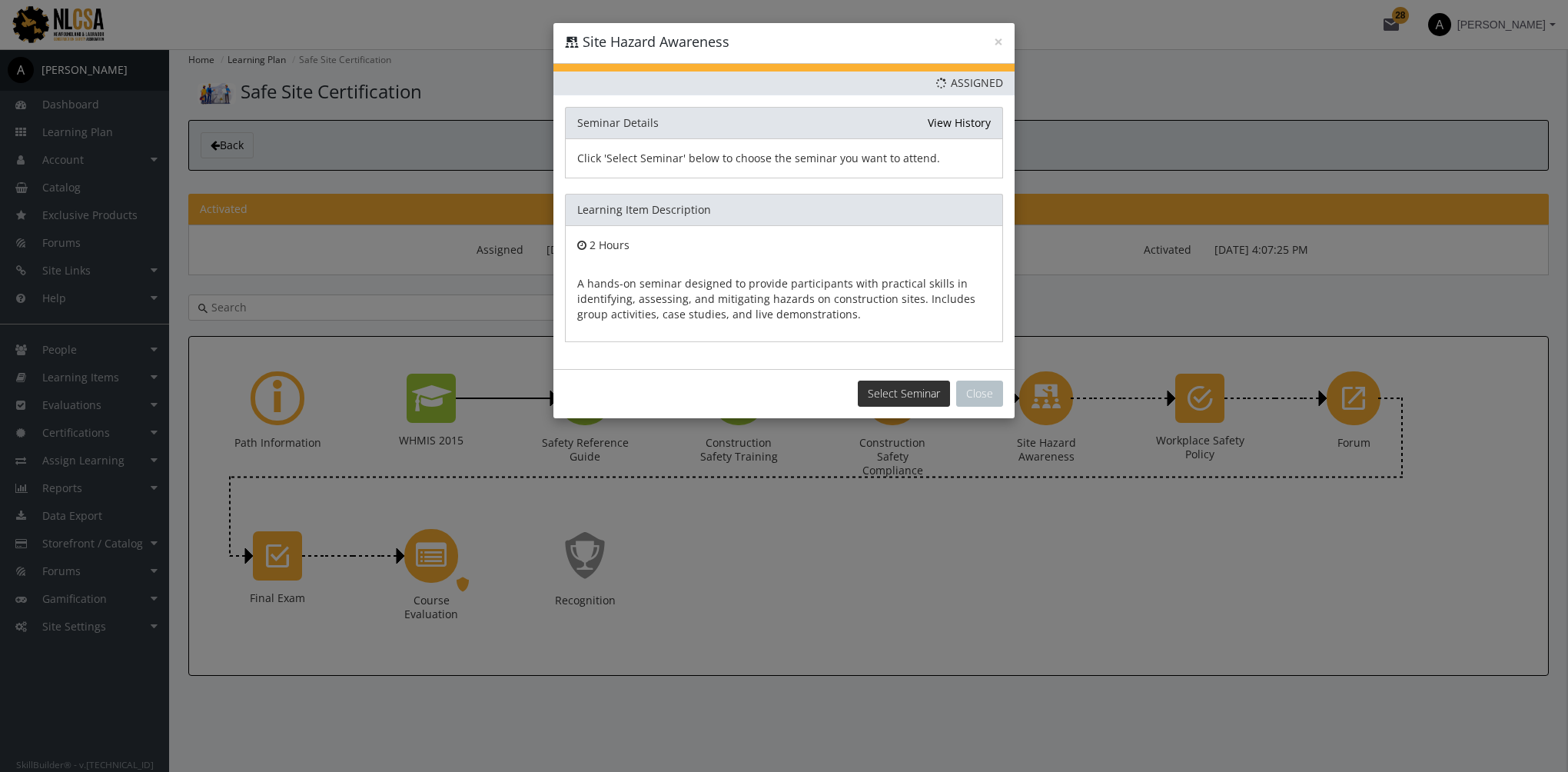
click at [892, 391] on button "Select Seminar" at bounding box center [904, 393] width 92 height 26
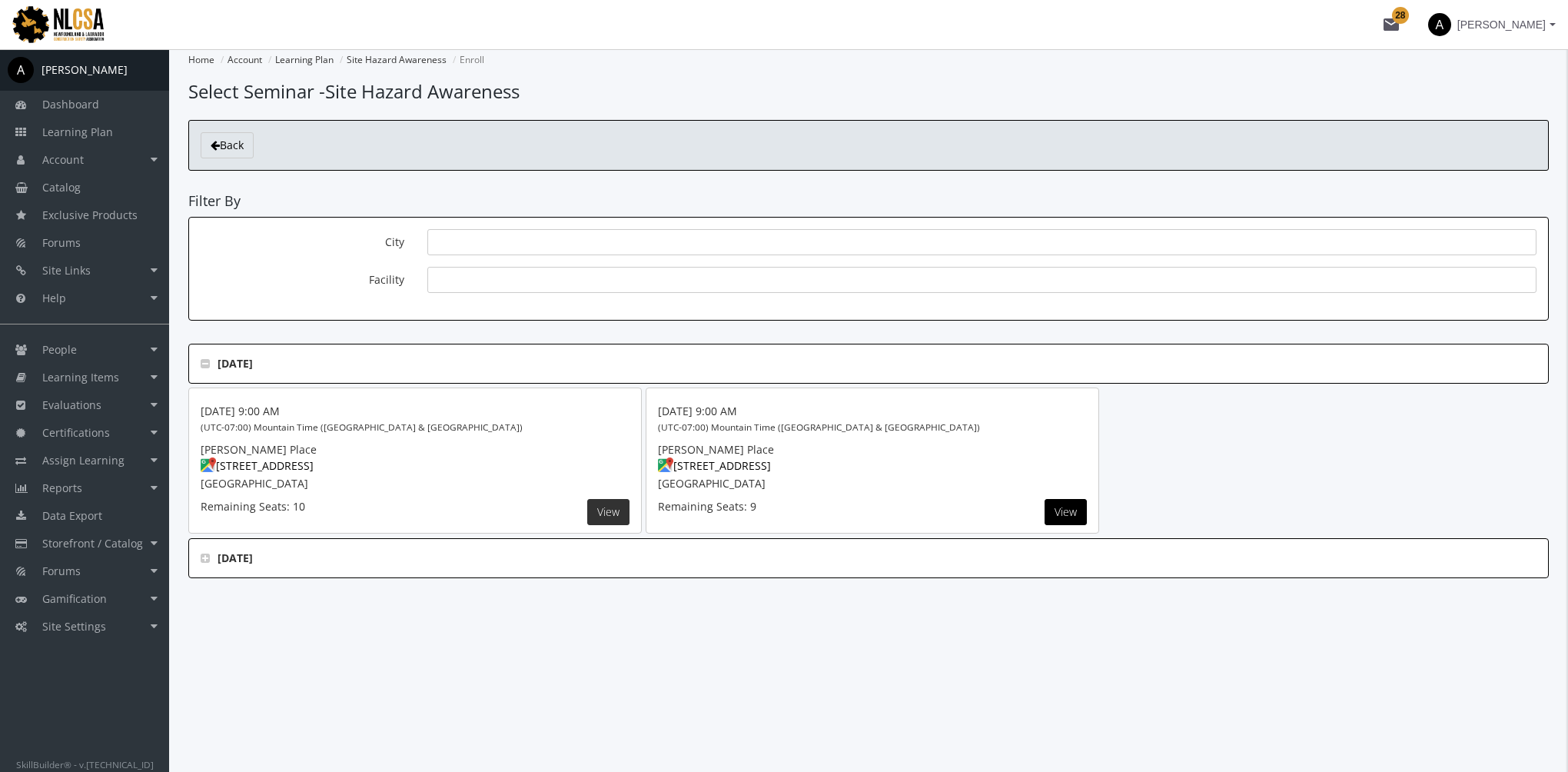
click at [624, 509] on button "View" at bounding box center [608, 512] width 42 height 26
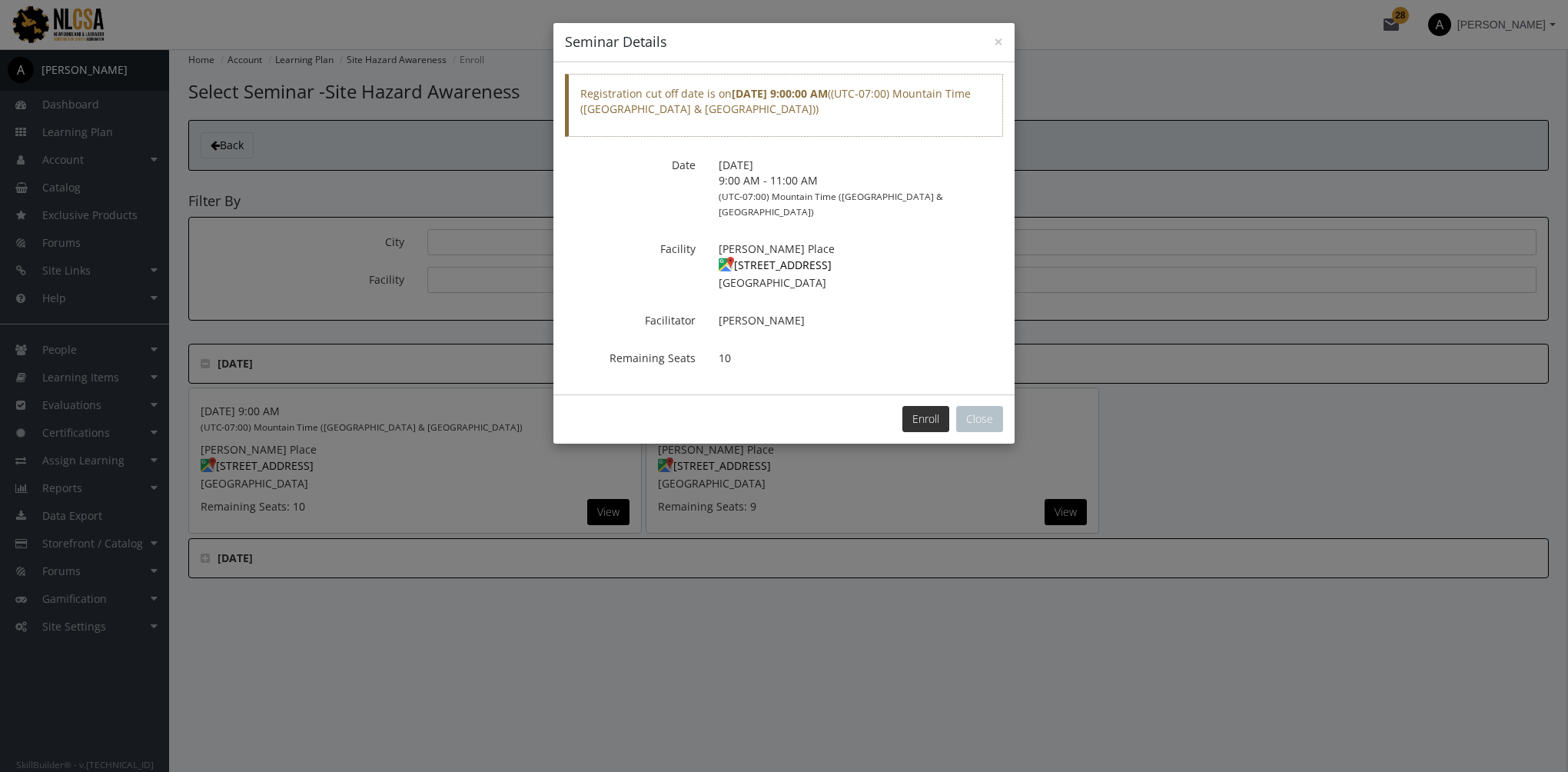
click at [917, 410] on button "Enroll" at bounding box center [926, 418] width 47 height 26
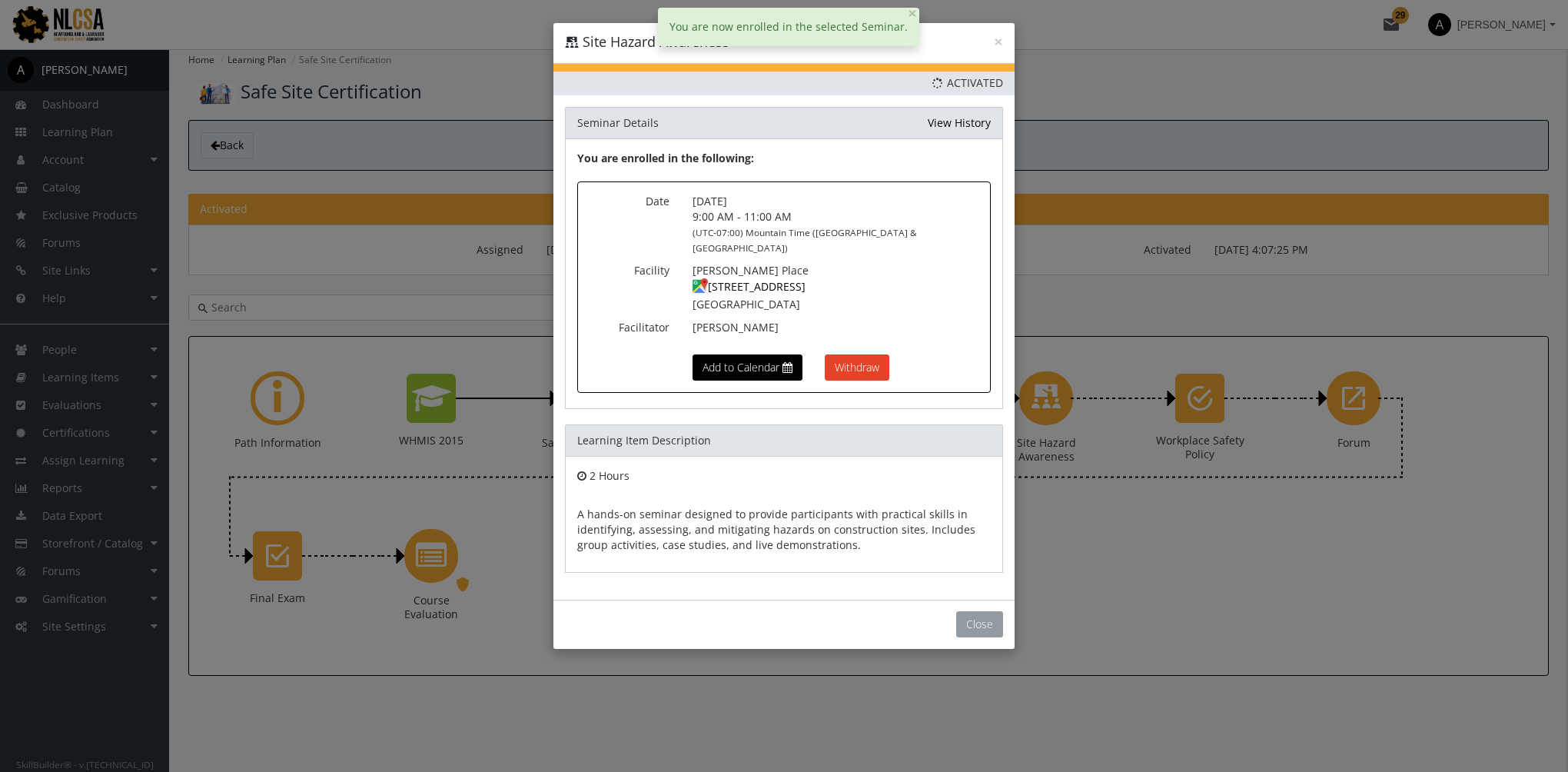
click at [965, 611] on button "Close" at bounding box center [980, 624] width 47 height 26
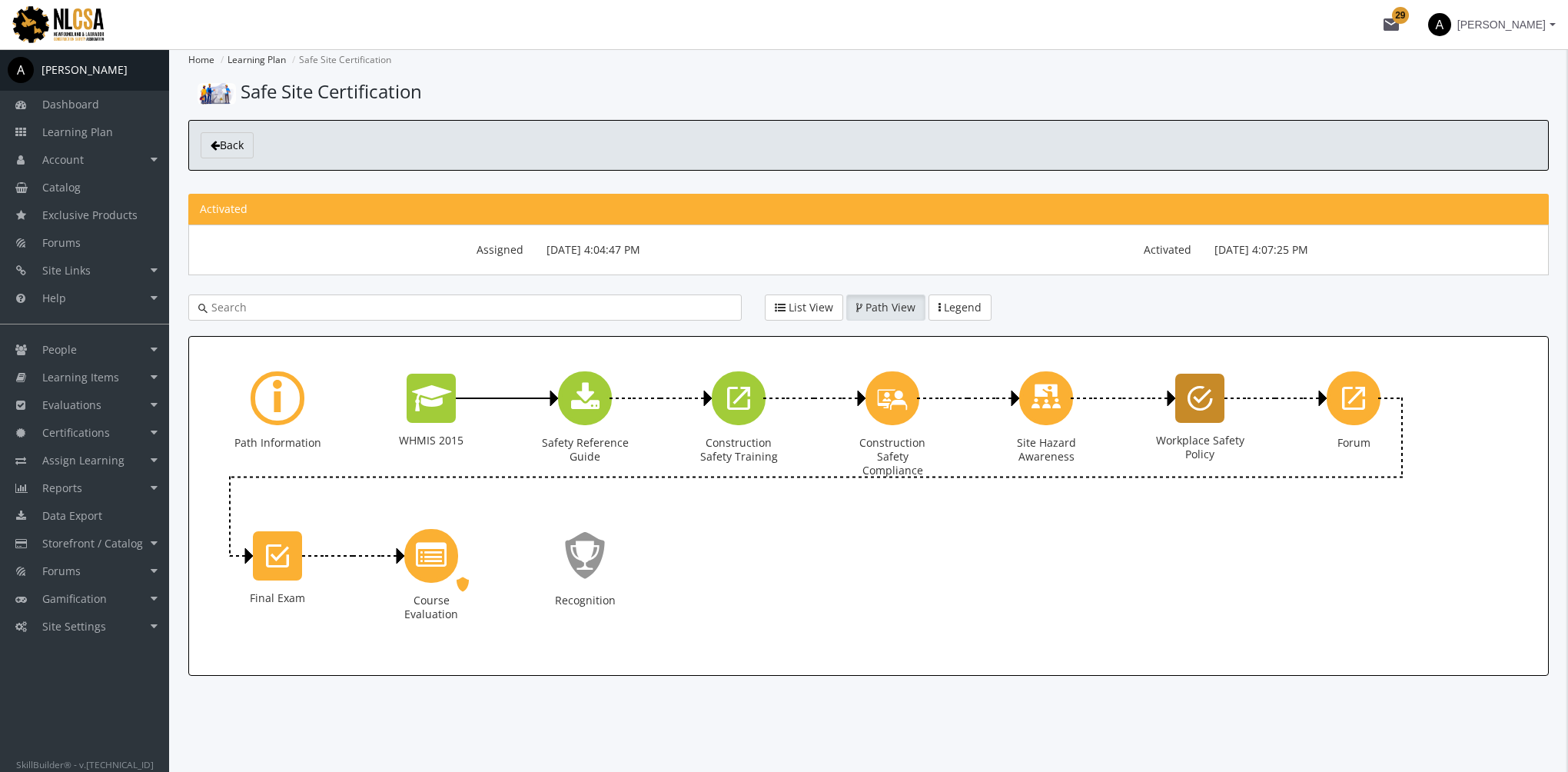
click at [1207, 408] on icon "Workplace Safety Policy" at bounding box center [1200, 398] width 25 height 30
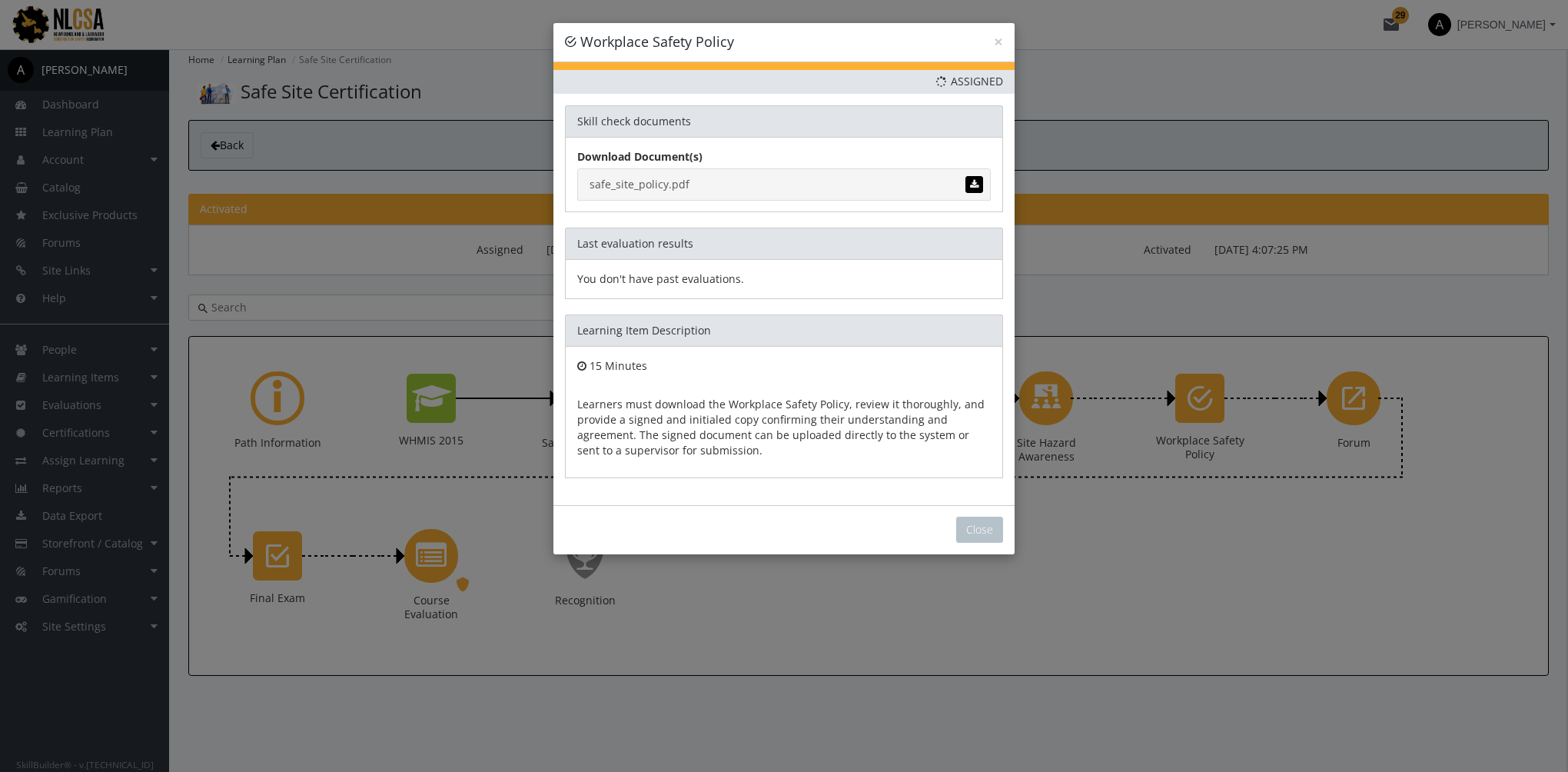
click at [666, 185] on link "safe_site_policy.pdf" at bounding box center [783, 184] width 413 height 32
click at [983, 531] on button "Close" at bounding box center [980, 529] width 47 height 26
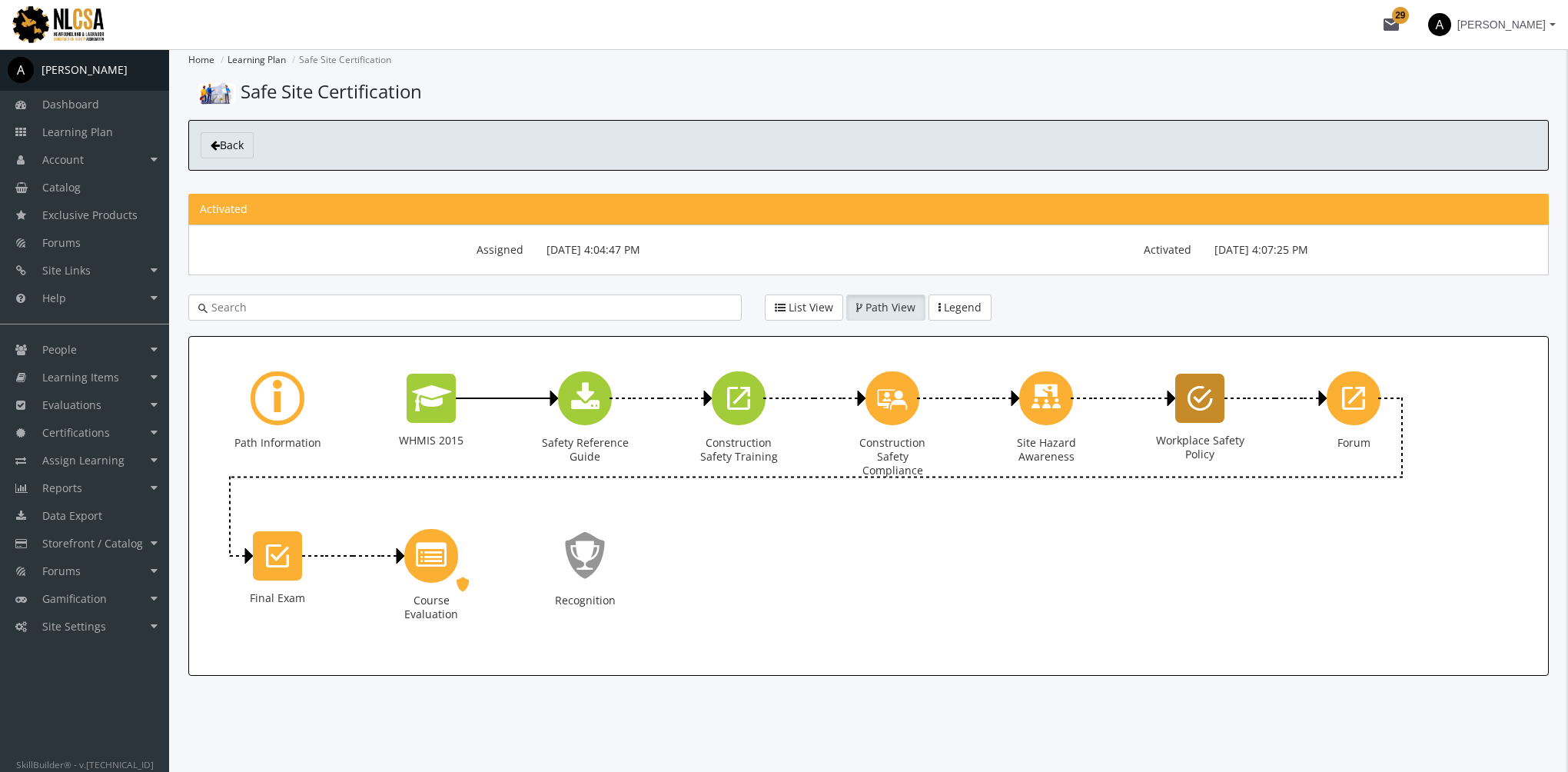
click at [1212, 406] on div "Workplace Safety Policy" at bounding box center [1200, 398] width 49 height 49
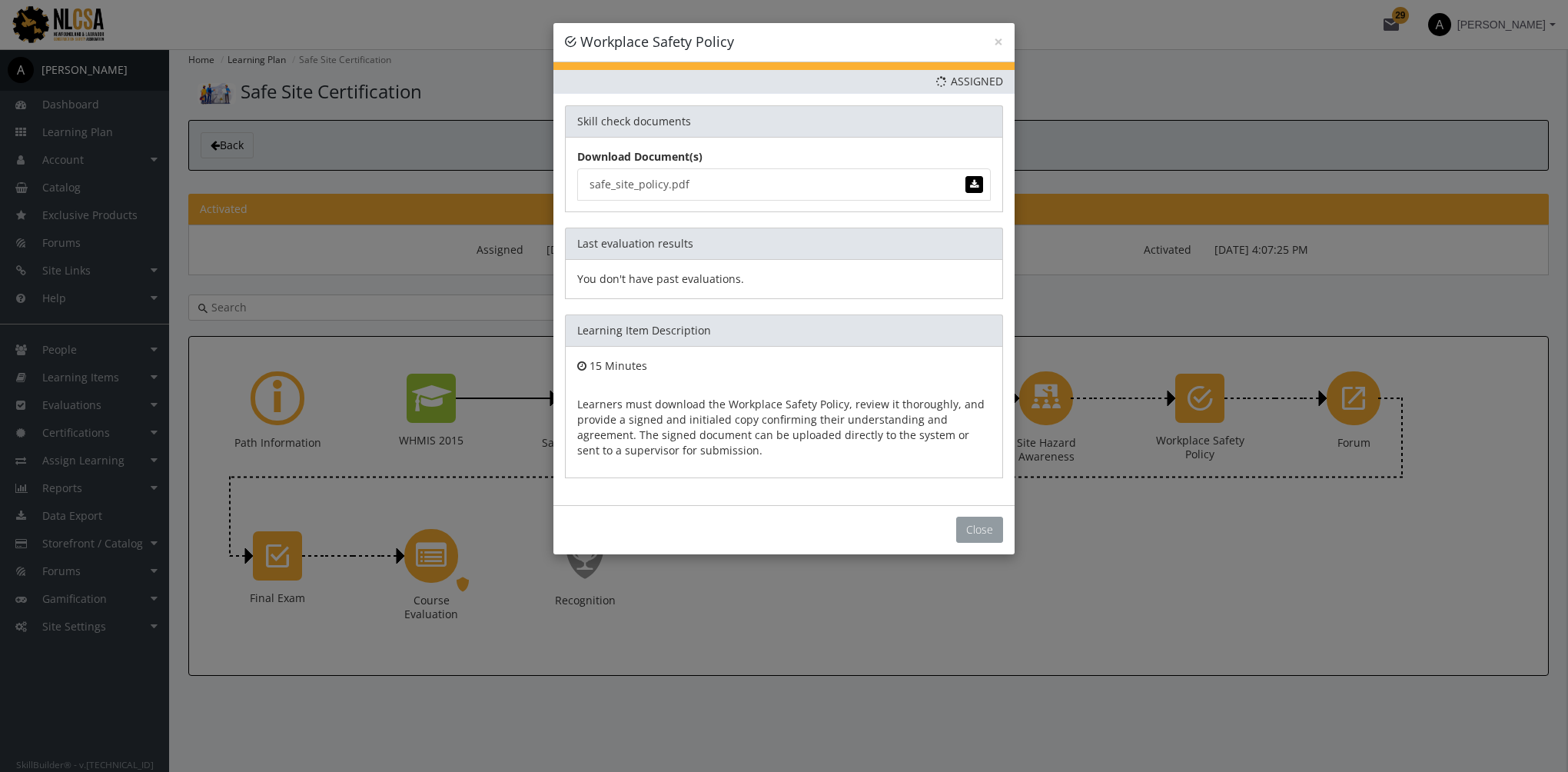
click at [993, 522] on button "Close" at bounding box center [980, 529] width 47 height 26
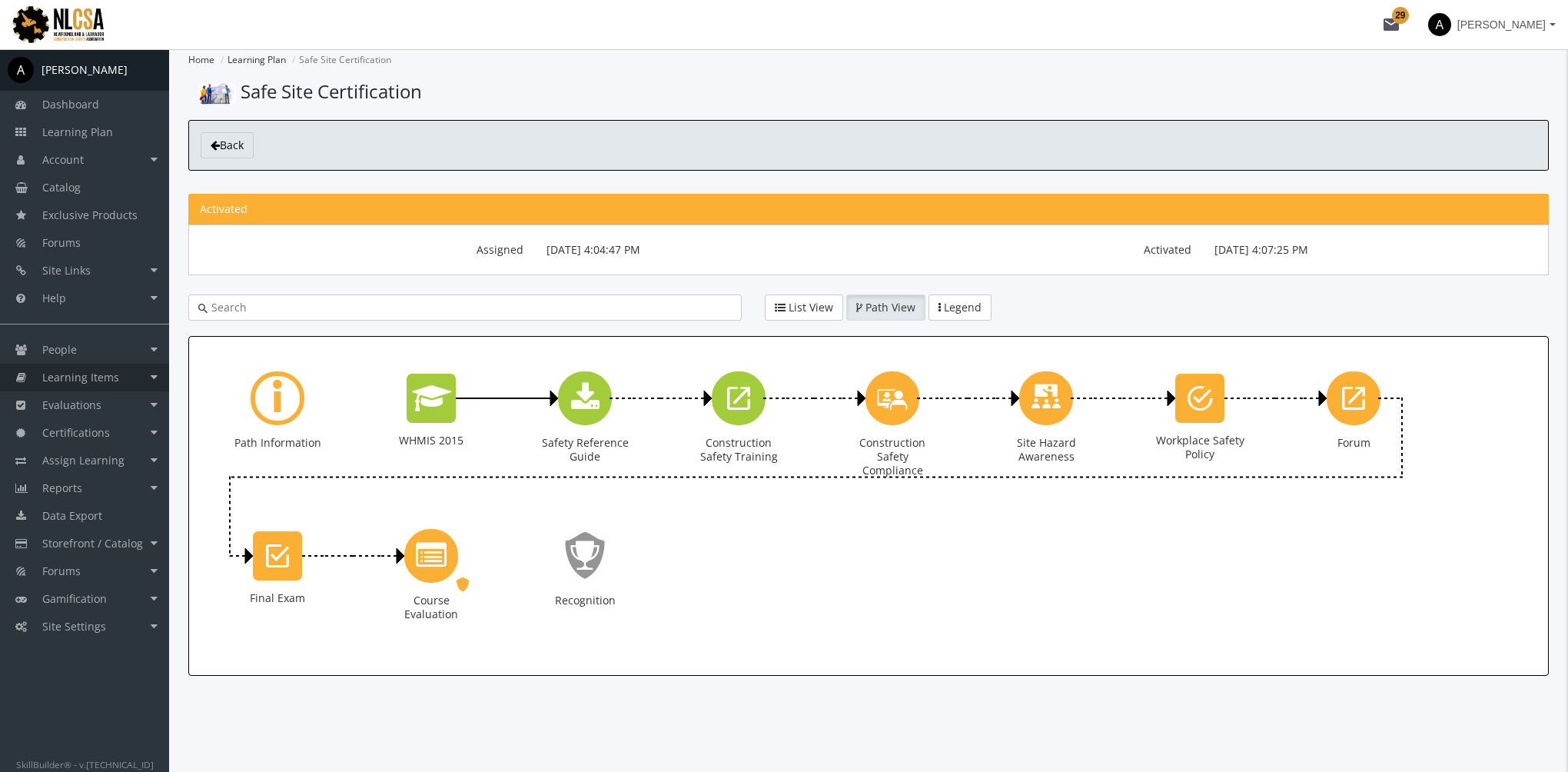
click at [95, 380] on span "Learning Items" at bounding box center [81, 377] width 77 height 15
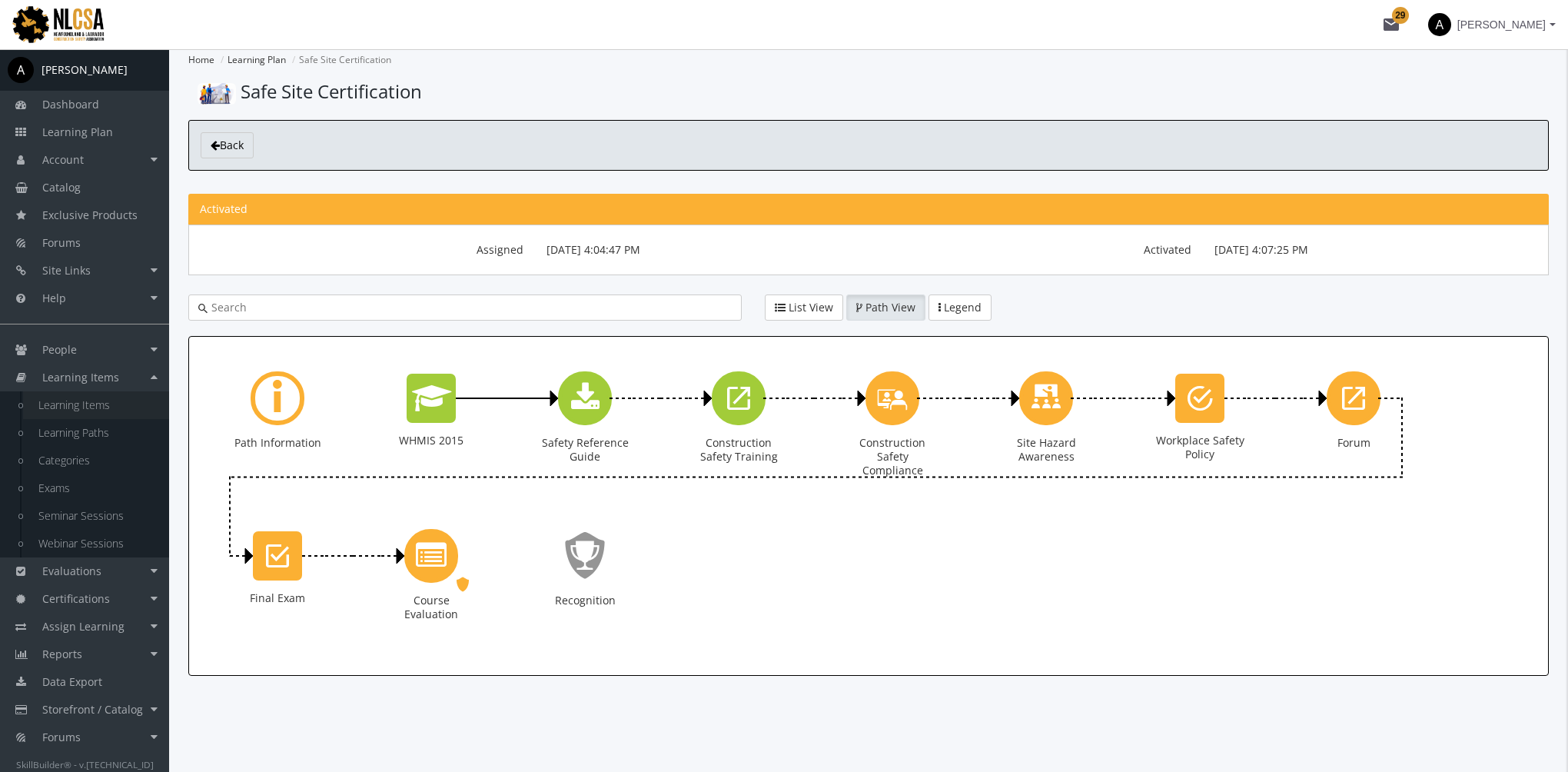
click at [108, 412] on link "Learning Items" at bounding box center [96, 405] width 146 height 28
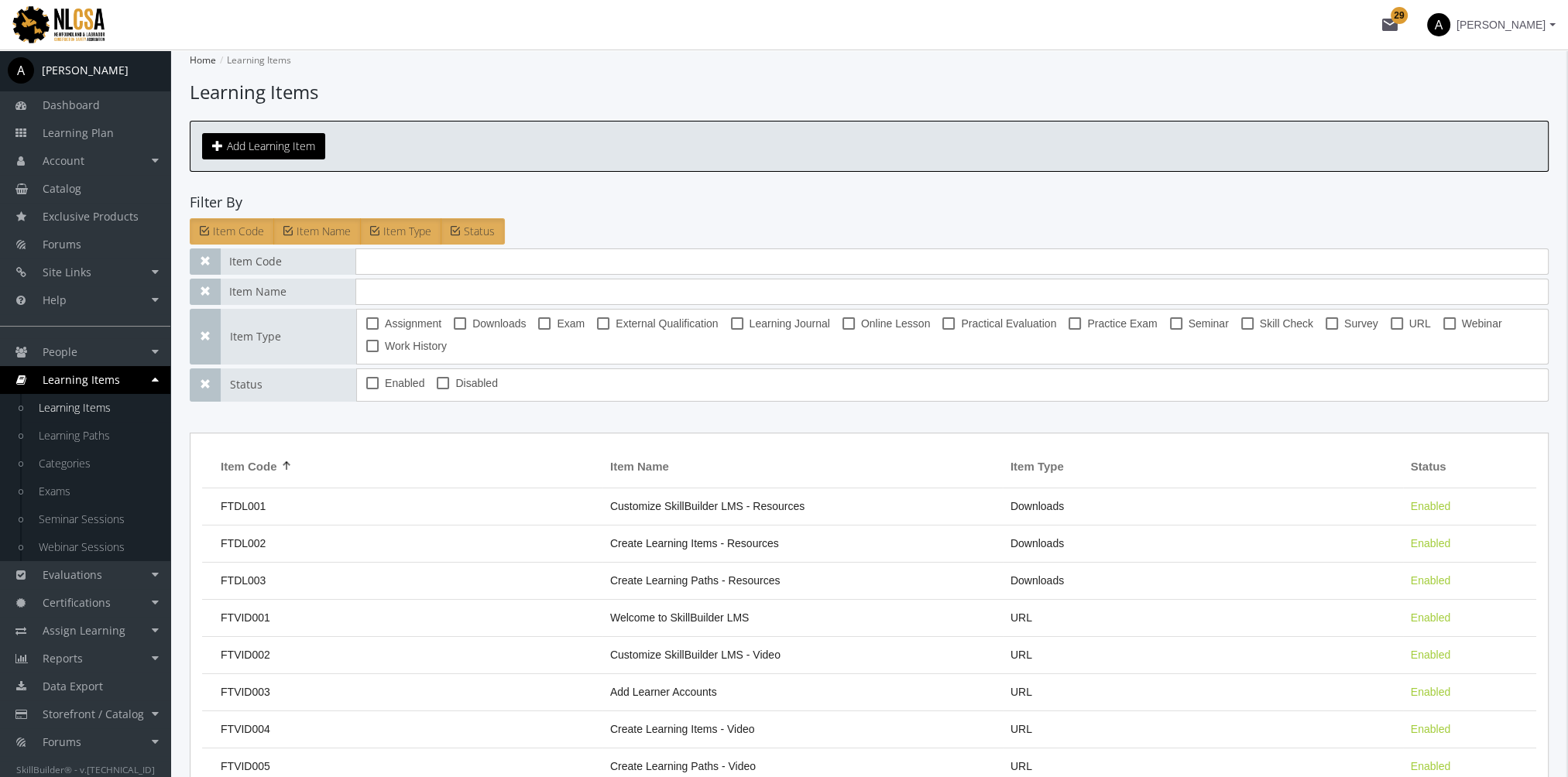
click at [994, 328] on span "Practical Evaluation" at bounding box center [1008, 323] width 95 height 18
click at [943, 329] on input "Practical Evaluation" at bounding box center [942, 329] width 1 height 1
checkbox input "true"
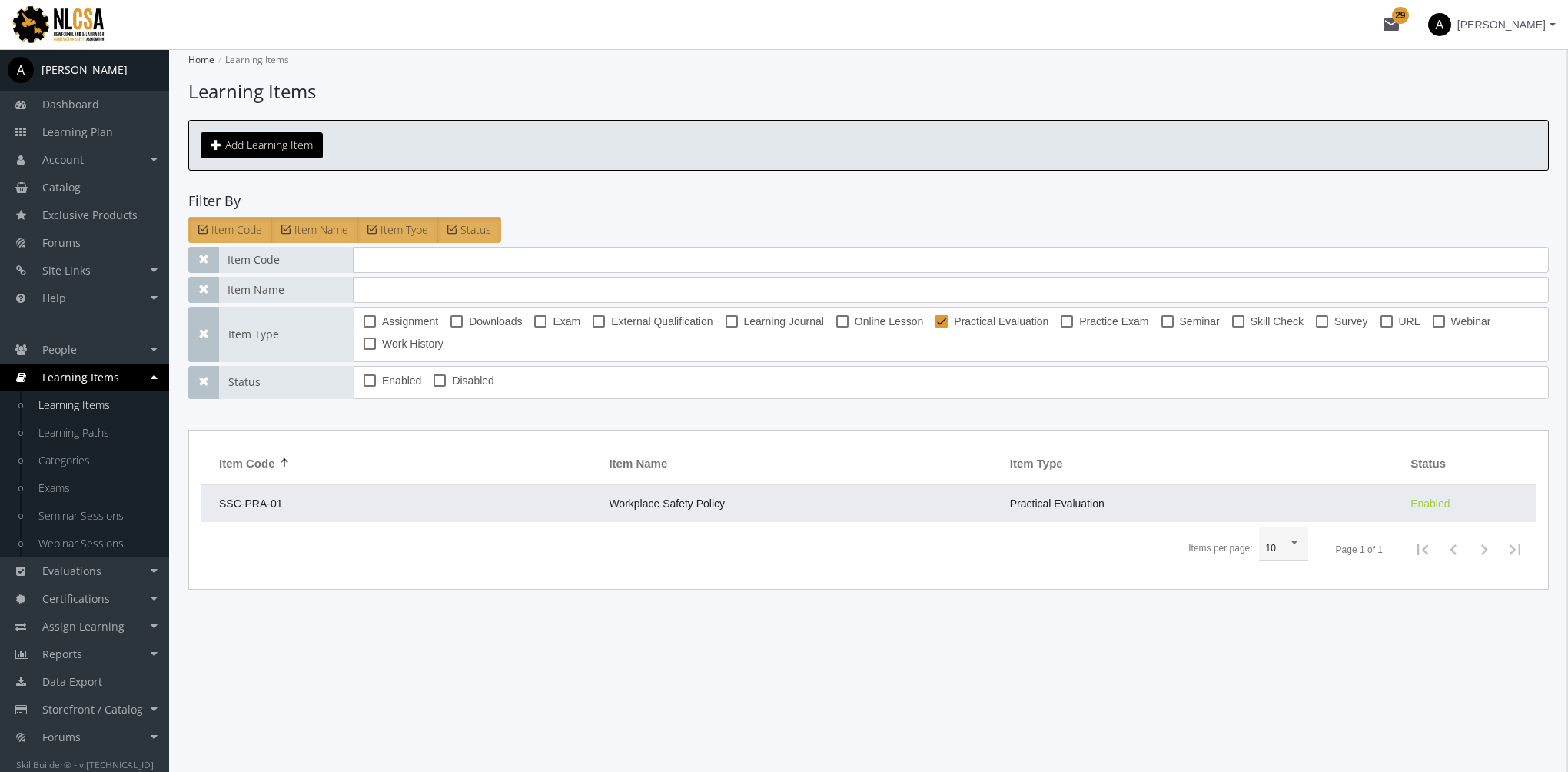
click at [797, 509] on td "Workplace Safety Policy" at bounding box center [801, 503] width 400 height 37
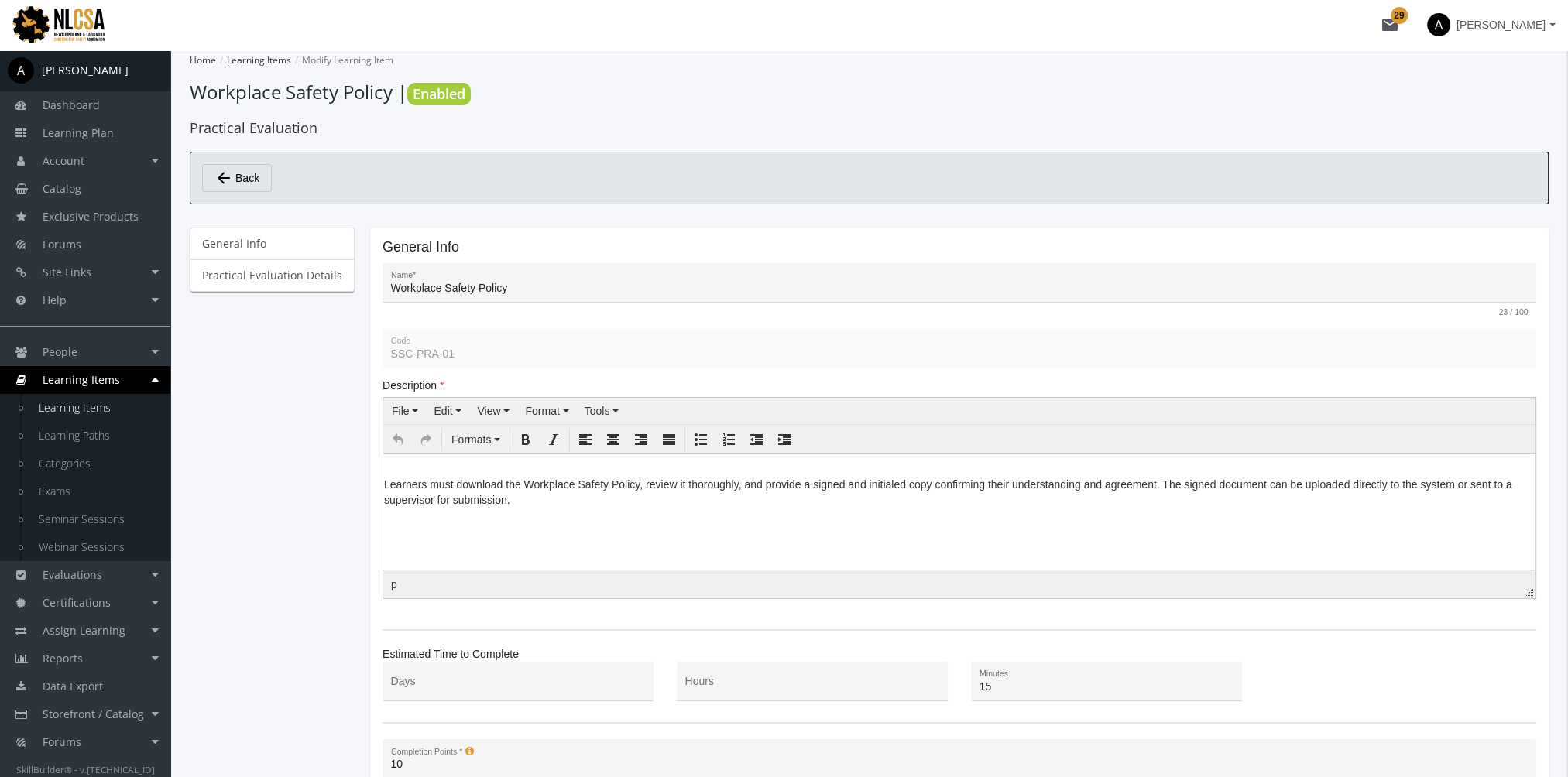
click at [1468, 484] on p "Learners must download the Workplace Safety Policy, review it thoroughly, and p…" at bounding box center [959, 491] width 1151 height 31
click at [1183, 482] on p "Learners must download the Workplace Safety Policy, review it thoroughly, and p…" at bounding box center [959, 484] width 1151 height 16
click at [1336, 481] on p "Learners must download the Workplace Safety Policy, review it thoroughly, and p…" at bounding box center [959, 484] width 1151 height 16
drag, startPoint x: 1503, startPoint y: 487, endPoint x: 1372, endPoint y: 485, distance: 131.0
click at [1372, 485] on p "Learners must download the Workplace Safety Policy, review it thoroughly, and p…" at bounding box center [959, 484] width 1151 height 16
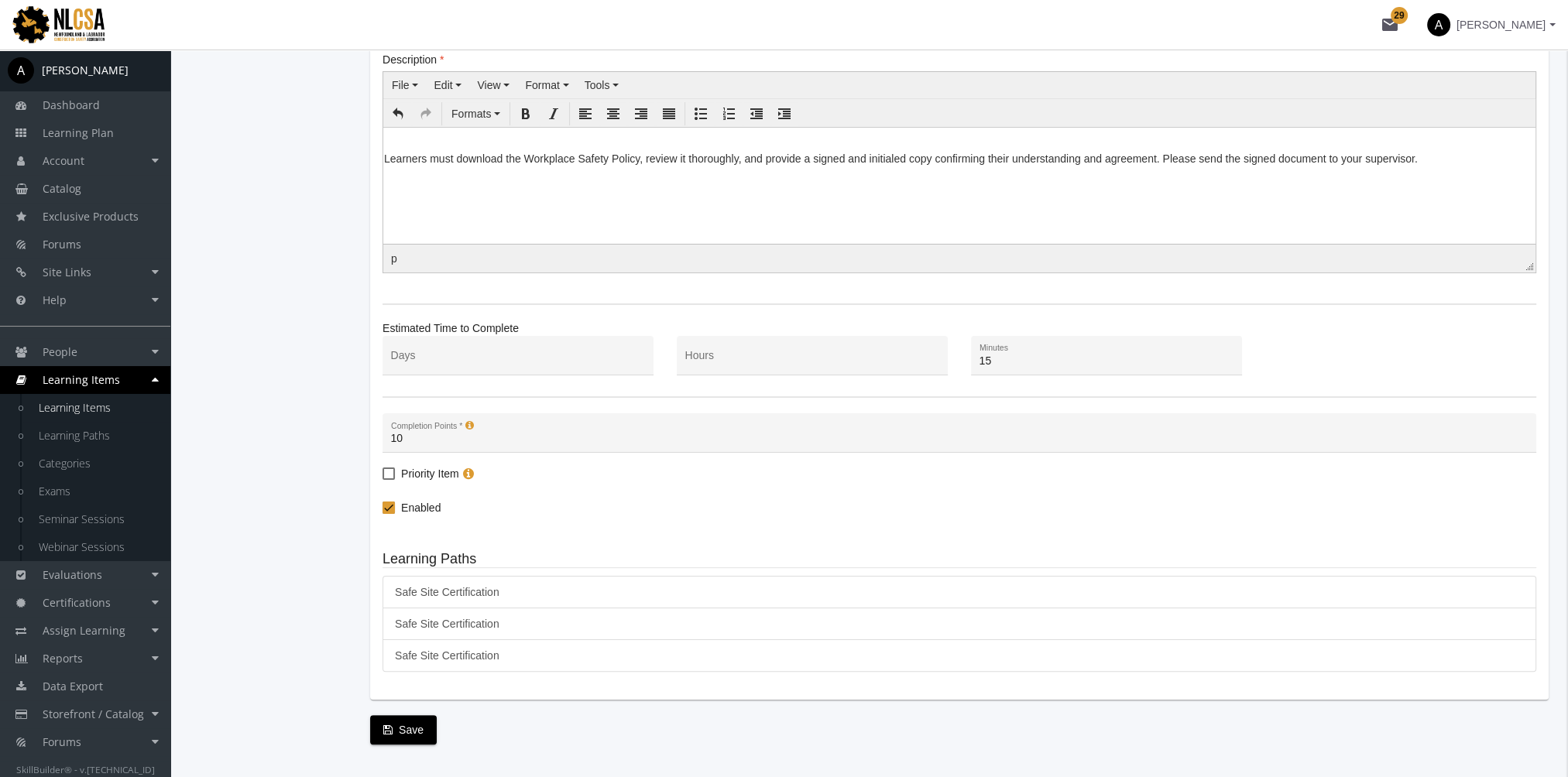
scroll to position [367, 0]
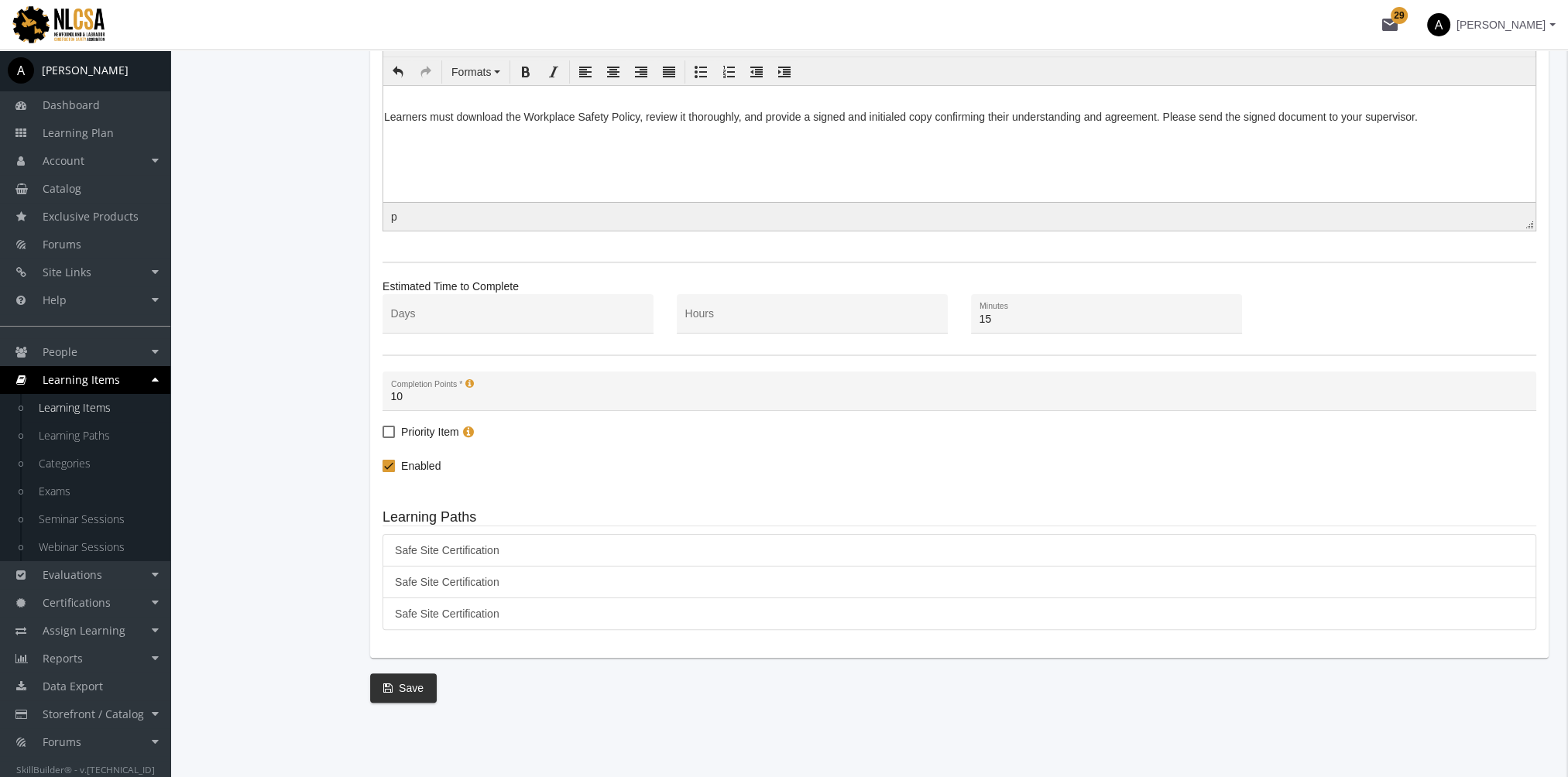
click at [418, 681] on button "Save" at bounding box center [403, 688] width 66 height 30
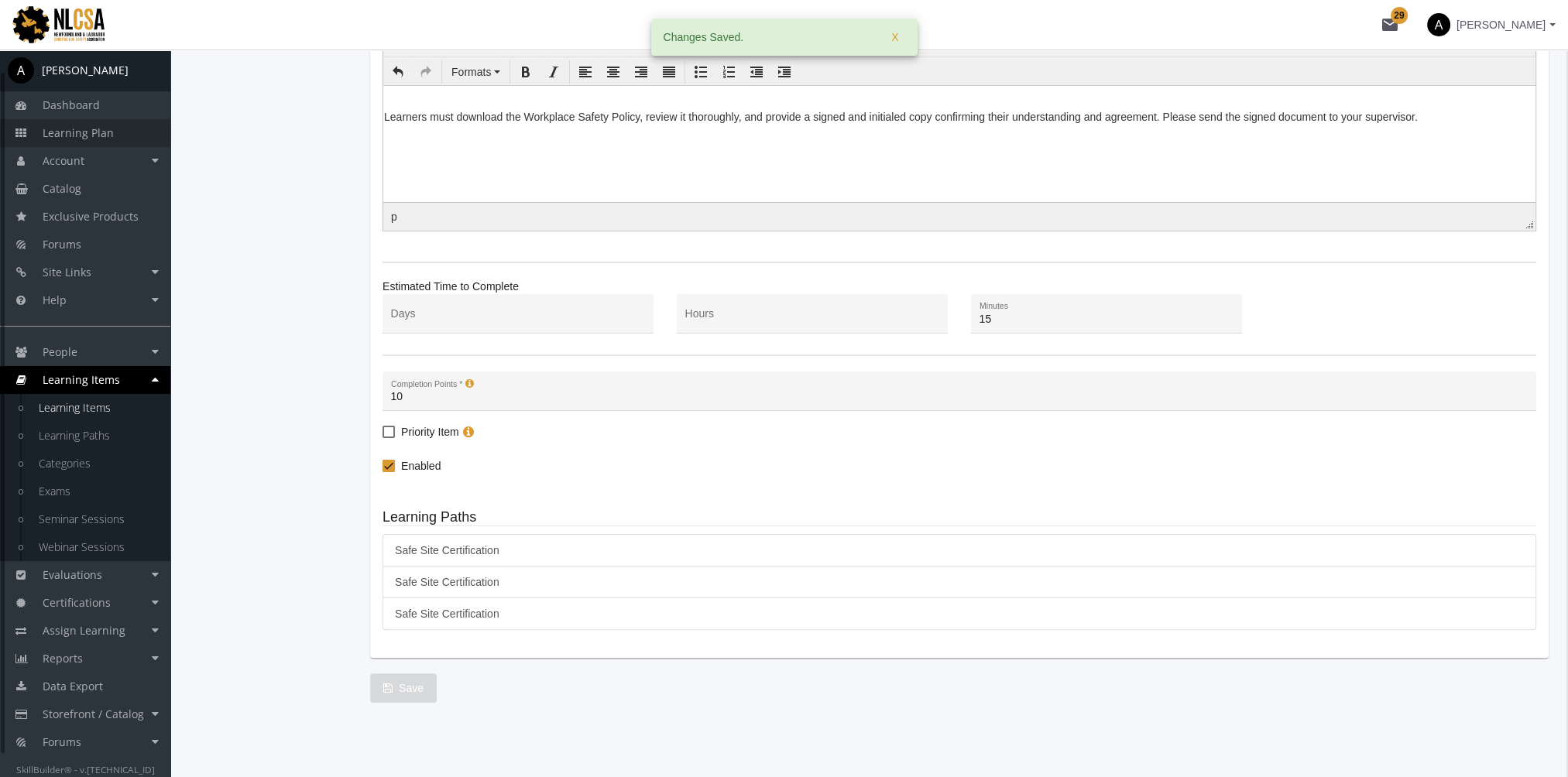
click at [87, 130] on span "Learning Plan" at bounding box center [79, 133] width 72 height 15
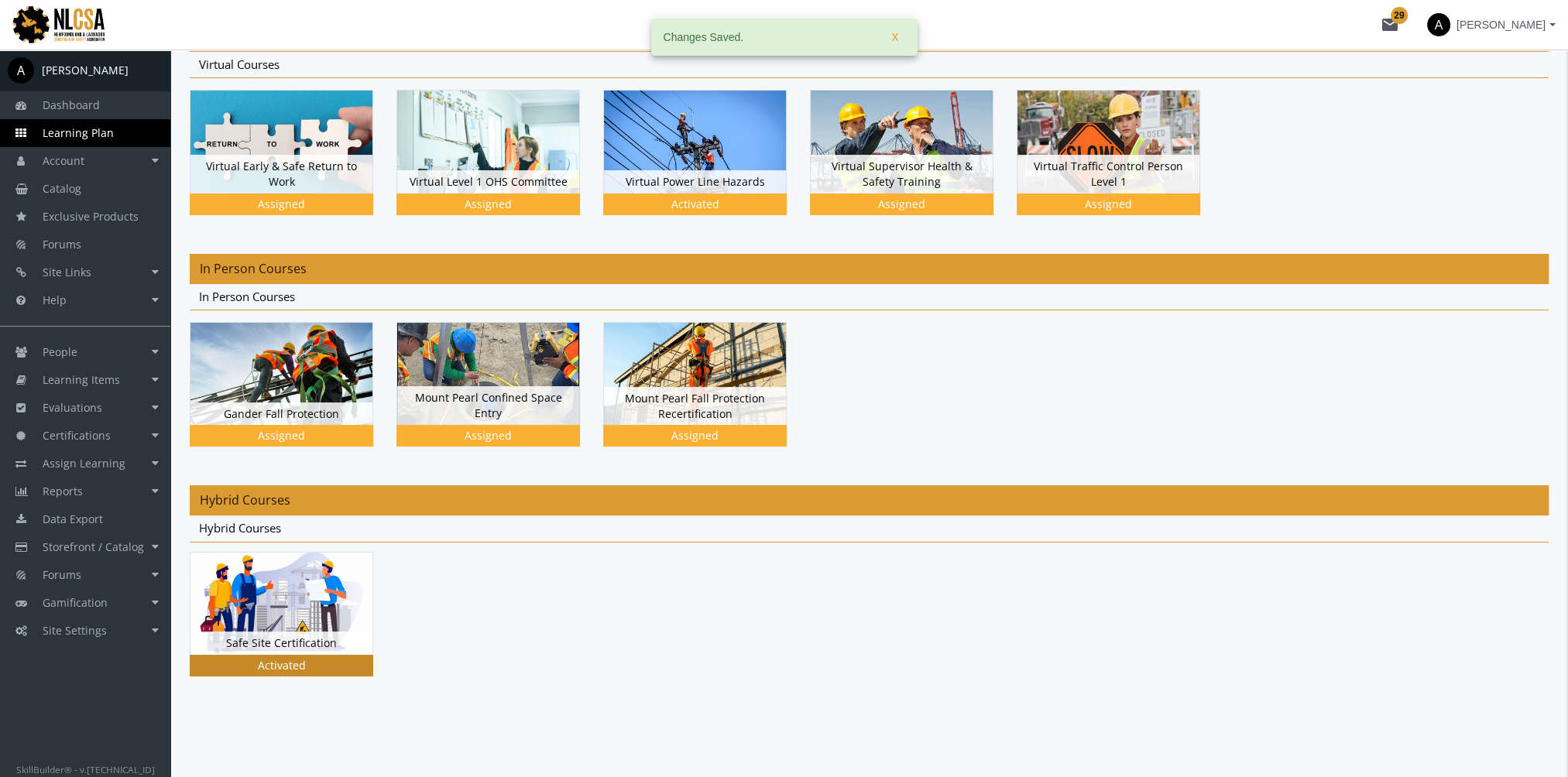
scroll to position [132, 0]
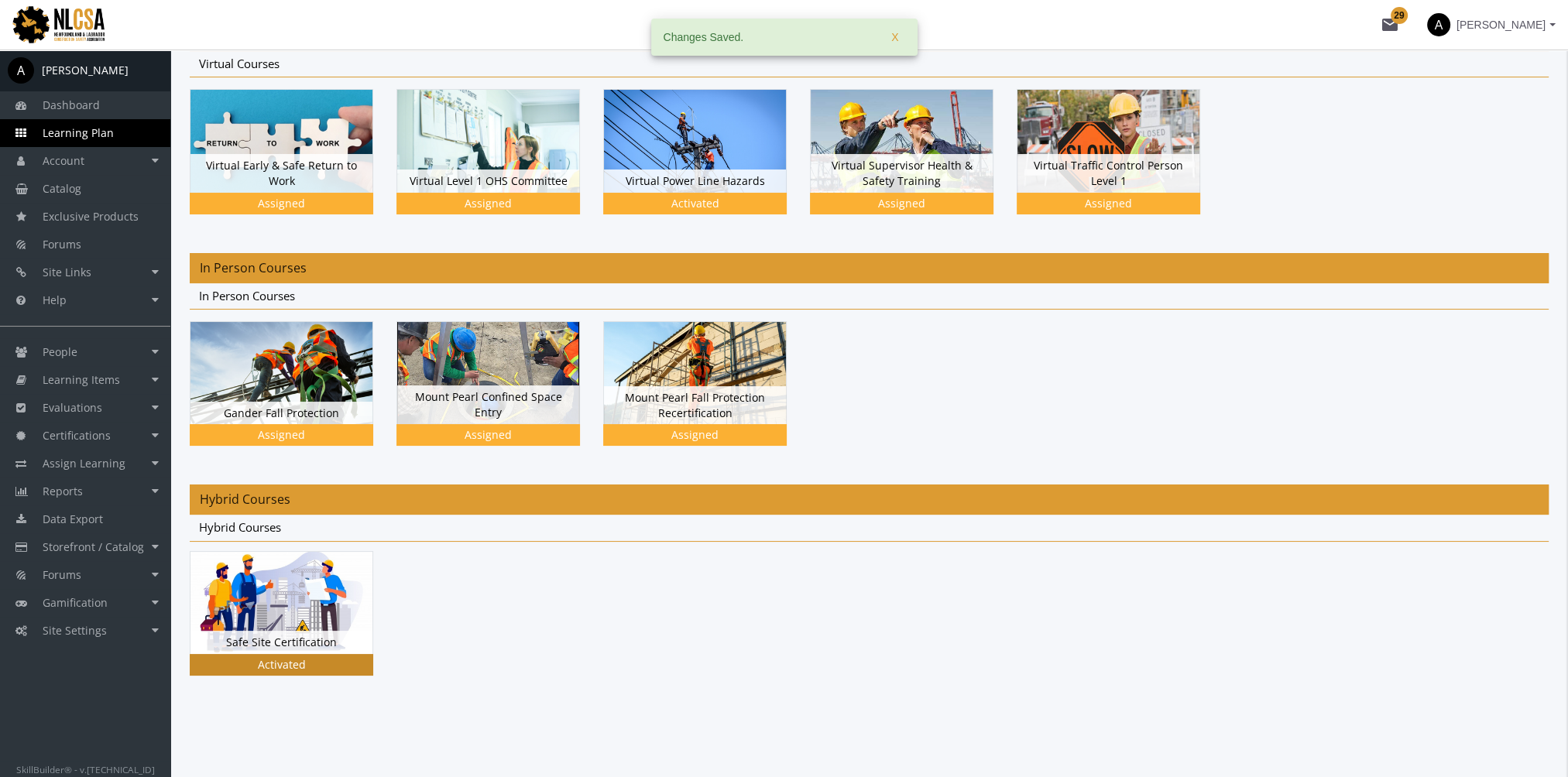
click at [291, 608] on img at bounding box center [281, 603] width 182 height 102
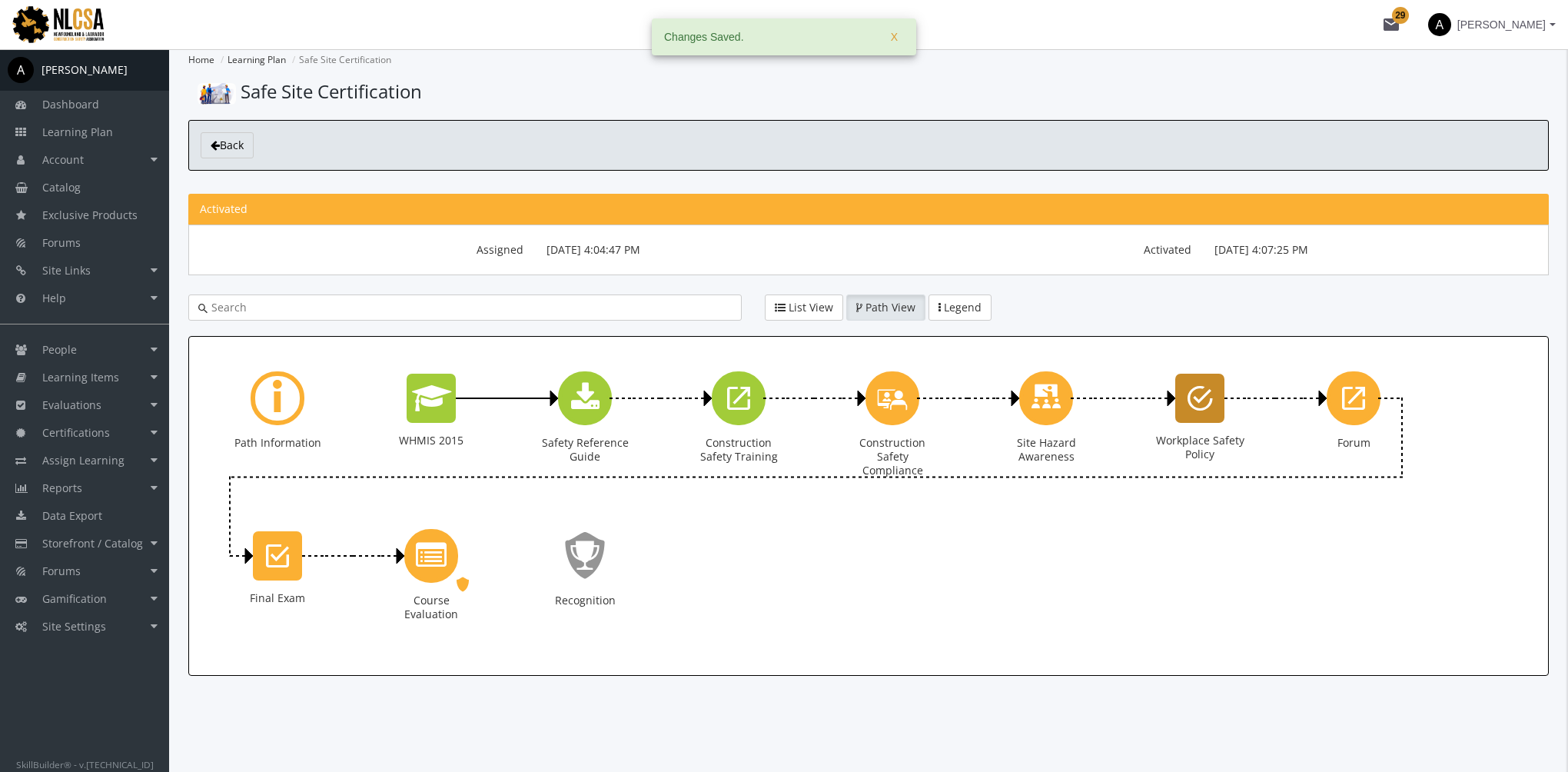
click at [1197, 399] on icon "Workplace Safety Policy" at bounding box center [1200, 398] width 25 height 30
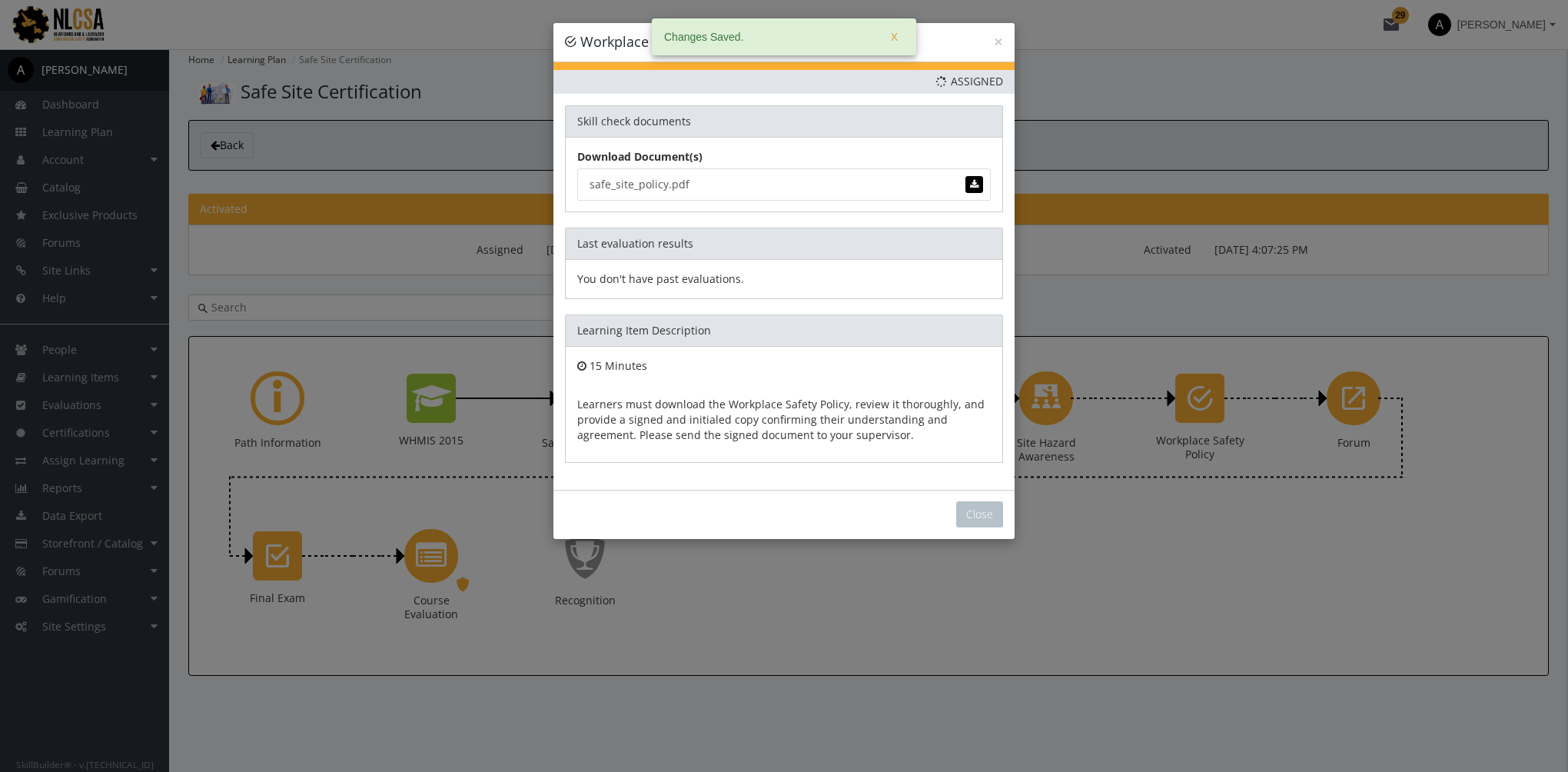
click at [1006, 521] on div "Close" at bounding box center [784, 514] width 461 height 49
click at [970, 490] on div "Close" at bounding box center [784, 514] width 461 height 49
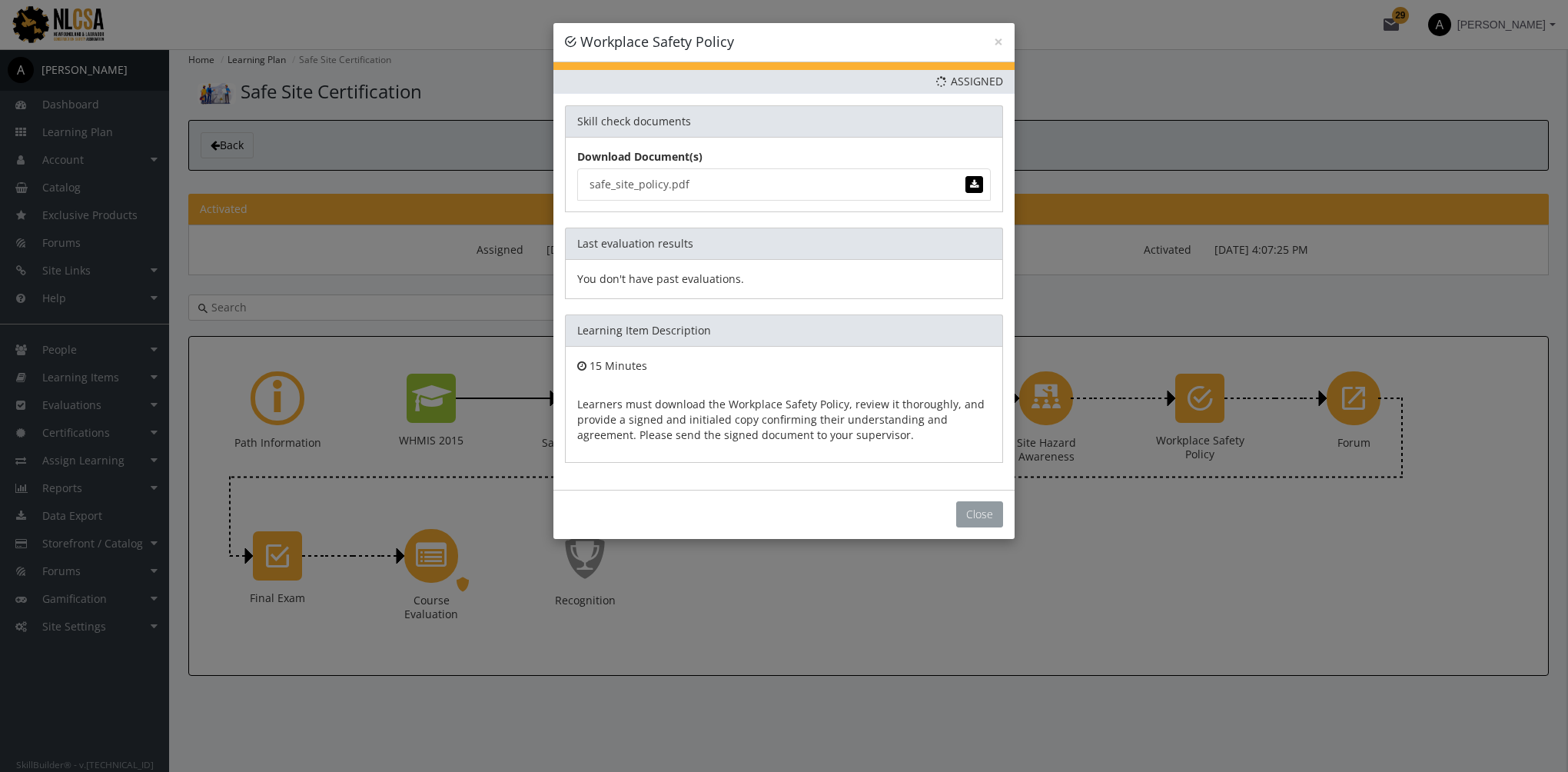
click at [988, 518] on button "Close" at bounding box center [980, 515] width 47 height 26
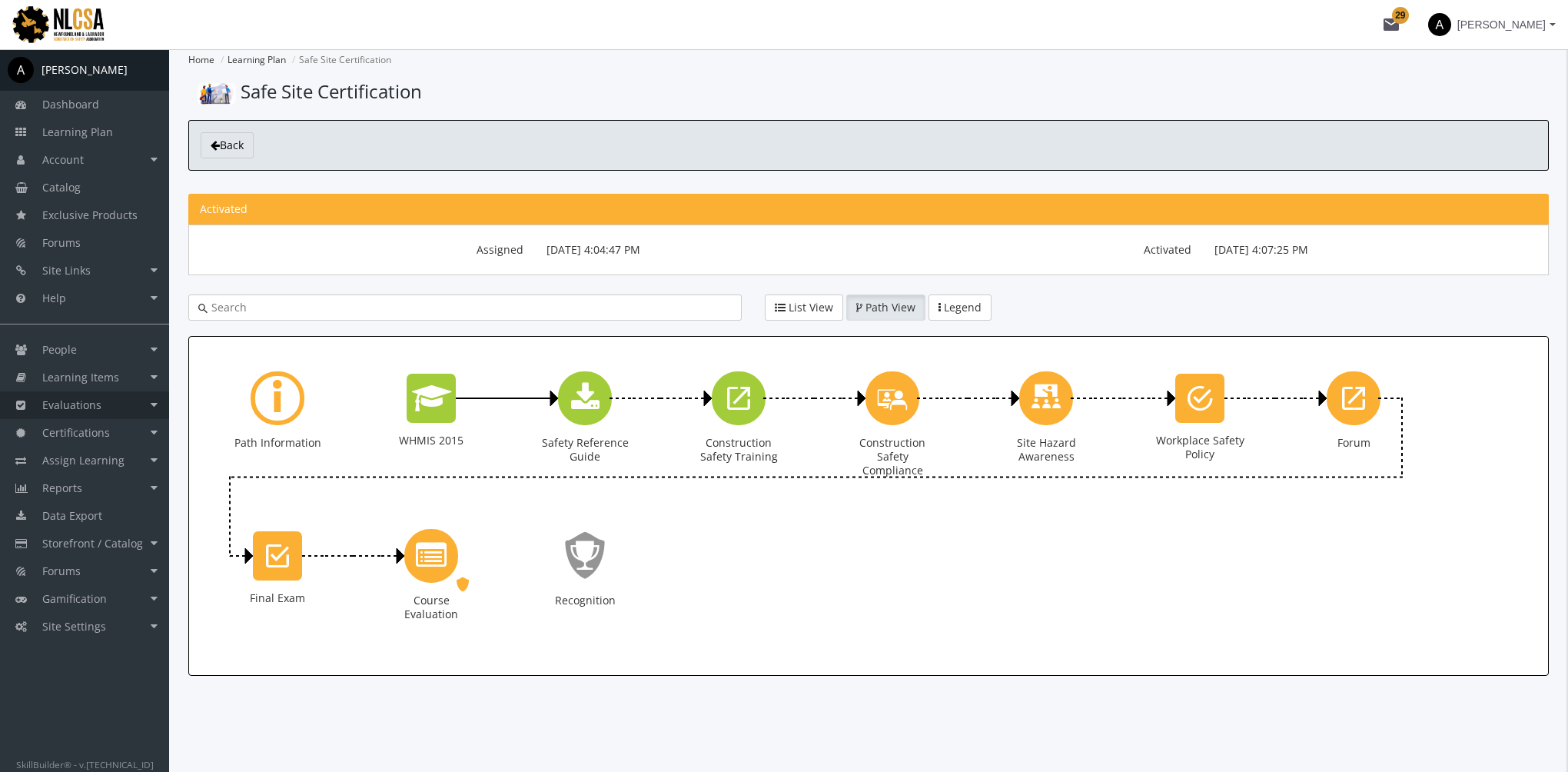
click at [126, 402] on link "Evaluations" at bounding box center [84, 405] width 169 height 28
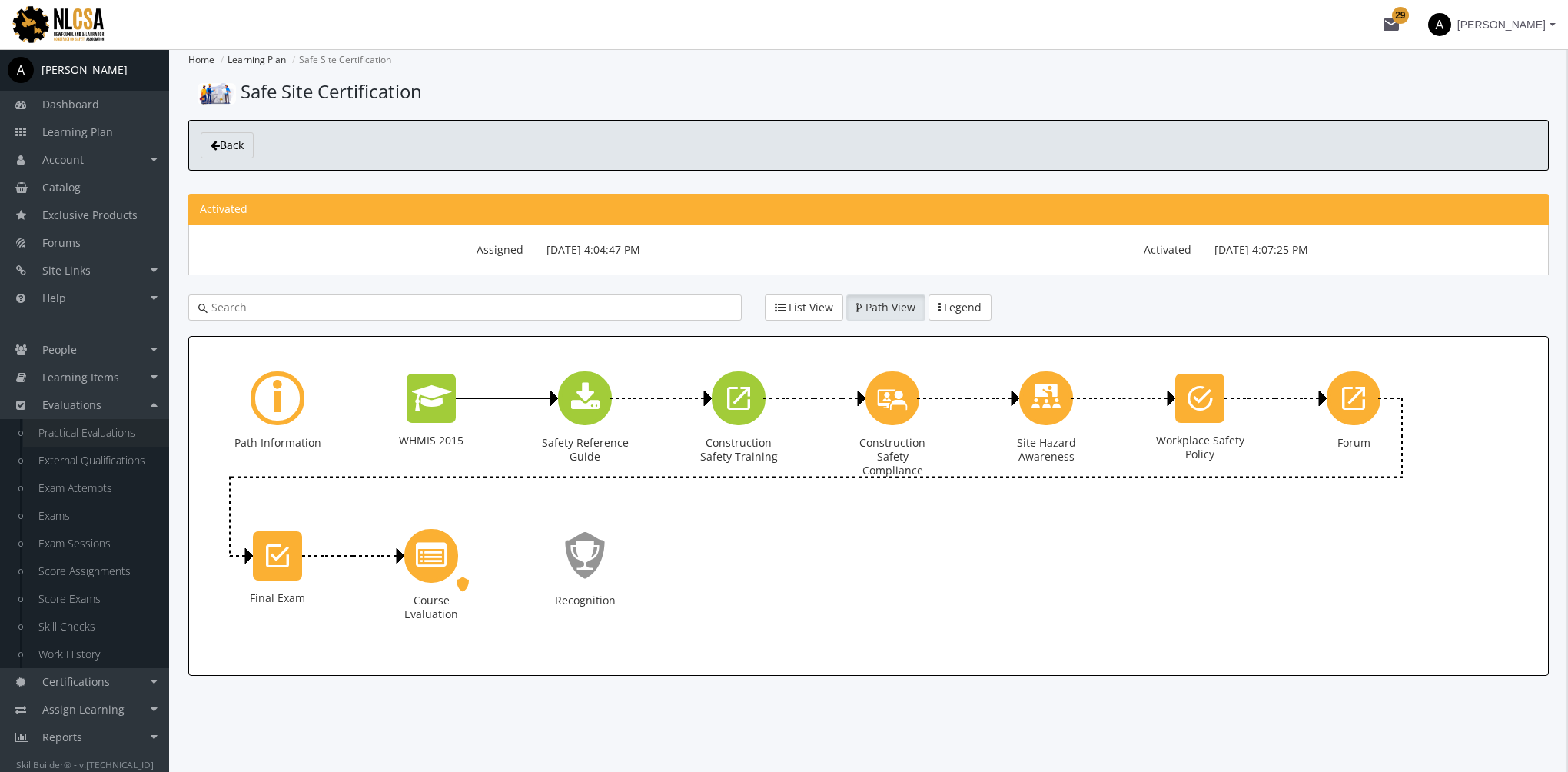
click at [101, 430] on link "Practical Evaluations" at bounding box center [96, 433] width 146 height 28
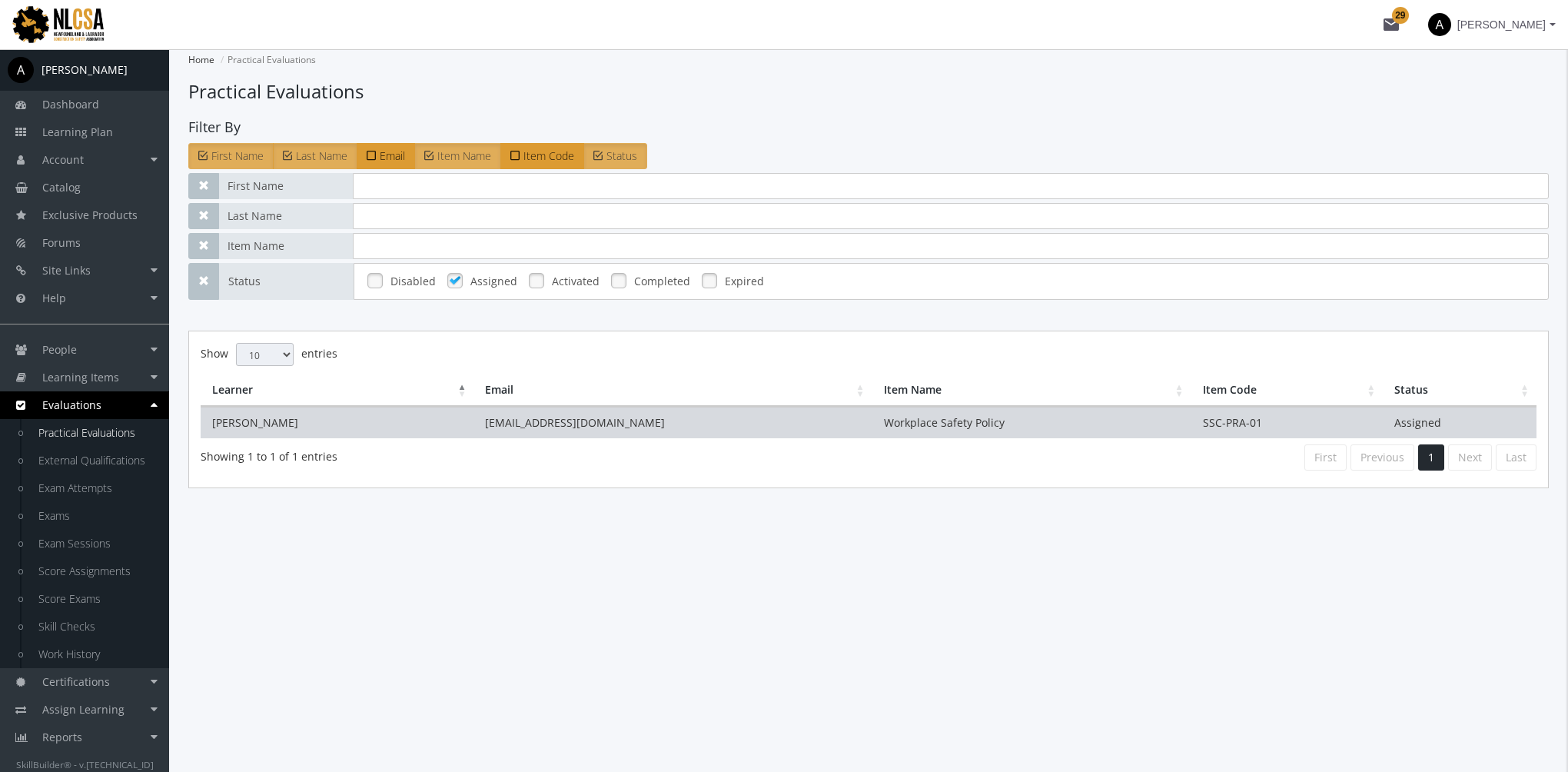
click at [608, 418] on td "[EMAIL_ADDRESS][DOMAIN_NAME]" at bounding box center [673, 422] width 398 height 31
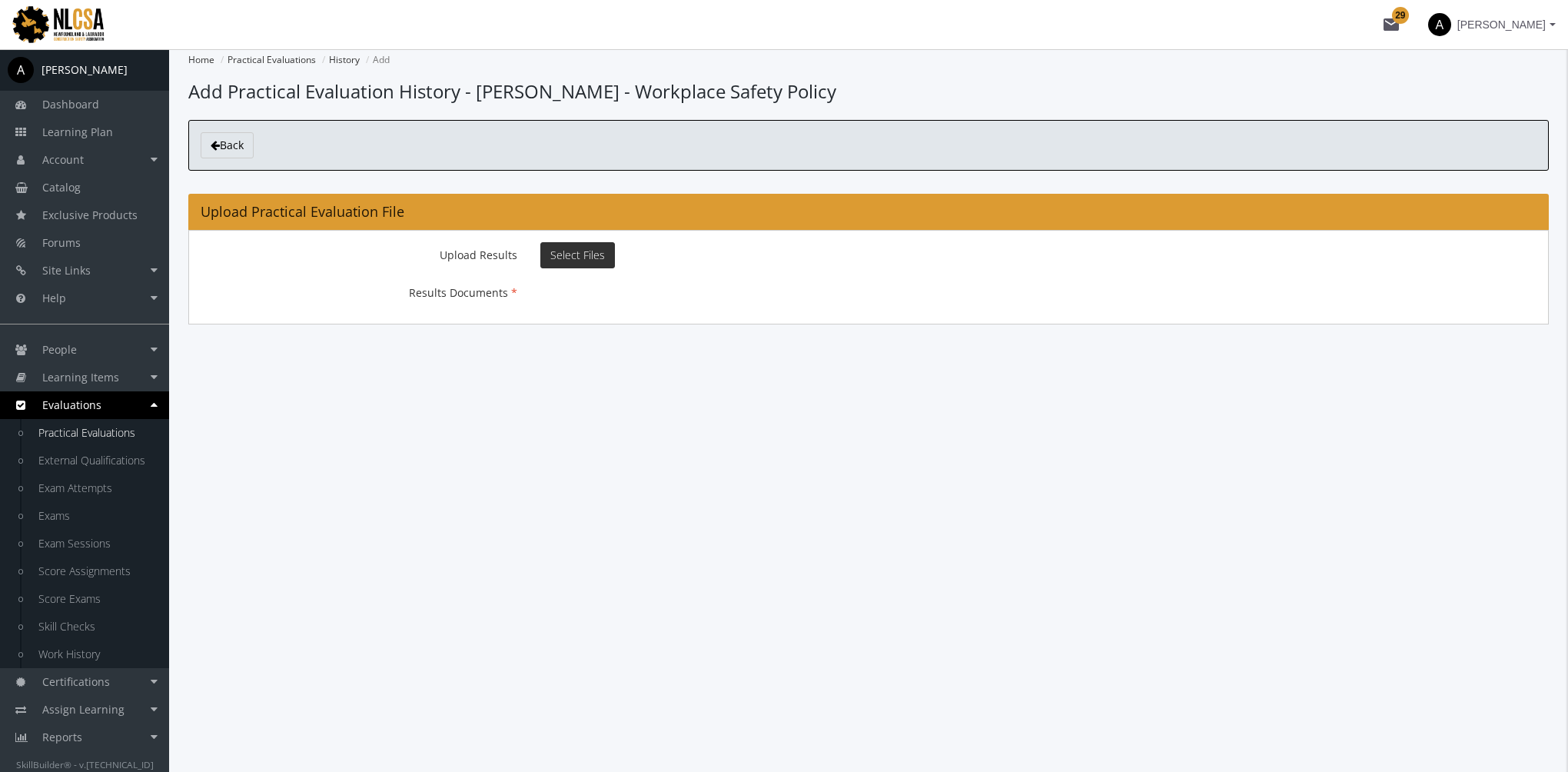
click at [569, 256] on span "Select Files" at bounding box center [577, 255] width 55 height 15
type input "C:\fakepath\Safe_Site_Certification_Policy_Signed.pdf"
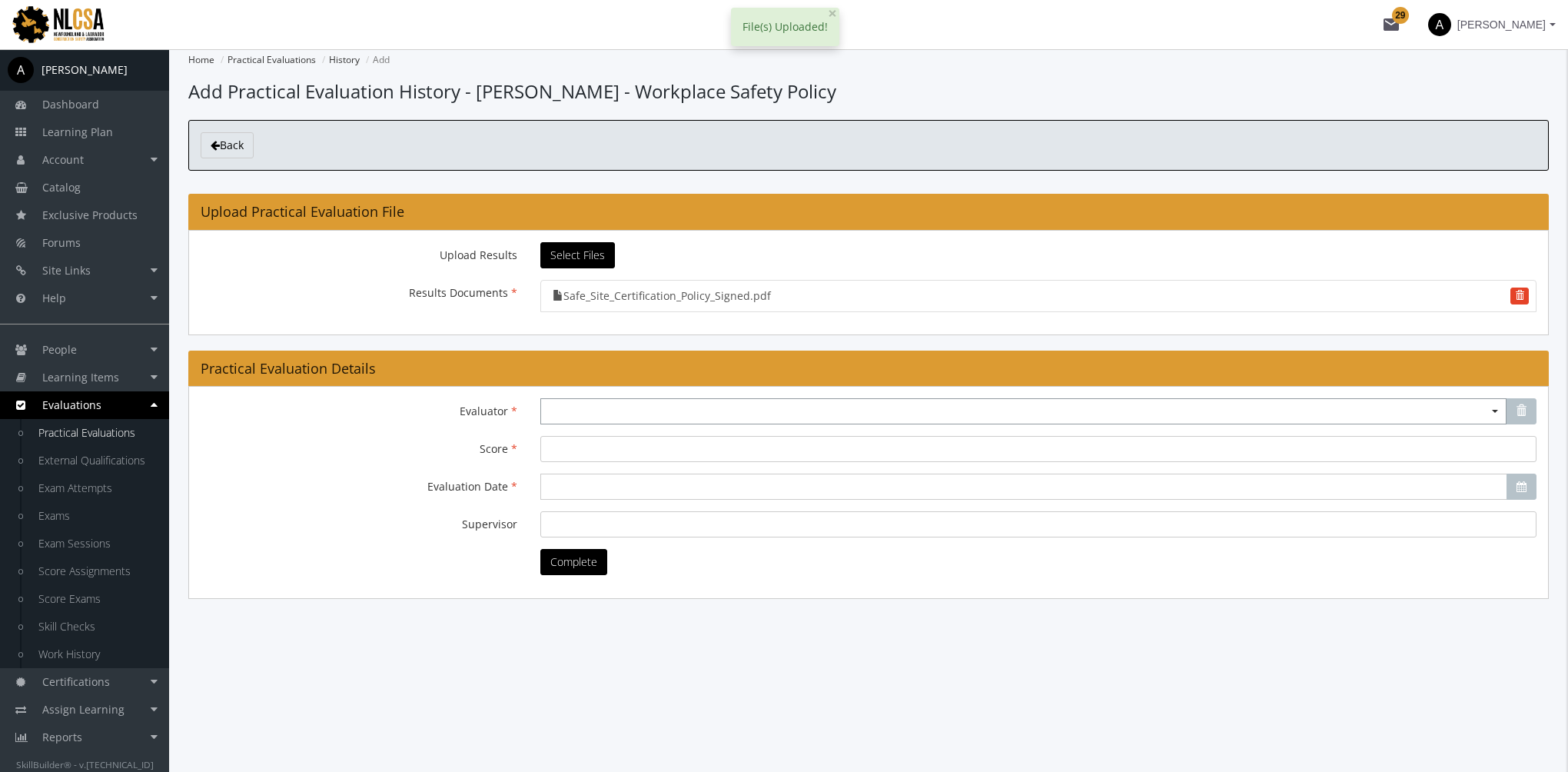
click at [562, 401] on span "Select box activate" at bounding box center [1023, 412] width 966 height 26
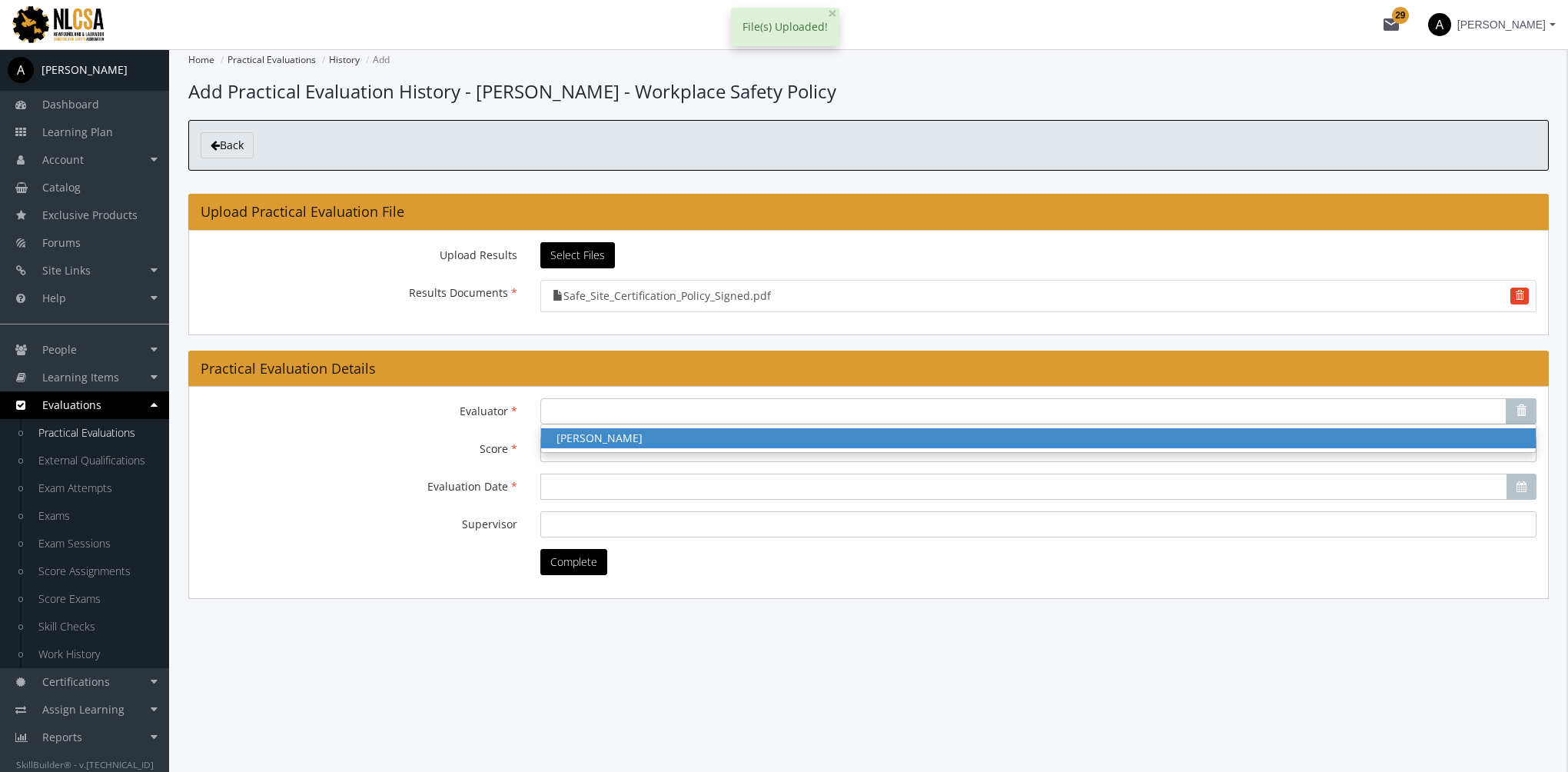
click at [593, 436] on span "[PERSON_NAME]" at bounding box center [599, 438] width 86 height 15
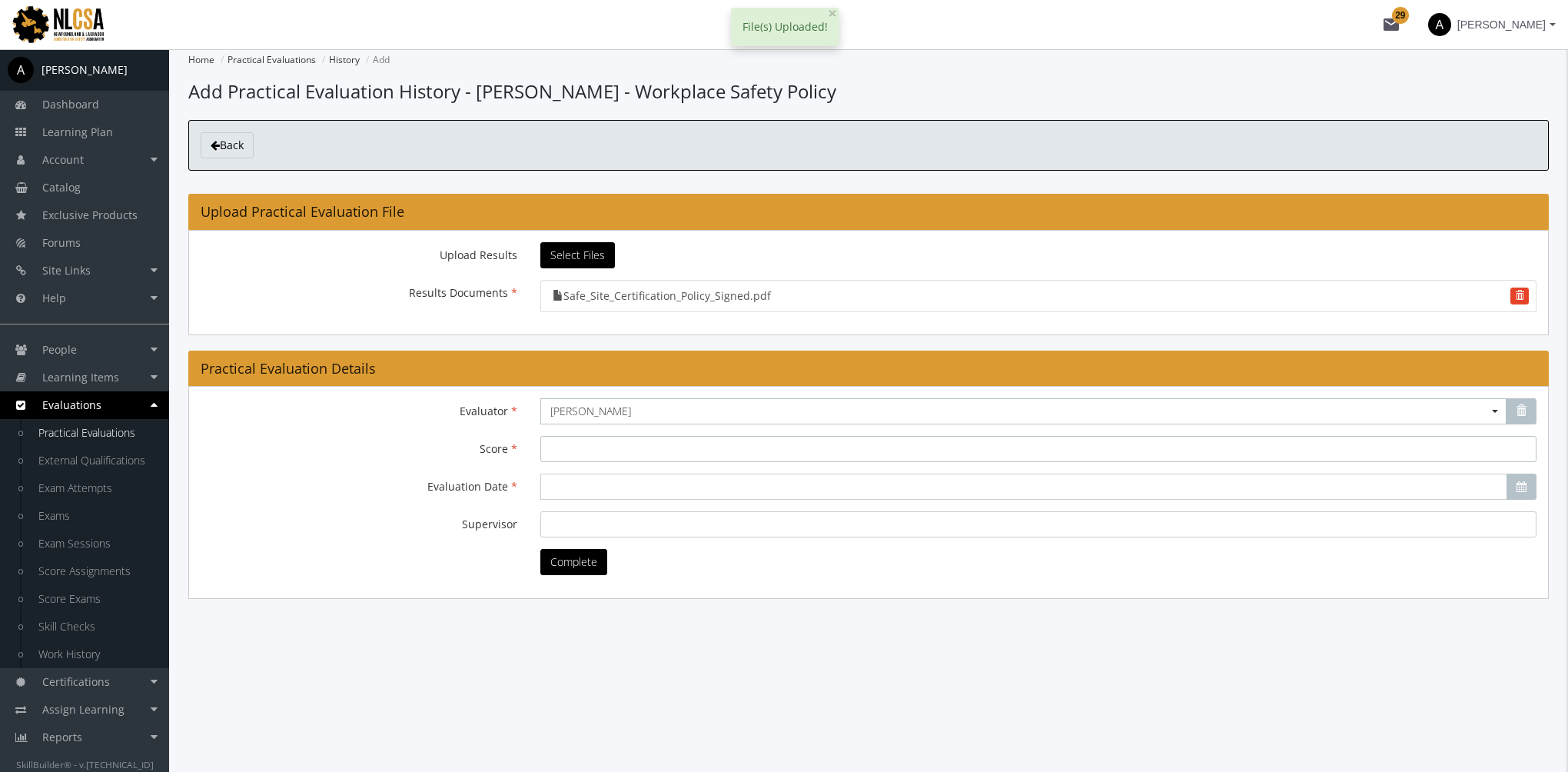
click at [578, 443] on input "Score" at bounding box center [1039, 449] width 996 height 26
type input "100"
click at [566, 474] on input "Evaluation Date" at bounding box center [1024, 487] width 967 height 26
click at [637, 600] on span "13" at bounding box center [637, 603] width 12 height 15
type input "2025-08-13"
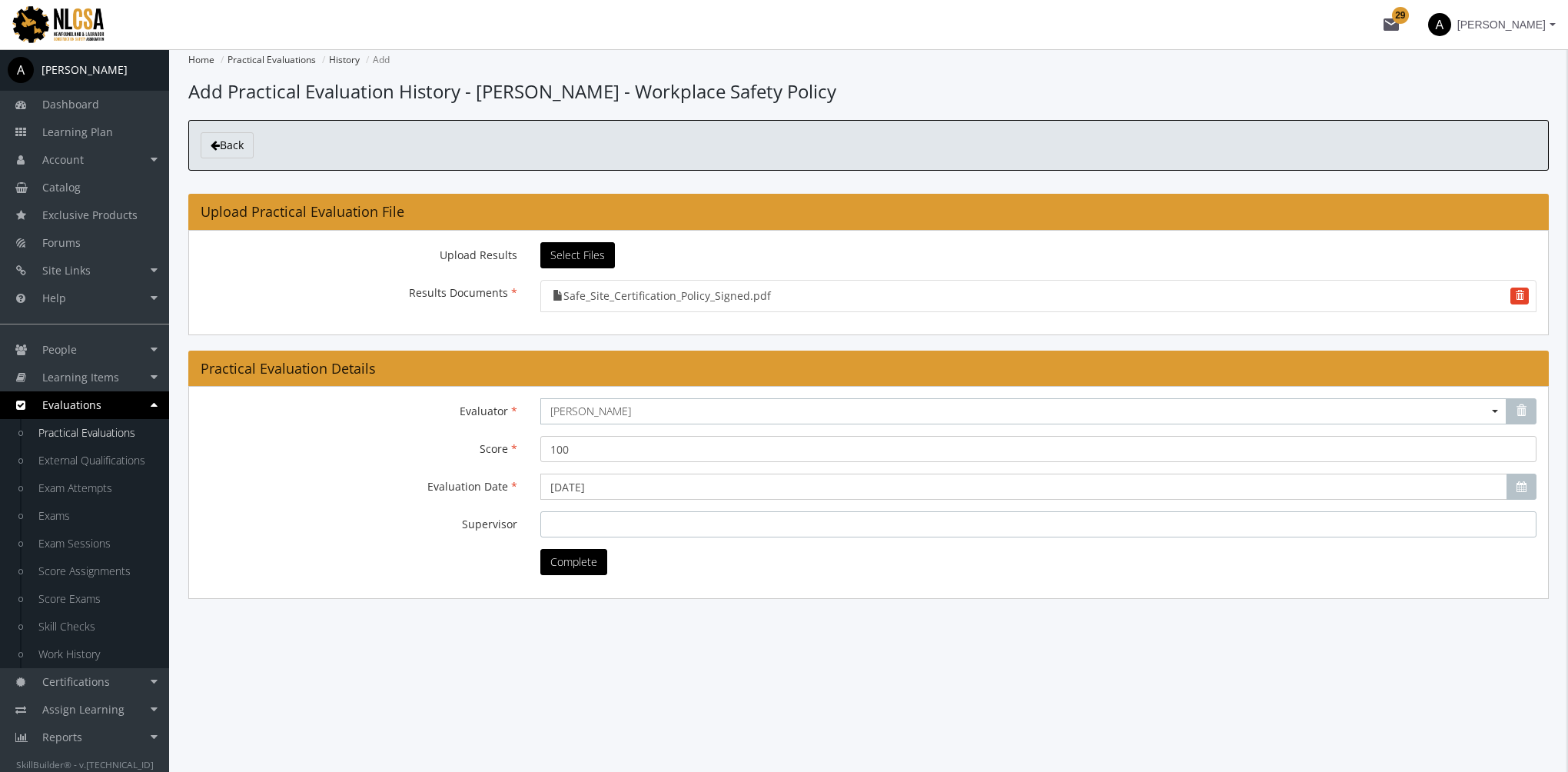
click at [590, 533] on input "Supervisor" at bounding box center [1039, 524] width 996 height 26
type input "Amit"
click at [585, 572] on button "Complete" at bounding box center [573, 562] width 67 height 26
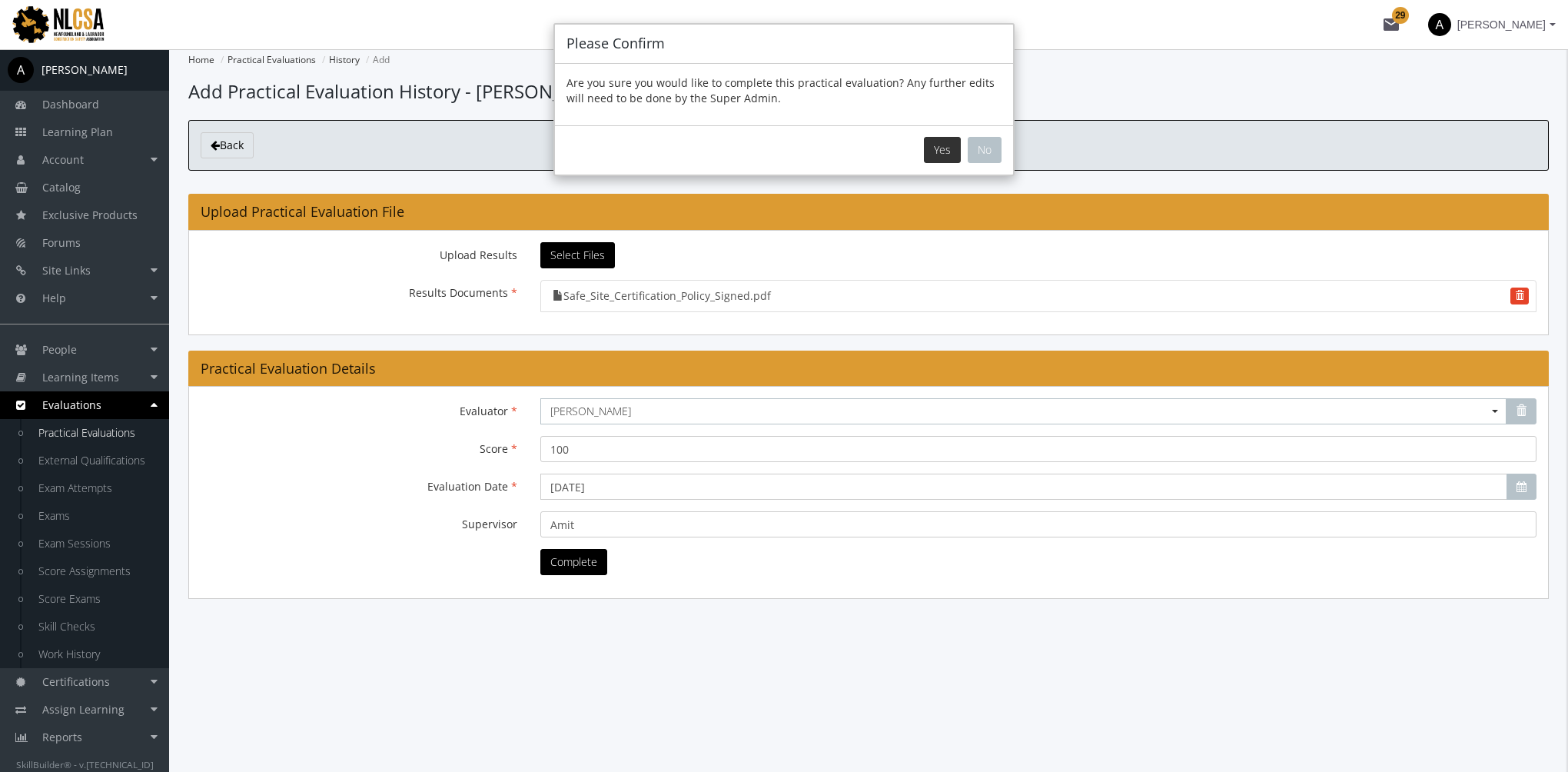
click at [942, 153] on button "Yes" at bounding box center [943, 150] width 37 height 26
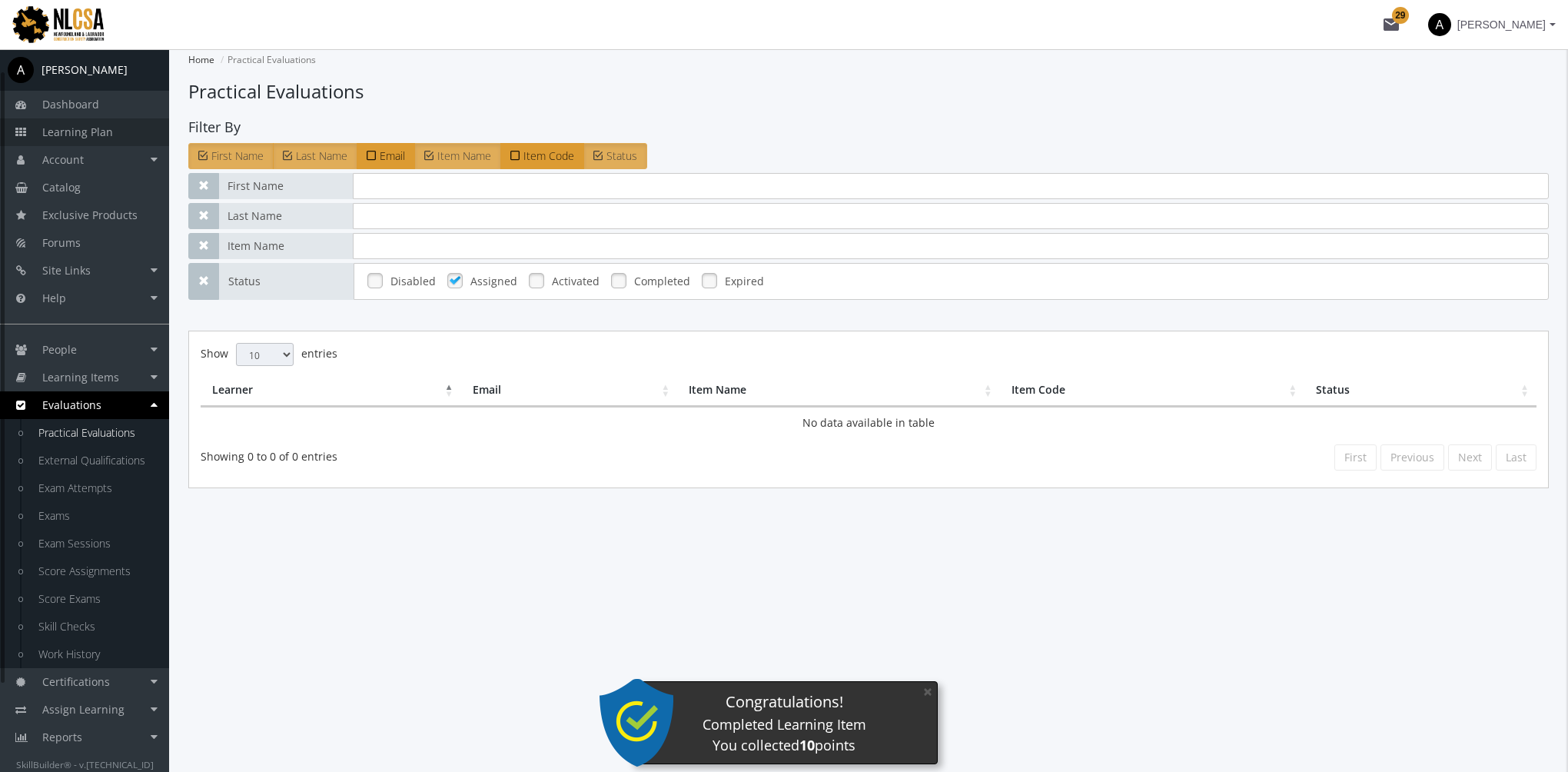
click at [72, 140] on link "Learning Plan" at bounding box center [84, 133] width 169 height 28
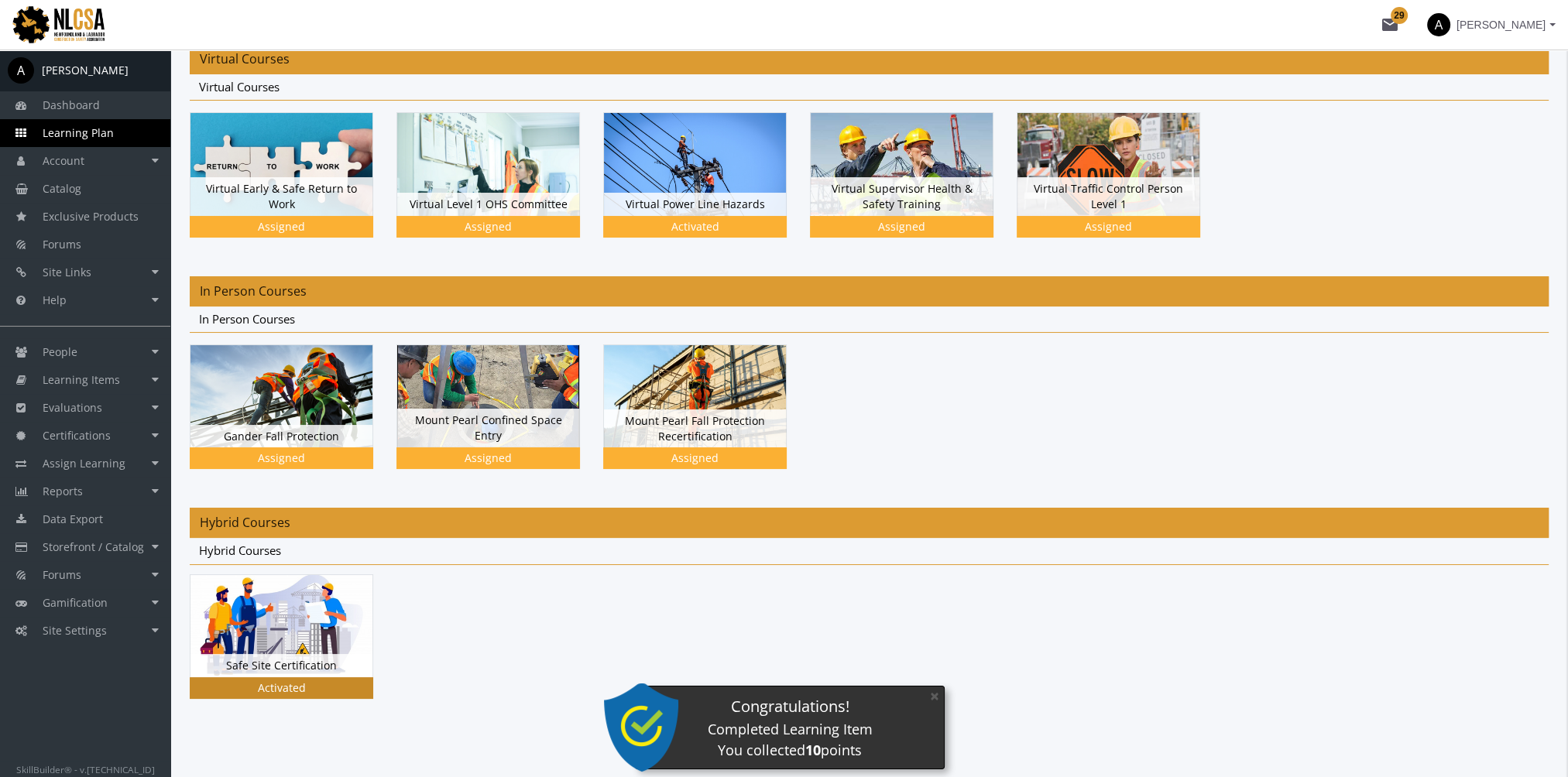
scroll to position [132, 0]
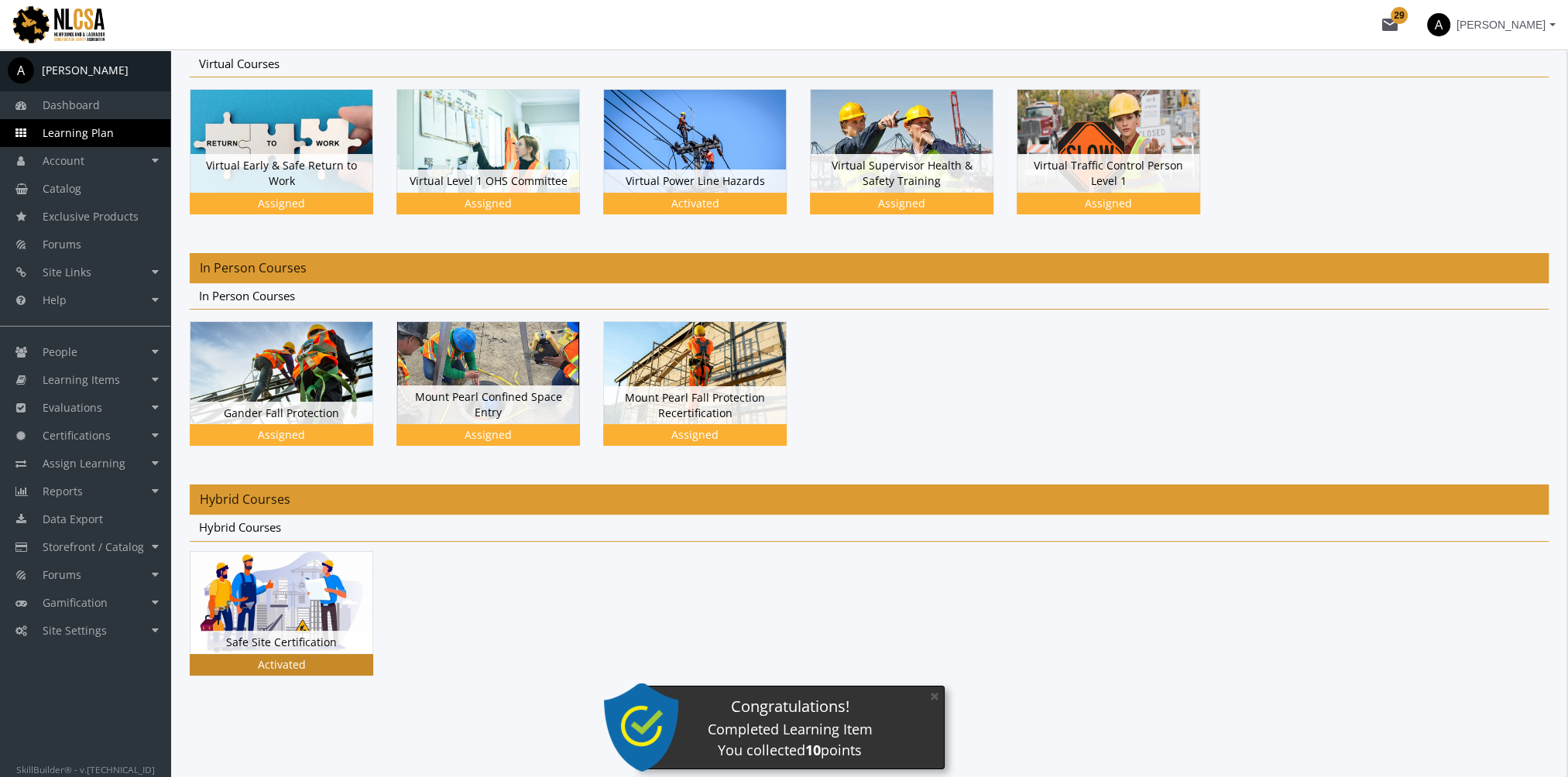
click at [276, 597] on img at bounding box center [281, 603] width 182 height 102
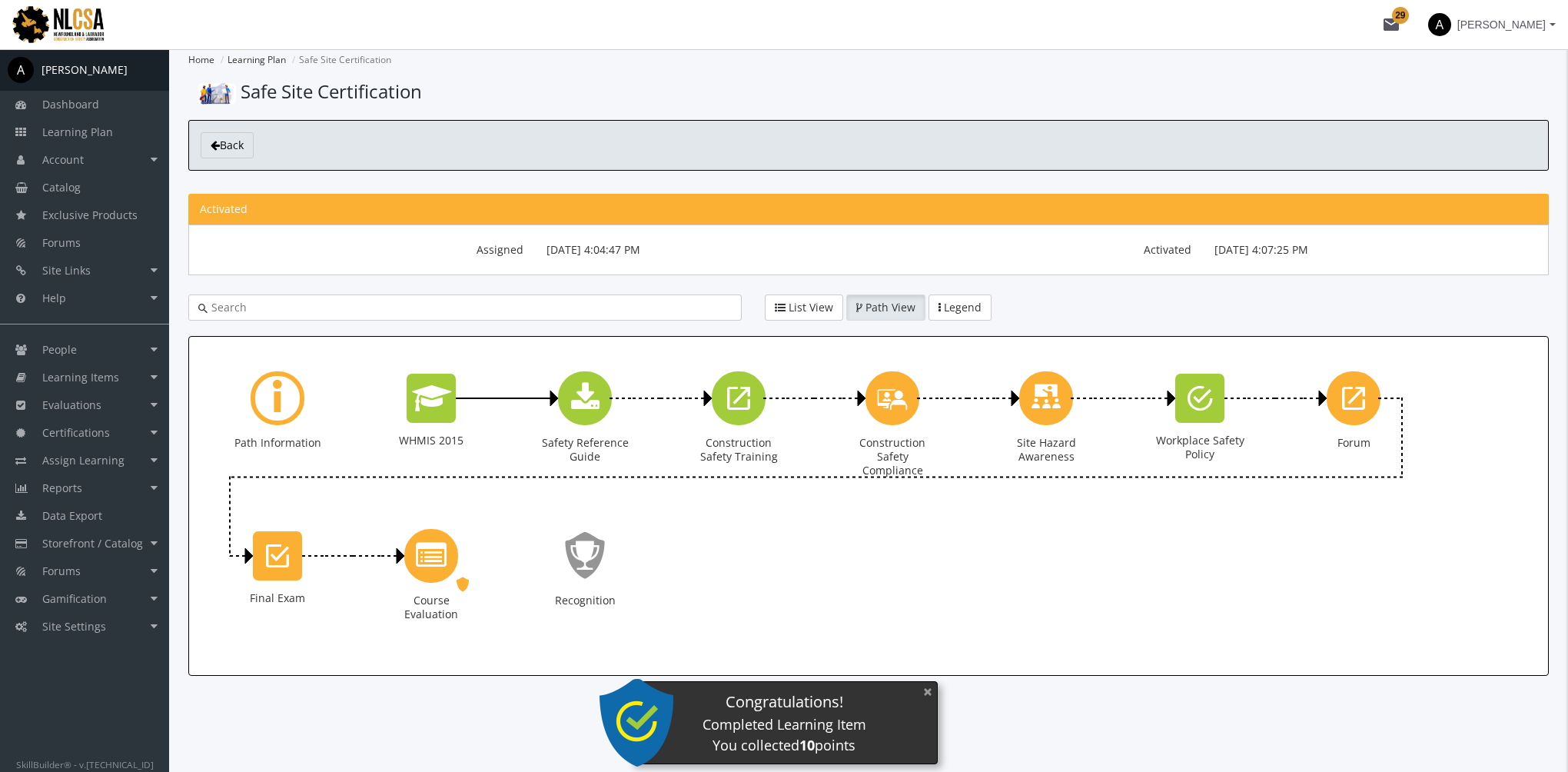
click at [925, 697] on button "×" at bounding box center [928, 691] width 24 height 31
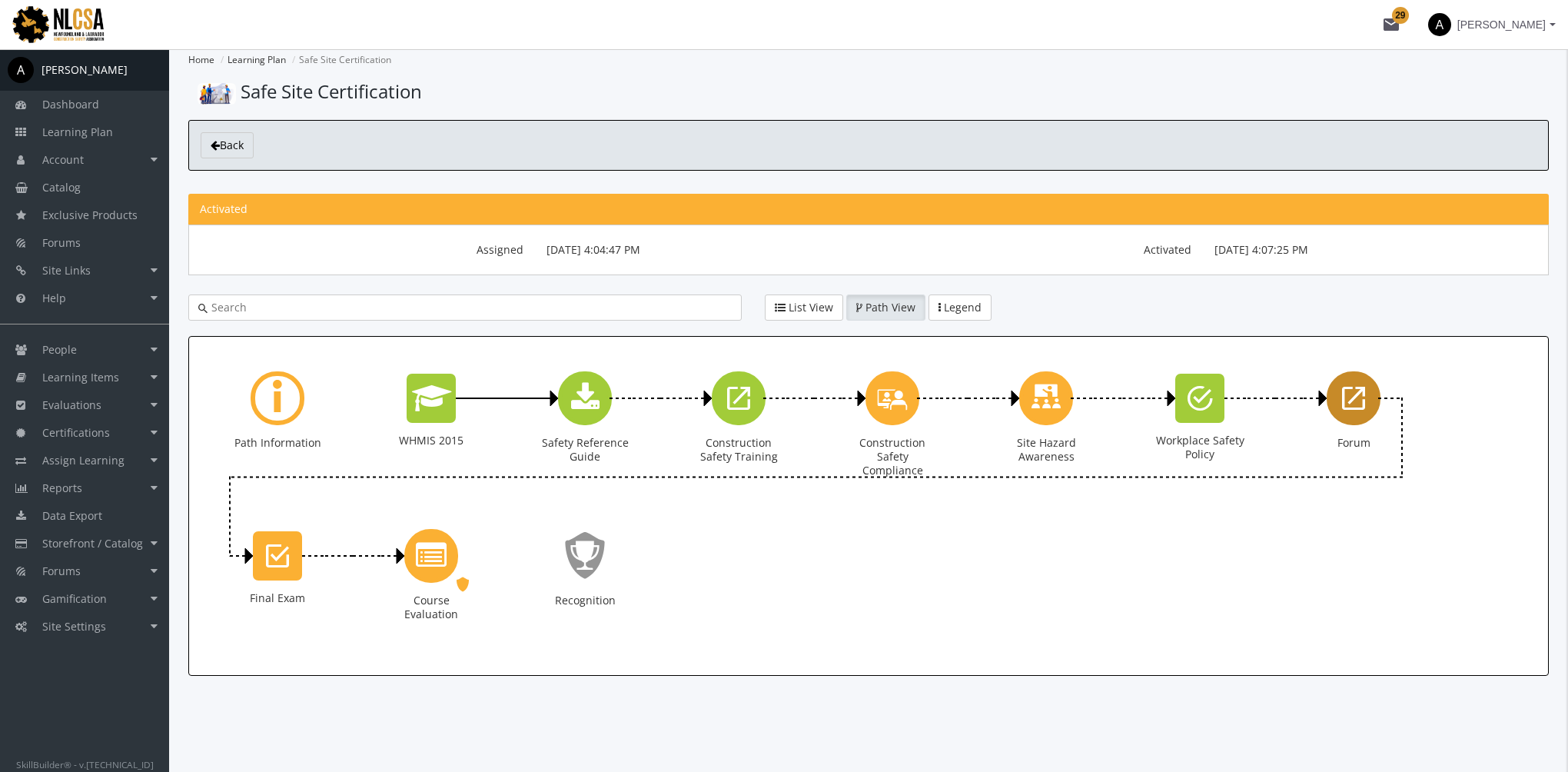
click at [1354, 409] on icon "Forum" at bounding box center [1353, 398] width 23 height 30
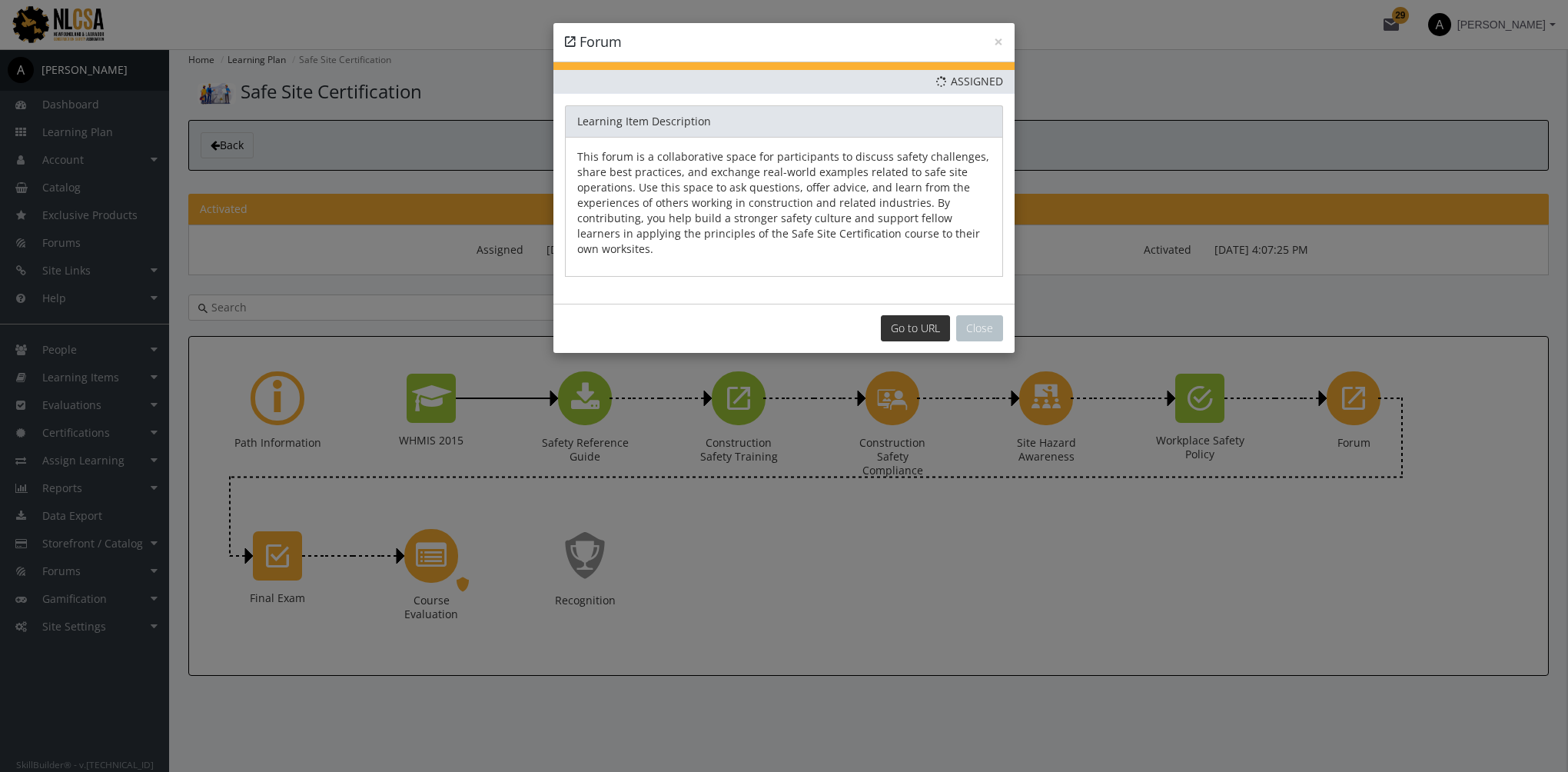
click at [904, 322] on link "Go to URL" at bounding box center [916, 328] width 69 height 26
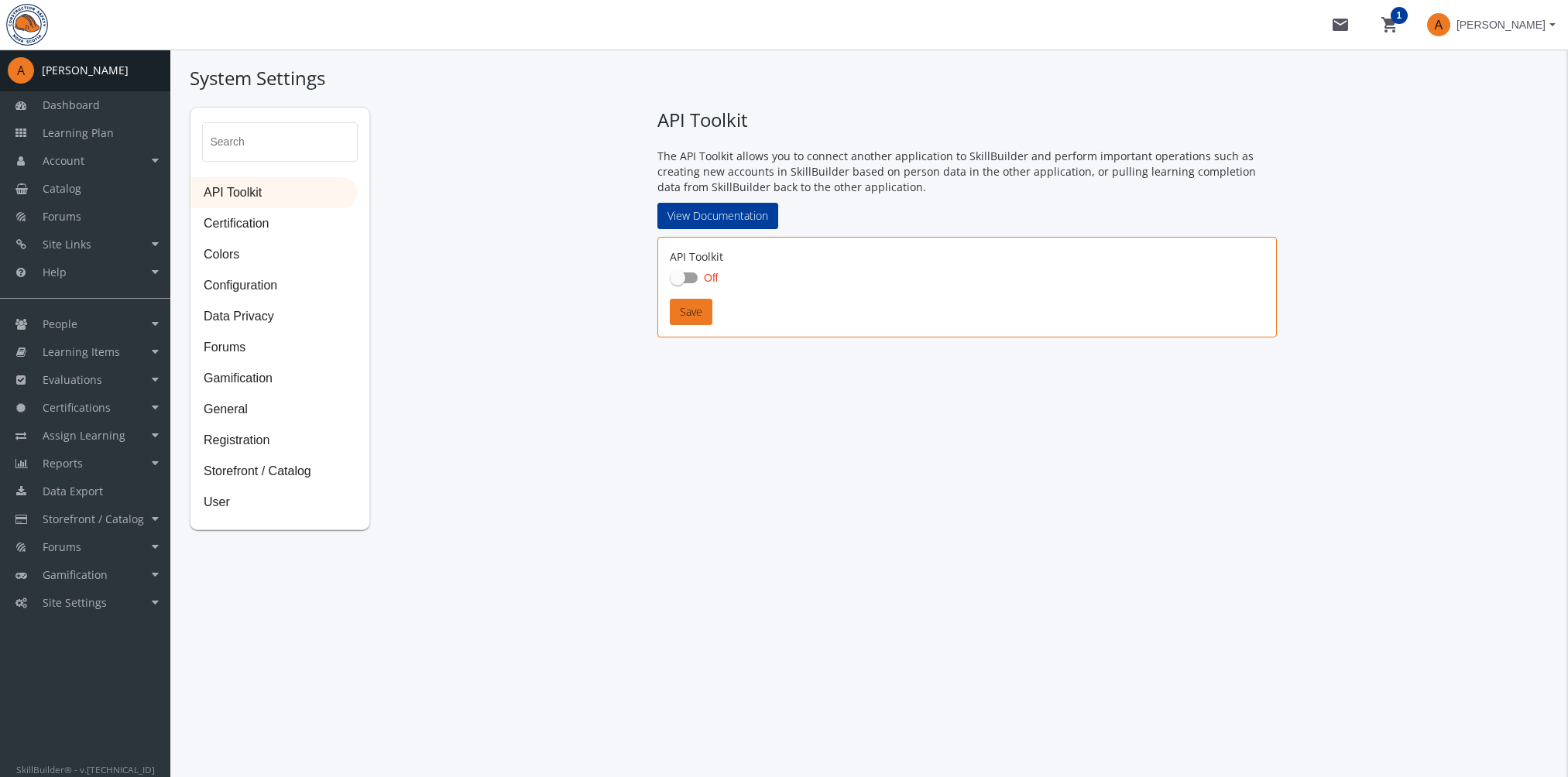
checkbox input "true"
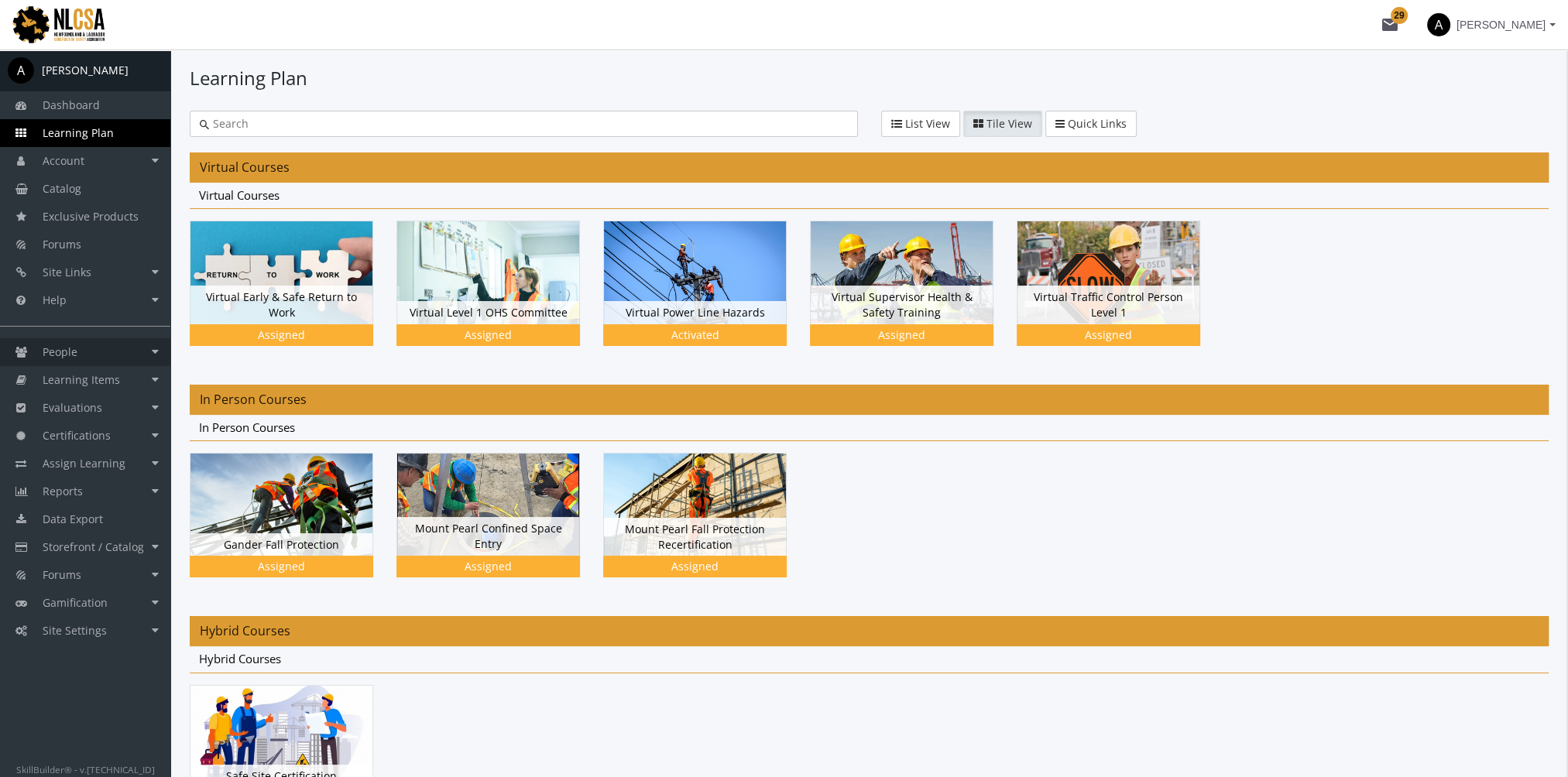
click at [106, 349] on link "People" at bounding box center [85, 352] width 170 height 28
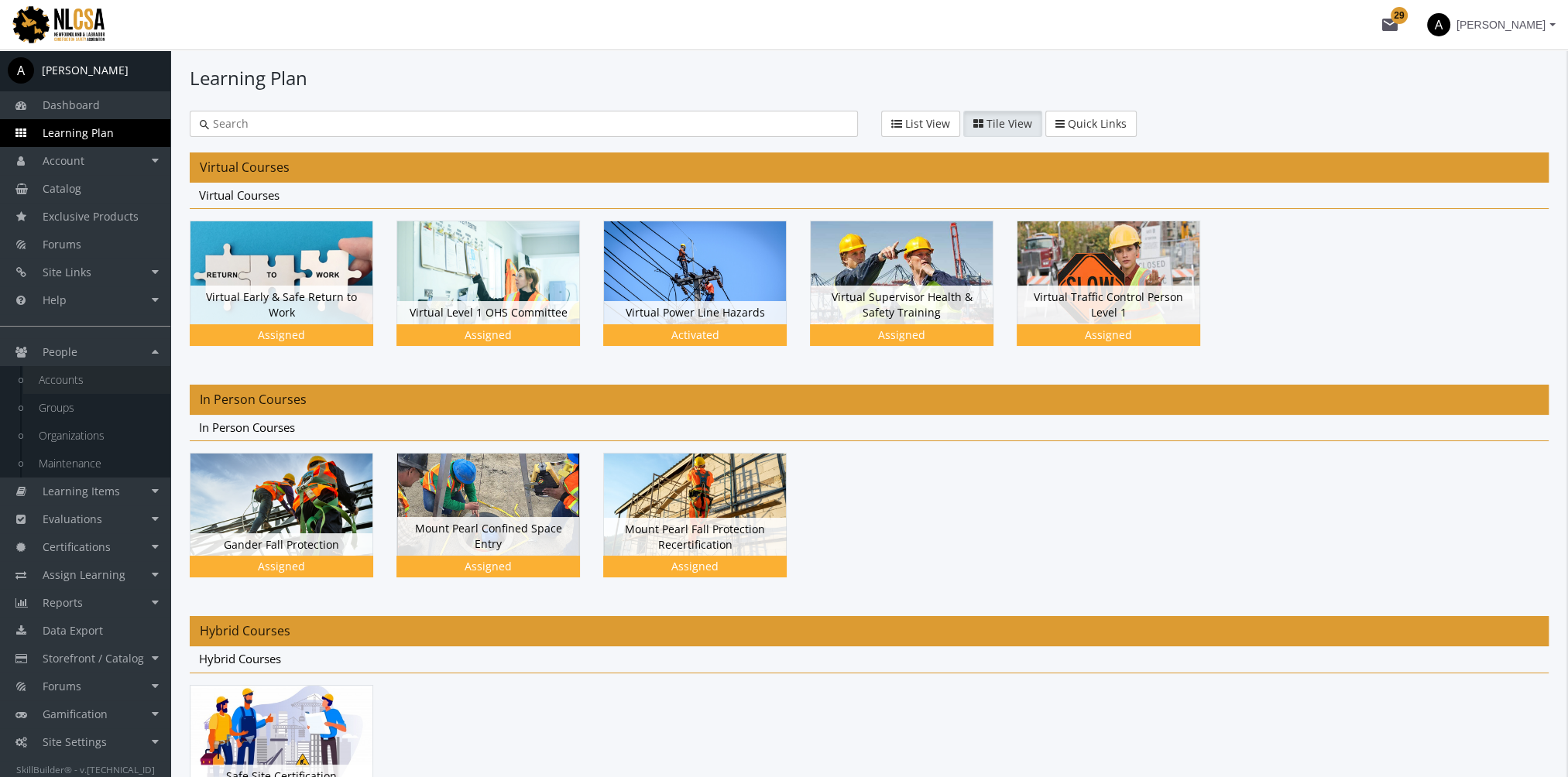
click at [102, 381] on link "Accounts" at bounding box center [97, 380] width 147 height 28
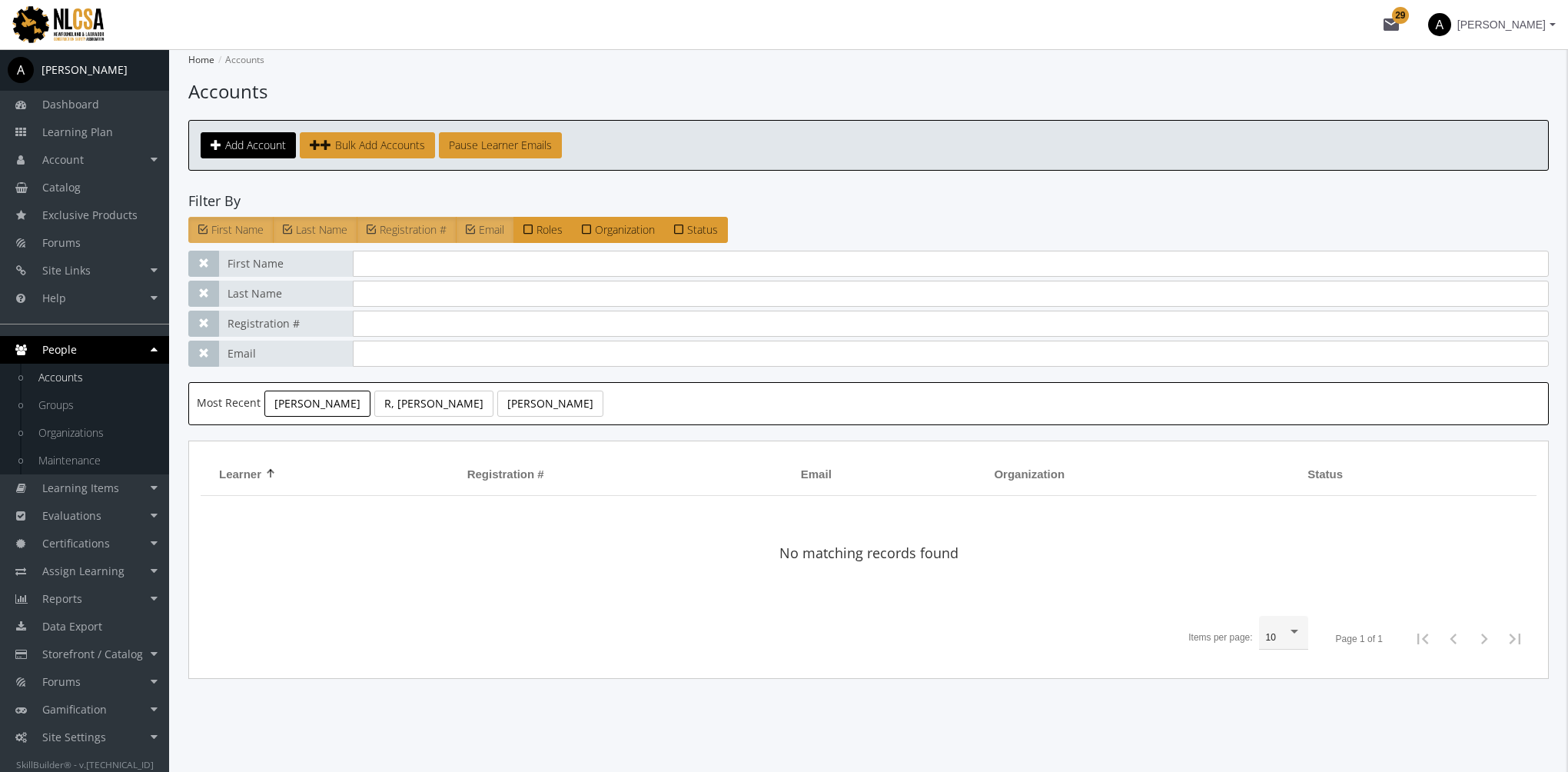
click at [312, 403] on link "Flesher, Ken" at bounding box center [317, 404] width 106 height 26
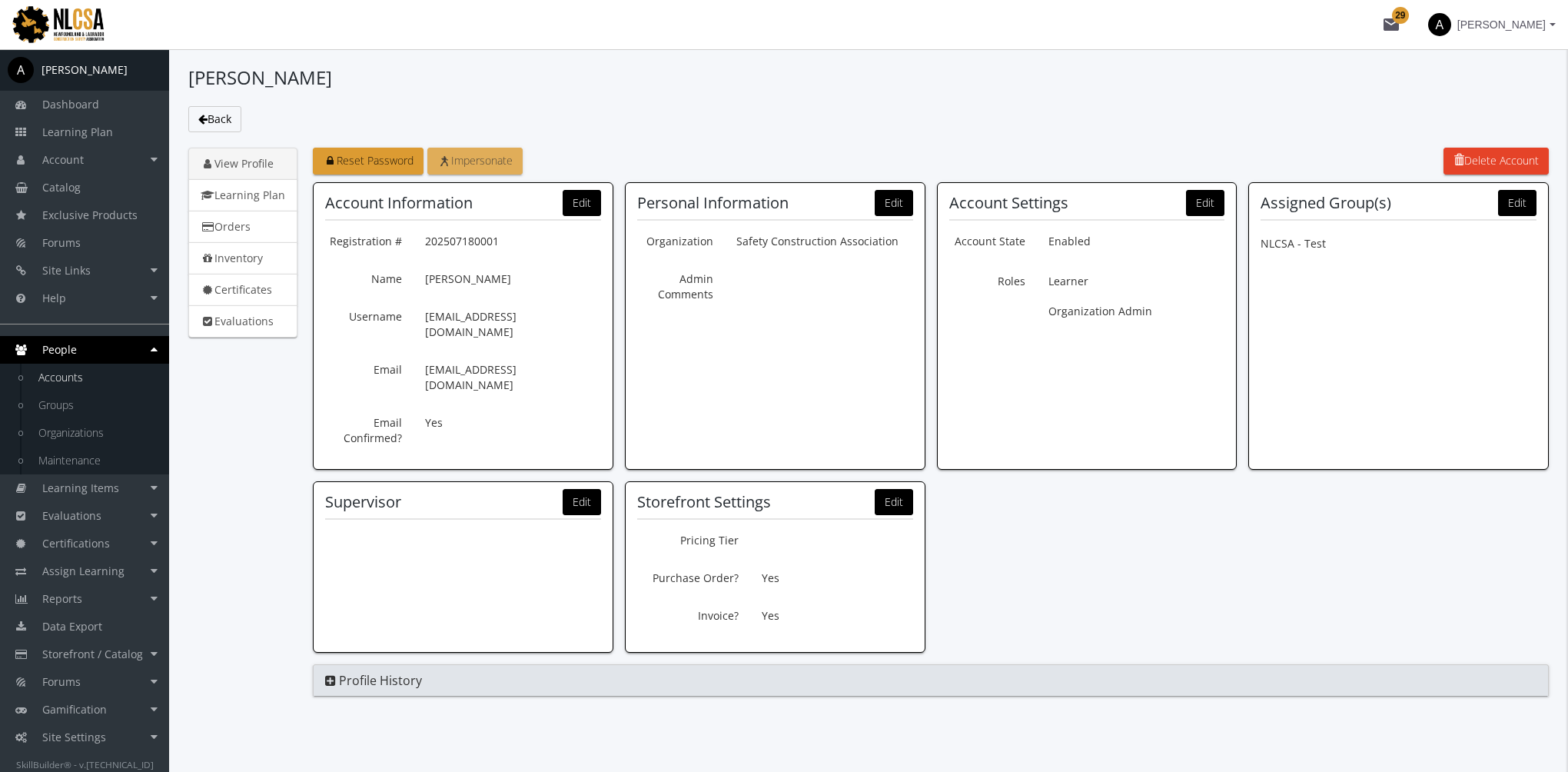
click at [495, 159] on span "Impersonate" at bounding box center [475, 160] width 75 height 15
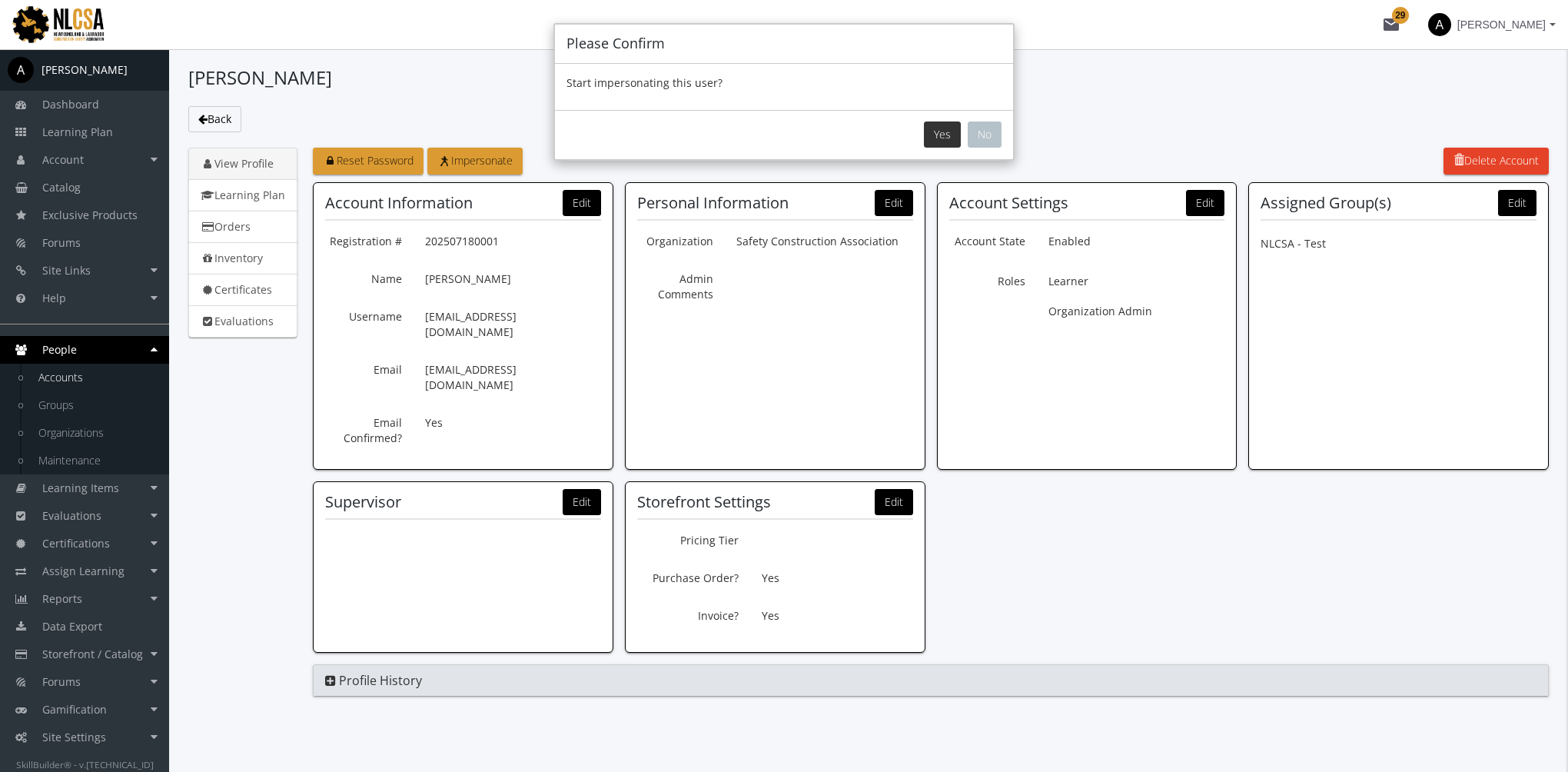
click at [941, 133] on button "Yes" at bounding box center [943, 134] width 37 height 26
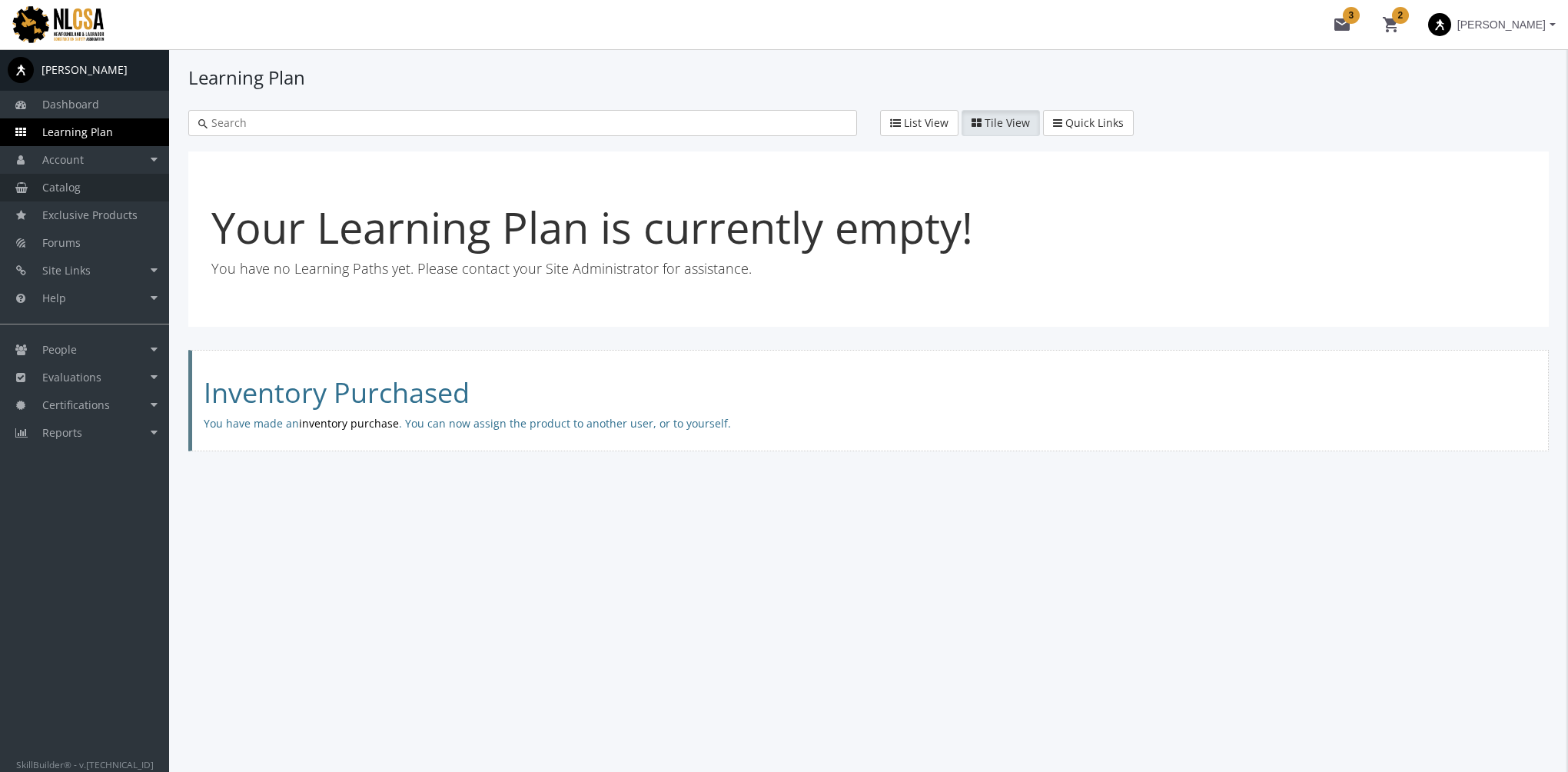
click at [74, 186] on span "Catalog" at bounding box center [62, 187] width 38 height 15
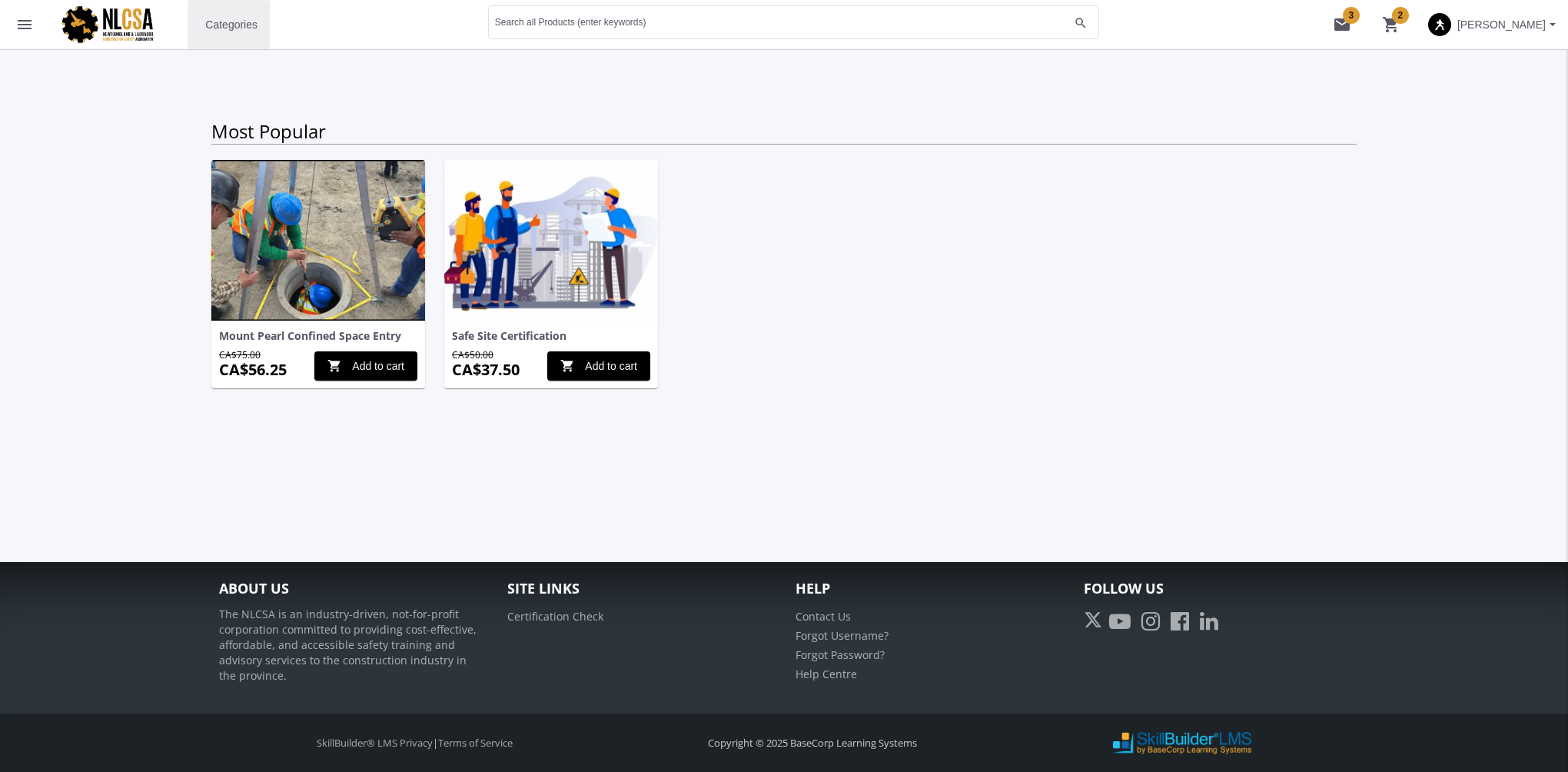
click at [232, 28] on span "Categories" at bounding box center [231, 24] width 52 height 28
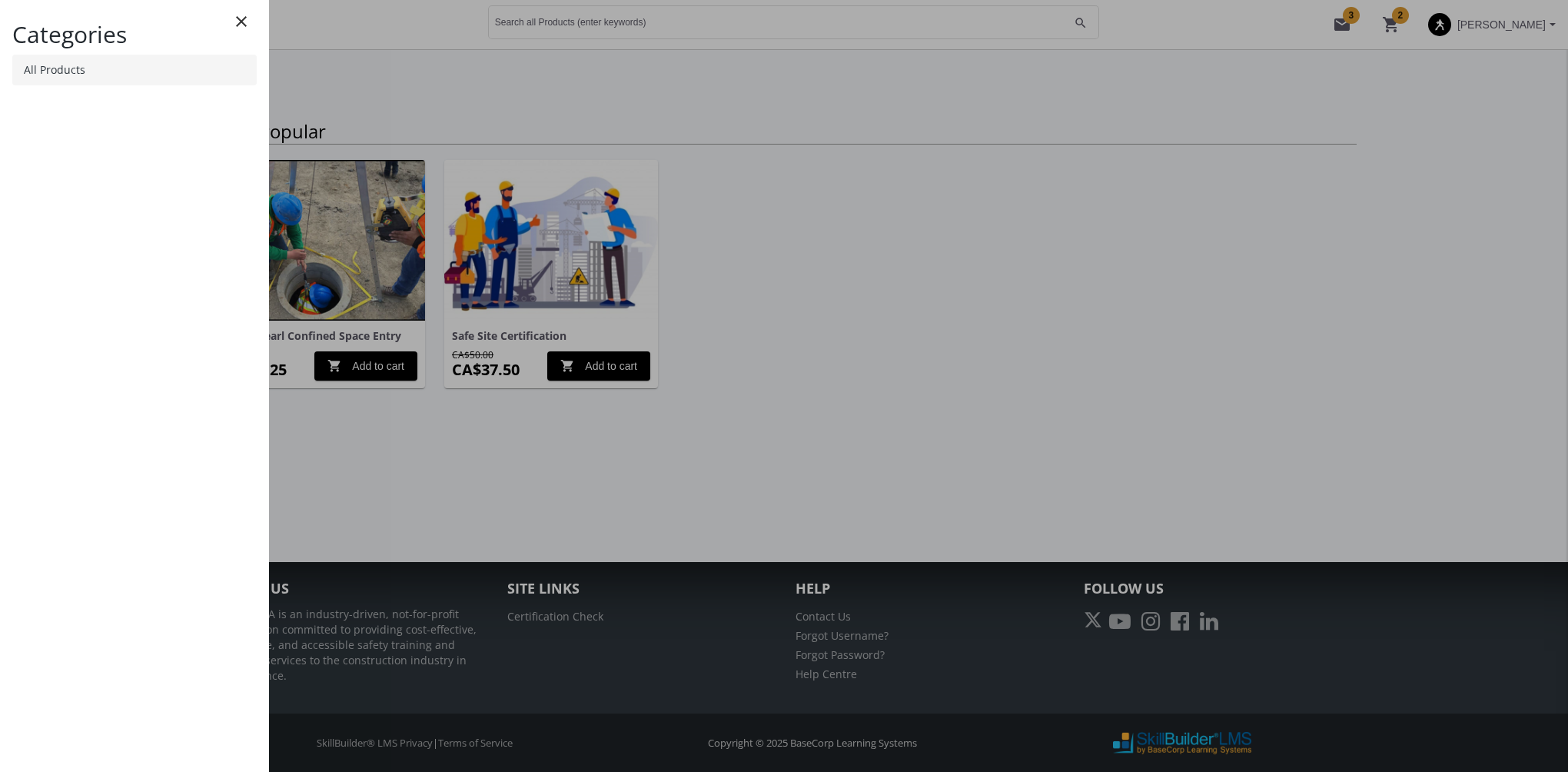
click at [126, 71] on link "All Products" at bounding box center [134, 69] width 244 height 30
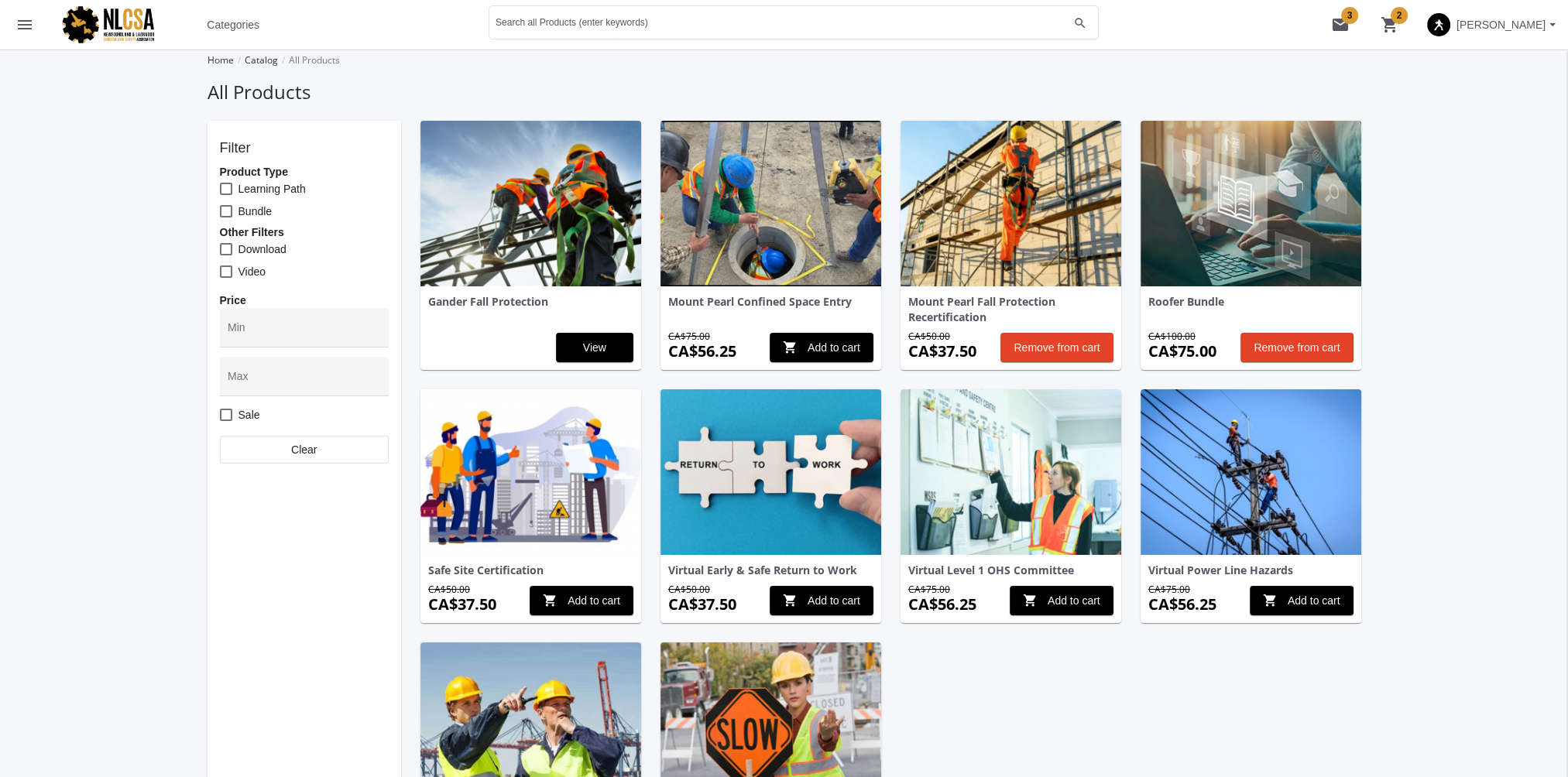
click at [1399, 22] on mat-icon "shopping_cart 2" at bounding box center [1389, 24] width 18 height 18
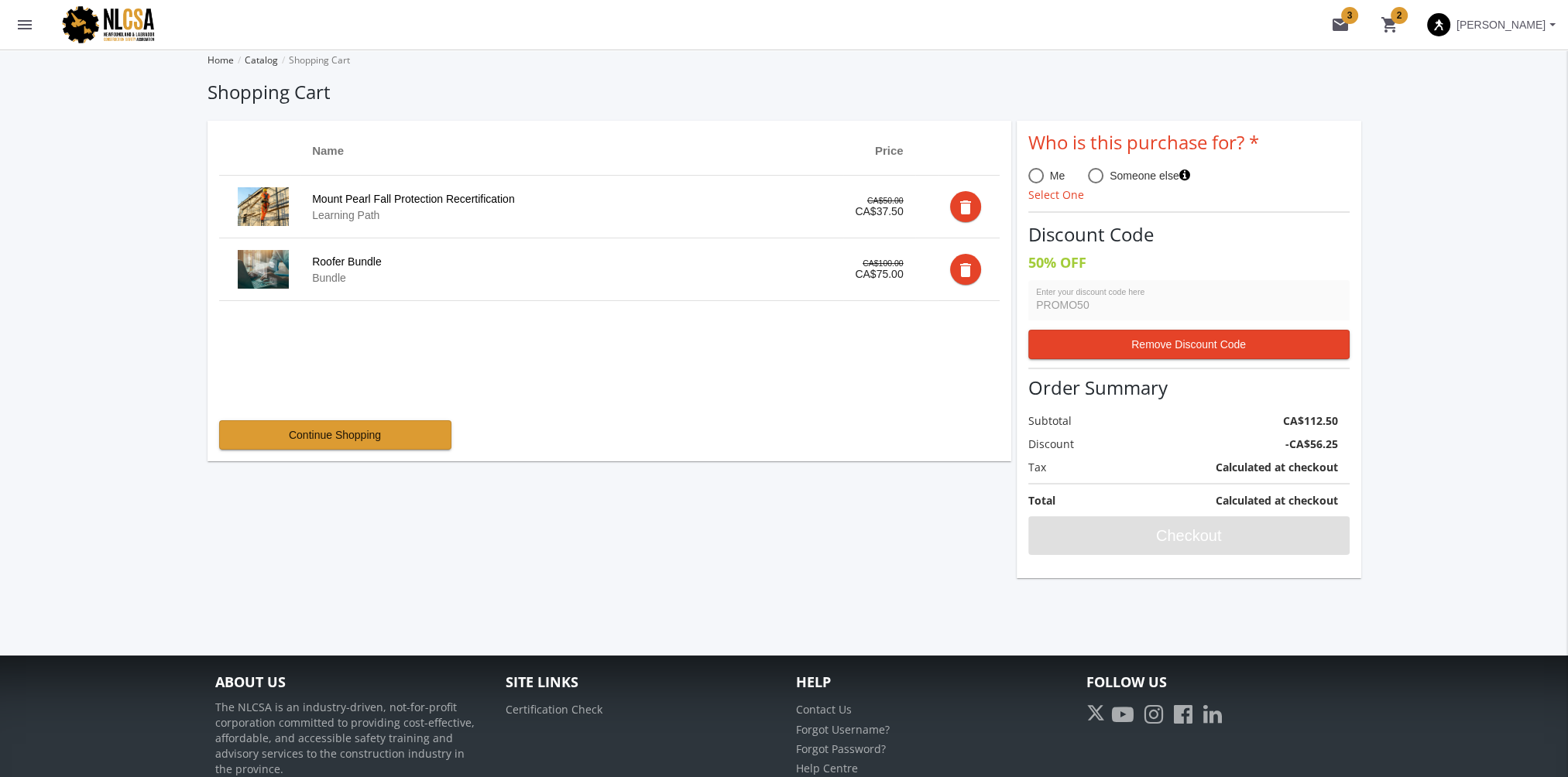
click at [1085, 171] on mat-radio-group "Me Someone else" at bounding box center [1108, 176] width 161 height 15
click at [1092, 175] on span at bounding box center [1096, 176] width 16 height 16
click at [1092, 175] on input "Someone else" at bounding box center [1096, 179] width 16 height 16
radio input "true"
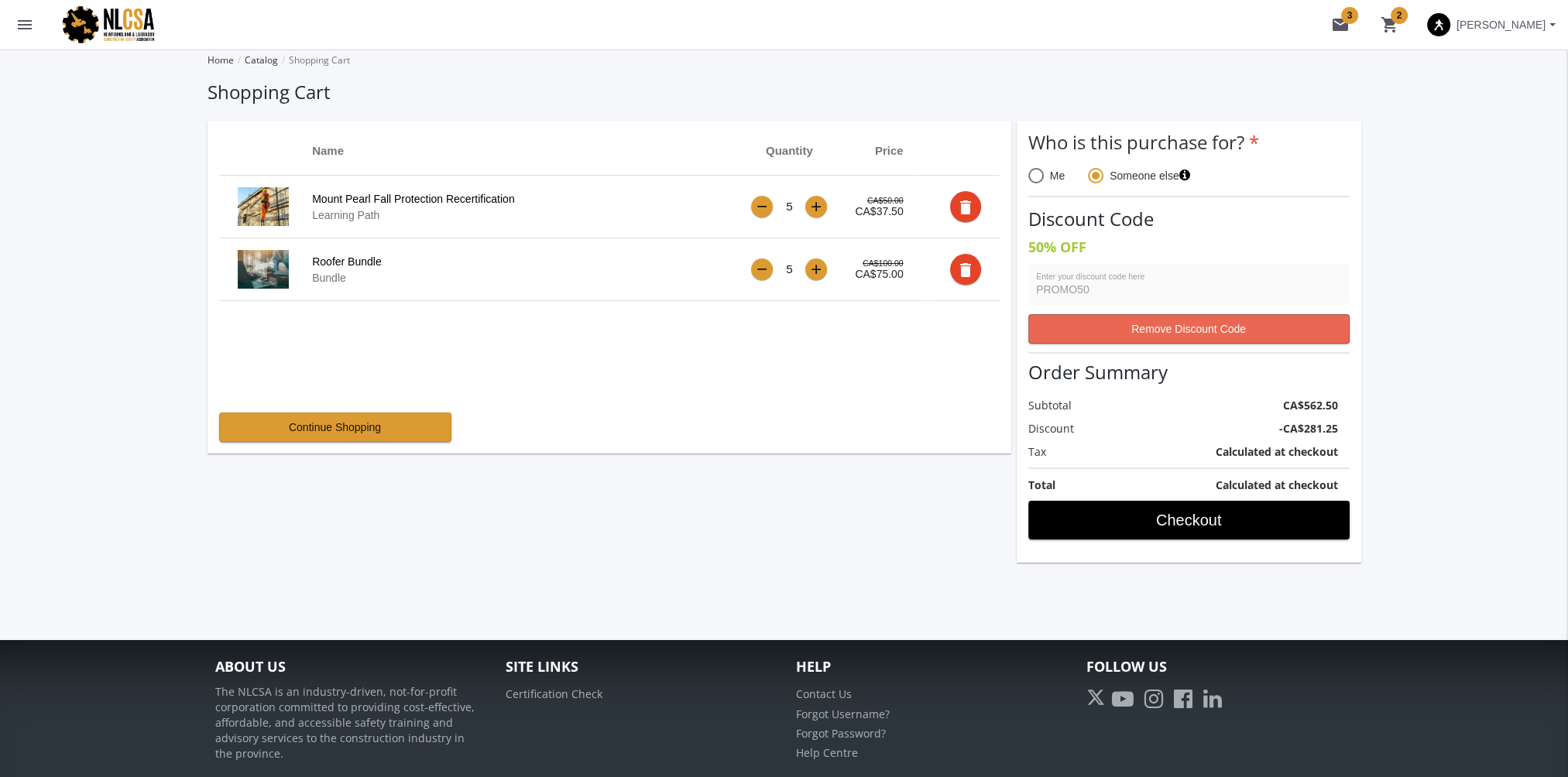
click at [1171, 320] on span "Remove Discount Code" at bounding box center [1188, 329] width 295 height 28
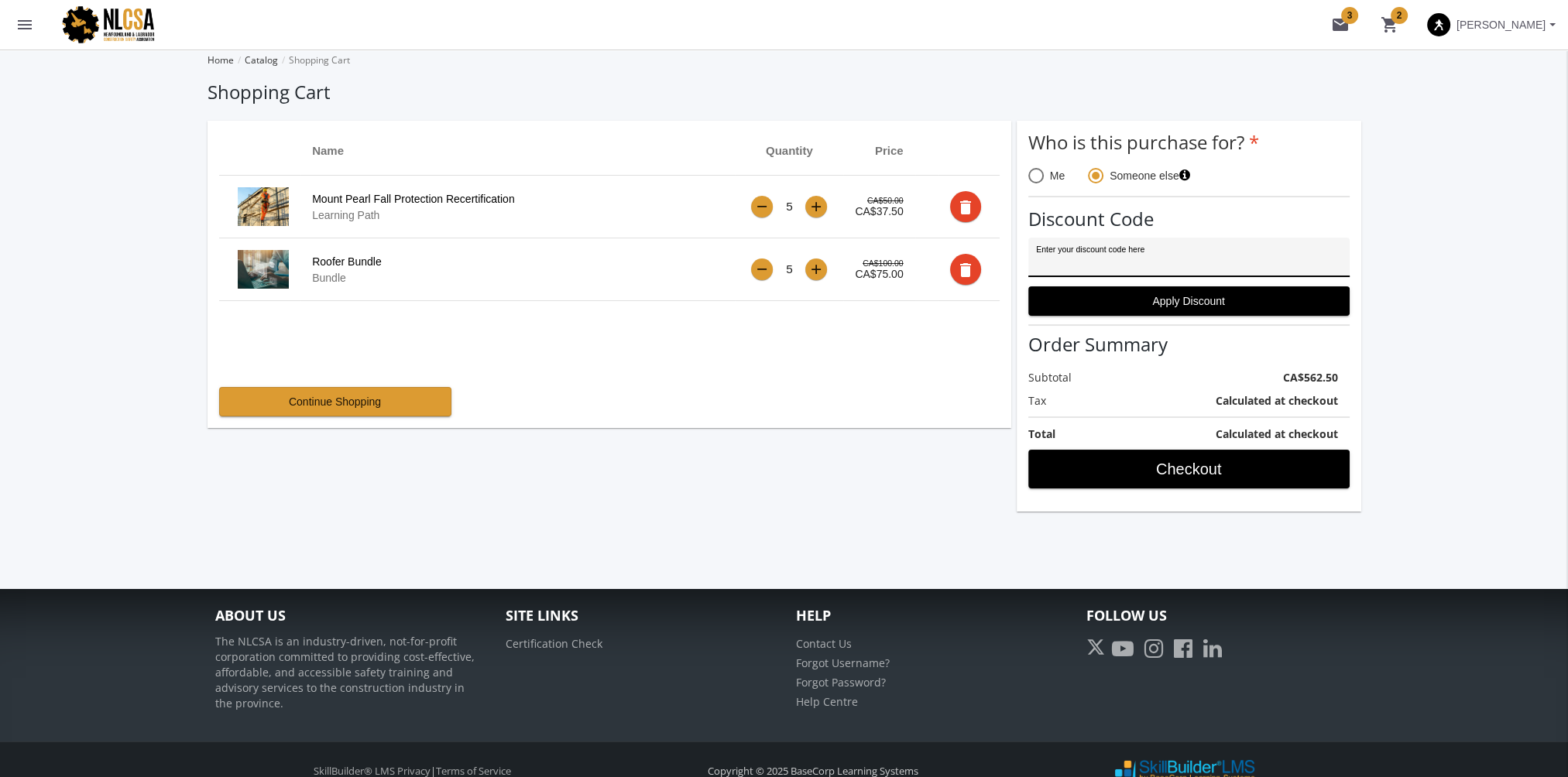
click at [1089, 260] on input "Enter your discount code here" at bounding box center [1188, 263] width 305 height 12
type input "PROMO50"
click at [1144, 296] on span "Apply Discount" at bounding box center [1188, 301] width 295 height 28
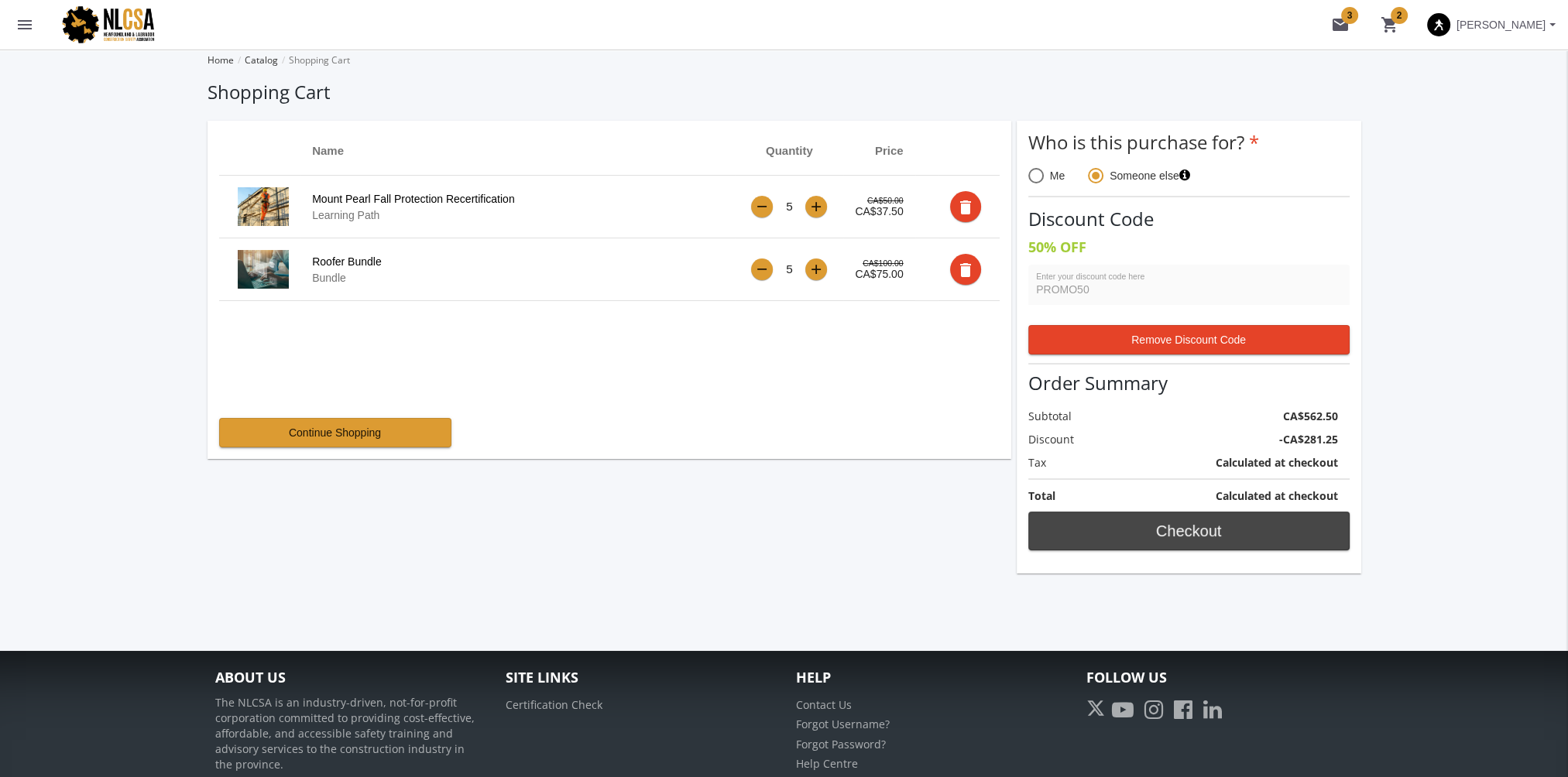
click at [1187, 527] on span "Checkout" at bounding box center [1188, 531] width 295 height 28
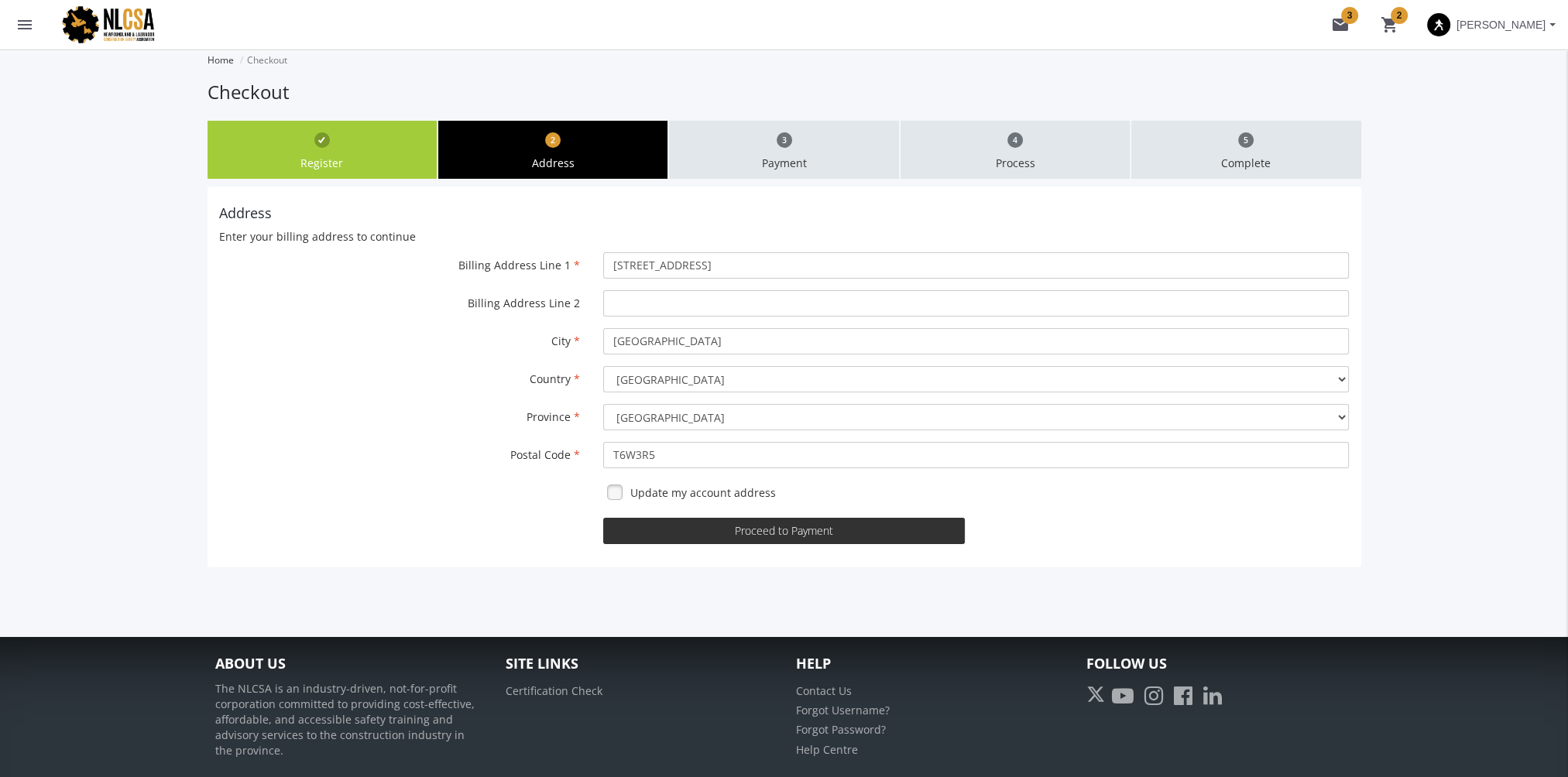
click at [770, 526] on button "Proceed to Payment" at bounding box center [784, 531] width 361 height 26
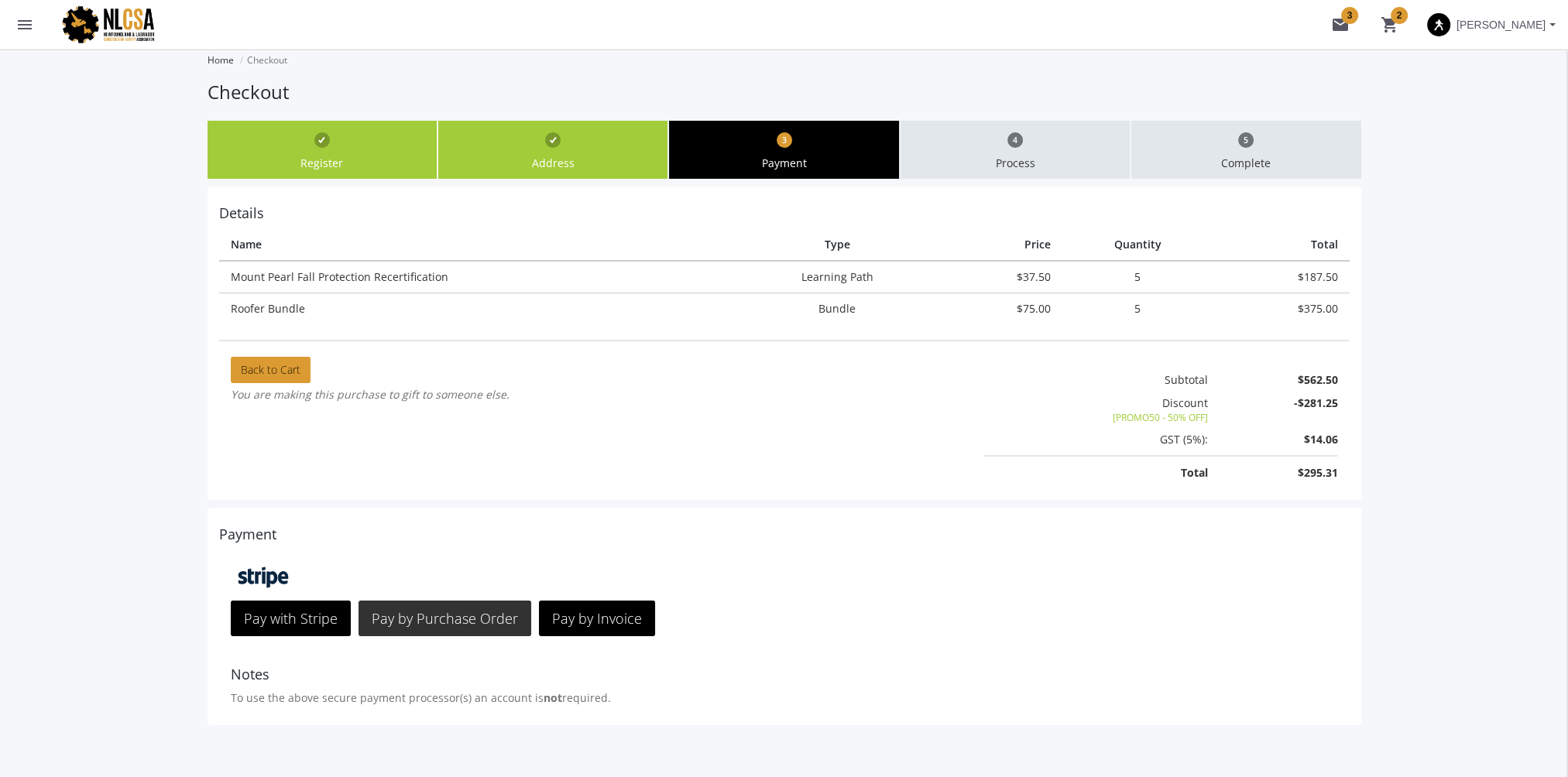
click at [482, 623] on span "Pay by Purchase Order" at bounding box center [445, 617] width 147 height 18
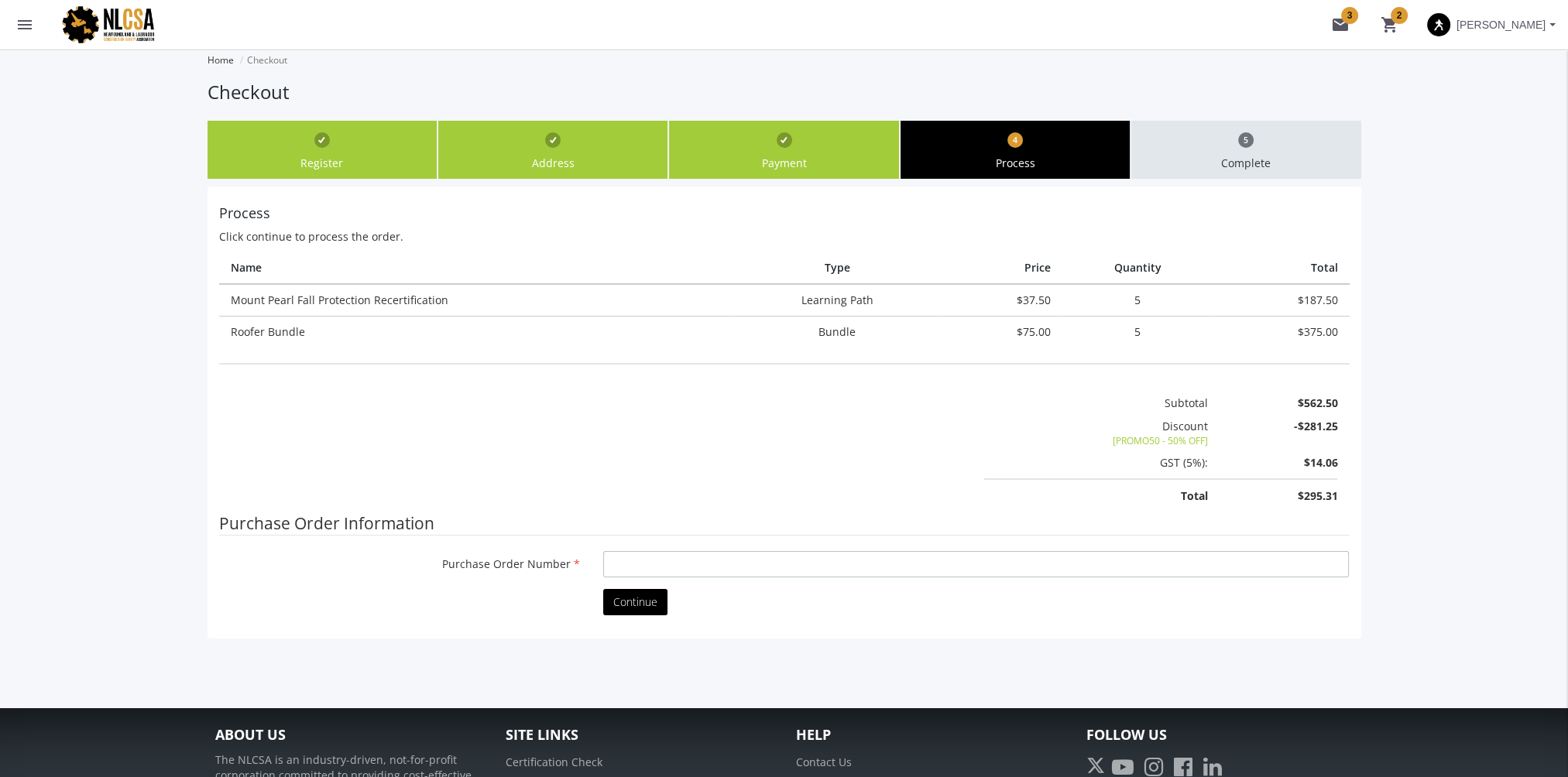
click at [731, 567] on input "Purchase Order Number" at bounding box center [976, 564] width 745 height 26
type input "sf"
click at [660, 597] on button "Continue" at bounding box center [635, 602] width 65 height 26
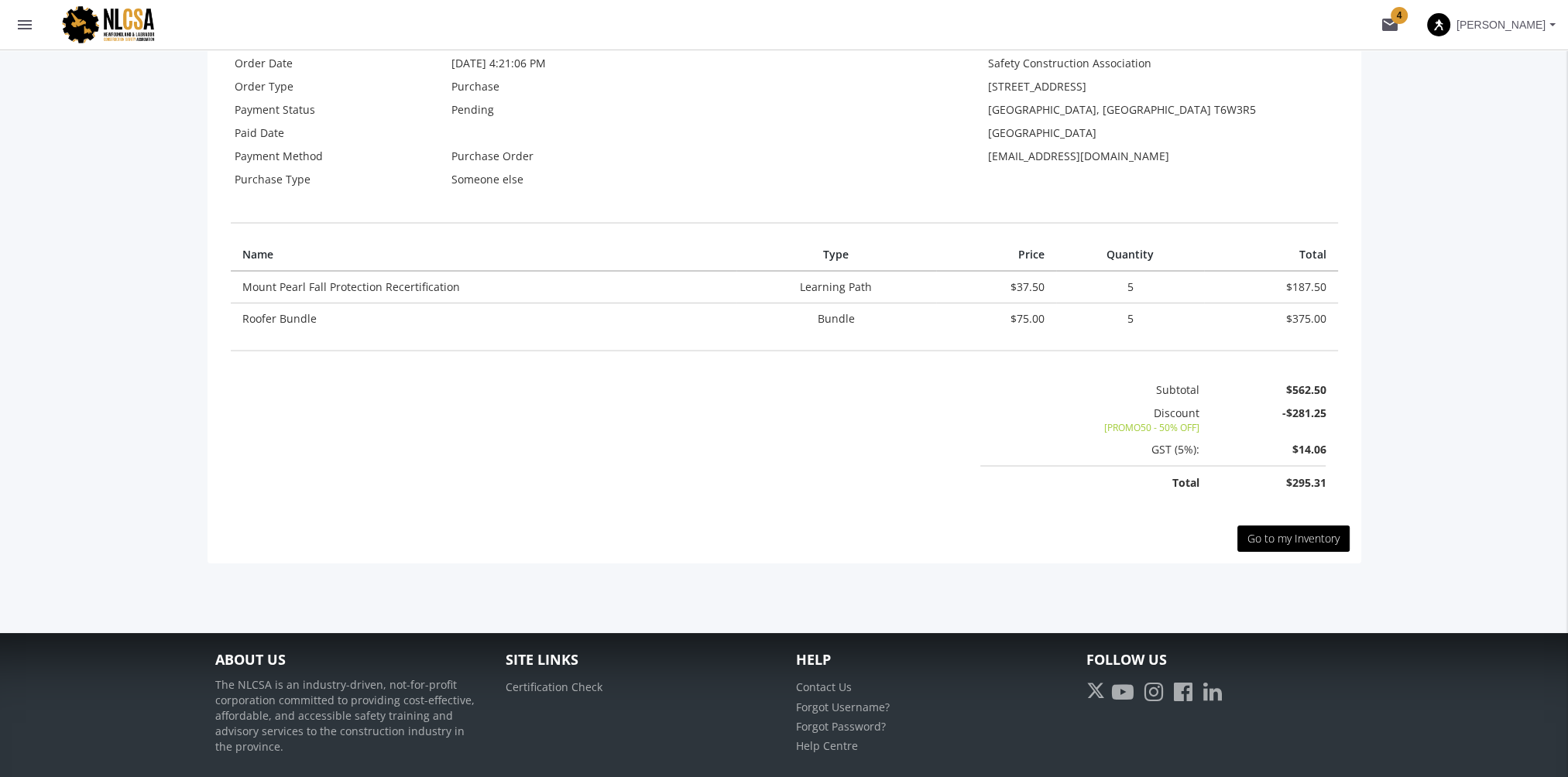
scroll to position [387, 0]
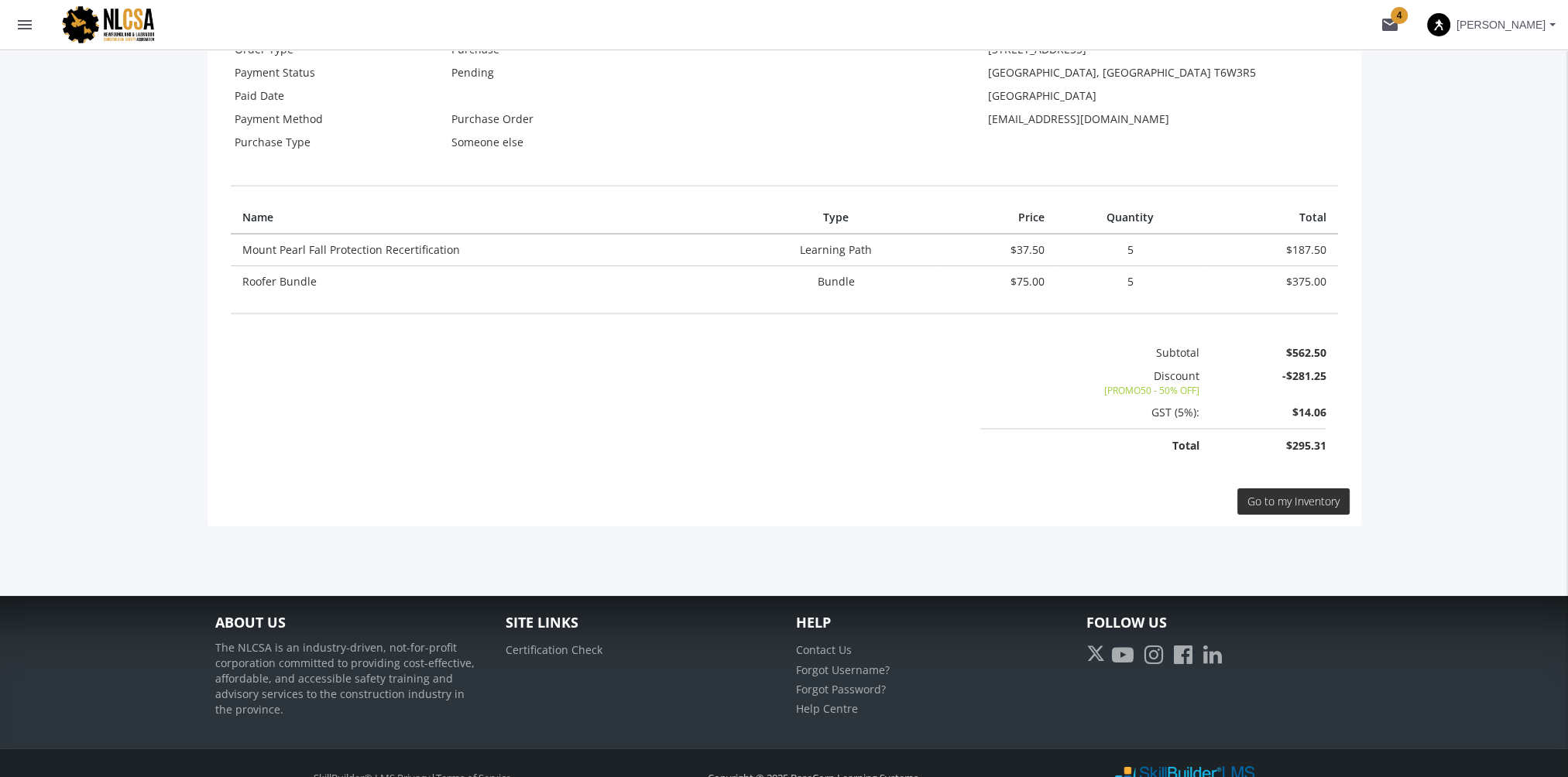
click at [1310, 494] on span "Go to my Inventory" at bounding box center [1293, 501] width 92 height 15
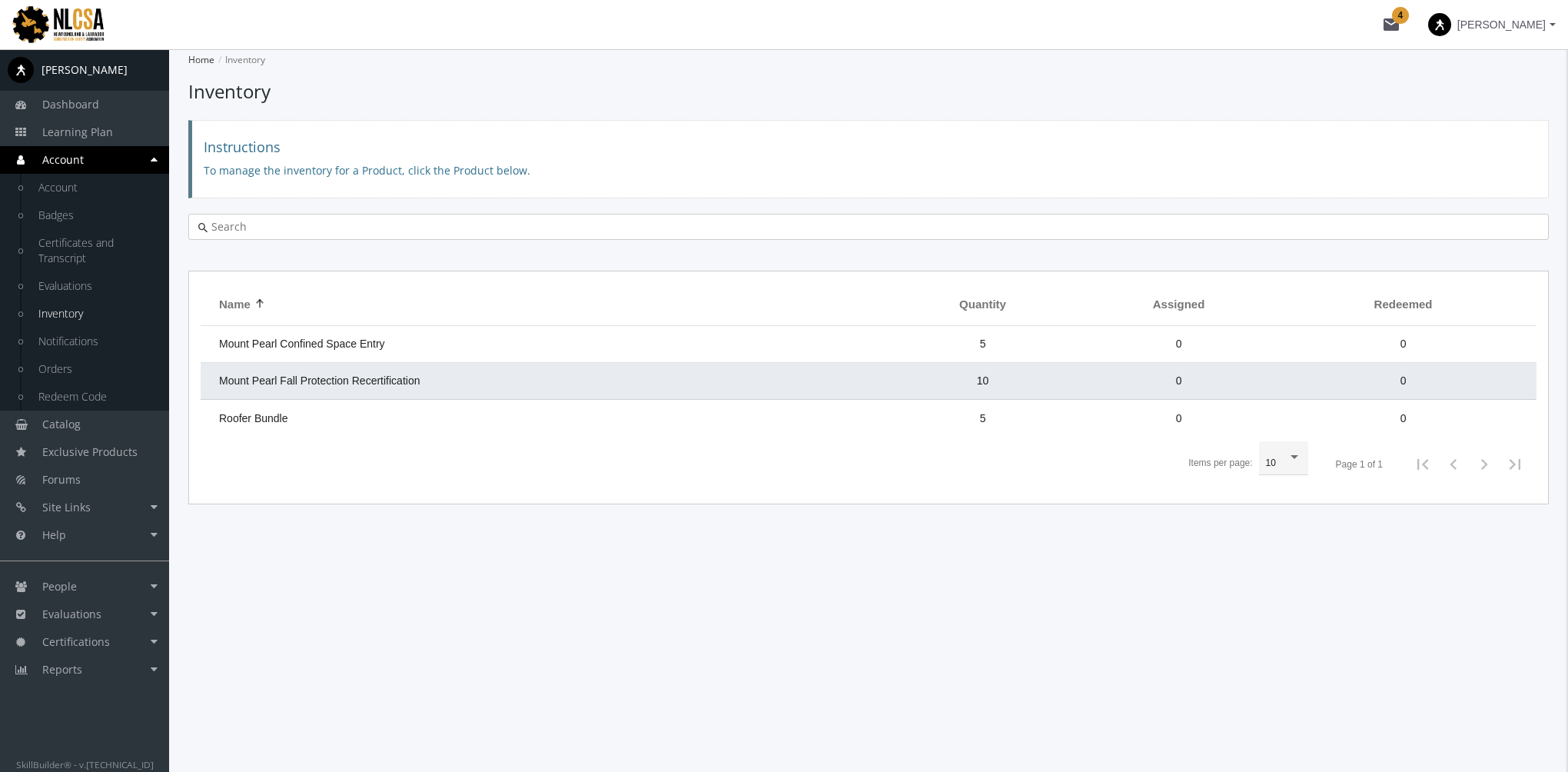
click at [447, 392] on td "Mount Pearl Fall Protection Recertification" at bounding box center [545, 381] width 688 height 37
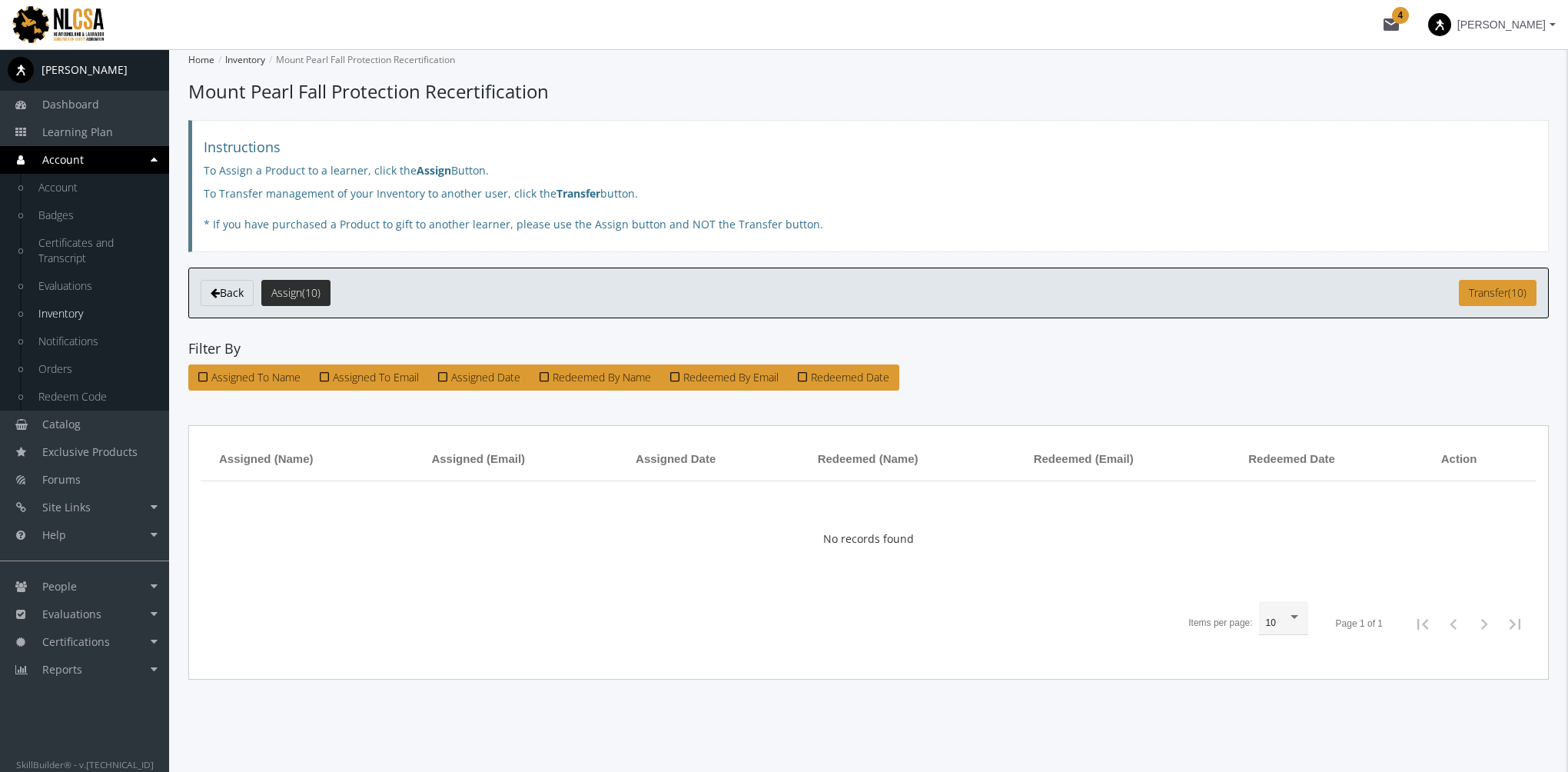
click at [311, 289] on button "Assign (10)" at bounding box center [296, 293] width 69 height 26
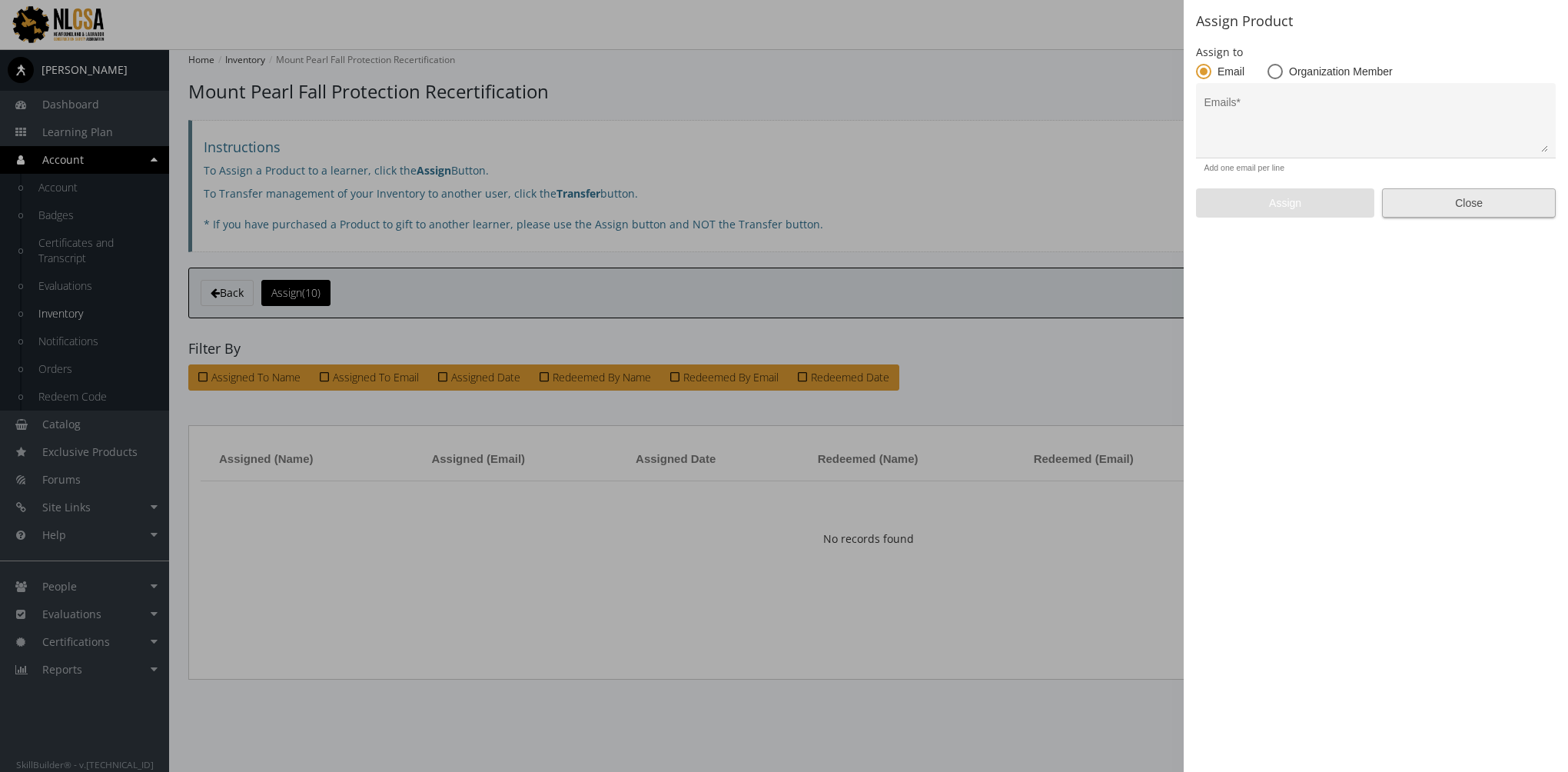
click at [1455, 208] on span "Close" at bounding box center [1468, 203] width 147 height 28
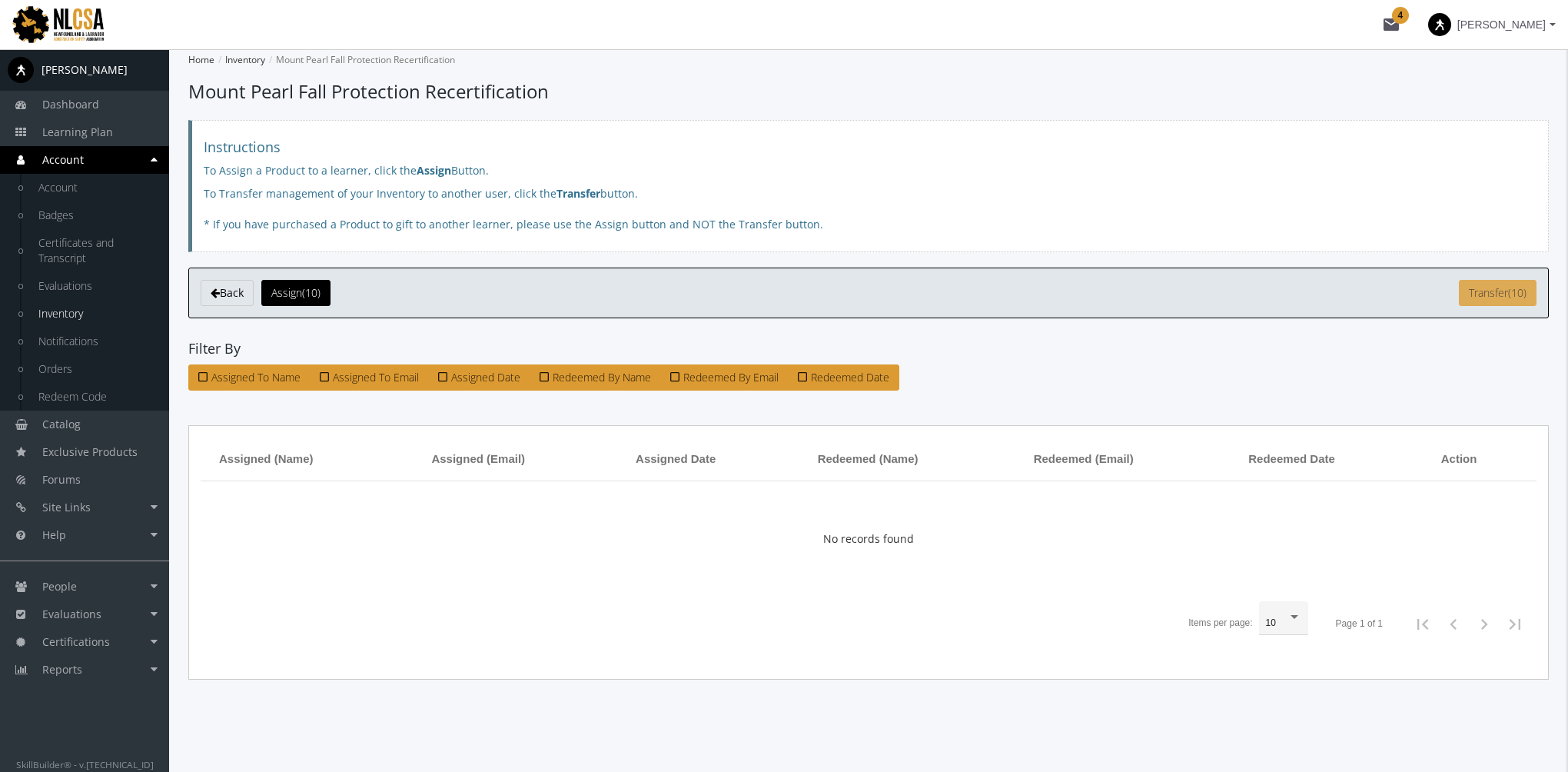
click at [1488, 292] on span "Transfer" at bounding box center [1488, 292] width 39 height 15
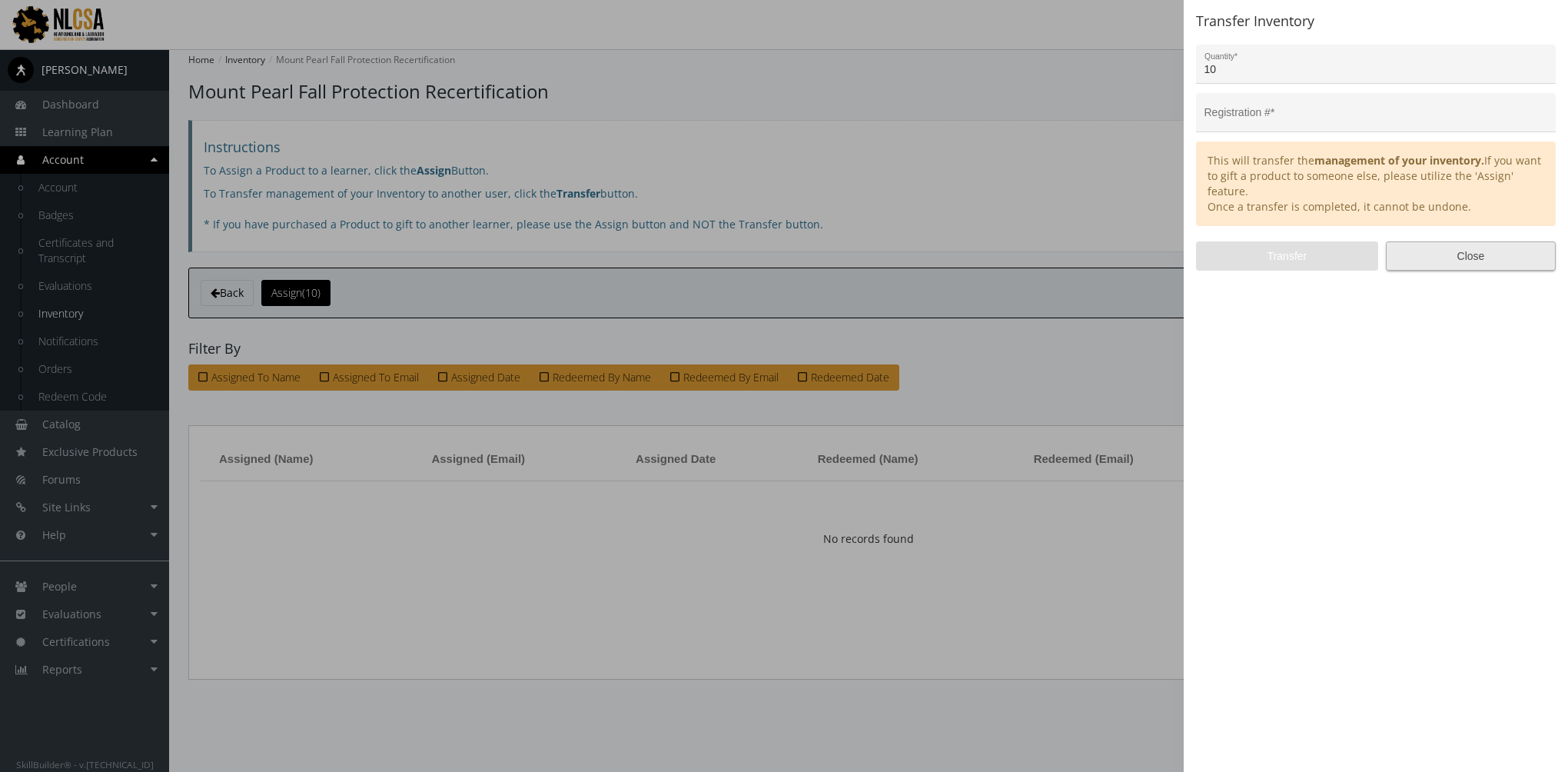
click at [1422, 249] on span "Close" at bounding box center [1471, 256] width 144 height 28
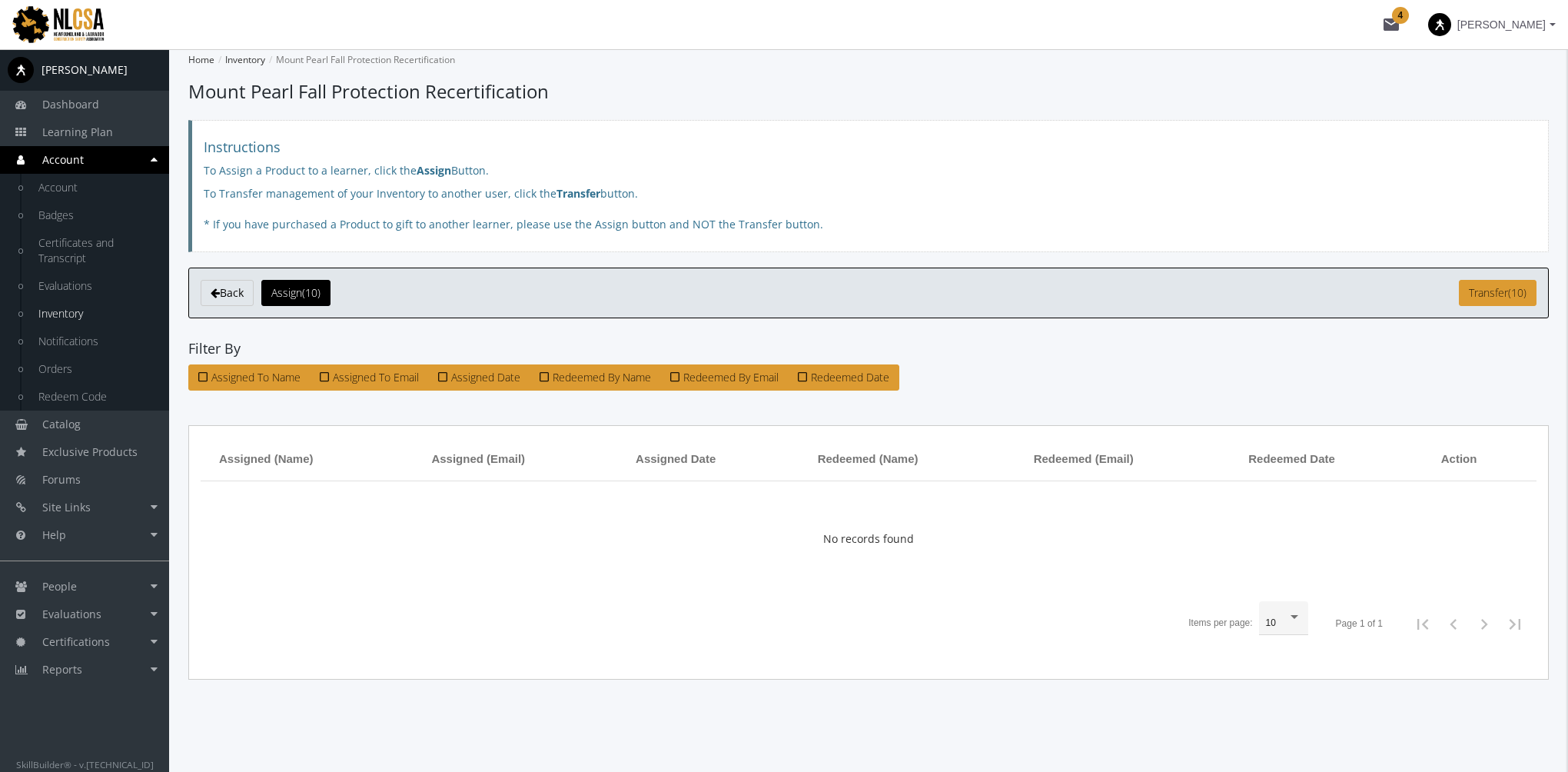
click at [155, 165] on link "Account" at bounding box center [84, 160] width 169 height 28
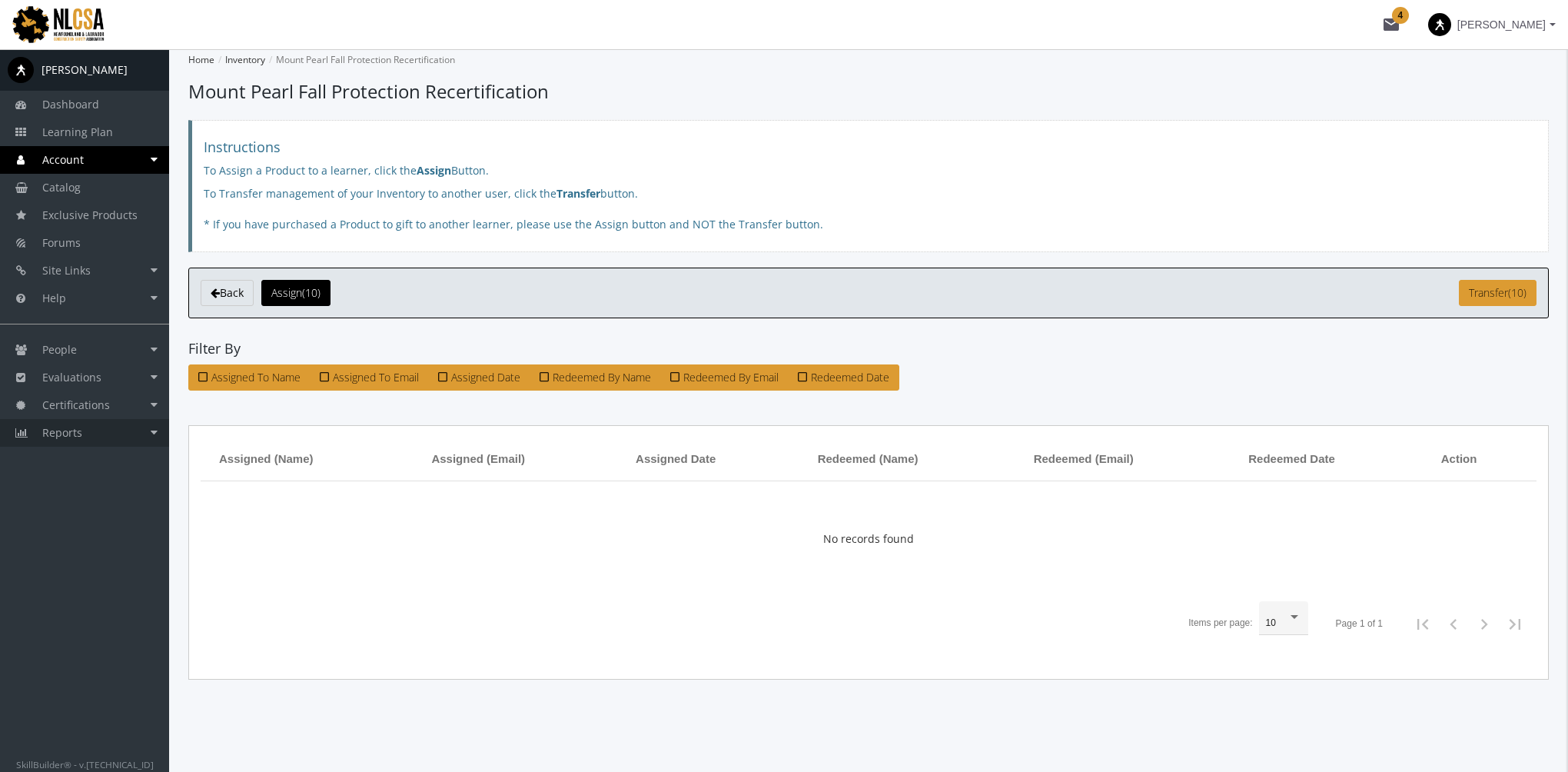
click at [100, 437] on link "Reports" at bounding box center [84, 433] width 169 height 28
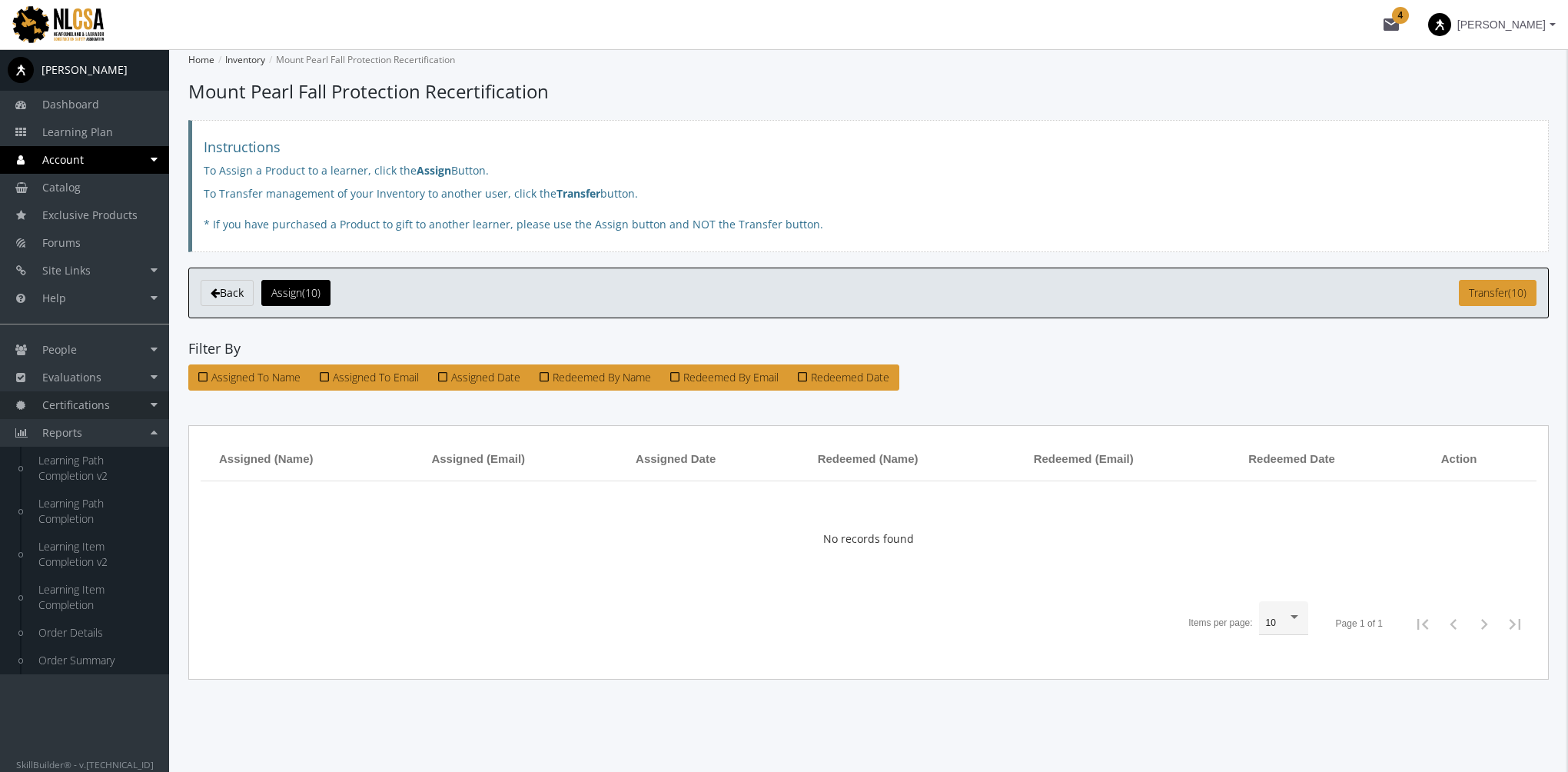
click at [99, 405] on span "Certifications" at bounding box center [76, 405] width 68 height 15
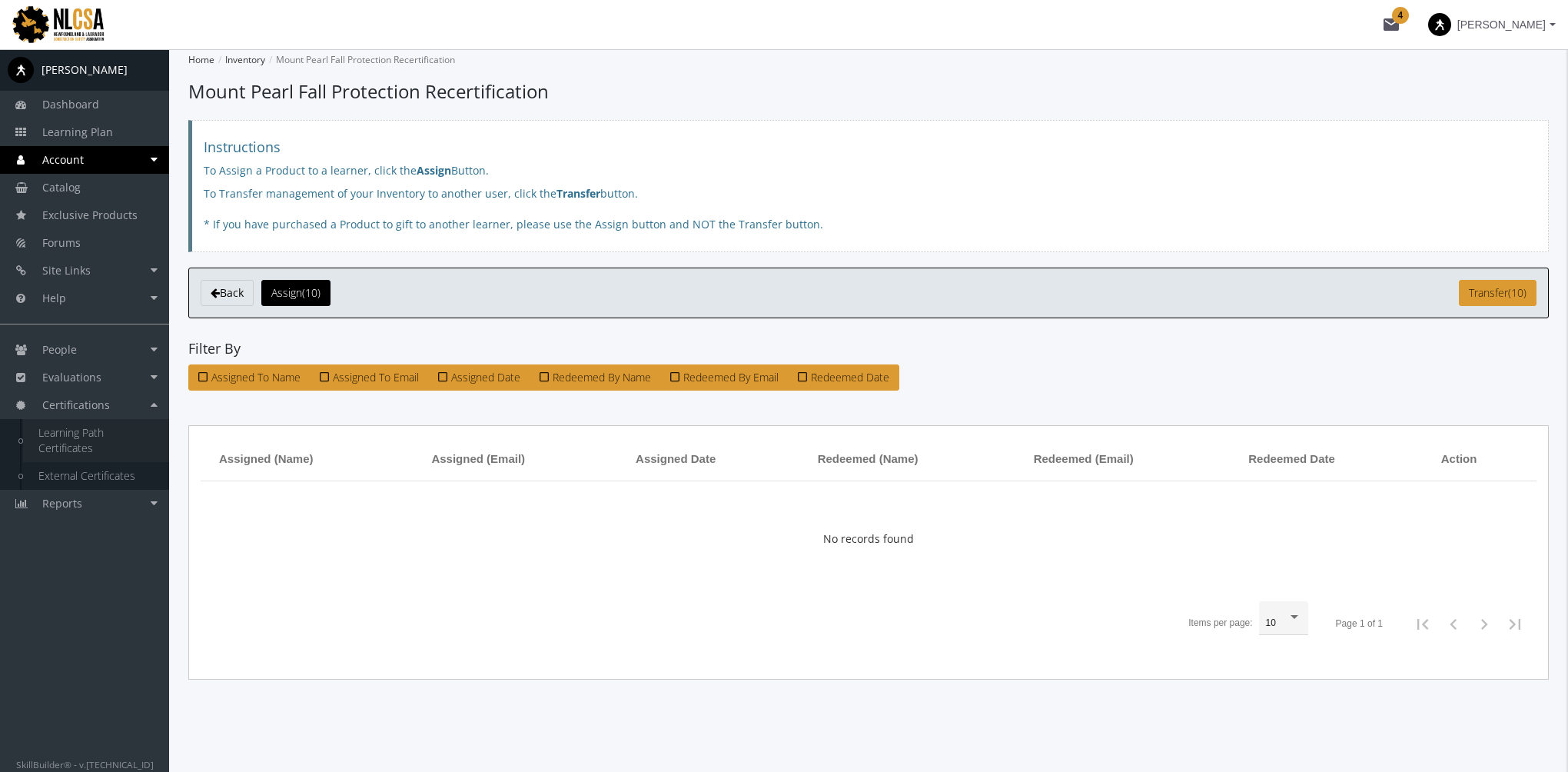
click at [86, 436] on link "Learning Path Certificates" at bounding box center [96, 441] width 146 height 43
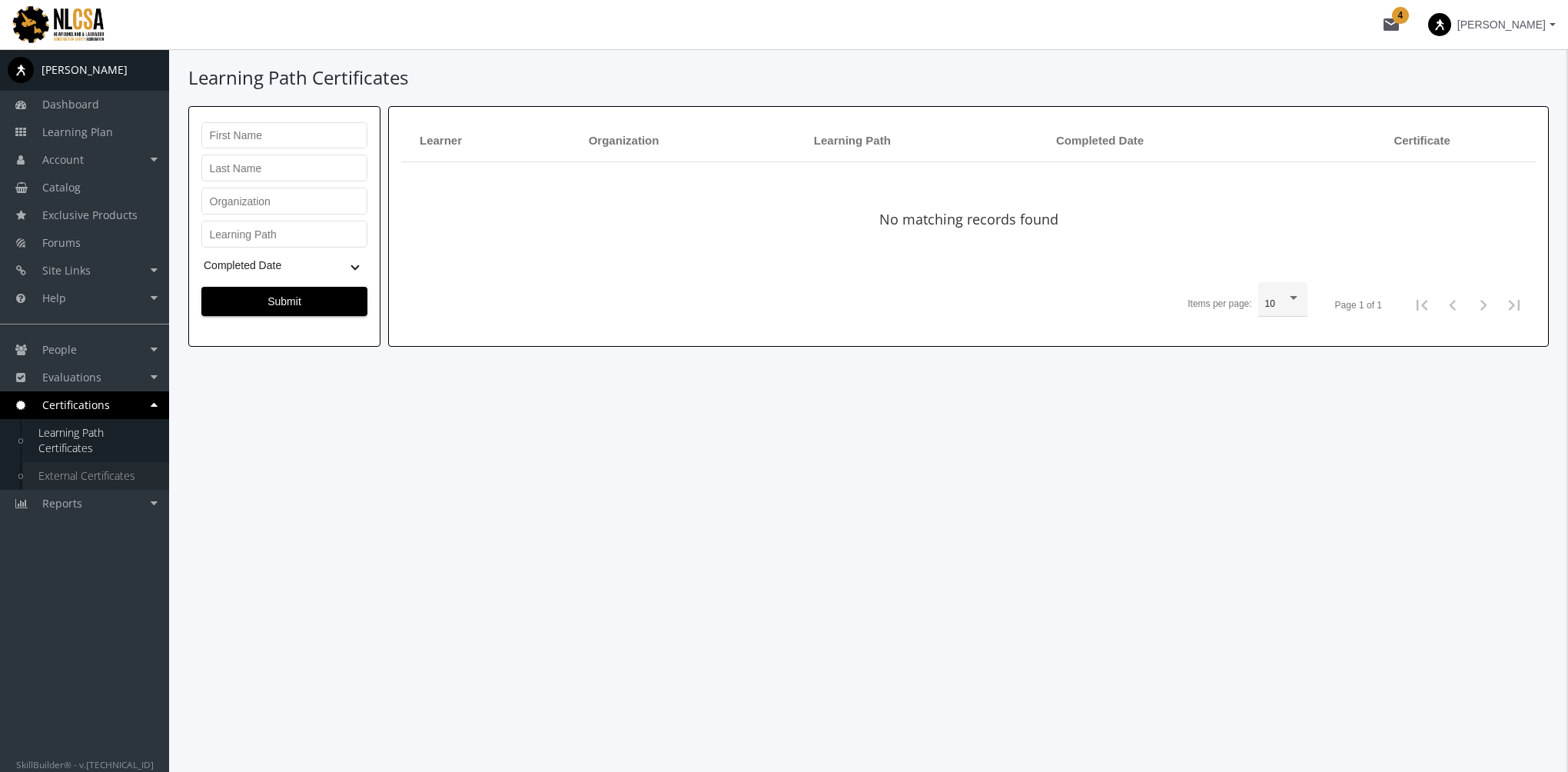
click at [85, 470] on link "External Certificates" at bounding box center [96, 476] width 146 height 28
click at [87, 383] on span "Evaluations" at bounding box center [72, 377] width 59 height 15
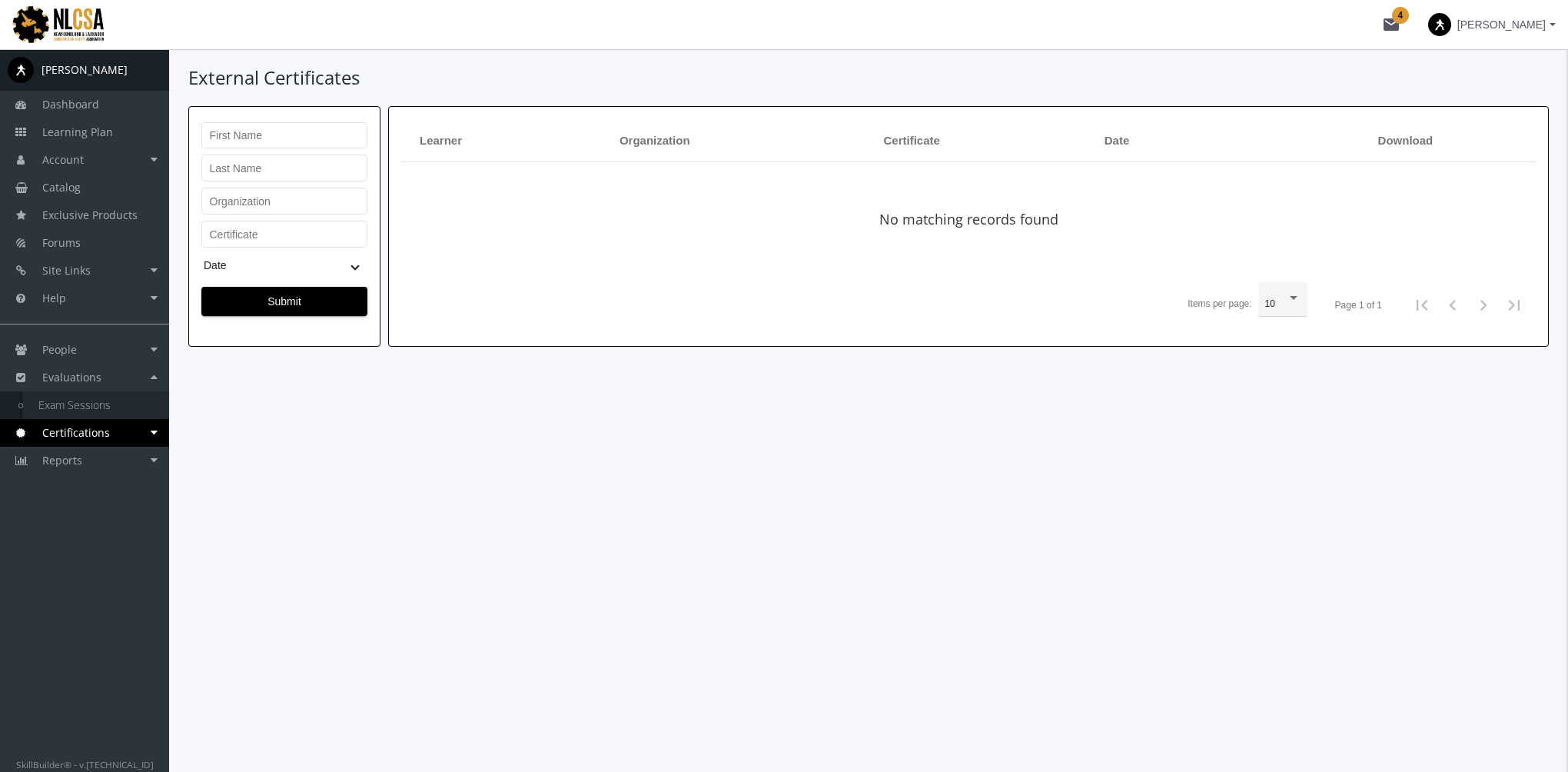
click at [94, 408] on link "Exam Sessions" at bounding box center [96, 405] width 146 height 28
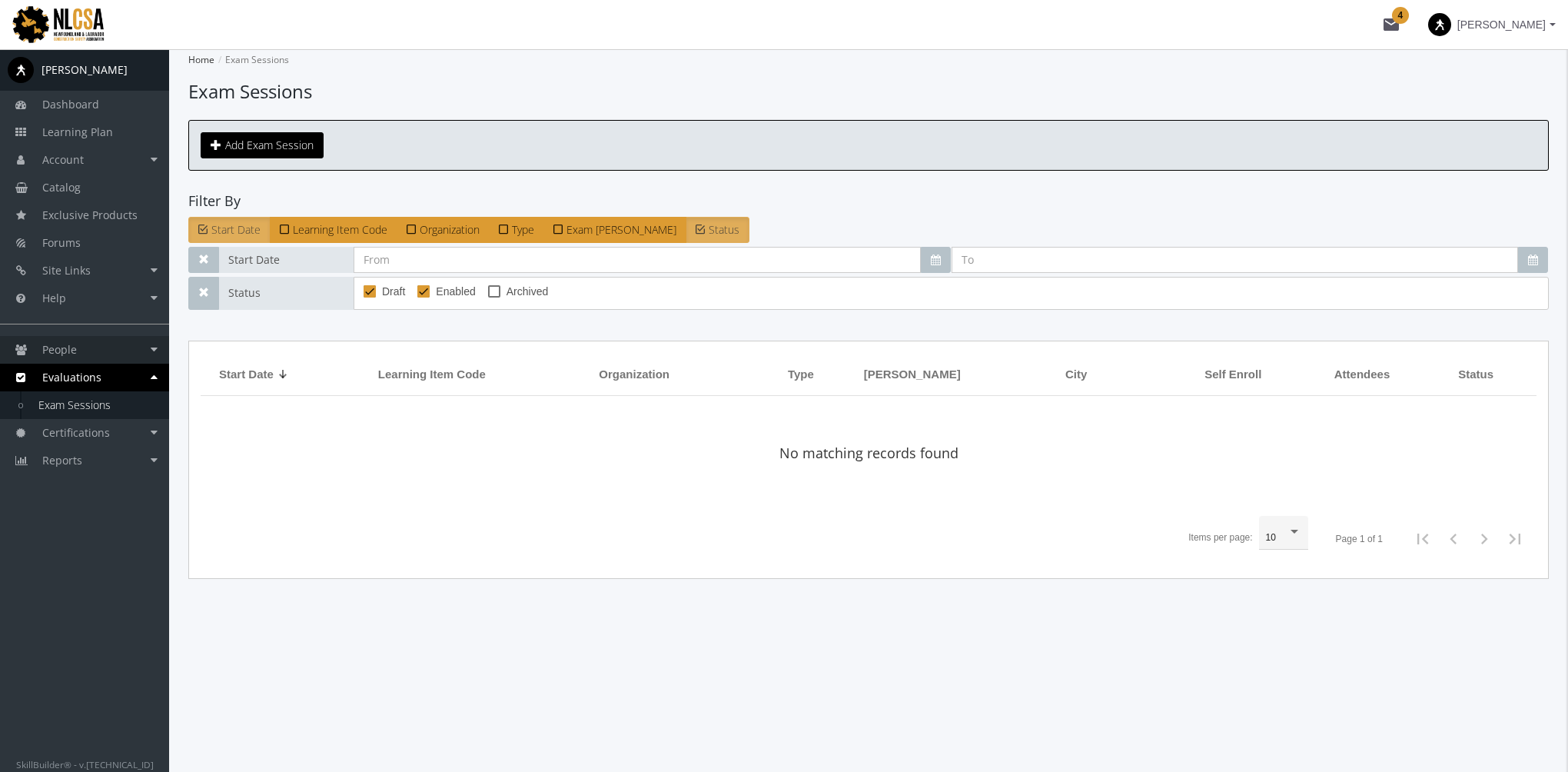
click at [86, 363] on link "People" at bounding box center [84, 350] width 169 height 28
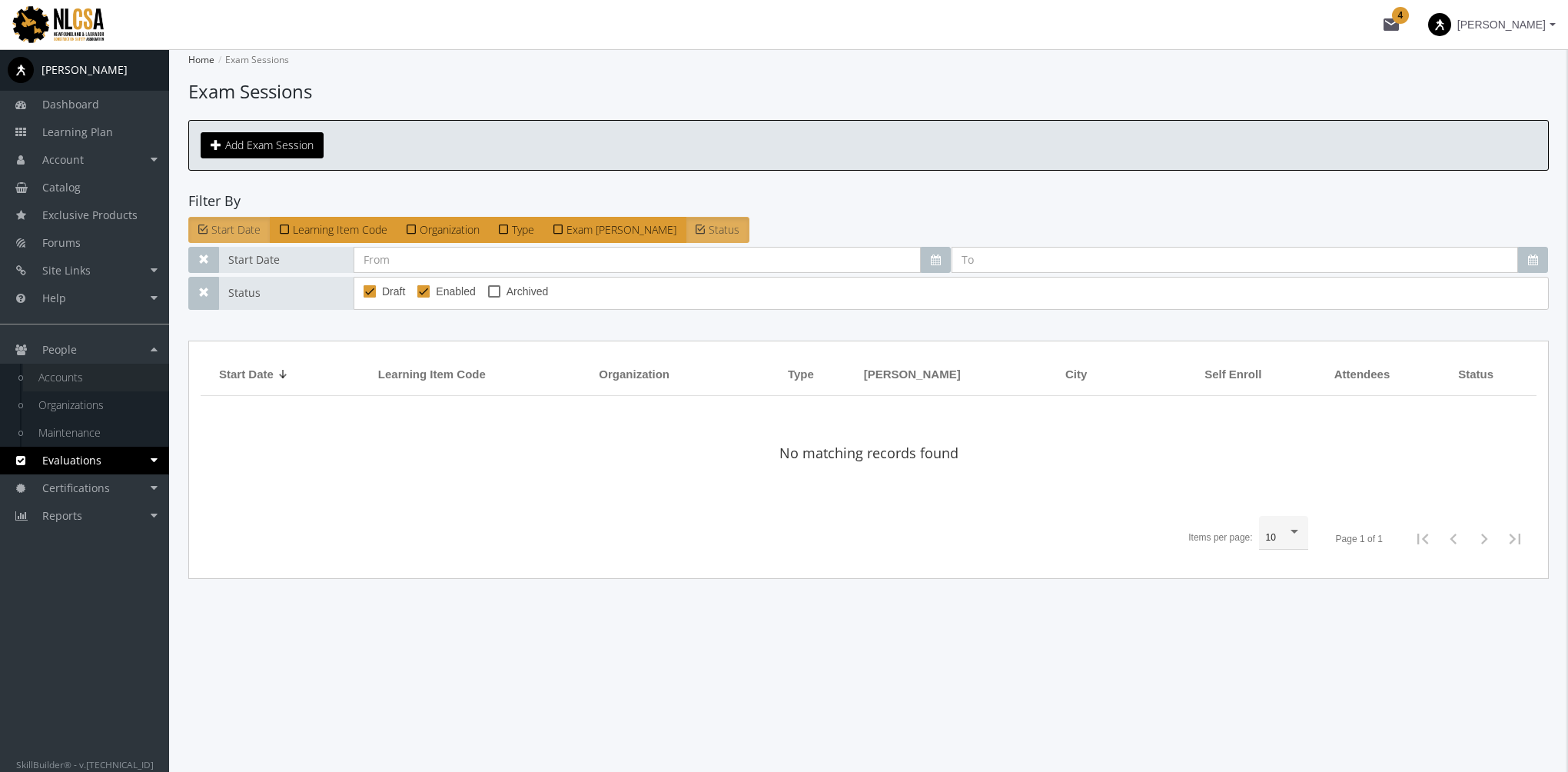
click at [92, 373] on link "Accounts" at bounding box center [96, 378] width 146 height 28
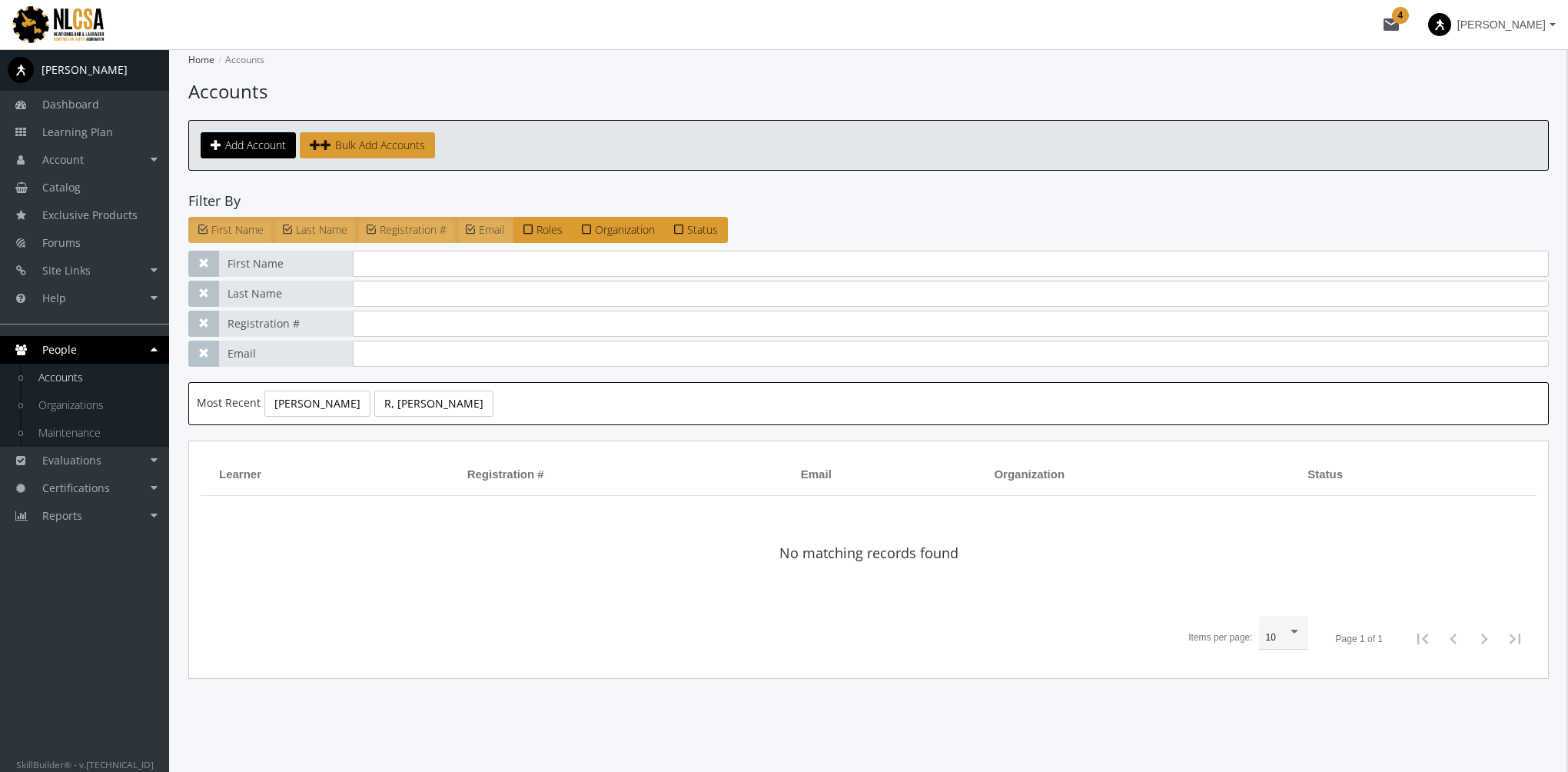
click at [86, 381] on link "Accounts" at bounding box center [96, 378] width 146 height 28
click at [303, 407] on link "Flesher, Ken" at bounding box center [317, 404] width 106 height 26
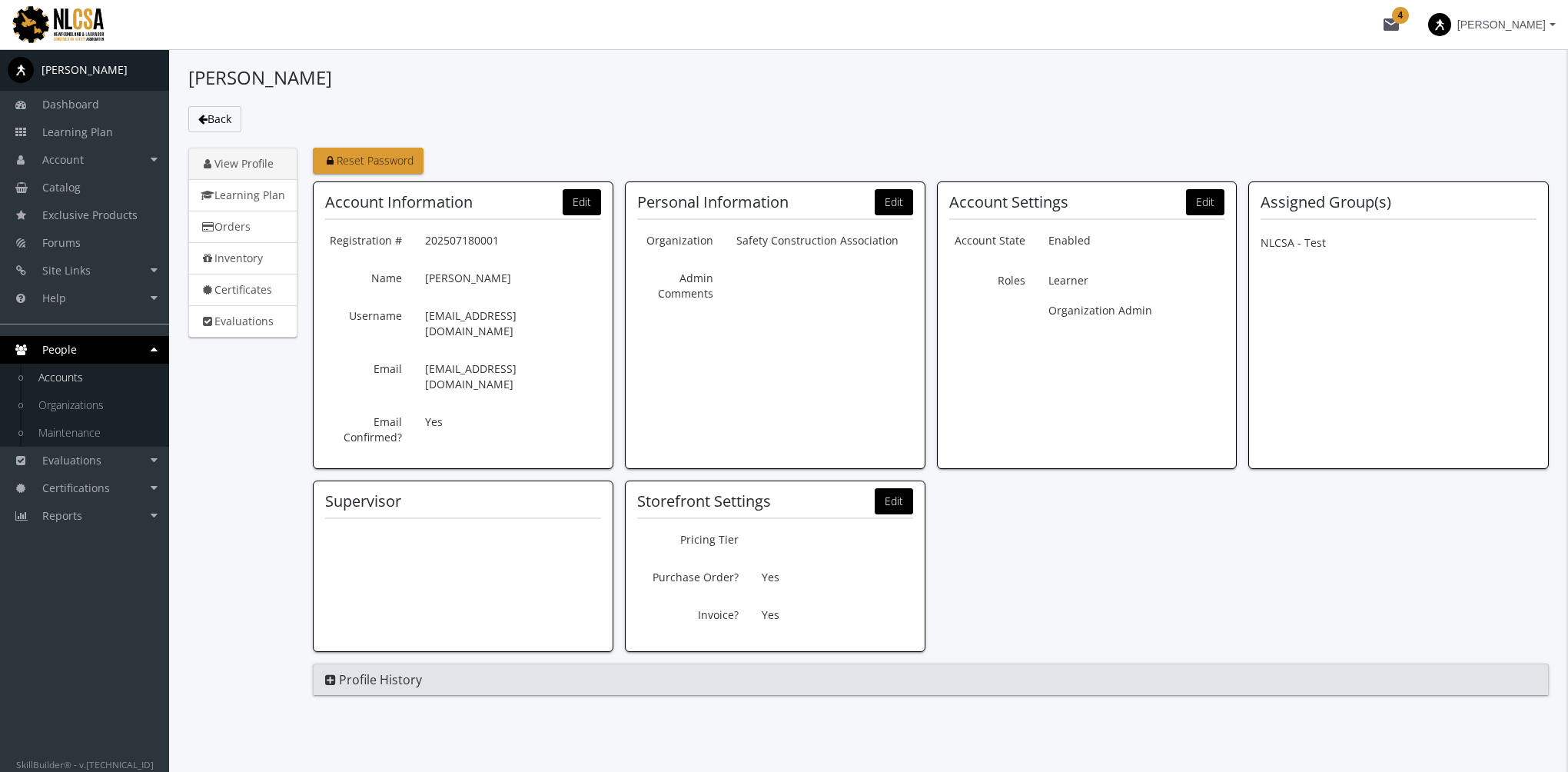
click at [90, 371] on link "Accounts" at bounding box center [96, 378] width 146 height 28
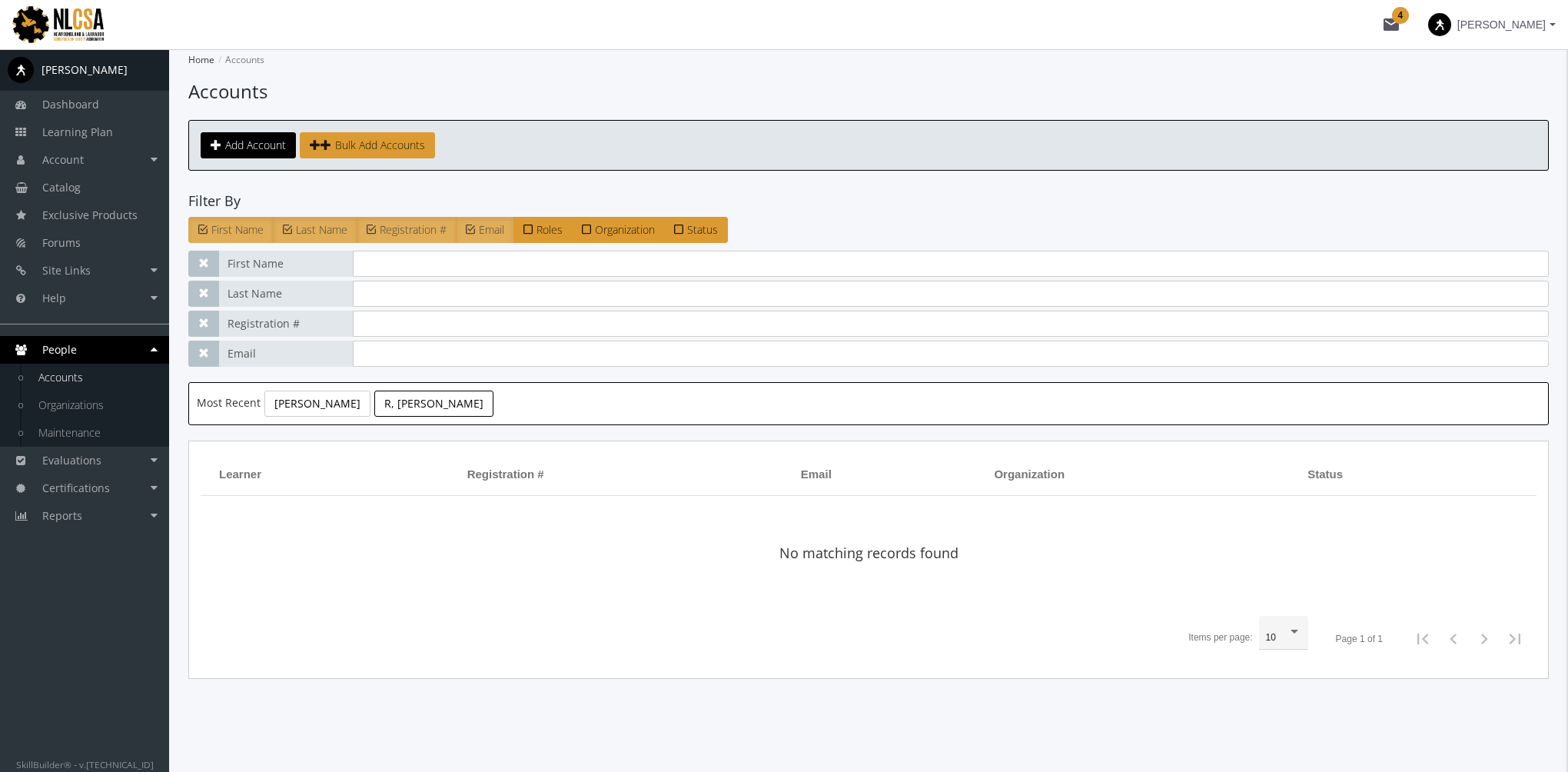
click at [386, 405] on link "R, Harry" at bounding box center [434, 404] width 120 height 26
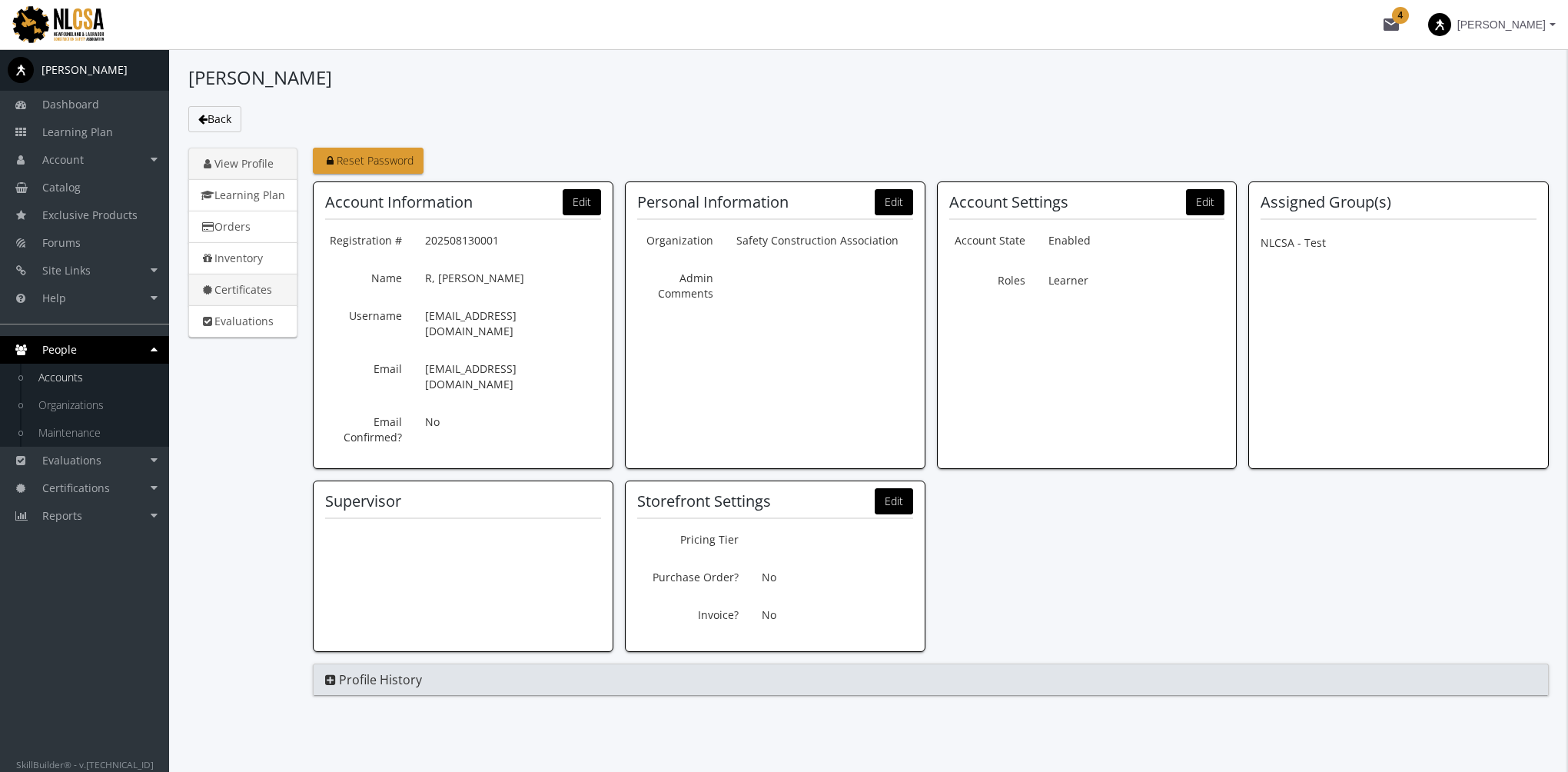
click at [260, 296] on link "Certificates" at bounding box center [243, 289] width 109 height 32
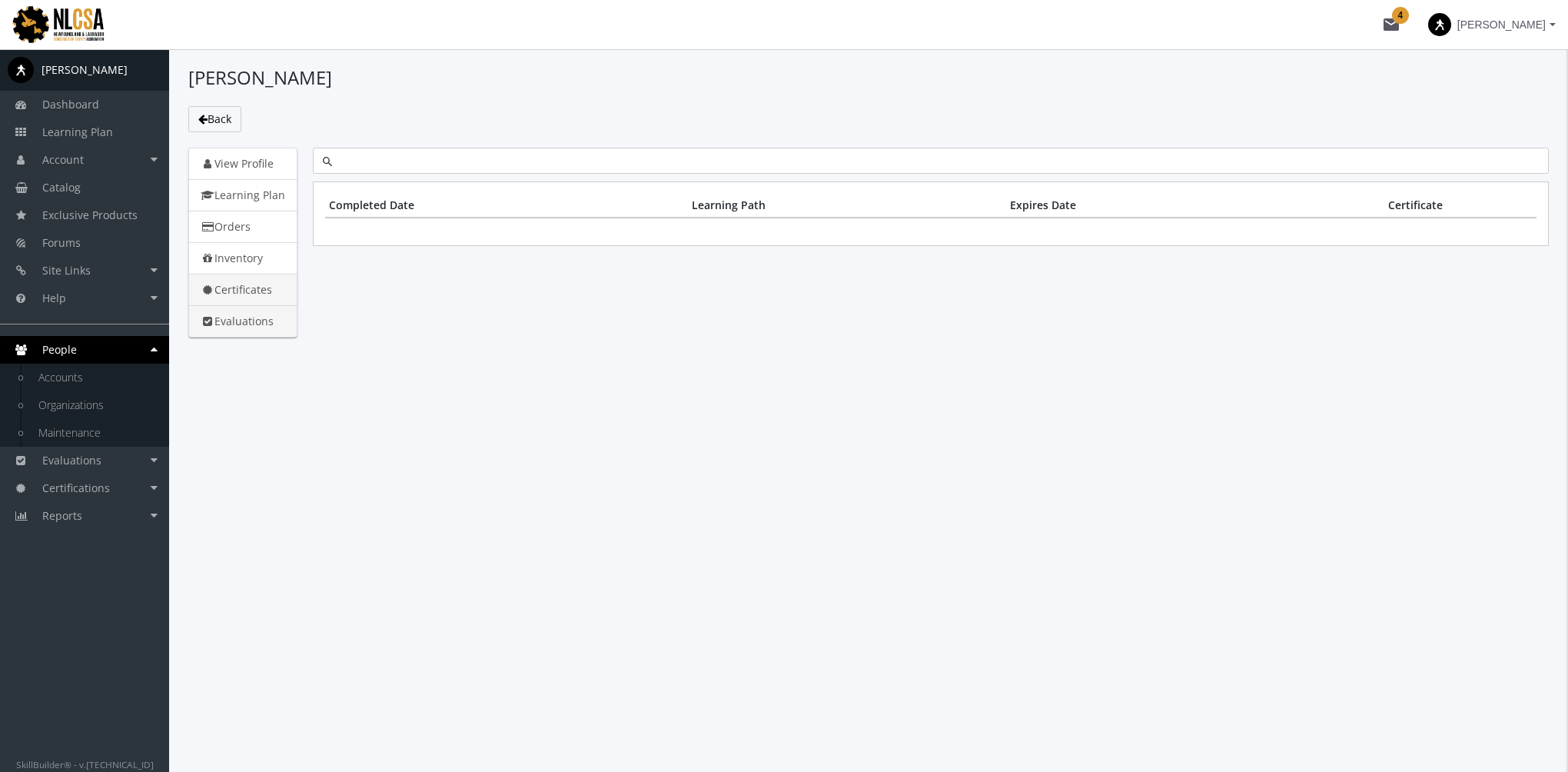
click at [256, 317] on link "Evaluations" at bounding box center [243, 321] width 109 height 32
click at [228, 127] on link "Back" at bounding box center [214, 119] width 53 height 26
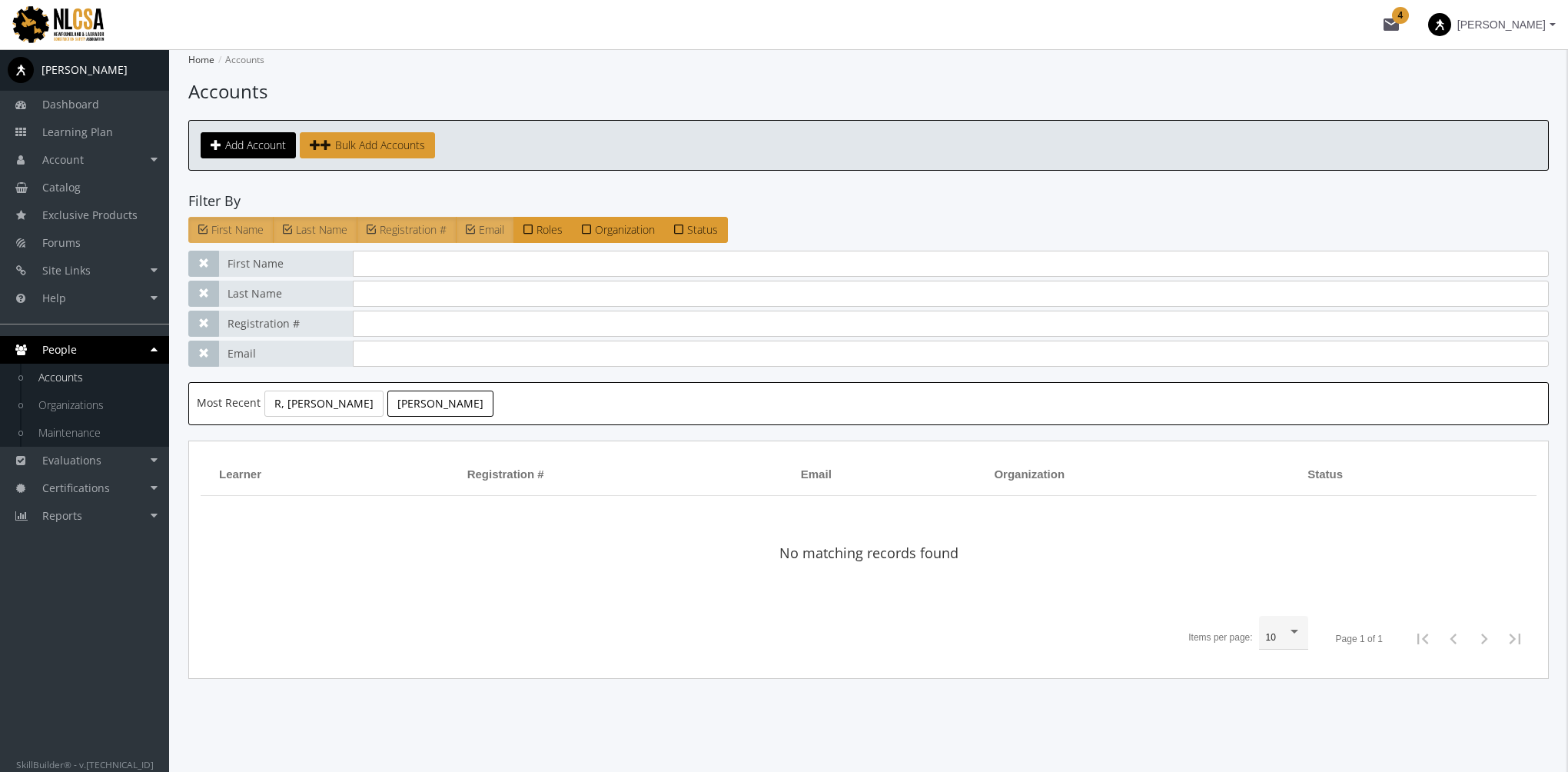
click at [387, 403] on link "Flesher, Ken" at bounding box center [440, 404] width 106 height 26
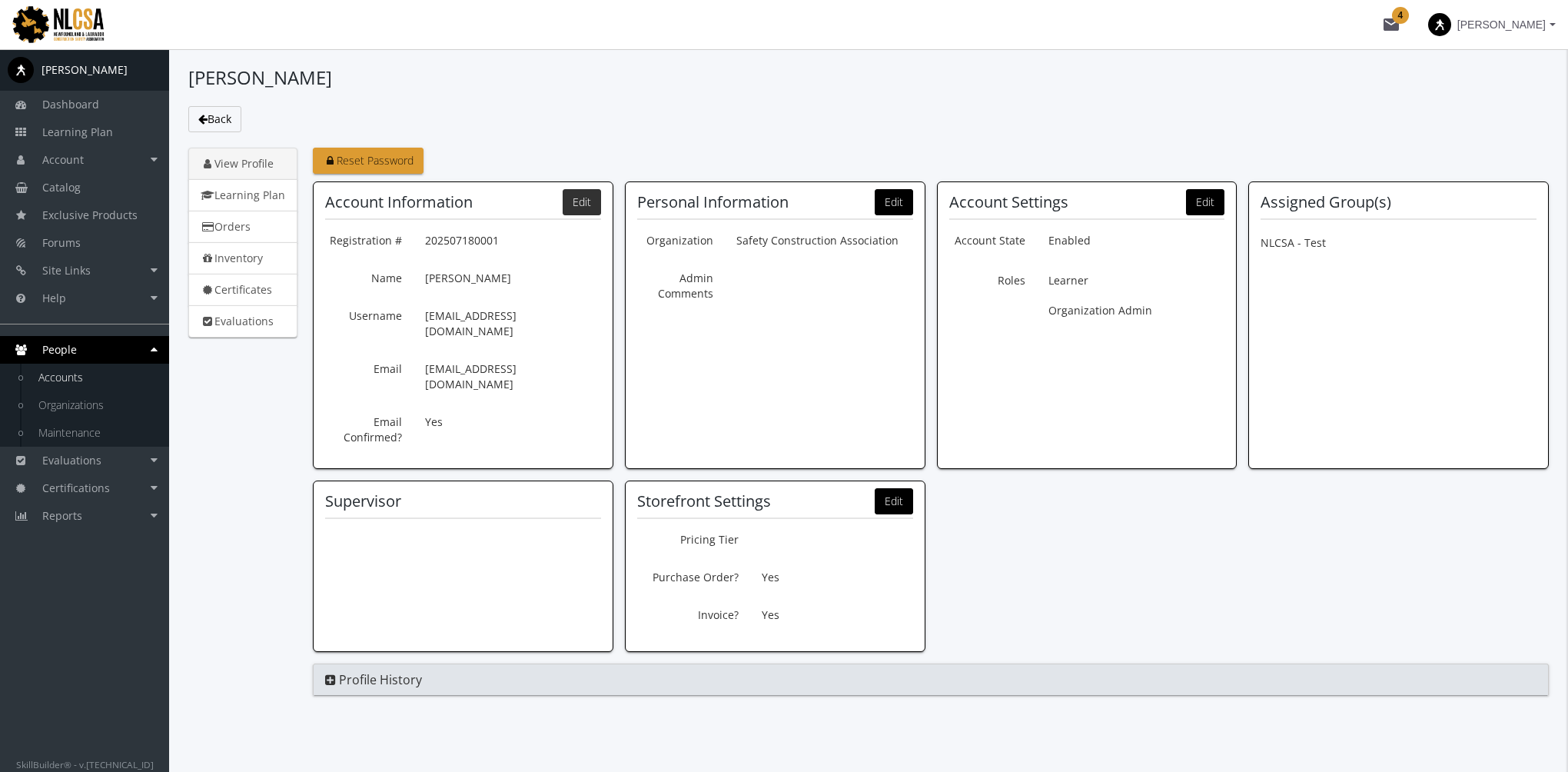
click at [580, 207] on button "Edit" at bounding box center [582, 202] width 38 height 26
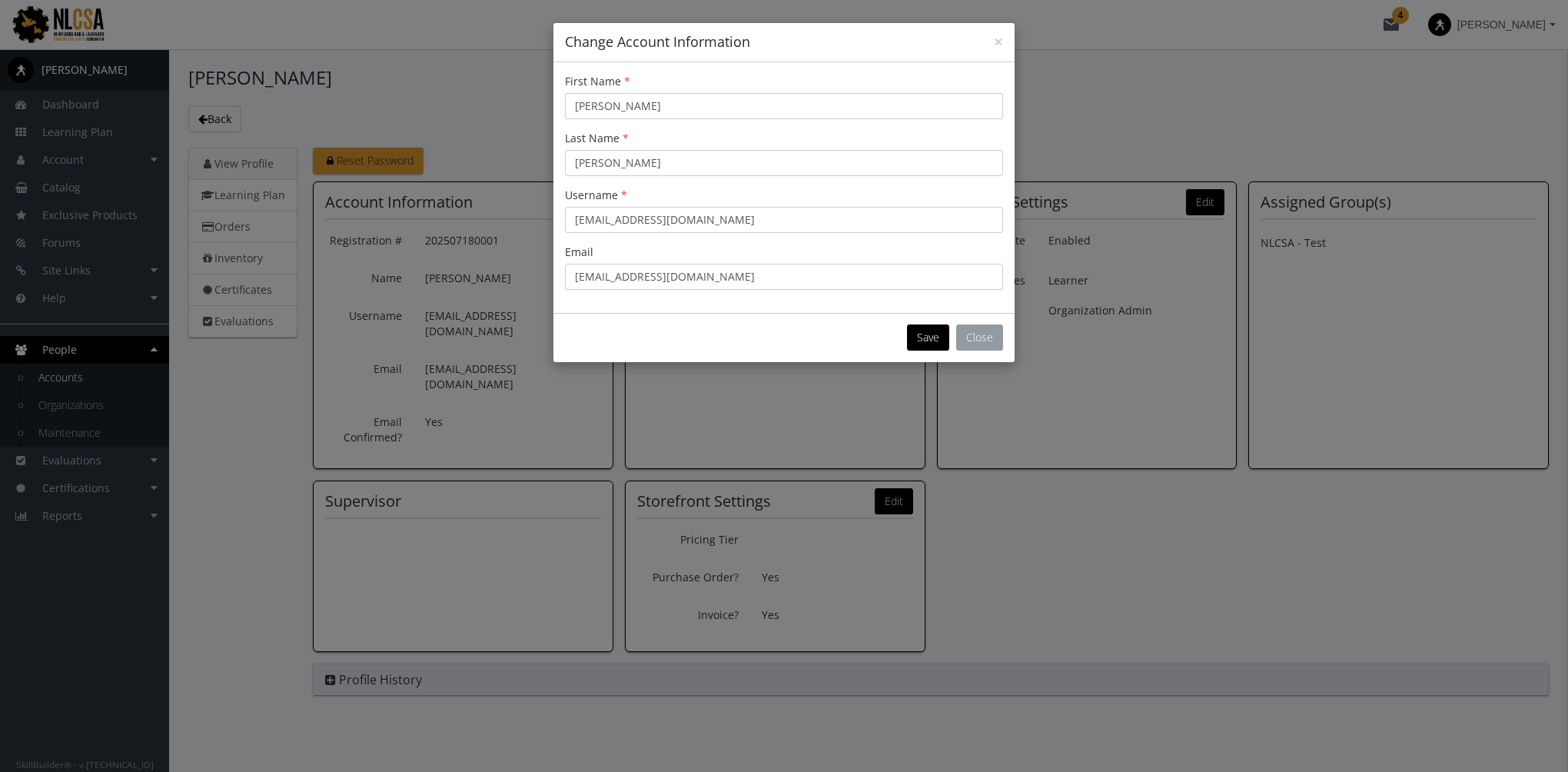
click at [972, 338] on button "Close" at bounding box center [980, 337] width 47 height 26
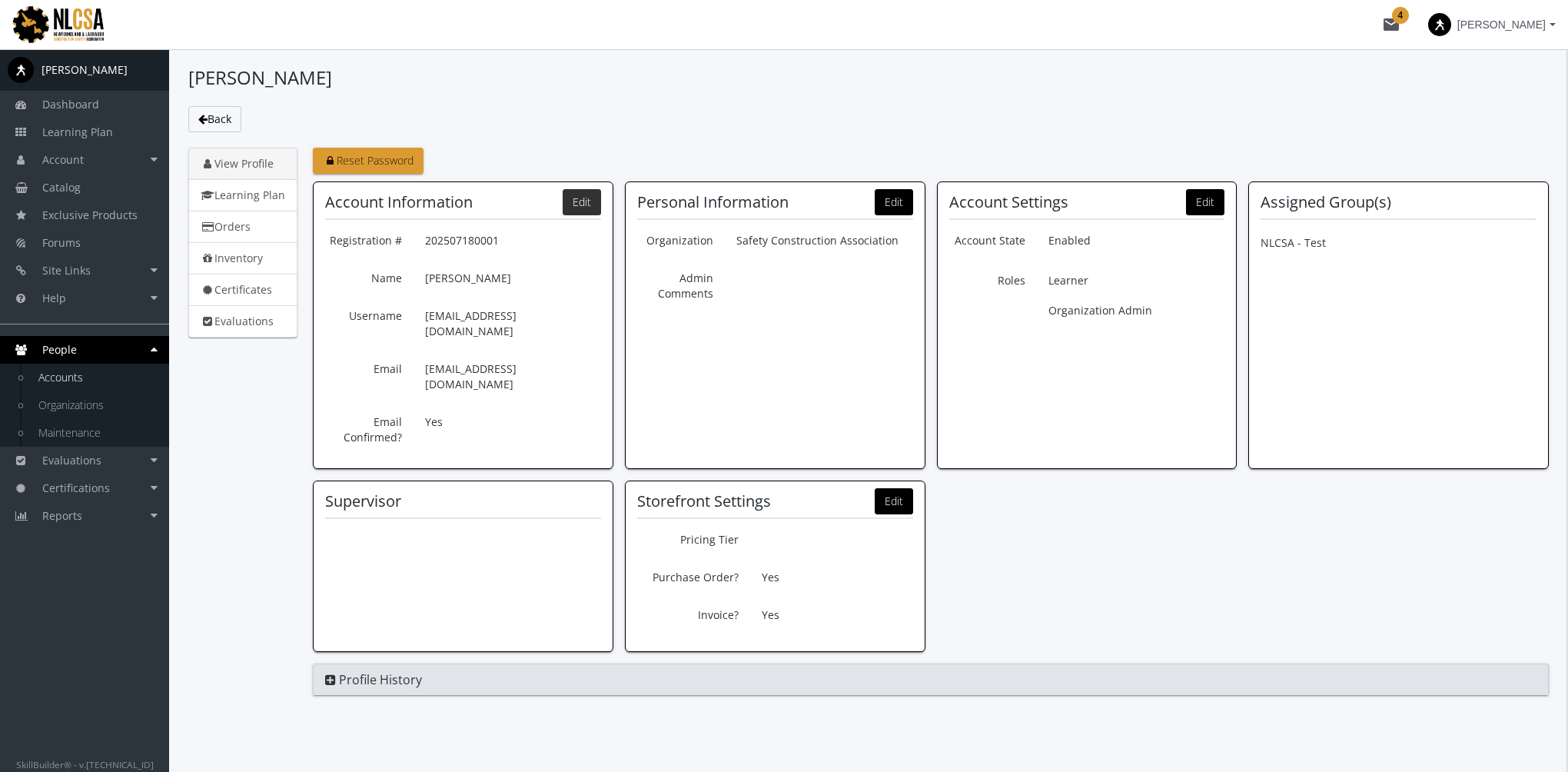
click at [578, 203] on button "Edit" at bounding box center [582, 202] width 38 height 26
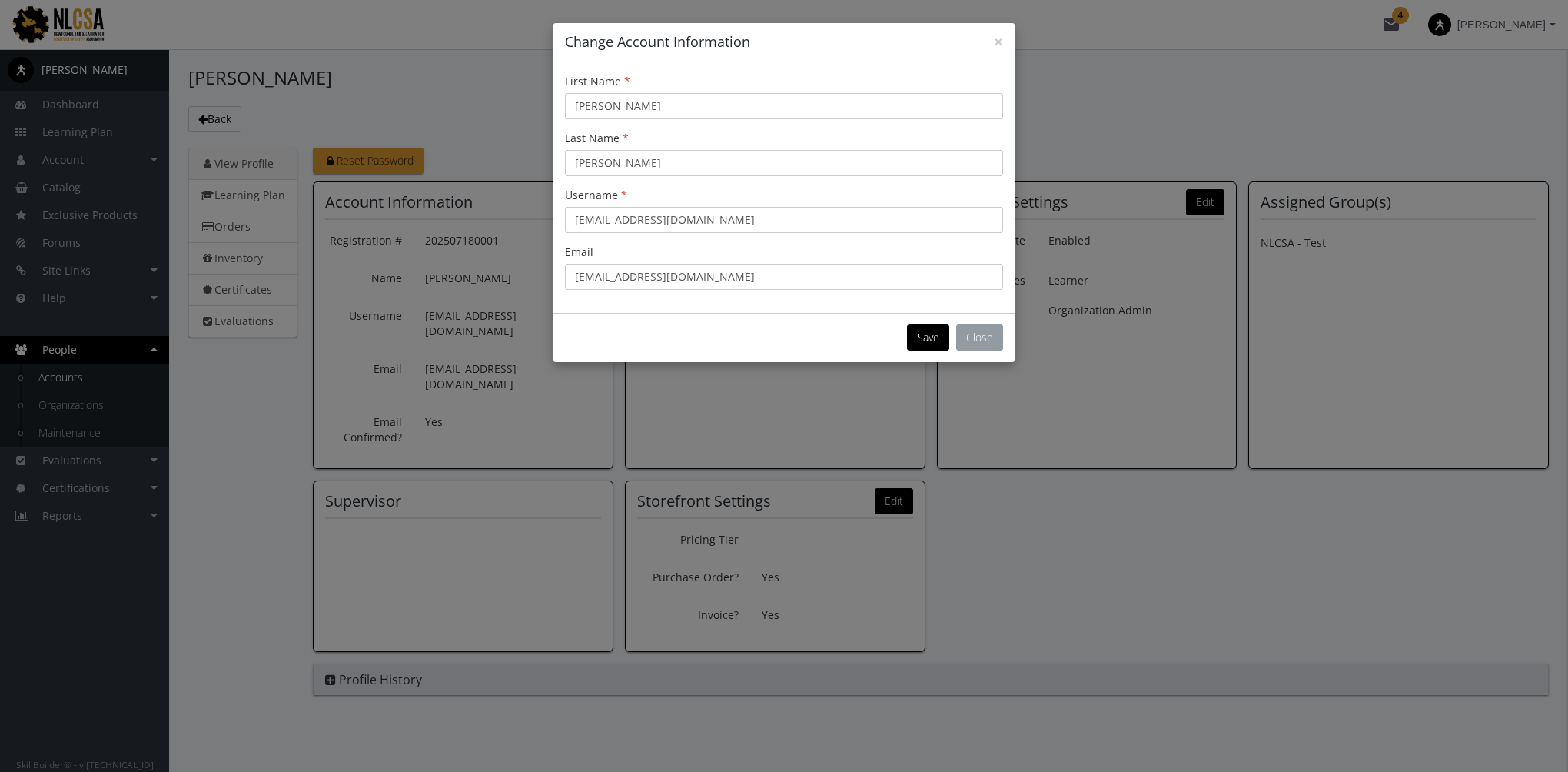
click at [990, 341] on button "Close" at bounding box center [980, 337] width 47 height 26
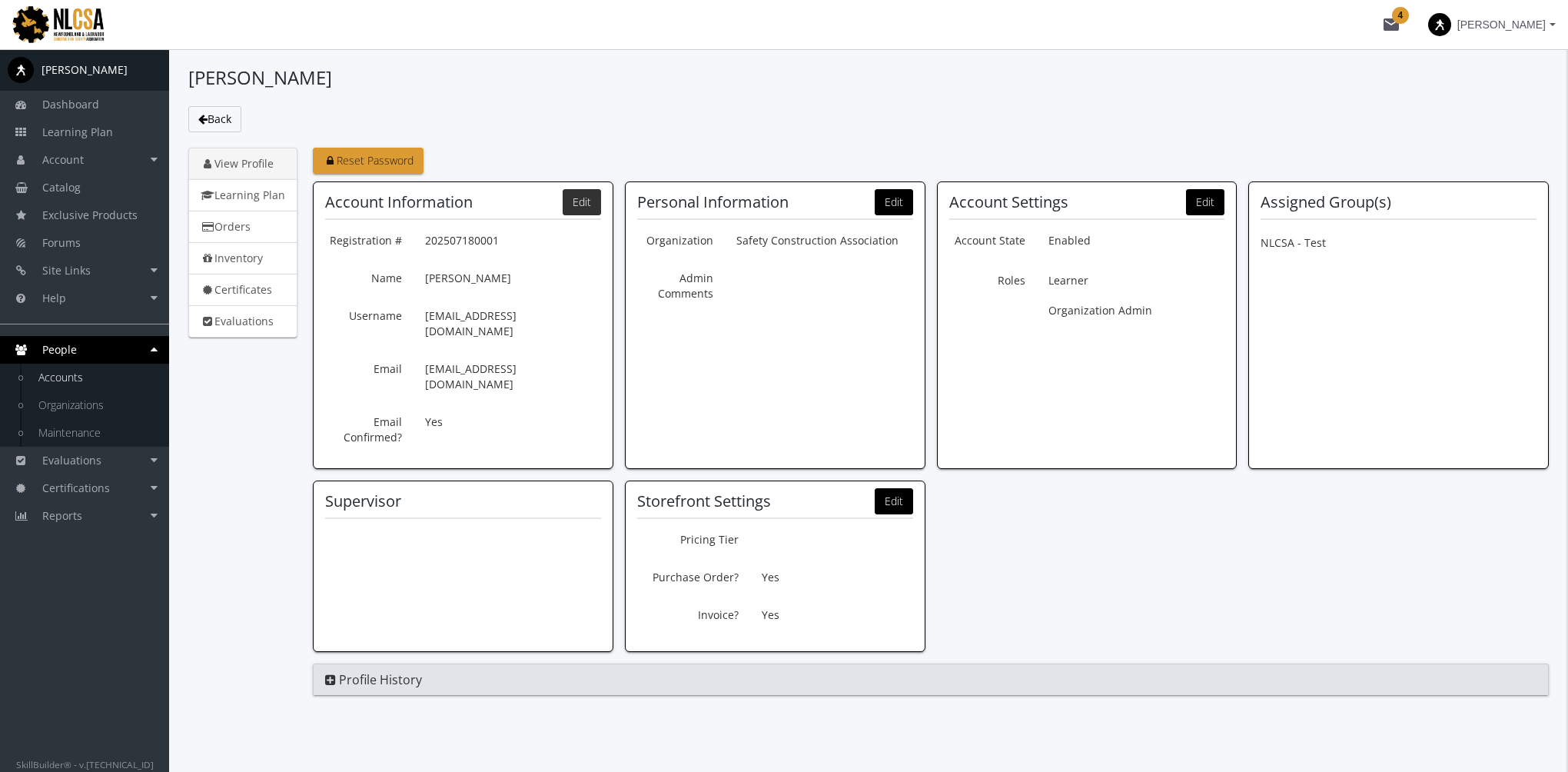
click at [590, 209] on button "Edit" at bounding box center [582, 202] width 38 height 26
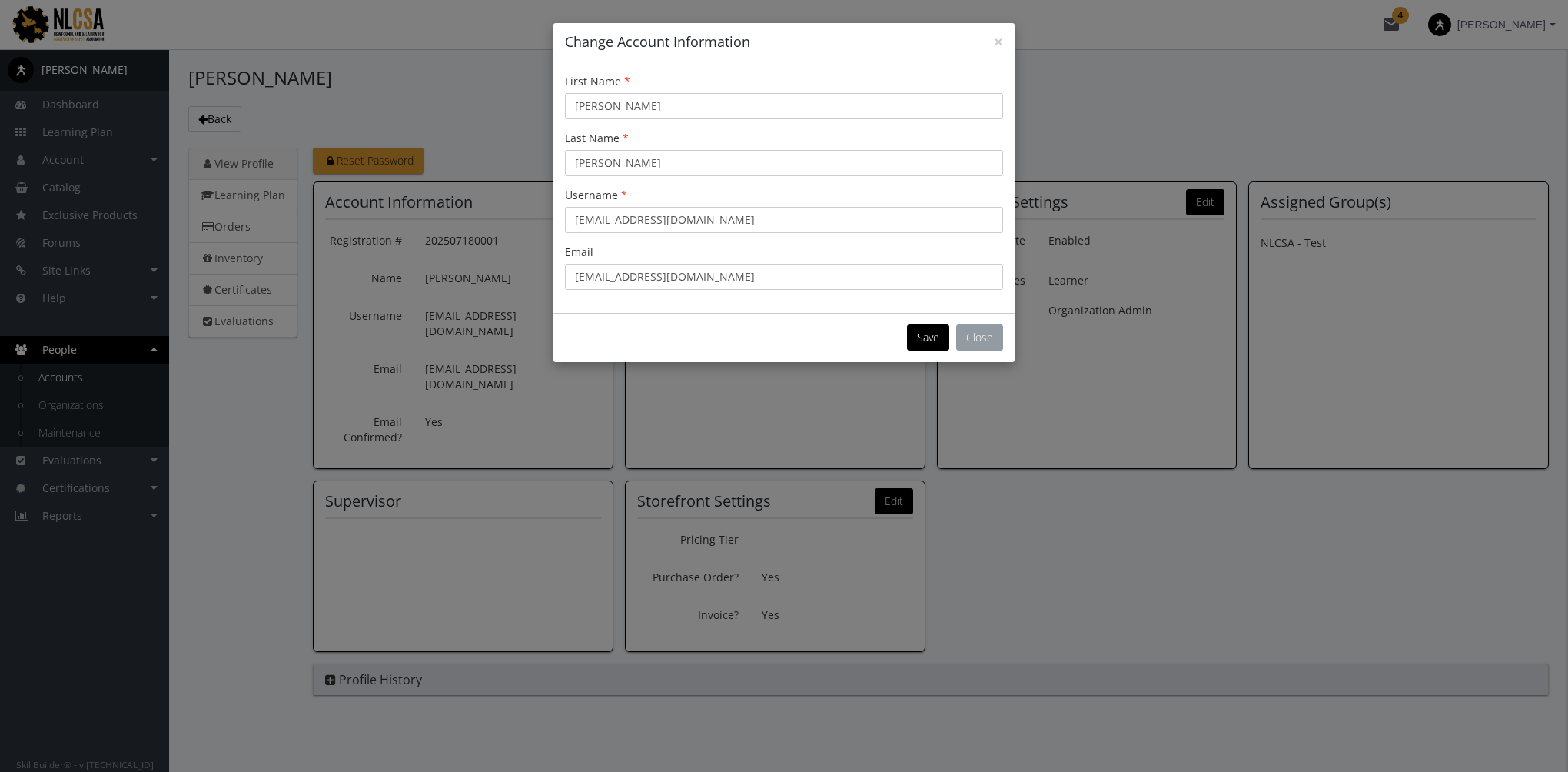
click at [970, 333] on button "Close" at bounding box center [980, 337] width 47 height 26
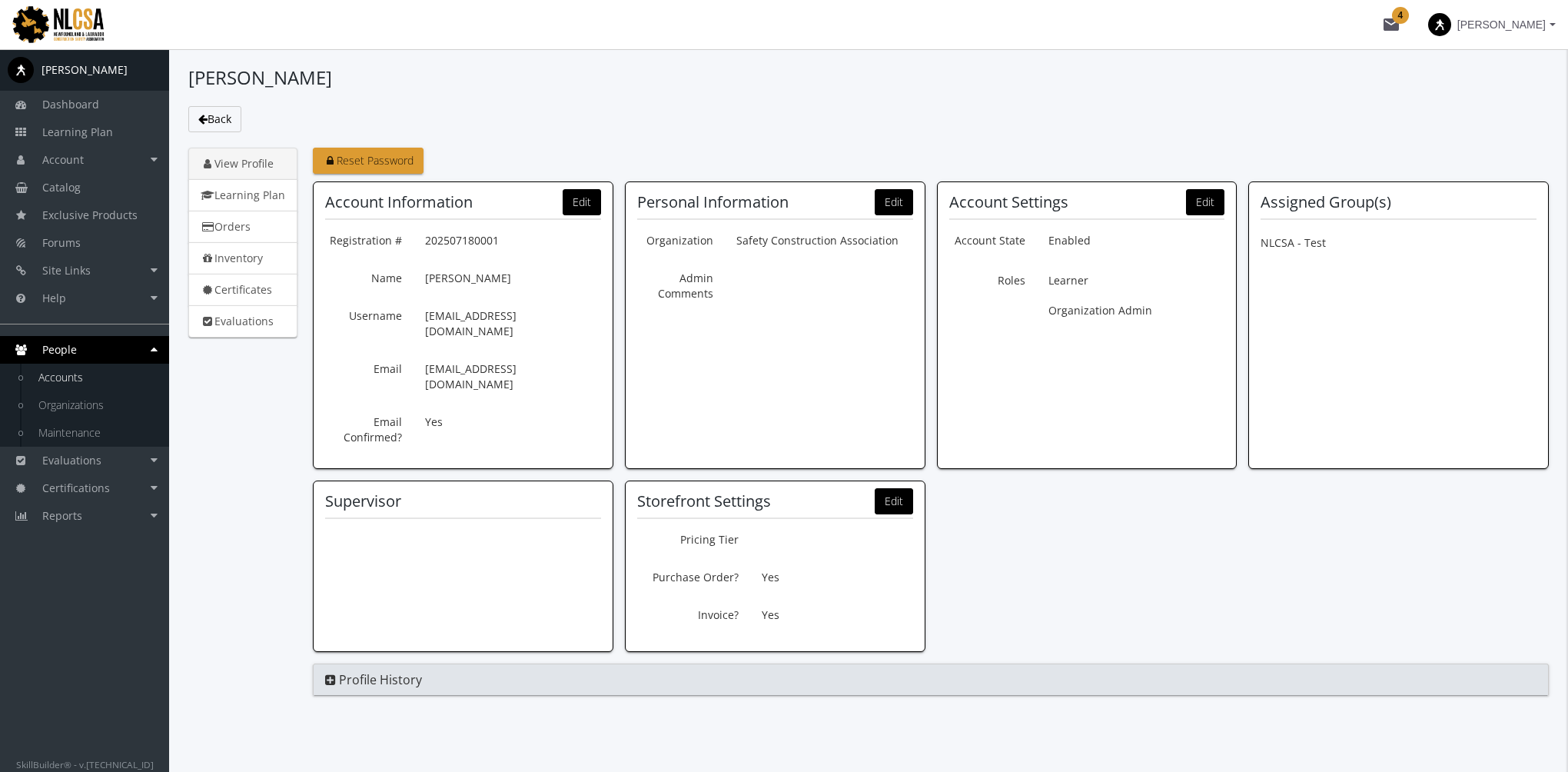
click at [1451, 24] on span at bounding box center [1440, 24] width 23 height 23
click at [1486, 105] on link "End Impersonation" at bounding box center [1461, 103] width 201 height 17
click at [97, 387] on link "Accounts" at bounding box center [96, 378] width 146 height 28
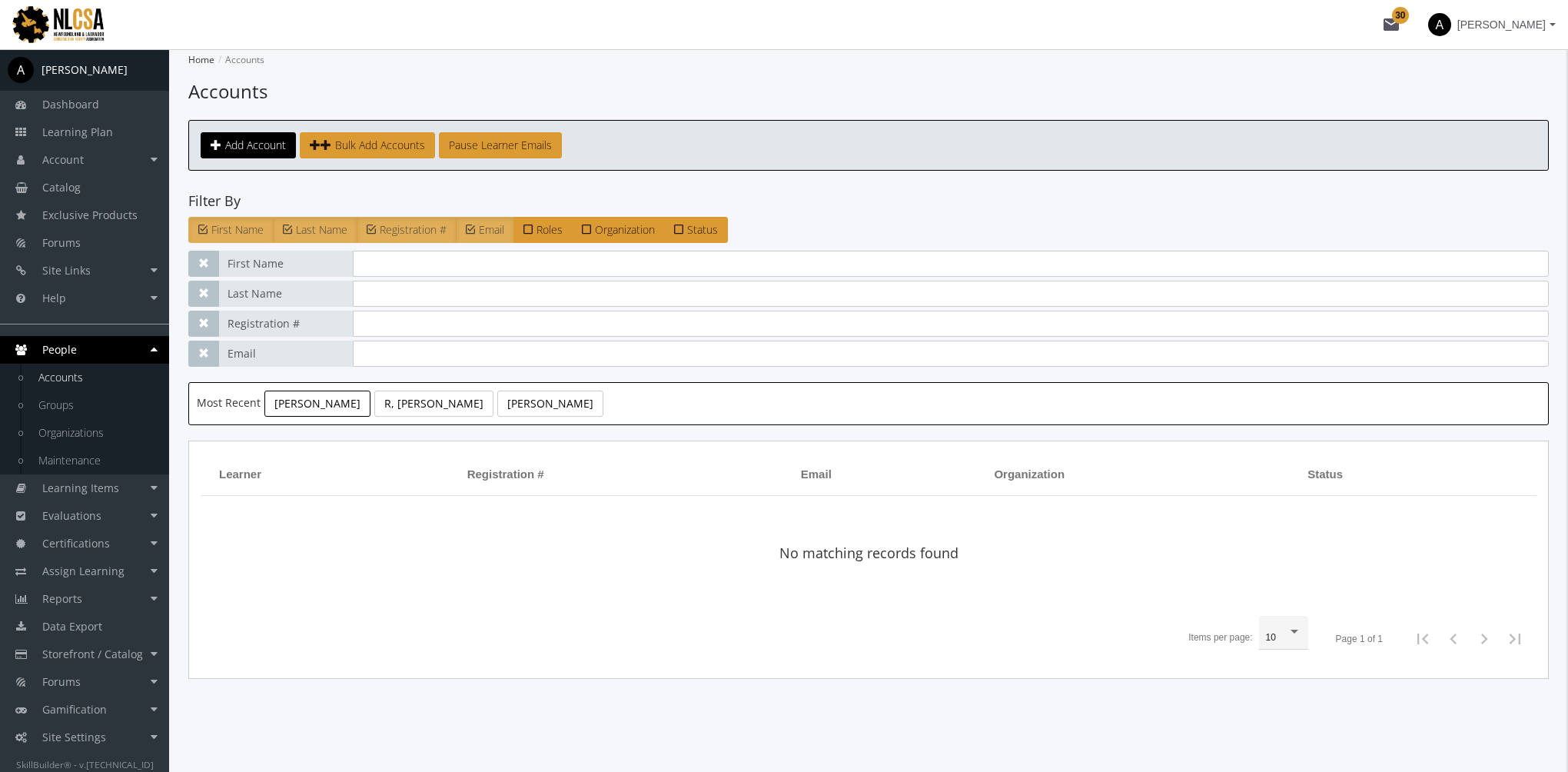
click at [332, 402] on link "Flesher, Ken" at bounding box center [317, 404] width 106 height 26
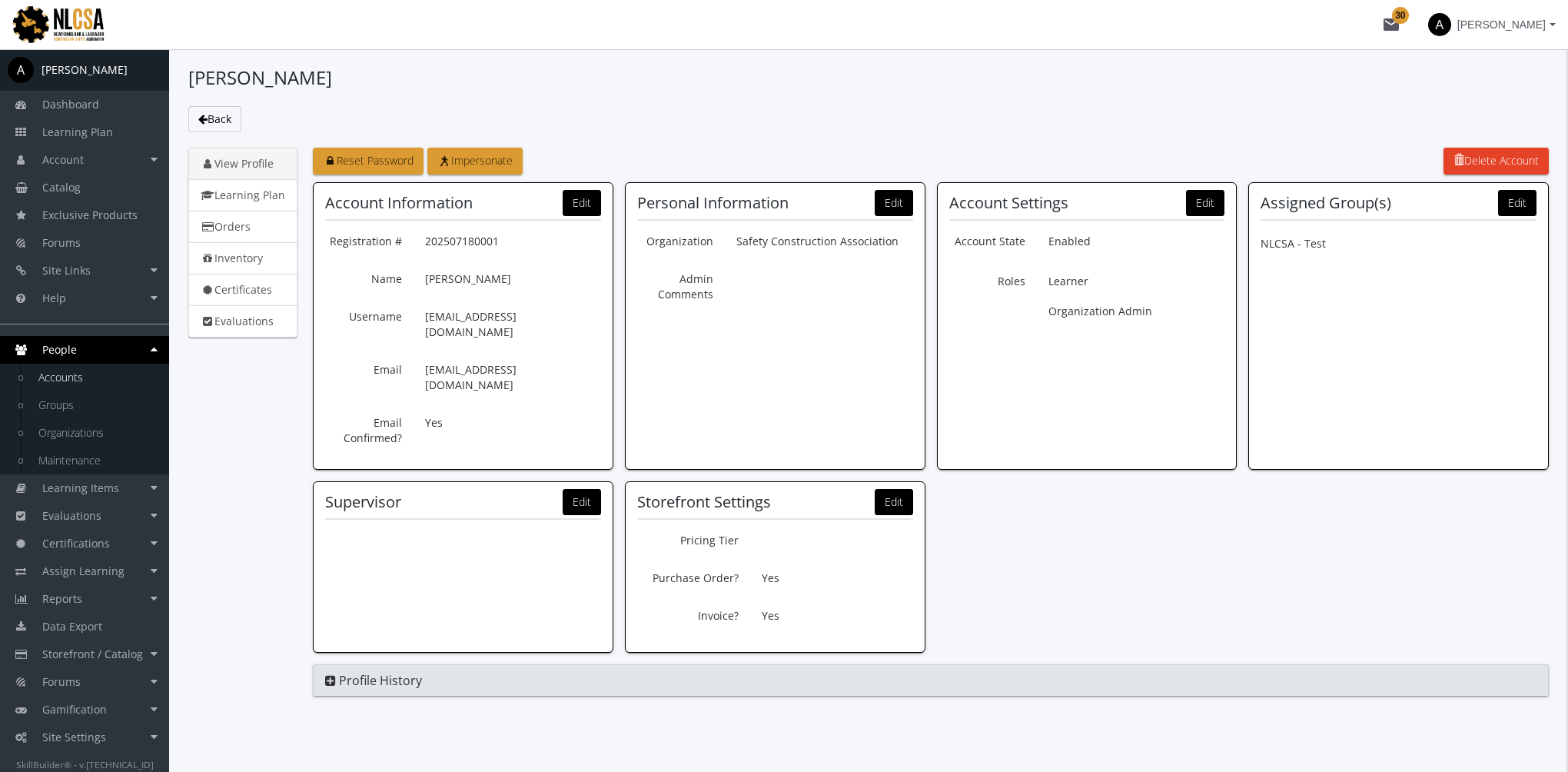
click at [592, 216] on div "Account Information Edit Registration # 202507180001 Name Flesher, Ken Username…" at bounding box center [463, 320] width 276 height 251
click at [590, 203] on button "Edit" at bounding box center [582, 203] width 38 height 26
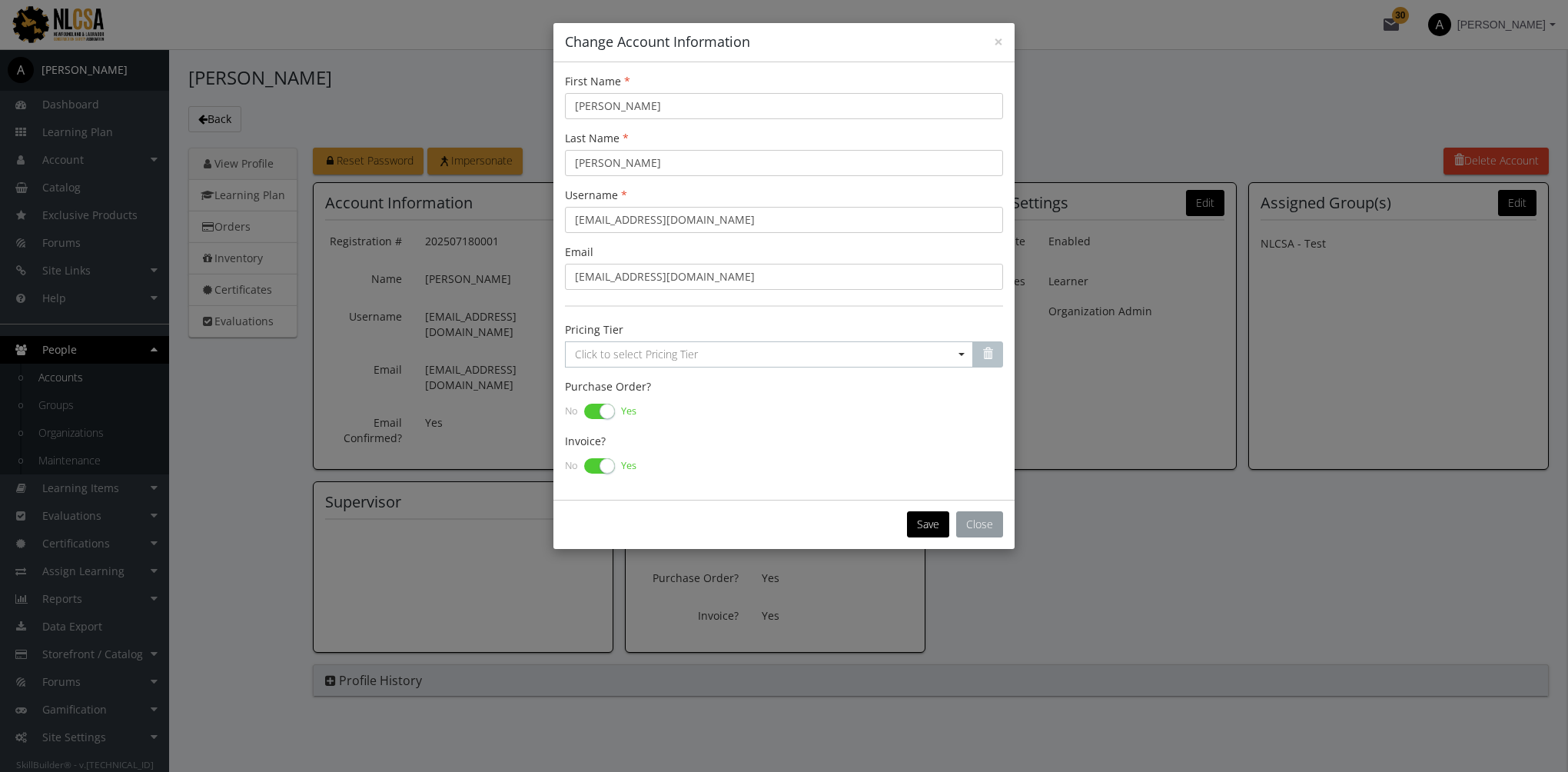
click at [986, 522] on button "Close" at bounding box center [980, 524] width 47 height 26
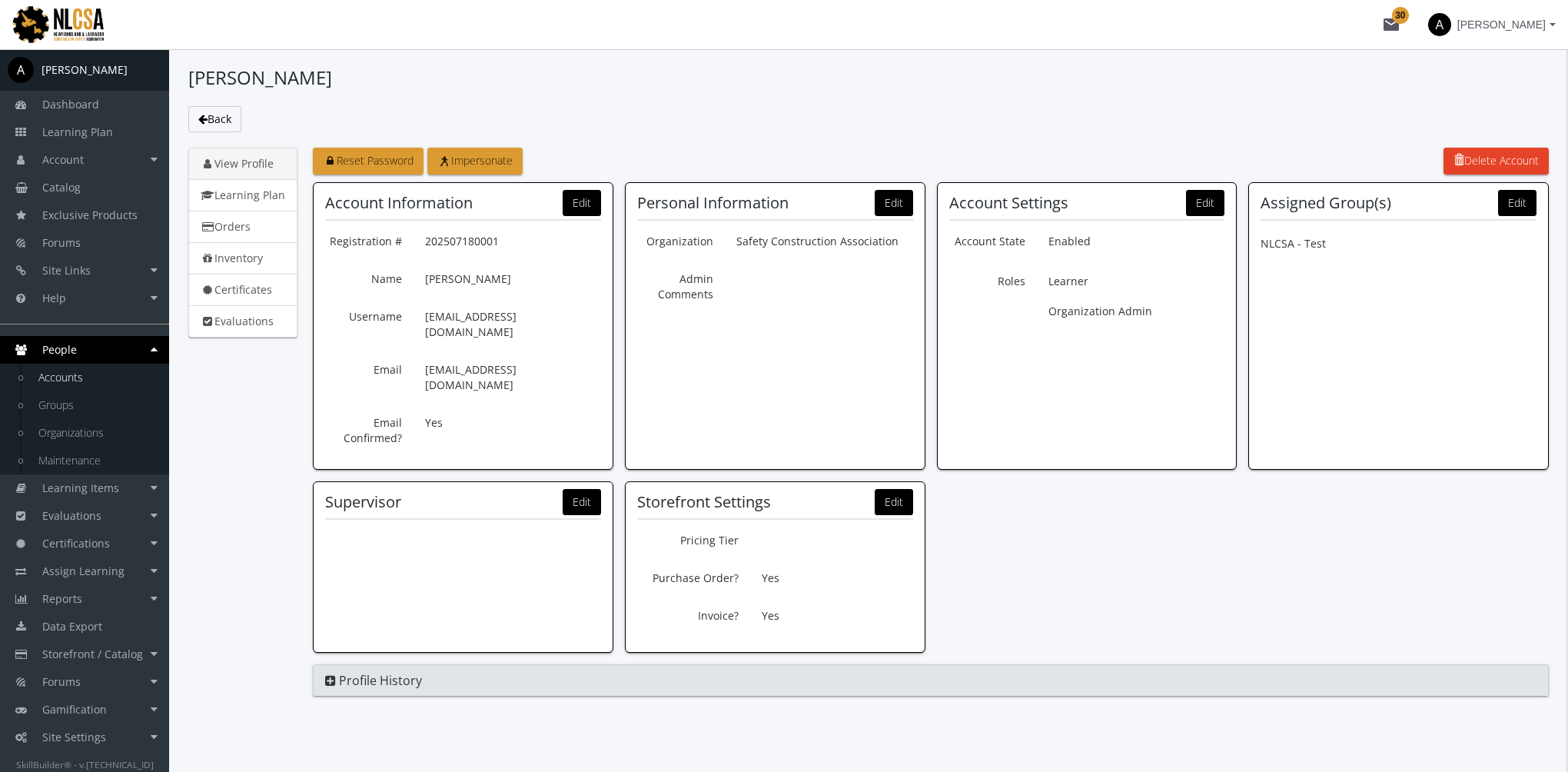
click at [97, 351] on link "People" at bounding box center [84, 350] width 169 height 28
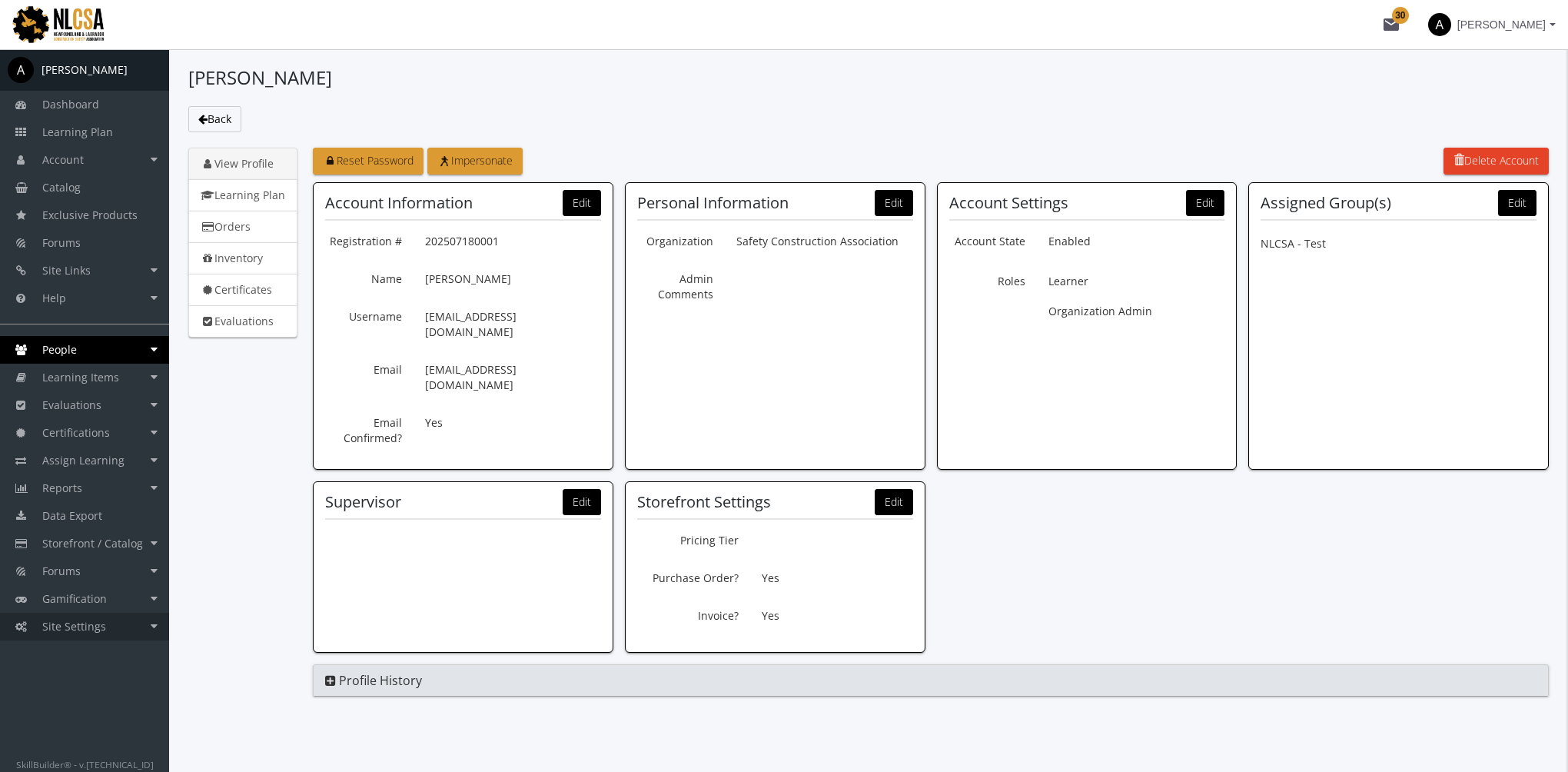
click at [87, 629] on span "Site Settings" at bounding box center [75, 626] width 64 height 15
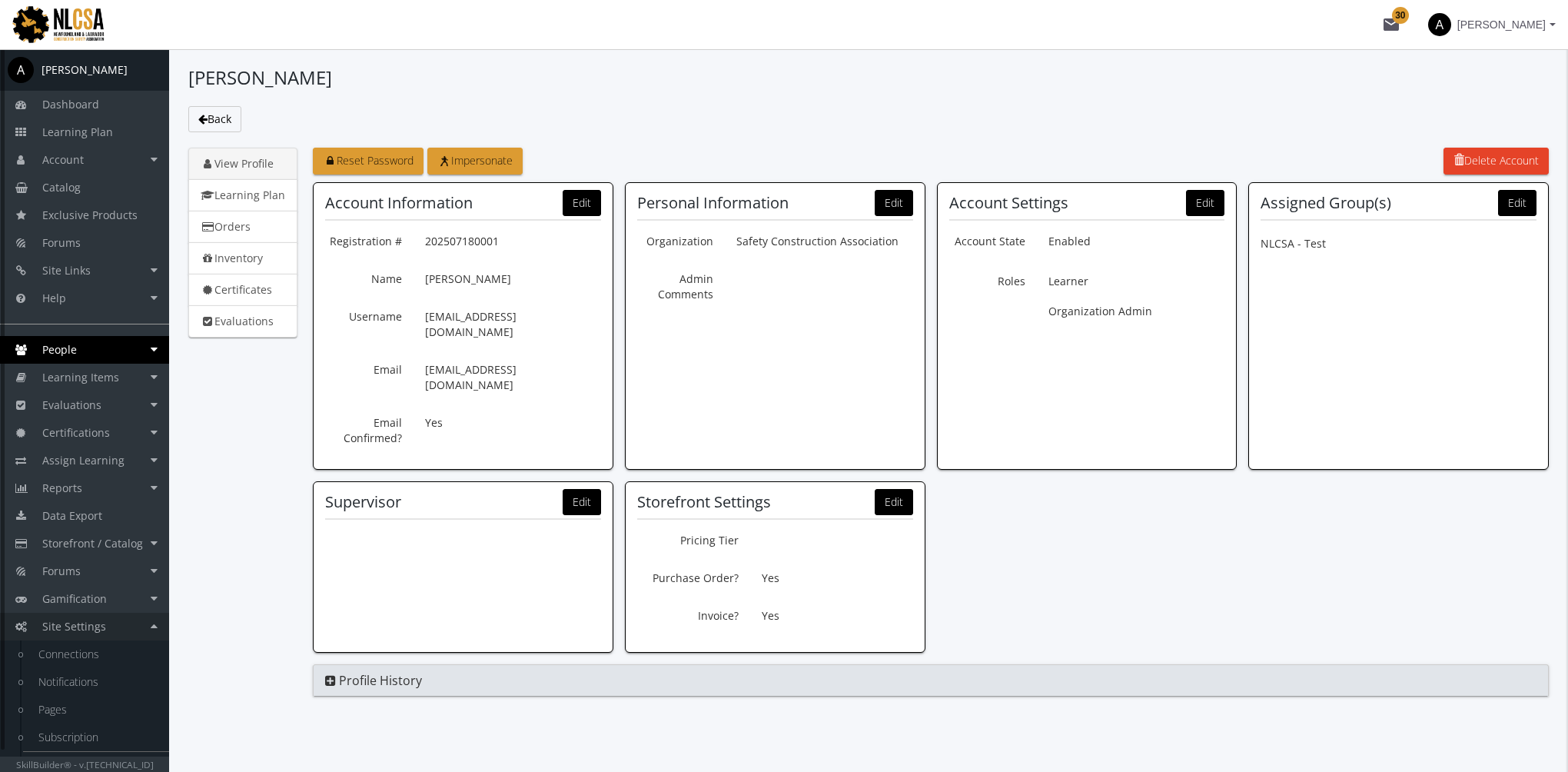
scroll to position [23, 0]
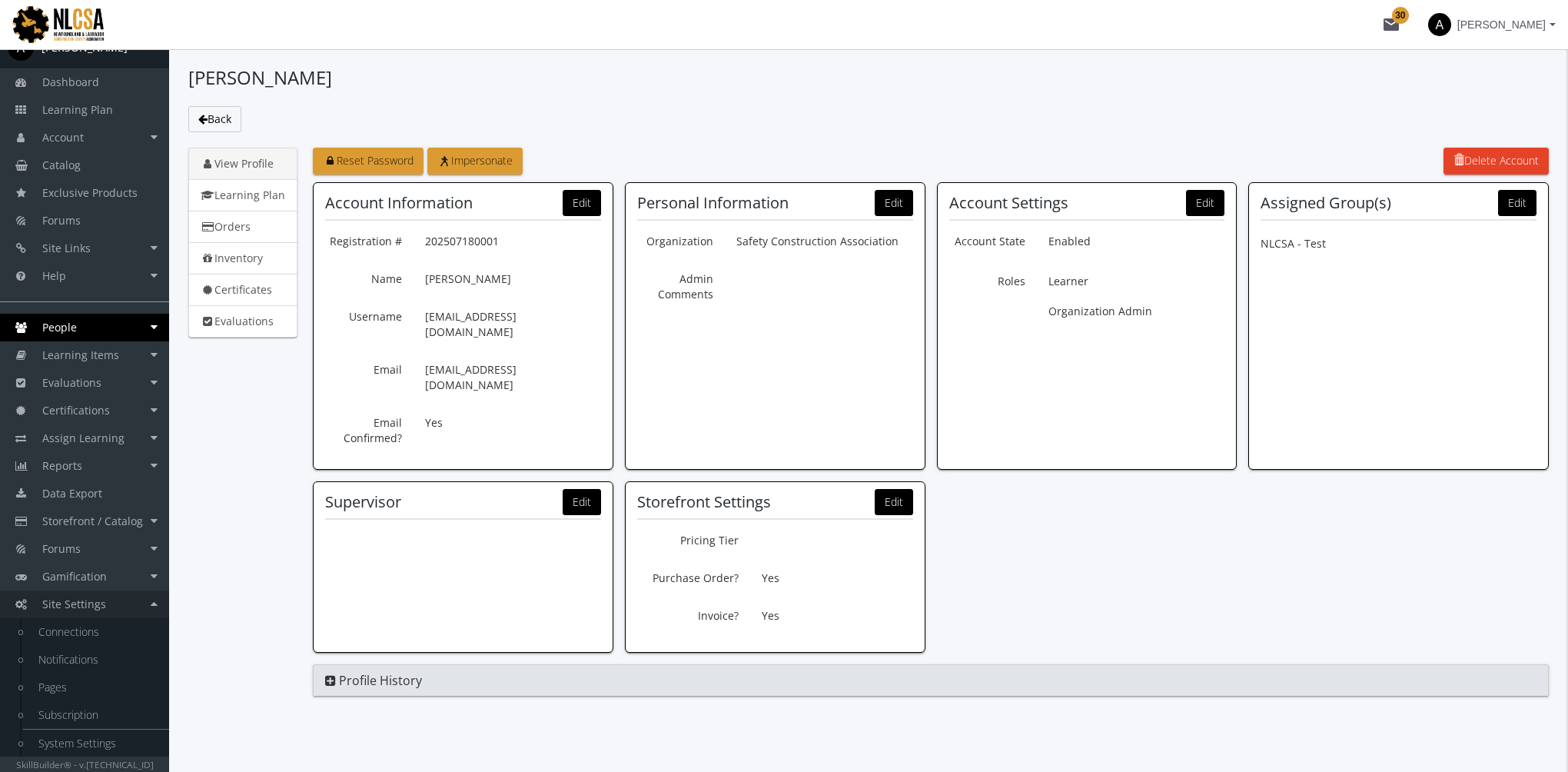
click at [107, 598] on link "Site Settings" at bounding box center [84, 604] width 169 height 28
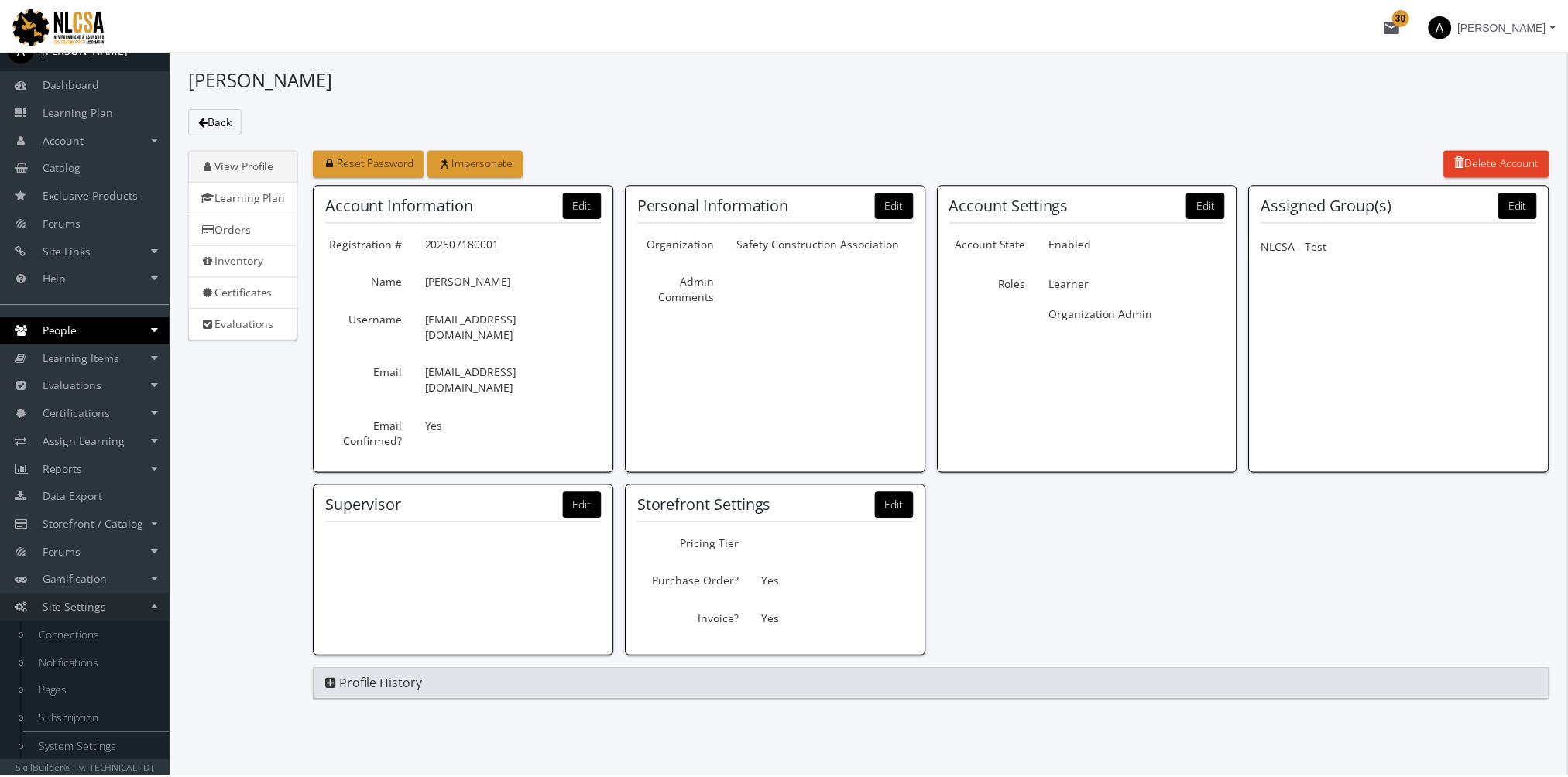
scroll to position [0, 0]
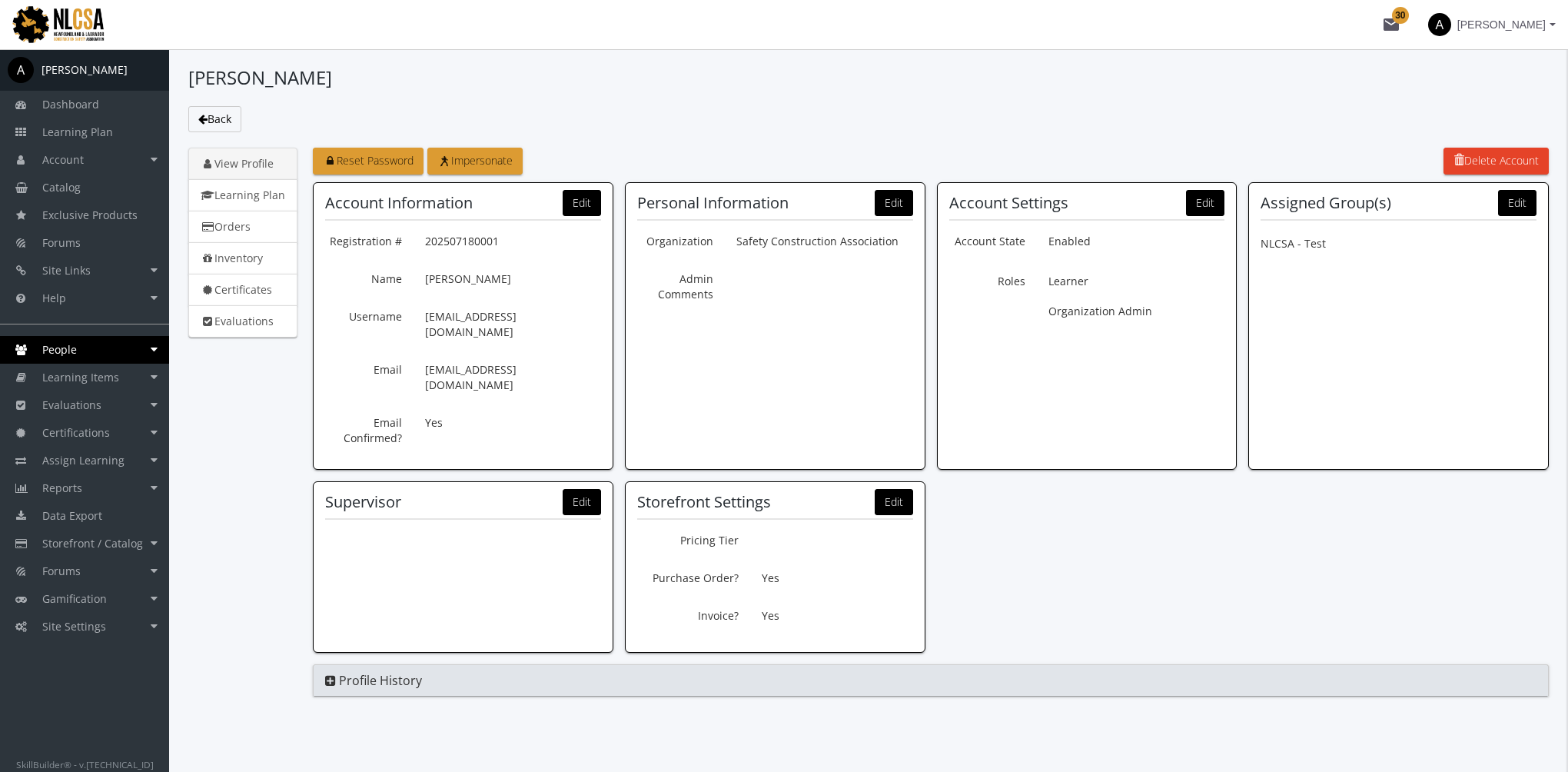
click at [76, 354] on span "People" at bounding box center [60, 349] width 35 height 15
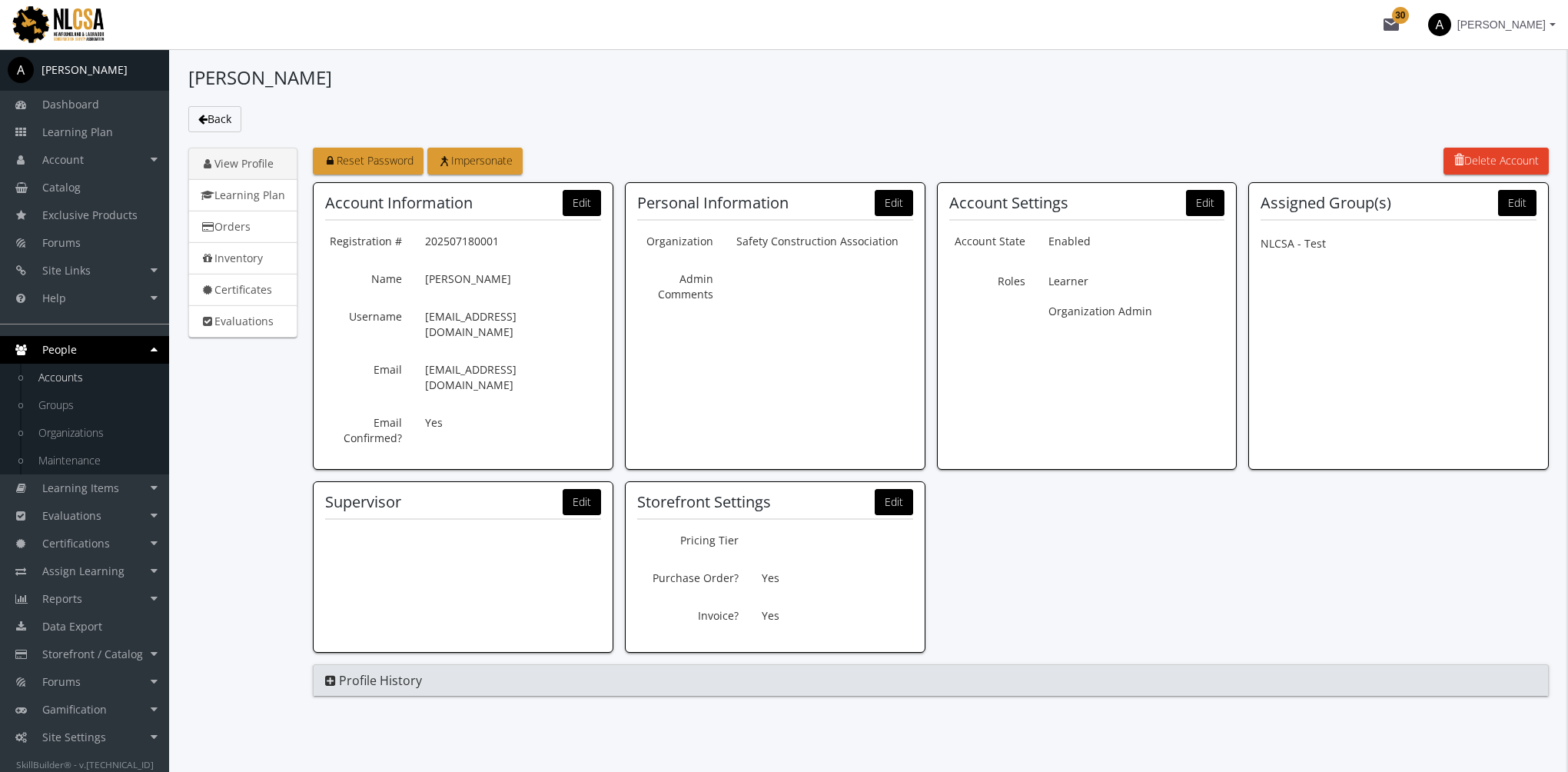
click at [87, 374] on link "Accounts" at bounding box center [96, 378] width 146 height 28
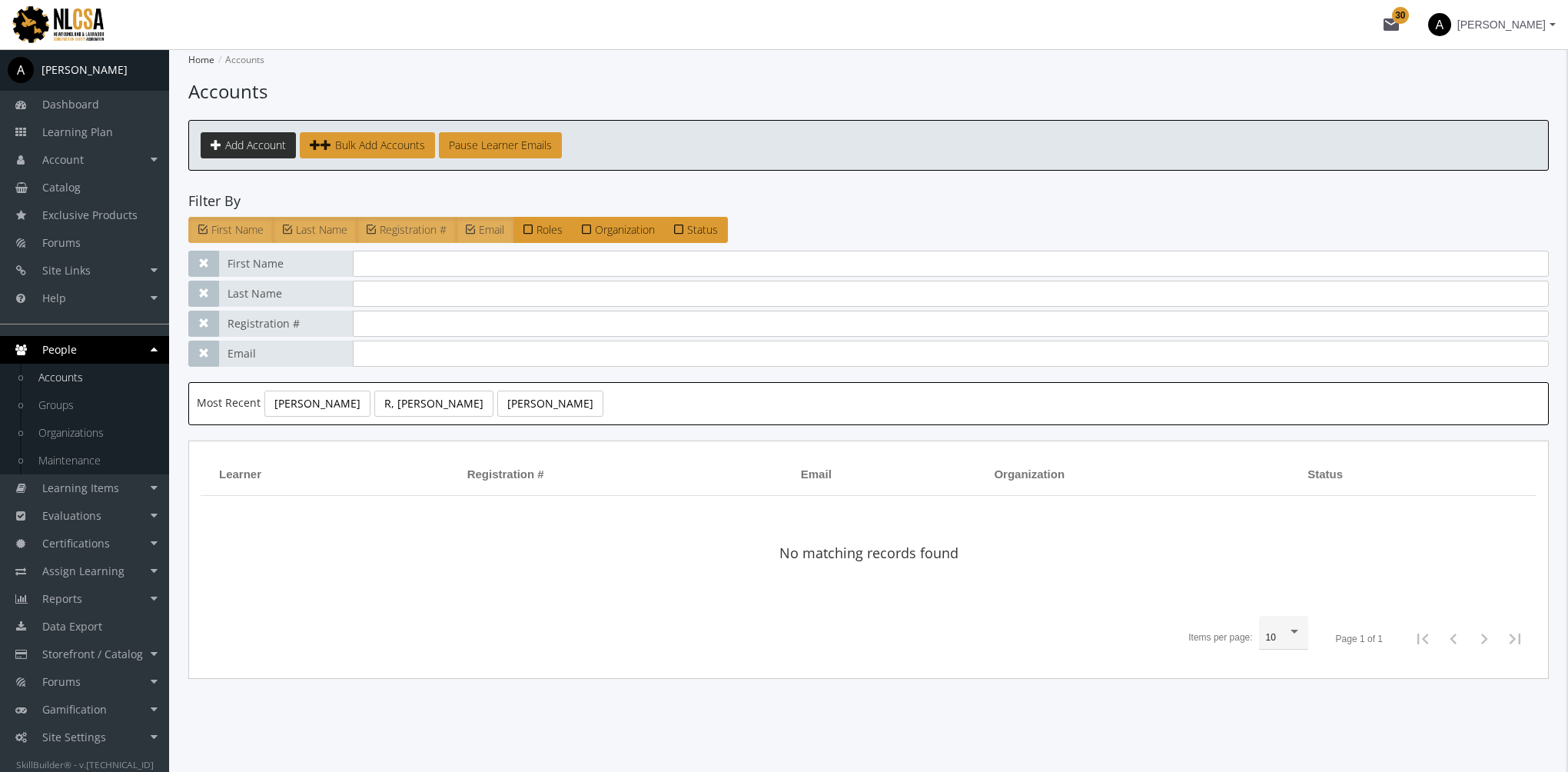
click at [256, 146] on span "Add Account" at bounding box center [256, 145] width 61 height 15
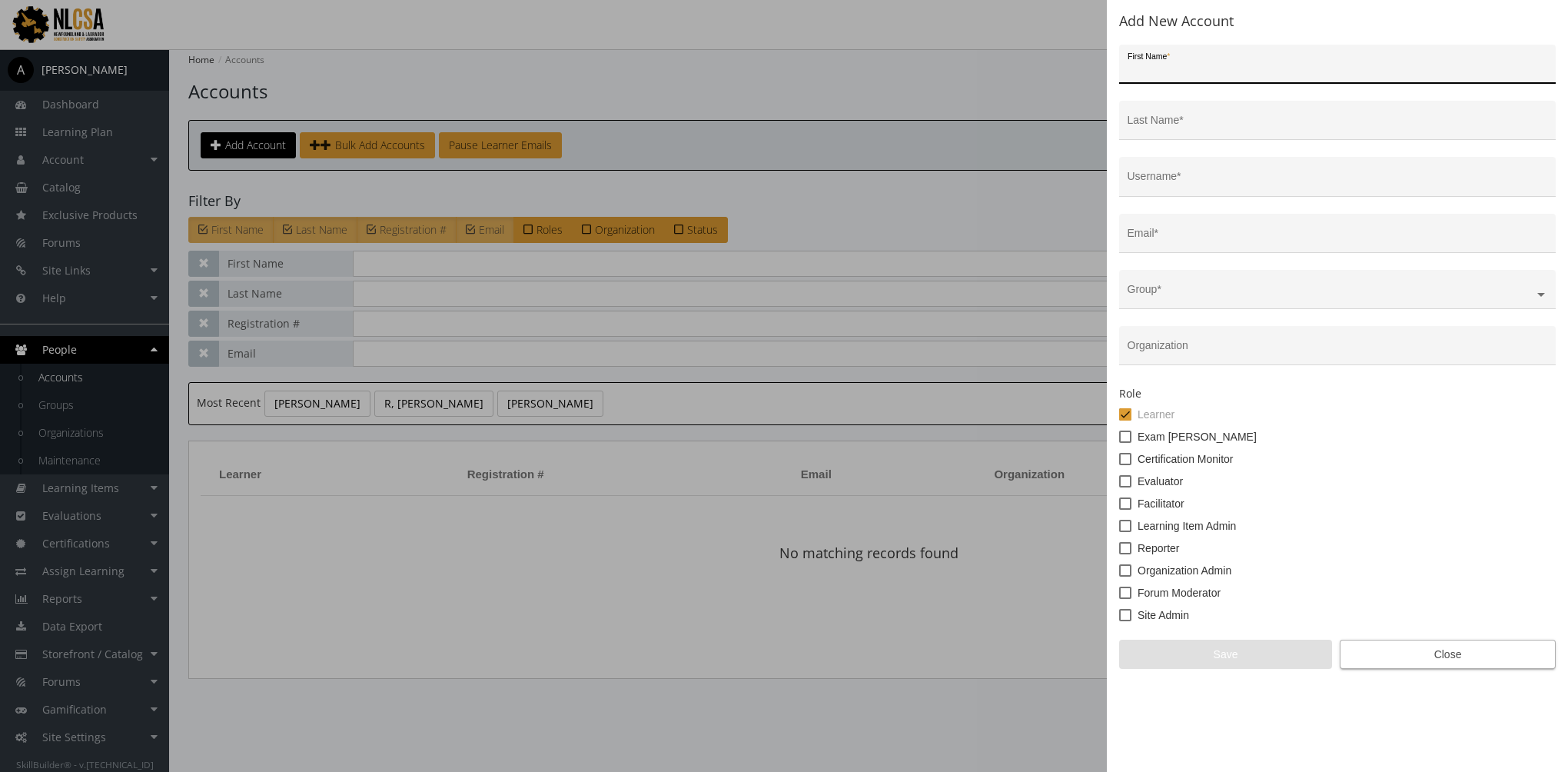
click at [1400, 652] on span "Close" at bounding box center [1448, 654] width 190 height 28
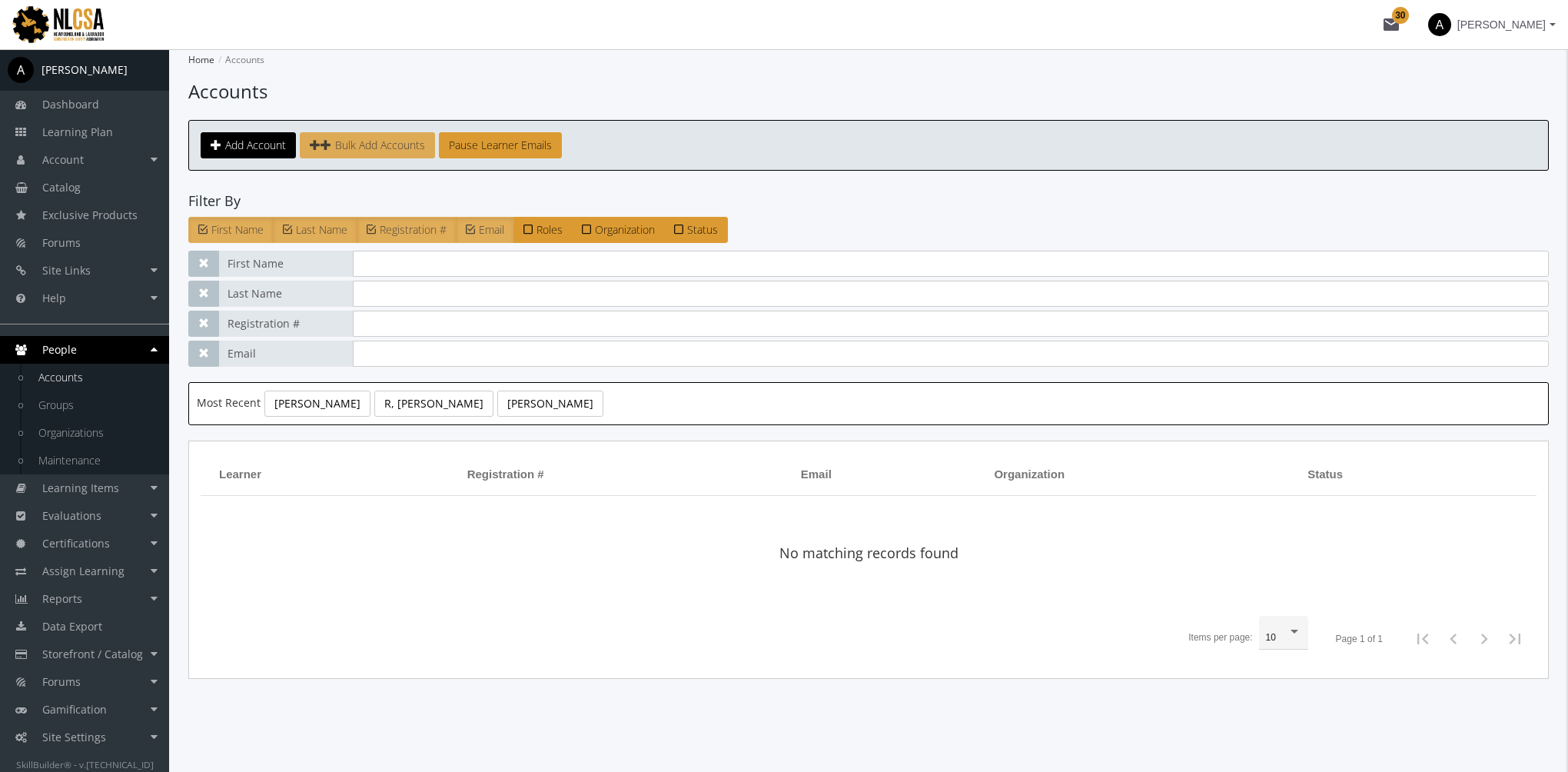
click at [364, 133] on link "Bulk Add Accounts" at bounding box center [367, 146] width 135 height 26
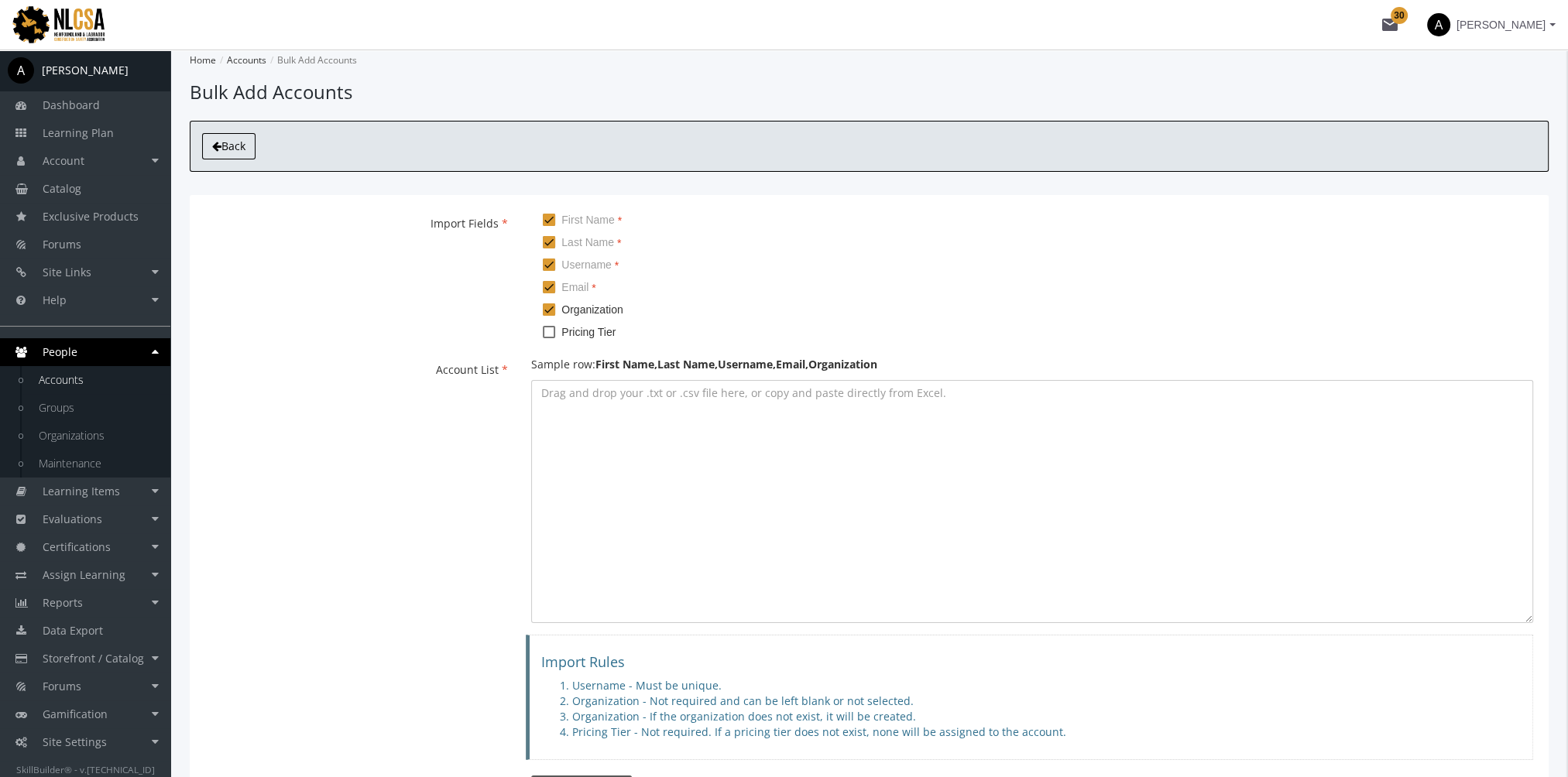
click at [226, 146] on span "Back" at bounding box center [234, 146] width 24 height 15
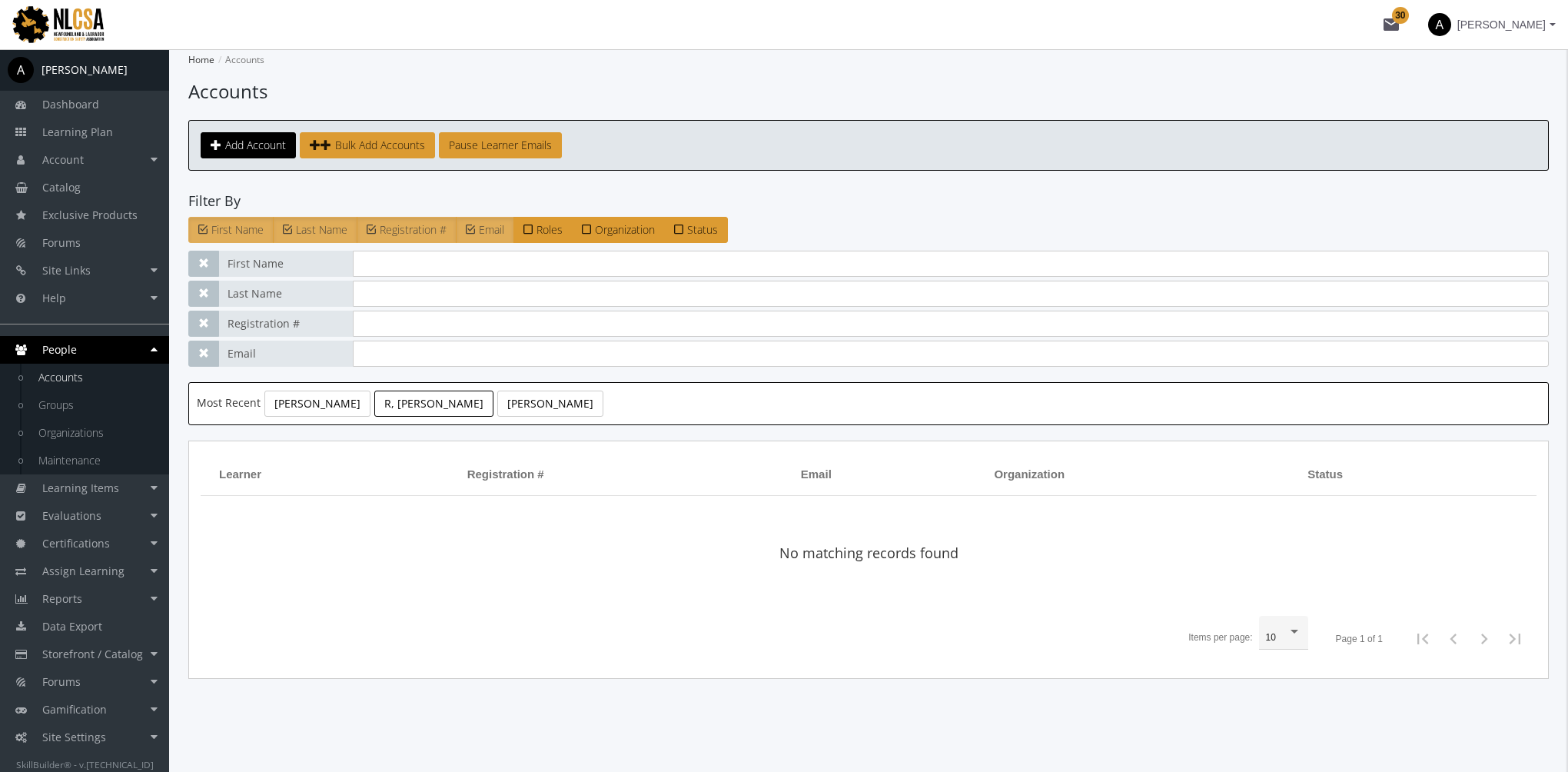
click at [374, 402] on link "R, Harry" at bounding box center [434, 404] width 120 height 26
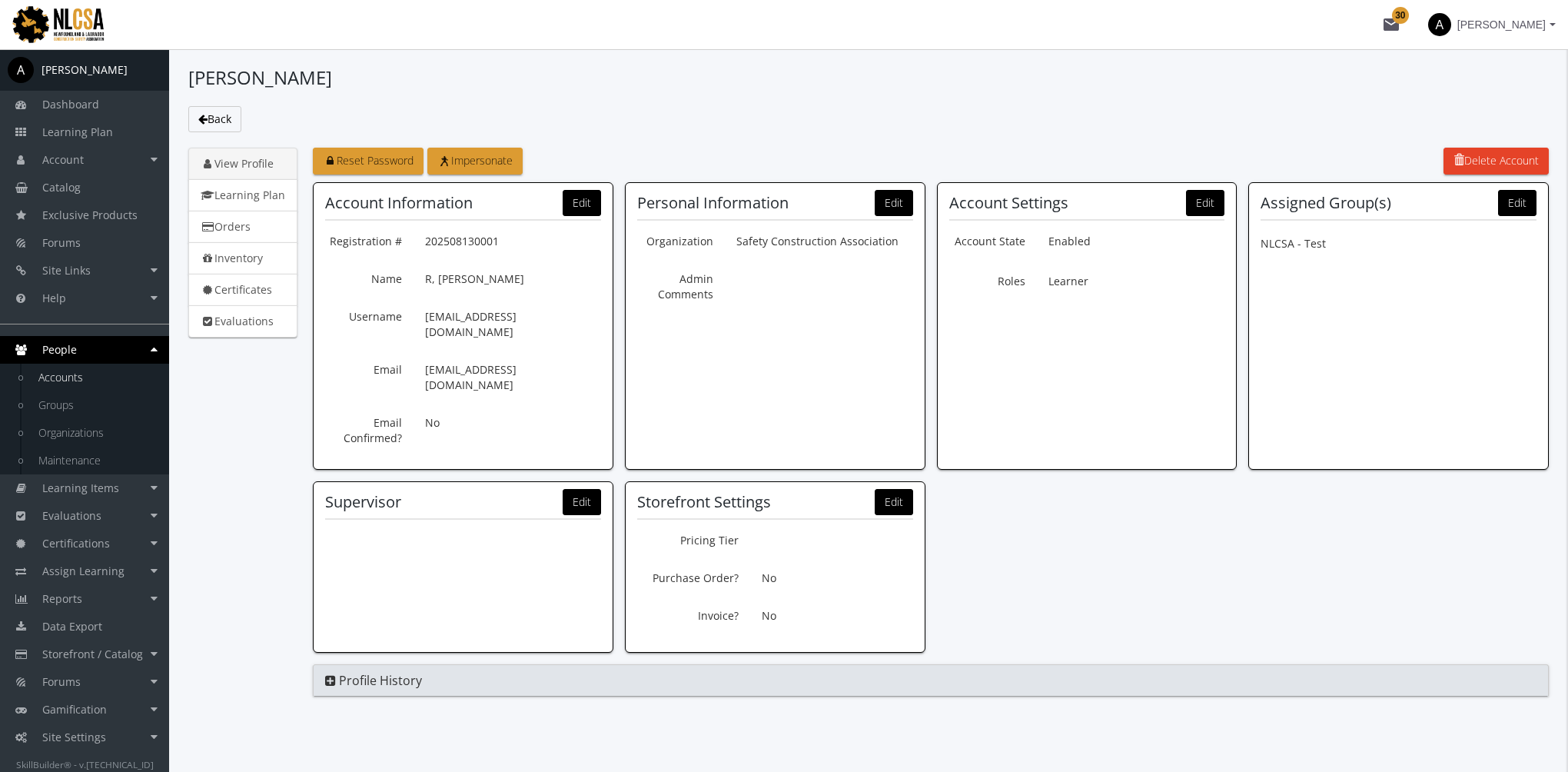
click at [268, 167] on link "View Profile" at bounding box center [243, 163] width 109 height 32
click at [269, 198] on link "Learning Plan" at bounding box center [243, 195] width 109 height 32
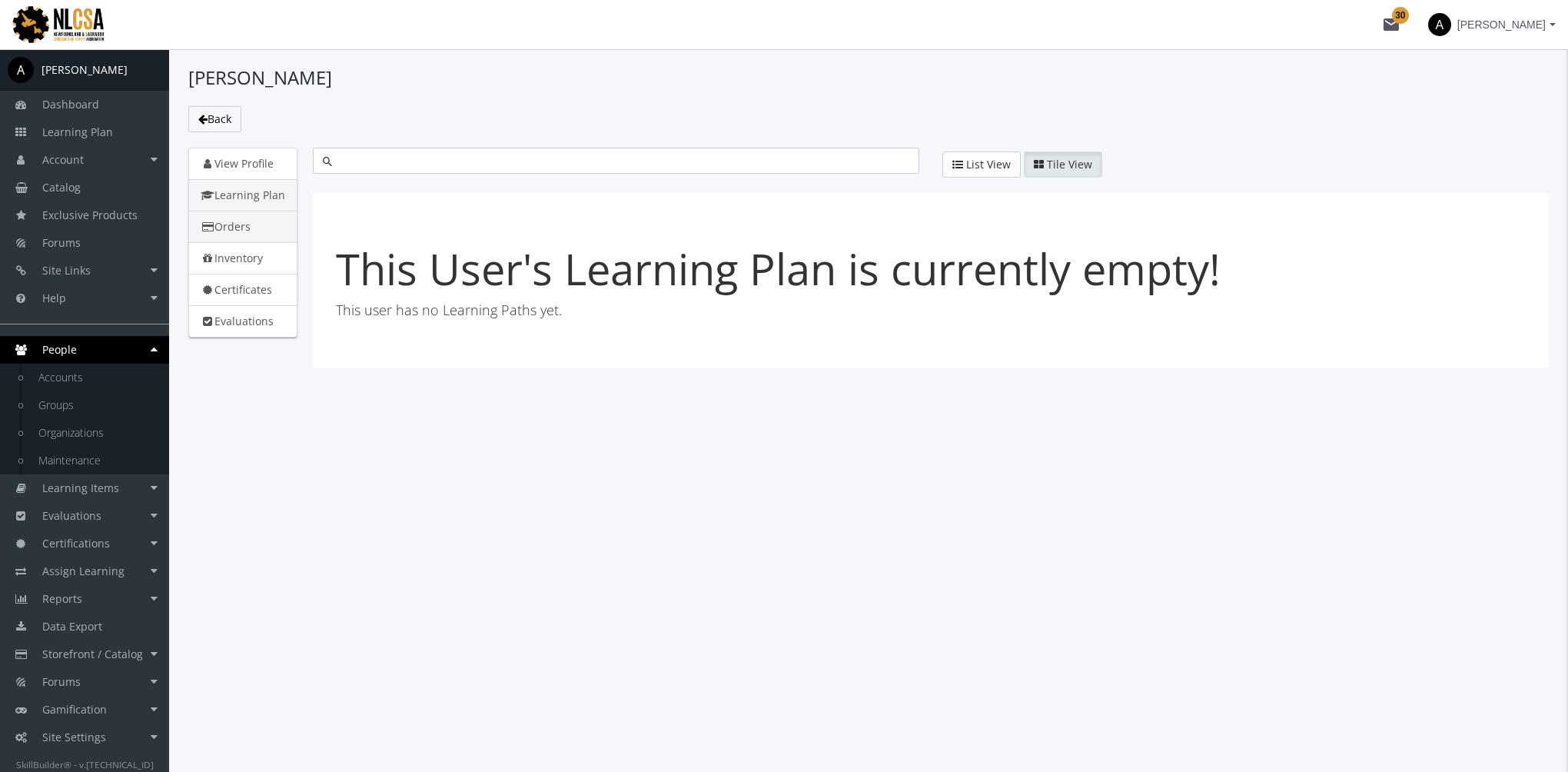
drag, startPoint x: 252, startPoint y: 228, endPoint x: 253, endPoint y: 254, distance: 26.0
click at [252, 229] on link "Orders" at bounding box center [243, 226] width 109 height 32
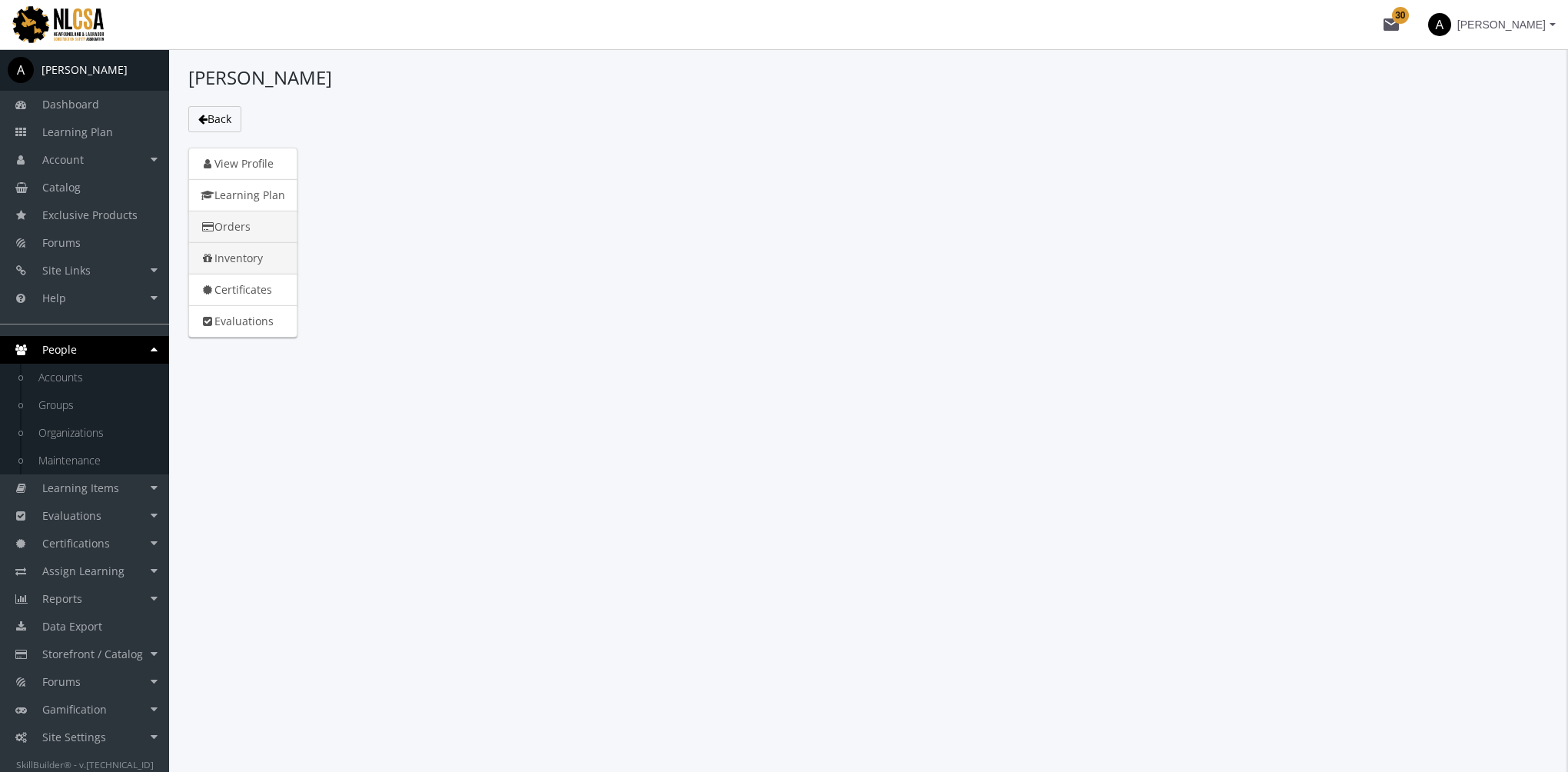
drag, startPoint x: 253, startPoint y: 254, endPoint x: 249, endPoint y: 304, distance: 50.2
click at [253, 255] on link "Inventory" at bounding box center [243, 258] width 109 height 32
click at [265, 351] on div "Harry R Back View Profile Learning Plan Orders Inventory Certificates Evaluatio…" at bounding box center [868, 411] width 1399 height 723
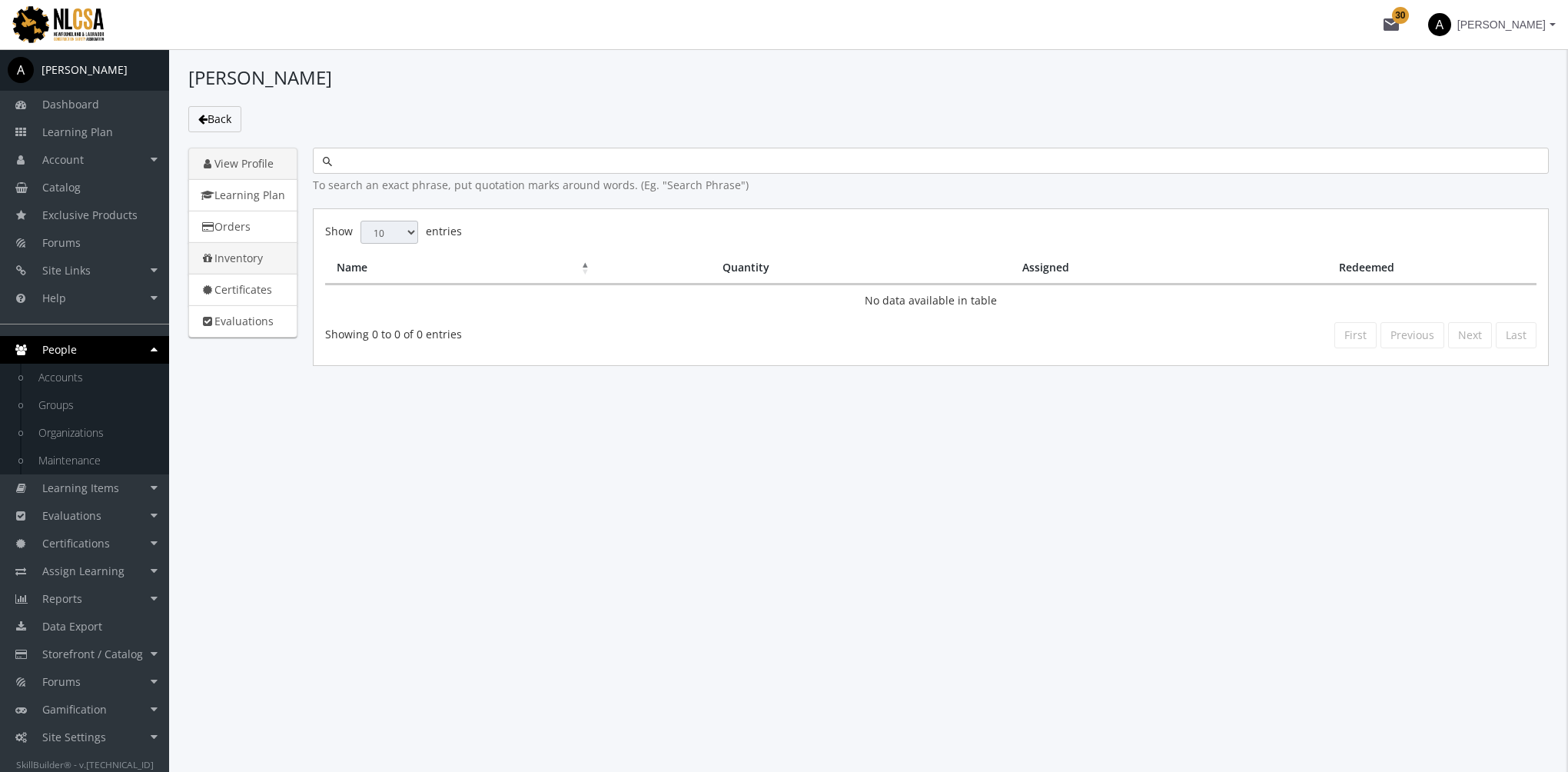
click at [239, 172] on link "View Profile" at bounding box center [243, 163] width 109 height 32
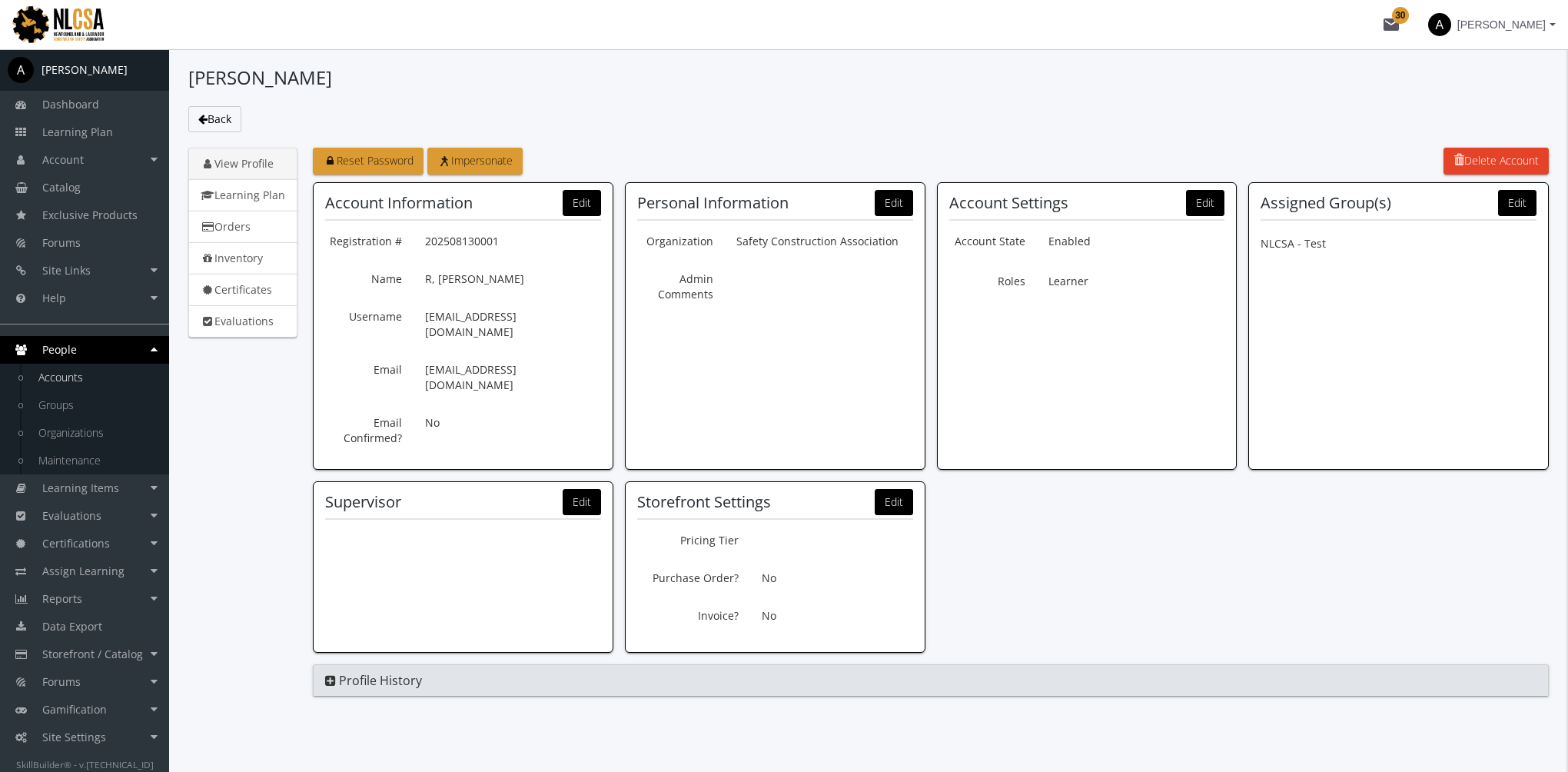
click at [606, 200] on div "Account Information Edit Registration # 202508130001 Name R, Harry Username har…" at bounding box center [463, 326] width 301 height 288
click at [898, 200] on button "Edit" at bounding box center [894, 203] width 38 height 26
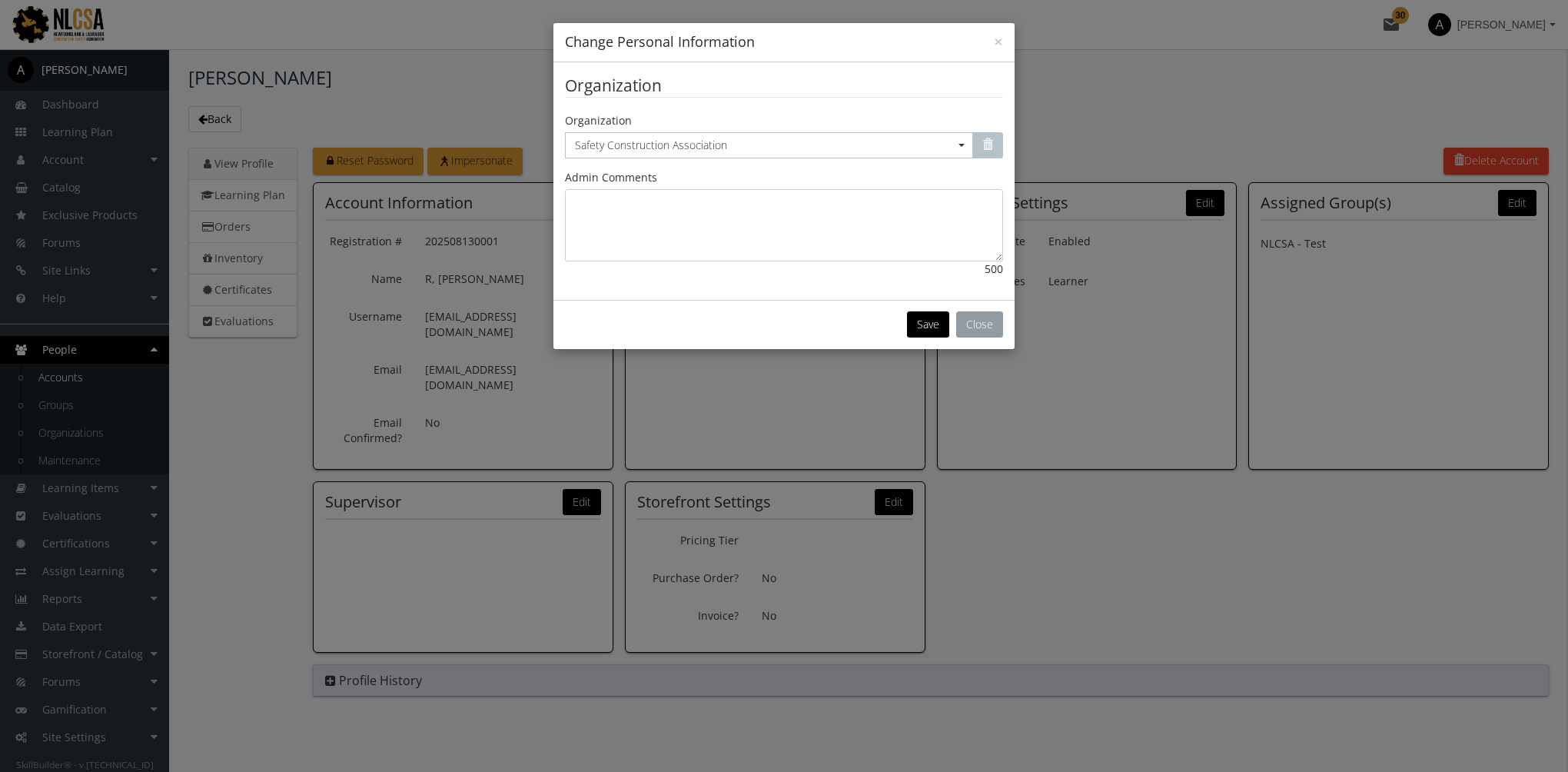
click at [986, 329] on button "Close" at bounding box center [980, 324] width 47 height 26
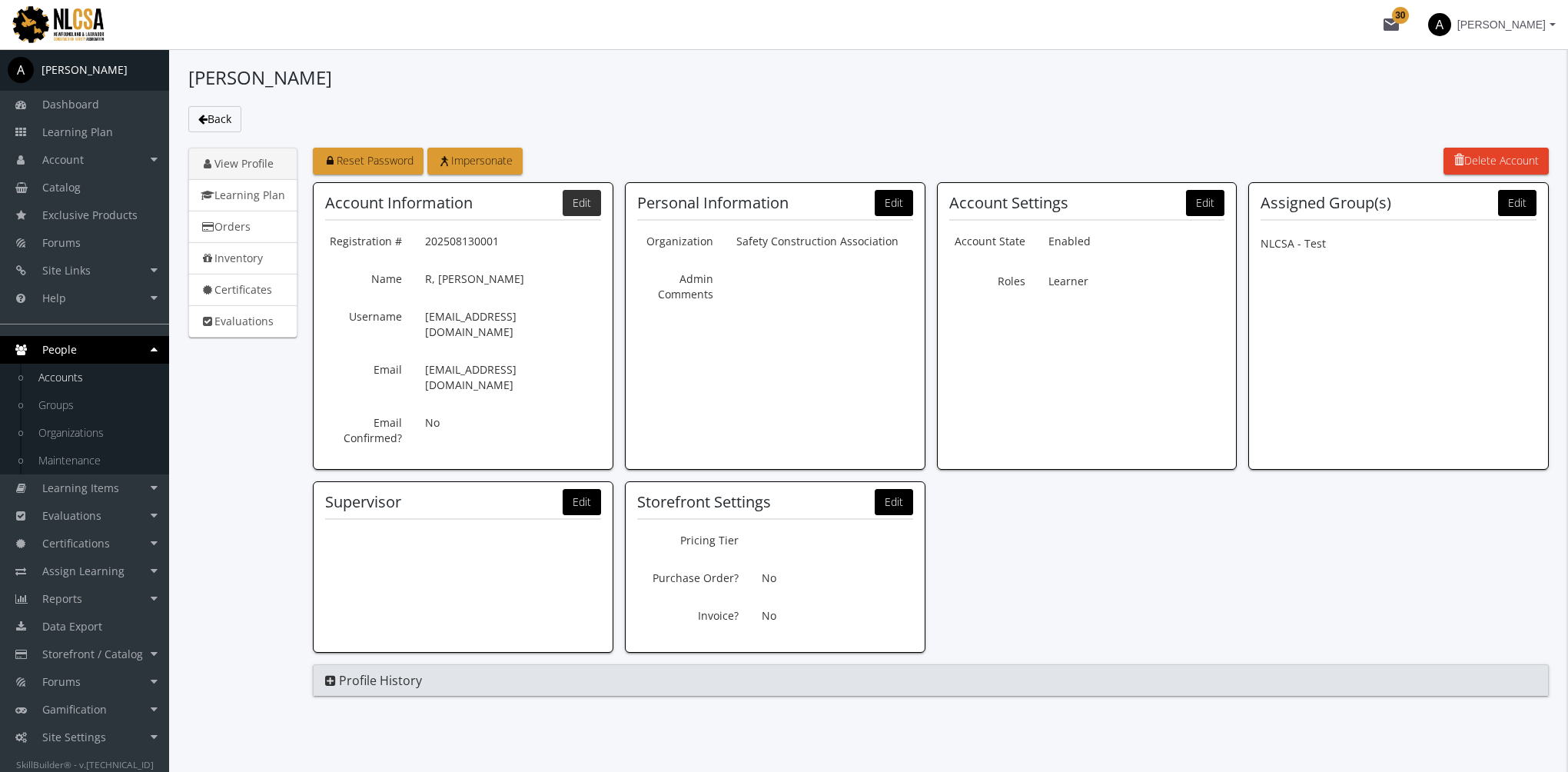
click at [590, 209] on button "Edit" at bounding box center [582, 203] width 38 height 26
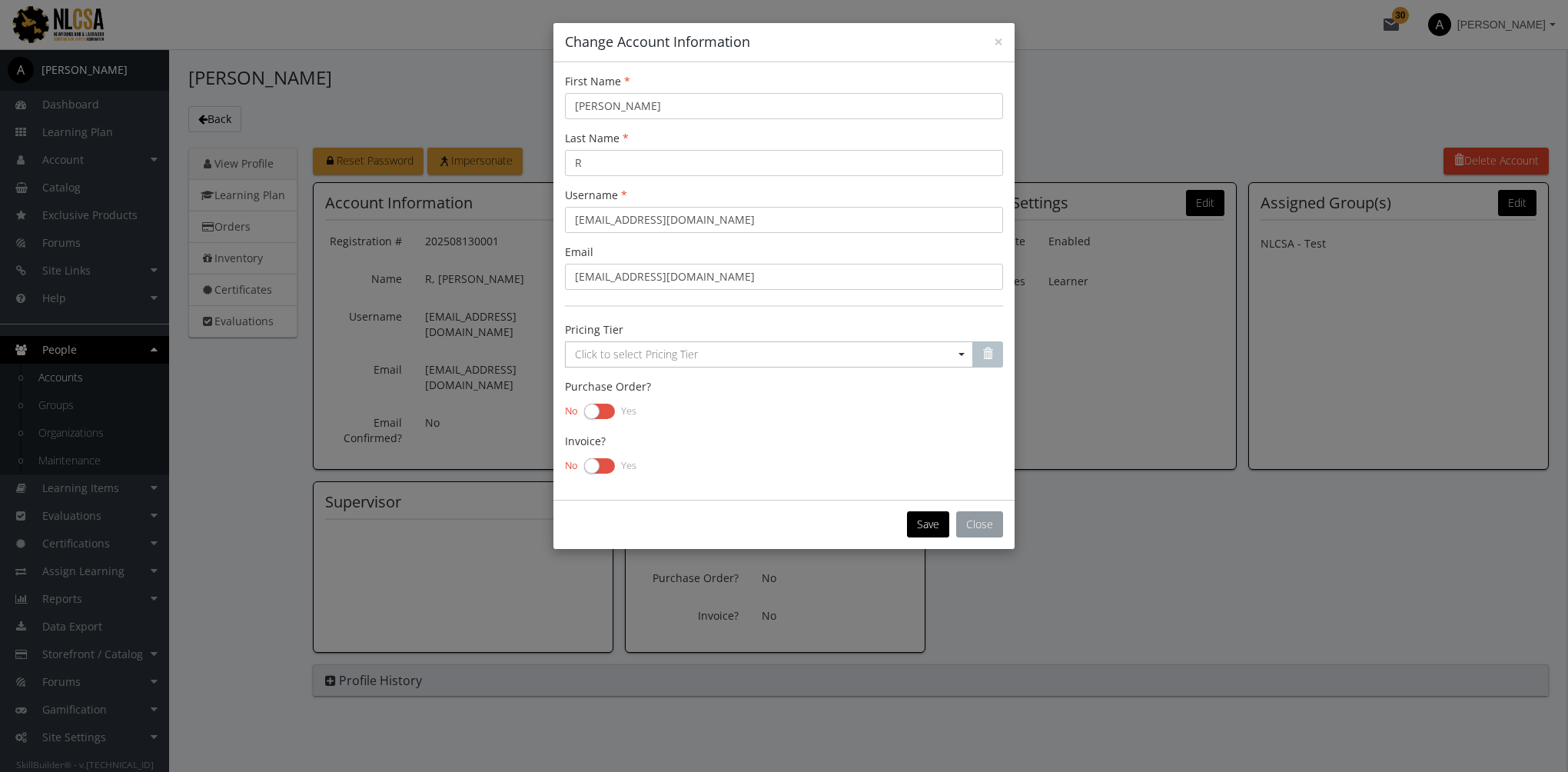
click at [996, 522] on button "Close" at bounding box center [980, 524] width 47 height 26
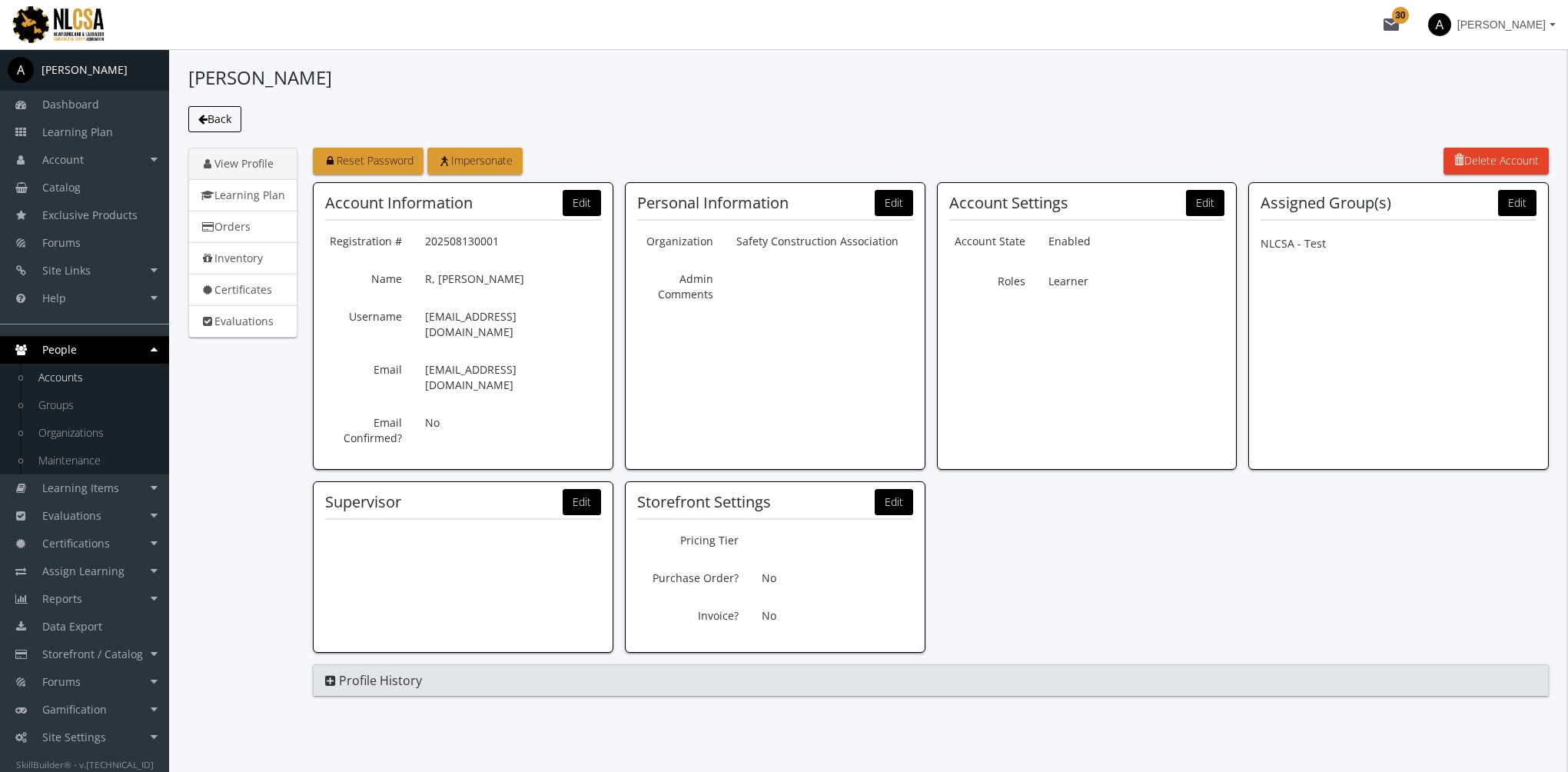
click at [228, 120] on span "Back" at bounding box center [220, 119] width 24 height 15
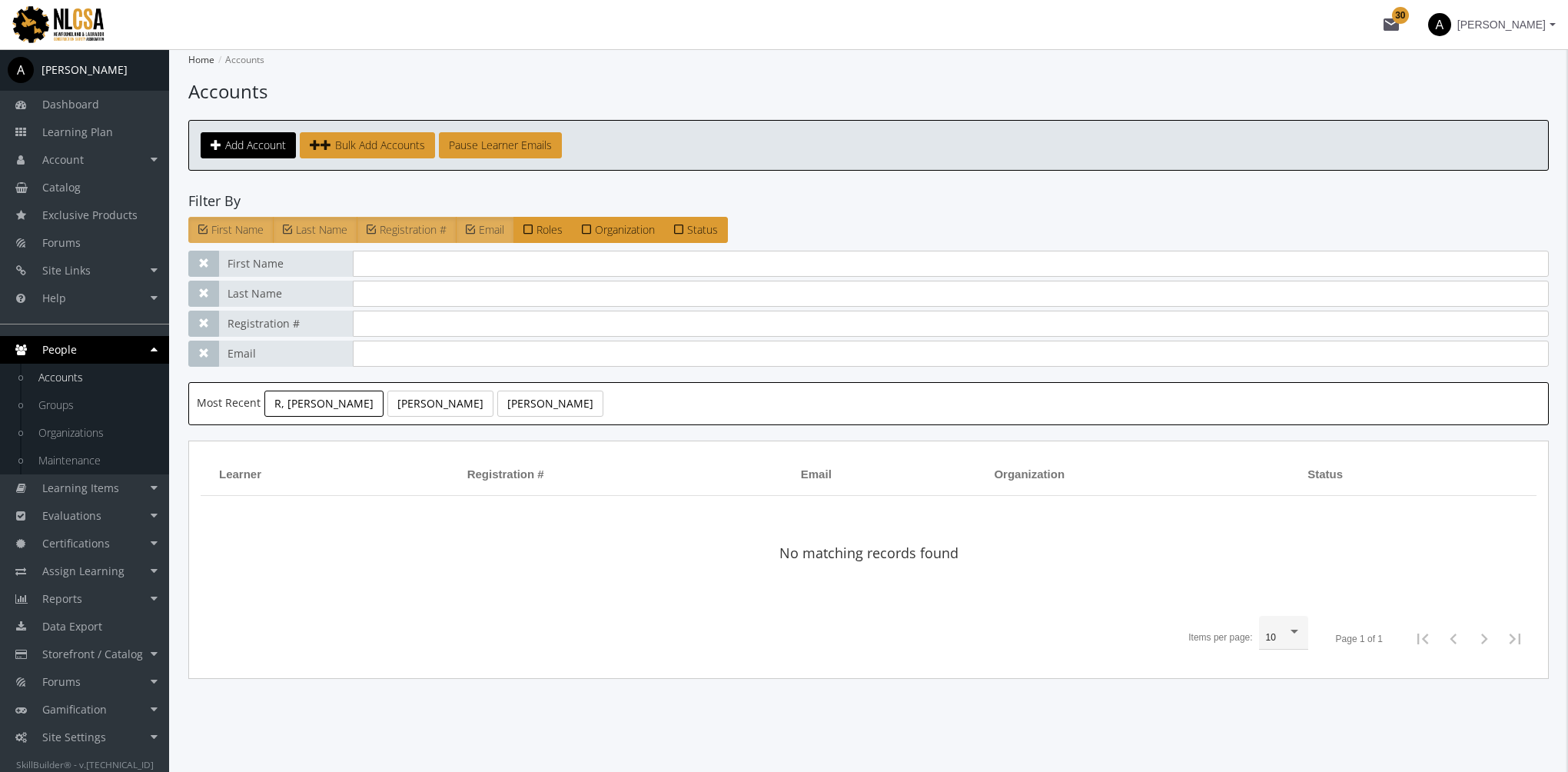
click at [303, 399] on link "R, Harry" at bounding box center [324, 404] width 120 height 26
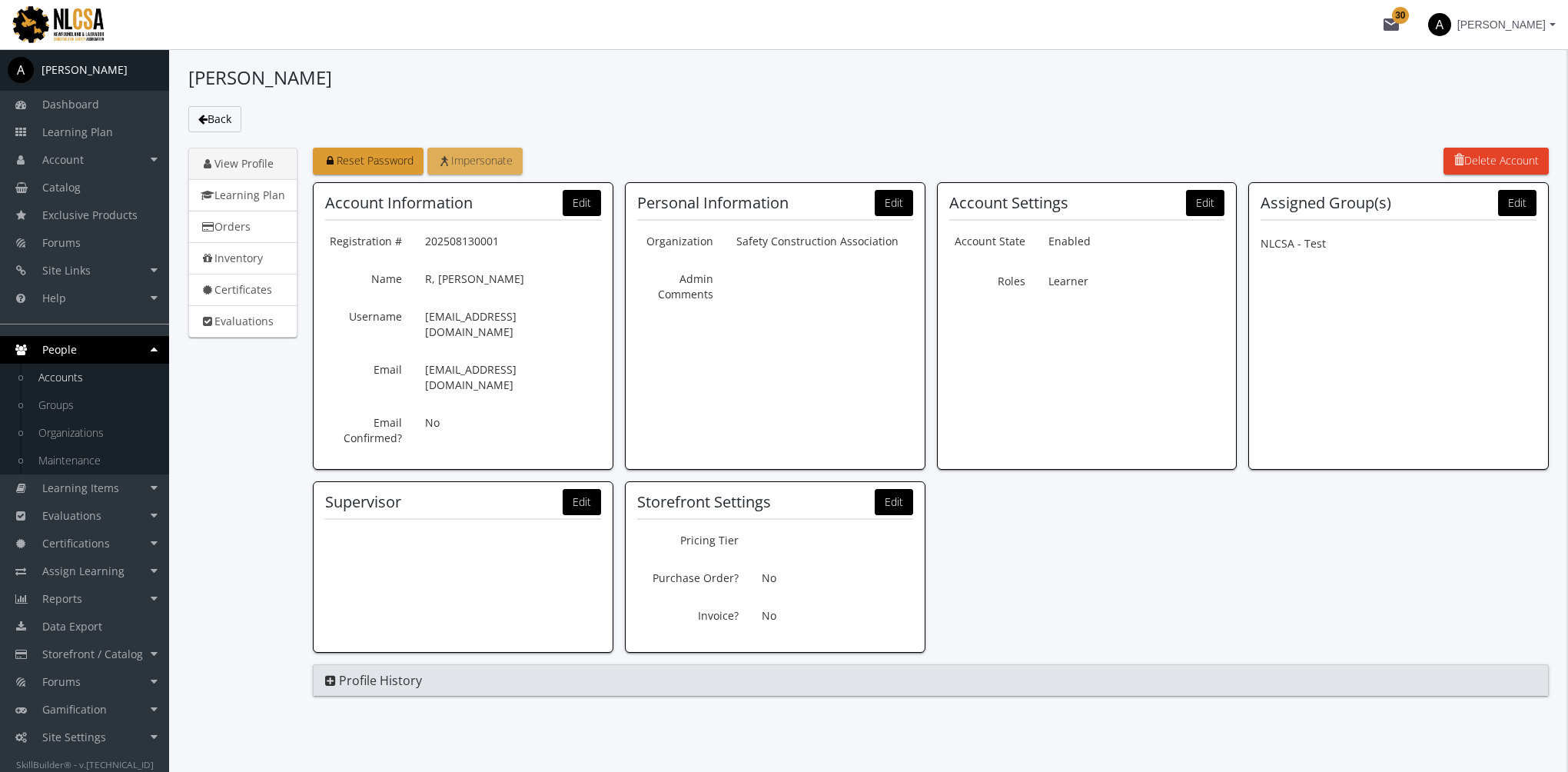
click at [492, 158] on span "Impersonate" at bounding box center [475, 160] width 75 height 15
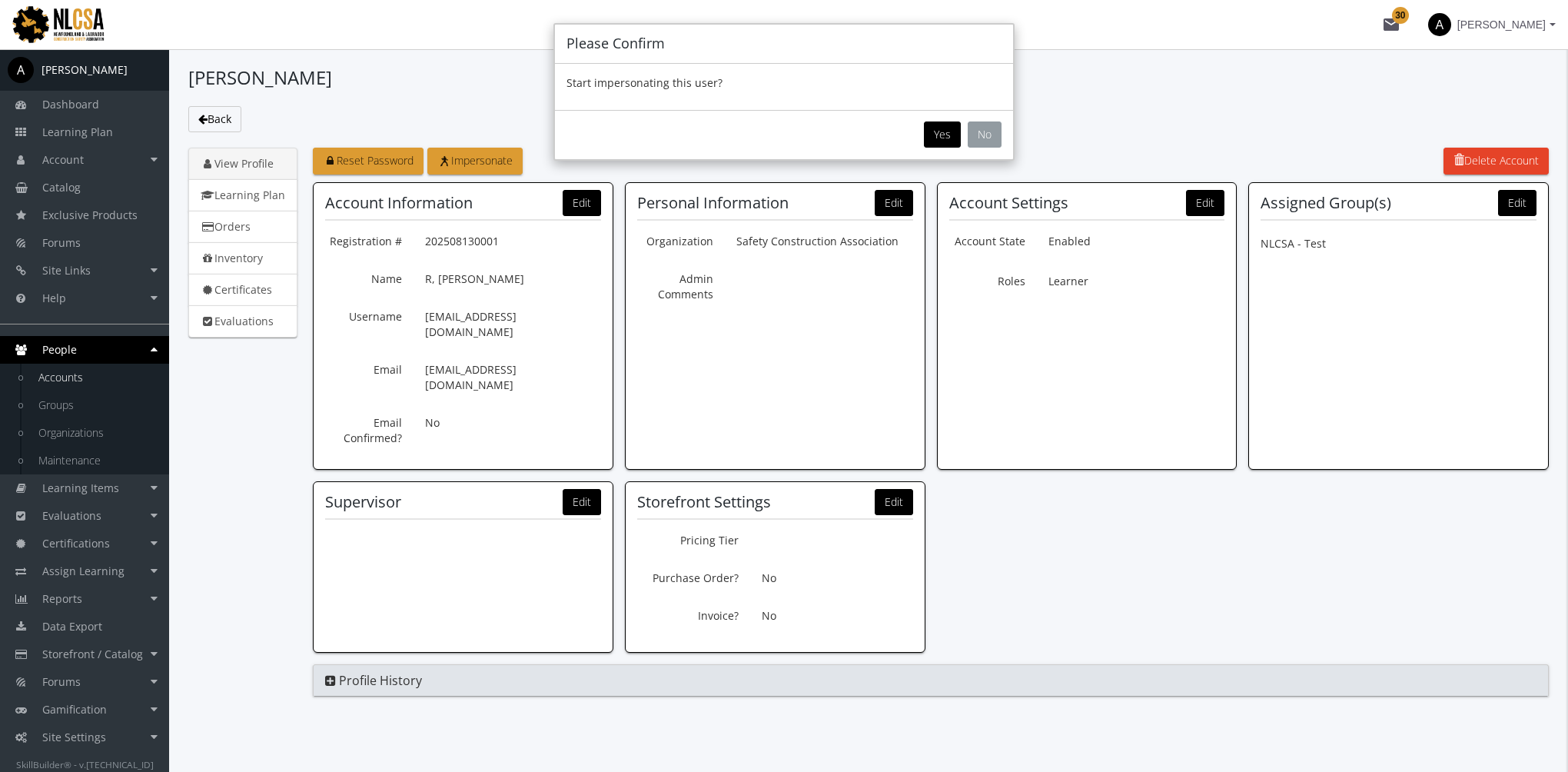
click at [981, 135] on button "No" at bounding box center [984, 134] width 34 height 26
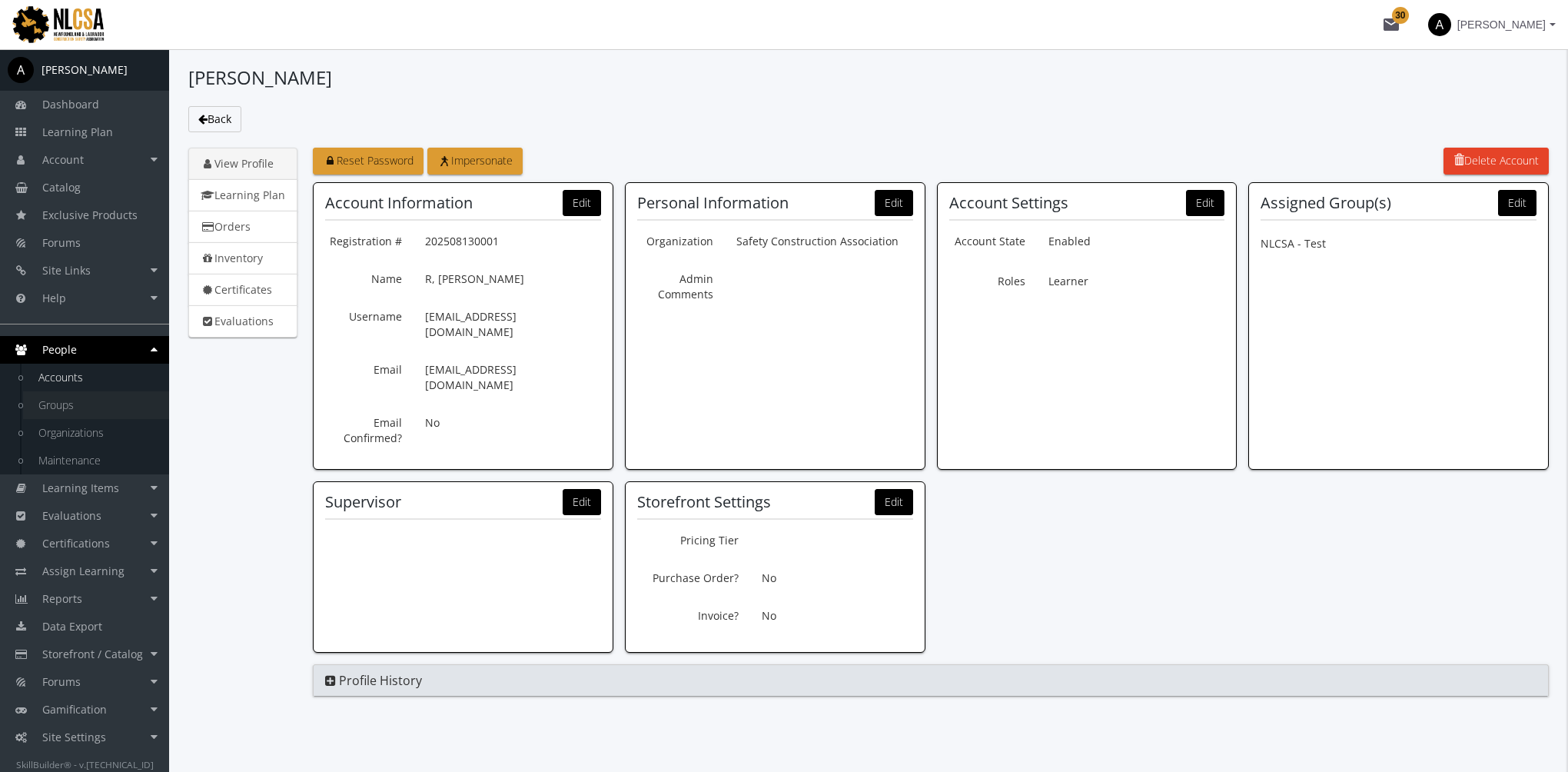
click at [50, 416] on link "Groups" at bounding box center [96, 405] width 146 height 28
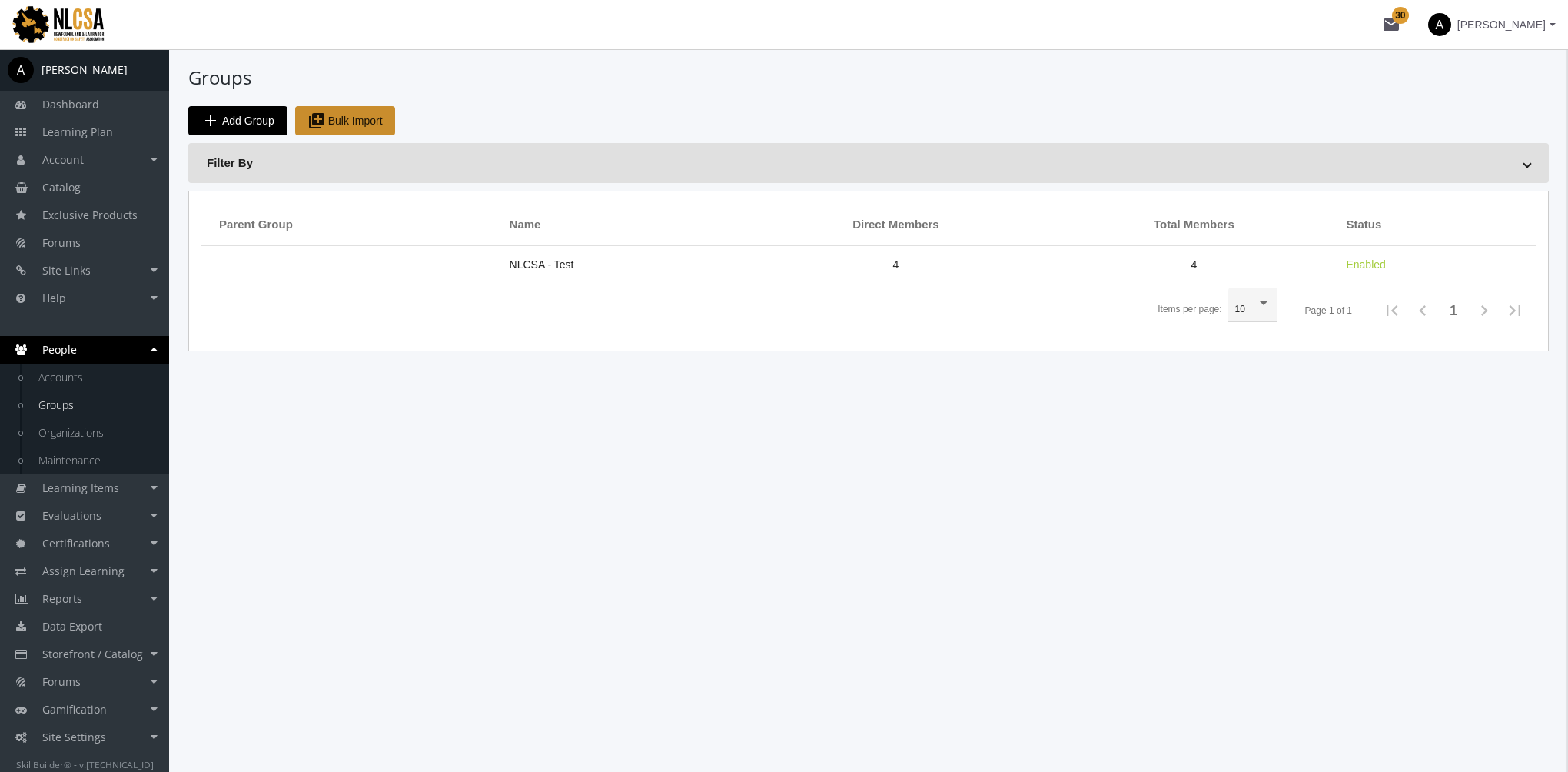
click at [352, 128] on span "library_add Bulk Import" at bounding box center [345, 120] width 75 height 28
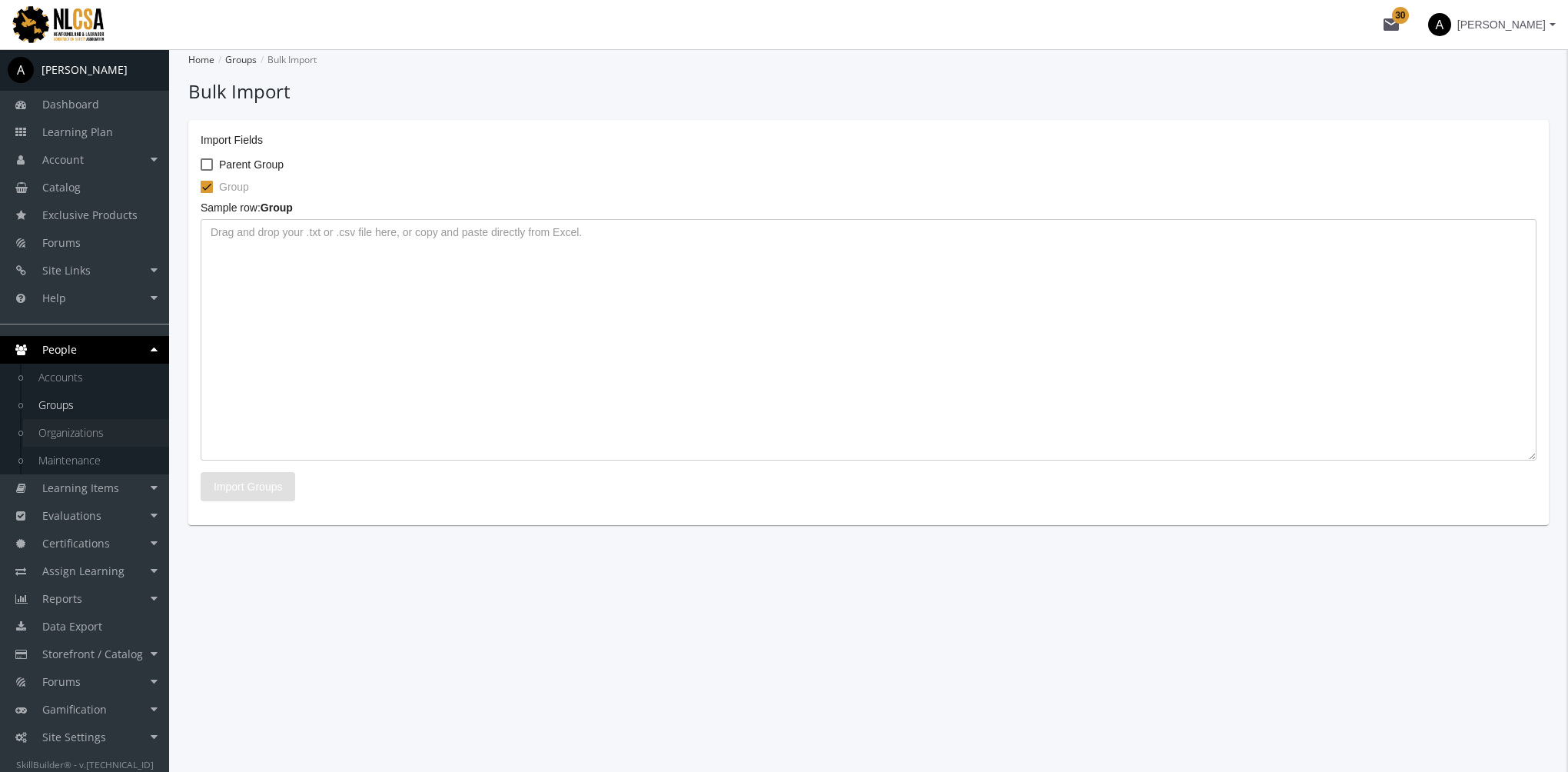
click at [87, 438] on link "Organizations" at bounding box center [96, 433] width 146 height 28
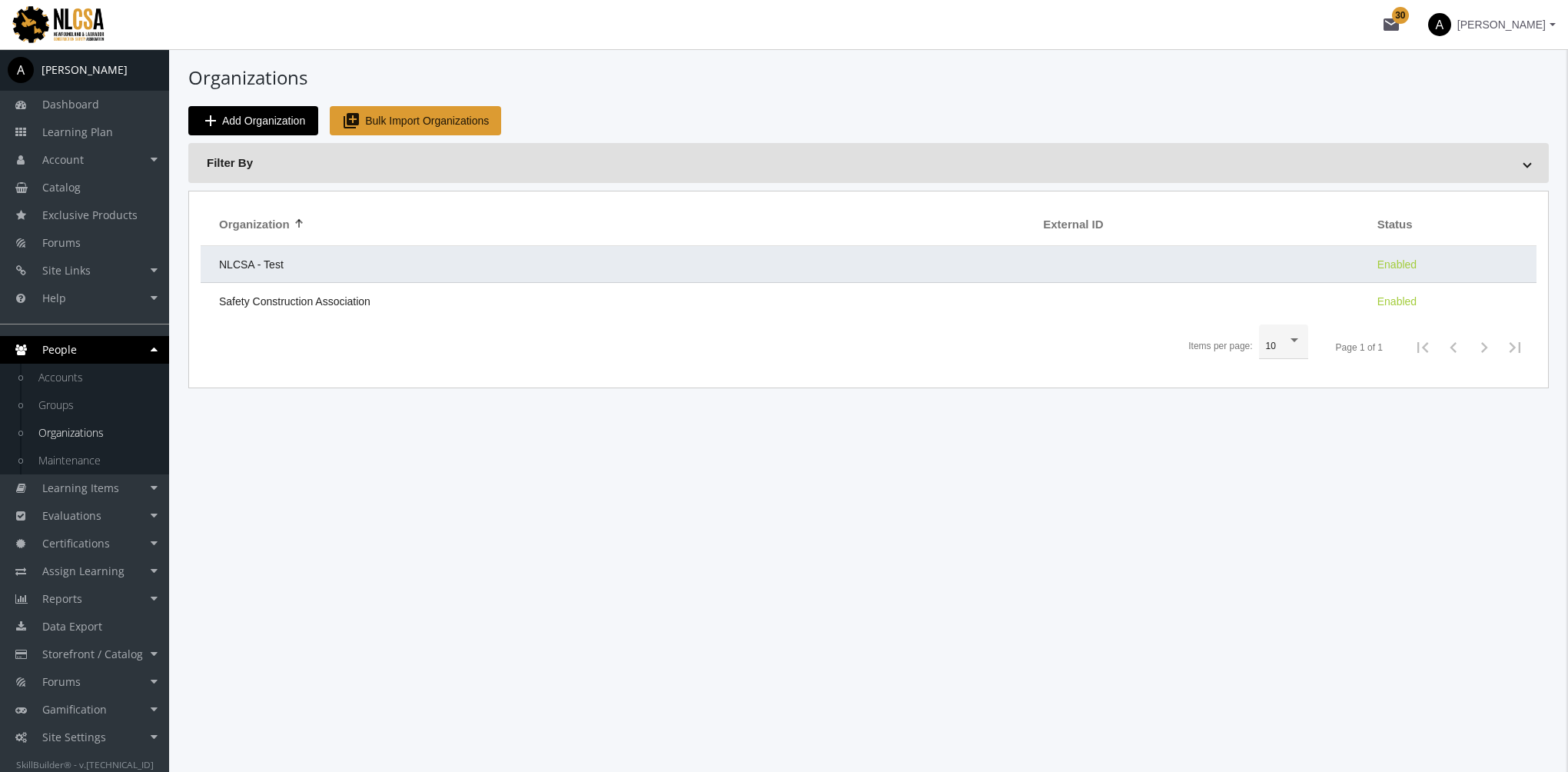
click at [323, 268] on td "NLCSA - Test" at bounding box center [619, 264] width 835 height 37
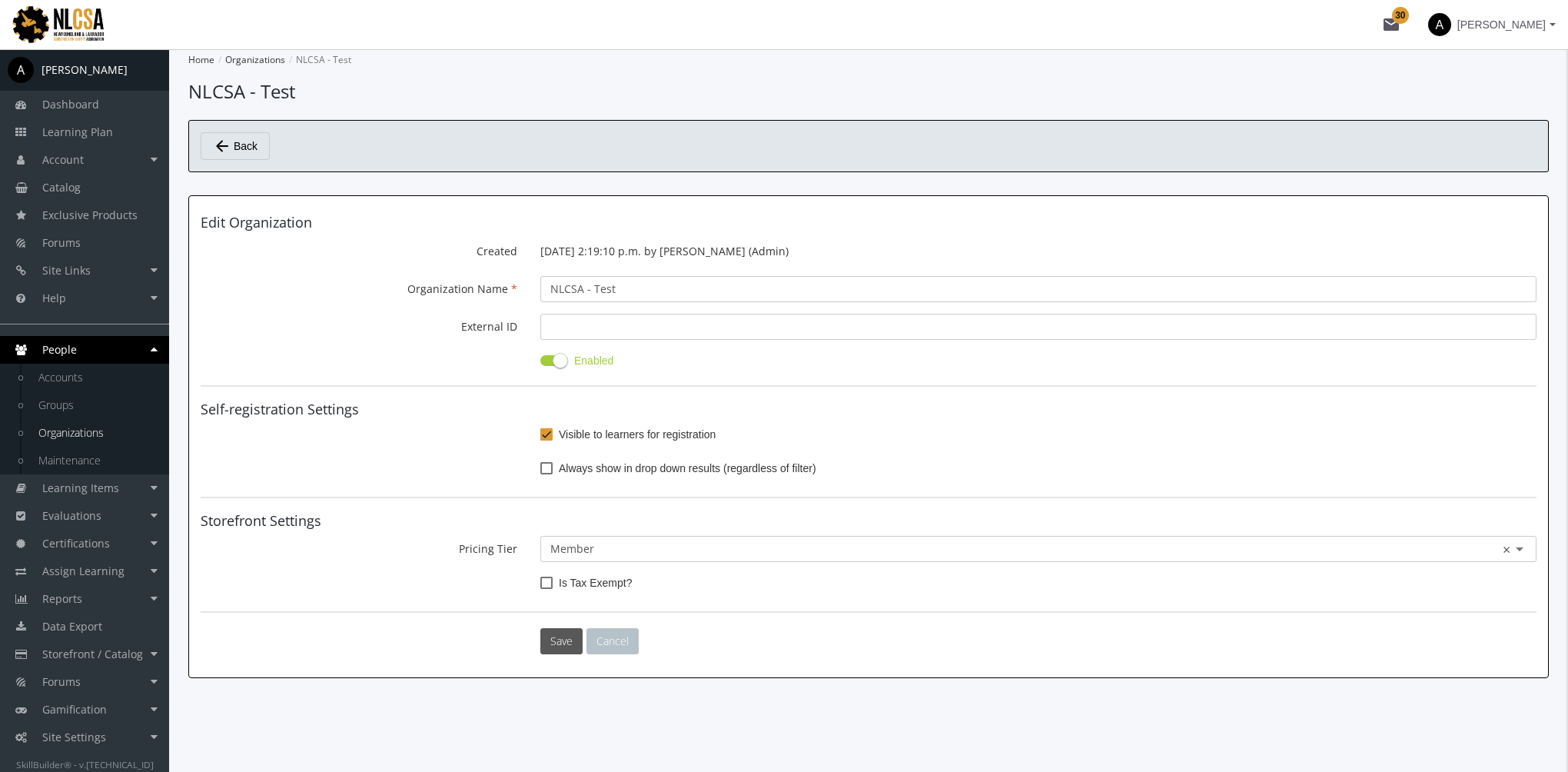
click at [639, 549] on input "text" at bounding box center [1038, 549] width 976 height 16
click at [522, 522] on h4 "Storefront Settings" at bounding box center [869, 522] width 1336 height 16
click at [87, 489] on span "Learning Items" at bounding box center [81, 488] width 77 height 15
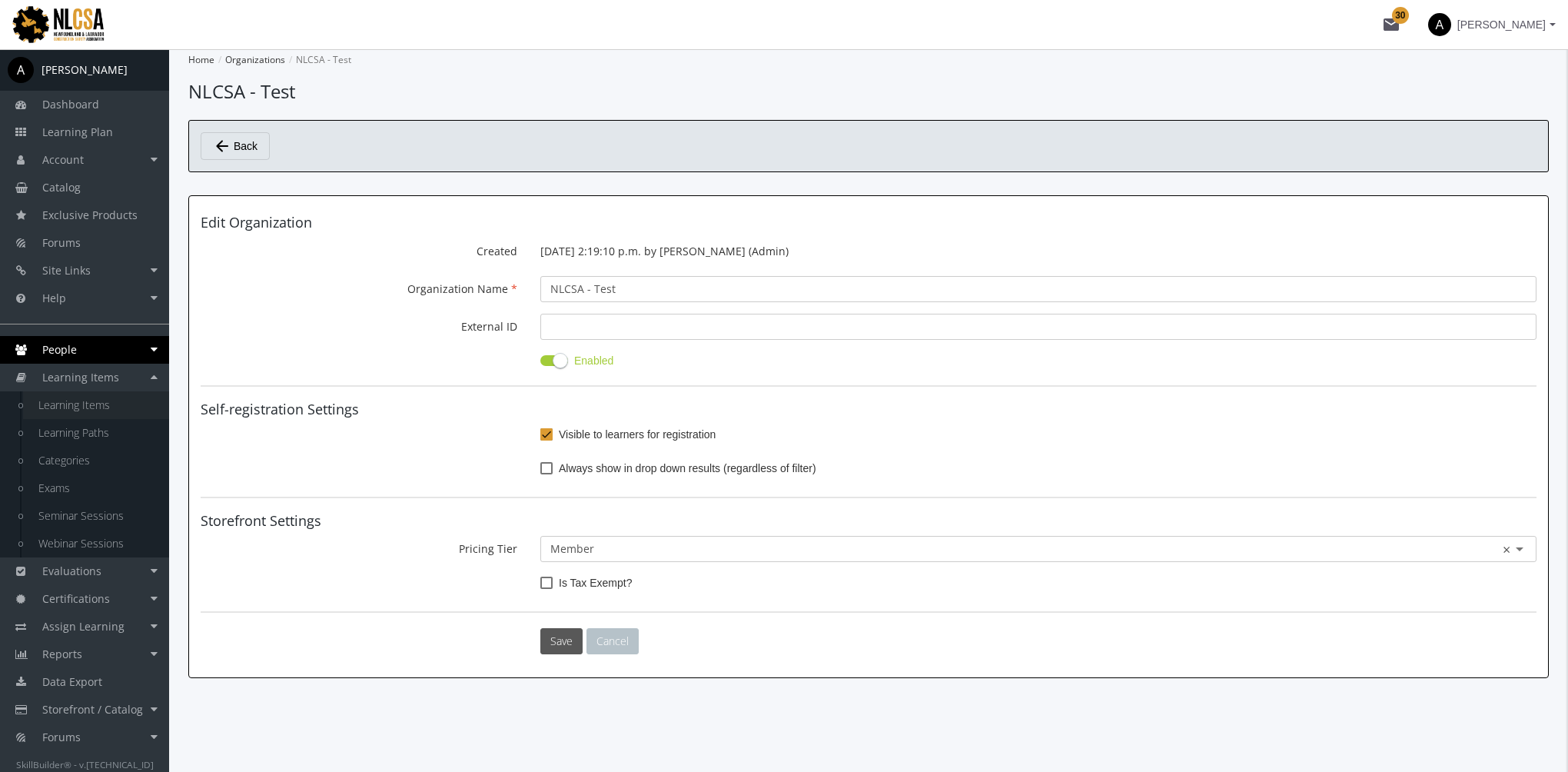
click at [94, 412] on link "Learning Items" at bounding box center [96, 405] width 146 height 28
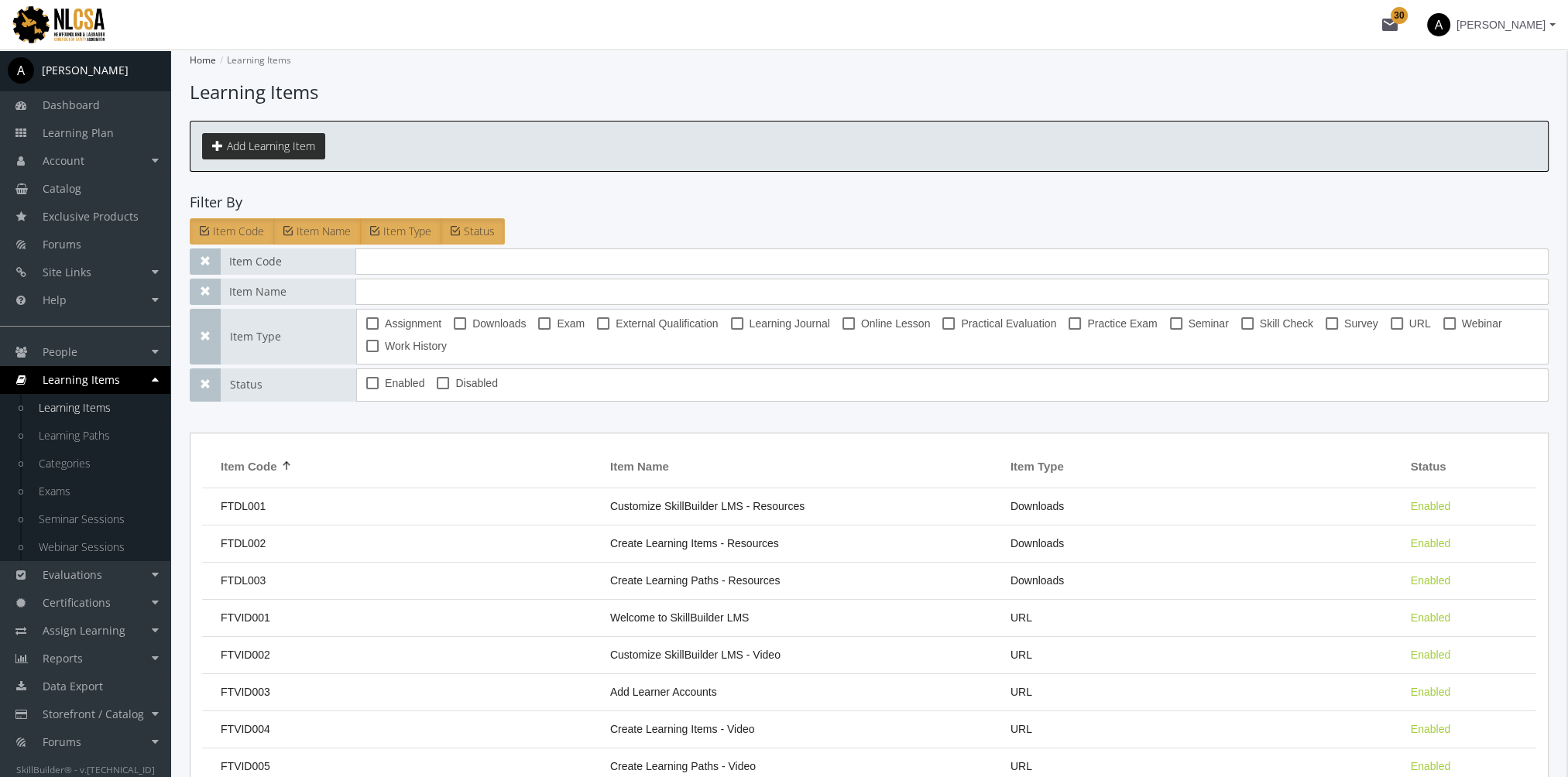
click at [278, 140] on button "Add Learning Item" at bounding box center [264, 147] width 123 height 26
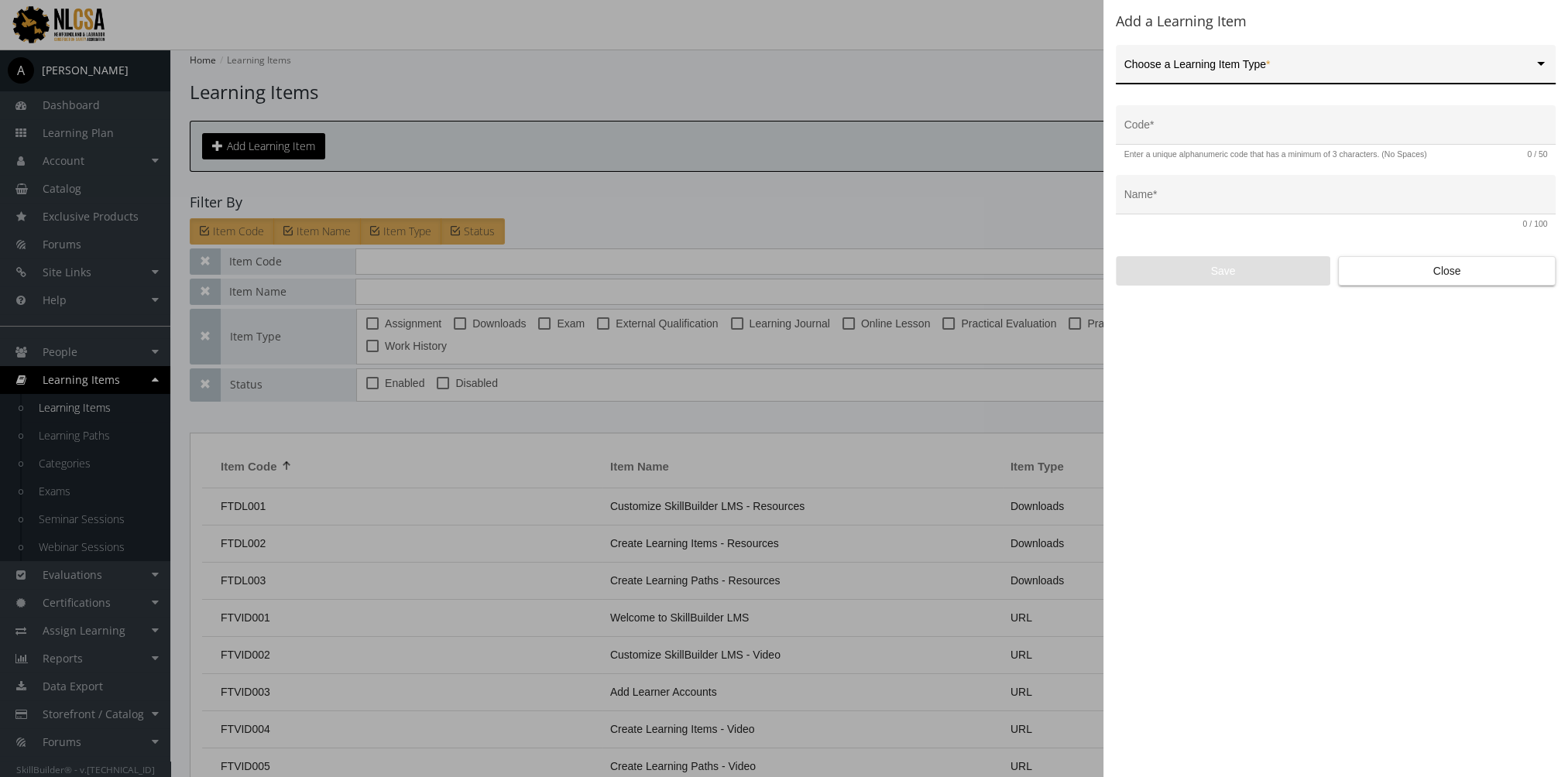
click at [1243, 68] on span at bounding box center [1328, 71] width 409 height 12
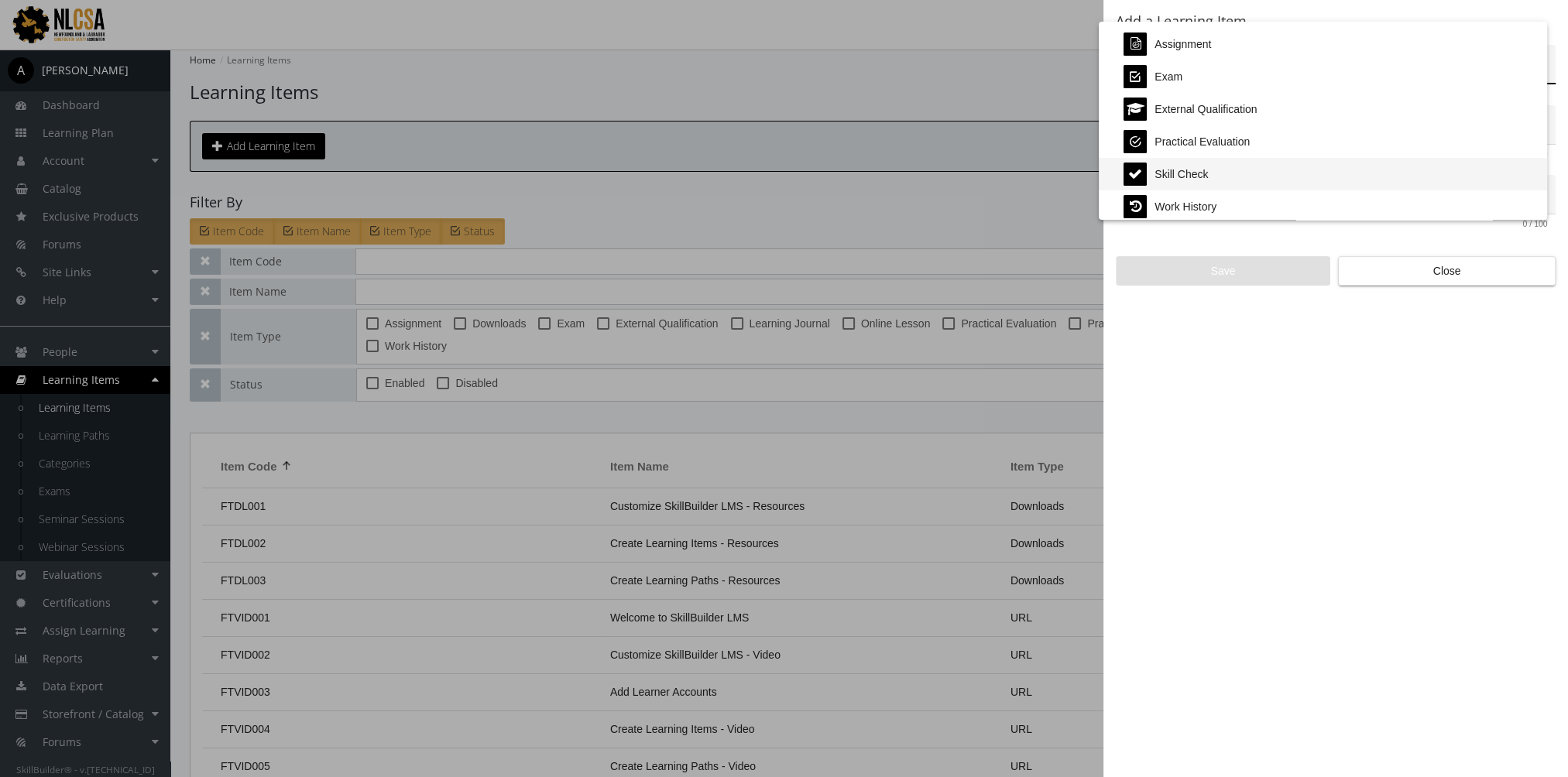
scroll to position [322, 0]
click at [1333, 348] on div at bounding box center [784, 388] width 1568 height 777
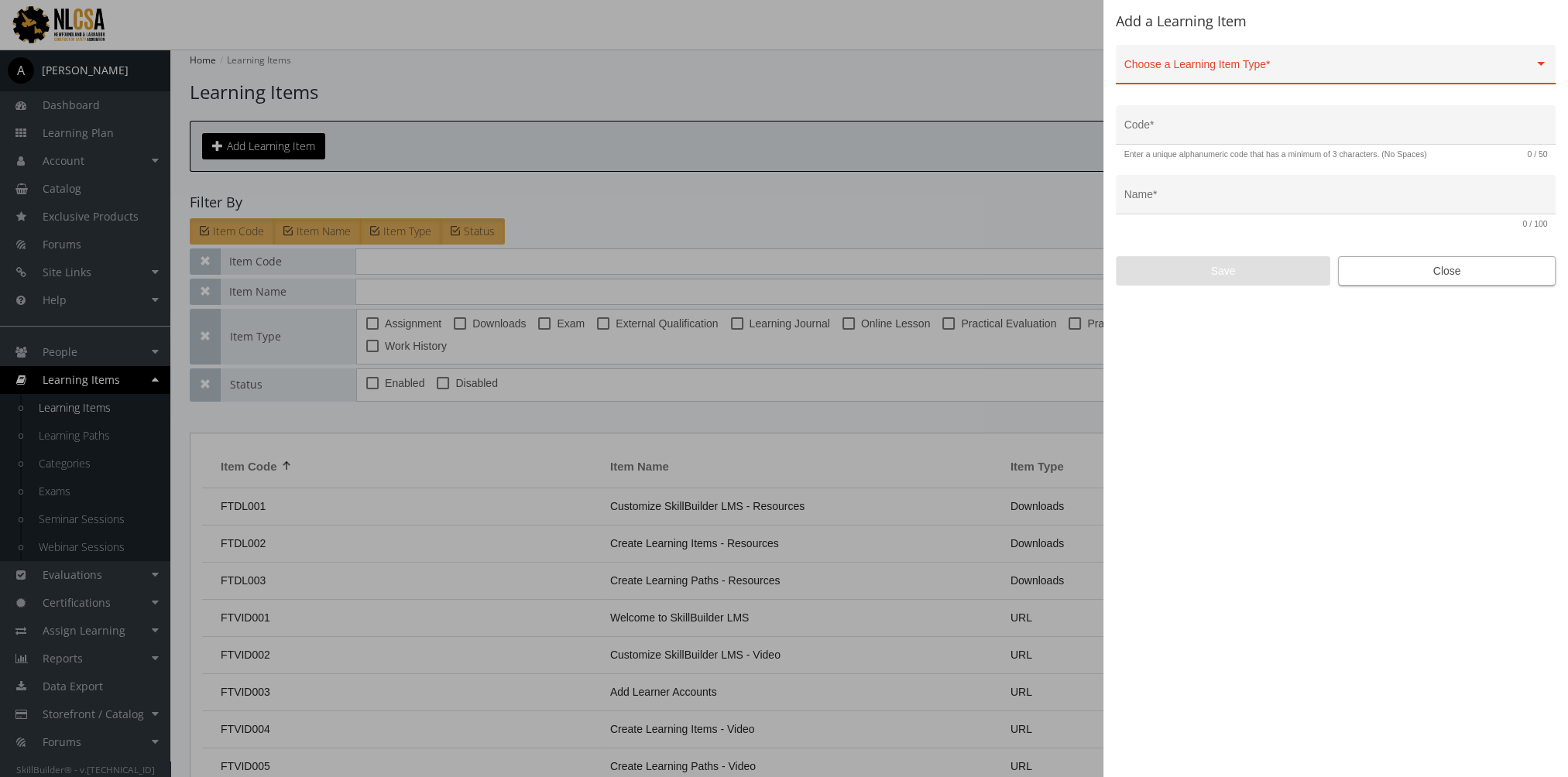
click at [1408, 273] on span "Close" at bounding box center [1446, 271] width 191 height 28
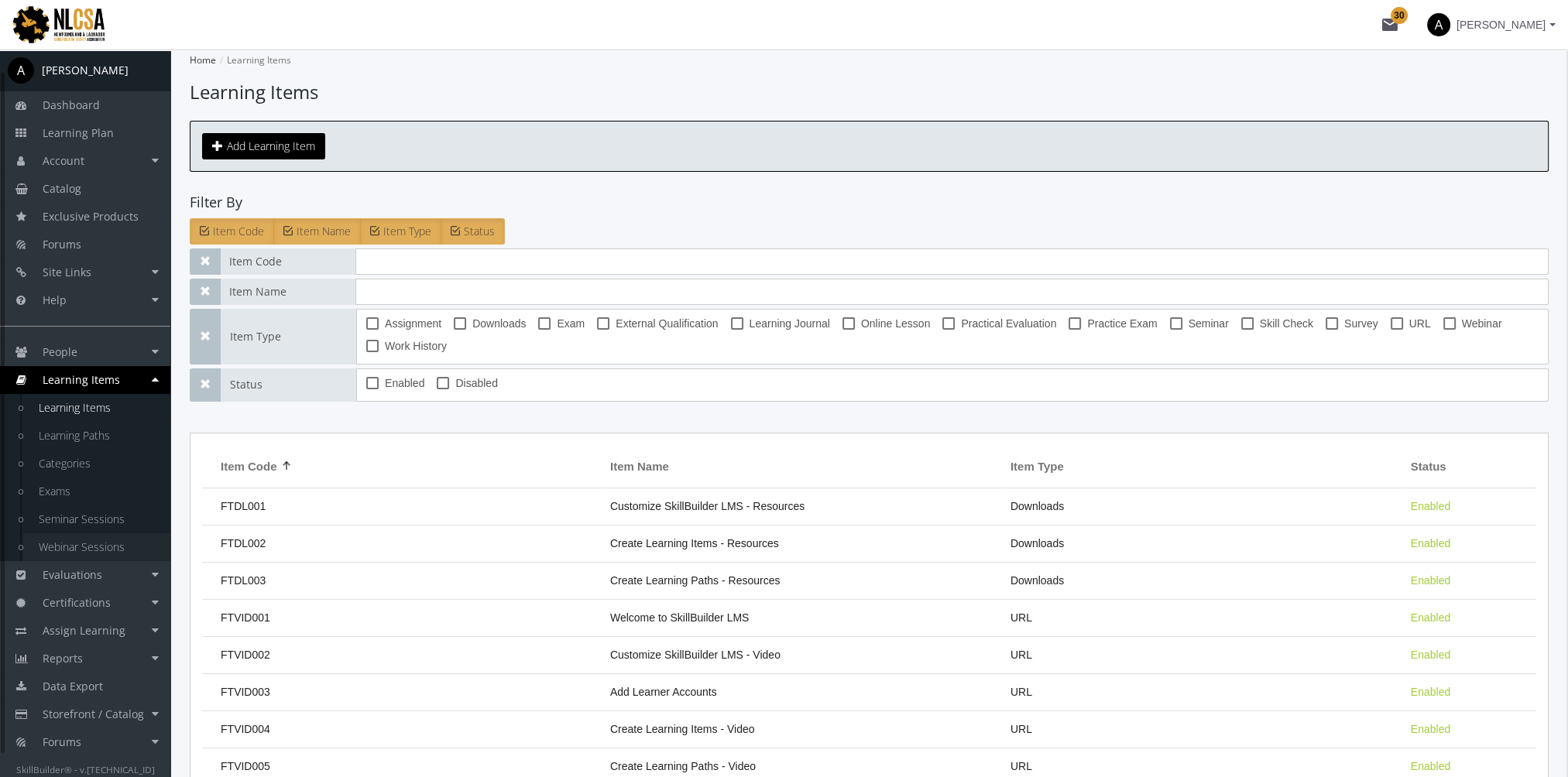
click at [94, 551] on link "Webinar Sessions" at bounding box center [97, 547] width 147 height 28
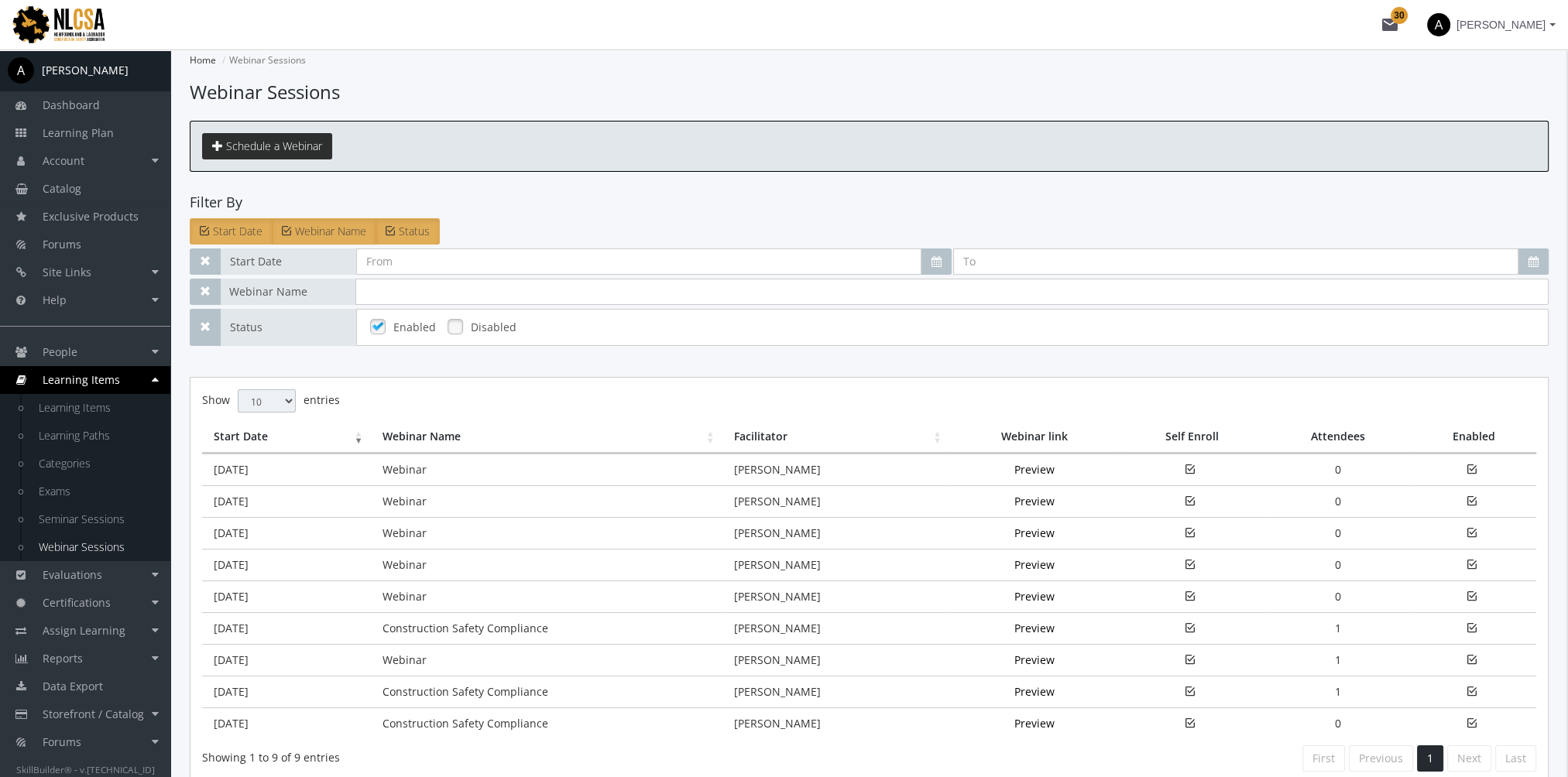
click at [280, 148] on span "Schedule a Webinar" at bounding box center [274, 146] width 96 height 15
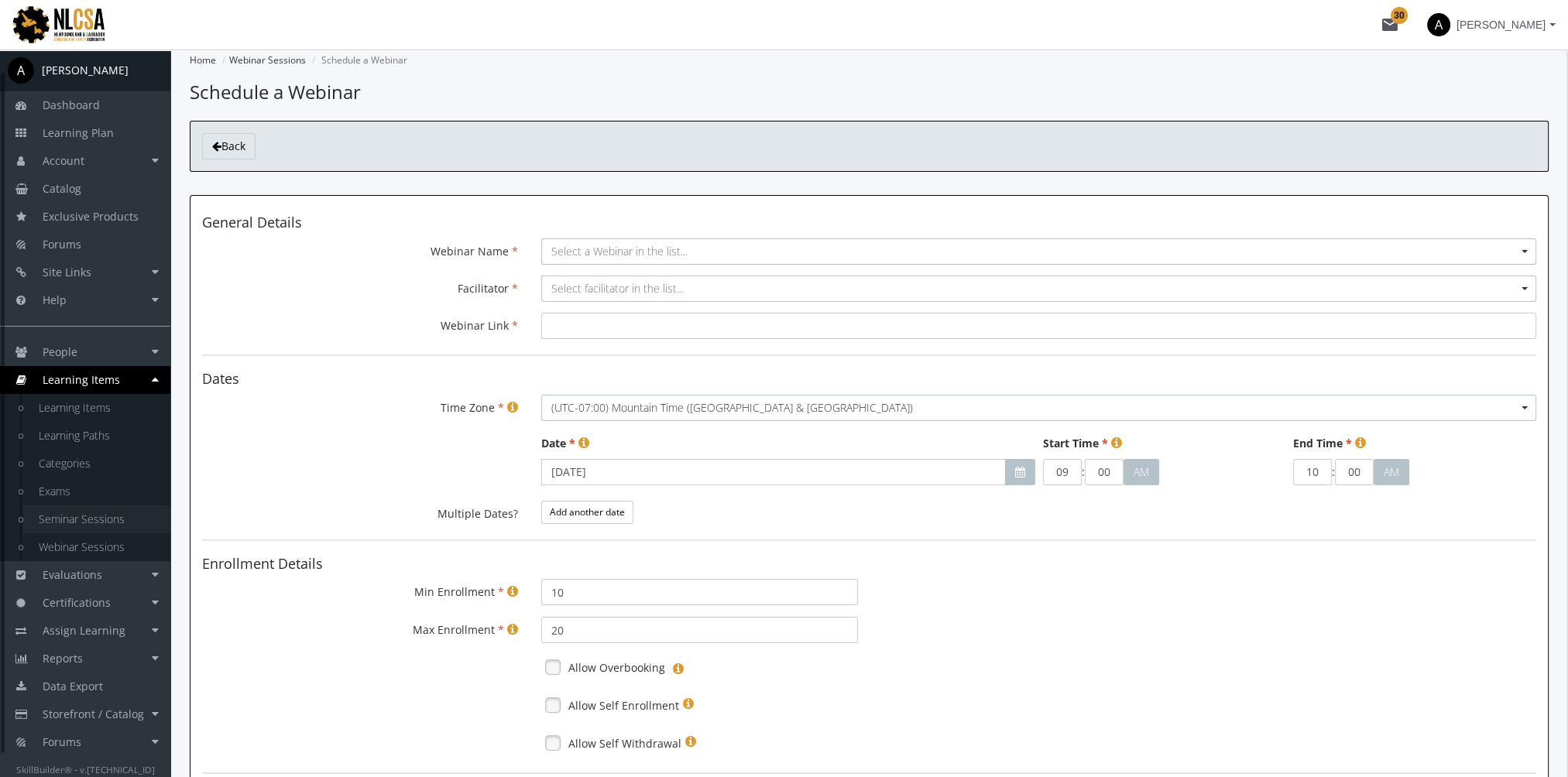
click at [92, 517] on link "Seminar Sessions" at bounding box center [97, 519] width 147 height 28
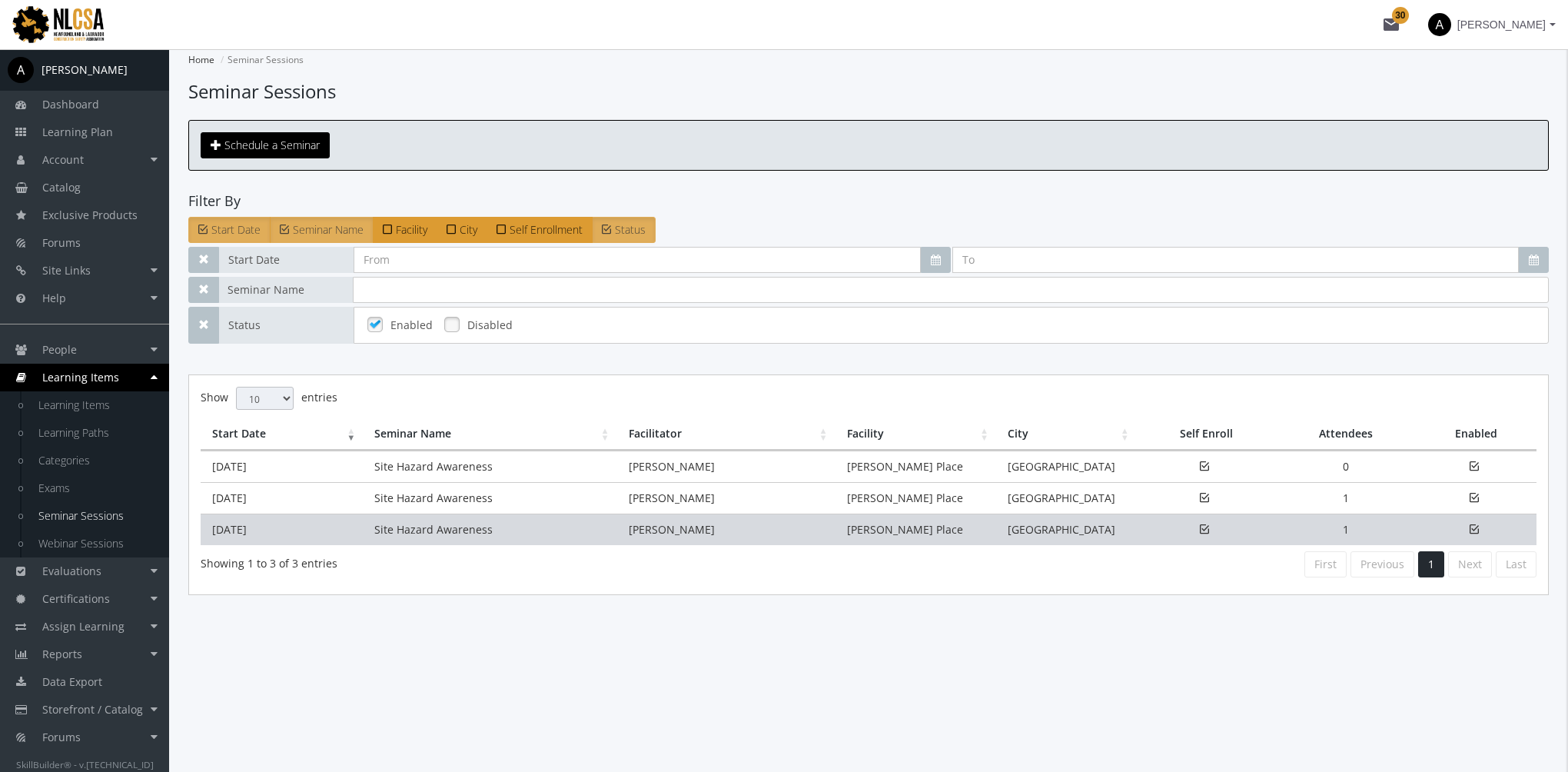
click at [421, 514] on td "Site Hazard Awareness" at bounding box center [489, 529] width 254 height 31
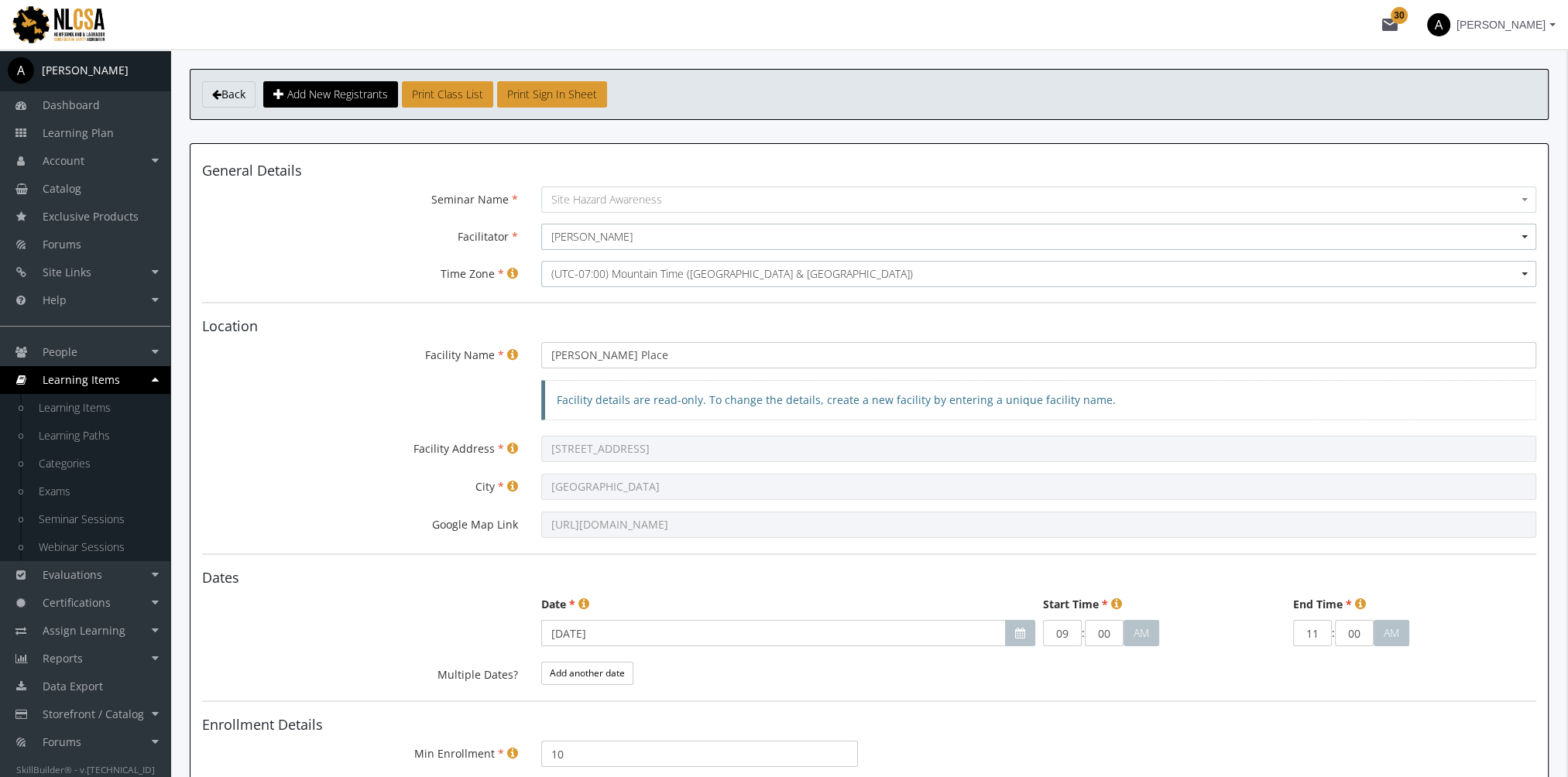
scroll to position [3, 0]
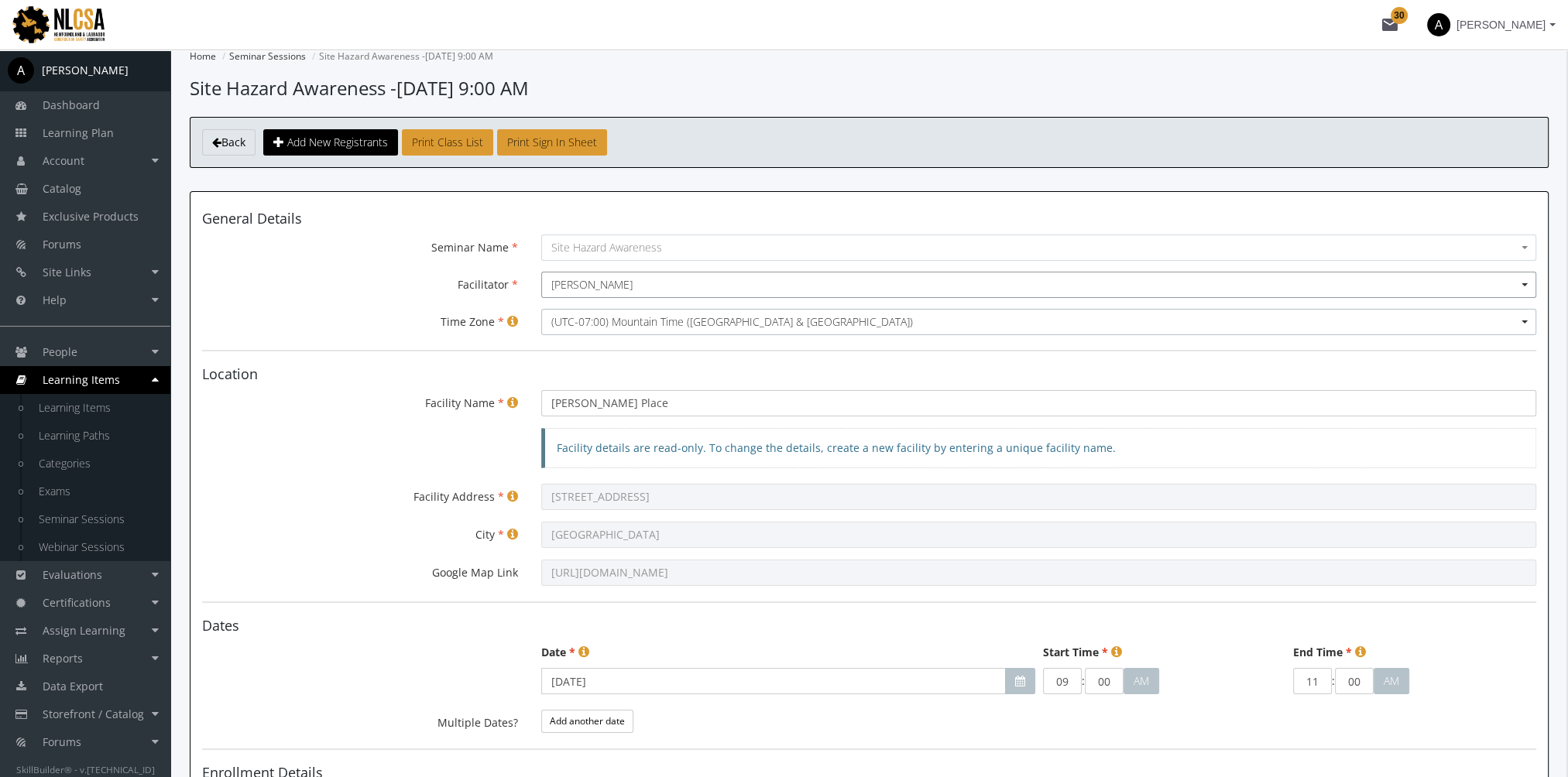
click at [579, 283] on span "[PERSON_NAME]" at bounding box center [1038, 285] width 975 height 16
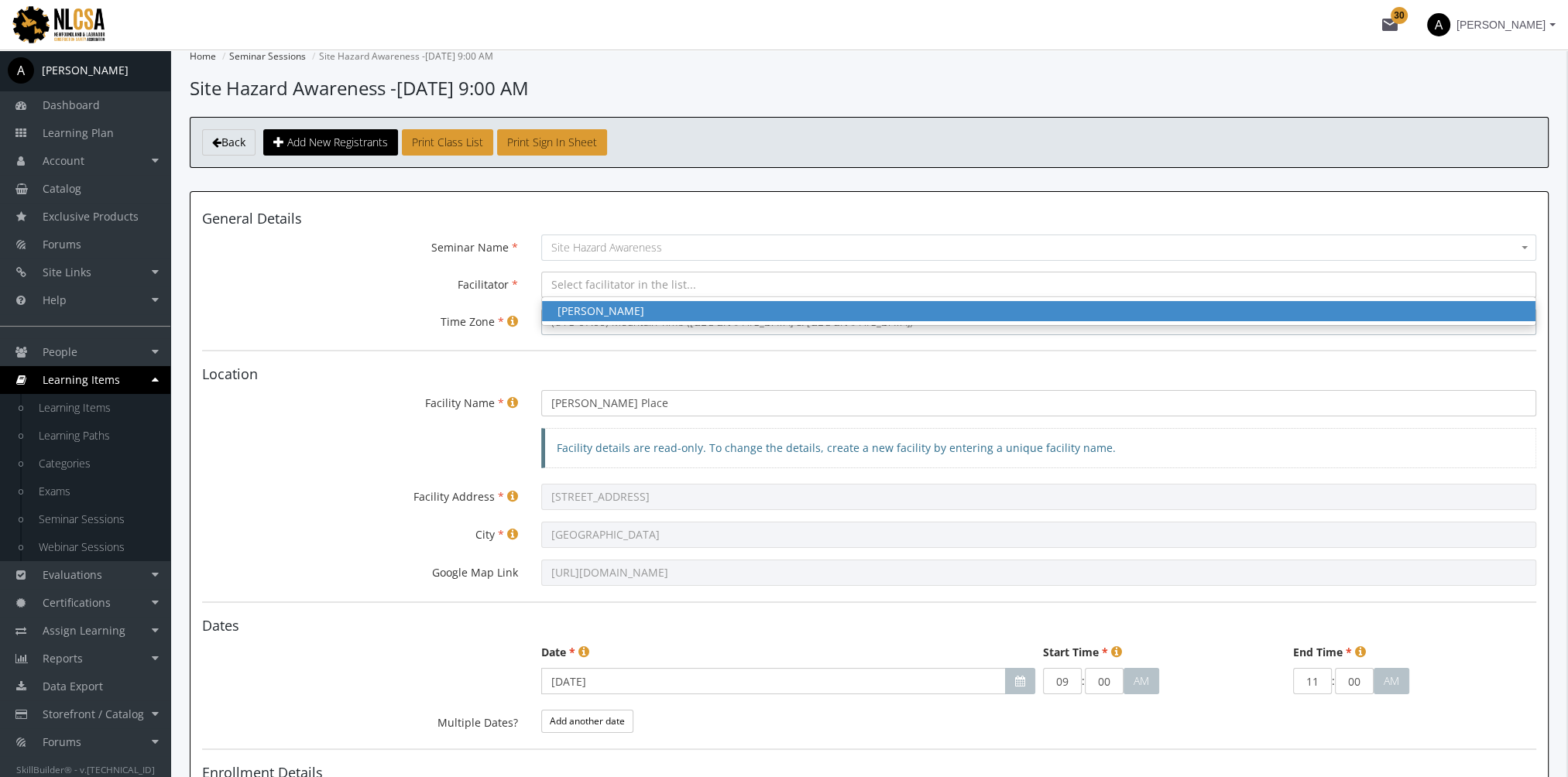
click at [450, 271] on div "Facilitator" at bounding box center [359, 283] width 339 height 24
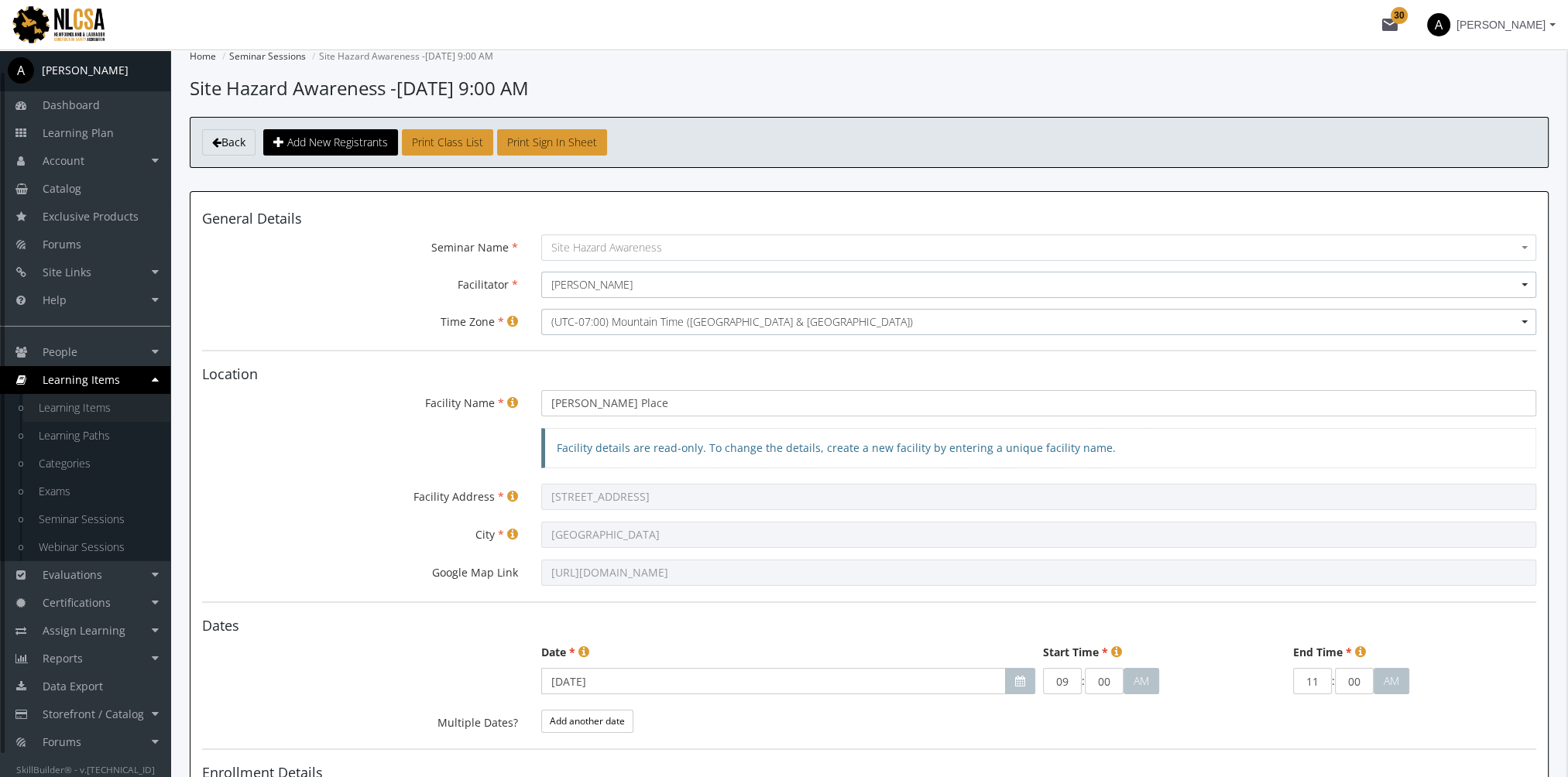
click at [96, 402] on link "Learning Items" at bounding box center [97, 408] width 147 height 28
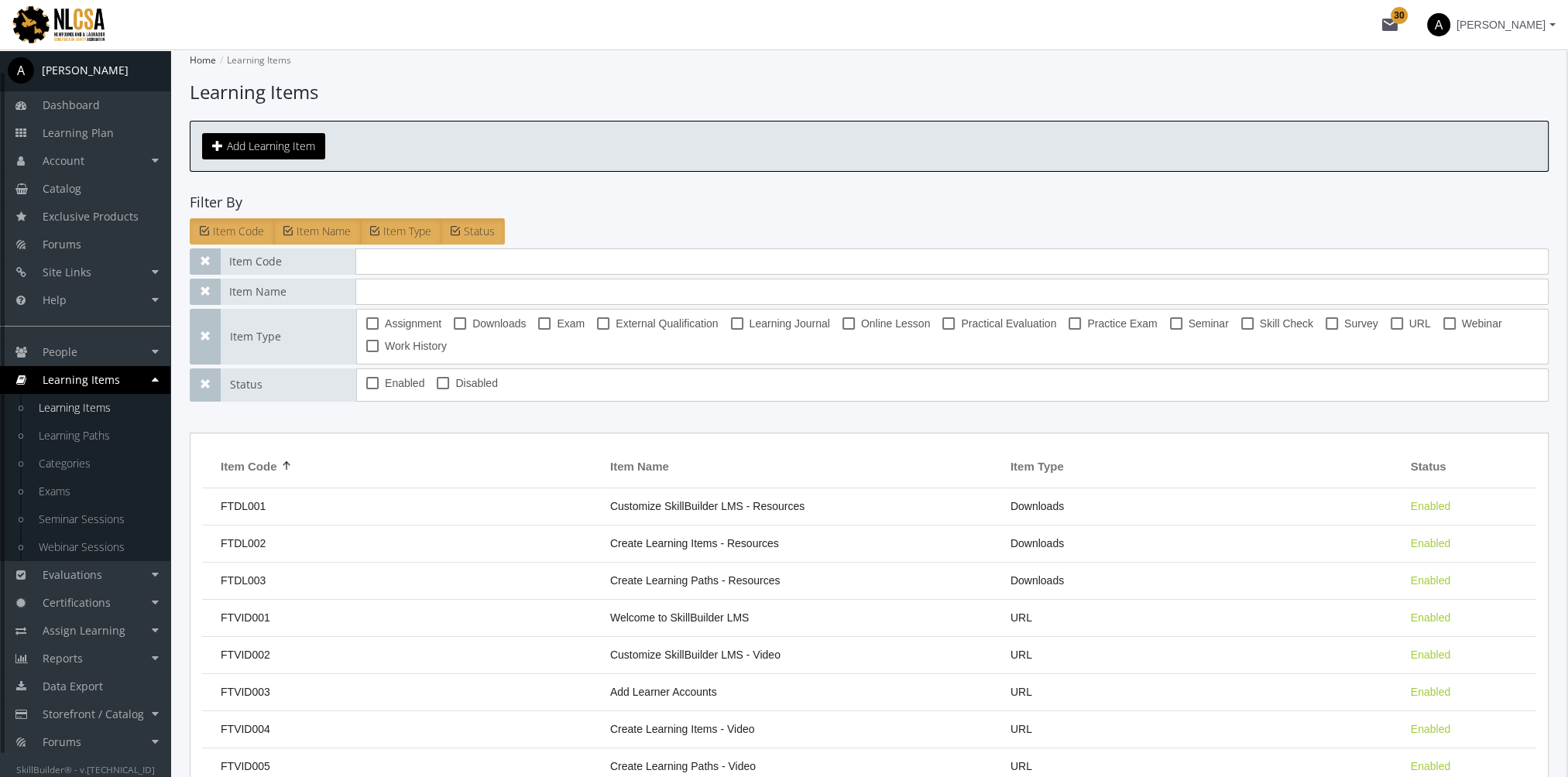
click at [94, 409] on link "Learning Items" at bounding box center [97, 408] width 147 height 28
drag, startPoint x: 77, startPoint y: 414, endPoint x: 147, endPoint y: 412, distance: 70.0
click at [77, 414] on link "Learning Items" at bounding box center [97, 408] width 147 height 28
click at [551, 324] on label "Exam" at bounding box center [561, 323] width 46 height 18
click at [539, 329] on input "Exam" at bounding box center [538, 329] width 1 height 1
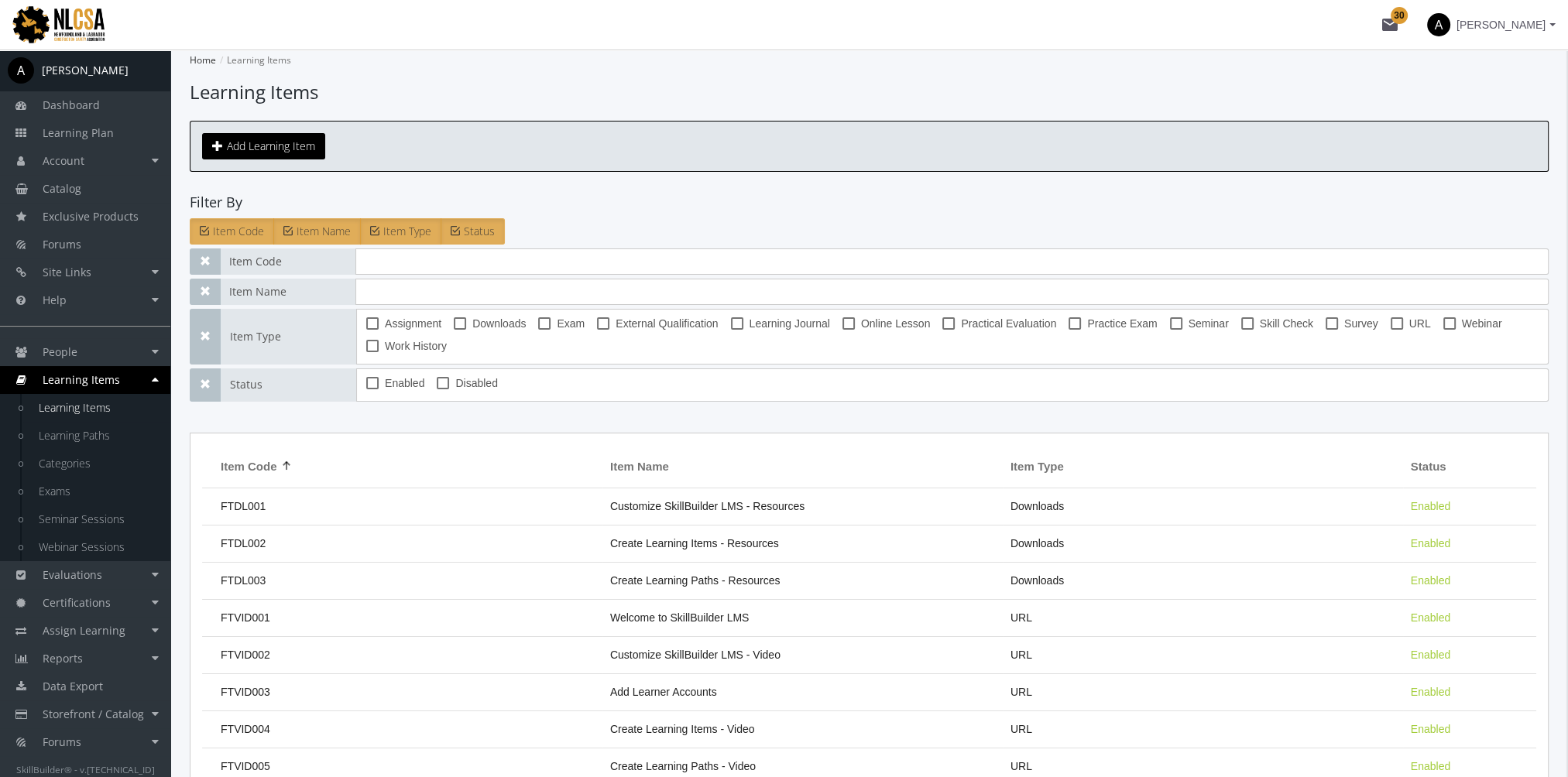
checkbox input "true"
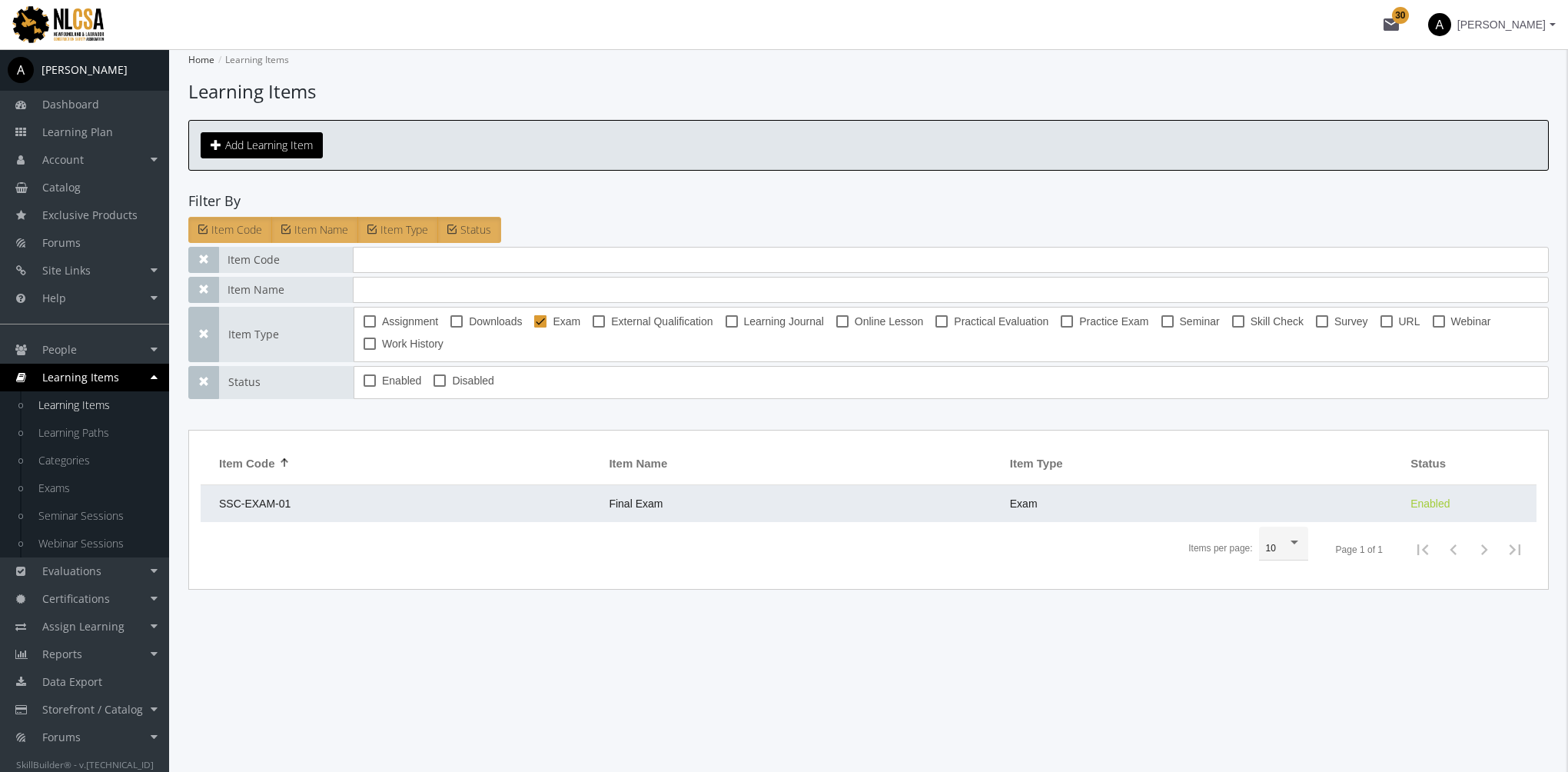
click at [377, 501] on td "SSC-EXAM-01" at bounding box center [401, 503] width 400 height 37
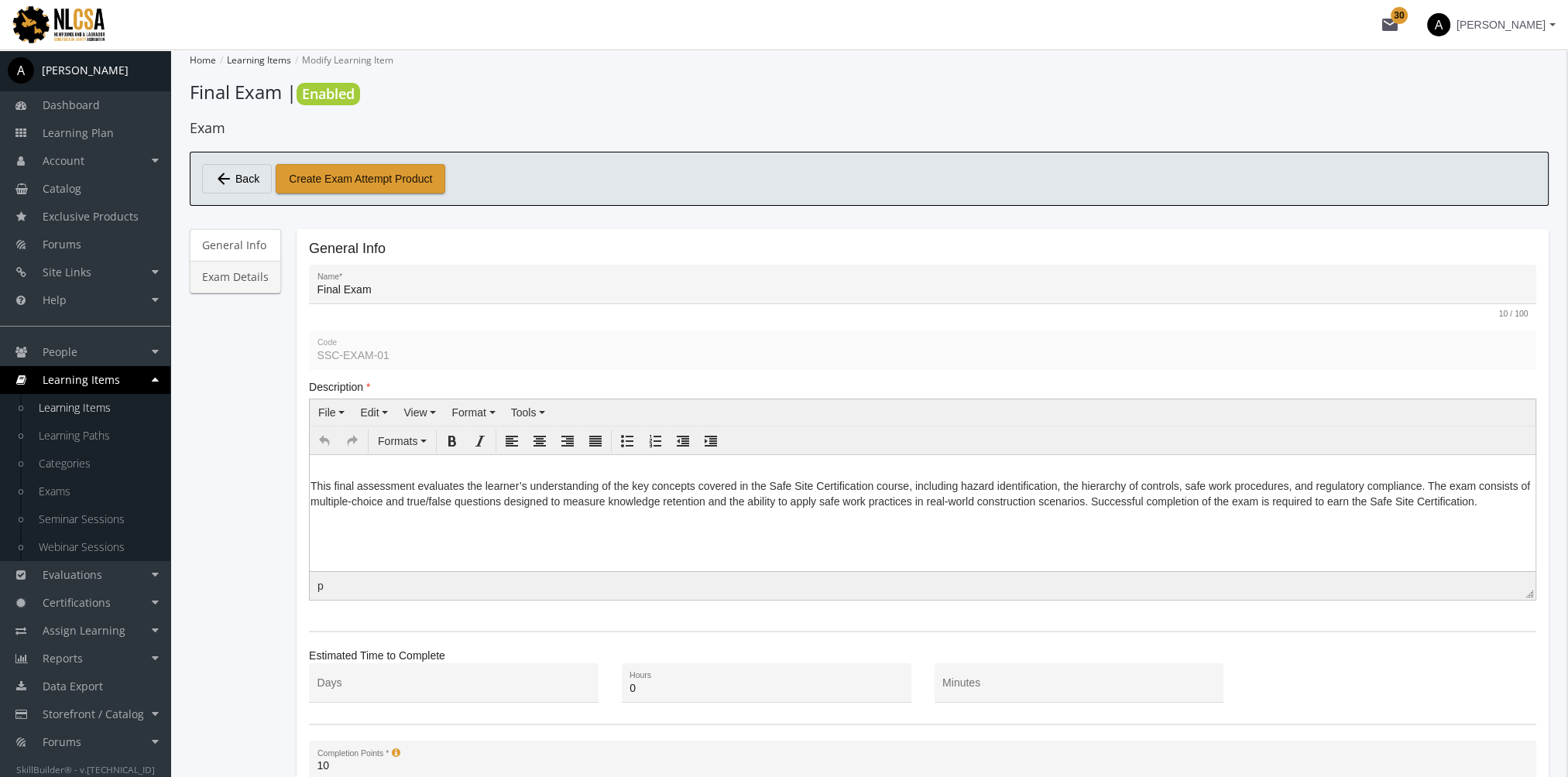
click at [272, 287] on link "Exam Details" at bounding box center [235, 276] width 92 height 32
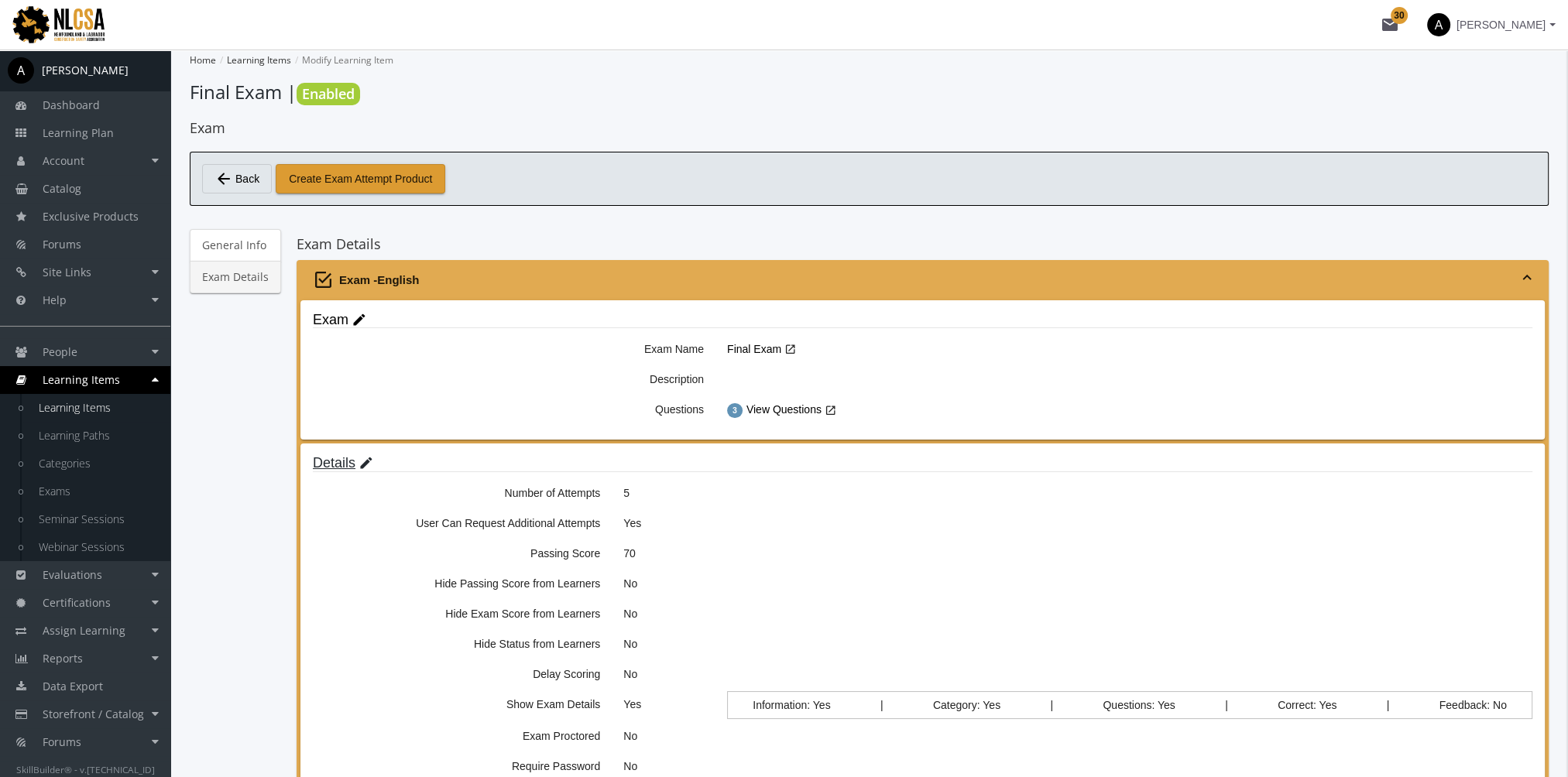
click at [367, 463] on mat-icon "edit" at bounding box center [366, 464] width 16 height 17
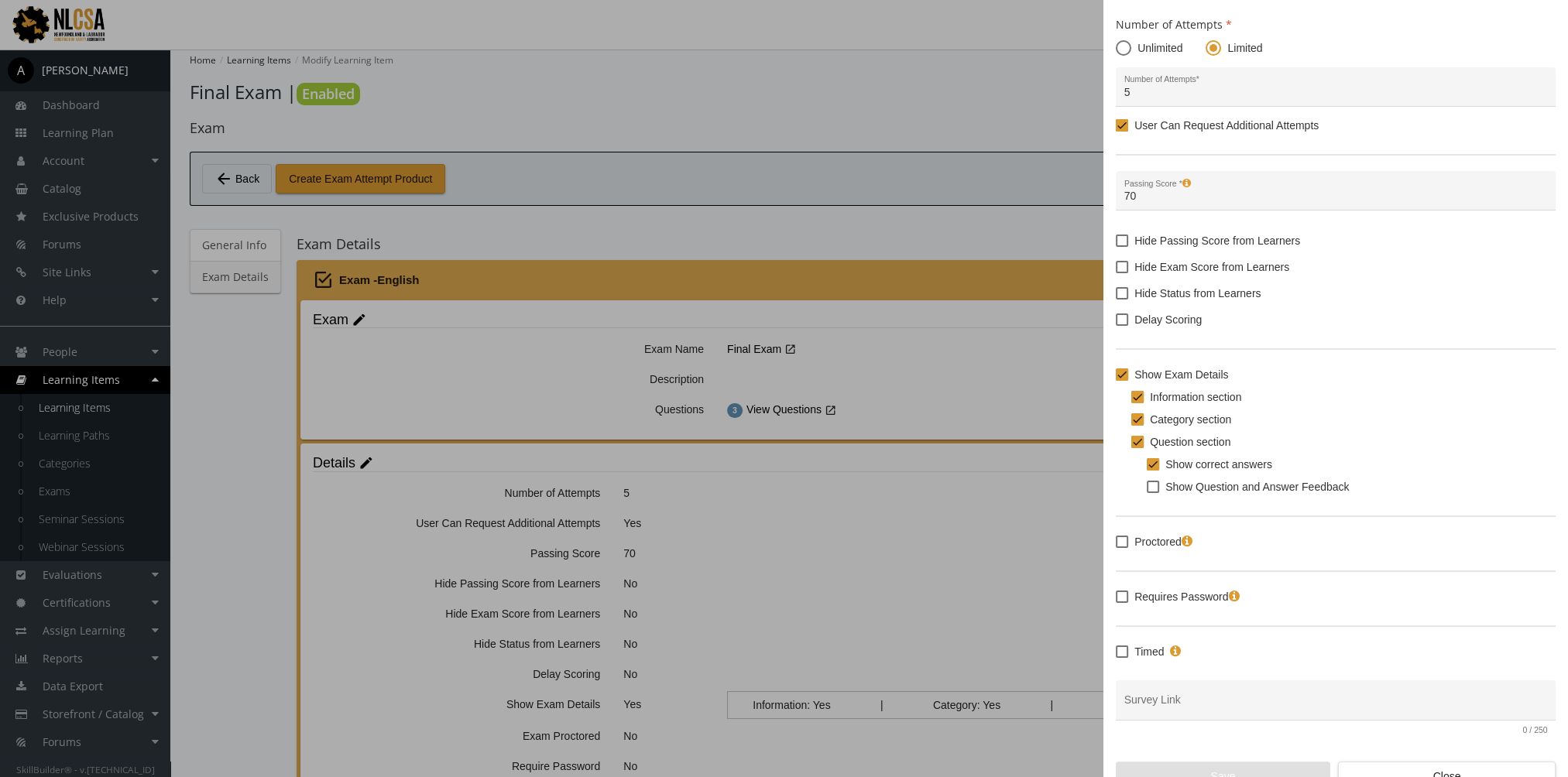
scroll to position [51, 0]
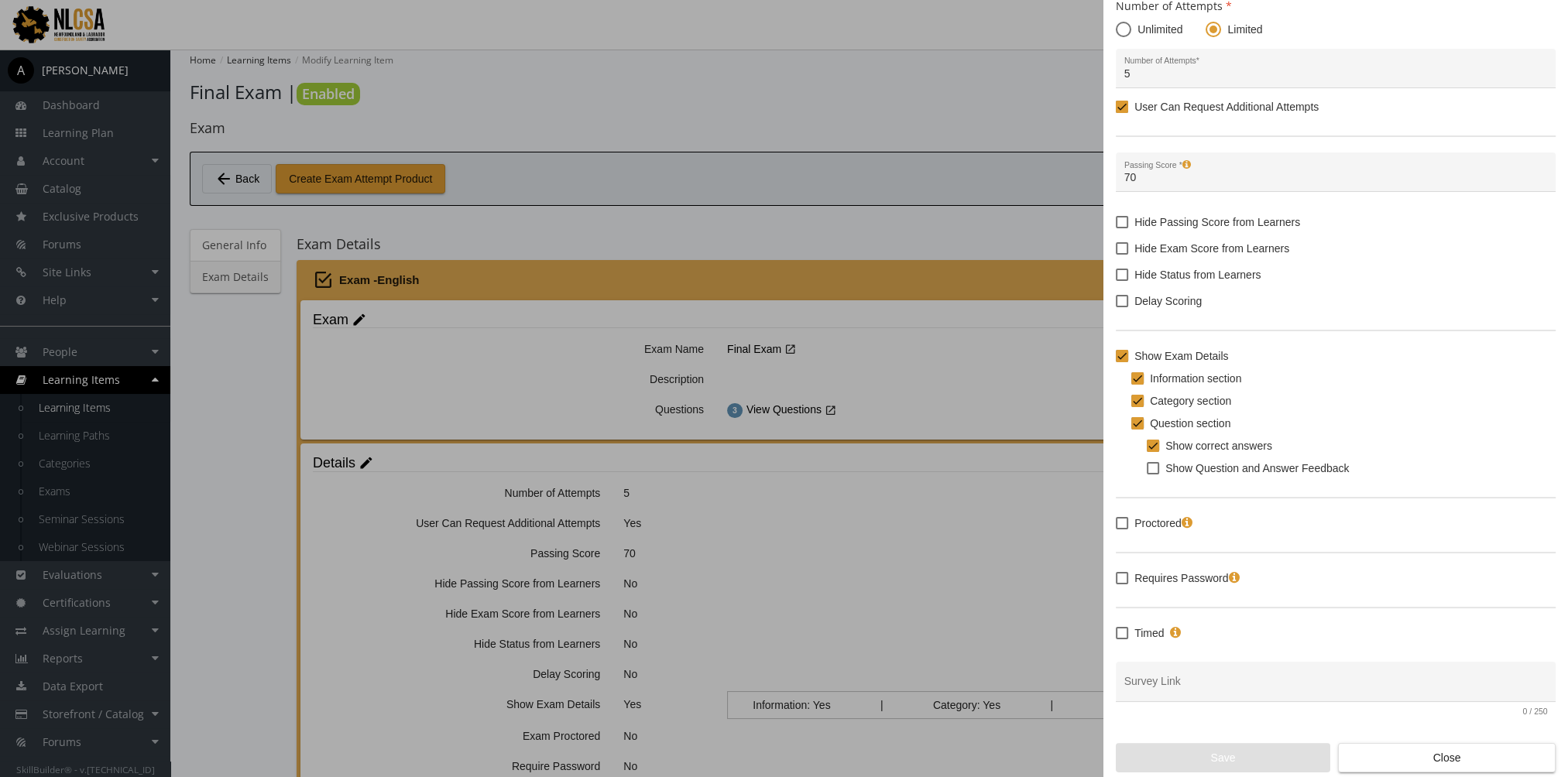
click at [1123, 527] on span at bounding box center [1122, 523] width 12 height 12
click at [1116, 528] on input "Proctored" at bounding box center [1116, 528] width 1 height 1
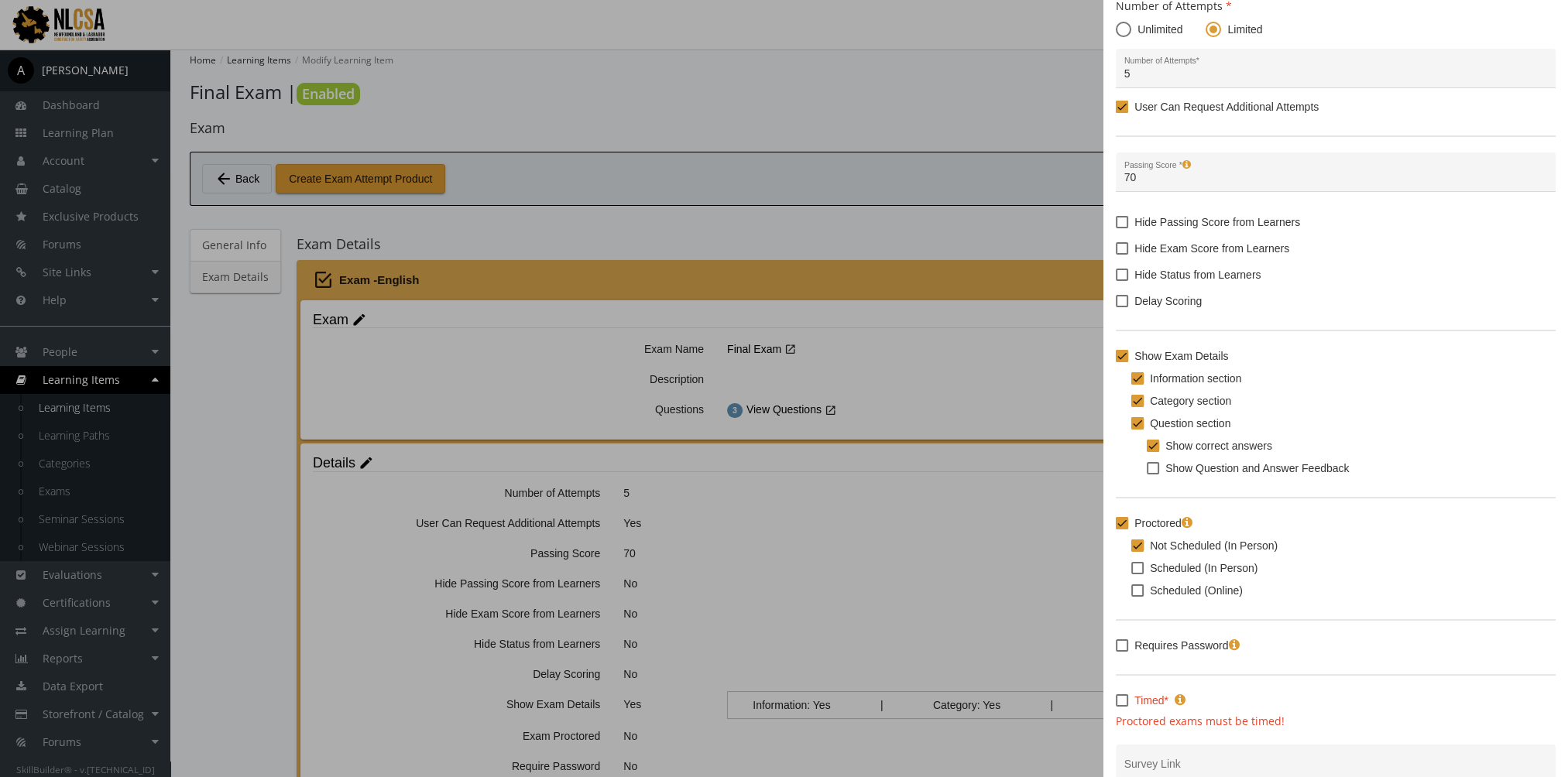
click at [1123, 526] on span at bounding box center [1122, 523] width 12 height 12
click at [1116, 528] on input "Proctored" at bounding box center [1116, 528] width 1 height 1
checkbox input "false"
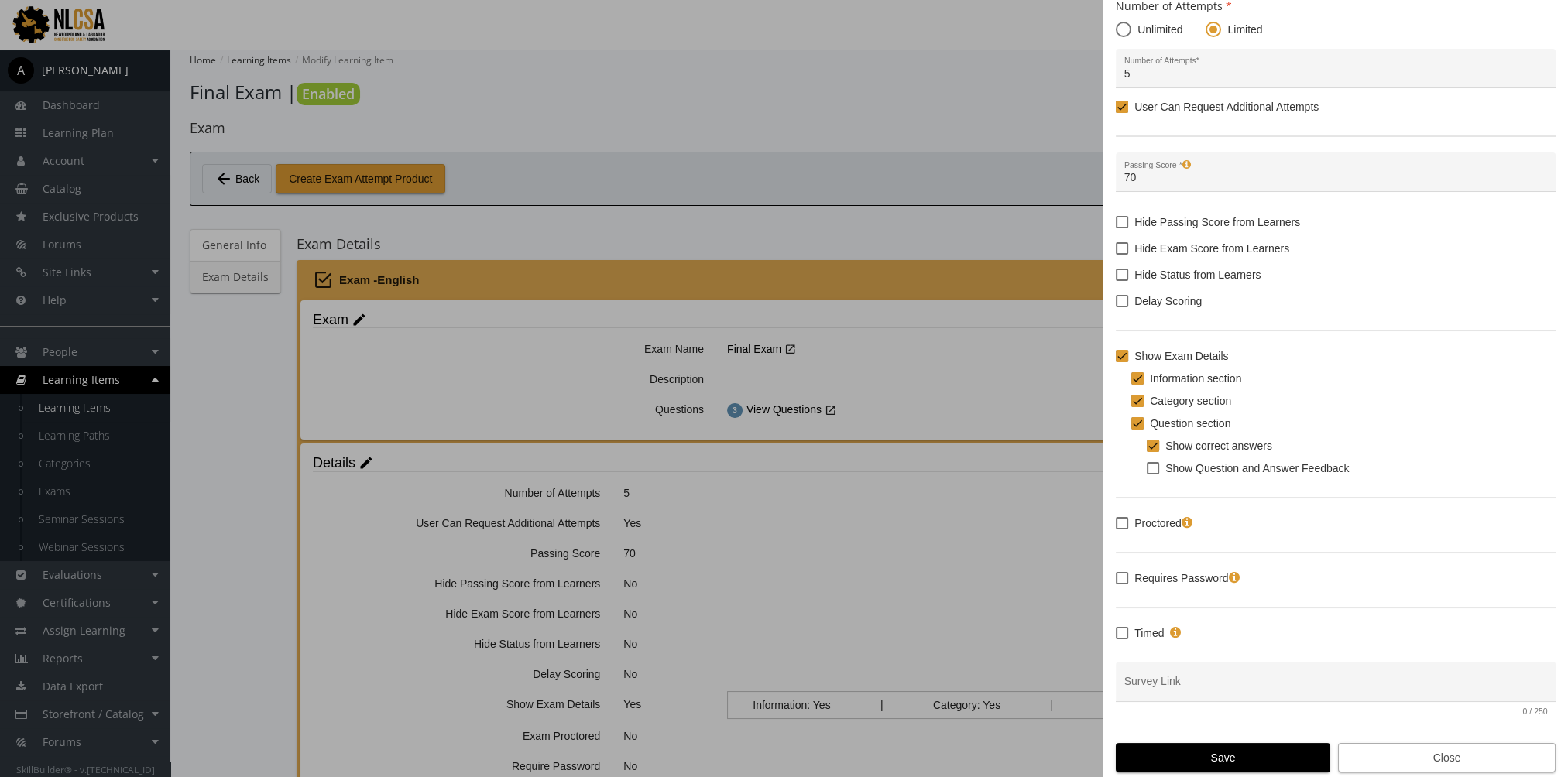
click at [1419, 755] on span "Close" at bounding box center [1446, 758] width 191 height 28
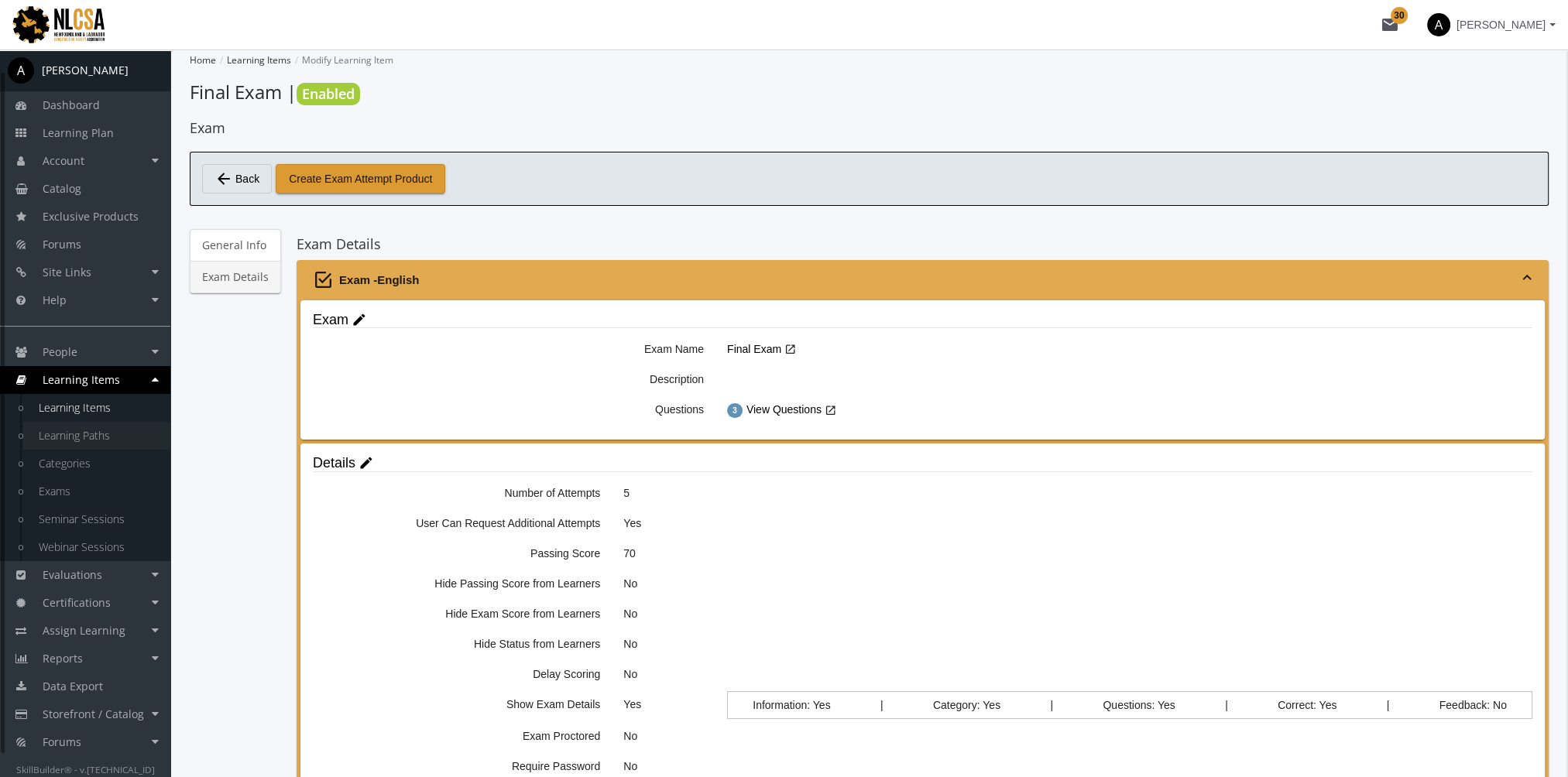
click at [105, 433] on link "Learning Paths" at bounding box center [97, 436] width 147 height 28
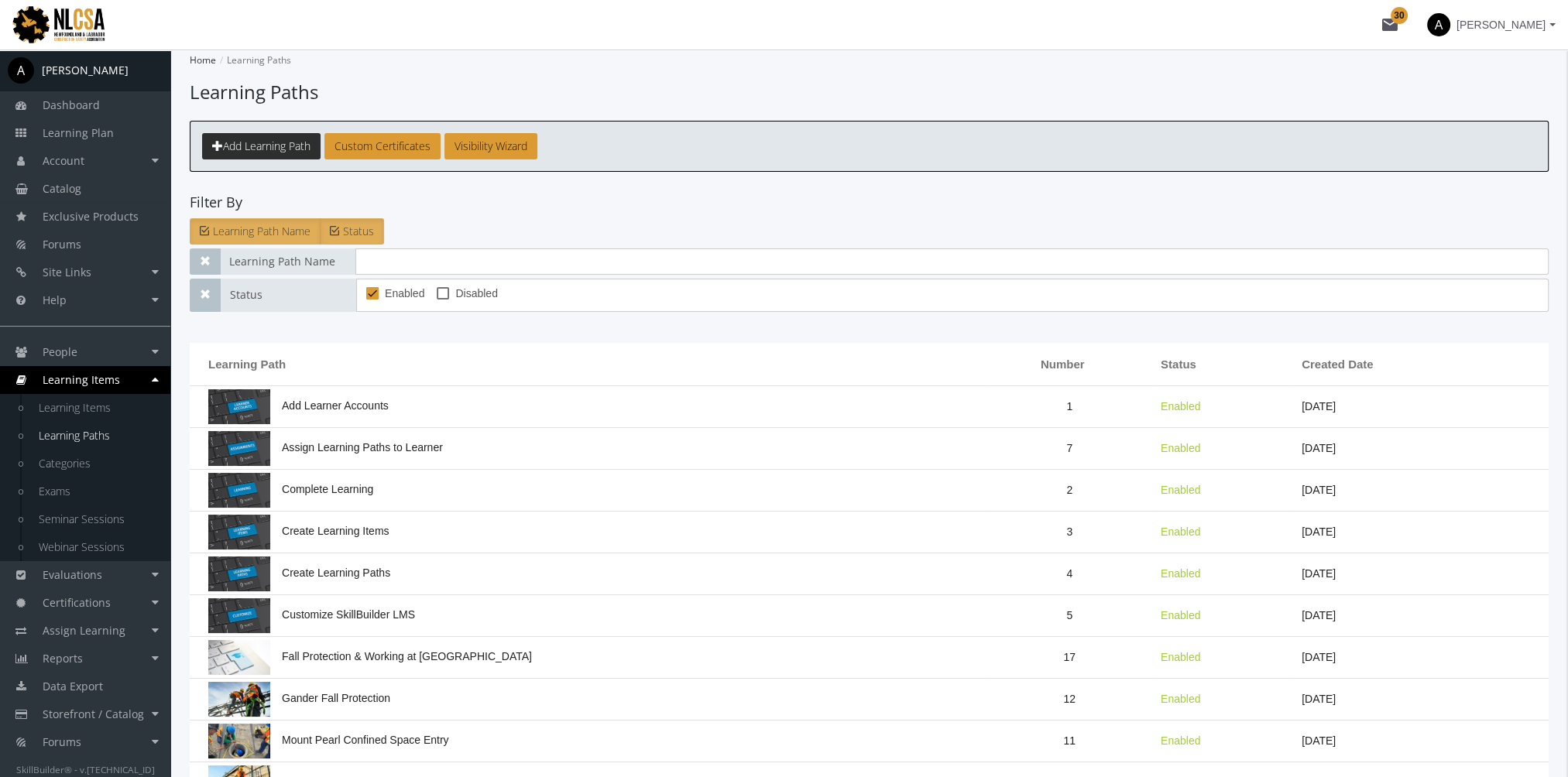
click at [287, 140] on span "Add Learning Path" at bounding box center [267, 146] width 87 height 15
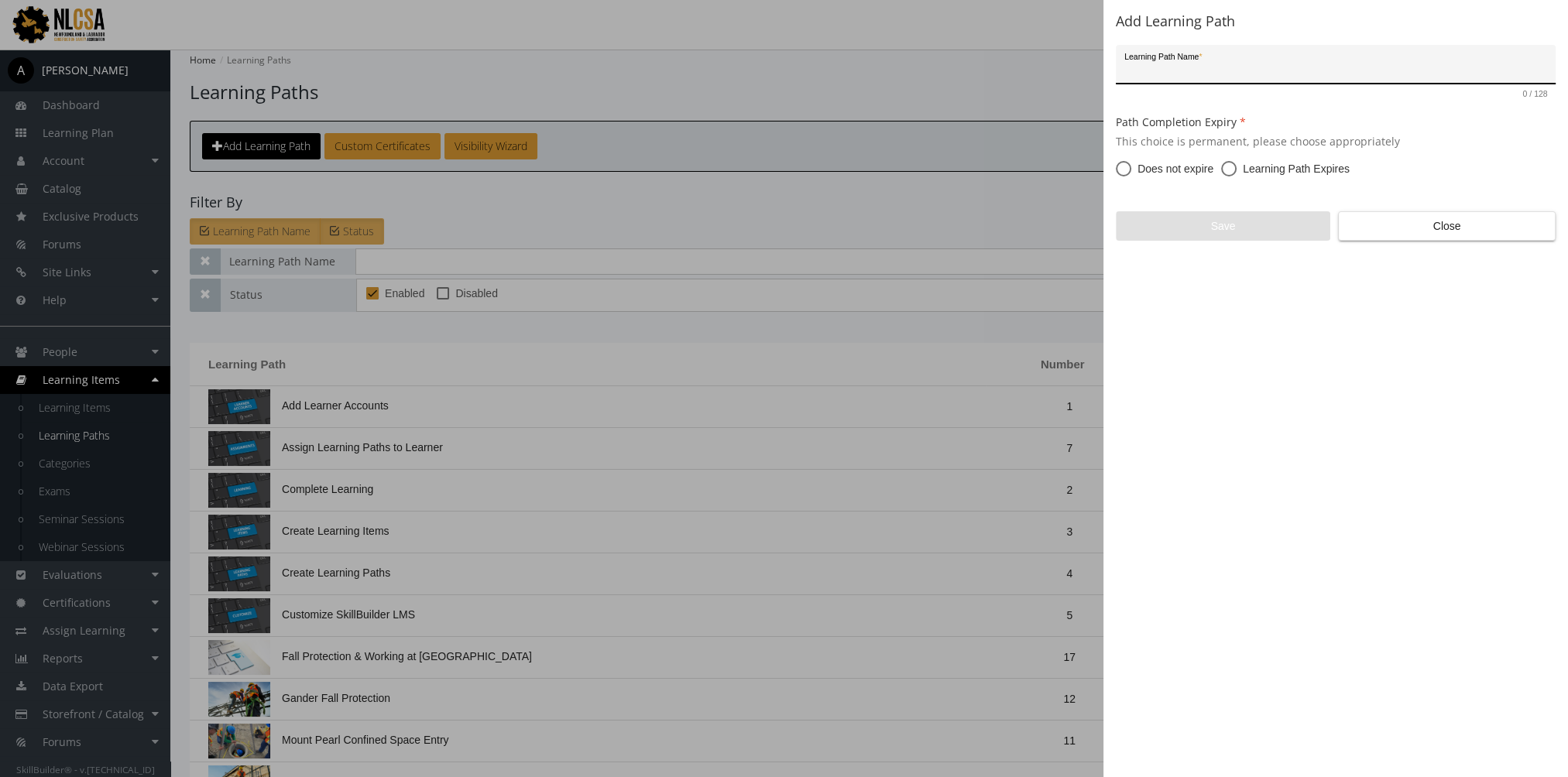
click at [1243, 166] on span "Learning Path Expires" at bounding box center [1293, 169] width 113 height 16
click at [1236, 166] on input "Learning Path Expires" at bounding box center [1229, 172] width 16 height 16
radio input "true"
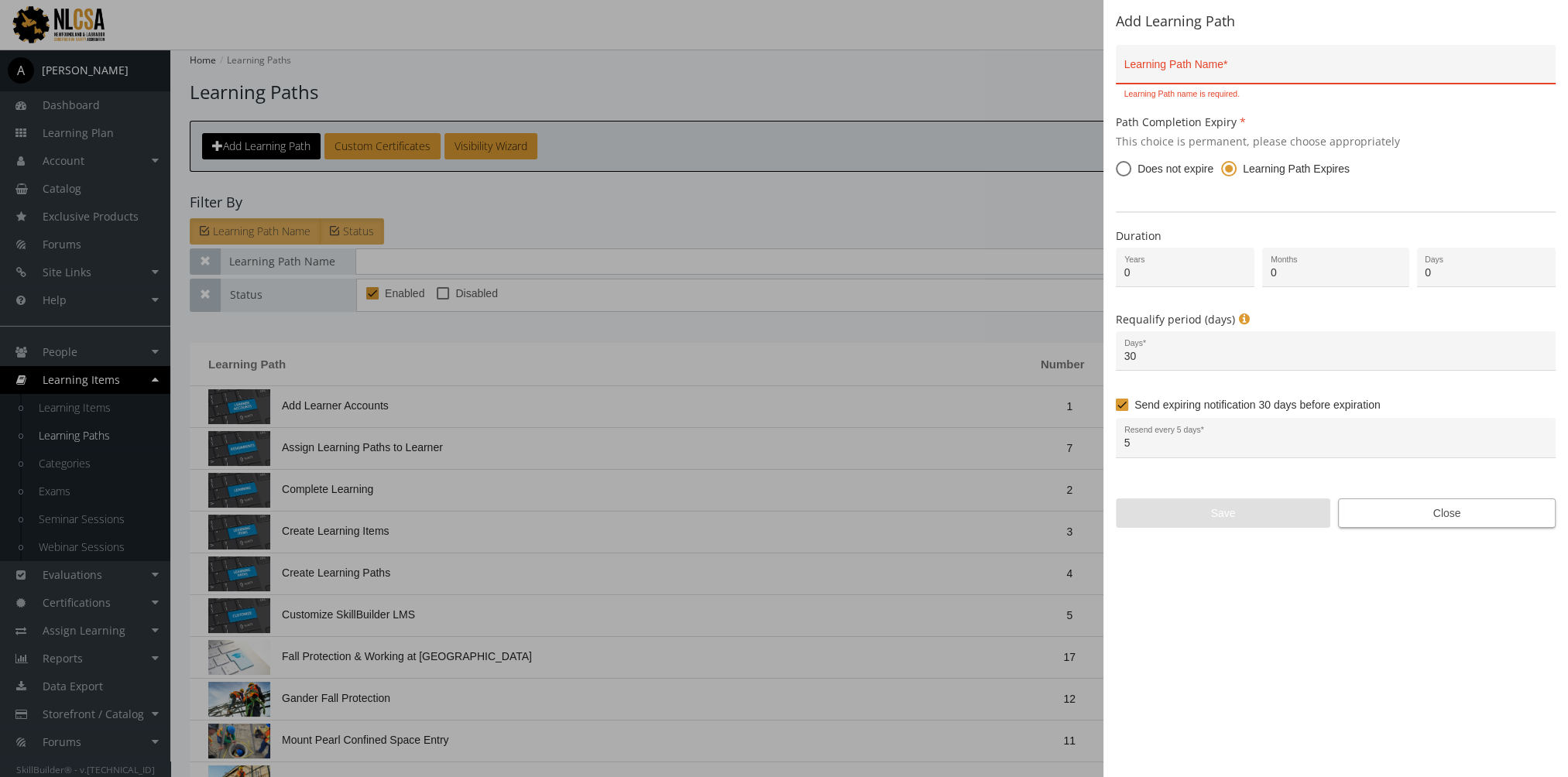
click at [1419, 513] on span "Close" at bounding box center [1446, 513] width 191 height 28
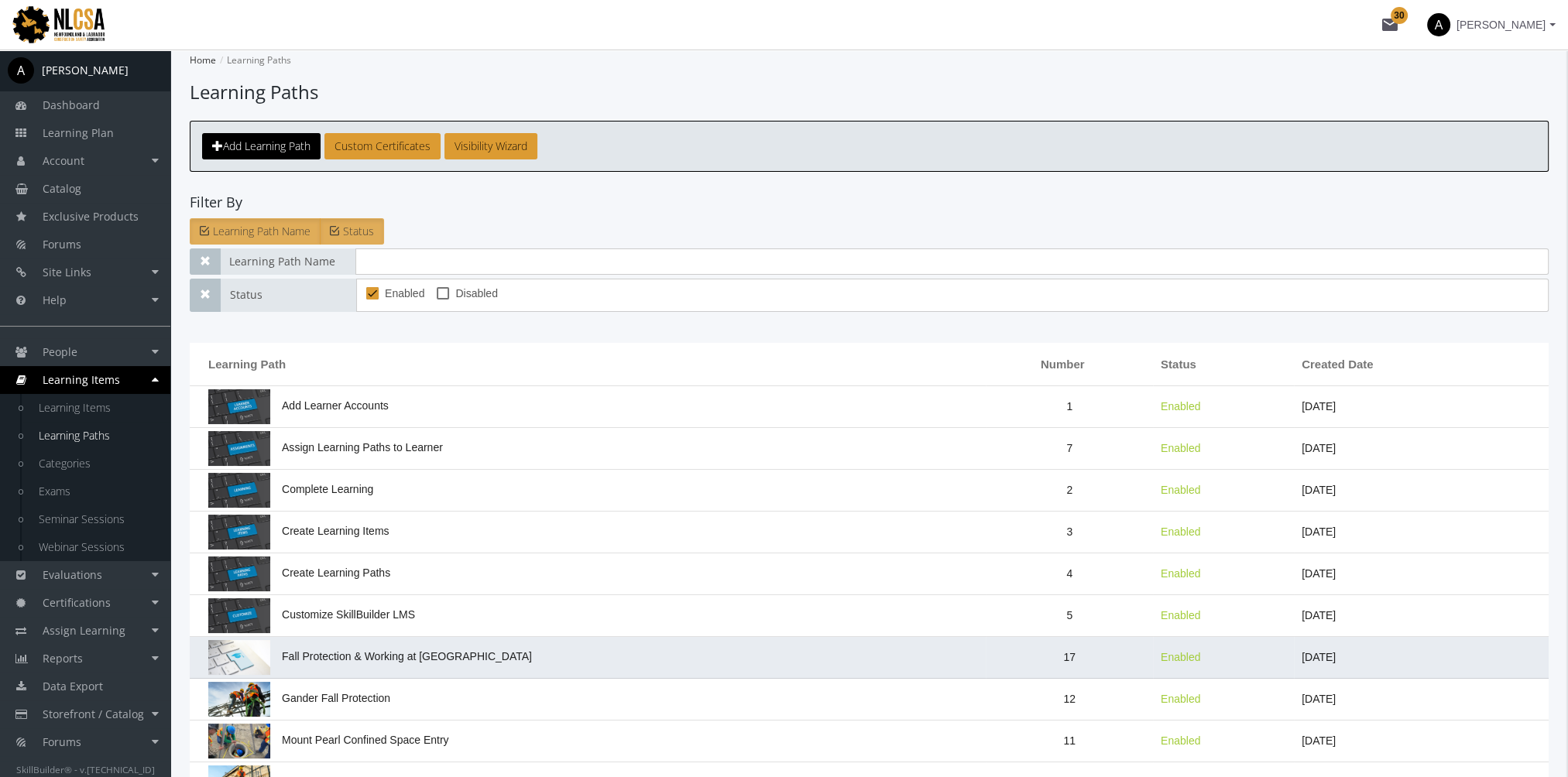
click at [486, 649] on td "Fall Protection & Working at Heights" at bounding box center [587, 658] width 796 height 42
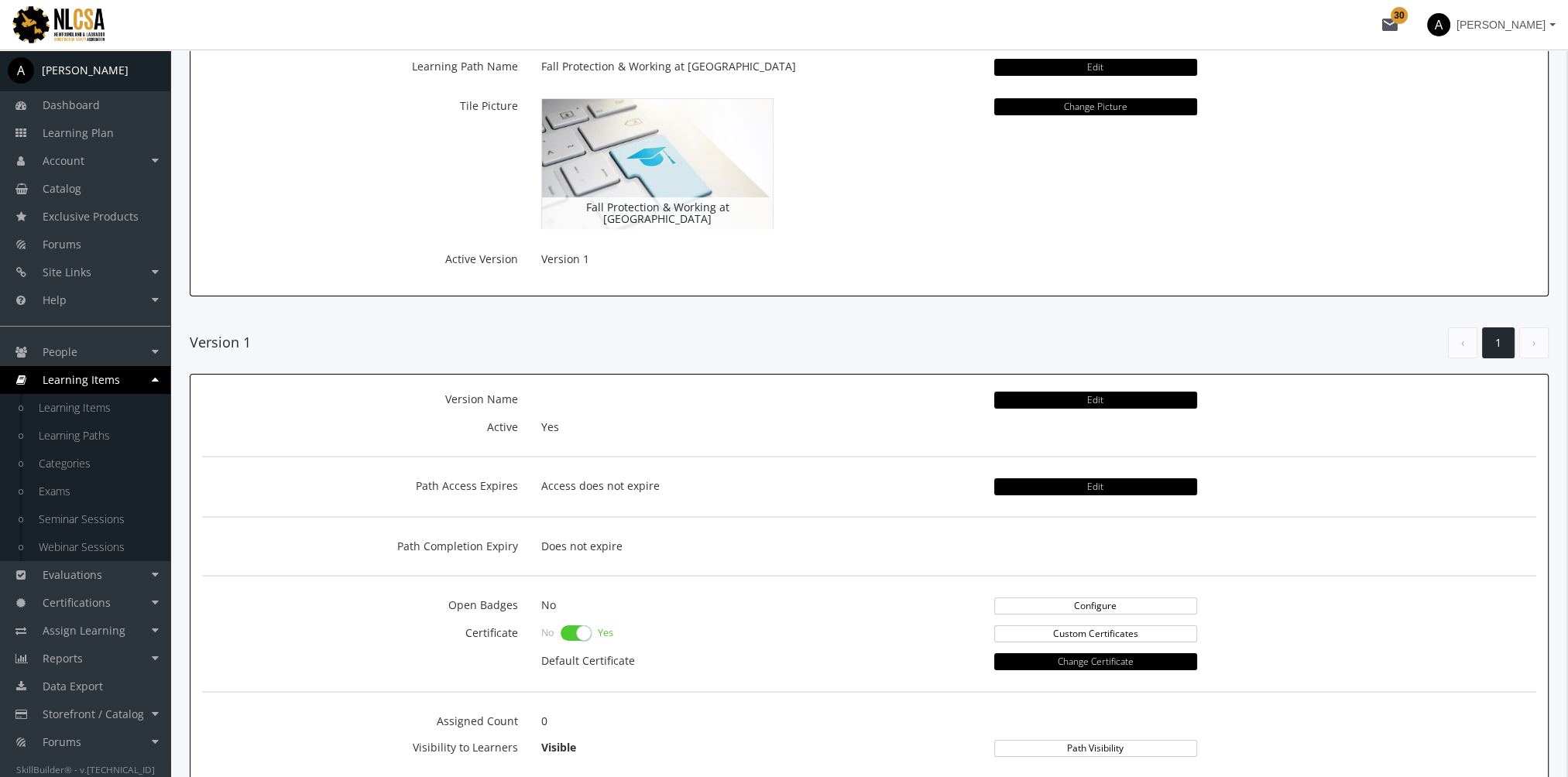
scroll to position [154, 0]
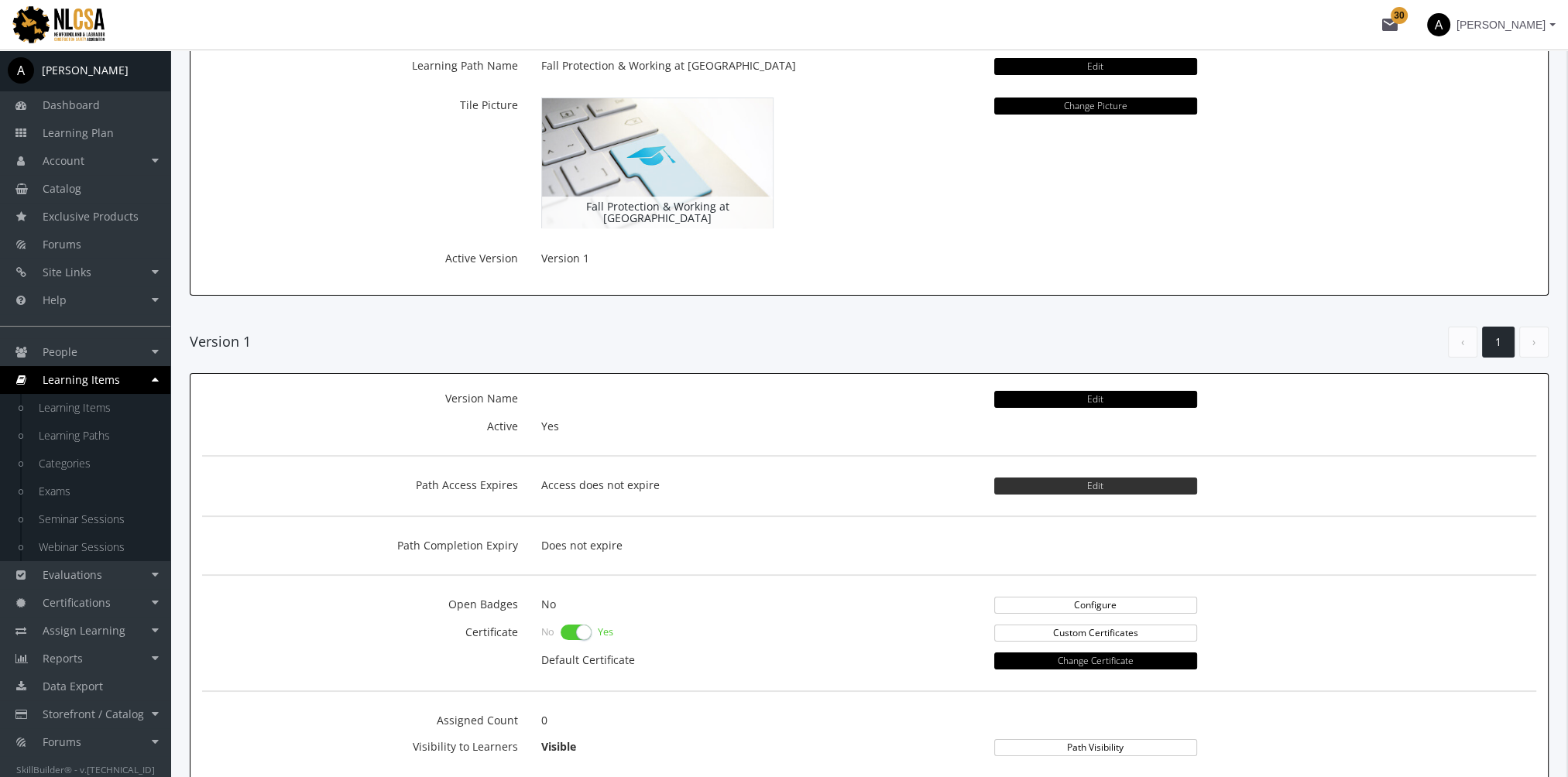
click at [1065, 477] on button "Edit" at bounding box center [1095, 486] width 202 height 17
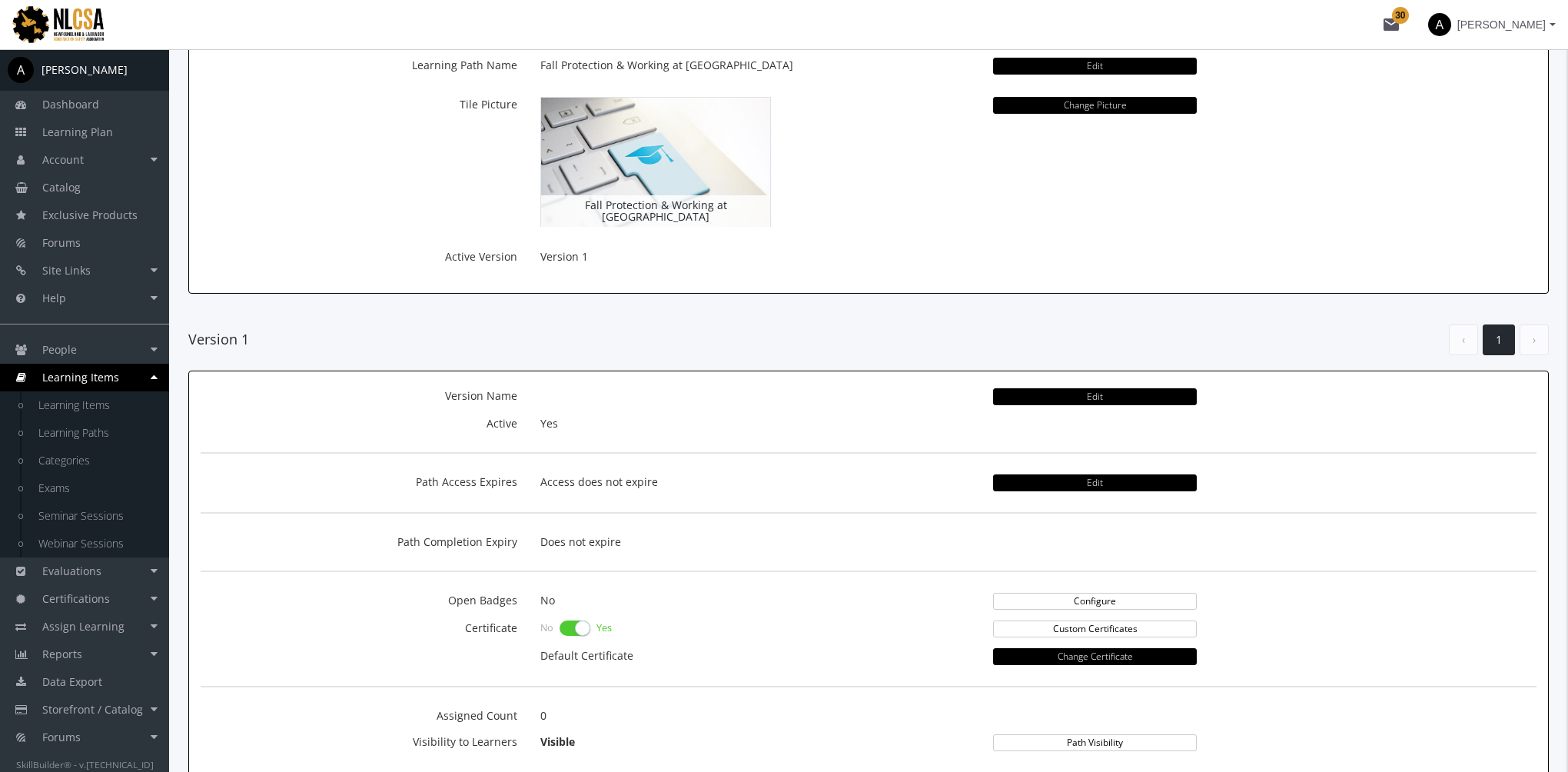
click at [1055, 481] on div "× Path Access Expires Path Access Expires No Yes Save Close" at bounding box center [784, 386] width 1568 height 772
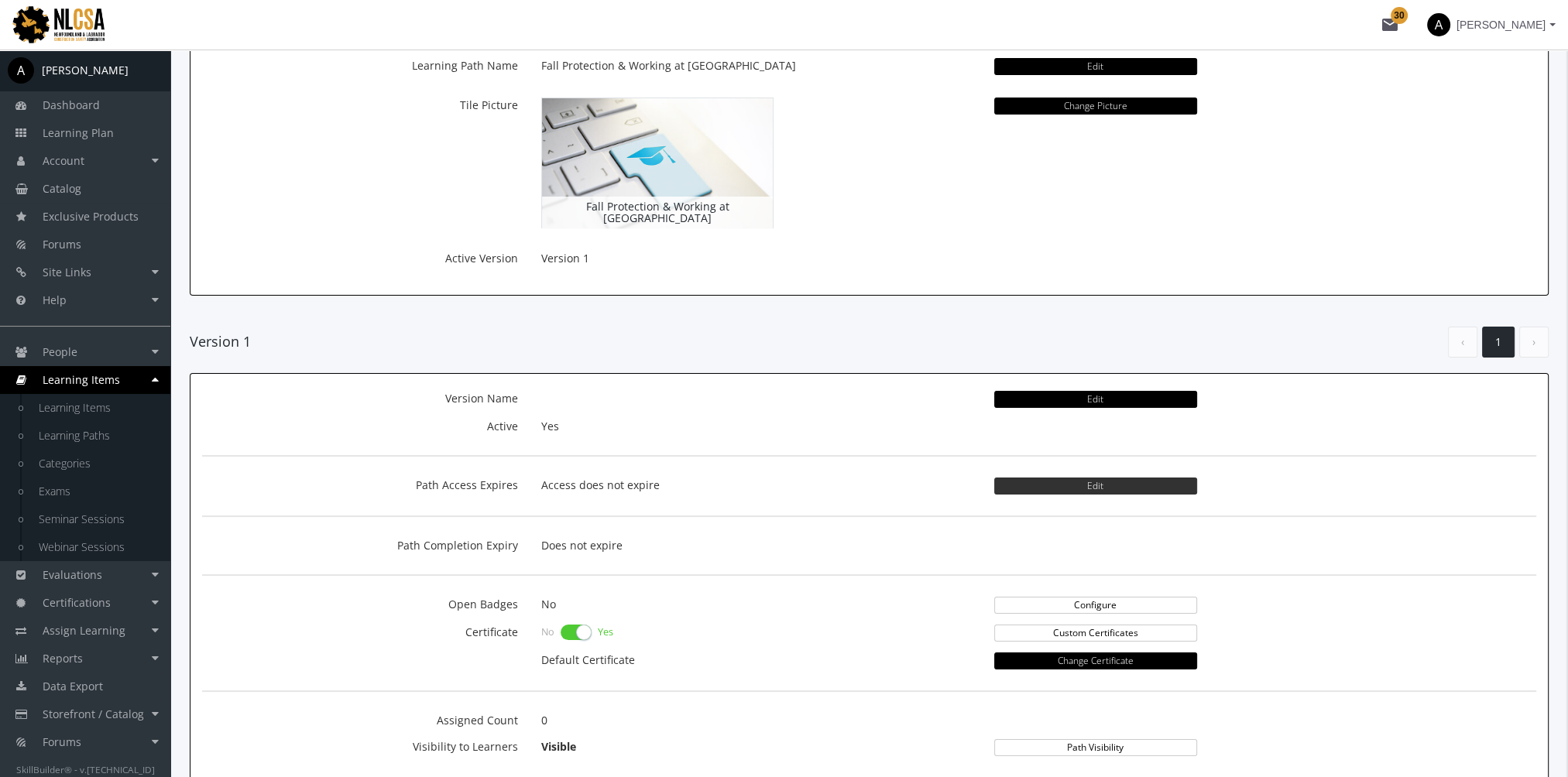
click at [1069, 491] on button "Edit" at bounding box center [1095, 486] width 202 height 17
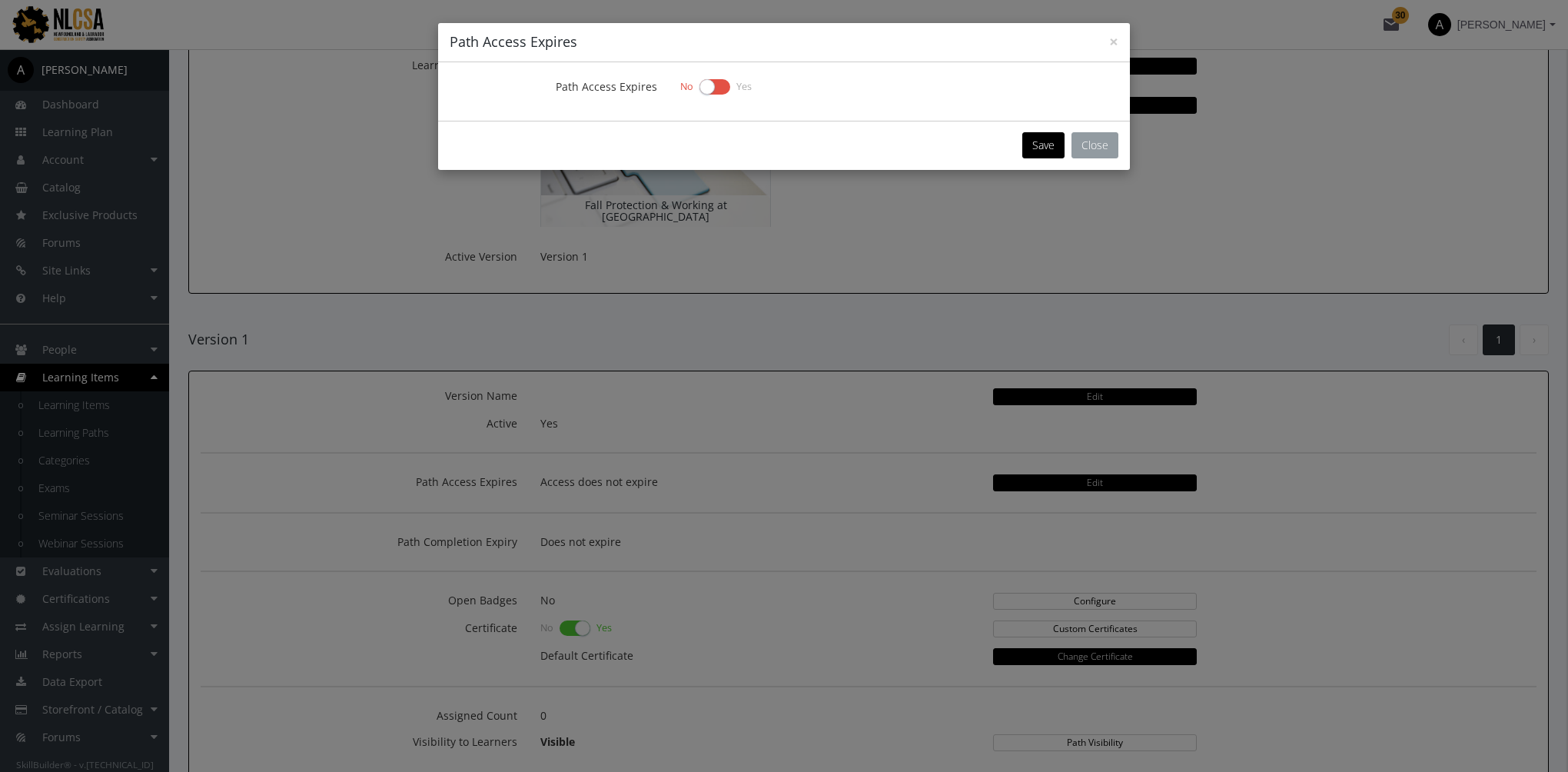
click at [1097, 141] on button "Close" at bounding box center [1095, 146] width 47 height 26
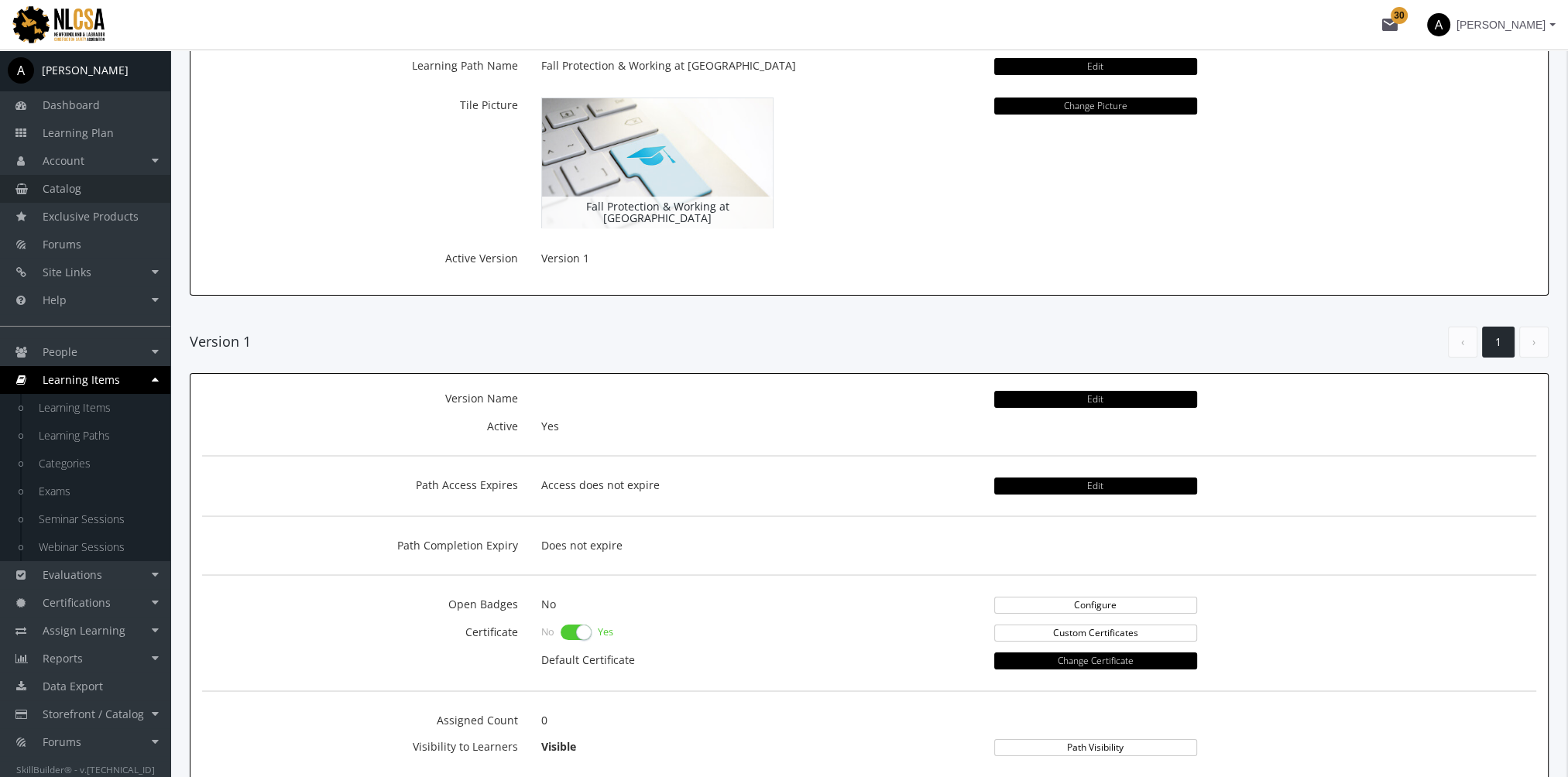
click at [79, 196] on link "Catalog" at bounding box center [85, 189] width 170 height 28
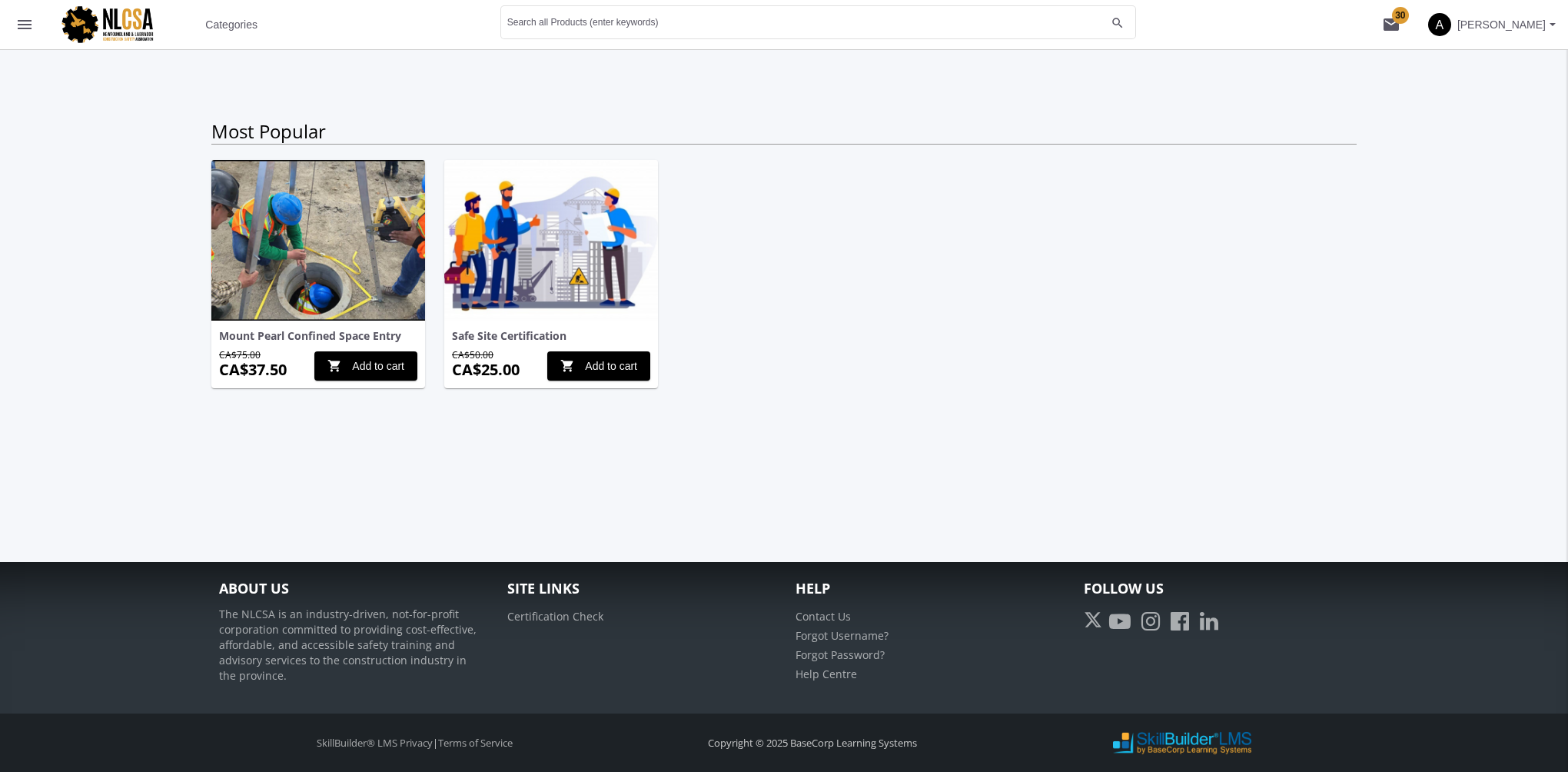
click at [243, 19] on span "Categories" at bounding box center [231, 24] width 52 height 28
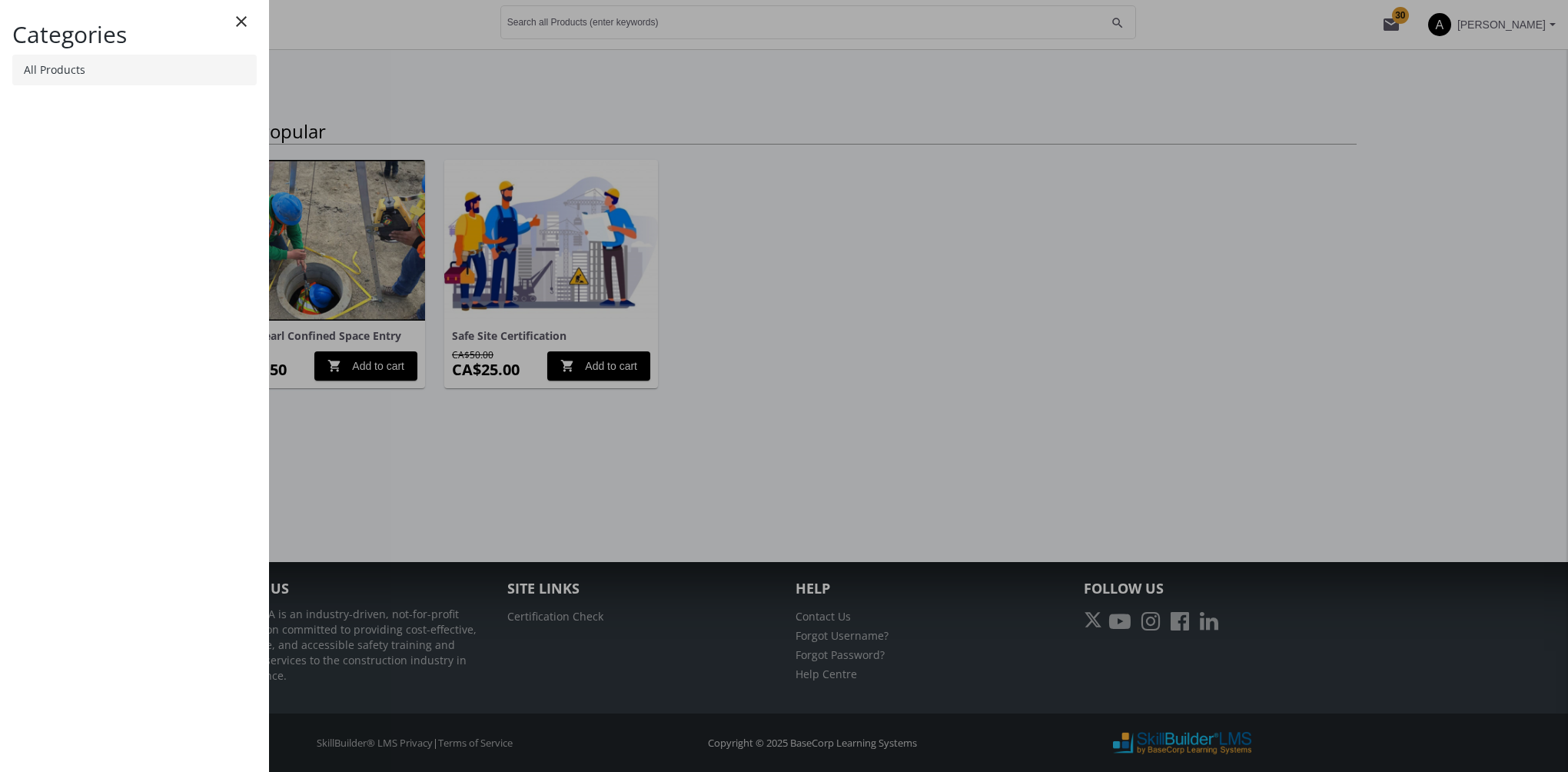
click at [100, 80] on link "All Products" at bounding box center [134, 69] width 244 height 30
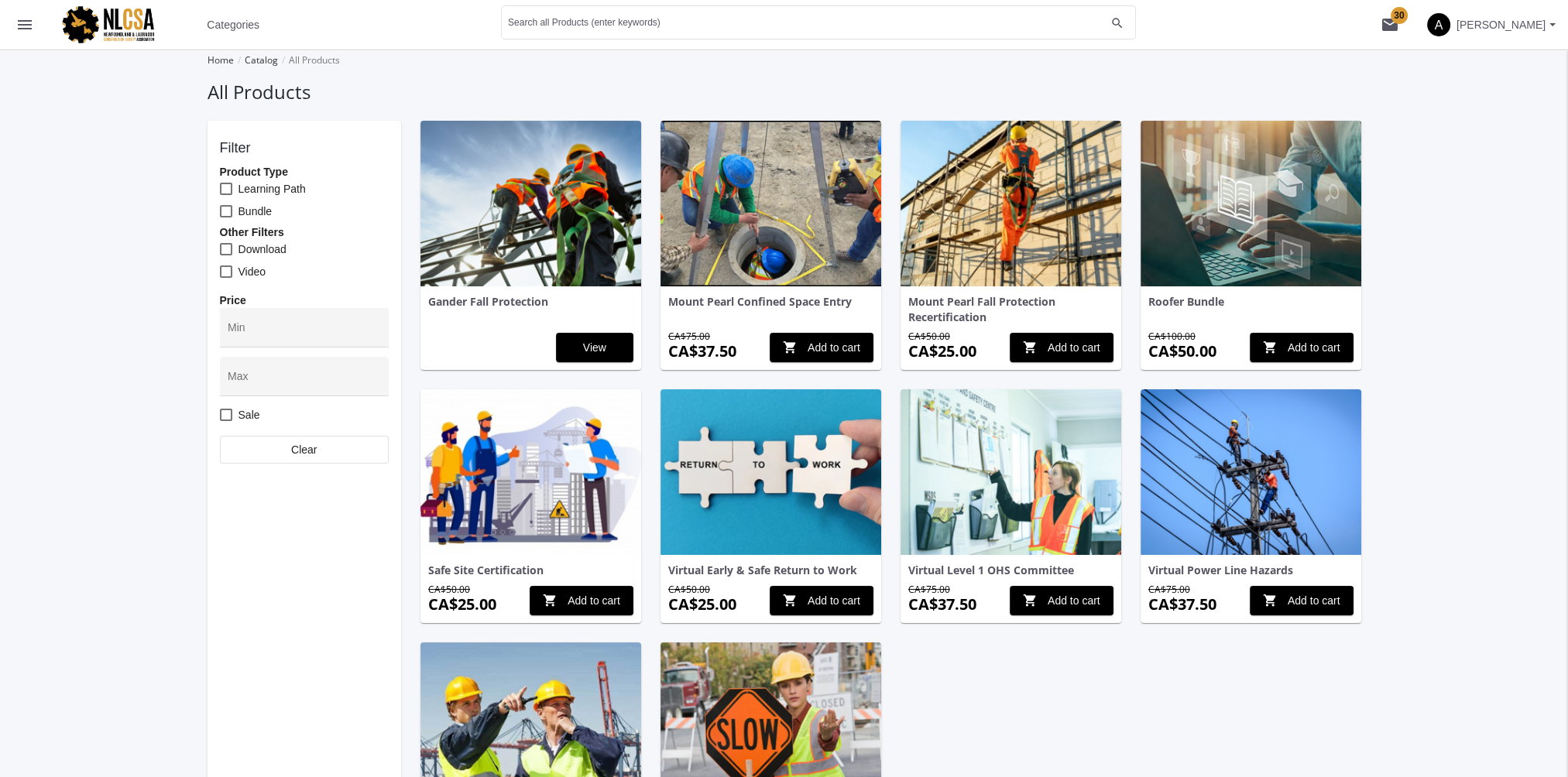
click at [1238, 245] on img at bounding box center [1250, 203] width 221 height 166
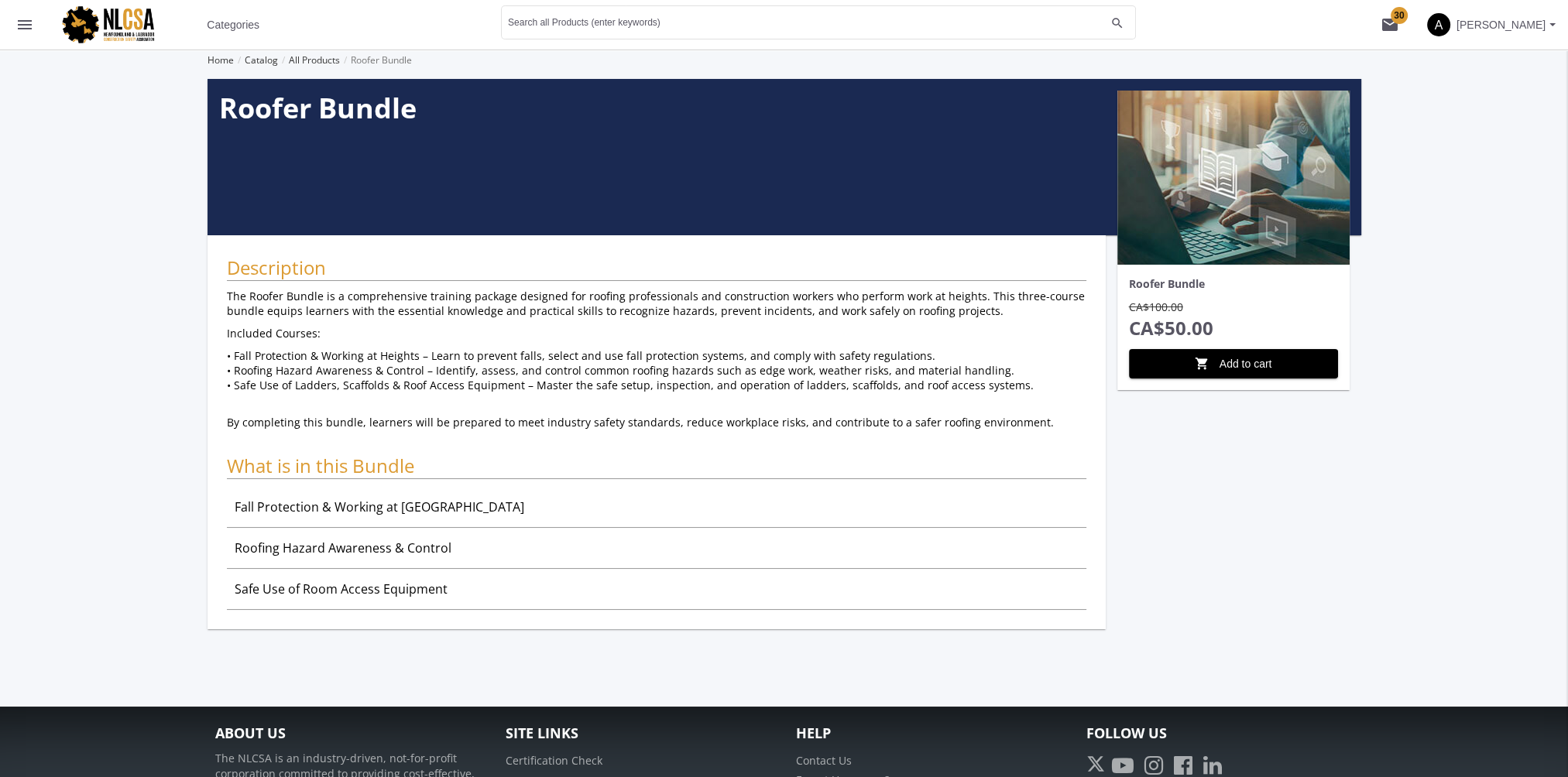
click at [15, 31] on button "menu" at bounding box center [24, 24] width 50 height 50
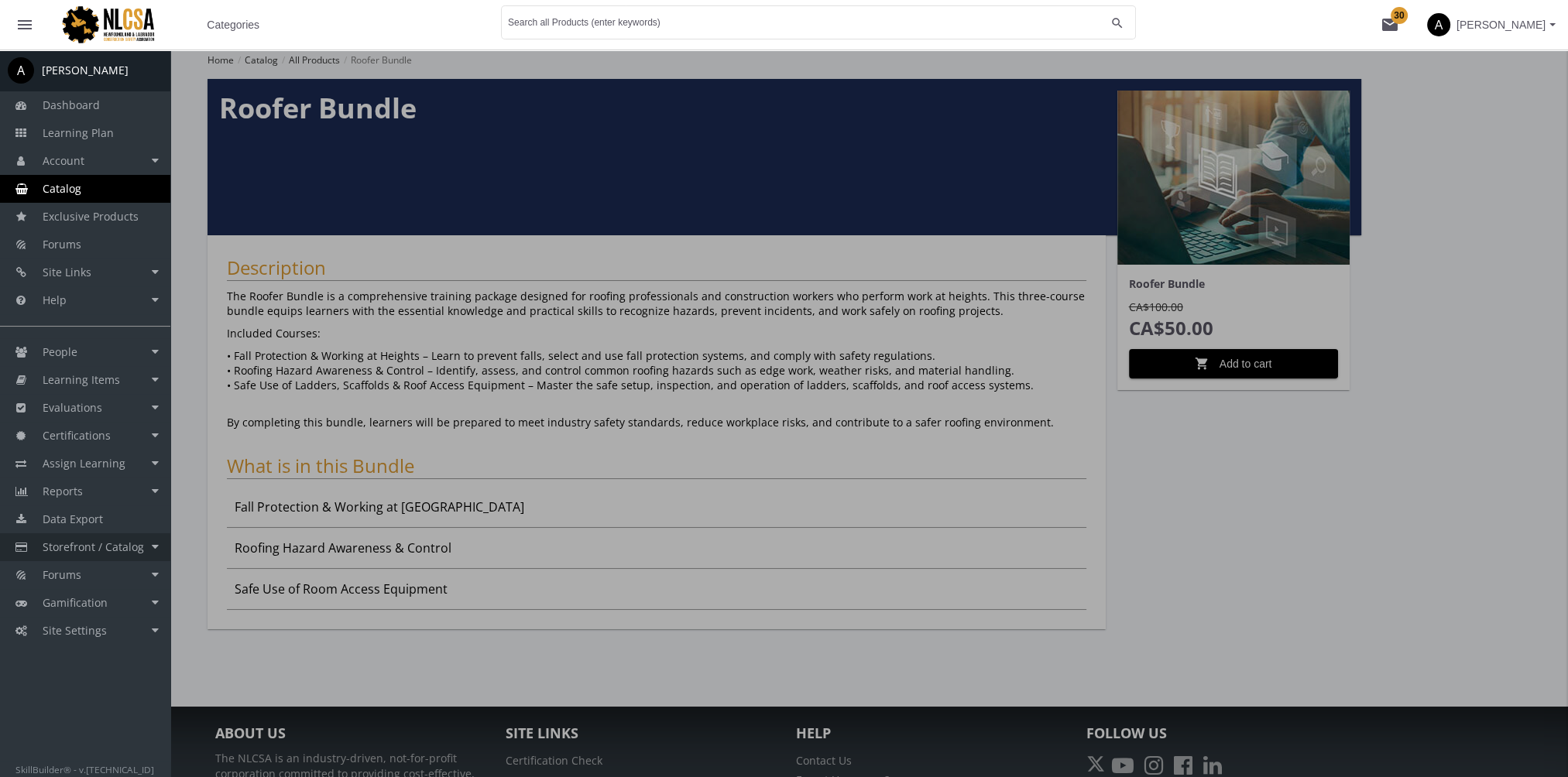
click at [113, 545] on span "Storefront / Catalog" at bounding box center [93, 546] width 101 height 15
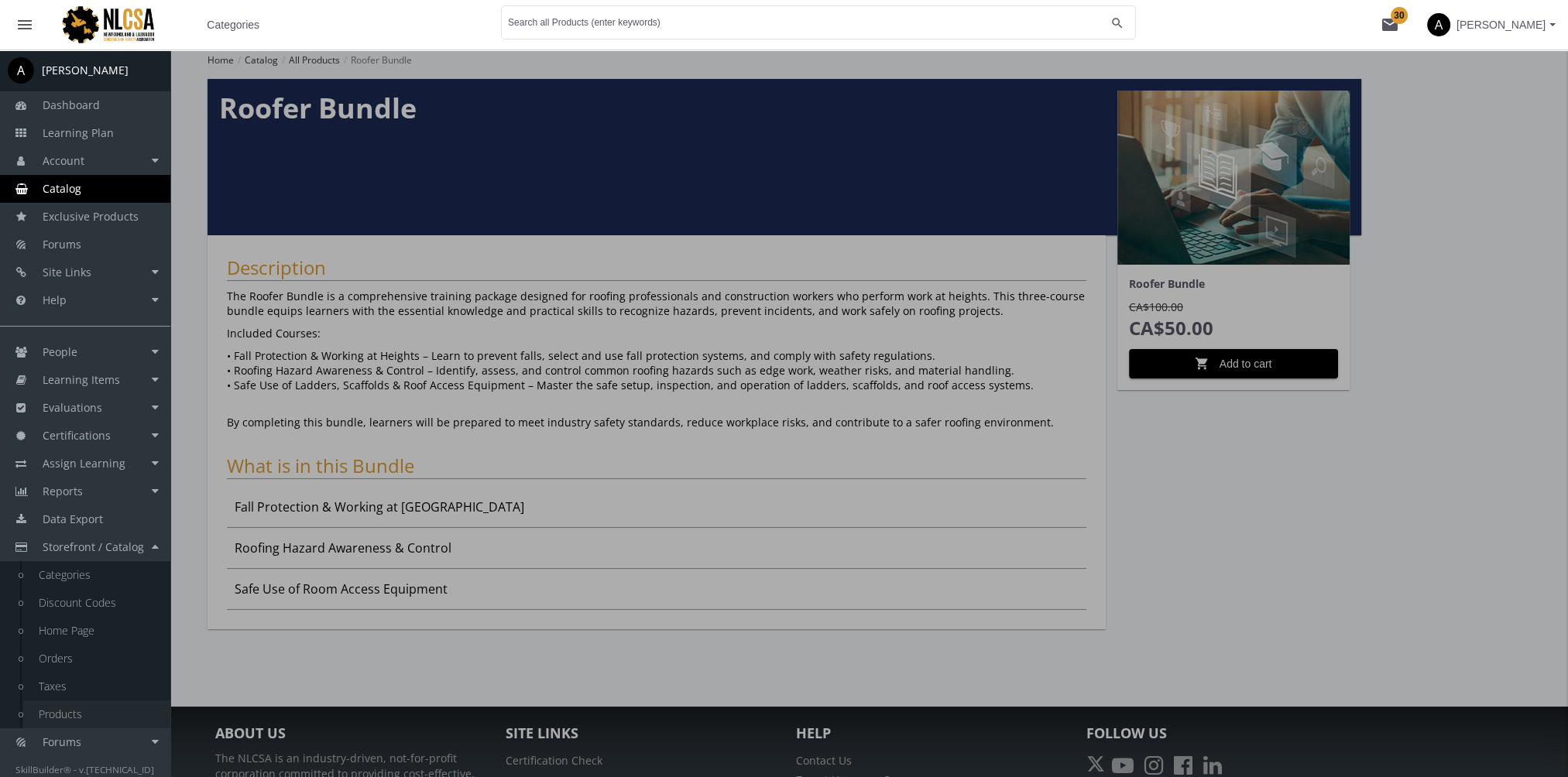
click at [78, 711] on link "Products" at bounding box center [97, 714] width 147 height 28
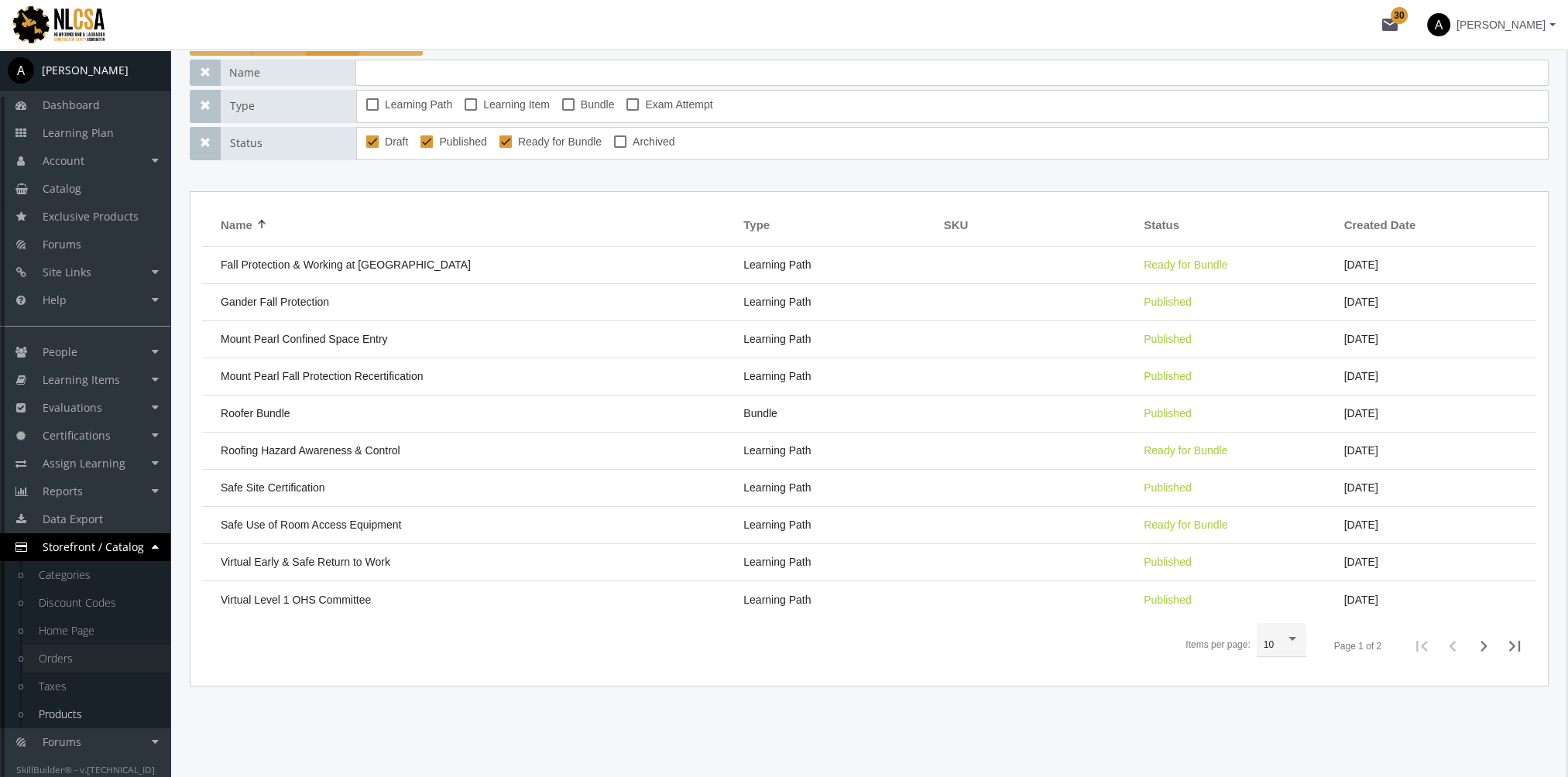
scroll to position [50, 0]
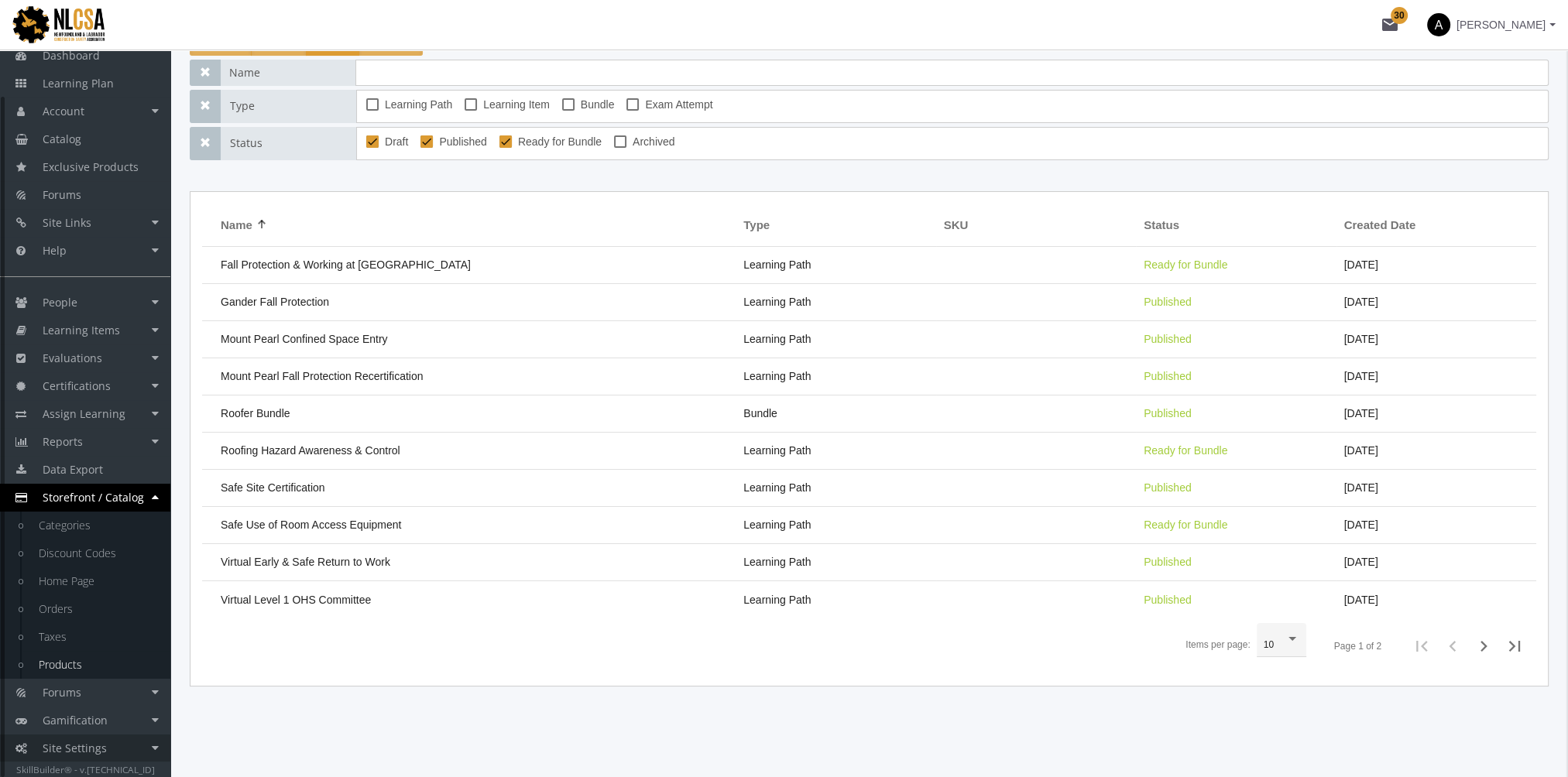
click at [115, 745] on link "Site Settings" at bounding box center [85, 748] width 170 height 28
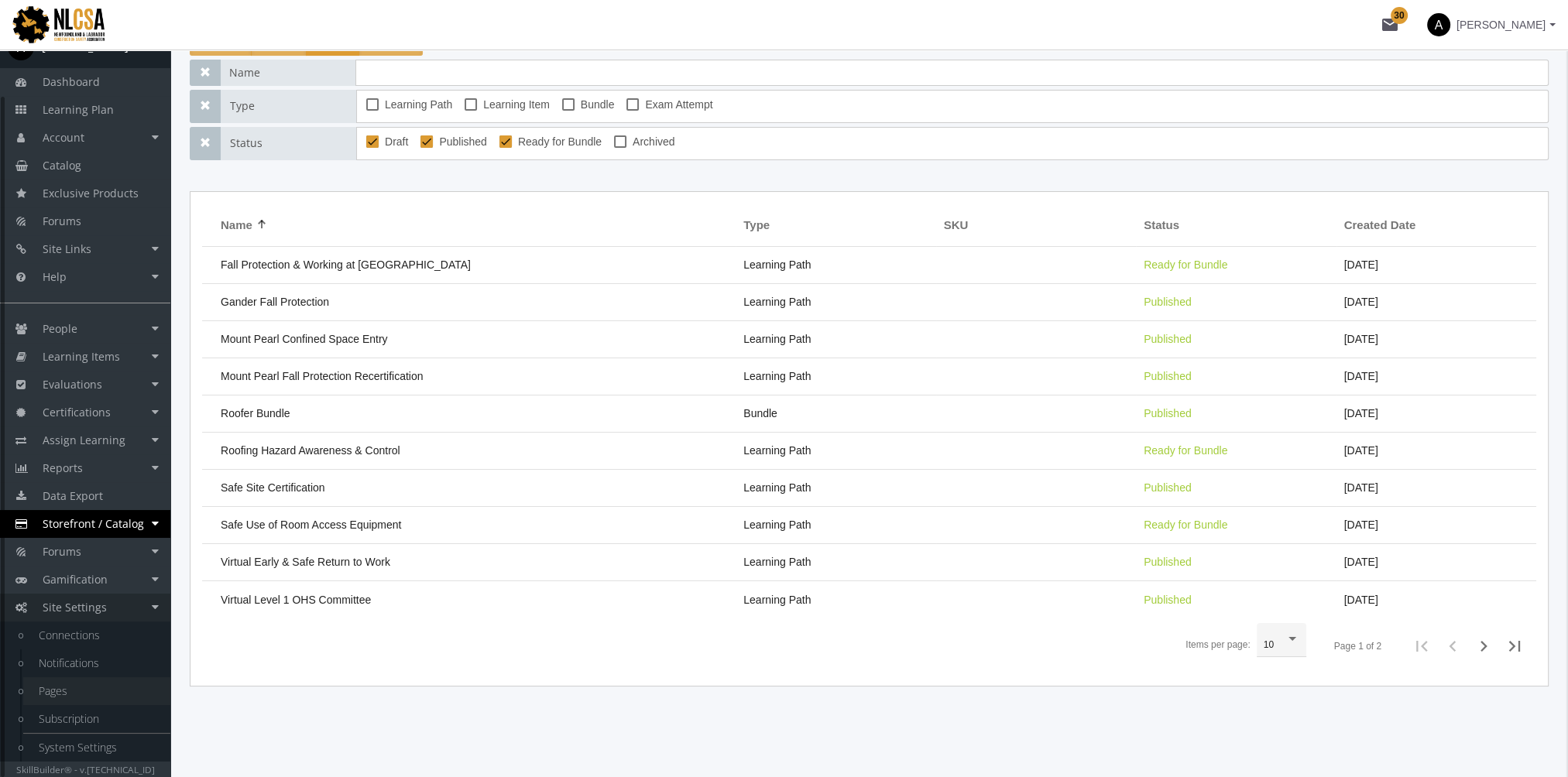
scroll to position [23, 0]
click at [106, 674] on link "Notifications" at bounding box center [97, 664] width 147 height 28
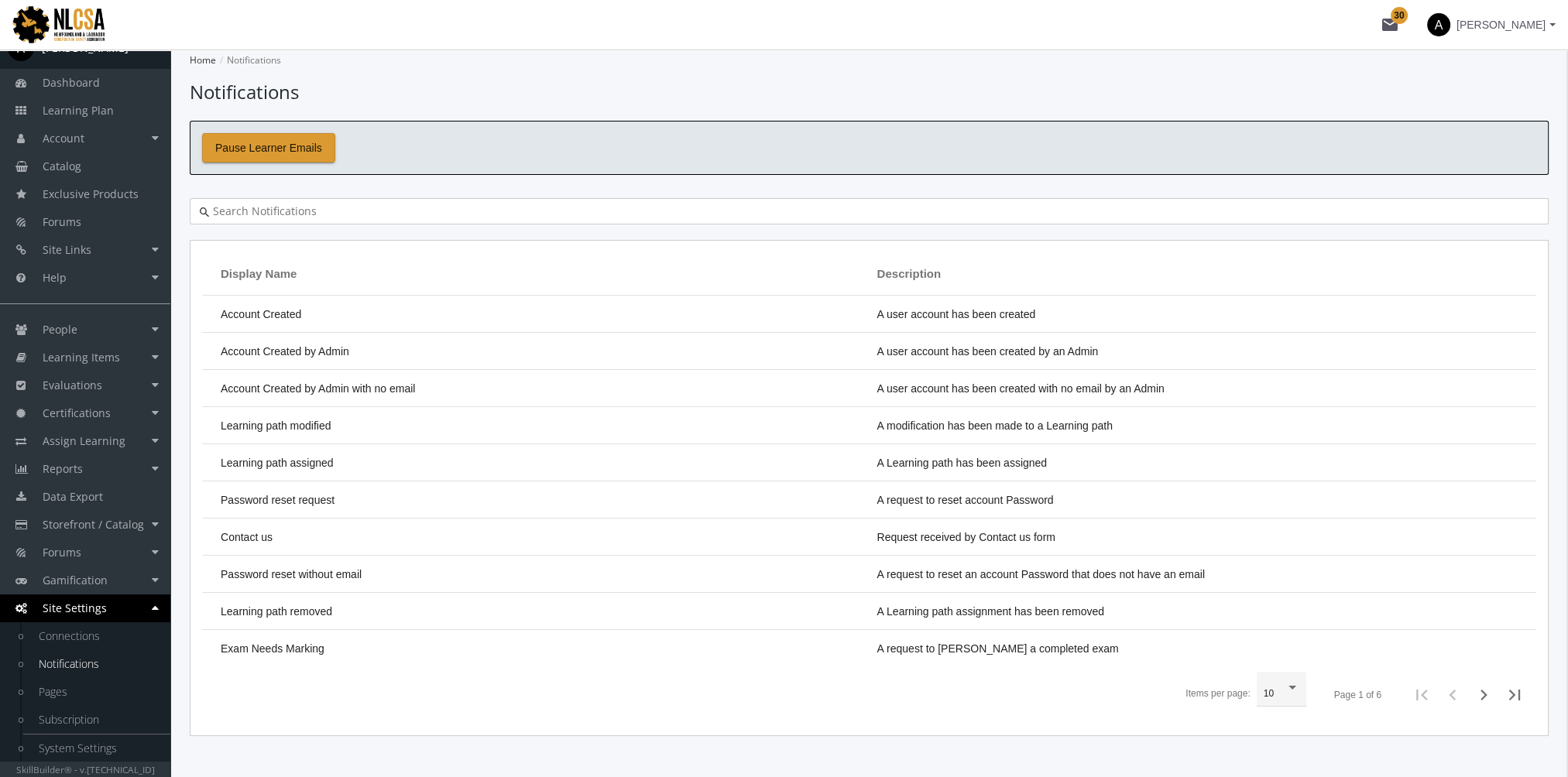
click at [387, 204] on input "text" at bounding box center [874, 211] width 1330 height 16
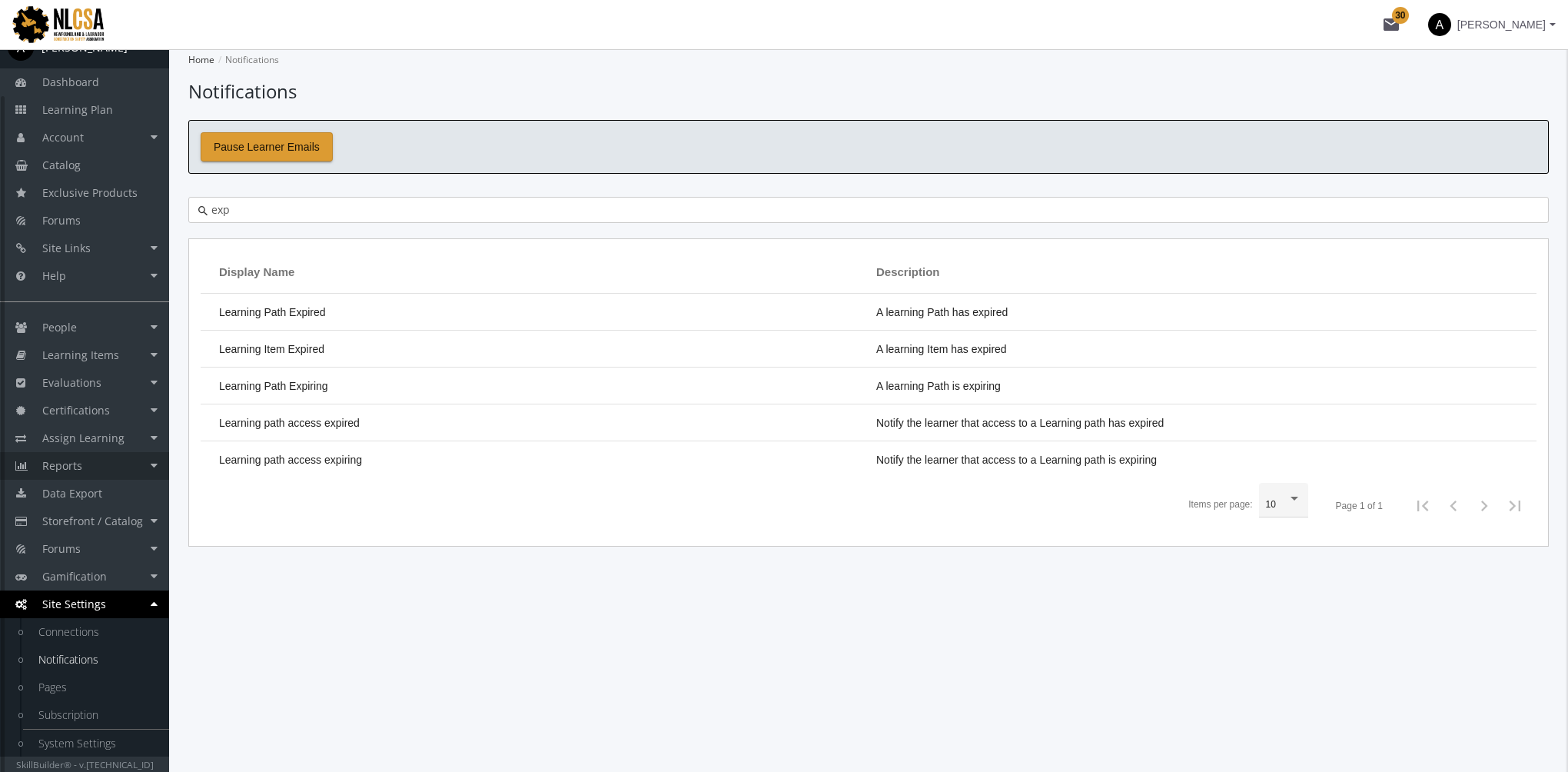
type input "exp"
click at [112, 464] on link "Reports" at bounding box center [84, 466] width 169 height 28
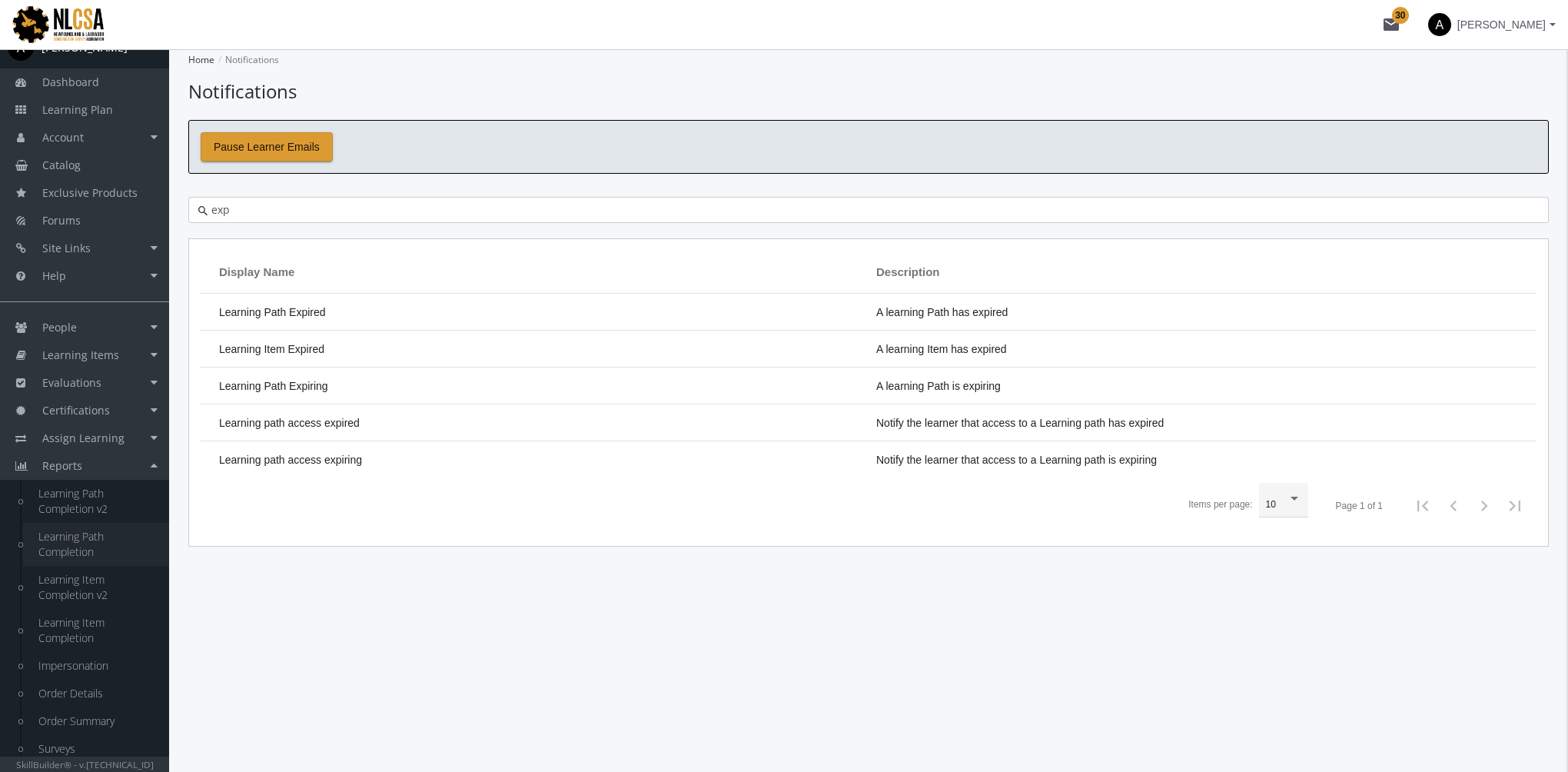
click at [99, 548] on link "Learning Path Completion" at bounding box center [96, 544] width 146 height 43
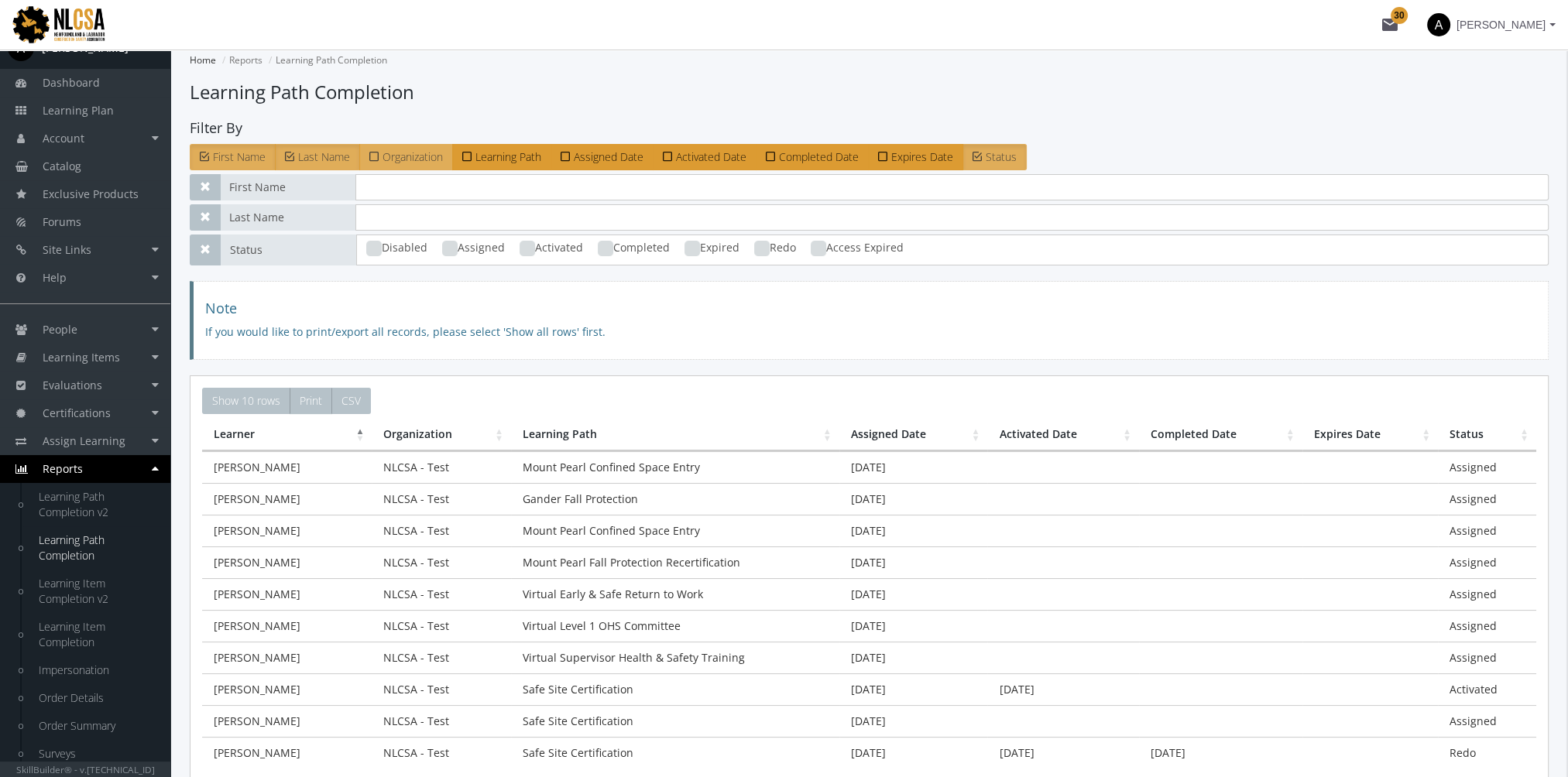
click at [413, 161] on span "Organization" at bounding box center [412, 156] width 60 height 15
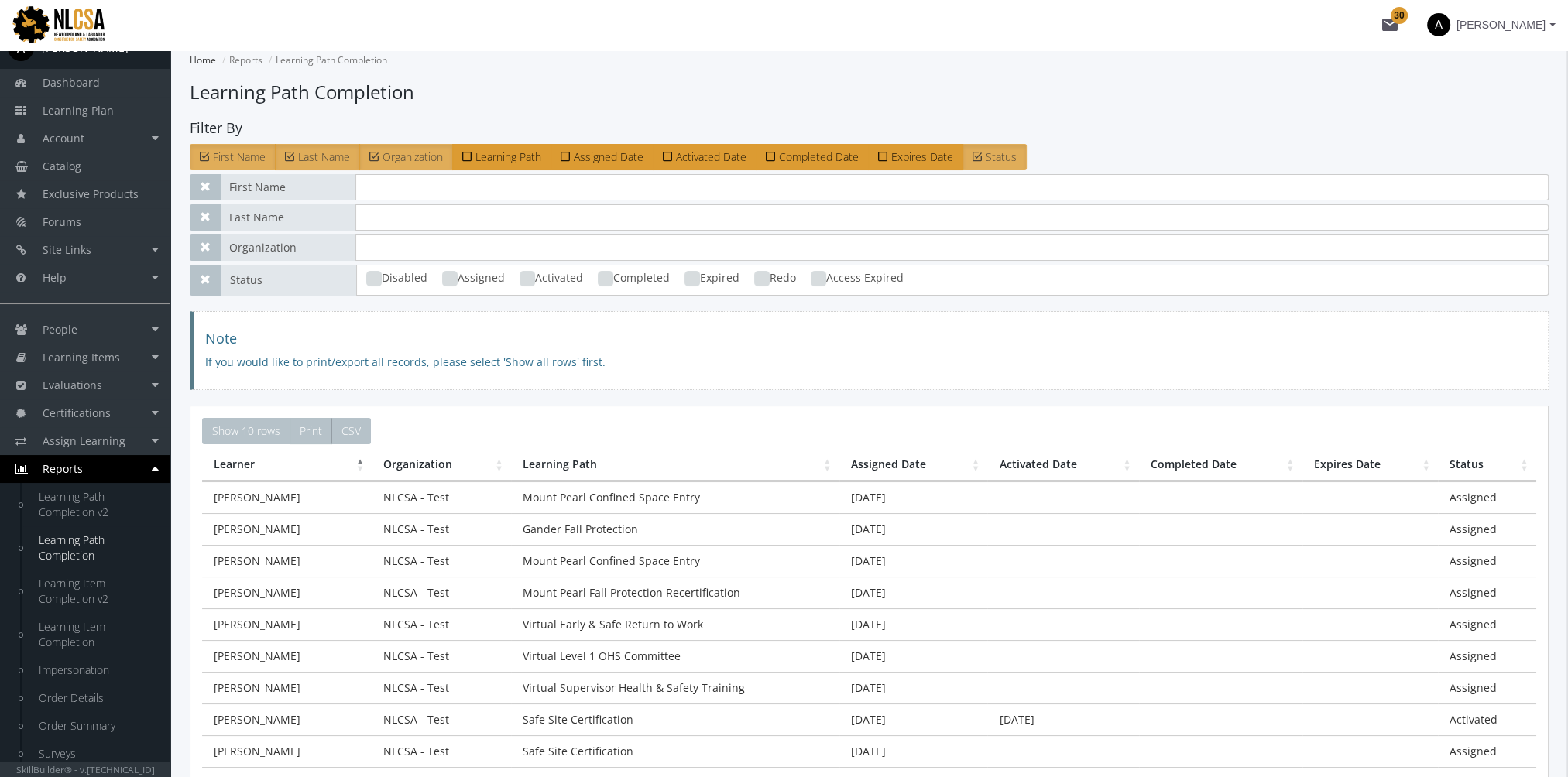
click at [414, 160] on span "Organization" at bounding box center [412, 156] width 60 height 15
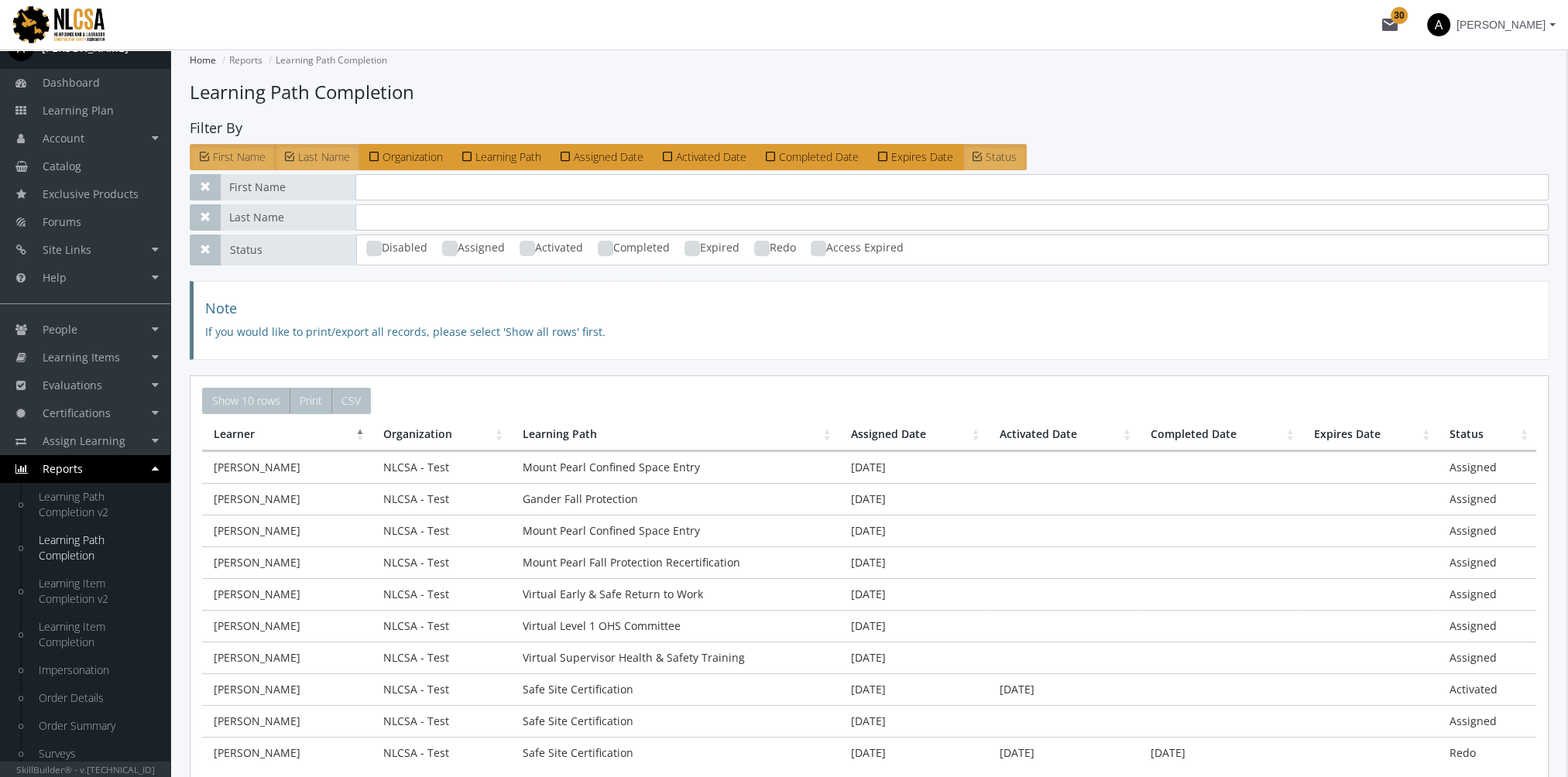
click at [87, 544] on link "Learning Path Completion" at bounding box center [97, 548] width 147 height 44
click at [99, 504] on link "Learning Path Completion v2" at bounding box center [97, 505] width 147 height 44
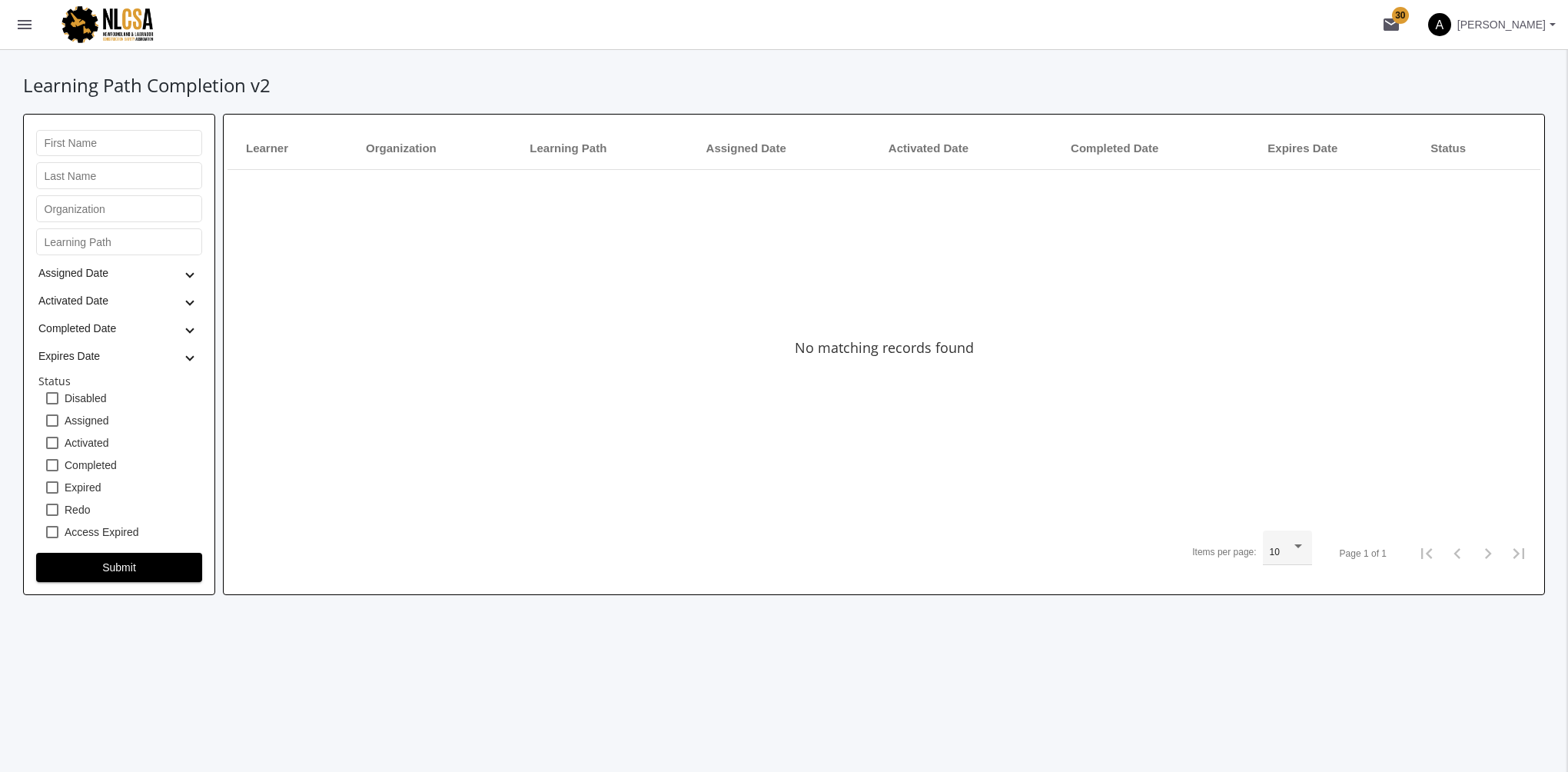
click at [30, 24] on mat-icon "menu" at bounding box center [24, 24] width 18 height 18
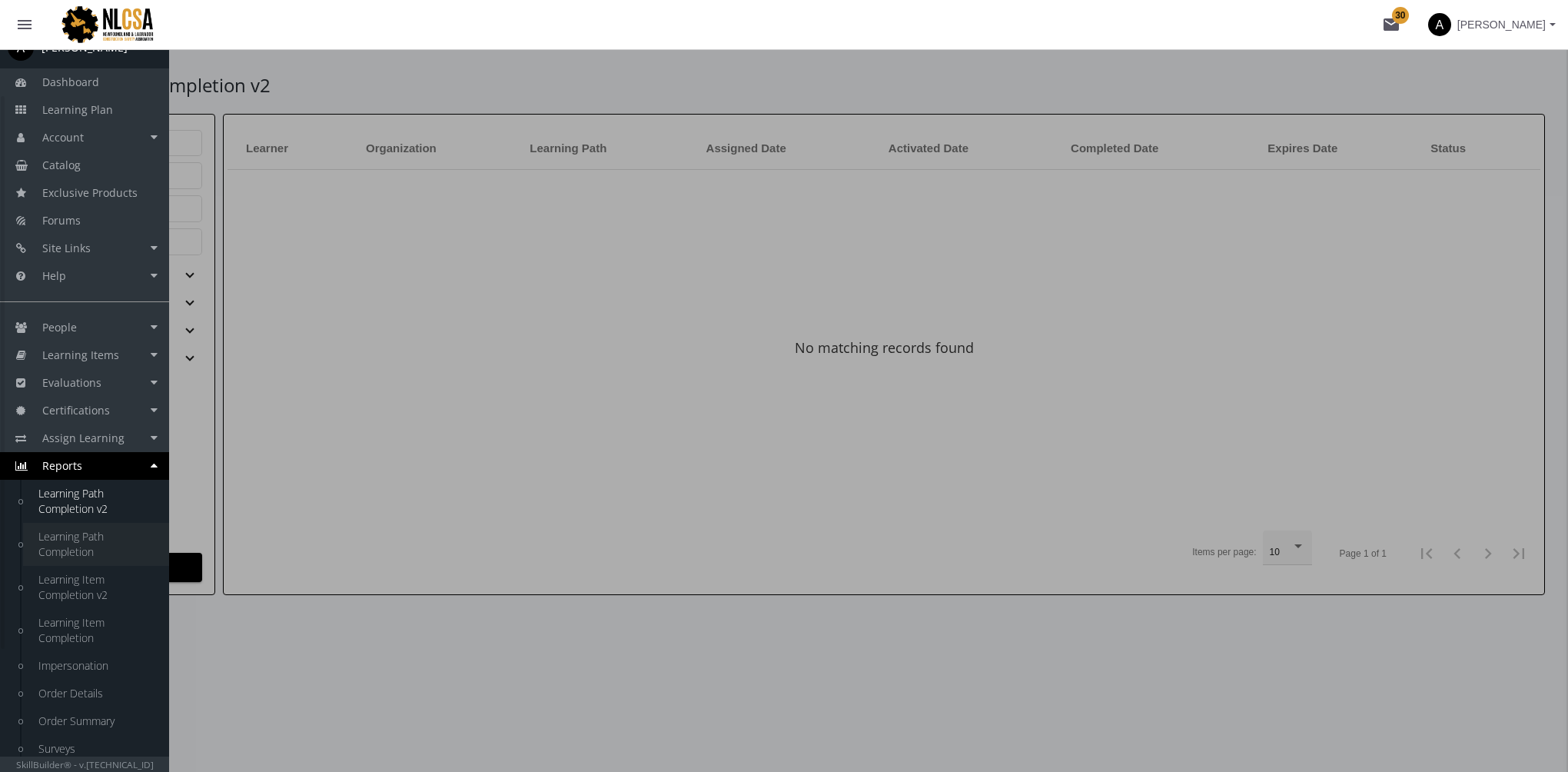
click at [85, 549] on link "Learning Path Completion" at bounding box center [96, 544] width 146 height 43
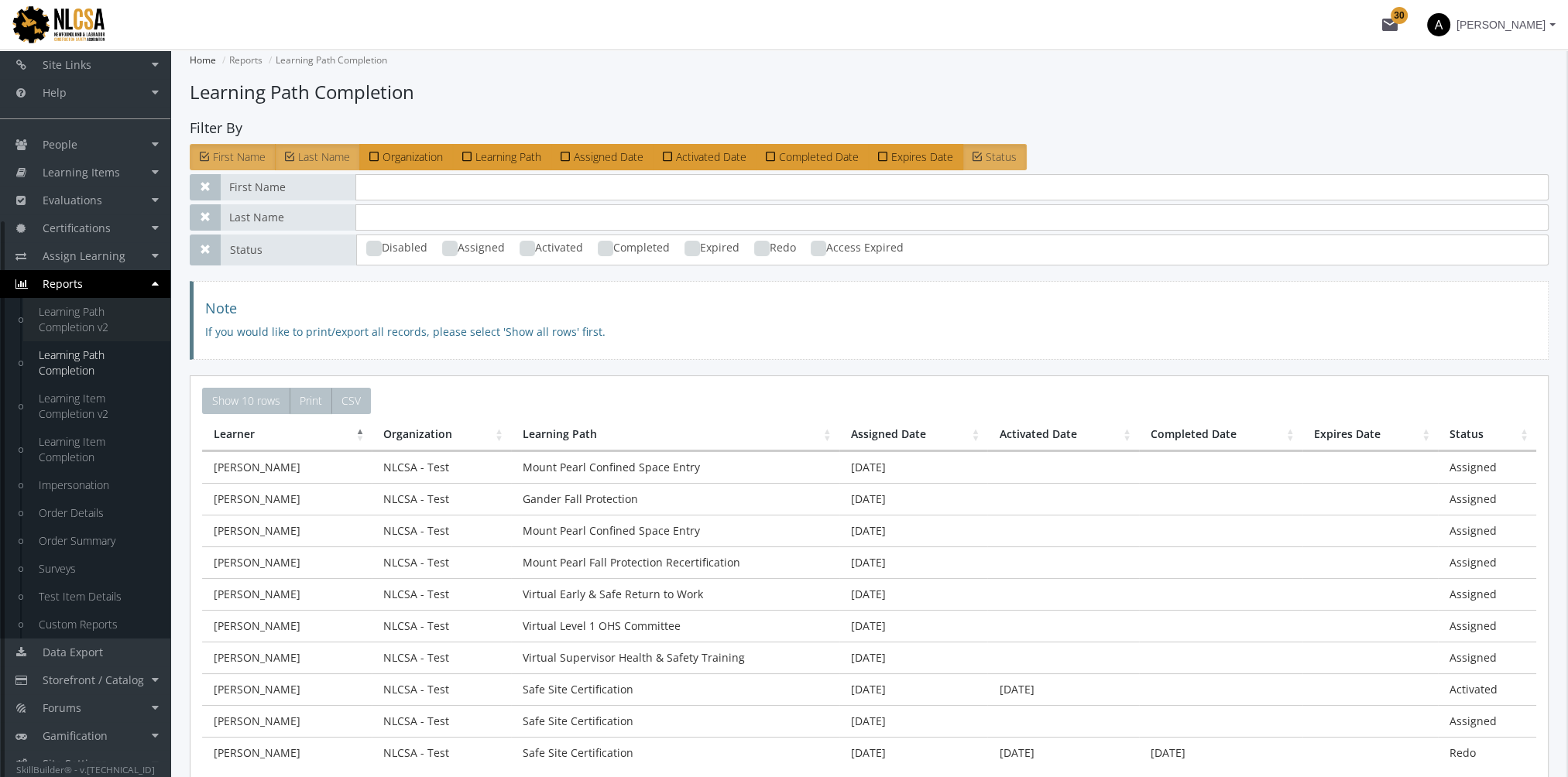
scroll to position [223, 0]
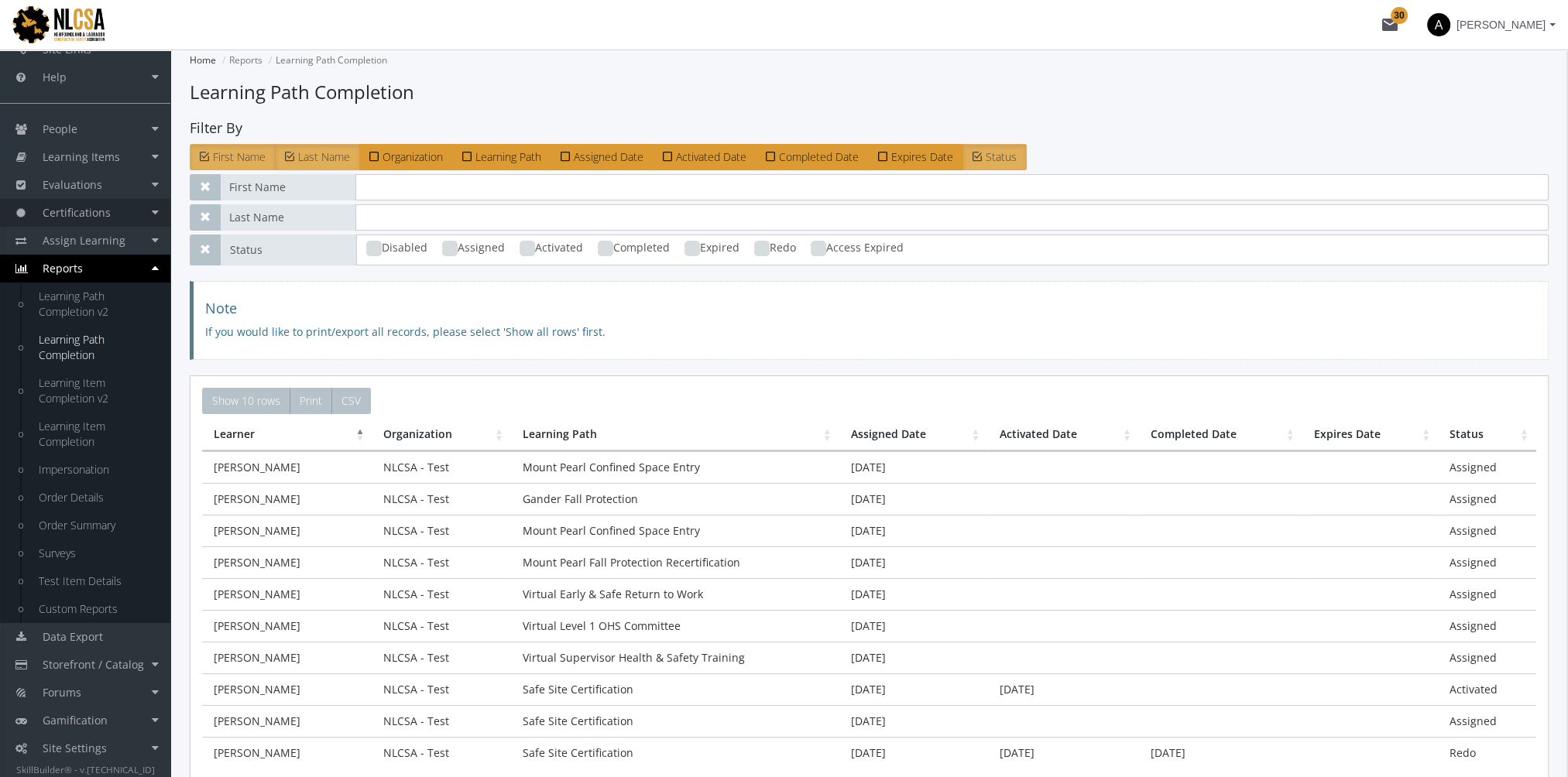
click at [96, 218] on span "Certifications" at bounding box center [77, 212] width 68 height 15
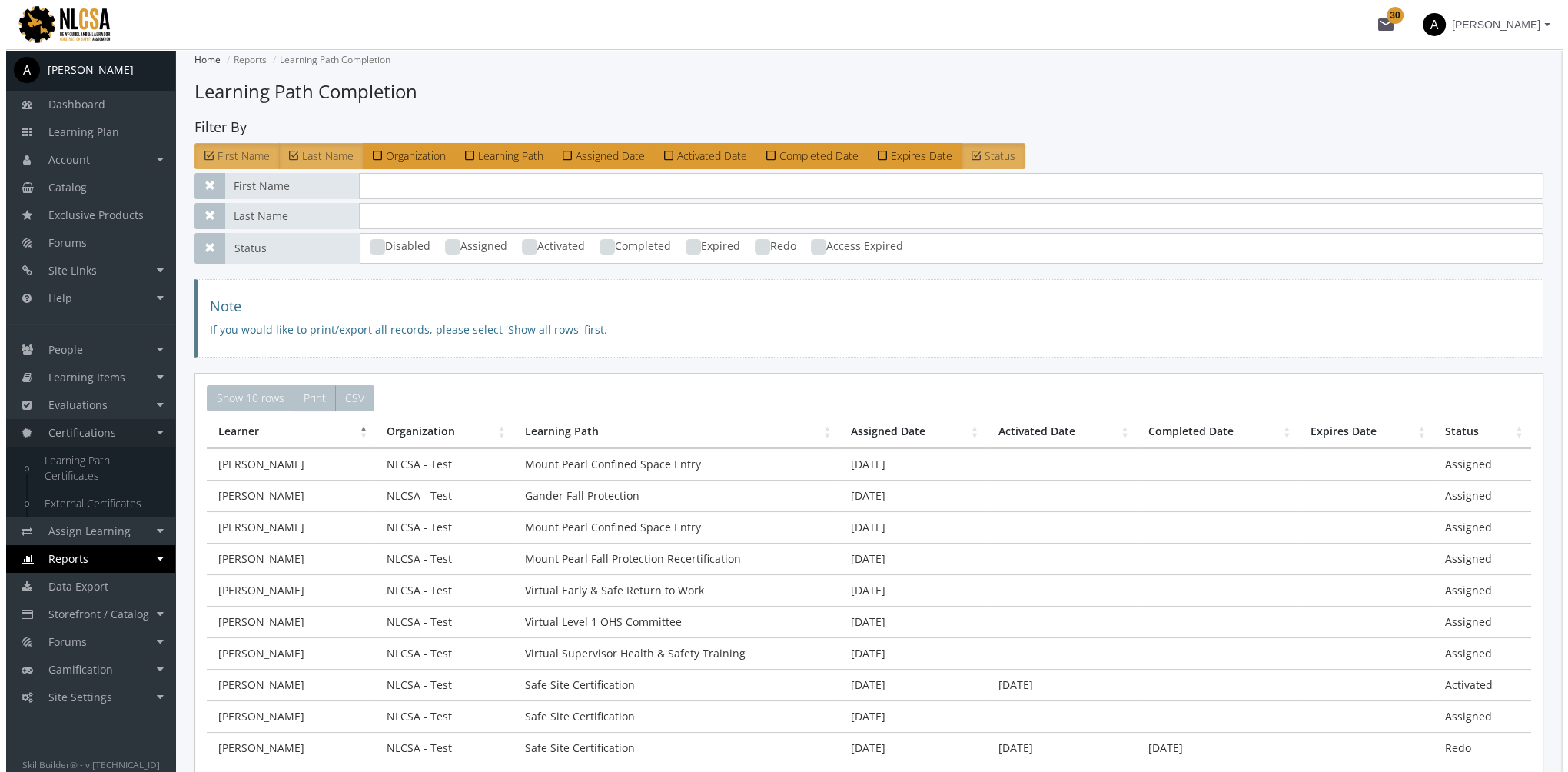
scroll to position [0, 0]
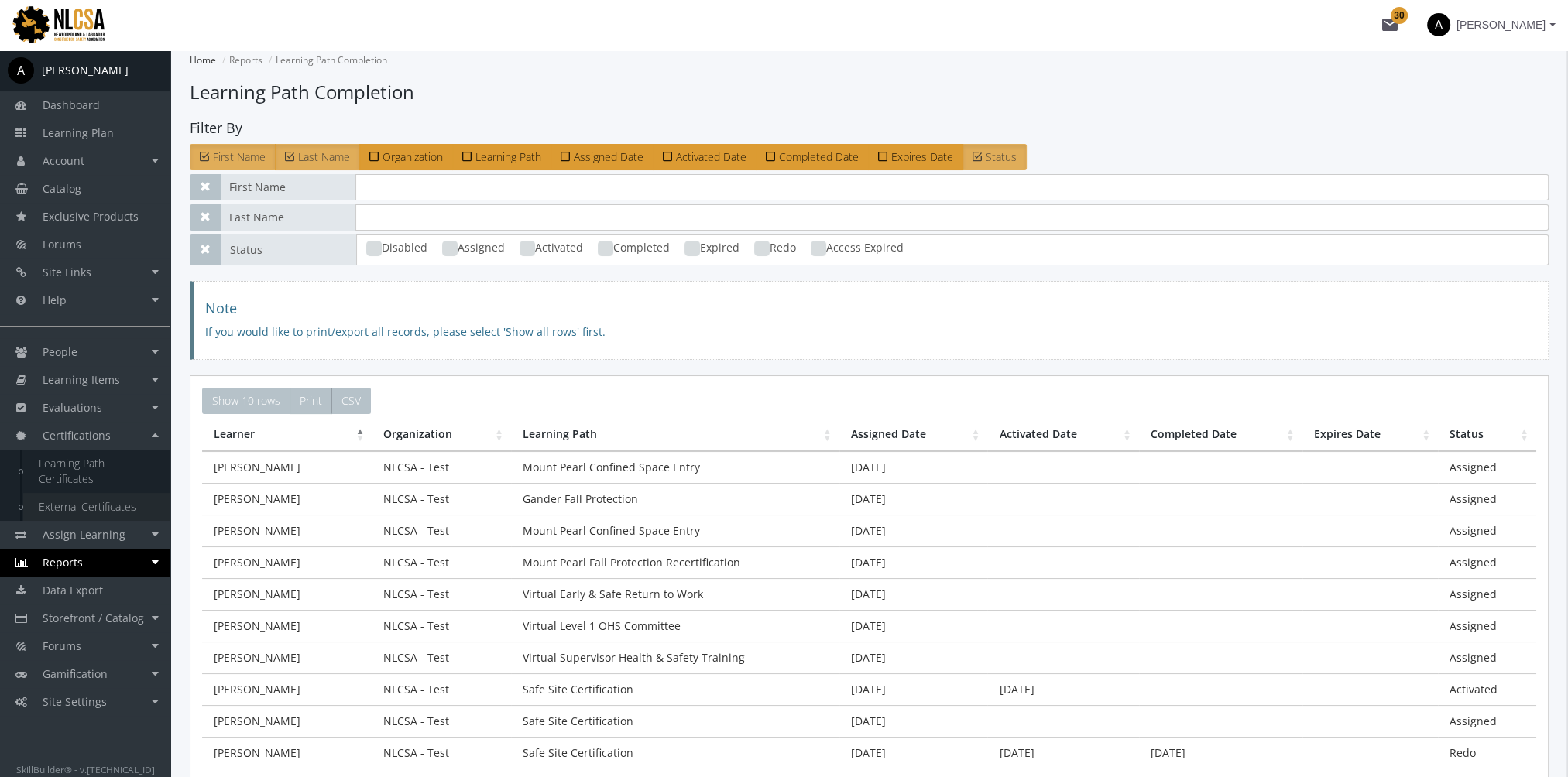
click at [103, 514] on link "External Certificates" at bounding box center [97, 507] width 147 height 28
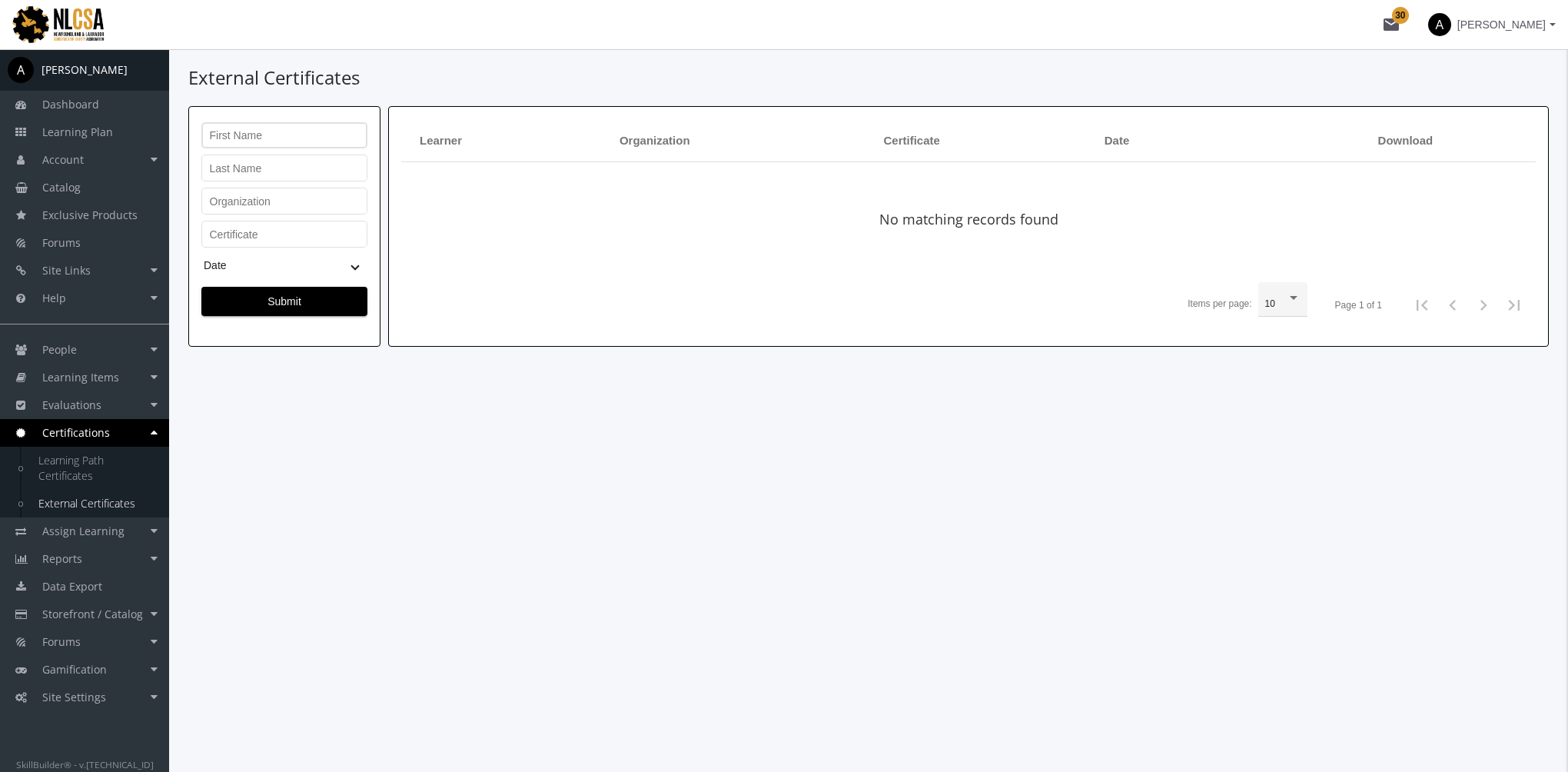
click at [318, 145] on div "First Name" at bounding box center [284, 134] width 150 height 29
type input "Ken"
type input "f"
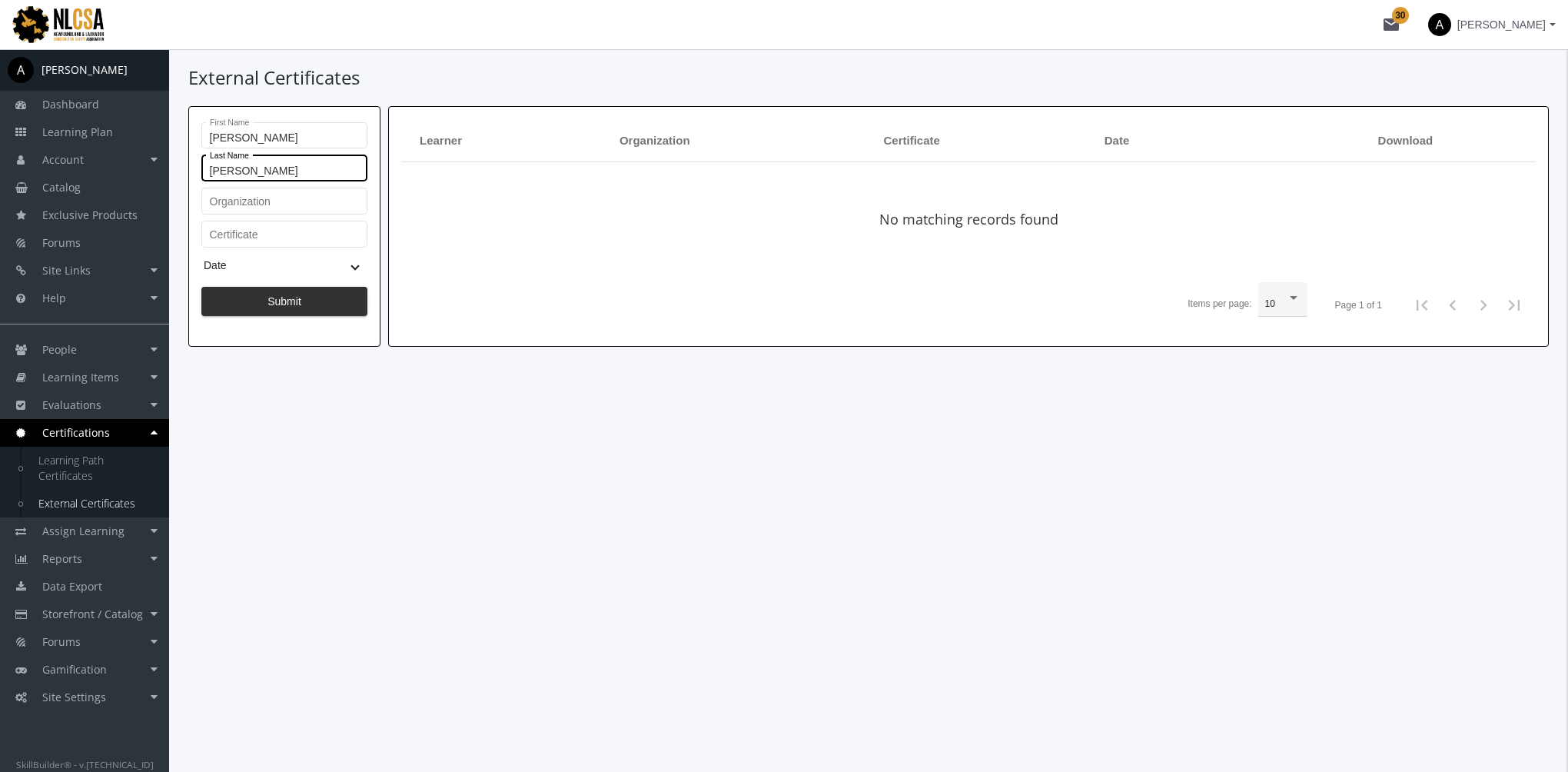
type input "Flesher"
click at [324, 298] on span "Submit" at bounding box center [284, 302] width 139 height 28
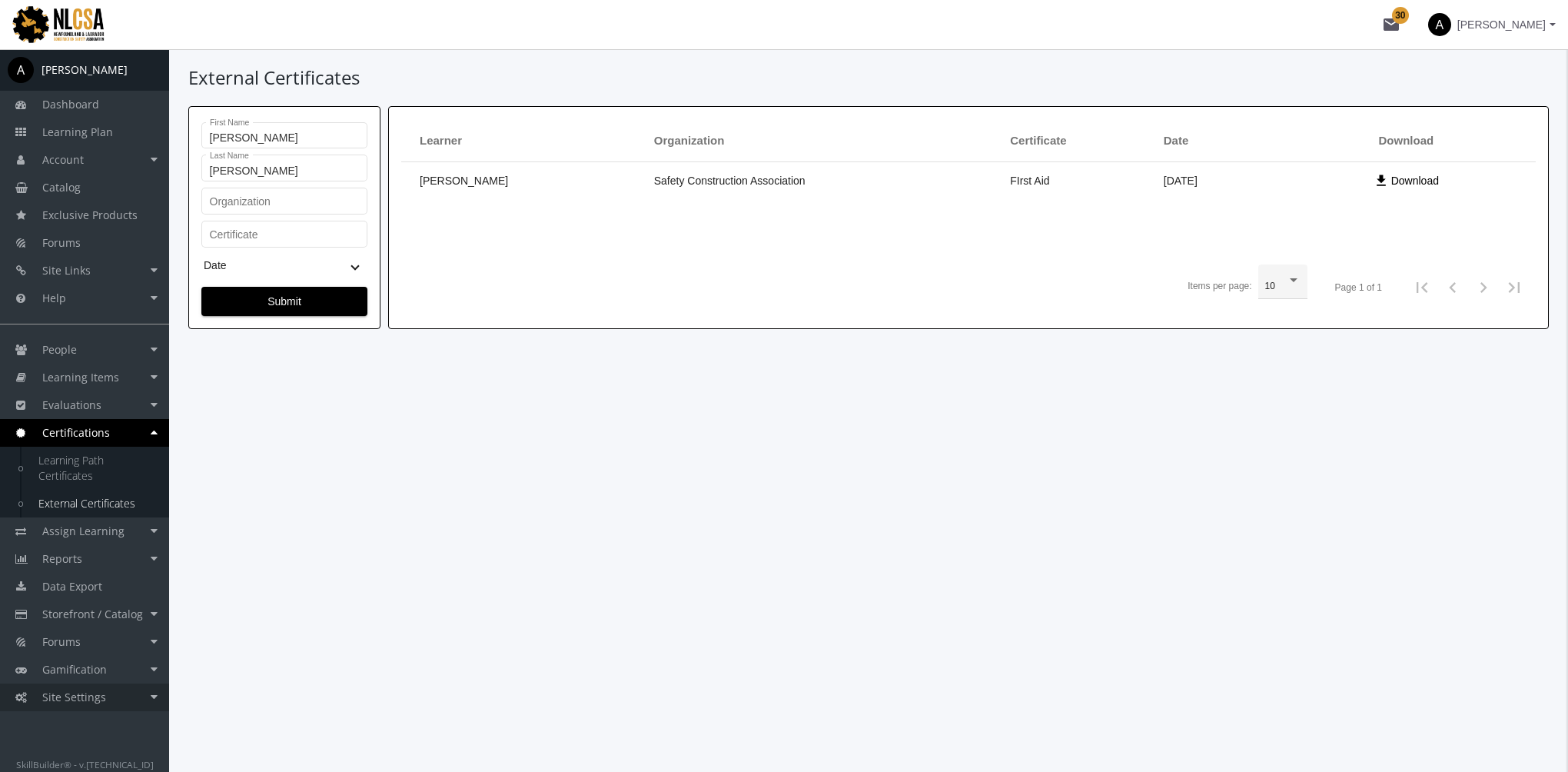
click at [126, 699] on link "Site Settings" at bounding box center [84, 697] width 169 height 28
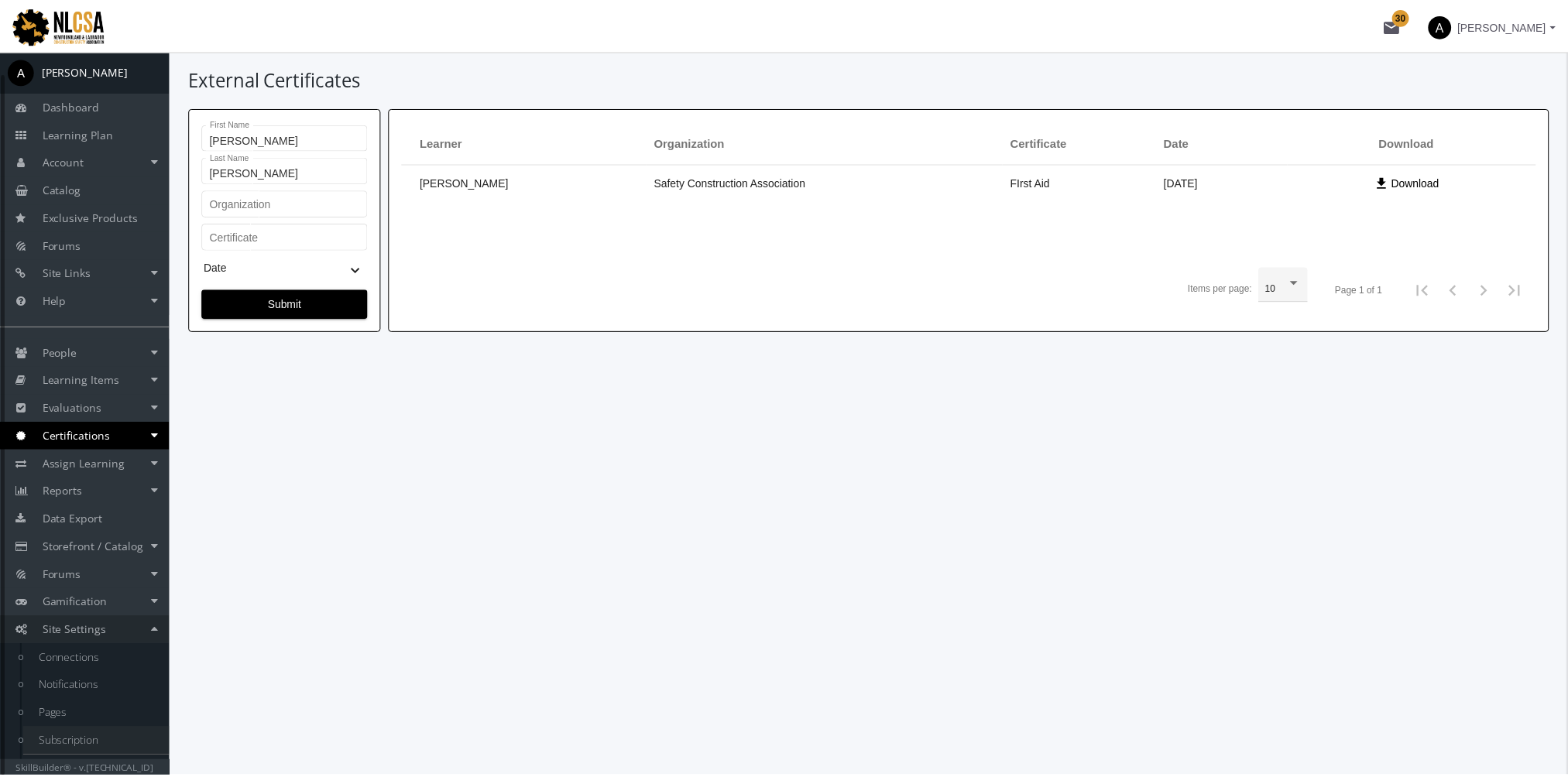
scroll to position [23, 0]
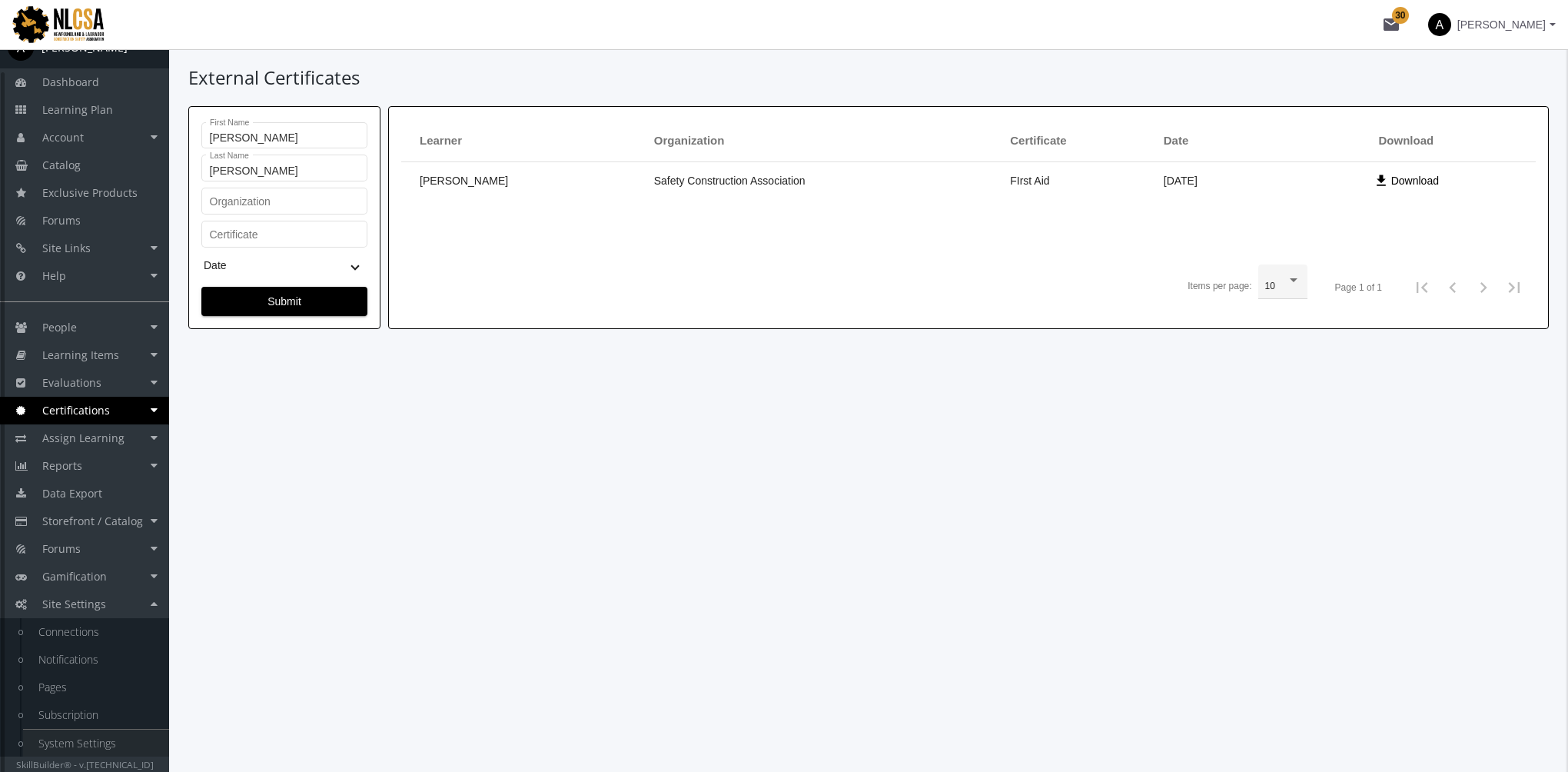
click at [101, 736] on link "System Settings" at bounding box center [96, 743] width 146 height 28
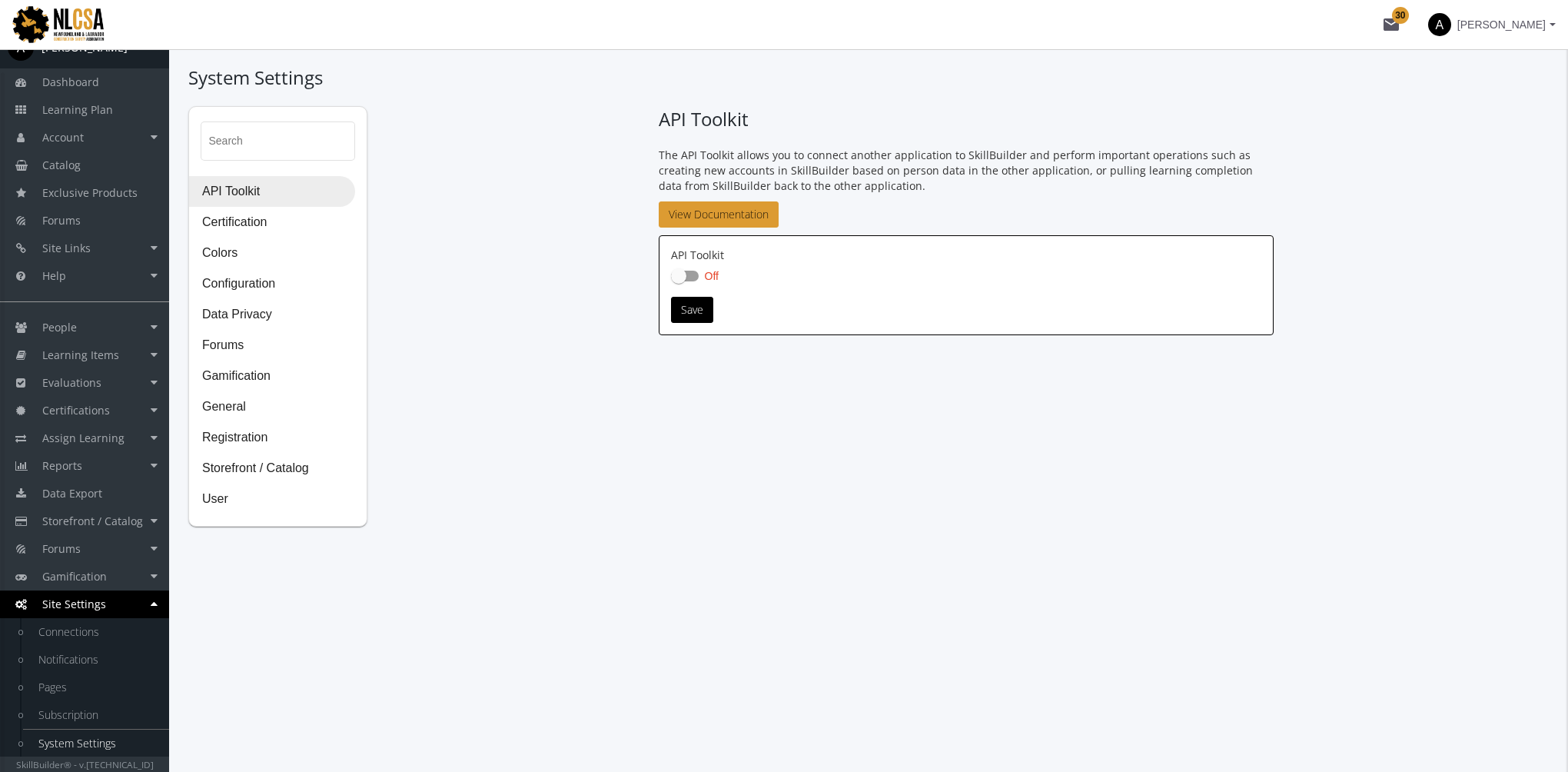
checkbox input "true"
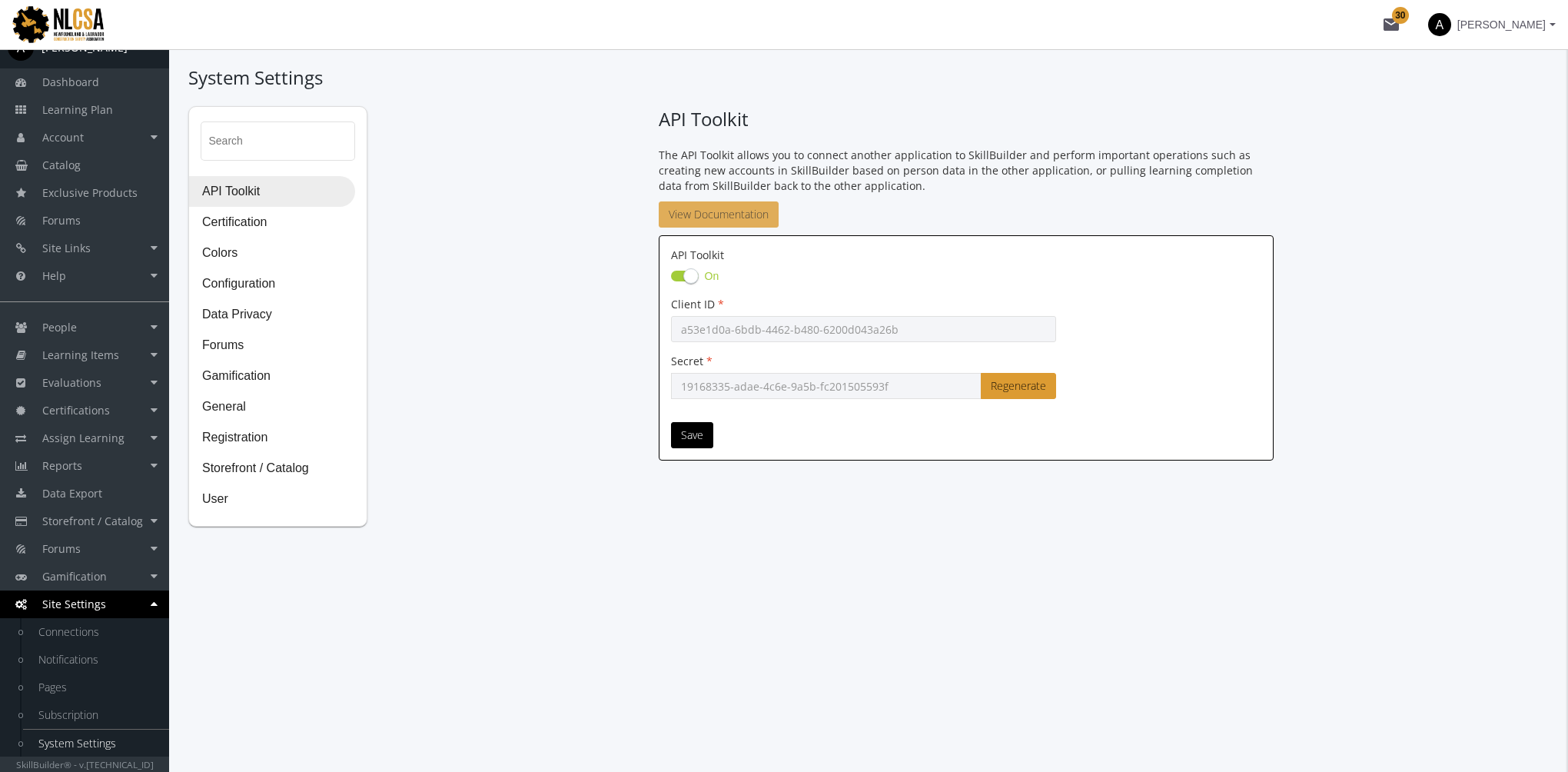
click at [707, 208] on link "View Documentation" at bounding box center [718, 214] width 120 height 26
click at [222, 497] on span "User" at bounding box center [272, 499] width 165 height 30
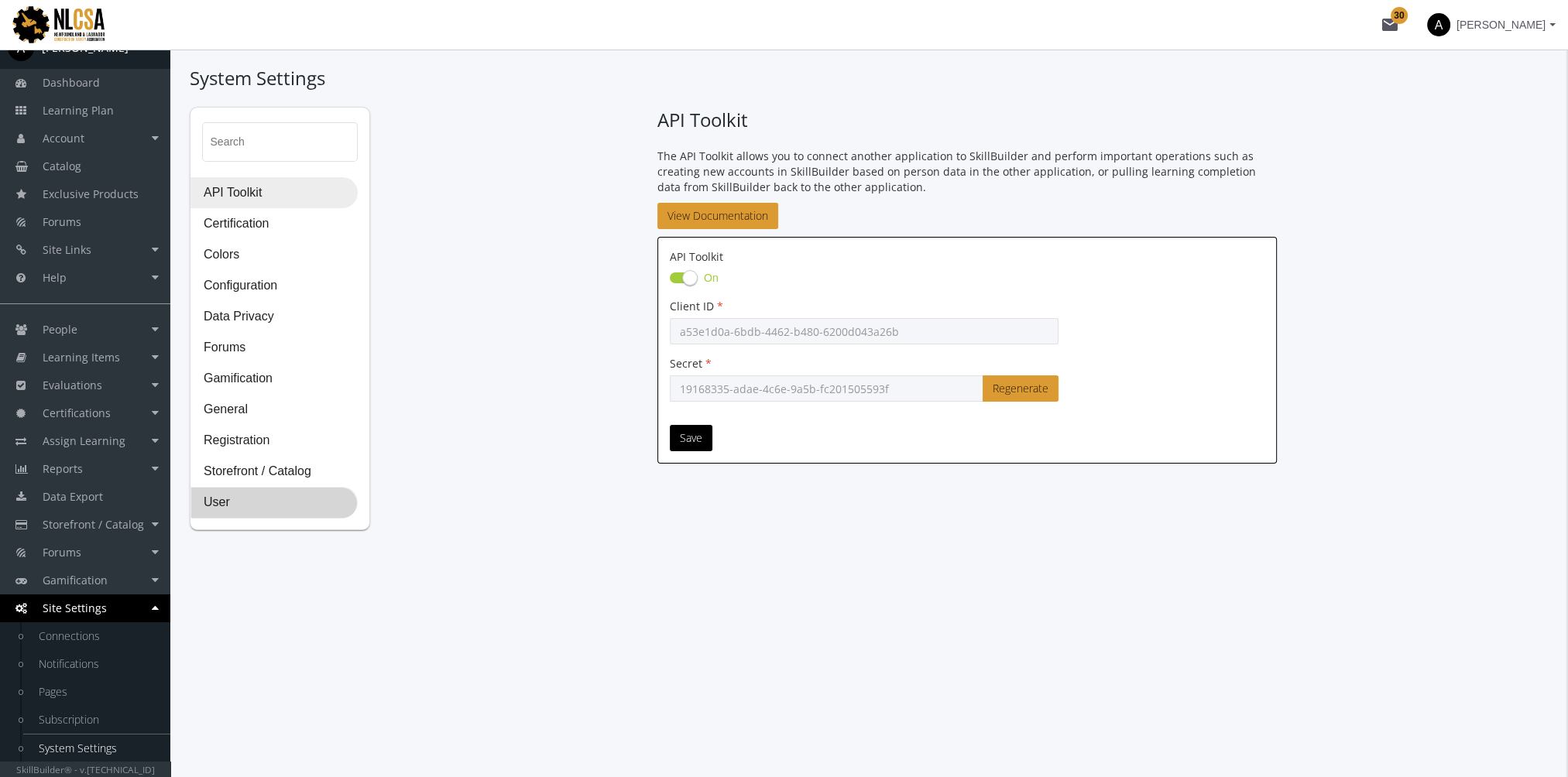
select select "2: 3"
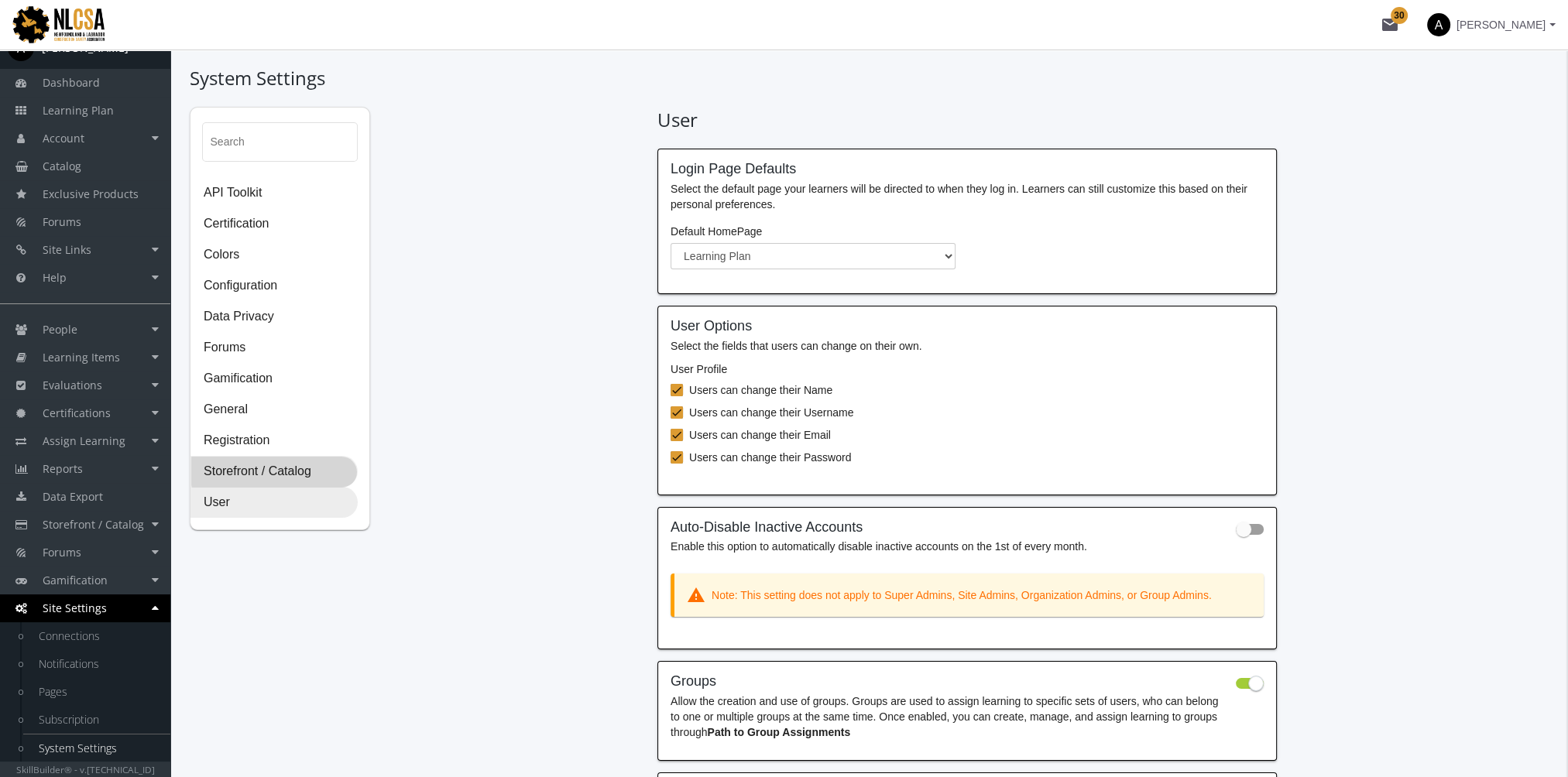
click at [285, 464] on span "Storefront / Catalog" at bounding box center [274, 472] width 166 height 31
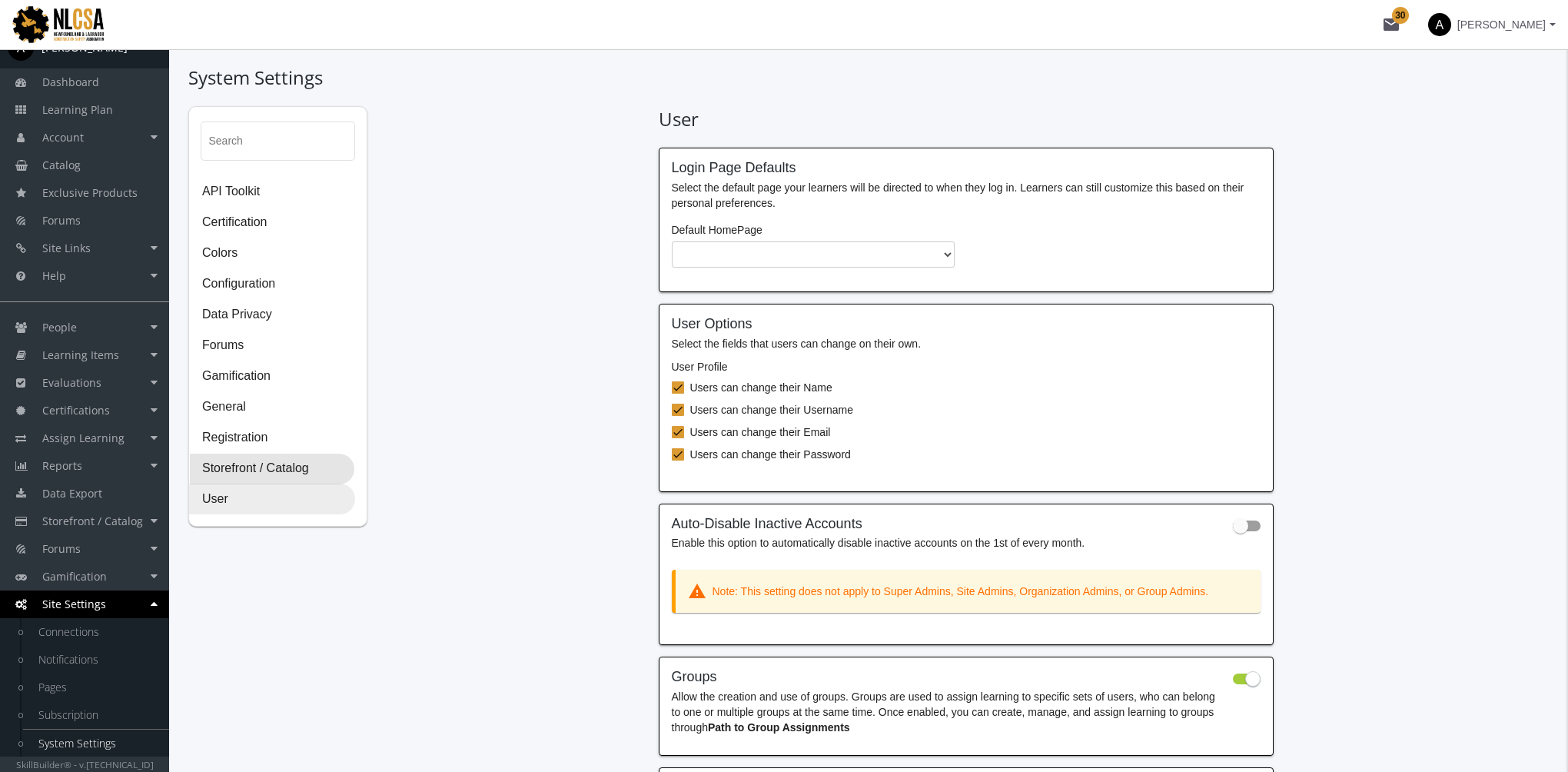
select select "2: CAD"
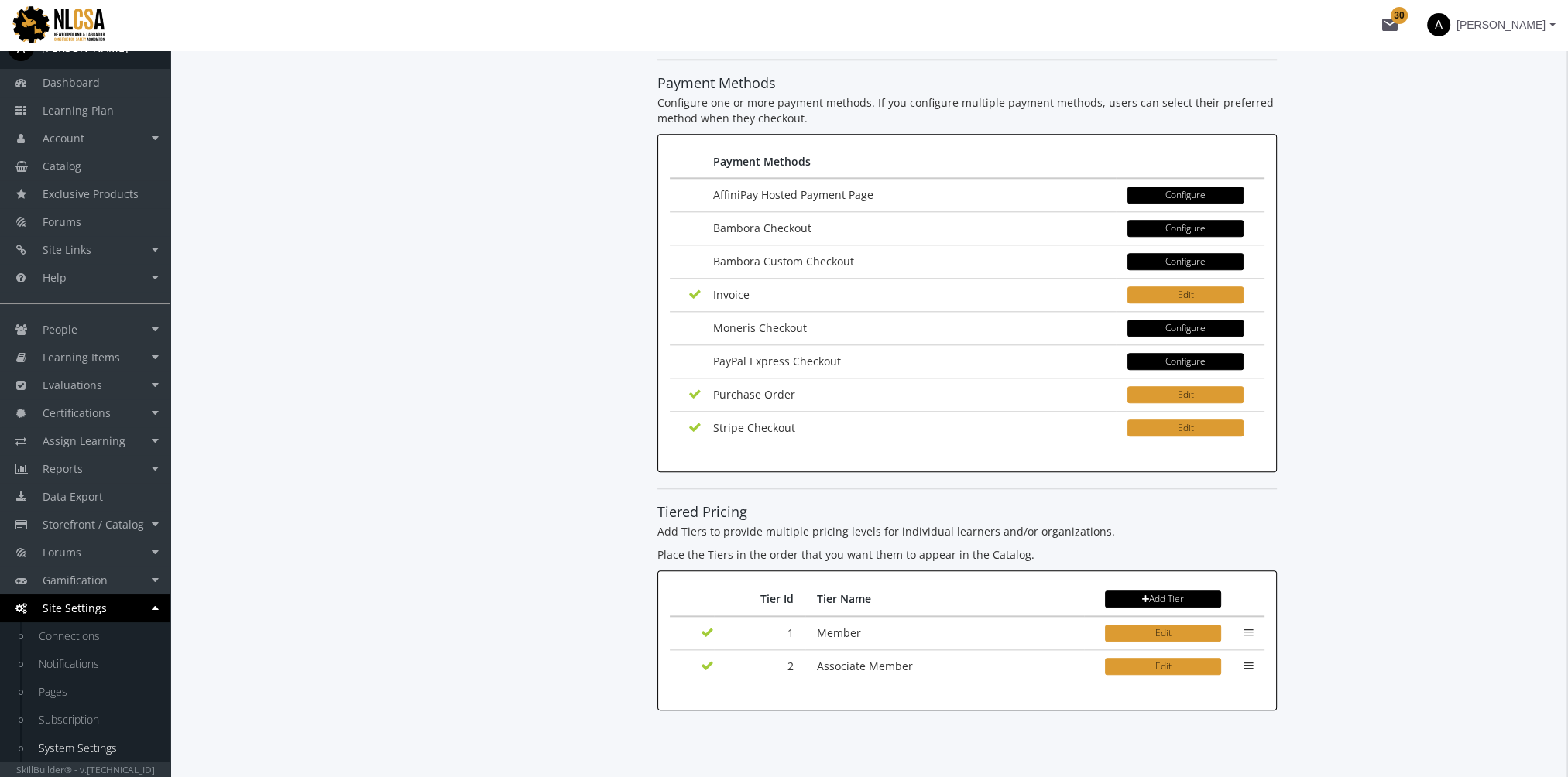
scroll to position [1918, 0]
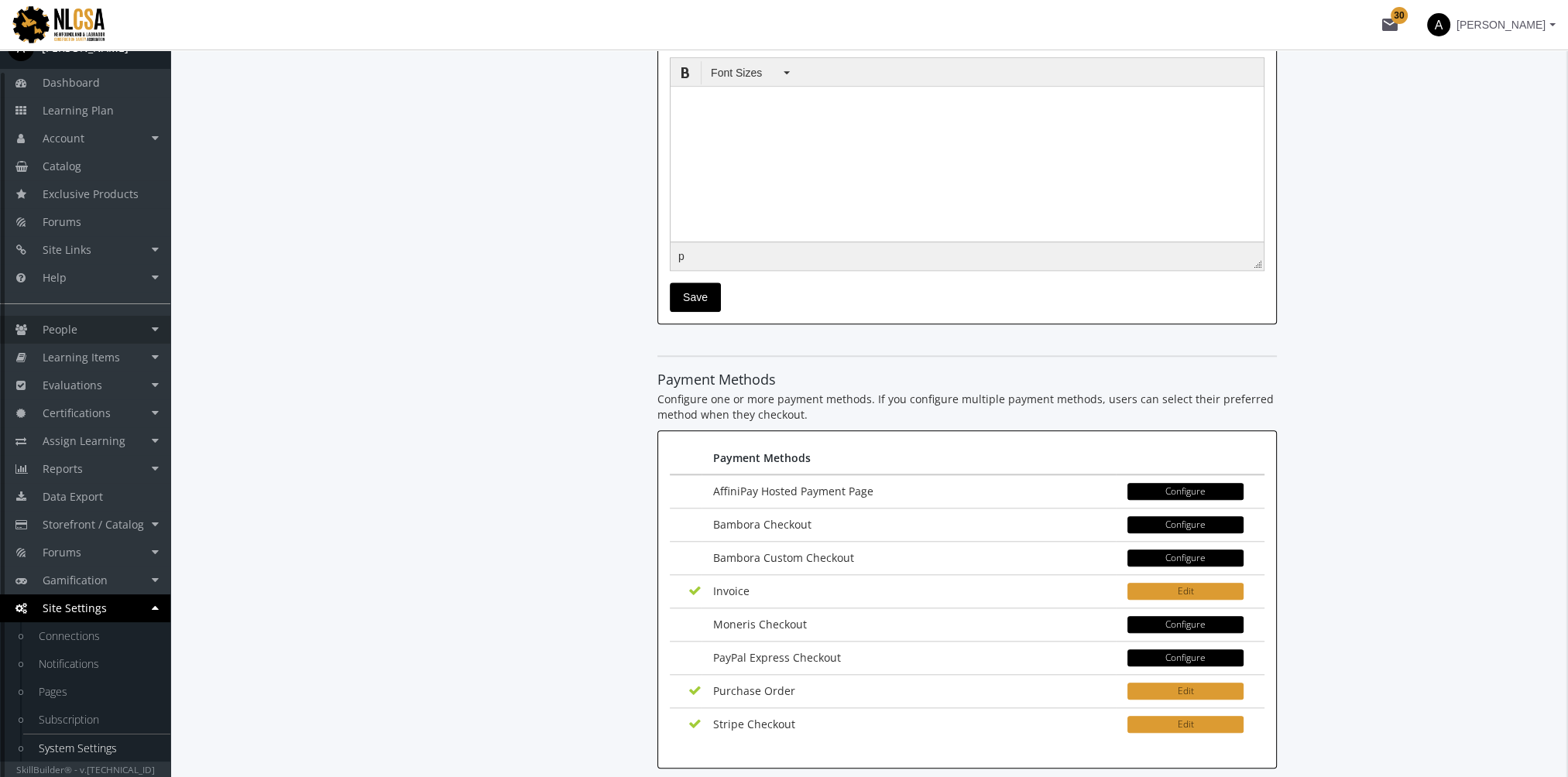
click at [124, 329] on link "People" at bounding box center [85, 330] width 170 height 28
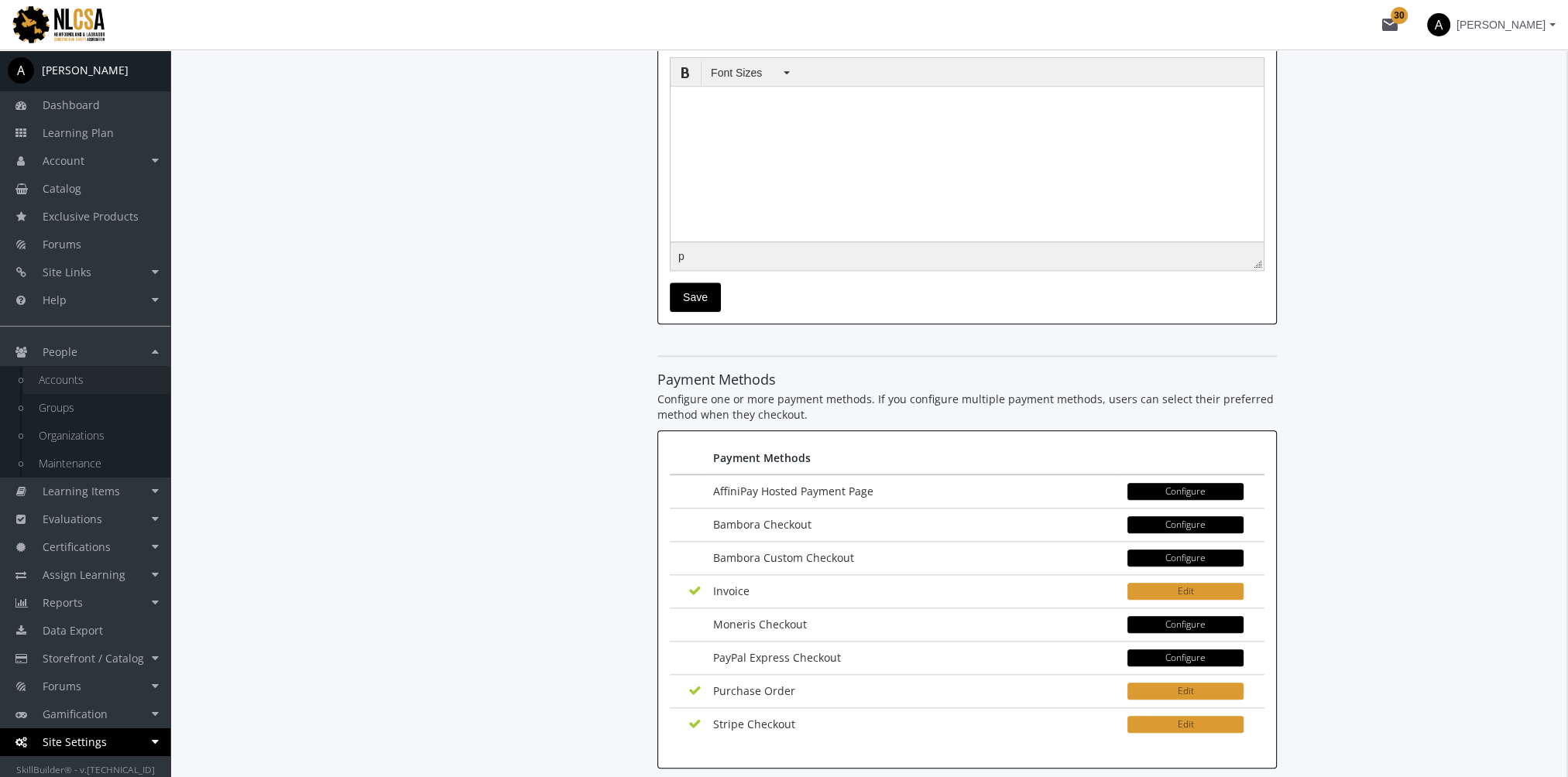
click at [112, 386] on link "Accounts" at bounding box center [97, 380] width 147 height 28
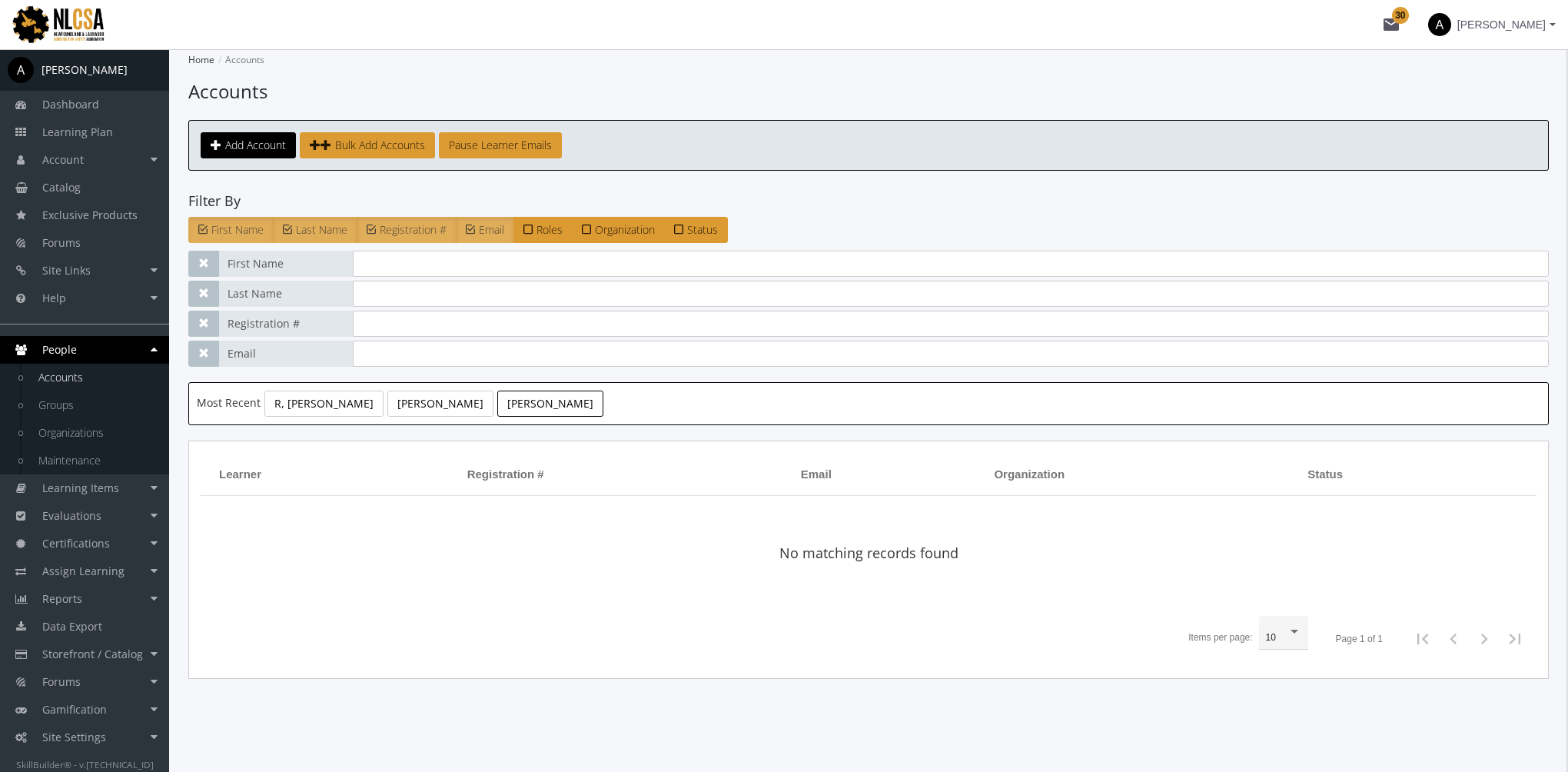
click at [497, 402] on link "Ramchandani, Amit" at bounding box center [550, 404] width 106 height 26
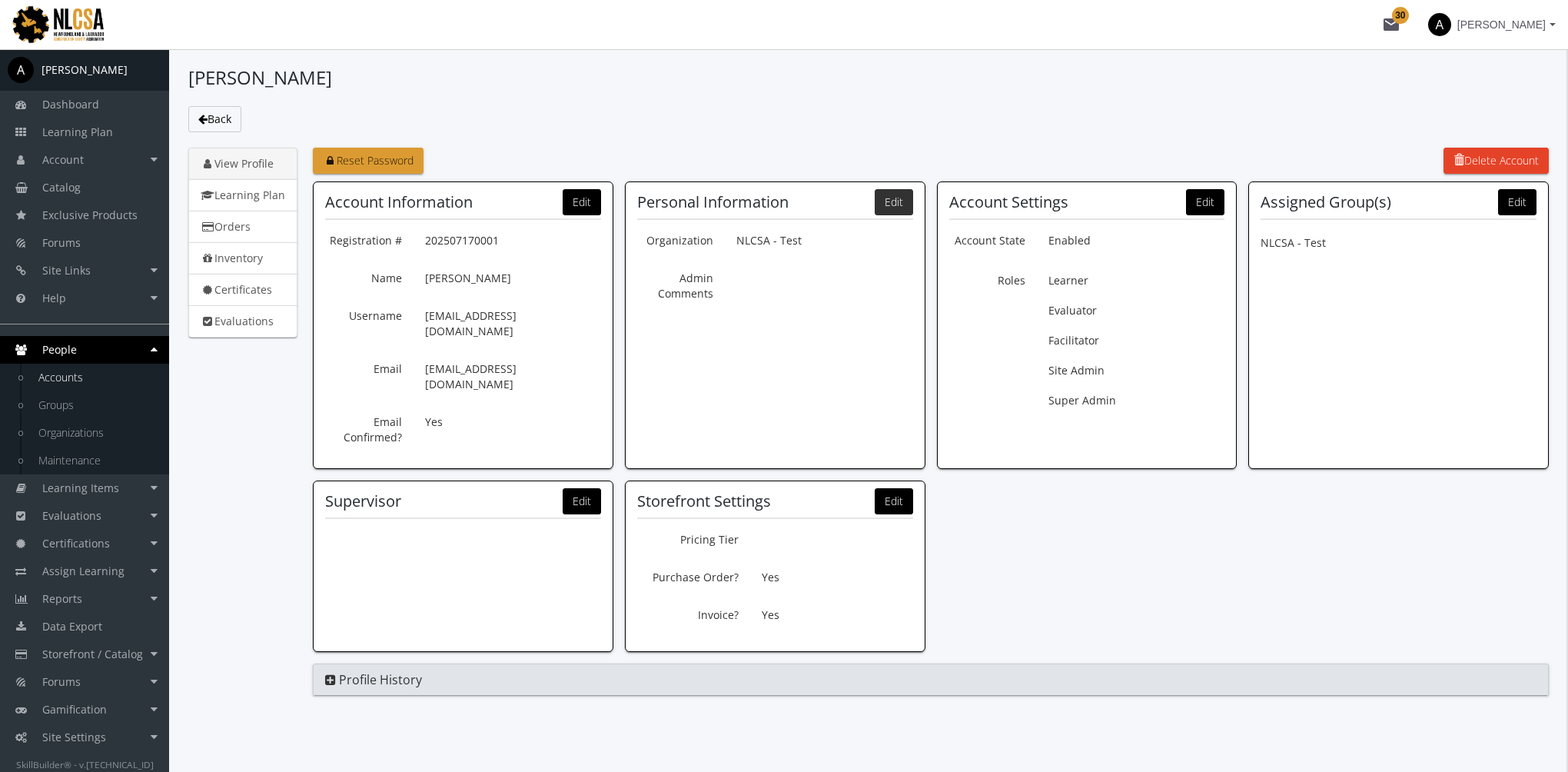
click at [877, 204] on button "Edit" at bounding box center [894, 202] width 38 height 26
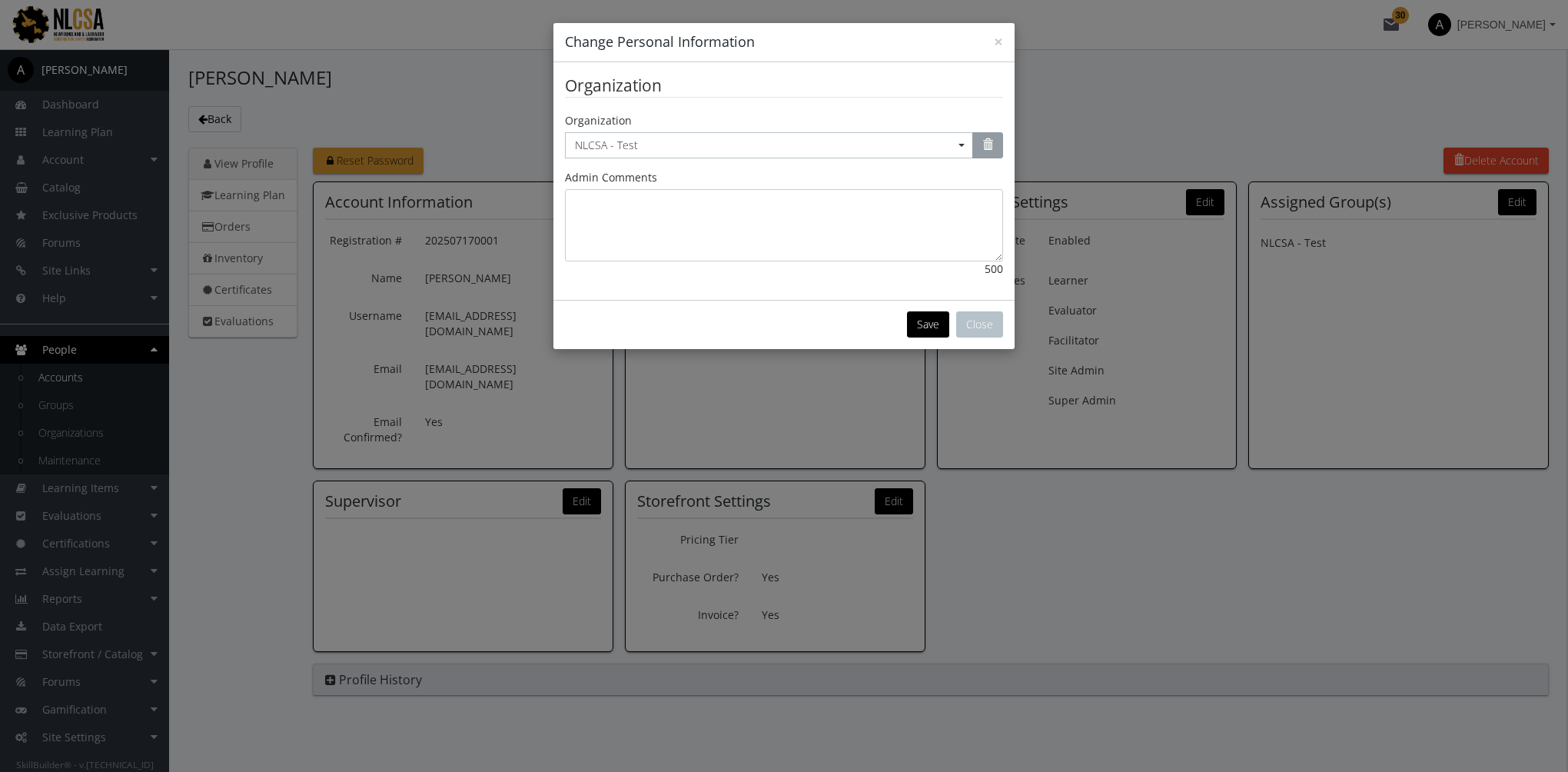
click at [980, 136] on button "button" at bounding box center [987, 146] width 30 height 26
click at [924, 324] on button "Save" at bounding box center [928, 324] width 42 height 26
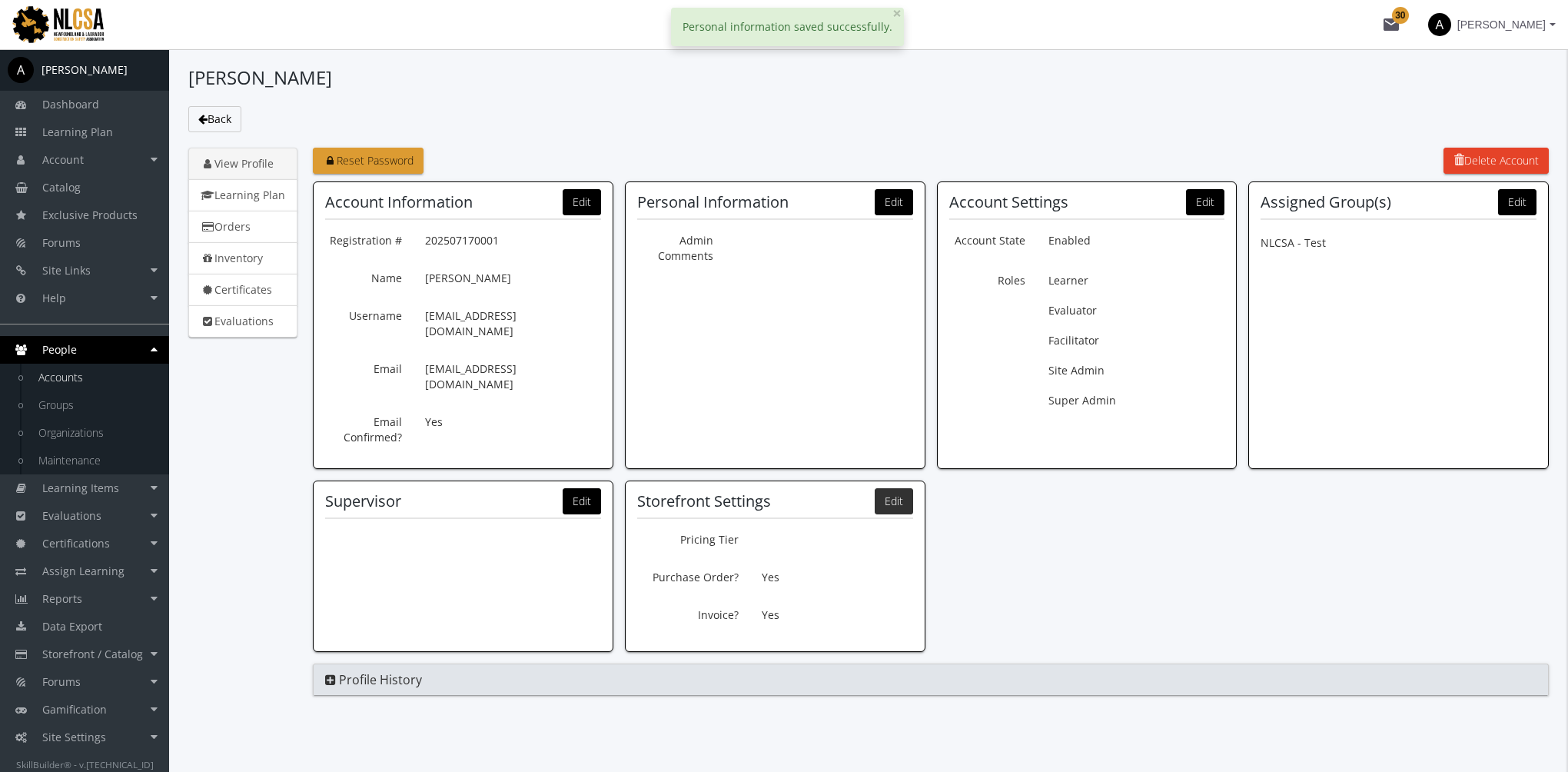
click at [897, 488] on button "Edit" at bounding box center [894, 501] width 38 height 26
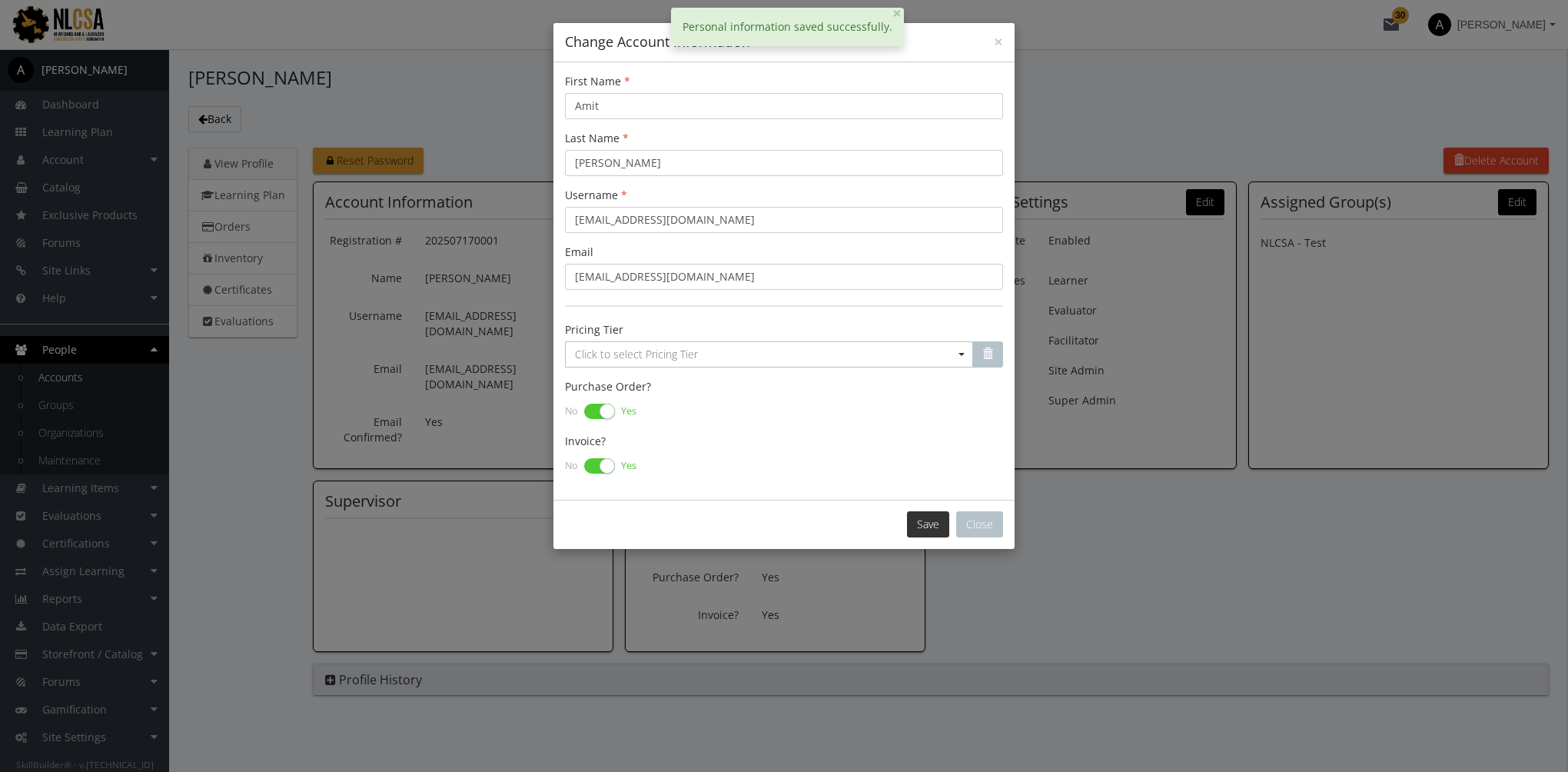
click at [923, 521] on button "Save" at bounding box center [928, 524] width 42 height 26
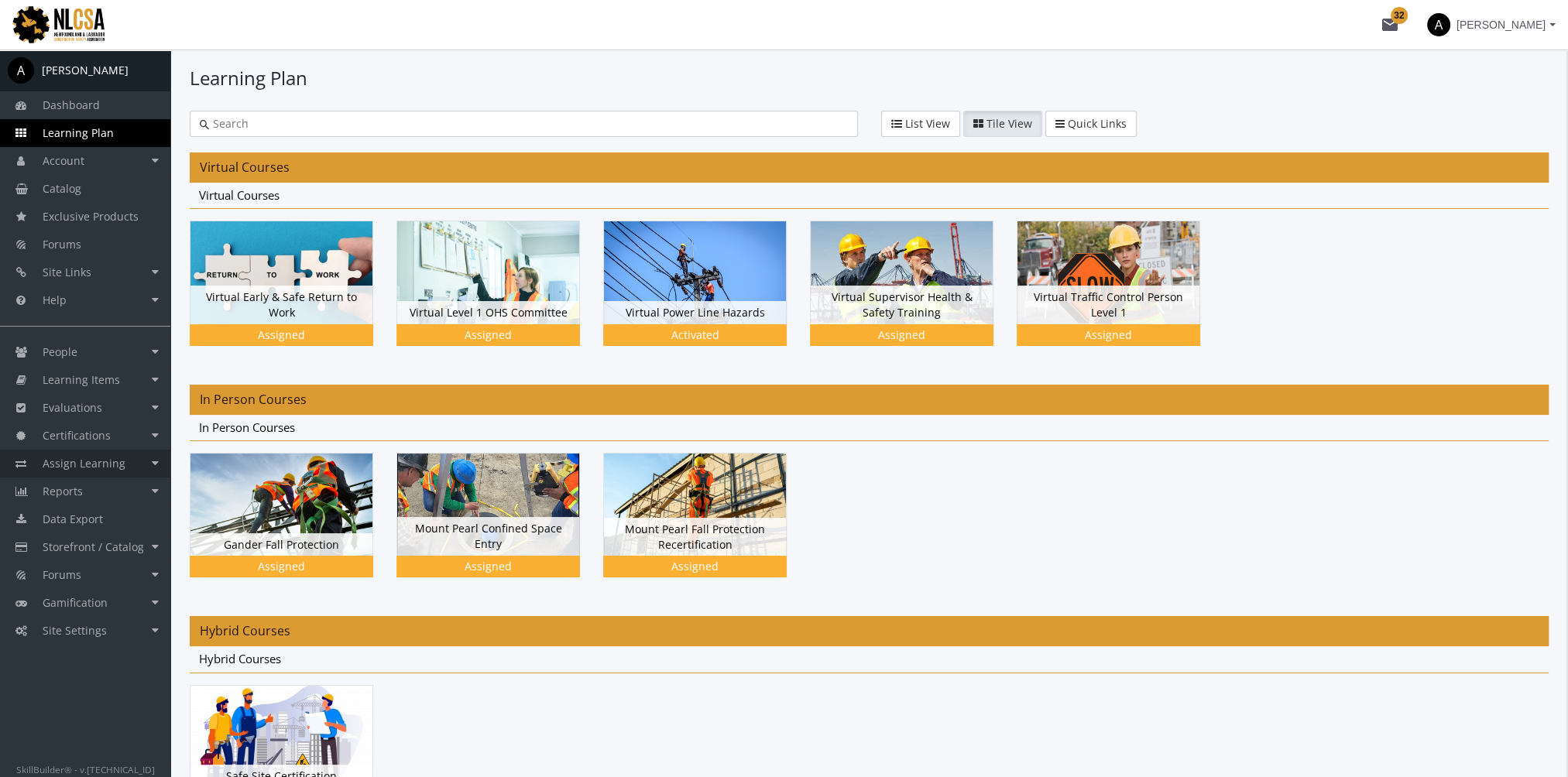
click at [133, 457] on link "Assign Learning" at bounding box center [85, 464] width 170 height 28
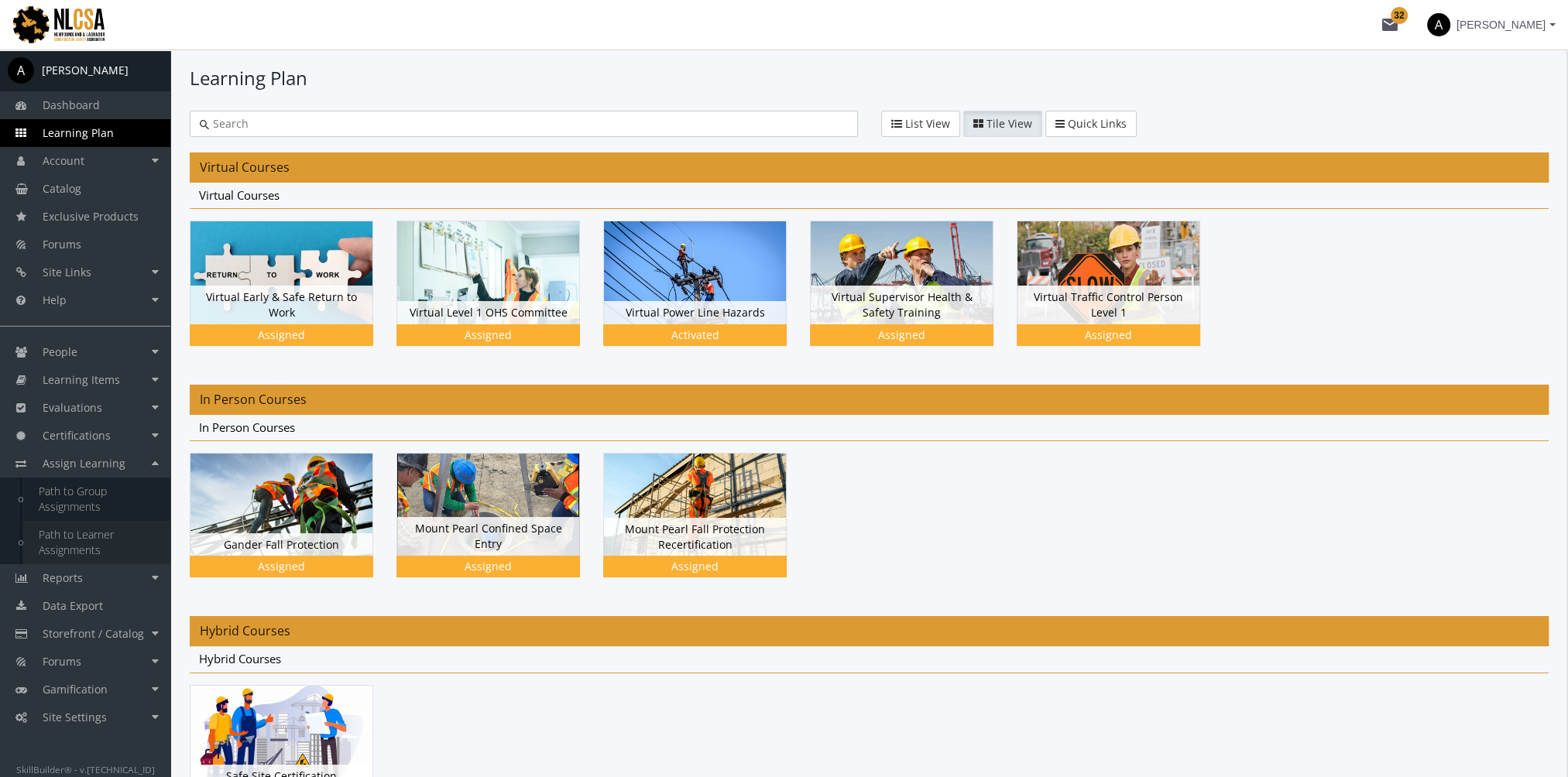
click at [93, 536] on link "Path to Learner Assignments" at bounding box center [97, 542] width 147 height 44
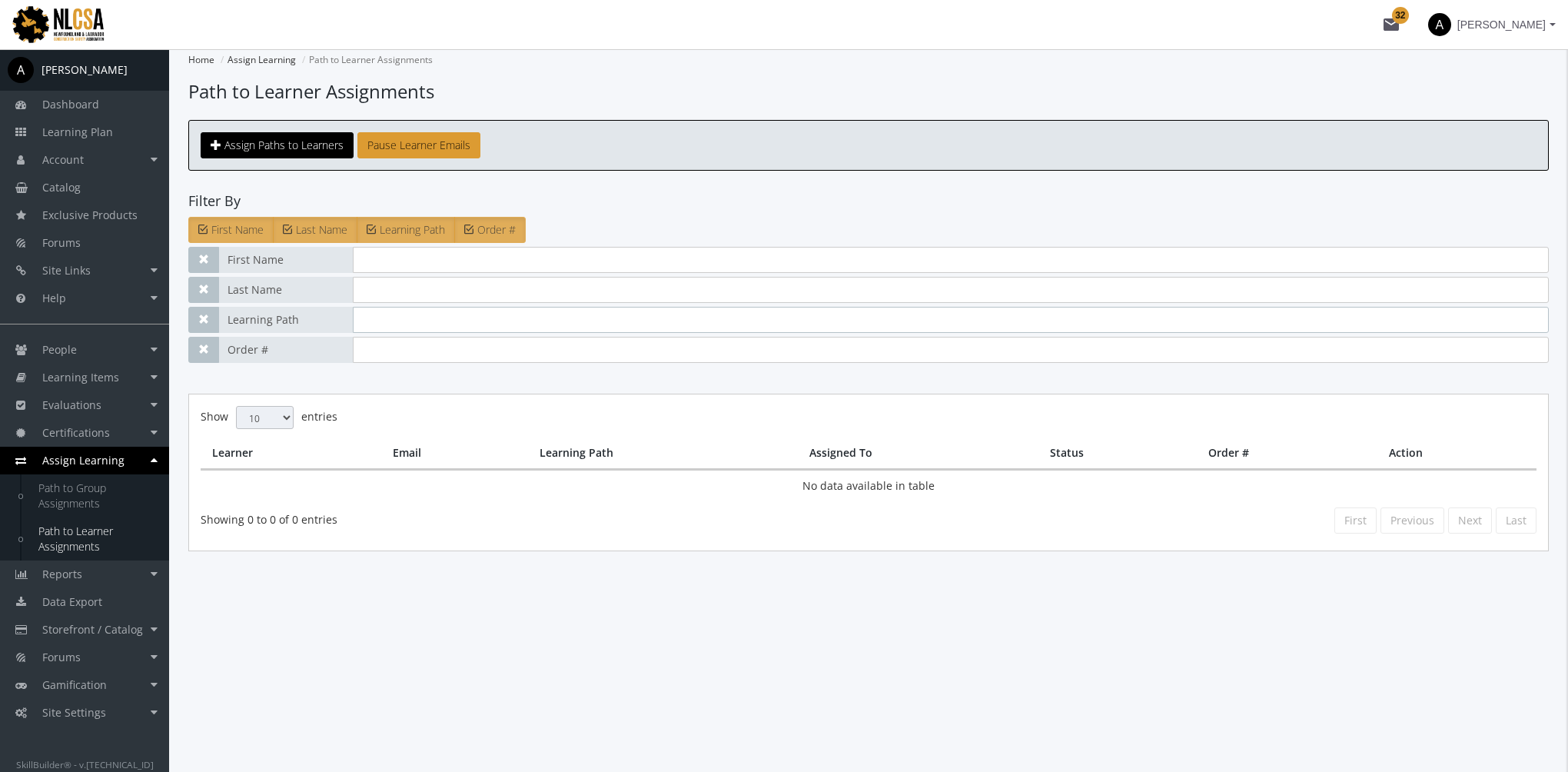
click at [431, 323] on input "text" at bounding box center [950, 320] width 1196 height 26
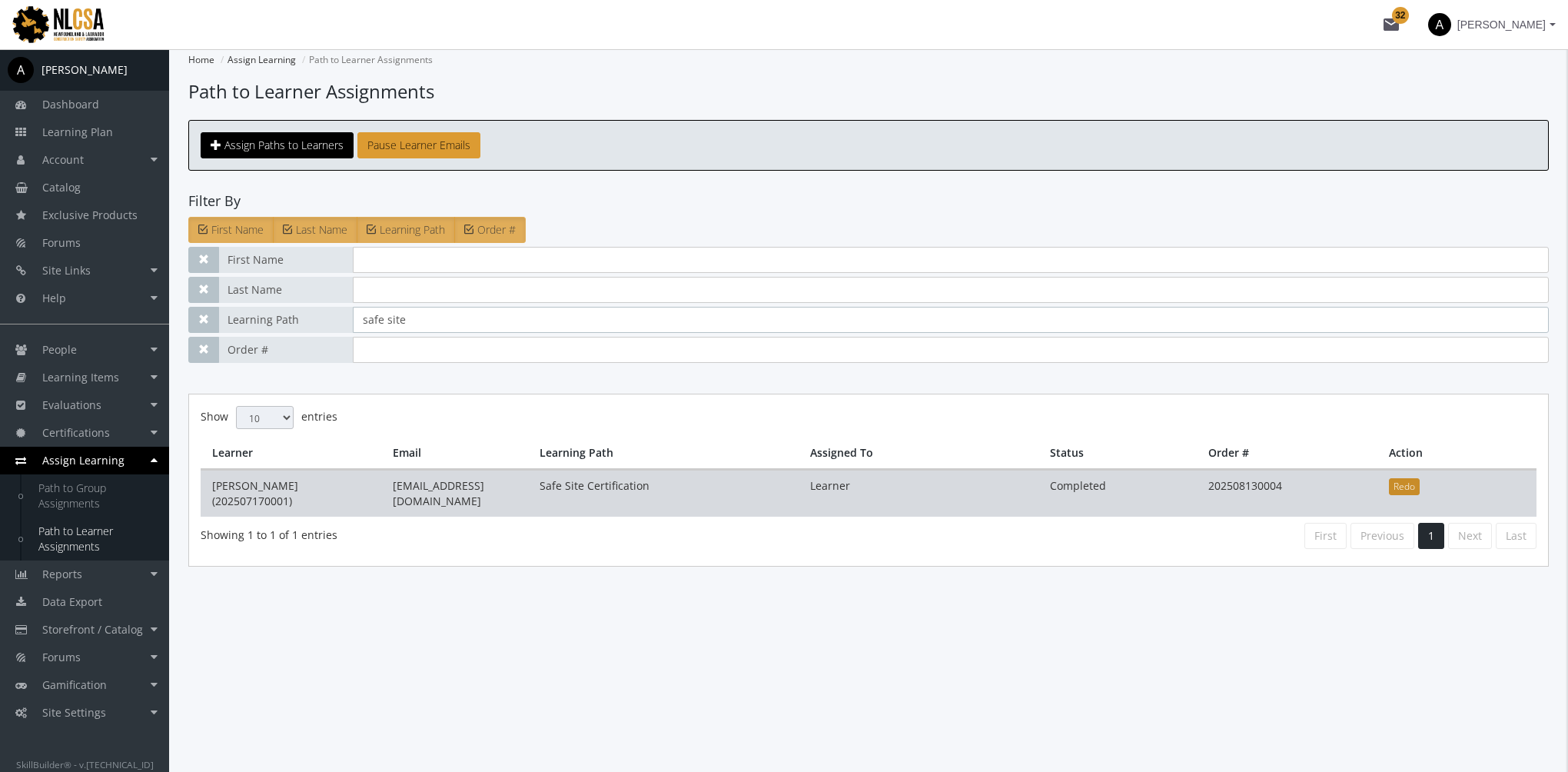
type input "safe site"
click at [1409, 481] on button "Redo" at bounding box center [1403, 487] width 30 height 17
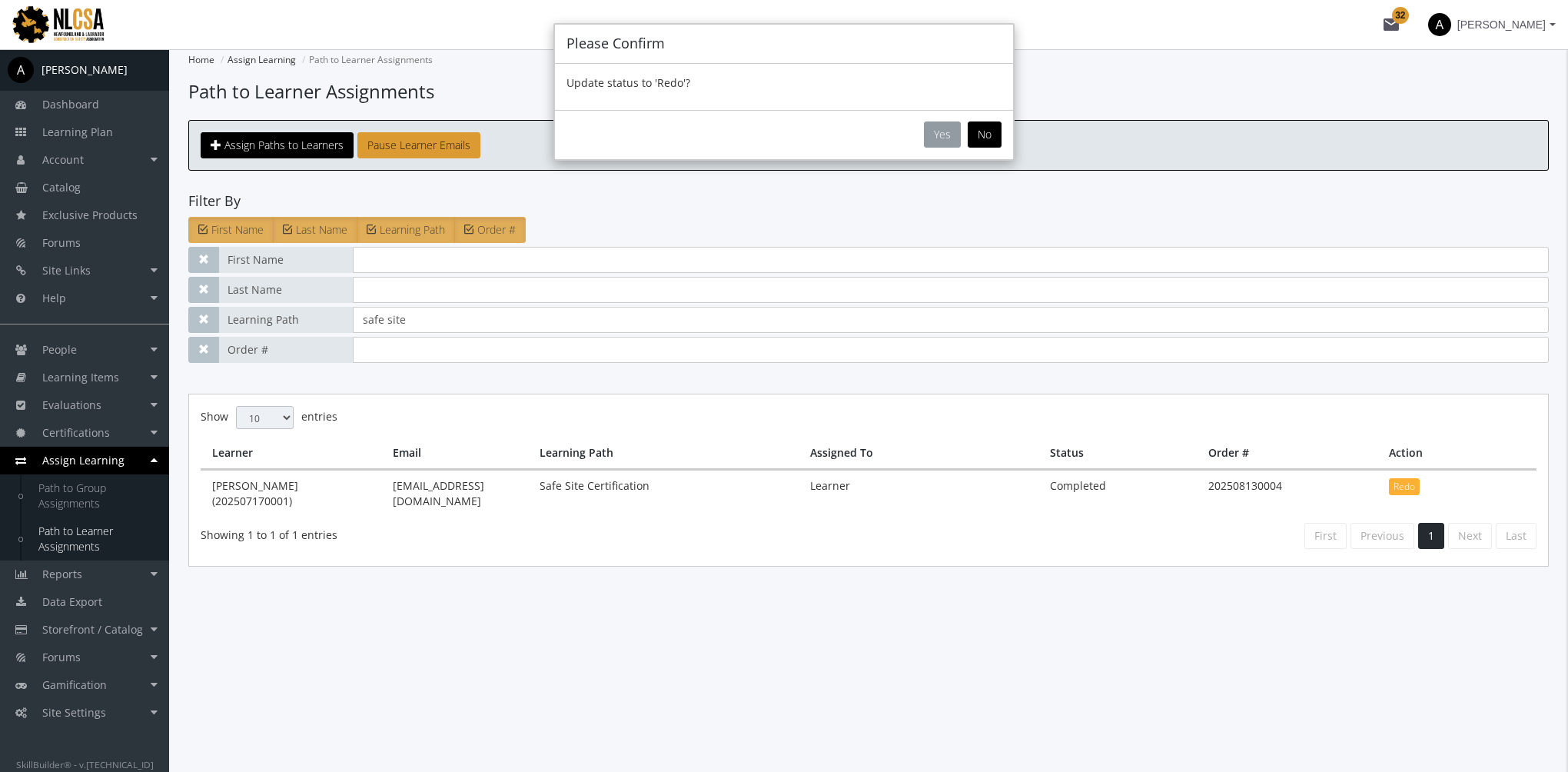
click at [933, 123] on button "Yes" at bounding box center [943, 134] width 37 height 26
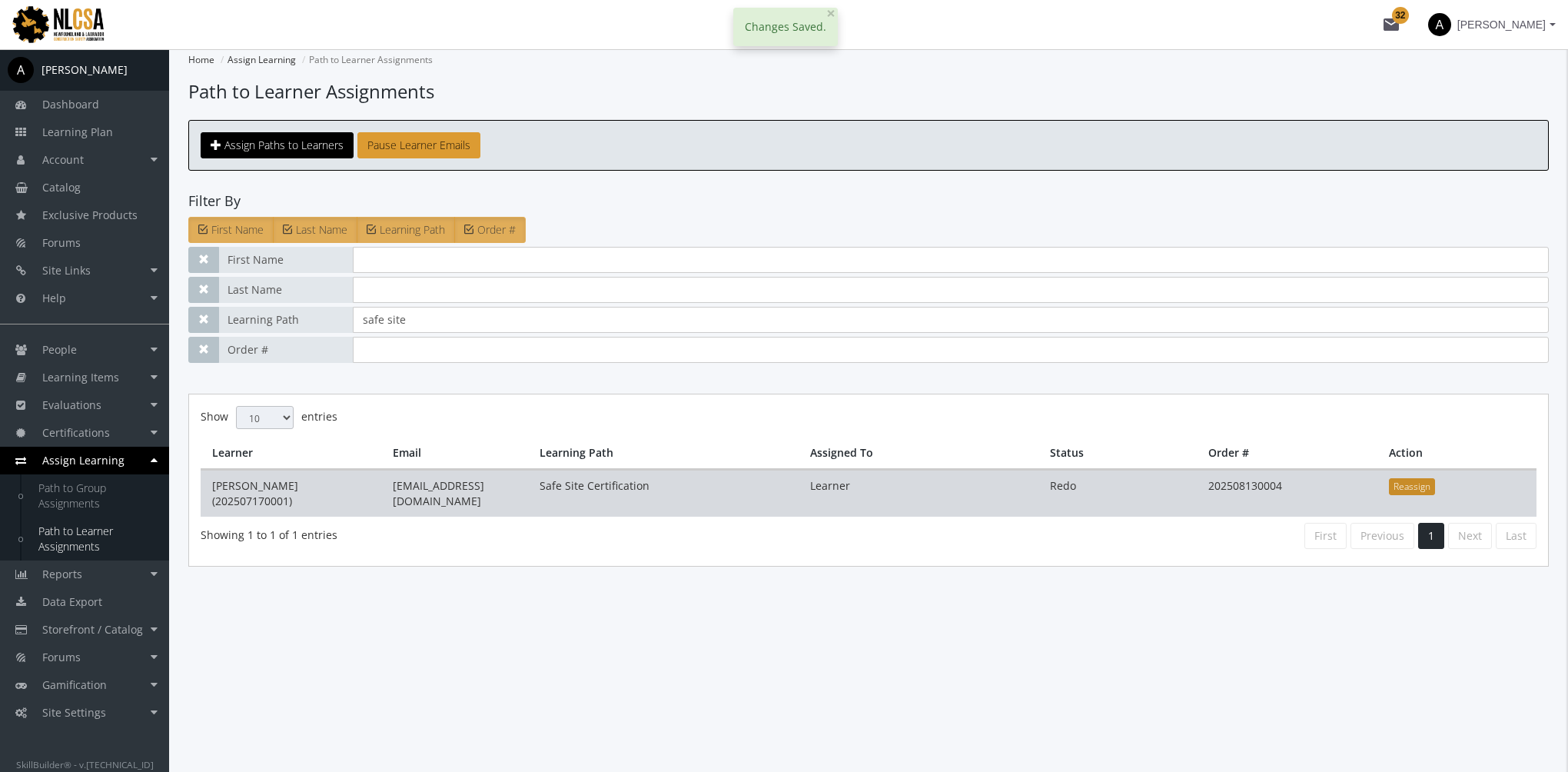
click at [1422, 491] on button "Reassign" at bounding box center [1411, 487] width 46 height 17
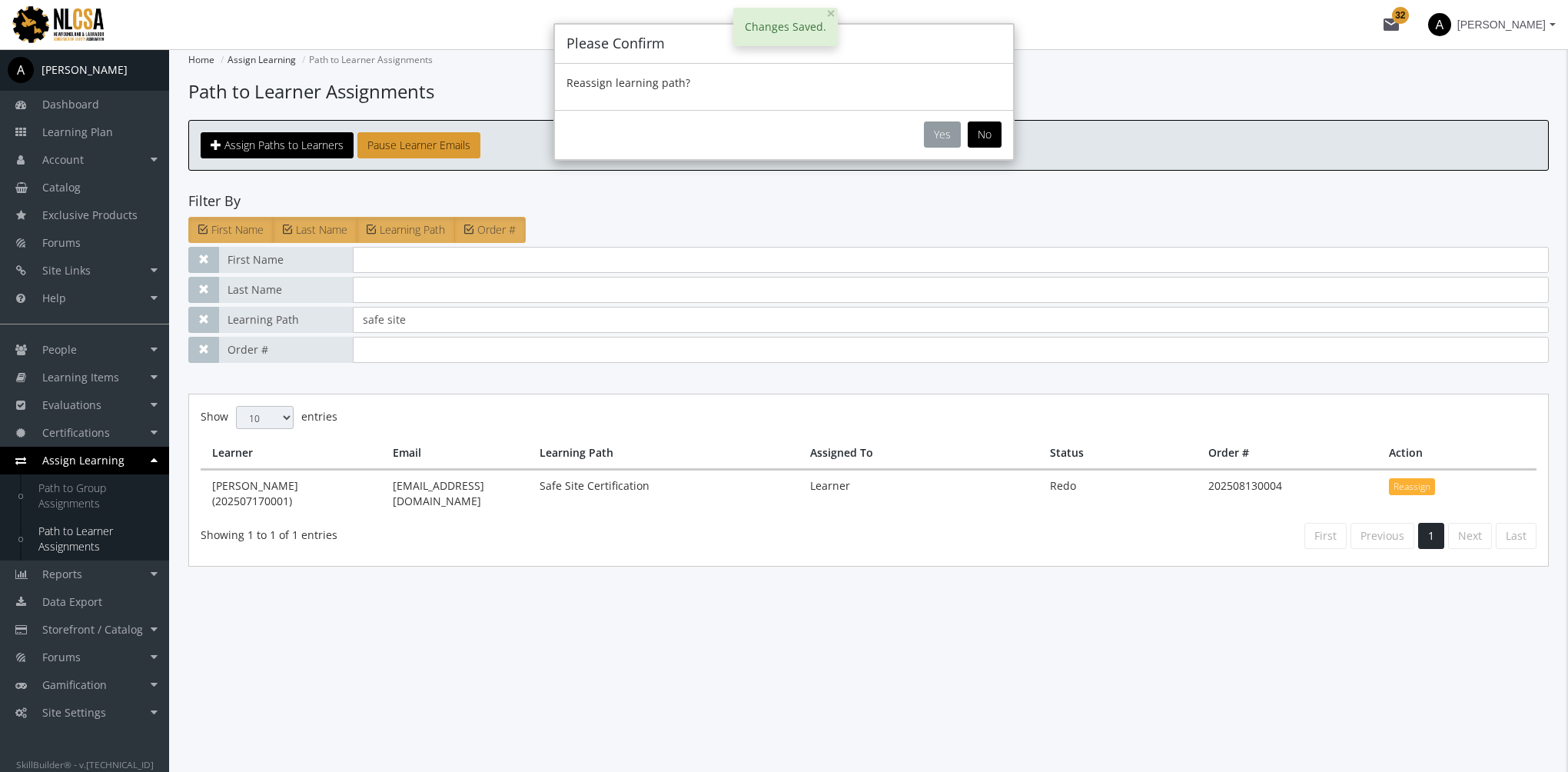
click at [940, 131] on button "Yes" at bounding box center [943, 134] width 37 height 26
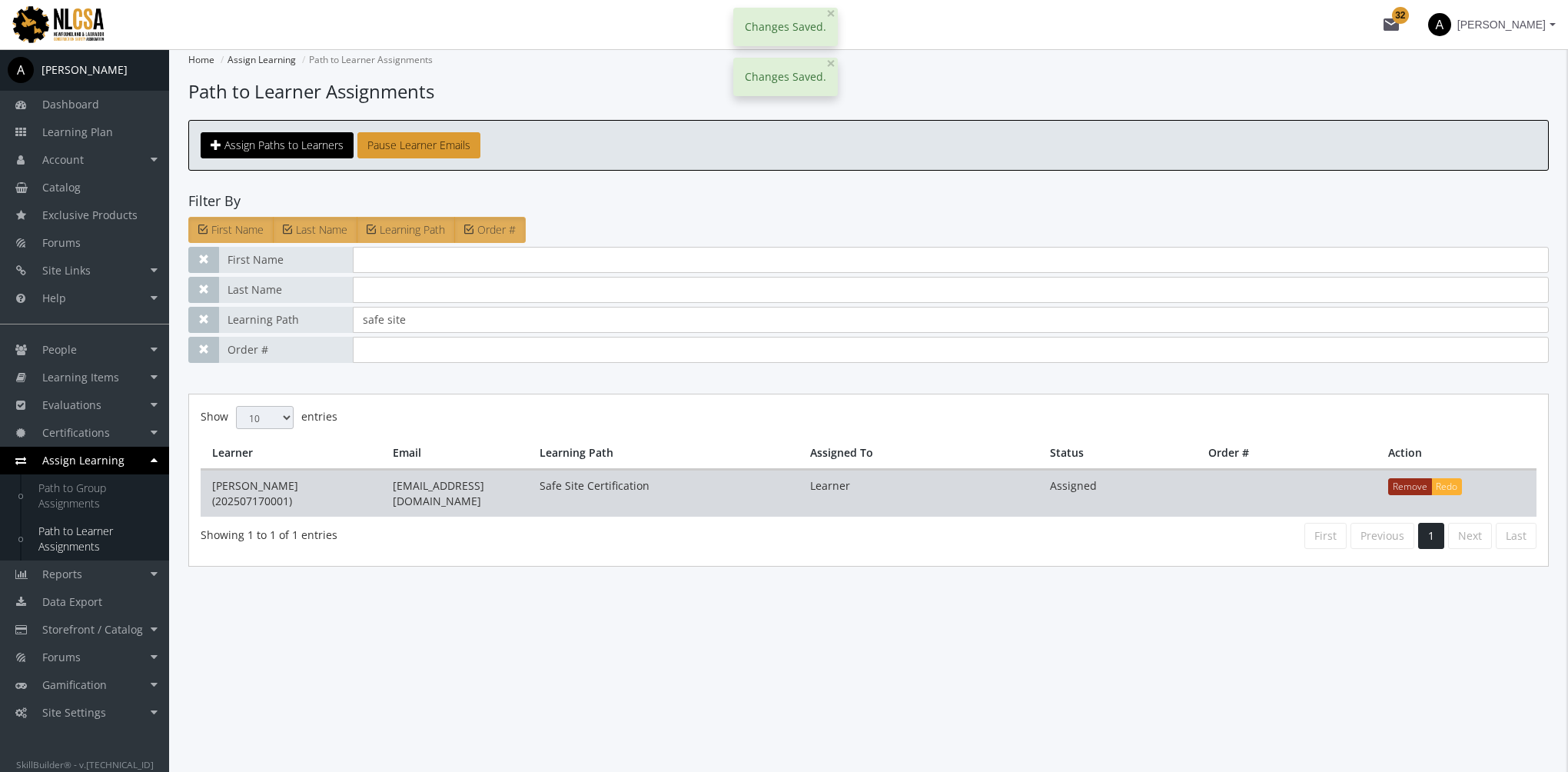
click at [1413, 488] on button "Remove" at bounding box center [1409, 487] width 44 height 17
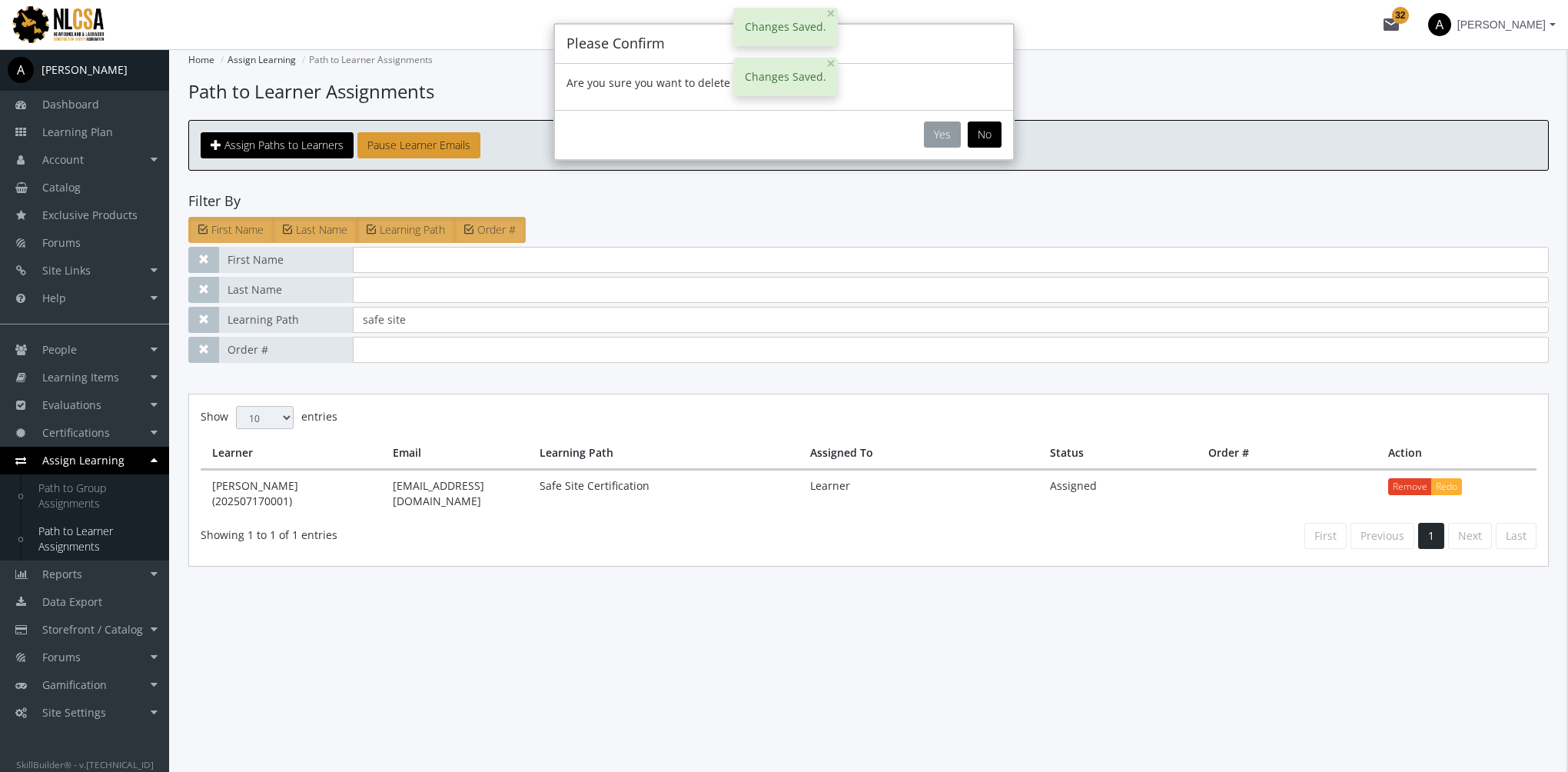
click at [936, 131] on button "Yes" at bounding box center [943, 134] width 37 height 26
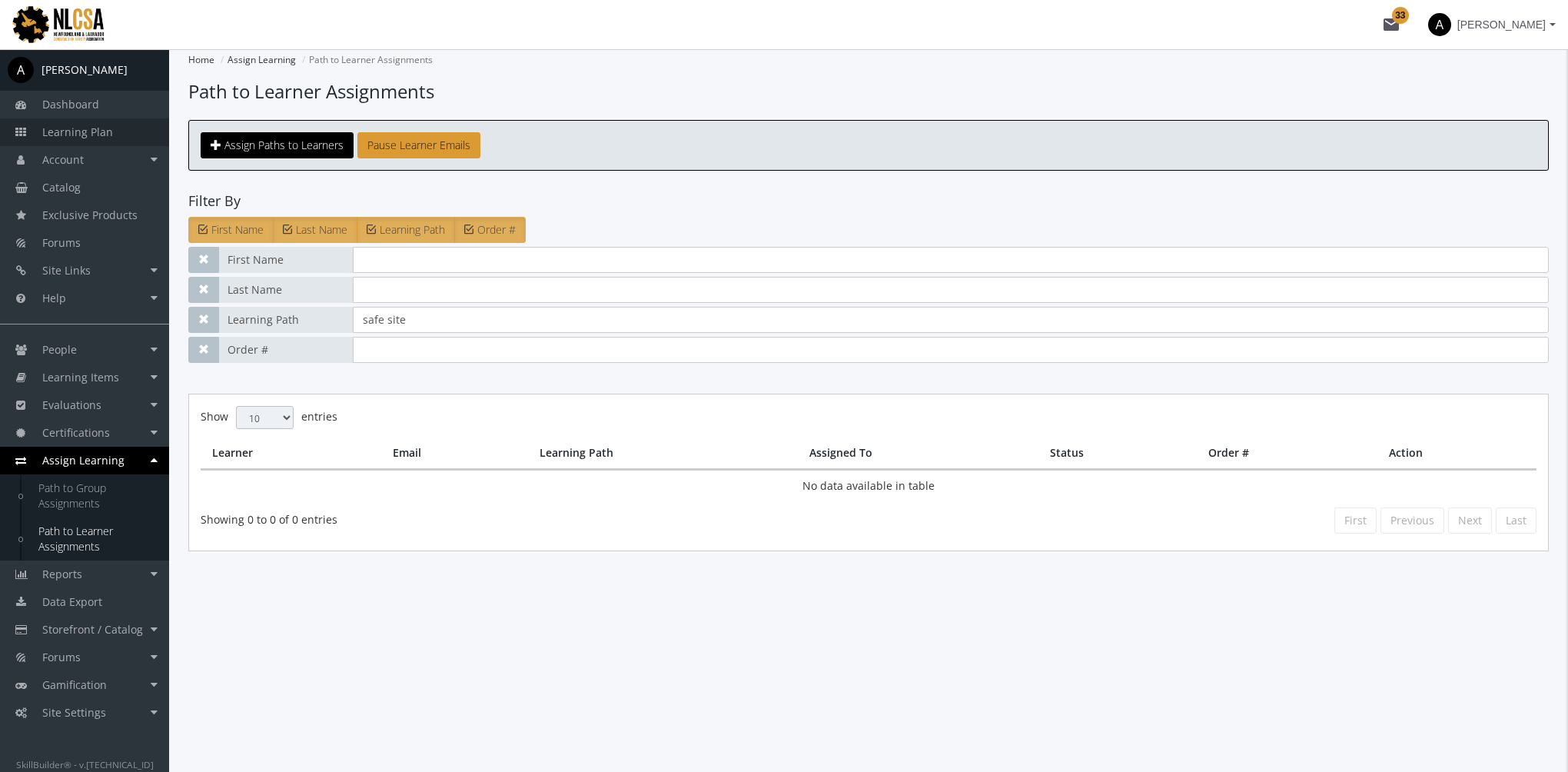
click at [113, 124] on link "Learning Plan" at bounding box center [84, 133] width 169 height 28
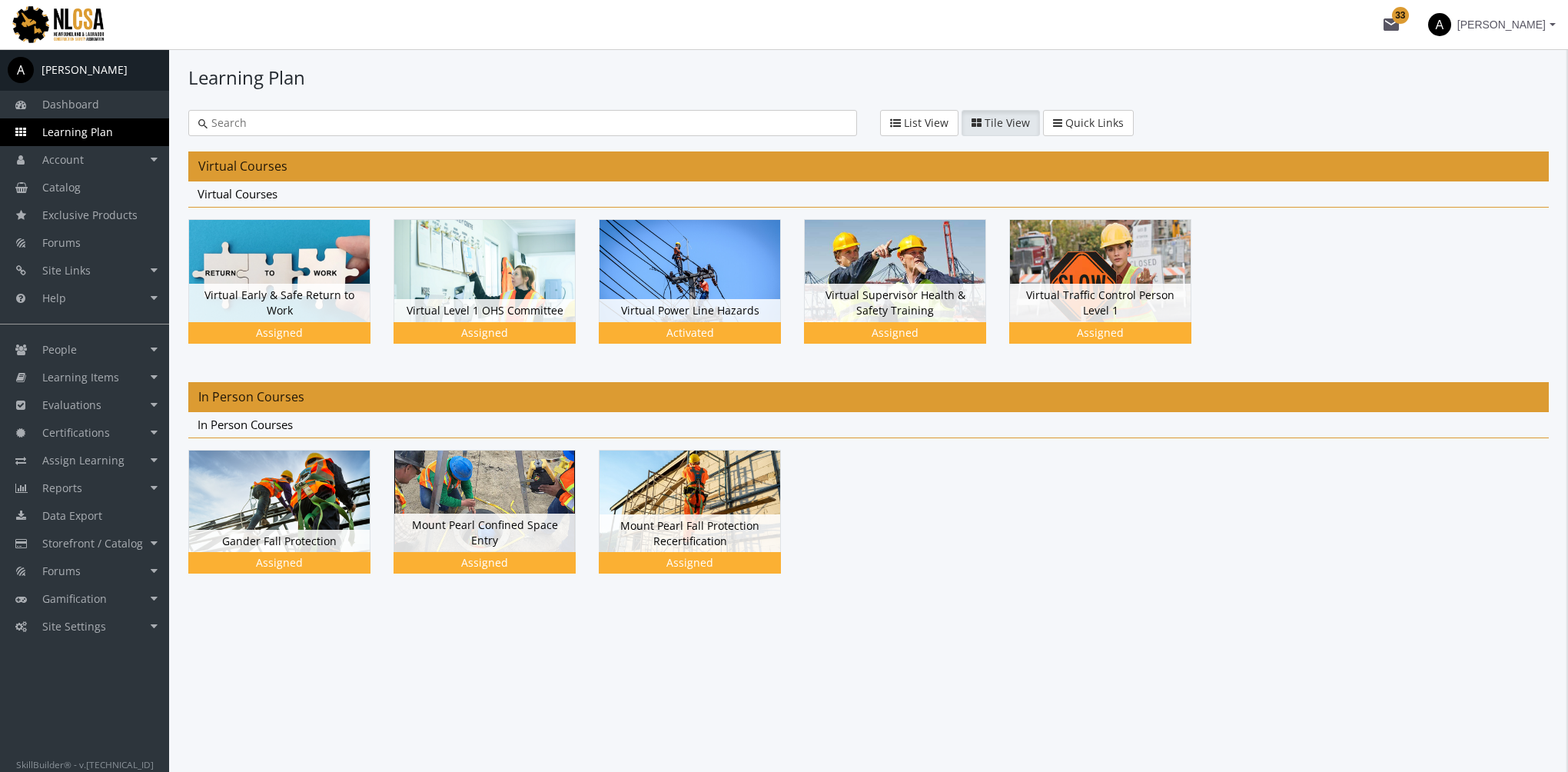
click at [1540, 28] on span "[PERSON_NAME]" at bounding box center [1501, 24] width 88 height 28
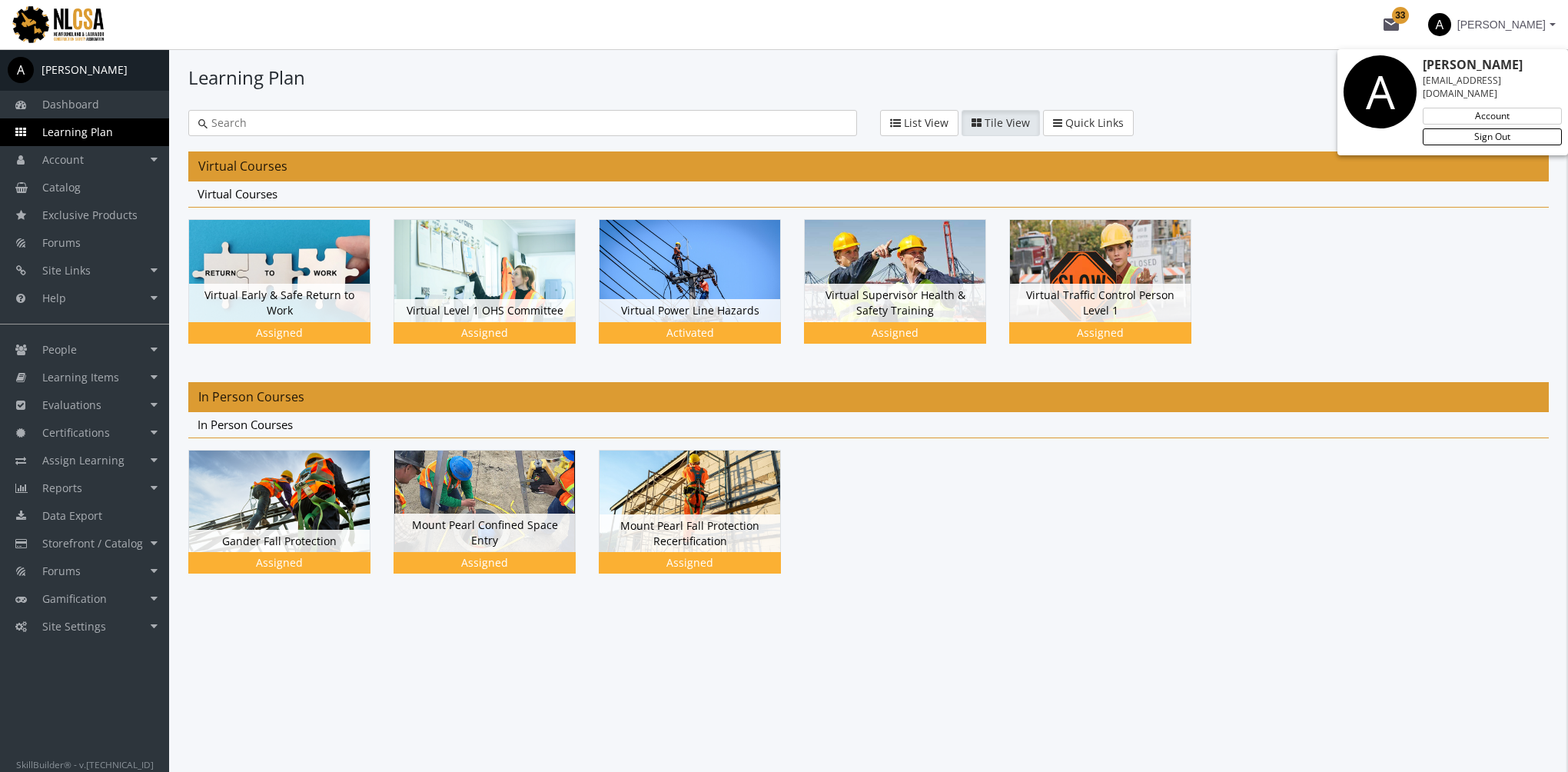
click at [1513, 128] on link "Sign Out" at bounding box center [1492, 137] width 139 height 17
